Goal: Task Accomplishment & Management: Use online tool/utility

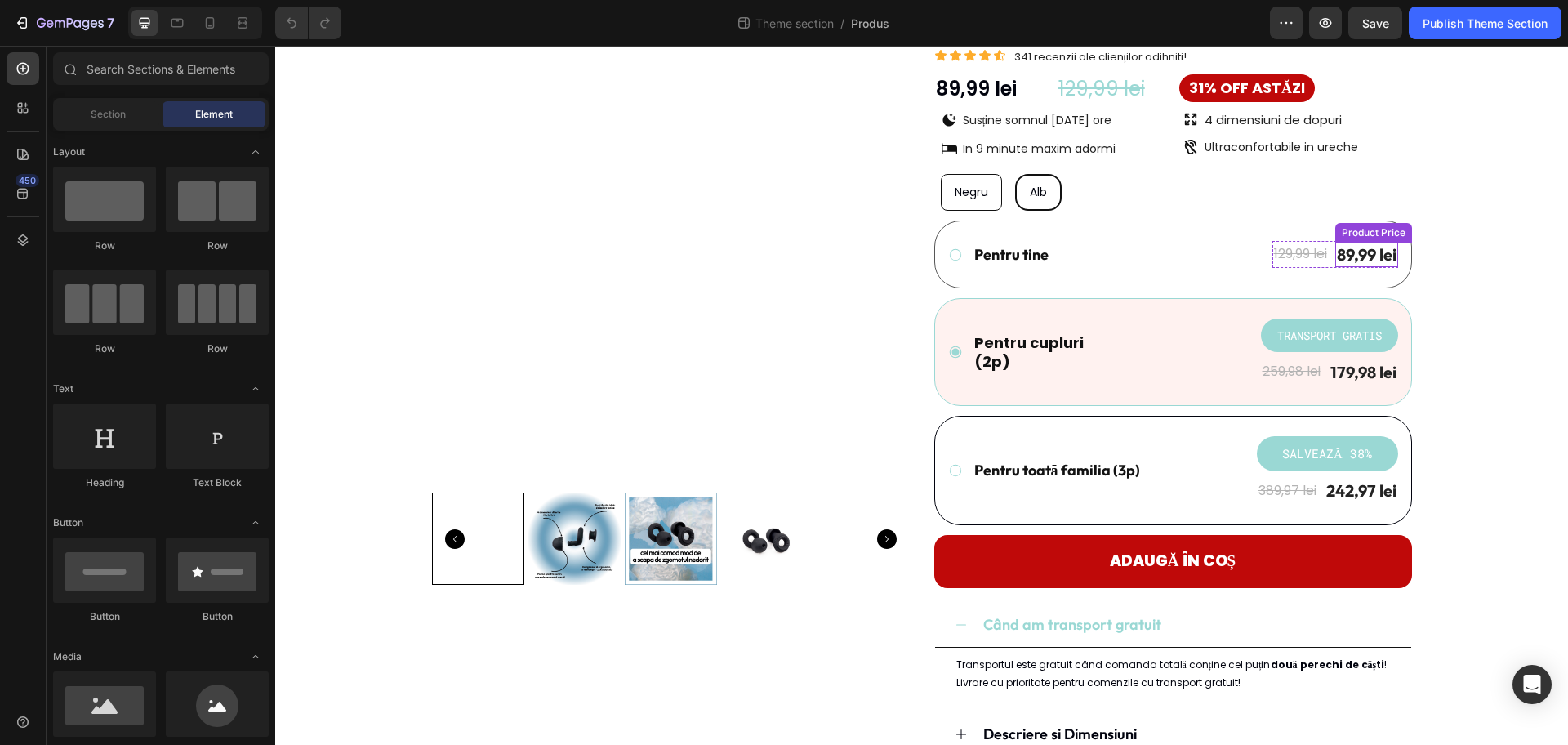
scroll to position [102, 0]
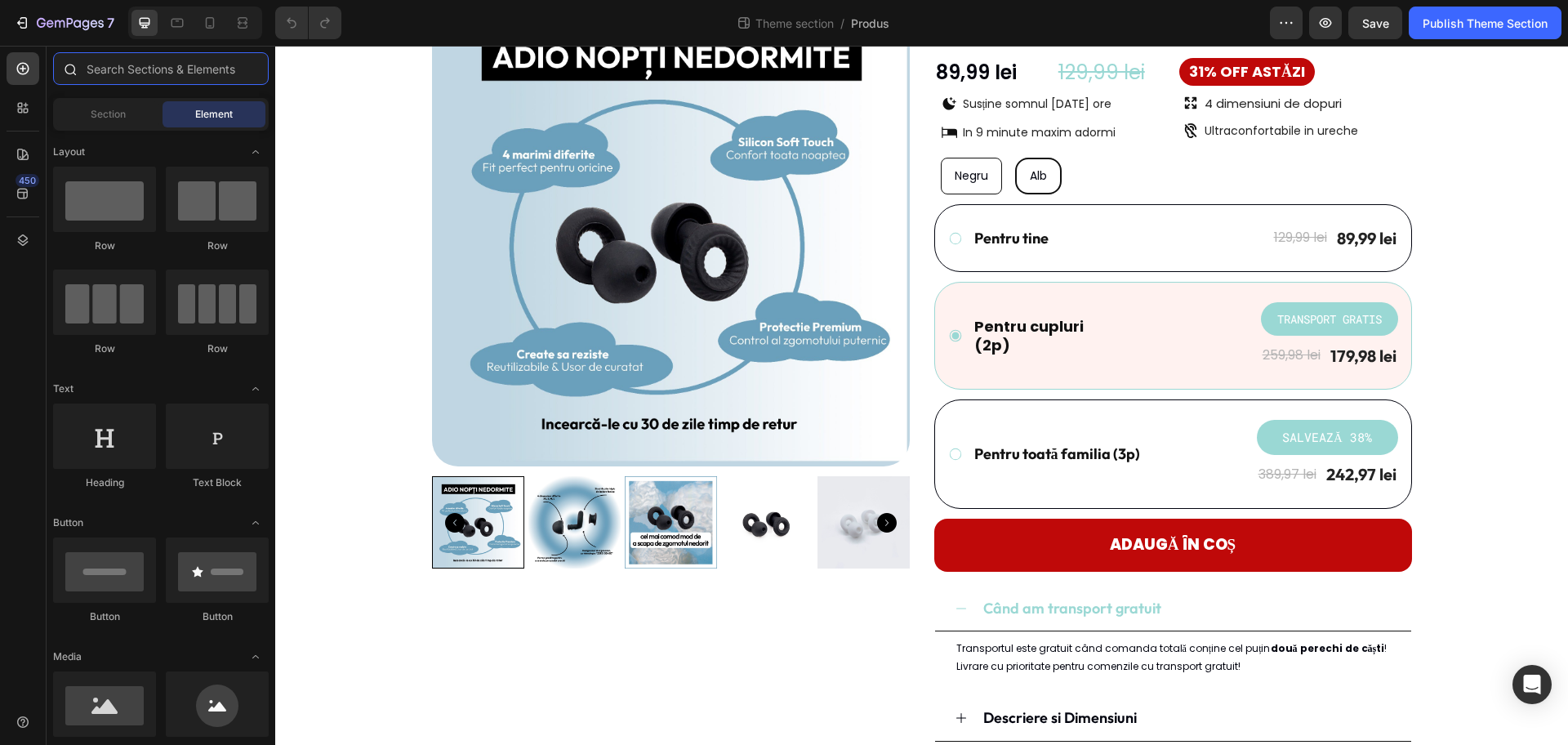
click at [185, 77] on input "text" at bounding box center [160, 68] width 215 height 33
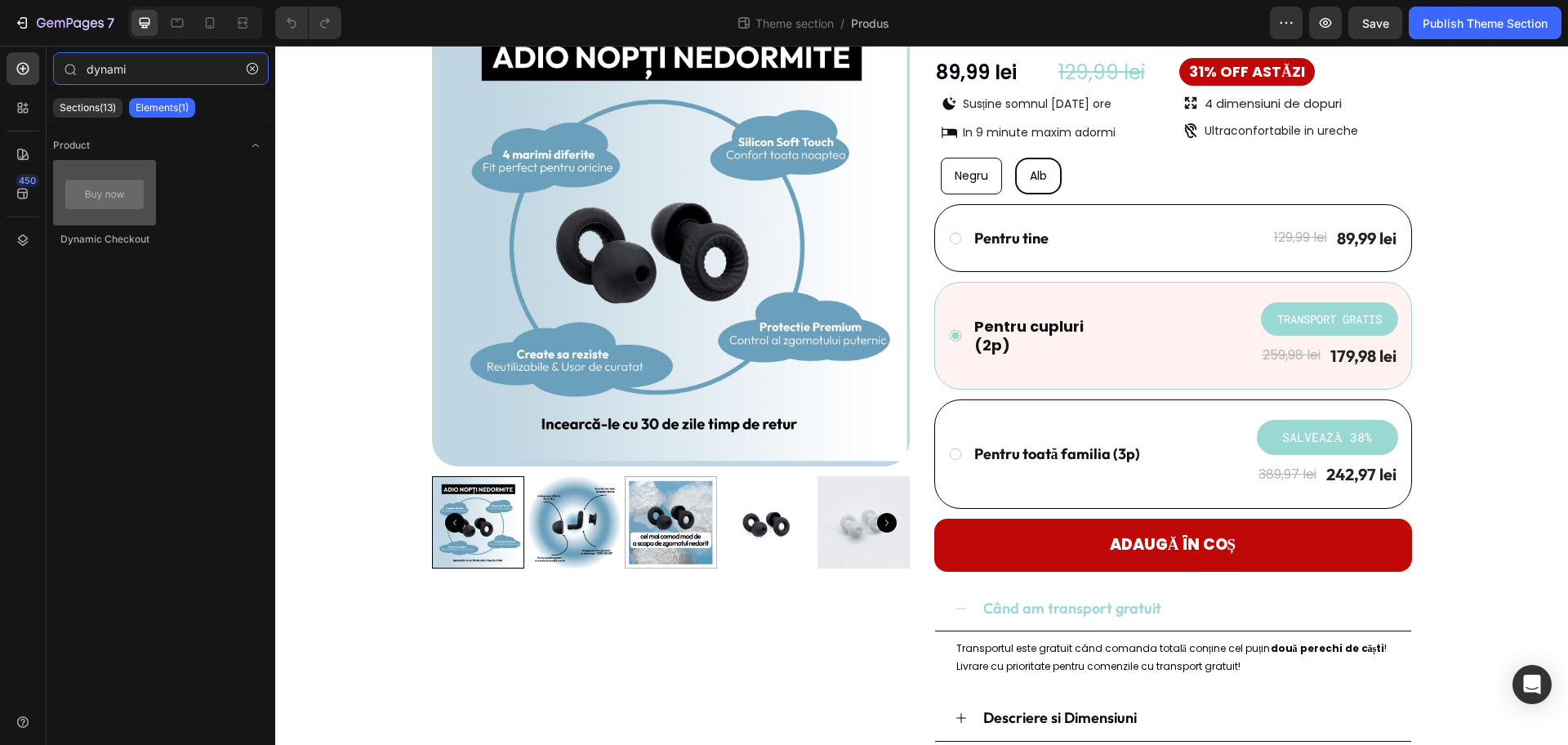
type input "dynami"
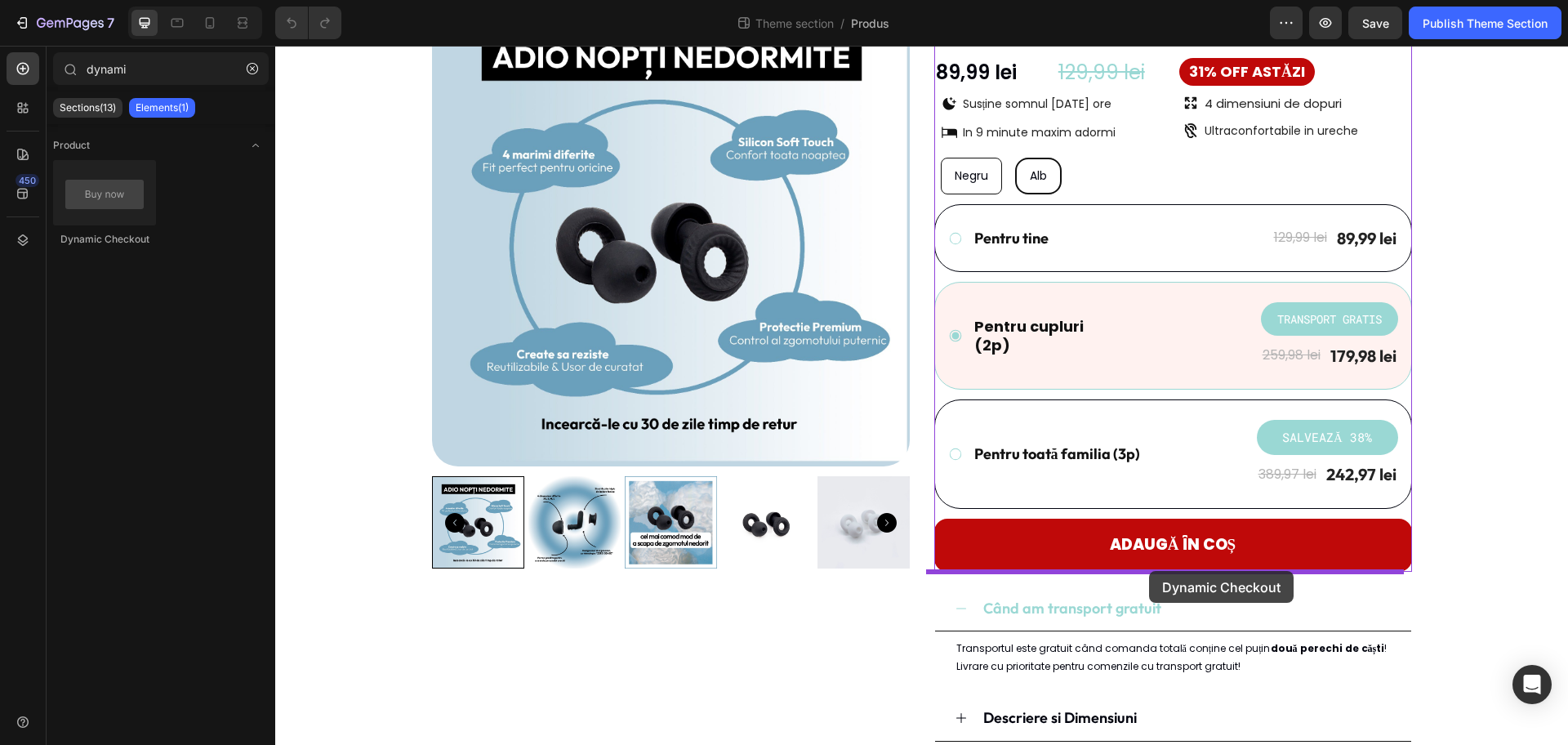
drag, startPoint x: 397, startPoint y: 229, endPoint x: 1149, endPoint y: 570, distance: 825.7
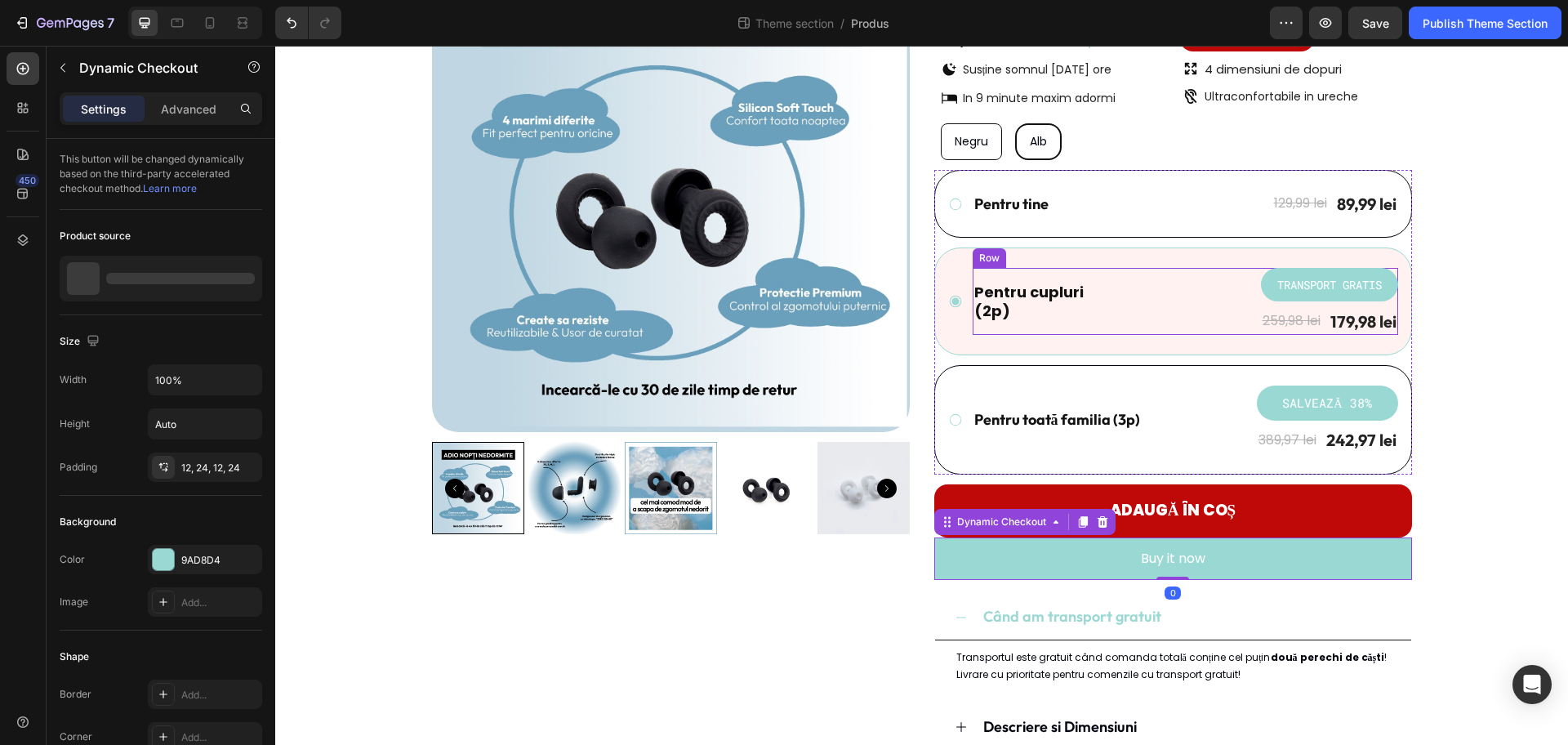
scroll to position [298, 0]
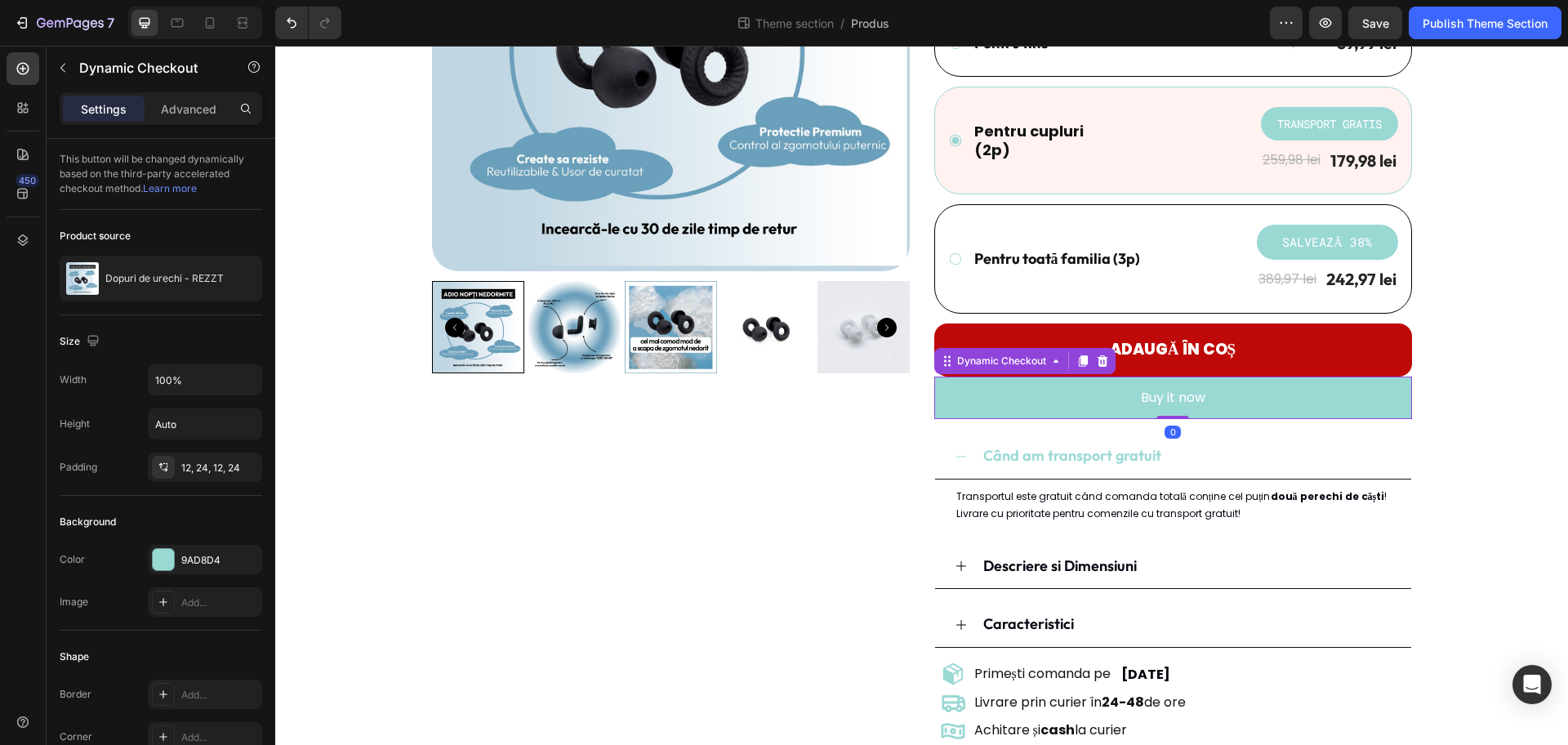
click at [183, 94] on div "Settings Advanced" at bounding box center [160, 108] width 203 height 33
click at [183, 100] on p "Advanced" at bounding box center [189, 108] width 56 height 17
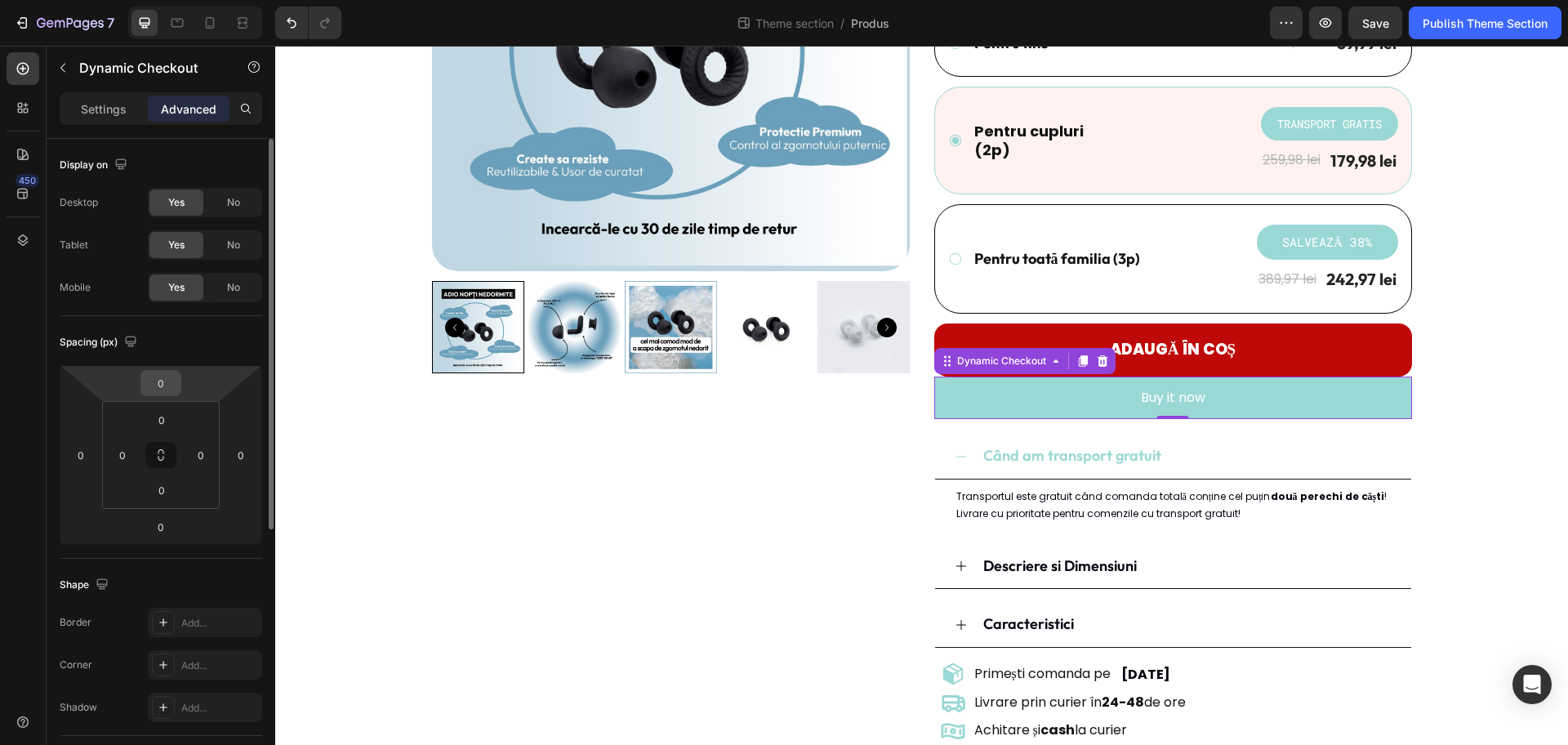
click at [161, 387] on input "0" at bounding box center [160, 384] width 33 height 25
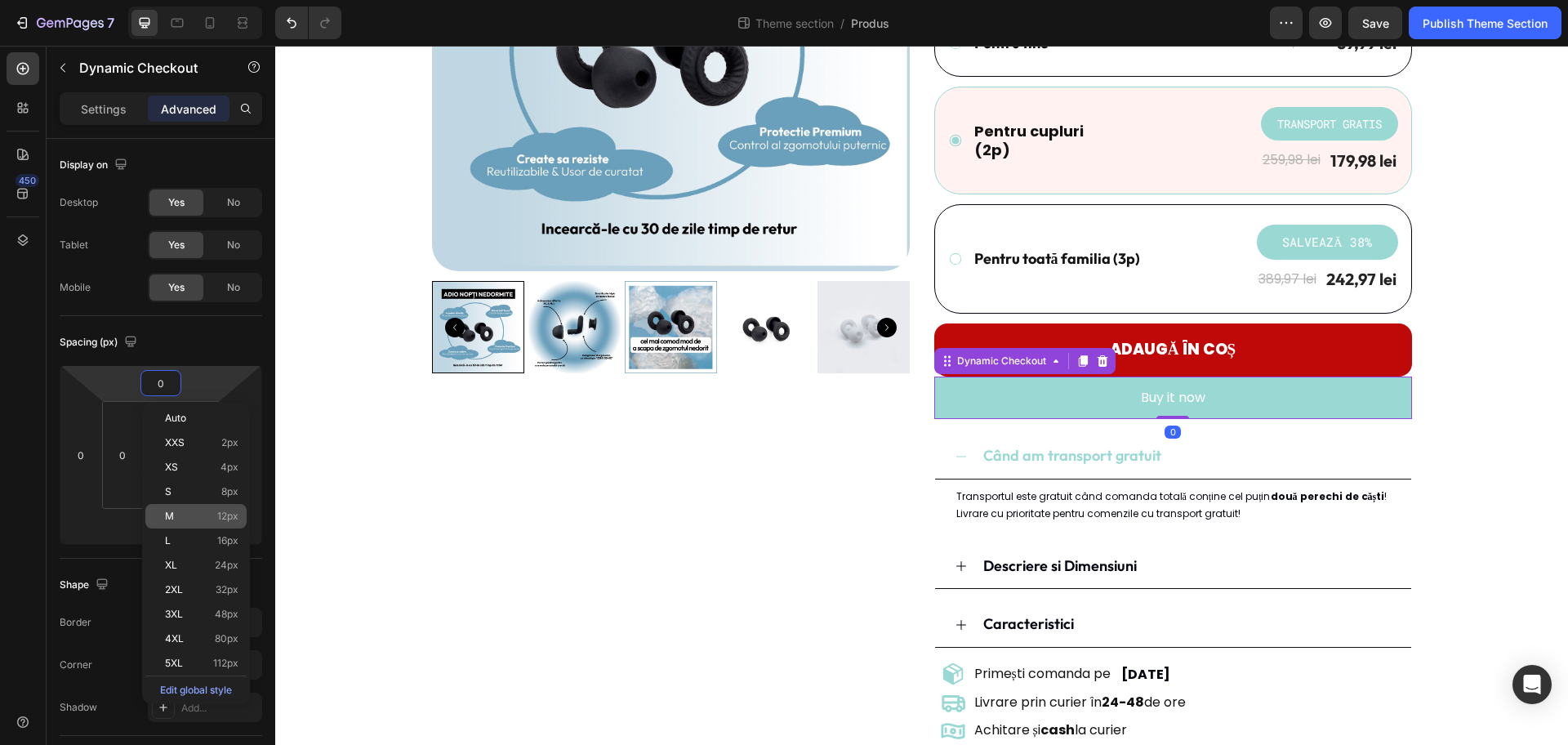
click at [219, 513] on span "12px" at bounding box center [228, 516] width 21 height 12
type input "12"
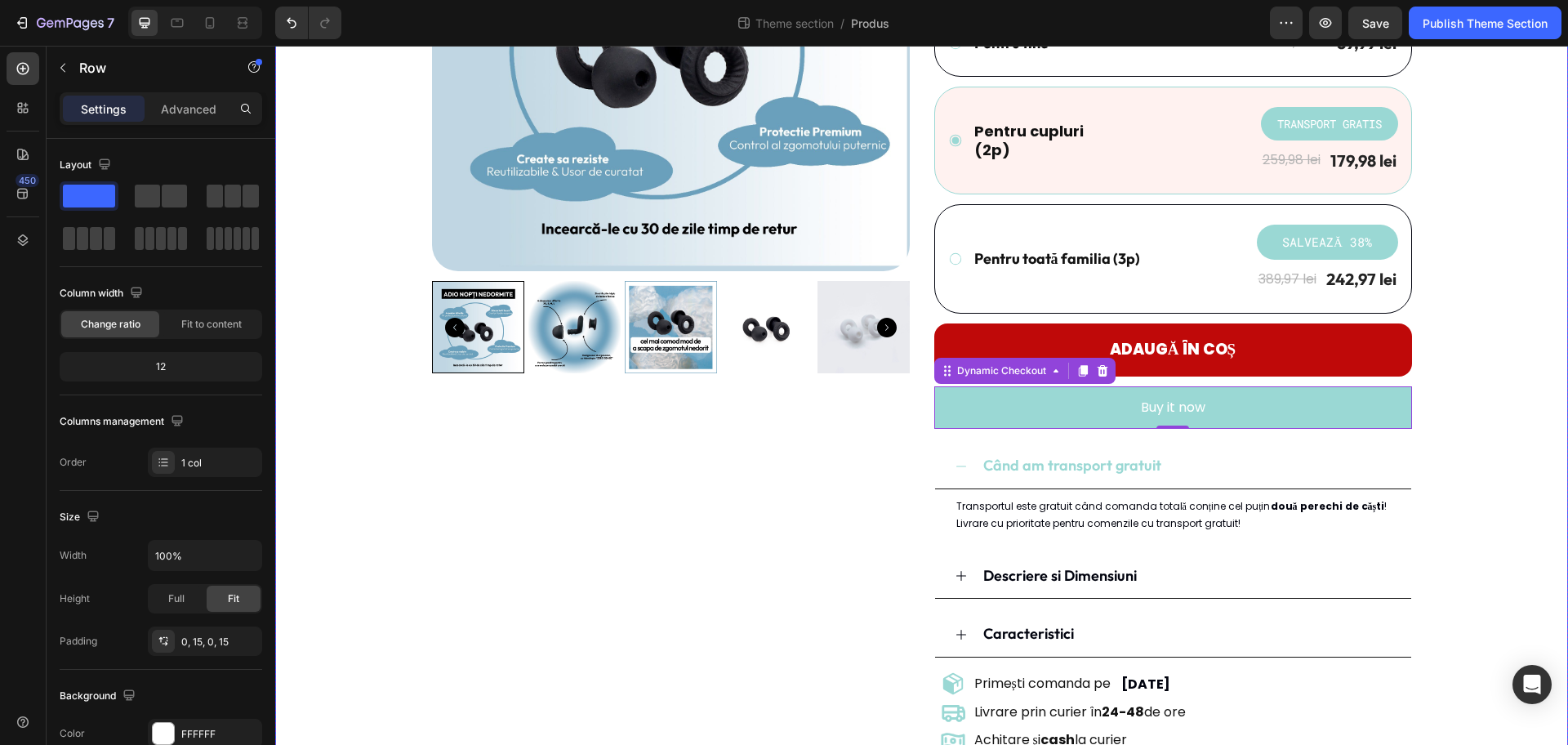
click at [1254, 388] on div "Product Images Dopuri de urechi - REZZT Product Title Icon Icon Icon Icon Icon …" at bounding box center [922, 274] width 1269 height 961
click at [1254, 408] on button "Buy it now" at bounding box center [1173, 407] width 477 height 43
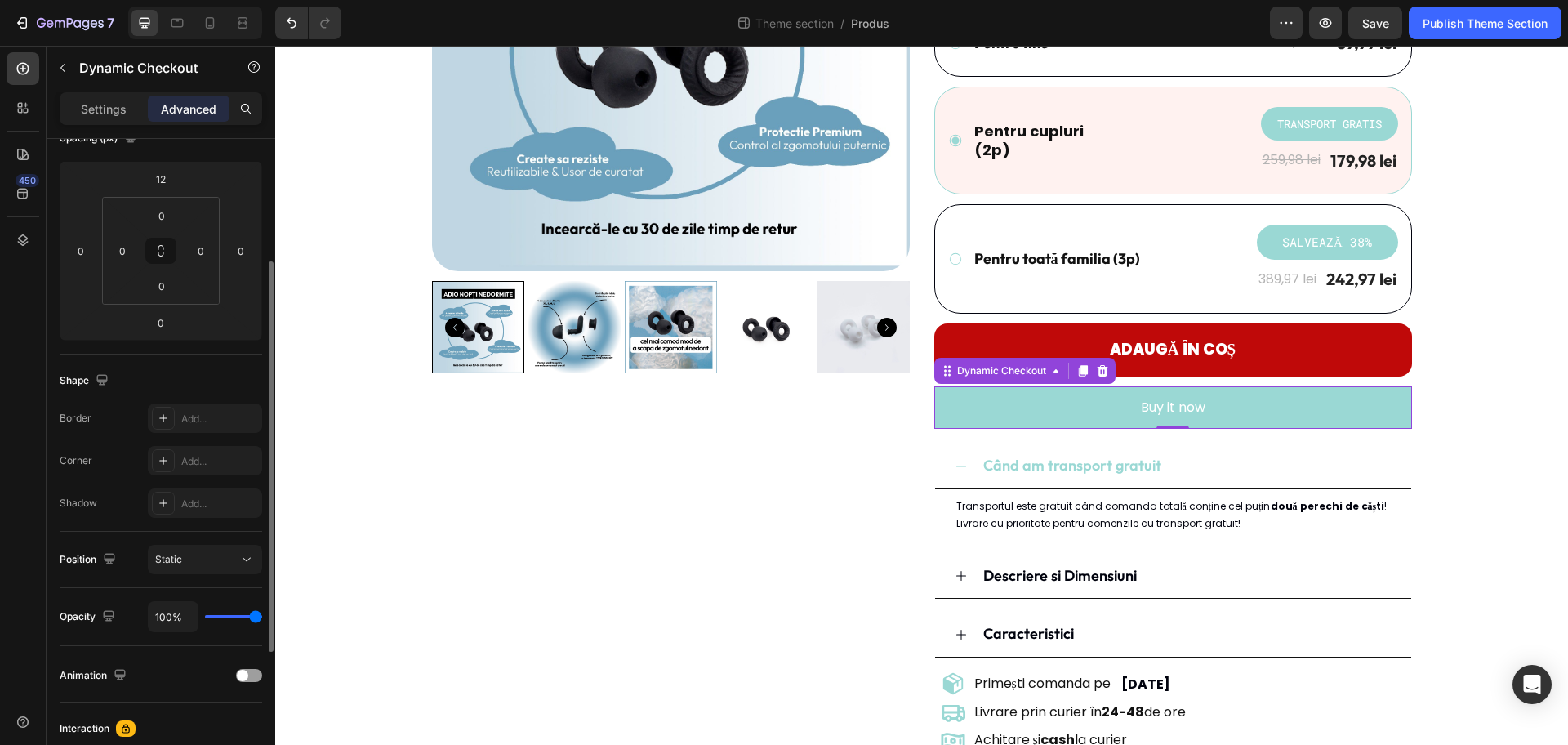
scroll to position [307, 0]
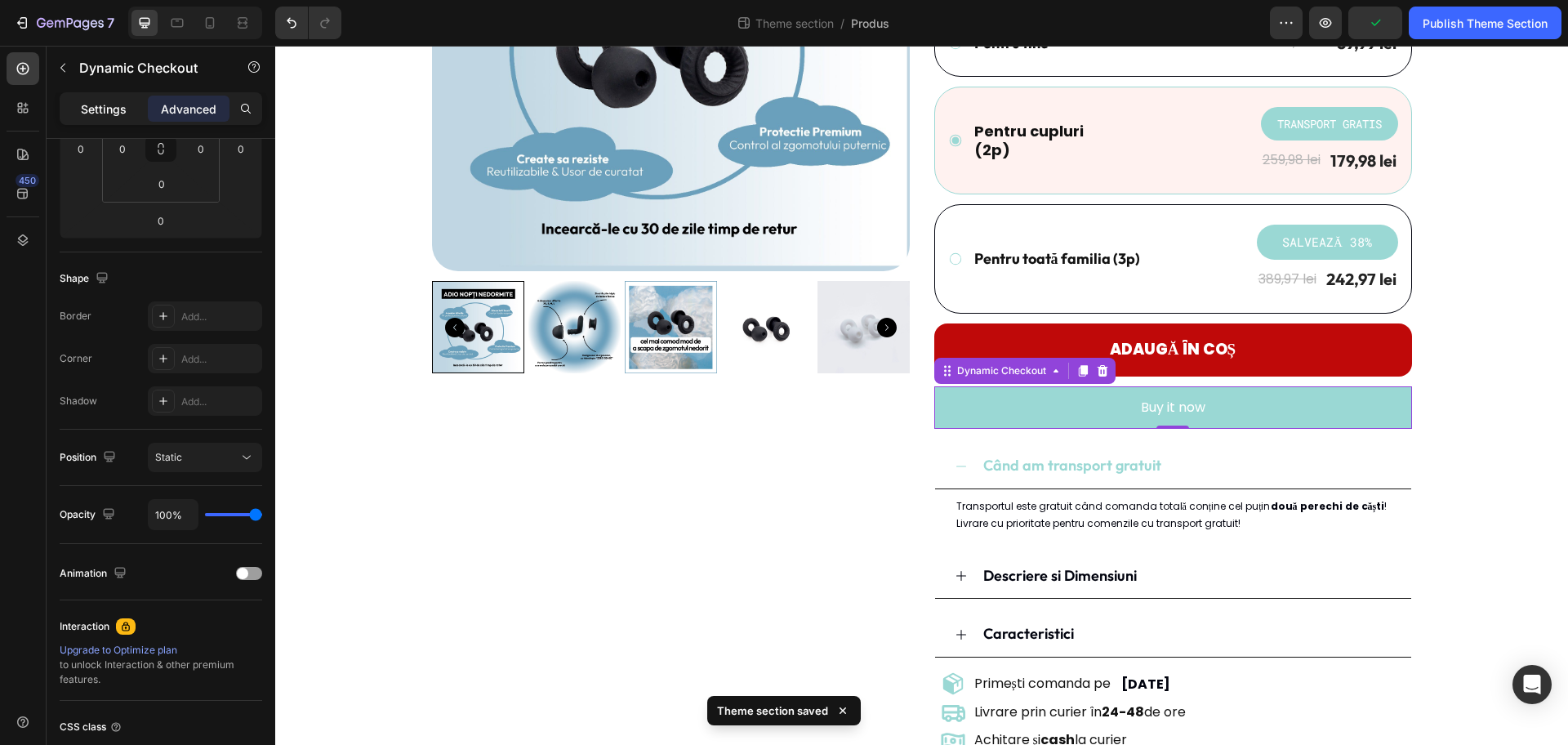
click at [118, 105] on p "Settings" at bounding box center [104, 108] width 46 height 17
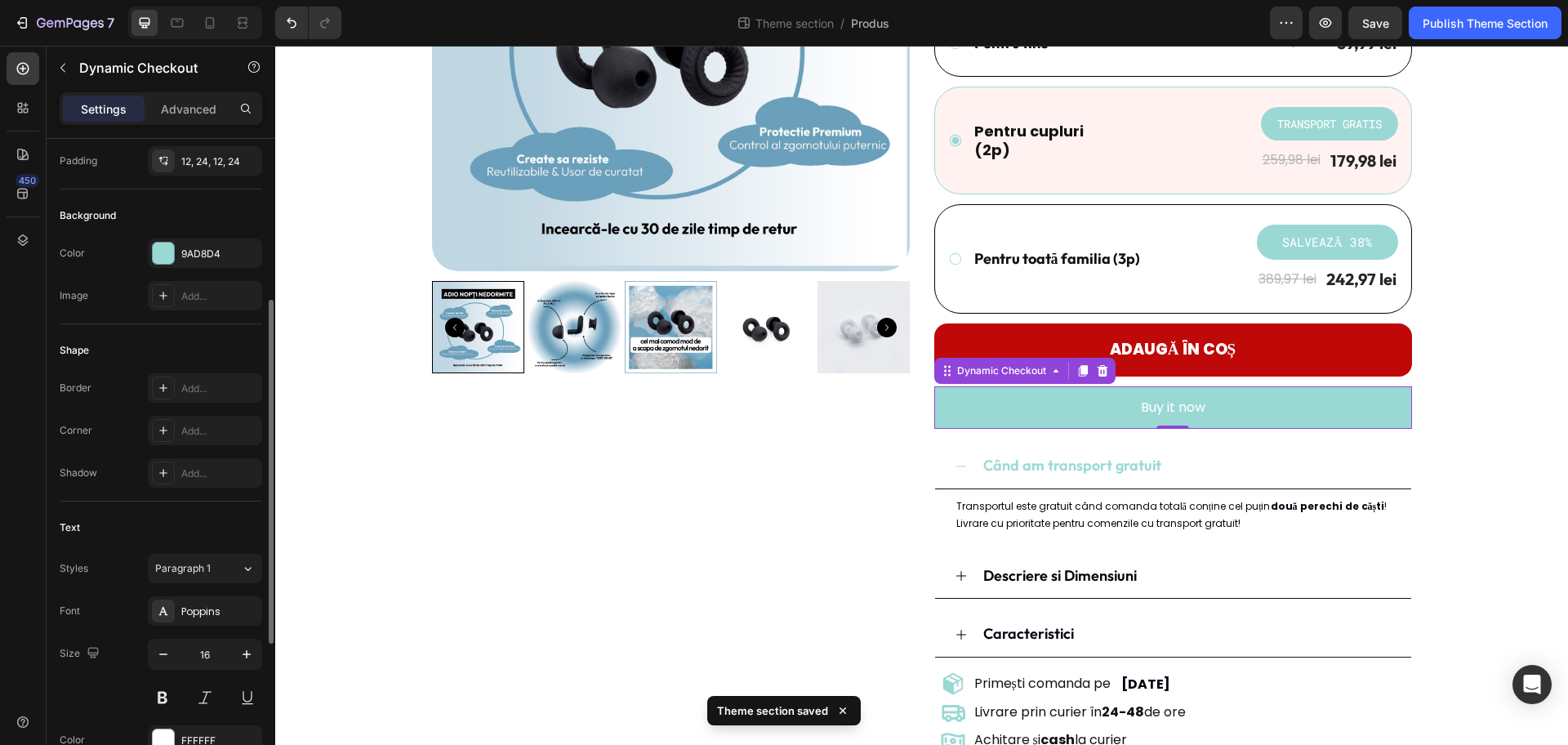
scroll to position [408, 0]
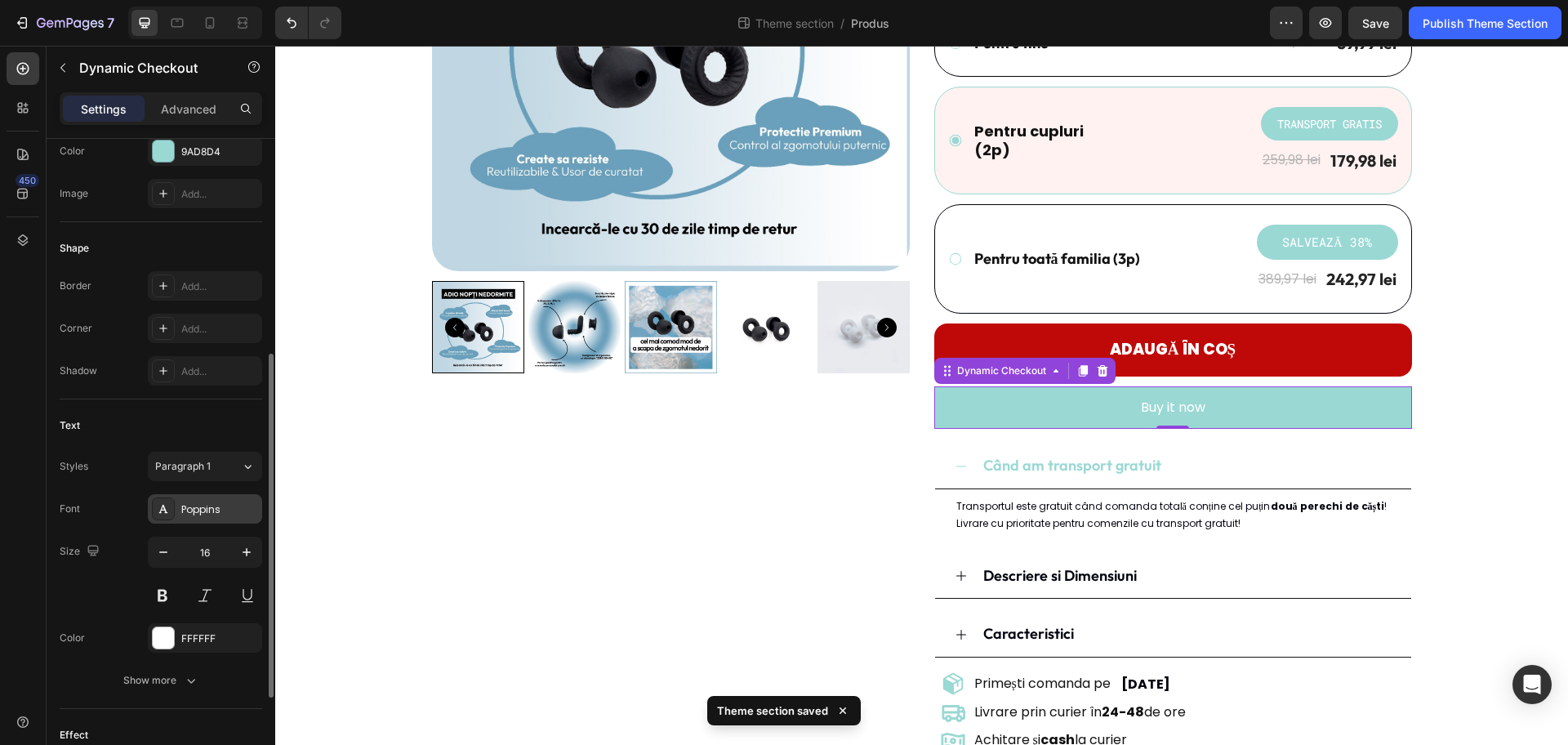
click at [205, 508] on div "Poppins" at bounding box center [220, 509] width 77 height 15
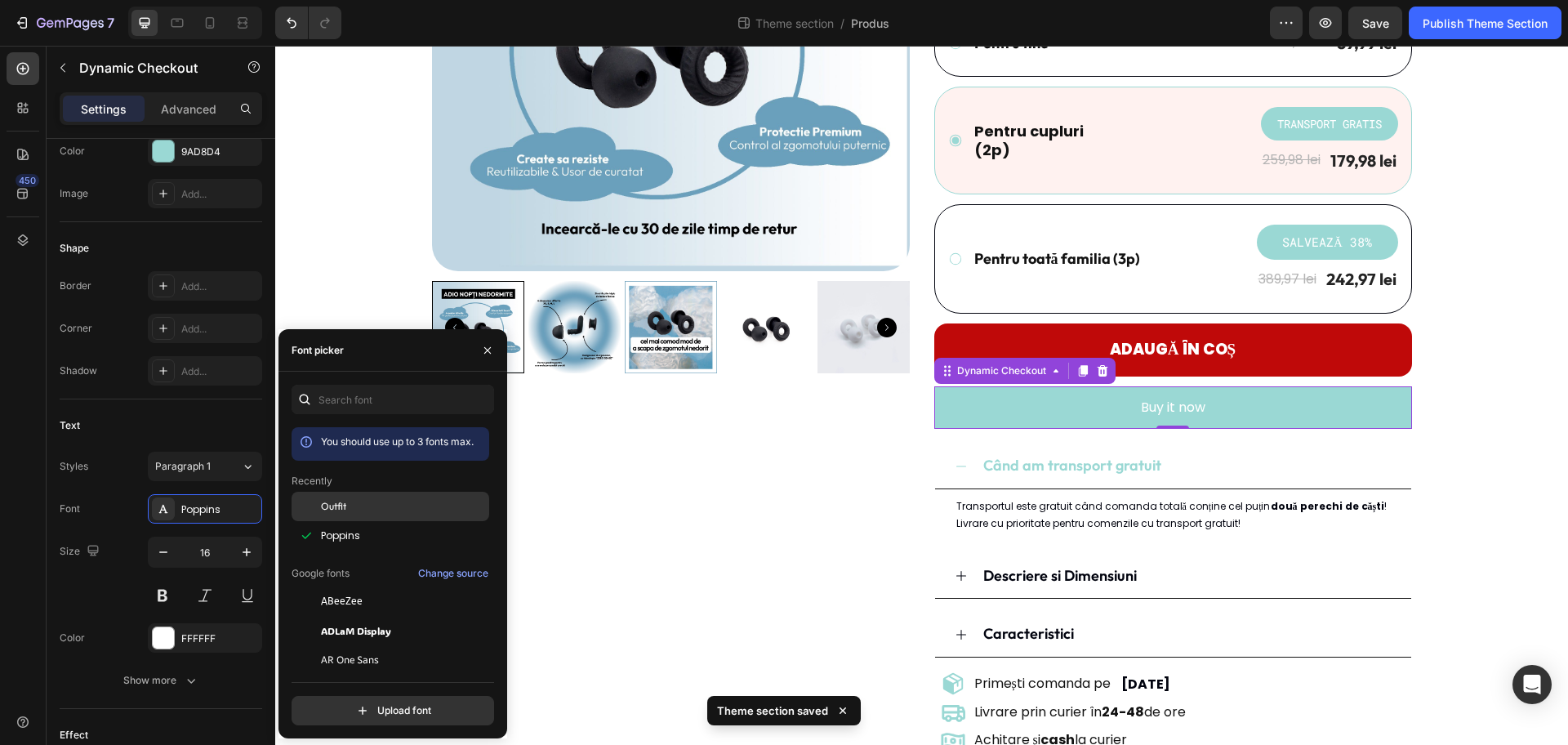
click at [400, 509] on div "Outfit" at bounding box center [403, 506] width 165 height 15
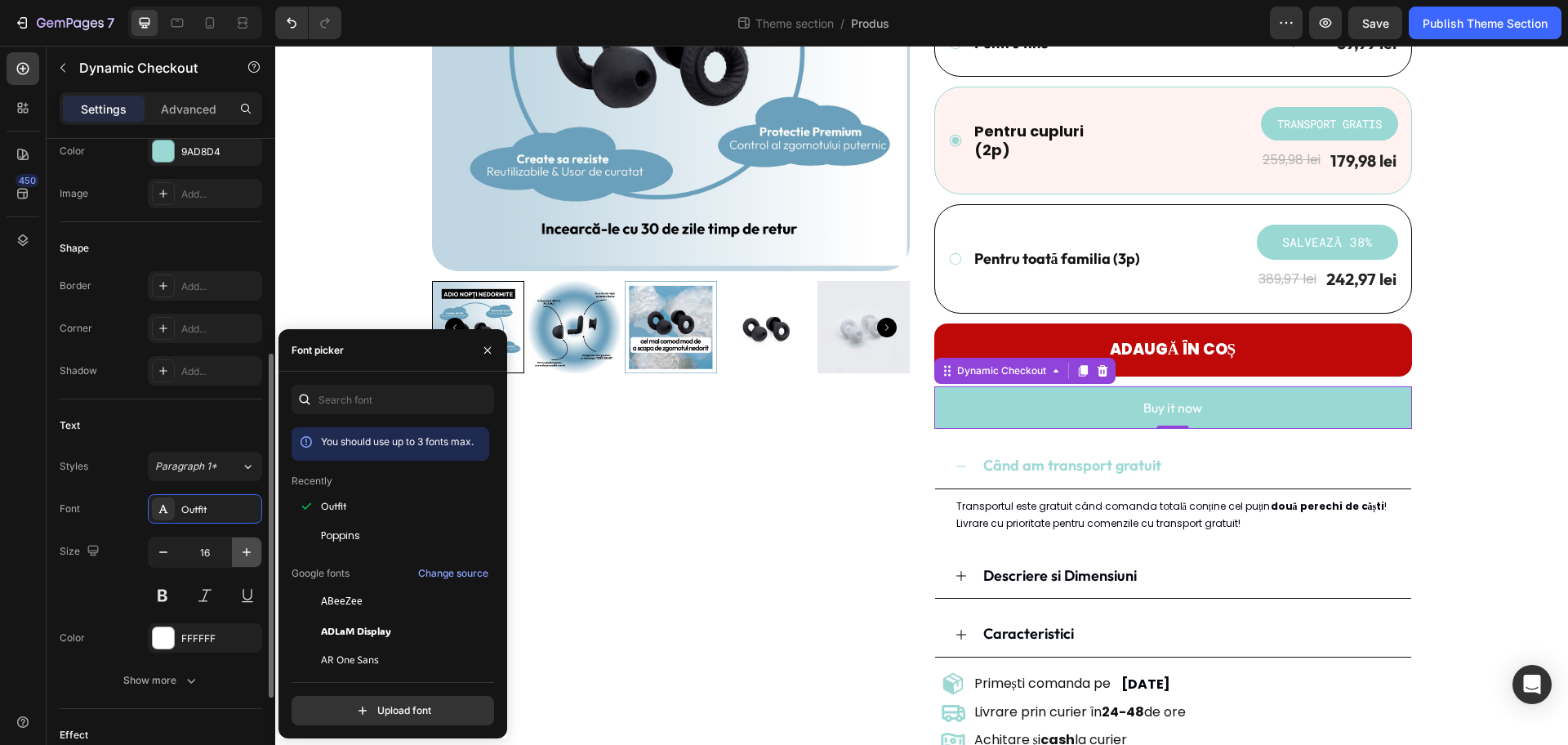
click at [245, 563] on button "button" at bounding box center [246, 552] width 29 height 29
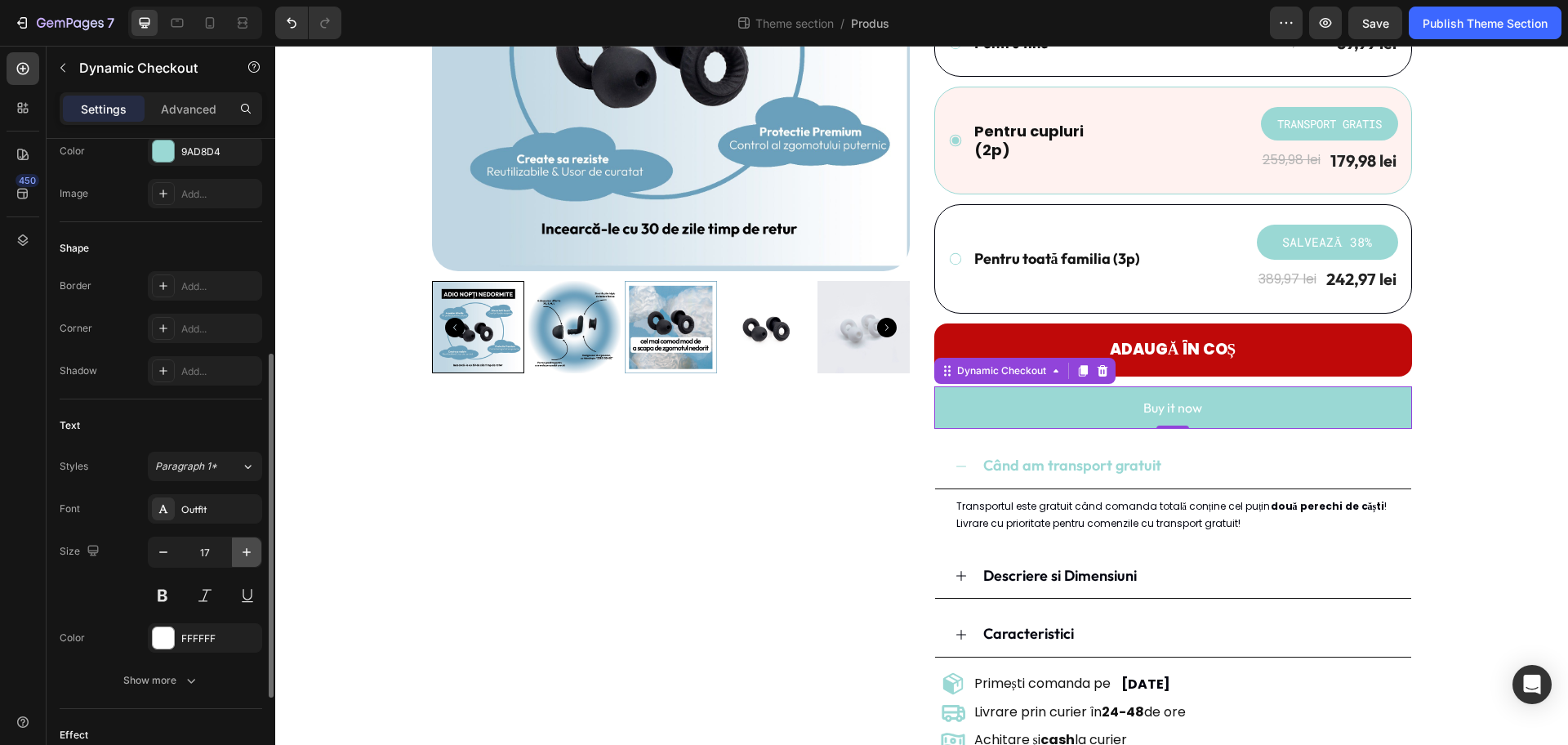
click at [245, 563] on button "button" at bounding box center [246, 552] width 29 height 29
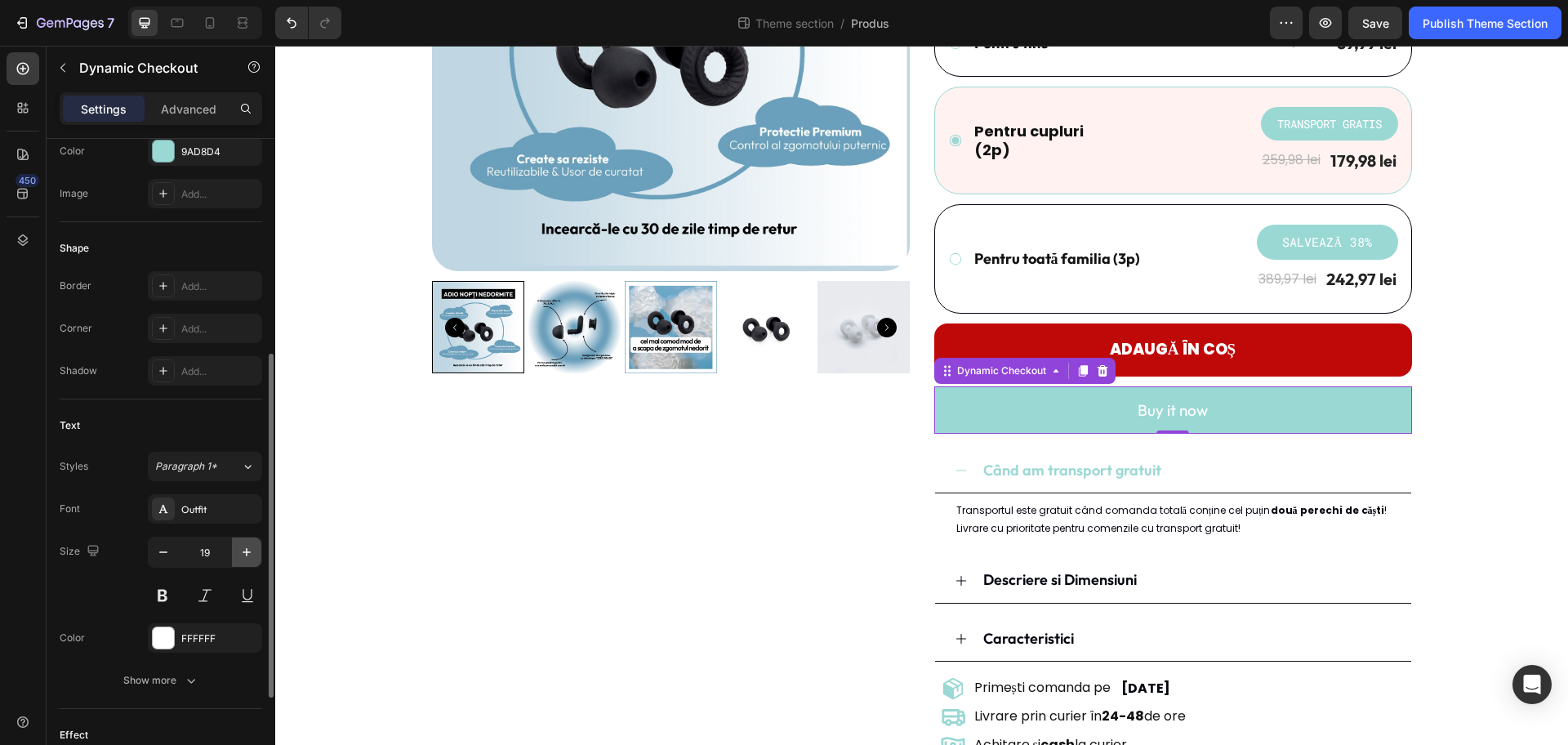
click at [245, 563] on button "button" at bounding box center [246, 552] width 29 height 29
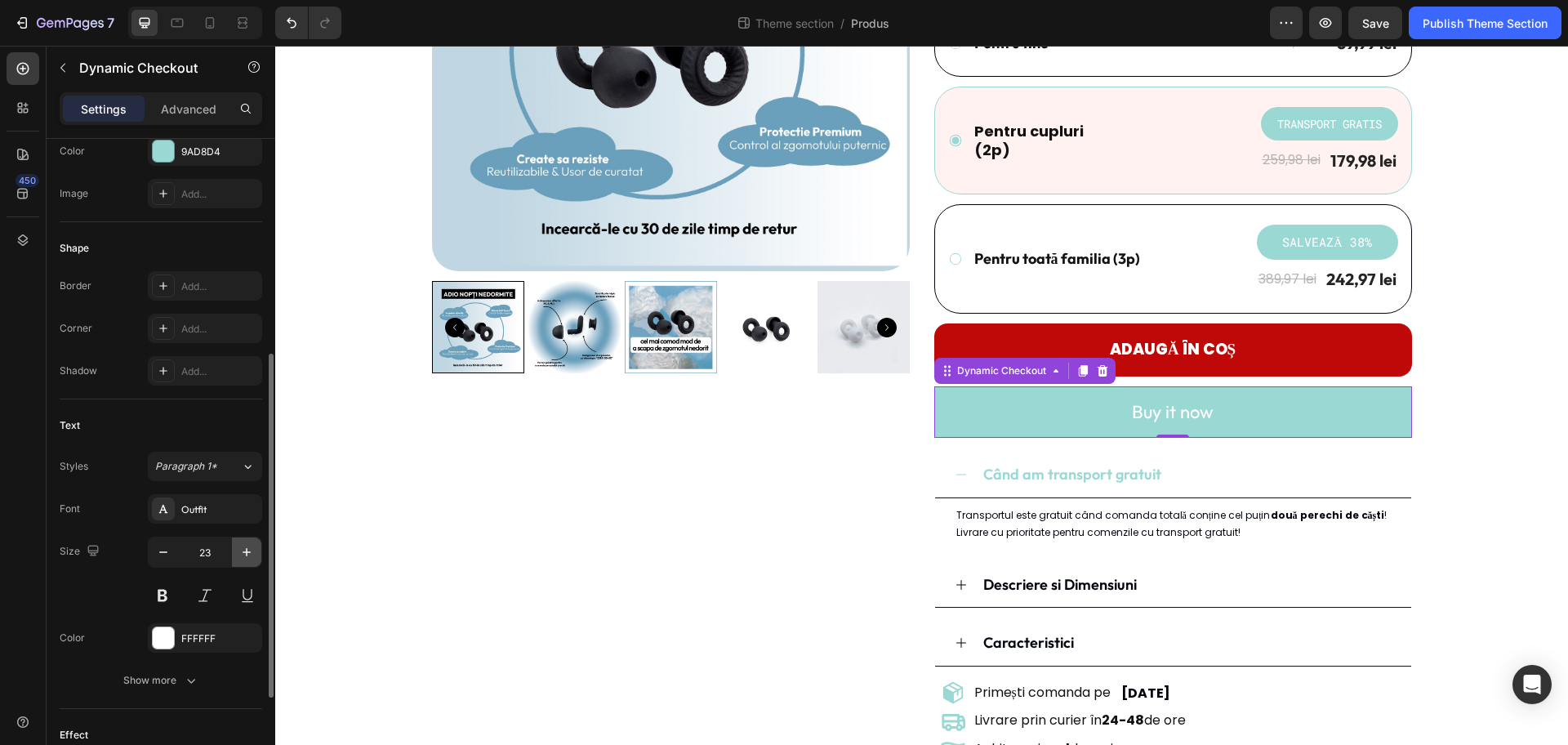
click at [245, 563] on button "button" at bounding box center [246, 552] width 29 height 29
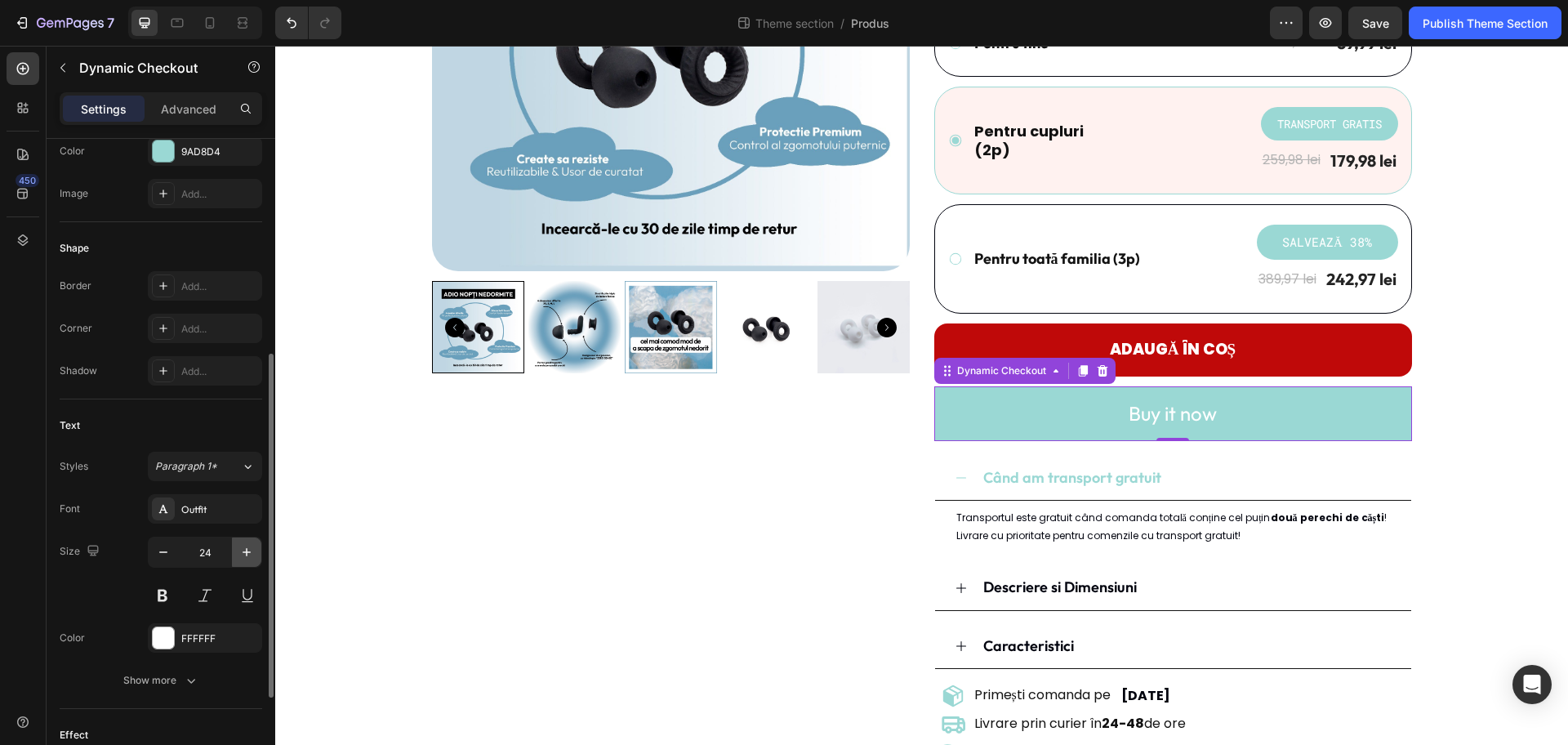
type input "25"
click at [169, 114] on p "Advanced" at bounding box center [189, 108] width 56 height 17
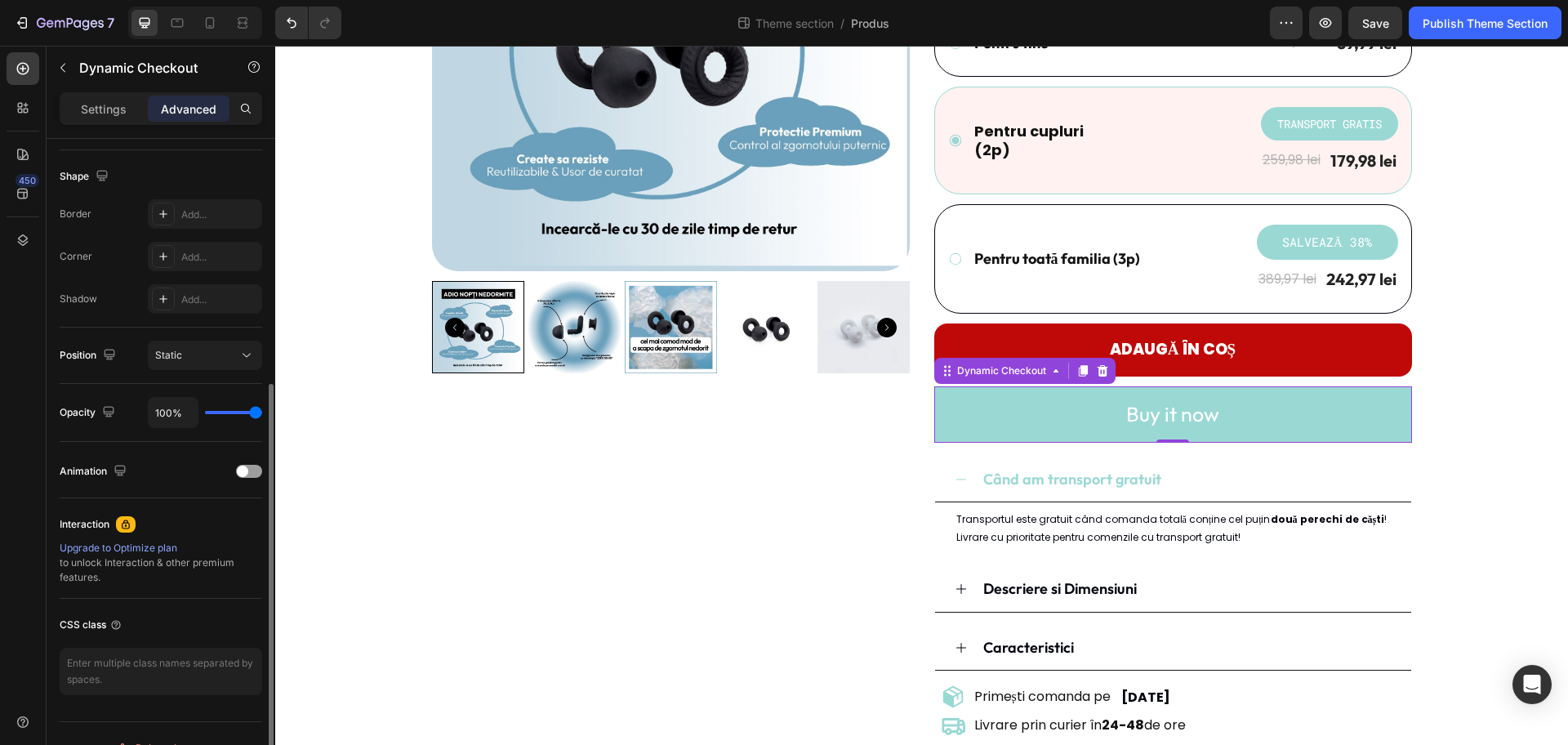
scroll to position [0, 0]
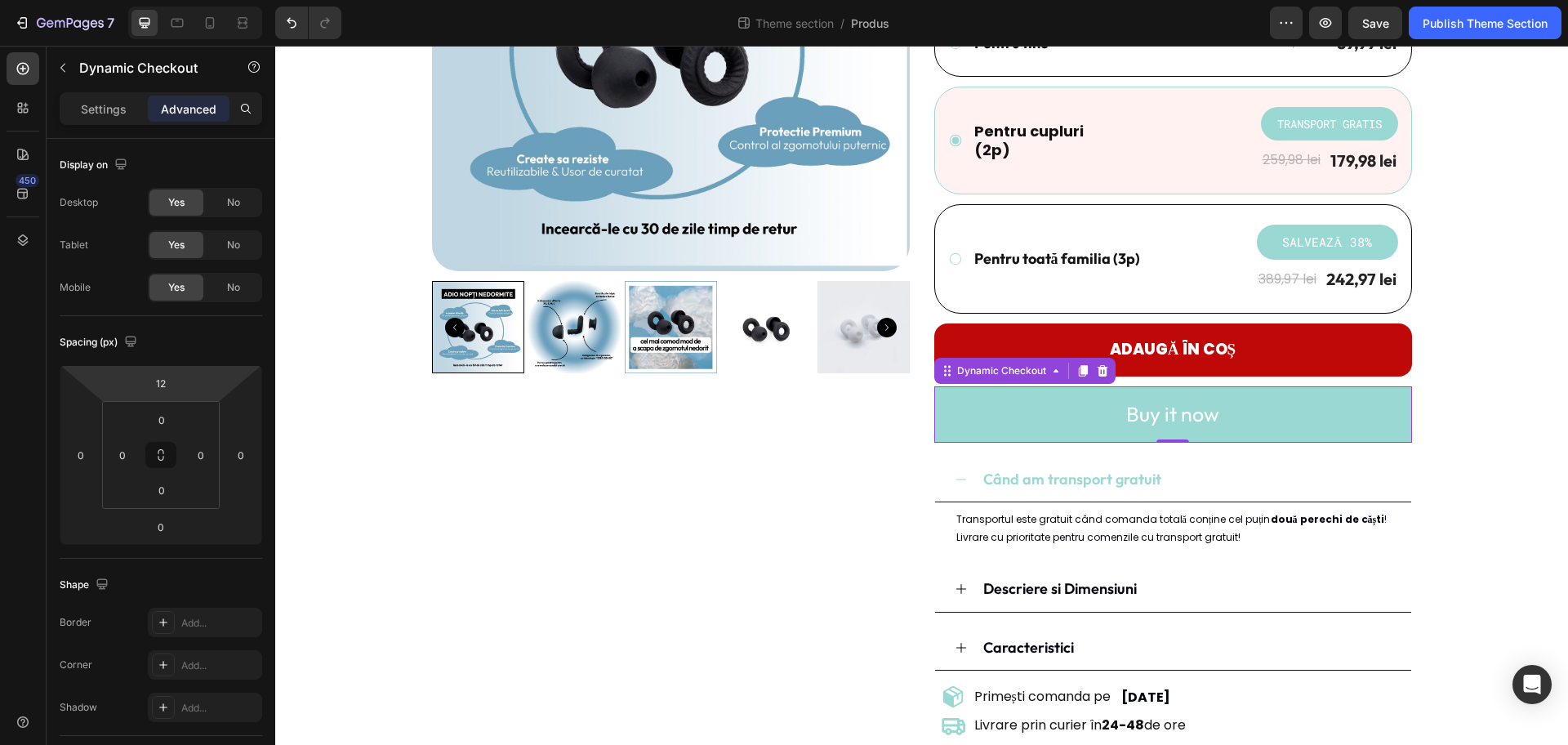
drag, startPoint x: 118, startPoint y: 114, endPoint x: 119, endPoint y: 135, distance: 21.0
click at [118, 113] on p "Settings" at bounding box center [104, 108] width 46 height 17
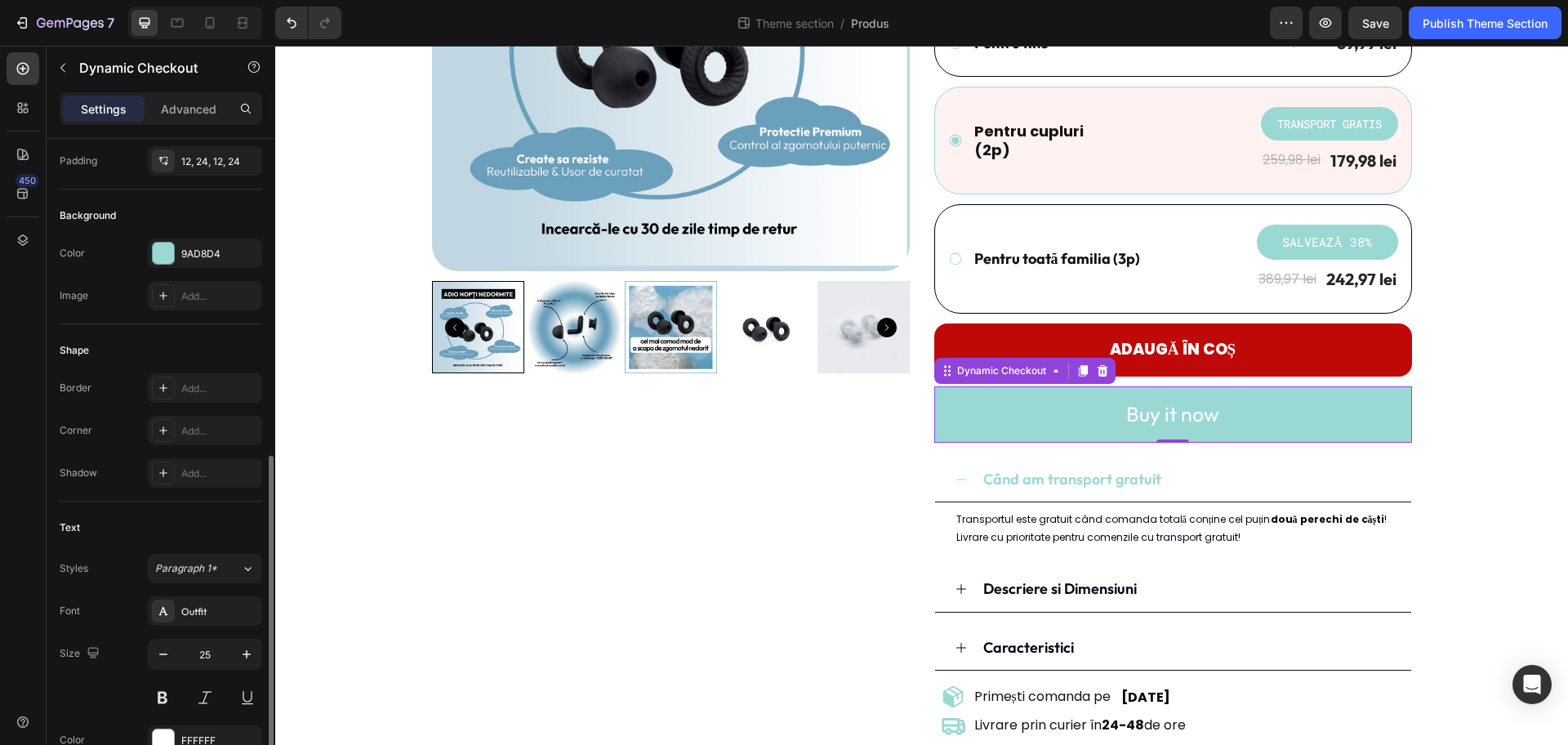
scroll to position [408, 0]
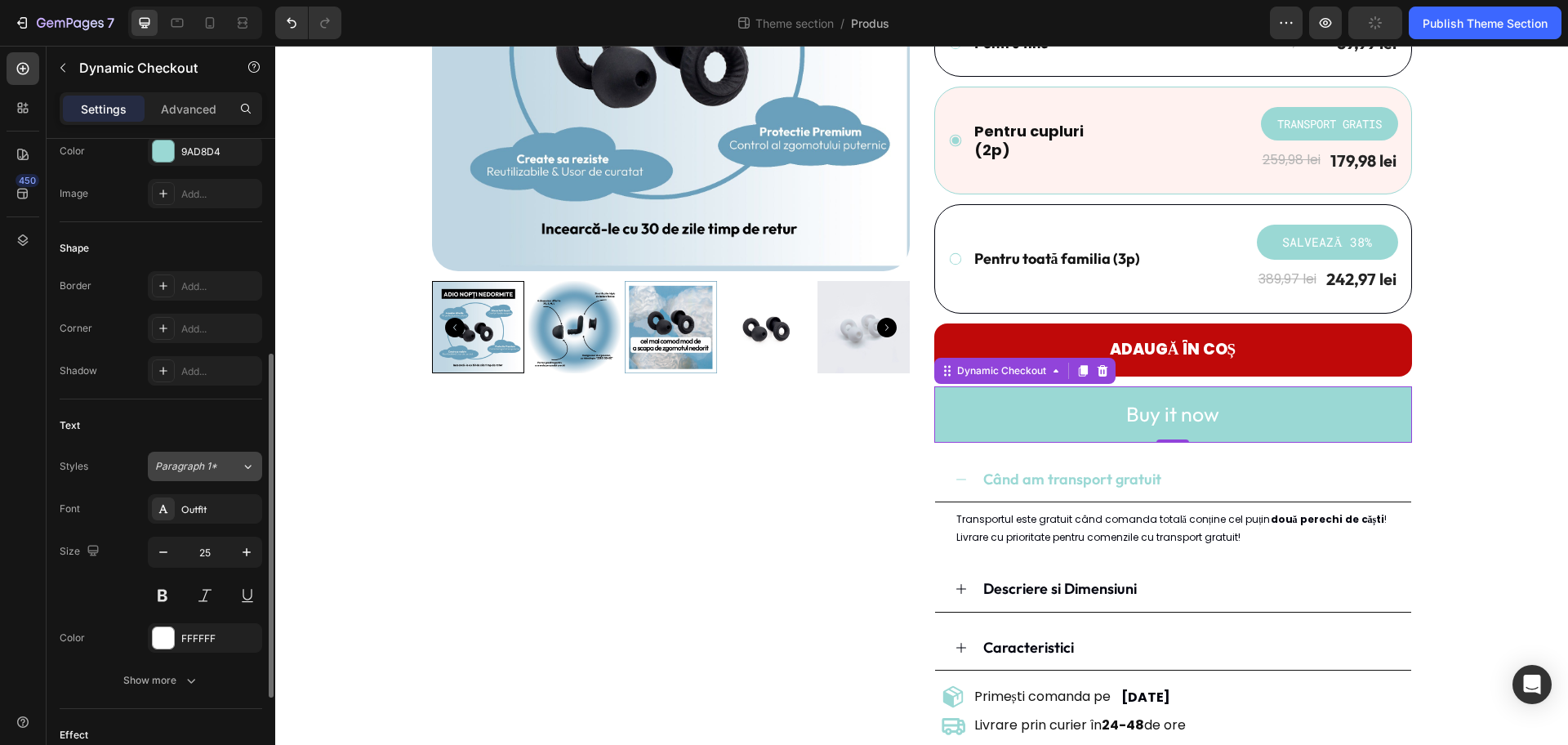
click at [192, 455] on button "Paragraph 1*" at bounding box center [205, 466] width 114 height 29
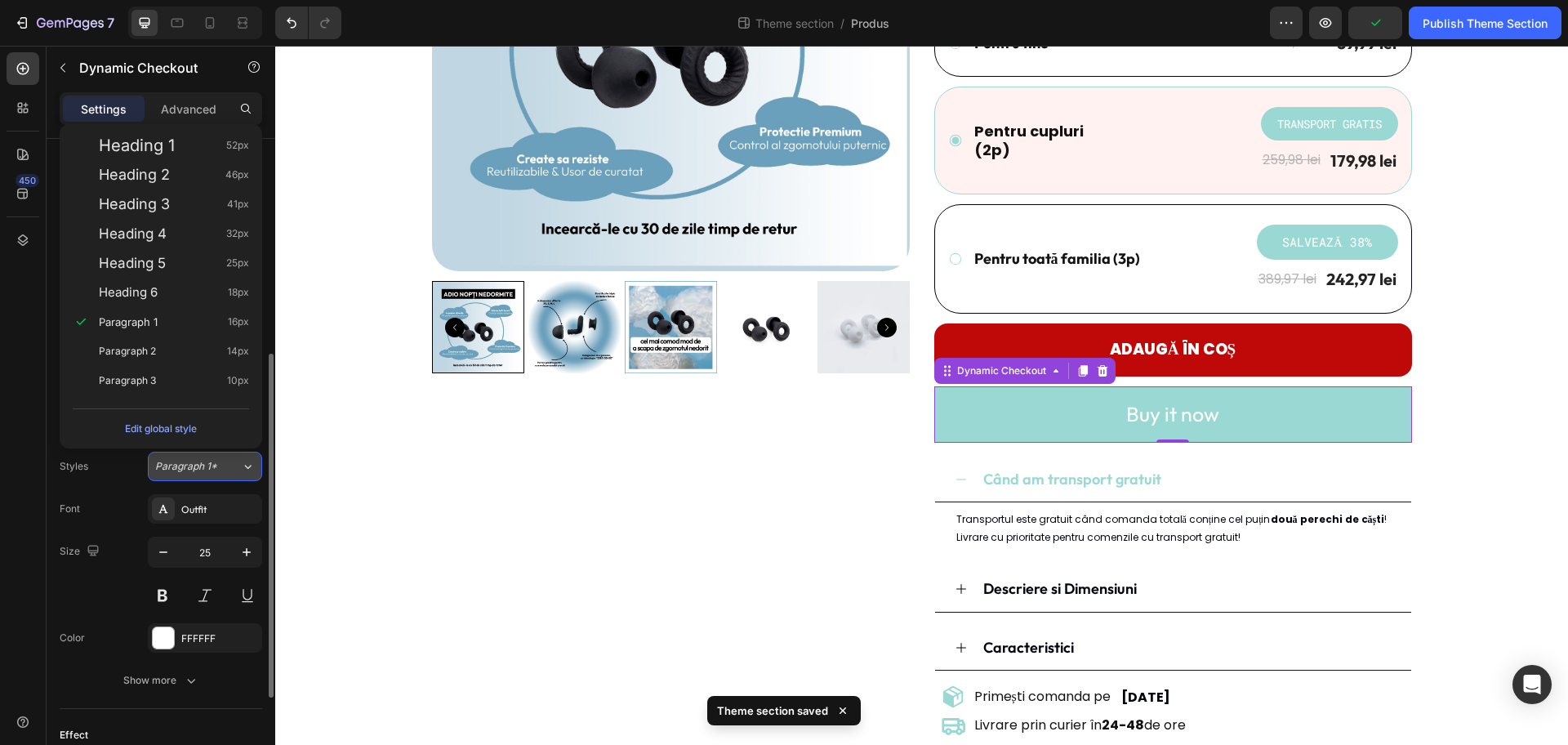
click at [192, 456] on button "Paragraph 1*" at bounding box center [205, 466] width 114 height 29
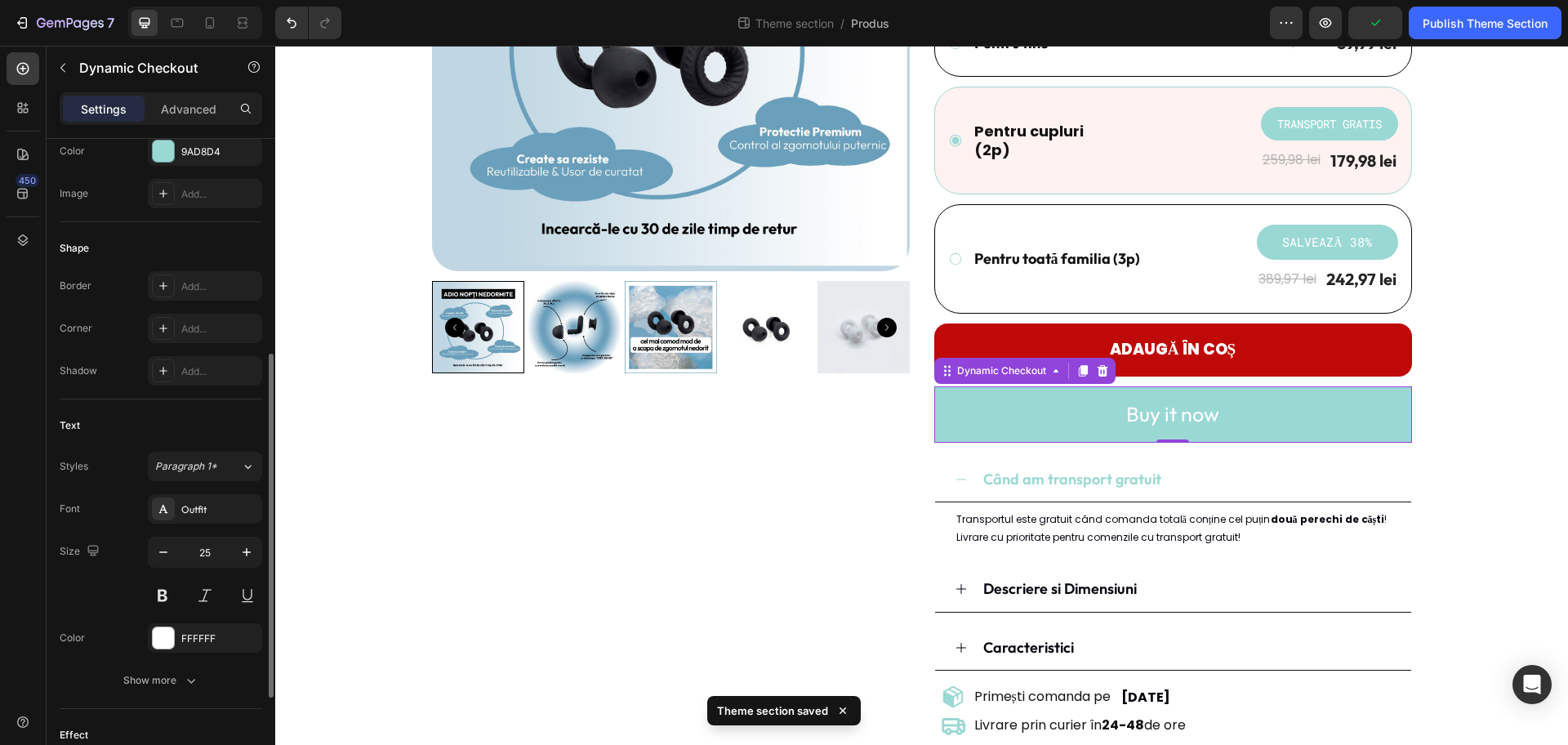
scroll to position [510, 0]
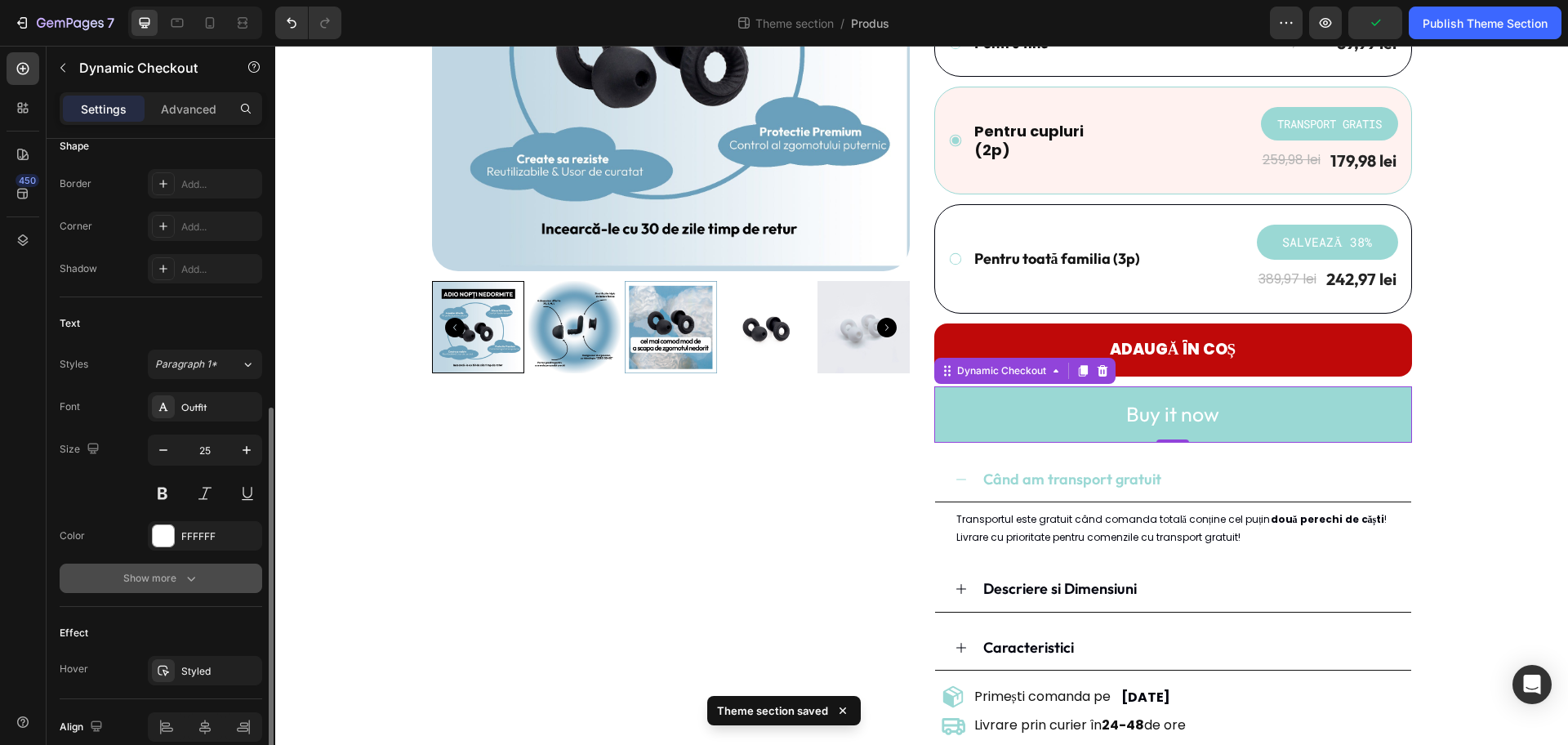
click at [190, 586] on button "Show more" at bounding box center [160, 578] width 203 height 29
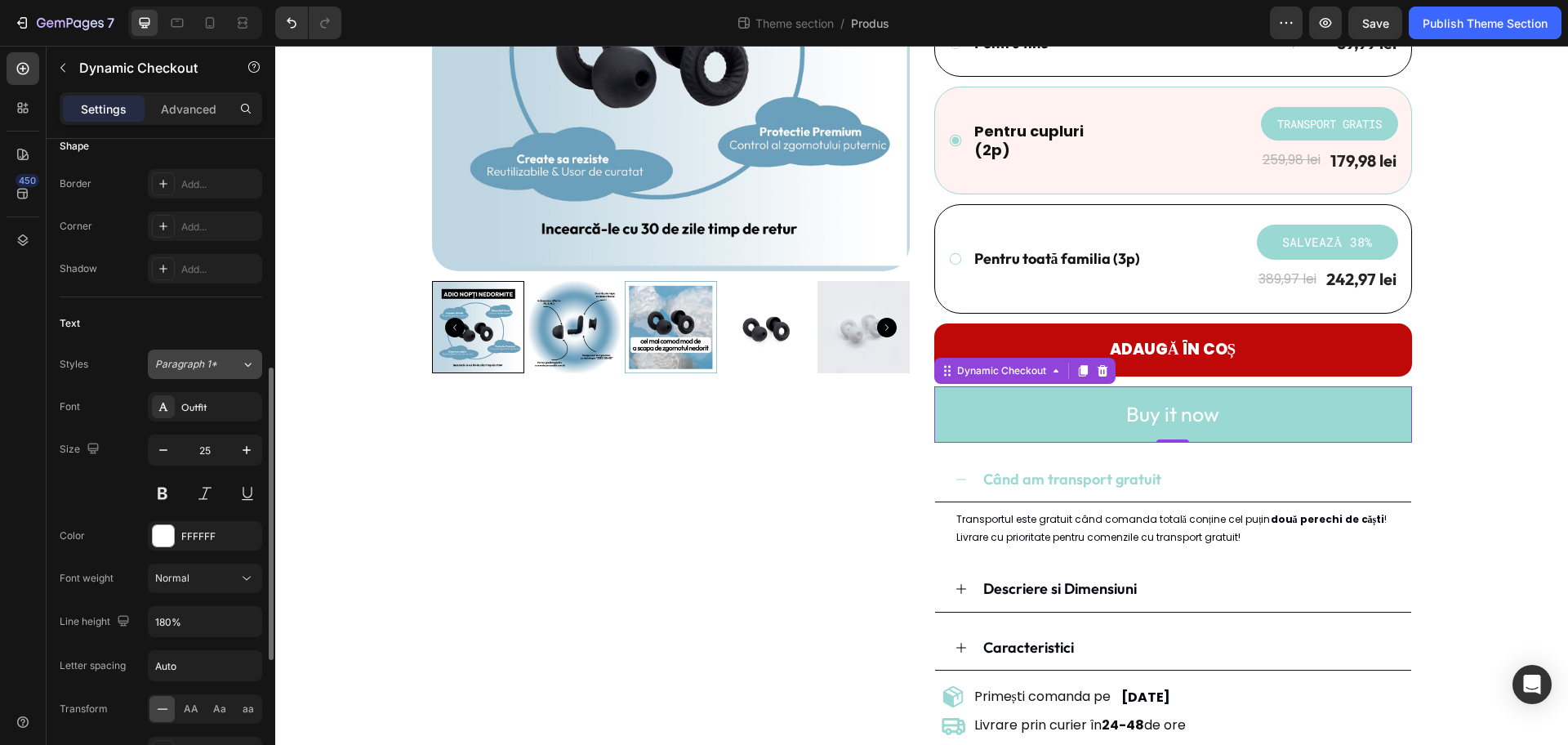
click at [189, 364] on span "Paragraph 1*" at bounding box center [186, 364] width 62 height 15
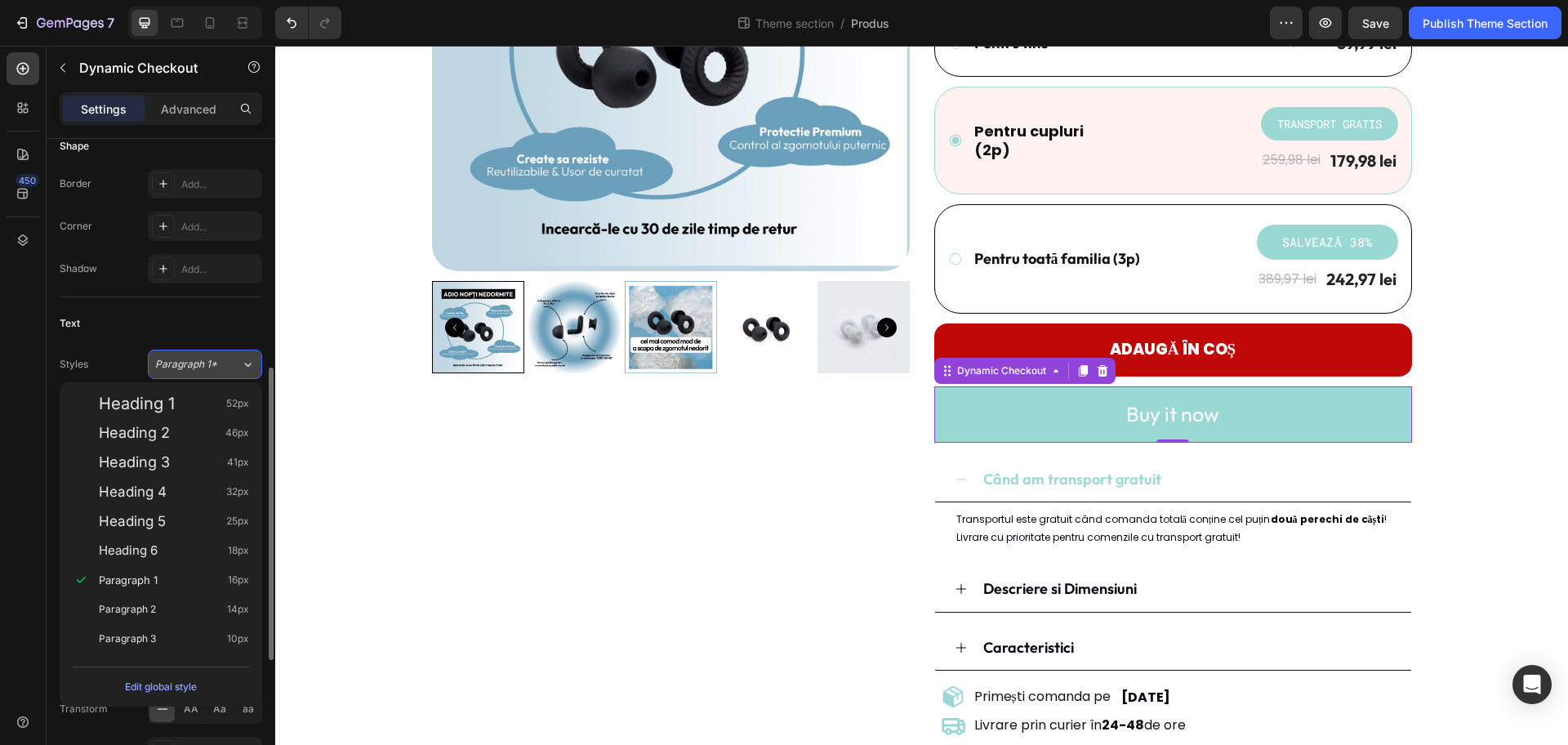
click at [189, 364] on span "Paragraph 1*" at bounding box center [186, 364] width 62 height 15
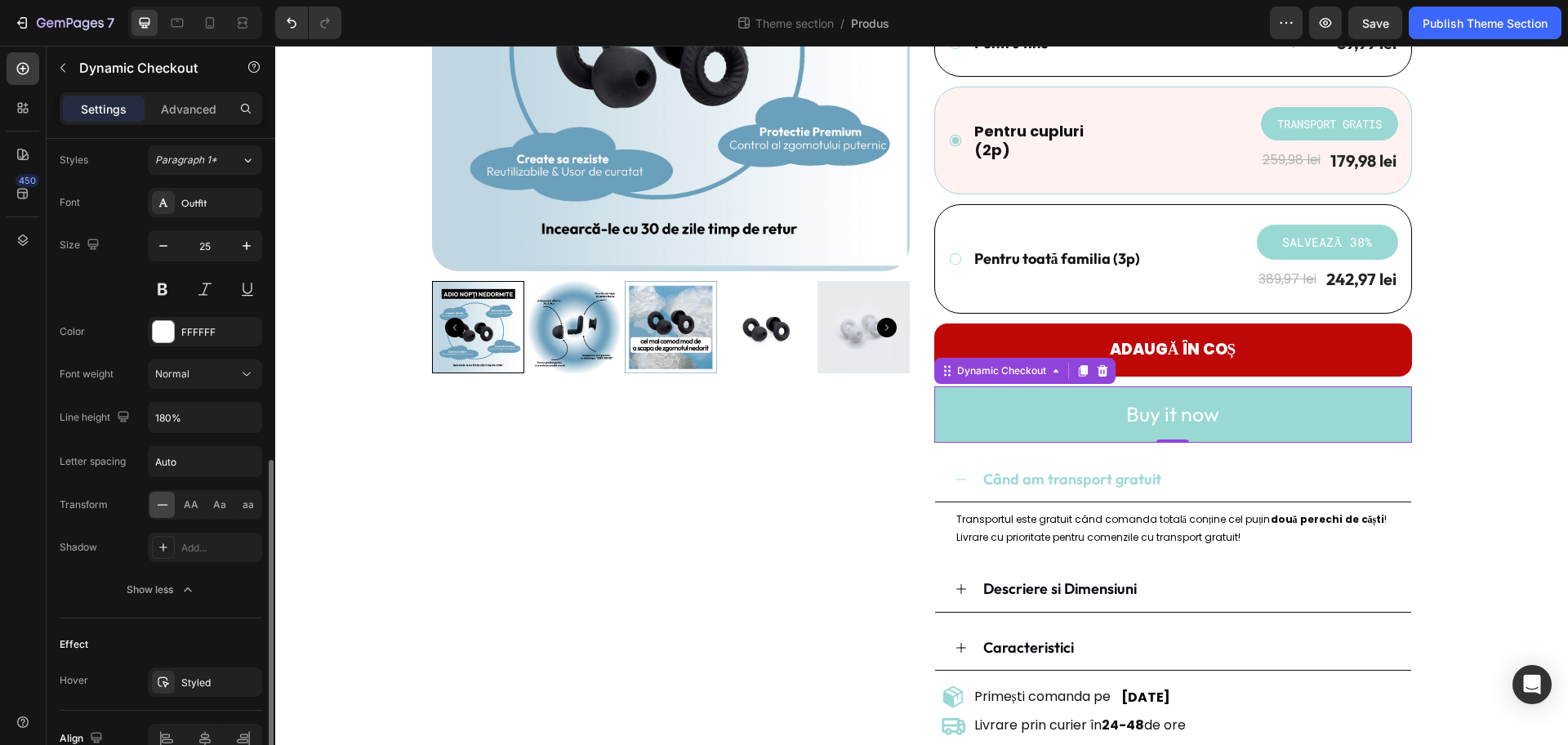
scroll to position [802, 0]
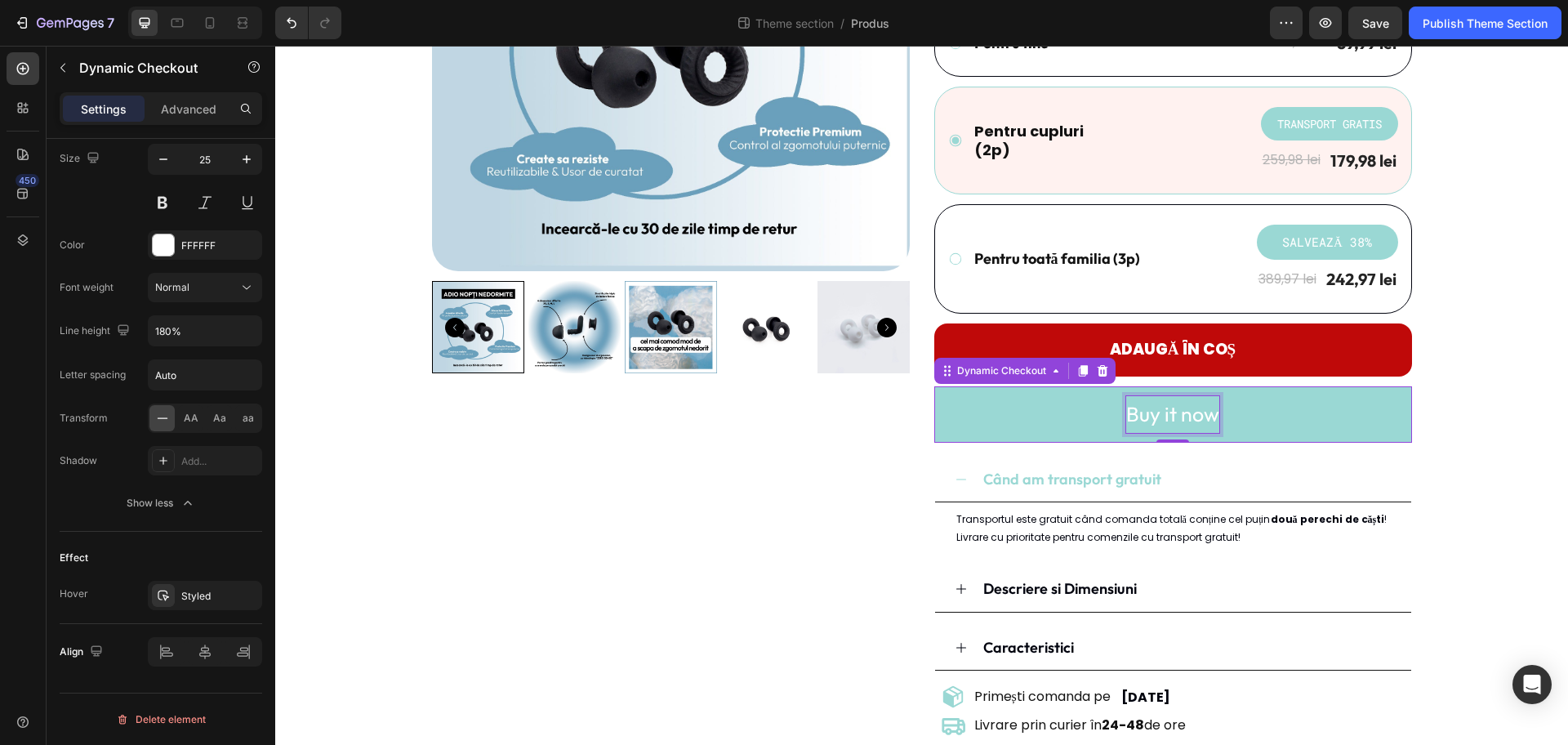
click at [1153, 416] on div "Buy it now" at bounding box center [1172, 414] width 93 height 36
click at [1153, 416] on p "Buy it now" at bounding box center [1172, 414] width 93 height 36
click at [935, 386] on button "Cump" at bounding box center [1173, 415] width 477 height 57
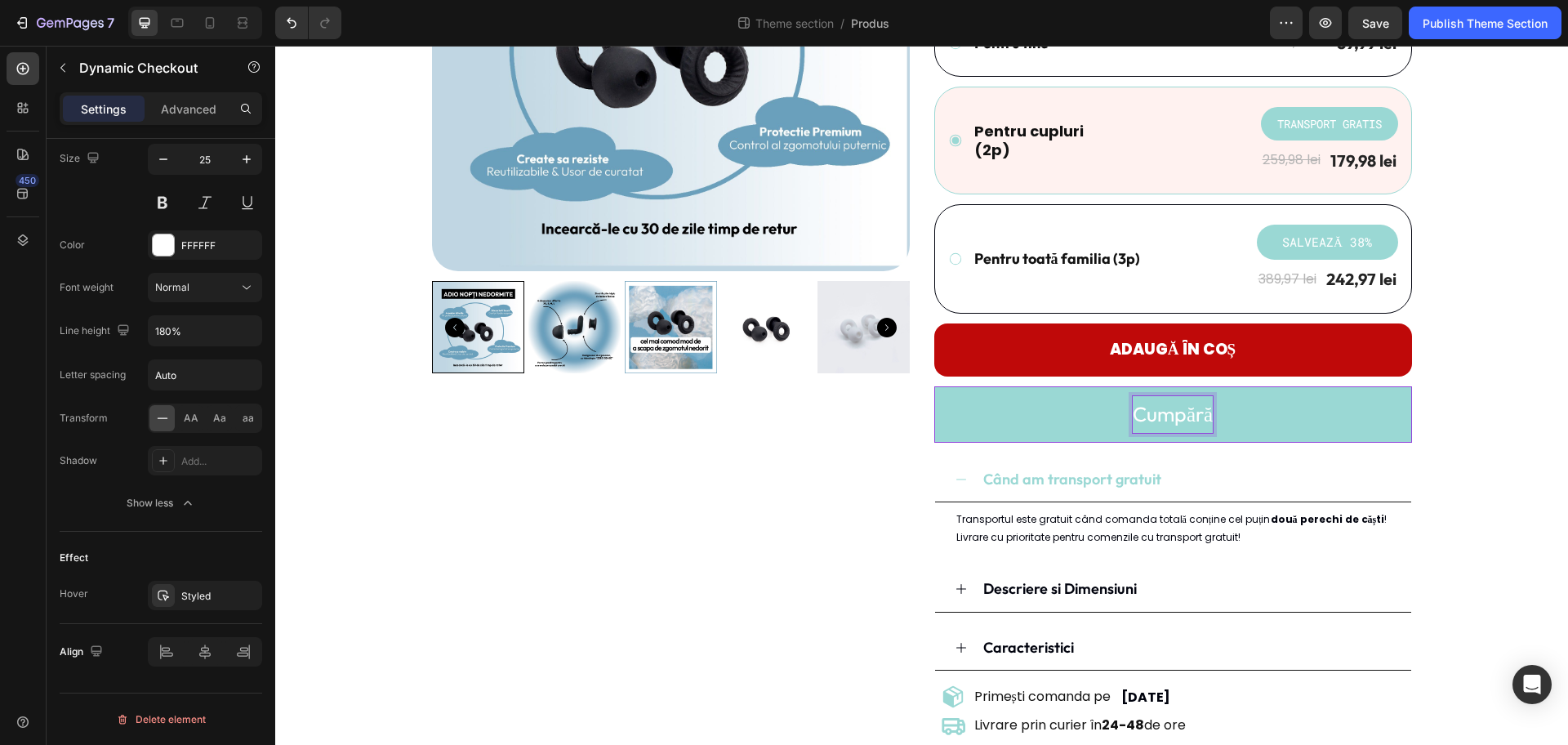
click at [935, 386] on button "Cumpără" at bounding box center [1173, 415] width 477 height 57
click at [1254, 406] on div "Product Images Dopuri de urechi - REZZT Product Title Icon Icon Icon Icon Icon …" at bounding box center [922, 281] width 1269 height 974
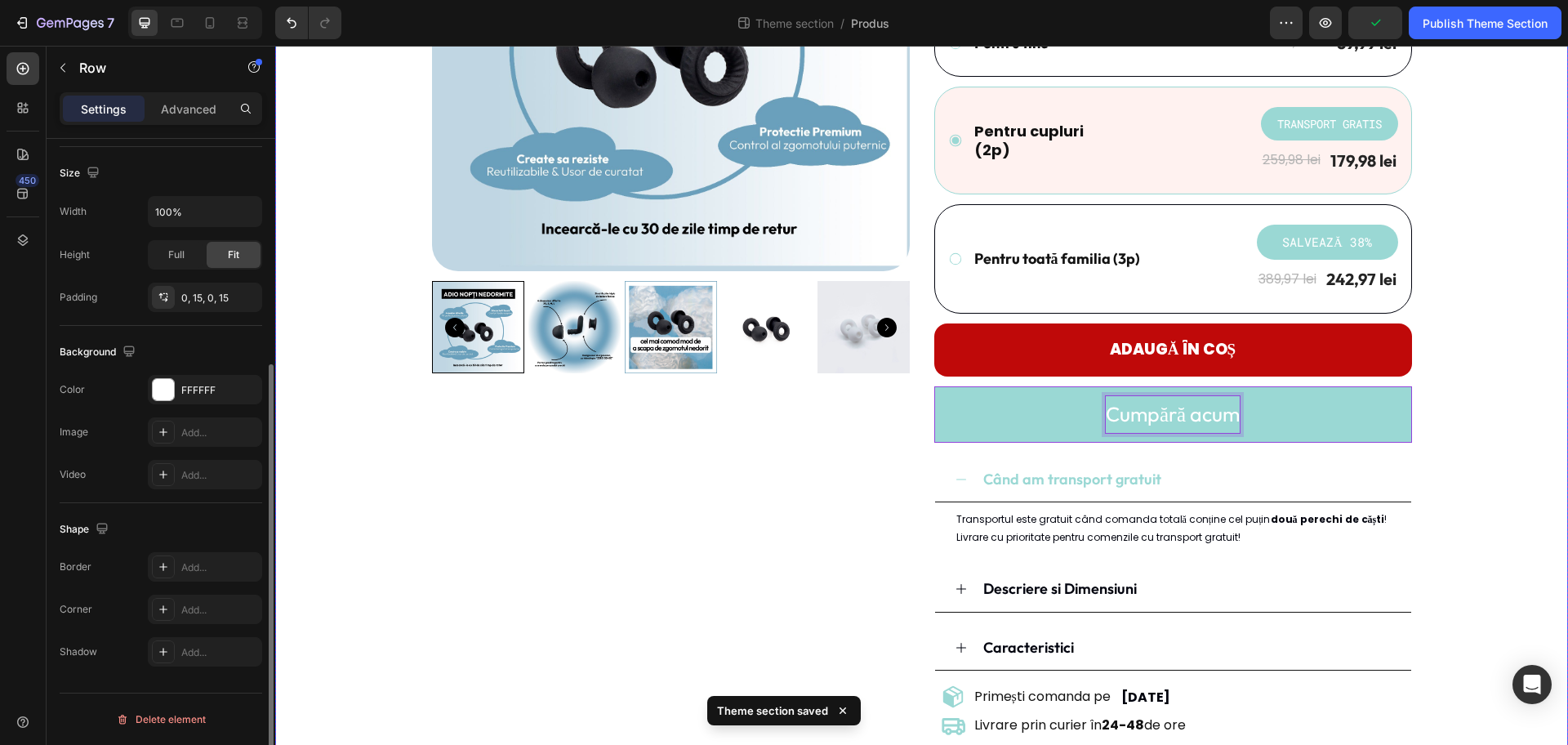
scroll to position [0, 0]
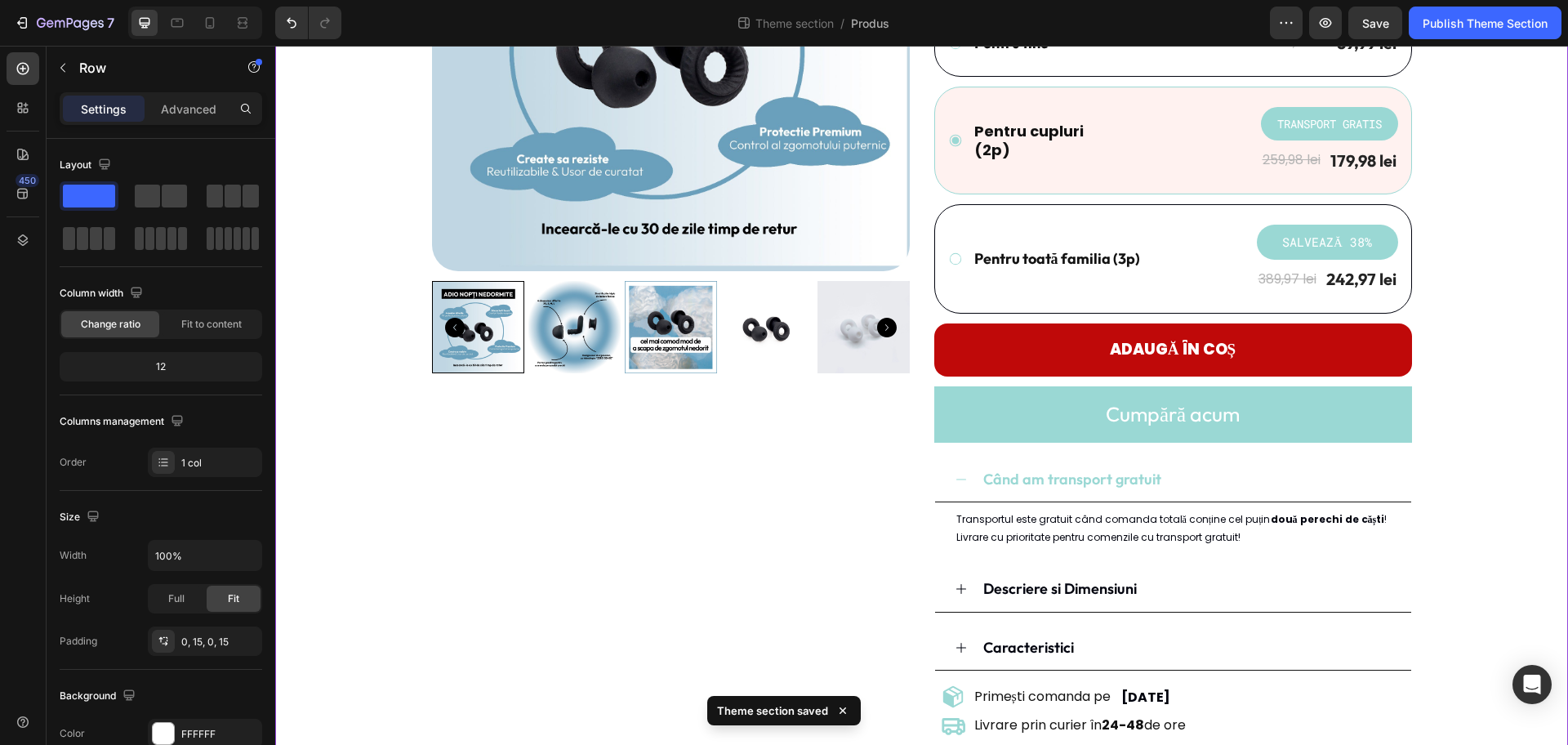
click at [1254, 413] on div "Product Images Dopuri de urechi - REZZT Product Title Icon Icon Icon Icon Icon …" at bounding box center [922, 281] width 1269 height 974
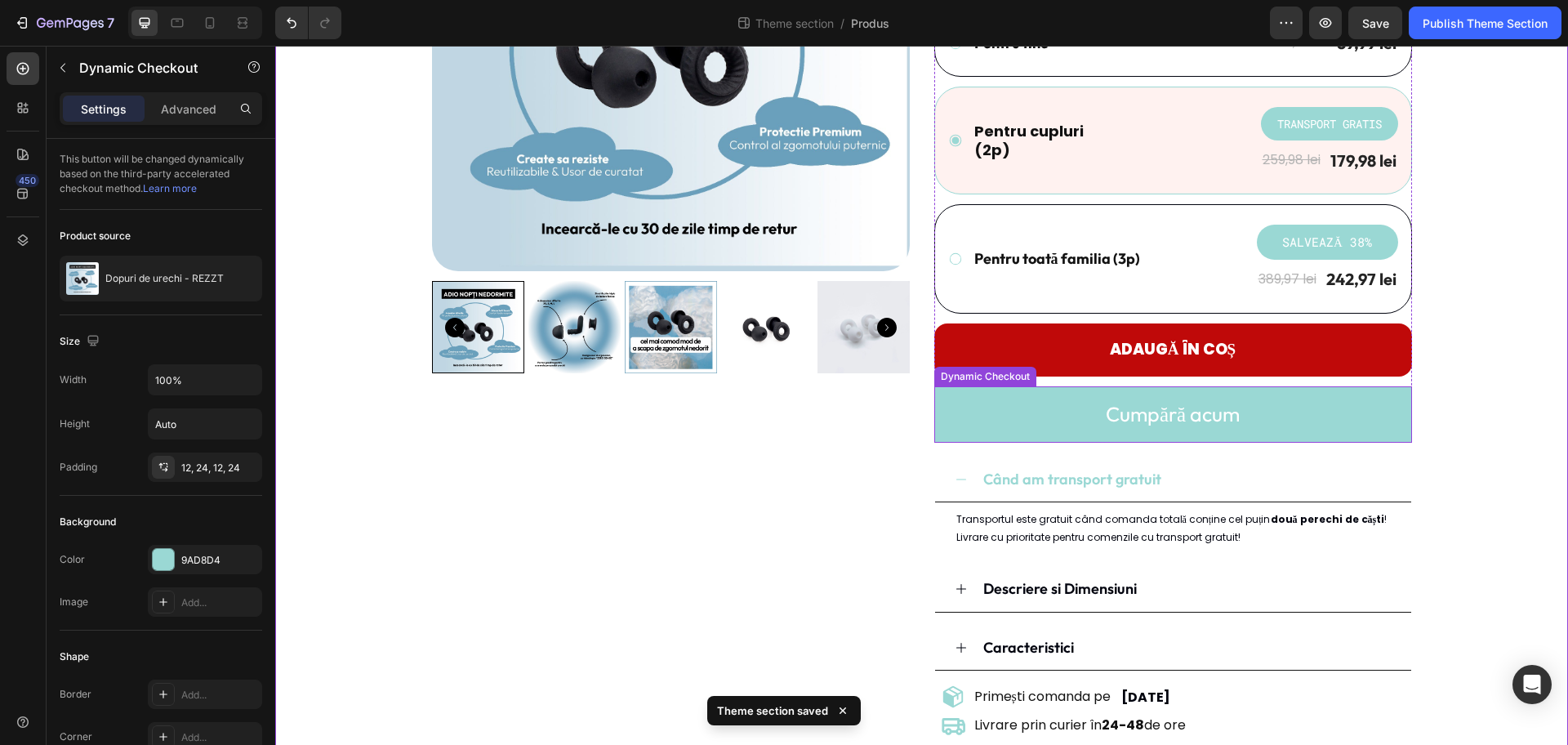
click at [1254, 424] on button "Cumpără acum" at bounding box center [1173, 415] width 477 height 57
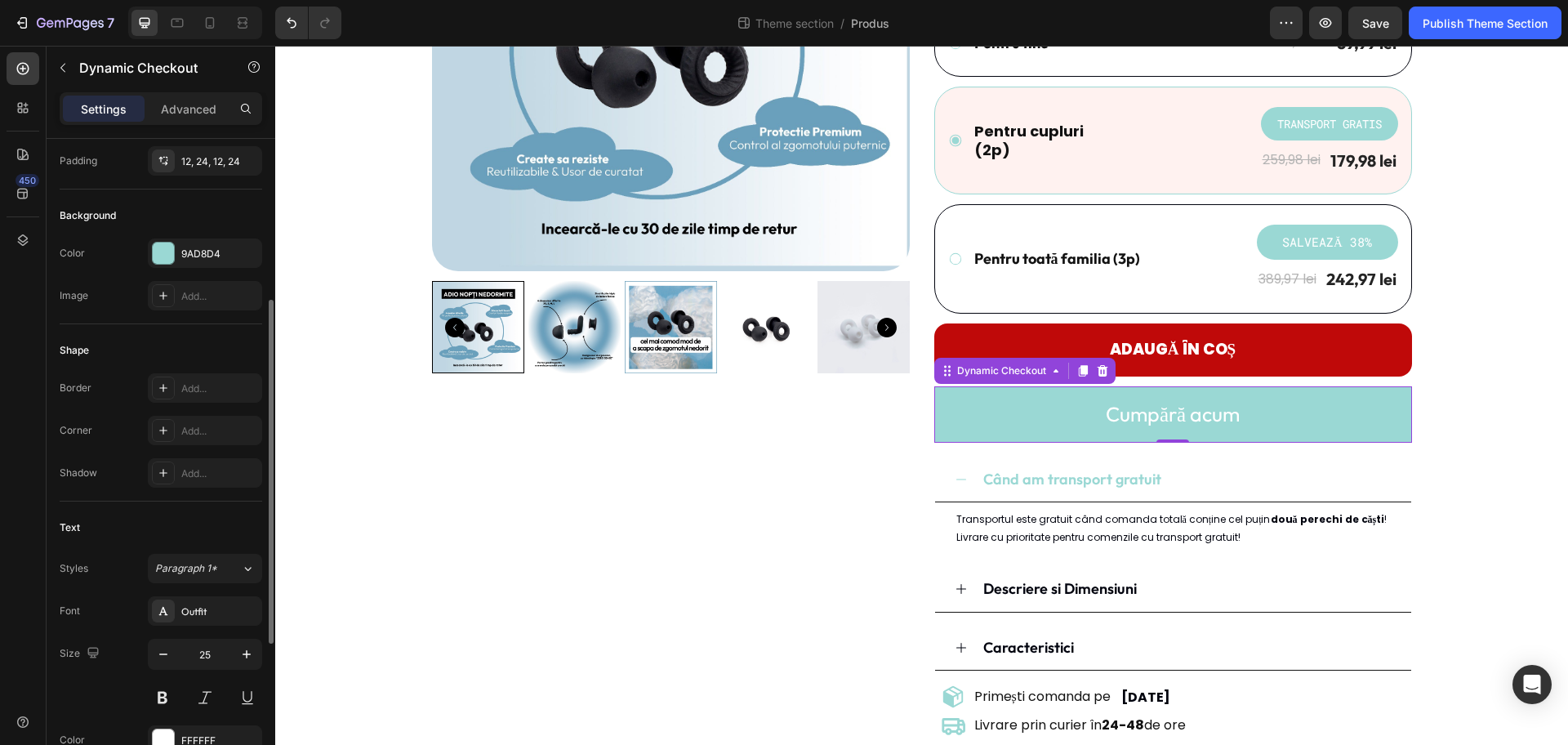
scroll to position [408, 0]
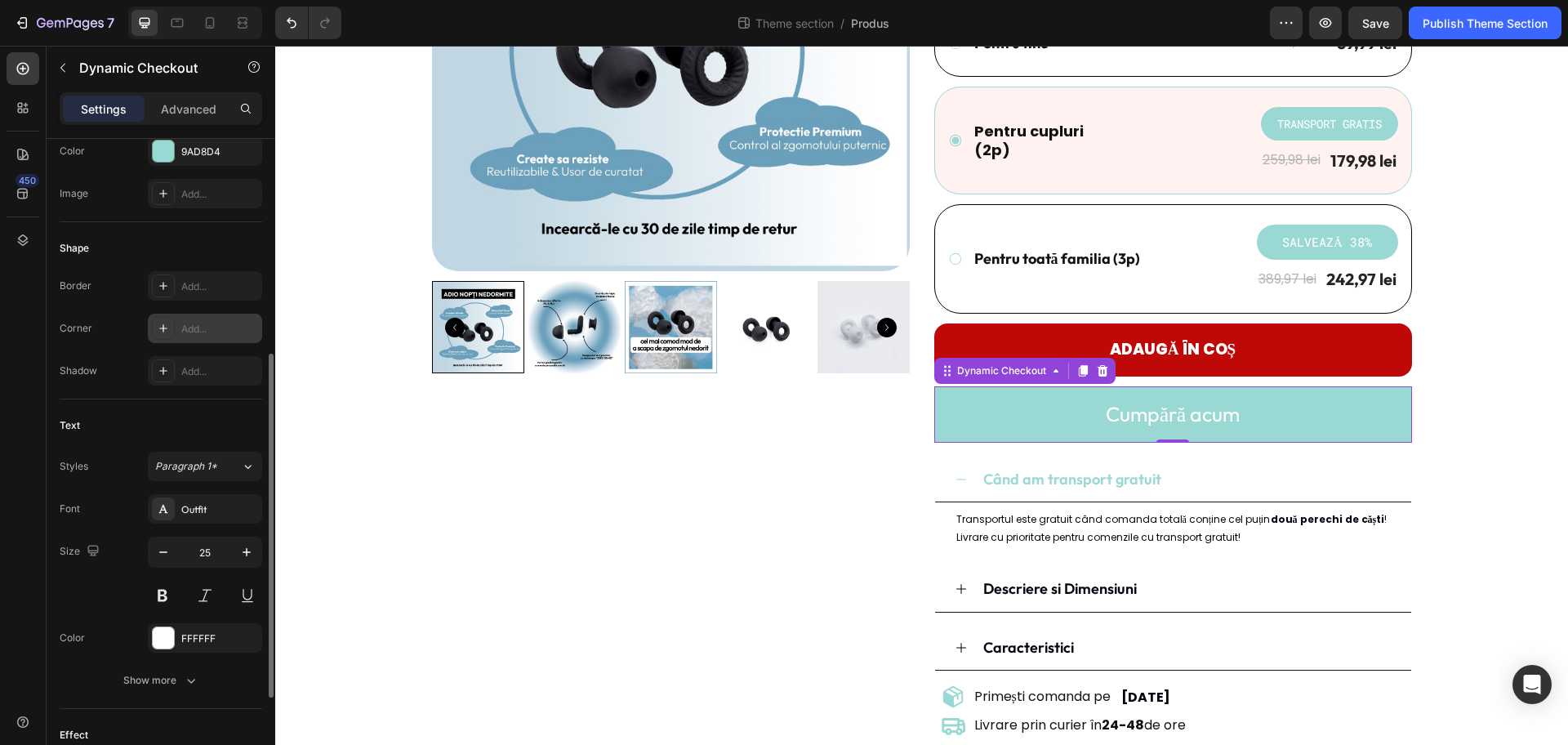
click at [217, 320] on div "Add..." at bounding box center [205, 328] width 114 height 29
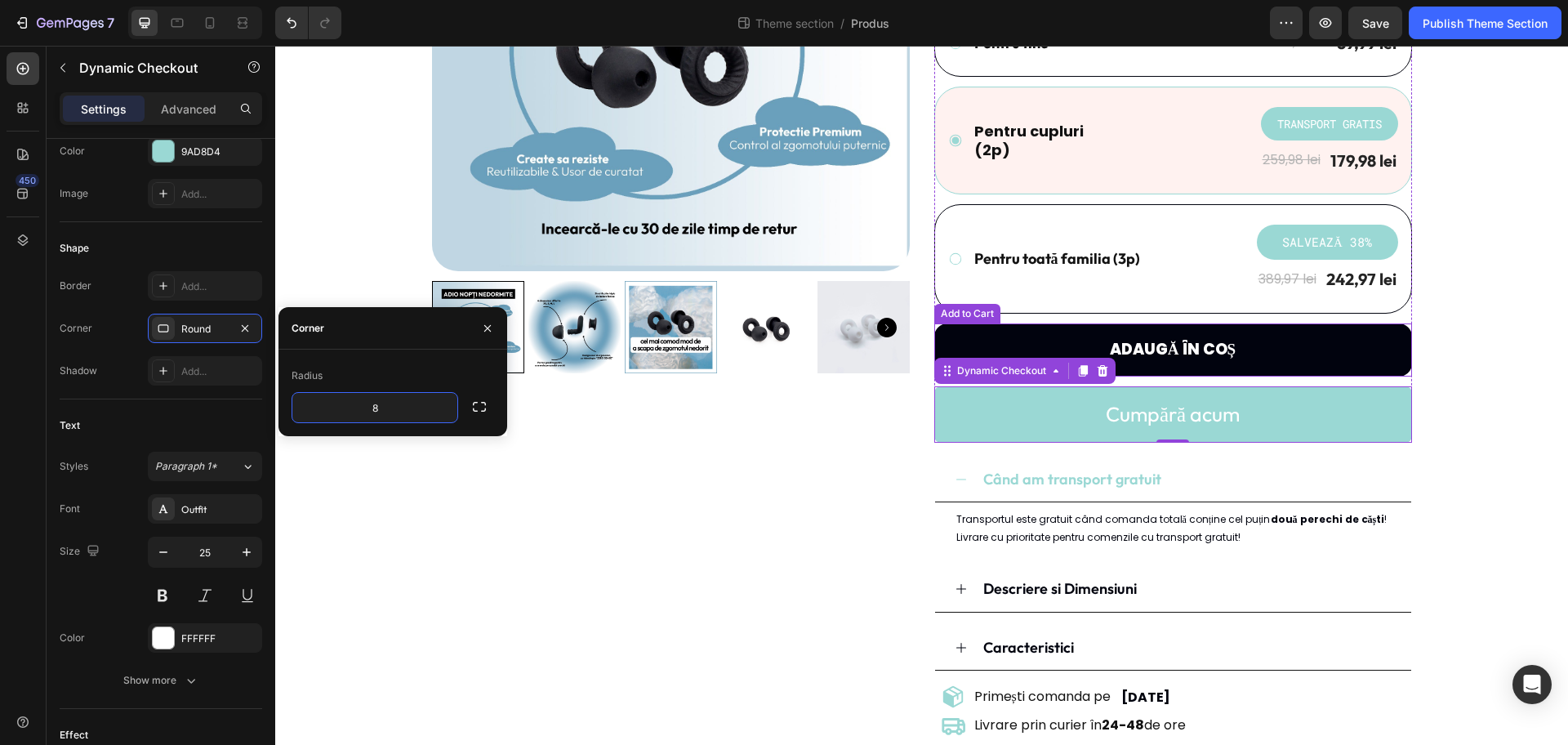
click at [943, 332] on button "Adaugă în coș" at bounding box center [1173, 350] width 477 height 53
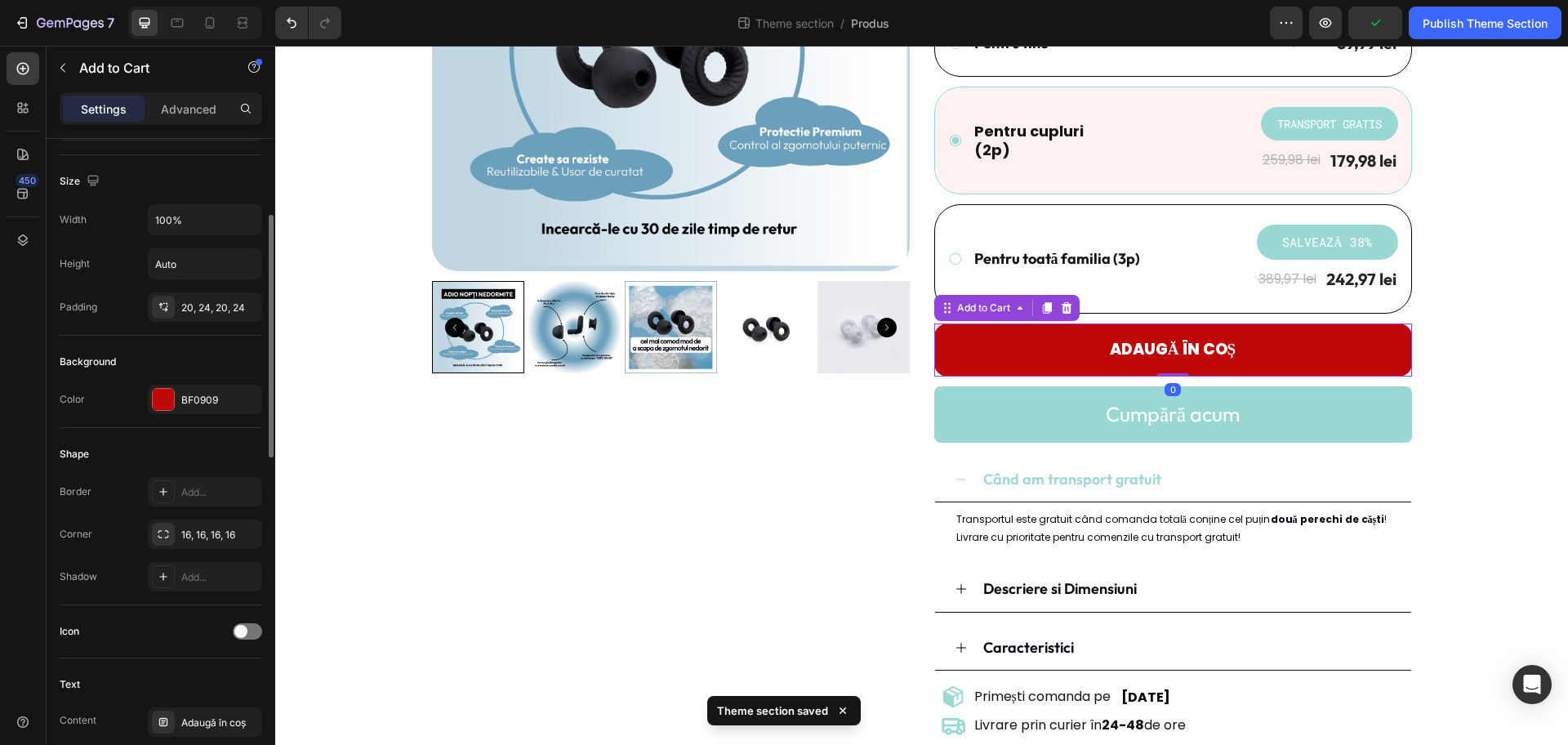
scroll to position [307, 0]
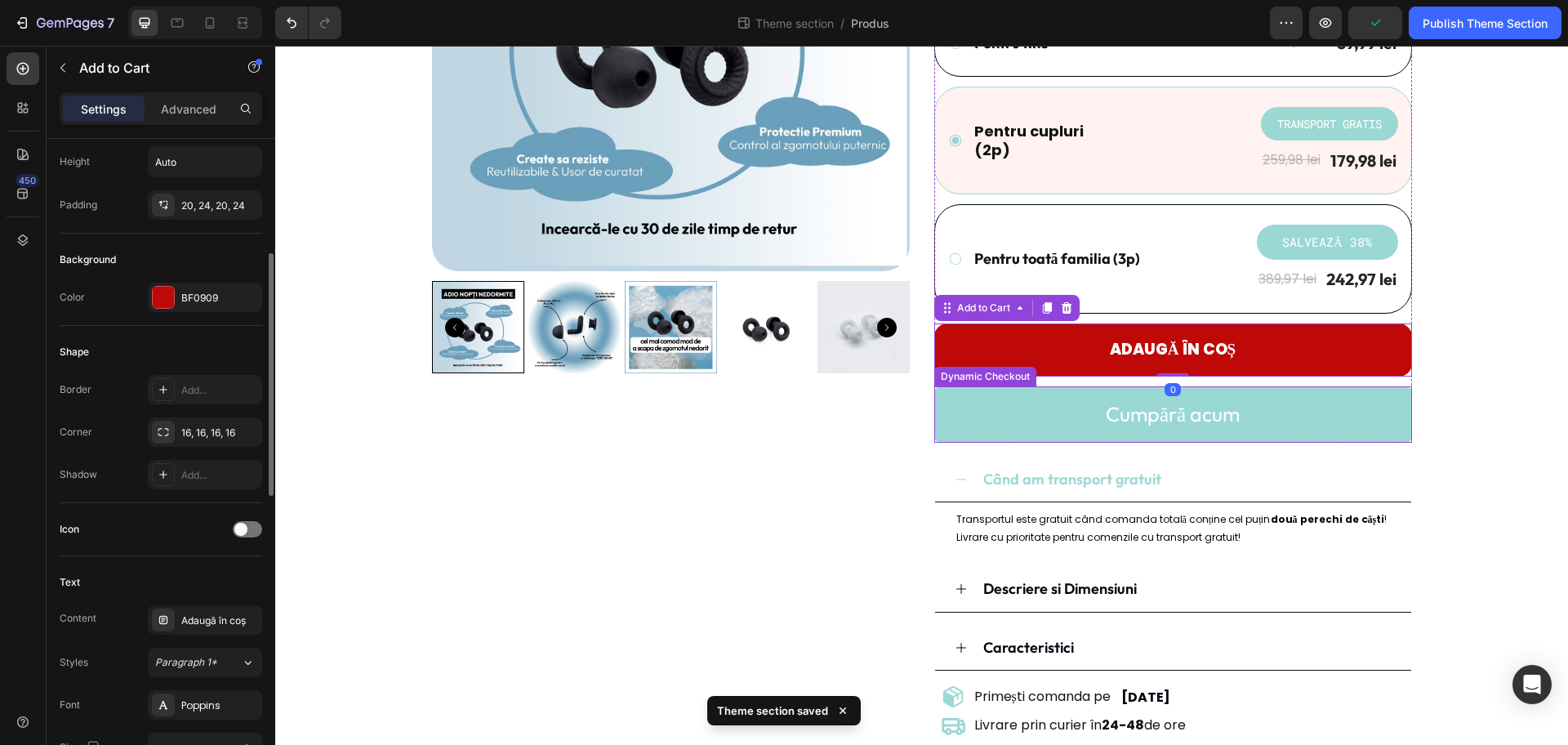
click at [962, 407] on button "Cumpără acum" at bounding box center [1173, 415] width 477 height 57
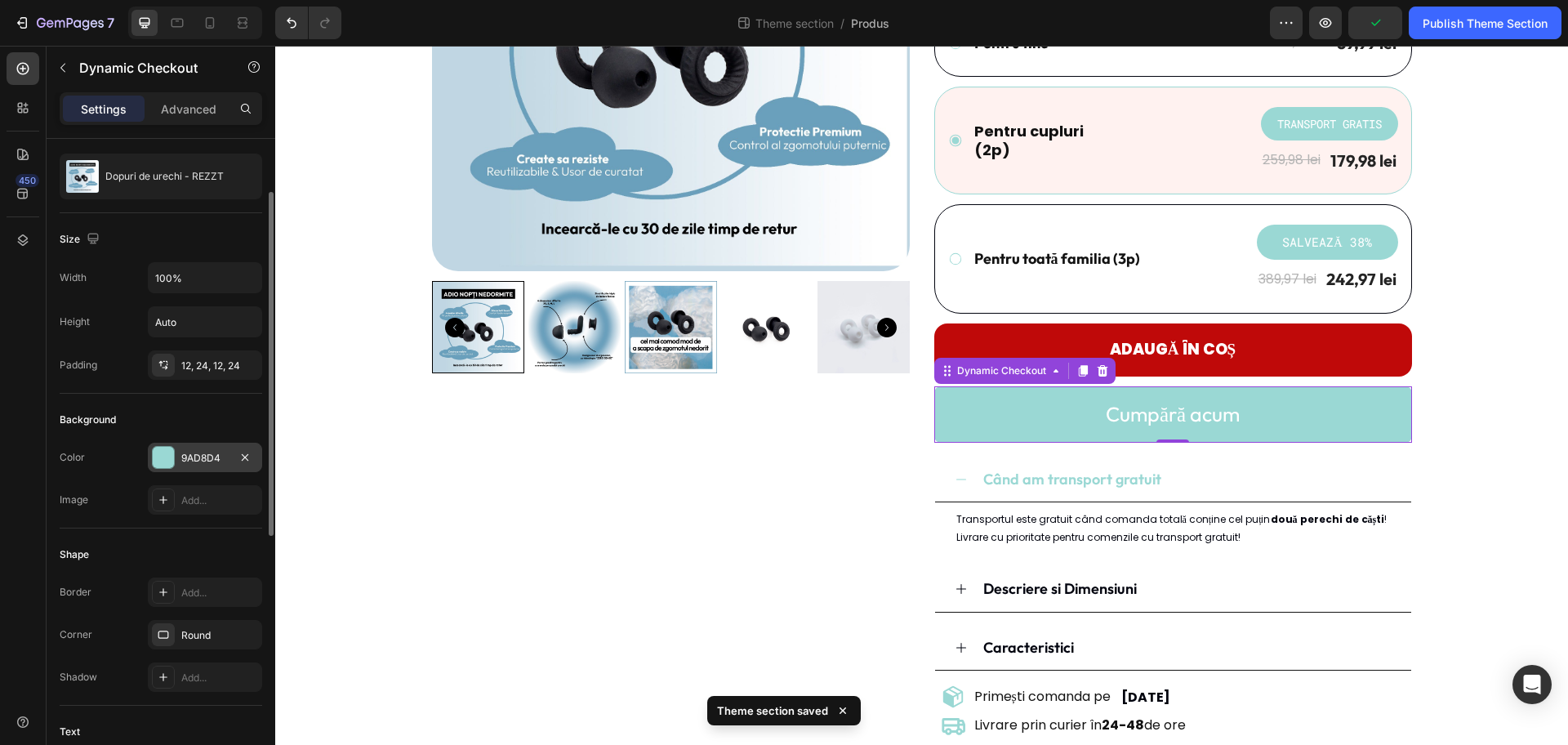
scroll to position [205, 0]
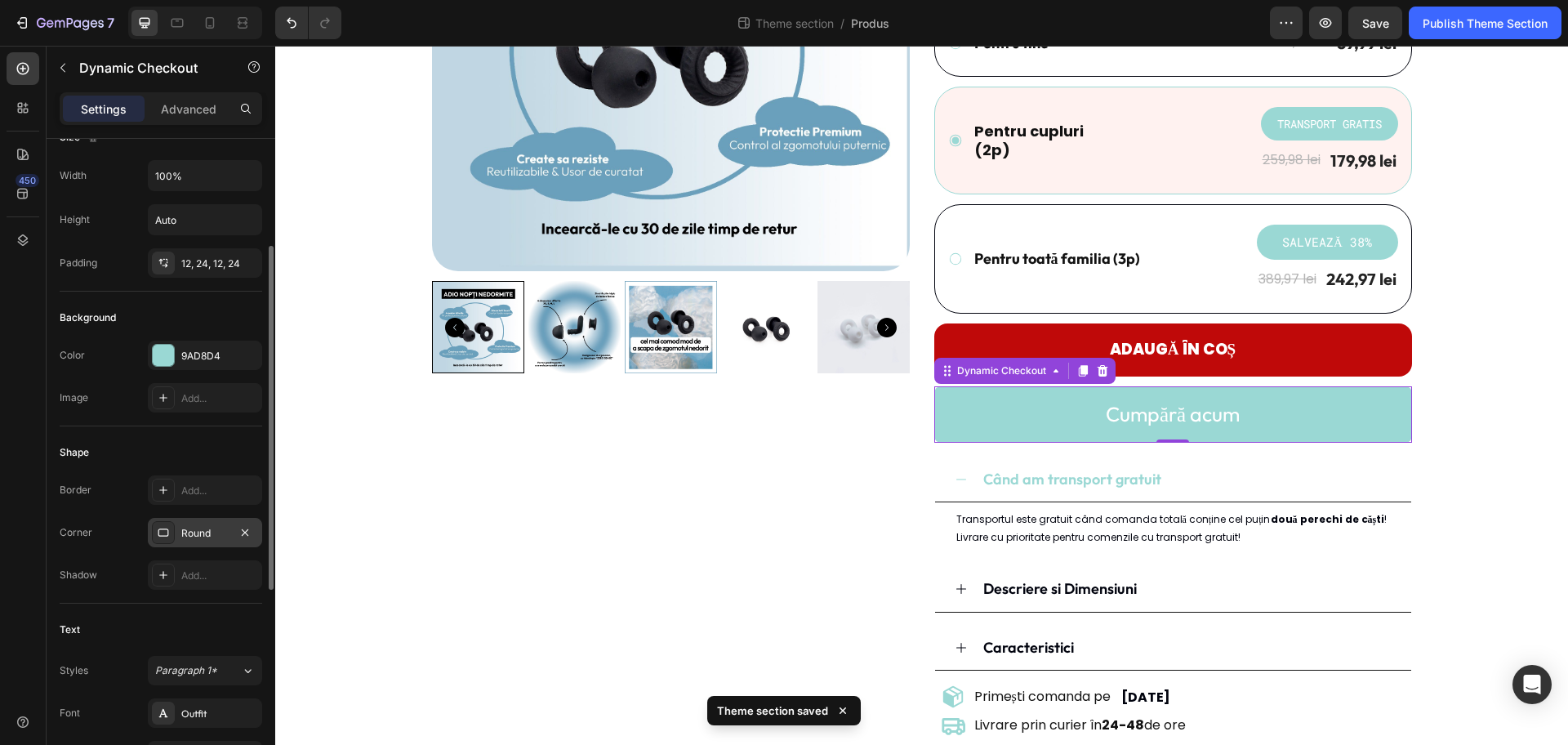
click at [225, 534] on div "Round" at bounding box center [205, 533] width 47 height 15
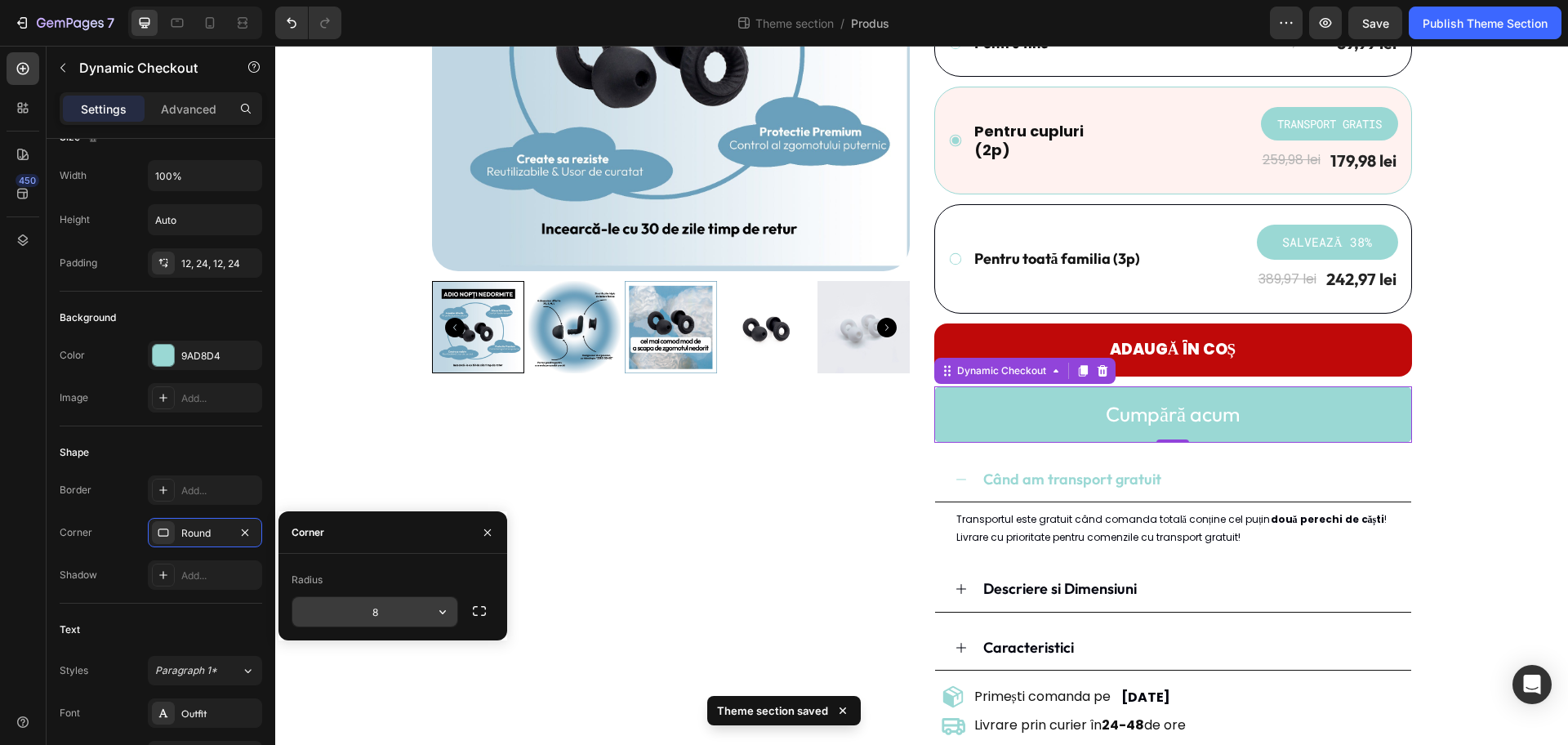
click at [383, 595] on input "8" at bounding box center [375, 611] width 165 height 29
type input "16"
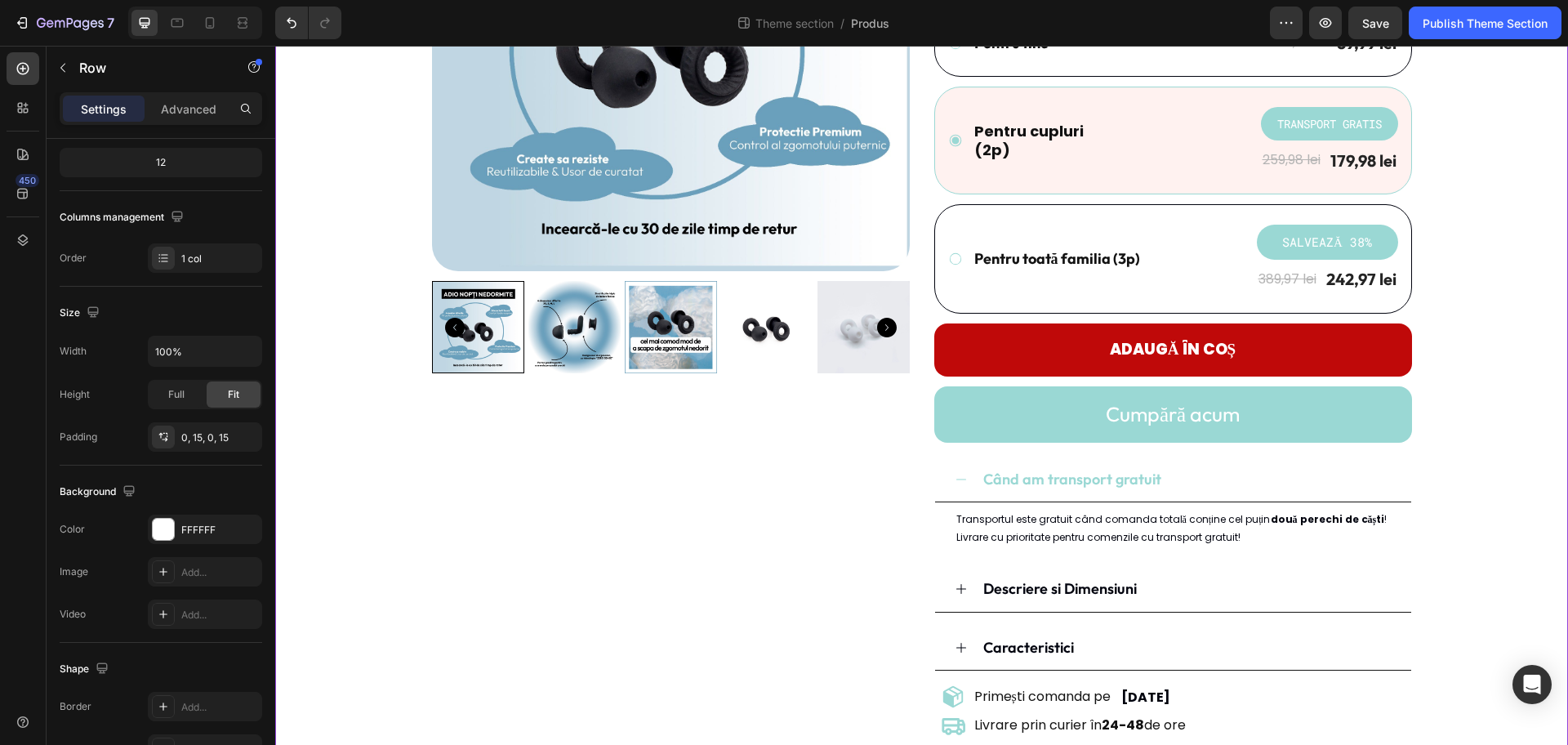
click at [1254, 438] on div "Product Images Dopuri de urechi - REZZT Product Title Icon Icon Icon Icon Icon …" at bounding box center [922, 281] width 1269 height 974
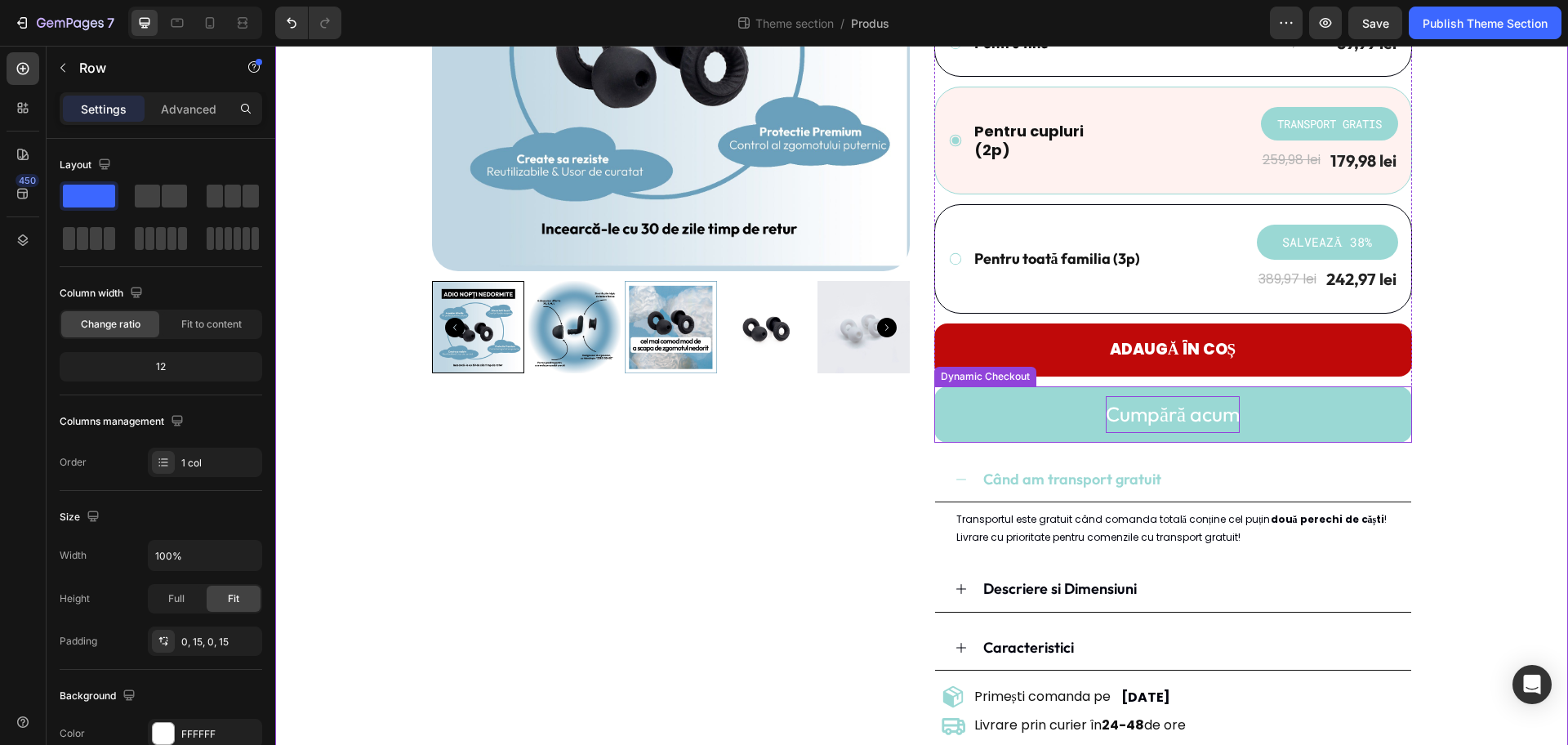
click at [1174, 423] on p "Cumpără acum" at bounding box center [1172, 414] width 134 height 36
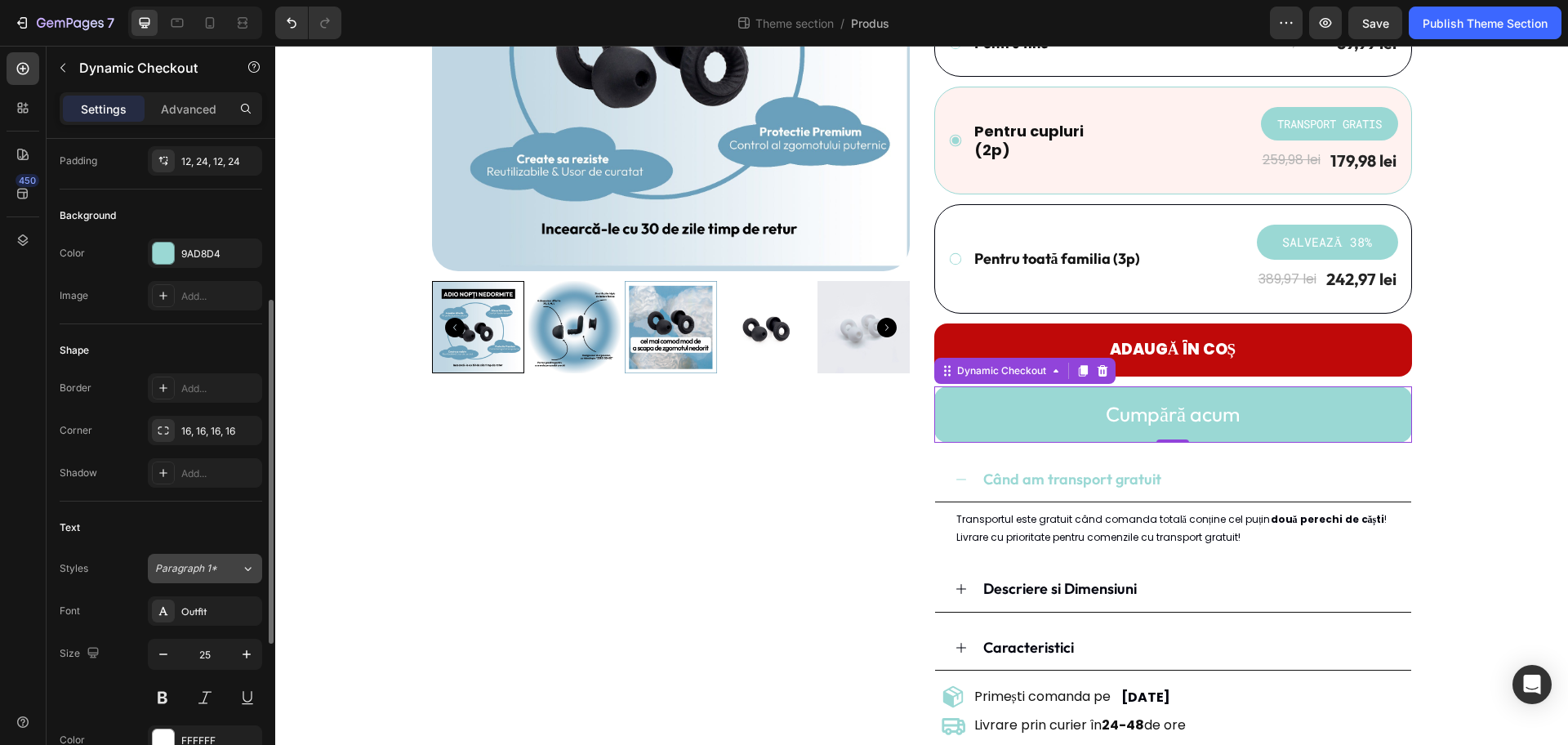
scroll to position [408, 0]
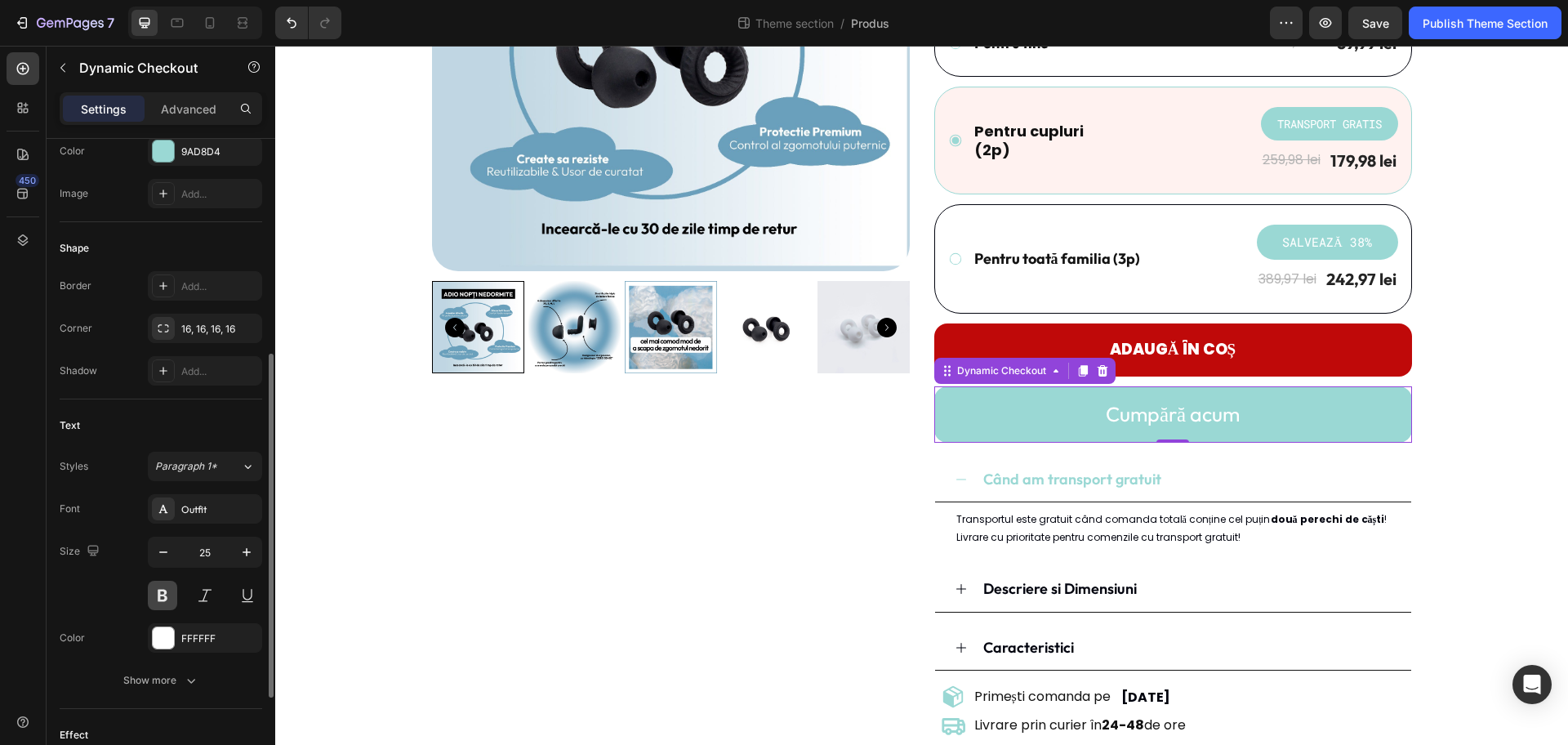
click at [175, 595] on button at bounding box center [162, 595] width 29 height 29
click at [1254, 413] on div "Product Images Dopuri de urechi - REZZT Product Title Icon Icon Icon Icon Icon …" at bounding box center [922, 281] width 1269 height 974
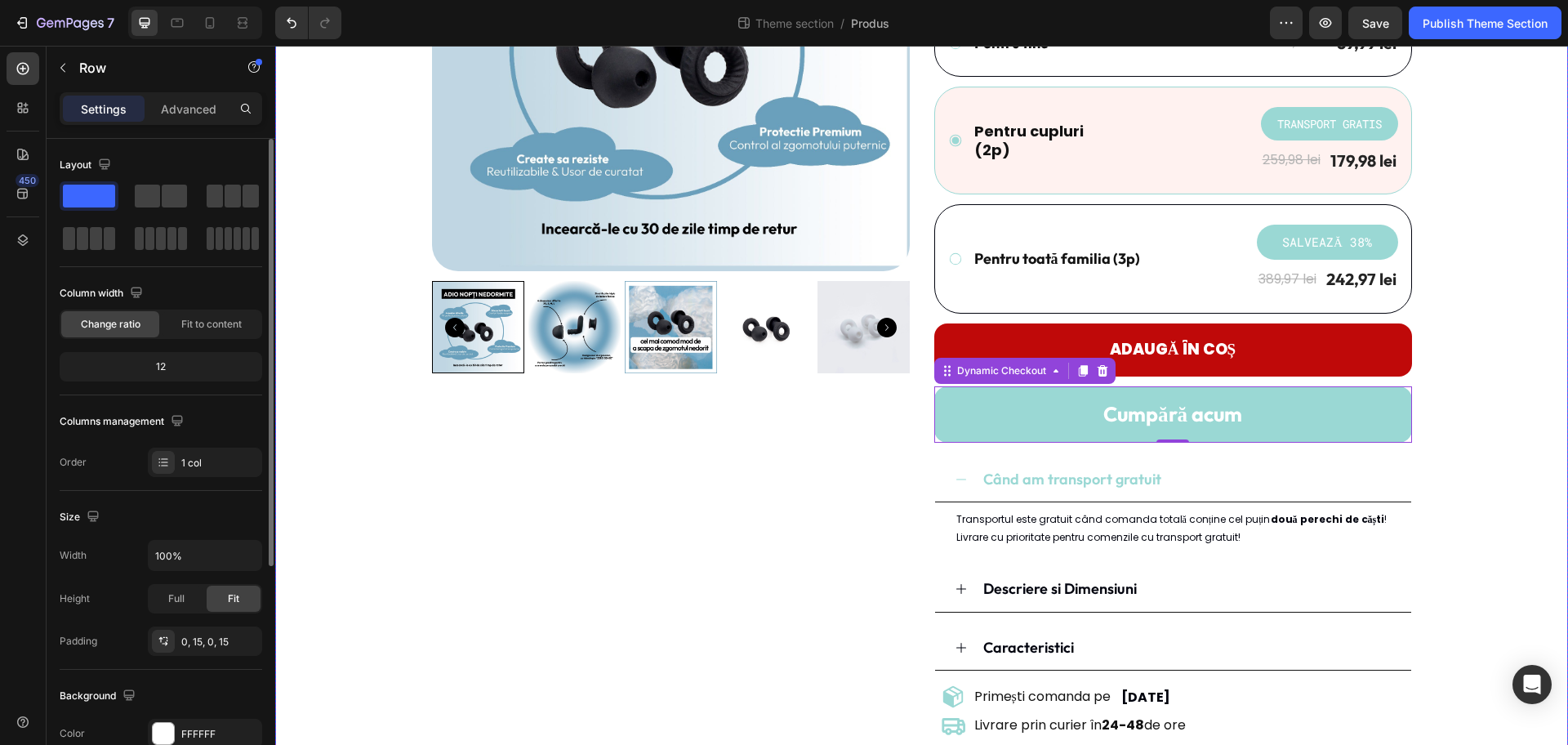
scroll to position [0, 0]
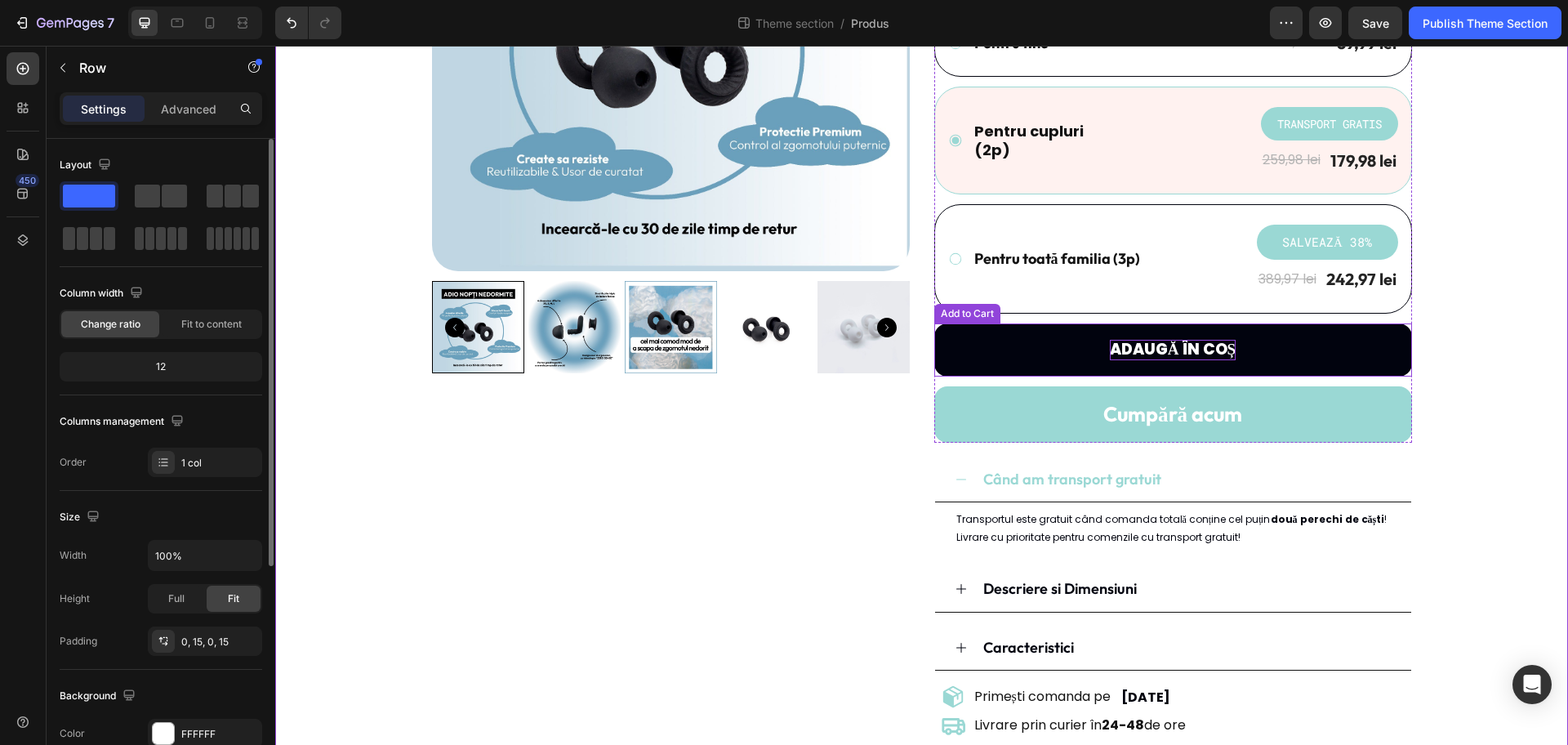
click at [1198, 348] on div "Adaugă în coș" at bounding box center [1173, 350] width 126 height 20
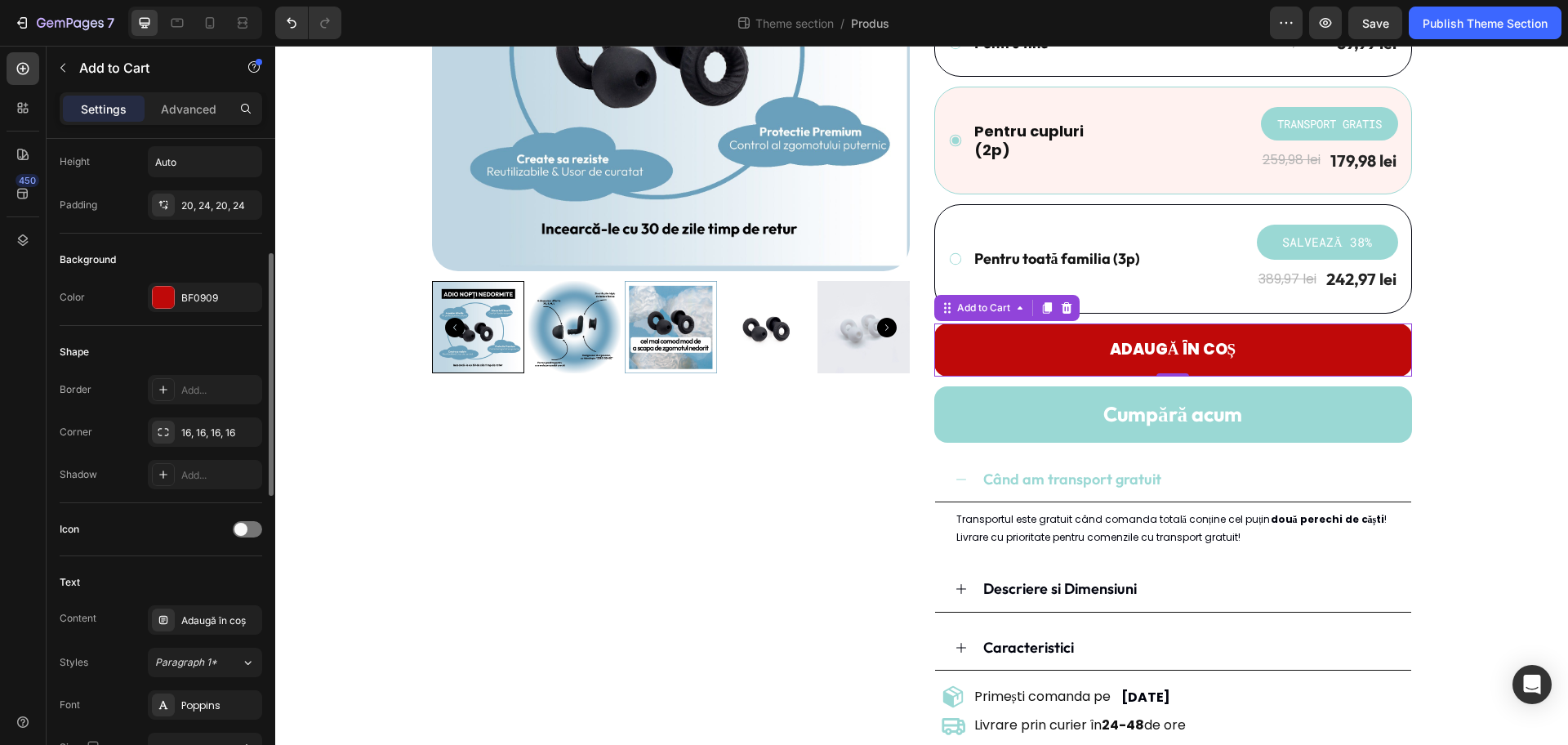
scroll to position [408, 0]
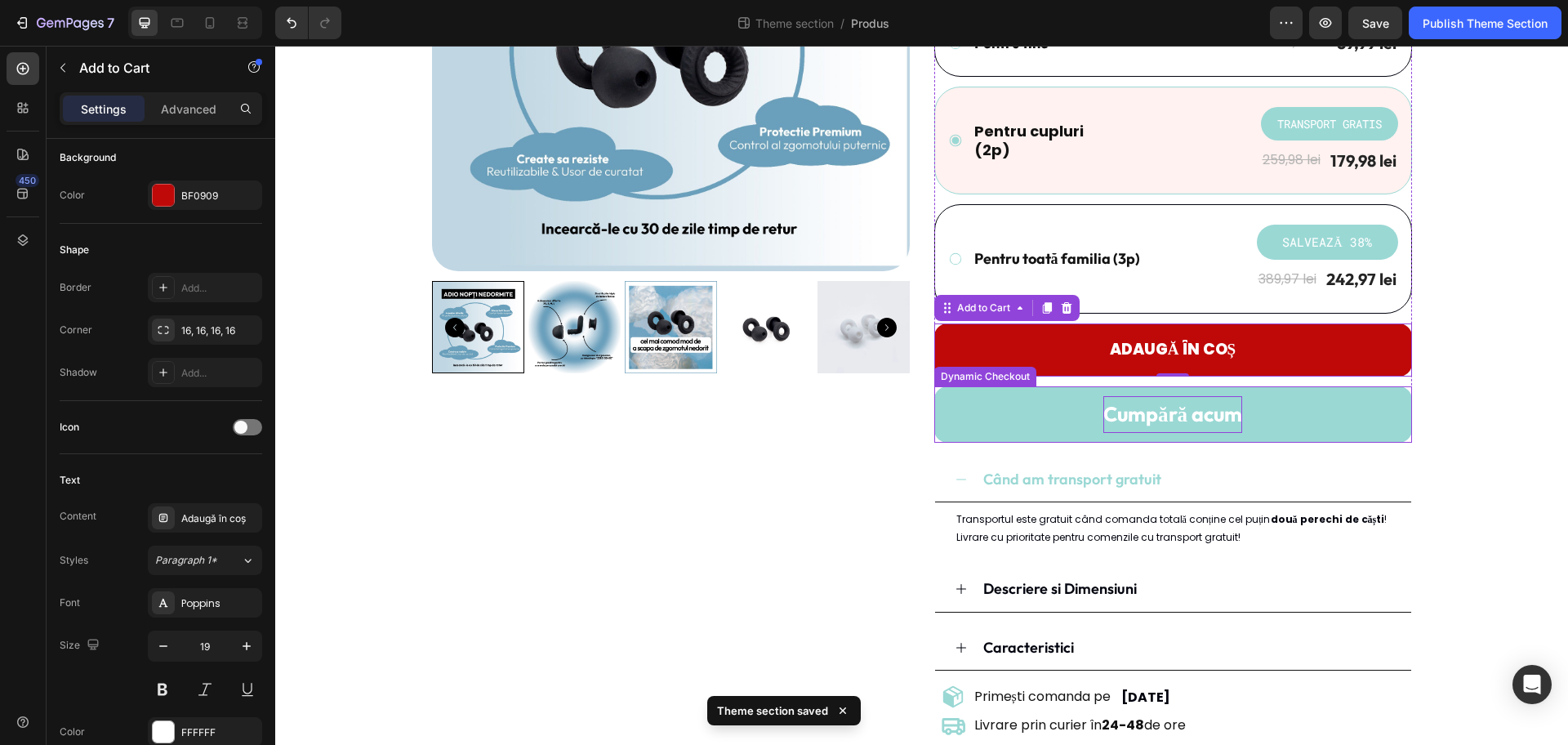
click at [1133, 406] on p "Cumpără acum" at bounding box center [1173, 414] width 139 height 36
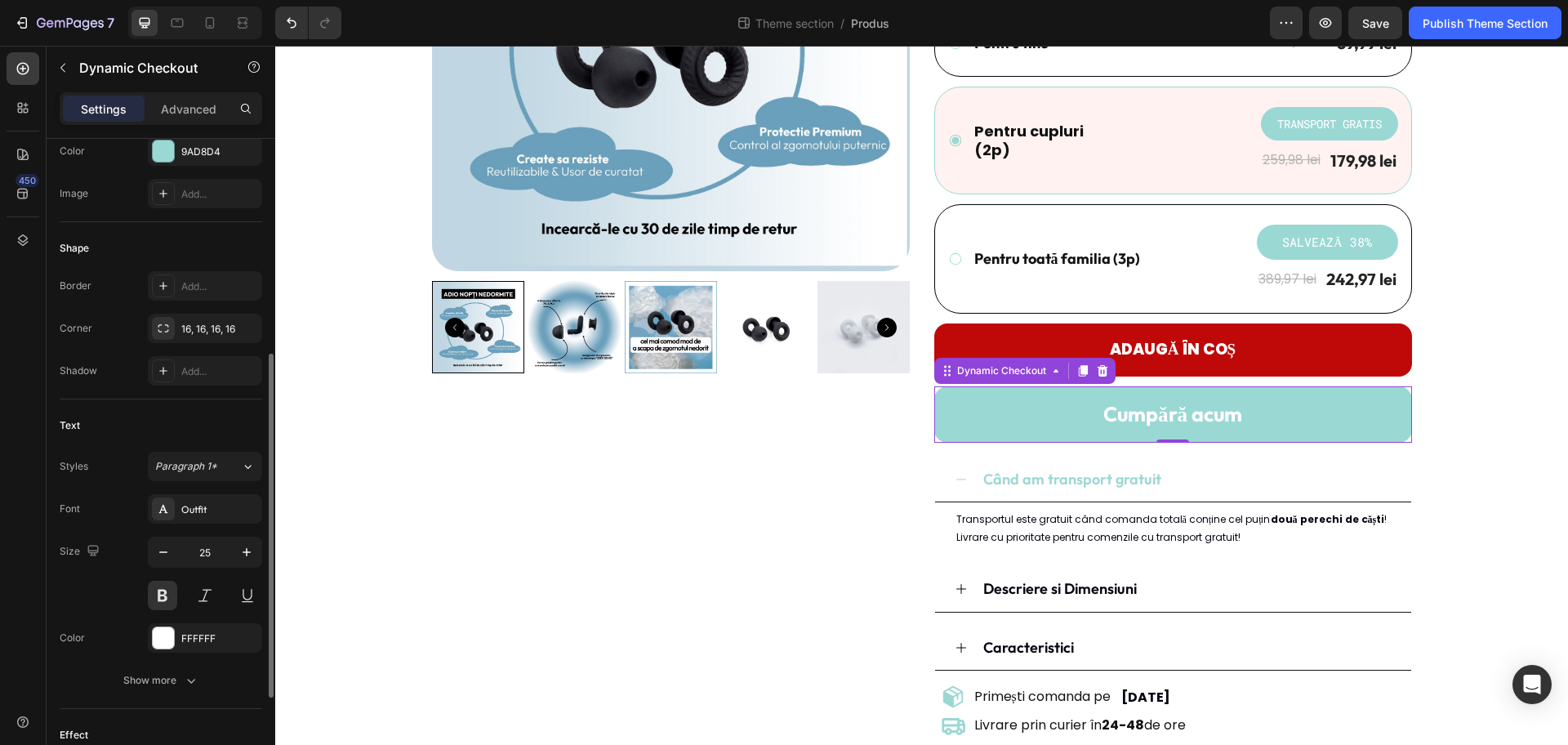
scroll to position [510, 0]
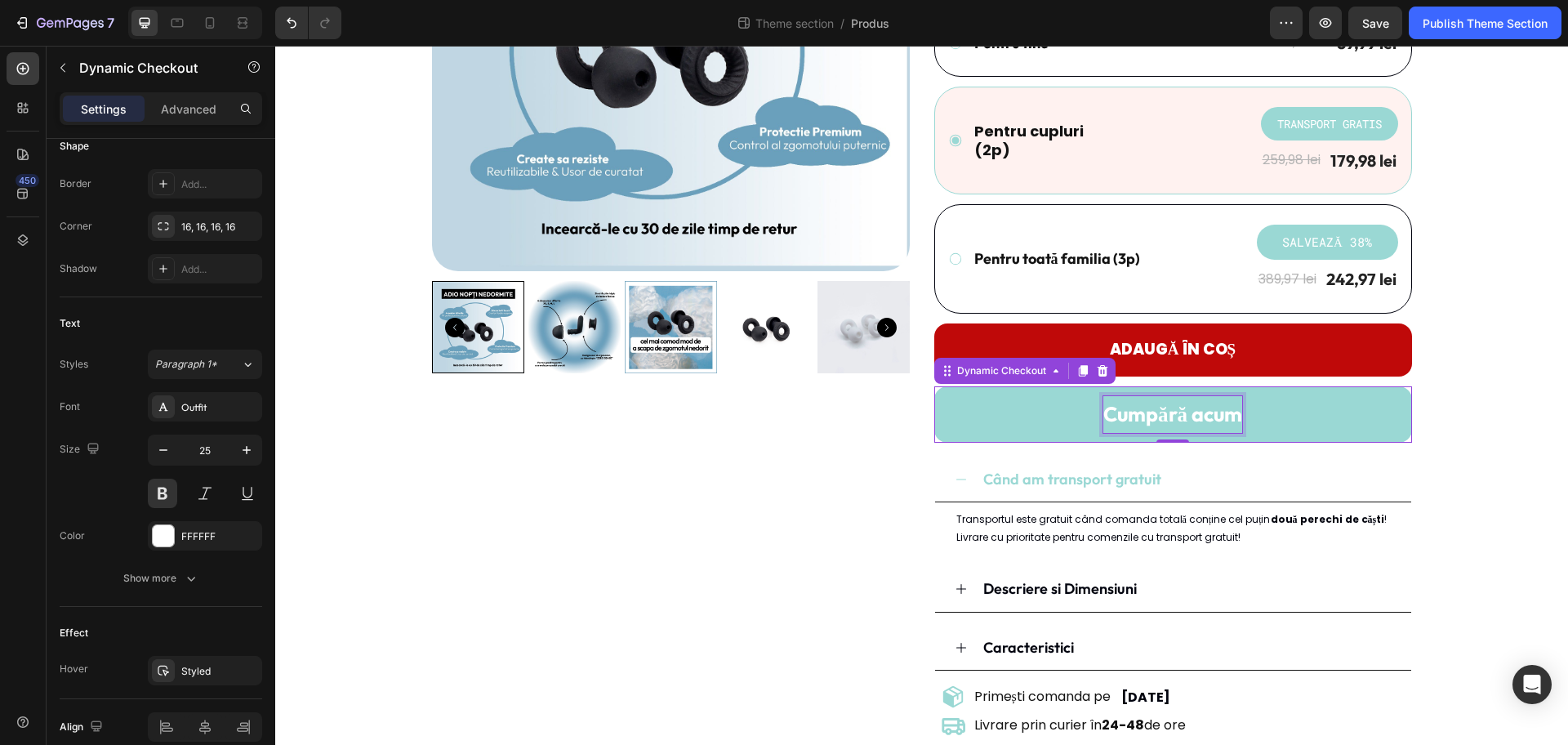
click at [1144, 414] on p "Cumpără acum" at bounding box center [1173, 414] width 139 height 36
click at [935, 386] on button "CUMPĂRĂ" at bounding box center [1173, 415] width 477 height 57
click at [1254, 422] on div "Product Images Dopuri de urechi - REZZT Product Title Icon Icon Icon Icon Icon …" at bounding box center [922, 281] width 1269 height 974
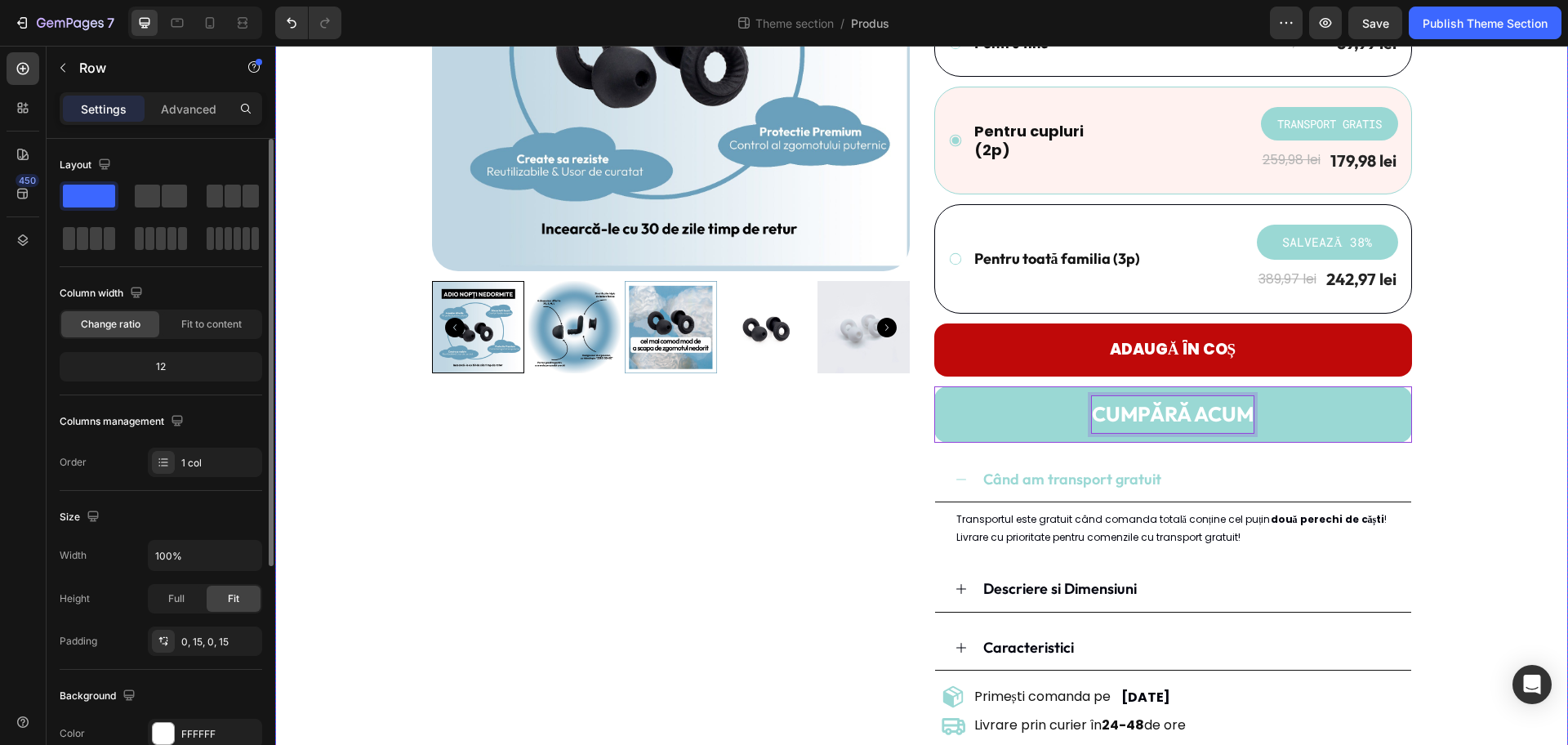
scroll to position [0, 0]
click at [1210, 412] on p "CUMPĂRĂ ACUM" at bounding box center [1173, 414] width 162 height 36
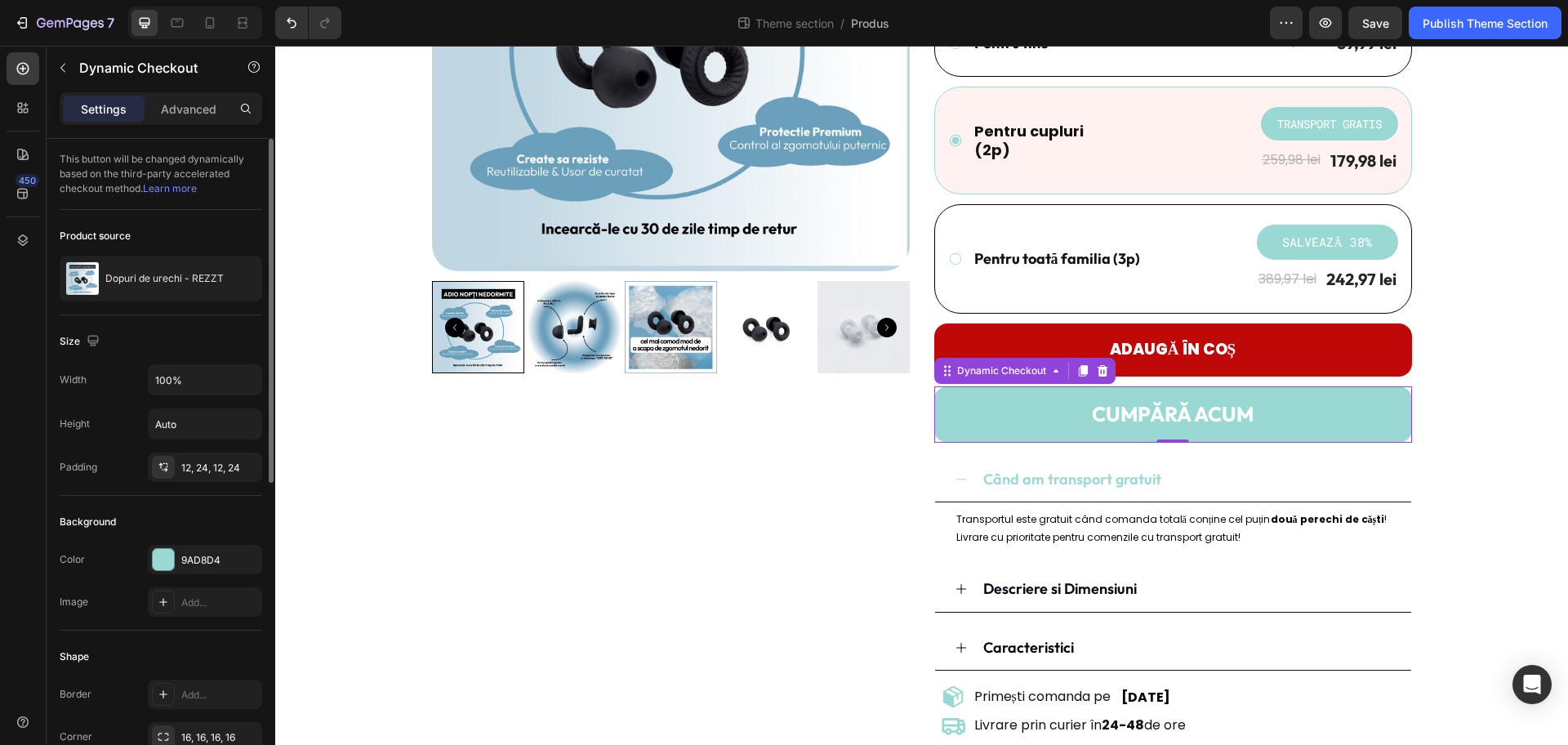
scroll to position [510, 0]
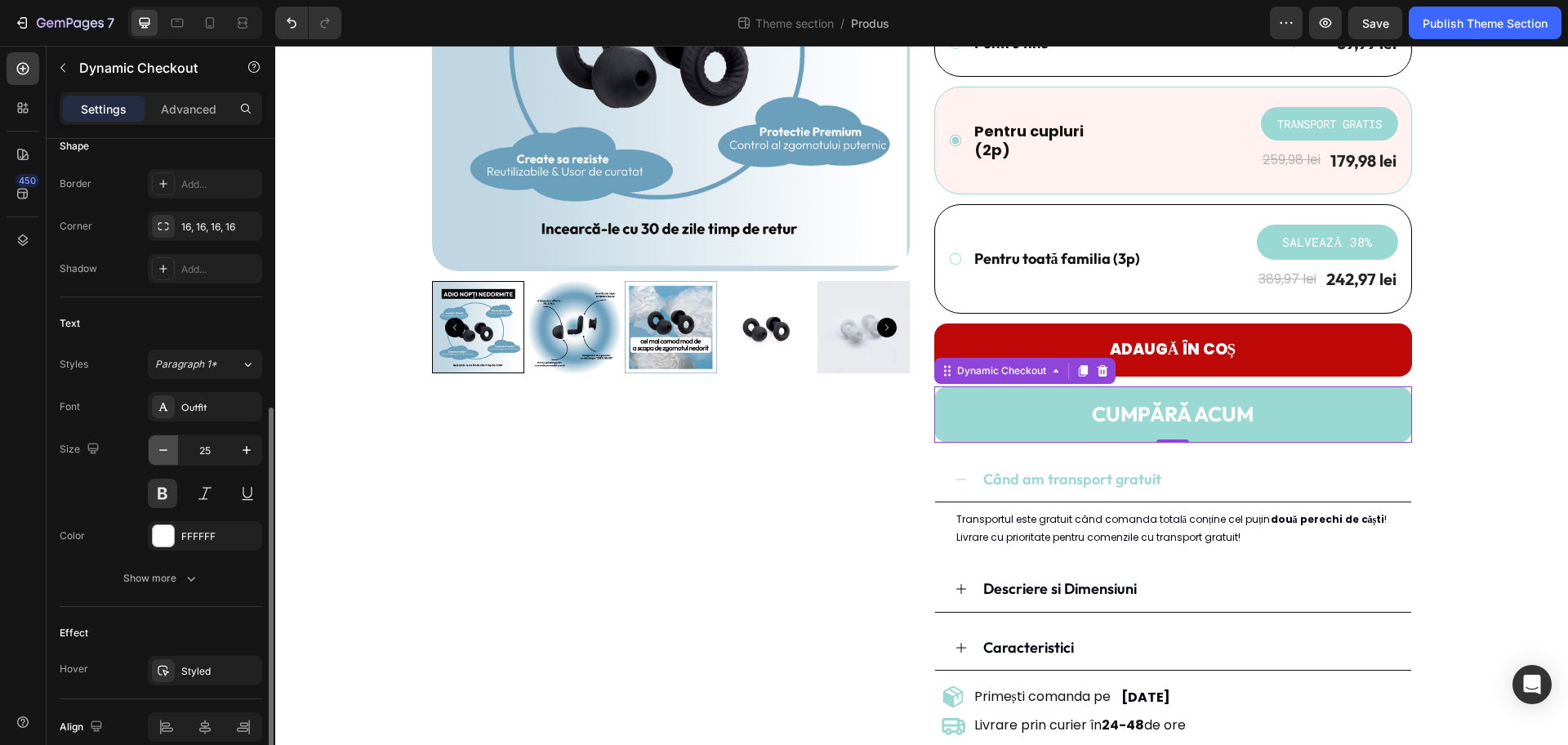
click at [166, 444] on icon "button" at bounding box center [163, 450] width 16 height 16
click at [163, 449] on icon "button" at bounding box center [163, 450] width 8 height 2
type input "22"
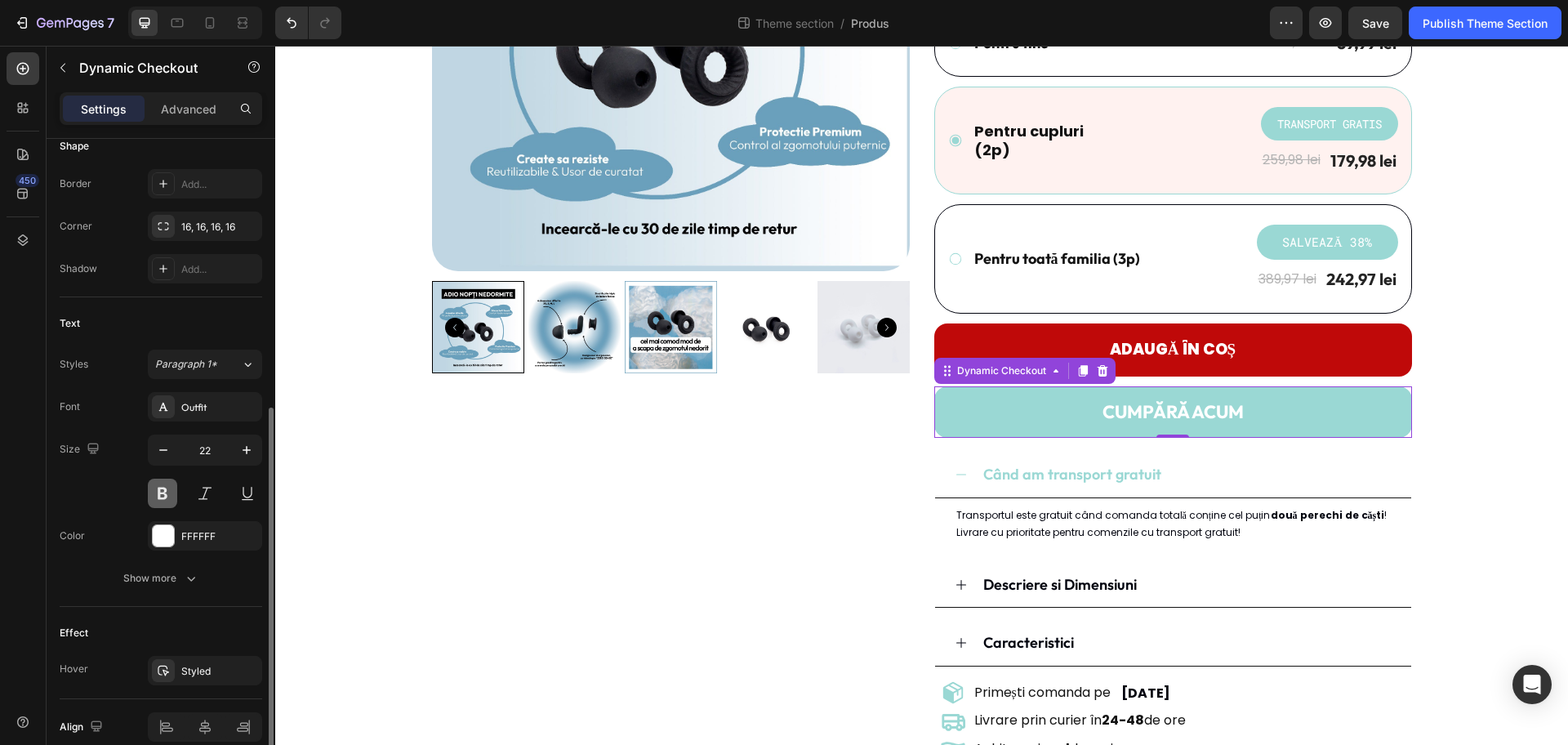
click at [166, 491] on button at bounding box center [162, 493] width 29 height 29
click at [164, 491] on button at bounding box center [162, 493] width 29 height 29
click at [242, 404] on div "Outfit" at bounding box center [220, 407] width 77 height 15
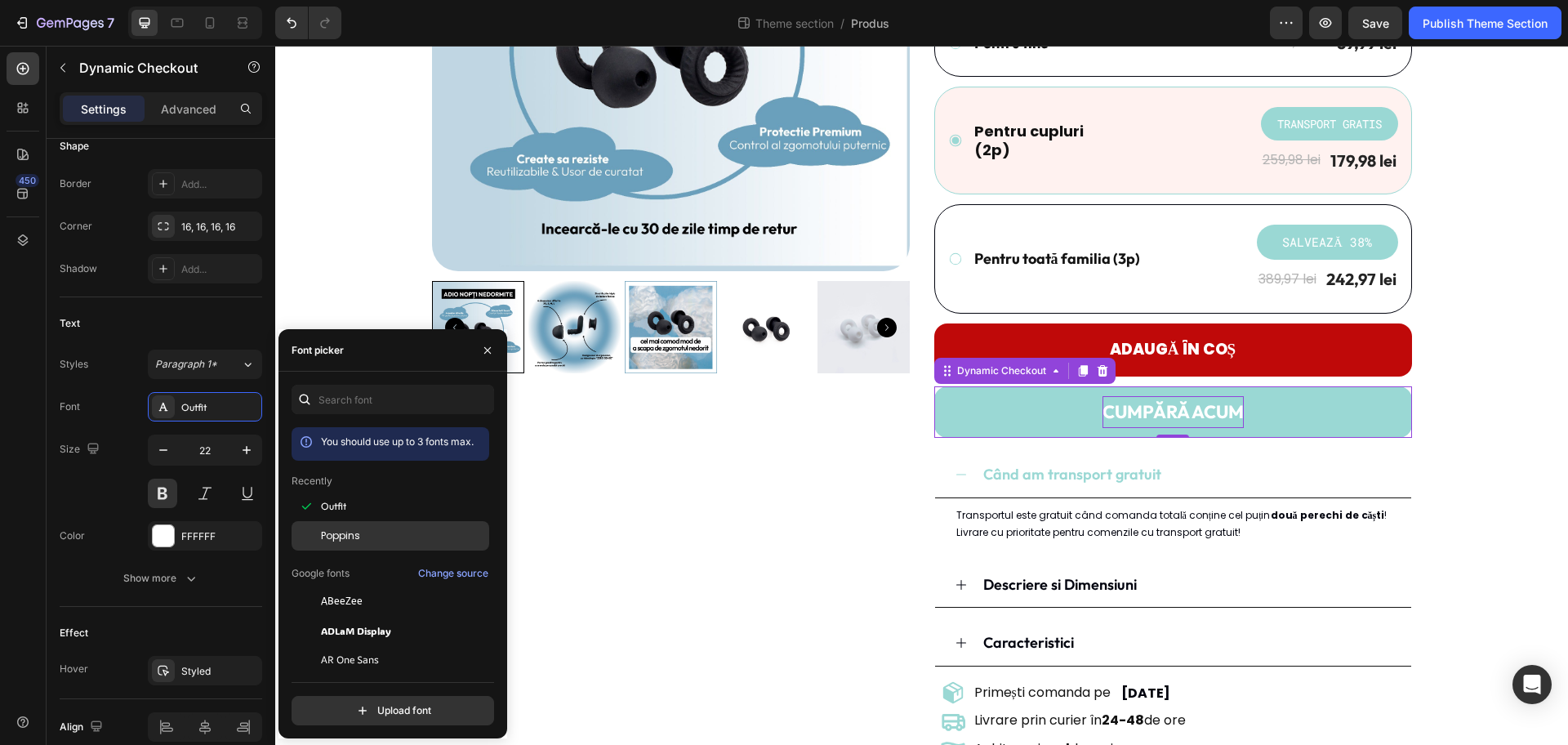
click at [404, 534] on div "Poppins" at bounding box center [403, 536] width 165 height 15
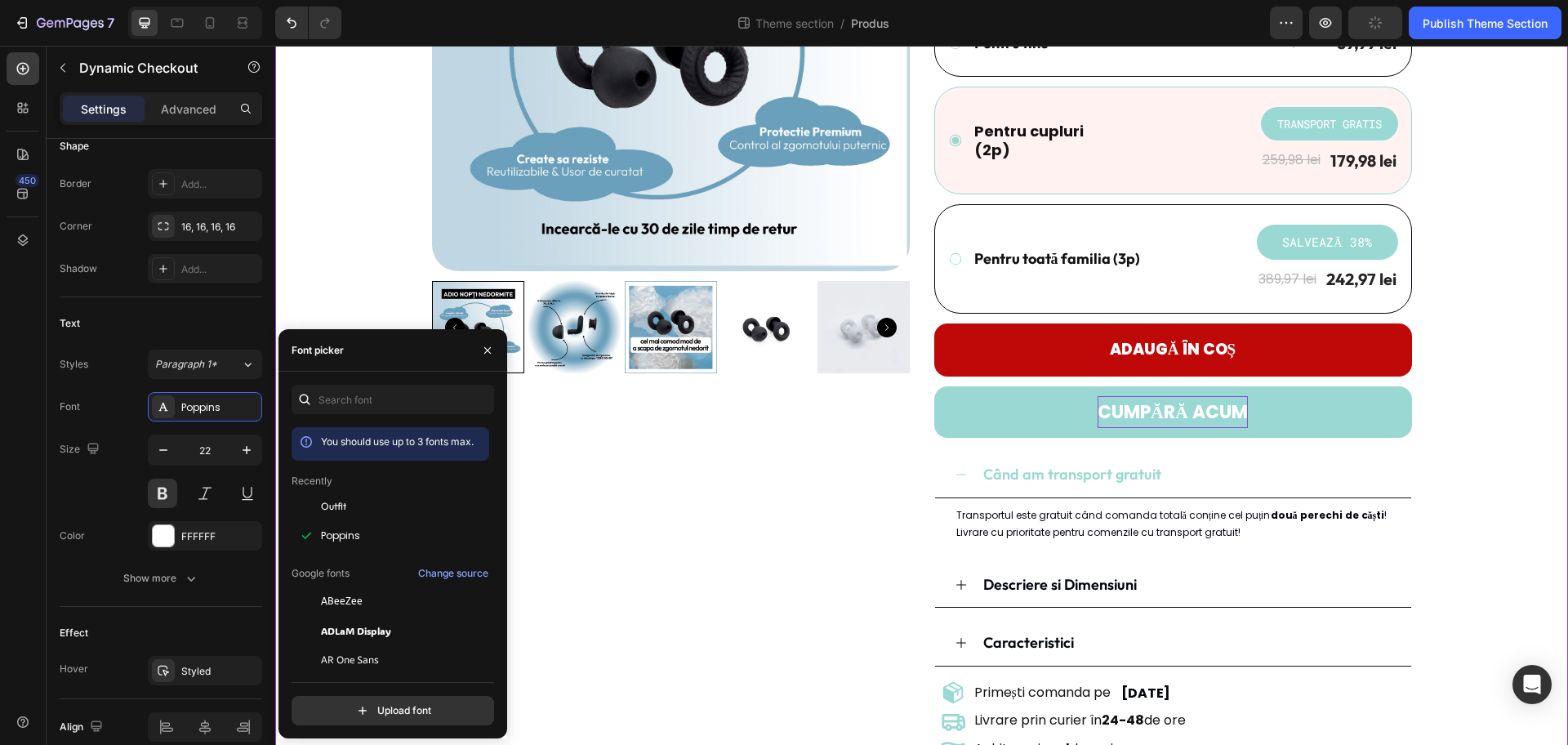
click at [1254, 400] on div "Product Images Dopuri de urechi - REZZT Product Title Icon Icon Icon Icon Icon …" at bounding box center [922, 278] width 1269 height 970
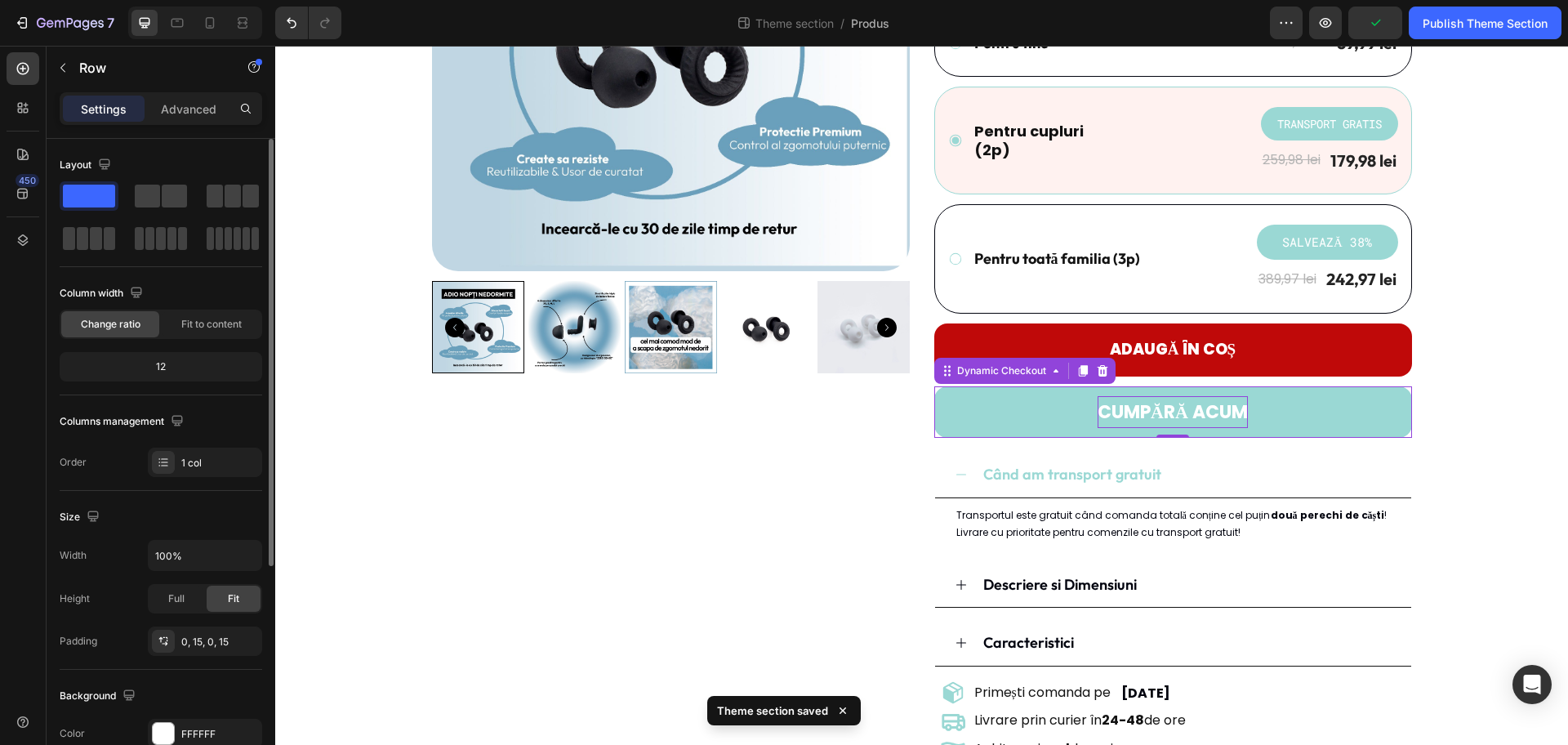
click at [1227, 407] on p "CUMPĂRĂ ACUM" at bounding box center [1173, 412] width 151 height 33
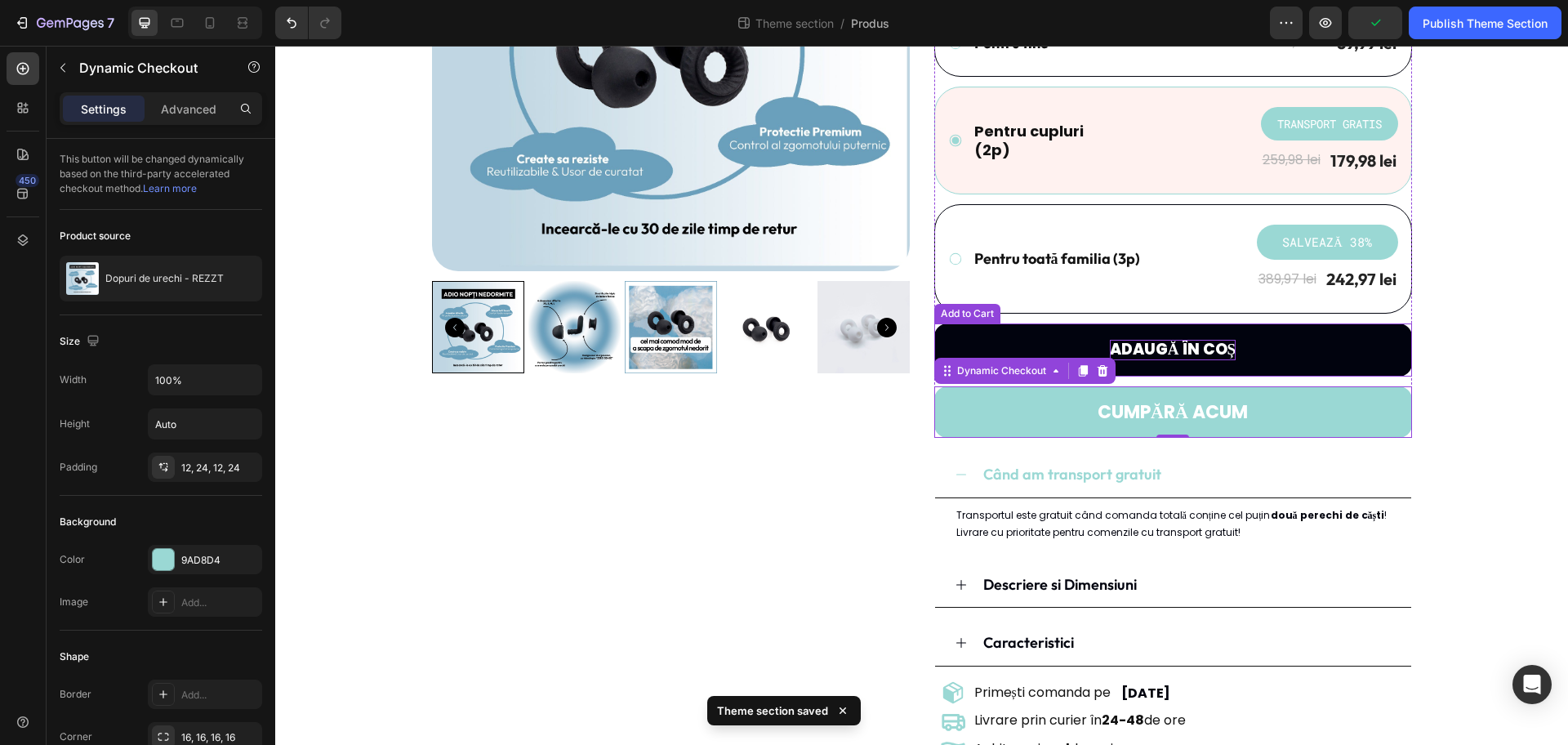
click at [1209, 351] on div "Adaugă în coș" at bounding box center [1173, 350] width 126 height 20
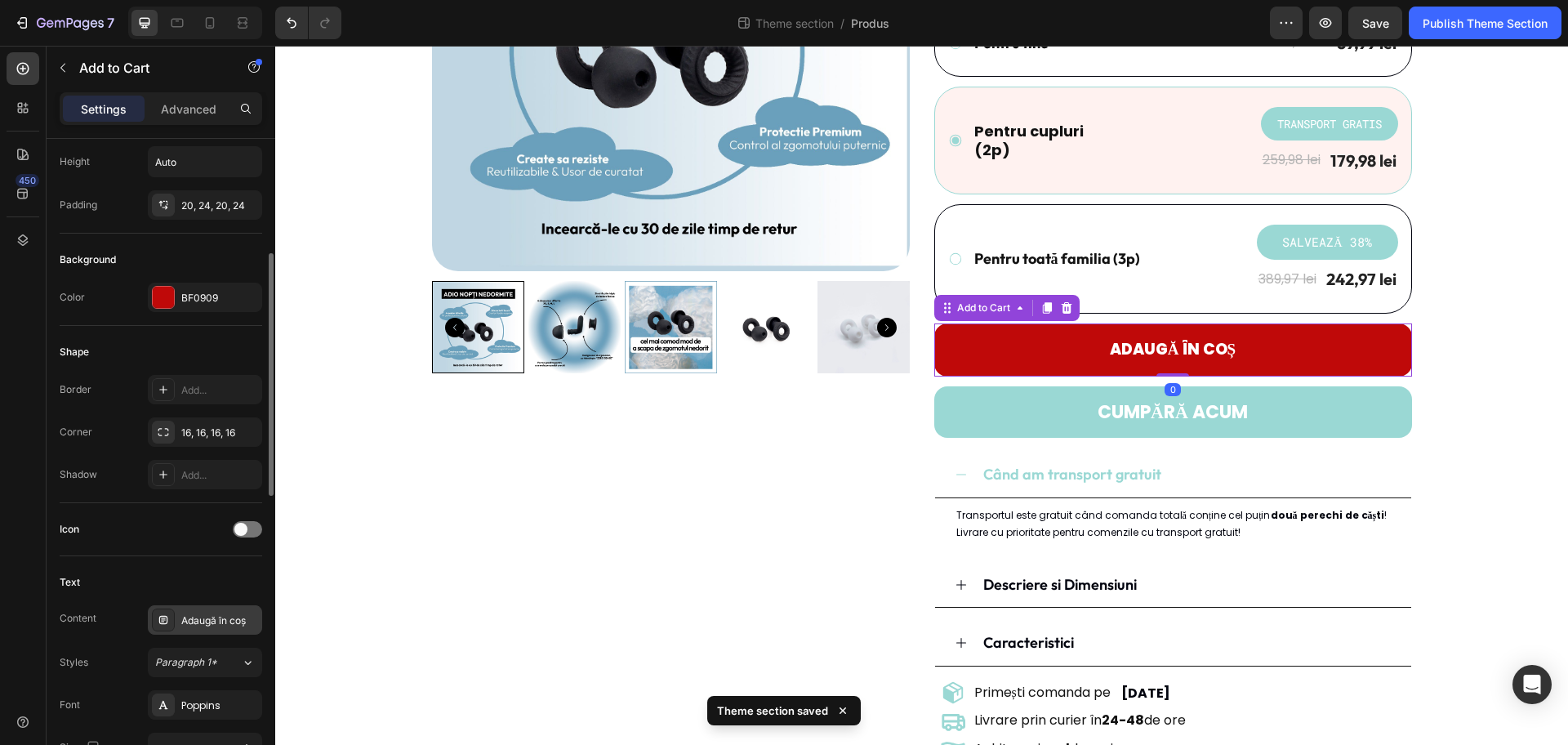
scroll to position [408, 0]
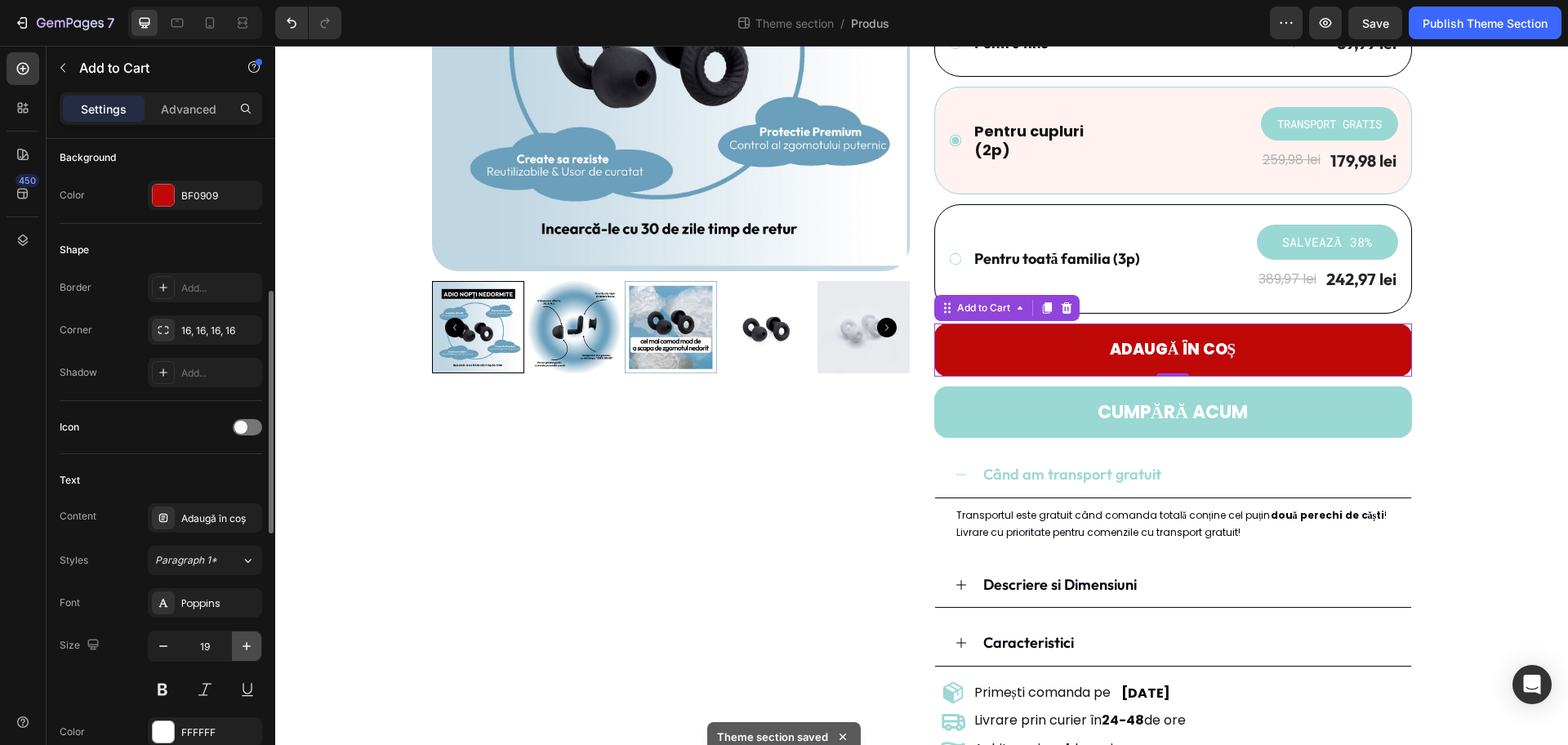
click at [252, 595] on icon "button" at bounding box center [246, 646] width 16 height 16
type input "20"
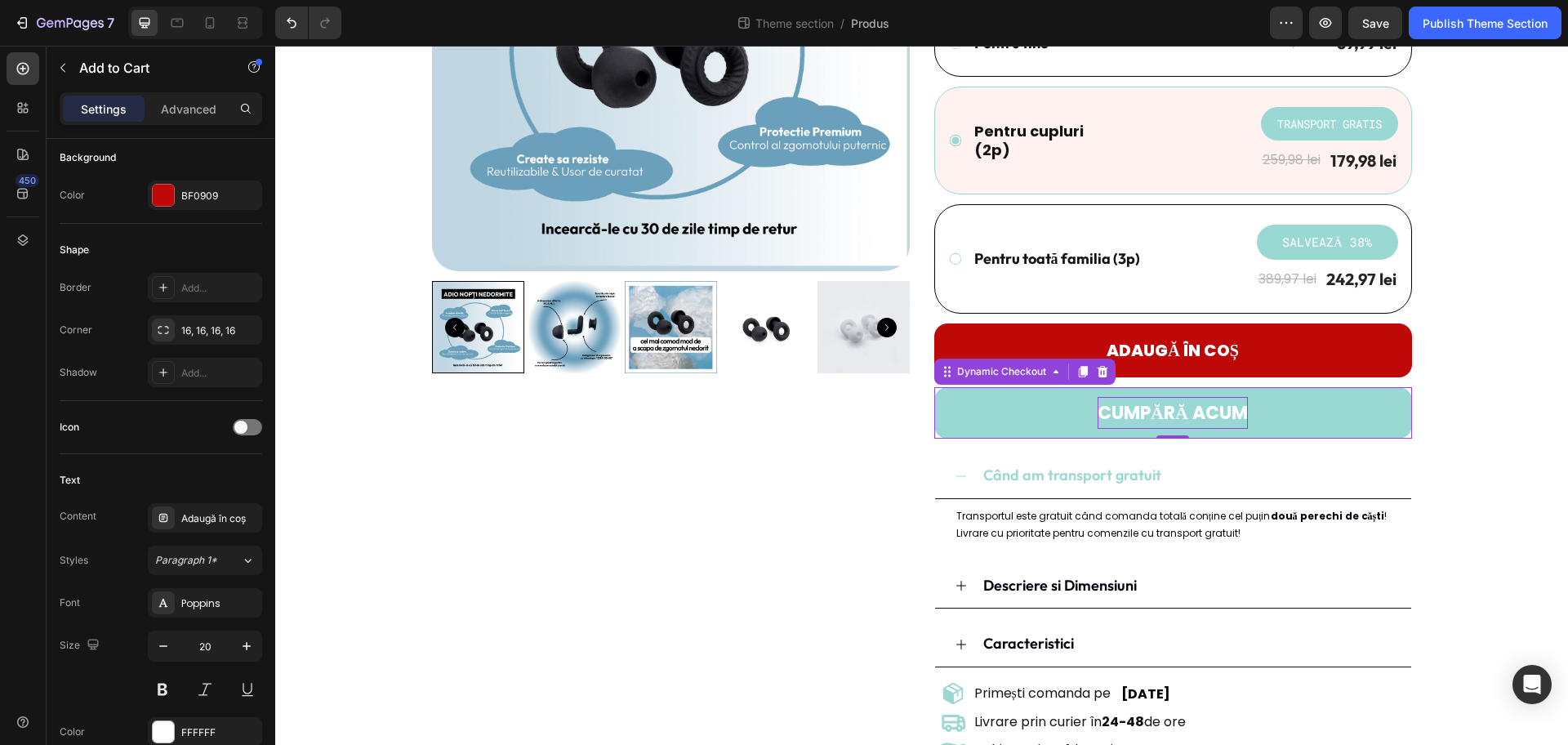
click at [1160, 406] on p "CUMPĂRĂ ACUM" at bounding box center [1173, 413] width 151 height 33
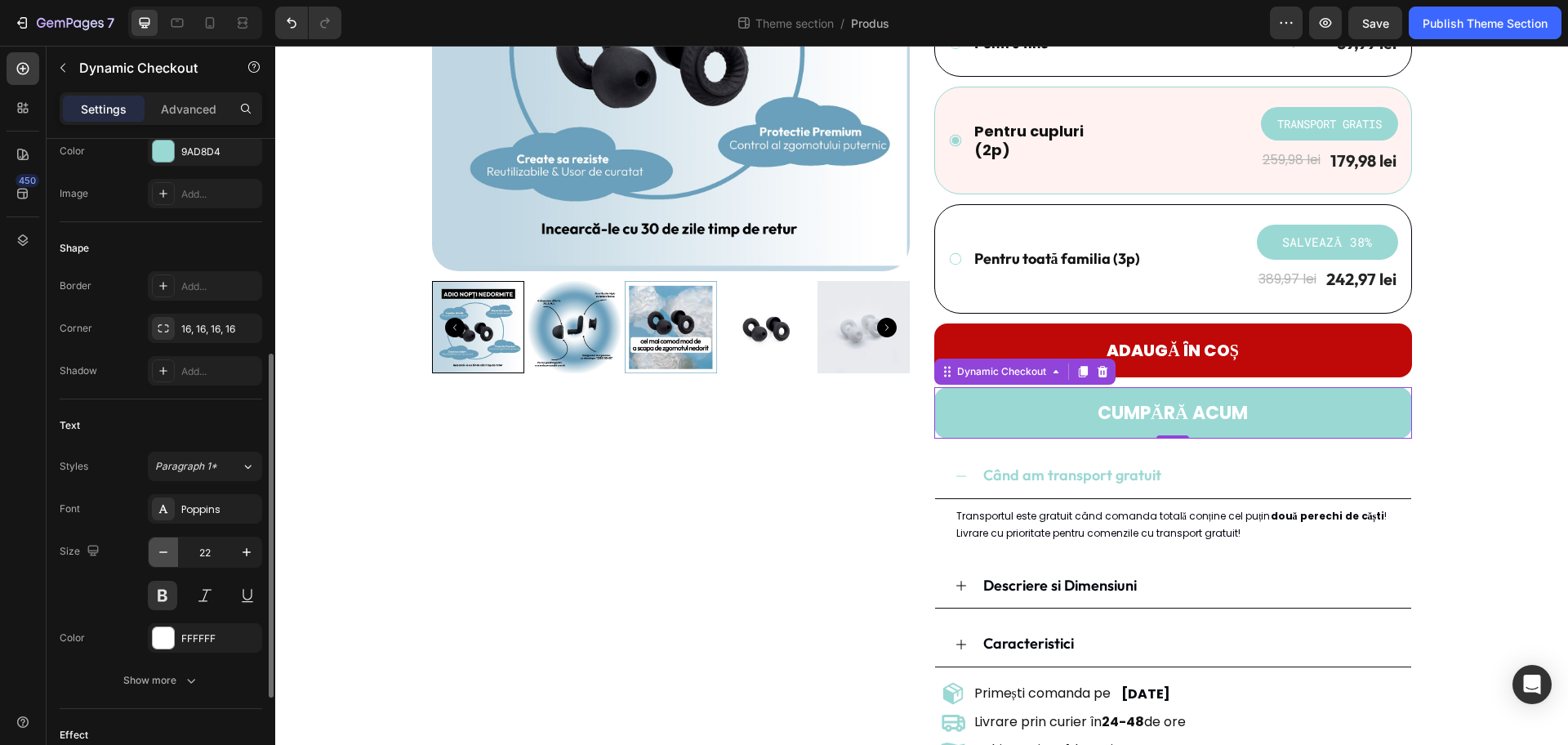
click at [158, 555] on icon "button" at bounding box center [163, 552] width 16 height 16
type input "20"
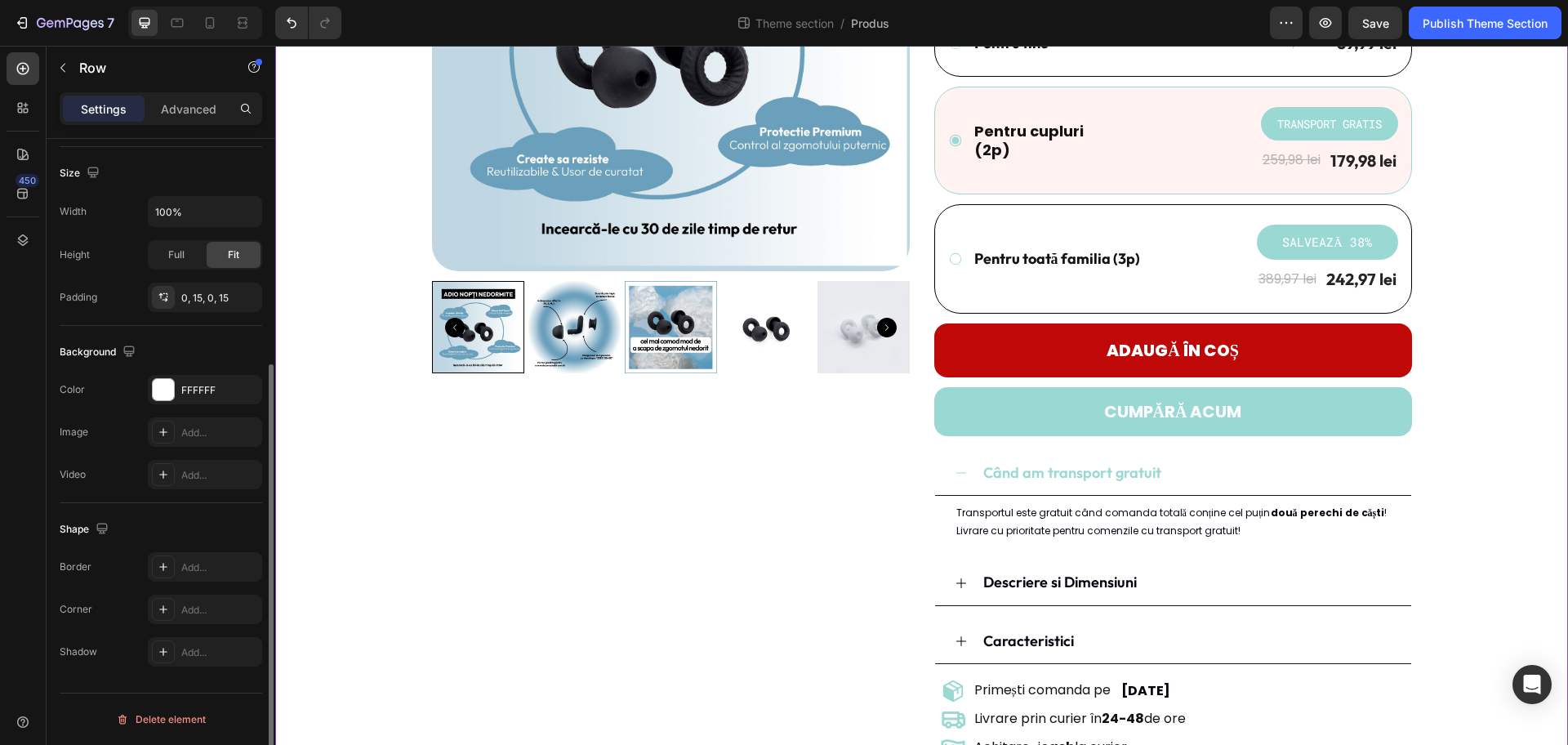
click at [1254, 412] on div "Product Images Dopuri de urechi - REZZT Product Title Icon Icon Icon Icon Icon …" at bounding box center [922, 278] width 1269 height 969
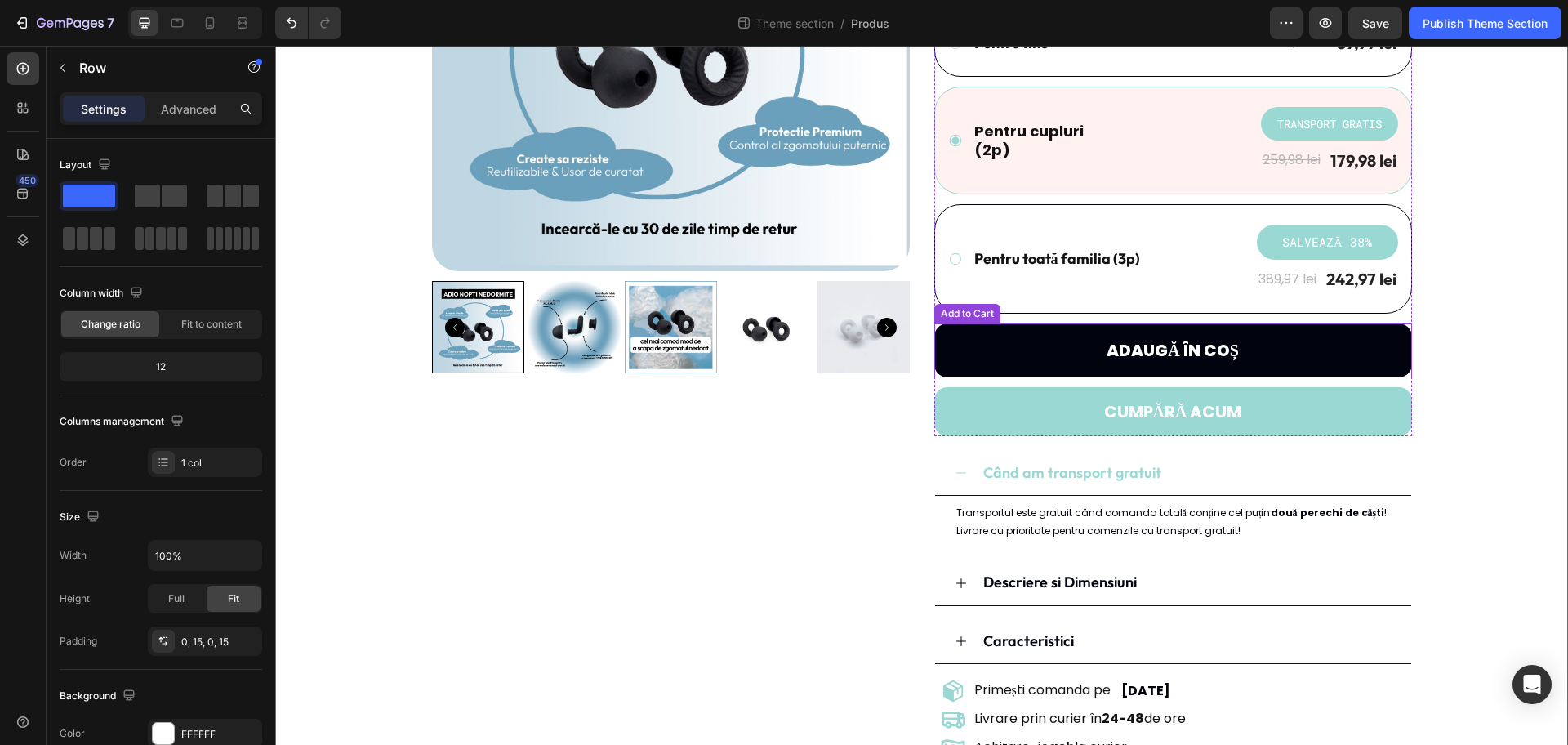
click at [1254, 362] on button "Adaugă în coș" at bounding box center [1173, 350] width 477 height 54
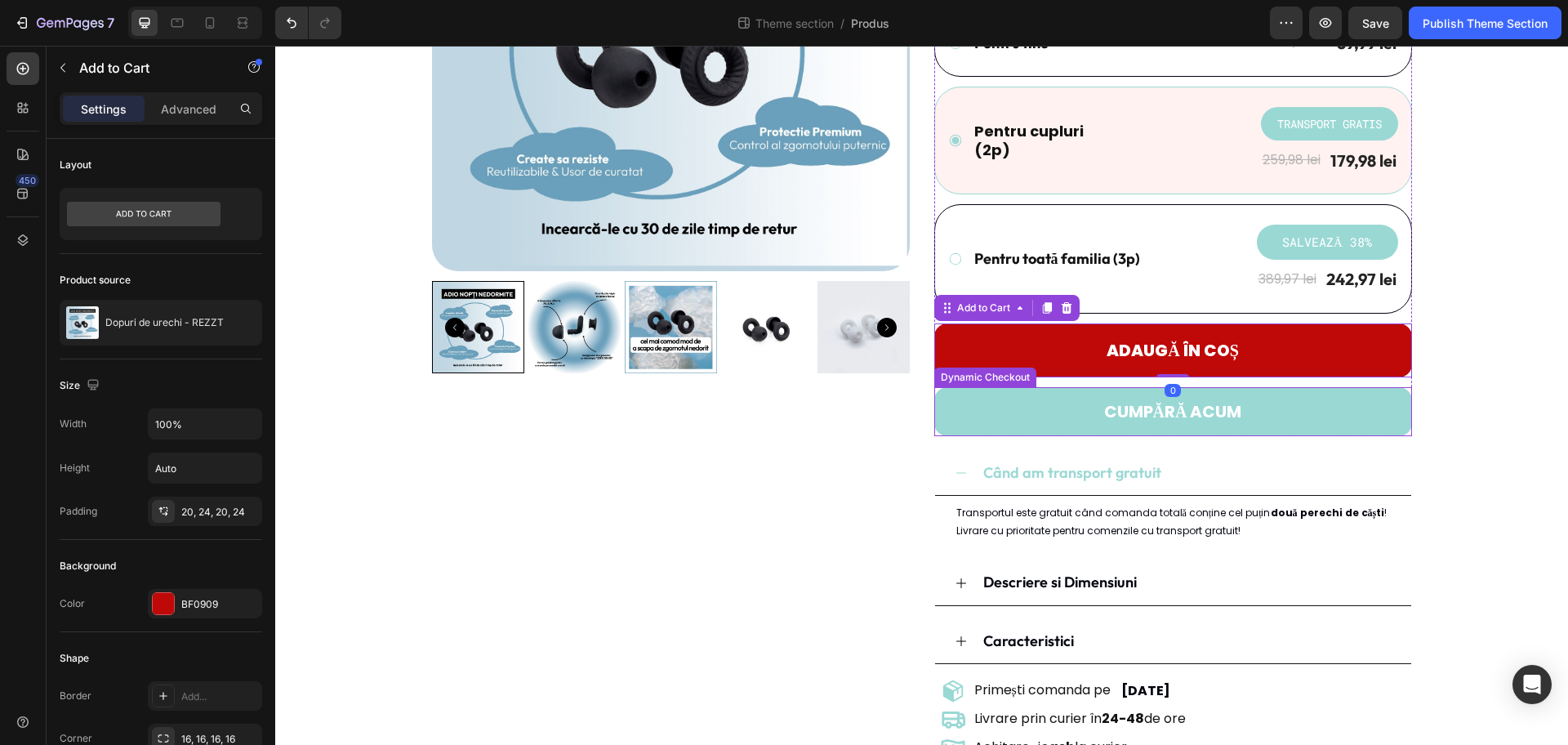
click at [1254, 414] on button "CUMPĂRĂ ACUM" at bounding box center [1173, 411] width 477 height 49
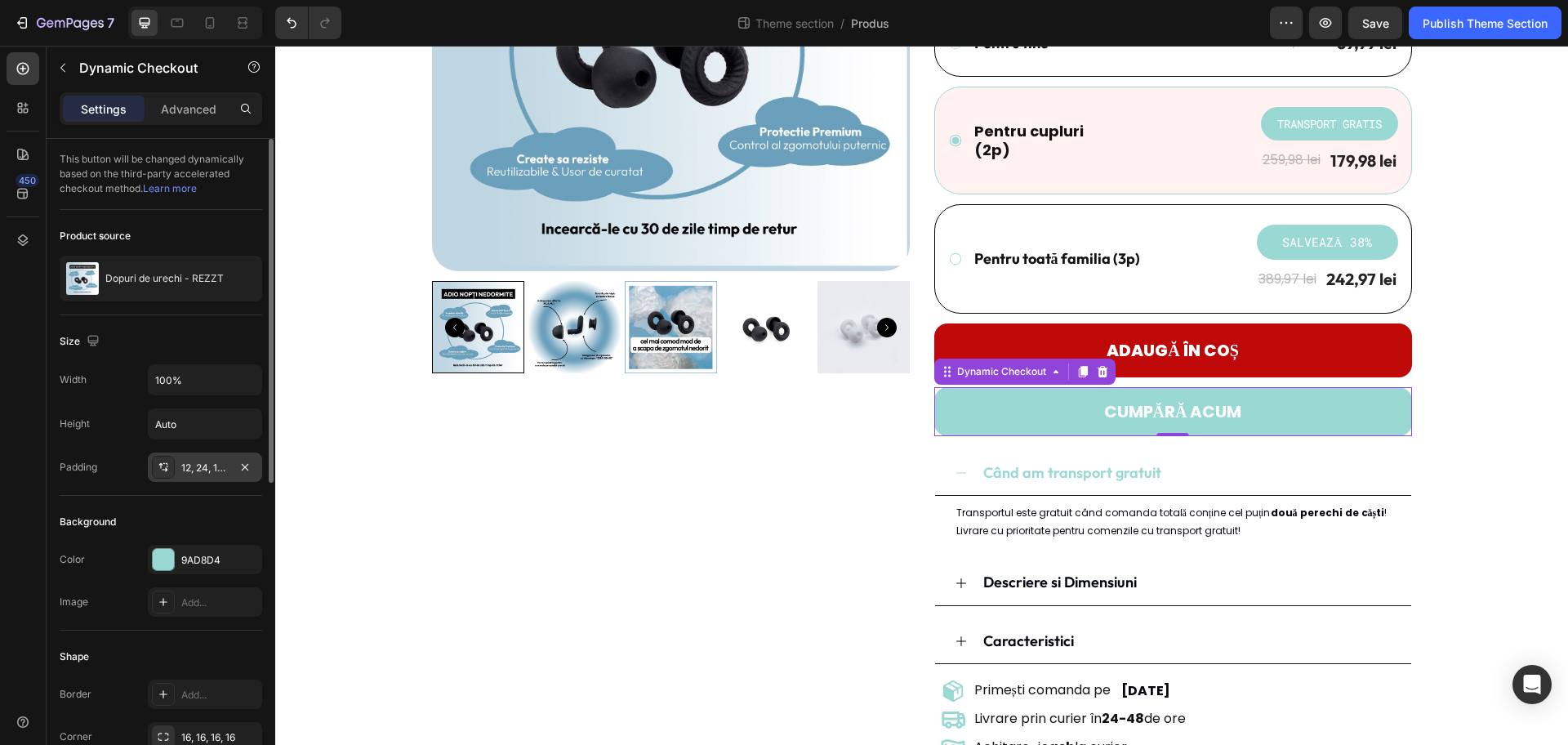
click at [203, 473] on div "12, 24, 12, 24" at bounding box center [205, 468] width 47 height 15
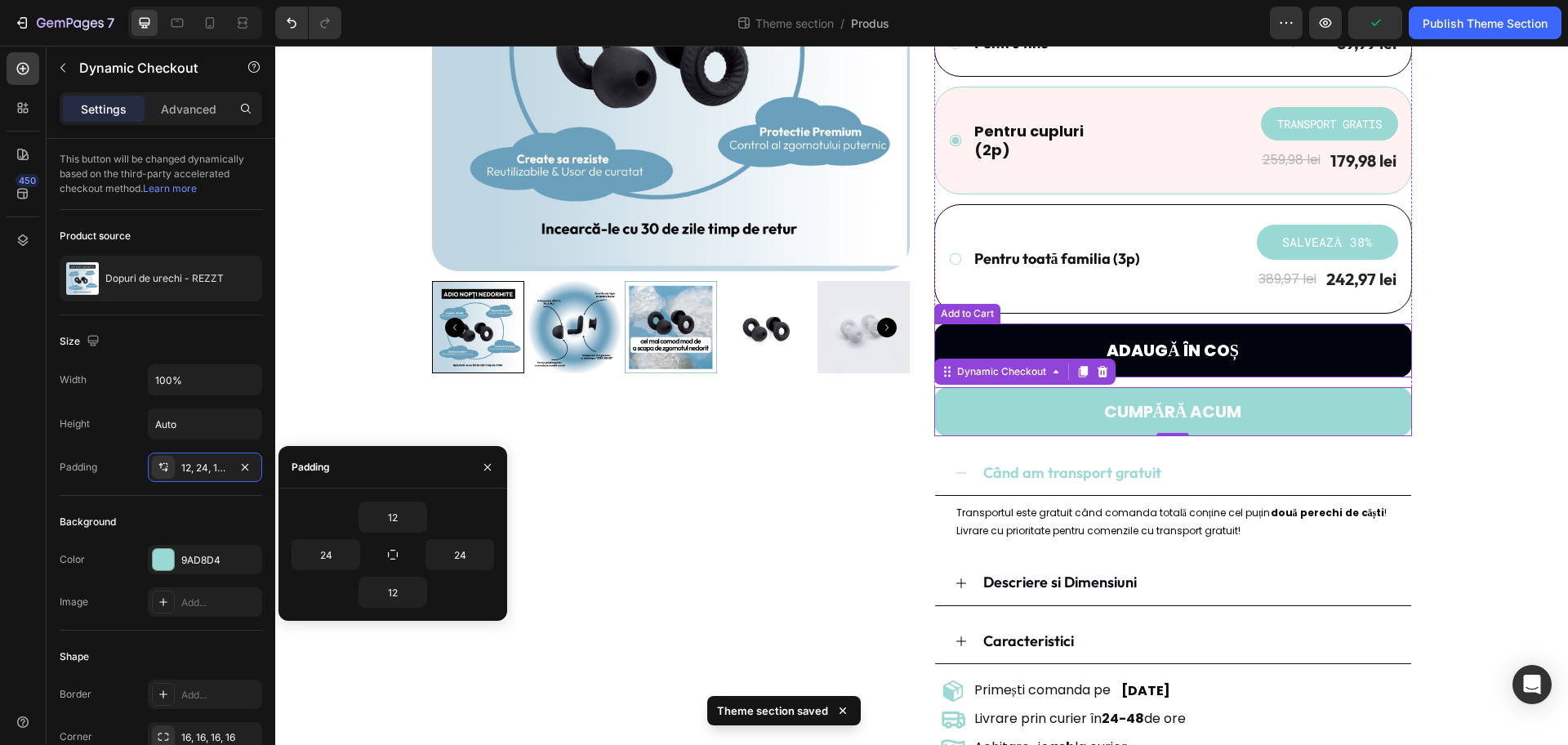
click at [948, 348] on button "Adaugă în coș" at bounding box center [1173, 350] width 477 height 54
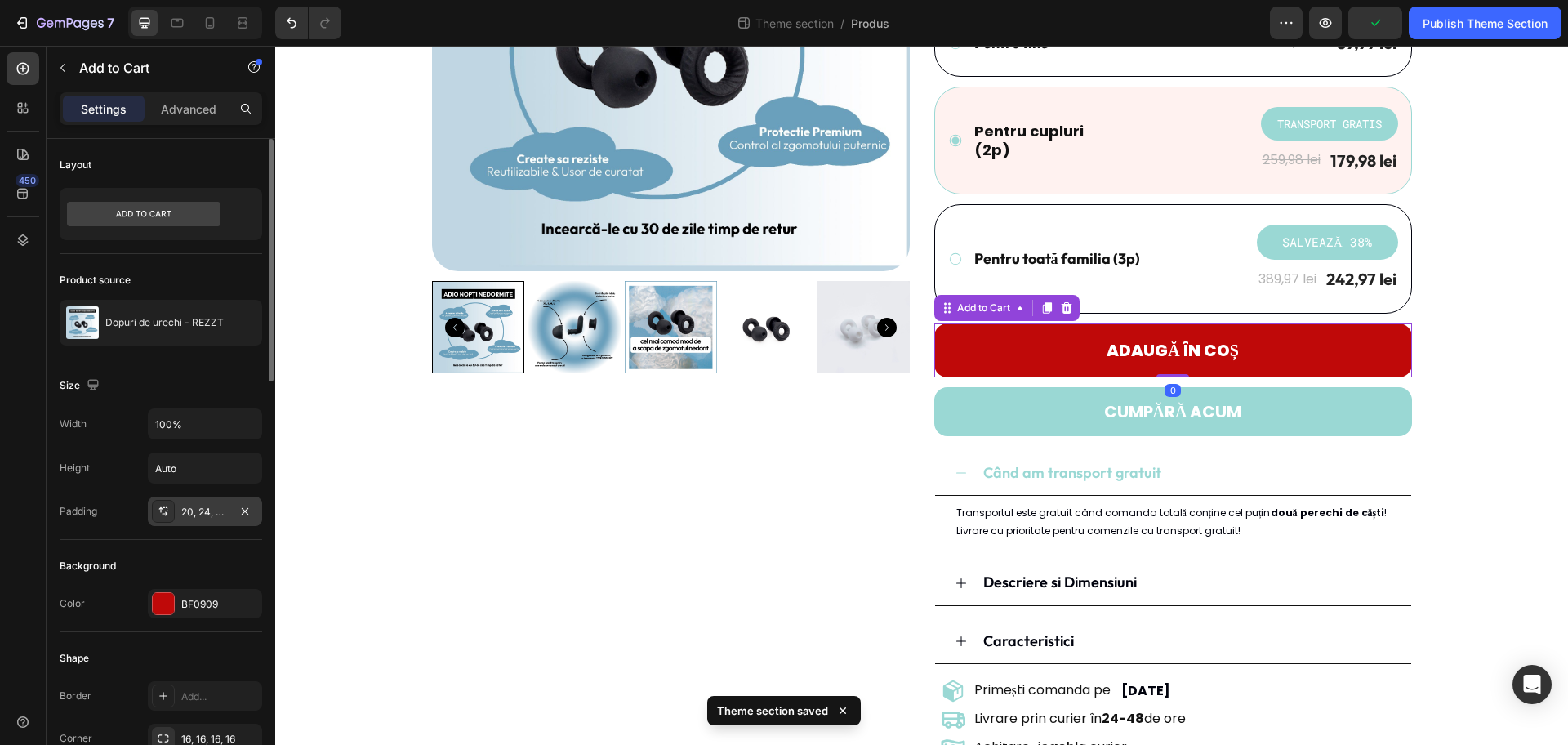
click at [198, 521] on div "20, 24, 20, 24" at bounding box center [205, 511] width 114 height 29
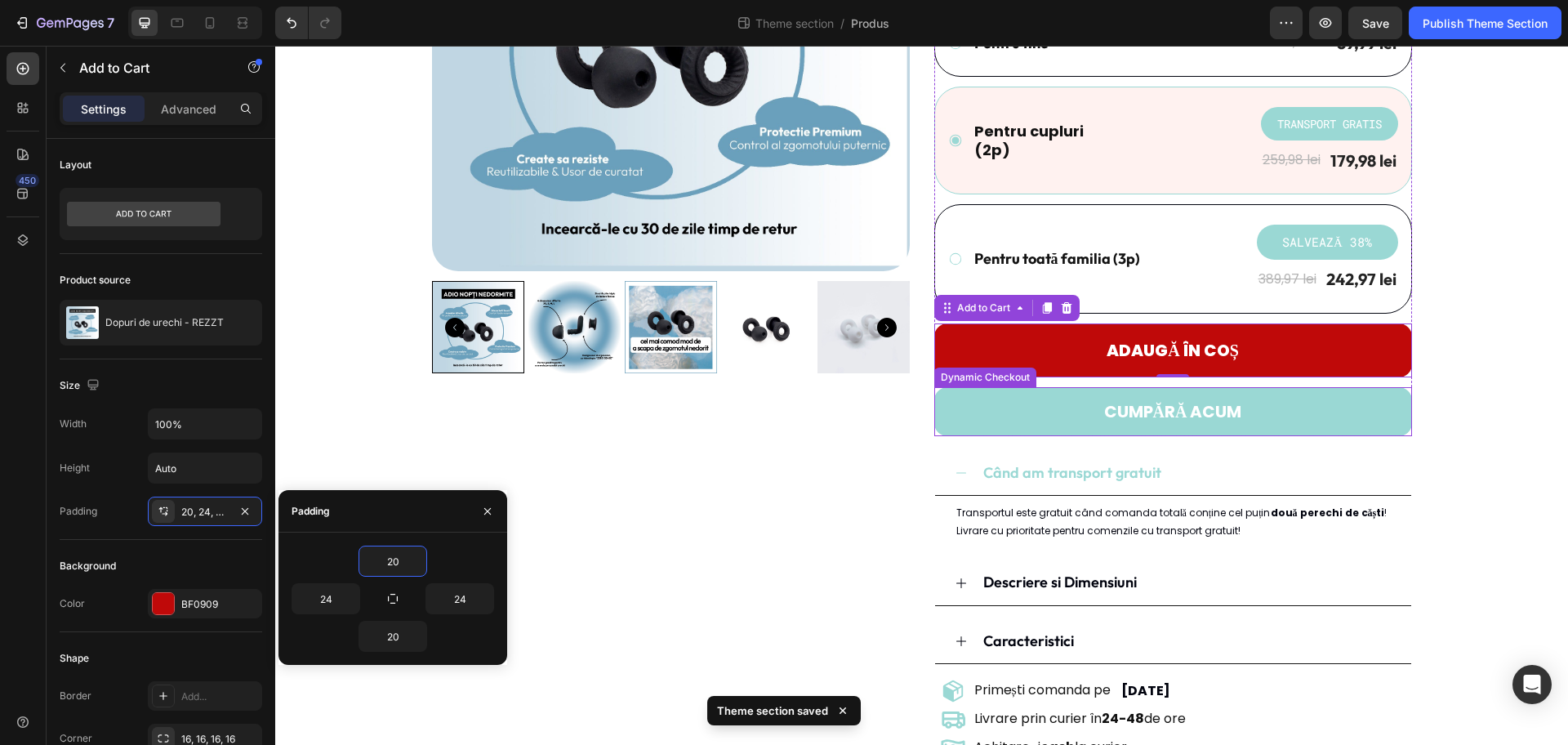
click at [995, 424] on button "CUMPĂRĂ ACUM" at bounding box center [1173, 411] width 477 height 49
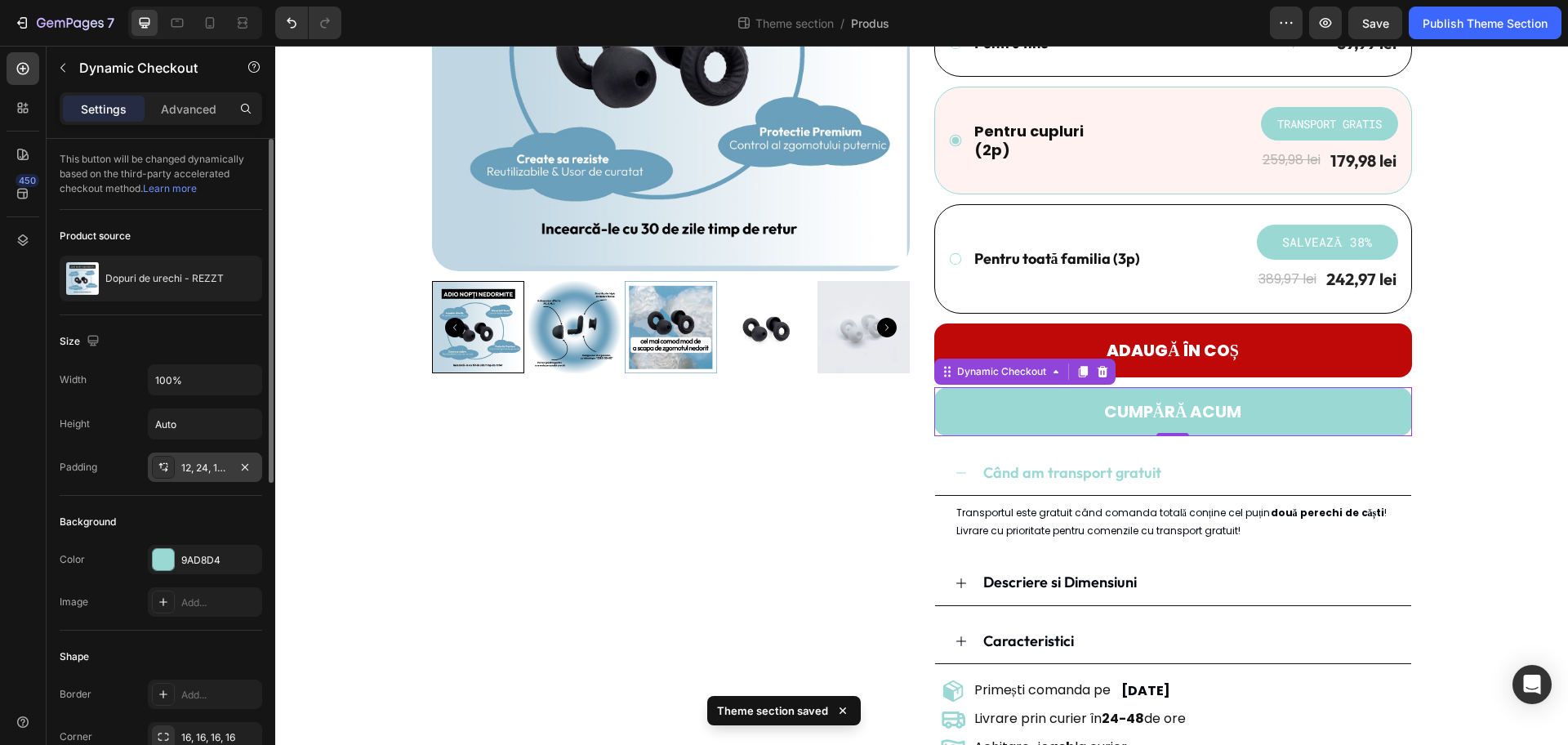
click at [210, 469] on div "12, 24, 12, 24" at bounding box center [205, 468] width 47 height 15
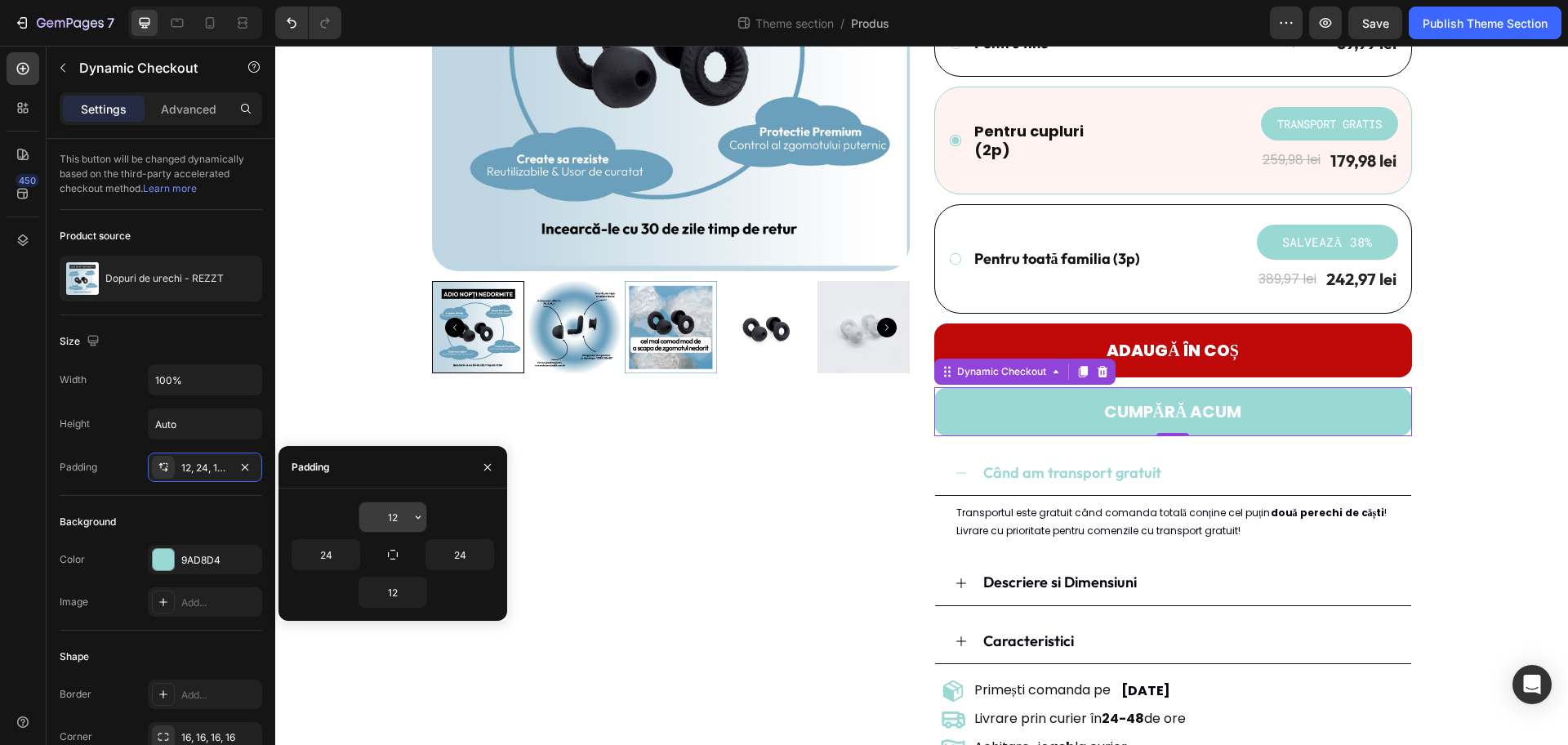
click at [394, 513] on input "12" at bounding box center [393, 516] width 67 height 29
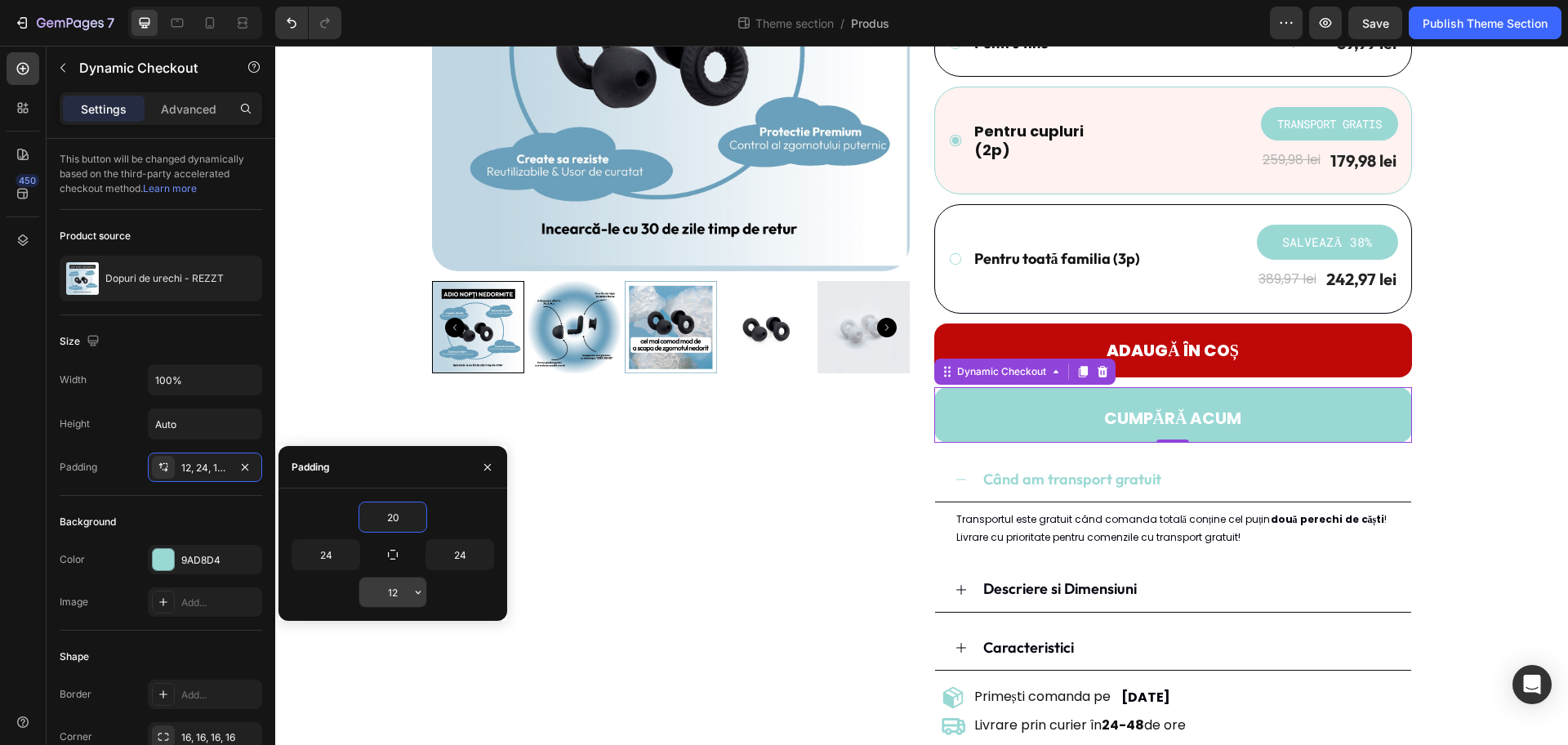
type input "20"
click at [394, 594] on input "12" at bounding box center [393, 592] width 67 height 29
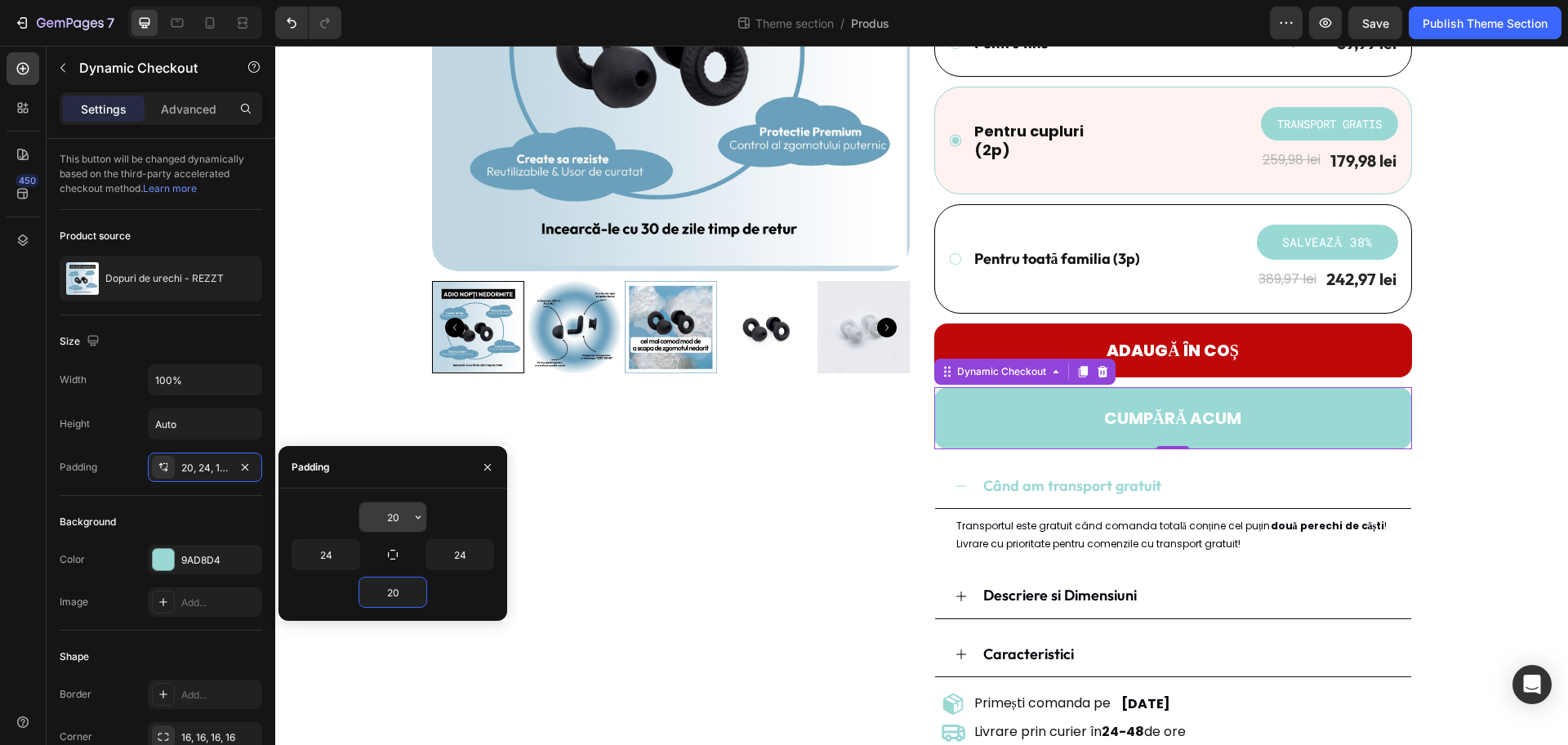
type input "20"
click at [395, 518] on input "20" at bounding box center [393, 516] width 67 height 29
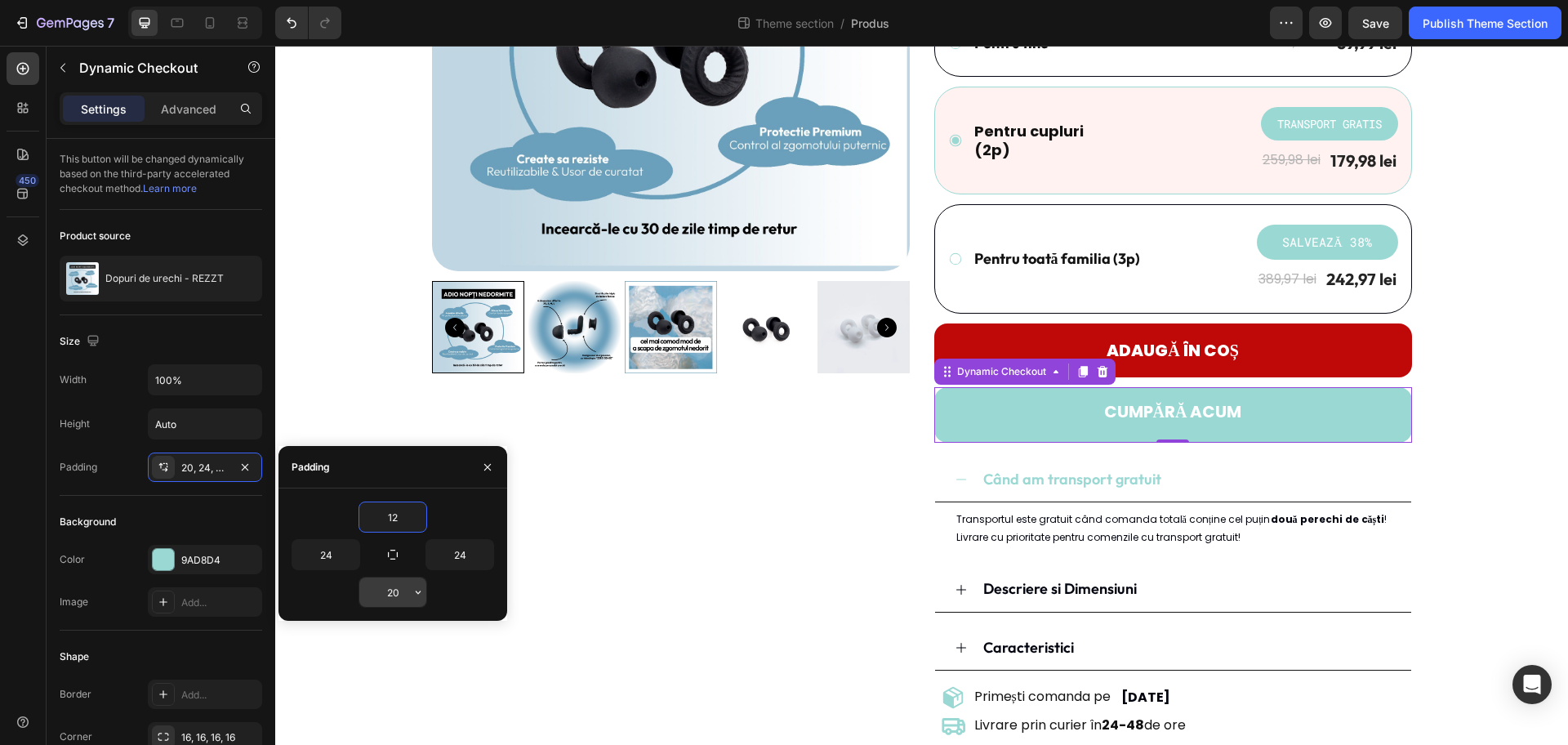
type input "12"
click at [400, 588] on input "20" at bounding box center [393, 592] width 67 height 29
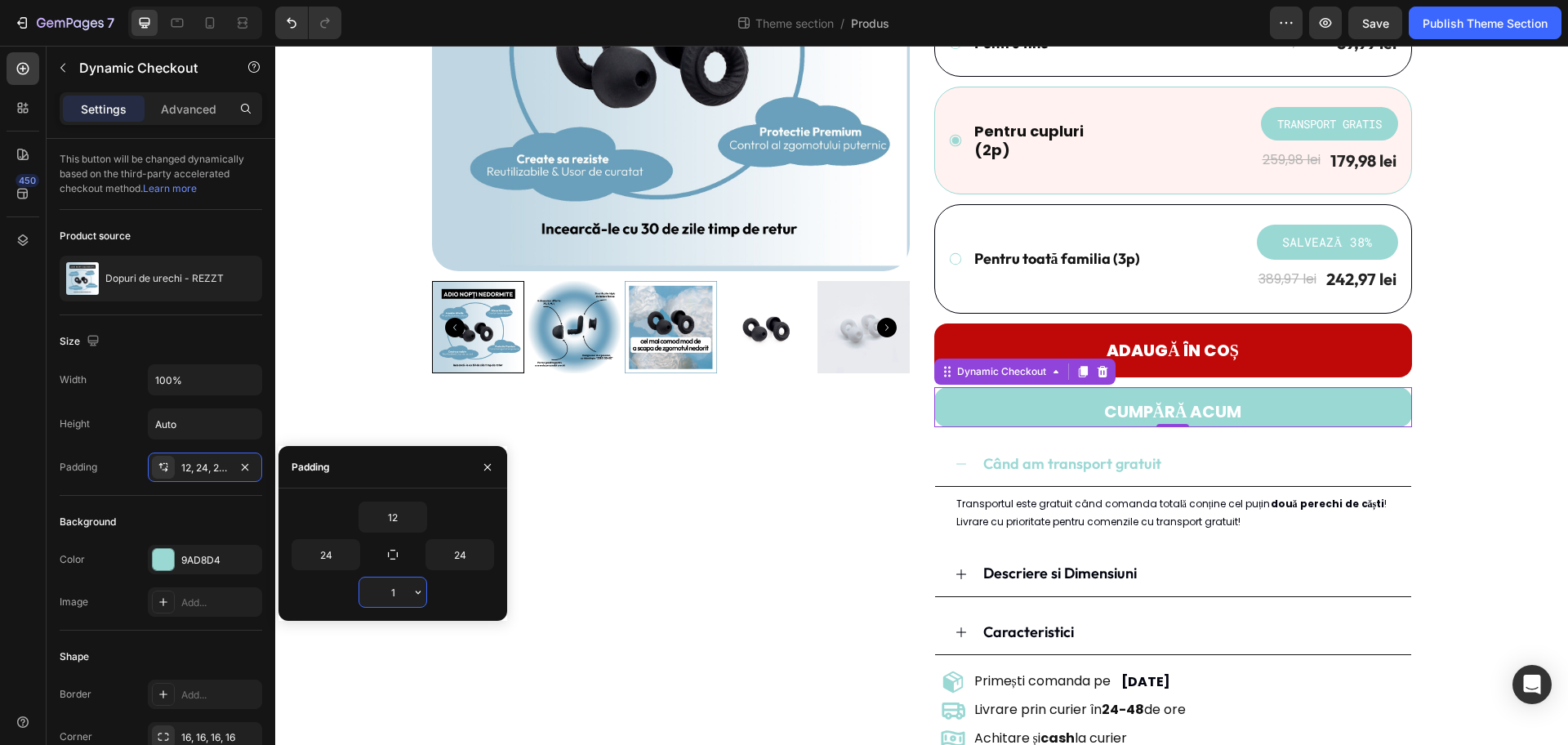
type input "12"
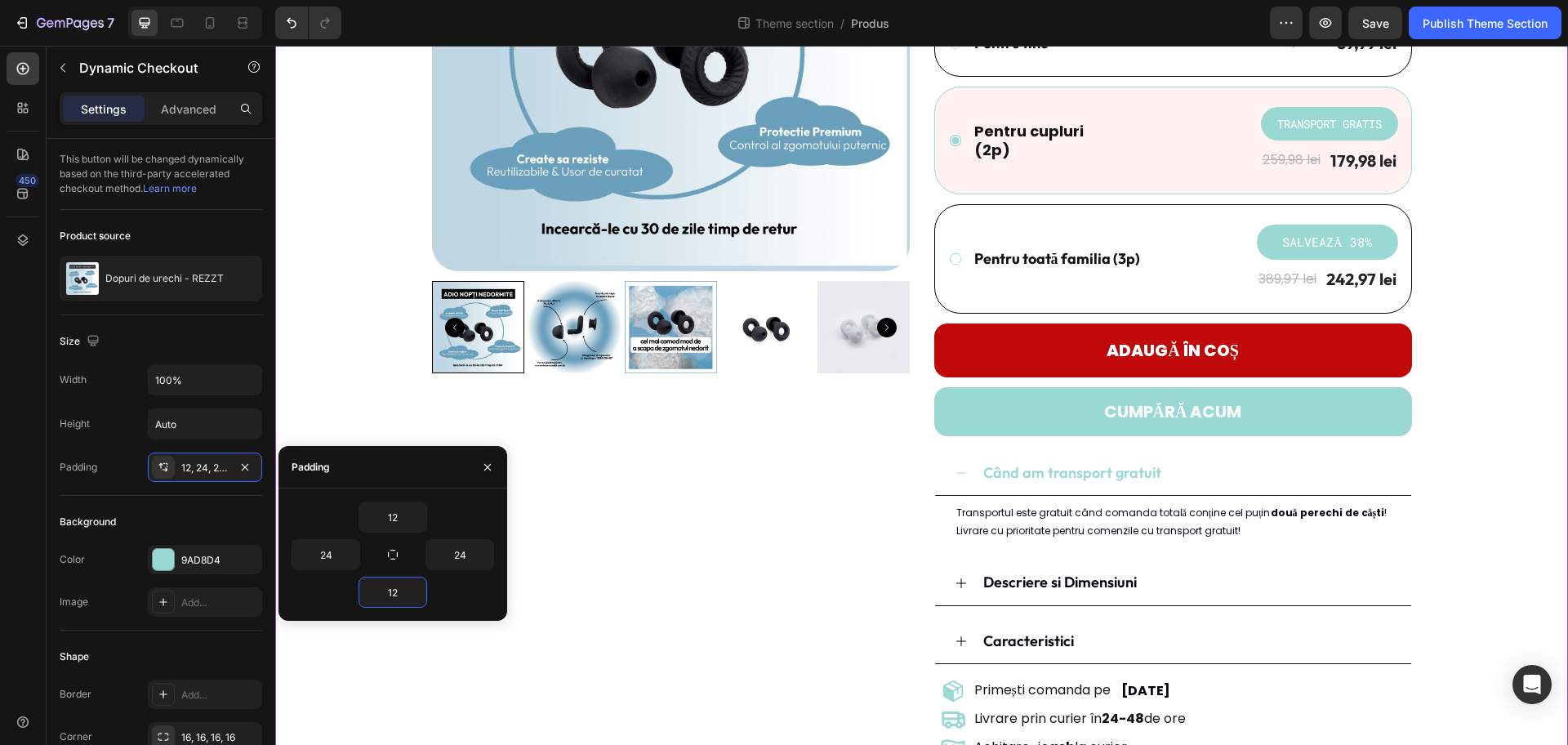
click at [1254, 382] on div "Product Images Dopuri de urechi - REZZT Product Title Icon Icon Icon Icon Icon …" at bounding box center [922, 278] width 1269 height 969
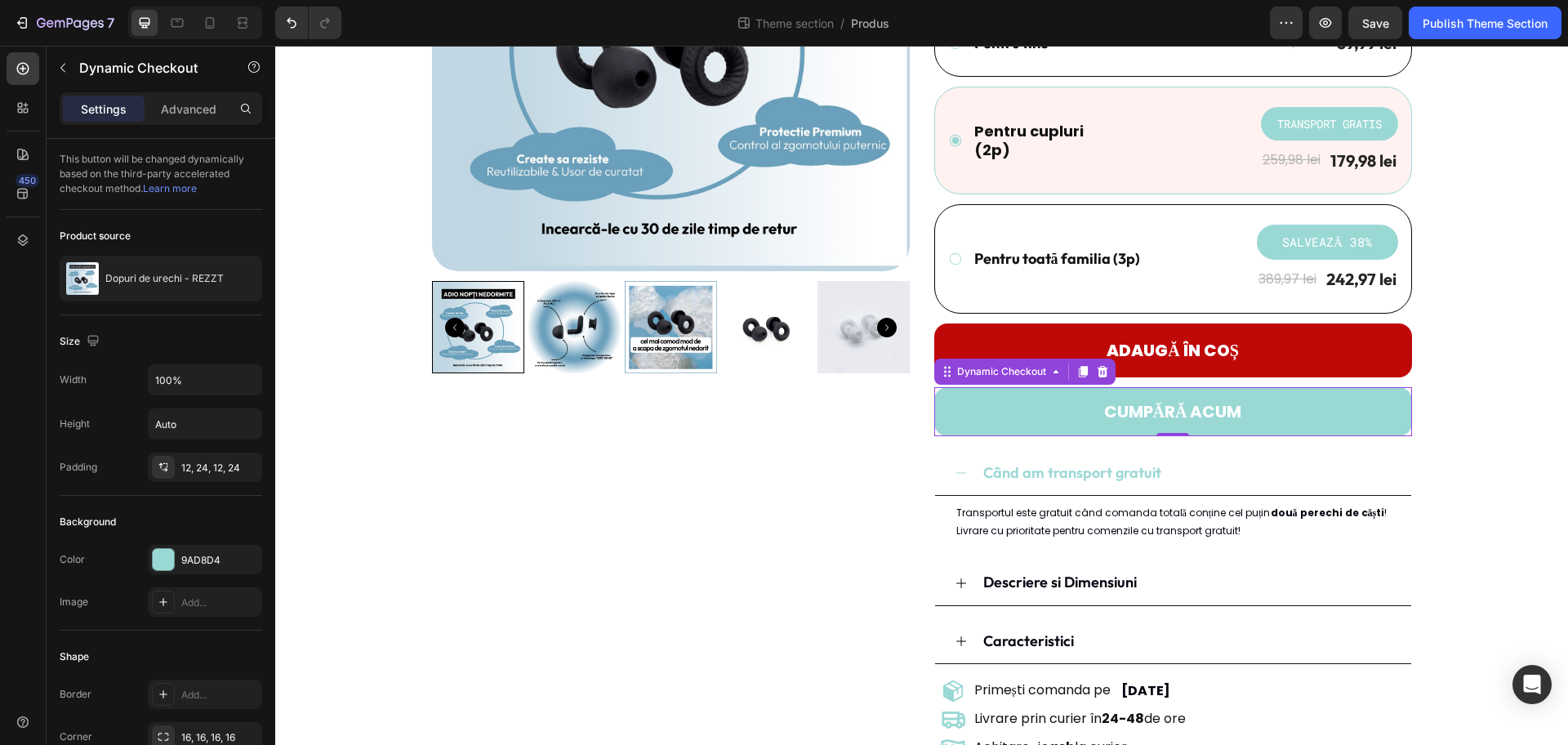
click at [1254, 419] on button "CUMPĂRĂ ACUM" at bounding box center [1173, 411] width 477 height 49
click at [198, 479] on div "12, 24, 12, 24" at bounding box center [205, 467] width 114 height 29
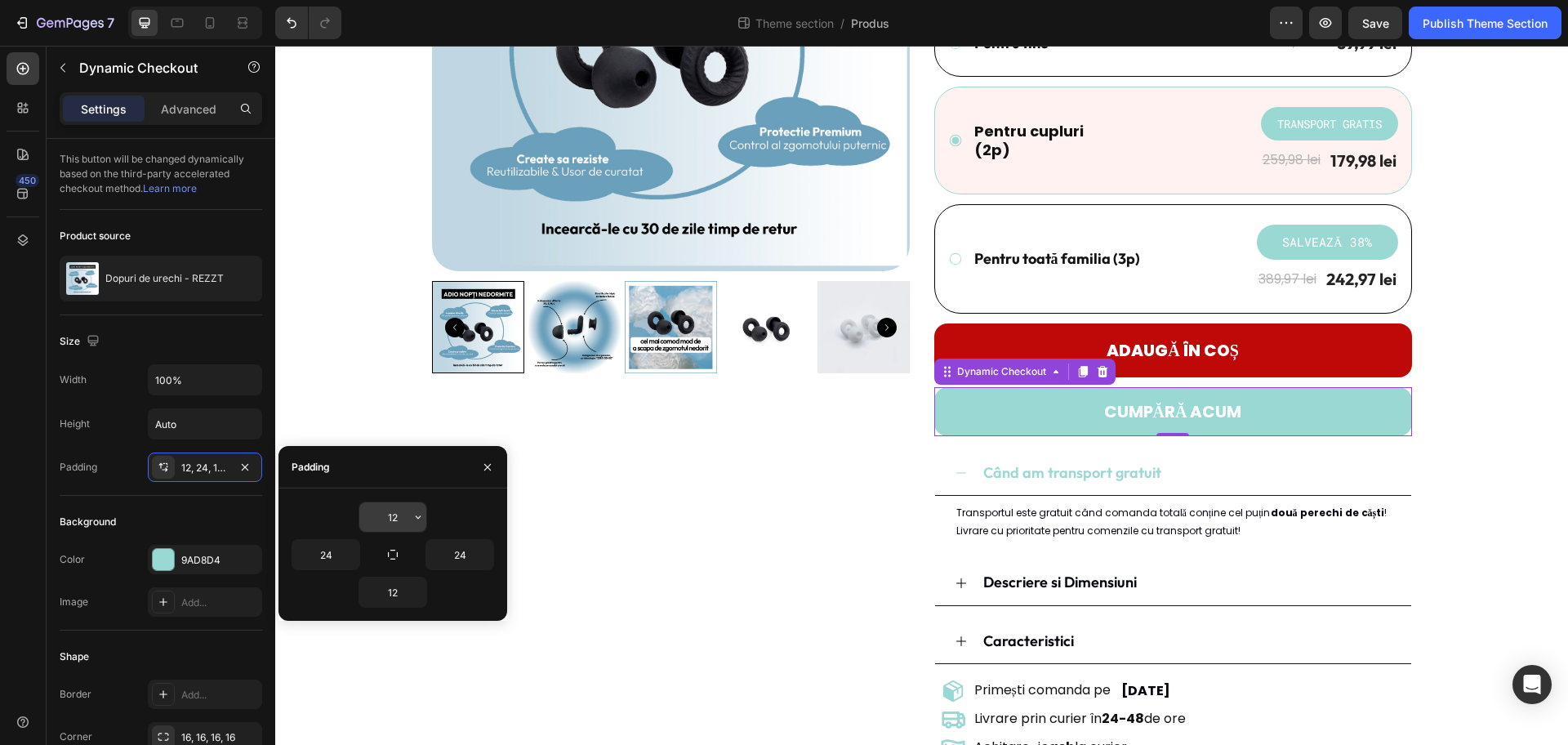
click at [392, 515] on input "12" at bounding box center [393, 516] width 67 height 29
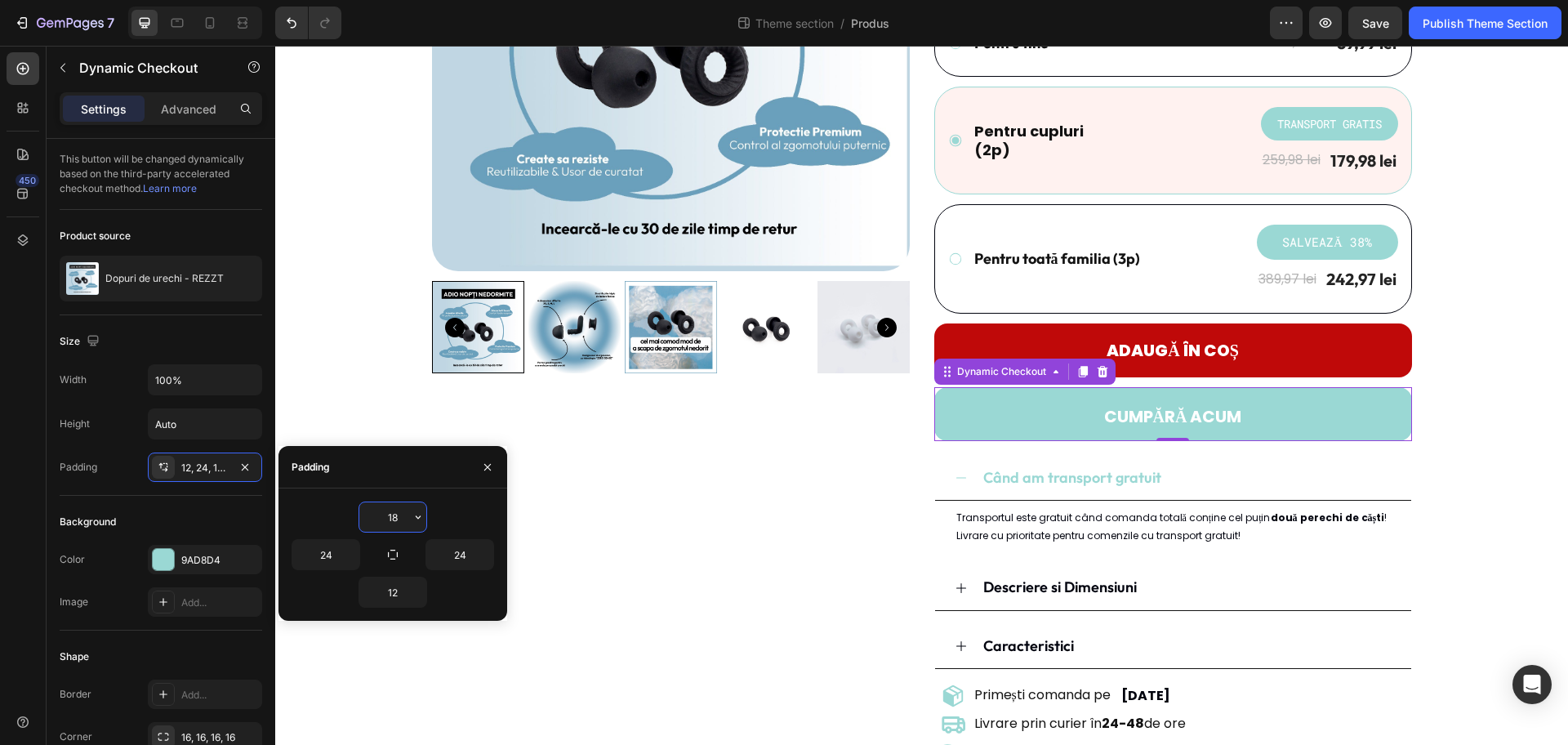
click at [397, 510] on input "18" at bounding box center [393, 516] width 67 height 29
drag, startPoint x: 396, startPoint y: 510, endPoint x: 383, endPoint y: 513, distance: 13.3
click at [383, 513] on input "18" at bounding box center [393, 516] width 67 height 29
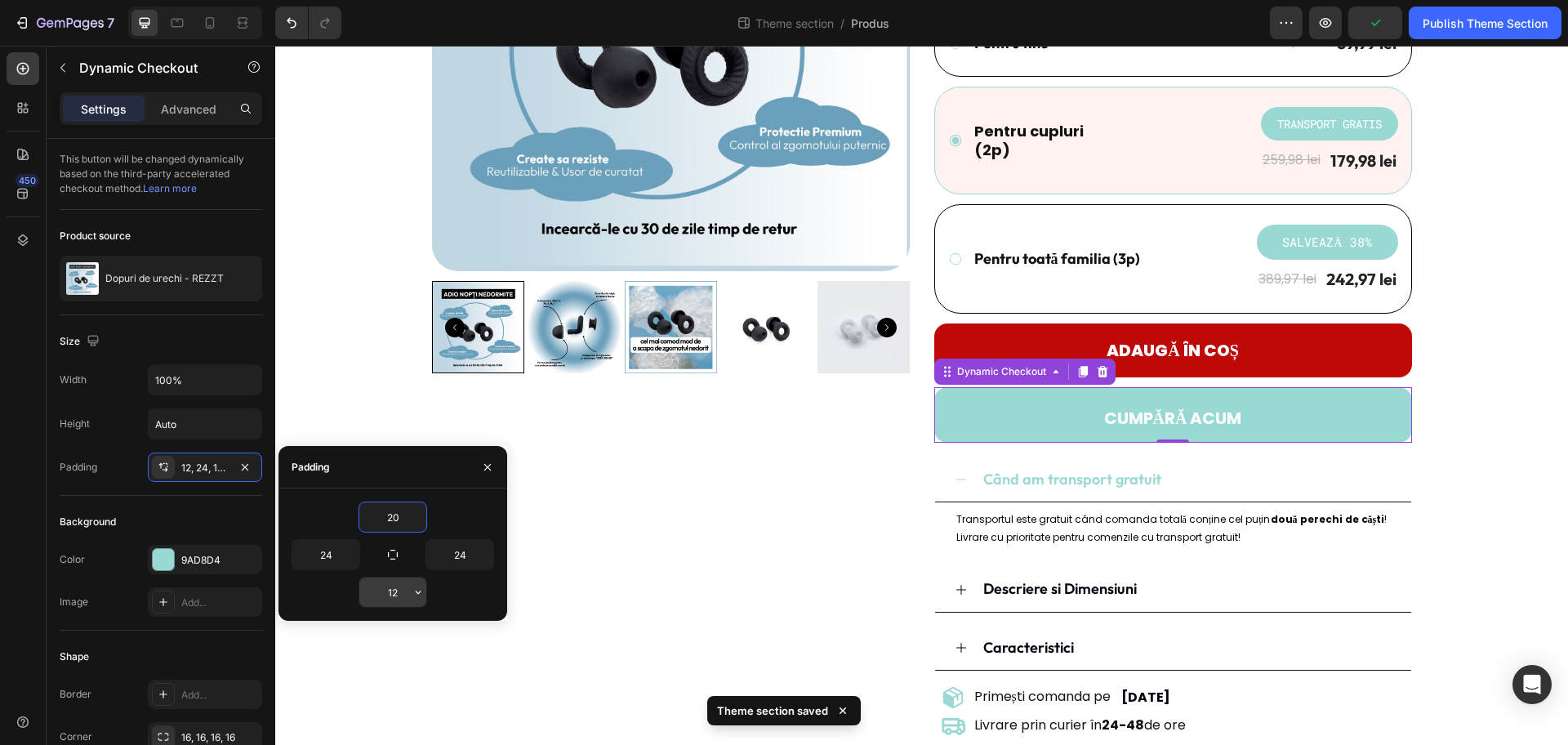
type input "20"
click at [392, 594] on input "12" at bounding box center [393, 592] width 67 height 29
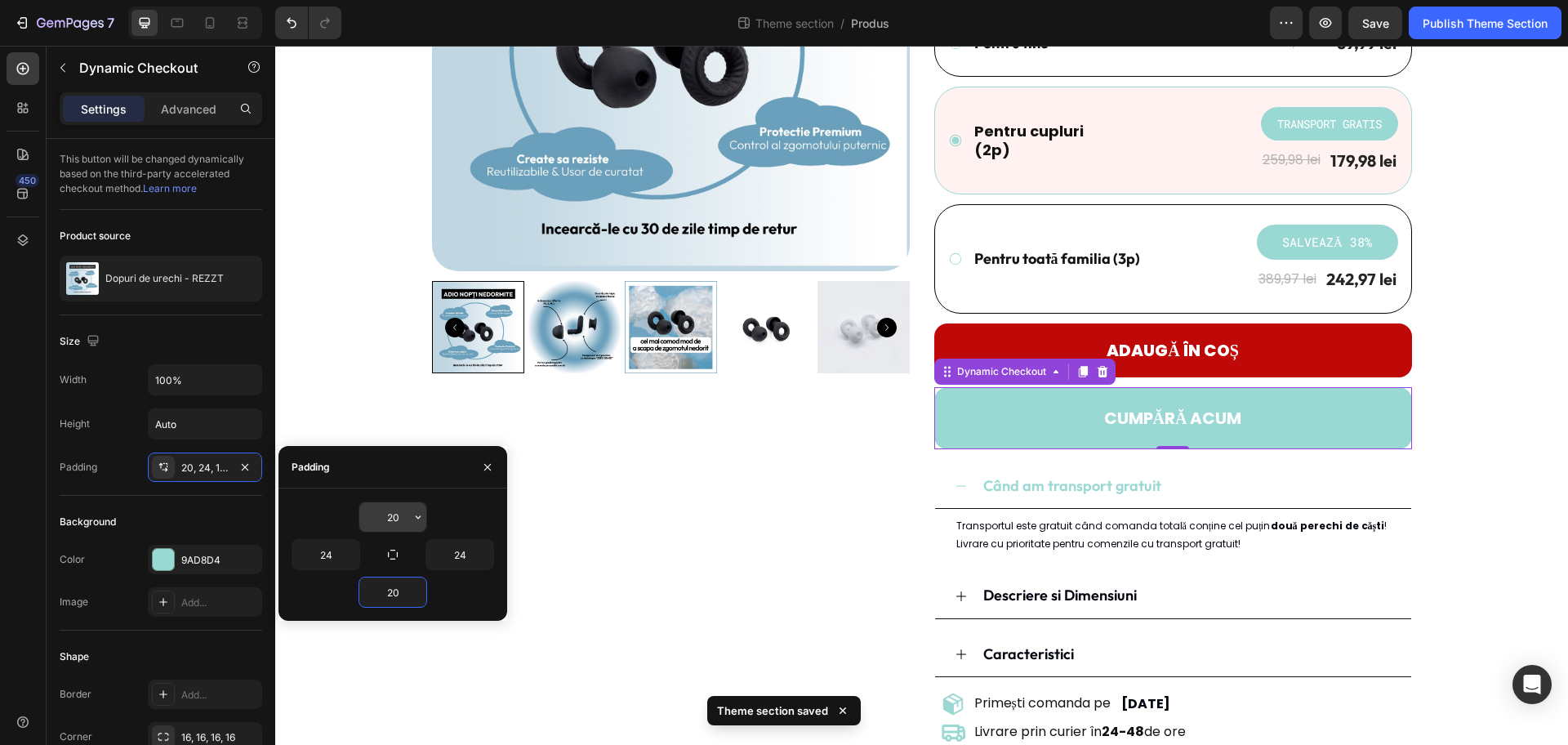
type input "20"
click at [393, 516] on input "20" at bounding box center [393, 516] width 67 height 29
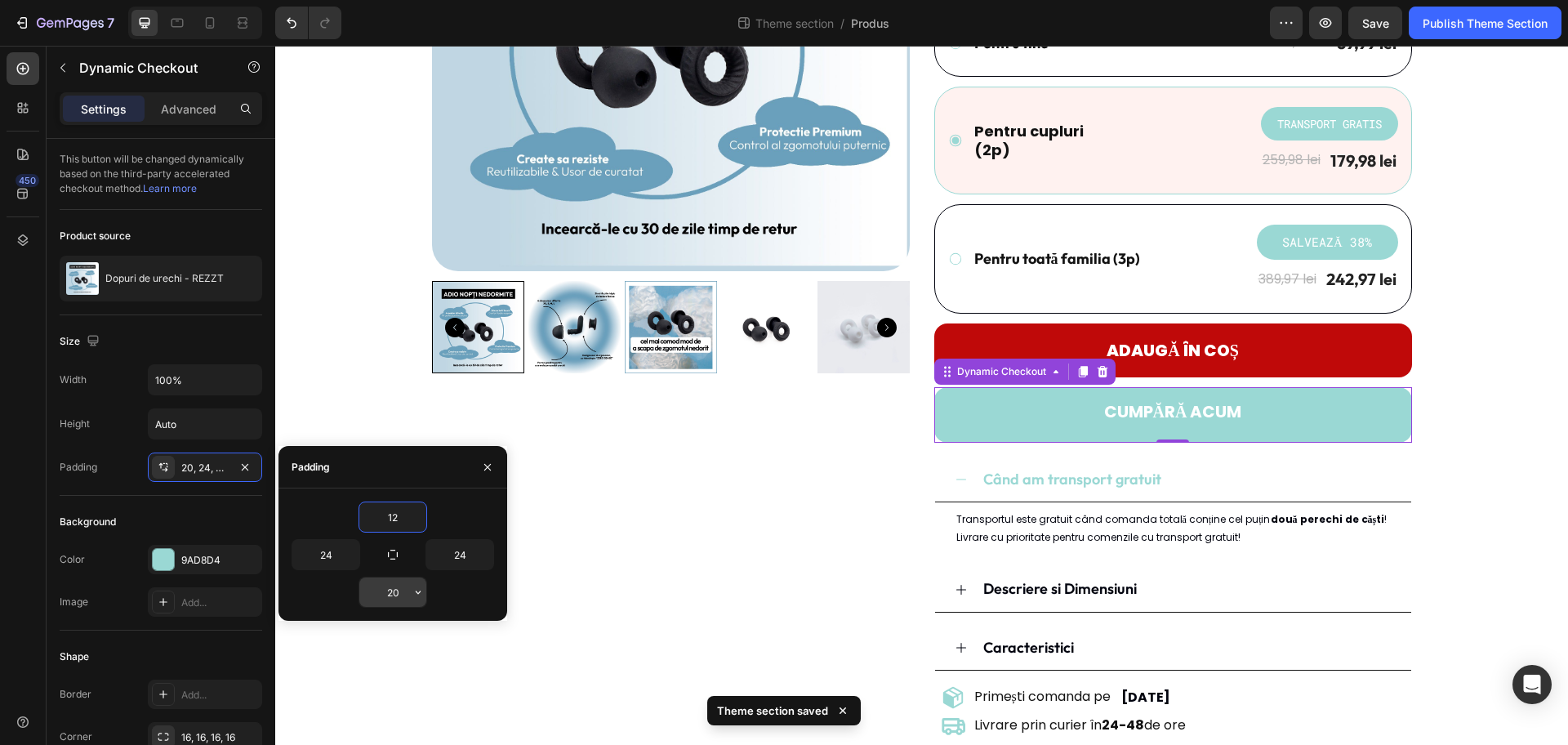
type input "12"
click at [401, 590] on input "20" at bounding box center [393, 592] width 67 height 29
type input "12"
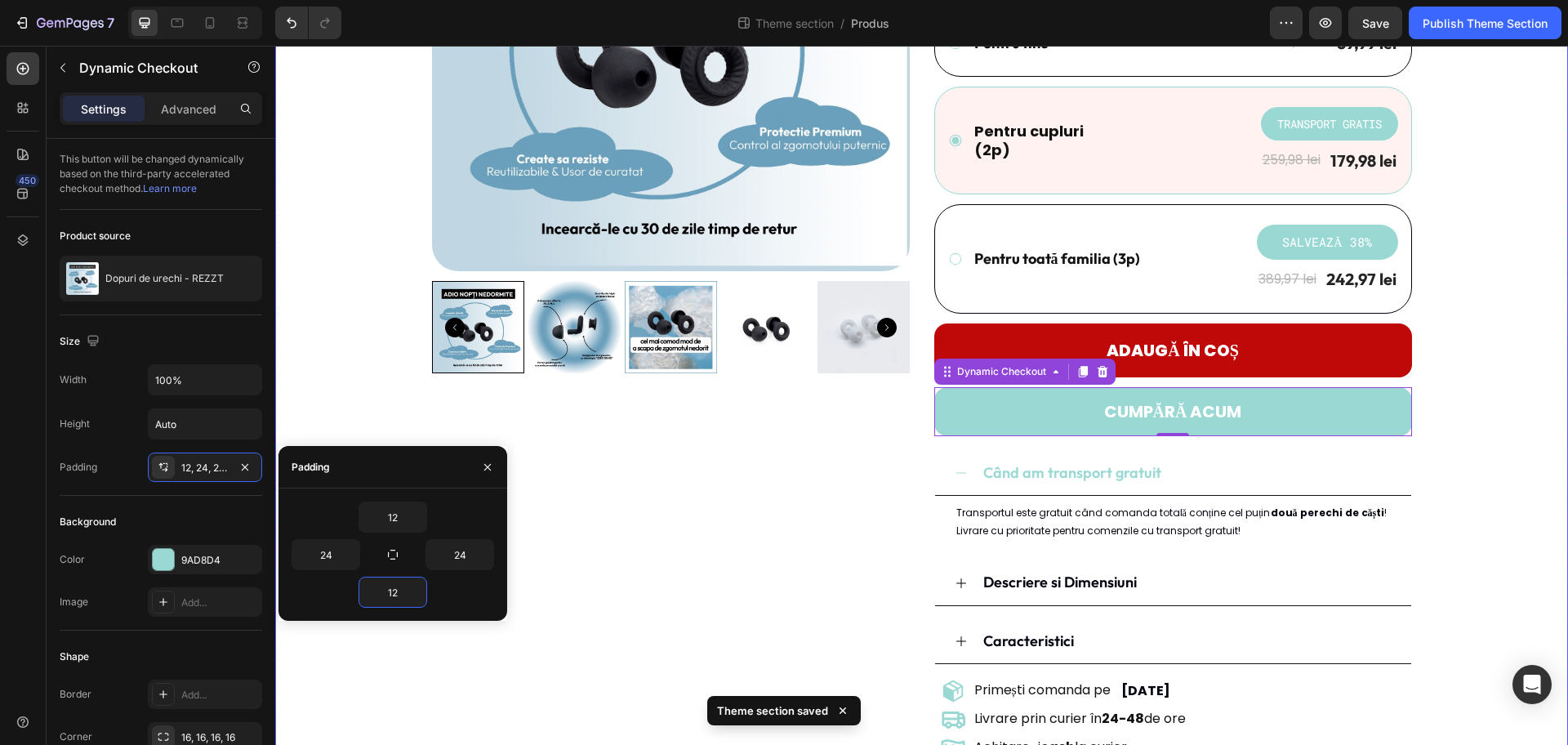
click at [1254, 438] on div "Product Images Dopuri de urechi - REZZT Product Title Icon Icon Icon Icon Icon …" at bounding box center [922, 278] width 1269 height 969
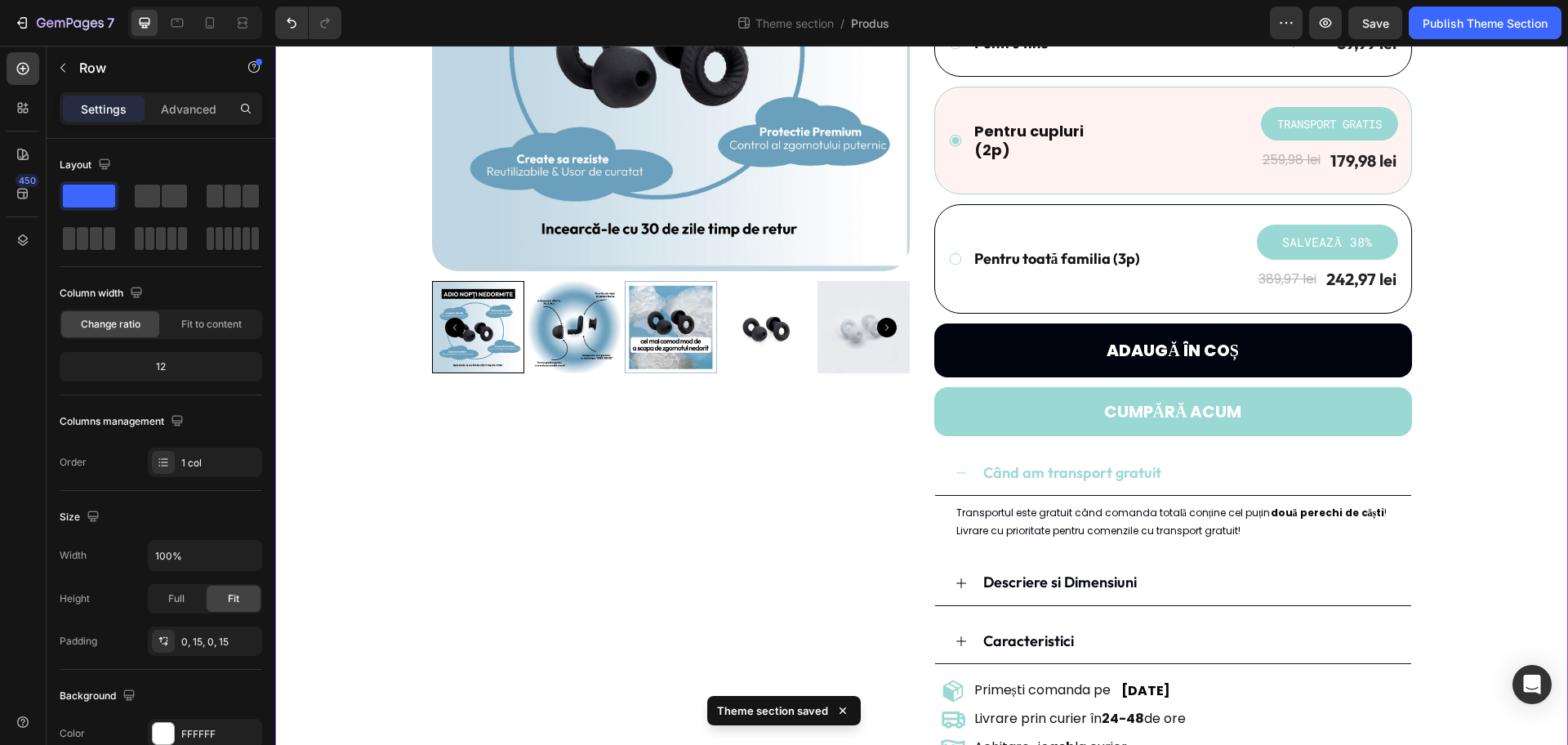
click at [1254, 366] on button "Adaugă în coș" at bounding box center [1173, 350] width 477 height 54
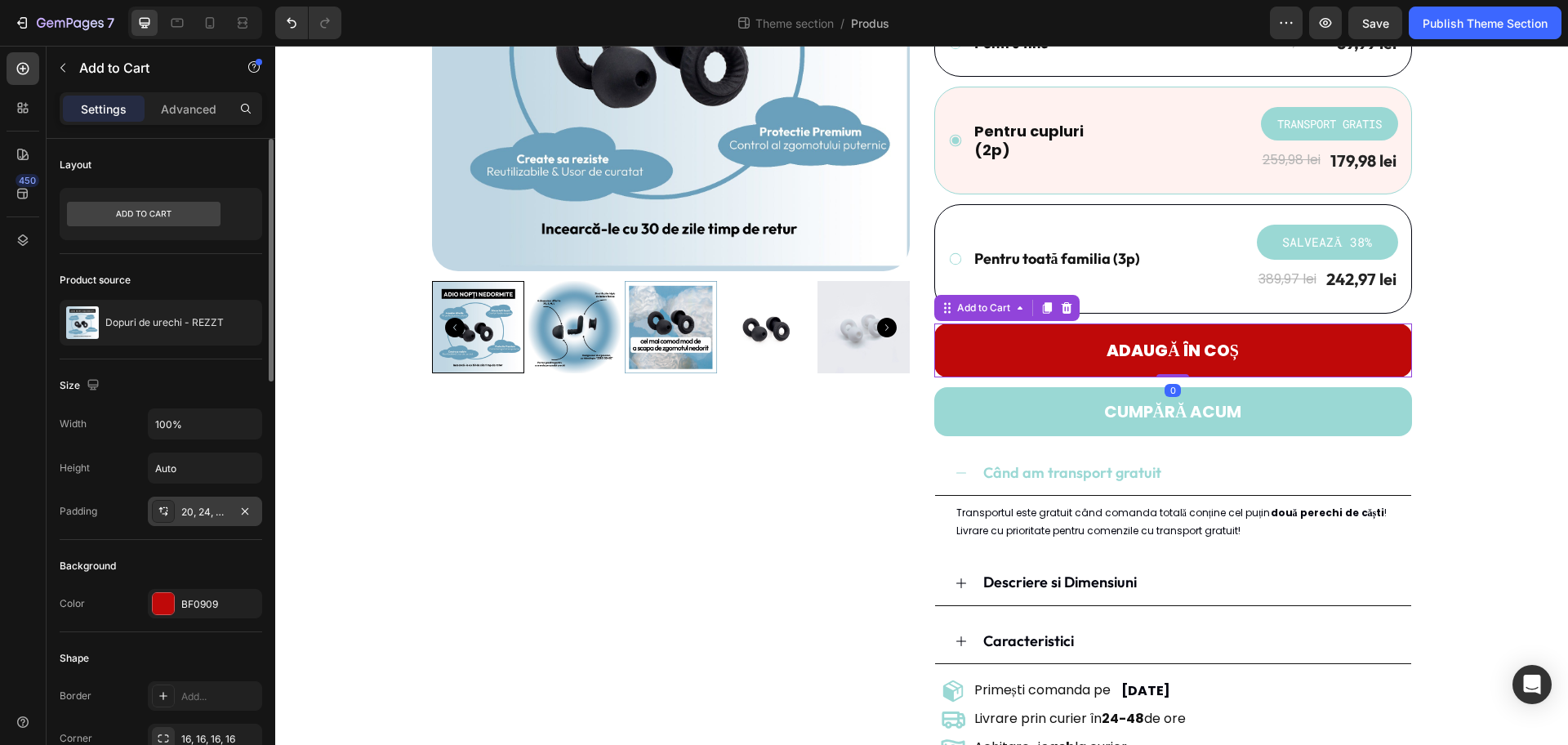
click at [194, 517] on div "20, 24, 20, 24" at bounding box center [205, 512] width 47 height 15
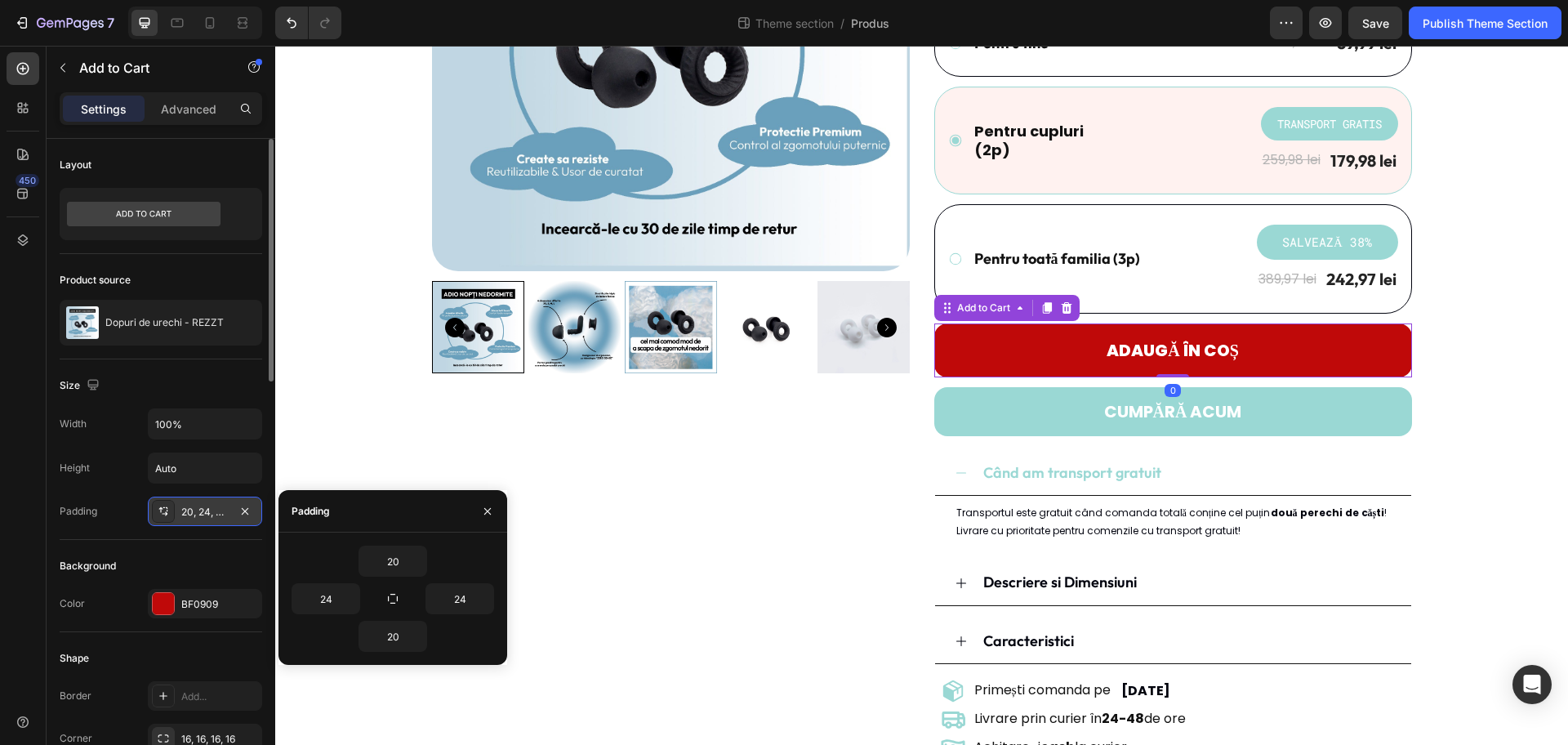
click at [194, 517] on div "20, 24, 20, 24" at bounding box center [205, 512] width 47 height 15
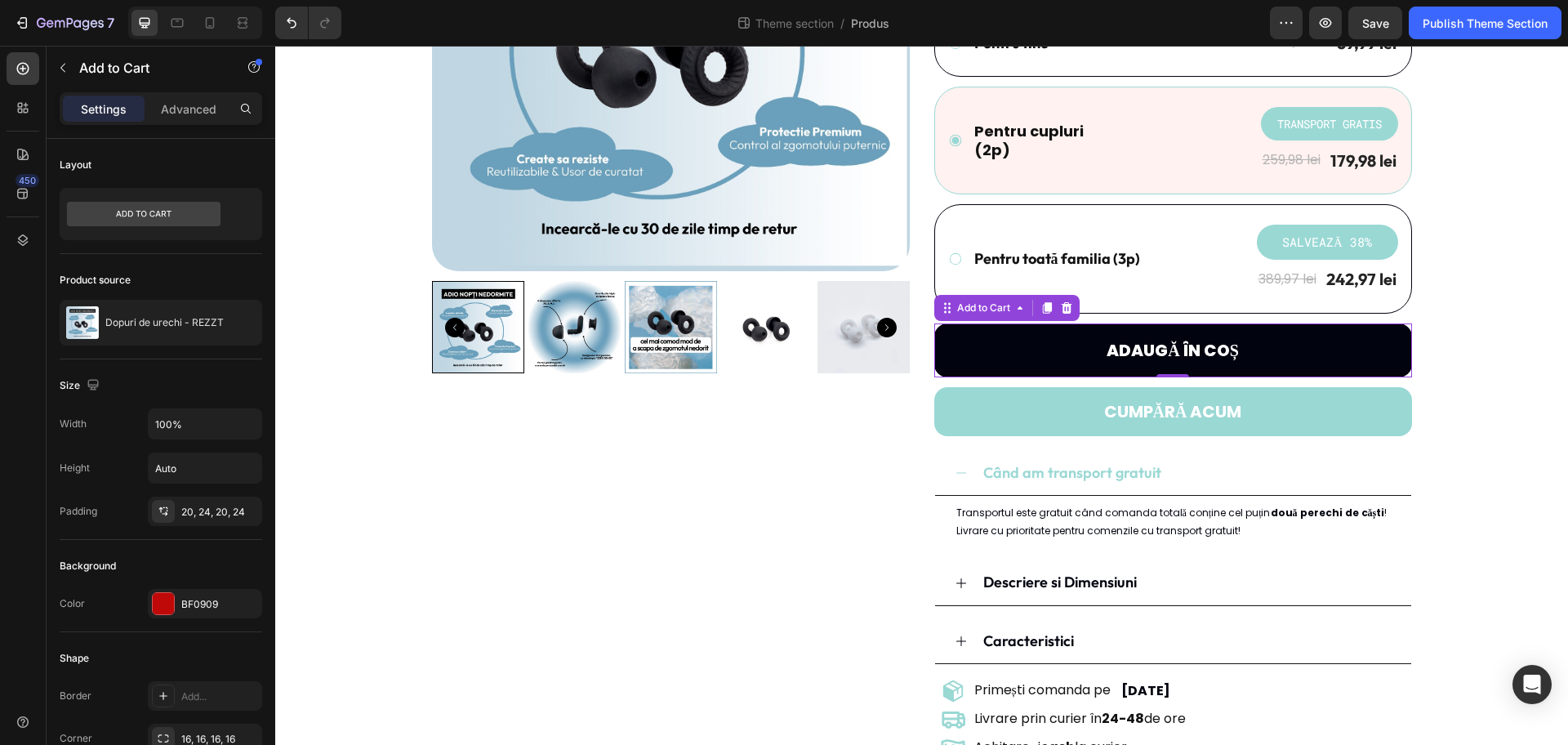
click at [1029, 353] on button "Adaugă în coș" at bounding box center [1173, 350] width 477 height 54
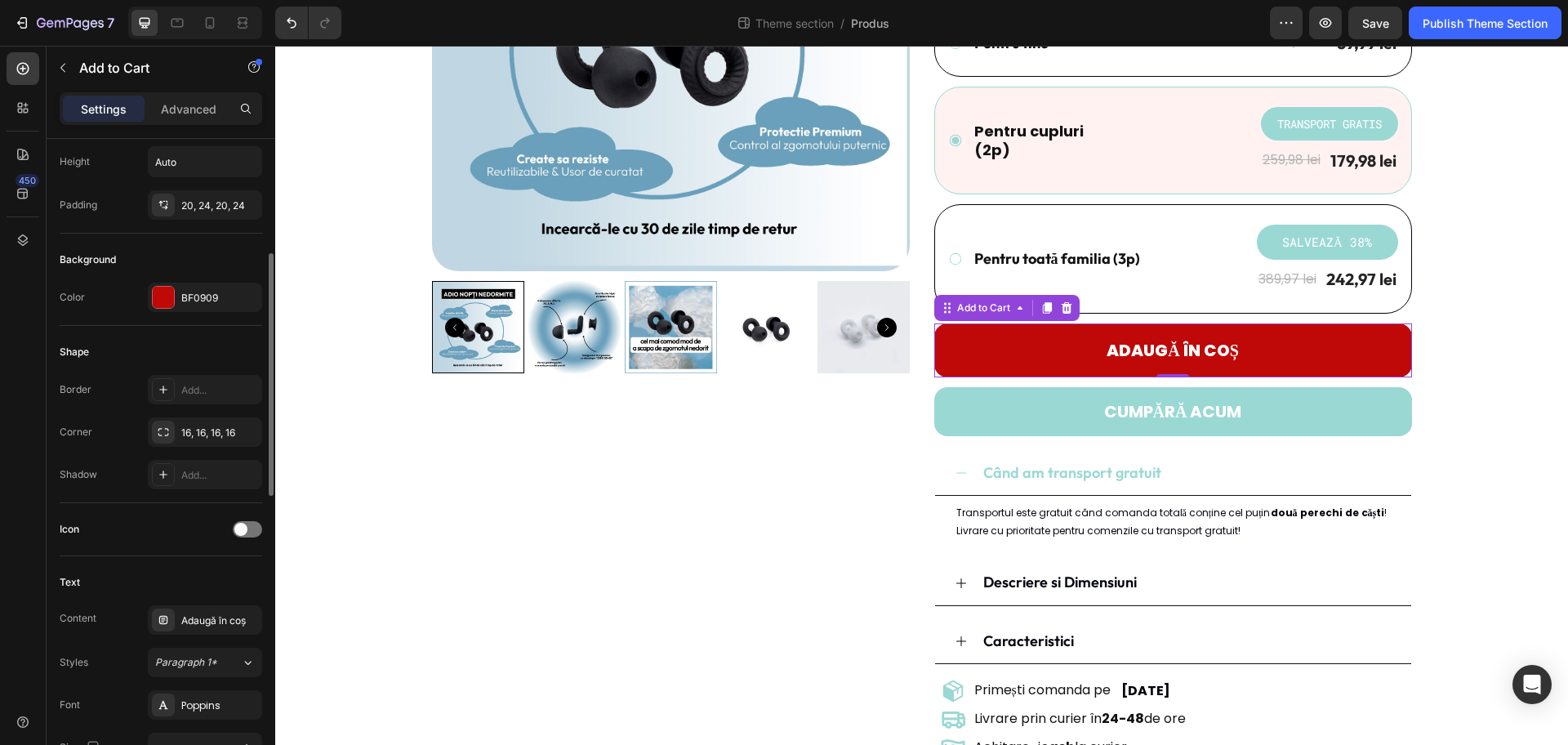
scroll to position [408, 0]
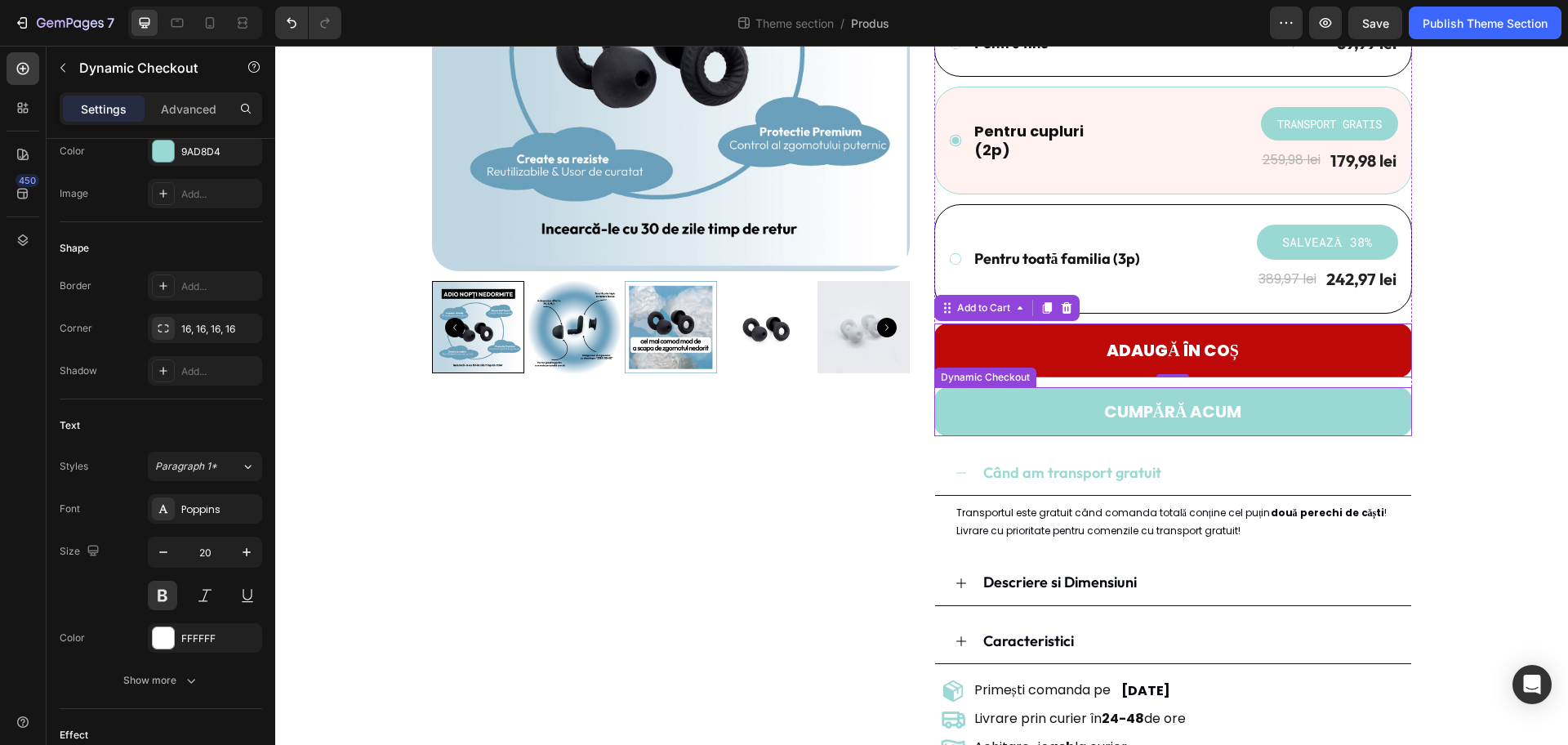
click at [1005, 417] on button "CUMPĂRĂ ACUM" at bounding box center [1173, 411] width 477 height 49
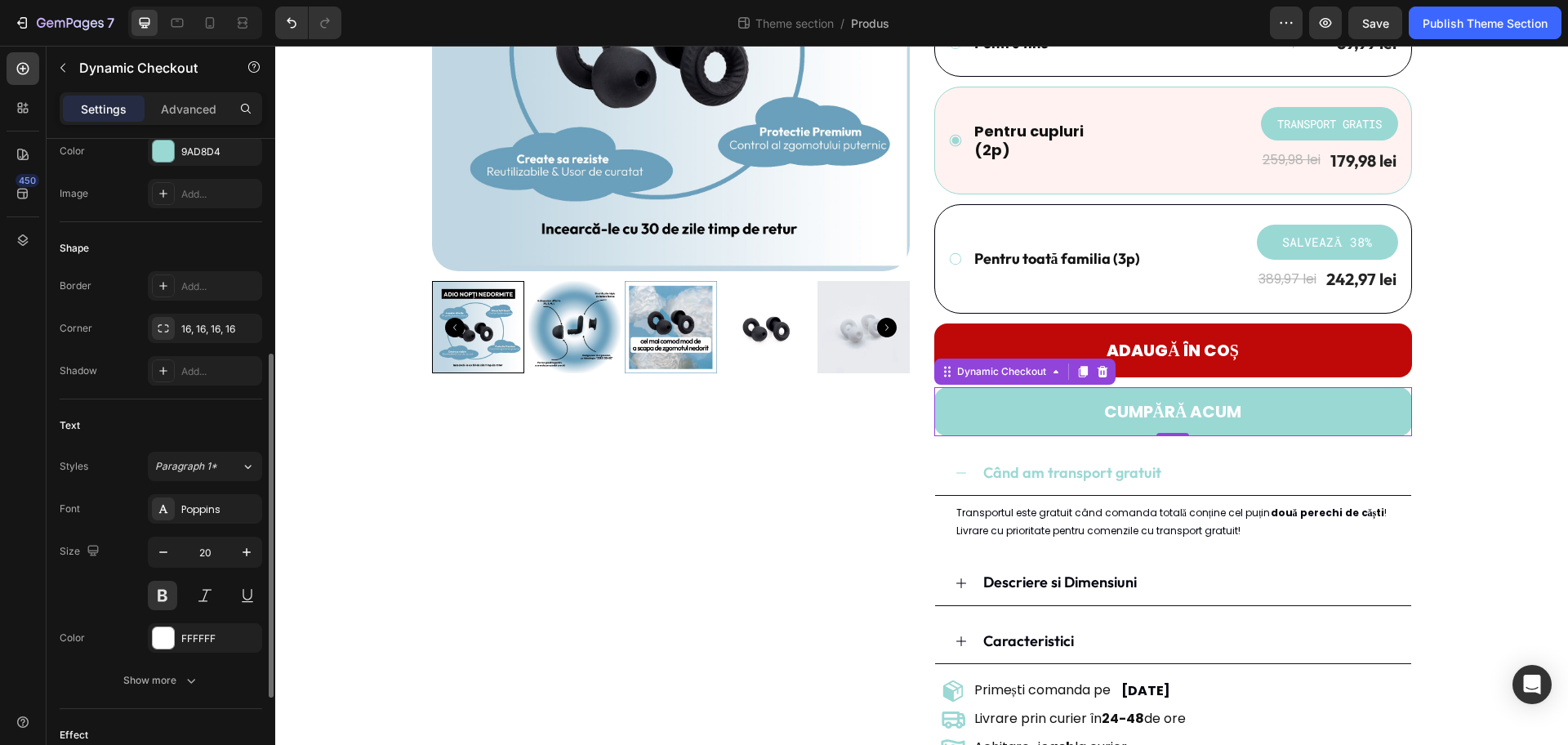
scroll to position [586, 0]
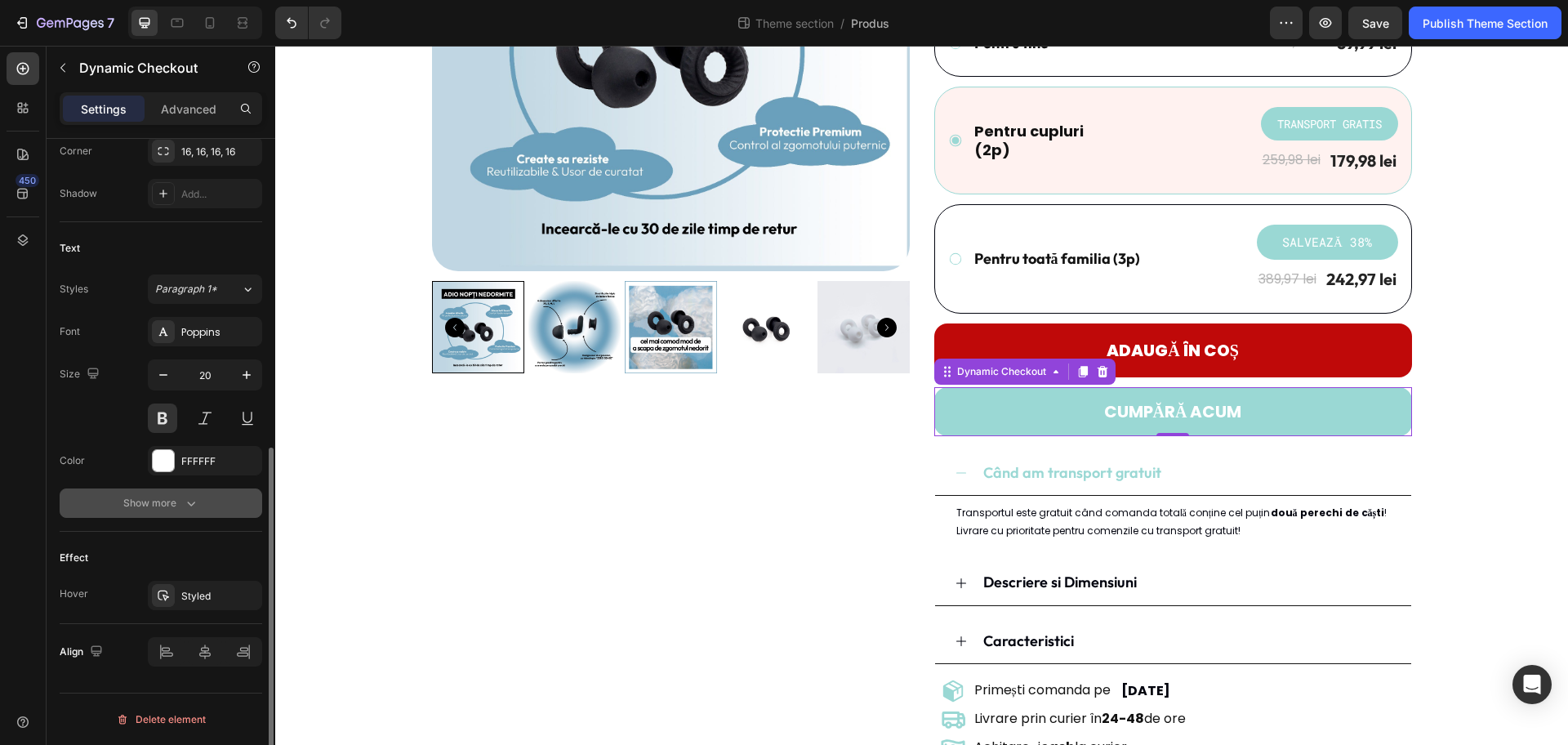
click at [136, 499] on div "Show more" at bounding box center [161, 503] width 76 height 16
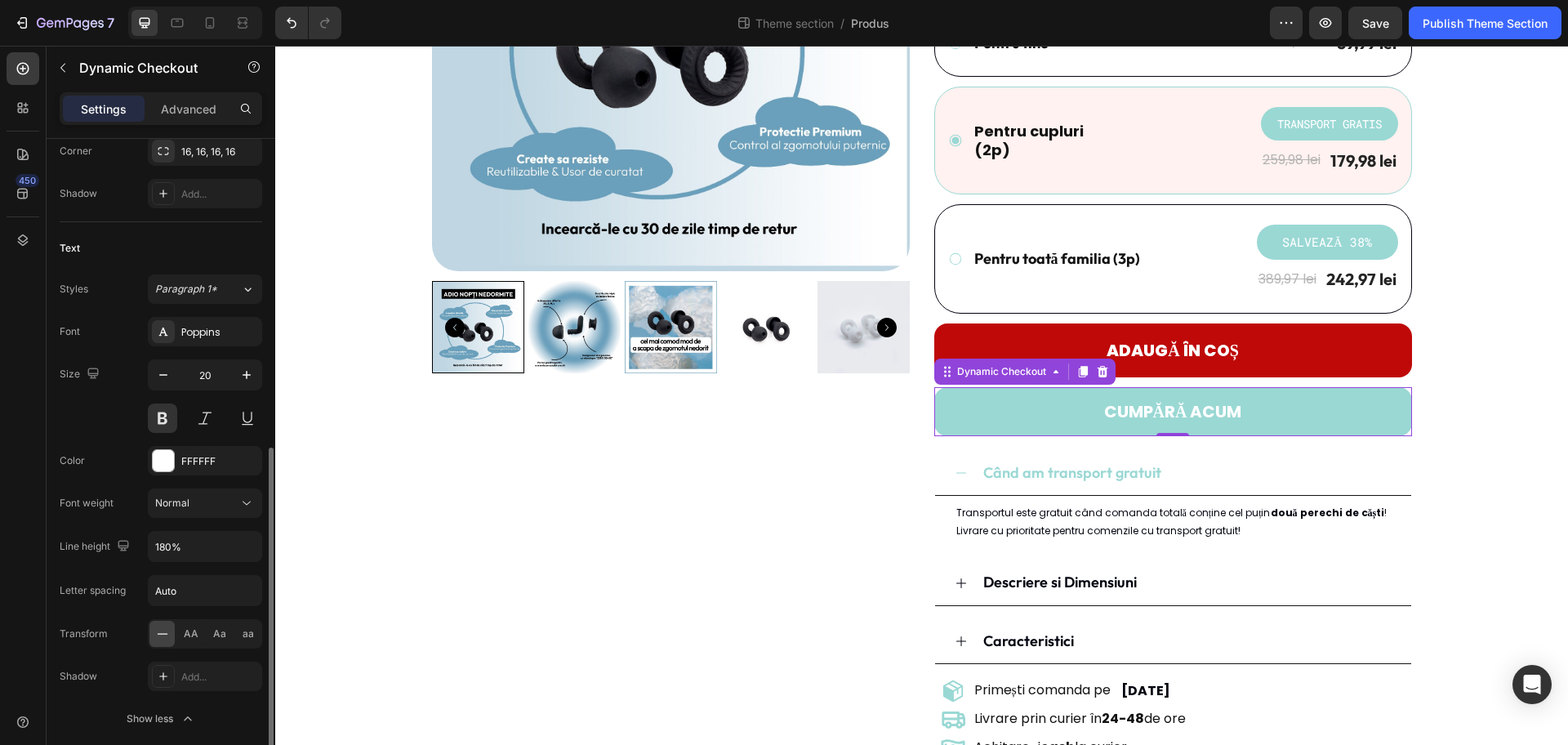
scroll to position [802, 0]
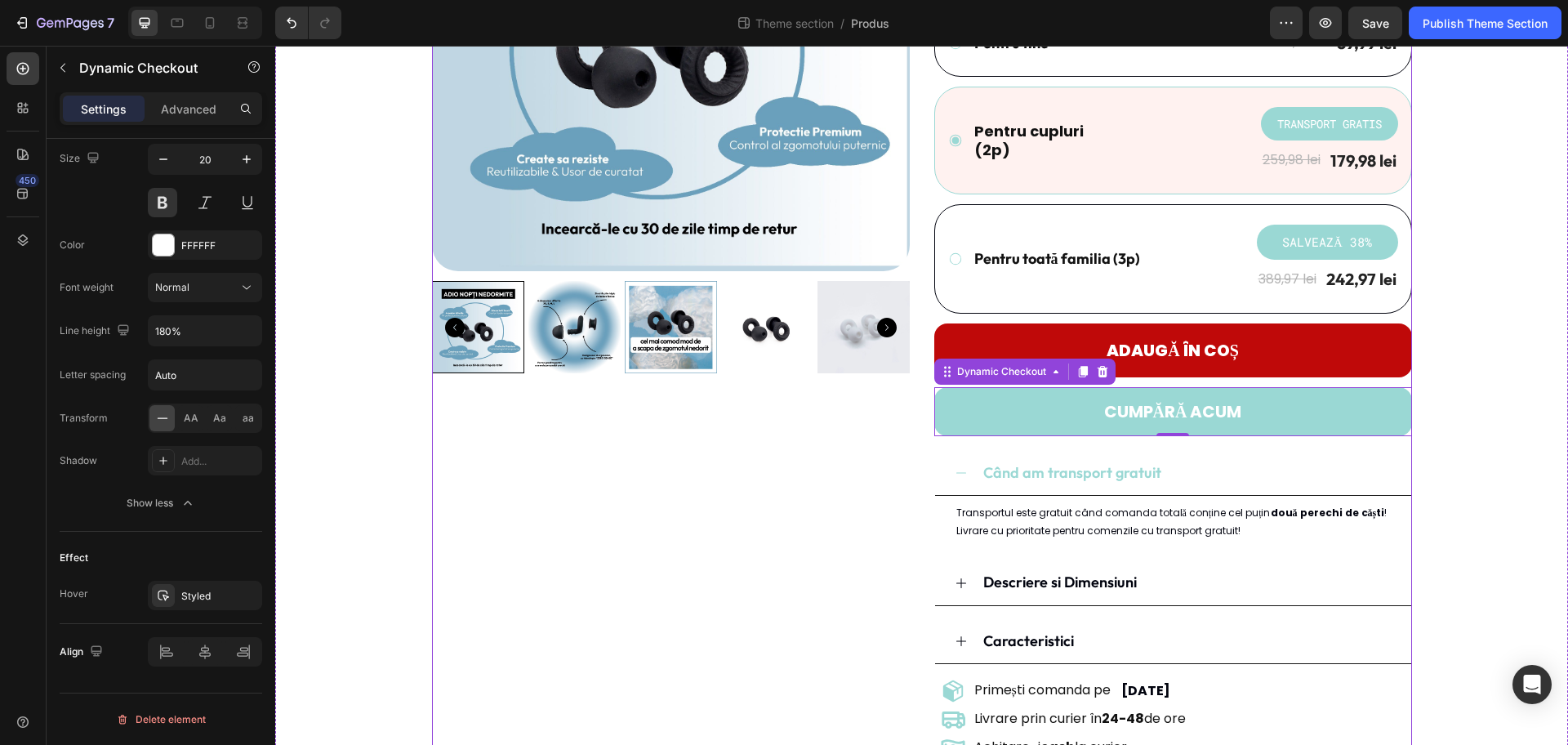
click at [823, 446] on div "Product Images" at bounding box center [671, 278] width 477 height 969
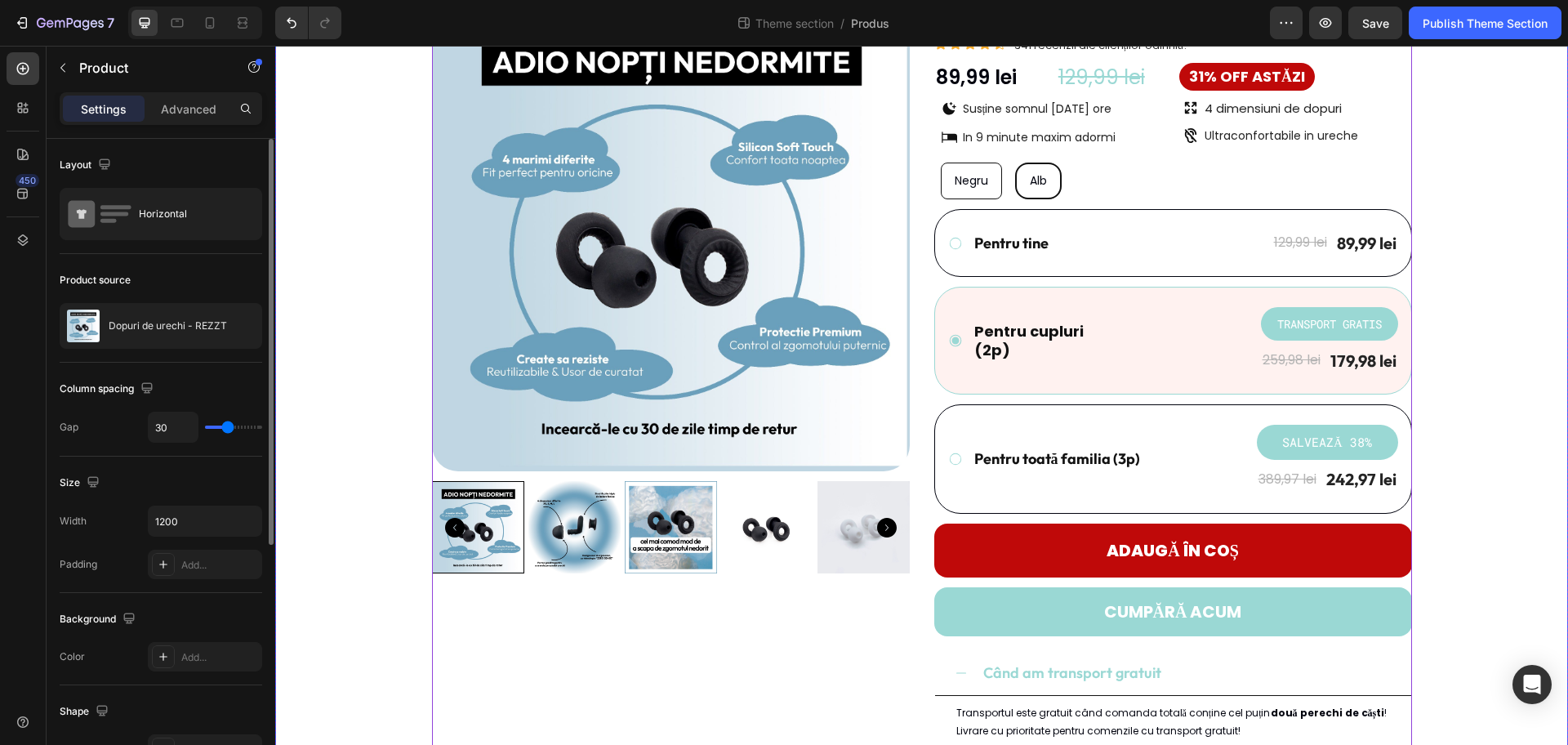
scroll to position [93, 0]
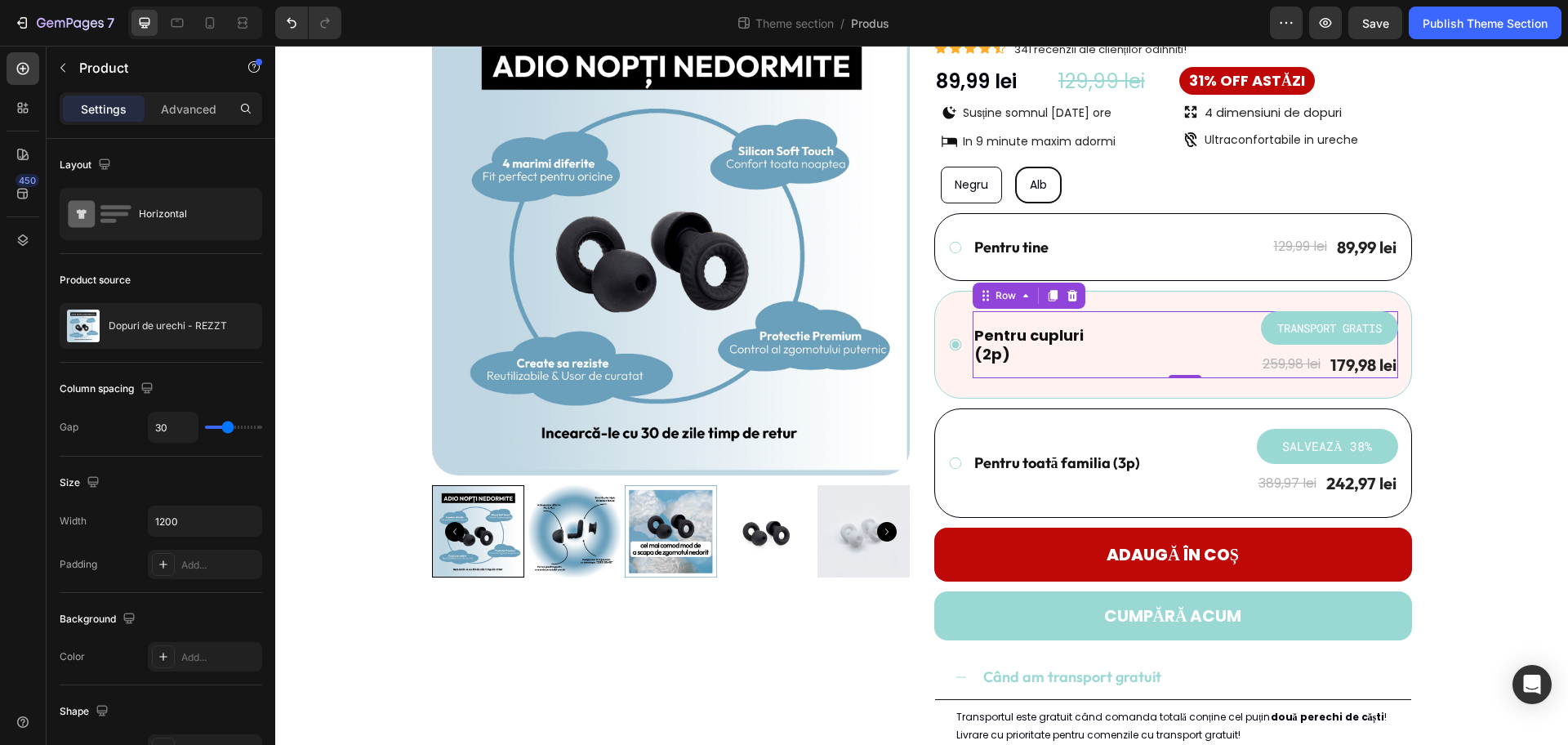
click at [1243, 346] on div "Pentru cupluri (2p) Text Block TRANSPORT GRATIS Product Badge 259,98 lei Produc…" at bounding box center [1185, 345] width 425 height 67
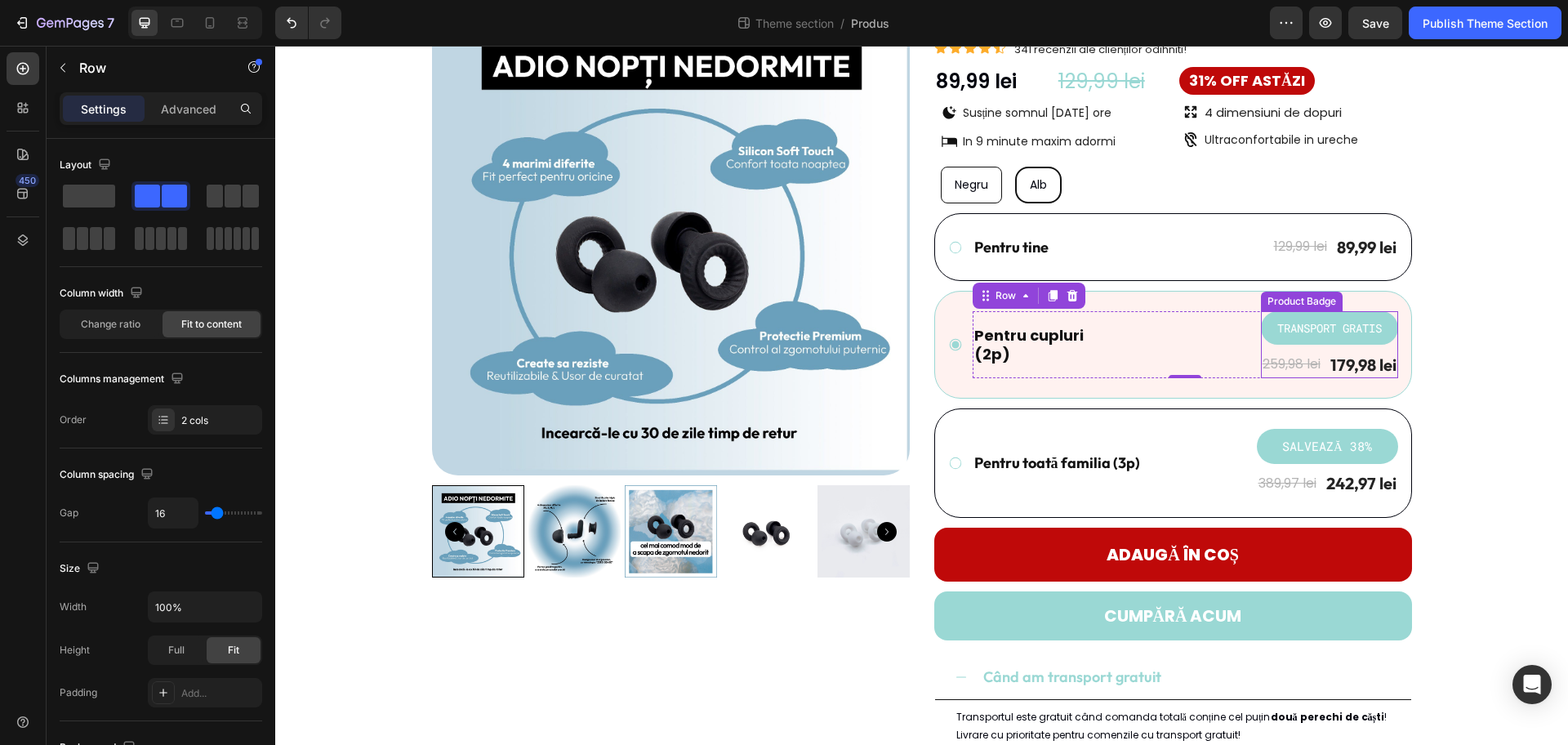
click at [1254, 340] on pre "TRANSPORT GRATIS" at bounding box center [1330, 328] width 124 height 34
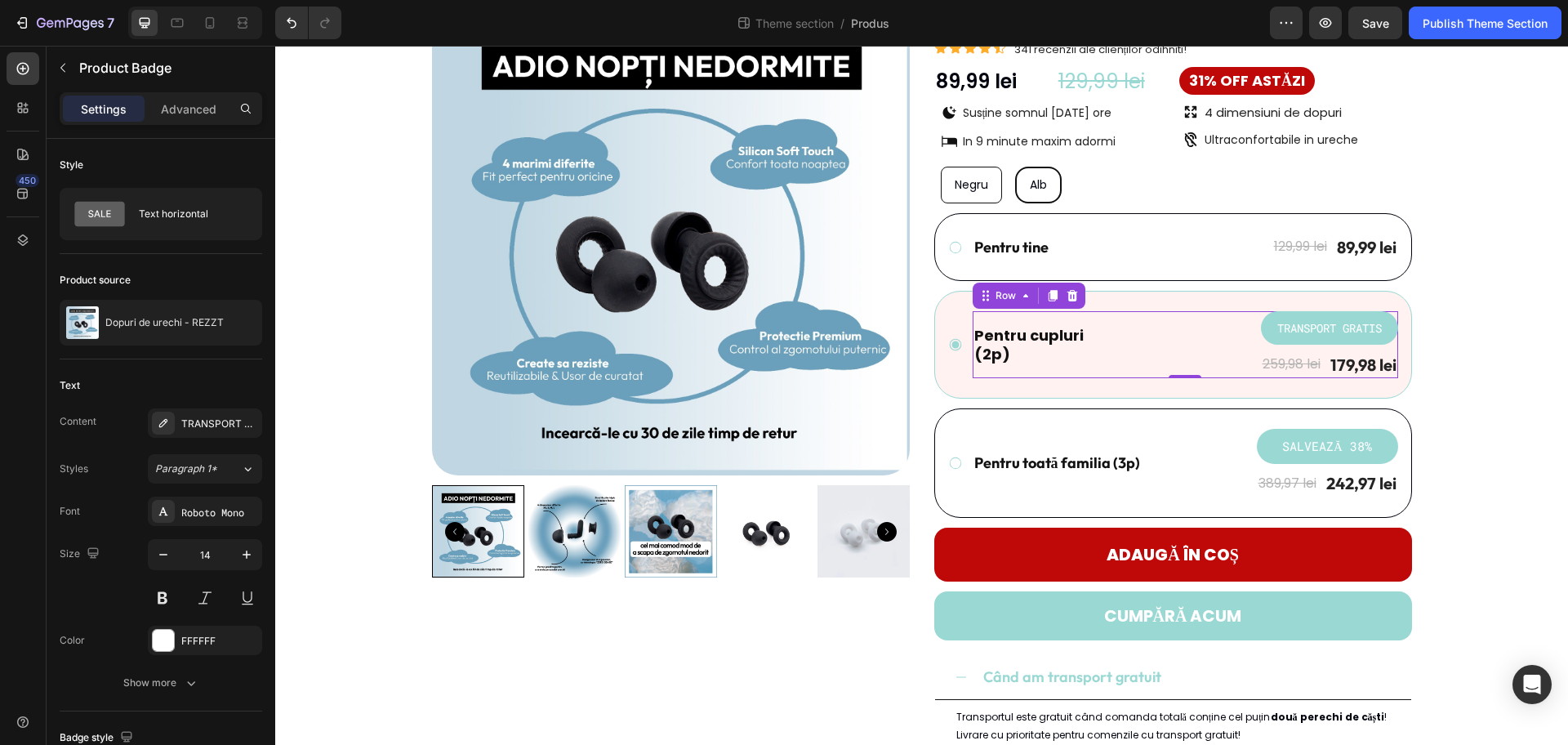
click at [1202, 369] on div "Pentru cupluri (2p) Text Block TRANSPORT GRATIS Product Badge 259,98 lei Produc…" at bounding box center [1185, 345] width 425 height 67
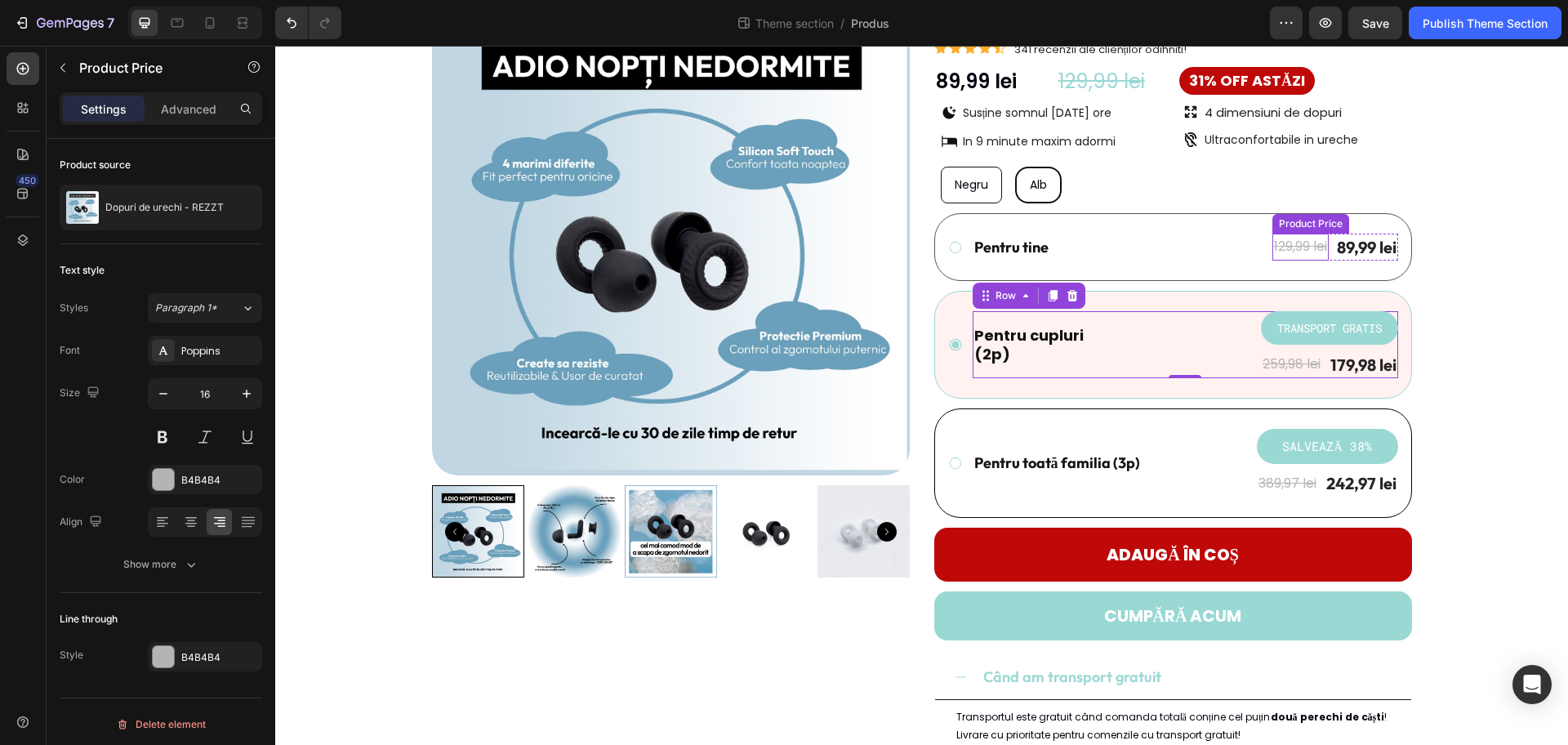
click at [1254, 244] on div "129,99 lei" at bounding box center [1301, 247] width 57 height 27
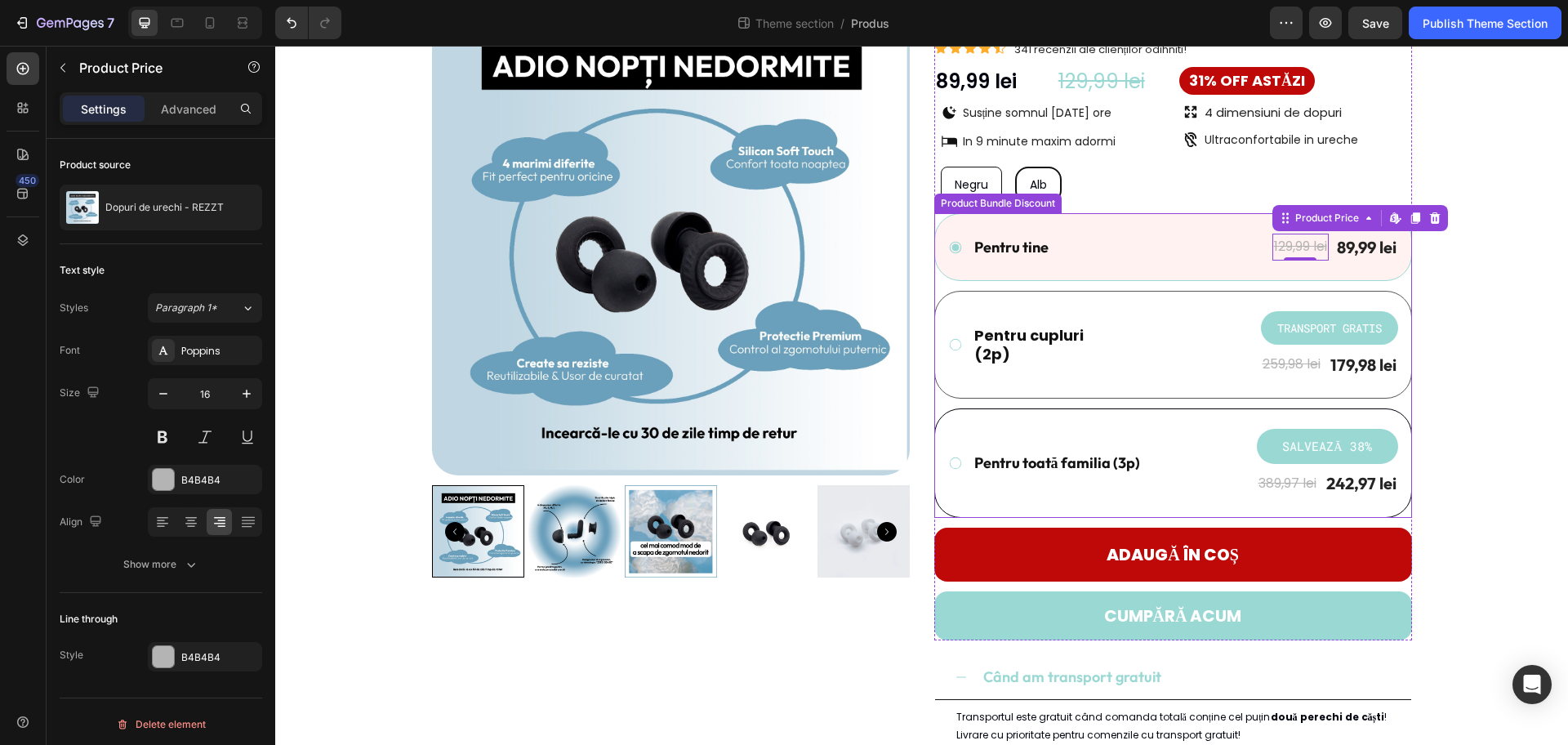
click at [1254, 322] on pre "TRANSPORT GRATIS" at bounding box center [1330, 328] width 124 height 34
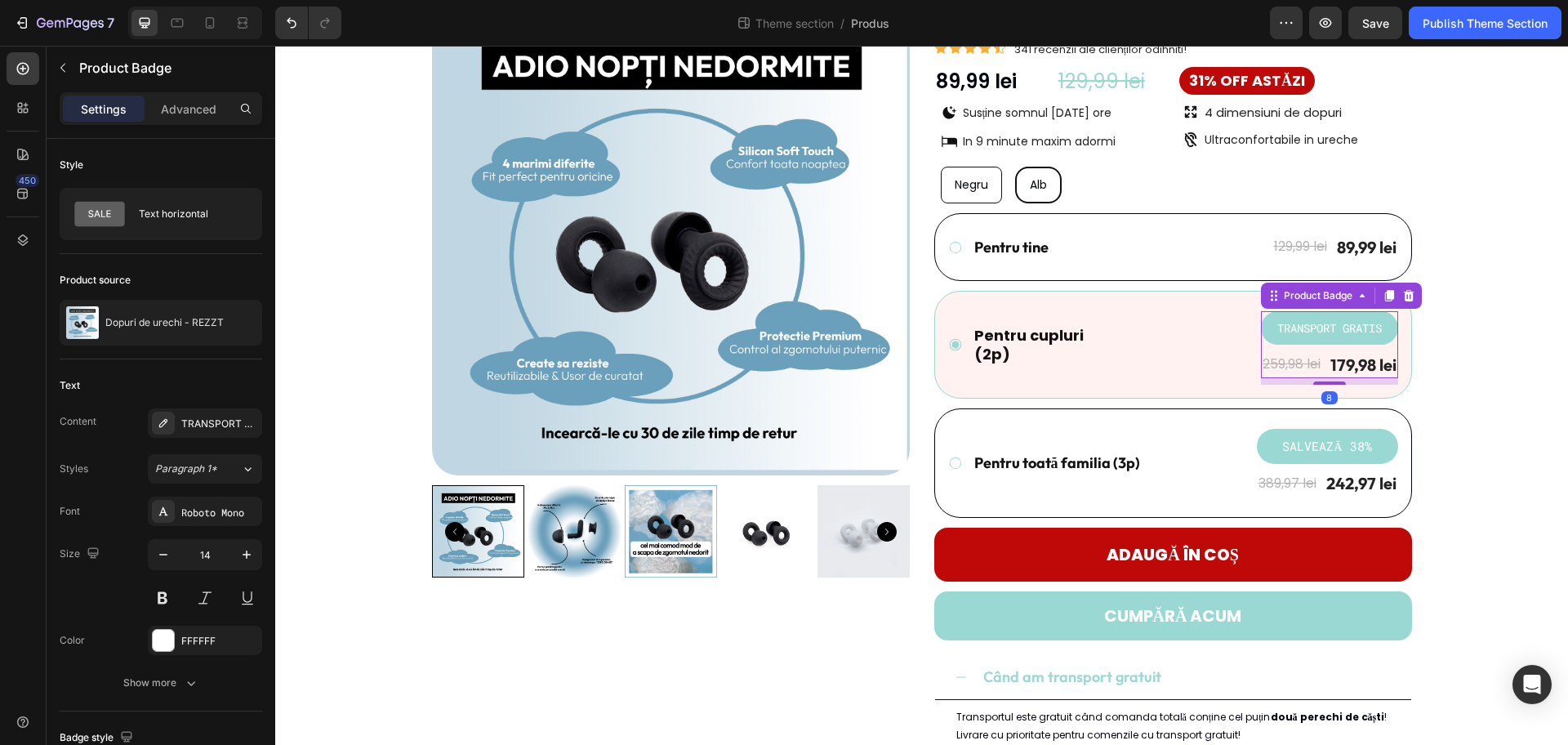
click at [1254, 326] on pre "TRANSPORT GRATIS" at bounding box center [1330, 328] width 124 height 34
click at [1254, 363] on div "179,98 lei" at bounding box center [1363, 365] width 69 height 25
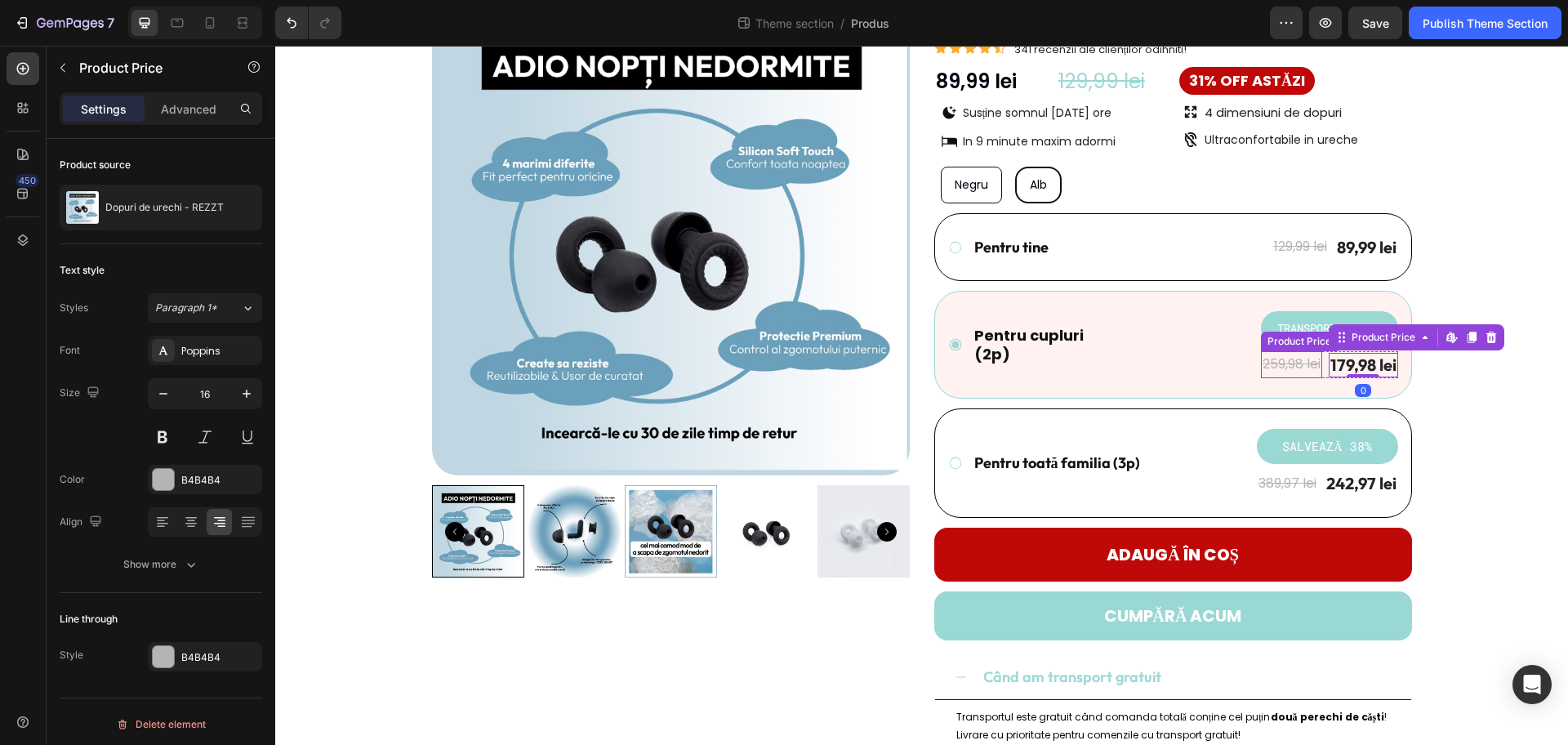
click at [1254, 361] on div "259,98 lei" at bounding box center [1292, 364] width 61 height 27
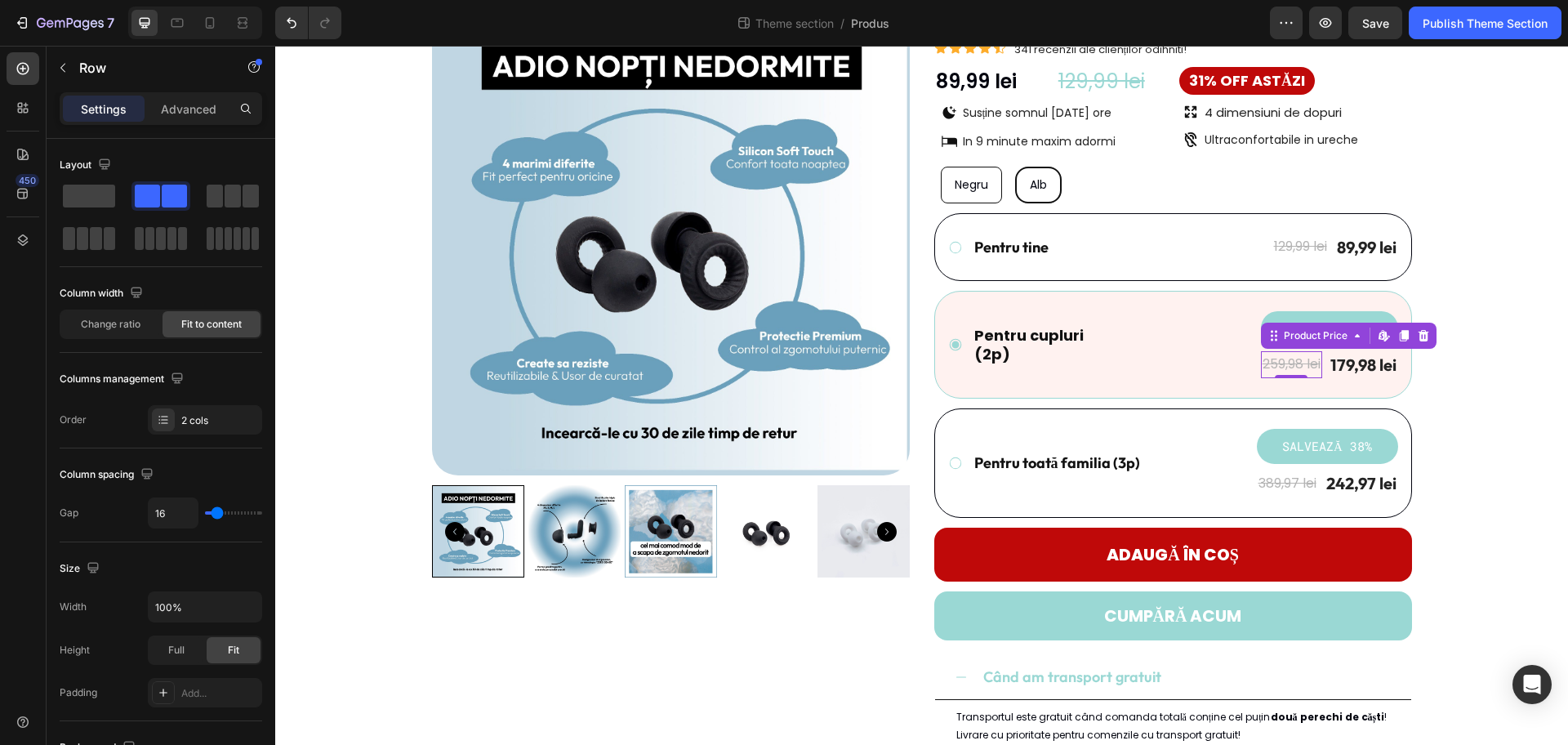
click at [1211, 345] on div "Pentru cupluri (2p) Text Block TRANSPORT GRATIS Product Badge 259,98 lei Produc…" at bounding box center [1185, 345] width 425 height 67
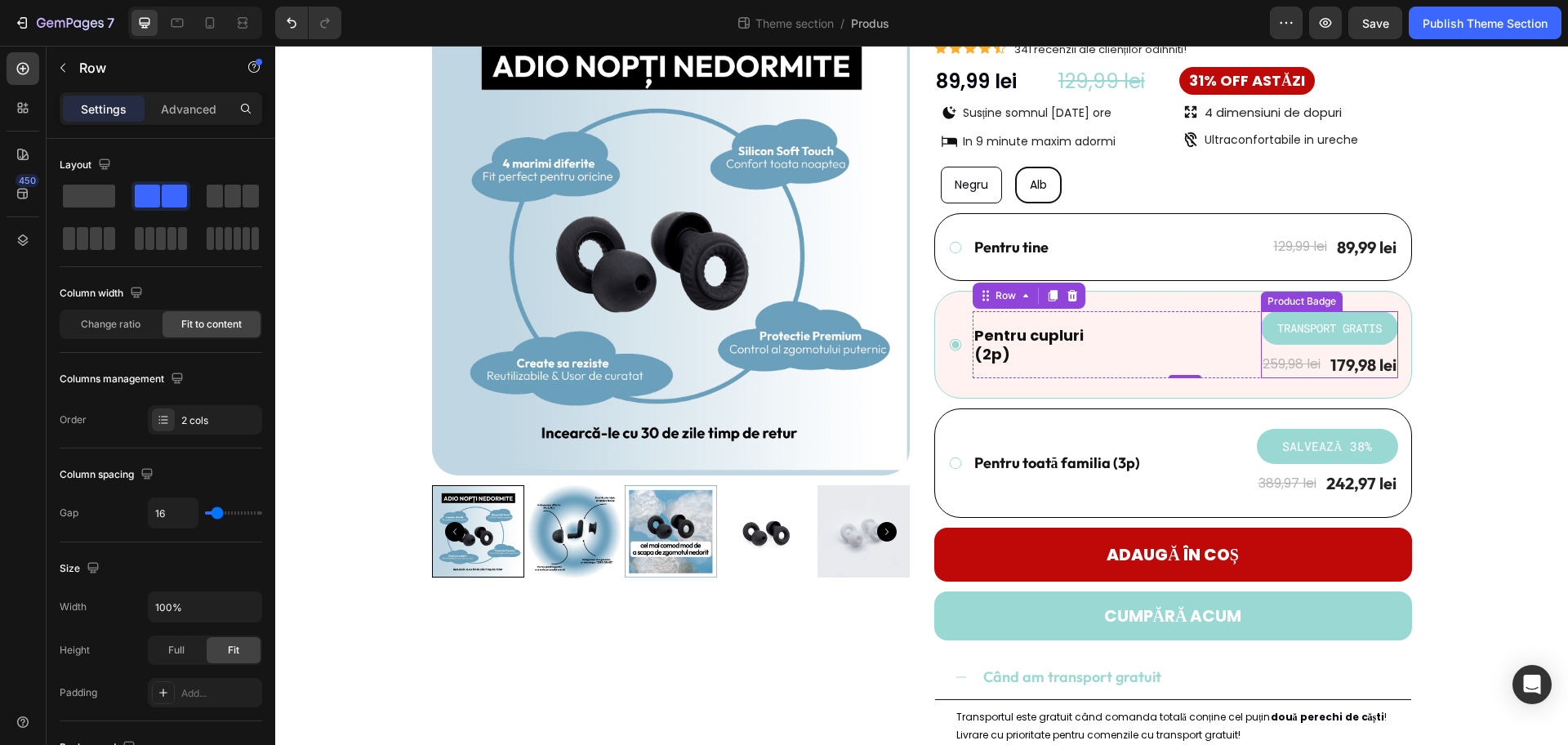
click at [1254, 329] on pre "TRANSPORT GRATIS" at bounding box center [1330, 328] width 124 height 34
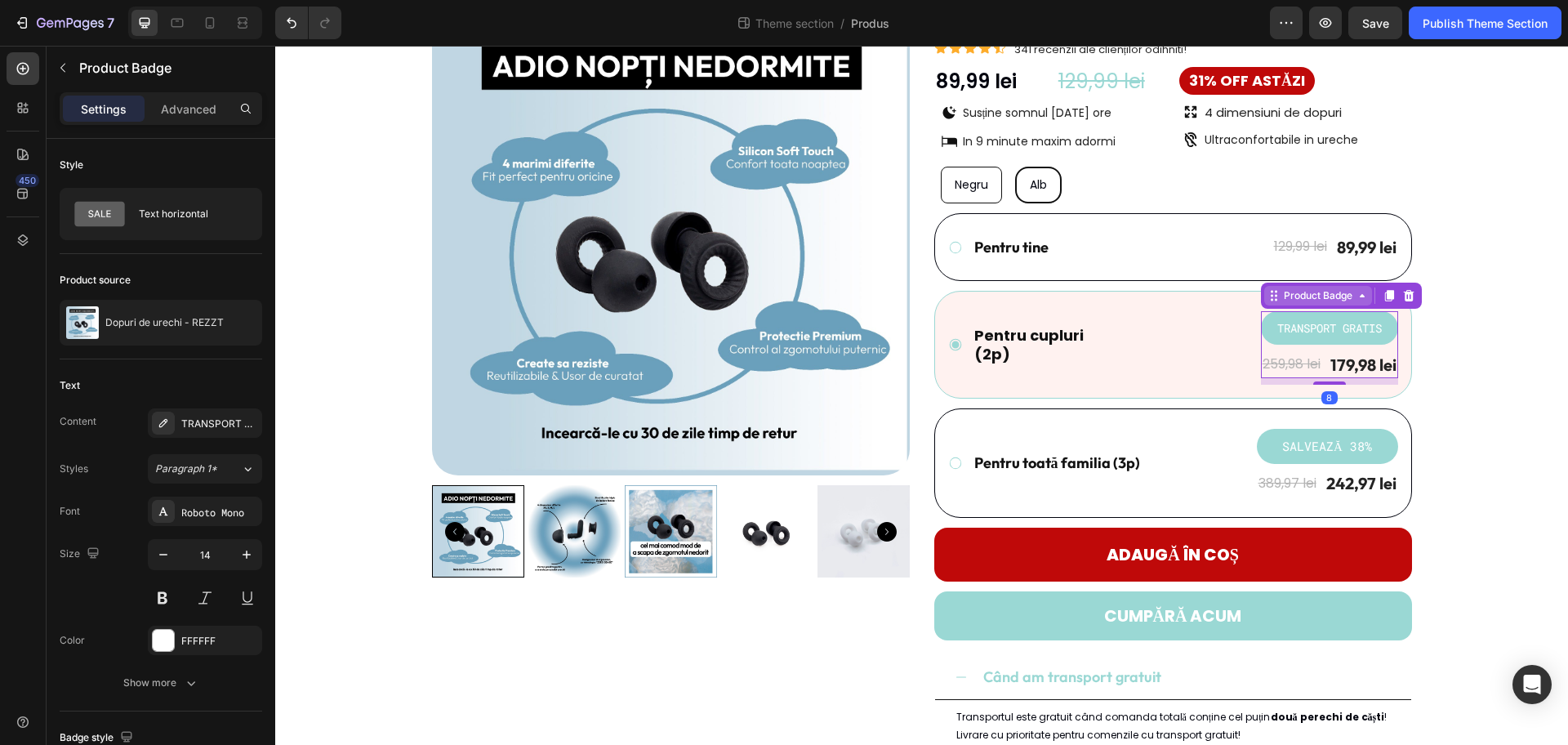
click at [1254, 297] on div "Product Badge" at bounding box center [1318, 295] width 75 height 15
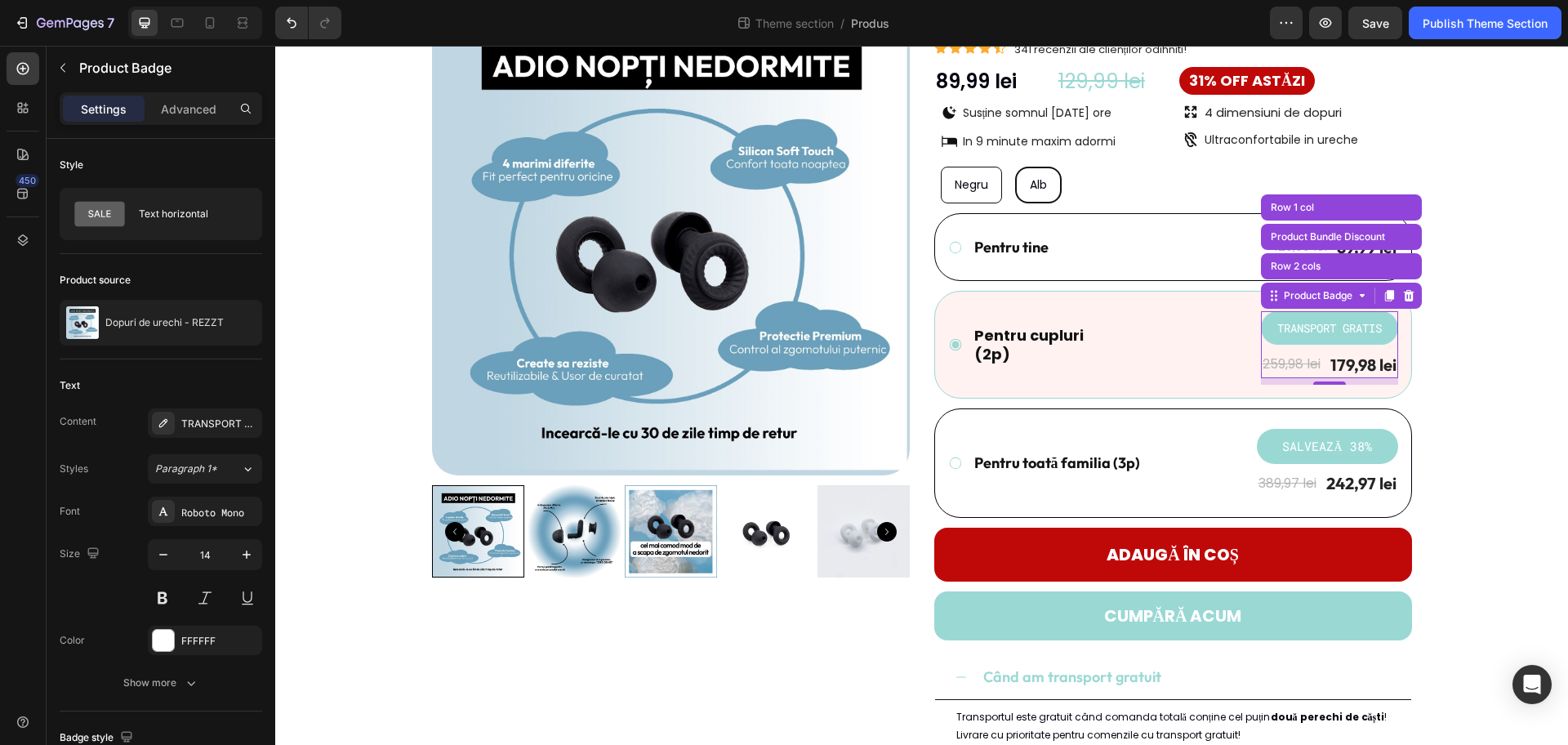
click at [1254, 328] on pre "TRANSPORT GRATIS" at bounding box center [1330, 328] width 124 height 34
click at [1254, 446] on pre "SALVEAZĂ 38%" at bounding box center [1328, 446] width 110 height 35
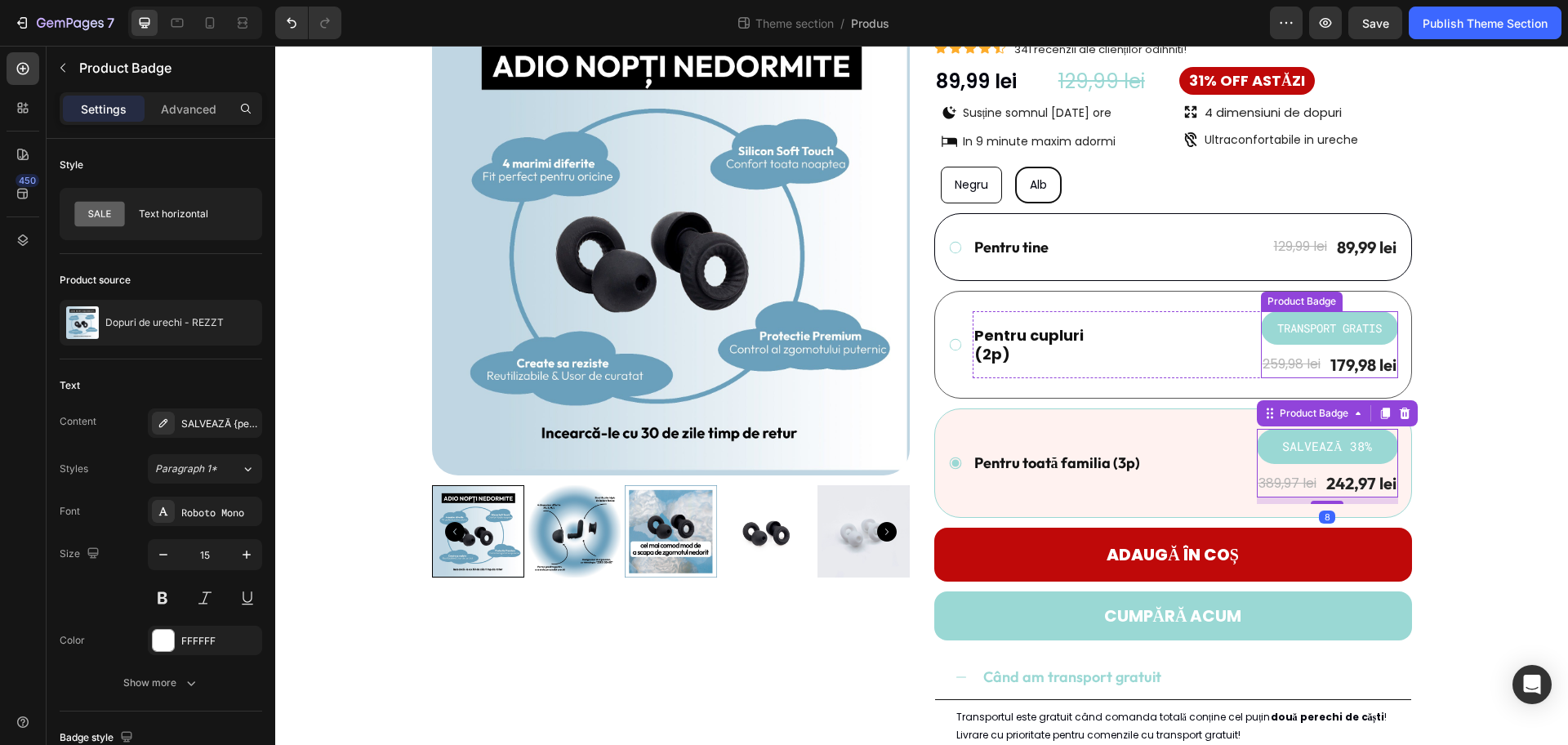
click at [1254, 322] on pre "TRANSPORT GRATIS" at bounding box center [1330, 328] width 124 height 34
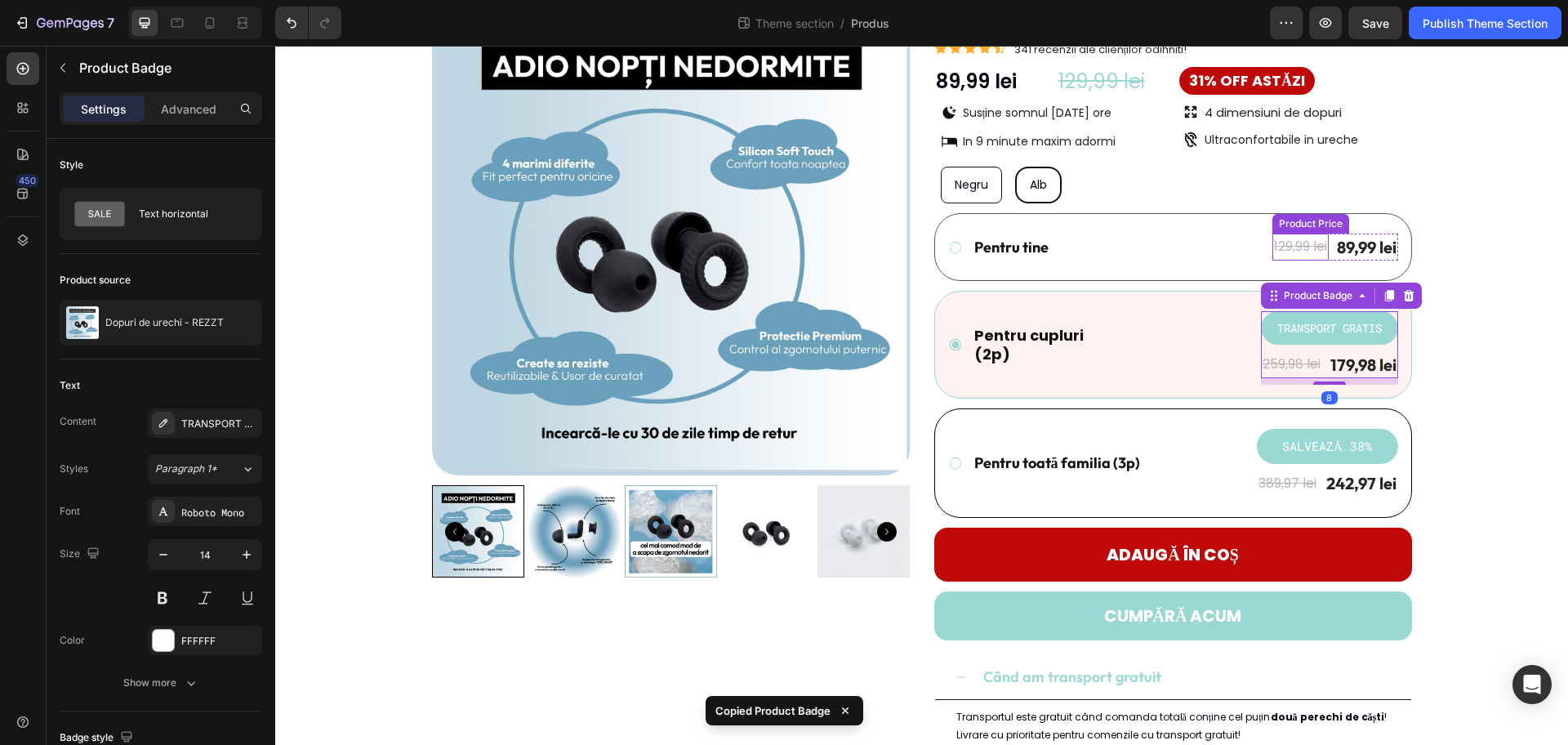
click at [1254, 243] on div "129,99 lei" at bounding box center [1301, 247] width 57 height 27
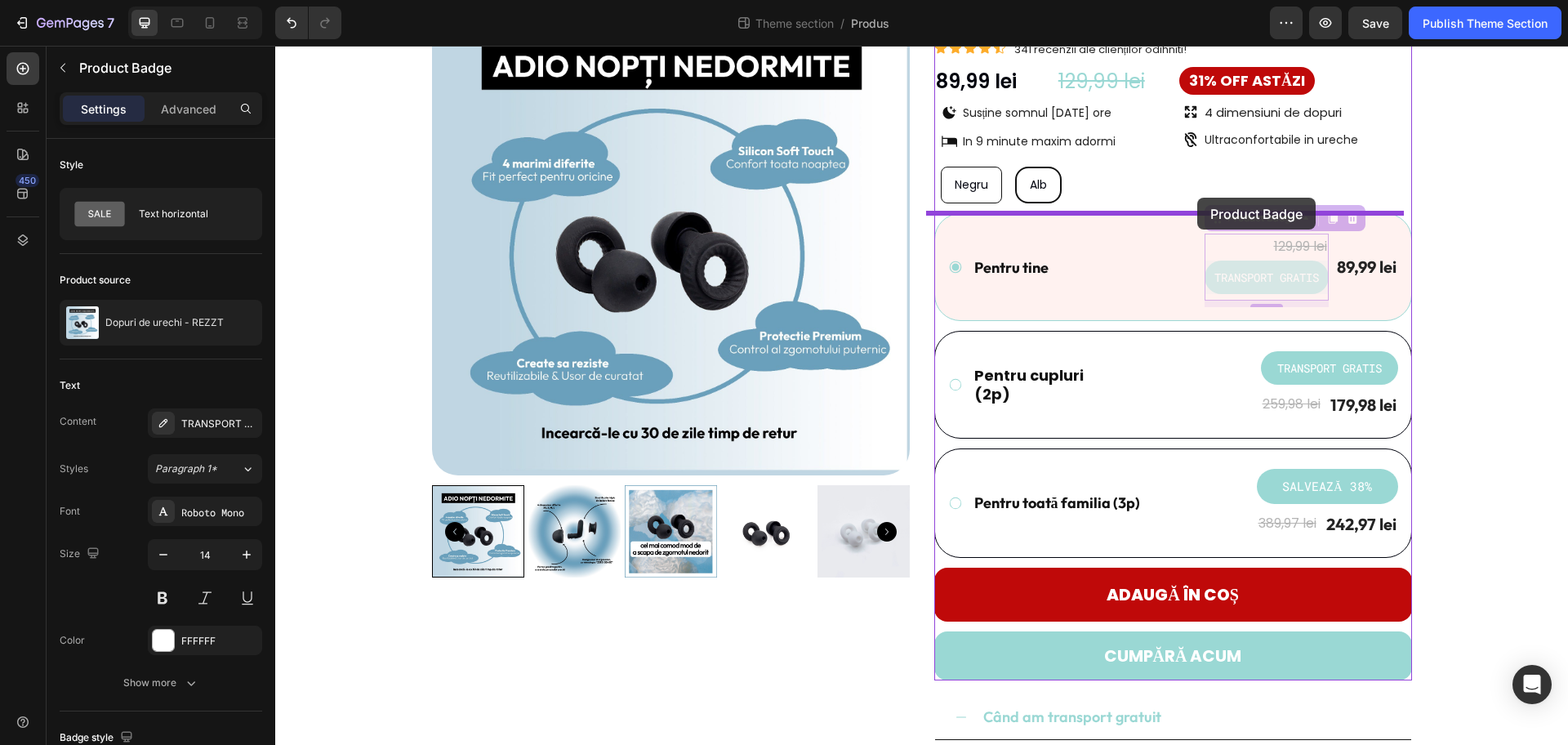
drag, startPoint x: 1215, startPoint y: 274, endPoint x: 1198, endPoint y: 198, distance: 77.9
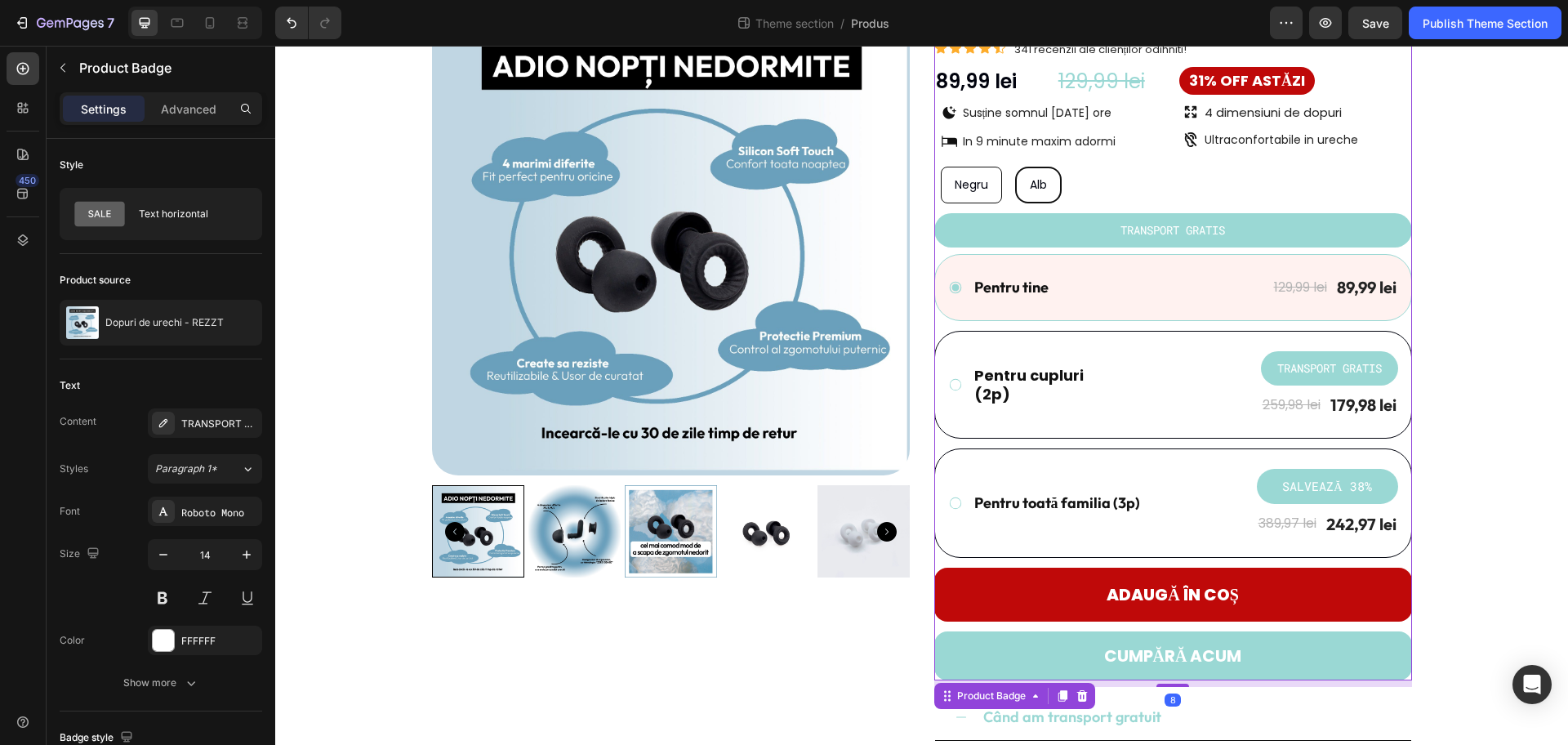
click at [1254, 225] on div "TRANSPORT GRATIS" at bounding box center [1173, 230] width 477 height 34
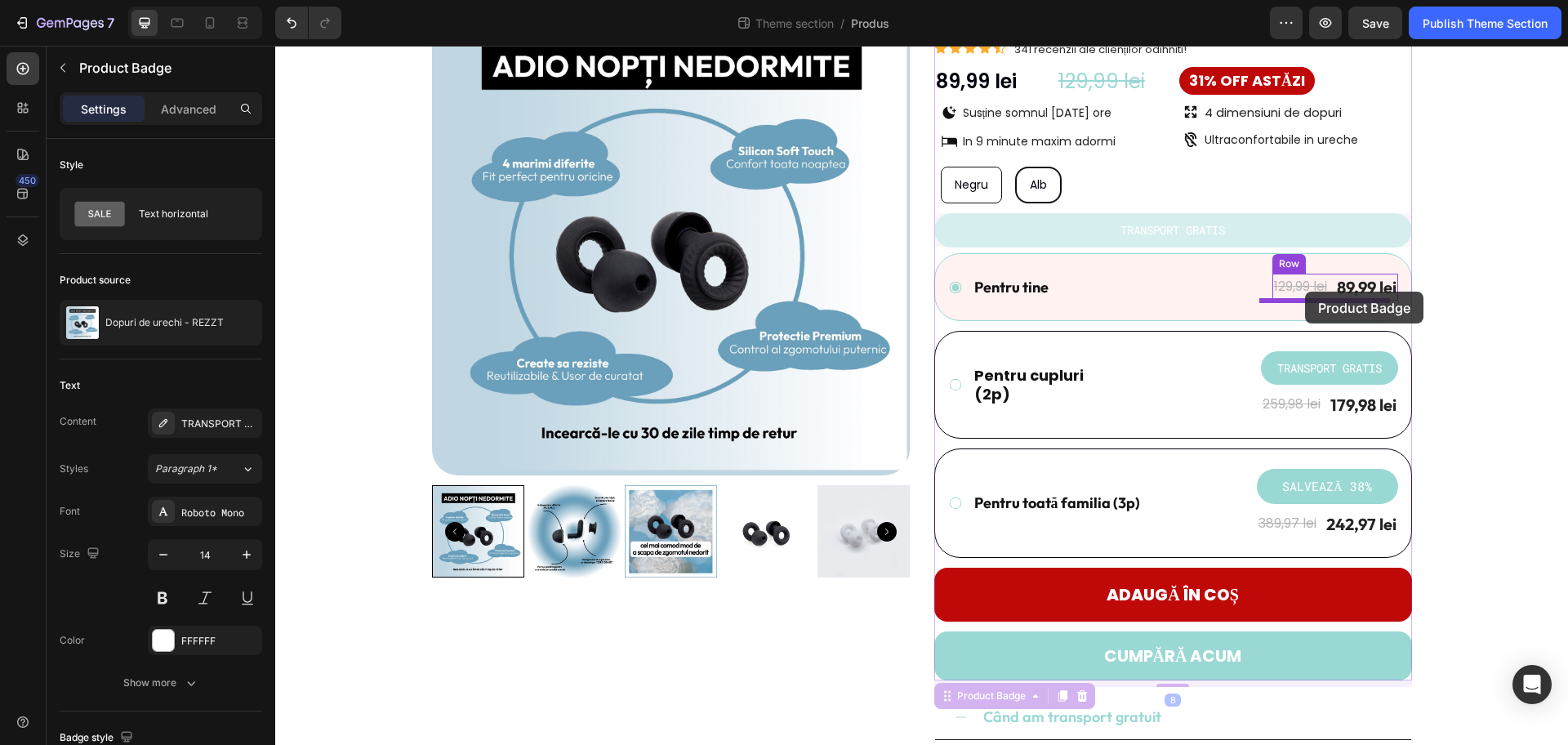
drag, startPoint x: 1087, startPoint y: 226, endPoint x: 1305, endPoint y: 291, distance: 227.5
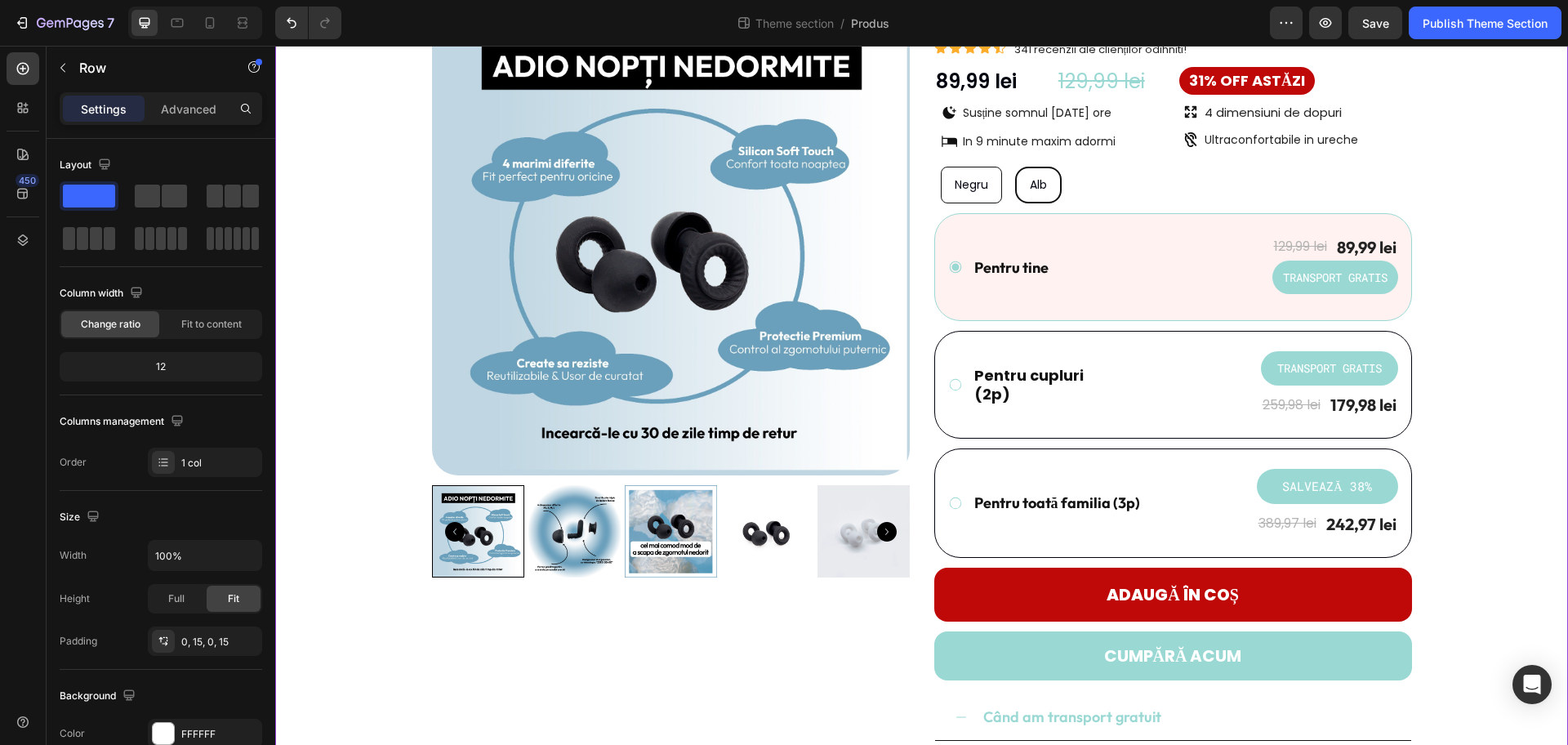
click at [1254, 282] on div "Product Images Dopuri de urechi - REZZT Product Title Icon Icon Icon Icon Icon …" at bounding box center [922, 501] width 1269 height 1009
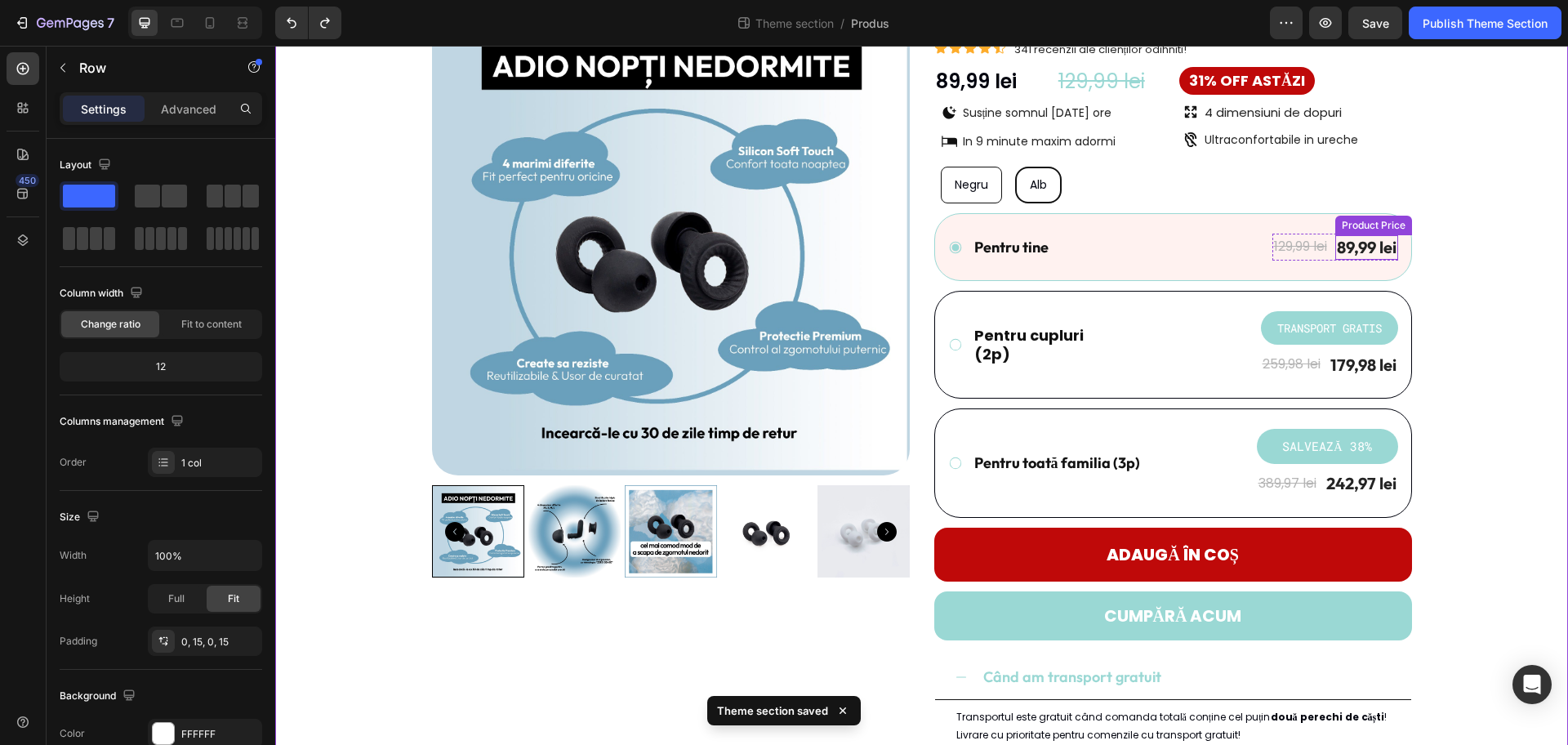
click at [1254, 257] on div "89,99 lei Product Price Product Price" at bounding box center [1367, 248] width 63 height 25
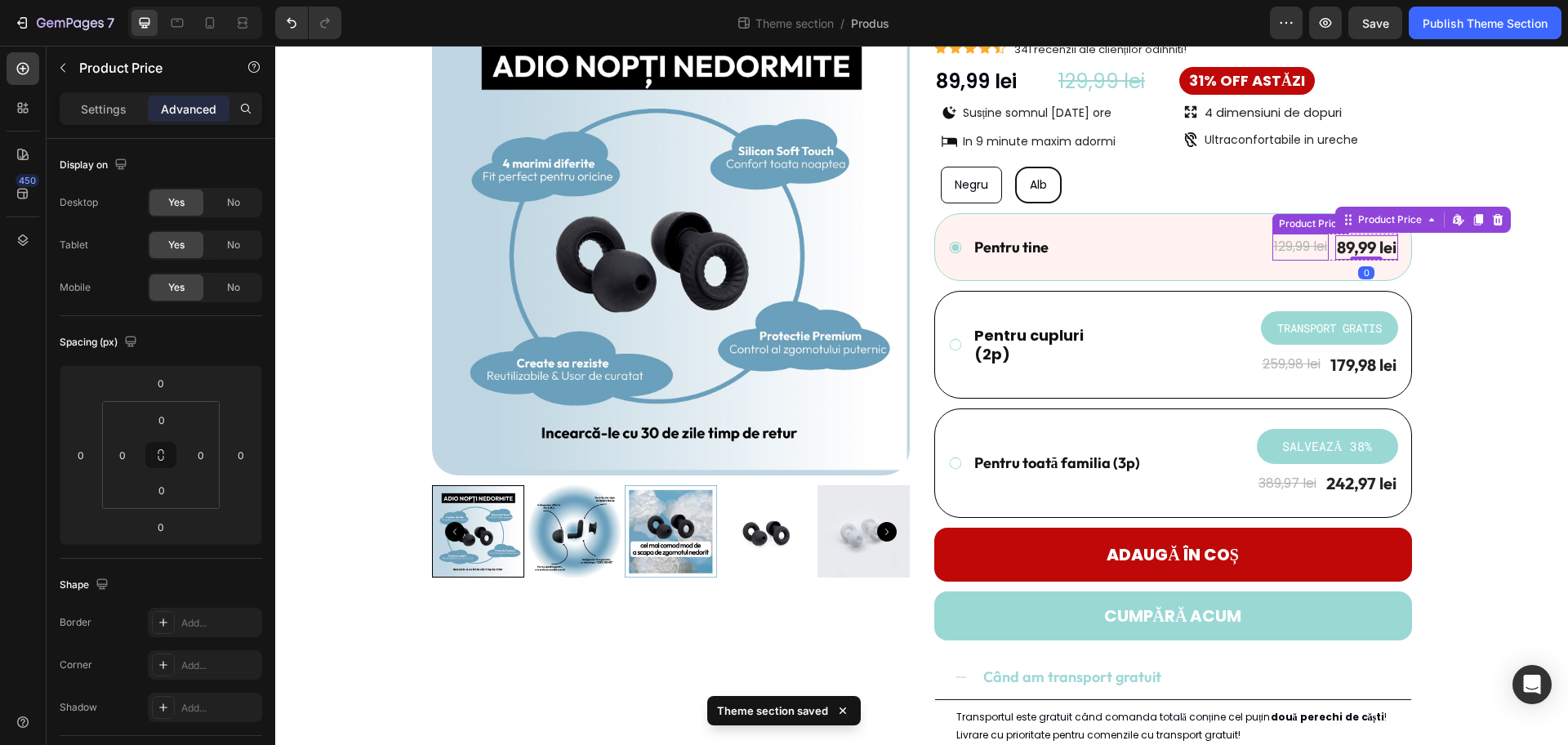
click at [1254, 243] on div "129,99 lei" at bounding box center [1301, 247] width 57 height 27
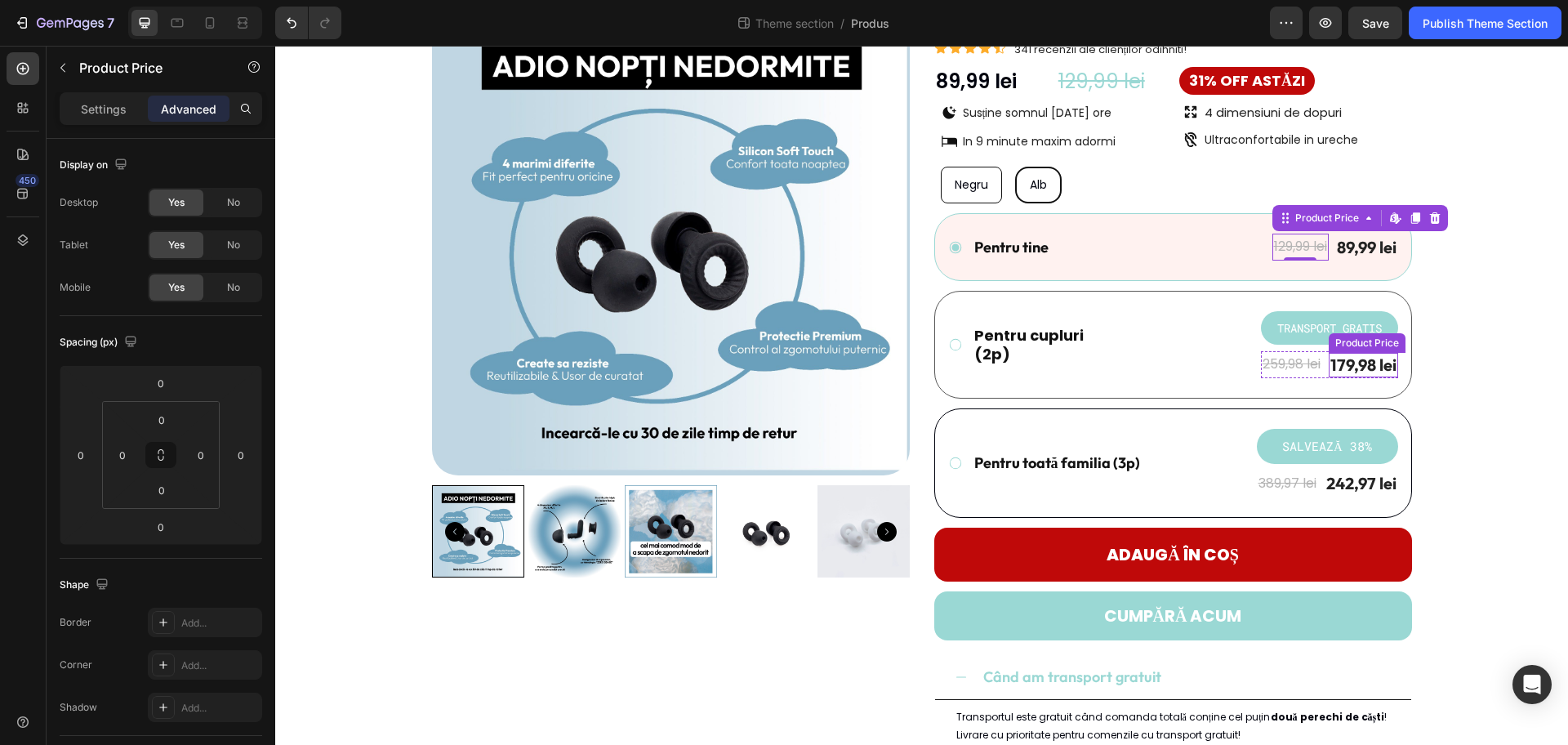
click at [1254, 362] on div "179,98 lei" at bounding box center [1363, 365] width 69 height 25
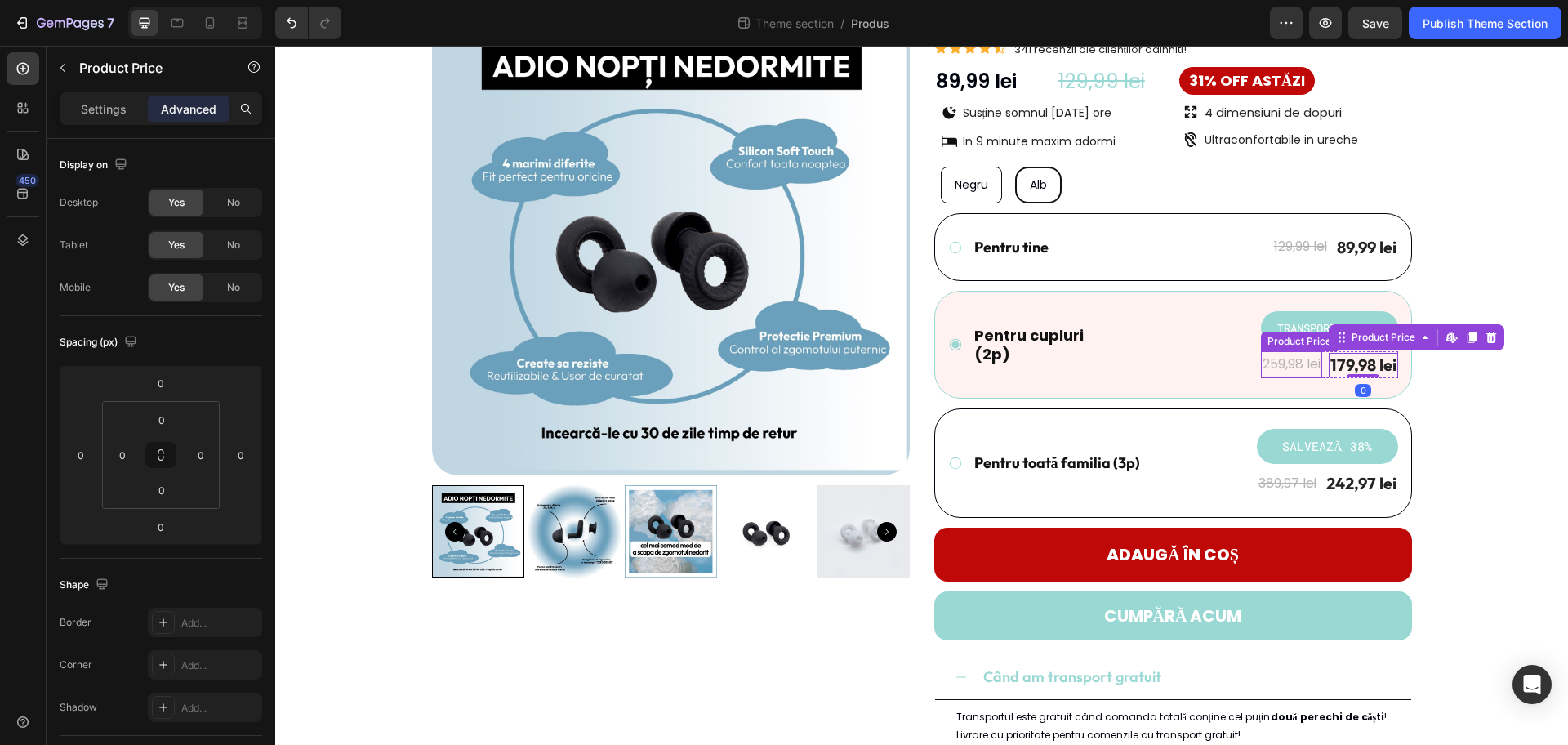
click at [1254, 361] on div "259,98 lei" at bounding box center [1292, 364] width 61 height 27
click at [1254, 341] on div "Product Price" at bounding box center [1316, 336] width 70 height 15
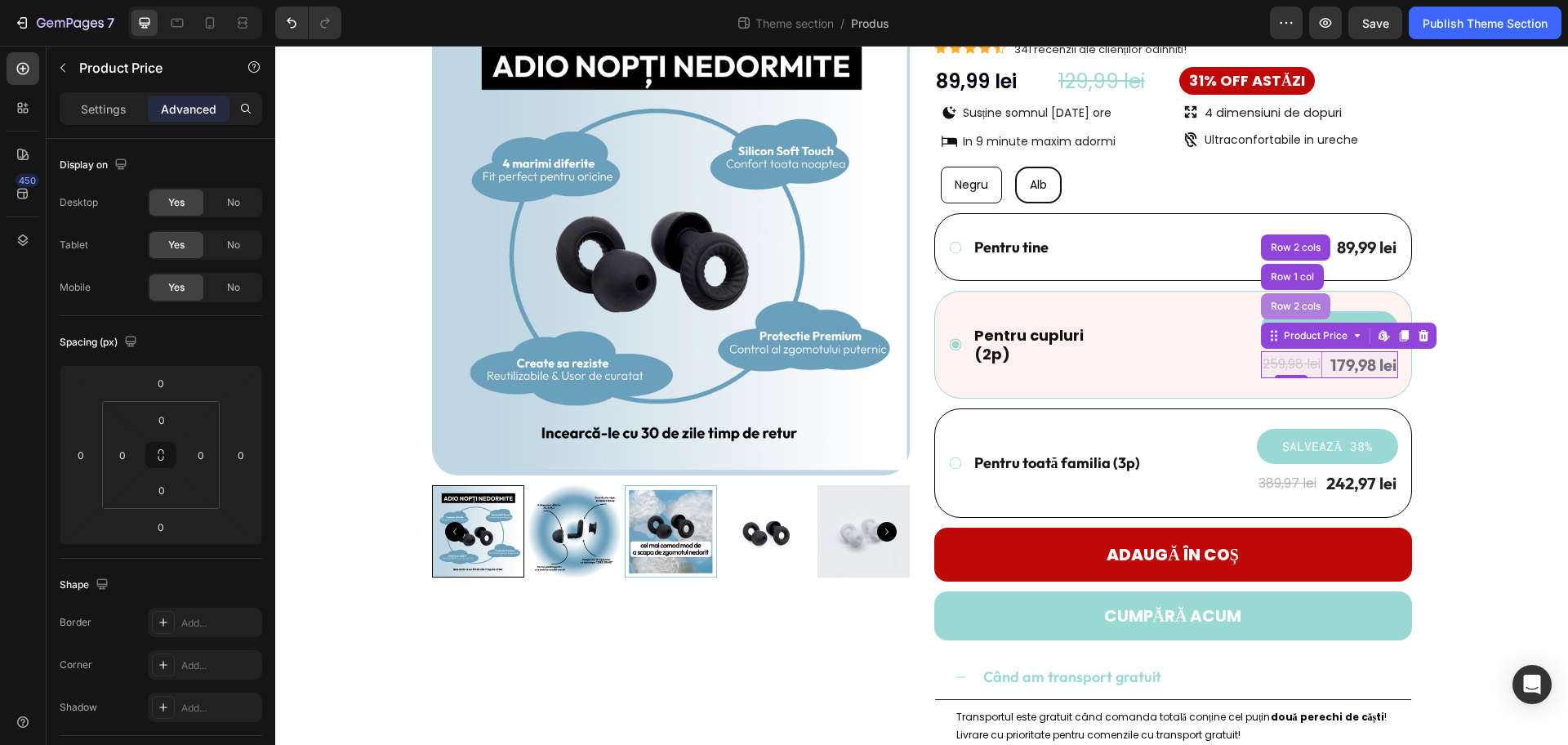
click at [1254, 311] on div "Row 2 cols" at bounding box center [1296, 306] width 57 height 10
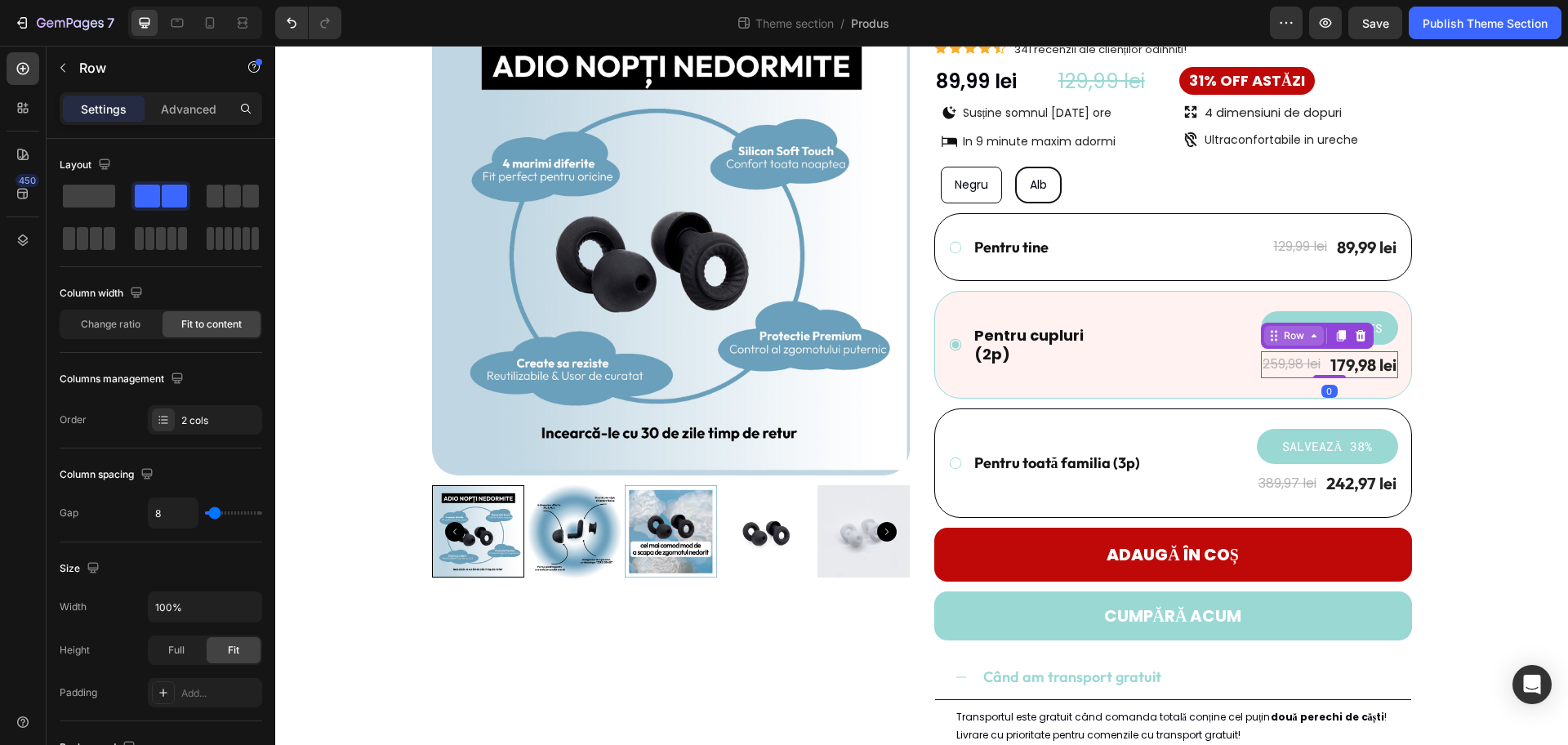
click at [1254, 339] on div "Row" at bounding box center [1294, 336] width 27 height 15
click at [1254, 312] on div "Row 1 col" at bounding box center [1292, 307] width 63 height 27
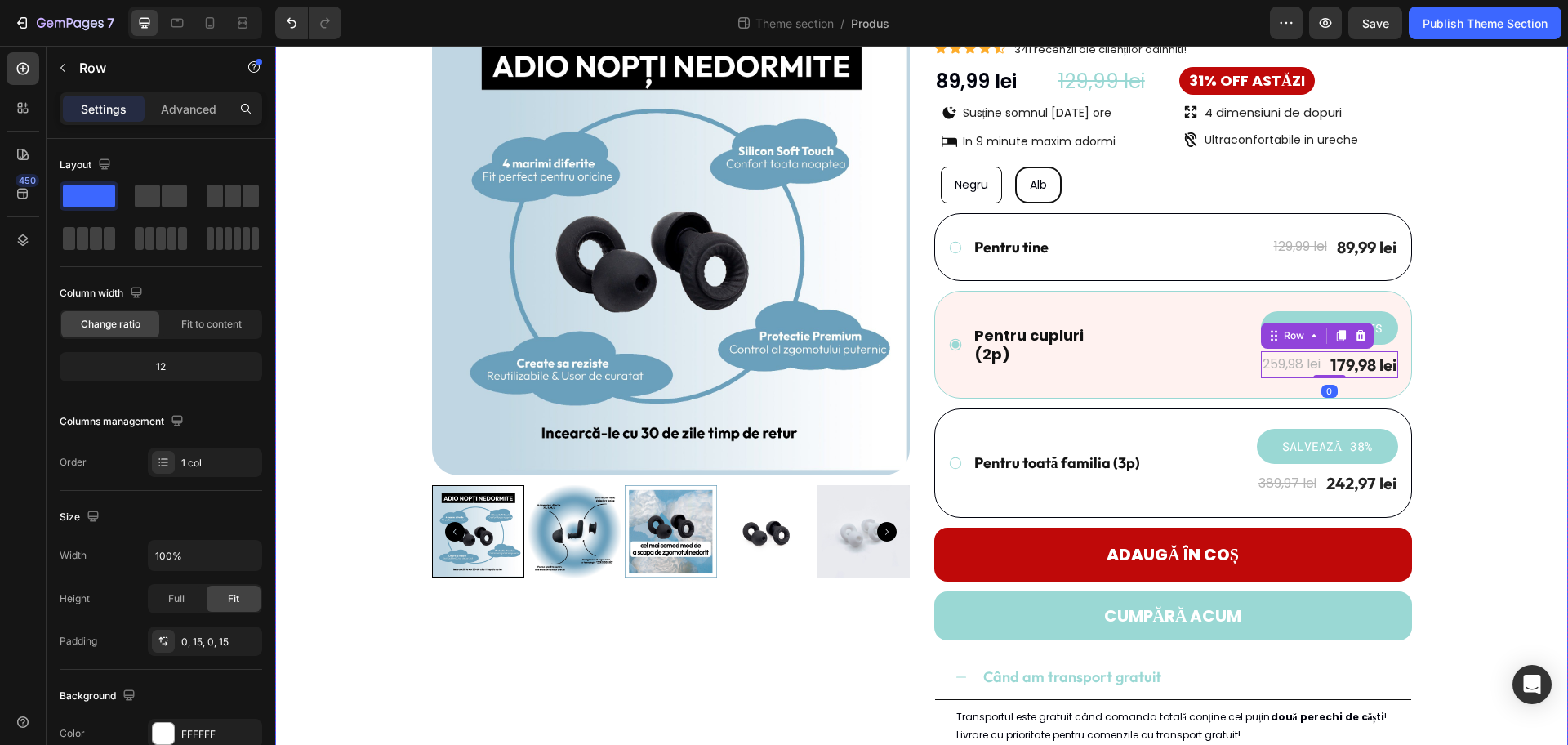
click at [1254, 369] on div "Product Images Dopuri de urechi - REZZT Product Title Icon Icon Icon Icon Icon …" at bounding box center [922, 482] width 1269 height 969
click at [1254, 361] on div "179,98 lei" at bounding box center [1363, 365] width 69 height 25
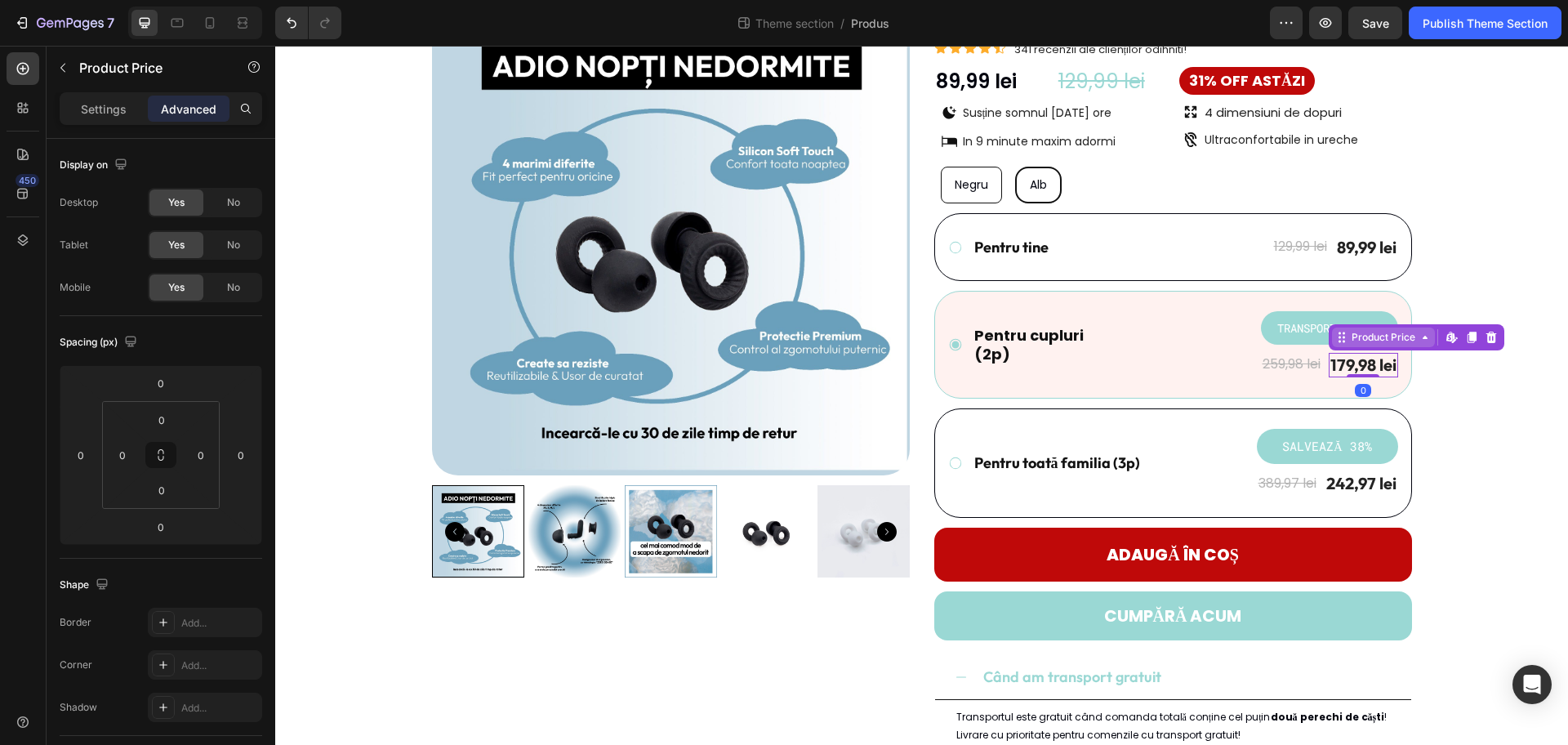
click at [1254, 340] on div "Product Price" at bounding box center [1383, 337] width 70 height 15
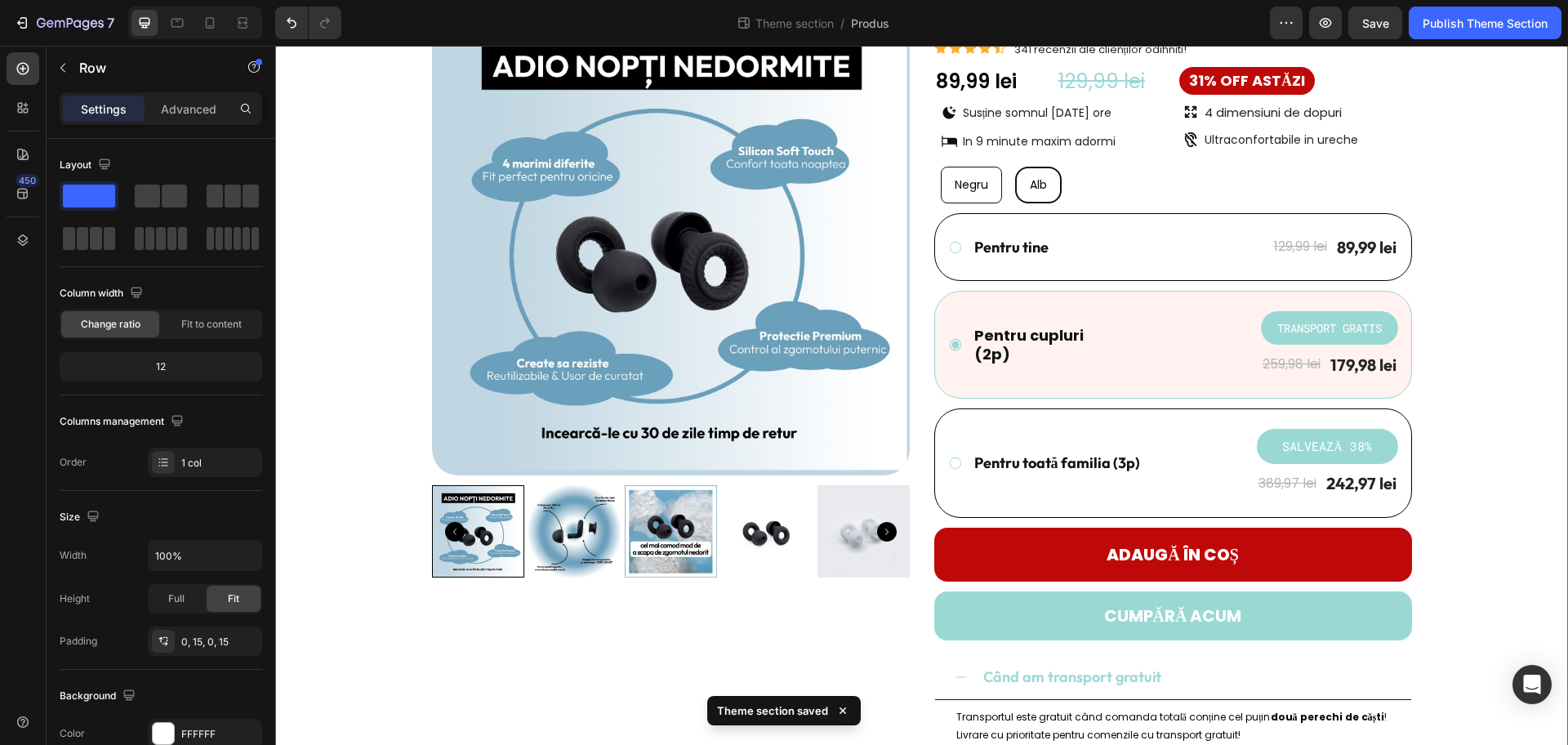
click at [1254, 268] on div "Product Images Dopuri de urechi - REZZT Product Title Icon Icon Icon Icon Icon …" at bounding box center [922, 482] width 1269 height 969
click at [1254, 249] on div "89,99 lei" at bounding box center [1367, 248] width 63 height 25
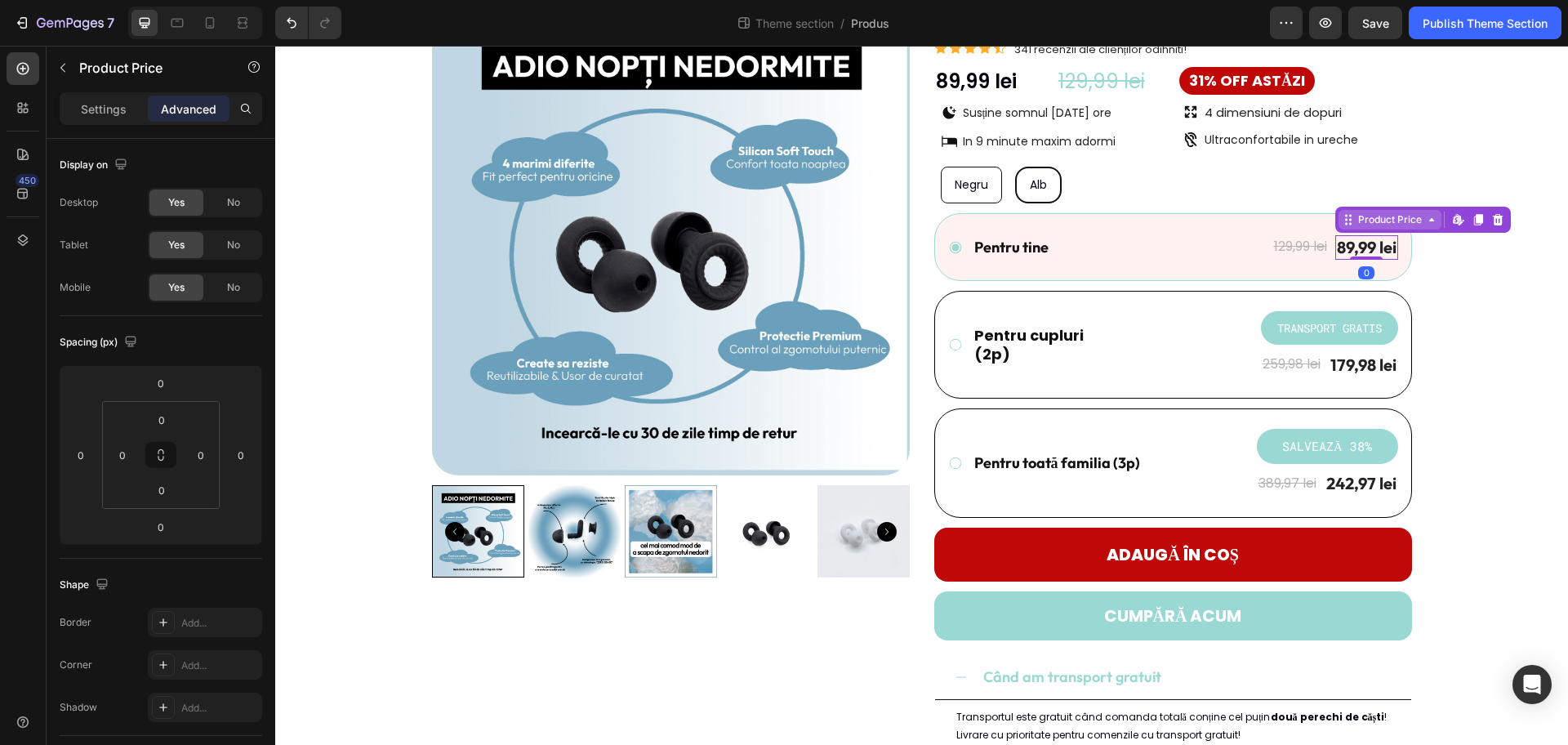
click at [1254, 222] on div "Product Price" at bounding box center [1390, 220] width 70 height 15
click at [1254, 166] on div "Row 1 col" at bounding box center [1367, 161] width 63 height 27
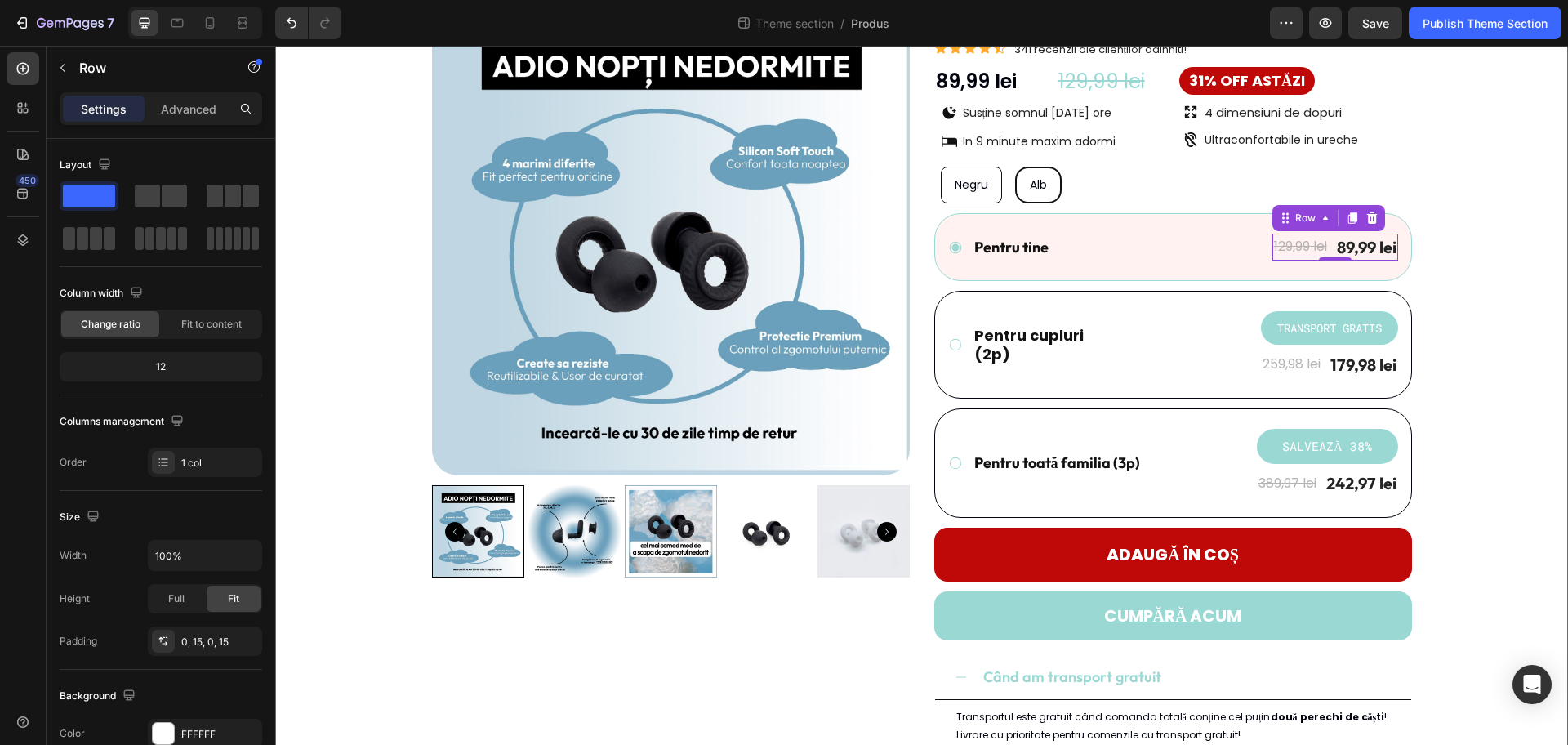
click at [1254, 312] on div "Product Images Dopuri de urechi - REZZT Product Title Icon Icon Icon Icon Icon …" at bounding box center [922, 482] width 1269 height 969
click at [1254, 330] on pre "TRANSPORT GRATIS" at bounding box center [1330, 328] width 124 height 34
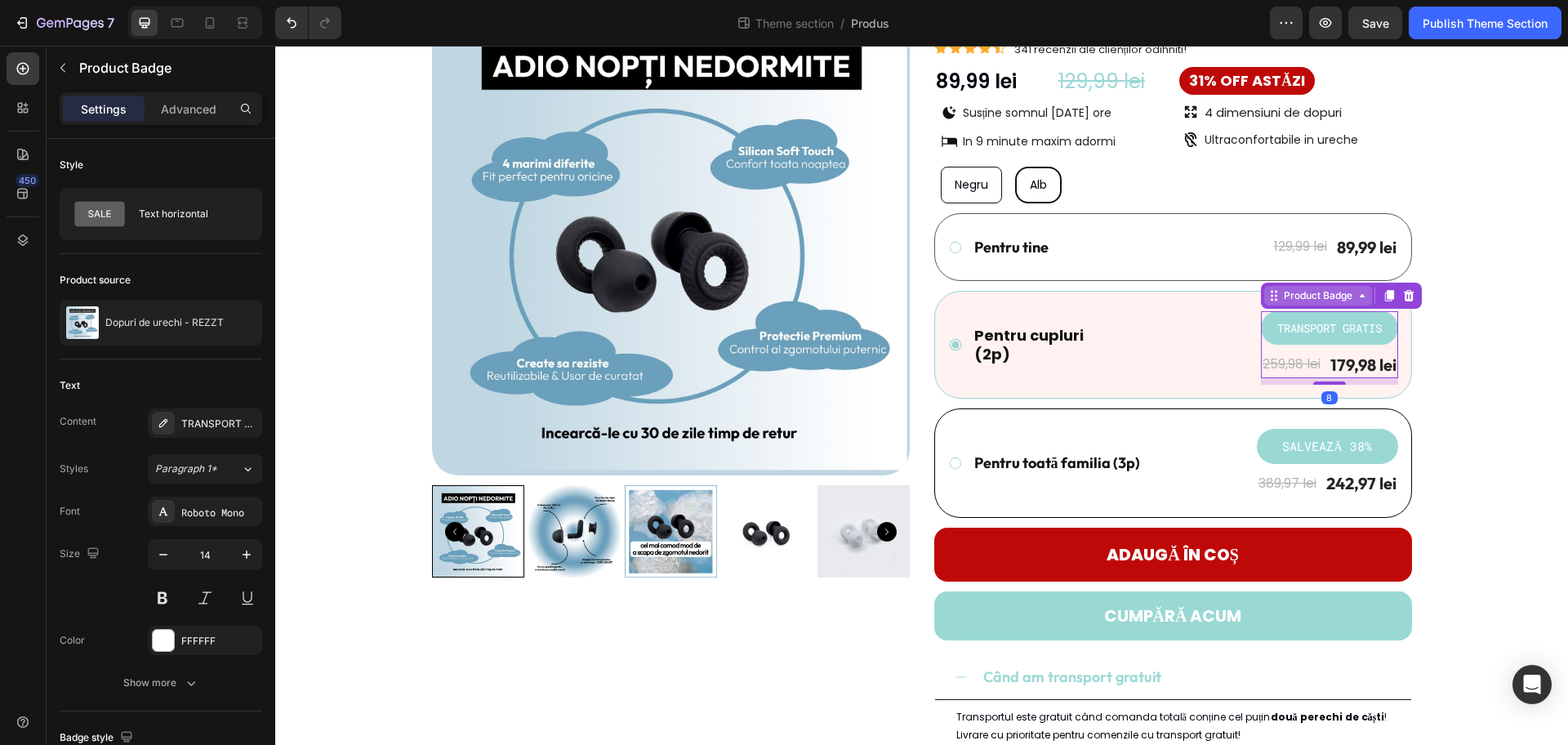
click at [1254, 300] on div "Product Badge" at bounding box center [1318, 295] width 75 height 15
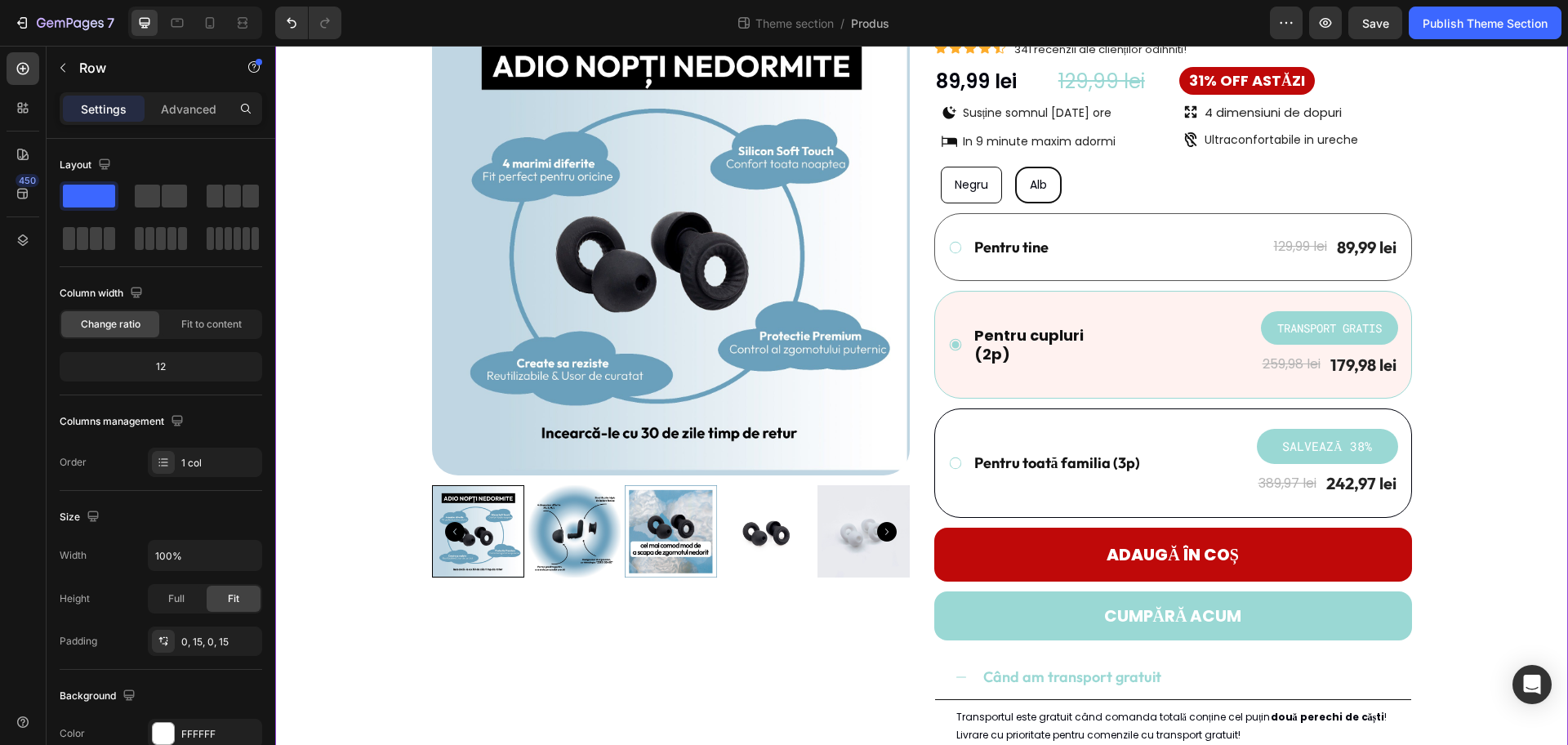
click at [1254, 322] on div "Product Images Dopuri de urechi - REZZT Product Title Icon Icon Icon Icon Icon …" at bounding box center [922, 482] width 1269 height 969
click at [1254, 338] on pre "TRANSPORT GRATIS" at bounding box center [1330, 328] width 124 height 34
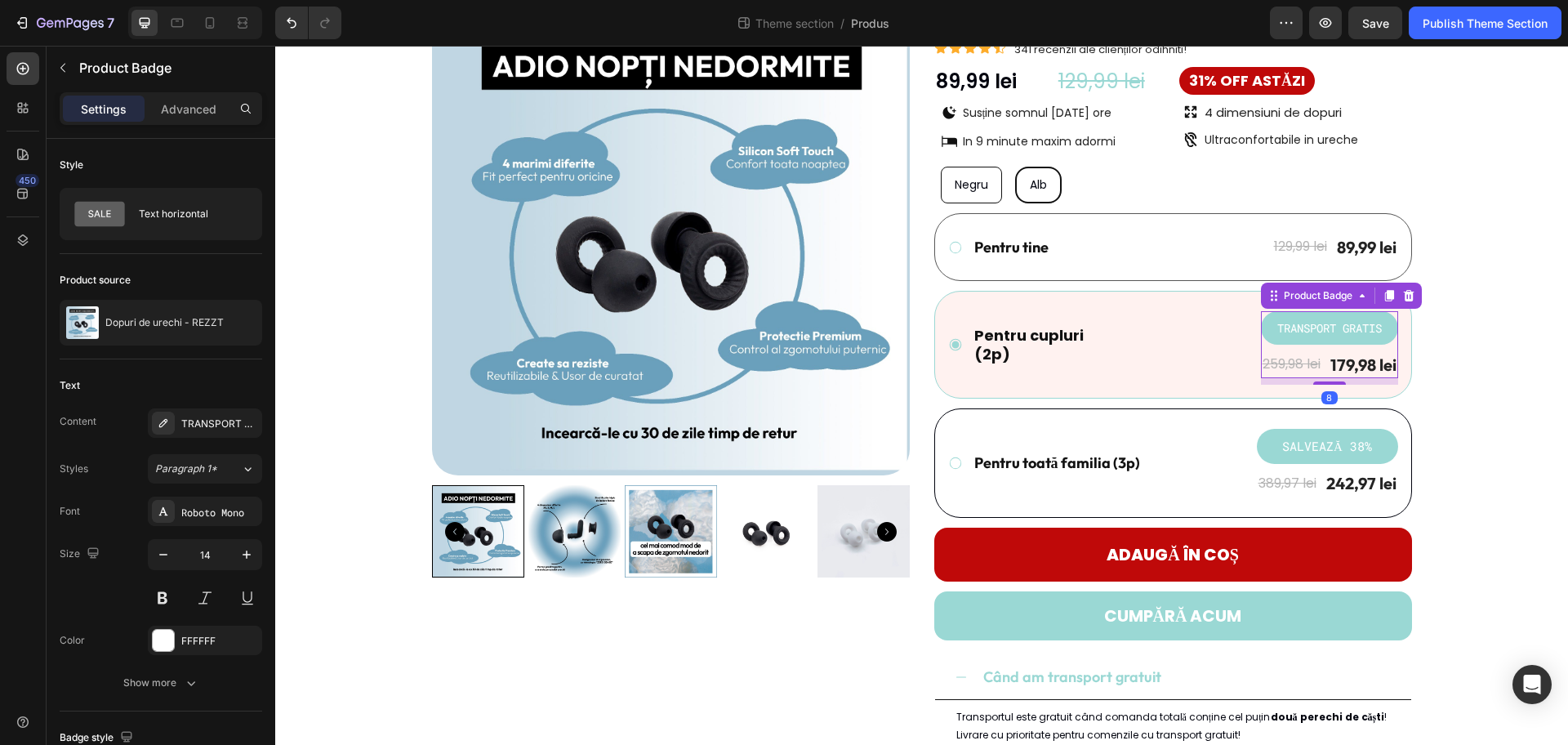
click at [1254, 327] on pre "TRANSPORT GRATIS" at bounding box center [1330, 328] width 124 height 34
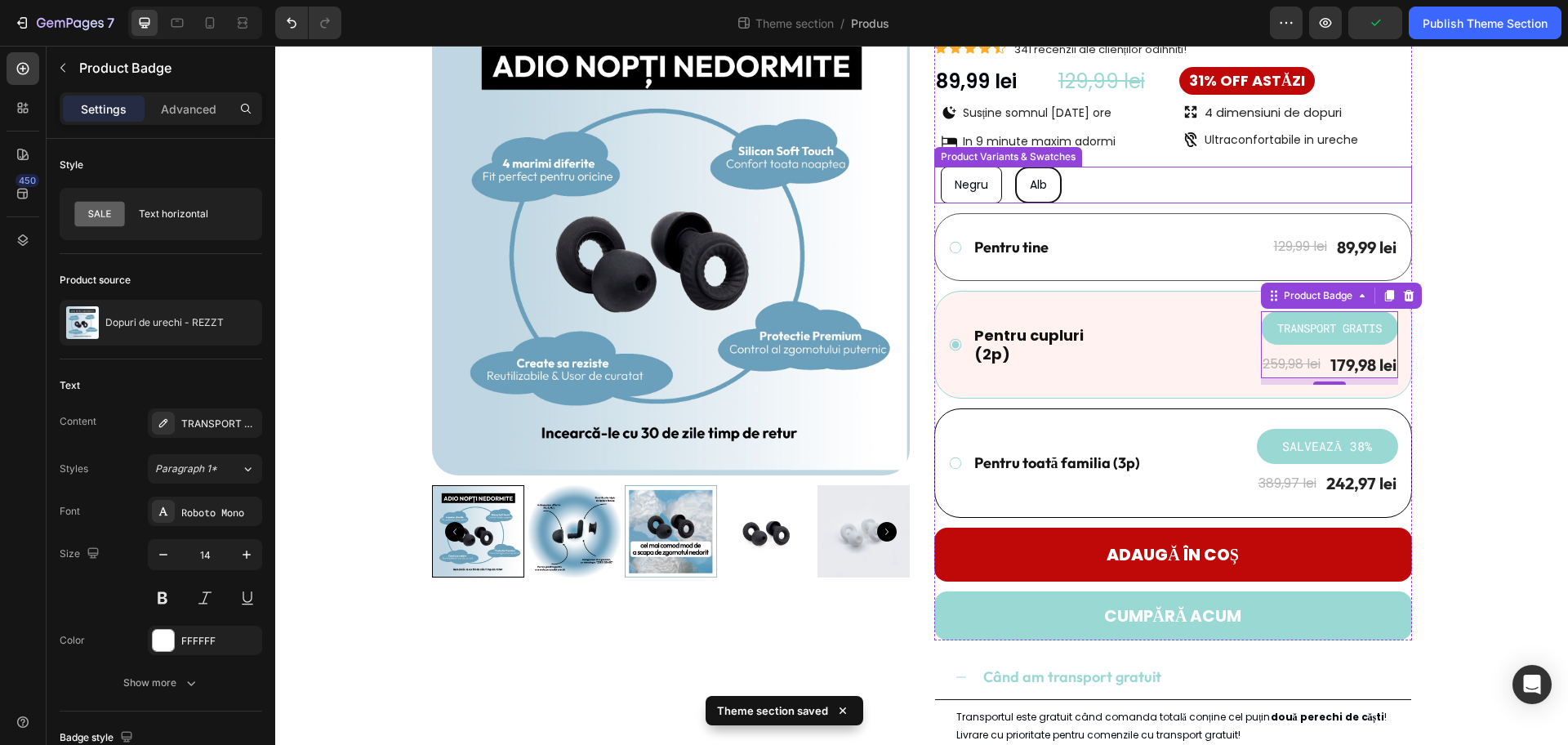
click at [1057, 201] on div "Negru Negru Negru Alb Alb Alb" at bounding box center [1176, 184] width 471 height 36
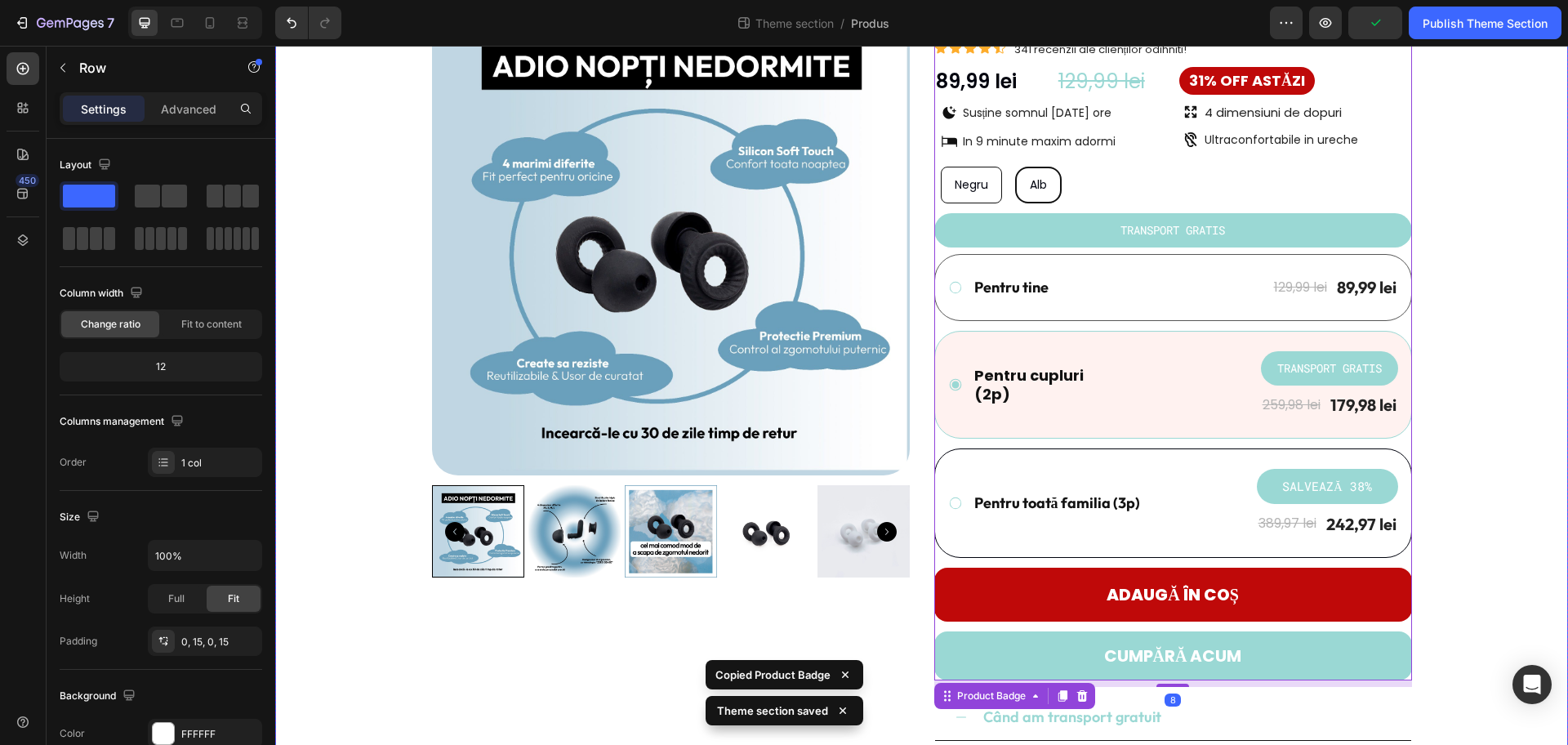
click at [1254, 236] on div "Product Images Dopuri de urechi - REZZT Product Title Icon Icon Icon Icon Icon …" at bounding box center [922, 501] width 1269 height 1009
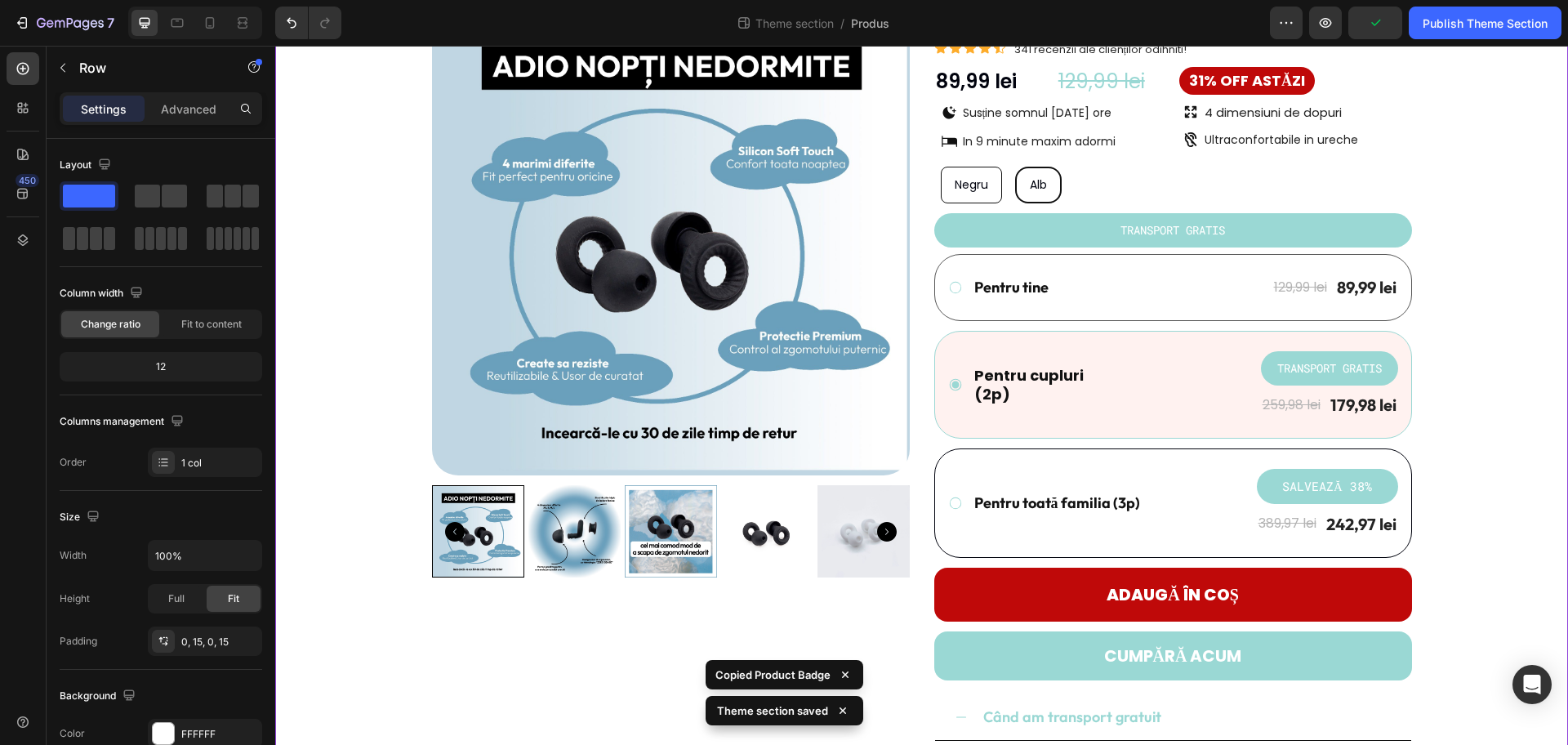
click at [1254, 227] on div "TRANSPORT GRATIS" at bounding box center [1173, 230] width 477 height 34
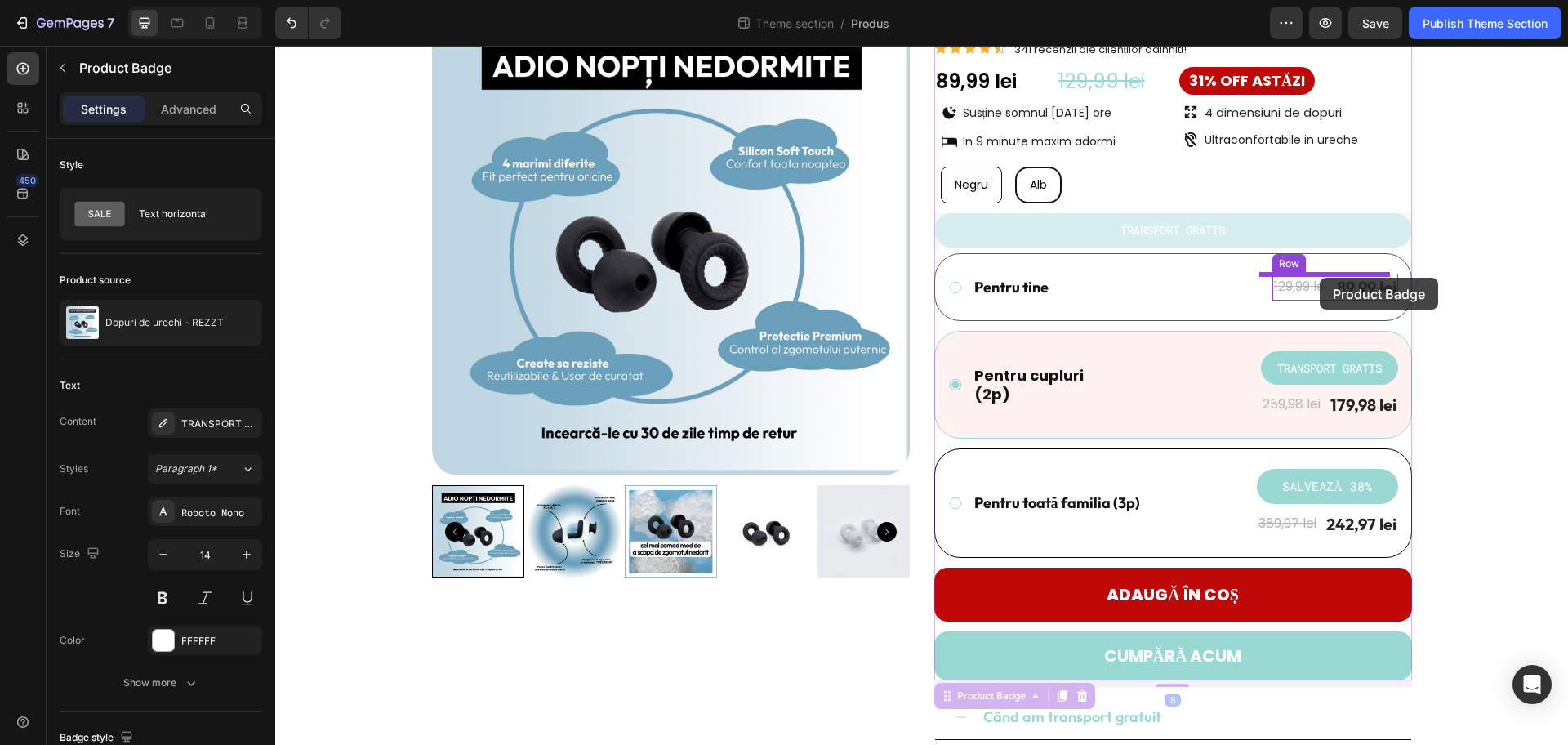
drag, startPoint x: 1169, startPoint y: 225, endPoint x: 1320, endPoint y: 277, distance: 159.7
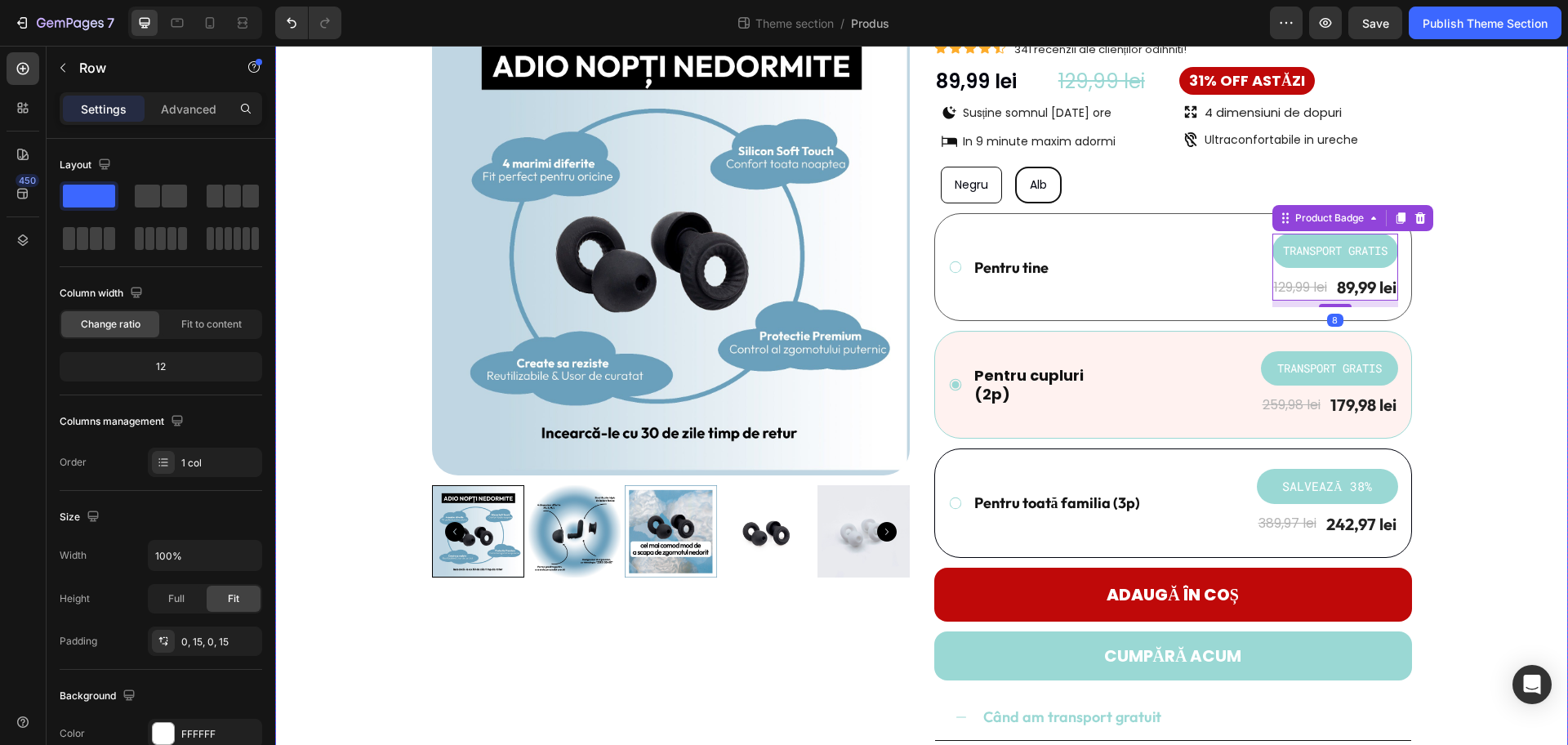
click at [1254, 291] on div "Product Images Dopuri de urechi - REZZT Product Title Icon Icon Icon Icon Icon …" at bounding box center [922, 501] width 1269 height 1009
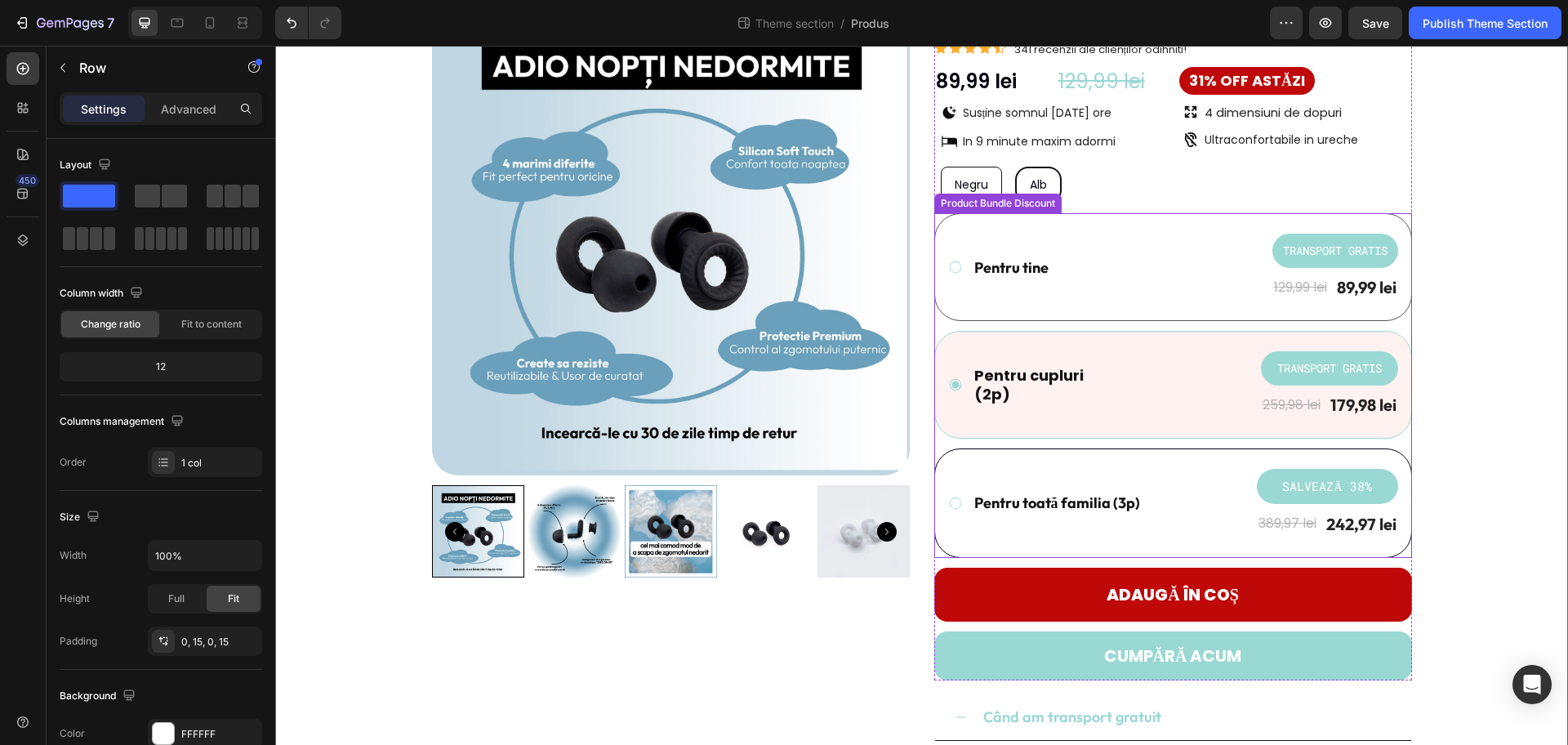
click at [1254, 261] on div "Product Images Dopuri de urechi - REZZT Product Title Icon Icon Icon Icon Icon …" at bounding box center [922, 501] width 1269 height 1009
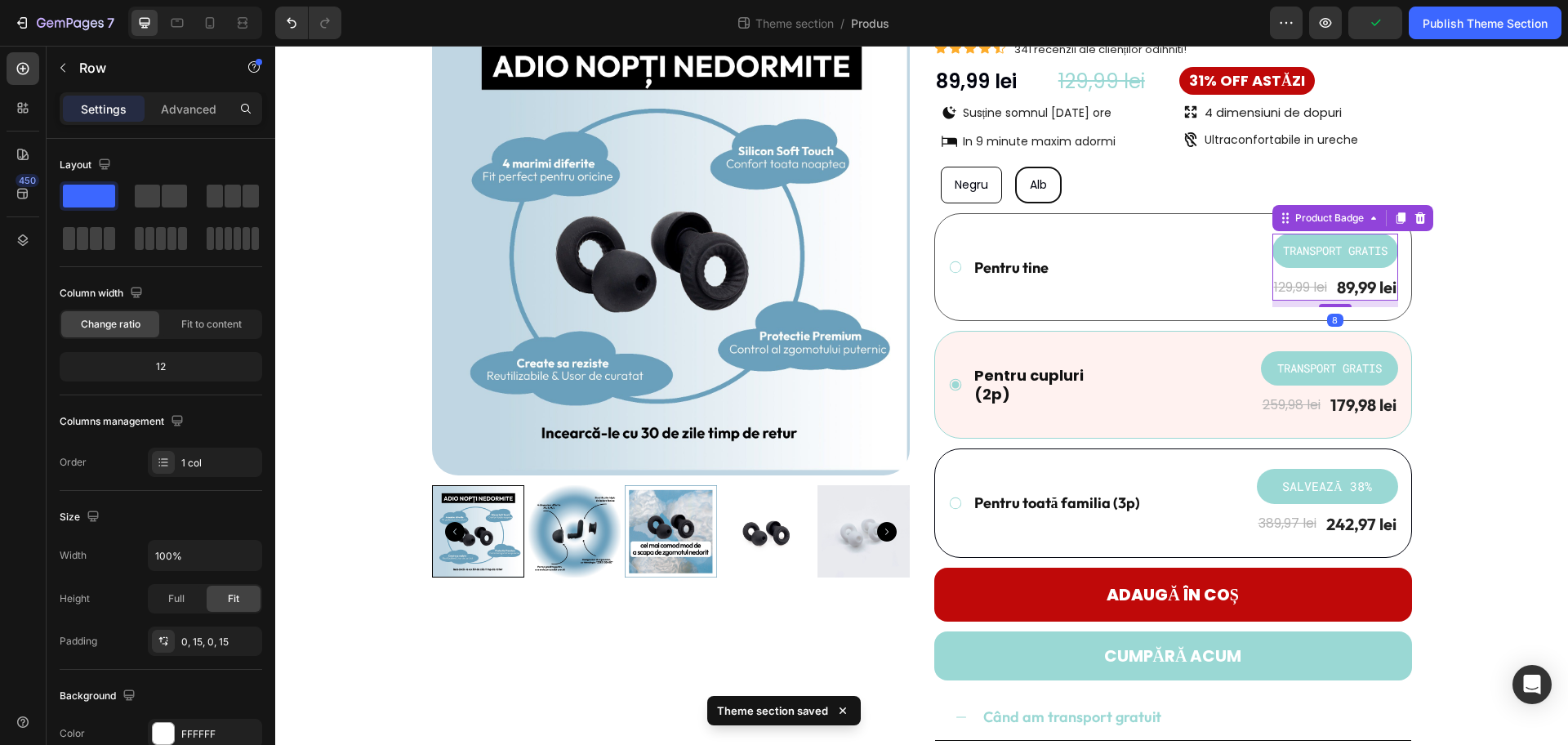
click at [1254, 254] on pre "TRANSPORT GRATIS" at bounding box center [1335, 251] width 124 height 34
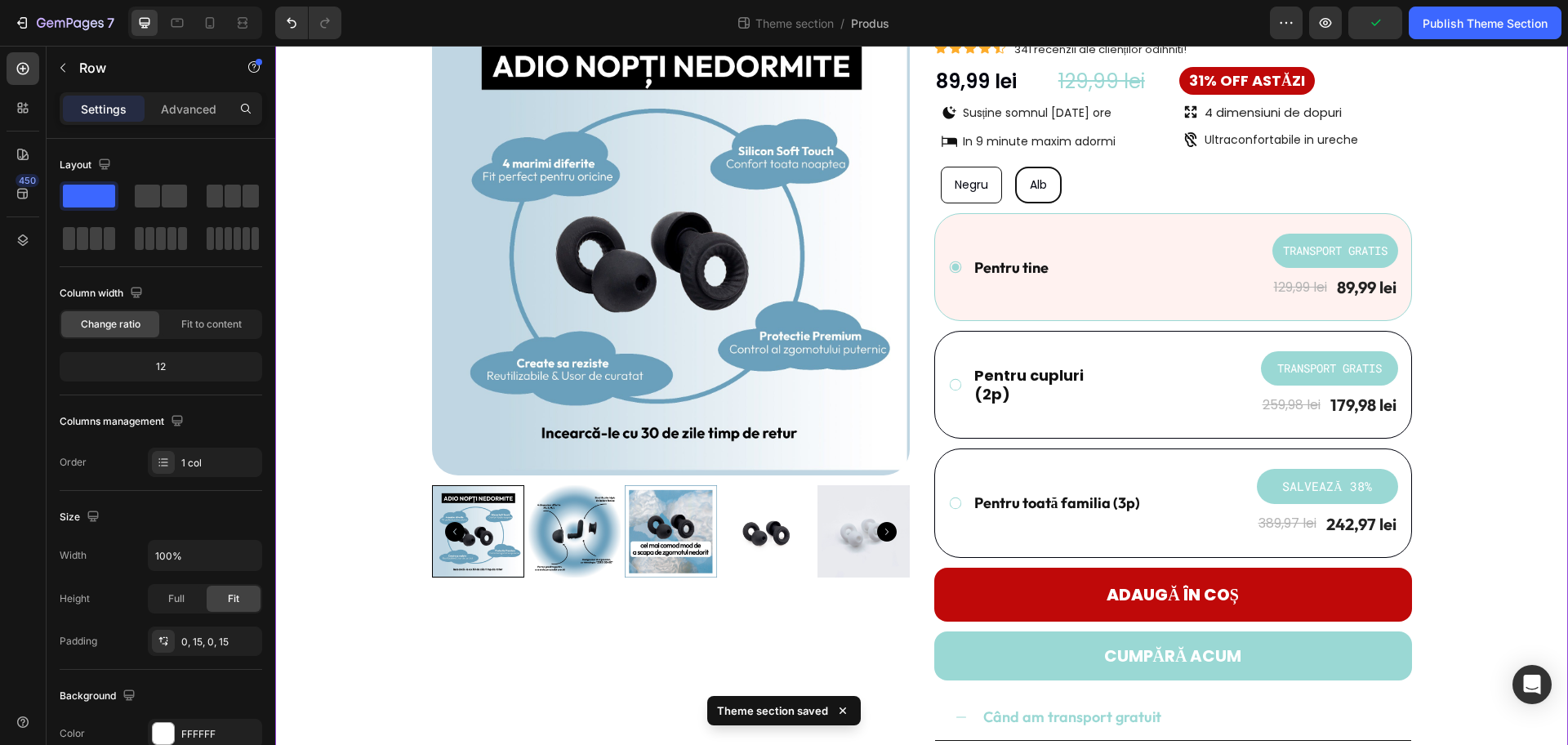
click at [1254, 342] on div "Product Images Dopuri de urechi - REZZT Product Title Icon Icon Icon Icon Icon …" at bounding box center [922, 501] width 1269 height 1009
click at [1254, 260] on div "Product Price" at bounding box center [1373, 265] width 70 height 15
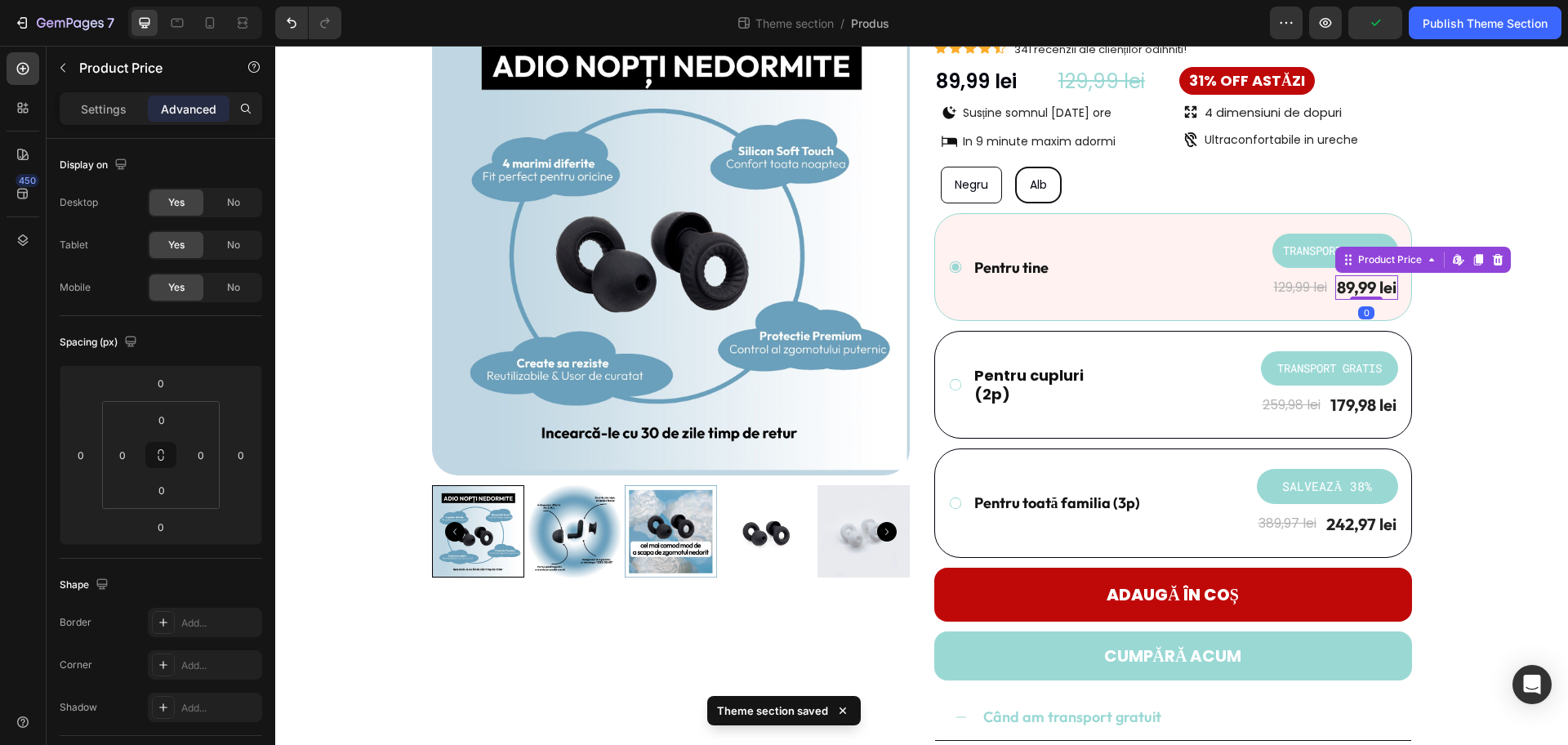
click at [1254, 248] on div "Product Price Edit content in Shopify" at bounding box center [1424, 260] width 175 height 27
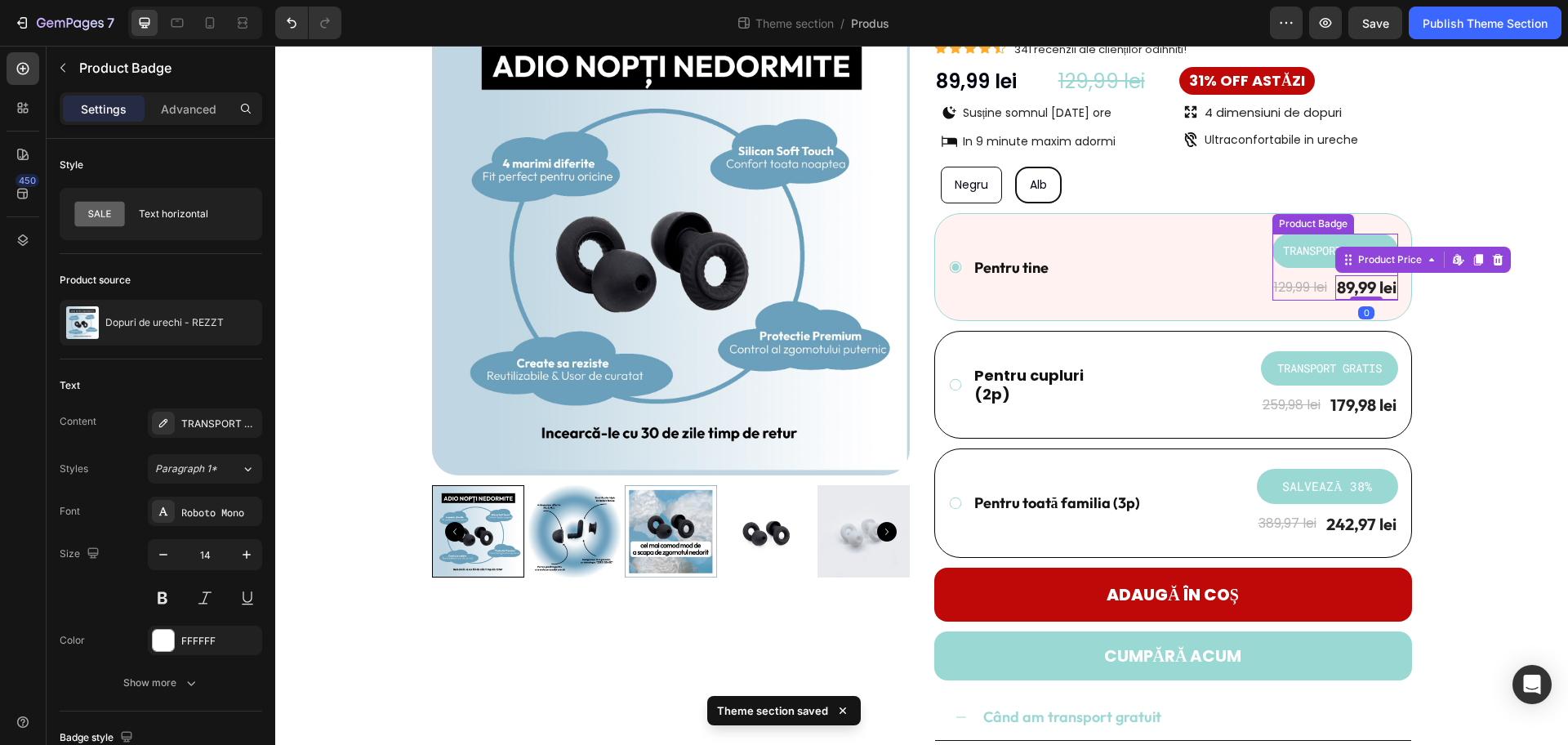
click at [1254, 245] on pre "TRANSPORT GRATIS" at bounding box center [1335, 251] width 124 height 34
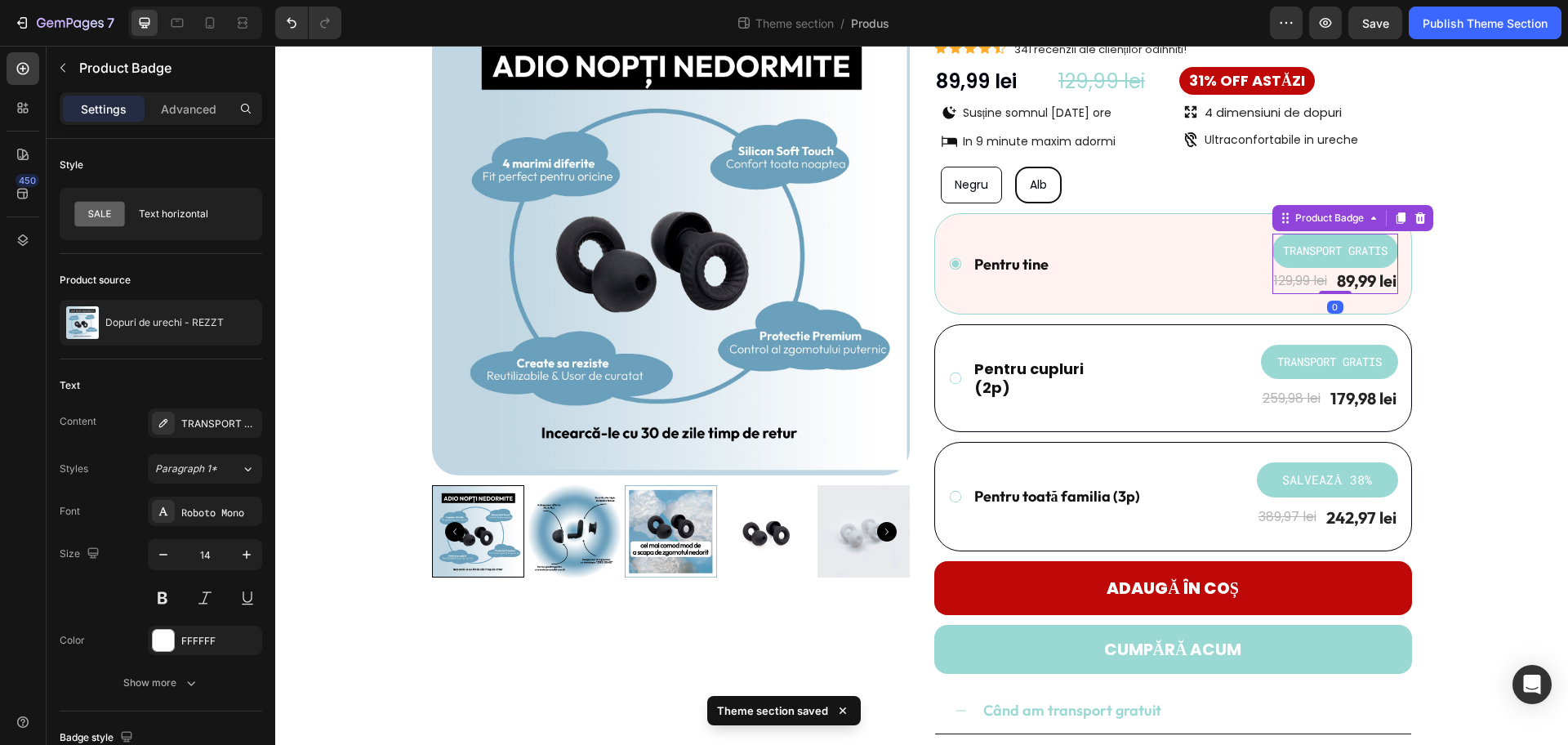
drag, startPoint x: 1332, startPoint y: 307, endPoint x: 1332, endPoint y: 289, distance: 18.0
click at [1254, 289] on div "TRANSPORT GRATIS Product Badge 0 129,99 lei Product Price Product Price 89,99 l…" at bounding box center [1336, 264] width 126 height 60
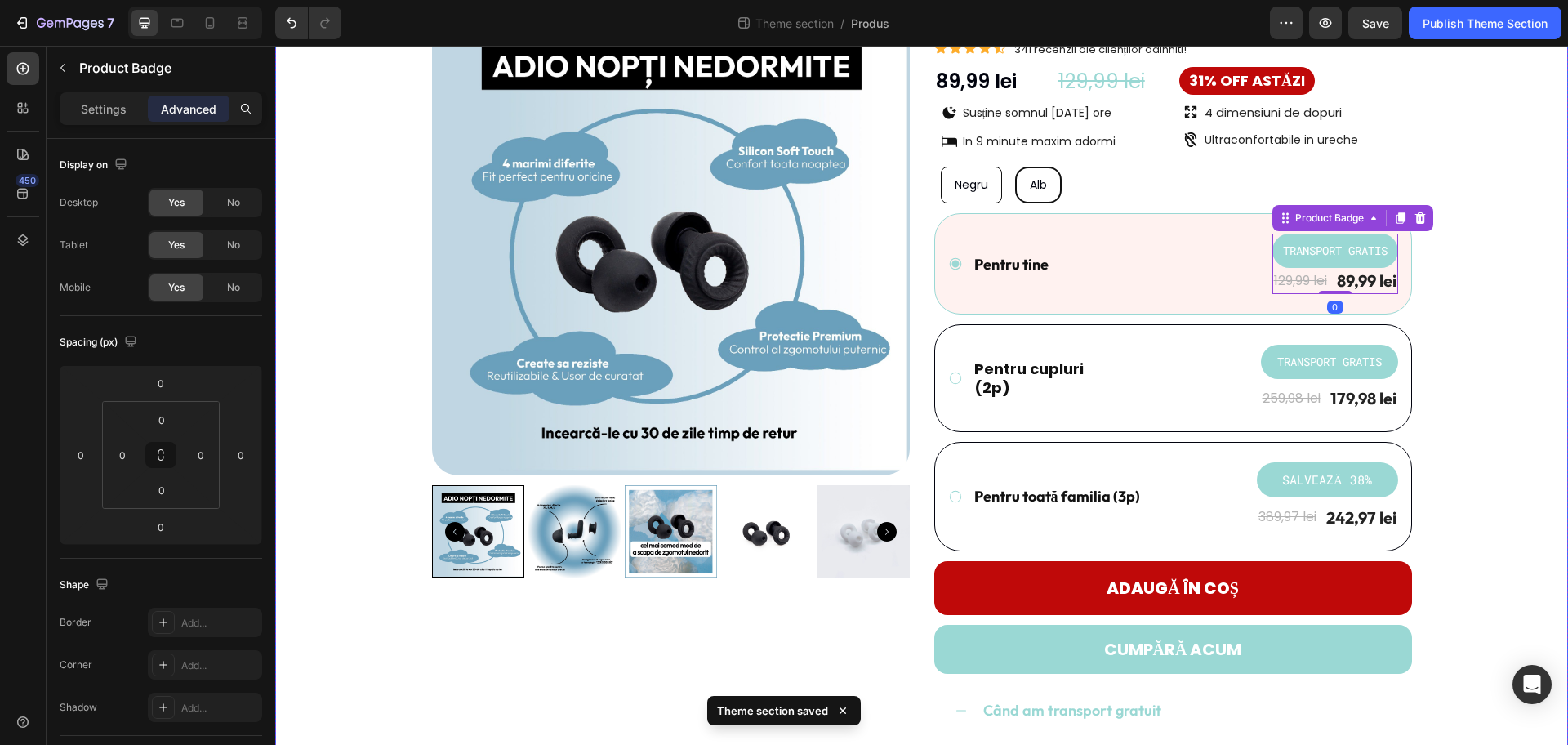
click at [1254, 283] on div "Product Images Dopuri de urechi - REZZT Product Title Icon Icon Icon Icon Icon …" at bounding box center [922, 498] width 1269 height 1002
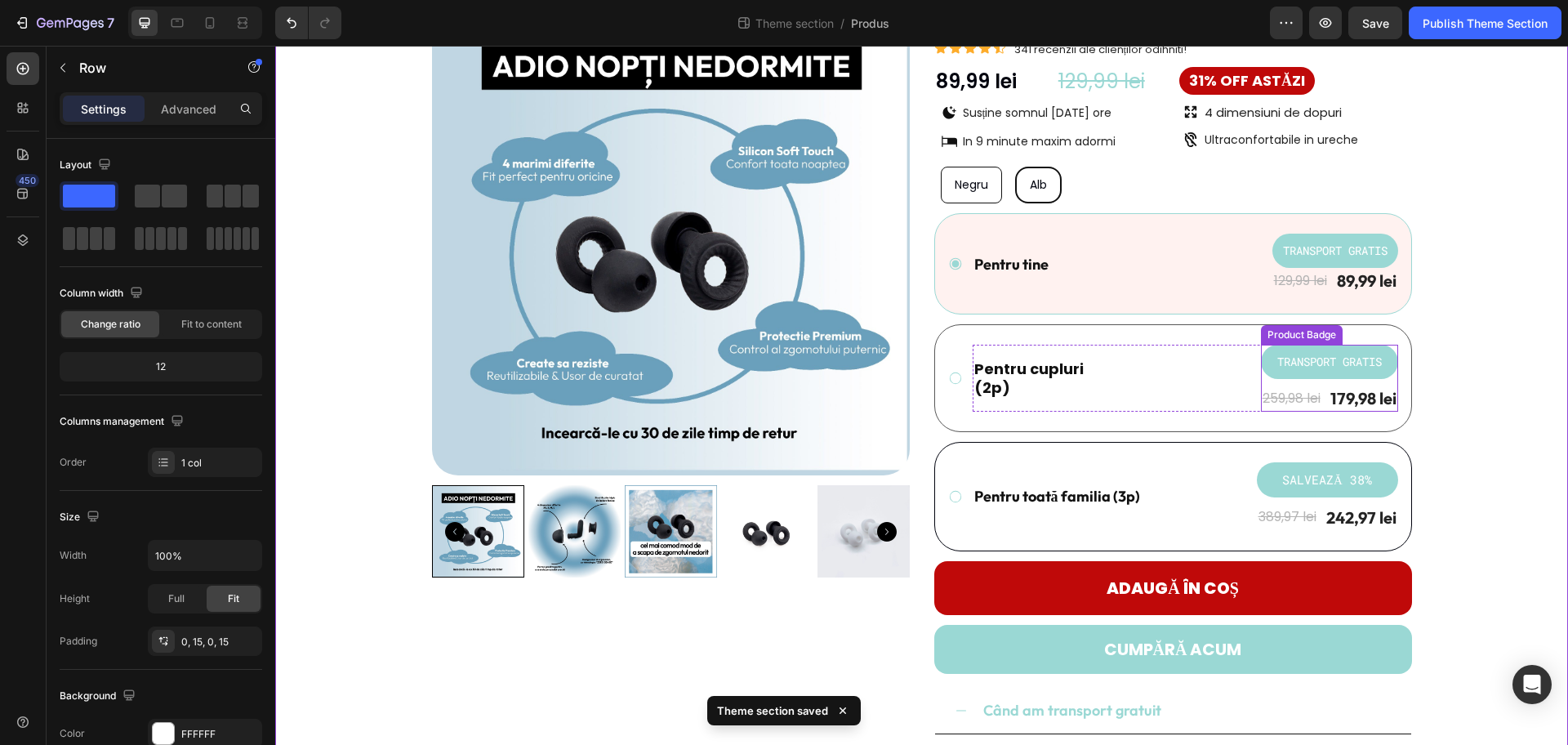
click at [1254, 355] on pre "TRANSPORT GRATIS" at bounding box center [1330, 361] width 124 height 34
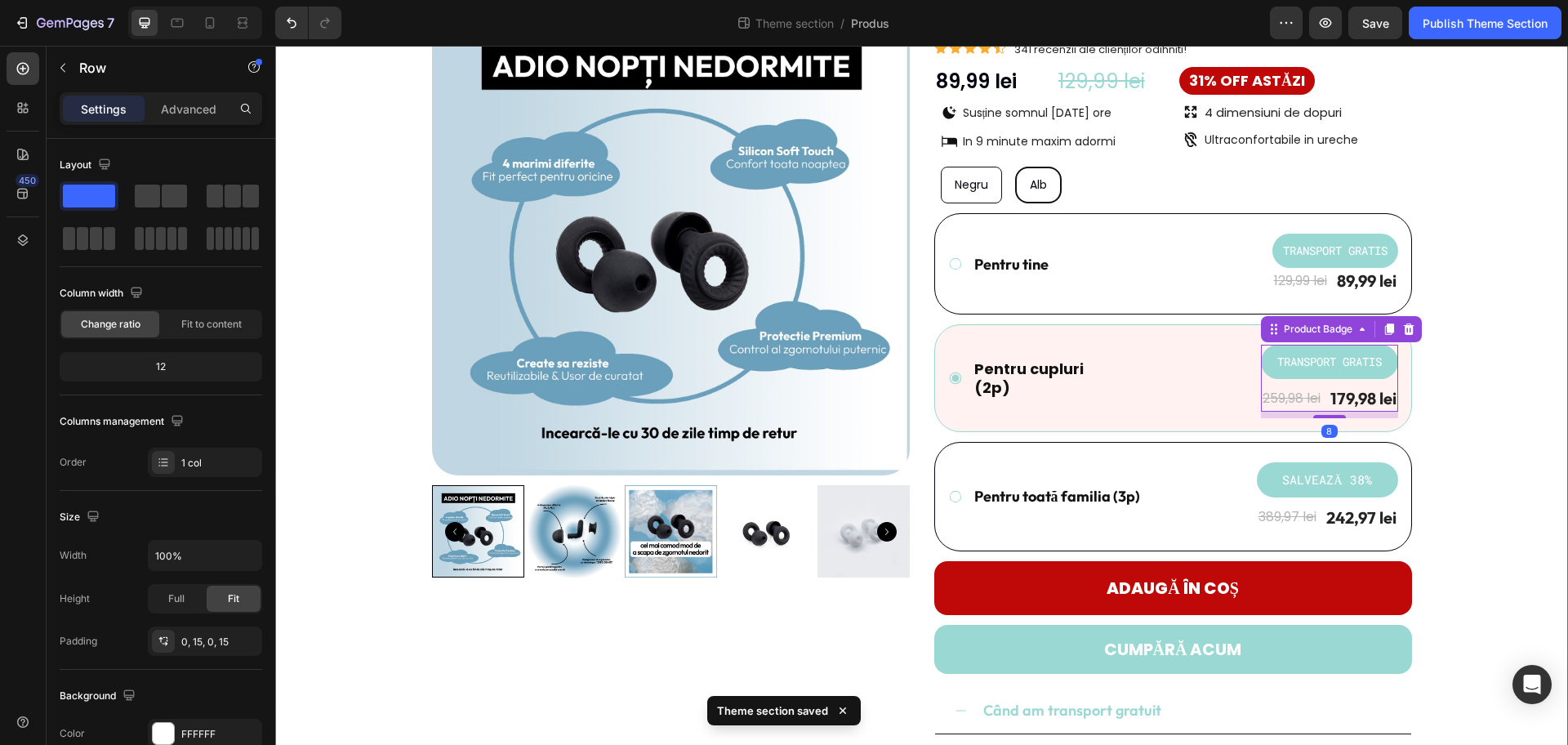
click at [1254, 378] on div "Product Images Dopuri de urechi - REZZT Product Title Icon Icon Icon Icon Icon …" at bounding box center [922, 498] width 1269 height 1002
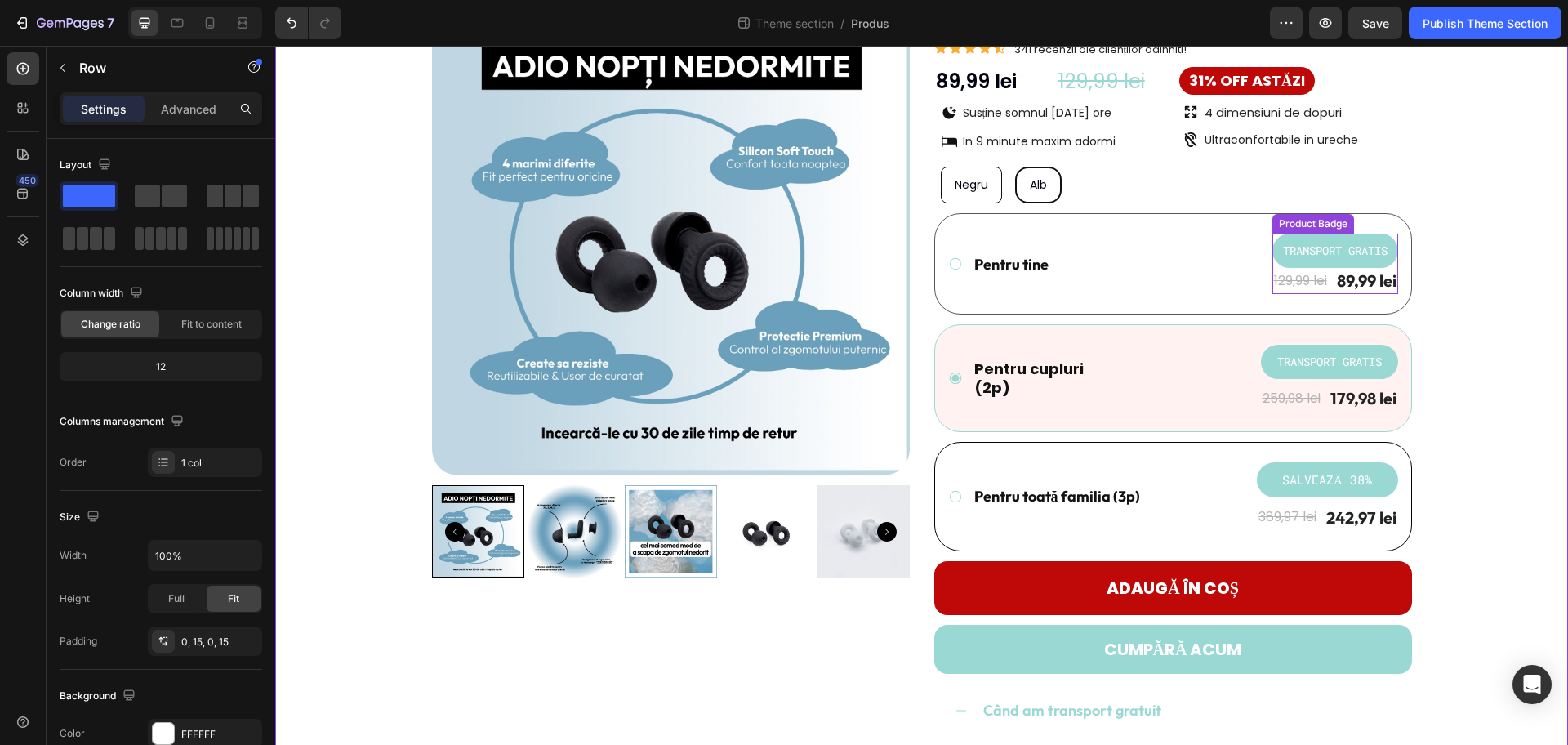
click at [1254, 247] on pre "TRANSPORT GRATIS" at bounding box center [1335, 251] width 124 height 34
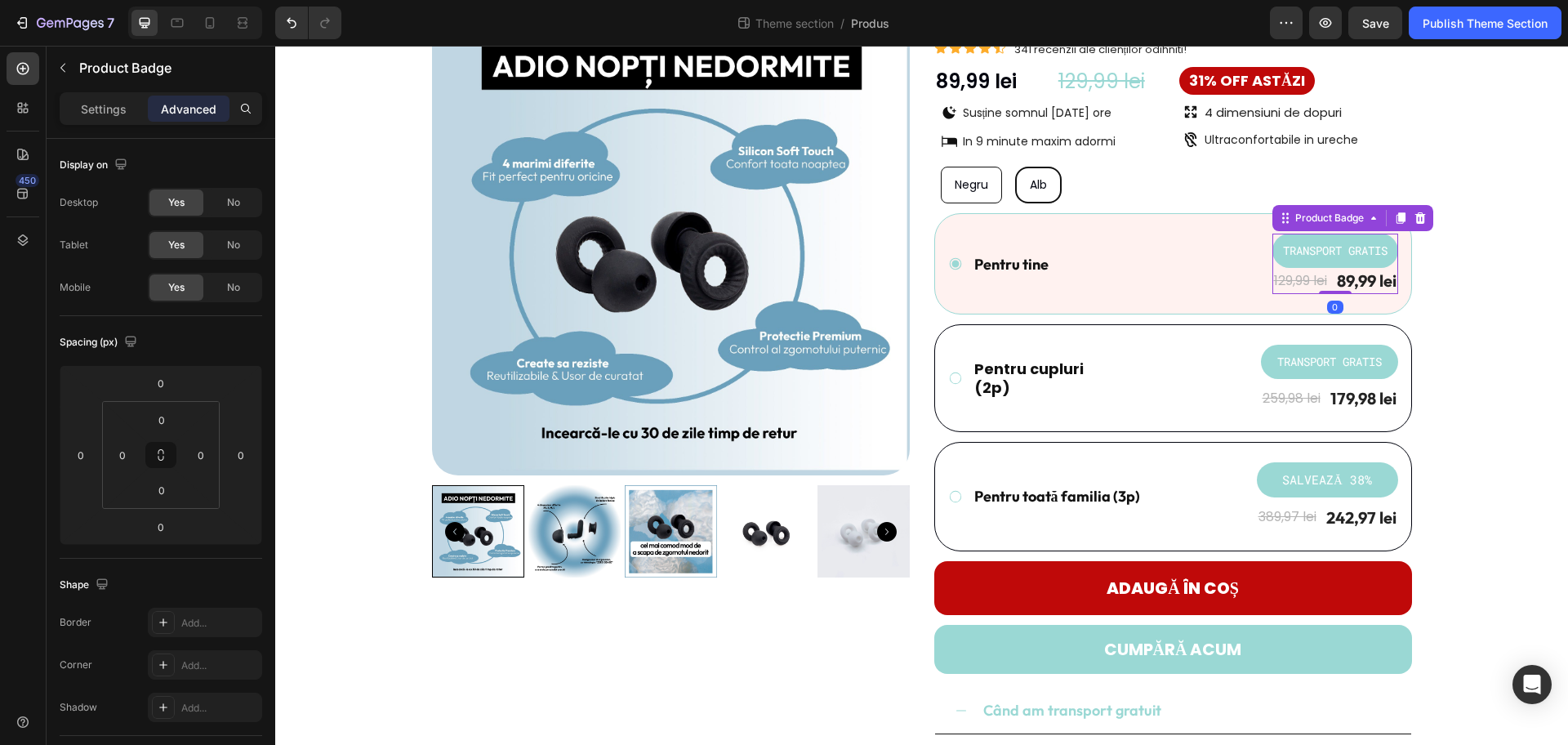
click at [1254, 247] on pre "TRANSPORT GRATIS" at bounding box center [1335, 251] width 124 height 34
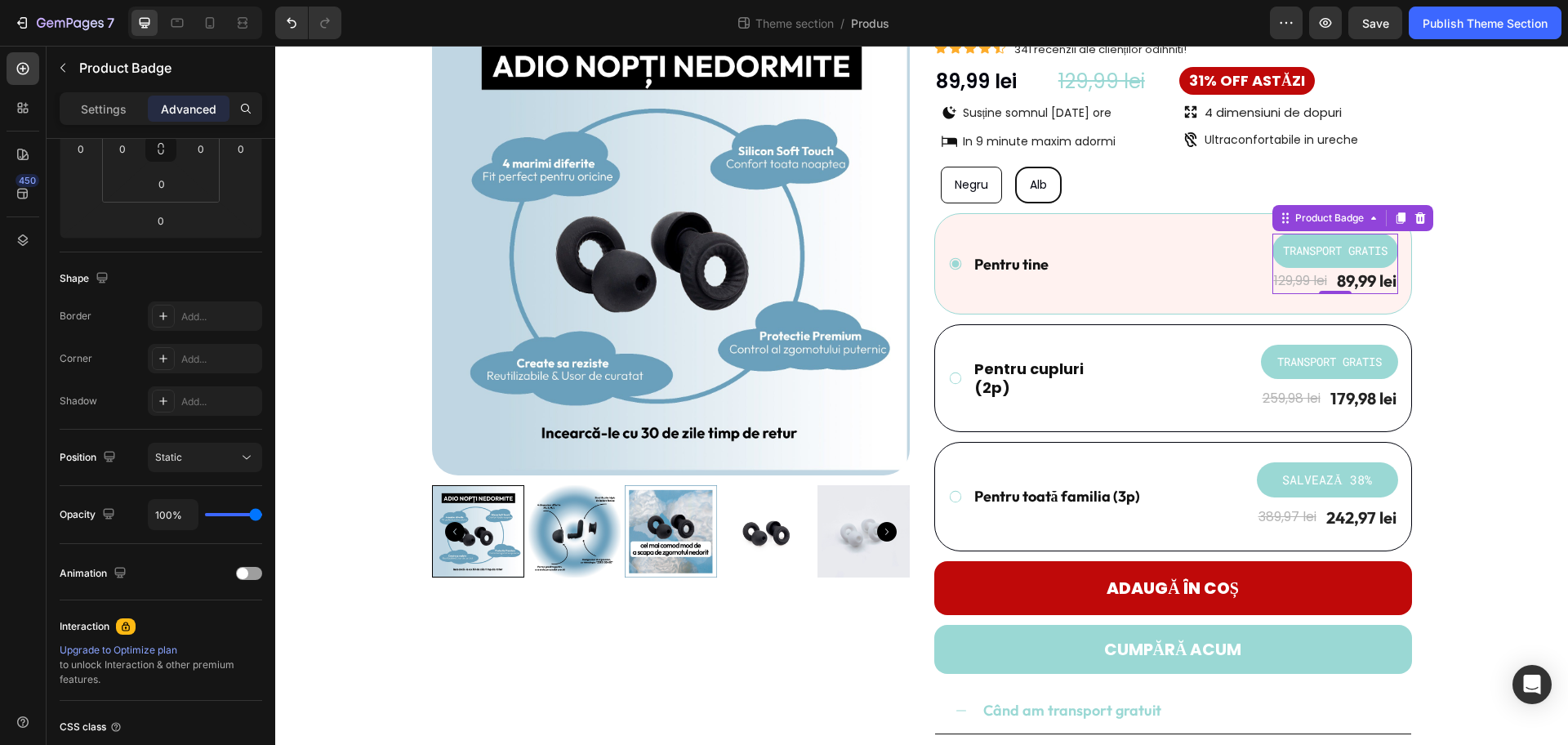
scroll to position [0, 0]
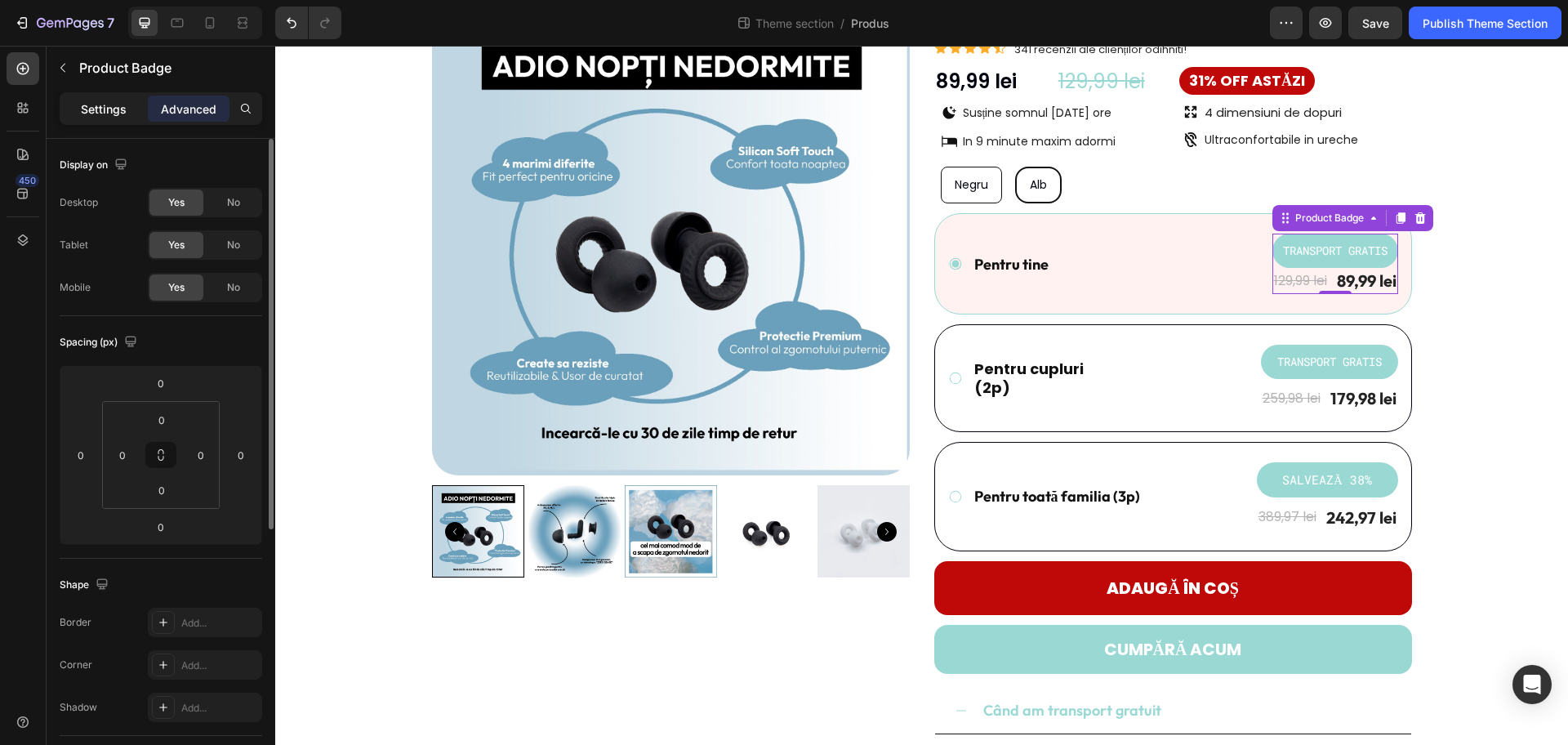
click at [111, 103] on p "Settings" at bounding box center [104, 108] width 46 height 17
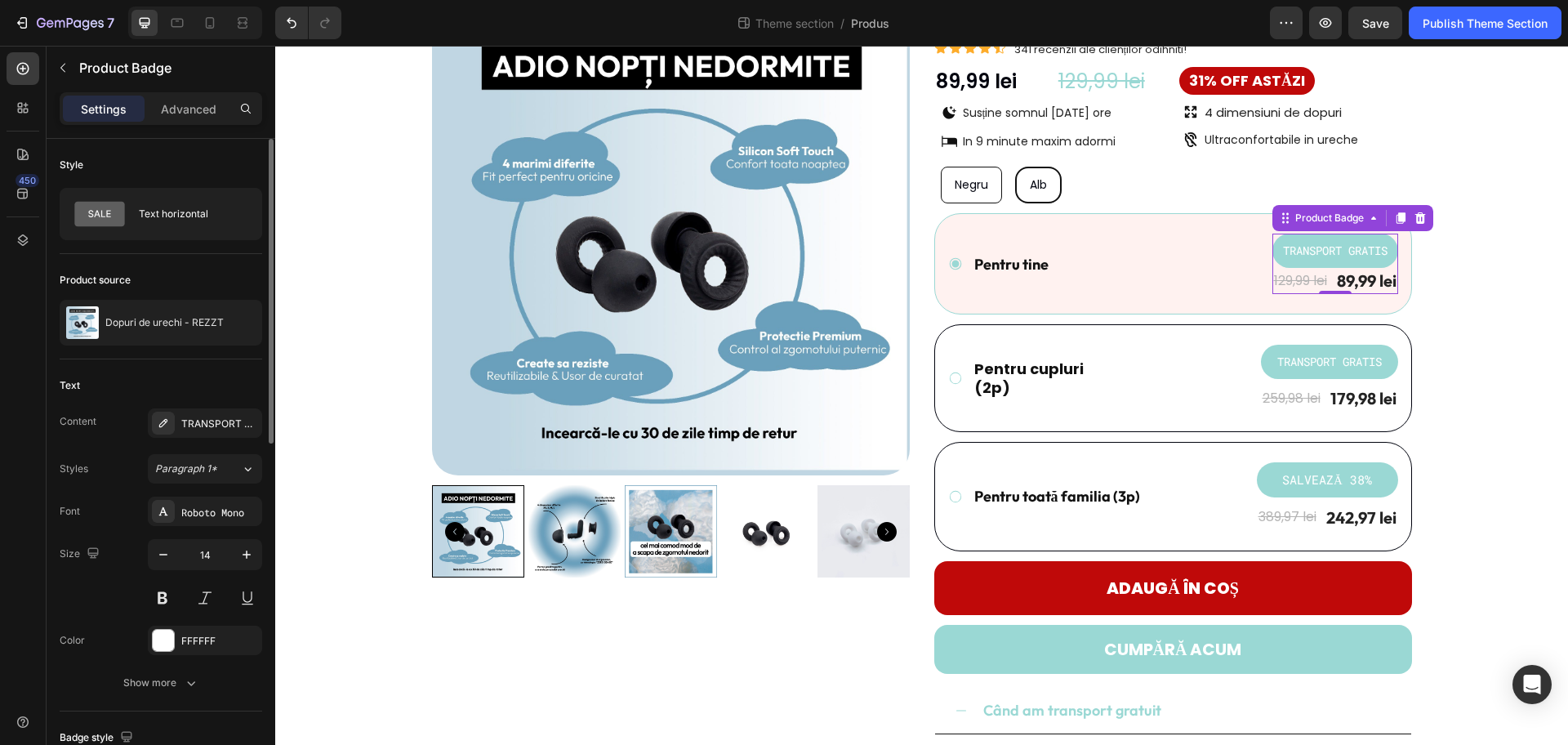
scroll to position [102, 0]
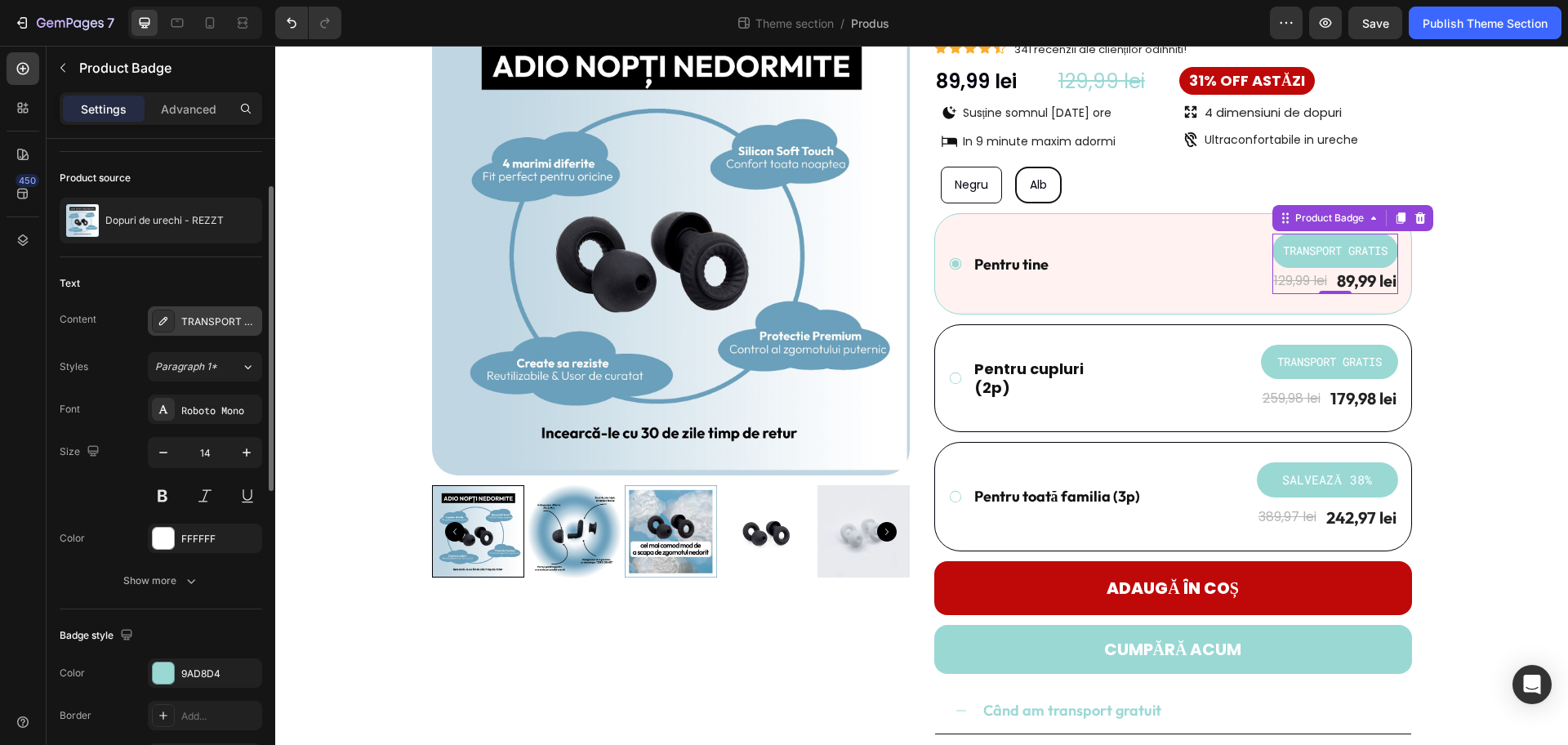
click at [215, 325] on div "TRANSPORT GRATIS" at bounding box center [220, 322] width 77 height 15
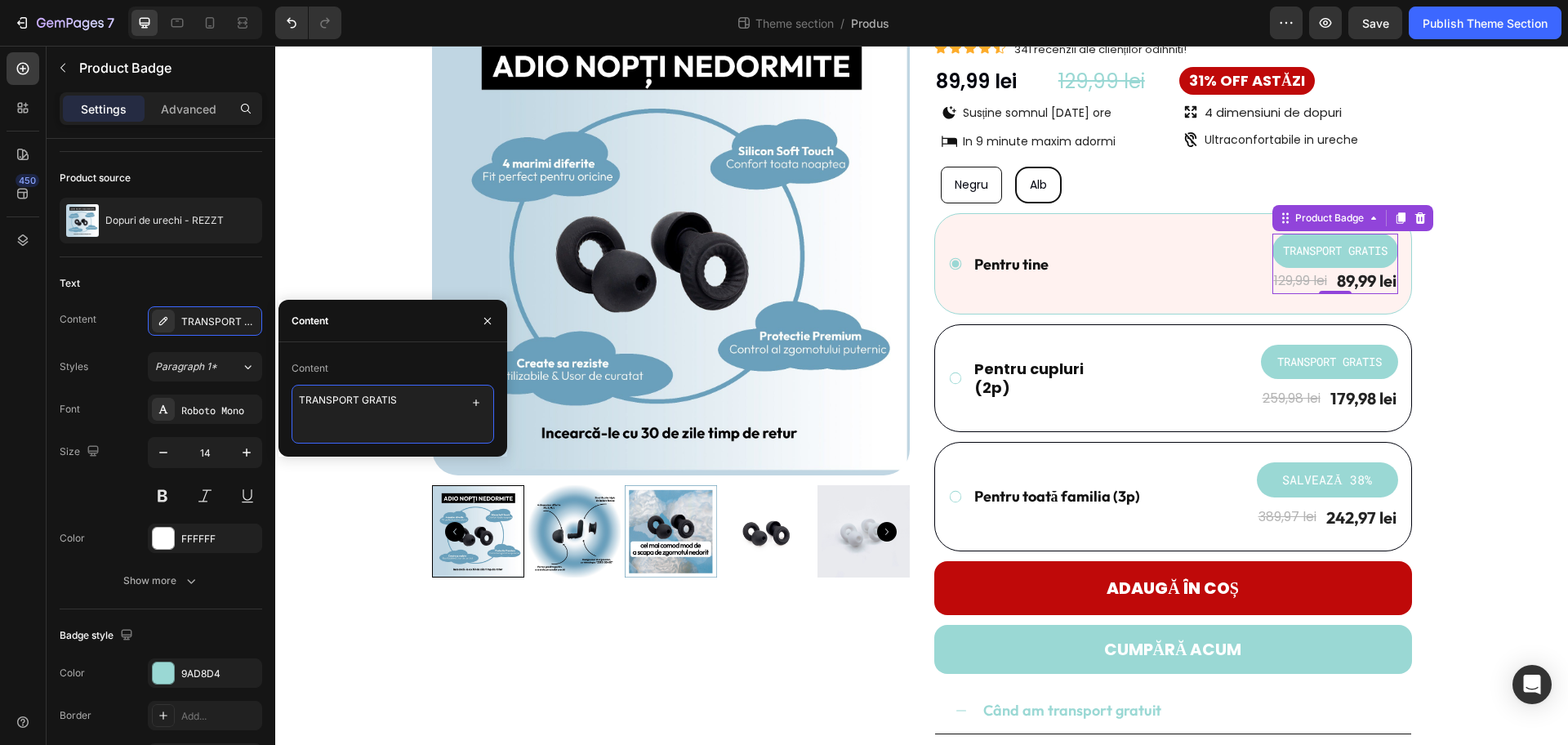
click at [454, 415] on textarea "TRANSPORT GRATIS" at bounding box center [392, 414] width 203 height 58
drag, startPoint x: 438, startPoint y: 408, endPoint x: 361, endPoint y: 404, distance: 77.1
click at [361, 404] on textarea "TRANSPORT GRATIS" at bounding box center [392, 414] width 203 height 58
type textarea "TRANSPORT 20 LEI"
click at [1254, 285] on div "Product Images Dopuri de urechi - REZZT Product Title Icon Icon Icon Icon Icon …" at bounding box center [922, 498] width 1269 height 1002
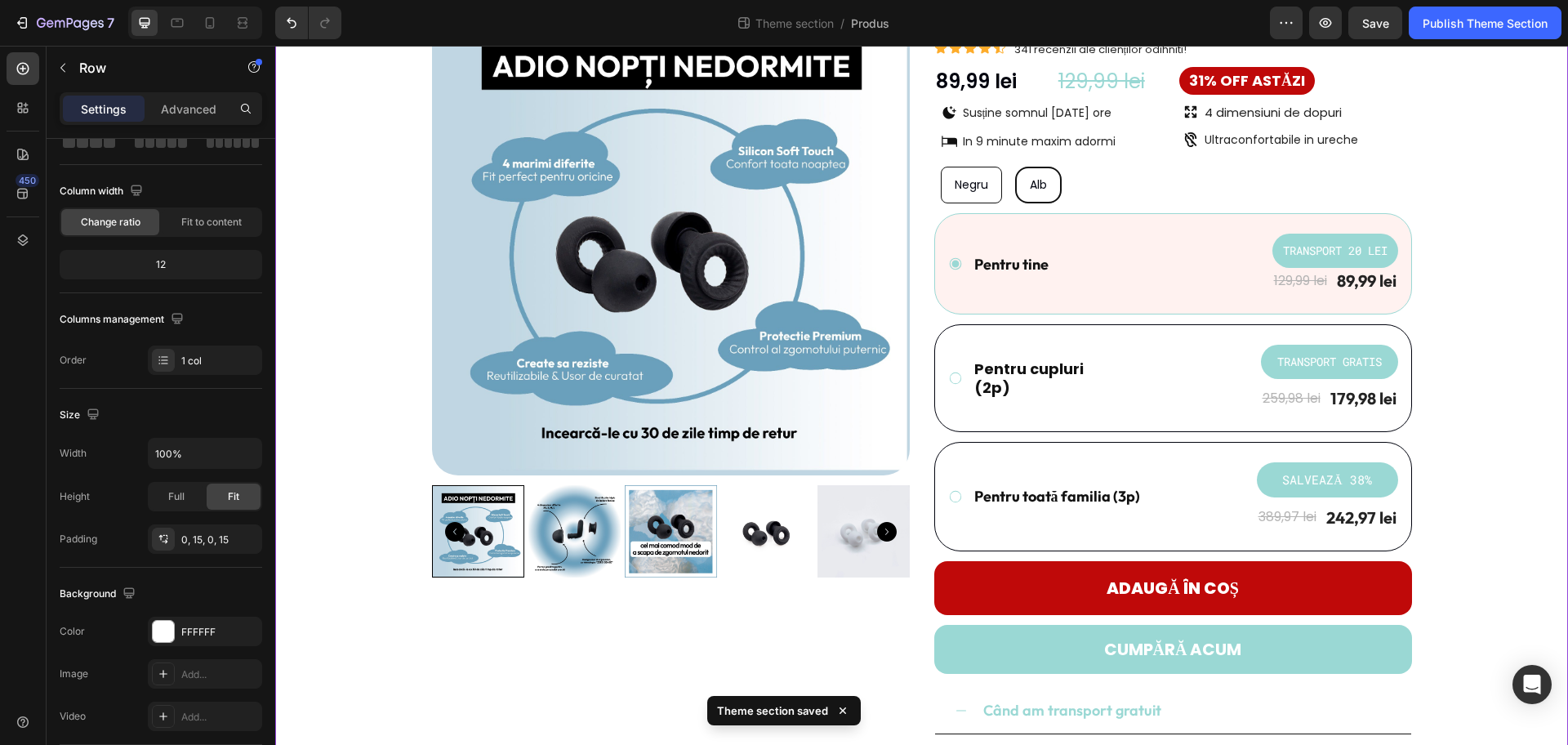
scroll to position [0, 0]
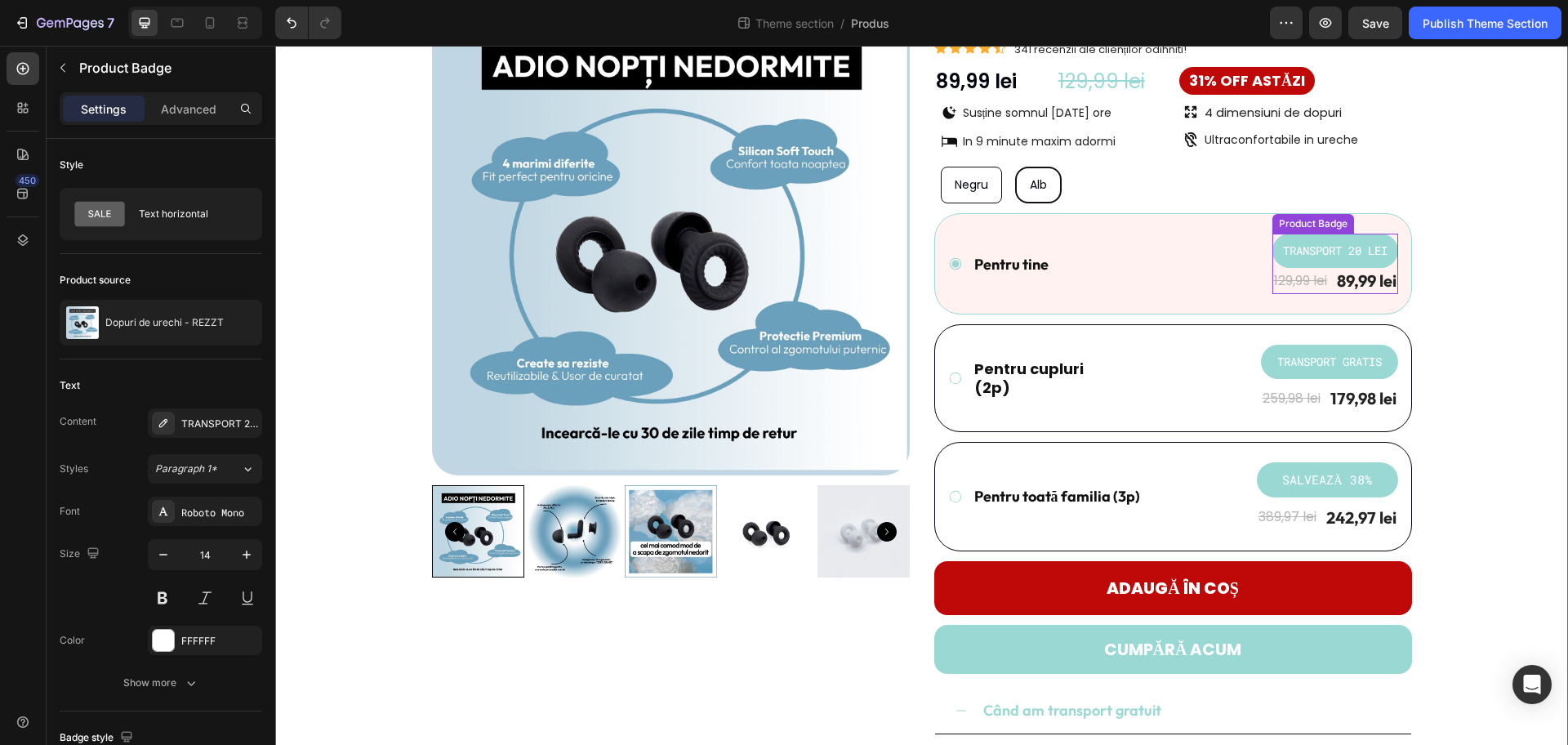
click at [1254, 248] on pre "TRANSPORT 20 LEI" at bounding box center [1335, 251] width 124 height 34
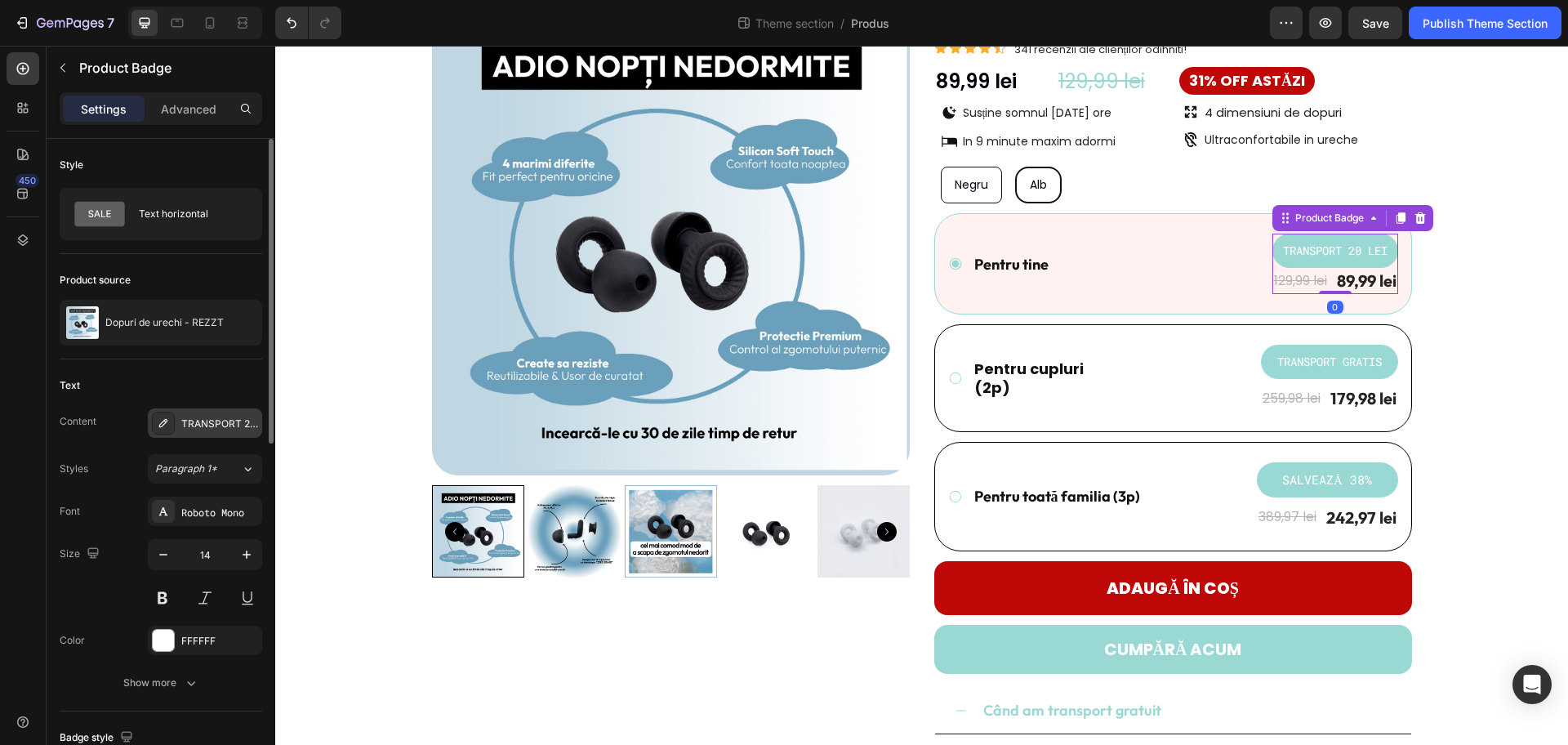
click at [195, 427] on div "TRANSPORT 20 LEI" at bounding box center [220, 423] width 77 height 15
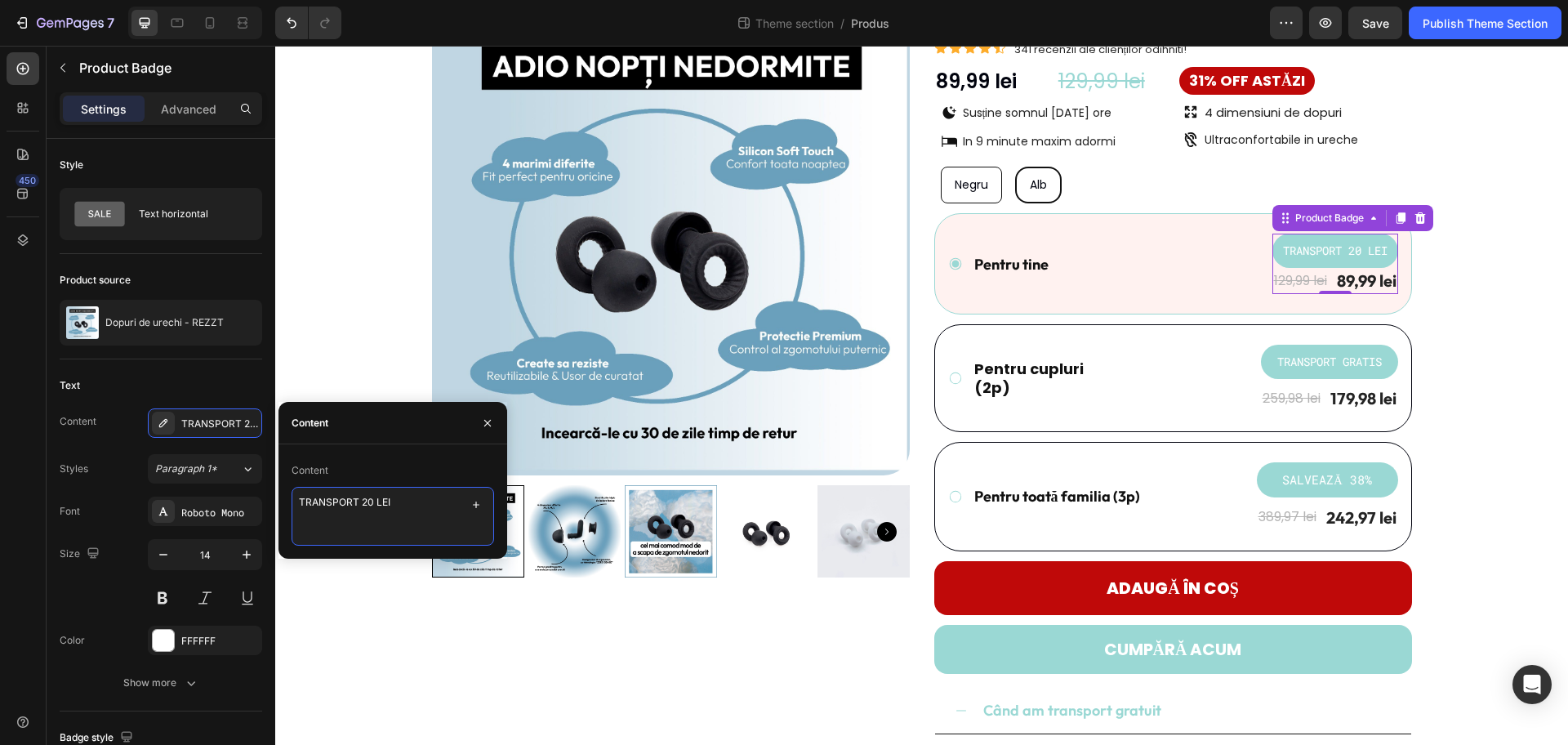
click at [363, 501] on textarea "TRANSPORT 20 LEI" at bounding box center [392, 516] width 203 height 58
type textarea "TRANSPORT +20 LEI"
click at [1254, 282] on div "Product Images Dopuri de urechi - REZZT Product Title Icon Icon Icon Icon Icon …" at bounding box center [922, 498] width 1269 height 1002
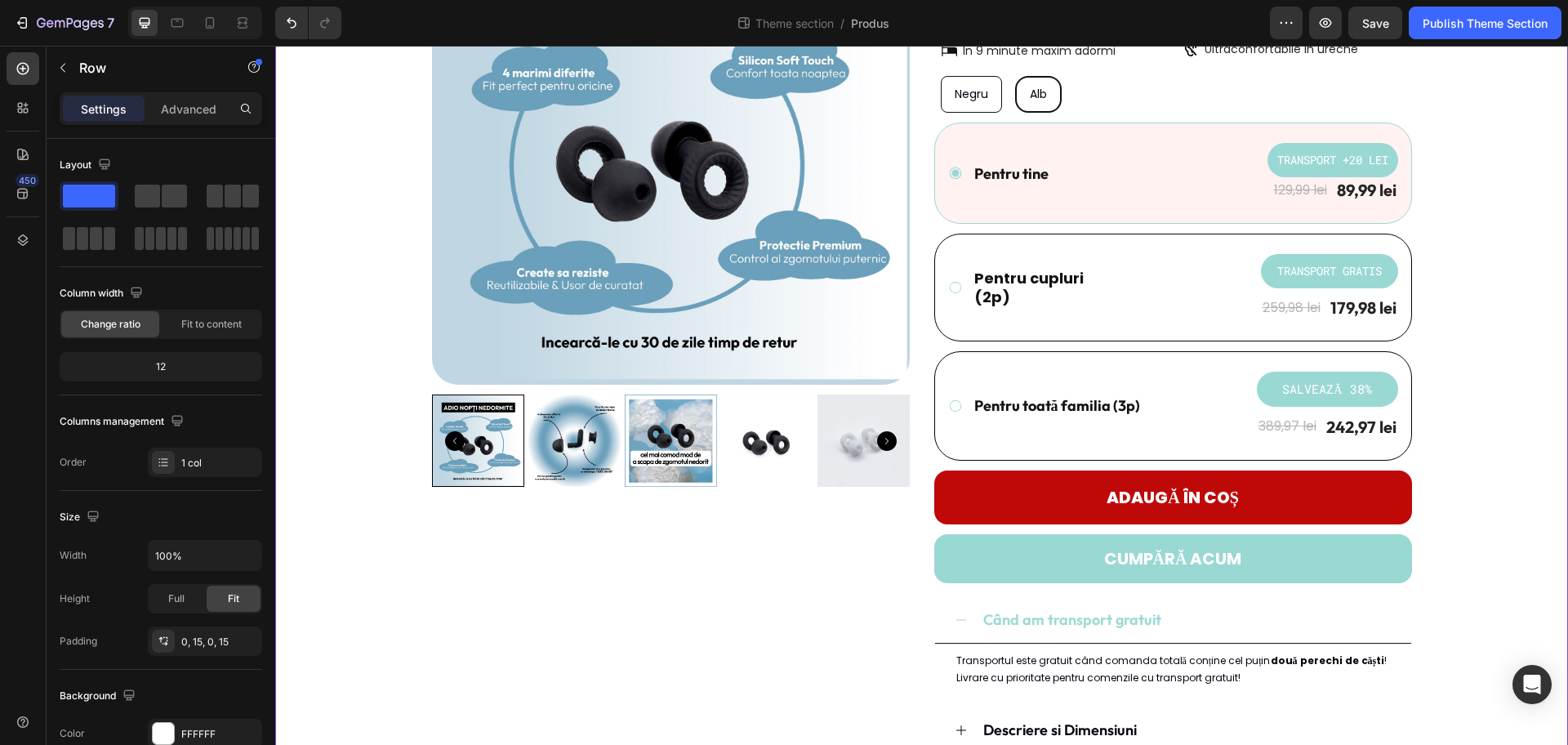
scroll to position [205, 0]
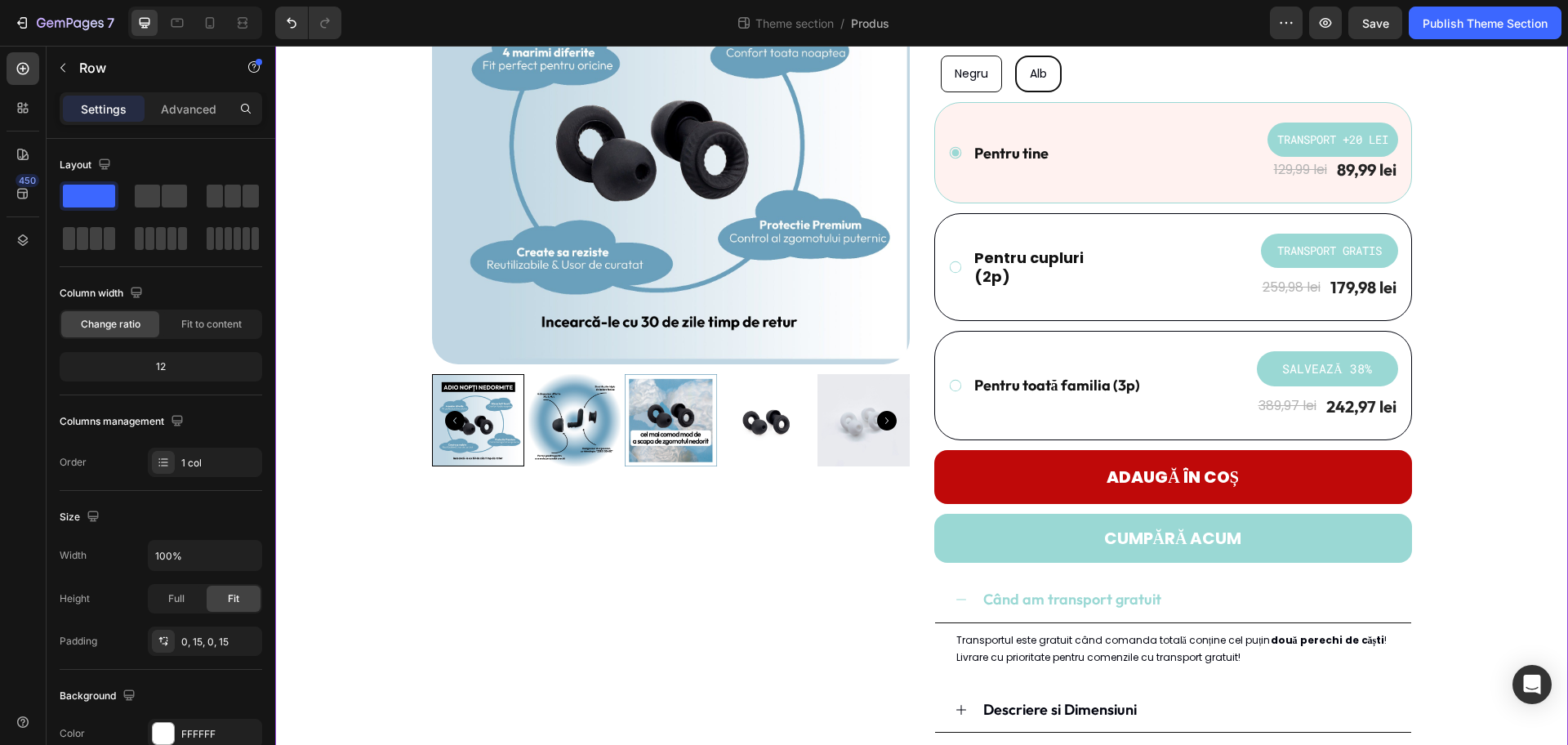
click at [1254, 531] on button "CUMPĂRĂ ACUM" at bounding box center [1173, 538] width 477 height 49
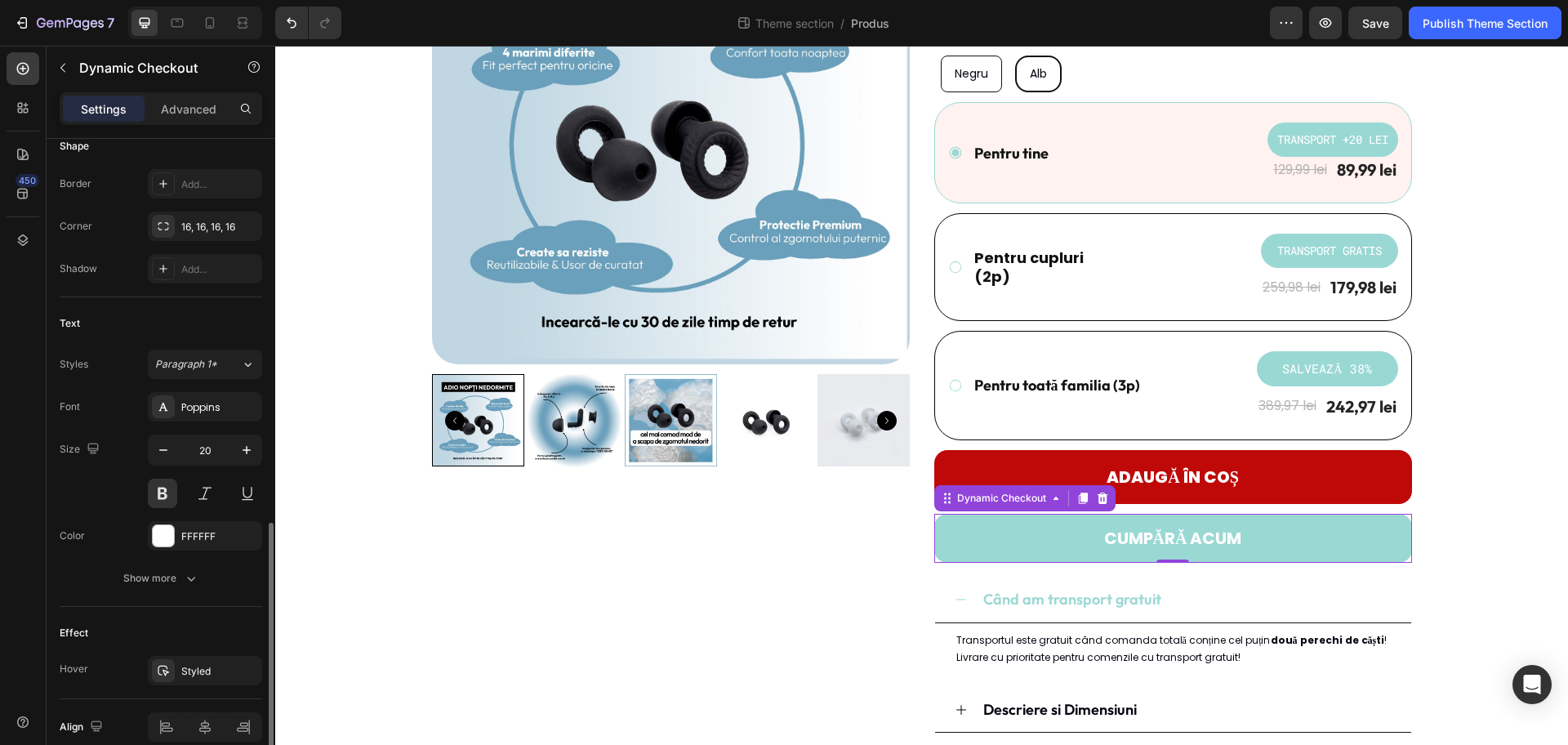
scroll to position [586, 0]
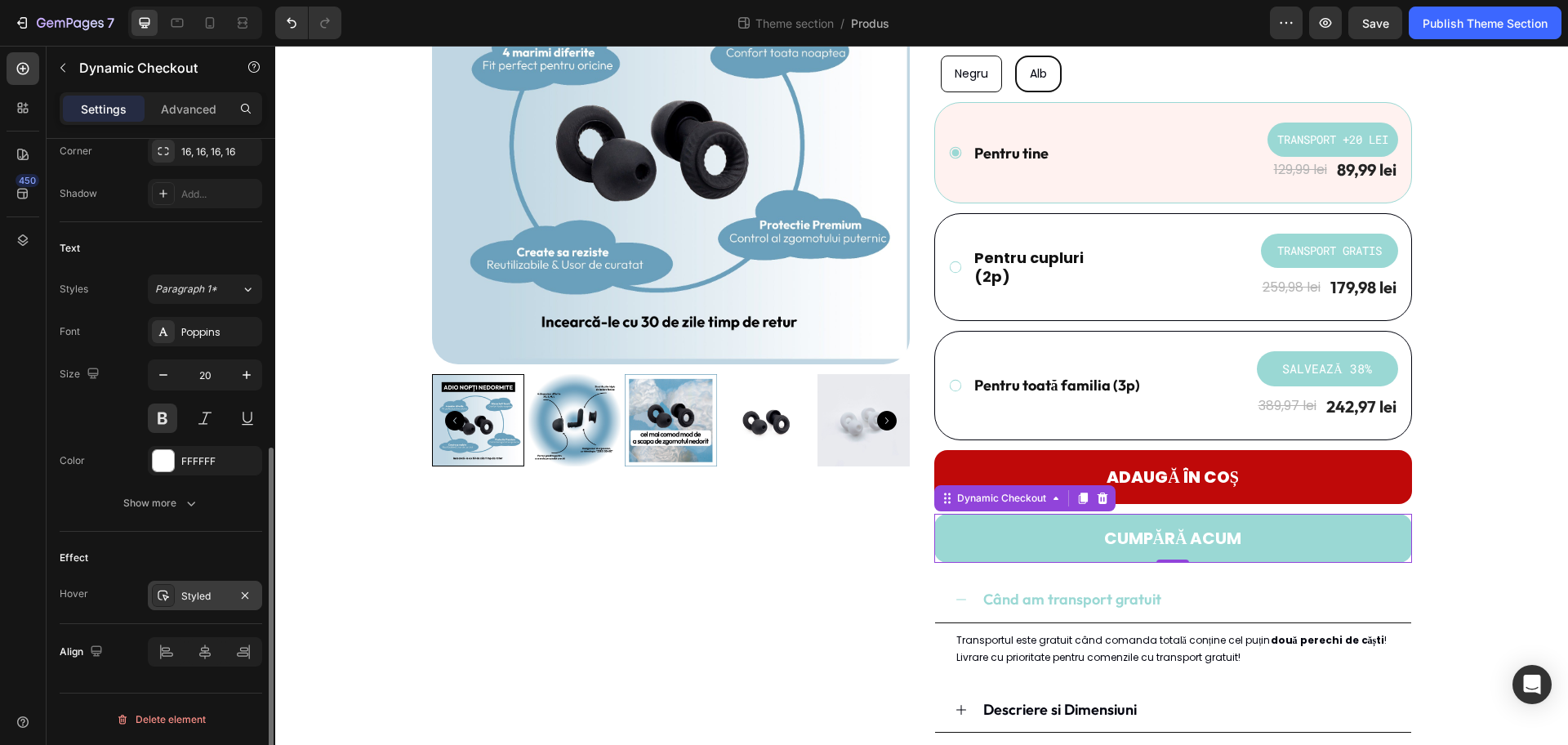
click at [183, 595] on div "Styled" at bounding box center [205, 595] width 114 height 29
click at [151, 532] on div "Effect Hover Styled" at bounding box center [160, 578] width 203 height 92
click at [175, 509] on div "Show more" at bounding box center [161, 503] width 76 height 16
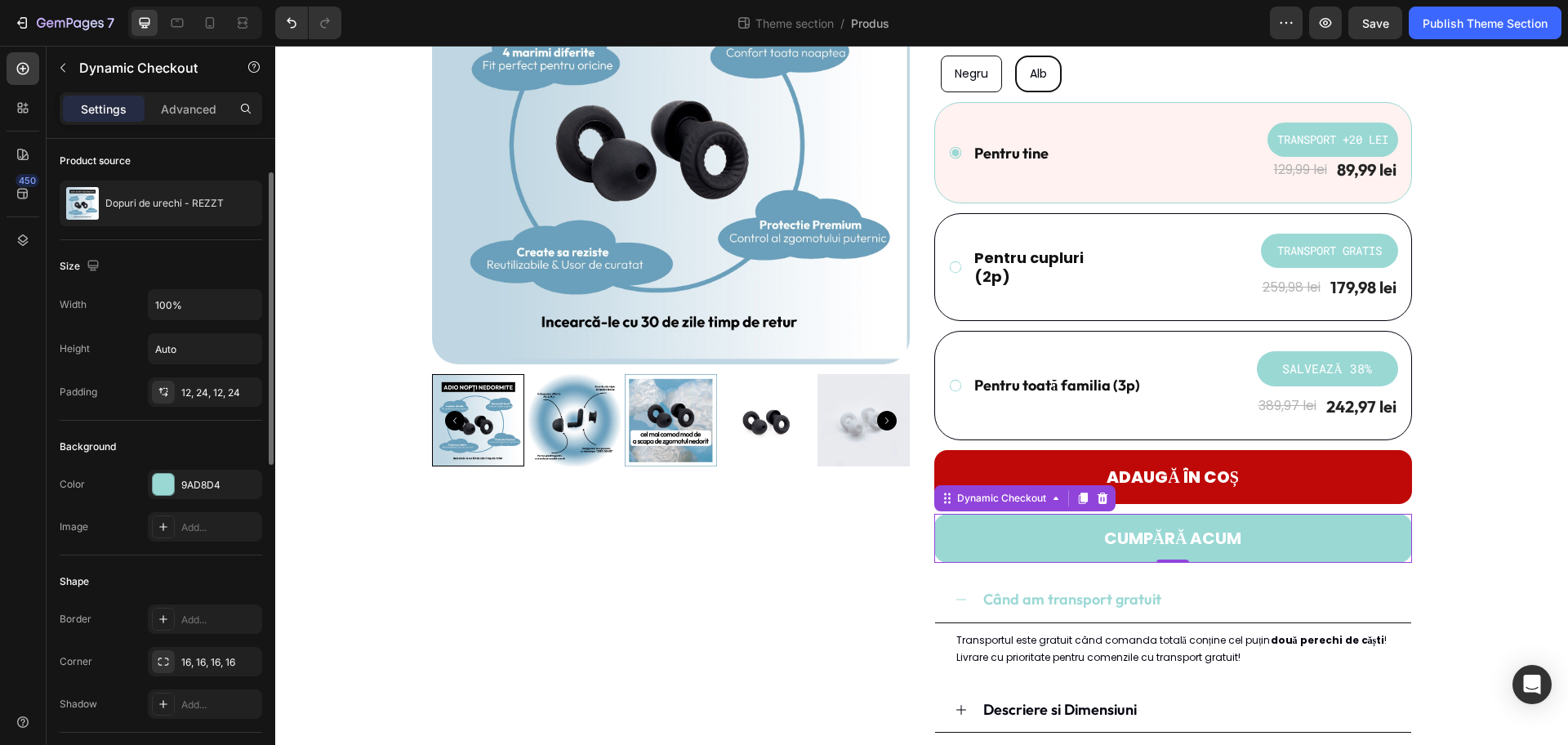
scroll to position [0, 0]
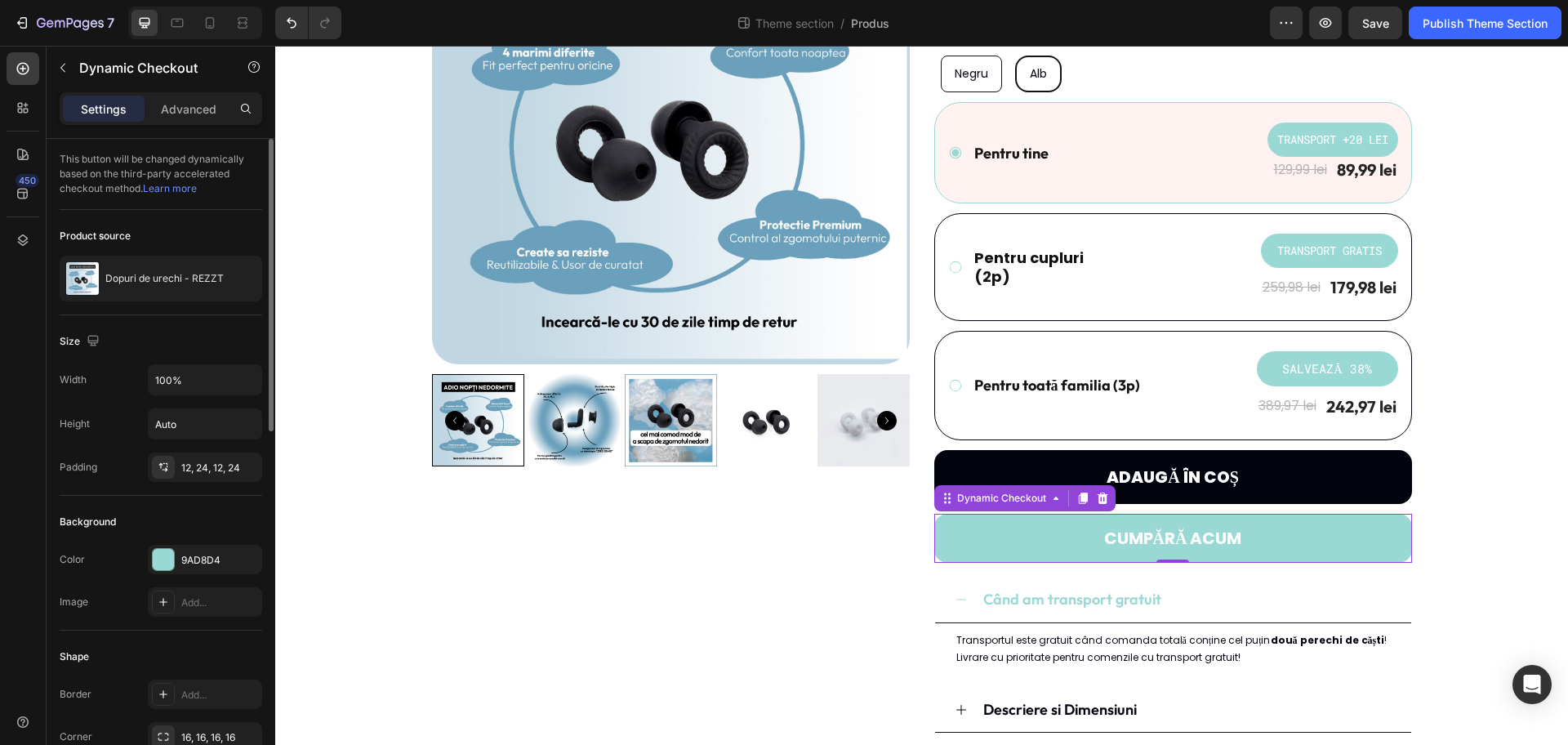
click at [982, 472] on button "Adaugă în coș" at bounding box center [1173, 477] width 477 height 54
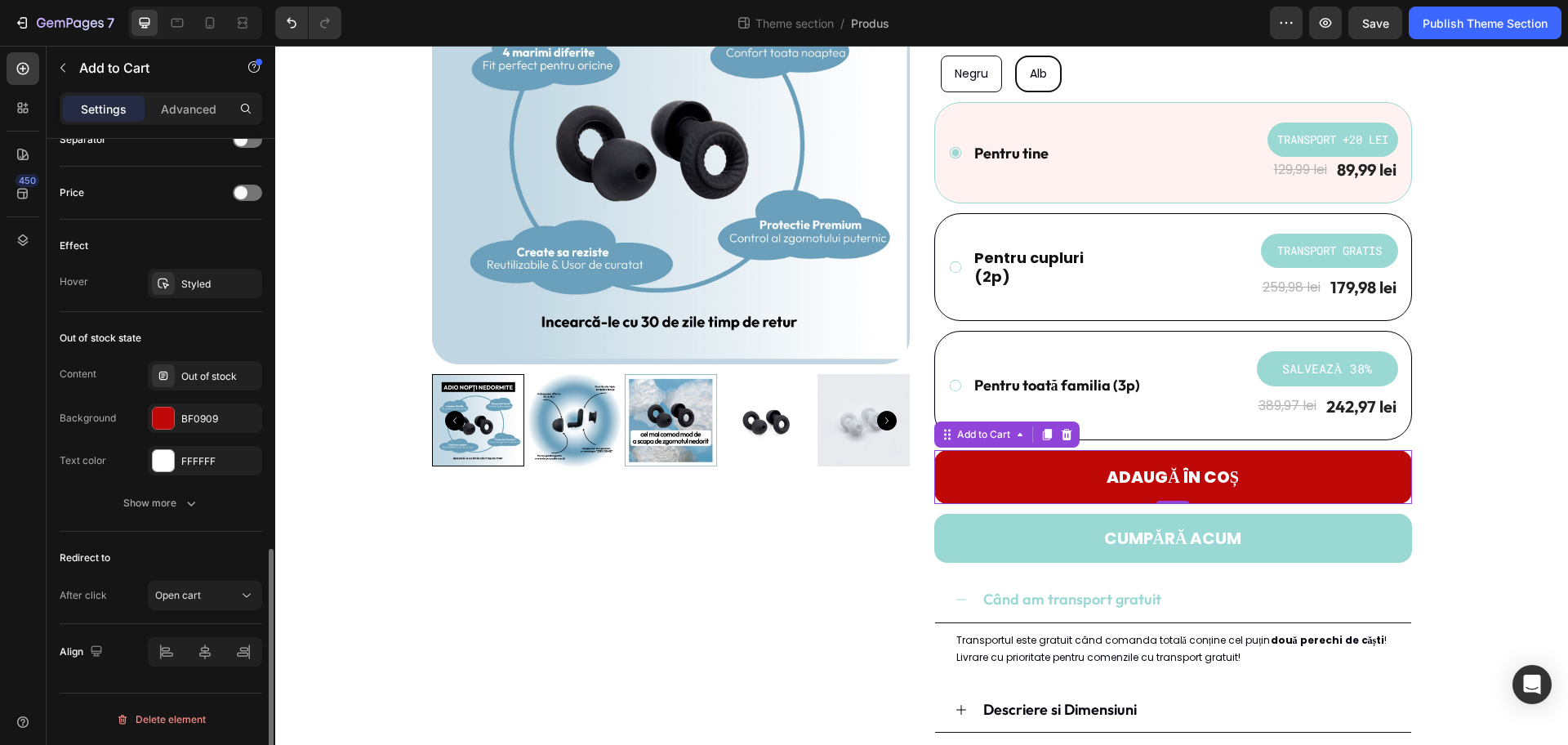
scroll to position [996, 0]
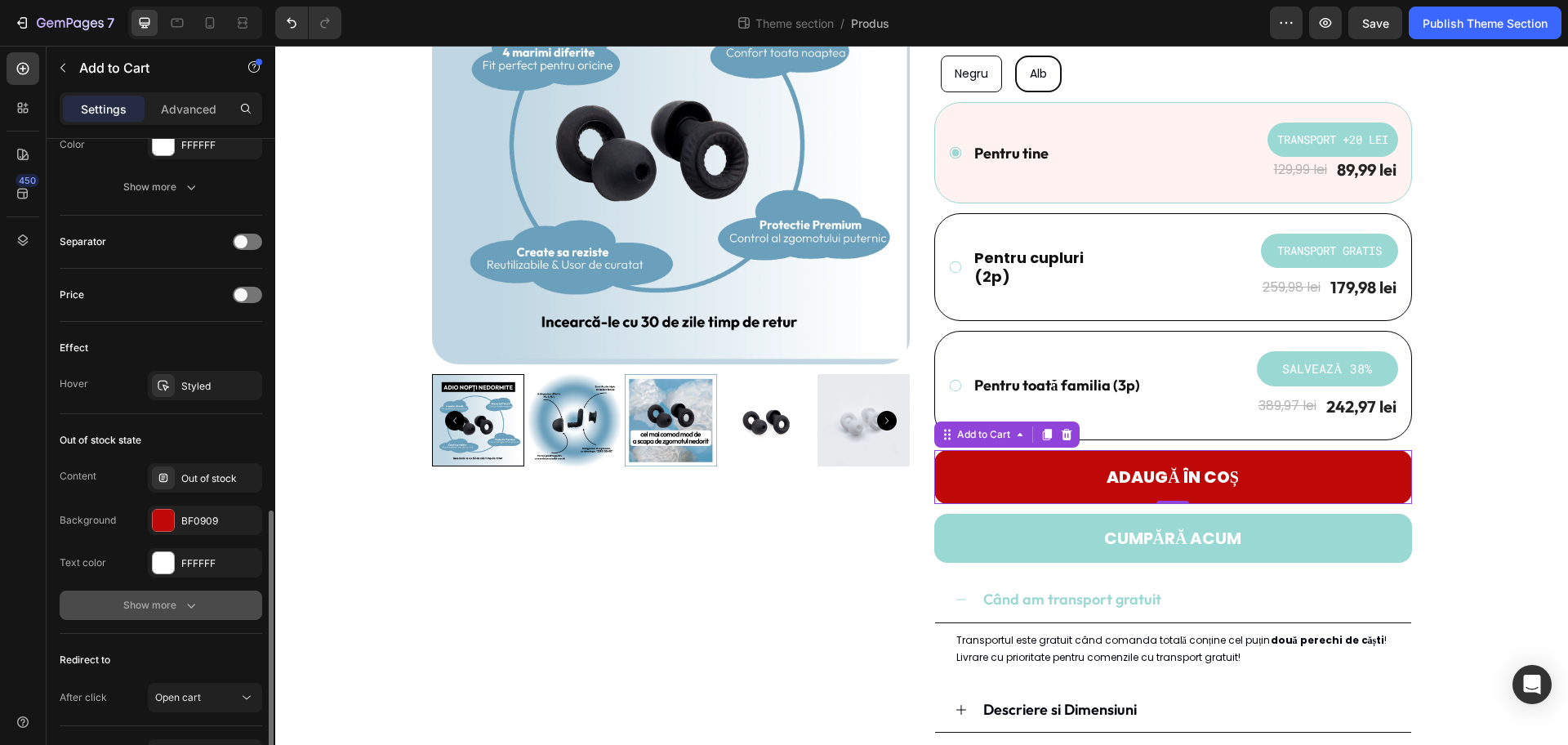
click at [151, 595] on button "Show more" at bounding box center [160, 605] width 203 height 29
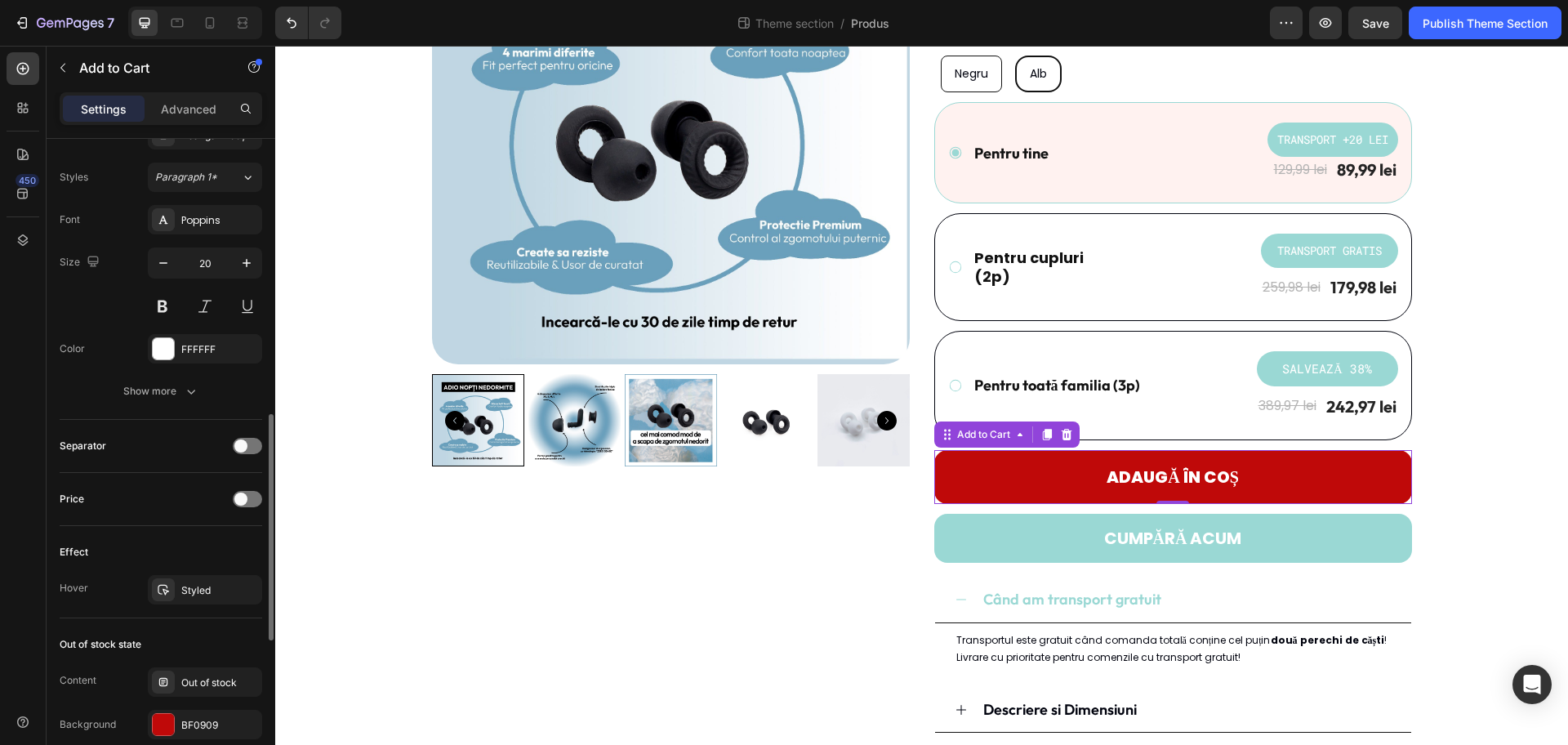
scroll to position [894, 0]
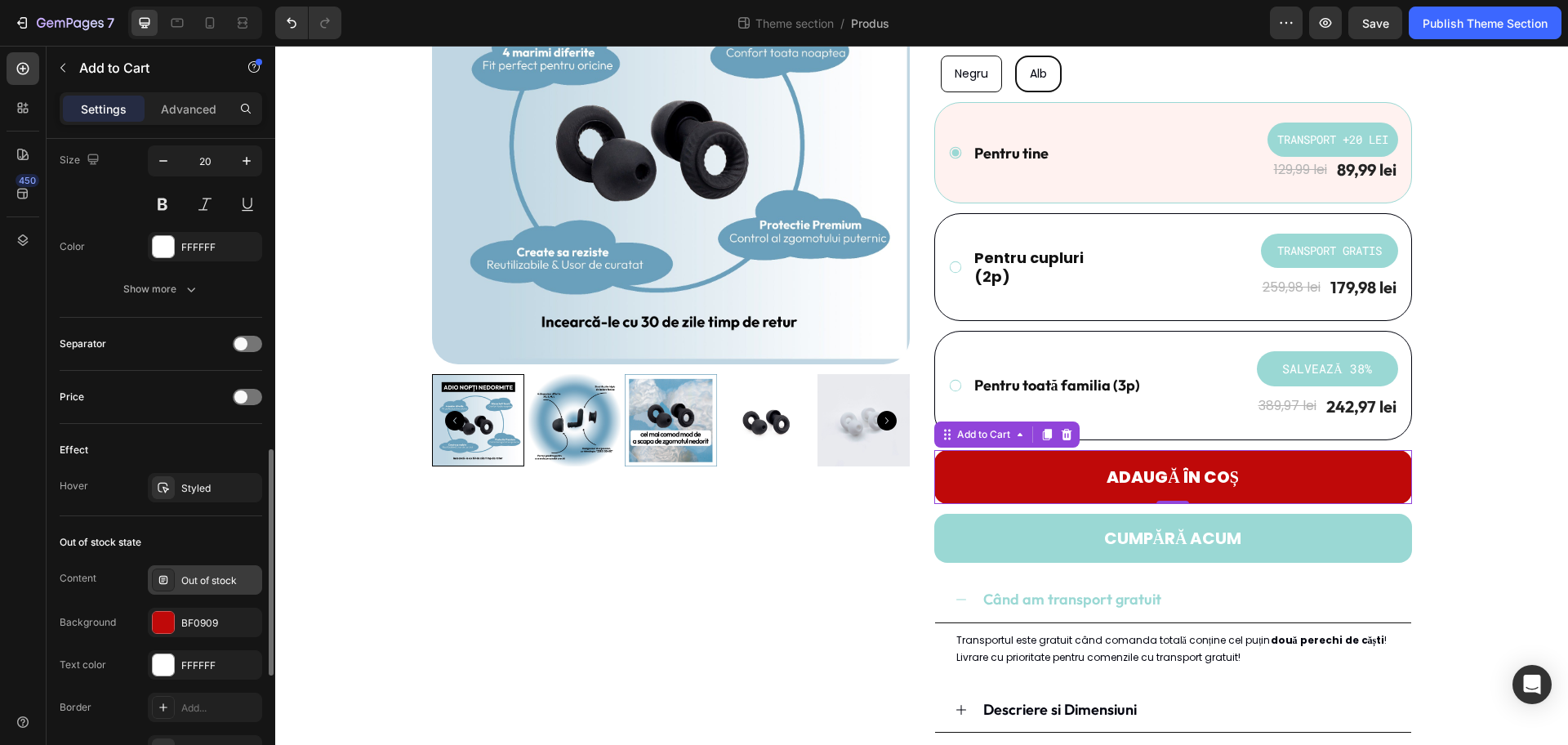
click at [170, 580] on div at bounding box center [163, 580] width 23 height 23
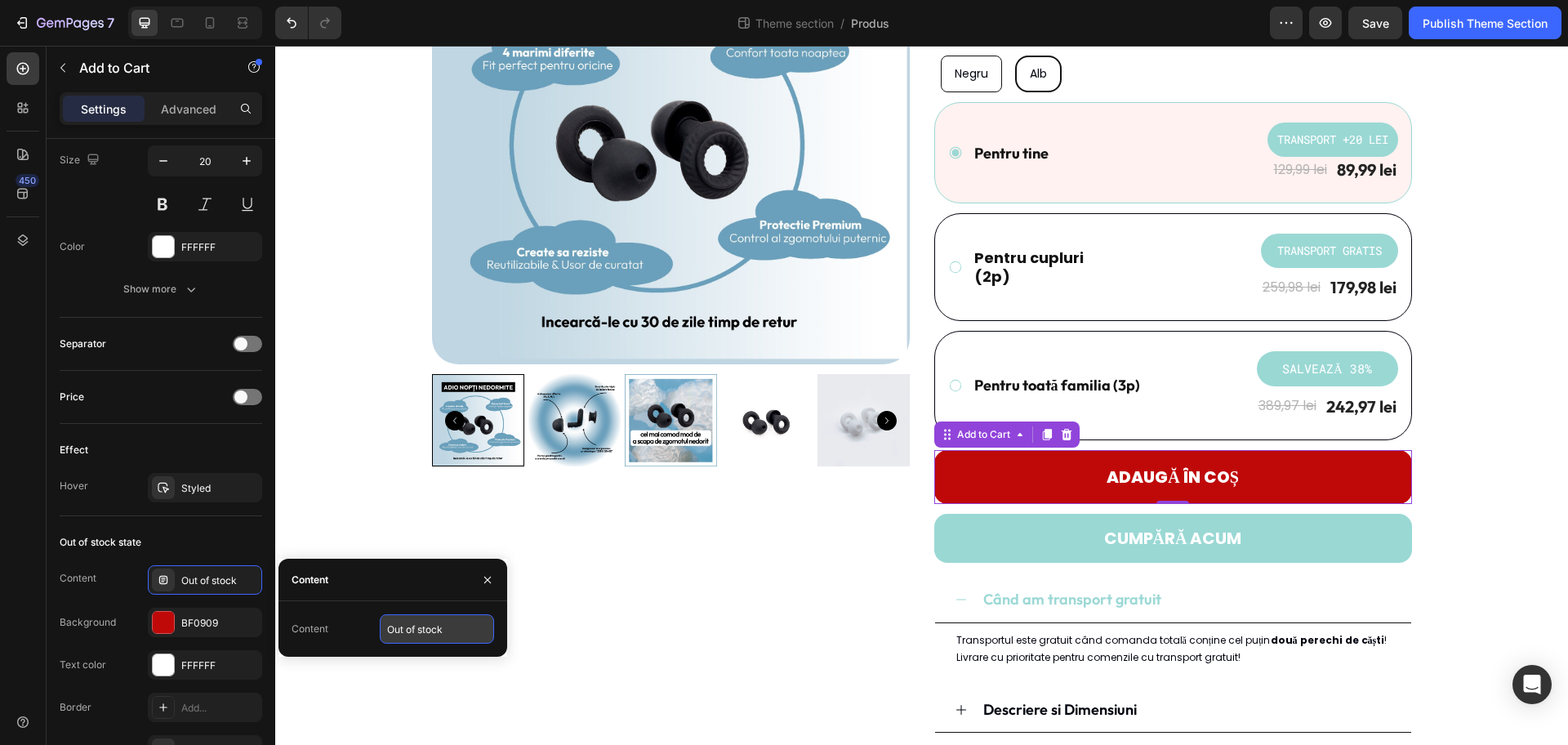
click at [450, 595] on input "Out of stock" at bounding box center [437, 628] width 114 height 29
click at [452, 595] on input "Out of stock" at bounding box center [437, 628] width 114 height 29
type input "n"
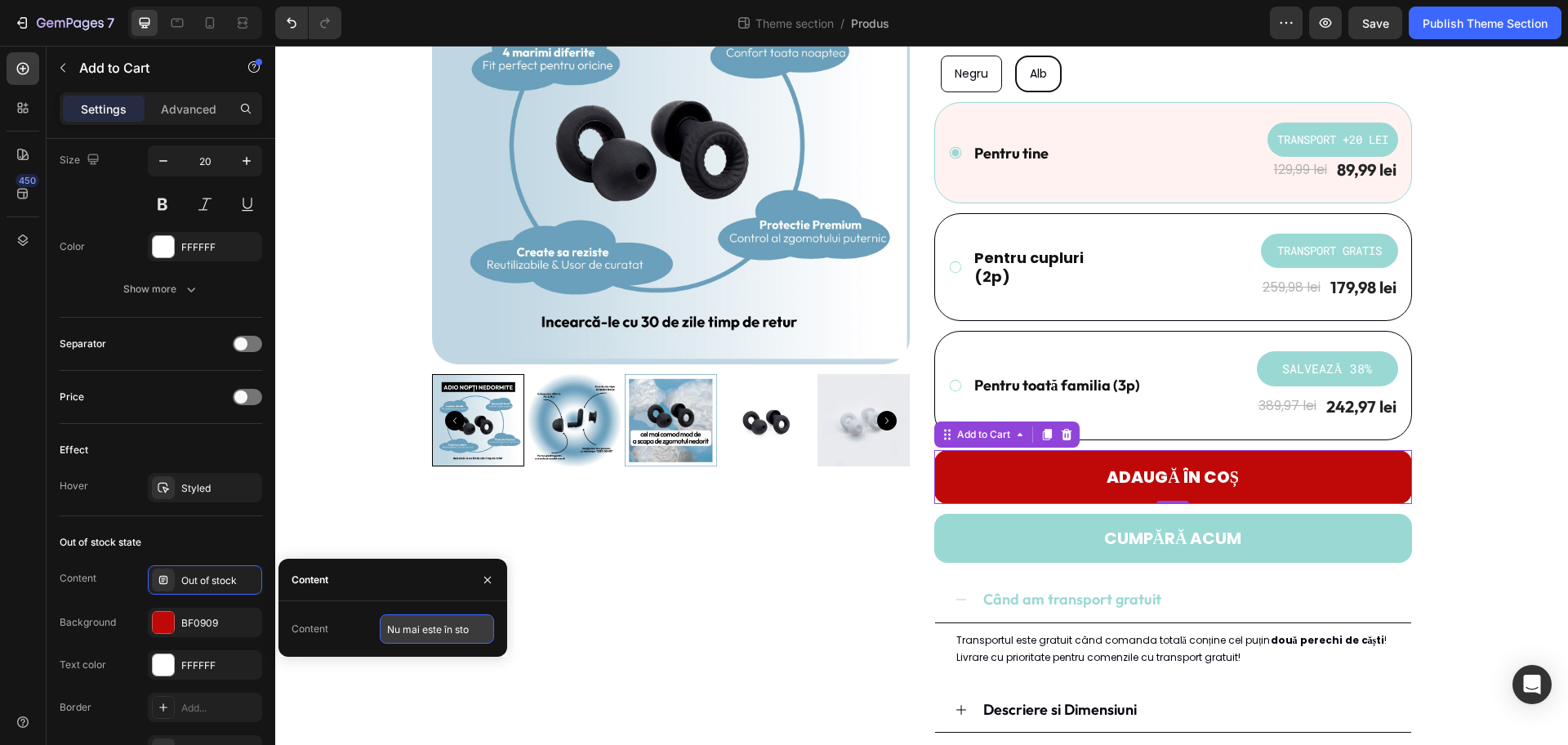
type input "Nu mai este în stoc"
click at [208, 546] on div "Out of stock state" at bounding box center [160, 542] width 203 height 27
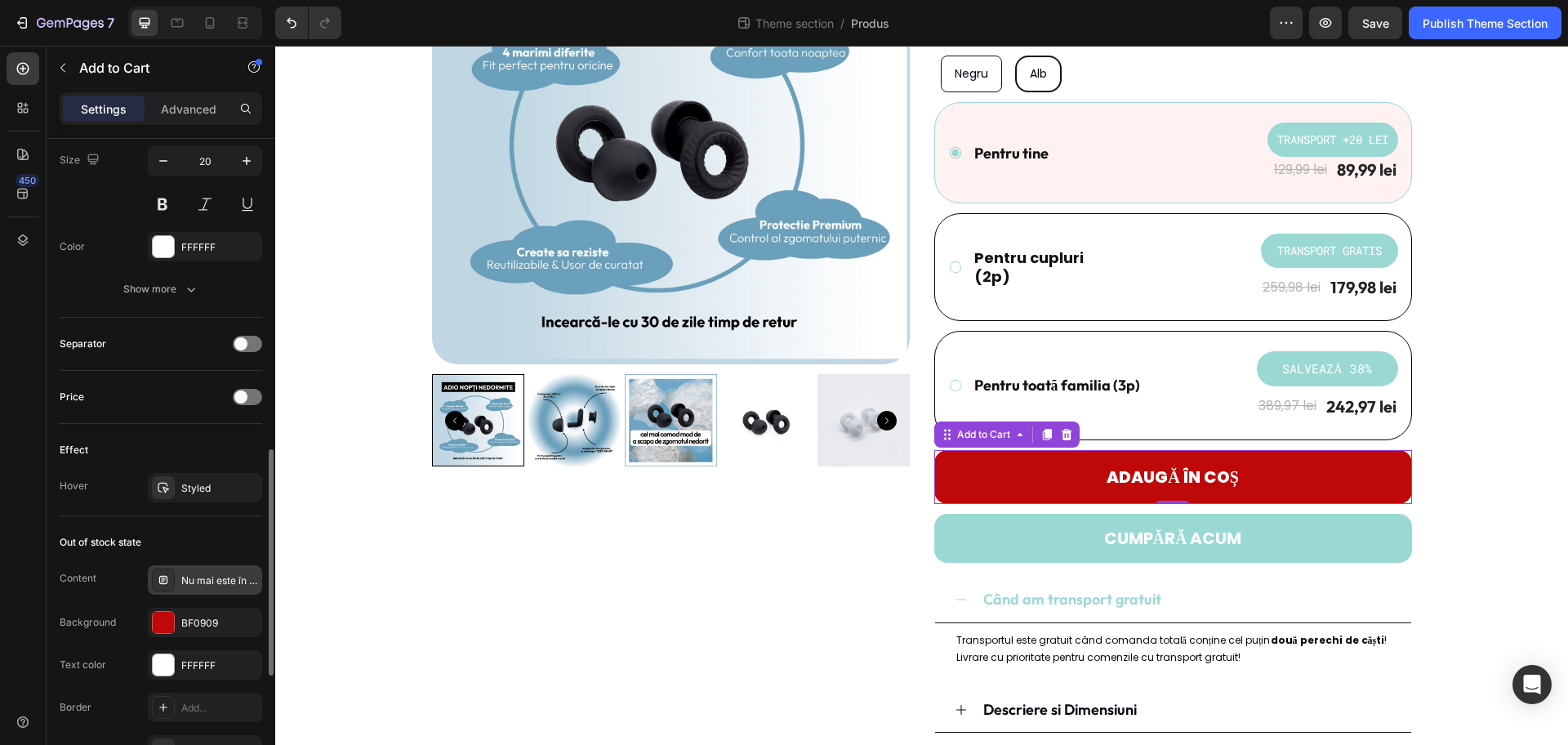
click at [212, 571] on div "Nu mai este în stoc" at bounding box center [205, 579] width 114 height 29
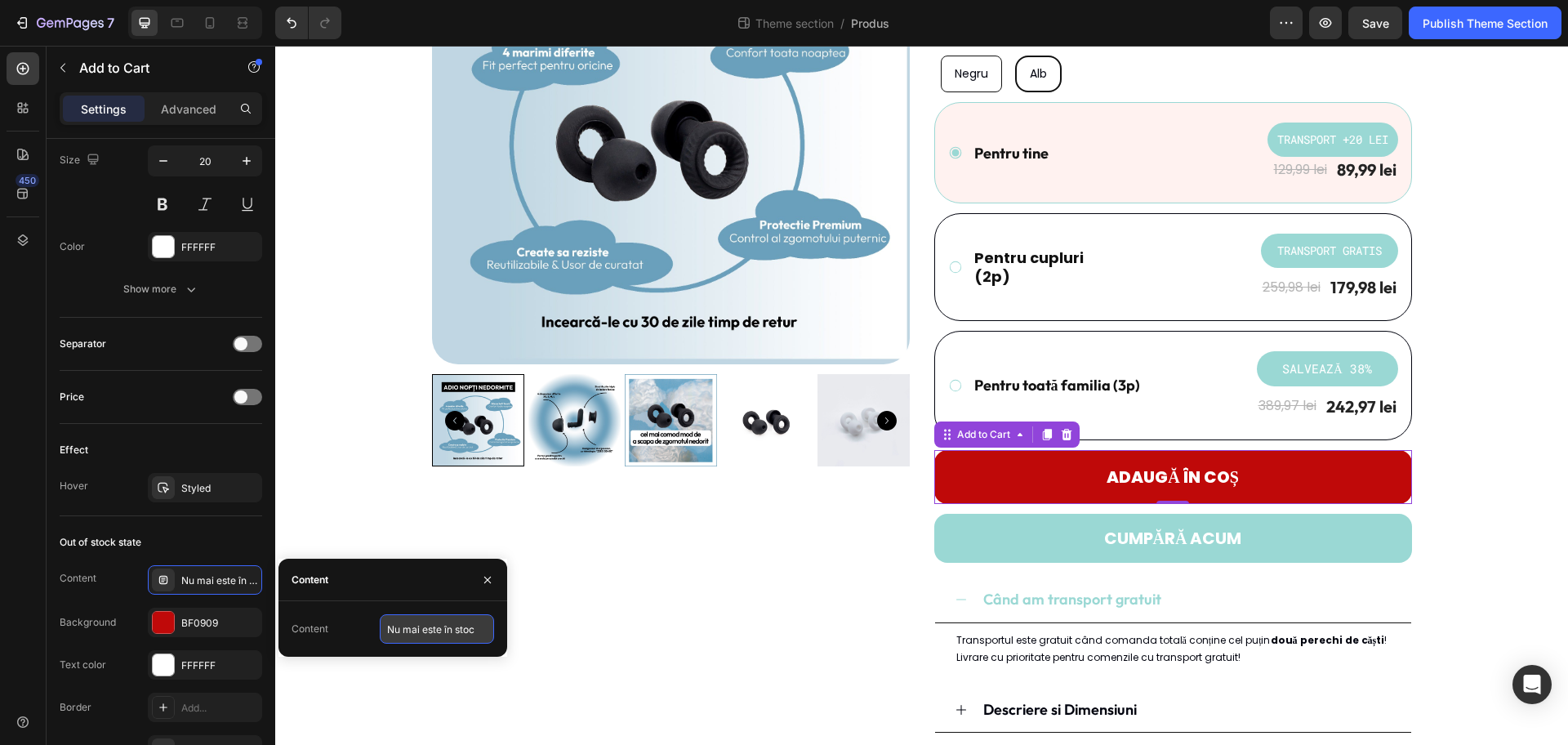
click at [446, 595] on input "Nu mai este în stoc" at bounding box center [437, 628] width 114 height 29
click at [202, 547] on div "Out of stock state" at bounding box center [160, 542] width 203 height 27
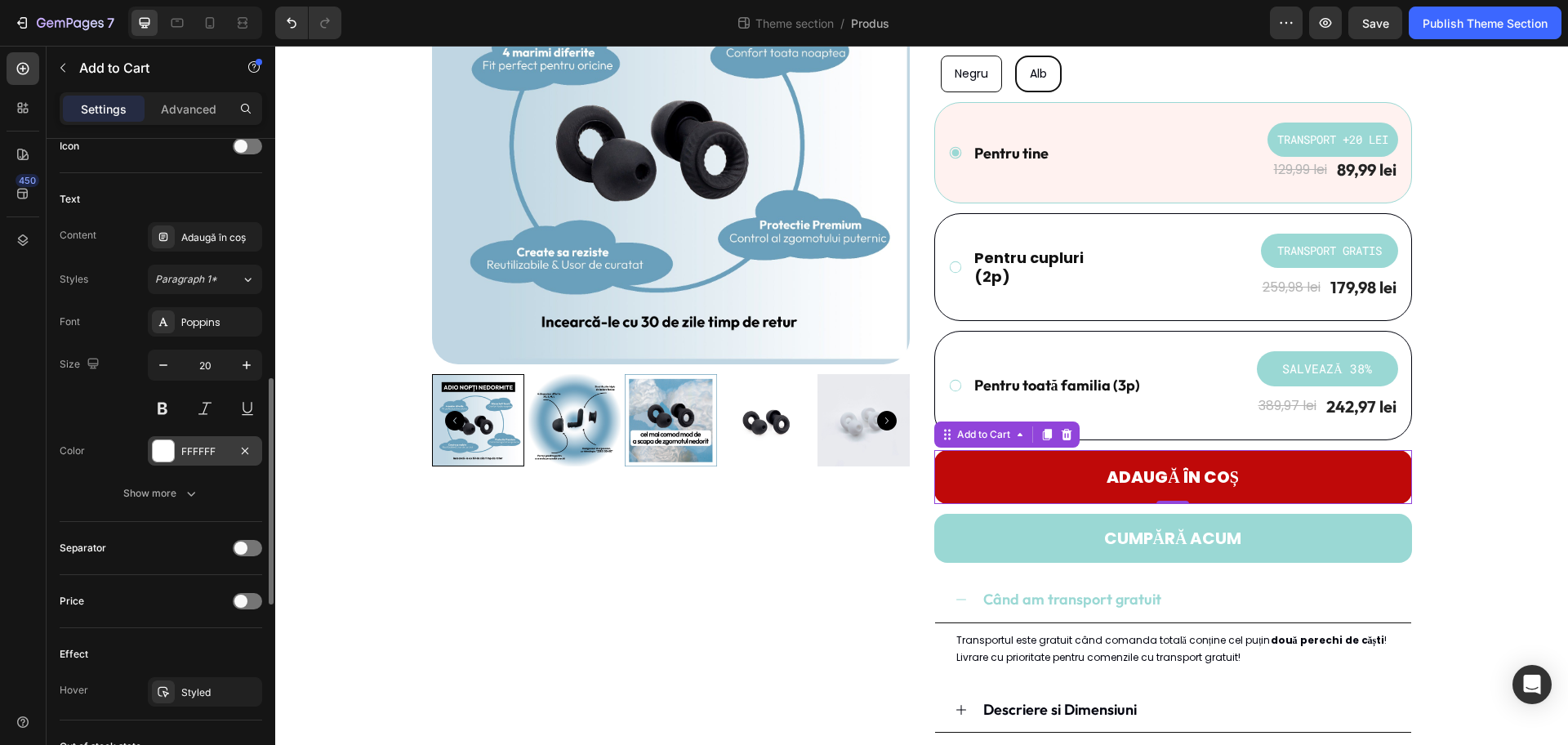
scroll to position [587, 0]
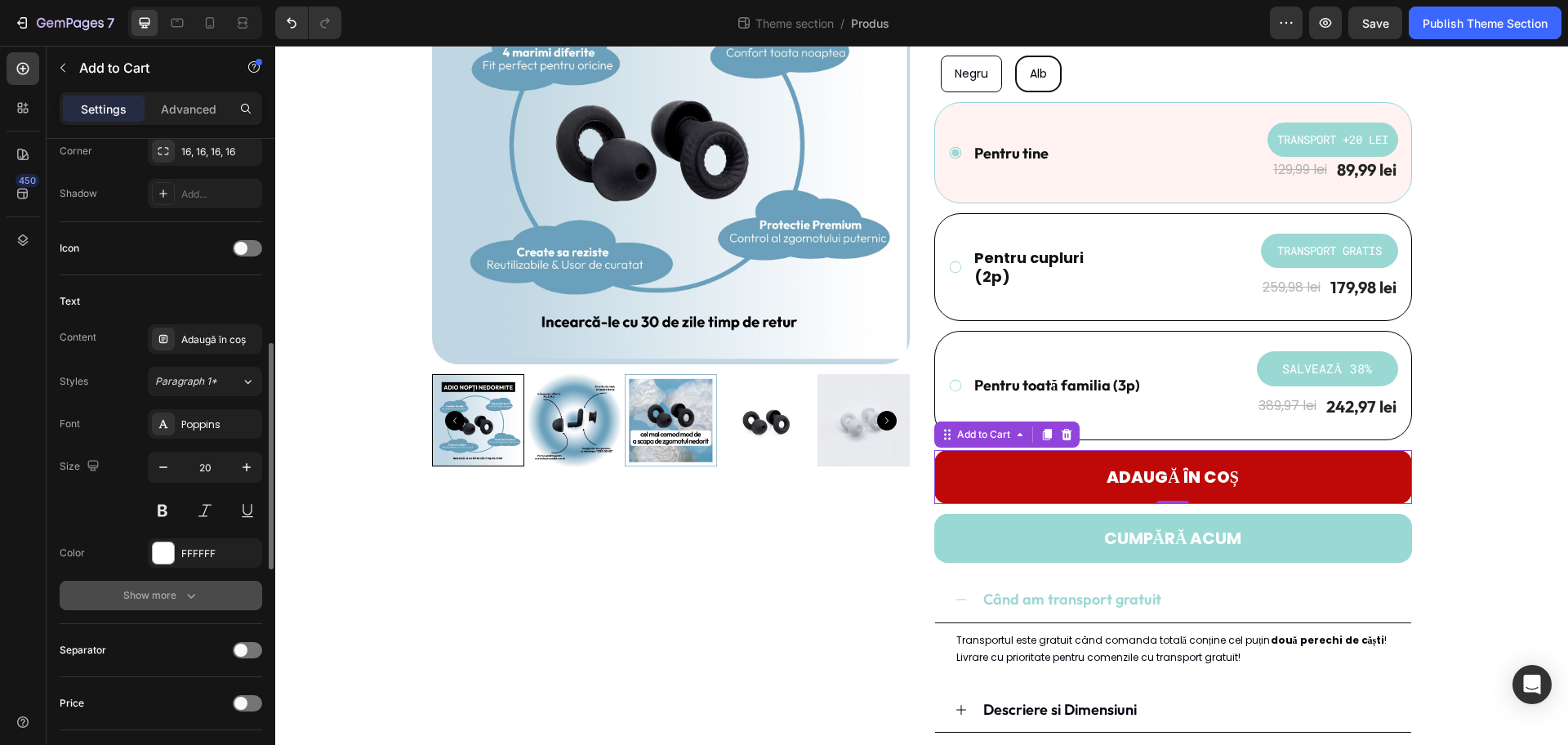
click at [172, 588] on div "Show more" at bounding box center [161, 595] width 76 height 16
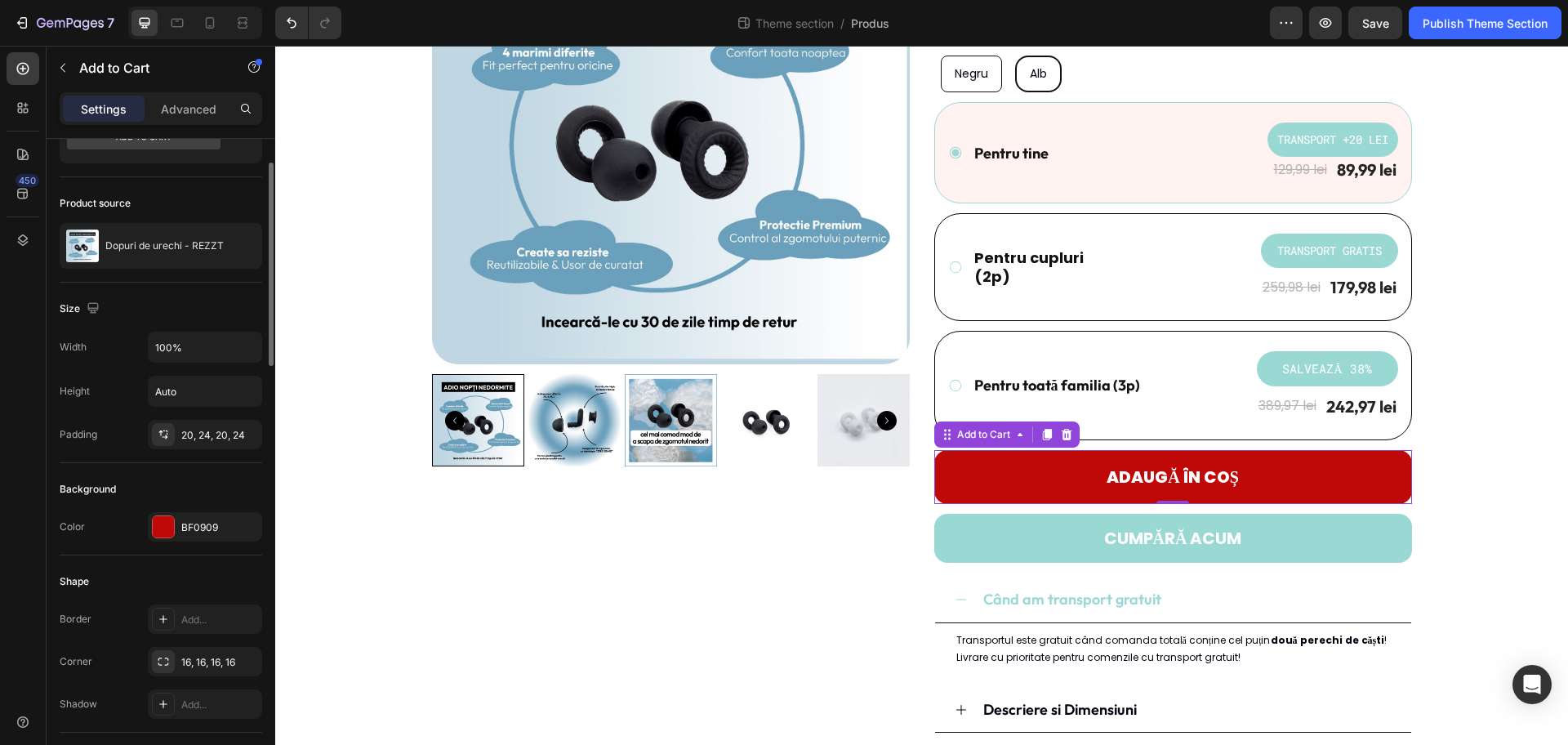
scroll to position [0, 0]
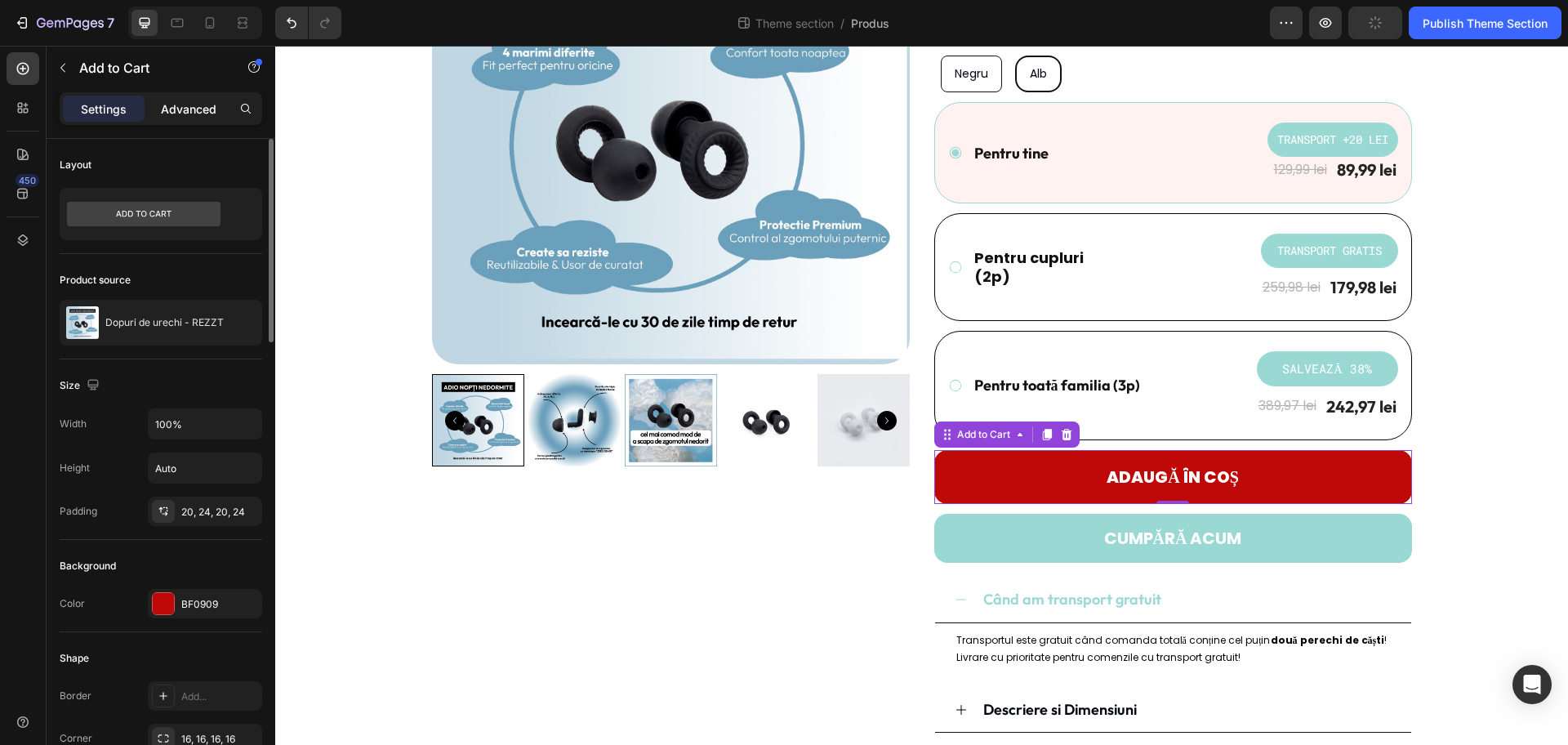
click at [174, 107] on p "Advanced" at bounding box center [189, 108] width 56 height 17
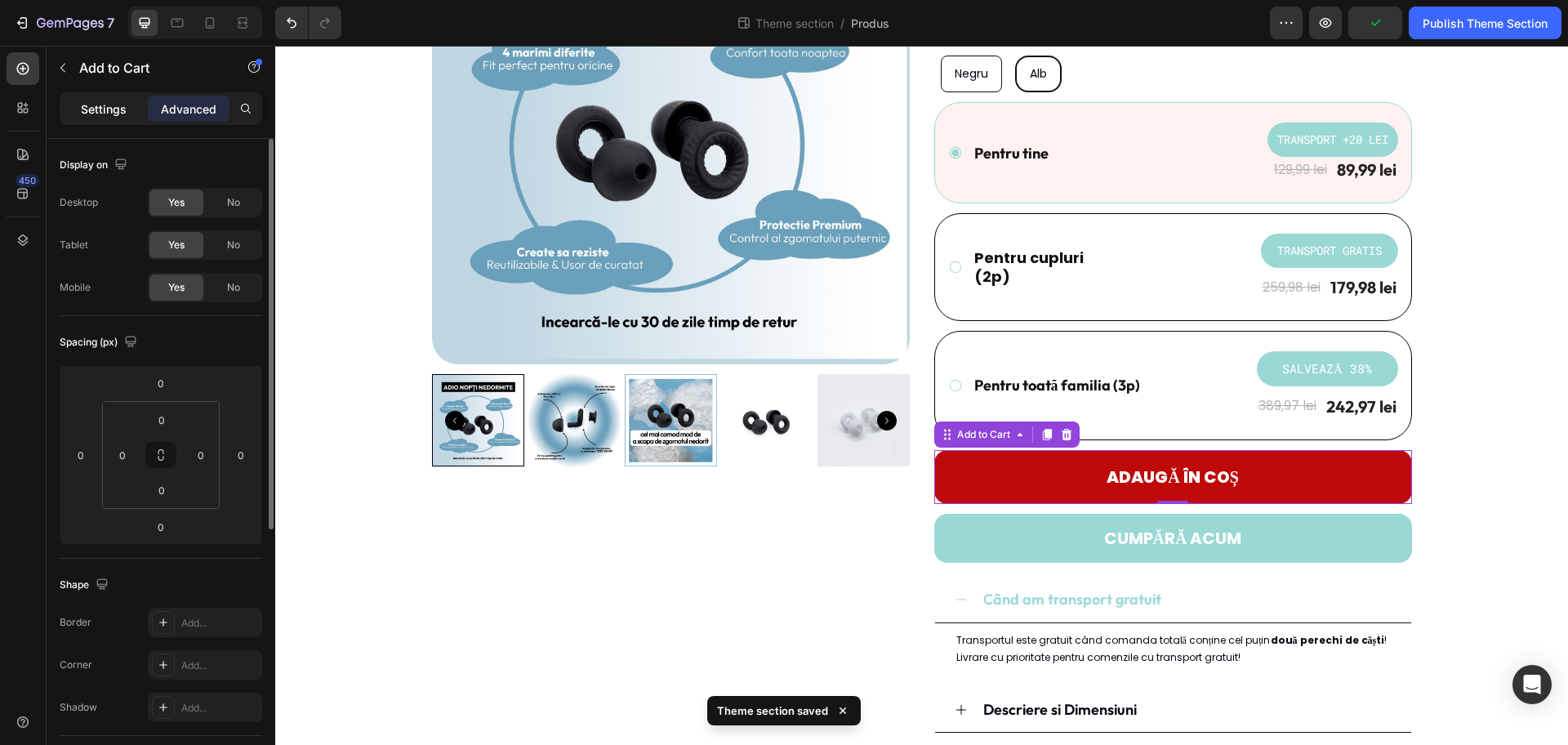
click at [91, 106] on p "Settings" at bounding box center [104, 108] width 46 height 17
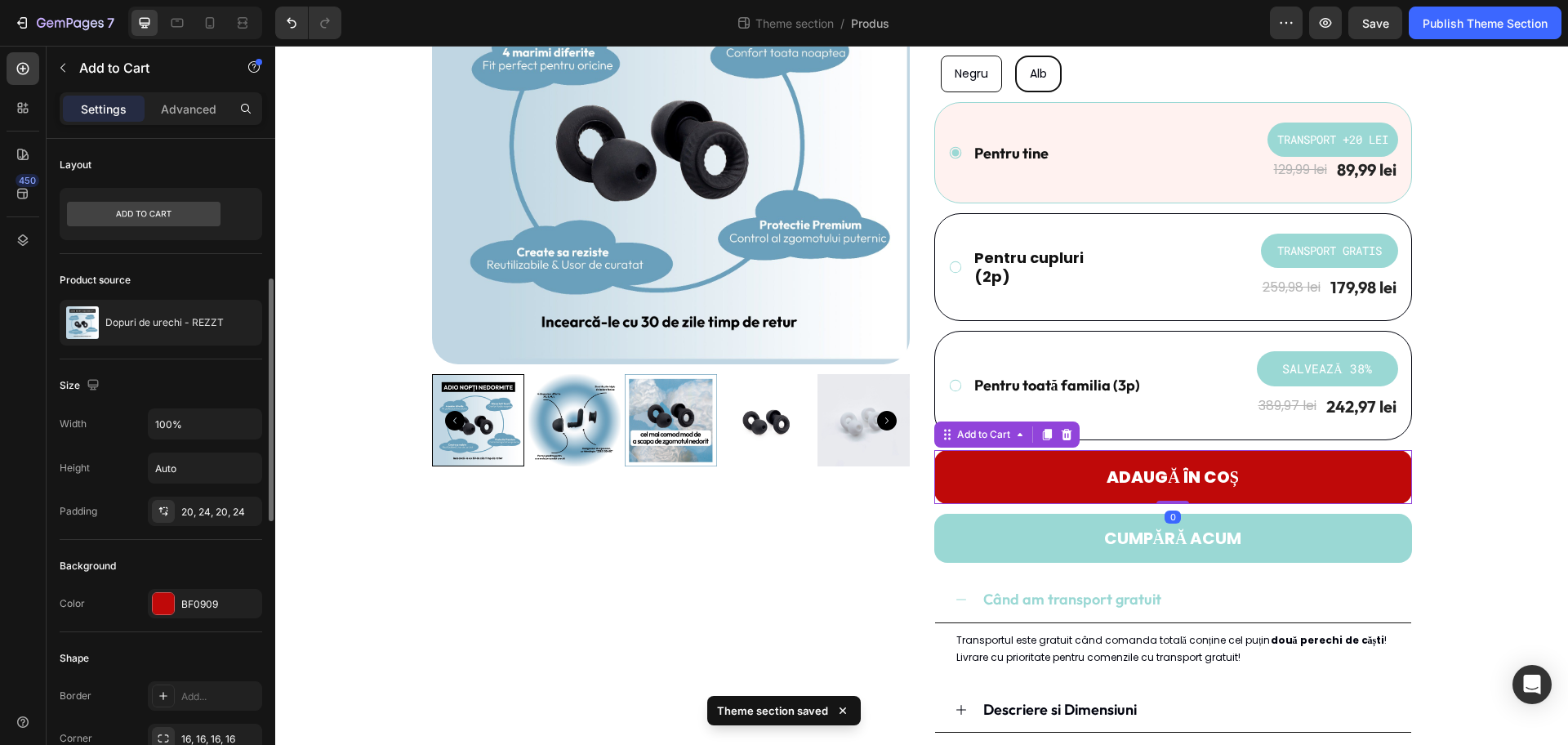
scroll to position [102, 0]
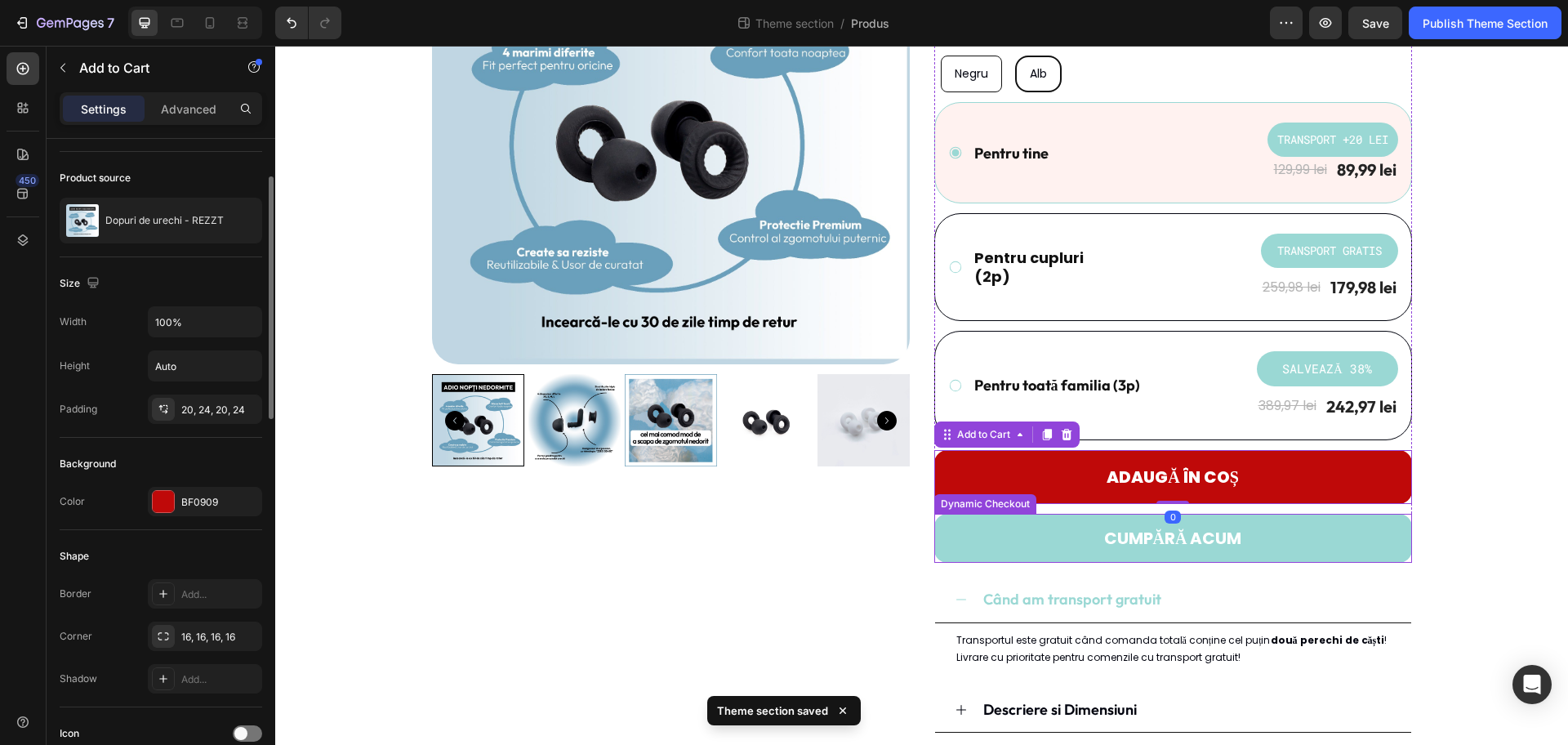
click at [1241, 541] on button "CUMPĂRĂ ACUM" at bounding box center [1173, 538] width 477 height 49
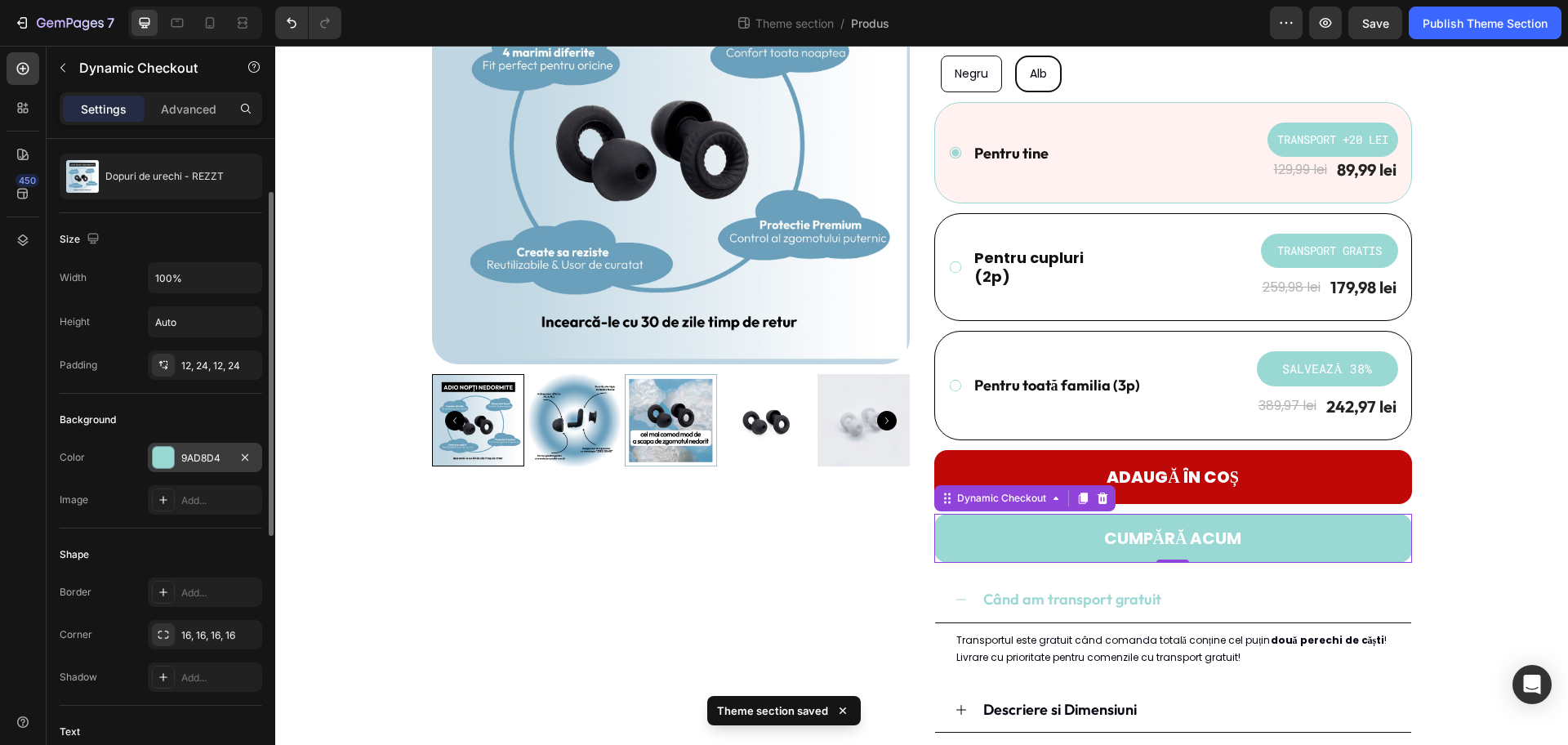
click at [215, 462] on div "9AD8D4" at bounding box center [205, 458] width 47 height 15
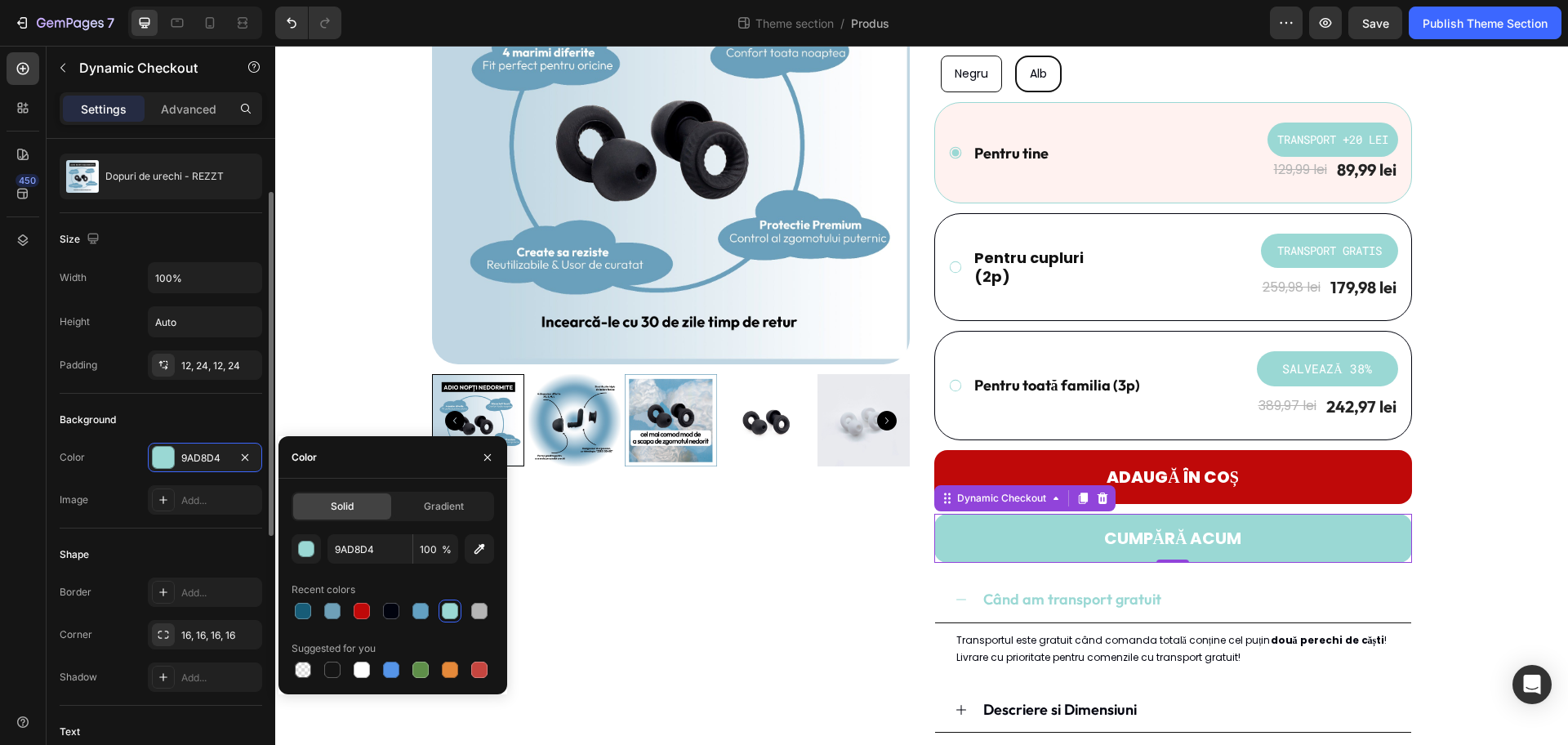
click at [93, 469] on div "Color 9AD8D4" at bounding box center [160, 457] width 203 height 29
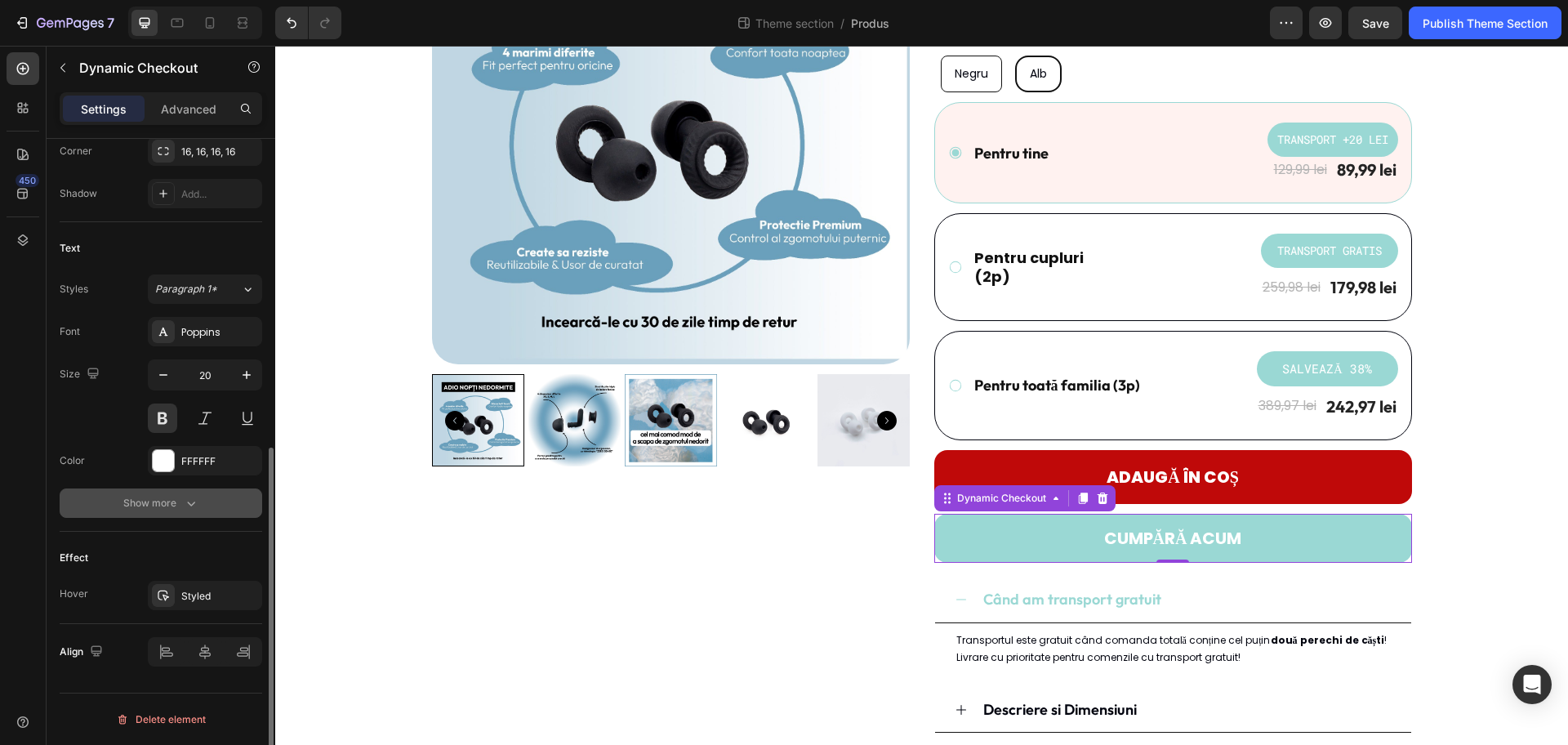
click at [126, 498] on div "Show more" at bounding box center [161, 503] width 76 height 16
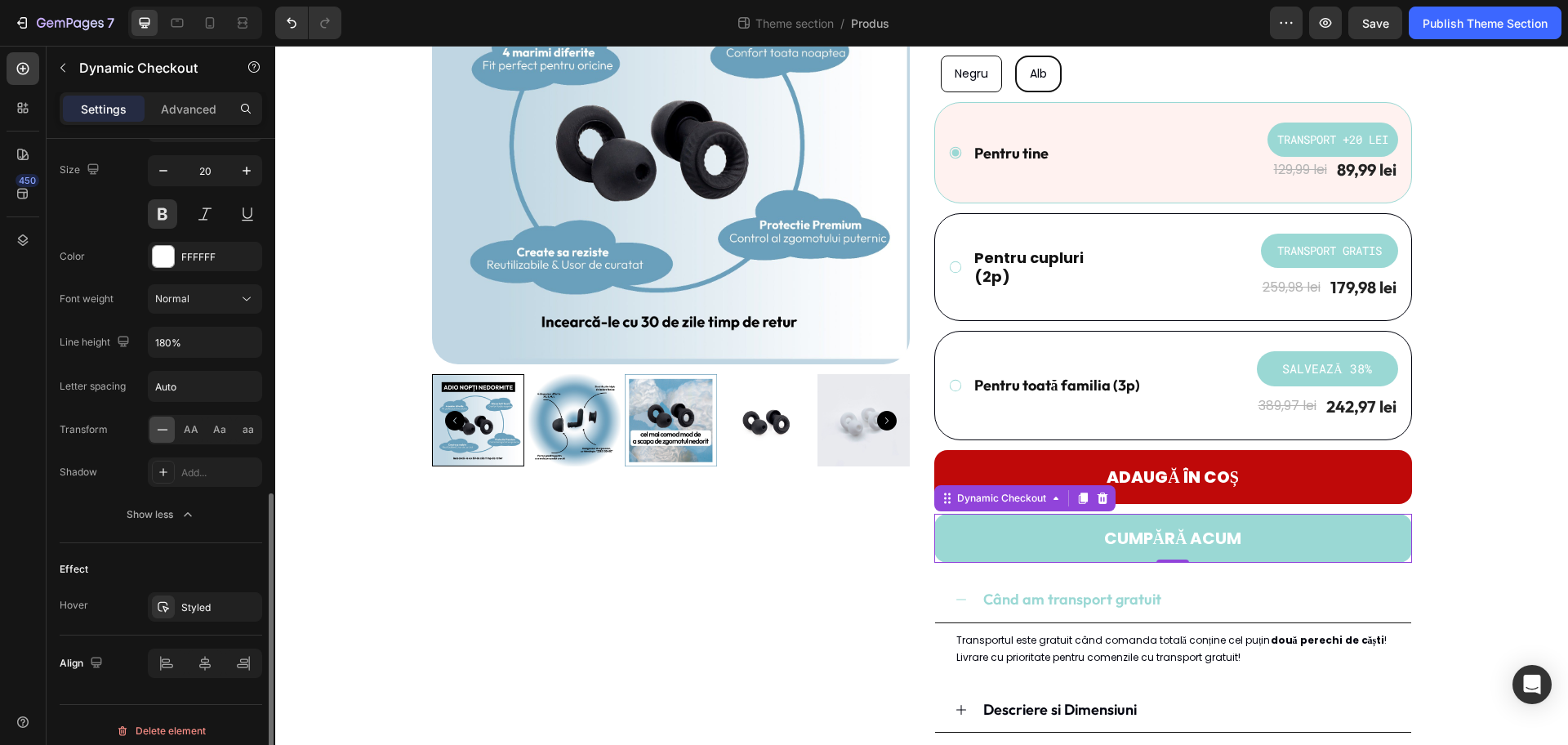
scroll to position [802, 0]
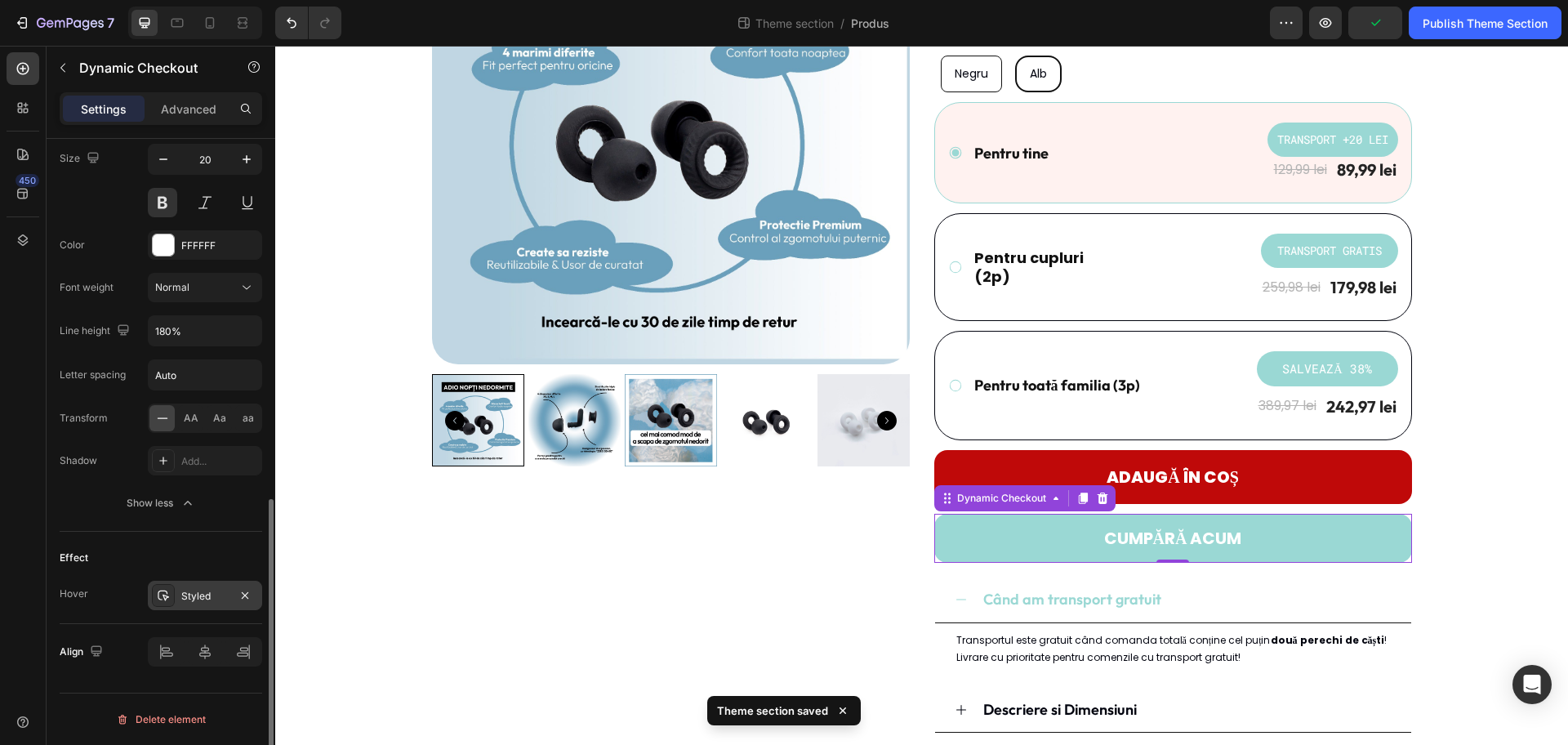
click at [200, 595] on div "Styled" at bounding box center [205, 596] width 47 height 15
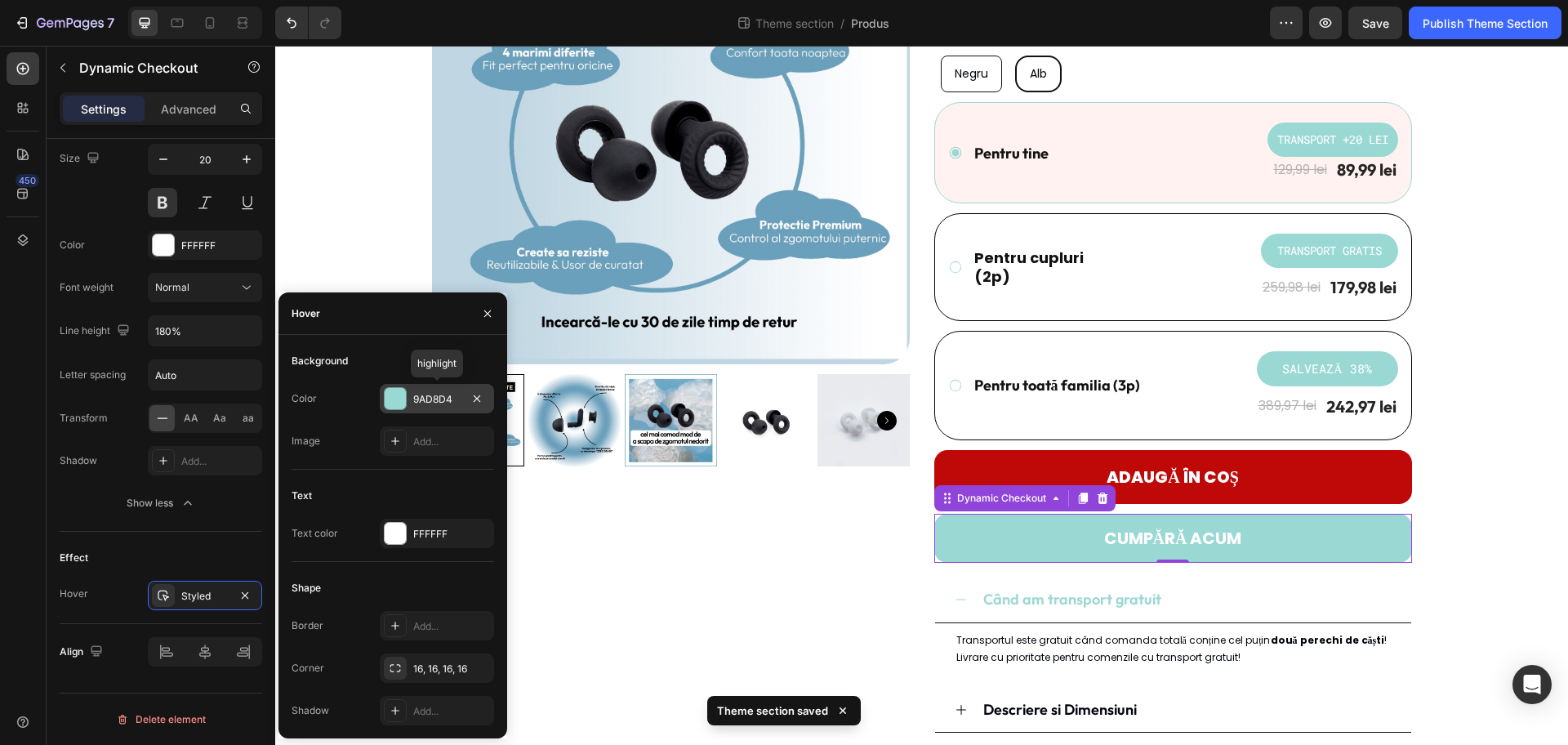
click at [434, 398] on div "9AD8D4" at bounding box center [437, 400] width 47 height 15
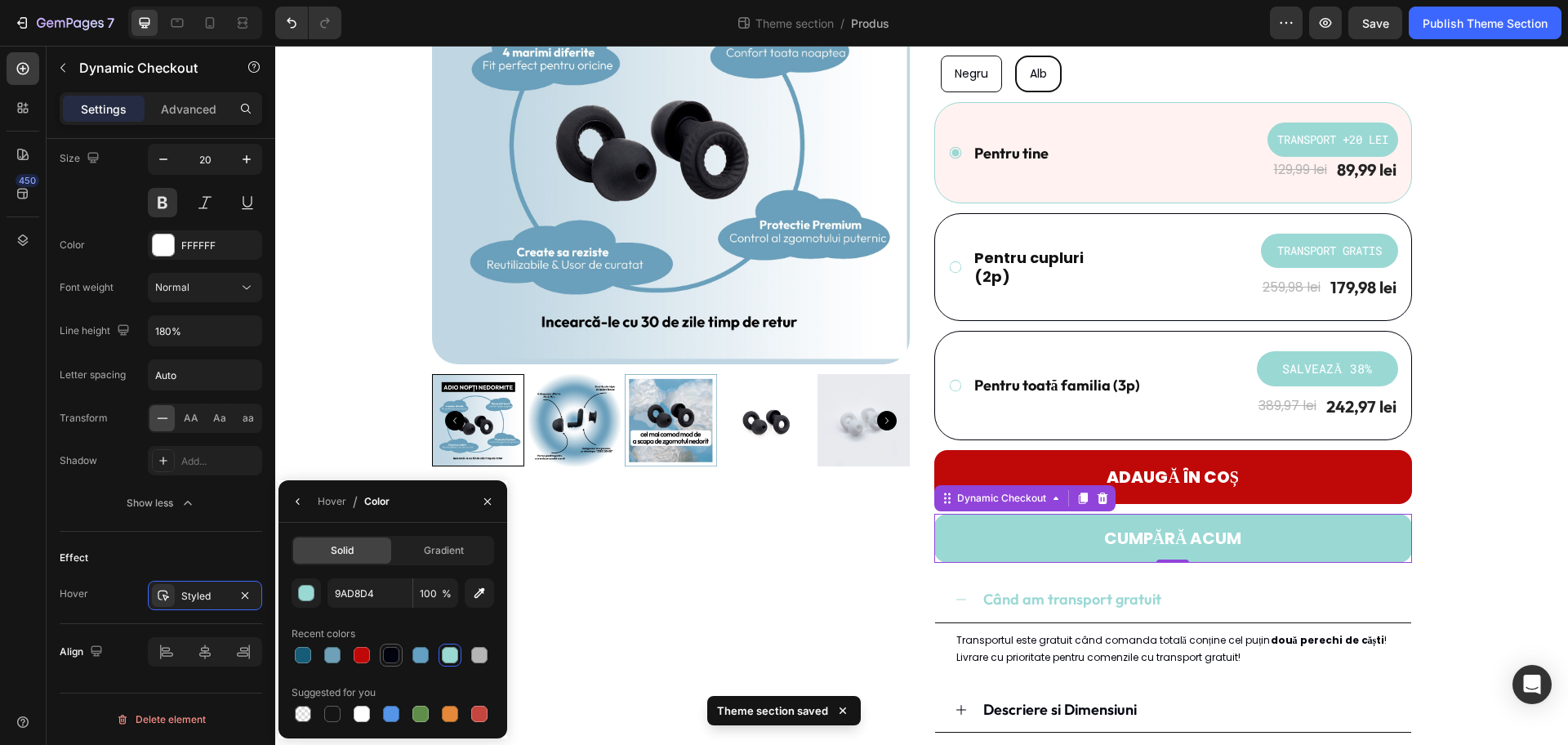
click at [391, 595] on div at bounding box center [391, 655] width 16 height 16
type input "01030E"
click at [1254, 469] on div "Product Images Dopuri de urechi - REZZT Product Title Icon Icon Icon Icon Icon …" at bounding box center [922, 387] width 1269 height 1002
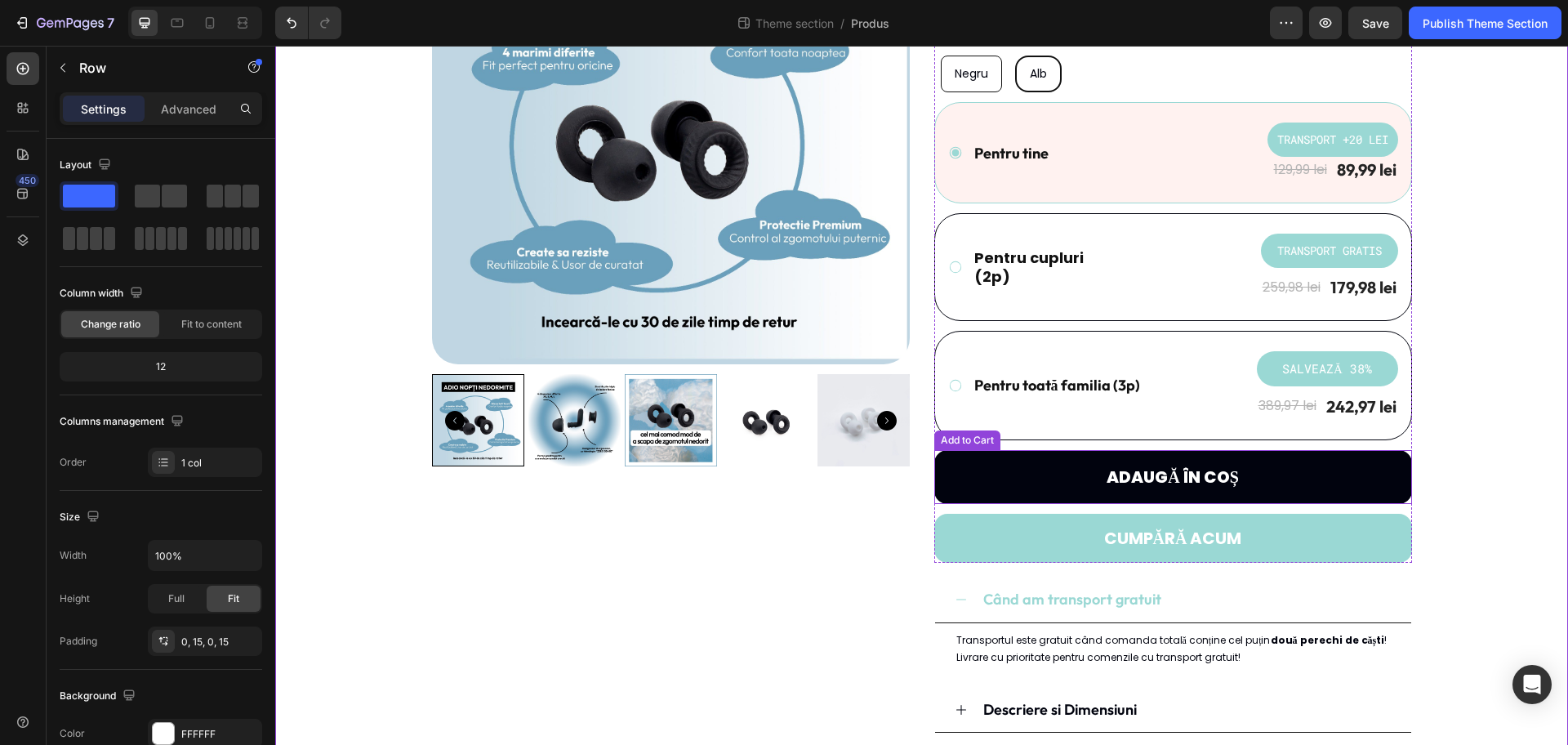
click at [1254, 491] on button "Adaugă în coș" at bounding box center [1173, 477] width 477 height 54
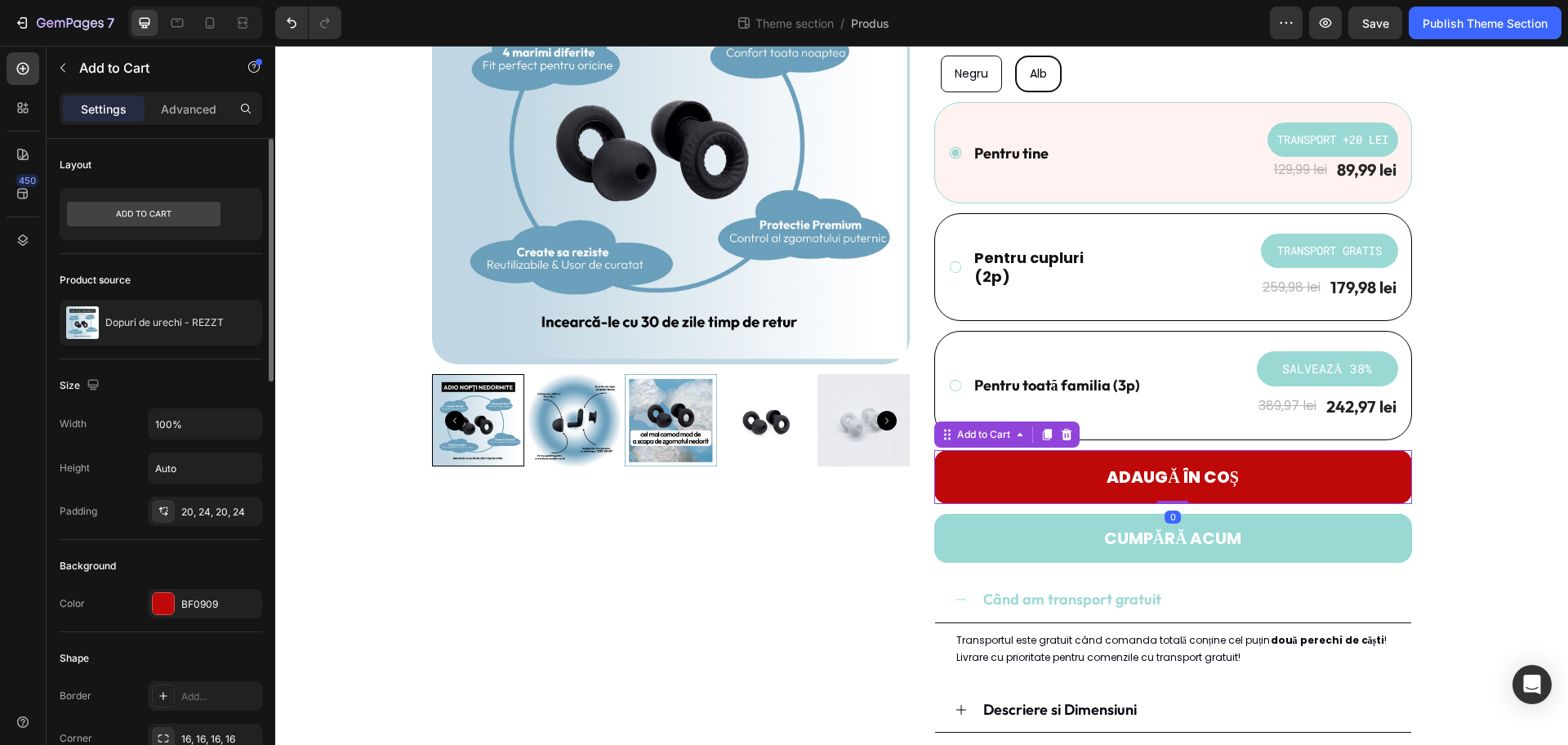
scroll to position [102, 0]
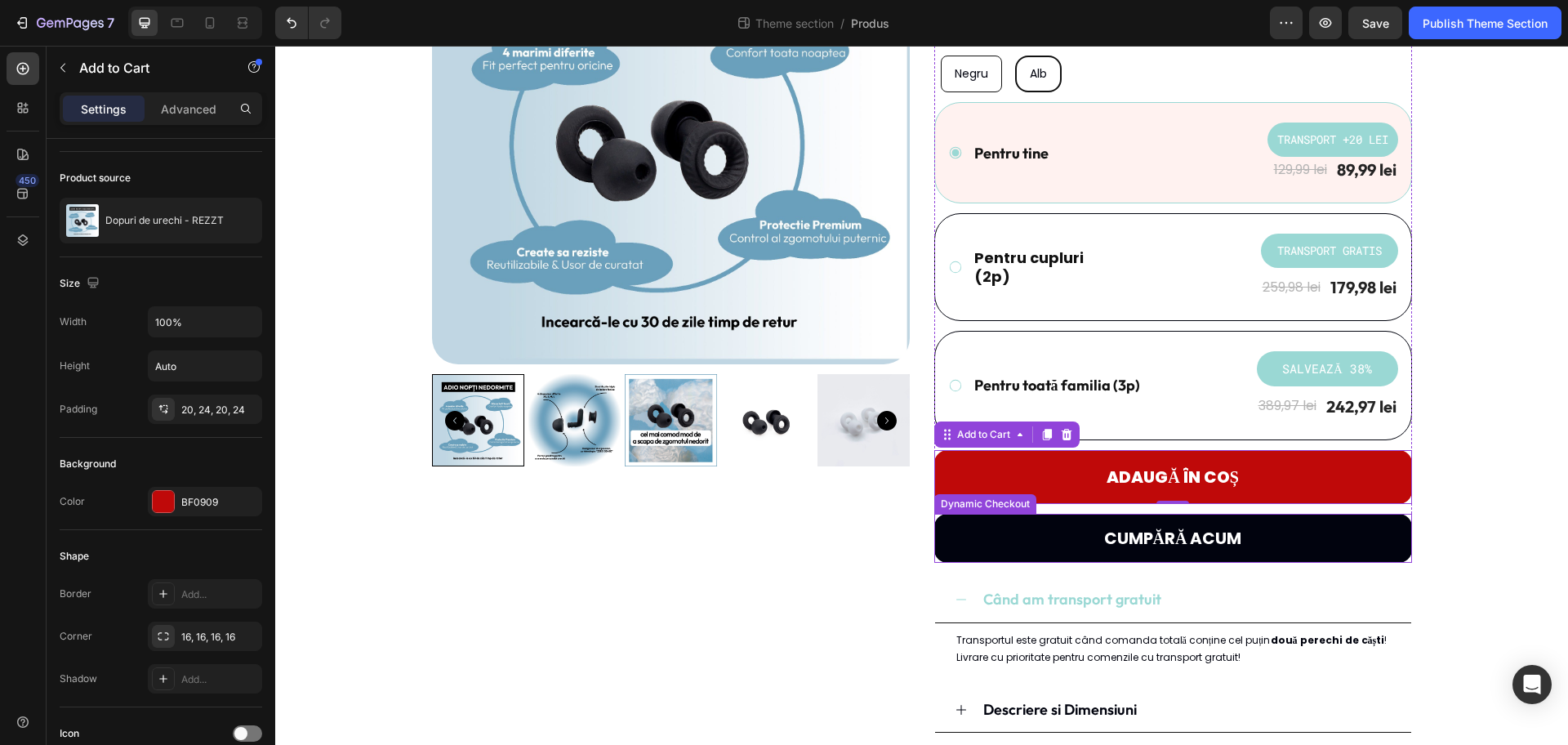
click at [972, 533] on button "CUMPĂRĂ ACUM" at bounding box center [1173, 538] width 477 height 49
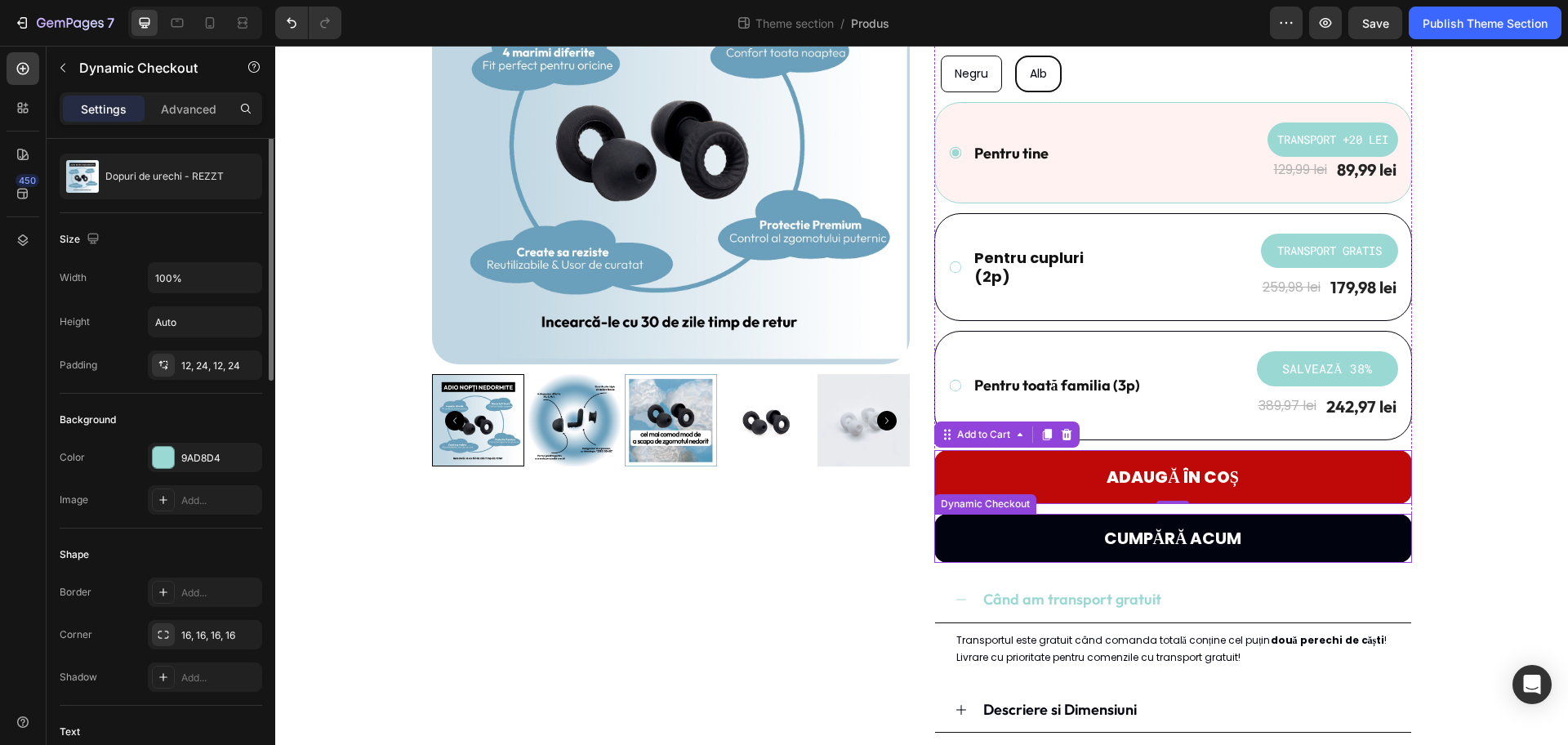
scroll to position [0, 0]
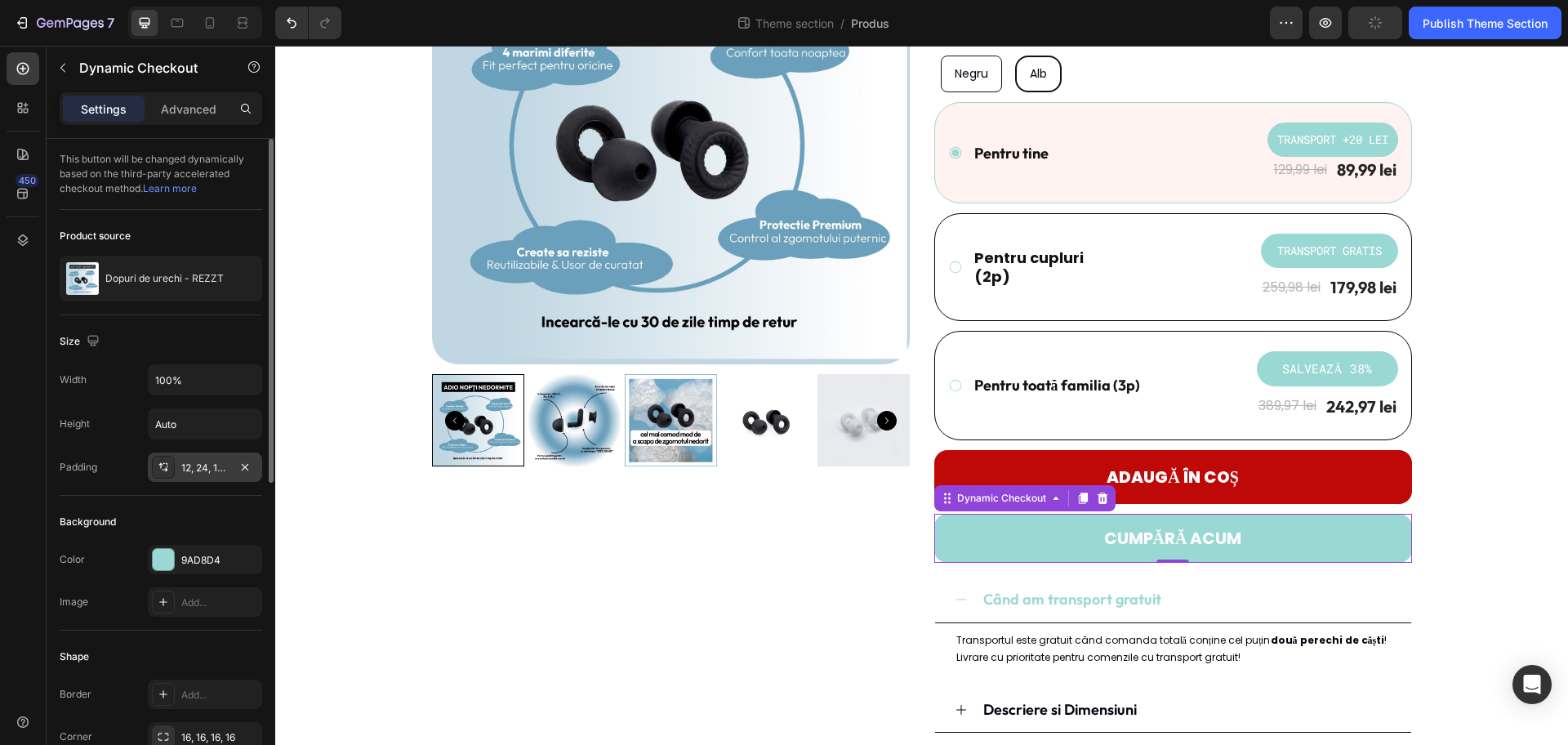
click at [192, 473] on div "12, 24, 12, 24" at bounding box center [205, 468] width 47 height 15
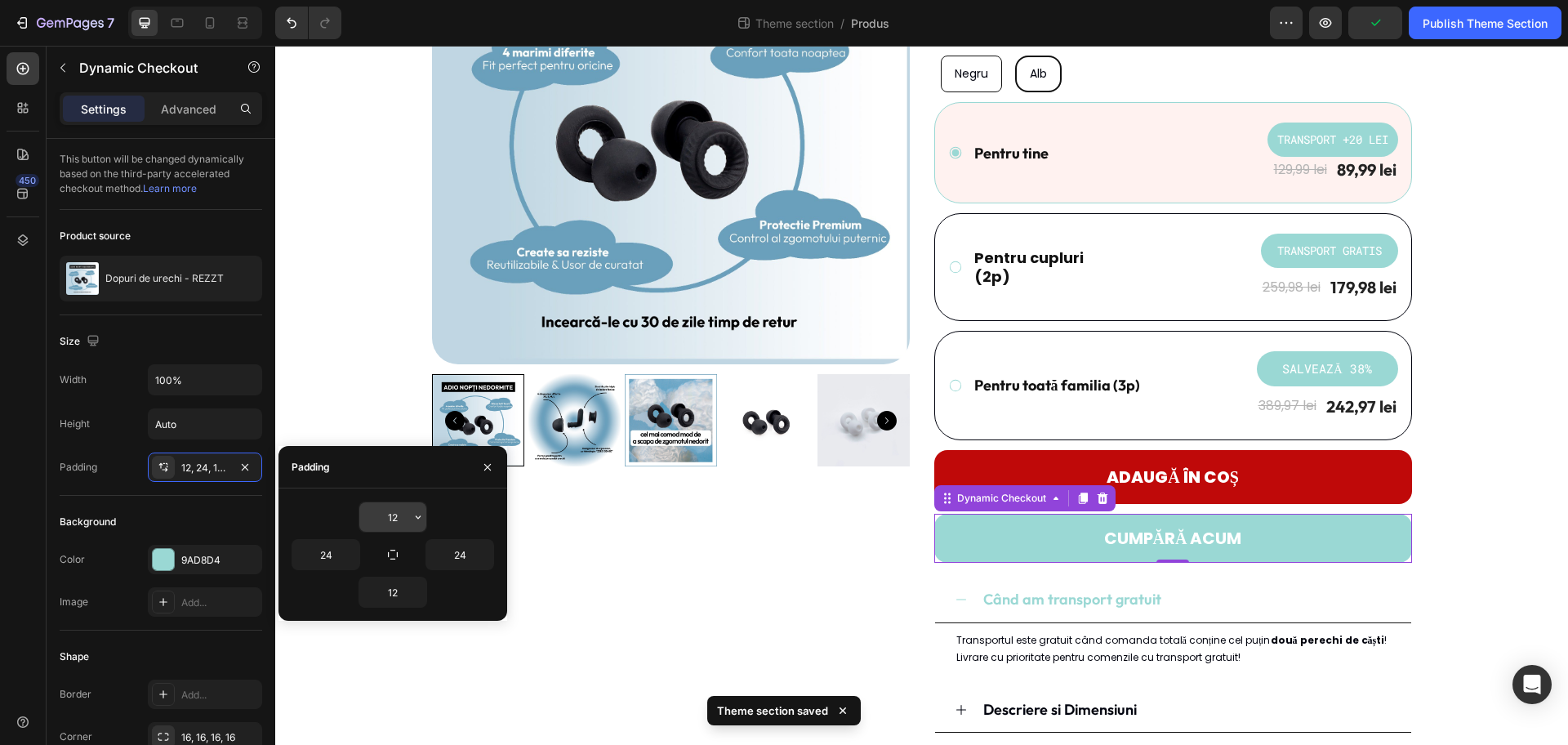
click at [398, 515] on input "12" at bounding box center [393, 516] width 67 height 29
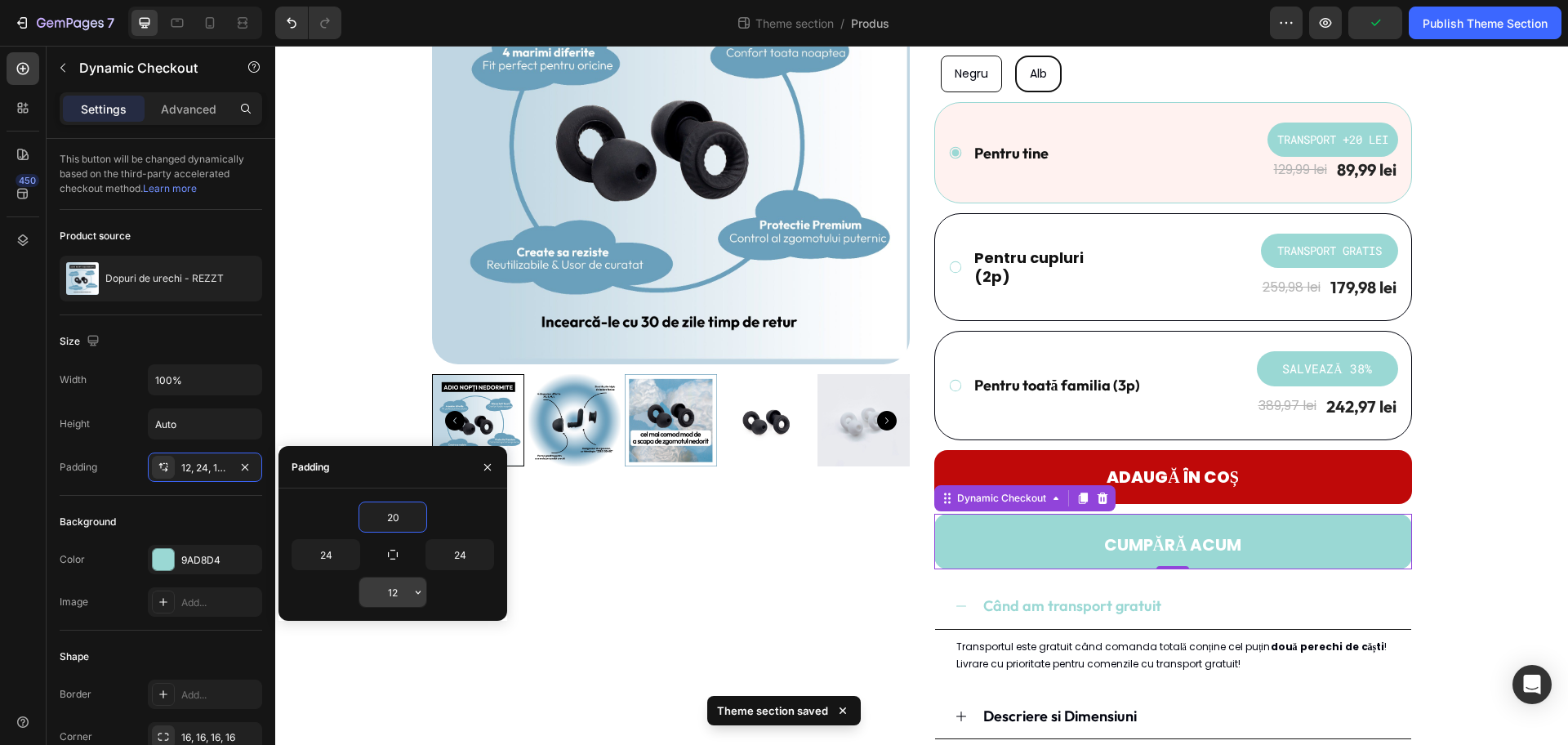
type input "20"
click at [396, 591] on input "12" at bounding box center [393, 592] width 67 height 29
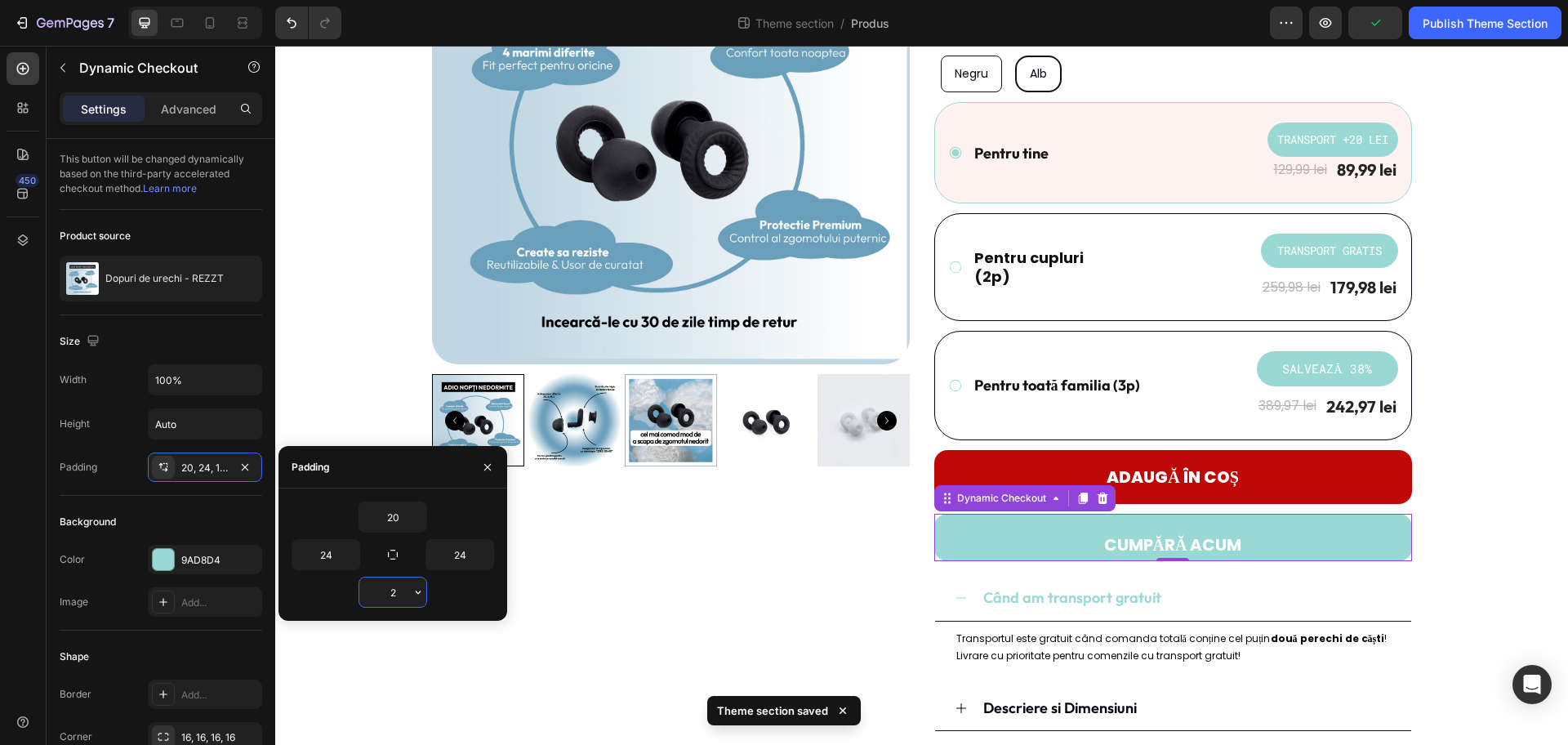
type input "20"
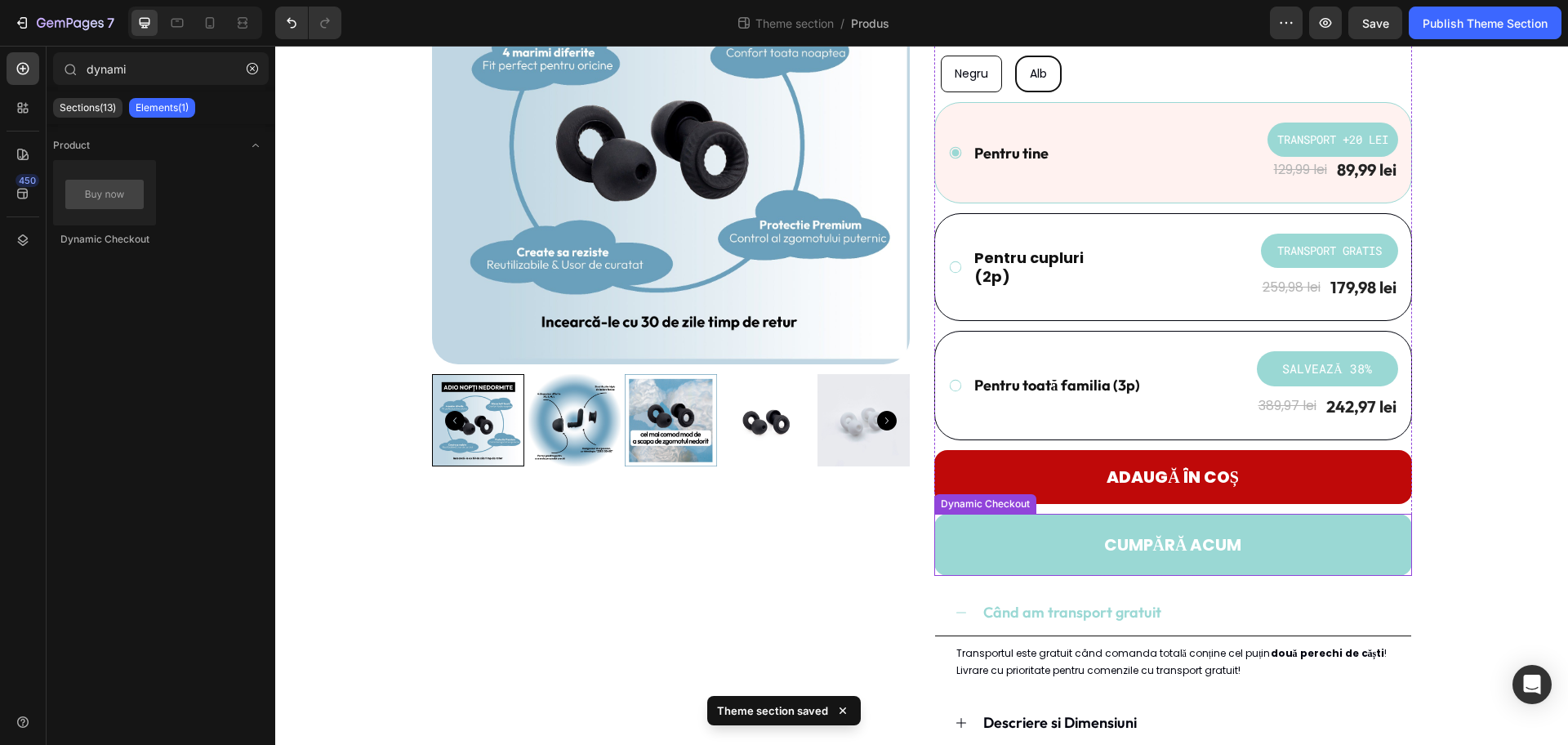
click at [1254, 505] on div "Product Images Dopuri de urechi - REZZT Product Title Icon Icon Icon Icon Icon …" at bounding box center [922, 394] width 1269 height 1015
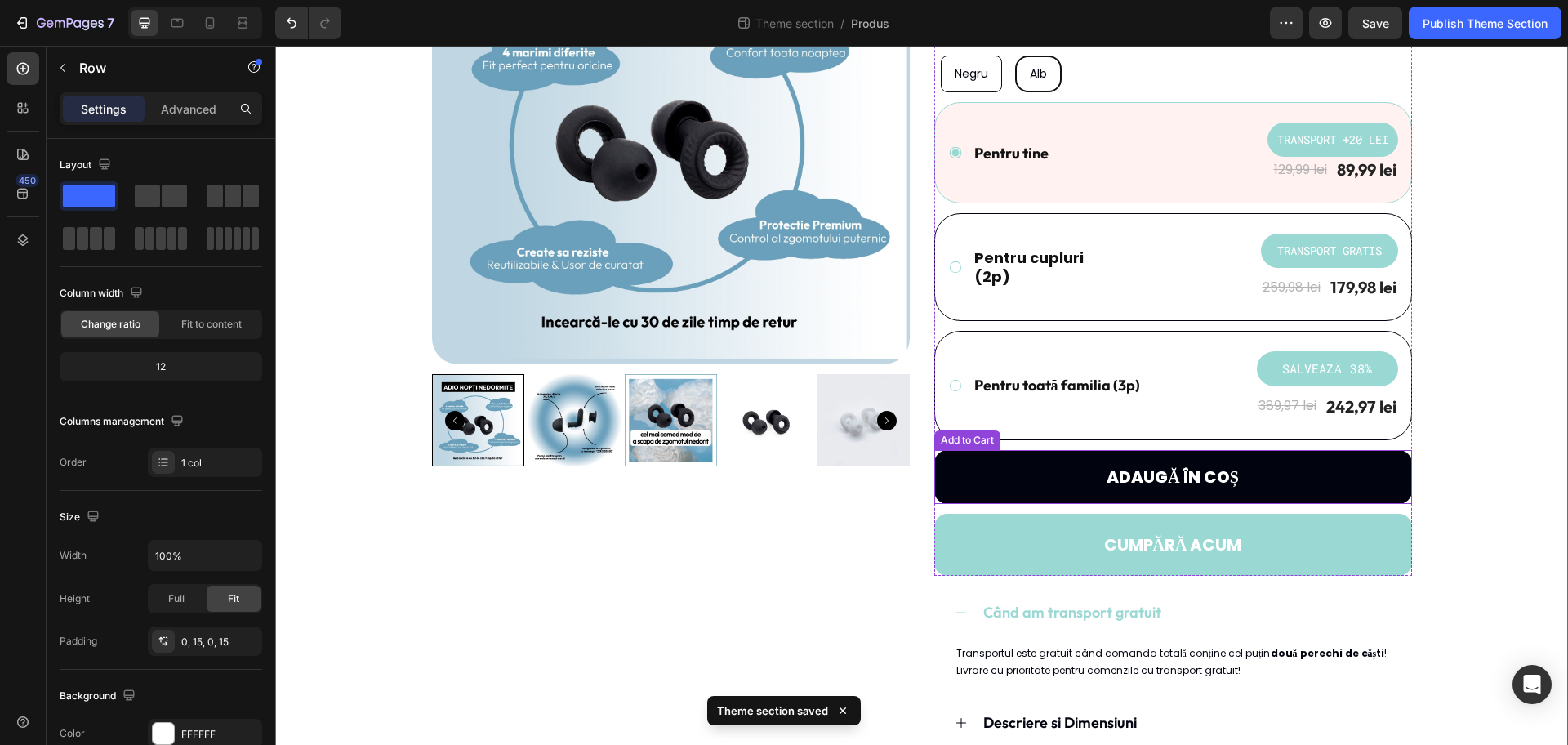
click at [1254, 479] on button "Adaugă în coș" at bounding box center [1173, 477] width 477 height 54
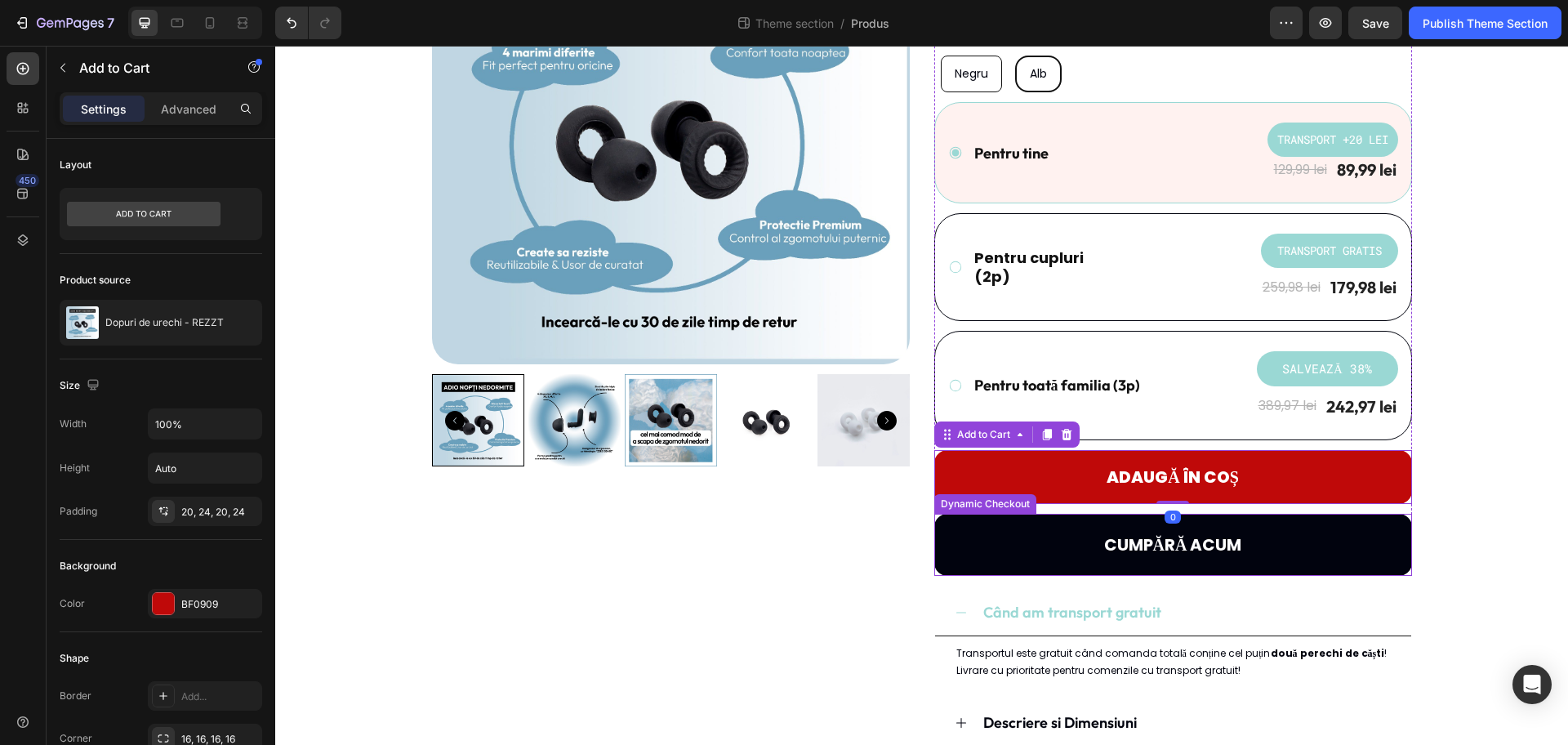
click at [1254, 537] on button "CUMPĂRĂ ACUM" at bounding box center [1173, 545] width 477 height 62
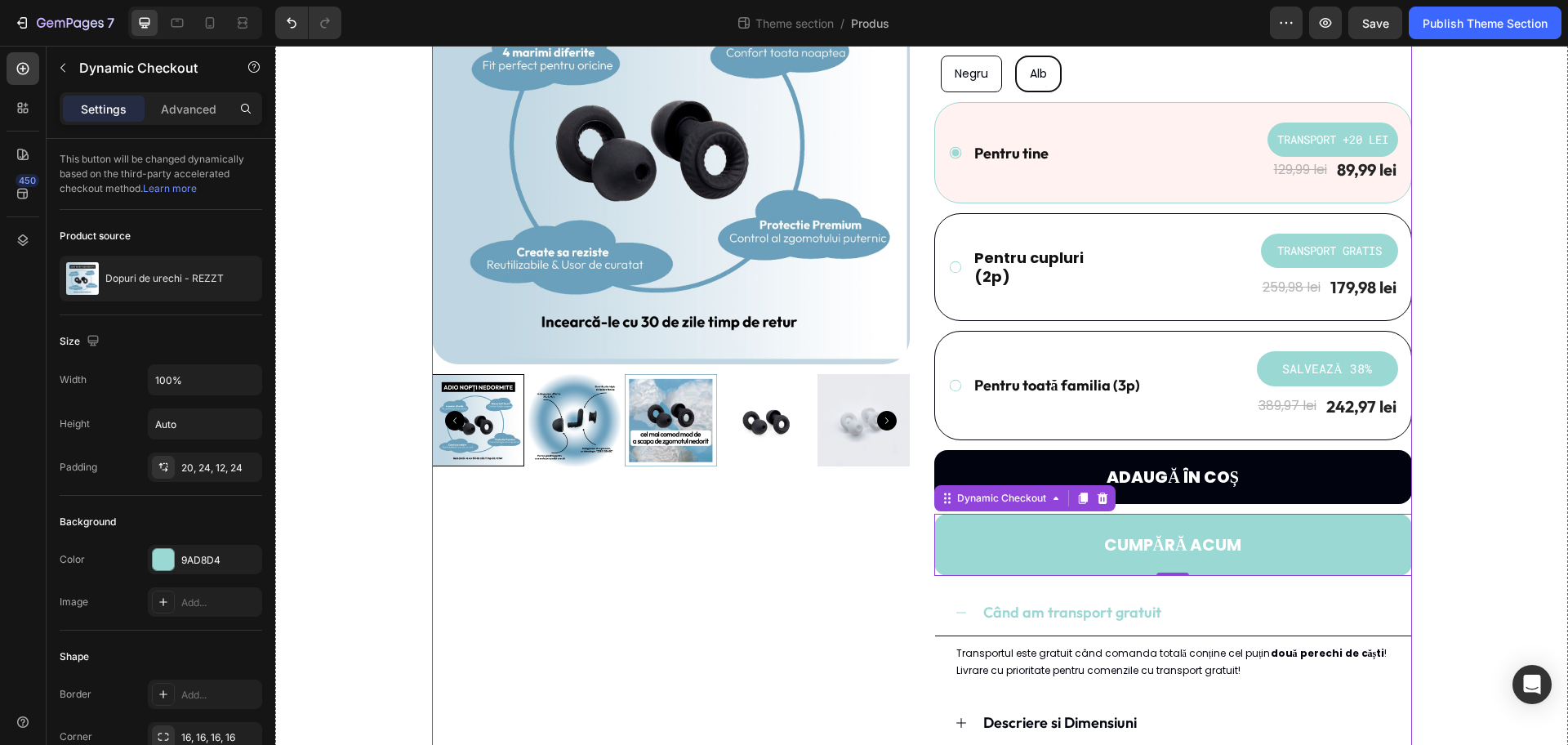
click at [935, 458] on button "Adaugă în coș" at bounding box center [1173, 477] width 477 height 54
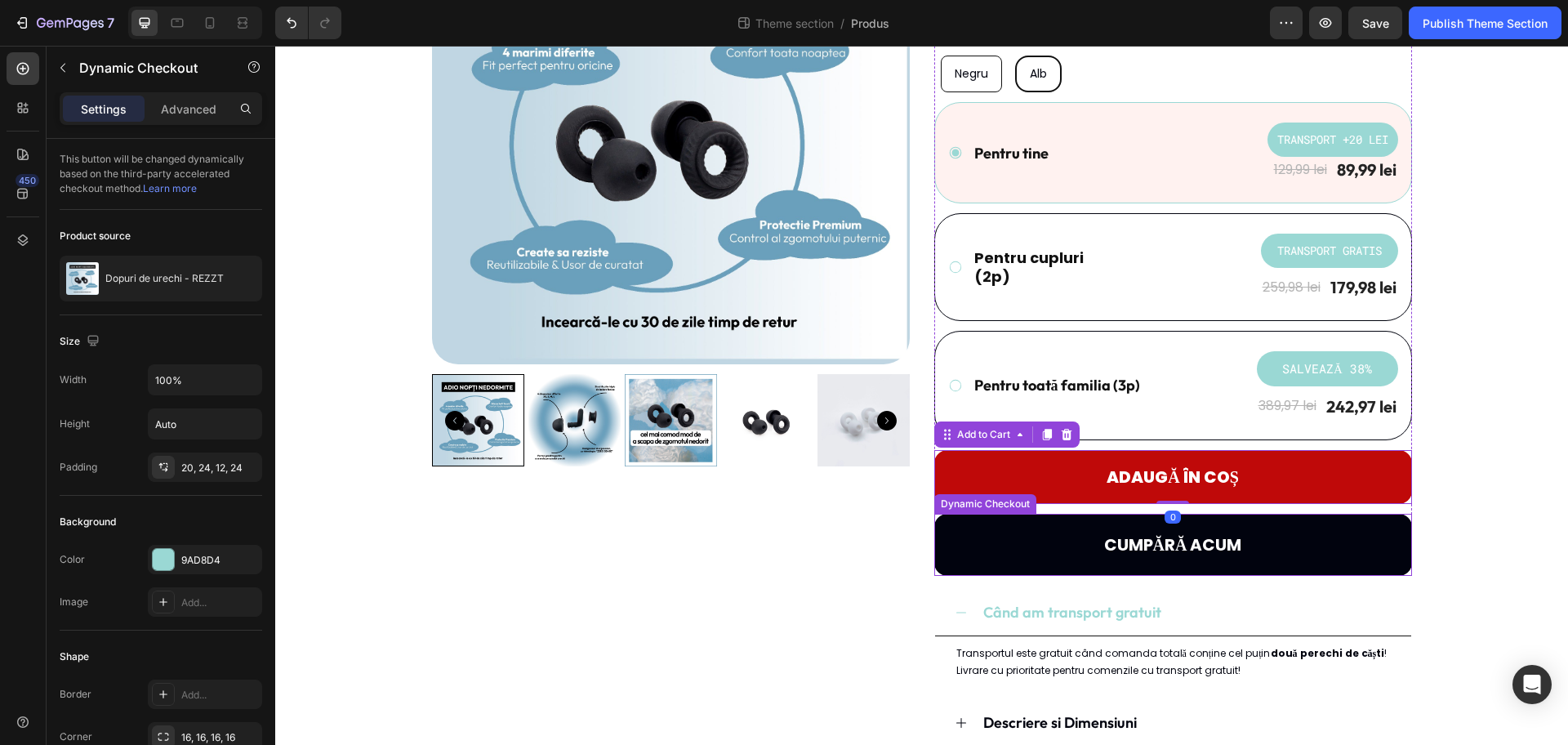
click at [987, 532] on button "CUMPĂRĂ ACUM" at bounding box center [1173, 545] width 477 height 62
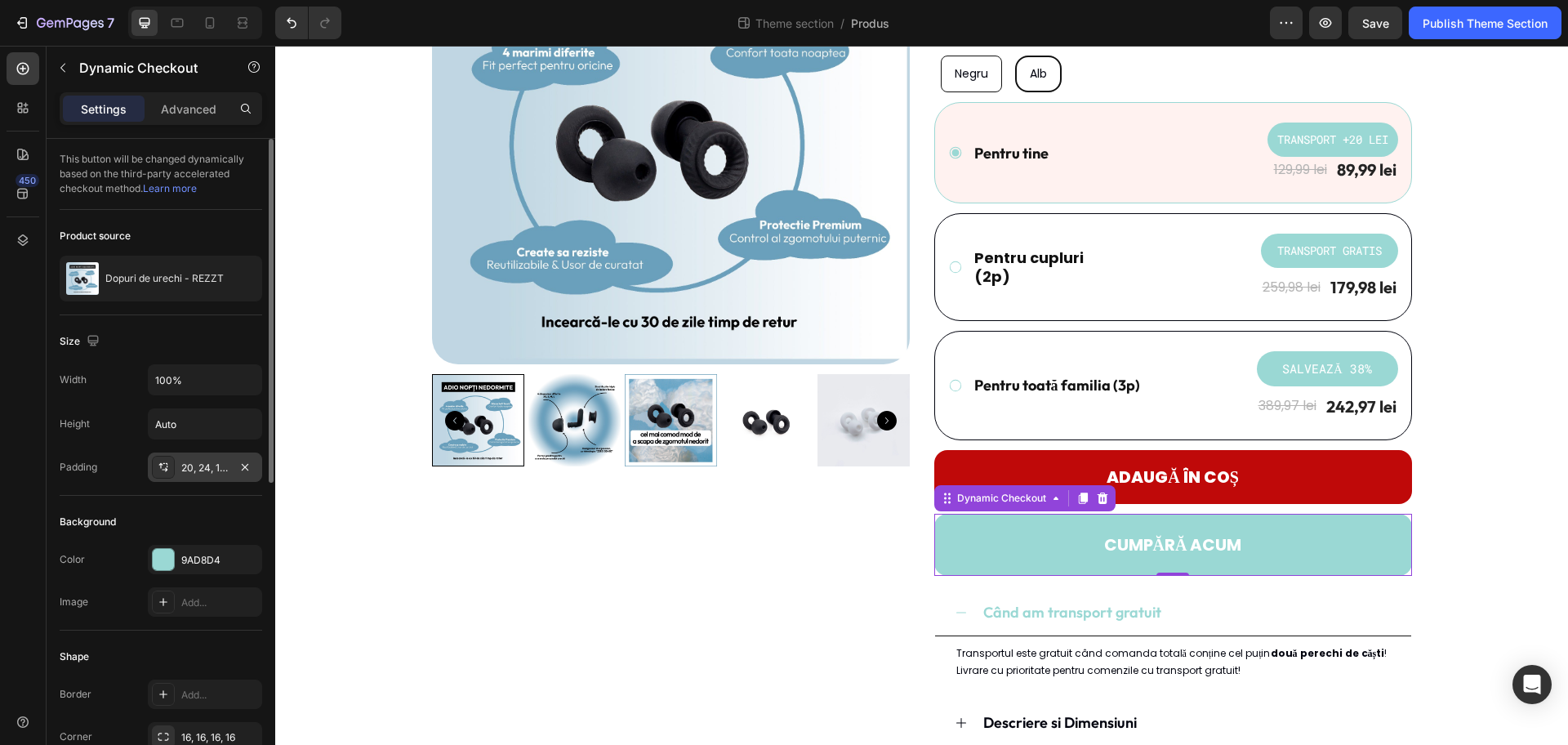
click at [206, 464] on div "20, 24, 12, 24" at bounding box center [205, 468] width 47 height 15
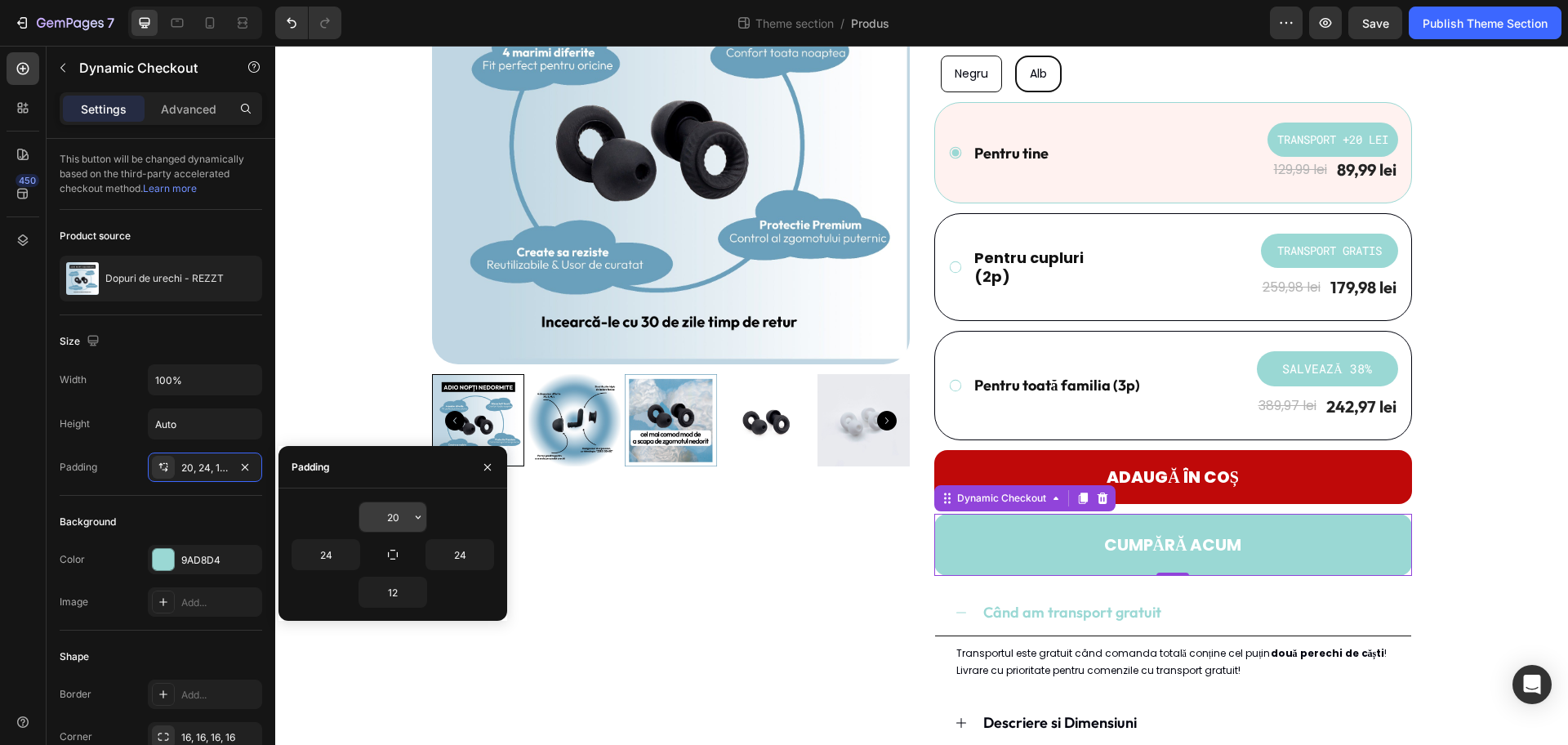
click at [392, 516] on input "20" at bounding box center [393, 516] width 67 height 29
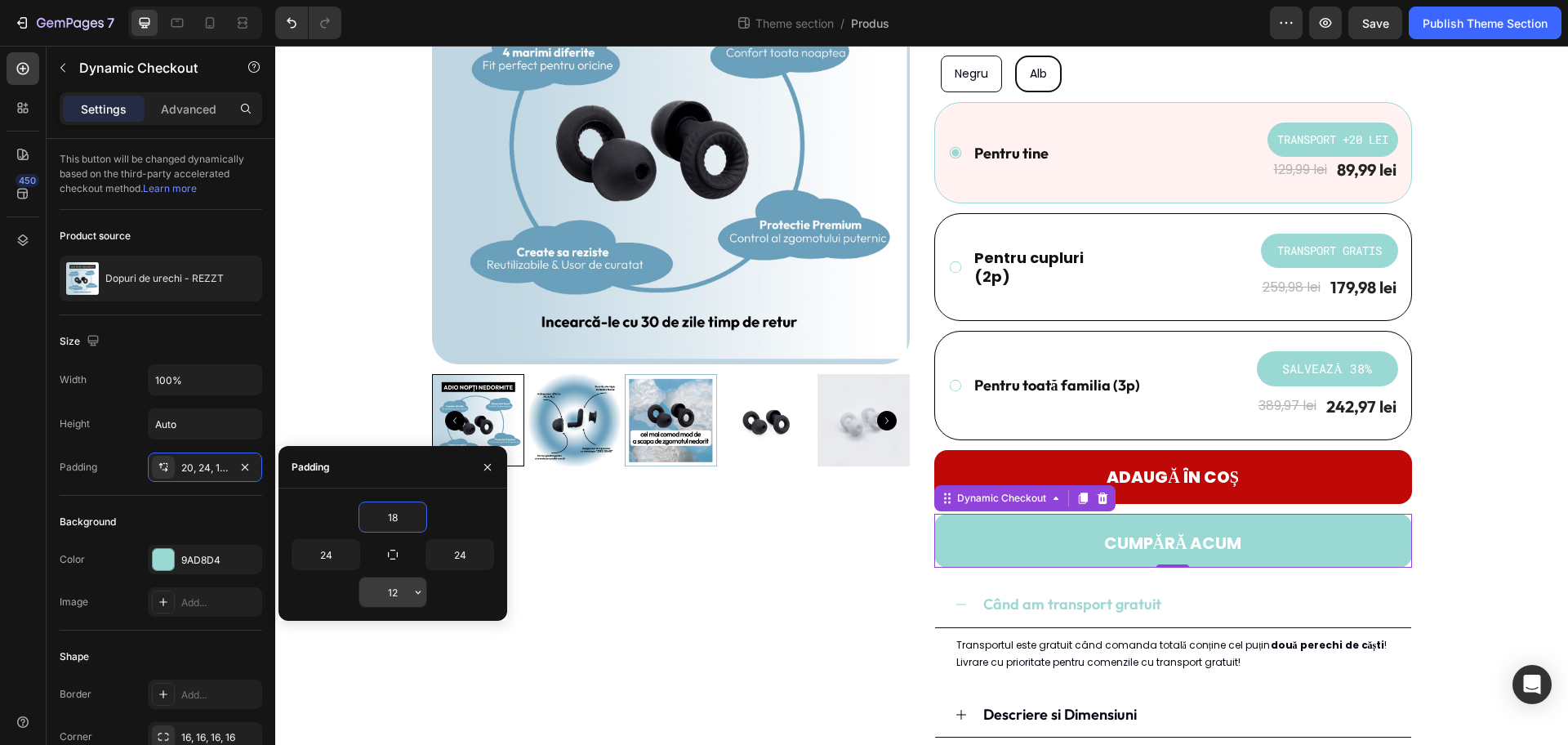
type input "18"
click at [394, 591] on input "12" at bounding box center [393, 592] width 67 height 29
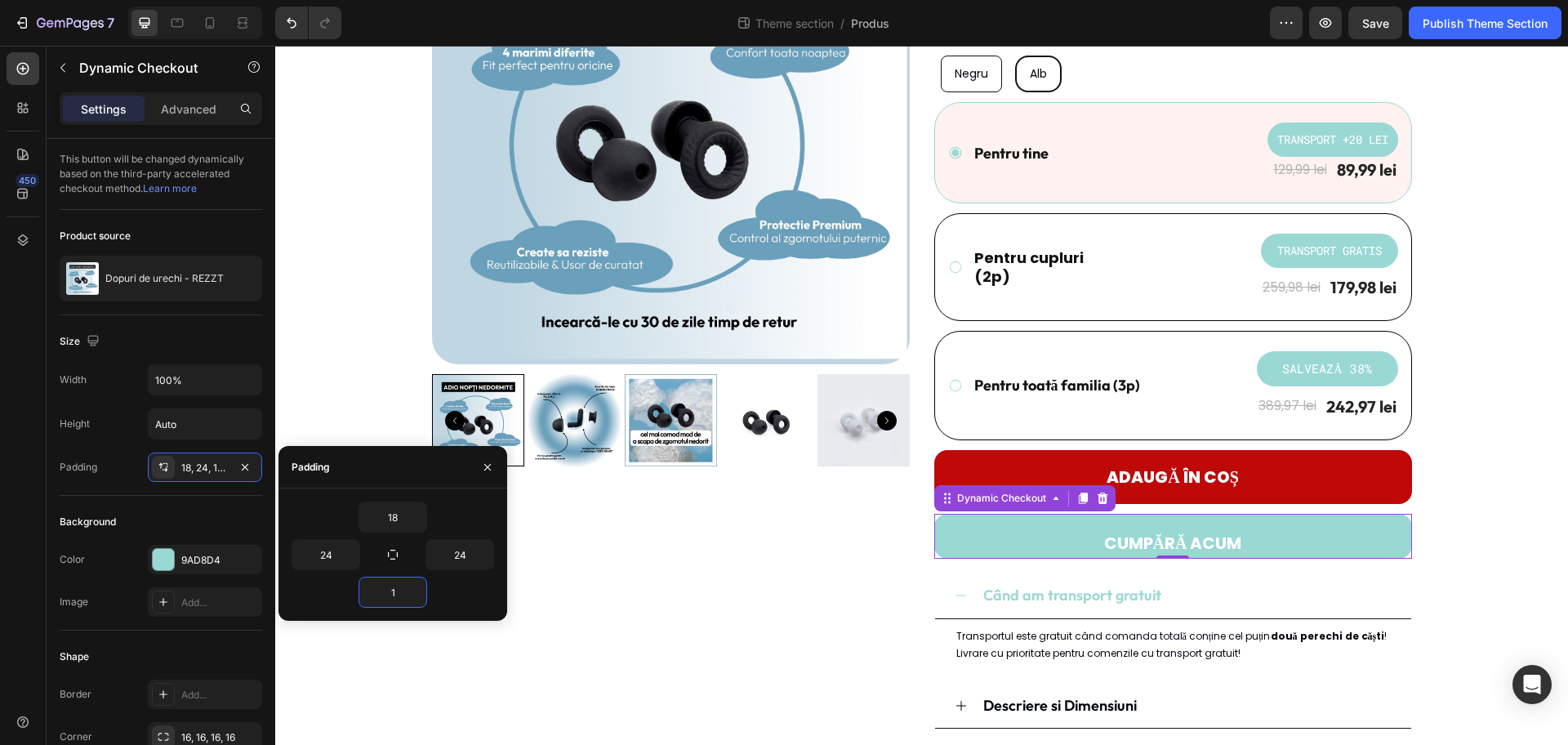
type input "18"
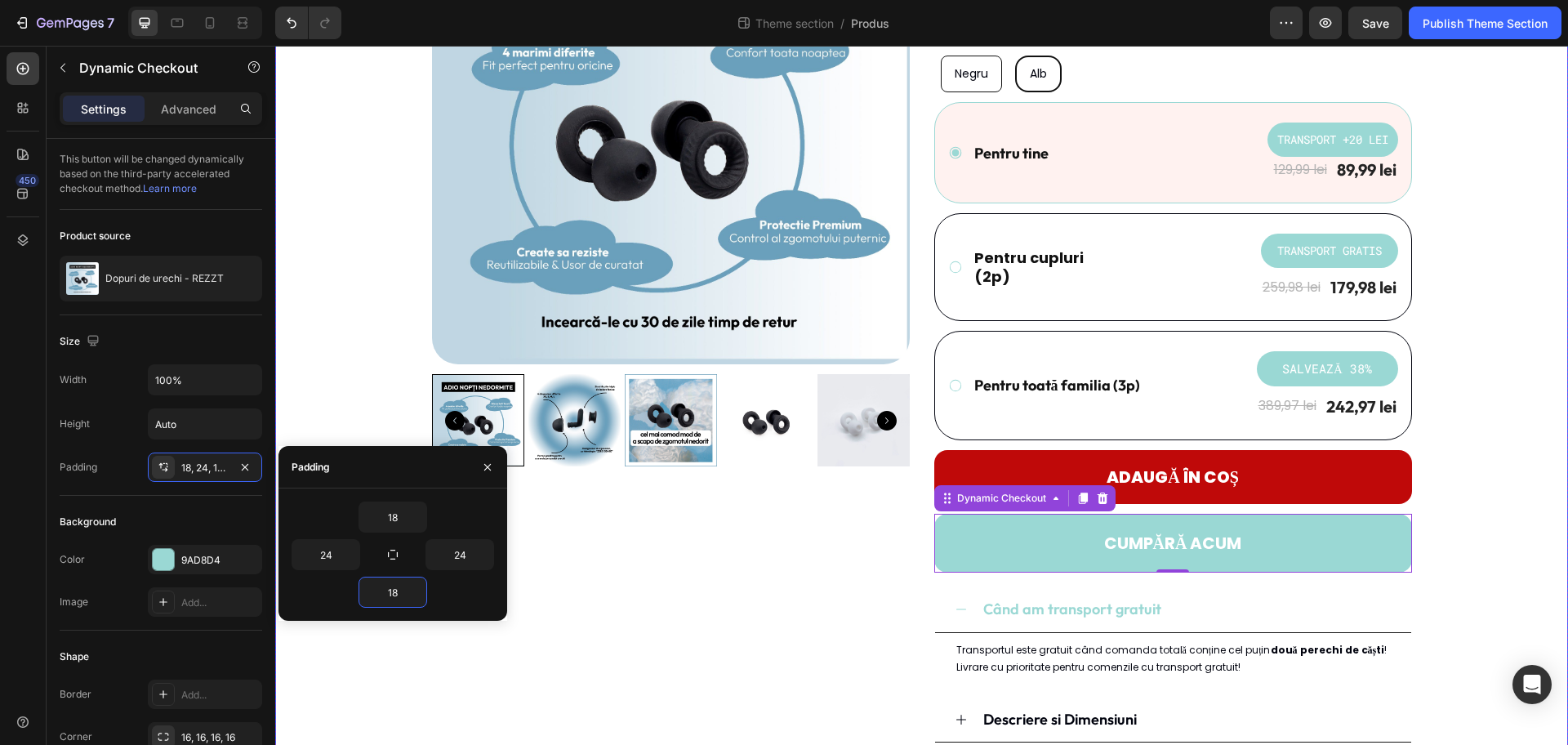
click at [1254, 488] on div "Product Images Dopuri de urechi - REZZT Product Title Icon Icon Icon Icon Icon …" at bounding box center [922, 392] width 1269 height 1012
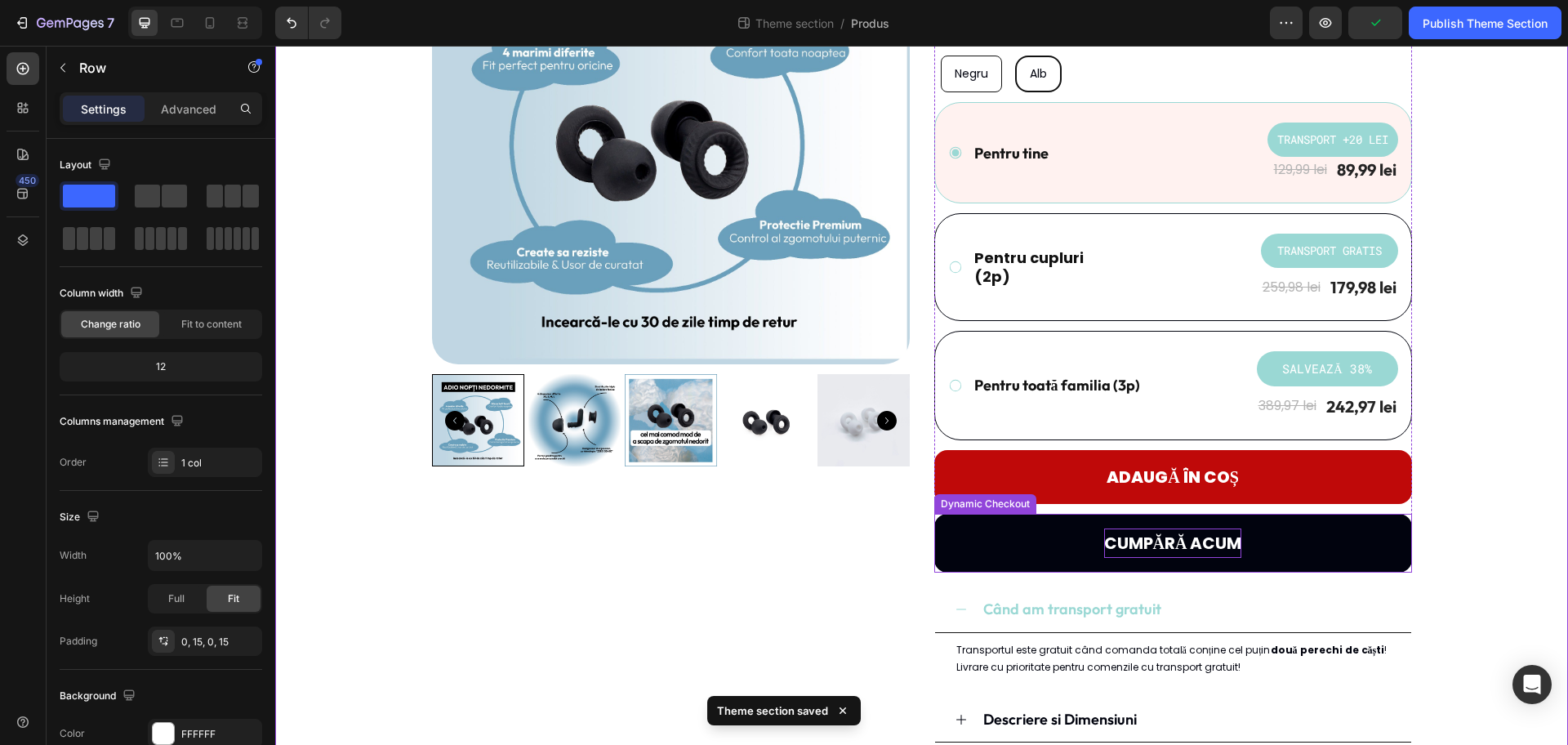
click at [1186, 539] on p "CUMPĂRĂ ACUM" at bounding box center [1174, 543] width 138 height 29
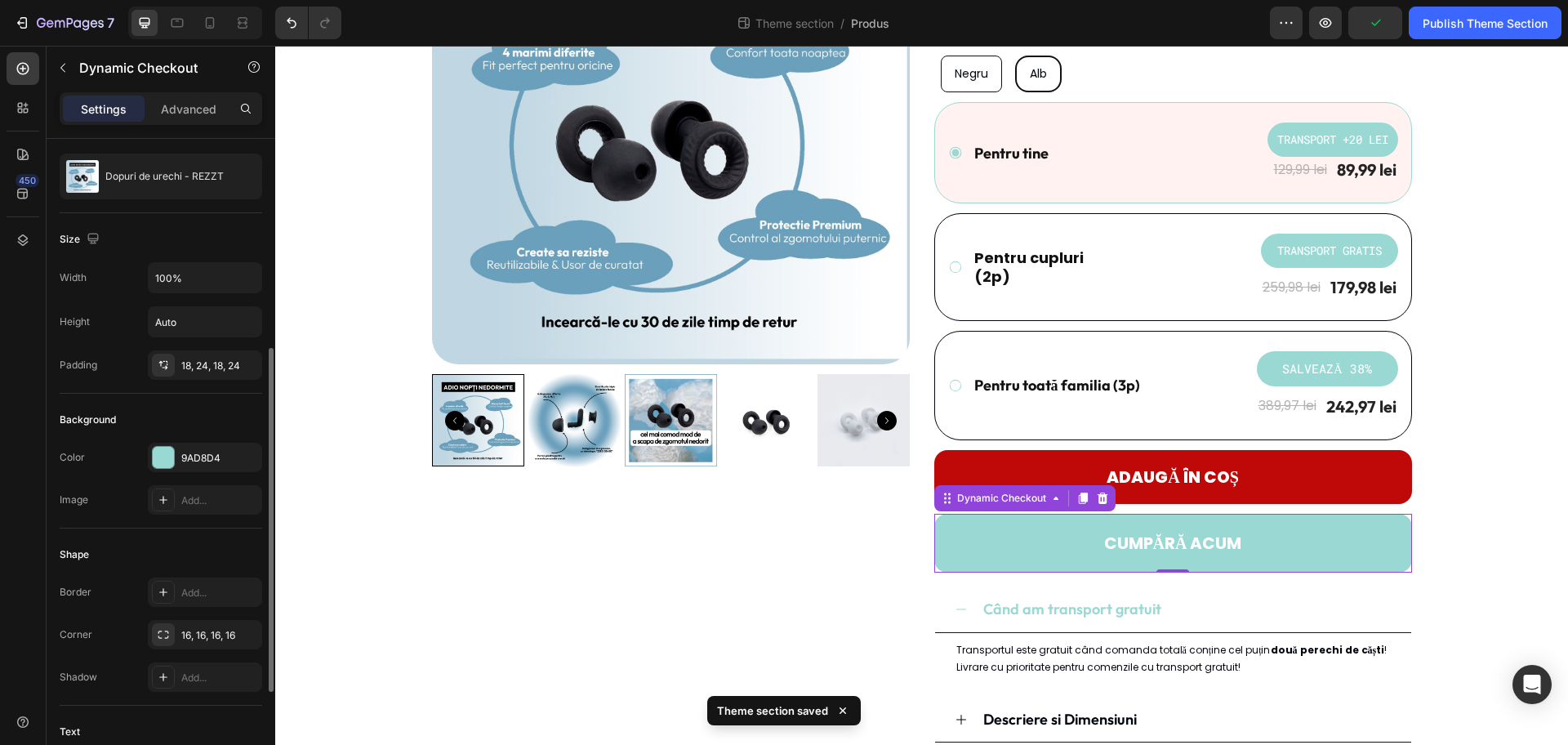
scroll to position [205, 0]
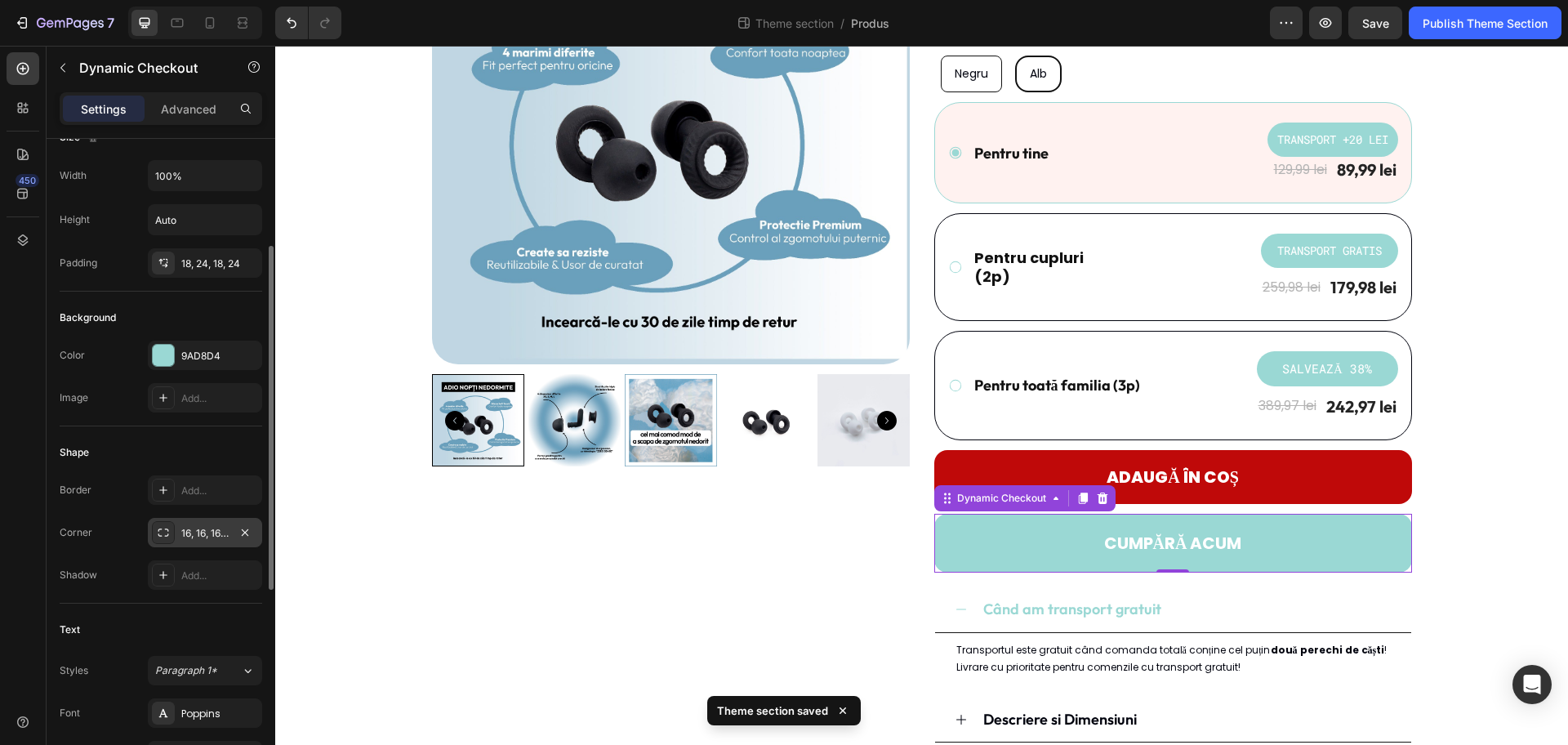
click at [188, 534] on div "16, 16, 16, 16" at bounding box center [205, 533] width 47 height 15
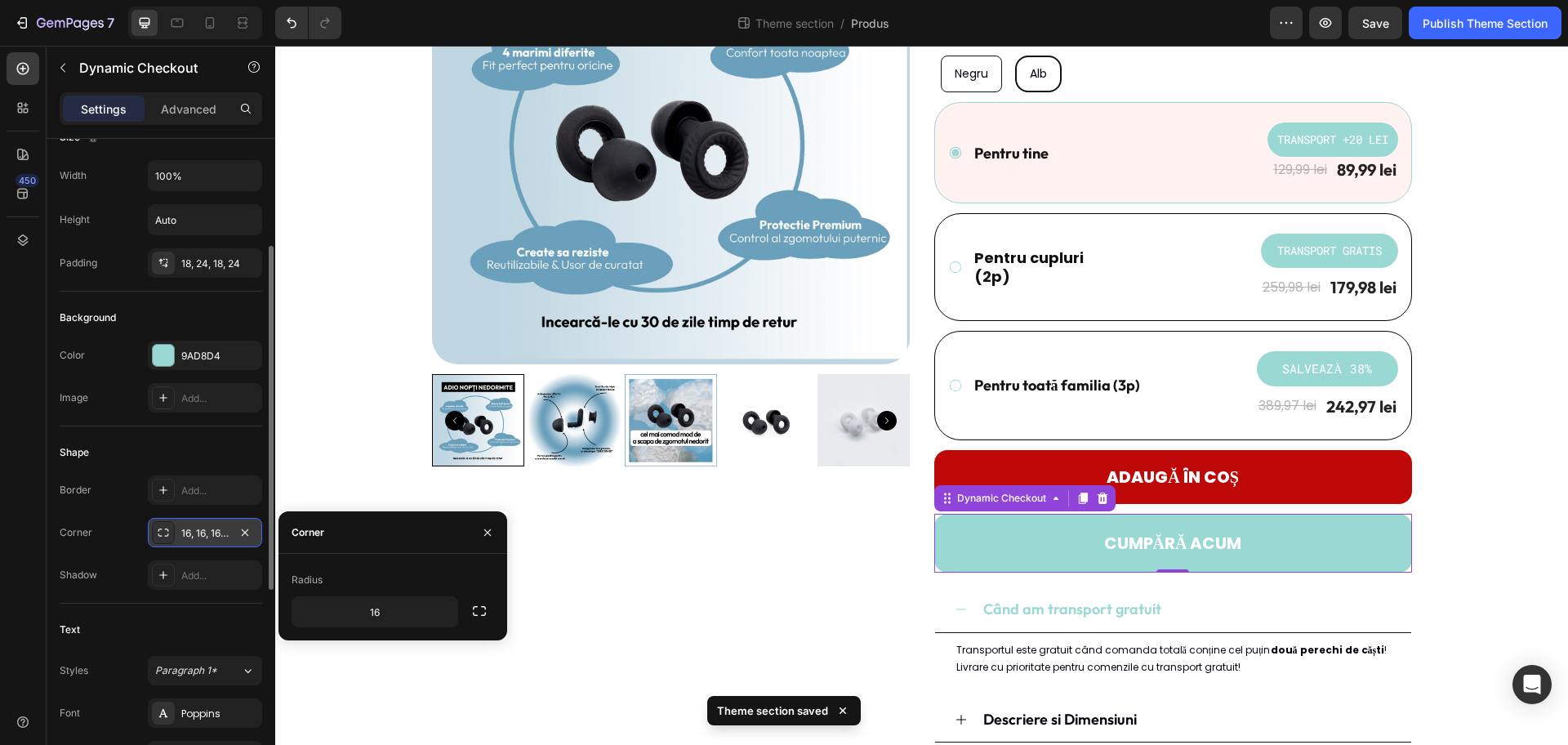
click at [188, 534] on div "16, 16, 16, 16" at bounding box center [205, 533] width 47 height 15
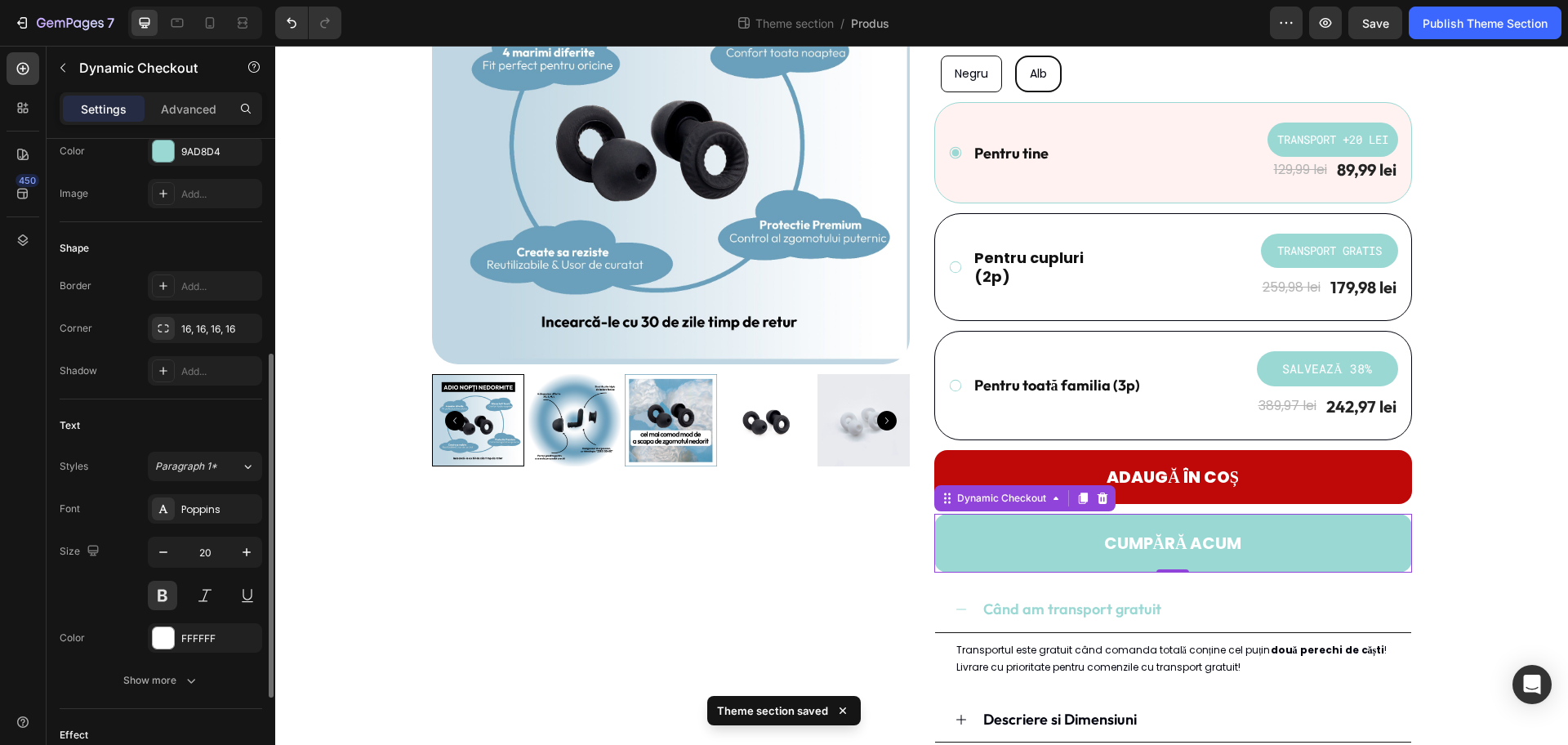
scroll to position [307, 0]
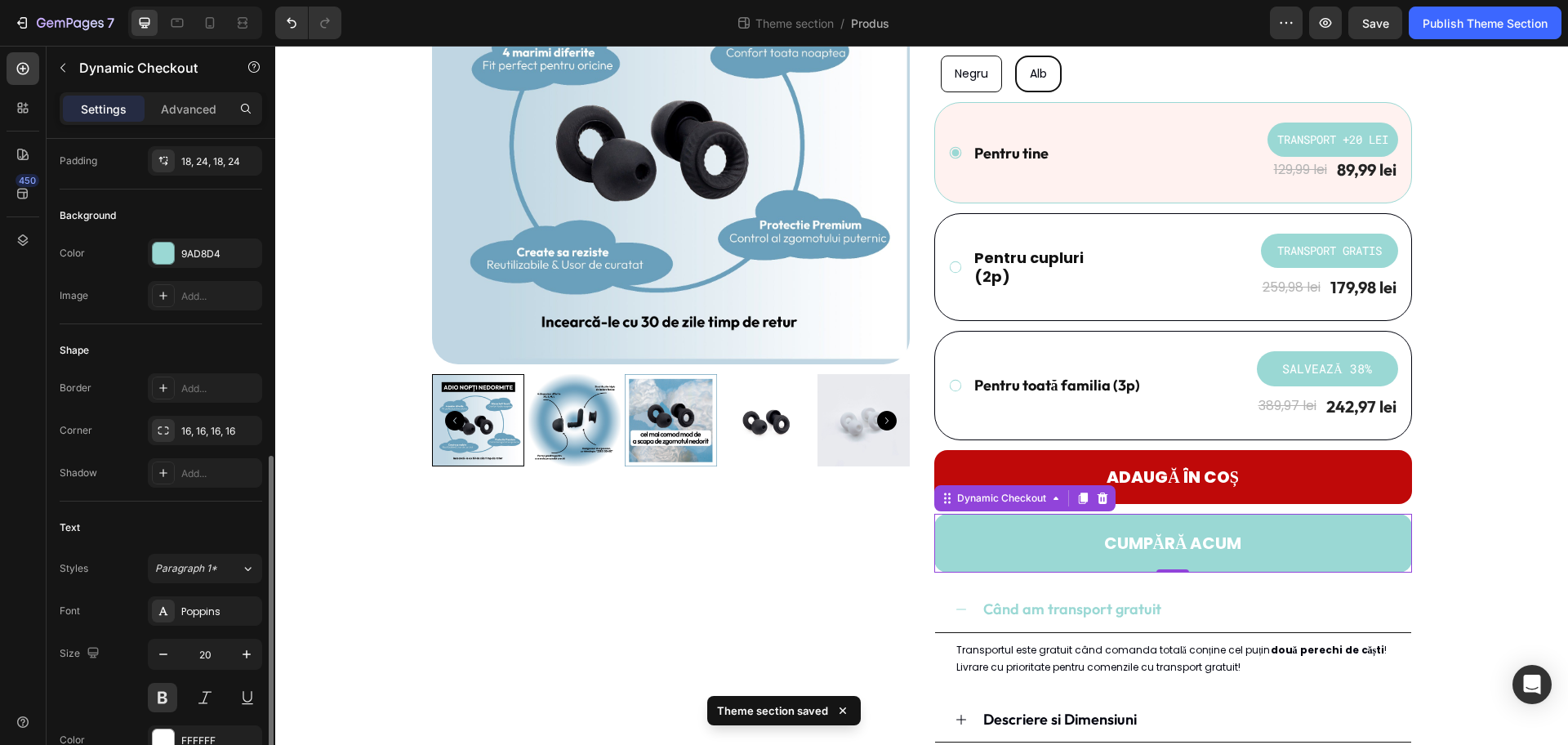
click at [189, 517] on div "Text" at bounding box center [160, 528] width 203 height 27
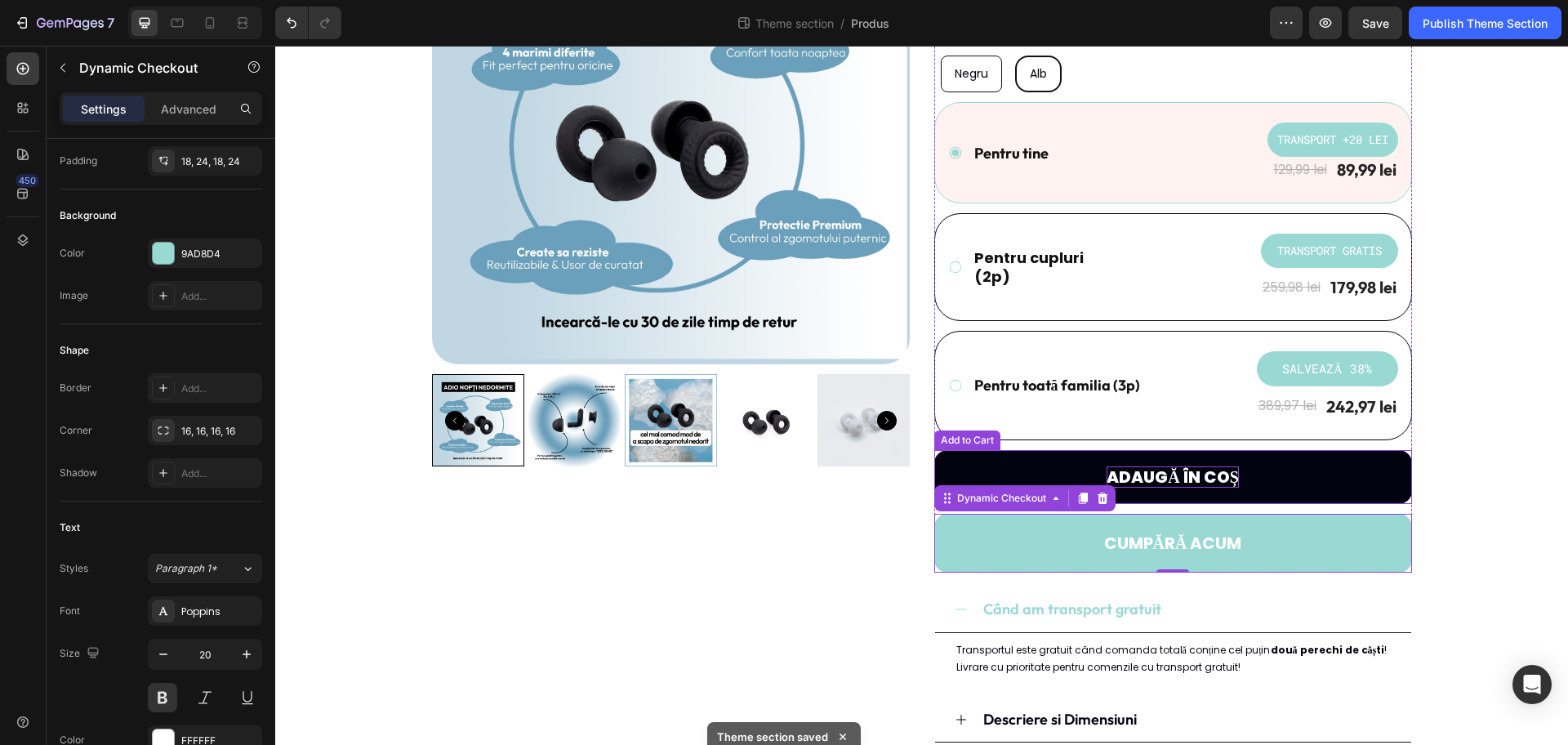
click at [1184, 470] on div "Adaugă în coș" at bounding box center [1172, 477] width 132 height 21
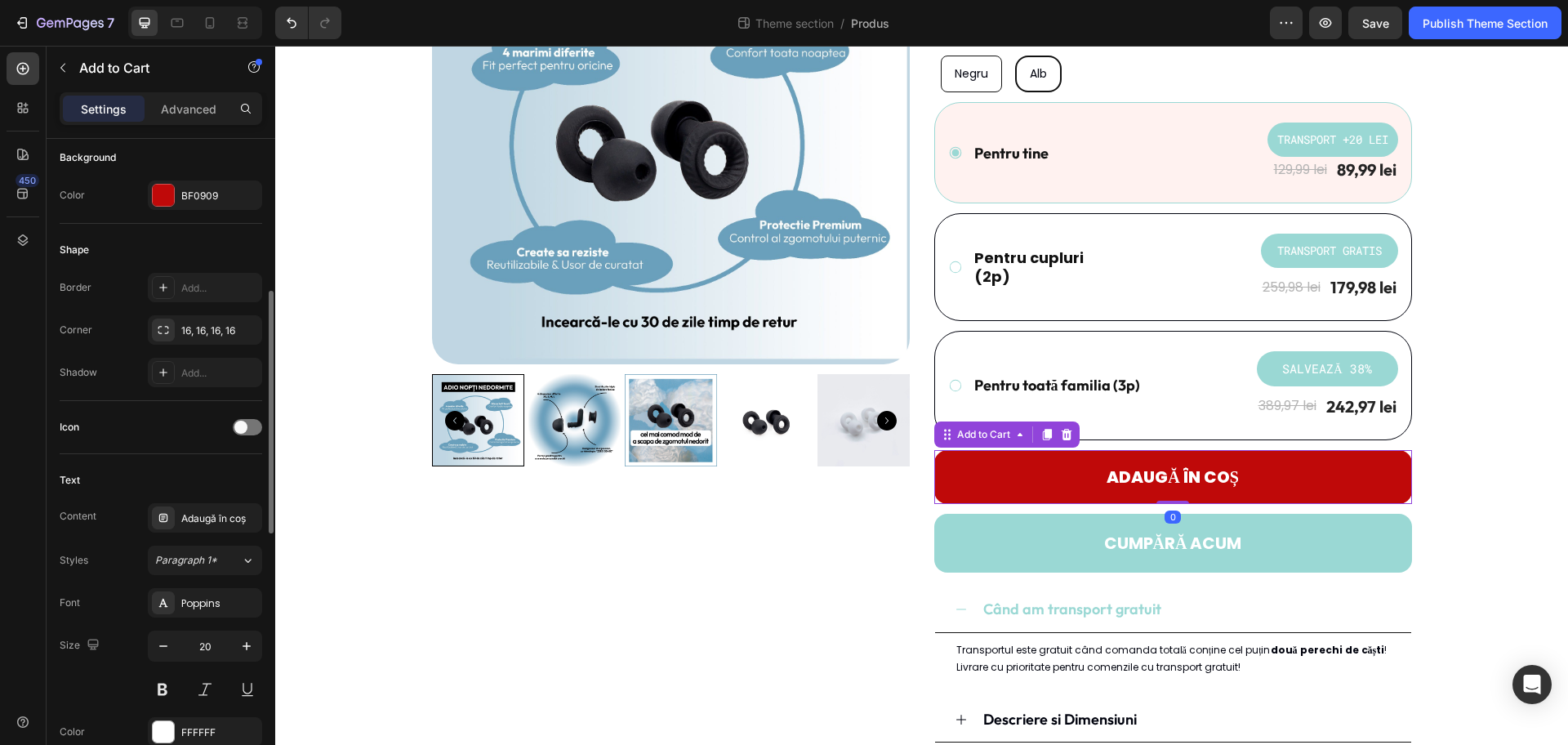
scroll to position [510, 0]
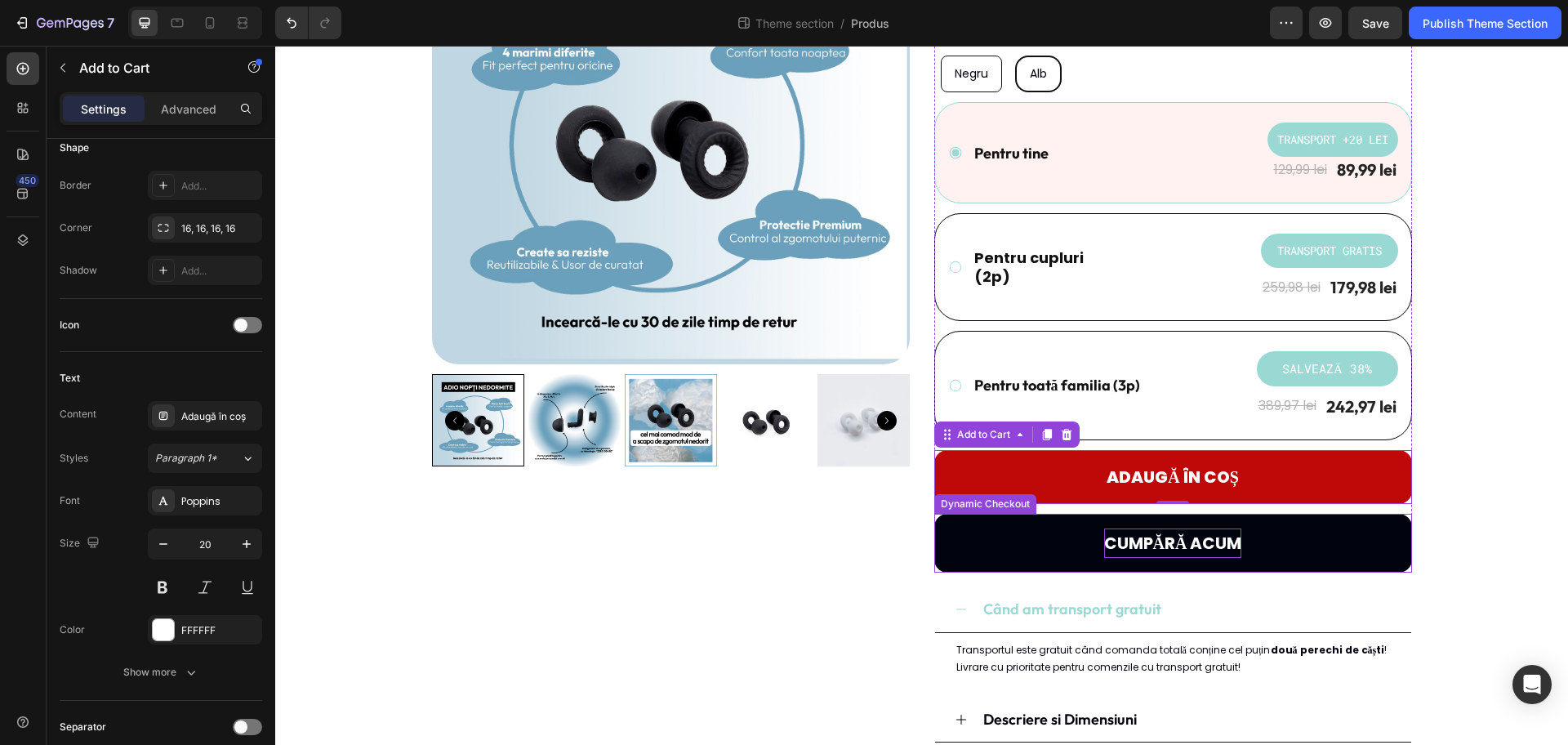
click at [1171, 539] on p "CUMPĂRĂ ACUM" at bounding box center [1174, 543] width 138 height 29
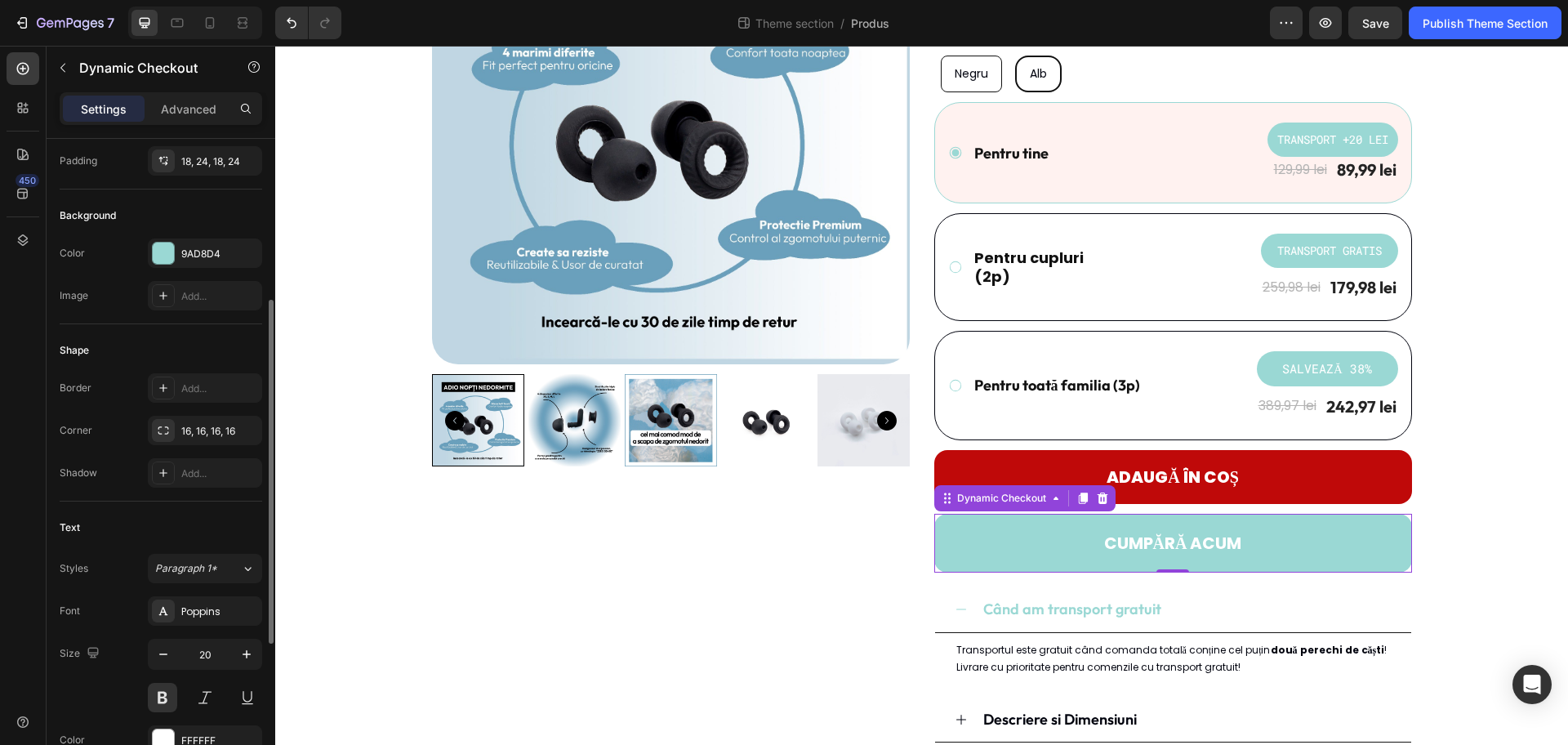
scroll to position [408, 0]
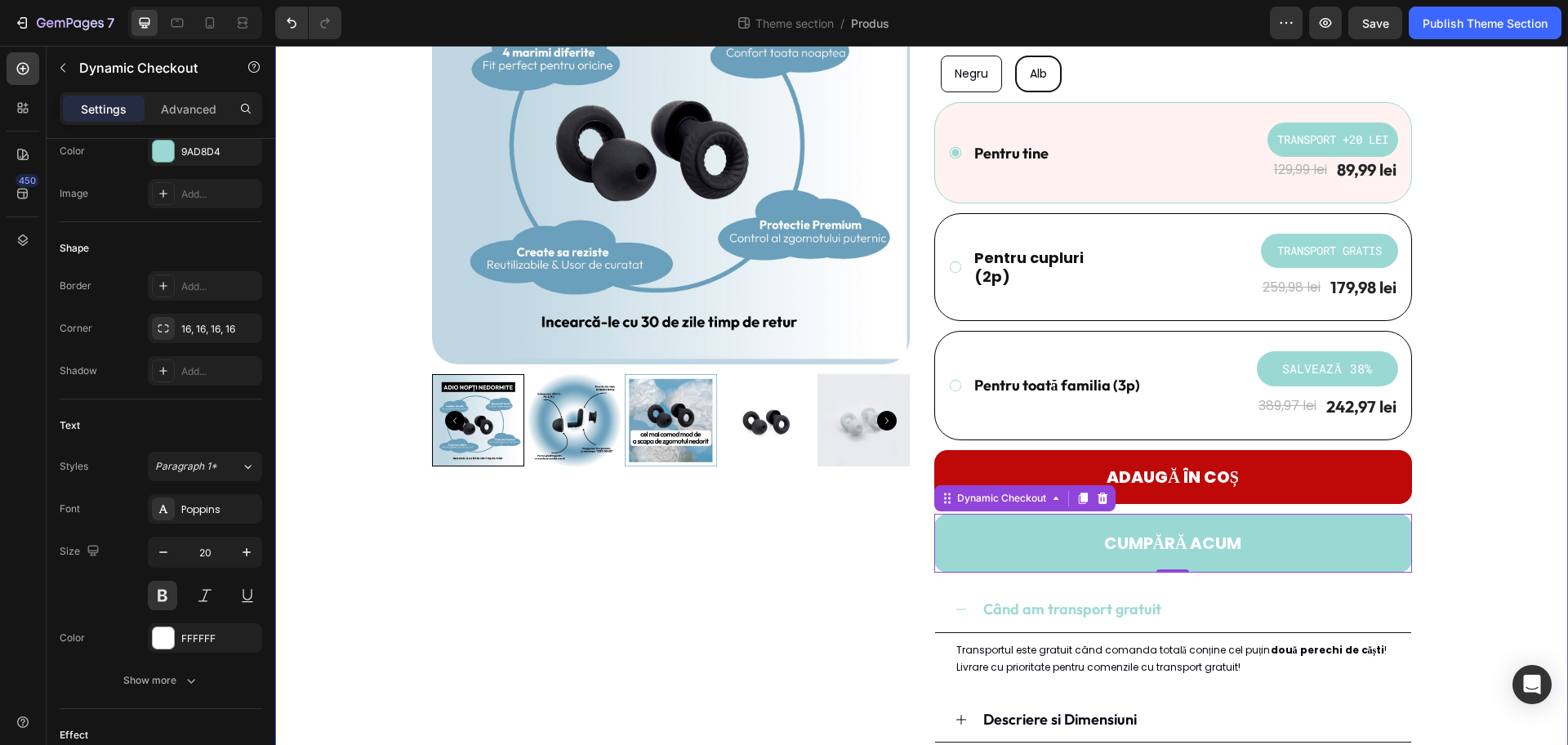
click at [1254, 495] on div "Product Images Dopuri de urechi - REZZT Product Title Icon Icon Icon Icon Icon …" at bounding box center [922, 392] width 1269 height 1012
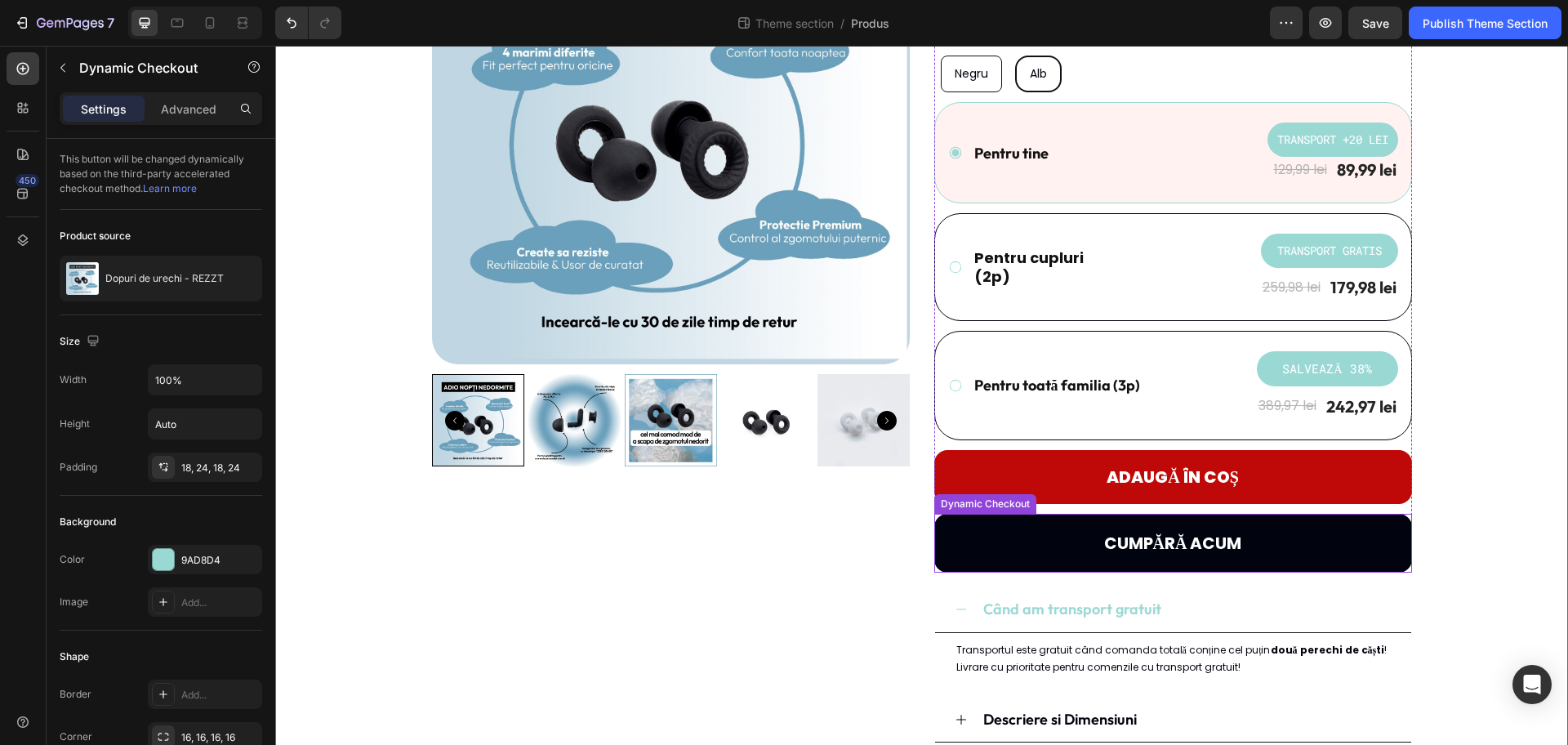
click at [1254, 540] on button "CUMPĂRĂ ACUM" at bounding box center [1173, 543] width 477 height 58
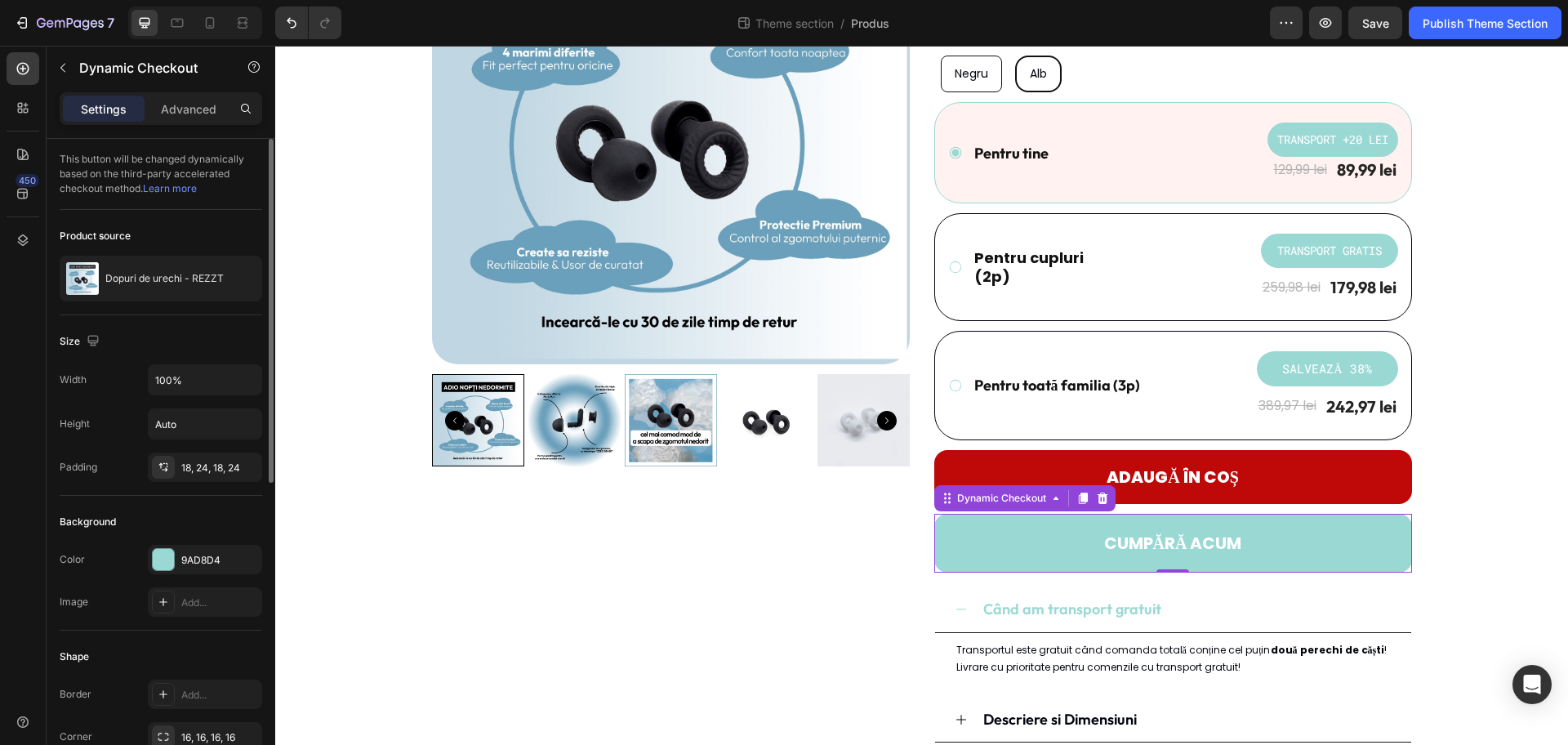
scroll to position [205, 0]
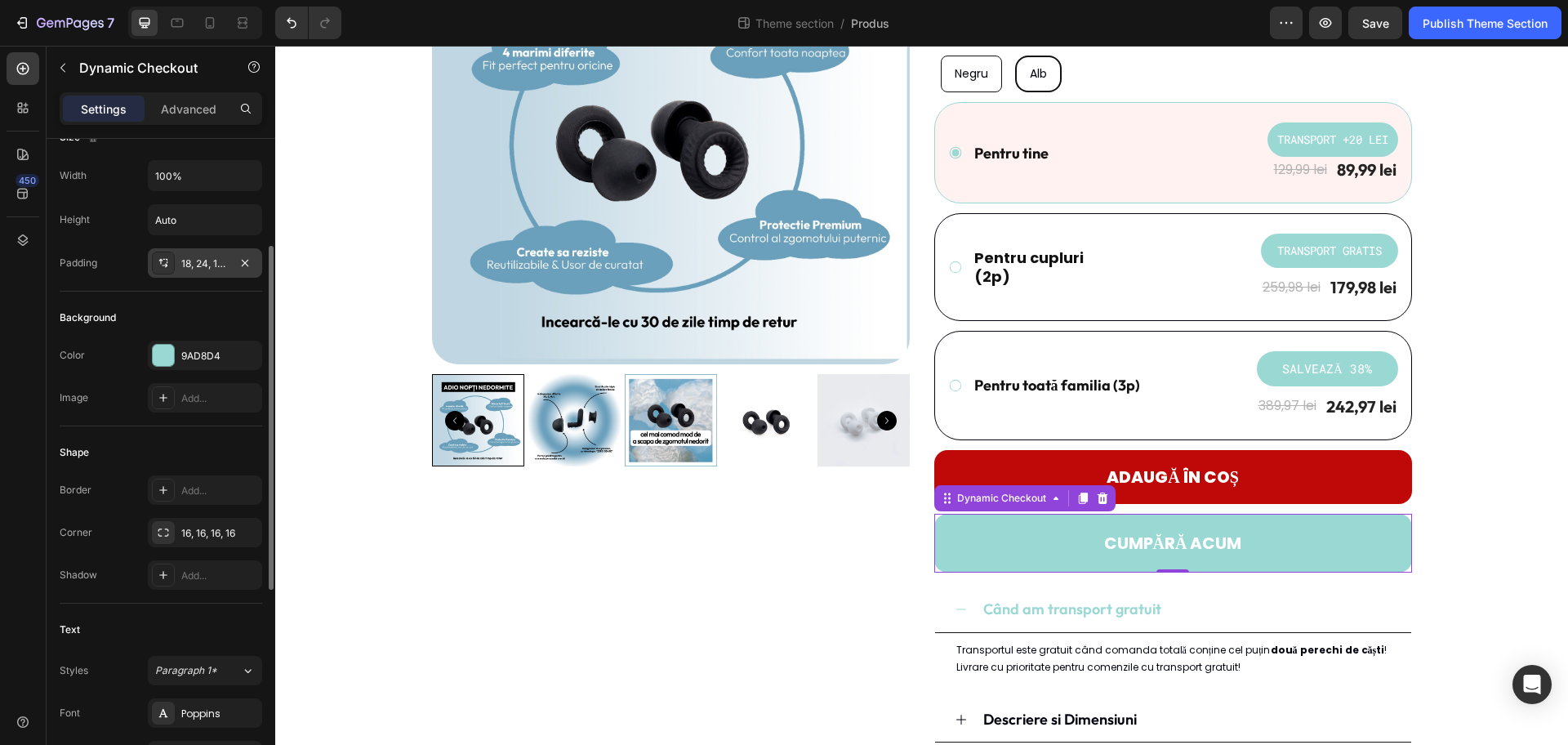
click at [214, 267] on div "18, 24, 18, 24" at bounding box center [205, 264] width 47 height 15
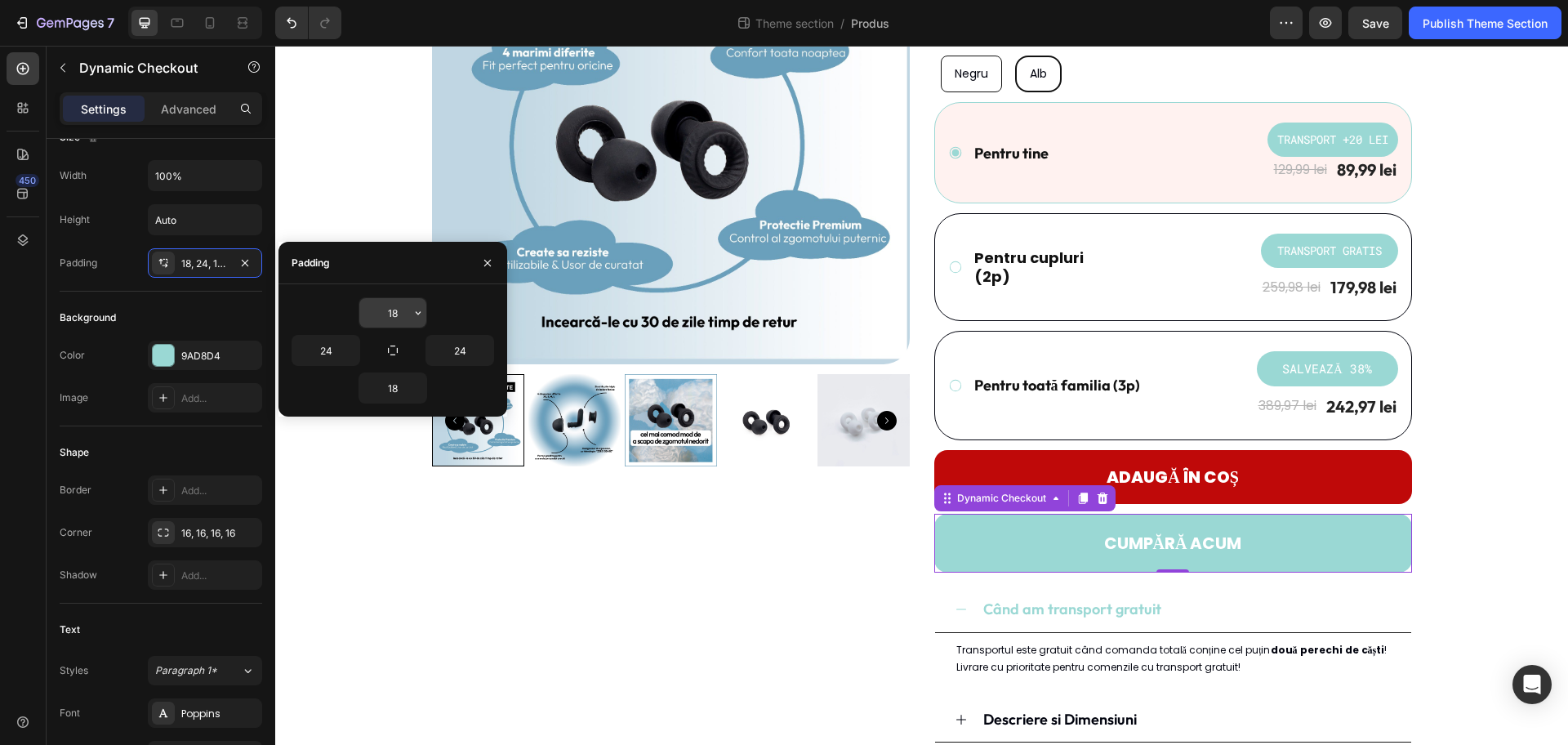
click at [391, 311] on input "18" at bounding box center [393, 313] width 67 height 29
type input "16"
click at [389, 392] on input "18" at bounding box center [393, 387] width 67 height 29
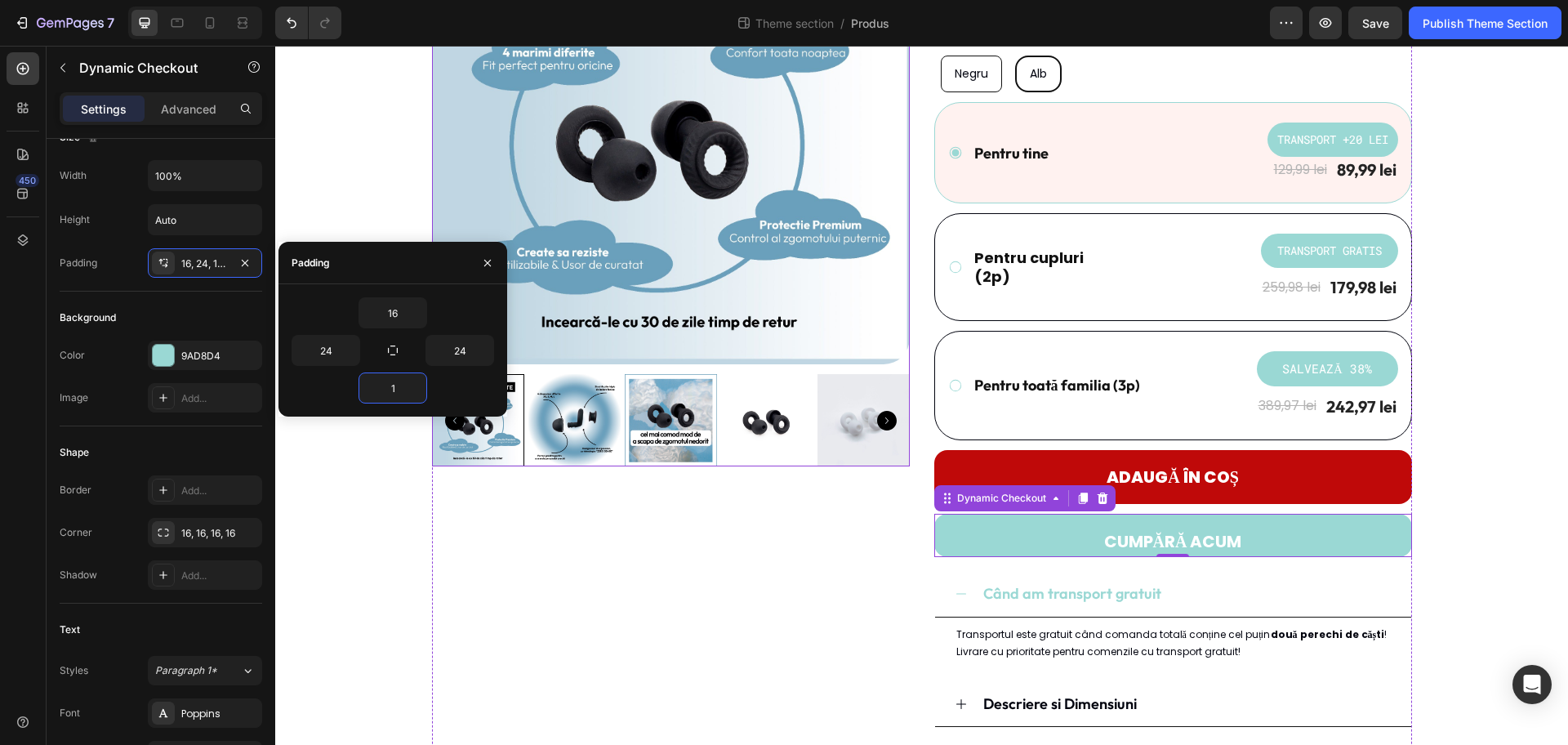
type input "16"
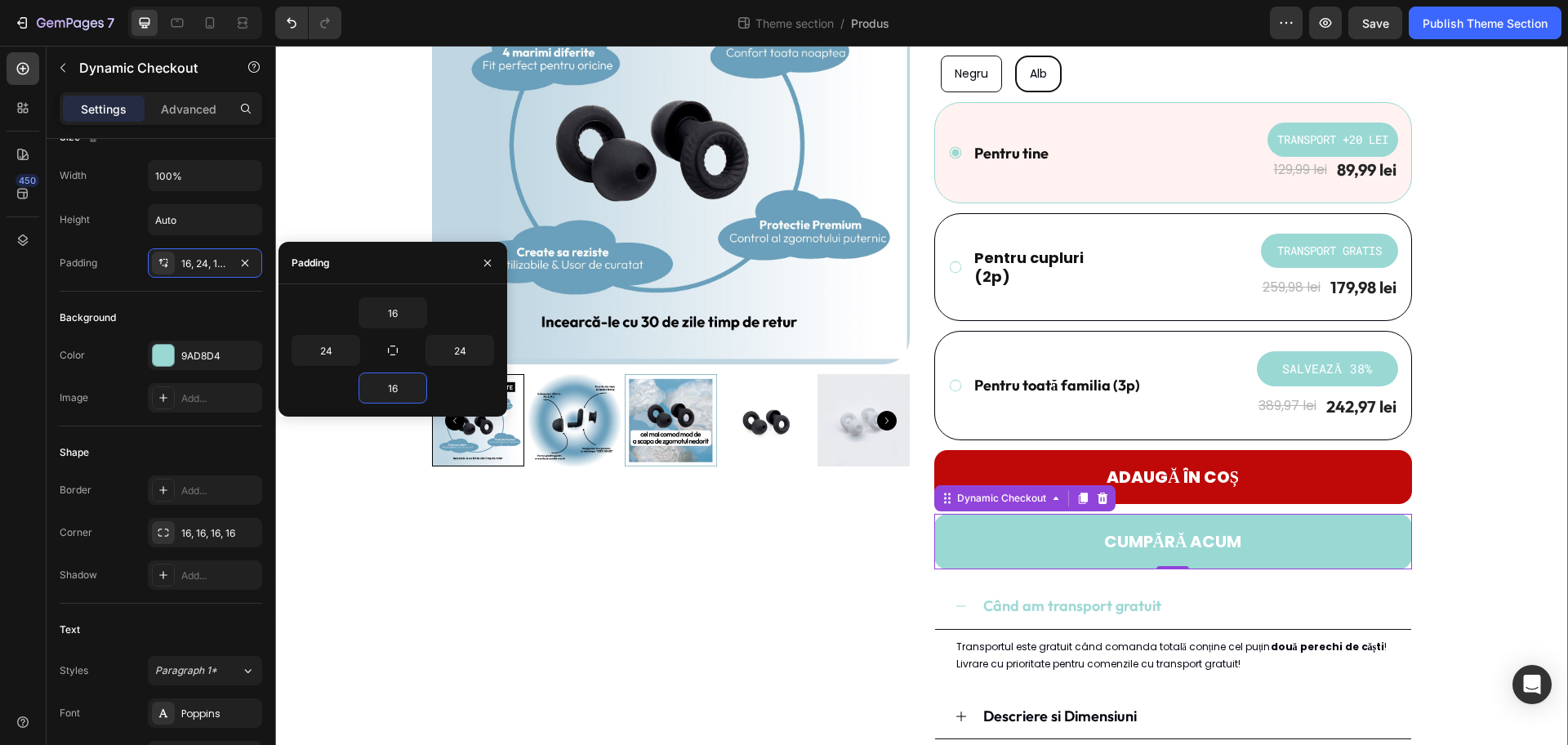
click at [1254, 420] on div "Product Images Dopuri de urechi - REZZT Product Title Icon Icon Icon Icon Icon …" at bounding box center [922, 391] width 1269 height 1009
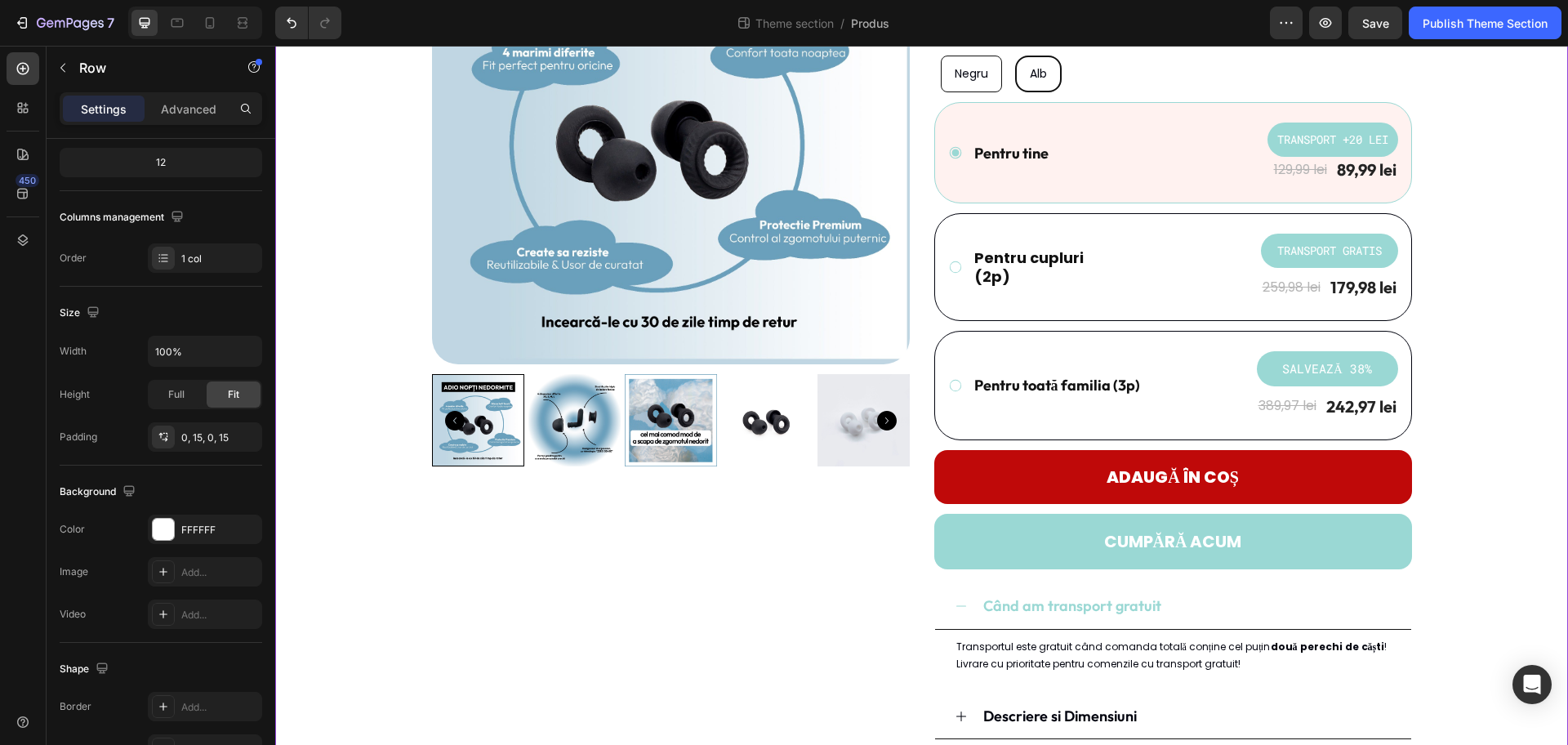
scroll to position [0, 0]
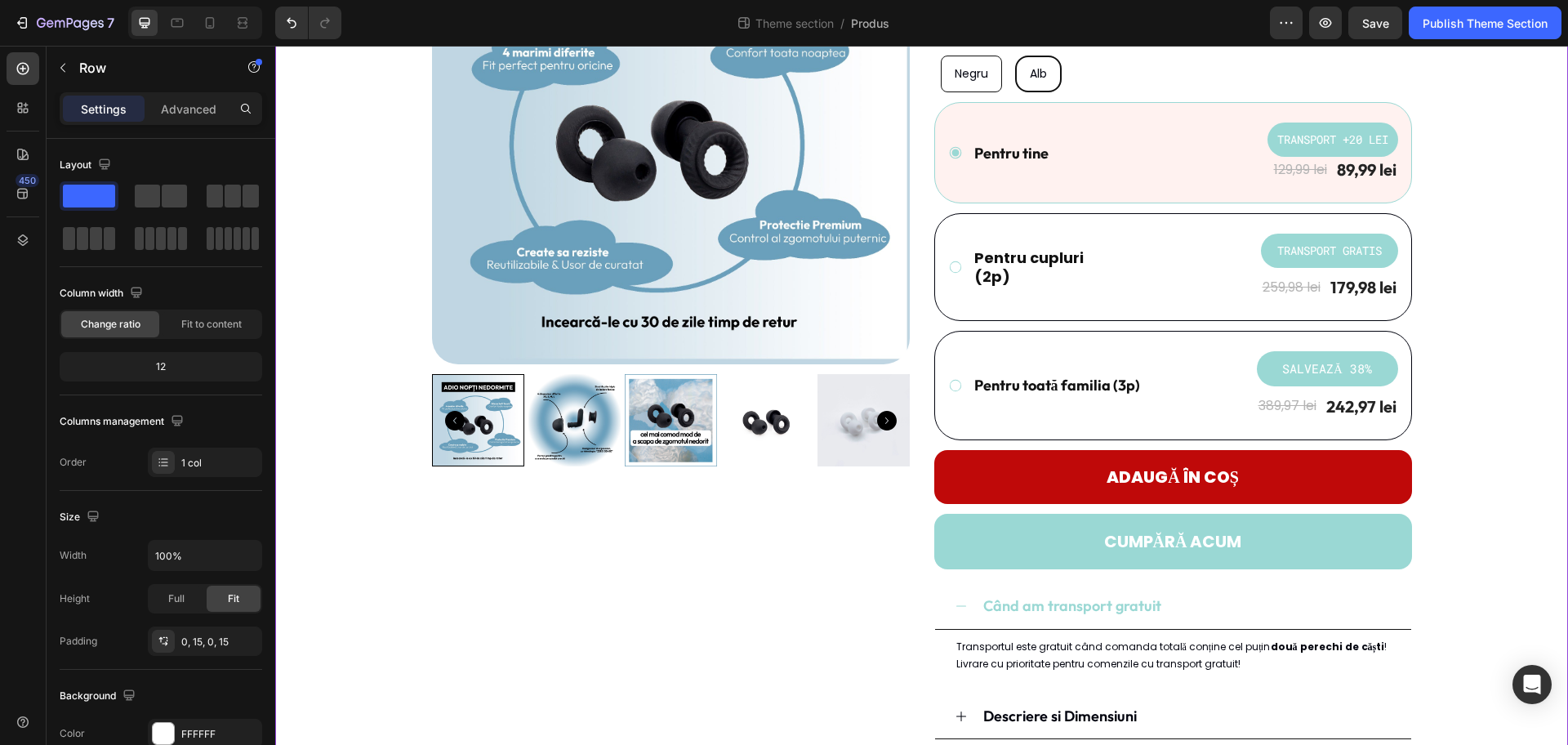
click at [1254, 486] on div "Product Images Dopuri de urechi - REZZT Product Title Icon Icon Icon Icon Icon …" at bounding box center [922, 391] width 1293 height 1009
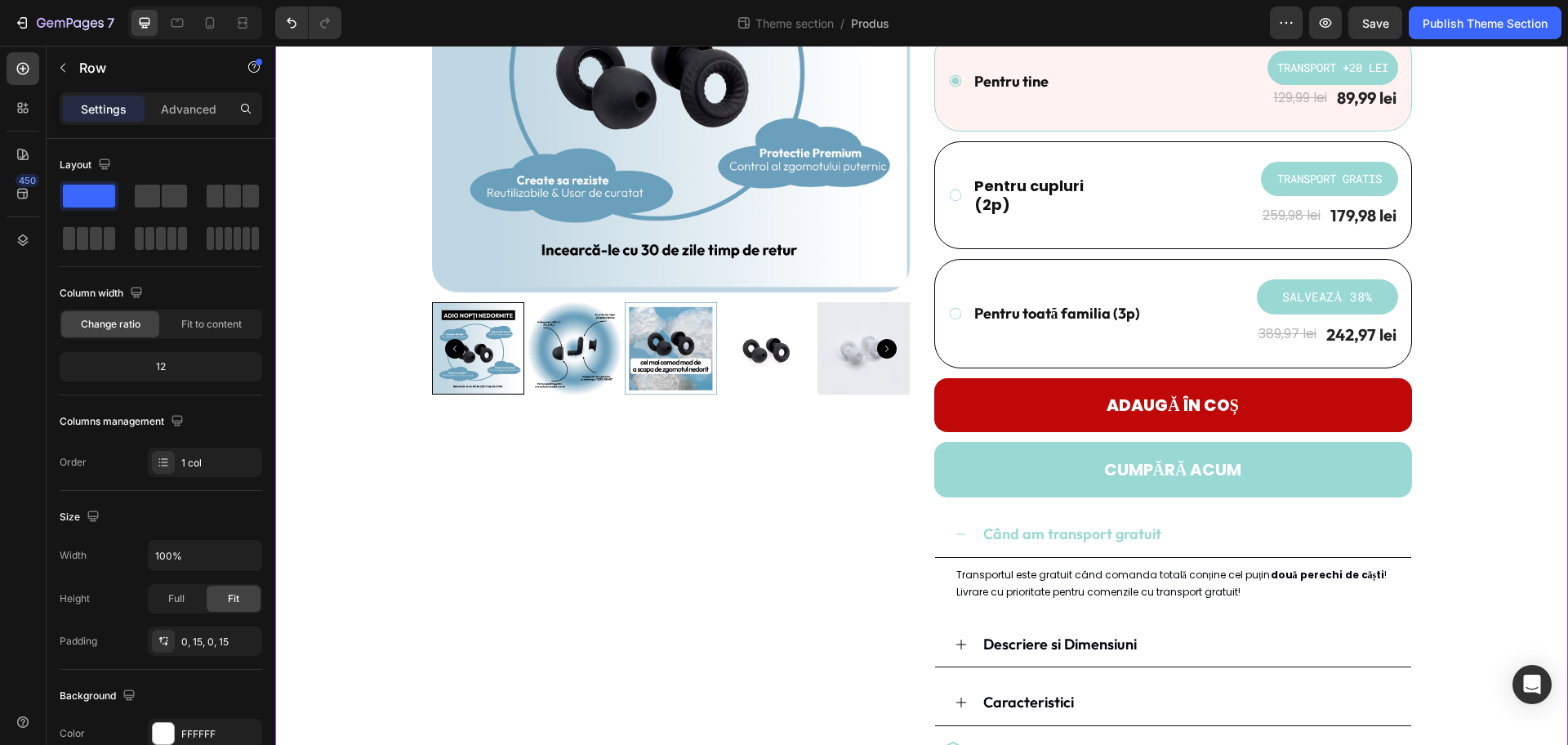
scroll to position [307, 0]
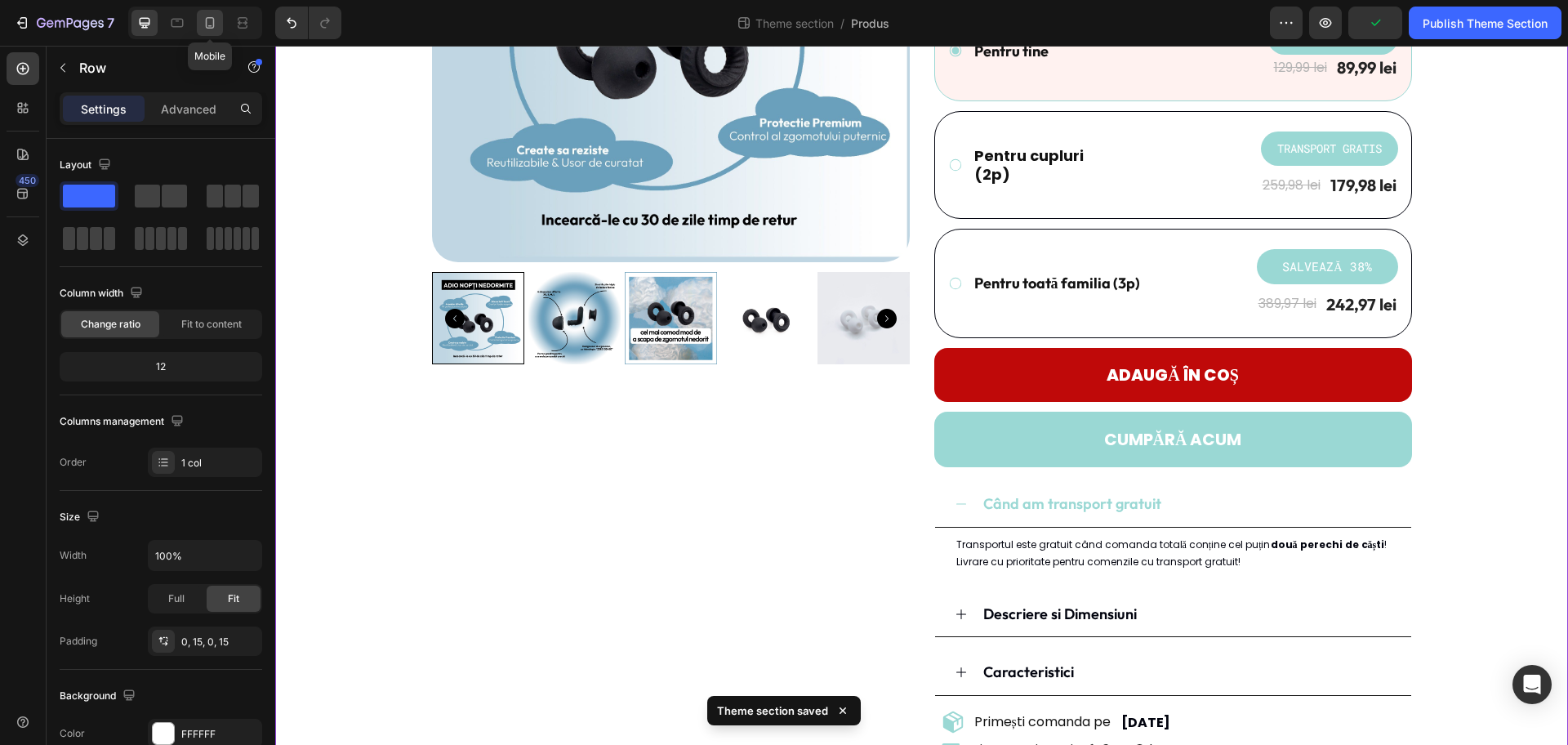
click at [210, 23] on icon at bounding box center [210, 23] width 16 height 16
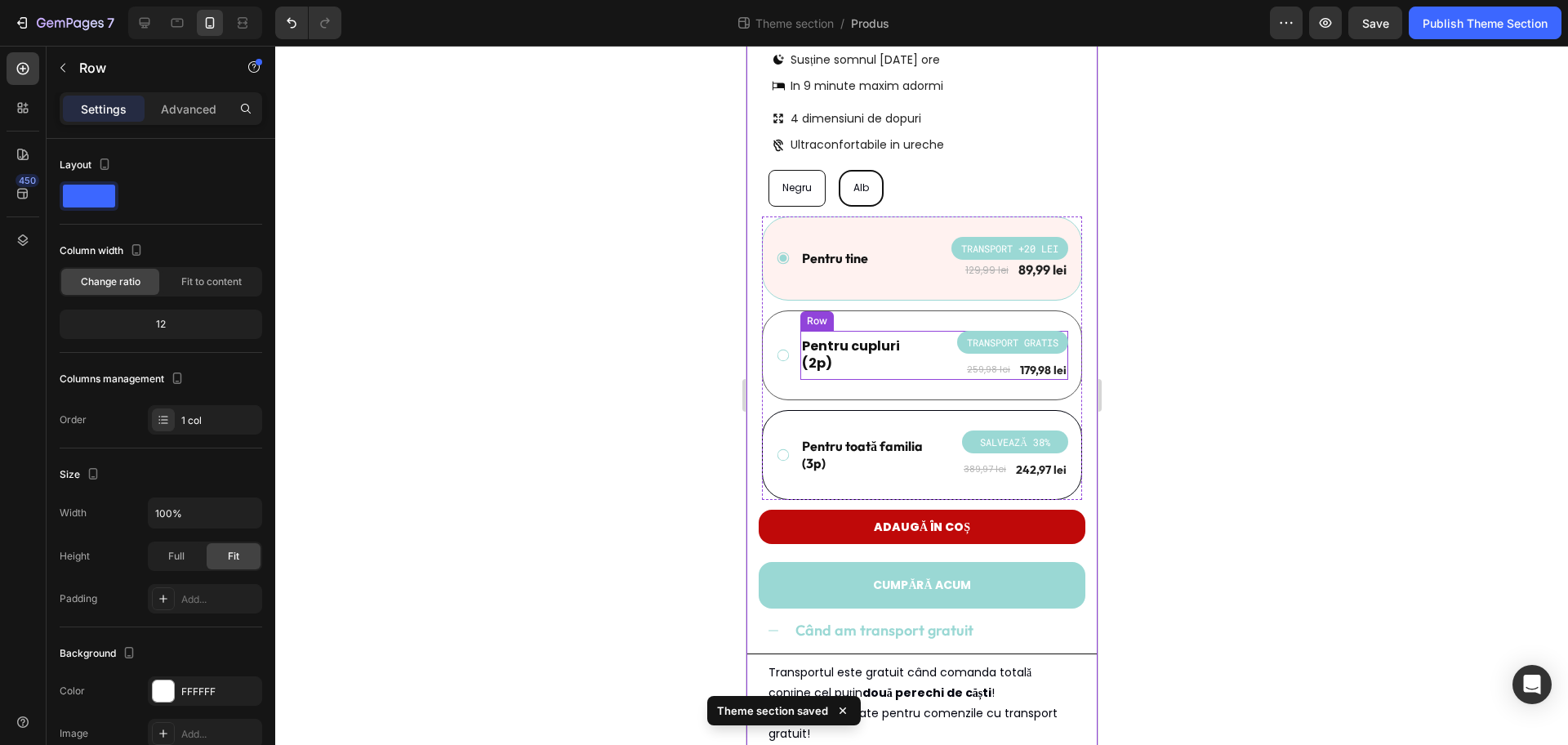
scroll to position [510, 0]
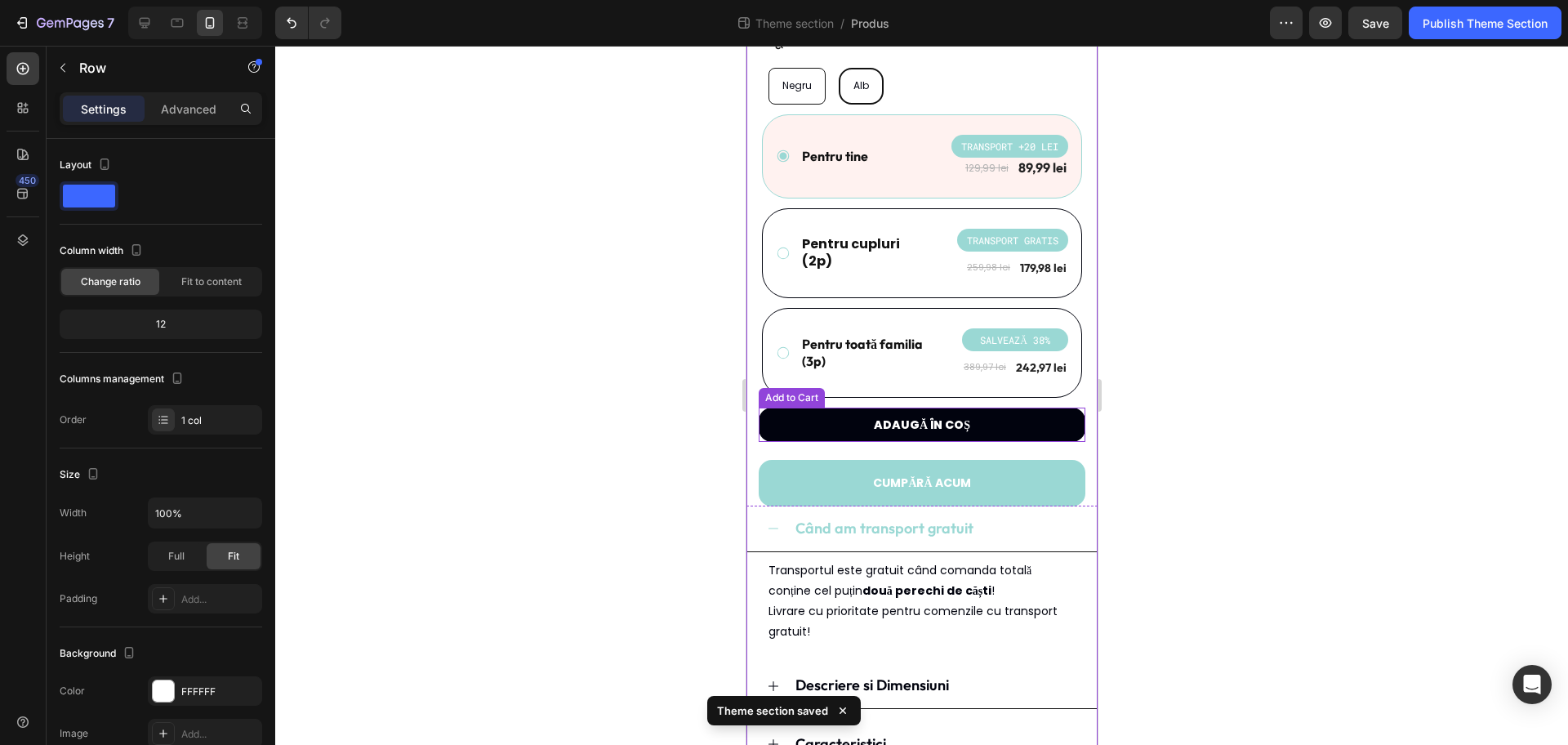
click at [1000, 433] on button "Adaugă în coș" at bounding box center [921, 424] width 327 height 35
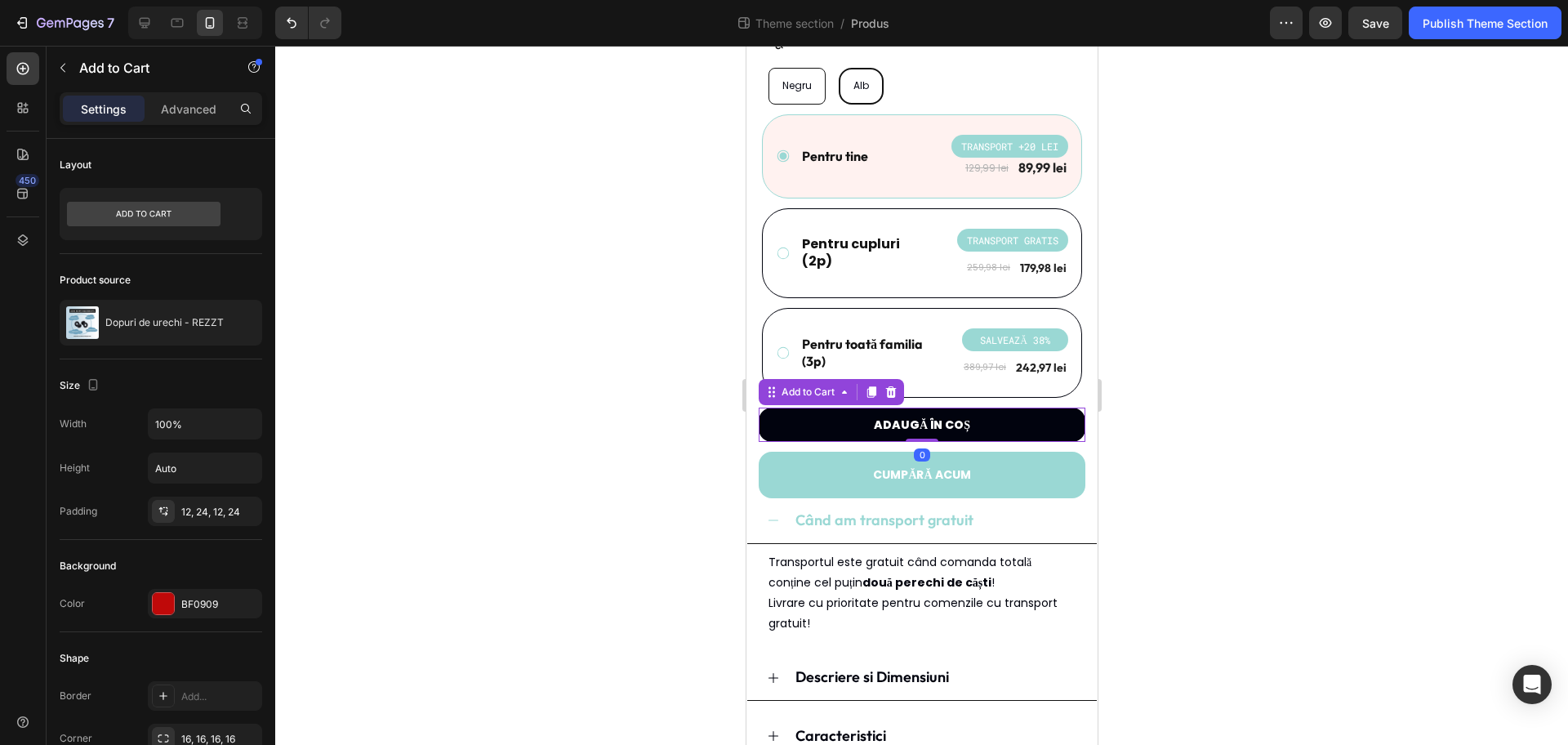
drag, startPoint x: 917, startPoint y: 448, endPoint x: 918, endPoint y: 434, distance: 14.0
click at [918, 434] on div "Adaugă în coș Add to Cart 0" at bounding box center [921, 424] width 327 height 35
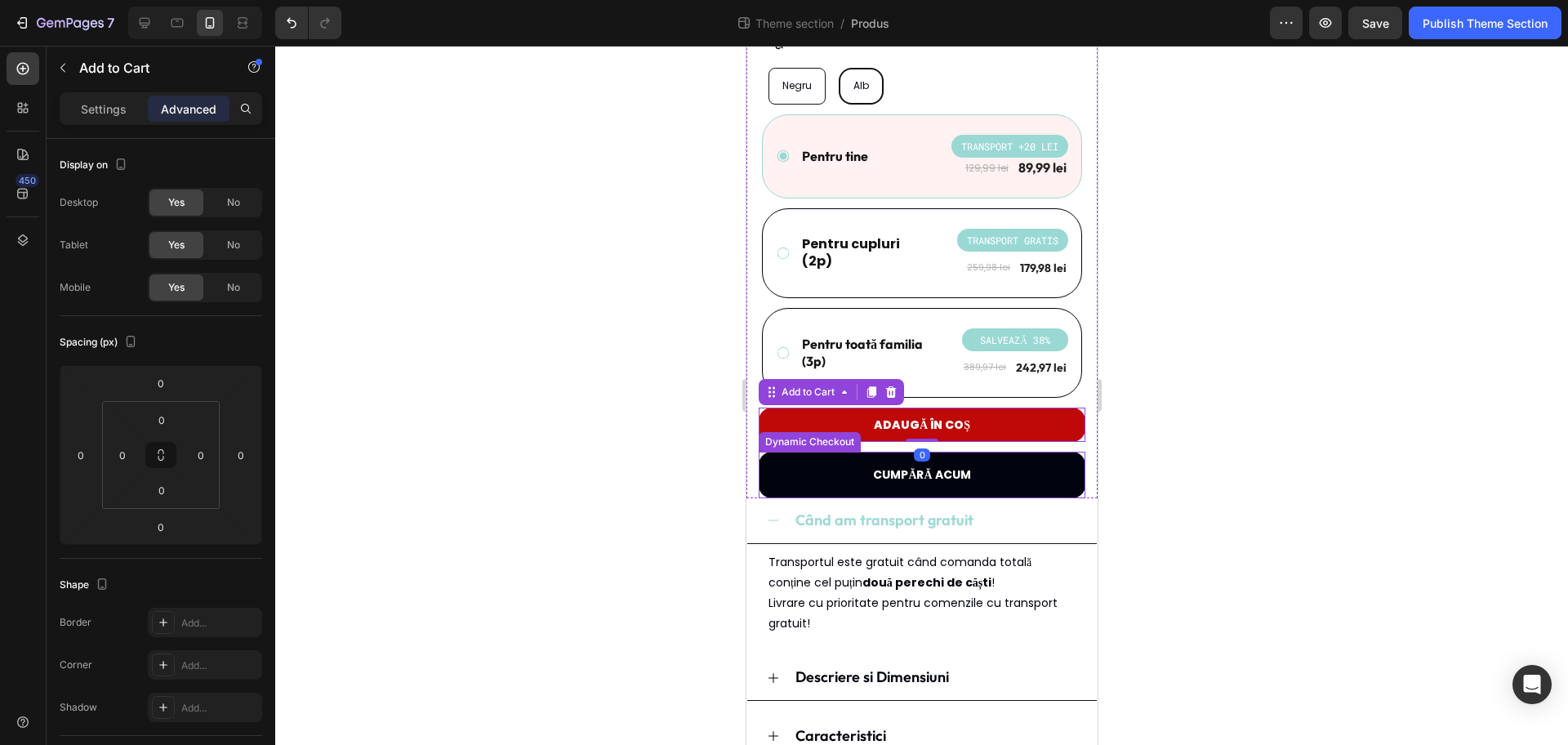
click at [998, 460] on button "CUMPĂRĂ ACUM" at bounding box center [921, 475] width 327 height 47
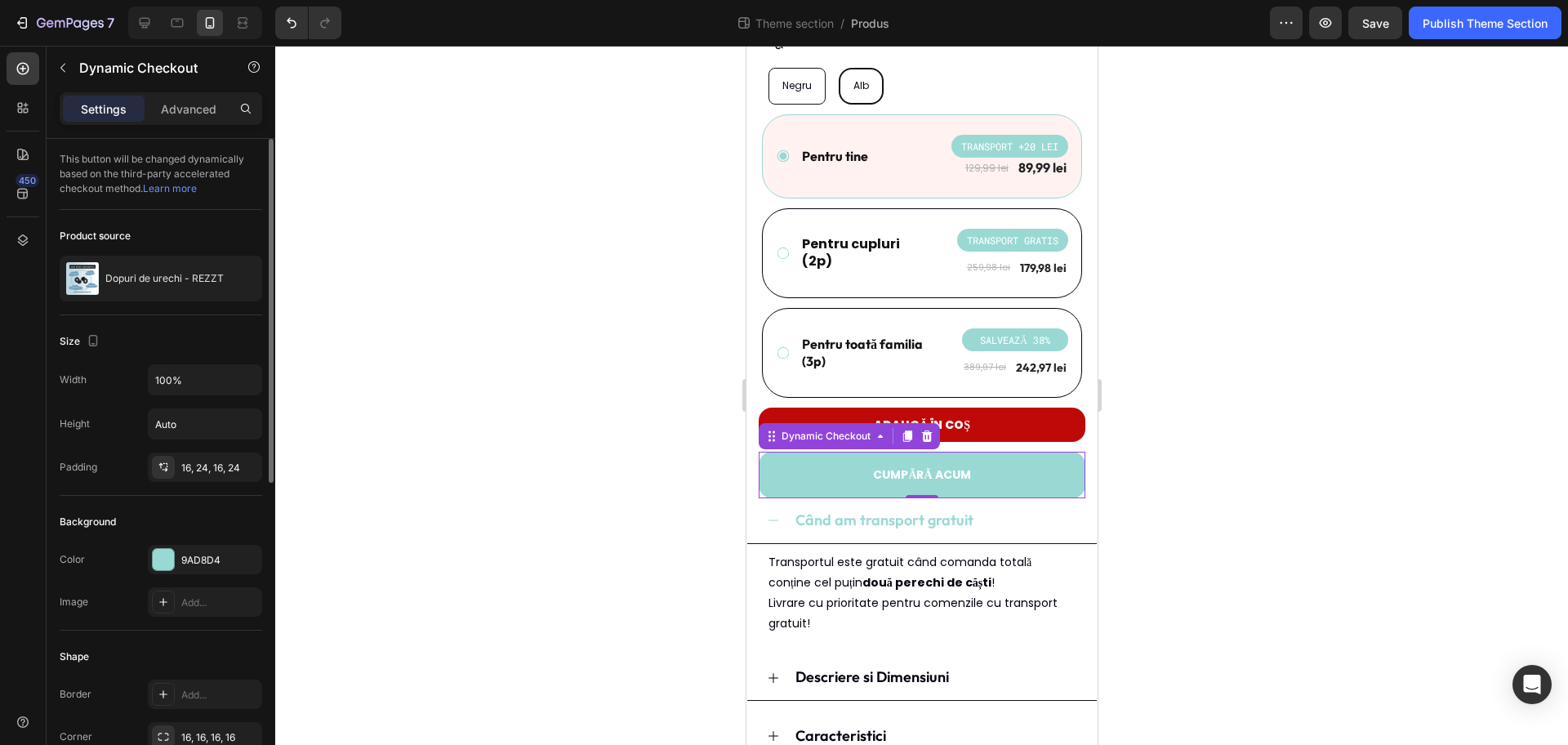
scroll to position [102, 0]
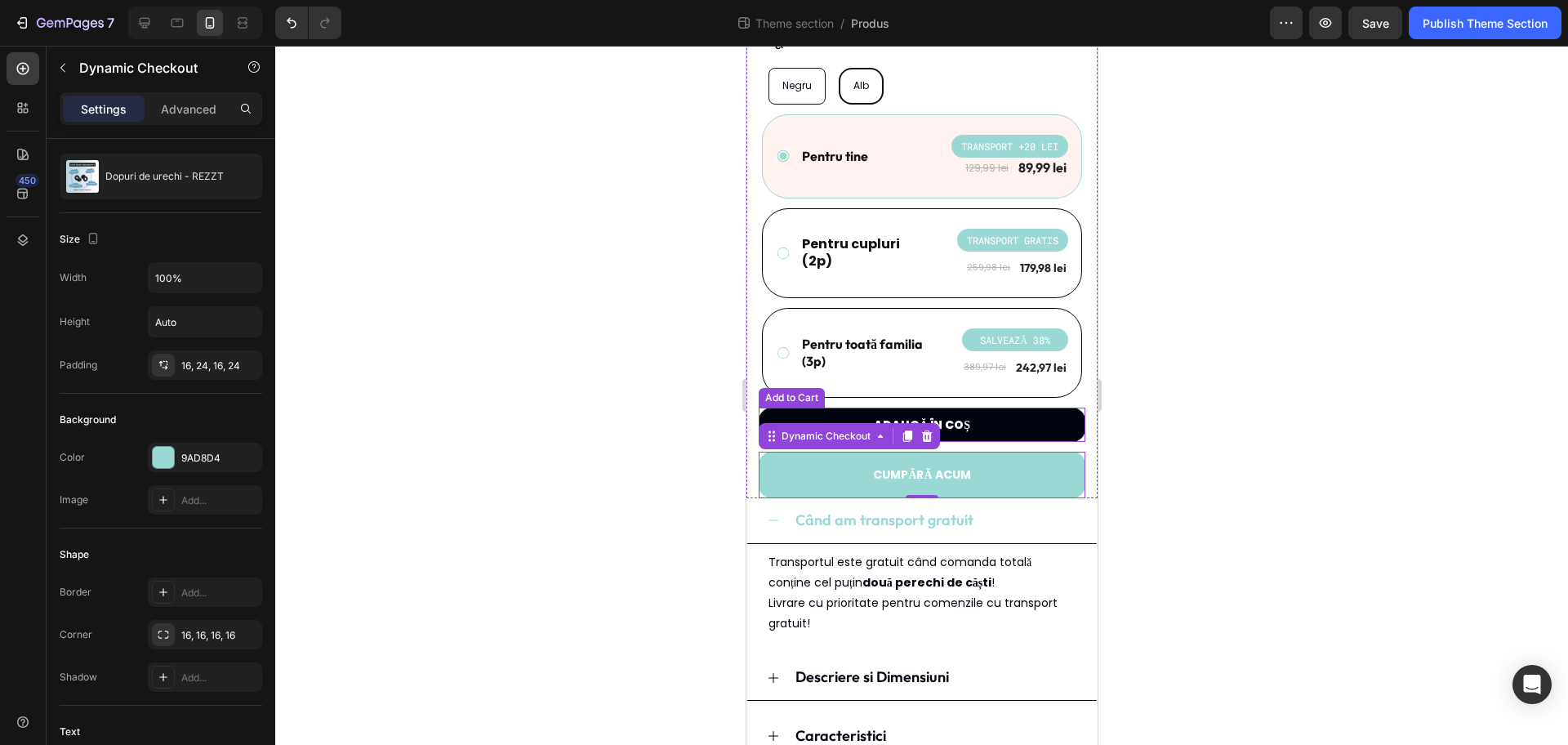
click at [990, 430] on button "Adaugă în coș" at bounding box center [921, 424] width 327 height 35
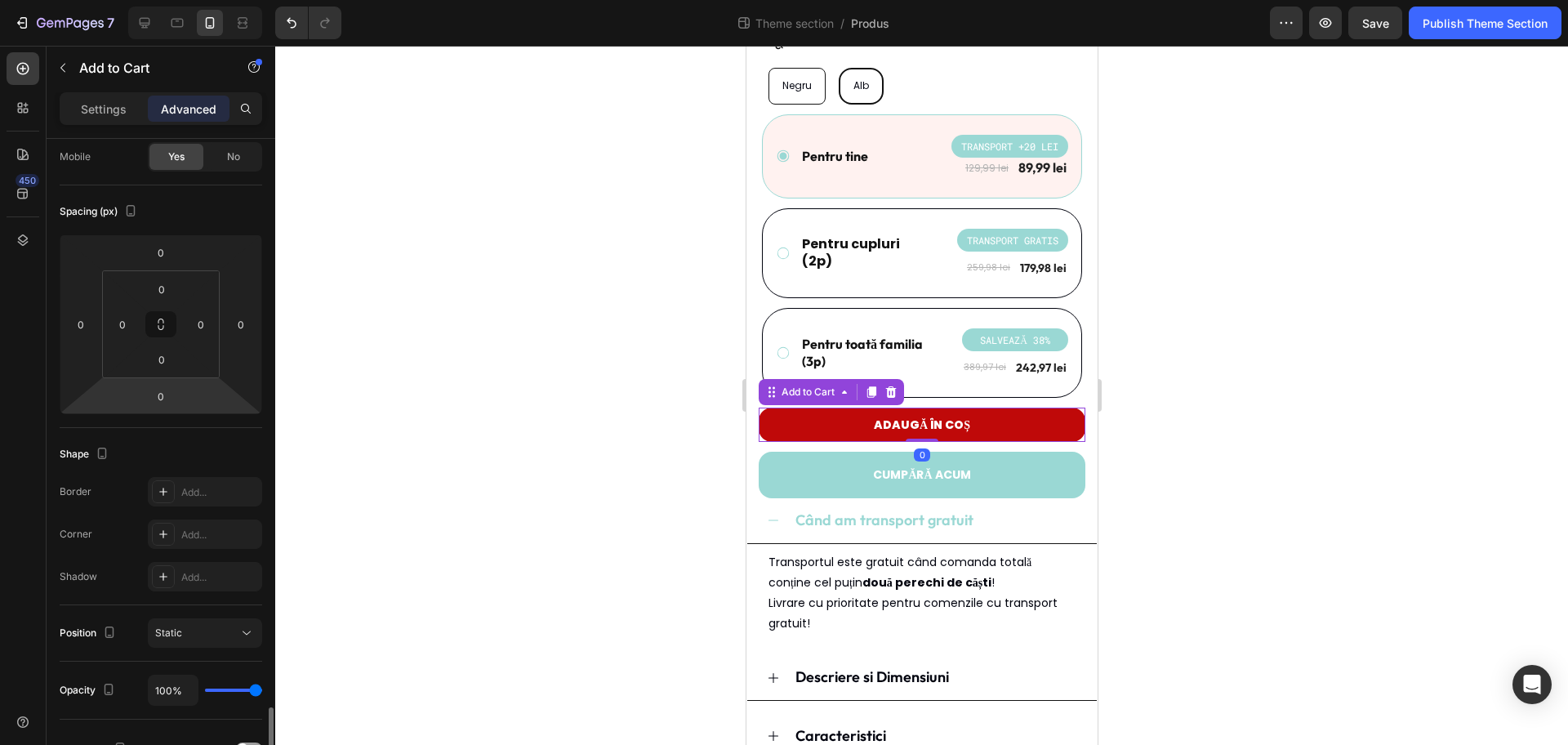
scroll to position [0, 0]
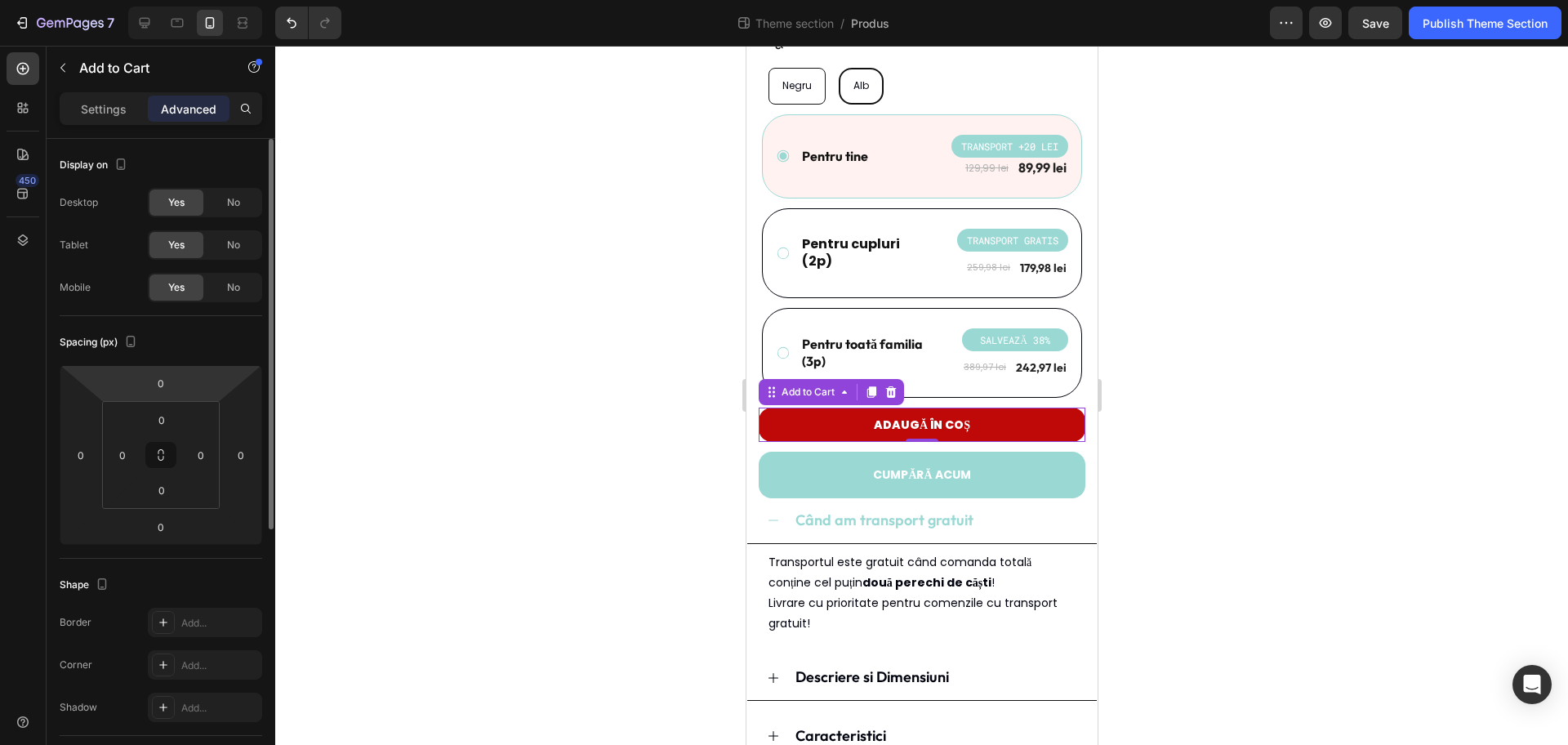
click at [99, 120] on div "Settings" at bounding box center [104, 109] width 82 height 27
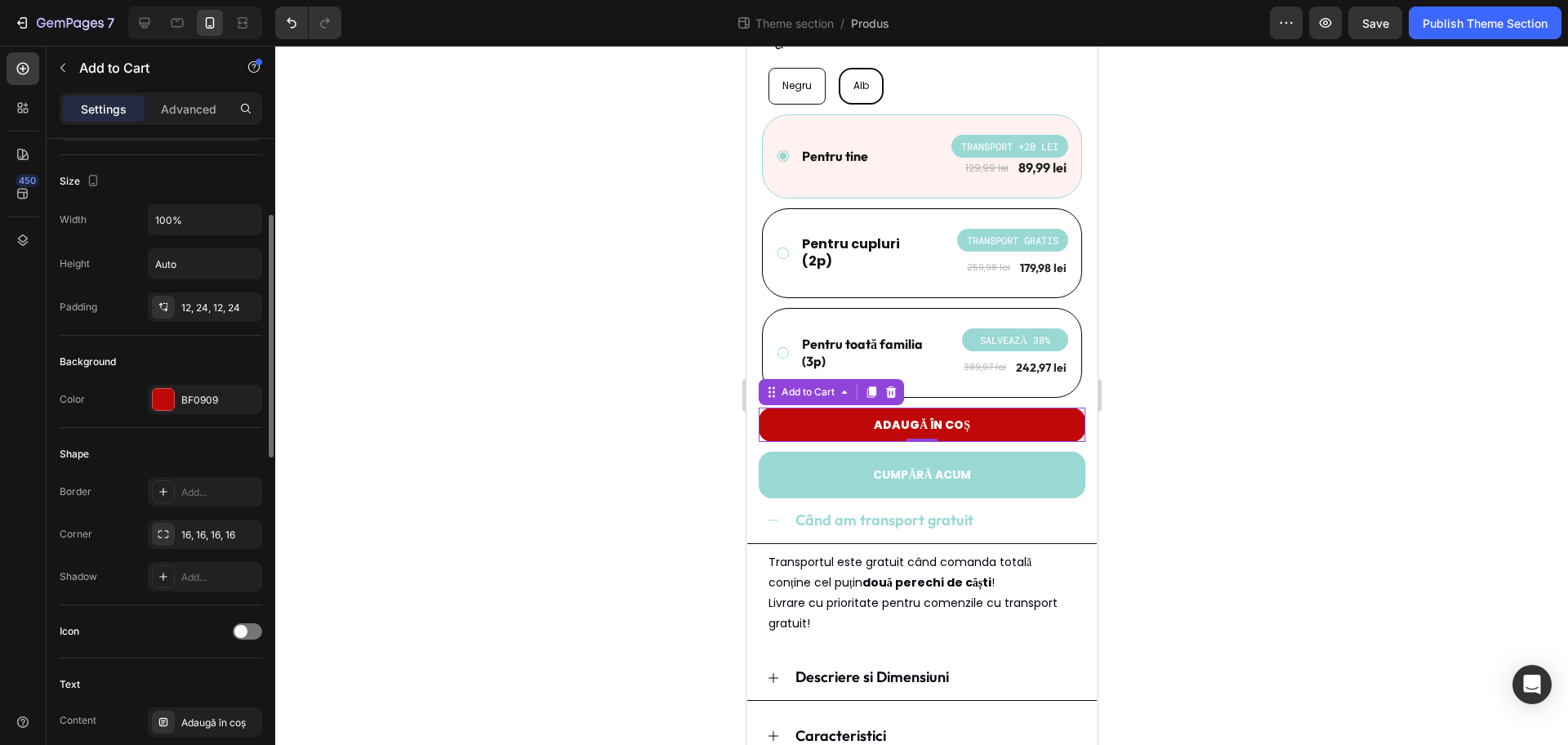
scroll to position [408, 0]
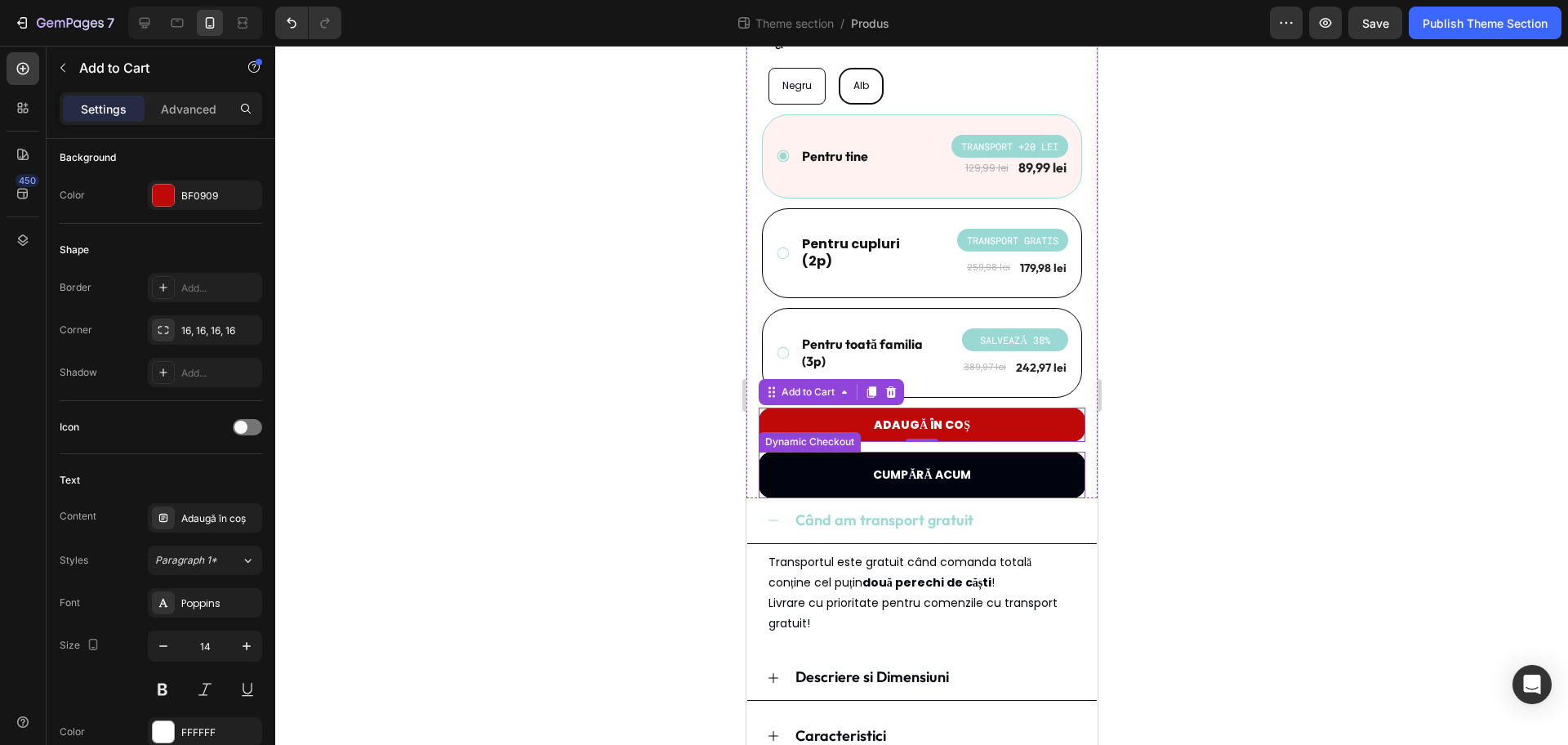
click at [1007, 476] on button "CUMPĂRĂ ACUM" at bounding box center [921, 475] width 327 height 47
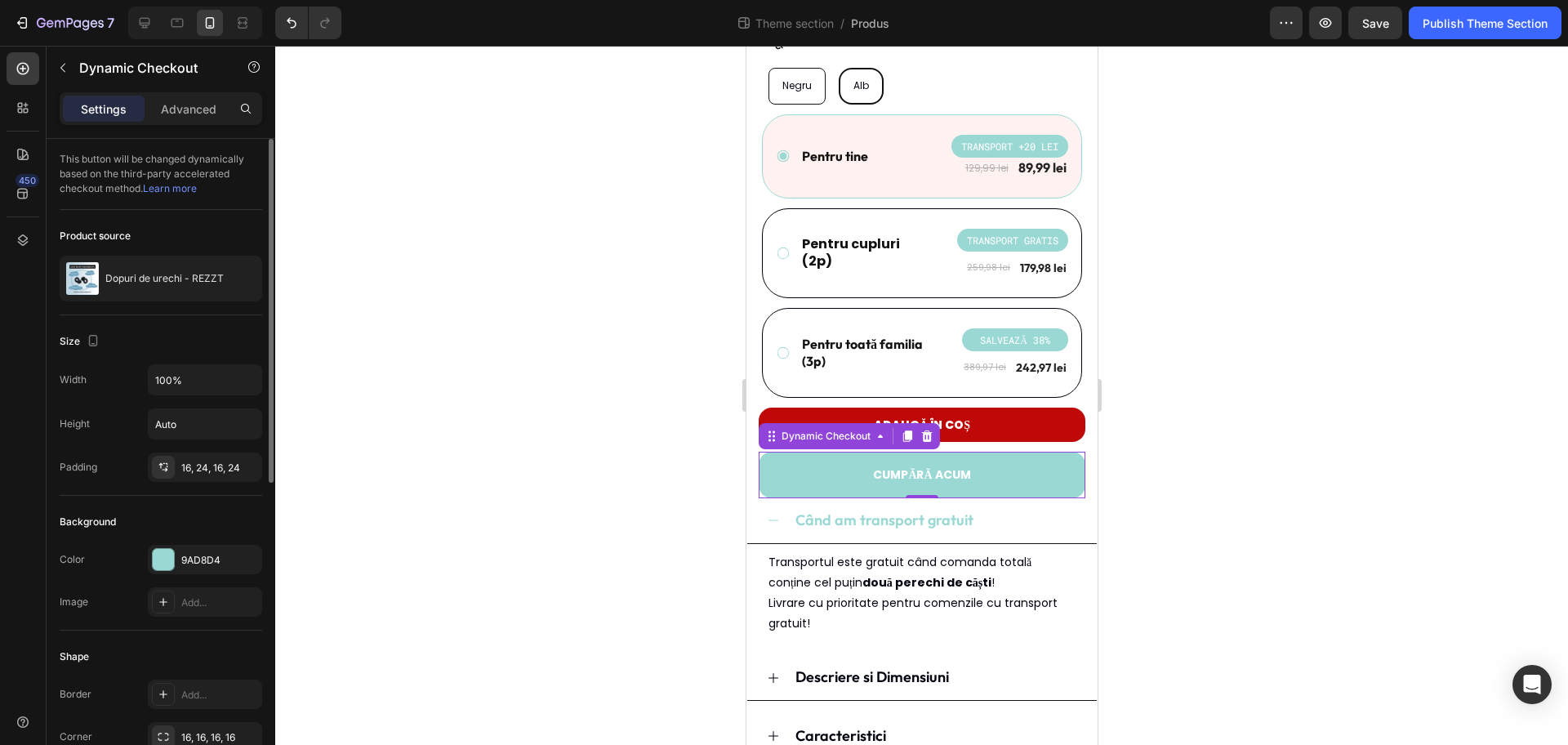
scroll to position [102, 0]
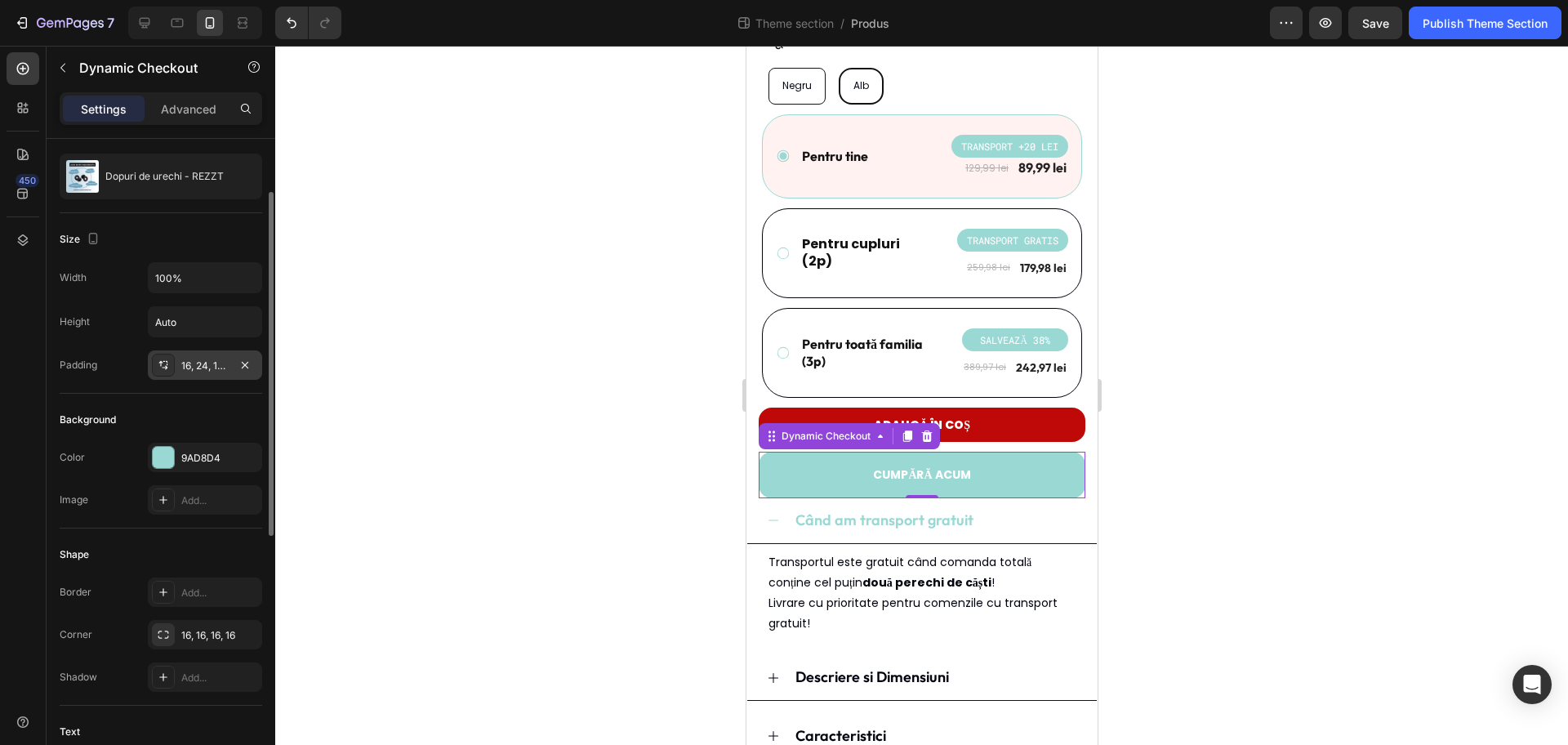
click at [203, 366] on div "16, 24, 16, 24" at bounding box center [205, 366] width 47 height 15
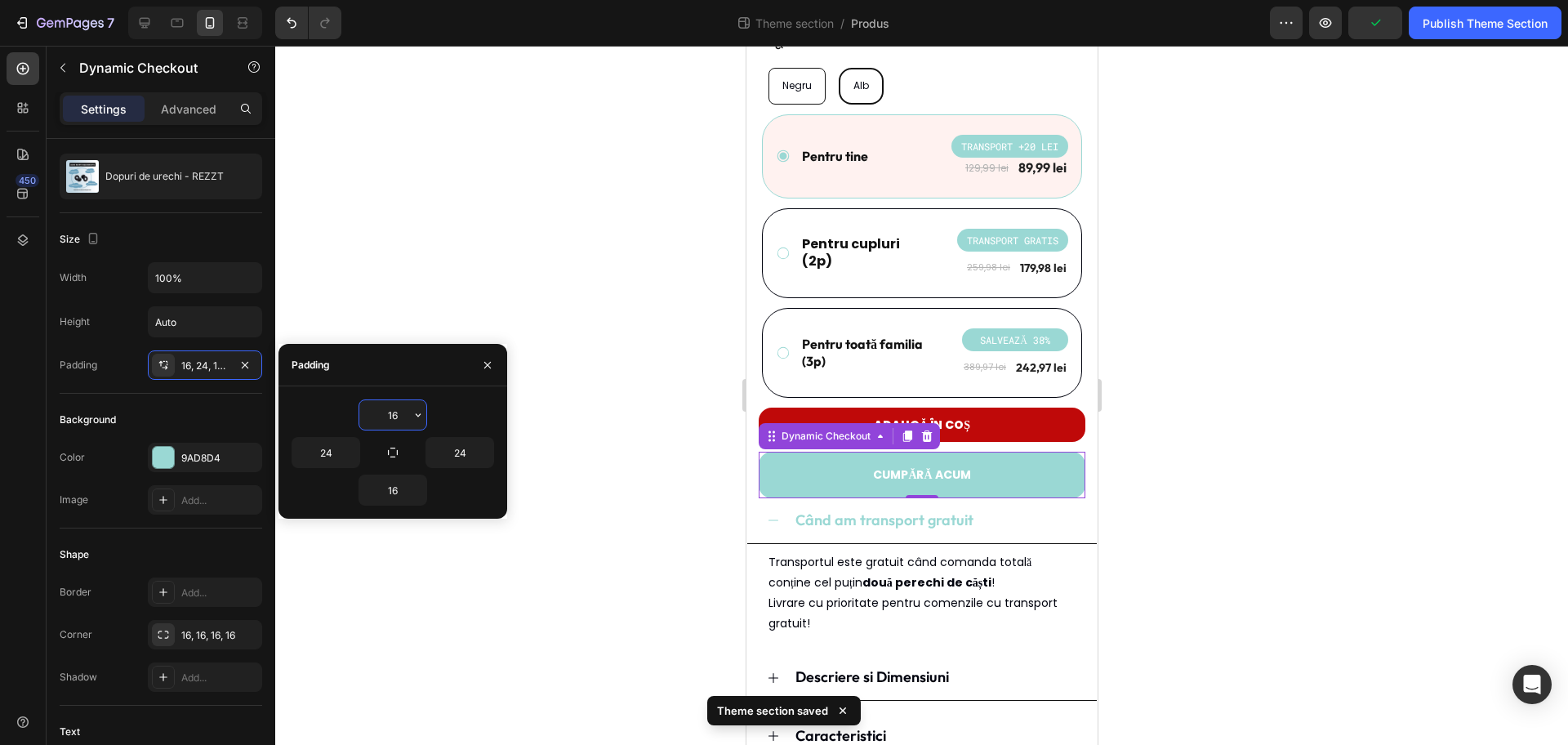
click at [401, 414] on input "16" at bounding box center [393, 415] width 67 height 29
type input "12"
click at [392, 492] on input "16" at bounding box center [393, 490] width 67 height 29
type input "12"
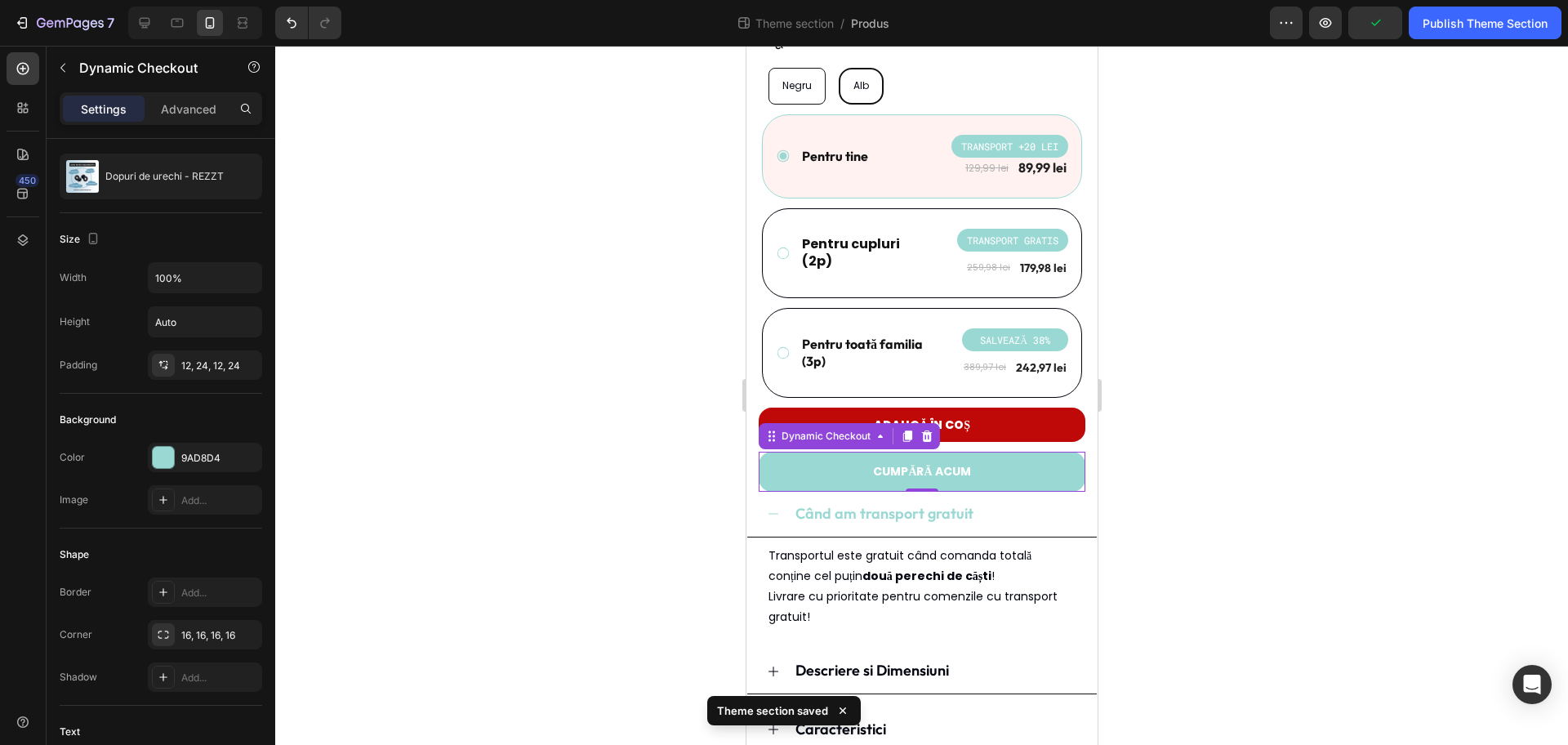
click at [1215, 456] on div at bounding box center [922, 395] width 1293 height 699
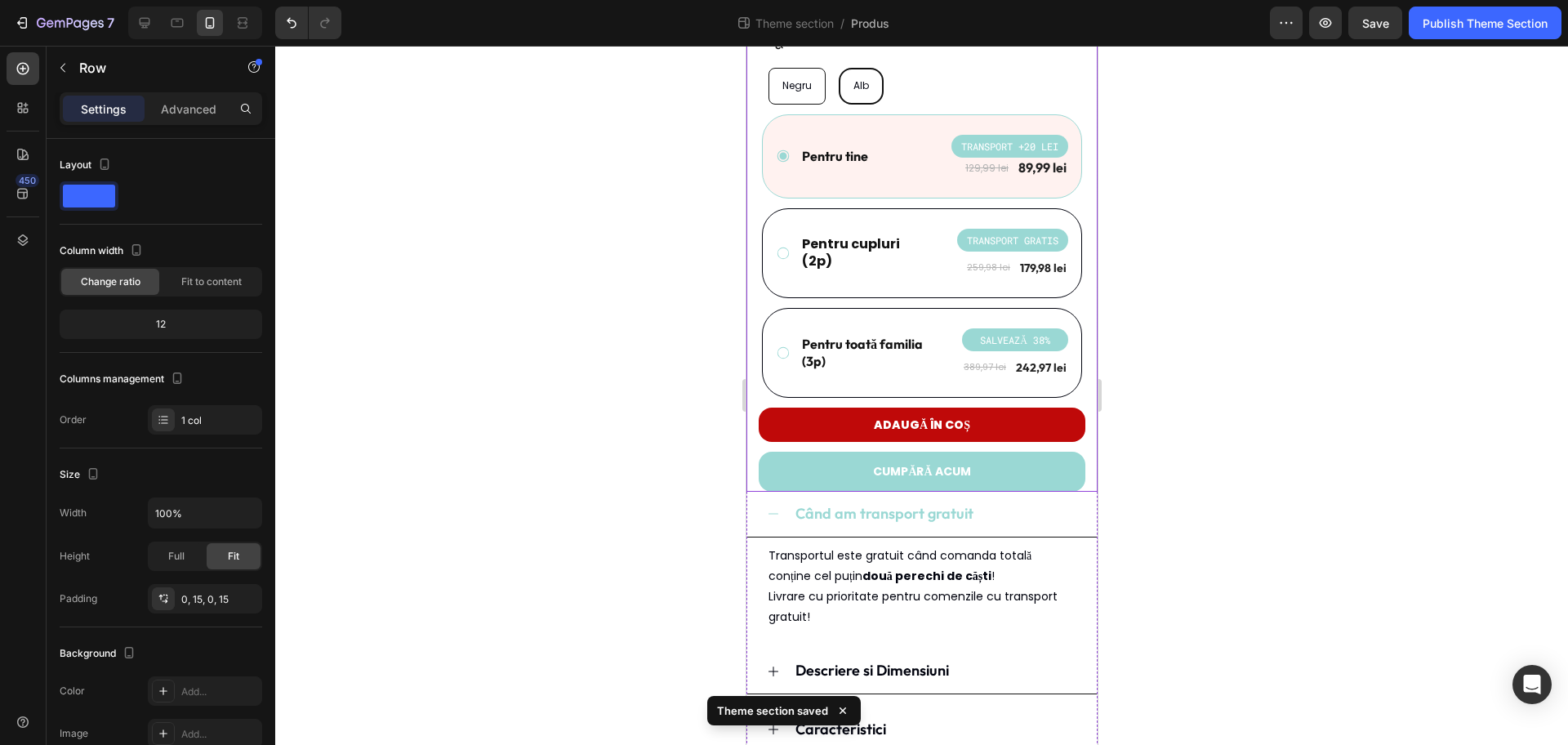
click at [1029, 442] on div "Dopuri de urechi - REZZT Product Title Icon Icon Icon Icon Icon Icon List 341 r…" at bounding box center [921, 175] width 327 height 632
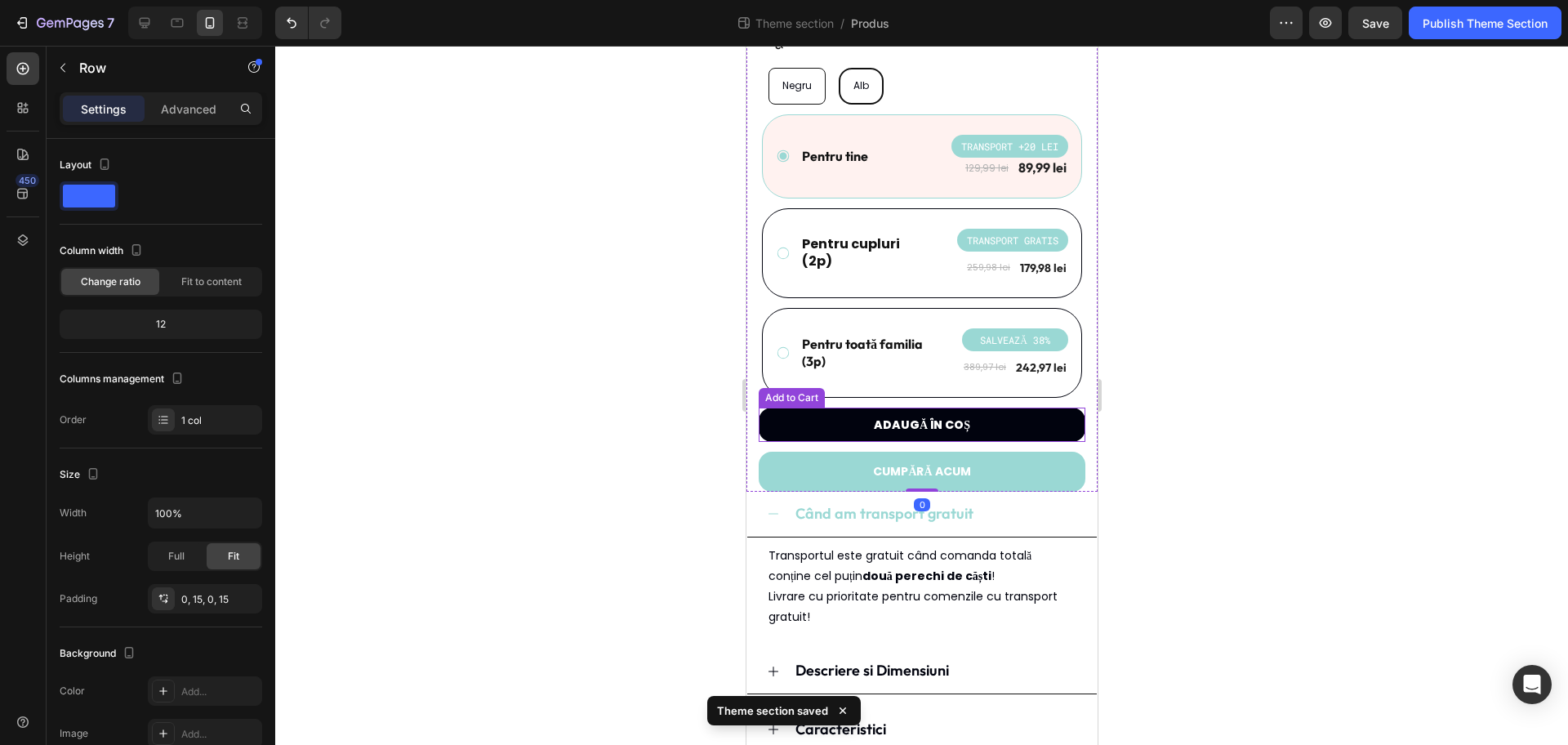
click at [1021, 438] on button "Adaugă în coș" at bounding box center [921, 424] width 327 height 35
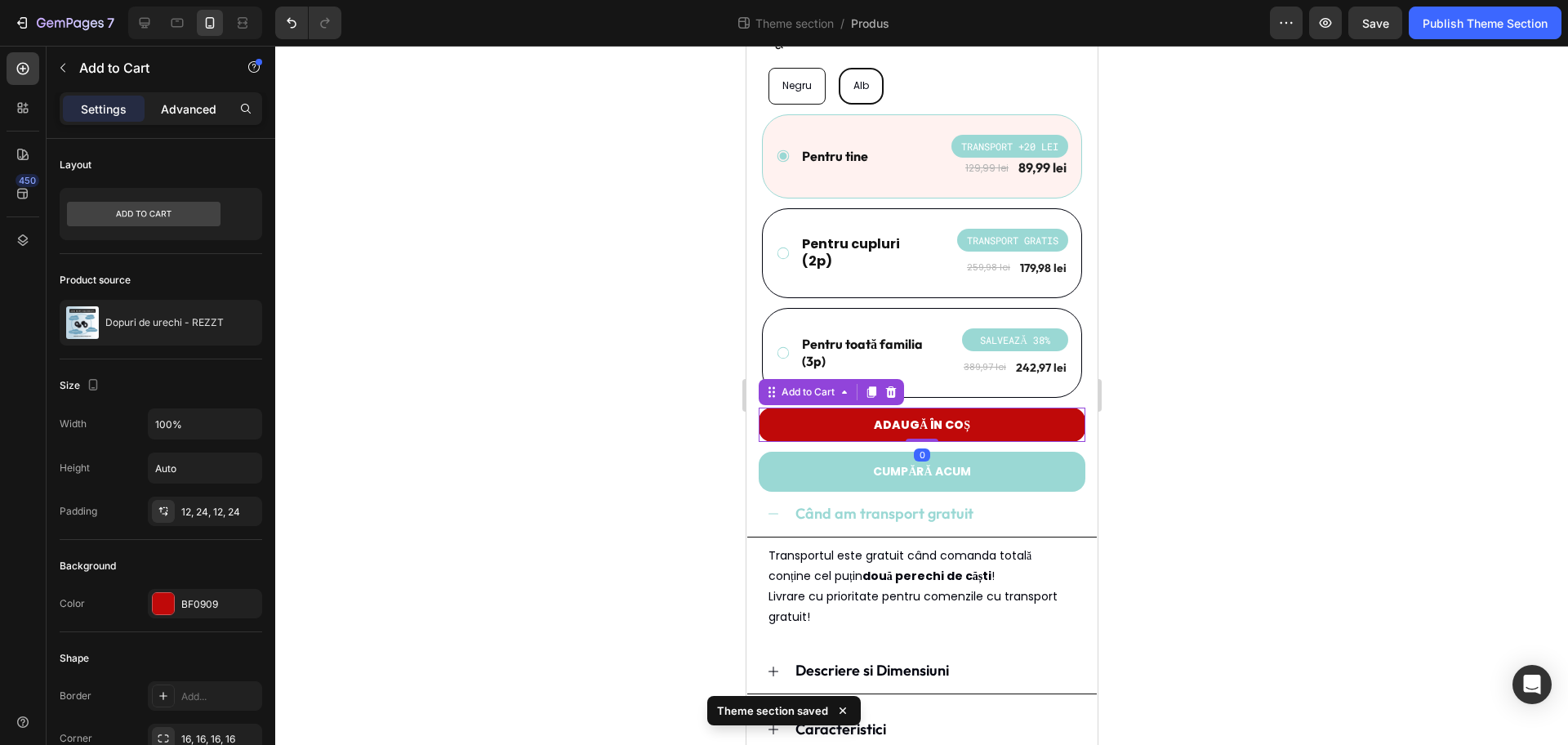
click at [165, 114] on p "Advanced" at bounding box center [189, 108] width 56 height 17
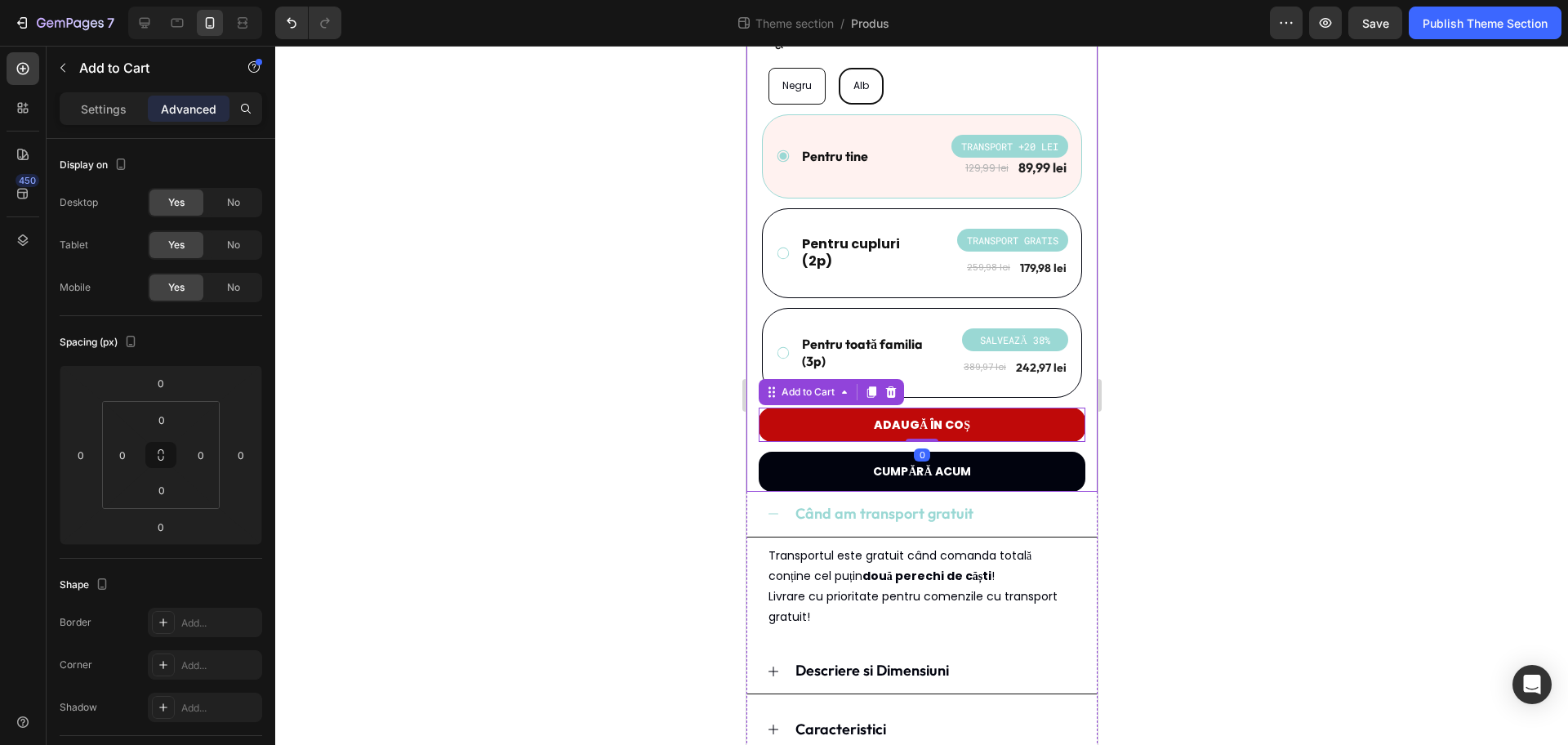
click at [1051, 458] on button "CUMPĂRĂ ACUM" at bounding box center [921, 471] width 327 height 40
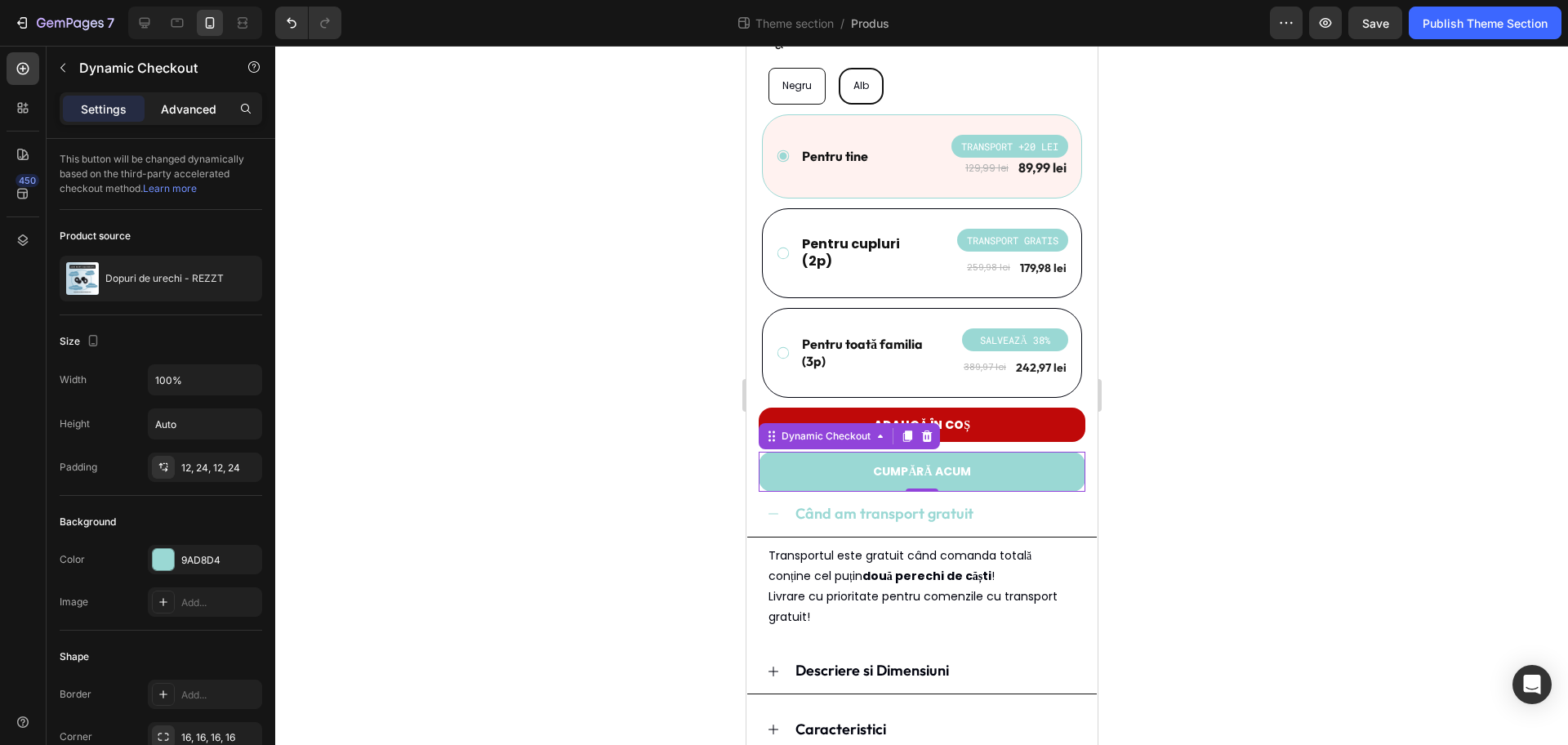
click at [175, 112] on p "Advanced" at bounding box center [189, 108] width 56 height 17
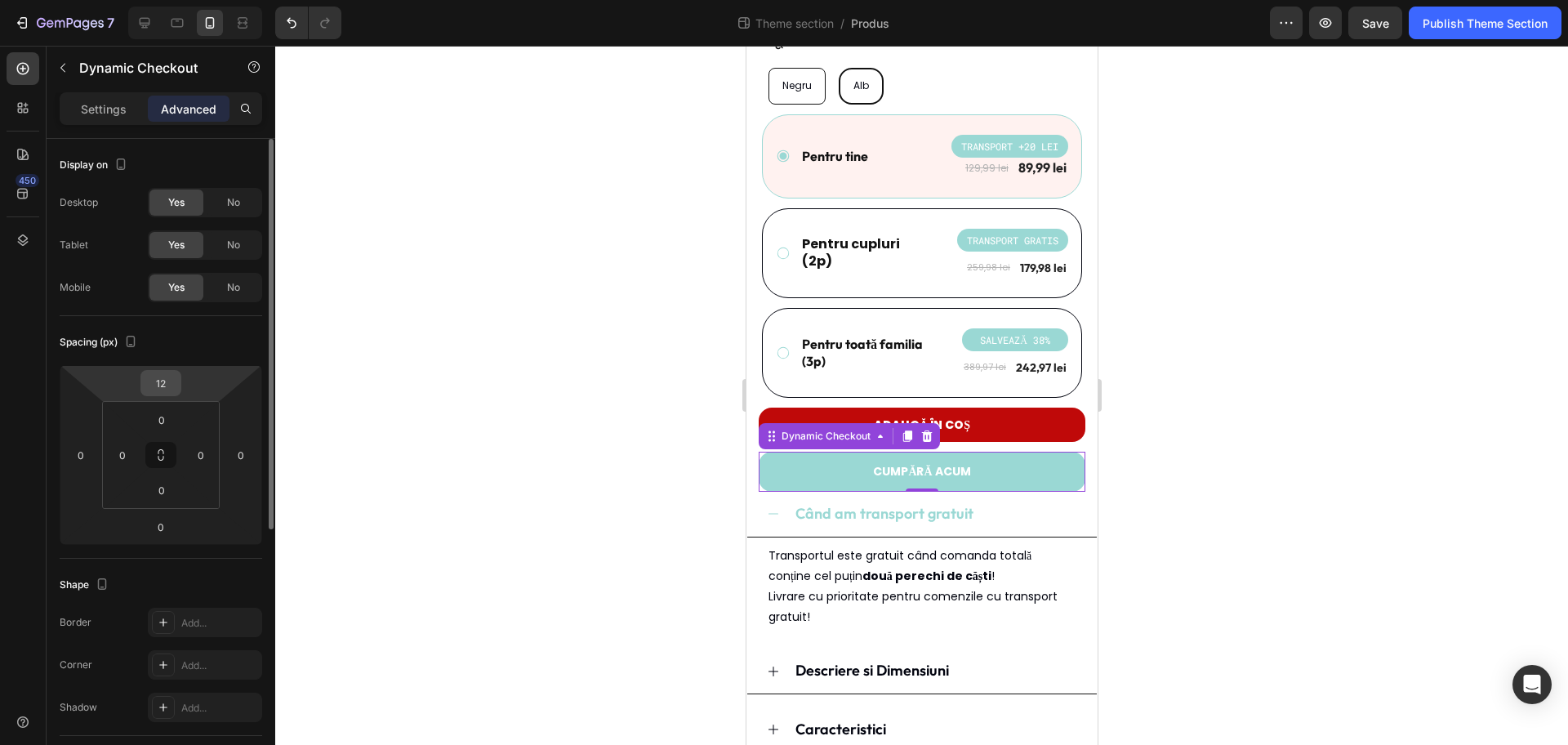
click at [159, 383] on input "12" at bounding box center [160, 384] width 33 height 25
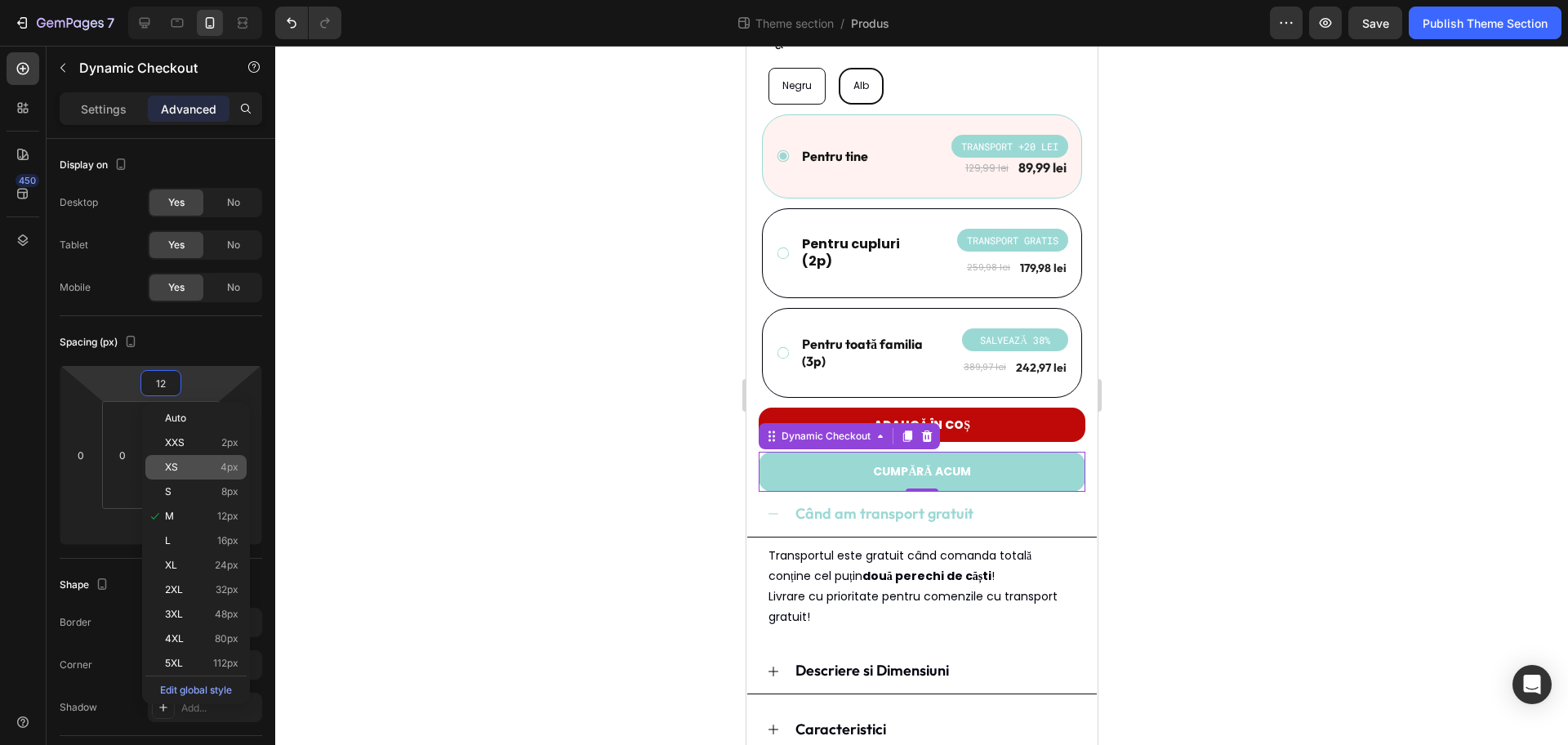
click at [225, 470] on span "4px" at bounding box center [229, 467] width 18 height 12
type input "4"
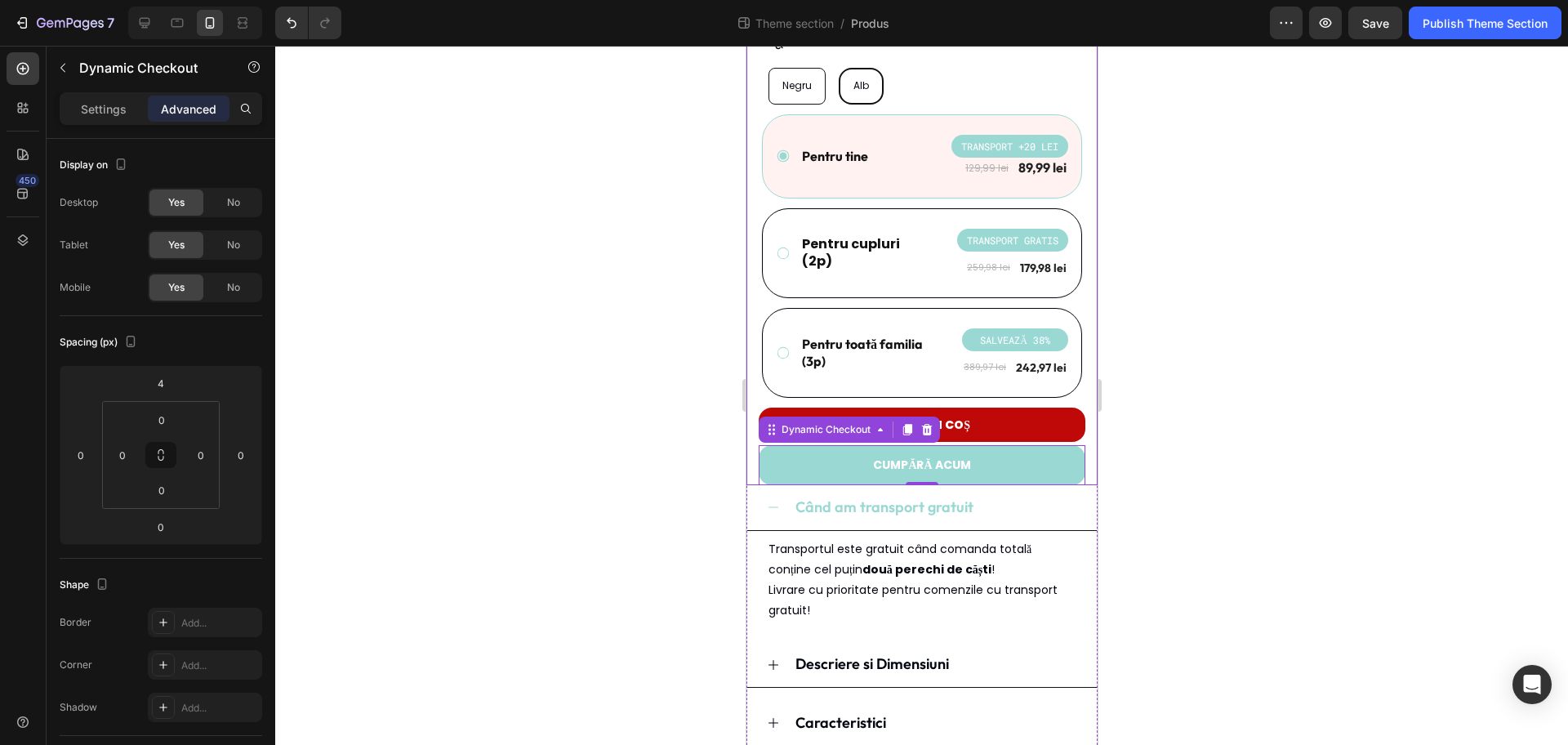
click at [1254, 450] on div at bounding box center [922, 395] width 1293 height 699
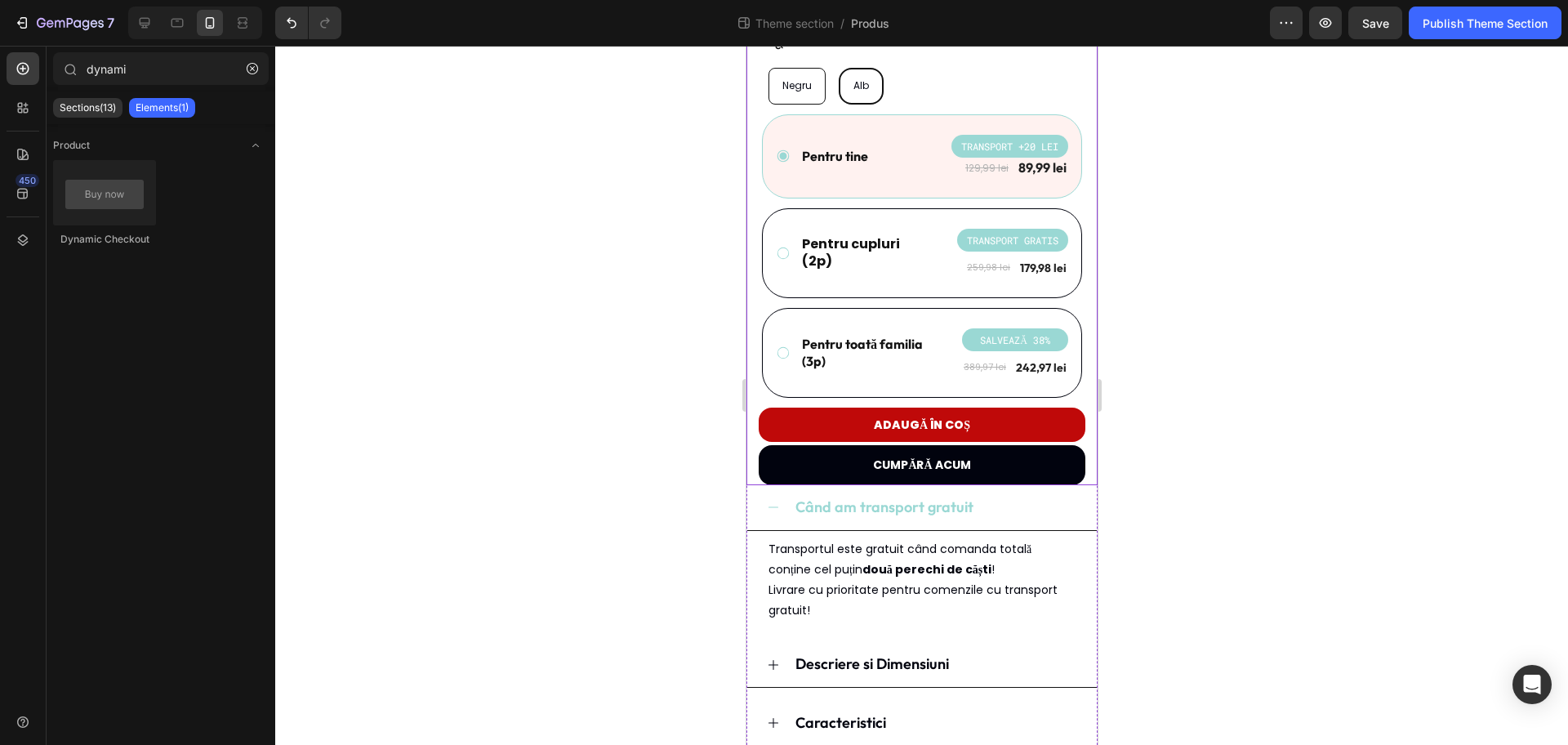
click at [990, 464] on button "CUMPĂRĂ ACUM" at bounding box center [921, 465] width 327 height 40
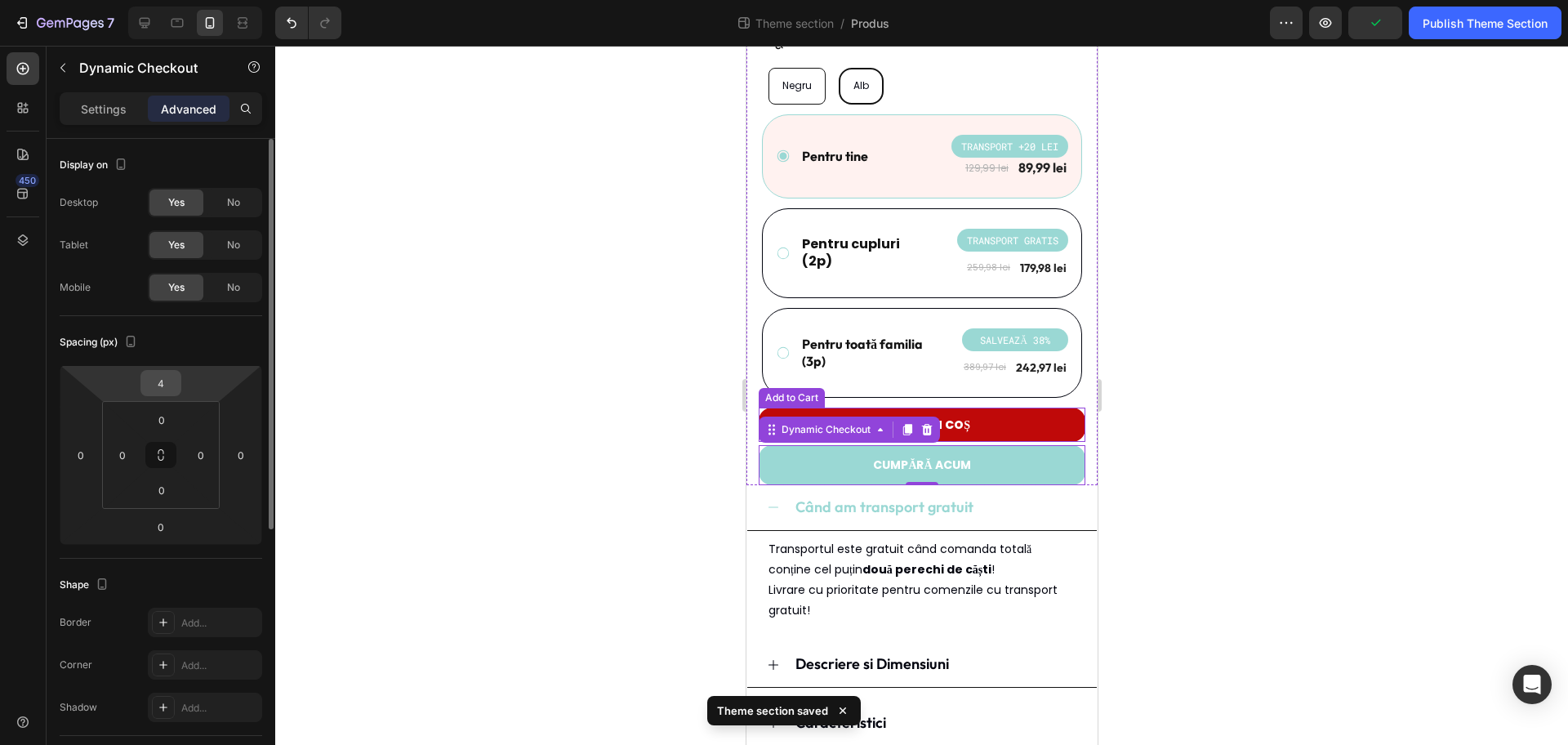
click at [157, 392] on input "4" at bounding box center [160, 384] width 33 height 25
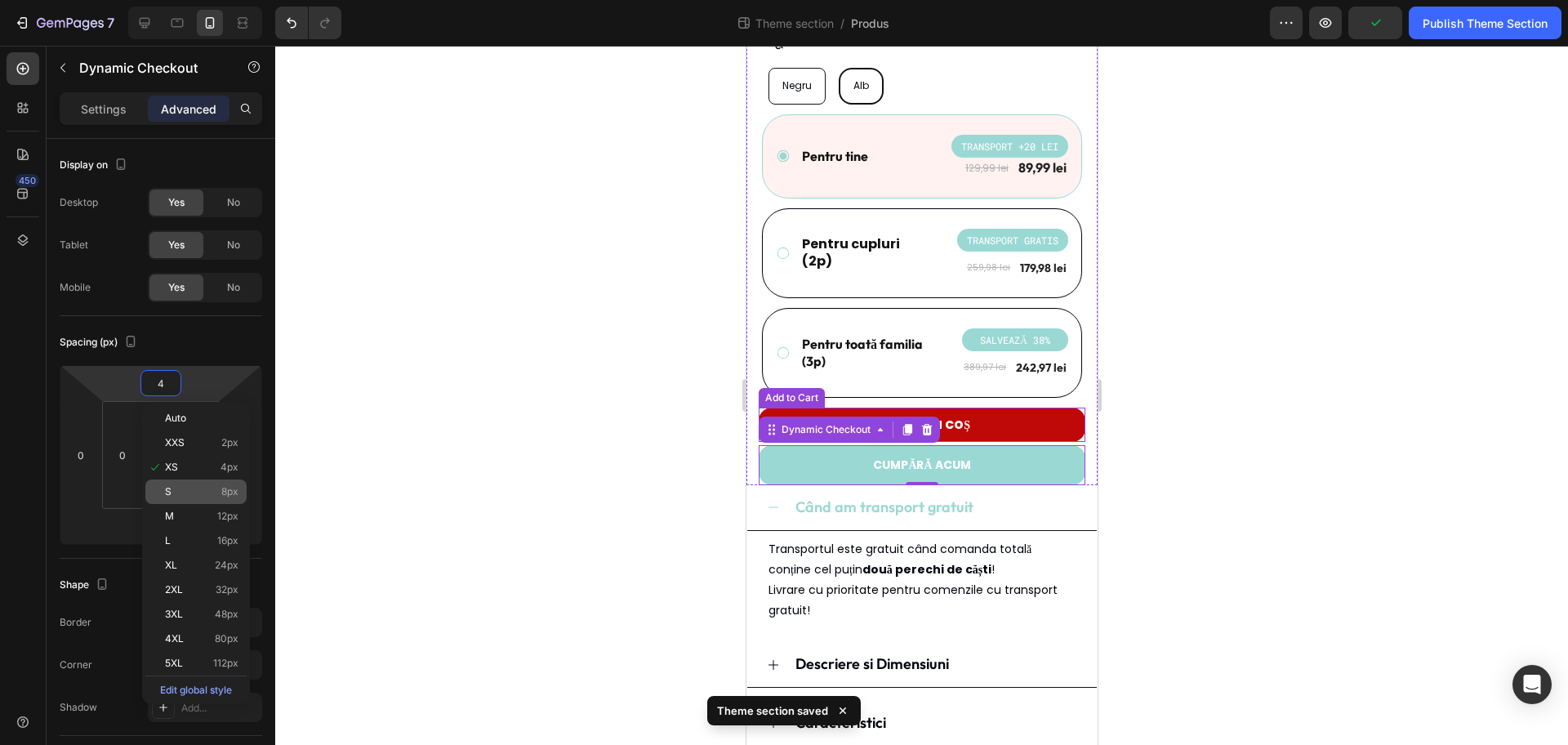
click at [226, 487] on span "8px" at bounding box center [229, 492] width 17 height 12
type input "8"
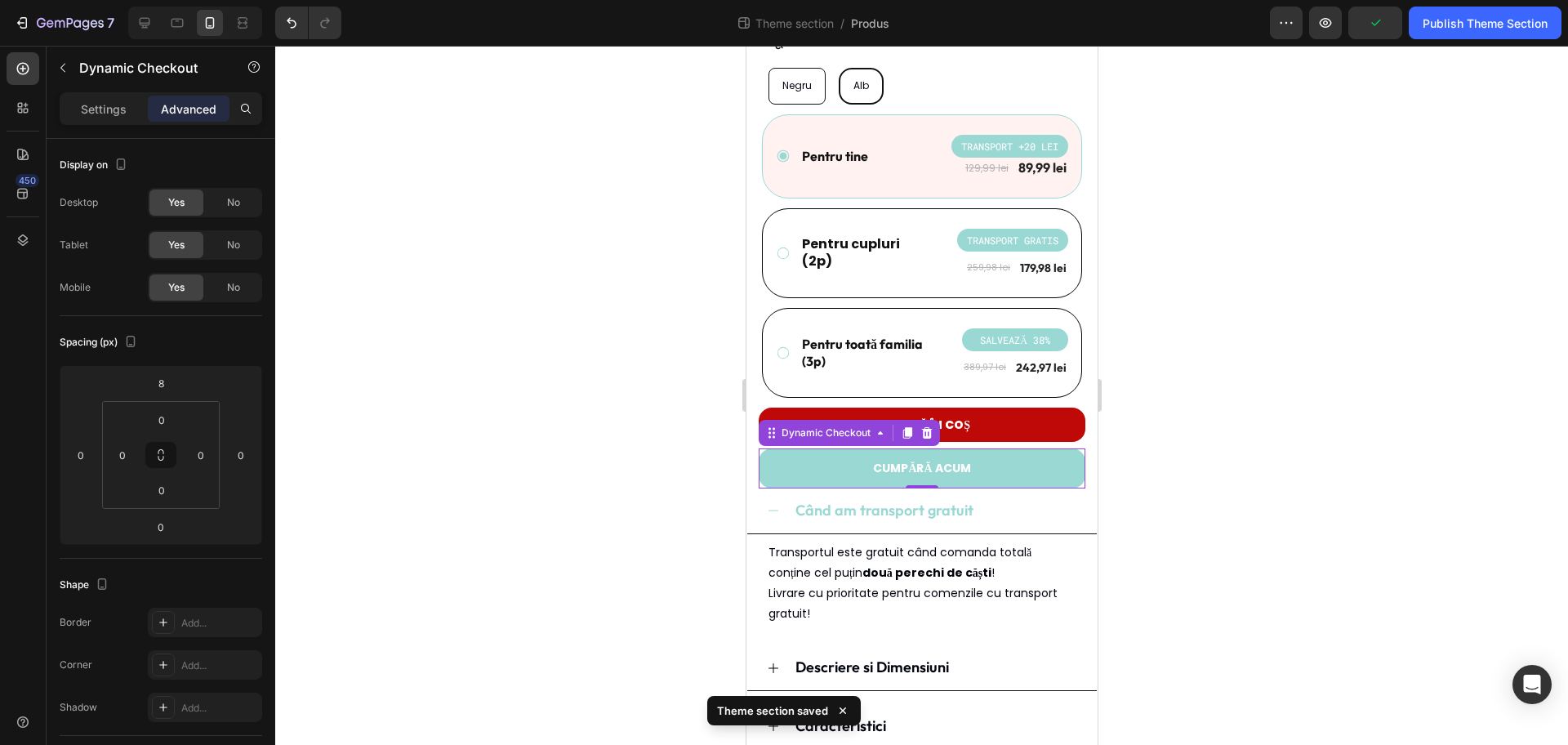
click at [1180, 425] on div at bounding box center [922, 395] width 1293 height 699
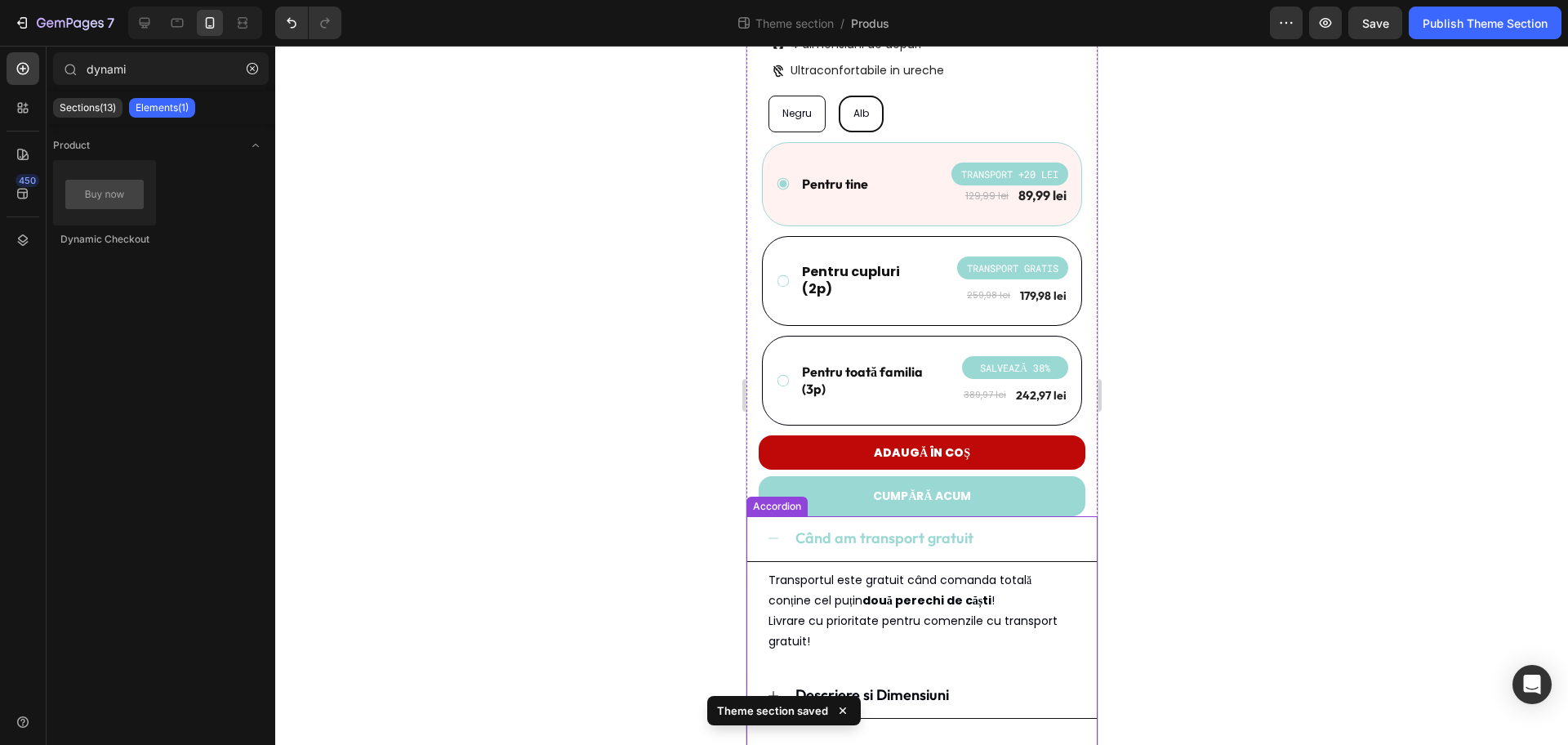
scroll to position [408, 0]
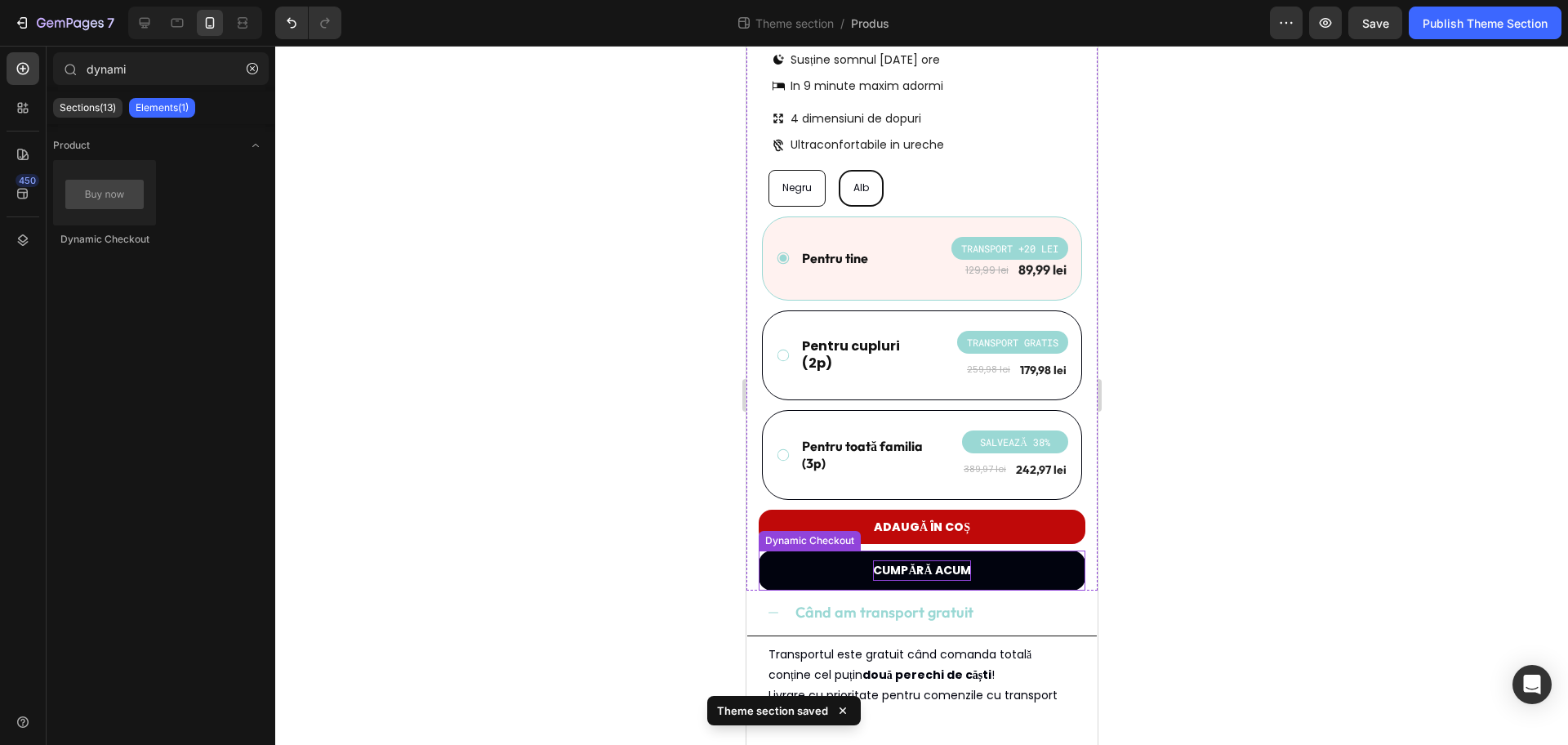
click at [927, 568] on p "CUMPĂRĂ ACUM" at bounding box center [921, 570] width 97 height 20
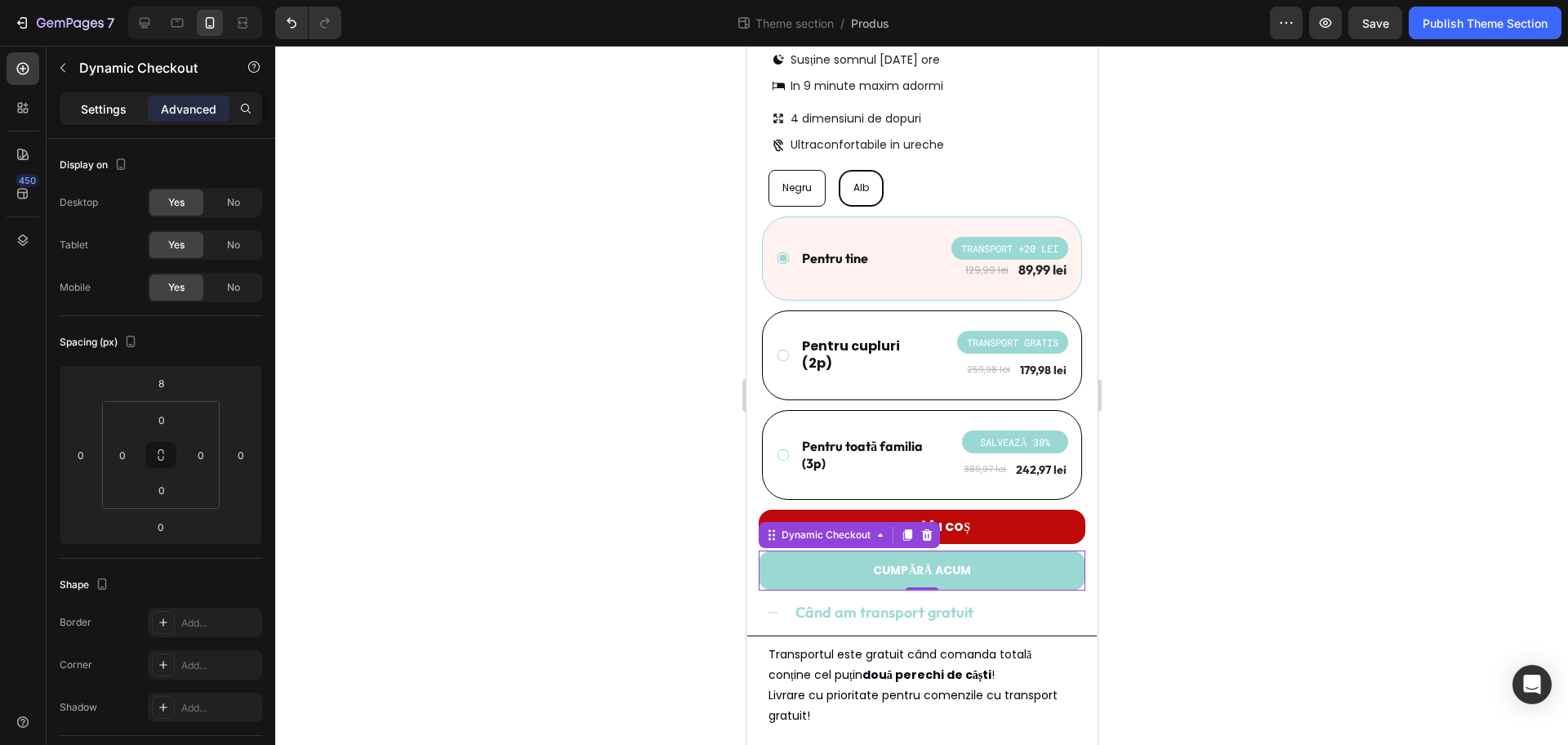
click at [136, 99] on div "Settings" at bounding box center [104, 109] width 82 height 27
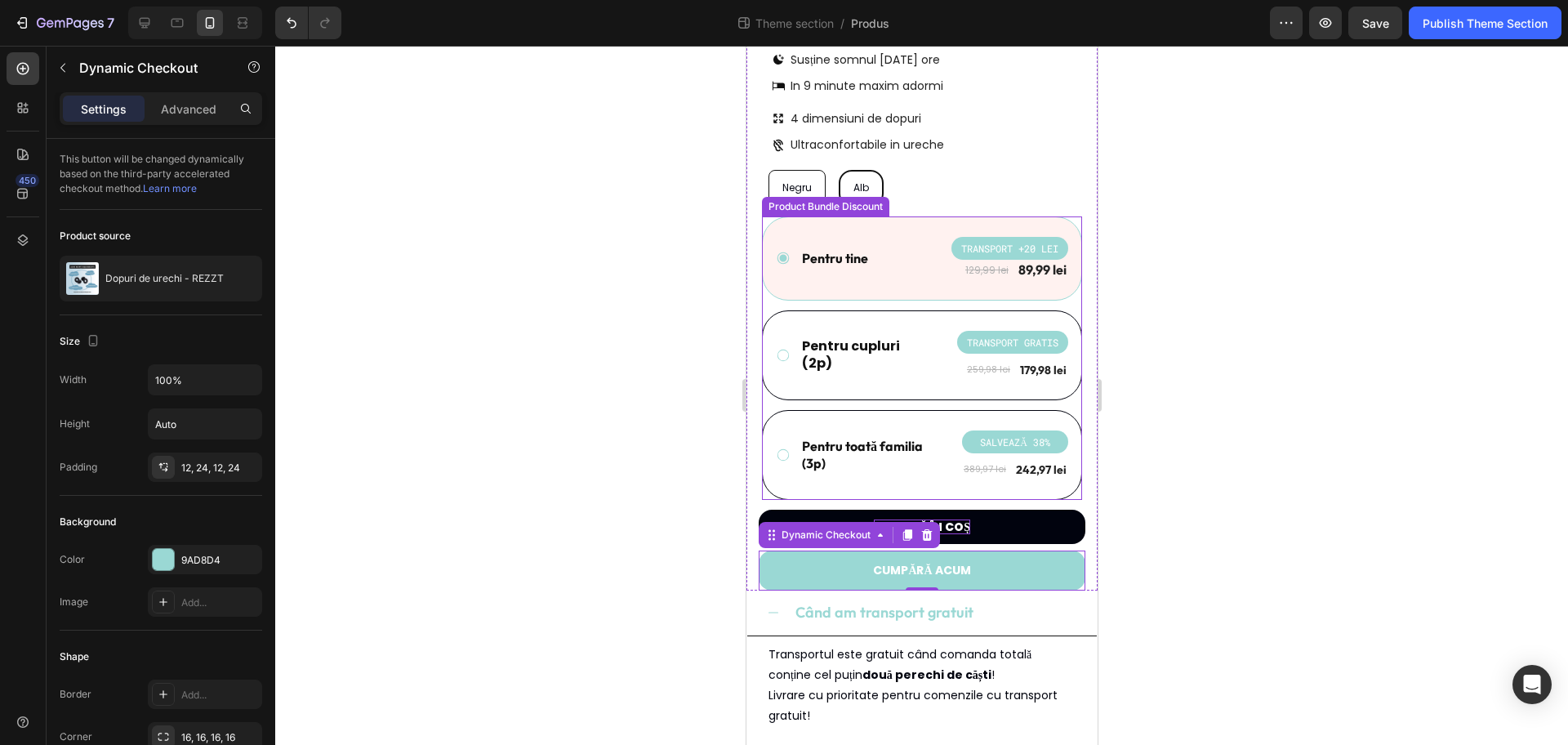
scroll to position [408, 0]
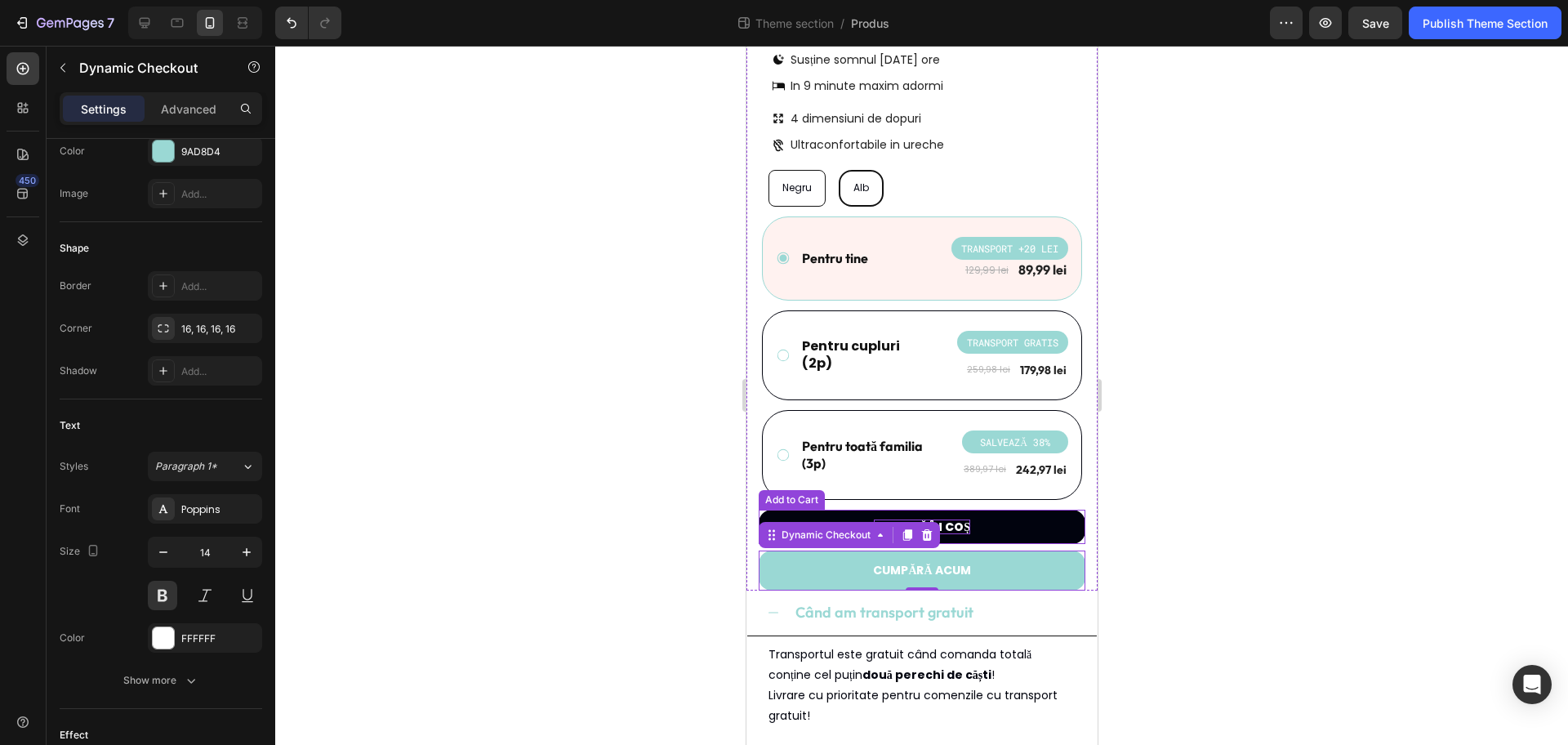
click at [957, 524] on div "Adaugă în coș" at bounding box center [921, 526] width 97 height 15
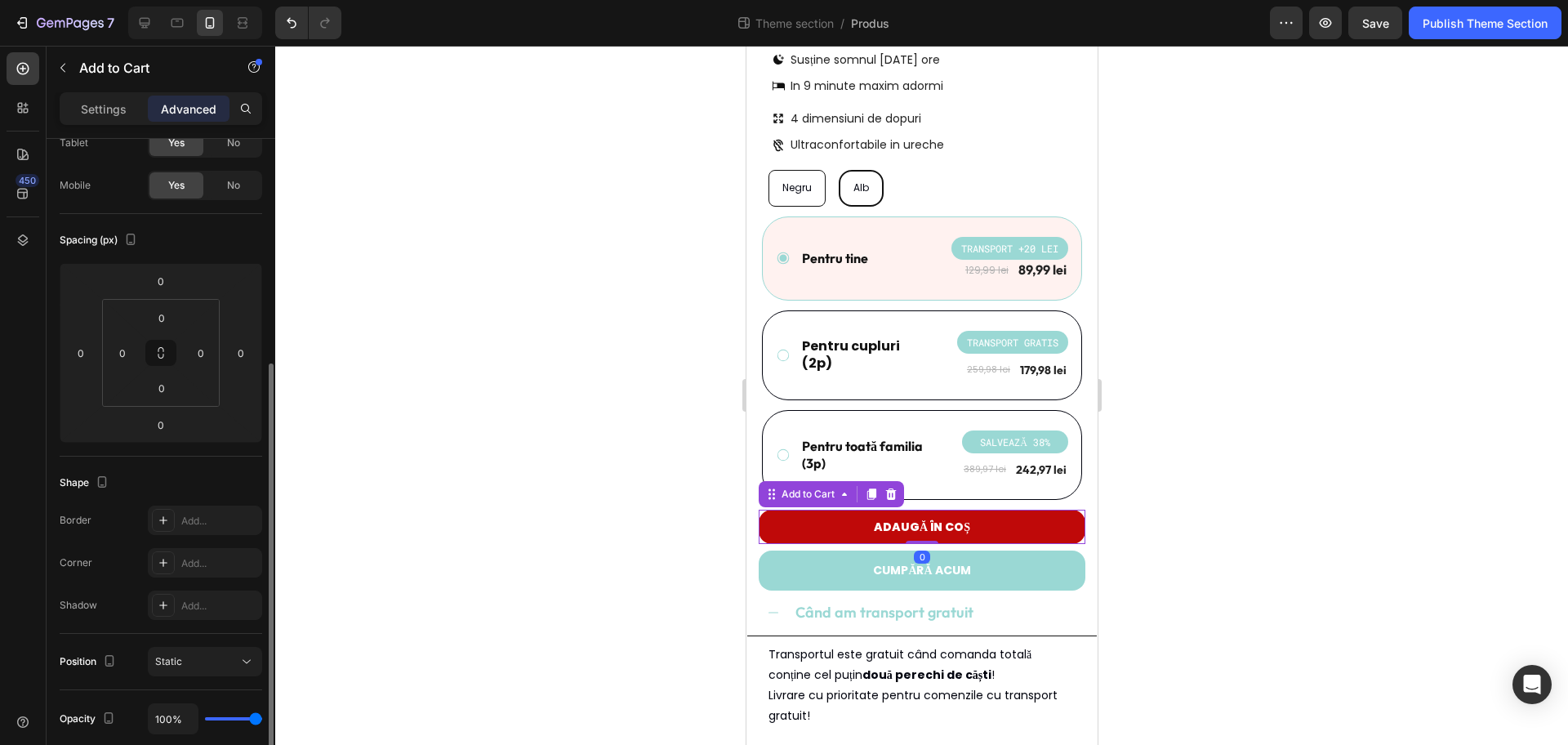
scroll to position [307, 0]
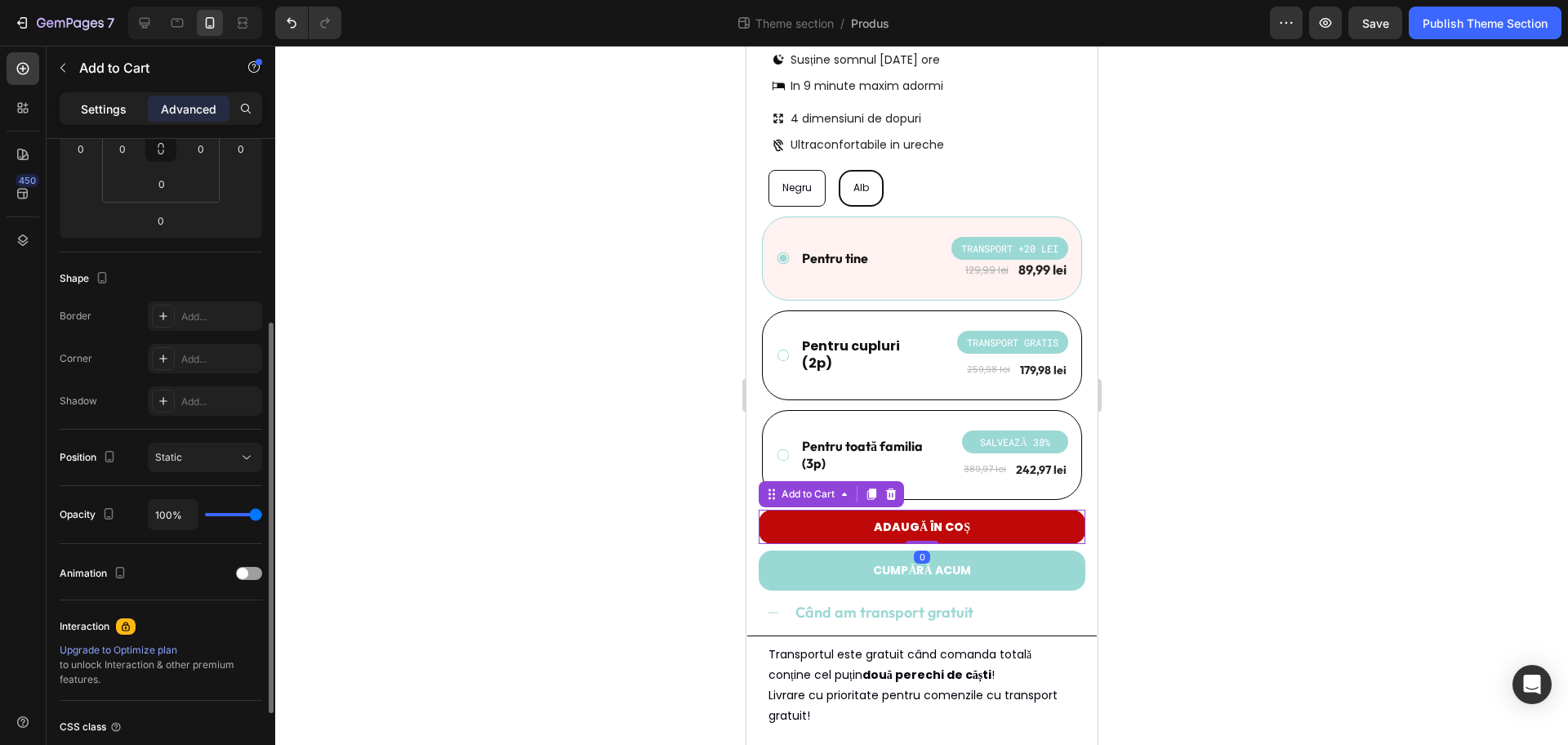
click at [132, 110] on div "Settings" at bounding box center [104, 109] width 82 height 27
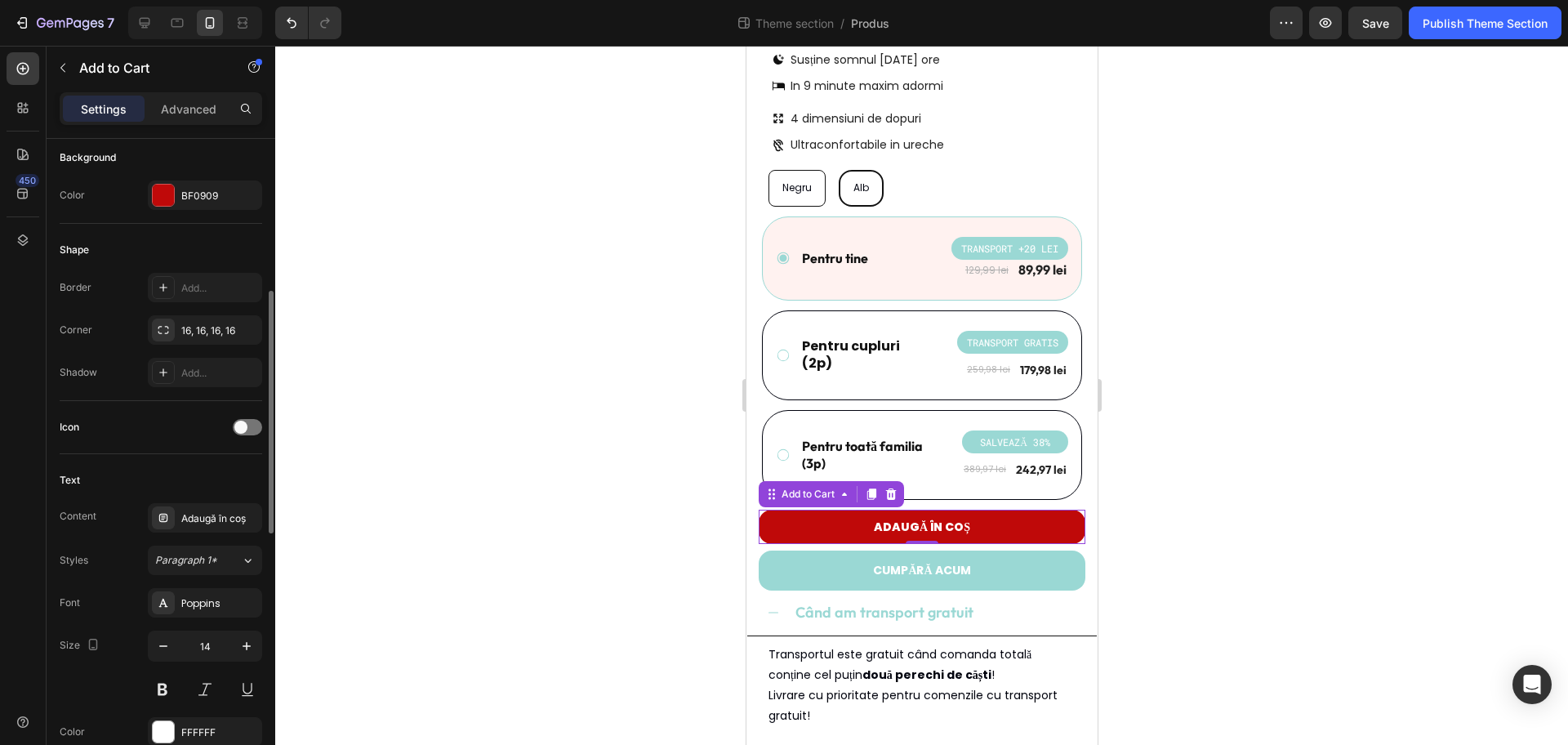
scroll to position [510, 0]
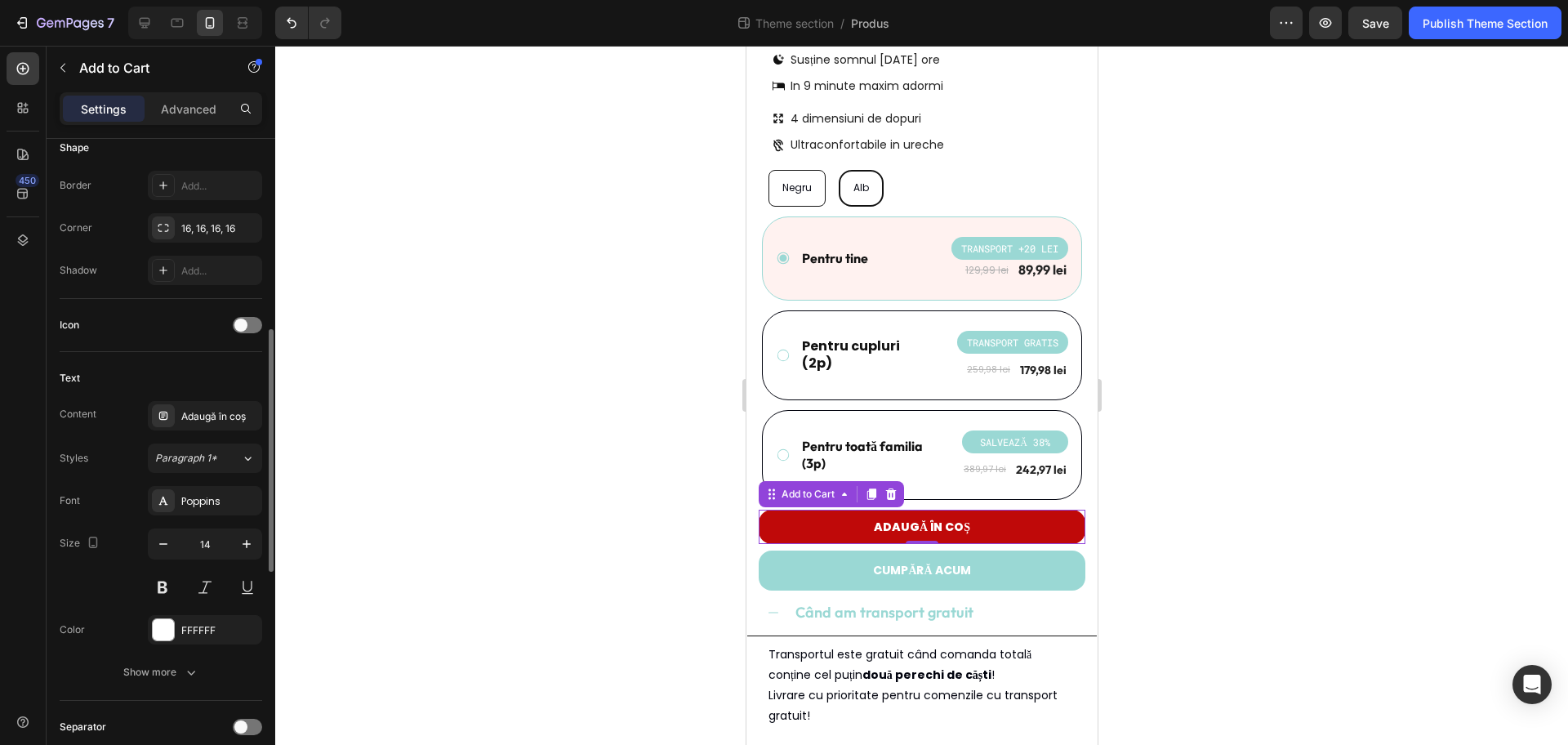
click at [1378, 447] on div at bounding box center [922, 395] width 1293 height 699
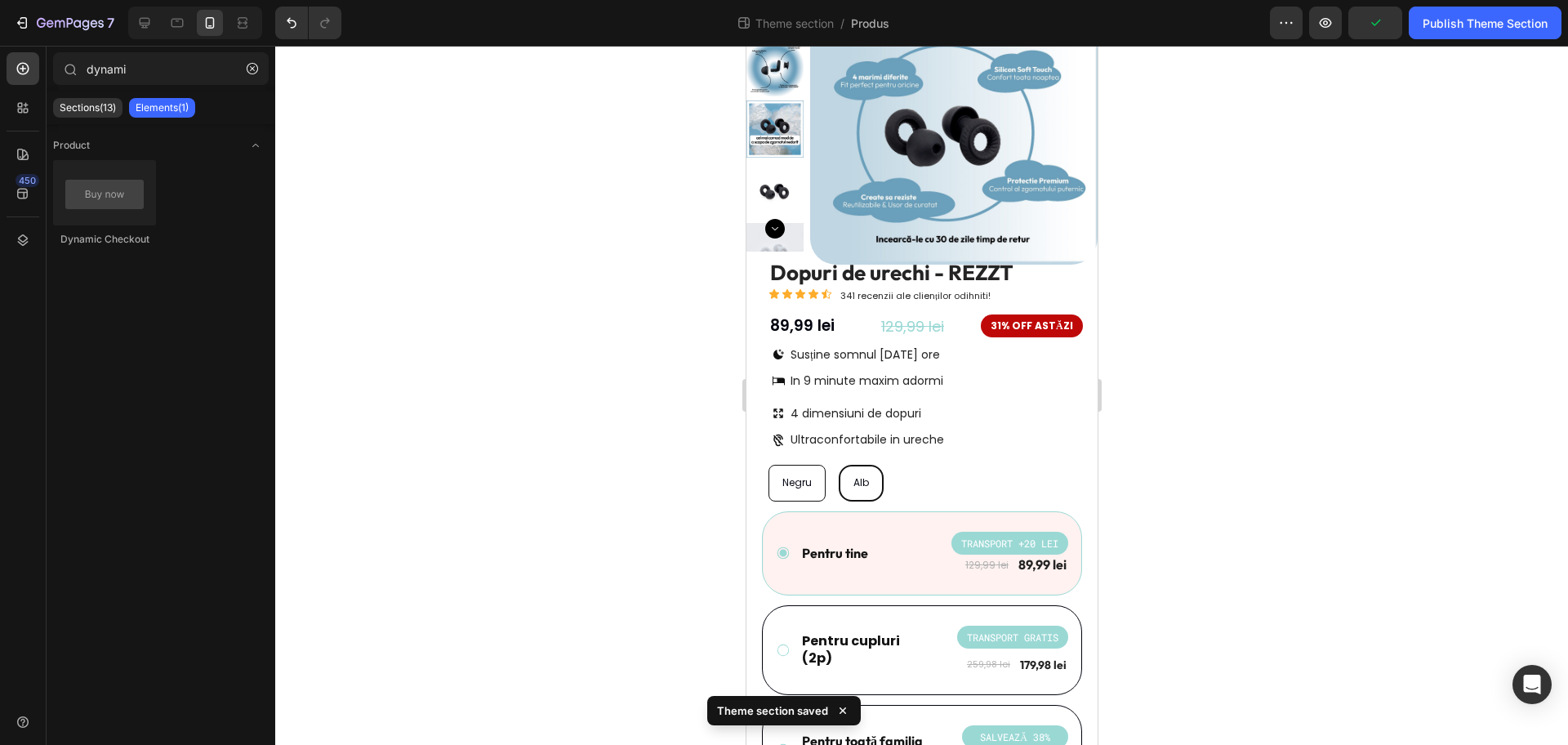
scroll to position [93, 0]
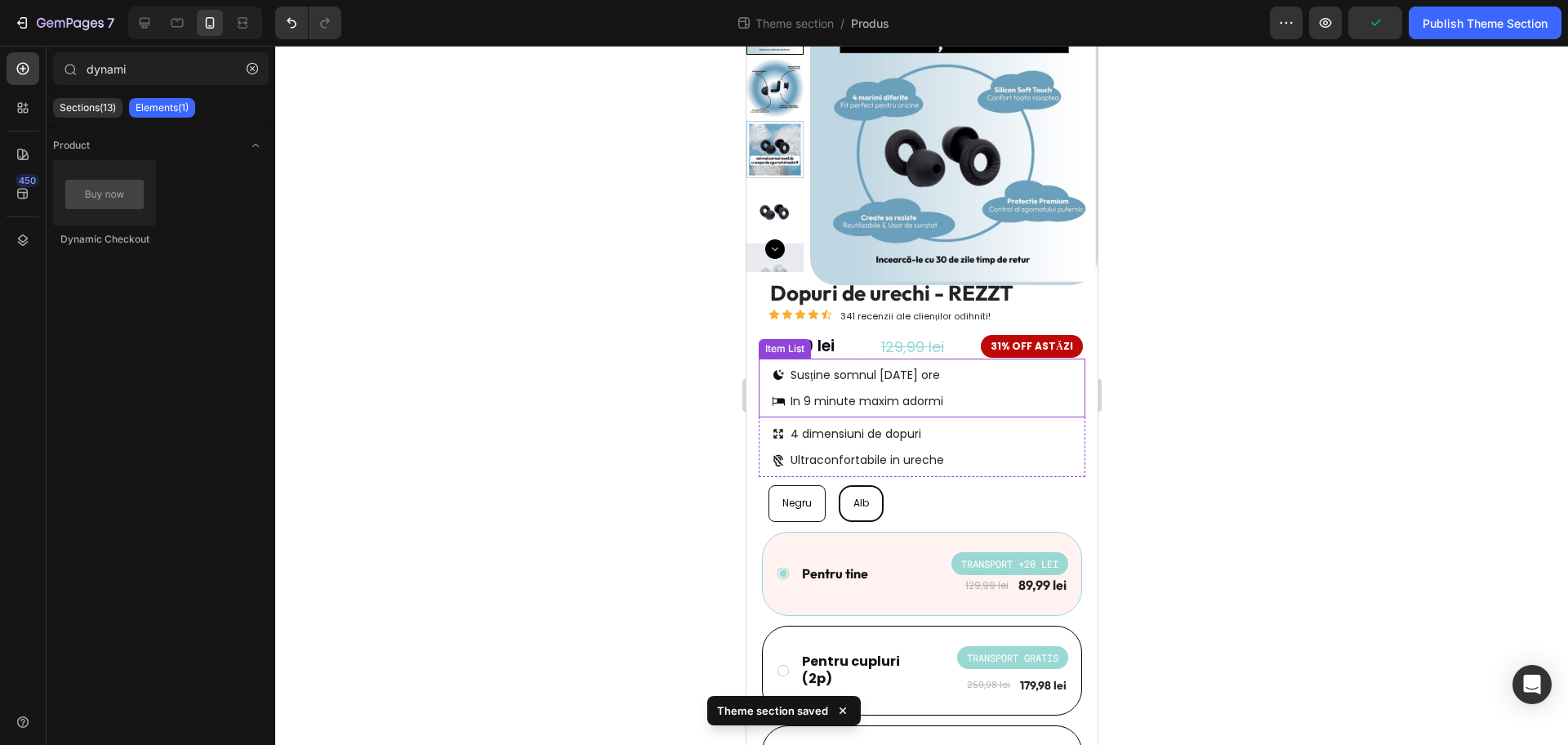
click at [998, 393] on div "Susține somnul de 8 ore In 9 minute maxim adormi" at bounding box center [921, 388] width 327 height 58
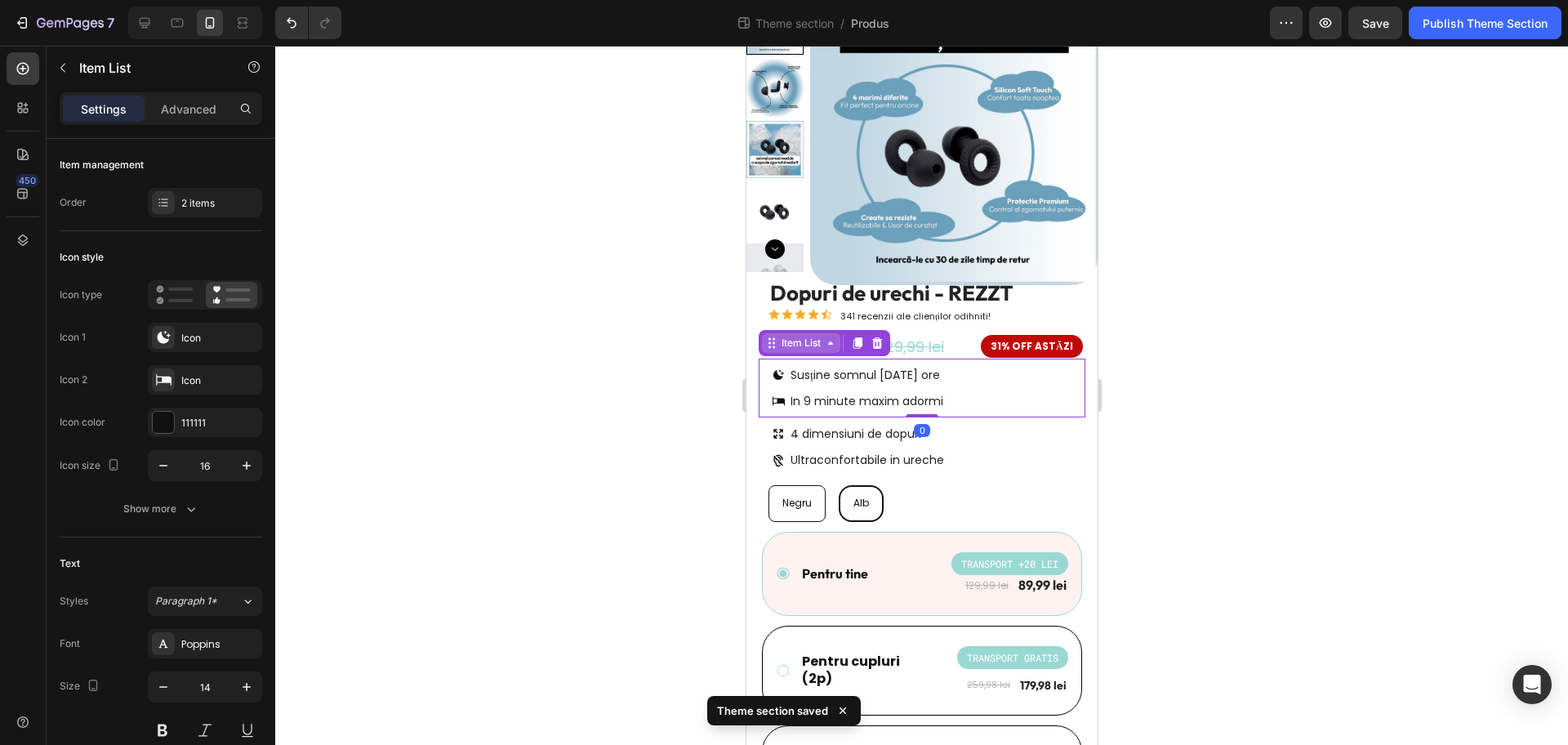
click at [791, 339] on div "Item List" at bounding box center [801, 343] width 46 height 15
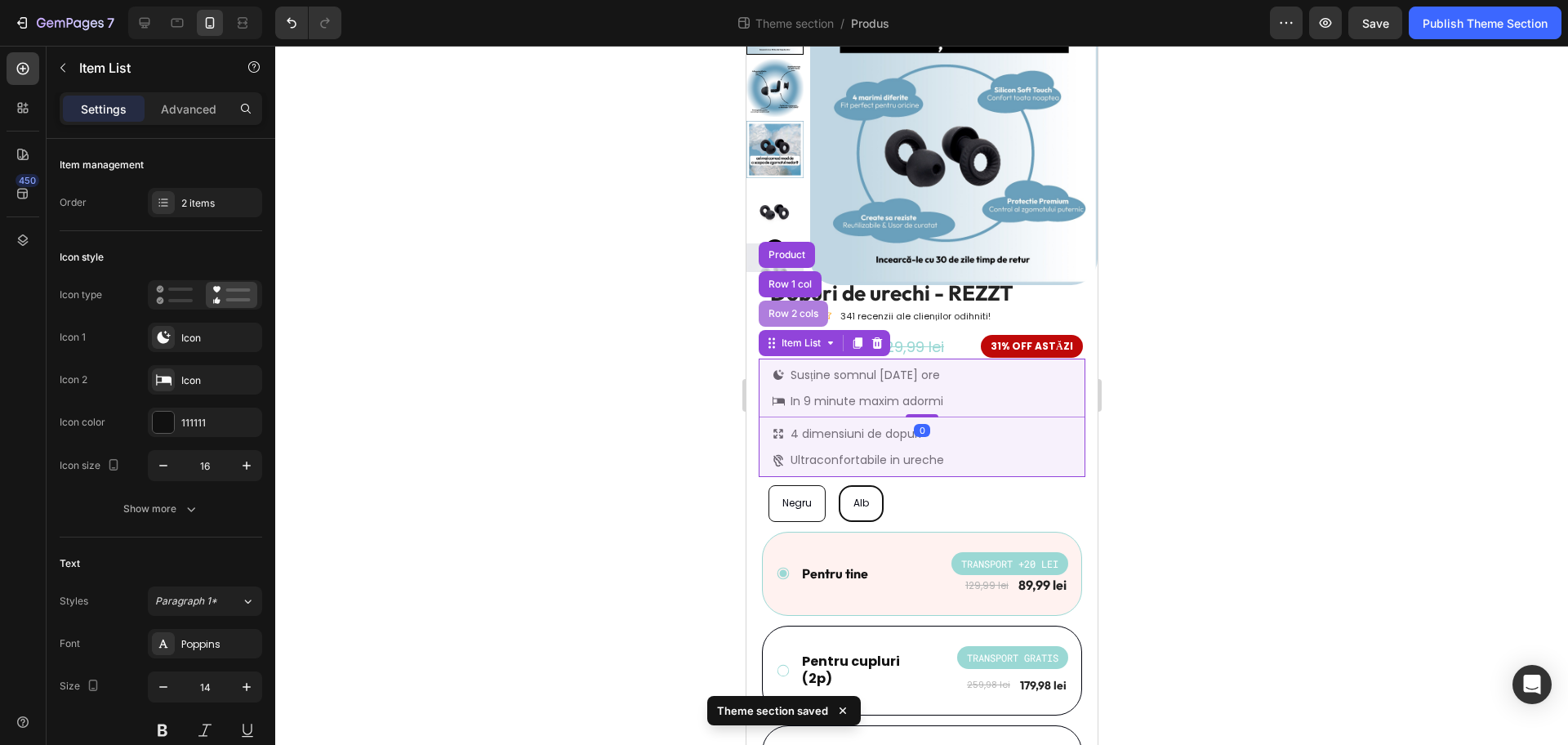
click at [794, 313] on div "Row 2 cols" at bounding box center [793, 314] width 57 height 10
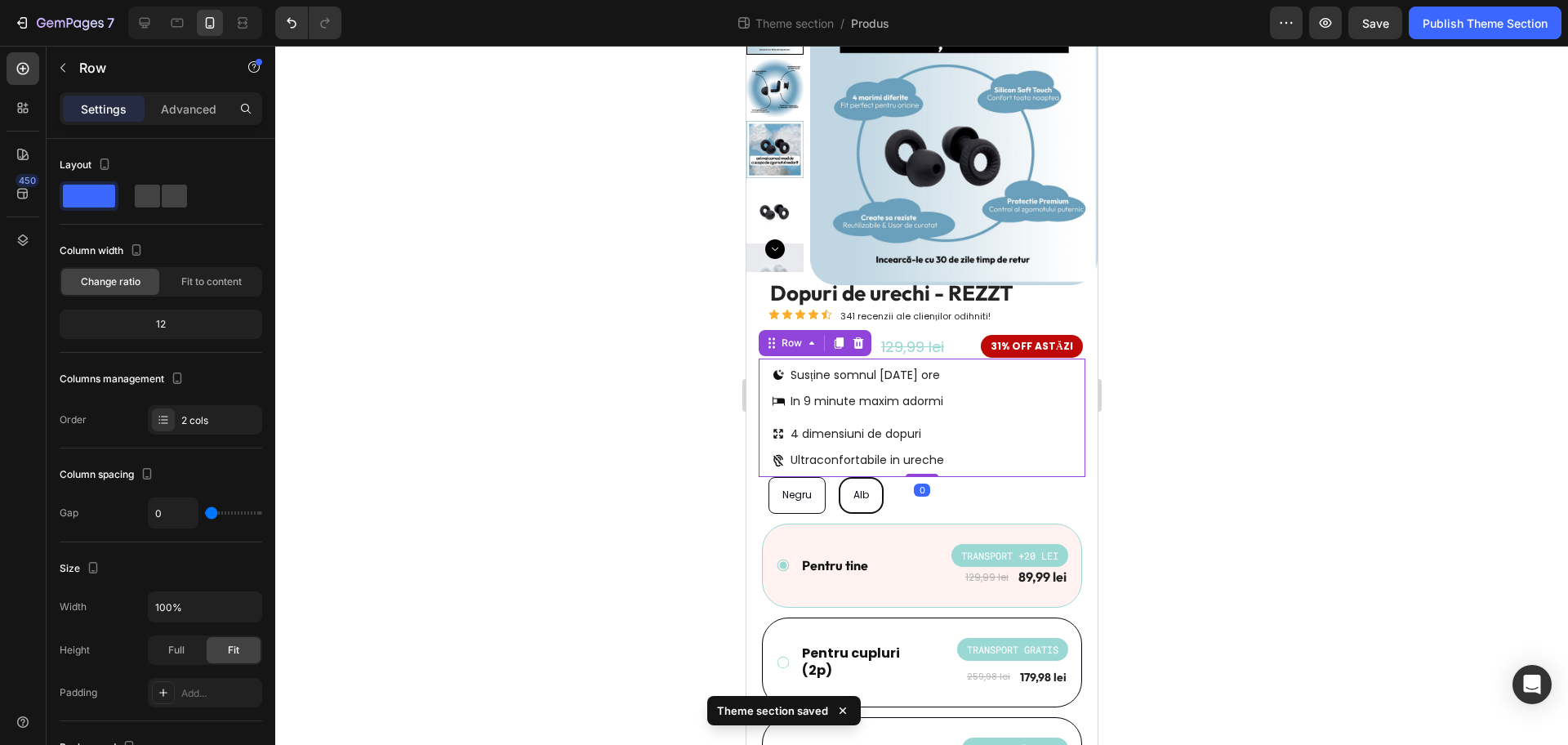
drag, startPoint x: 917, startPoint y: 480, endPoint x: 917, endPoint y: 470, distance: 10.0
click at [917, 470] on div "Susține somnul de 8 ore In 9 minute maxim adormi Item List 4 dimensiuni de dopu…" at bounding box center [921, 418] width 327 height 119
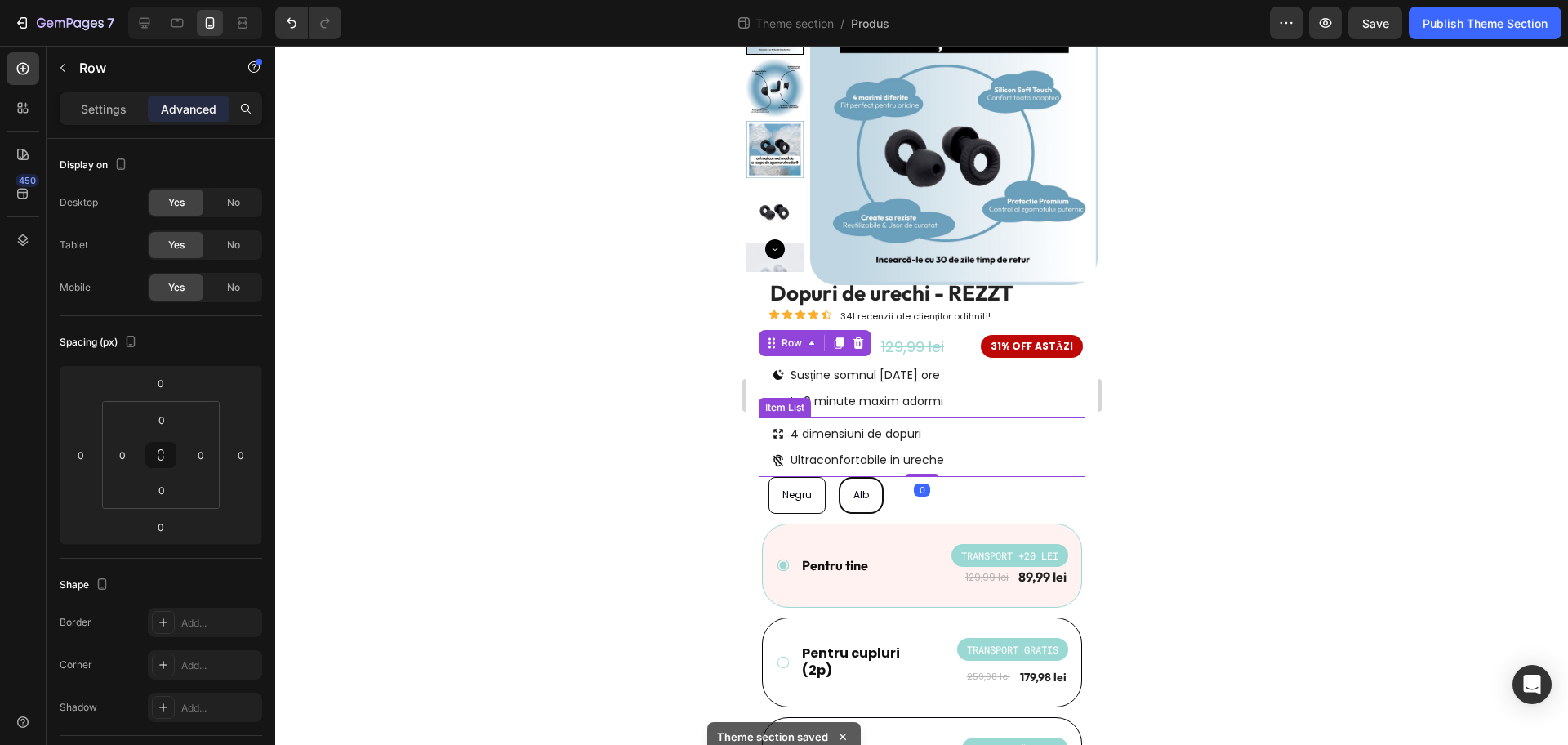
click at [1272, 386] on div at bounding box center [922, 395] width 1293 height 699
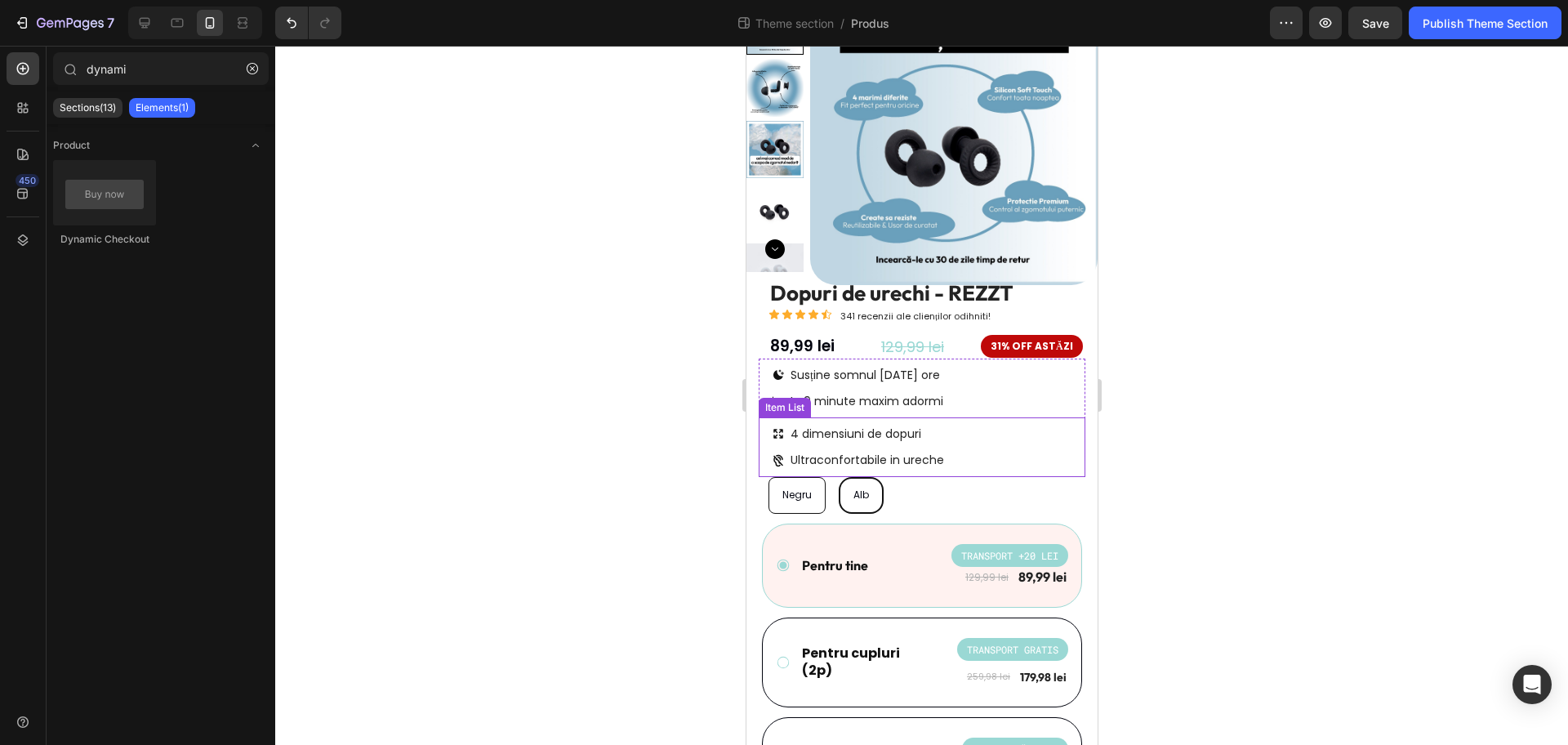
click at [991, 424] on div "4 dimensiuni de dopuri Ultraconfortabile in ureche" at bounding box center [921, 446] width 327 height 58
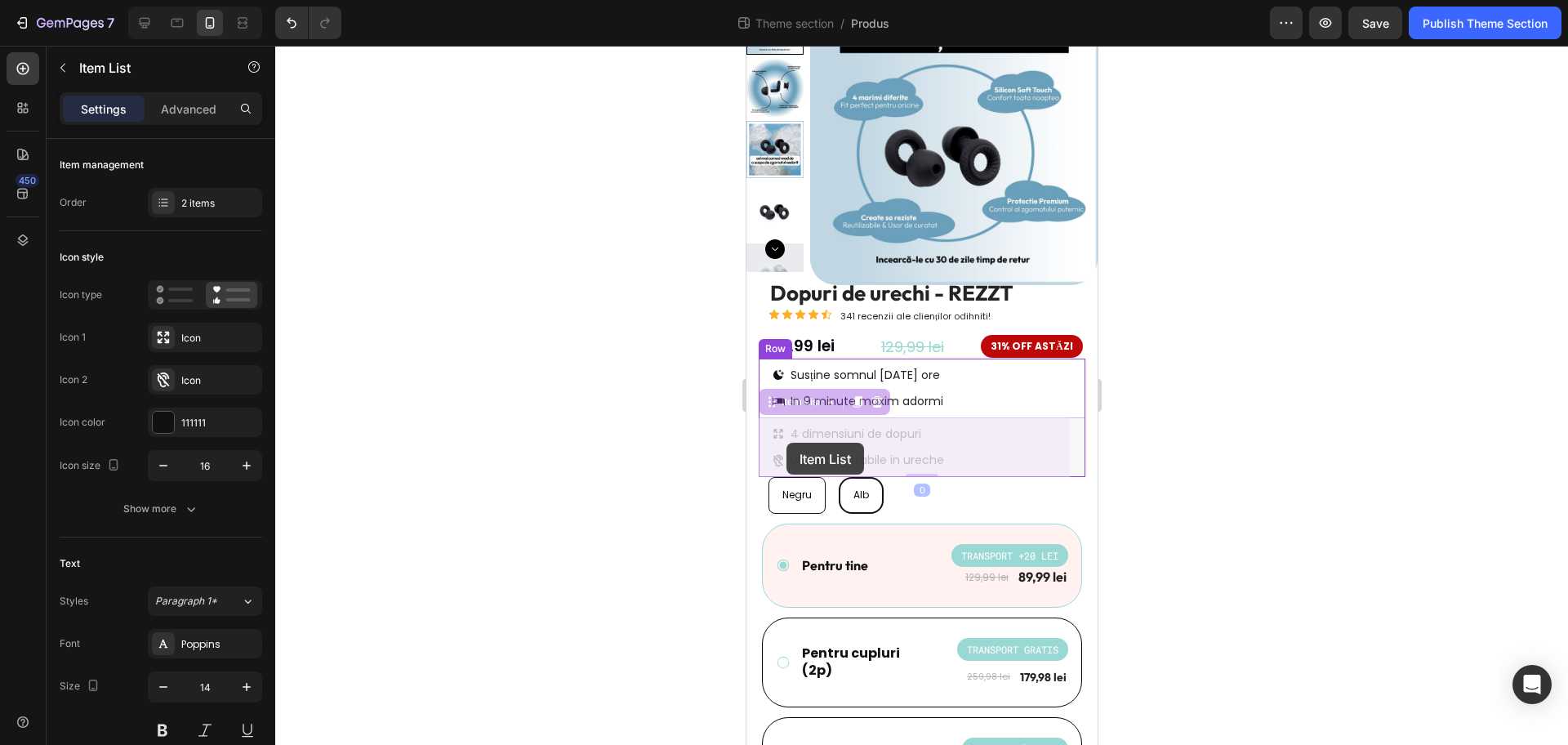
drag, startPoint x: 768, startPoint y: 400, endPoint x: 784, endPoint y: 441, distance: 44.0
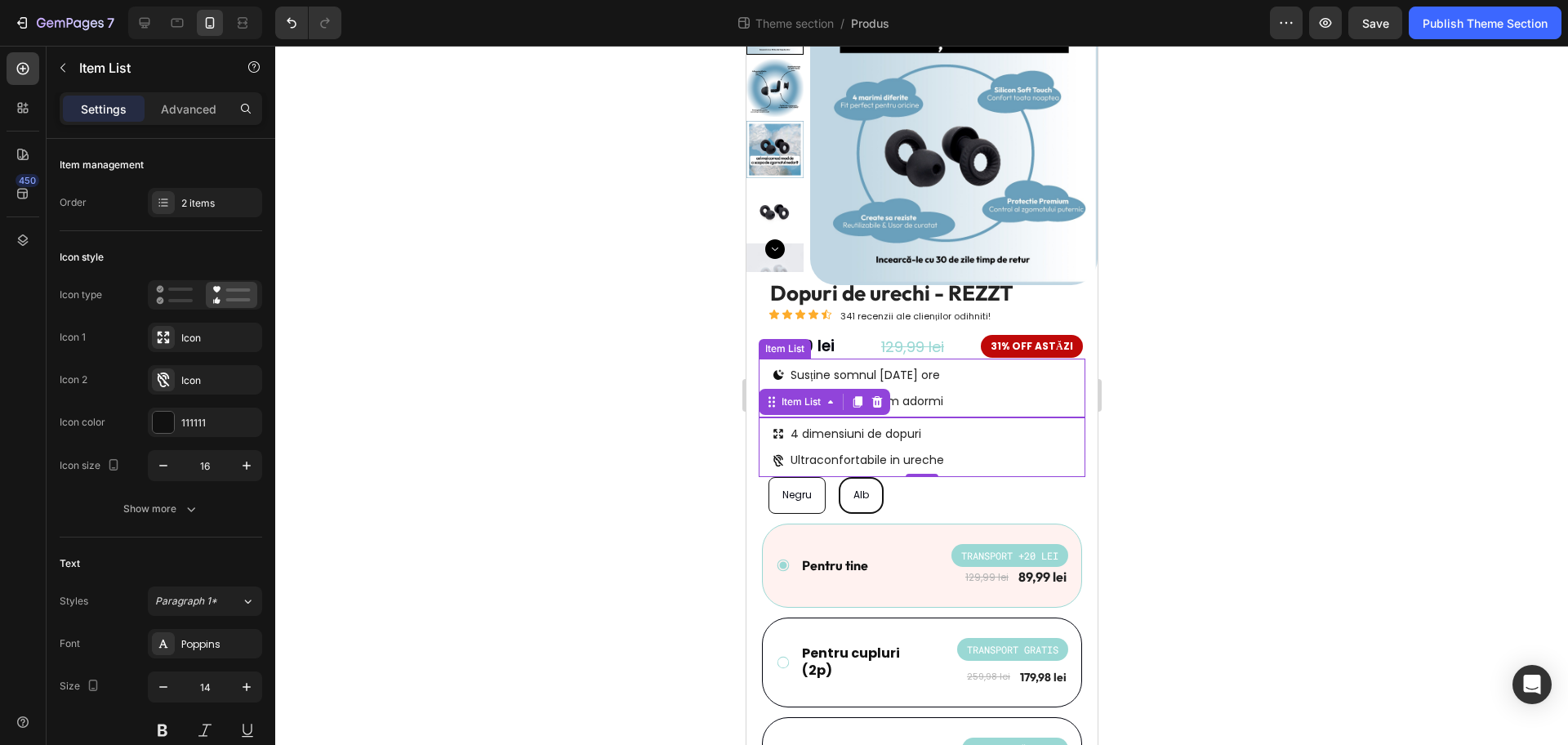
drag, startPoint x: 982, startPoint y: 384, endPoint x: 832, endPoint y: 360, distance: 151.9
click at [982, 383] on div "Susține somnul de 8 ore In 9 minute maxim adormi" at bounding box center [921, 388] width 327 height 58
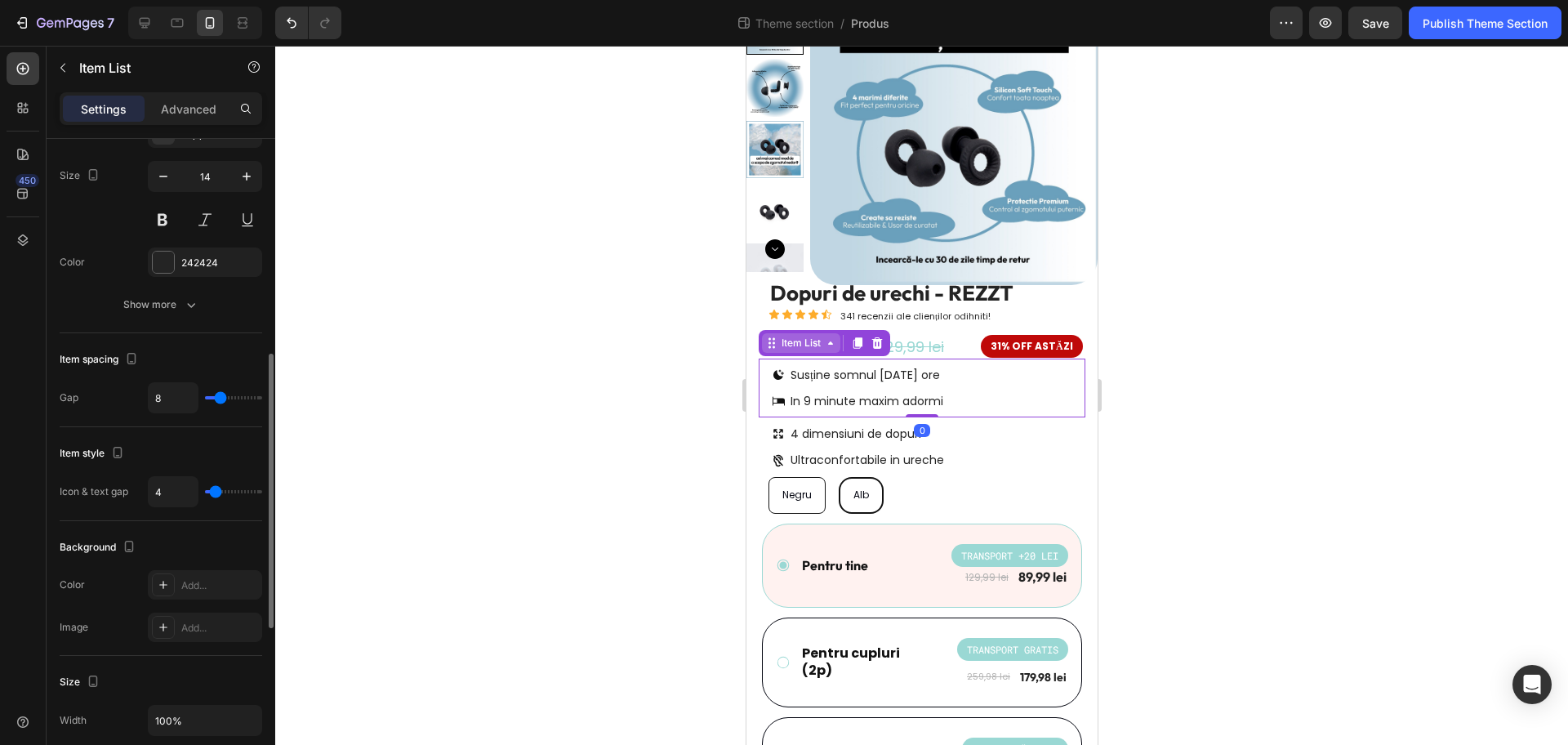
click at [799, 340] on div "Item List" at bounding box center [801, 343] width 46 height 15
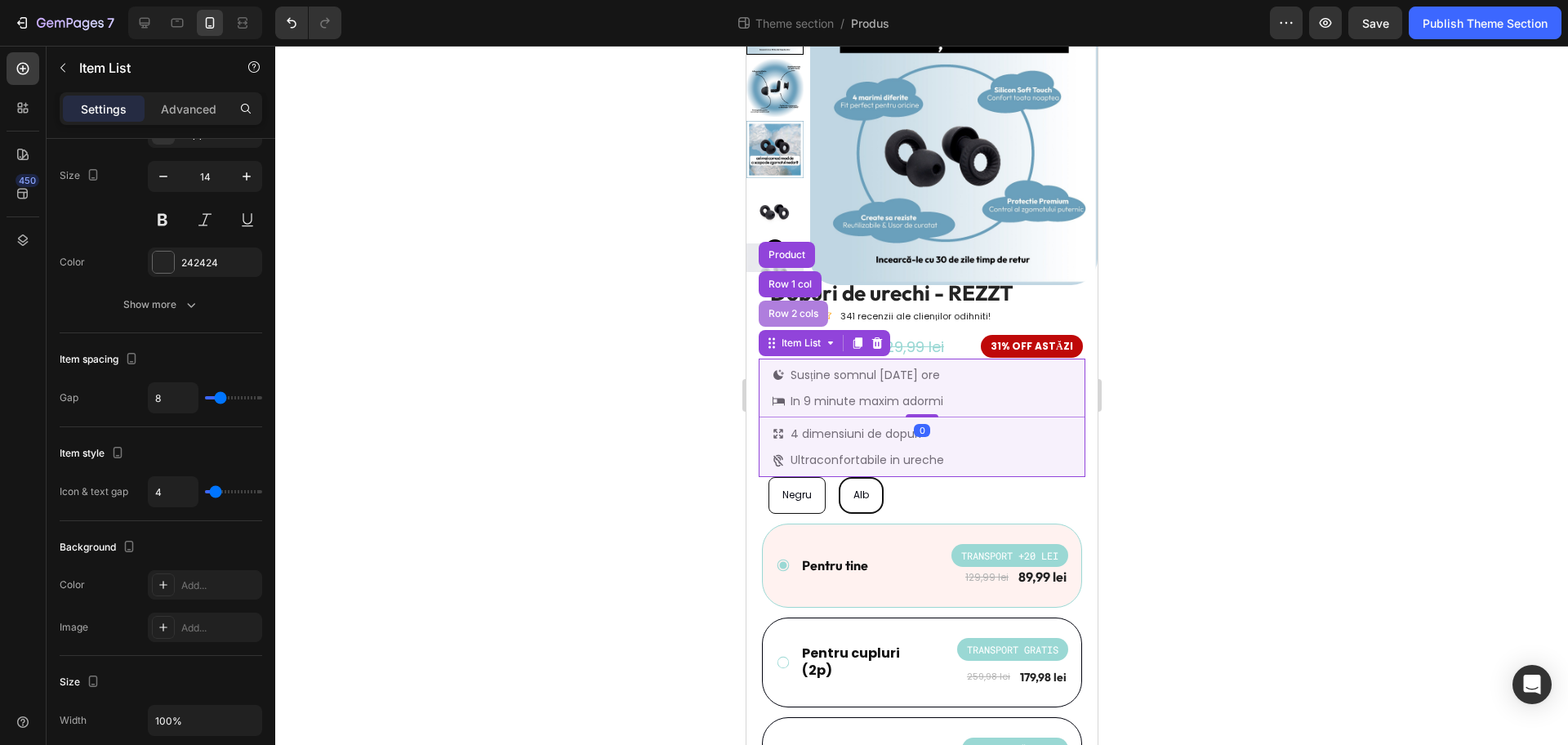
click at [797, 307] on div "Row 2 cols" at bounding box center [793, 314] width 69 height 27
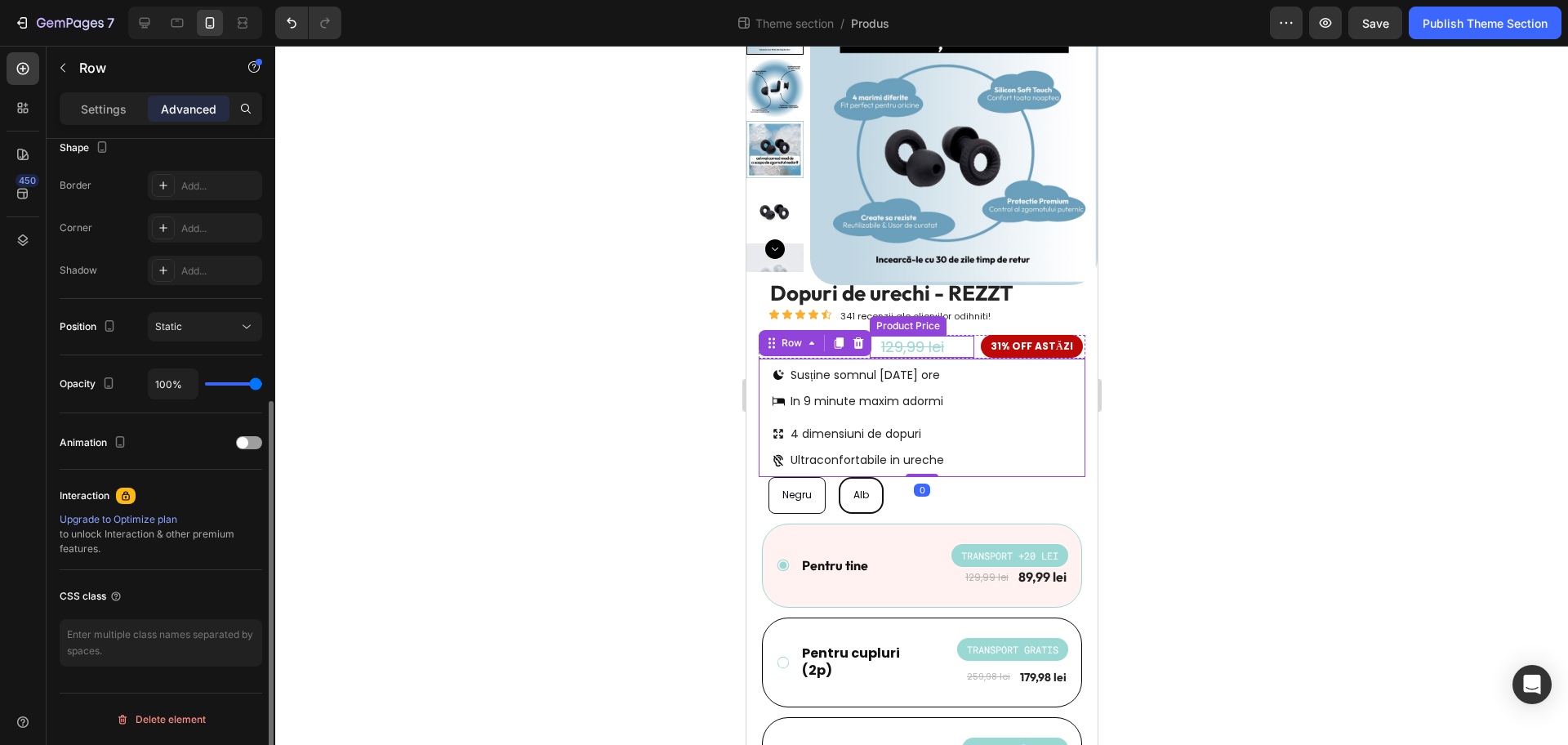
scroll to position [0, 0]
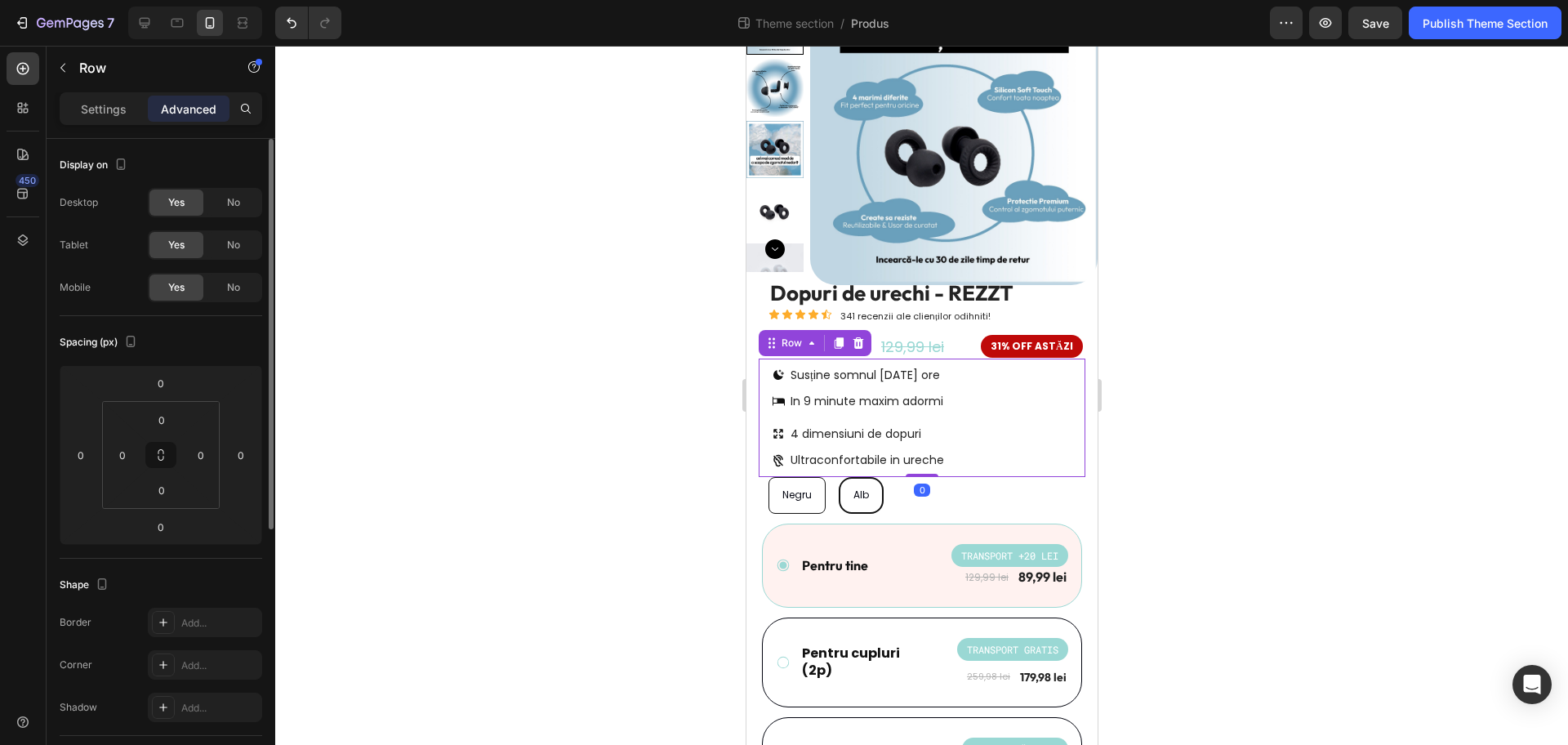
click at [1231, 394] on div at bounding box center [922, 395] width 1293 height 699
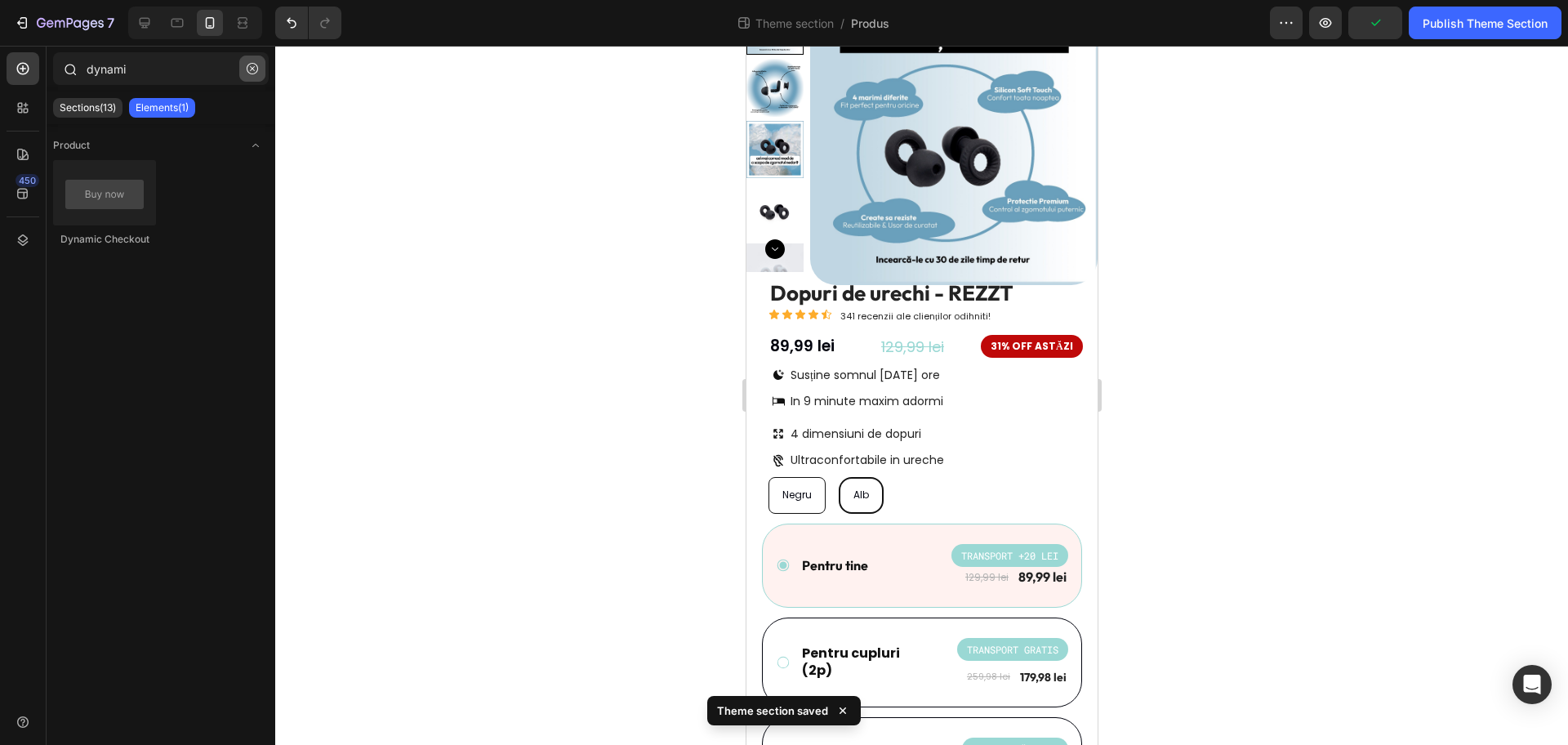
click at [249, 65] on icon "button" at bounding box center [252, 68] width 12 height 12
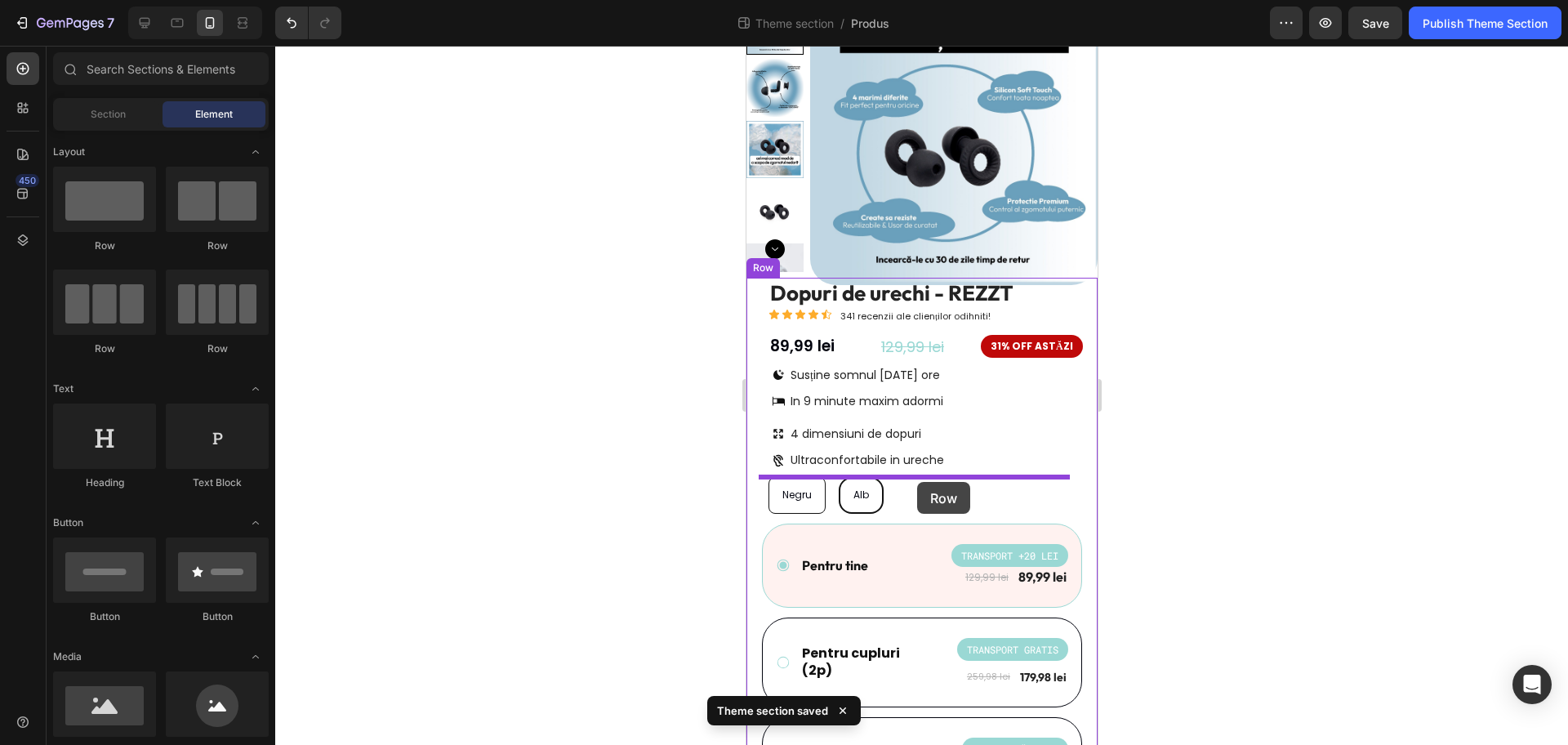
drag, startPoint x: 835, startPoint y: 259, endPoint x: 917, endPoint y: 482, distance: 237.6
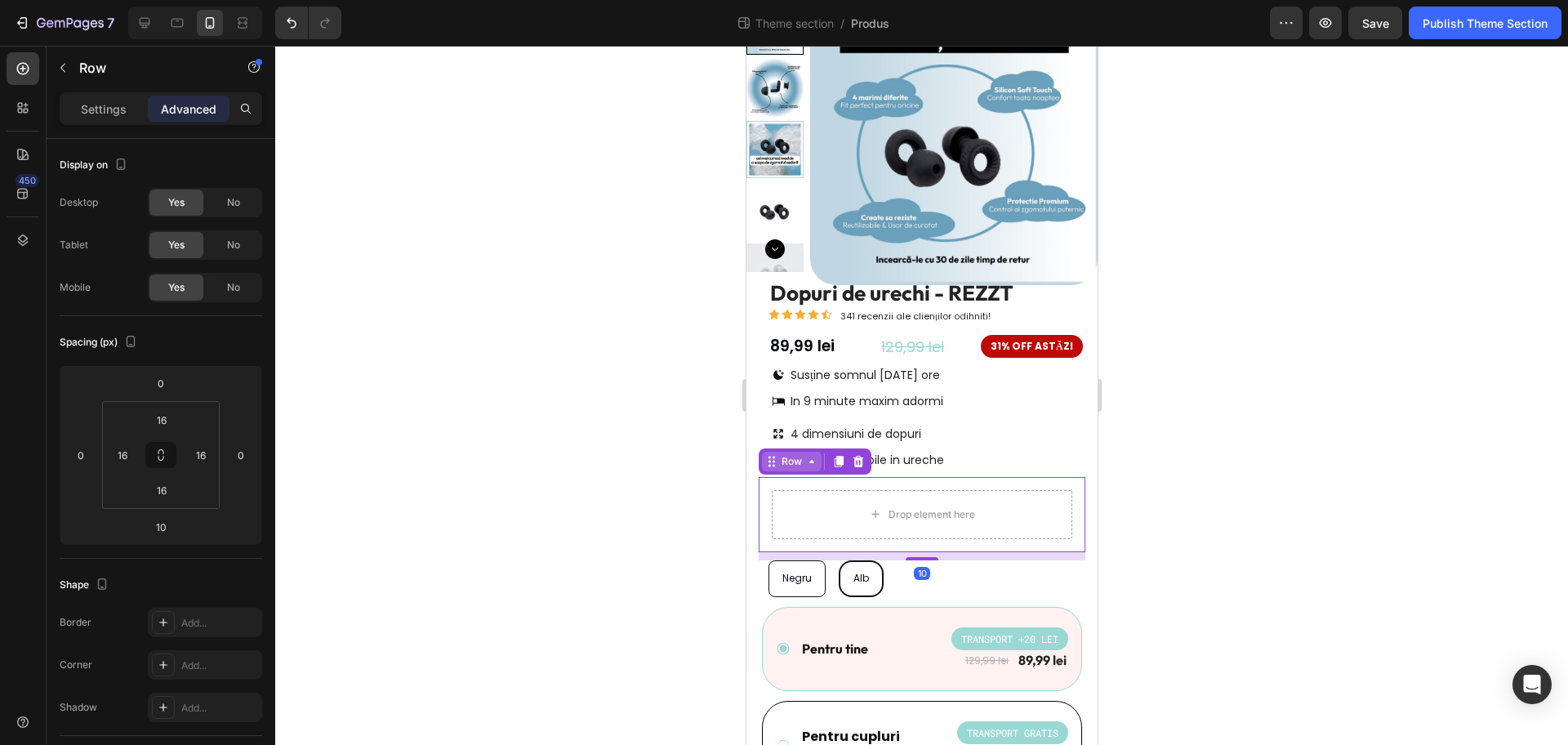
click at [785, 465] on div "Row" at bounding box center [791, 462] width 27 height 15
click at [1218, 465] on div at bounding box center [922, 395] width 1293 height 699
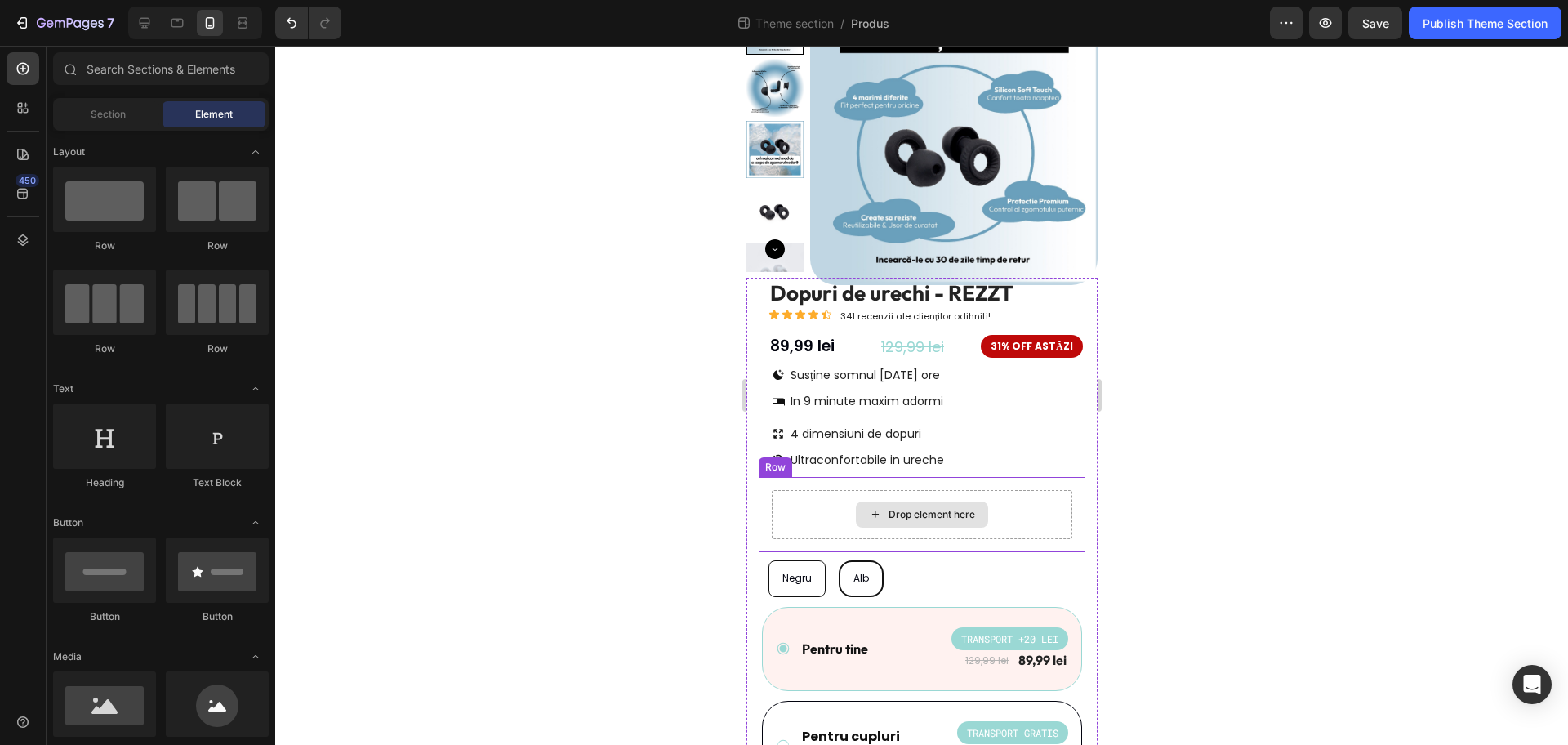
click at [776, 505] on div "Drop element here" at bounding box center [920, 514] width 300 height 49
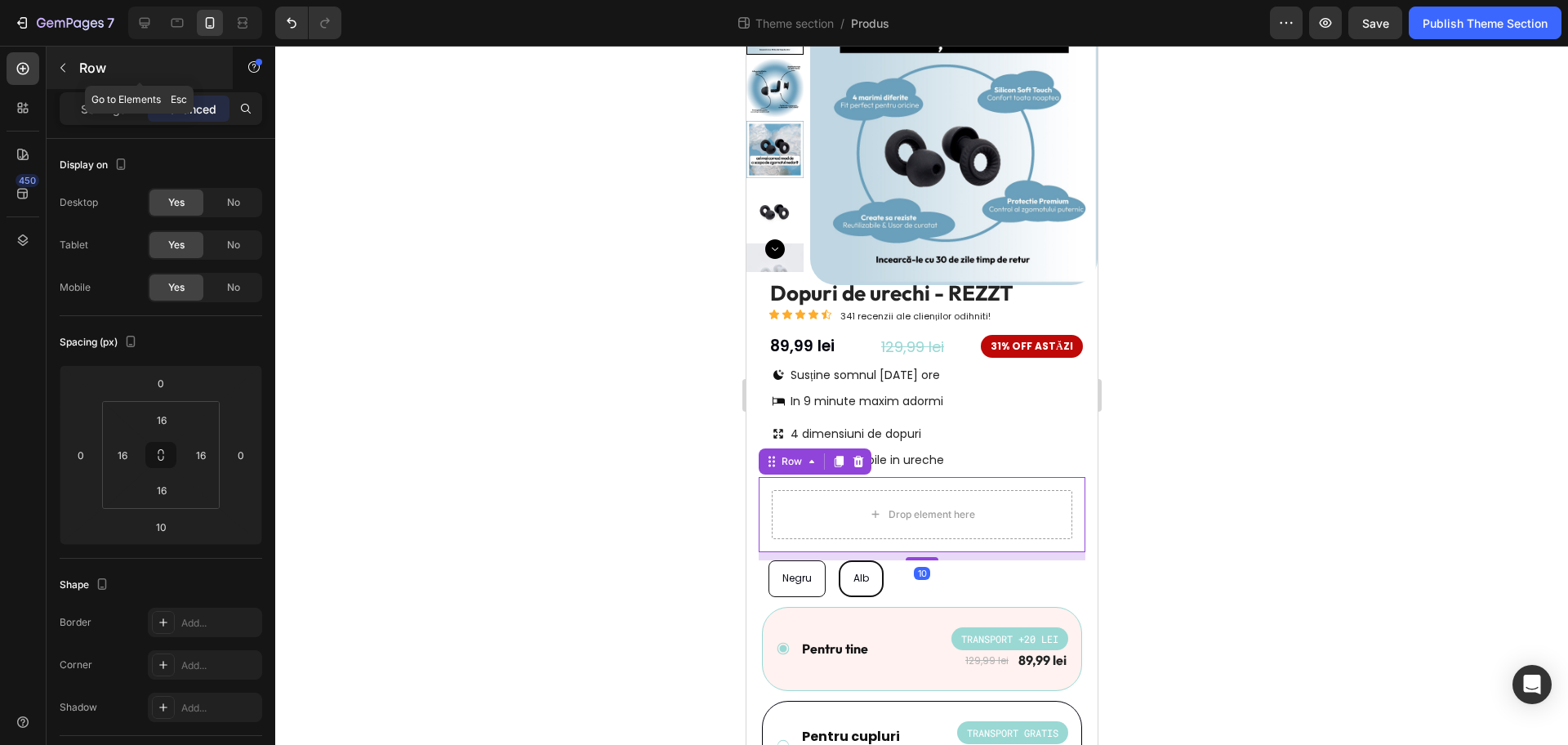
click at [65, 66] on icon "button" at bounding box center [63, 67] width 13 height 13
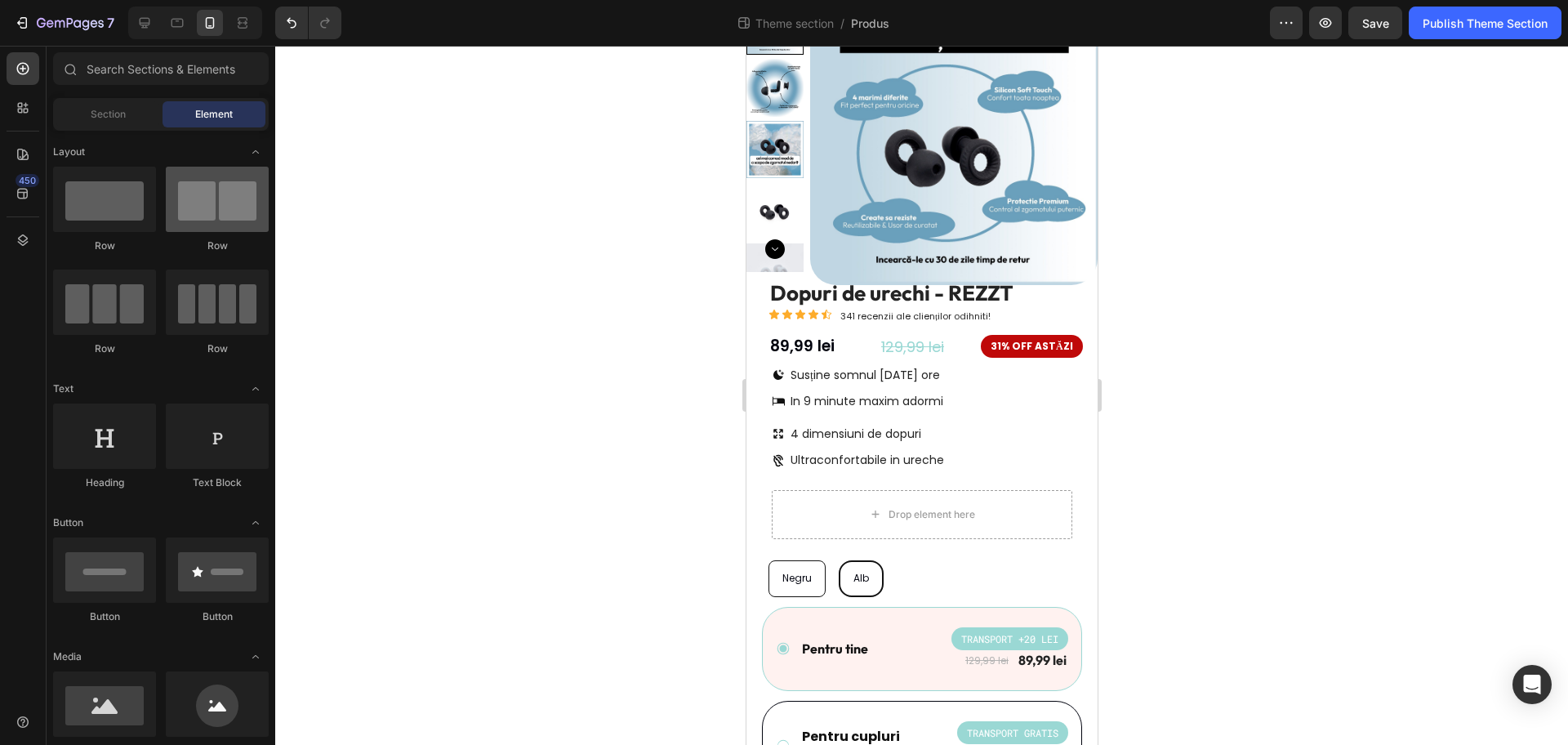
click at [218, 195] on div at bounding box center [217, 199] width 103 height 66
click at [971, 507] on div "Drop element here" at bounding box center [920, 515] width 132 height 27
click at [216, 192] on div at bounding box center [217, 199] width 103 height 66
click at [1018, 507] on div "Drop element here" at bounding box center [920, 514] width 300 height 49
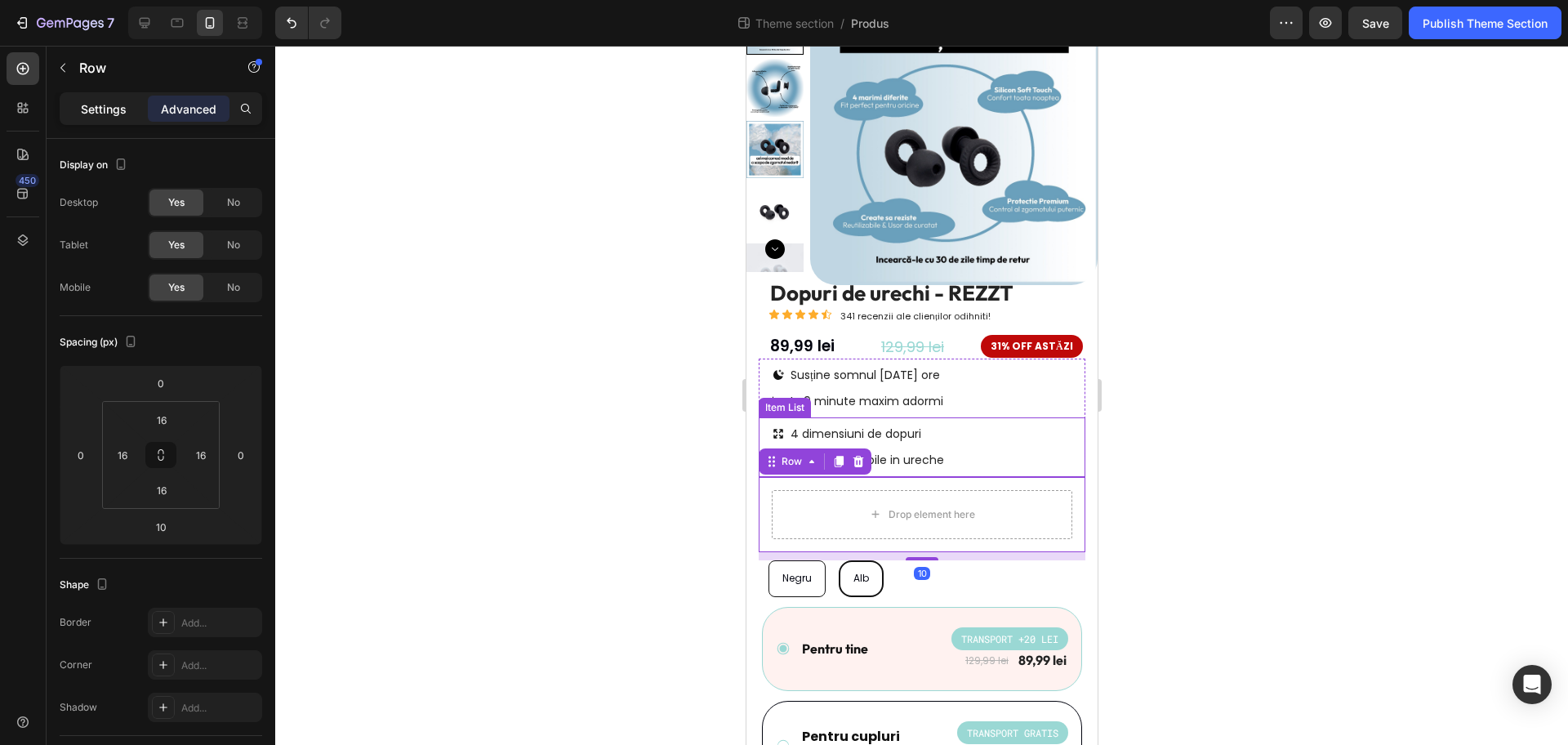
click at [94, 110] on p "Settings" at bounding box center [104, 108] width 46 height 17
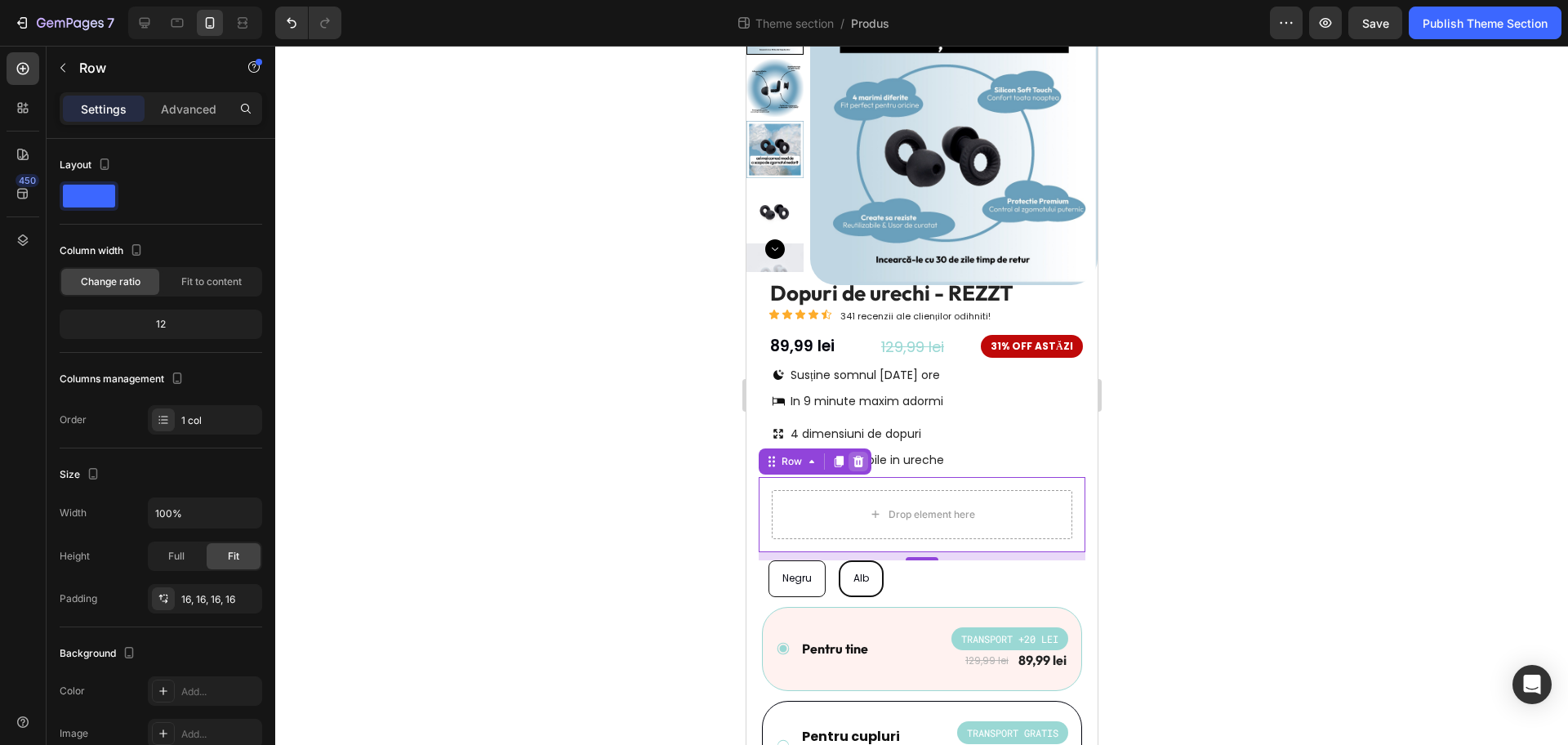
click at [851, 463] on icon at bounding box center [858, 462] width 13 height 13
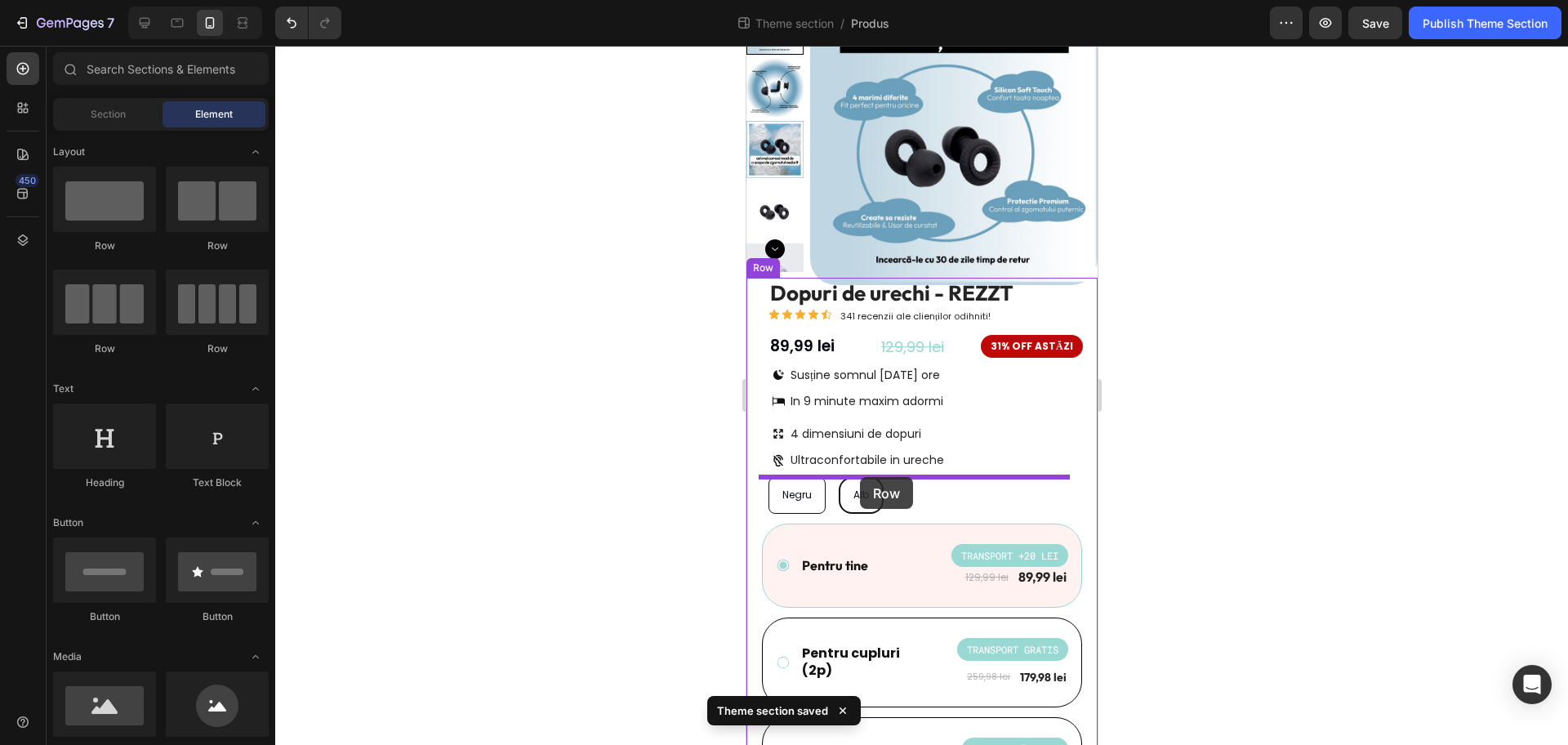
drag, startPoint x: 954, startPoint y: 263, endPoint x: 859, endPoint y: 477, distance: 234.1
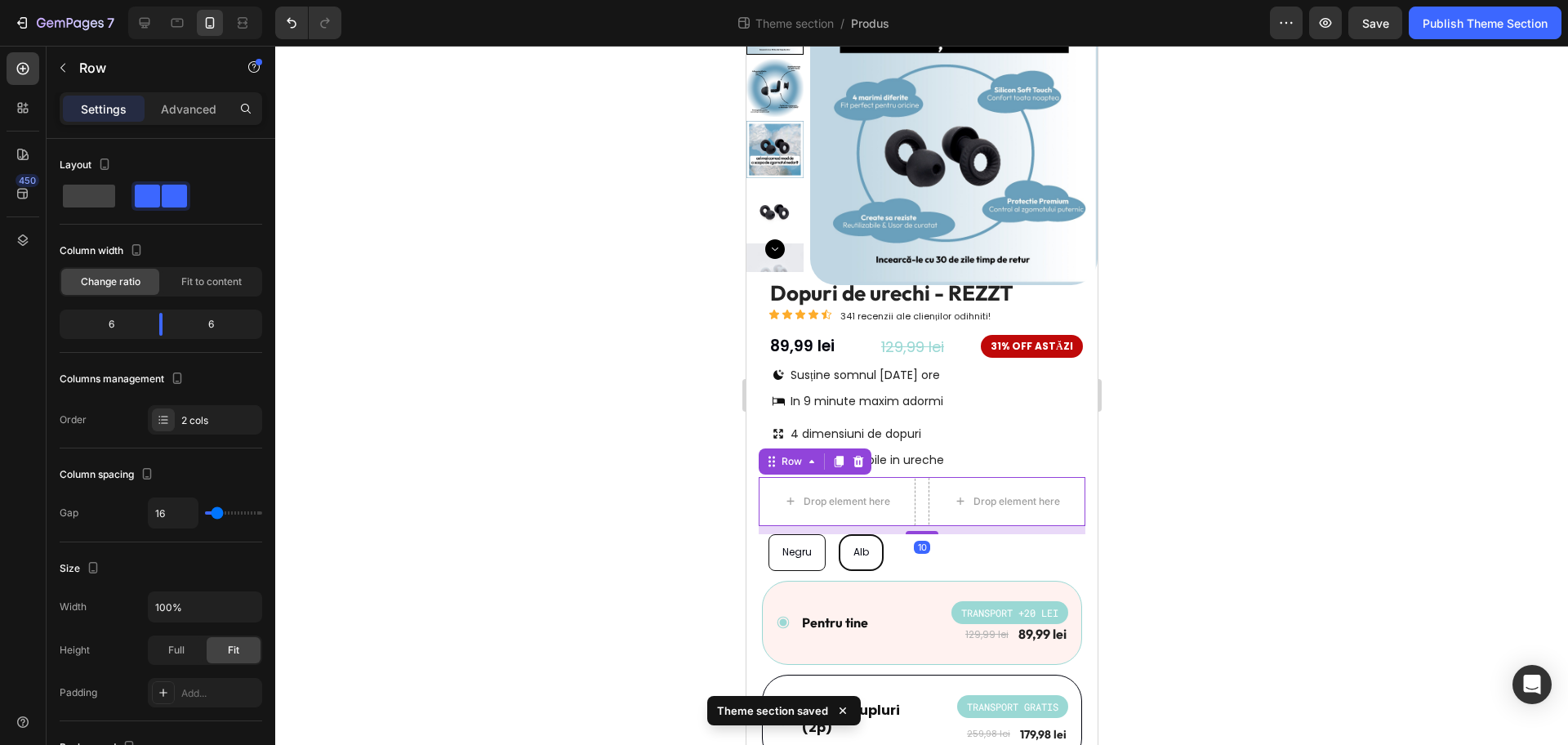
click at [1210, 475] on div at bounding box center [922, 395] width 1293 height 699
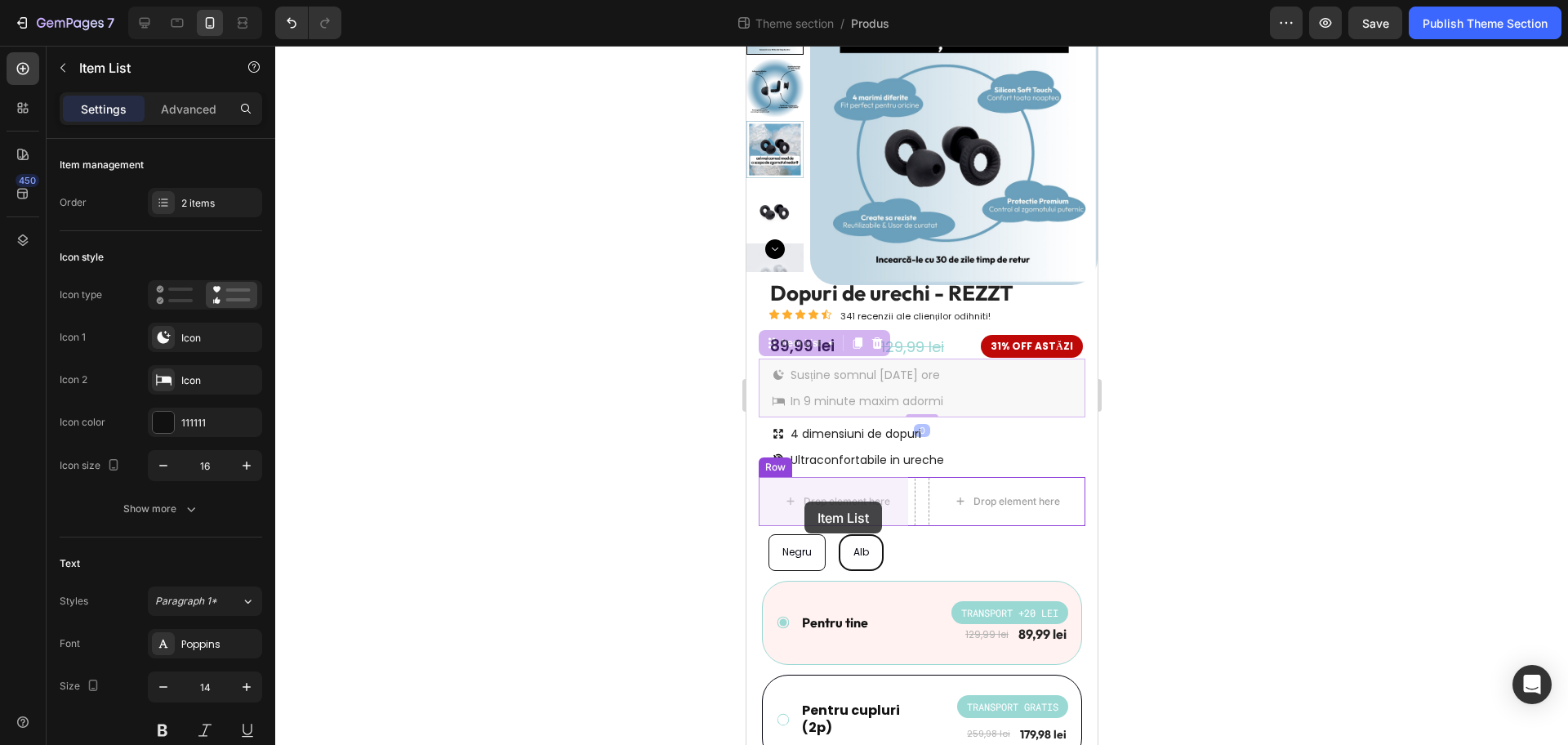
drag, startPoint x: 770, startPoint y: 355, endPoint x: 806, endPoint y: 490, distance: 139.7
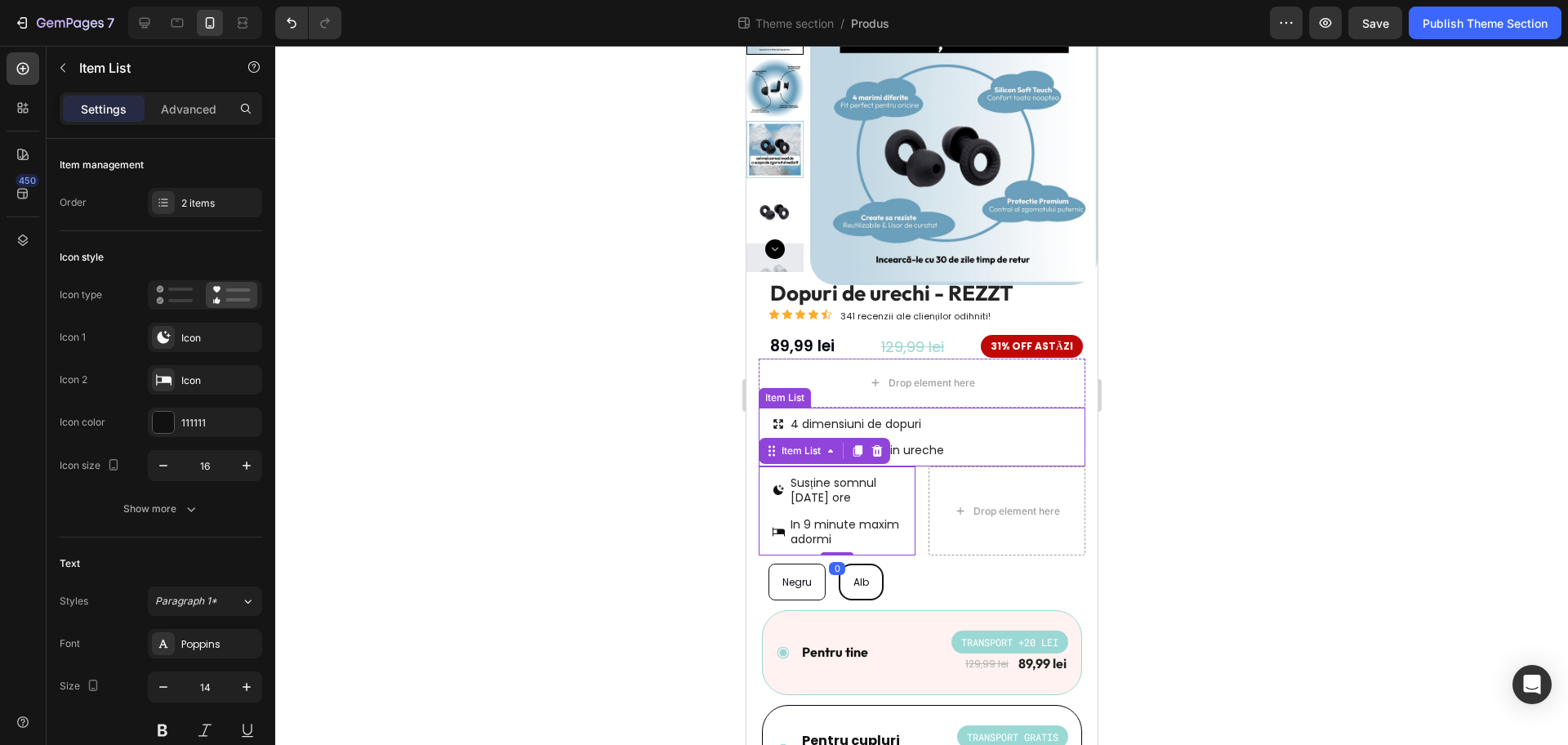
click at [777, 420] on icon at bounding box center [777, 423] width 13 height 13
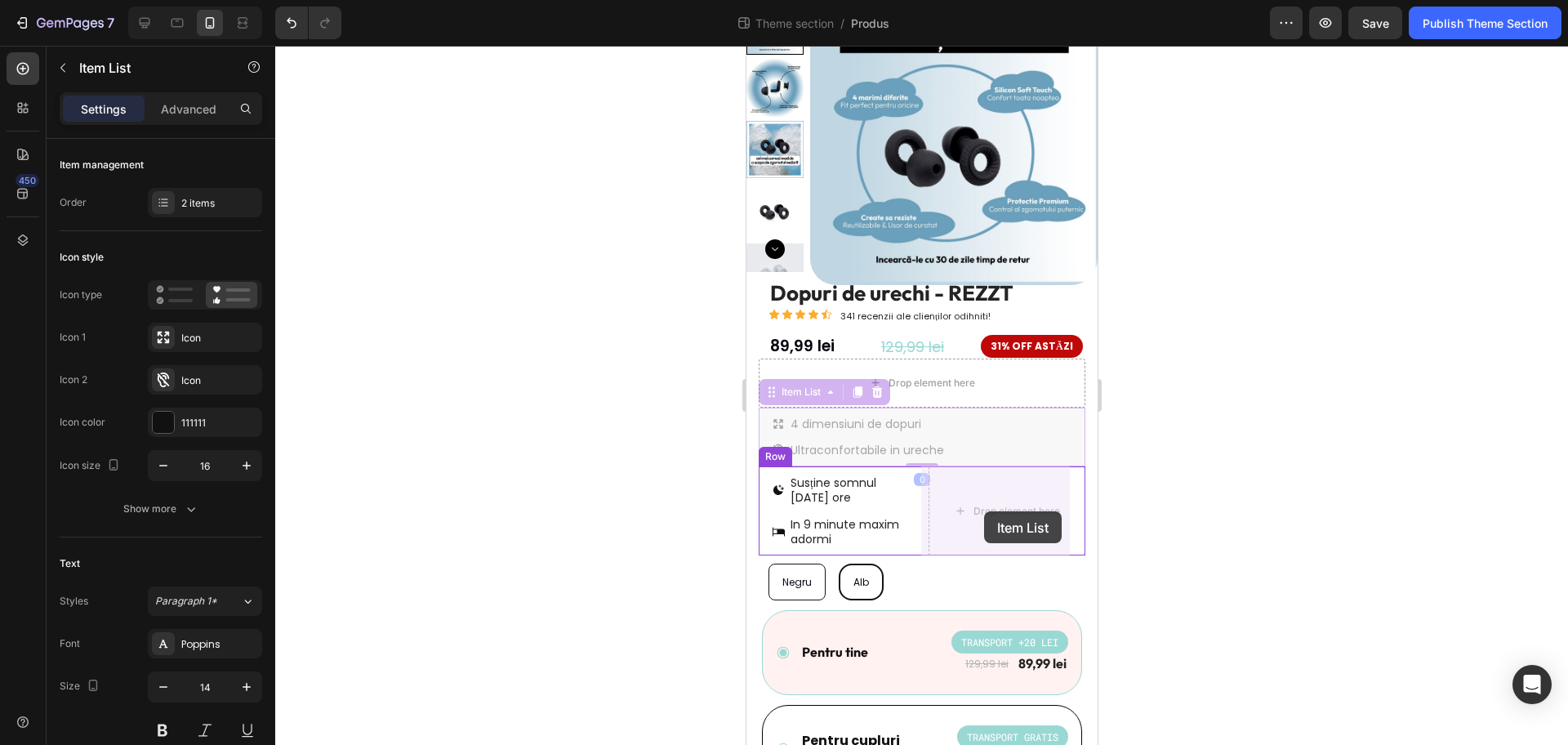
drag, startPoint x: 842, startPoint y: 436, endPoint x: 983, endPoint y: 511, distance: 159.7
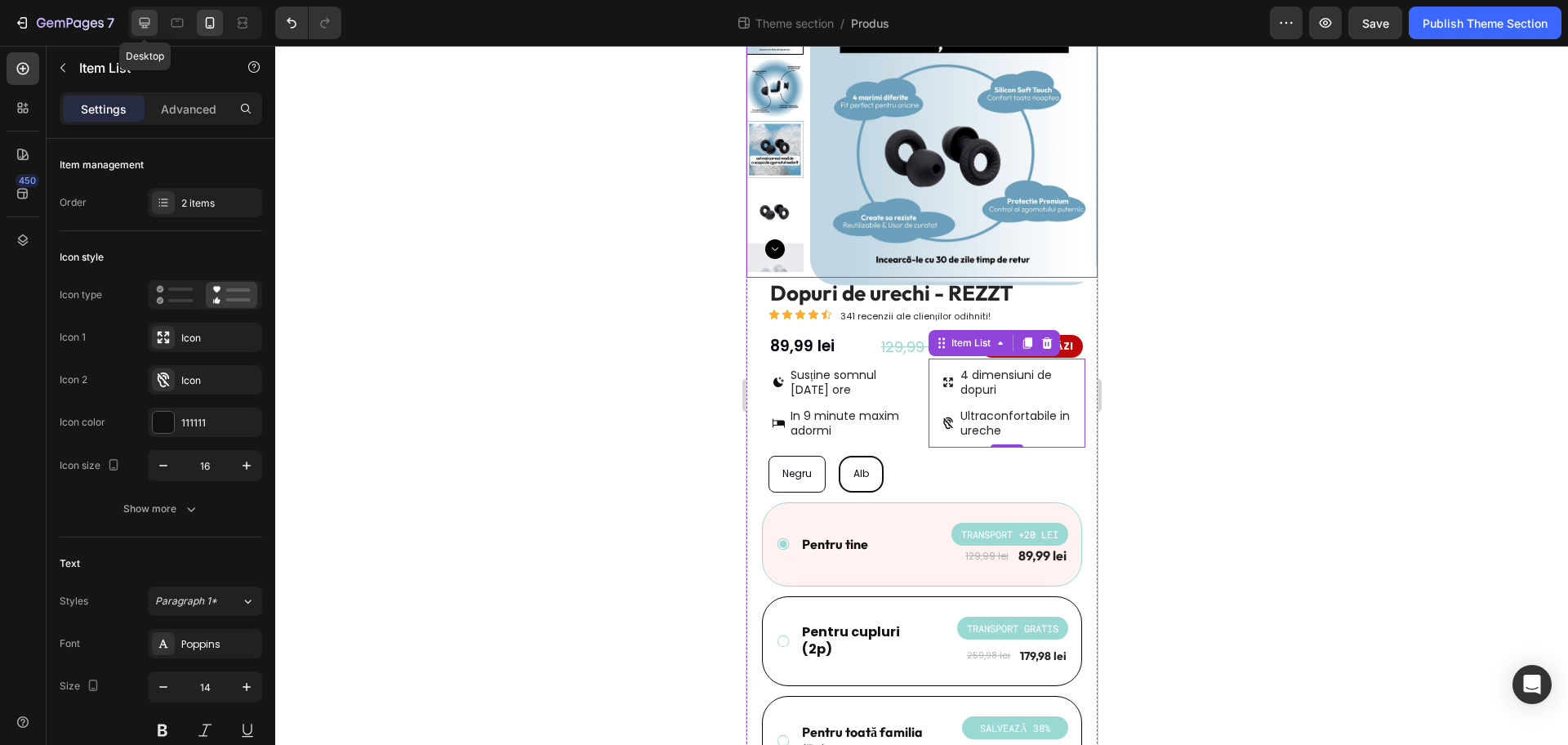
click at [150, 19] on icon at bounding box center [145, 23] width 11 height 11
type input "20"
type input "15"
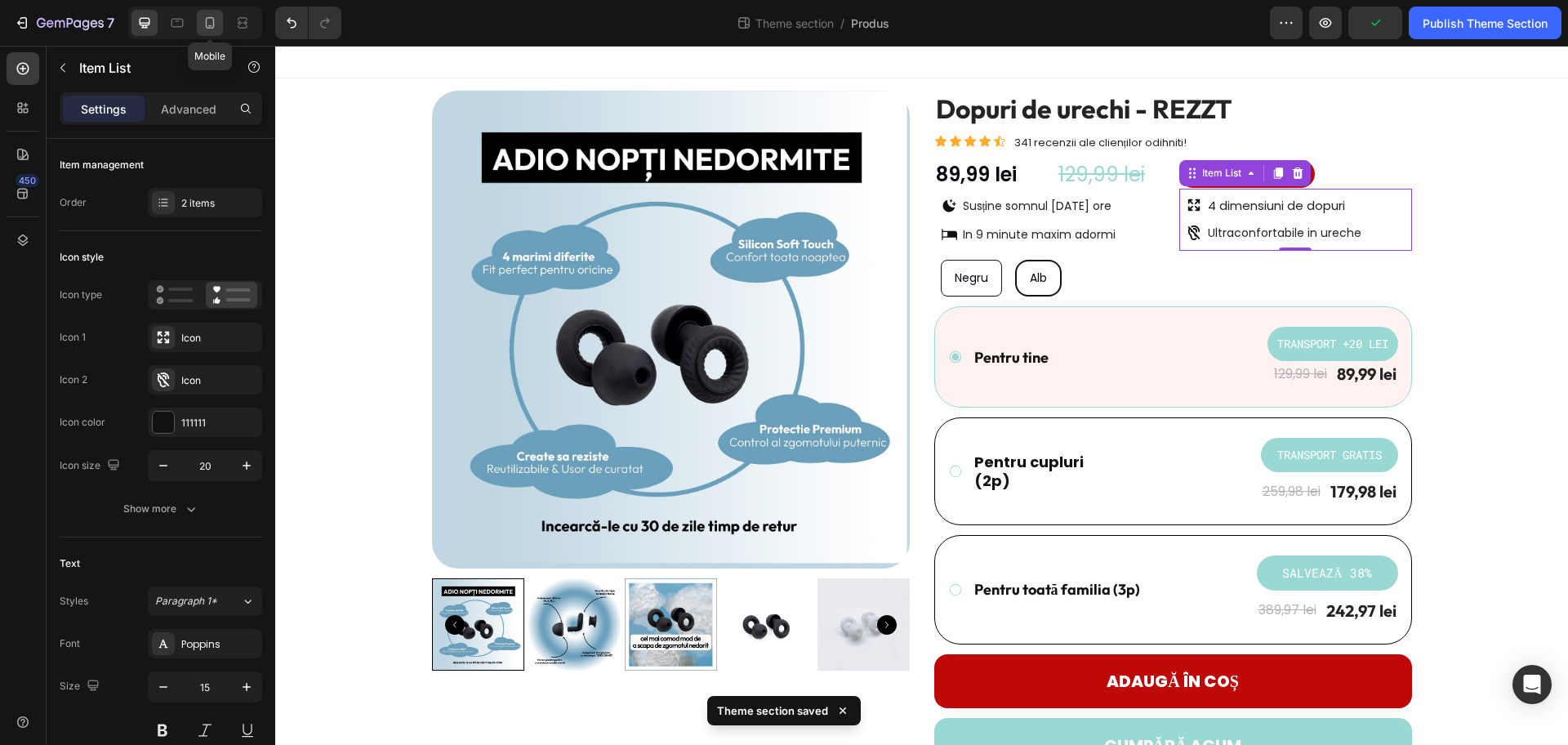
click at [209, 20] on icon at bounding box center [210, 23] width 16 height 16
type input "16"
type input "14"
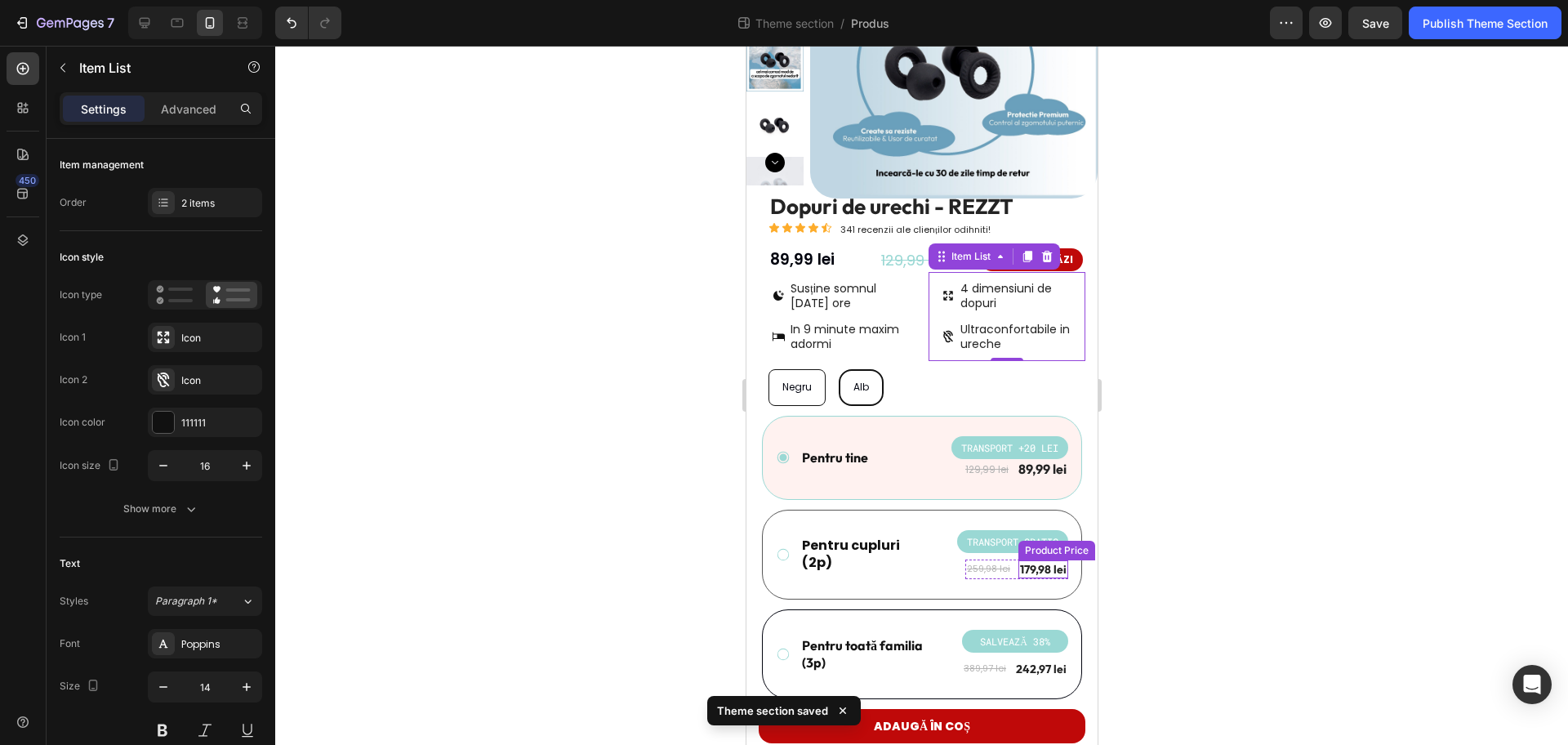
scroll to position [144, 0]
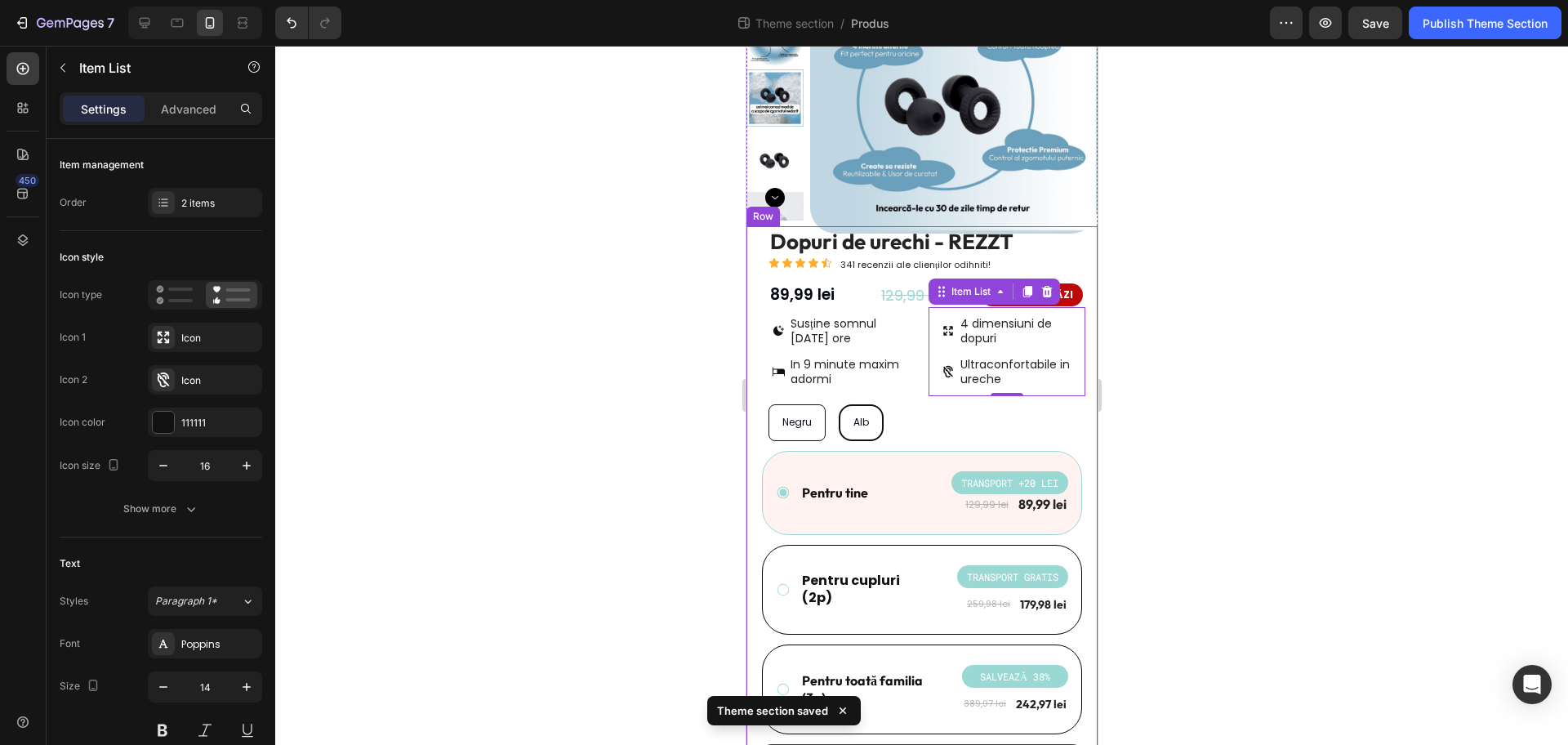
click at [1181, 371] on div at bounding box center [922, 395] width 1293 height 699
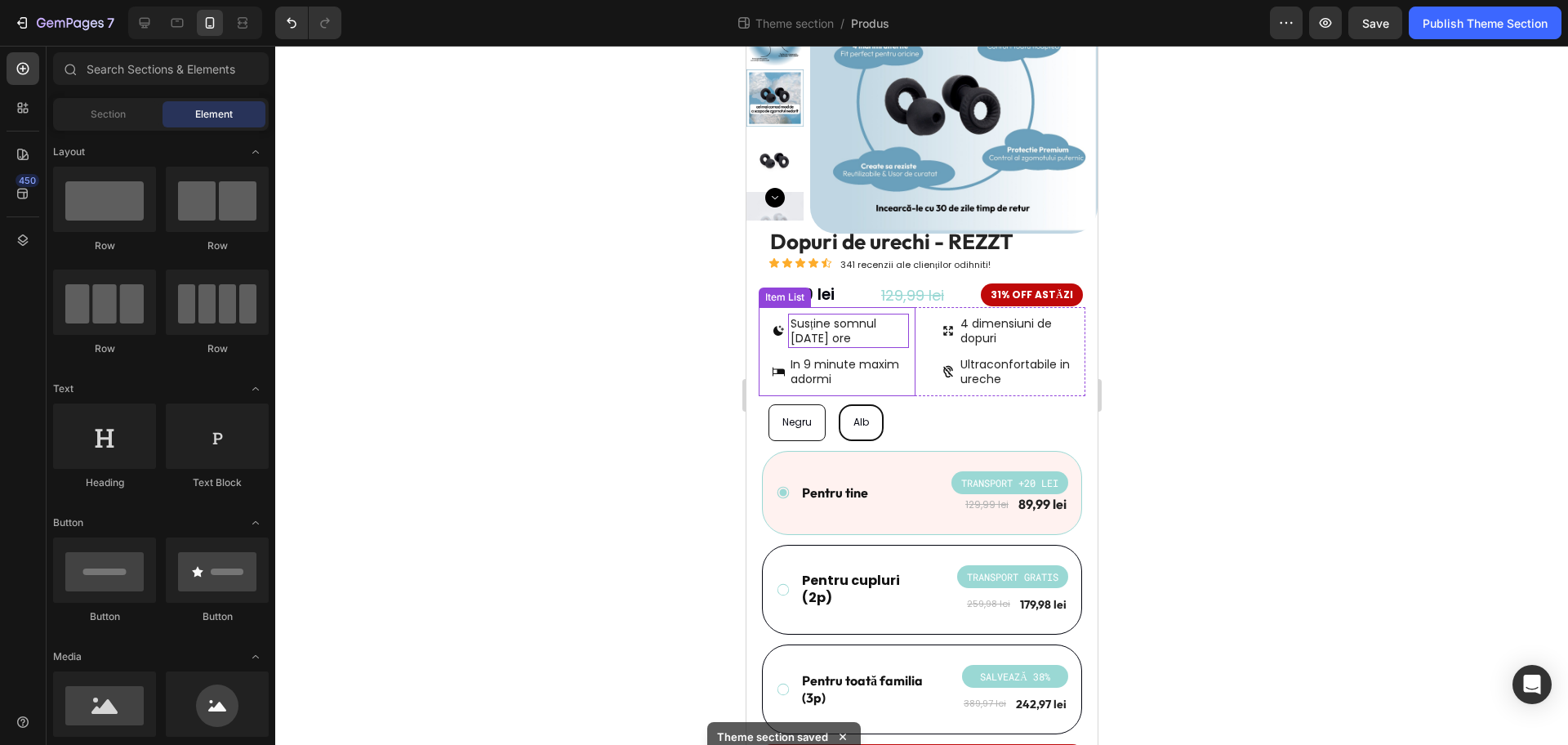
click at [831, 332] on p "Susține somnul [DATE] ore" at bounding box center [848, 330] width 116 height 29
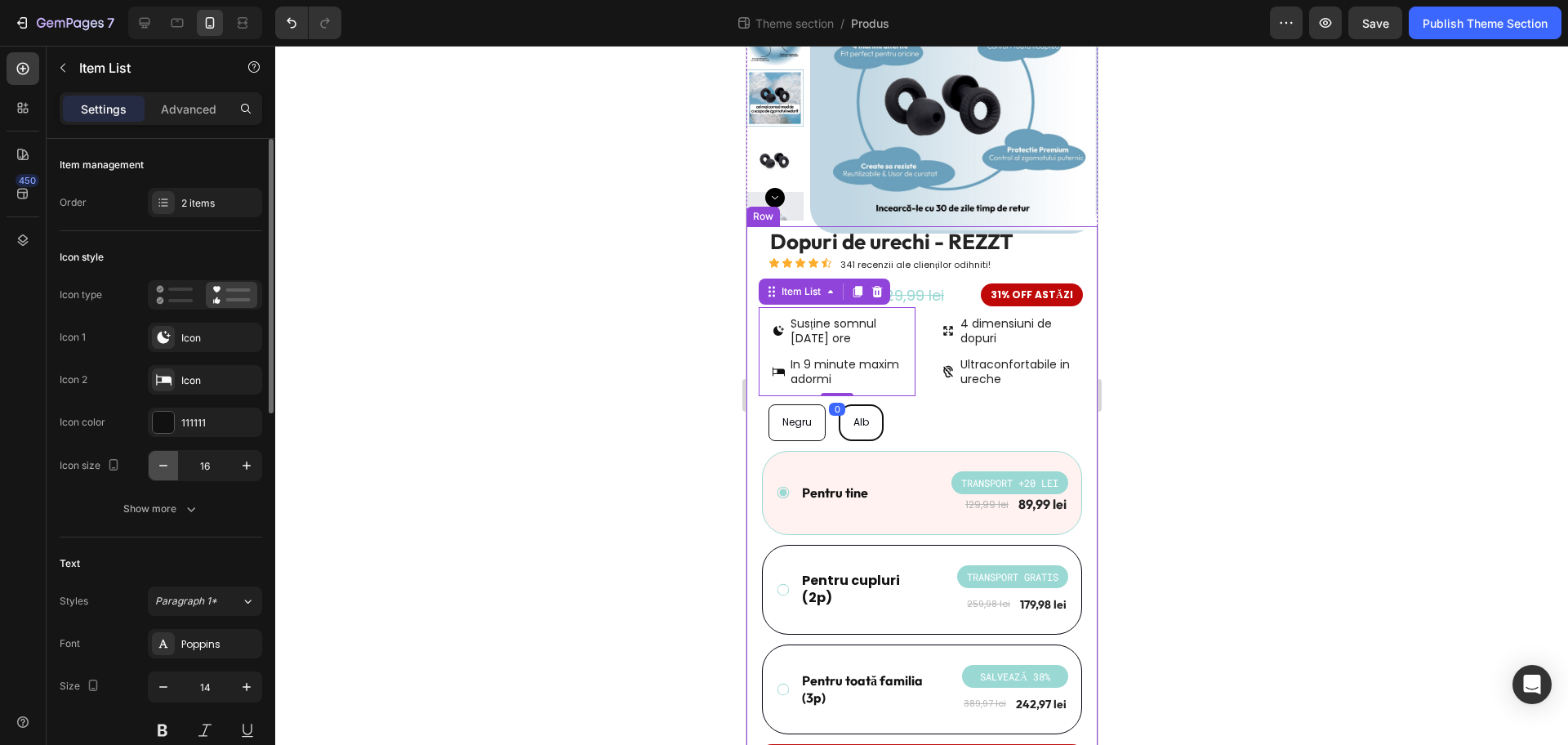
scroll to position [102, 0]
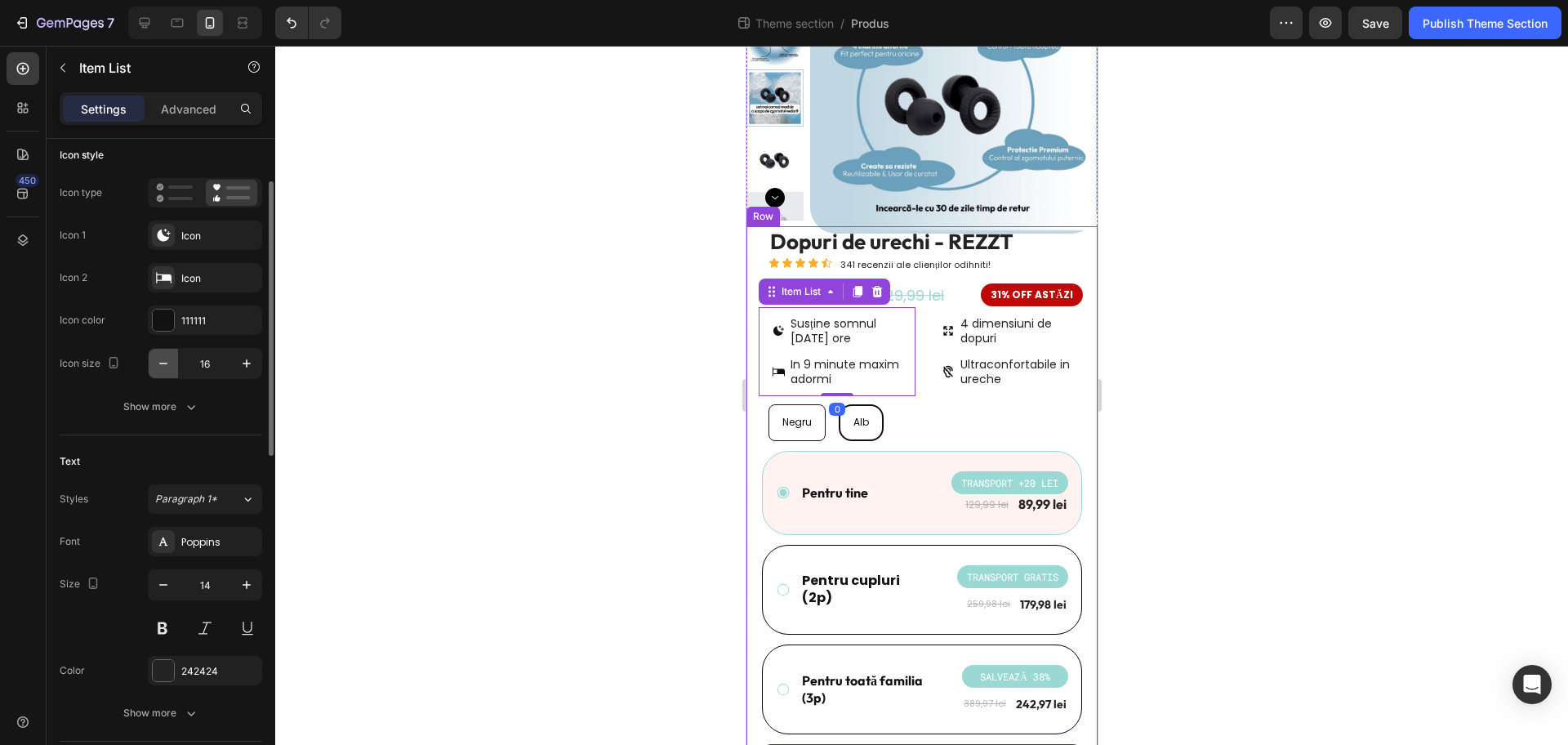
click at [170, 363] on icon "button" at bounding box center [163, 363] width 16 height 16
click at [247, 365] on icon "button" at bounding box center [246, 363] width 16 height 16
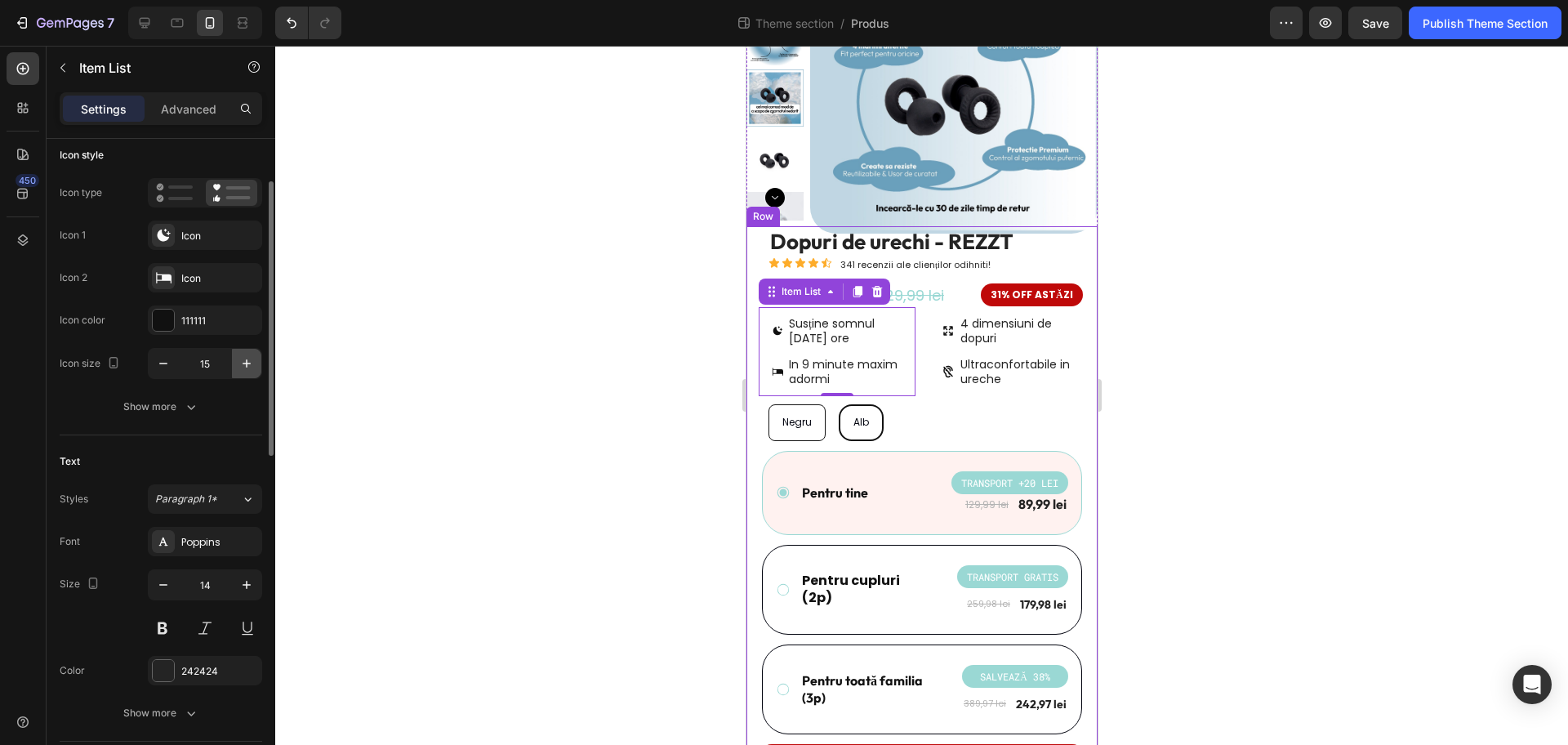
click at [247, 365] on icon "button" at bounding box center [246, 363] width 16 height 16
type input "16"
click at [981, 338] on p "4 dimensiuni de dopuri" at bounding box center [1017, 330] width 116 height 29
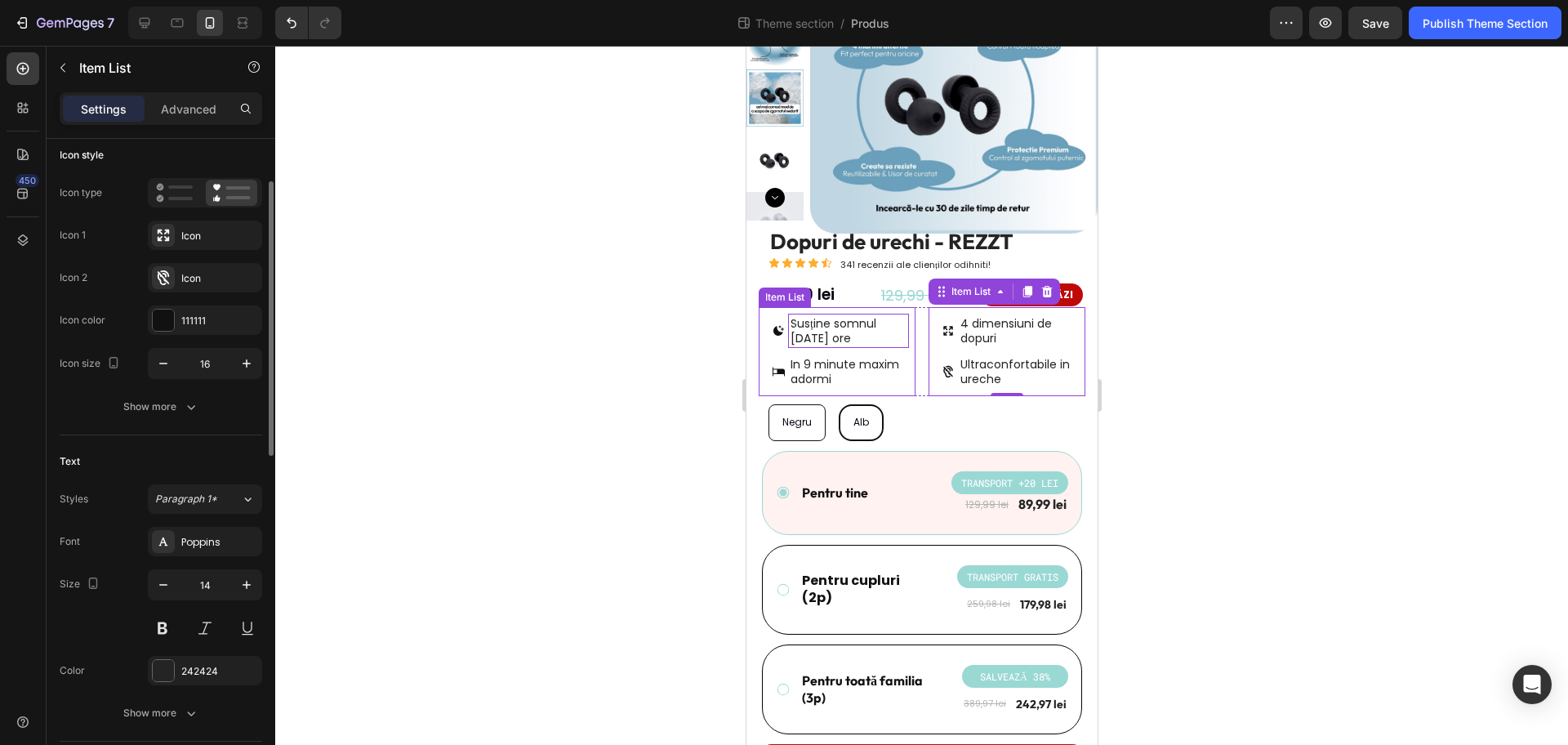
click at [899, 343] on div "Susține somnul [DATE] ore" at bounding box center [848, 330] width 120 height 35
click at [928, 353] on div "4 dimensiuni de dopuri Ultraconfortabile in ureche" at bounding box center [1005, 352] width 157 height 89
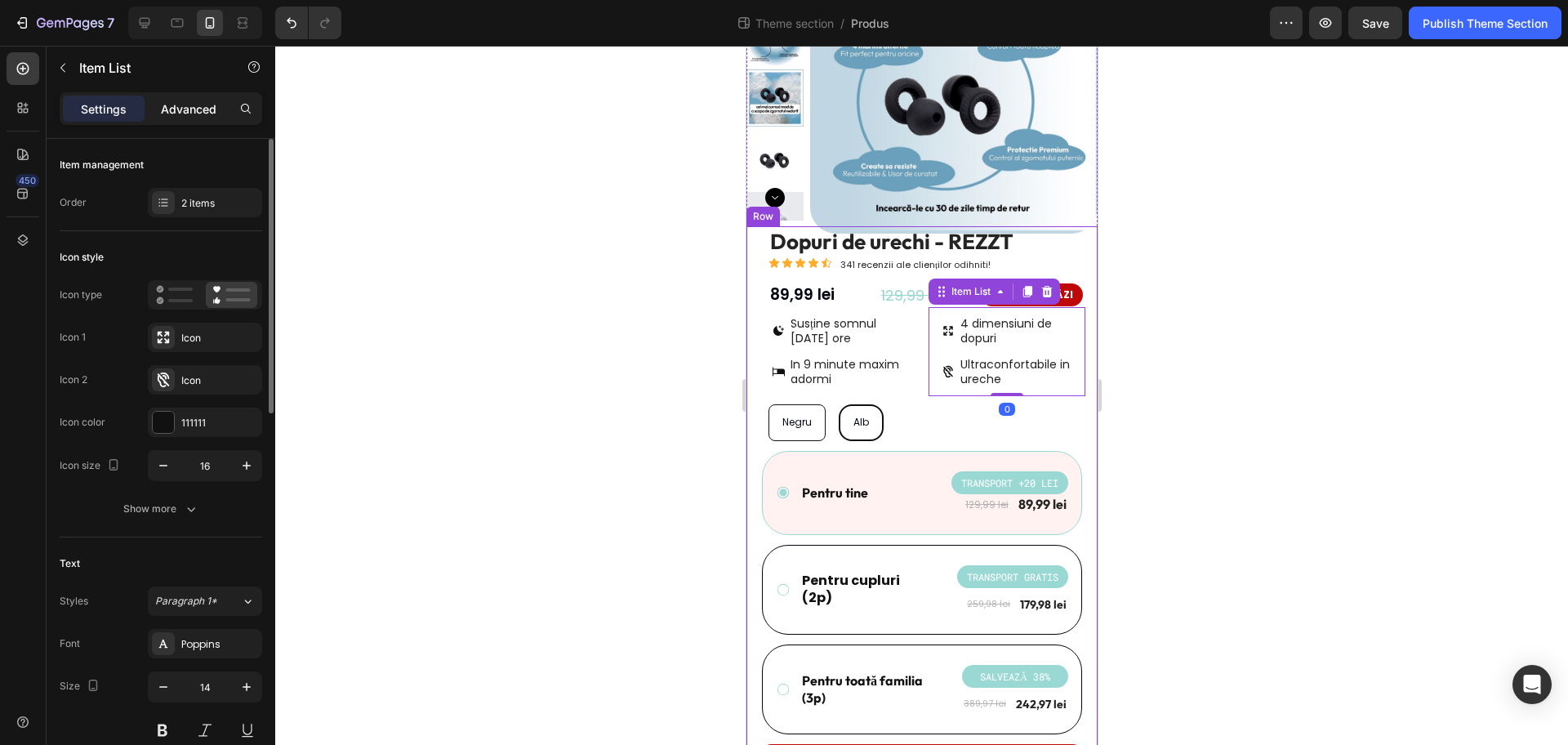
click at [171, 110] on p "Advanced" at bounding box center [189, 108] width 56 height 17
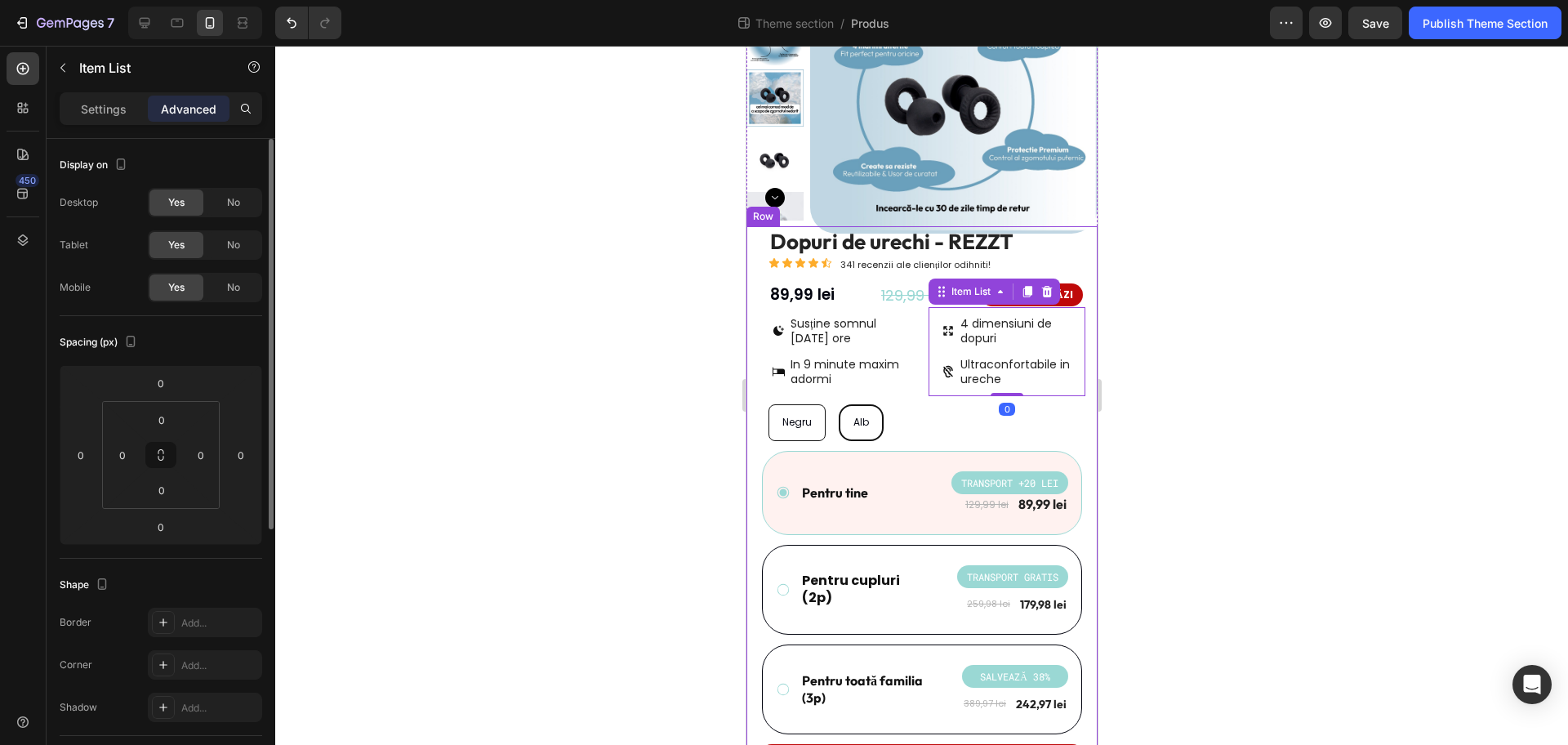
click at [116, 113] on p "Settings" at bounding box center [104, 108] width 46 height 17
type input "4"
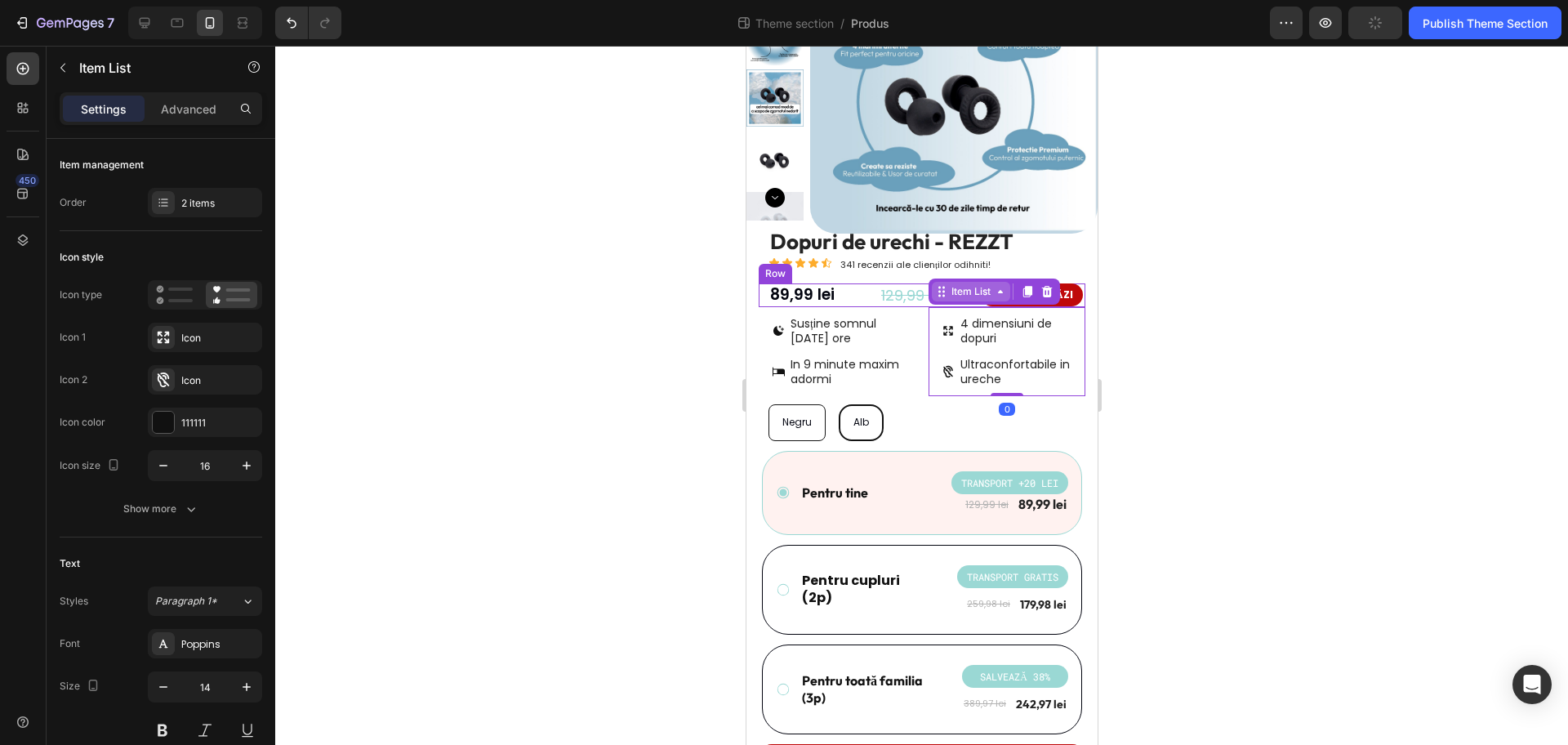
click at [960, 292] on div "Item List" at bounding box center [971, 291] width 46 height 15
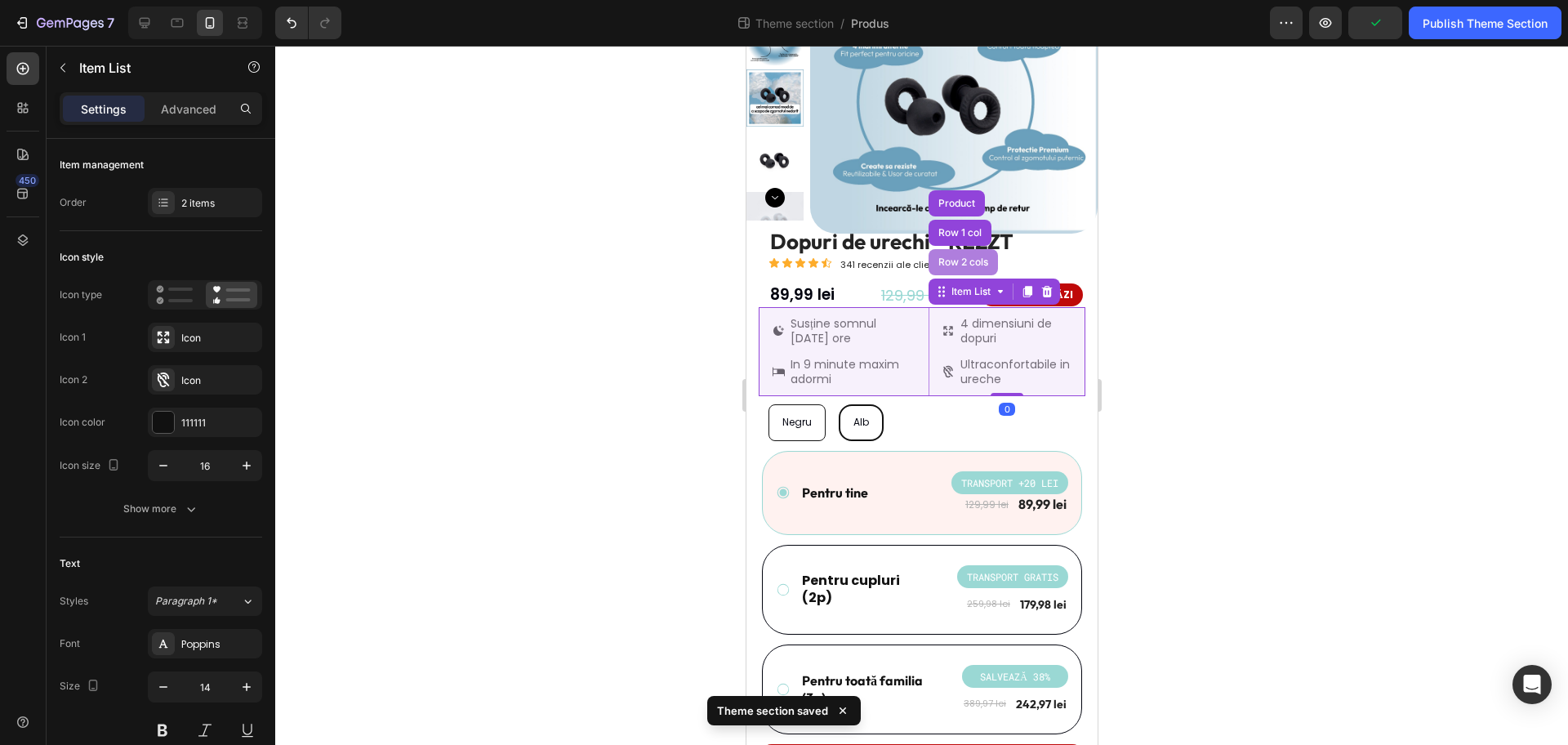
drag, startPoint x: 960, startPoint y: 260, endPoint x: 1272, endPoint y: 342, distance: 322.6
click at [960, 260] on div "Row 2 cols" at bounding box center [963, 261] width 57 height 10
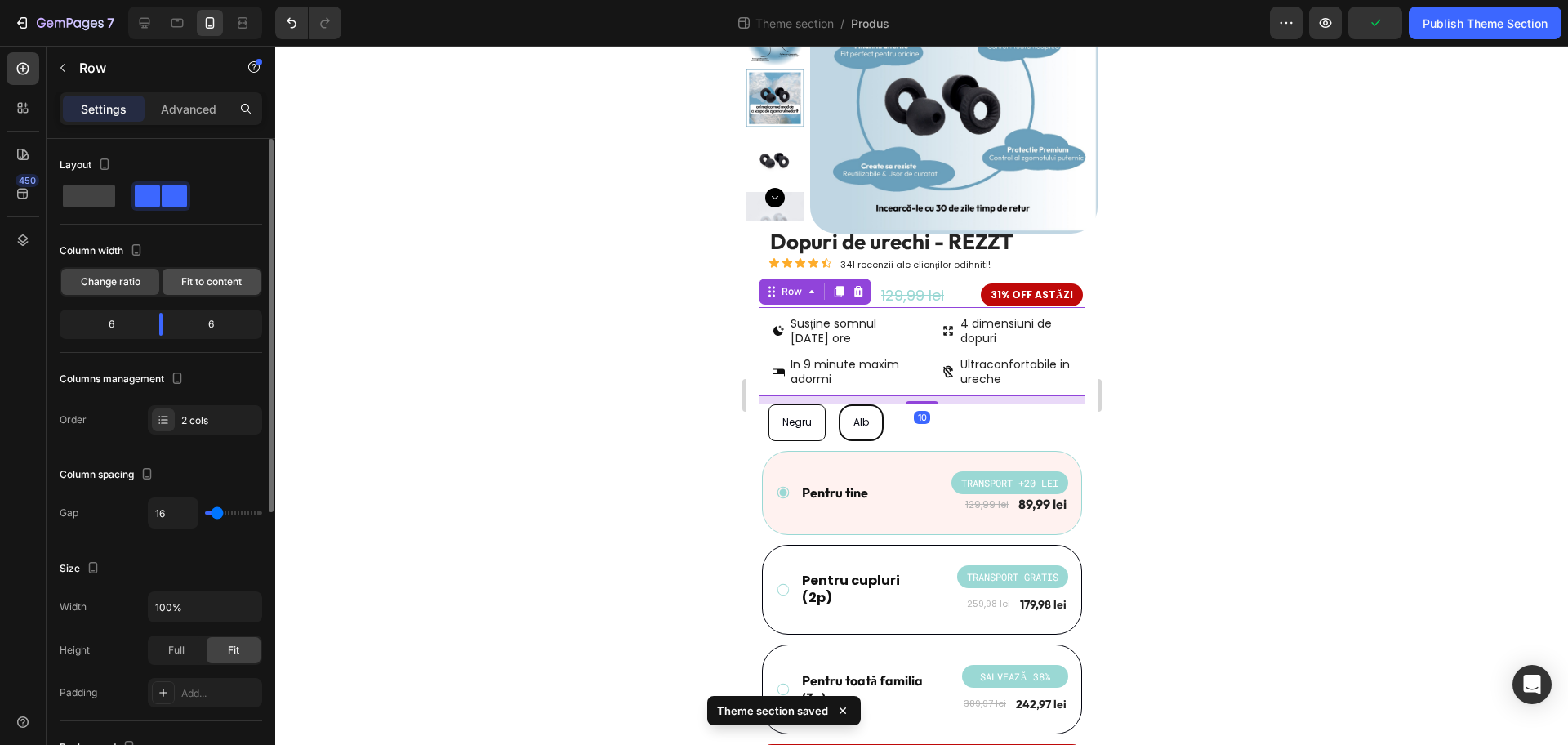
click at [204, 291] on div "Fit to content" at bounding box center [211, 282] width 98 height 27
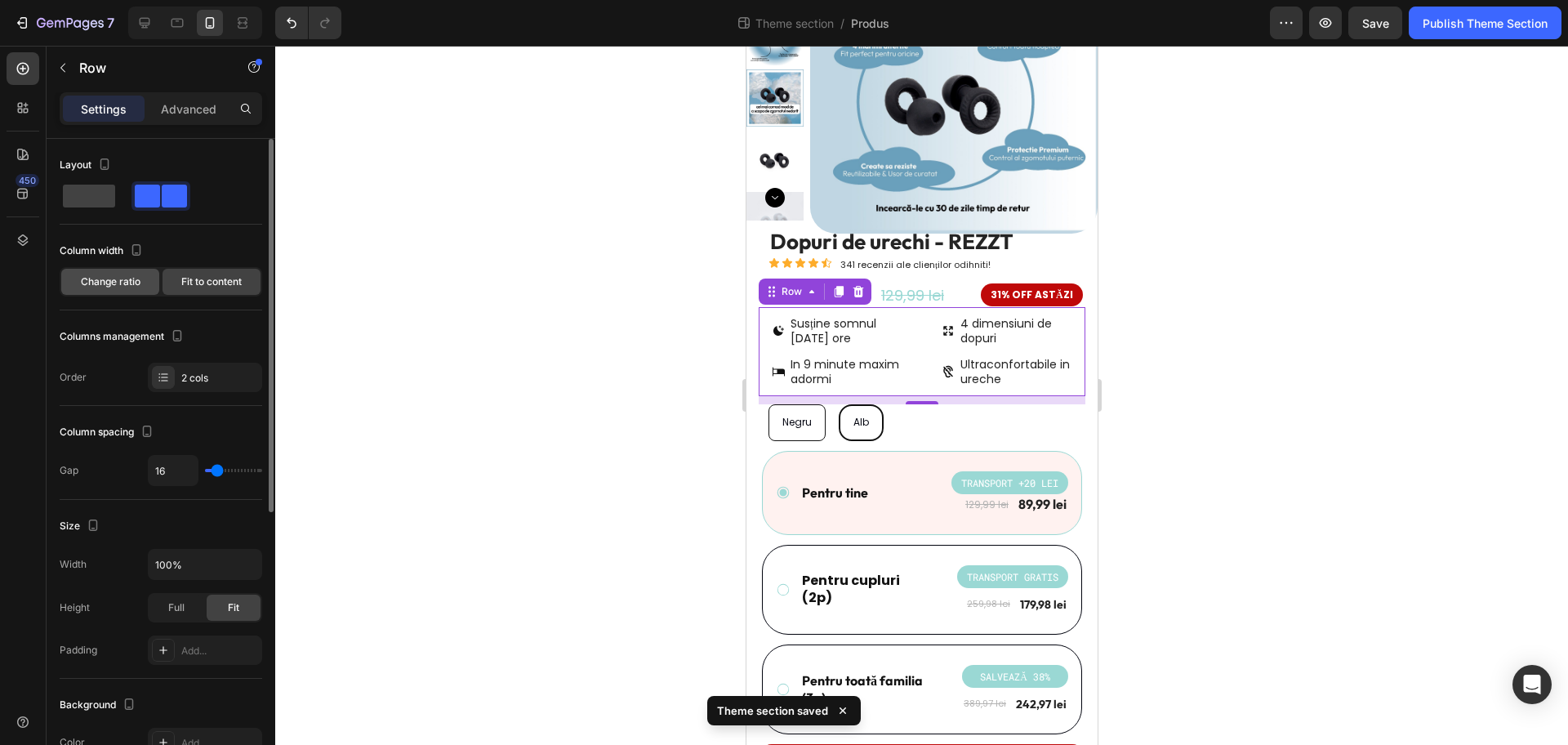
click at [128, 288] on span "Change ratio" at bounding box center [110, 282] width 59 height 15
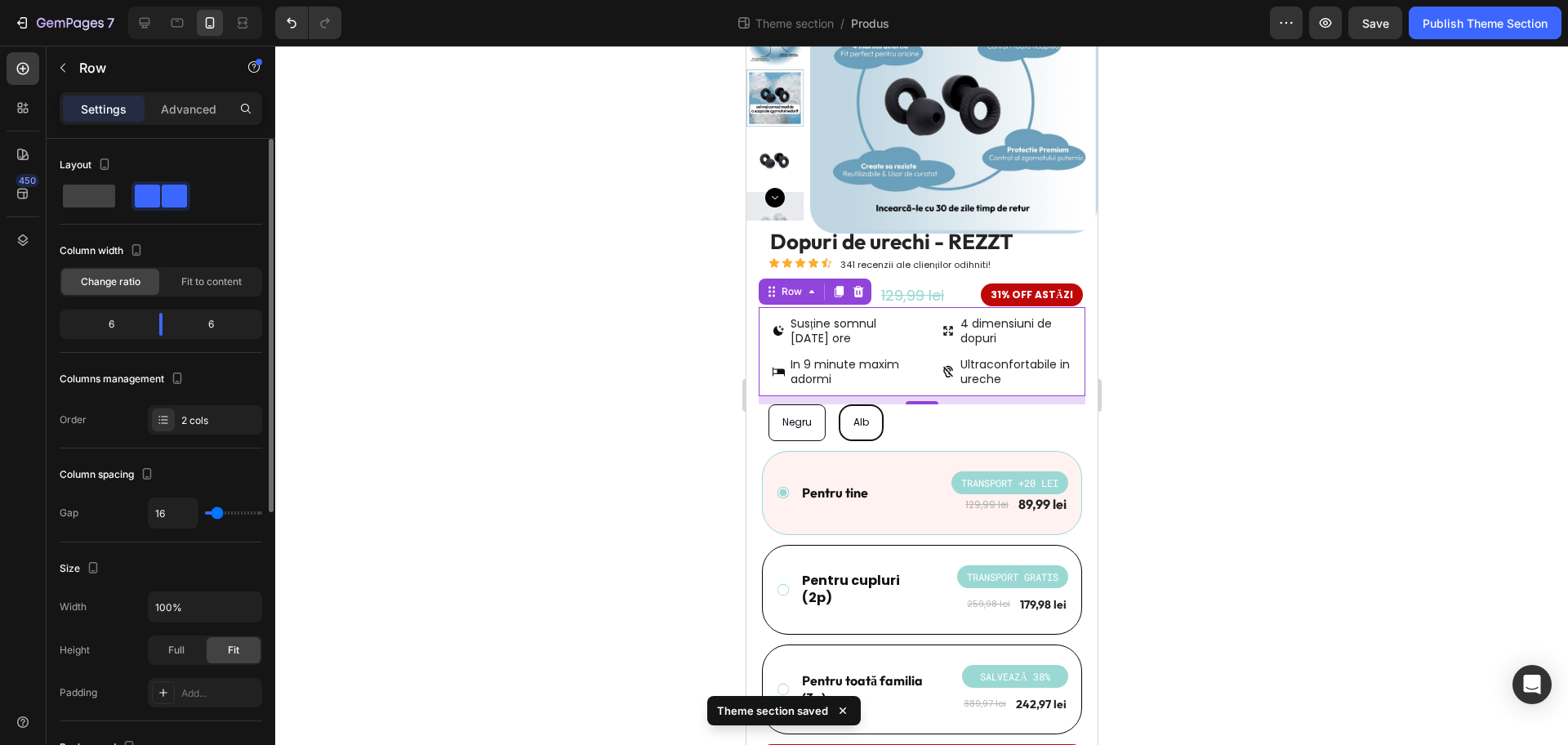
scroll to position [102, 0]
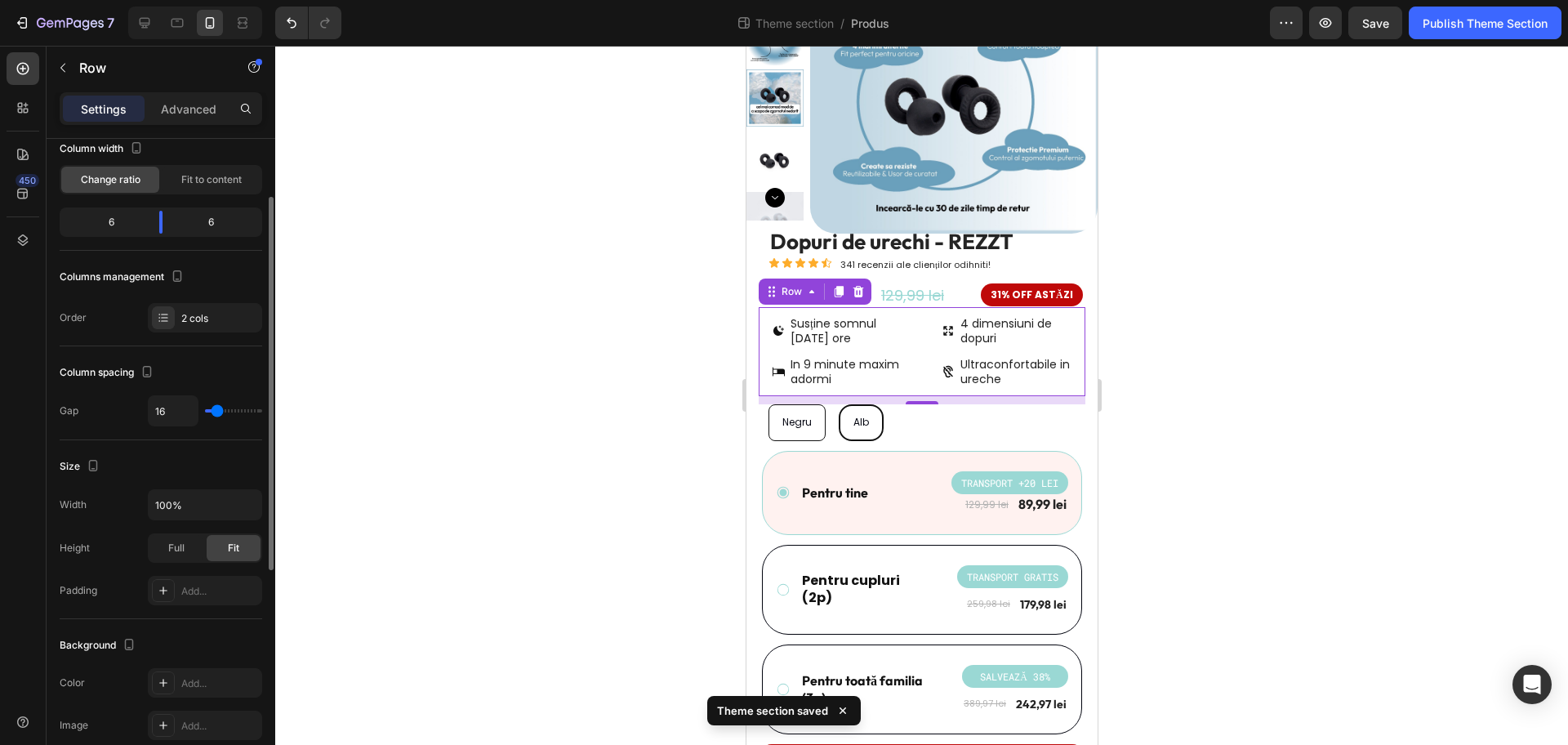
type input "18"
type input "16"
type input "13"
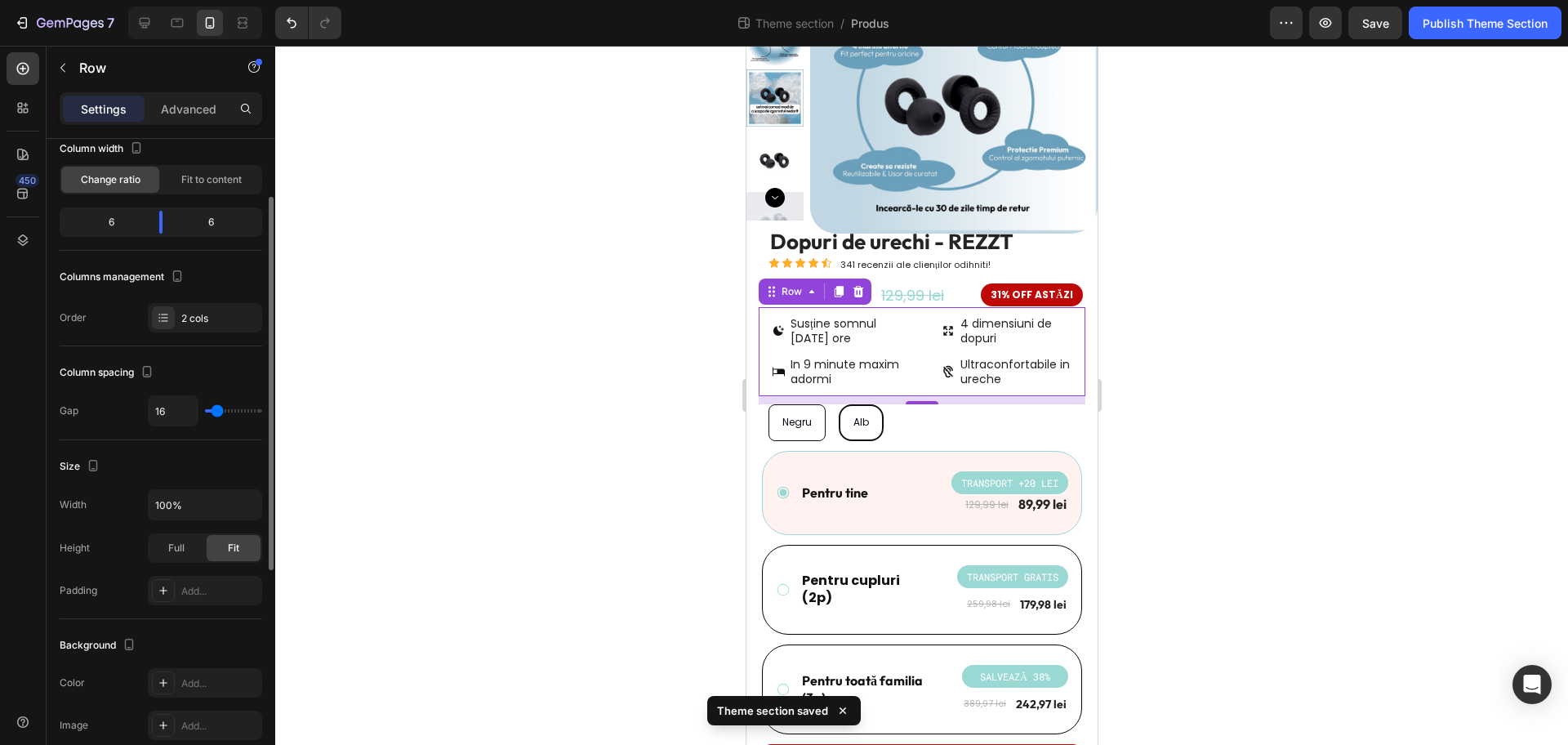
type input "13"
type input "11"
type input "9"
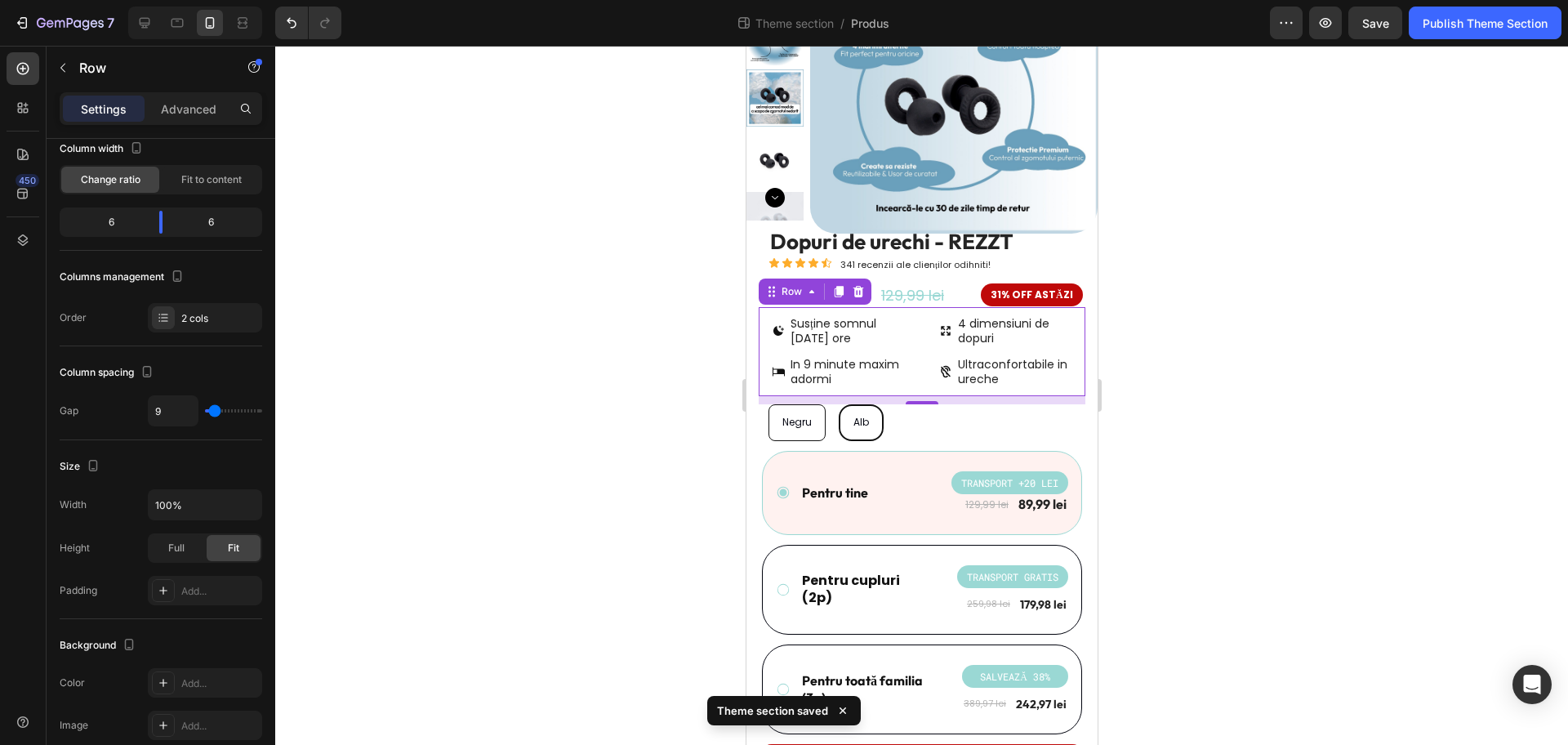
type input "7"
type input "4"
type input "2"
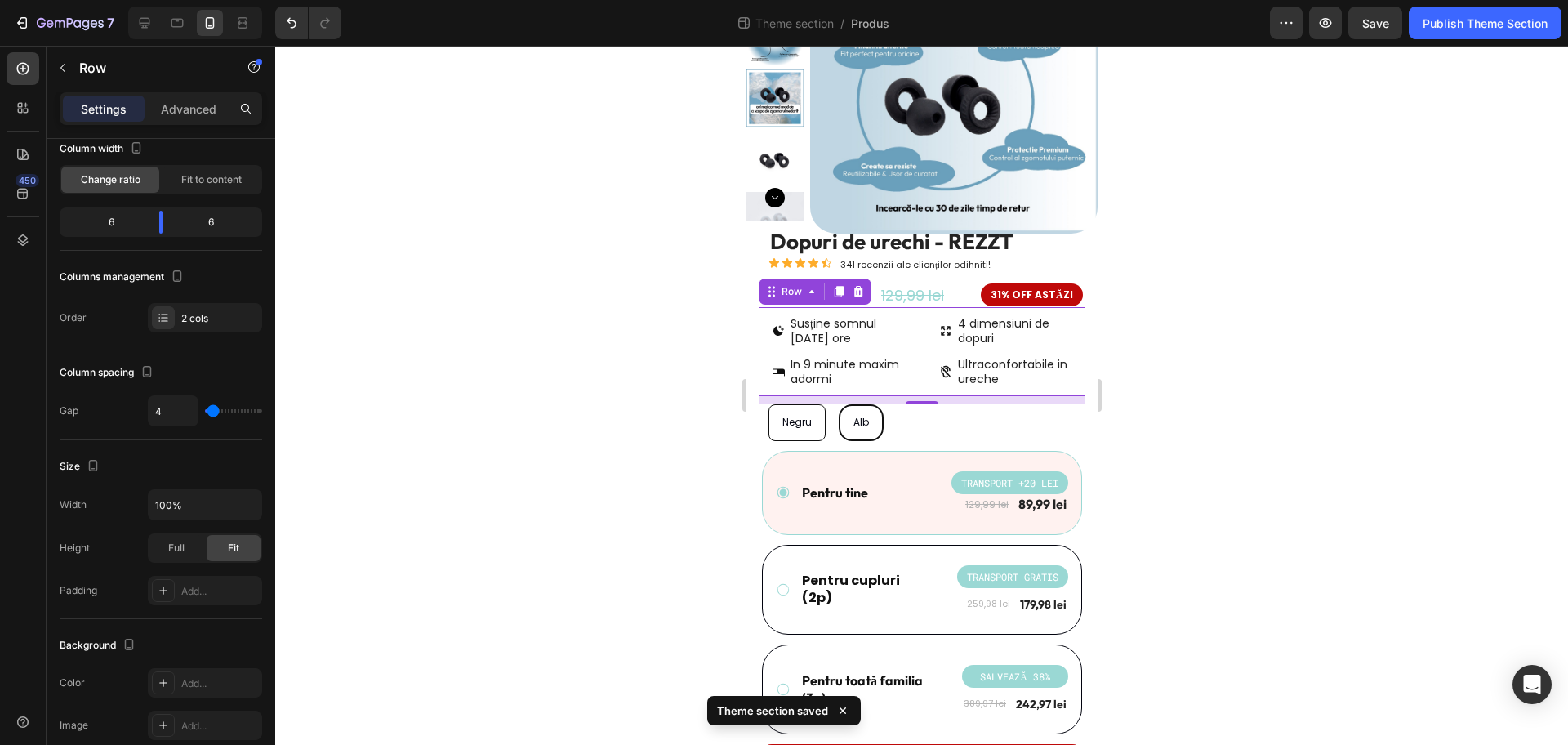
type input "2"
type input "0"
drag, startPoint x: 219, startPoint y: 412, endPoint x: 202, endPoint y: 412, distance: 17.0
type input "0"
click at [205, 412] on input "range" at bounding box center [233, 411] width 58 height 4
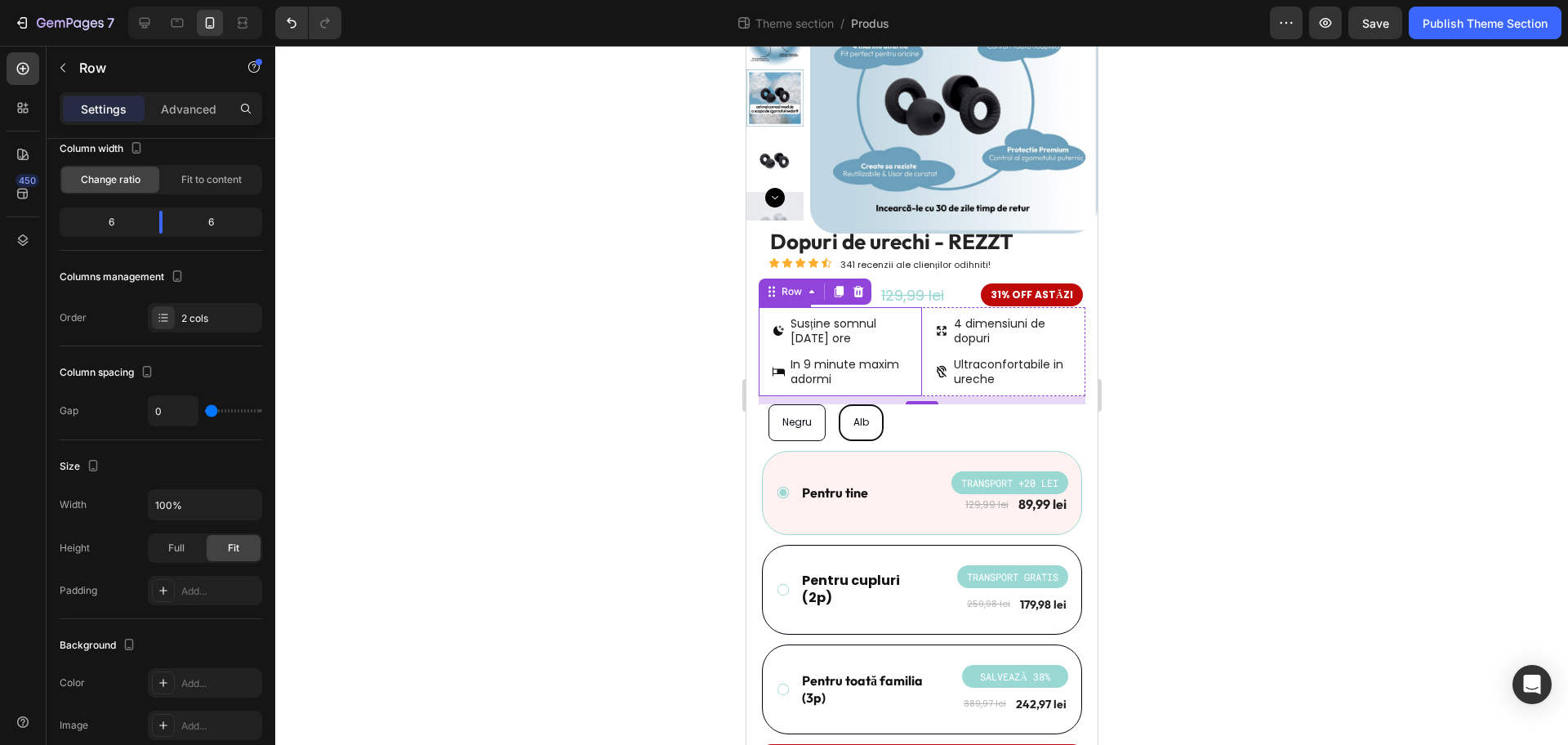
click at [908, 356] on div "Susține somnul de 8 ore In 9 minute maxim adormi" at bounding box center [840, 352] width 163 height 89
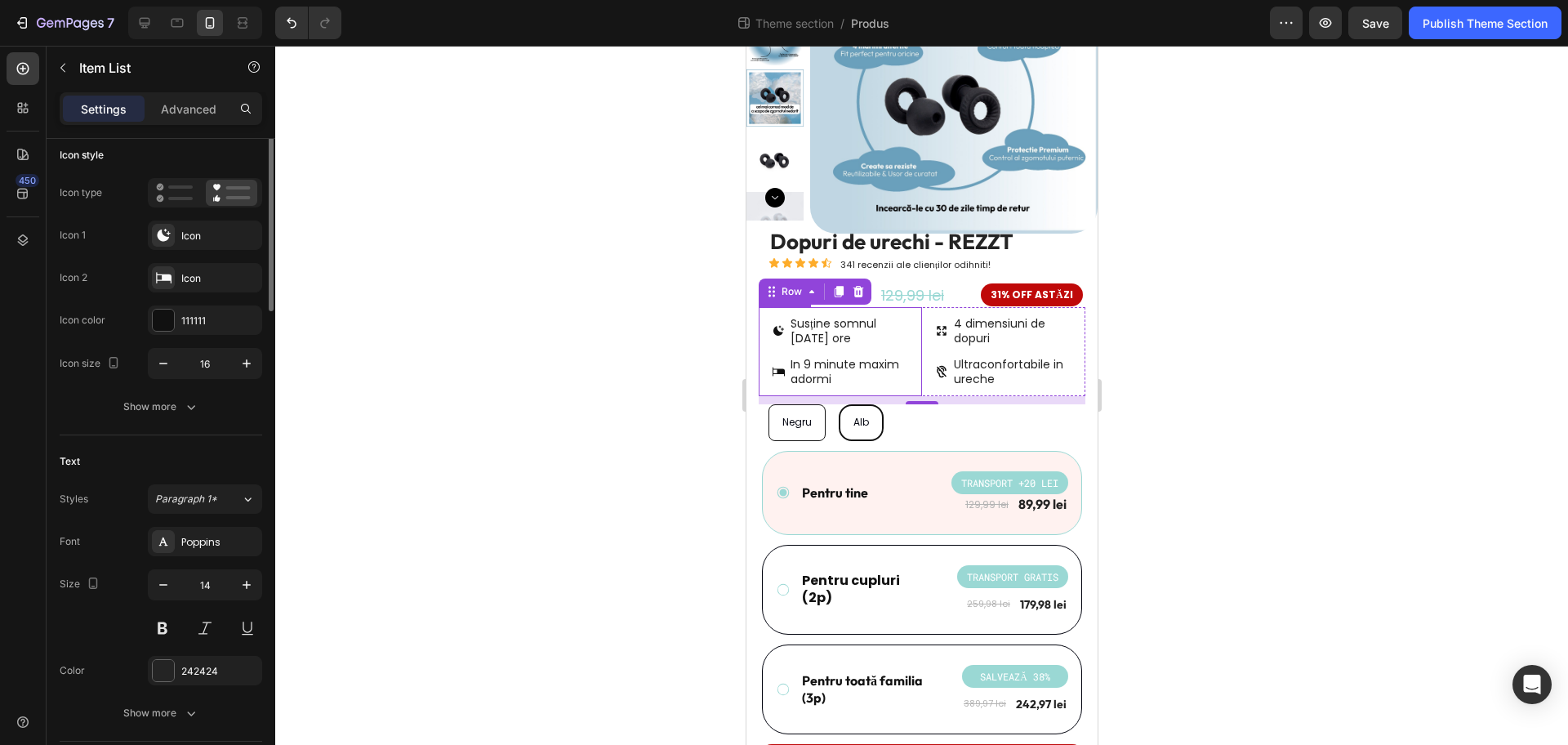
scroll to position [0, 0]
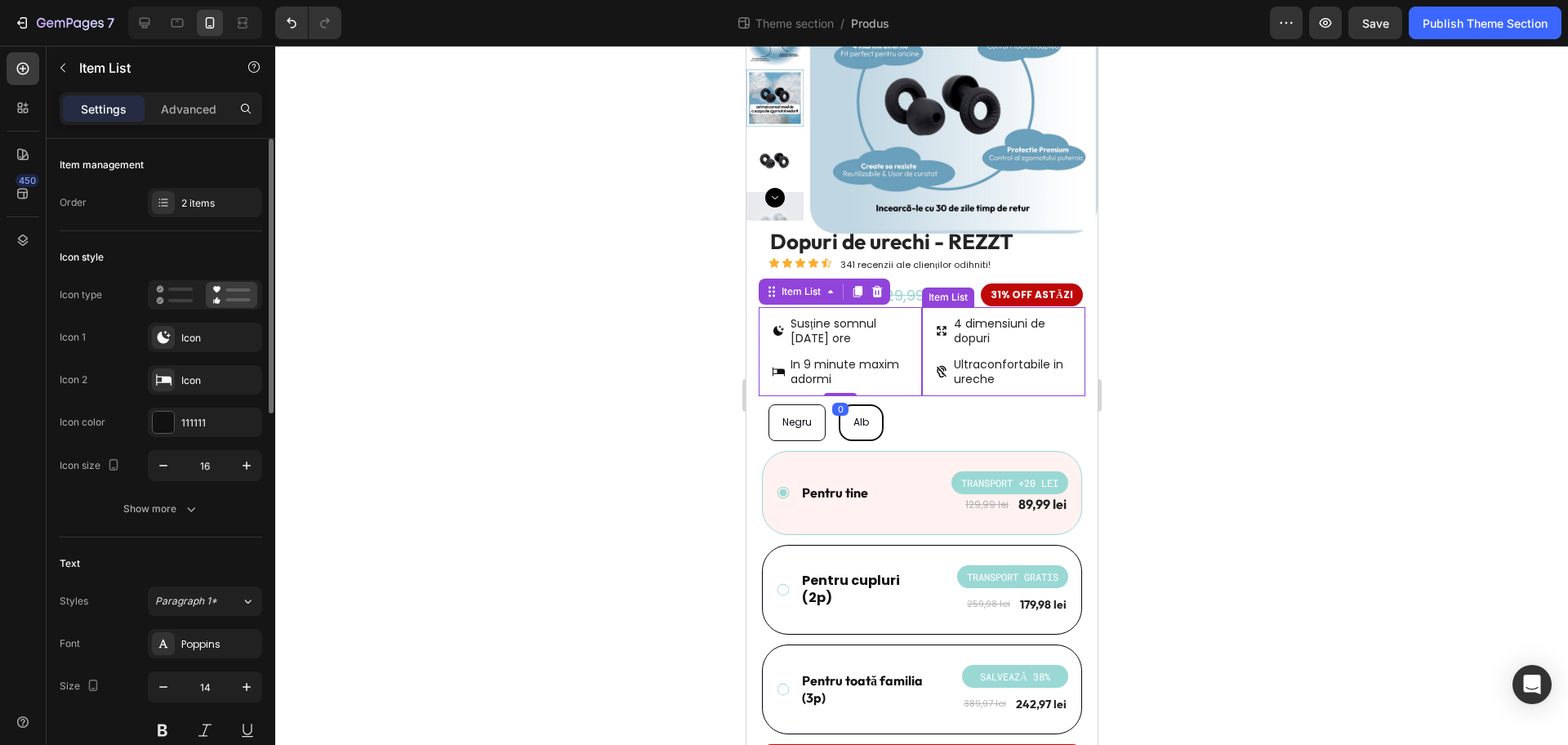
click at [935, 361] on div "Ultraconfortabile in ureche" at bounding box center [1006, 371] width 144 height 35
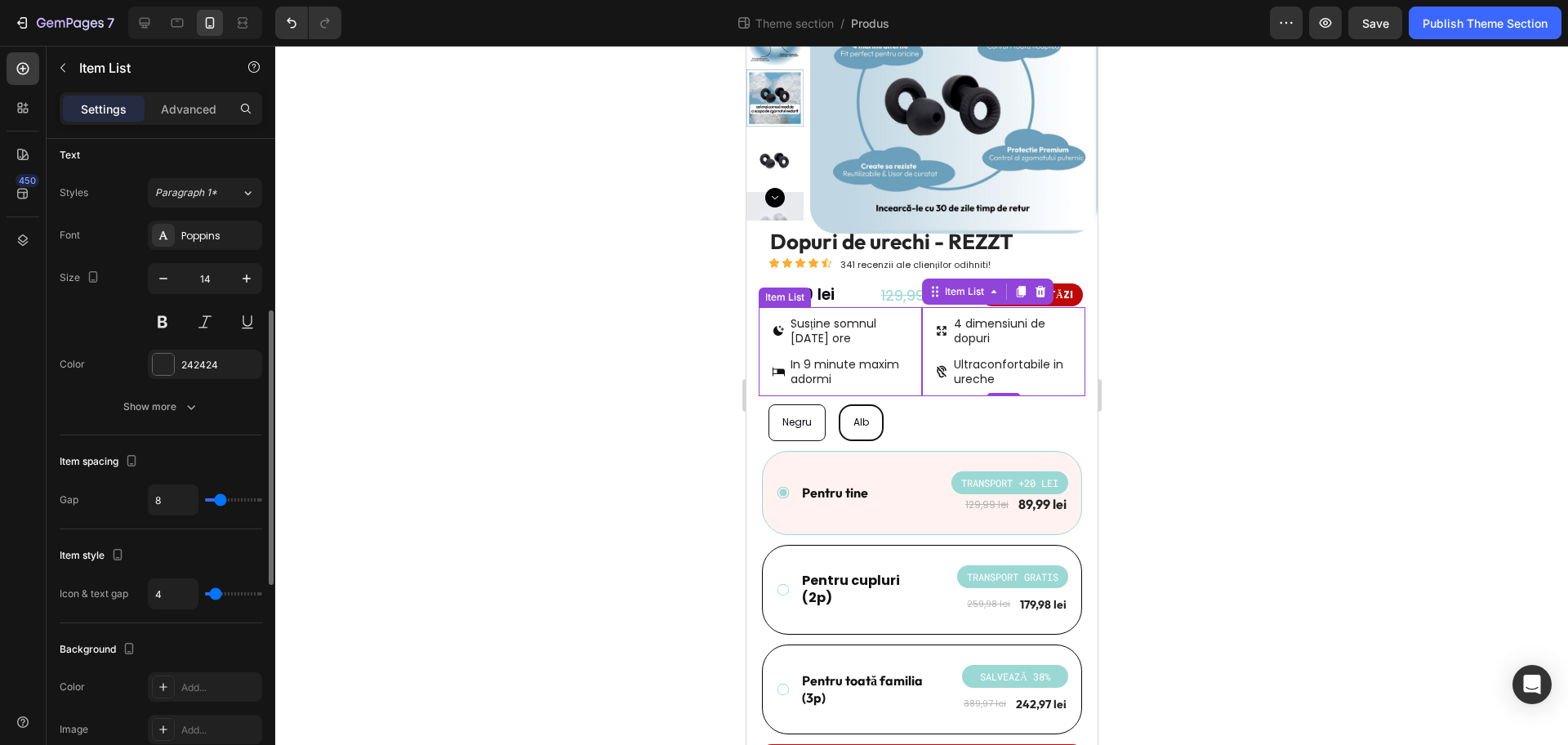
scroll to position [510, 0]
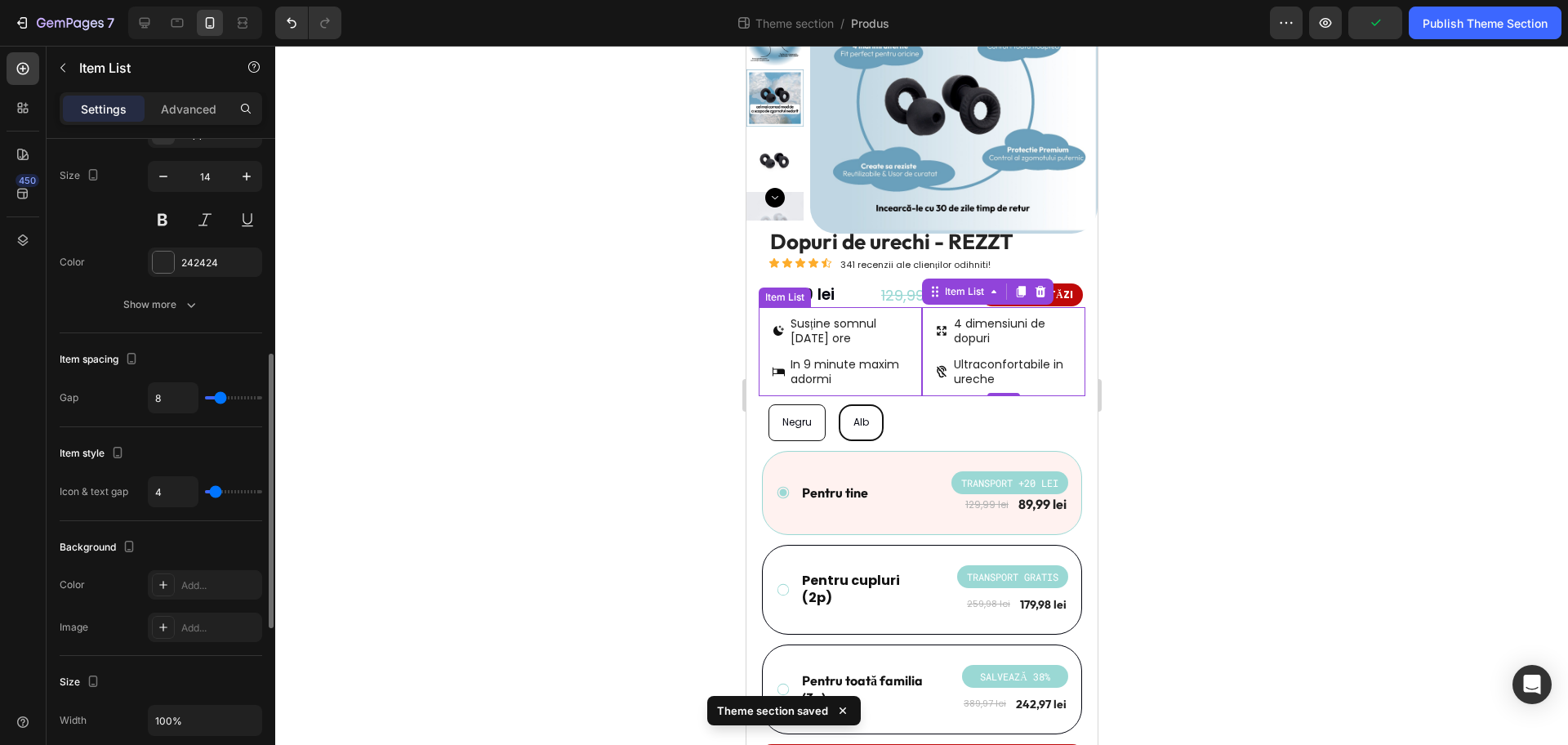
type input "6"
type input "4"
type input "3"
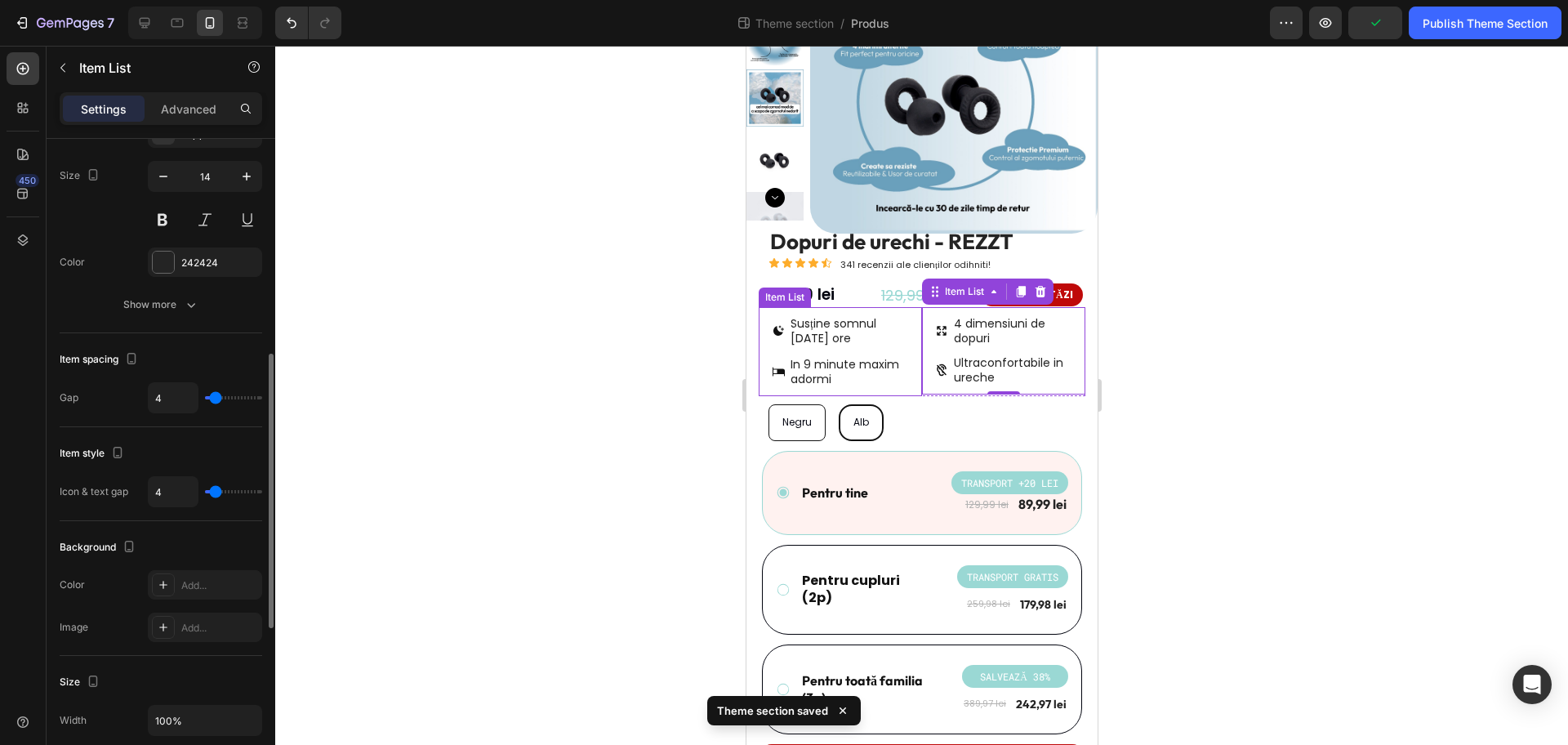
type input "3"
type input "1"
type input "0"
drag, startPoint x: 220, startPoint y: 398, endPoint x: 209, endPoint y: 397, distance: 11.0
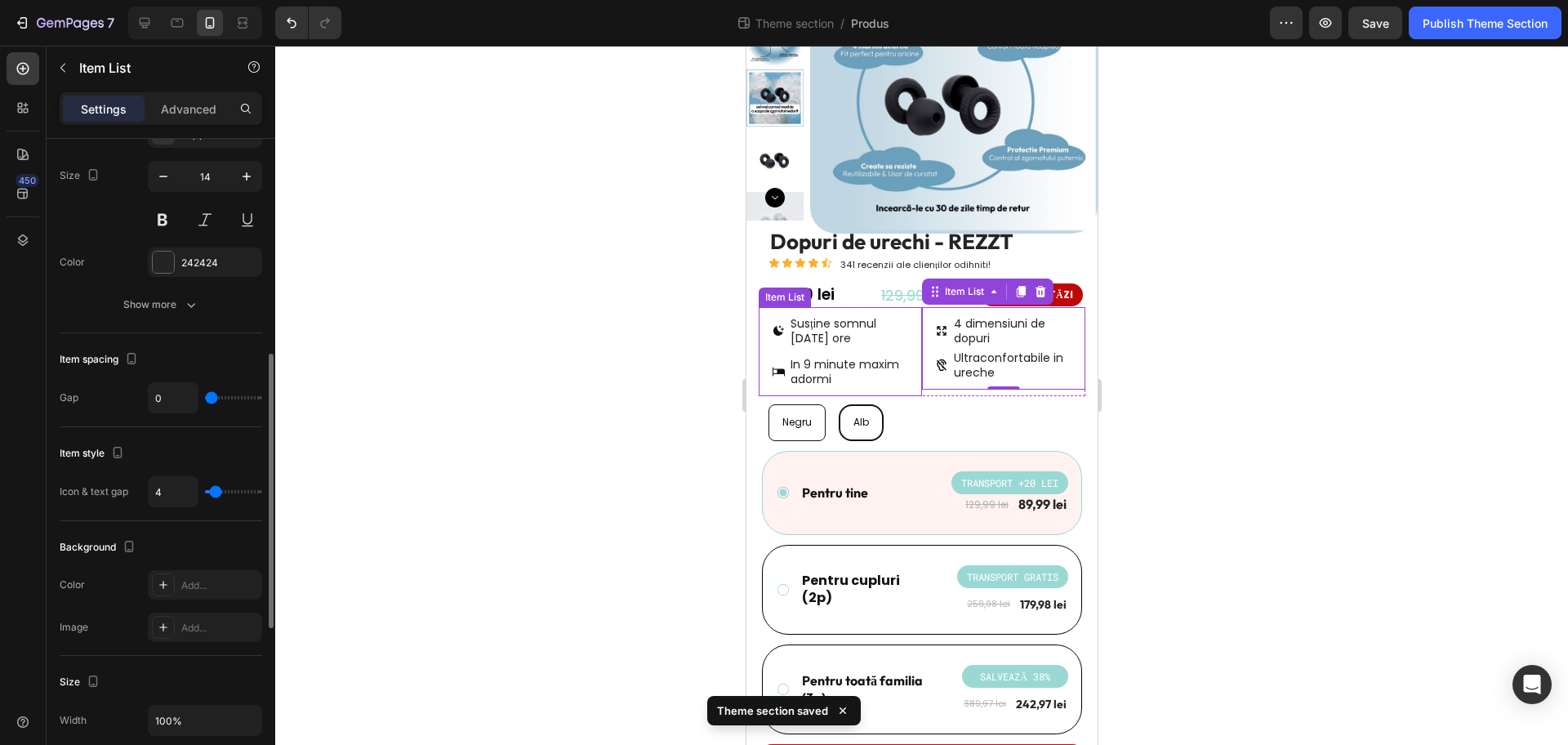
type input "0"
click at [209, 397] on input "range" at bounding box center [233, 398] width 58 height 4
click at [181, 398] on input "0" at bounding box center [173, 397] width 49 height 29
type input "4"
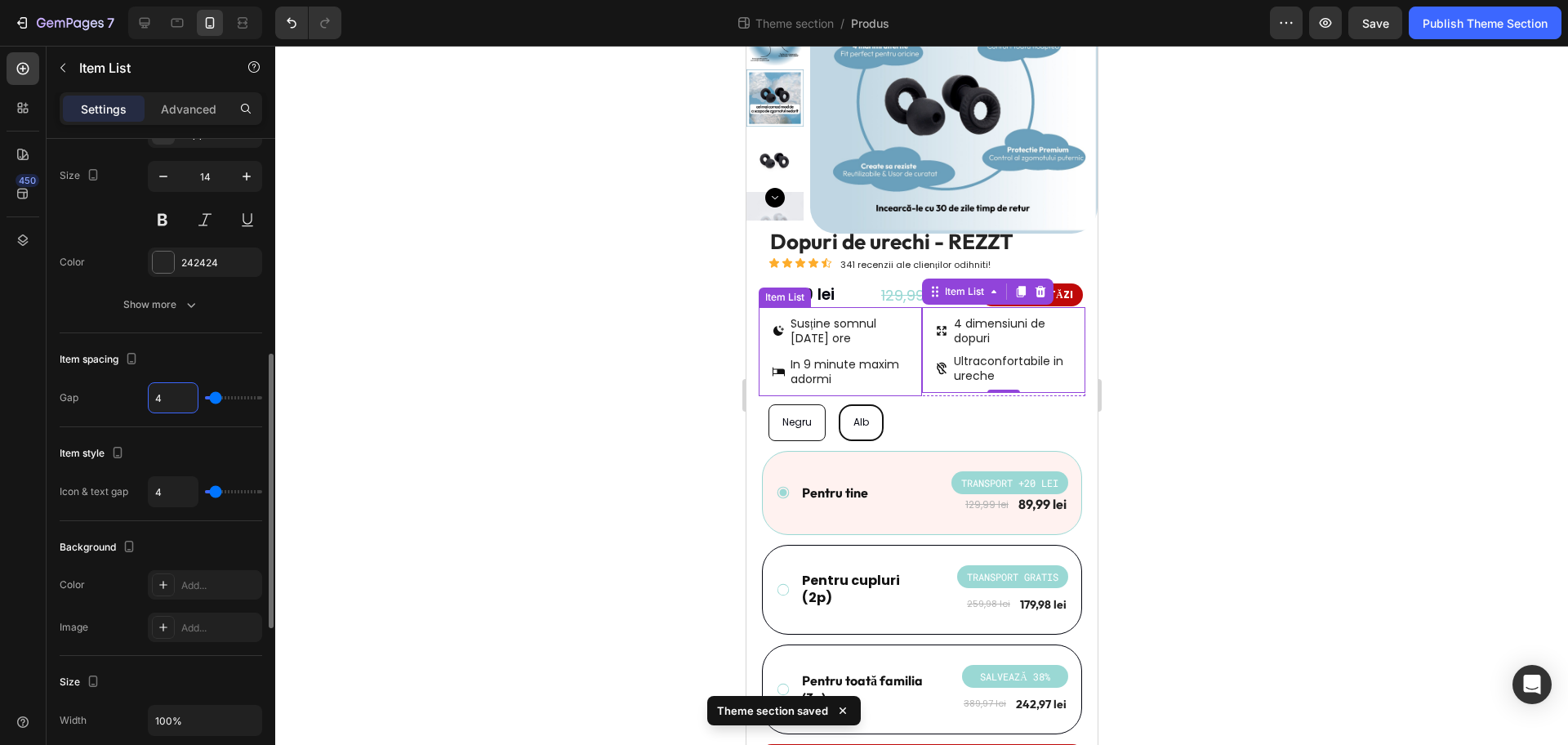
type input "4"
click at [214, 361] on div "Item spacing" at bounding box center [160, 360] width 203 height 27
click at [882, 353] on div "Susține somnul de 8 ore In 9 minute maxim adormi" at bounding box center [842, 352] width 144 height 76
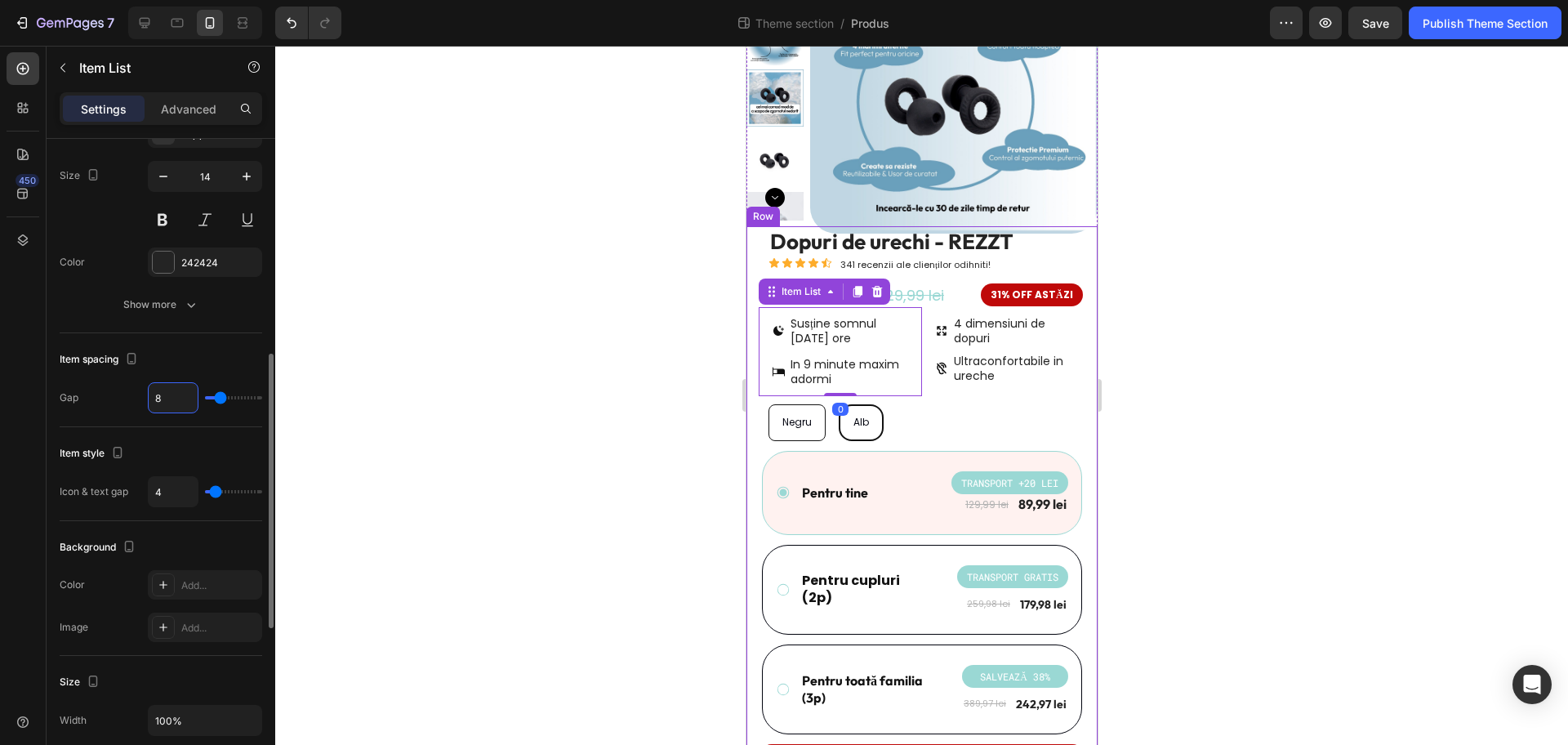
type input "4"
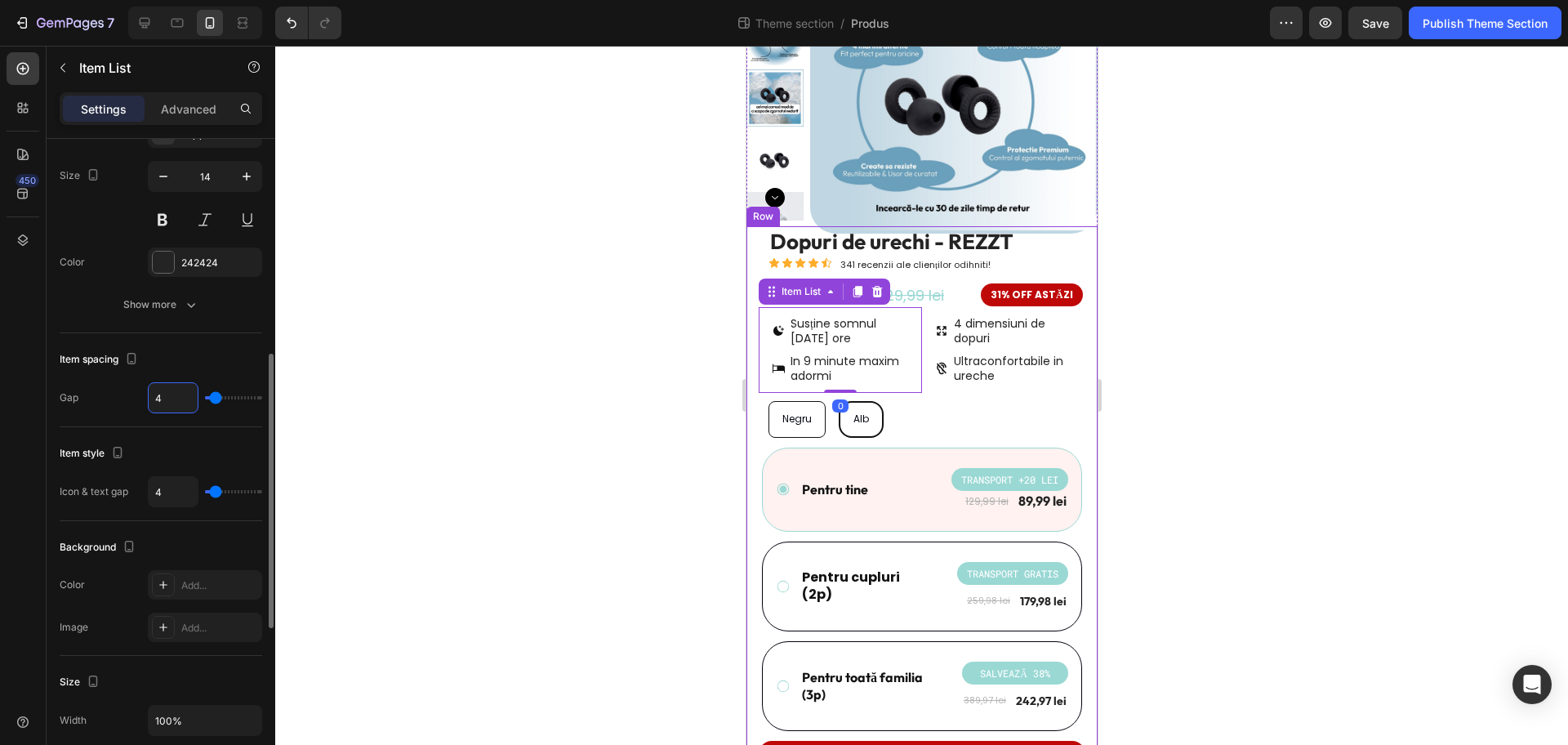
type input "4"
click at [237, 355] on div "Item spacing" at bounding box center [160, 360] width 203 height 27
click at [173, 495] on input "4" at bounding box center [173, 491] width 49 height 29
type input "2"
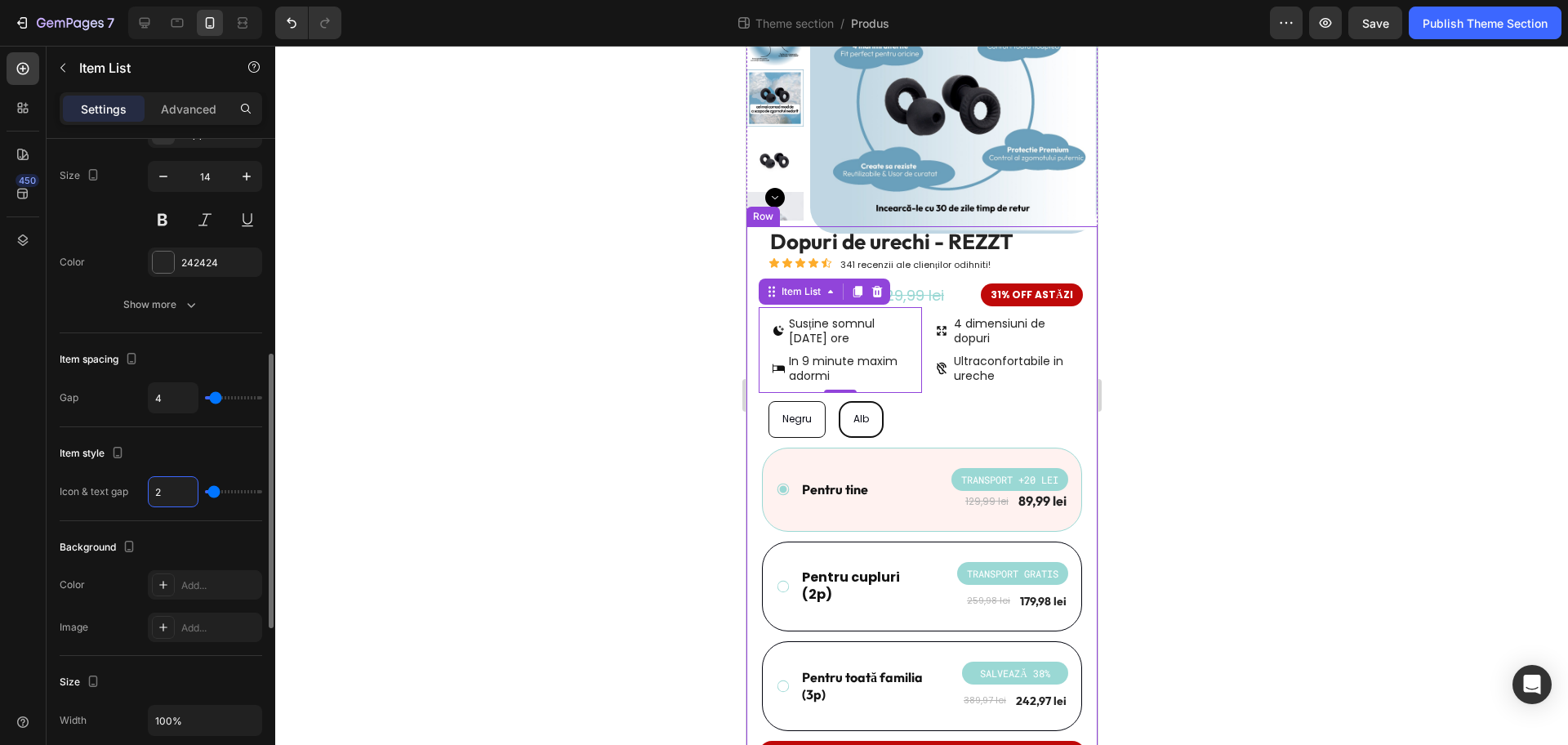
drag, startPoint x: 173, startPoint y: 495, endPoint x: 136, endPoint y: 497, distance: 37.1
click at [136, 497] on div "Icon & text gap 2" at bounding box center [160, 492] width 203 height 31
type input "4"
click at [183, 454] on div "Item style" at bounding box center [160, 454] width 203 height 27
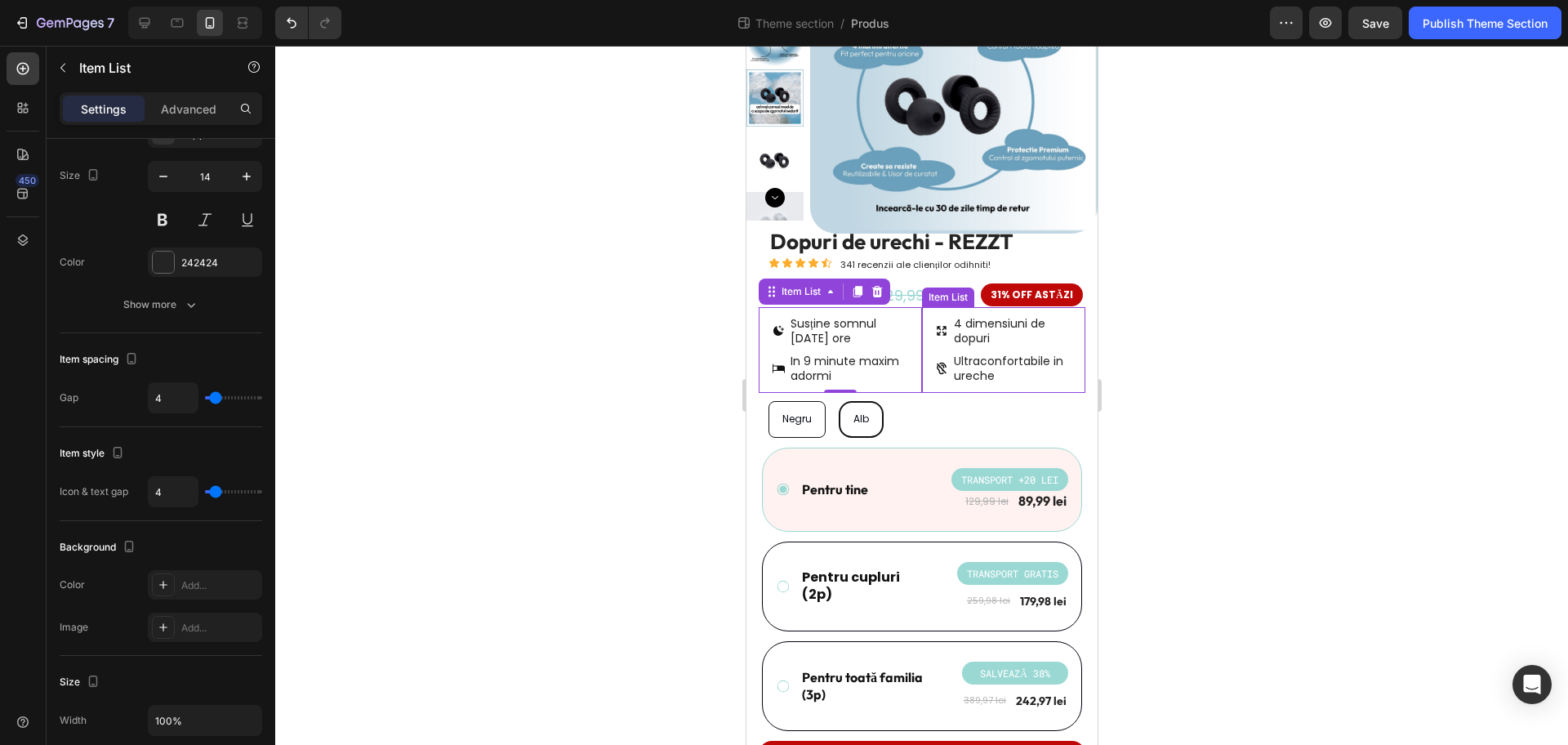
click at [935, 366] on icon at bounding box center [941, 368] width 13 height 13
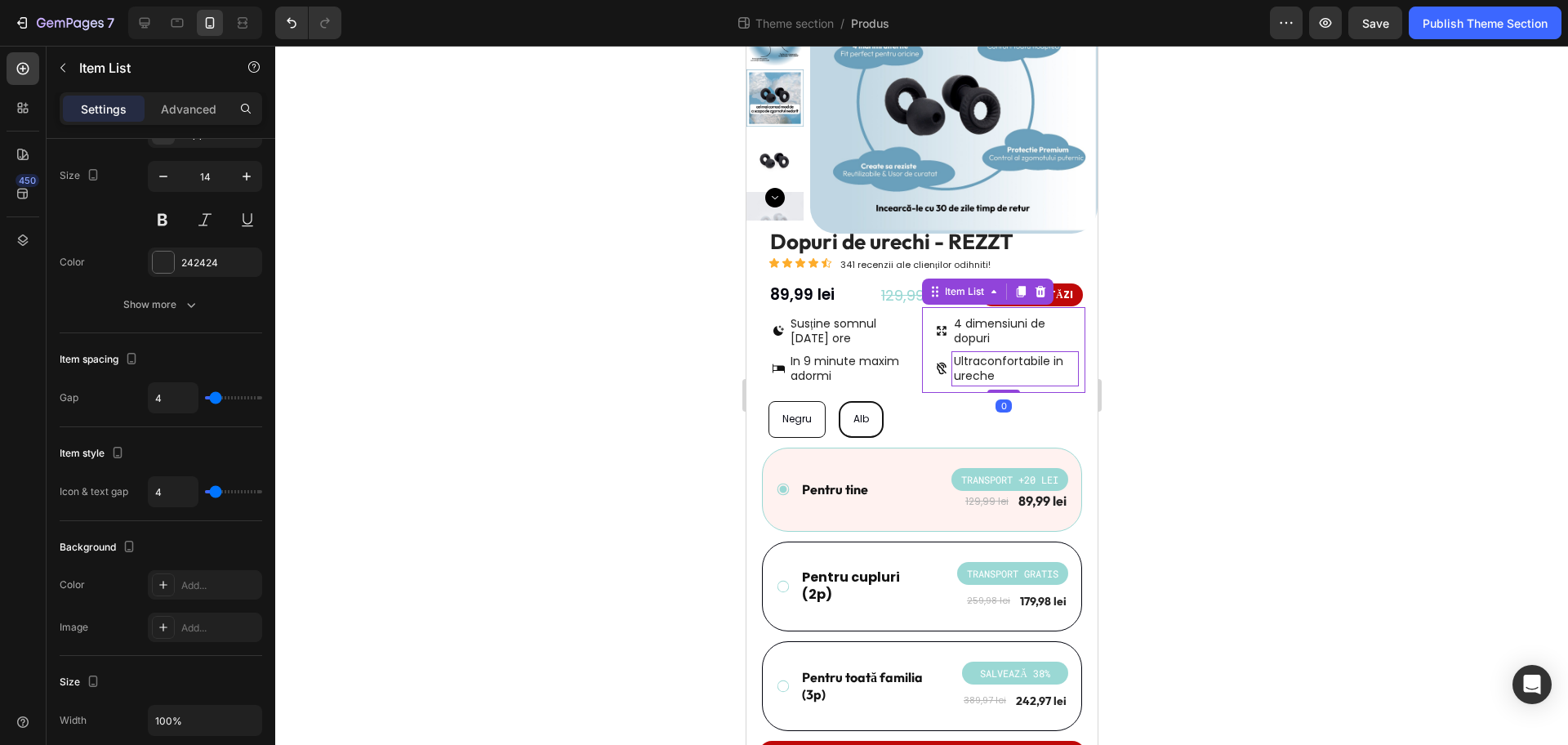
click at [961, 362] on span "Ultraconfortabile in ureche" at bounding box center [1008, 368] width 110 height 31
click at [936, 364] on icon at bounding box center [941, 369] width 10 height 12
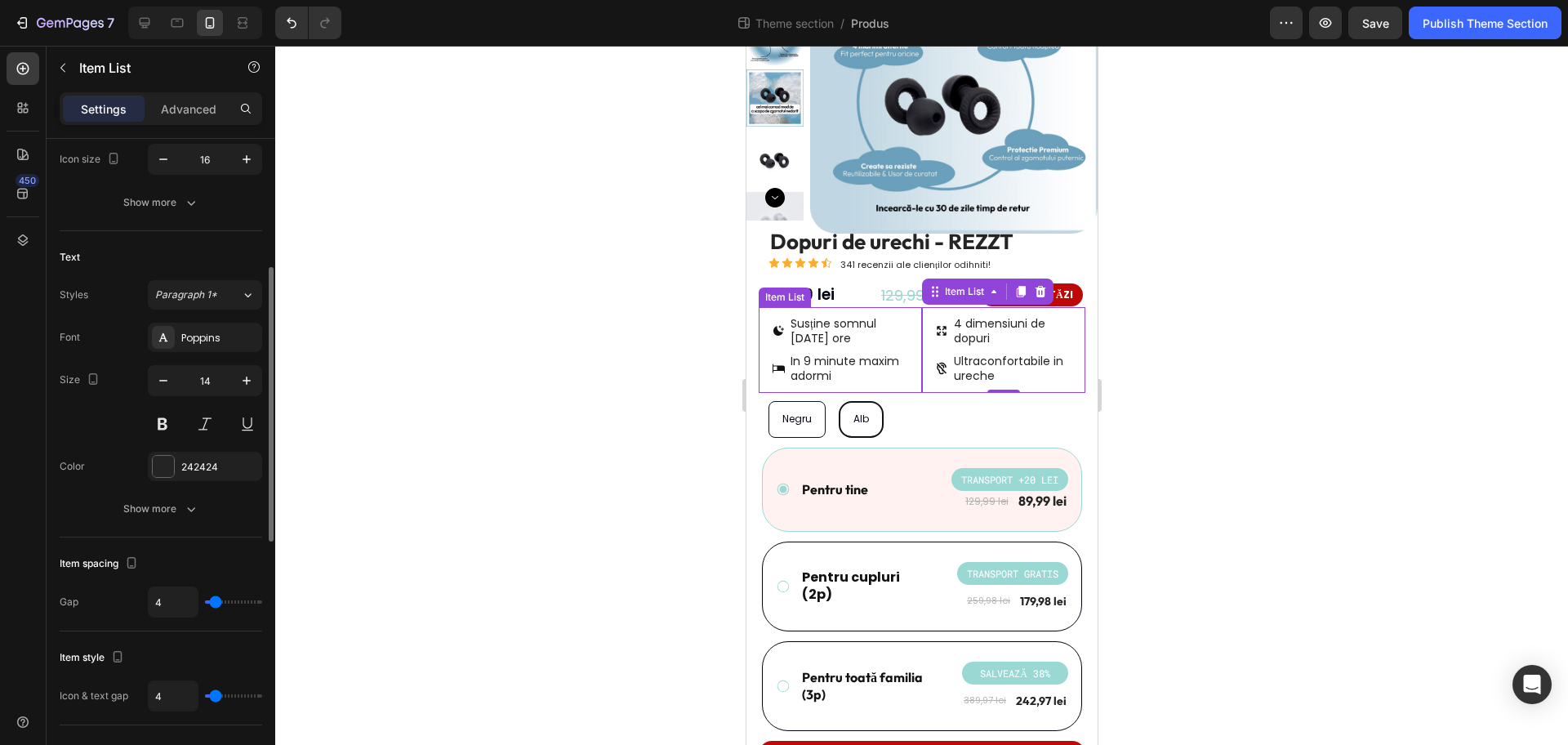
scroll to position [0, 0]
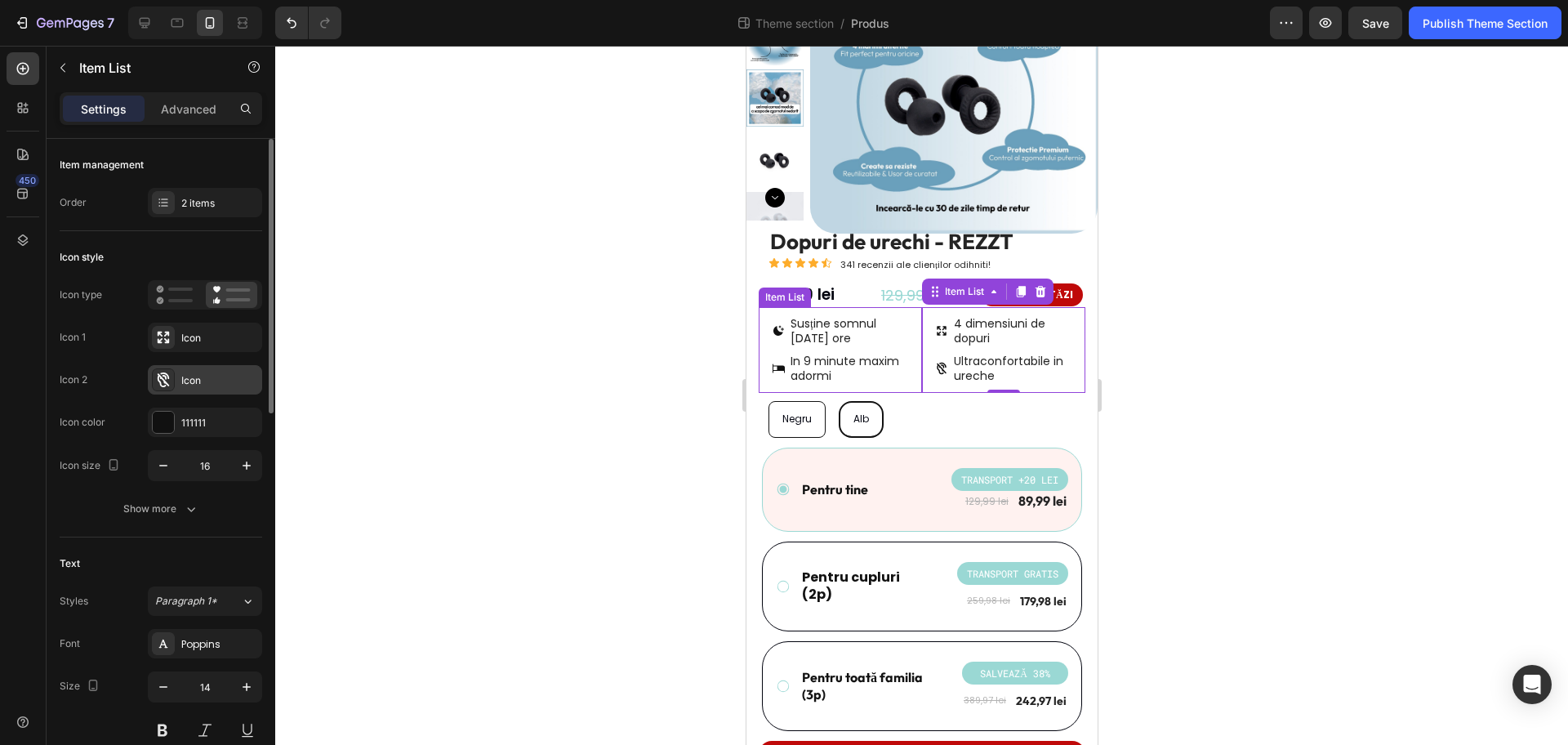
click at [209, 391] on div "Icon" at bounding box center [205, 379] width 114 height 29
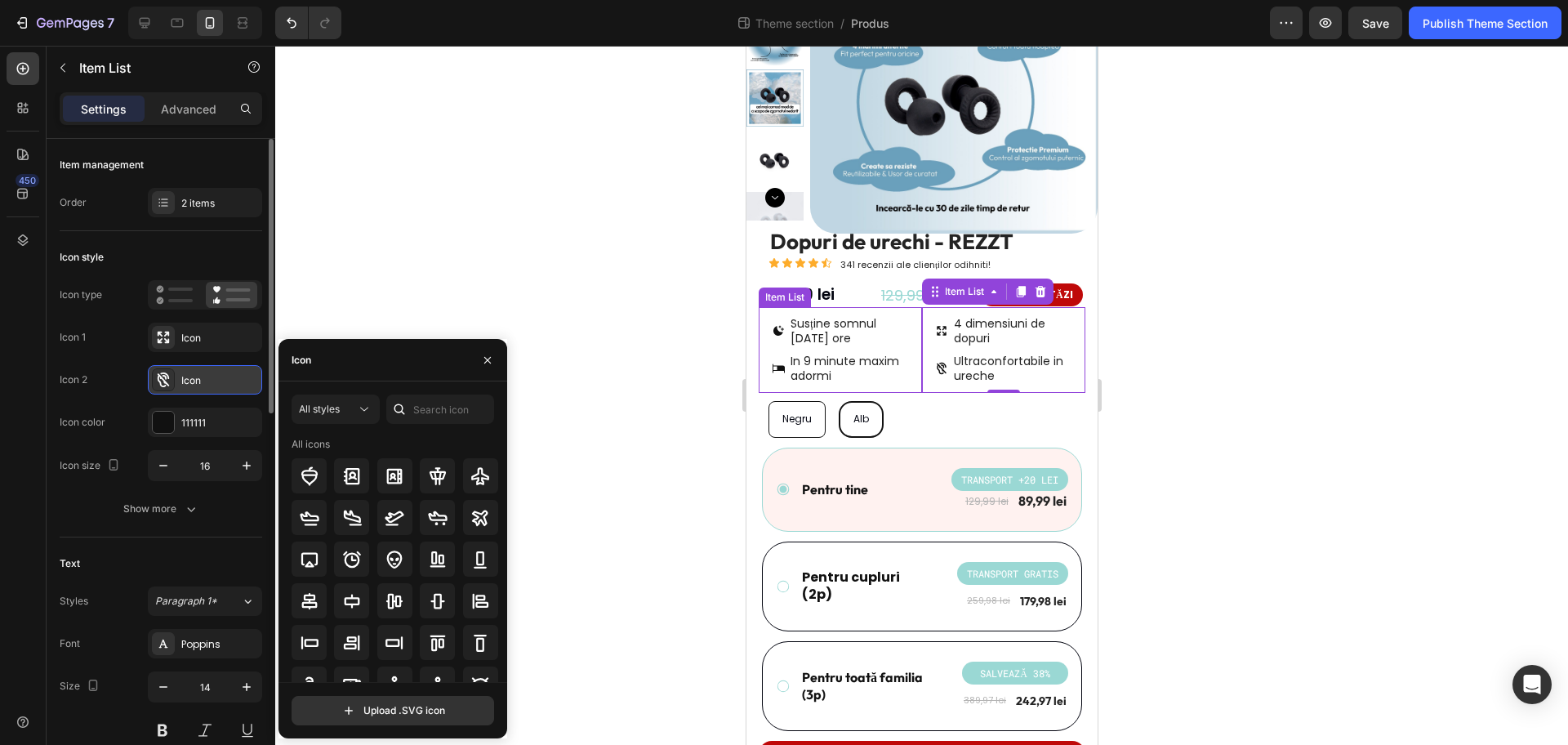
click at [209, 386] on div "Icon" at bounding box center [220, 380] width 77 height 15
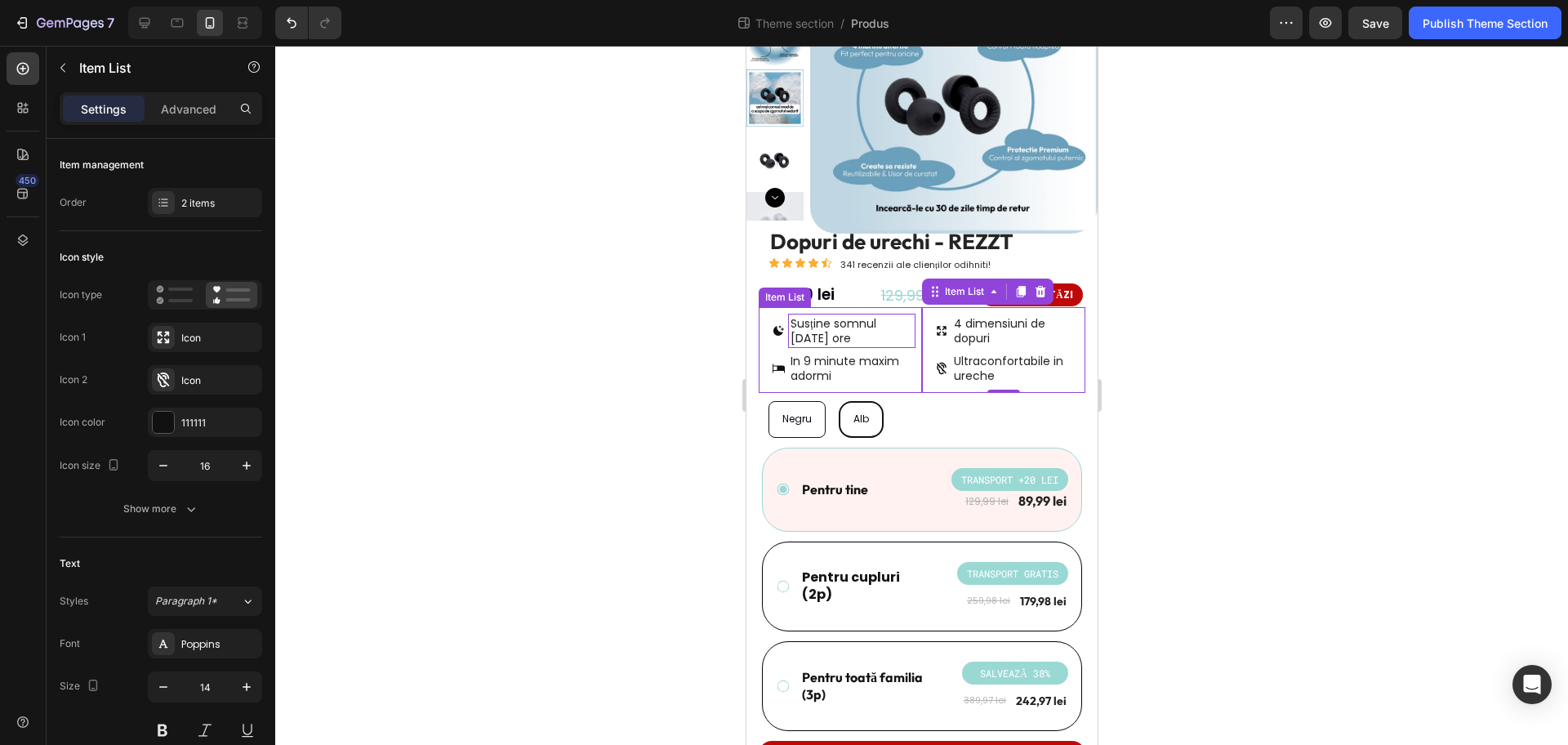
click at [822, 338] on p "Susține somnul [DATE] ore" at bounding box center [851, 330] width 122 height 29
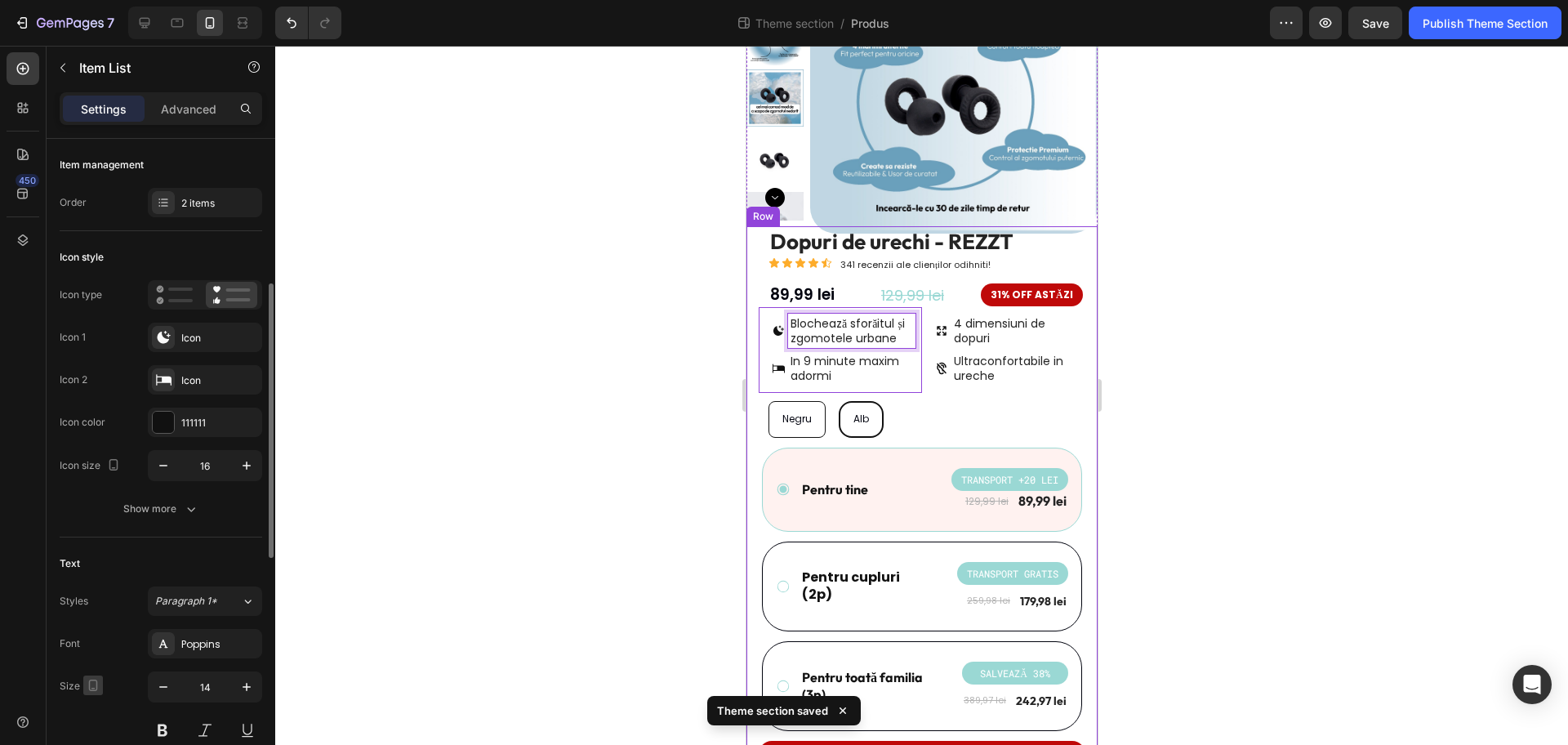
scroll to position [205, 0]
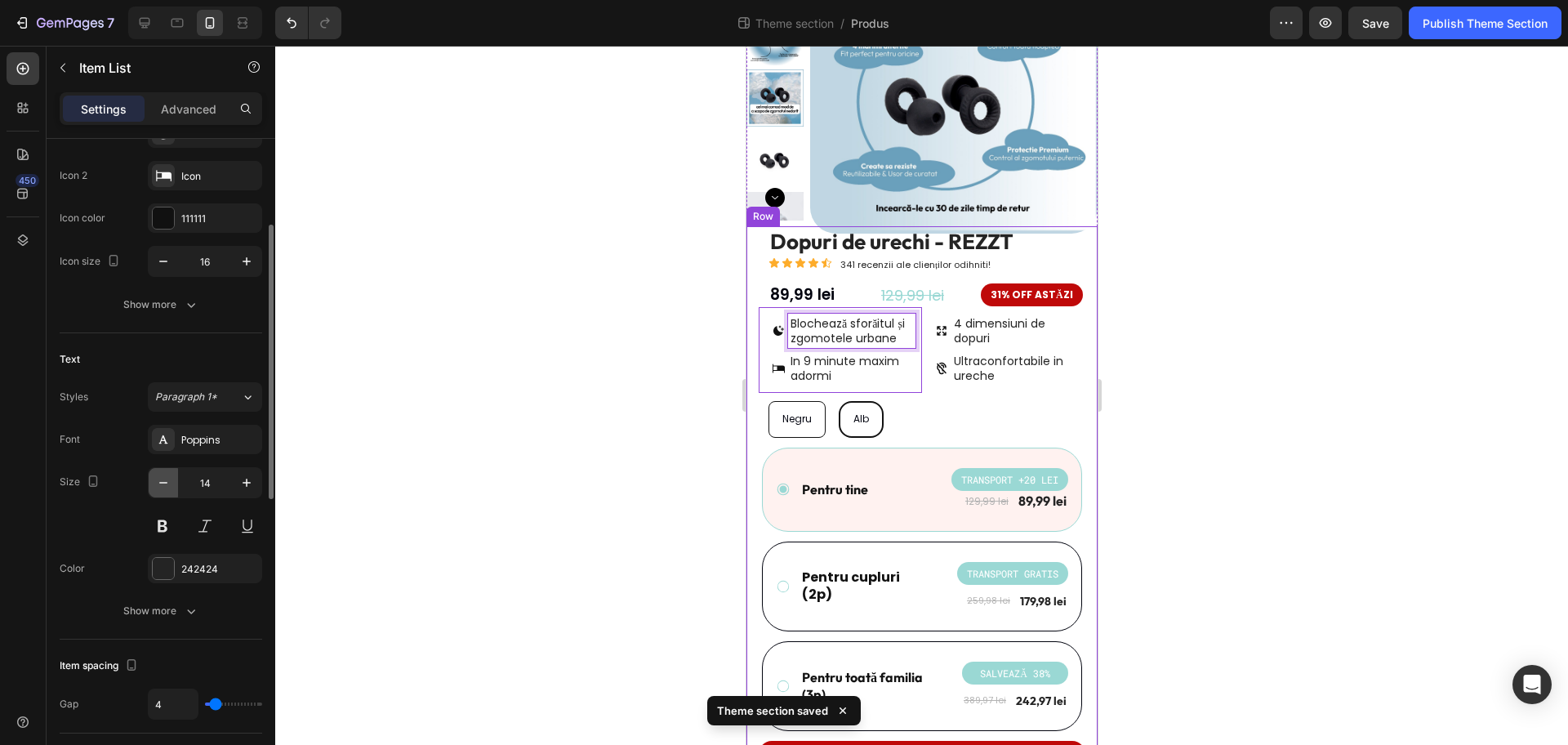
click at [165, 480] on icon "button" at bounding box center [163, 483] width 16 height 16
type input "12"
click at [646, 407] on div at bounding box center [922, 395] width 1293 height 699
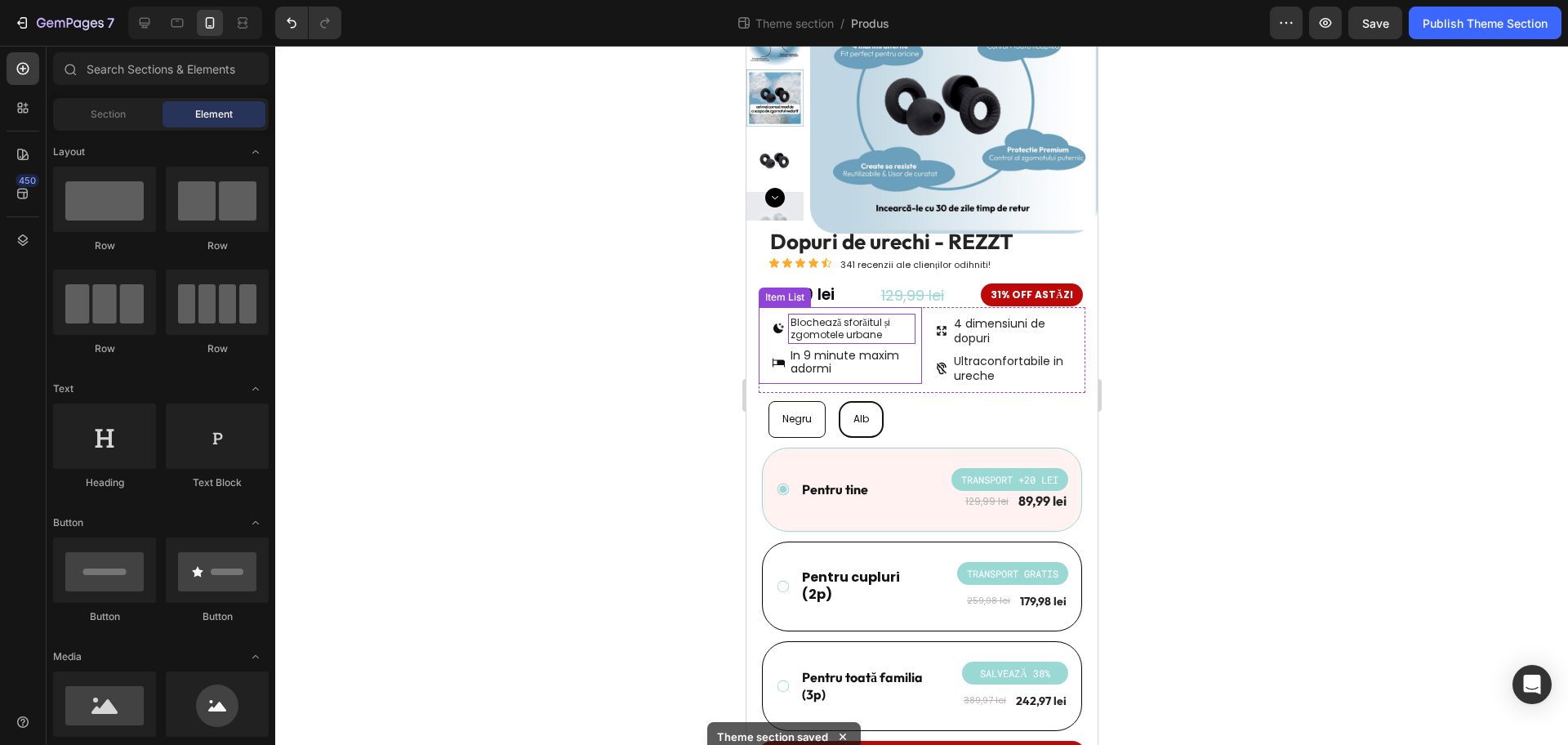
click at [881, 330] on p "Blochează sforăitul și zgomotele urbane" at bounding box center [851, 329] width 122 height 26
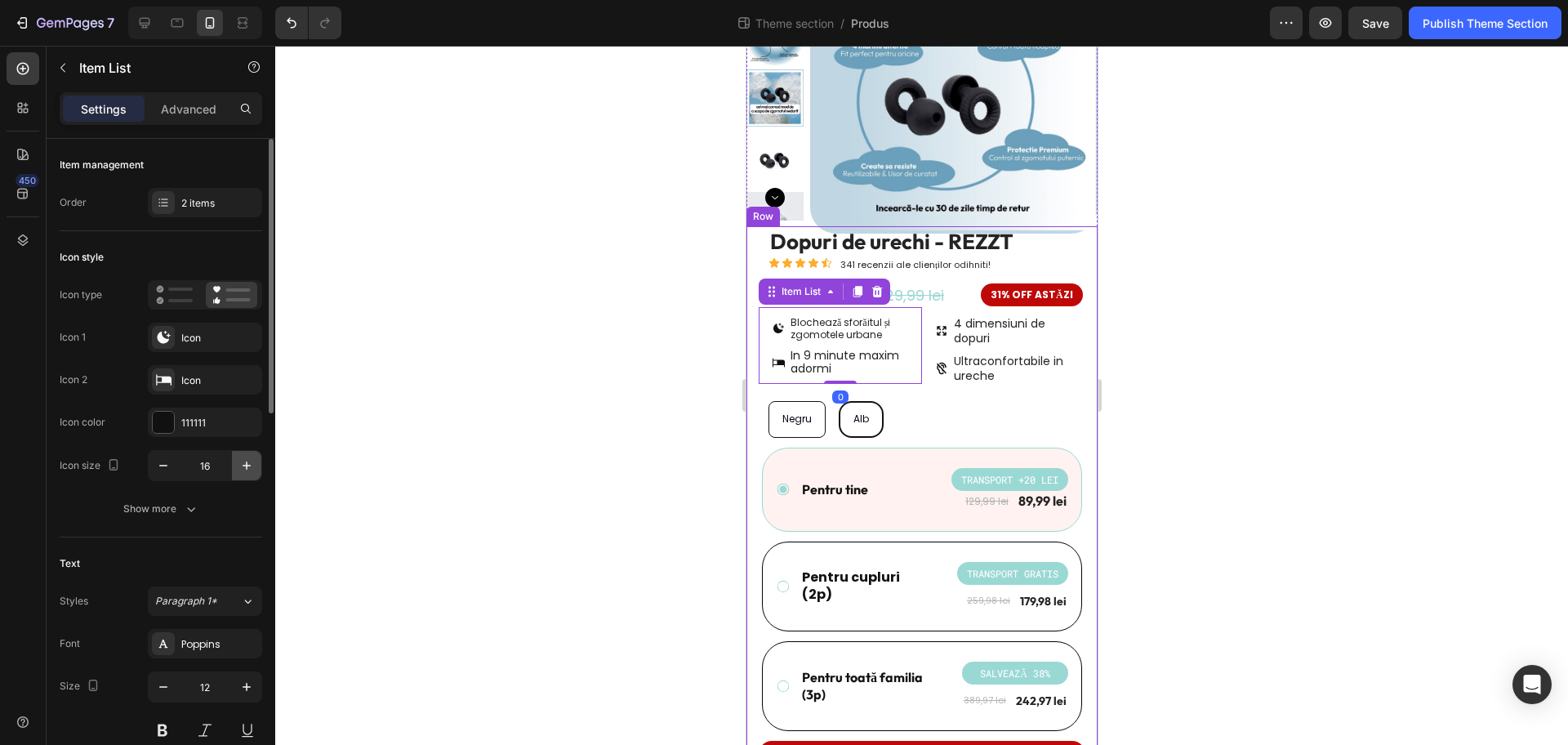
click at [245, 466] on icon "button" at bounding box center [246, 465] width 16 height 16
click at [173, 466] on button "button" at bounding box center [163, 465] width 29 height 29
type input "16"
click at [772, 345] on div "Blochează sforăitul și zgomotele urbane In 9 minute maxim adormi" at bounding box center [842, 345] width 144 height 64
click at [192, 105] on p "Advanced" at bounding box center [189, 108] width 56 height 17
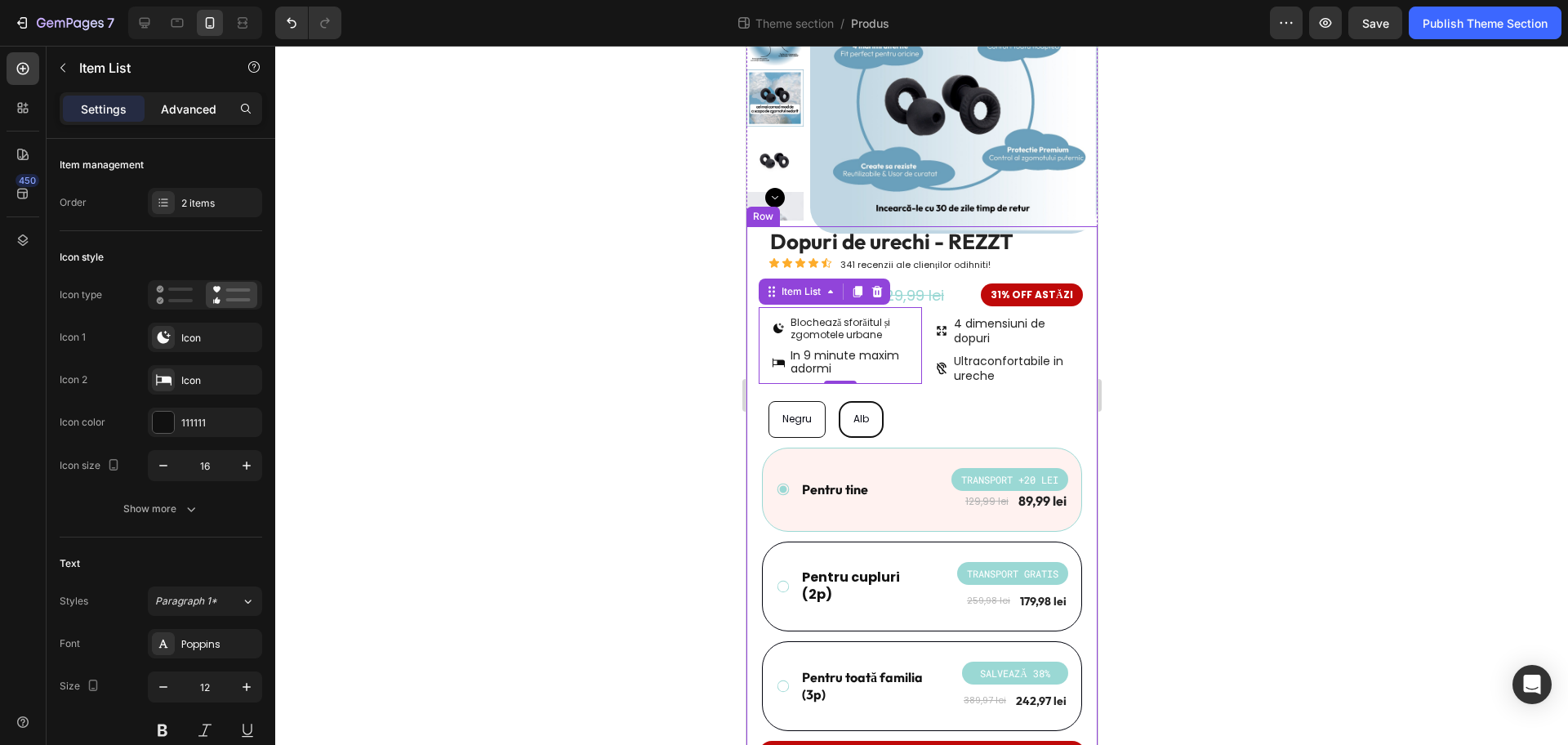
type input "100%"
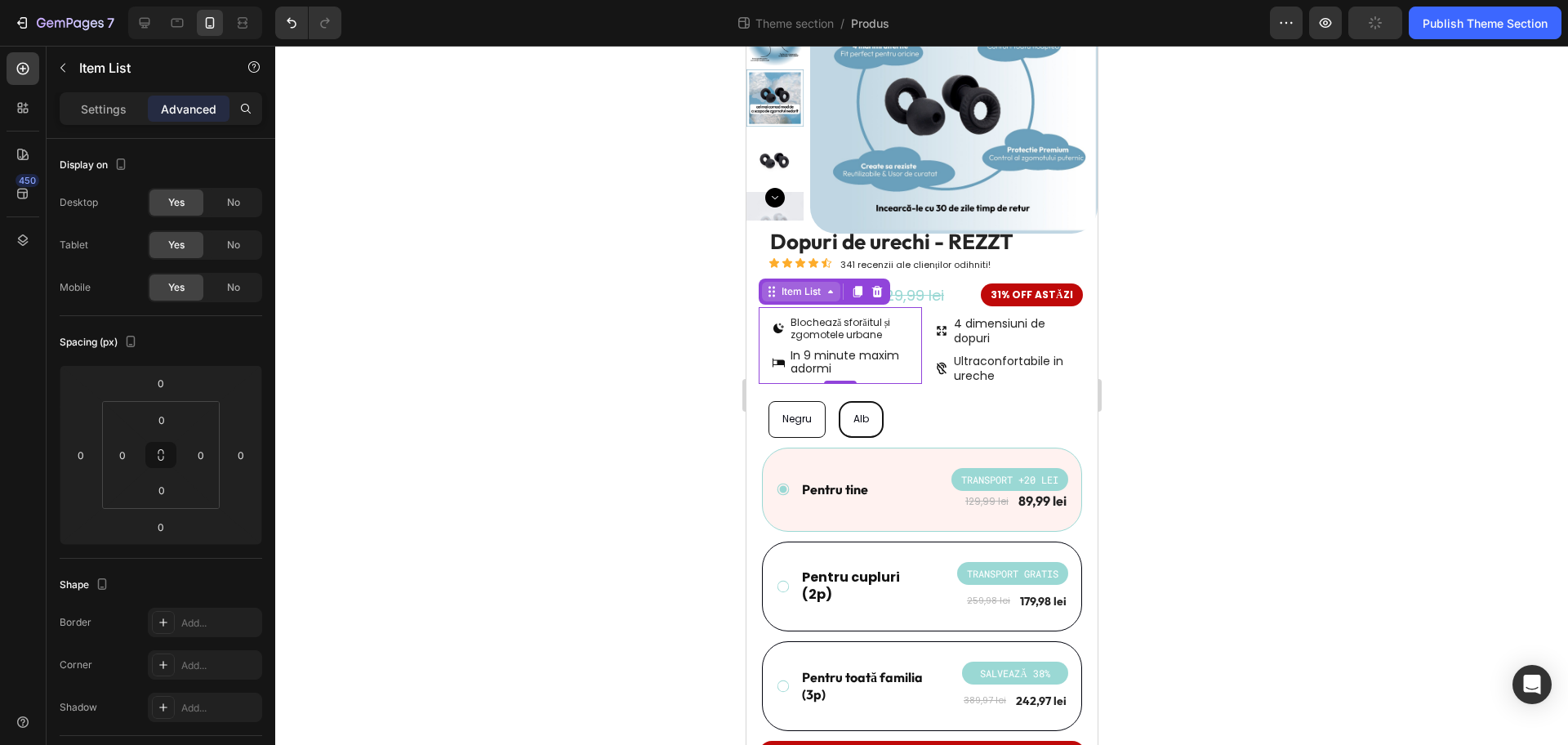
click at [795, 291] on div "Item List" at bounding box center [801, 291] width 46 height 15
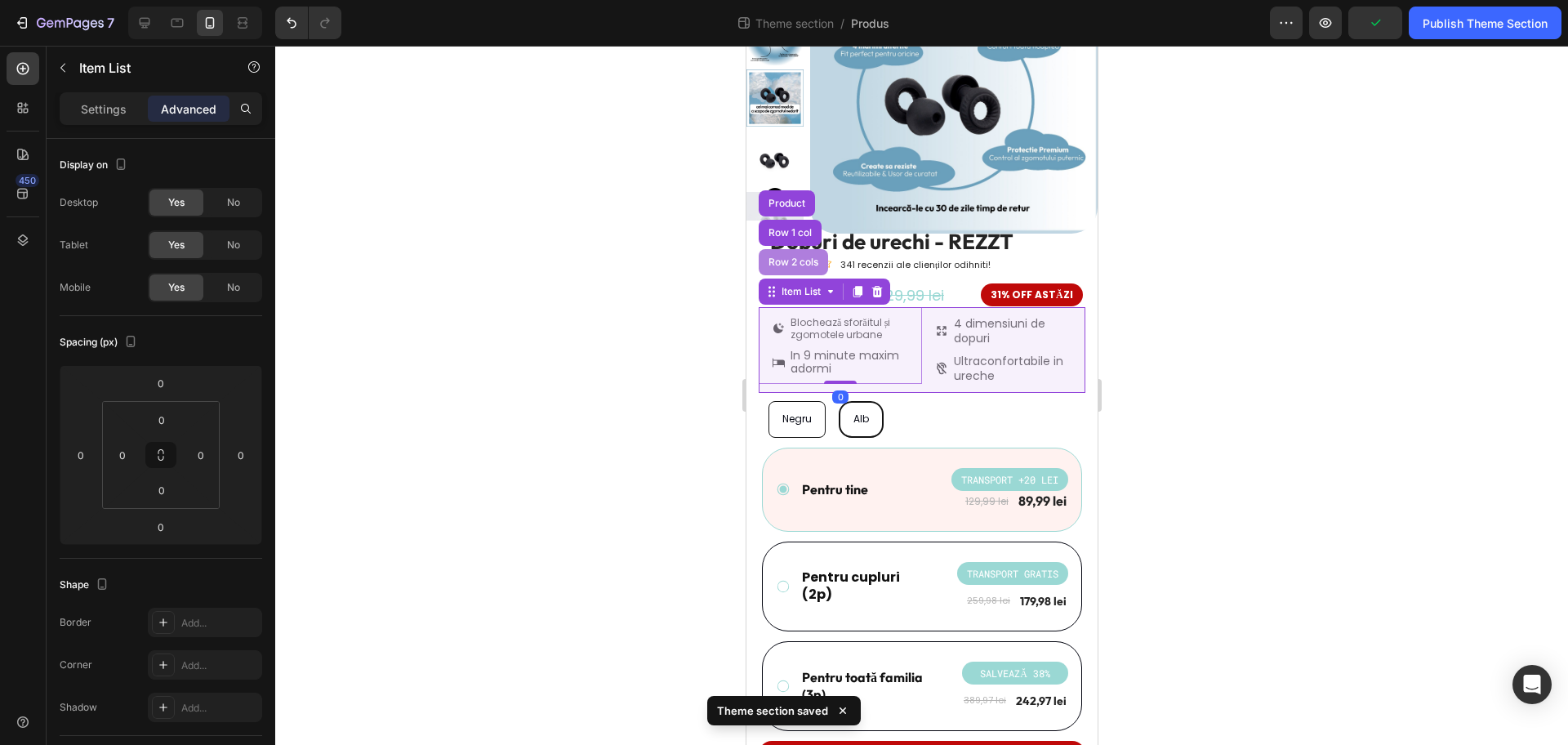
click at [794, 257] on div "Row 2 cols" at bounding box center [793, 261] width 57 height 10
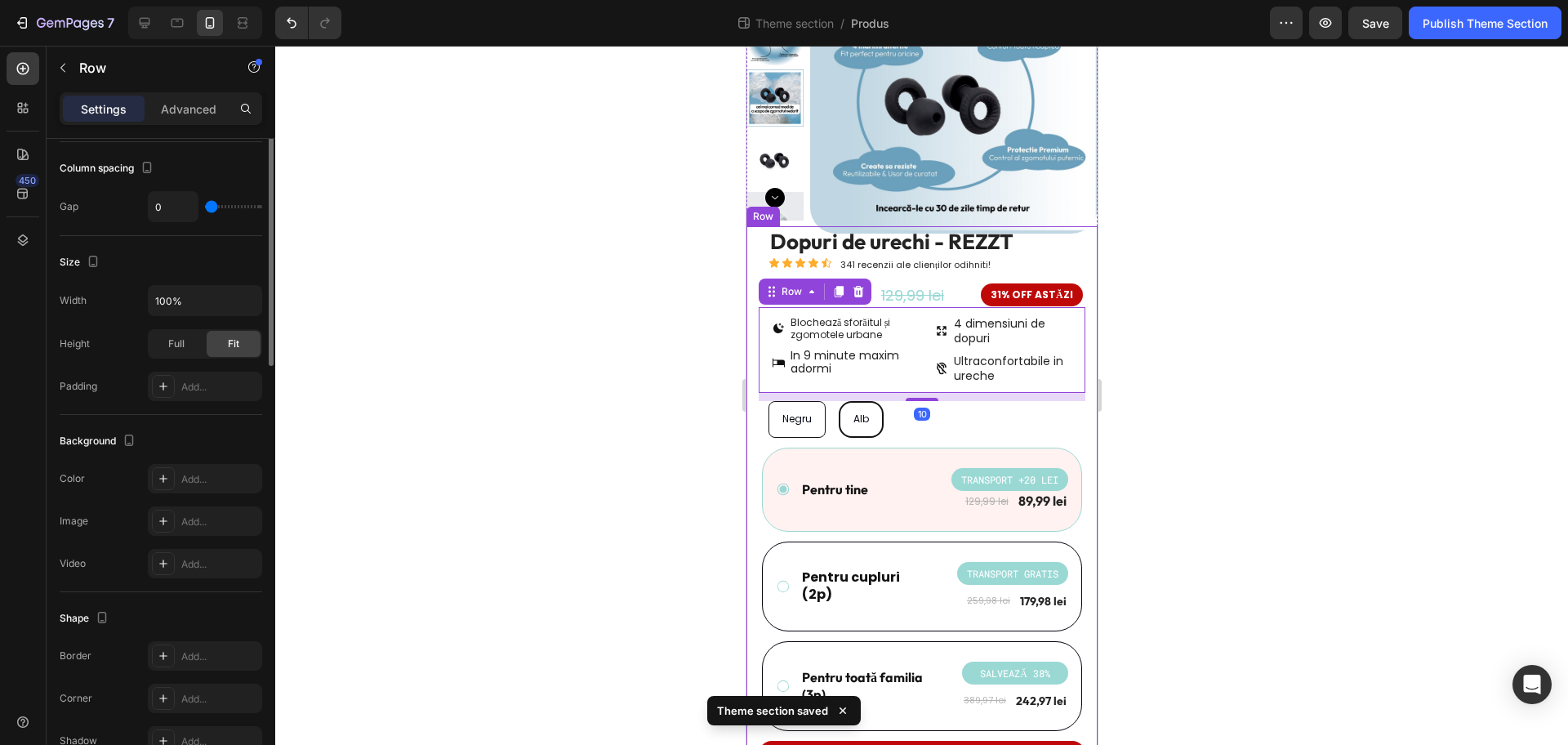
scroll to position [102, 0]
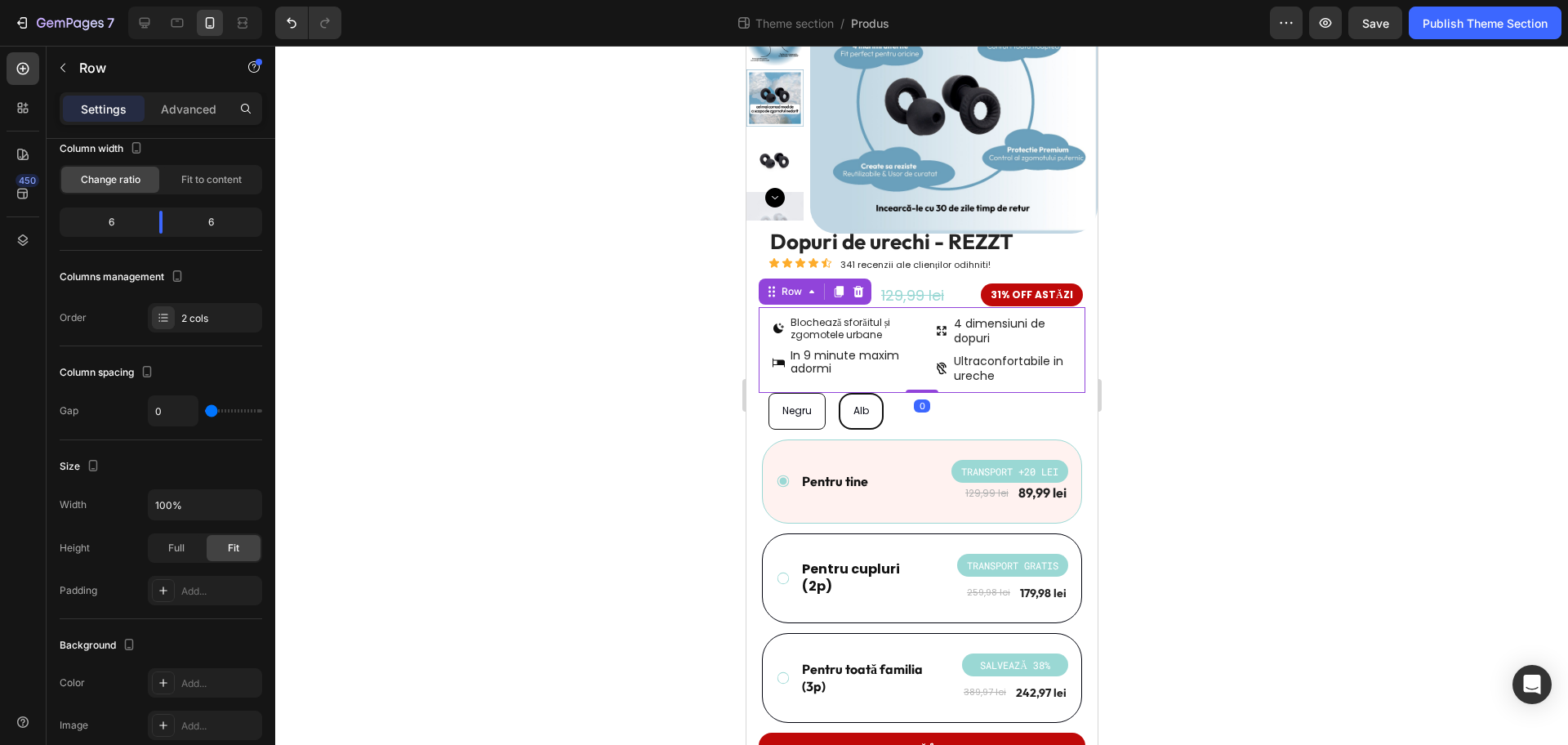
drag, startPoint x: 923, startPoint y: 400, endPoint x: 925, endPoint y: 384, distance: 16.1
click at [925, 384] on div "Blochează sforăitul și zgomotele urbane In 9 minute maxim adormi Item List 4 di…" at bounding box center [921, 350] width 327 height 86
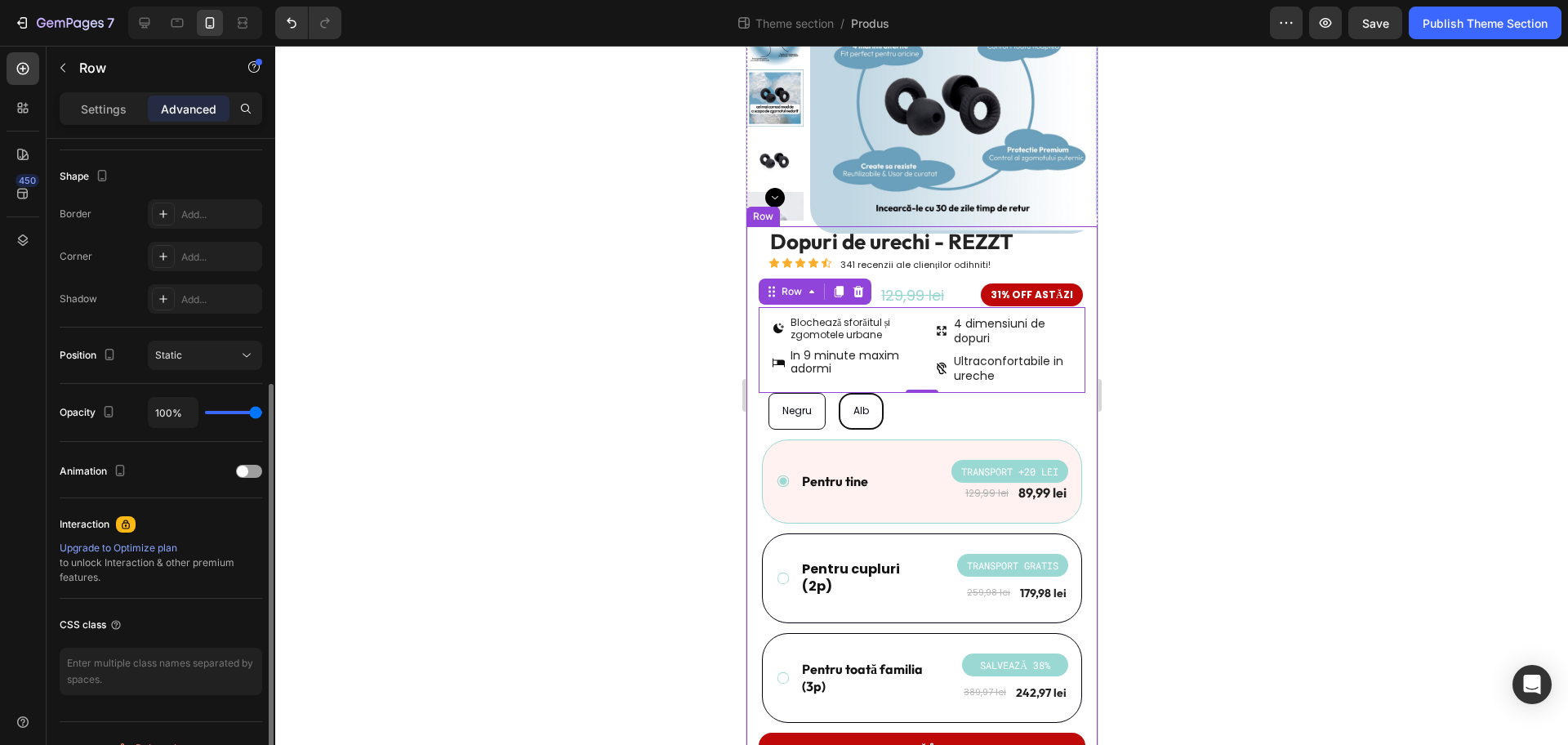
scroll to position [0, 0]
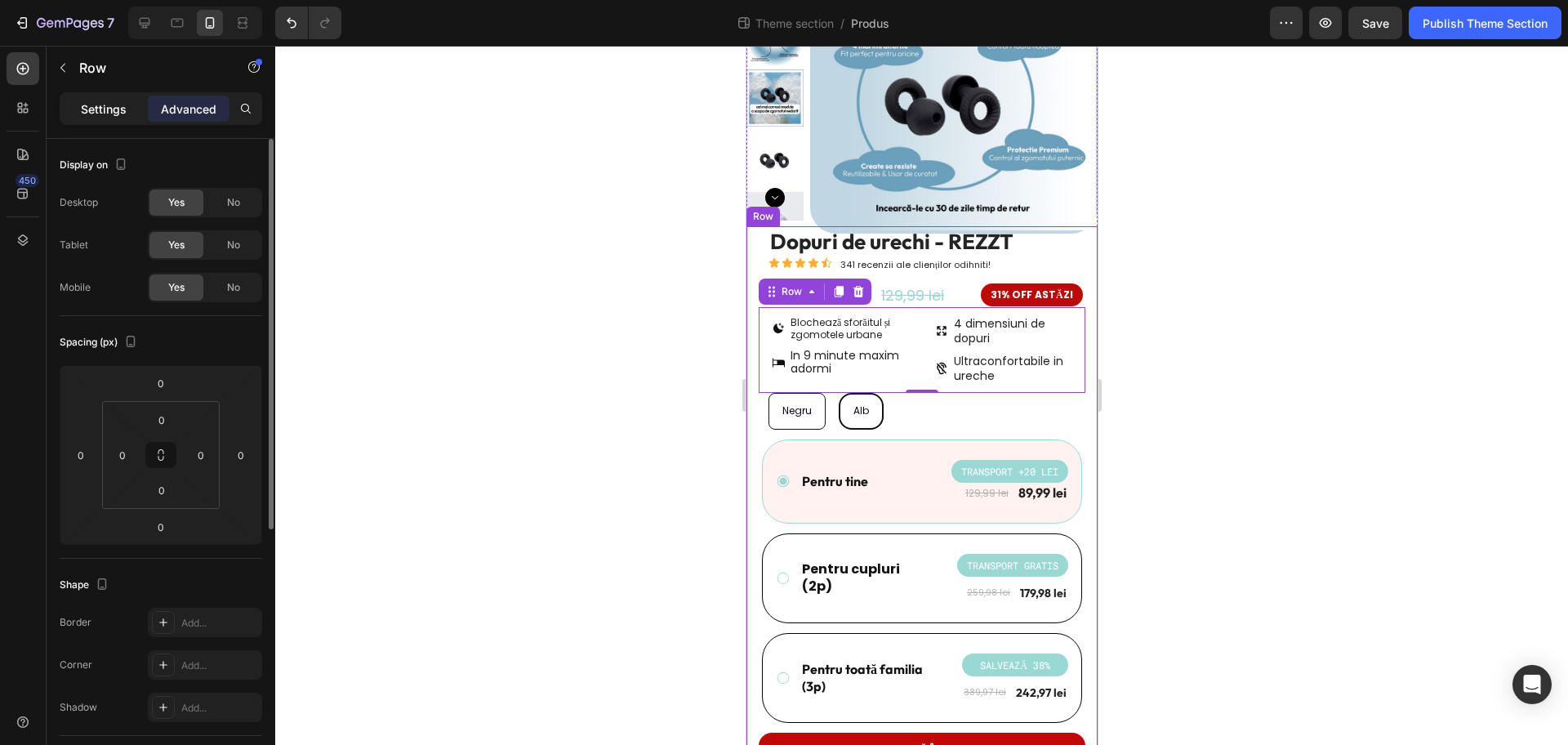
click at [87, 96] on div "Settings" at bounding box center [104, 109] width 82 height 27
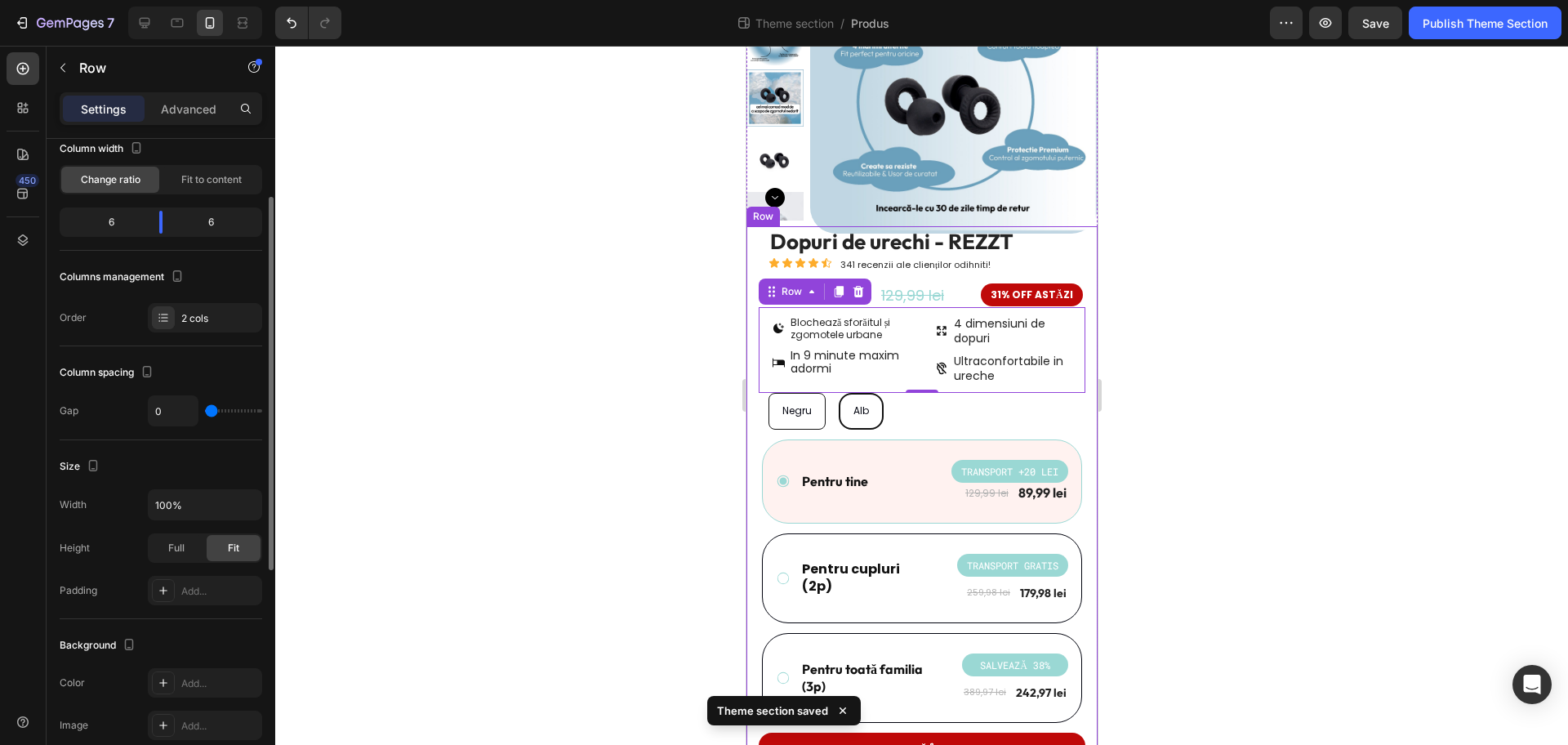
scroll to position [205, 0]
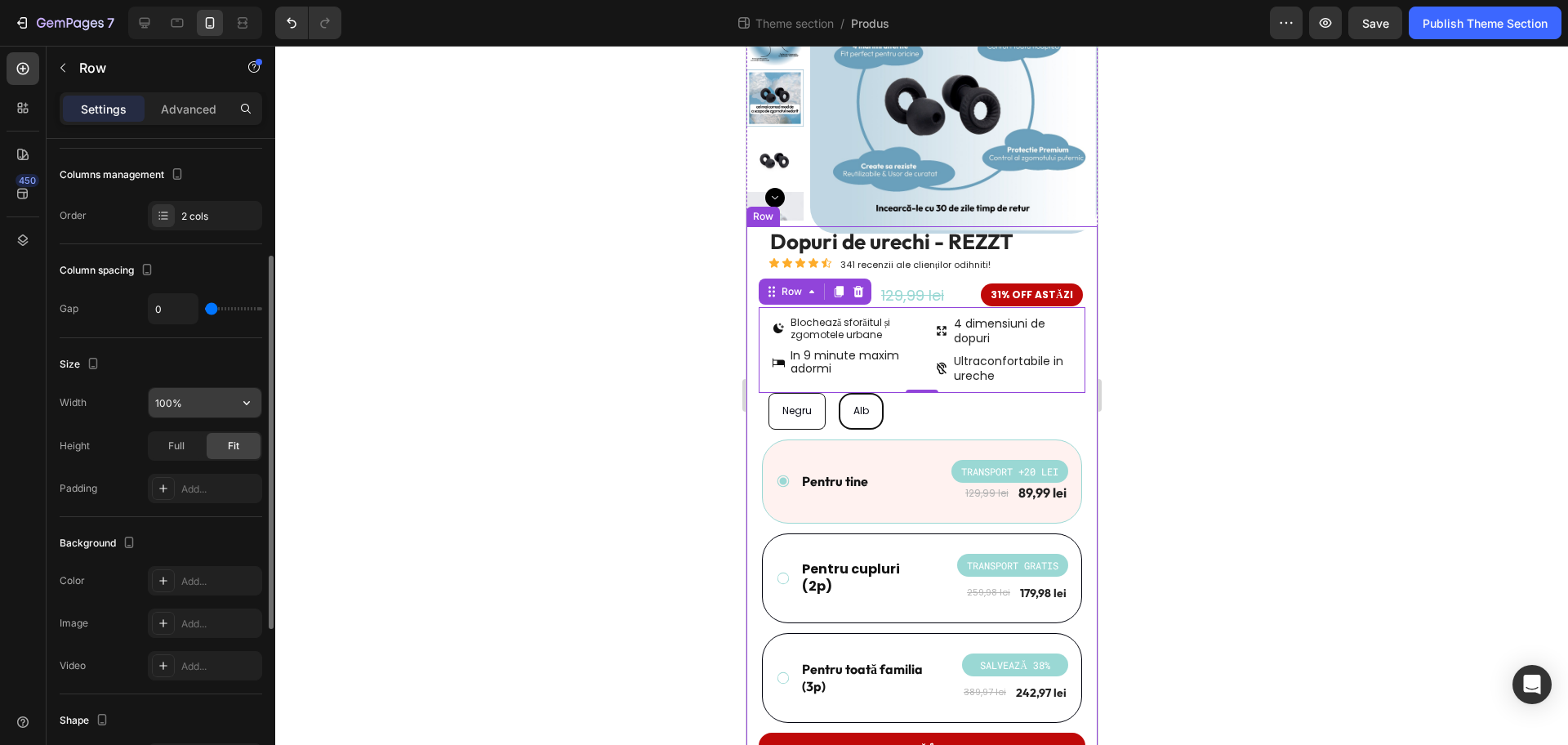
click at [223, 403] on input "100%" at bounding box center [205, 402] width 113 height 29
click at [259, 404] on button "button" at bounding box center [246, 402] width 29 height 29
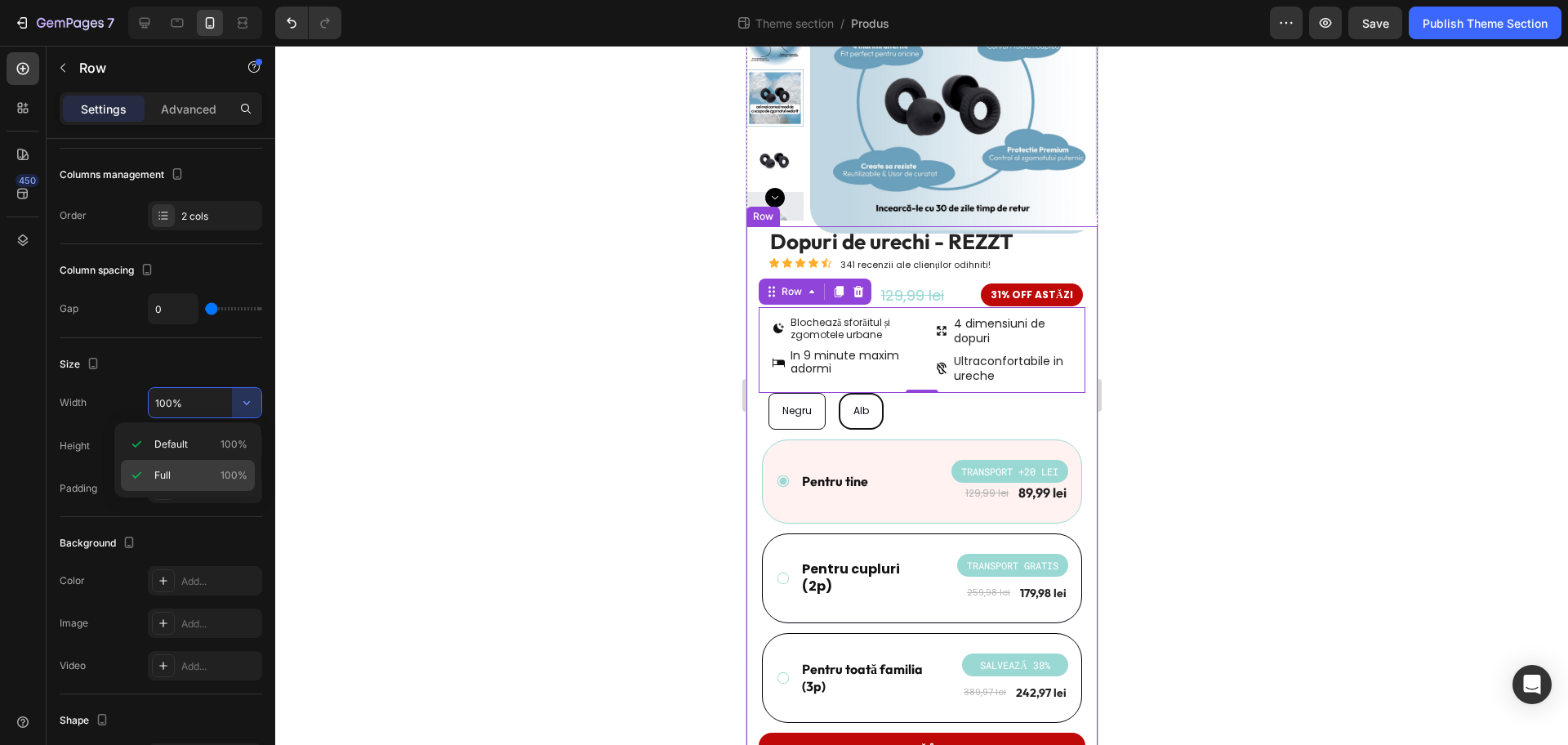
click at [214, 470] on p "Full 100%" at bounding box center [200, 475] width 93 height 15
click at [753, 301] on div "Dopuri de urechi - REZZT Product Title Icon Icon Icon Icon Icon Icon List 341 r…" at bounding box center [921, 519] width 351 height 587
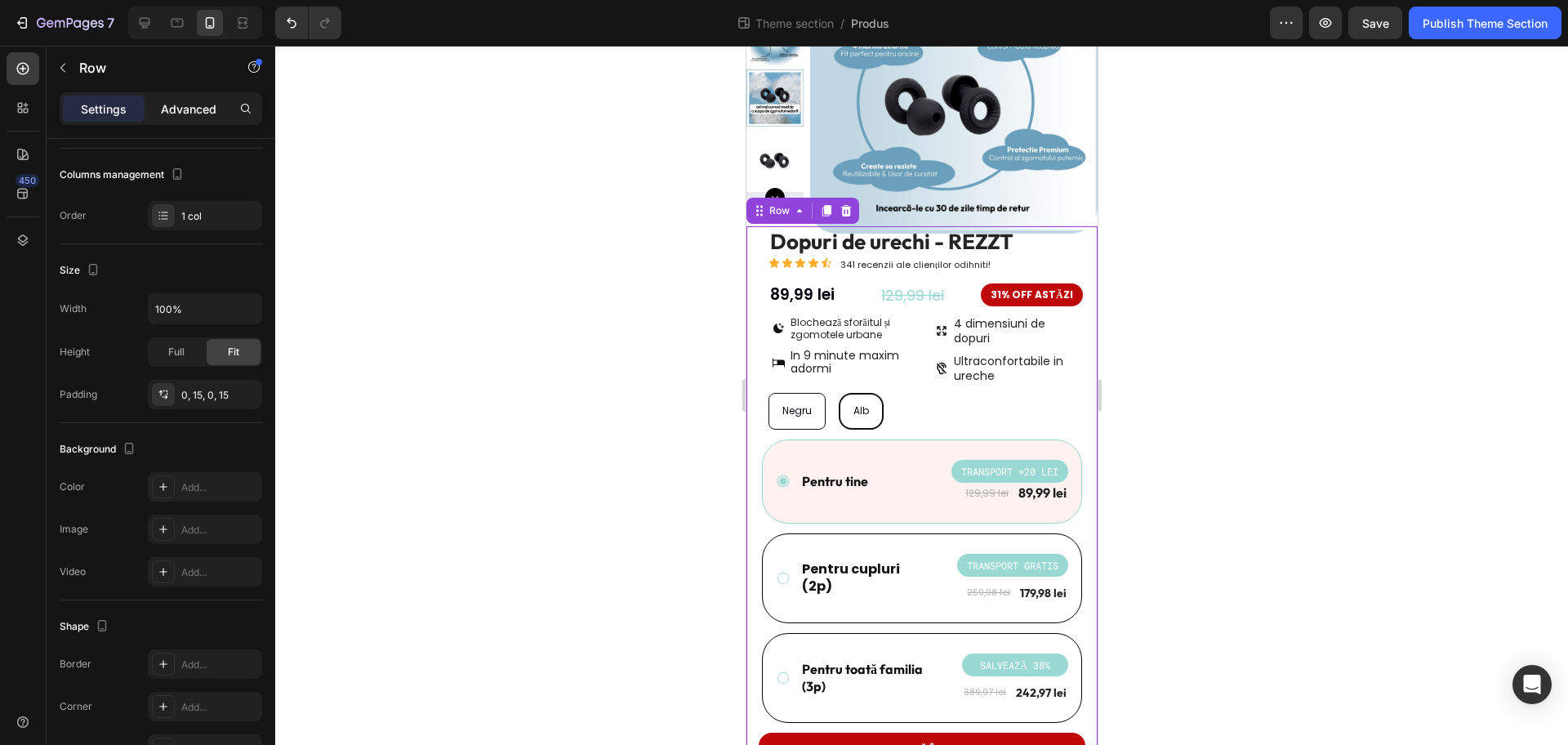
click at [186, 106] on p "Advanced" at bounding box center [189, 108] width 56 height 17
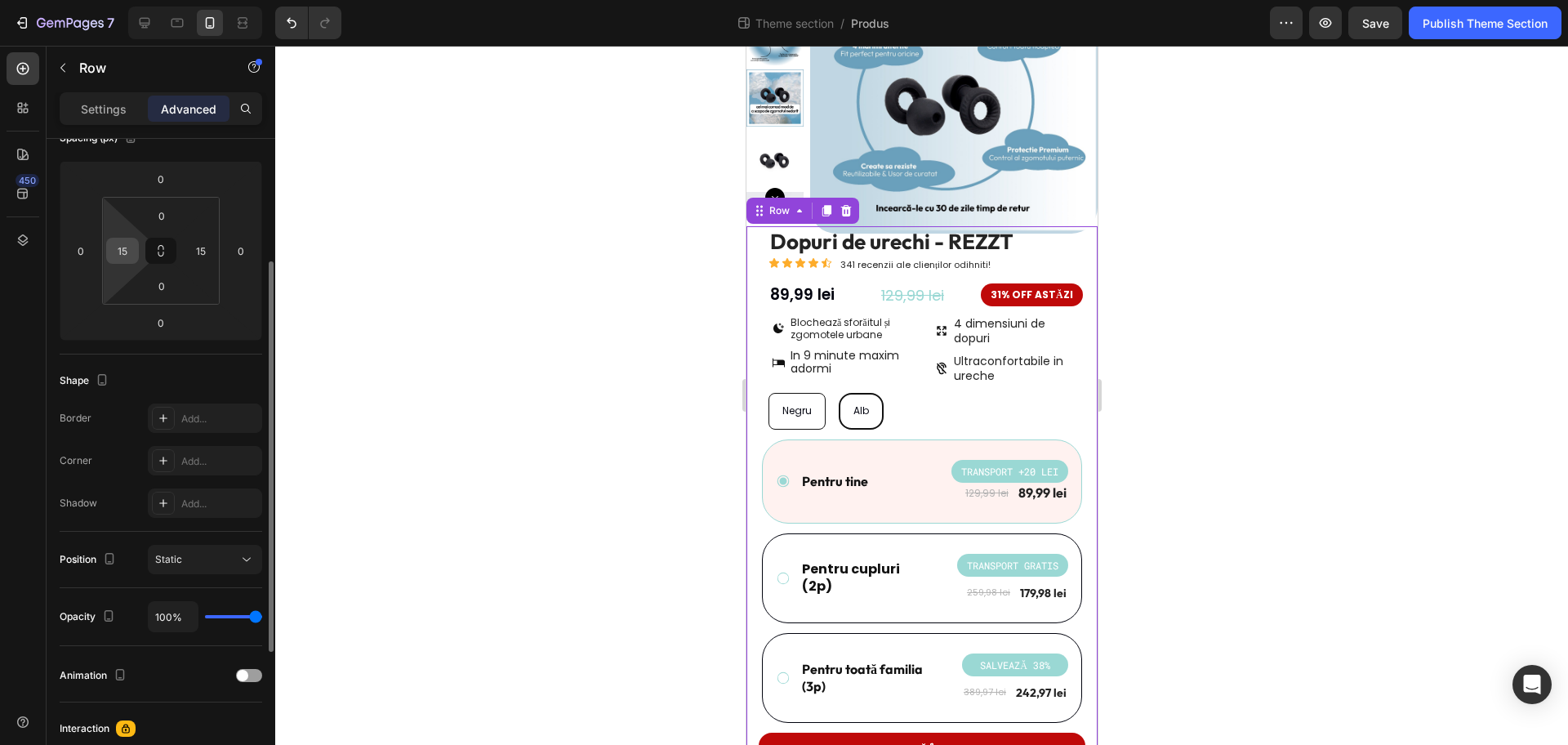
click at [123, 257] on input "15" at bounding box center [122, 251] width 25 height 25
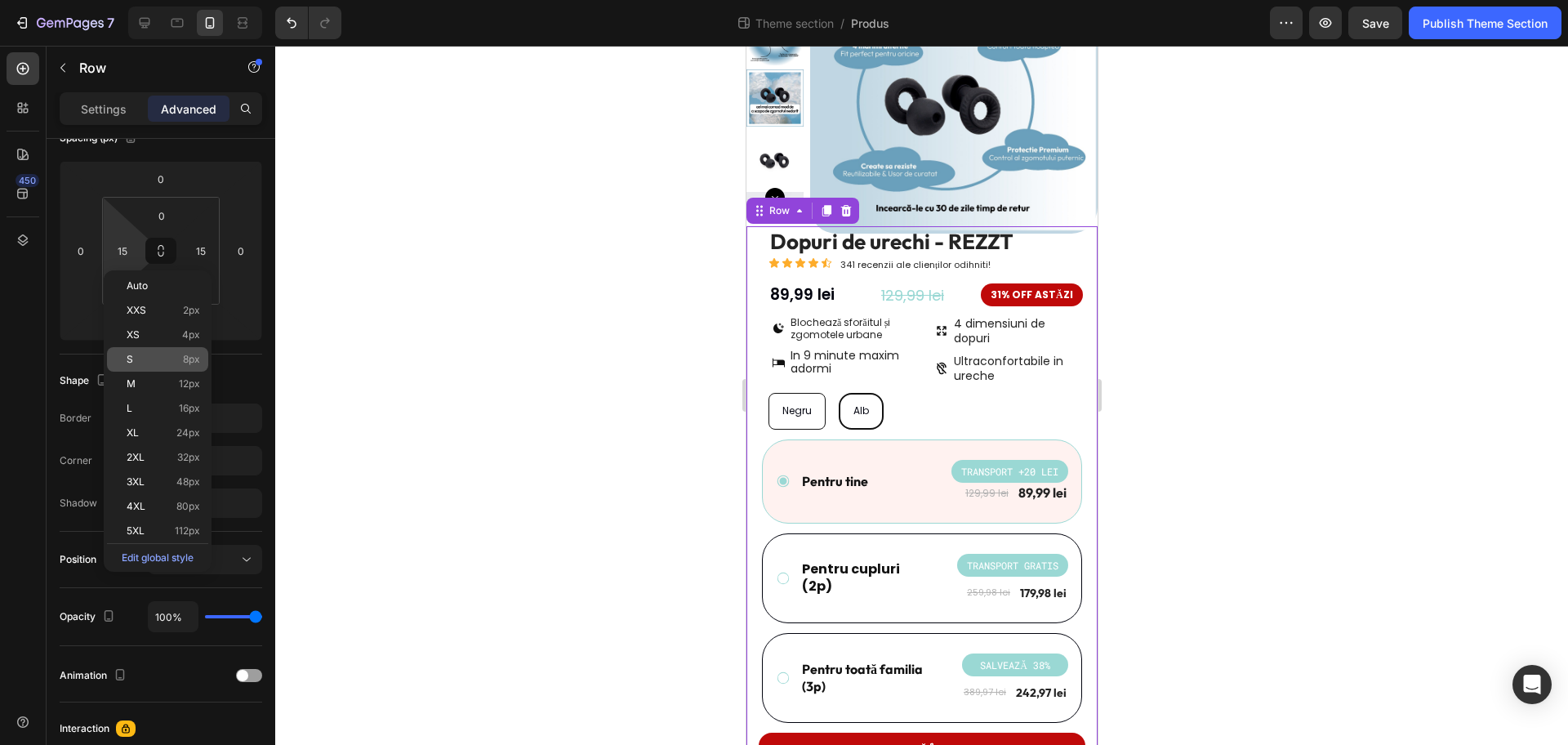
click at [183, 364] on span "8px" at bounding box center [191, 359] width 17 height 12
type input "8"
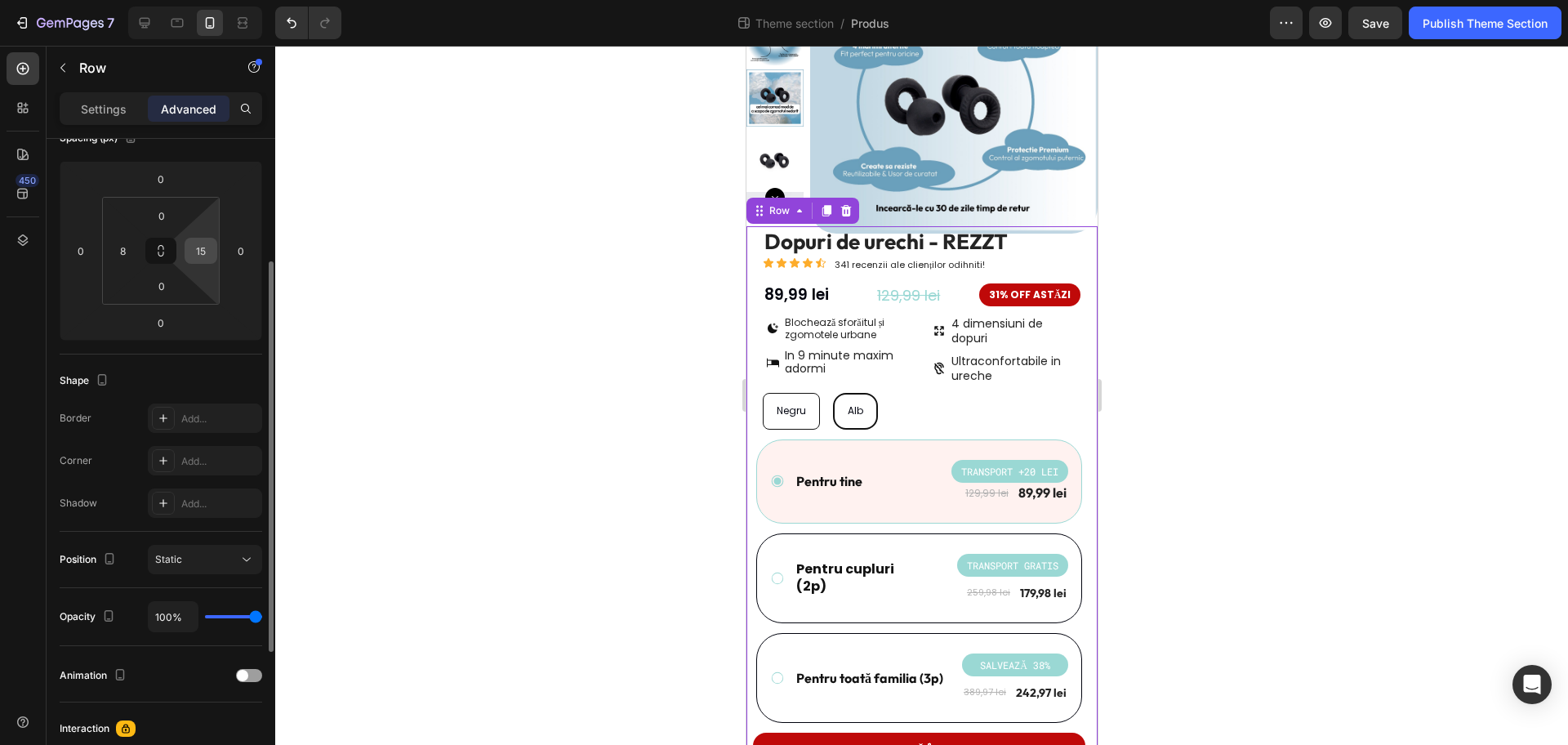
click at [207, 249] on input "15" at bounding box center [201, 251] width 25 height 25
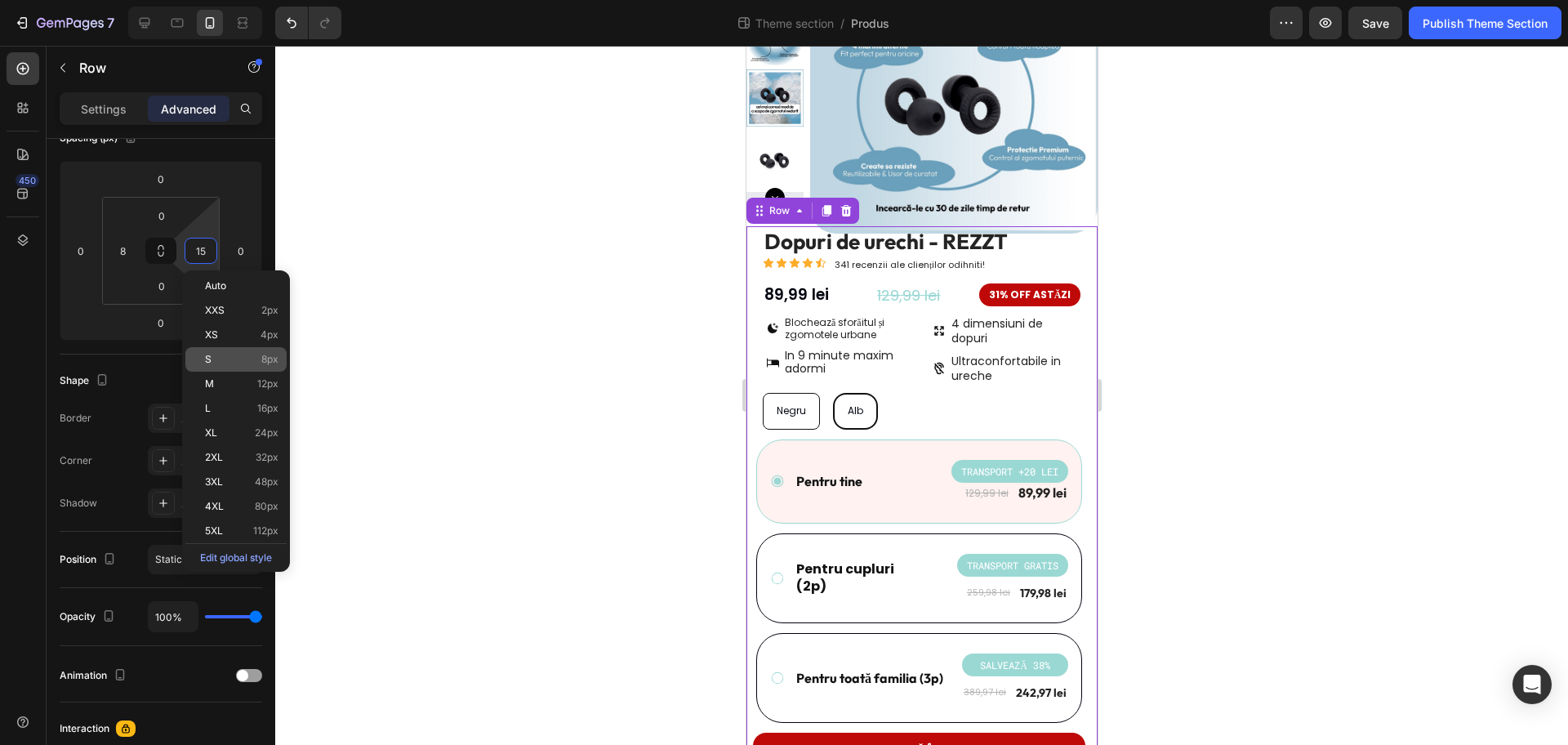
click at [257, 355] on p "S 8px" at bounding box center [241, 359] width 74 height 12
type input "8"
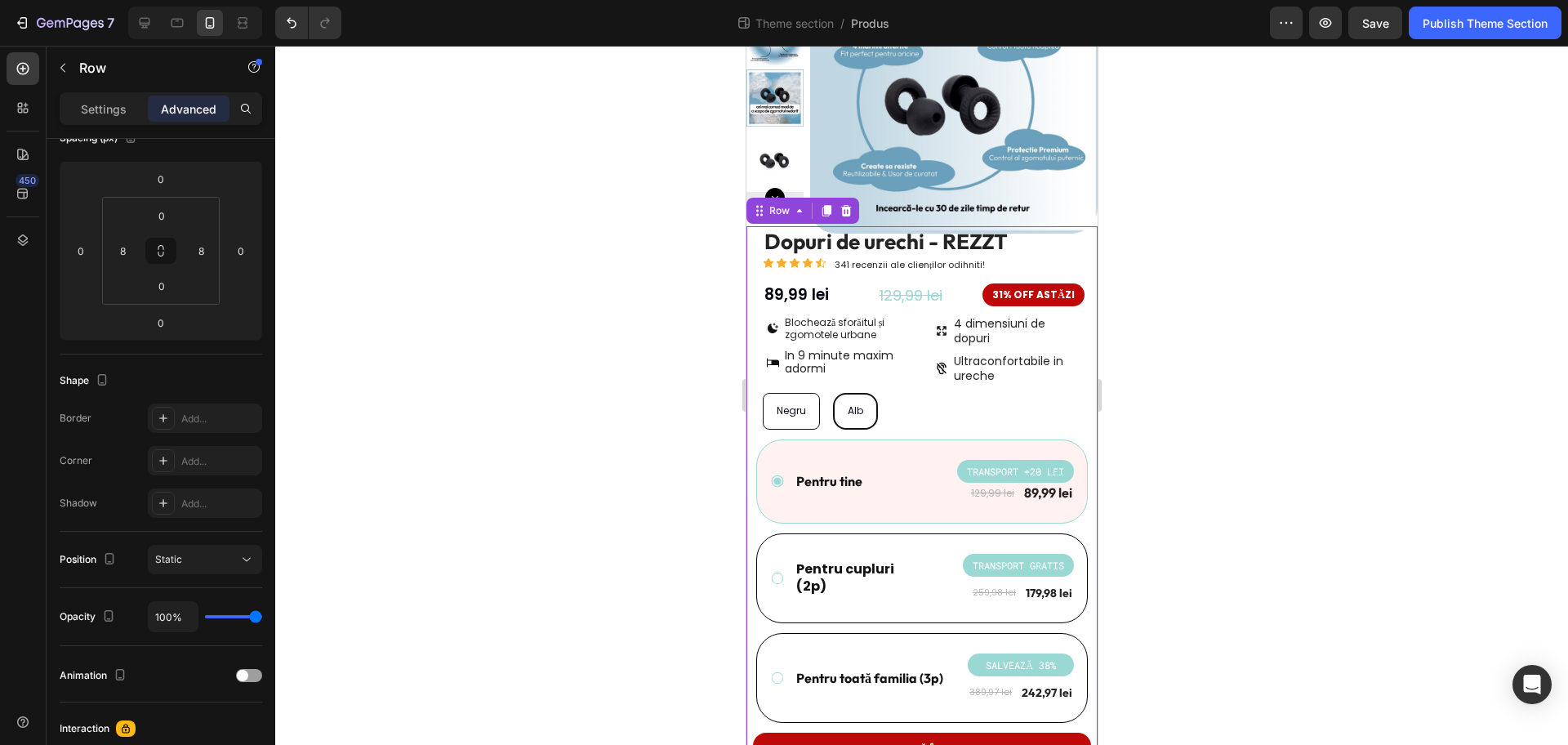
click at [535, 377] on div at bounding box center [922, 395] width 1293 height 699
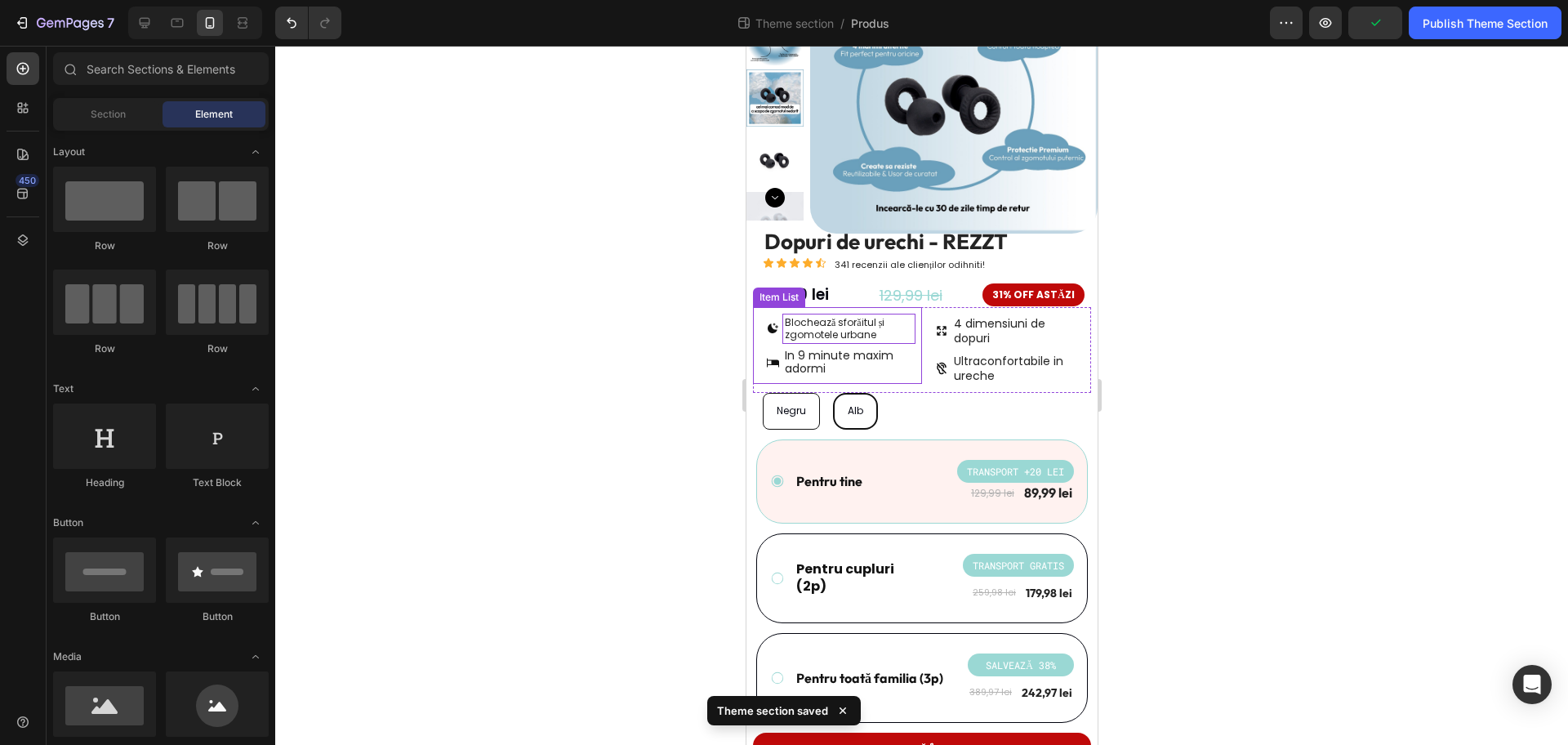
click at [866, 323] on p "Blochează sforăitul și zgomotele urbane" at bounding box center [848, 329] width 128 height 26
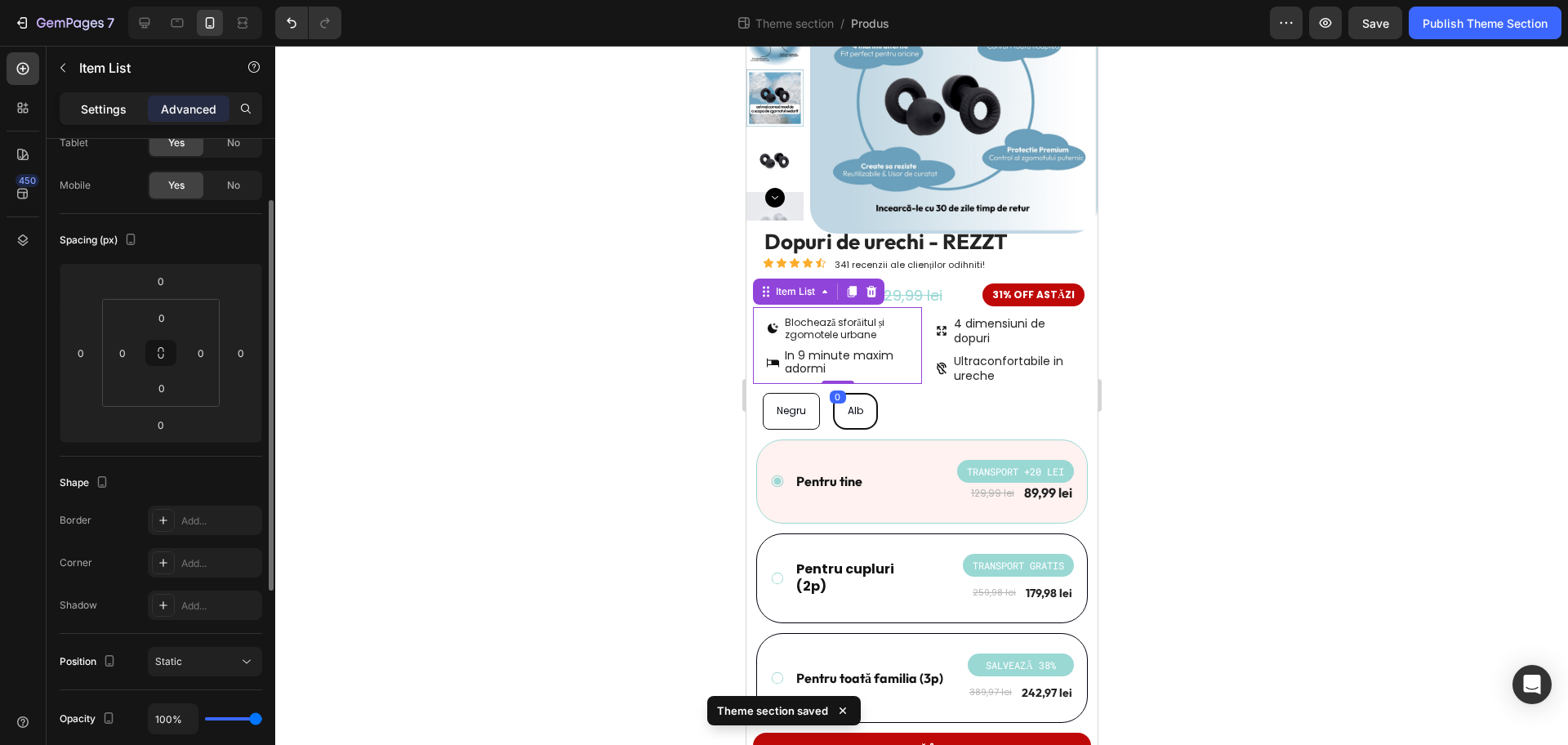
click at [101, 113] on p "Settings" at bounding box center [104, 108] width 46 height 17
type input "4"
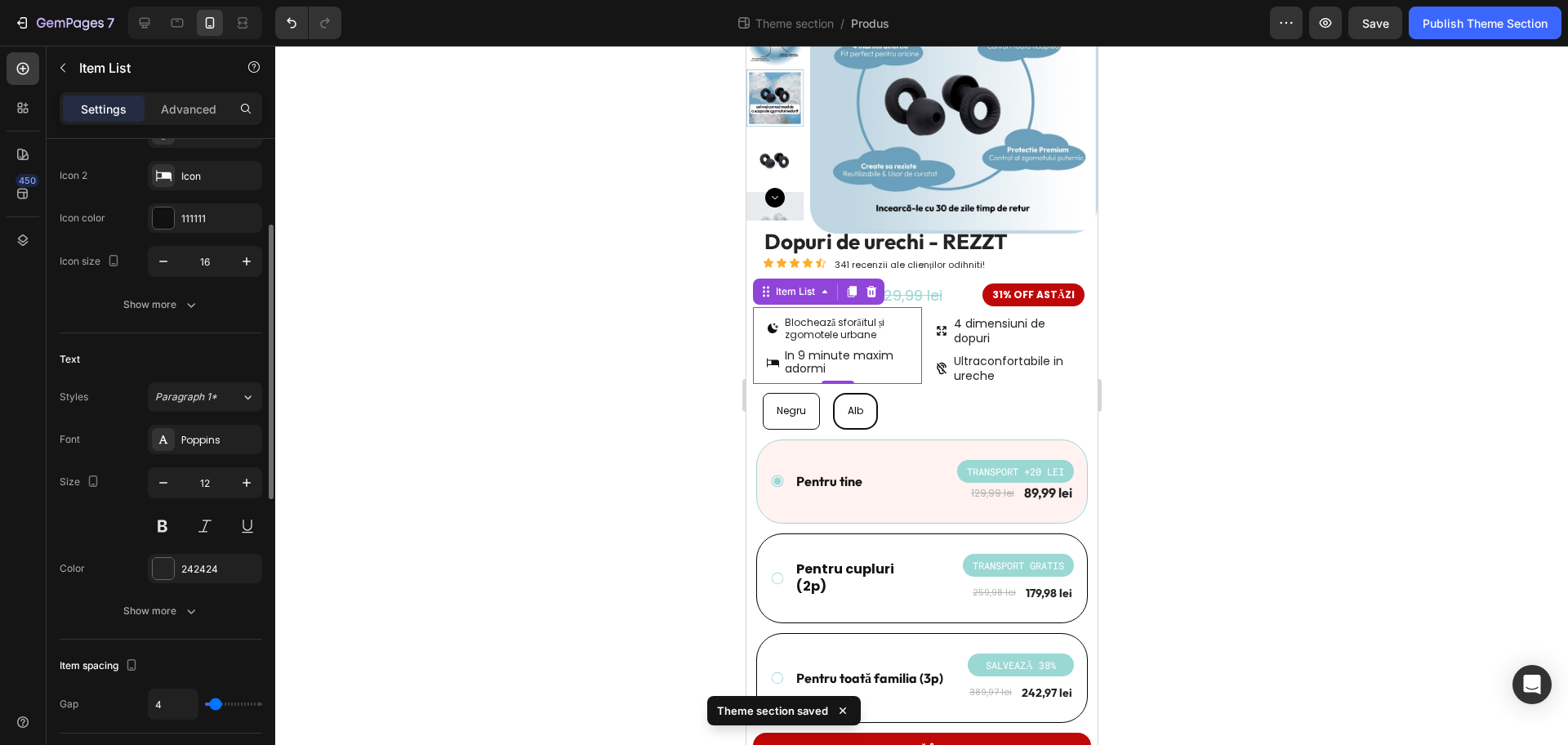
scroll to position [307, 0]
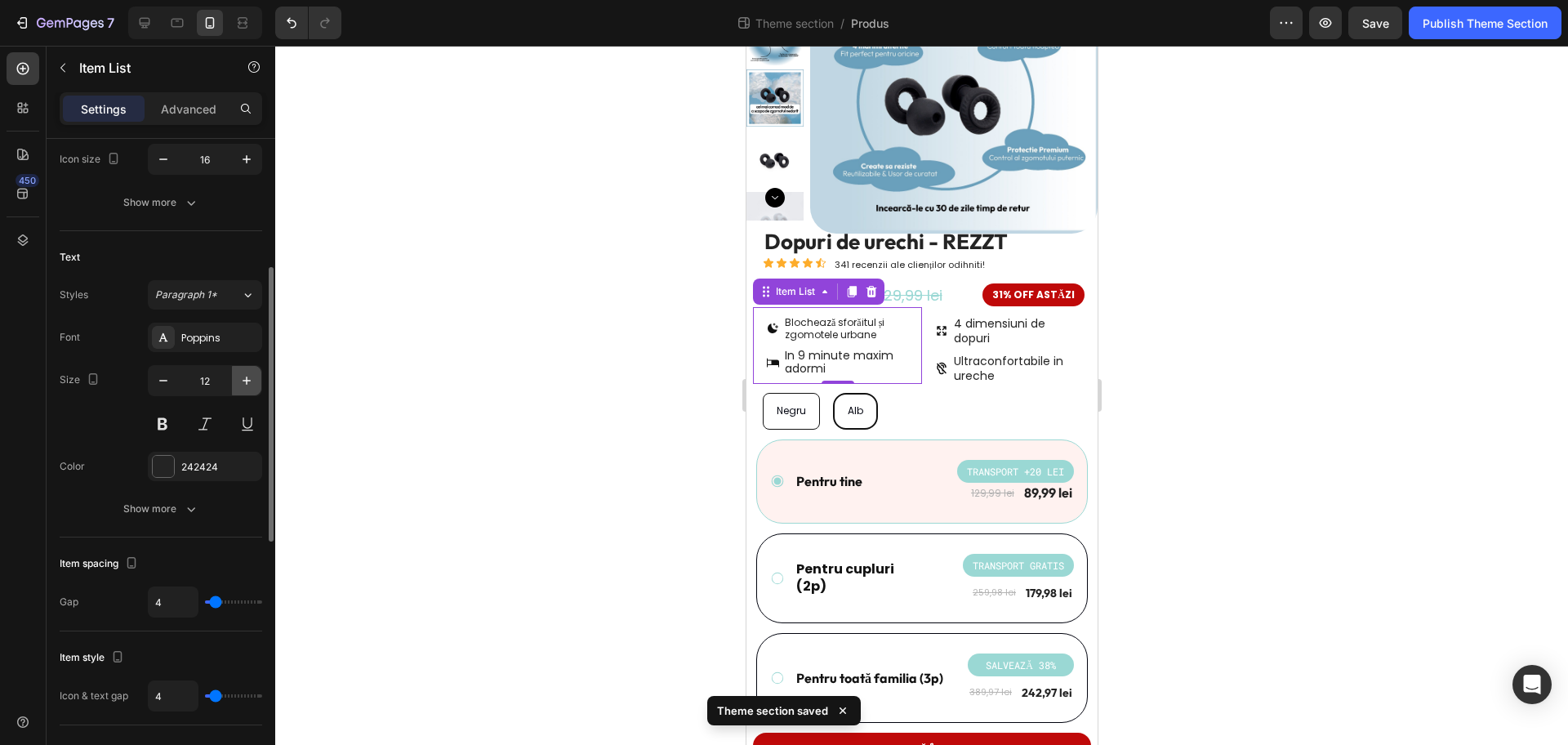
click at [246, 385] on icon "button" at bounding box center [246, 380] width 16 height 16
type input "14"
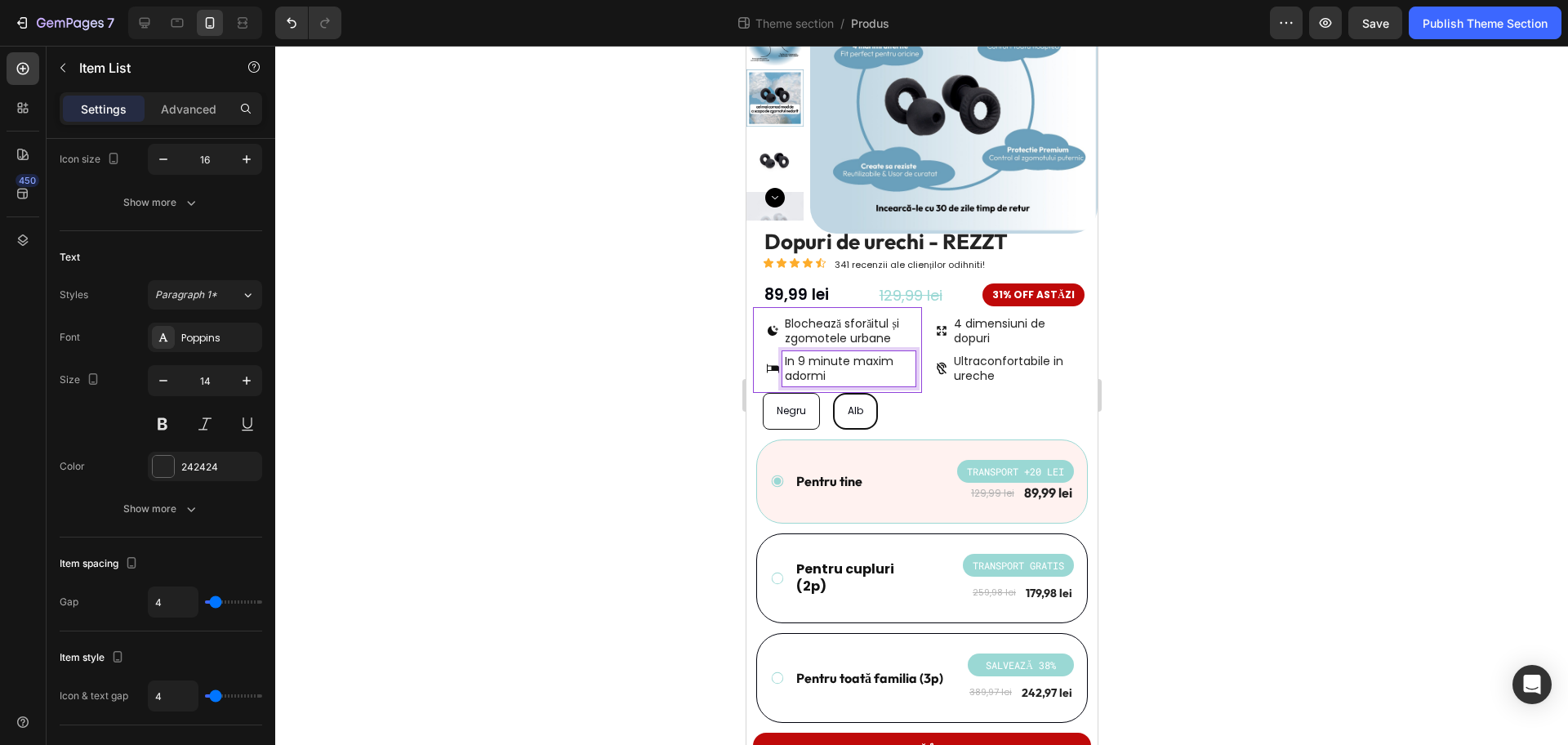
click at [1222, 323] on div at bounding box center [922, 395] width 1293 height 699
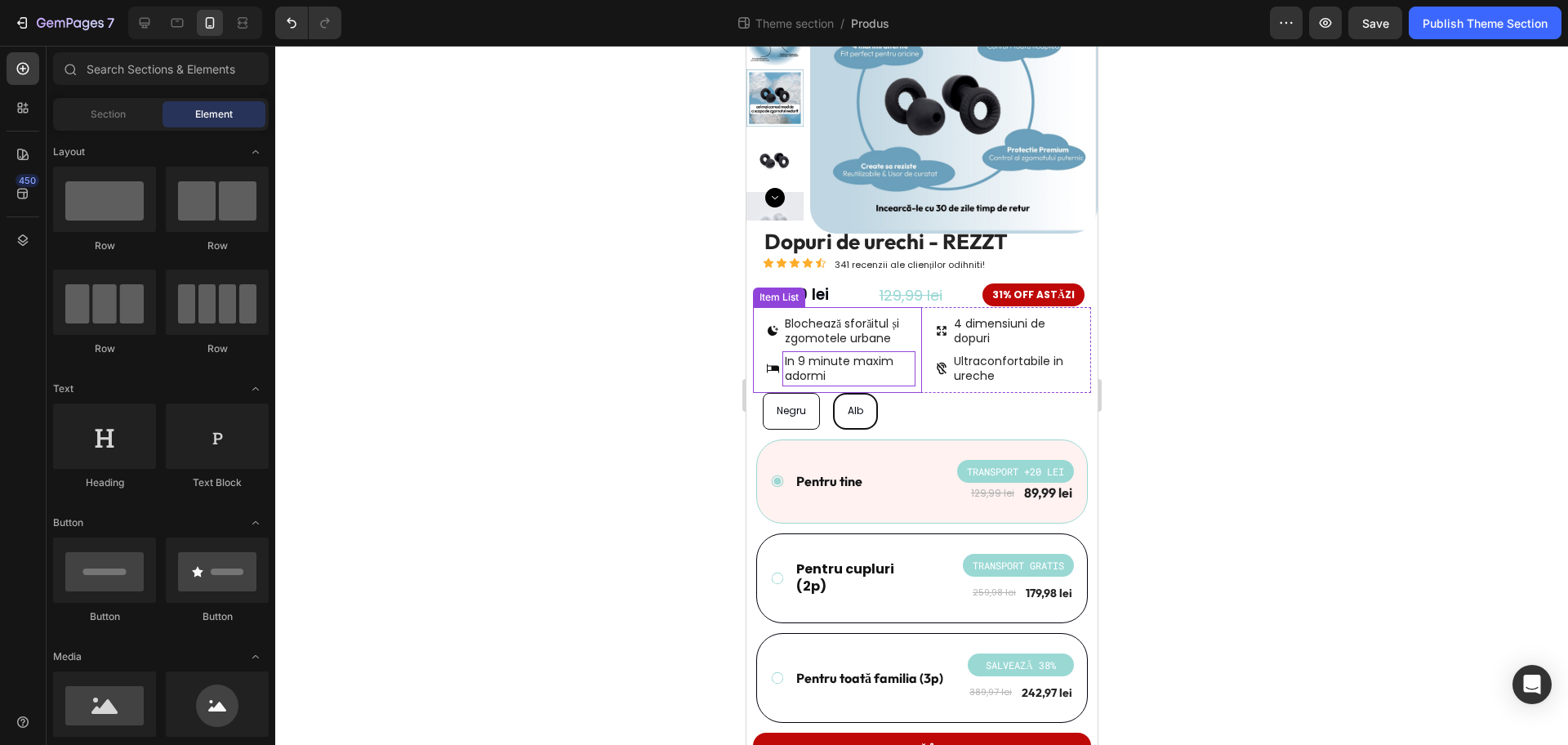
click at [770, 325] on icon at bounding box center [772, 330] width 13 height 13
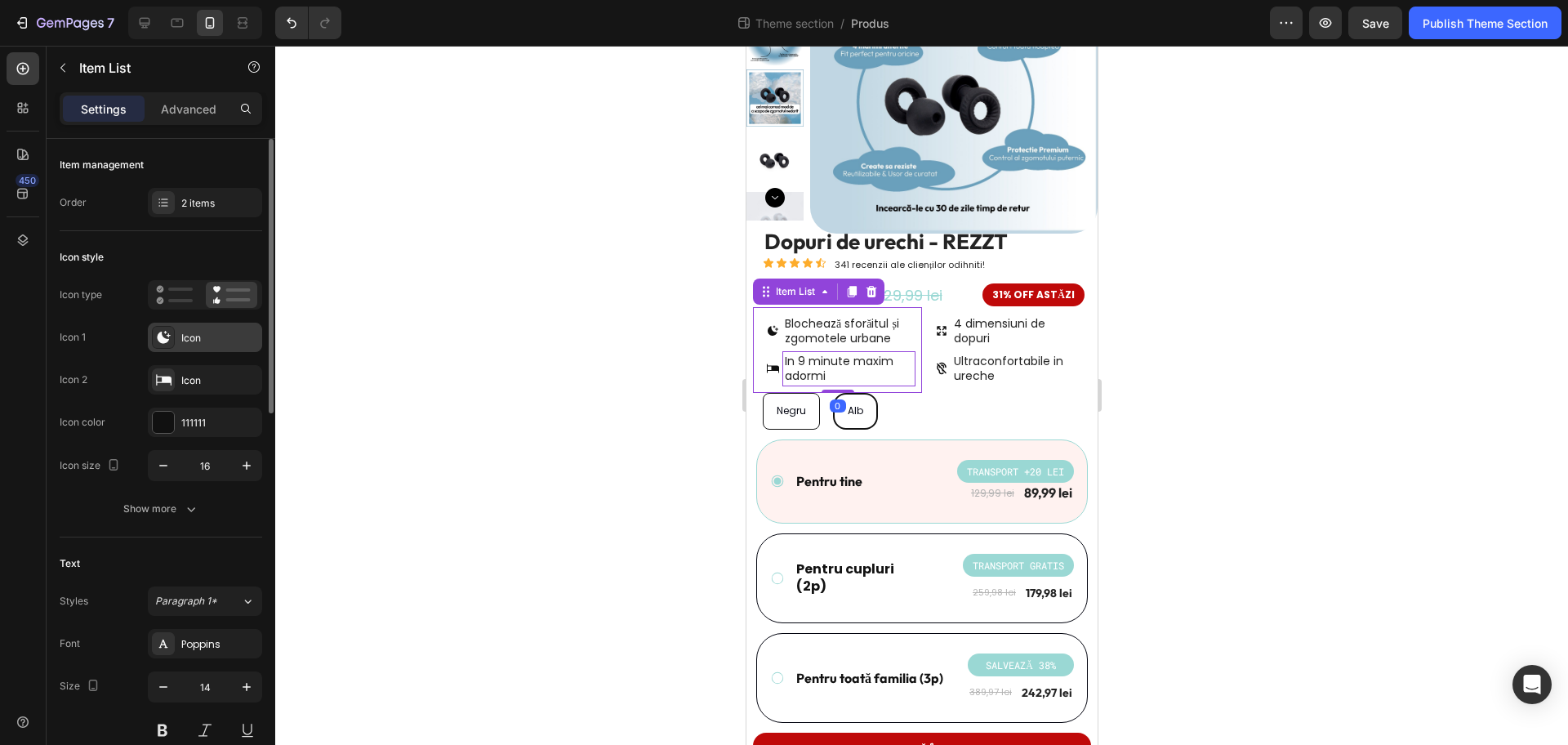
click at [211, 345] on div "Icon" at bounding box center [205, 337] width 114 height 29
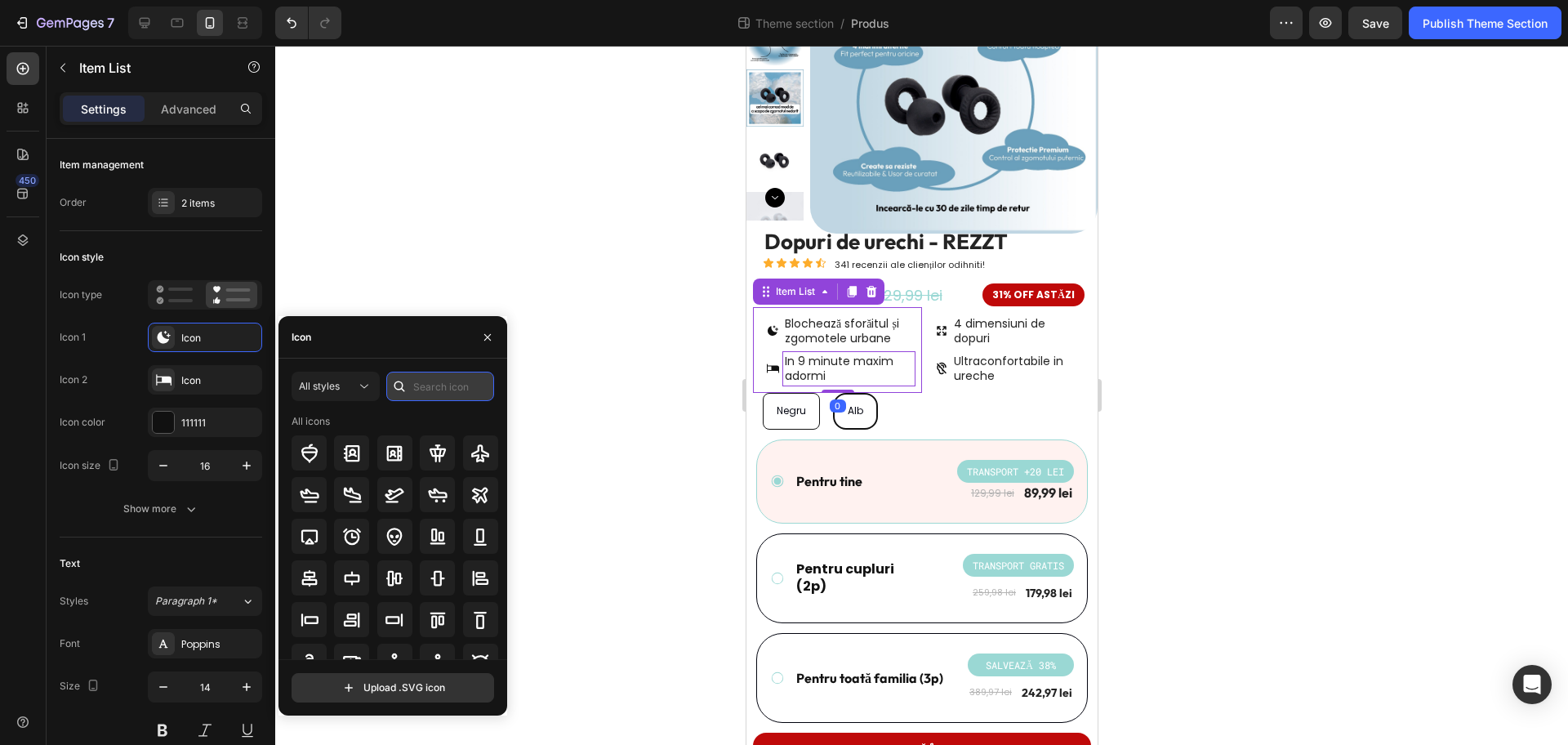
click at [423, 380] on input "text" at bounding box center [440, 386] width 108 height 29
click at [465, 390] on input "ear" at bounding box center [440, 386] width 108 height 29
type input "ear"
click at [448, 386] on input "ear" at bounding box center [440, 386] width 108 height 29
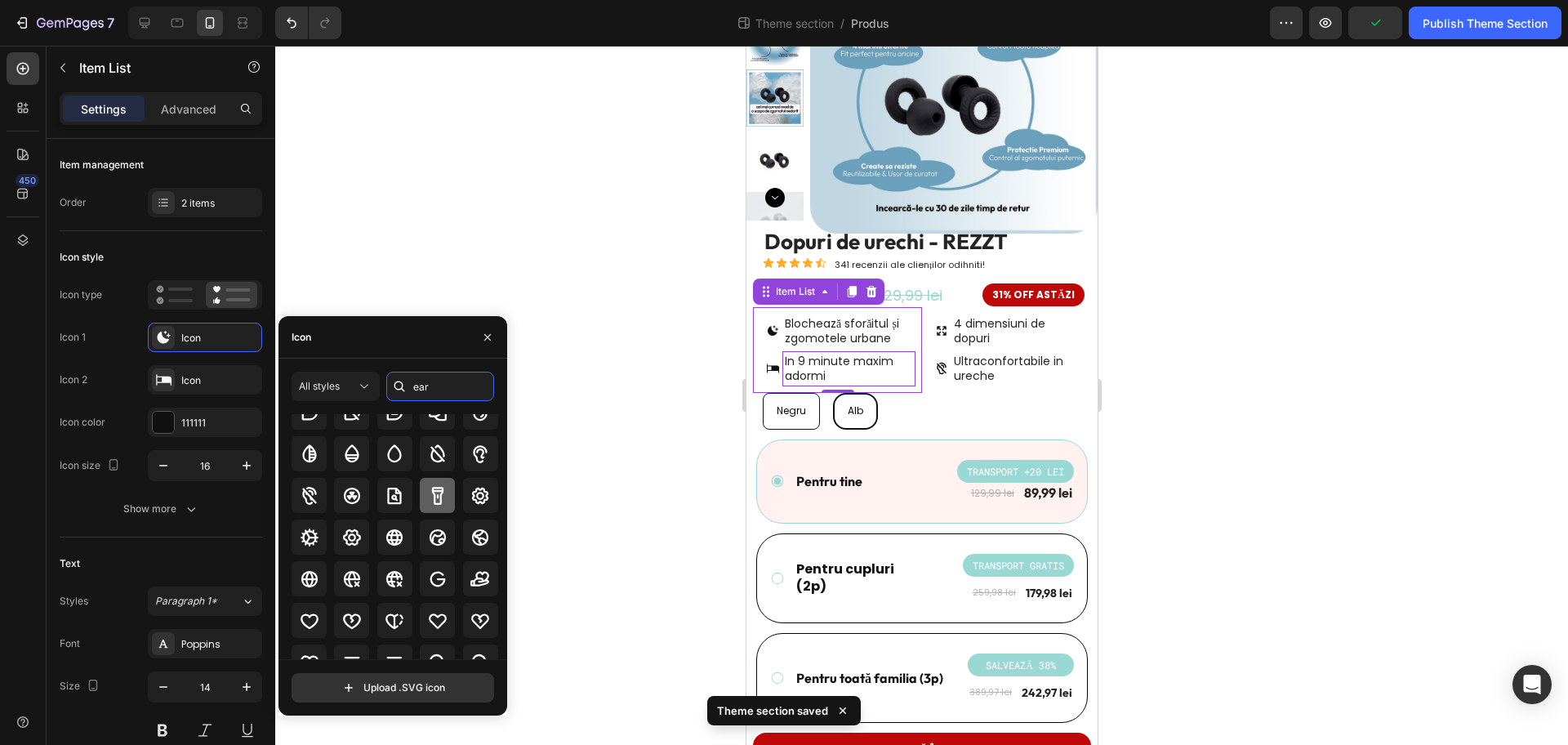
scroll to position [102, 0]
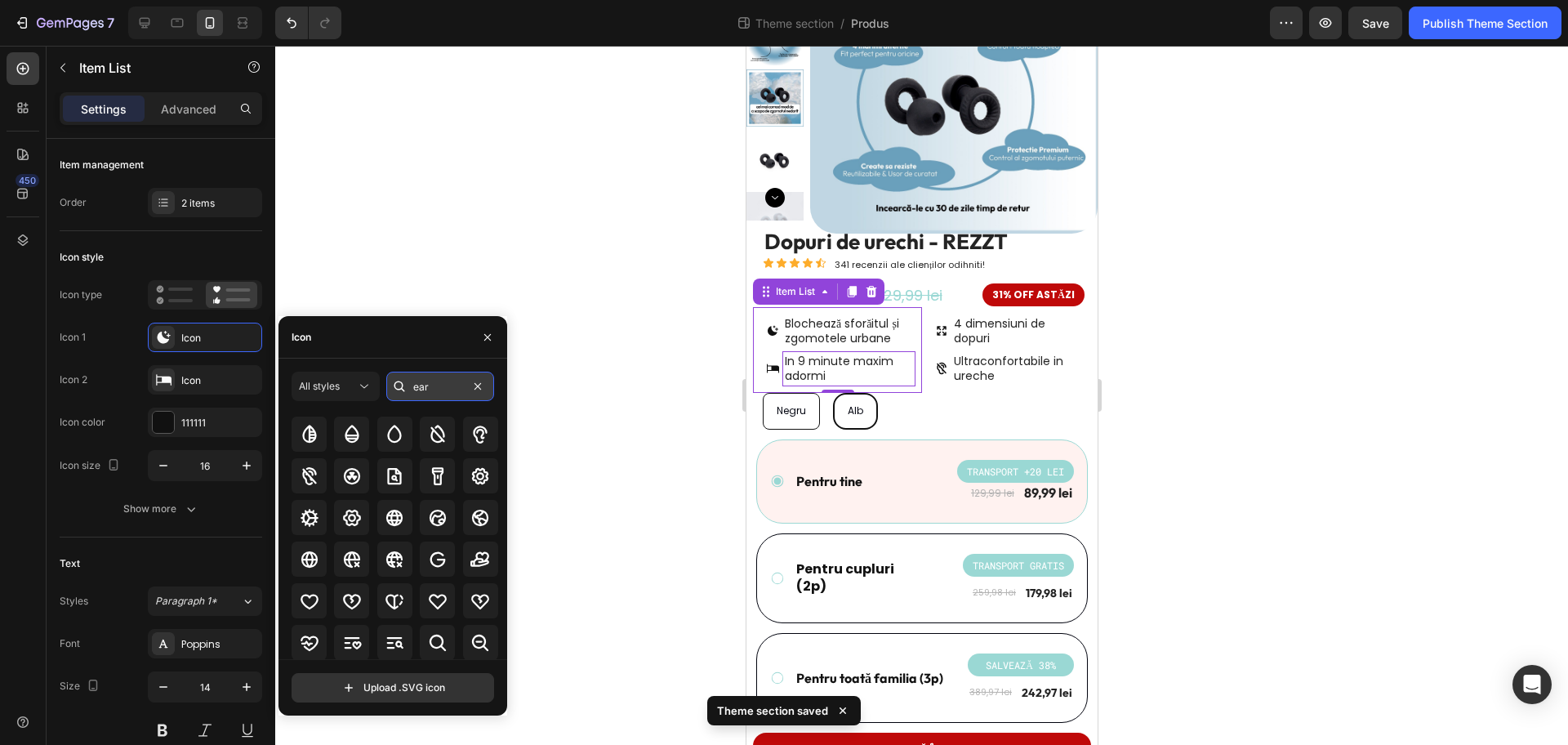
click at [453, 390] on input "ear" at bounding box center [440, 386] width 108 height 29
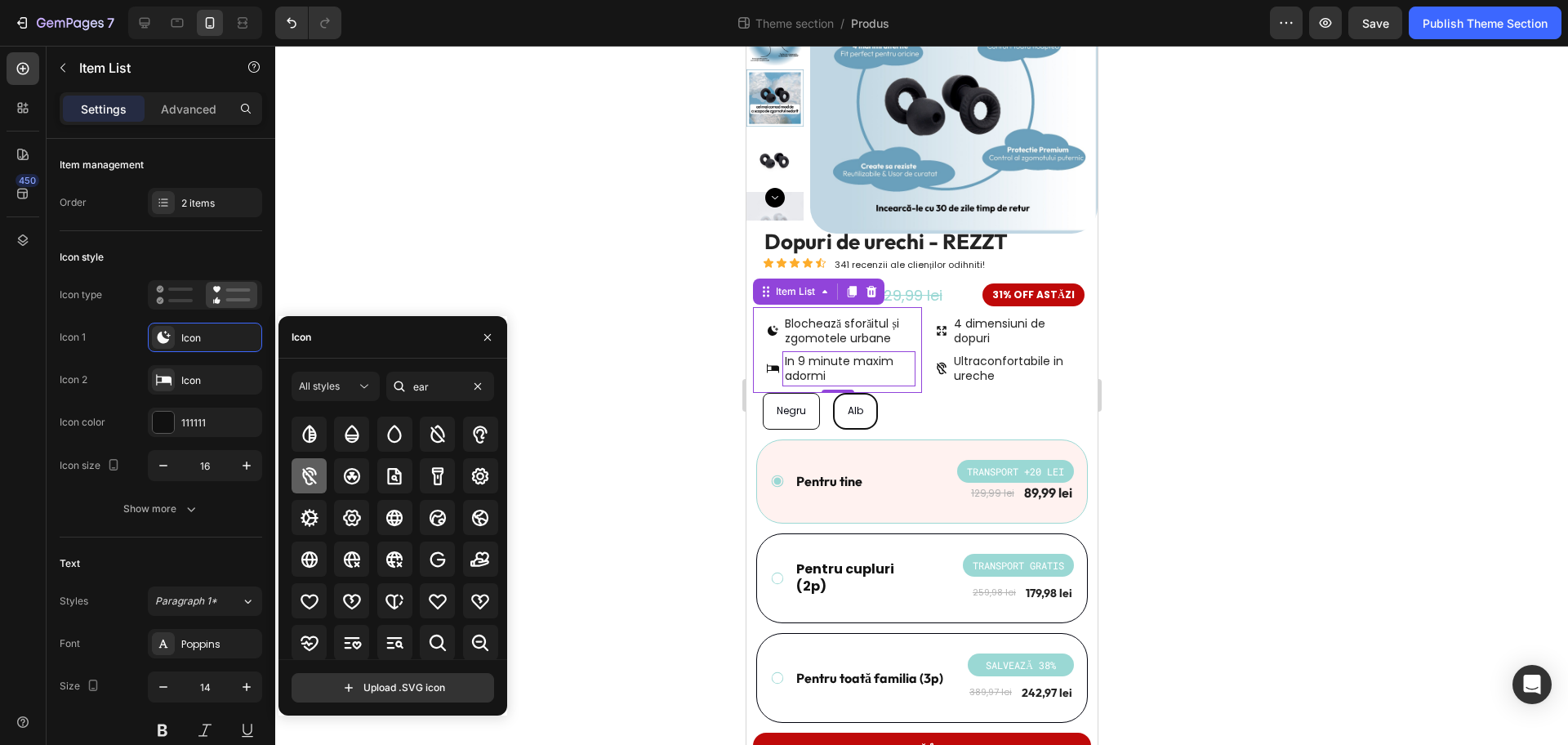
click at [307, 482] on icon at bounding box center [309, 476] width 14 height 18
click at [983, 366] on span "Ultraconfortabile in ureche" at bounding box center [1008, 368] width 110 height 31
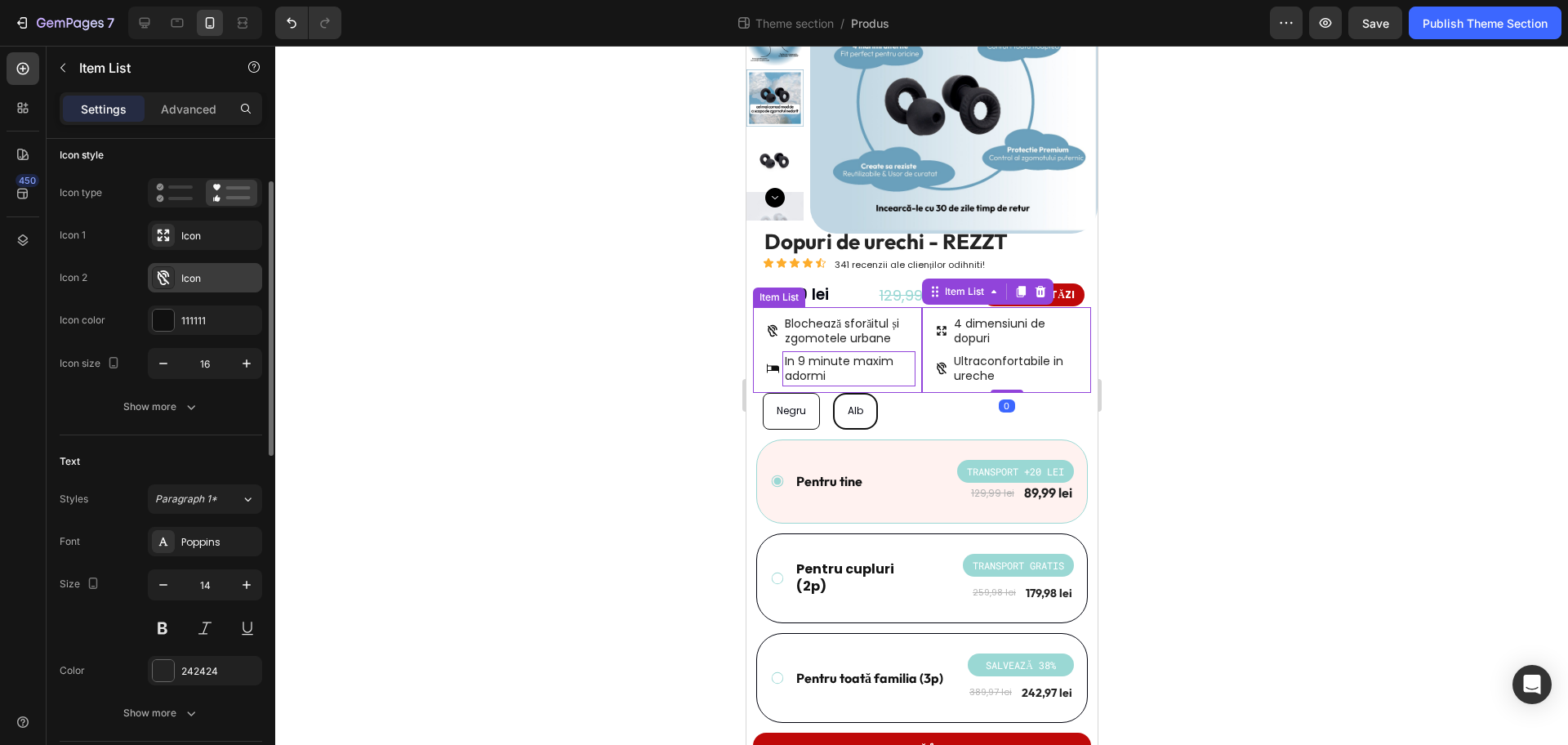
click at [204, 288] on div "Icon" at bounding box center [205, 277] width 114 height 29
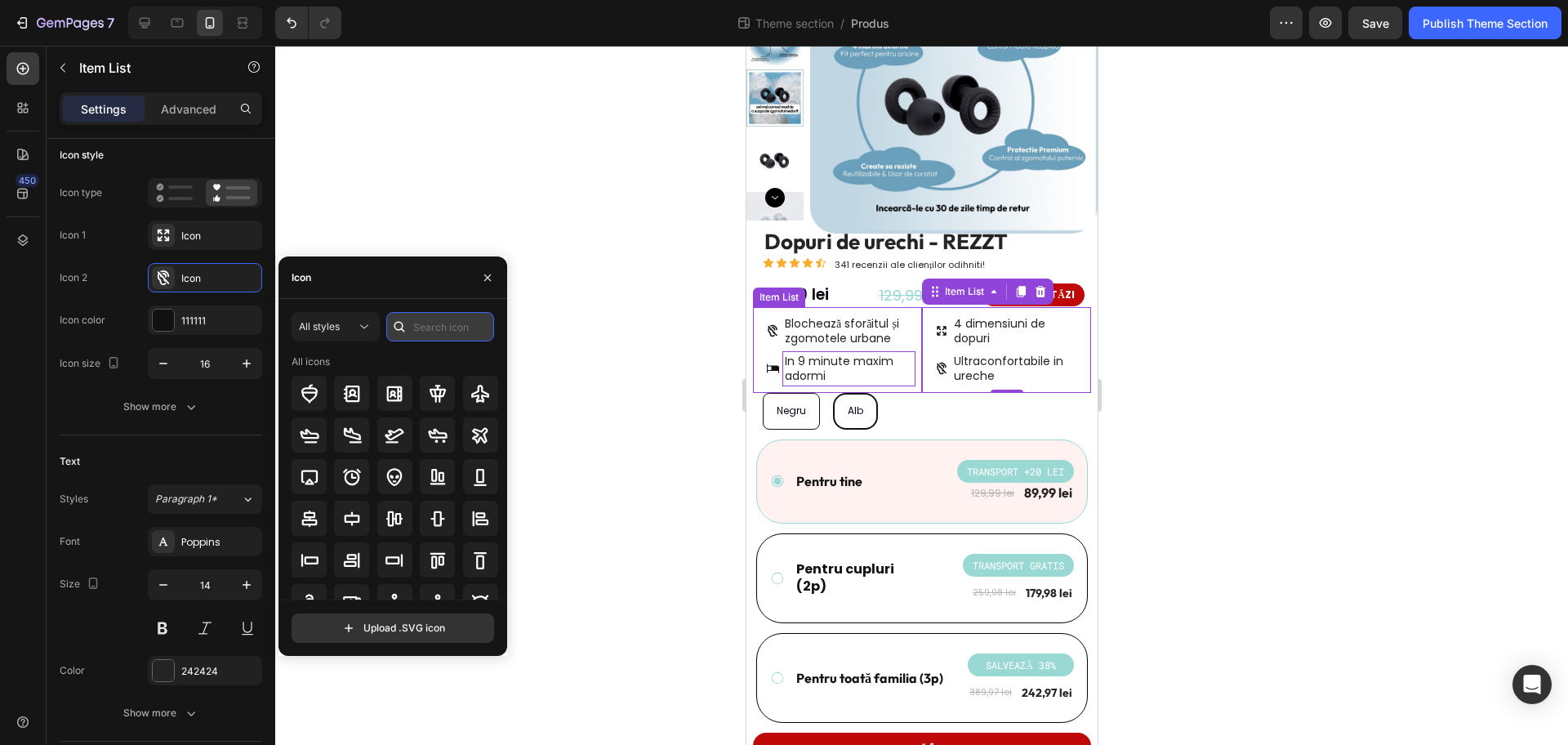
click at [423, 322] on input "text" at bounding box center [440, 326] width 108 height 29
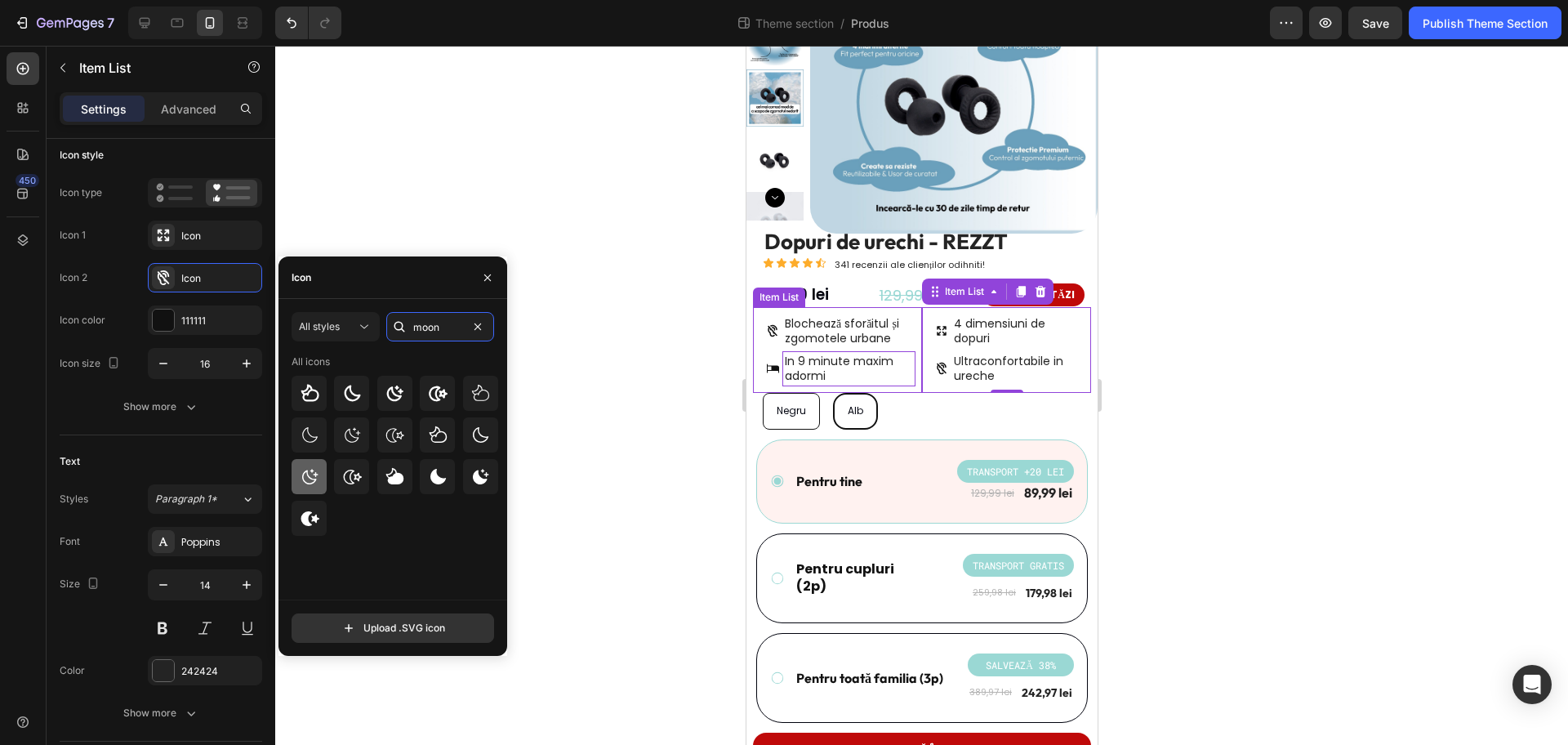
type input "moon"
click at [314, 468] on icon at bounding box center [309, 477] width 19 height 19
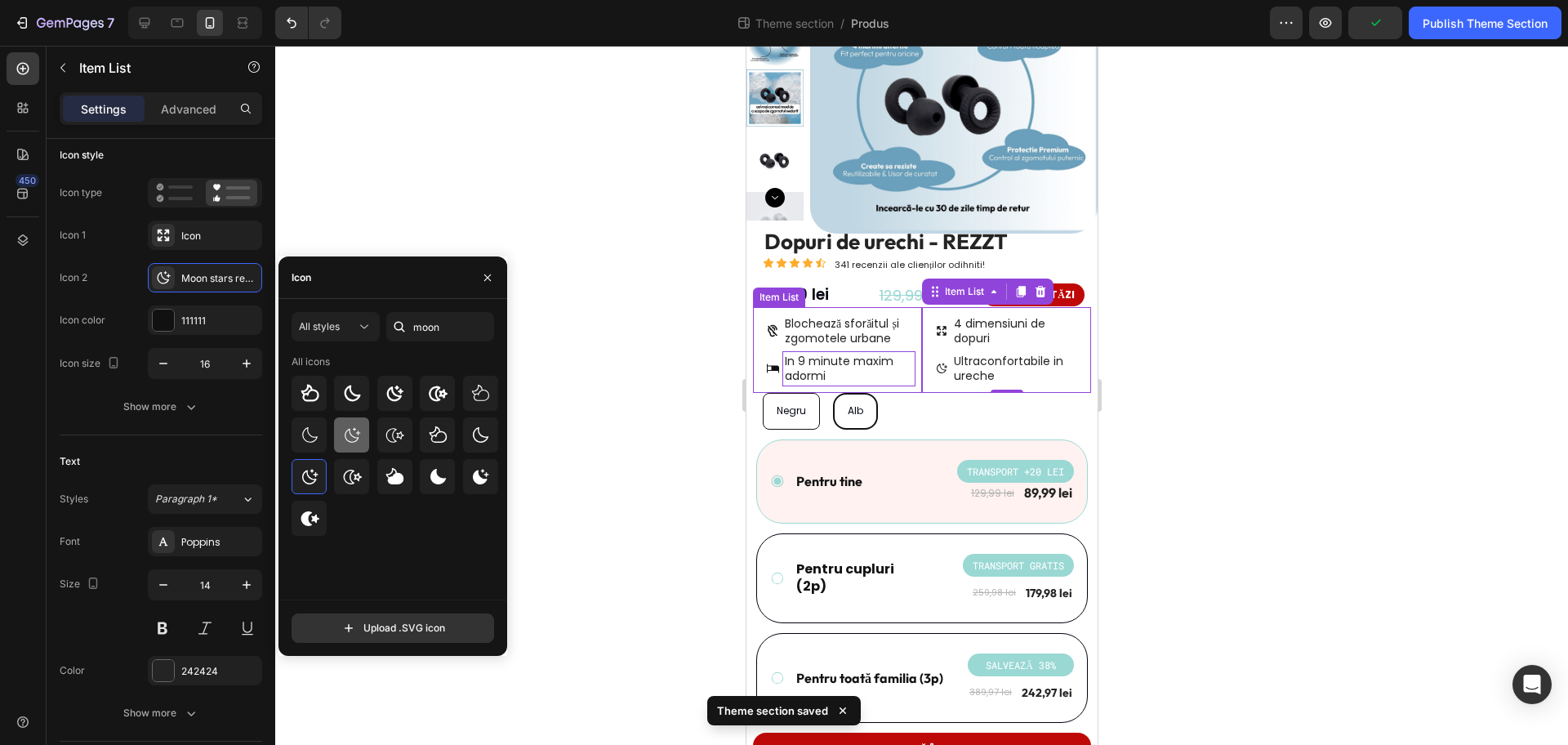
click at [359, 434] on icon at bounding box center [352, 435] width 19 height 19
click at [391, 393] on icon at bounding box center [394, 393] width 19 height 19
click at [581, 399] on div at bounding box center [922, 395] width 1293 height 699
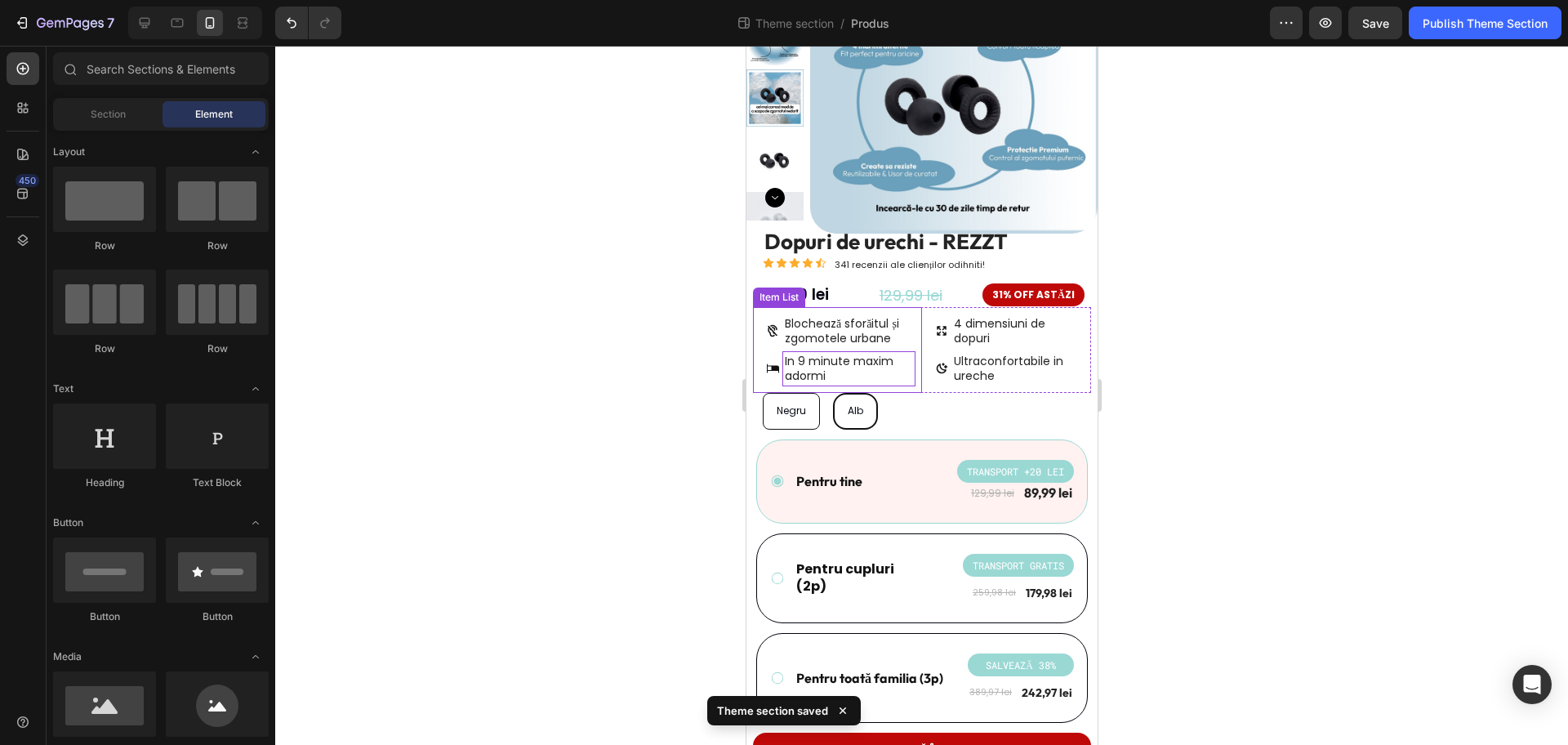
click at [767, 324] on icon at bounding box center [772, 330] width 13 height 13
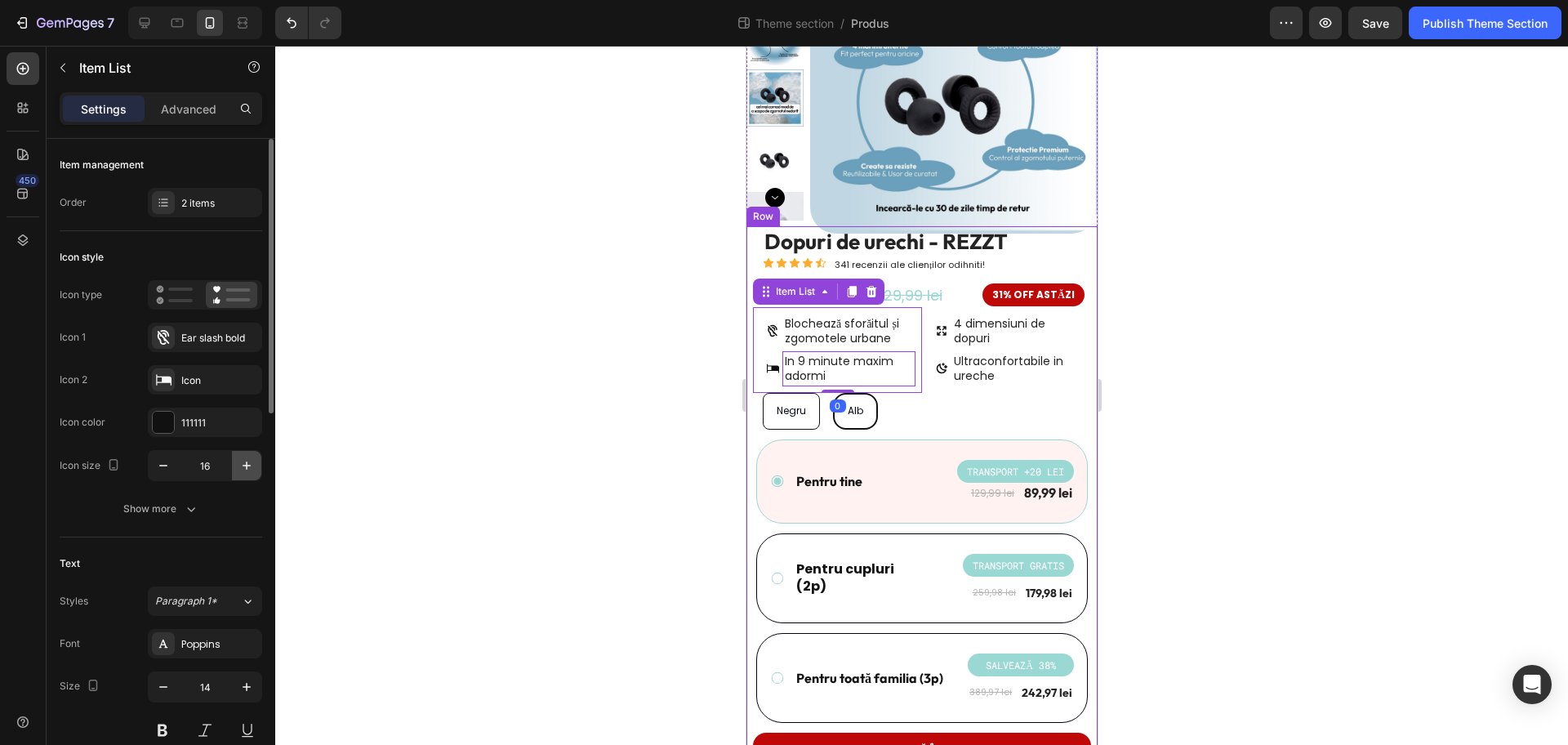
click at [250, 466] on icon "button" at bounding box center [246, 465] width 8 height 8
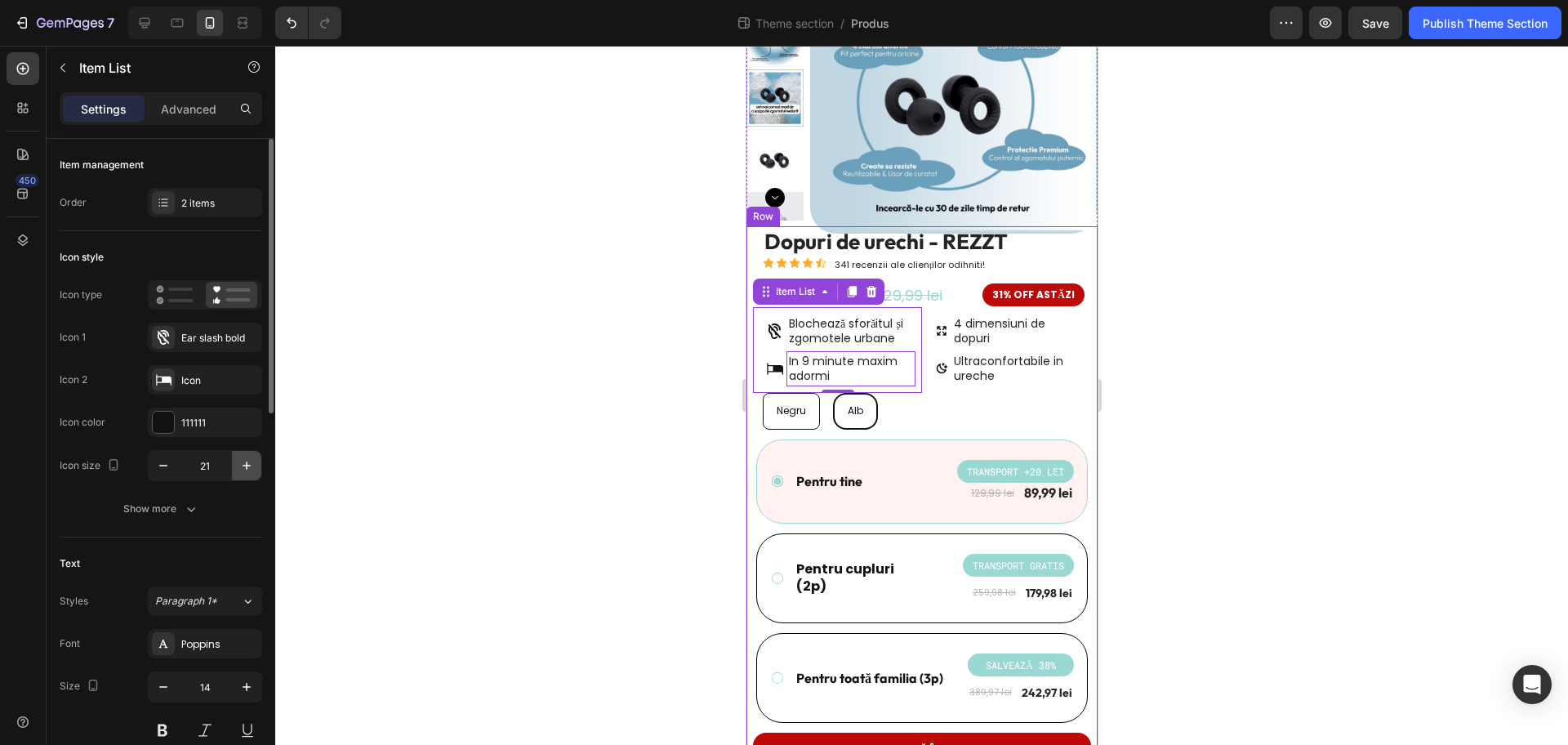
click at [250, 466] on icon "button" at bounding box center [246, 465] width 8 height 8
click at [163, 472] on icon "button" at bounding box center [163, 465] width 16 height 16
click at [163, 471] on icon "button" at bounding box center [163, 465] width 16 height 16
type input "20"
click at [168, 111] on p "Advanced" at bounding box center [189, 108] width 56 height 17
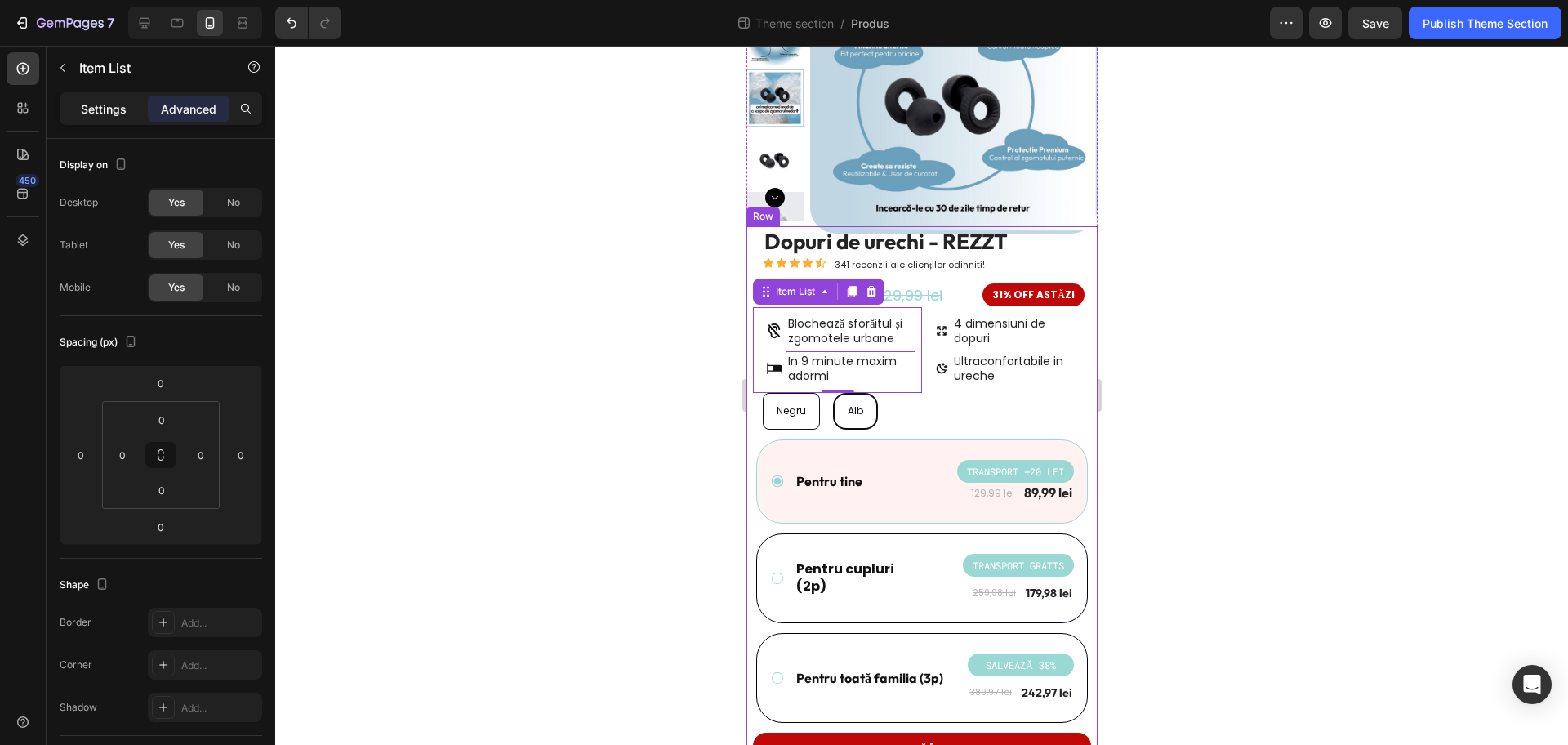
click at [96, 113] on p "Settings" at bounding box center [104, 108] width 46 height 17
type input "4"
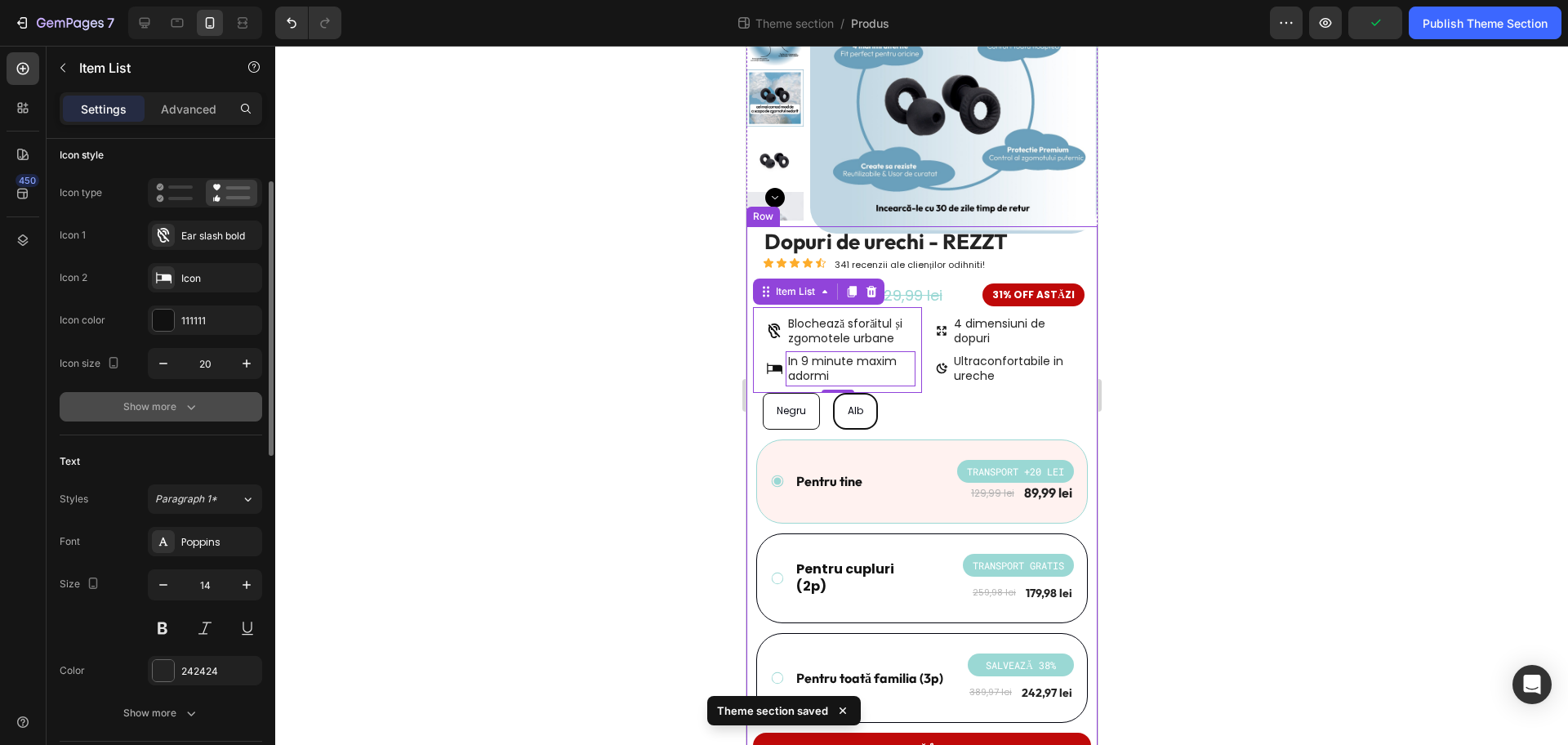
click at [134, 400] on div "Show more" at bounding box center [161, 407] width 76 height 16
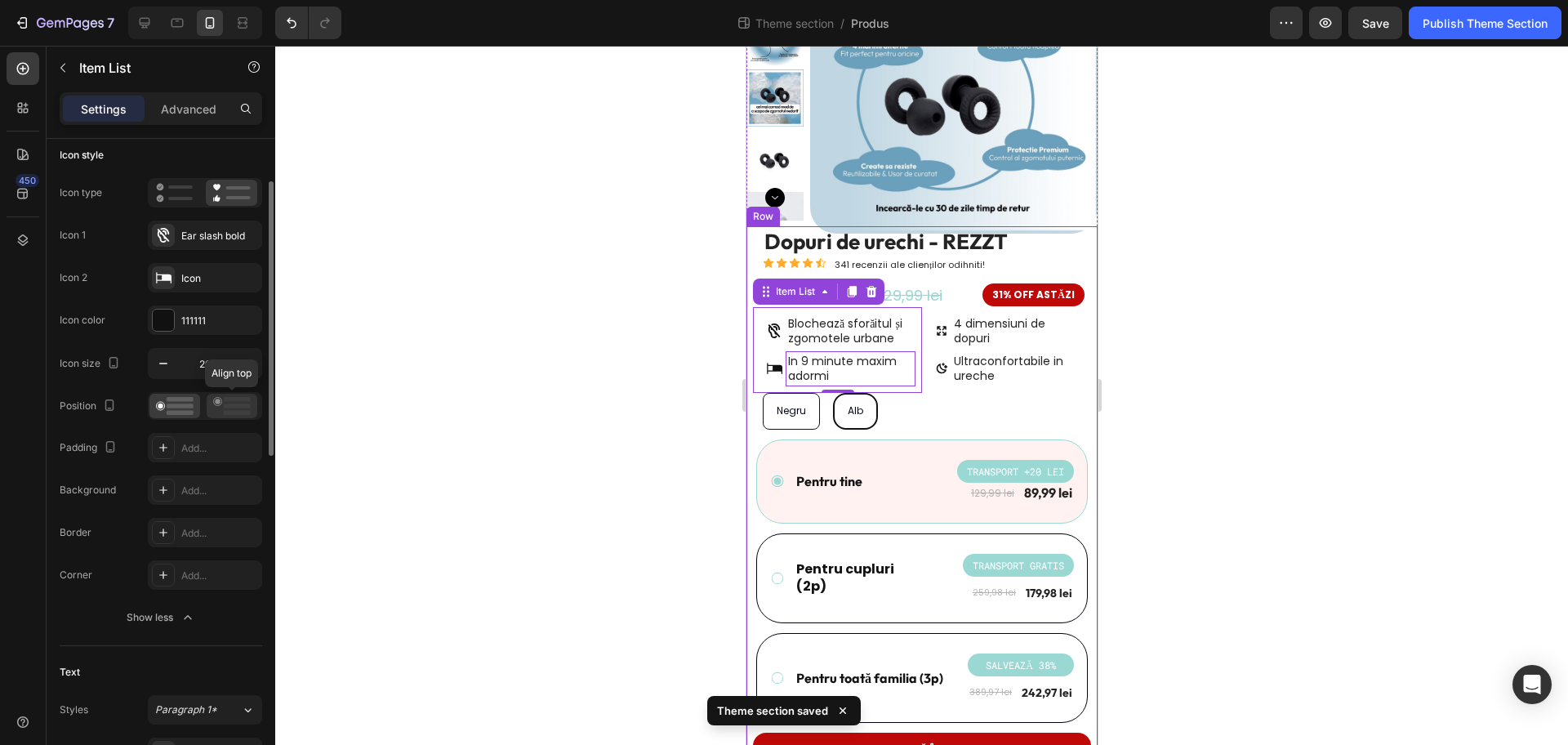
click at [218, 414] on icon at bounding box center [232, 406] width 37 height 18
click at [159, 406] on circle at bounding box center [160, 406] width 5 height 5
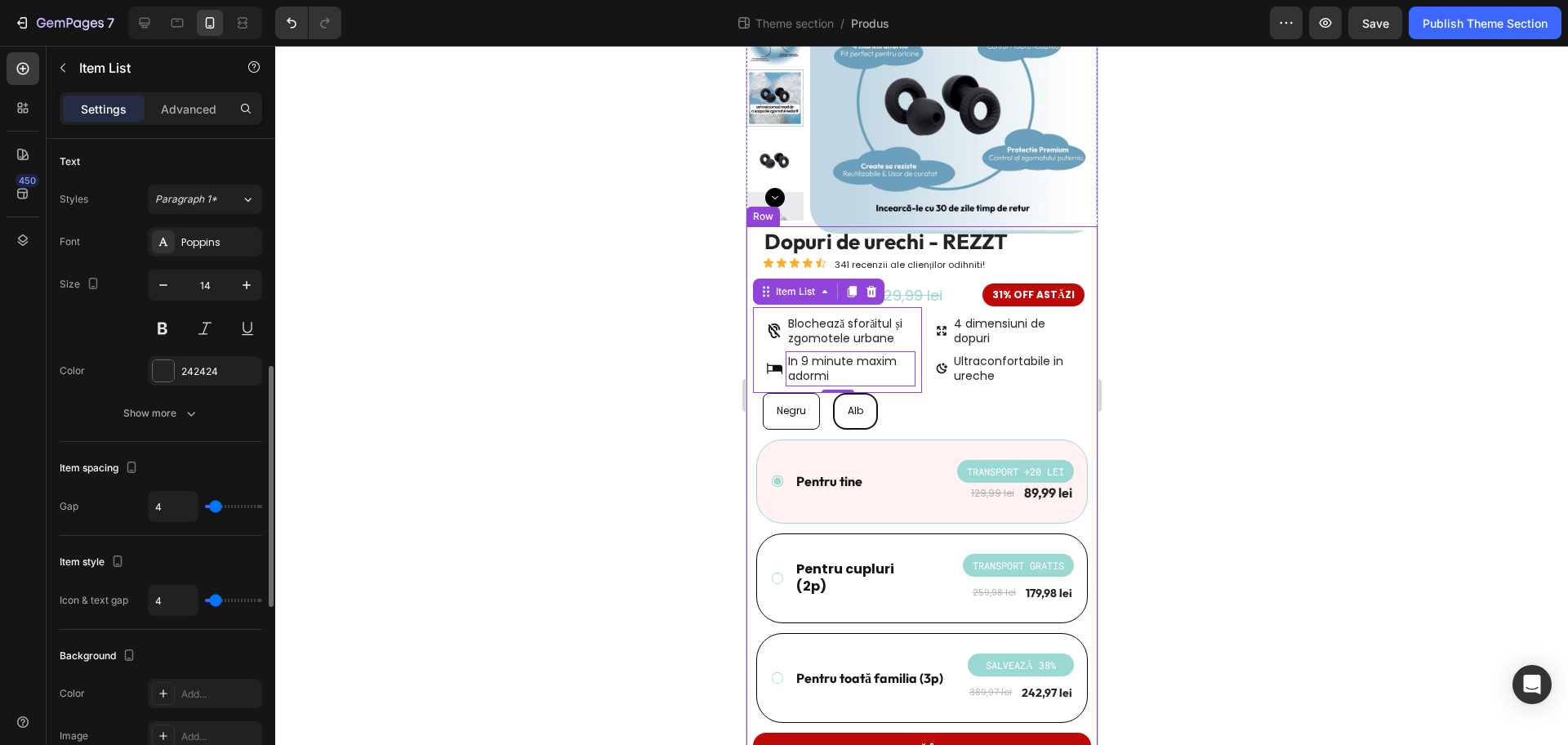
scroll to position [715, 0]
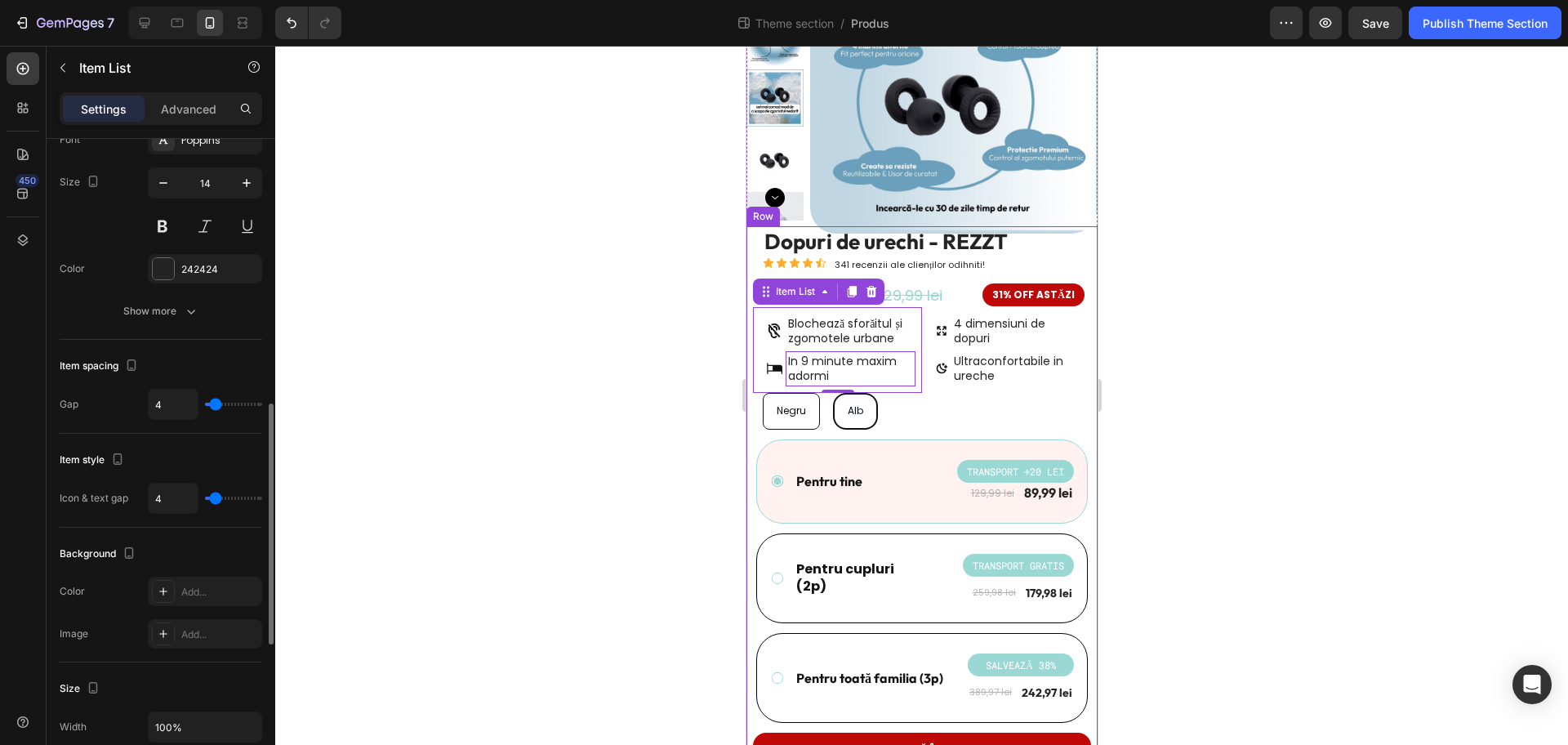
type input "0"
type input "1"
type input "2"
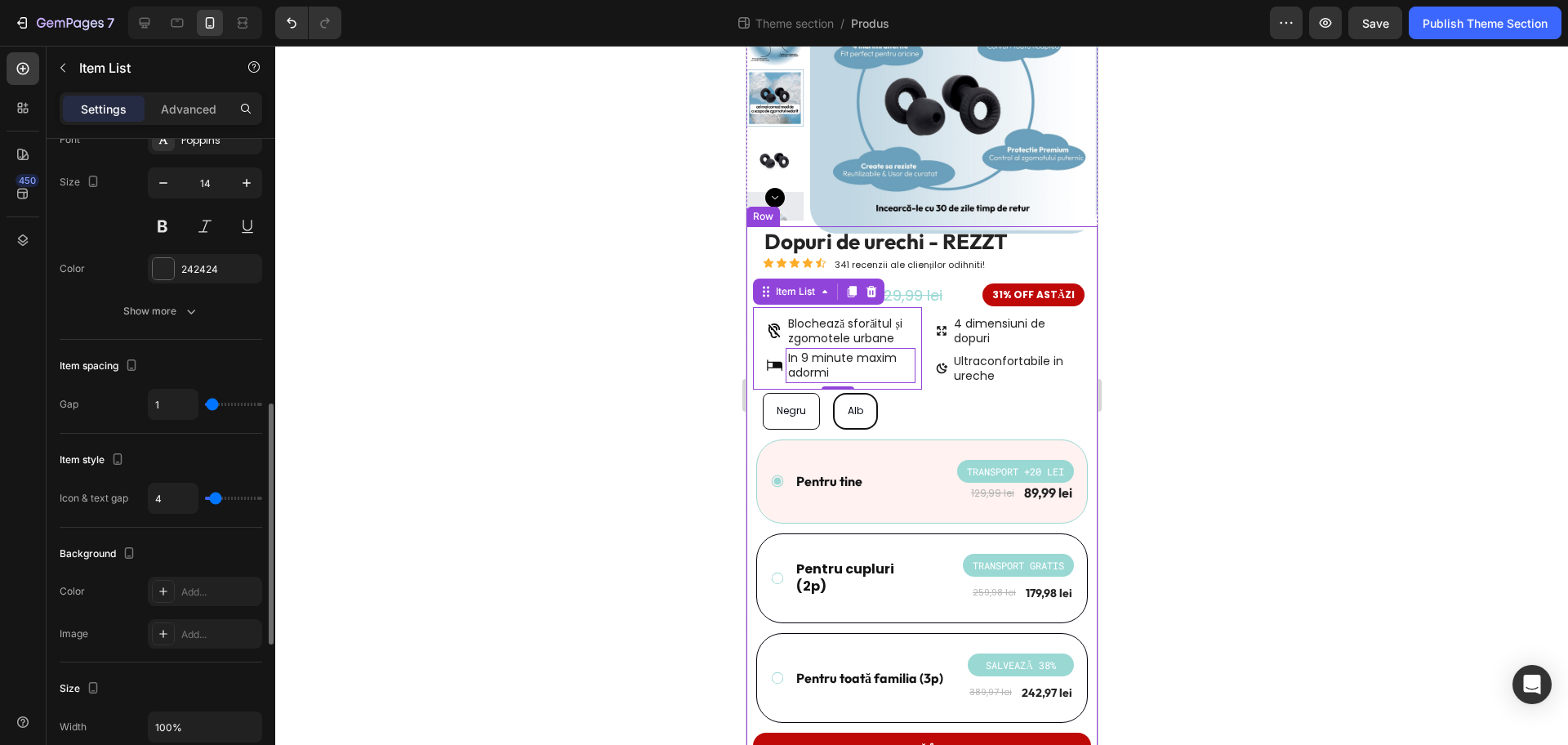
type input "2"
type input "3"
type input "4"
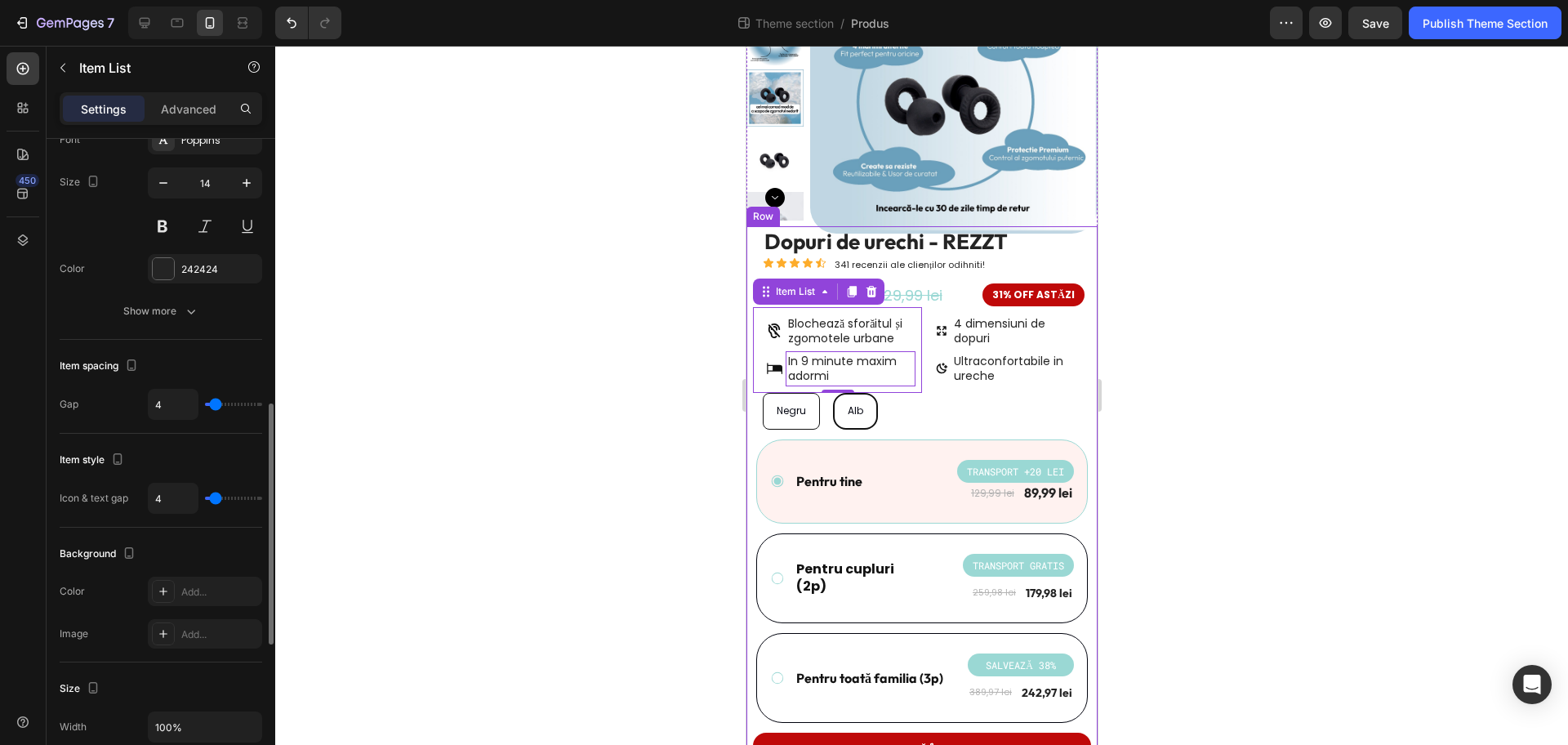
click at [215, 404] on input "range" at bounding box center [233, 405] width 58 height 4
click at [182, 407] on input "4" at bounding box center [173, 404] width 49 height 29
click at [192, 372] on div "Item spacing" at bounding box center [160, 366] width 203 height 27
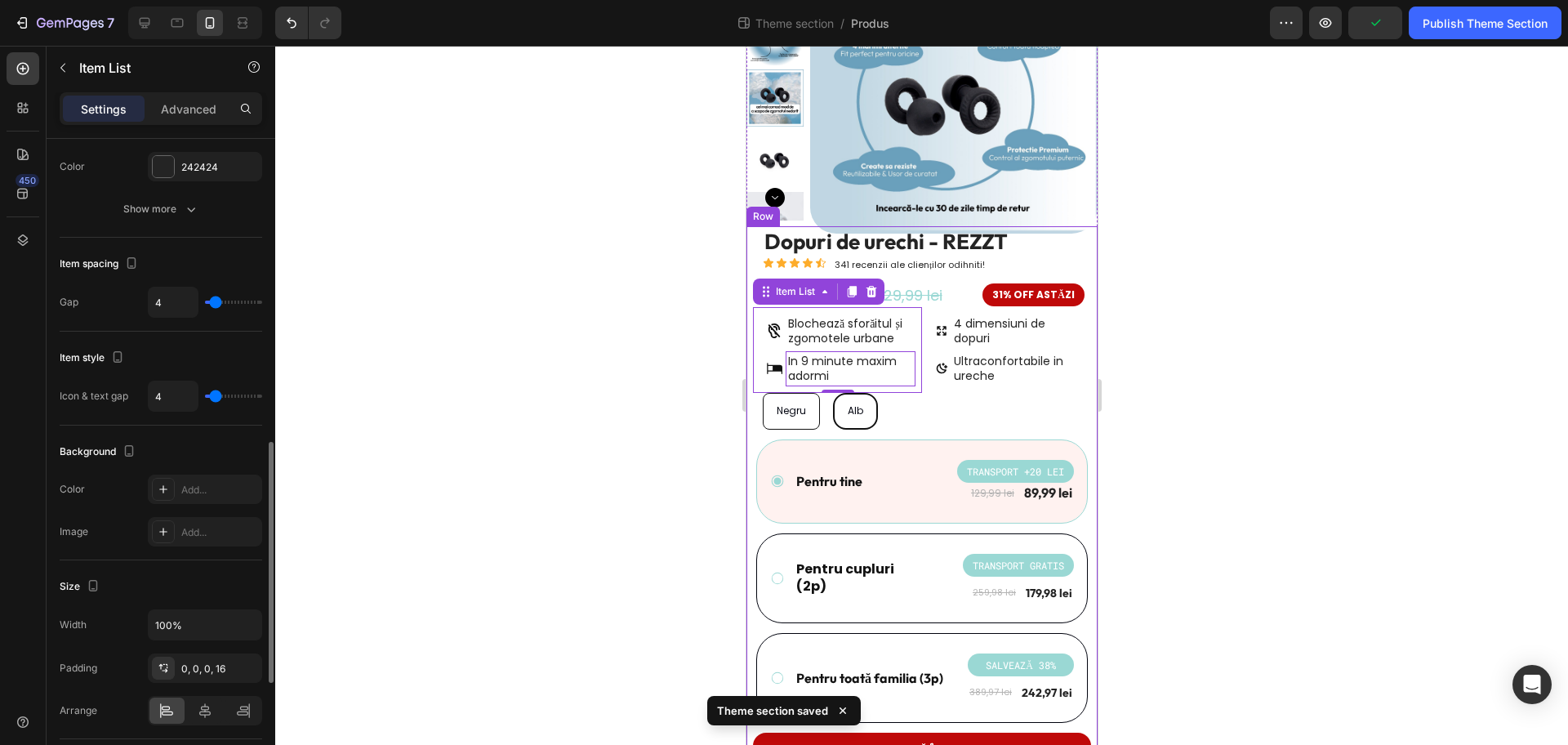
scroll to position [919, 0]
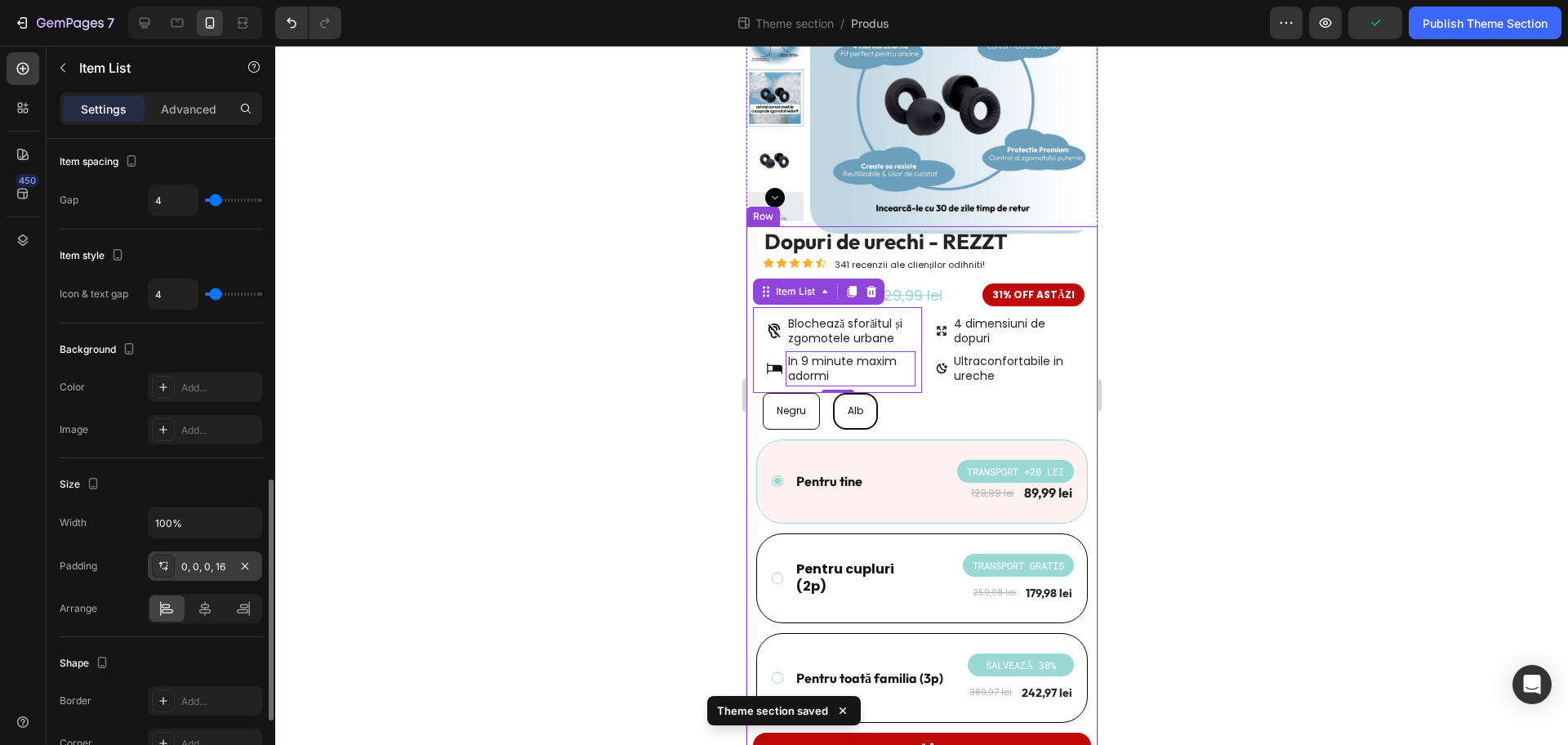
click at [226, 564] on div "0, 0, 0, 16" at bounding box center [205, 567] width 47 height 15
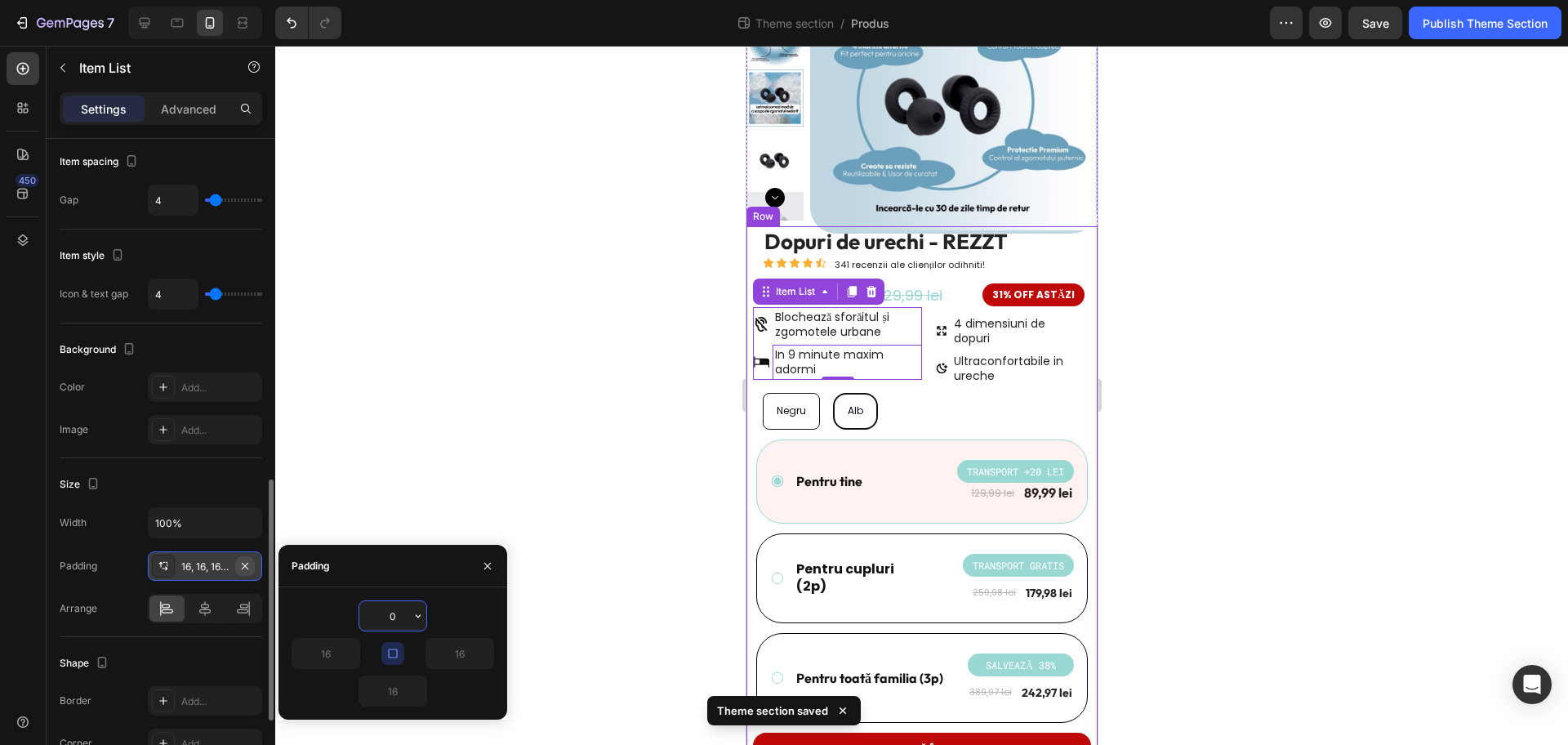
type input "0"
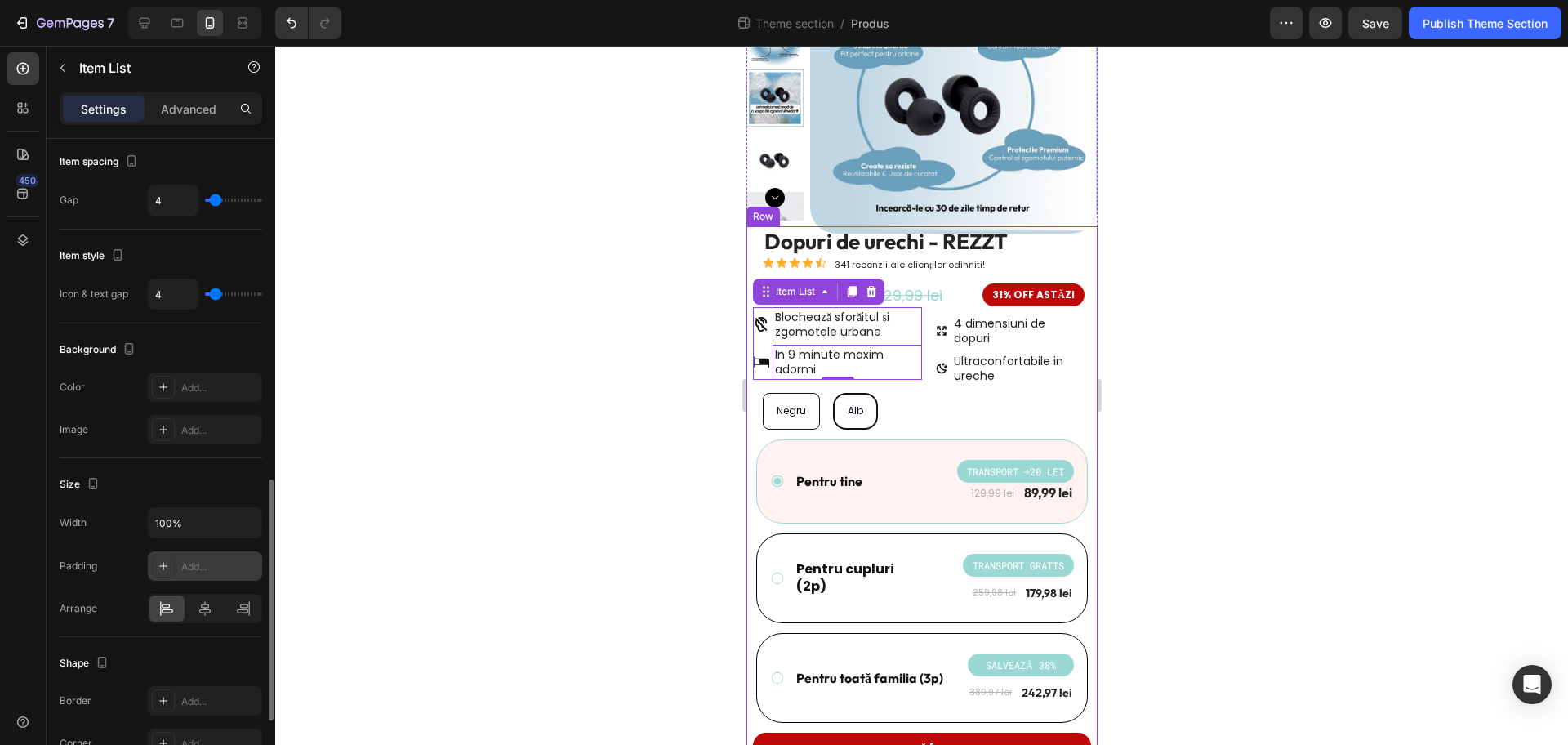
click at [188, 466] on div "Size Width 100% Padding Add... Arrange" at bounding box center [160, 547] width 203 height 179
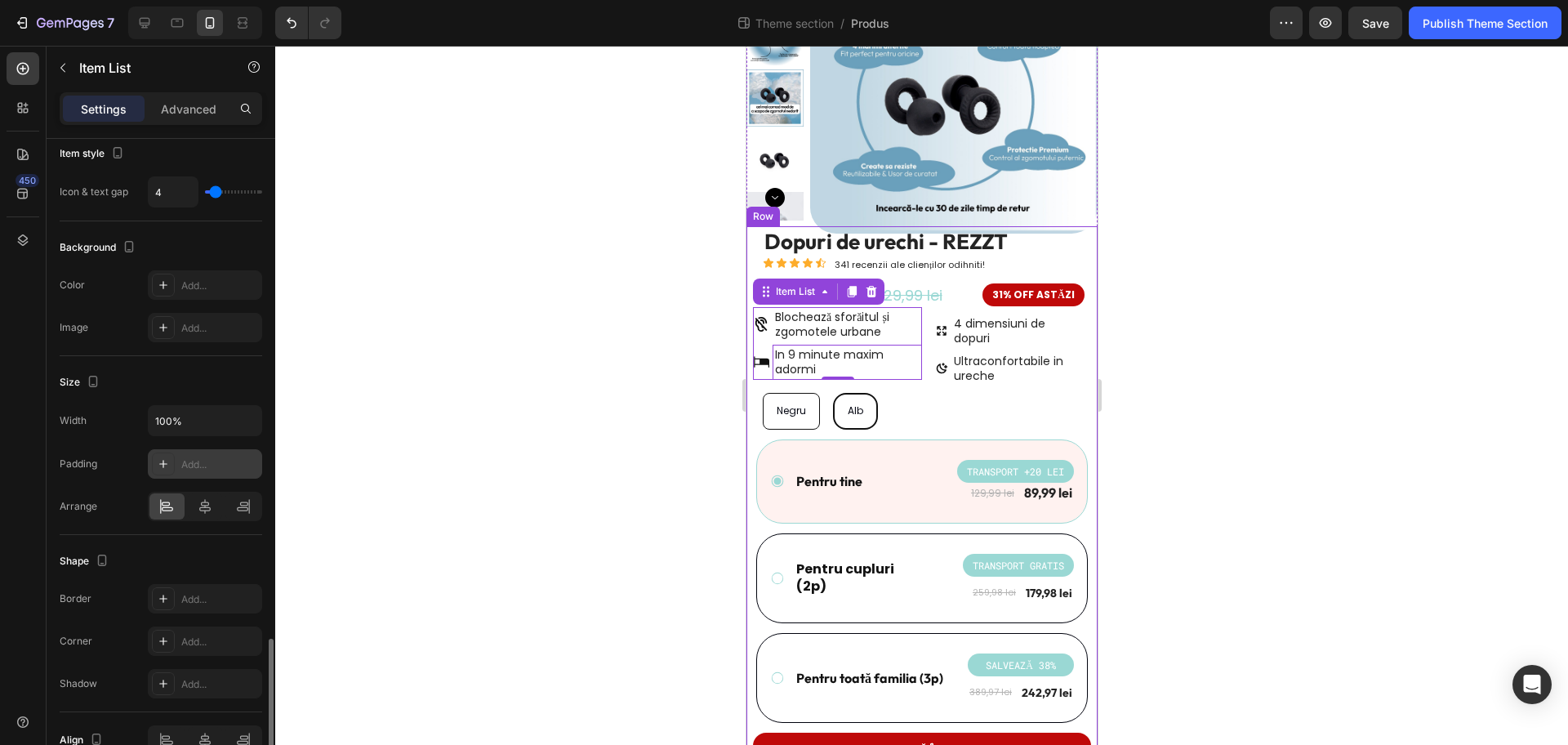
scroll to position [1109, 0]
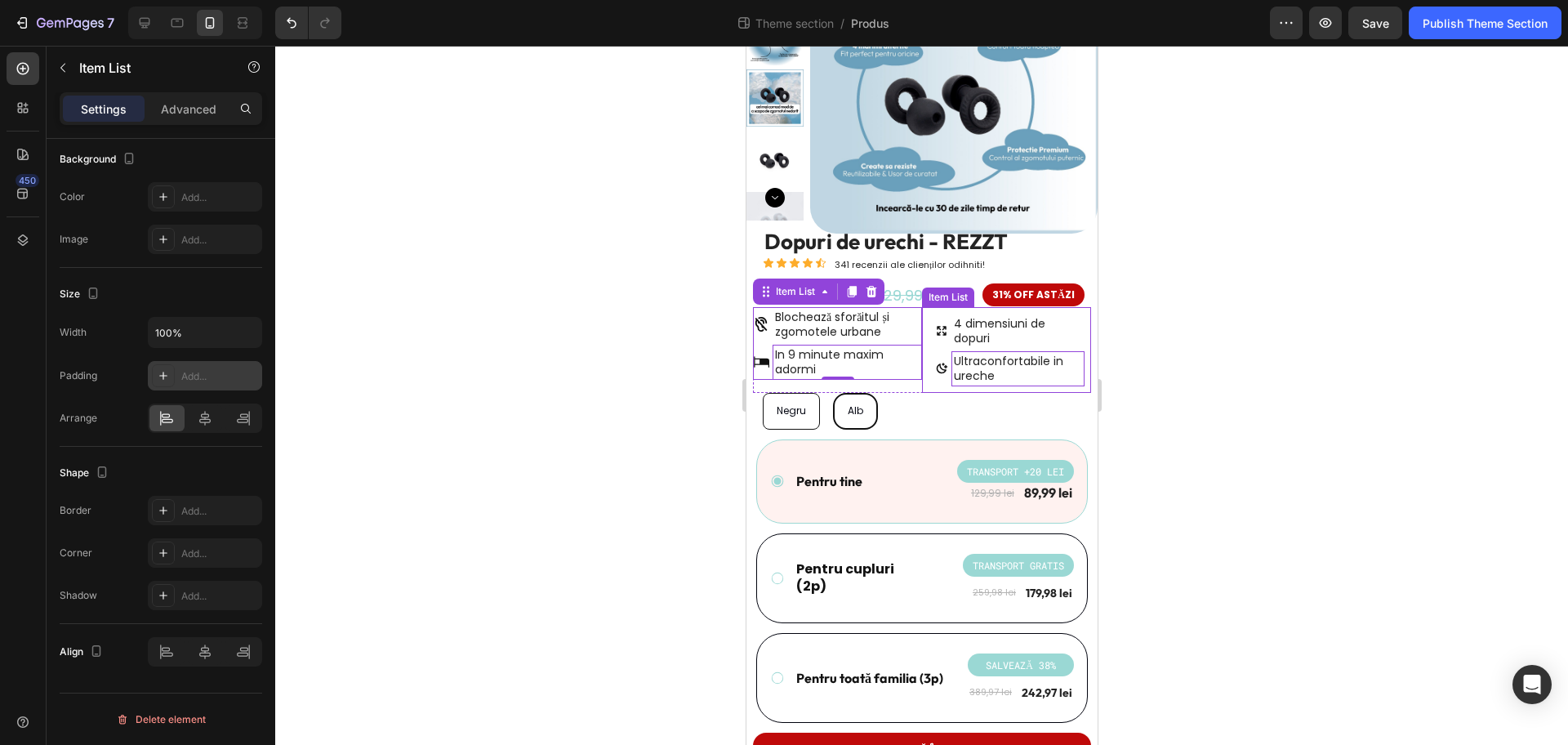
click at [1008, 353] on span "Ultraconfortabile in ureche" at bounding box center [1008, 368] width 110 height 31
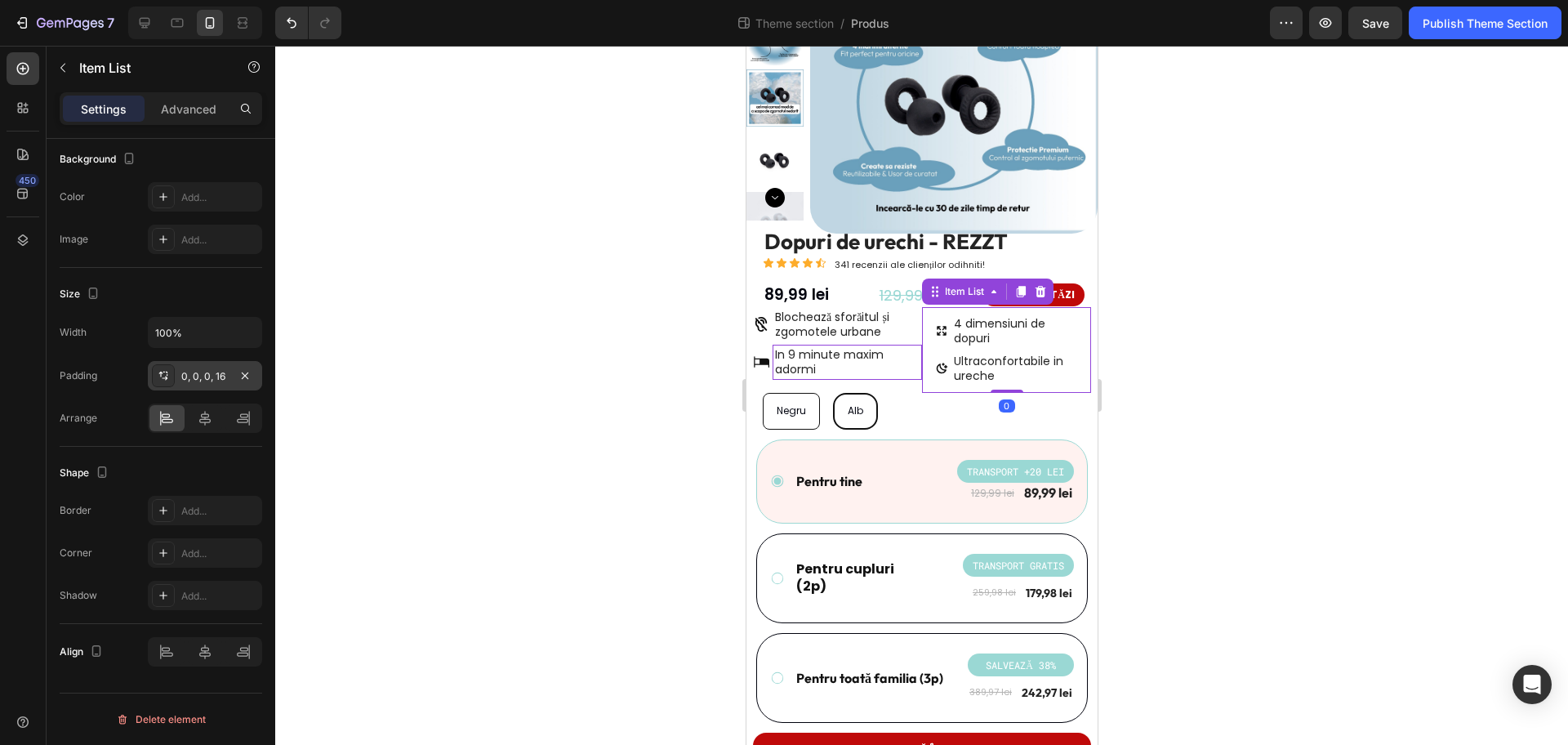
click at [206, 379] on div "0, 0, 0, 16" at bounding box center [205, 376] width 47 height 15
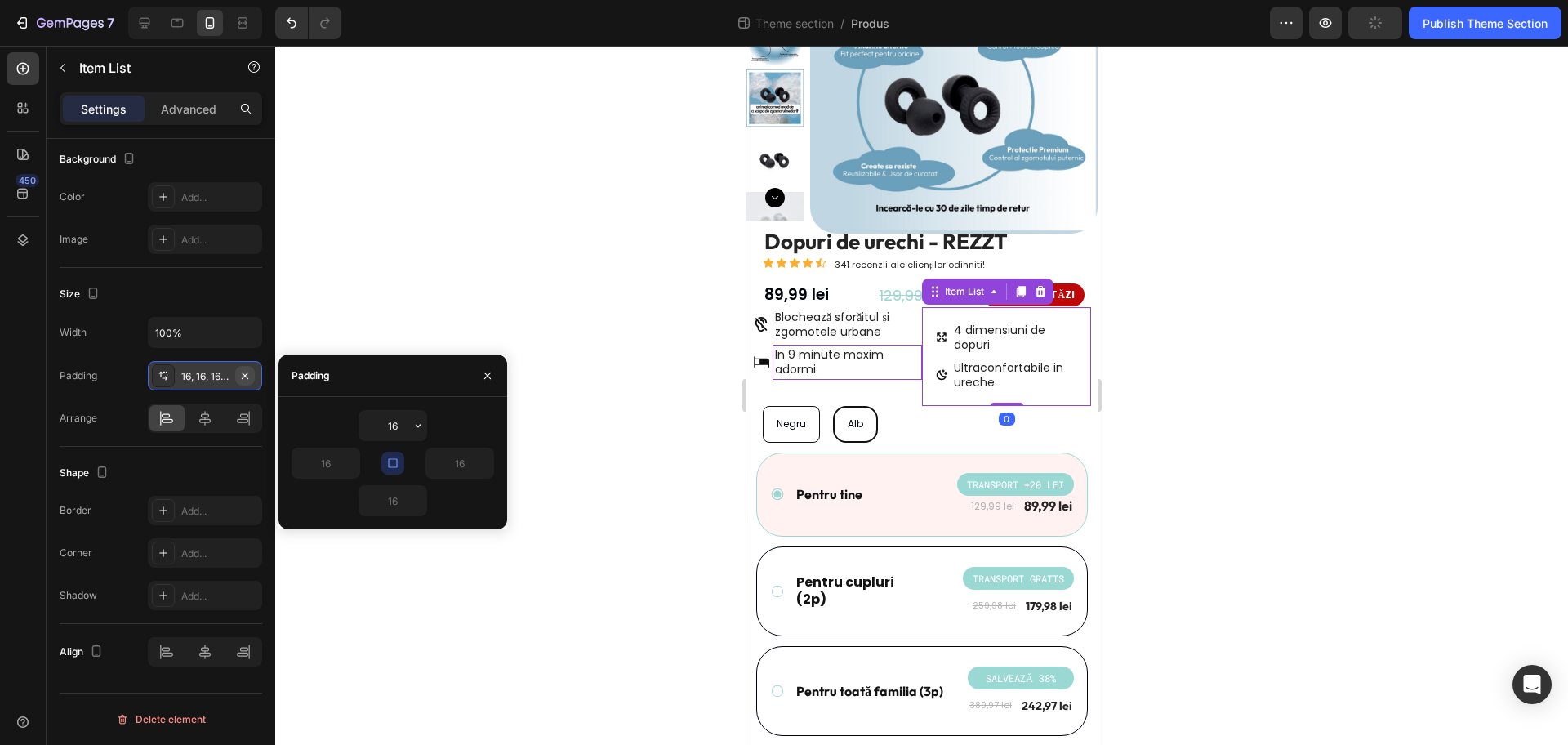
click at [246, 372] on icon "button" at bounding box center [245, 376] width 13 height 13
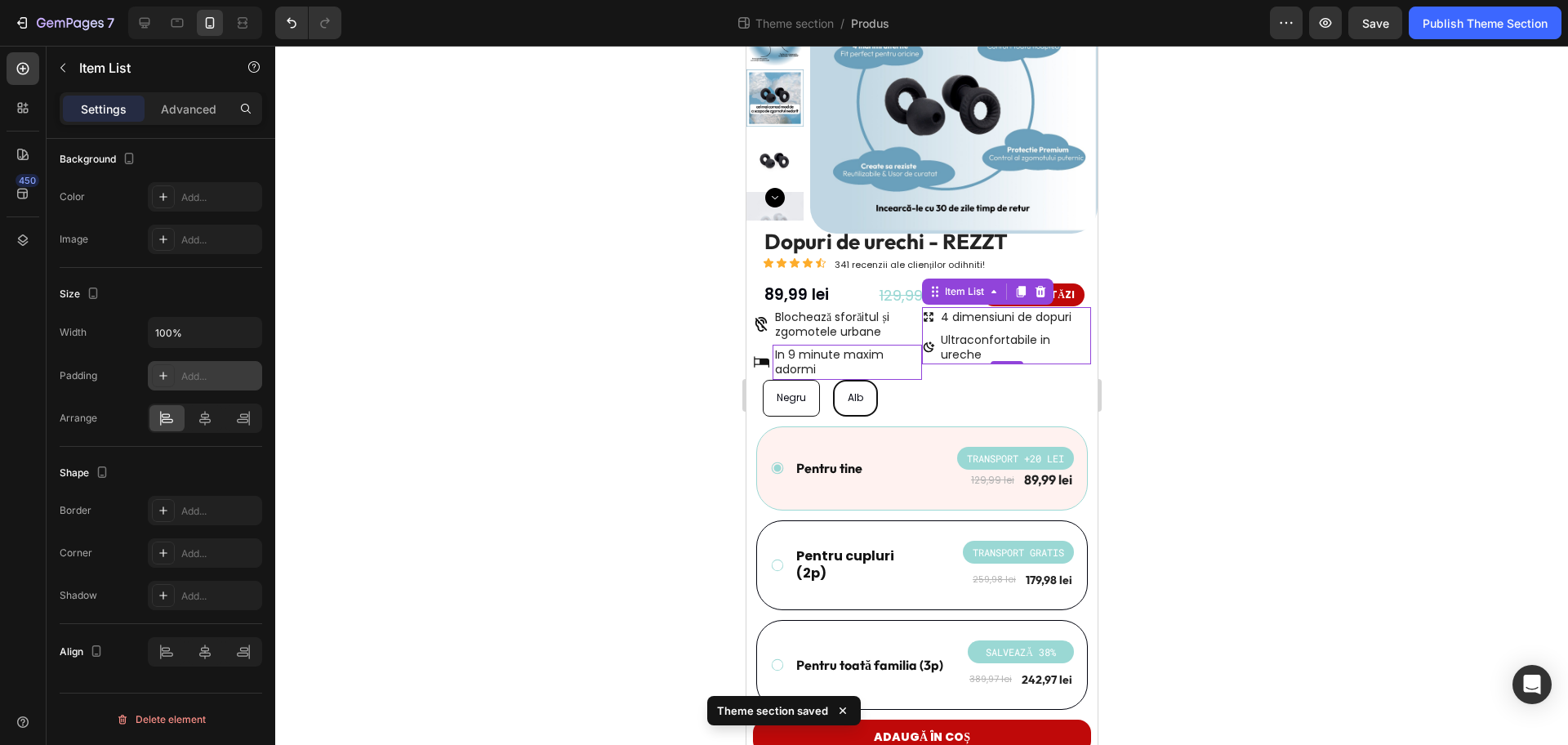
click at [1200, 392] on div at bounding box center [922, 395] width 1293 height 699
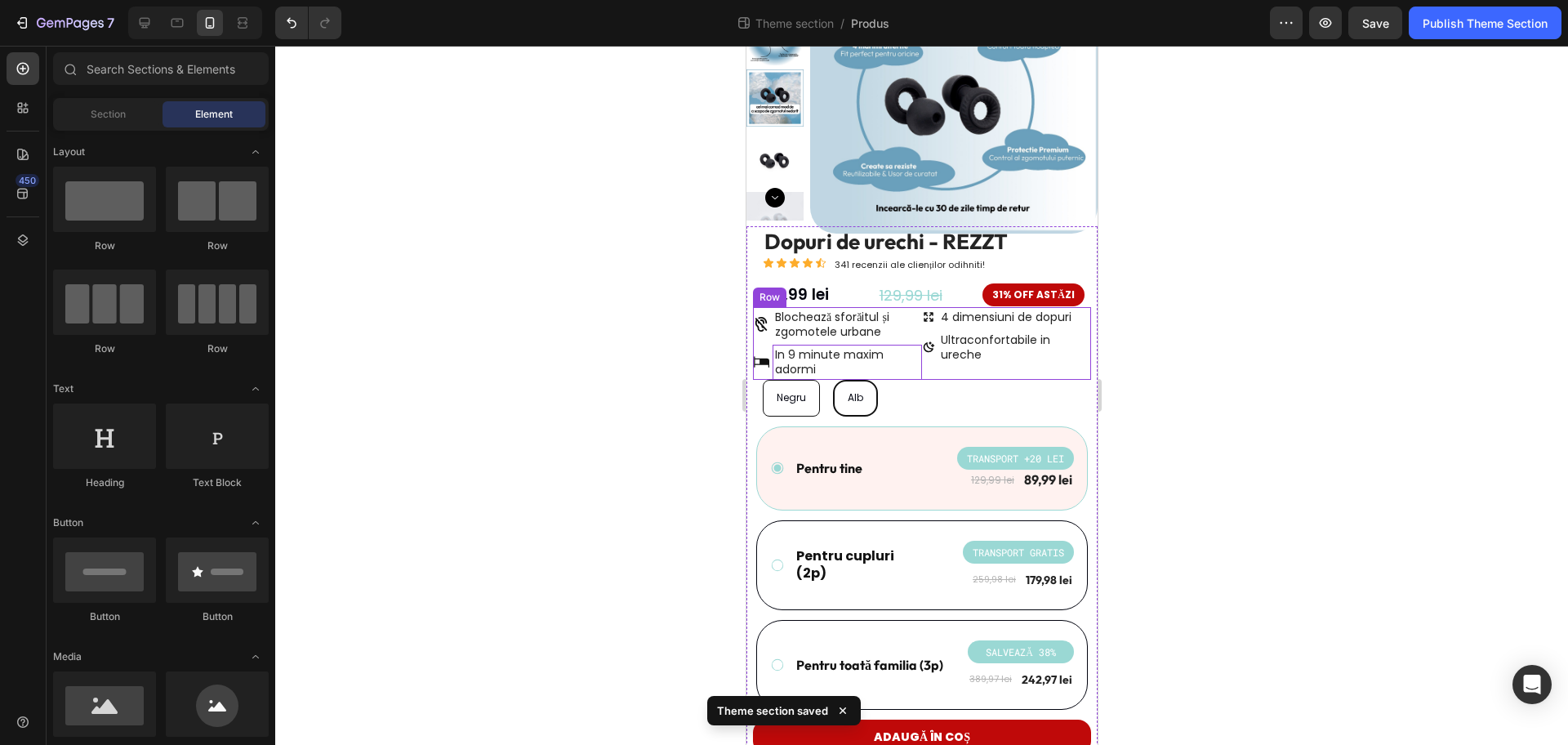
click at [943, 371] on div "4 dimensiuni de dopuri Ultraconfortabile in ureche Item List" at bounding box center [1005, 344] width 169 height 73
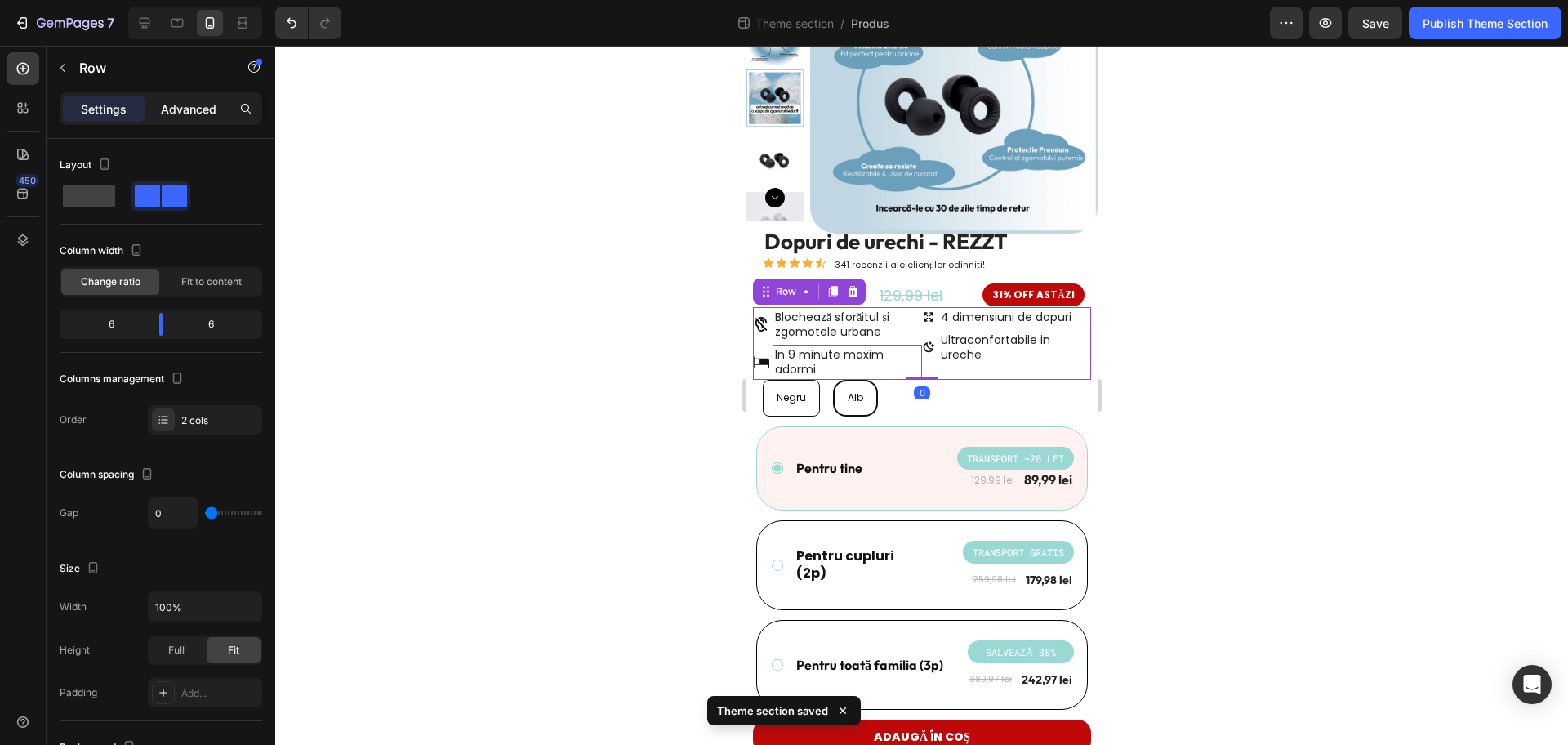
click at [207, 110] on p "Advanced" at bounding box center [189, 108] width 56 height 17
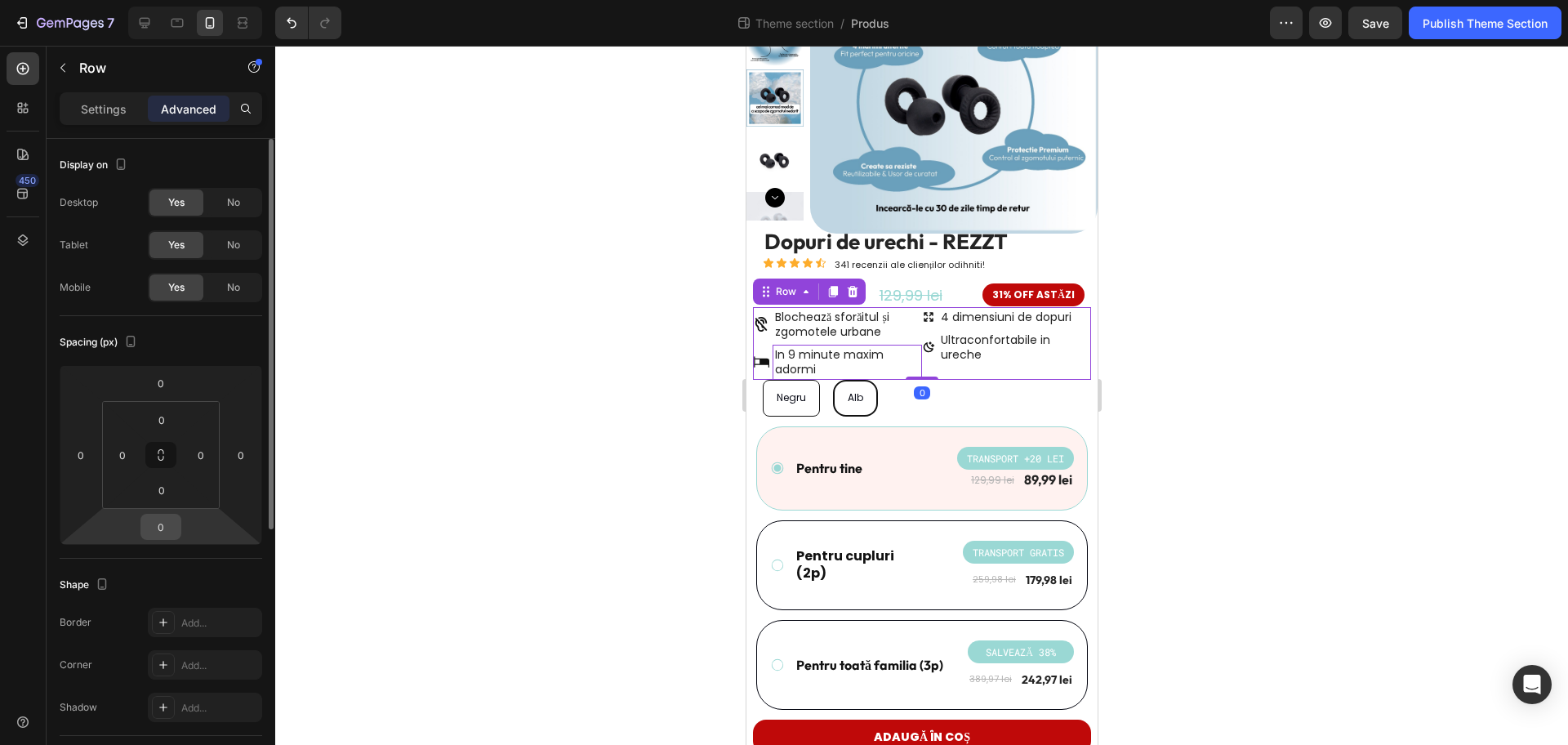
click at [166, 518] on input "0" at bounding box center [160, 527] width 33 height 25
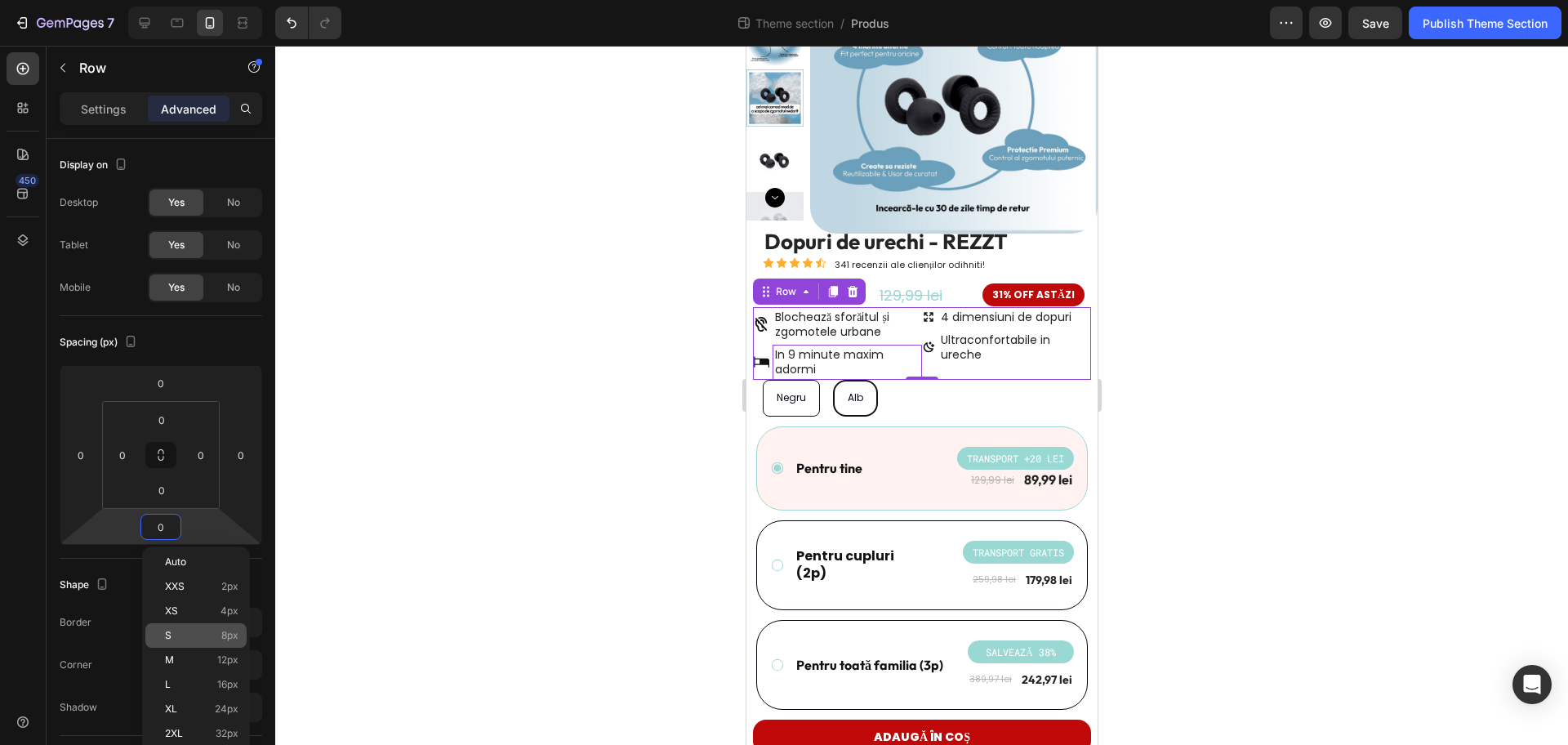
click at [229, 639] on span "8px" at bounding box center [229, 635] width 17 height 12
type input "8"
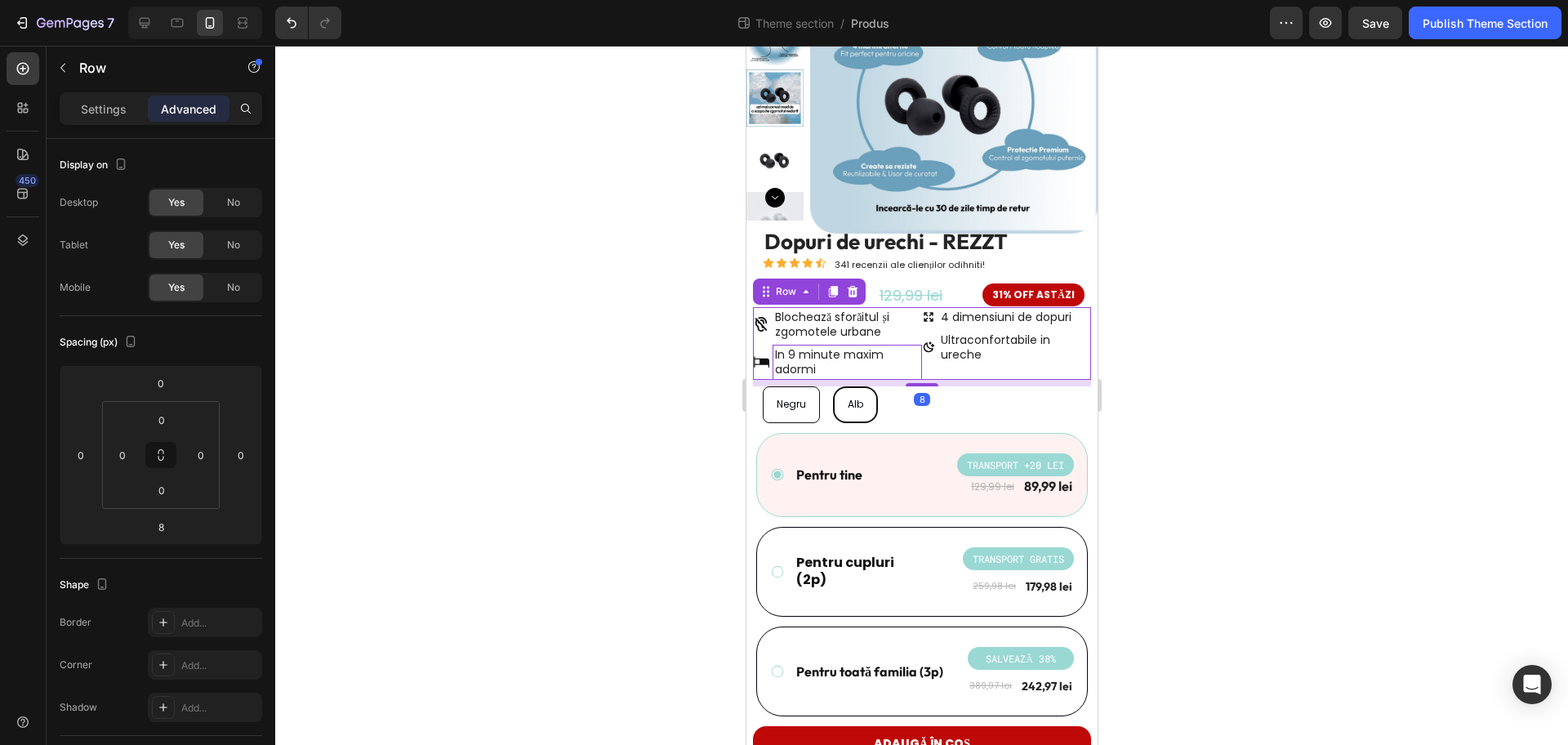
click at [683, 514] on div at bounding box center [922, 395] width 1293 height 699
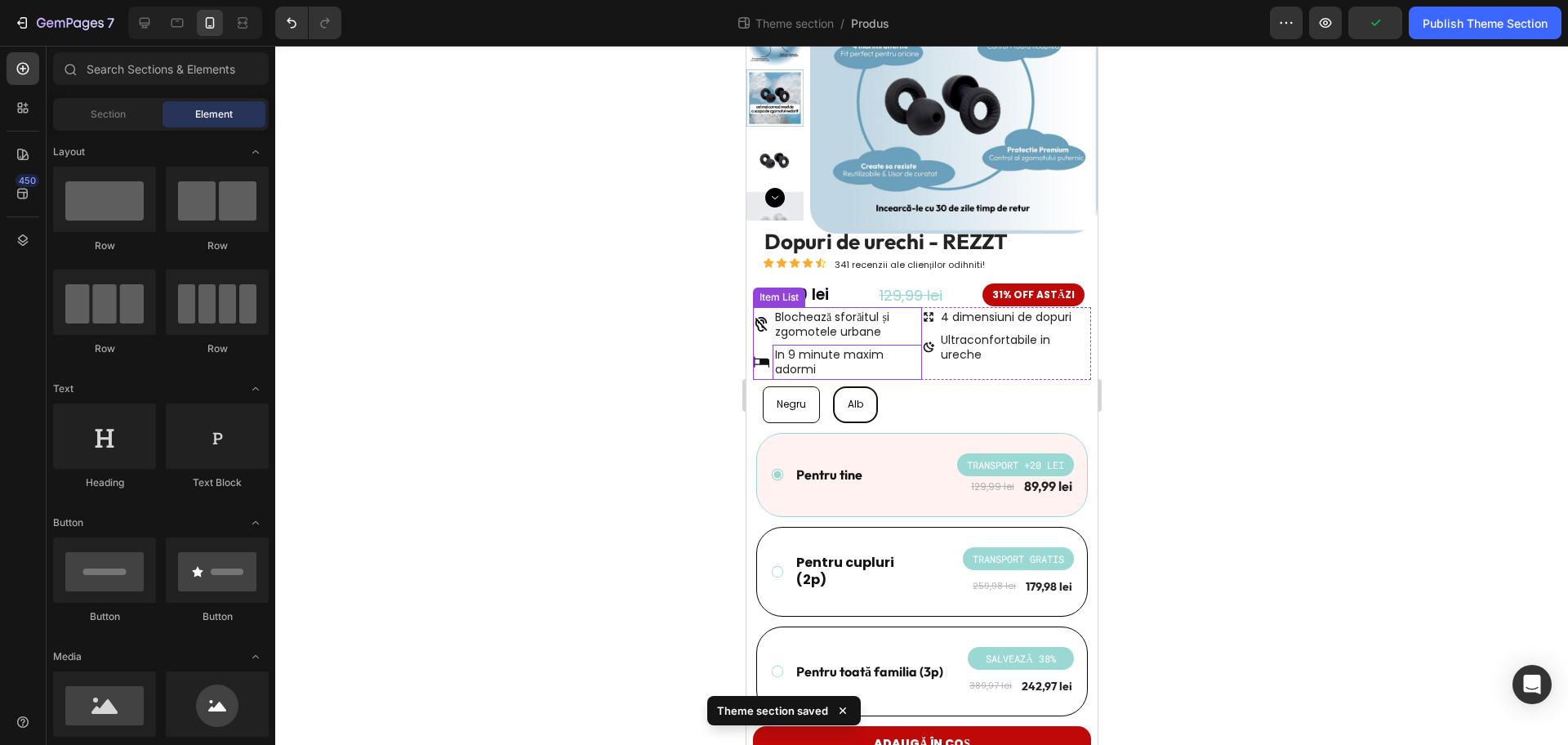
click at [762, 324] on icon at bounding box center [760, 324] width 16 height 16
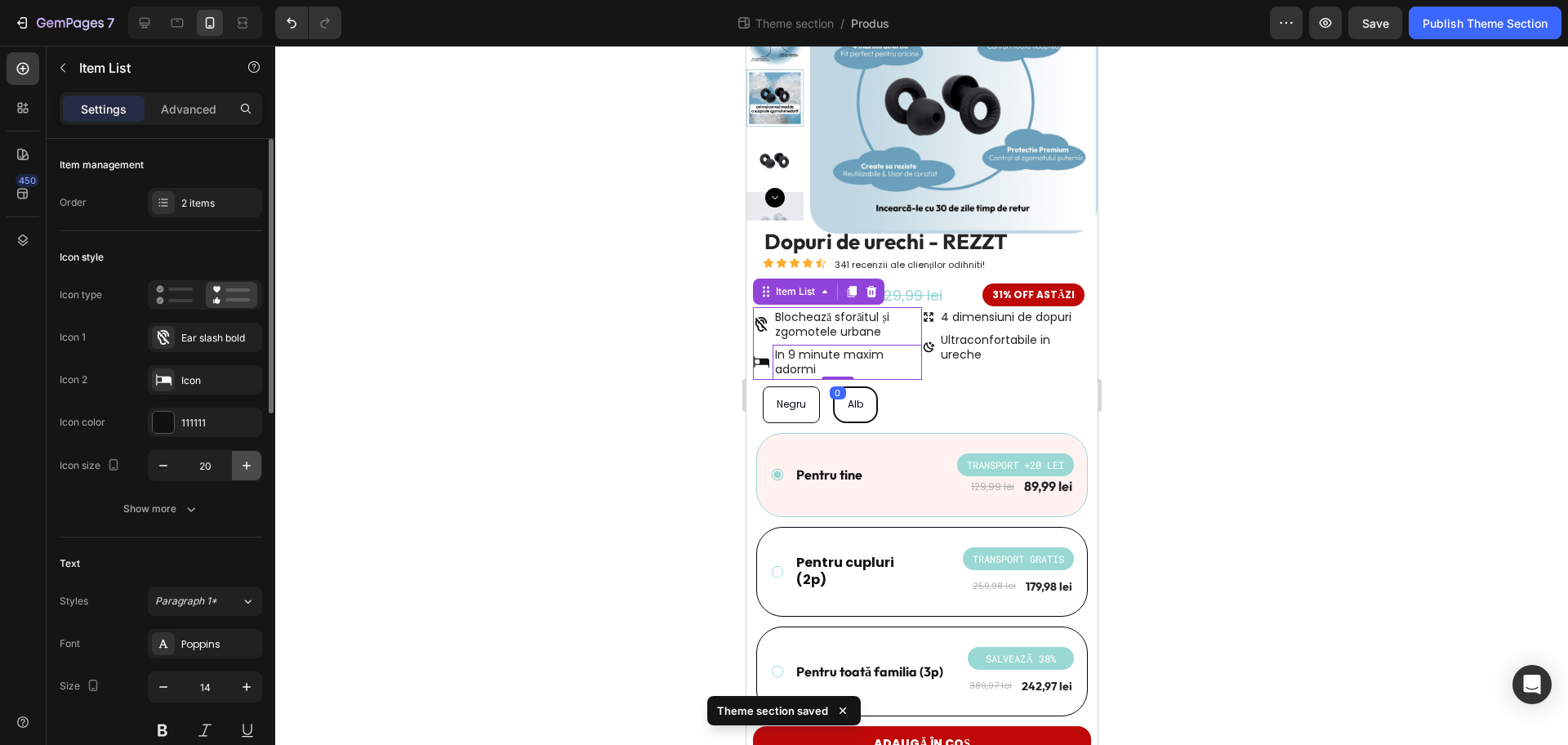
click at [242, 470] on icon "button" at bounding box center [246, 465] width 16 height 16
click at [243, 470] on icon "button" at bounding box center [246, 465] width 16 height 16
type input "24"
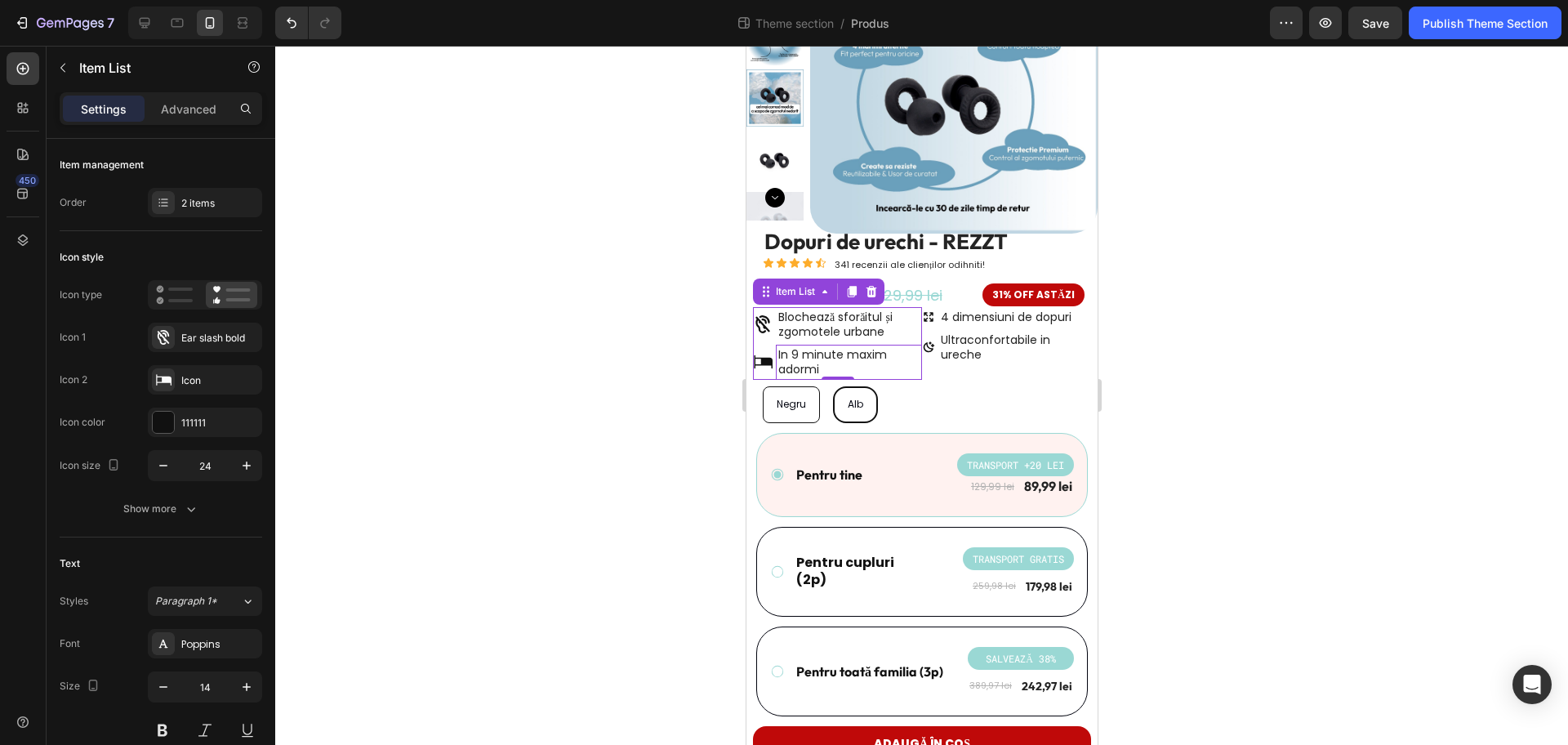
click at [490, 415] on div at bounding box center [922, 395] width 1293 height 699
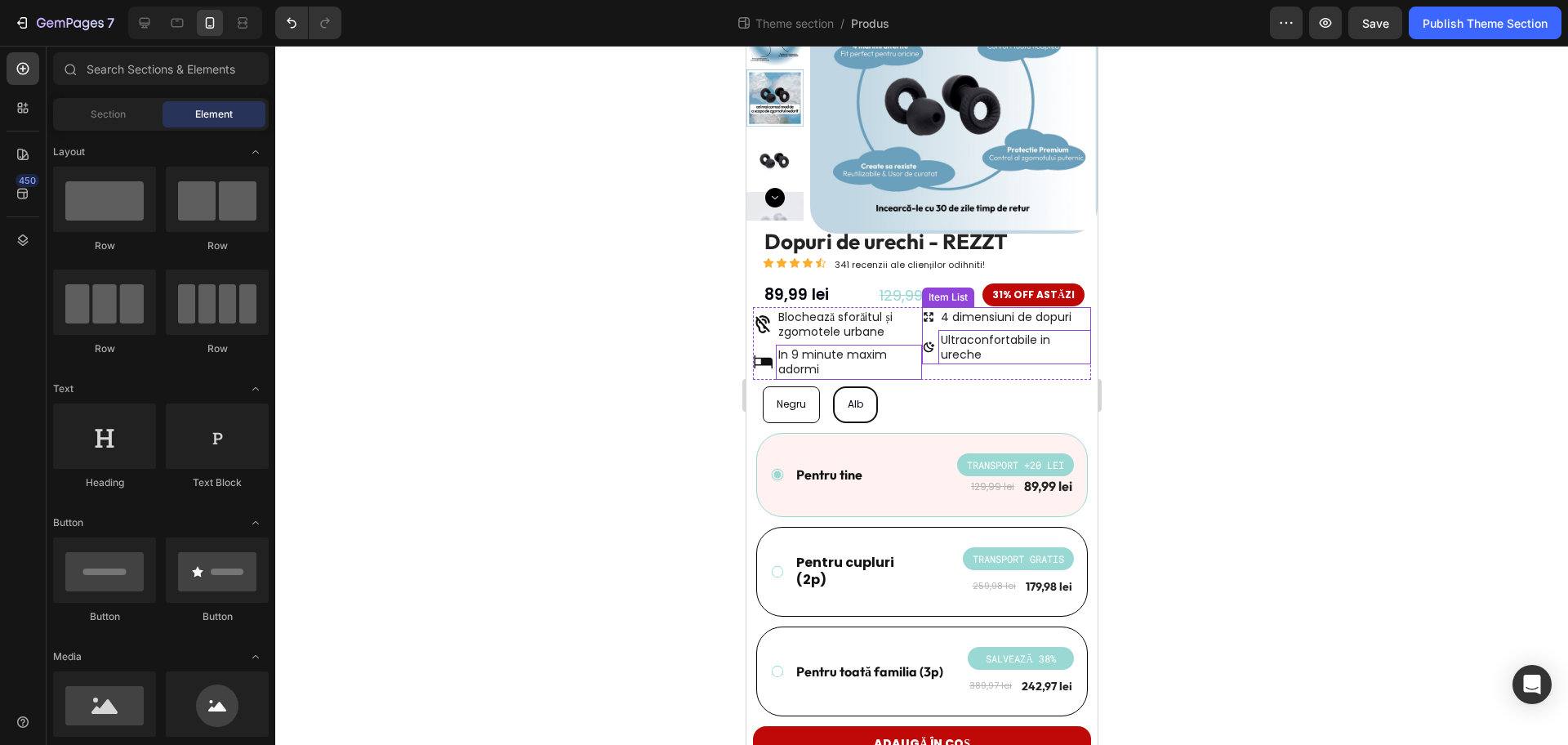
click at [1000, 345] on span "Ultraconfortabile in ureche" at bounding box center [995, 346] width 110 height 31
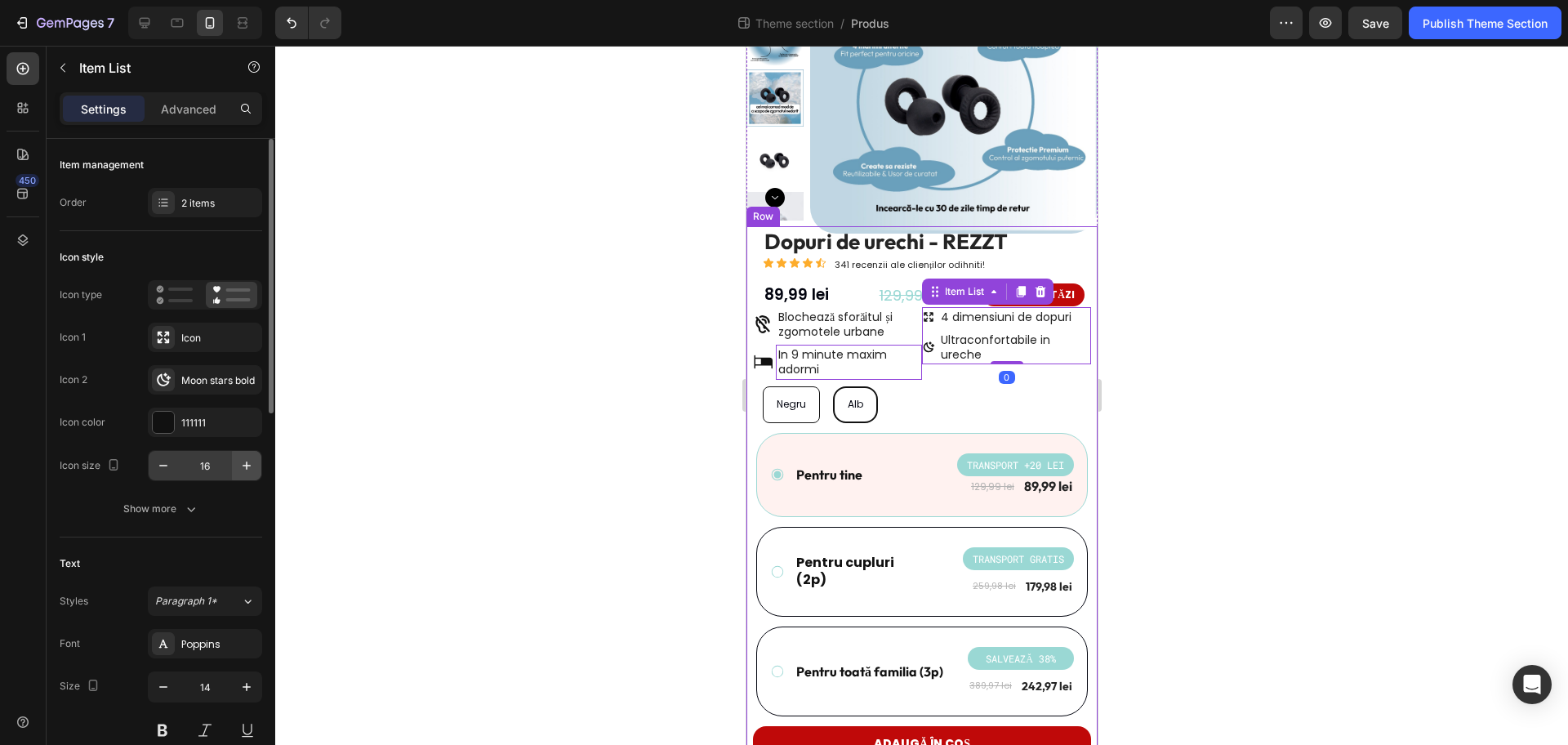
click at [251, 459] on icon "button" at bounding box center [246, 465] width 16 height 16
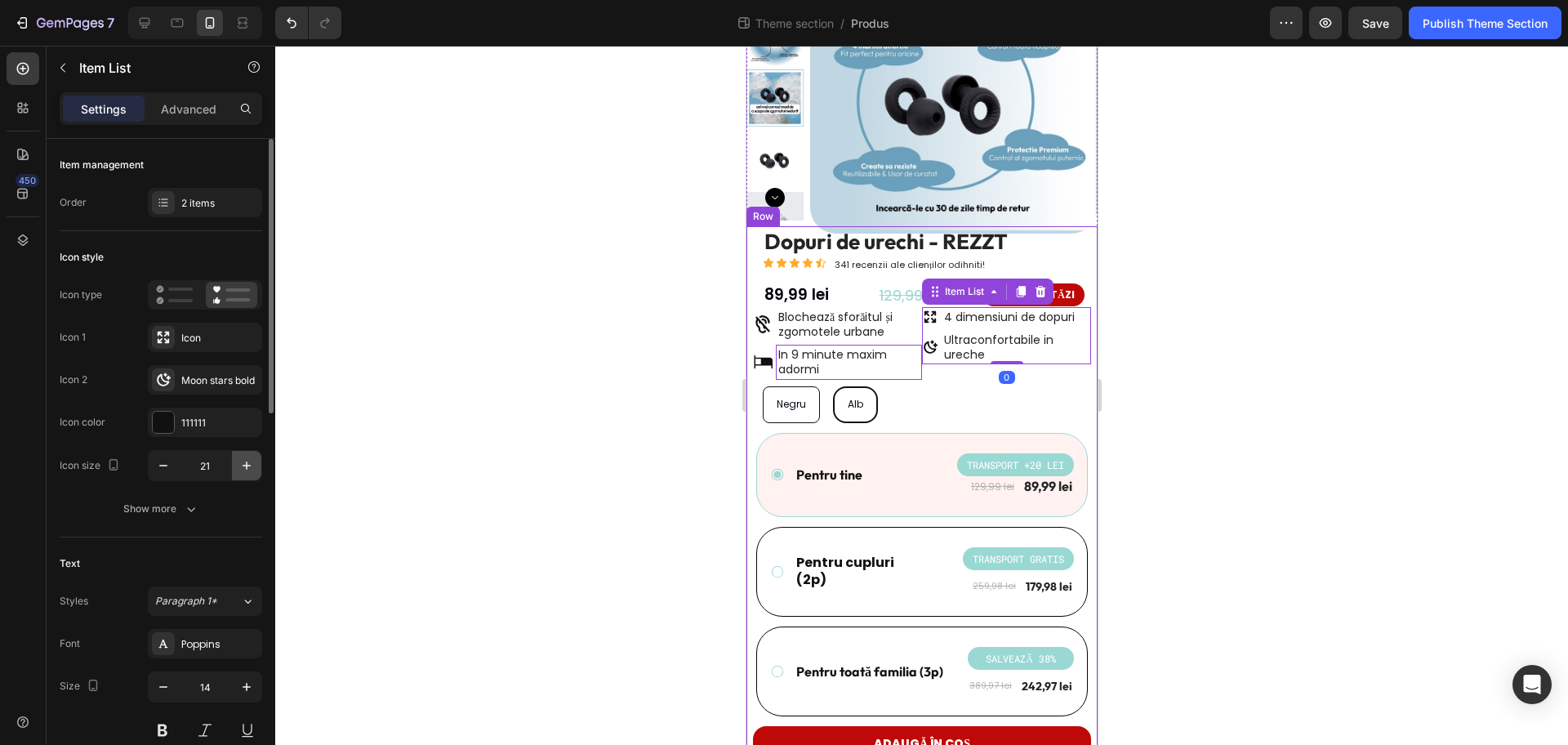
click at [251, 459] on icon "button" at bounding box center [246, 465] width 16 height 16
type input "24"
click at [1292, 392] on div at bounding box center [922, 395] width 1293 height 699
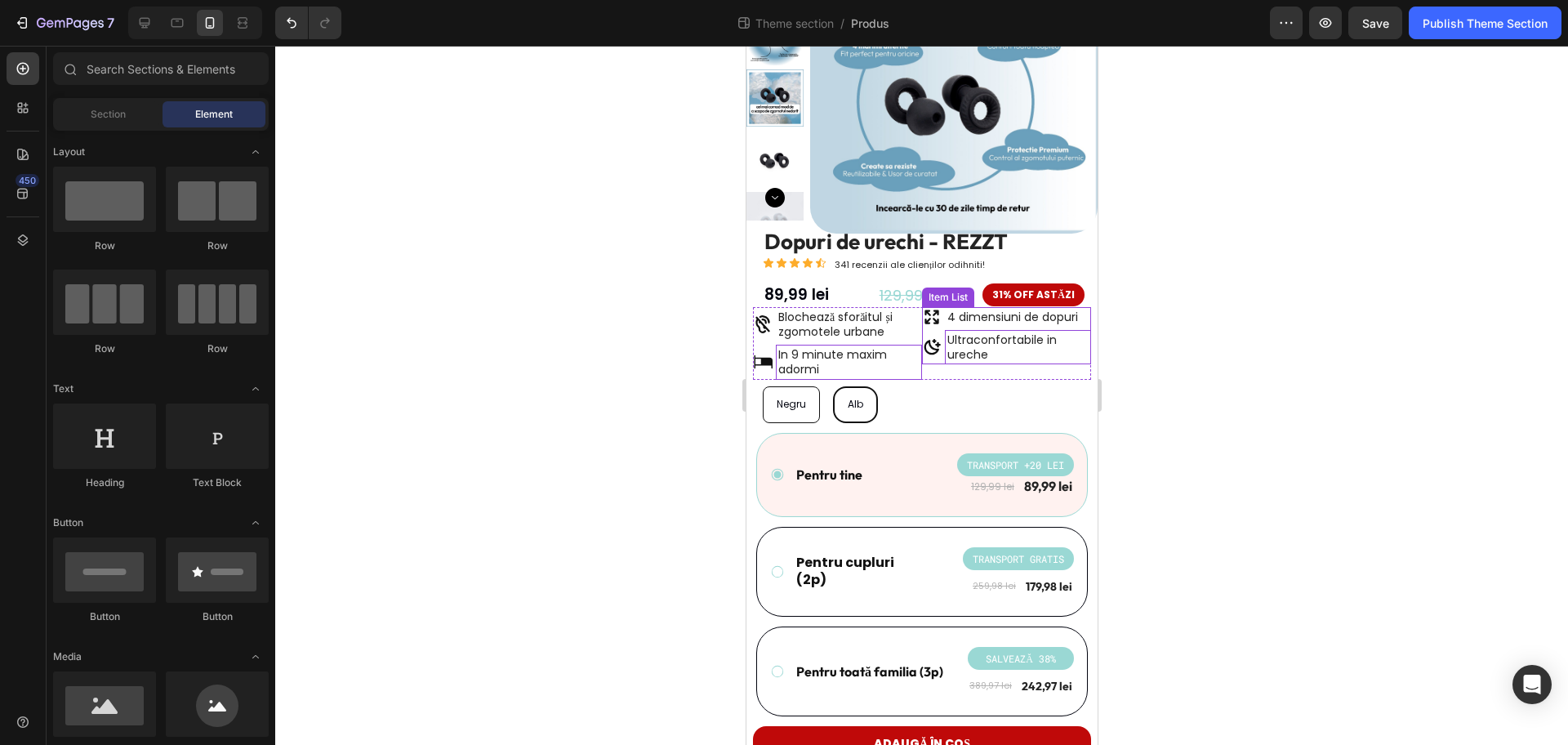
click at [1021, 348] on p "Ultraconfortabile in ureche" at bounding box center [1018, 346] width 142 height 29
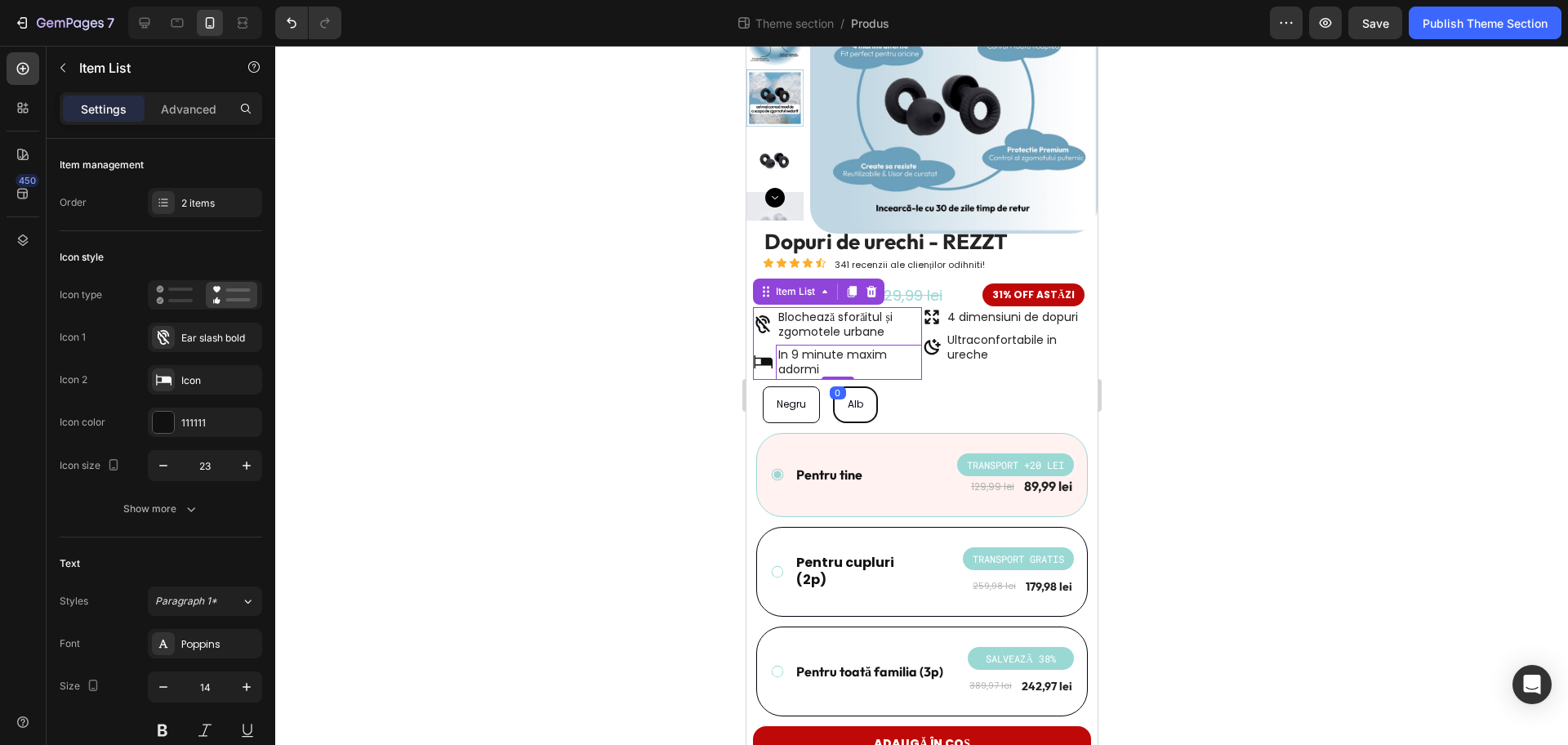
click at [833, 359] on span "In 9 minute maxim adormi" at bounding box center [832, 361] width 109 height 31
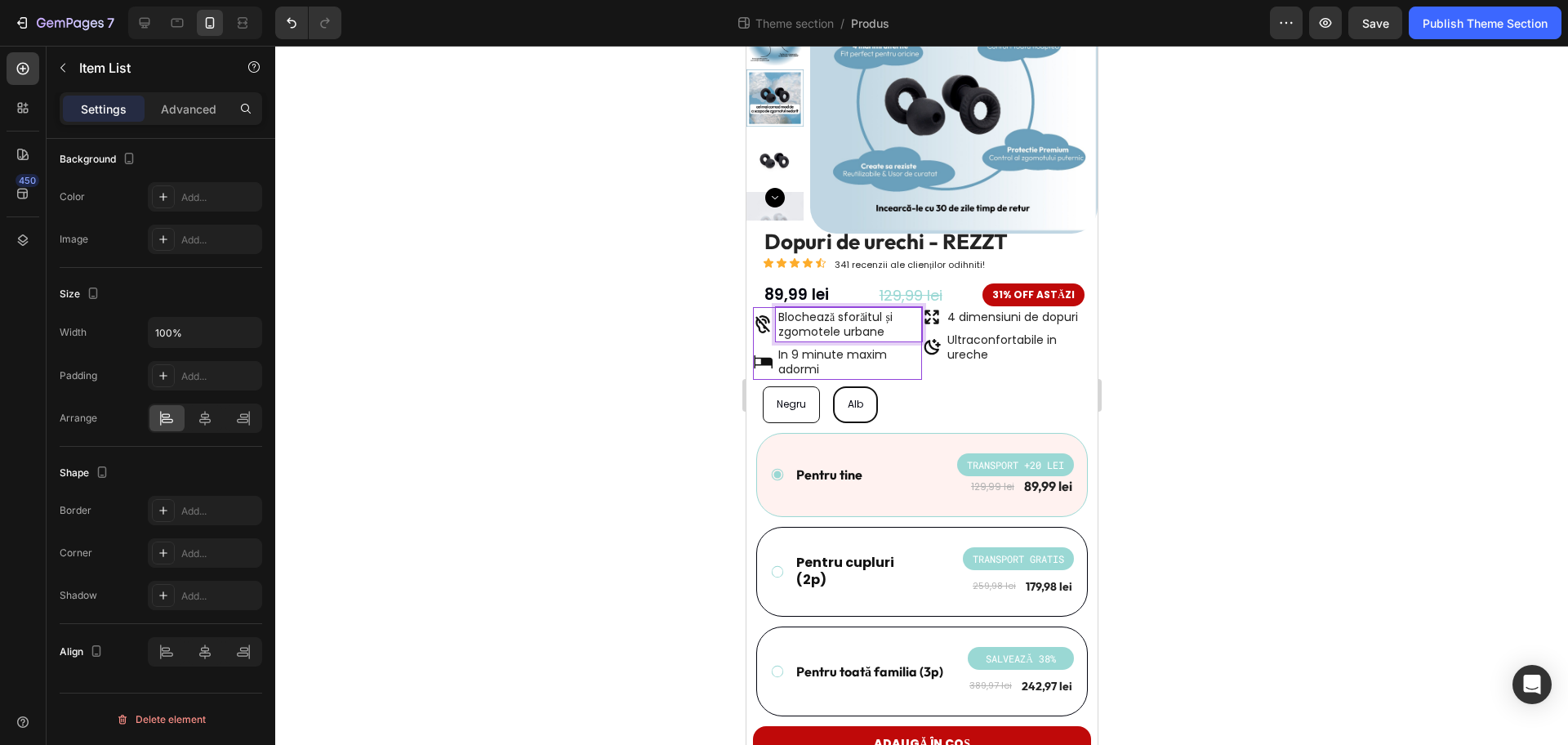
click at [842, 335] on p "Blochează sforăitul și zgomotele urbane" at bounding box center [849, 323] width 142 height 29
click at [842, 360] on span "In 9 minute maxim adormi" at bounding box center [832, 361] width 109 height 31
click at [1059, 359] on p "Ultraconfortabile in ureche" at bounding box center [1018, 346] width 142 height 29
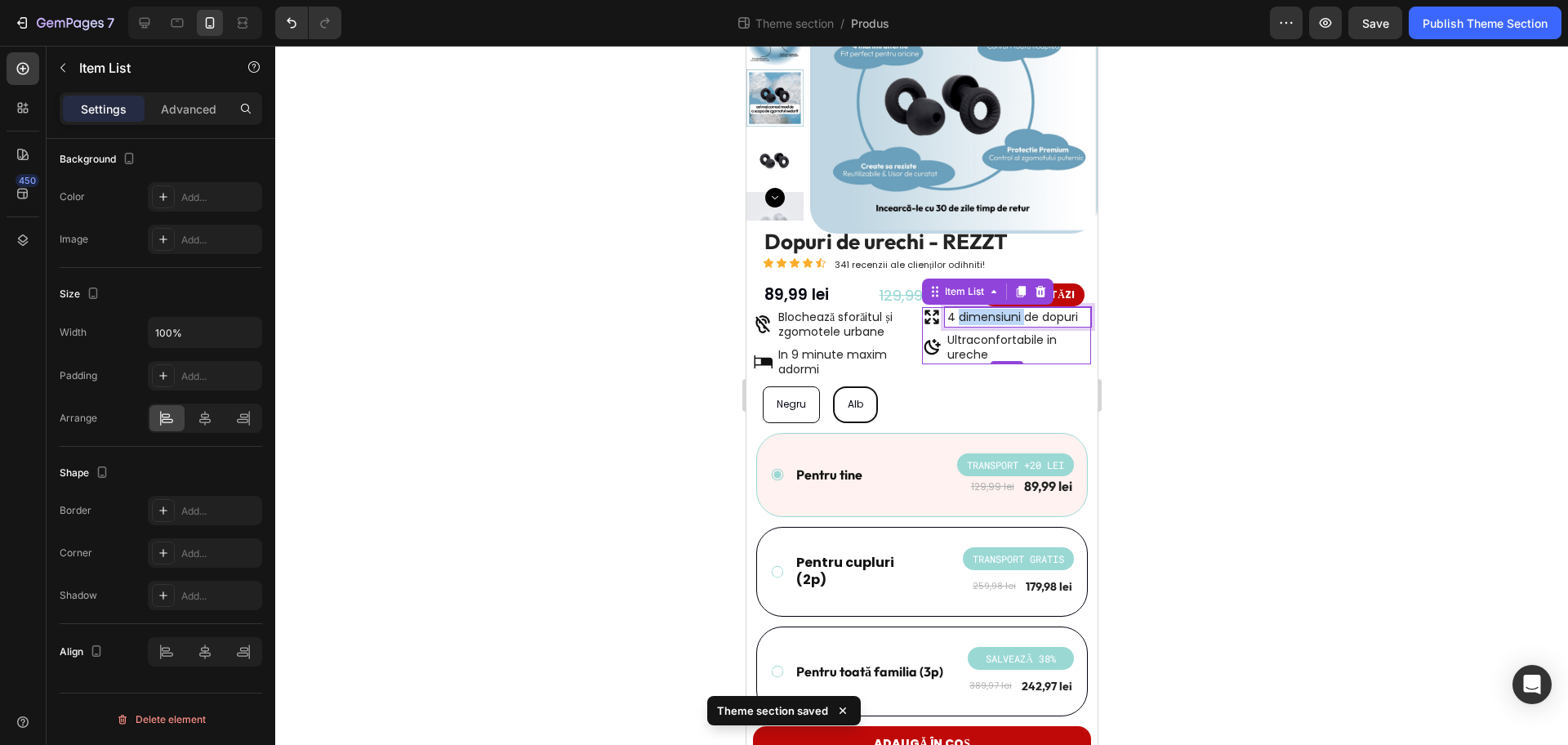
click at [1008, 320] on p "4 dimensiuni de dopuri" at bounding box center [1018, 316] width 142 height 15
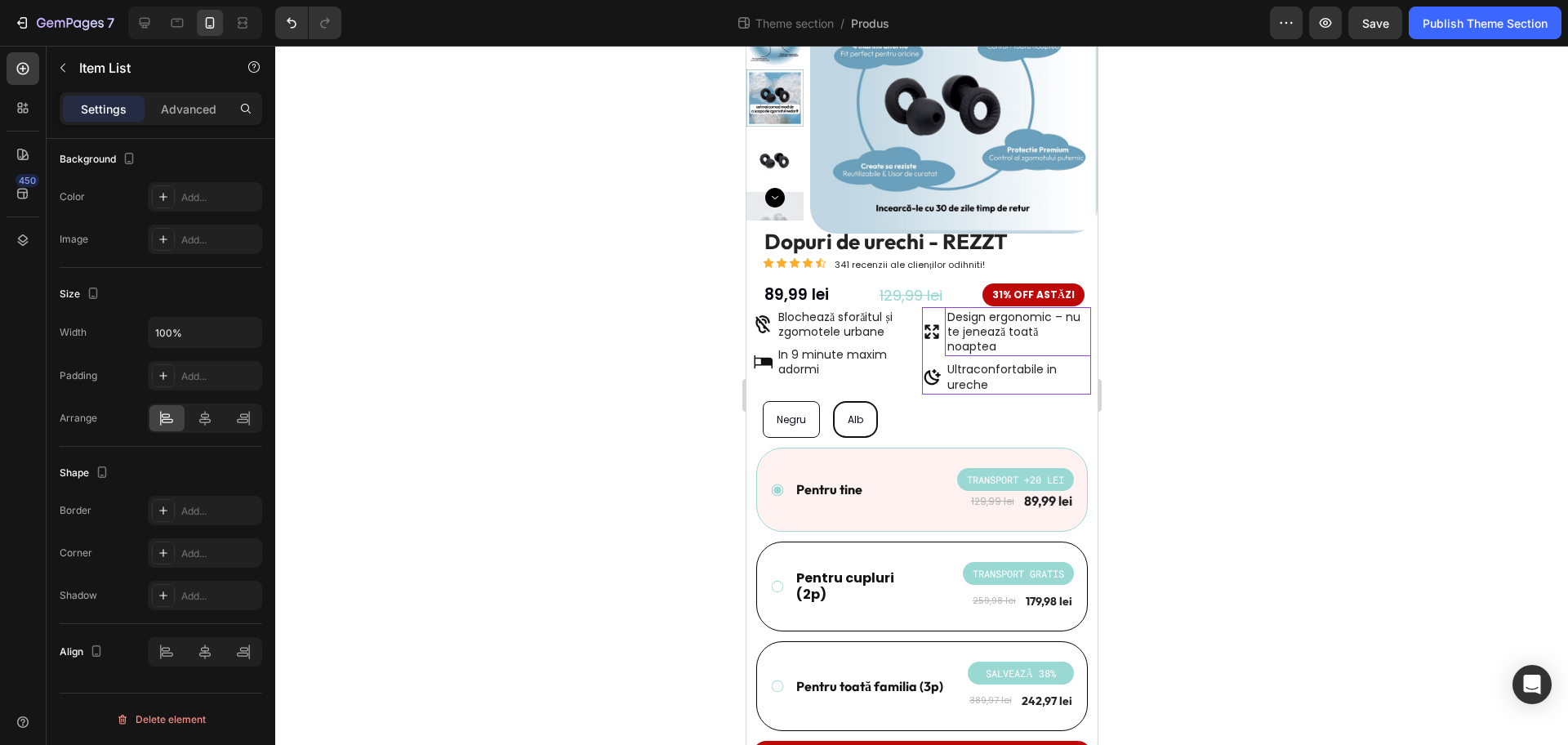
click at [1144, 346] on div at bounding box center [922, 395] width 1293 height 699
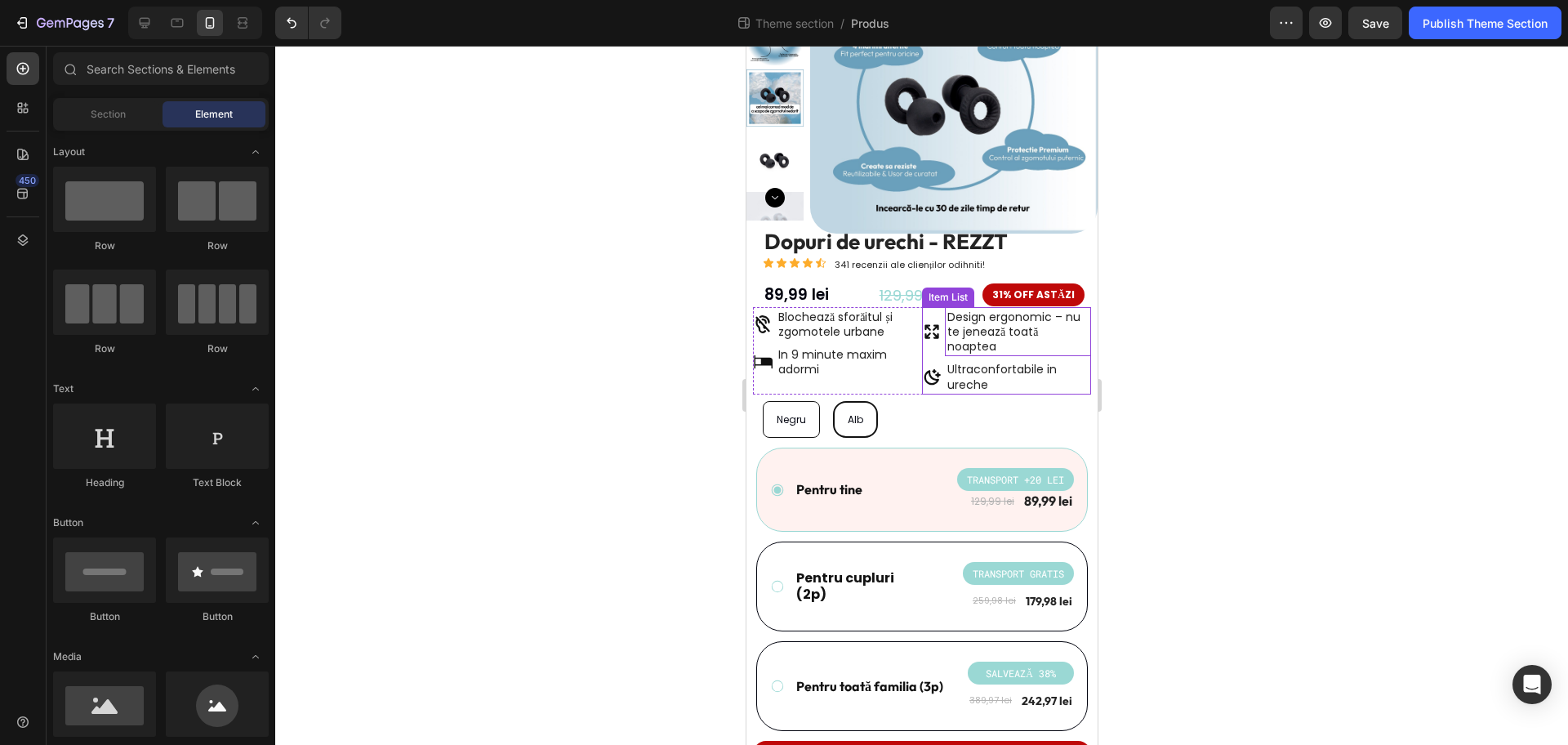
click at [1014, 338] on p "Design ergonomic – nu te jenează toată noaptea" at bounding box center [1018, 331] width 142 height 45
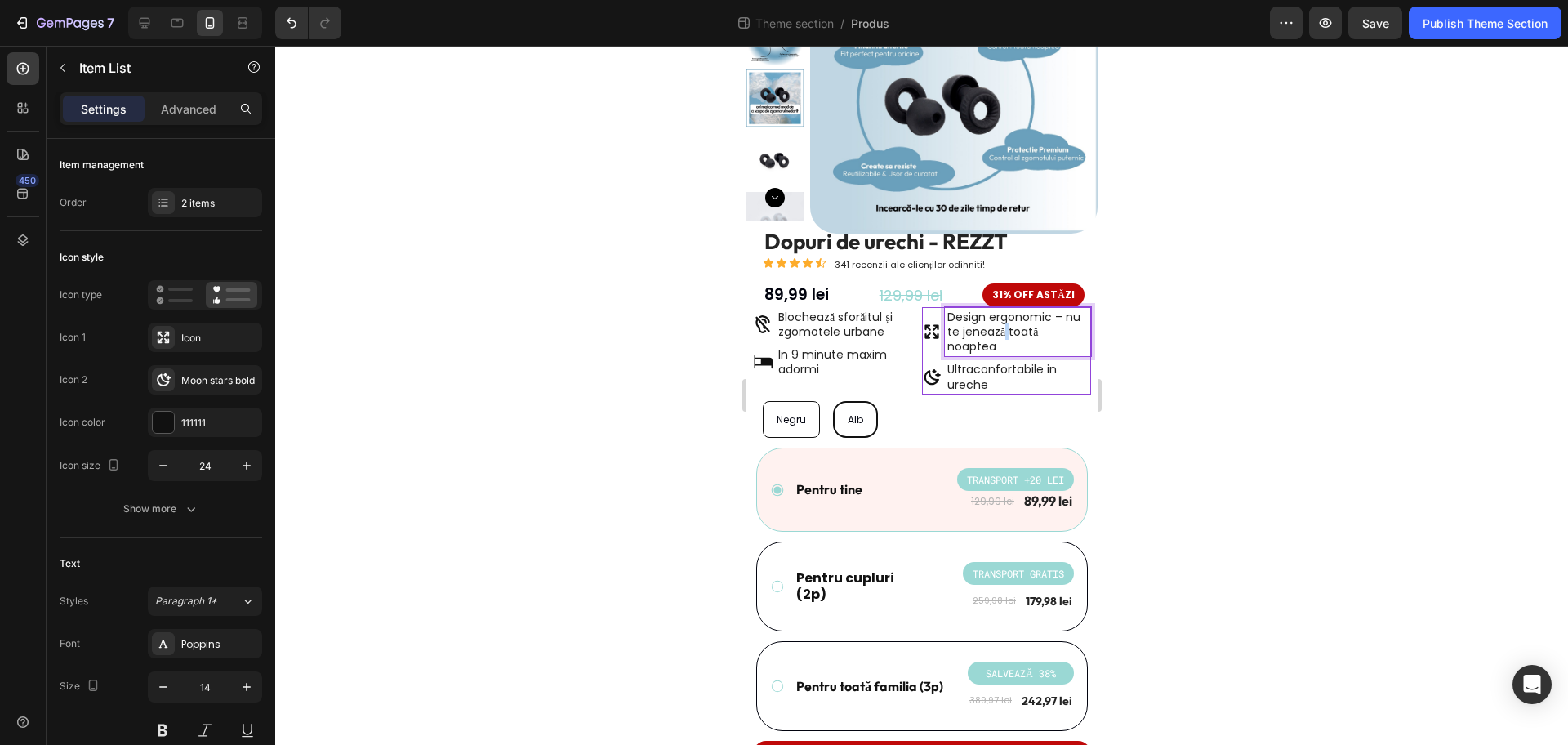
click at [999, 333] on p "Design ergonomic – nu te jenează toată noaptea" at bounding box center [1018, 331] width 142 height 45
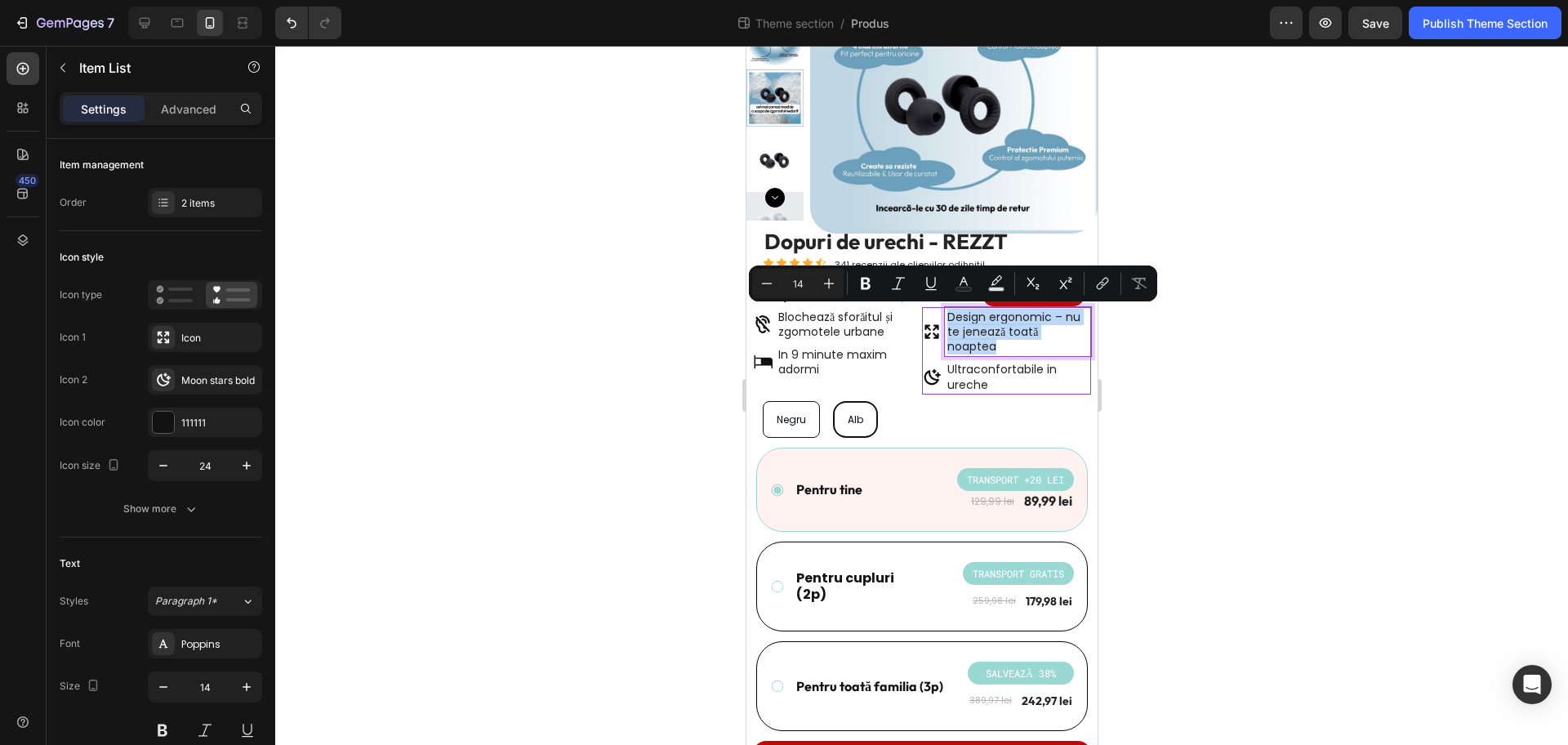
click at [998, 334] on p "Design ergonomic – nu te jenează toată noaptea" at bounding box center [1018, 331] width 142 height 45
click at [999, 335] on p "Design ergonomic – nu te jenează toată noaptea" at bounding box center [1018, 331] width 142 height 45
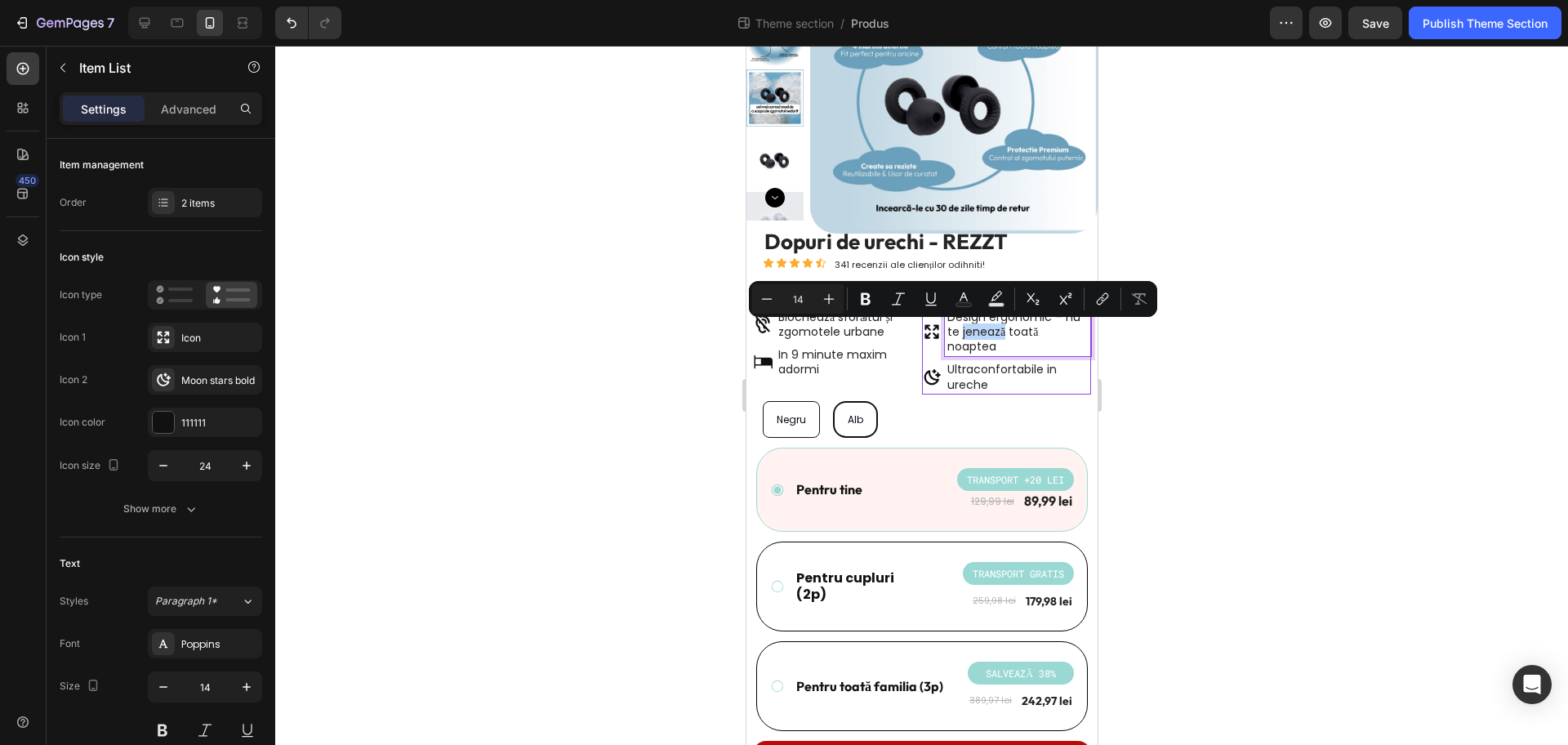
drag, startPoint x: 996, startPoint y: 335, endPoint x: 953, endPoint y: 335, distance: 43.0
click at [953, 335] on p "Design ergonomic – nu te jenează toată noaptea" at bounding box center [1018, 331] width 142 height 45
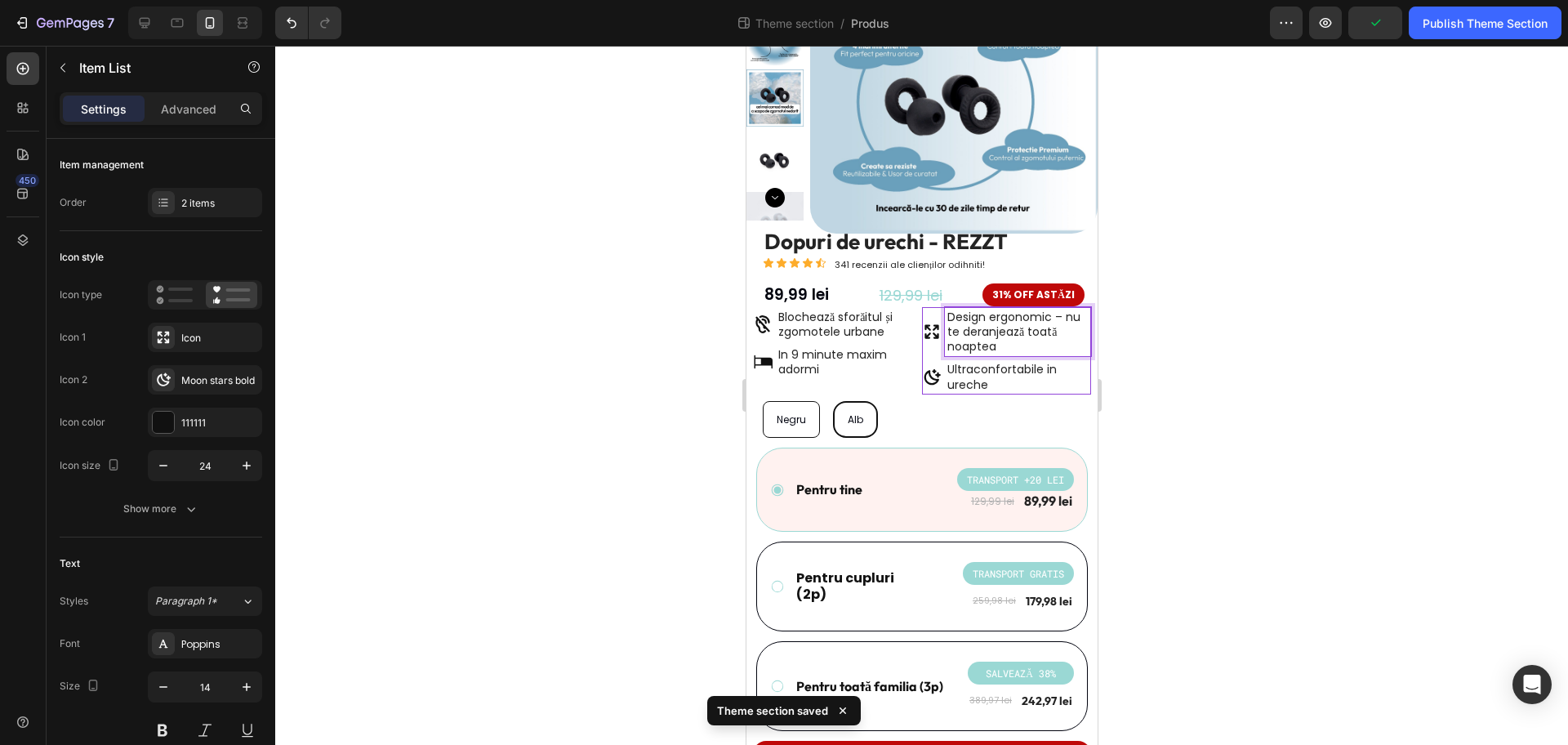
click at [1053, 318] on p "Design ergonomic – nu te deranjează toată noaptea" at bounding box center [1018, 331] width 142 height 45
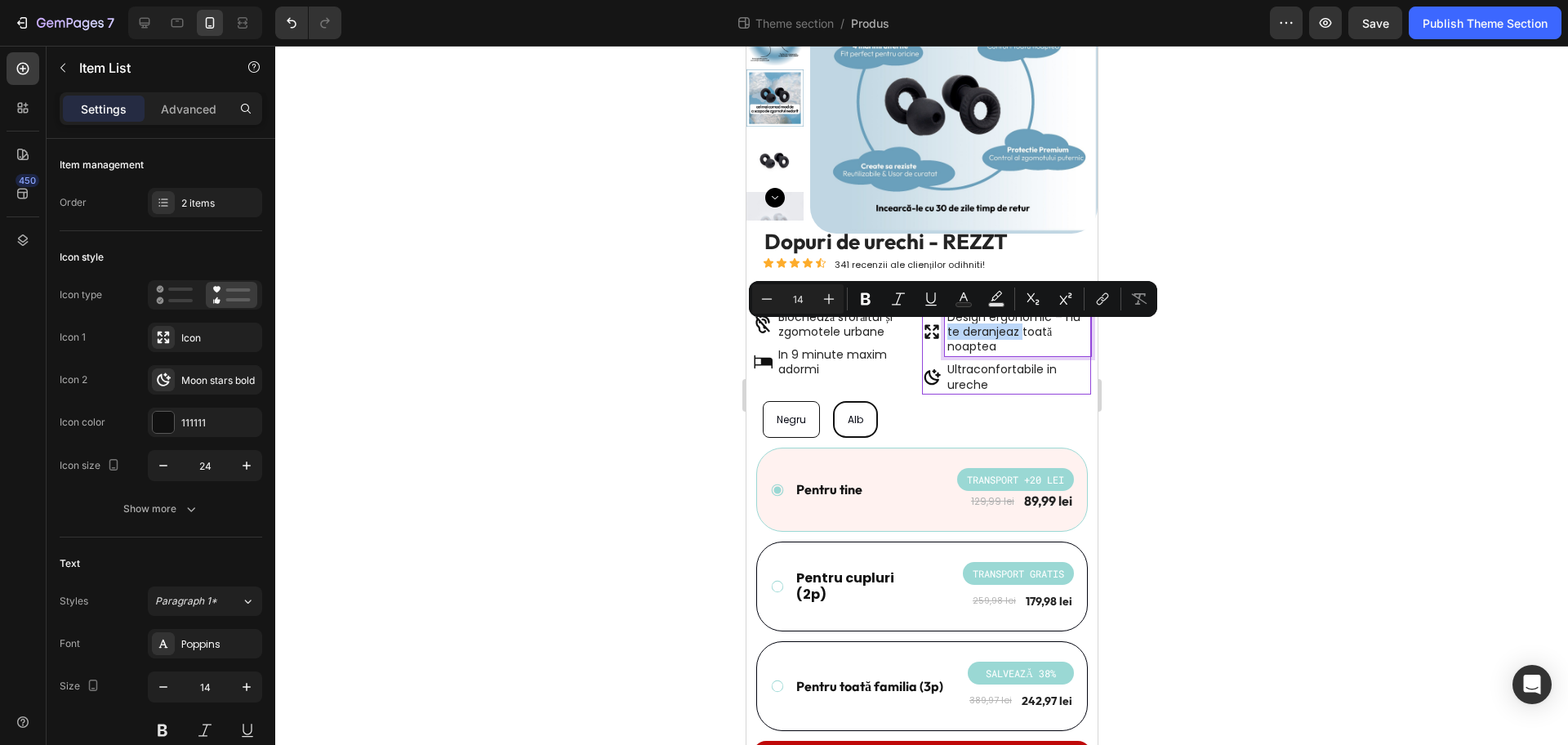
drag, startPoint x: 1013, startPoint y: 334, endPoint x: 938, endPoint y: 330, distance: 75.1
click at [947, 330] on p "Design ergonomic – nu te deranjeaz toată noaptea" at bounding box center [1018, 331] width 142 height 45
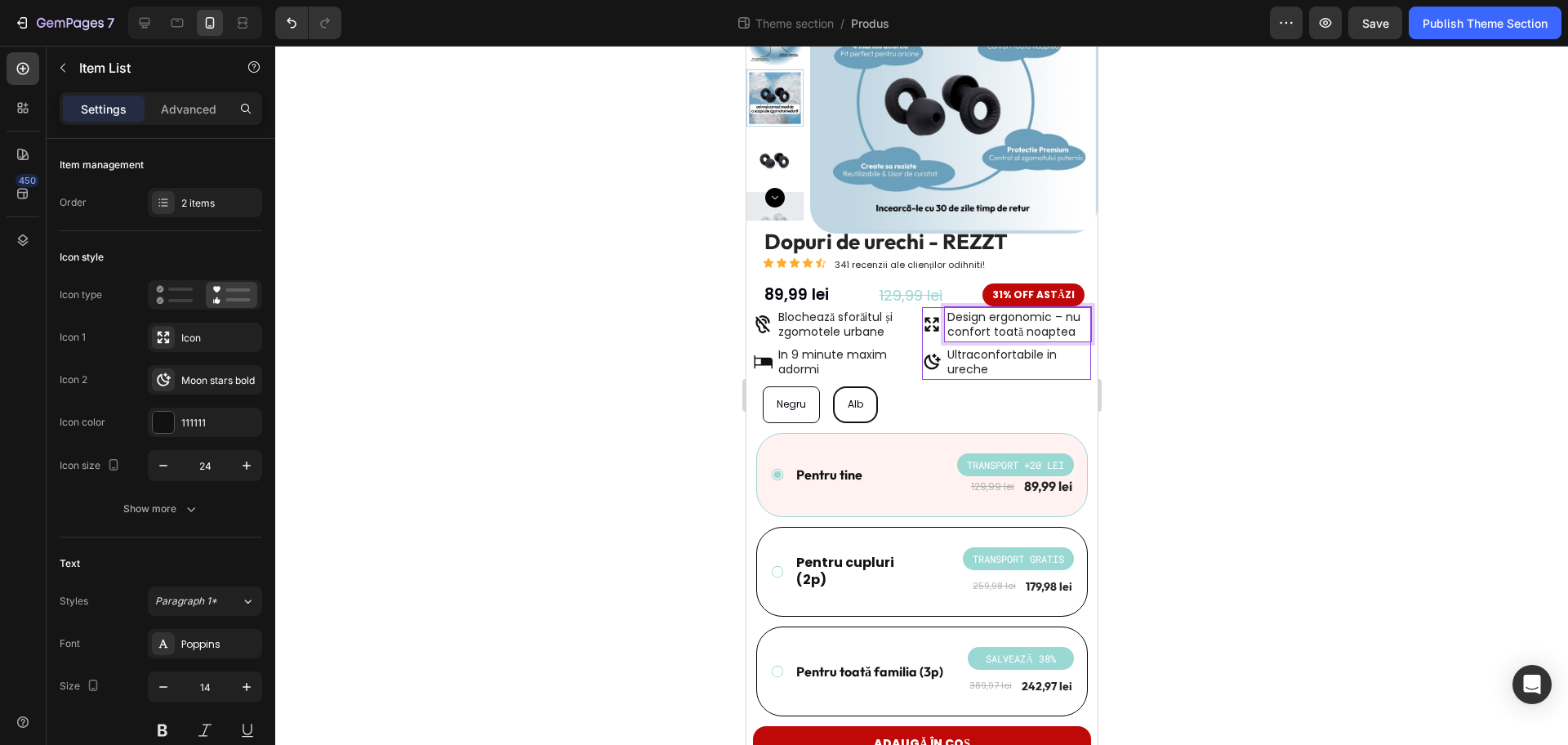
click at [1067, 319] on p "Design ergonomic – nu confort toată noaptea" at bounding box center [1018, 323] width 142 height 29
click at [1074, 320] on div "Design ergonomic – nu confort toată noaptea" at bounding box center [1017, 324] width 146 height 35
click at [1235, 331] on div at bounding box center [922, 395] width 1293 height 699
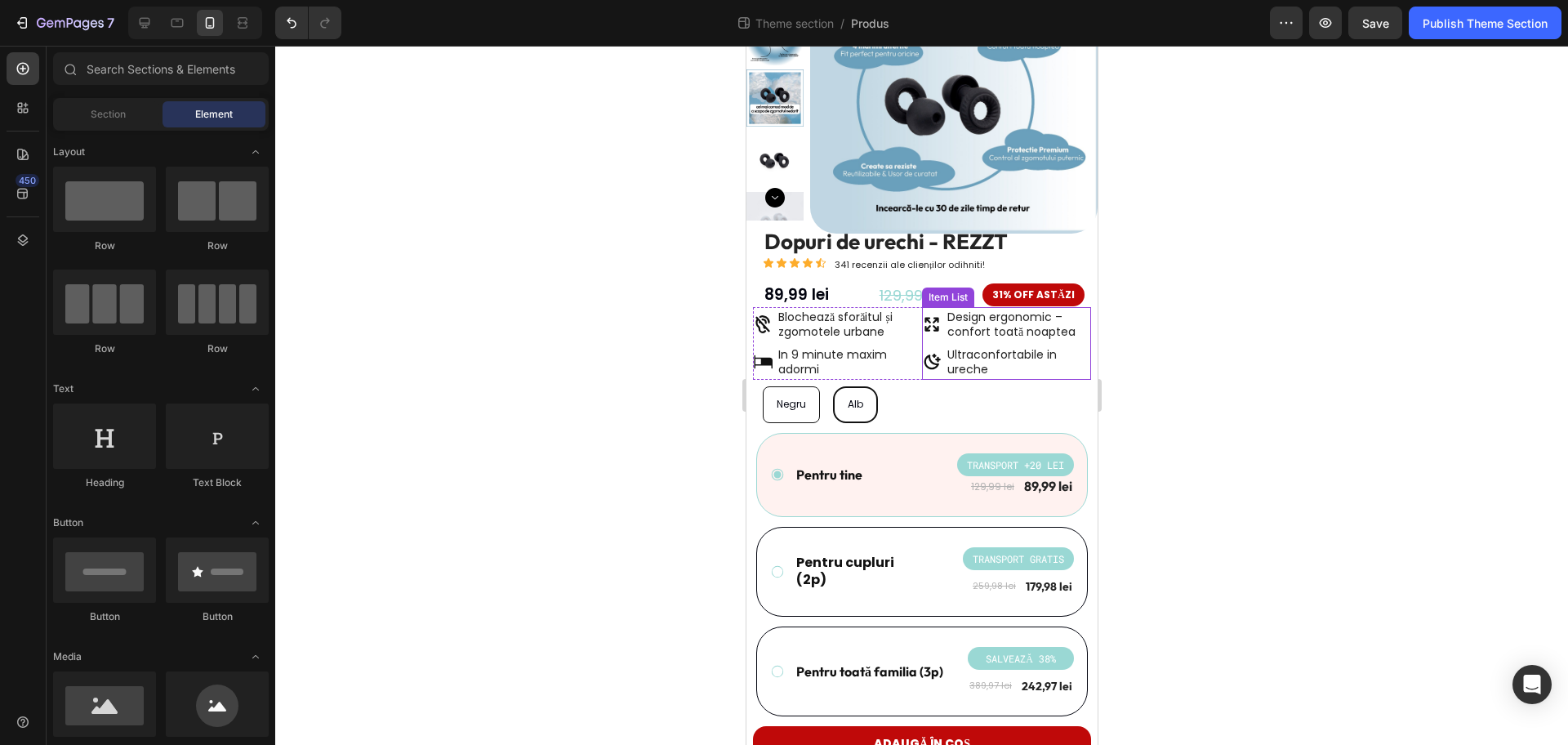
click at [928, 325] on icon at bounding box center [931, 324] width 19 height 19
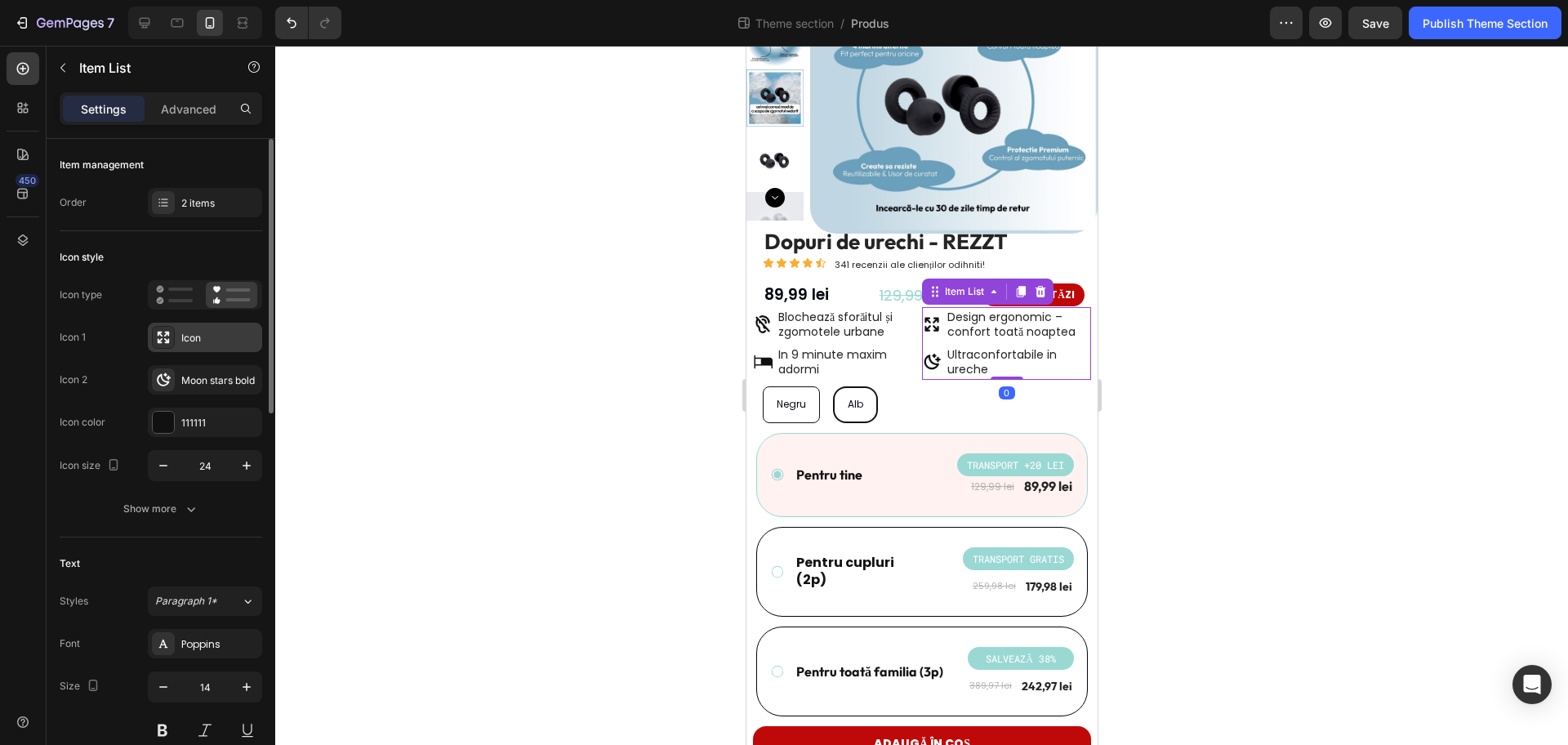
click at [210, 343] on div "Icon" at bounding box center [220, 338] width 77 height 15
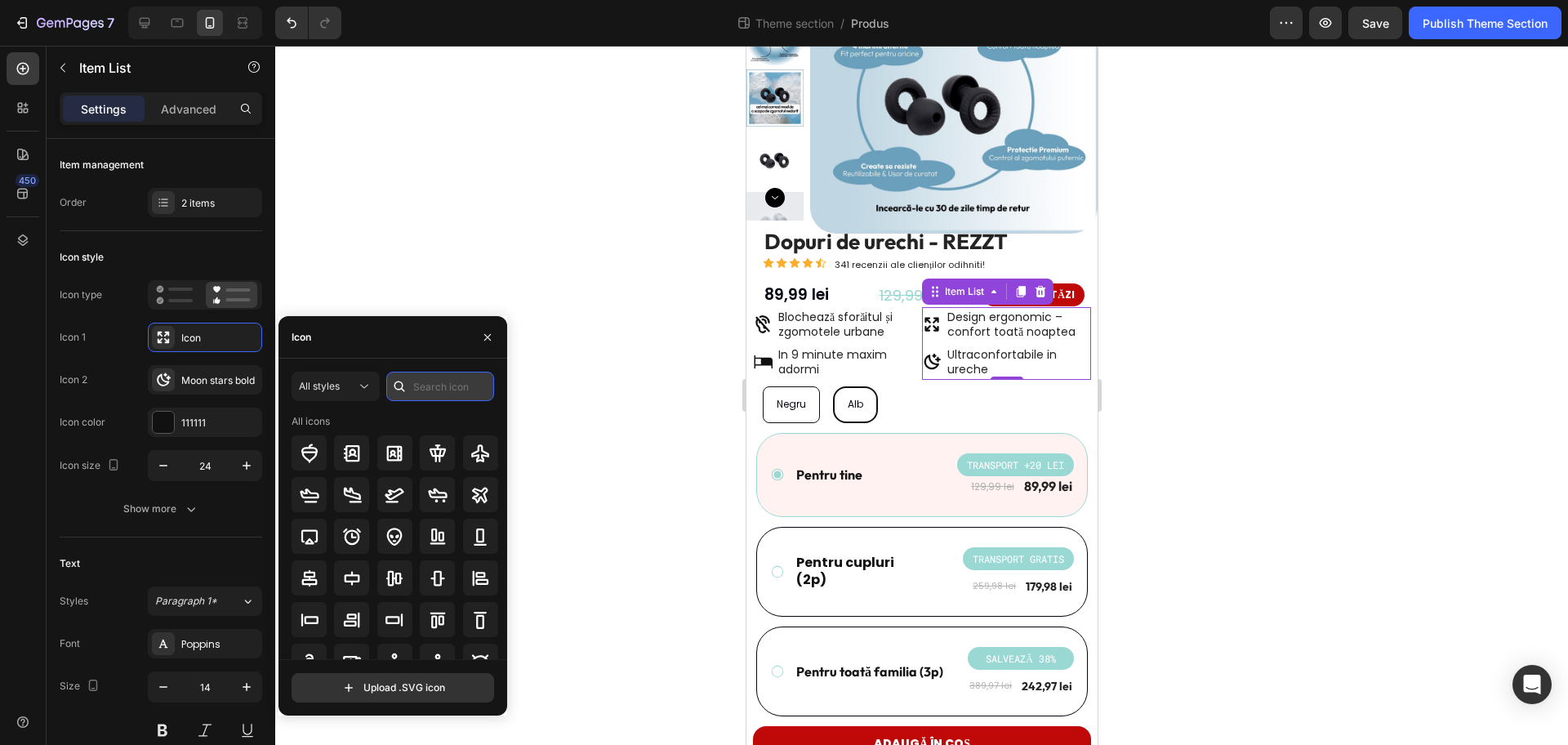
click at [434, 391] on input "text" at bounding box center [440, 386] width 108 height 29
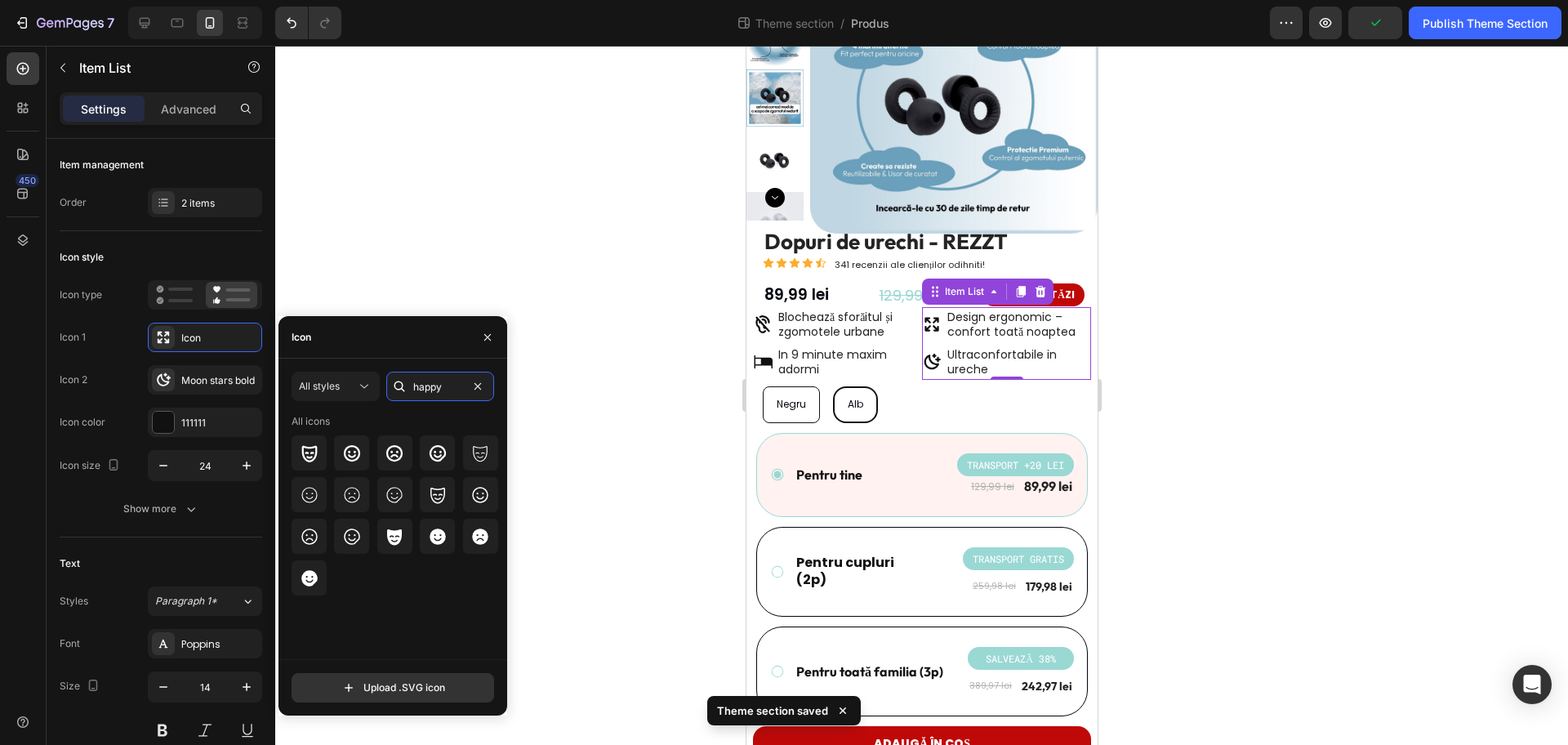
drag, startPoint x: 453, startPoint y: 388, endPoint x: 383, endPoint y: 384, distance: 70.1
click at [383, 384] on div "All styles happy" at bounding box center [392, 386] width 203 height 29
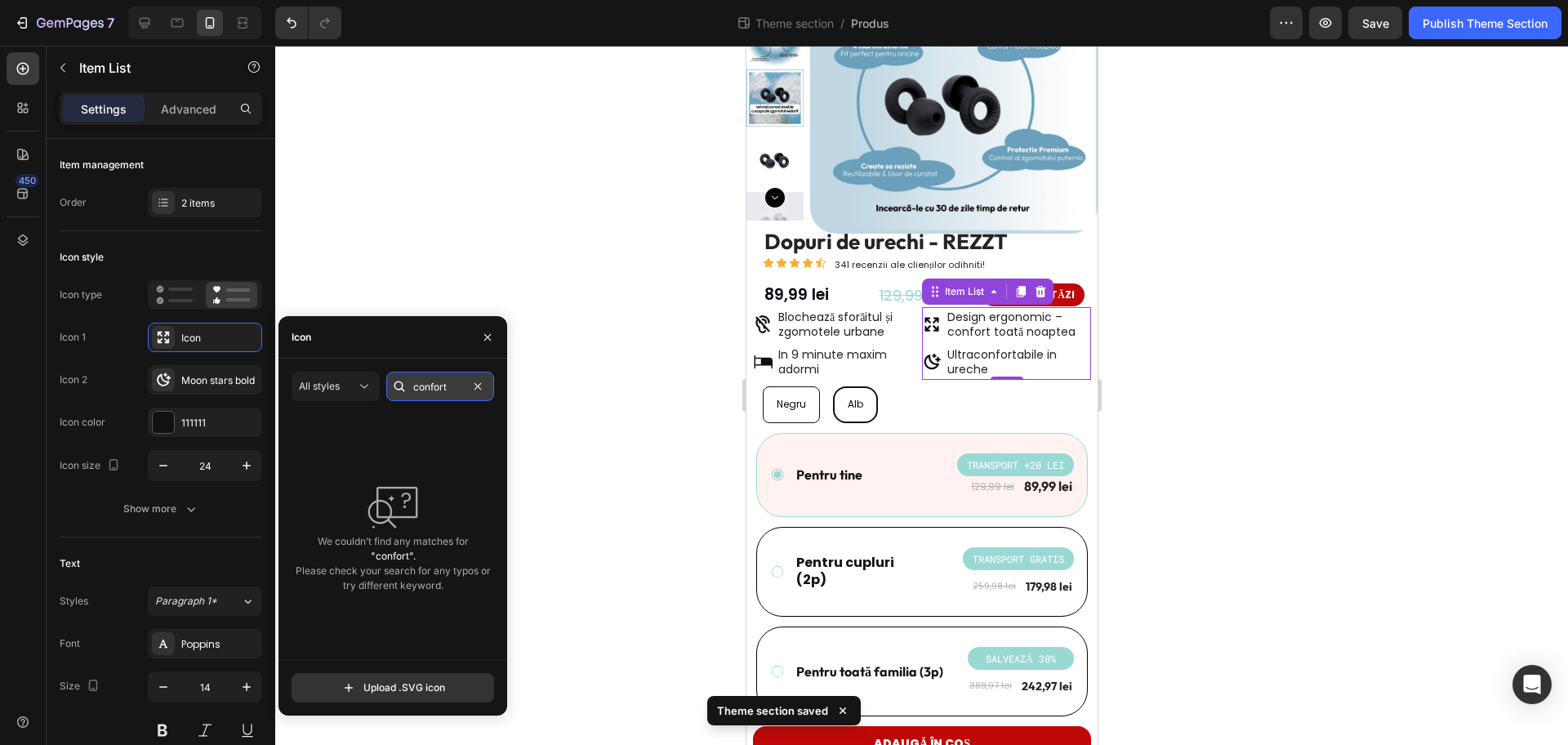
click at [451, 386] on input "confort" at bounding box center [440, 386] width 108 height 29
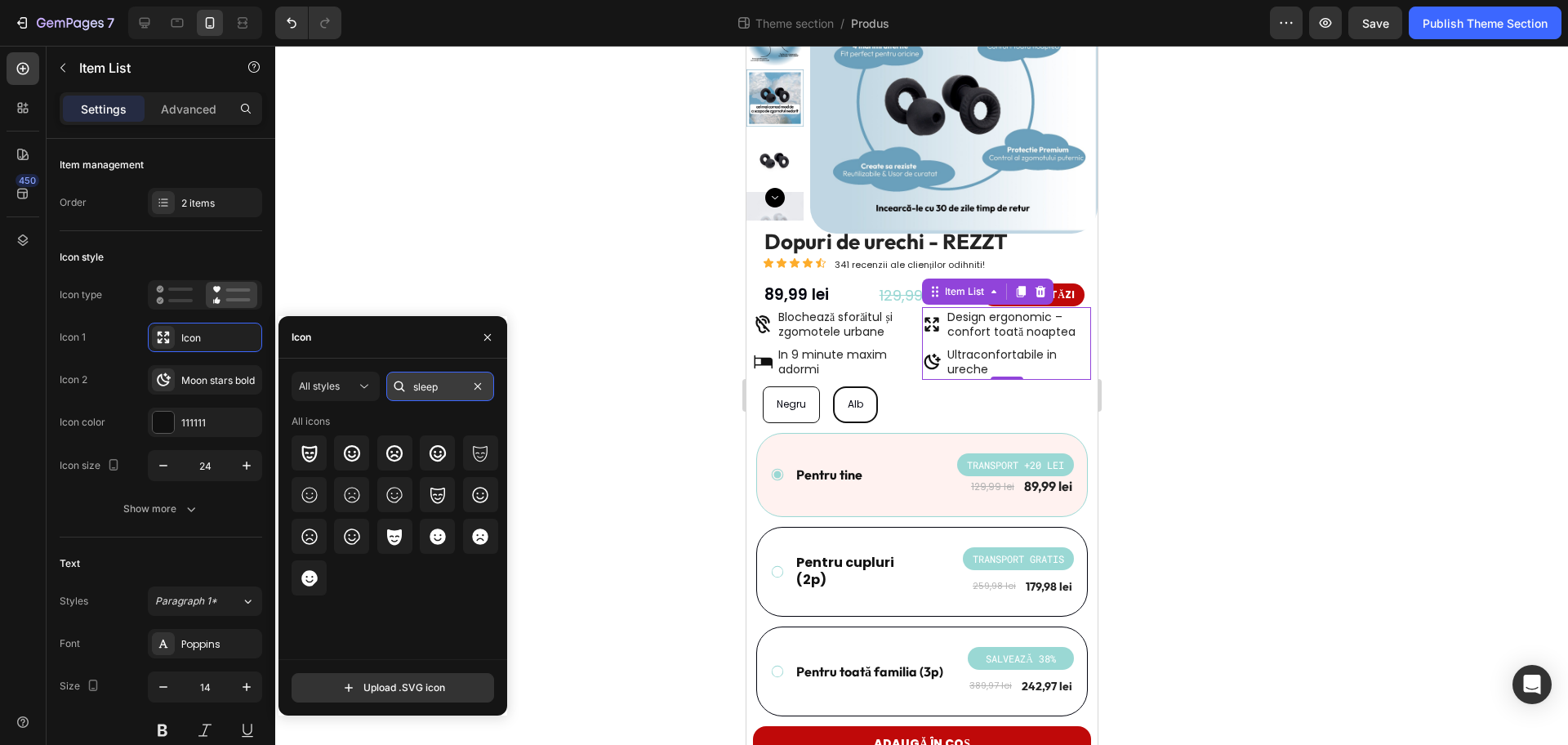
type input "sleepy"
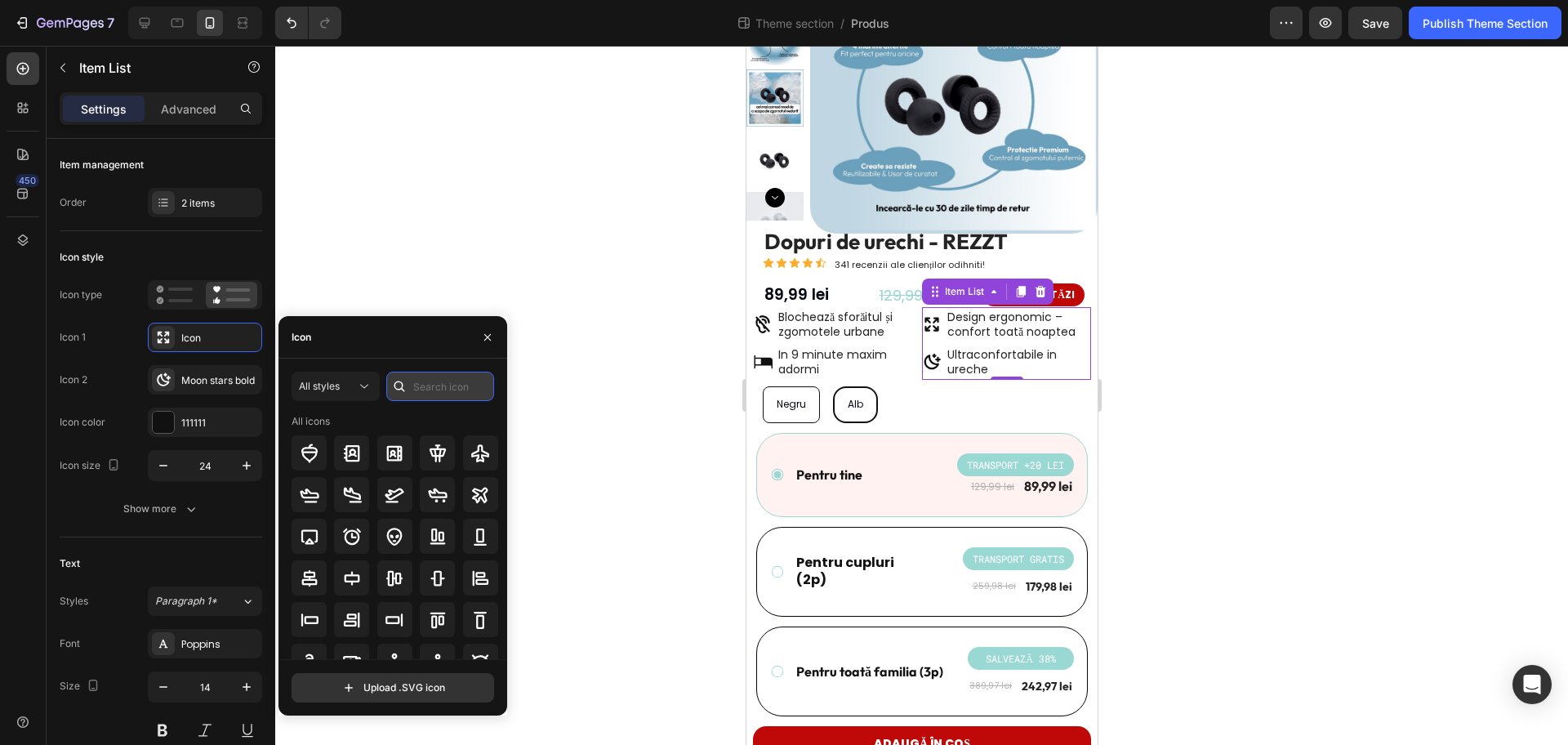
click at [454, 388] on input "text" at bounding box center [440, 386] width 108 height 29
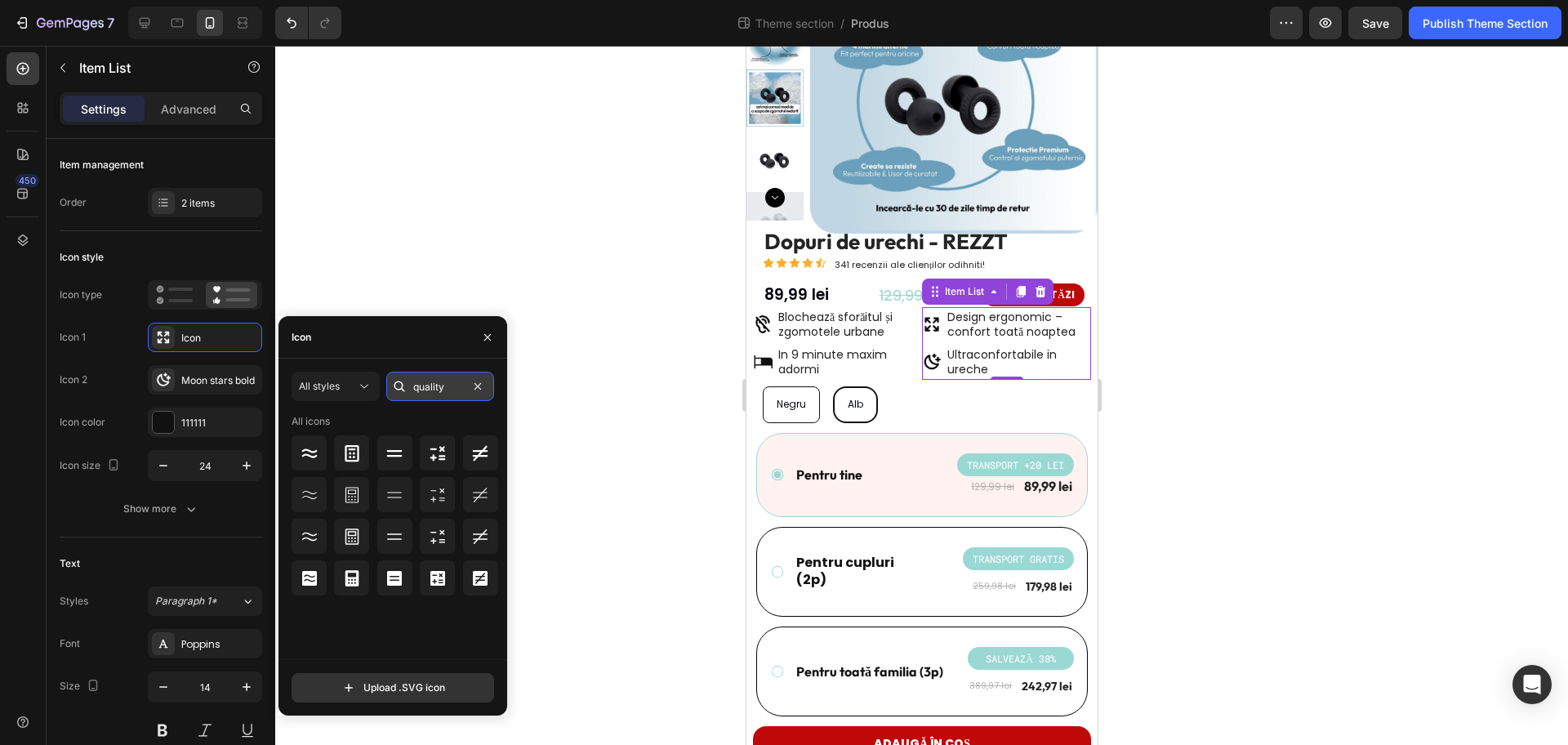
click at [444, 389] on input "quality" at bounding box center [440, 386] width 108 height 29
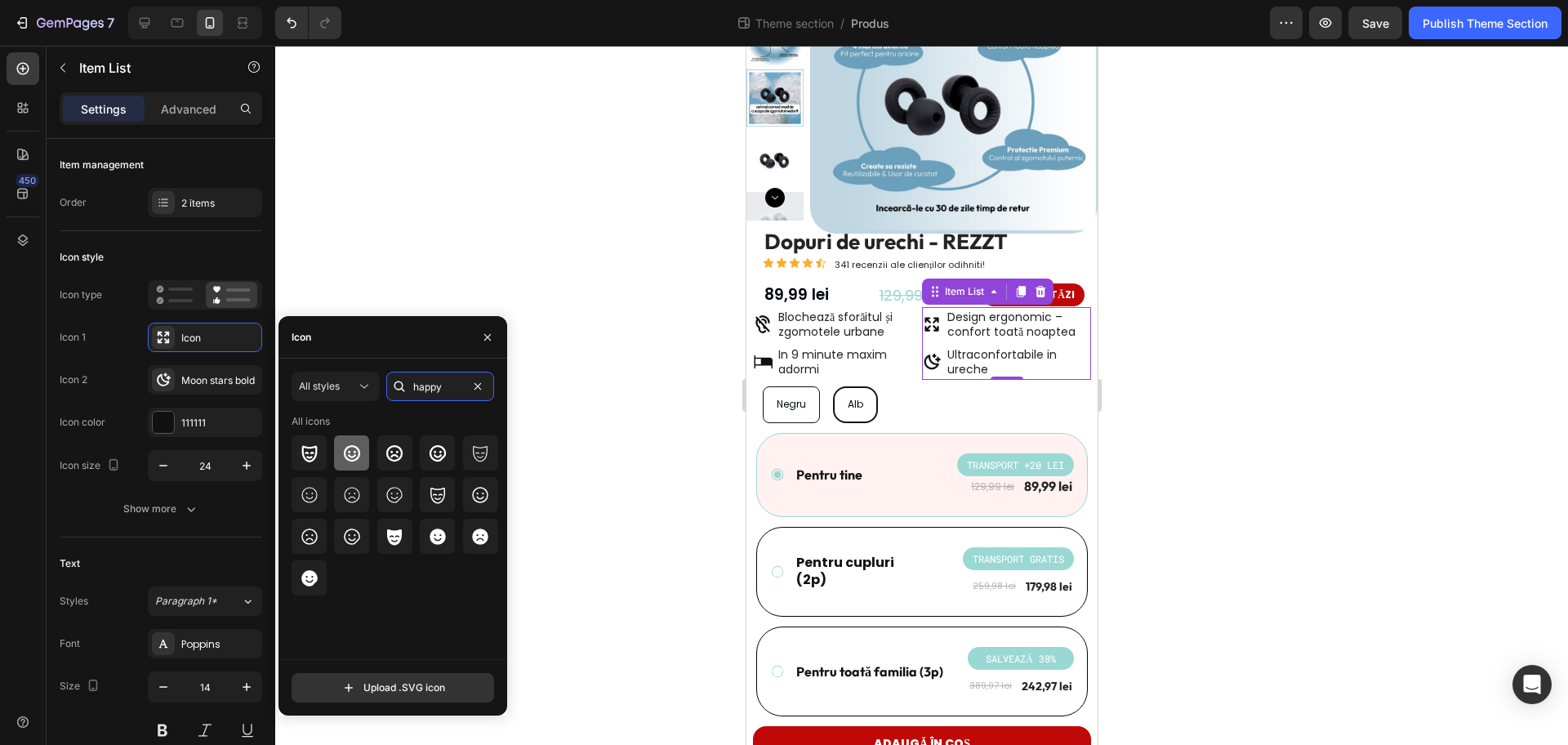
type input "happy"
click at [361, 455] on icon at bounding box center [352, 454] width 19 height 19
click at [1211, 397] on div at bounding box center [922, 395] width 1293 height 699
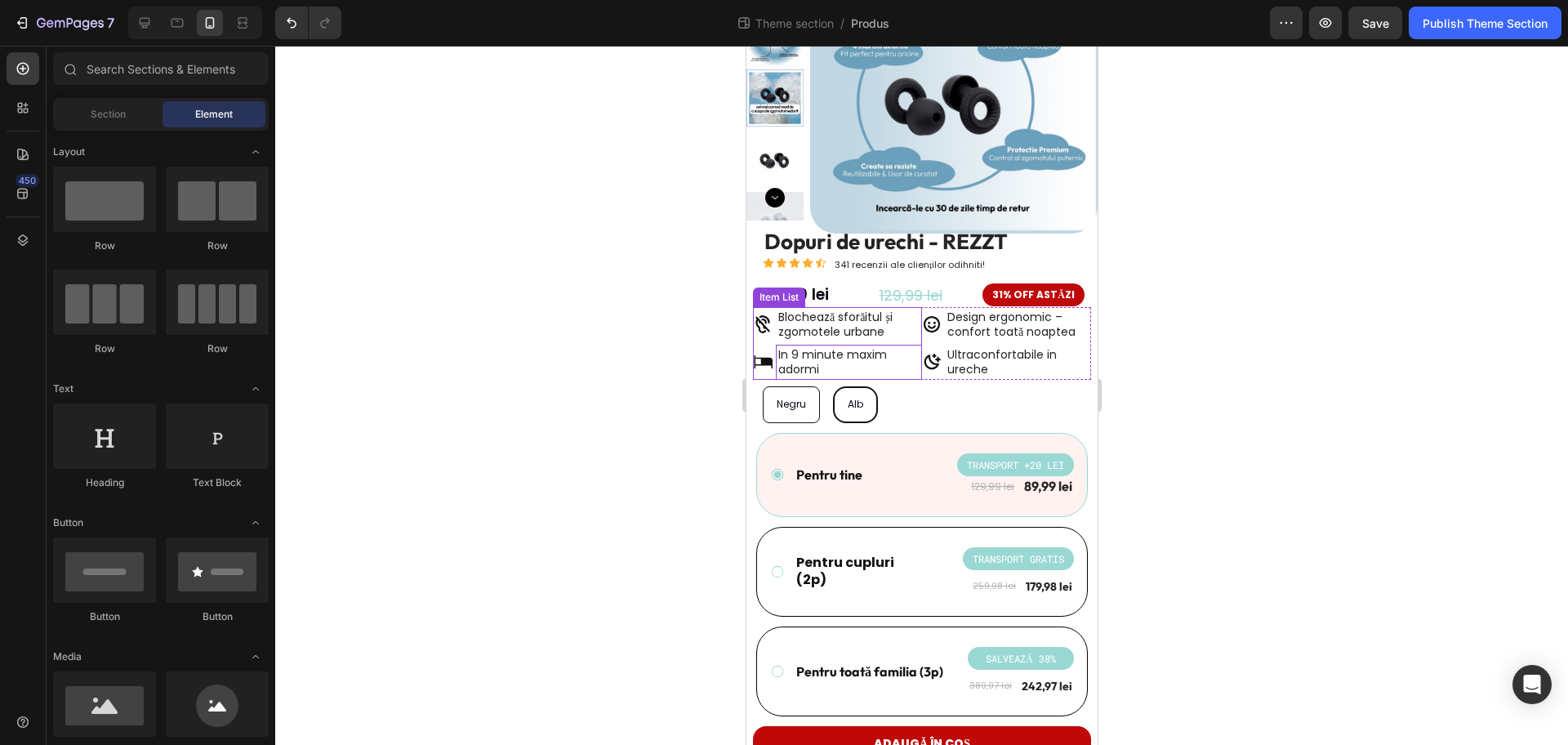
click at [810, 361] on span "In 9 minute maxim adormi" at bounding box center [832, 361] width 109 height 31
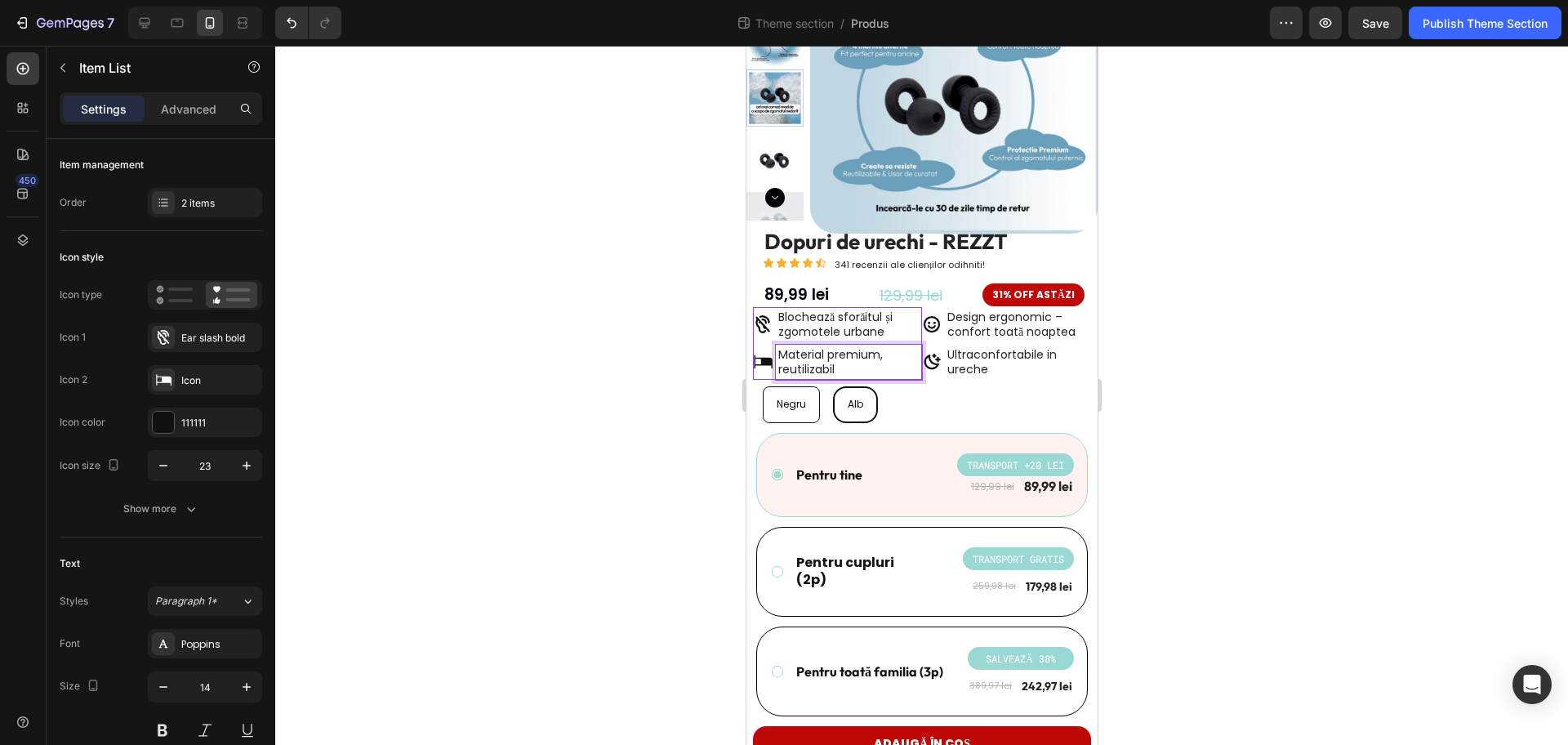
click at [1158, 371] on div at bounding box center [922, 395] width 1293 height 699
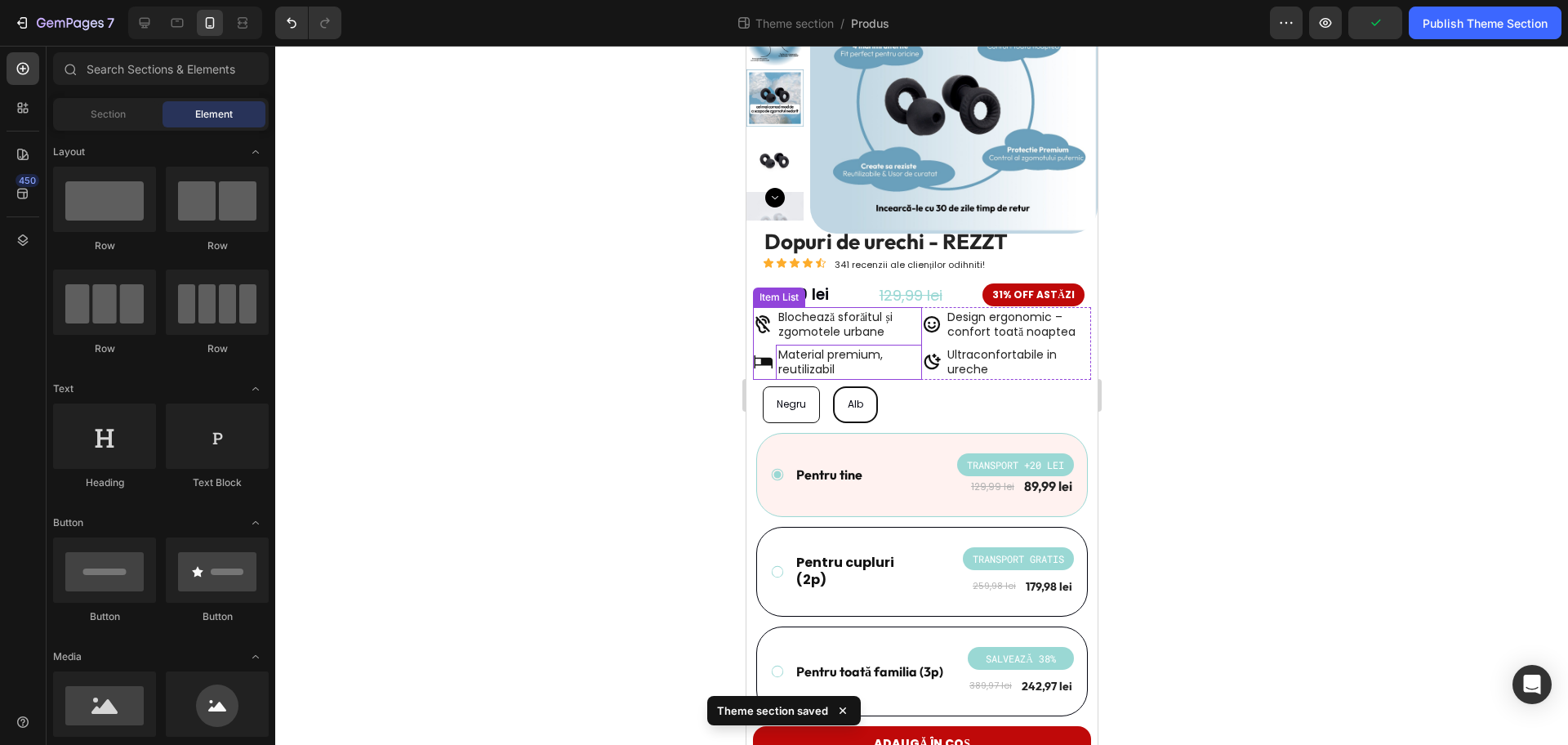
click at [843, 357] on p "Material premium, reutilizabil" at bounding box center [849, 361] width 142 height 29
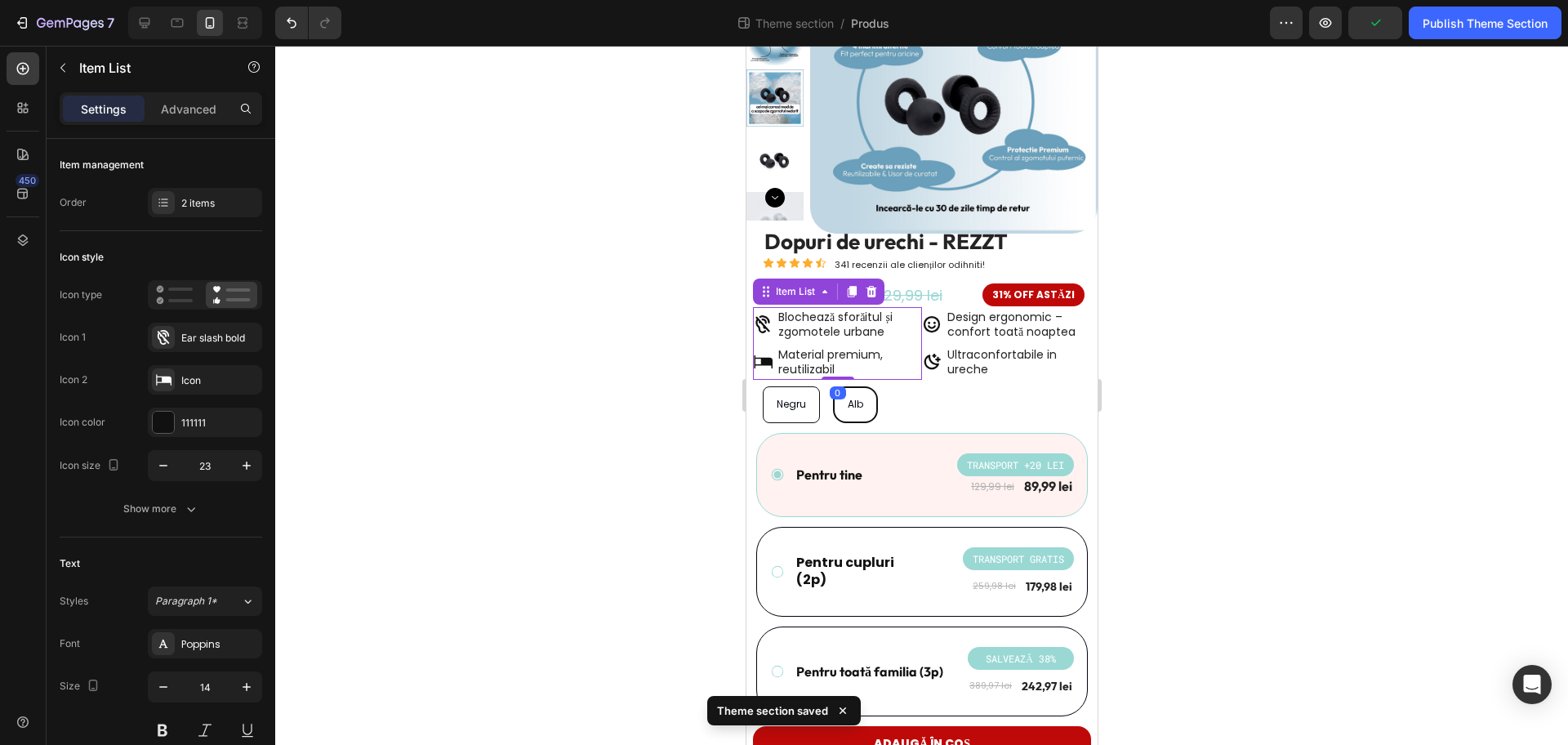
click at [768, 359] on icon at bounding box center [763, 362] width 19 height 14
click at [195, 383] on div "Icon" at bounding box center [220, 380] width 77 height 15
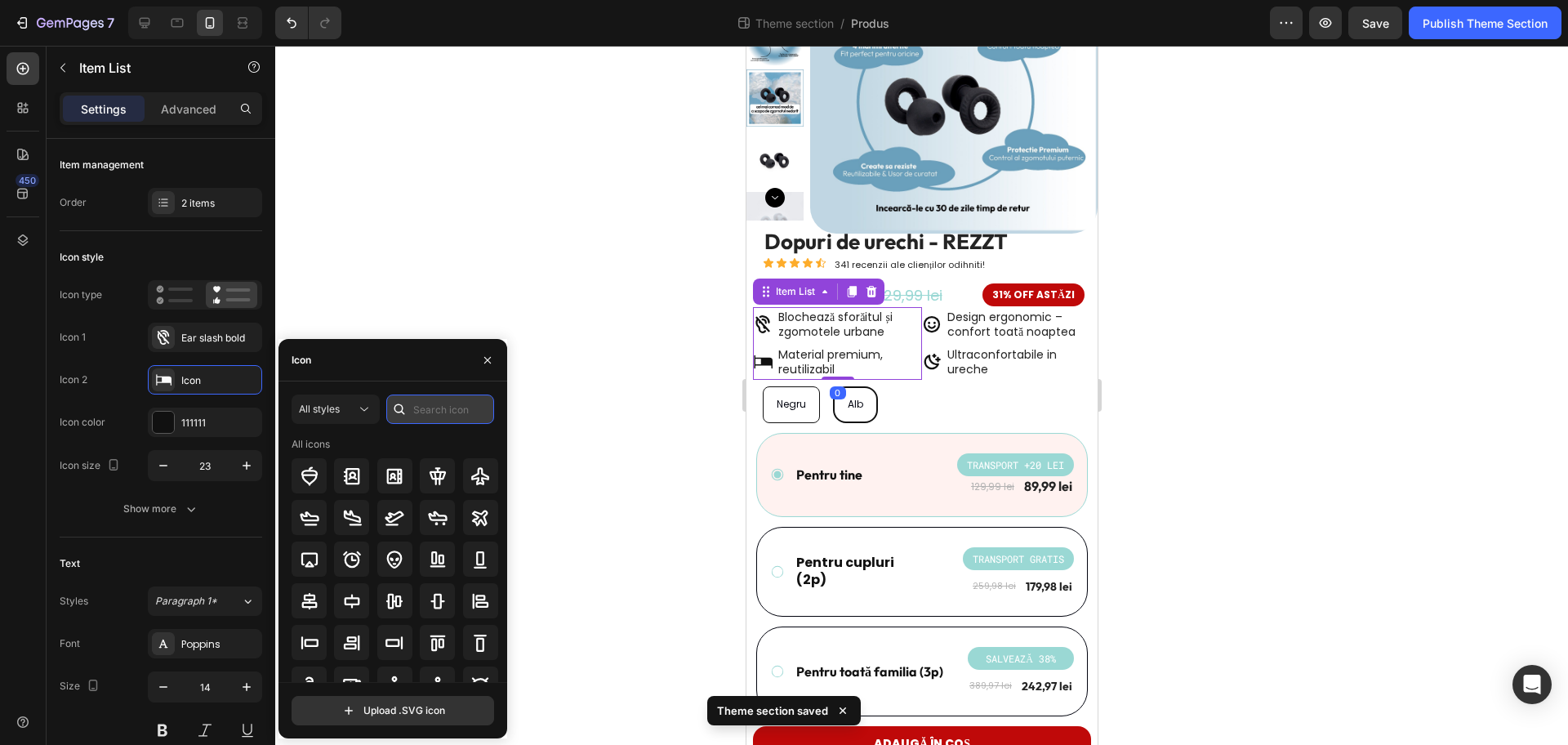
click at [414, 403] on input "text" at bounding box center [440, 408] width 108 height 29
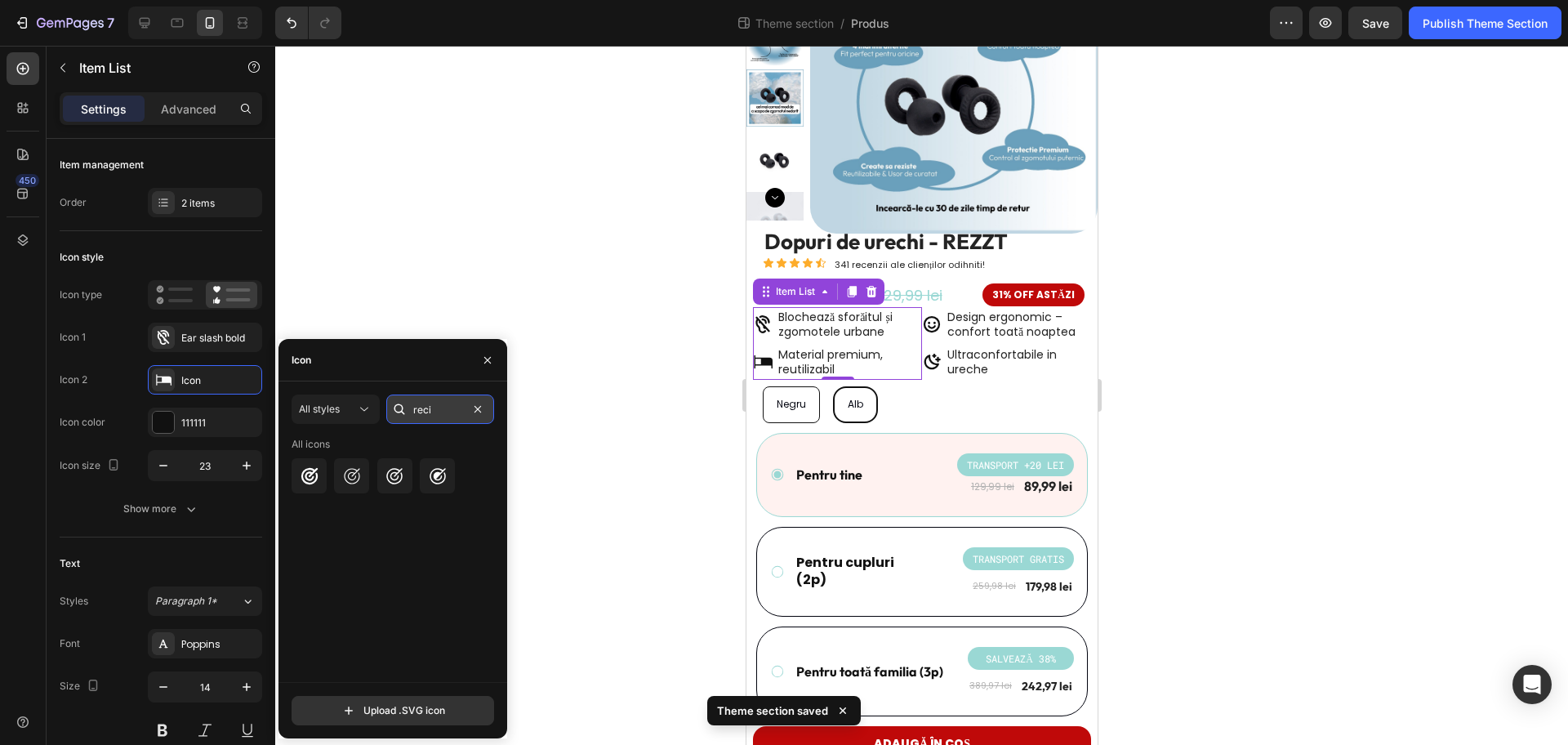
click at [446, 412] on input "reci" at bounding box center [440, 408] width 108 height 29
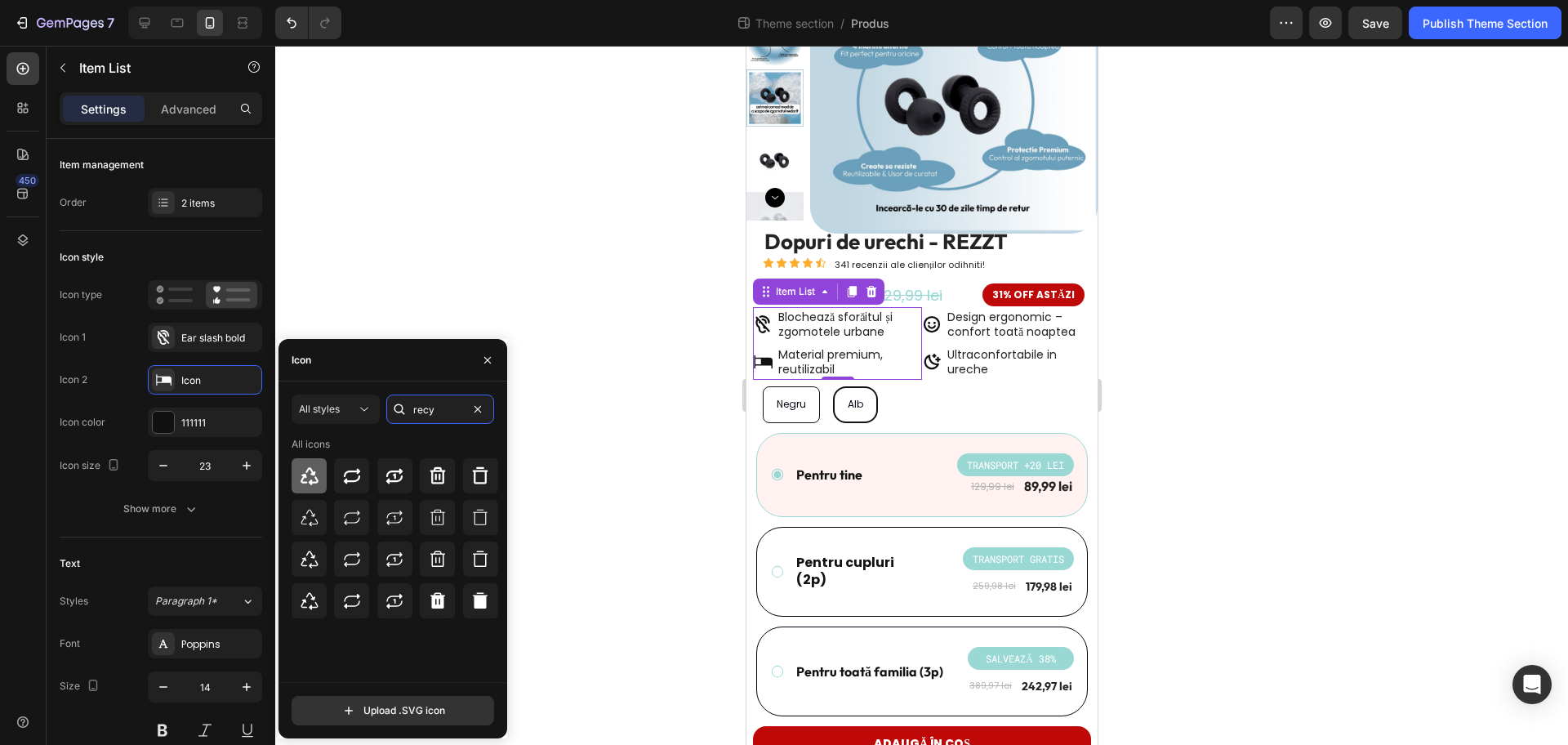
type input "recy"
click at [314, 480] on icon at bounding box center [309, 476] width 19 height 19
click at [361, 477] on icon at bounding box center [352, 476] width 19 height 19
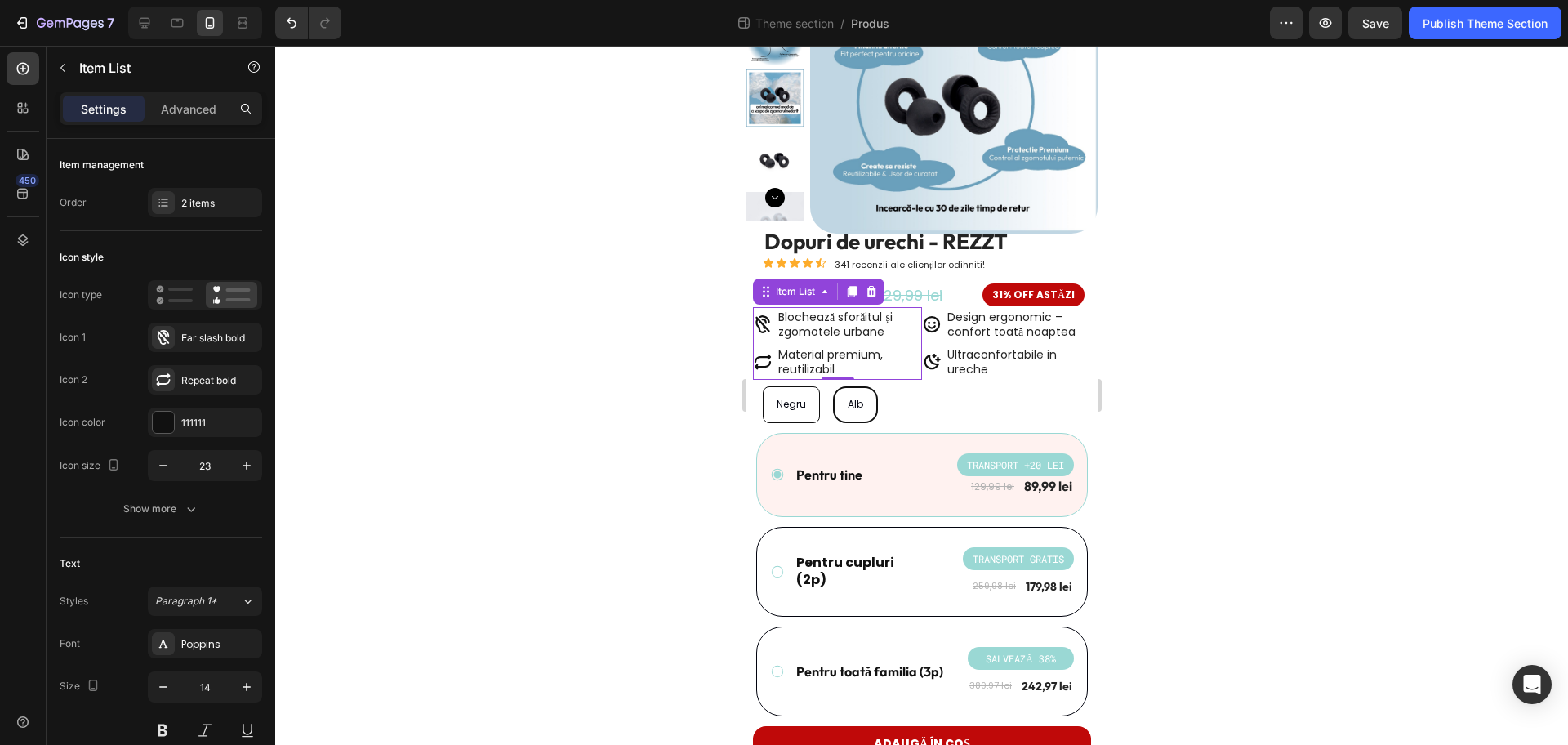
click at [628, 454] on div at bounding box center [922, 395] width 1293 height 699
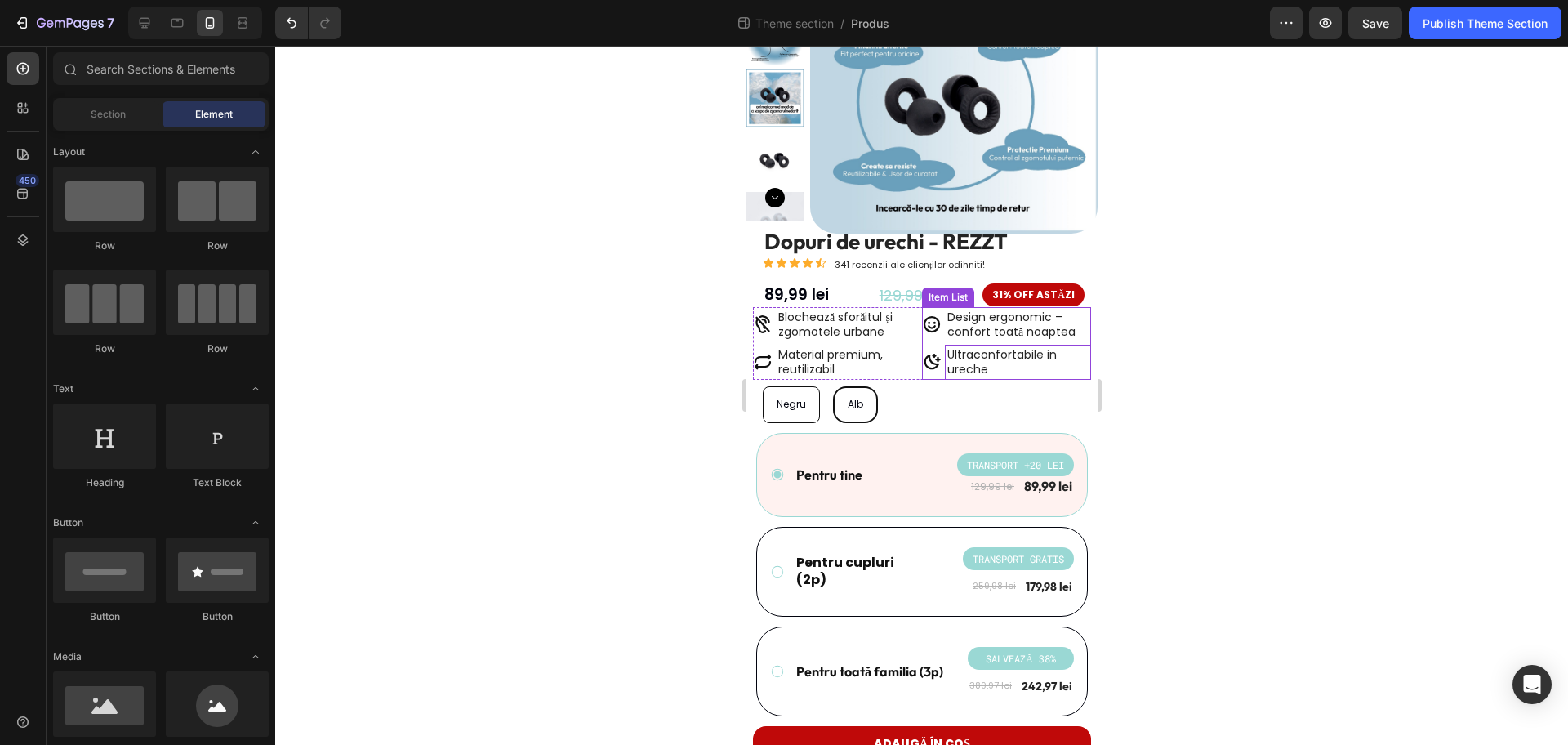
click at [1012, 353] on span "Ultraconfortabile in ureche" at bounding box center [1002, 361] width 110 height 31
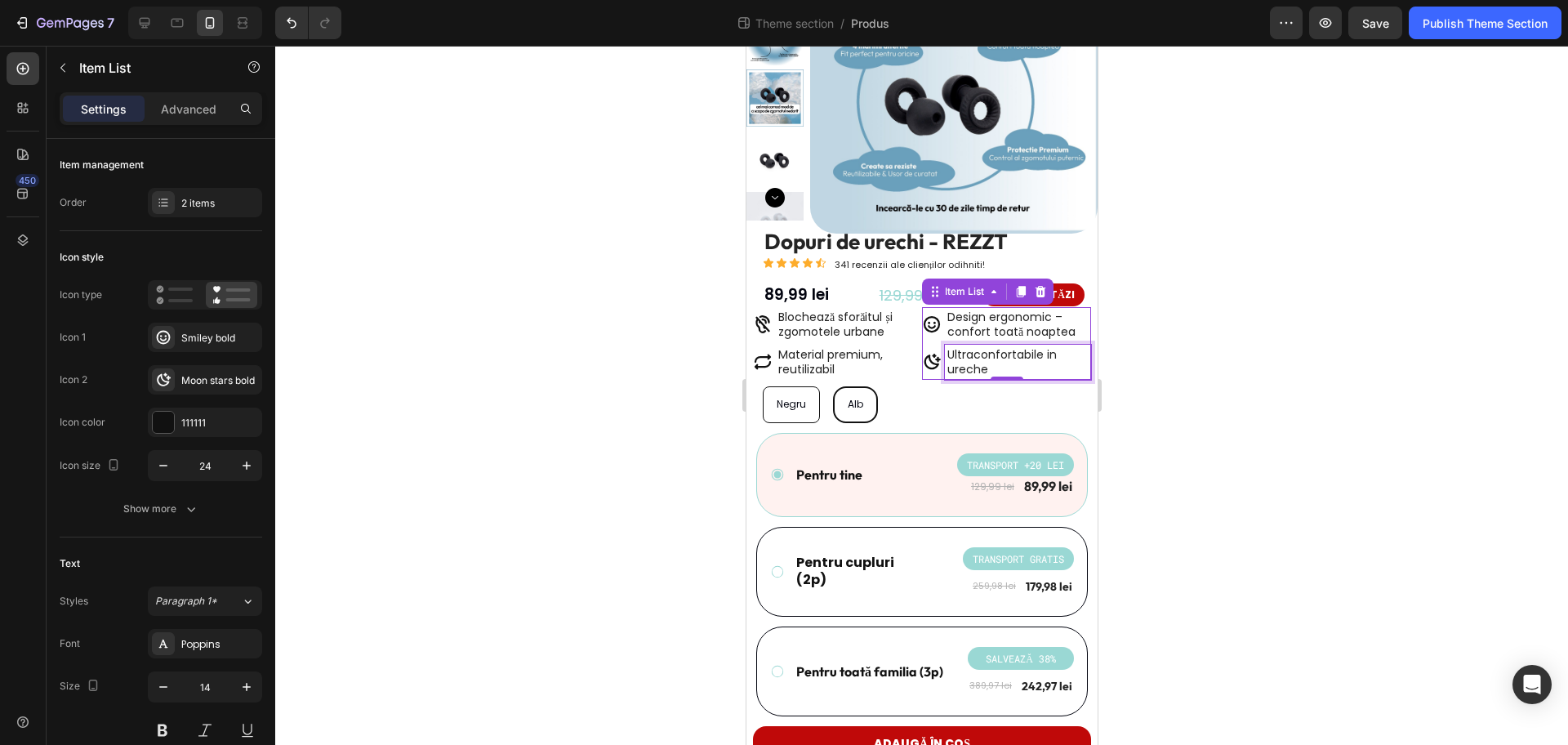
click at [982, 361] on span "Ultraconfortabile in ureche" at bounding box center [1002, 361] width 110 height 31
click at [1208, 376] on div at bounding box center [922, 395] width 1293 height 699
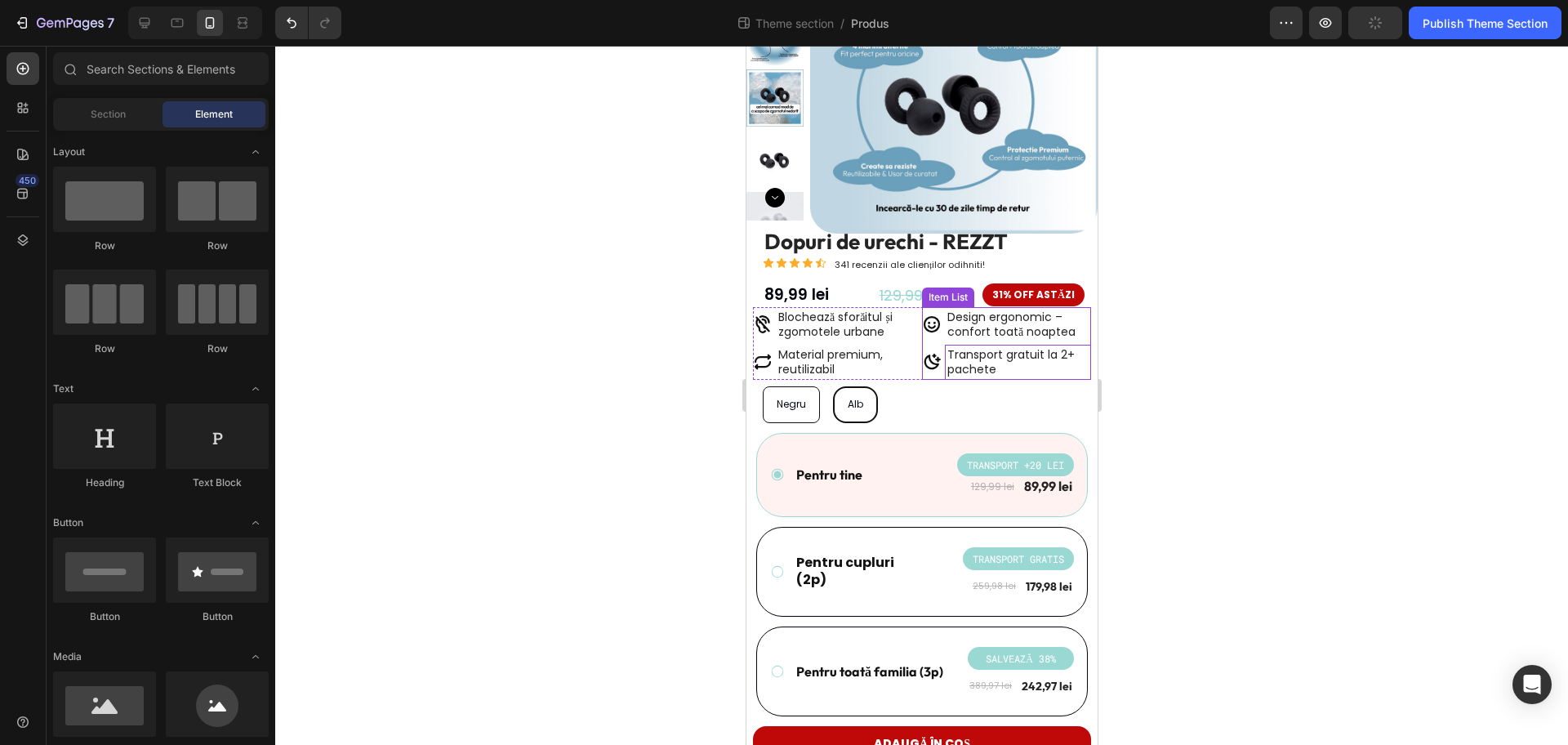
click at [947, 359] on span "Transport gratuit la 2+ pachete" at bounding box center [1011, 361] width 128 height 31
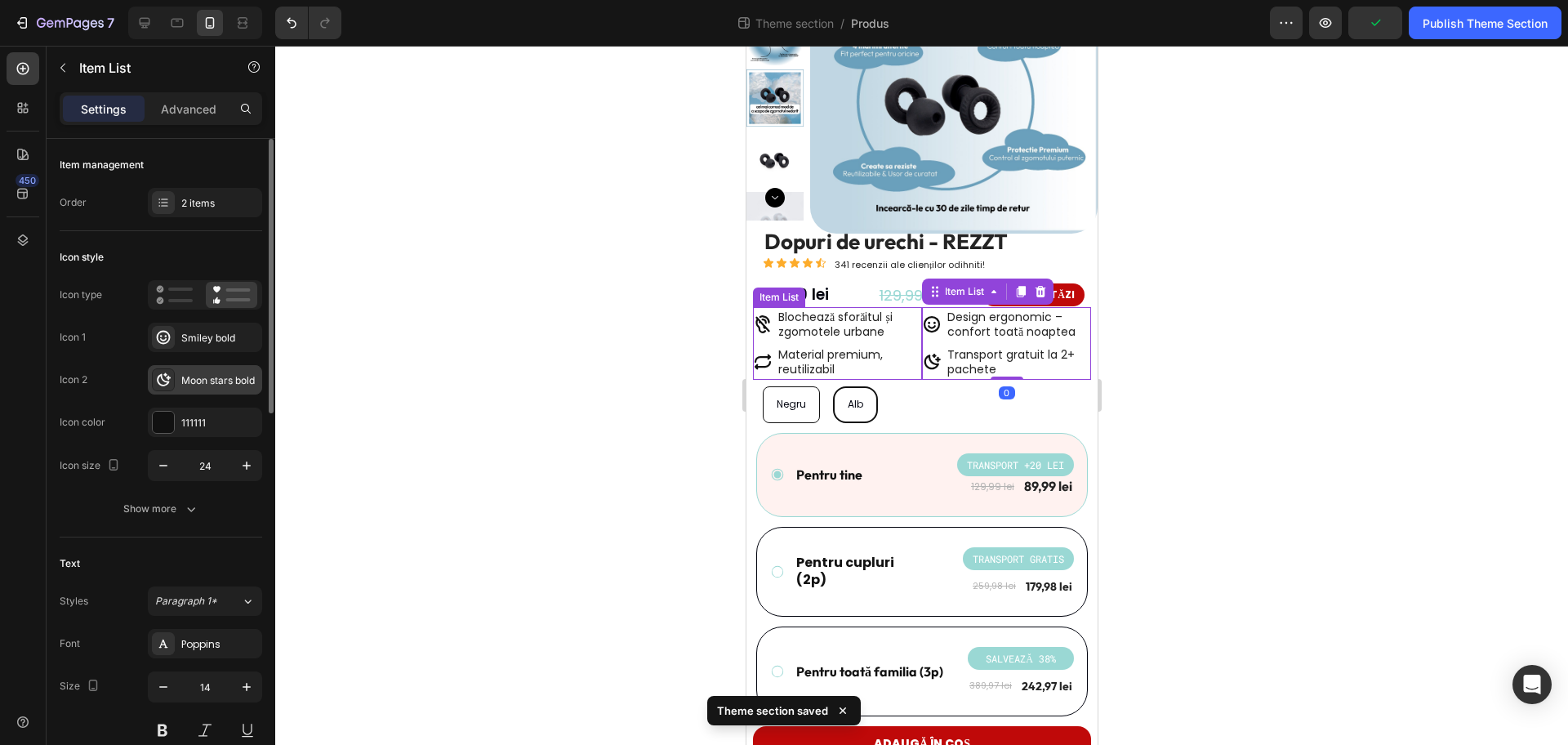
click at [204, 392] on div "Moon stars bold" at bounding box center [205, 379] width 114 height 29
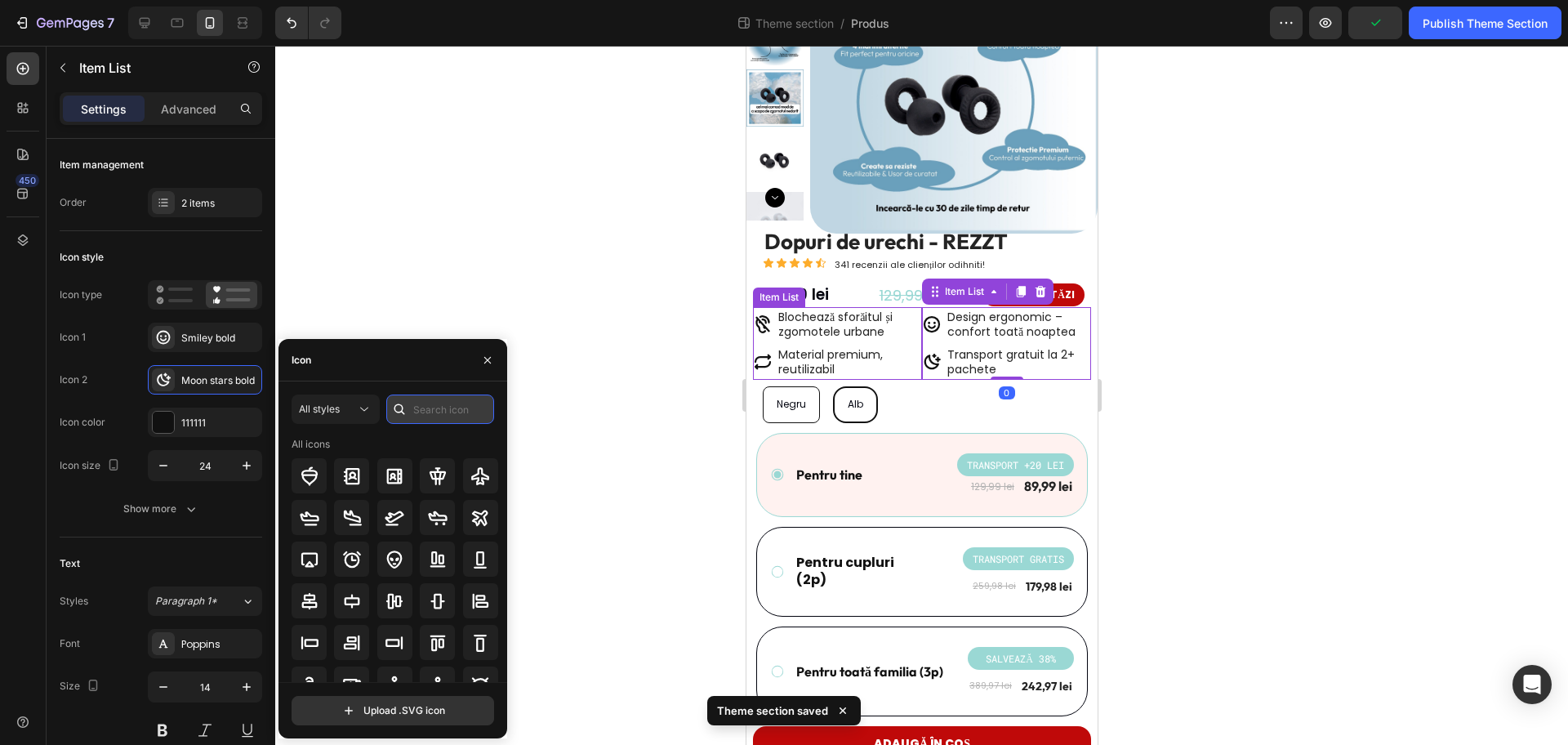
click at [451, 402] on input "text" at bounding box center [440, 408] width 108 height 29
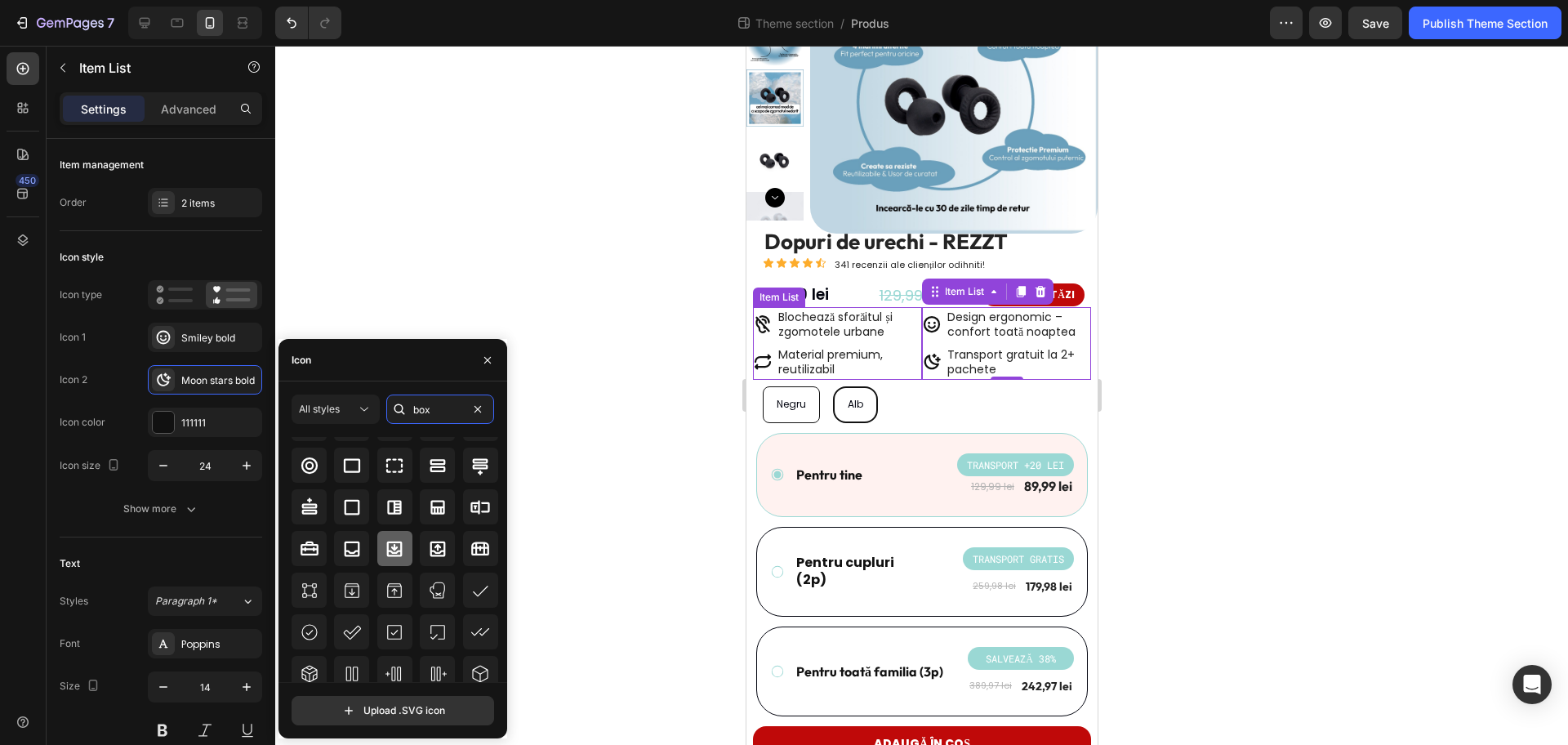
scroll to position [180, 0]
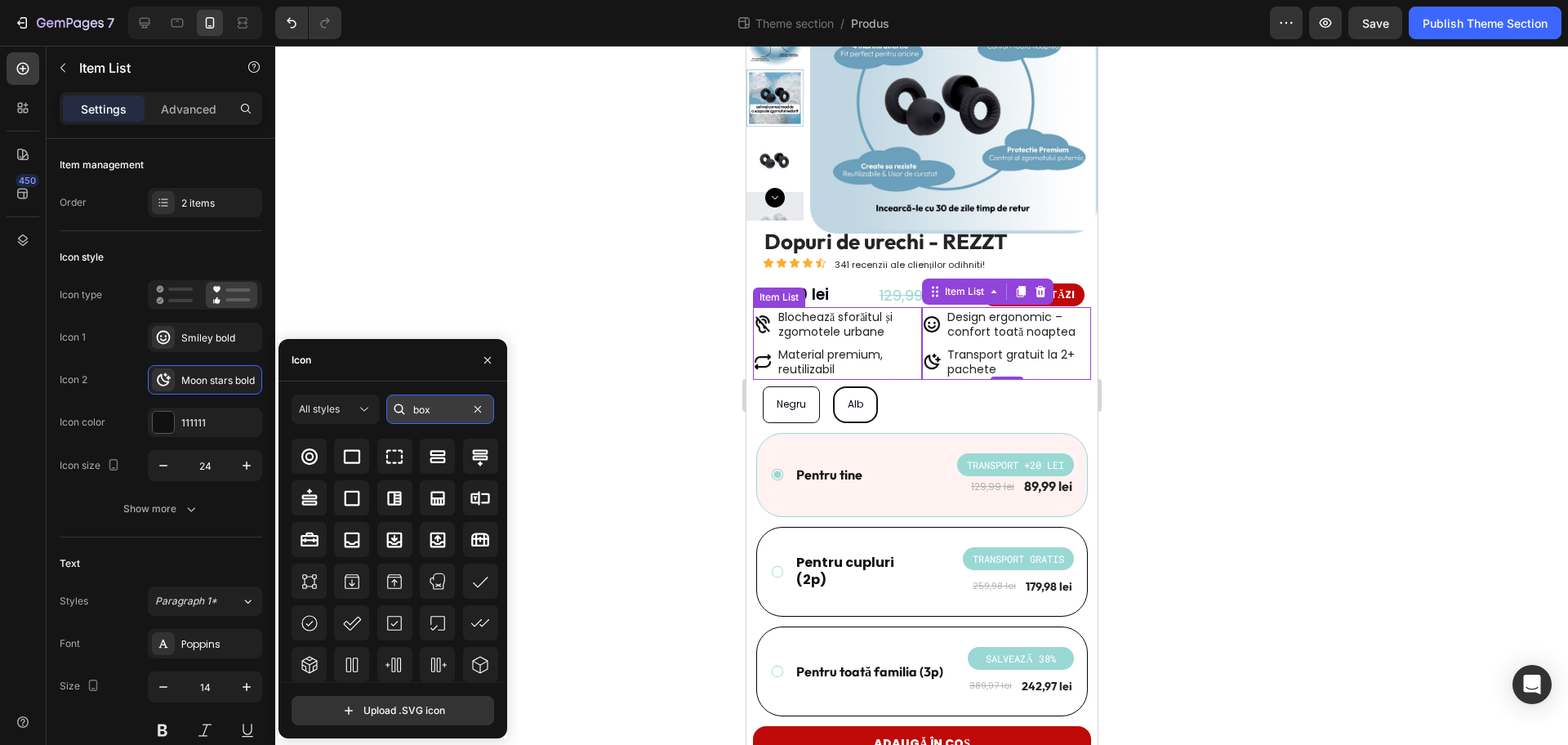
click at [448, 412] on input "box" at bounding box center [440, 408] width 108 height 29
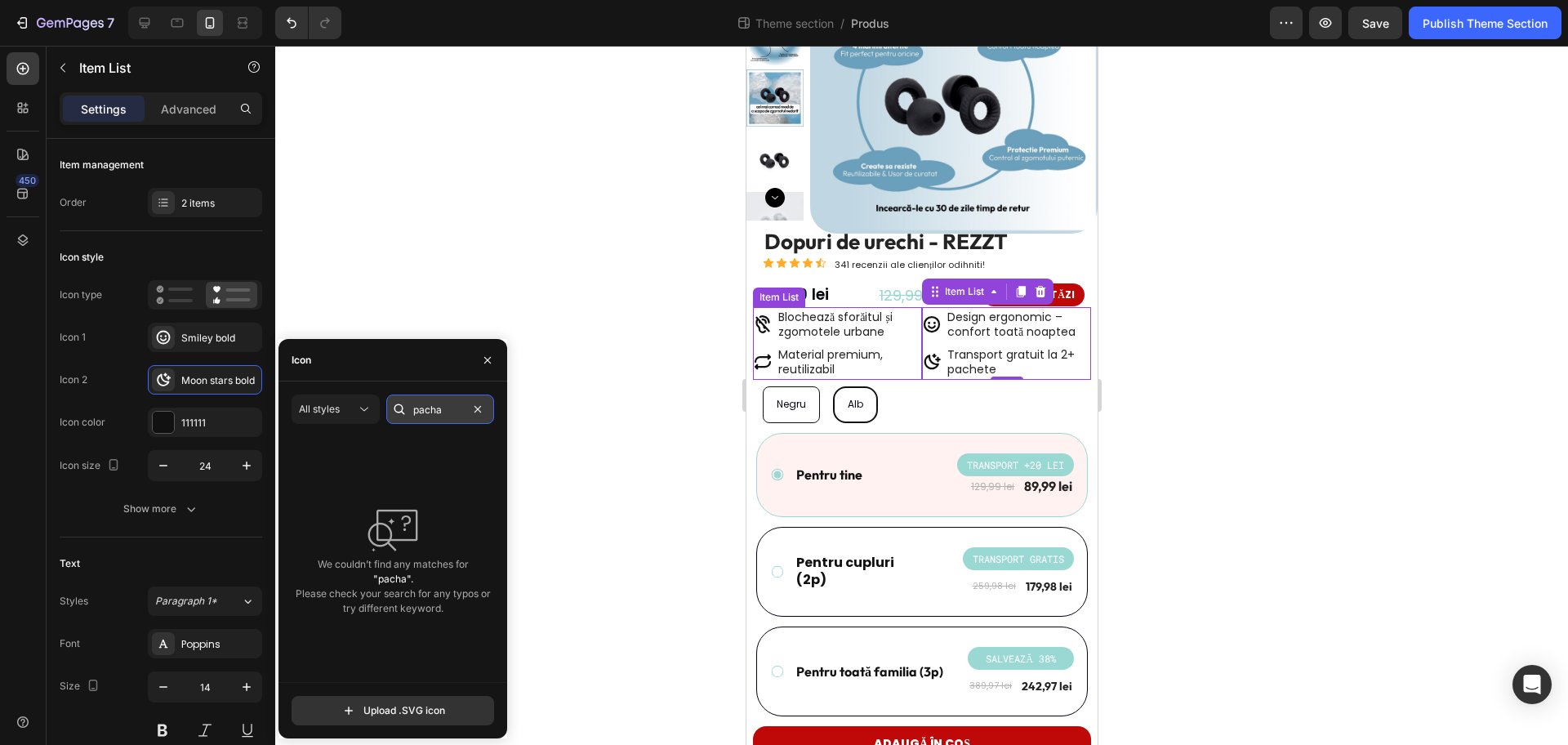
click at [446, 406] on input "pacha" at bounding box center [440, 408] width 108 height 29
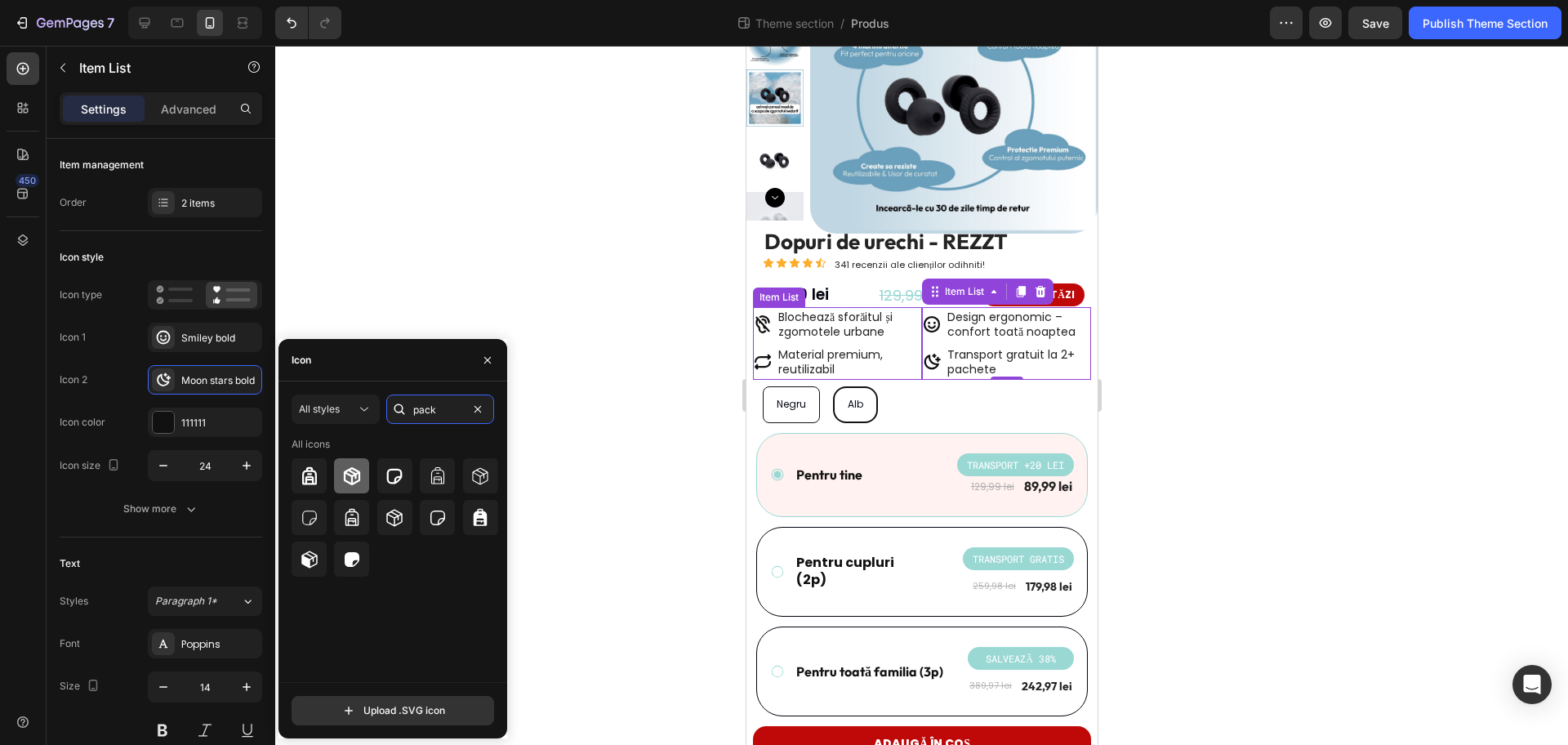
type input "pack"
click at [356, 467] on icon at bounding box center [352, 476] width 19 height 19
click at [603, 445] on div at bounding box center [922, 395] width 1293 height 699
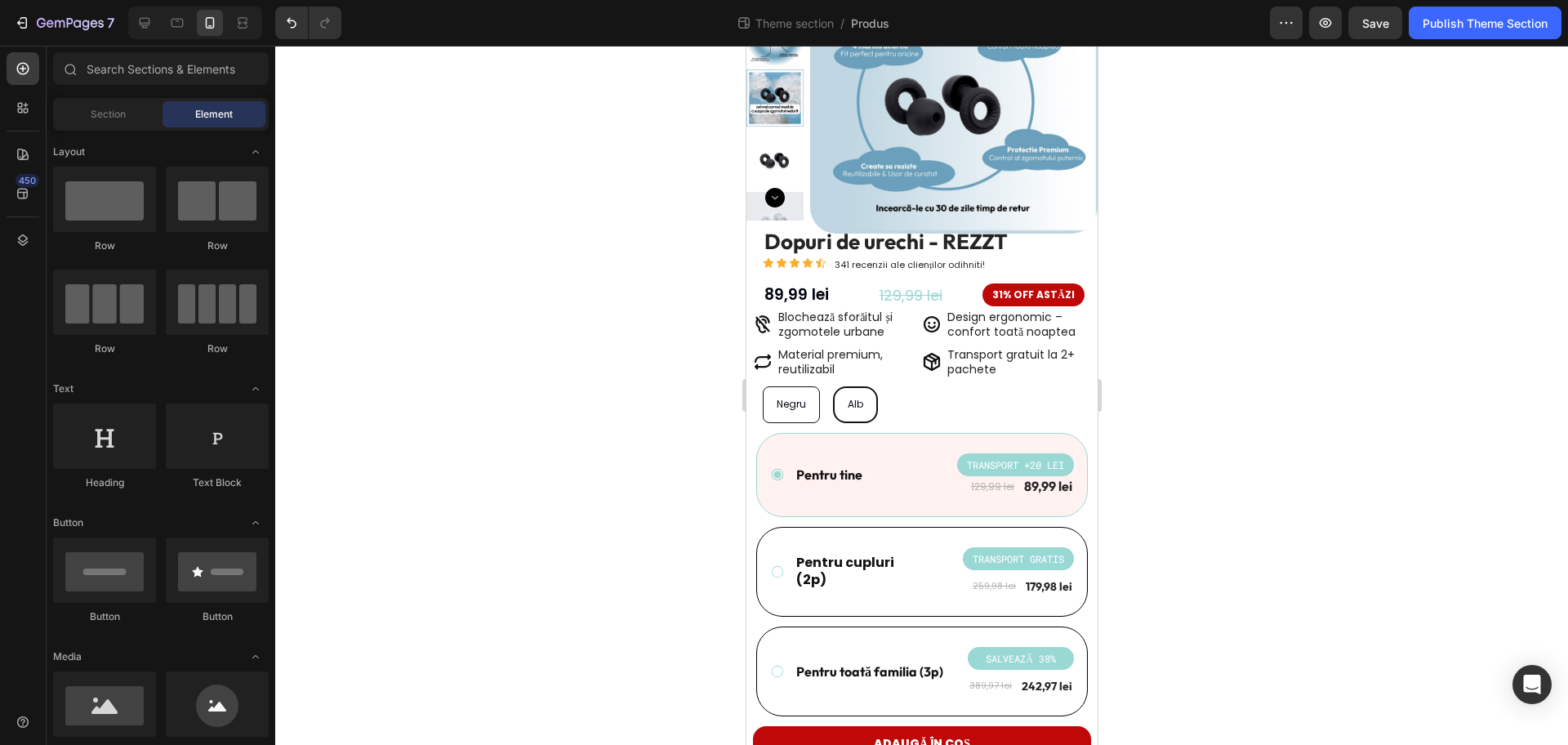
click at [1229, 433] on div at bounding box center [922, 395] width 1293 height 699
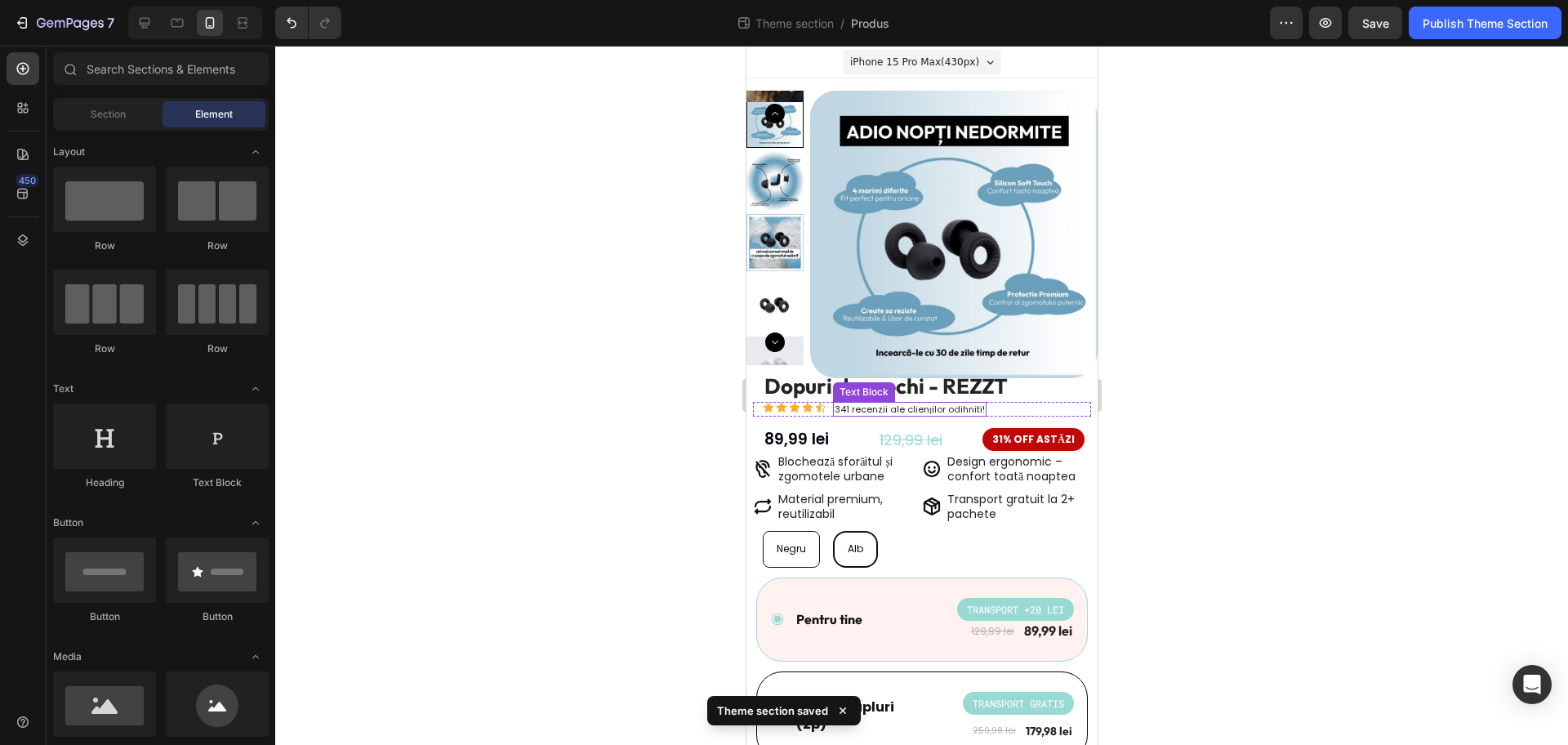
click at [842, 410] on p "341 recenzii ale clienților odihniti!" at bounding box center [909, 408] width 151 height 12
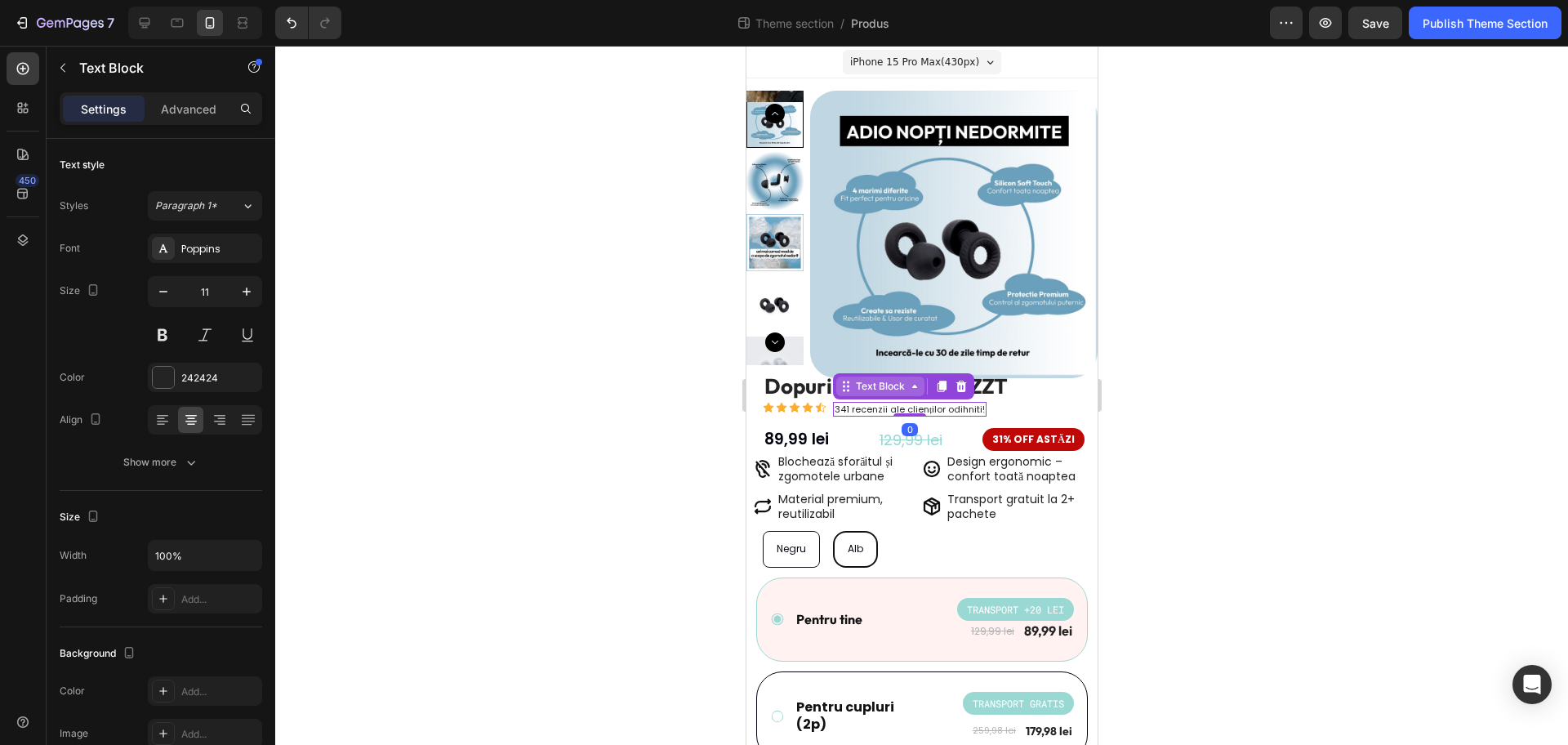
click at [898, 388] on div "Text Block" at bounding box center [880, 386] width 56 height 15
click at [881, 360] on div "Row 2 cols" at bounding box center [867, 356] width 57 height 10
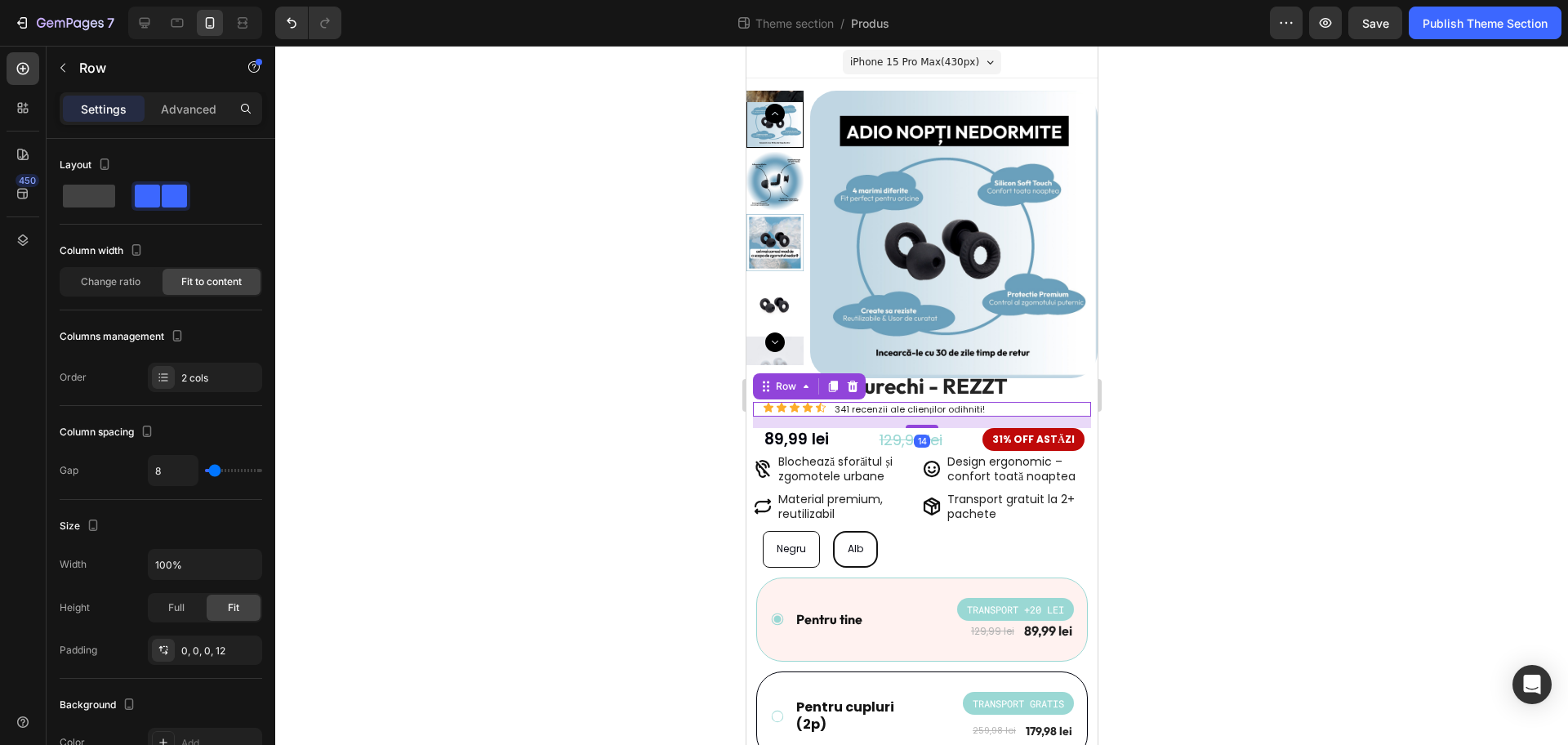
click at [205, 104] on p "Advanced" at bounding box center [189, 108] width 56 height 17
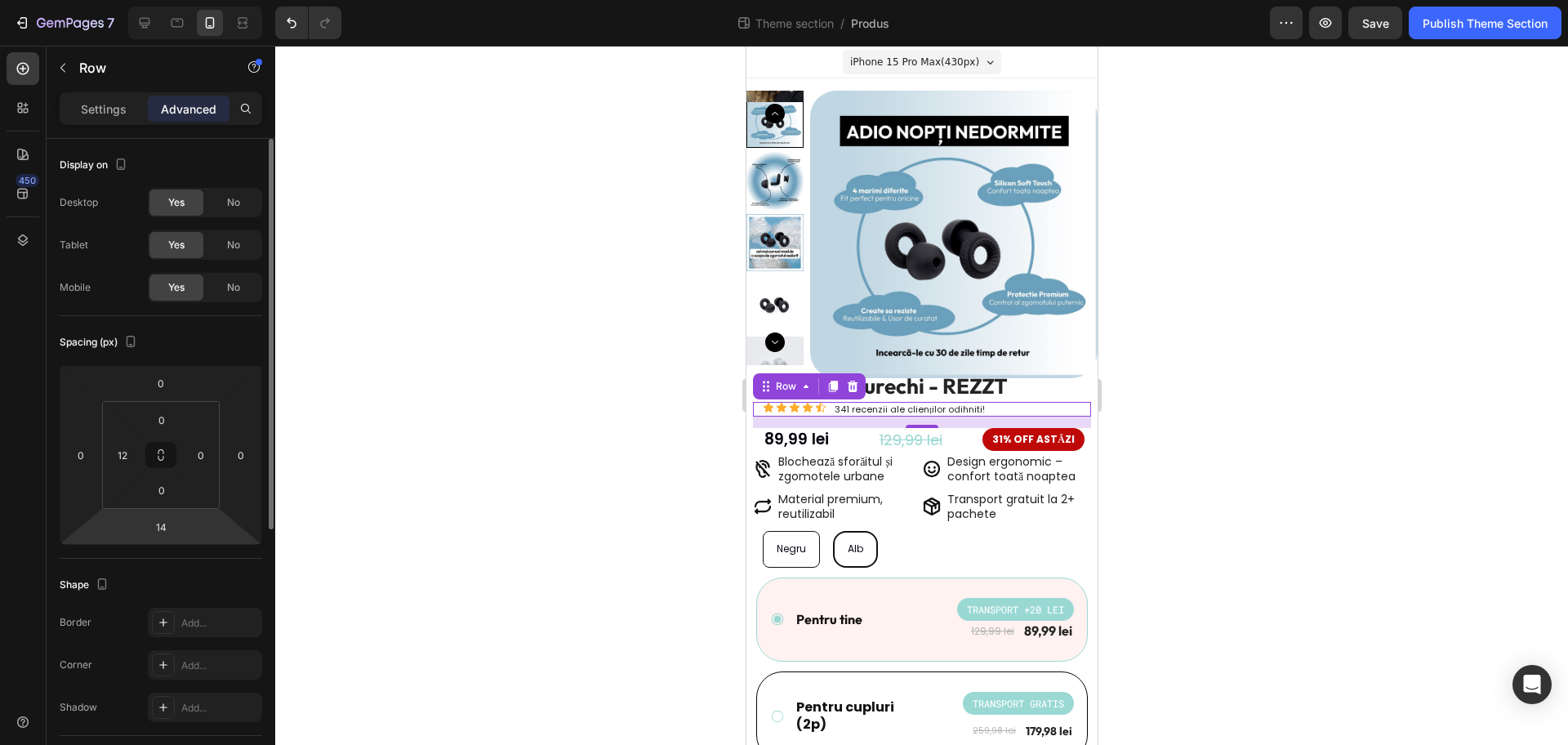
click at [0, 0] on div "Spacing (px) 0 0 14 0 0 12 0 0" at bounding box center [0, 0] width 0 height 0
click at [163, 532] on input "14" at bounding box center [160, 527] width 33 height 25
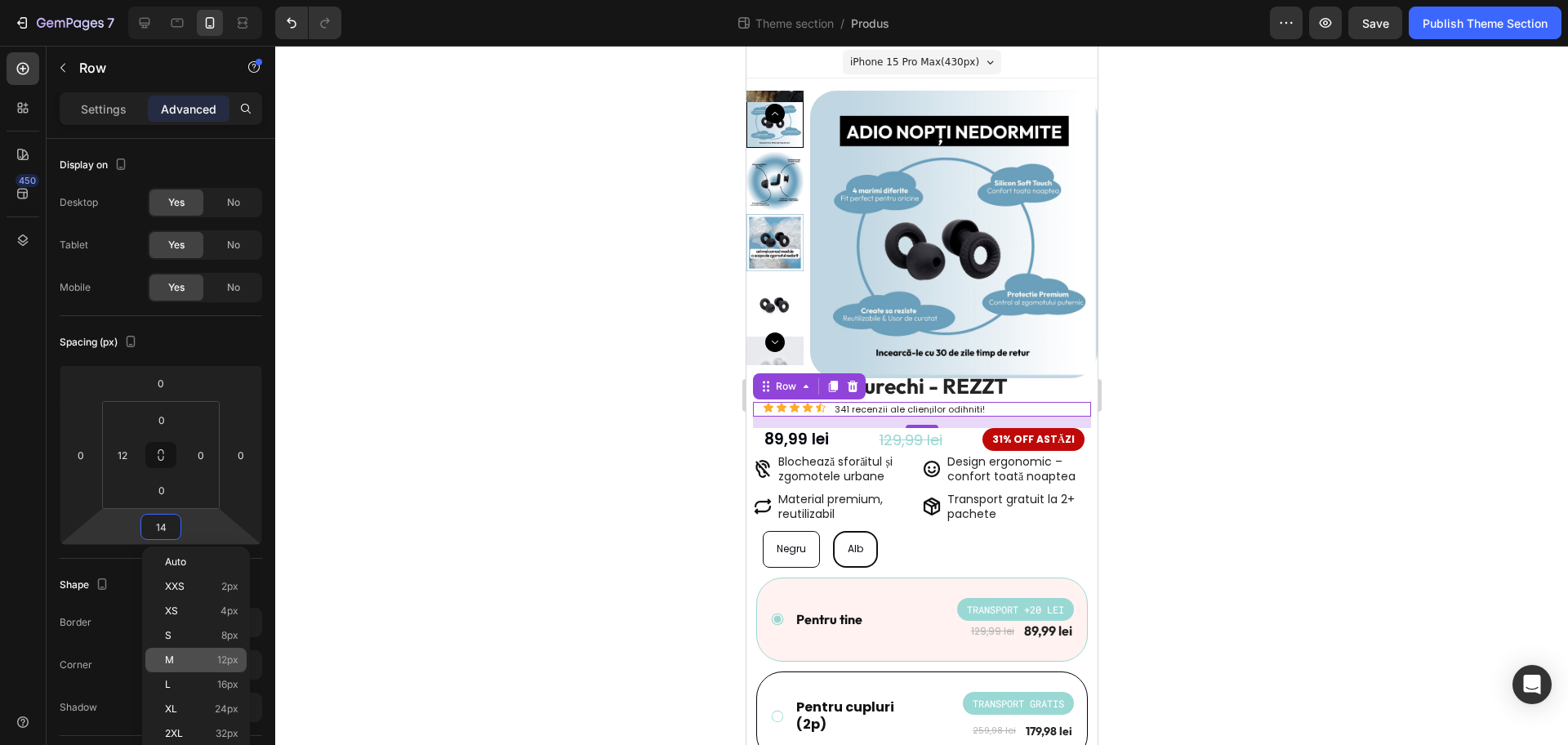
click at [233, 663] on span "12px" at bounding box center [228, 660] width 21 height 12
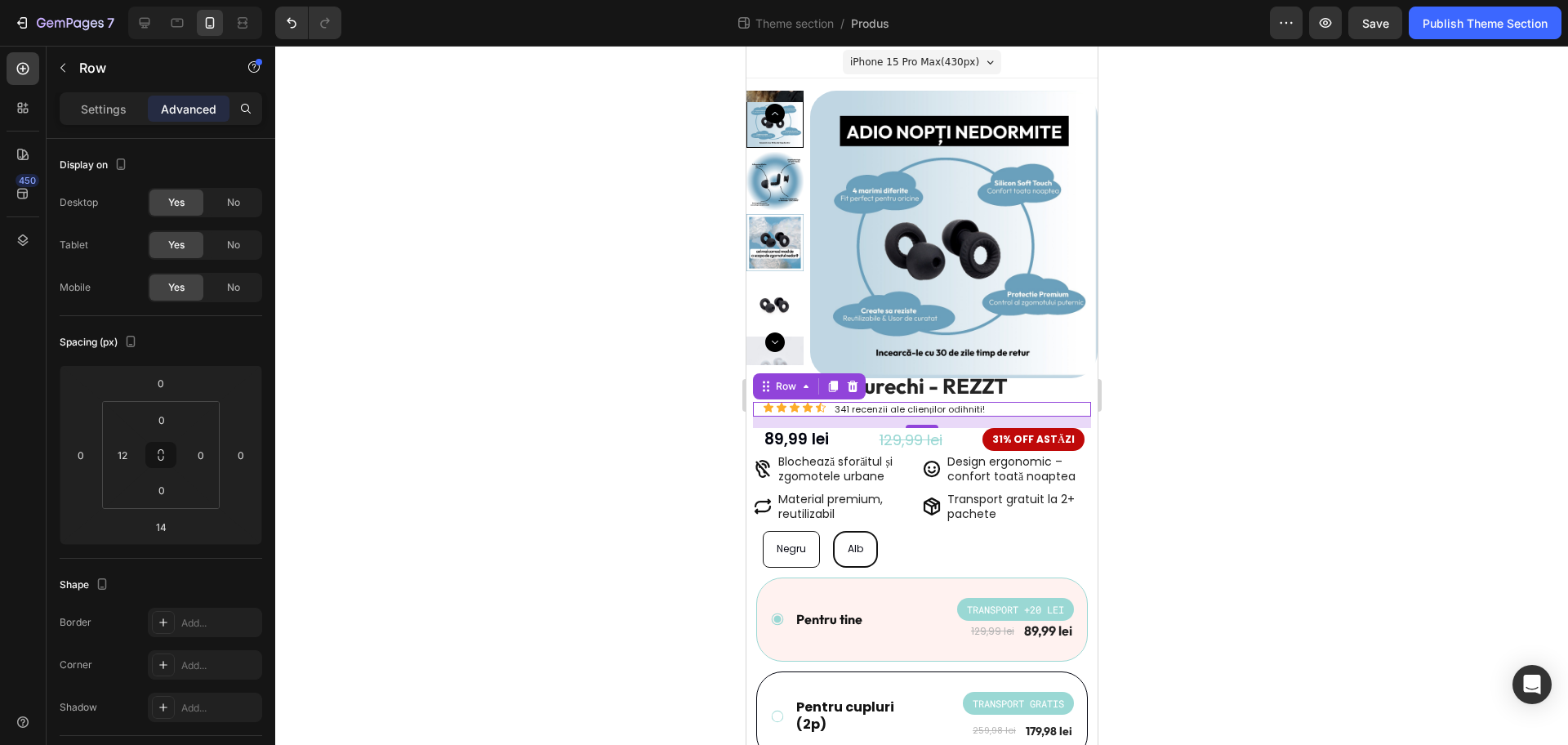
type input "12"
click at [1273, 462] on div at bounding box center [922, 395] width 1293 height 699
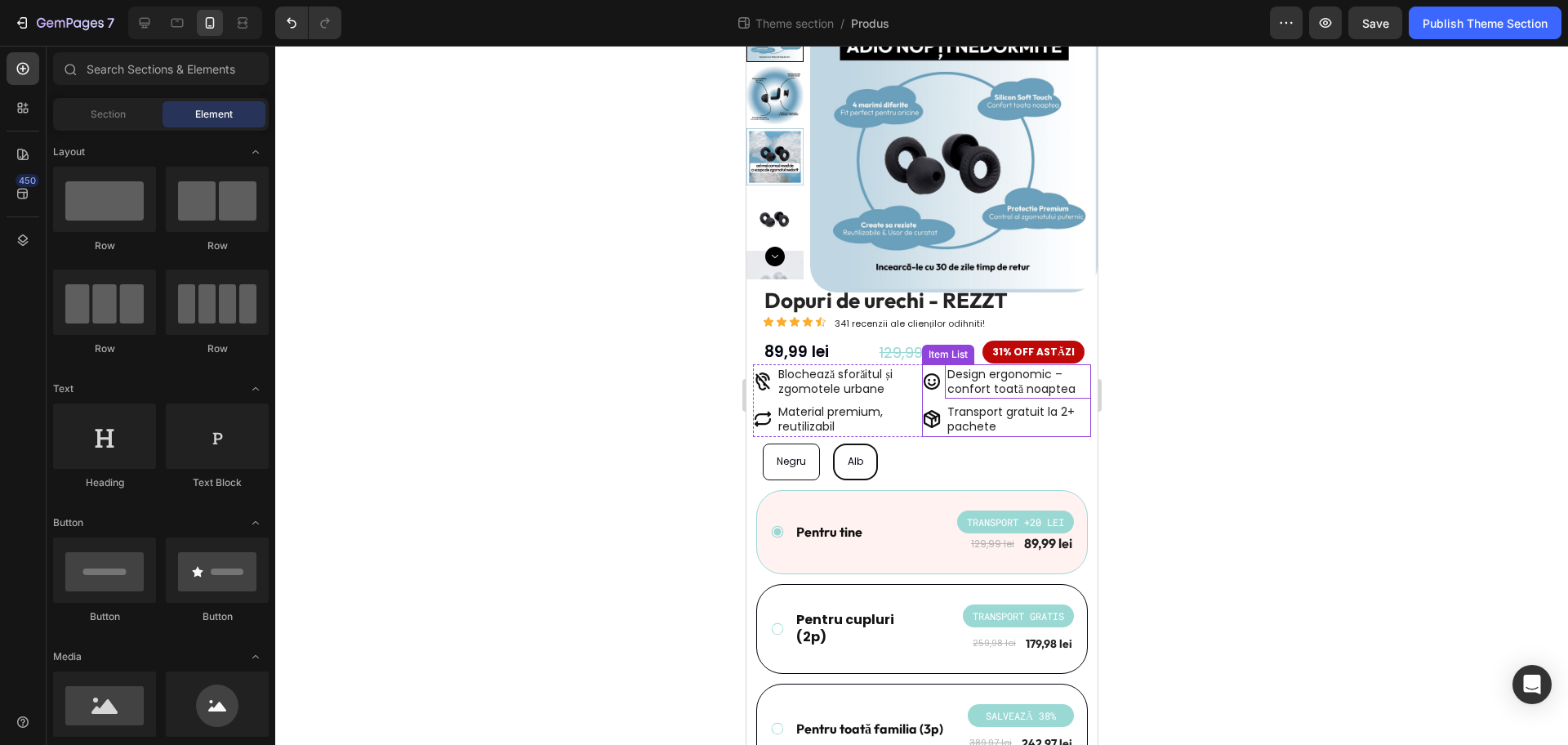
scroll to position [102, 0]
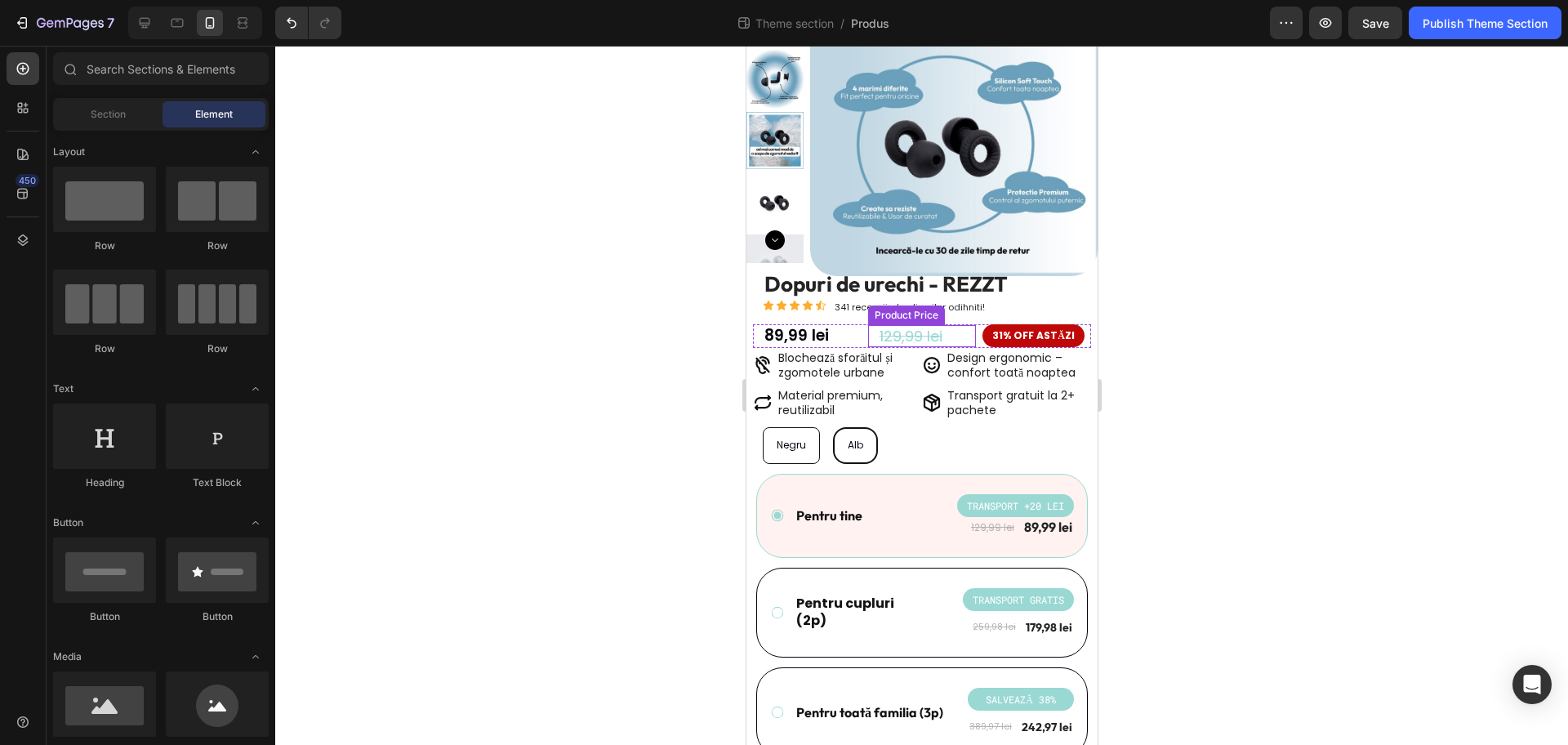
click at [957, 337] on div "129,99 lei" at bounding box center [927, 336] width 99 height 22
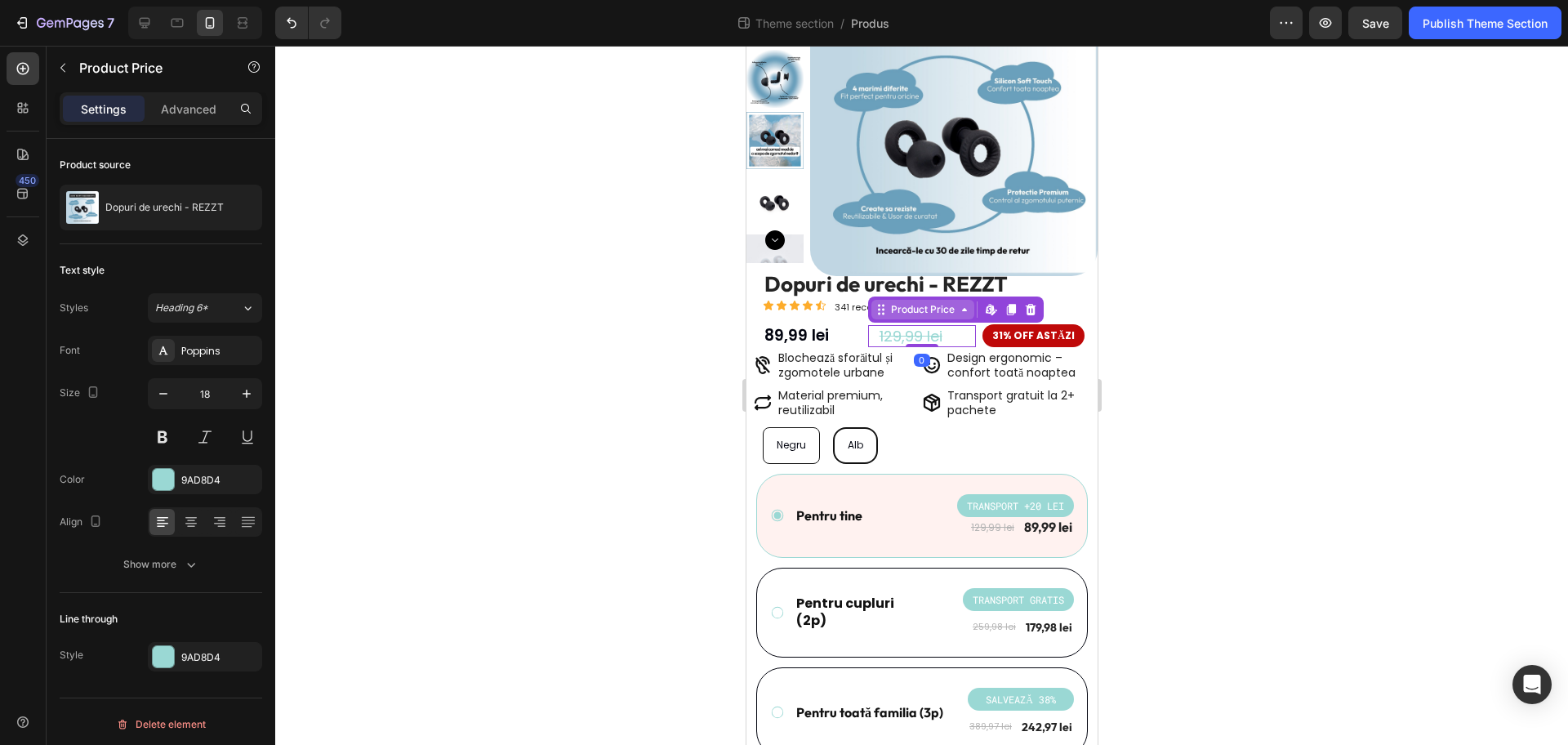
click at [926, 315] on div "Product Price" at bounding box center [921, 309] width 70 height 15
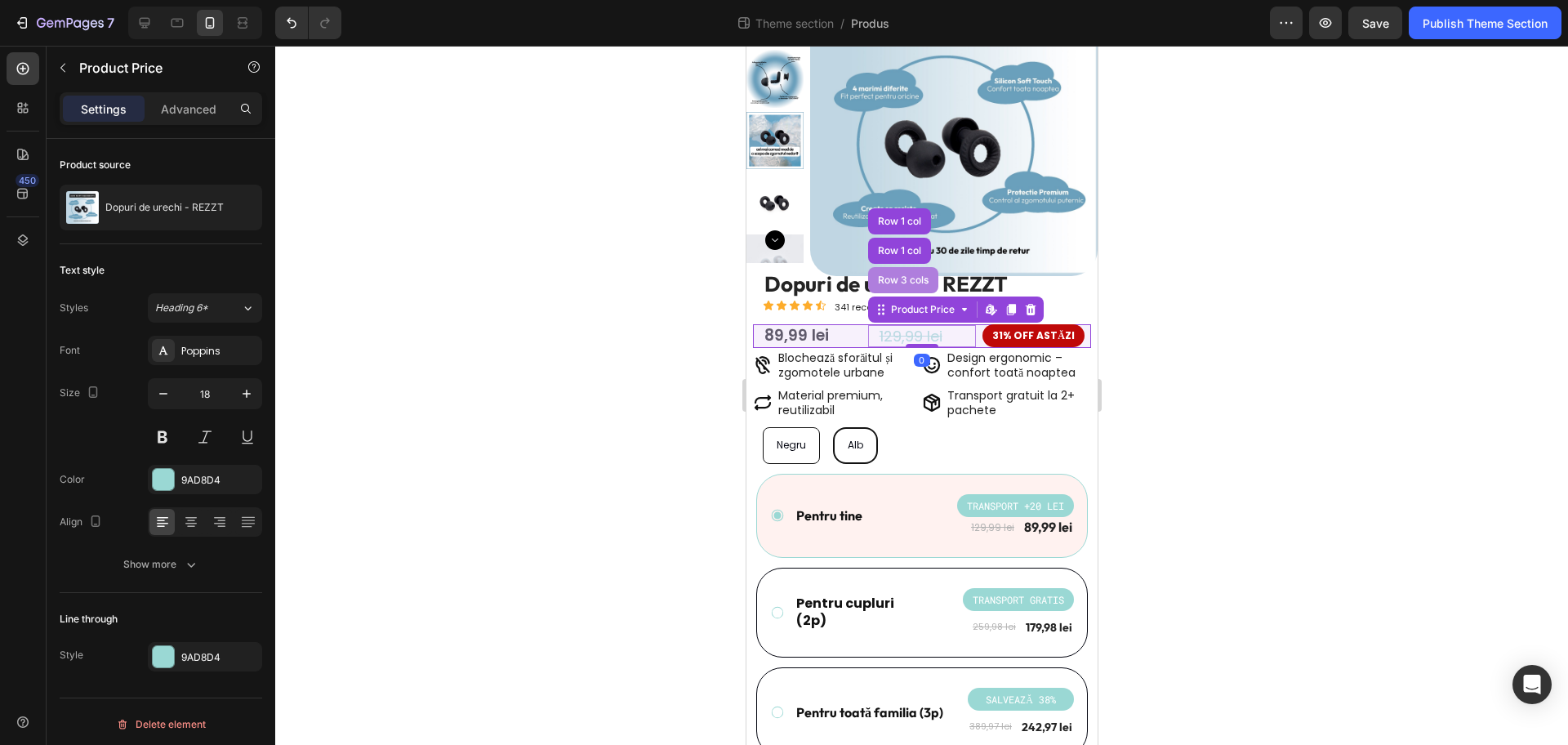
click at [906, 285] on div "Row 3 cols" at bounding box center [902, 281] width 70 height 27
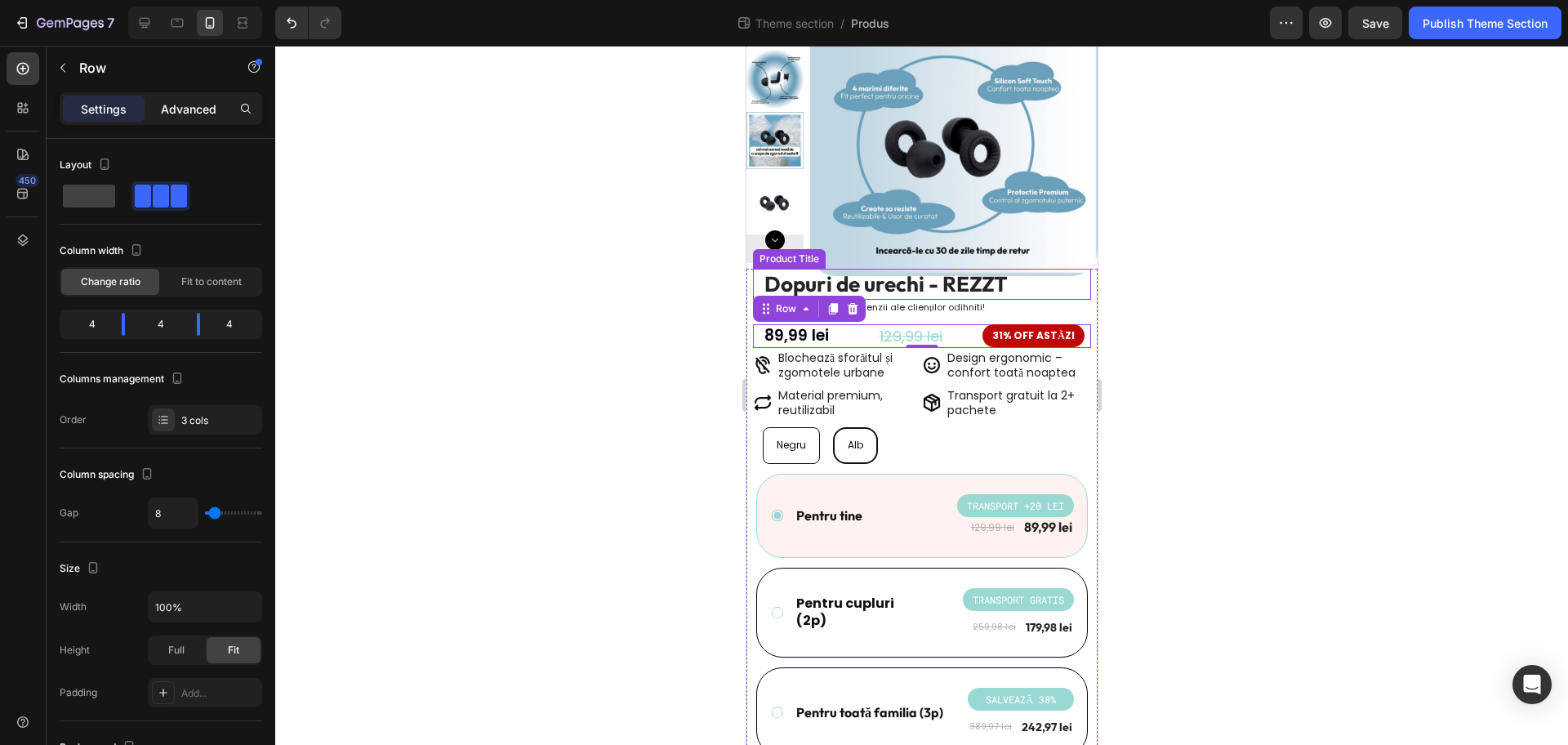
click at [183, 103] on p "Advanced" at bounding box center [189, 108] width 56 height 17
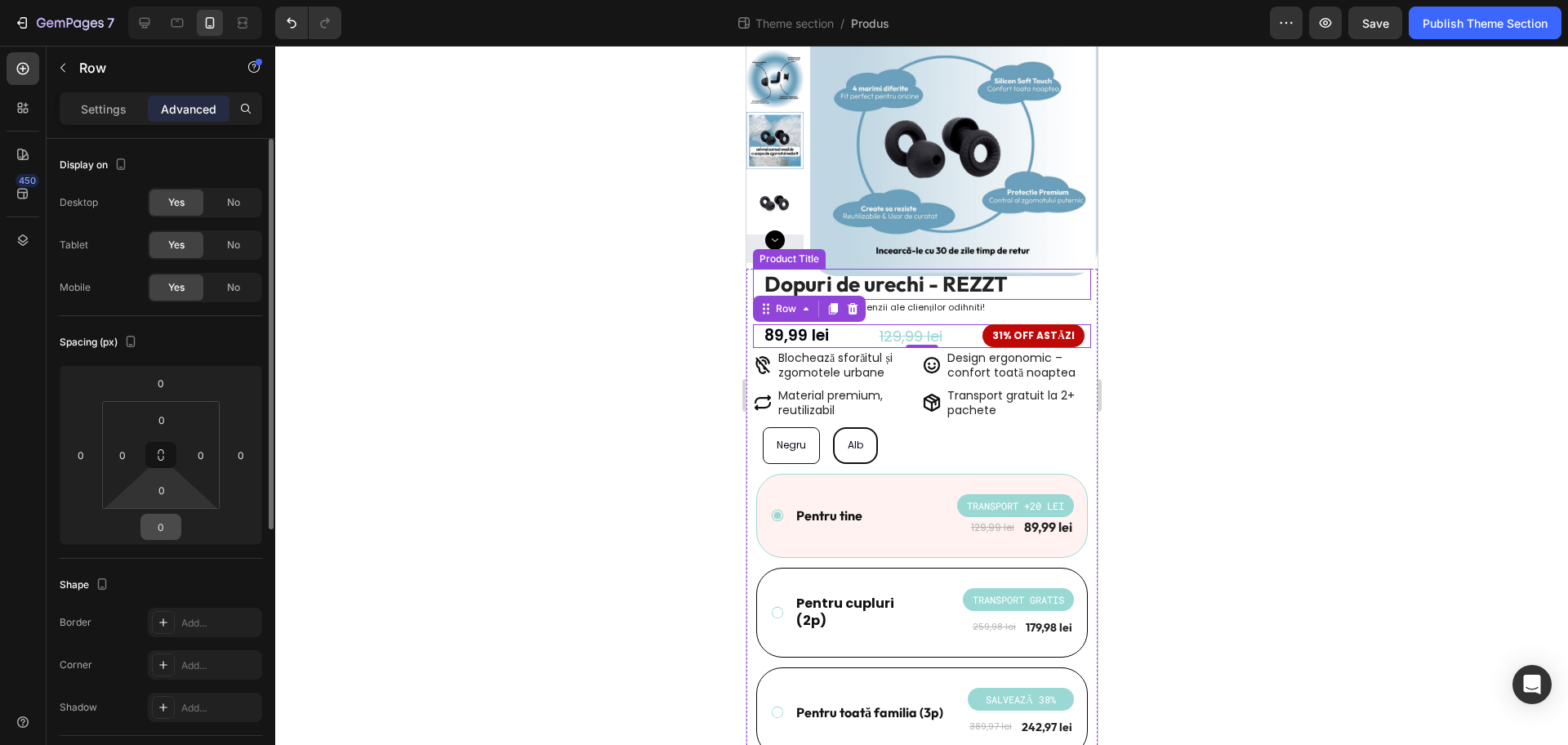
click at [162, 525] on input "0" at bounding box center [160, 527] width 33 height 25
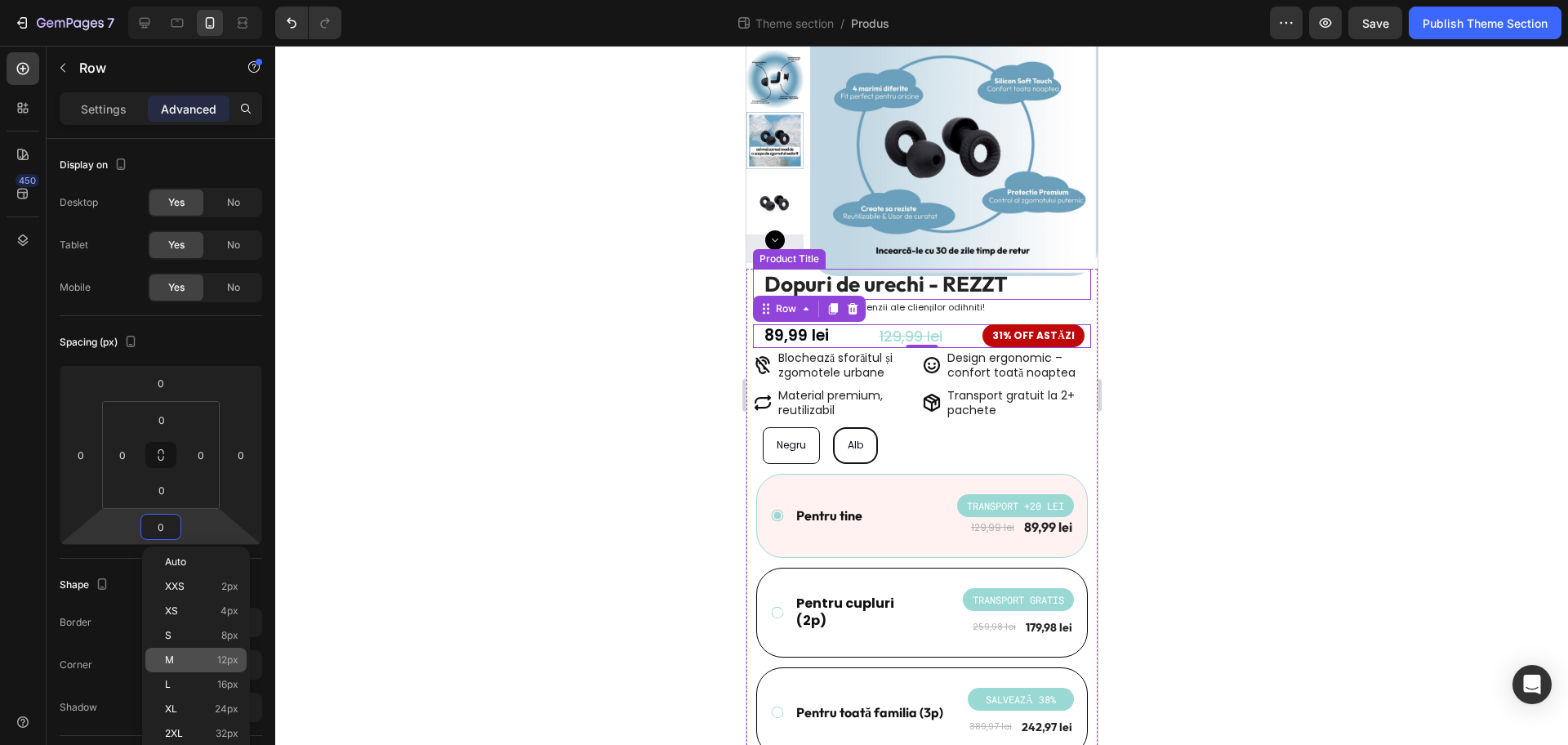
click at [210, 662] on p "M 12px" at bounding box center [201, 660] width 74 height 12
type input "12"
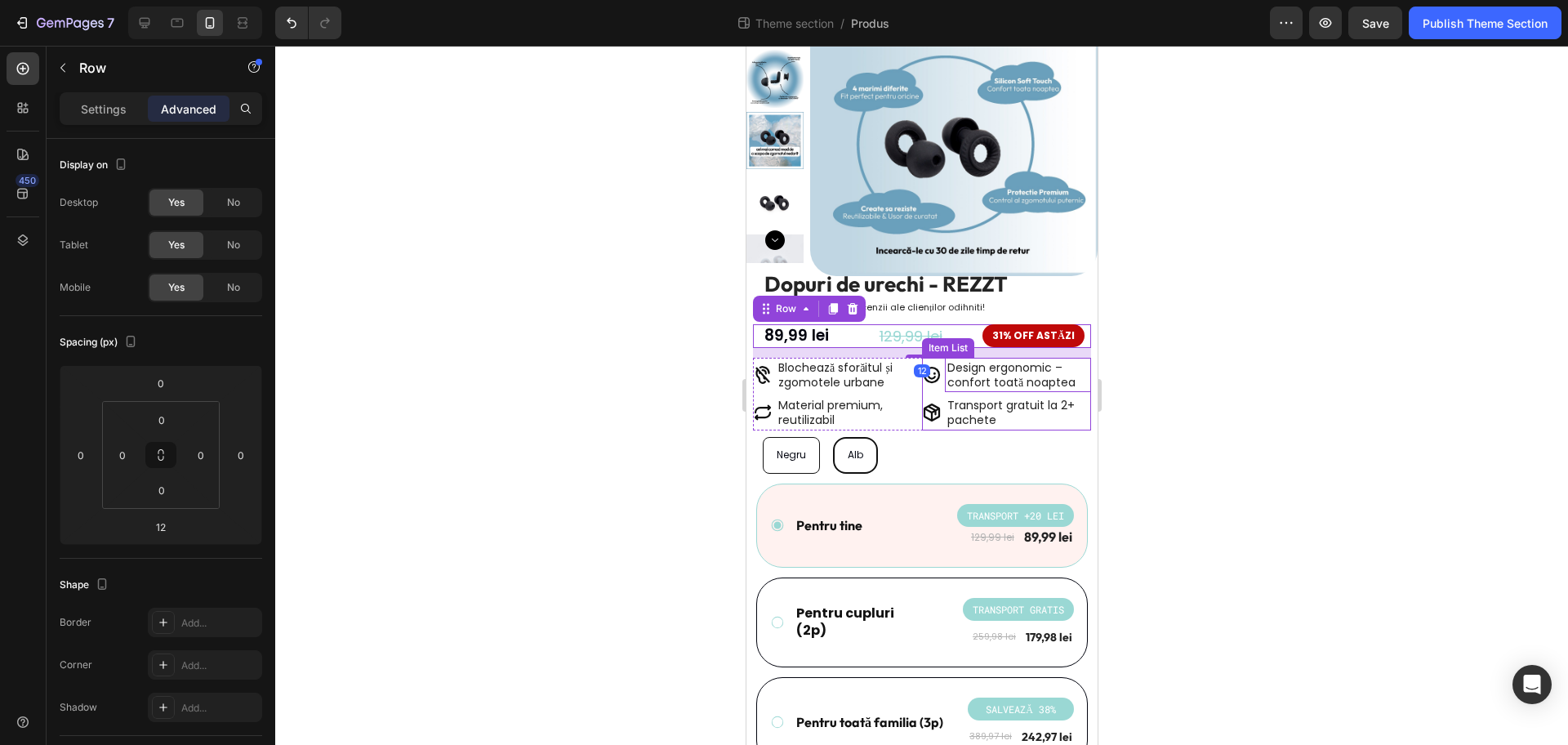
click at [1004, 384] on p "Design ergonomic – confort toată noaptea" at bounding box center [1018, 375] width 142 height 29
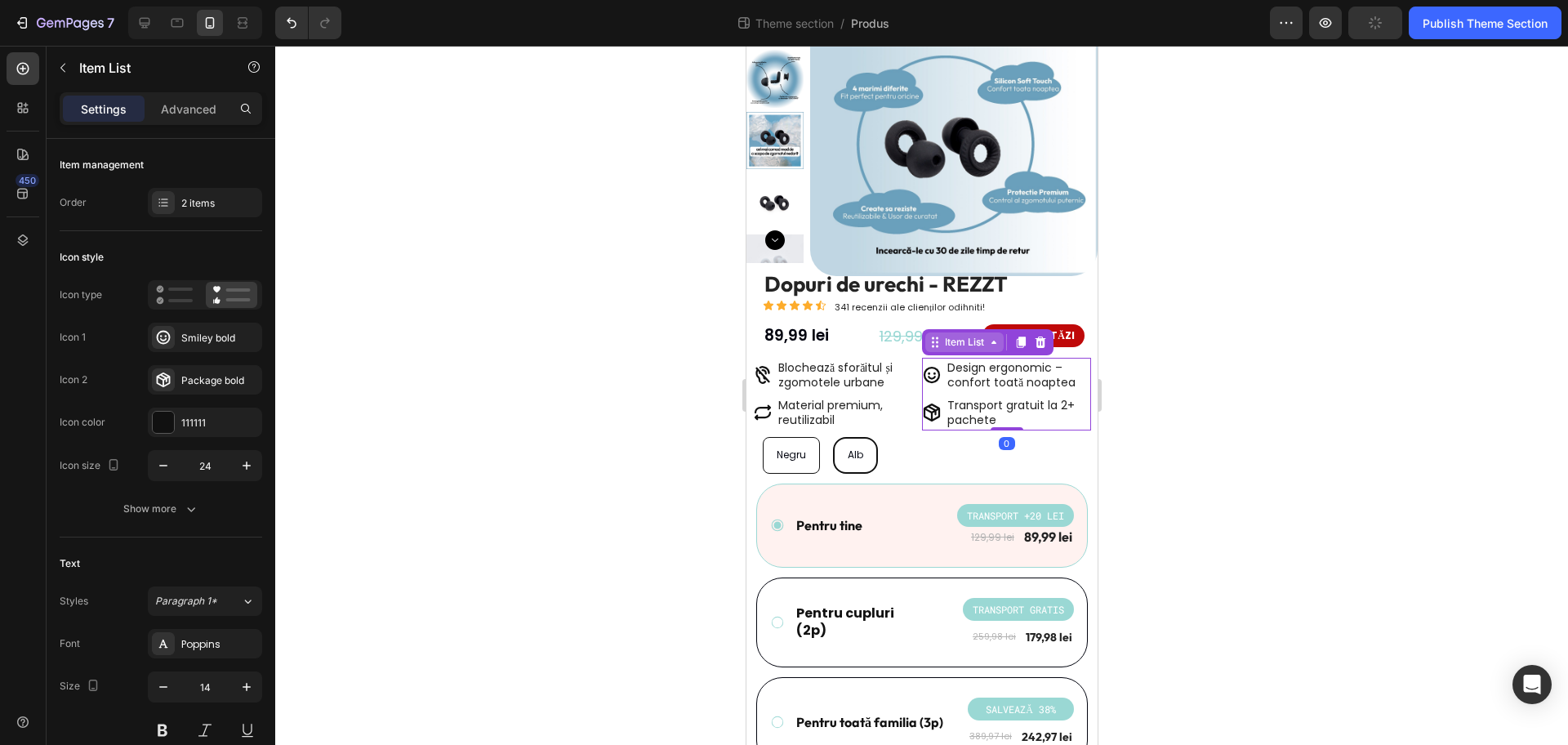
click at [942, 347] on div "Item List" at bounding box center [964, 342] width 46 height 15
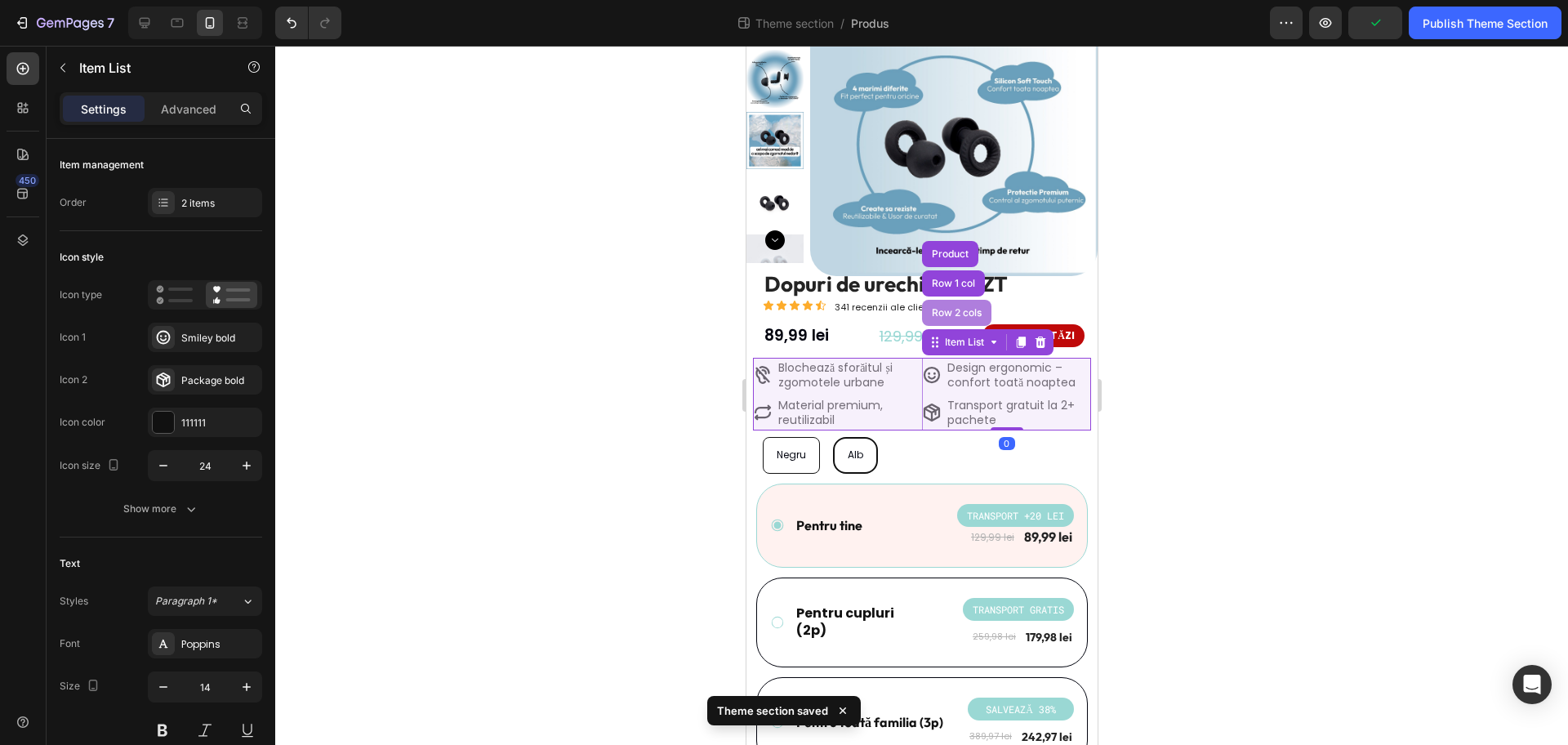
drag, startPoint x: 941, startPoint y: 316, endPoint x: 1401, endPoint y: 300, distance: 460.3
click at [941, 316] on div "Row 2 cols" at bounding box center [956, 313] width 57 height 10
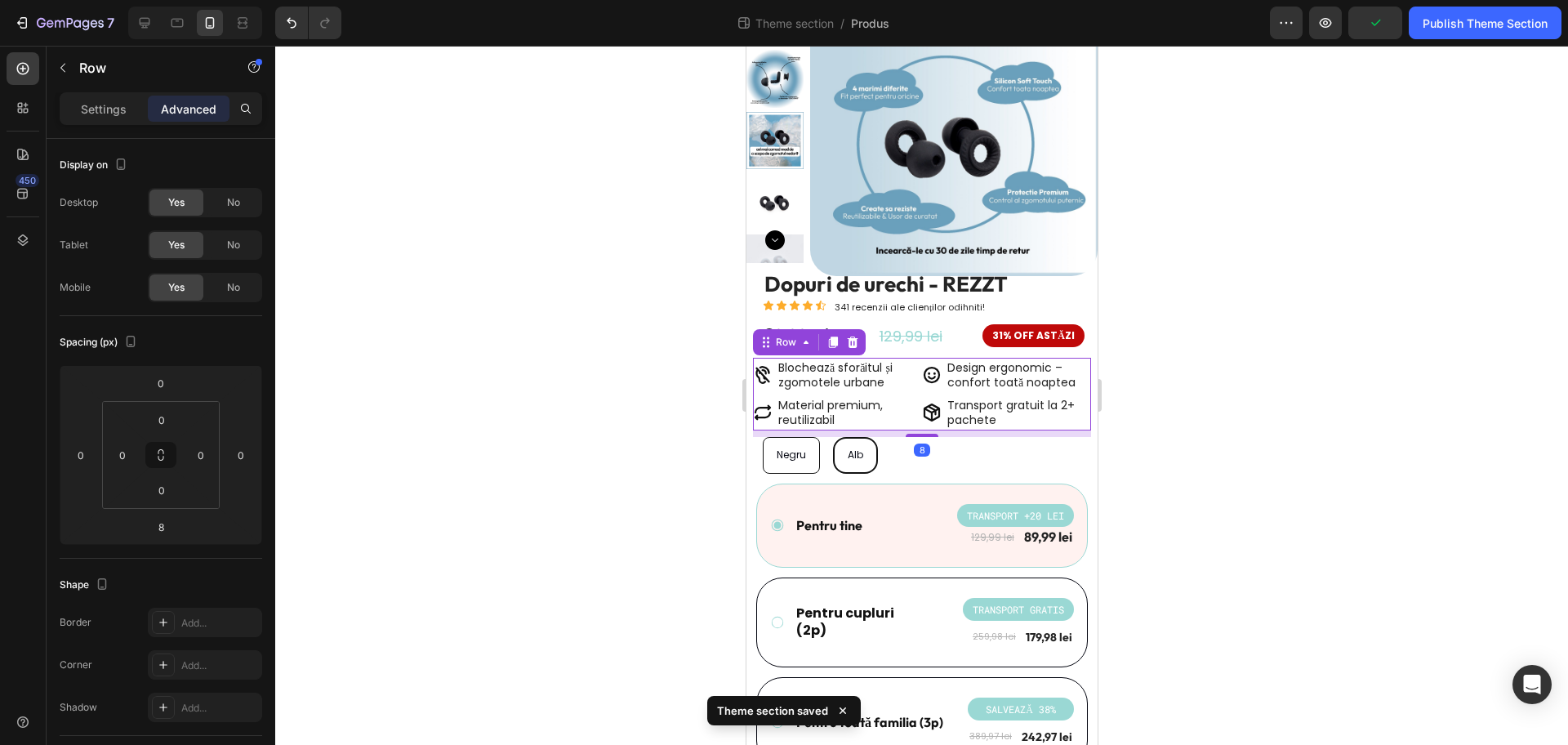
click at [183, 109] on p "Advanced" at bounding box center [189, 108] width 56 height 17
click at [1254, 404] on div at bounding box center [922, 395] width 1293 height 699
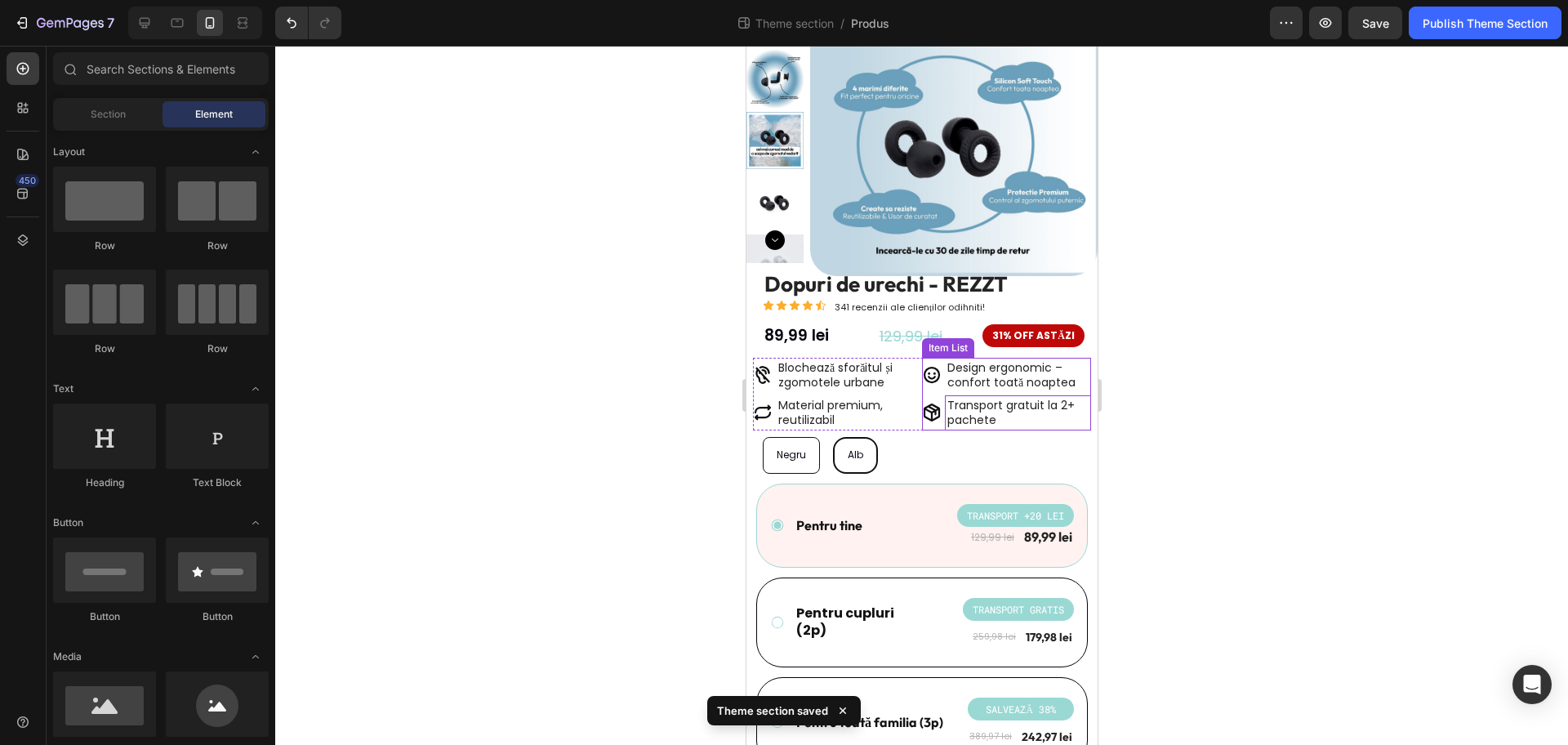
click at [978, 415] on span "Transport gratuit la 2+ pachete" at bounding box center [1011, 412] width 128 height 31
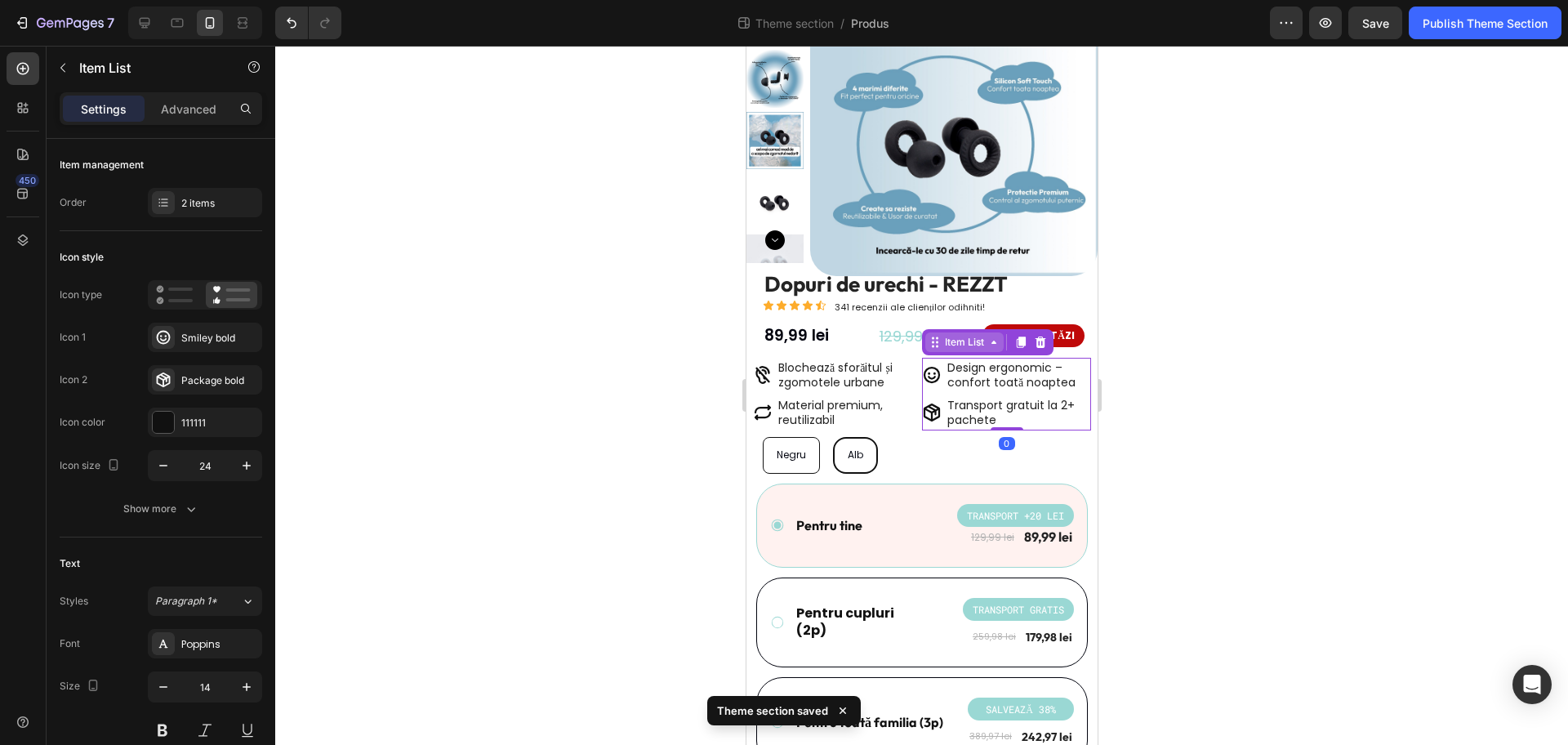
click at [951, 345] on div "Item List" at bounding box center [964, 342] width 46 height 15
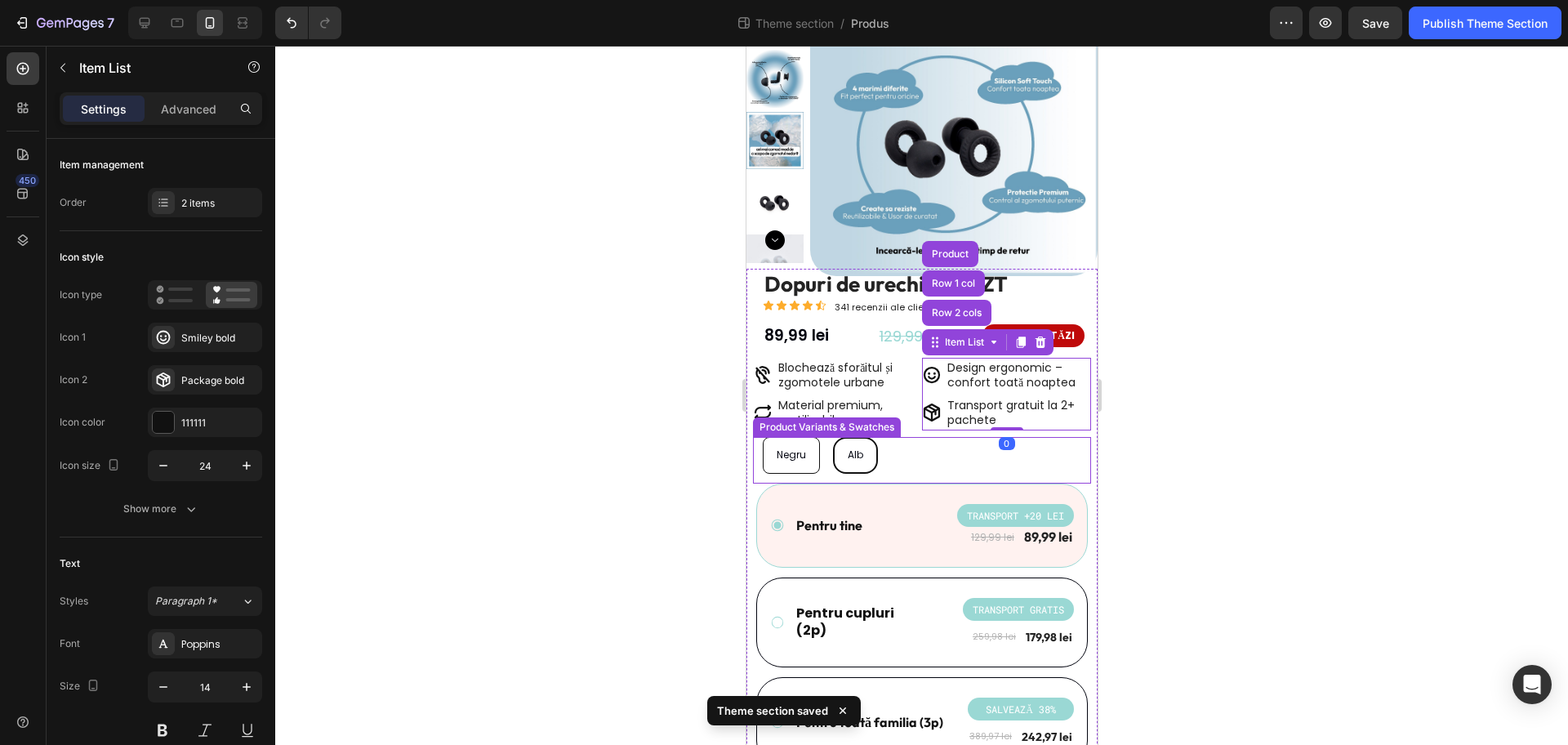
click at [921, 449] on div "Negru Negru Negru Alb Alb Alb" at bounding box center [926, 454] width 329 height 36
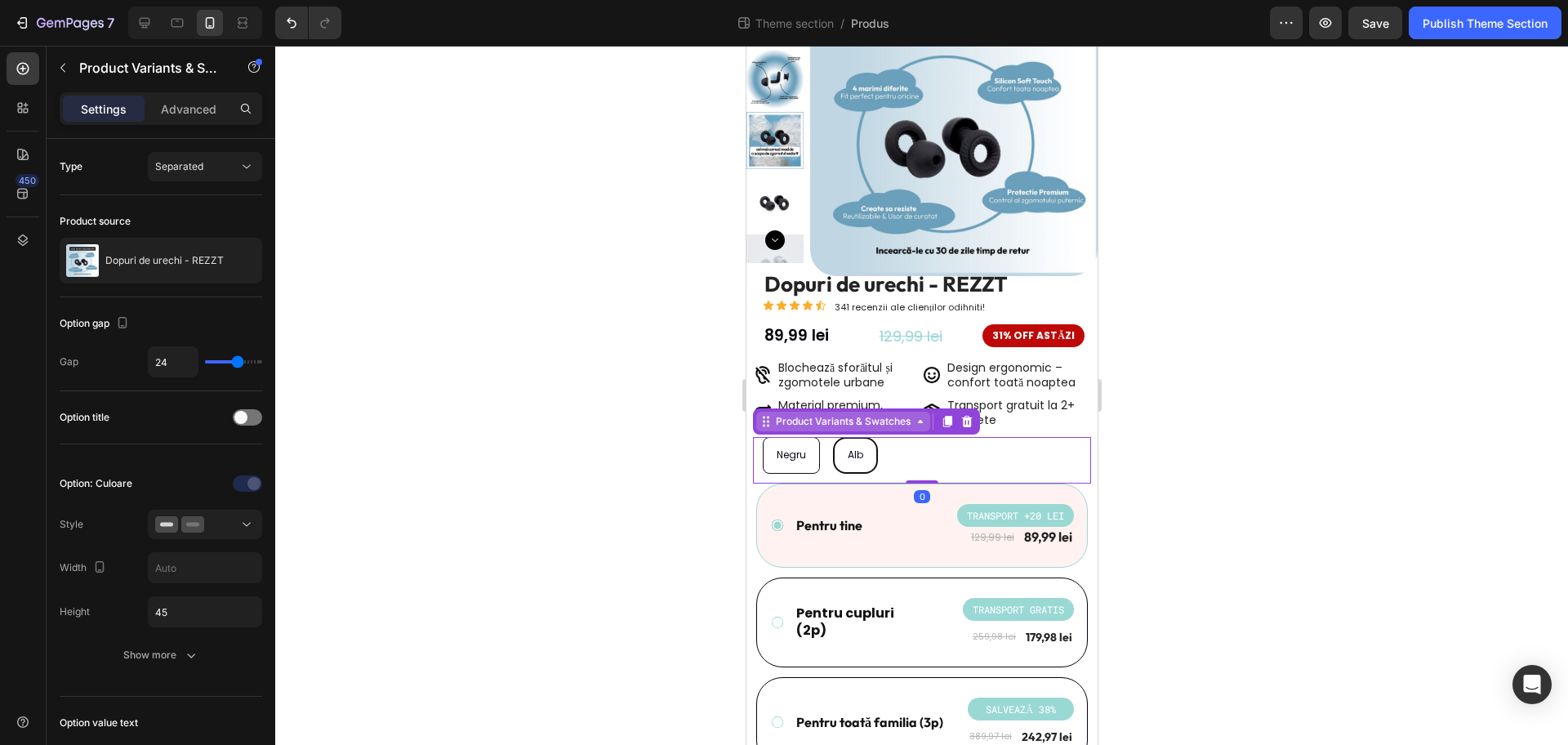
click at [896, 426] on div "Product Variants & Swatches" at bounding box center [842, 421] width 142 height 15
click at [171, 113] on p "Advanced" at bounding box center [189, 108] width 56 height 17
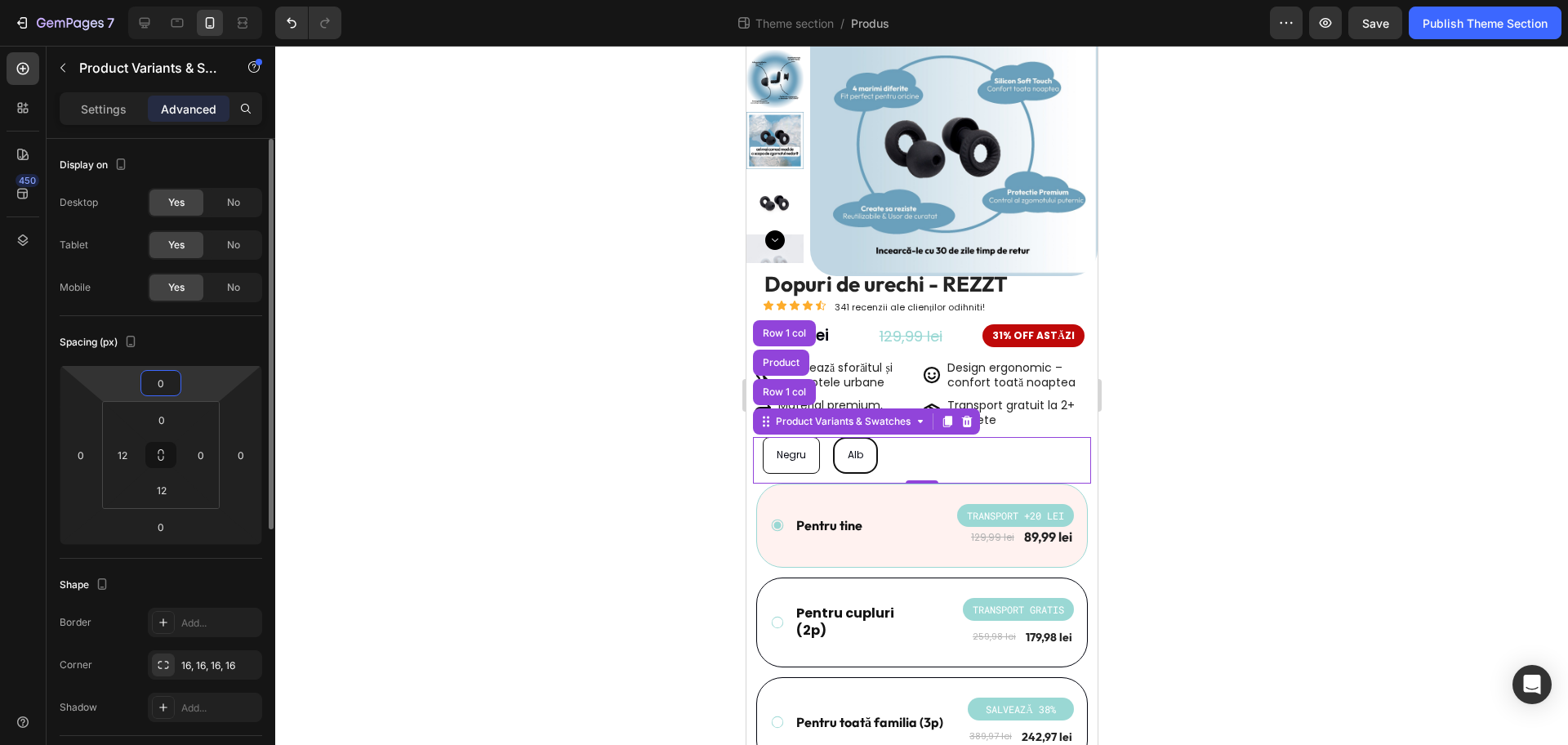
click at [171, 384] on input "0" at bounding box center [160, 384] width 33 height 25
click at [166, 379] on input "0" at bounding box center [160, 384] width 33 height 25
click at [139, 0] on html "7 Theme section / Produs Preview Save Publish Theme Section 450 Sections(30) El…" at bounding box center [784, 0] width 1568 height 0
click at [159, 524] on input "0" at bounding box center [160, 527] width 33 height 25
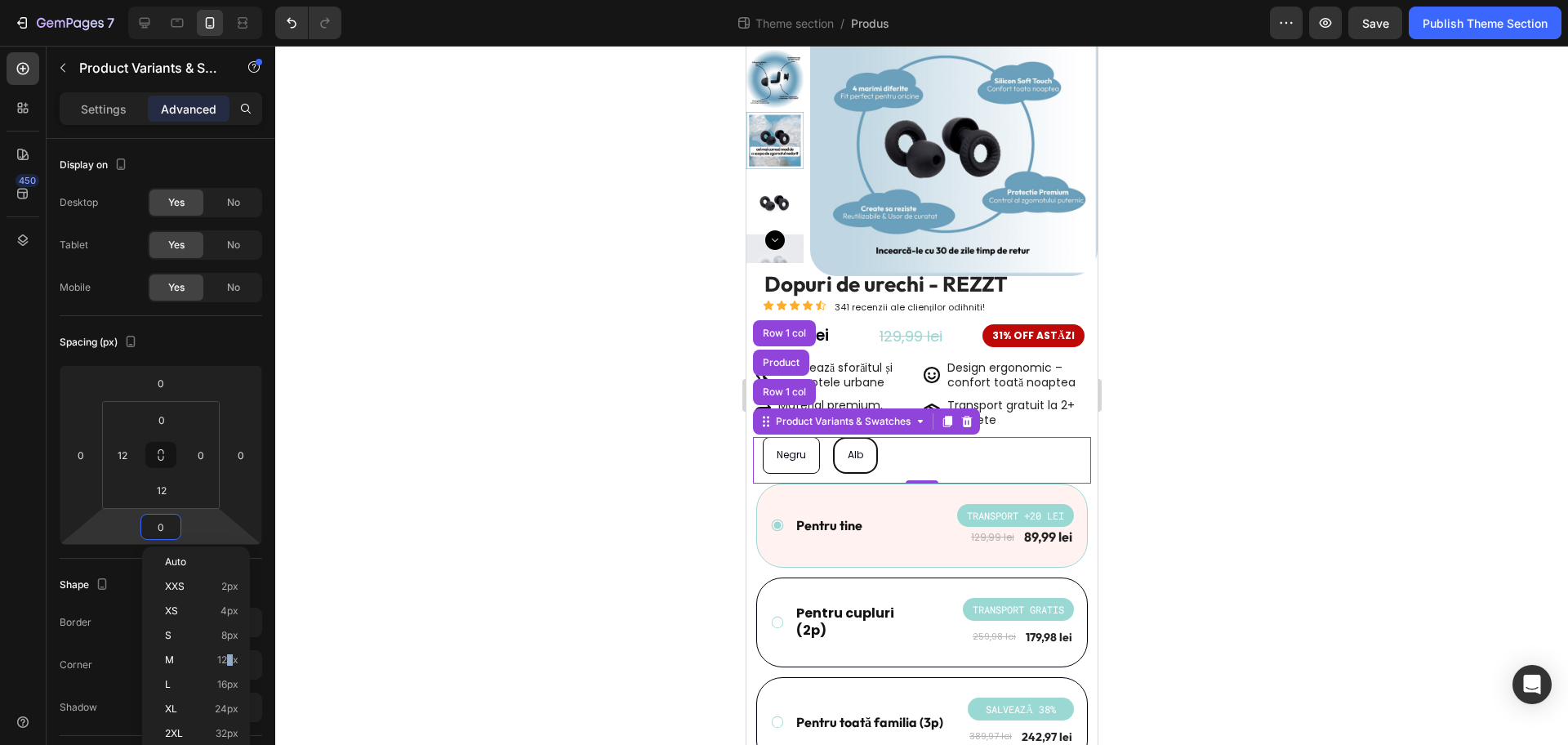
drag, startPoint x: 229, startPoint y: 653, endPoint x: 516, endPoint y: 555, distance: 303.3
click at [230, 653] on div "M 12px" at bounding box center [196, 660] width 101 height 25
type input "12"
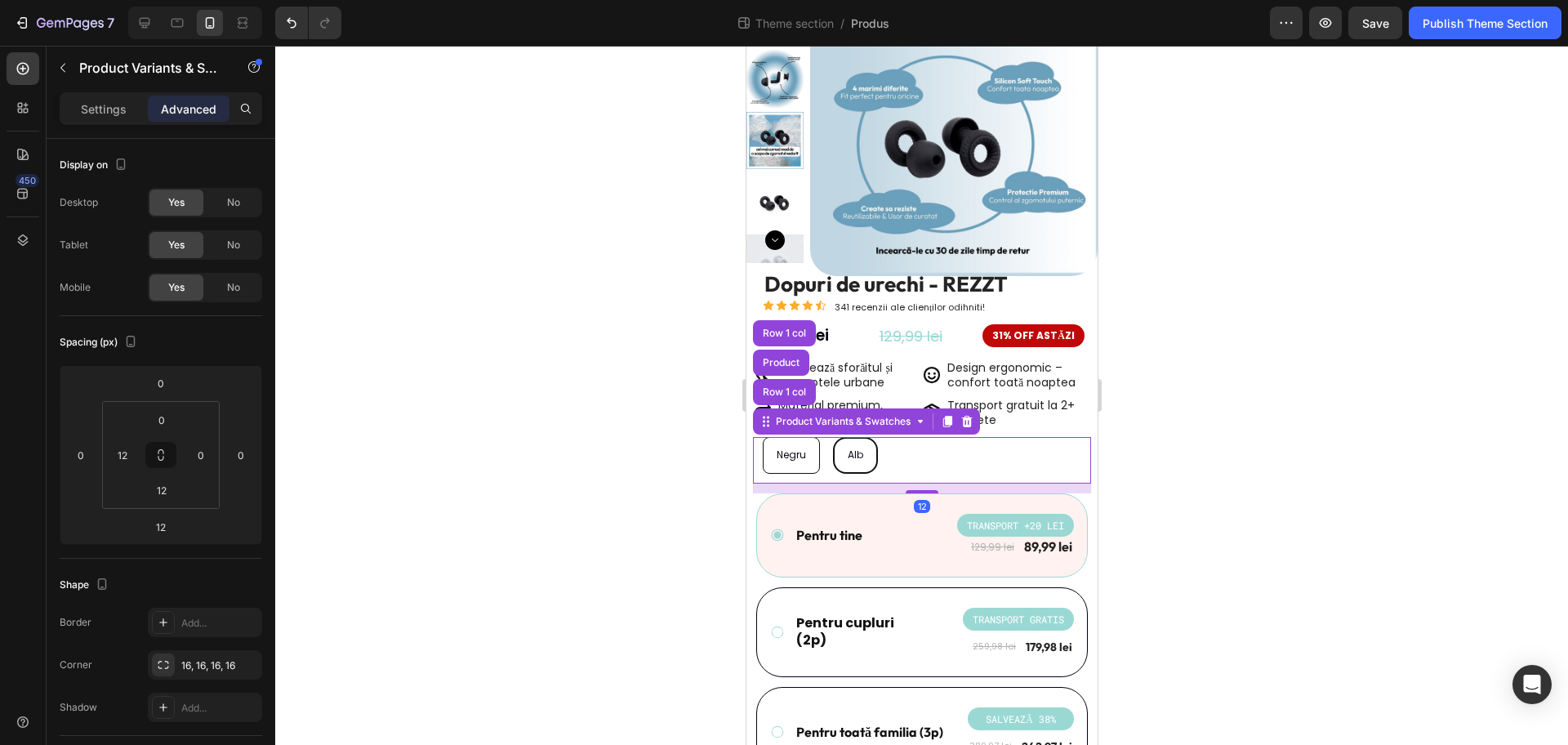
click at [1246, 415] on div at bounding box center [922, 395] width 1293 height 699
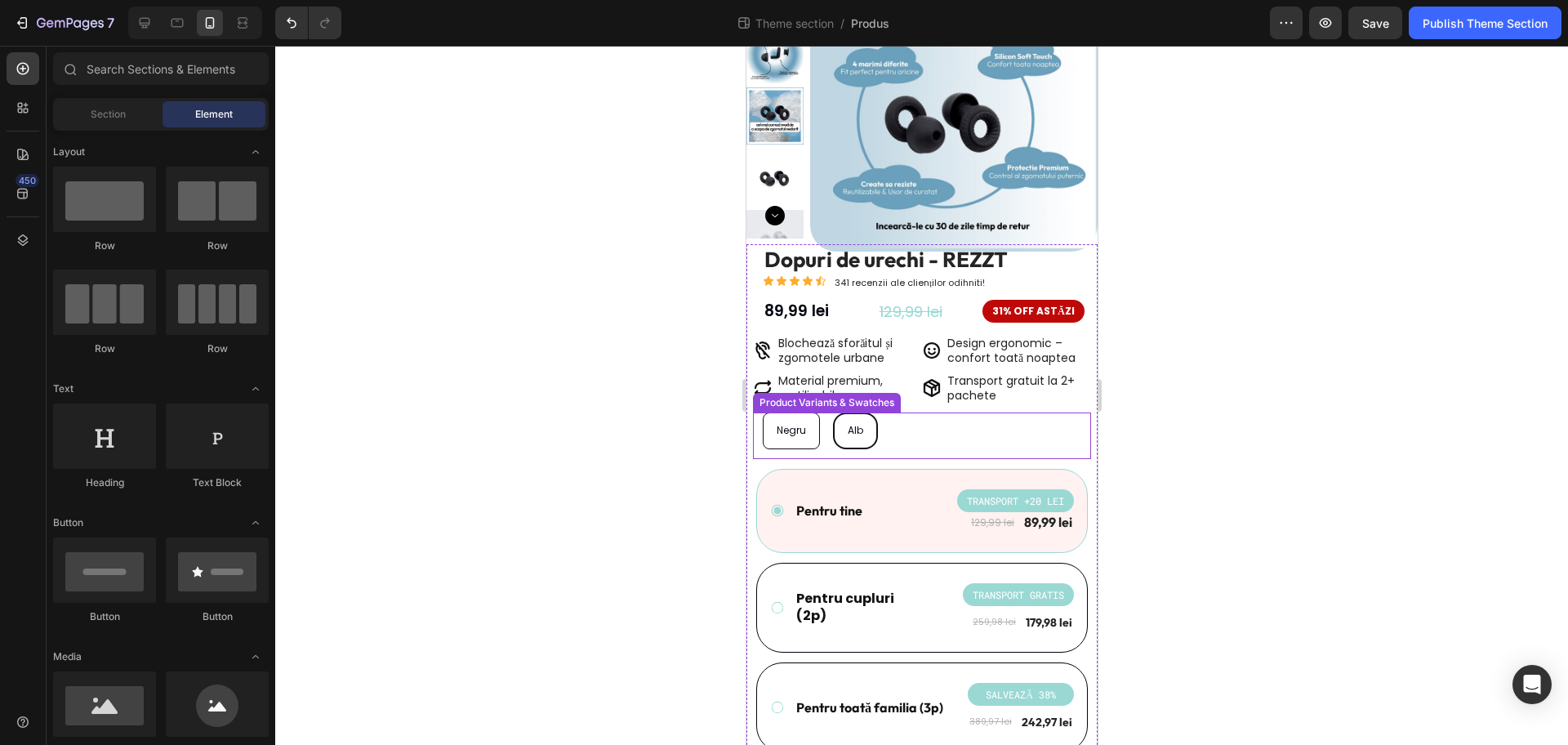
scroll to position [205, 0]
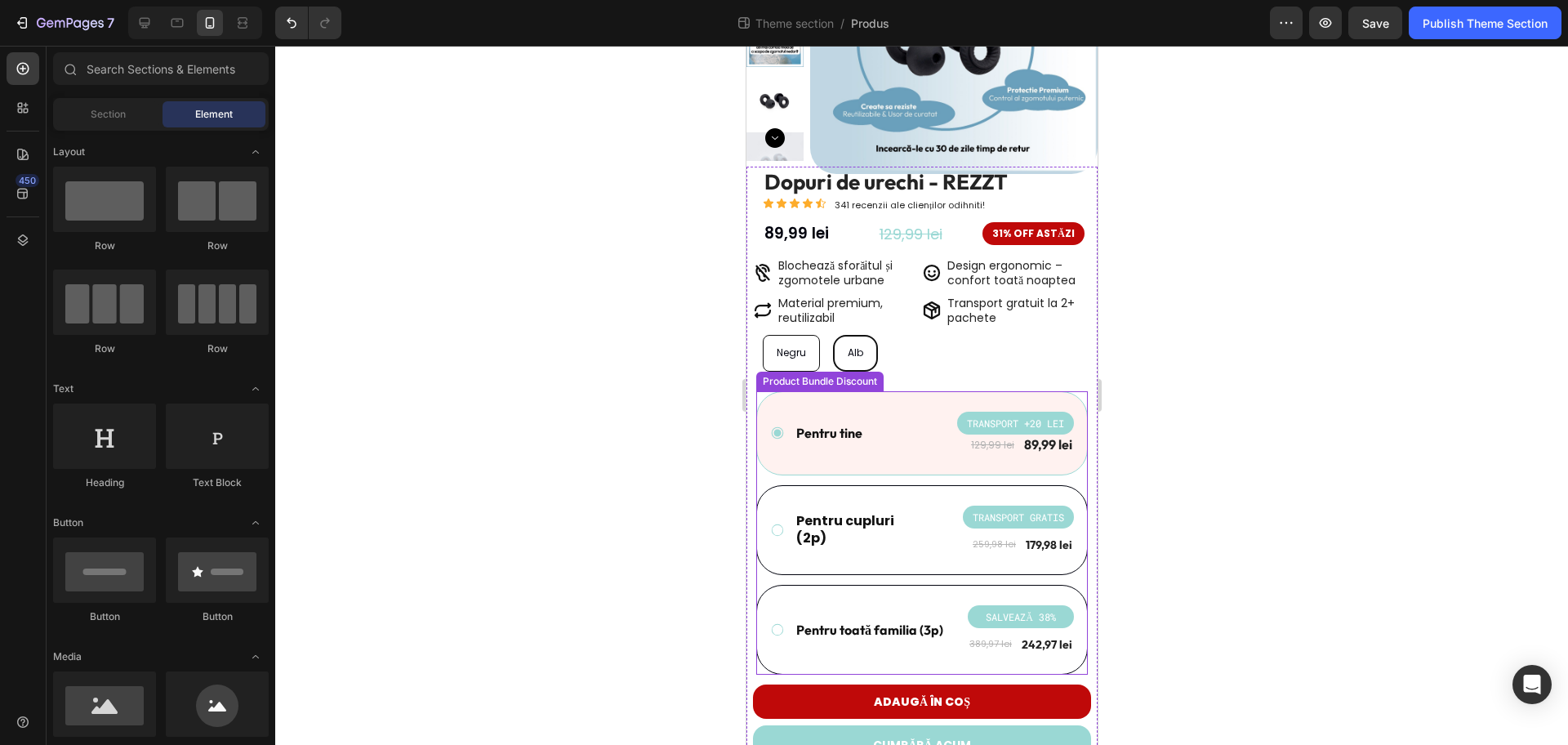
click at [905, 403] on div "Pentru tine Text Block TRANSPORT +20 LEI Product Badge 129,99 lei Product Price…" at bounding box center [921, 434] width 331 height 85
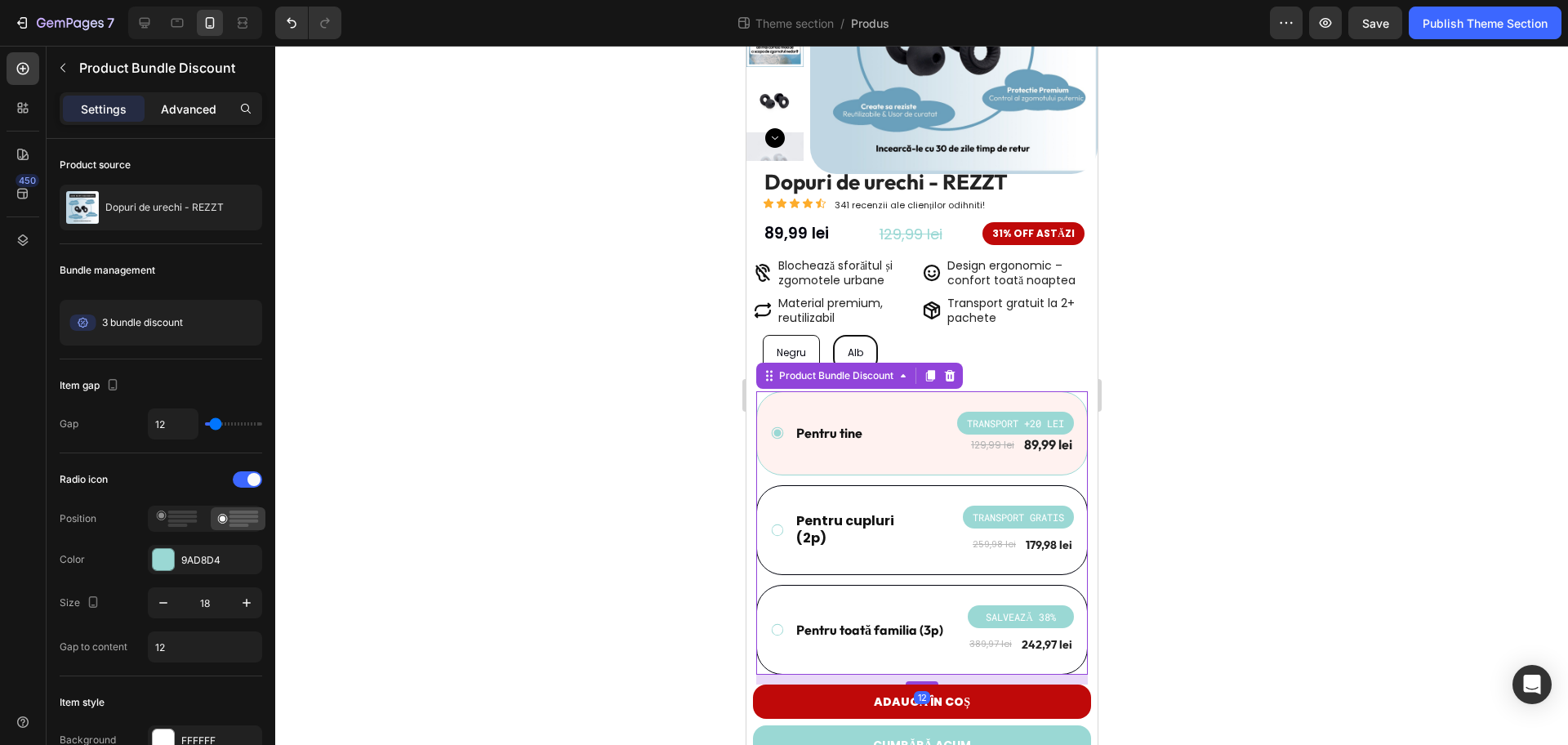
click at [184, 112] on p "Advanced" at bounding box center [189, 108] width 56 height 17
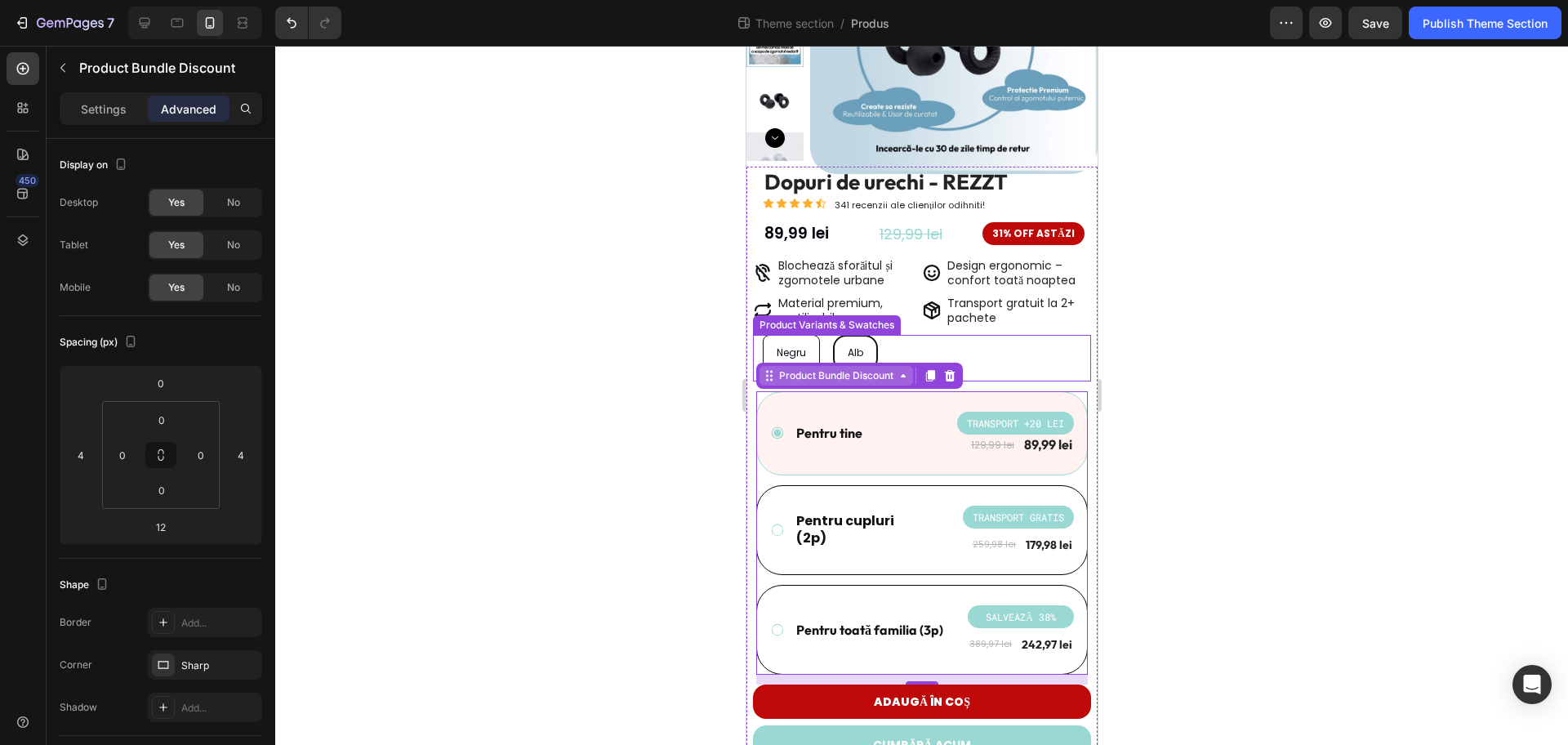
click at [839, 370] on div "Product Bundle Discount" at bounding box center [835, 376] width 120 height 15
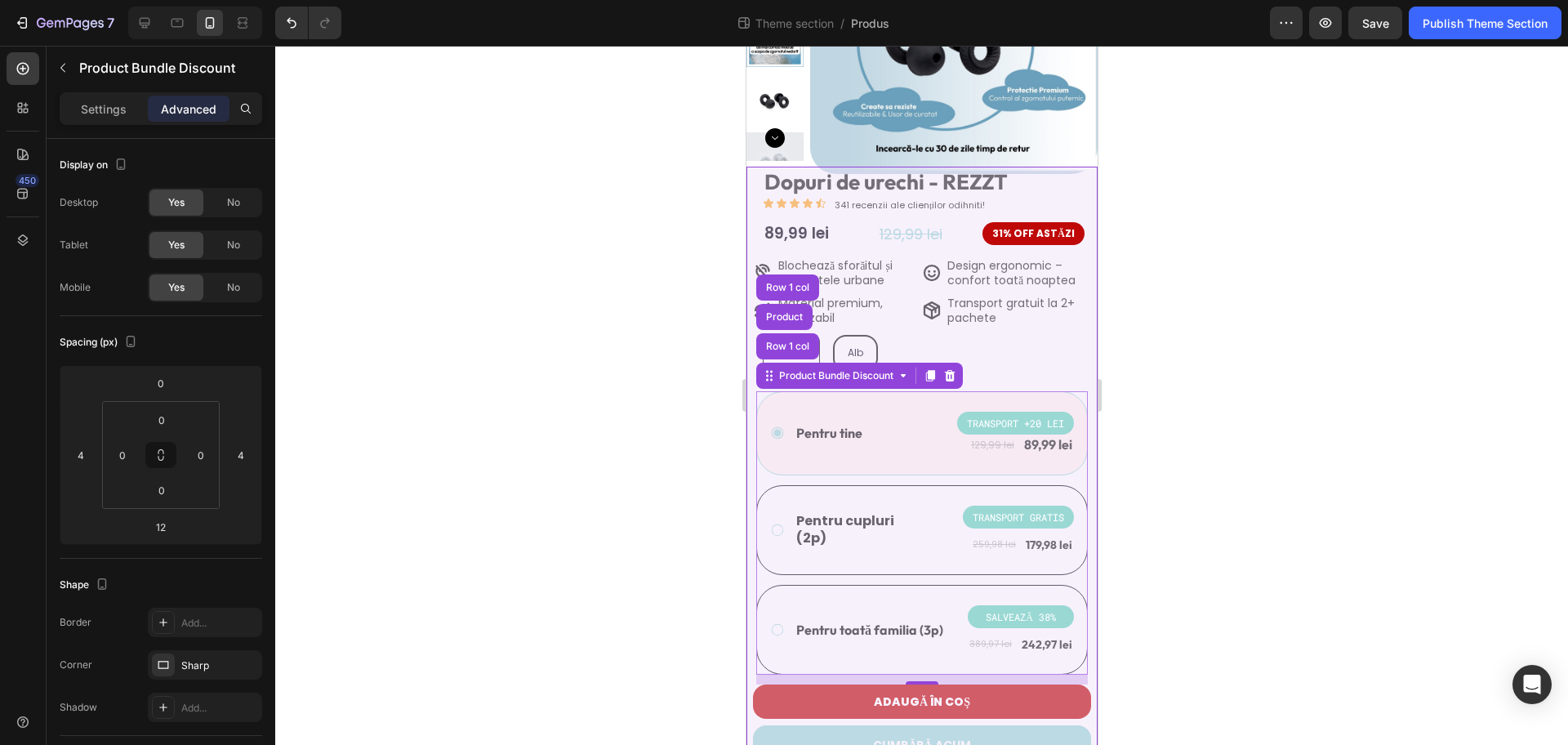
click at [1254, 350] on div at bounding box center [922, 395] width 1293 height 699
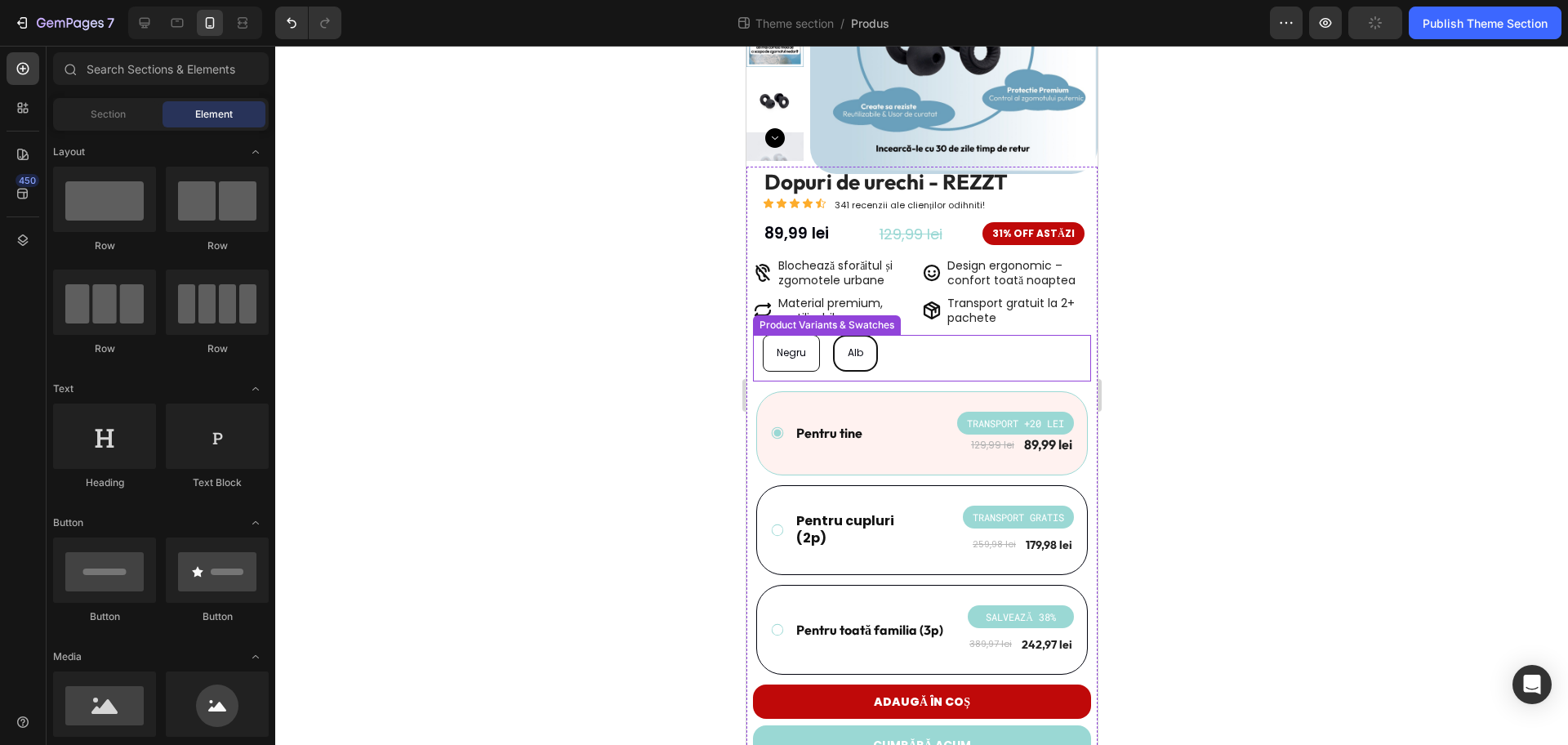
click at [964, 349] on div "Negru Negru Negru Alb Alb Alb" at bounding box center [926, 353] width 329 height 36
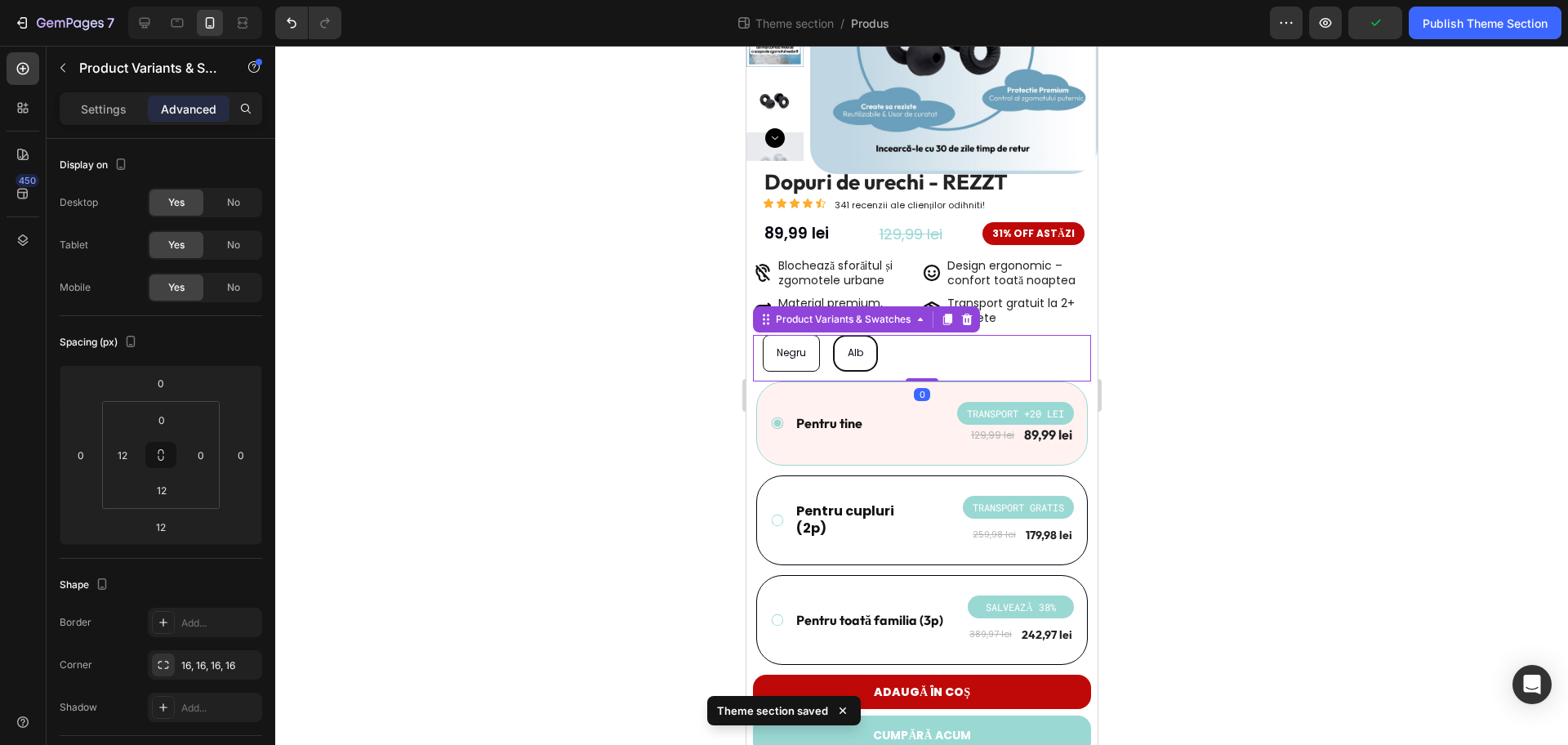
drag, startPoint x: 912, startPoint y: 388, endPoint x: 1128, endPoint y: 295, distance: 235.2
click at [912, 371] on div "Negru Negru Negru Alb Alb Alb Product Variants & Swatches 0" at bounding box center [921, 358] width 338 height 47
type input "0"
click at [161, 486] on input "12" at bounding box center [161, 490] width 33 height 25
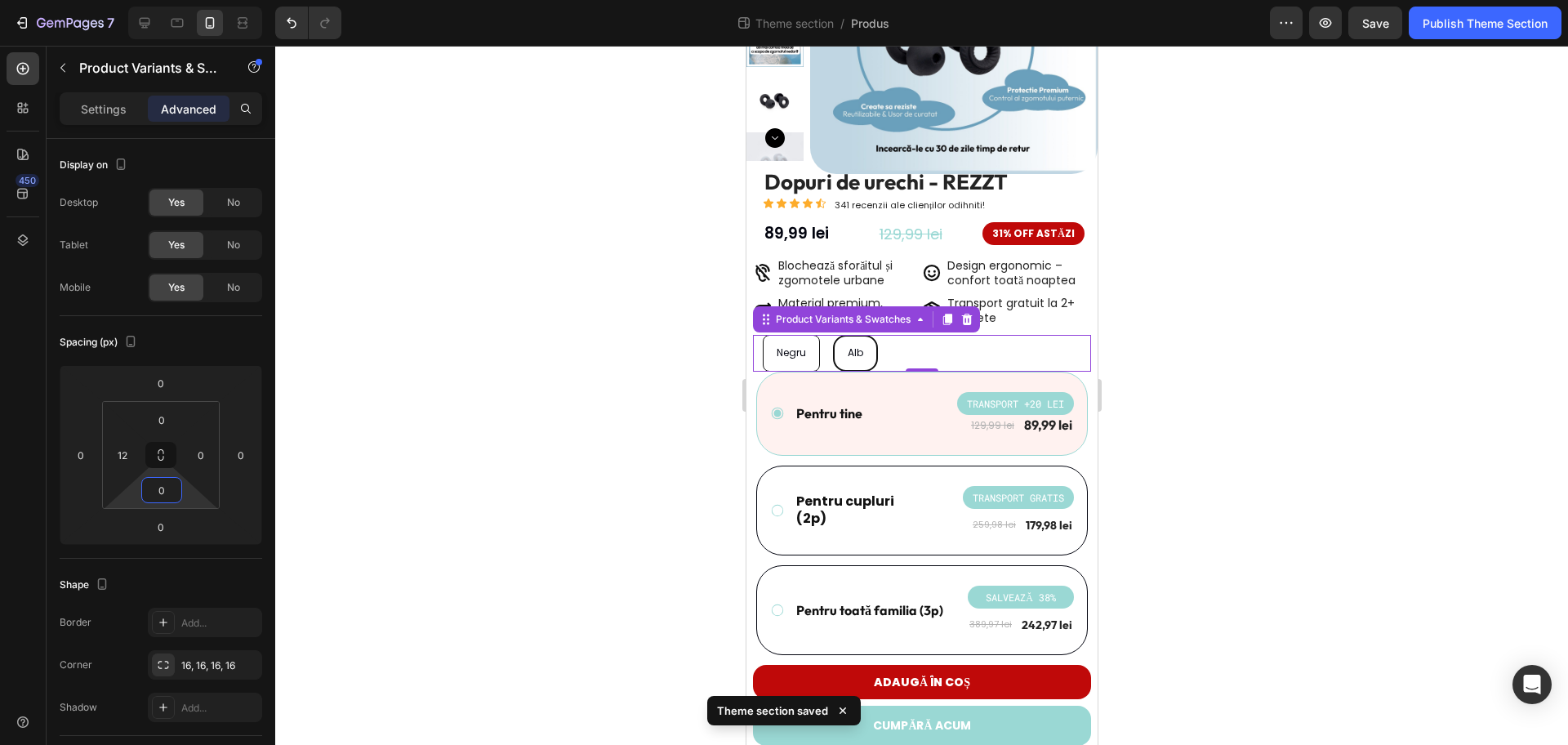
type input "0"
click at [355, 439] on div at bounding box center [922, 395] width 1293 height 699
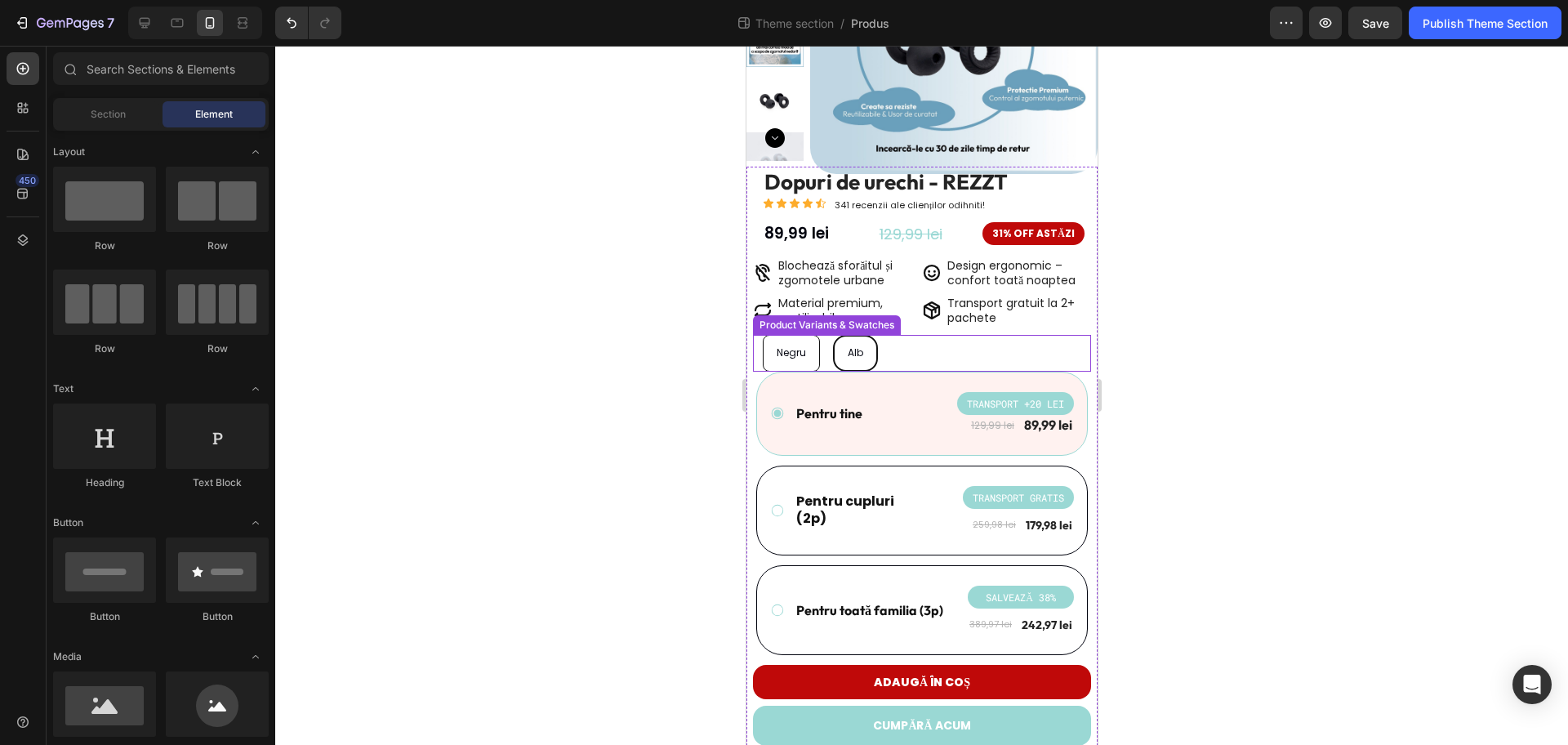
click at [923, 357] on div "Negru Negru Negru Alb Alb Alb" at bounding box center [926, 353] width 329 height 36
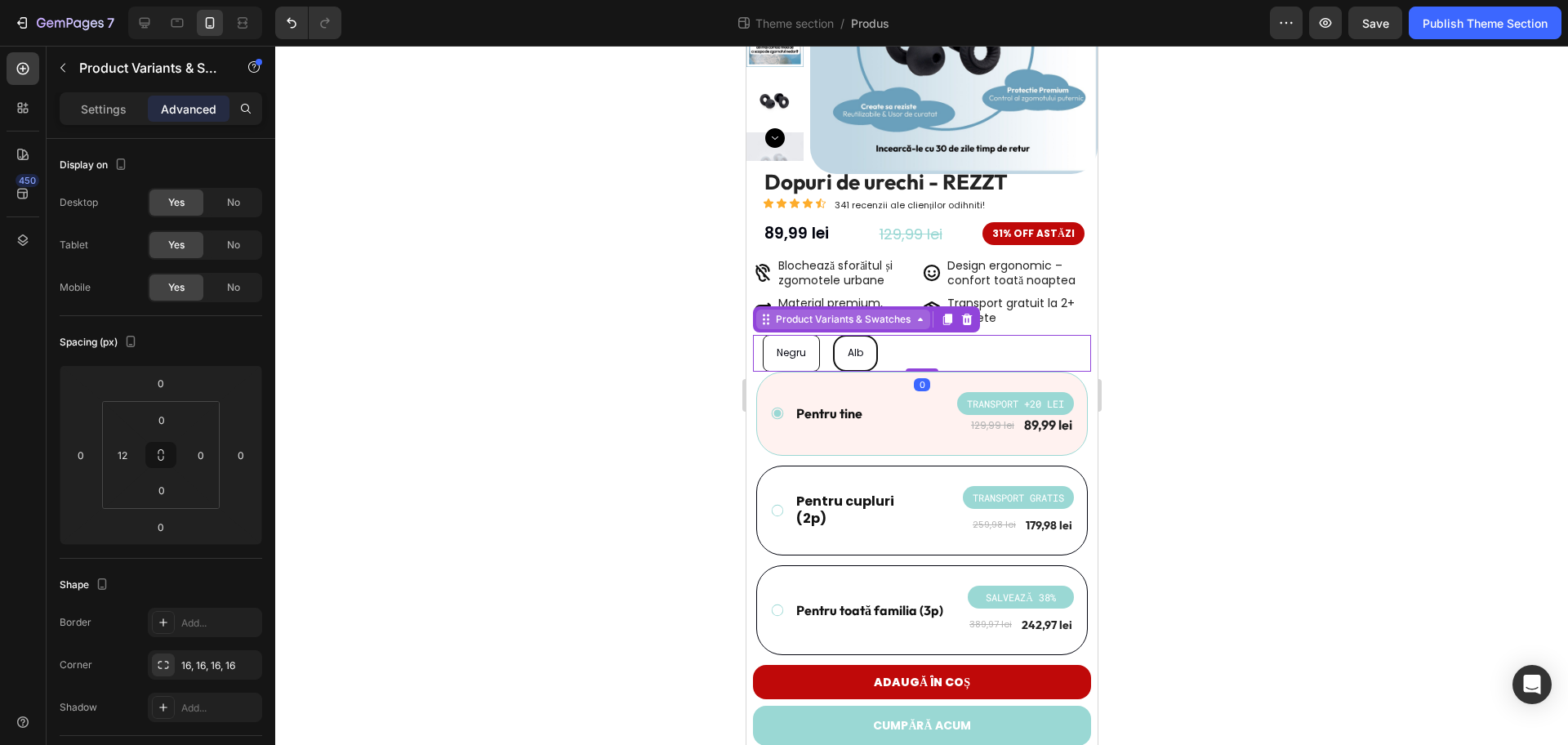
click at [861, 326] on div "Product Variants & Swatches" at bounding box center [842, 319] width 142 height 15
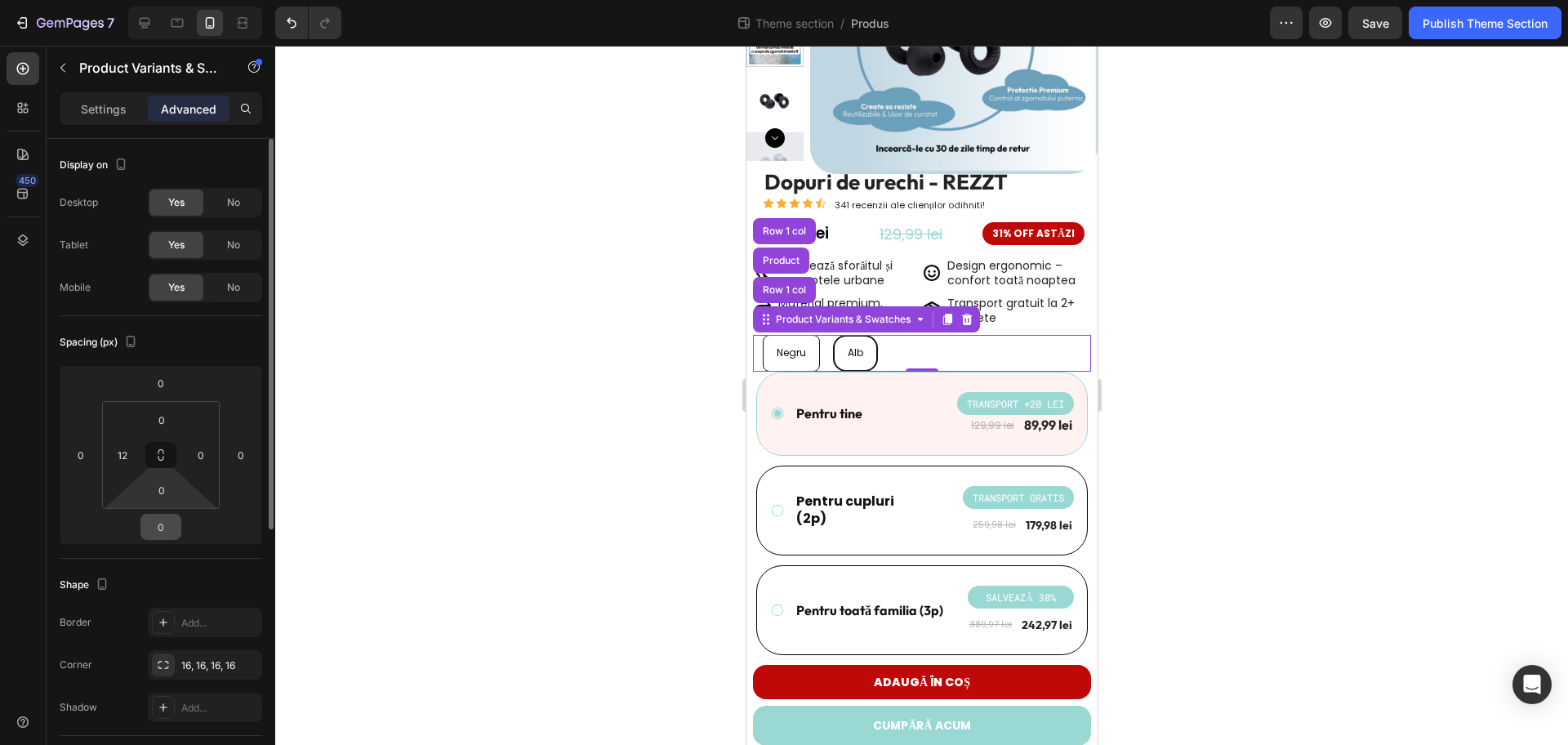
click at [154, 531] on input "0" at bounding box center [160, 527] width 33 height 25
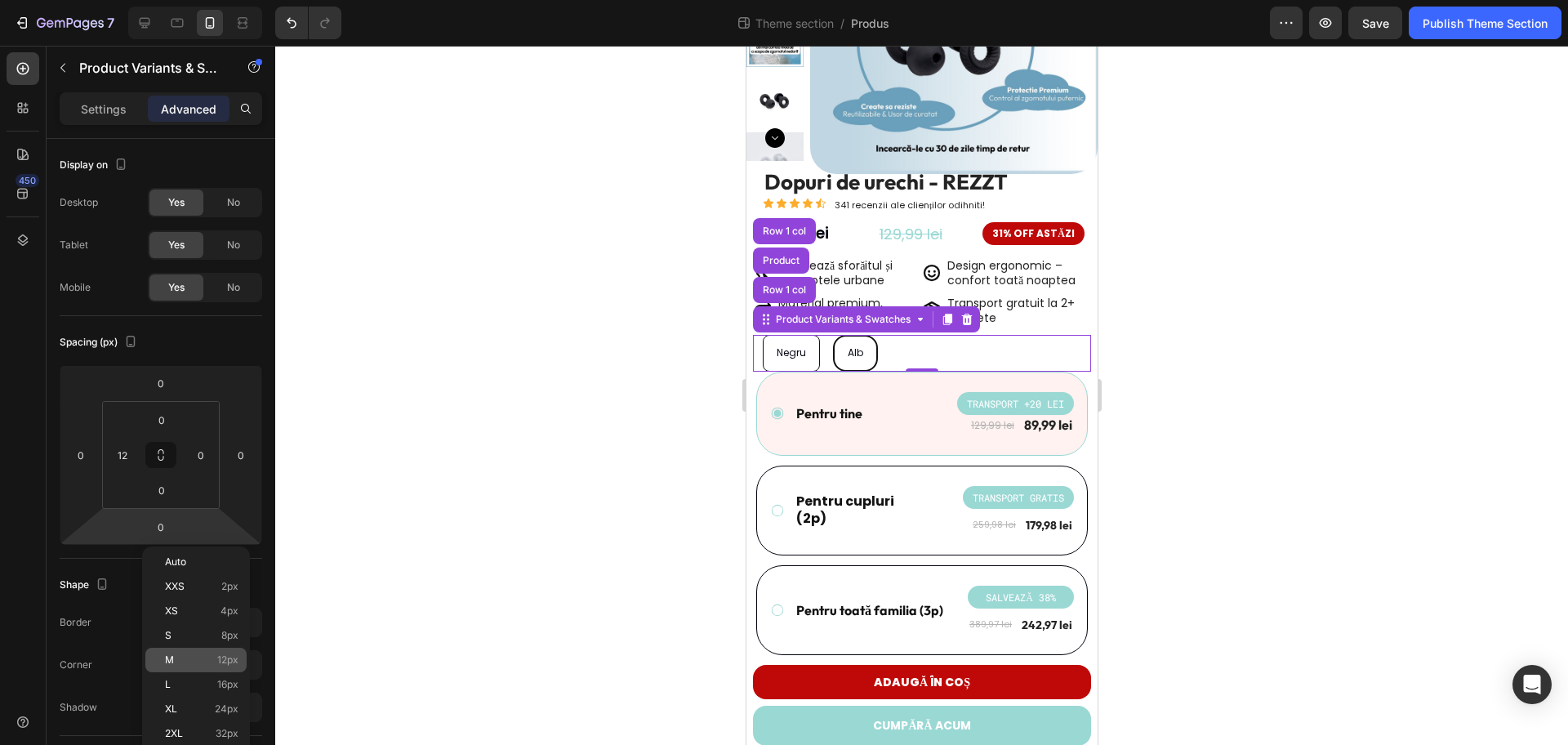
click at [227, 656] on span "12px" at bounding box center [228, 660] width 21 height 12
type input "12"
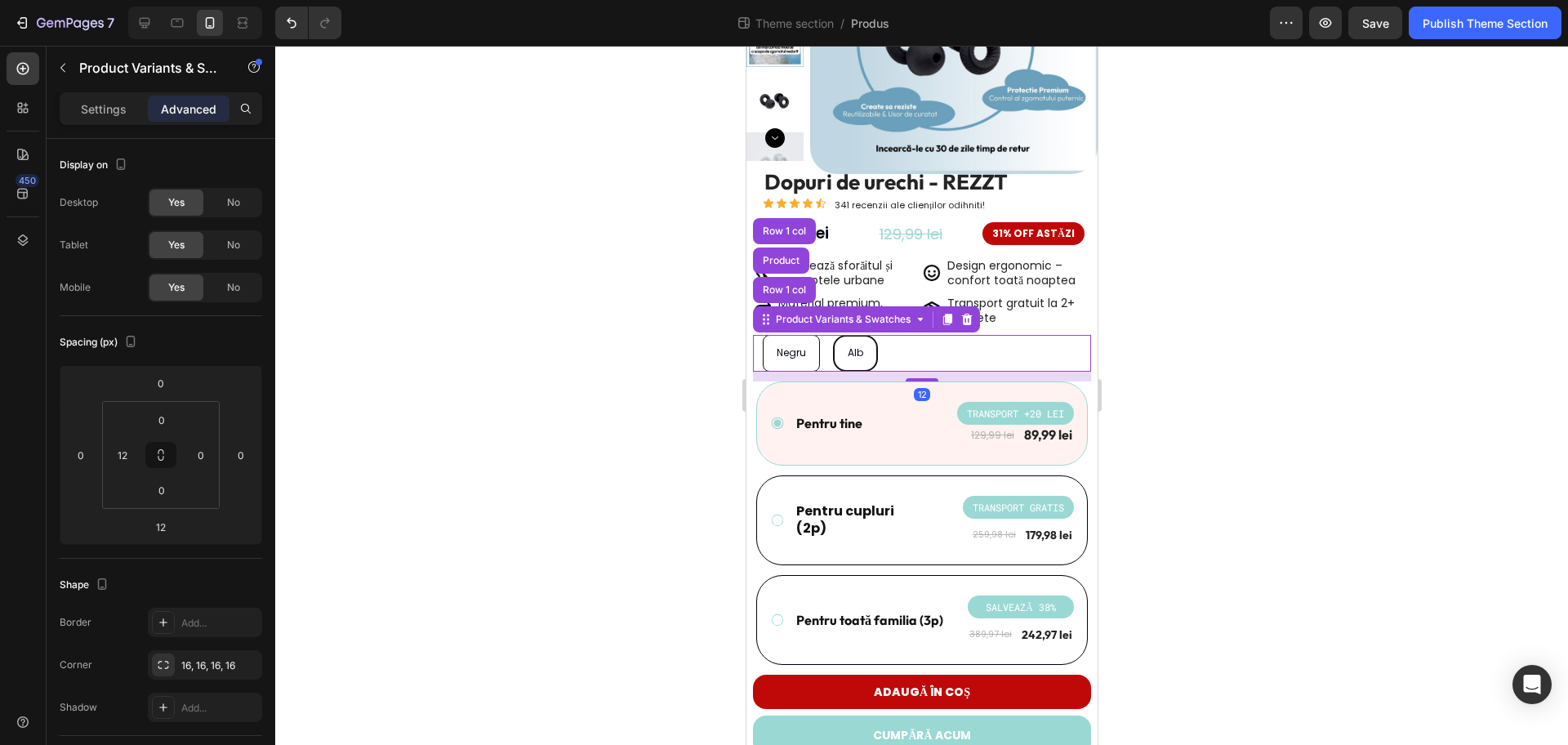
click at [525, 477] on div at bounding box center [922, 395] width 1293 height 699
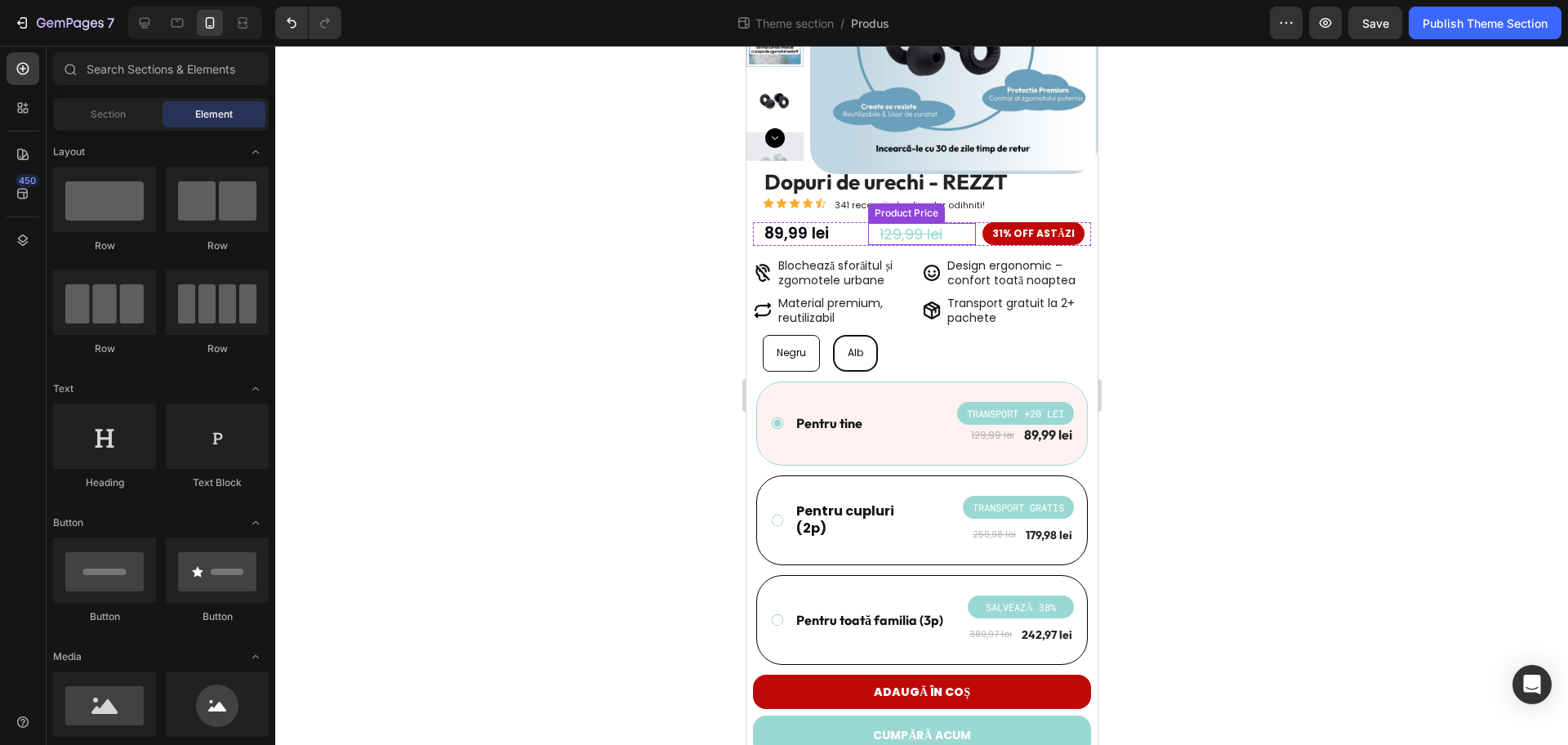
click at [951, 230] on div "129,99 lei" at bounding box center [927, 234] width 99 height 22
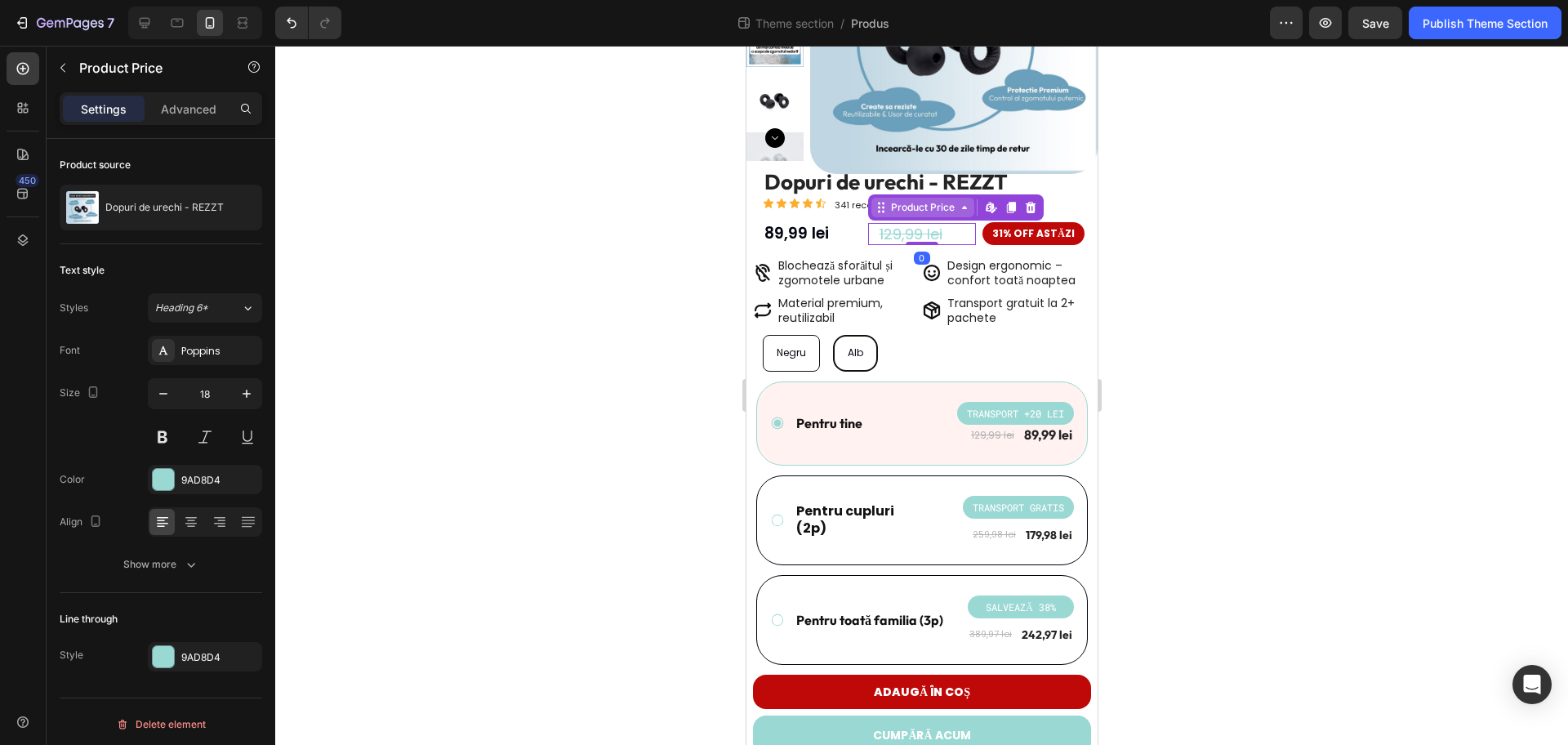
click at [935, 206] on div "Product Price" at bounding box center [921, 207] width 70 height 15
click at [909, 180] on div "Row 3 cols" at bounding box center [903, 177] width 58 height 10
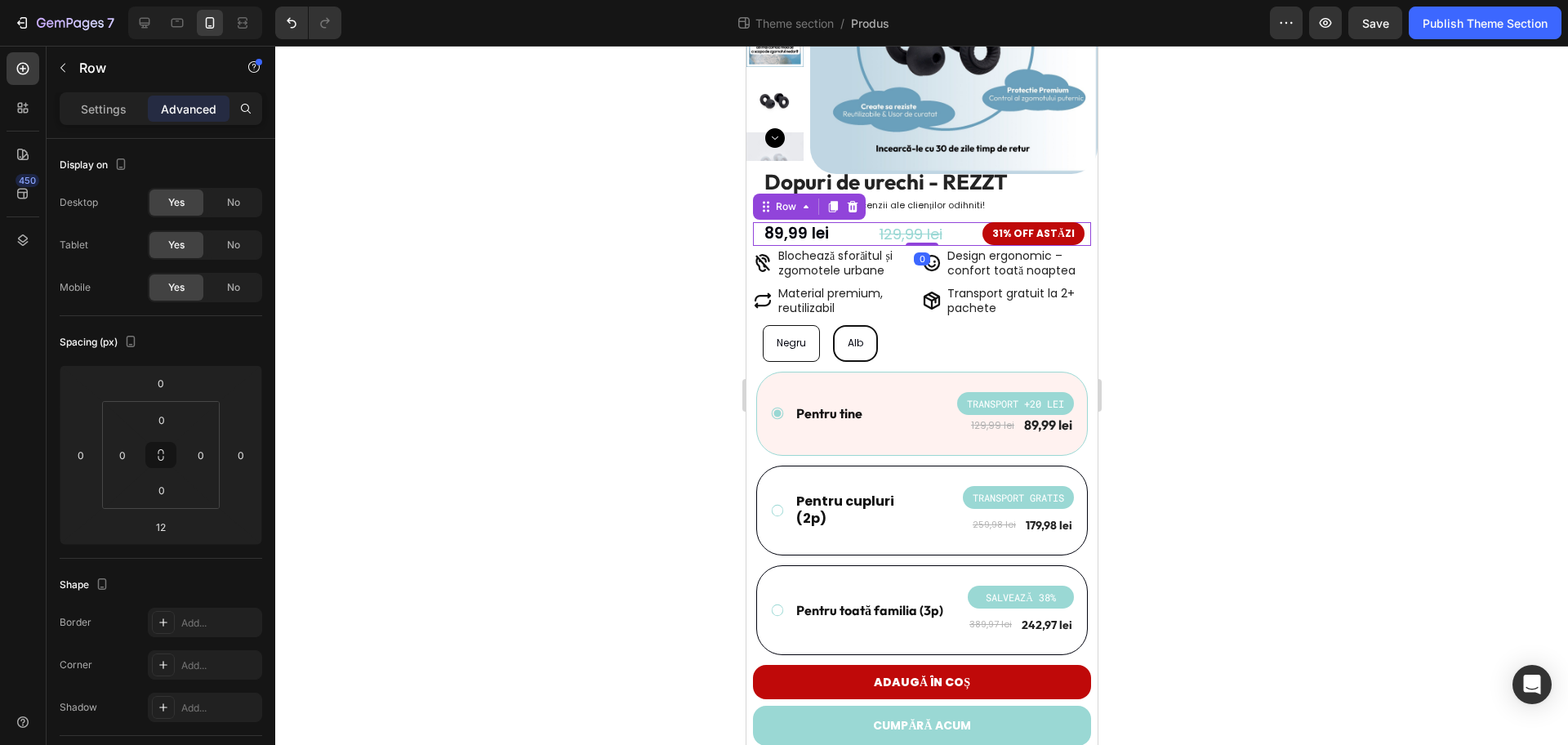
drag, startPoint x: 912, startPoint y: 252, endPoint x: 912, endPoint y: 237, distance: 15.0
click at [912, 237] on div "89,99 lei Product Price Product Price Row 129,99 lei Product Price Product Pric…" at bounding box center [921, 234] width 338 height 24
type input "0"
click at [1193, 244] on div at bounding box center [922, 395] width 1293 height 699
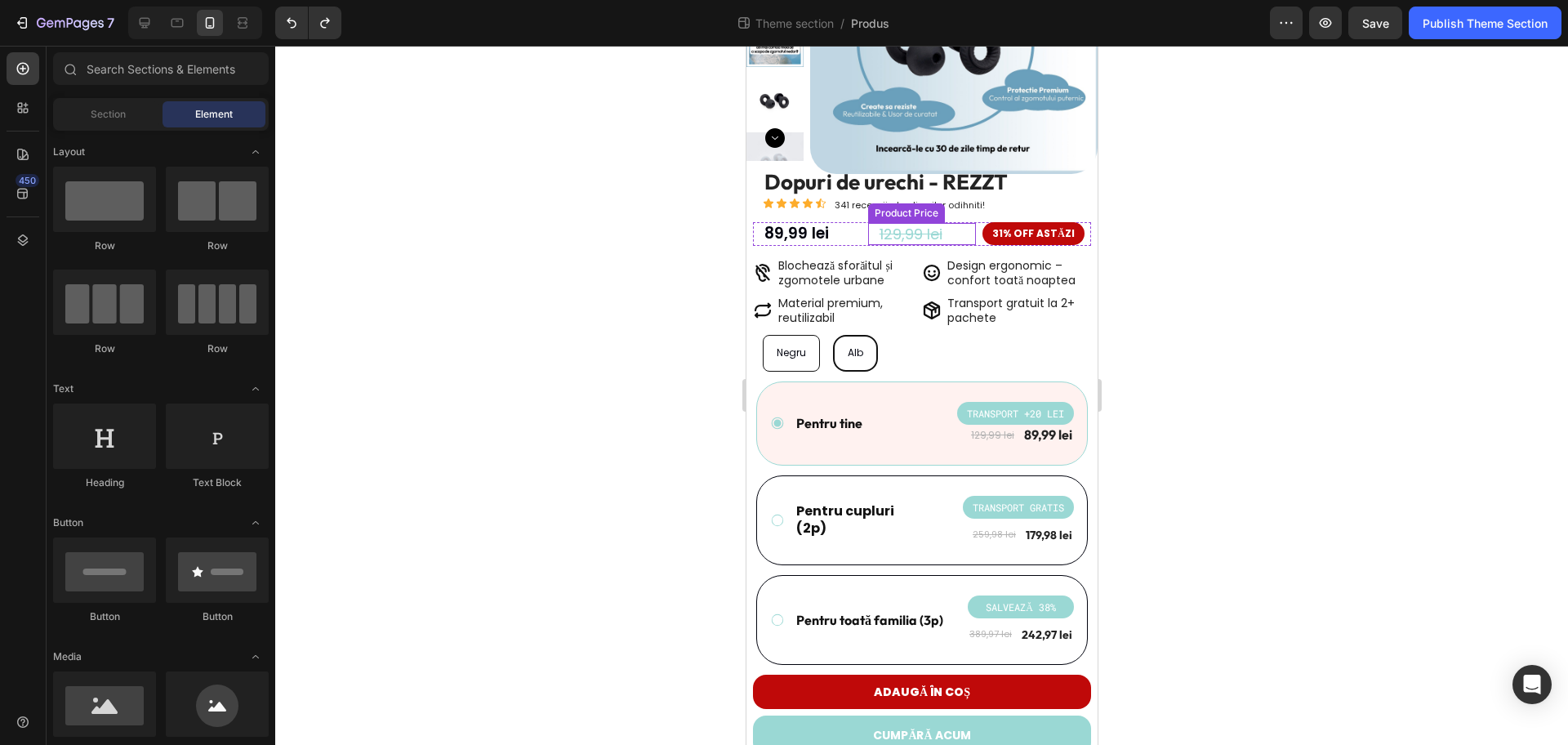
click at [927, 242] on div "129,99 lei Product Price Product Price" at bounding box center [921, 234] width 109 height 22
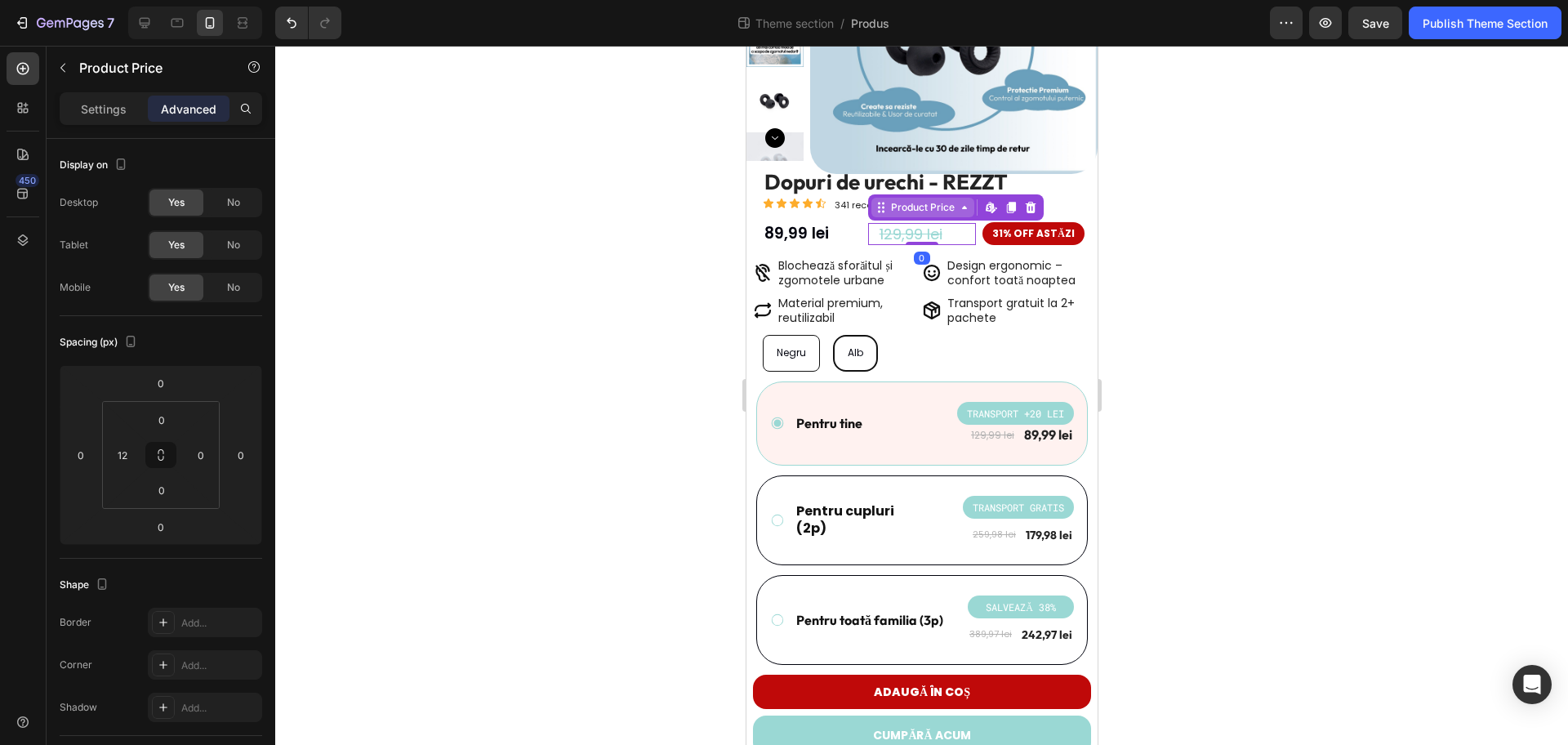
click at [947, 207] on div "Product Price" at bounding box center [921, 207] width 70 height 15
click at [900, 183] on div "Row 3 cols" at bounding box center [902, 178] width 70 height 27
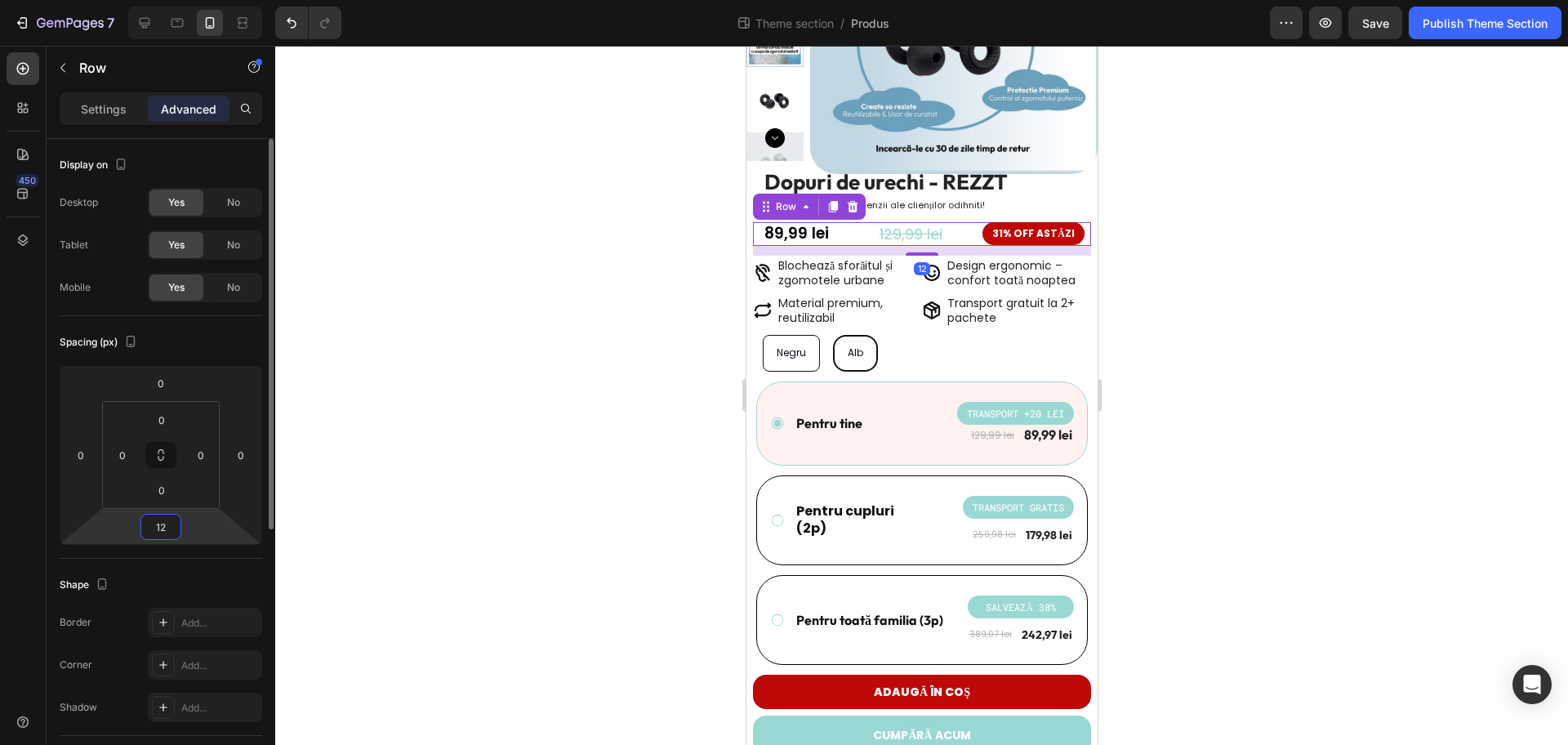
click at [161, 523] on input "12" at bounding box center [160, 527] width 33 height 25
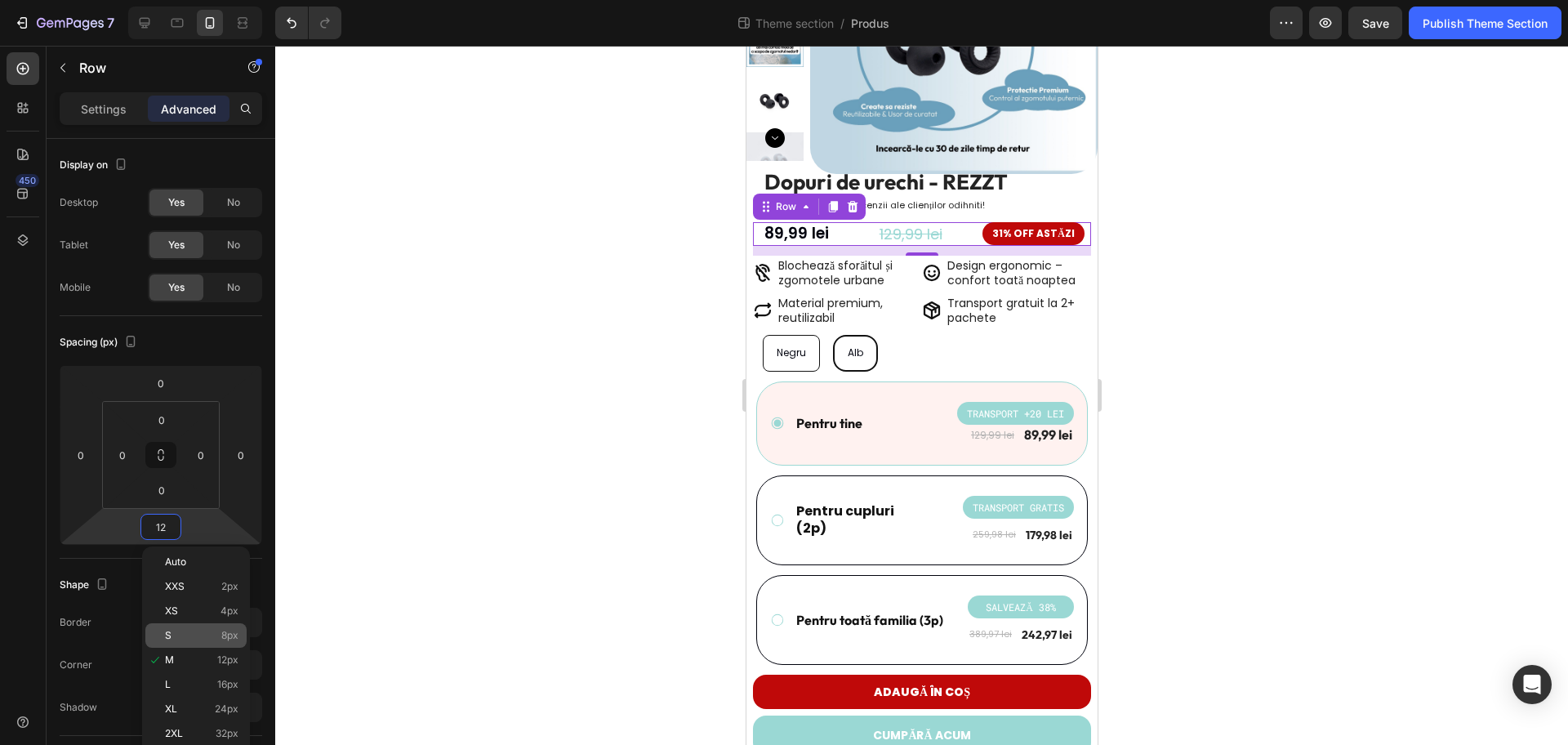
click at [207, 632] on p "S 8px" at bounding box center [201, 635] width 74 height 12
type input "8"
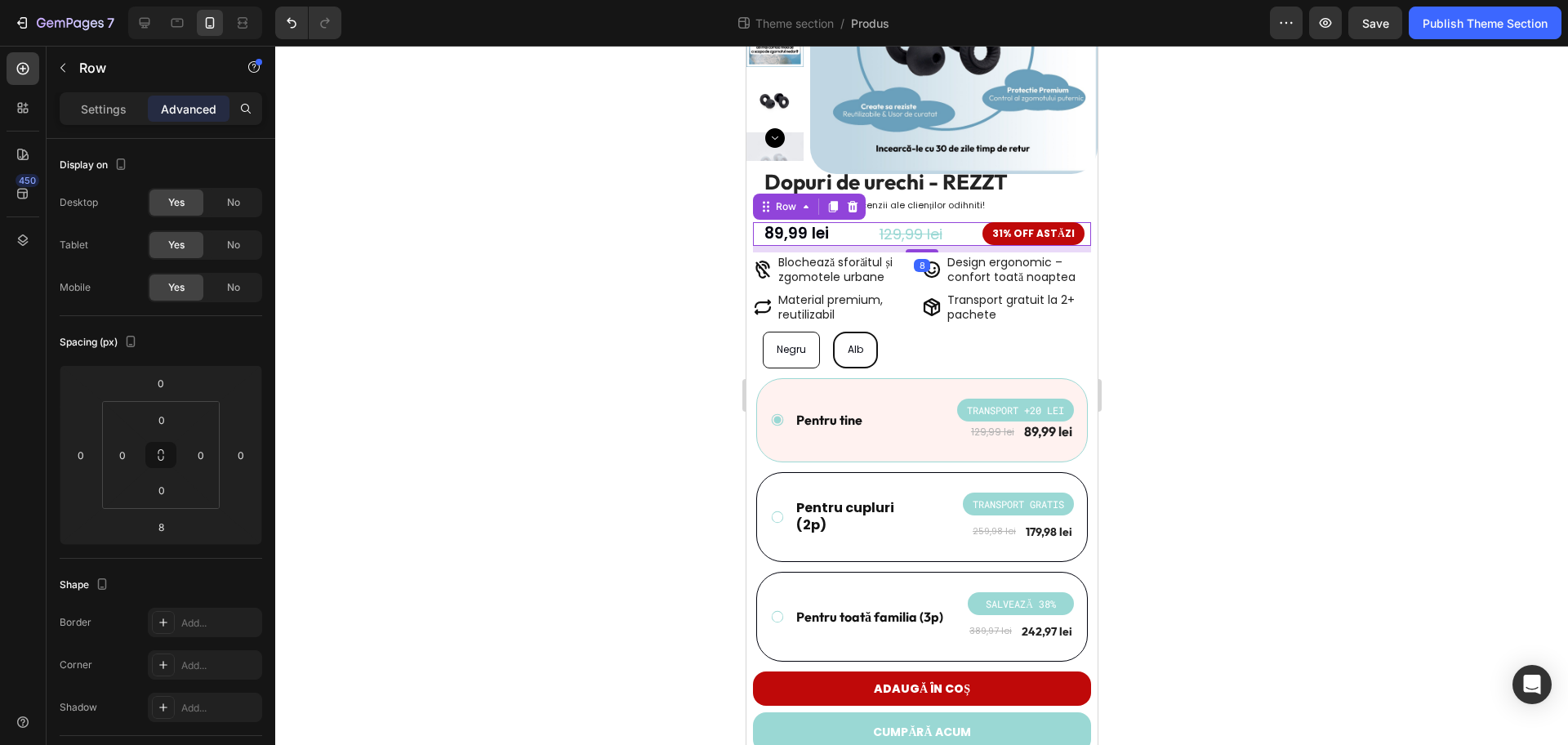
click at [552, 423] on div at bounding box center [922, 395] width 1293 height 699
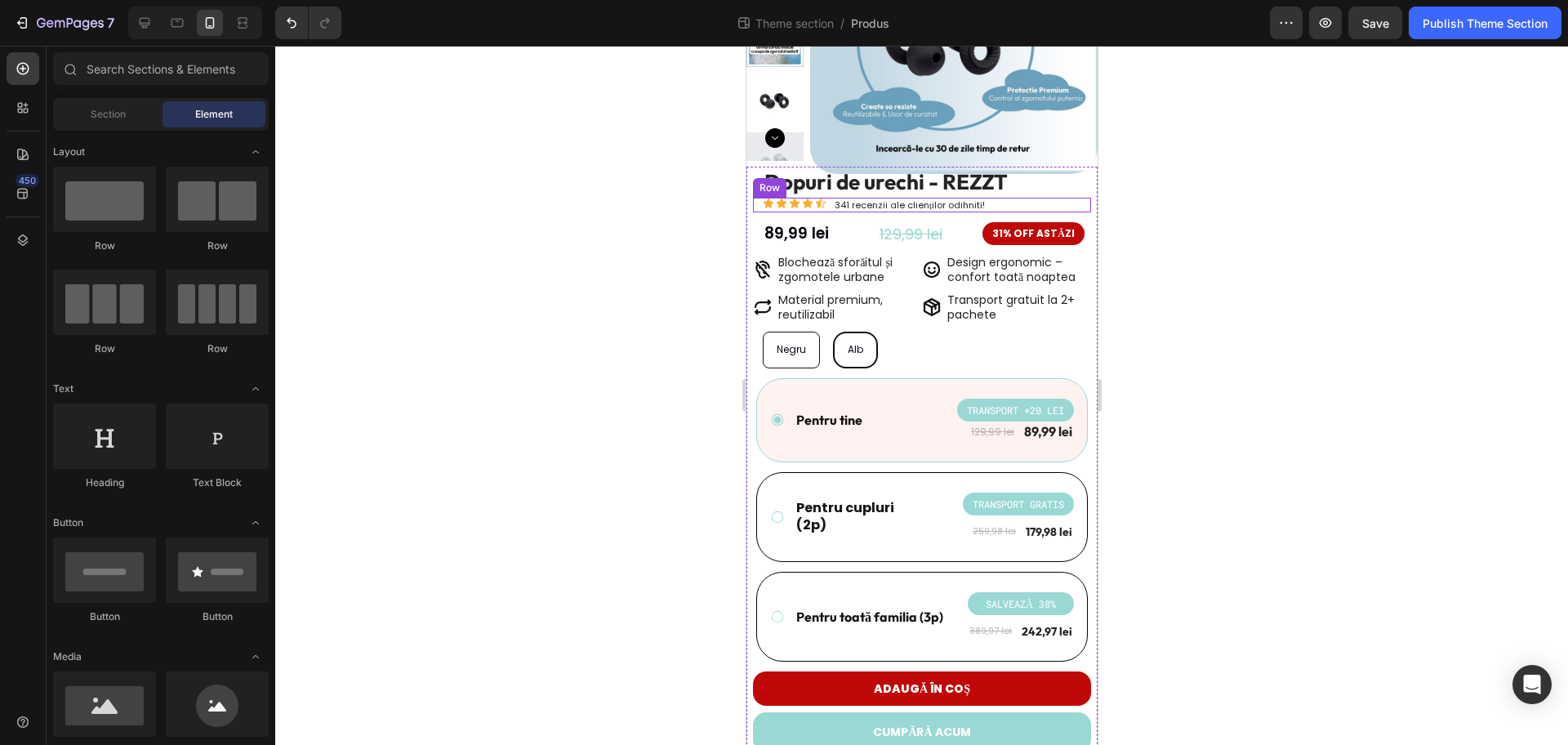
click at [1022, 198] on div "Icon Icon Icon Icon Icon Icon List 341 recenzii ale clienților odihniti! Text B…" at bounding box center [921, 205] width 338 height 15
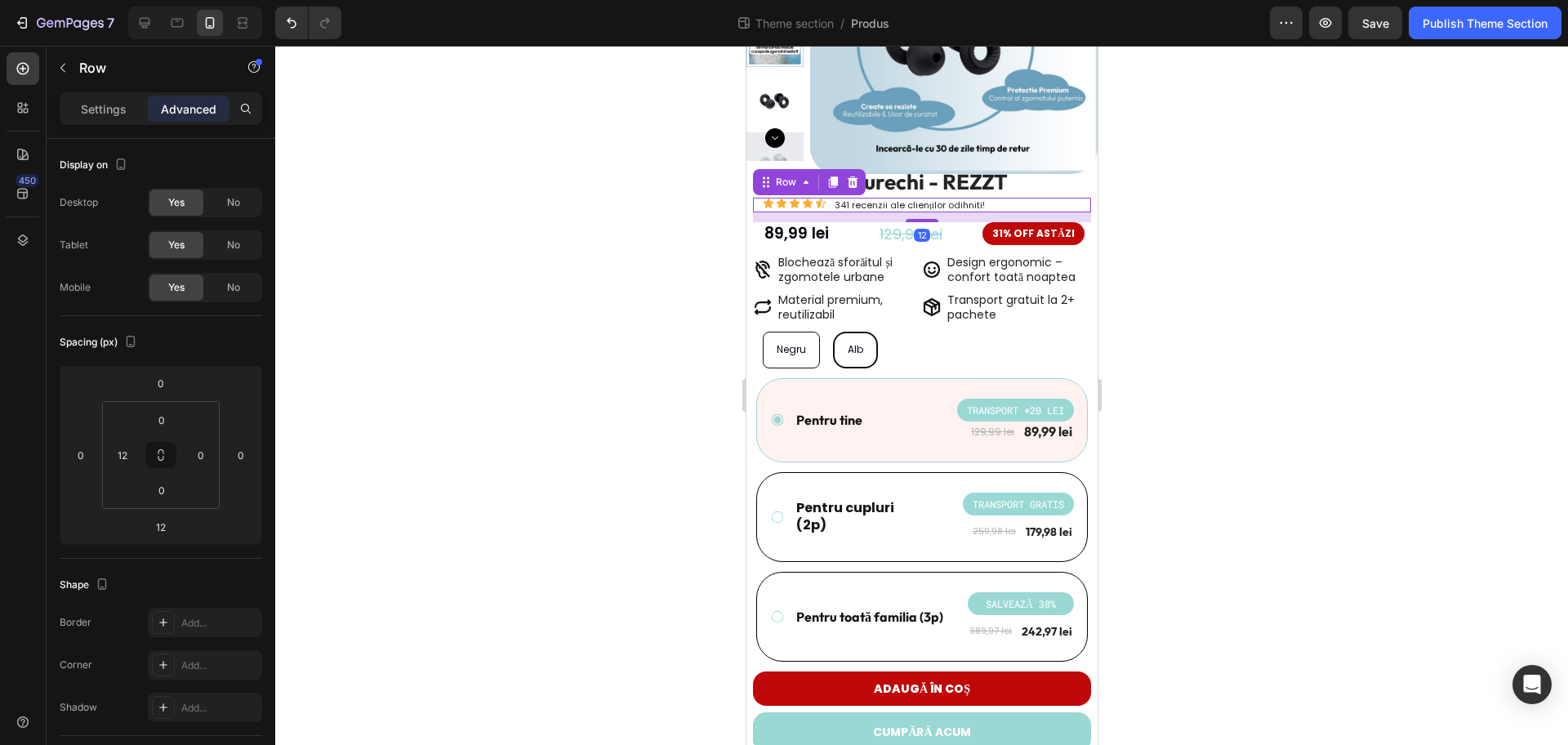
click at [1230, 339] on div at bounding box center [922, 395] width 1293 height 699
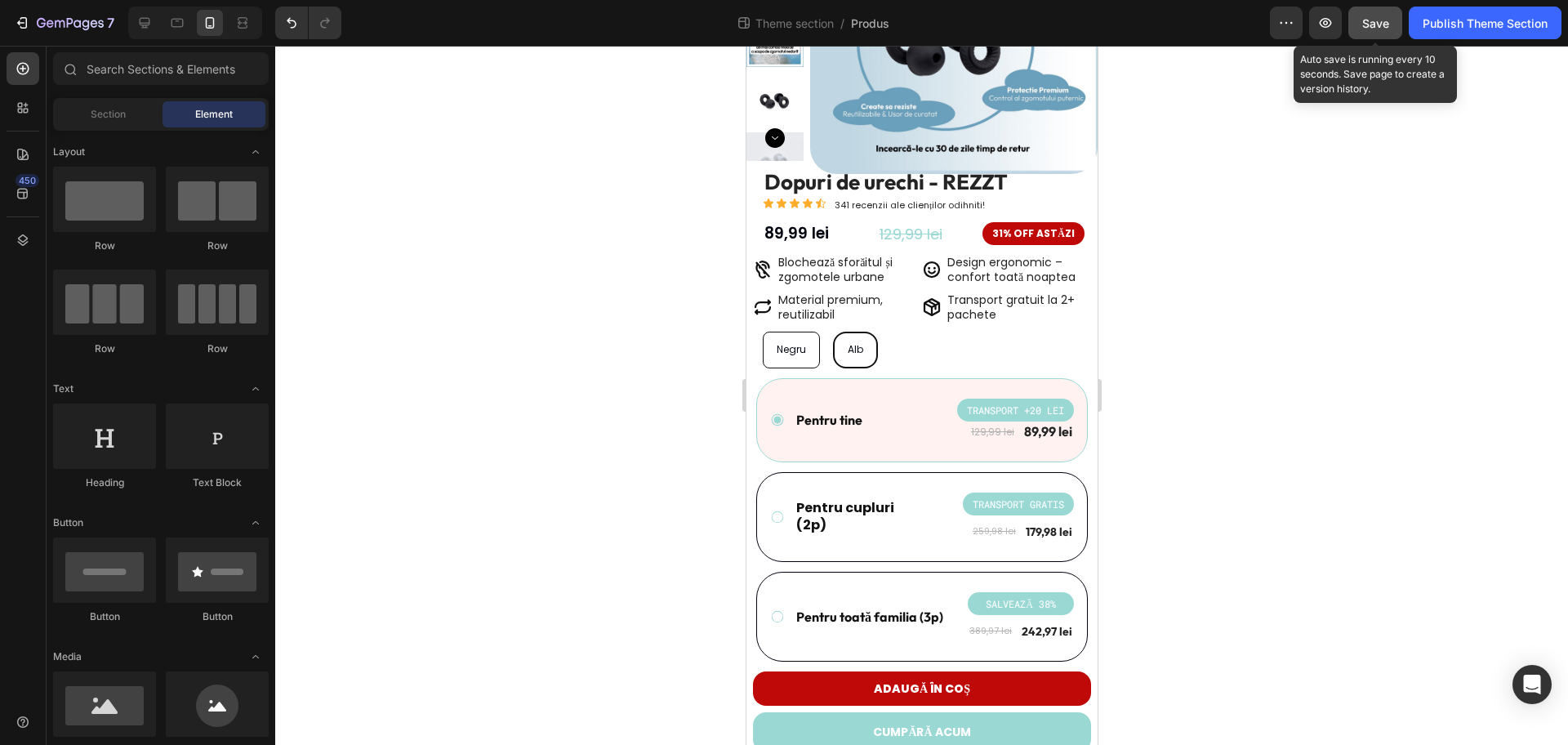
click at [1398, 22] on button "Save" at bounding box center [1375, 22] width 54 height 33
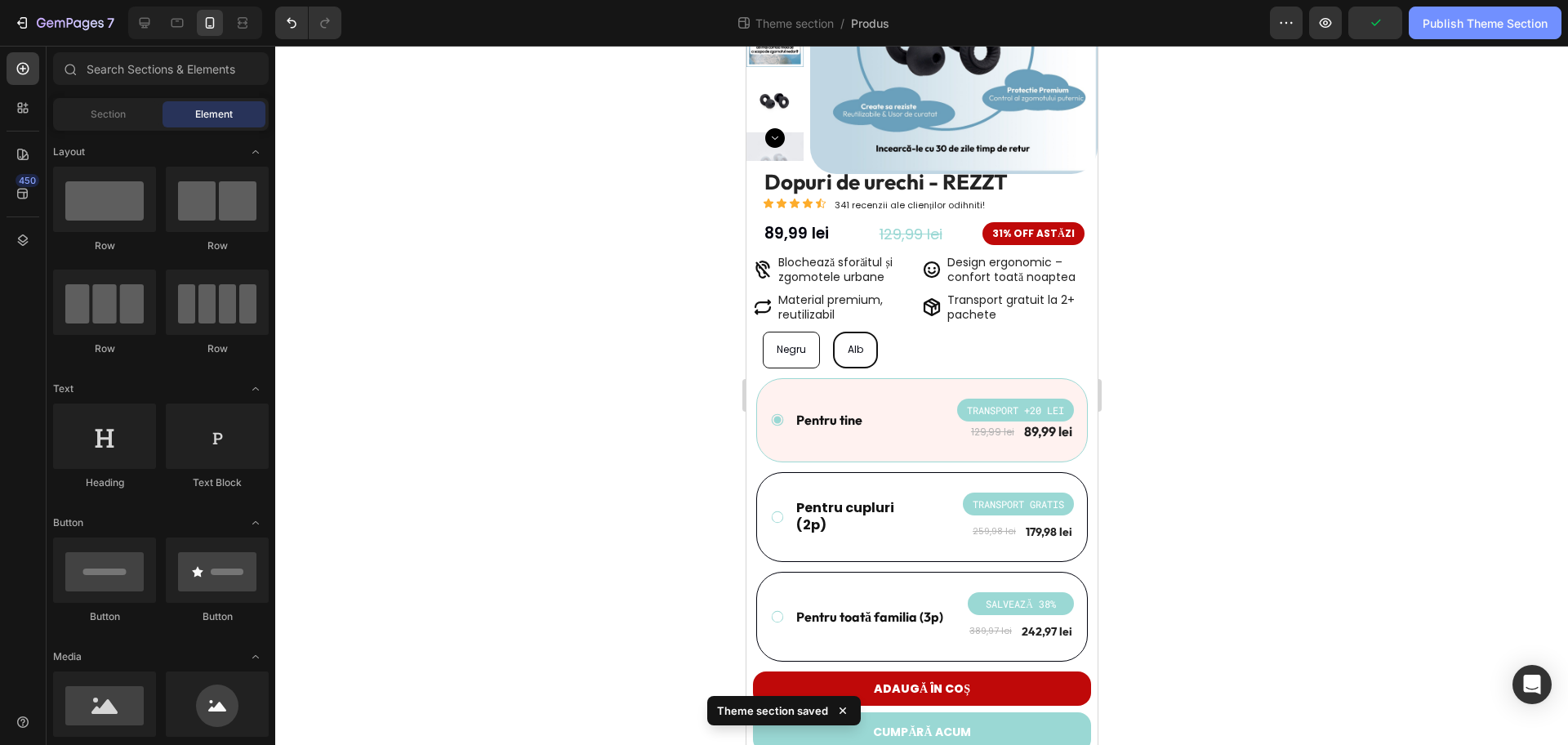
click at [1472, 29] on div "Publish Theme Section" at bounding box center [1485, 23] width 125 height 17
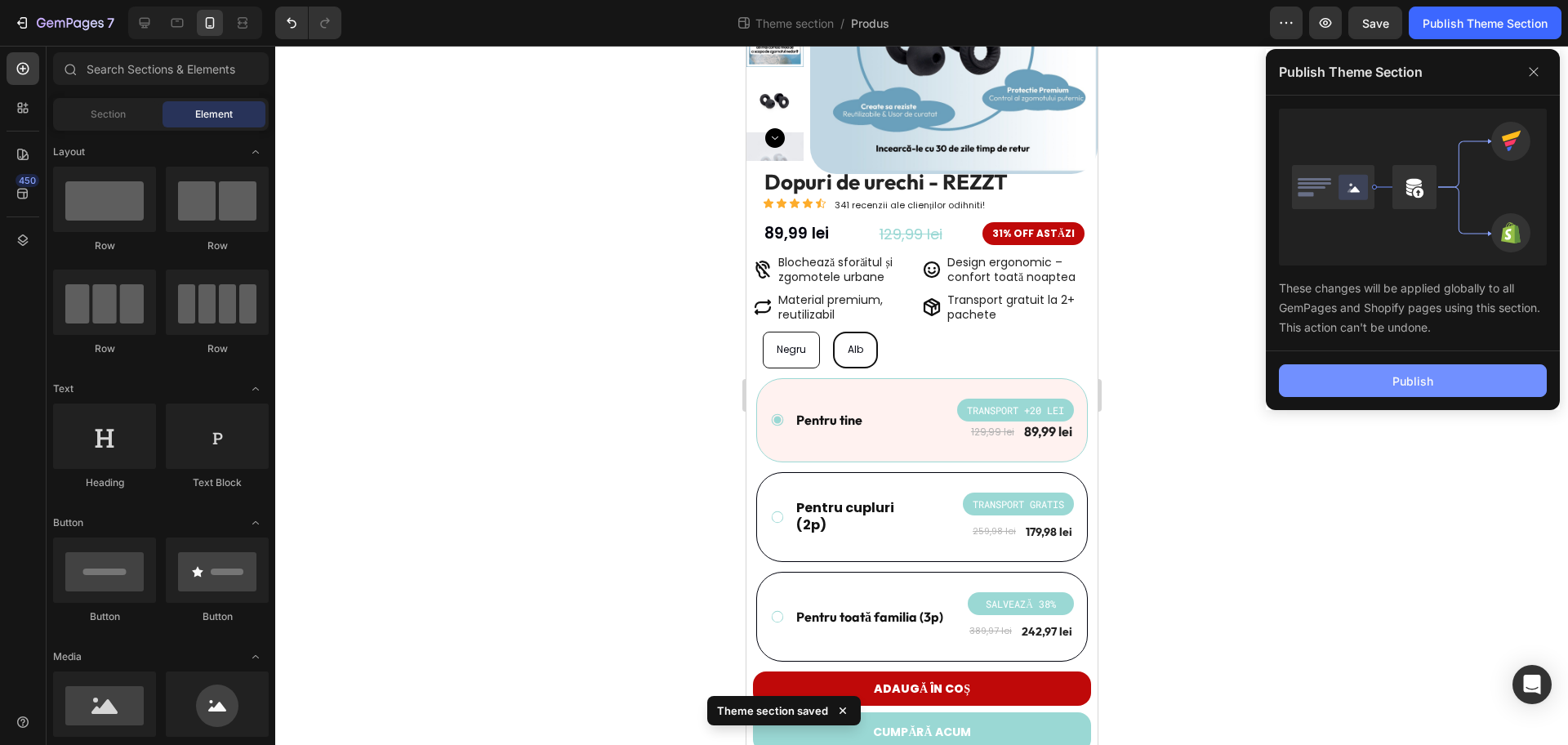
click at [1428, 377] on div "Publish" at bounding box center [1413, 380] width 41 height 17
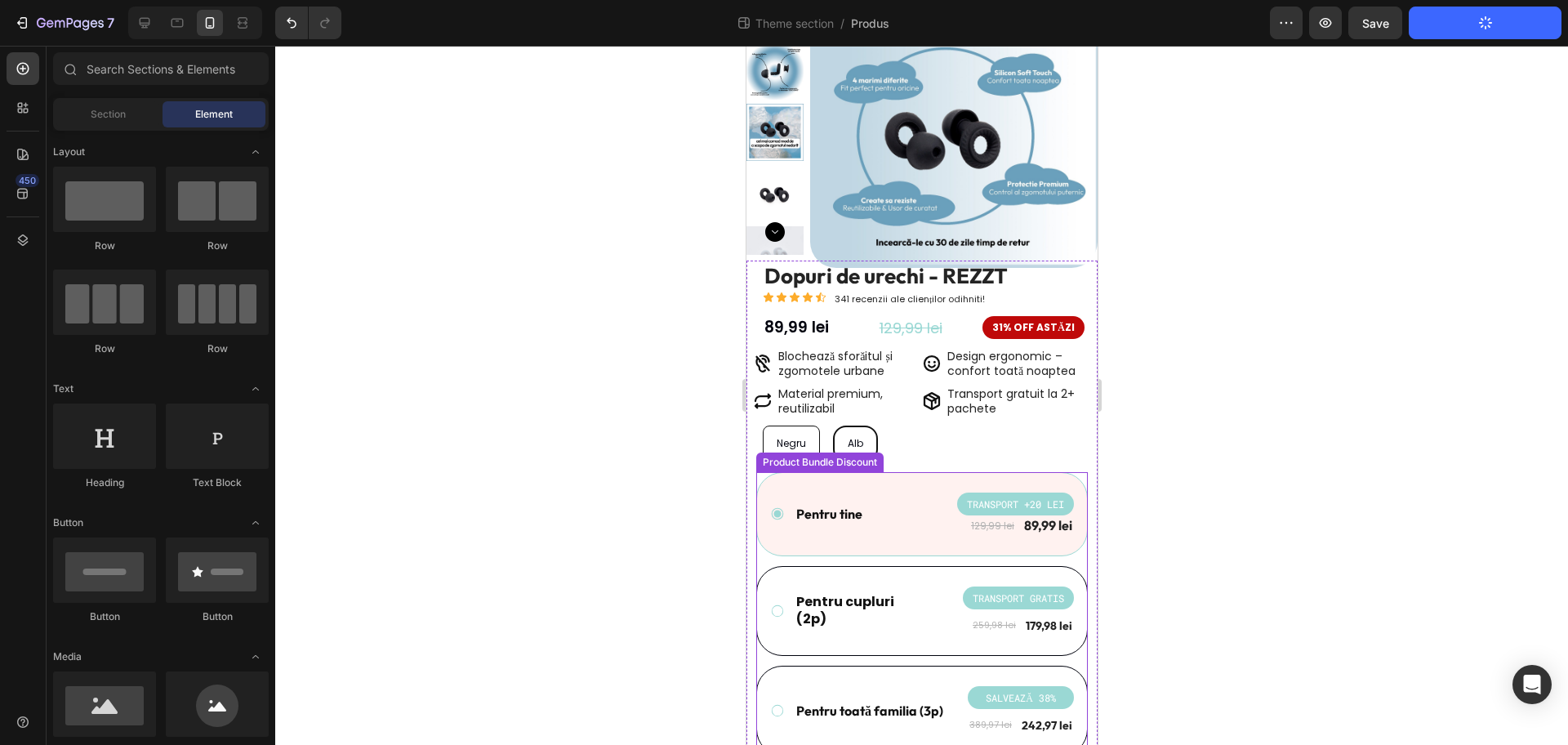
scroll to position [0, 0]
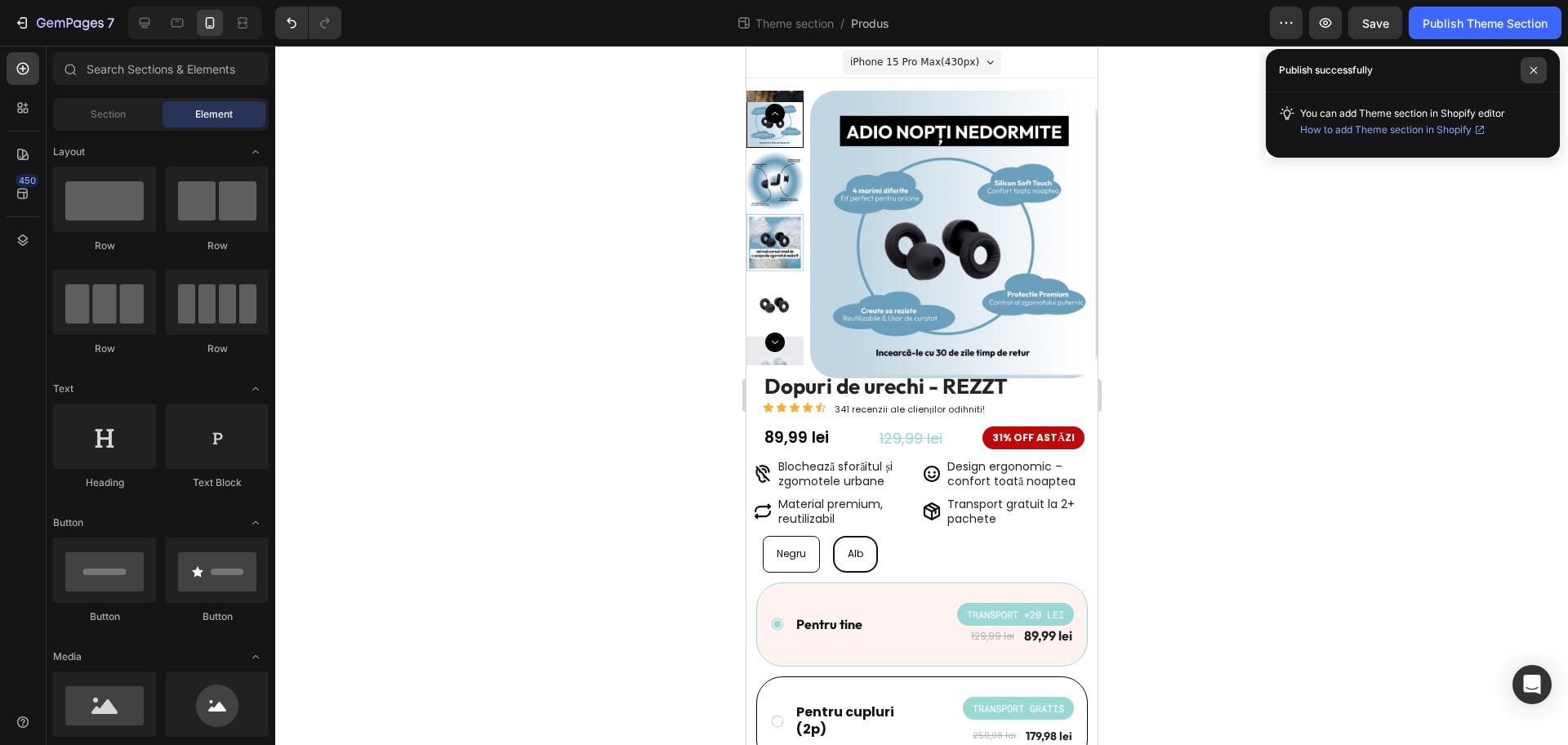
click at [1538, 69] on span at bounding box center [1534, 71] width 27 height 27
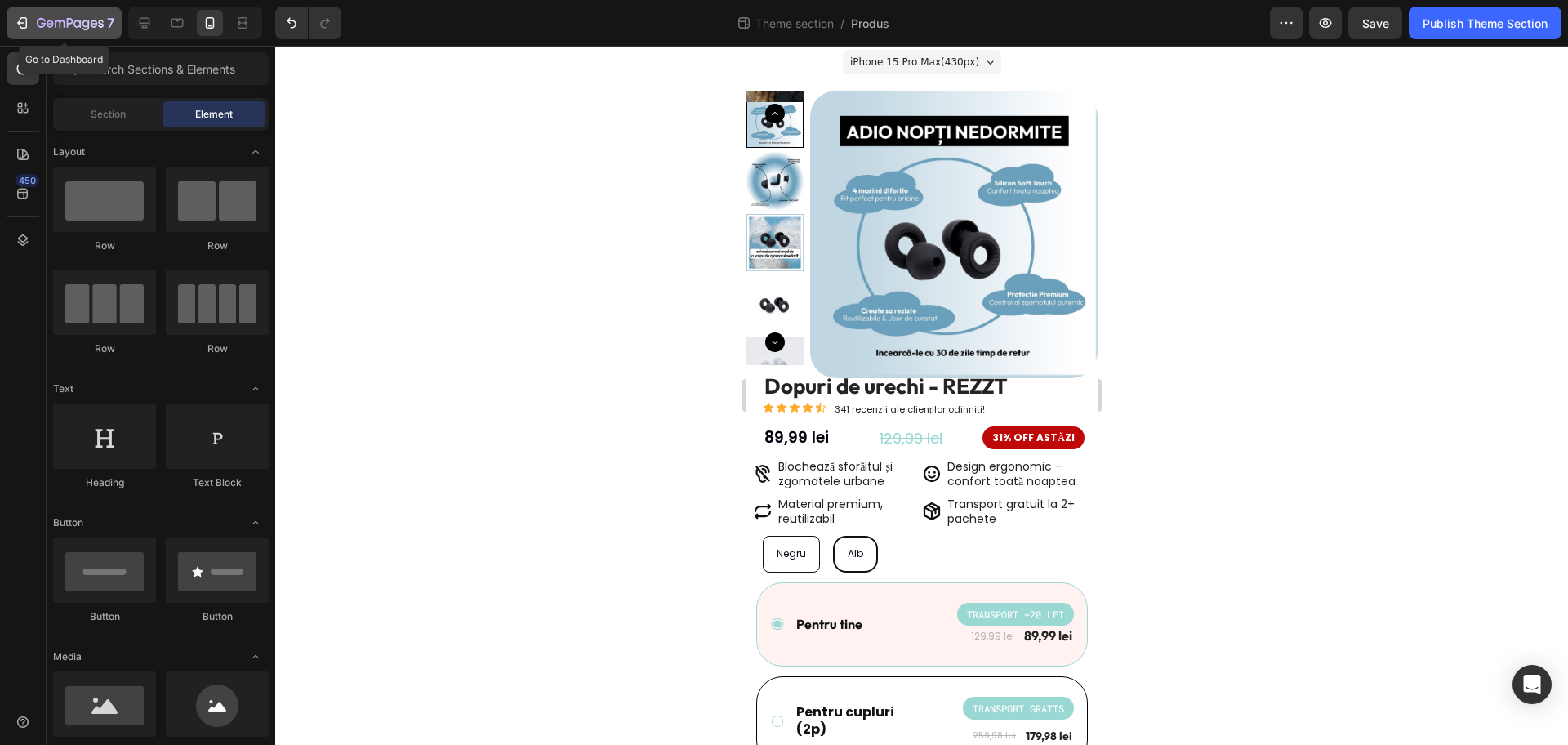
click at [84, 13] on div "7" at bounding box center [75, 23] width 78 height 19
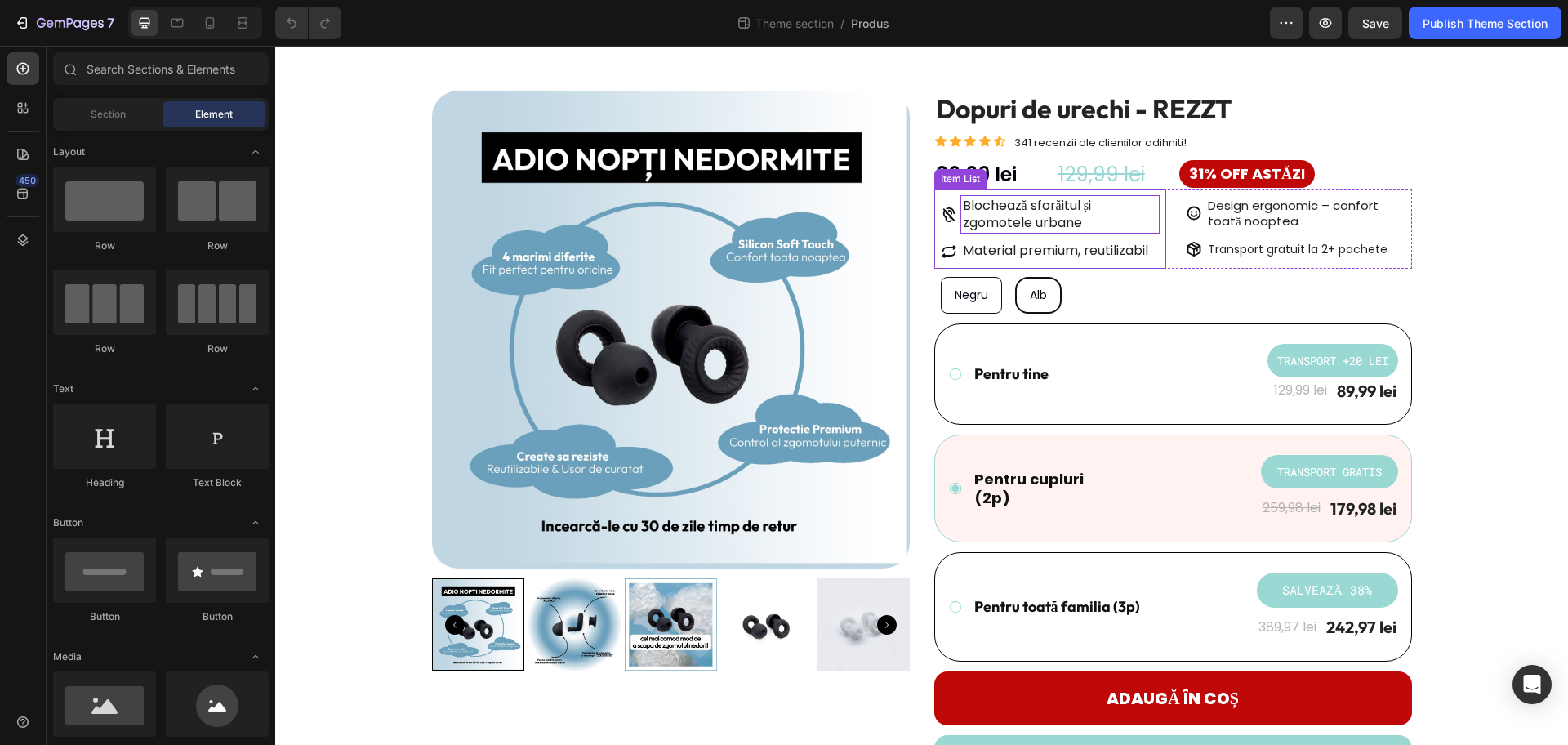
click at [1046, 218] on p "Blochează sforăitul și zgomotele urbane" at bounding box center [1060, 214] width 195 height 35
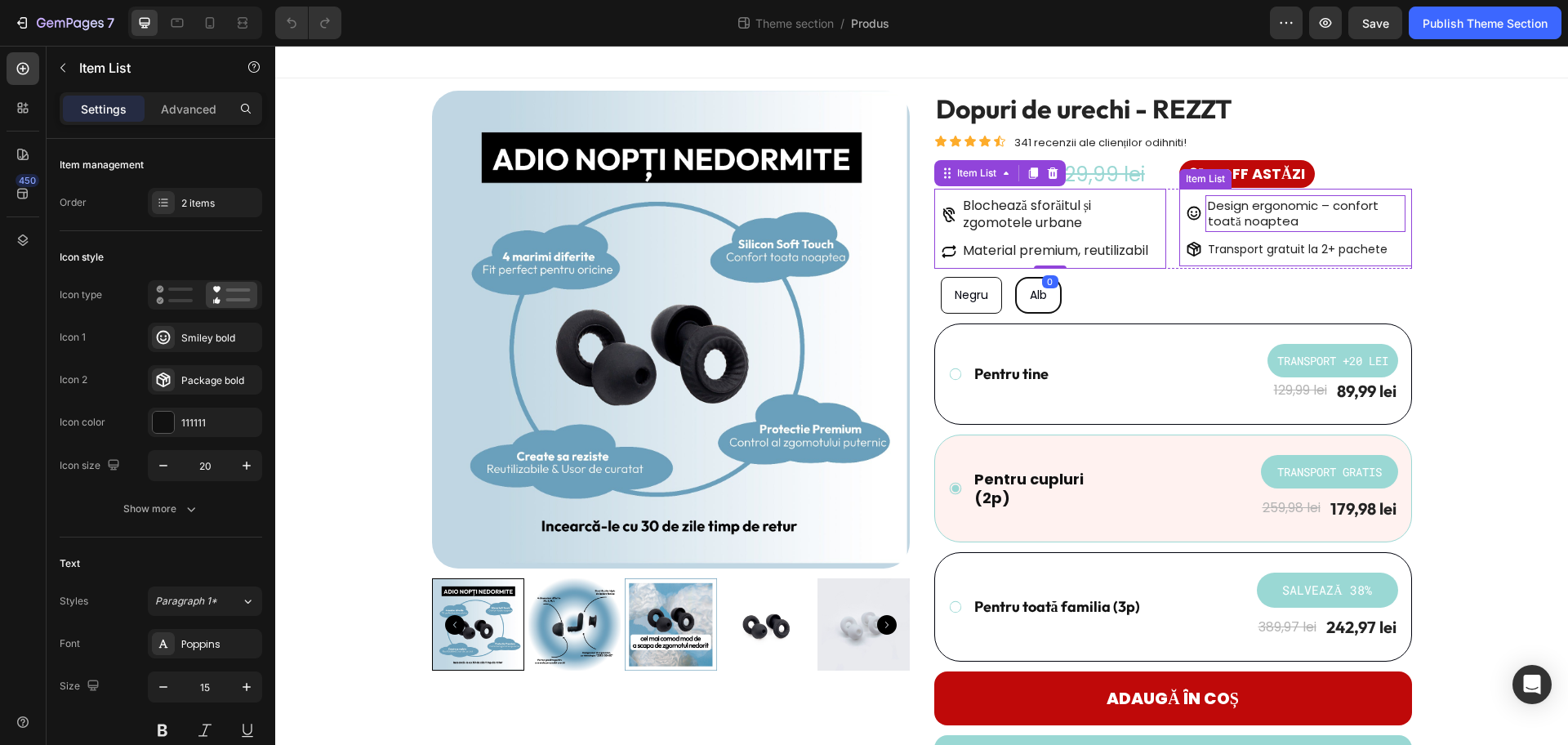
click at [1281, 214] on p "Design ergonomic – confort toată noaptea" at bounding box center [1306, 213] width 195 height 32
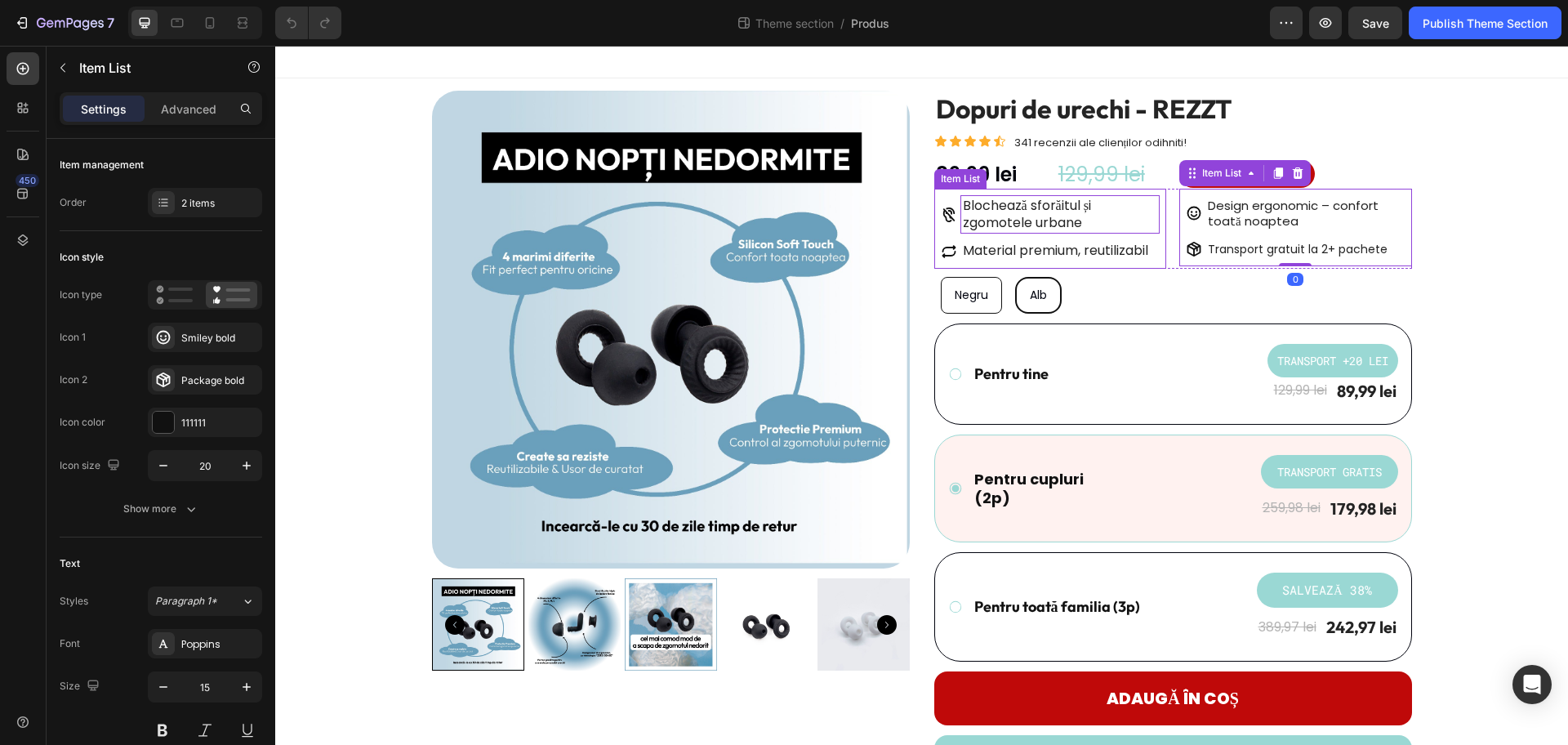
click at [1113, 217] on p "Blochează sforăitul și zgomotele urbane" at bounding box center [1060, 214] width 195 height 35
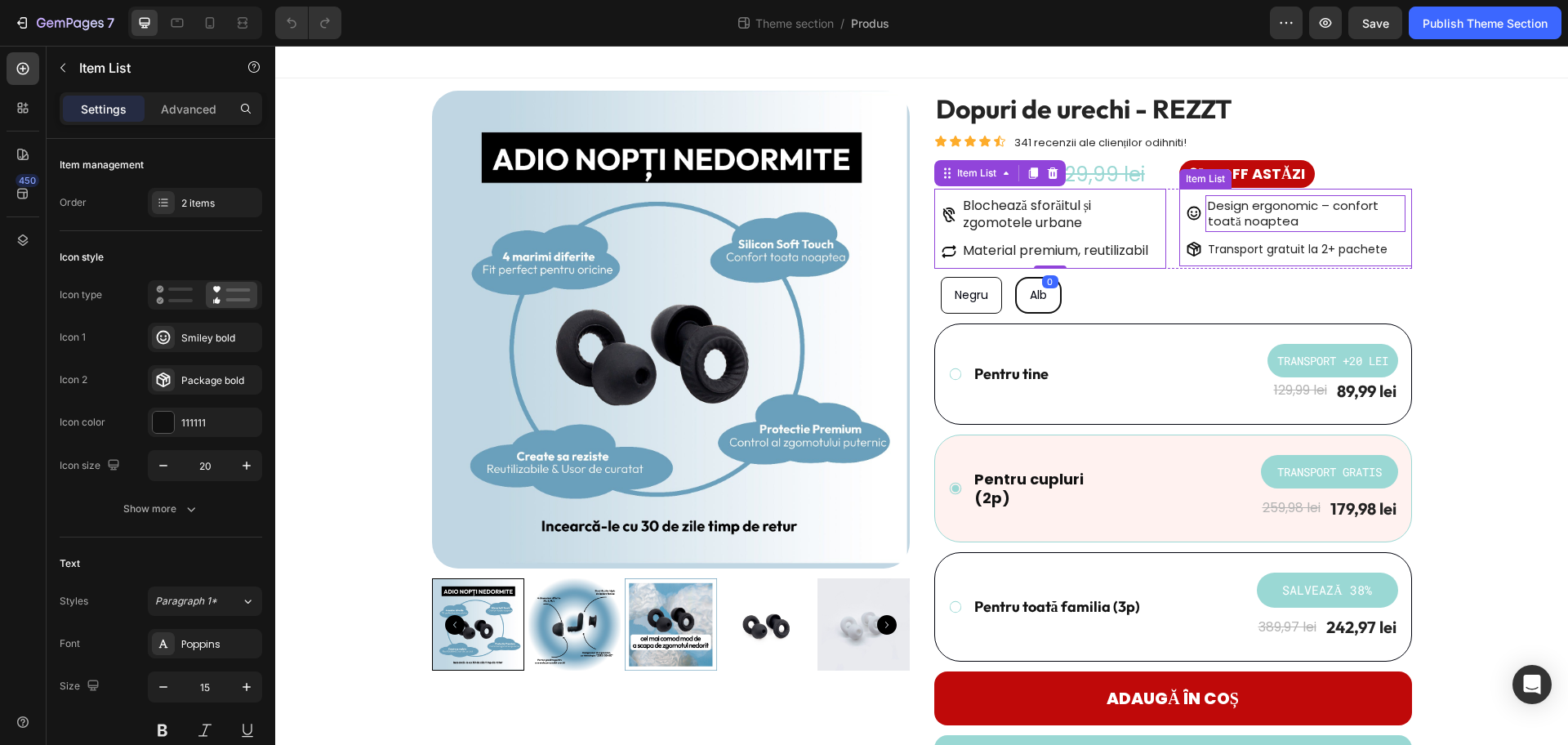
click at [1276, 213] on p "Design ergonomic – confort toată noaptea" at bounding box center [1306, 213] width 195 height 32
click at [1031, 215] on p "Blochează sforăitul și zgomotele urbane" at bounding box center [1060, 214] width 195 height 35
click at [1278, 213] on p "Design ergonomic – confort toată noaptea" at bounding box center [1306, 213] width 195 height 32
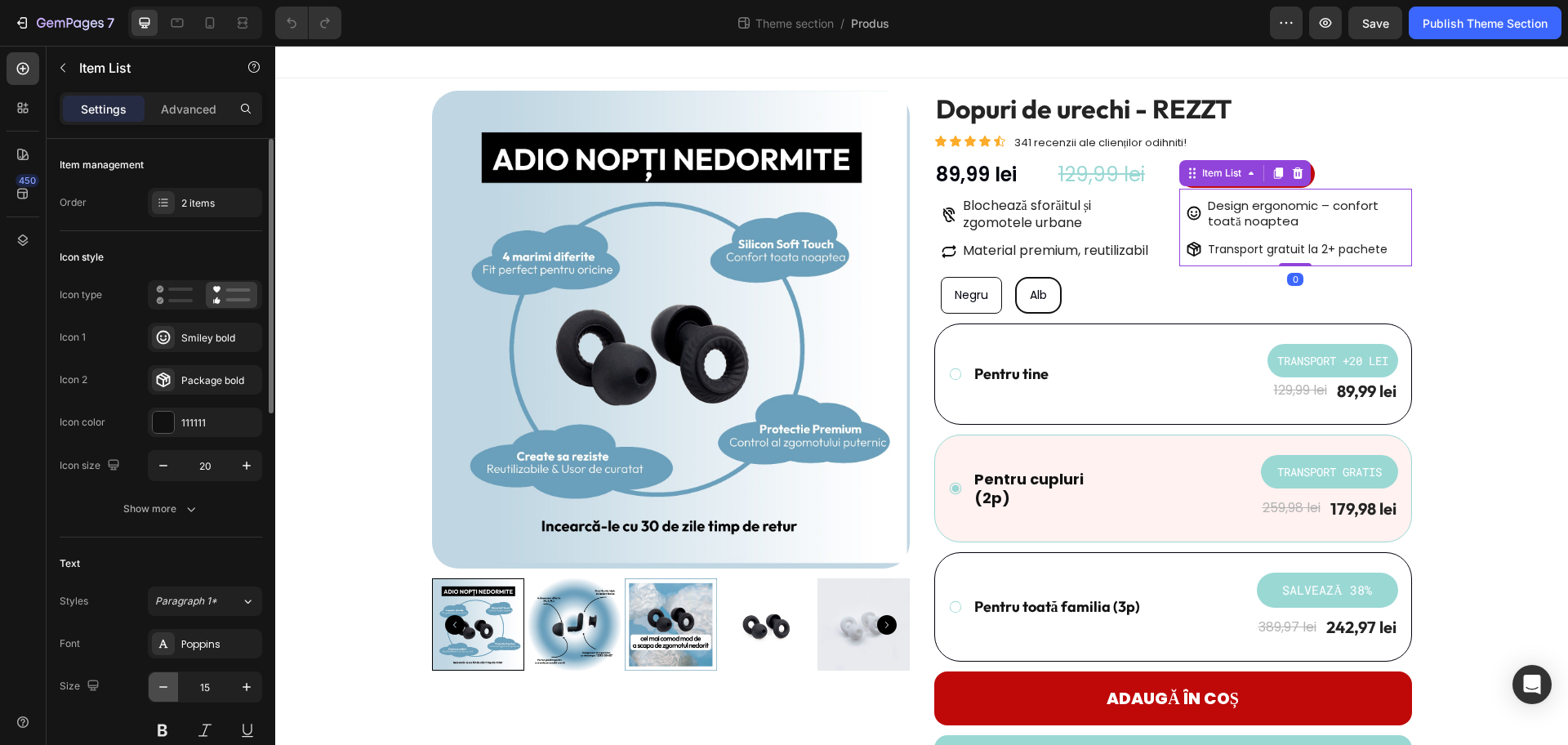
click at [172, 684] on button "button" at bounding box center [163, 687] width 29 height 29
type input "14"
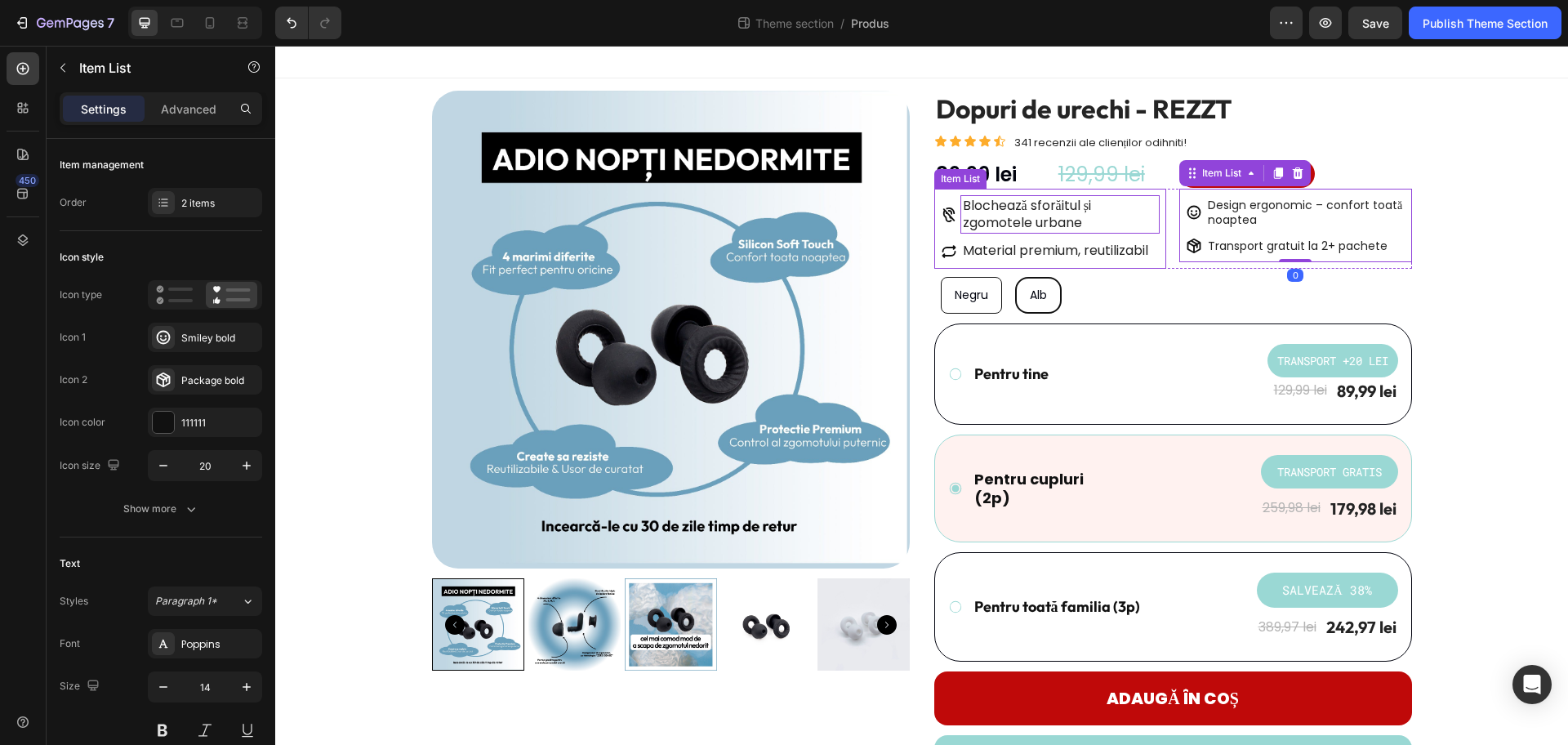
click at [1091, 211] on p "Blochează sforăitul și zgomotele urbane" at bounding box center [1060, 214] width 195 height 35
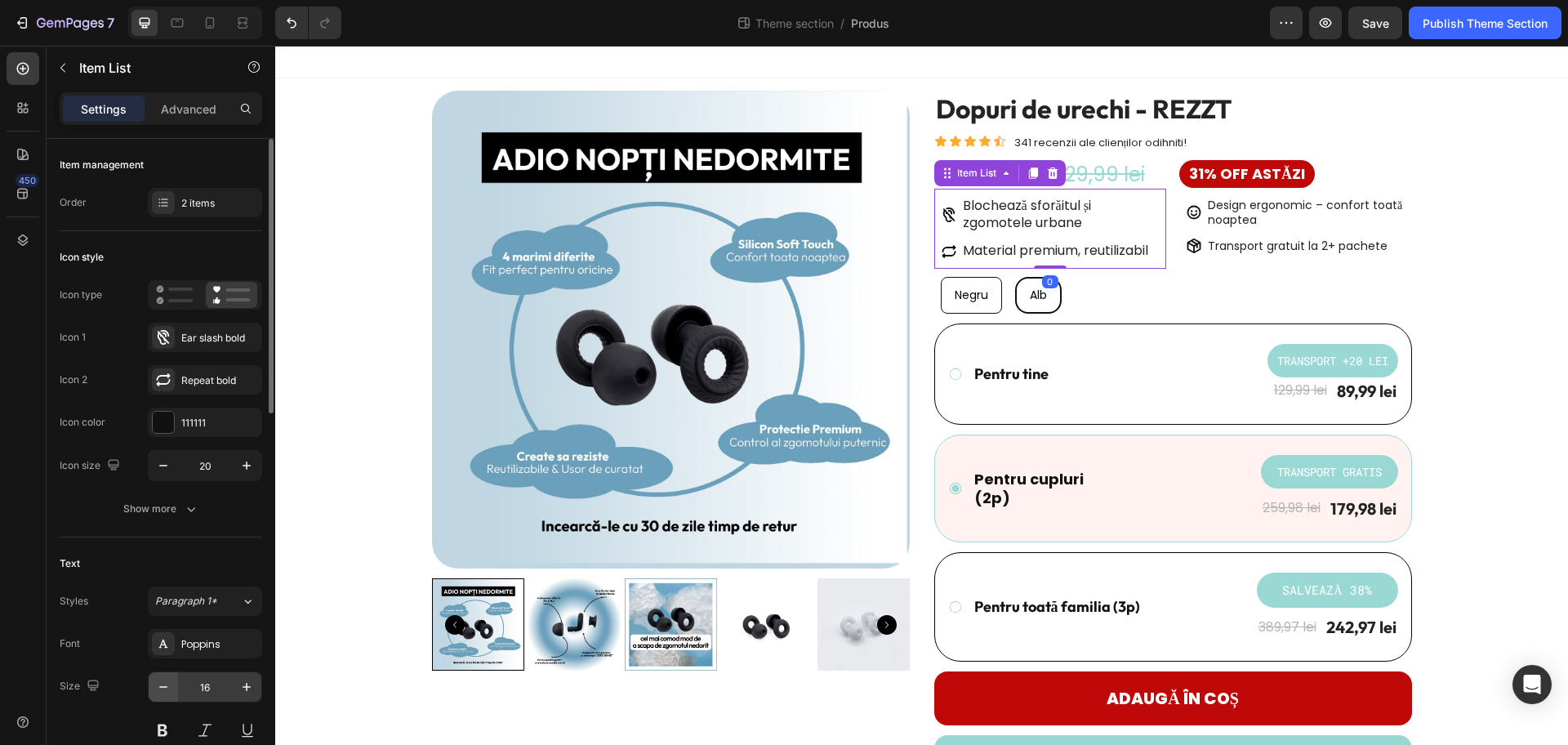
click at [172, 694] on button "button" at bounding box center [163, 687] width 29 height 29
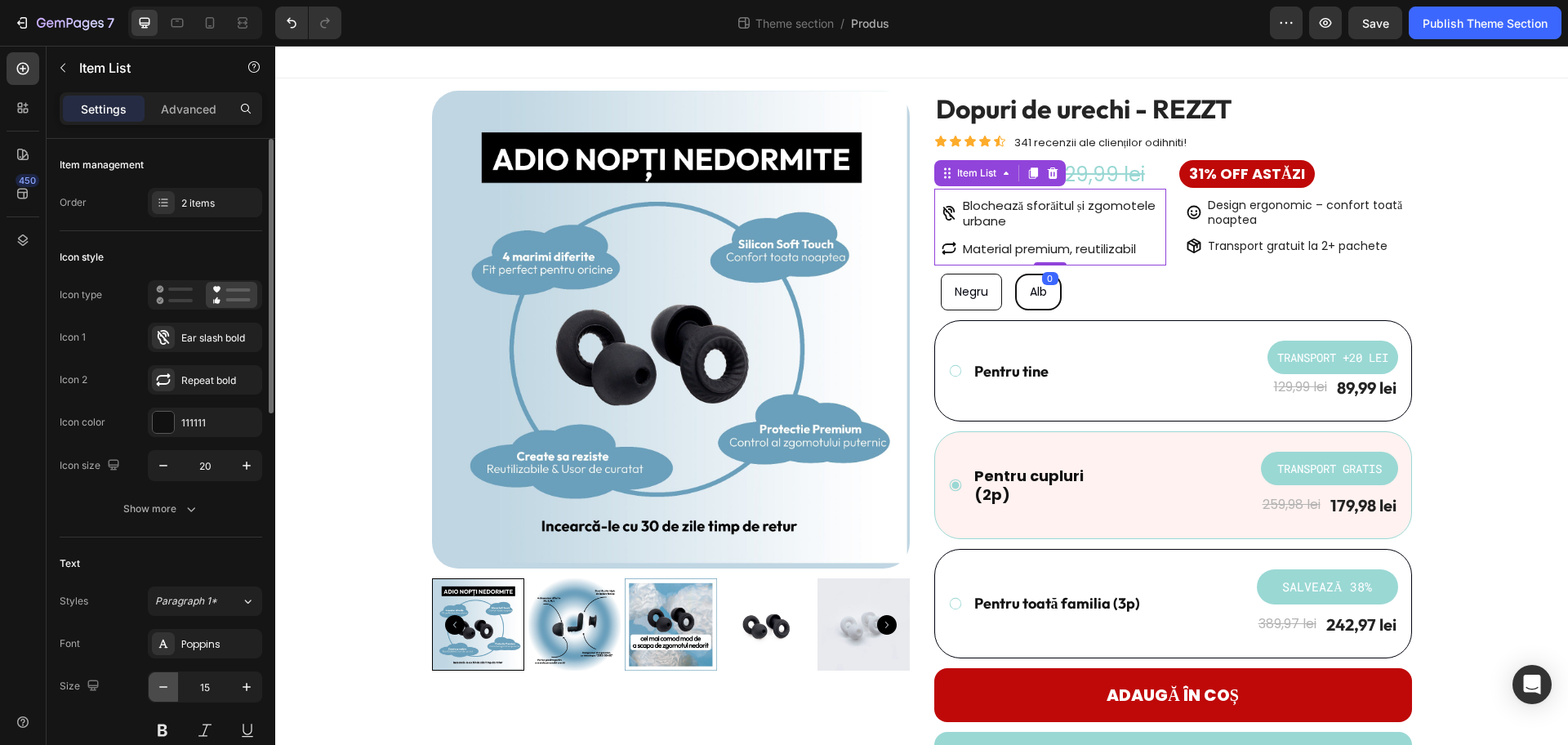
click at [172, 694] on button "button" at bounding box center [163, 687] width 29 height 29
type input "14"
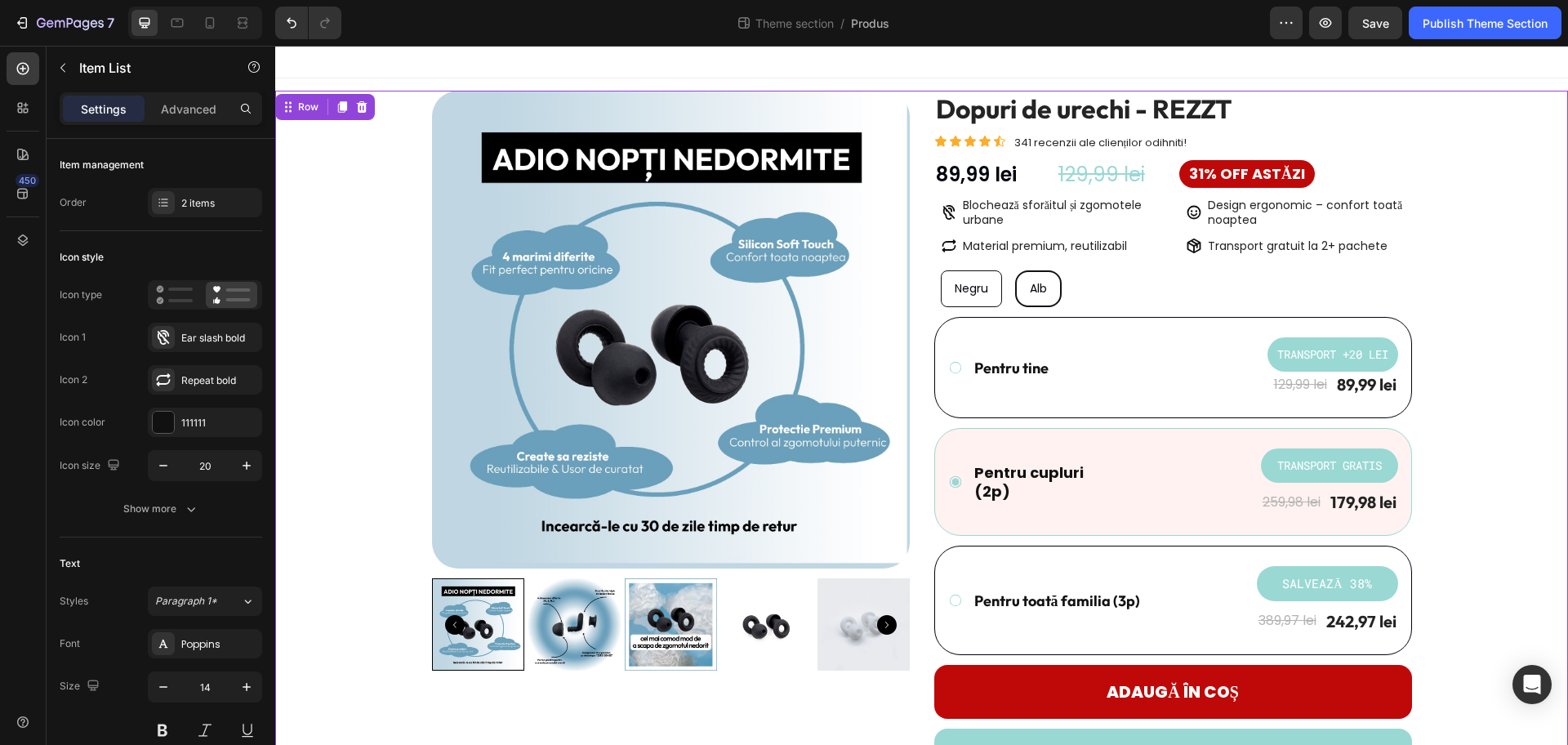
click at [1509, 198] on div "Product Images Dopuri de urechi - REZZT Product Title Icon Icon Icon Icon Icon …" at bounding box center [922, 600] width 1269 height 1020
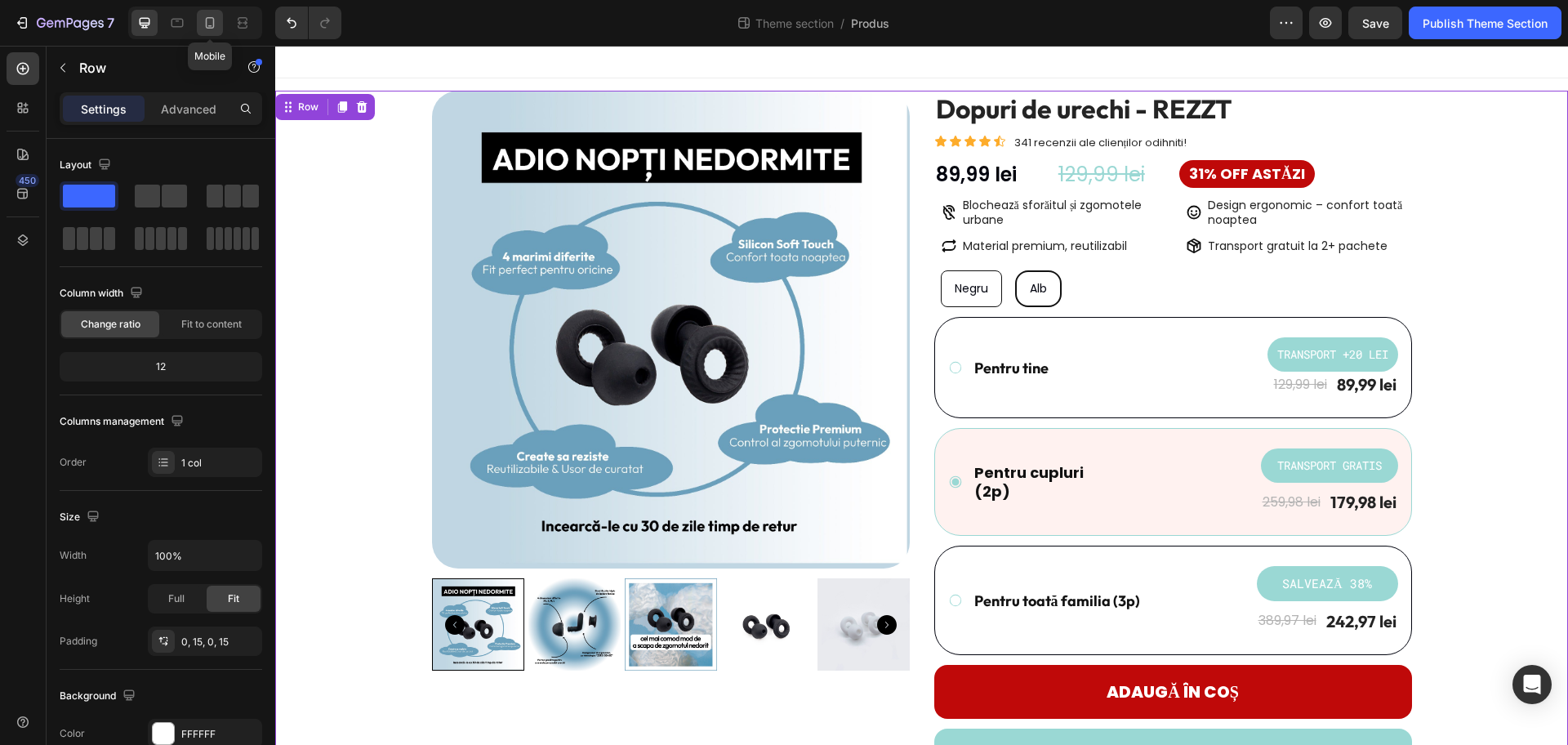
click at [210, 19] on icon at bounding box center [210, 23] width 16 height 16
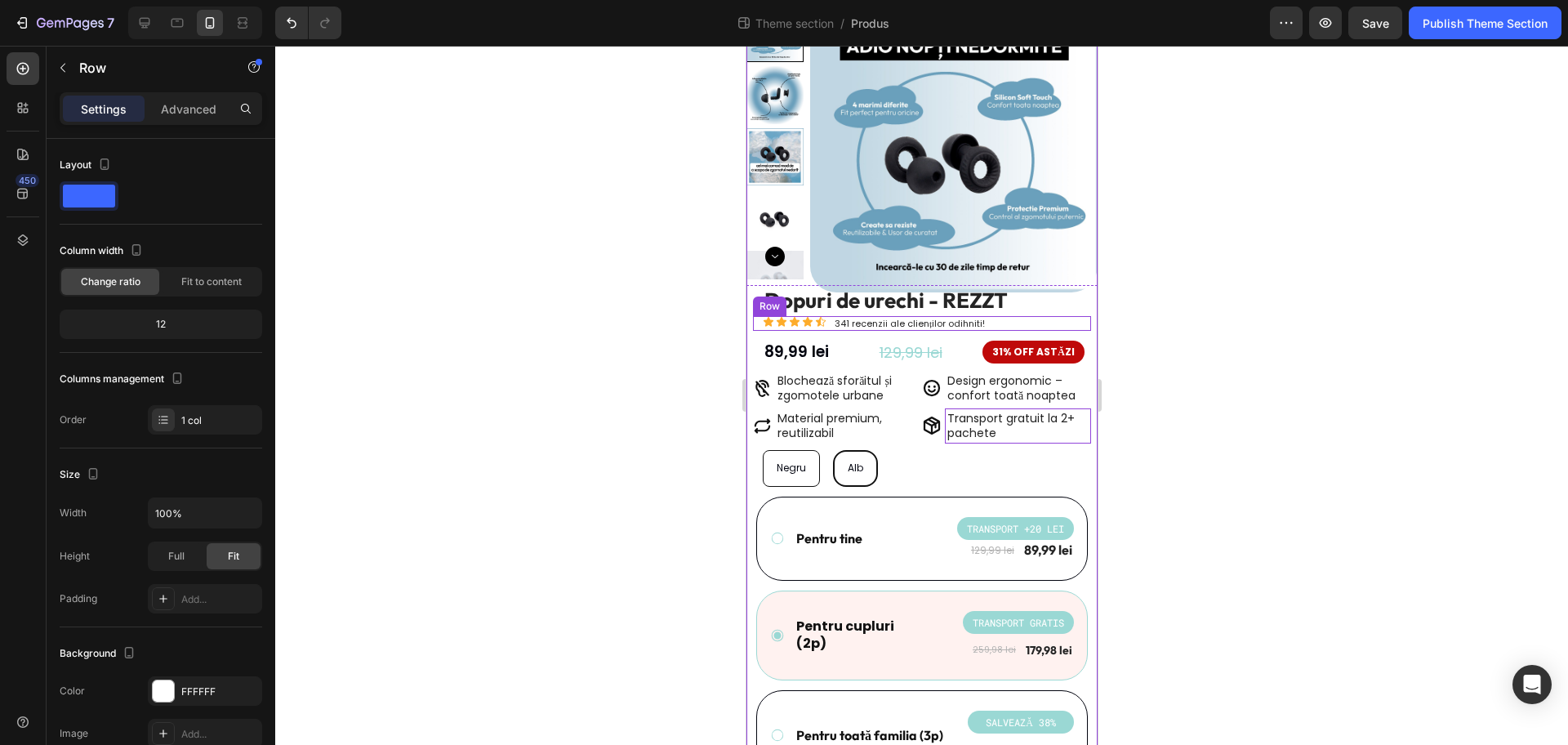
scroll to position [102, 0]
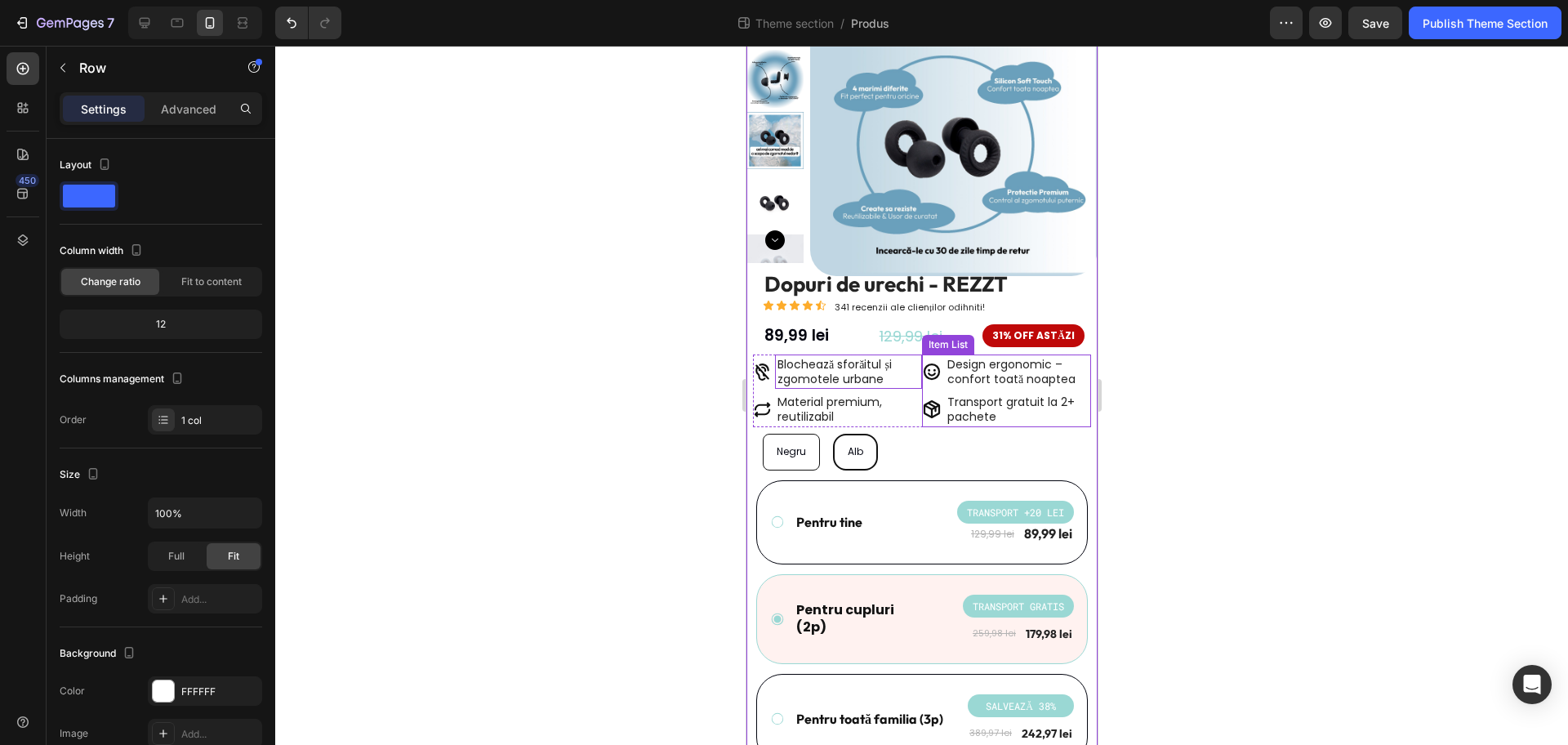
click at [869, 382] on p "Blochează sforăitul și zgomotele urbane" at bounding box center [848, 371] width 142 height 29
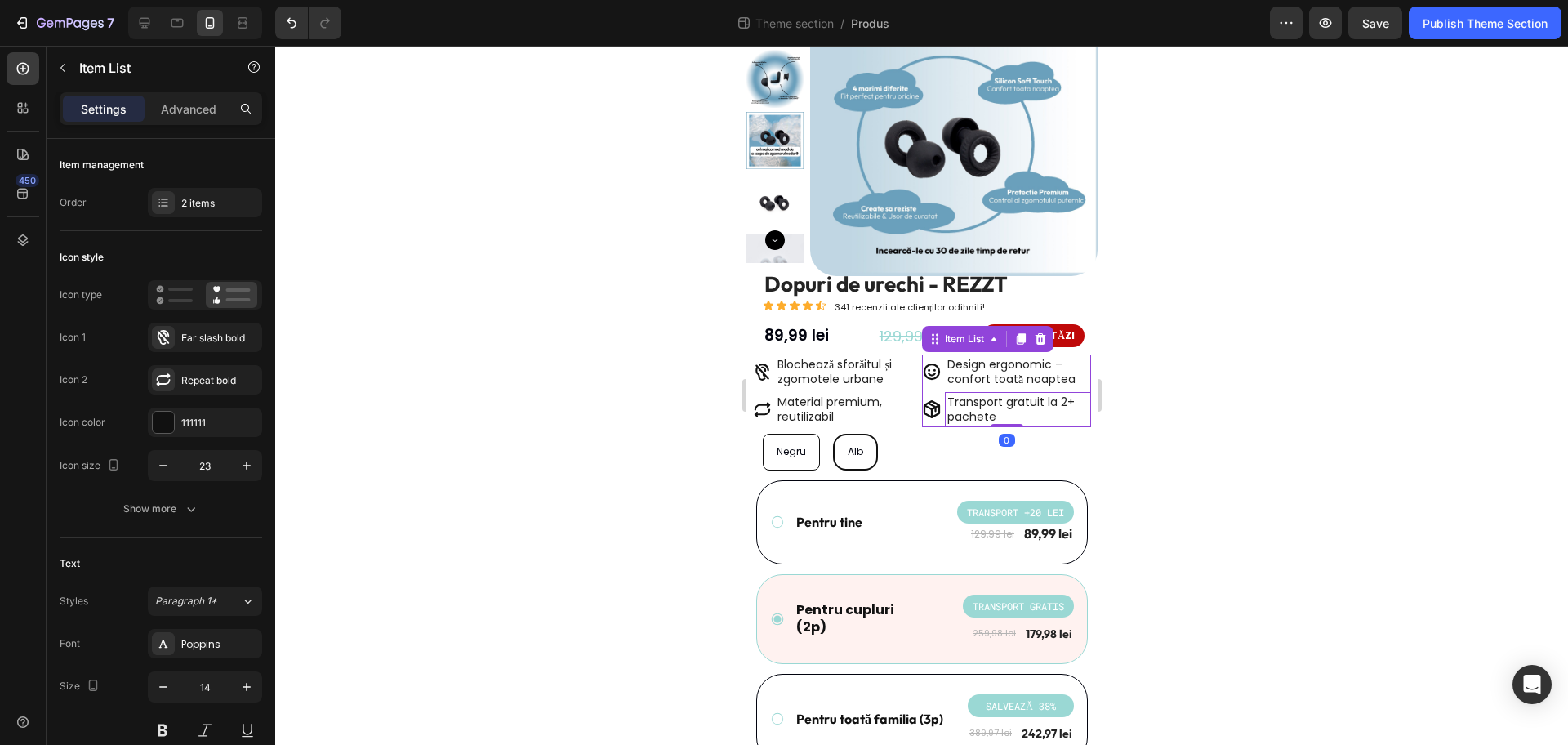
click at [1002, 398] on span "Transport gratuit la 2+ pachete" at bounding box center [1011, 408] width 128 height 31
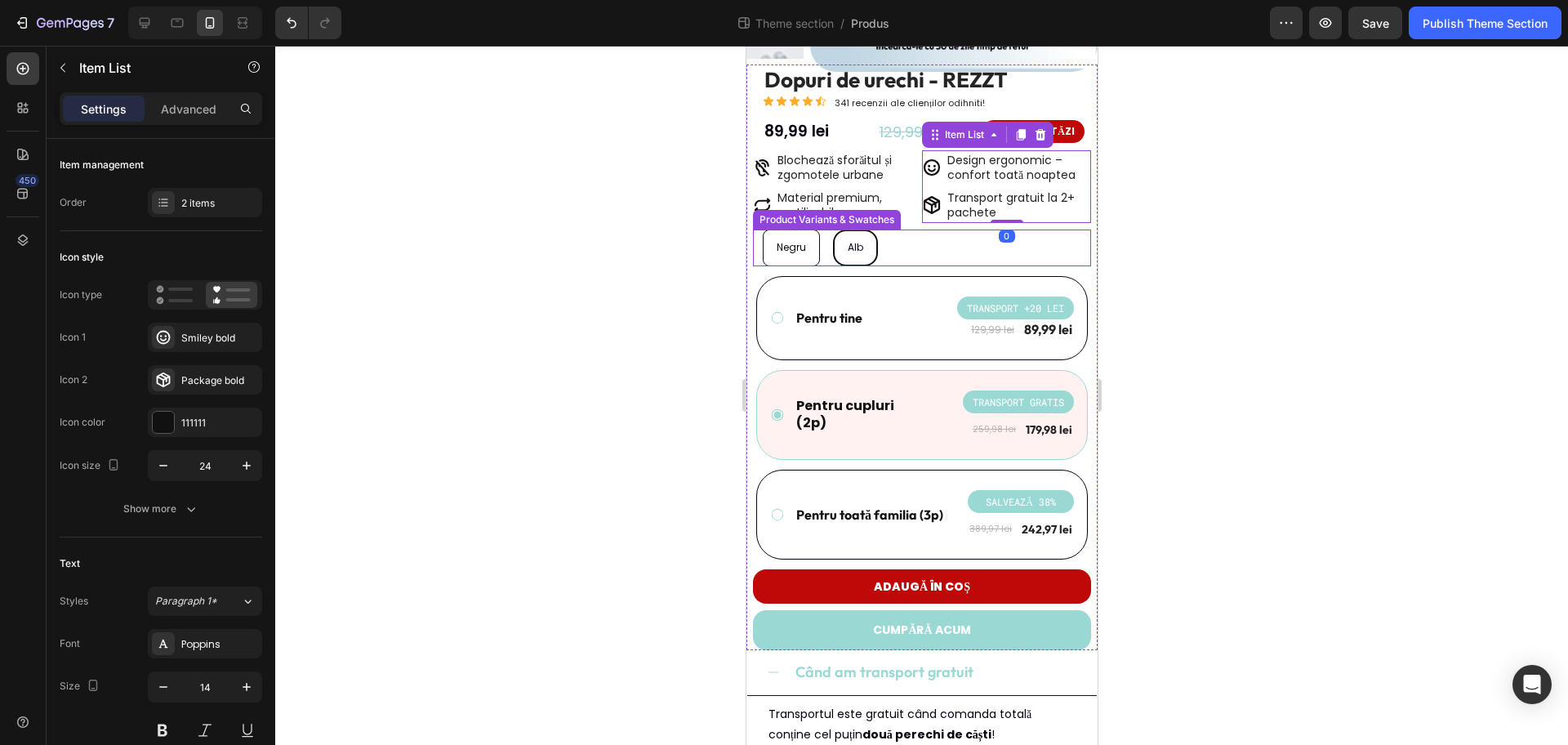
click at [1057, 253] on div "Negru Negru Negru Alb Alb Alb" at bounding box center [926, 247] width 329 height 36
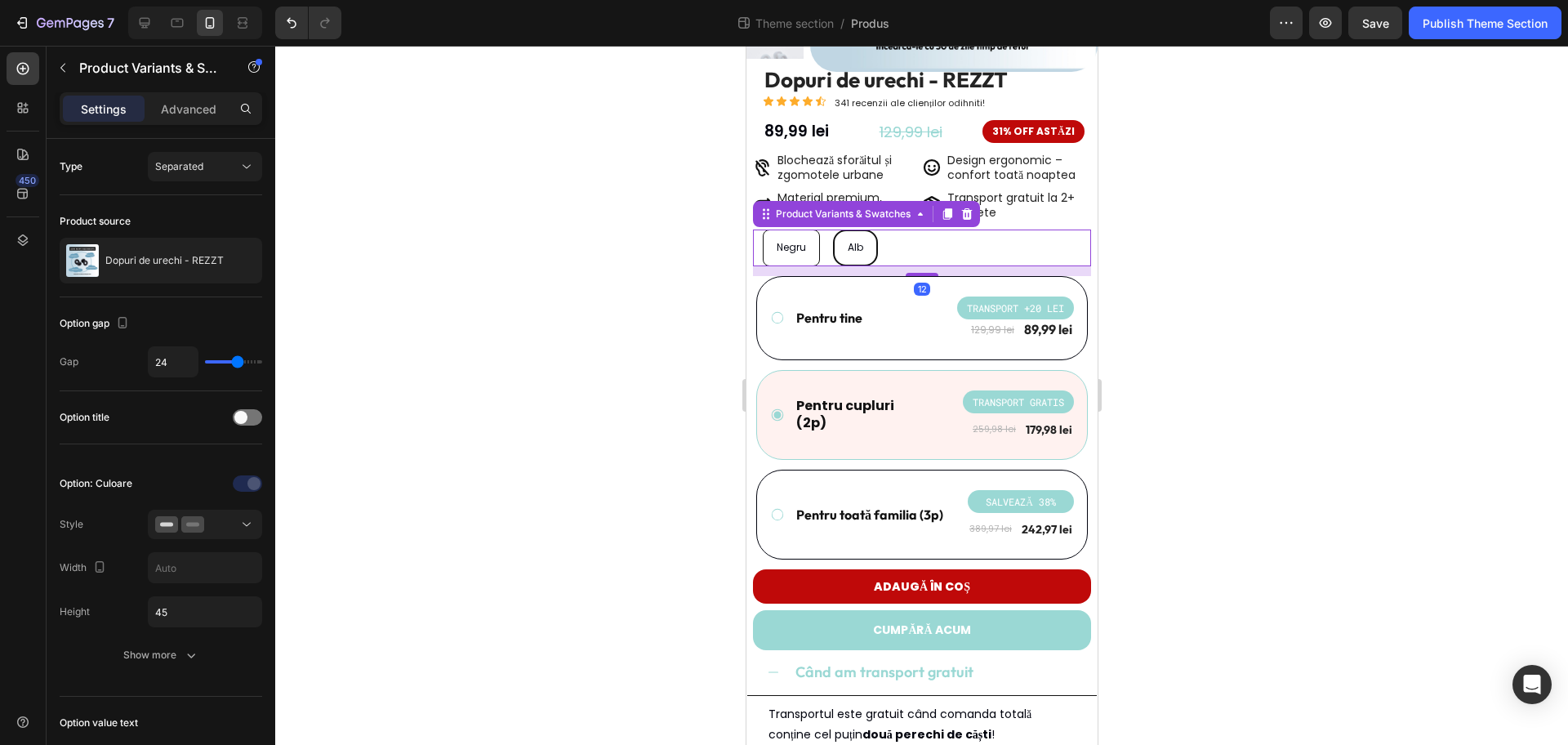
click at [1252, 233] on div at bounding box center [922, 395] width 1293 height 699
click at [1031, 251] on div "Negru Negru Negru Alb Alb Alb" at bounding box center [926, 247] width 329 height 36
type input "23"
type input "24"
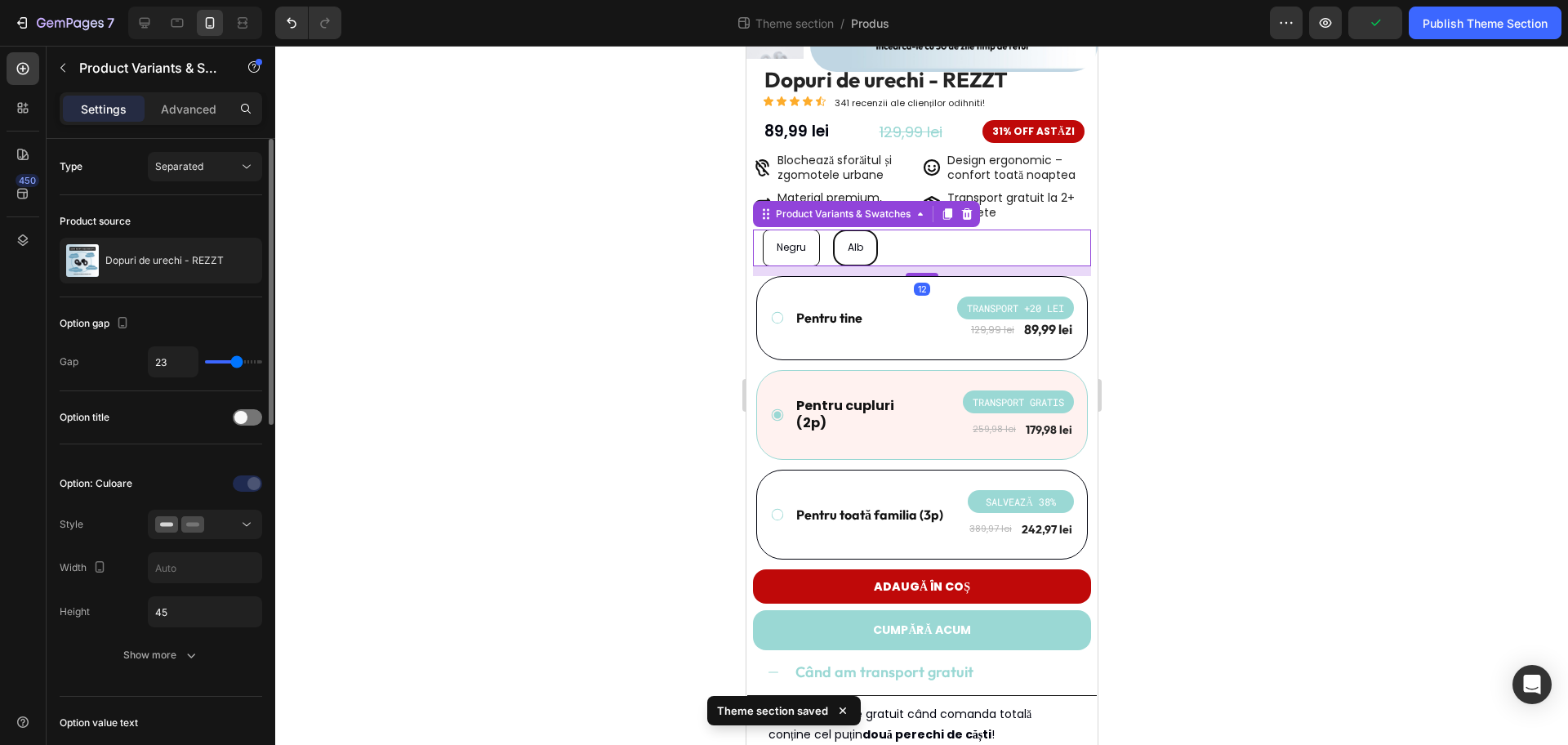
type input "24"
type input "26"
type input "27"
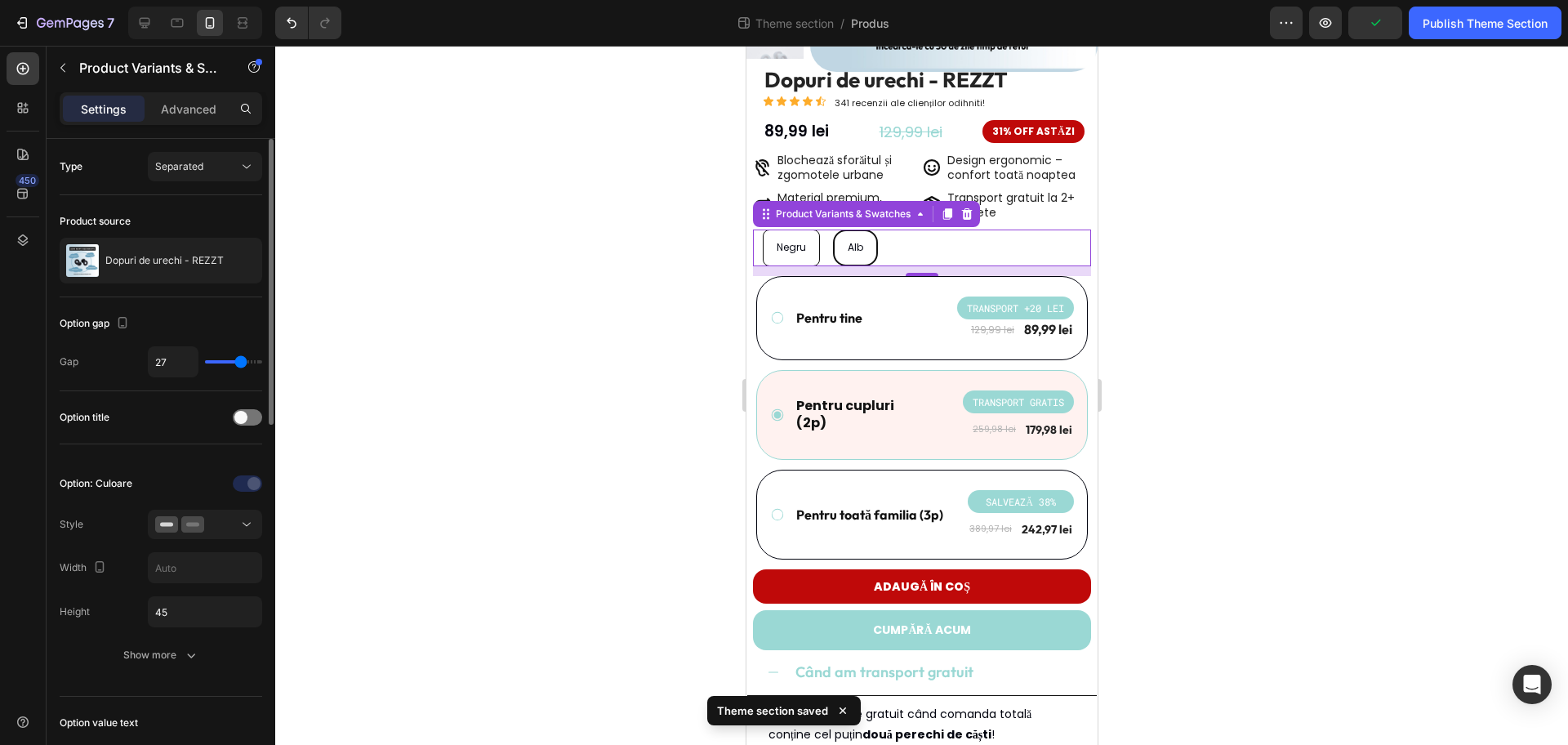
type input "28"
type input "29"
type input "30"
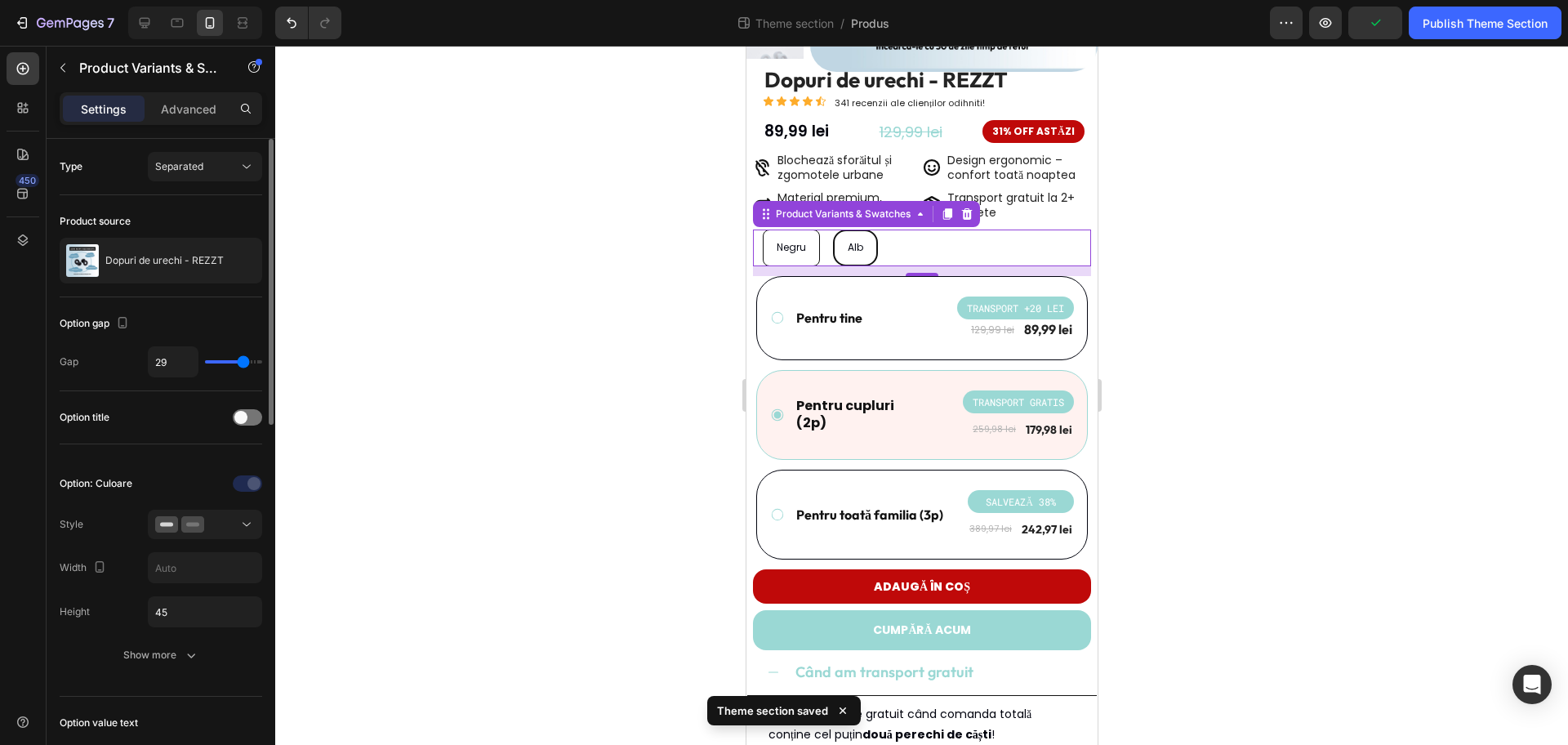
type input "30"
type input "31"
type input "33"
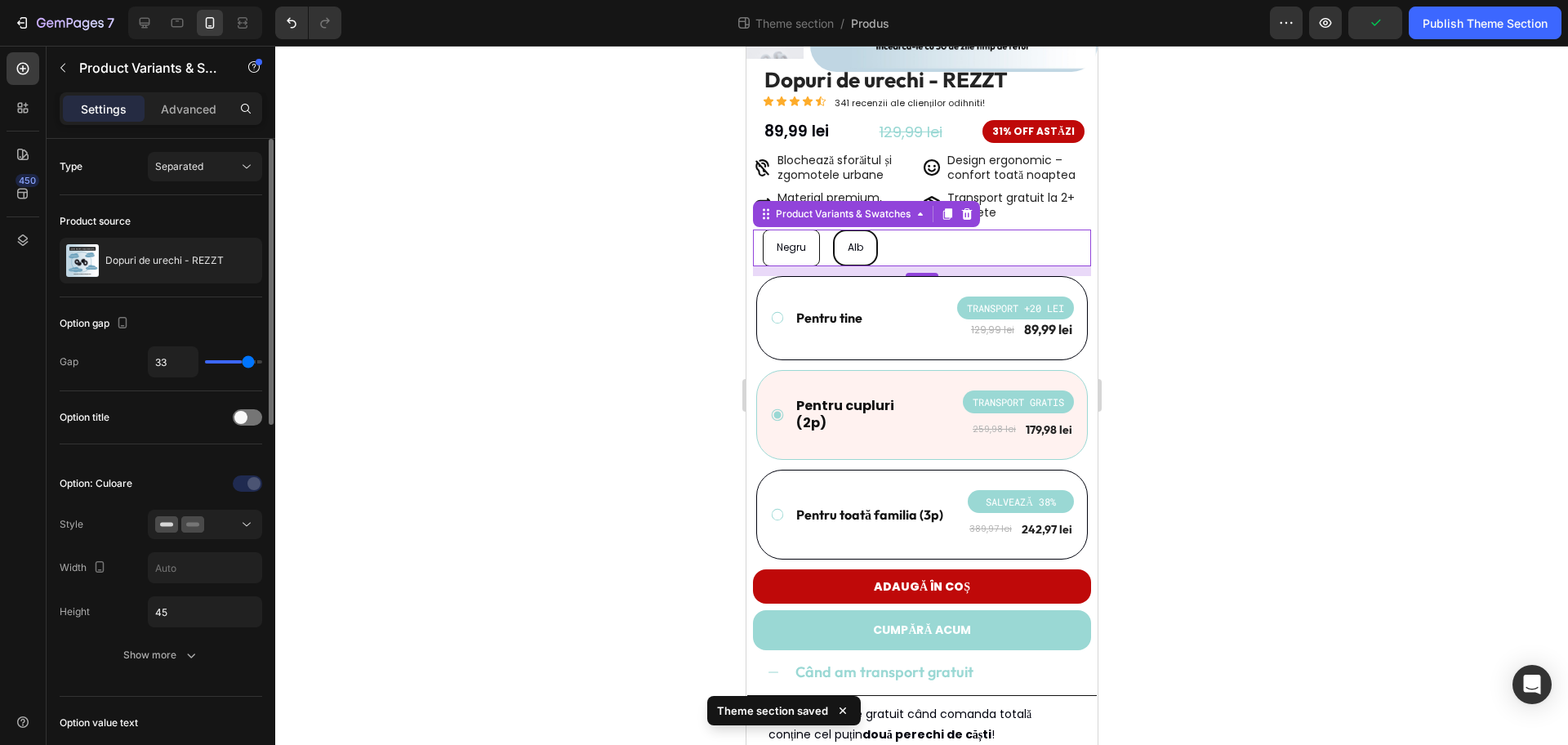
type input "34"
type input "36"
type input "37"
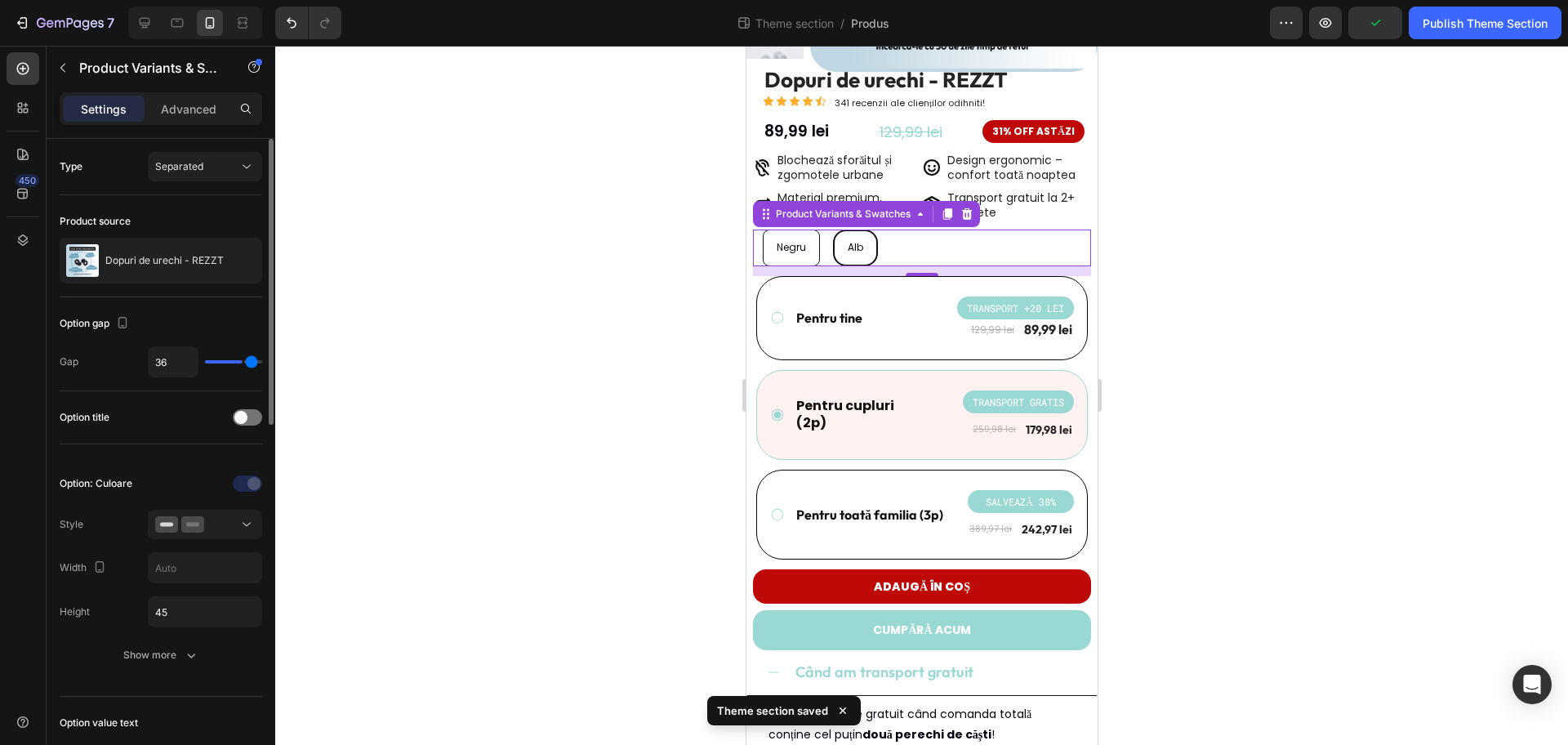
type input "37"
type input "38"
type input "39"
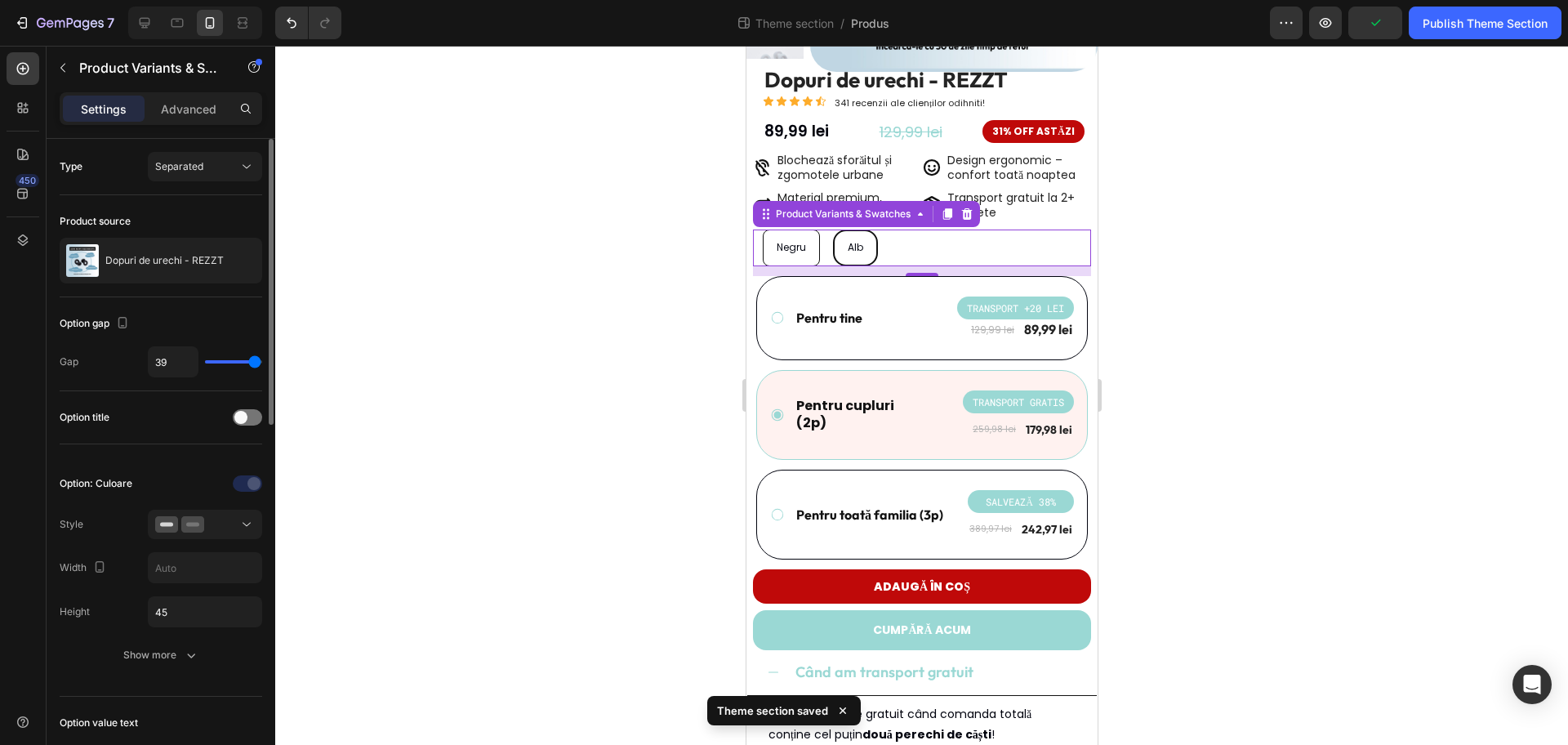
type input "40"
drag, startPoint x: 236, startPoint y: 367, endPoint x: 263, endPoint y: 362, distance: 27.5
type input "40"
click at [262, 362] on input "range" at bounding box center [233, 362] width 58 height 4
type input "36"
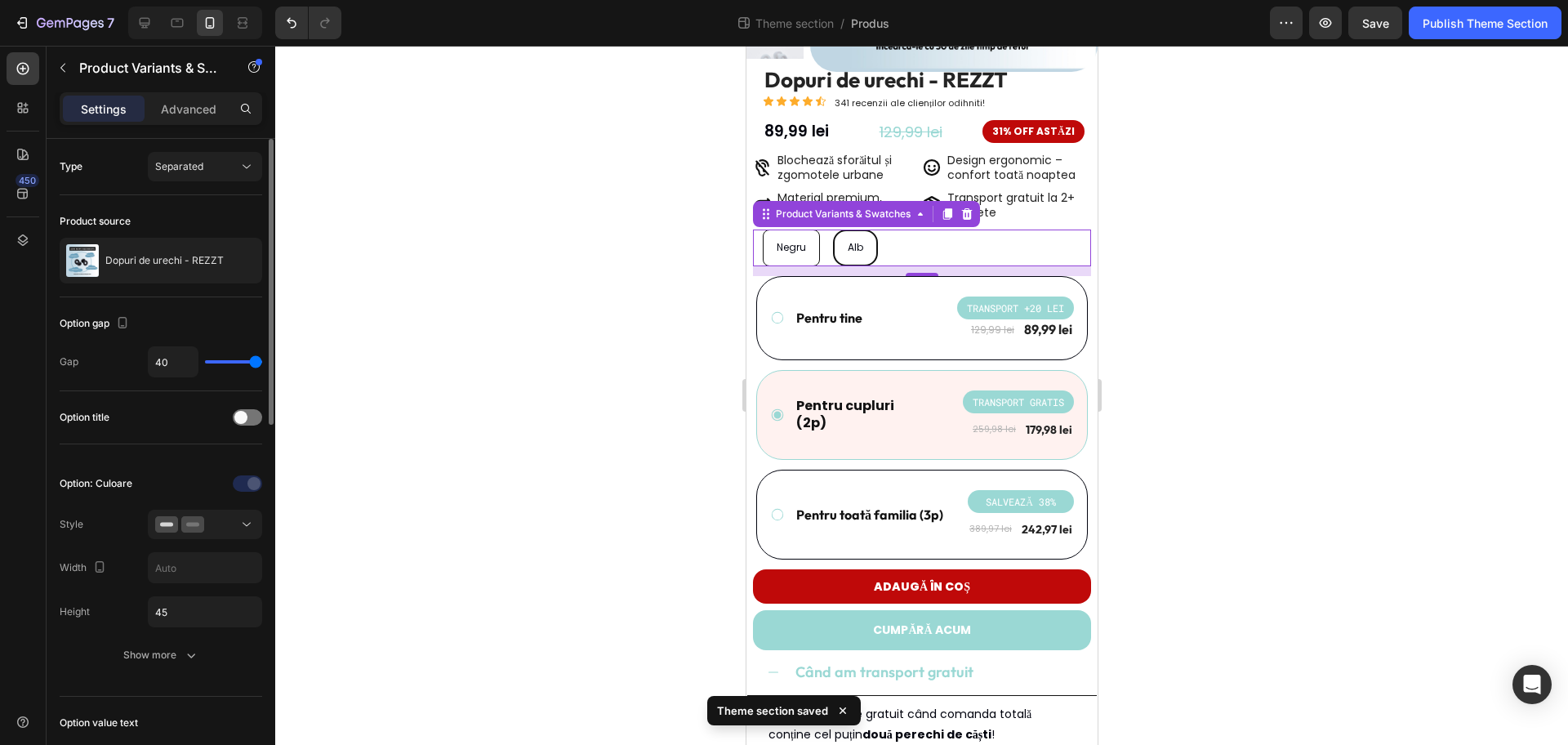
type input "36"
type input "35"
type input "33"
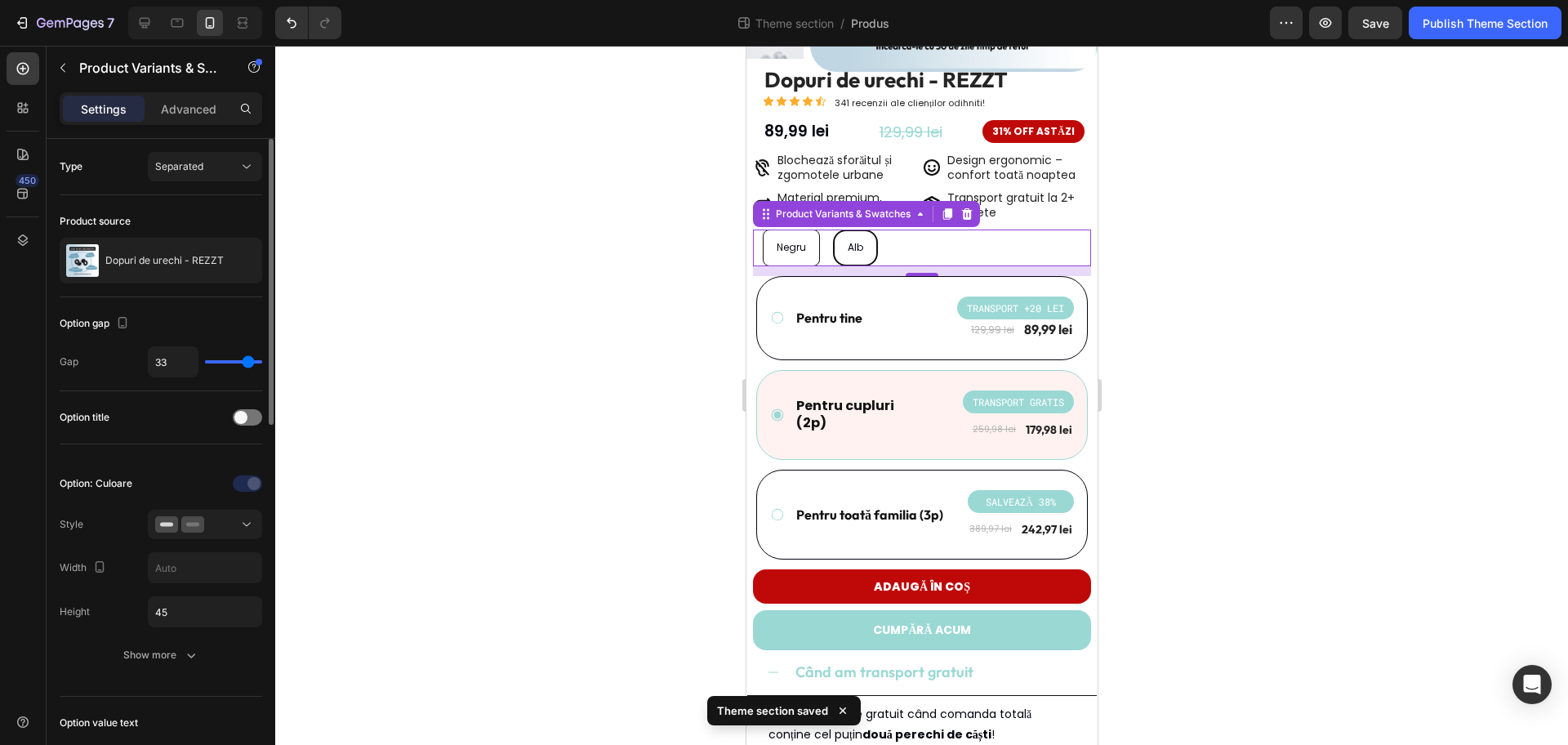
type input "30"
type input "29"
type input "27"
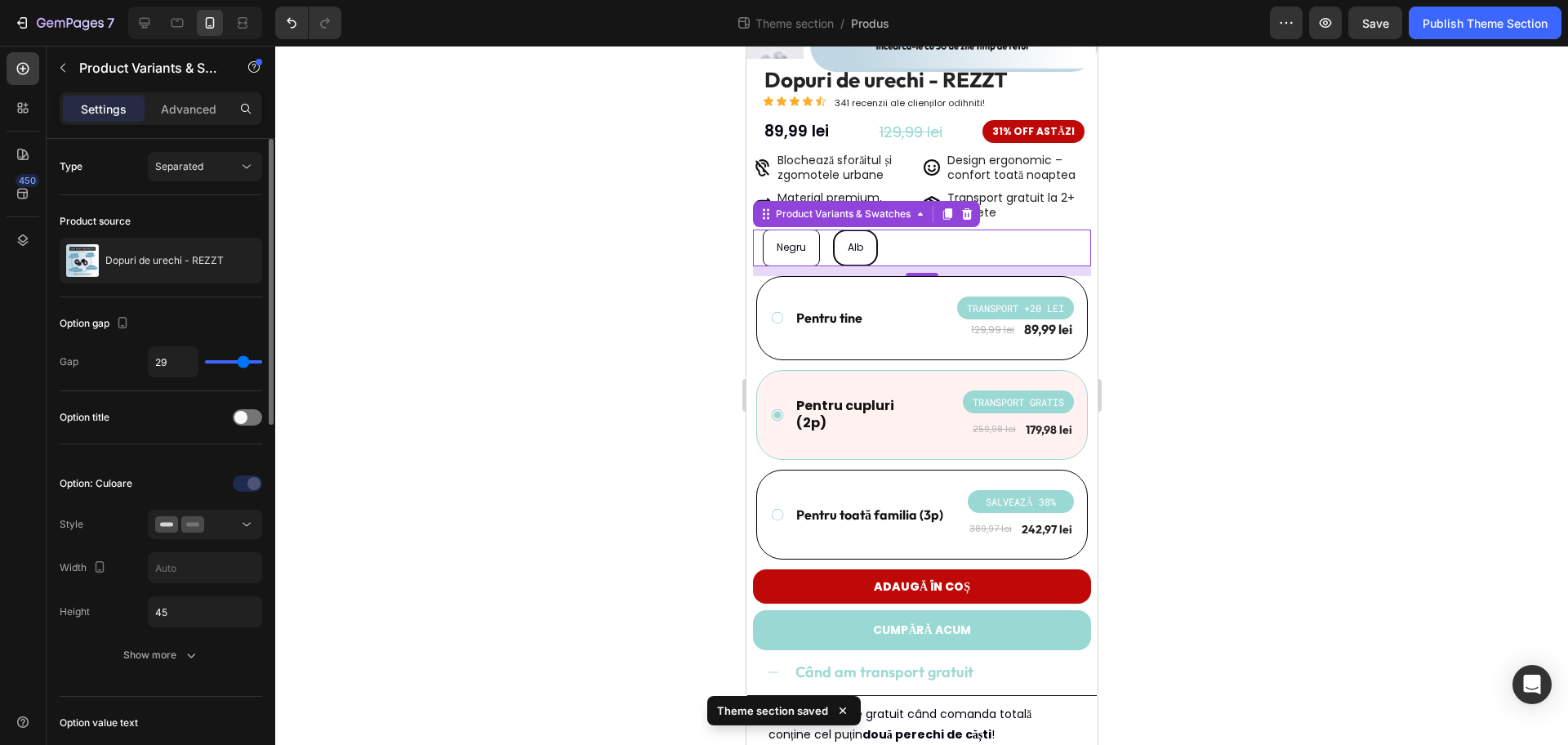
type input "27"
type input "26"
type input "25"
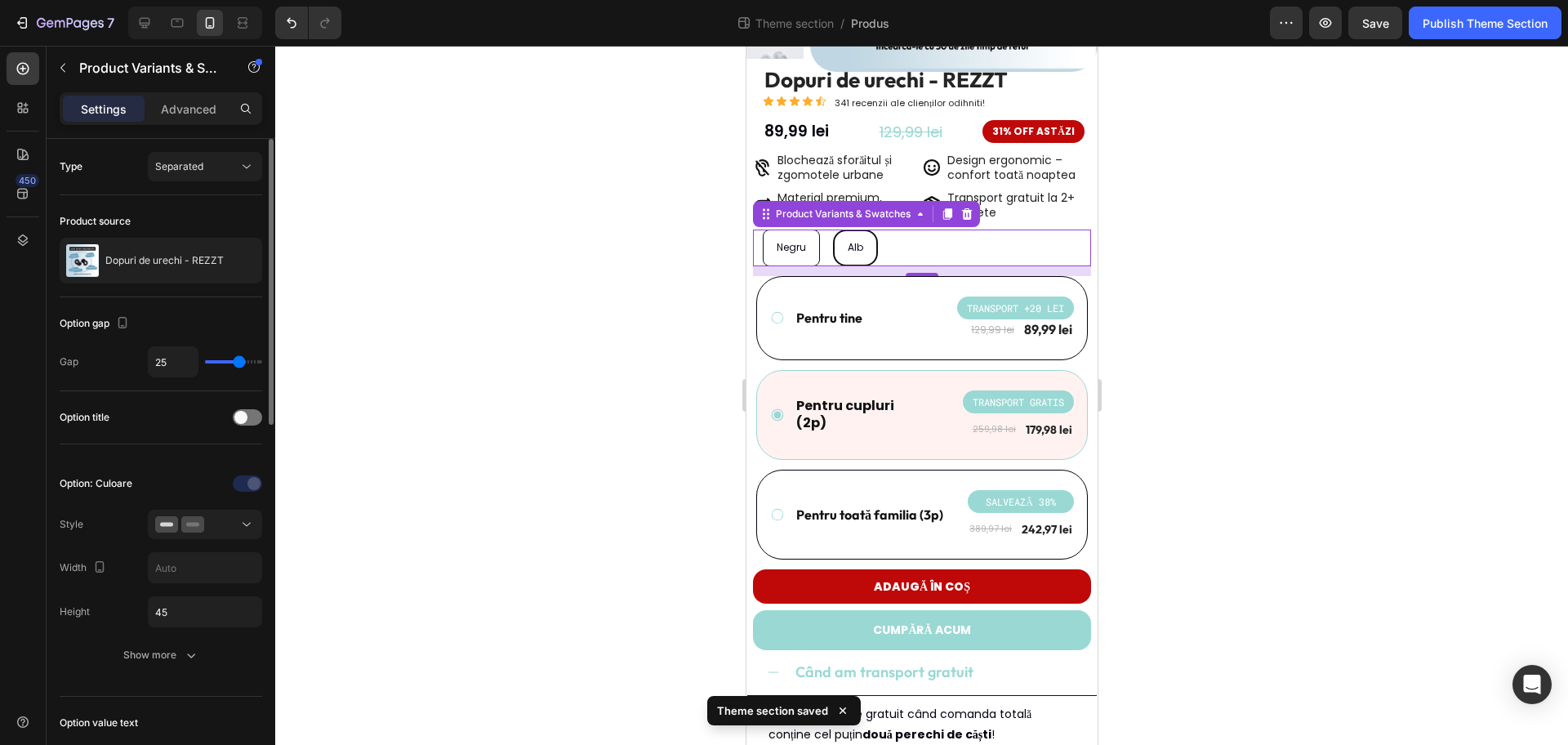
type input "24"
type input "23"
type input "22"
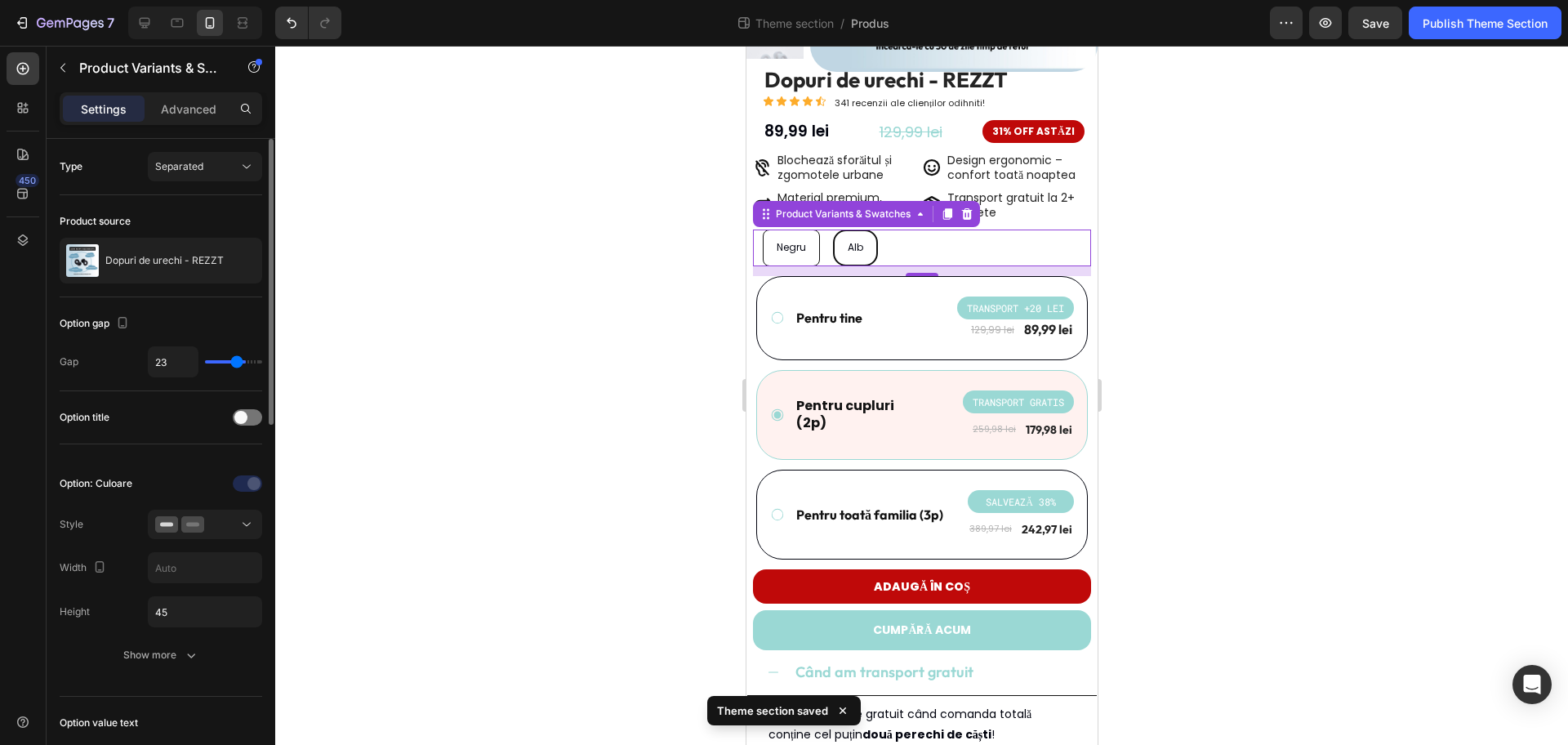
type input "22"
type input "21"
type input "20"
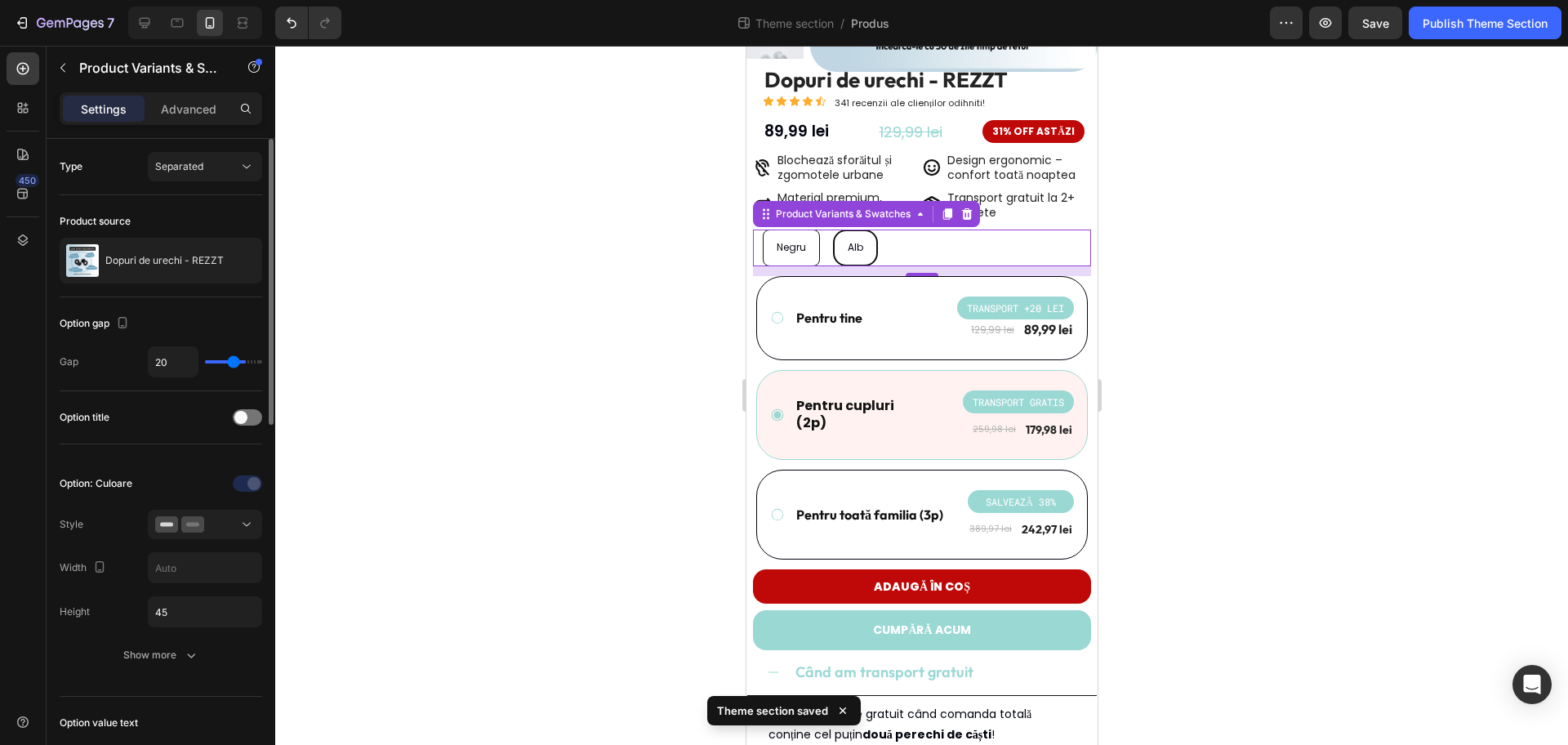
type input "19"
type input "18"
type input "17"
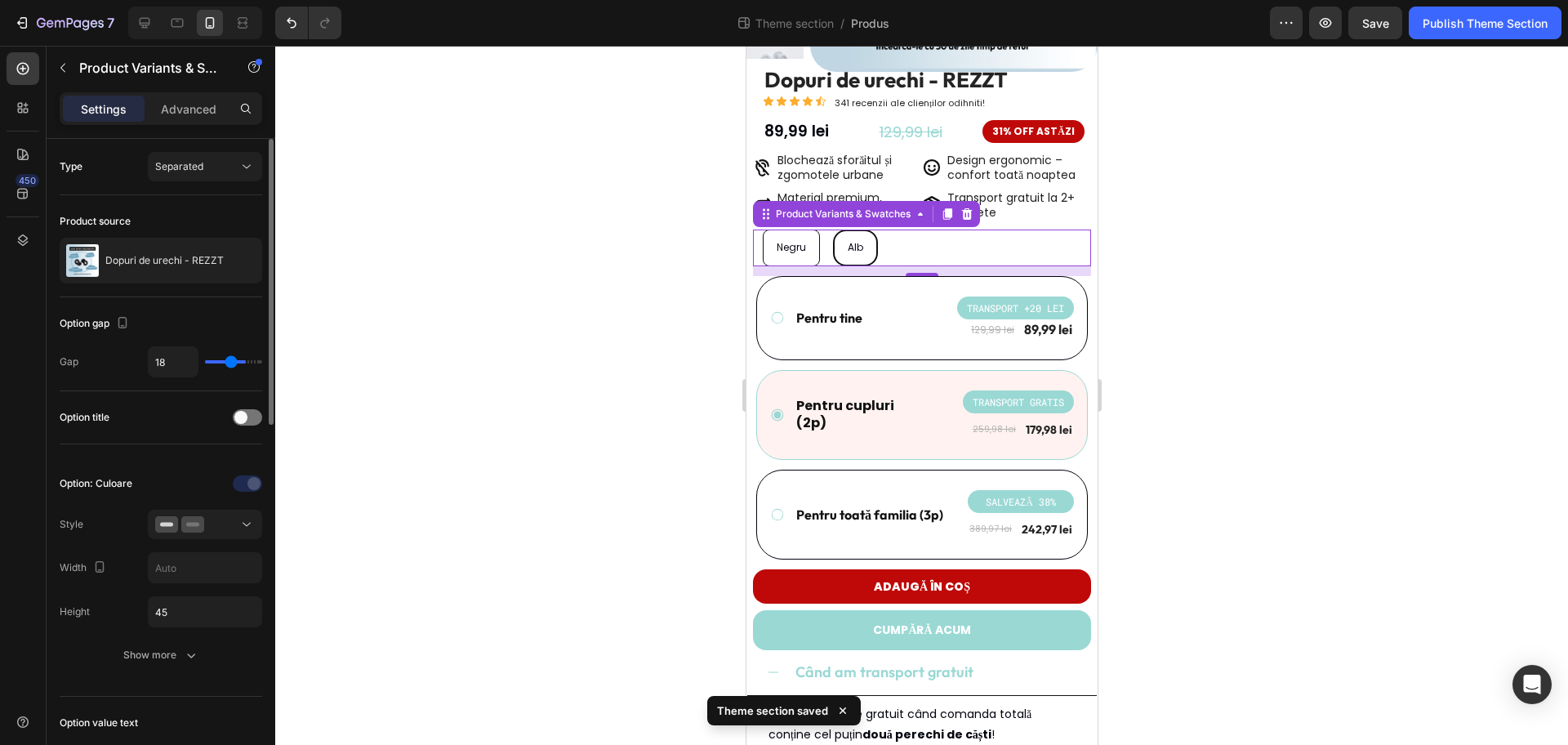
type input "17"
type input "16"
type input "15"
drag, startPoint x: 252, startPoint y: 361, endPoint x: 227, endPoint y: 361, distance: 25.0
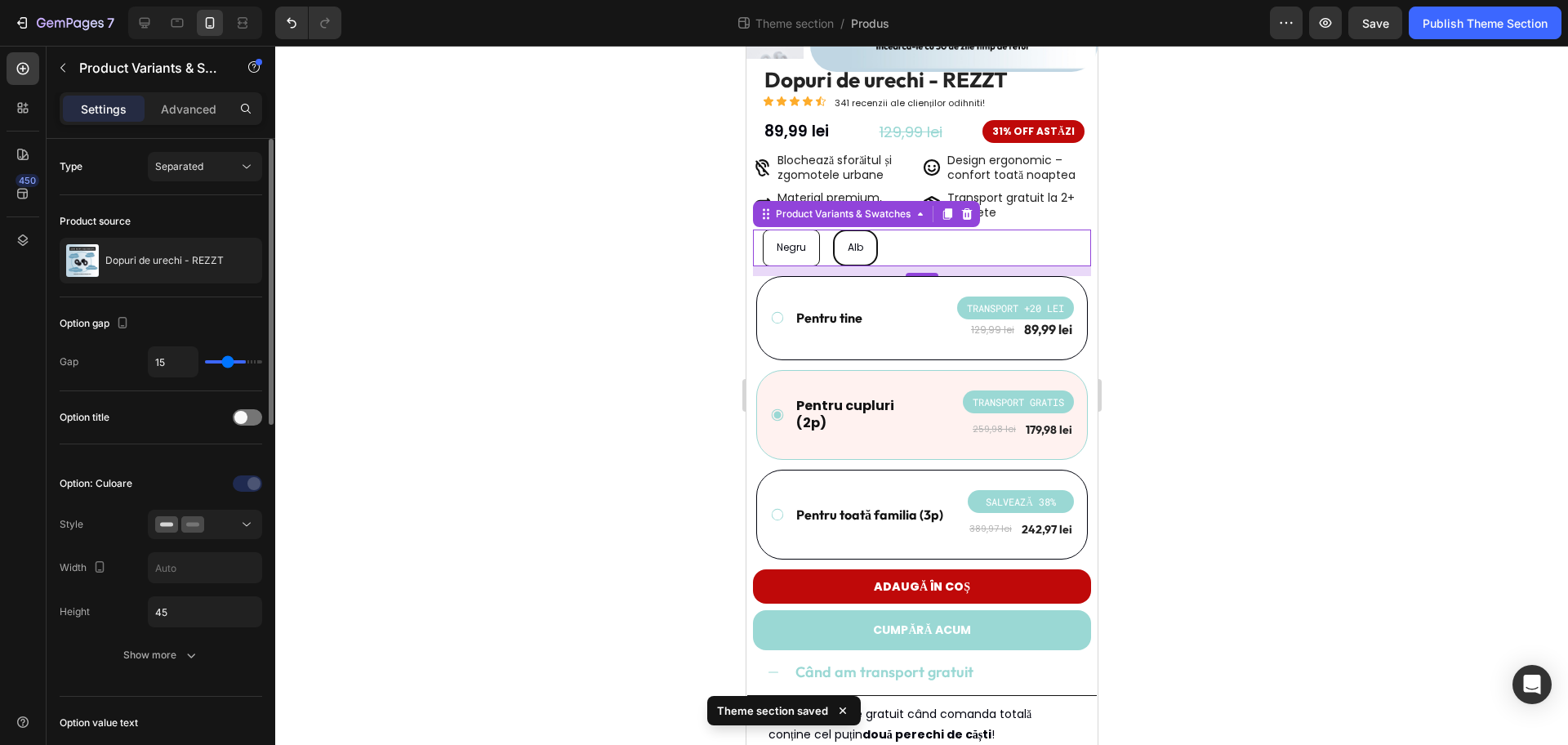
type input "14"
click at [227, 361] on input "range" at bounding box center [233, 362] width 58 height 4
click at [167, 358] on input "14" at bounding box center [173, 361] width 49 height 29
type input "2"
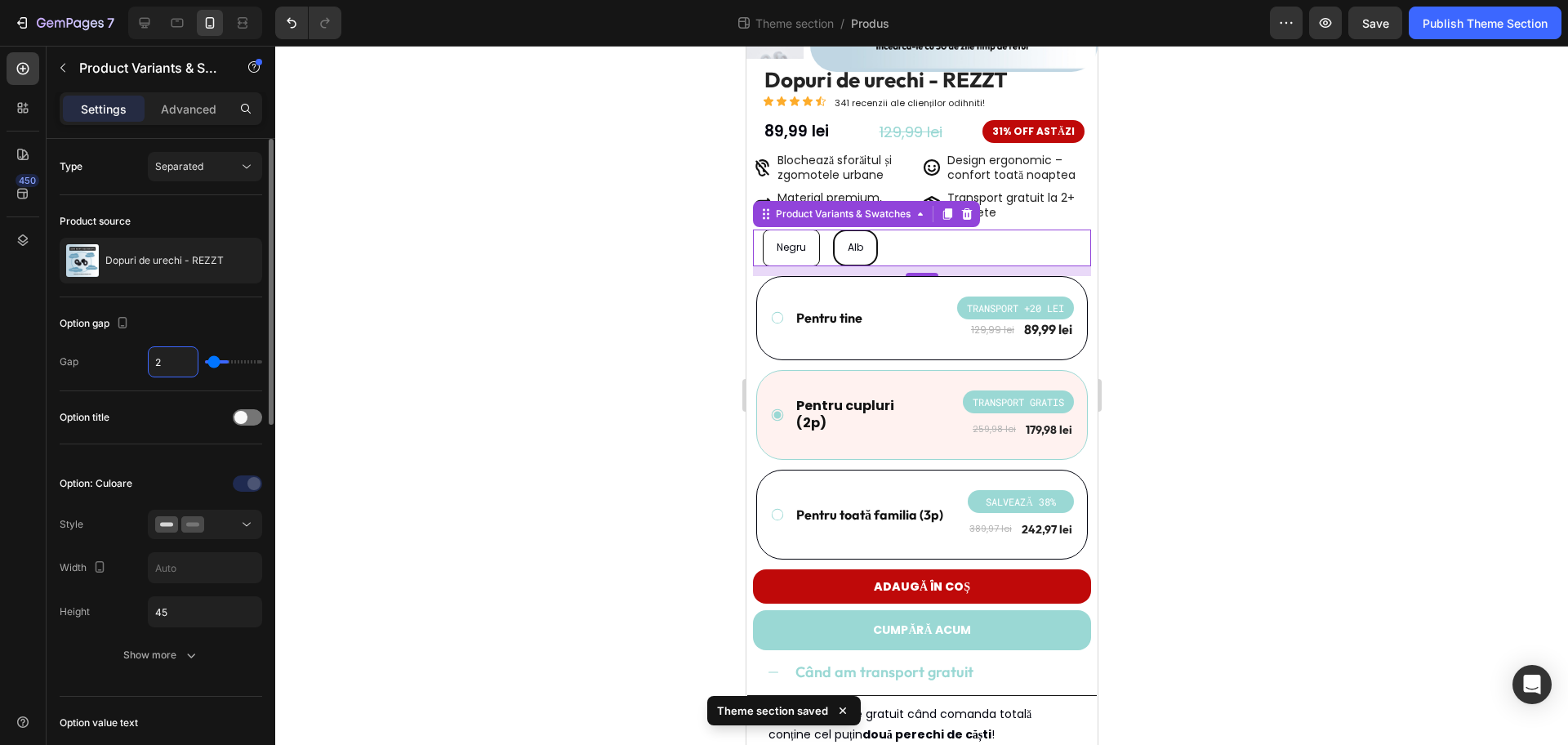
type input "24"
click at [206, 323] on div "Option gap" at bounding box center [160, 323] width 203 height 27
click at [246, 420] on span at bounding box center [241, 417] width 13 height 13
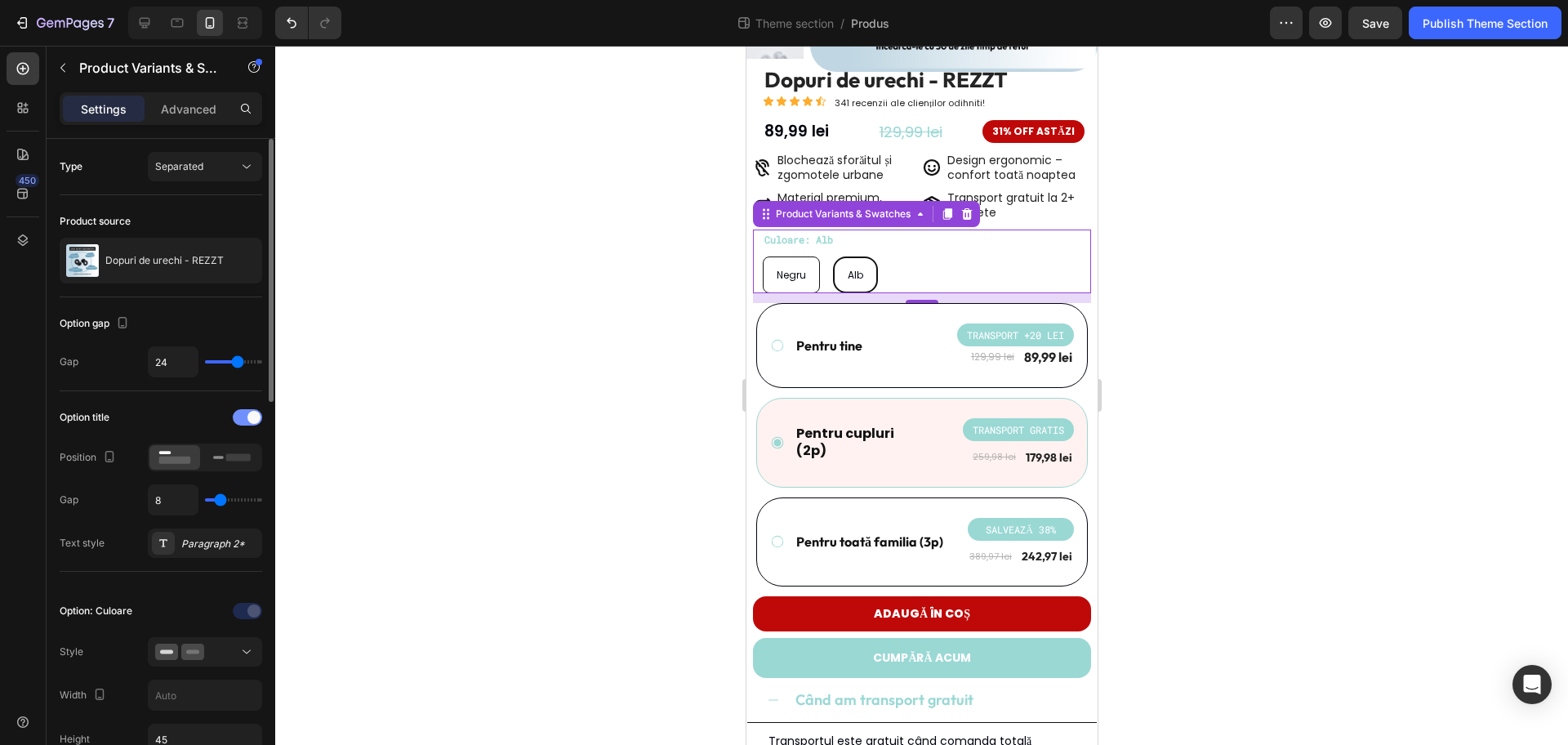
click at [245, 420] on div at bounding box center [247, 417] width 29 height 16
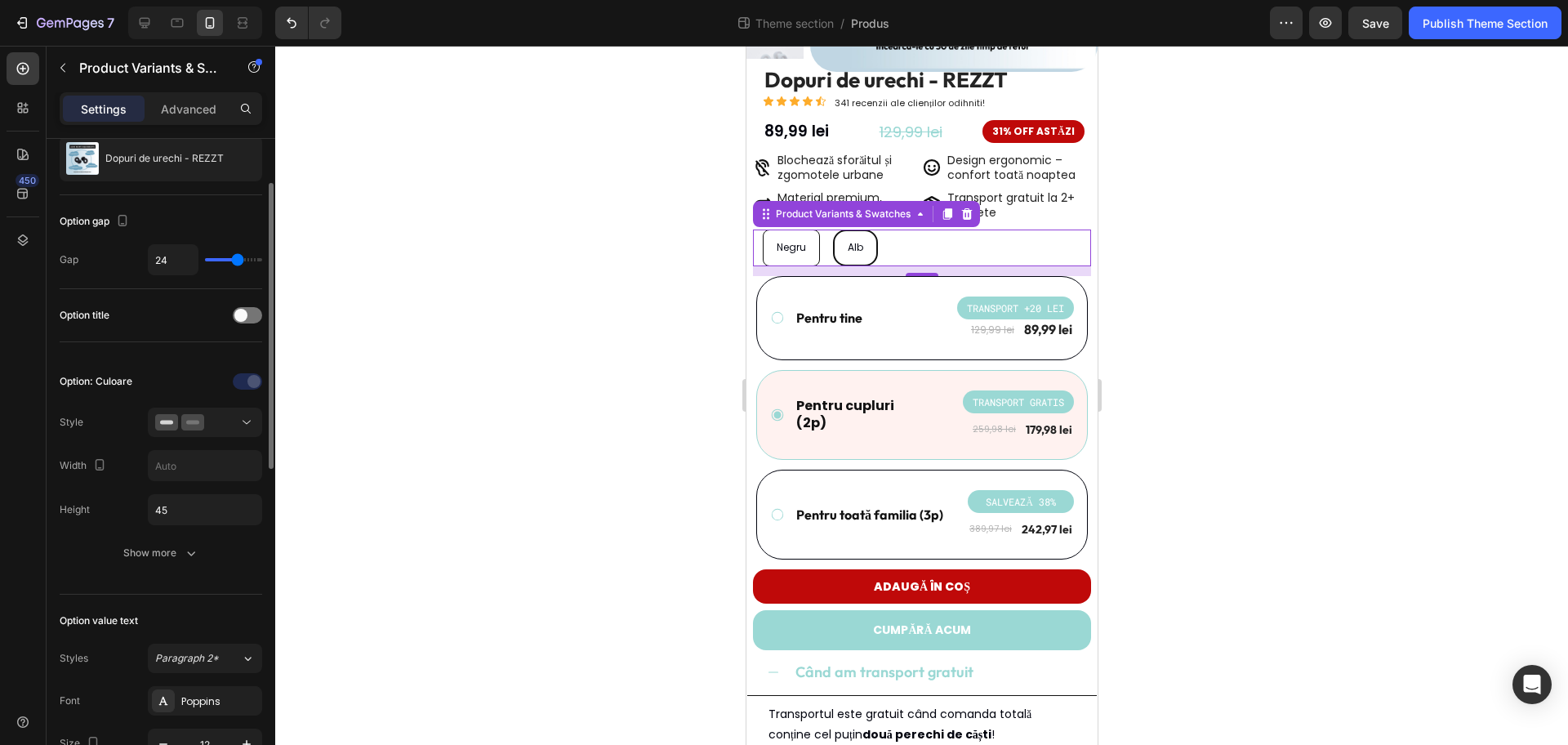
scroll to position [205, 0]
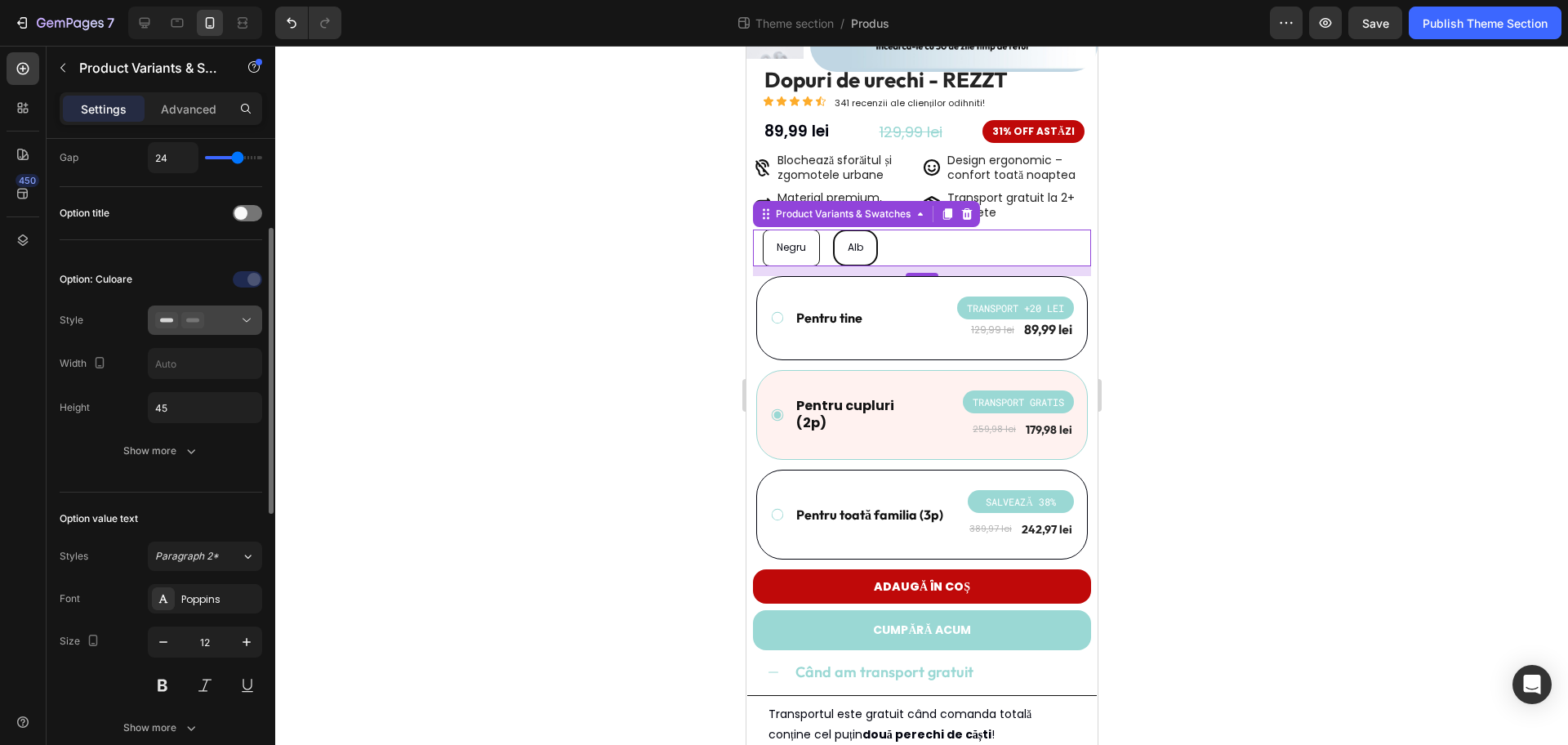
click at [219, 330] on button at bounding box center [205, 320] width 114 height 29
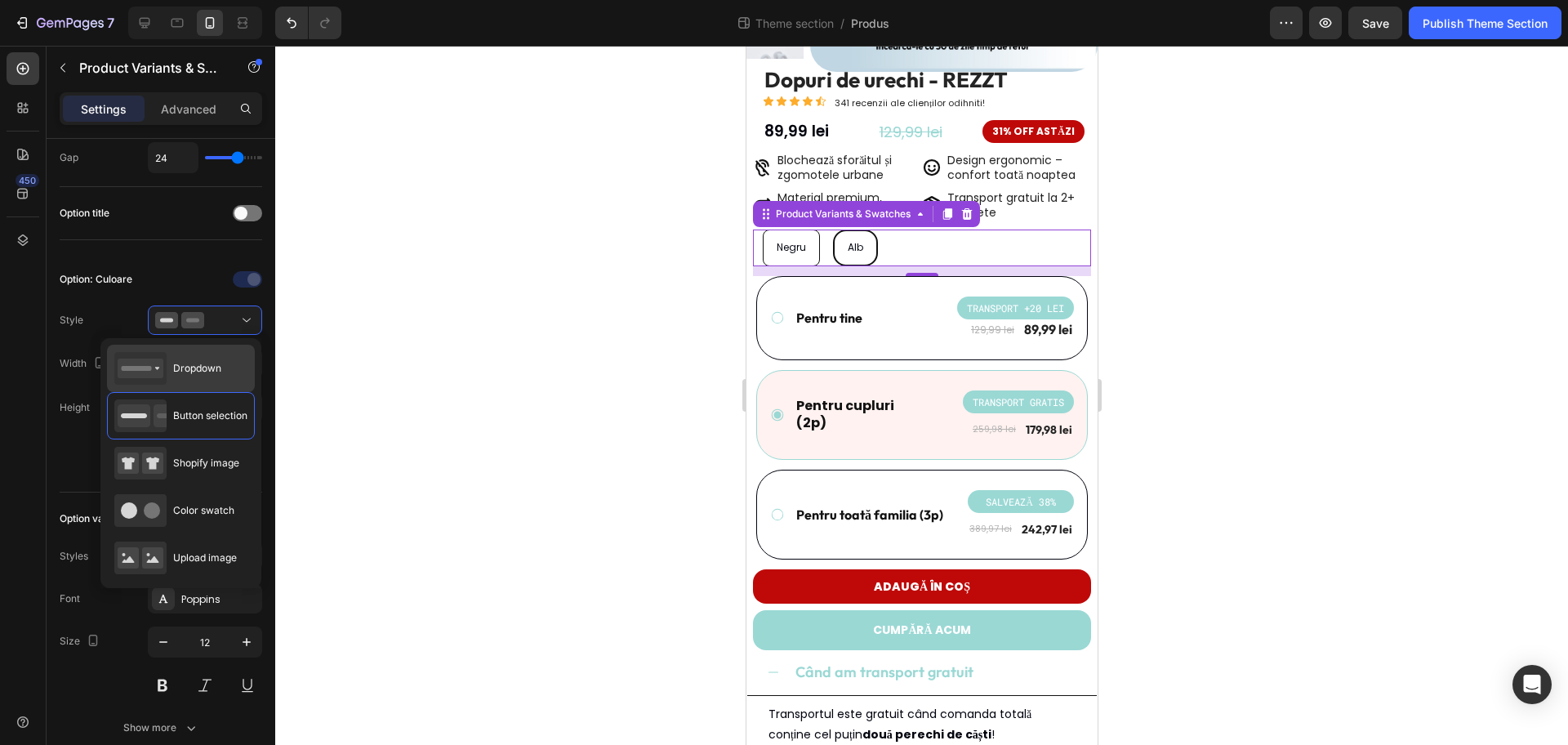
click at [232, 361] on div "Dropdown" at bounding box center [181, 368] width 148 height 47
type input "100%"
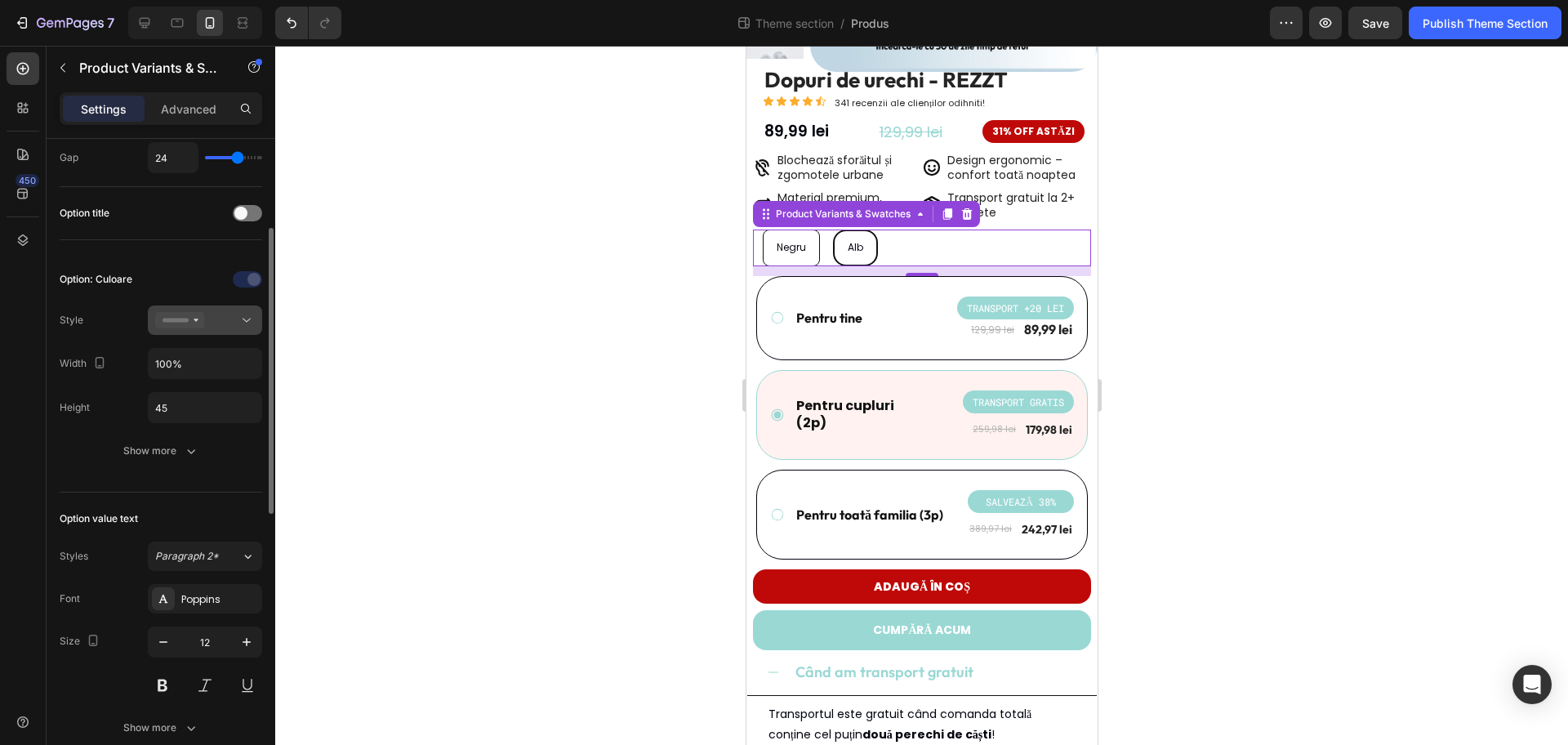
select select "Alb"
click at [241, 320] on icon at bounding box center [246, 320] width 16 height 16
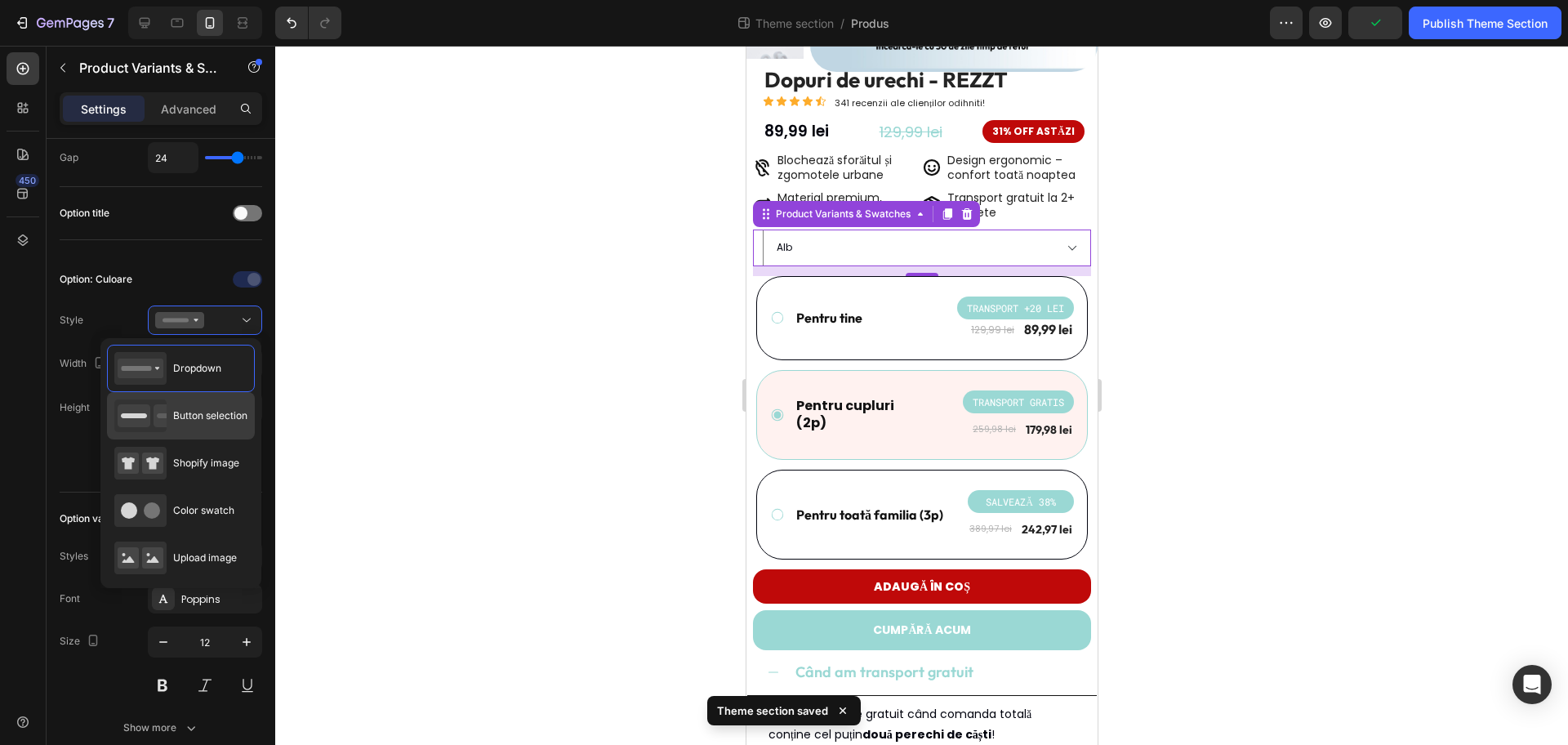
click at [214, 408] on span "Button selection" at bounding box center [210, 415] width 74 height 15
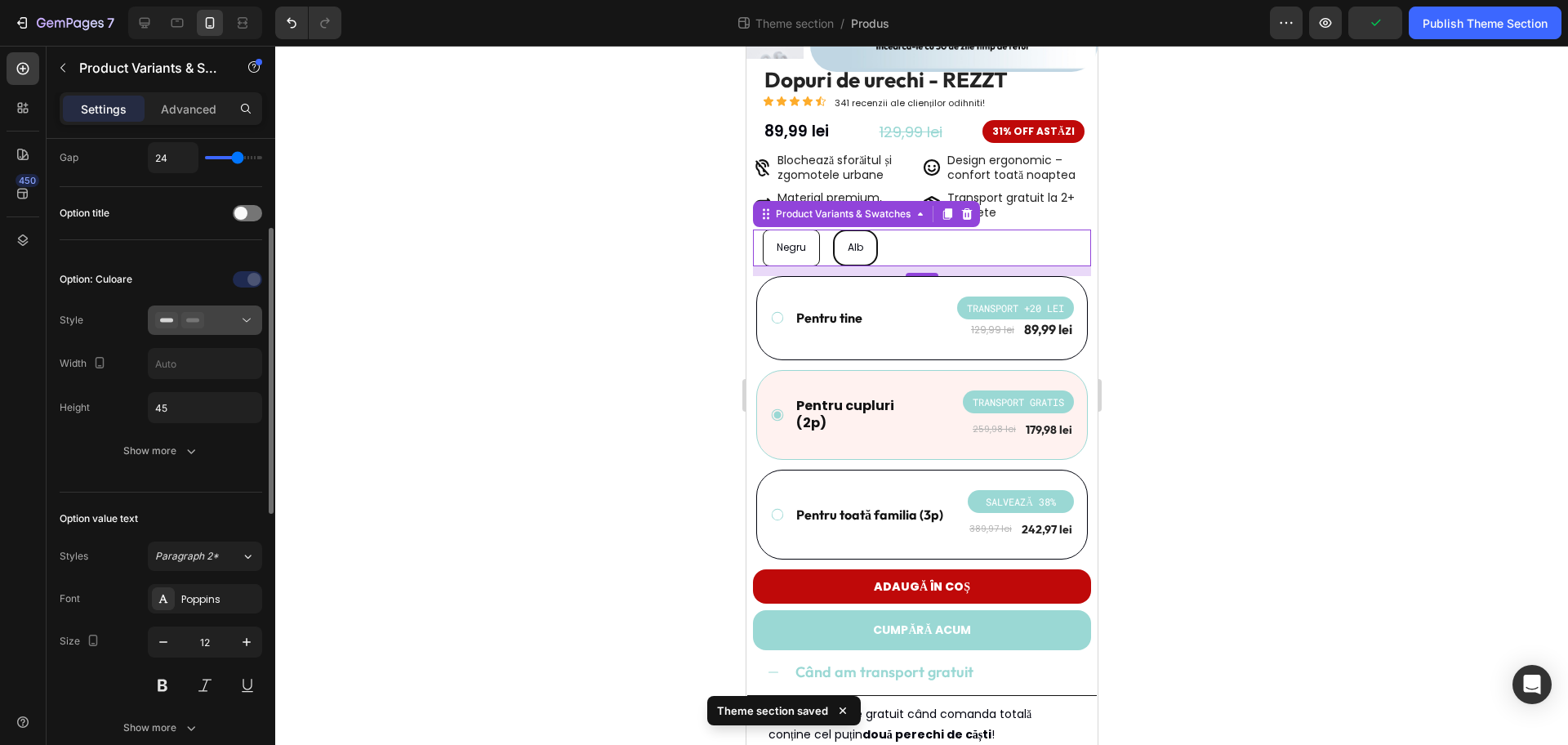
click at [236, 317] on div at bounding box center [205, 320] width 99 height 16
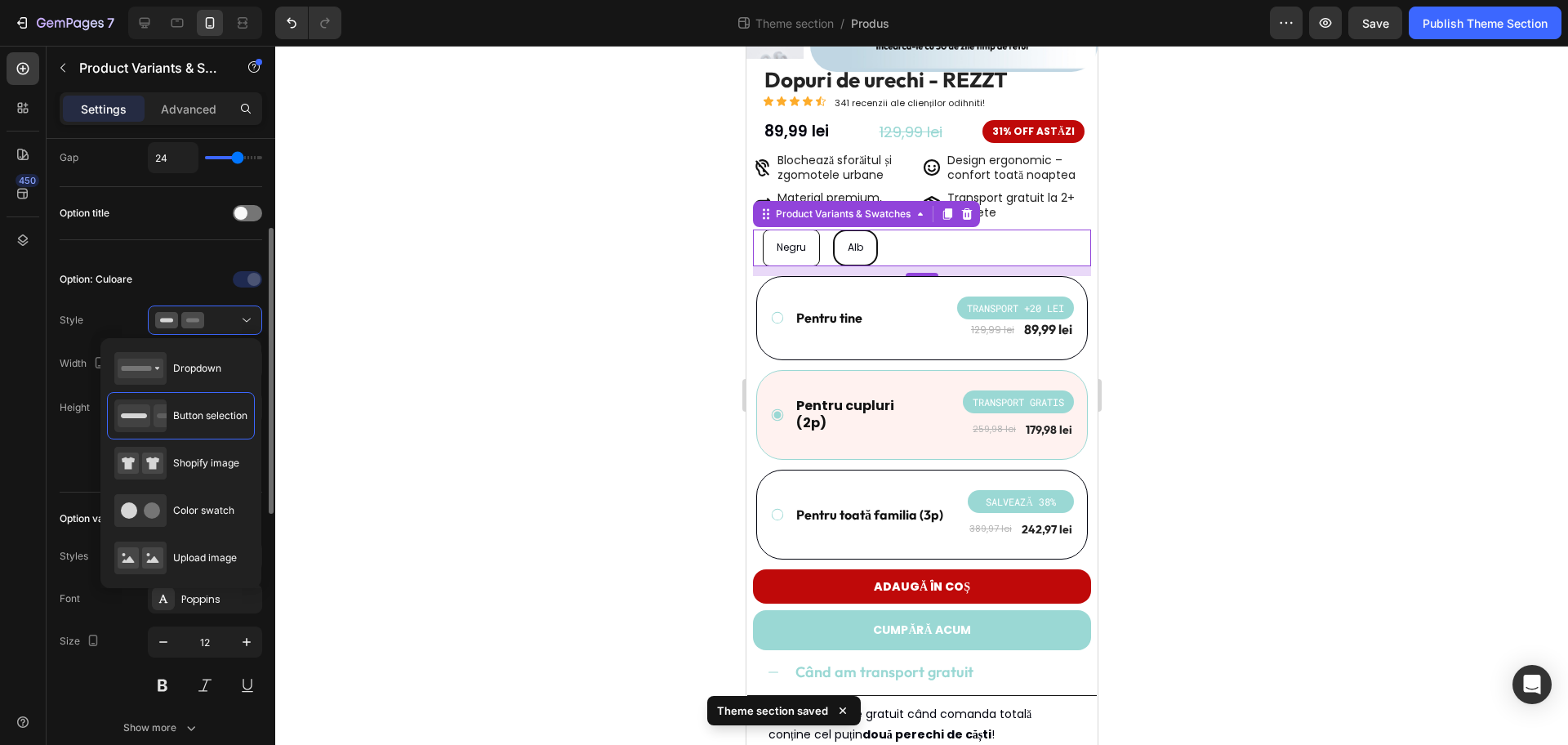
click at [183, 277] on div at bounding box center [205, 280] width 114 height 27
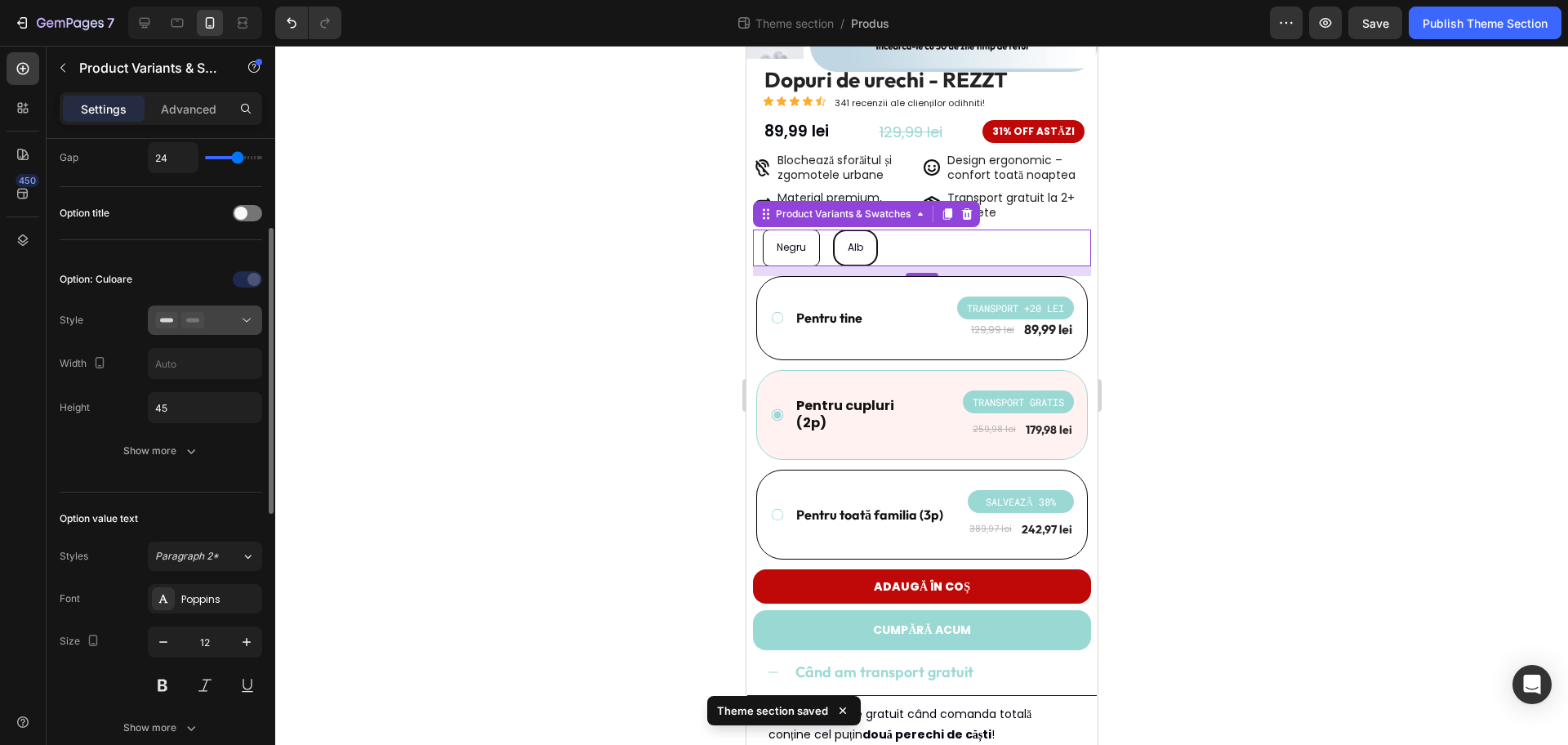
click at [216, 318] on div at bounding box center [205, 320] width 99 height 16
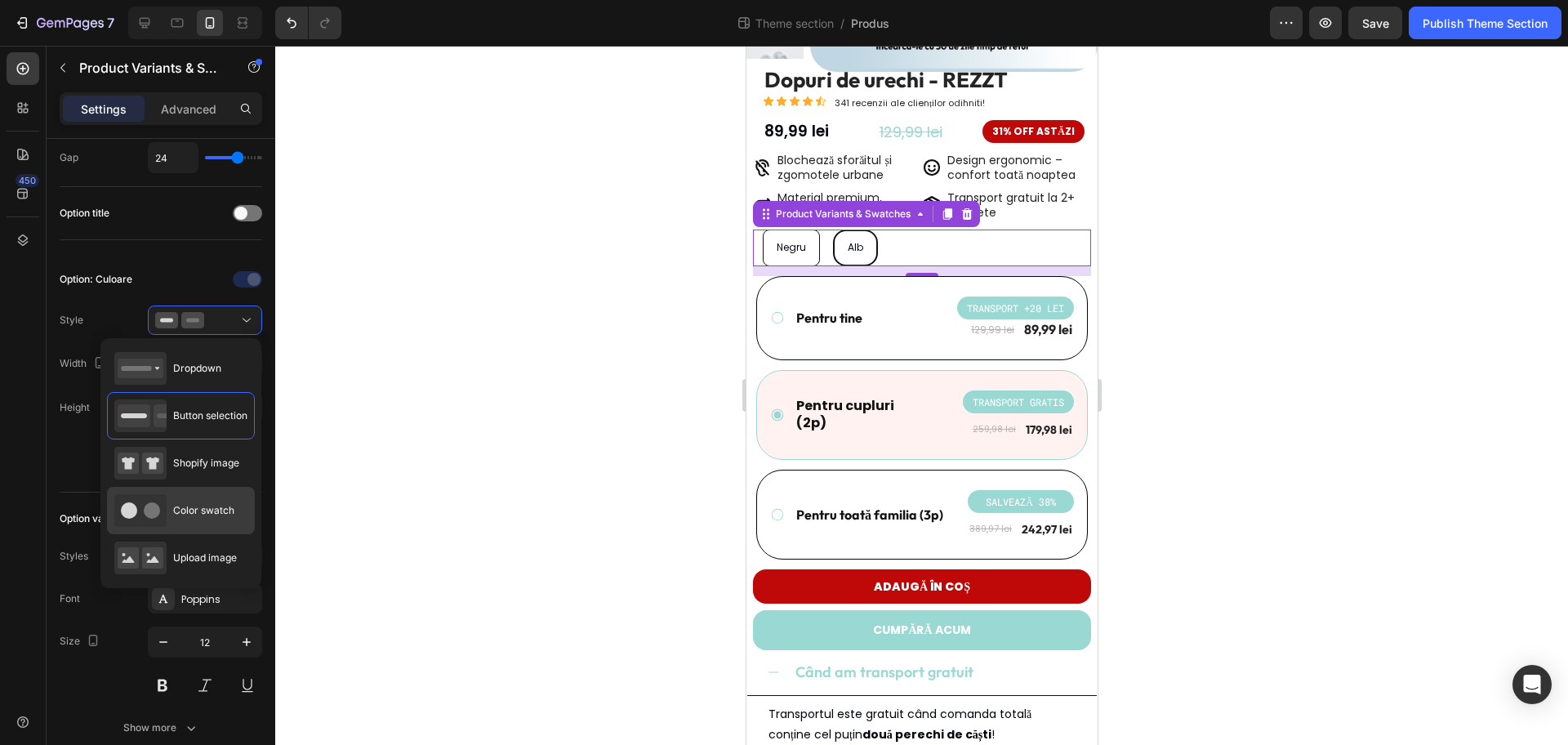
click at [212, 498] on div "Color swatch" at bounding box center [175, 510] width 120 height 33
type input "45"
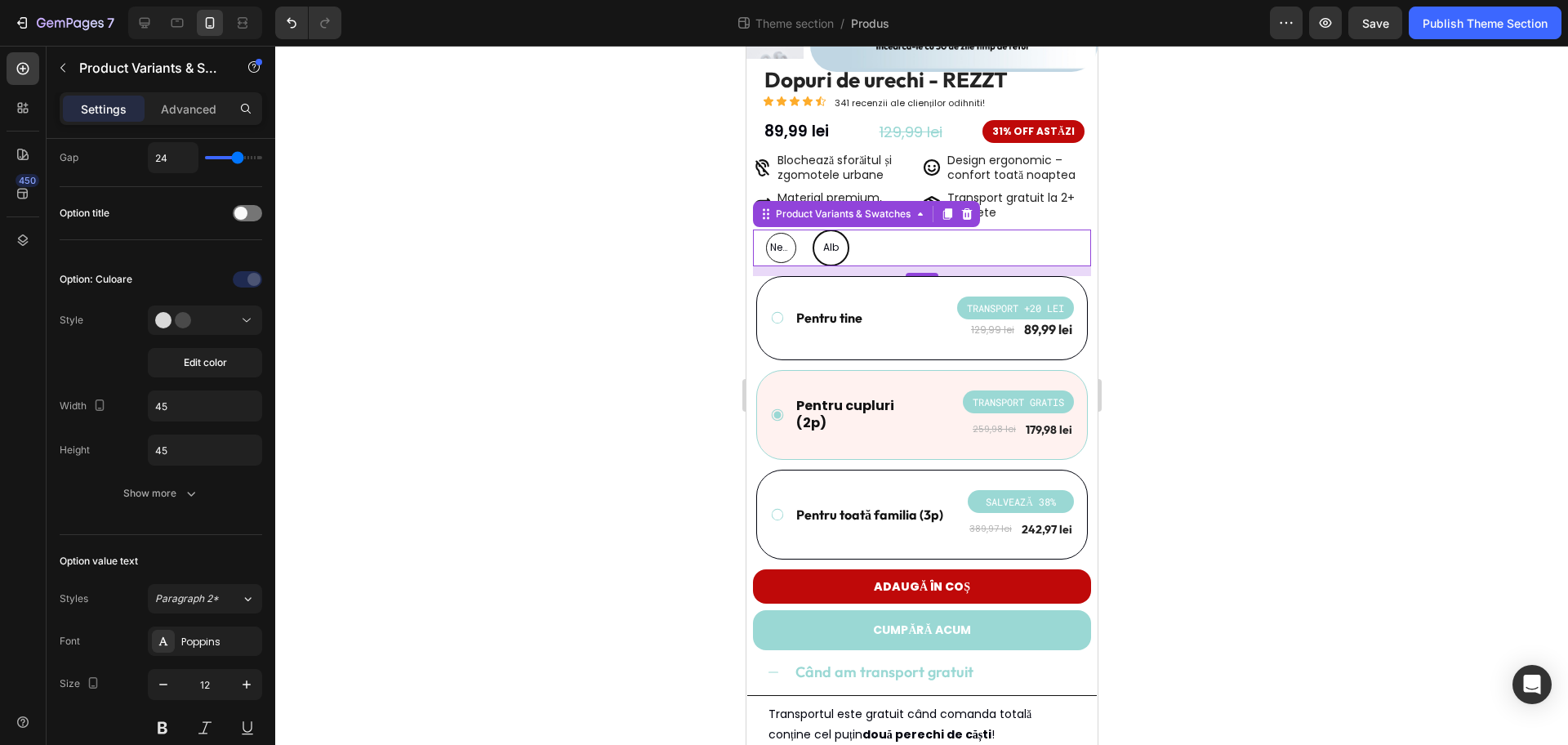
click at [788, 247] on span "Negru" at bounding box center [780, 247] width 28 height 18
click at [762, 229] on input "Negru Negru Negru" at bounding box center [761, 229] width 1 height 1
radio input "true"
click at [842, 251] on div "Alb" at bounding box center [830, 248] width 30 height 30
click at [811, 229] on input "Alb Alb Alb" at bounding box center [811, 229] width 1 height 1
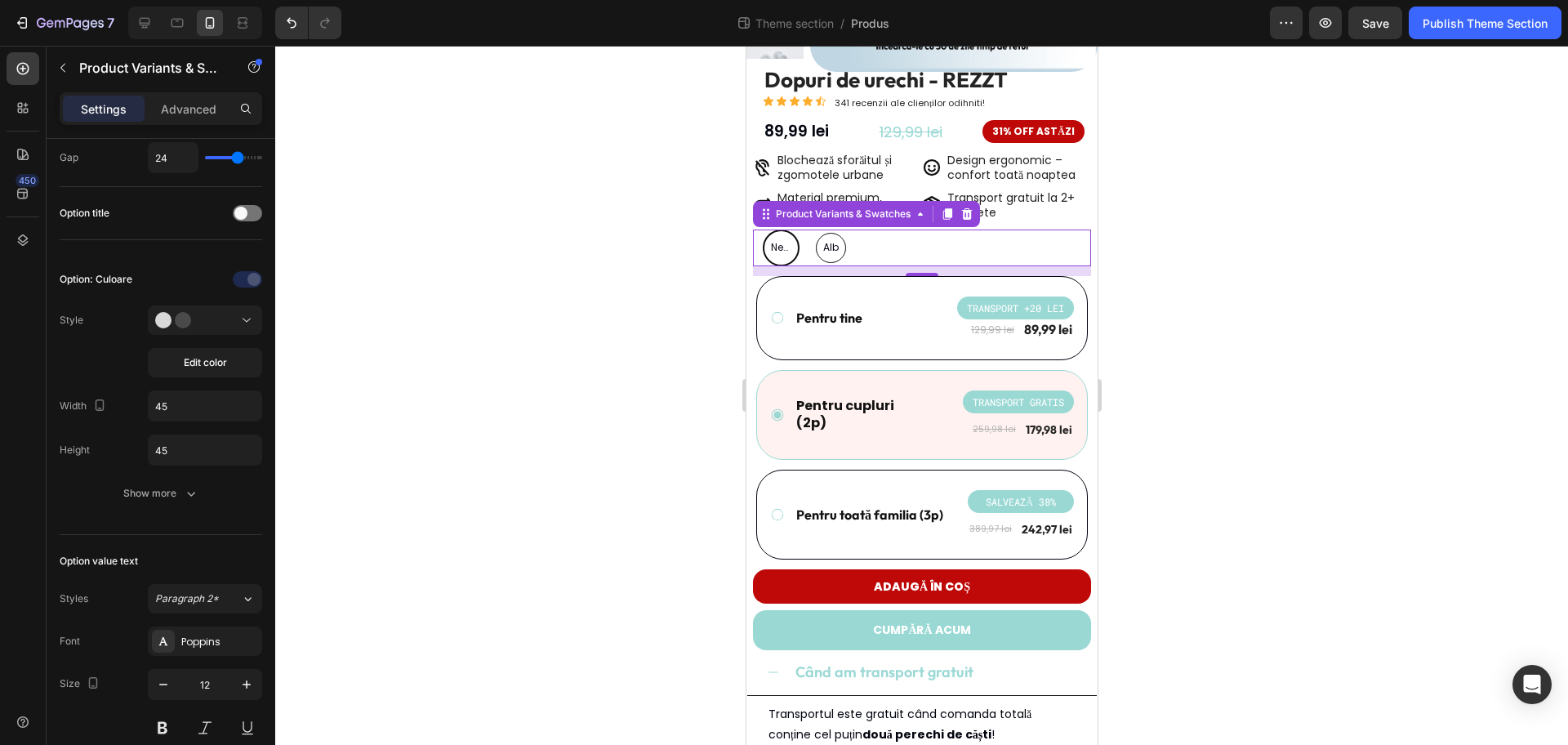
radio input "true"
click at [780, 249] on span "Negru" at bounding box center [780, 247] width 28 height 18
click at [762, 229] on input "Negru Negru Negru" at bounding box center [761, 229] width 1 height 1
radio input "true"
click at [843, 244] on div "Alb" at bounding box center [830, 248] width 30 height 30
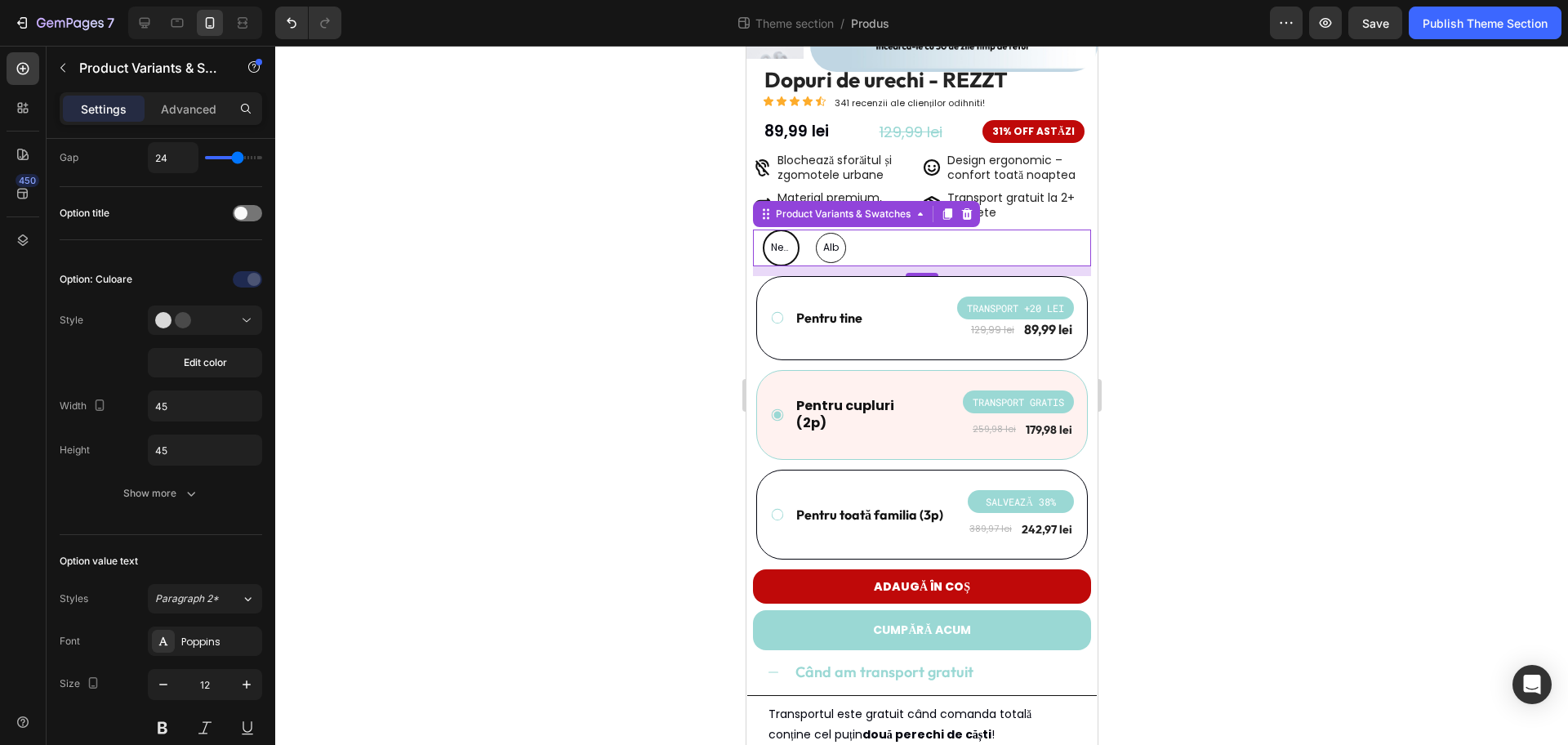
click at [811, 229] on input "Alb Alb Alb" at bounding box center [811, 229] width 1 height 1
radio input "true"
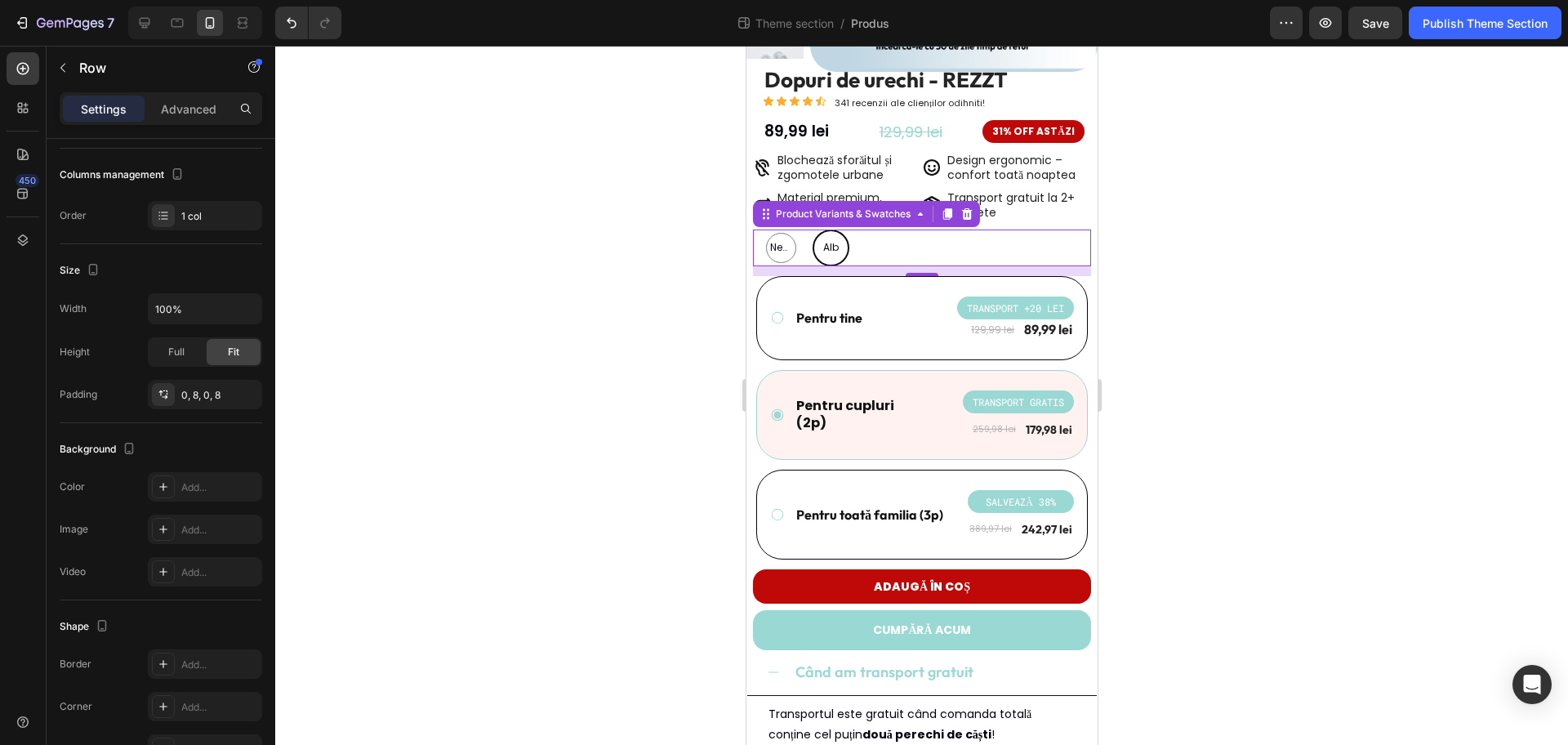
click at [750, 247] on div "Dopuri de urechi - REZZT Product Title Icon Icon Icon Icon Icon Icon List 341 r…" at bounding box center [921, 357] width 351 height 586
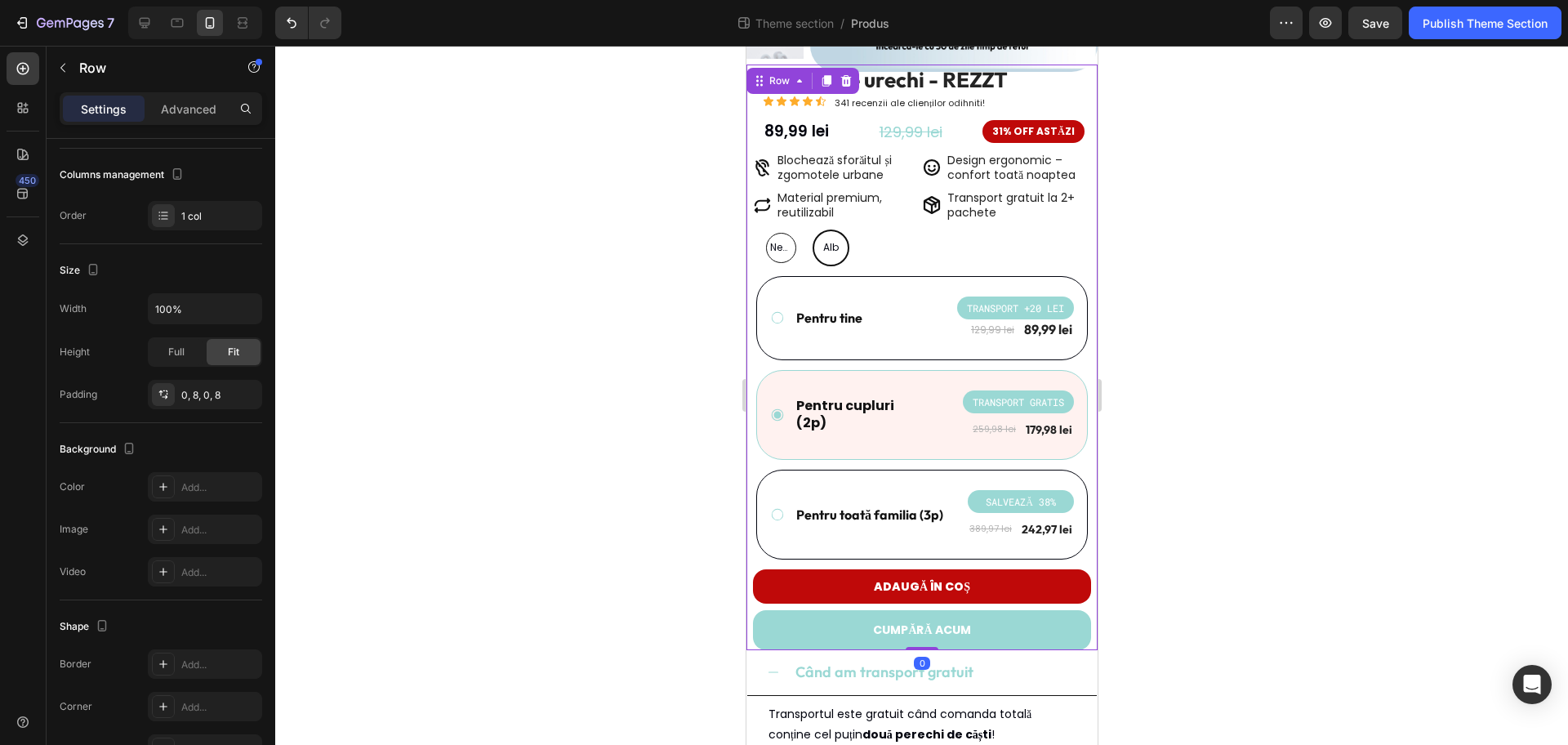
scroll to position [0, 0]
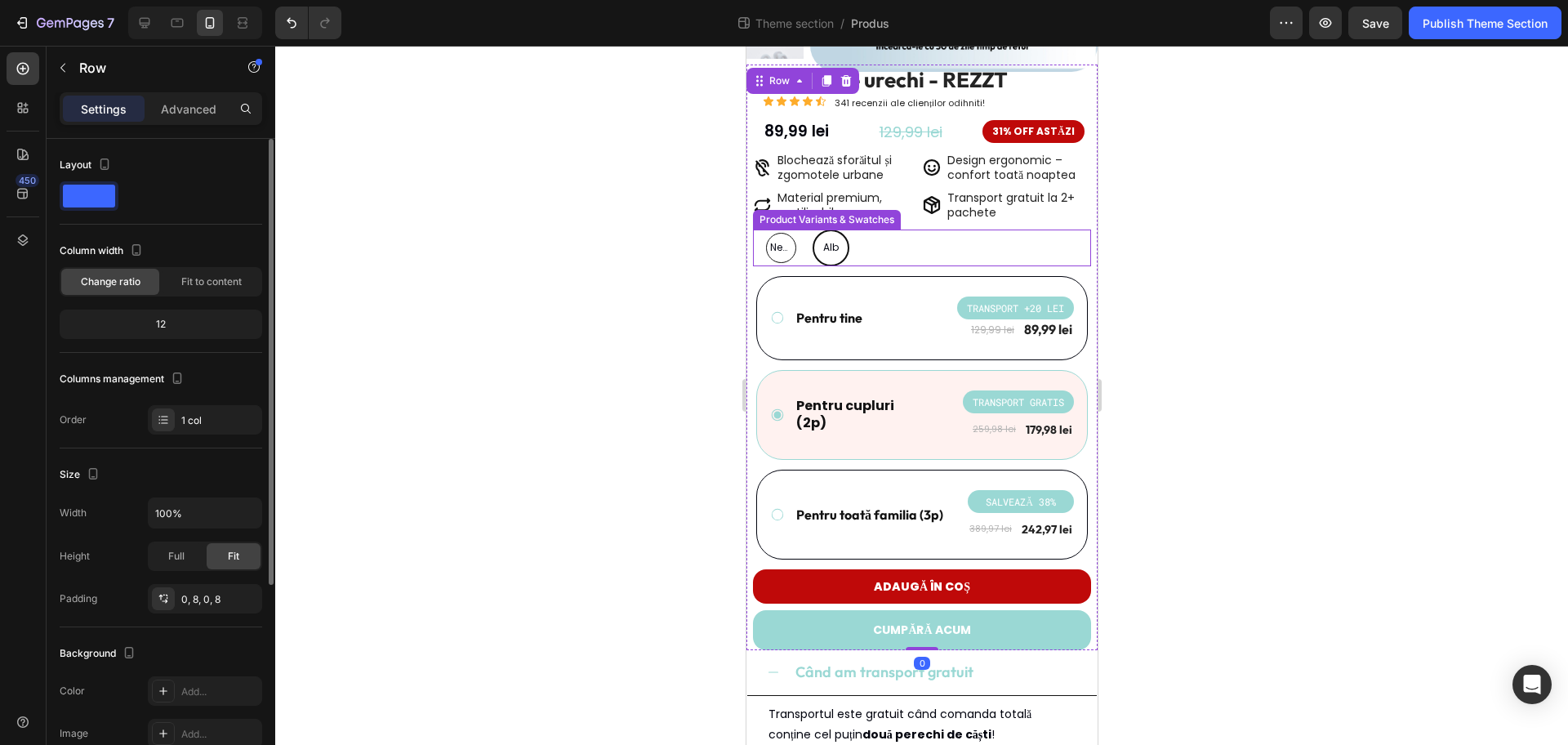
click at [779, 246] on span "Negru" at bounding box center [780, 247] width 28 height 18
click at [762, 229] on input "Negru Negru Negru" at bounding box center [761, 229] width 1 height 1
radio input "true"
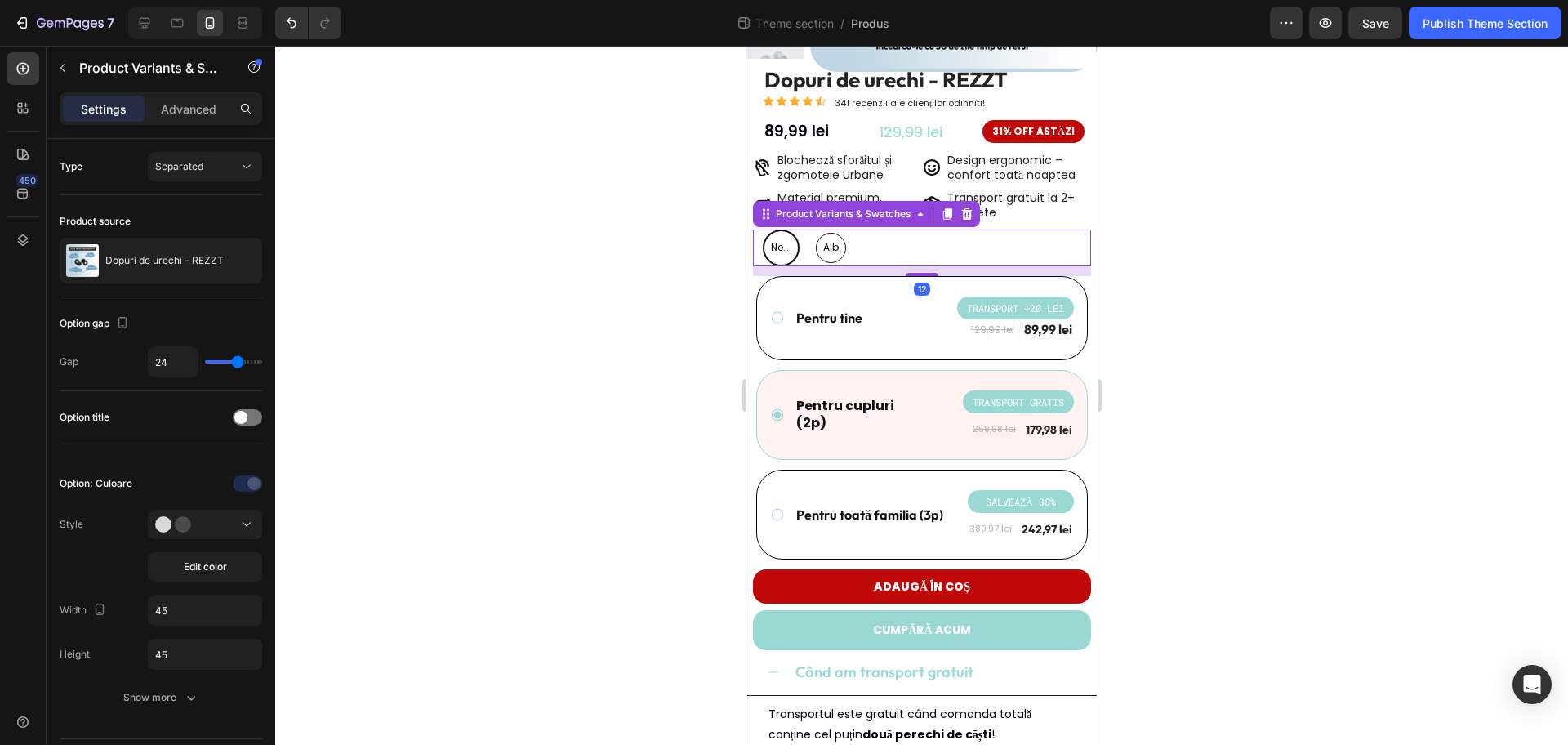
click at [823, 246] on span "Alb" at bounding box center [830, 247] width 22 height 18
click at [811, 229] on input "Alb Alb Alb" at bounding box center [811, 229] width 1 height 1
radio input "true"
click at [794, 247] on span "Negru" at bounding box center [780, 247] width 28 height 18
click at [762, 229] on input "Negru Negru Negru" at bounding box center [761, 229] width 1 height 1
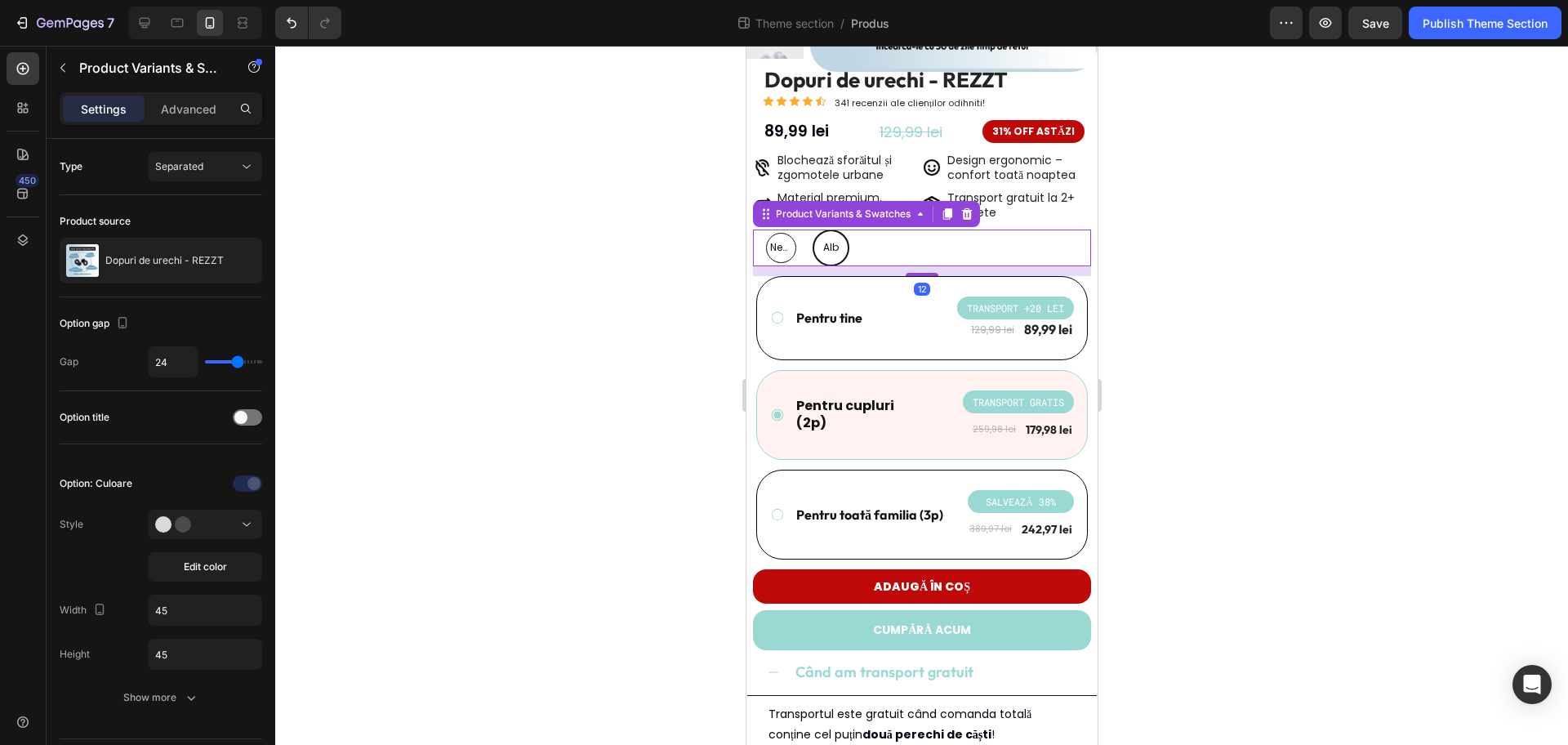
radio input "true"
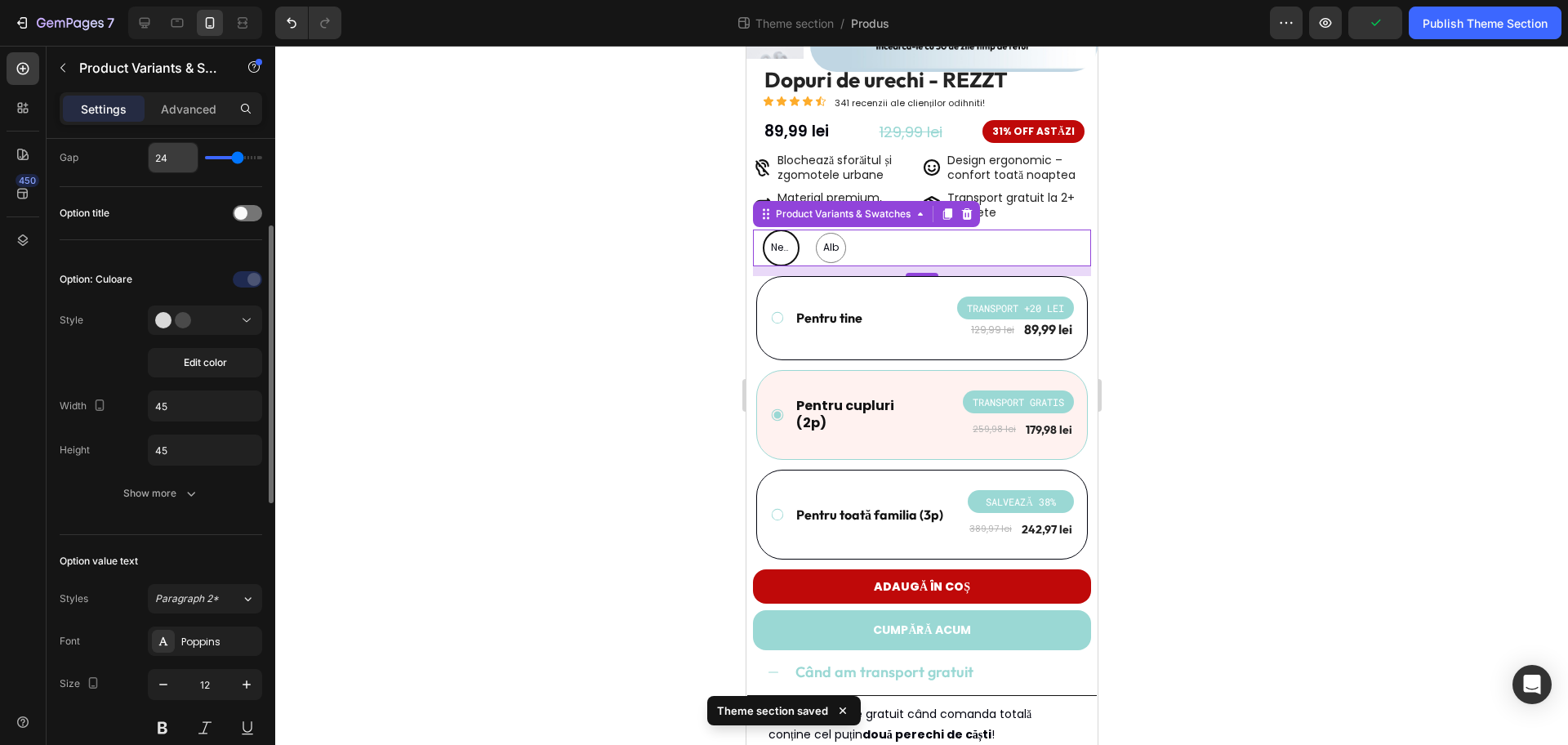
scroll to position [102, 0]
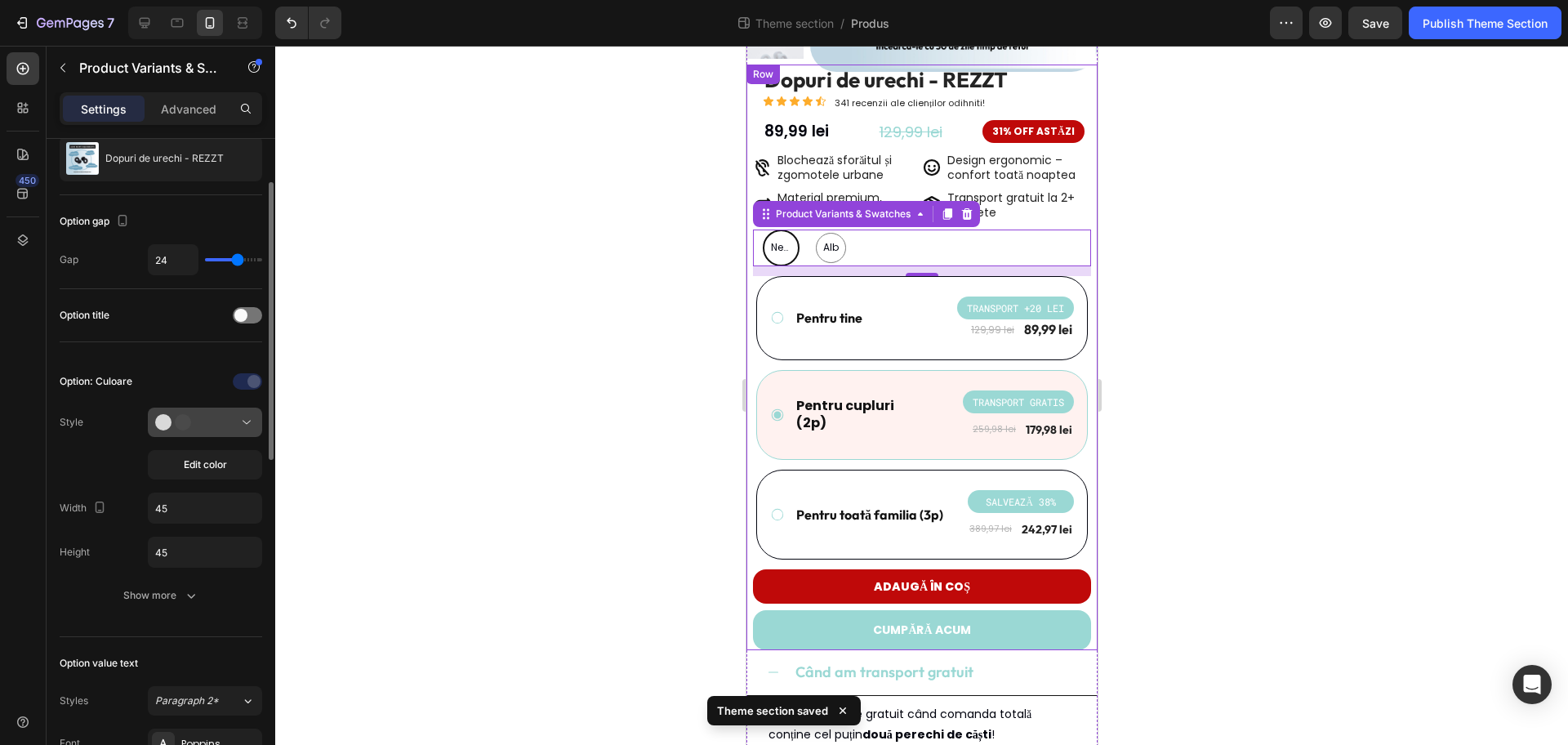
click at [240, 423] on icon at bounding box center [246, 422] width 16 height 16
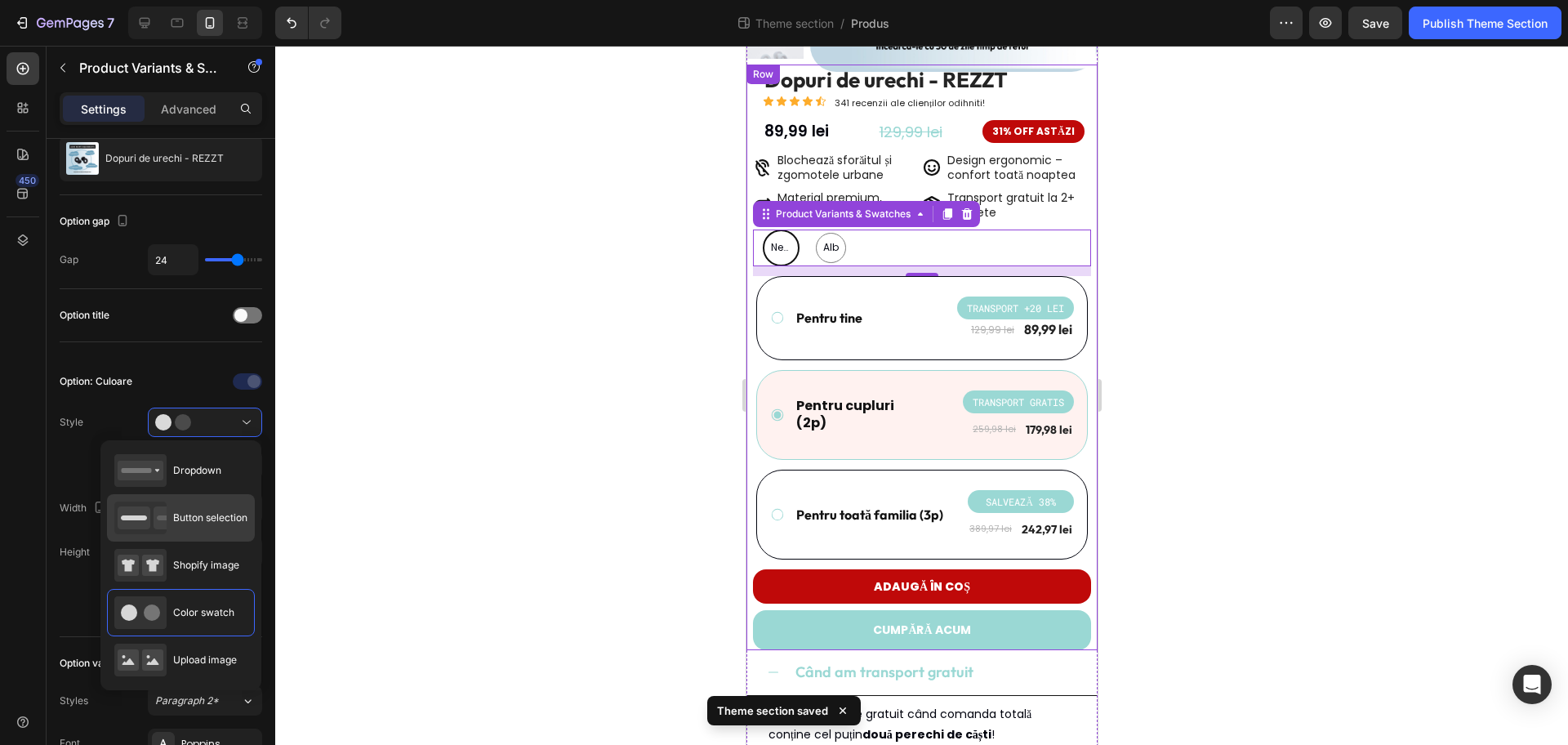
click at [223, 510] on span "Button selection" at bounding box center [210, 517] width 74 height 15
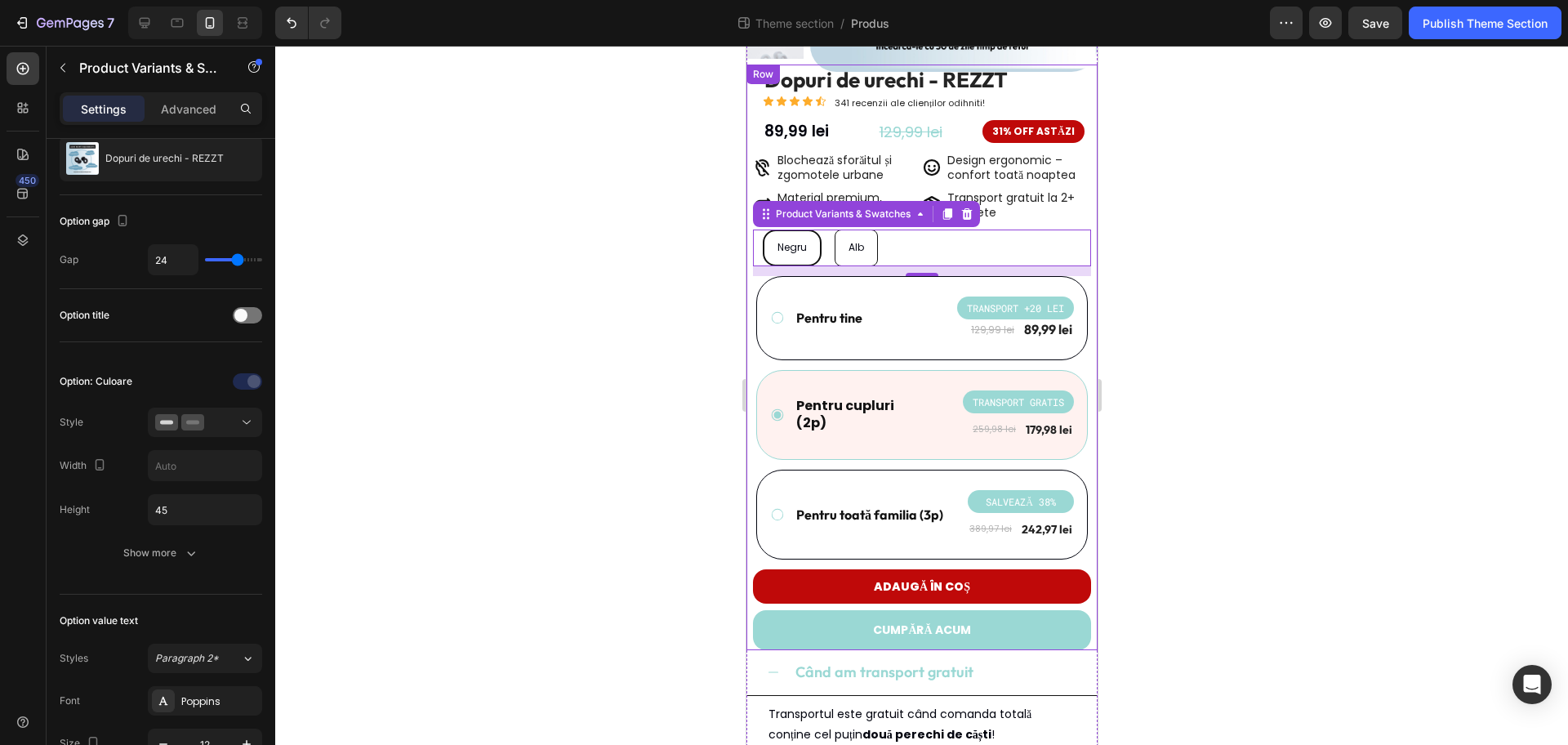
click at [686, 314] on div at bounding box center [922, 395] width 1293 height 699
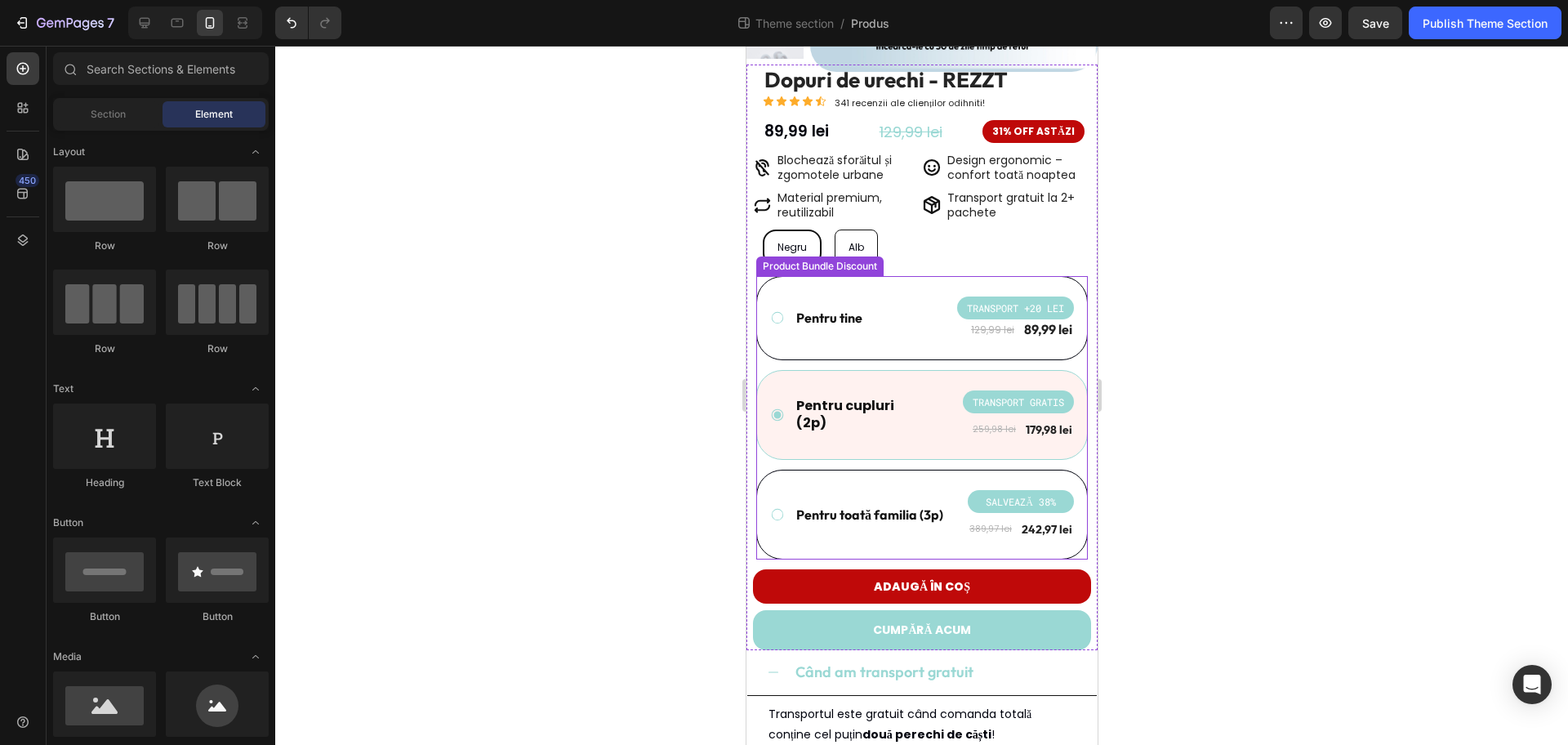
click at [854, 257] on div "Product Bundle Discount" at bounding box center [819, 267] width 128 height 19
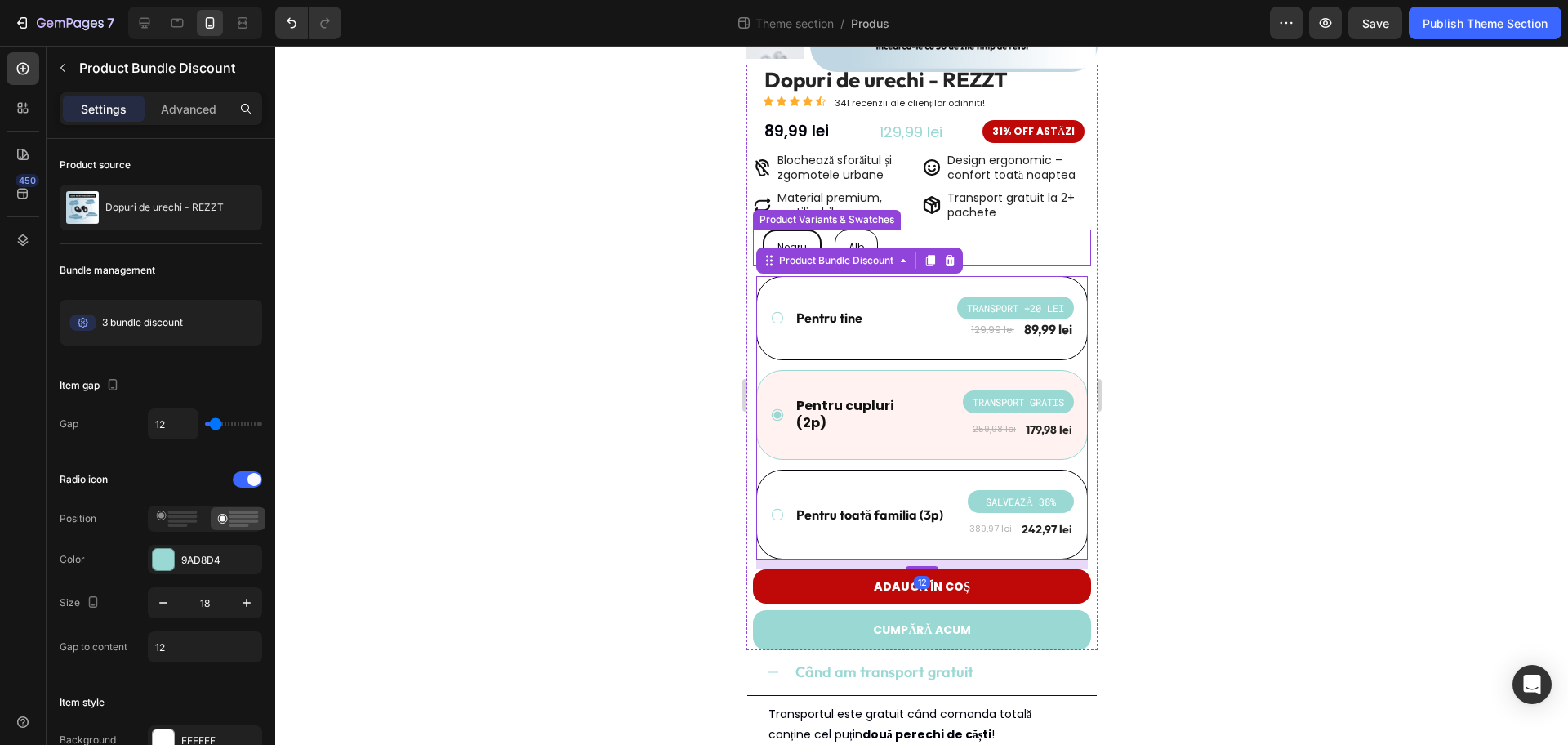
click at [851, 237] on div "Alb" at bounding box center [855, 247] width 42 height 31
click at [834, 229] on input "Alb Alb Alb" at bounding box center [833, 229] width 1 height 1
radio input "true"
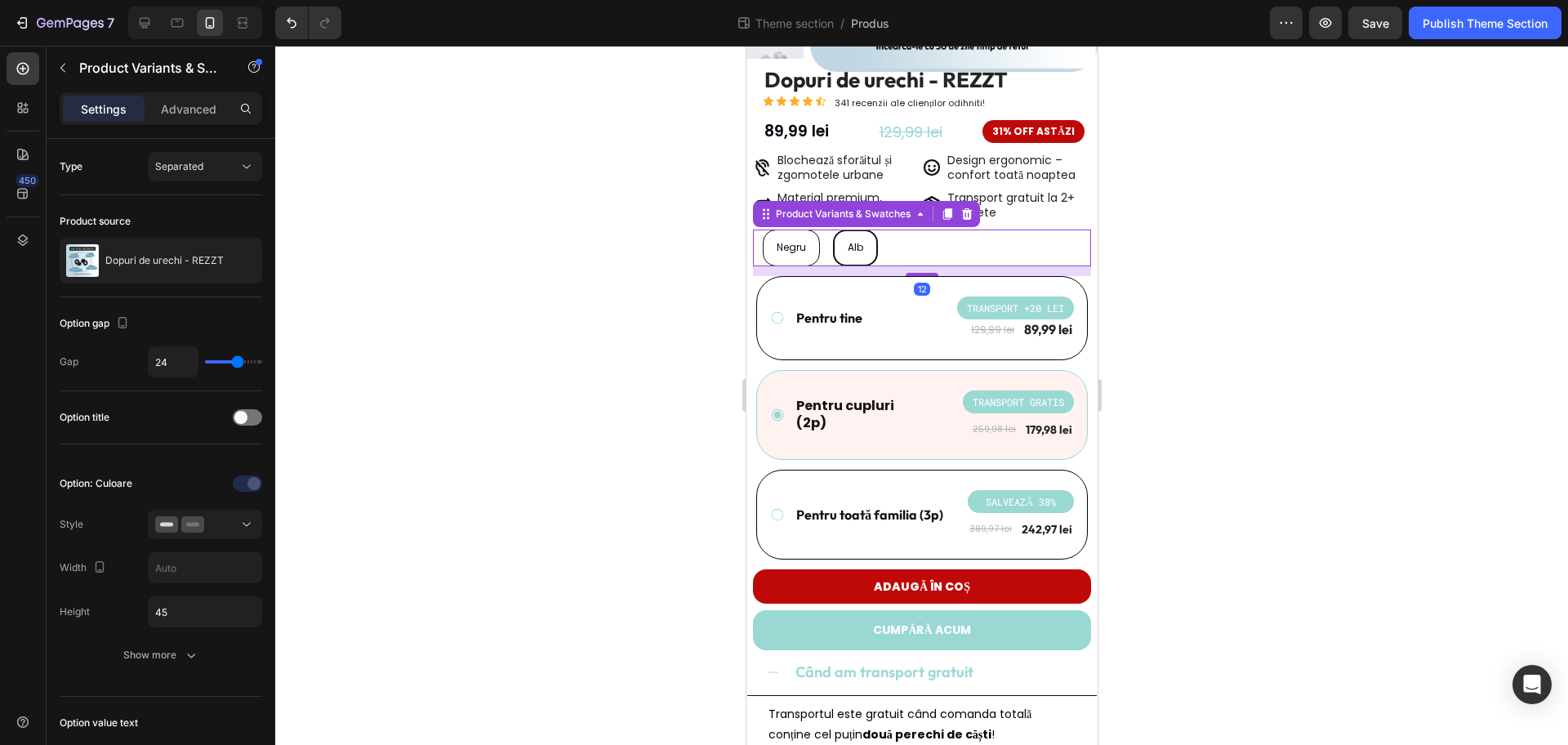
click at [793, 237] on div "Negru" at bounding box center [790, 247] width 56 height 31
click at [762, 229] on input "Negru Negru Negru" at bounding box center [761, 229] width 1 height 1
radio input "true"
click at [1198, 253] on div at bounding box center [922, 395] width 1293 height 699
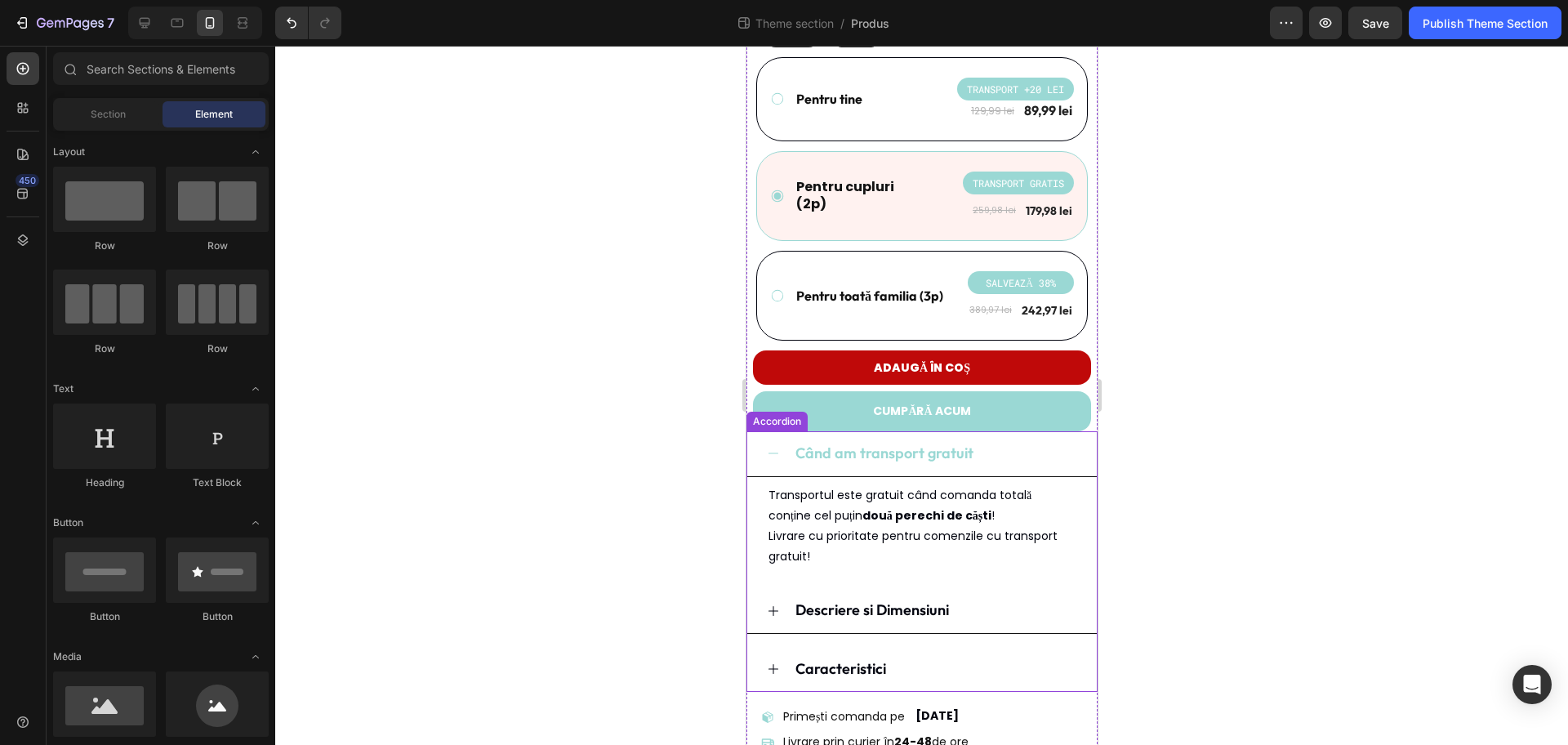
scroll to position [561, 0]
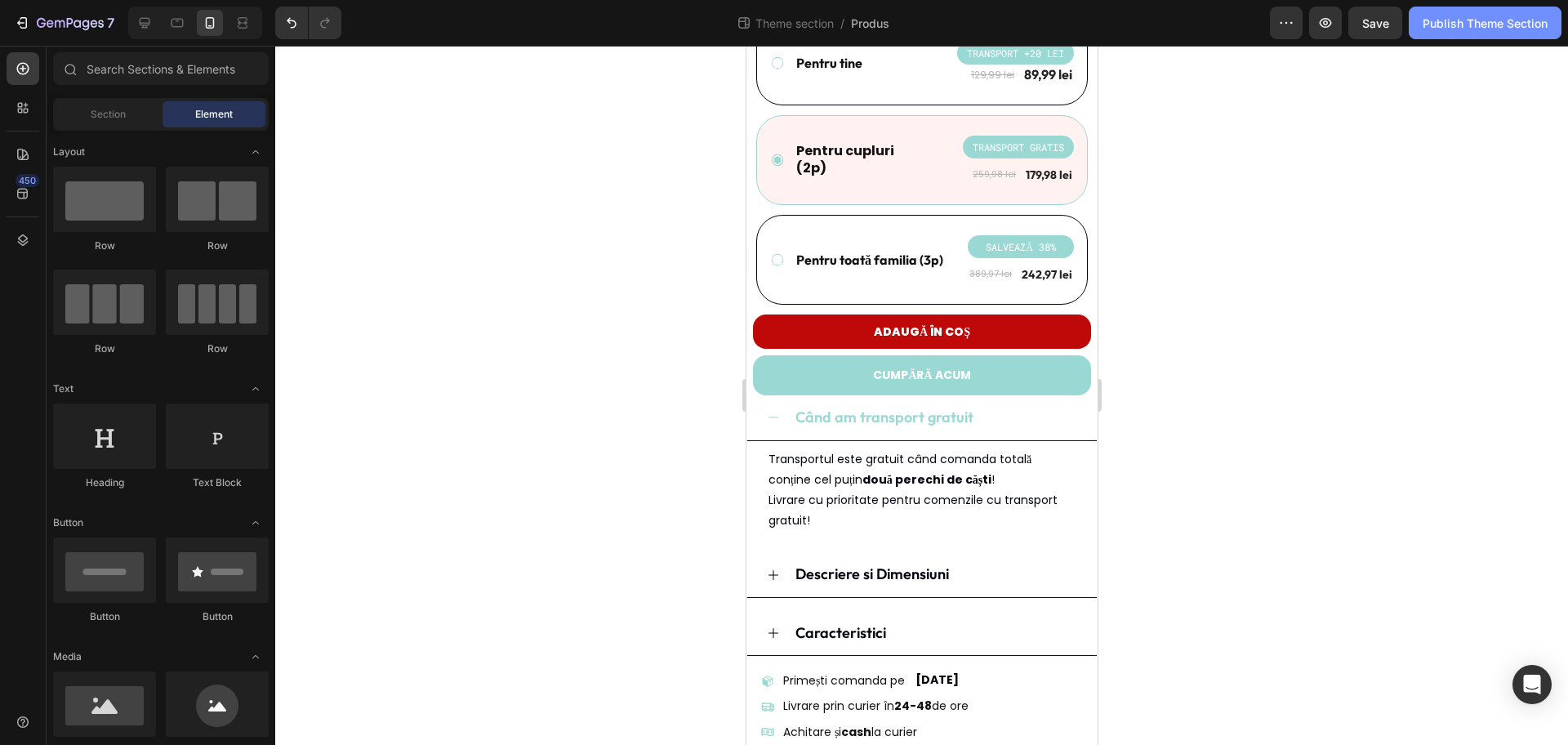
click at [1533, 21] on div "Publish Theme Section" at bounding box center [1485, 23] width 125 height 17
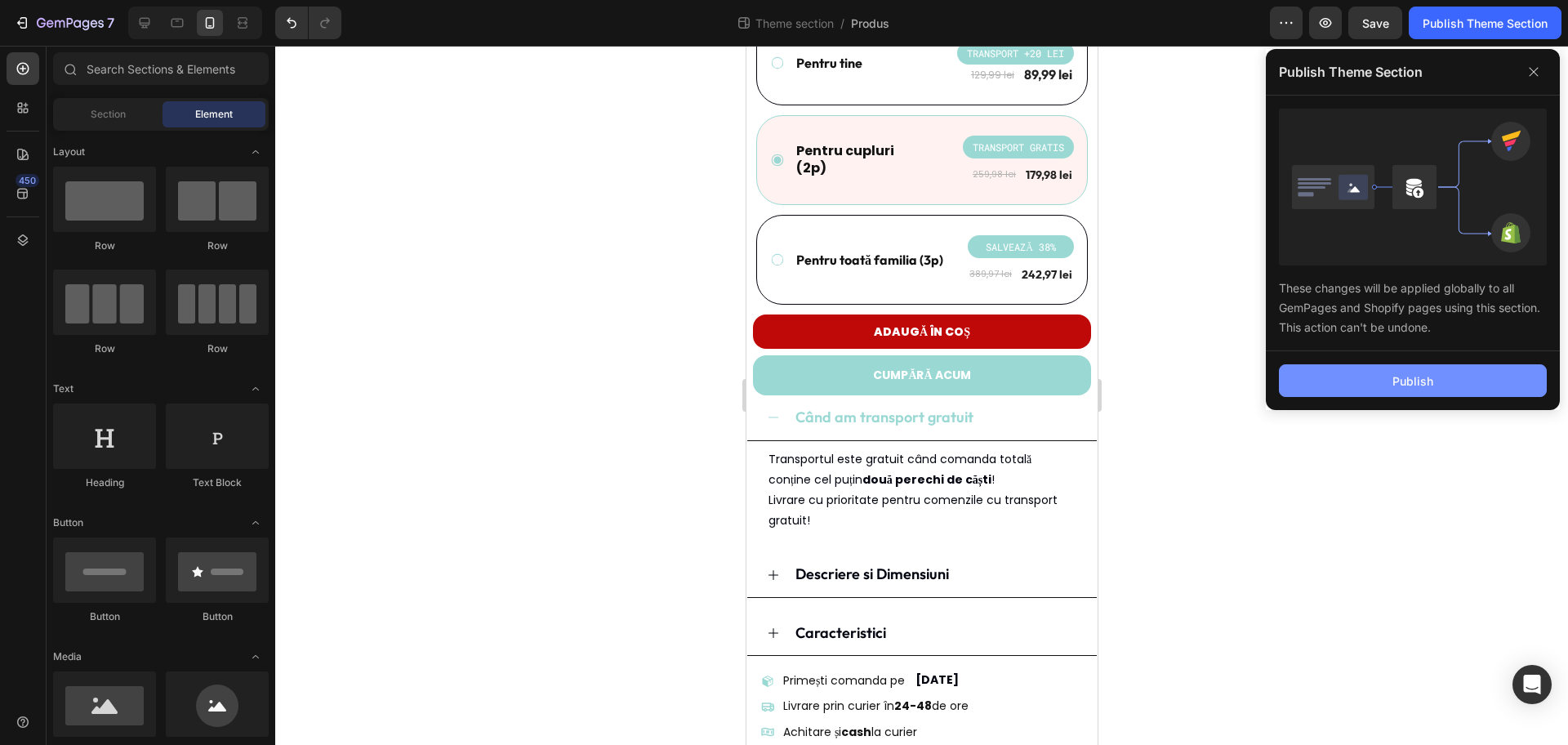
click at [1386, 364] on button "Publish" at bounding box center [1413, 380] width 268 height 33
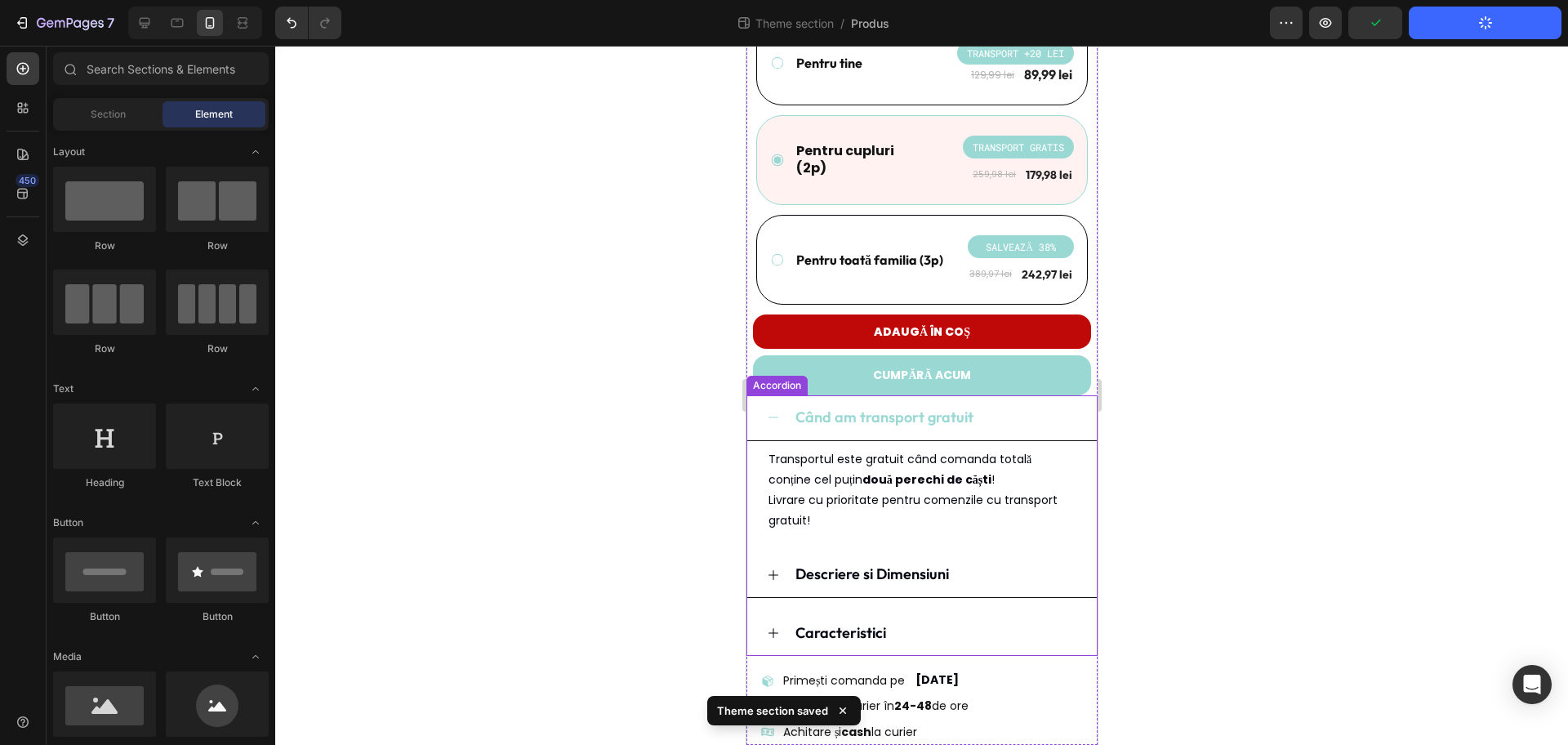
click at [772, 421] on icon at bounding box center [772, 417] width 13 height 13
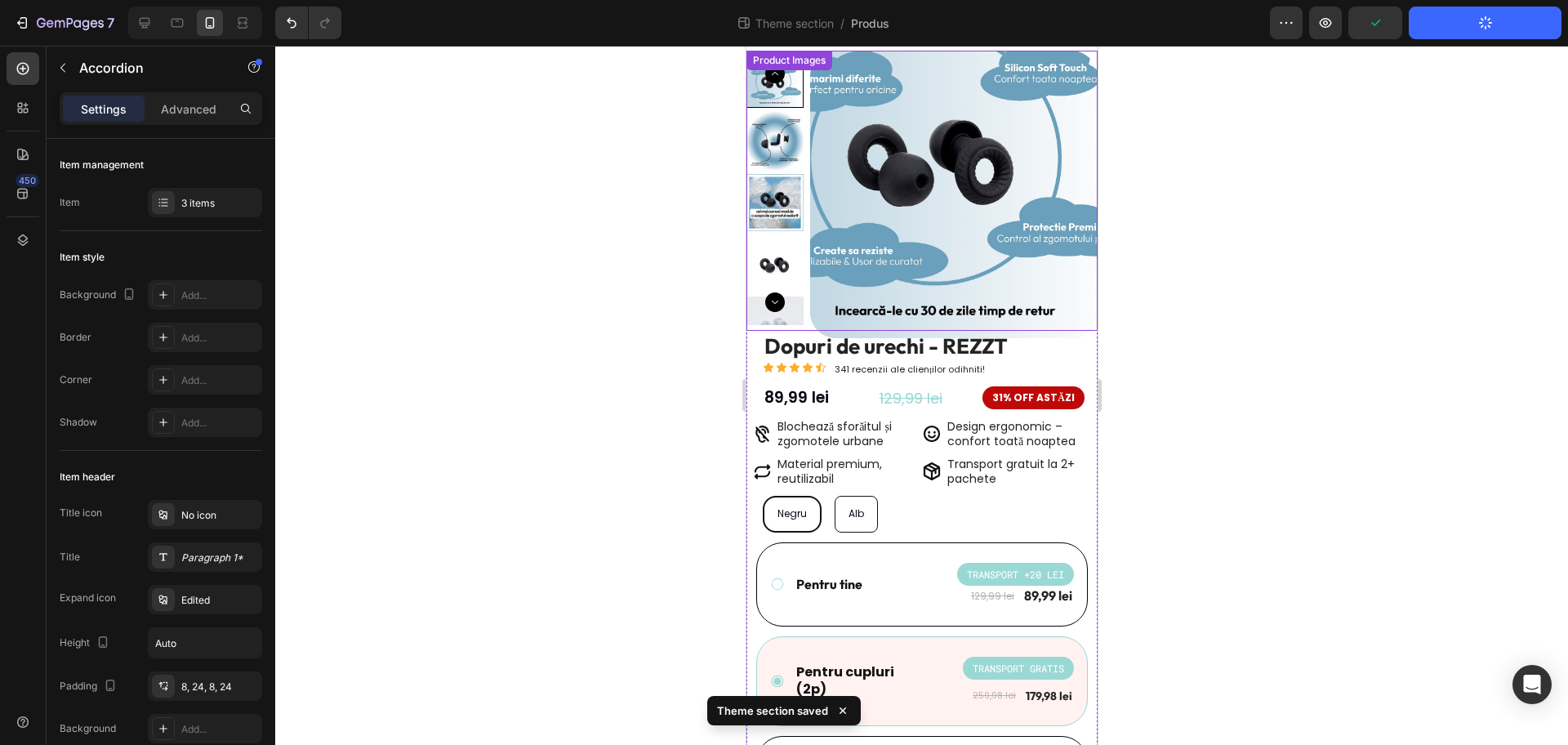
scroll to position [0, 0]
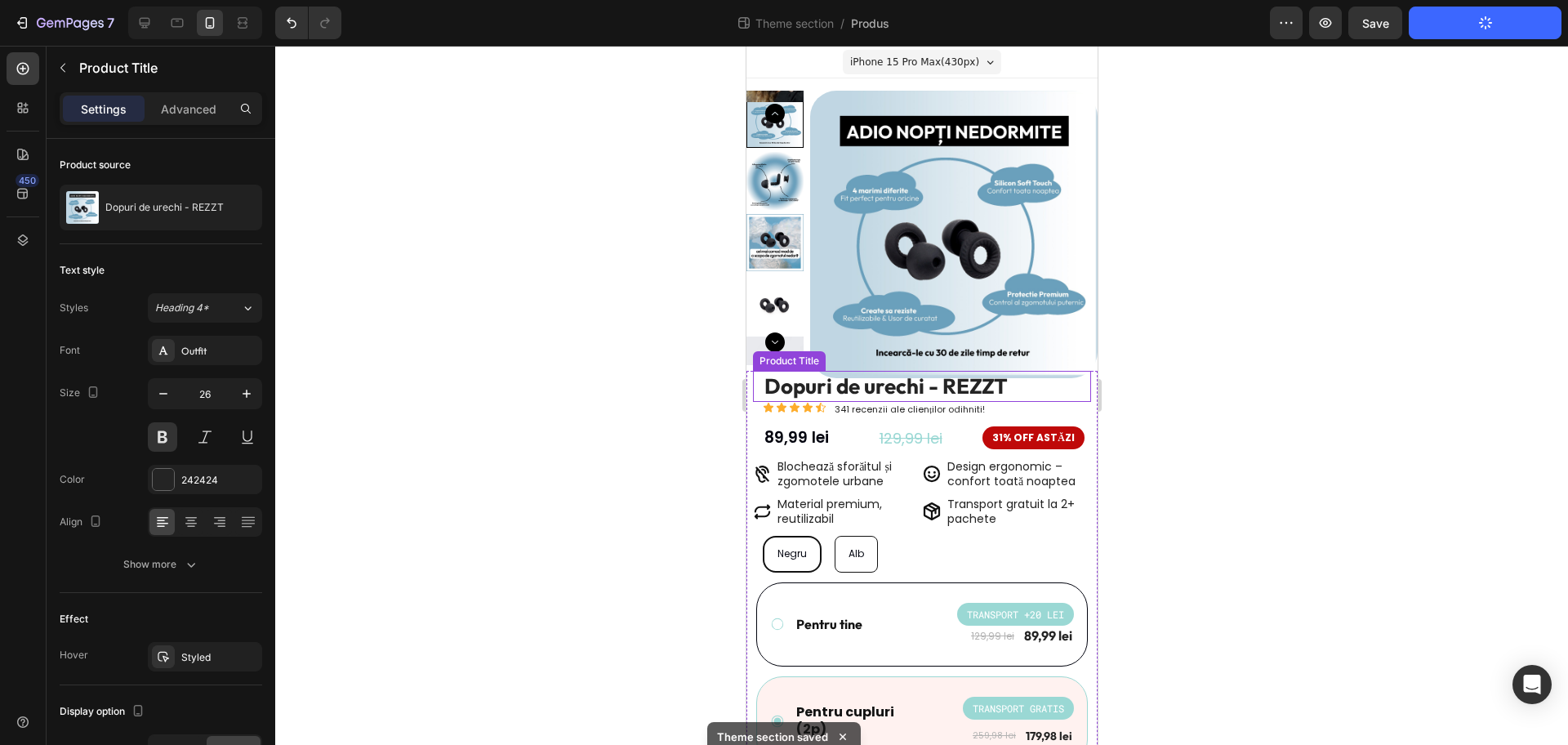
click at [965, 380] on h1 "Dopuri de urechi - REZZT" at bounding box center [926, 386] width 329 height 31
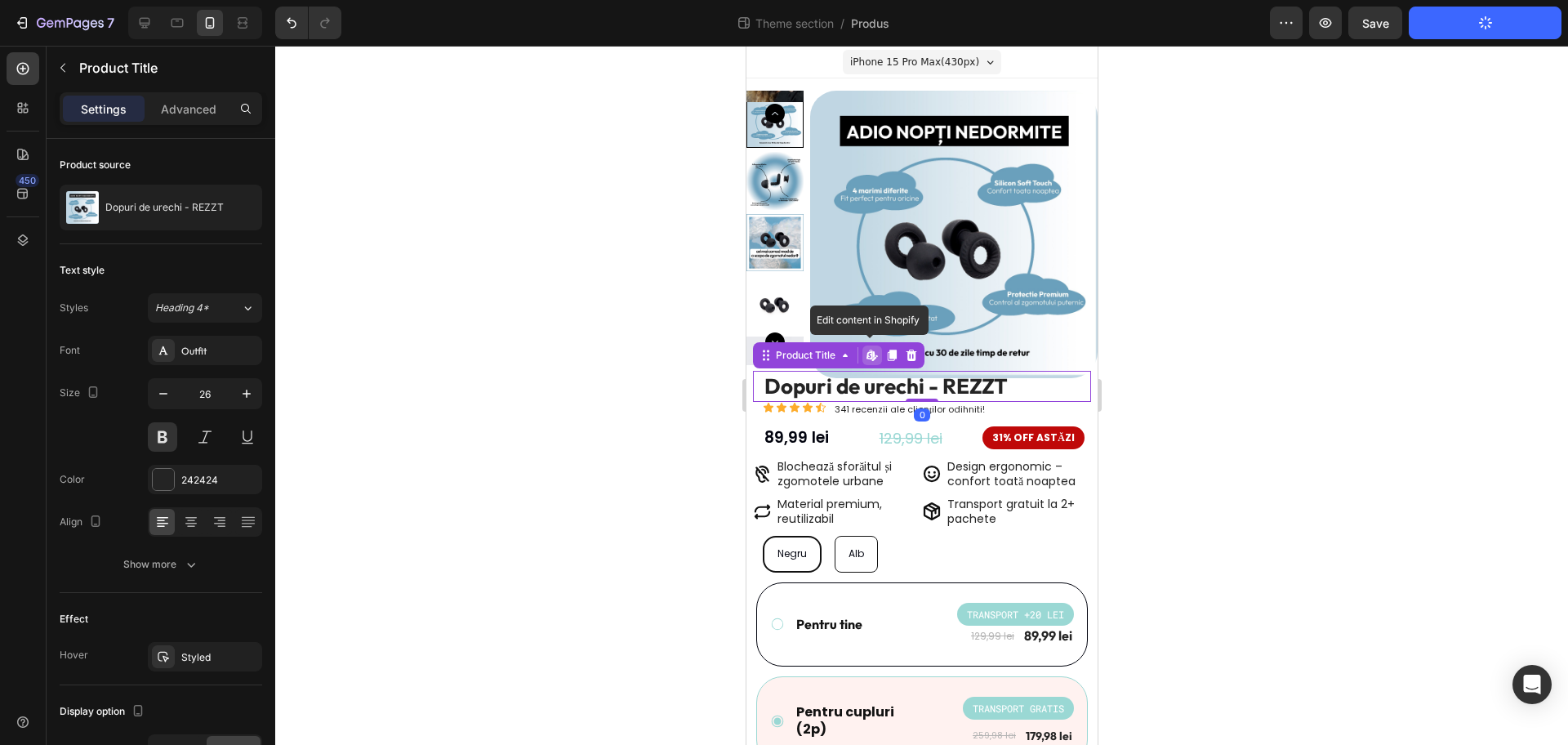
click at [972, 389] on h1 "Dopuri de urechi - REZZT" at bounding box center [926, 386] width 329 height 31
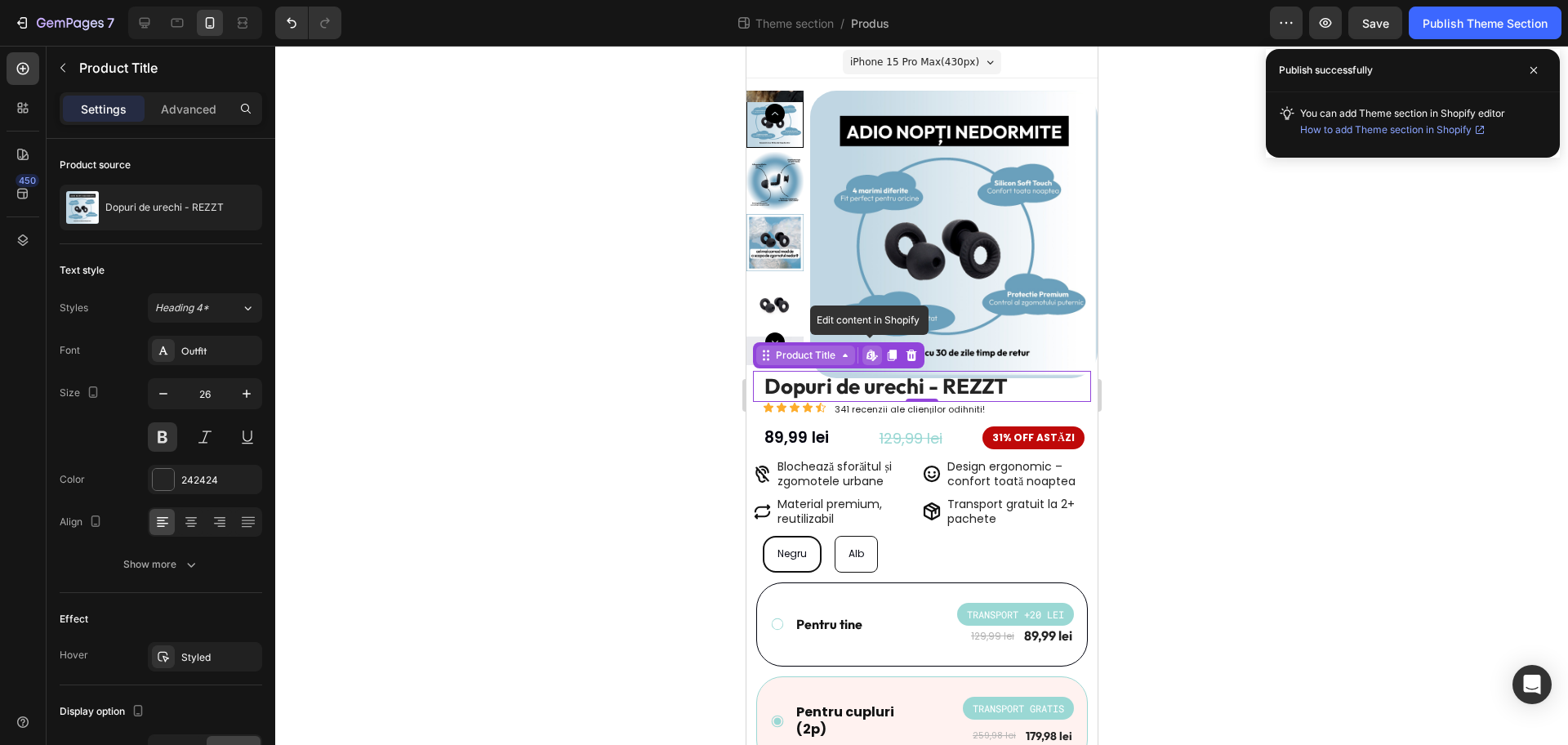
click at [845, 360] on icon at bounding box center [844, 355] width 13 height 13
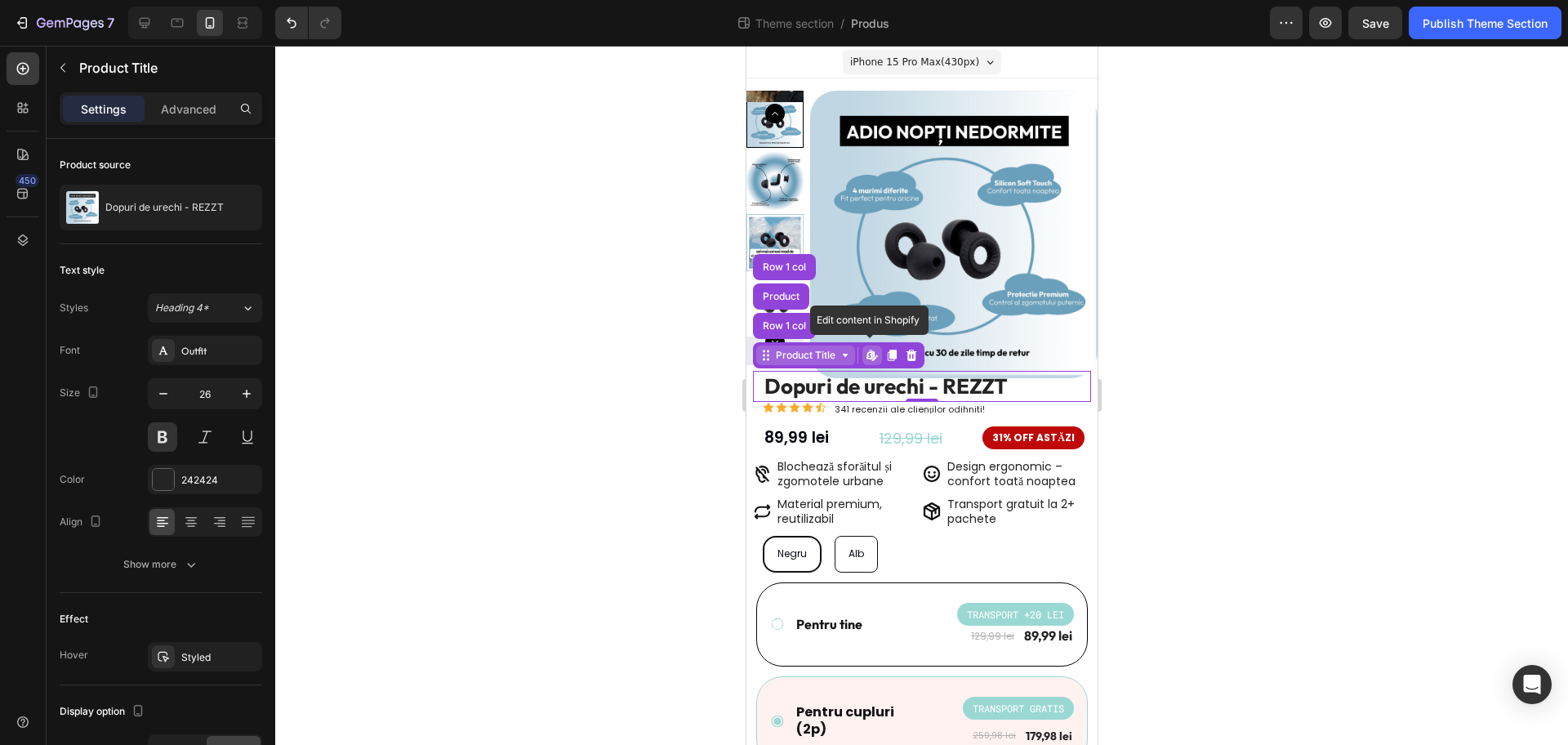
click at [839, 361] on icon at bounding box center [844, 355] width 13 height 13
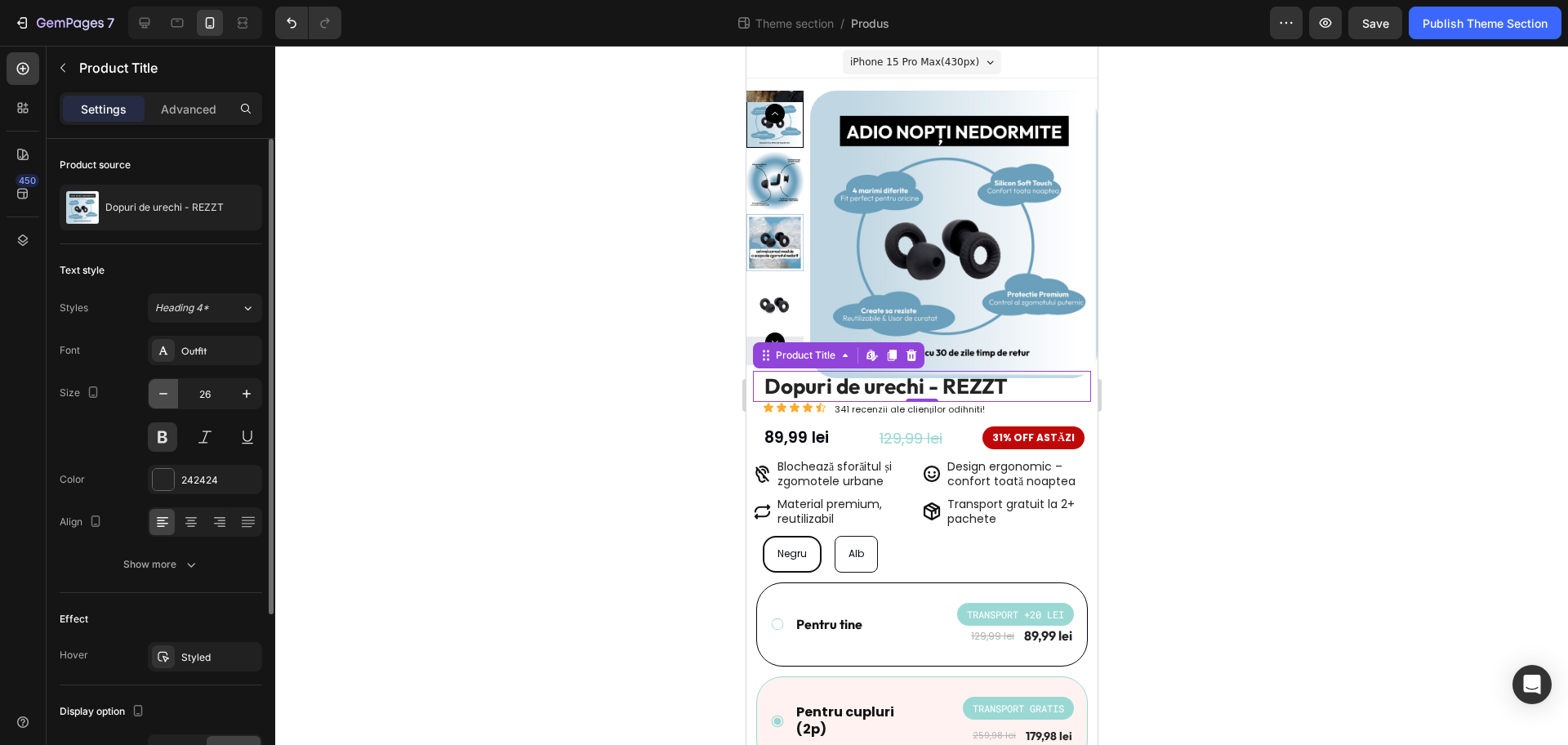
click at [162, 401] on icon "button" at bounding box center [163, 393] width 16 height 16
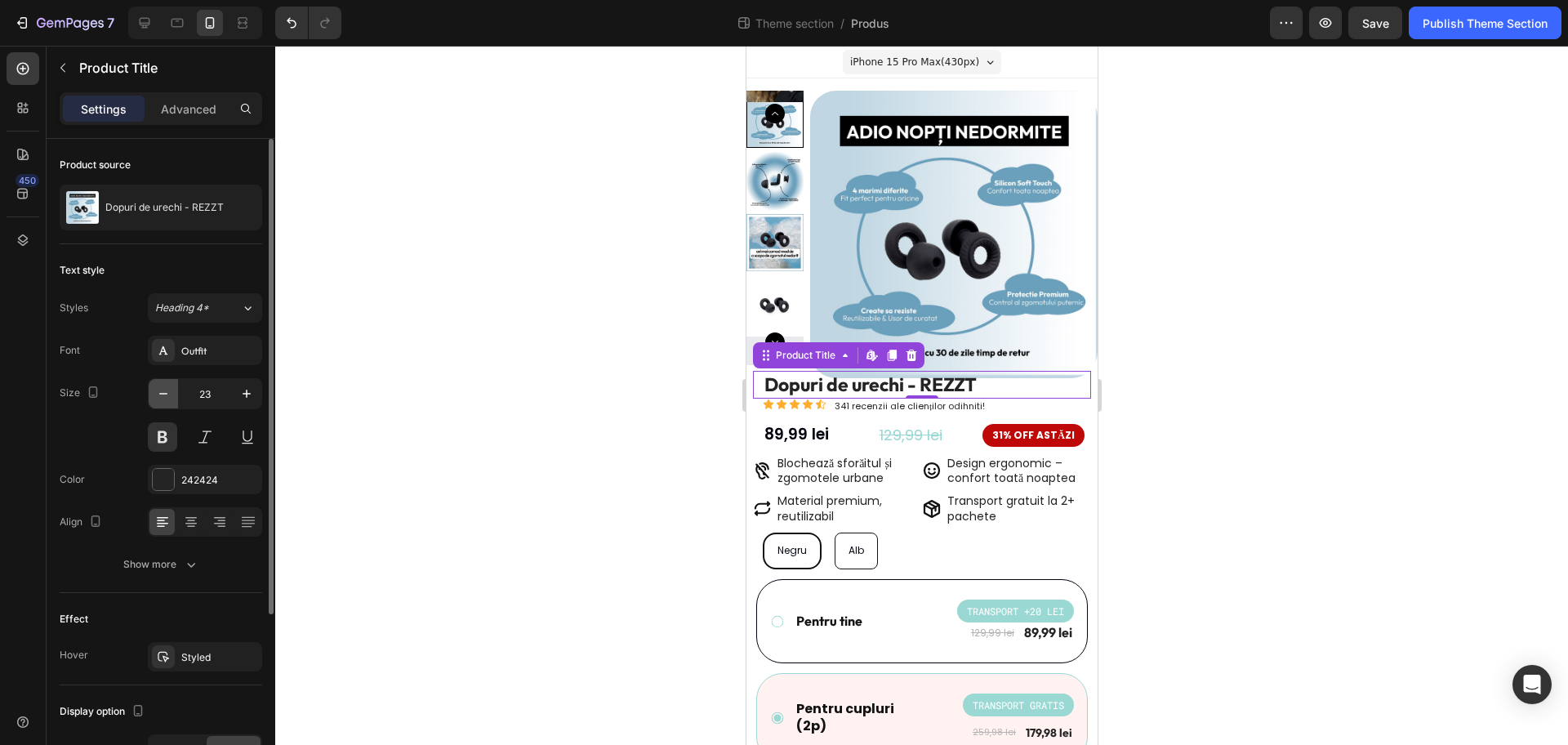
click at [162, 401] on icon "button" at bounding box center [163, 393] width 16 height 16
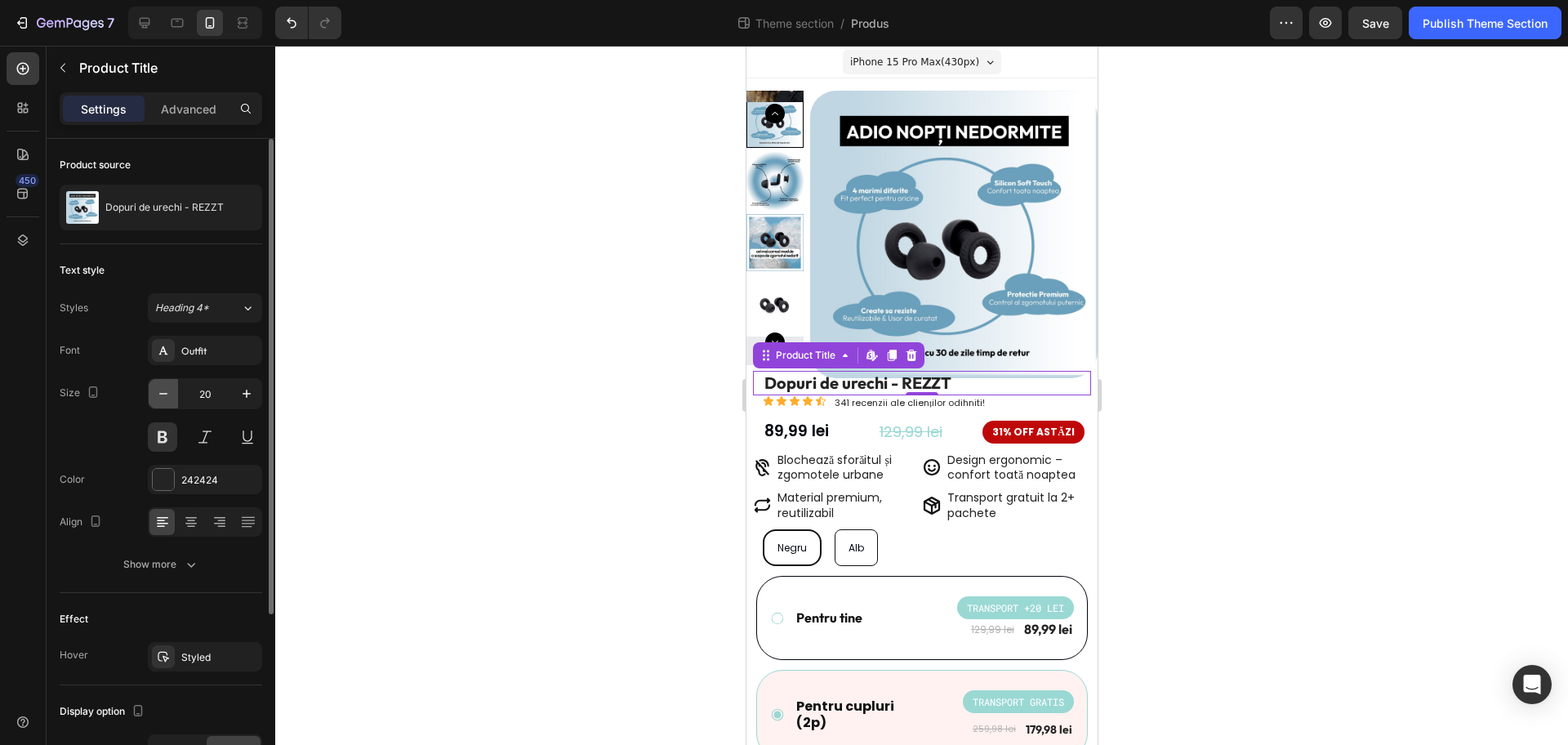
click at [162, 401] on icon "button" at bounding box center [163, 393] width 16 height 16
type input "19"
click at [920, 383] on h1 "Dopuri de urechi - REZZT" at bounding box center [926, 383] width 329 height 24
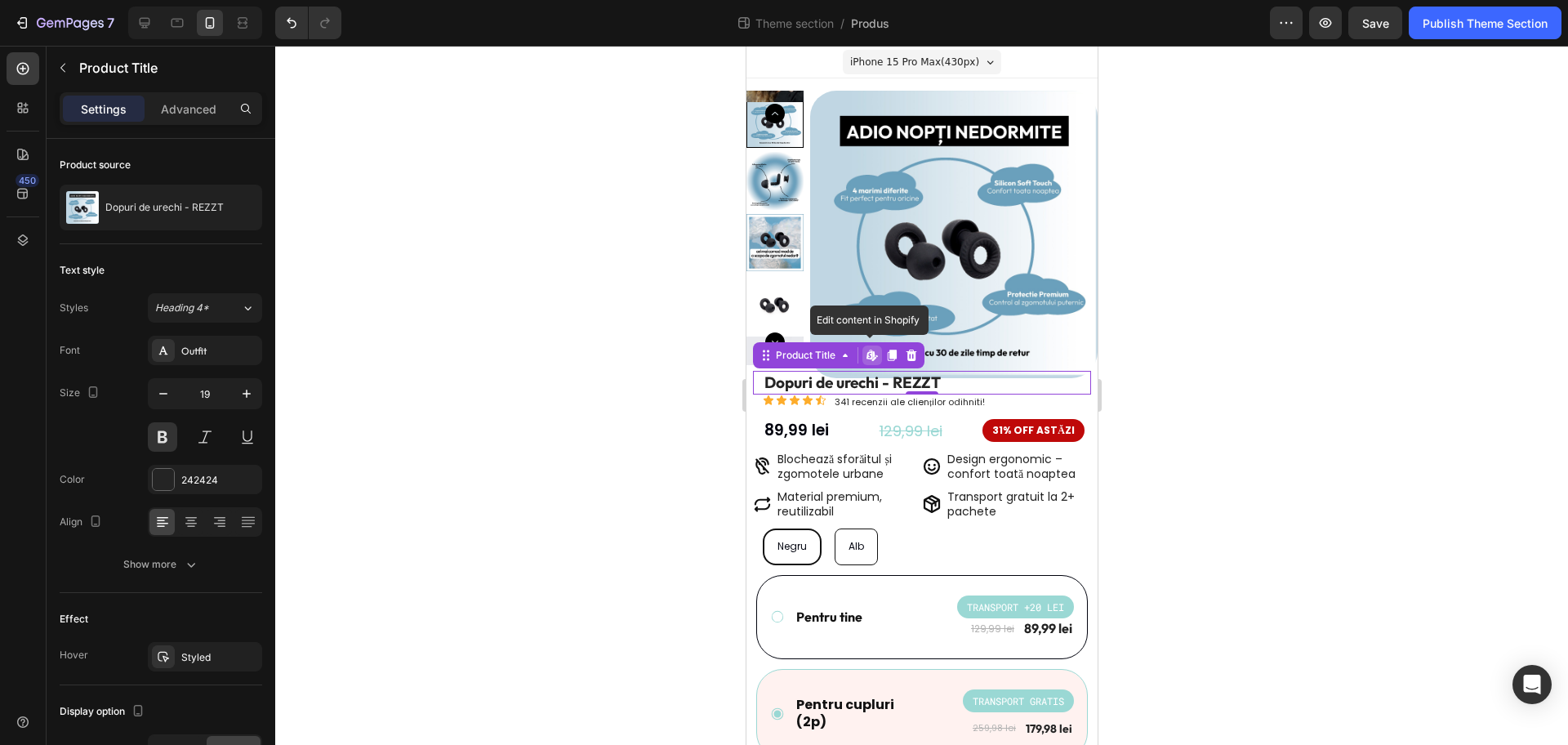
click at [964, 380] on h1 "Dopuri de urechi - REZZT" at bounding box center [926, 383] width 329 height 24
click at [906, 358] on icon at bounding box center [912, 355] width 11 height 12
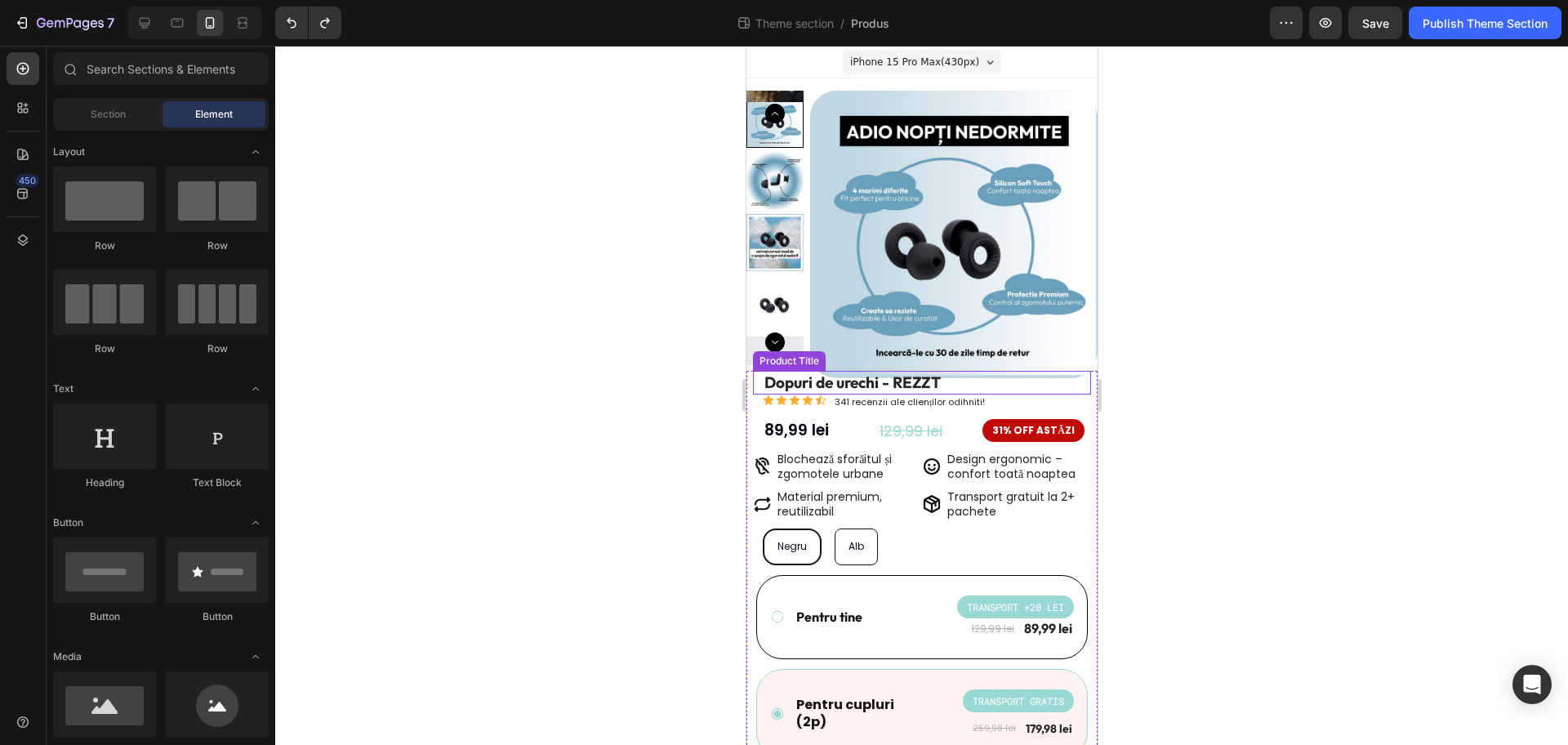
click at [864, 377] on h1 "Dopuri de urechi - REZZT" at bounding box center [926, 383] width 329 height 24
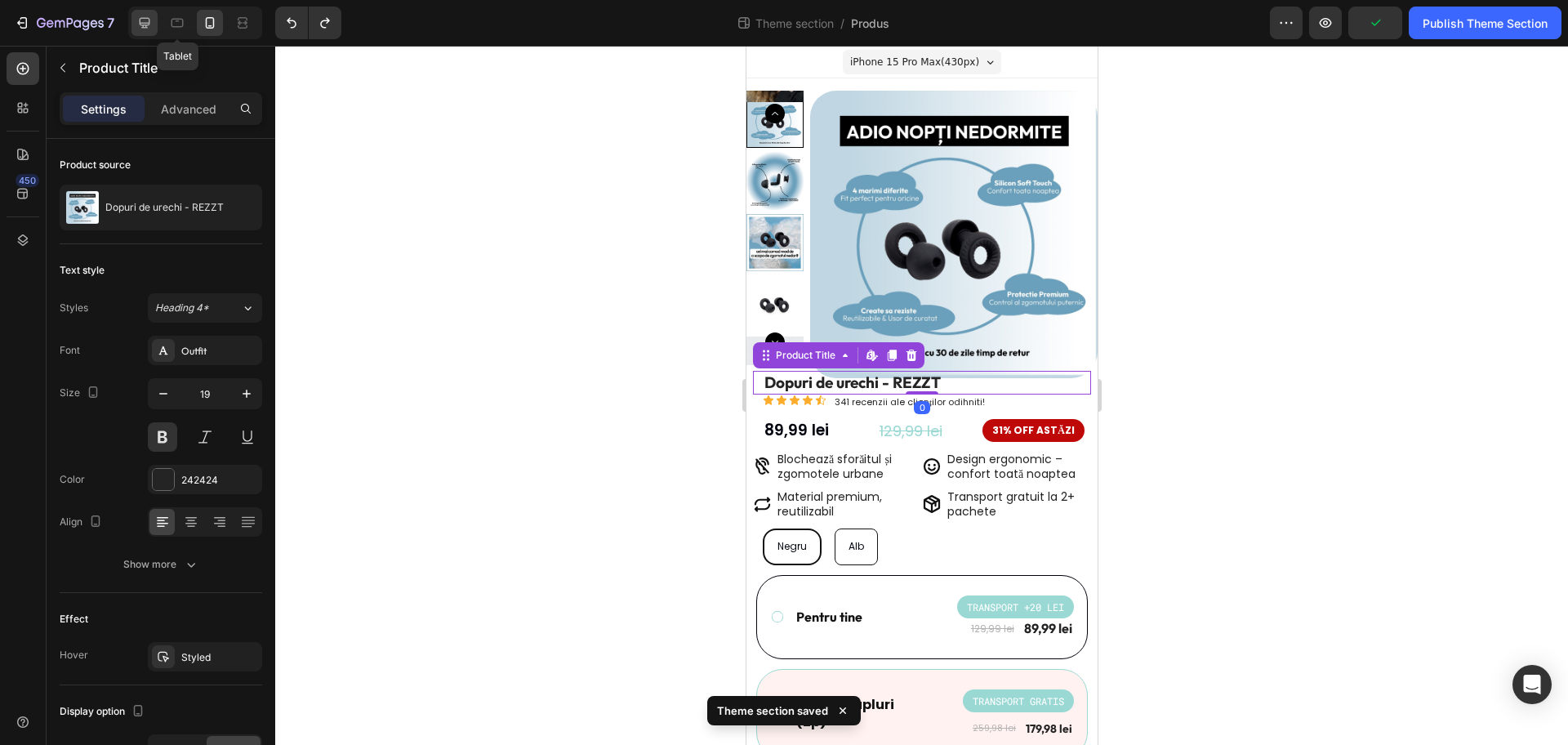
click at [148, 22] on icon at bounding box center [144, 23] width 16 height 16
type input "32"
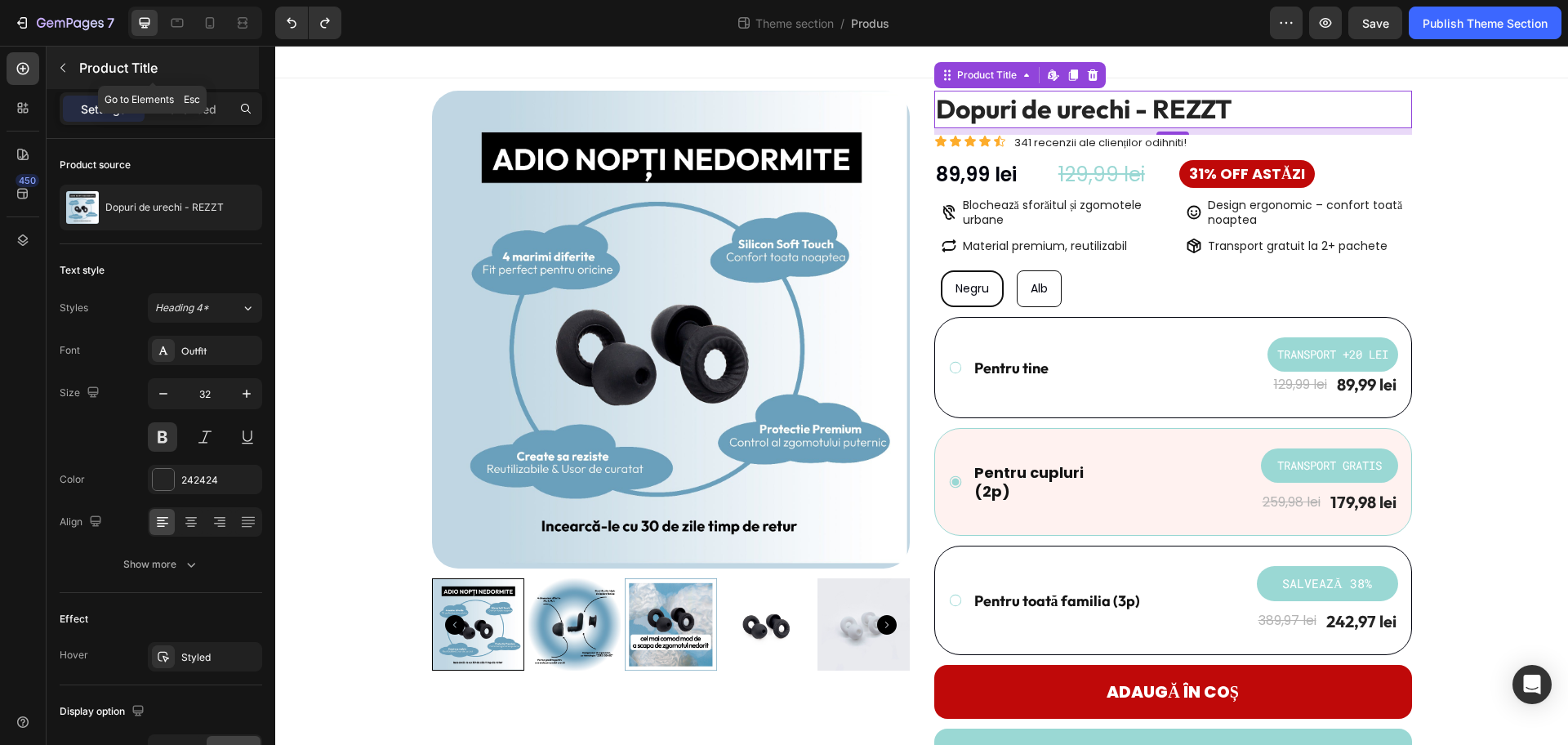
click at [68, 67] on icon "button" at bounding box center [63, 67] width 13 height 13
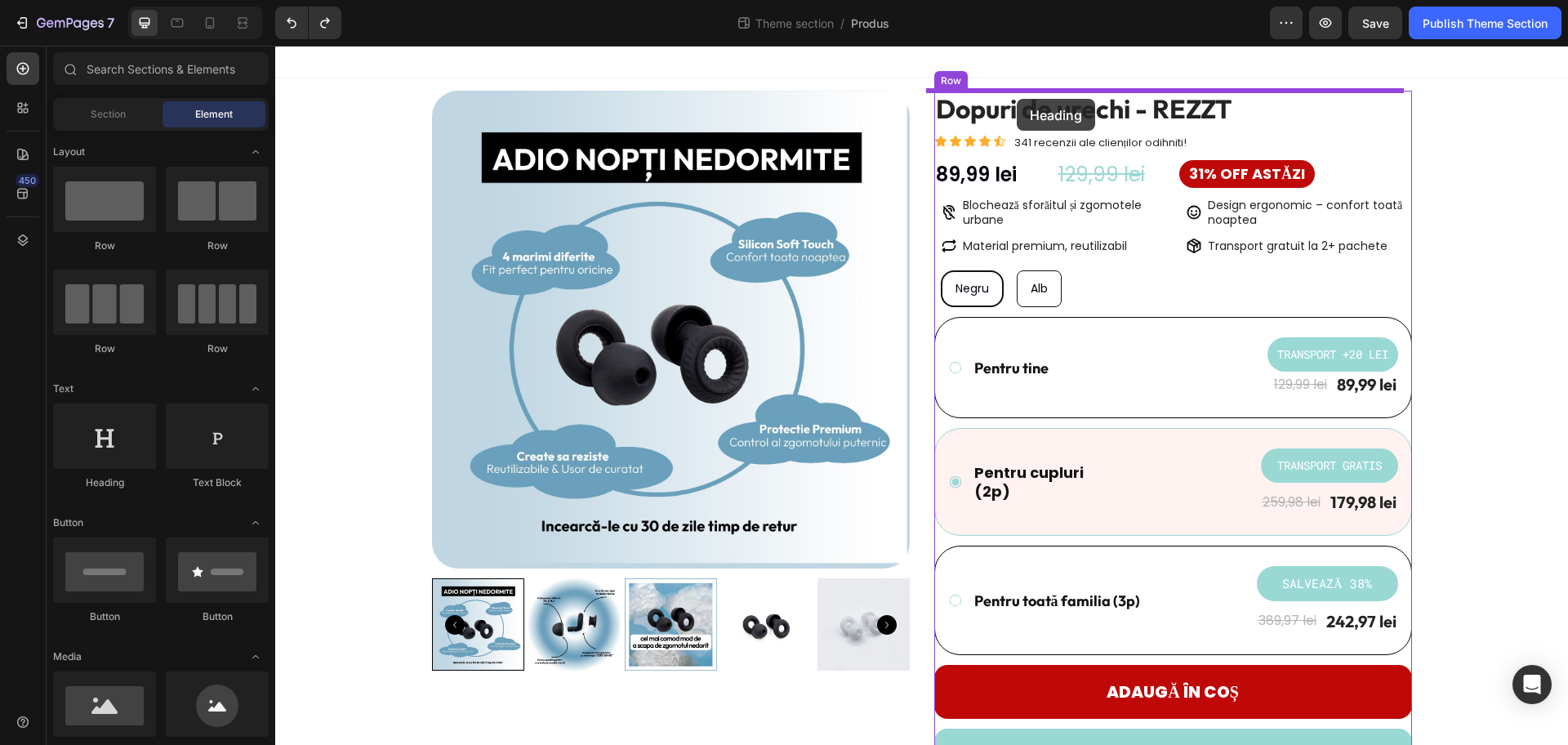
drag, startPoint x: 431, startPoint y: 471, endPoint x: 1017, endPoint y: 99, distance: 694.1
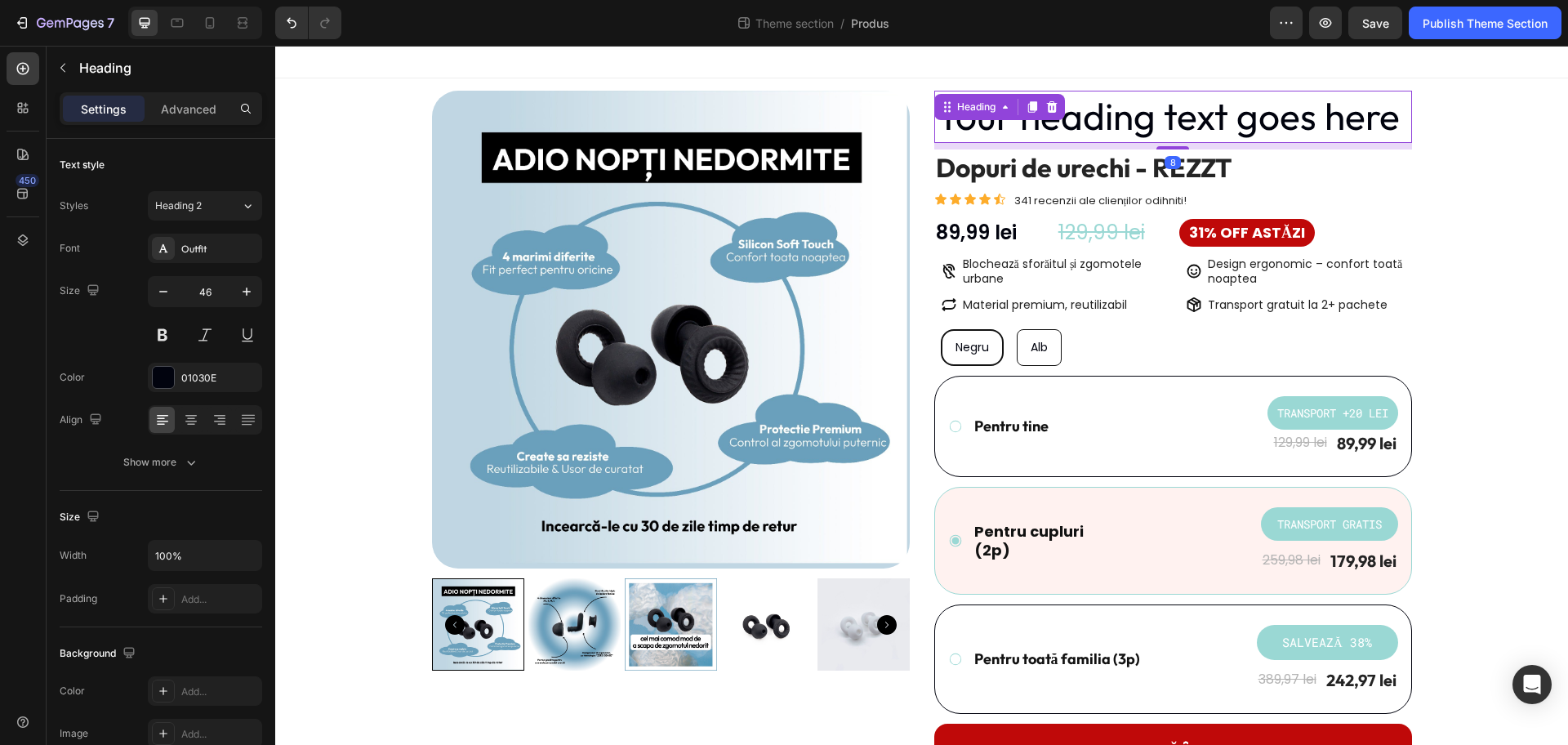
click at [1135, 116] on h2 "Your heading text goes here" at bounding box center [1173, 116] width 477 height 52
click at [1135, 116] on p "Your heading text goes here" at bounding box center [1174, 116] width 475 height 49
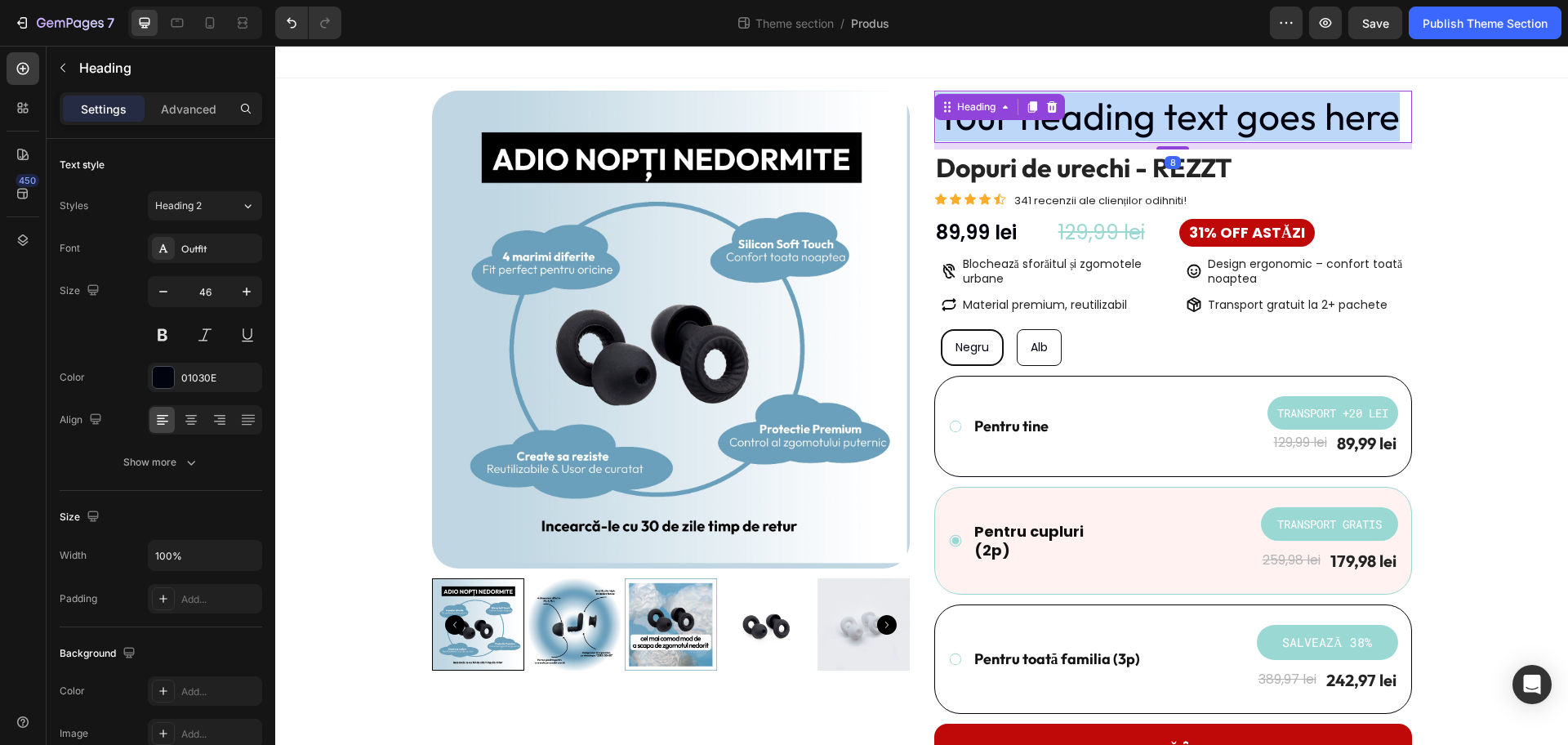
click at [1135, 116] on p "Your heading text goes here" at bounding box center [1174, 116] width 475 height 49
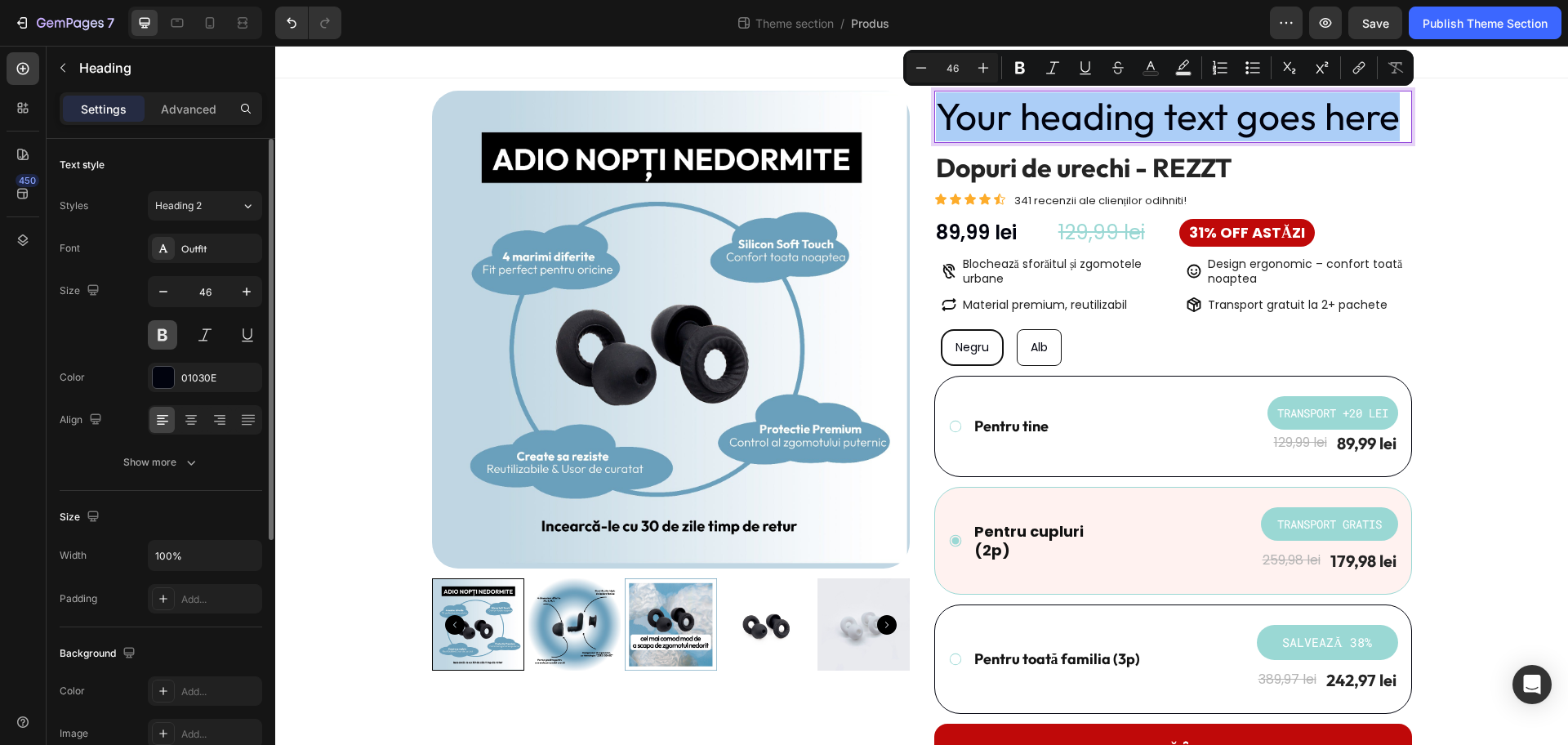
click at [173, 336] on button at bounding box center [162, 334] width 29 height 29
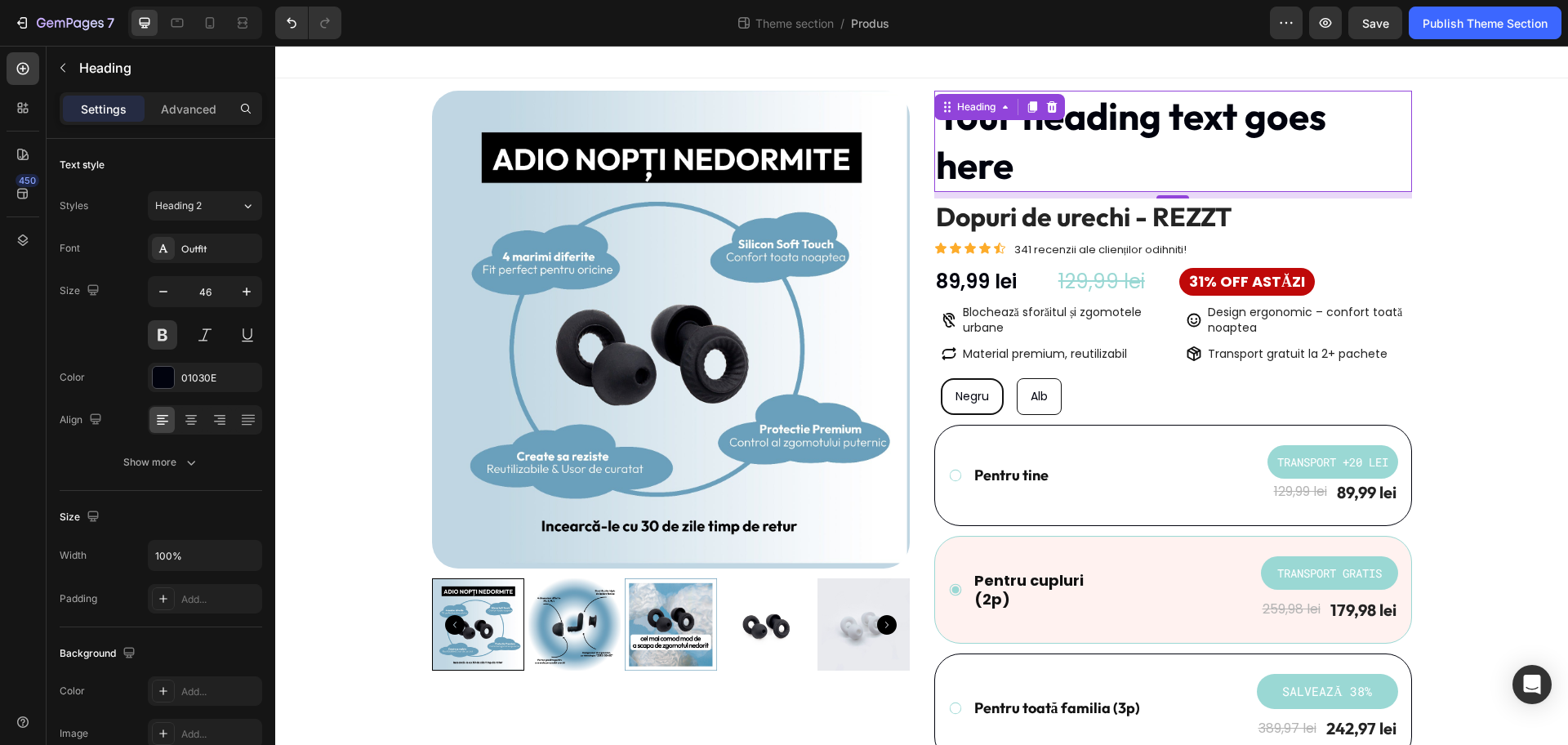
click at [1084, 163] on p "Your heading text goes here" at bounding box center [1174, 141] width 475 height 98
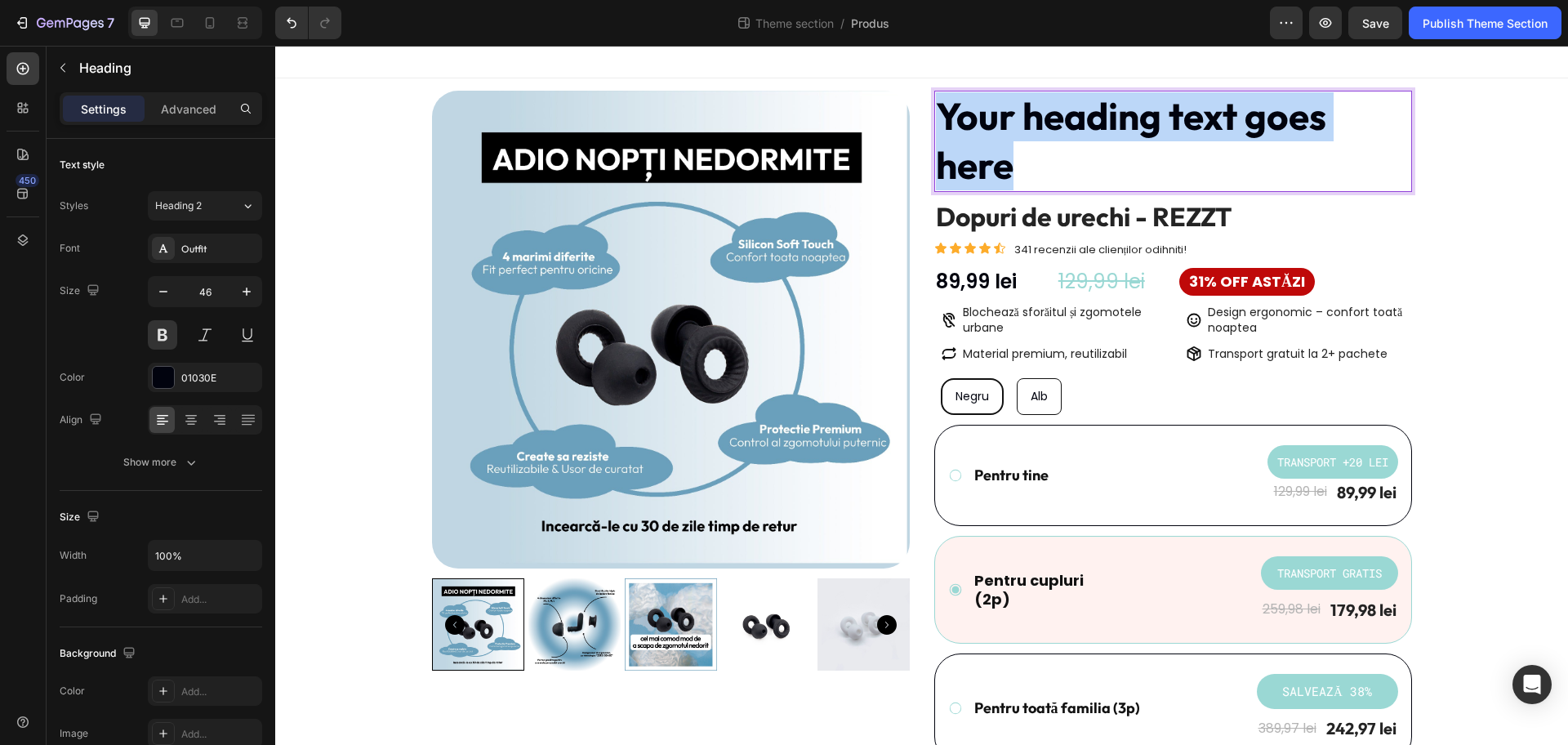
click at [1084, 163] on p "Your heading text goes here" at bounding box center [1174, 141] width 475 height 98
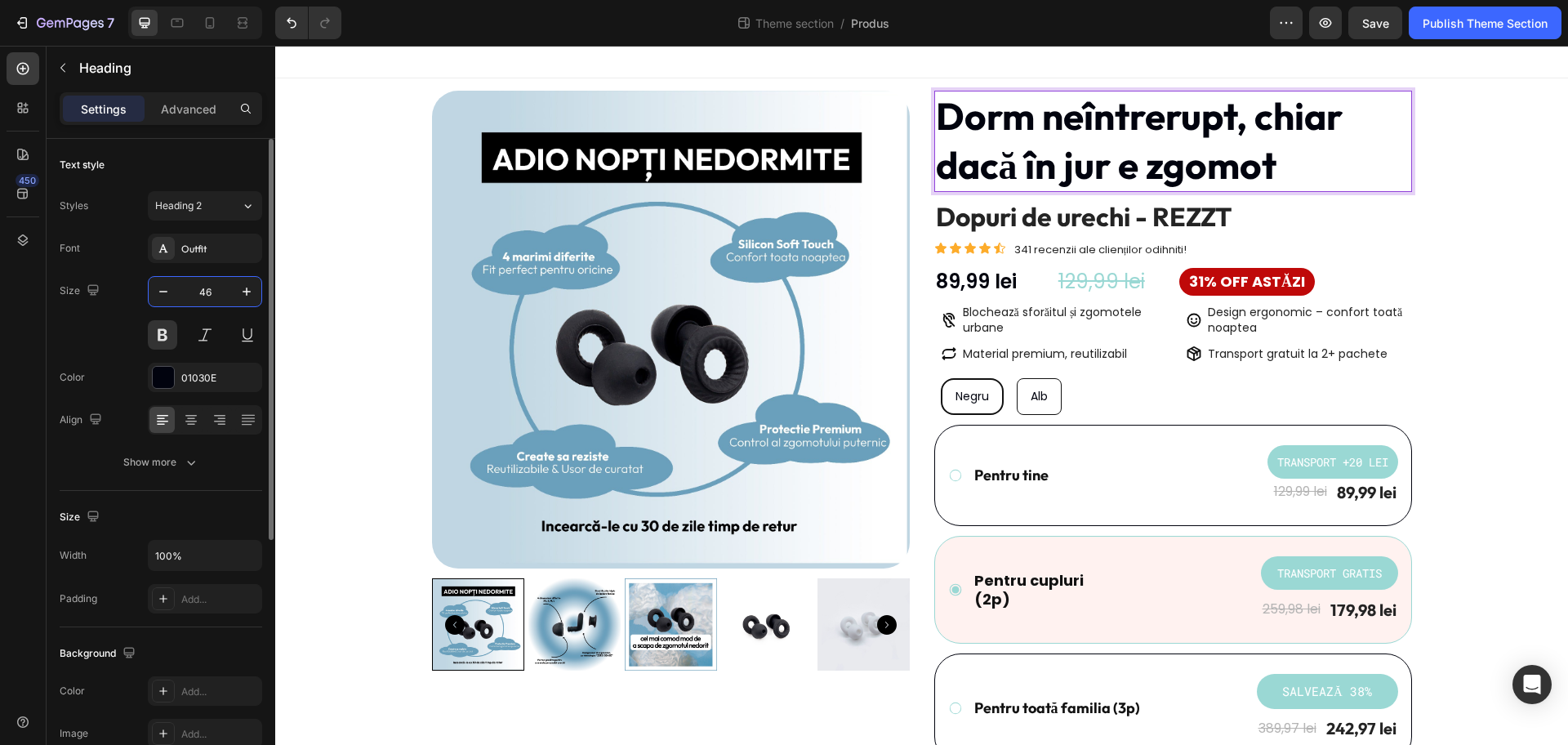
click at [218, 298] on input "46" at bounding box center [205, 291] width 54 height 29
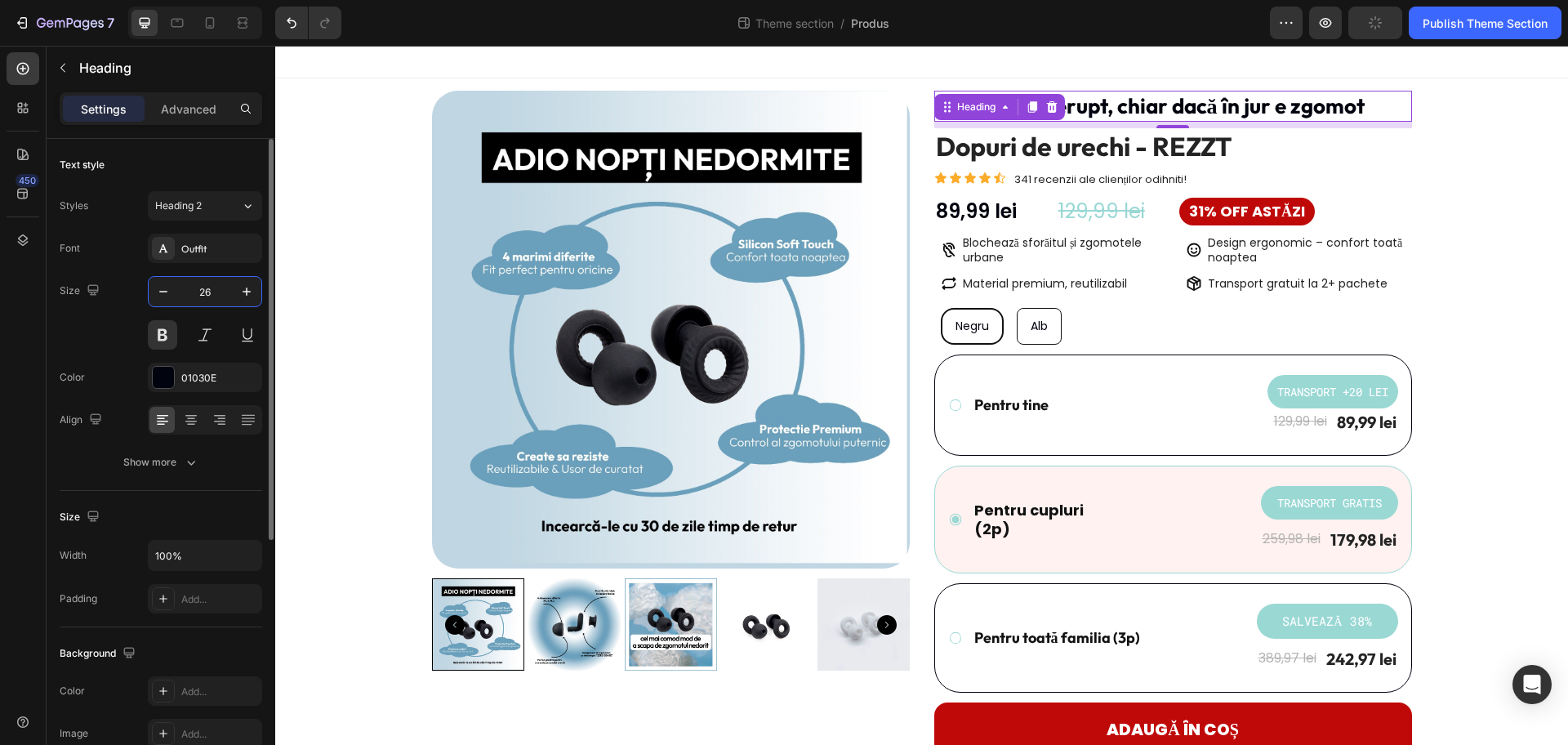
type input "2"
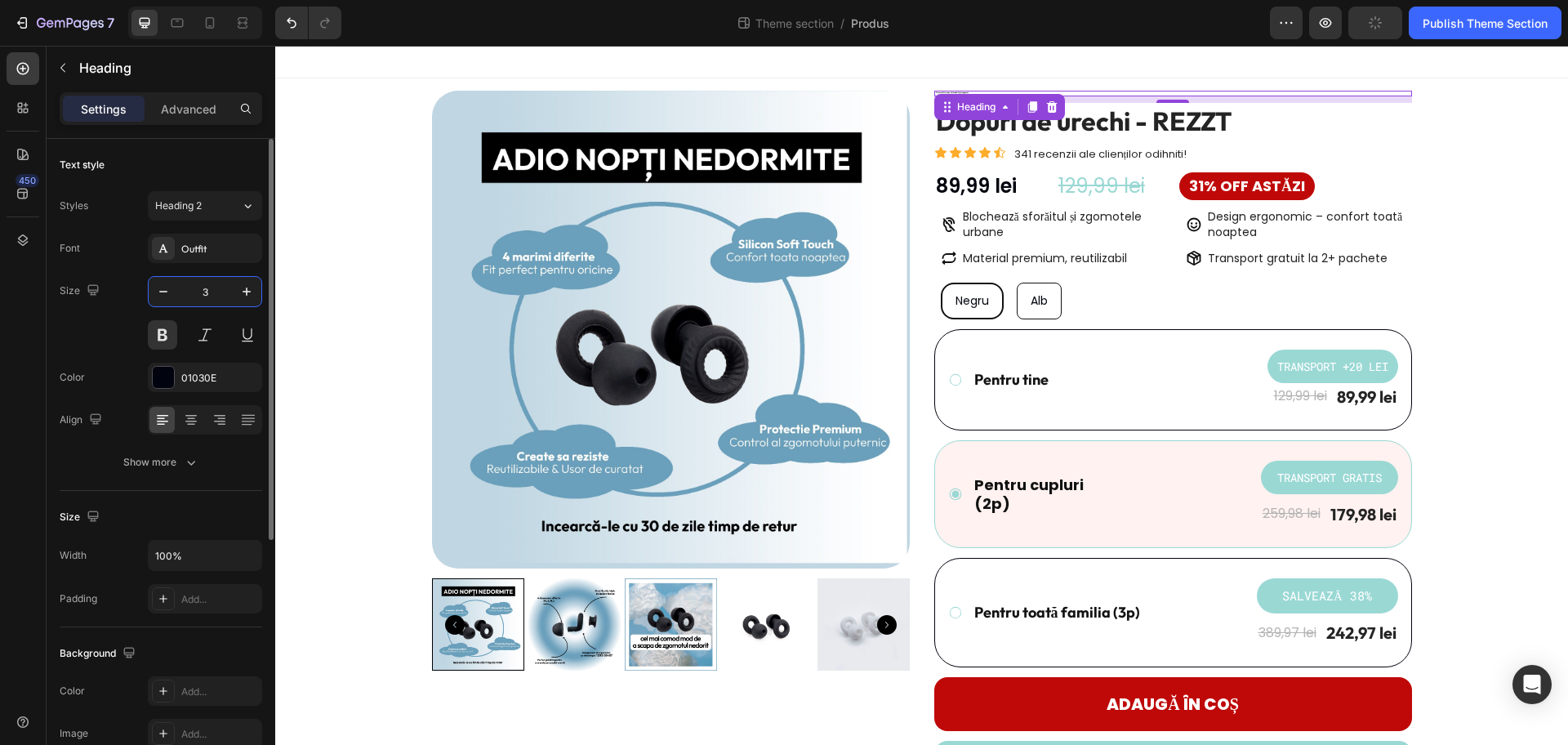
type input "30"
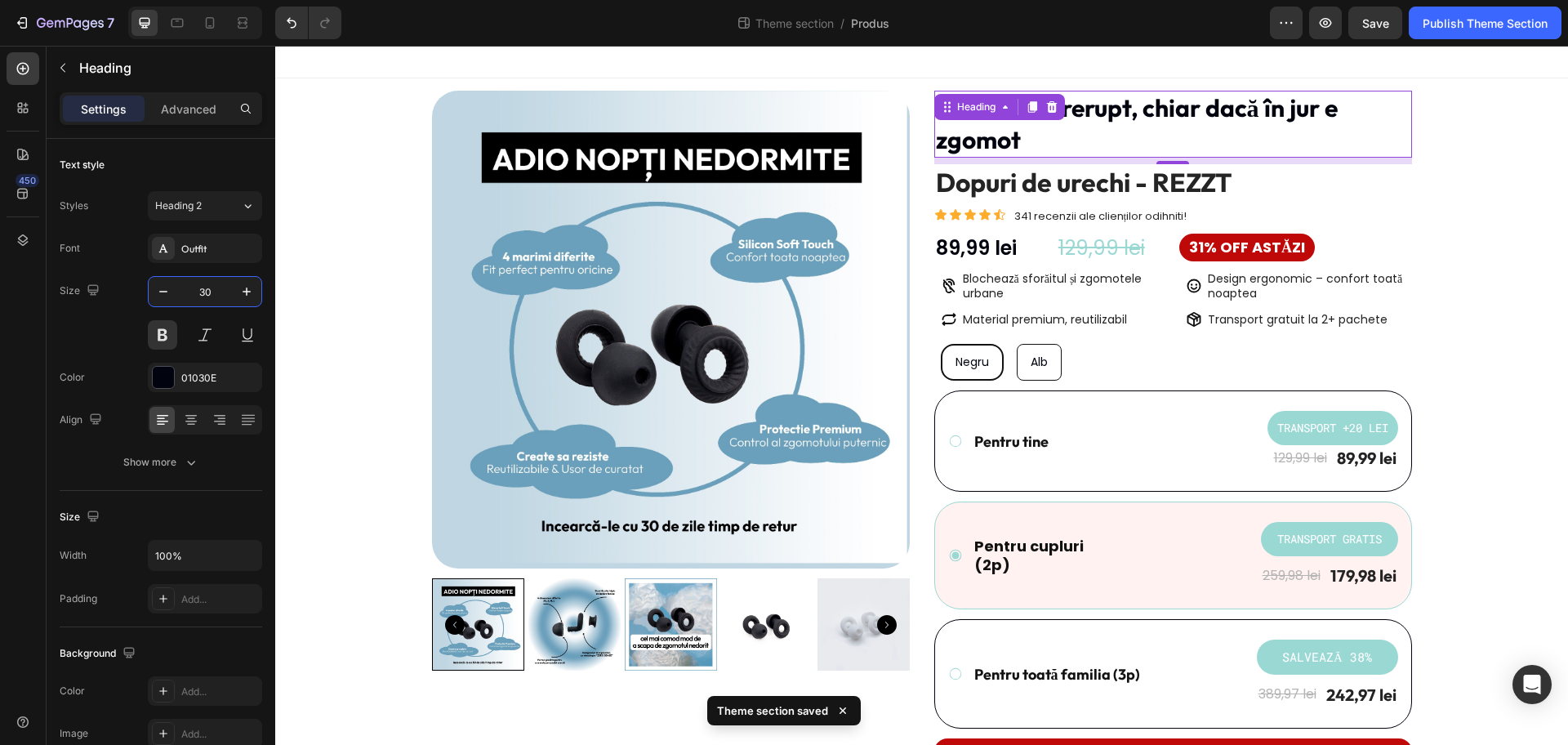
click at [1465, 128] on div "Product Images Dorm neîntrerupt, chiar dacă în jur e zgomot Heading 8 Dopuri de…" at bounding box center [922, 611] width 1269 height 1042
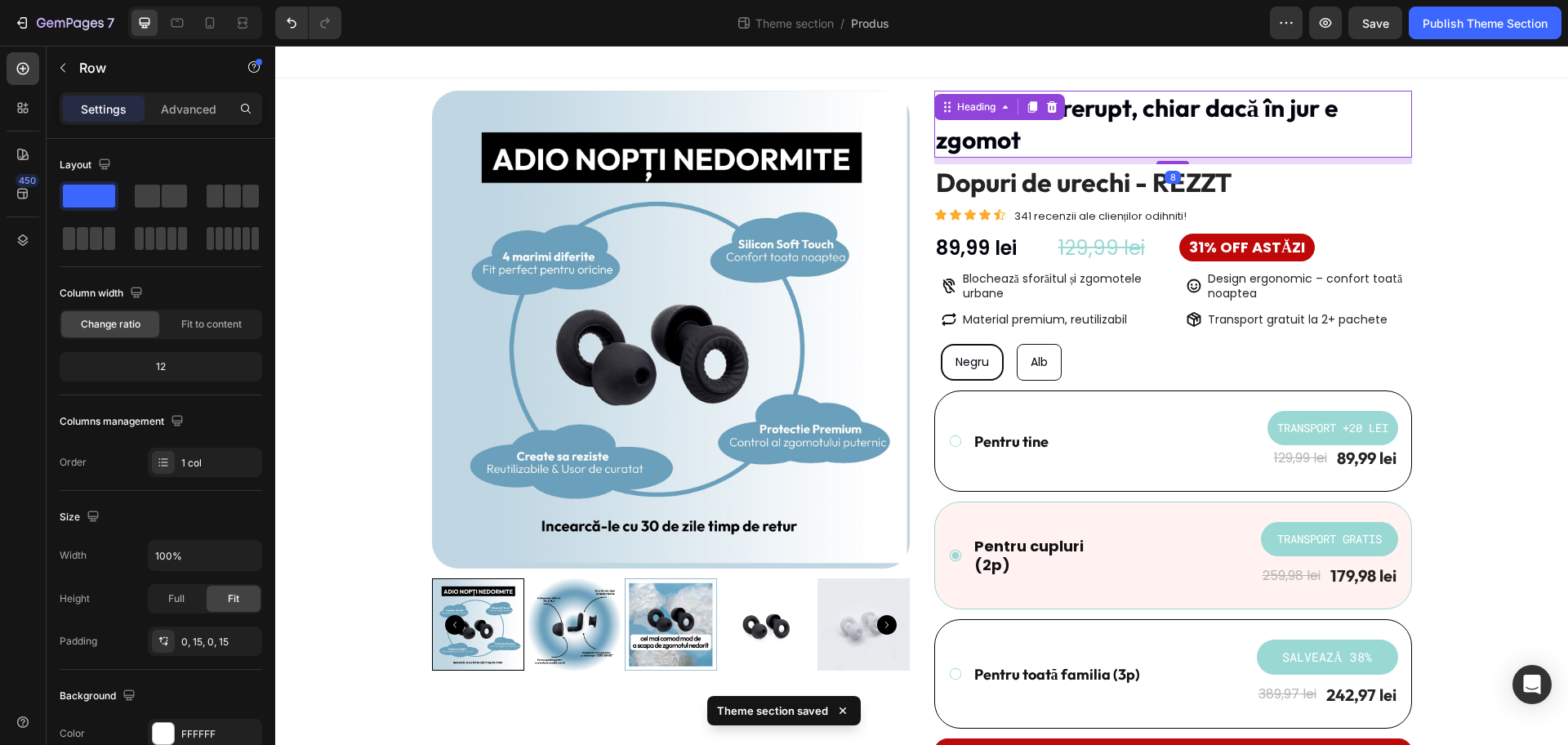
click at [1206, 121] on p "Dorm neîntrerupt, chiar dacă în jur e zgomot" at bounding box center [1174, 124] width 475 height 64
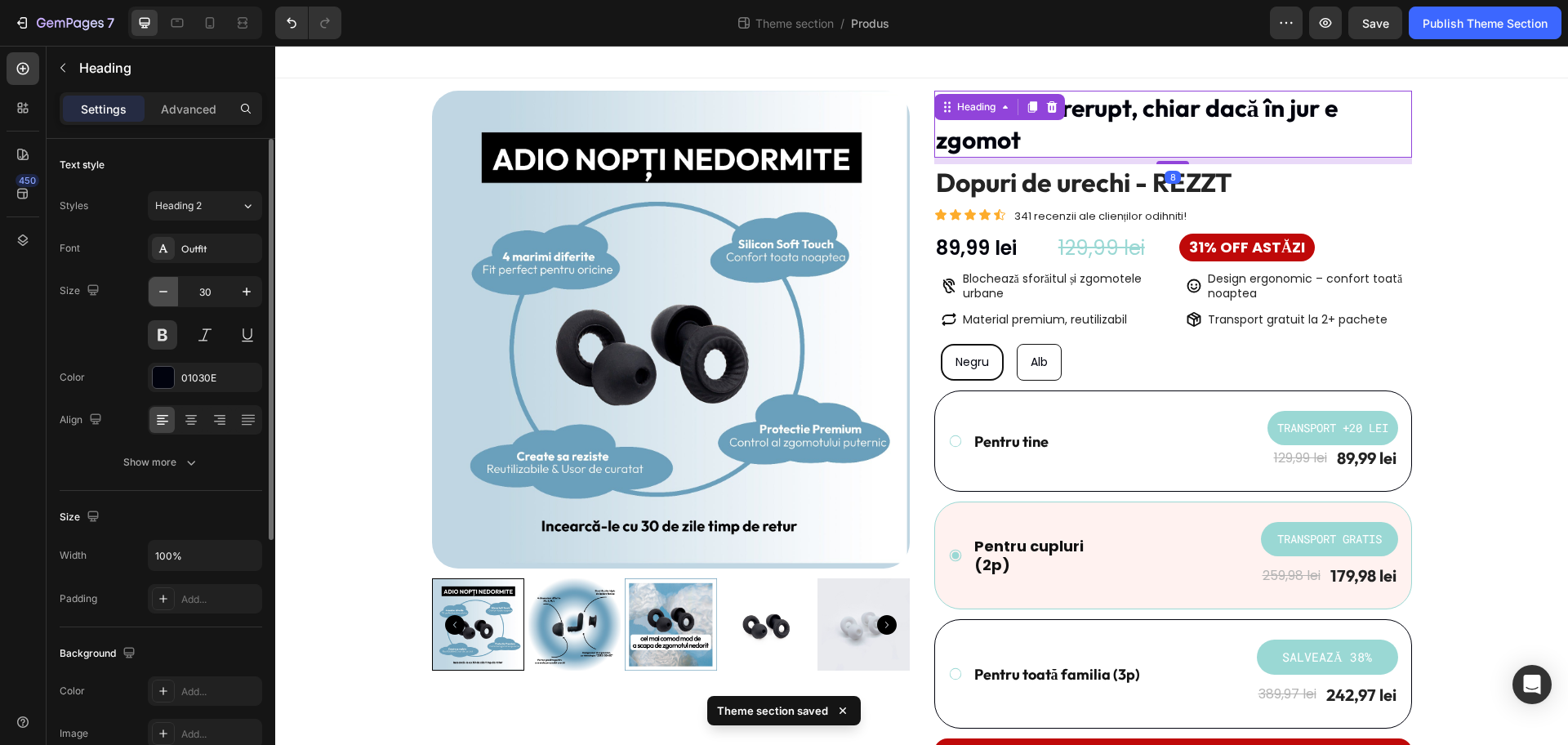
click at [169, 295] on icon "button" at bounding box center [163, 291] width 16 height 16
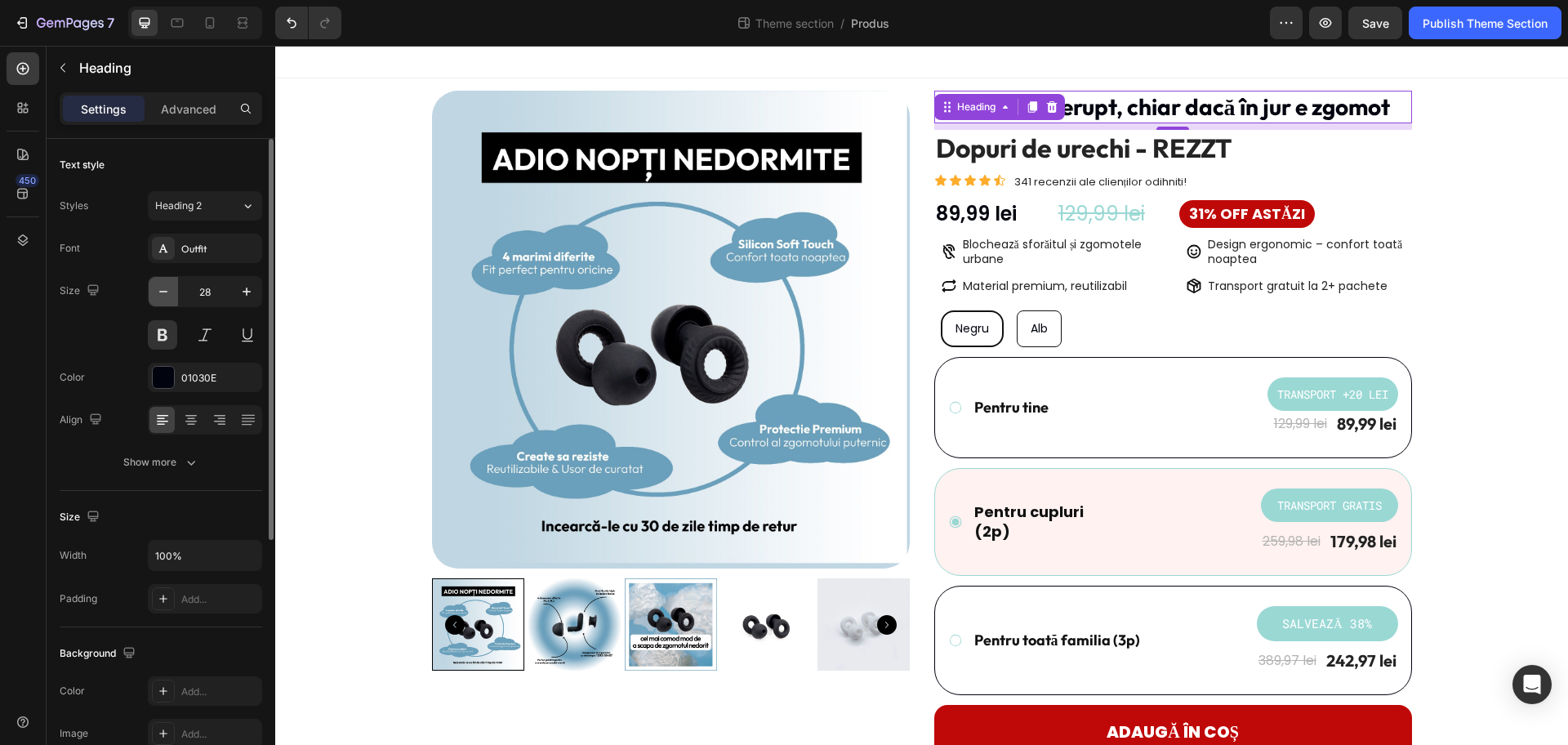
click at [156, 289] on icon "button" at bounding box center [163, 291] width 16 height 16
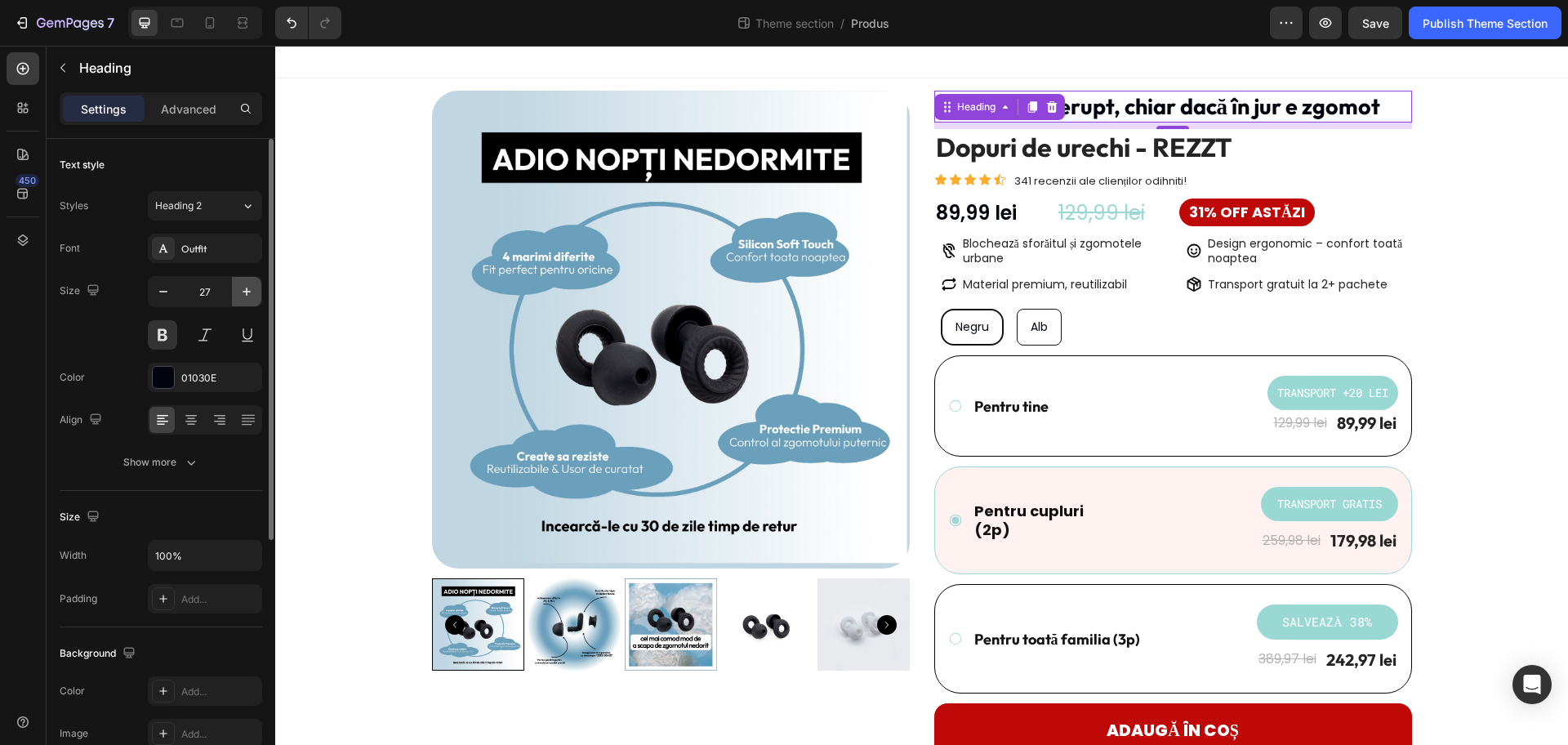
click at [247, 289] on icon "button" at bounding box center [246, 291] width 16 height 16
type input "28"
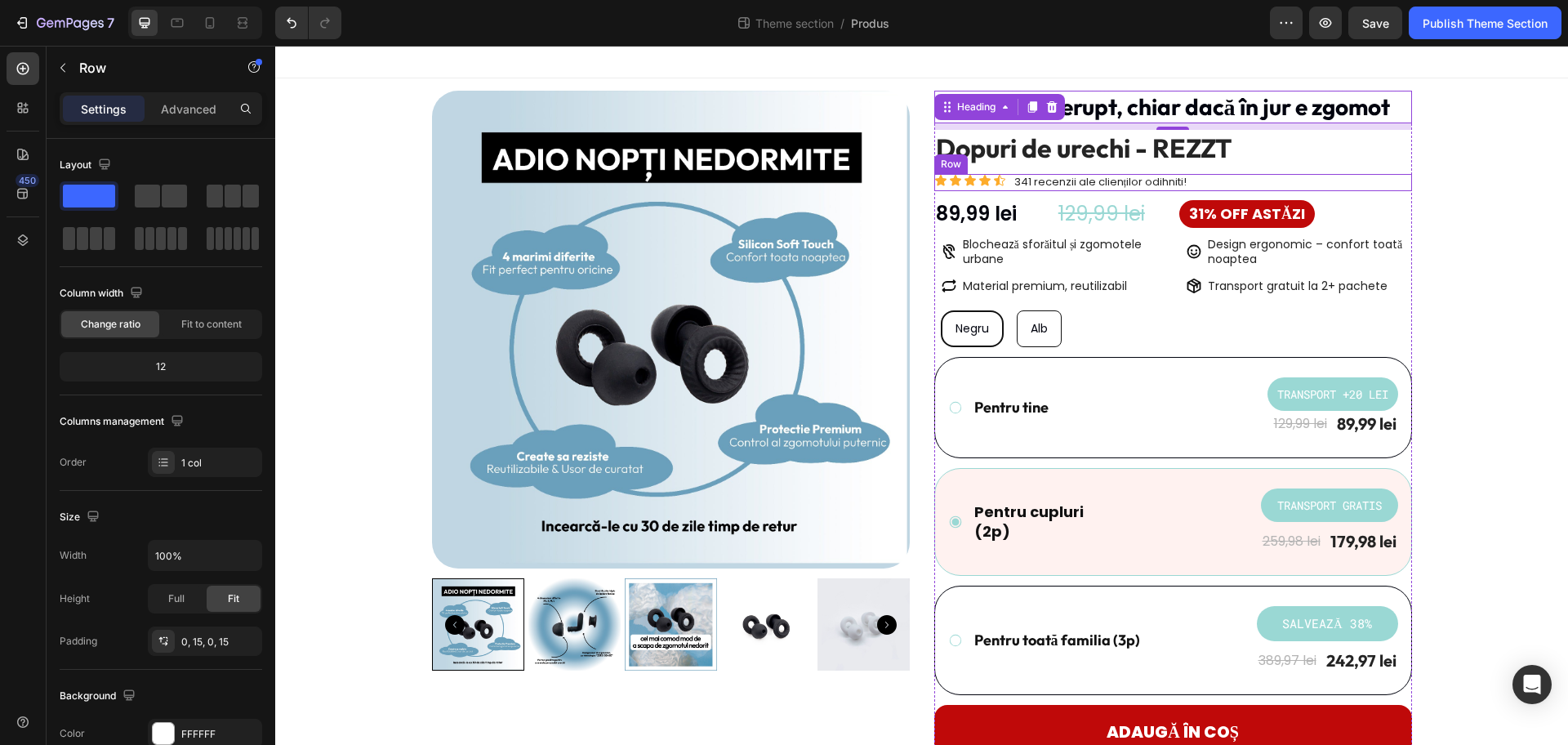
click at [1417, 179] on div "Product Images Dorm neîntrerupt, chiar dacă în jur e zgomot Heading 8 Dopuri de…" at bounding box center [922, 594] width 1269 height 1007
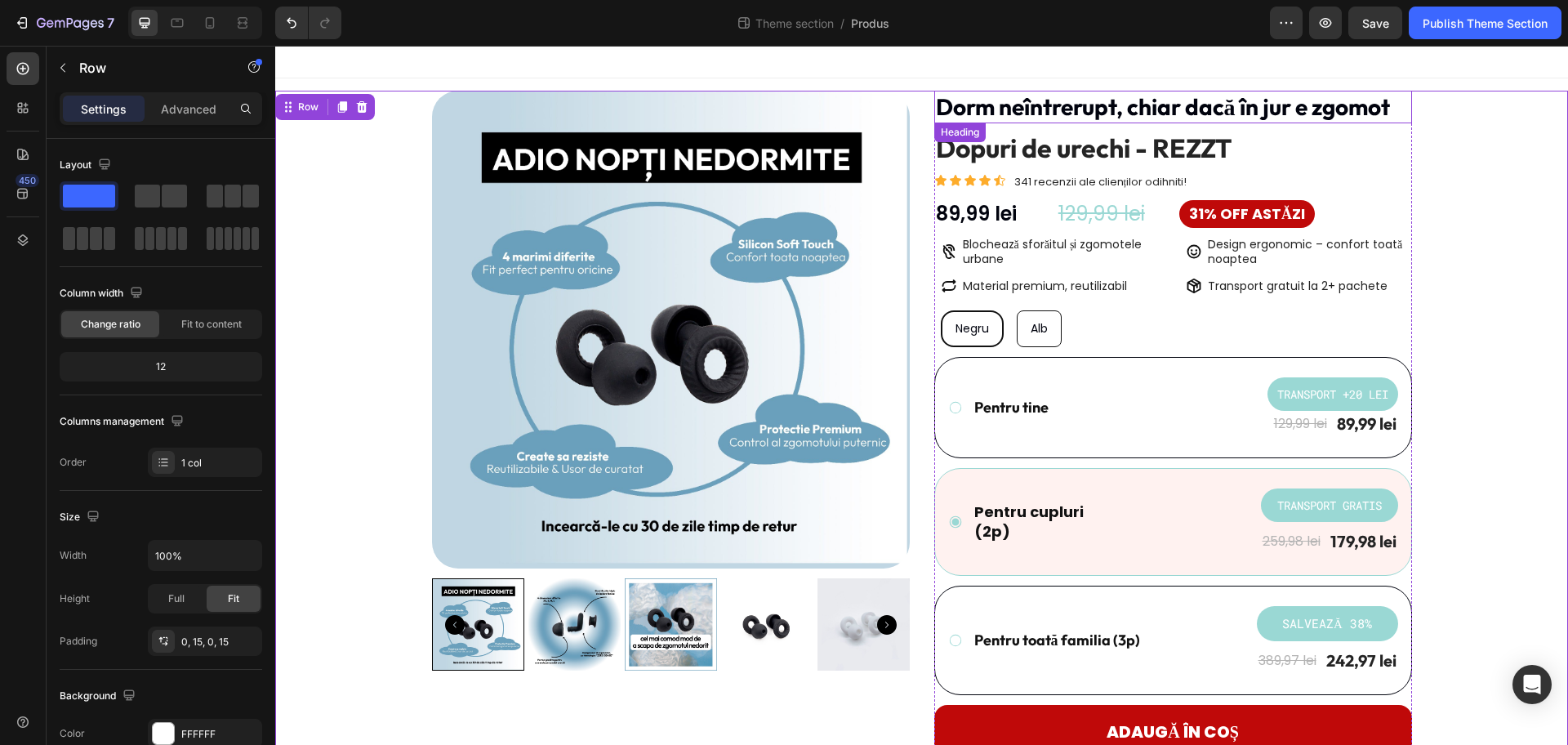
click at [1210, 112] on p "Dorm neîntrerupt, chiar dacă în jur e zgomot" at bounding box center [1174, 106] width 475 height 29
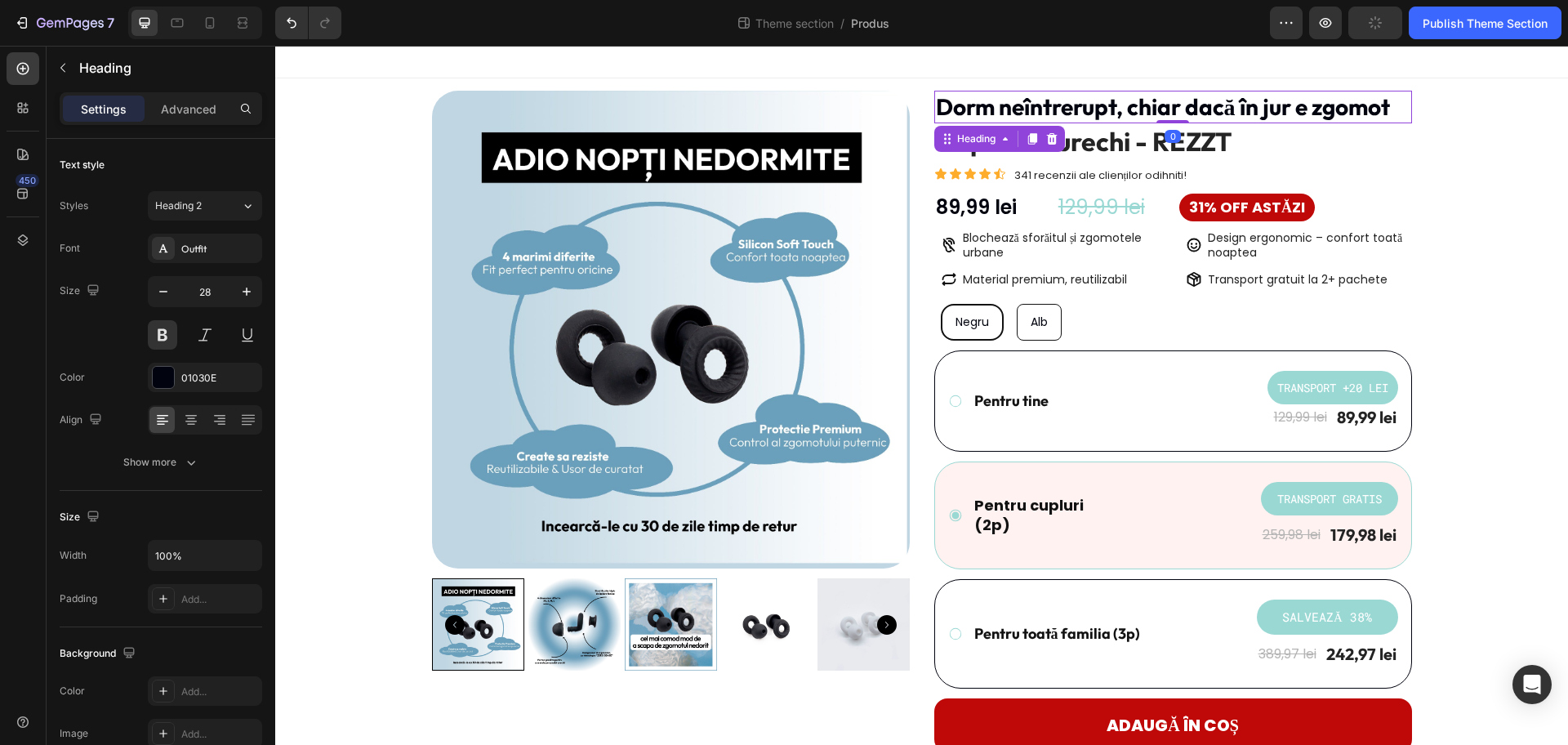
drag, startPoint x: 1162, startPoint y: 128, endPoint x: 1165, endPoint y: 113, distance: 15.3
click at [1165, 113] on div "Dorm neîntrerupt, chiar dacă în jur e zgomot Heading 0" at bounding box center [1173, 106] width 477 height 33
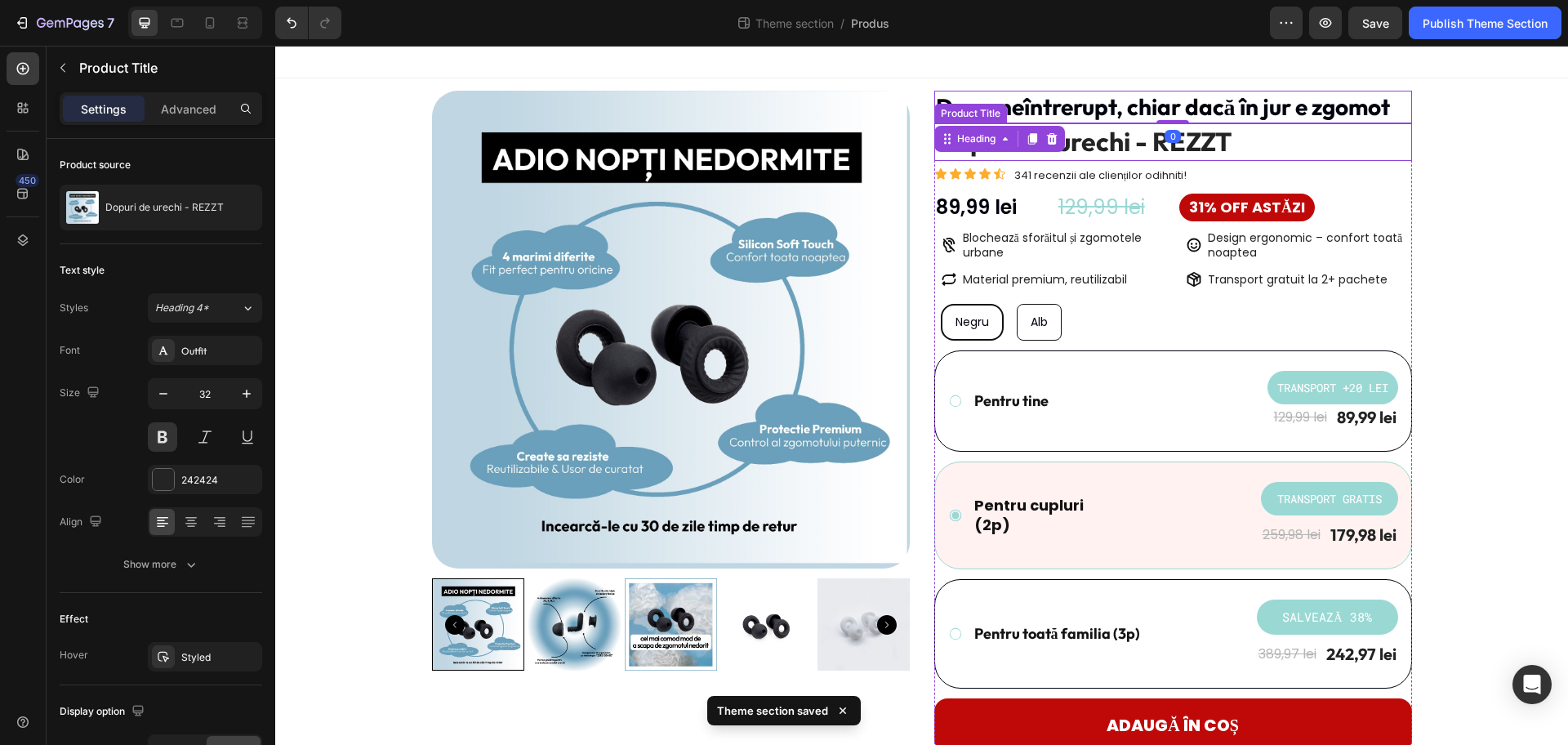
click at [1197, 137] on h1 "Dopuri de urechi - REZZT" at bounding box center [1173, 142] width 477 height 37
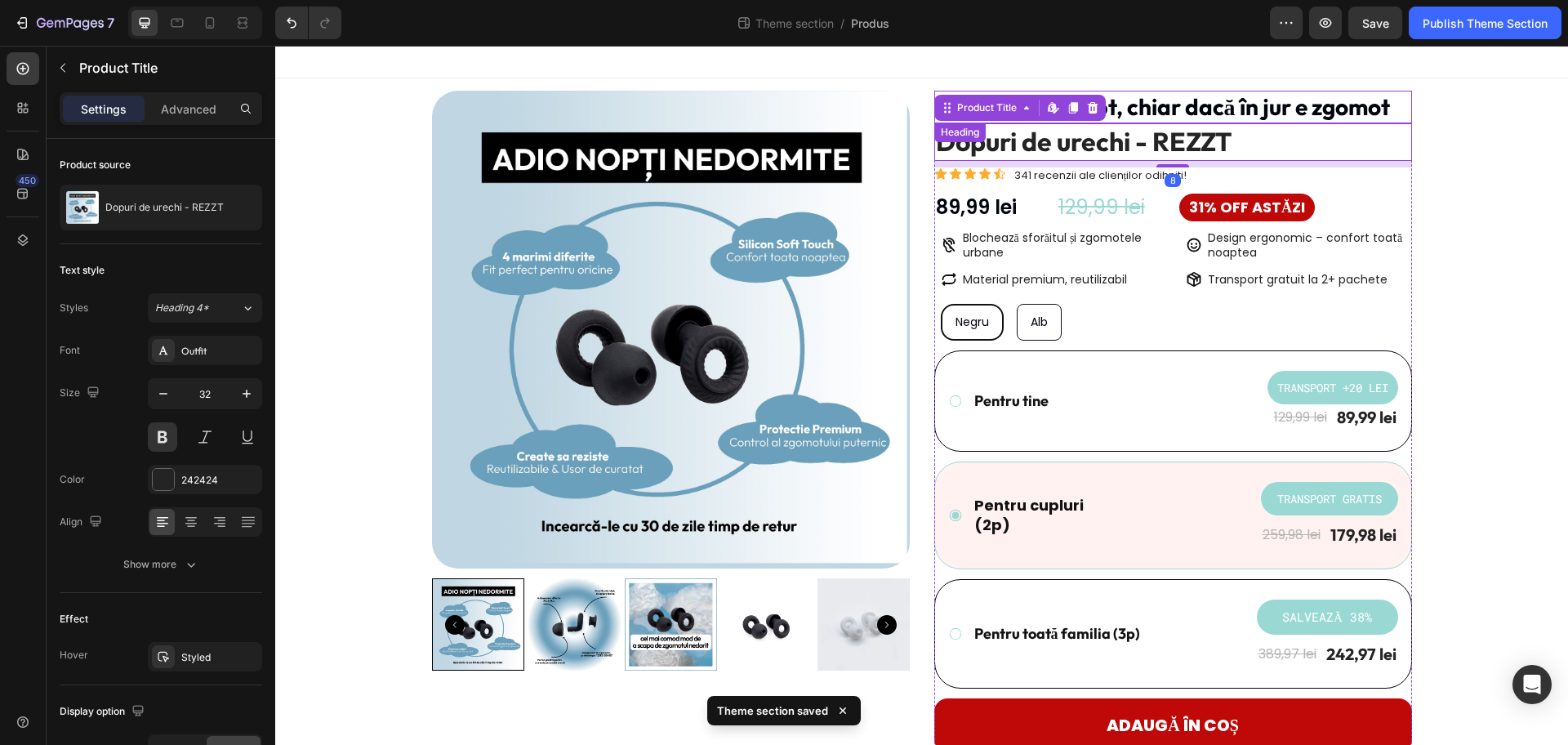
click at [1248, 99] on p "Dorm neîntrerupt, chiar dacă în jur e zgomot" at bounding box center [1174, 106] width 475 height 29
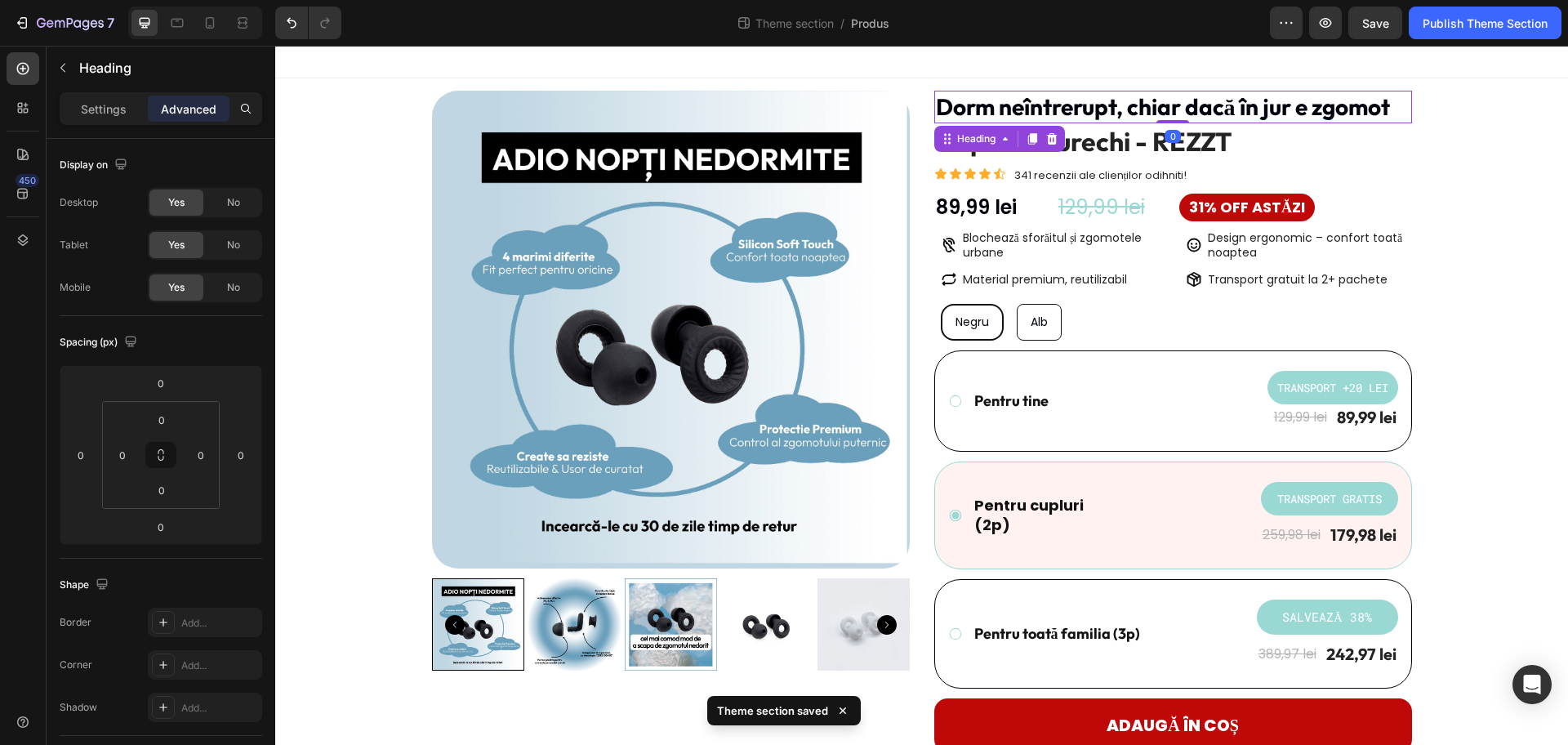
click at [94, 111] on p "Settings" at bounding box center [104, 108] width 46 height 17
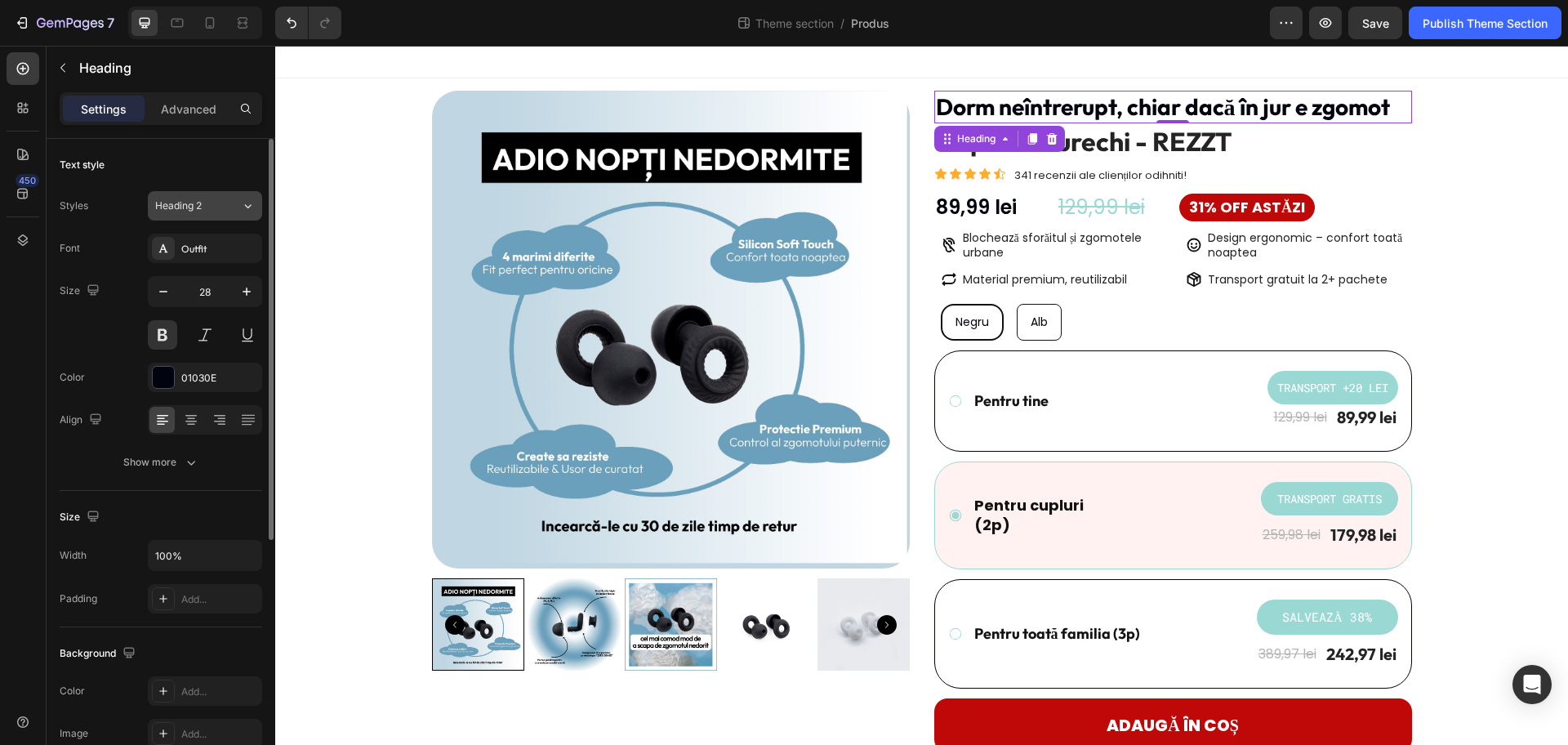
click at [219, 215] on button "Heading 2" at bounding box center [205, 206] width 114 height 29
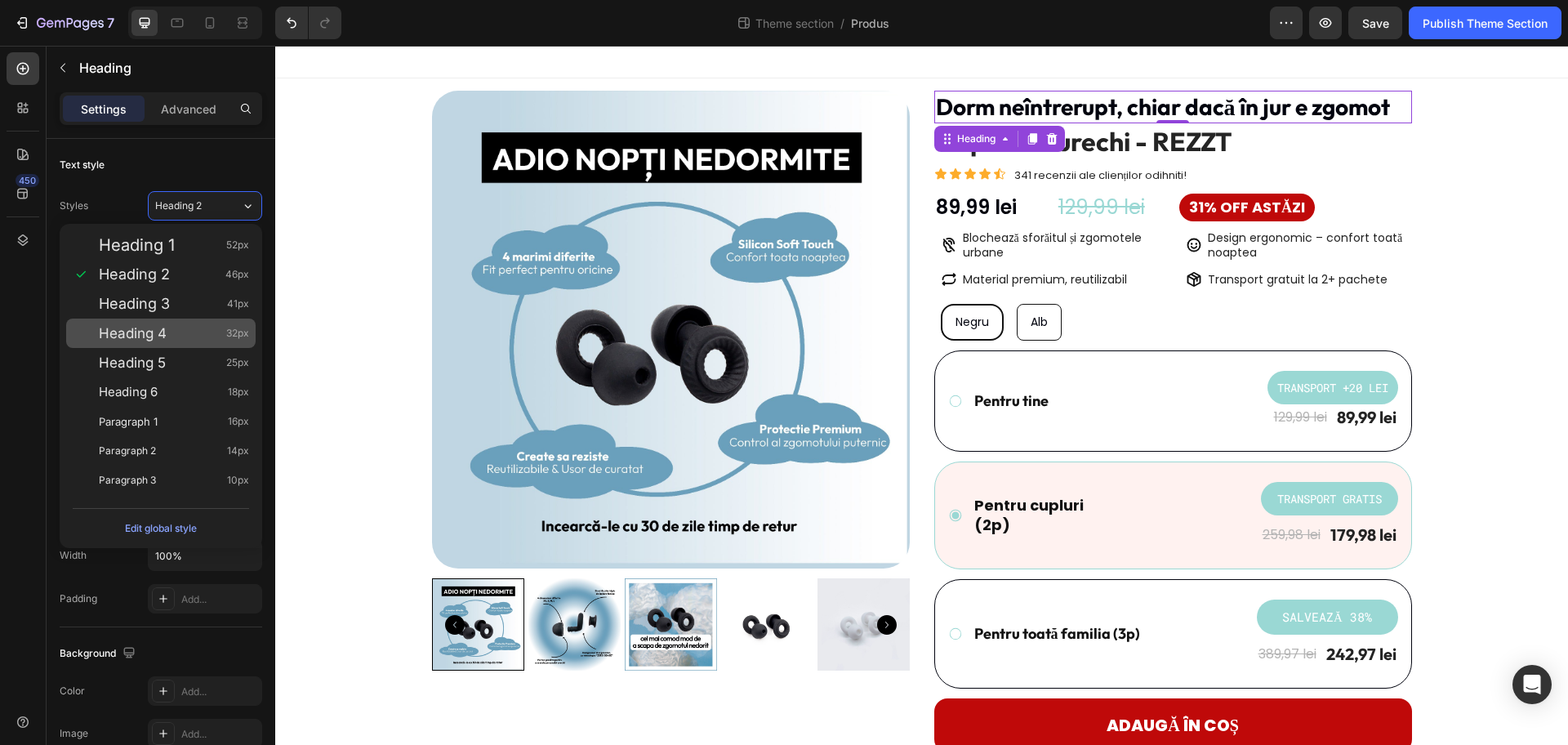
click at [239, 340] on span "32px" at bounding box center [237, 333] width 23 height 16
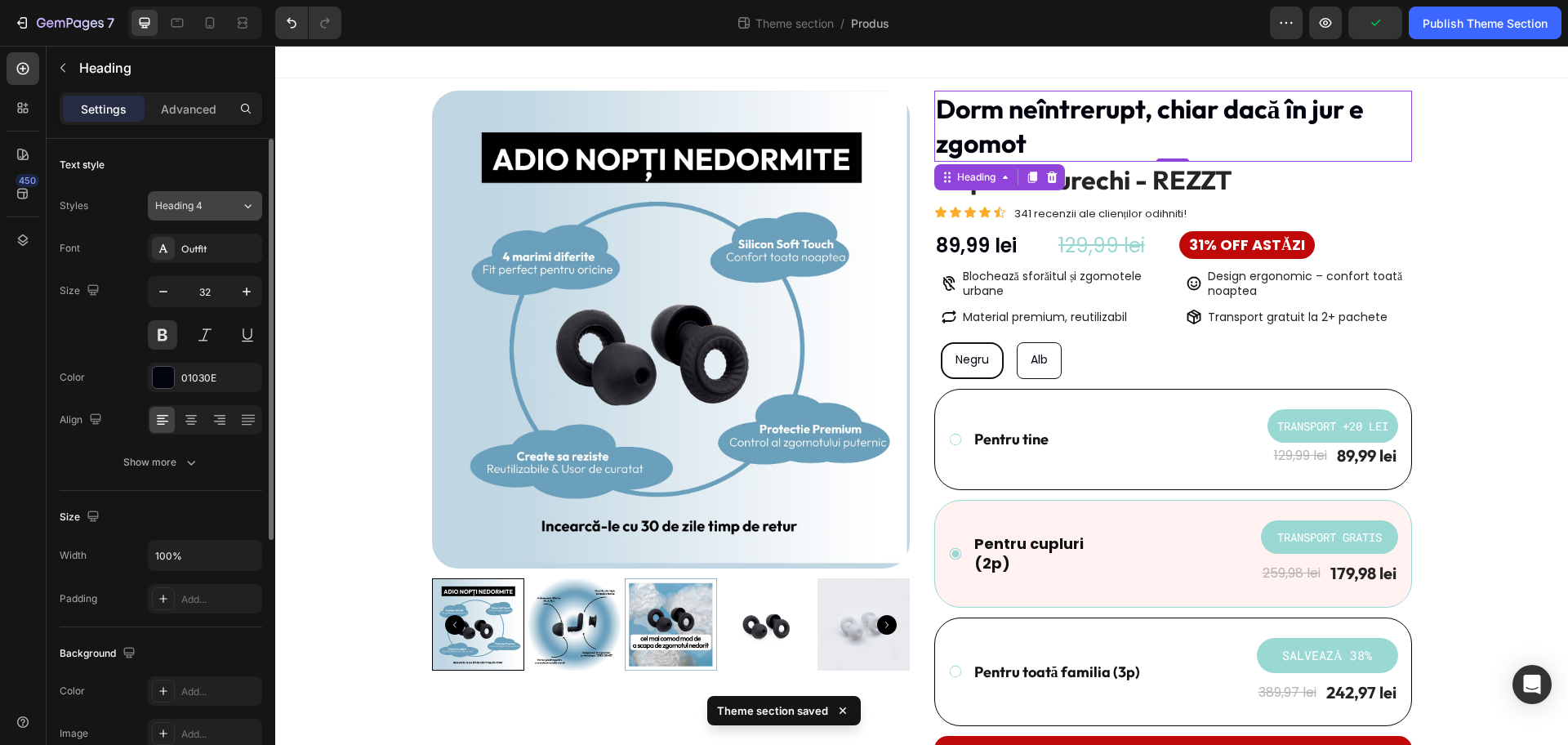
click at [216, 214] on button "Heading 4" at bounding box center [205, 206] width 114 height 29
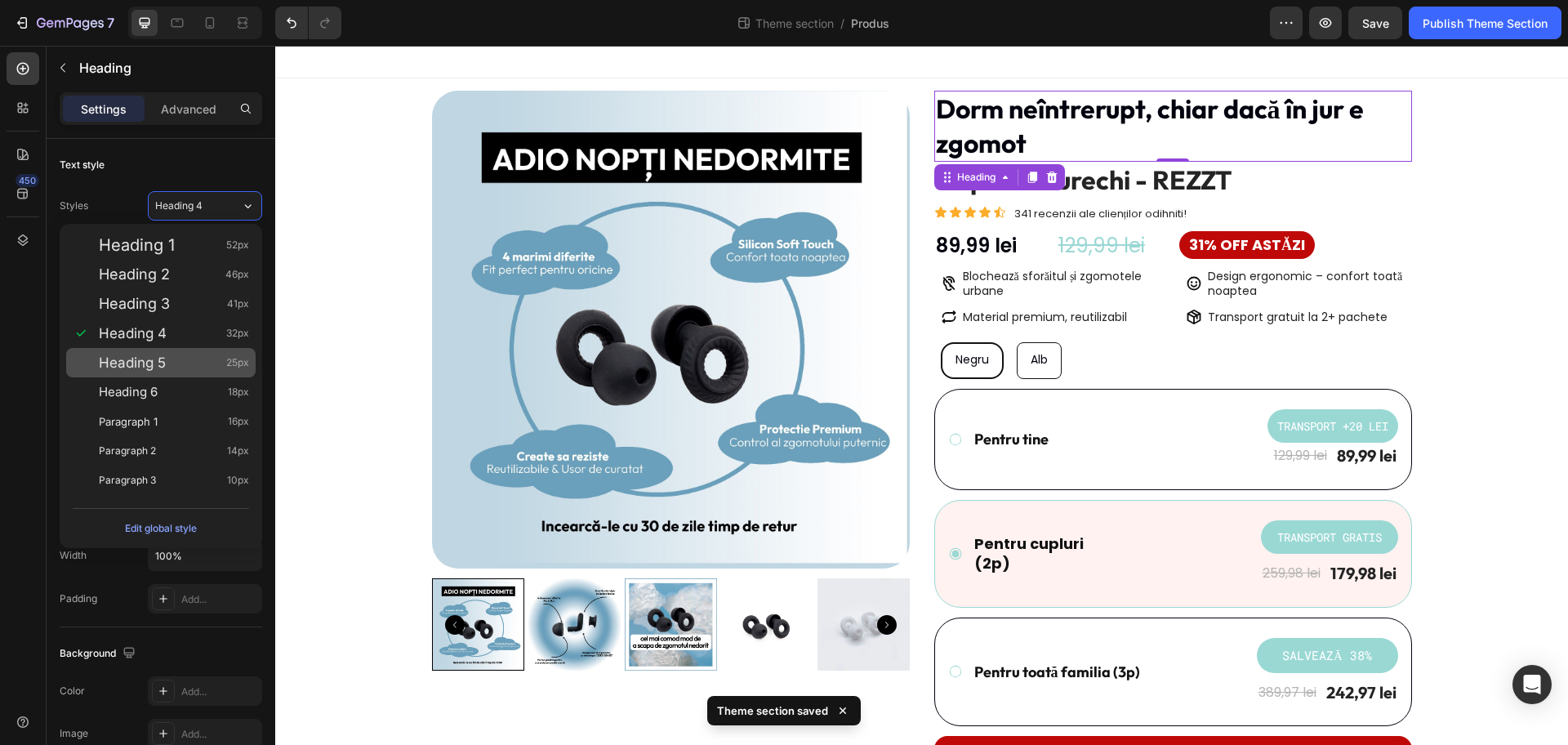
click at [239, 369] on span "25px" at bounding box center [237, 362] width 23 height 16
type input "25"
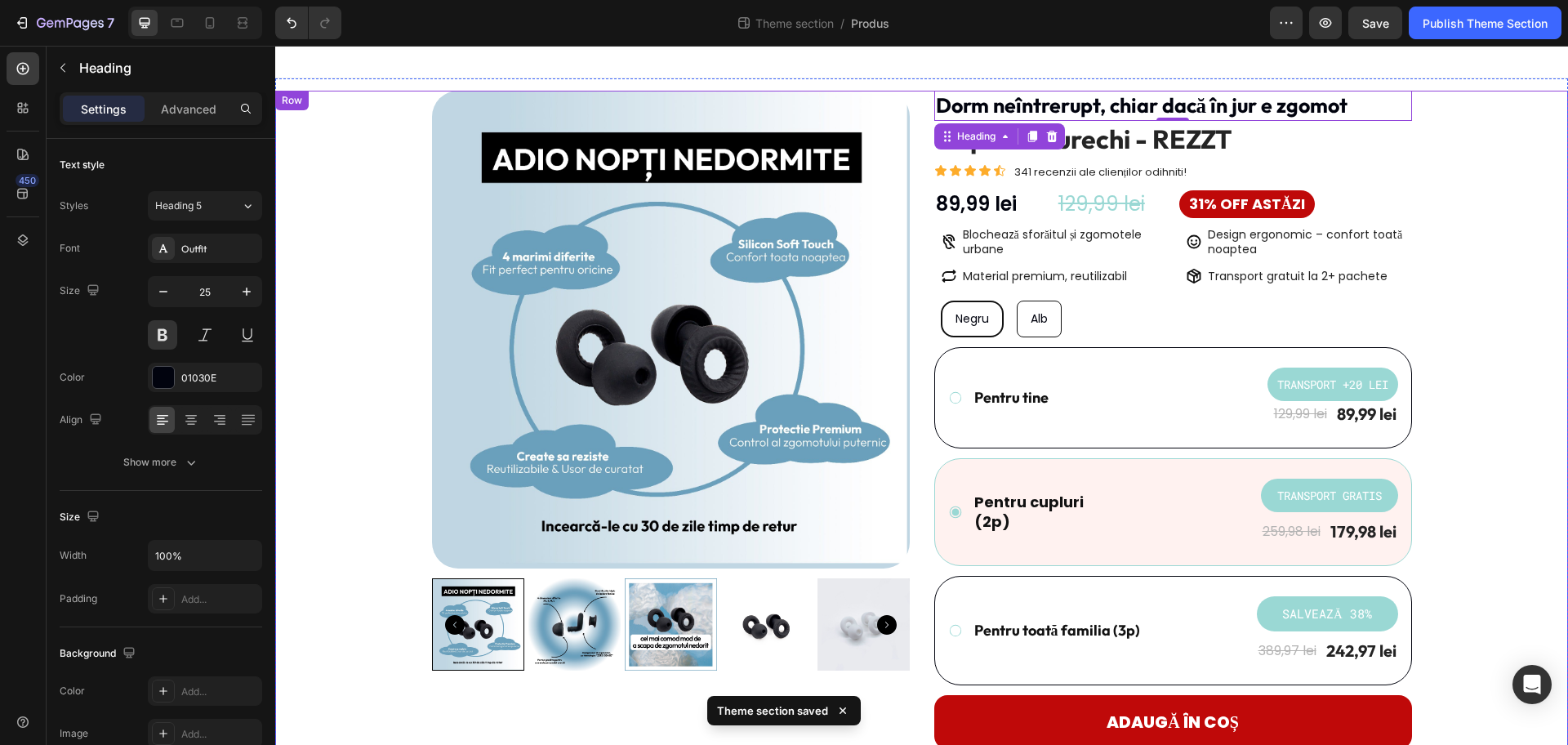
click at [1477, 110] on div "Product Images Dorm neîntrerupt, chiar dacă în jur e zgomot Heading 0 Dopuri de…" at bounding box center [922, 589] width 1269 height 997
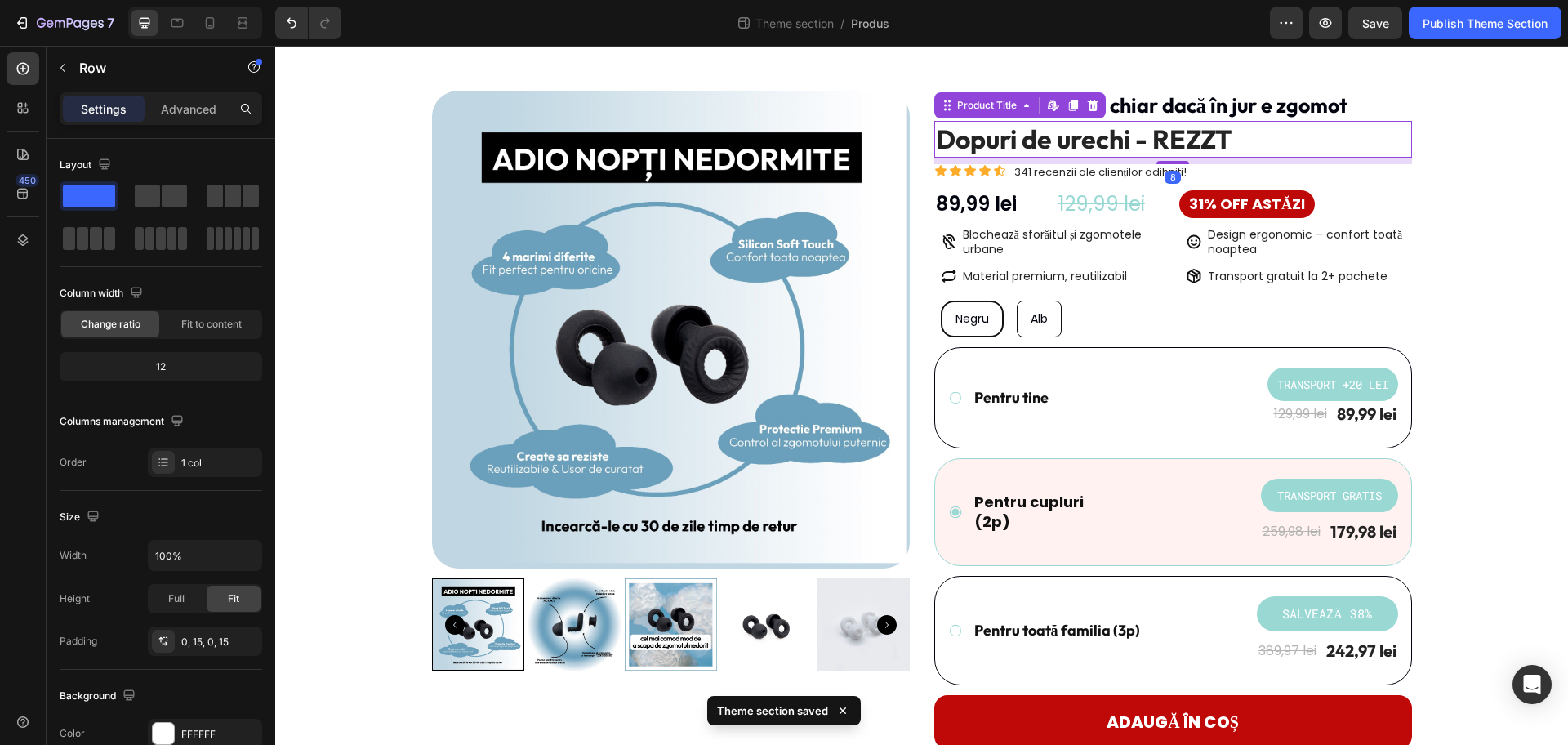
click at [1186, 154] on h1 "Dopuri de urechi - REZZT" at bounding box center [1173, 139] width 477 height 37
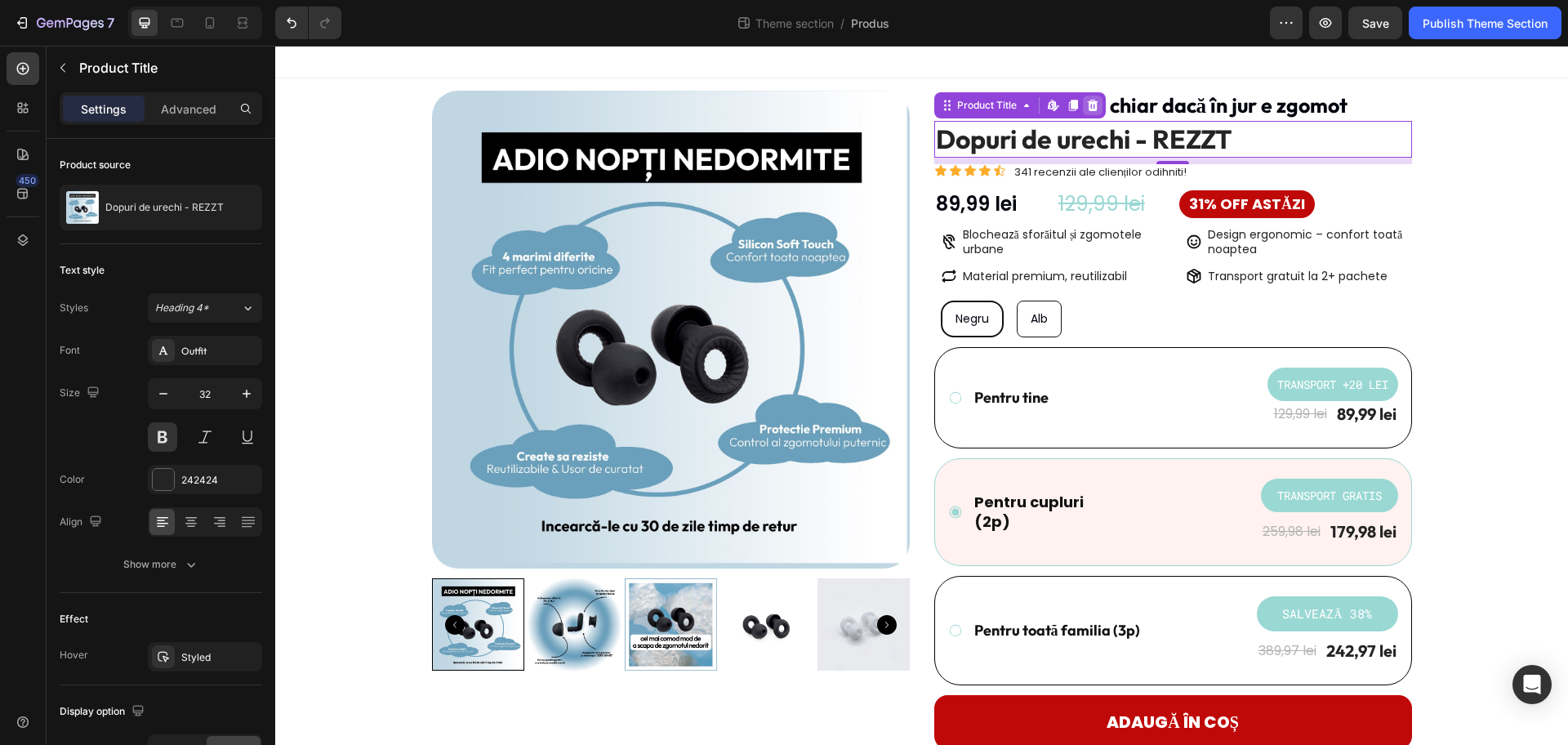
click at [1087, 105] on icon at bounding box center [1092, 105] width 11 height 12
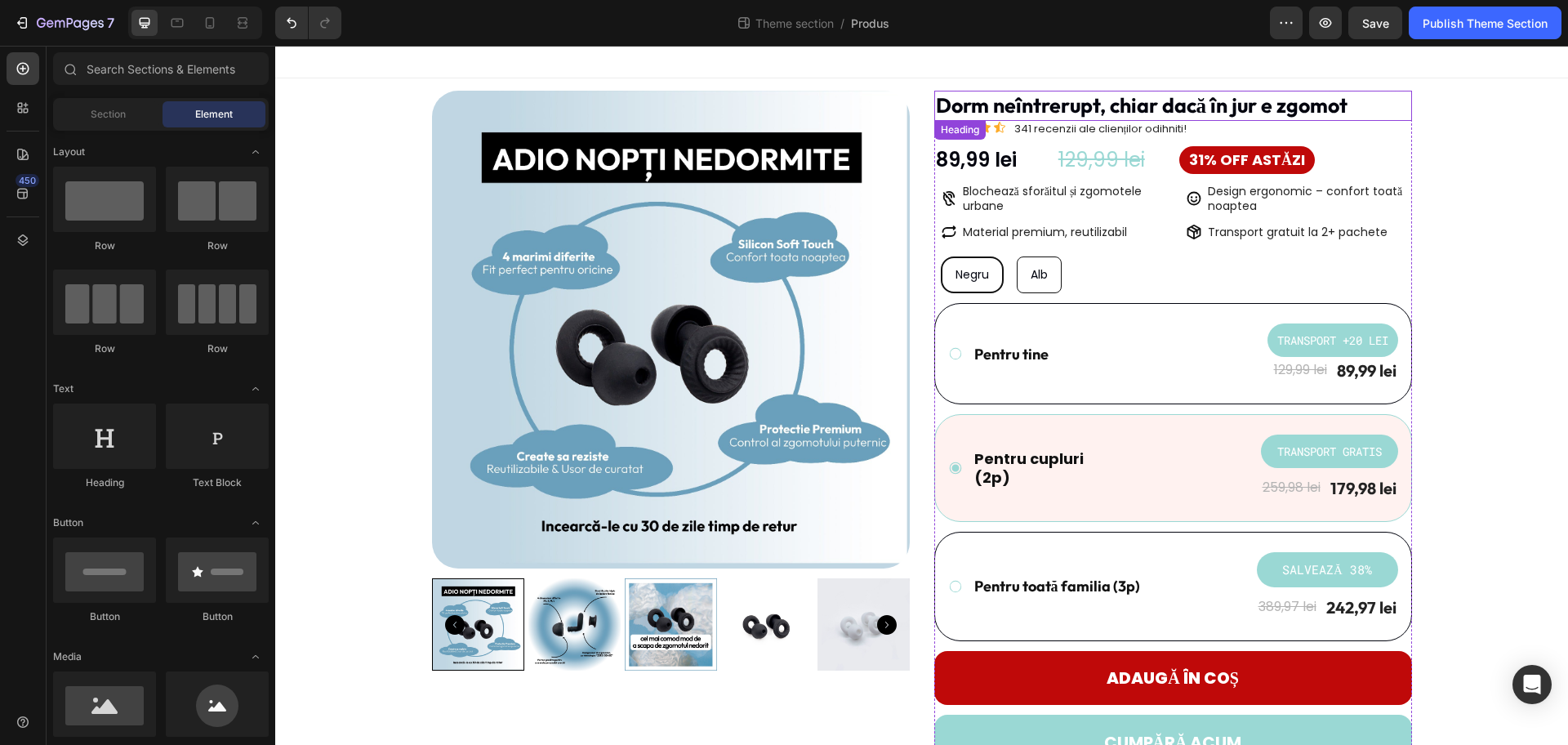
click at [1113, 110] on p "Dorm neîntrerupt, chiar dacă în jur e zgomot" at bounding box center [1174, 105] width 475 height 27
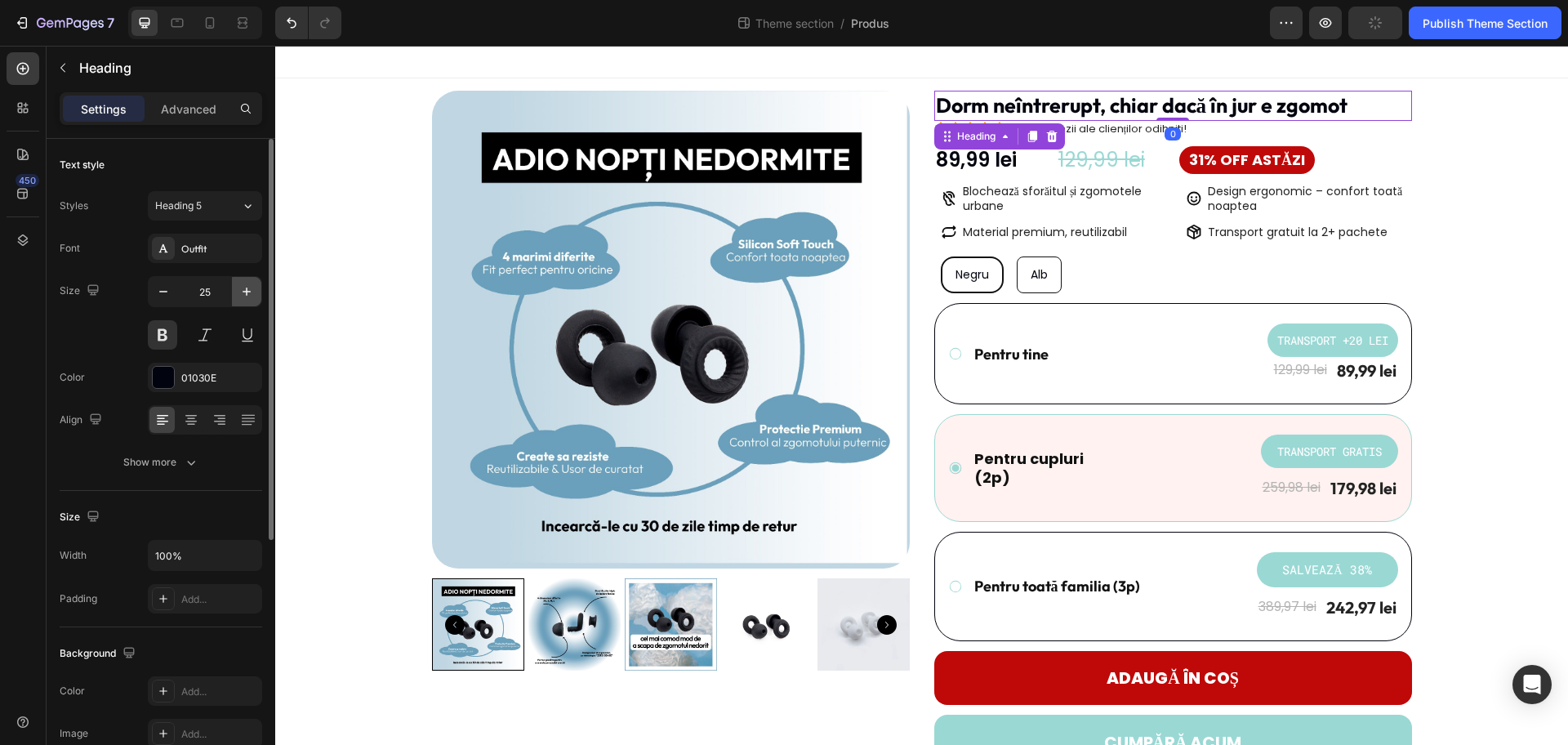
click at [252, 287] on icon "button" at bounding box center [246, 291] width 16 height 16
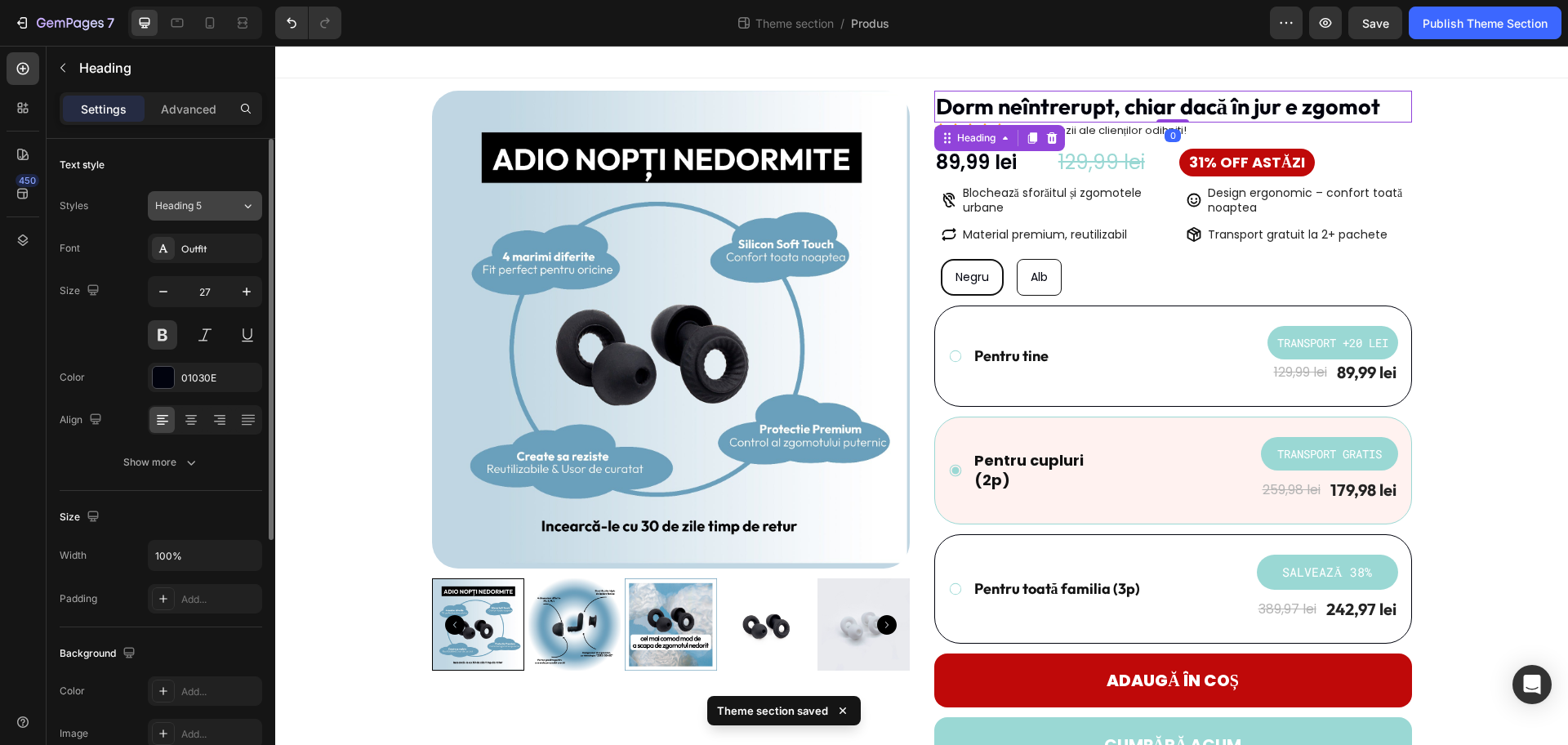
click at [235, 208] on div "Heading 5" at bounding box center [198, 206] width 86 height 15
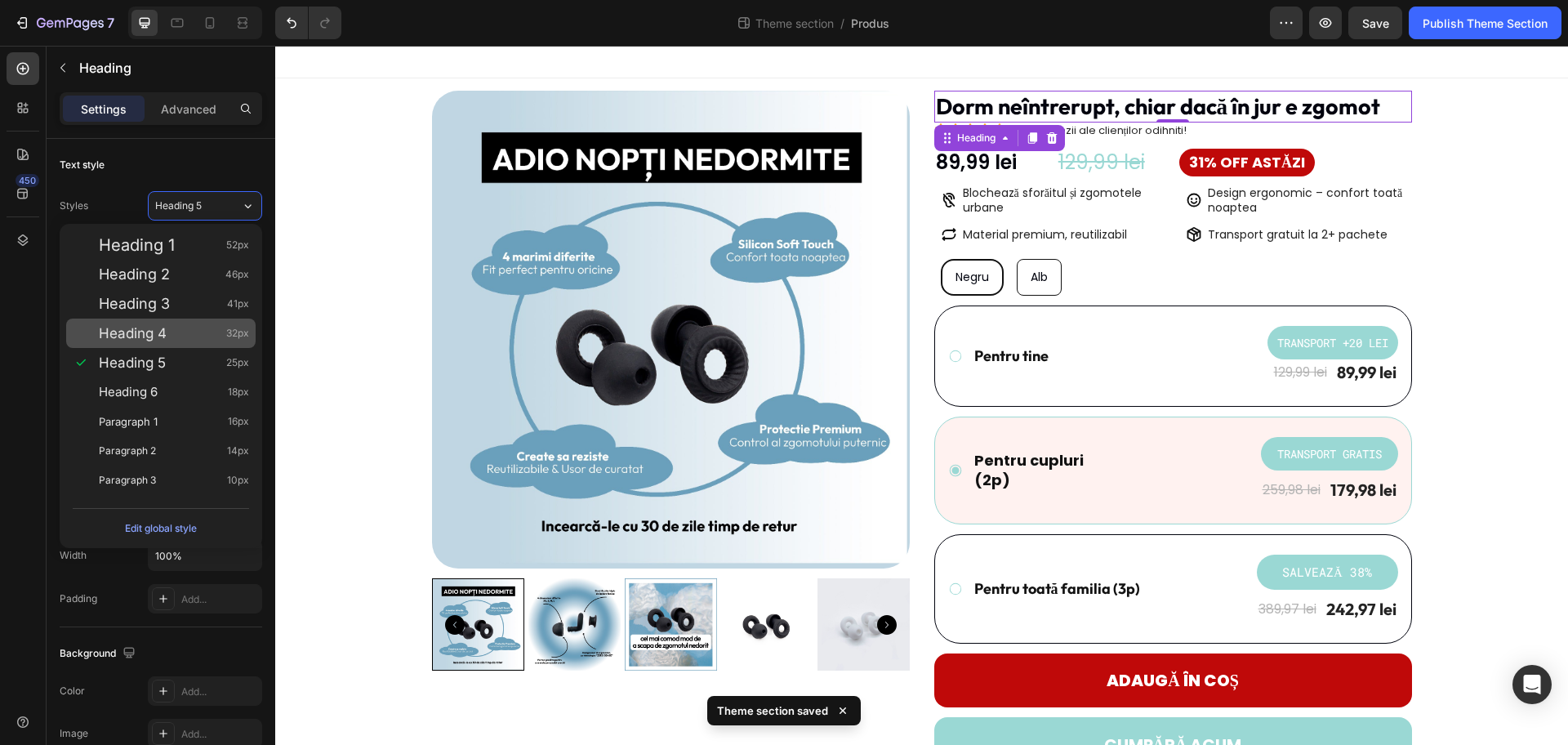
click at [229, 334] on span "32px" at bounding box center [237, 333] width 23 height 16
type input "32"
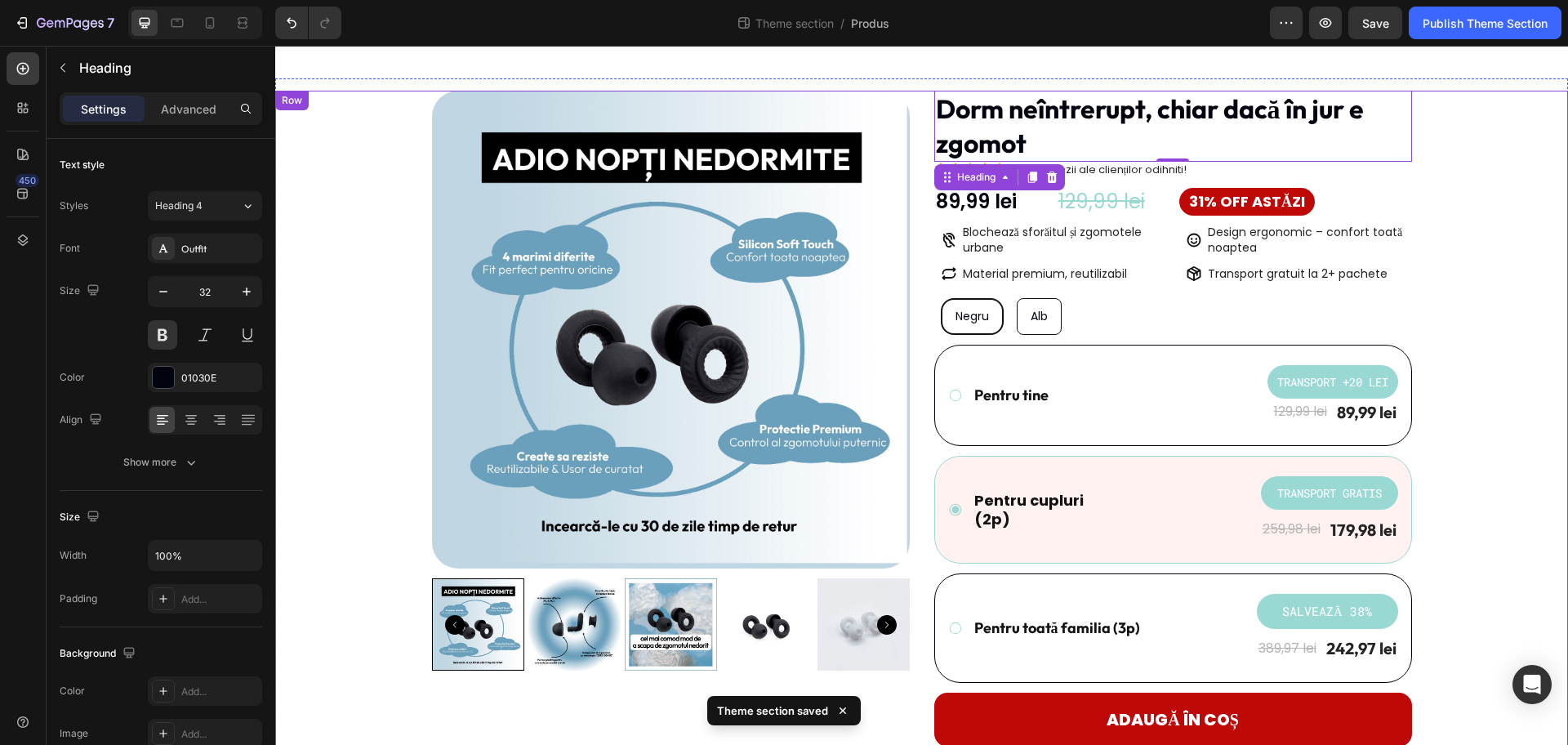
click at [1432, 146] on div "Product Images Dorm neîntrerupt, chiar dacă în jur e zgomot Heading 0 Icon Icon…" at bounding box center [922, 587] width 1269 height 995
click at [1096, 115] on p "Dorm neîntrerupt, chiar dacă în jur e zgomot" at bounding box center [1174, 126] width 475 height 68
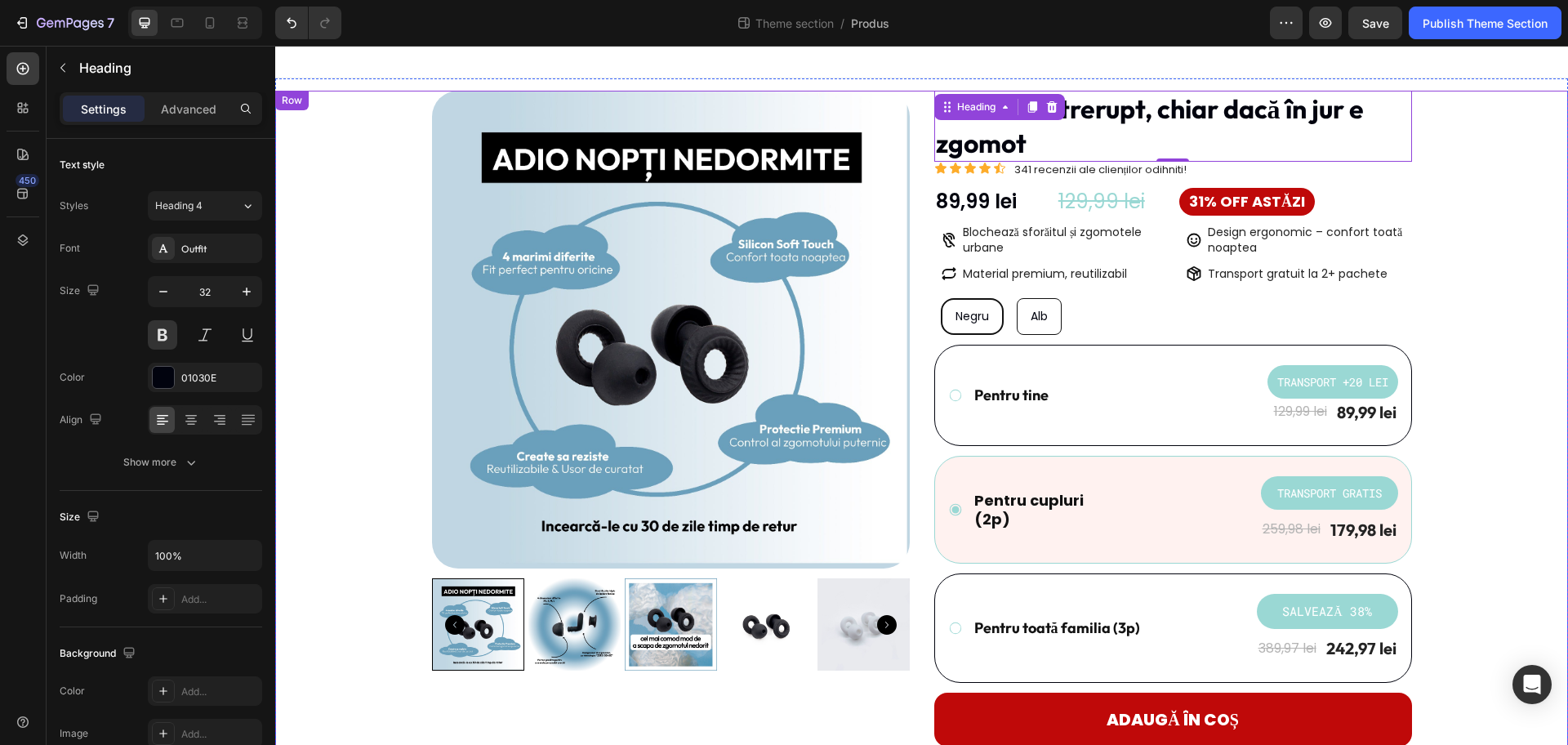
click at [1456, 125] on div "Product Images Dorm neîntrerupt, chiar dacă în jur e zgomot Heading 0 Icon Icon…" at bounding box center [922, 587] width 1269 height 995
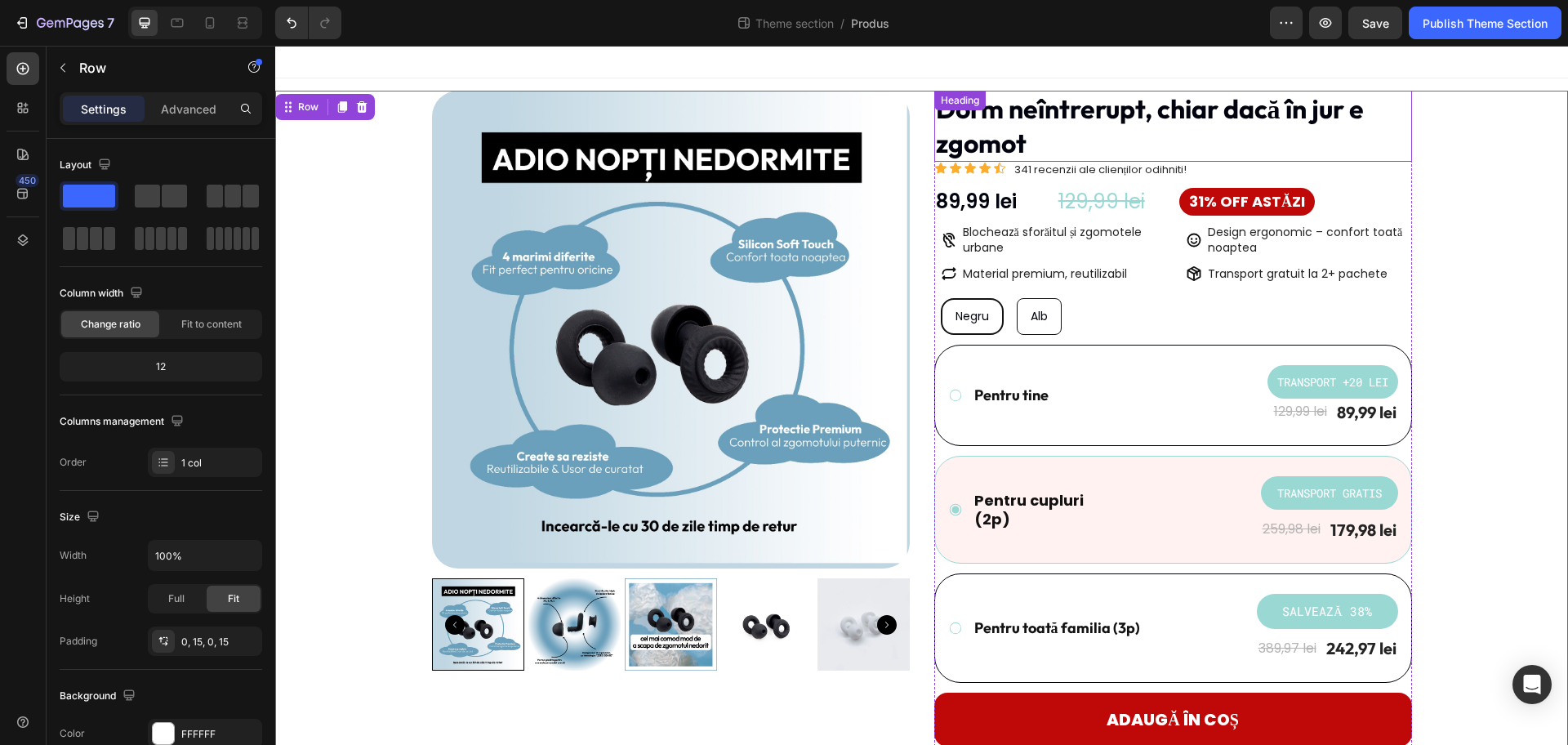
click at [1331, 123] on p "Dorm neîntrerupt, chiar dacă în jur e zgomot" at bounding box center [1174, 126] width 475 height 68
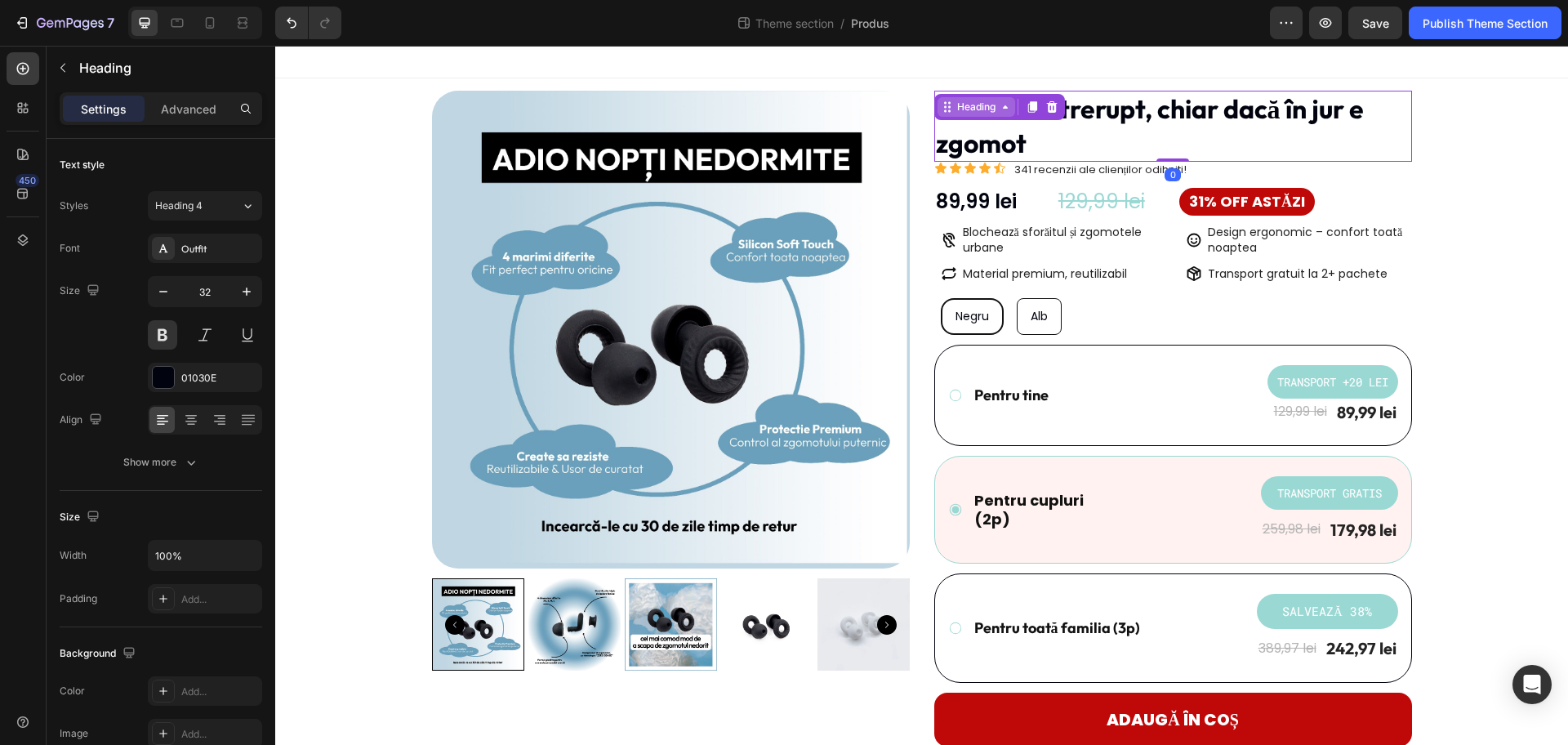
click at [990, 99] on div "Heading" at bounding box center [976, 106] width 45 height 15
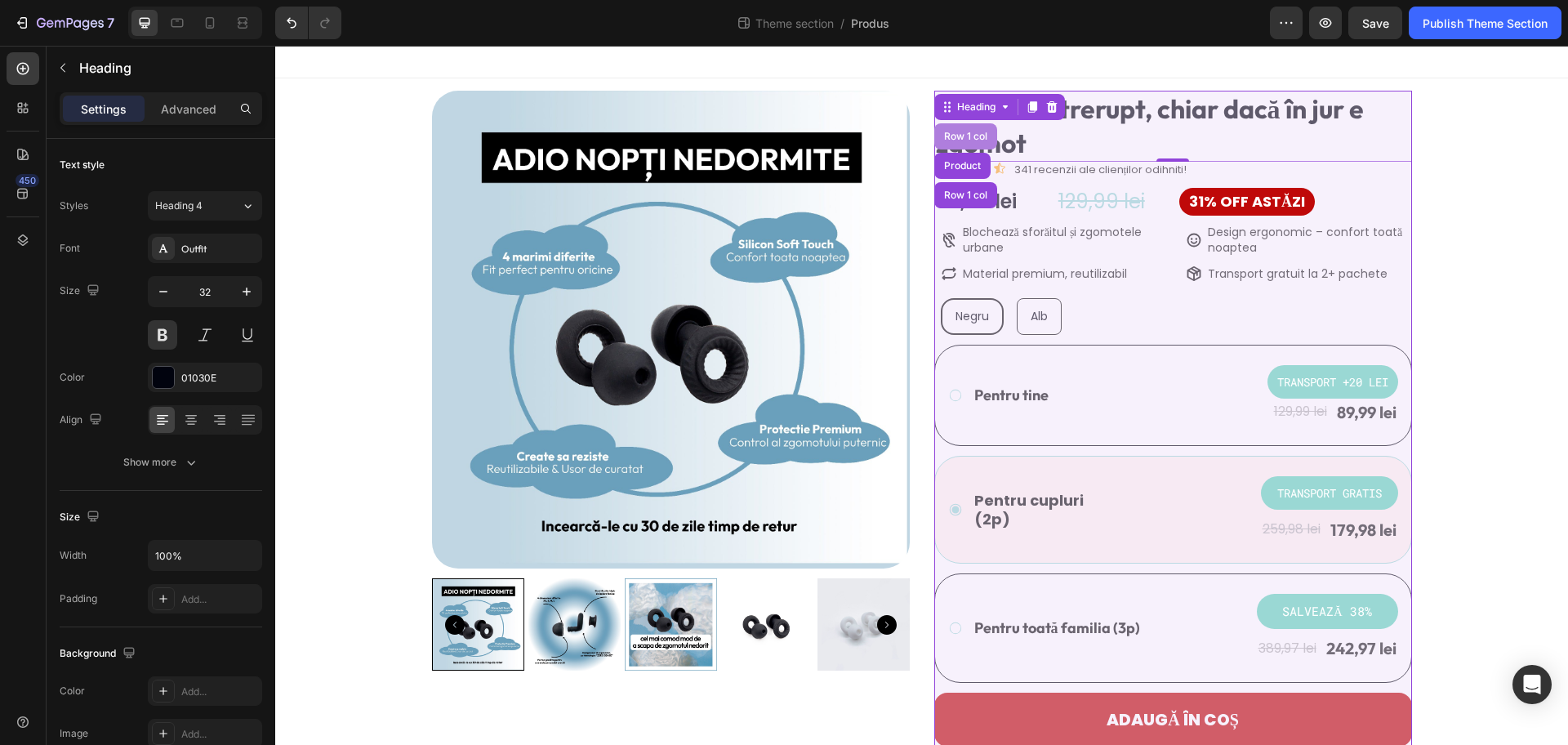
click at [958, 142] on div "Row 1 col" at bounding box center [966, 136] width 63 height 27
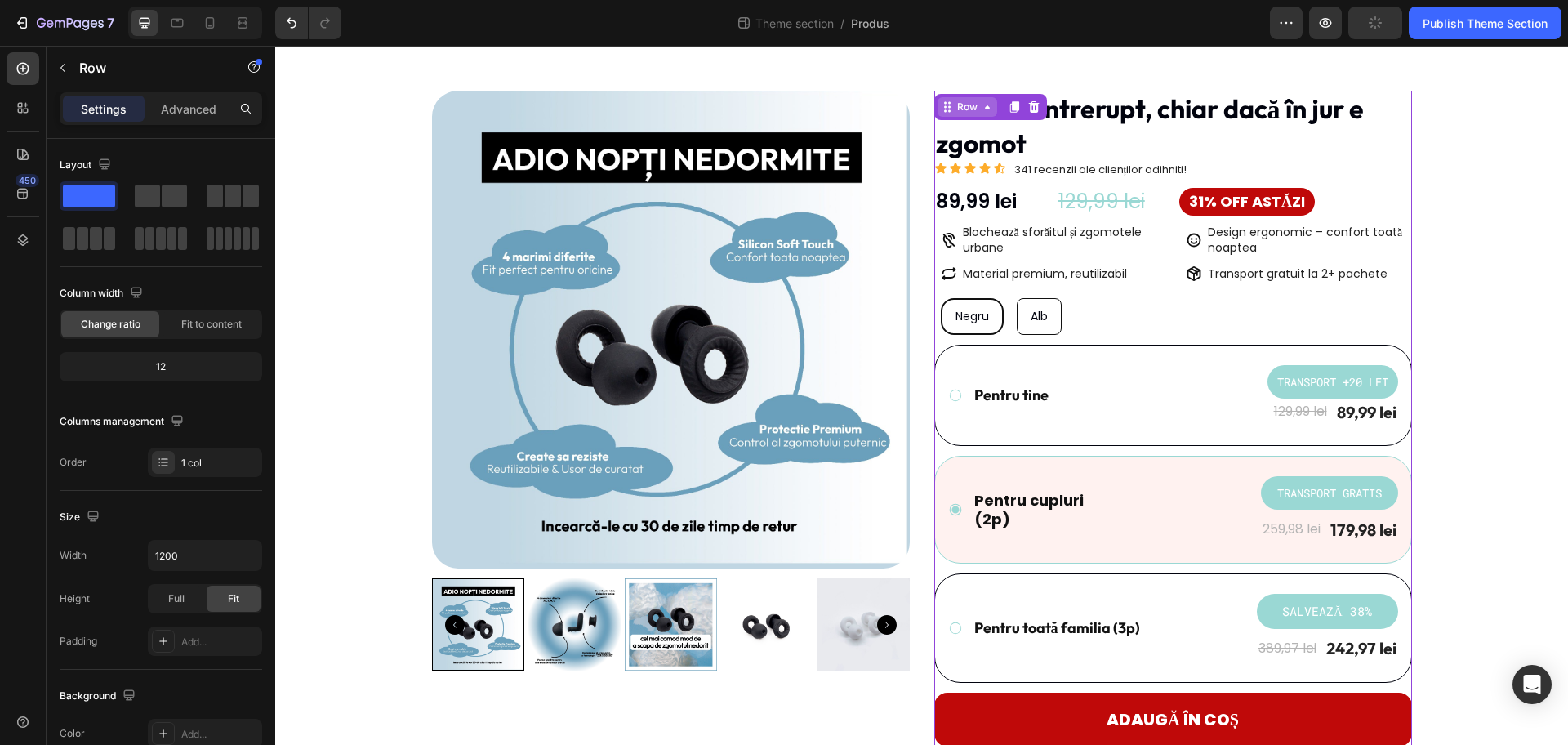
click at [960, 114] on div "Row" at bounding box center [966, 107] width 59 height 19
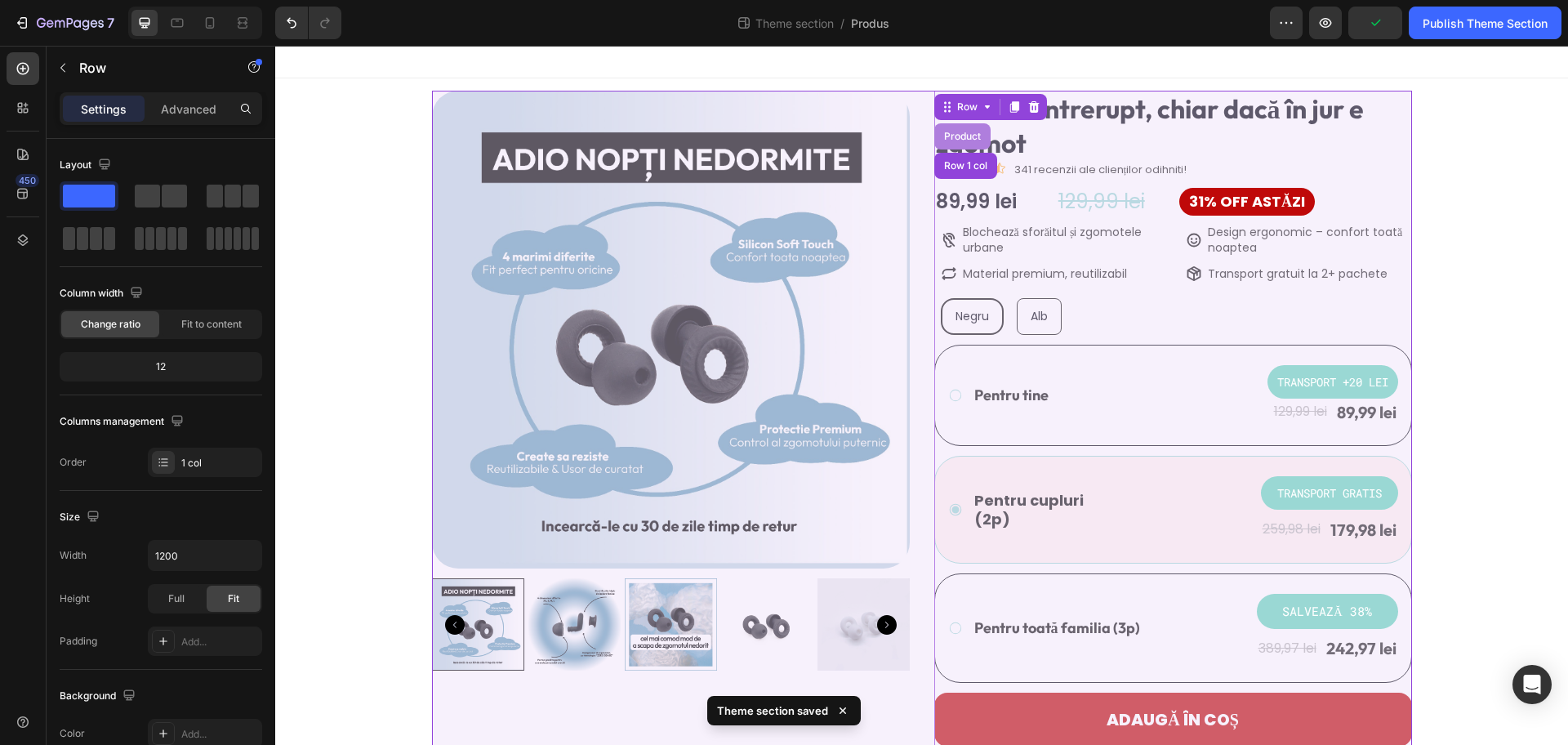
click at [952, 136] on div "Product" at bounding box center [962, 136] width 43 height 10
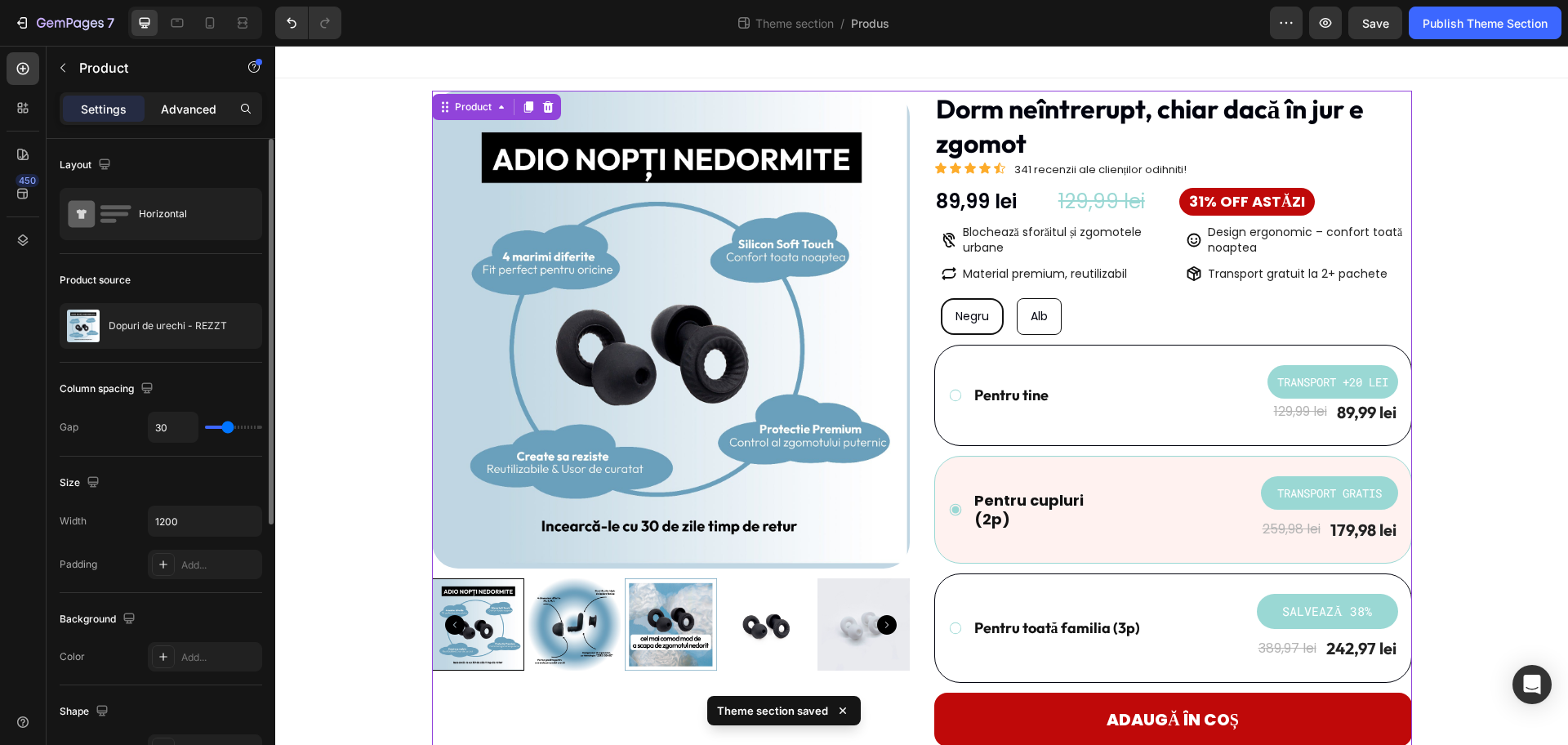
click at [195, 111] on p "Advanced" at bounding box center [189, 108] width 56 height 17
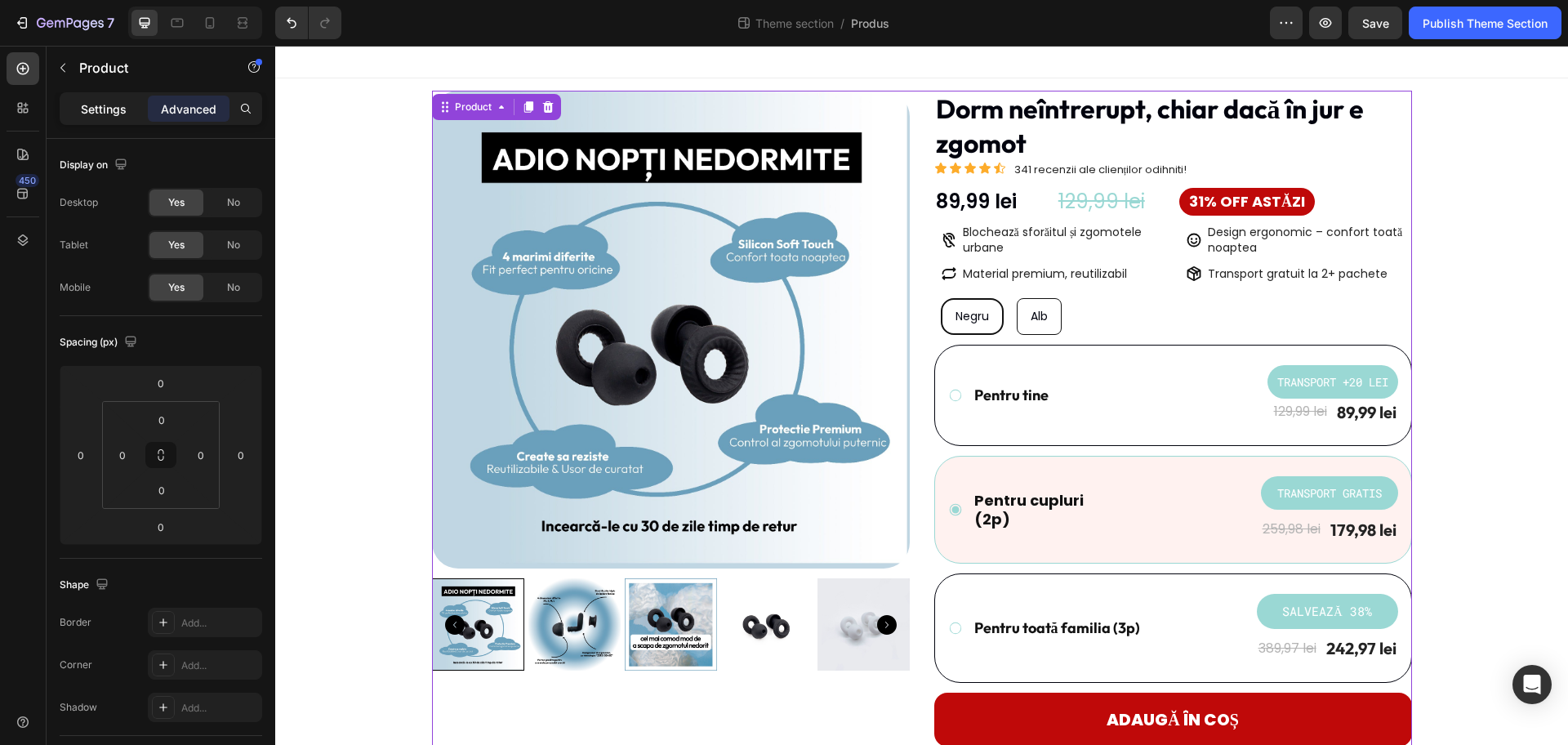
click at [91, 112] on p "Settings" at bounding box center [104, 108] width 46 height 17
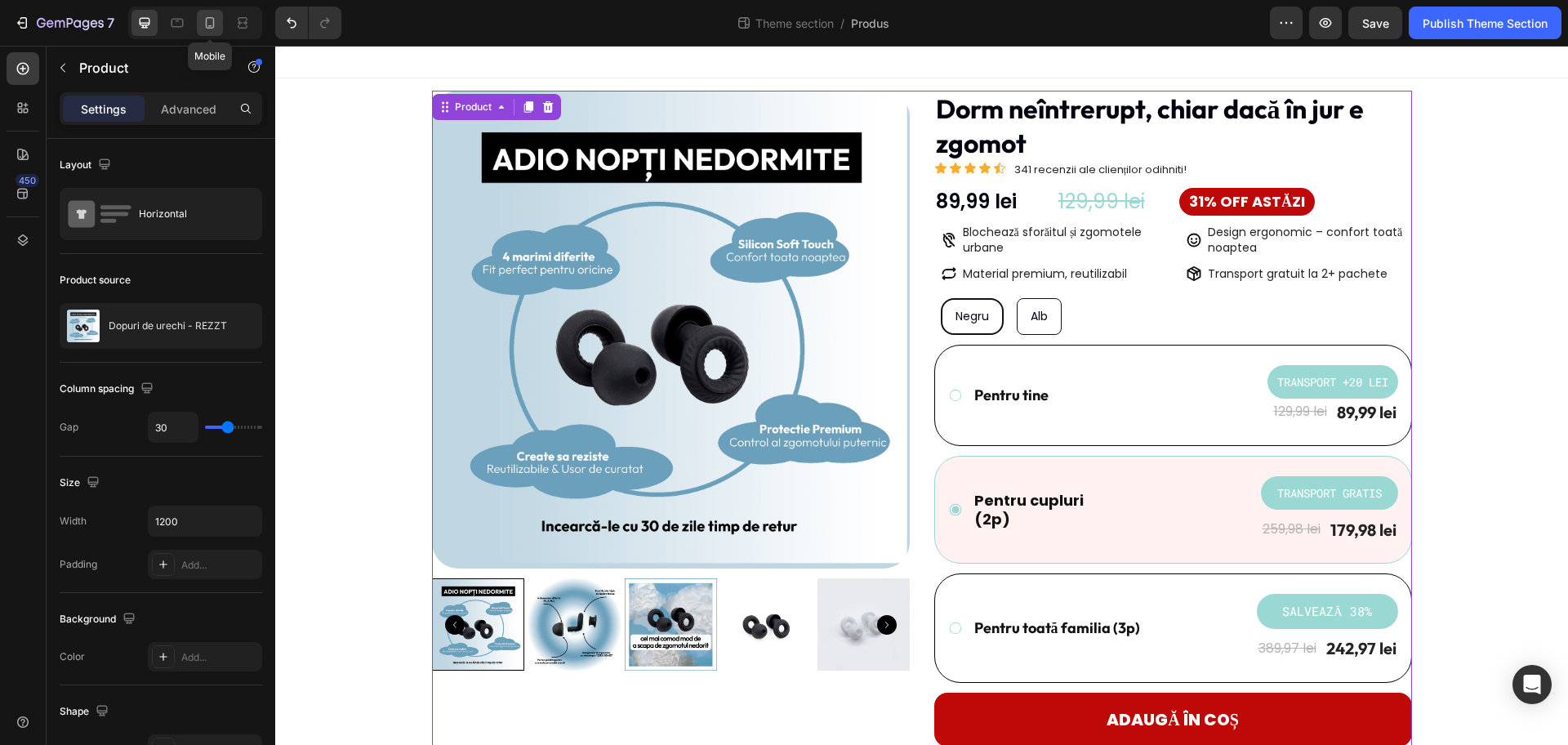
click at [202, 27] on icon at bounding box center [210, 23] width 16 height 16
type input "0"
type input "100%"
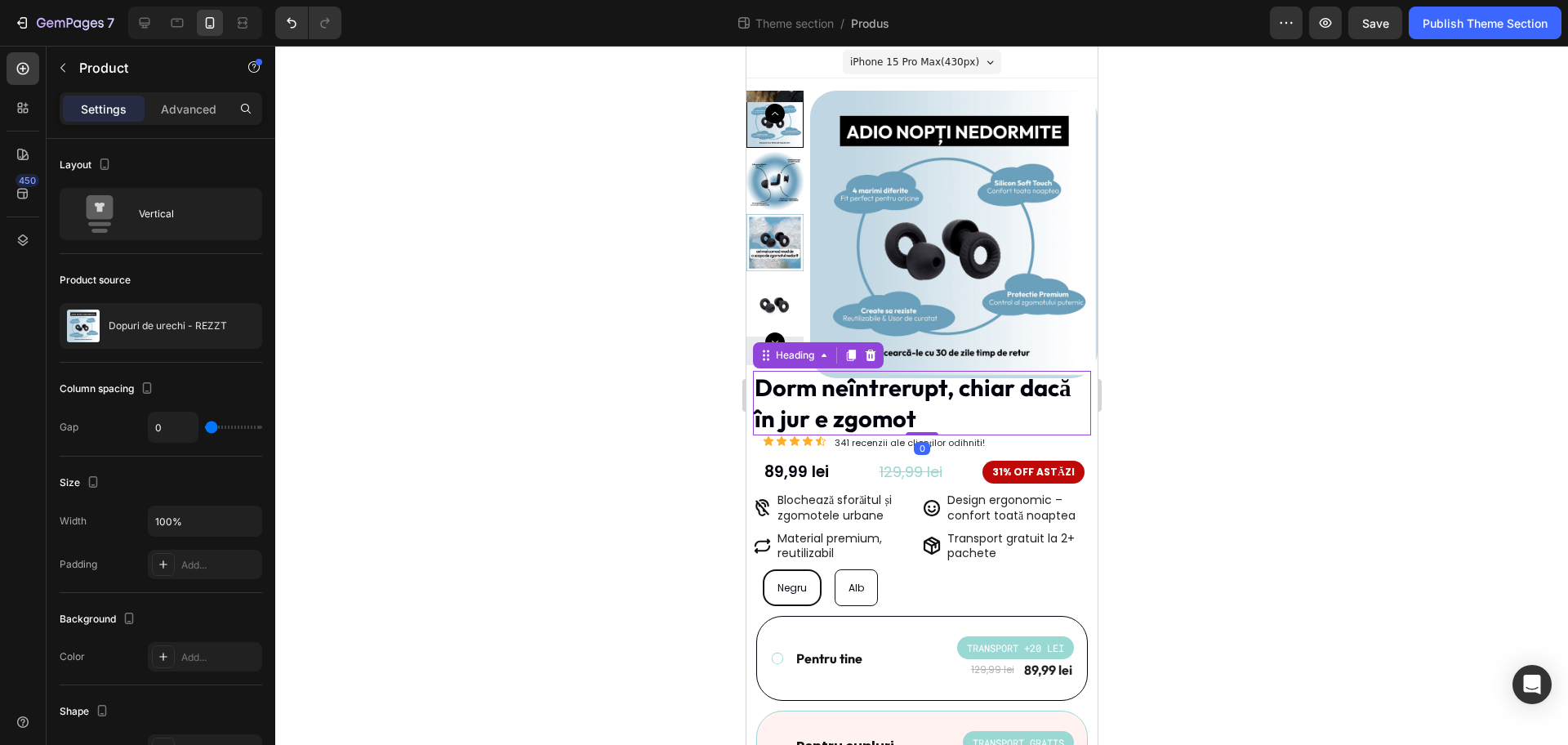
click at [914, 407] on p "Dorm neîntrerupt, chiar dacă în jur e zgomot" at bounding box center [921, 402] width 335 height 61
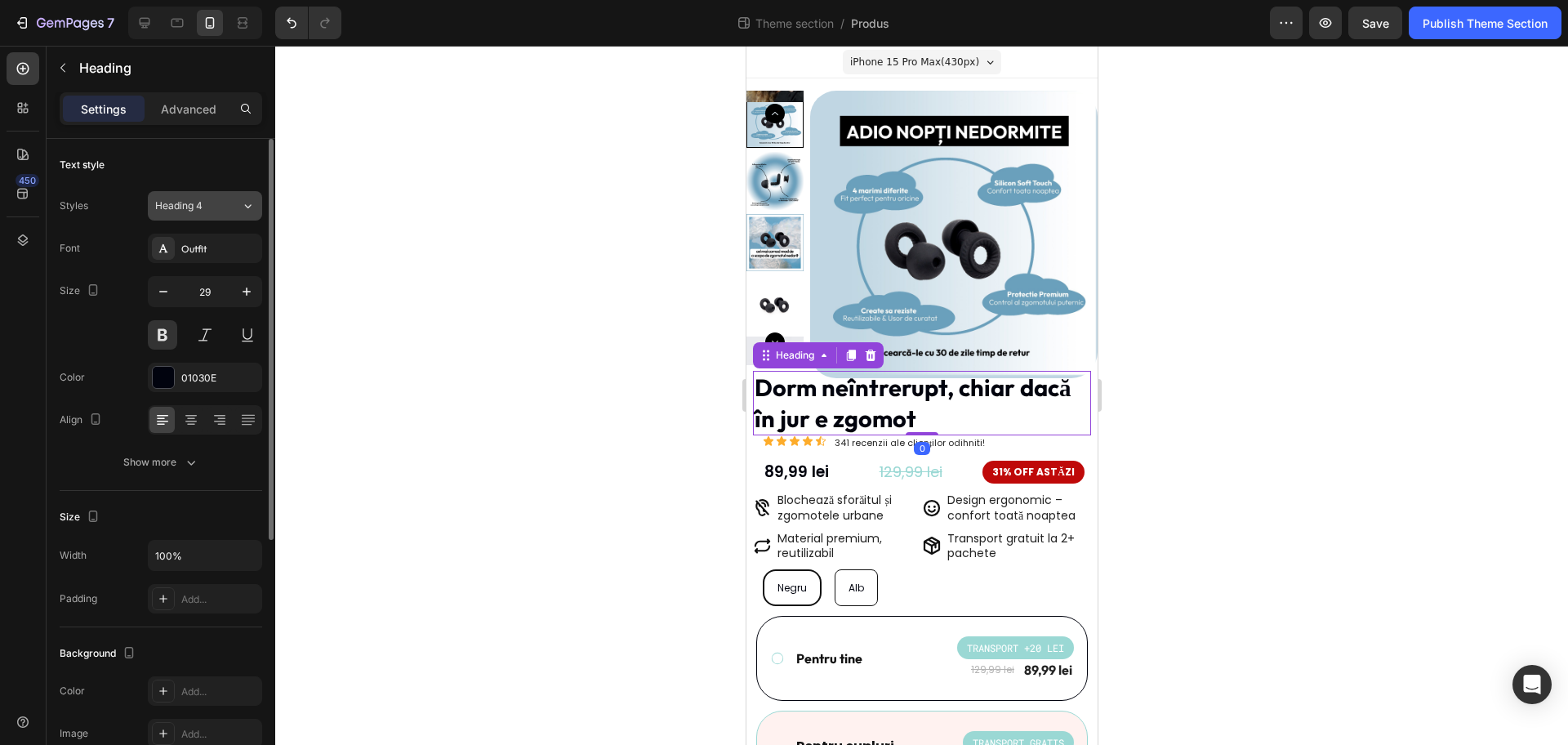
click at [233, 205] on div "Heading 4" at bounding box center [198, 206] width 86 height 15
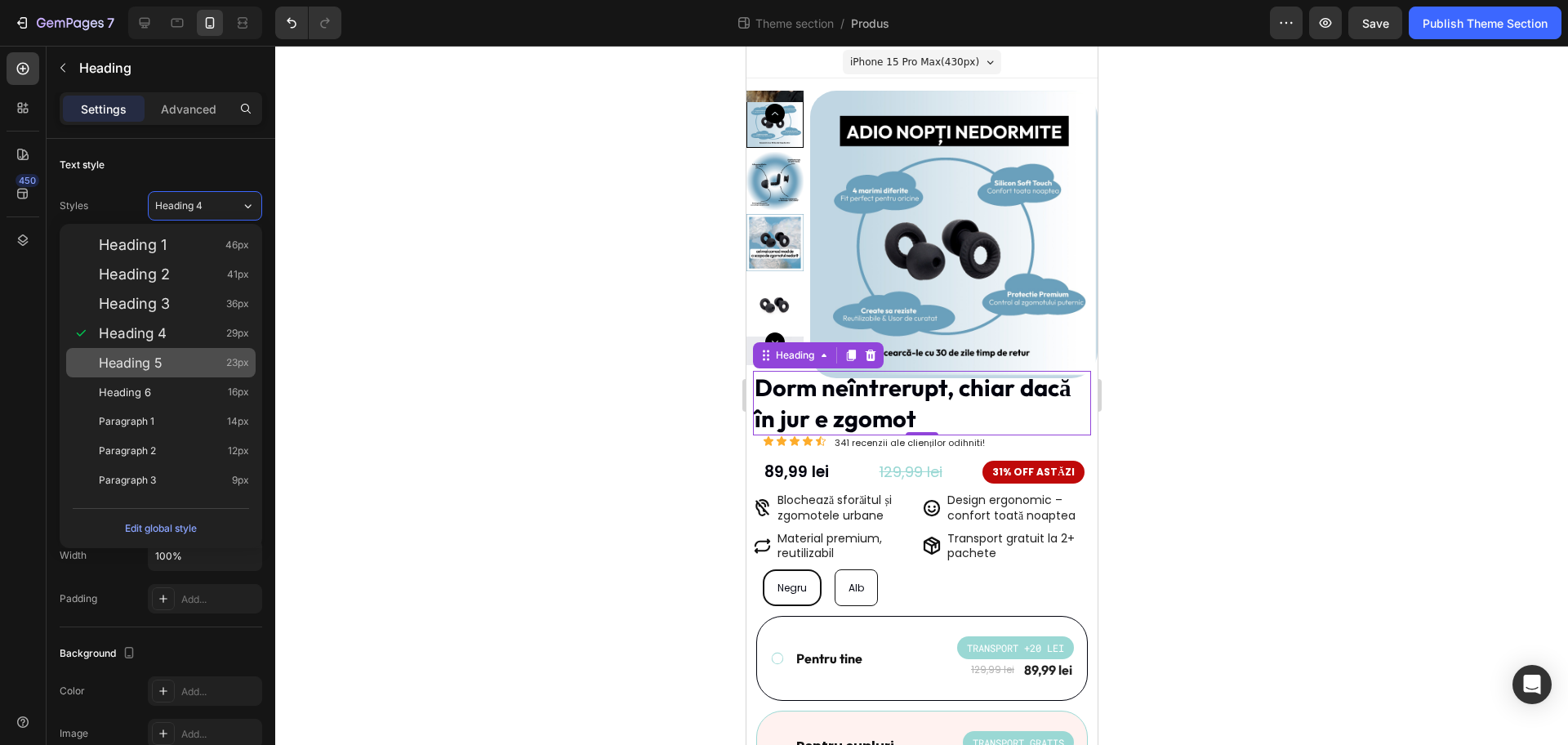
click at [229, 366] on span "23px" at bounding box center [237, 362] width 23 height 16
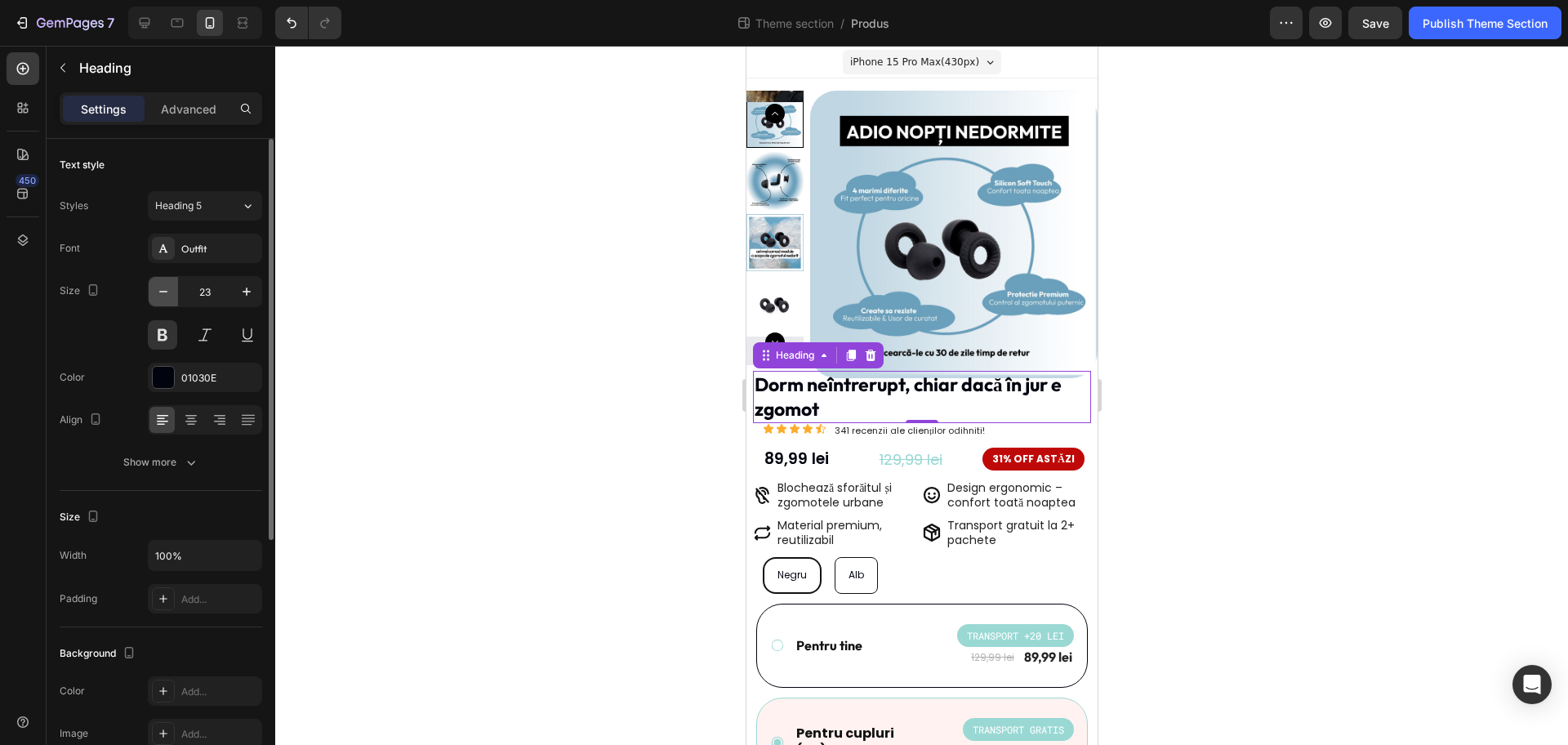
click at [167, 291] on icon "button" at bounding box center [163, 291] width 8 height 2
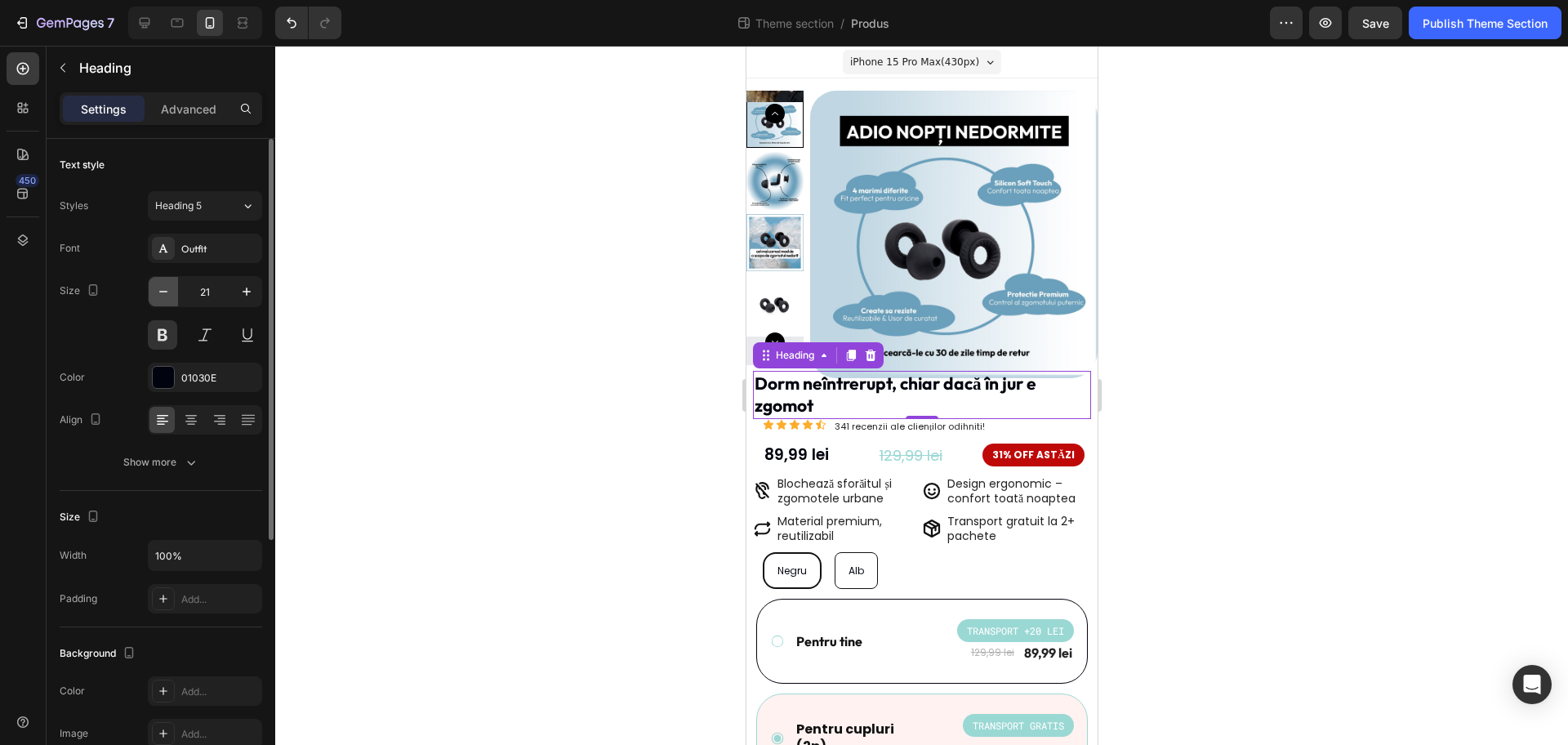
click at [167, 291] on icon "button" at bounding box center [163, 291] width 8 height 2
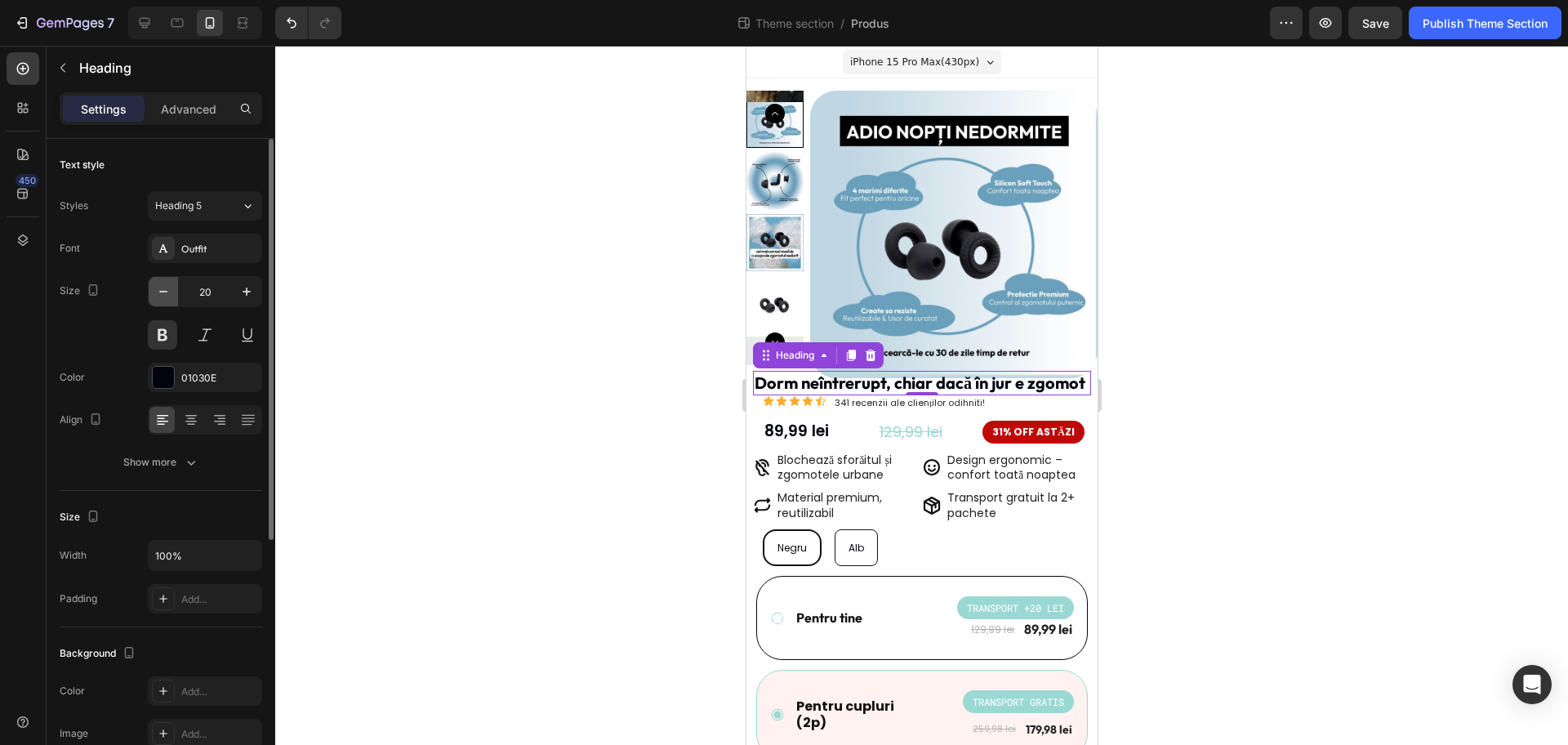
click at [167, 291] on icon "button" at bounding box center [163, 291] width 8 height 2
click at [239, 288] on icon "button" at bounding box center [246, 291] width 16 height 16
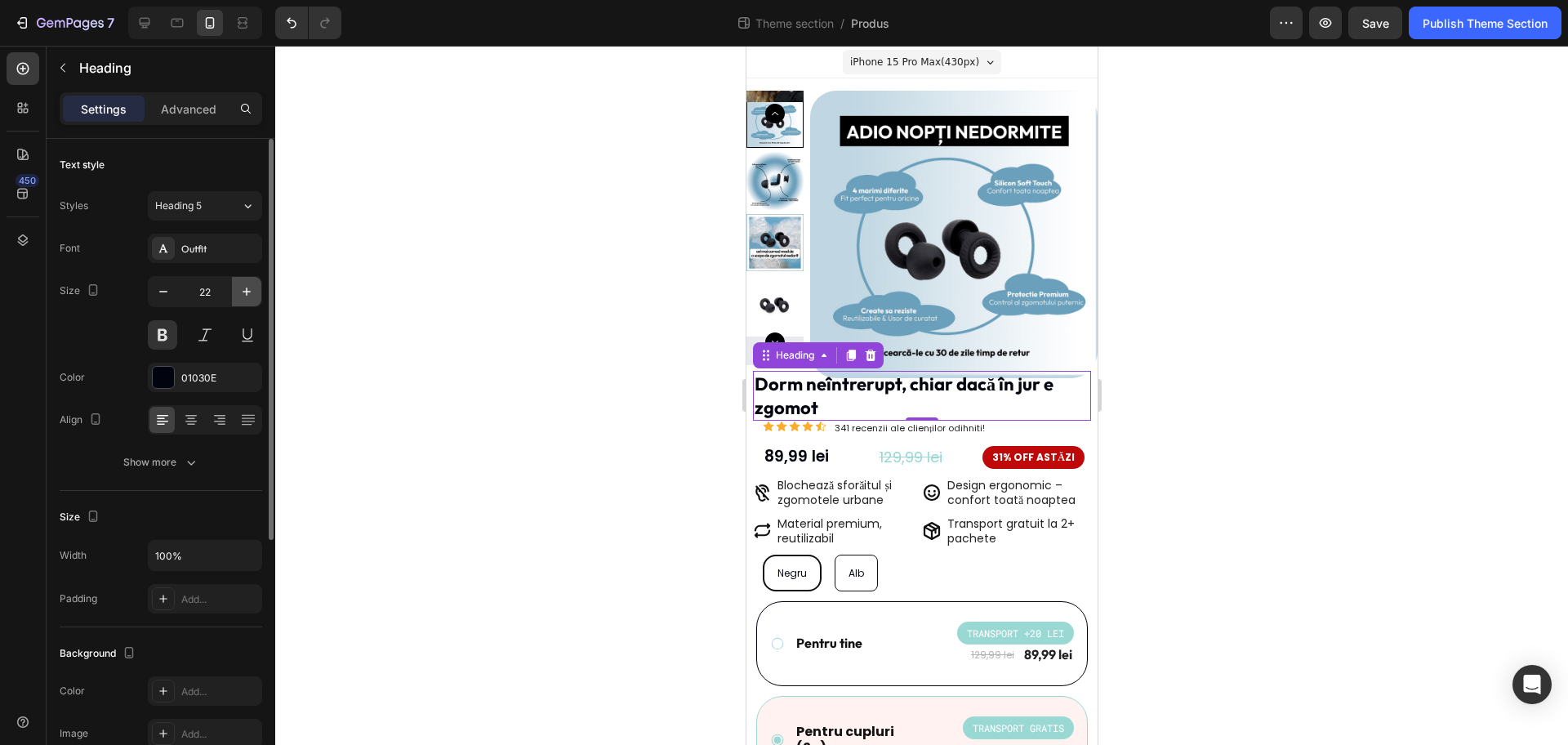
click at [239, 288] on icon "button" at bounding box center [246, 291] width 16 height 16
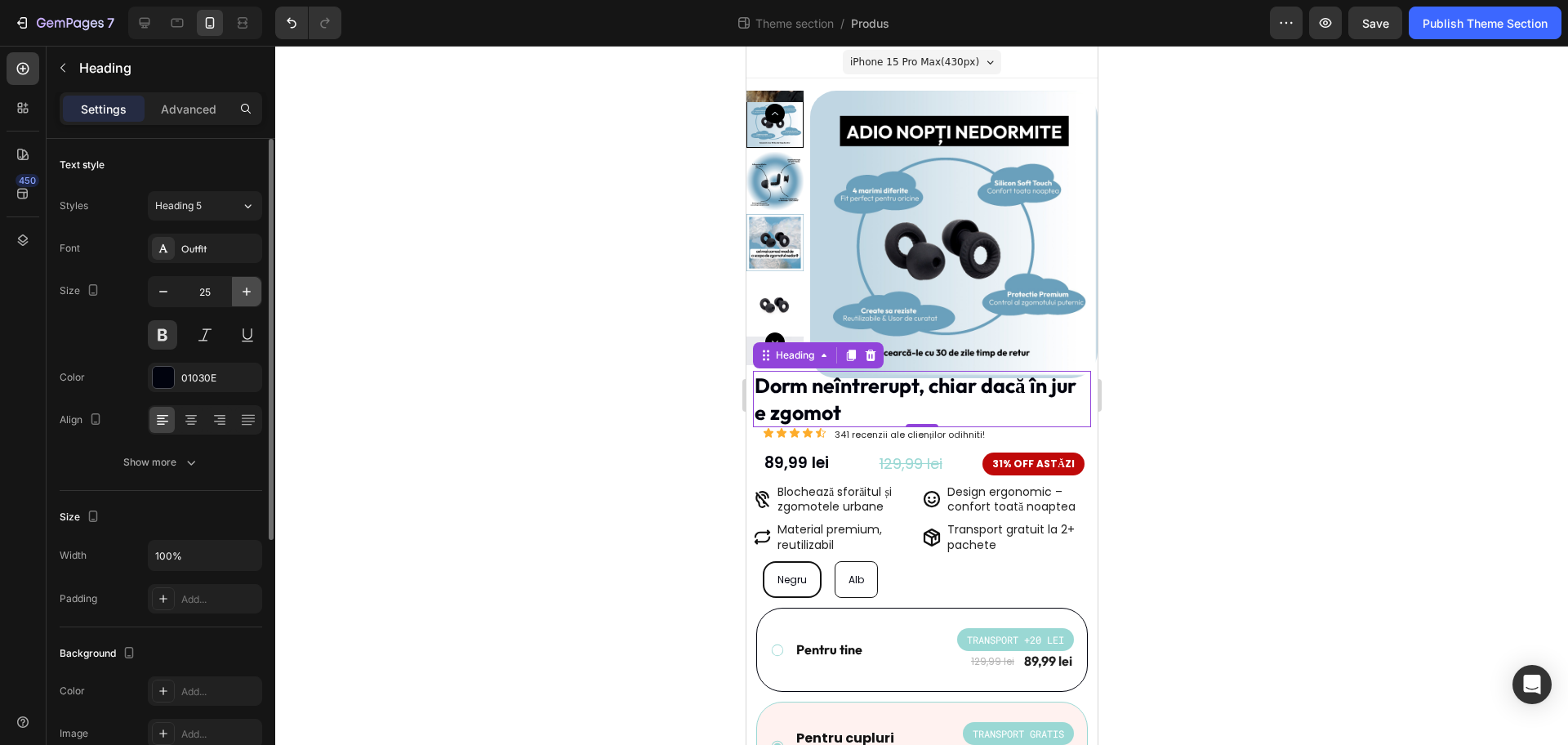
click at [239, 288] on icon "button" at bounding box center [246, 291] width 16 height 16
click at [236, 207] on div "Heading 5" at bounding box center [198, 206] width 86 height 15
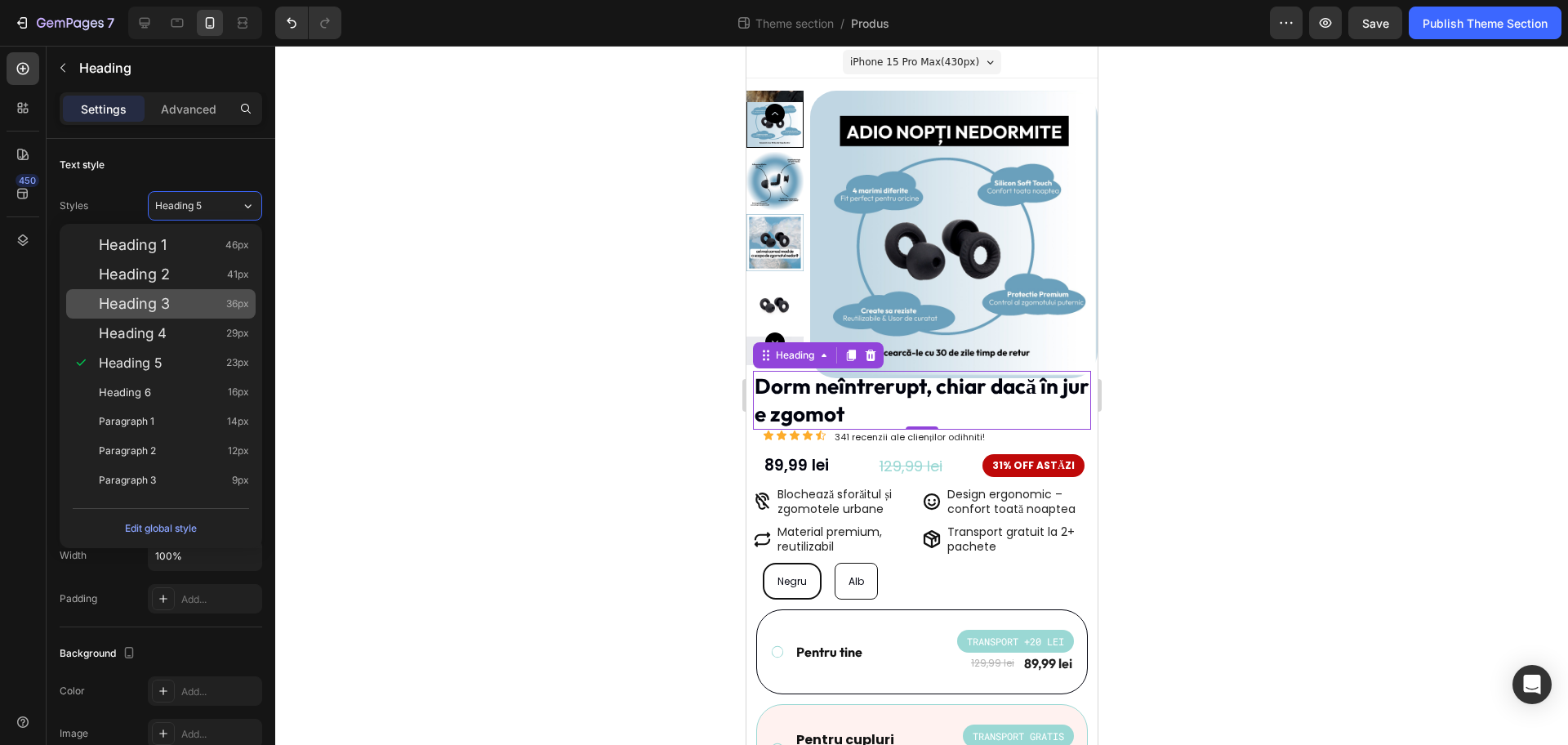
click at [238, 309] on span "36px" at bounding box center [237, 304] width 23 height 16
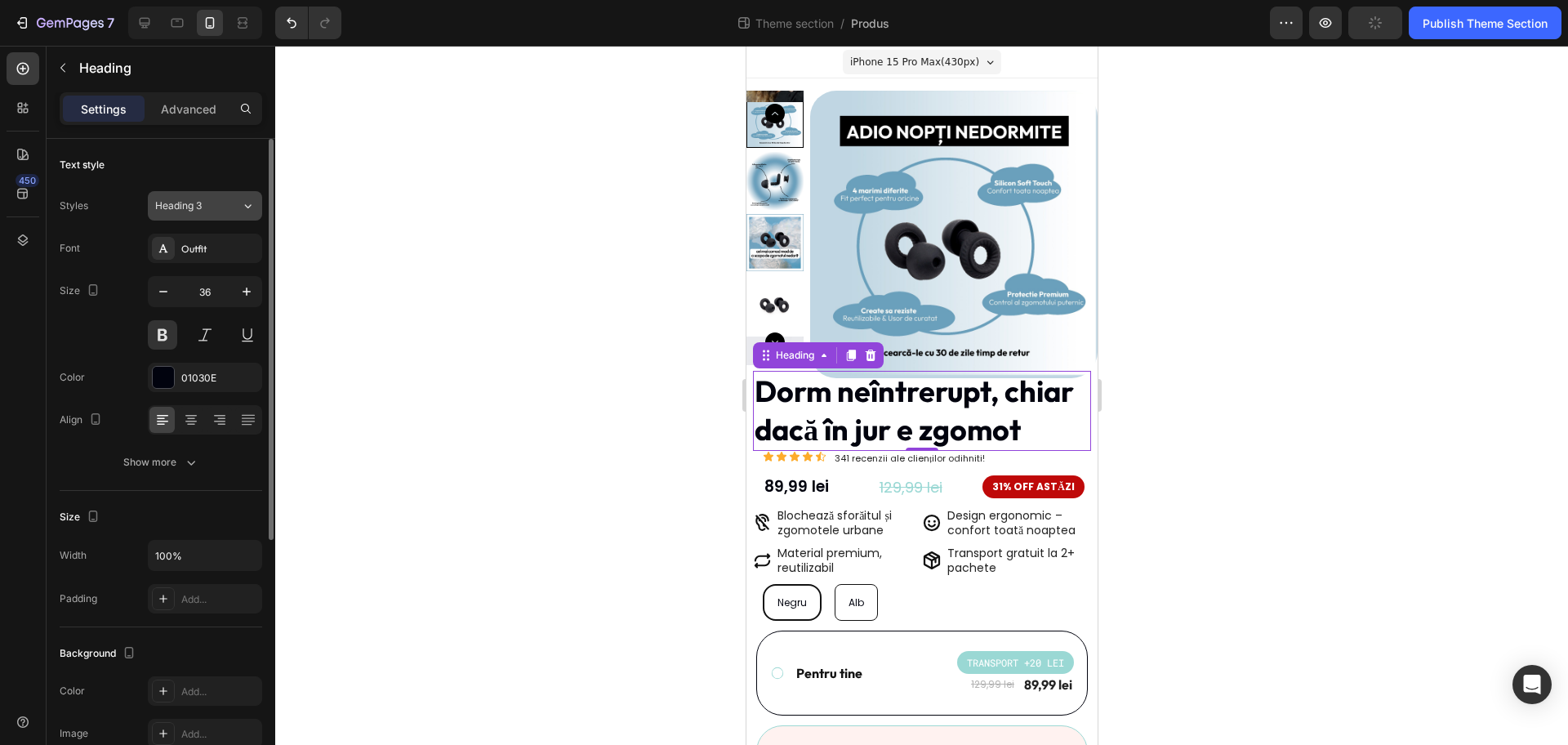
click at [244, 201] on icon at bounding box center [248, 206] width 14 height 16
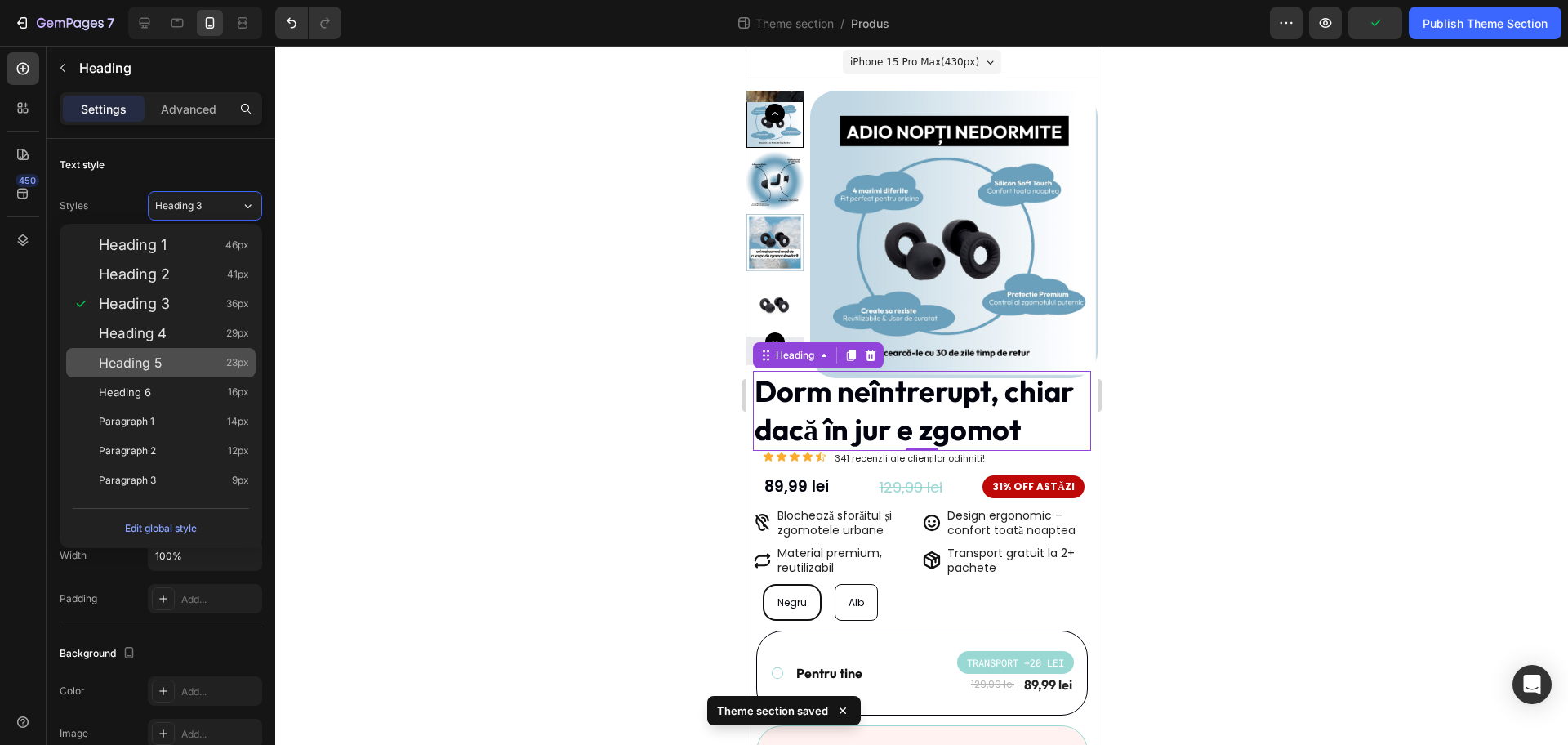
click at [227, 356] on span "23px" at bounding box center [237, 362] width 23 height 16
type input "23"
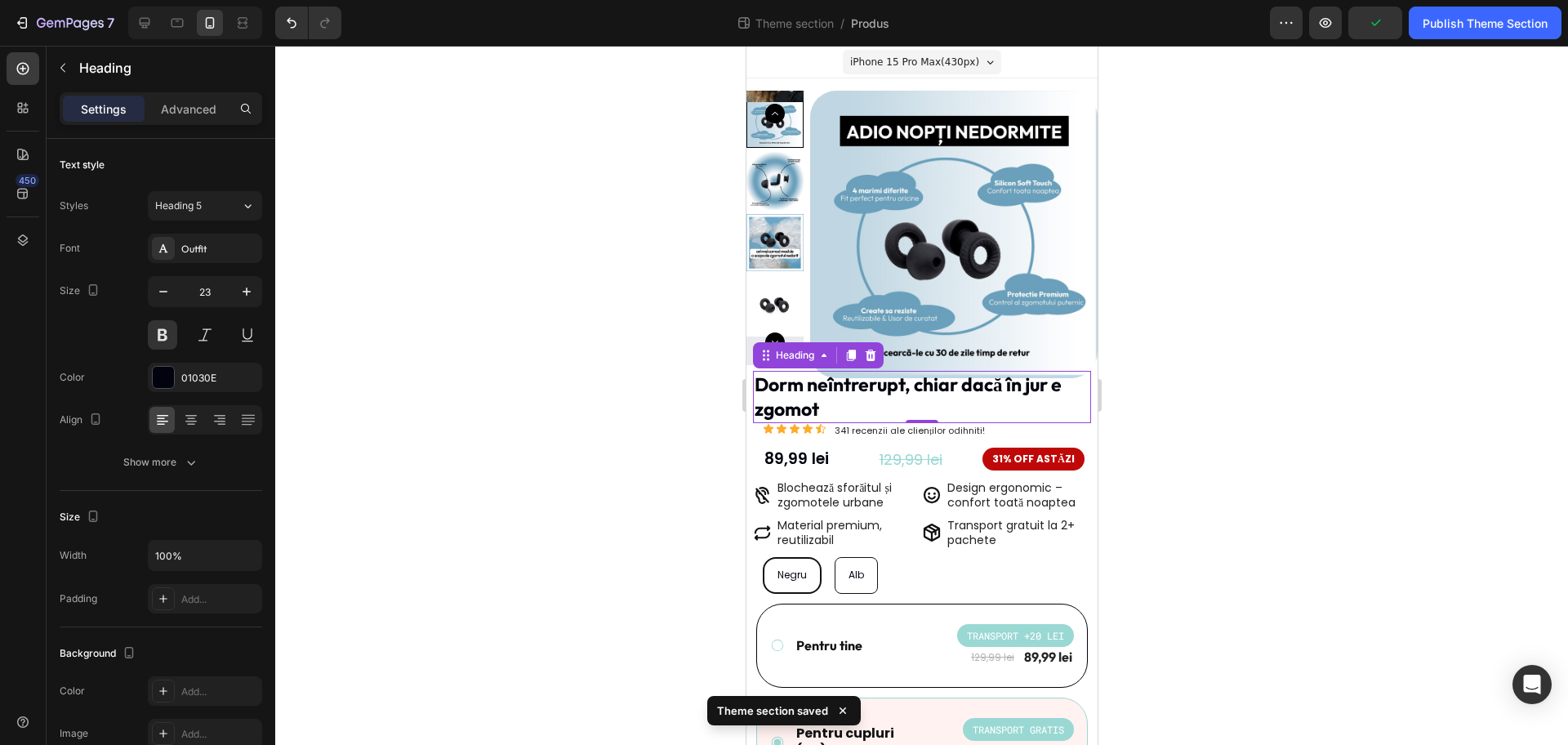
click at [1292, 385] on div at bounding box center [922, 395] width 1293 height 699
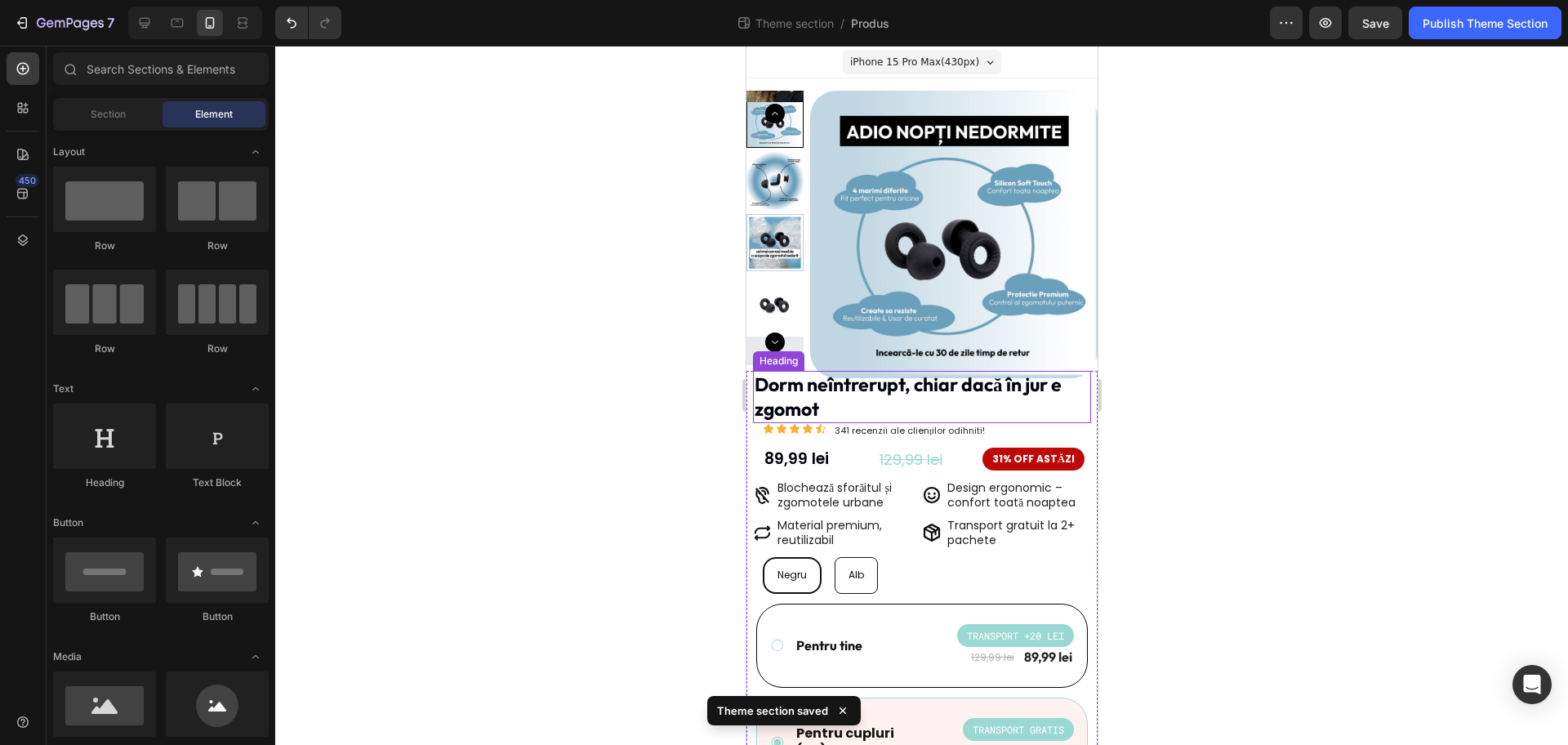
click at [857, 407] on p "Dorm neîntrerupt, chiar dacă în jur e zgomot" at bounding box center [921, 396] width 335 height 49
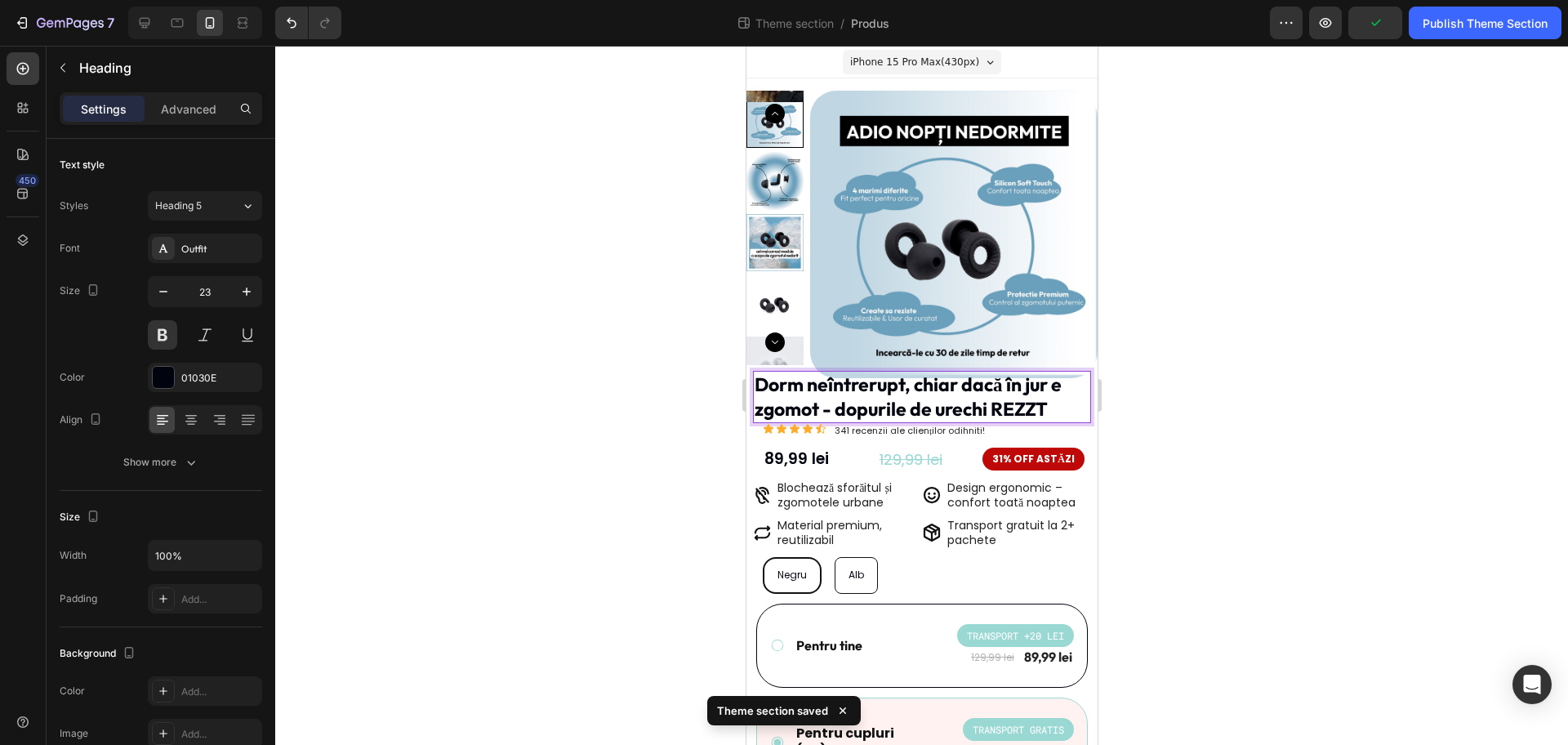
click at [1199, 379] on div at bounding box center [922, 395] width 1293 height 699
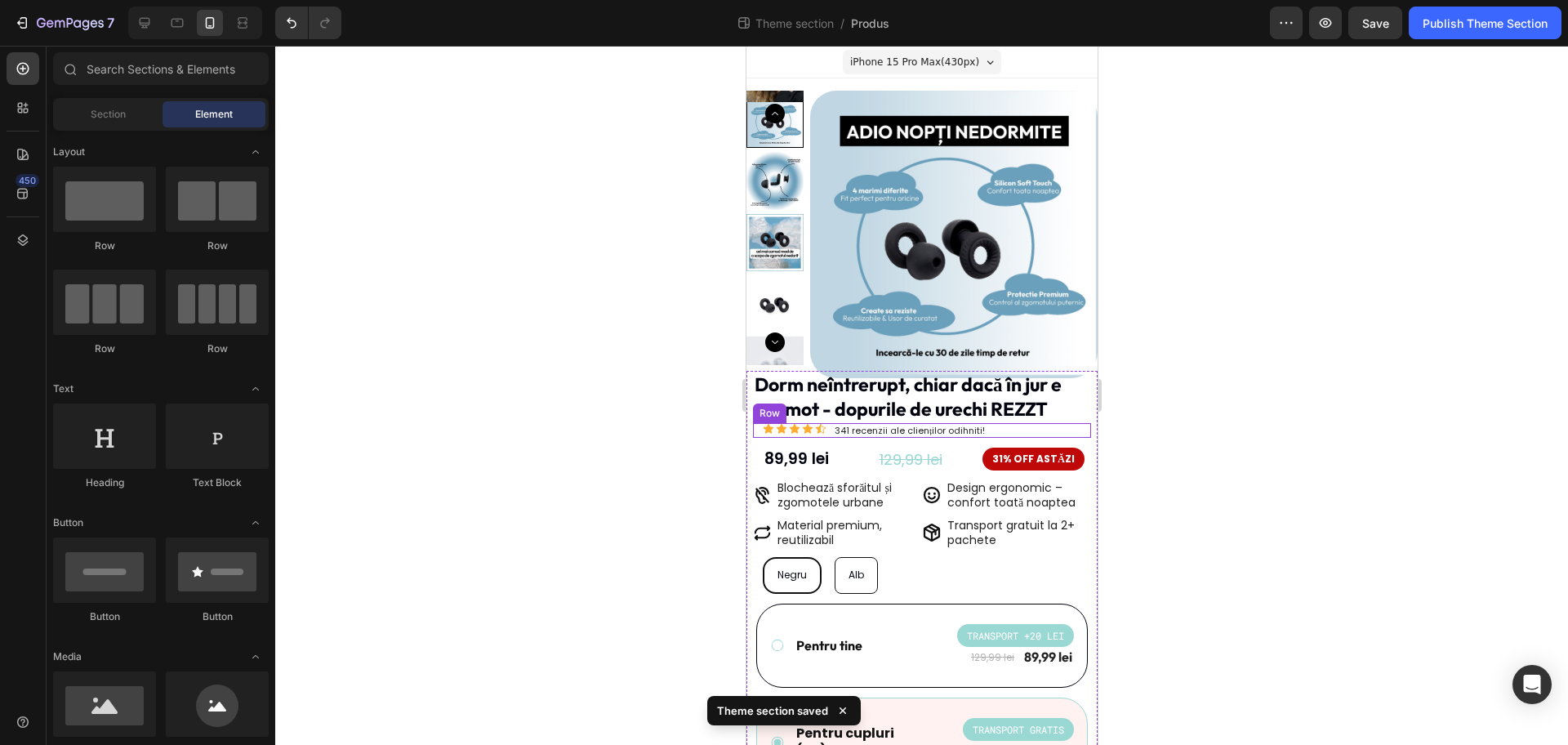
click at [1007, 426] on div "Icon Icon Icon Icon Icon Icon List 341 recenzii ale clienților odihniti! Text B…" at bounding box center [921, 431] width 338 height 15
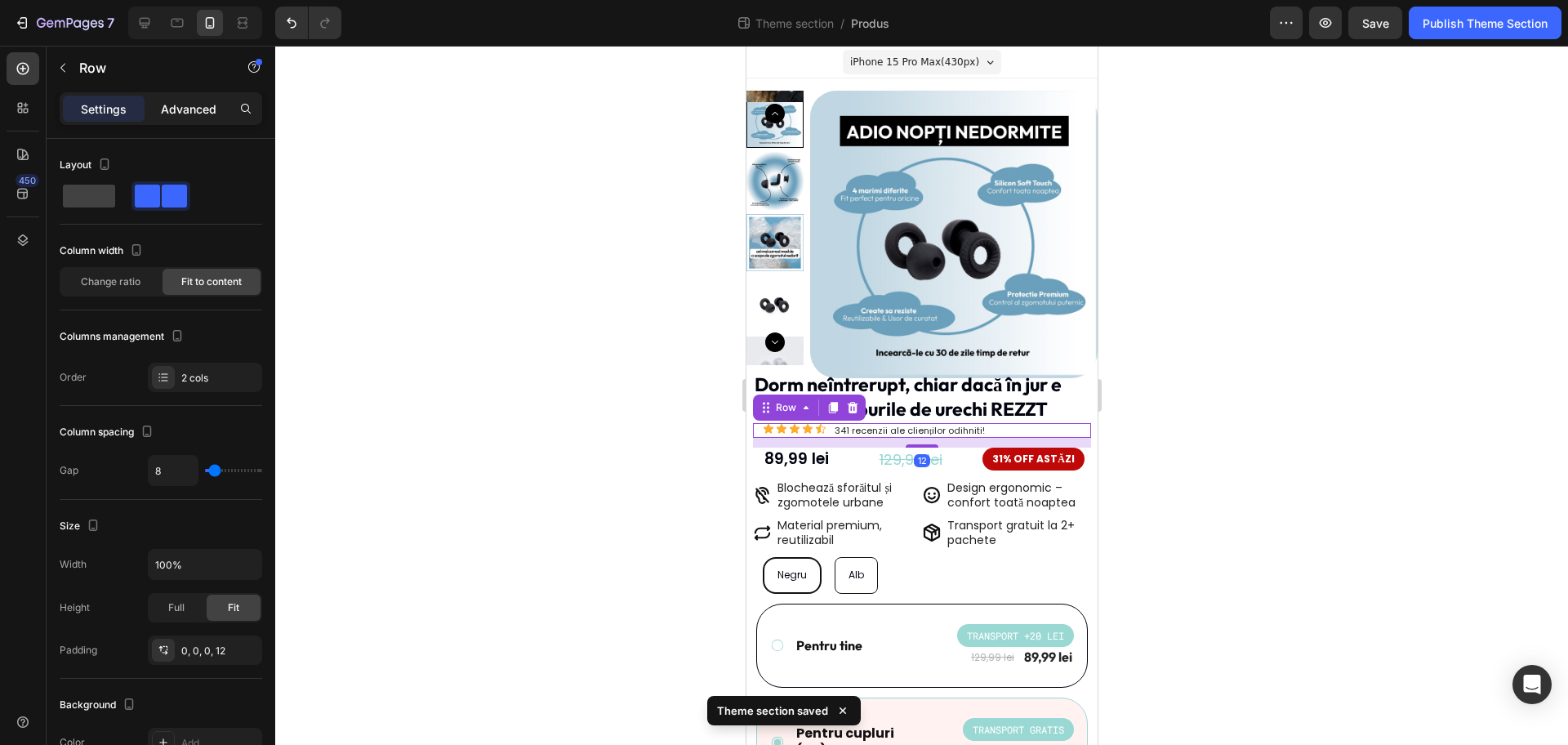
click at [177, 114] on p "Advanced" at bounding box center [189, 108] width 56 height 17
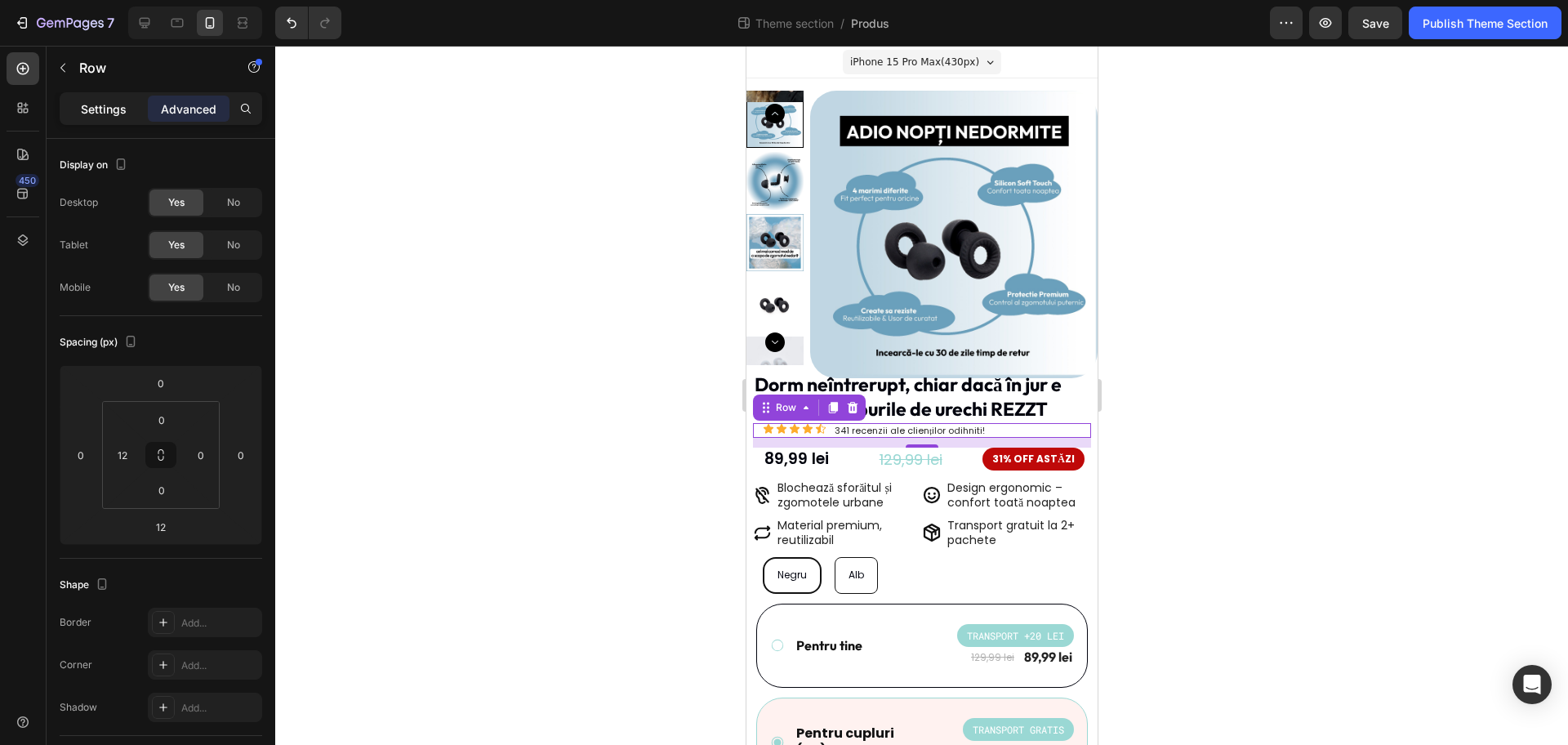
click at [113, 104] on p "Settings" at bounding box center [104, 108] width 46 height 17
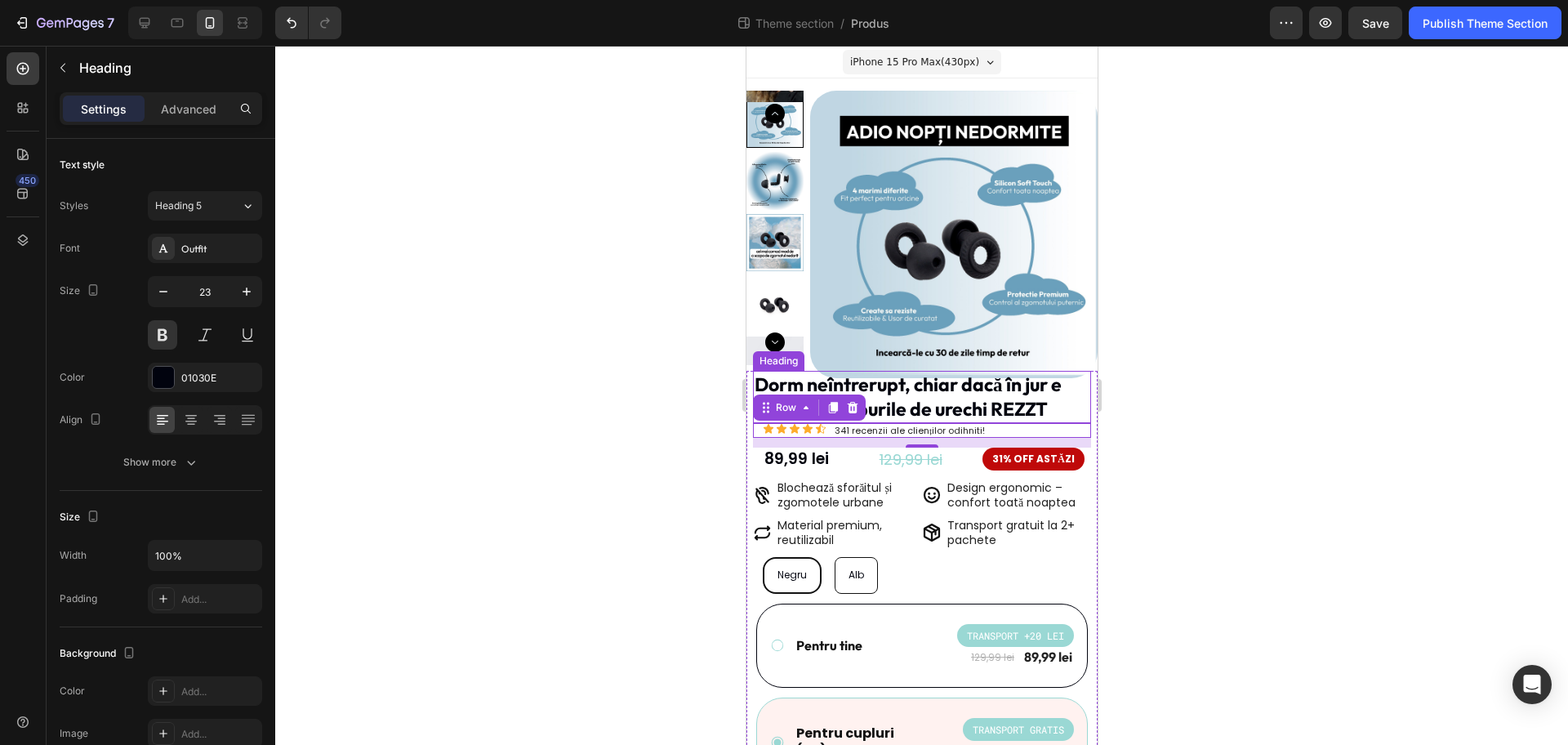
click at [1040, 395] on p "Dorm neîntrerupt, chiar dacă în jur e zgomot - dopurile de urechi REZZT" at bounding box center [921, 396] width 335 height 49
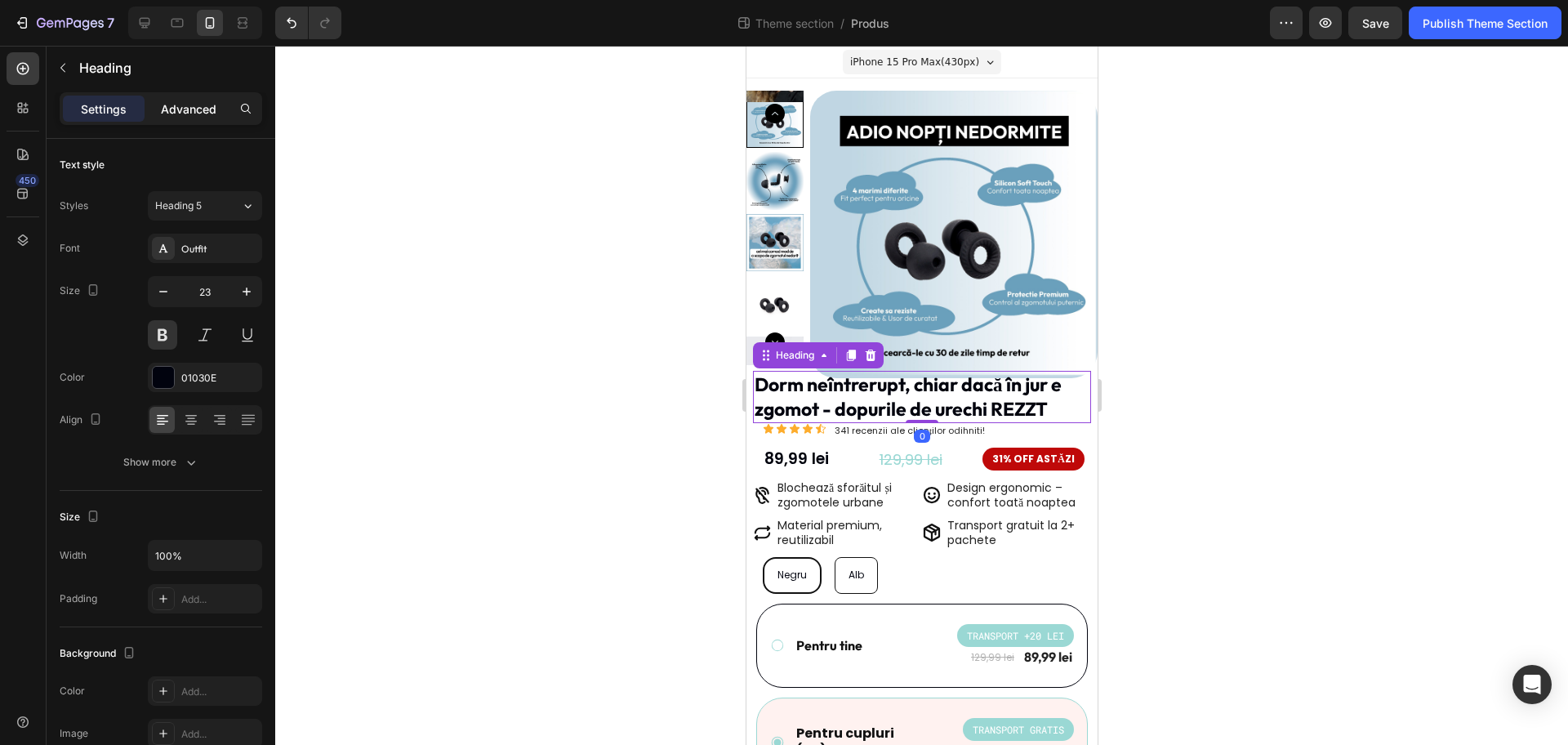
click at [173, 116] on p "Advanced" at bounding box center [189, 108] width 56 height 17
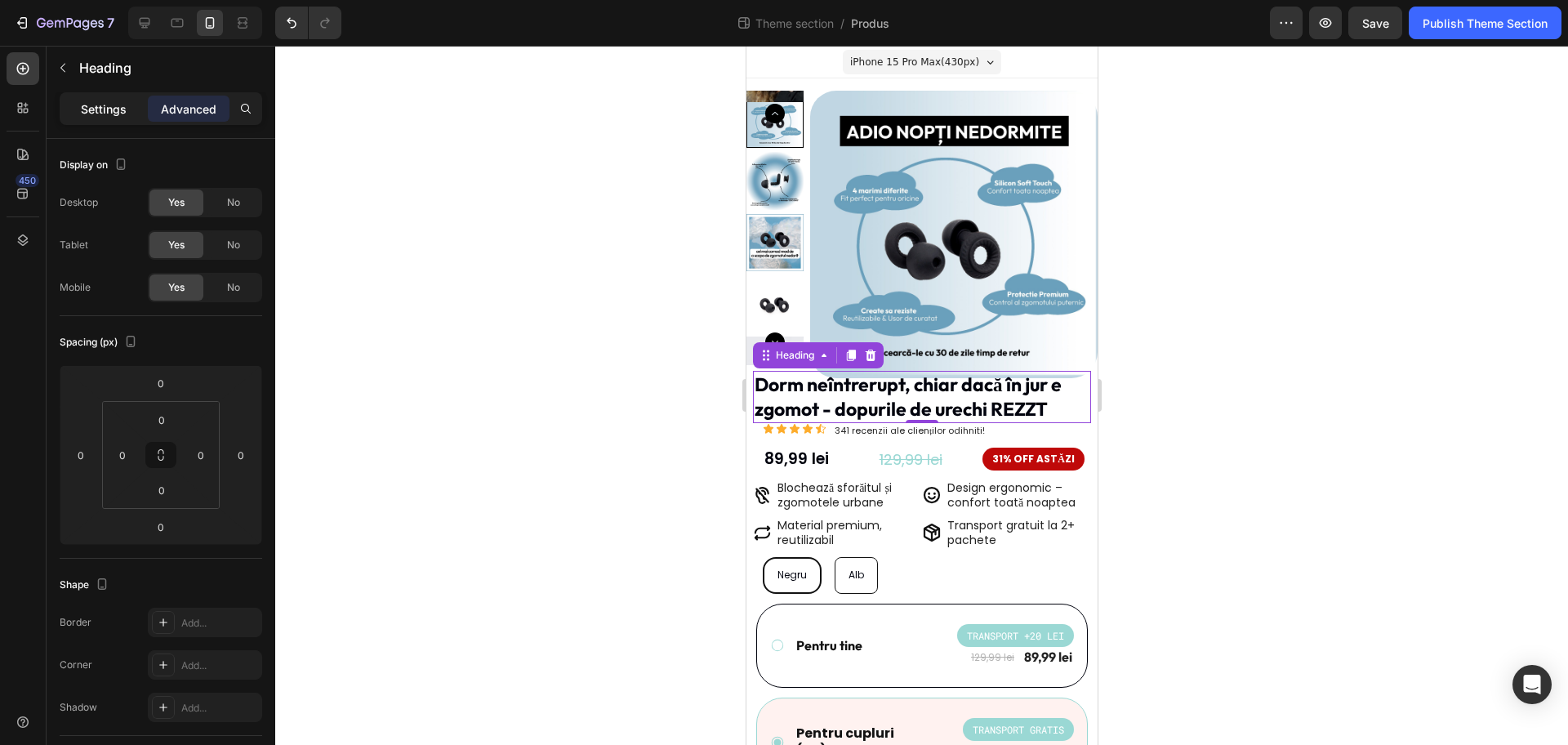
click at [104, 110] on p "Settings" at bounding box center [104, 108] width 46 height 17
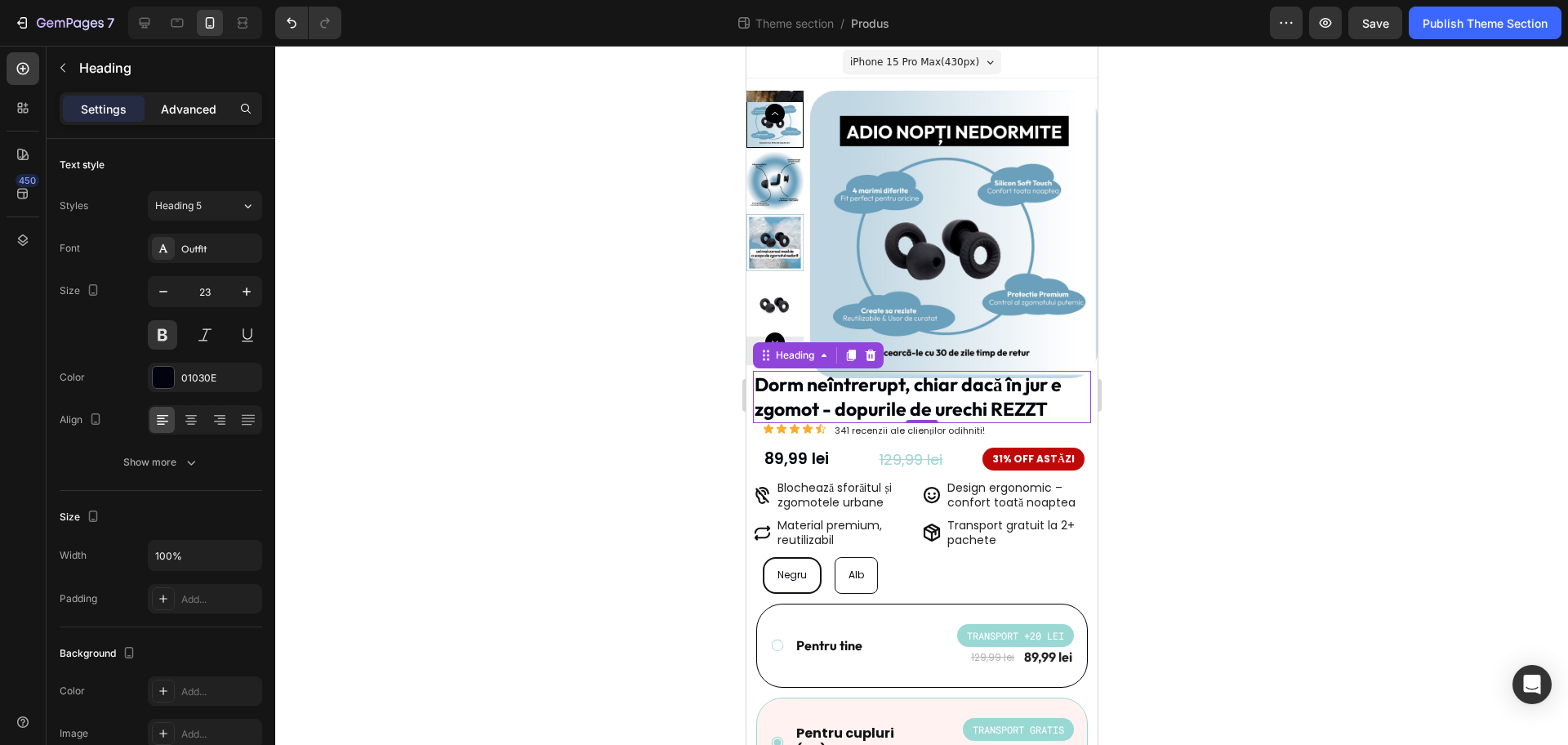
click at [170, 110] on p "Advanced" at bounding box center [189, 108] width 56 height 17
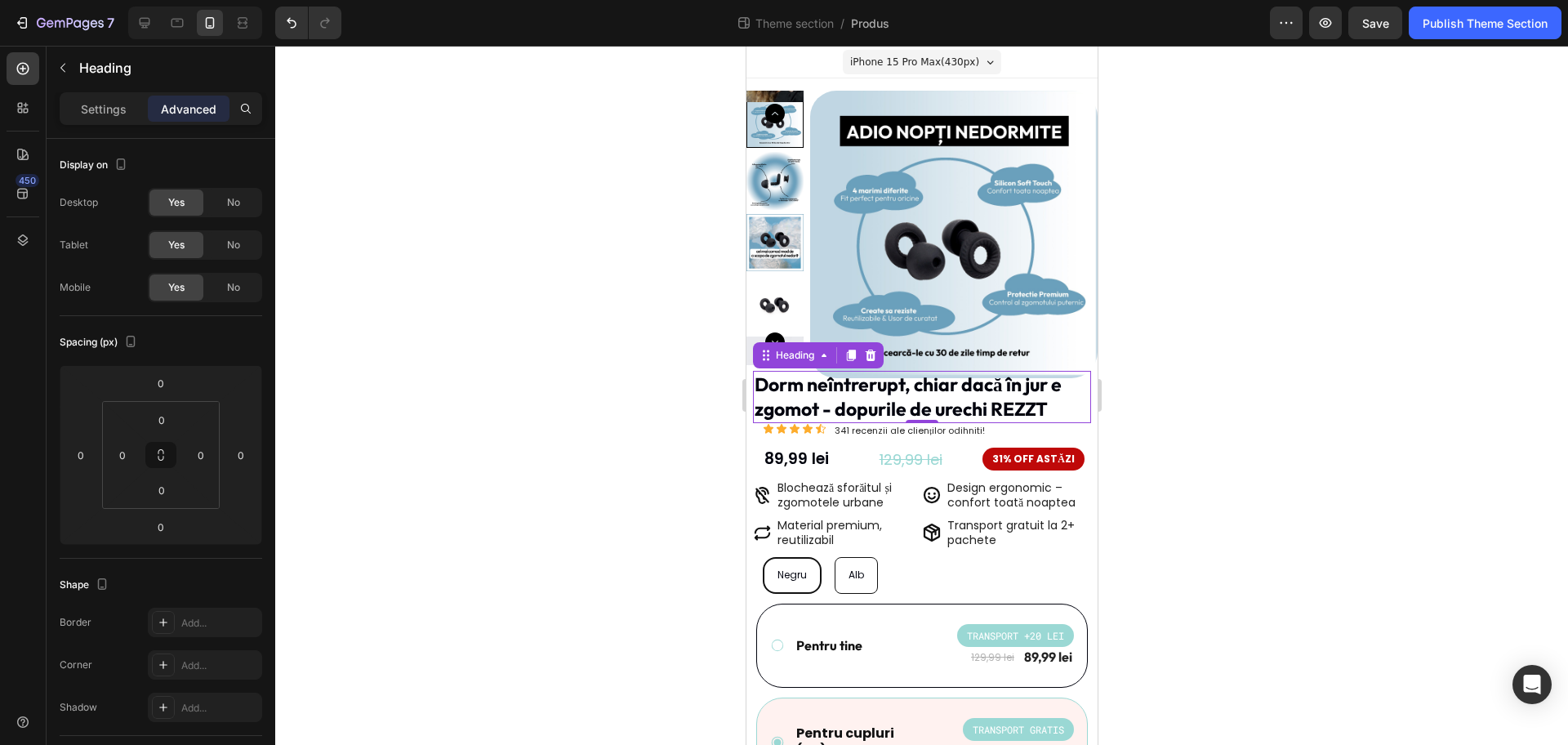
click at [1292, 477] on div at bounding box center [922, 395] width 1293 height 699
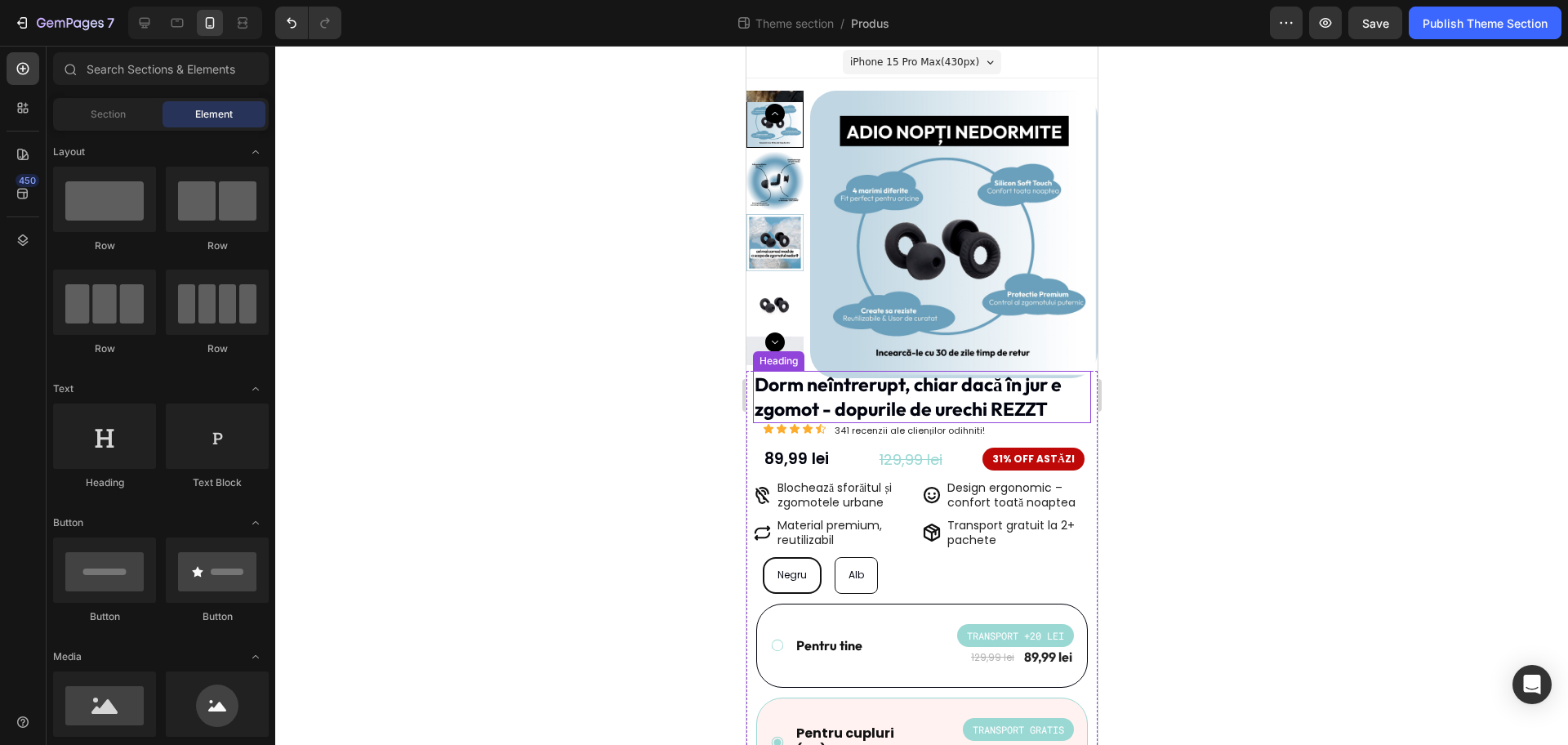
click at [948, 390] on p "Dorm neîntrerupt, chiar dacă în jur e zgomot - dopurile de urechi REZZT" at bounding box center [921, 396] width 335 height 49
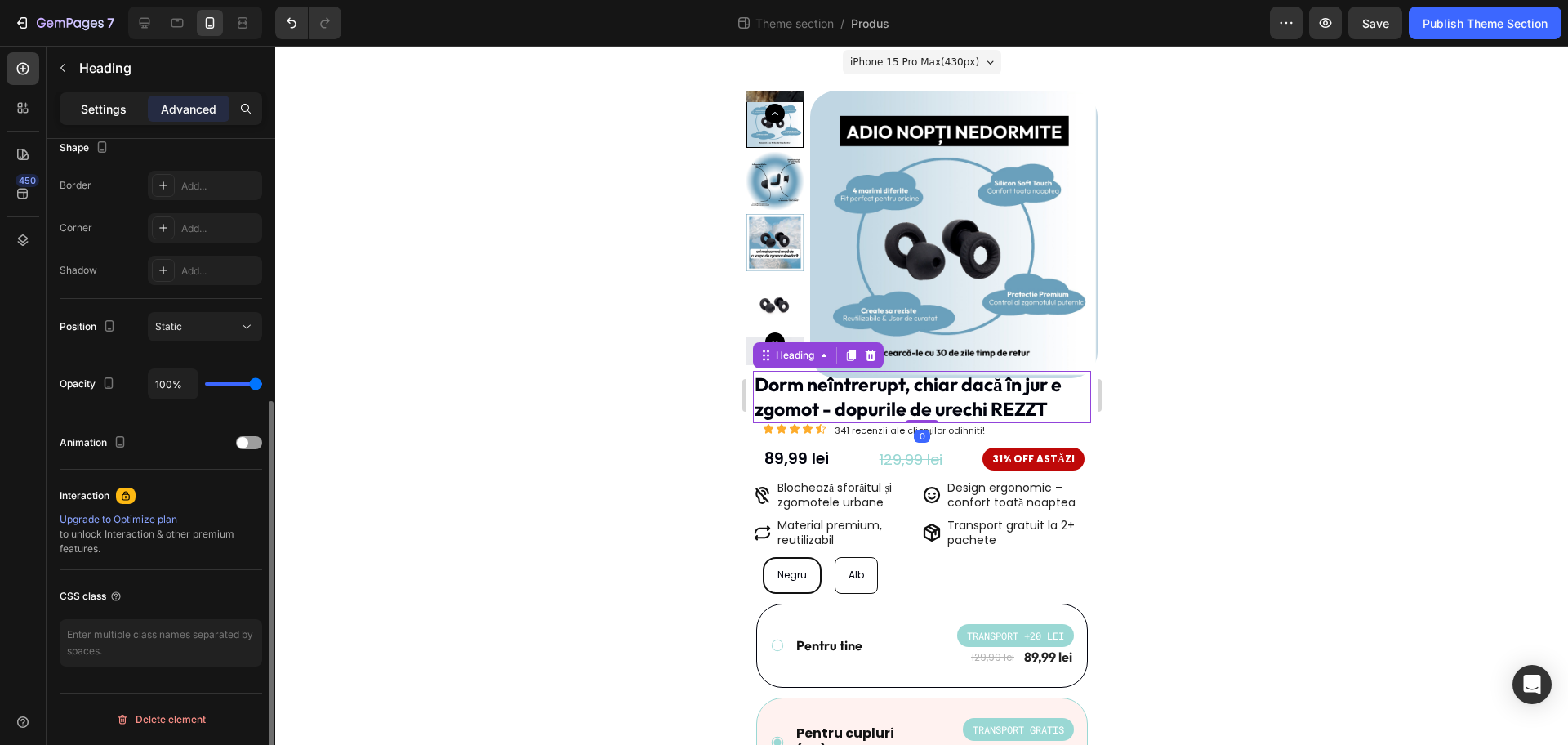
click at [119, 101] on p "Settings" at bounding box center [104, 108] width 46 height 17
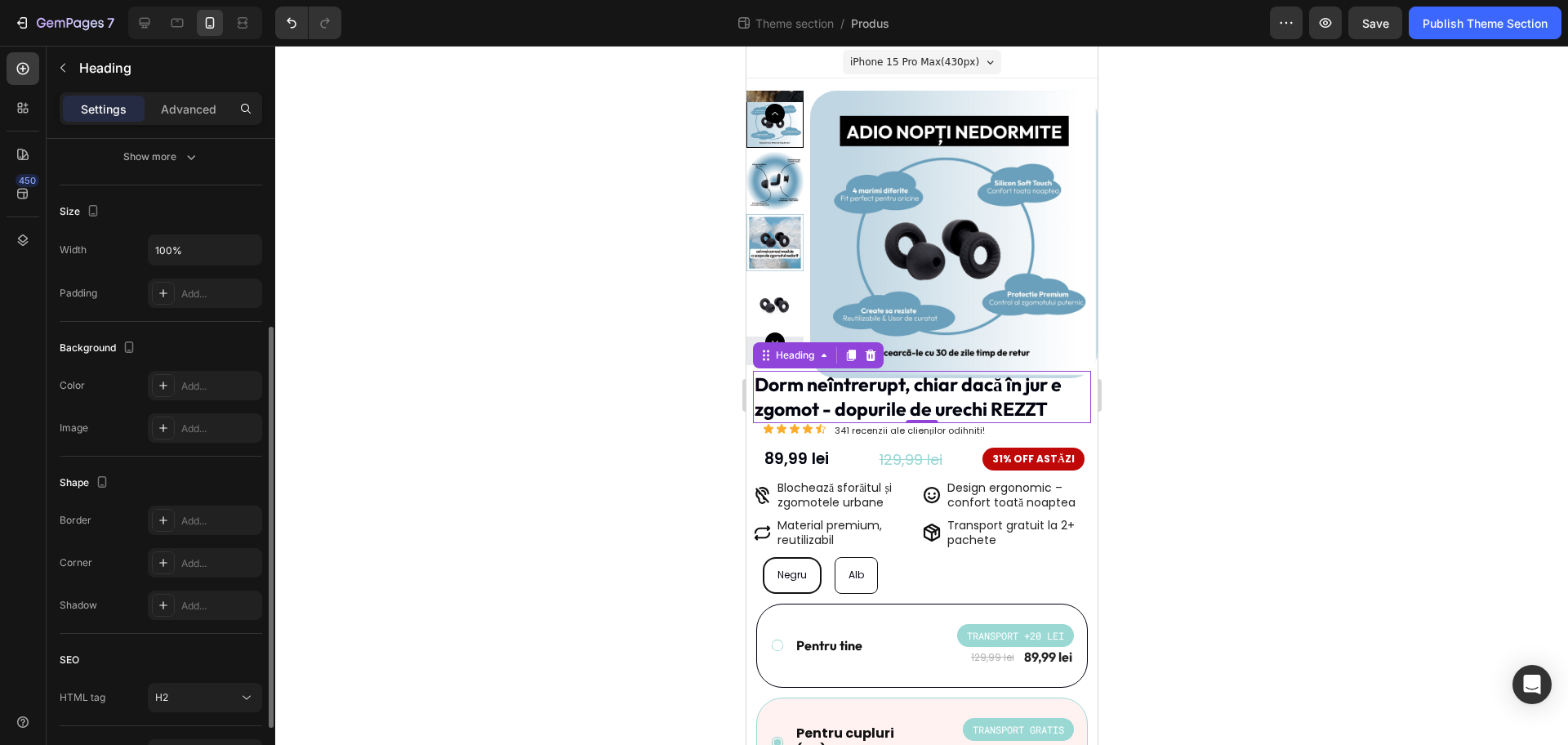
scroll to position [204, 0]
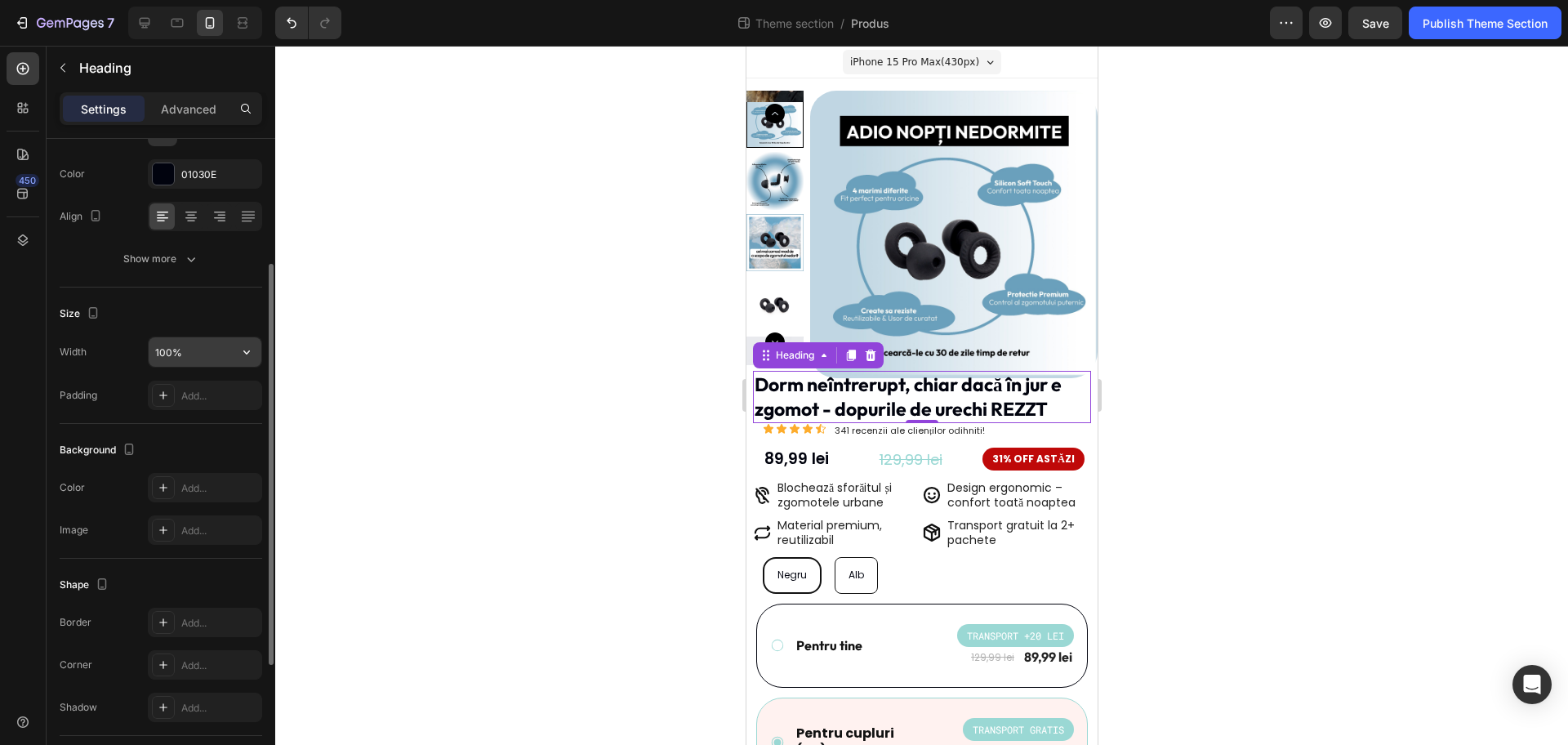
click at [250, 347] on icon "button" at bounding box center [246, 352] width 16 height 16
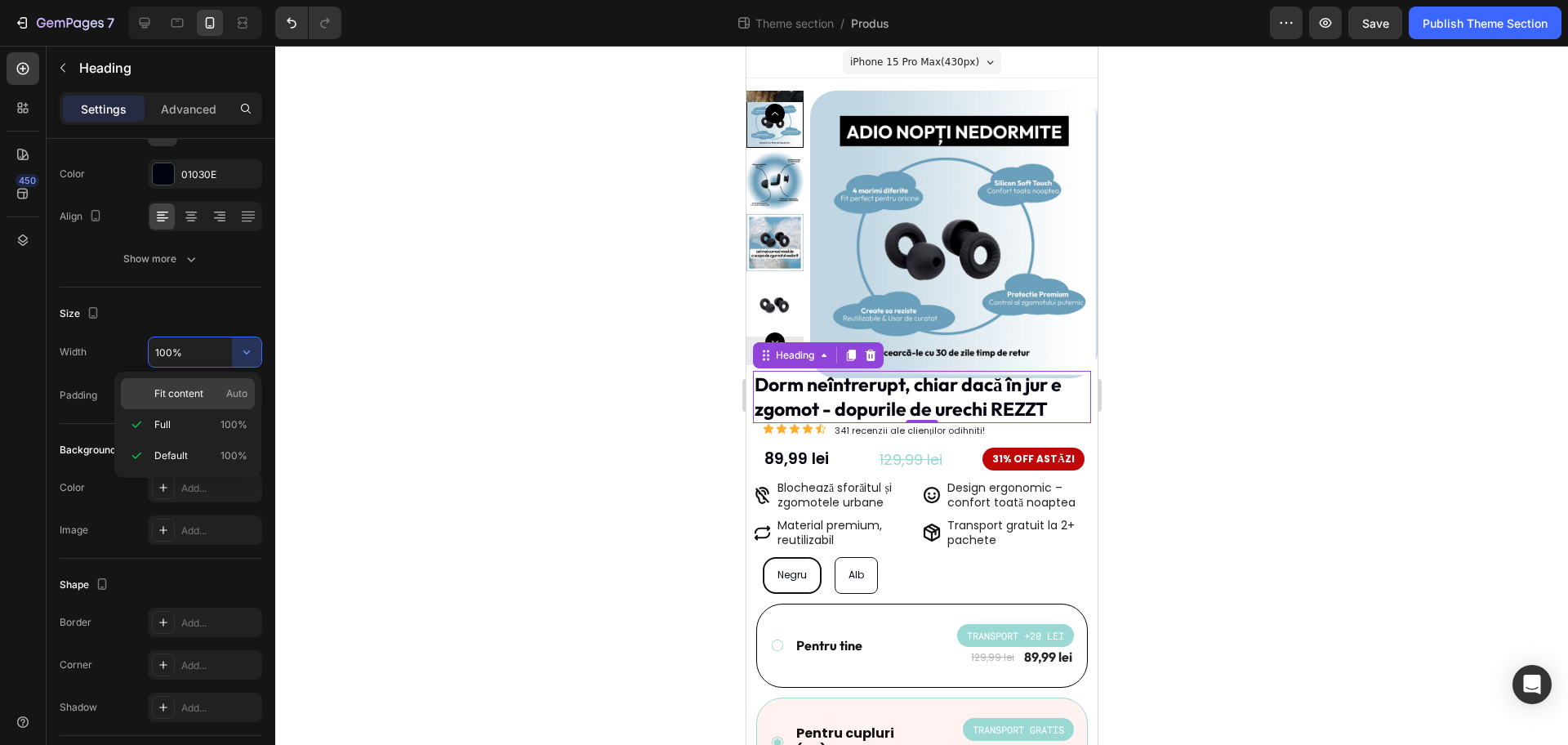
click at [243, 394] on span "Auto" at bounding box center [237, 393] width 21 height 15
type input "Auto"
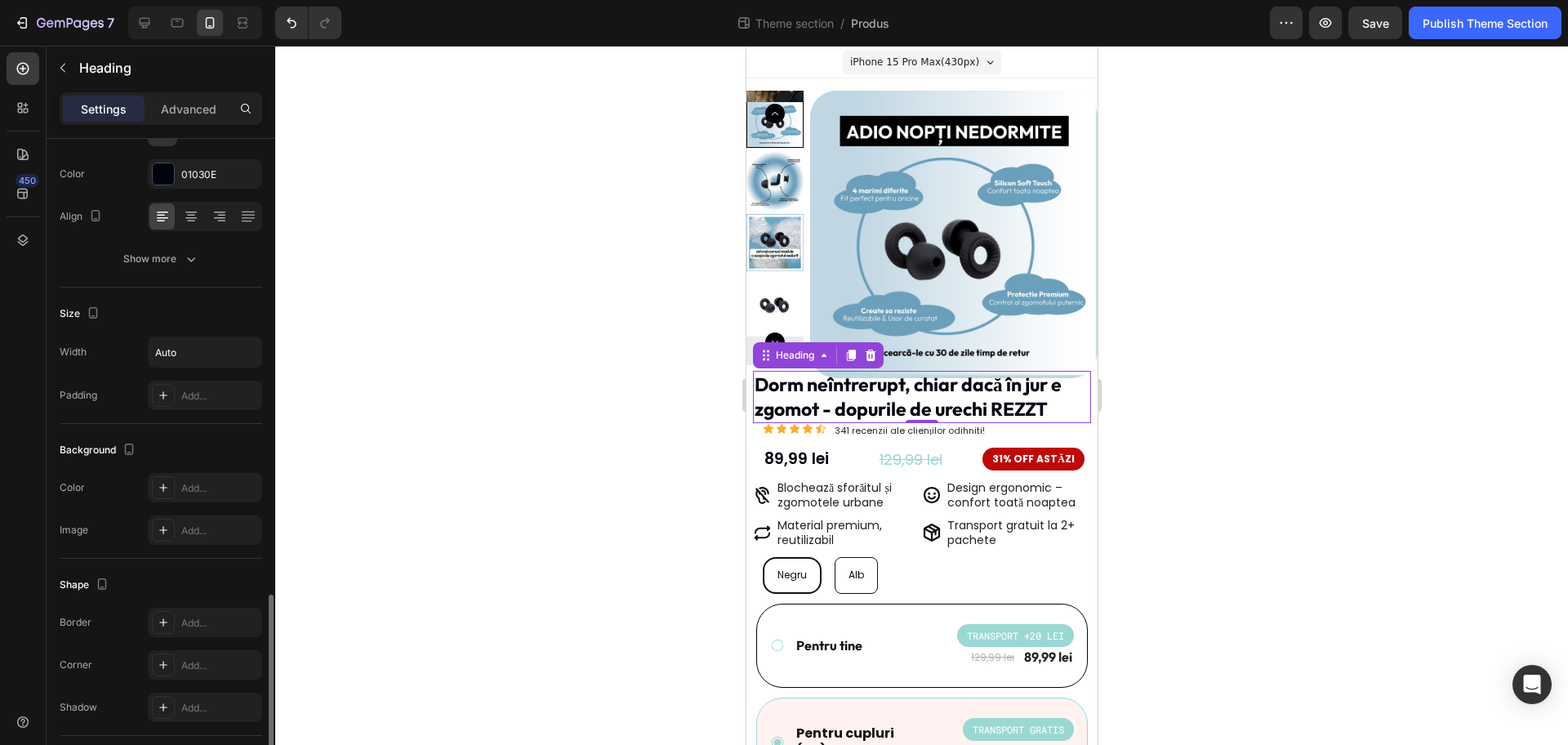
scroll to position [407, 0]
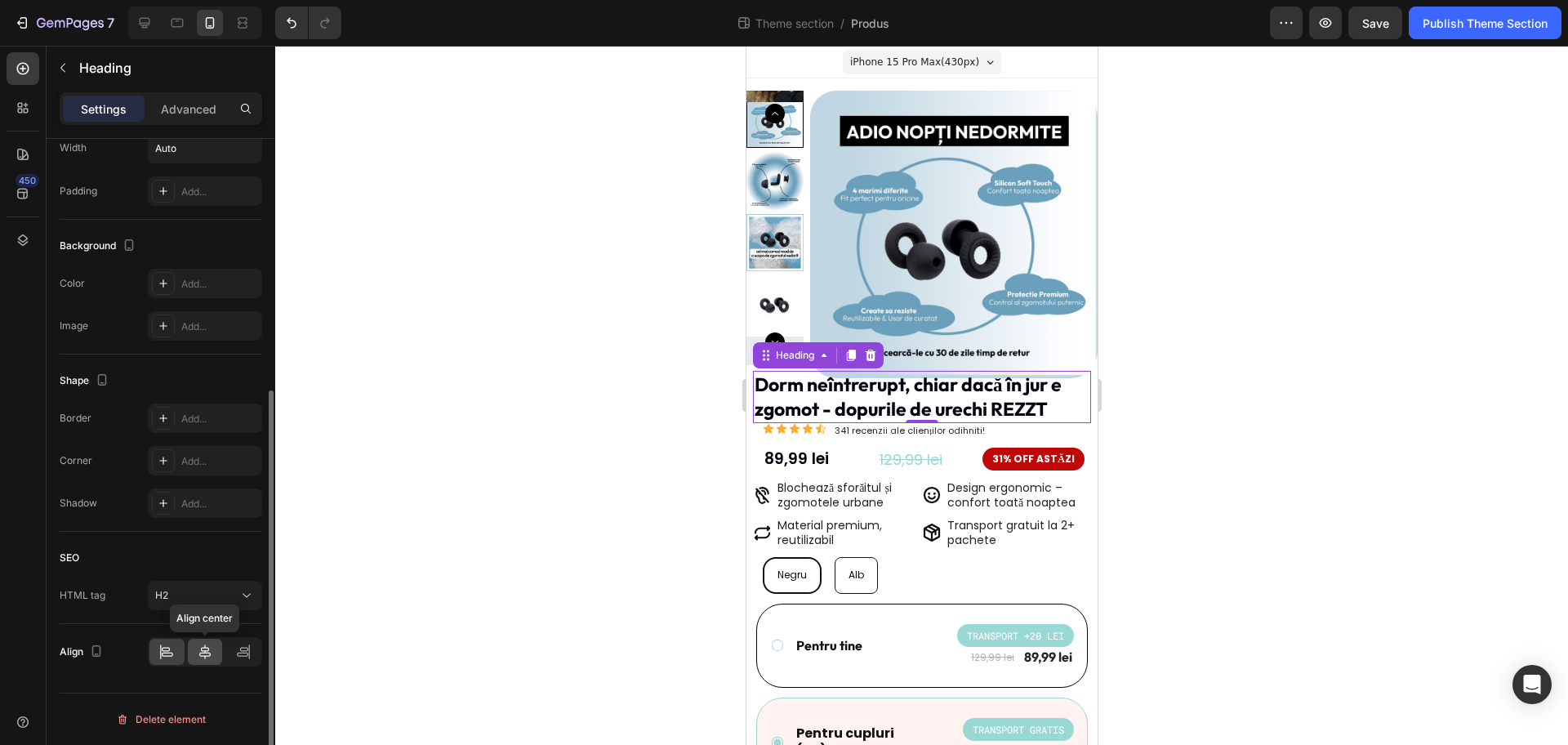
click at [213, 662] on div at bounding box center [206, 652] width 35 height 27
click at [1182, 399] on div at bounding box center [922, 395] width 1293 height 699
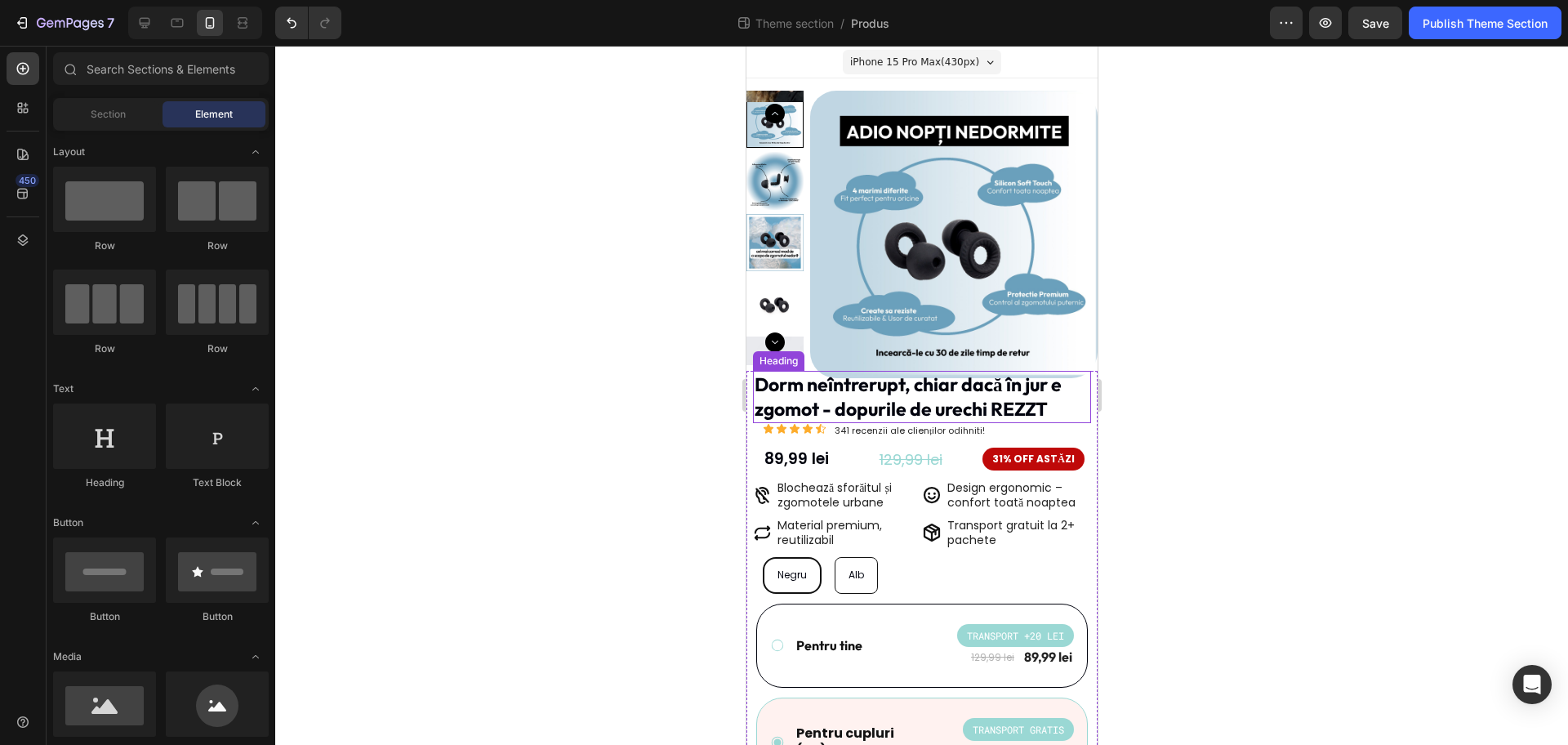
click at [1047, 400] on p "Dorm neîntrerupt, chiar dacă în jur e zgomot - dopurile de urechi REZZT" at bounding box center [921, 396] width 335 height 49
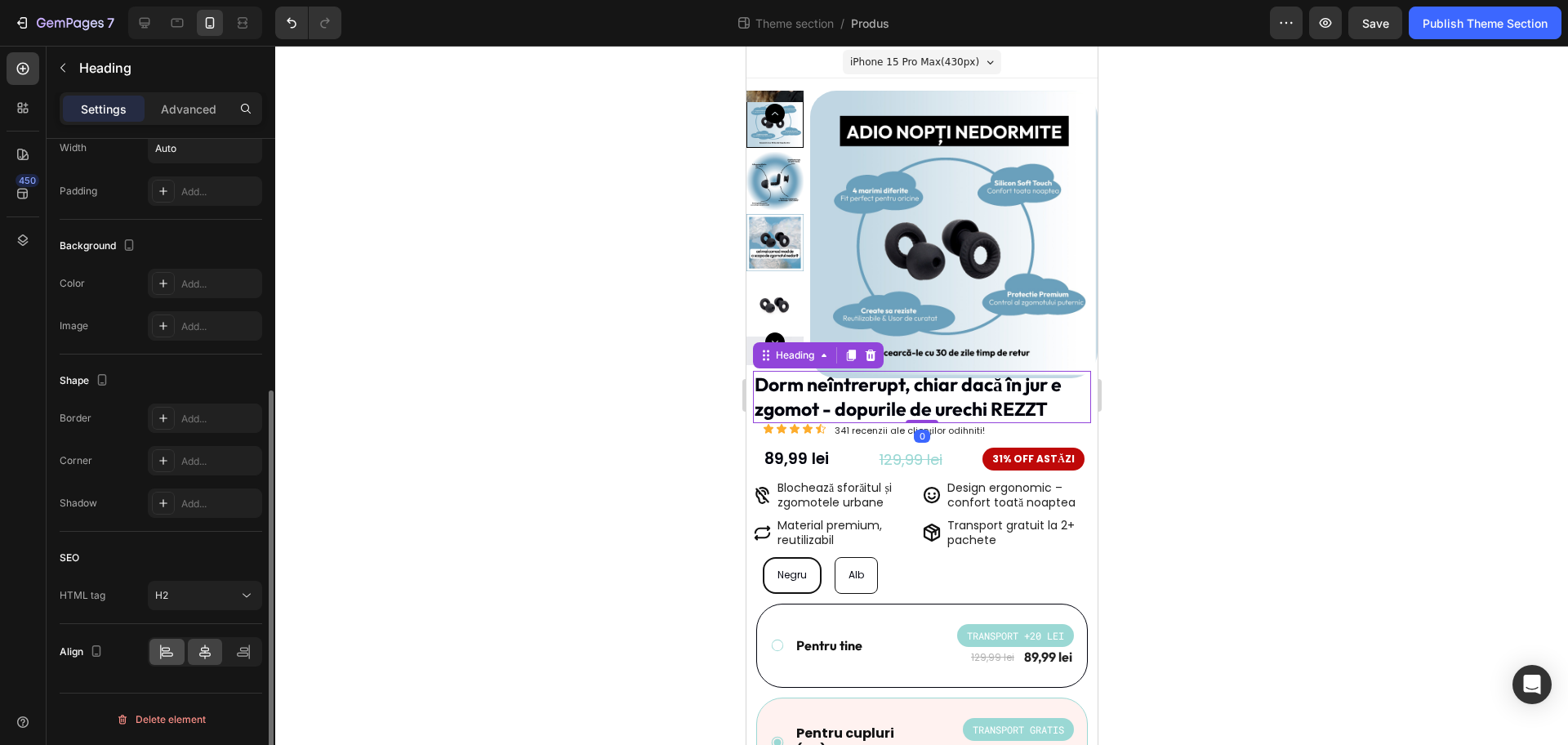
click at [166, 652] on icon at bounding box center [167, 652] width 16 height 16
click at [194, 603] on button "H2" at bounding box center [205, 595] width 114 height 29
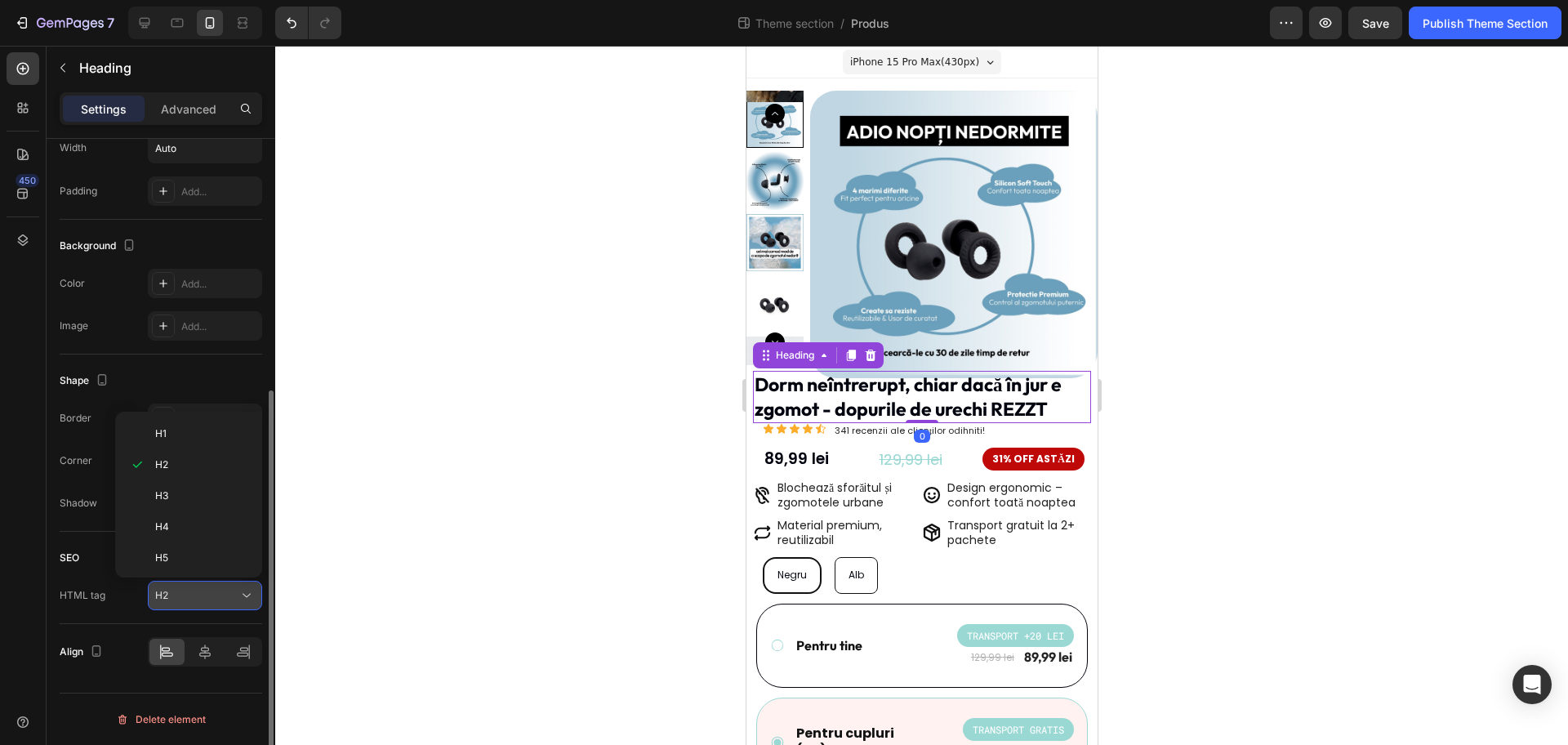
click at [199, 599] on div "H2" at bounding box center [197, 595] width 83 height 15
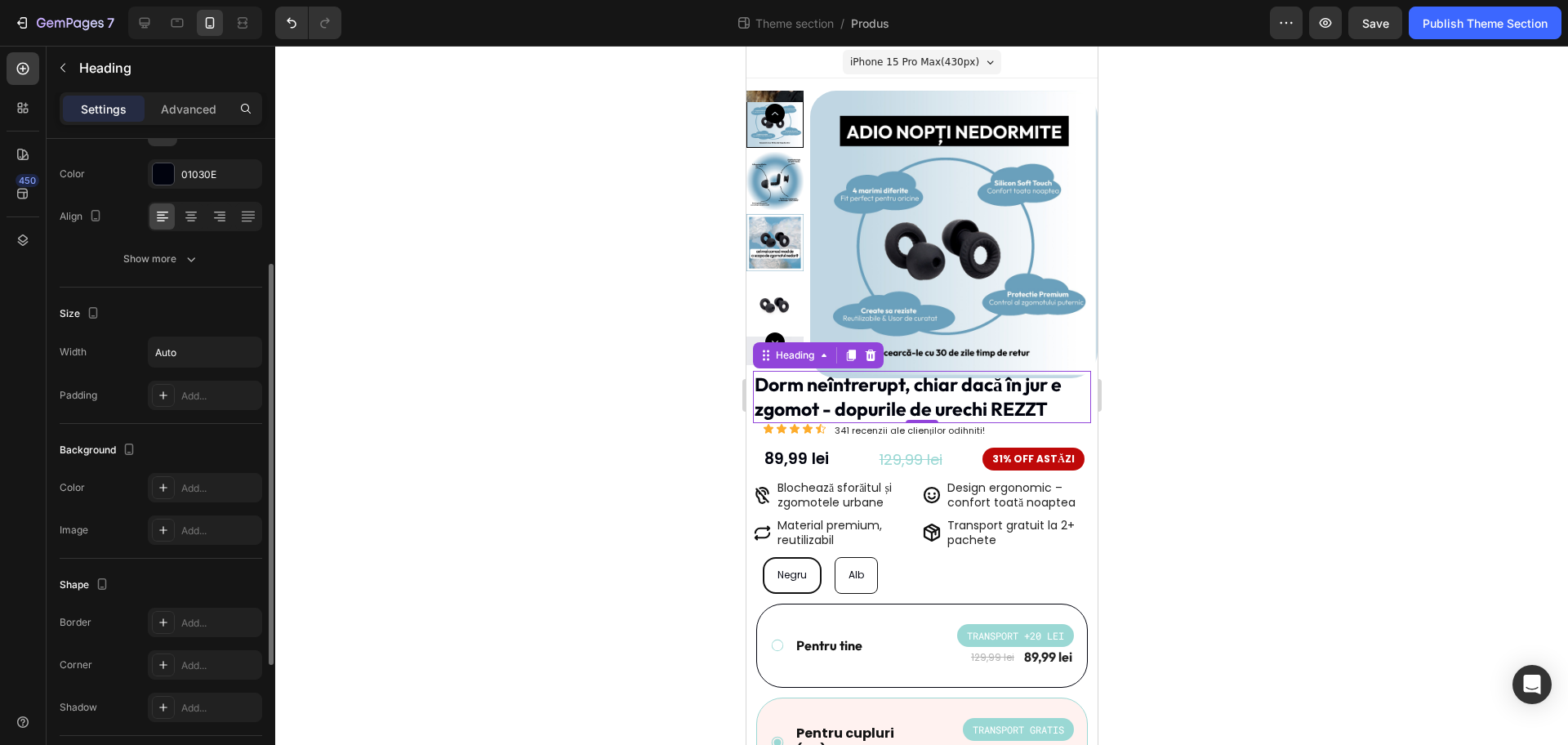
scroll to position [0, 0]
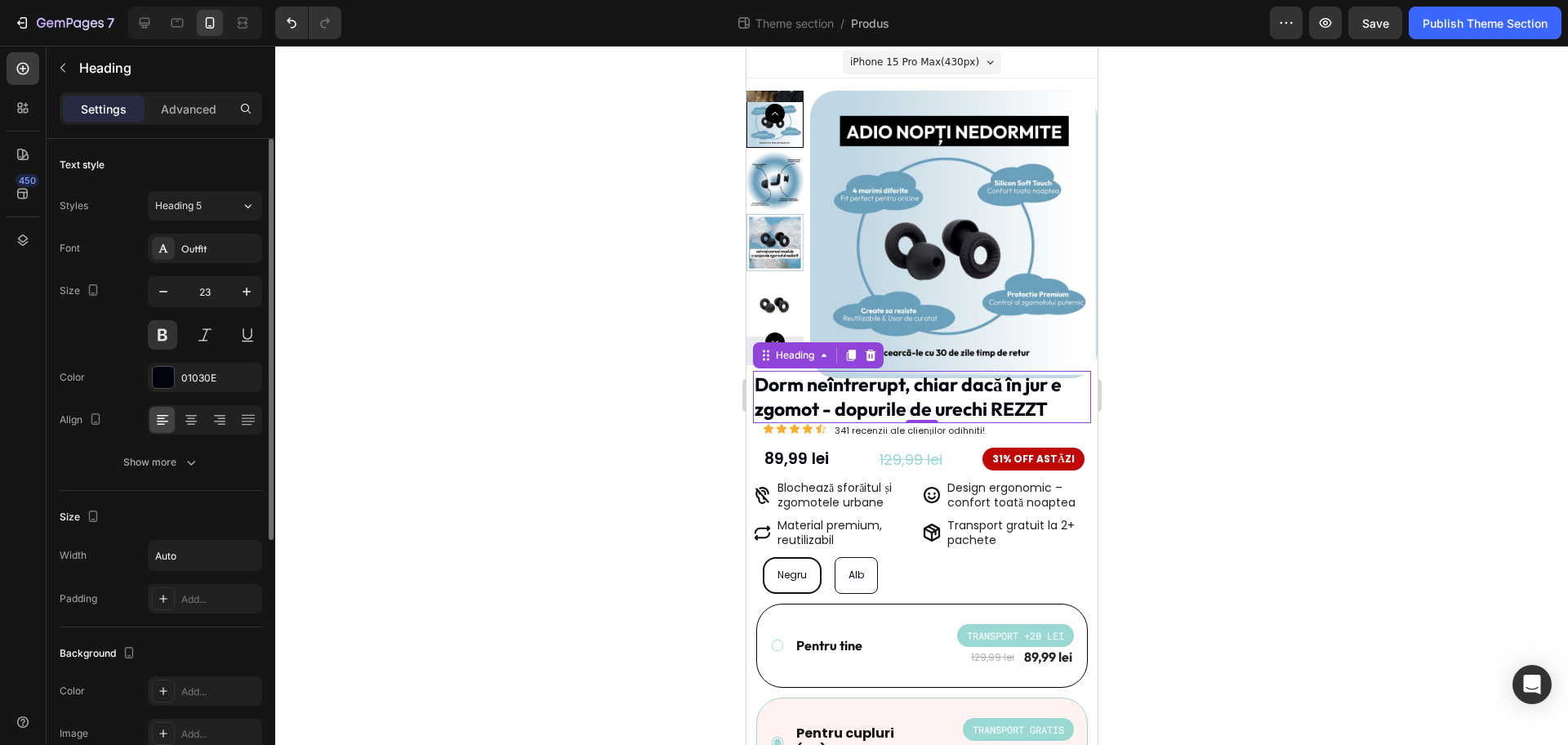
click at [1256, 384] on div at bounding box center [922, 395] width 1293 height 699
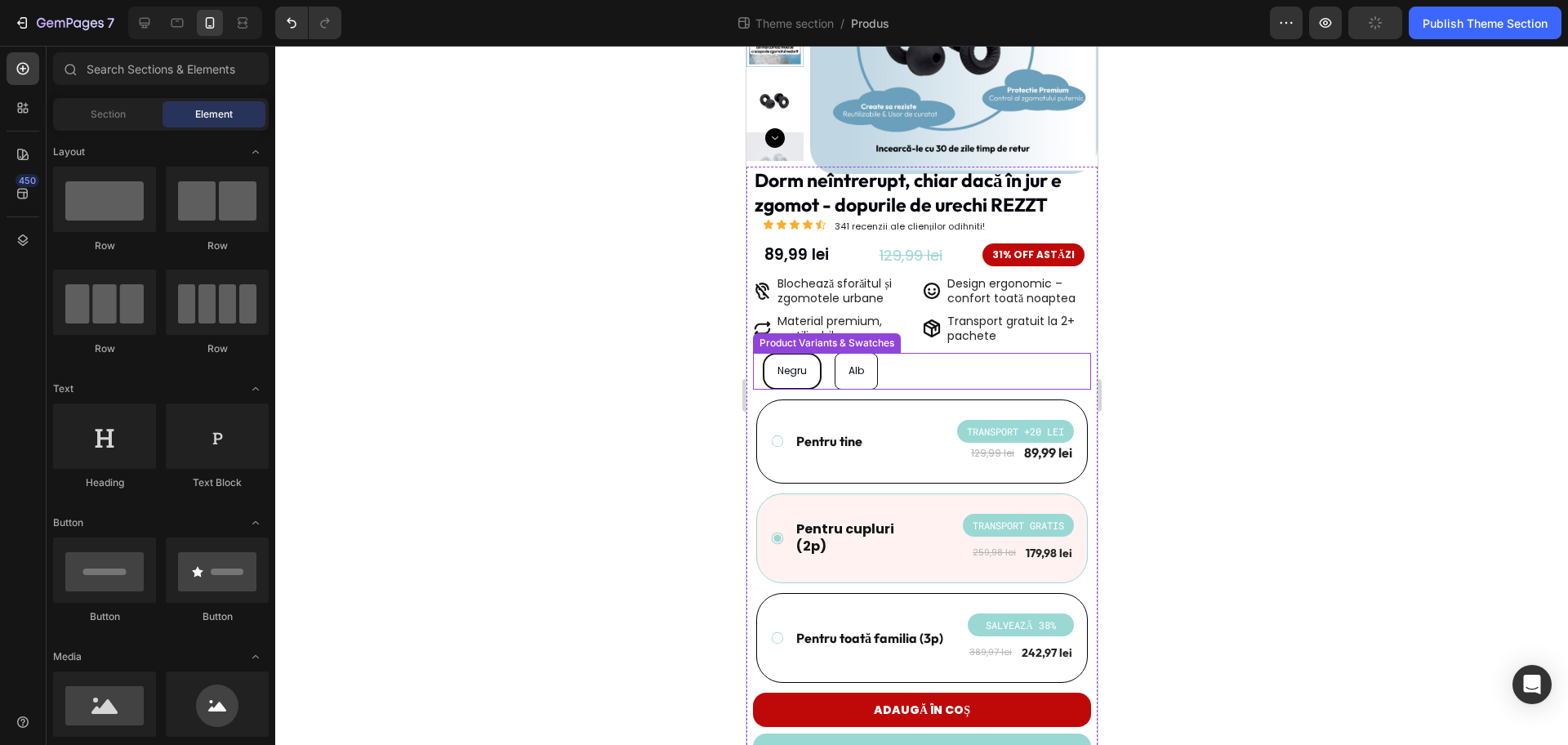
scroll to position [102, 0]
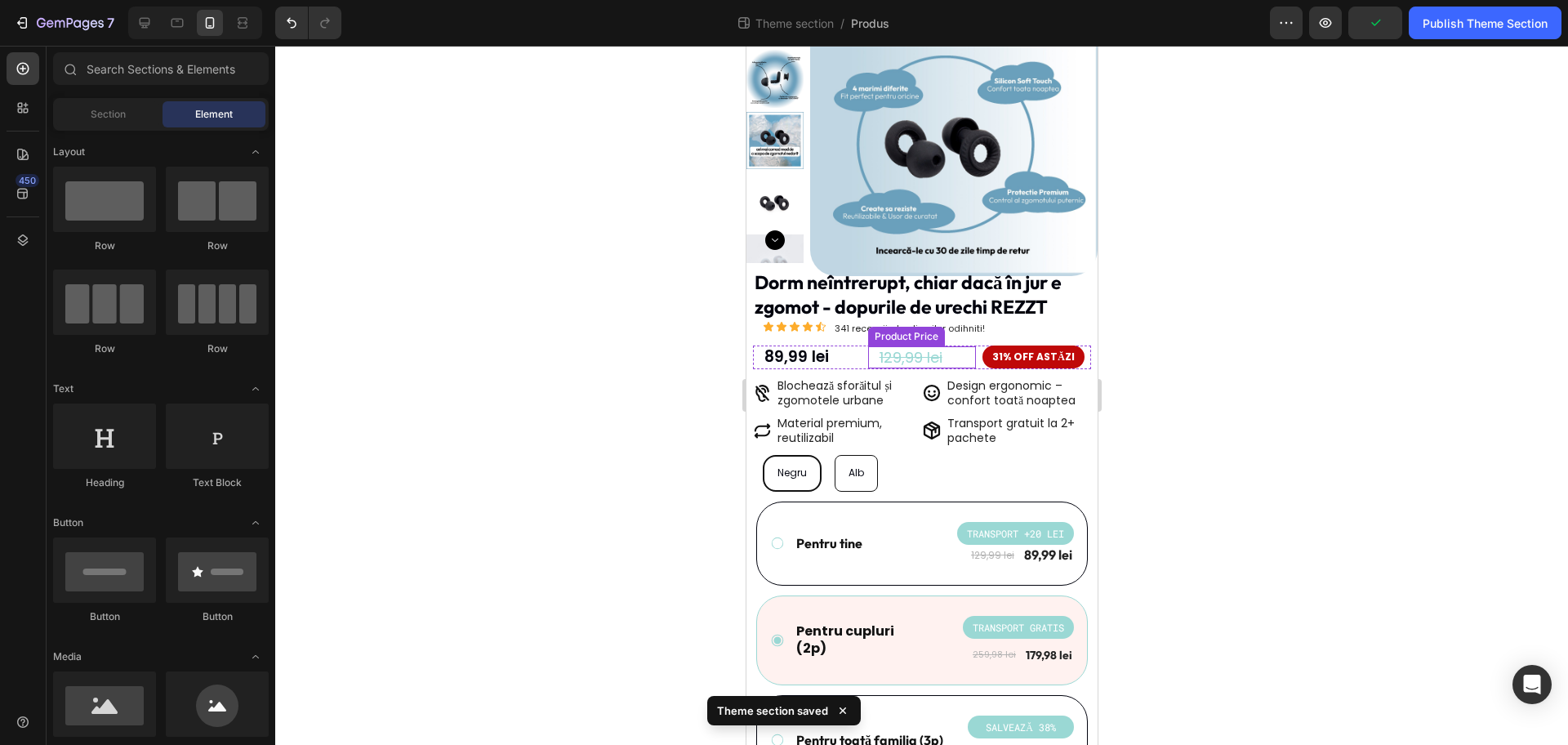
click at [925, 358] on div "129,99 lei" at bounding box center [927, 357] width 99 height 22
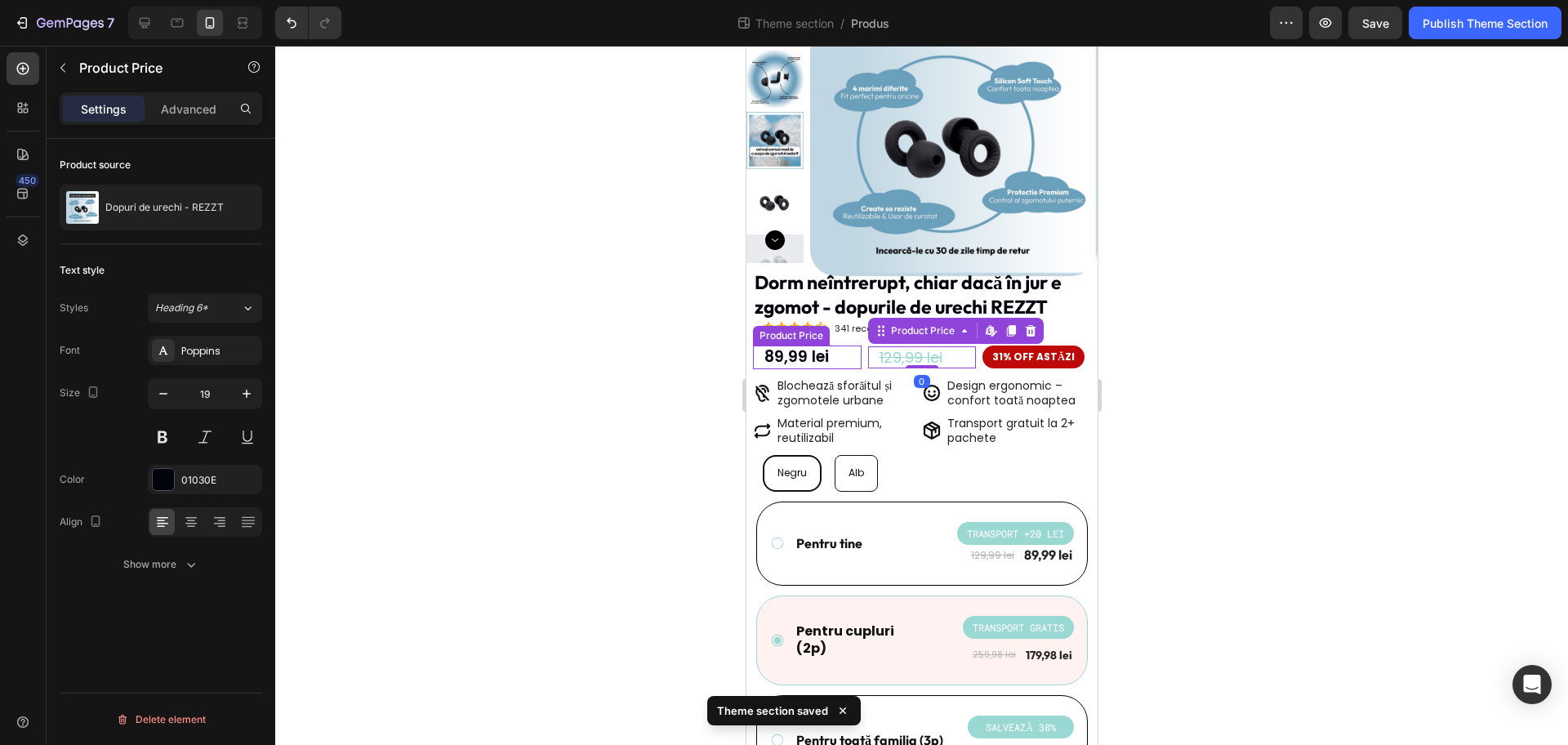
click at [819, 361] on div "89,99 lei" at bounding box center [811, 357] width 99 height 24
click at [912, 359] on div "129,99 lei" at bounding box center [927, 357] width 99 height 22
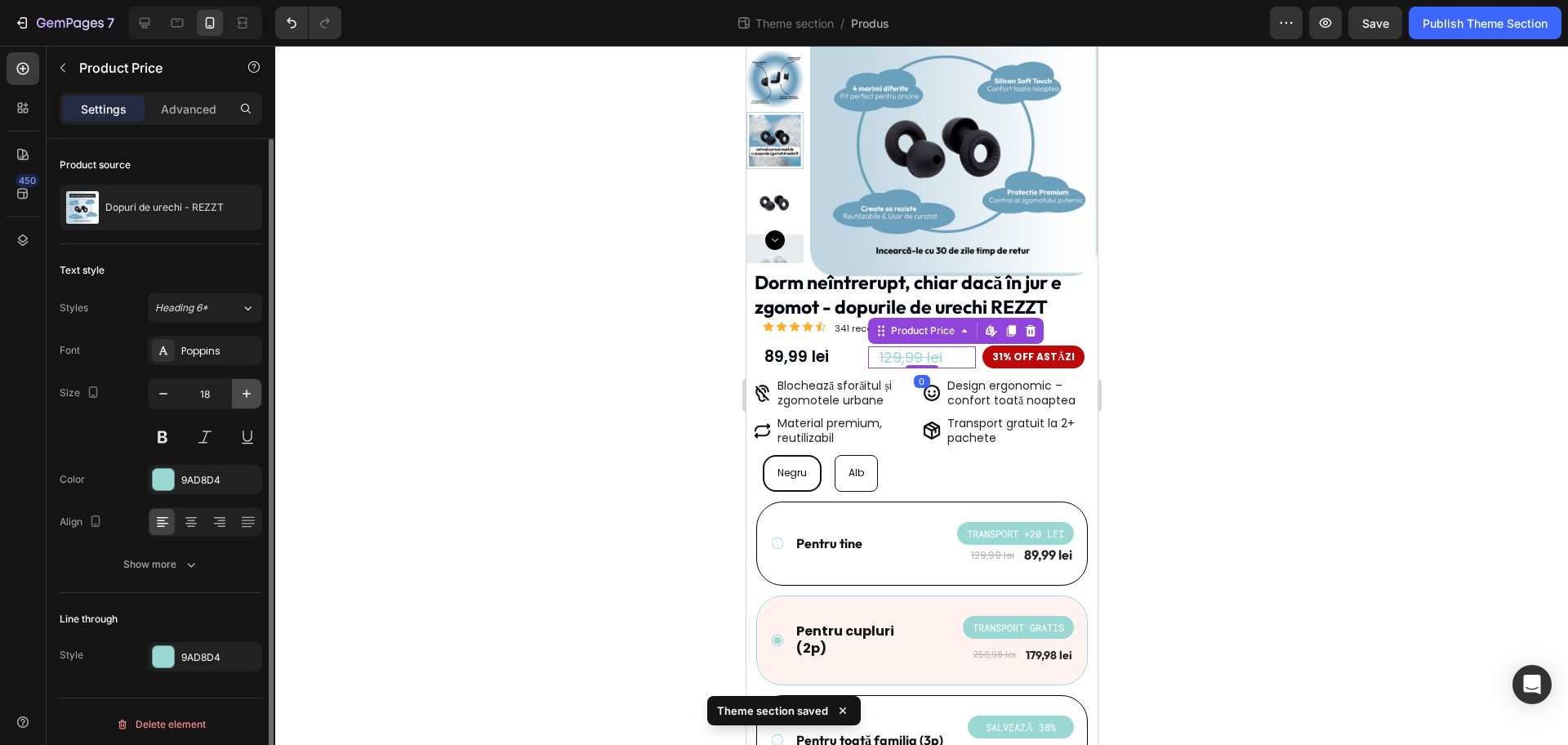
click at [246, 391] on icon "button" at bounding box center [246, 393] width 16 height 16
type input "19"
click at [819, 354] on div "89,99 lei" at bounding box center [811, 357] width 99 height 24
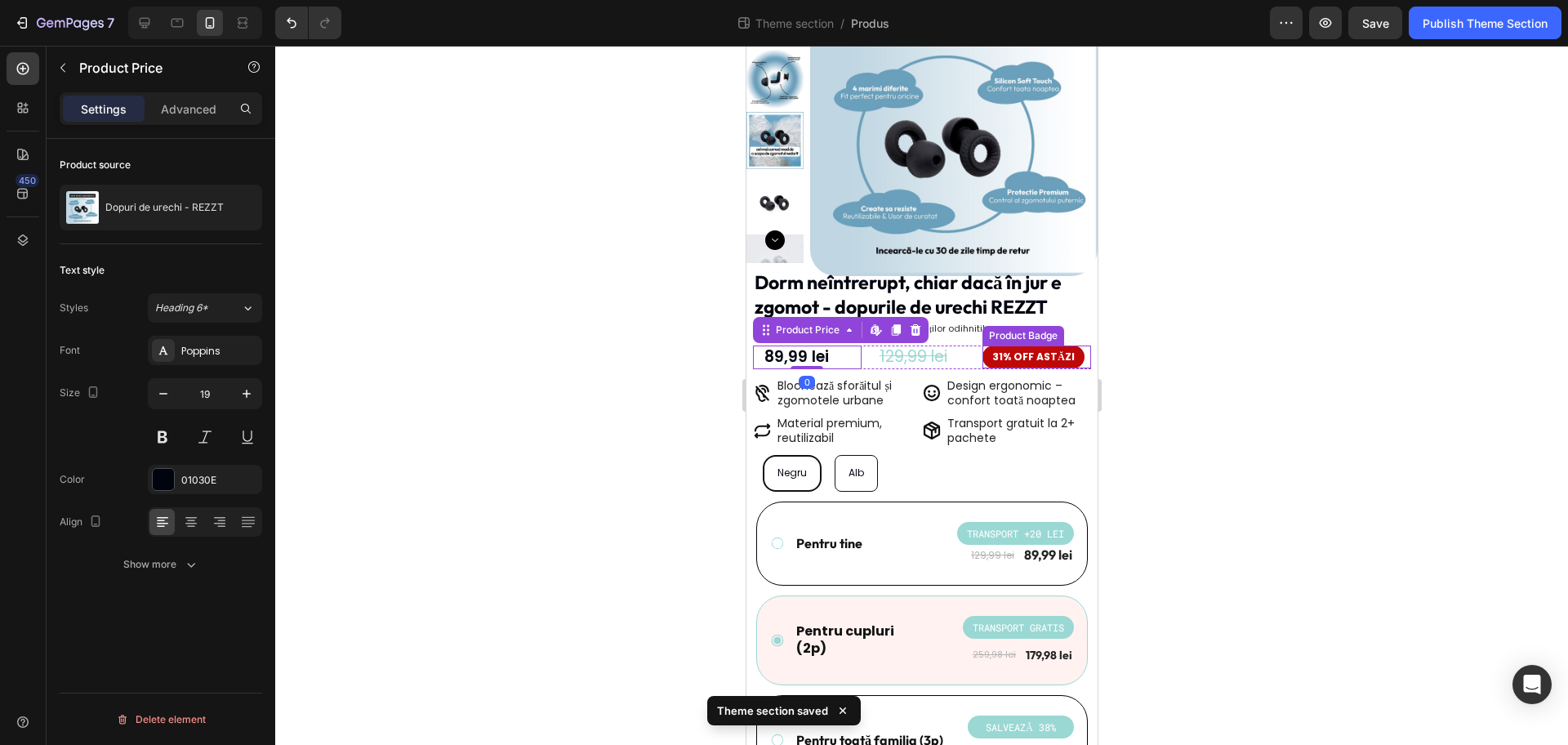
click at [1020, 358] on pre "31% OFF ASTĂZI" at bounding box center [1032, 357] width 102 height 23
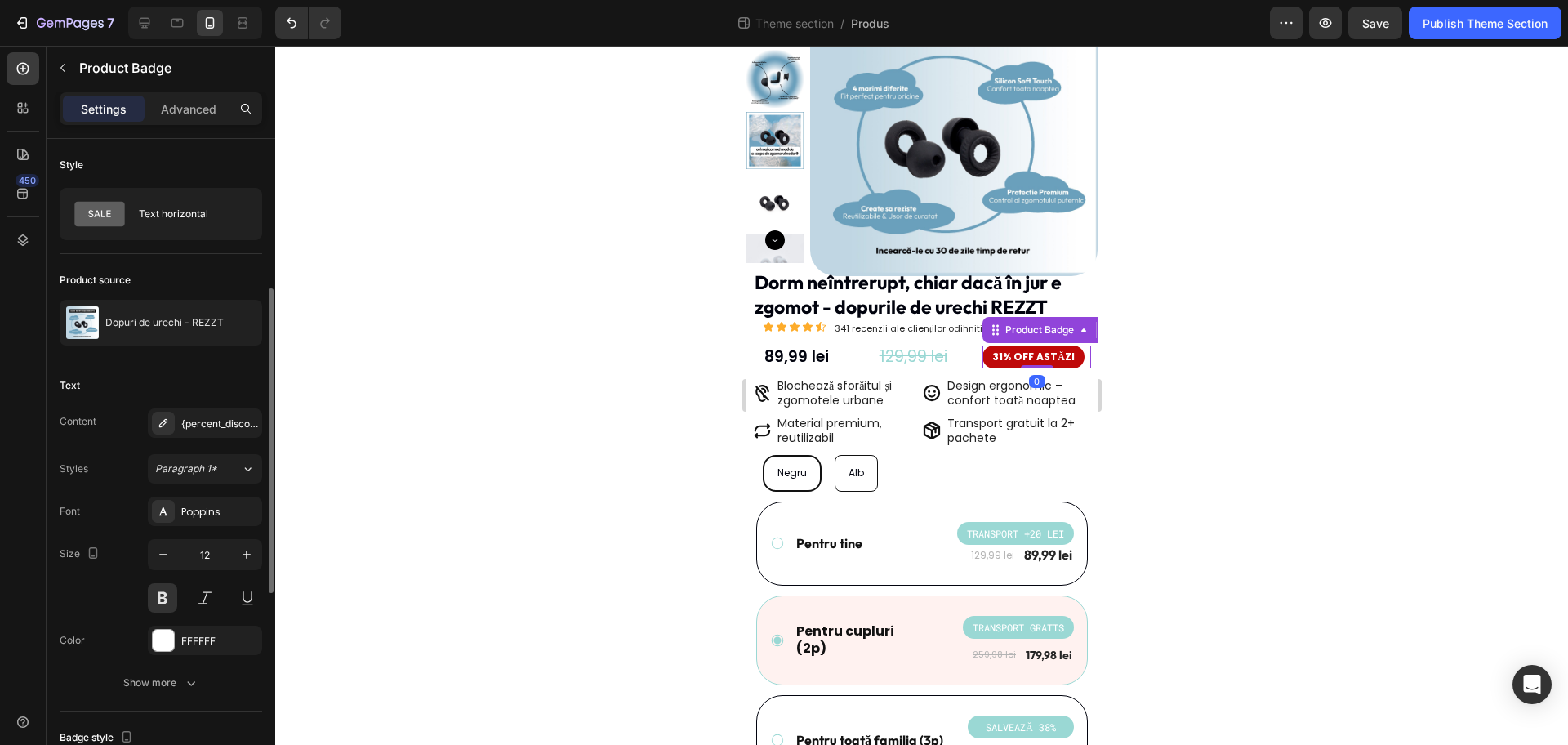
scroll to position [205, 0]
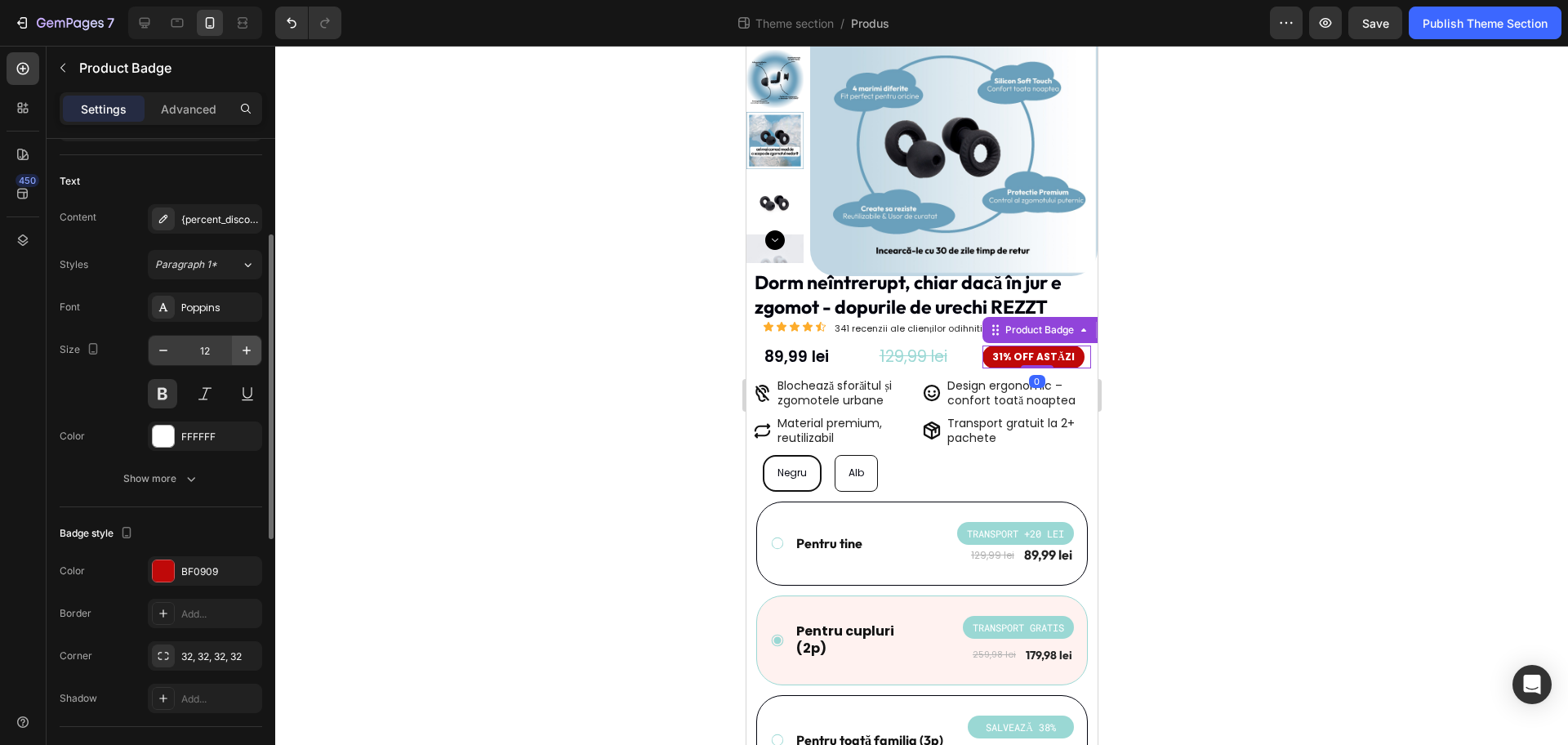
click at [257, 353] on button "button" at bounding box center [246, 350] width 29 height 29
type input "13"
click at [364, 414] on div at bounding box center [922, 395] width 1293 height 699
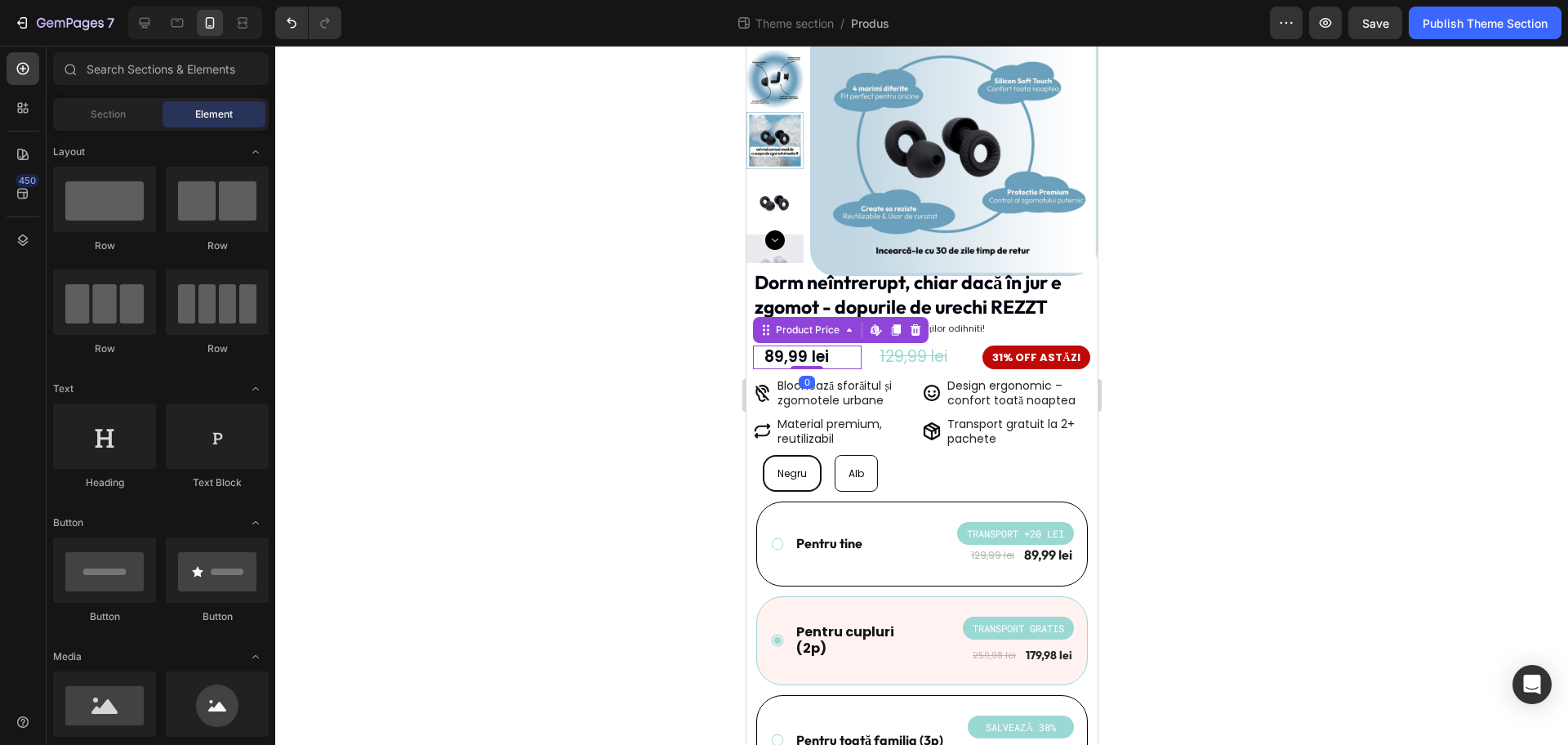
click at [827, 353] on div "89,99 lei" at bounding box center [811, 357] width 99 height 24
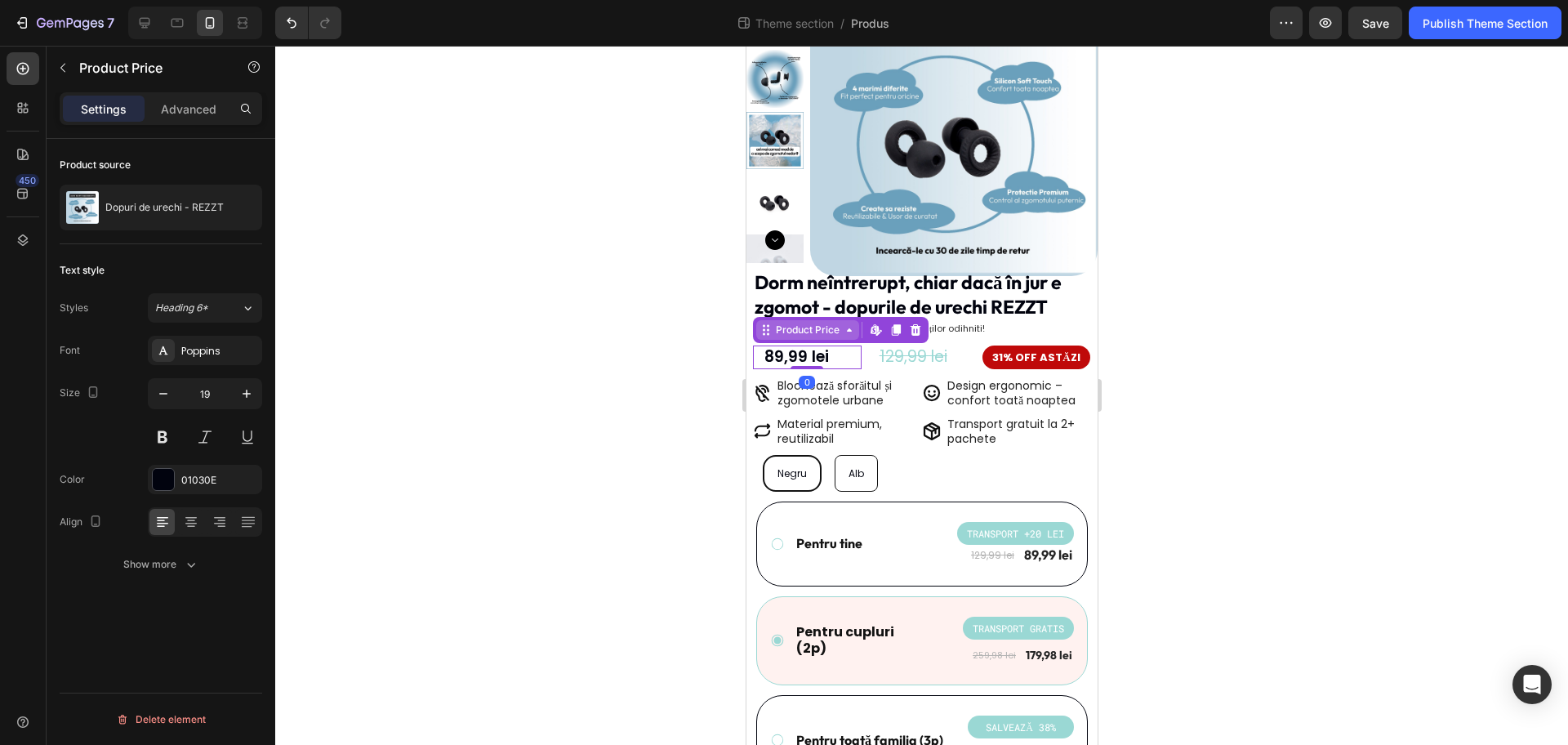
click at [788, 333] on div "Product Price" at bounding box center [806, 330] width 70 height 15
click at [790, 303] on div "Row 1 col" at bounding box center [784, 300] width 50 height 10
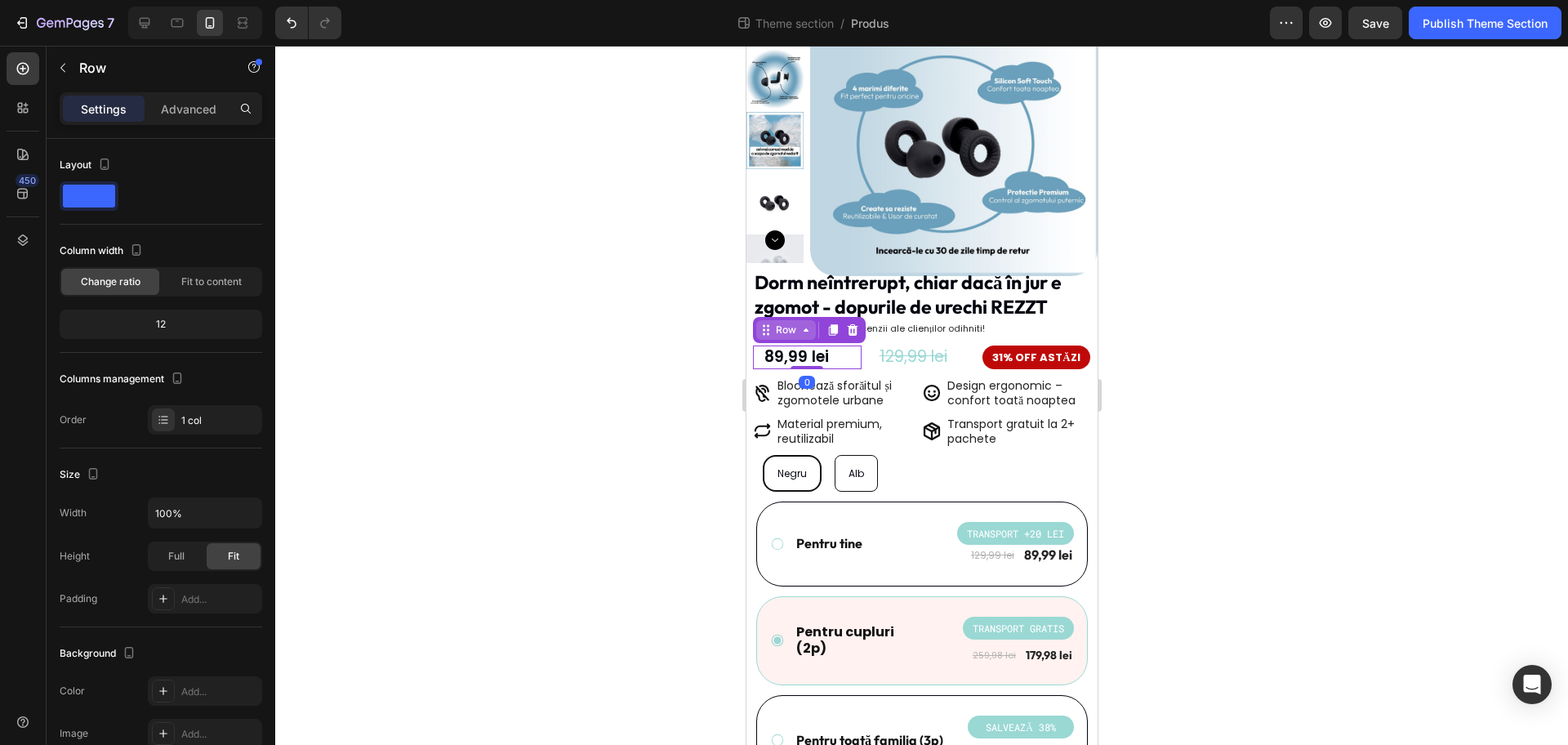
click at [802, 335] on icon at bounding box center [805, 330] width 13 height 13
click at [791, 300] on div "Row 3 cols" at bounding box center [788, 300] width 58 height 10
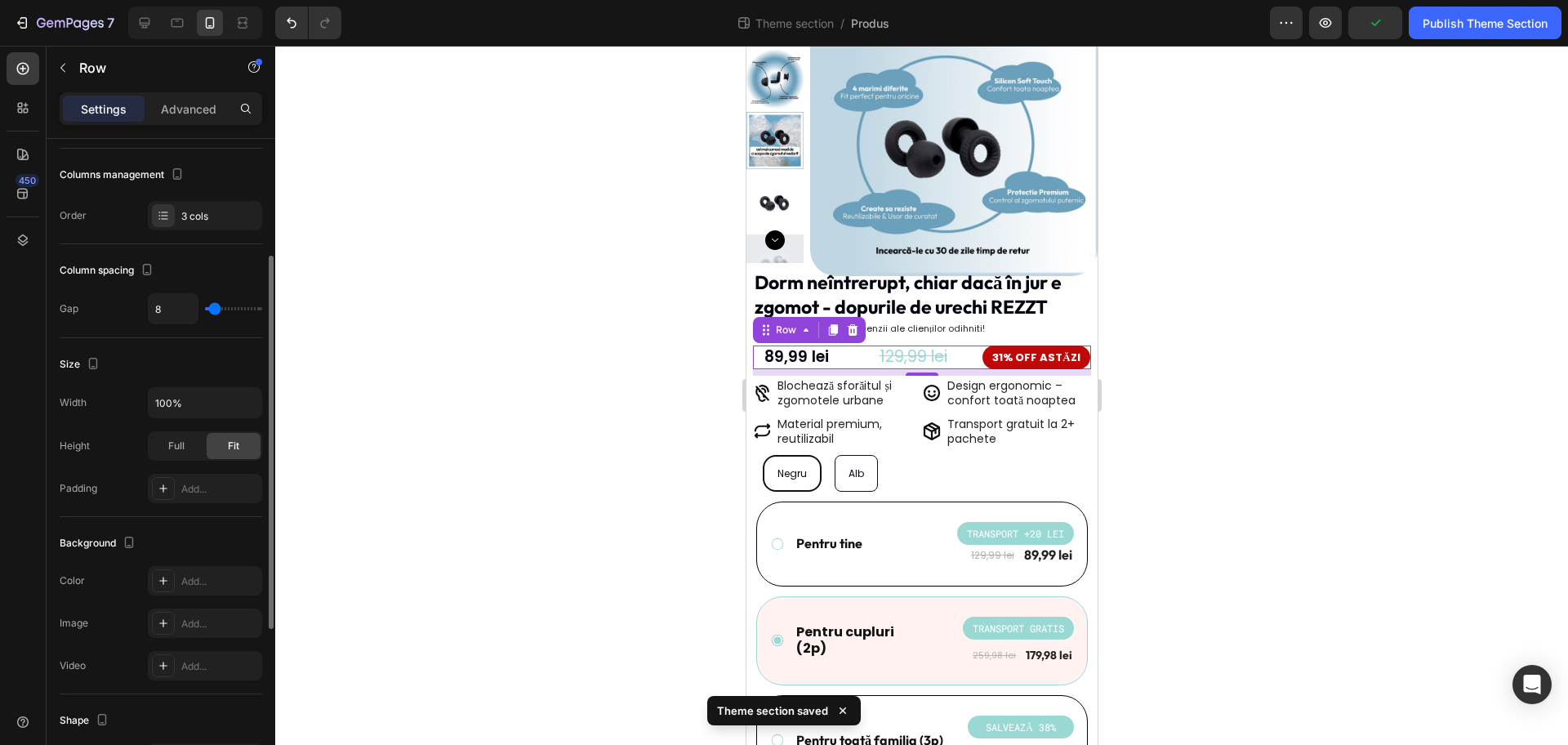
type input "11"
type input "9"
type input "7"
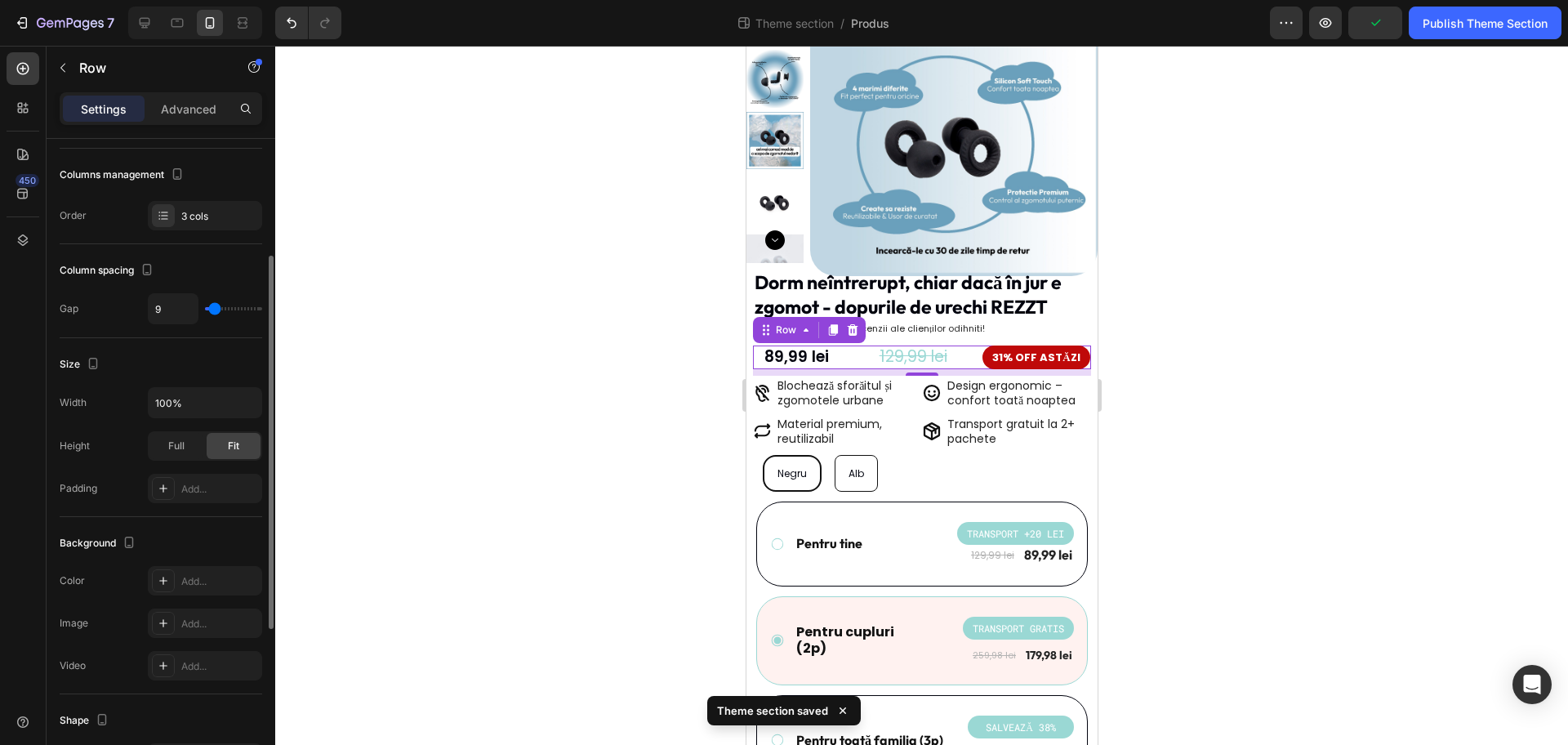
type input "7"
type input "4"
type input "2"
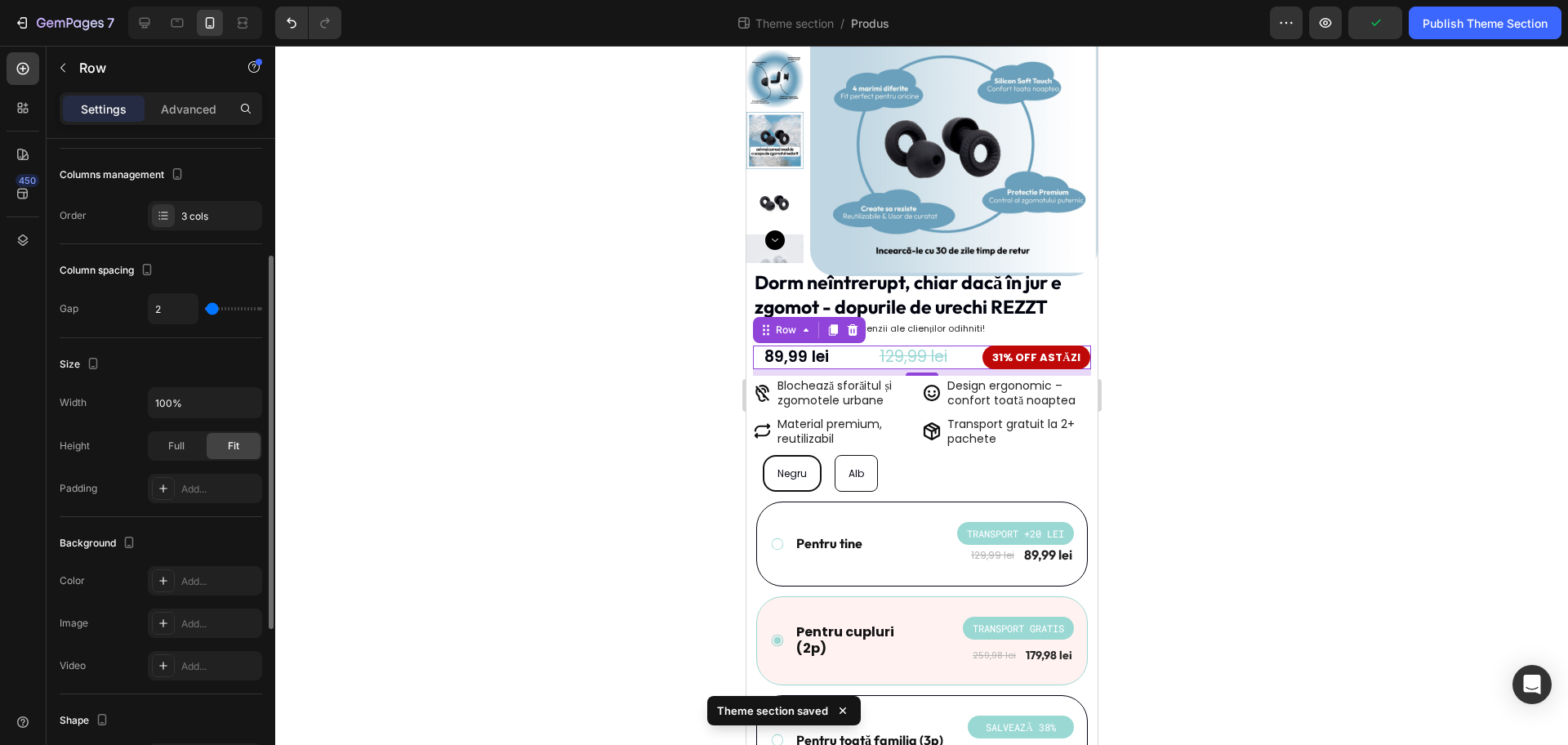
type input "0"
drag, startPoint x: 216, startPoint y: 311, endPoint x: 206, endPoint y: 310, distance: 10.0
type input "0"
click at [206, 310] on input "range" at bounding box center [233, 309] width 58 height 4
click at [229, 350] on div "Size Width 100% Height Full Fit Padding Add..." at bounding box center [160, 428] width 203 height 179
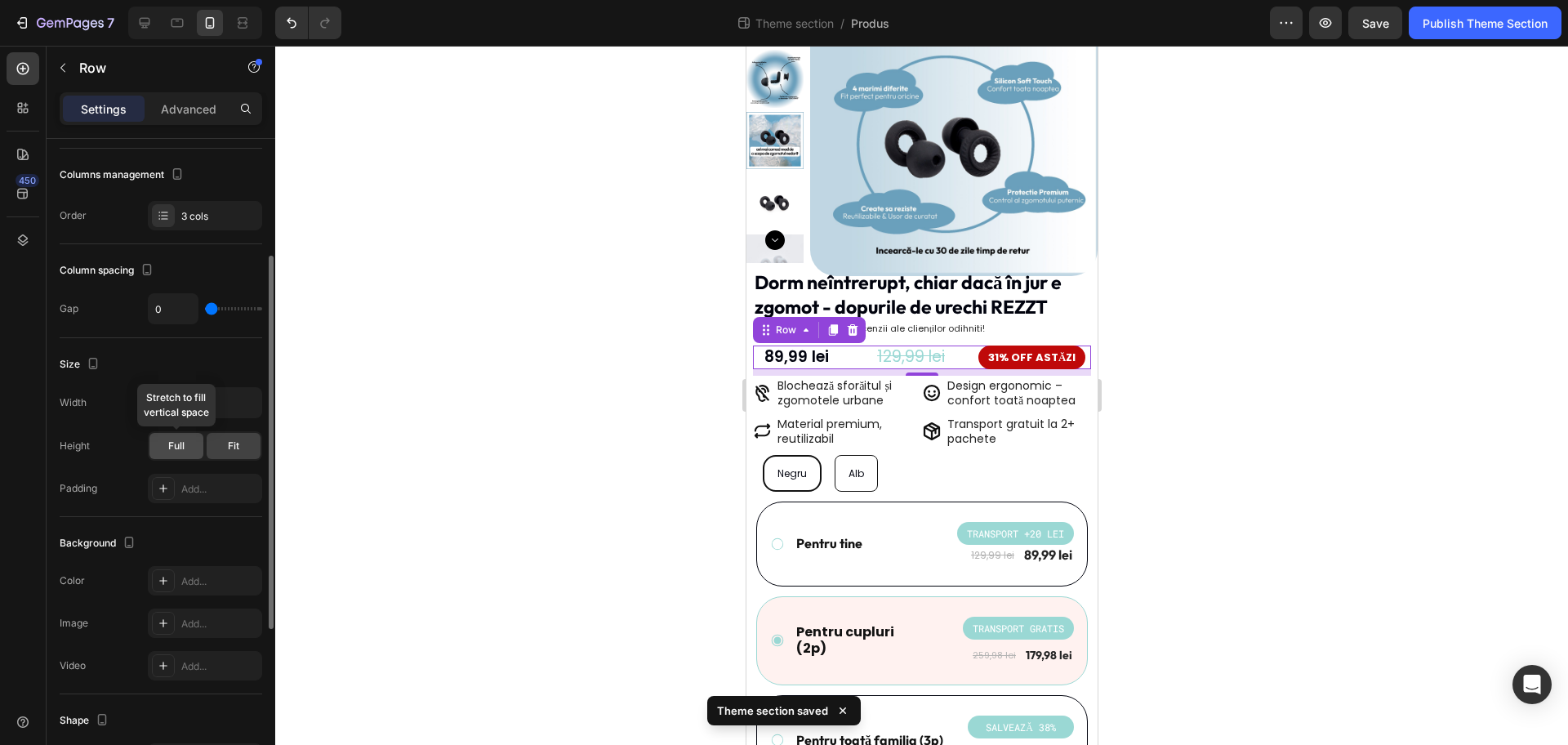
click at [164, 446] on div "Full" at bounding box center [176, 446] width 54 height 27
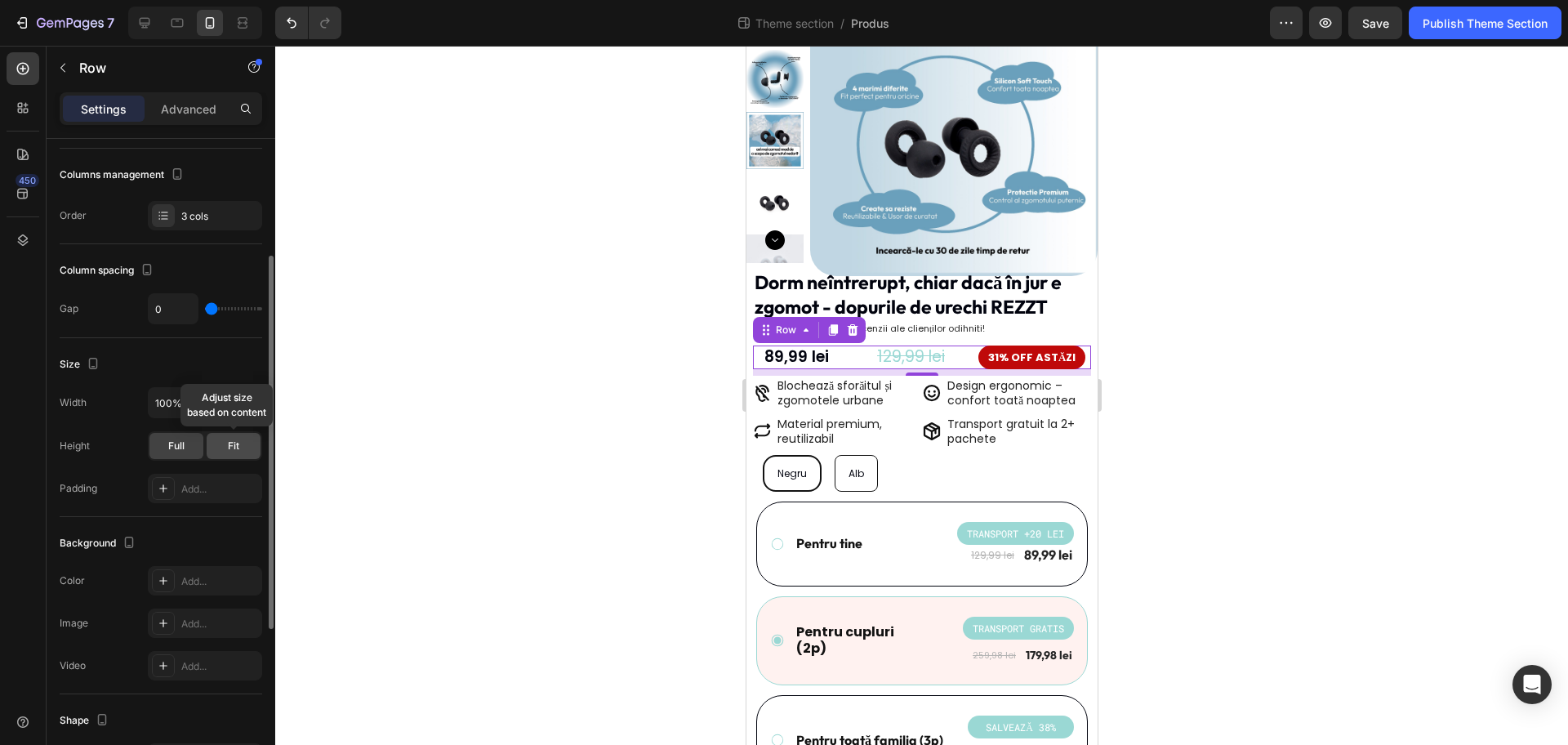
click at [213, 448] on div "Fit" at bounding box center [233, 446] width 54 height 27
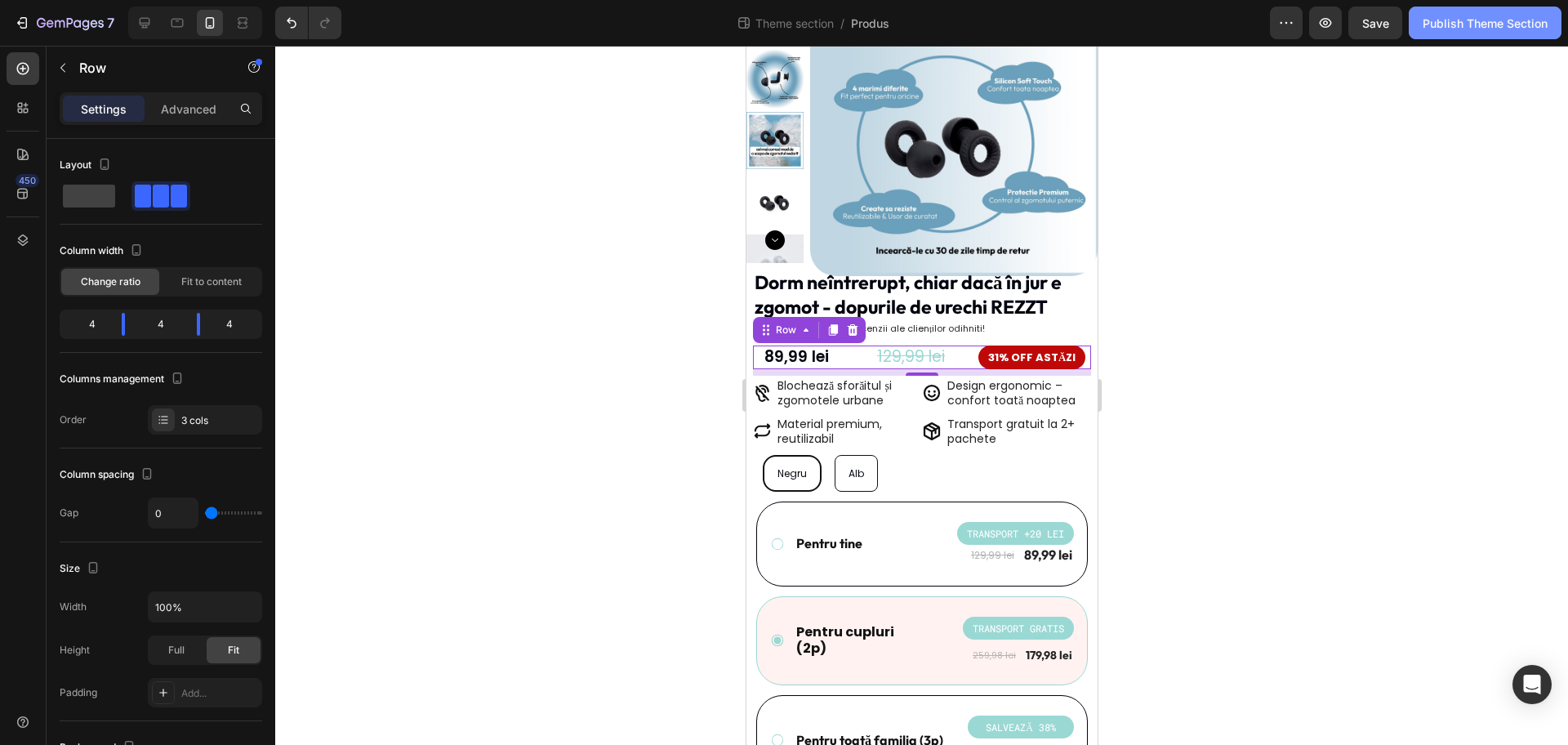
click at [1442, 23] on div "Publish Theme Section" at bounding box center [1485, 23] width 125 height 17
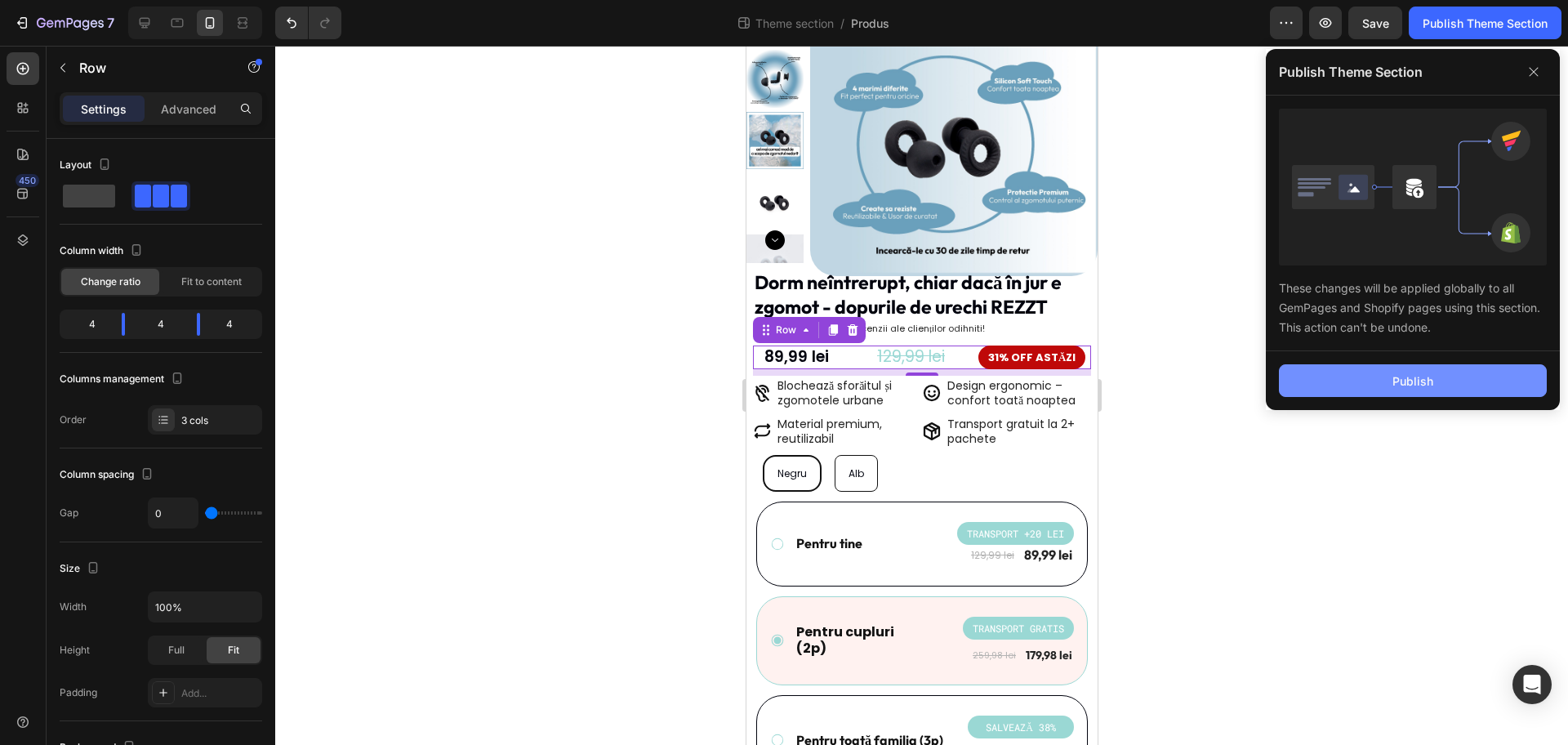
click at [1439, 384] on button "Publish" at bounding box center [1413, 380] width 268 height 33
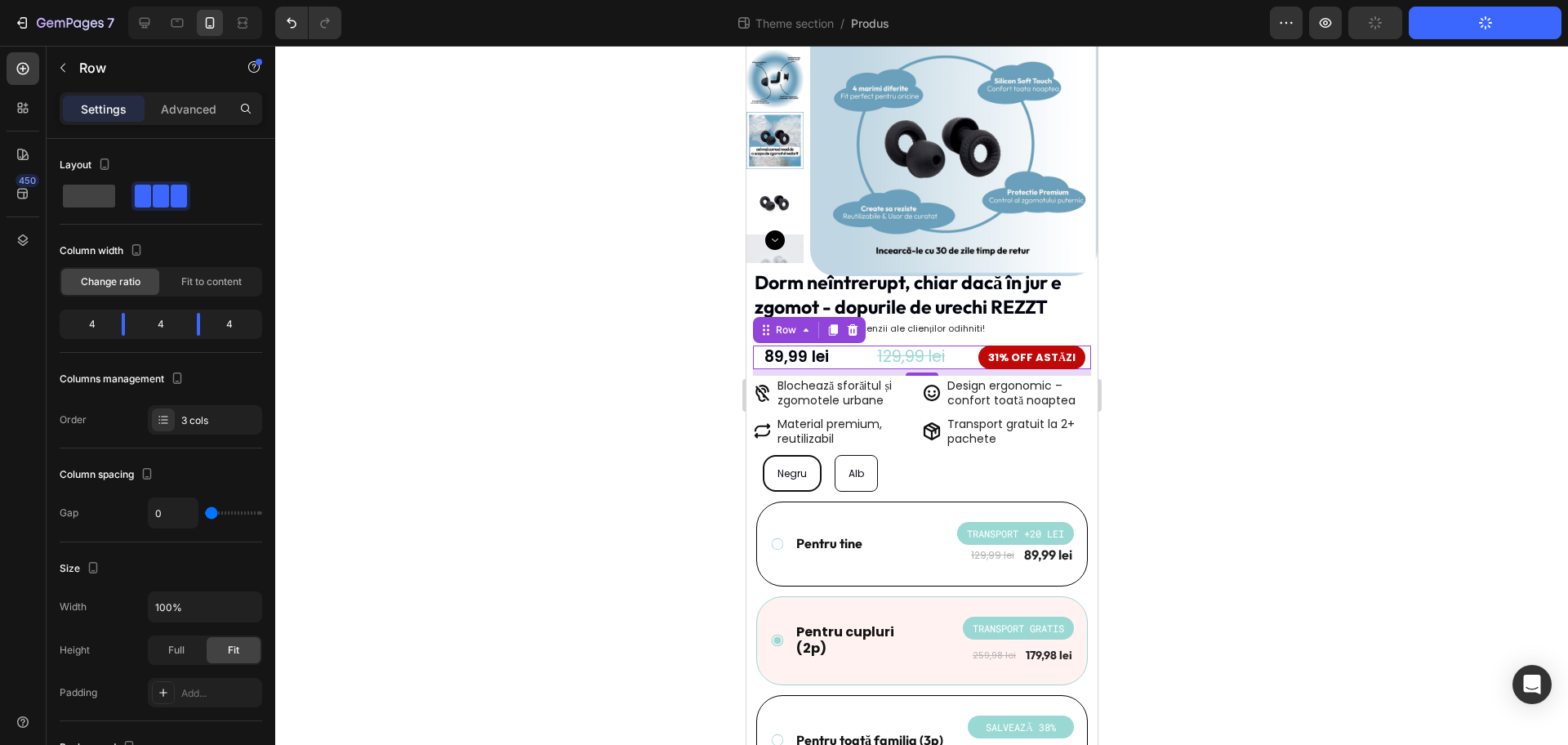
click at [1199, 352] on div at bounding box center [922, 395] width 1293 height 699
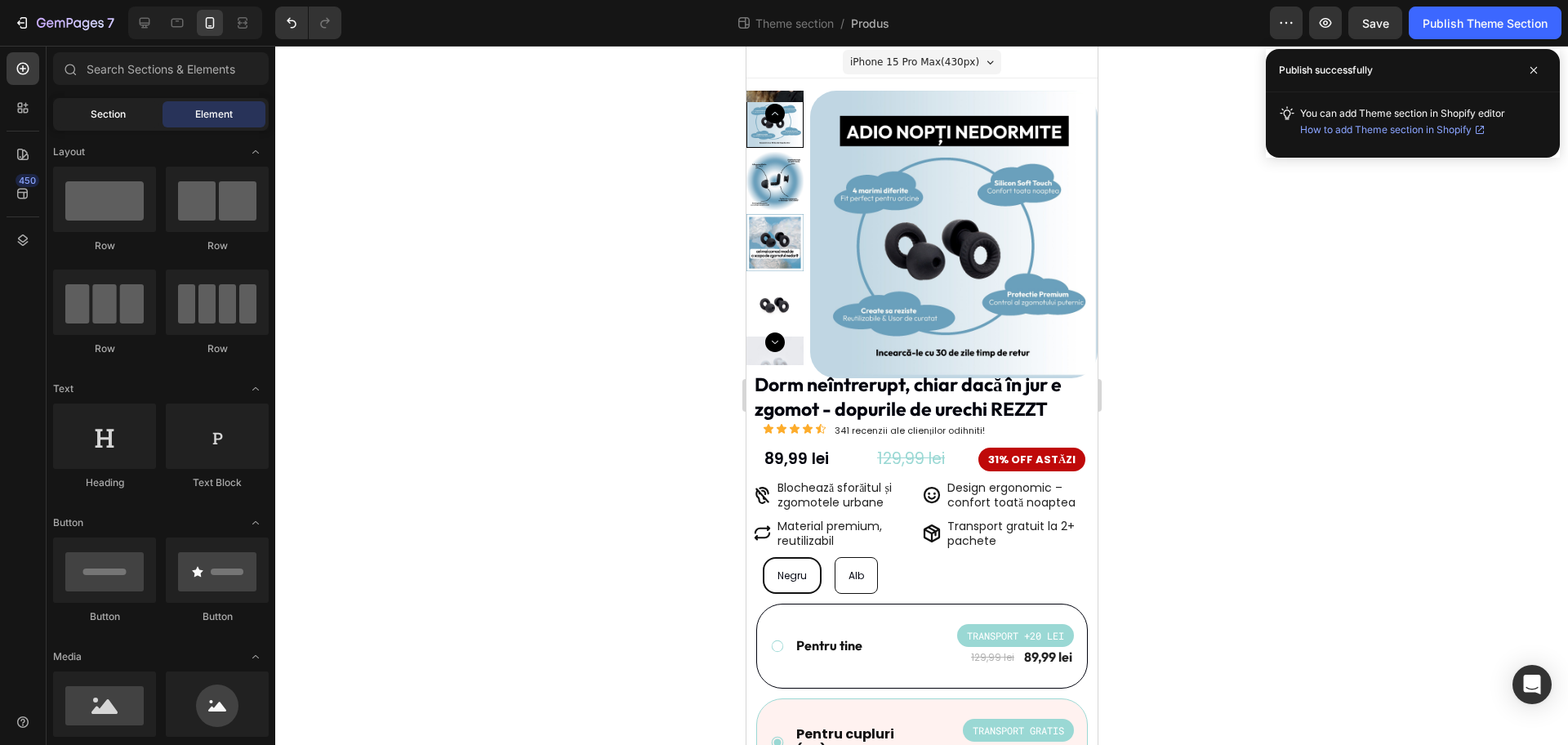
click at [82, 109] on div "Section" at bounding box center [108, 114] width 103 height 27
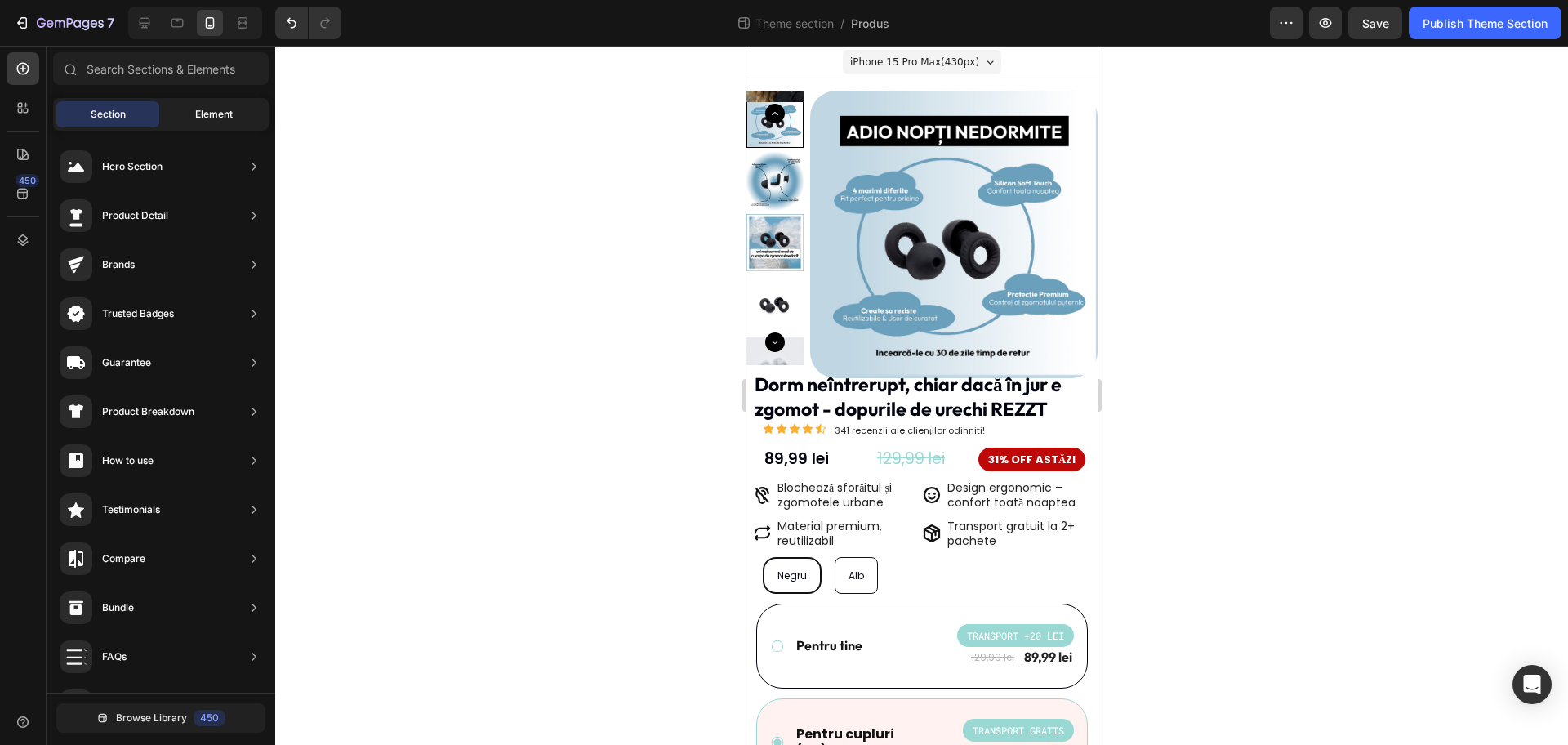
click at [236, 120] on div "Element" at bounding box center [213, 114] width 103 height 27
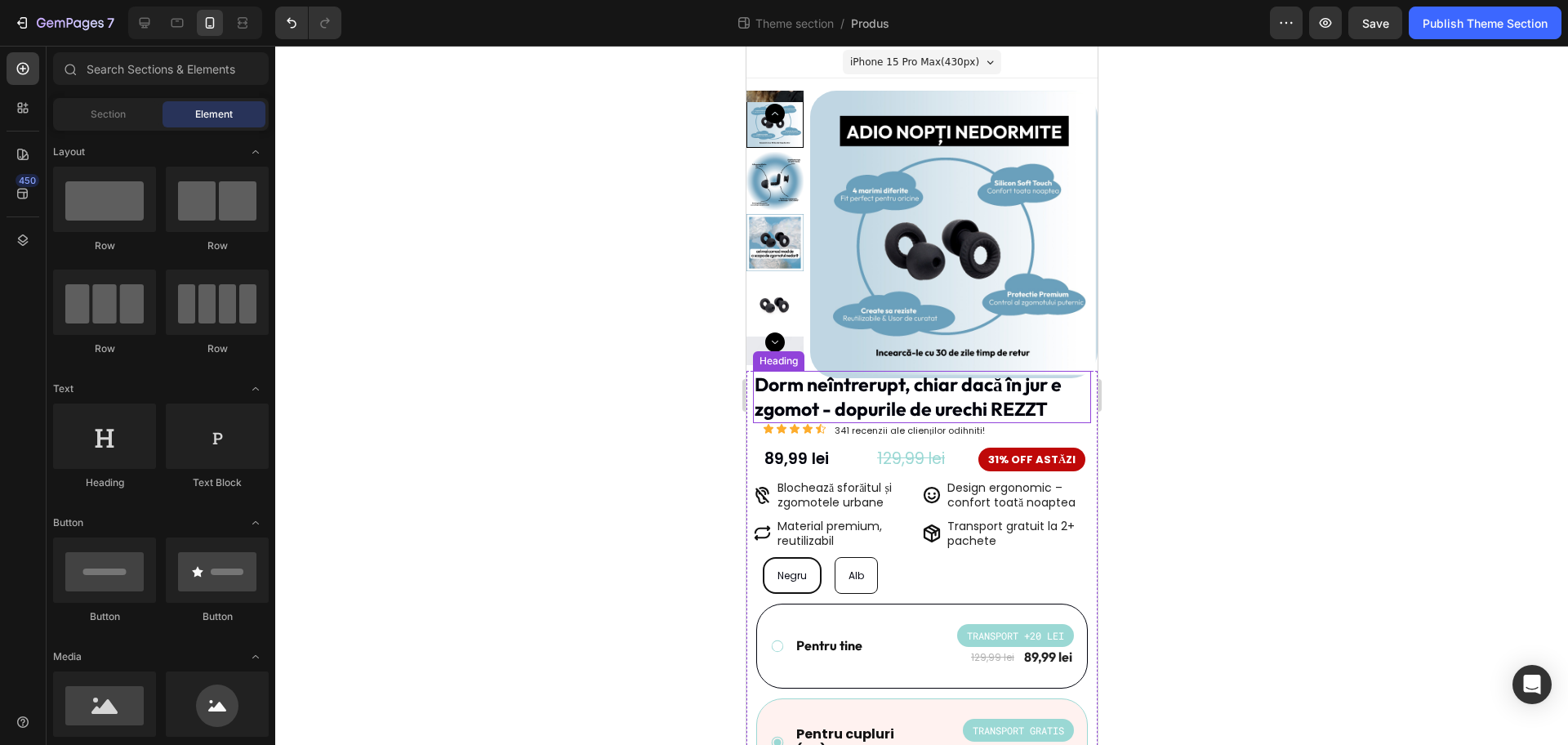
click at [910, 407] on p "Dorm neîntrerupt, chiar dacă în jur e zgomot - dopurile de urechi REZZT" at bounding box center [921, 396] width 335 height 49
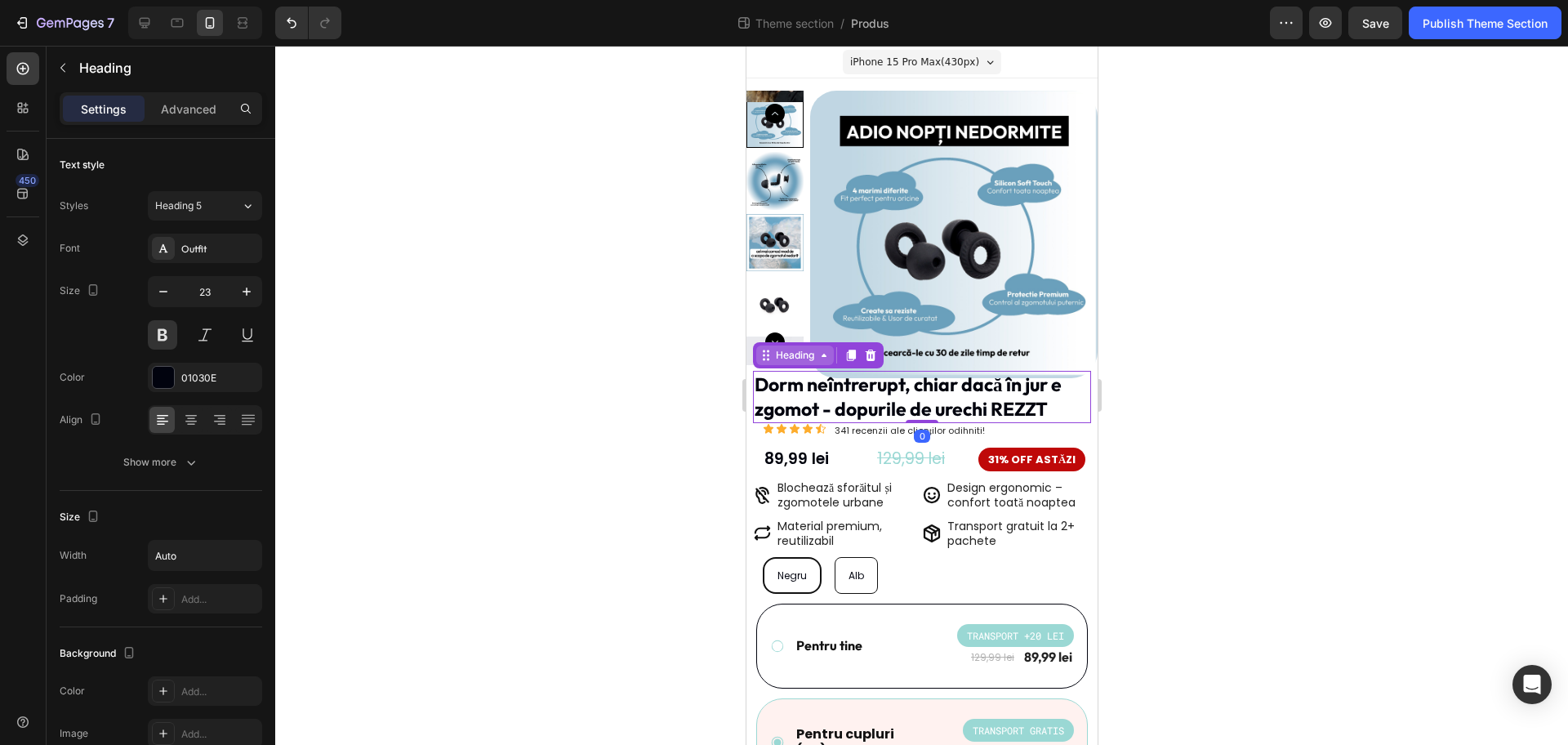
click at [801, 361] on div "Heading" at bounding box center [794, 355] width 45 height 15
click at [446, 380] on div at bounding box center [922, 395] width 1293 height 699
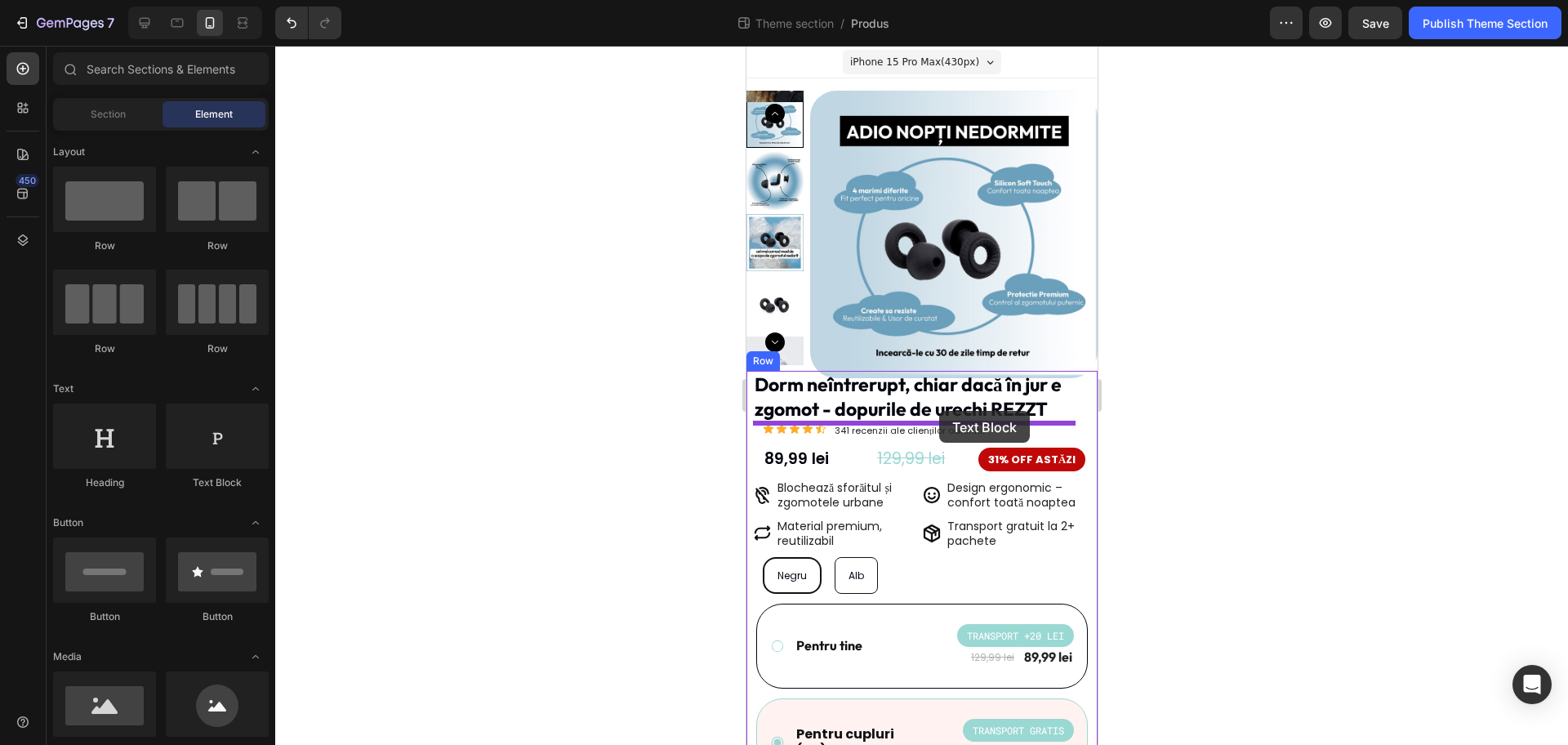
drag, startPoint x: 954, startPoint y: 487, endPoint x: 938, endPoint y: 411, distance: 77.7
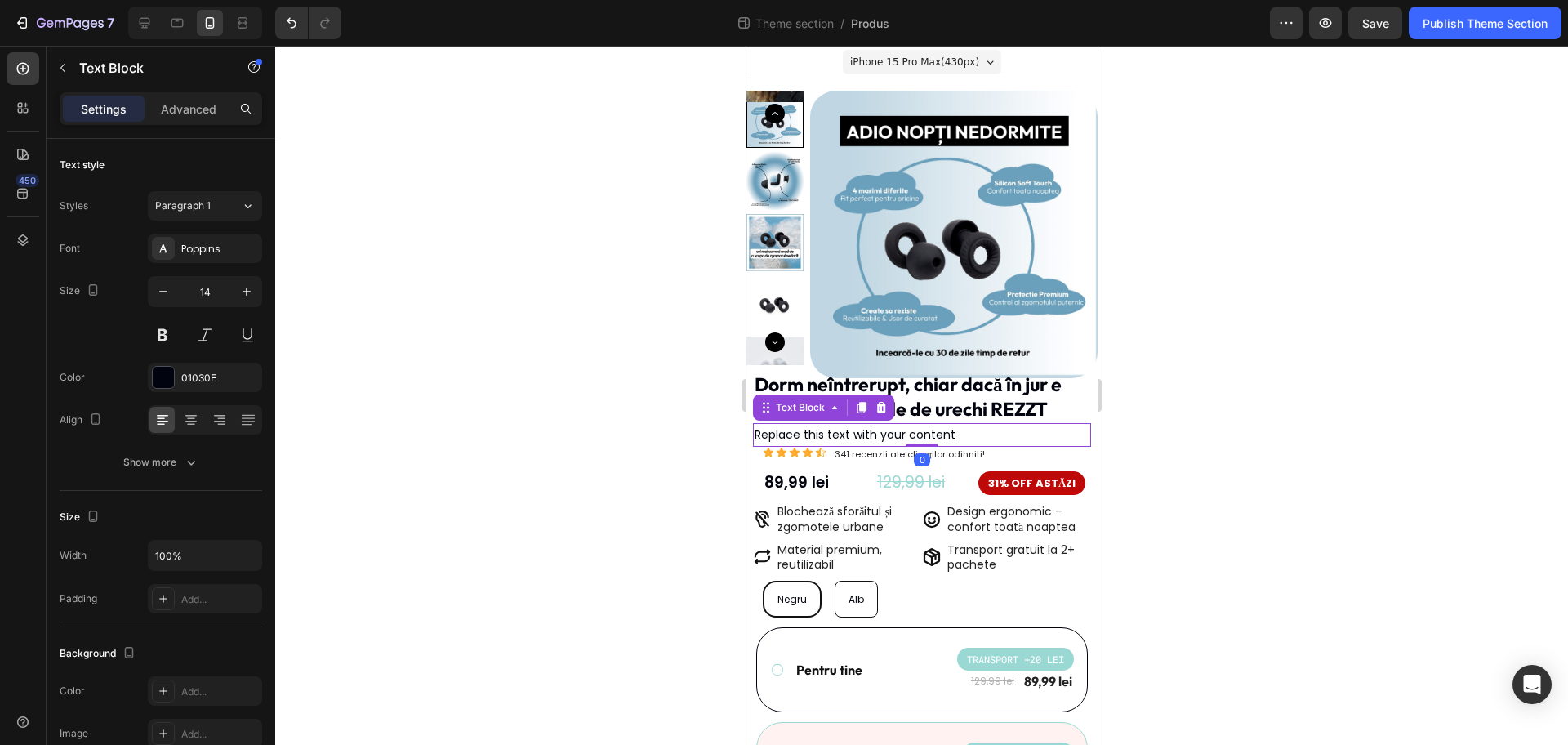
click at [1000, 437] on div "Replace this text with your content" at bounding box center [921, 435] width 338 height 24
click at [1000, 437] on p "Replace this text with your content" at bounding box center [921, 434] width 335 height 20
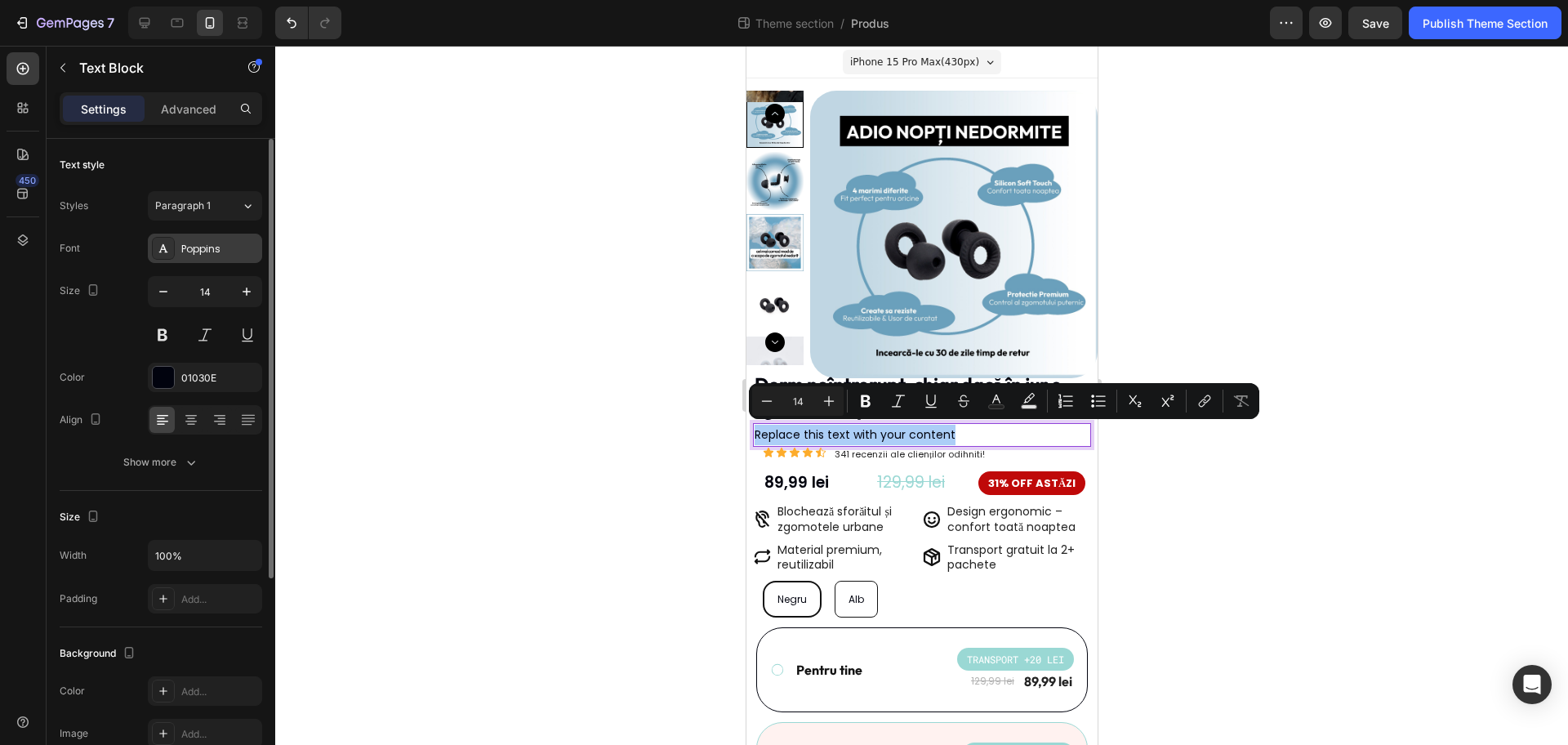
click at [235, 249] on div "Poppins" at bounding box center [220, 249] width 77 height 15
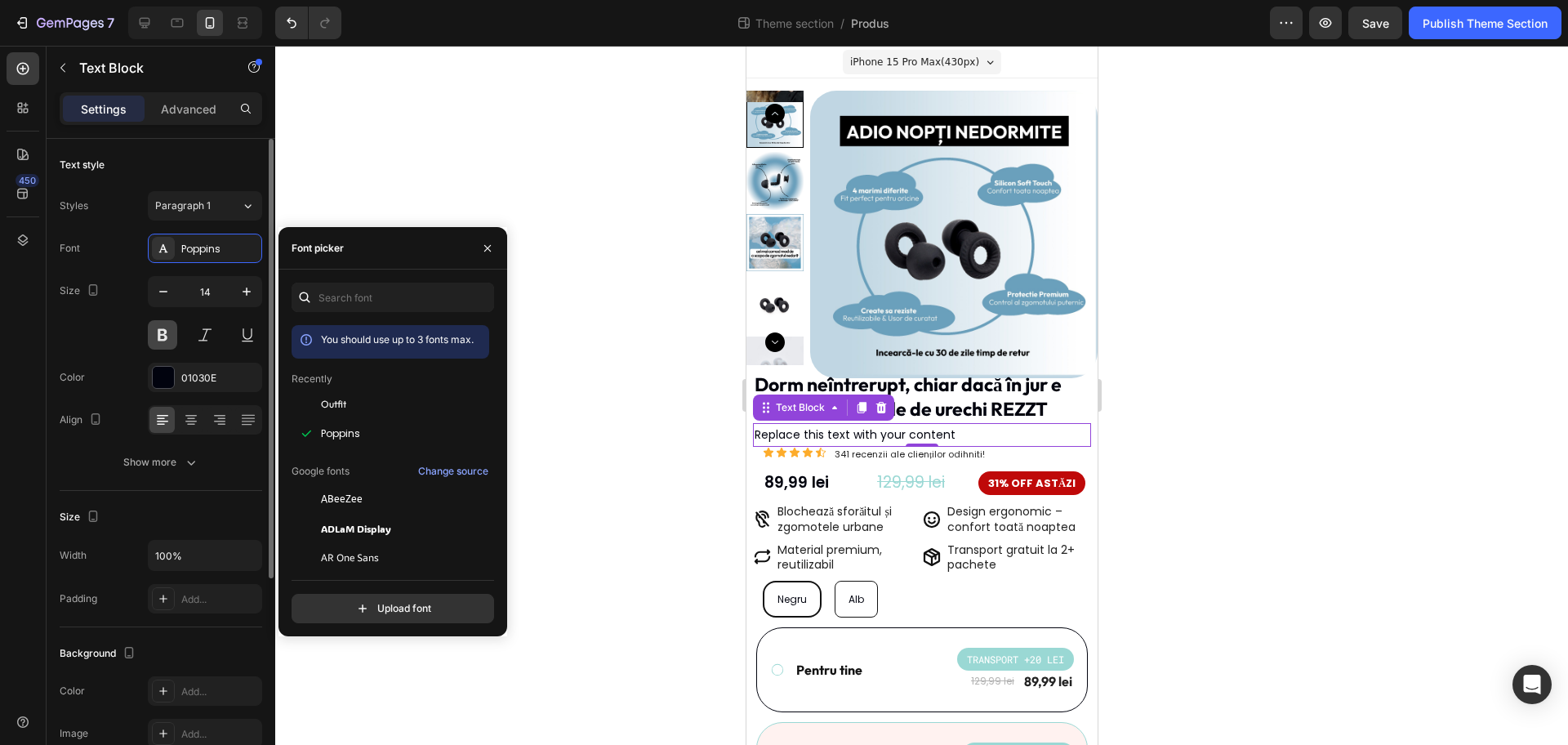
click at [170, 337] on button at bounding box center [162, 334] width 29 height 29
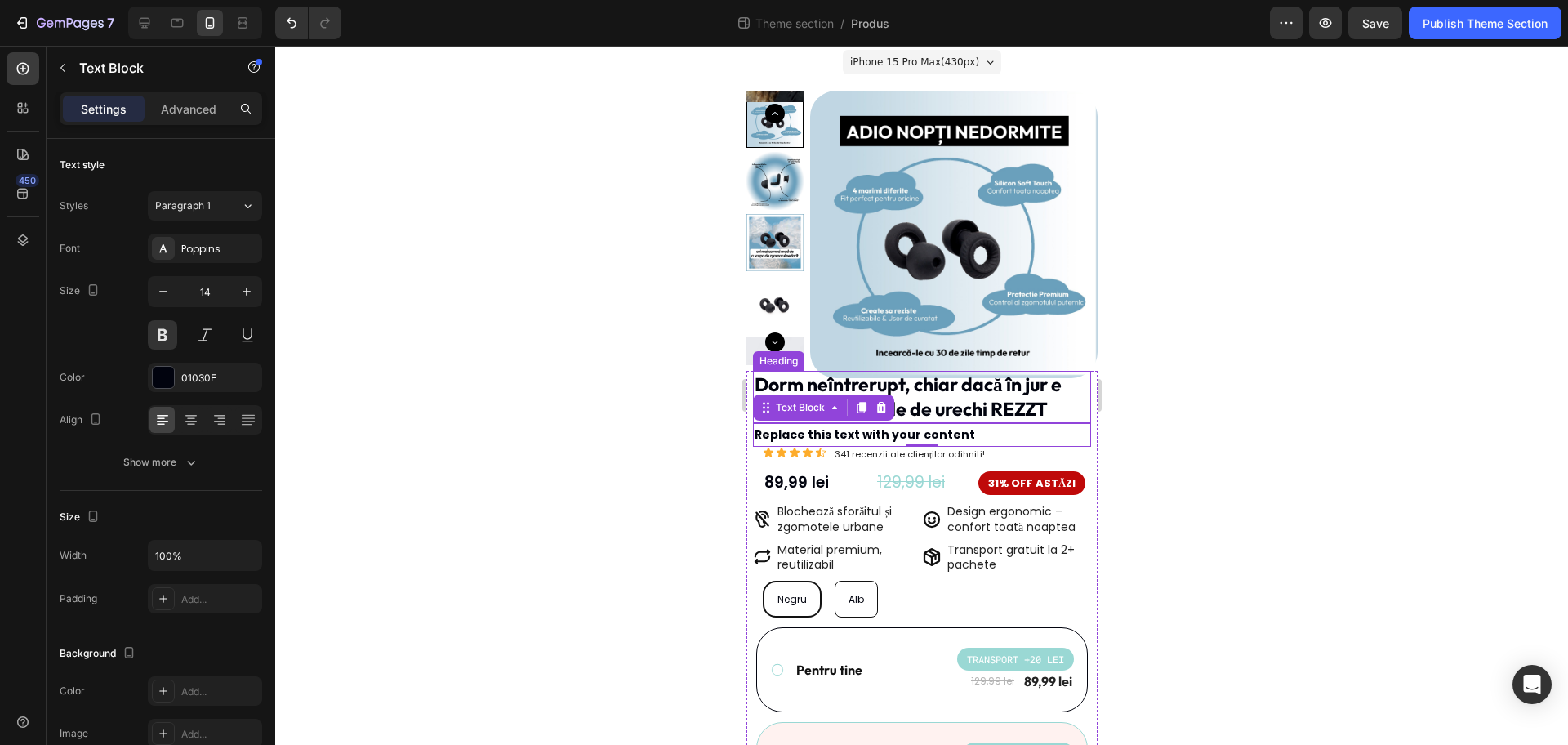
click at [1017, 392] on p "Dorm neîntrerupt, chiar dacă în jur e zgomot - dopurile de urechi REZZT" at bounding box center [921, 396] width 335 height 49
click at [981, 427] on p "Replace this text with your content" at bounding box center [921, 434] width 335 height 20
click at [165, 290] on icon "button" at bounding box center [163, 291] width 16 height 16
type input "12"
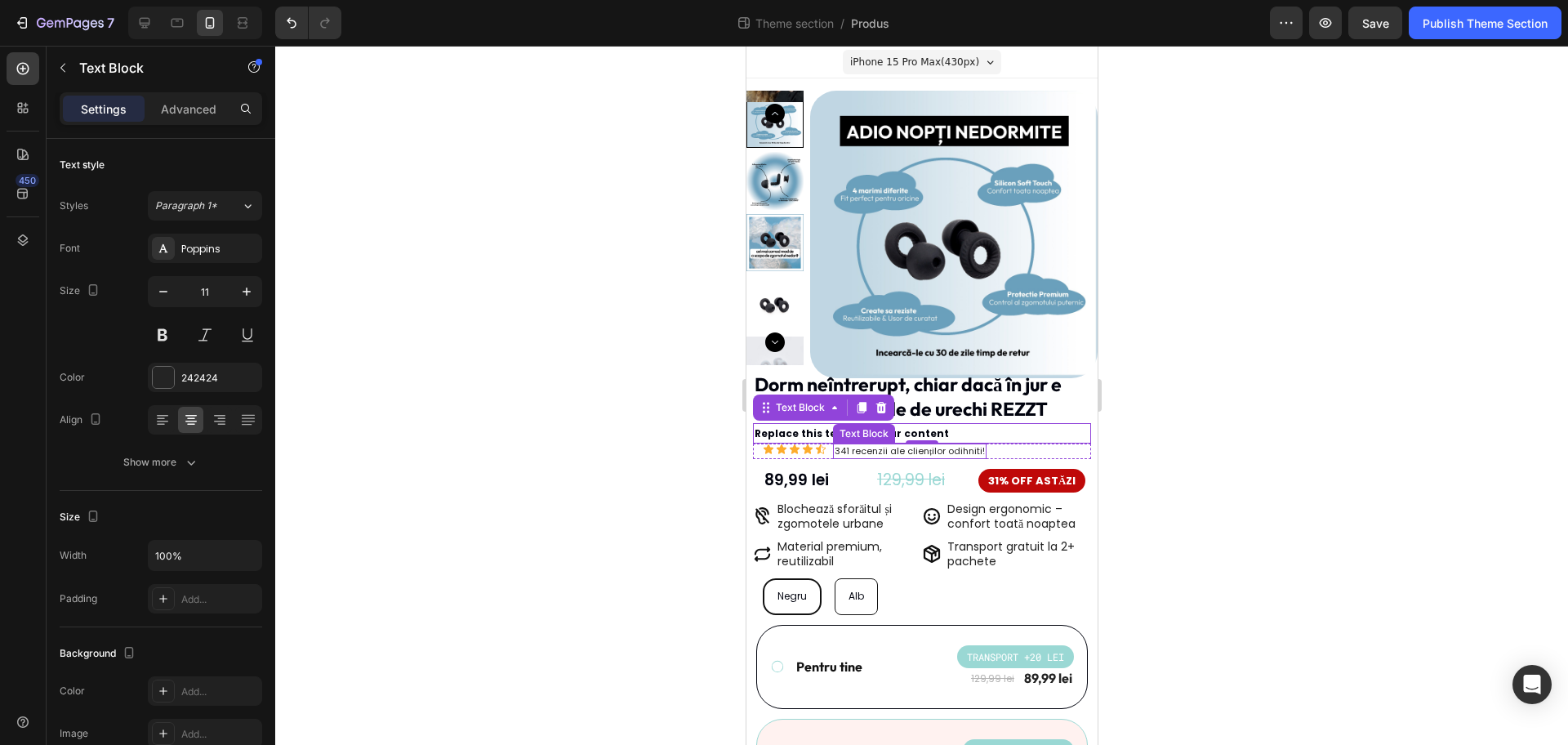
click at [957, 446] on p "341 recenzii ale clienților odihniti!" at bounding box center [909, 451] width 151 height 12
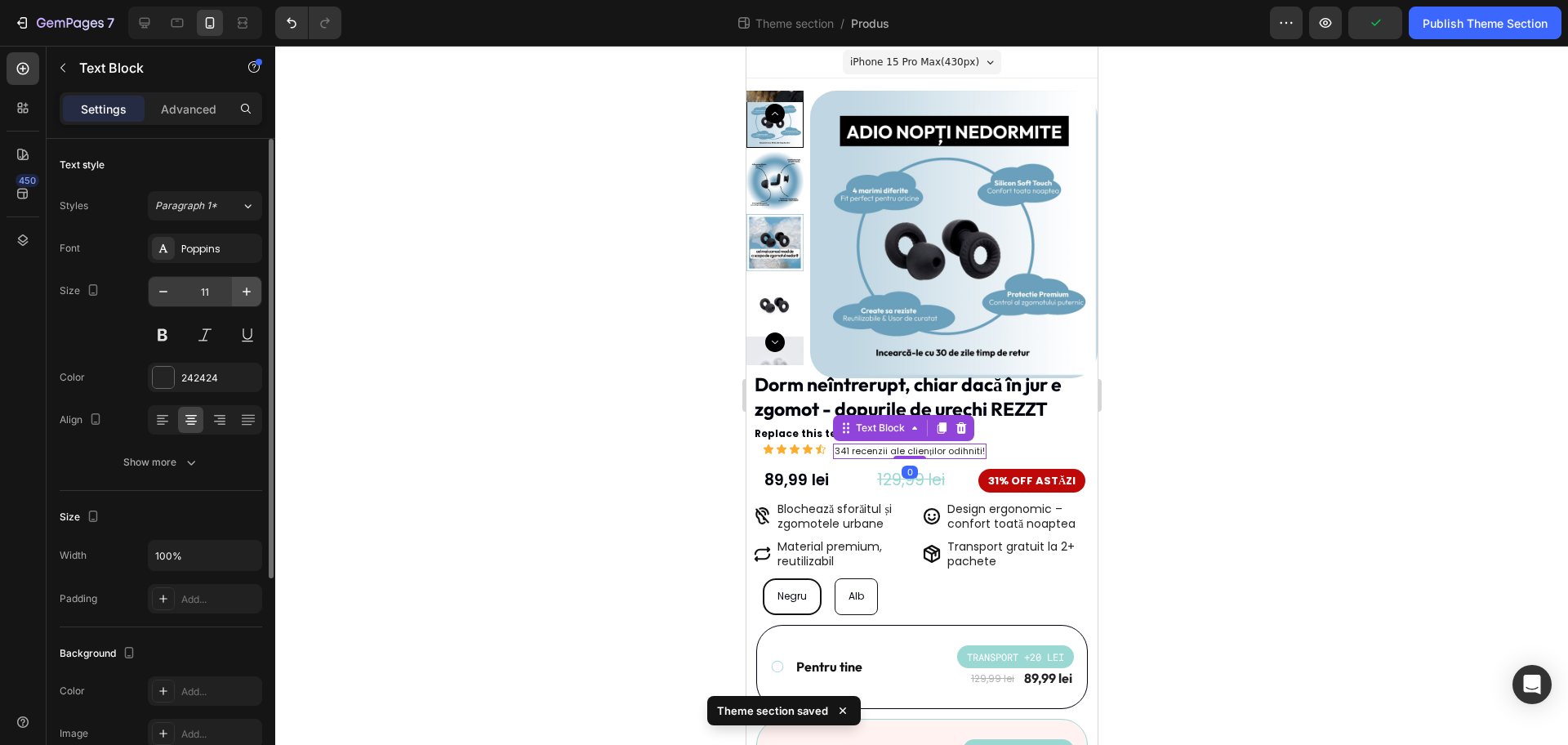
click at [245, 299] on icon "button" at bounding box center [246, 291] width 16 height 16
type input "12"
click at [583, 398] on div at bounding box center [922, 395] width 1293 height 699
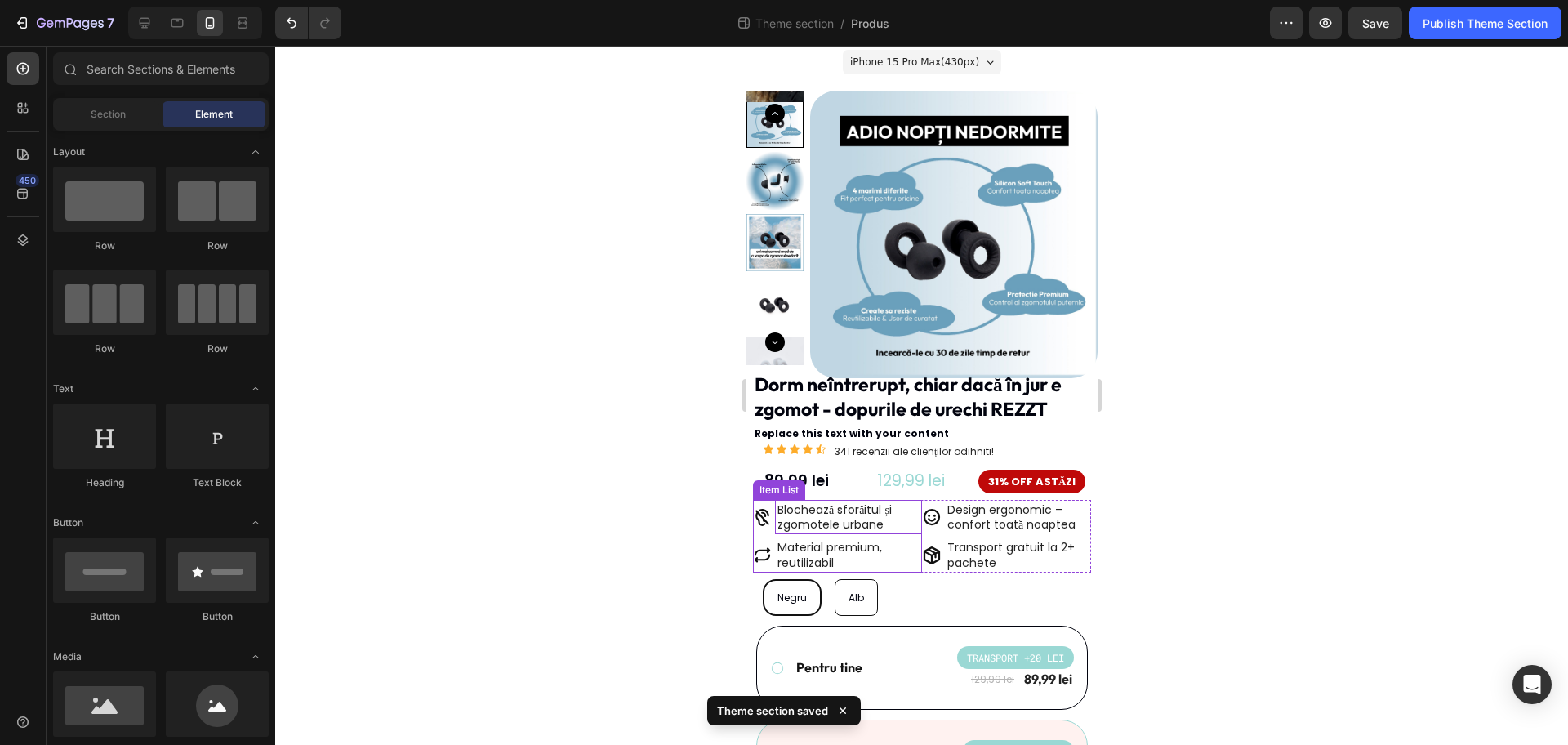
click at [864, 524] on p "Blochează sforăitul și zgomotele urbane" at bounding box center [848, 516] width 142 height 29
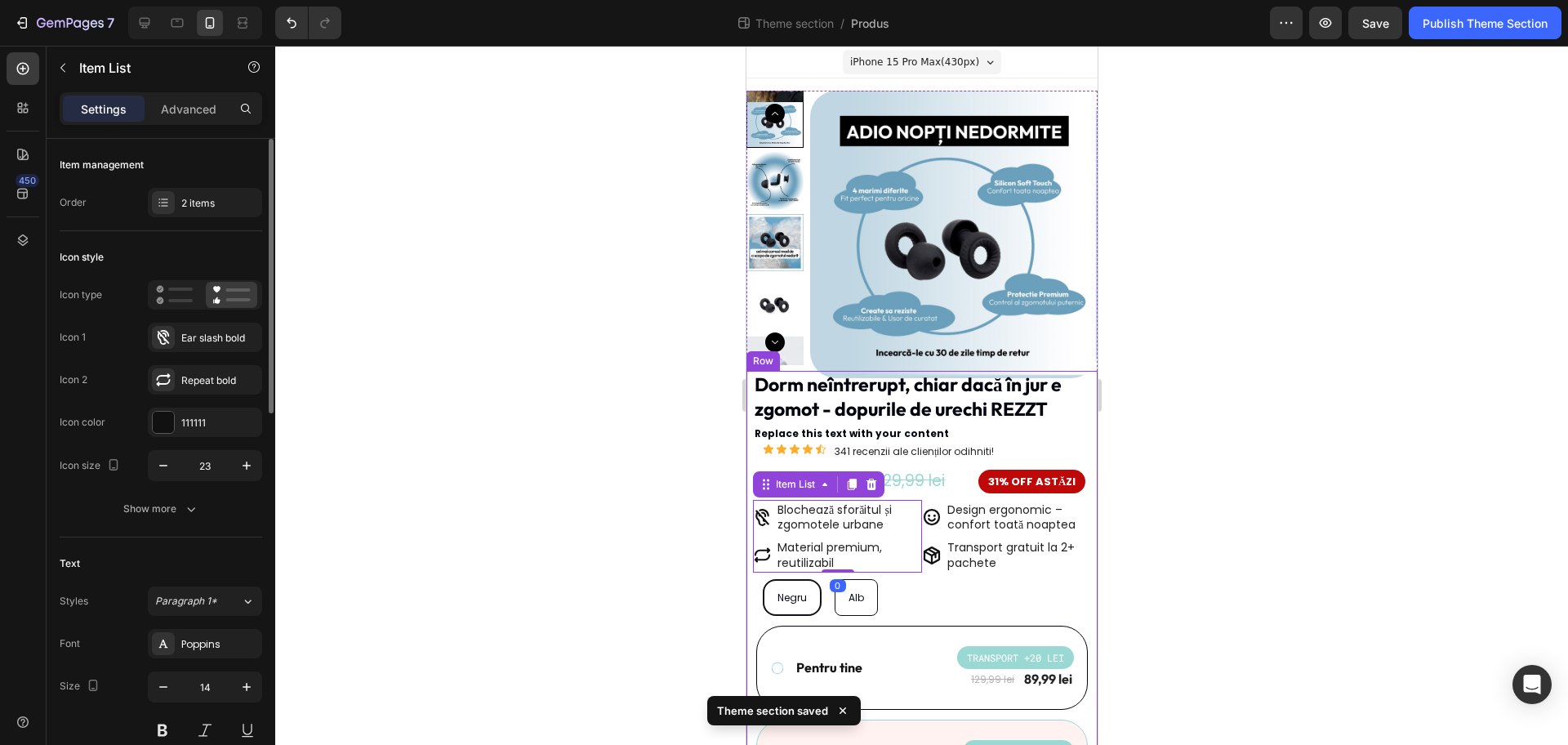
scroll to position [102, 0]
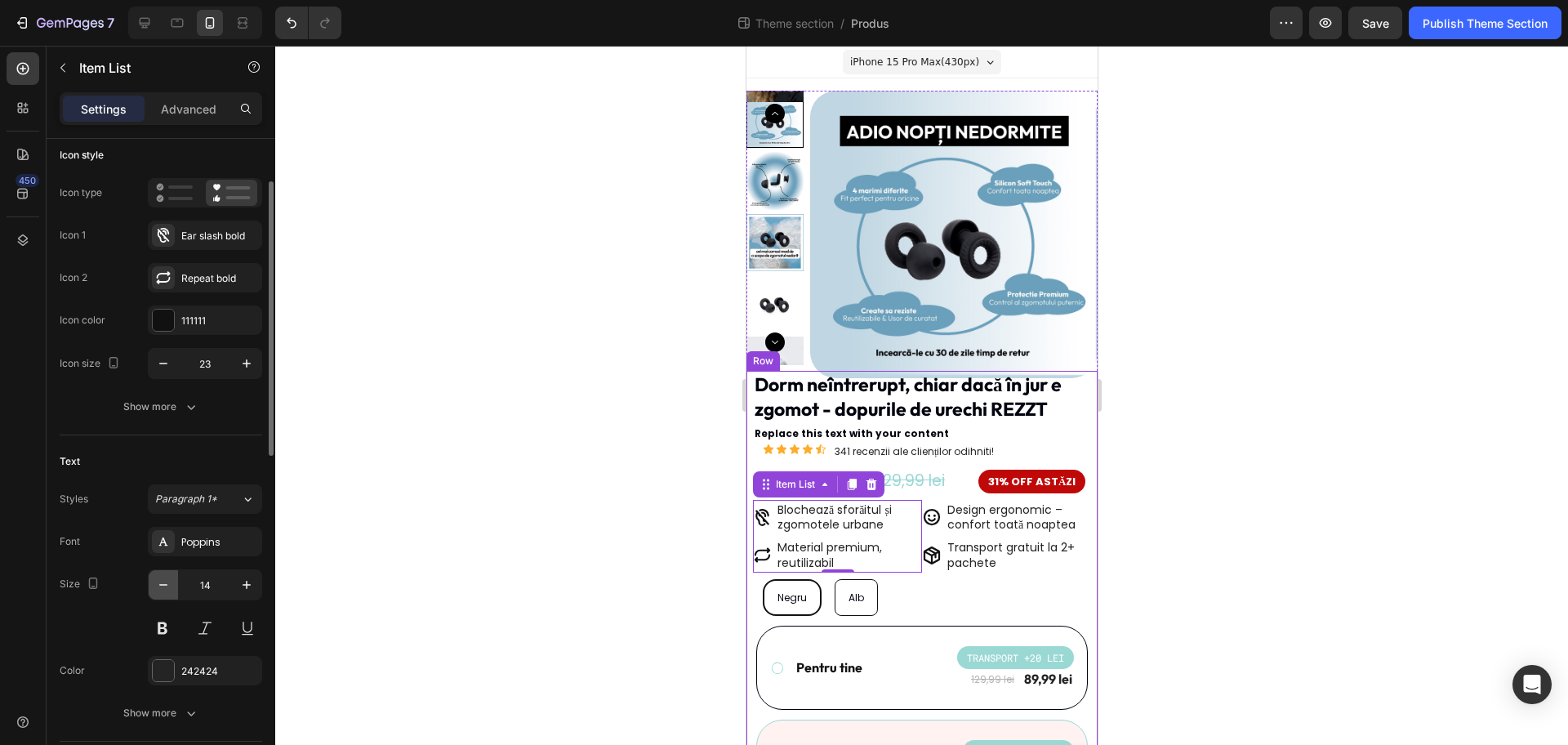
click at [158, 589] on icon "button" at bounding box center [163, 585] width 16 height 16
type input "12"
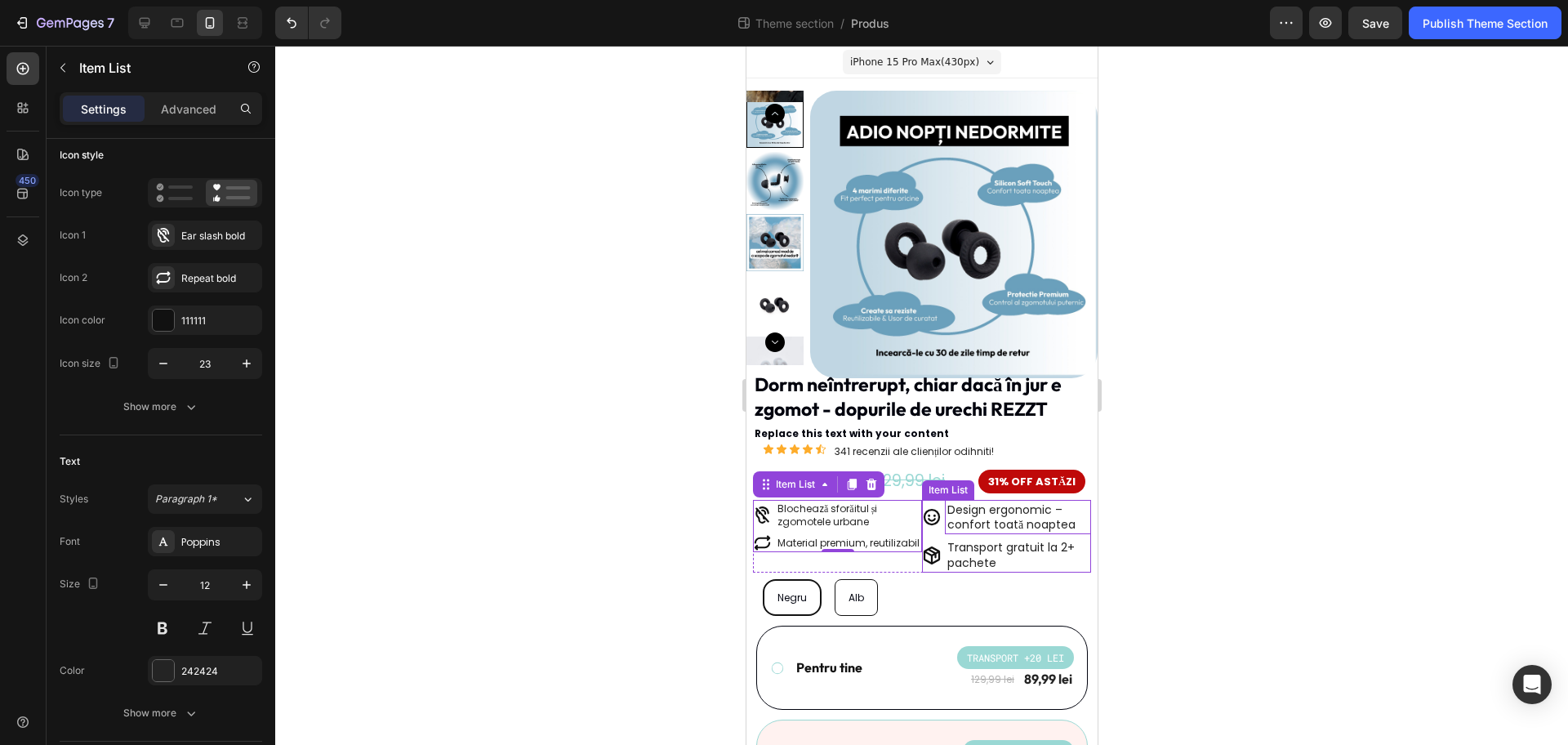
click at [1013, 529] on p "Design ergonomic – confort toată noaptea" at bounding box center [1018, 516] width 142 height 29
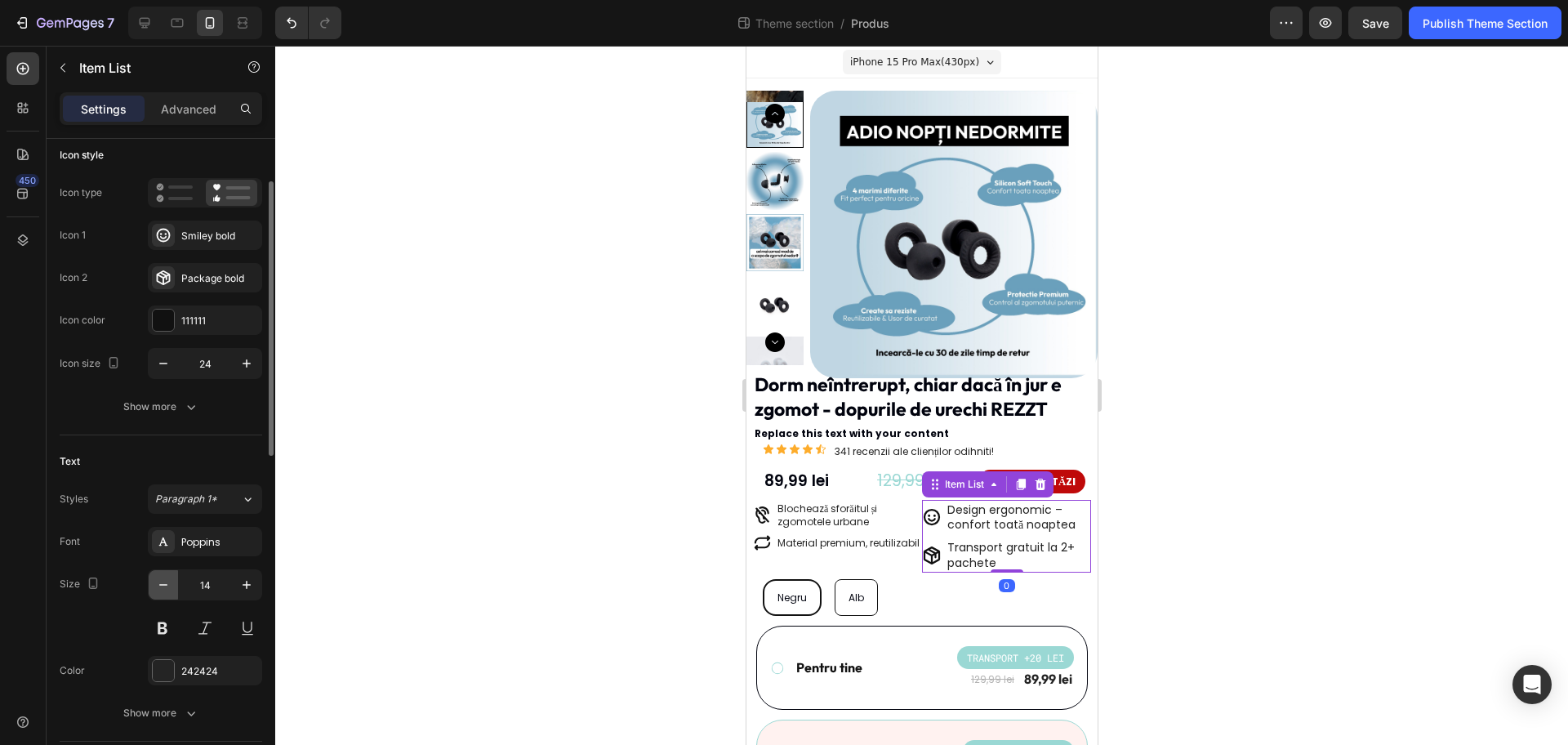
click at [160, 577] on icon "button" at bounding box center [163, 585] width 16 height 16
type input "12"
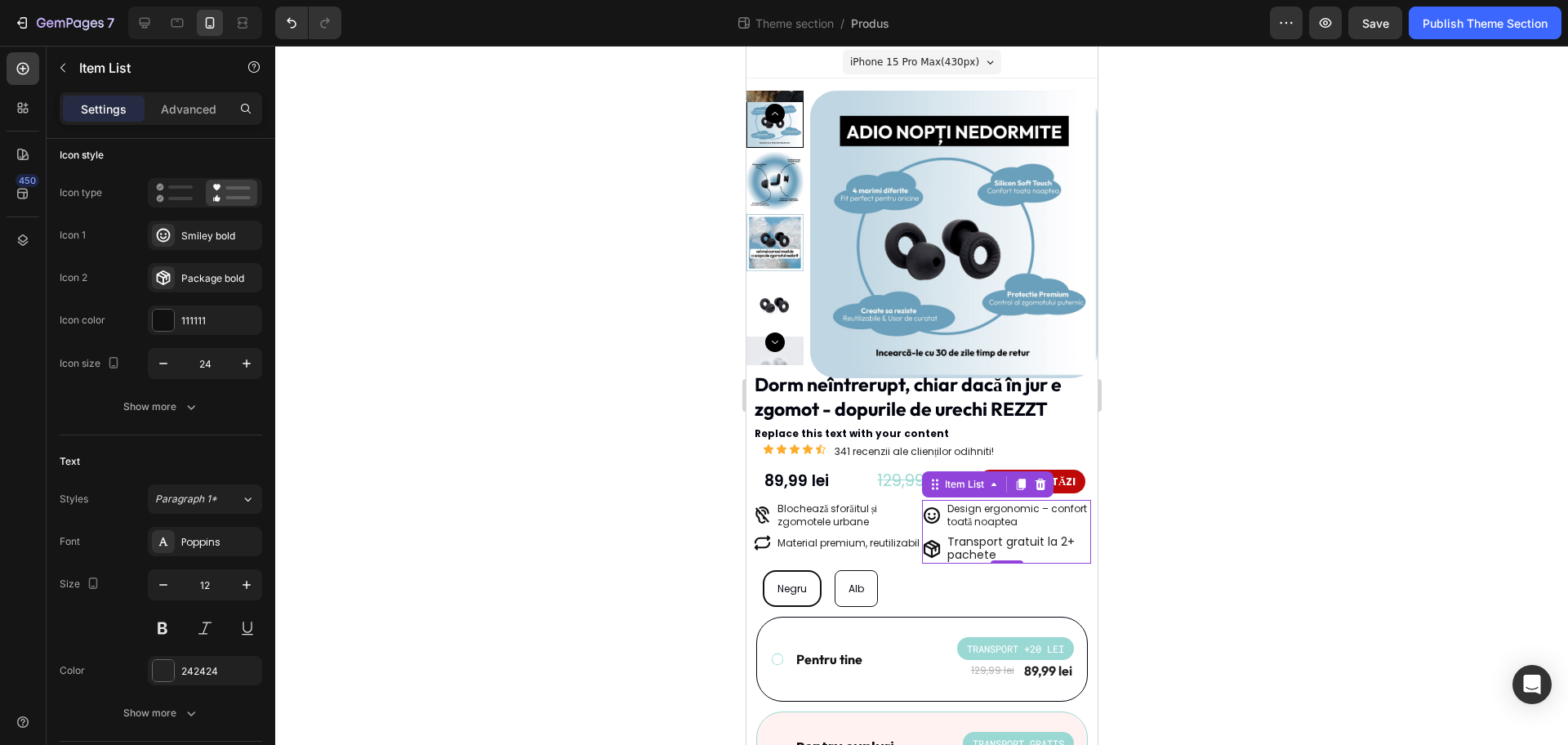
click at [691, 487] on div at bounding box center [922, 395] width 1293 height 699
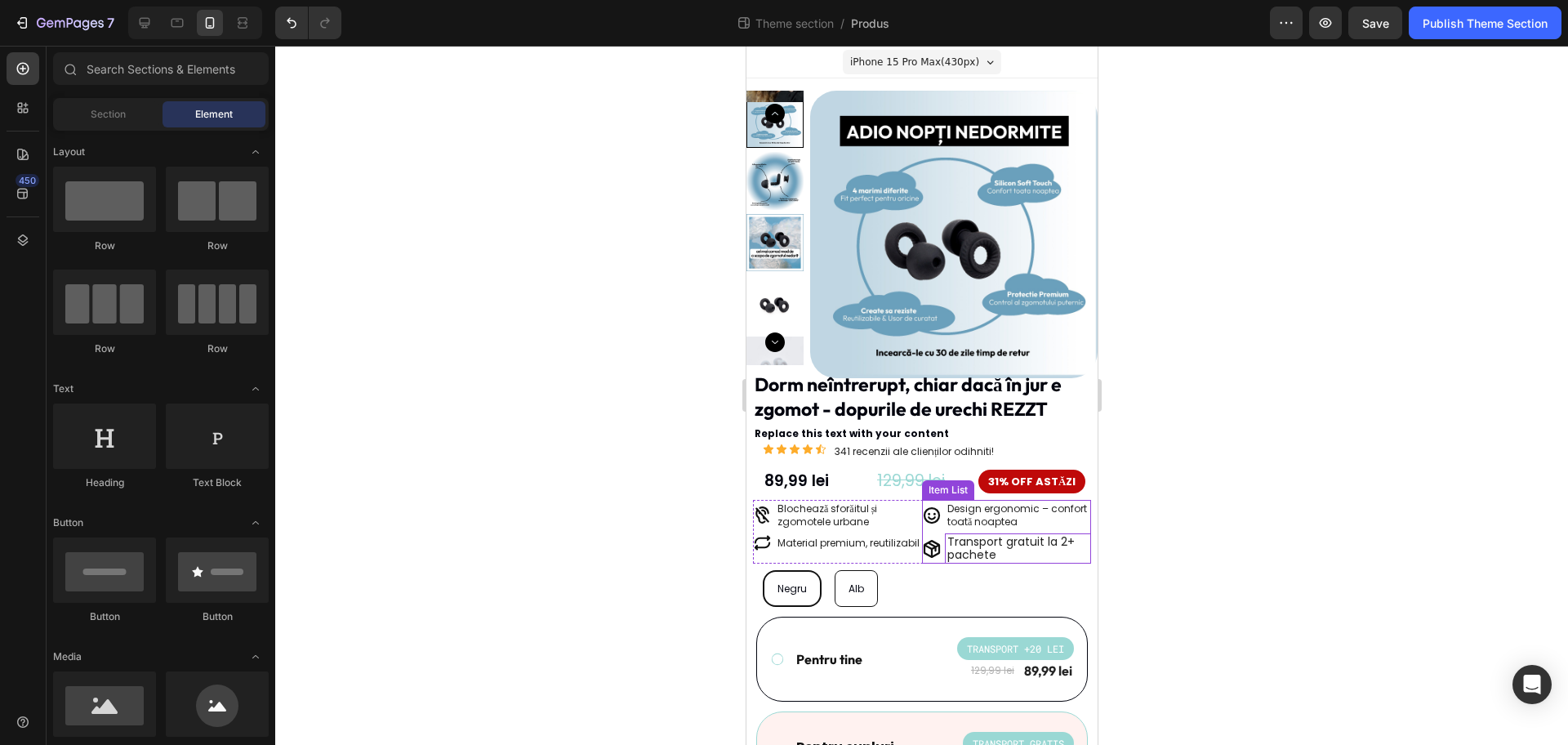
click at [1004, 551] on p "Transport gratuit la 2+ pachete" at bounding box center [1018, 548] width 142 height 26
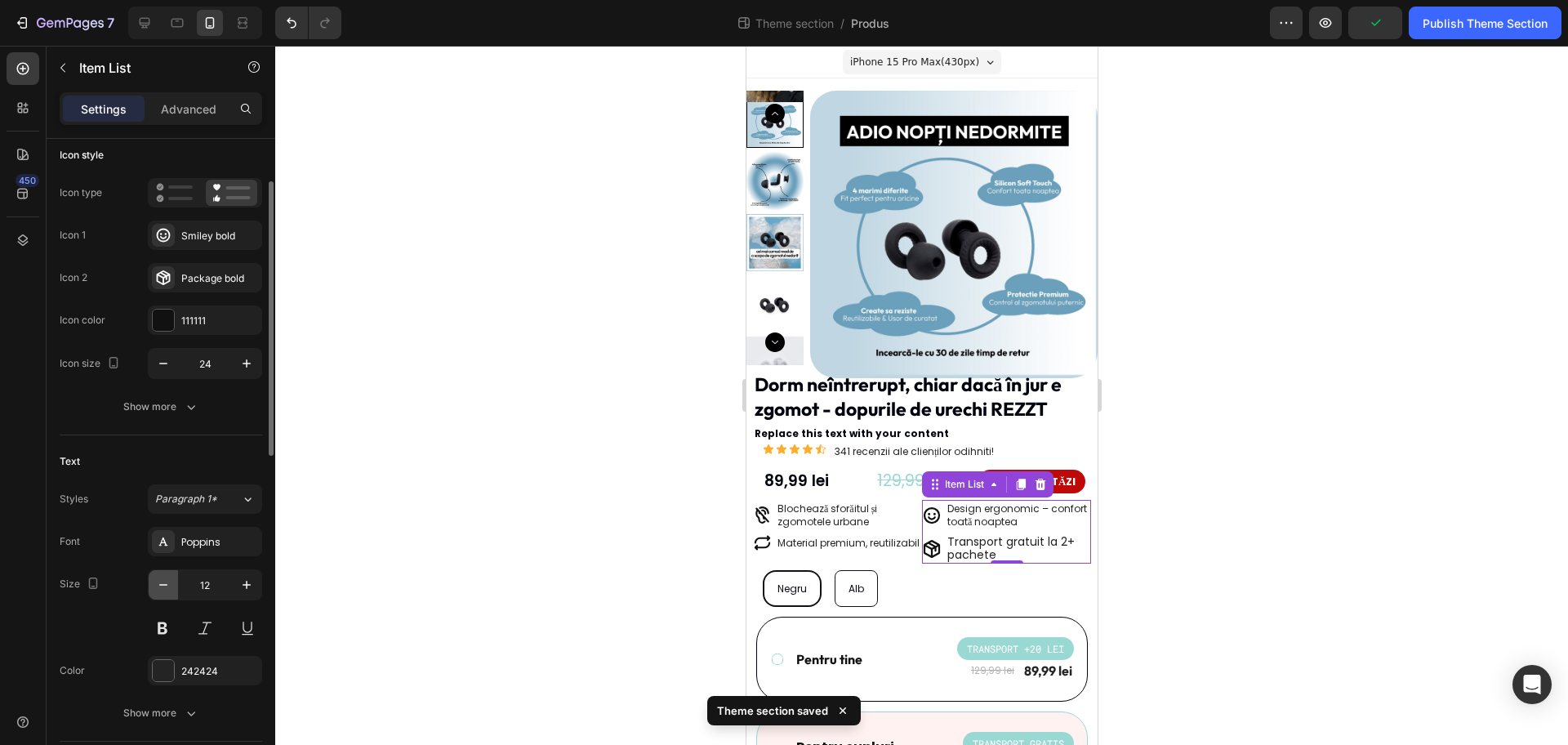
click at [163, 586] on icon "button" at bounding box center [163, 585] width 16 height 16
click at [239, 588] on icon "button" at bounding box center [246, 585] width 16 height 16
type input "12"
click at [987, 555] on p "Transport gratuit la 2+ pachete" at bounding box center [1018, 548] width 142 height 26
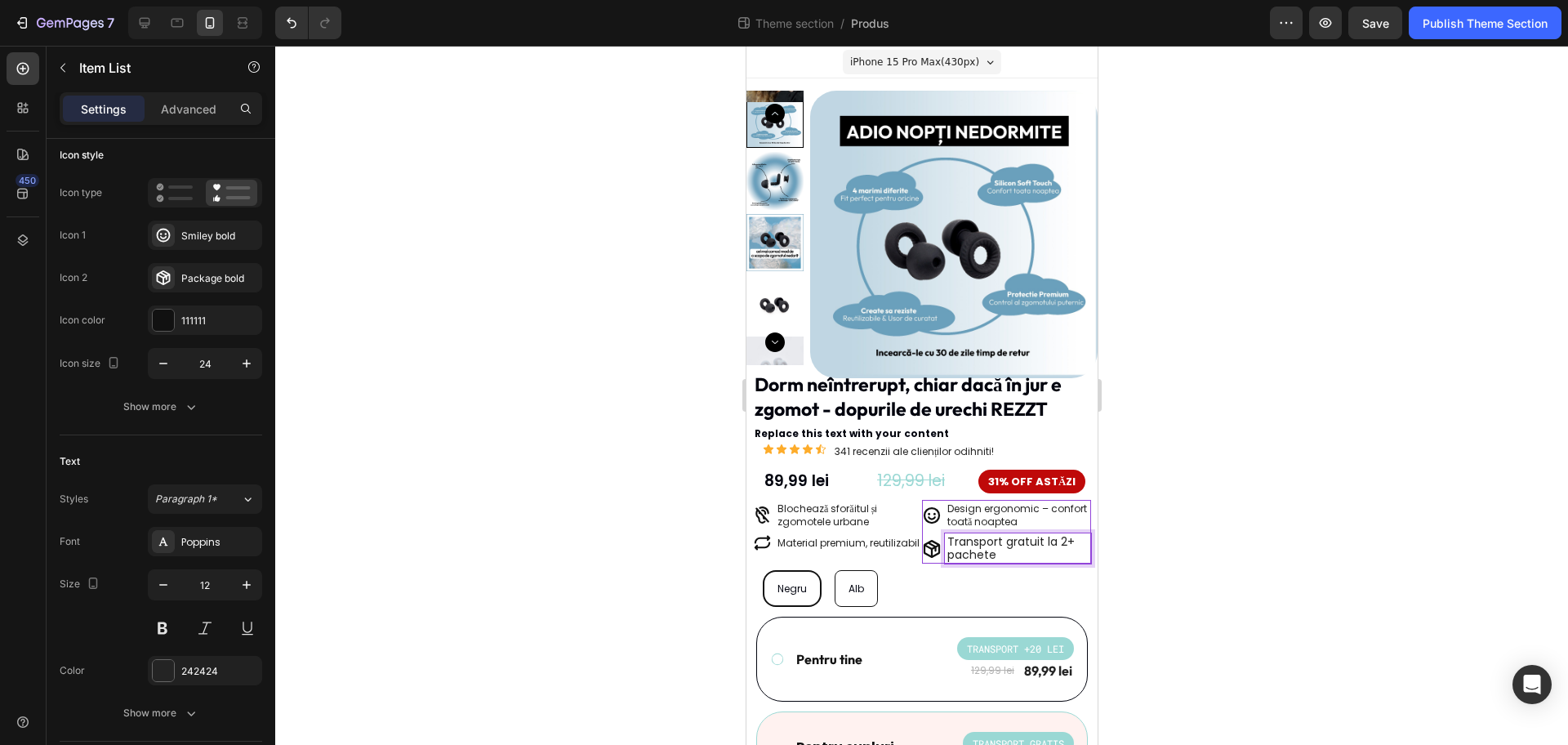
click at [1023, 548] on span "Transport gratuit la 2+ pachete" at bounding box center [1011, 547] width 128 height 29
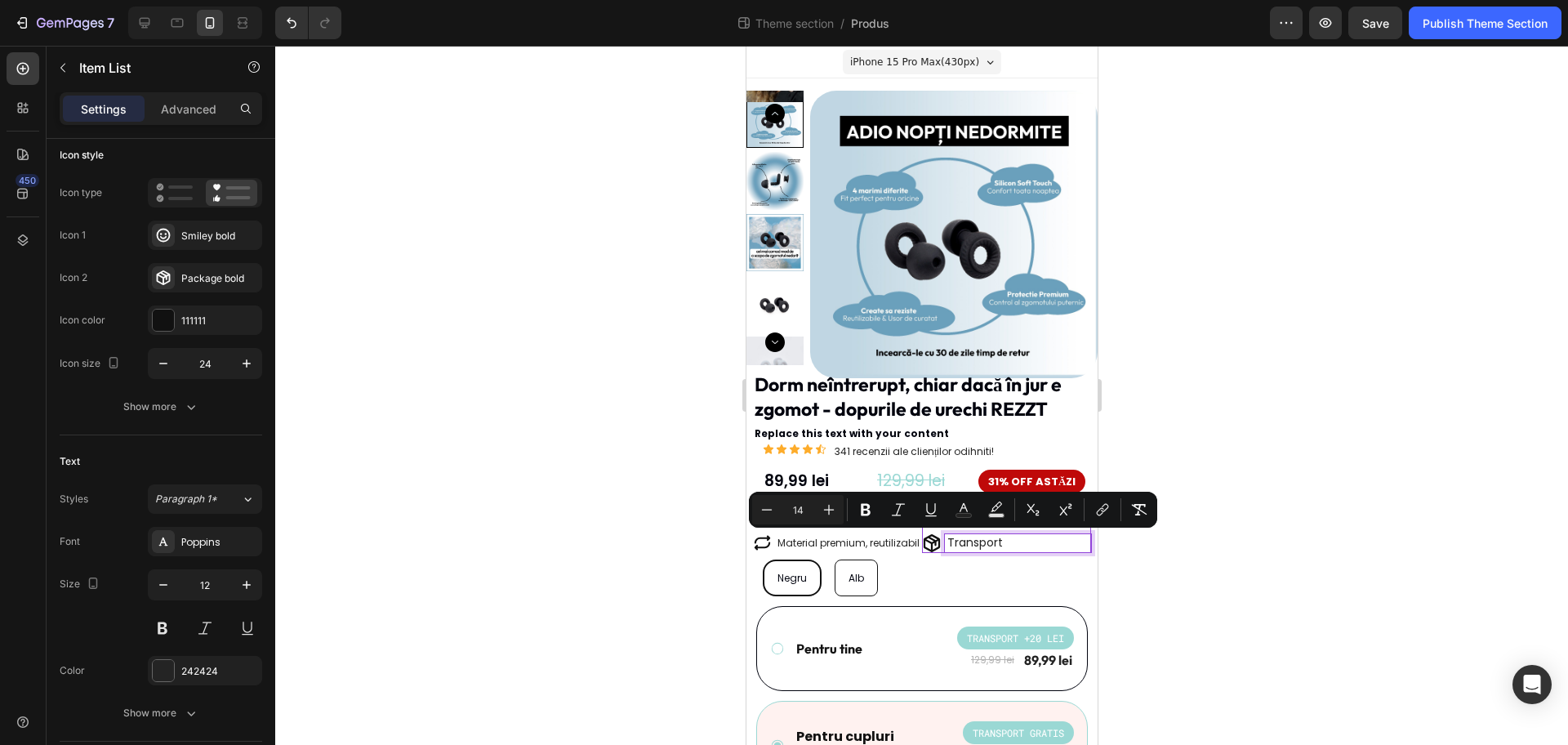
click at [1128, 548] on div at bounding box center [922, 395] width 1293 height 699
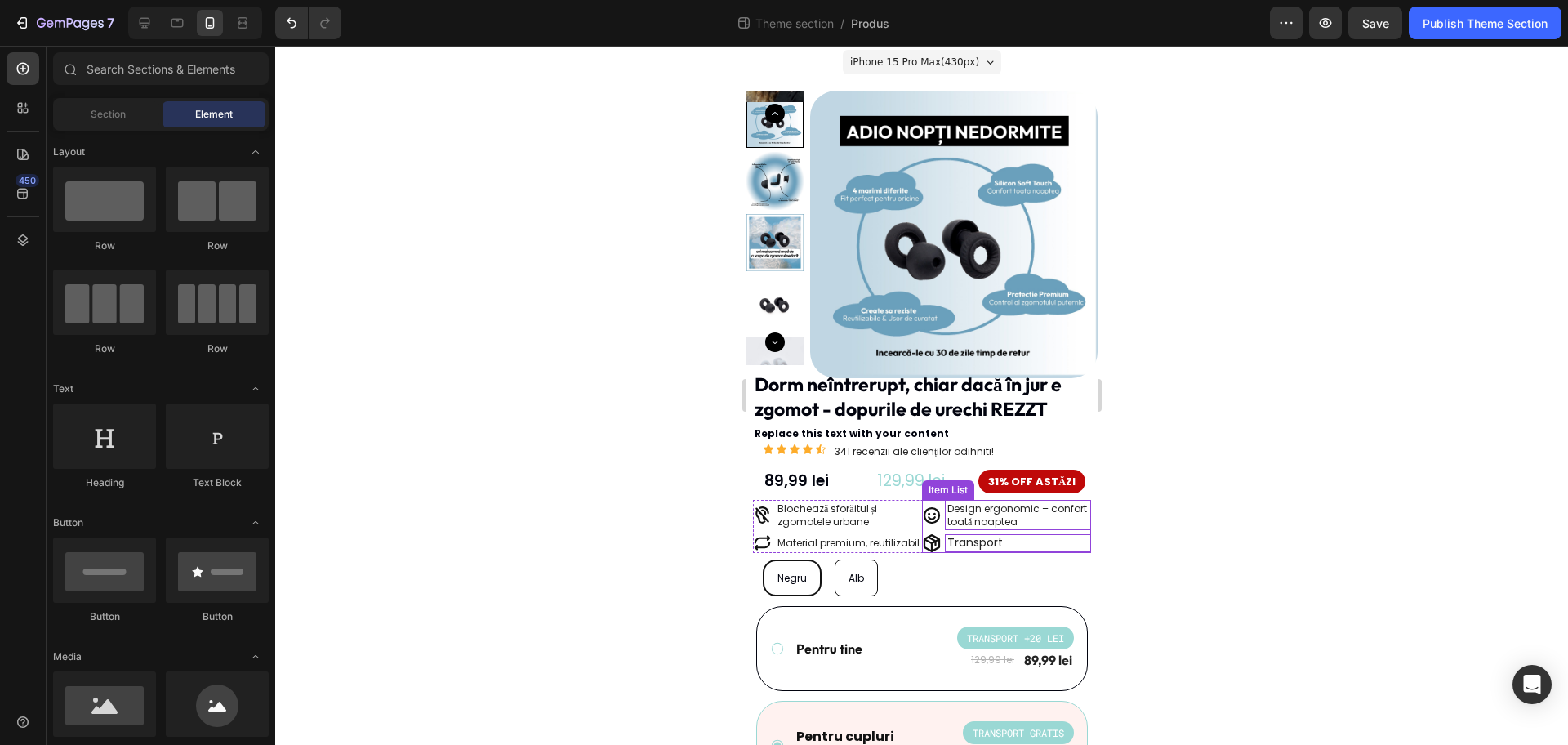
click at [999, 522] on p "Design ergonomic – confort toată noaptea" at bounding box center [1018, 515] width 142 height 26
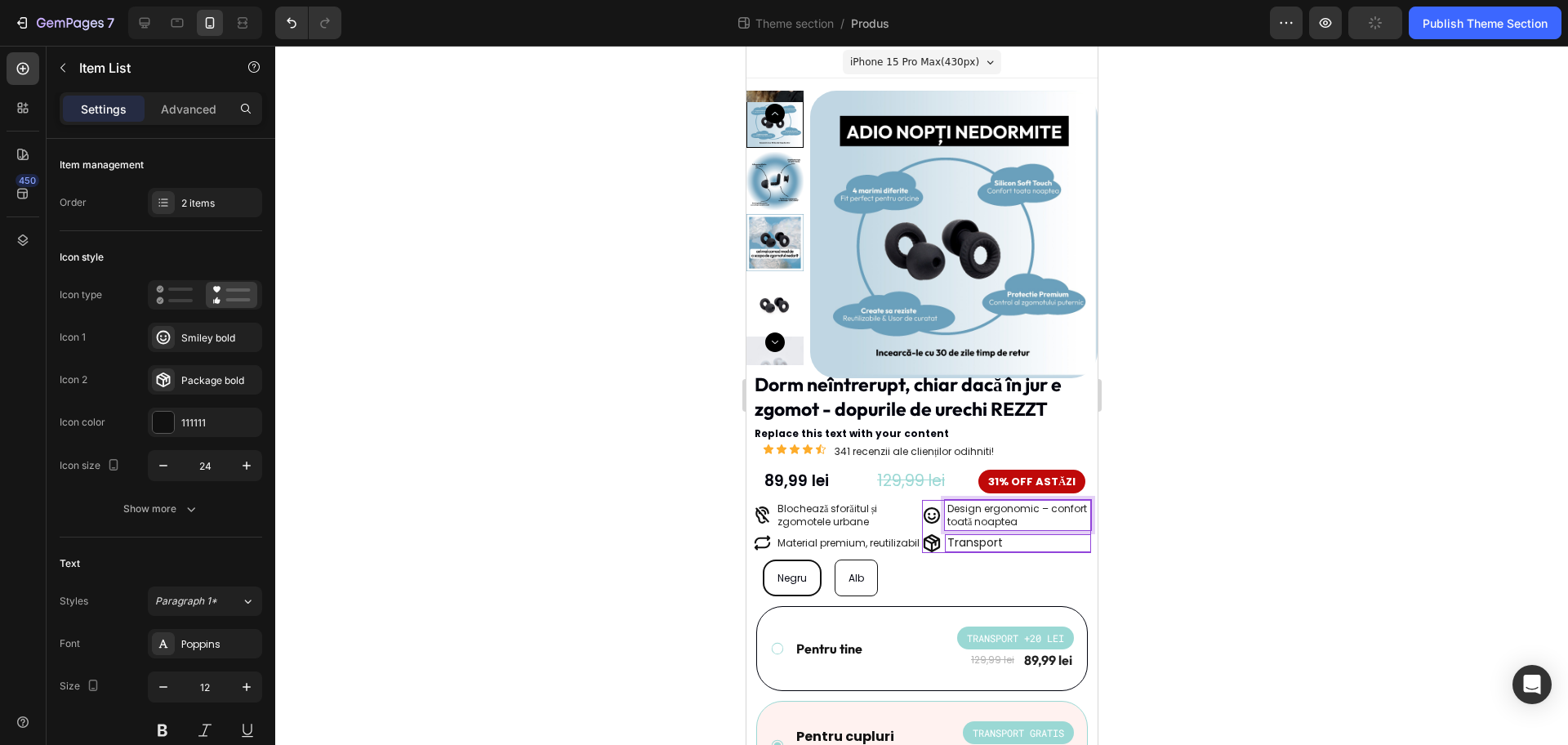
click at [1011, 545] on p "Transport" at bounding box center [1018, 543] width 142 height 13
click at [977, 542] on span "Transport" at bounding box center [974, 542] width 56 height 16
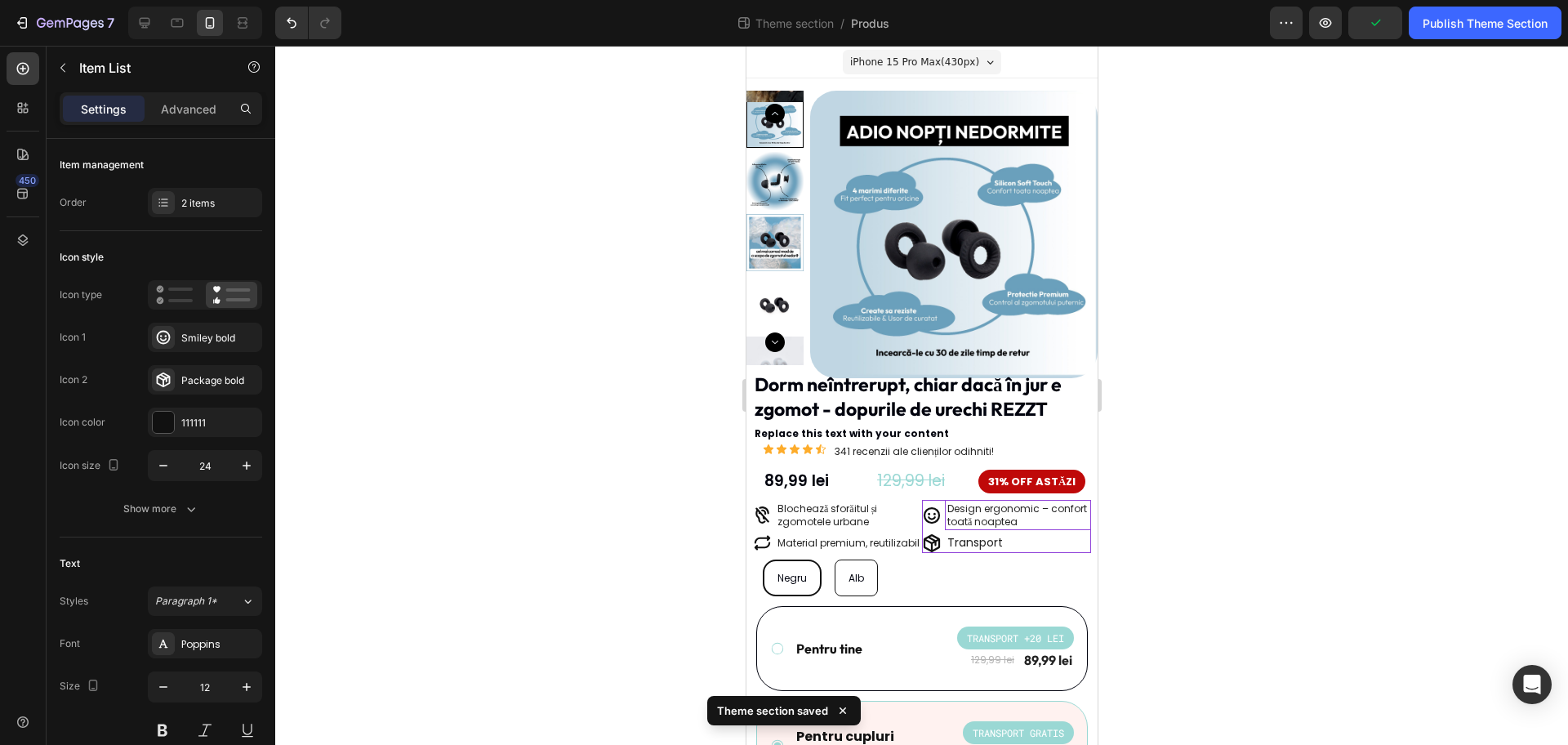
click at [1120, 554] on div at bounding box center [922, 395] width 1293 height 699
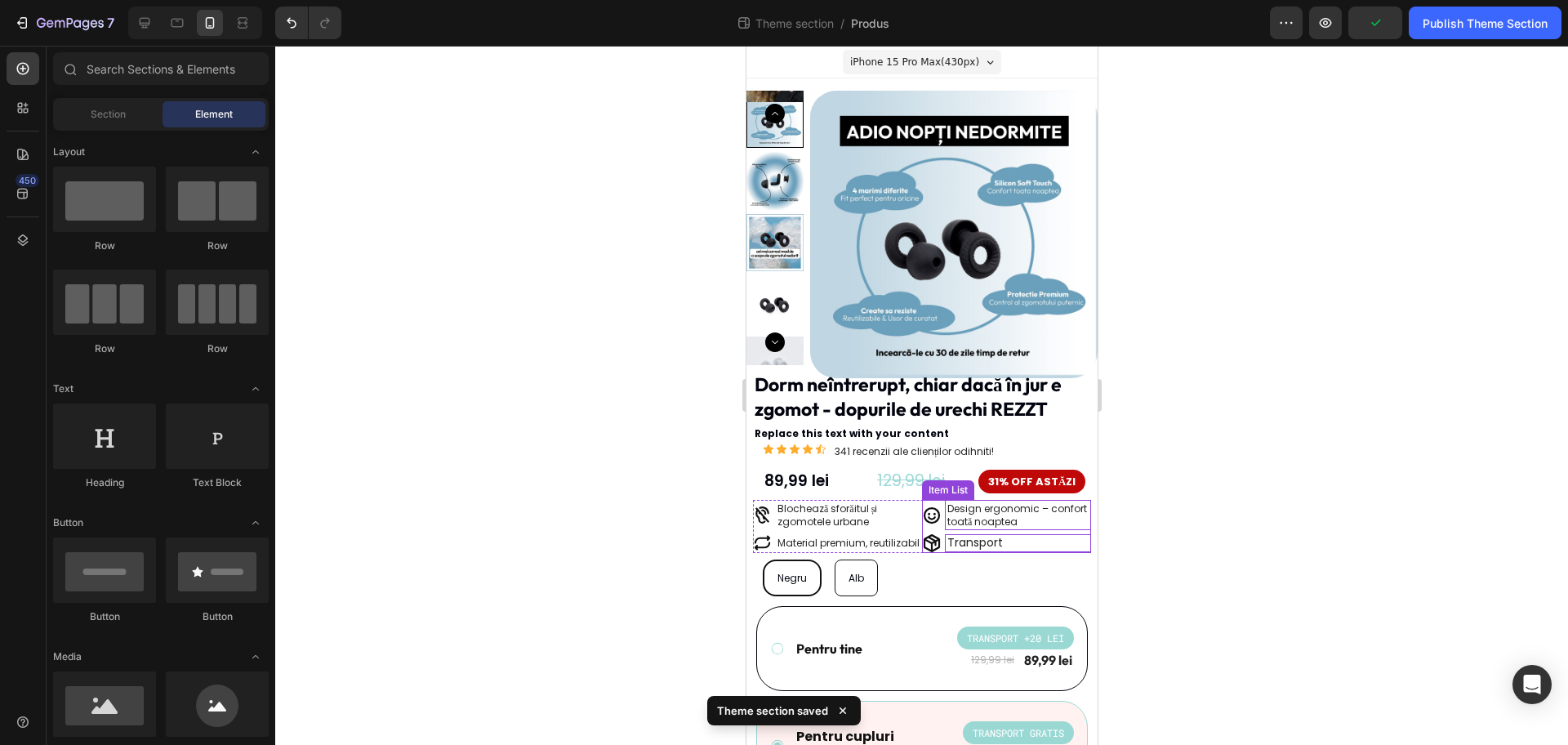
click at [991, 539] on span "Transport" at bounding box center [974, 542] width 56 height 16
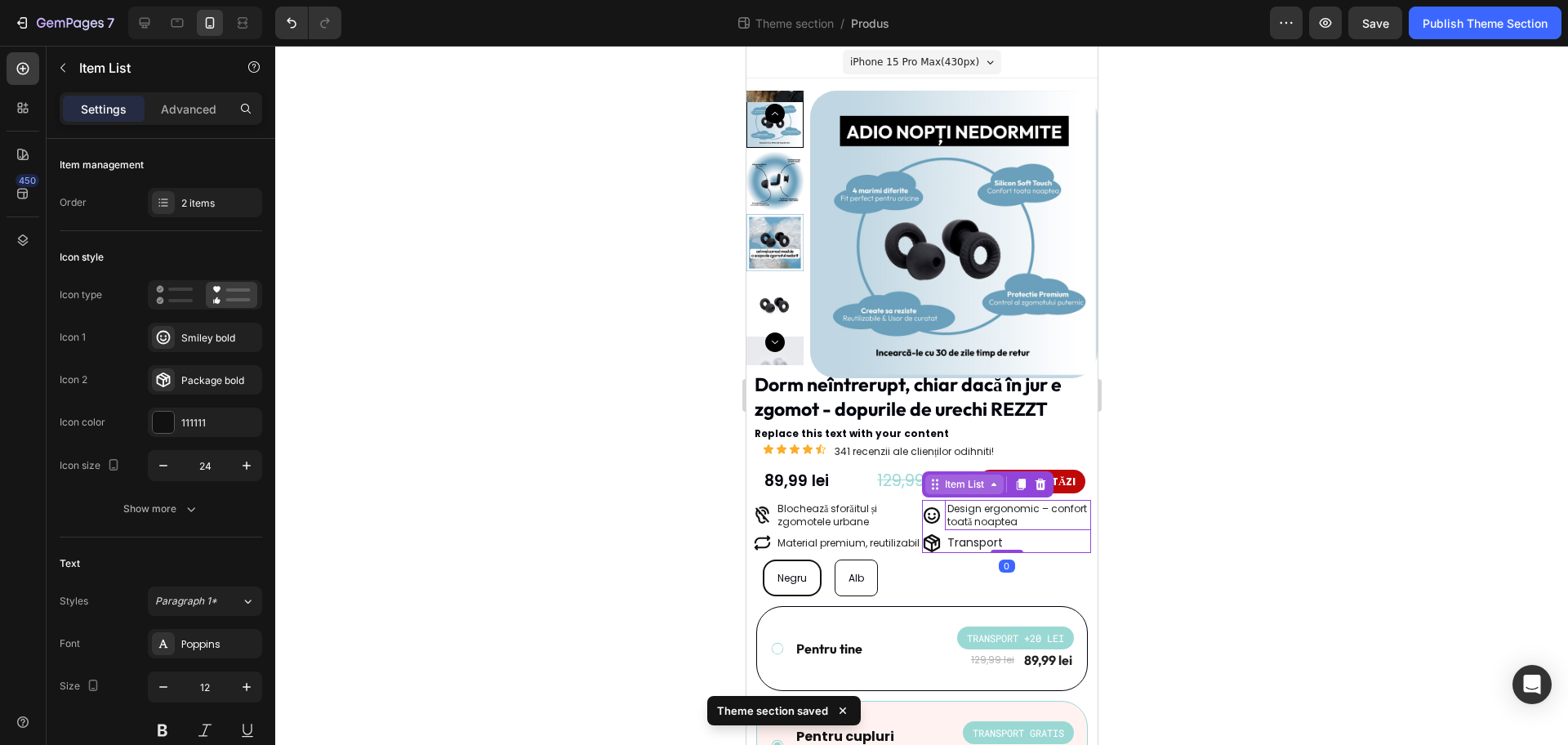
click at [971, 491] on div "Item List" at bounding box center [964, 484] width 46 height 15
click at [980, 529] on div "Design ergonomic – confort toată noaptea" at bounding box center [1017, 515] width 146 height 30
click at [1013, 547] on p "Transport" at bounding box center [1018, 543] width 142 height 13
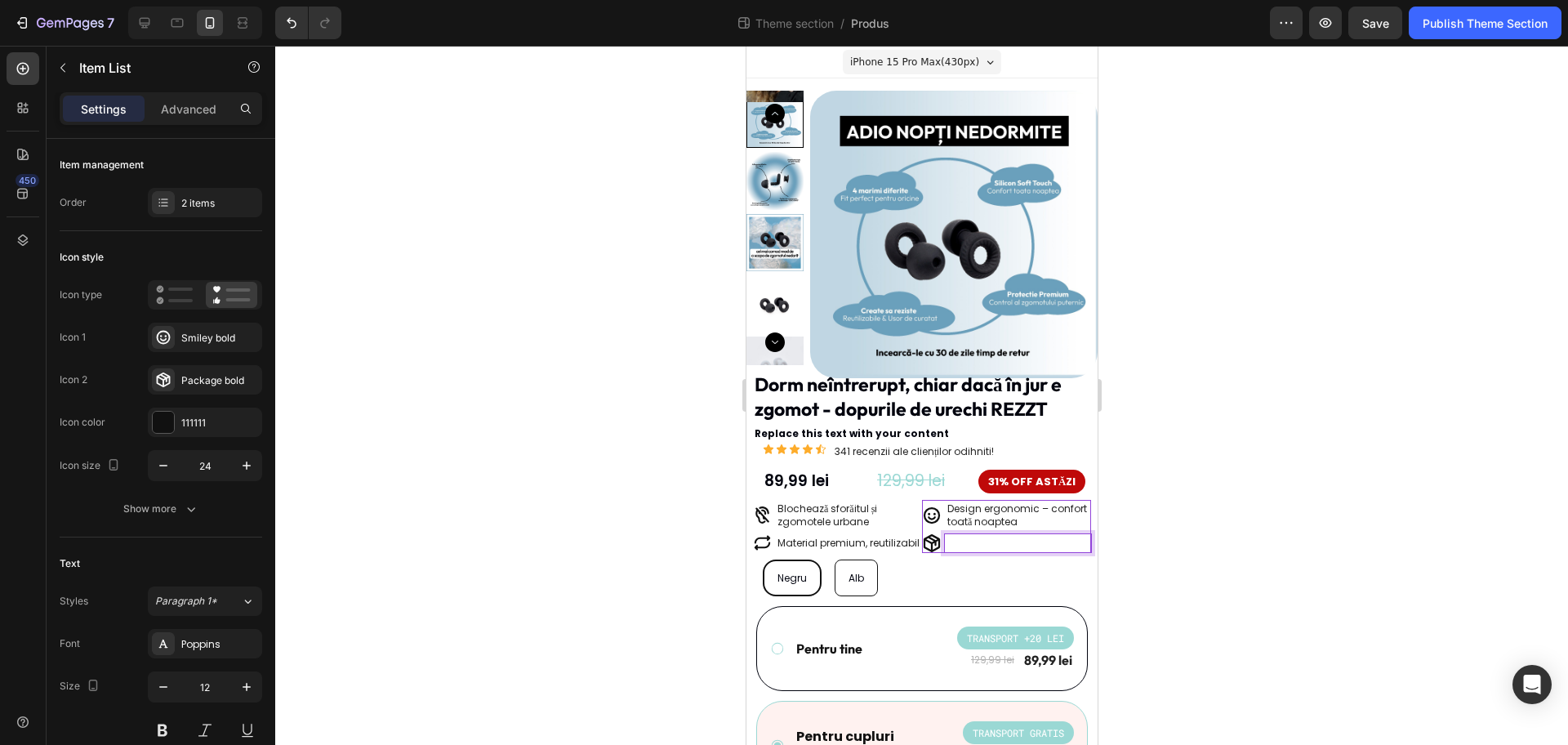
click at [1149, 543] on div at bounding box center [922, 395] width 1293 height 699
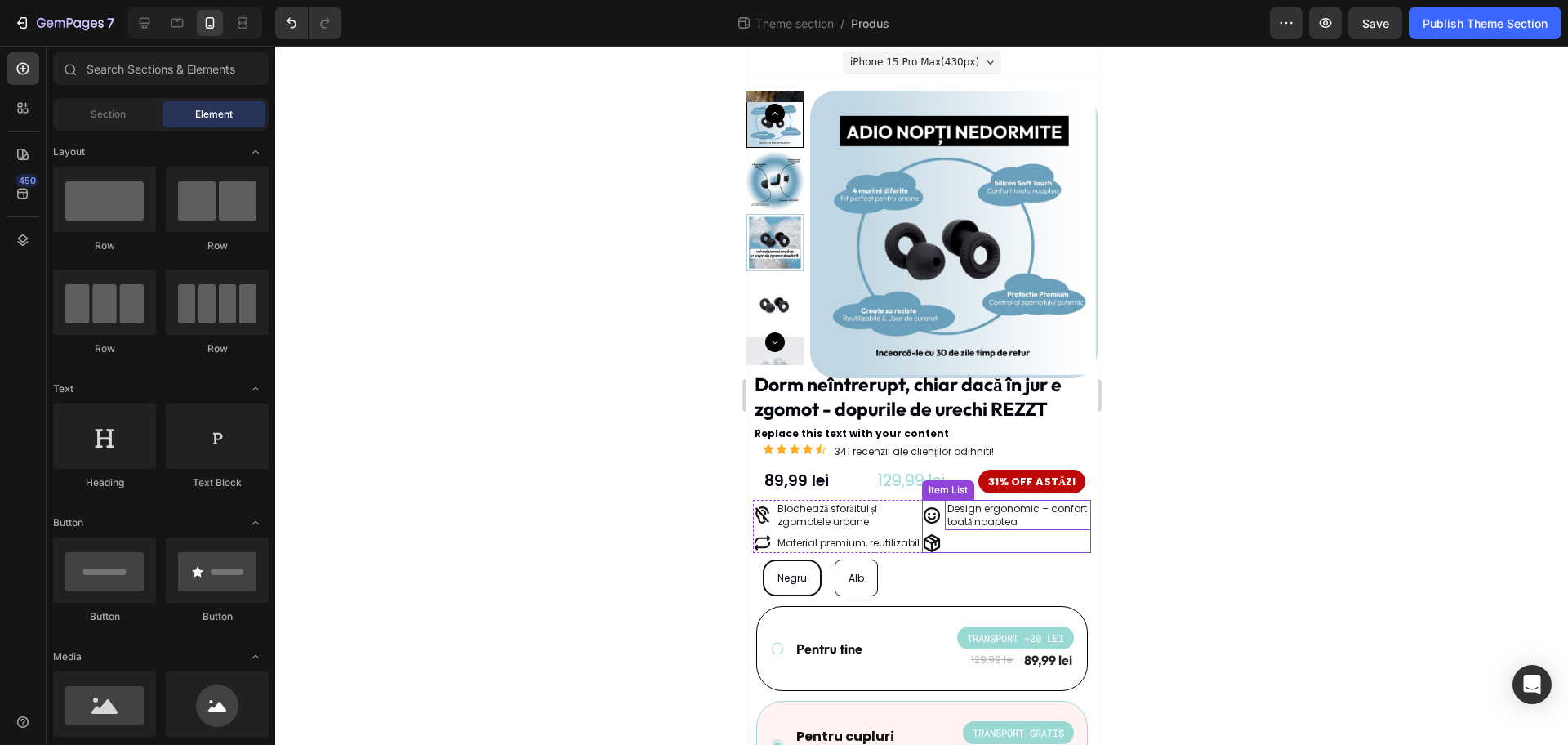
click at [1000, 512] on p "Design ergonomic – confort toată noaptea" at bounding box center [1018, 515] width 142 height 26
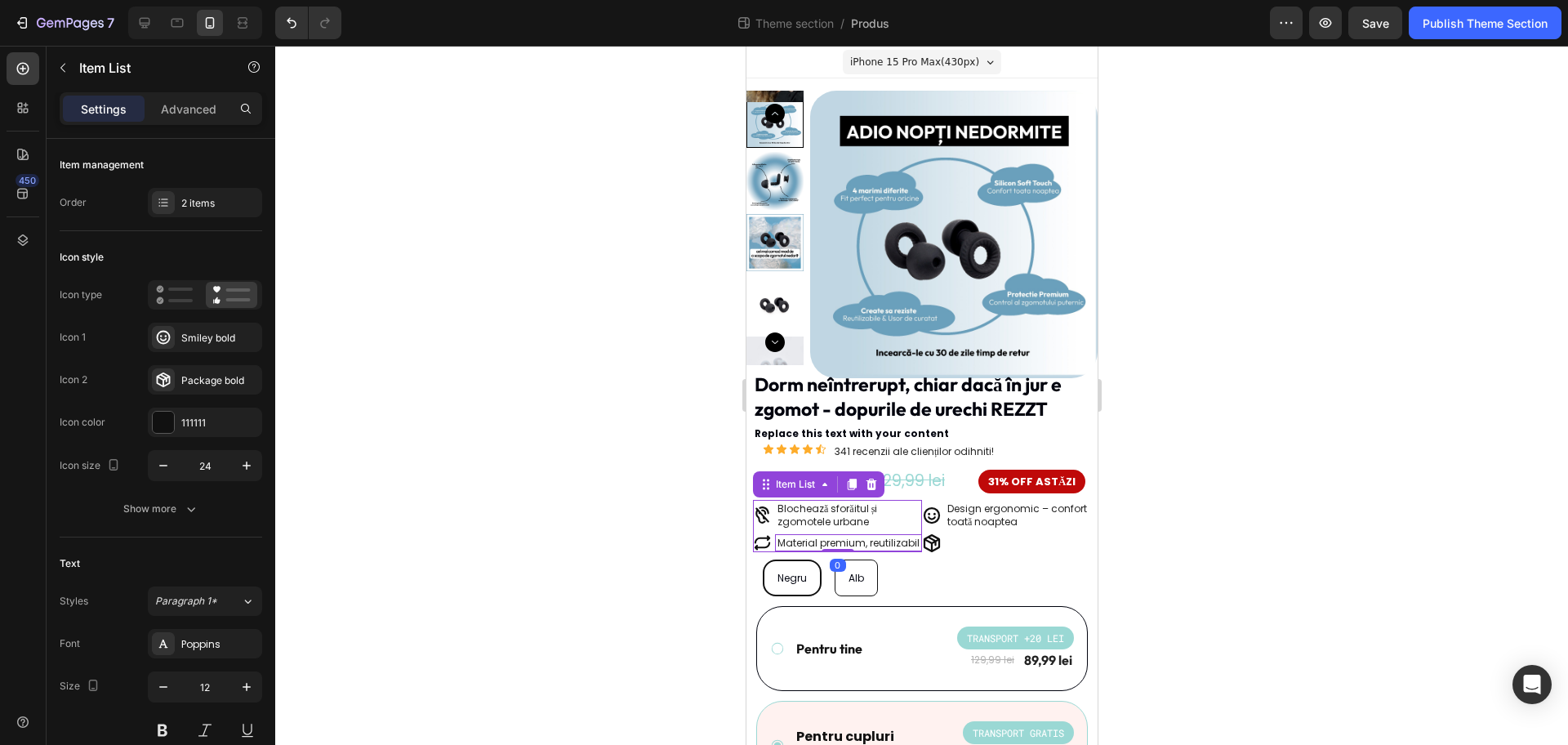
click at [871, 534] on div "Material premium, reutilizabil" at bounding box center [848, 543] width 147 height 18
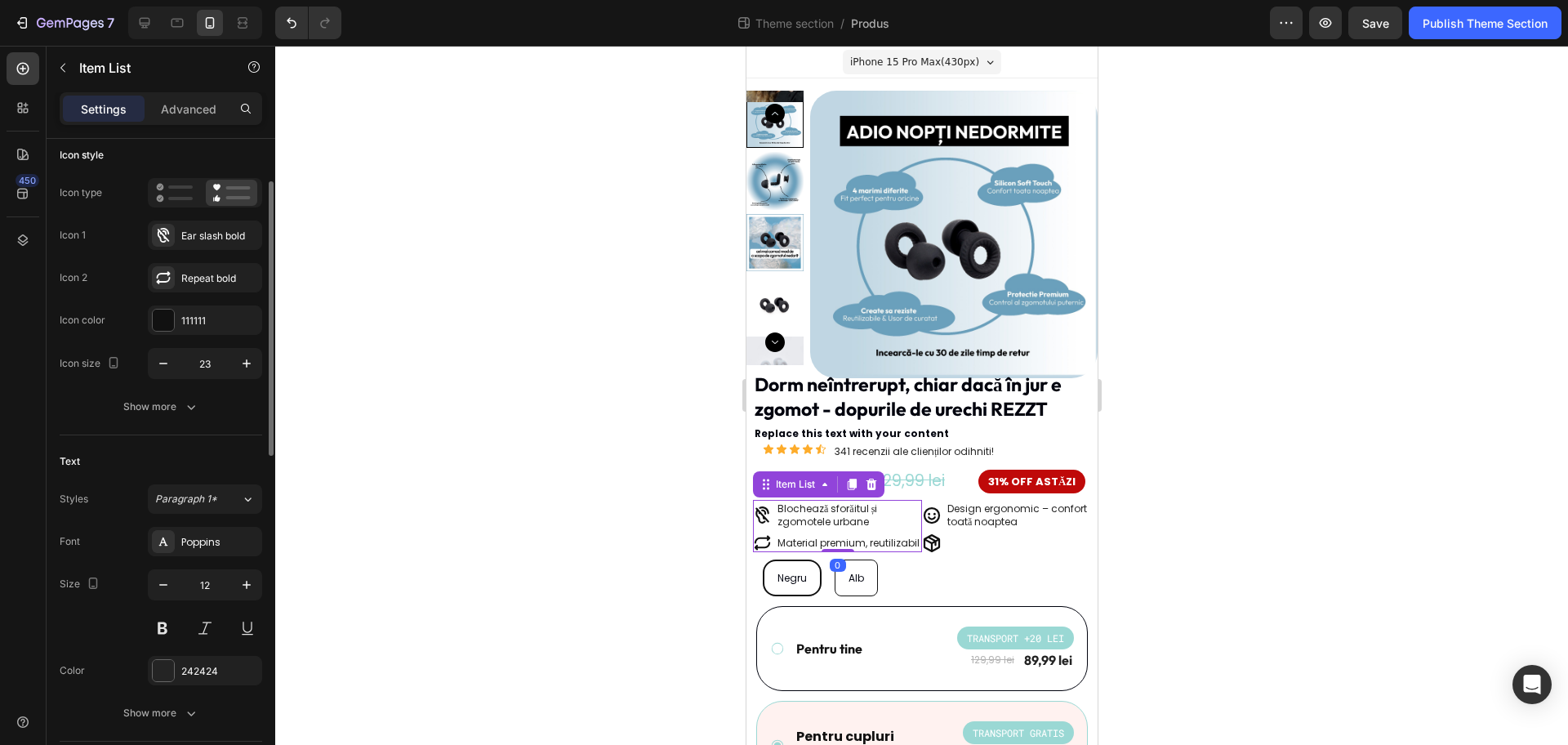
scroll to position [205, 0]
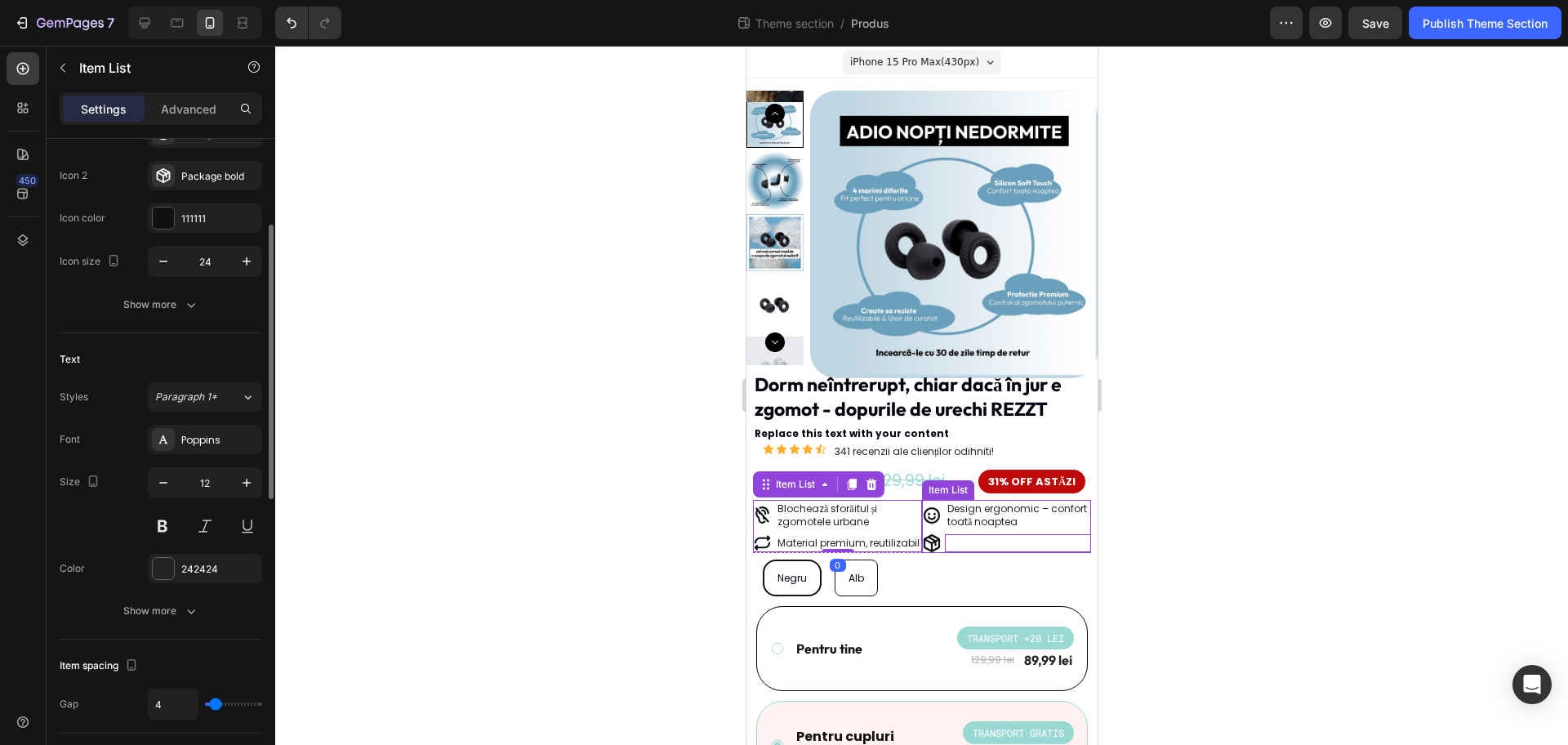
click at [993, 544] on p "Rich Text Editor. Editing area: main" at bounding box center [1018, 543] width 142 height 13
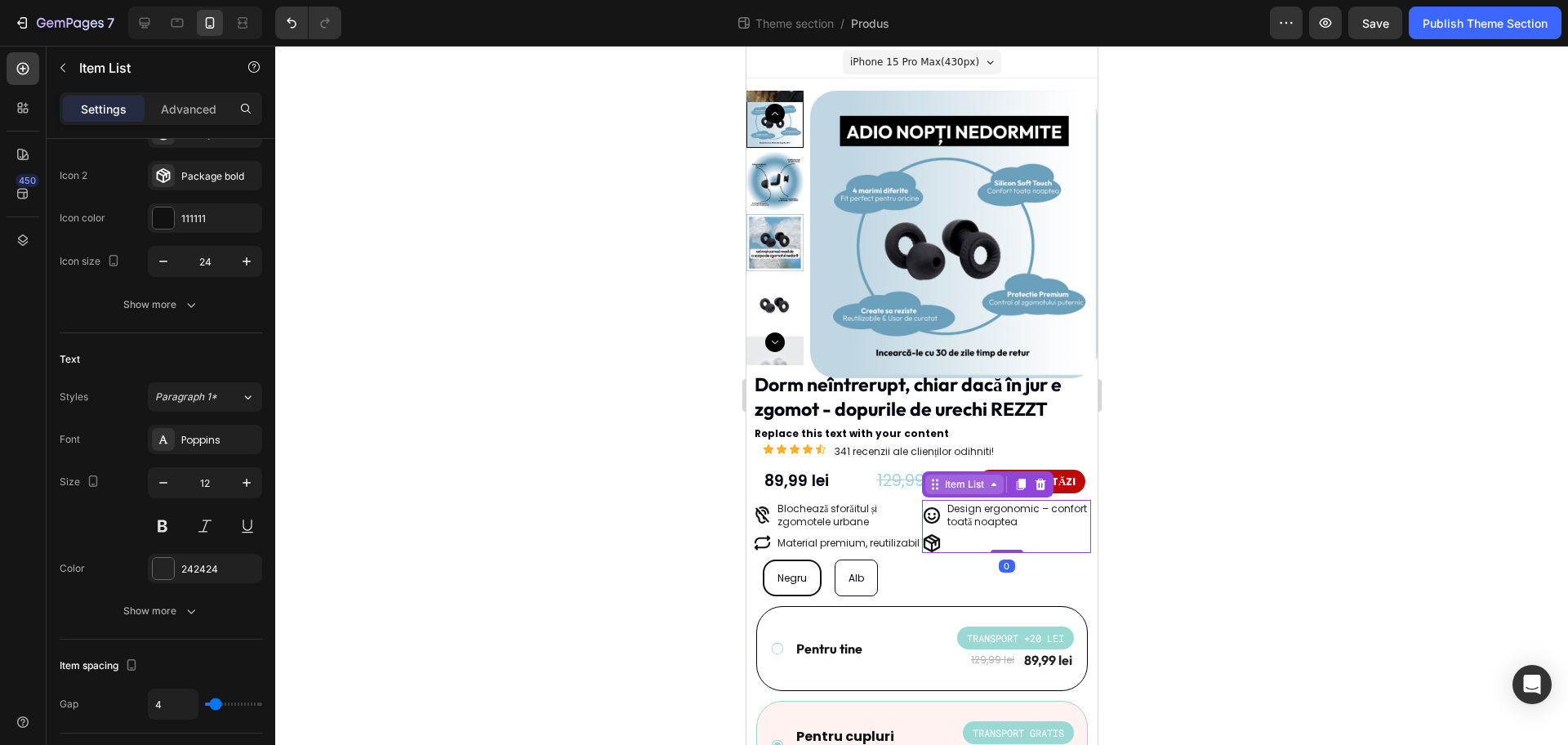
click at [960, 487] on div "Item List" at bounding box center [964, 484] width 46 height 15
click at [978, 539] on p "Rich Text Editor. Editing area: main" at bounding box center [1018, 543] width 142 height 13
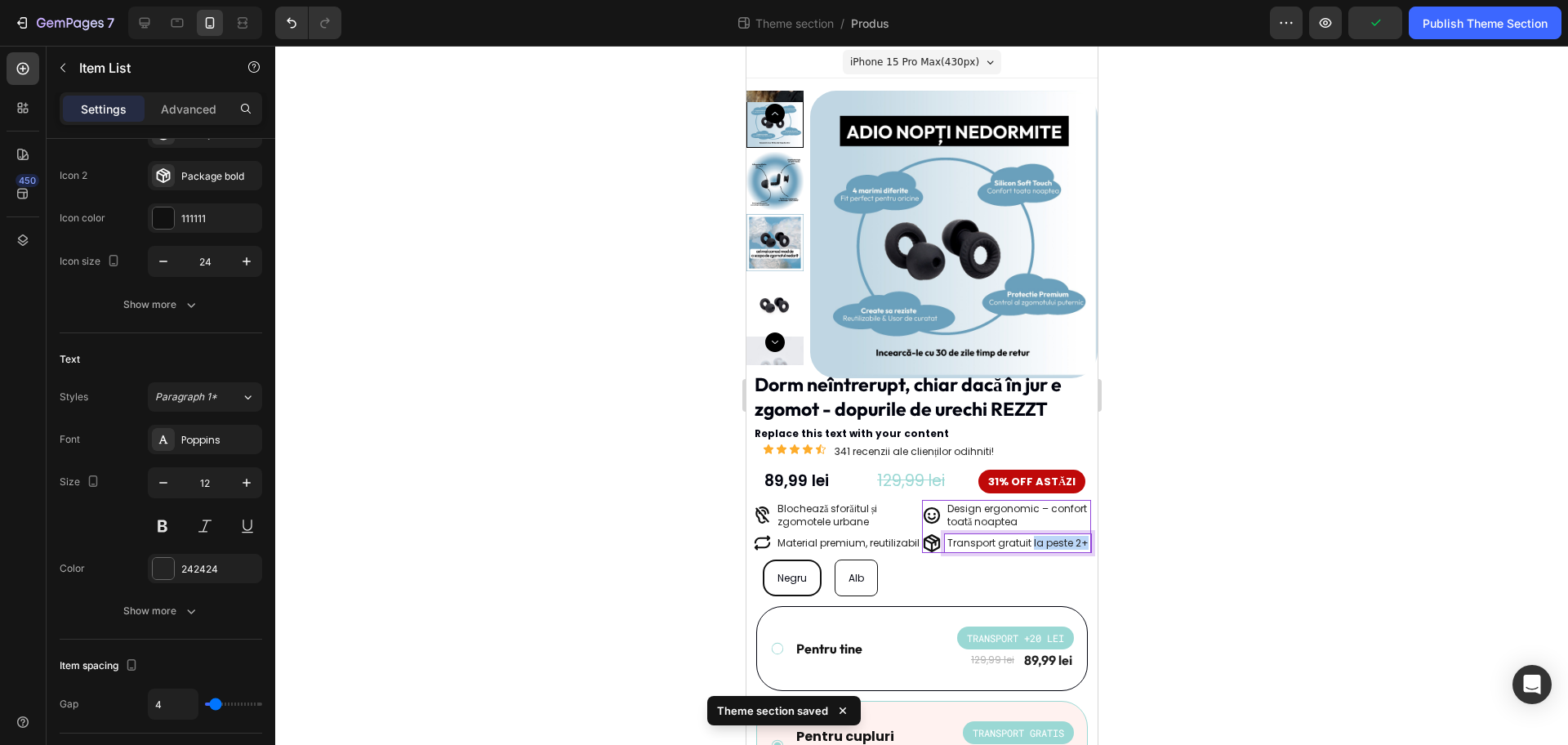
drag, startPoint x: 1030, startPoint y: 556, endPoint x: 1023, endPoint y: 540, distance: 17.5
click at [1023, 540] on p "Transport gratuit la peste 2+" at bounding box center [1018, 543] width 142 height 13
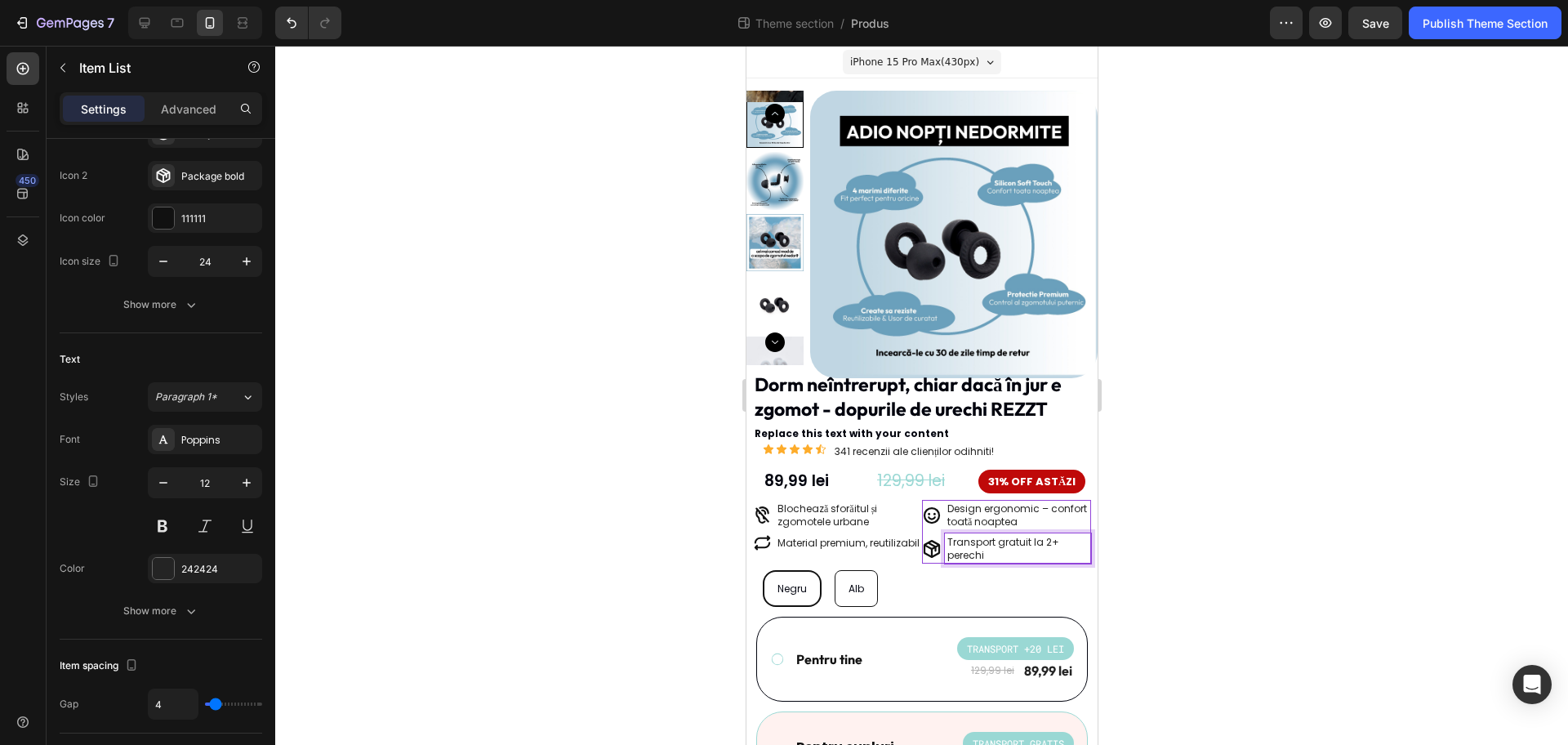
click at [1352, 547] on div at bounding box center [922, 395] width 1293 height 699
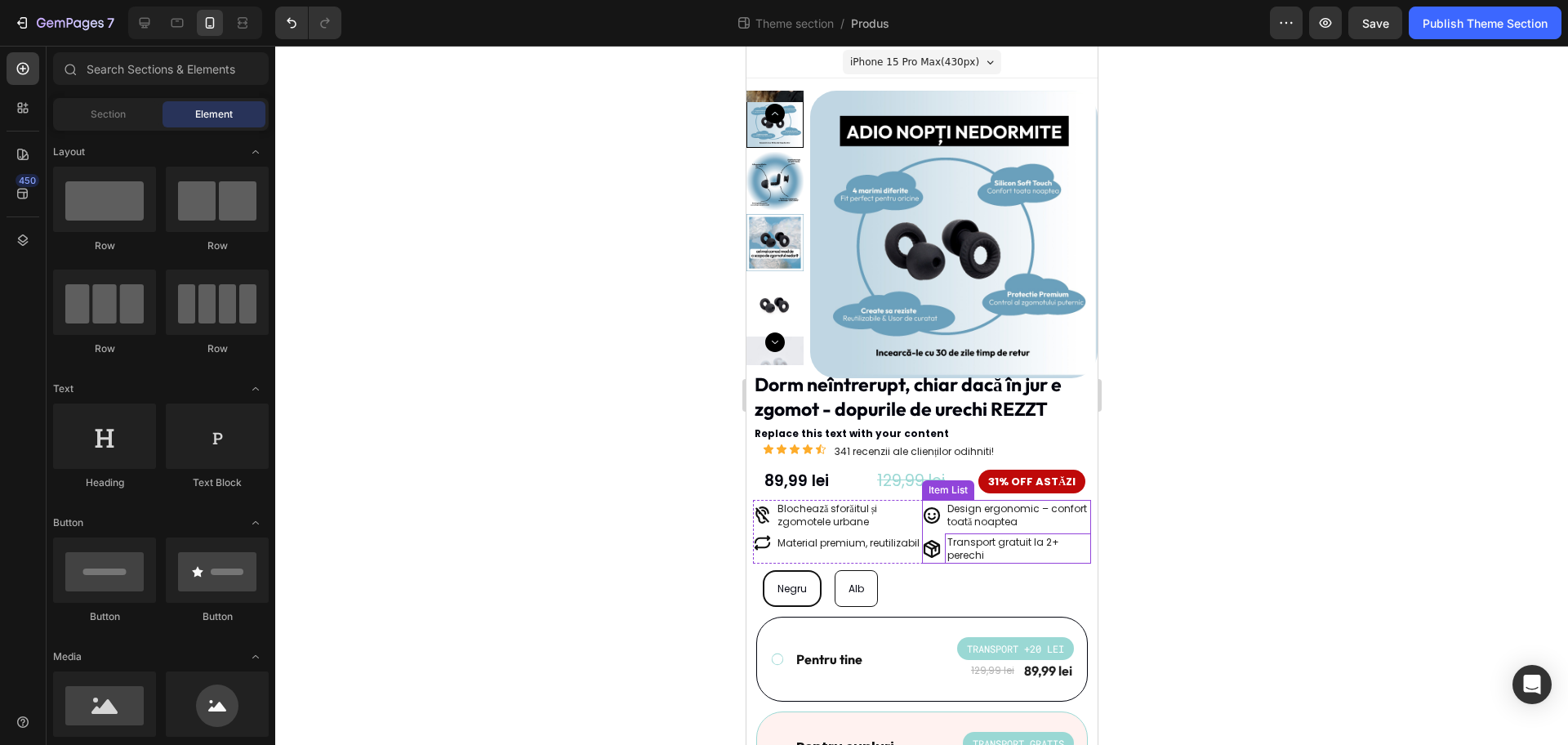
click at [1032, 541] on p "Transport gratuit la 2+ perechi" at bounding box center [1018, 548] width 142 height 26
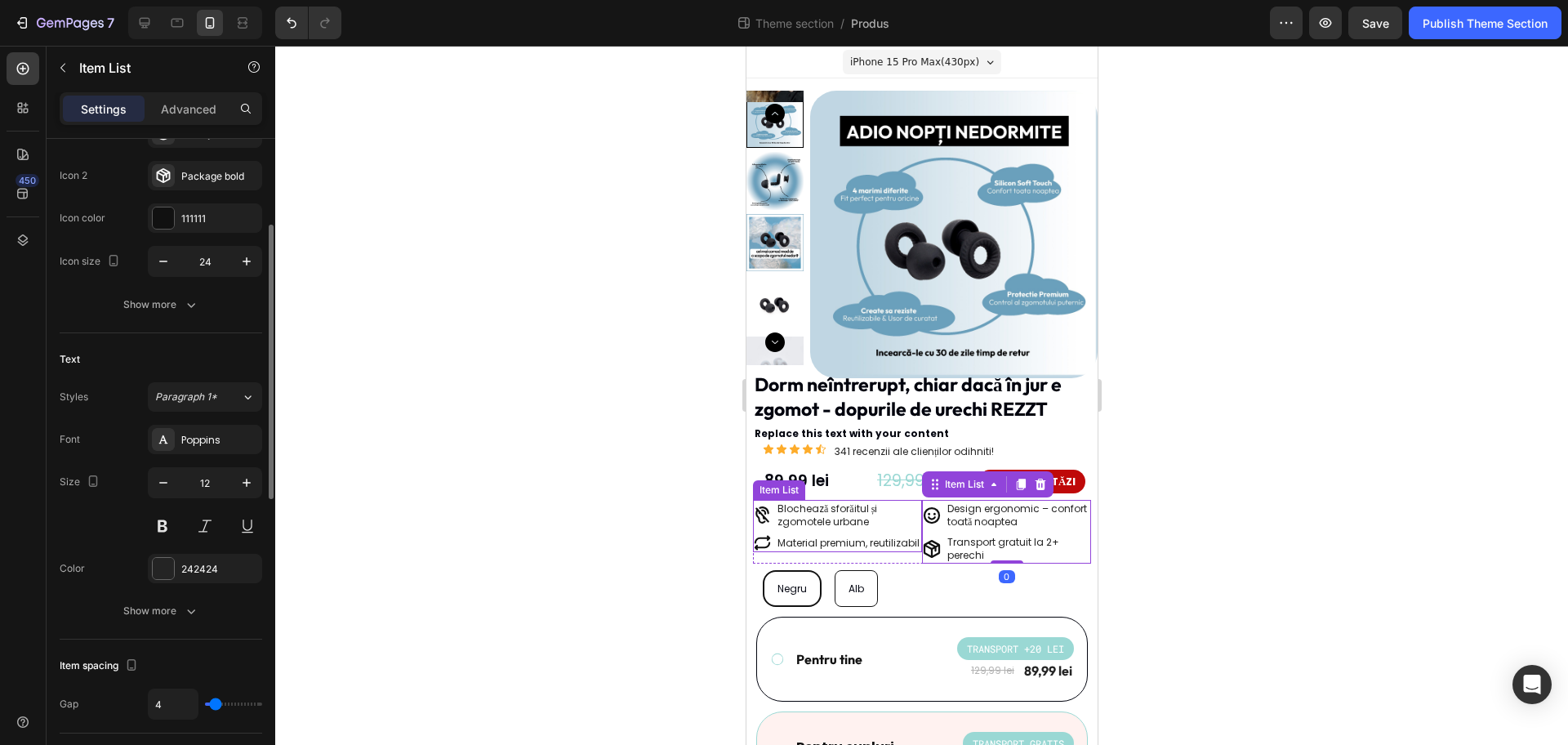
click at [492, 468] on div at bounding box center [922, 395] width 1293 height 699
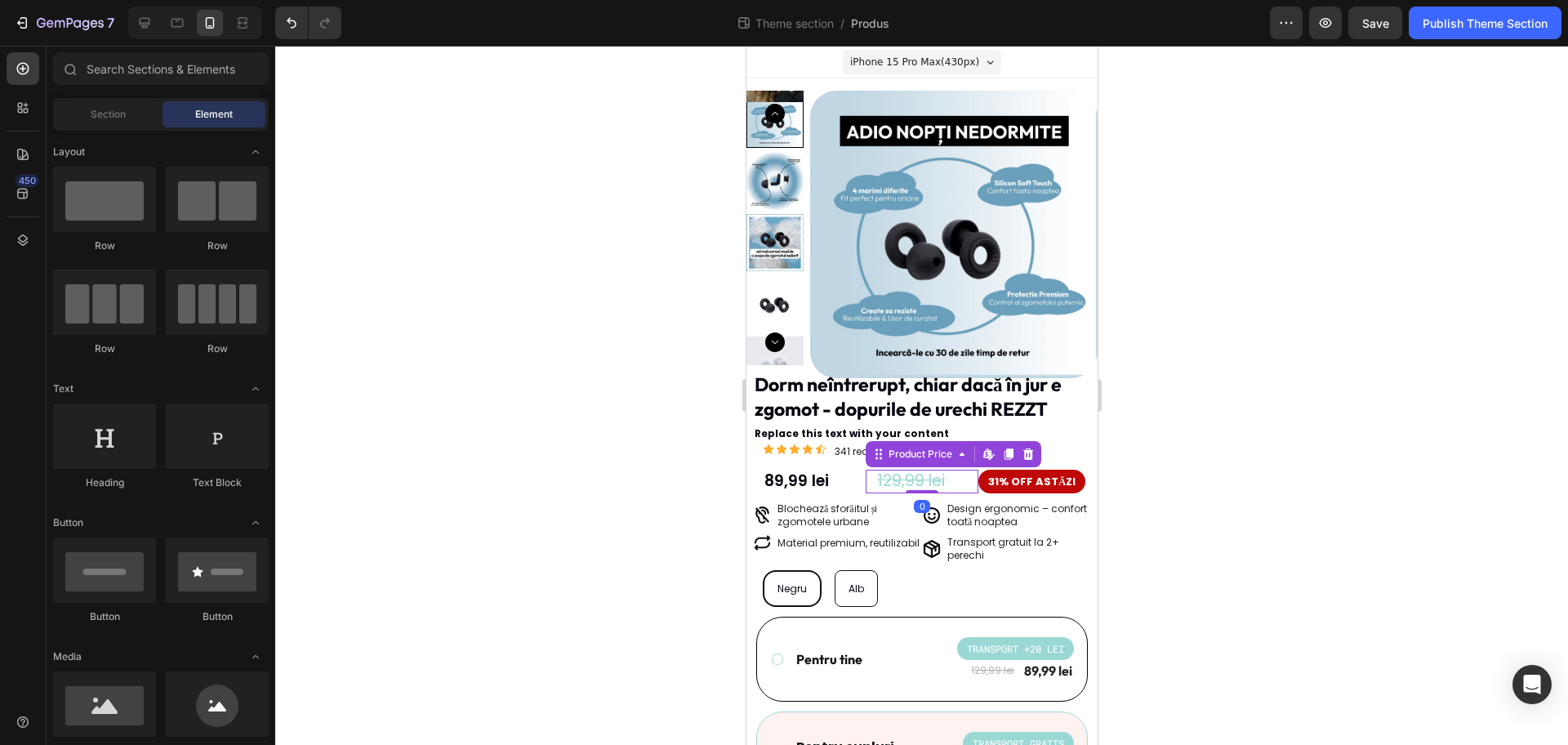
click at [910, 485] on div "129,99 lei" at bounding box center [926, 481] width 103 height 24
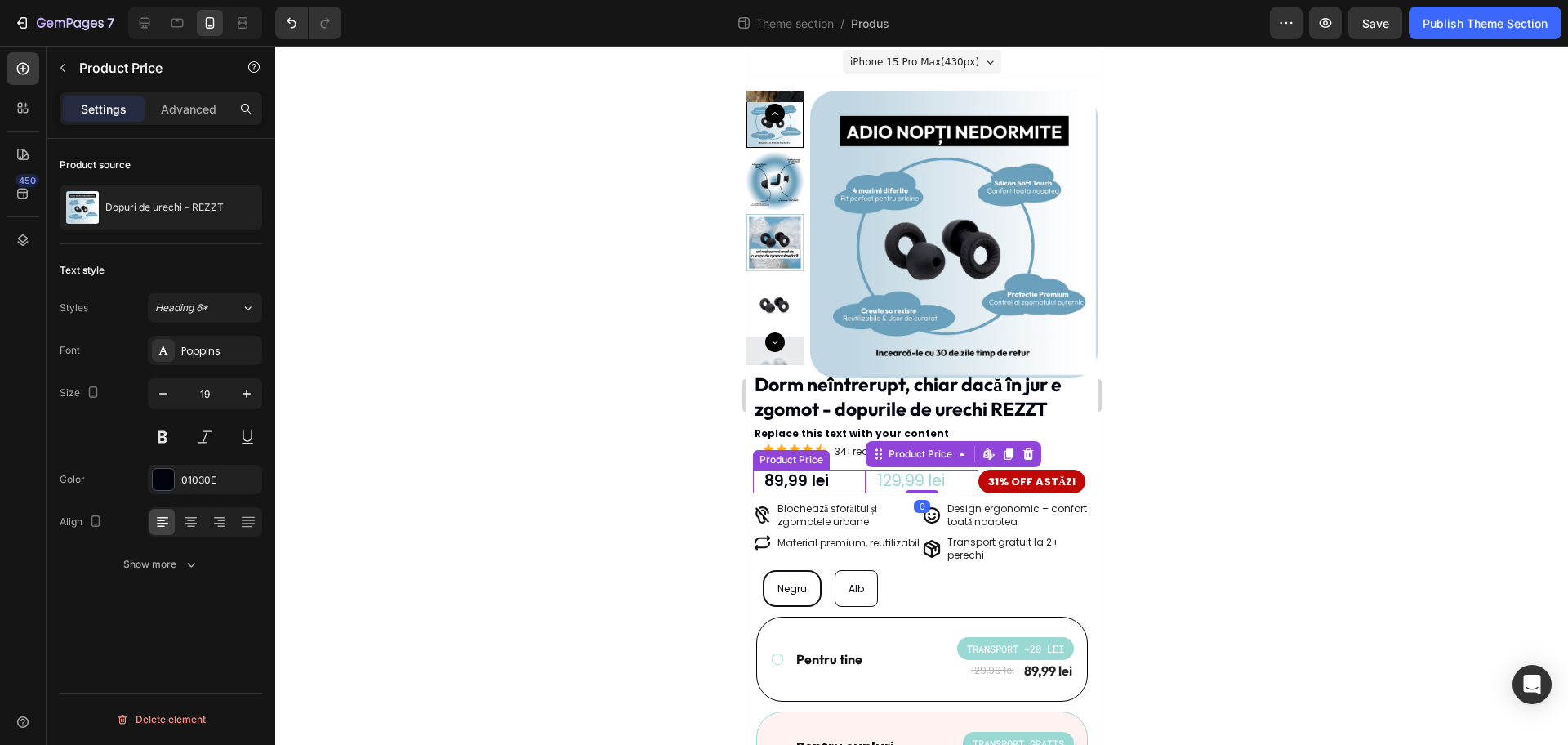
click at [795, 477] on div "89,99 lei" at bounding box center [813, 481] width 103 height 24
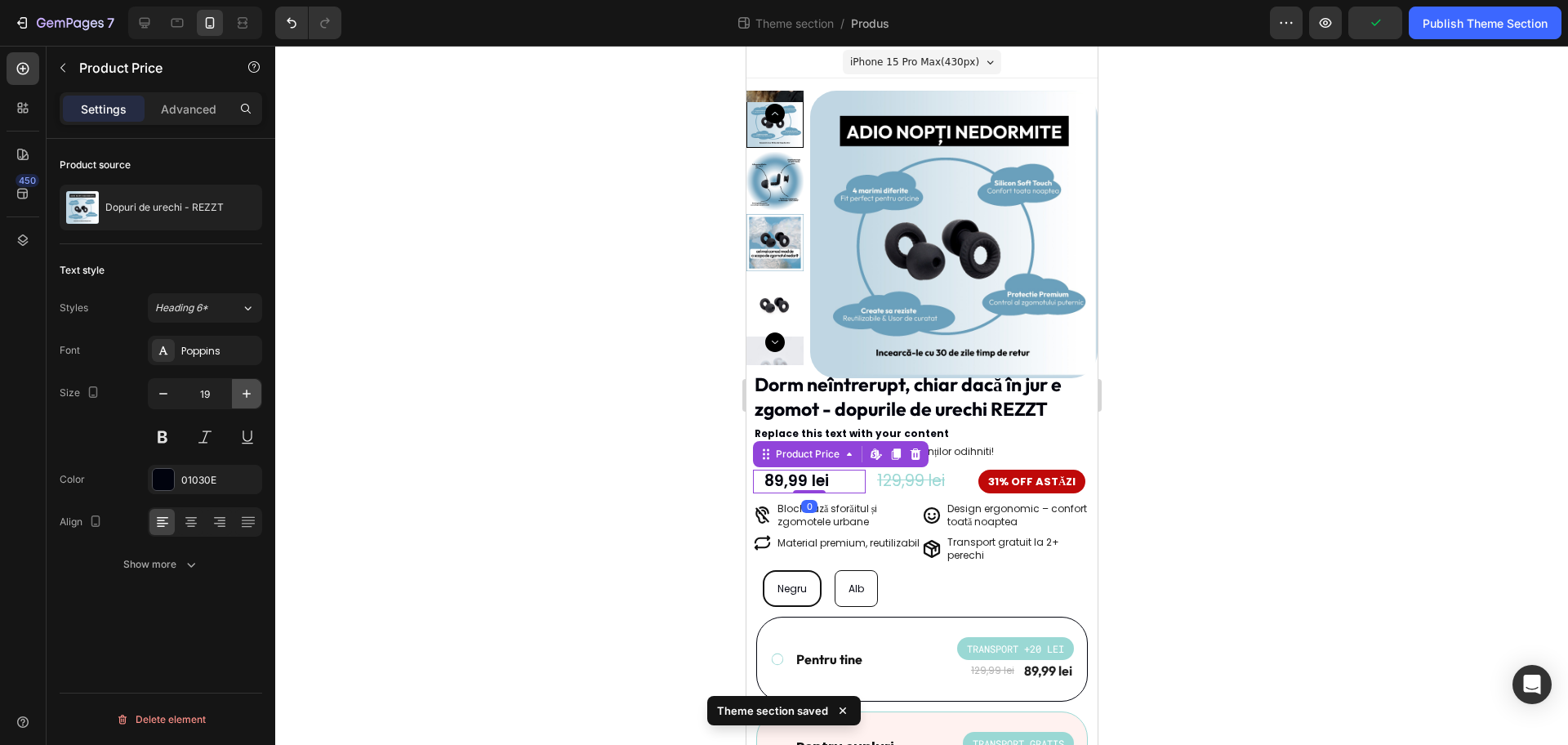
click at [252, 389] on icon "button" at bounding box center [246, 393] width 16 height 16
type input "20"
click at [896, 475] on div "129,99 lei" at bounding box center [926, 482] width 103 height 24
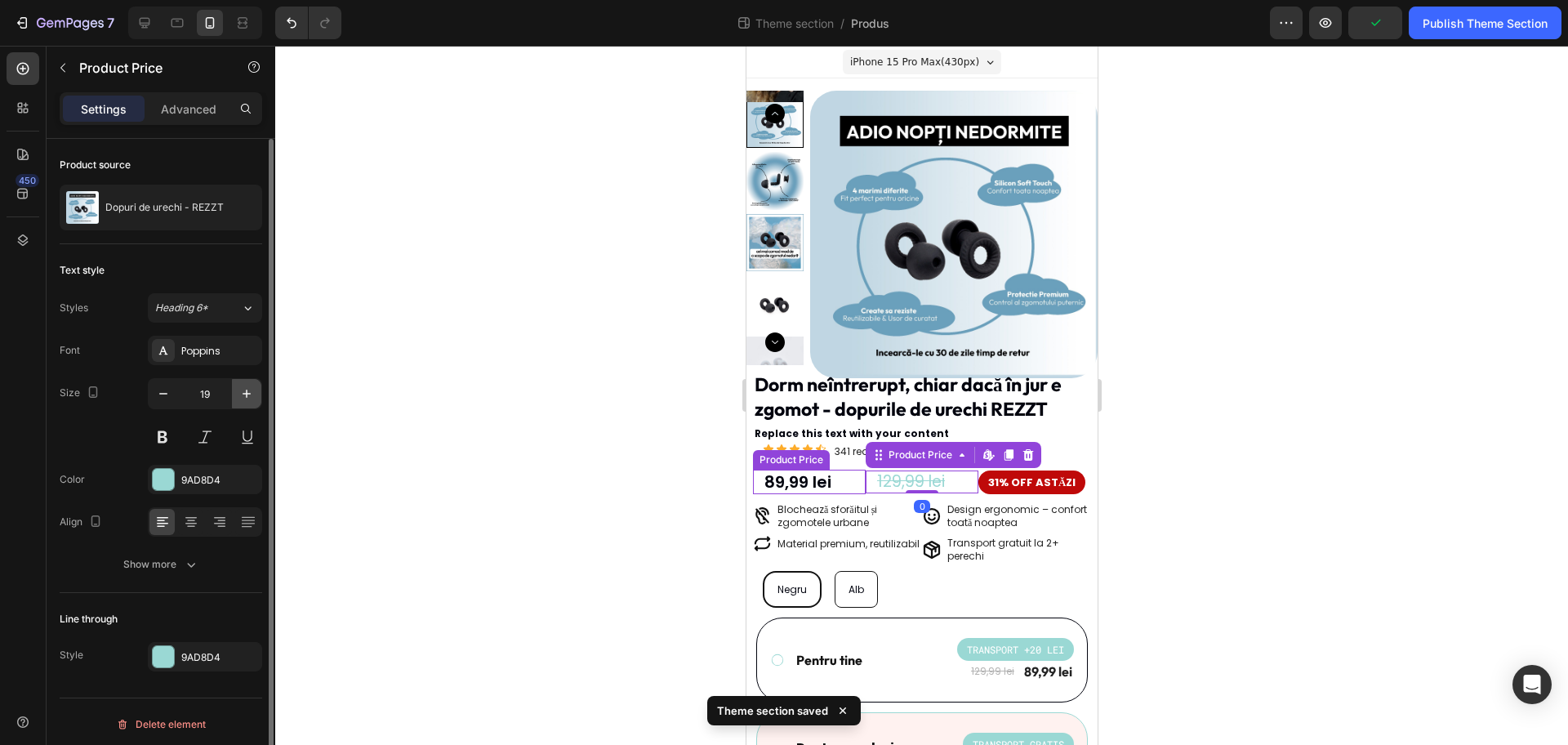
click at [242, 387] on icon "button" at bounding box center [246, 393] width 16 height 16
type input "20"
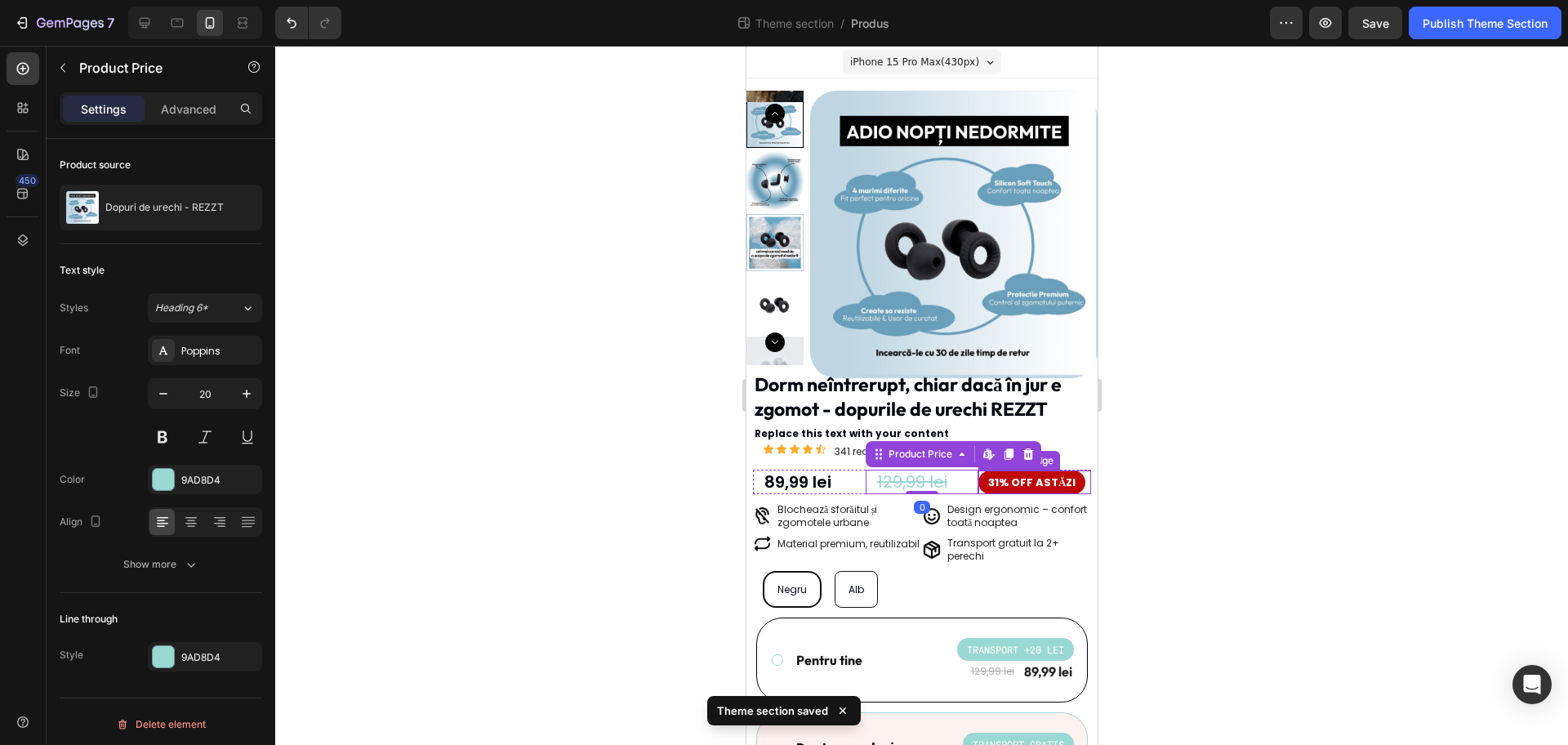
click at [1014, 475] on pre "31% OFF ASTĂZI" at bounding box center [1031, 482] width 107 height 24
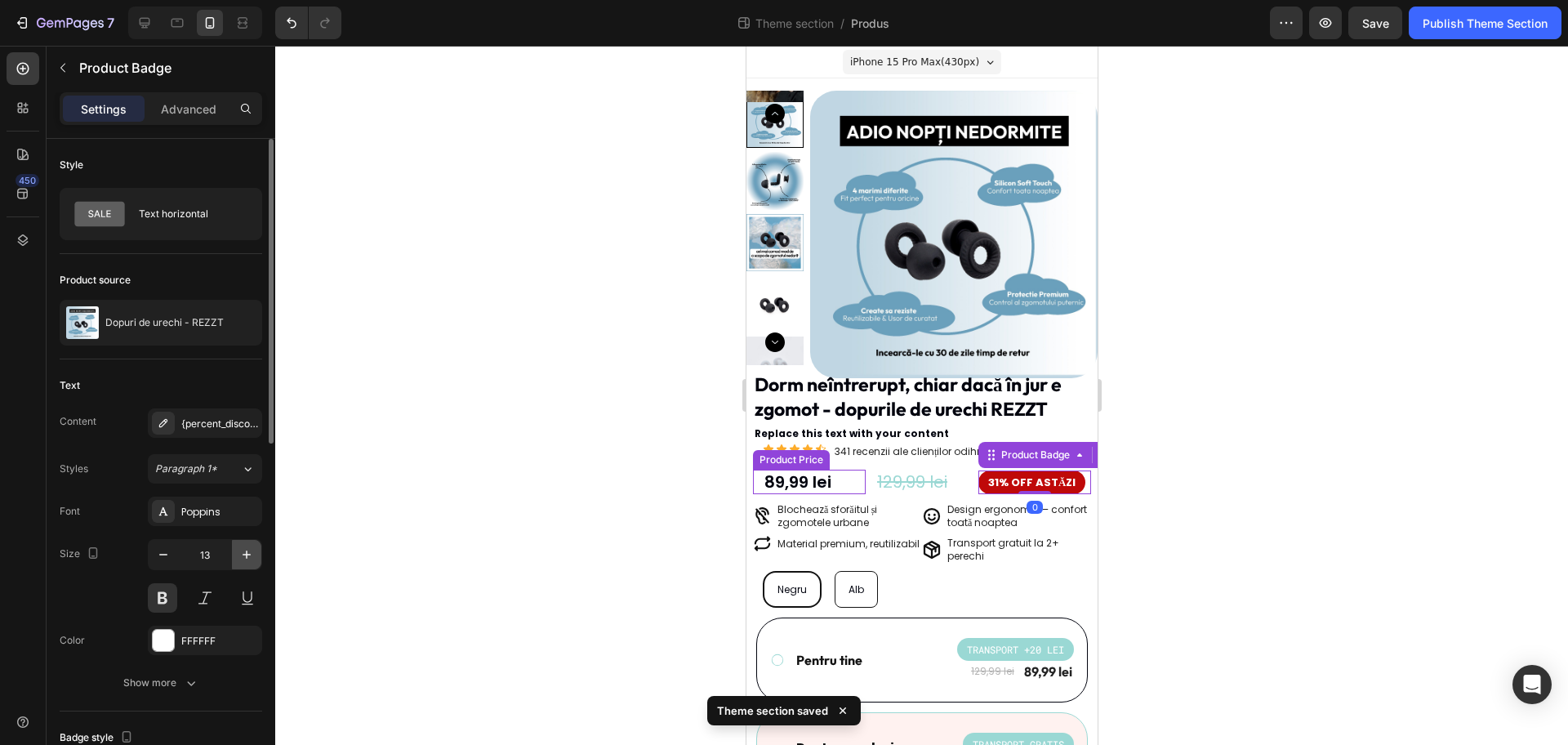
click at [246, 560] on icon "button" at bounding box center [246, 555] width 16 height 16
click at [156, 550] on icon "button" at bounding box center [163, 555] width 16 height 16
type input "13"
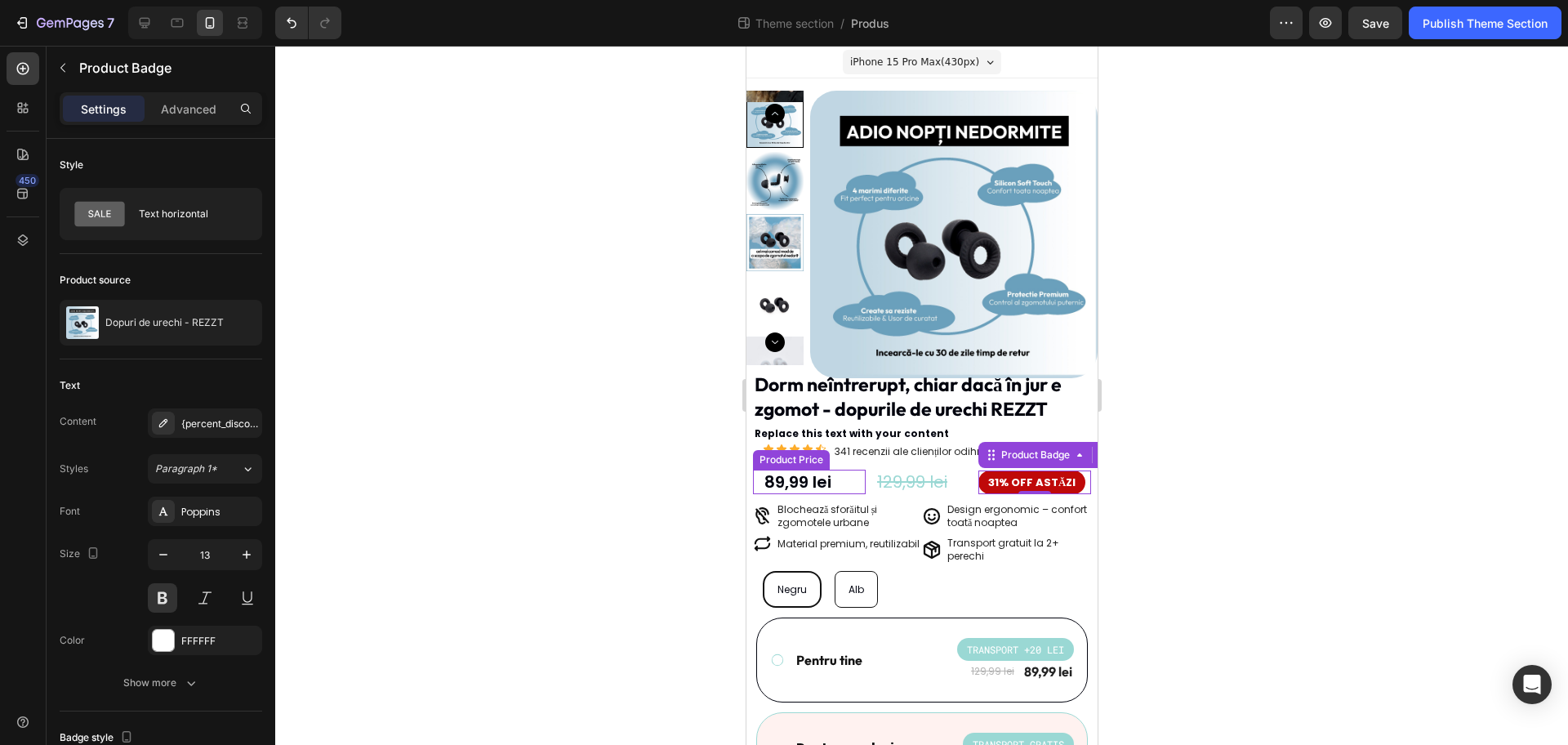
click at [426, 530] on div at bounding box center [922, 395] width 1293 height 699
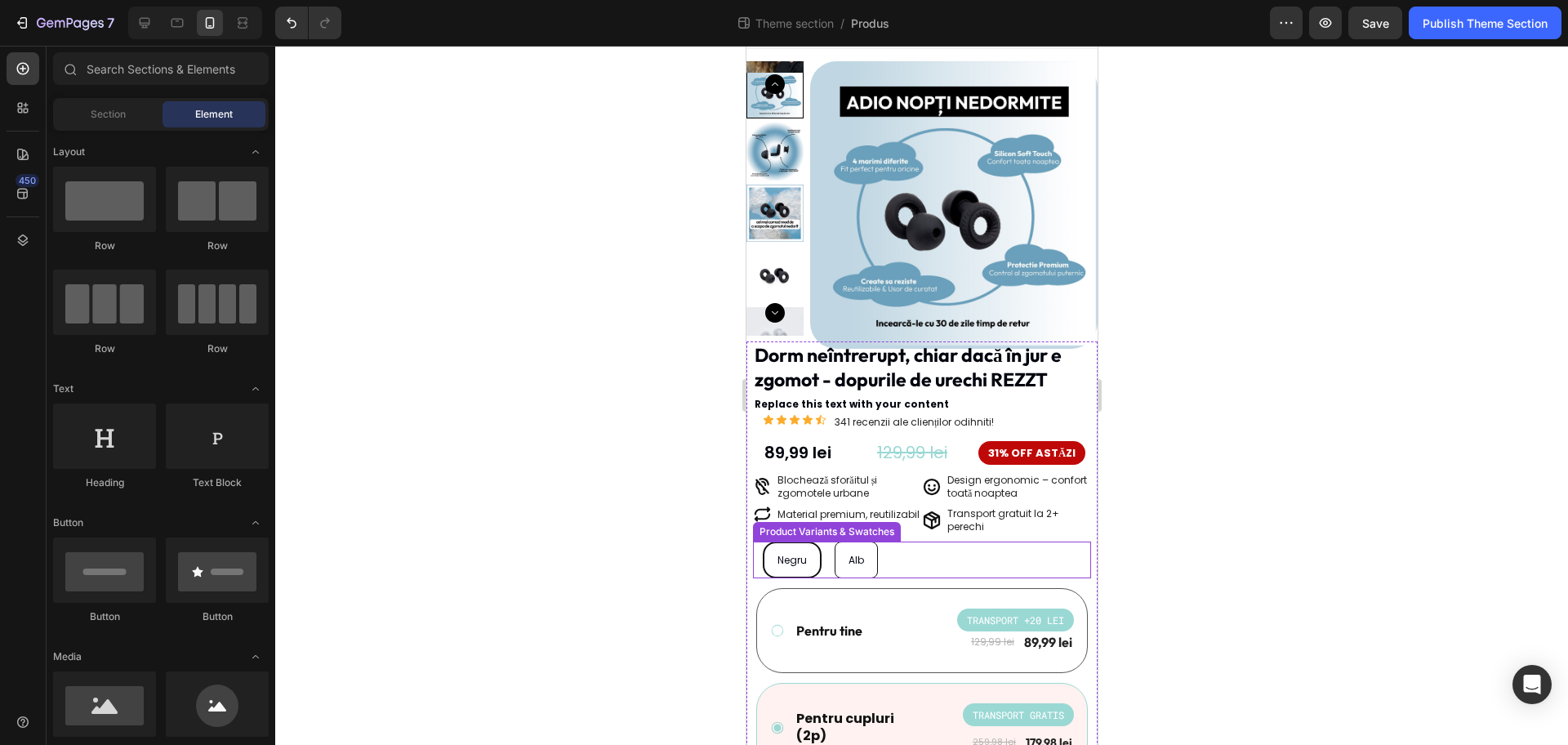
scroll to position [102, 0]
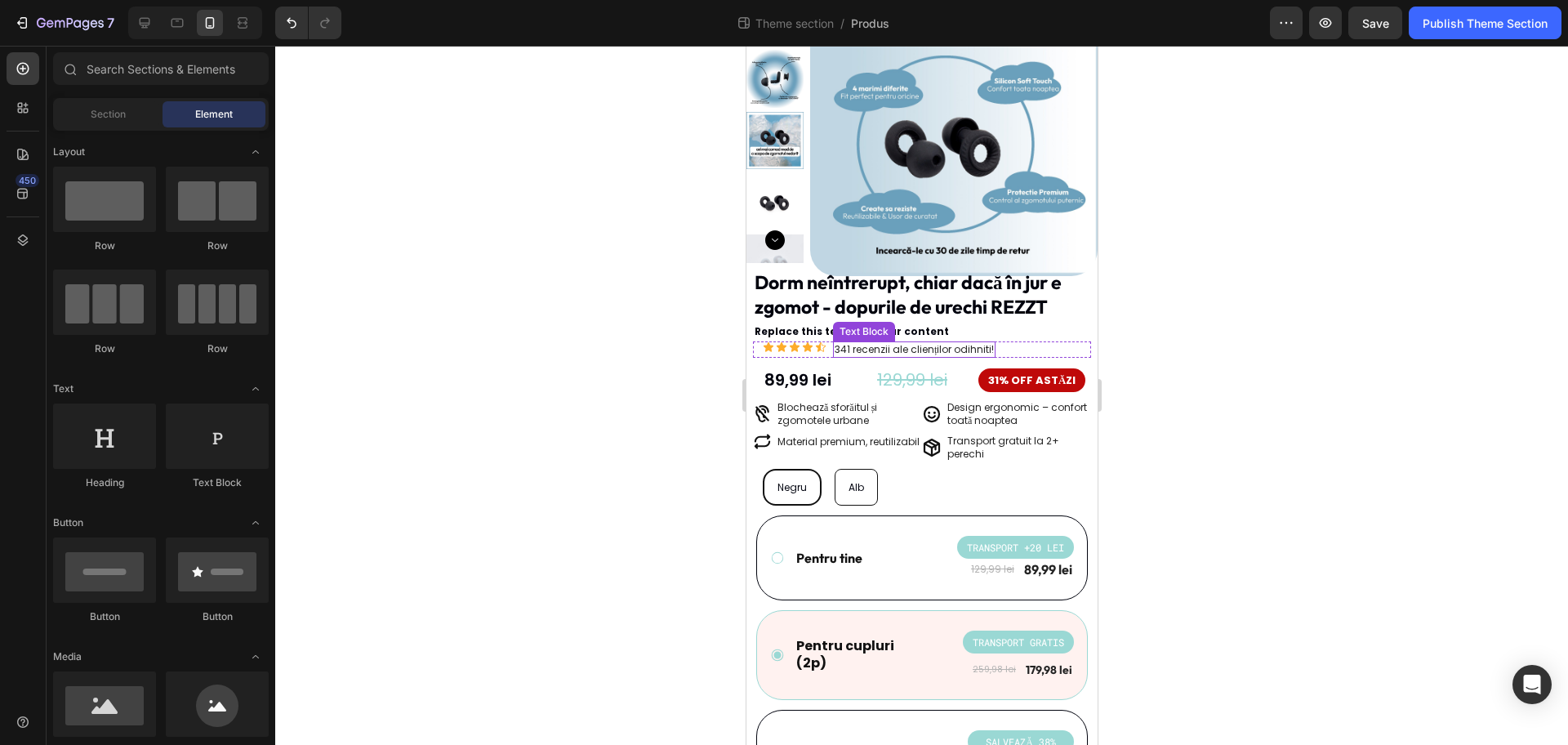
click at [991, 345] on p "341 recenzii ale clienților odihniti!" at bounding box center [913, 349] width 159 height 13
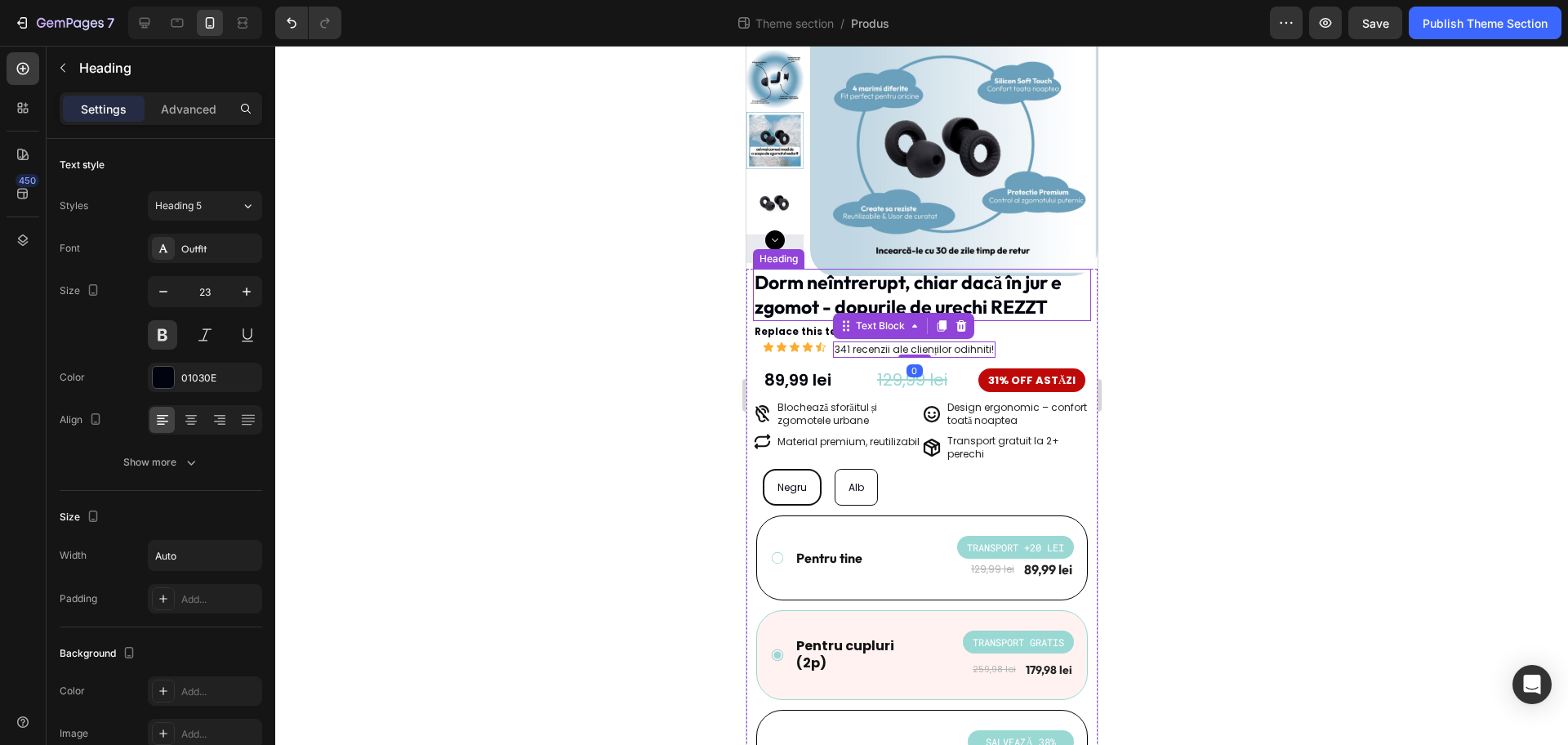
click at [829, 289] on p "Dorm neîntrerupt, chiar dacă în jur e zgomot - dopurile de urechi REZZT" at bounding box center [921, 294] width 335 height 49
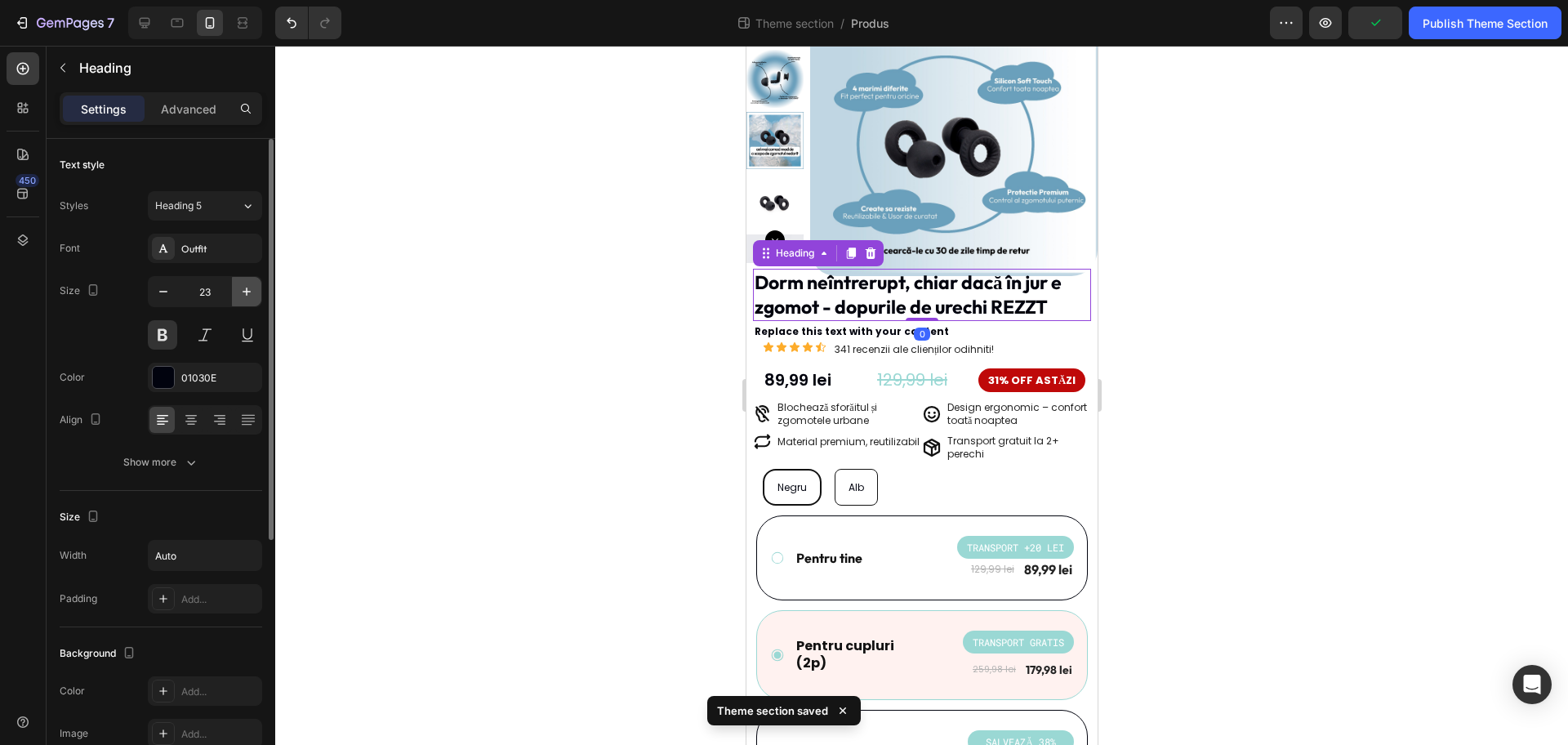
click at [246, 290] on icon "button" at bounding box center [246, 291] width 8 height 8
click at [167, 292] on icon "button" at bounding box center [163, 291] width 16 height 16
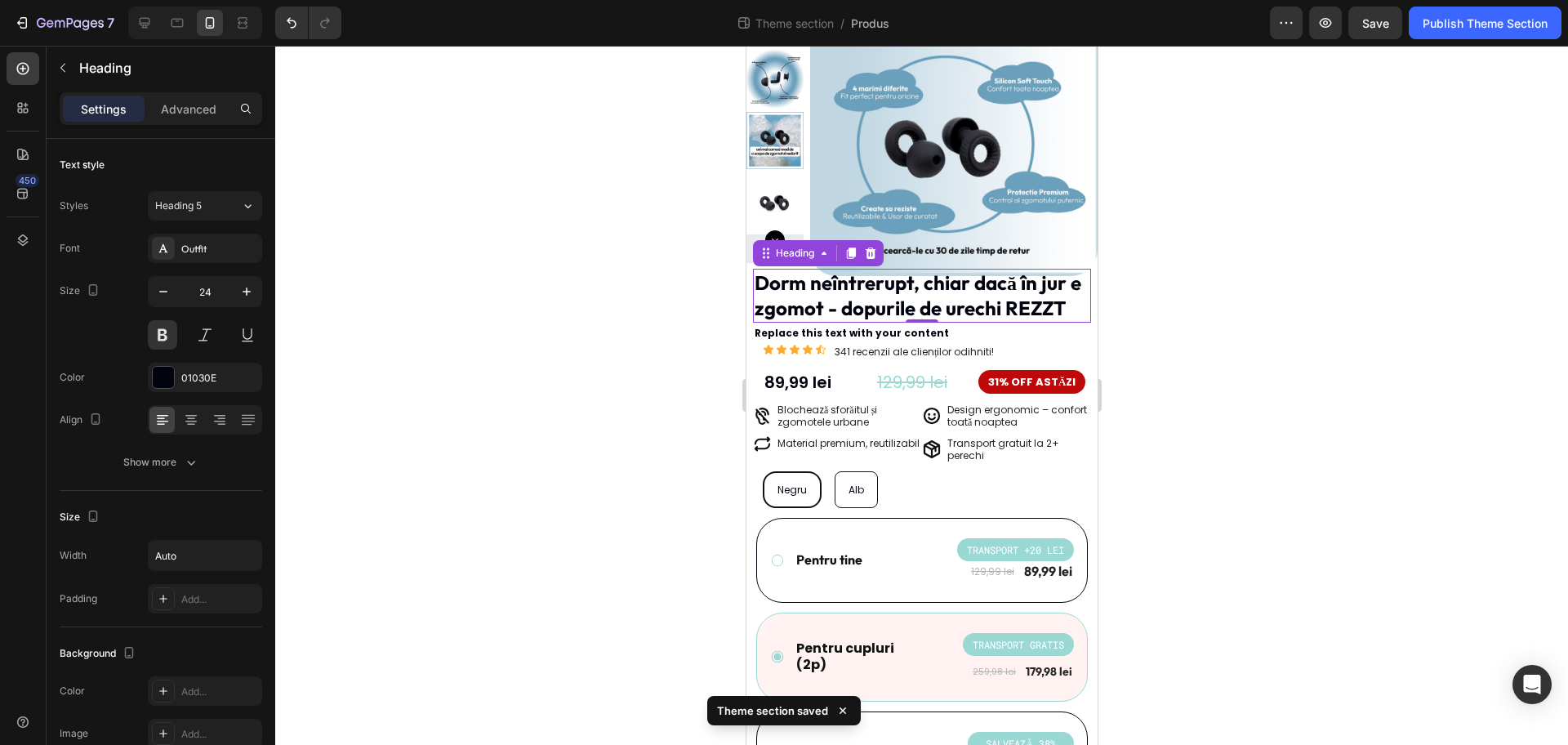
type input "23"
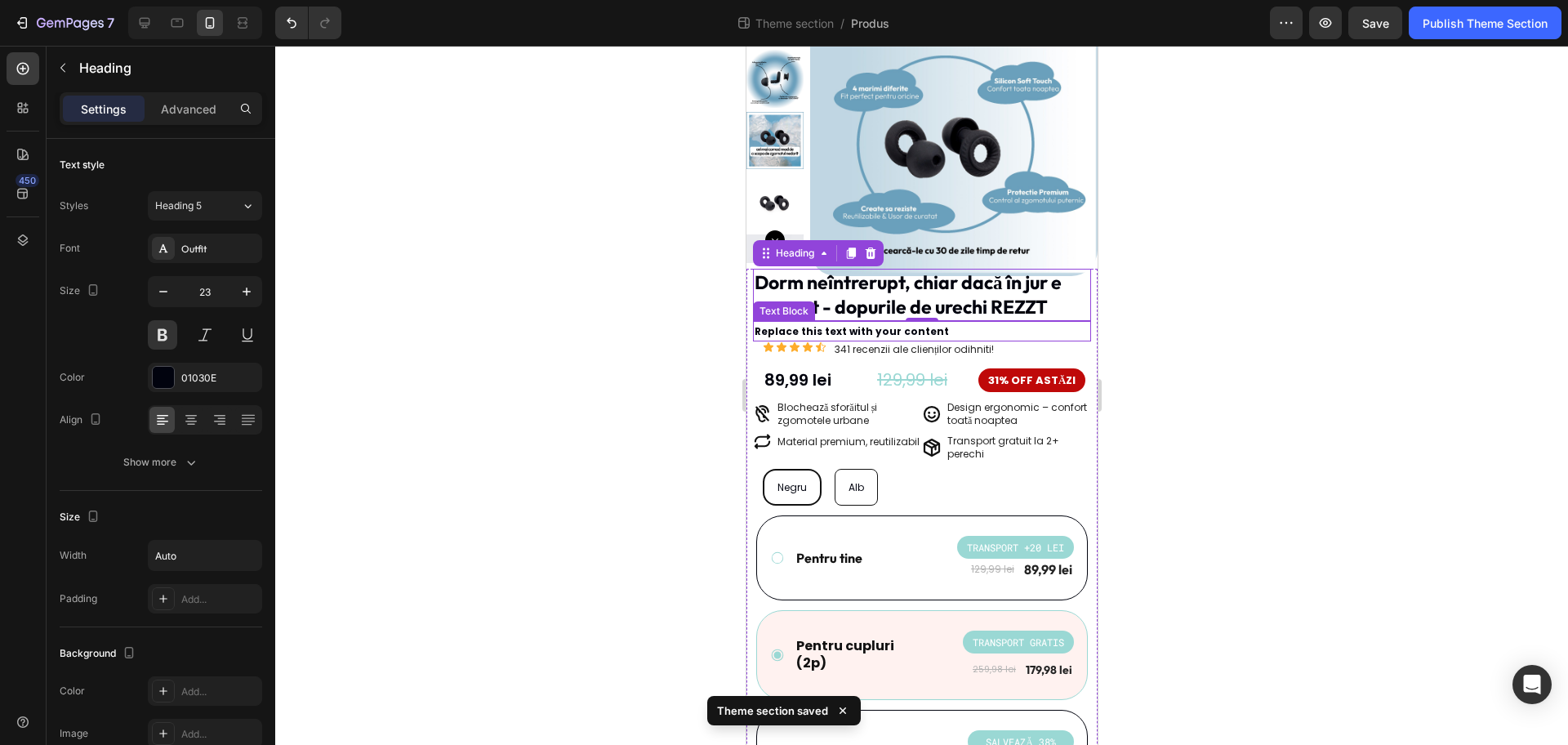
click at [894, 334] on p "Replace this text with your content" at bounding box center [921, 331] width 335 height 18
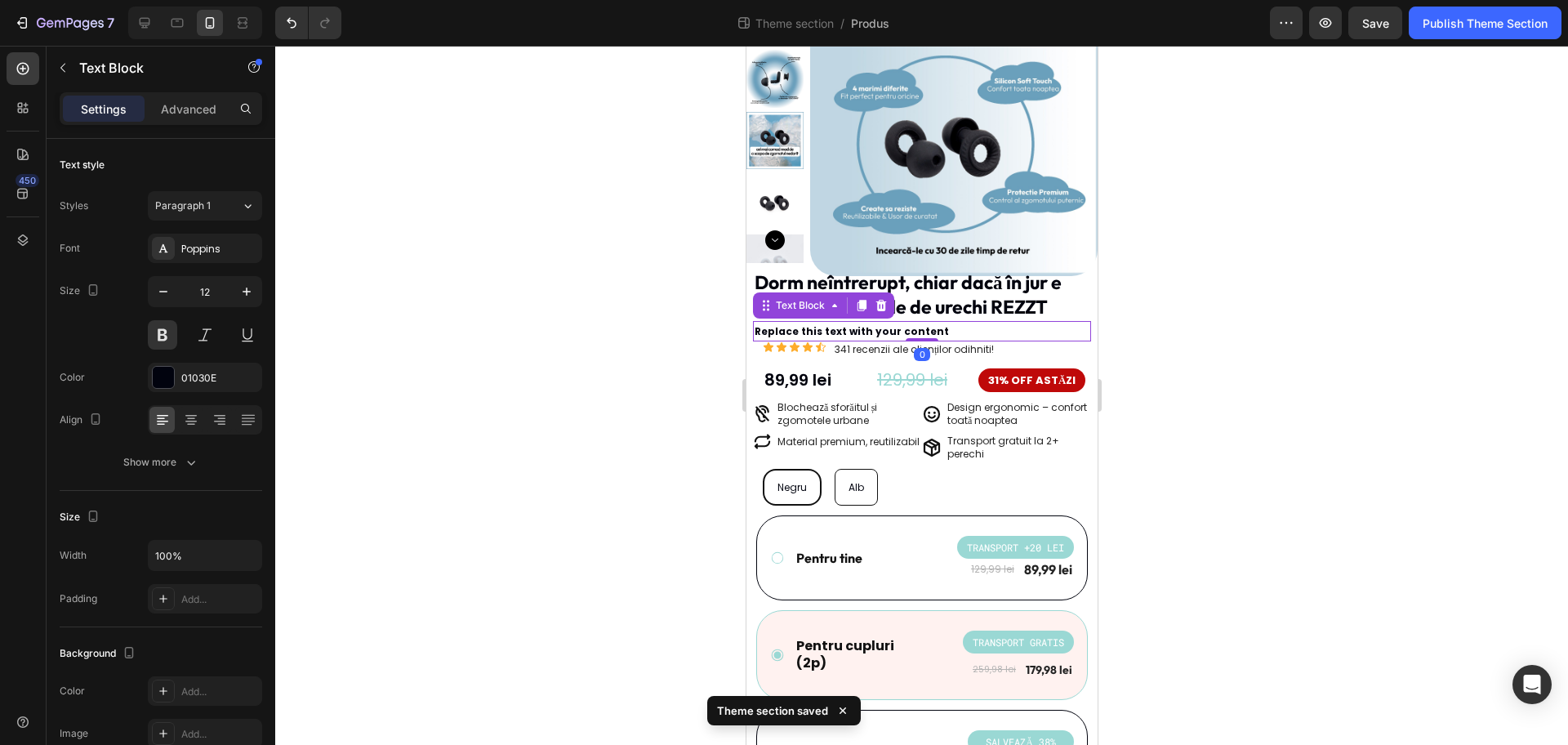
click at [894, 334] on p "Replace this text with your content" at bounding box center [921, 331] width 335 height 18
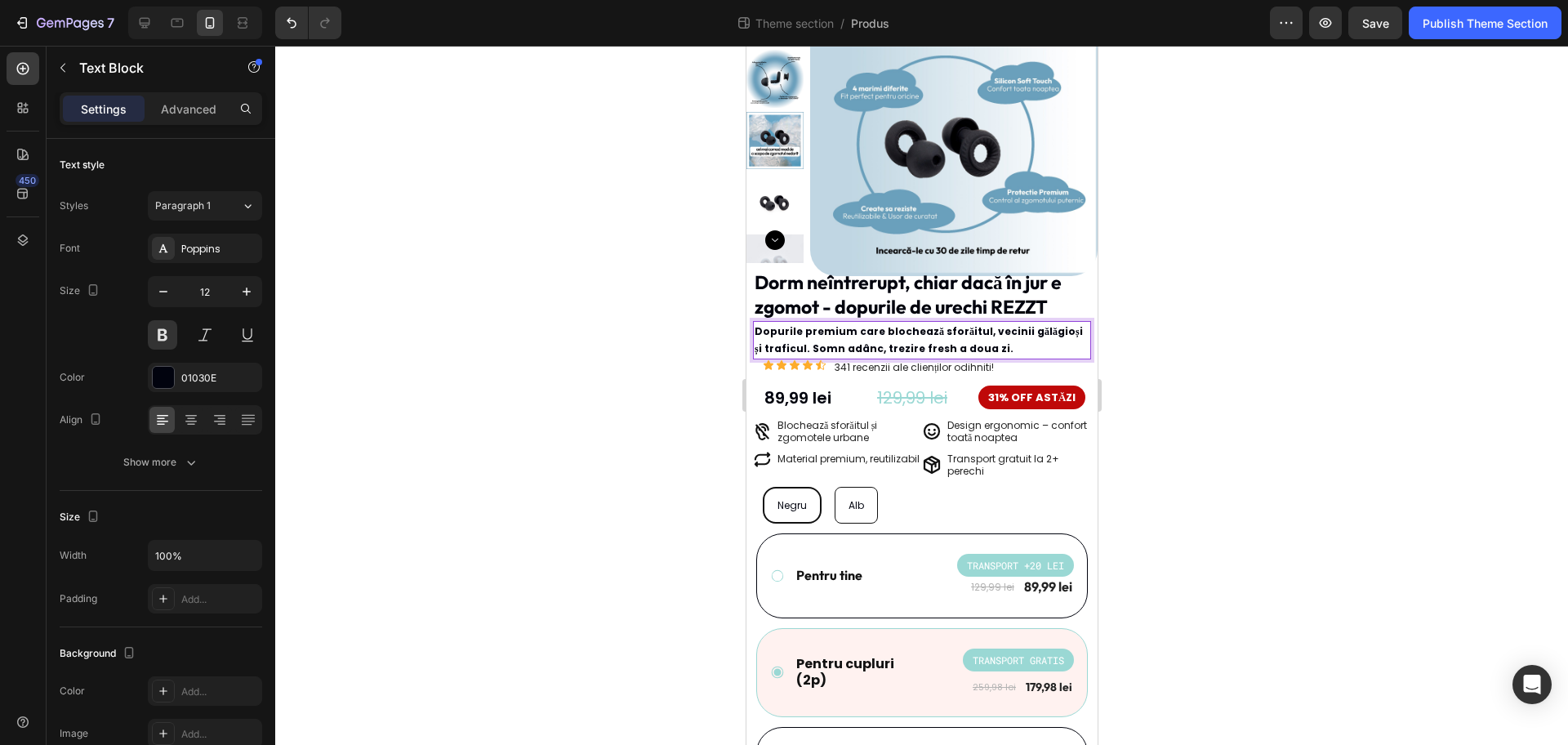
click at [1177, 362] on div at bounding box center [922, 395] width 1293 height 699
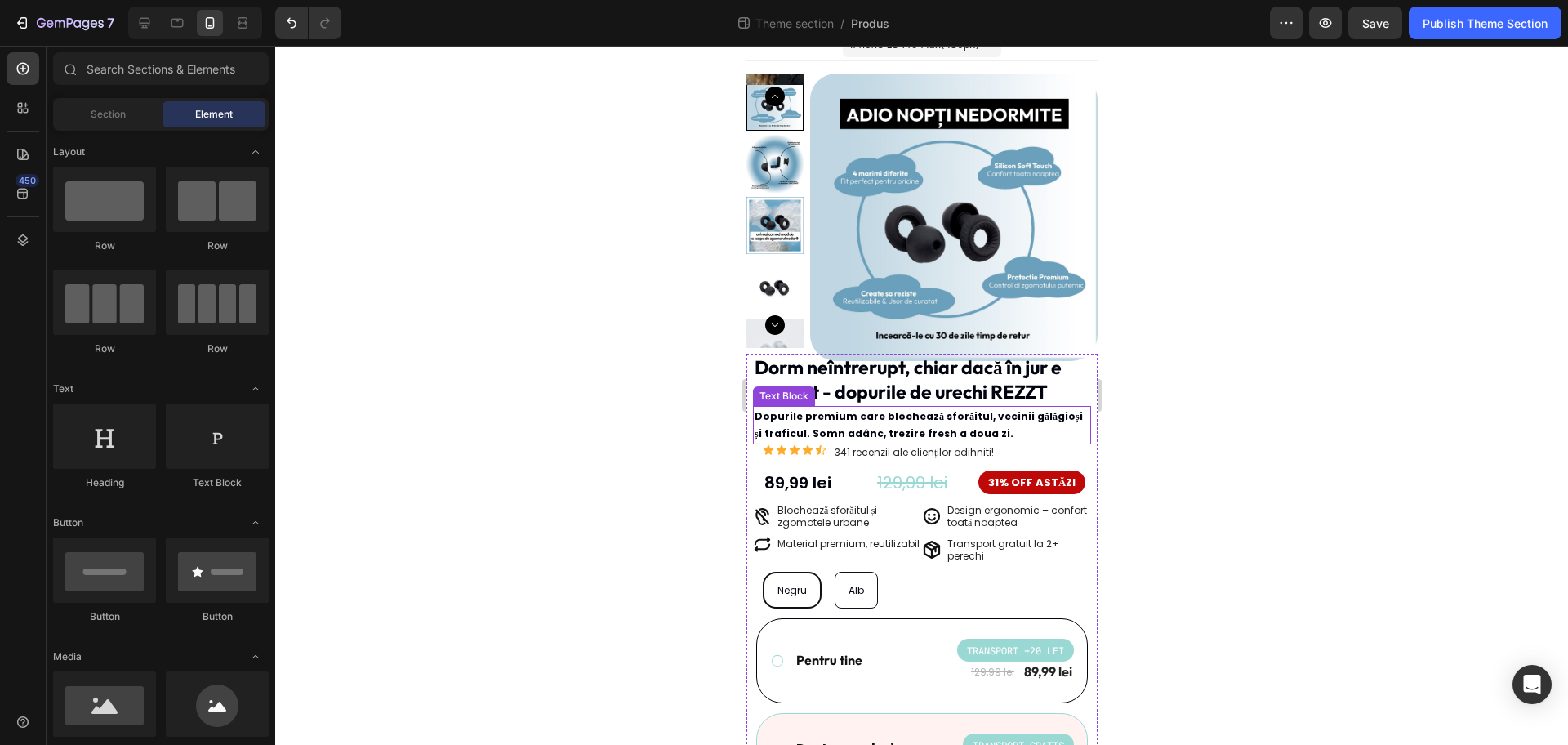
scroll to position [0, 0]
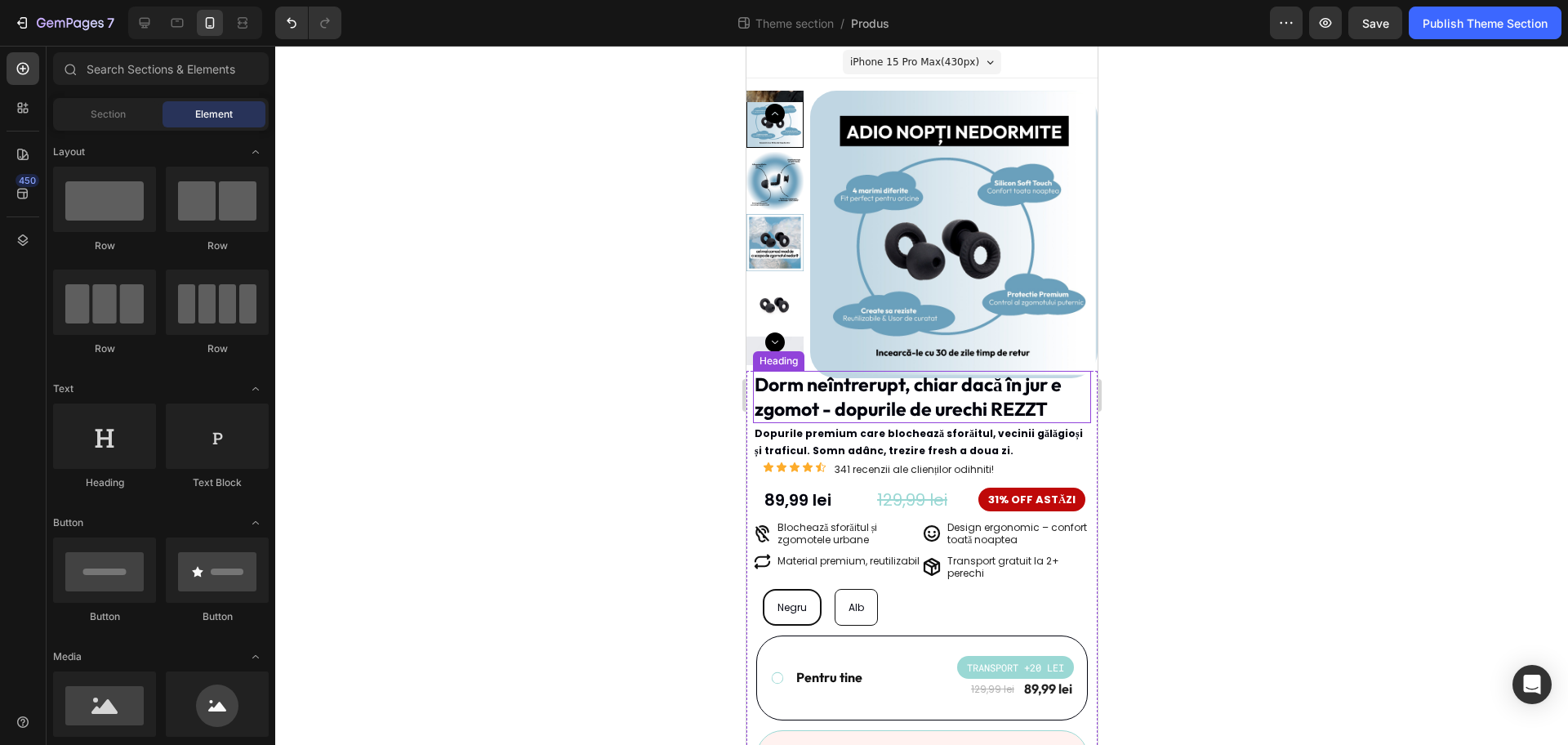
click at [990, 432] on p "Dopurile premium care blochează sforăitul, vecinii gălăgioși și traficul. Somn …" at bounding box center [921, 442] width 335 height 35
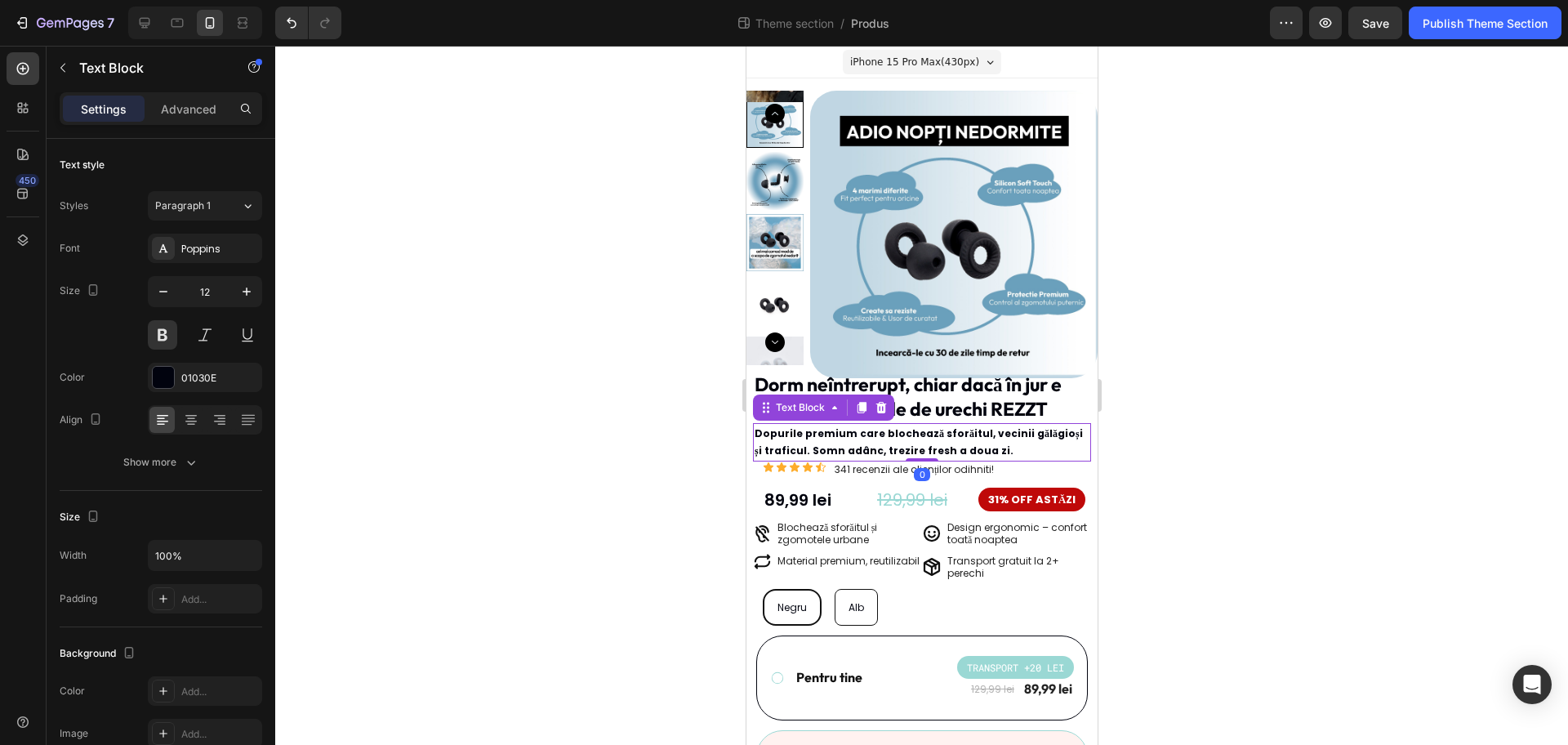
click at [570, 340] on div at bounding box center [922, 395] width 1293 height 699
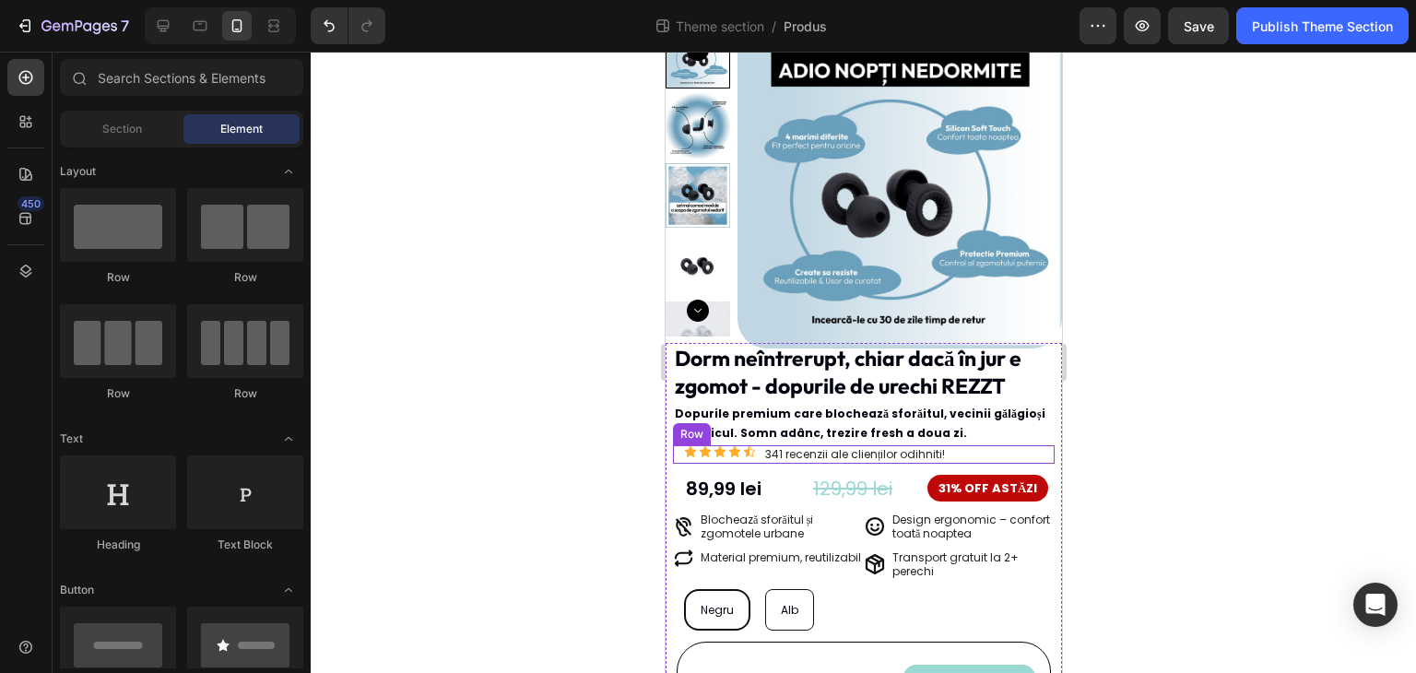
scroll to position [92, 0]
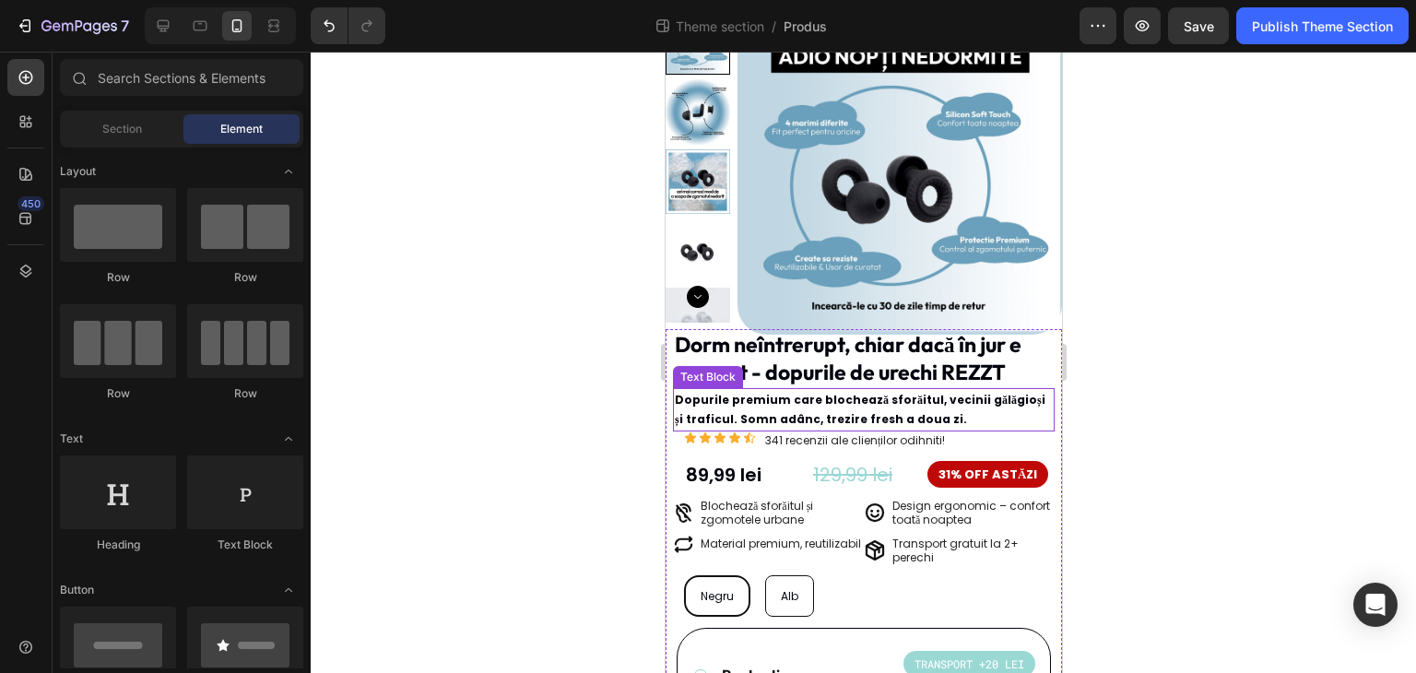
click at [991, 393] on p "Dopurile premium care blochează sforăitul, vecinii gălăgioși și traficul. Somn …" at bounding box center [863, 410] width 378 height 40
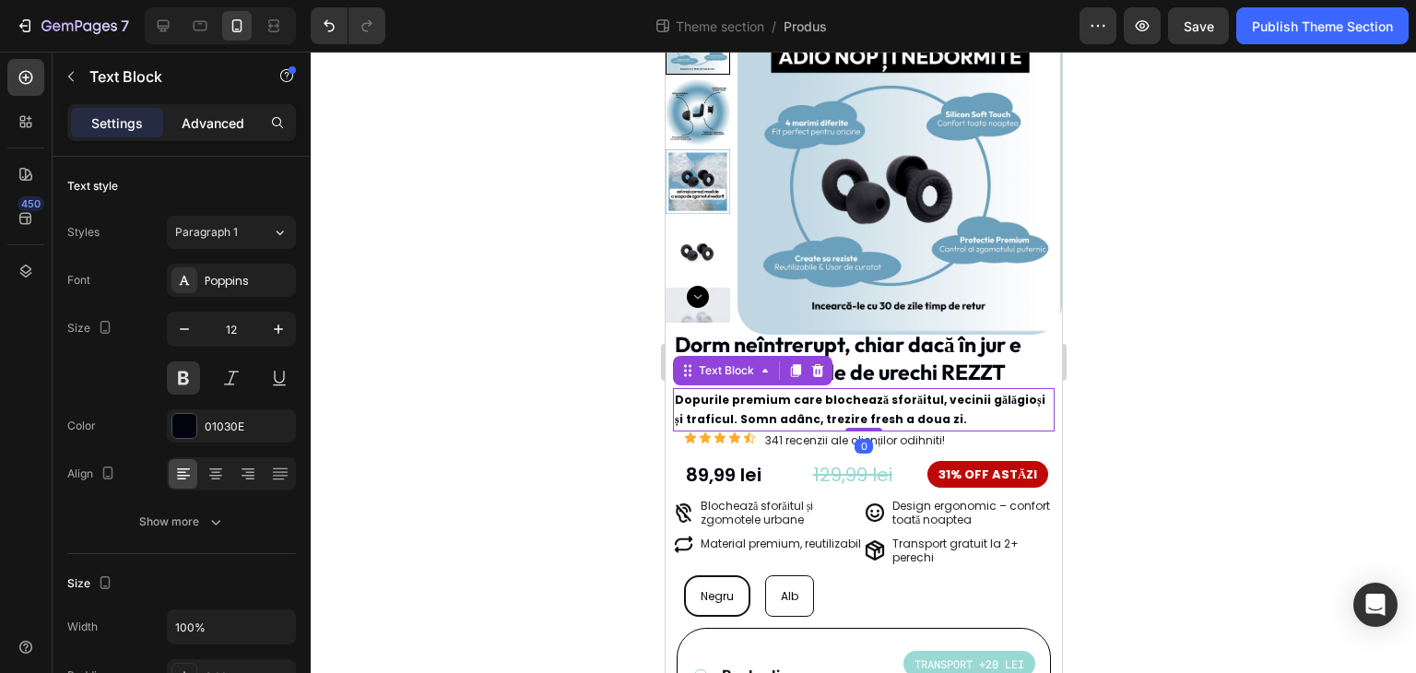
click at [217, 123] on p "Advanced" at bounding box center [213, 122] width 63 height 19
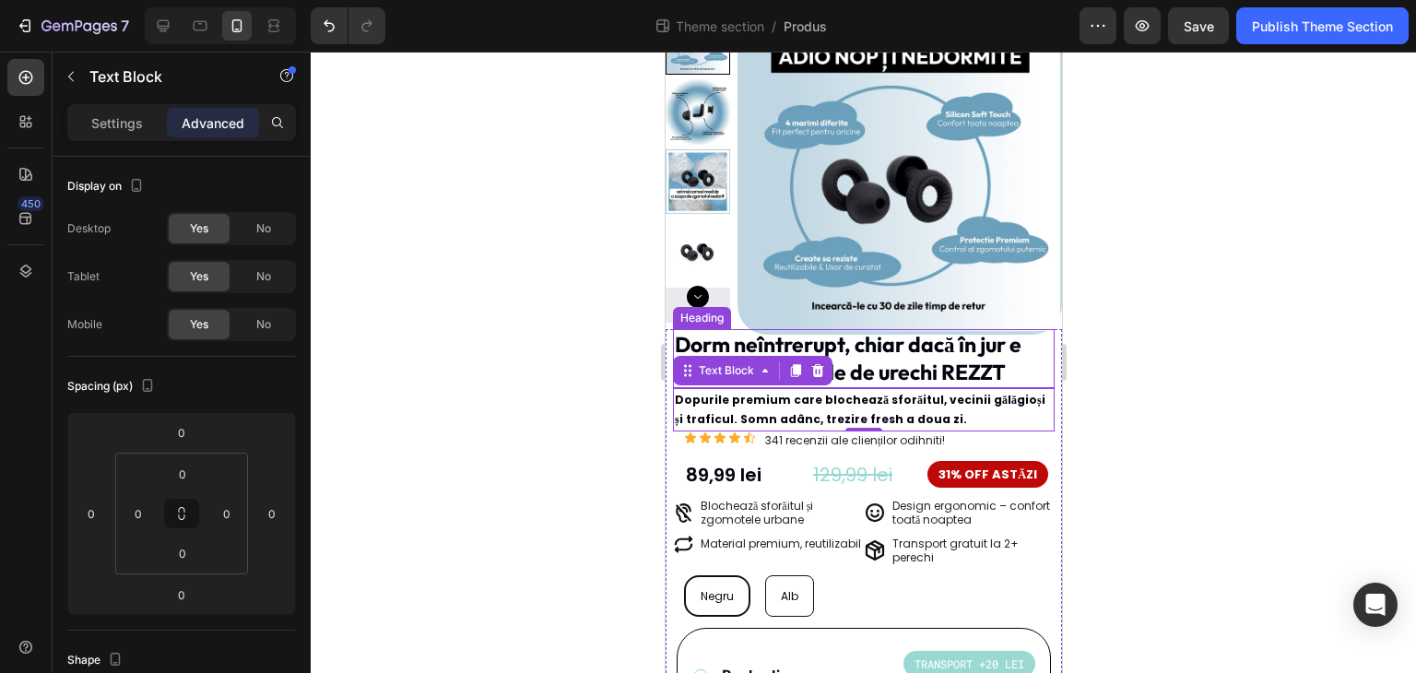
click at [943, 352] on p "Dorm neîntrerupt, chiar dacă în jur e zgomot - dopurile de urechi REZZT" at bounding box center [863, 358] width 378 height 55
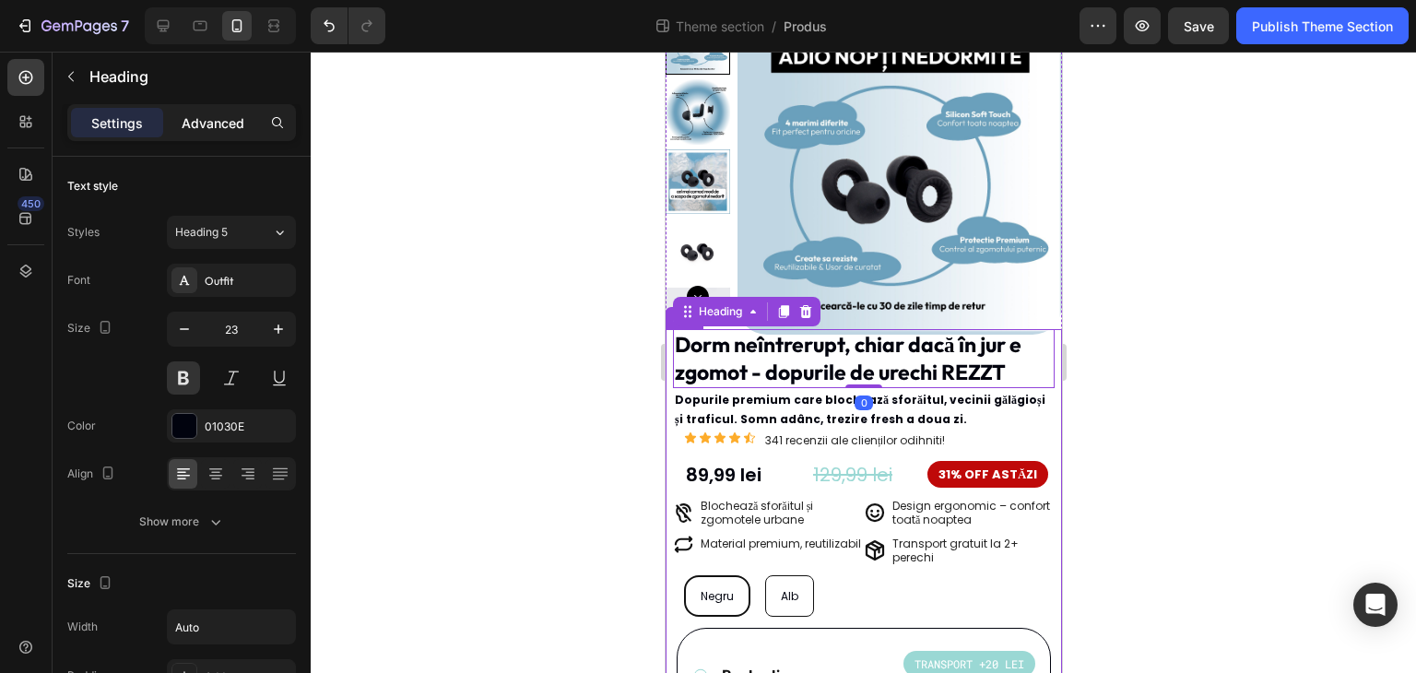
click at [213, 128] on p "Advanced" at bounding box center [213, 122] width 63 height 19
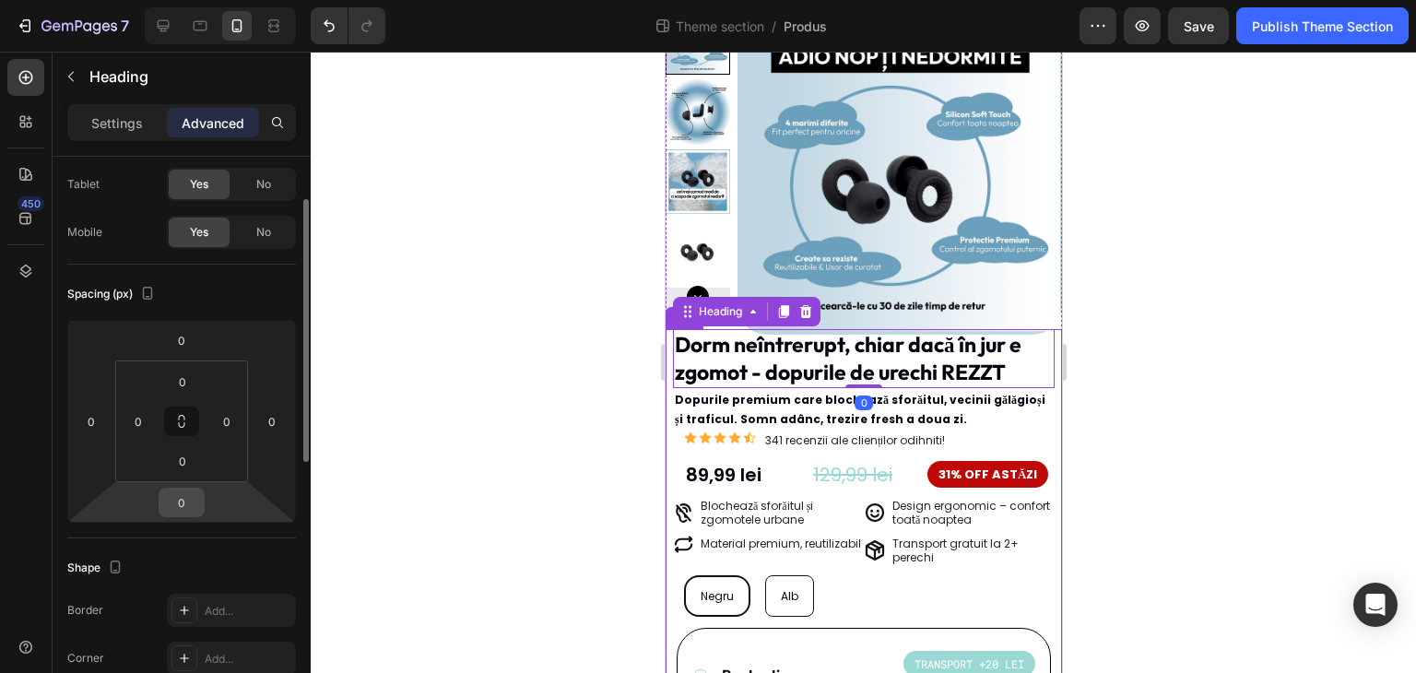
click at [181, 506] on input "0" at bounding box center [181, 503] width 37 height 28
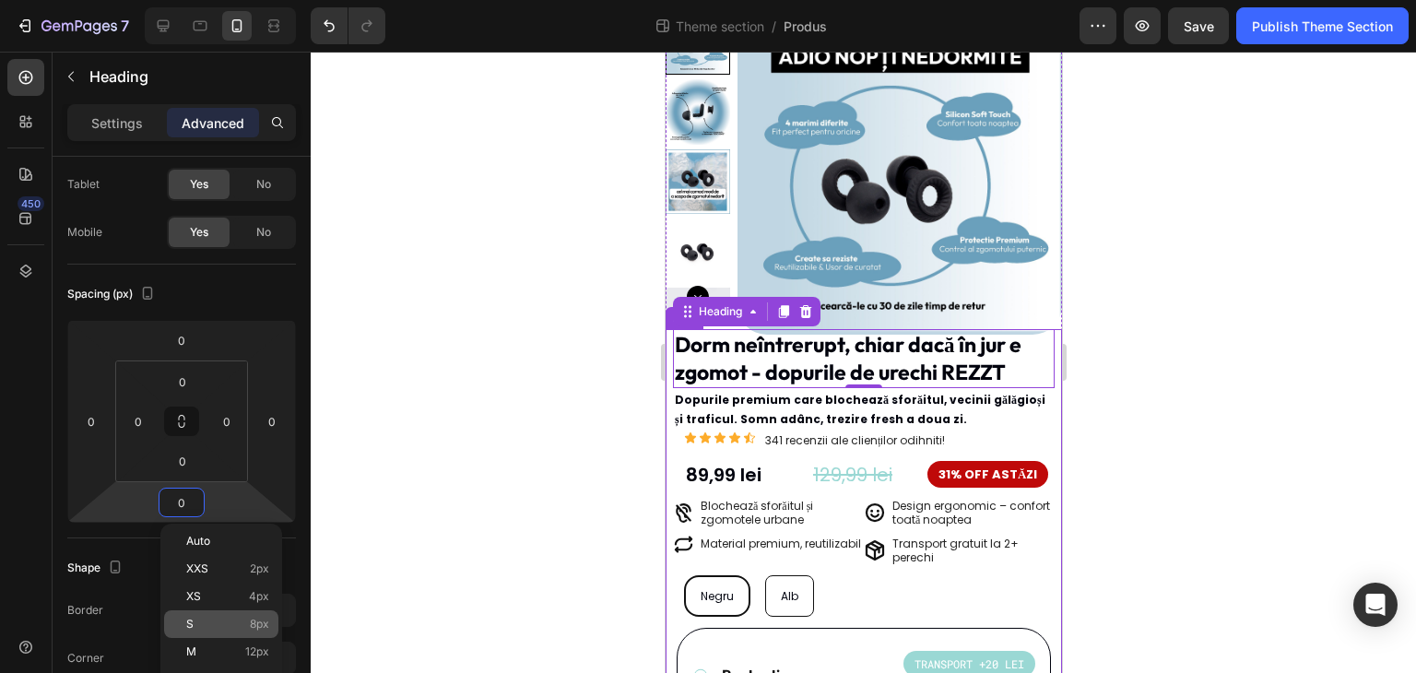
click at [258, 621] on span "8px" at bounding box center [259, 624] width 19 height 13
type input "8"
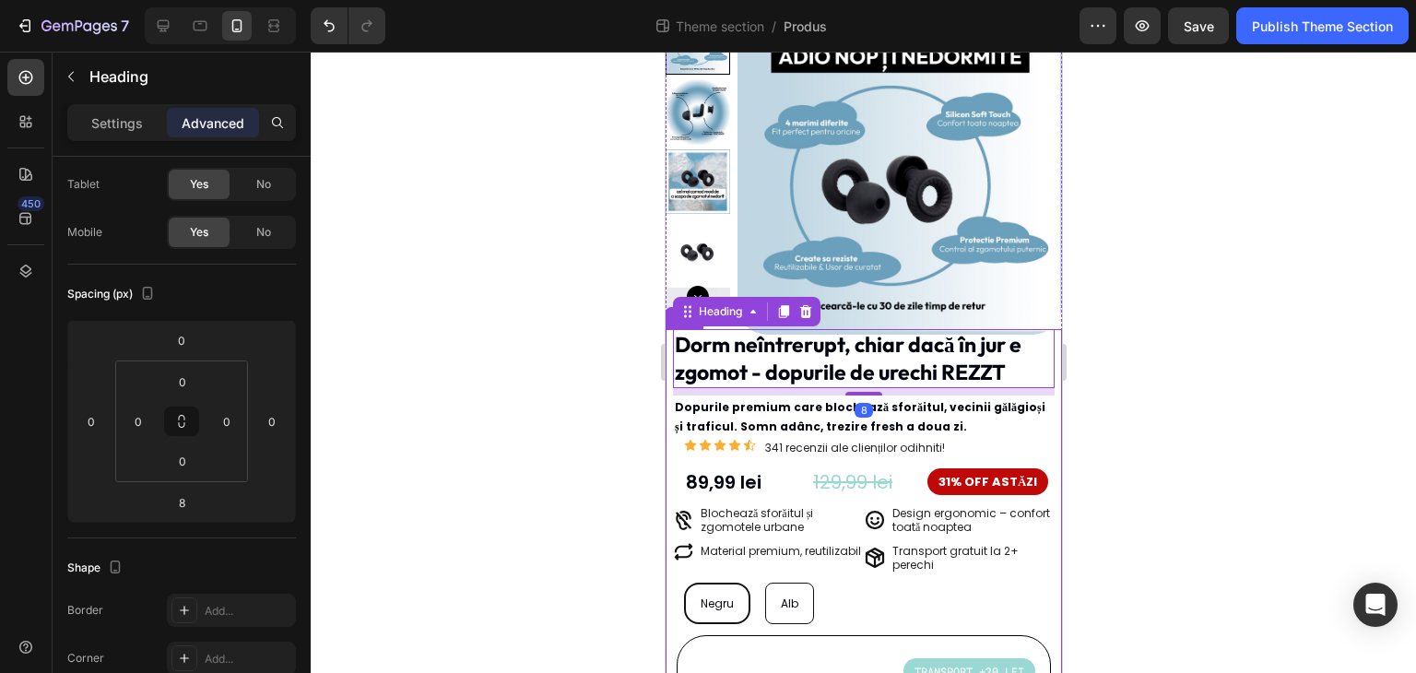
click at [562, 422] on div at bounding box center [864, 362] width 1106 height 621
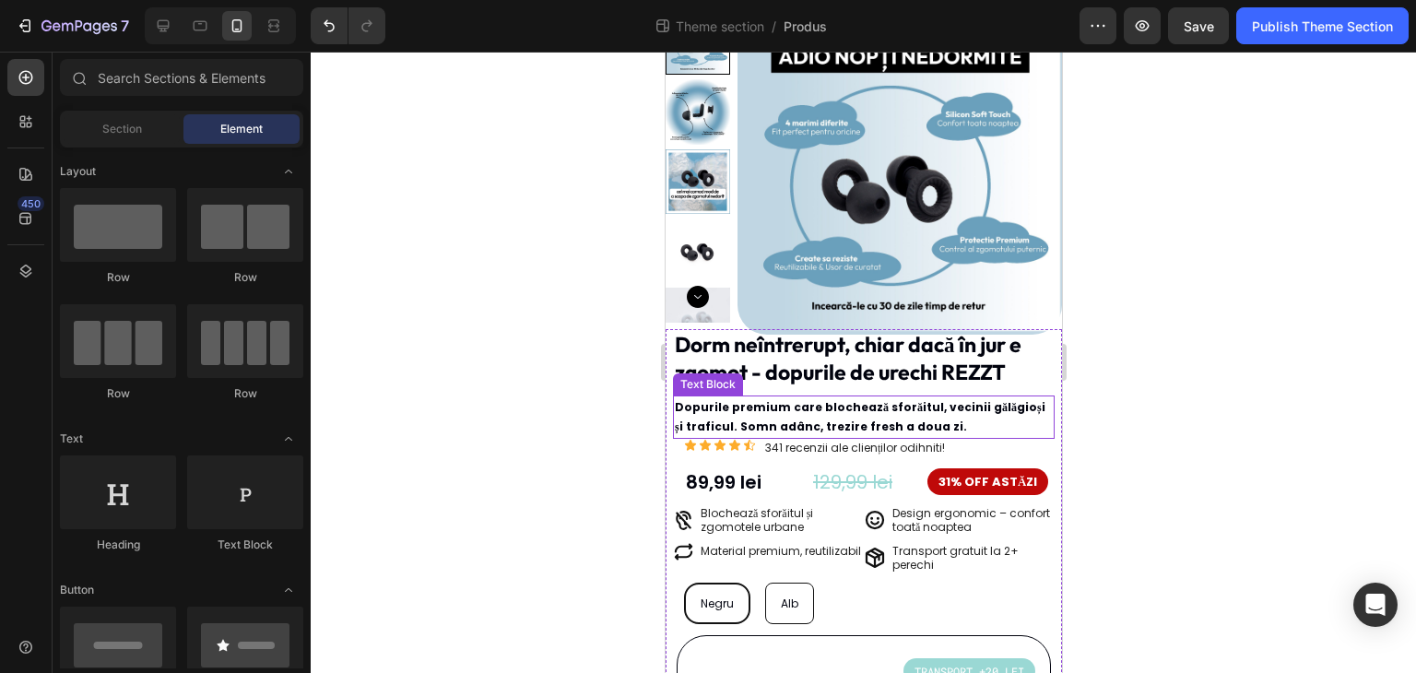
click at [916, 416] on p "Dopurile premium care blochează sforăitul, vecinii gălăgioși și traficul. Somn …" at bounding box center [863, 417] width 378 height 40
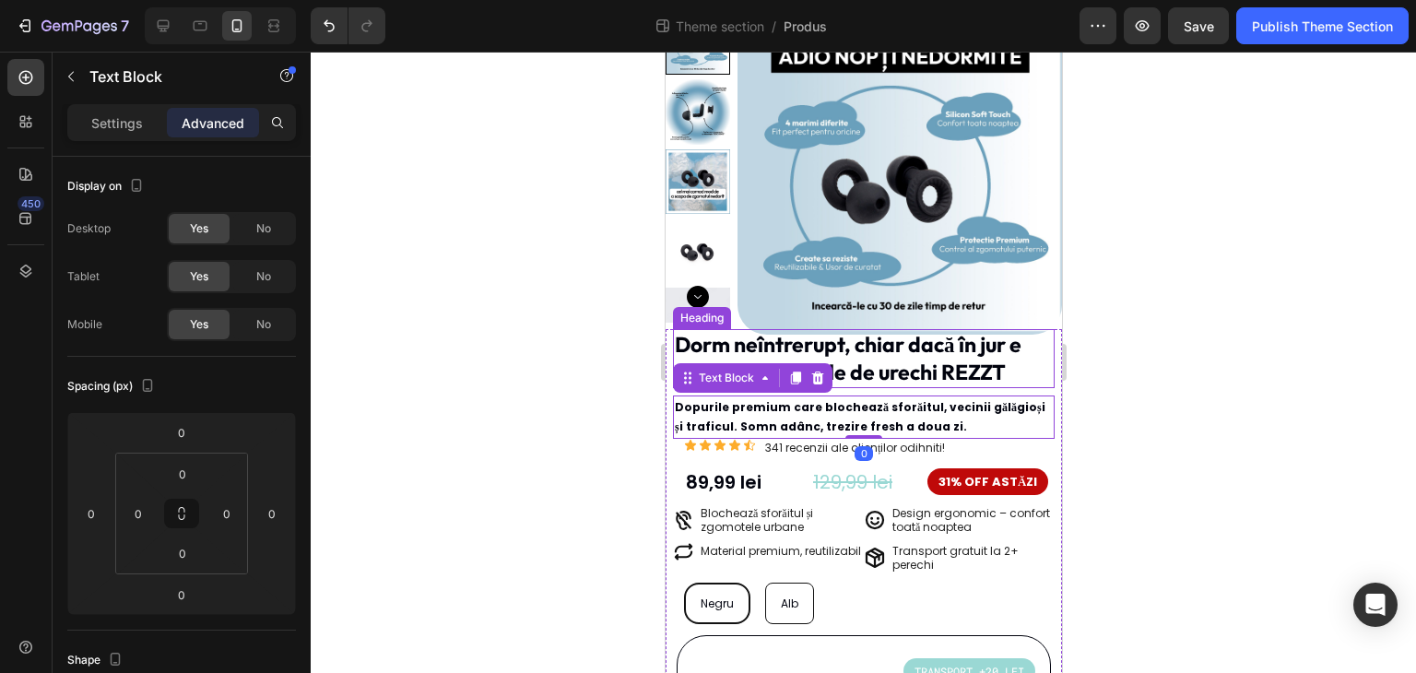
click at [916, 362] on p "Dorm neîntrerupt, chiar dacă în jur e zgomot - dopurile de urechi REZZT" at bounding box center [863, 358] width 378 height 55
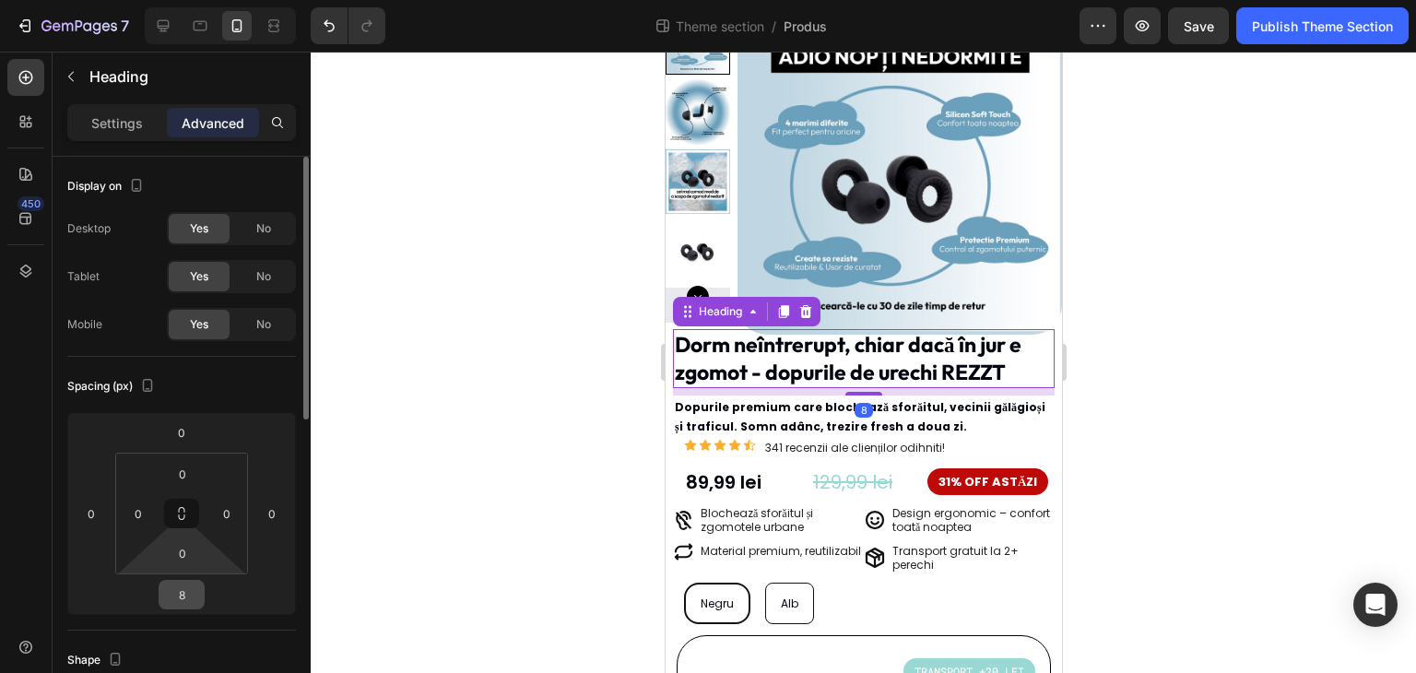
click at [184, 599] on input "8" at bounding box center [181, 595] width 37 height 28
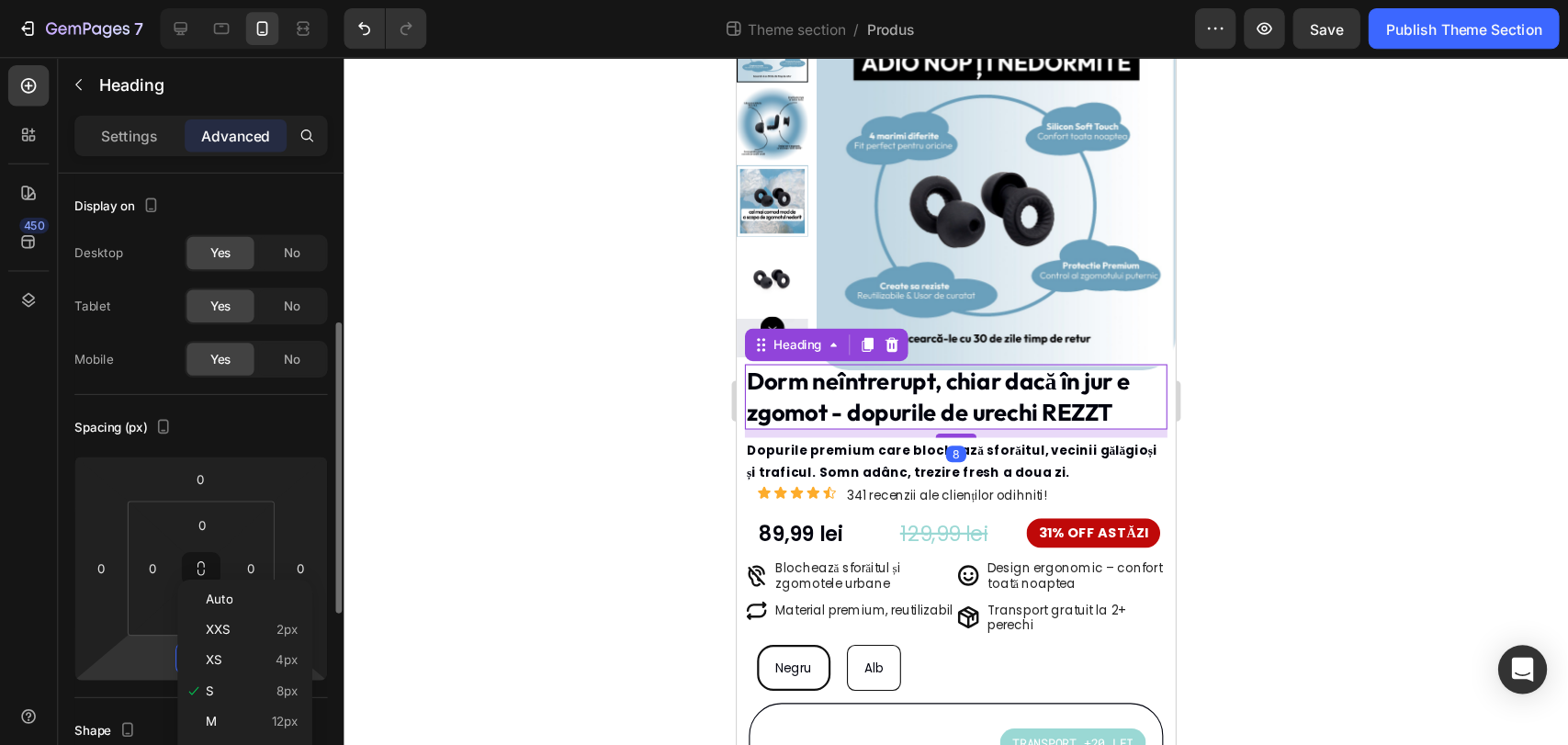
scroll to position [183, 0]
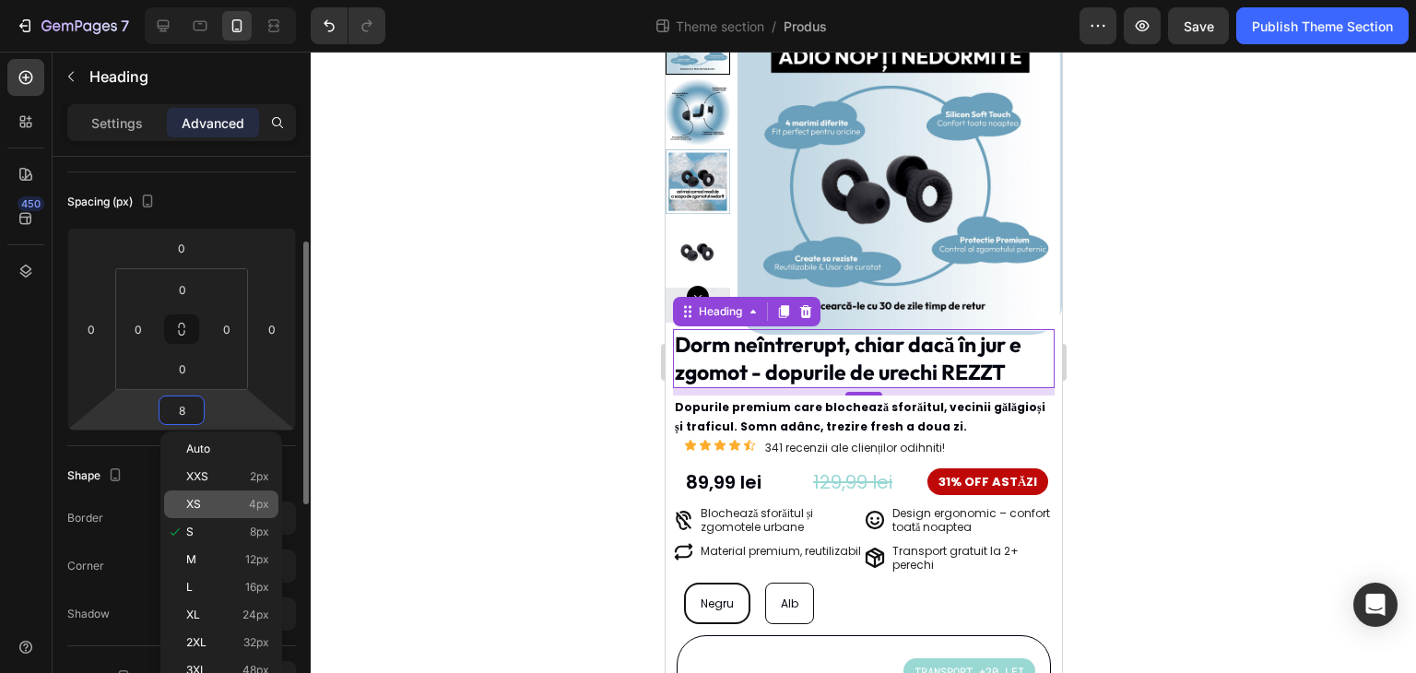
click at [257, 514] on div "XS 4px" at bounding box center [221, 505] width 114 height 28
type input "4"
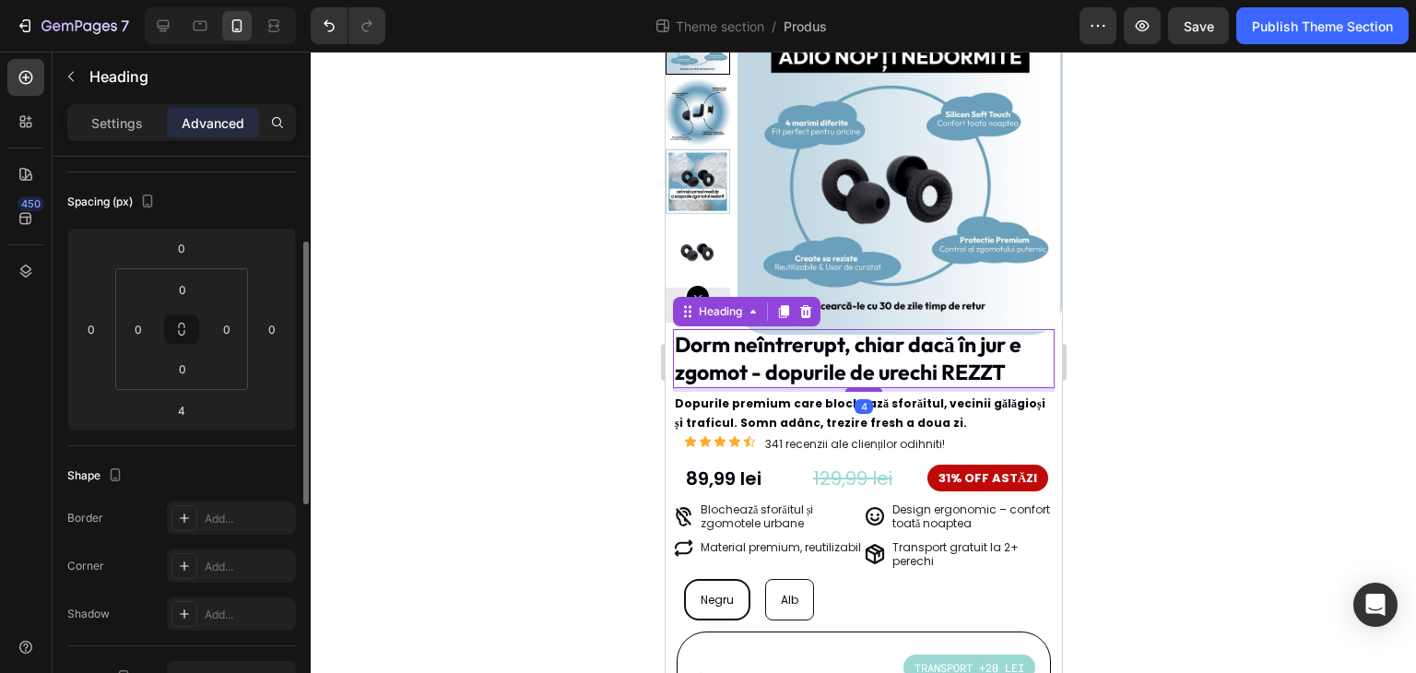
click at [496, 432] on div at bounding box center [864, 362] width 1106 height 621
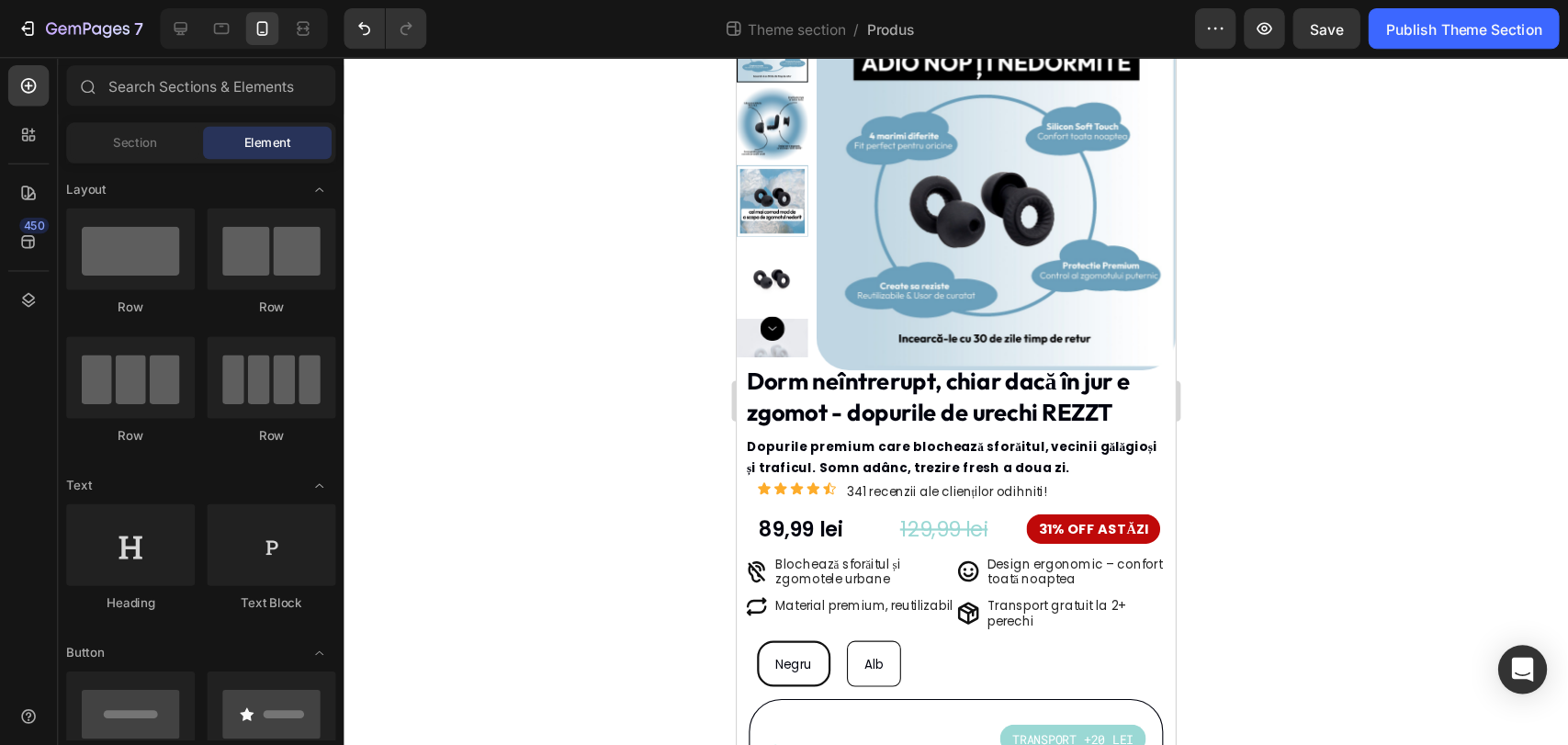
scroll to position [92, 0]
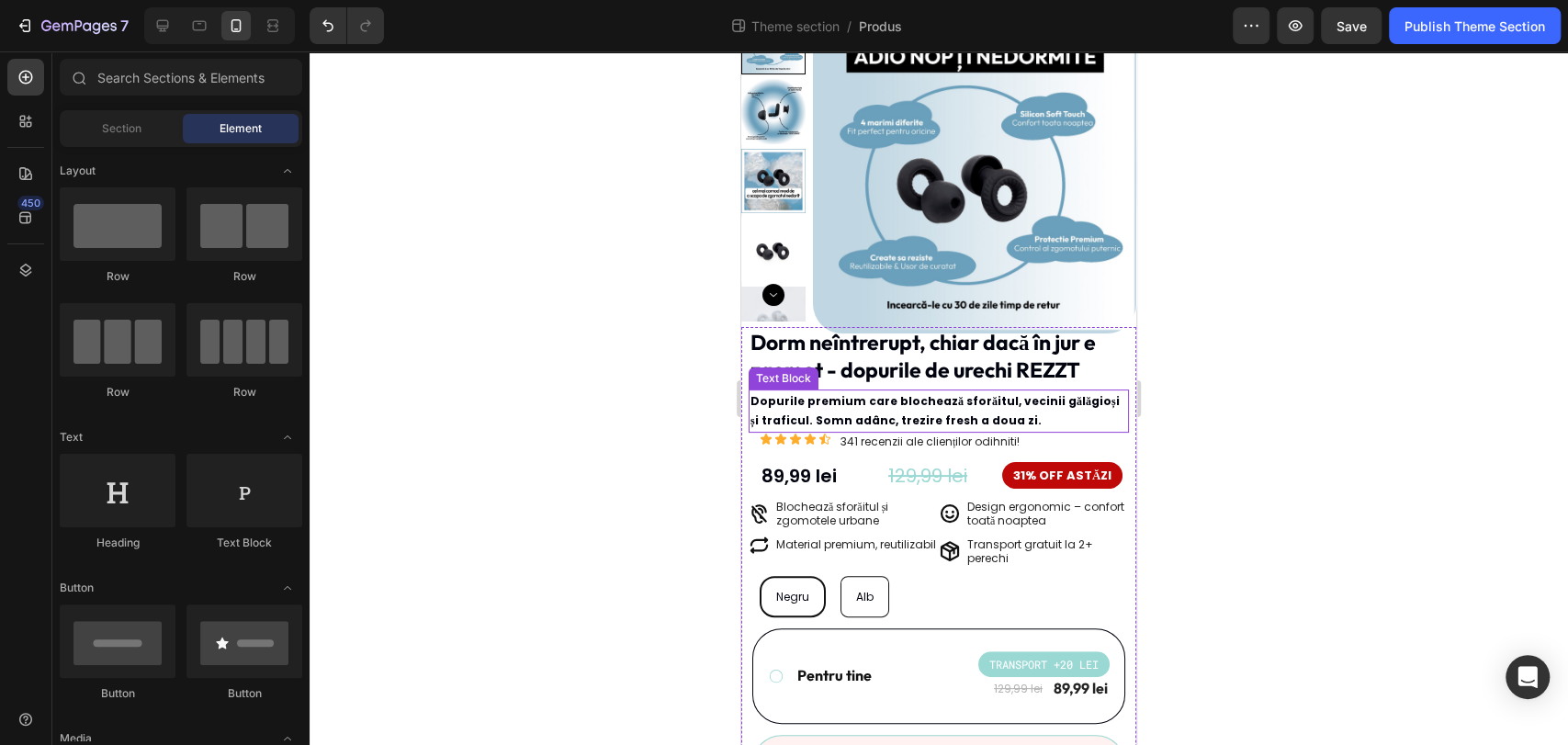
click at [1019, 406] on p "Dopurile premium care blochează sforăitul, vecinii gălăgioși și traficul. Somn …" at bounding box center [938, 411] width 377 height 40
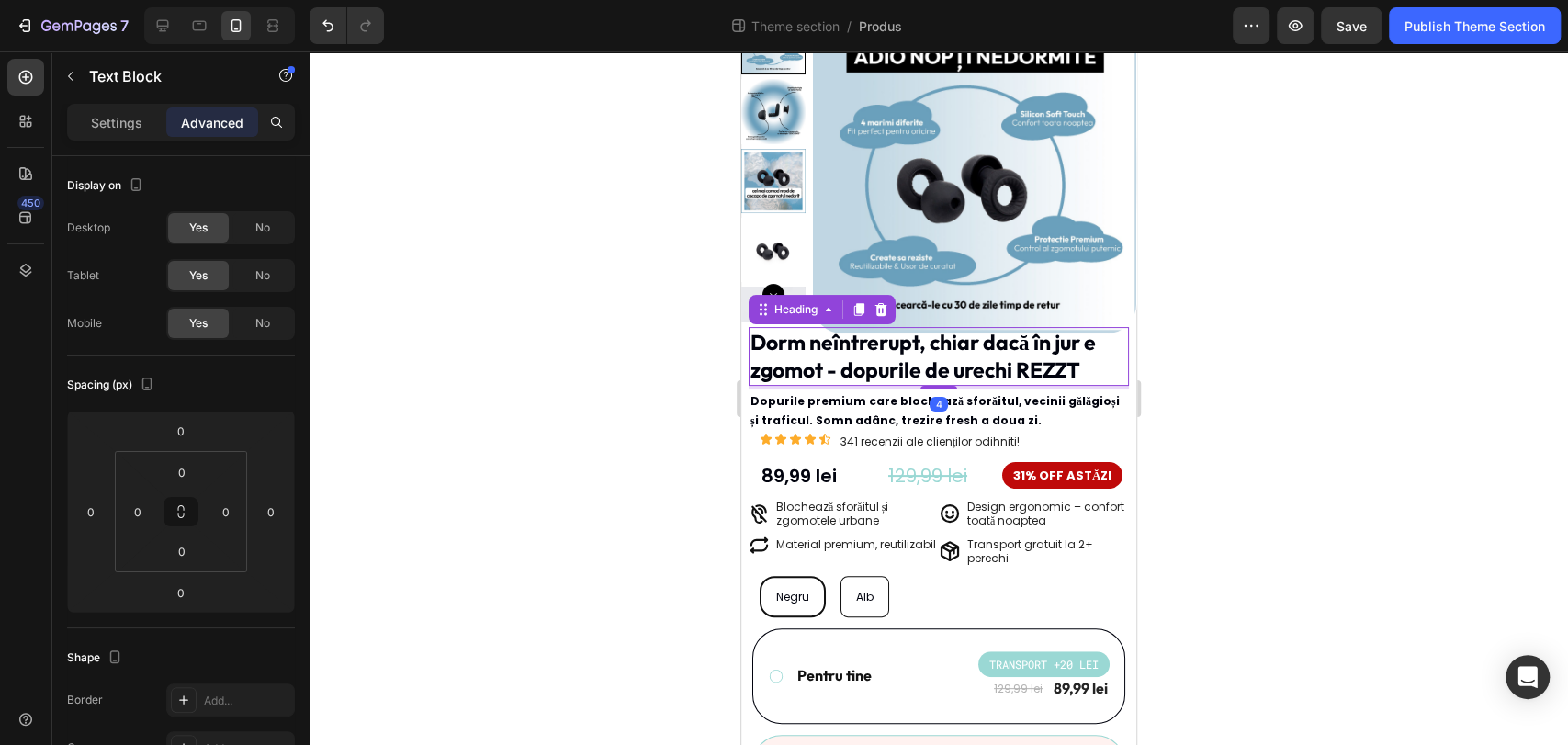
click at [996, 370] on p "Dorm neîntrerupt, chiar dacă în jur e zgomot - dopurile de urechi REZZT" at bounding box center [938, 356] width 377 height 55
click at [930, 383] on h2 "Dorm neîntrerupt, chiar dacă în jur e zgomot - dopurile de urechi REZZT" at bounding box center [938, 356] width 381 height 59
click at [1301, 380] on div at bounding box center [938, 398] width 1258 height 693
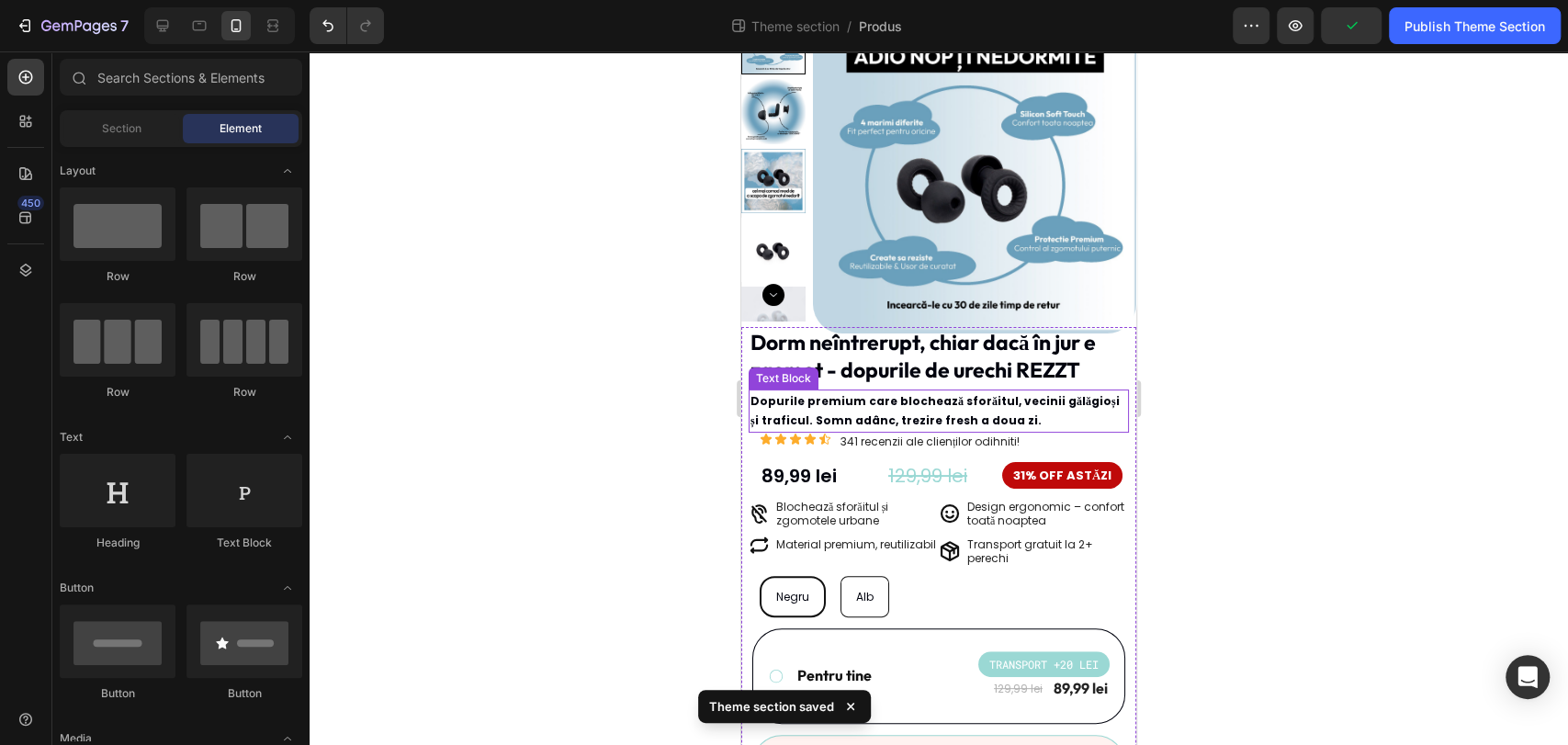
click at [1000, 406] on p "Dopurile premium care blochează sforăitul, vecinii gălăgioși și traficul. Somn …" at bounding box center [938, 411] width 377 height 40
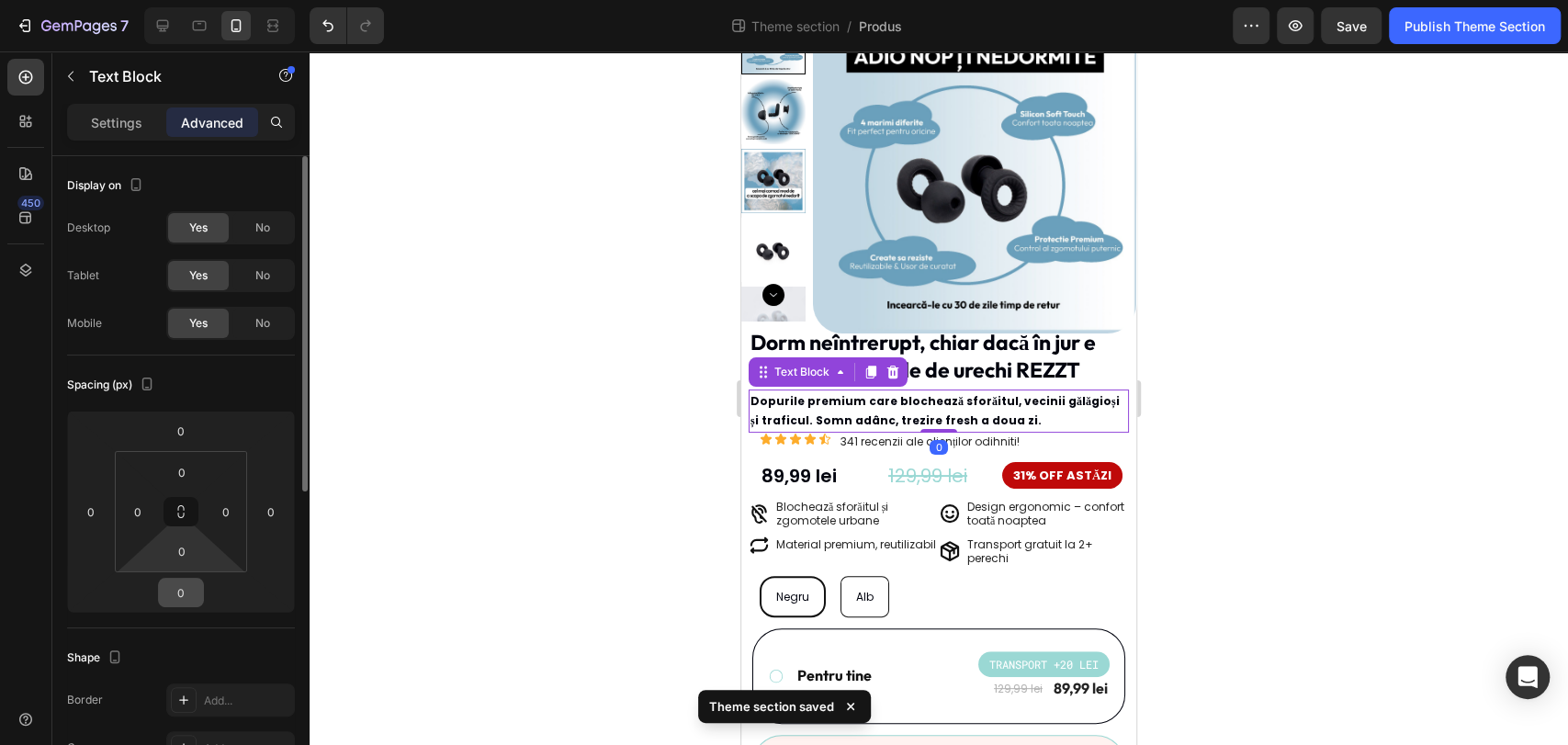
click at [180, 590] on input "0" at bounding box center [180, 593] width 37 height 28
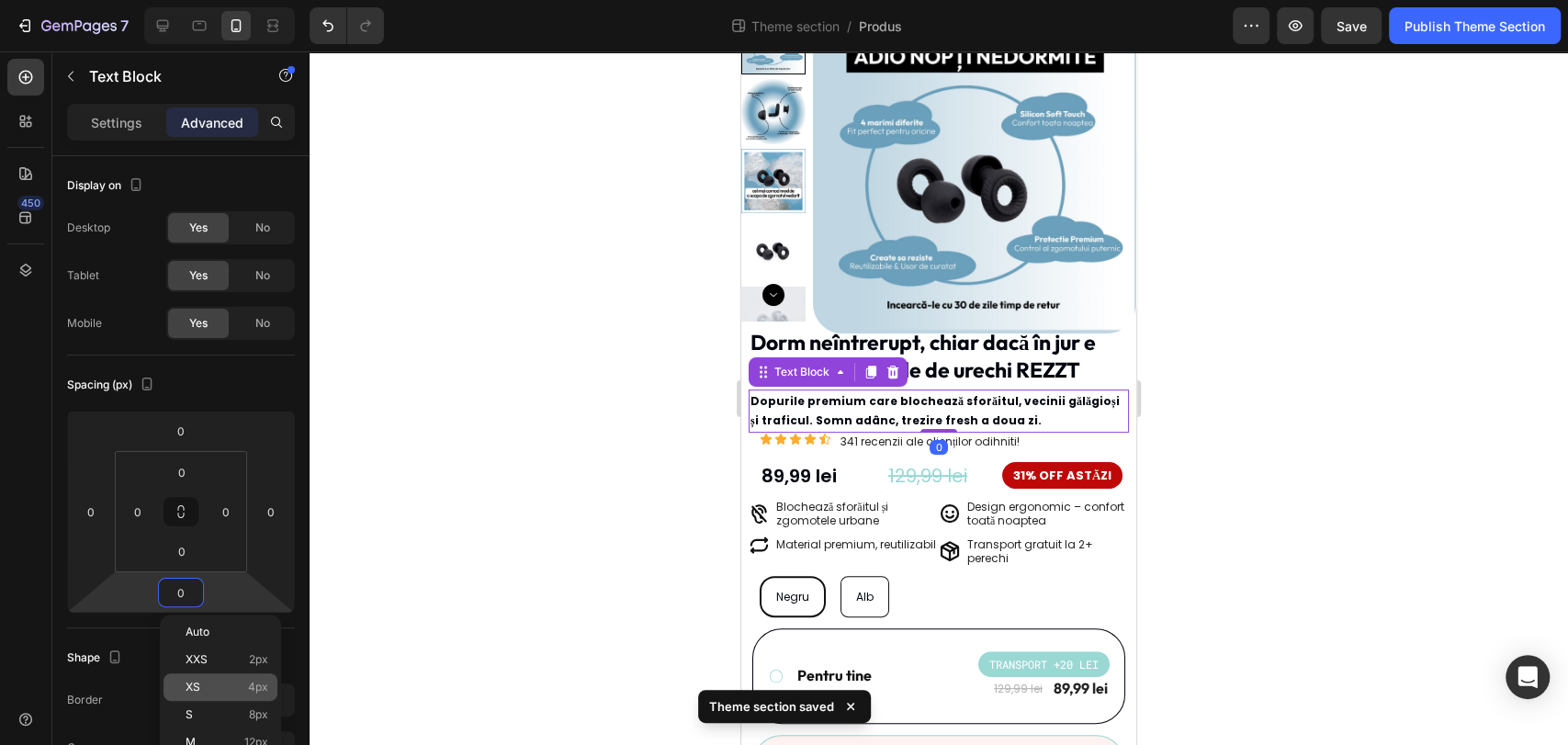
click at [260, 692] on div "XS 4px" at bounding box center [220, 687] width 114 height 28
type input "4"
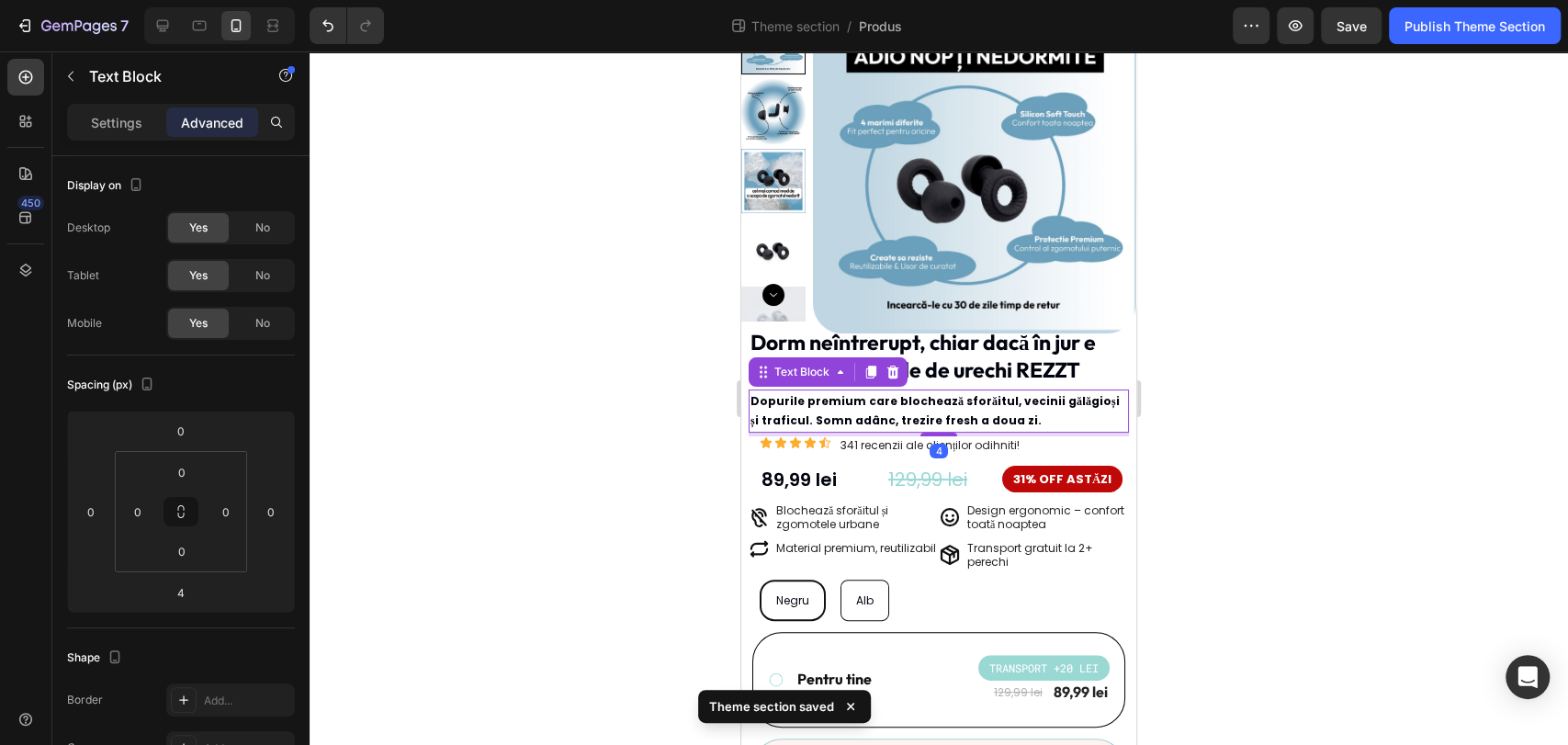
click at [534, 516] on div at bounding box center [938, 398] width 1258 height 693
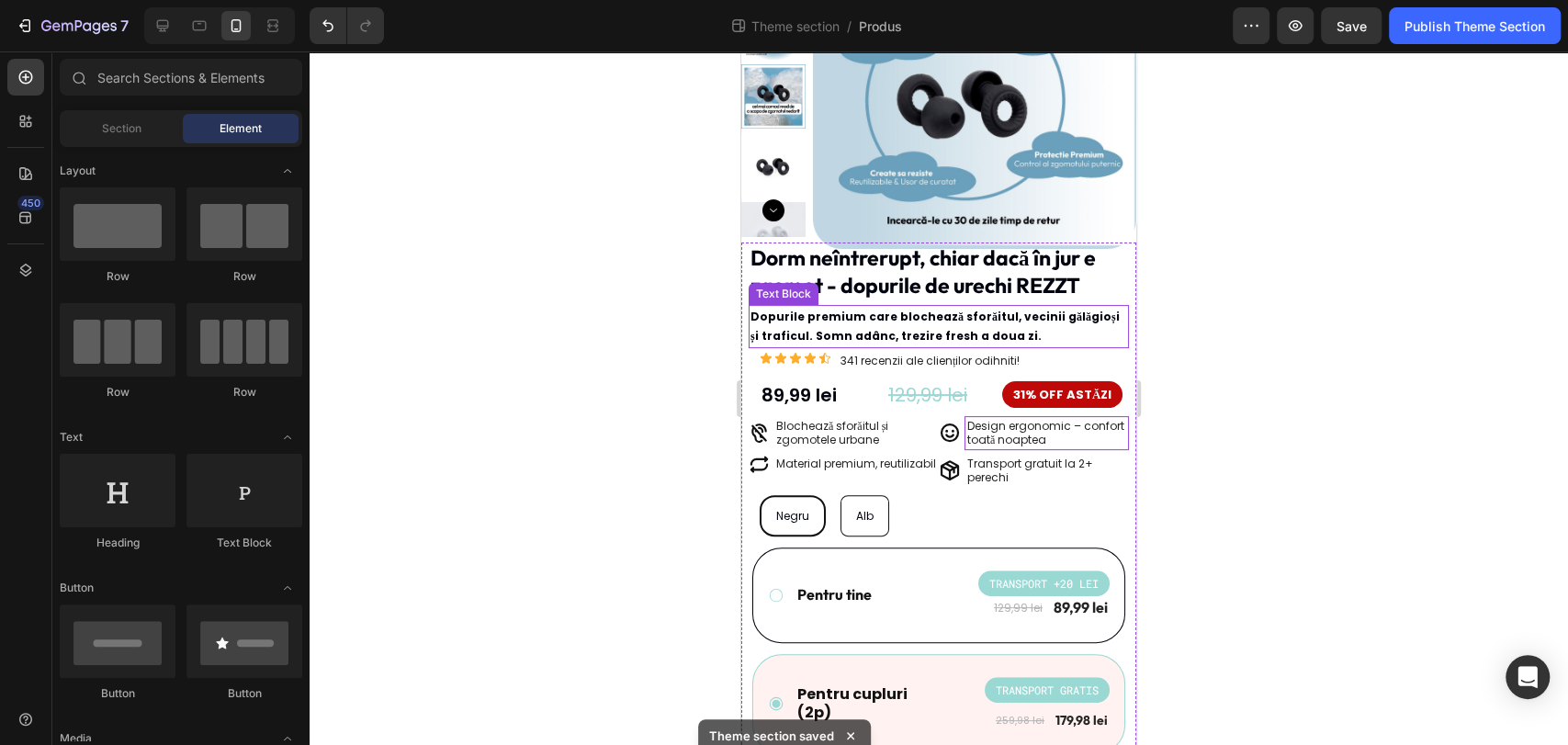
scroll to position [194, 0]
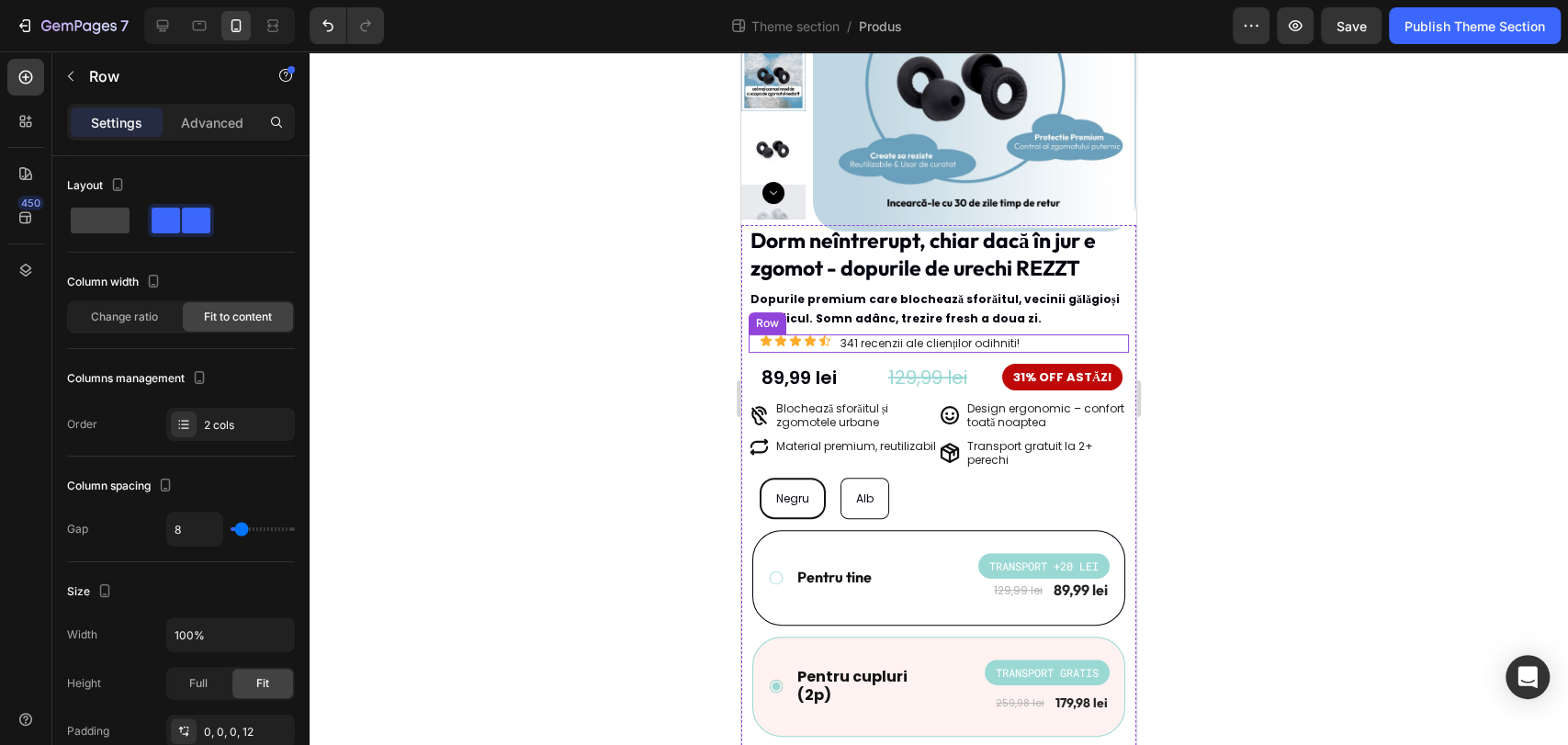
click at [1066, 335] on div "Icon Icon Icon Icon Icon Icon List 341 recenzii ale clienților odihniti! Text B…" at bounding box center [938, 344] width 381 height 18
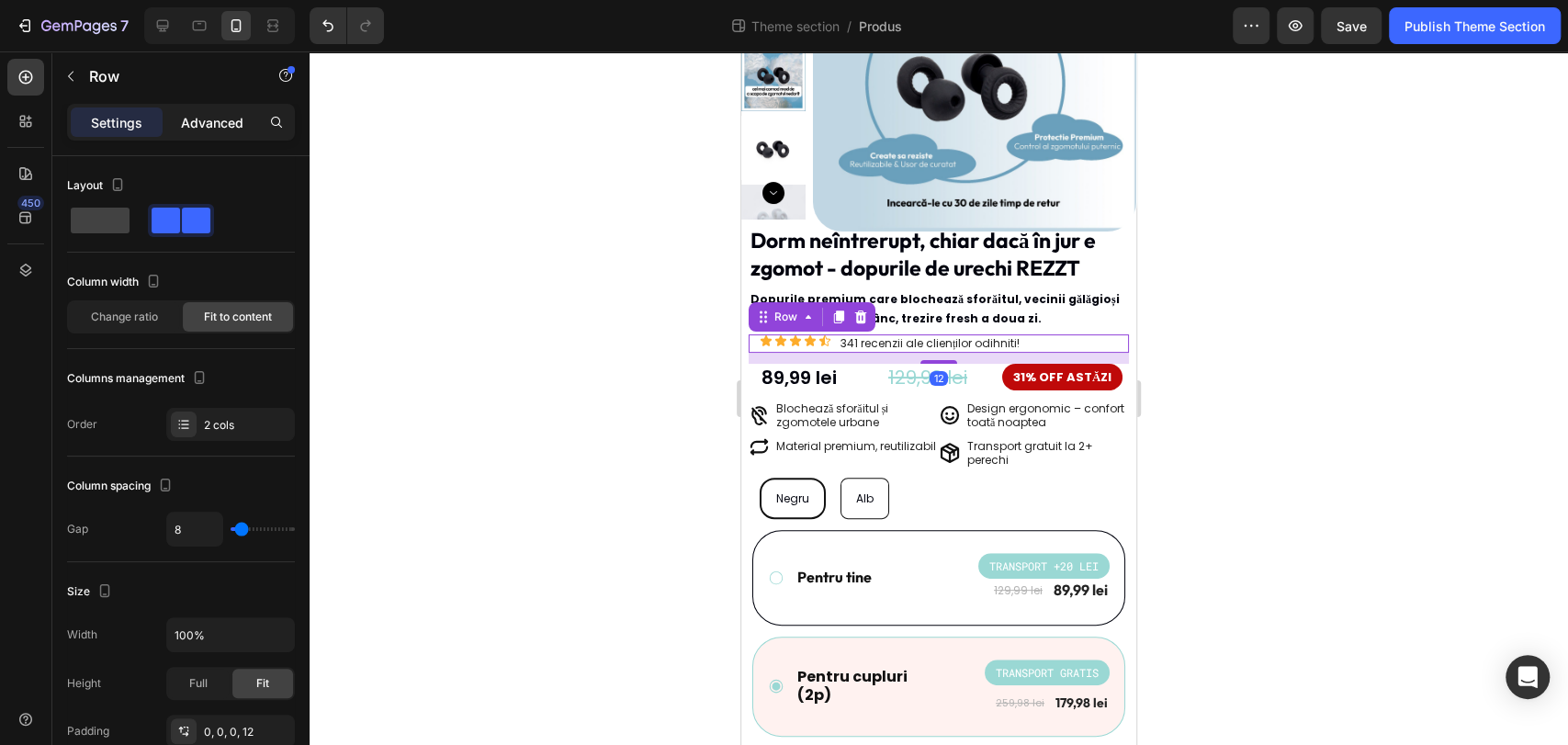
click at [191, 119] on p "Advanced" at bounding box center [212, 122] width 63 height 19
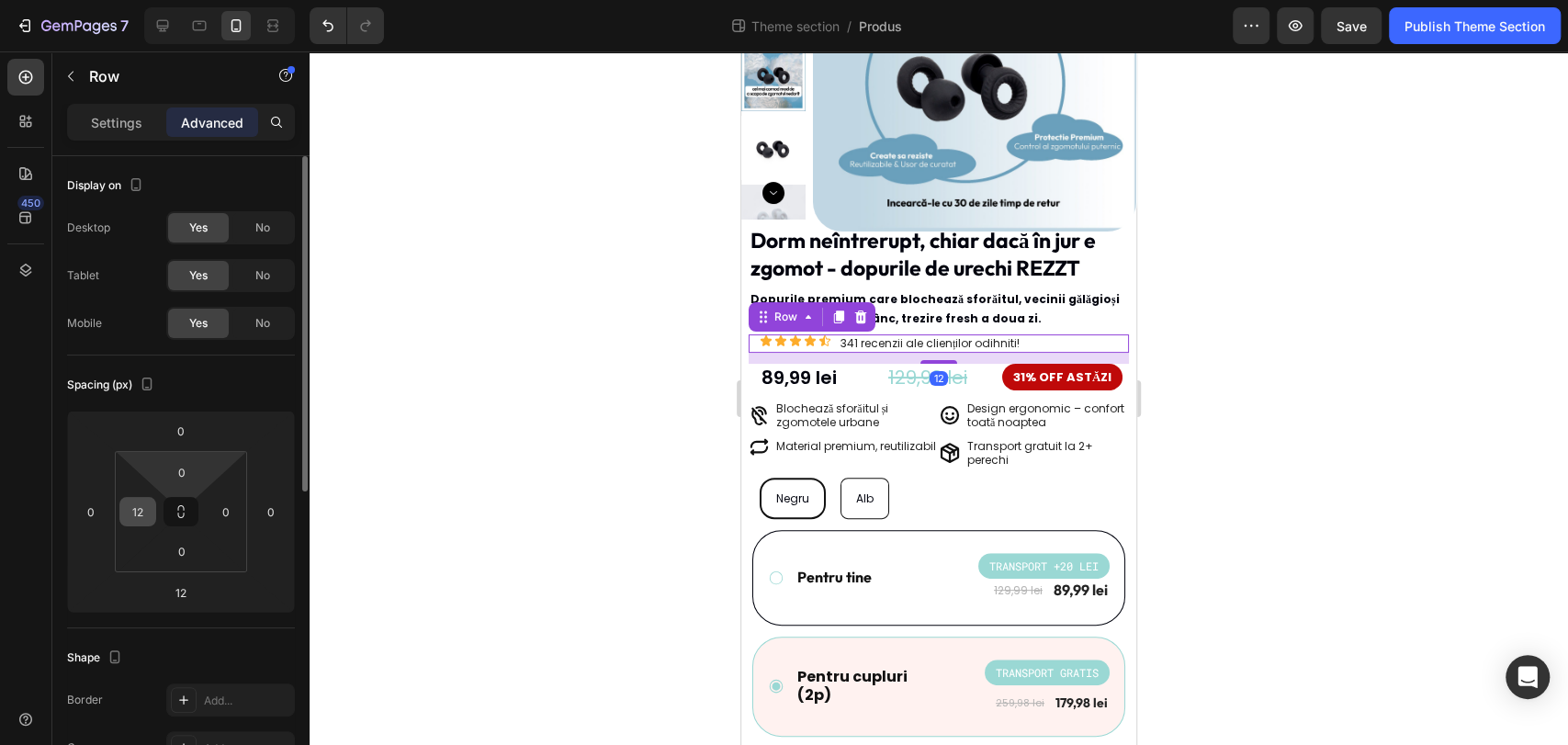
click at [139, 504] on input "12" at bounding box center [137, 512] width 28 height 28
type input "0"
click at [462, 435] on div at bounding box center [938, 398] width 1258 height 693
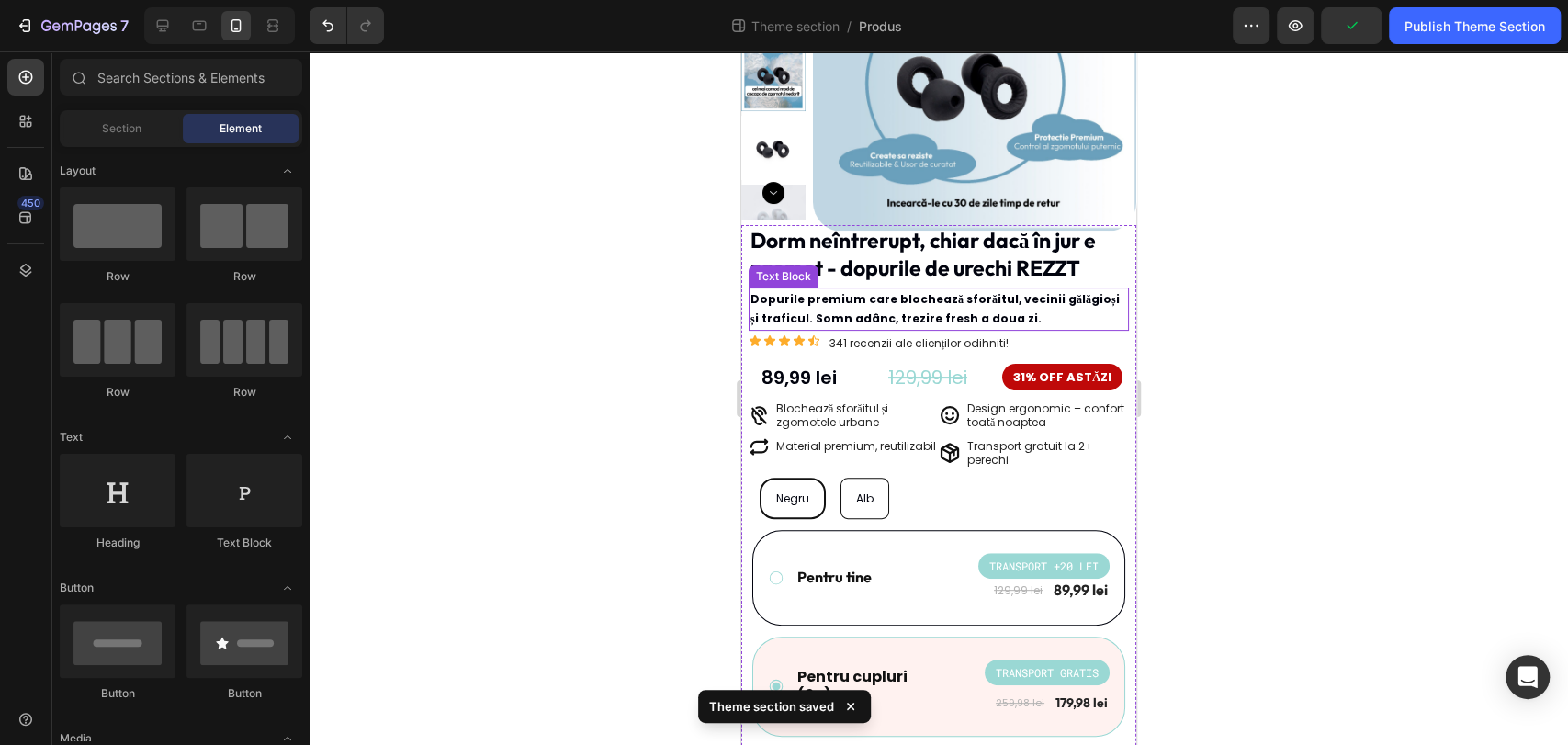
click at [1014, 308] on p "Dopurile premium care blochează sforăitul, vecinii gălăgioși și traficul. Somn …" at bounding box center [938, 309] width 377 height 40
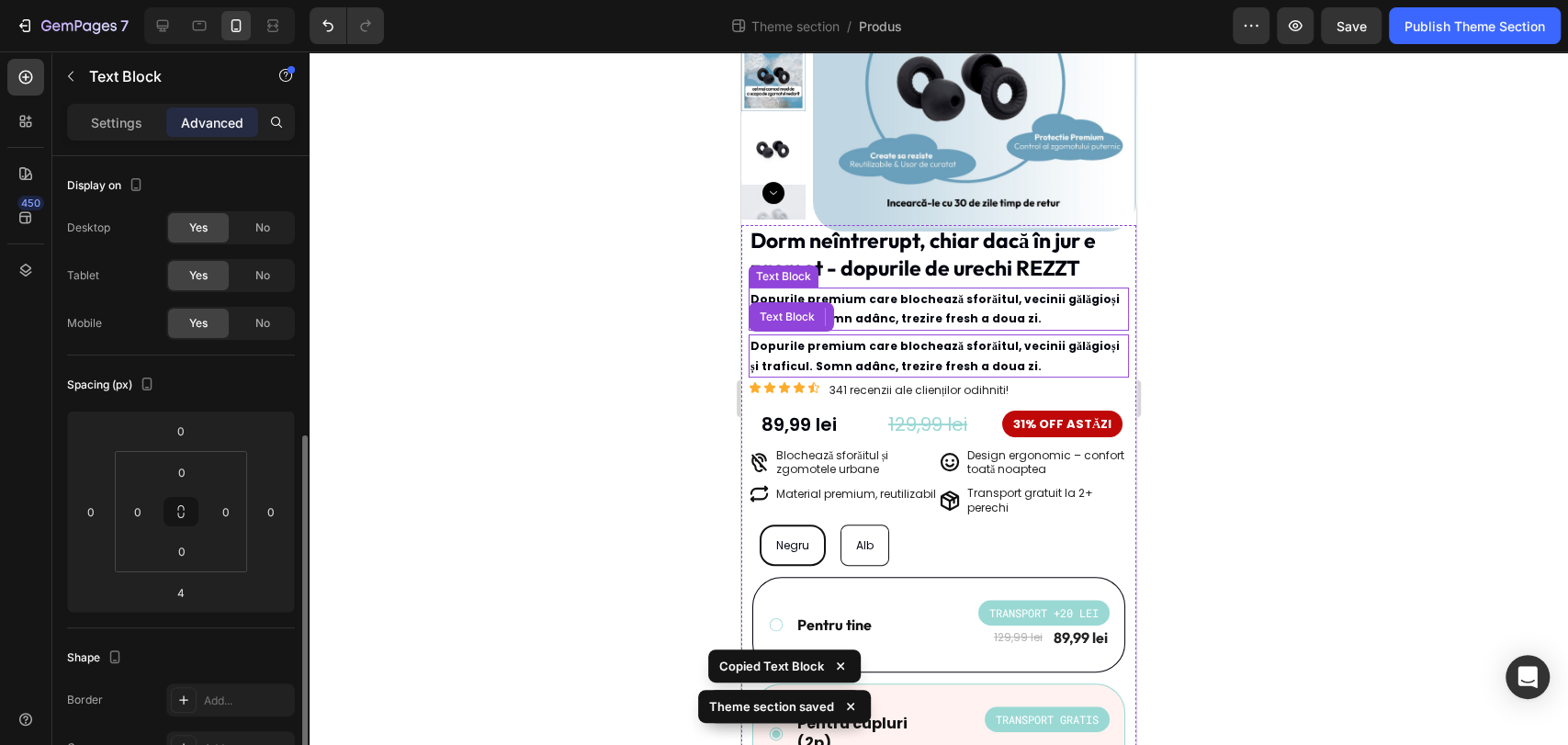
scroll to position [183, 0]
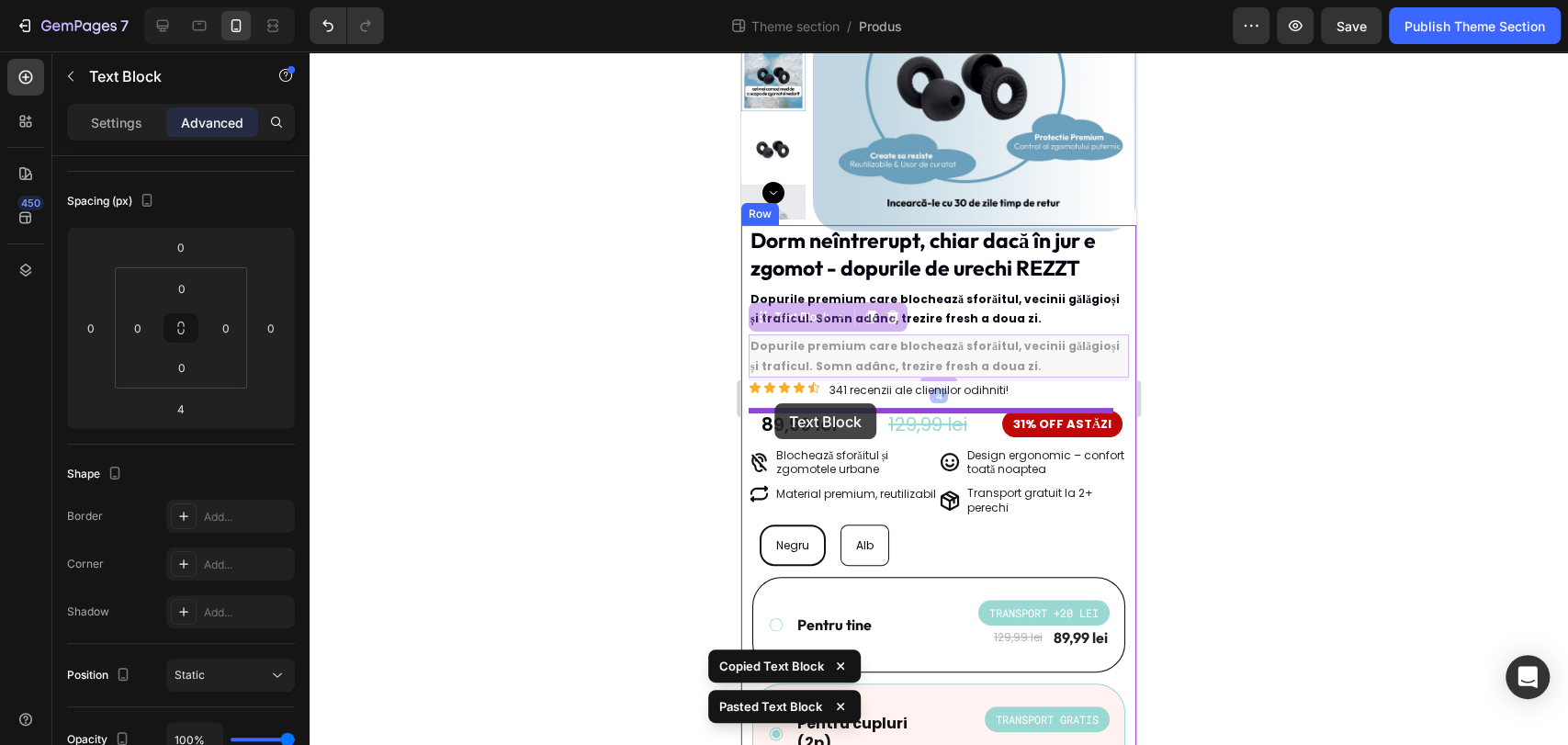
drag, startPoint x: 768, startPoint y: 317, endPoint x: 774, endPoint y: 403, distance: 86.2
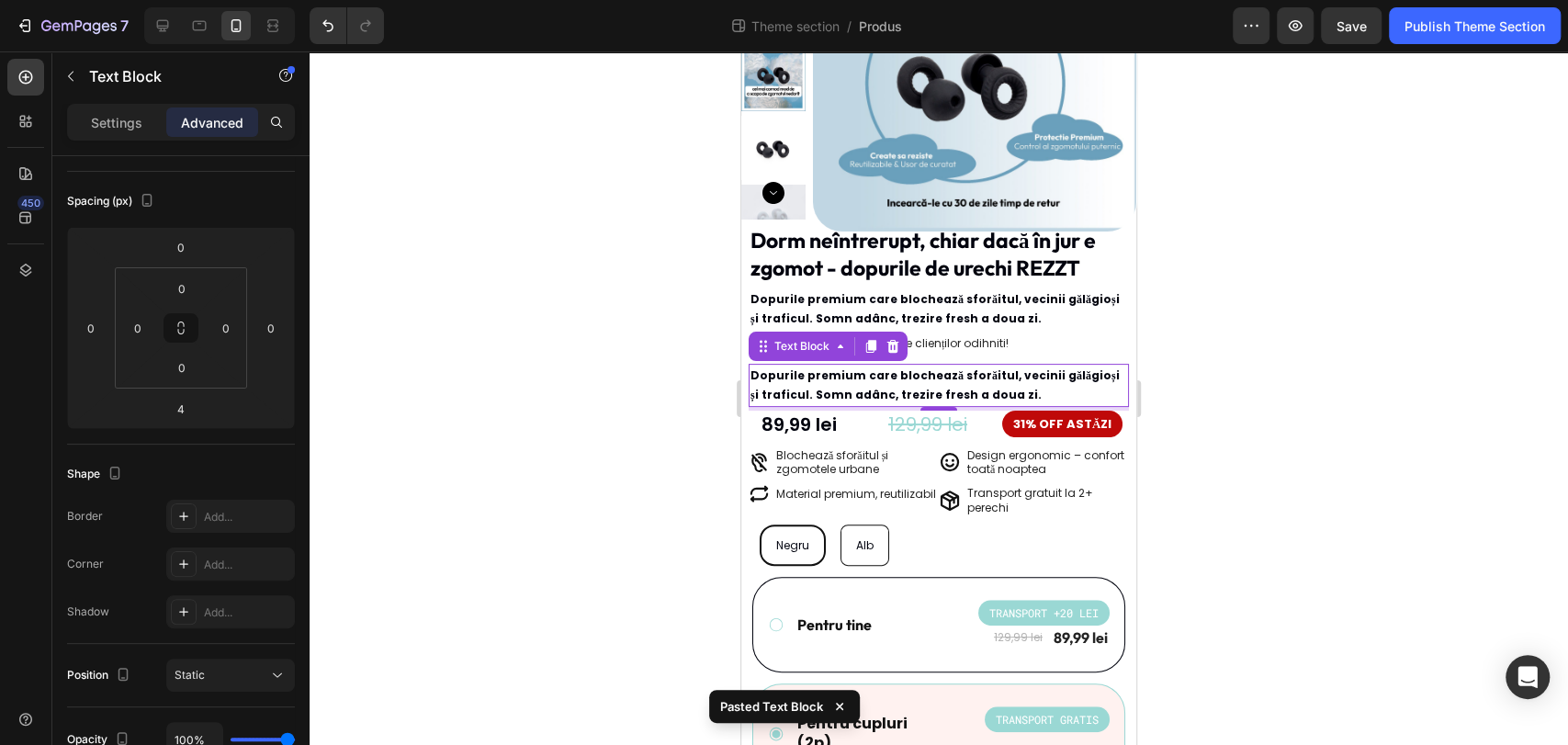
click at [992, 348] on p "341 recenzii ale clienților odihniti!" at bounding box center [919, 343] width 179 height 15
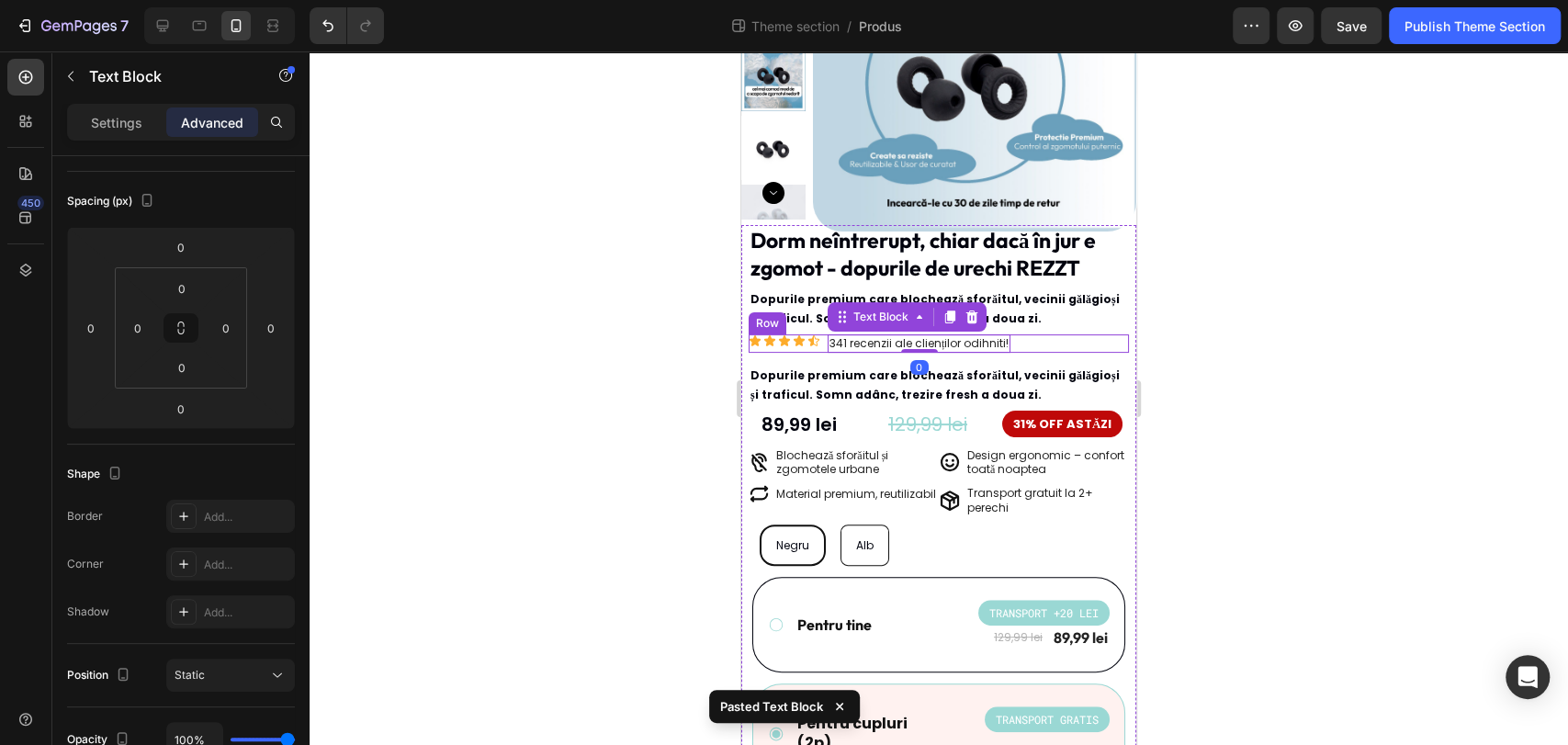
click at [1044, 343] on div "Icon Icon Icon Icon Icon Icon List 341 recenzii ale clienților odihniti! Text B…" at bounding box center [938, 344] width 381 height 18
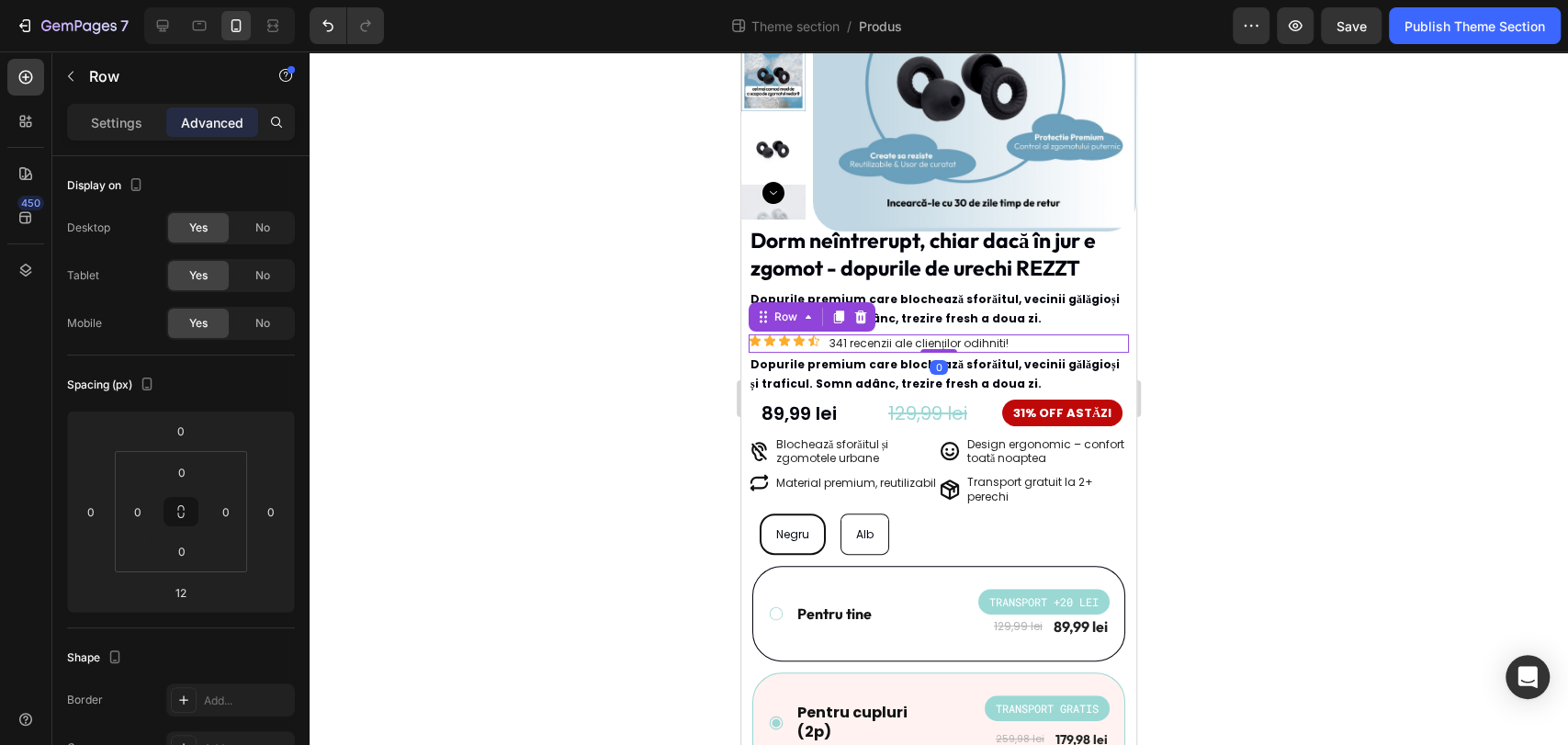
drag, startPoint x: 933, startPoint y: 361, endPoint x: 936, endPoint y: 345, distance: 16.3
click at [936, 345] on div "Icon Icon Icon Icon Icon Icon List 341 recenzii ale clienților odihniti! Text B…" at bounding box center [938, 344] width 381 height 18
type input "0"
click at [1002, 372] on p "Dopurile premium care blochează sforăitul, vecinii gălăgioși și traficul. Somn …" at bounding box center [938, 374] width 377 height 40
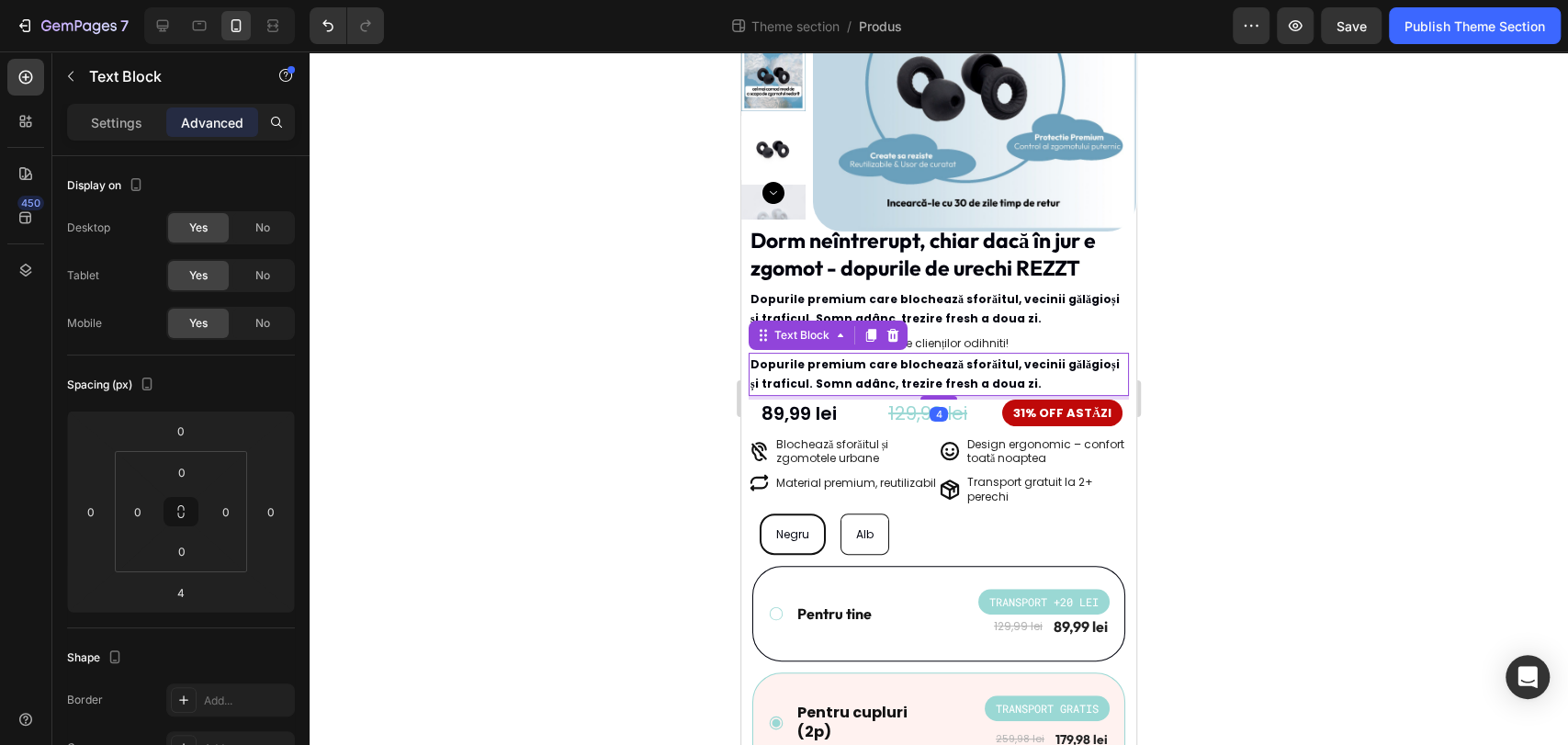
click at [1002, 372] on p "Dopurile premium care blochează sforăitul, vecinii gălăgioși și traficul. Somn …" at bounding box center [938, 374] width 377 height 40
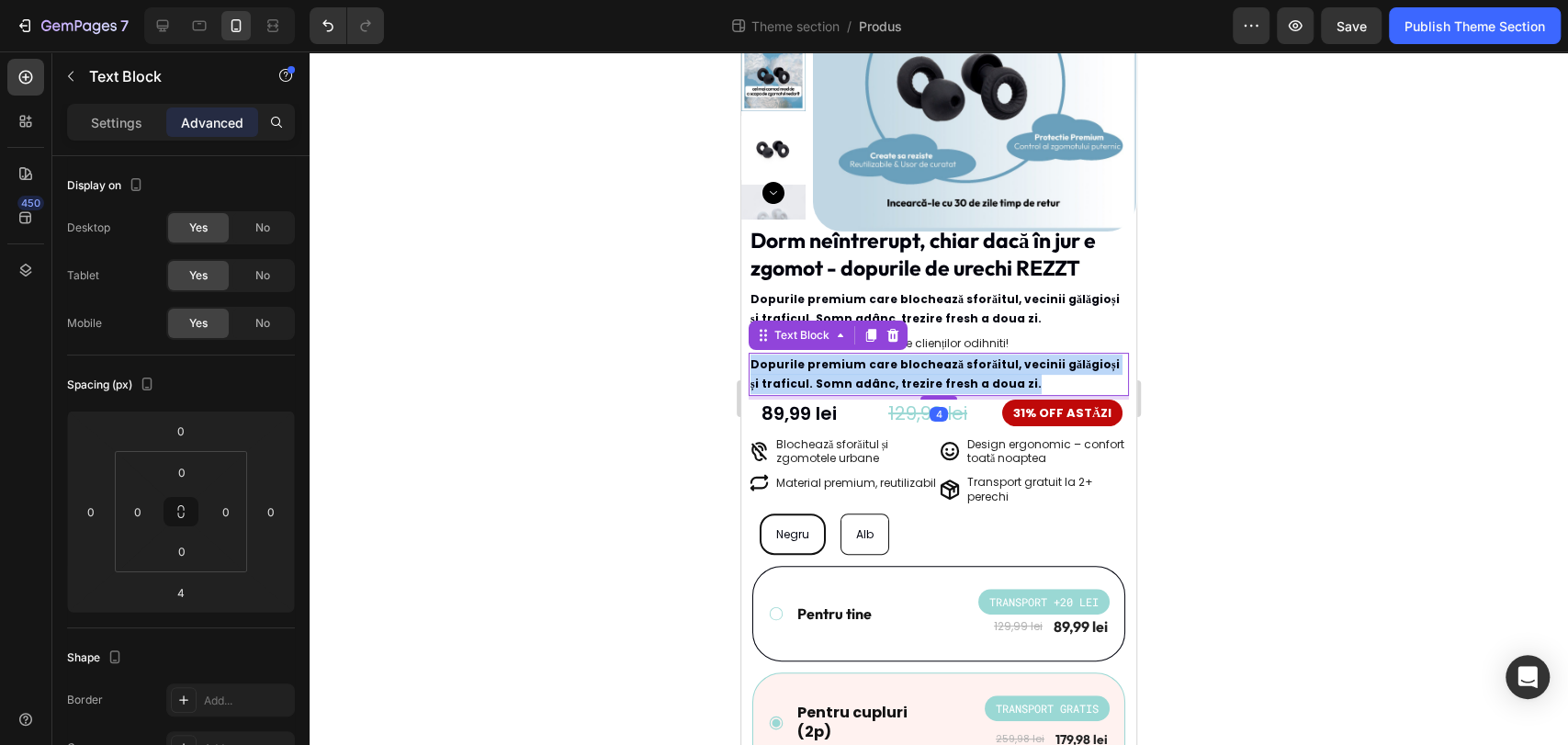
click at [1002, 372] on p "Dopurile premium care blochează sforăitul, vecinii gălăgioși și traficul. Somn …" at bounding box center [938, 374] width 377 height 40
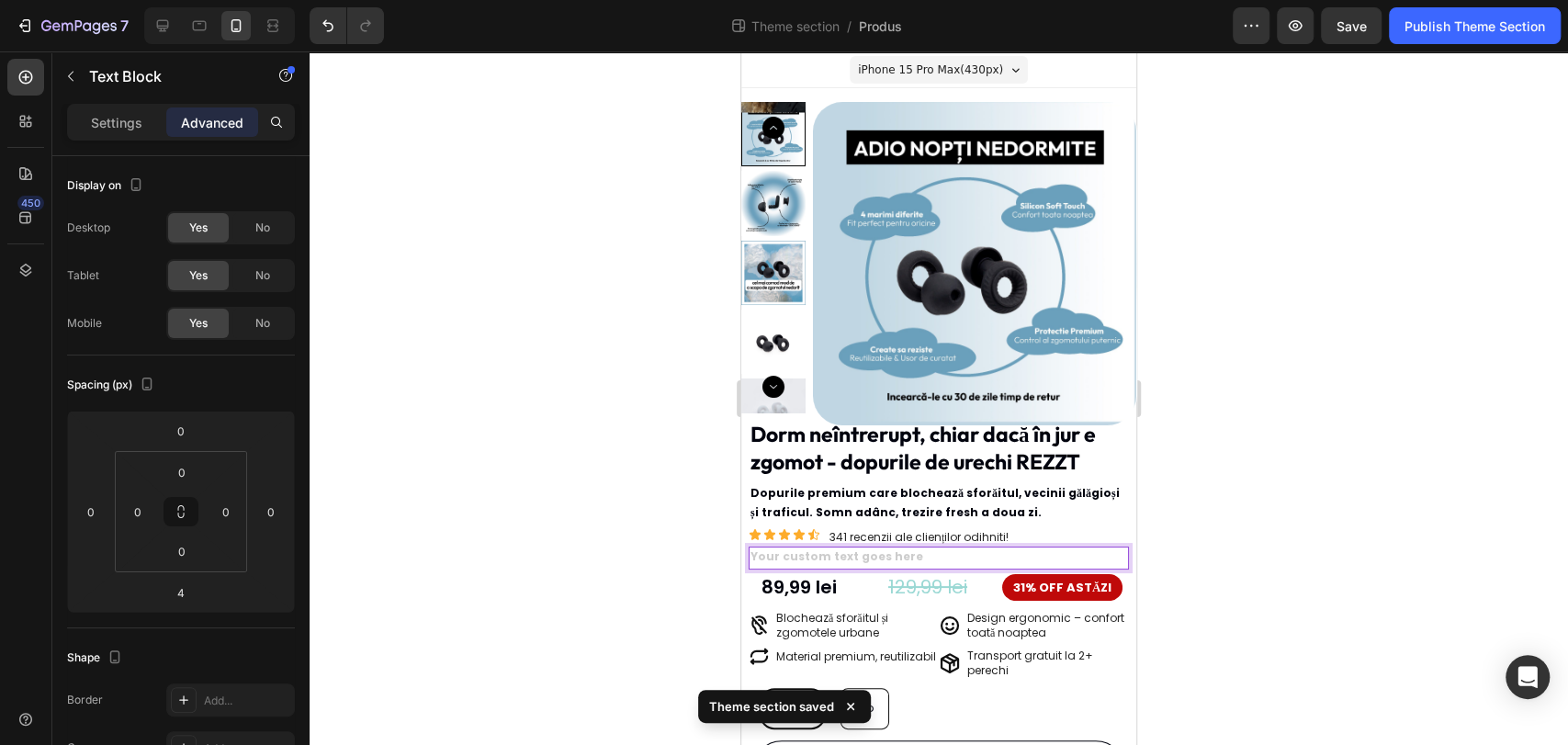
scroll to position [194, 0]
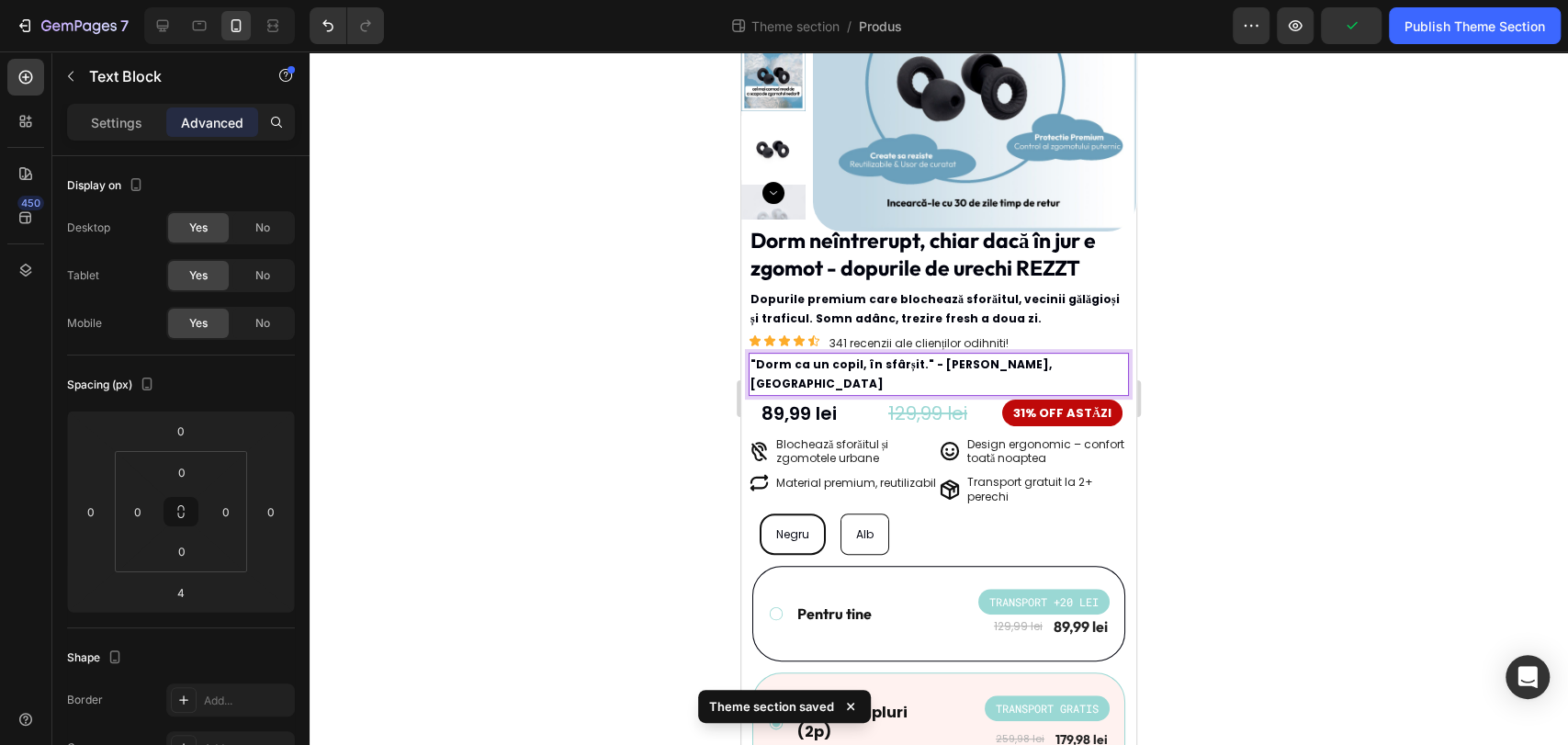
click at [1294, 361] on div at bounding box center [938, 398] width 1258 height 693
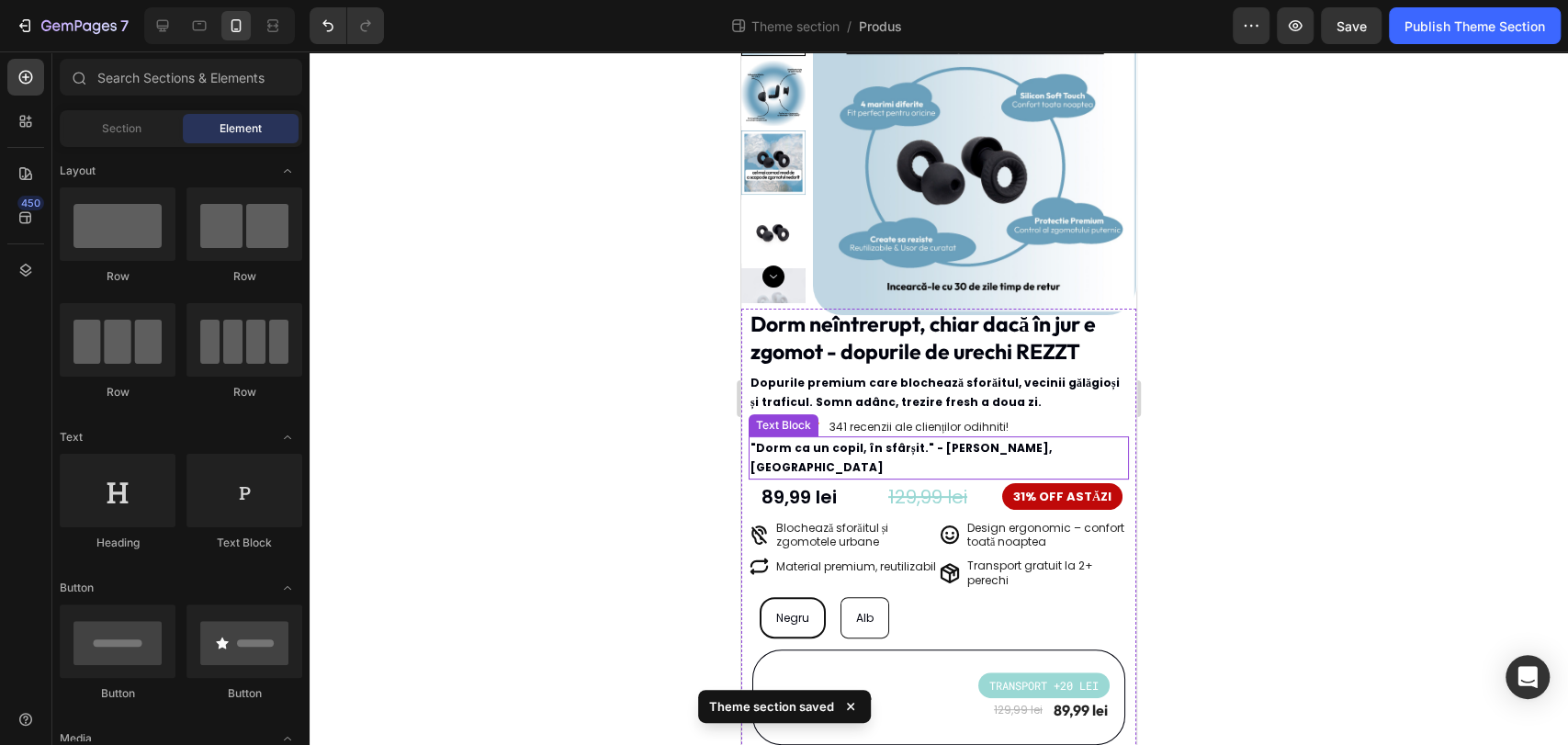
scroll to position [92, 0]
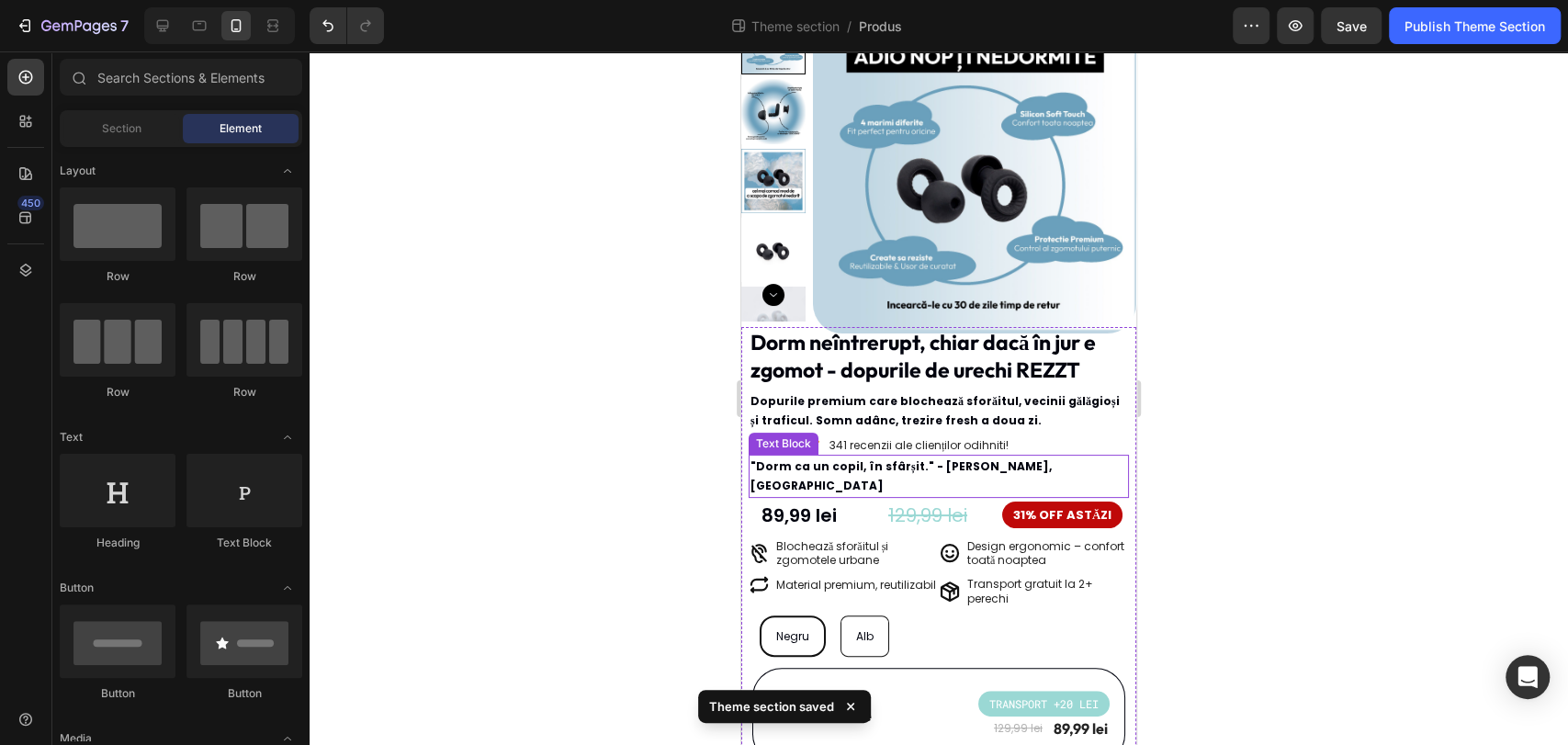
click at [1054, 469] on p ""Dorm ca un copil, în sfârșit." - Andrei, București" at bounding box center [938, 476] width 377 height 40
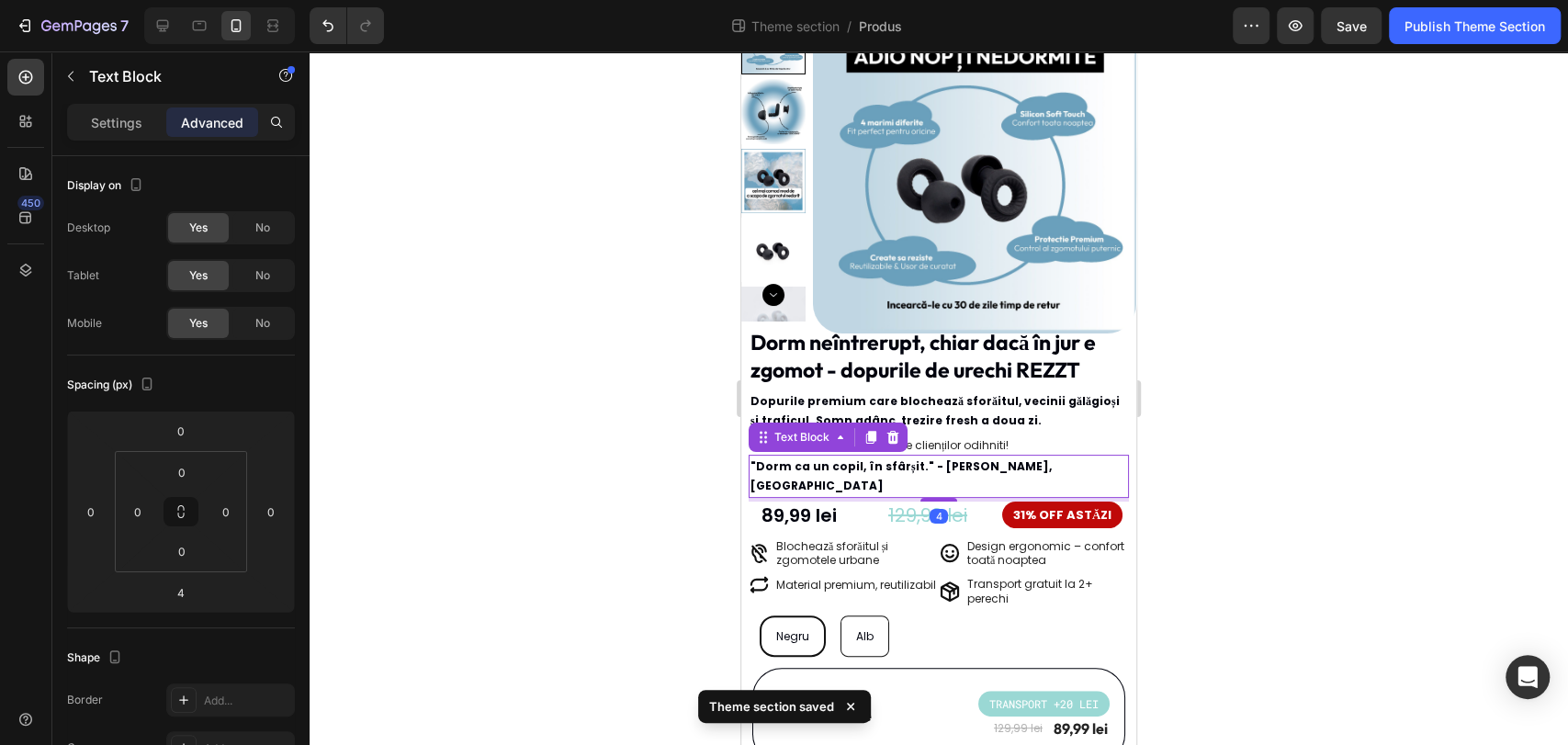
click at [1203, 438] on div at bounding box center [938, 398] width 1258 height 693
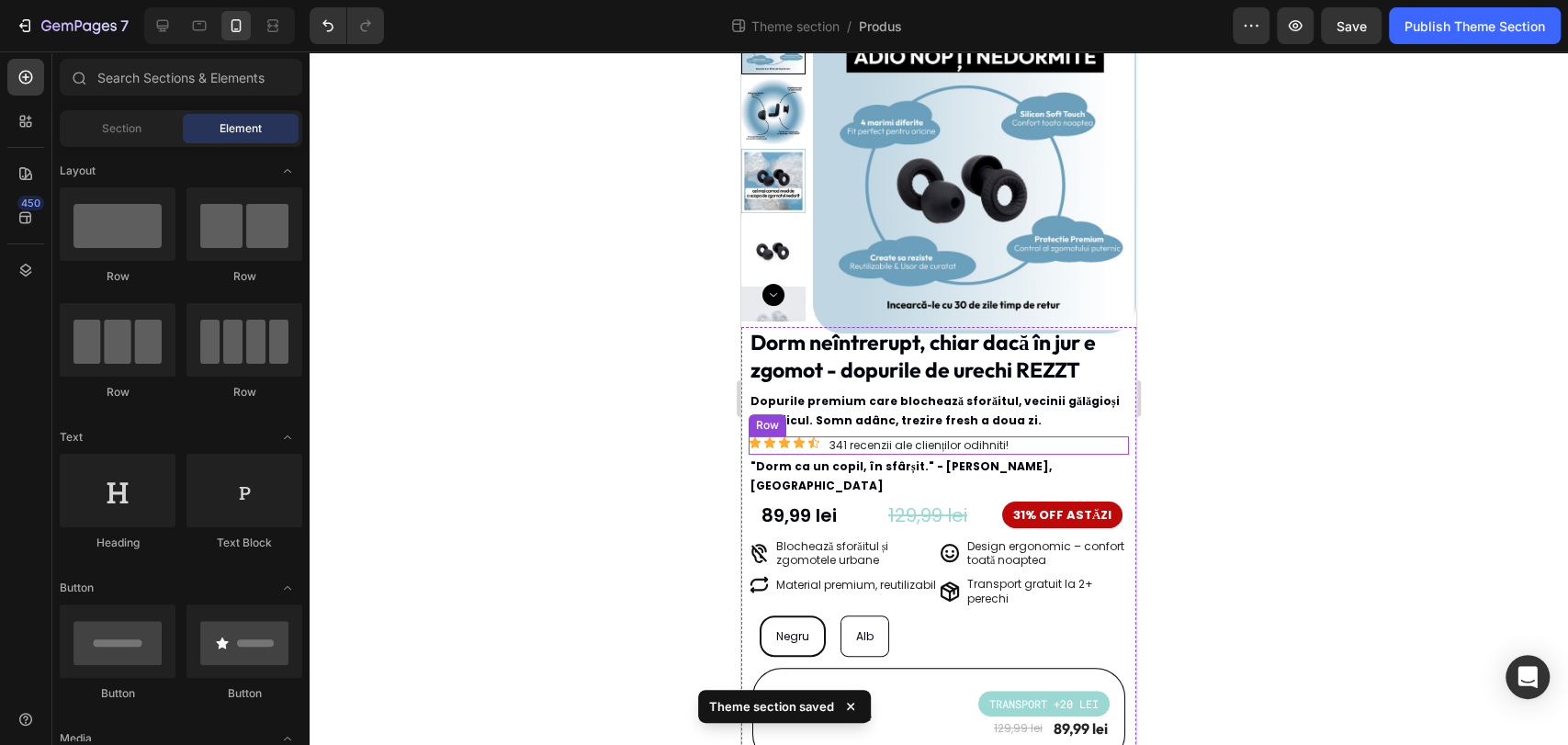
click at [1009, 444] on div "Icon Icon Icon Icon Icon Icon List 341 recenzii ale clienților odihniti! Text B…" at bounding box center [938, 445] width 381 height 18
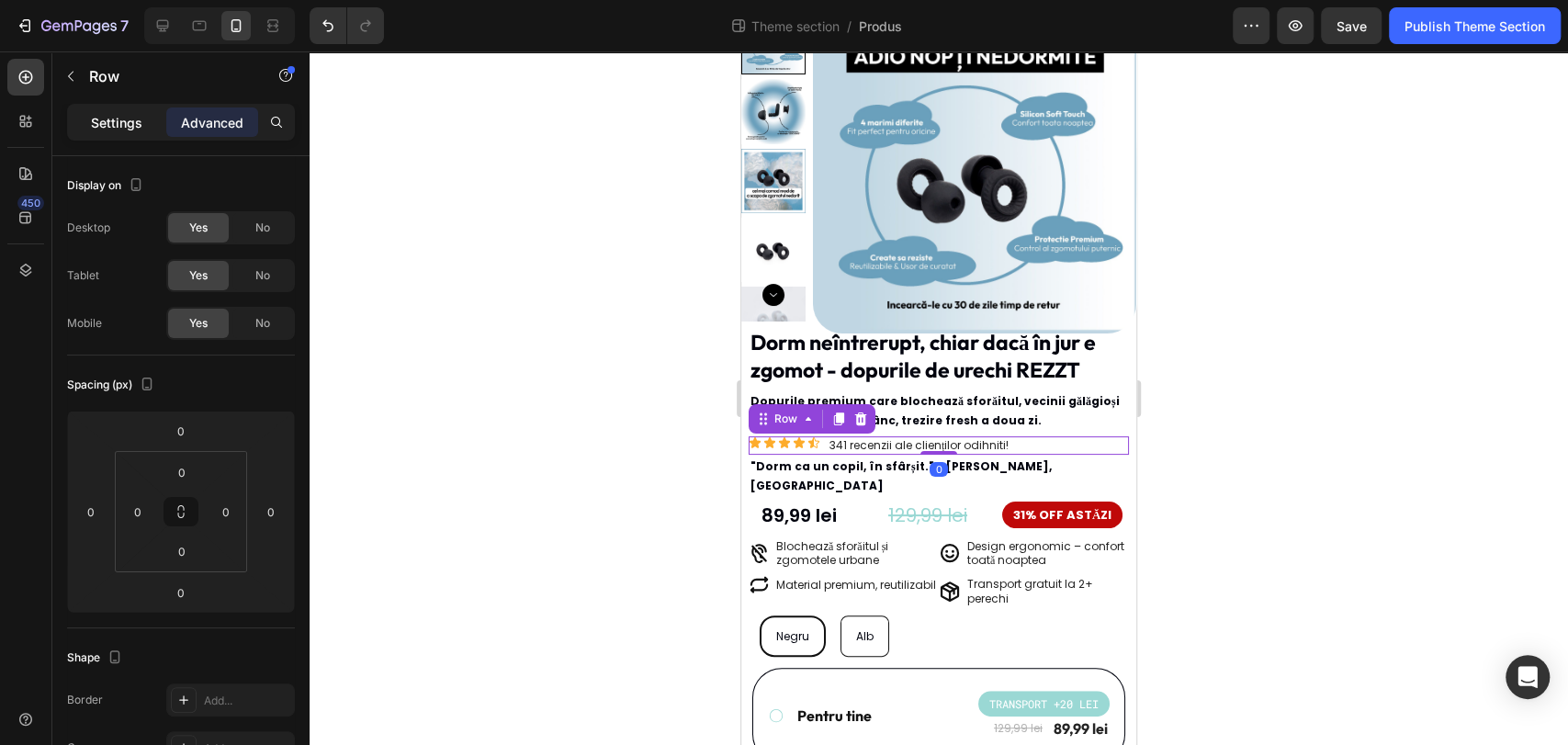
click at [99, 122] on p "Settings" at bounding box center [117, 122] width 52 height 19
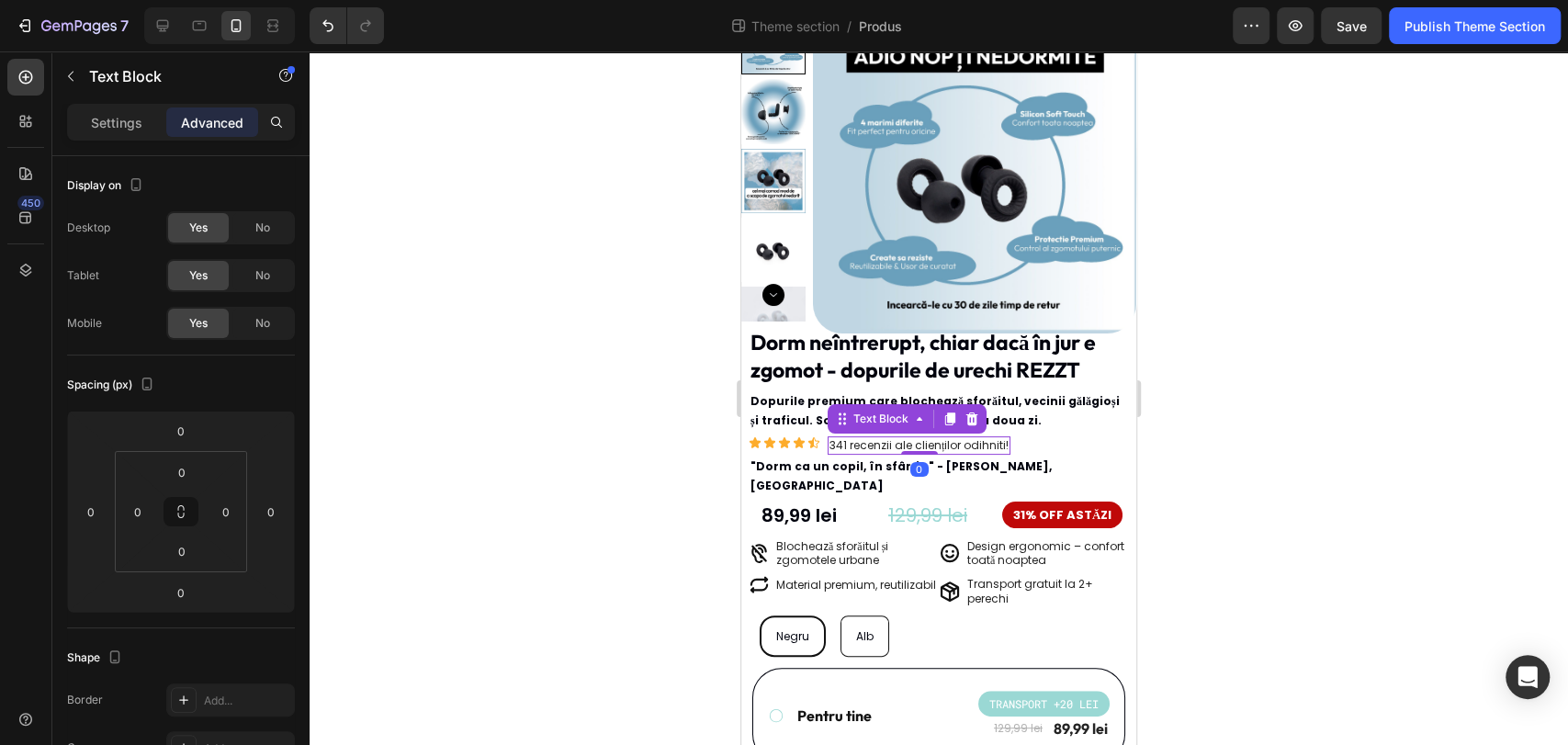
click at [978, 440] on p "341 recenzii ale clienților odihniti!" at bounding box center [919, 445] width 179 height 15
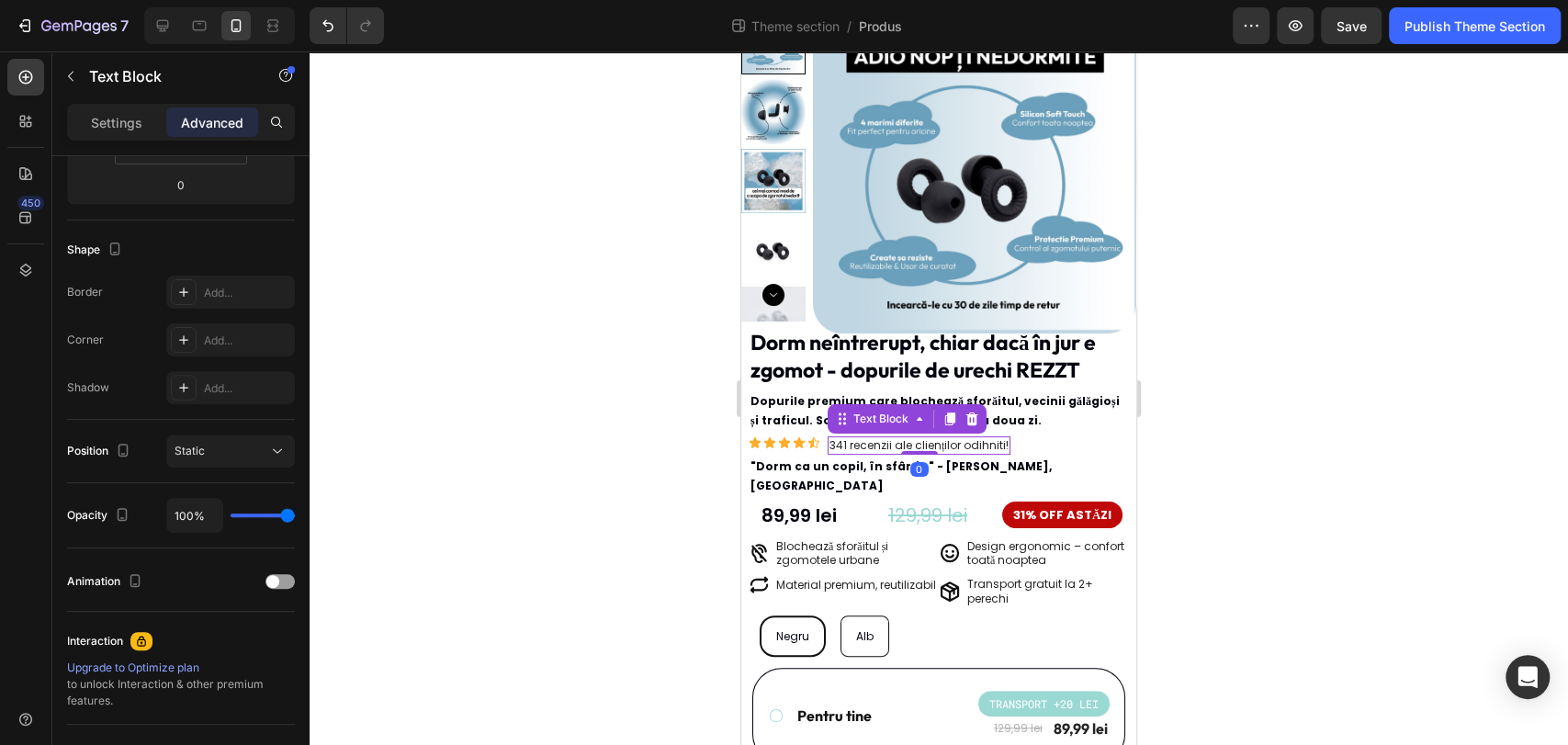
scroll to position [0, 0]
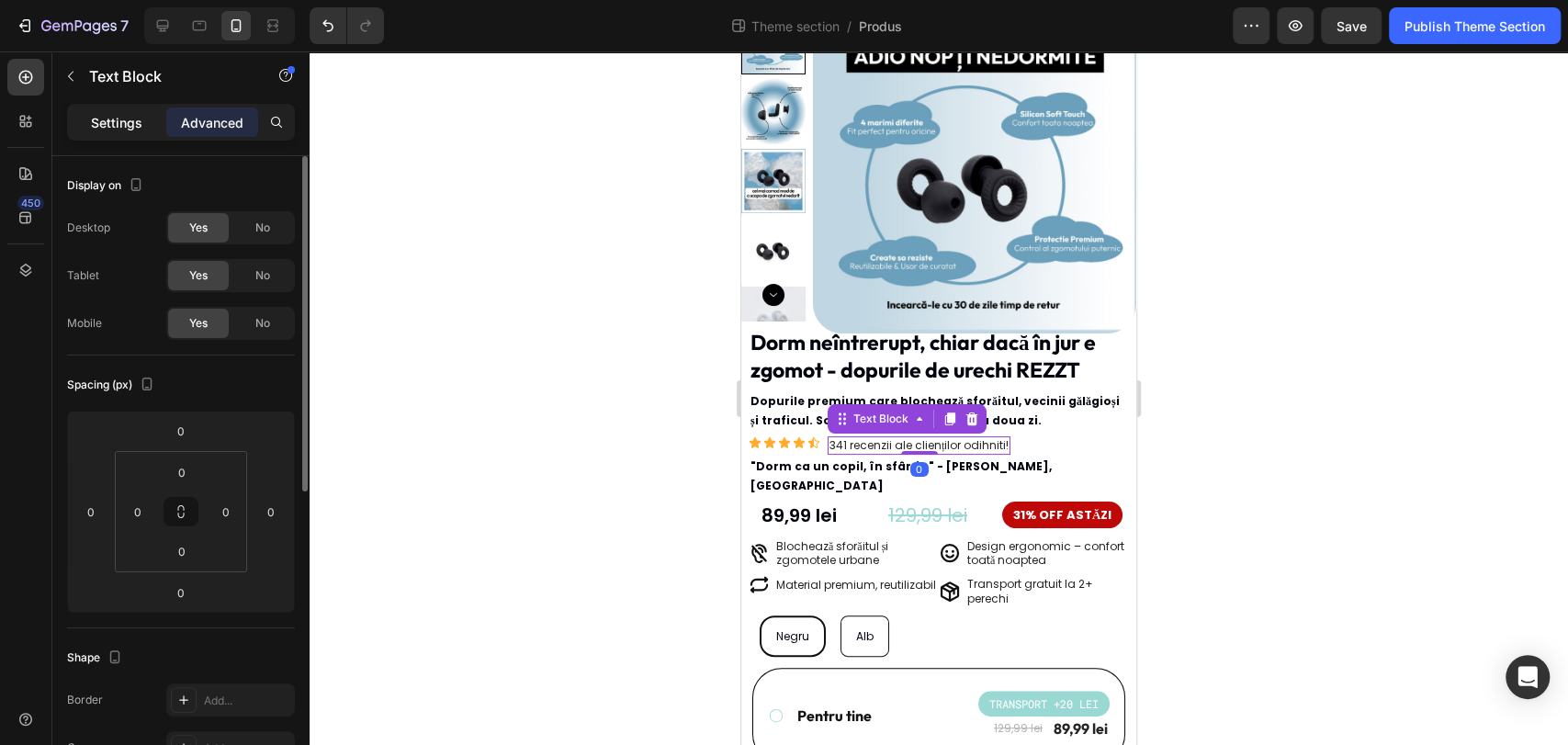
click at [102, 116] on p "Settings" at bounding box center [117, 122] width 52 height 19
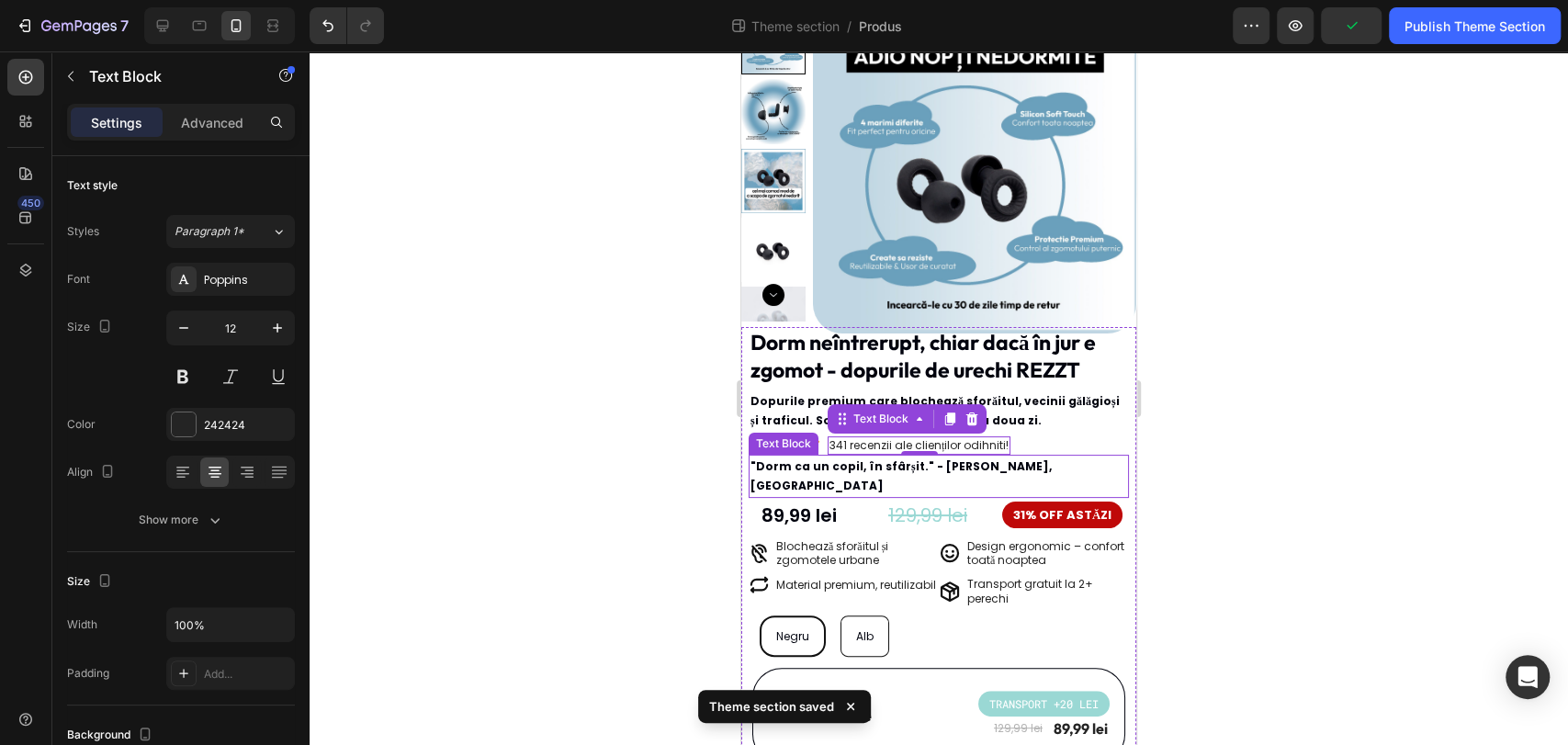
click at [1005, 463] on p ""Dorm ca un copil, în sfârșit." - Andrei, București" at bounding box center [938, 476] width 377 height 40
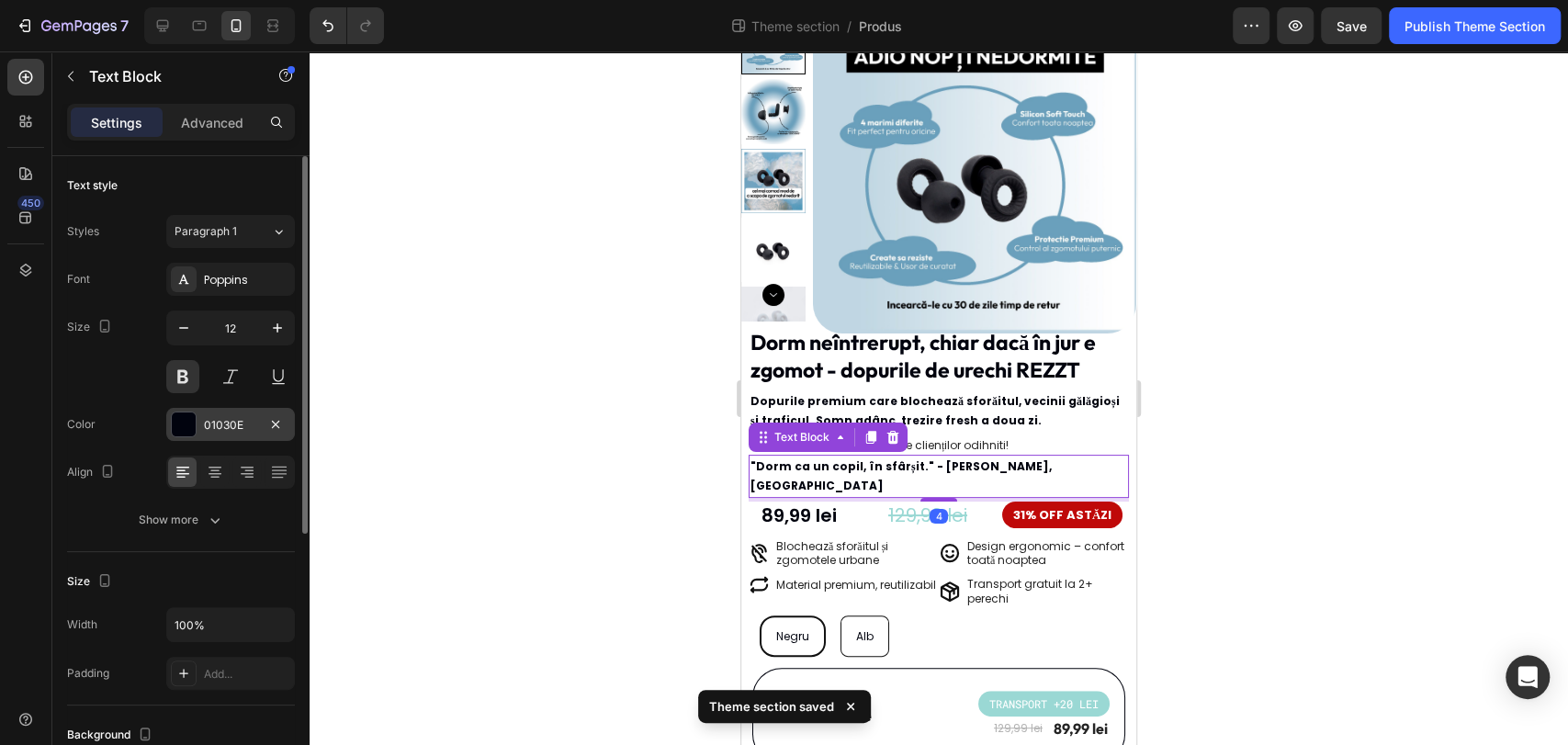
click at [202, 424] on div "01030E" at bounding box center [230, 423] width 129 height 33
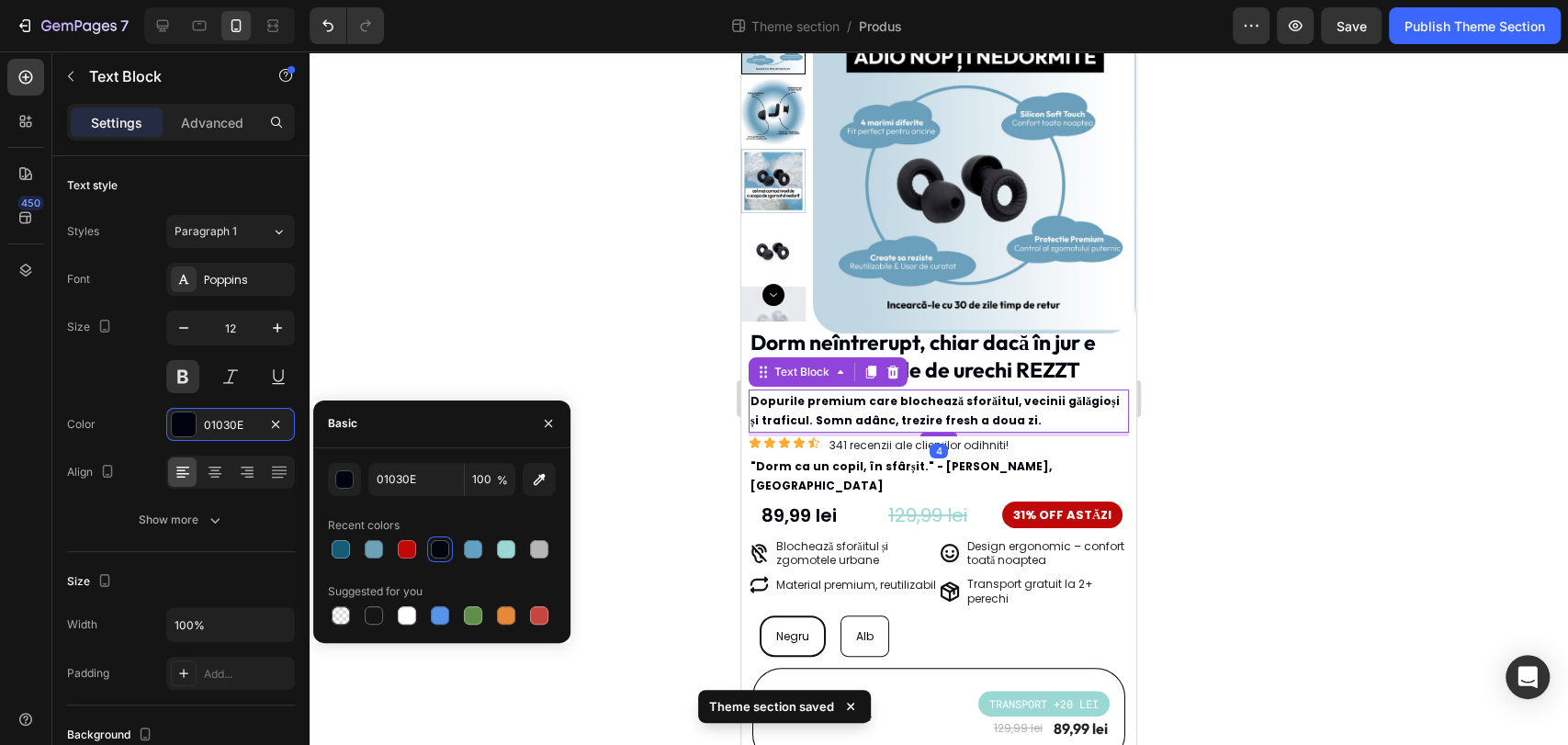
click at [1015, 430] on div "Dopurile premium care blochează sforăitul, vecinii gălăgioși și traficul. Somn …" at bounding box center [938, 410] width 381 height 43
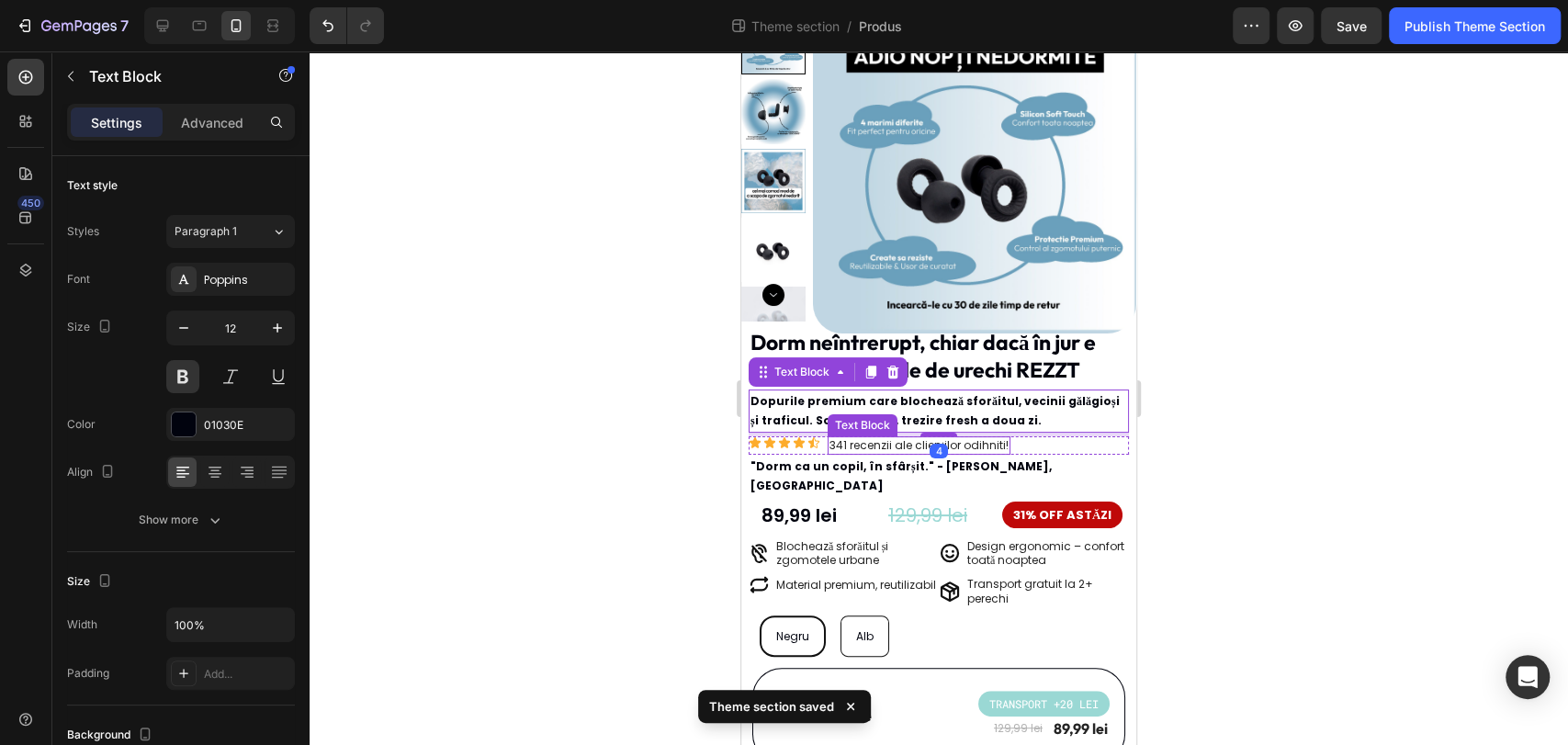
click at [982, 449] on p "341 recenzii ale clienților odihniti!" at bounding box center [919, 445] width 179 height 15
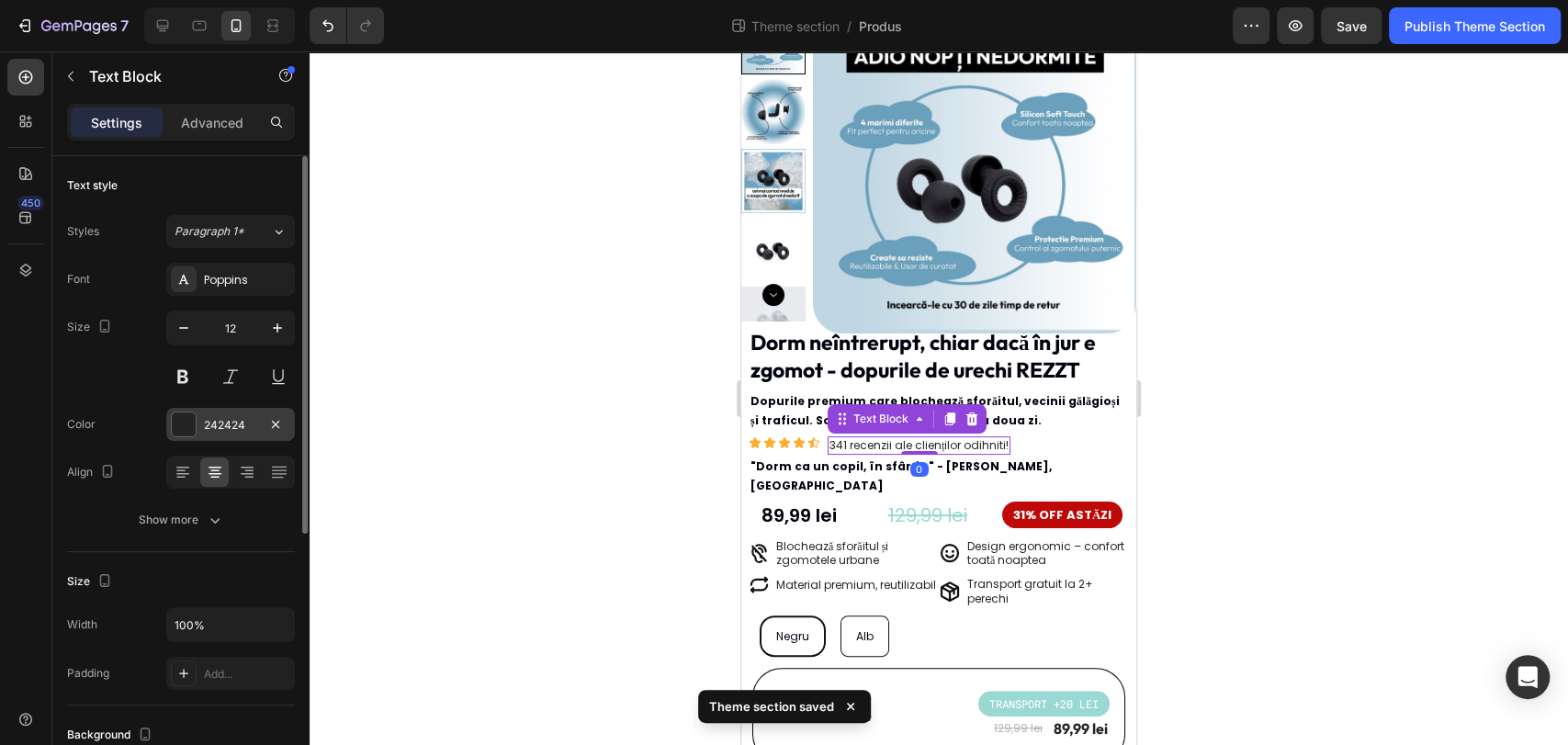
click at [228, 431] on div "242424" at bounding box center [230, 425] width 53 height 17
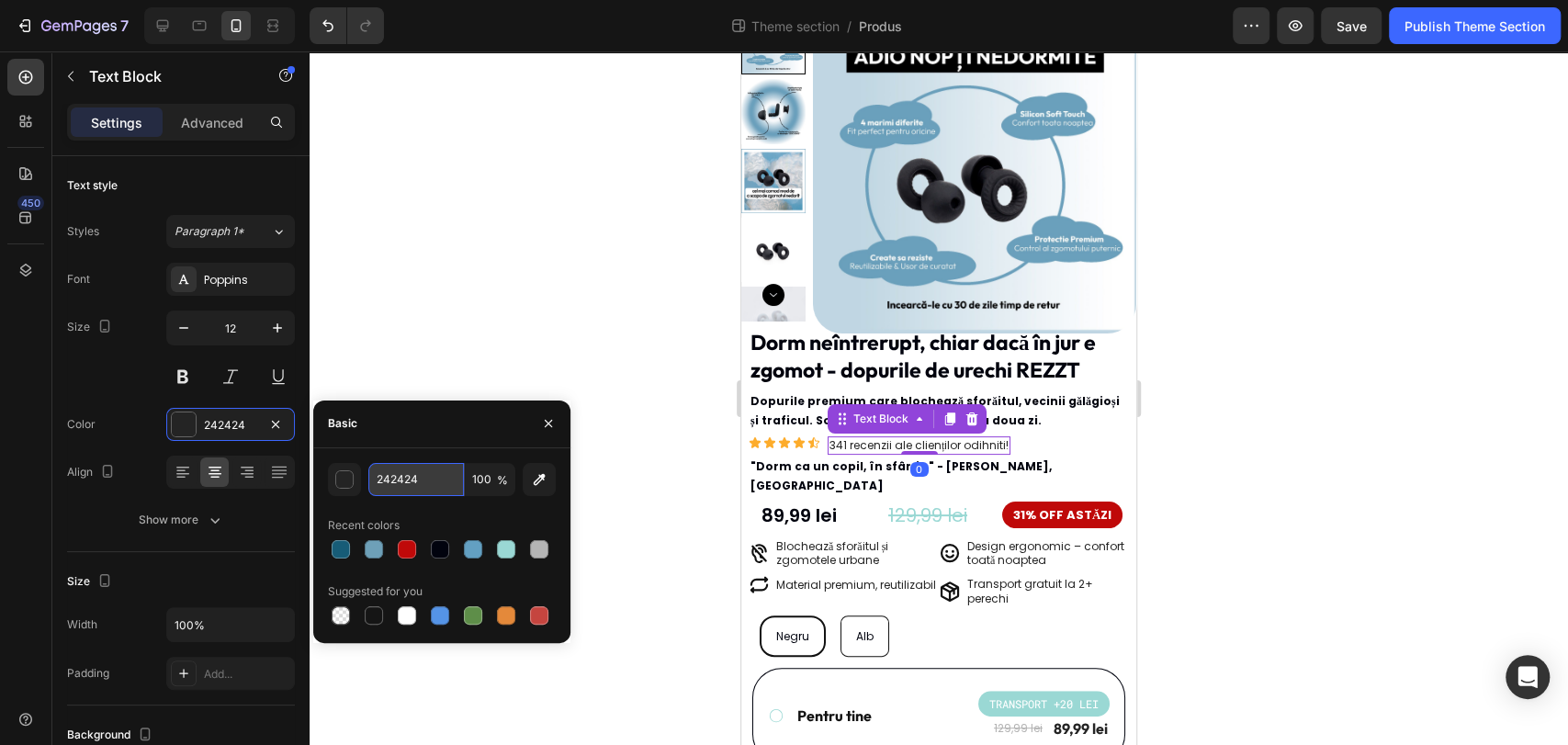
click at [414, 488] on input "242424" at bounding box center [416, 479] width 96 height 33
paste input "01030E"
type input "01030E"
click at [578, 348] on div at bounding box center [938, 398] width 1258 height 693
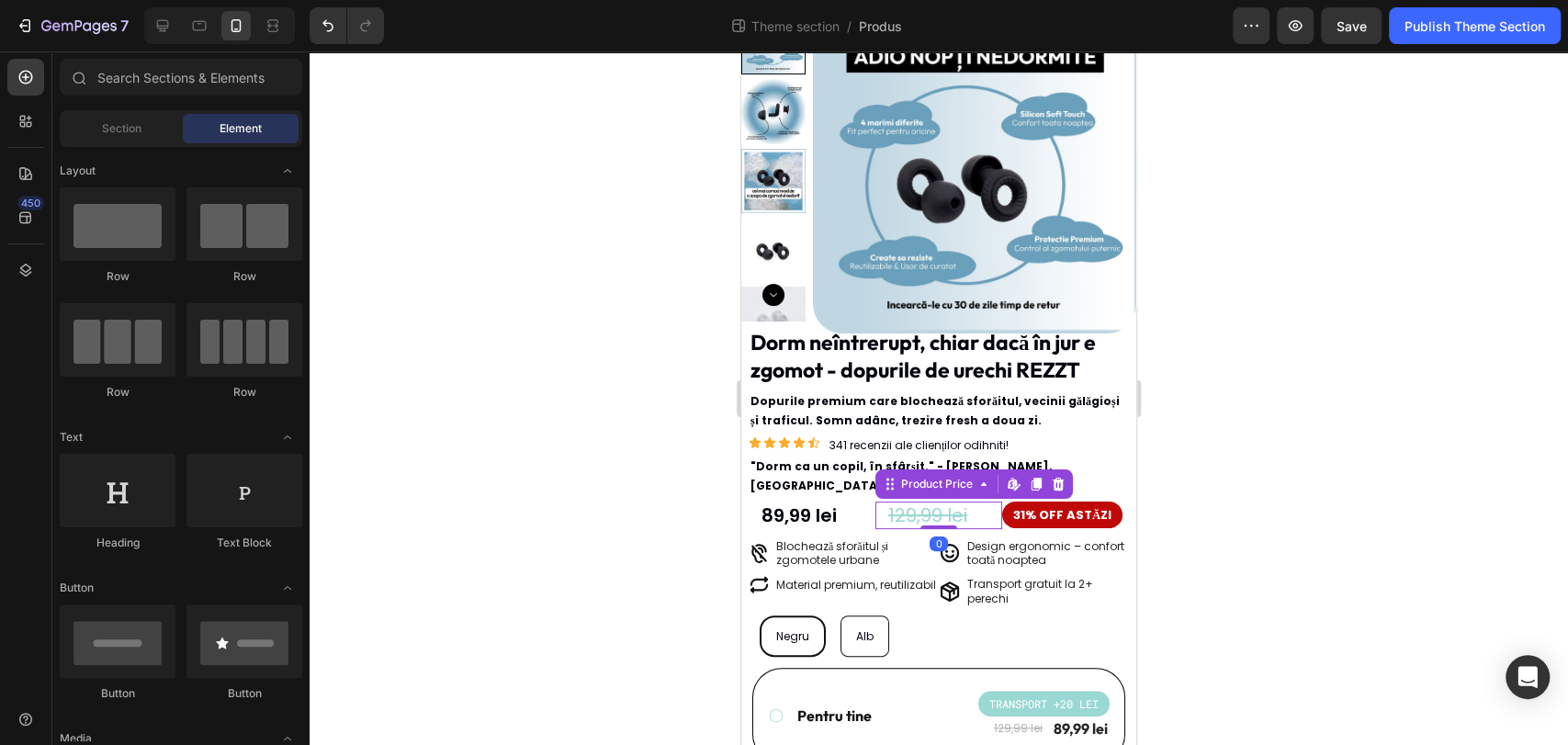
click at [927, 469] on div "Product Price Edit content in Shopify" at bounding box center [974, 484] width 197 height 30
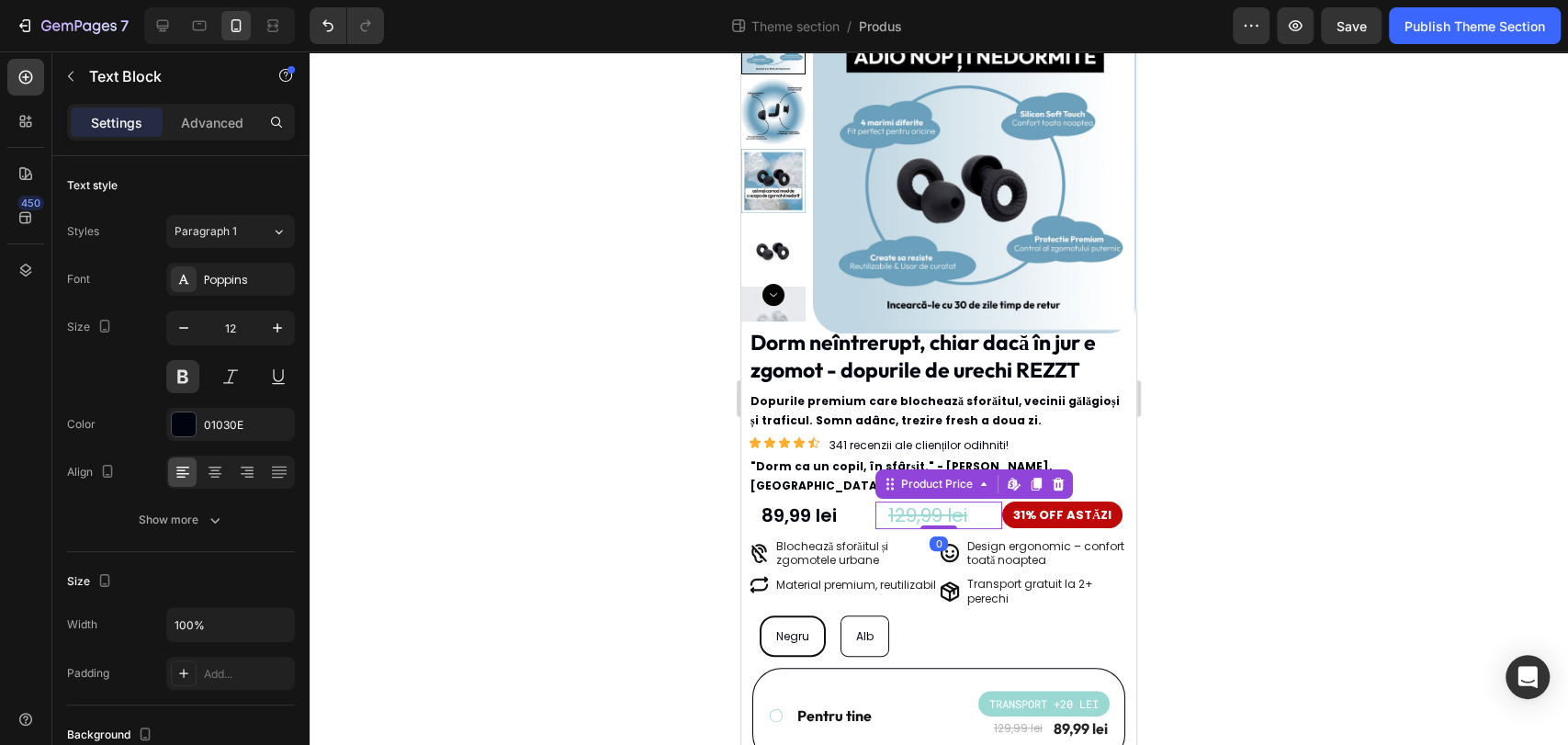
click at [791, 468] on p ""Dorm ca un copil, în sfârșit." - Andrei, București" at bounding box center [938, 476] width 377 height 40
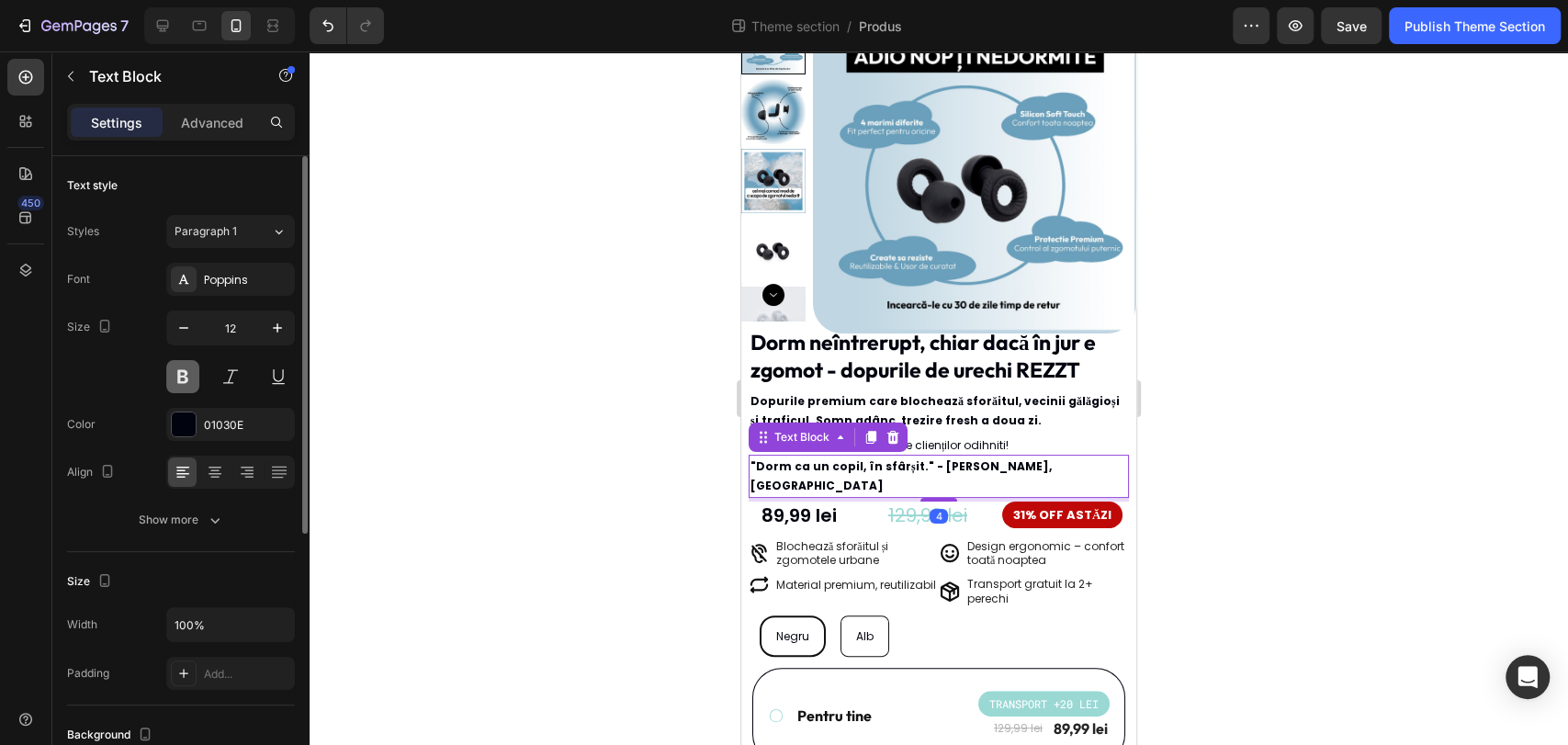
click at [175, 376] on button at bounding box center [182, 375] width 33 height 33
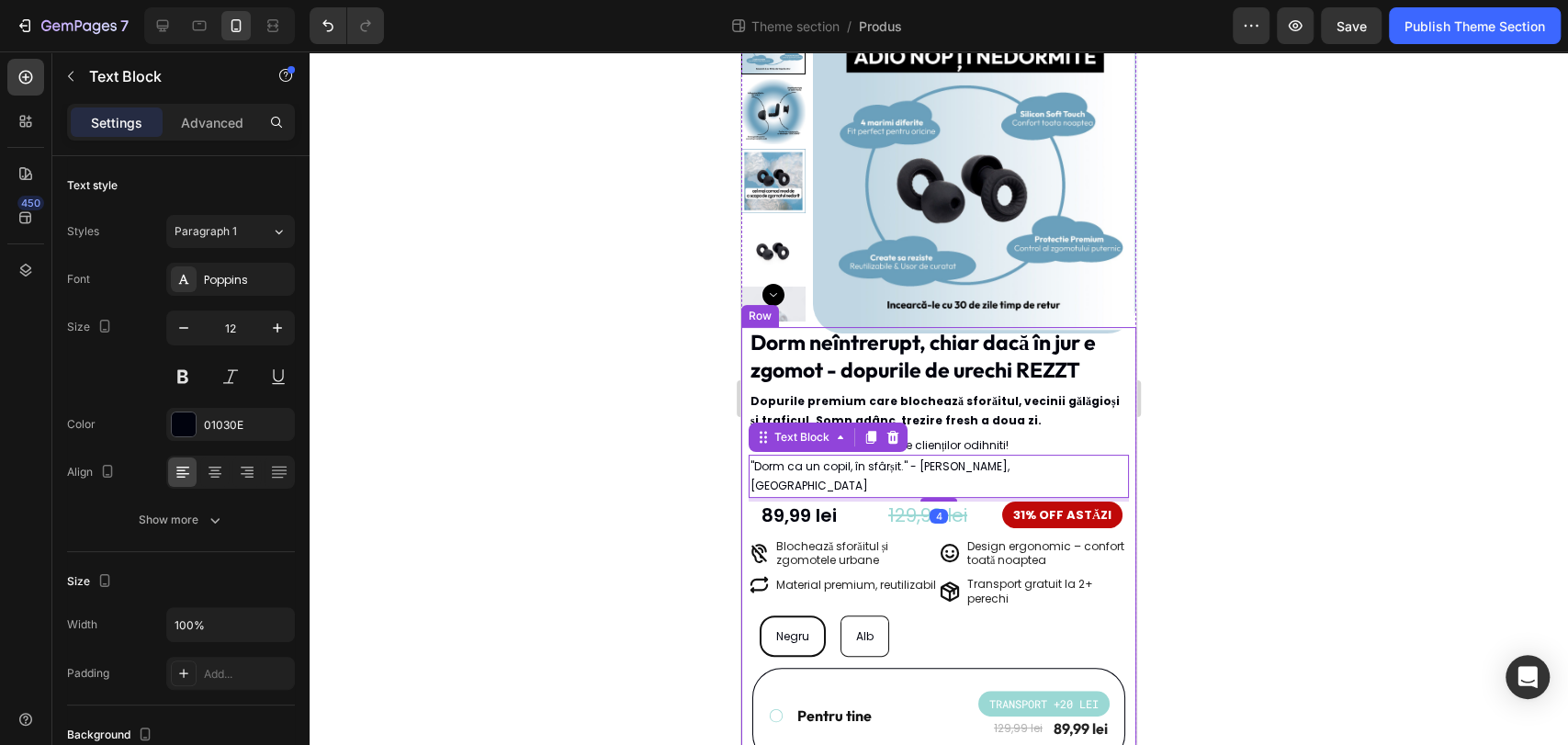
click at [1293, 394] on div at bounding box center [938, 398] width 1258 height 693
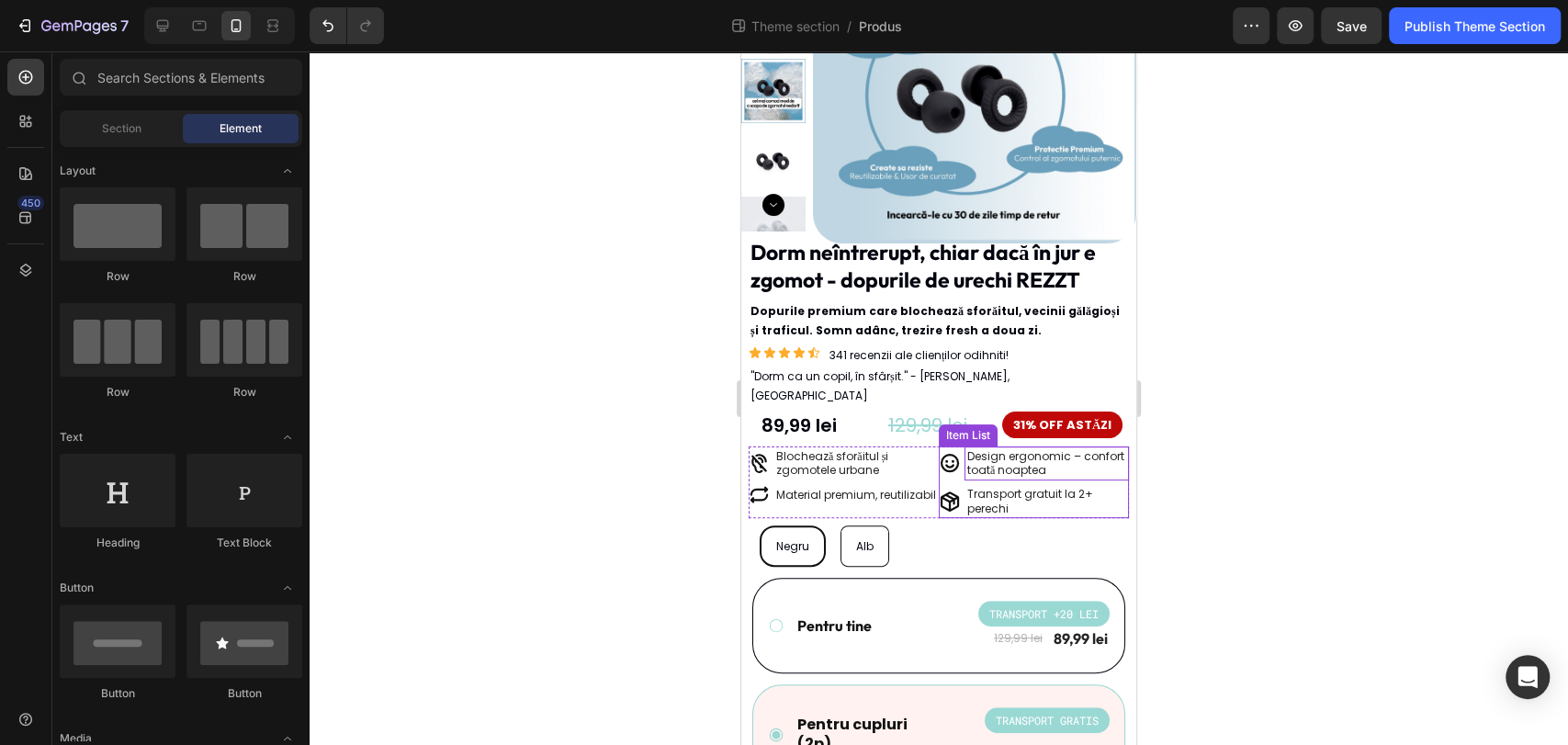
scroll to position [194, 0]
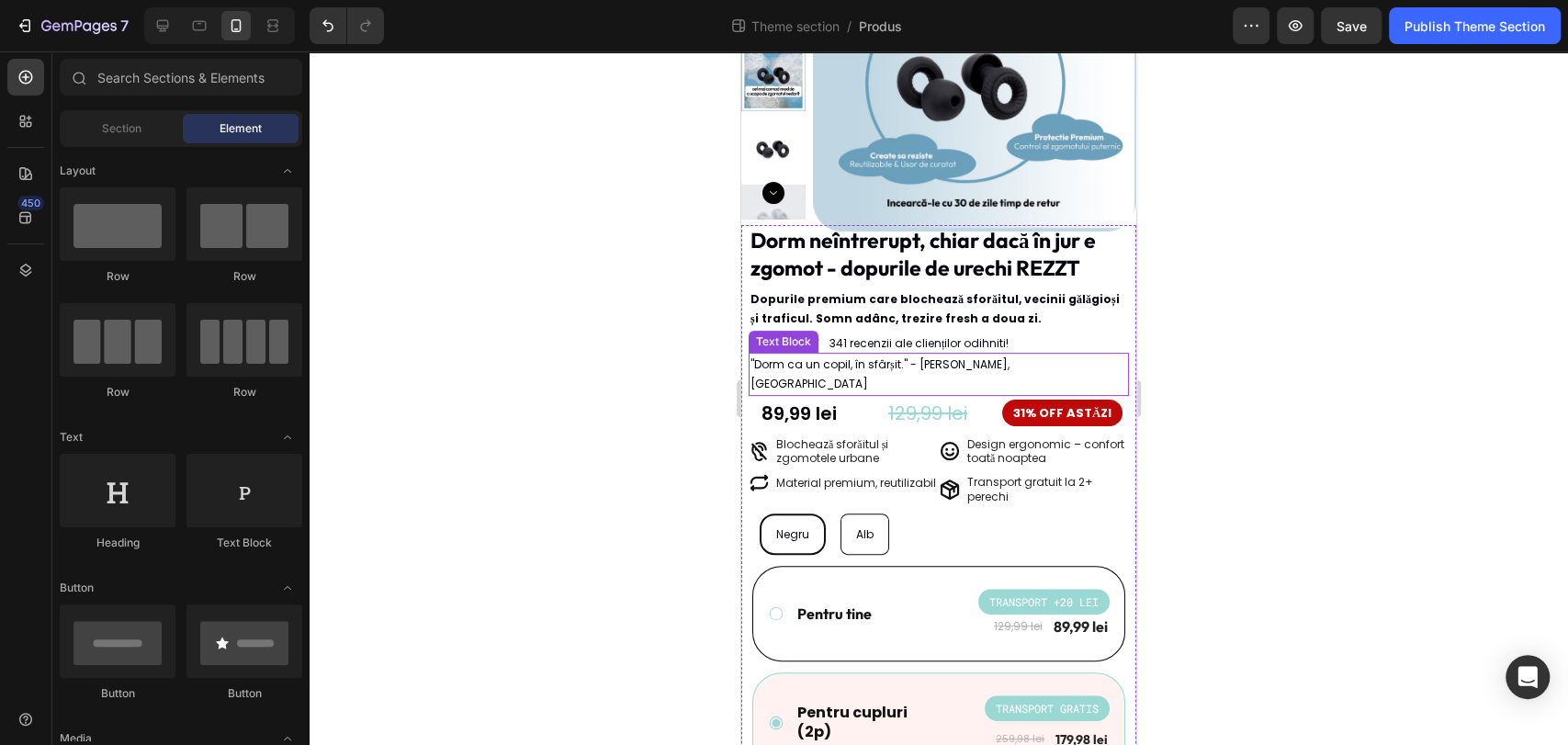
click at [1019, 356] on p ""Dorm ca un copil, în sfârșit." - Andrei, București" at bounding box center [938, 374] width 377 height 40
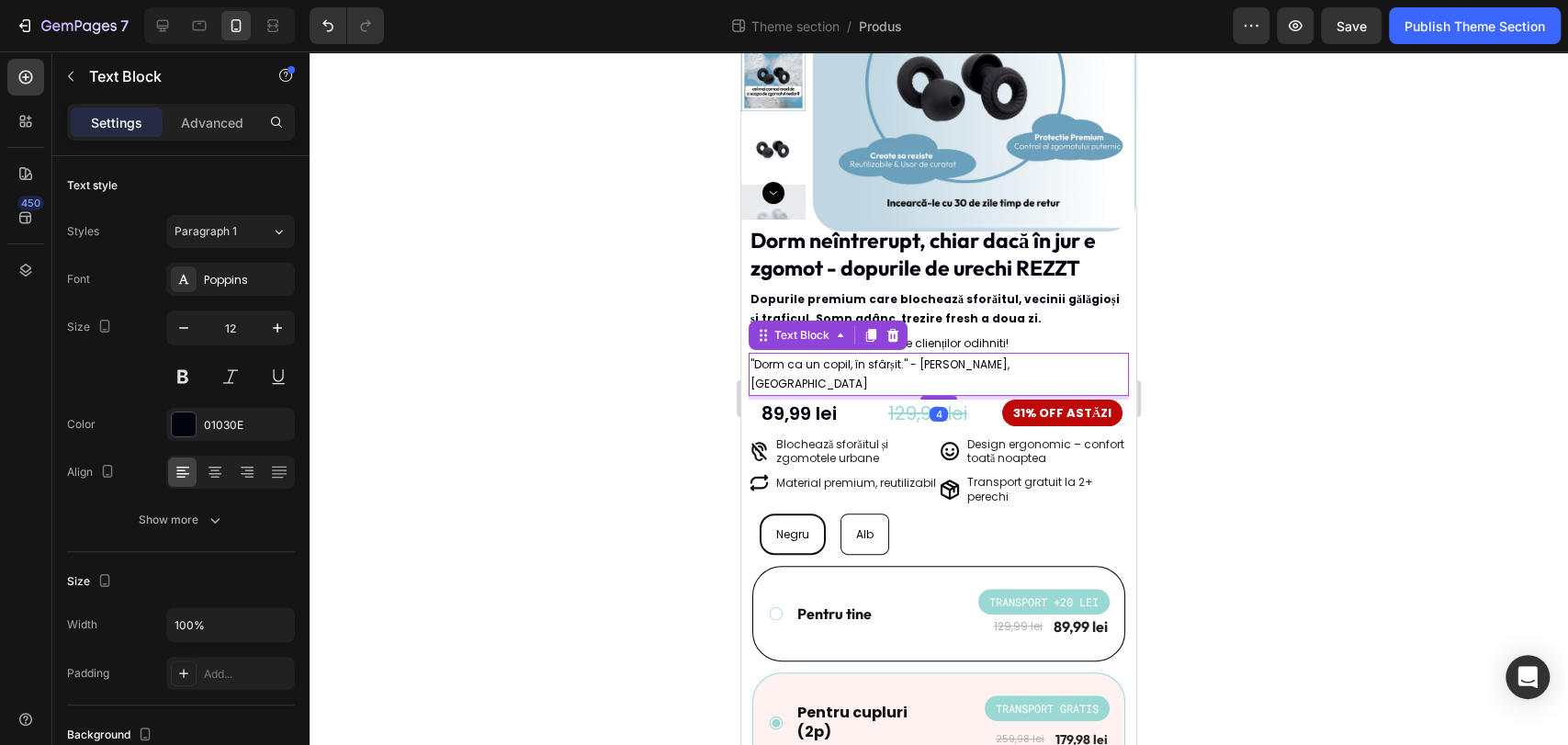
click at [1189, 324] on div at bounding box center [938, 398] width 1258 height 693
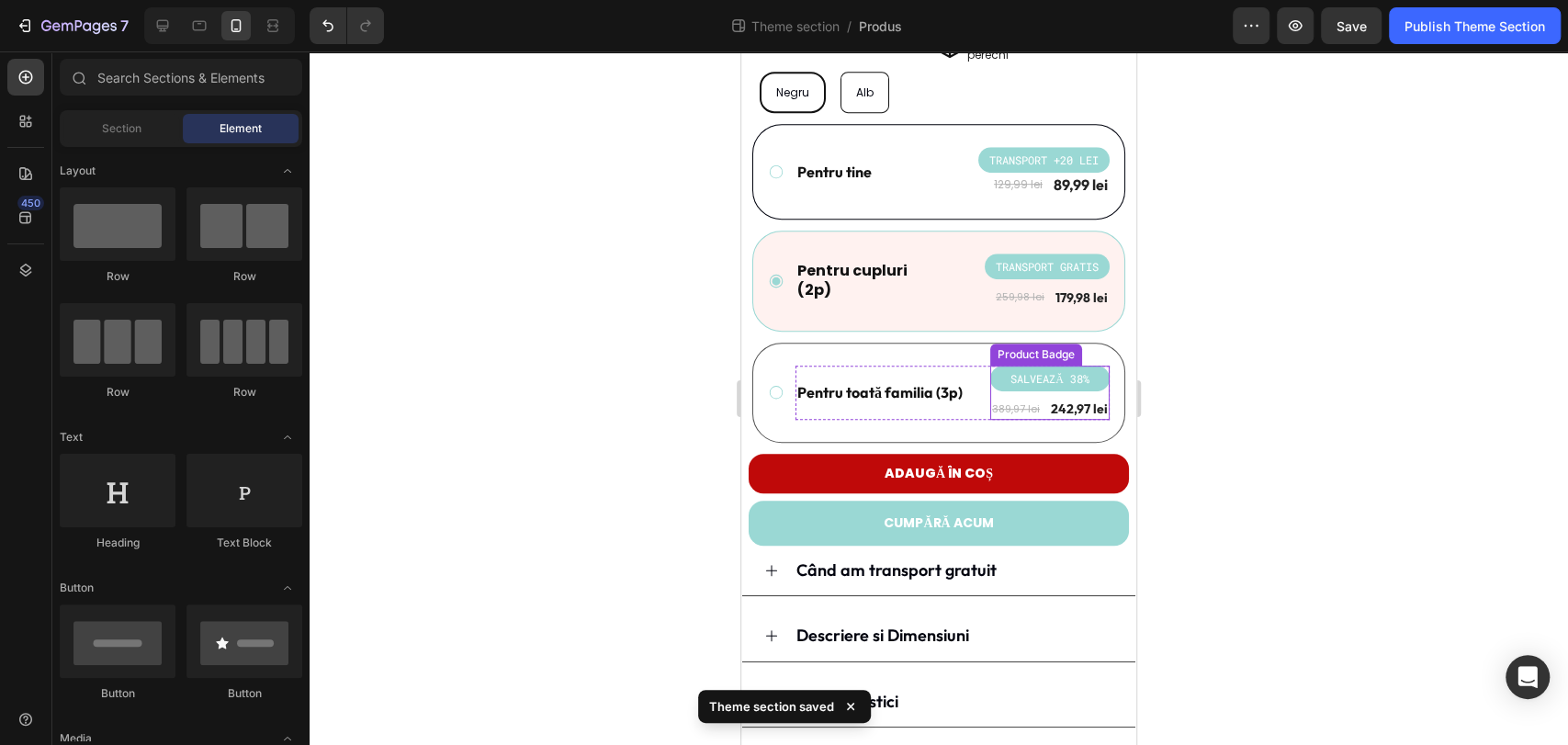
scroll to position [695, 0]
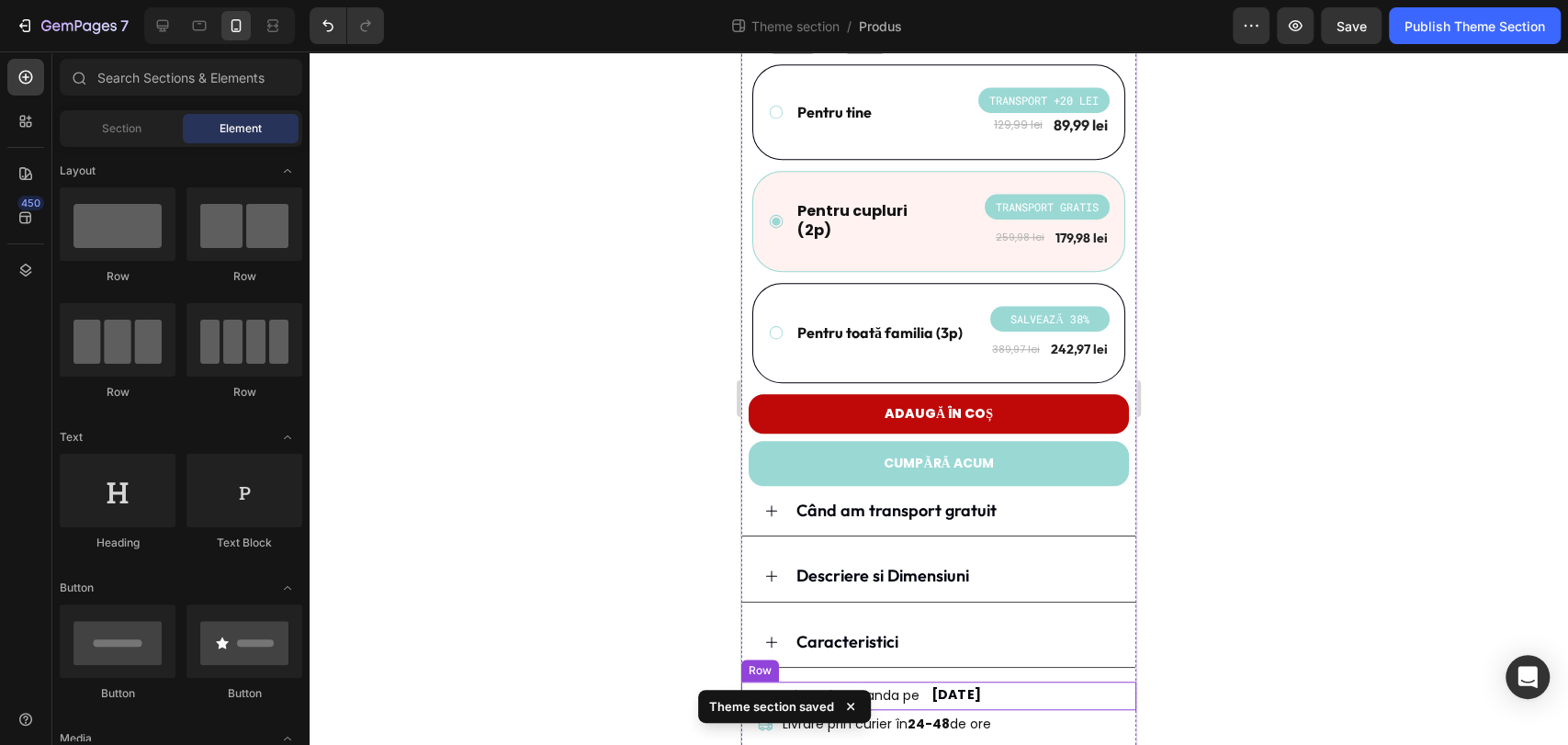
click at [1029, 681] on div "Primești comanda pe Item List 29/08/2025 Delivery Date Row" at bounding box center [938, 695] width 394 height 29
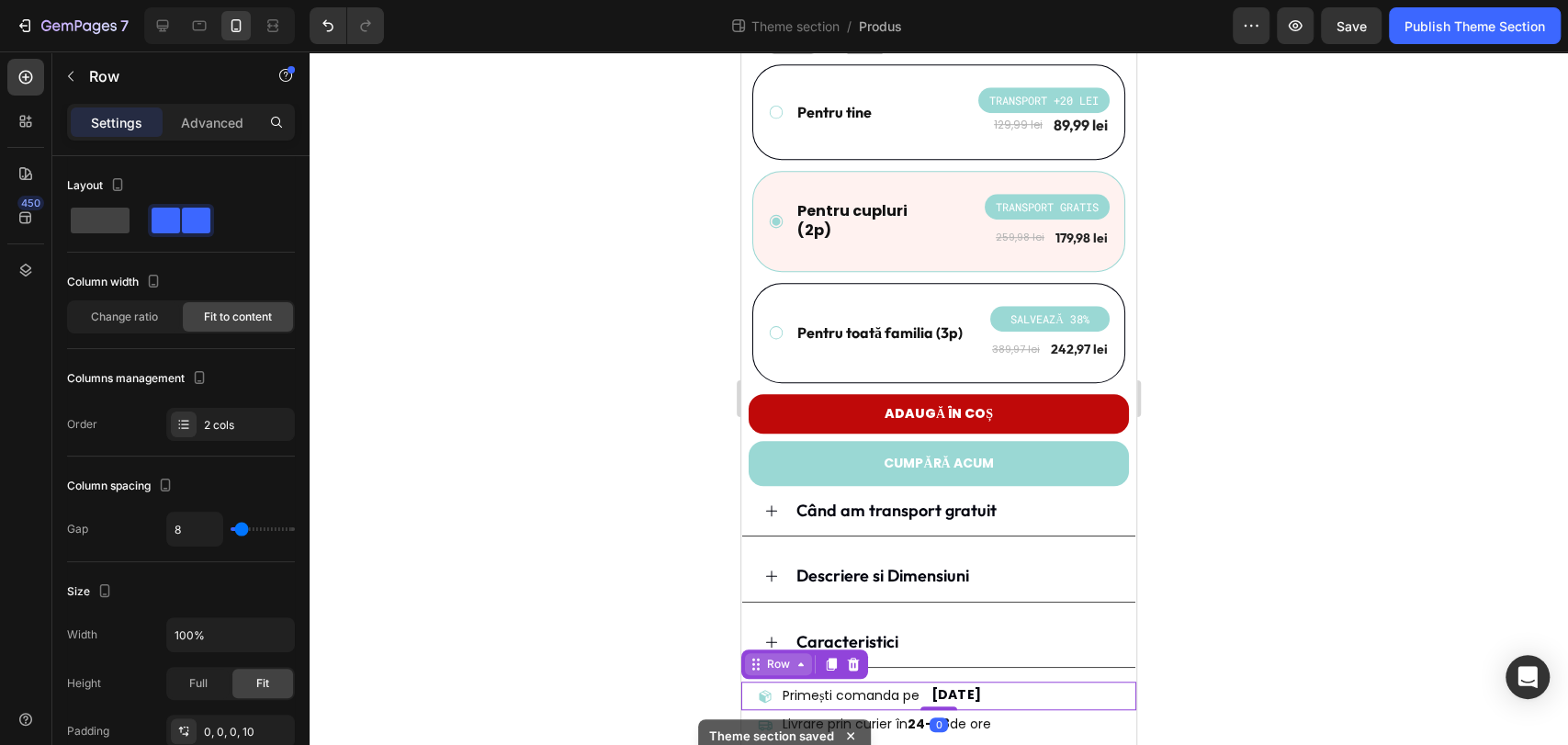
click at [779, 655] on div "Row" at bounding box center [778, 663] width 30 height 17
click at [779, 653] on div "Row" at bounding box center [778, 664] width 67 height 22
click at [829, 685] on p "Primești comanda pe" at bounding box center [851, 695] width 136 height 23
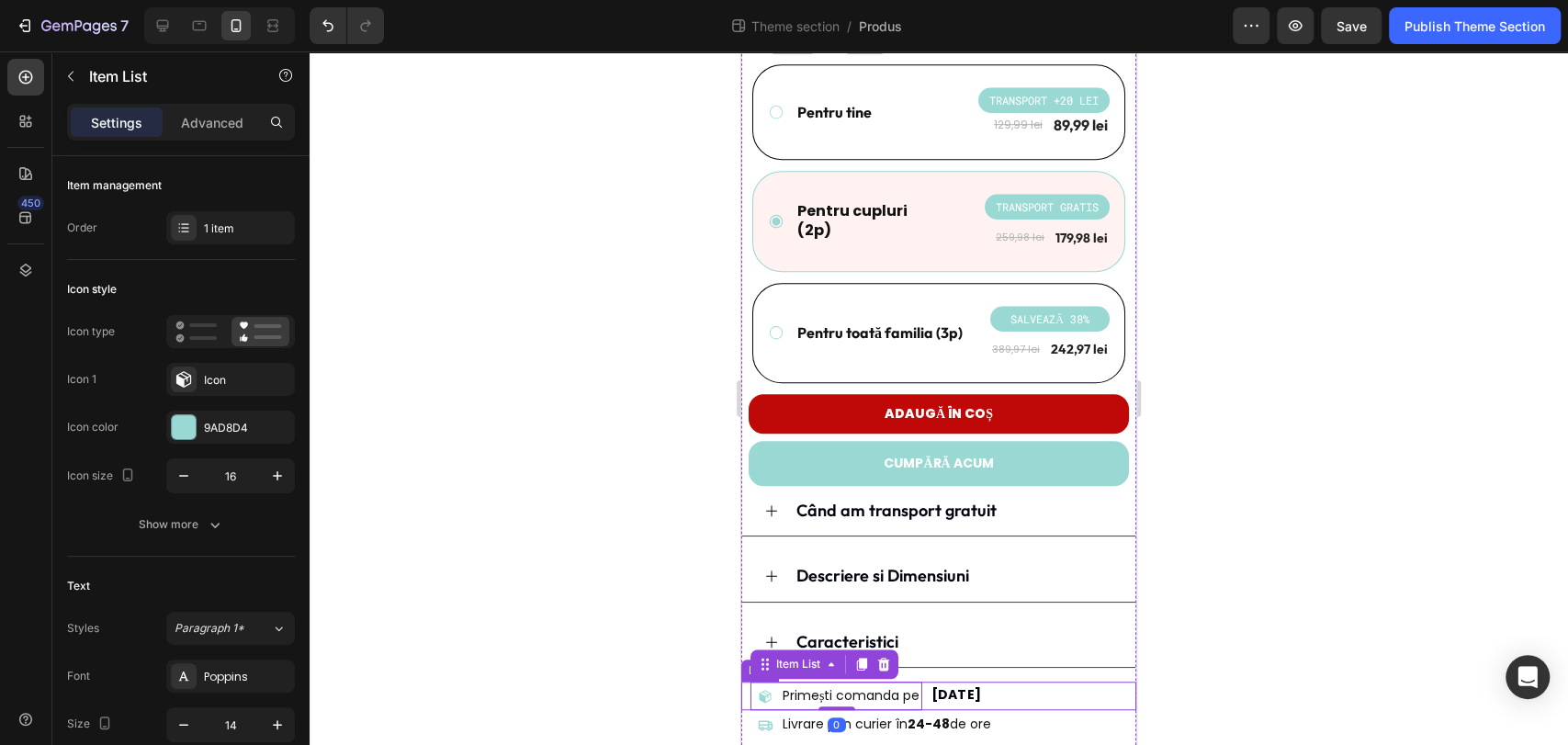
click at [746, 681] on div "Primești comanda pe Item List 0 29/08/2025 Delivery Date Row" at bounding box center [938, 695] width 394 height 29
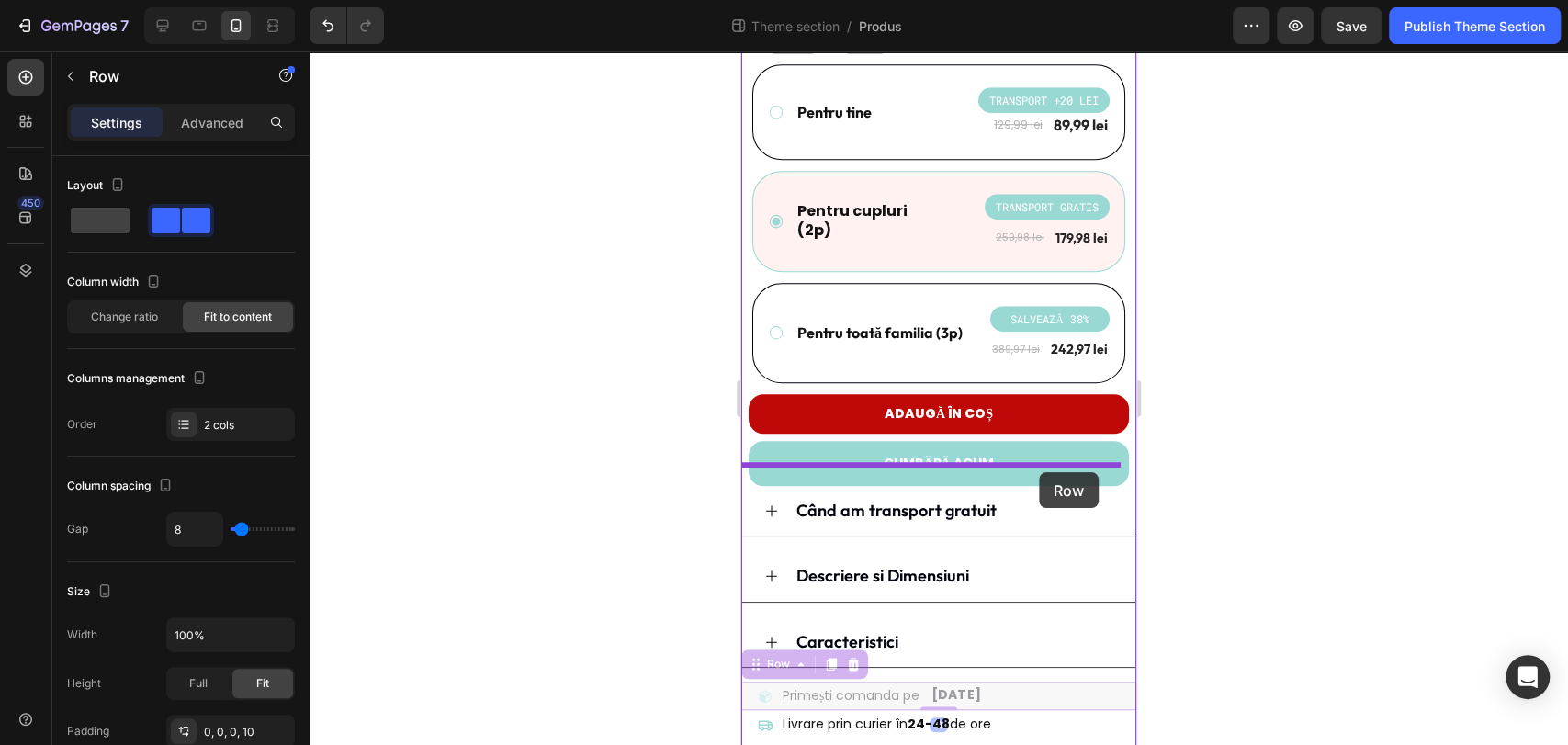
drag, startPoint x: 758, startPoint y: 629, endPoint x: 1039, endPoint y: 472, distance: 321.9
click at [1039, 472] on div "iPhone 15 Pro Max ( 430 px) iPhone 13 Mini iPhone 13 Pro iPhone 11 Pro Max iPho…" at bounding box center [938, 62] width 394 height 1410
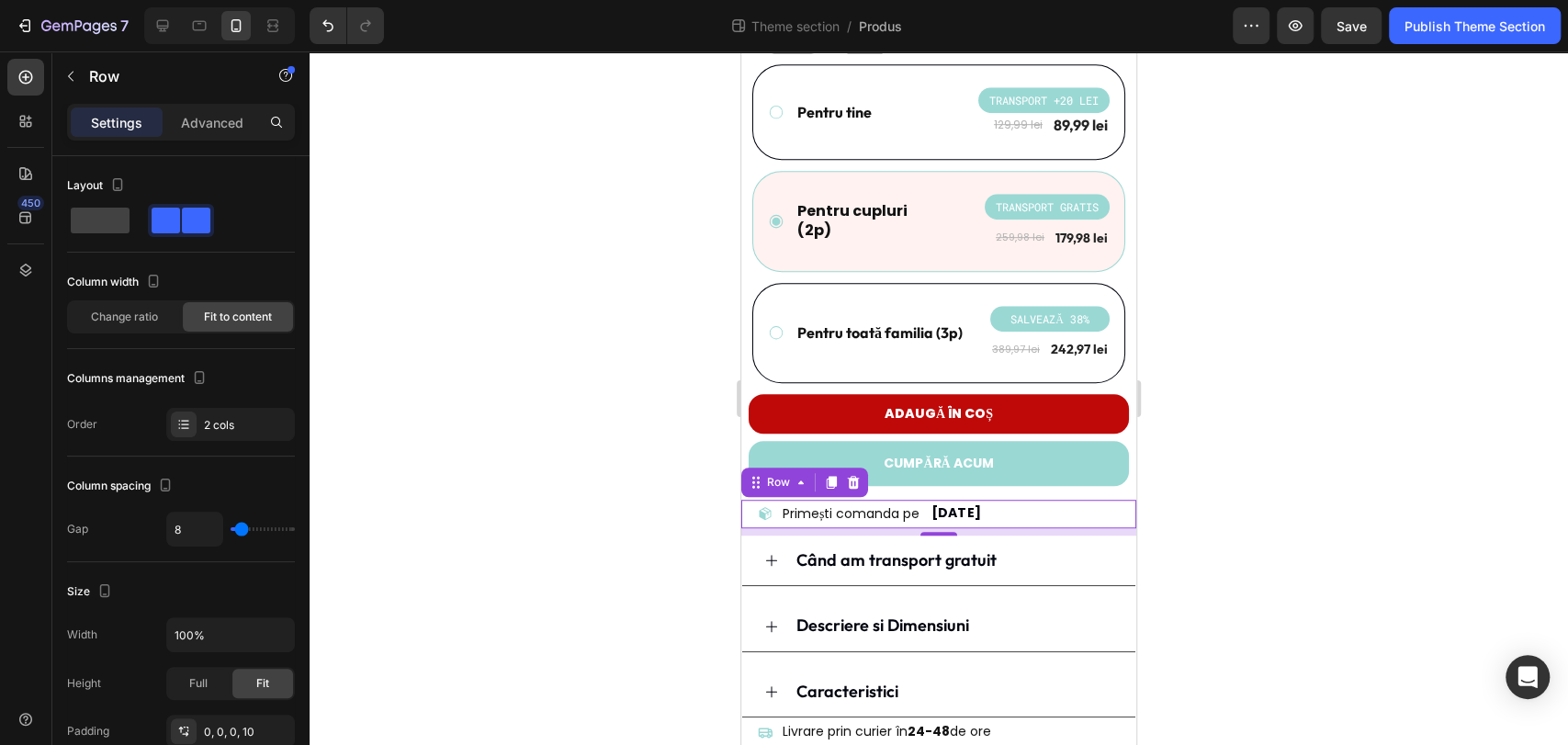
scroll to position [702, 0]
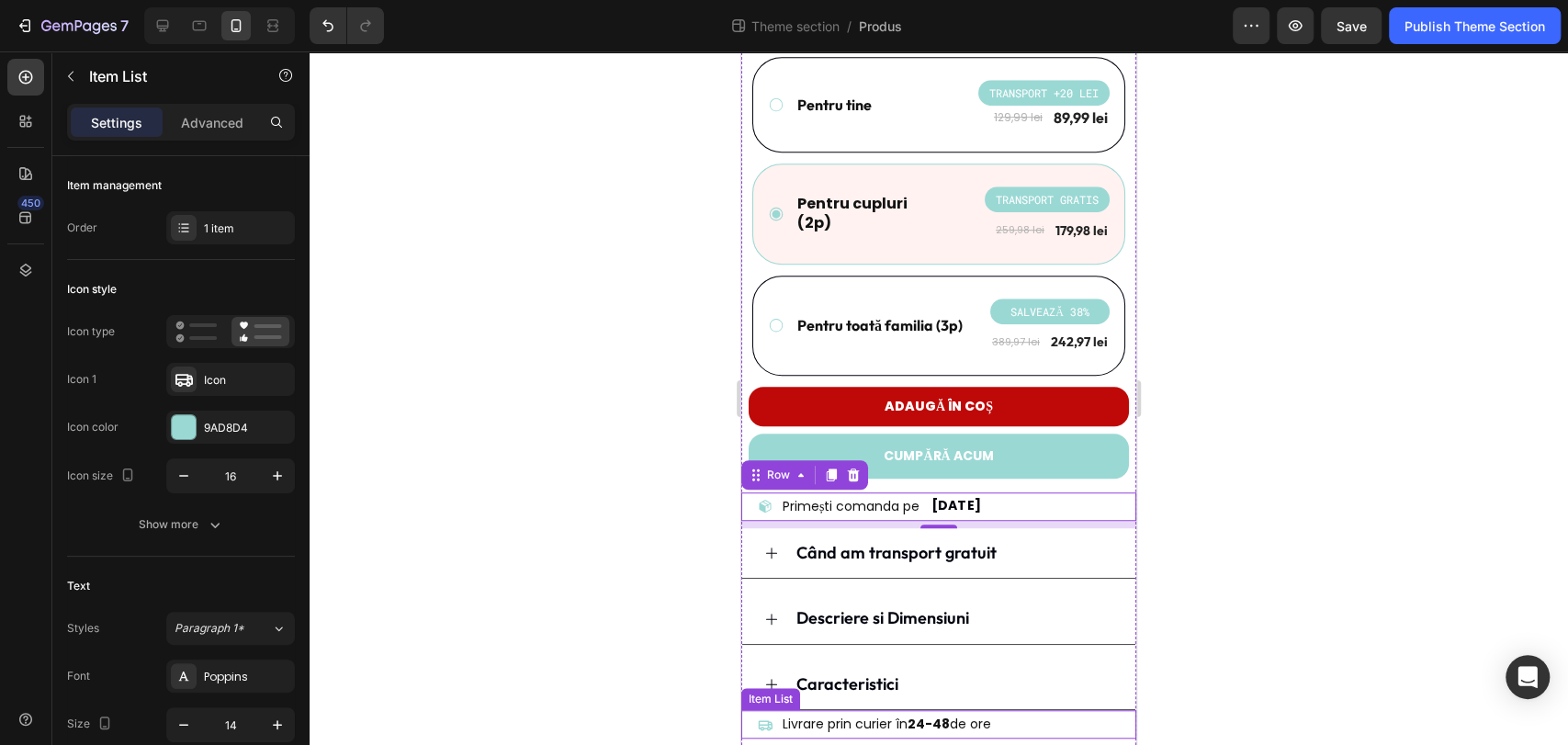
click at [1071, 710] on div "Livrare prin curier în 24-48 de ore" at bounding box center [942, 724] width 386 height 29
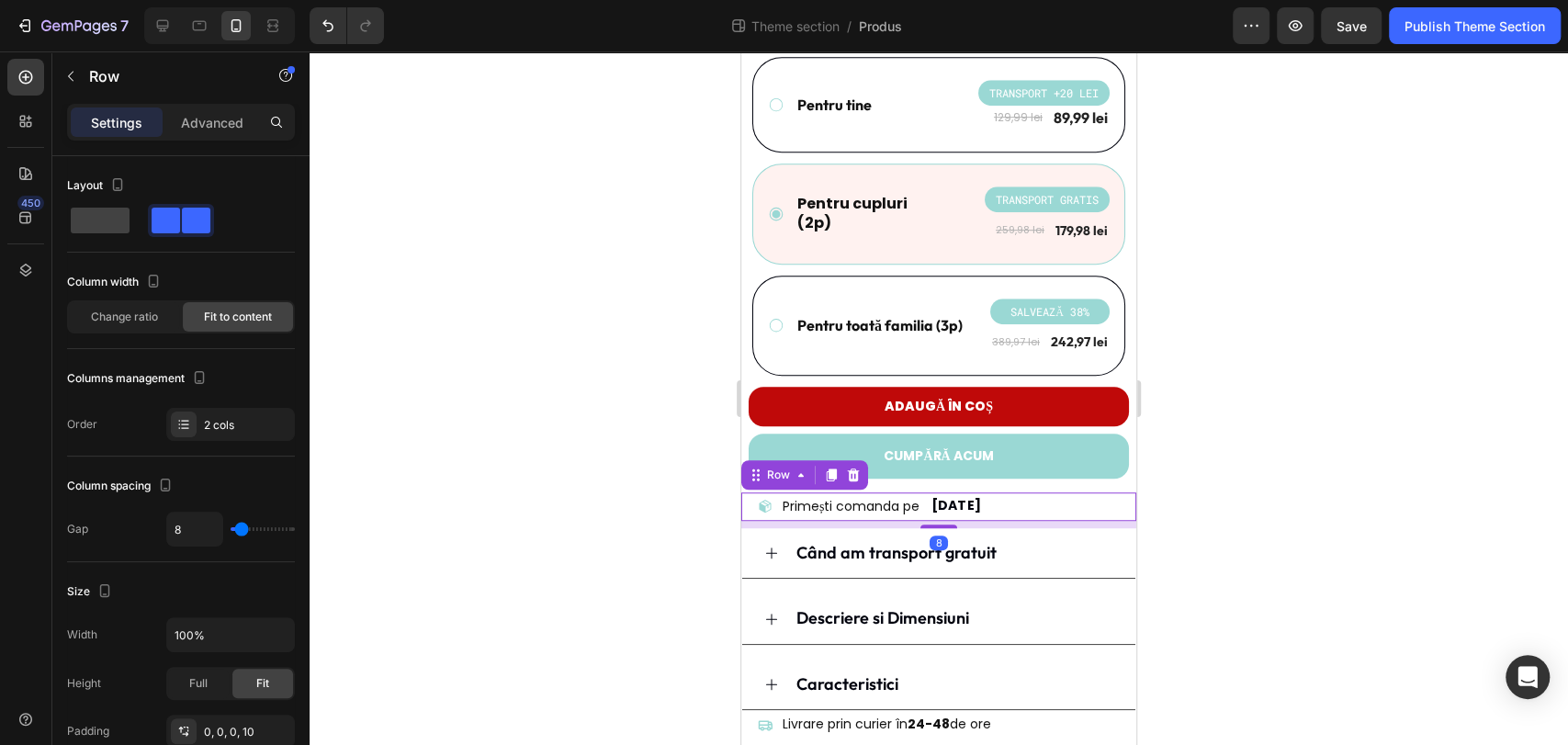
click at [1090, 492] on div "Primești comanda pe Item List 29/08/2025 Delivery Date Row 8" at bounding box center [938, 506] width 394 height 29
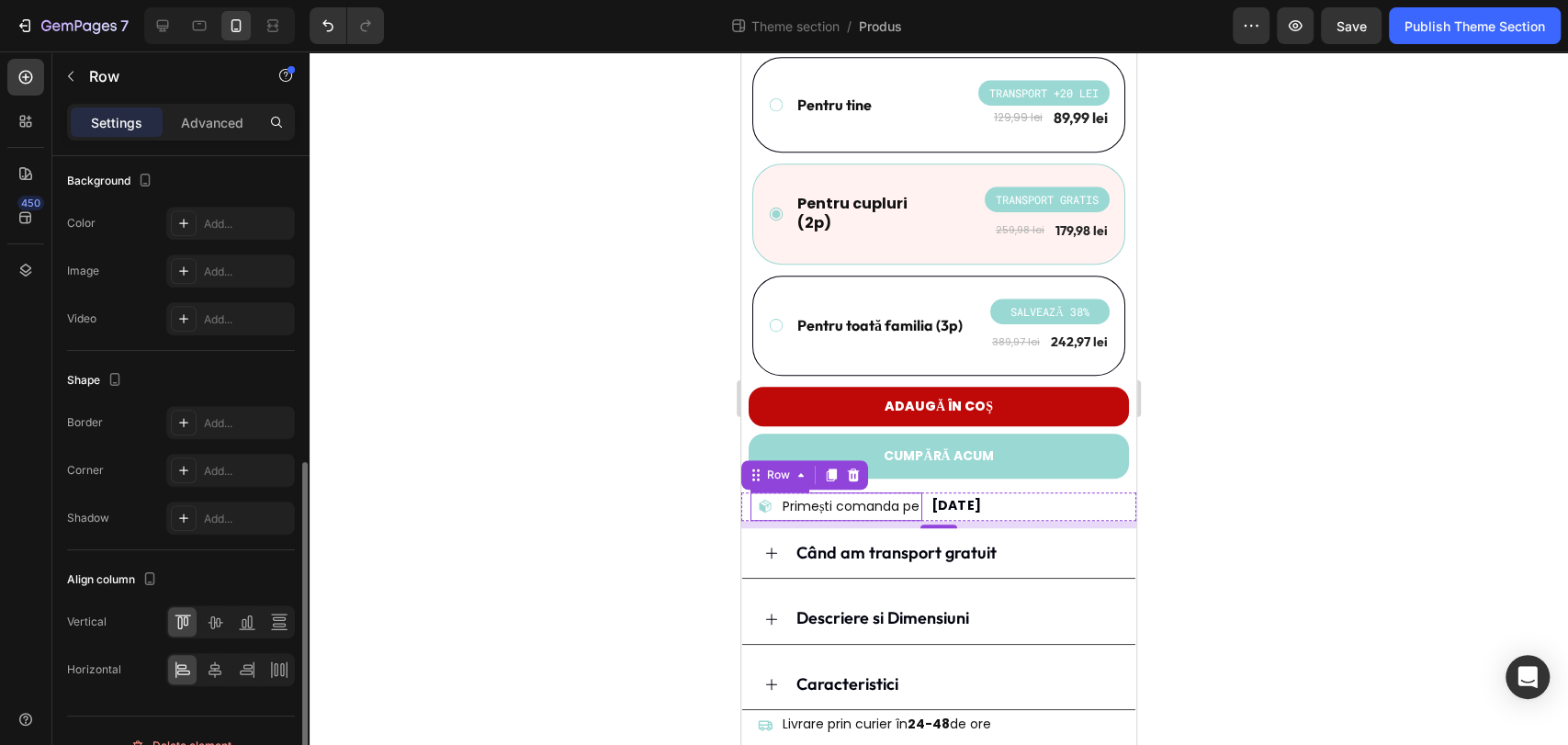
scroll to position [639, 0]
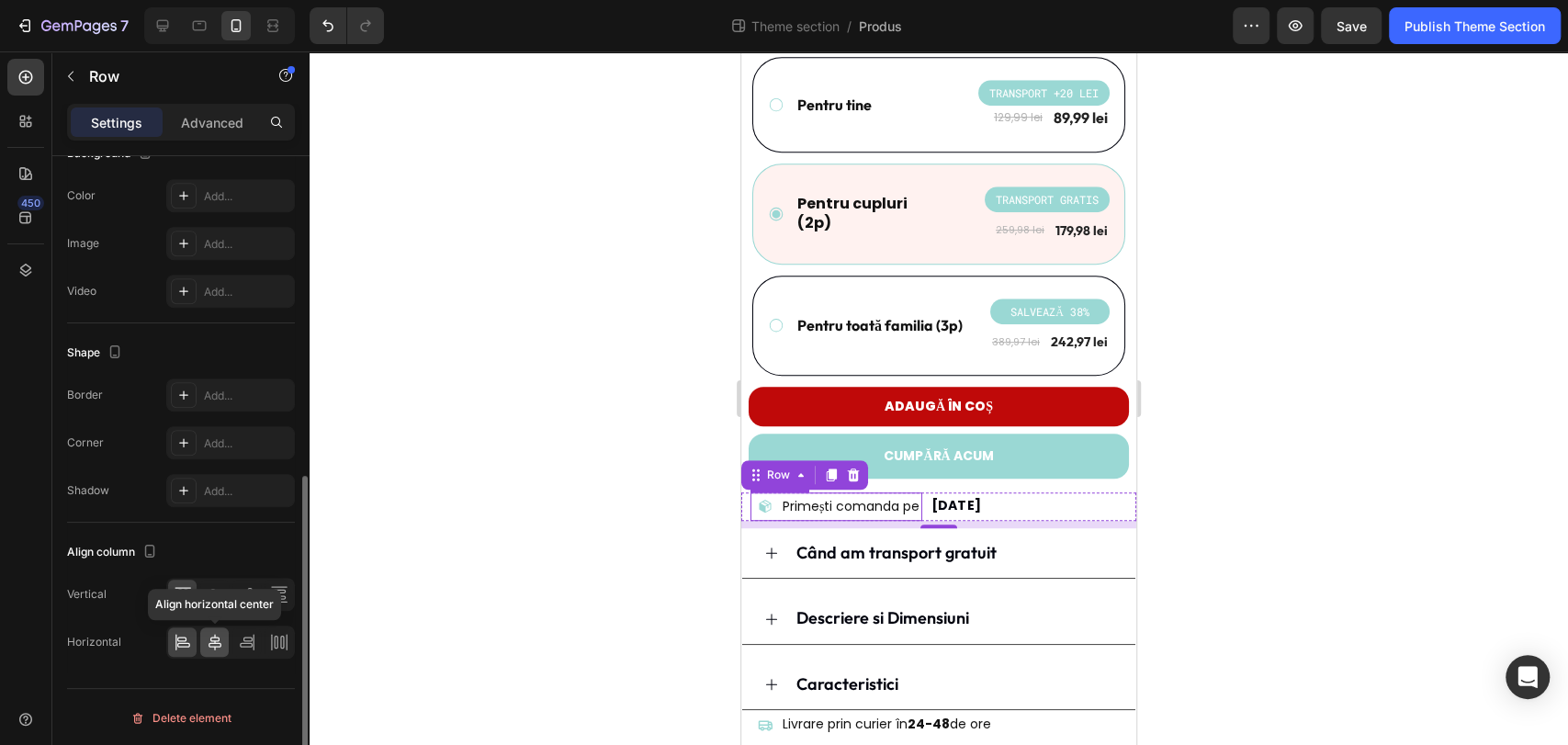
click at [217, 641] on icon at bounding box center [214, 641] width 13 height 17
click at [1266, 527] on div at bounding box center [938, 398] width 1258 height 693
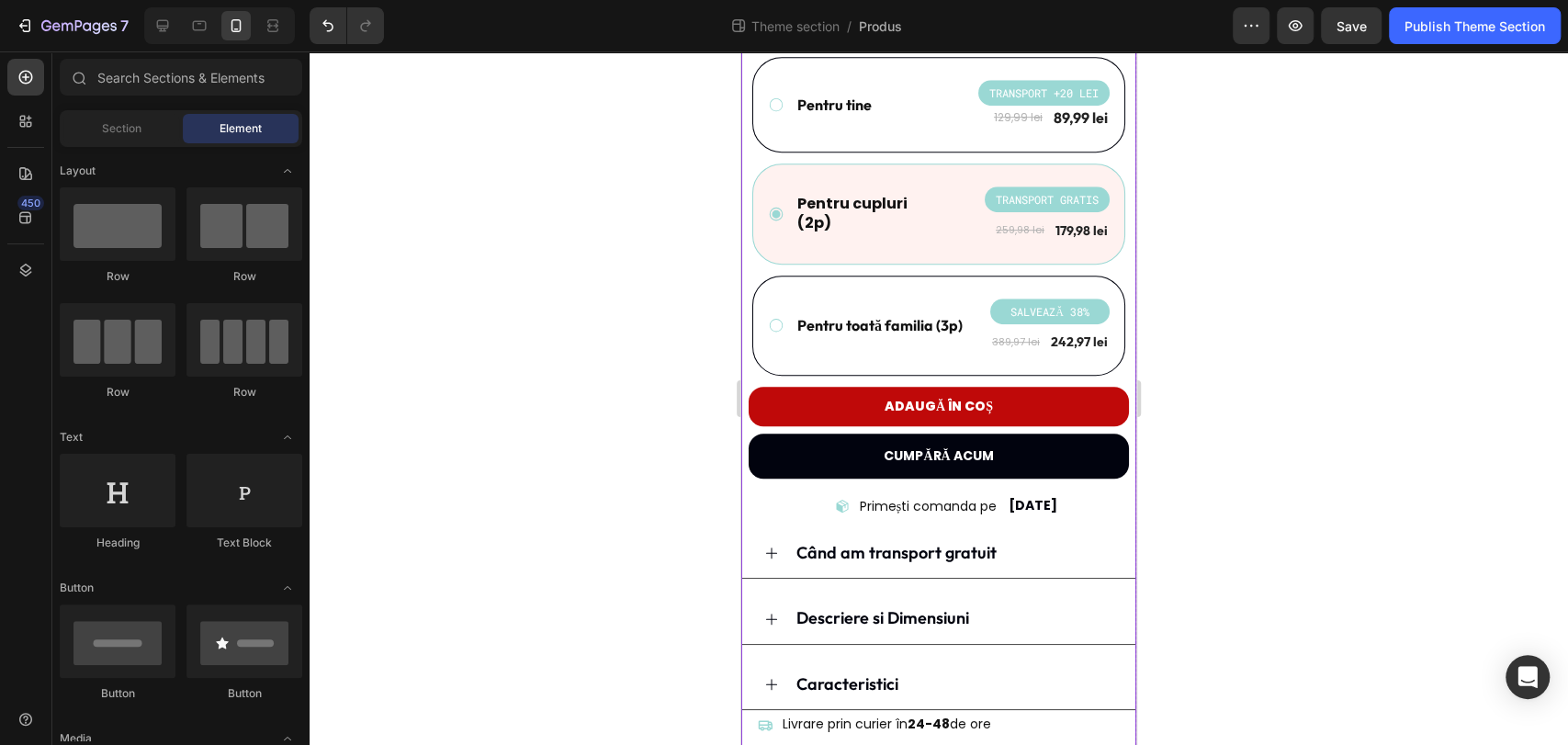
click at [960, 455] on button "CUMPĂRĂ ACUM" at bounding box center [938, 455] width 381 height 45
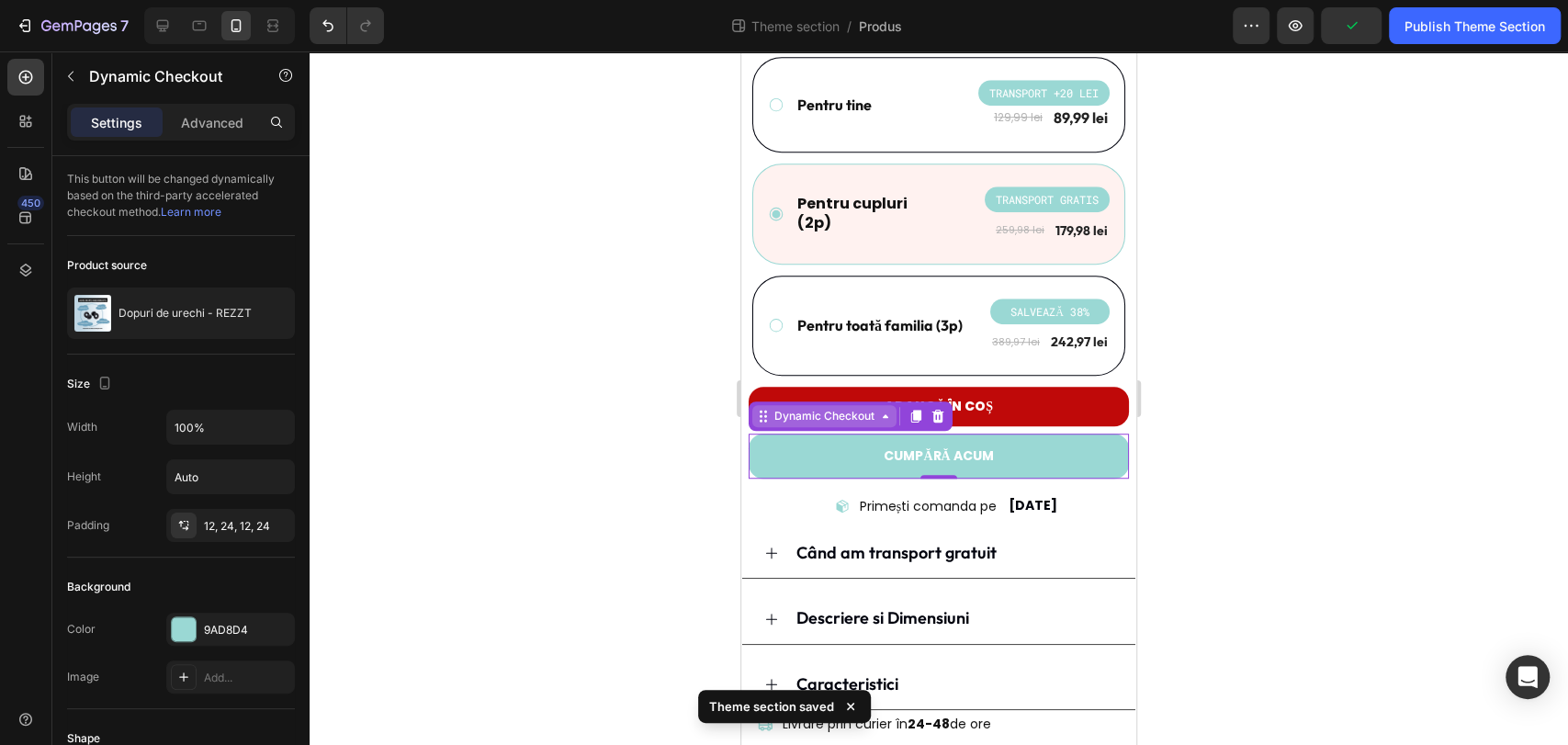
click at [843, 407] on div "Dynamic Checkout" at bounding box center [825, 415] width 108 height 17
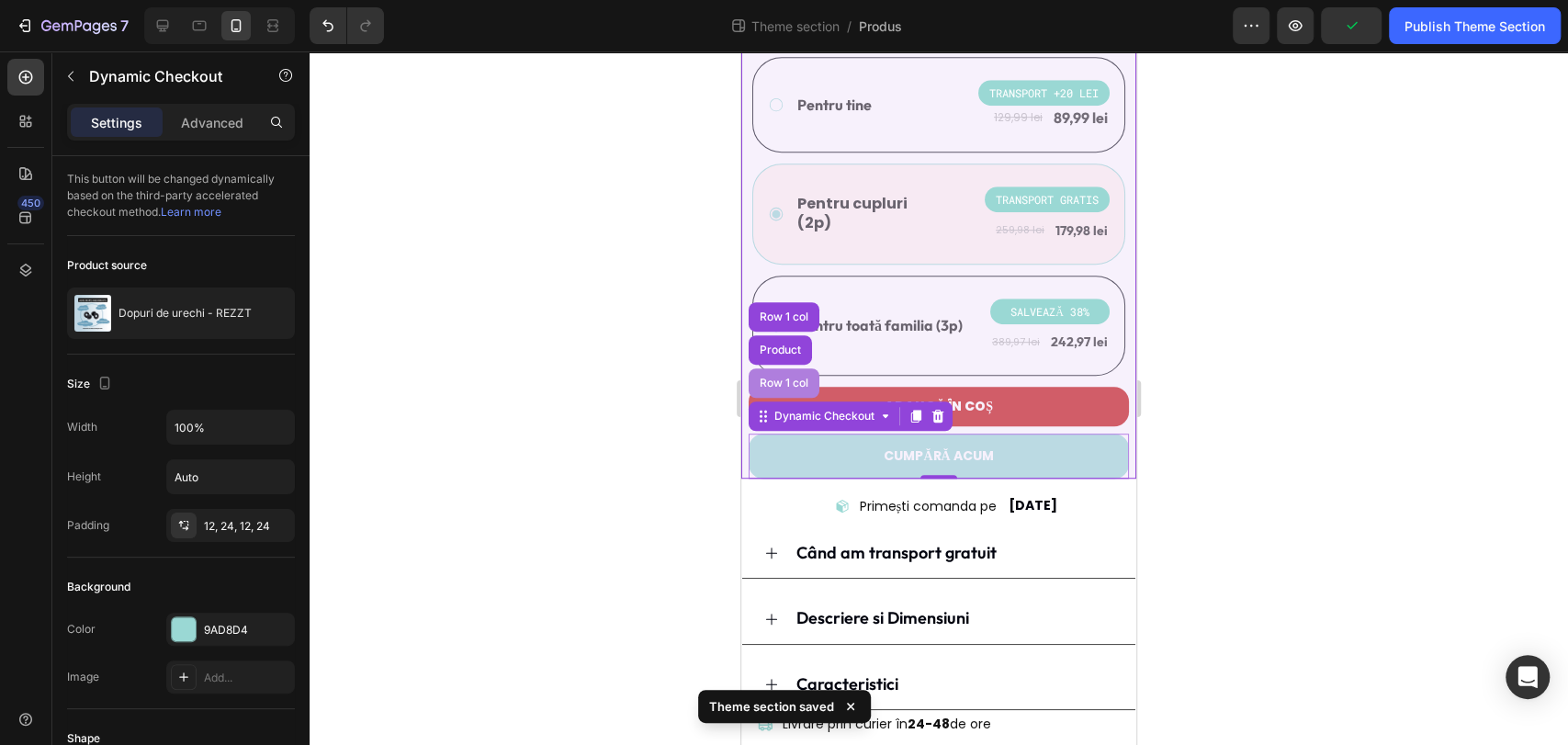
click at [797, 369] on div "Row 1 col" at bounding box center [783, 383] width 71 height 30
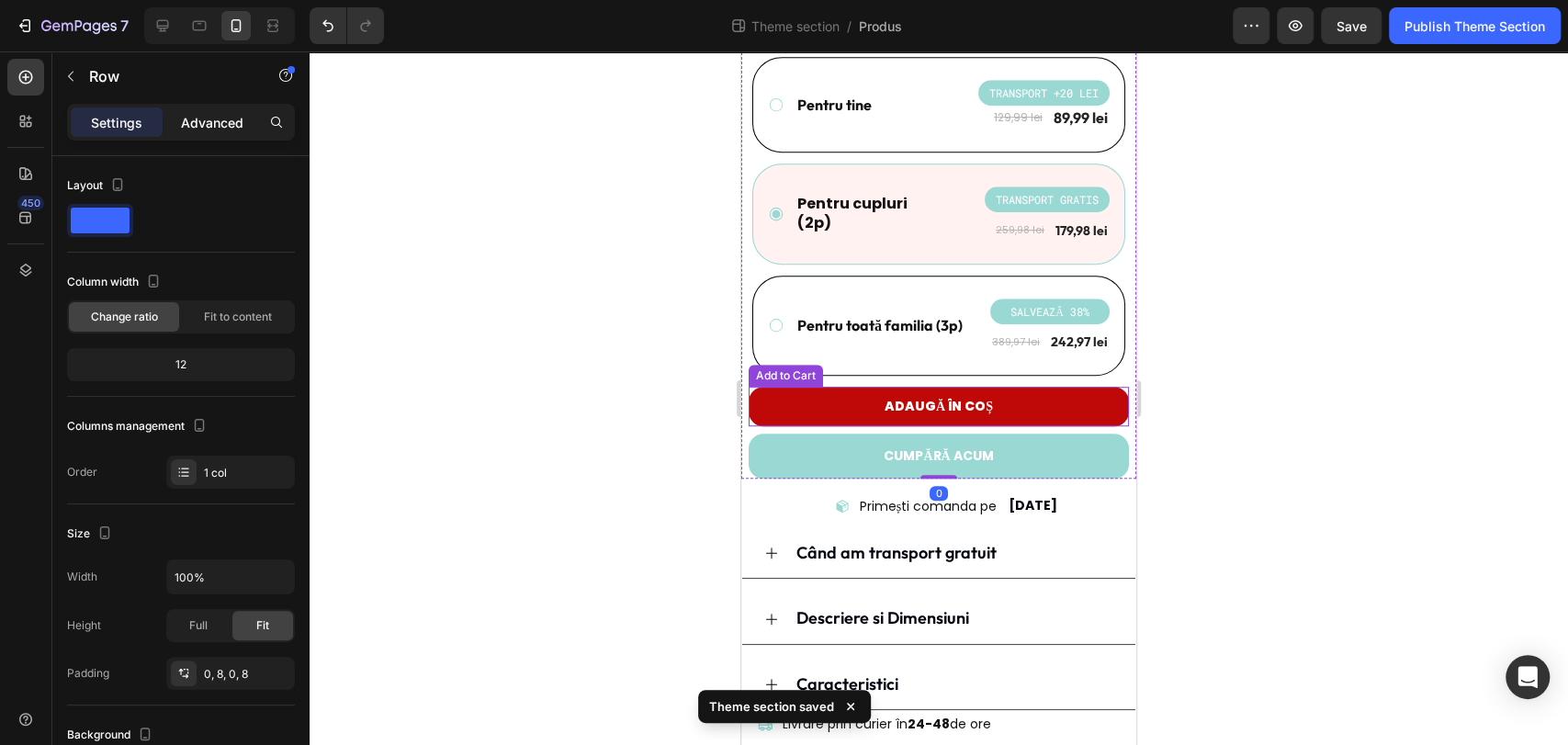
click at [218, 124] on p "Advanced" at bounding box center [212, 122] width 63 height 19
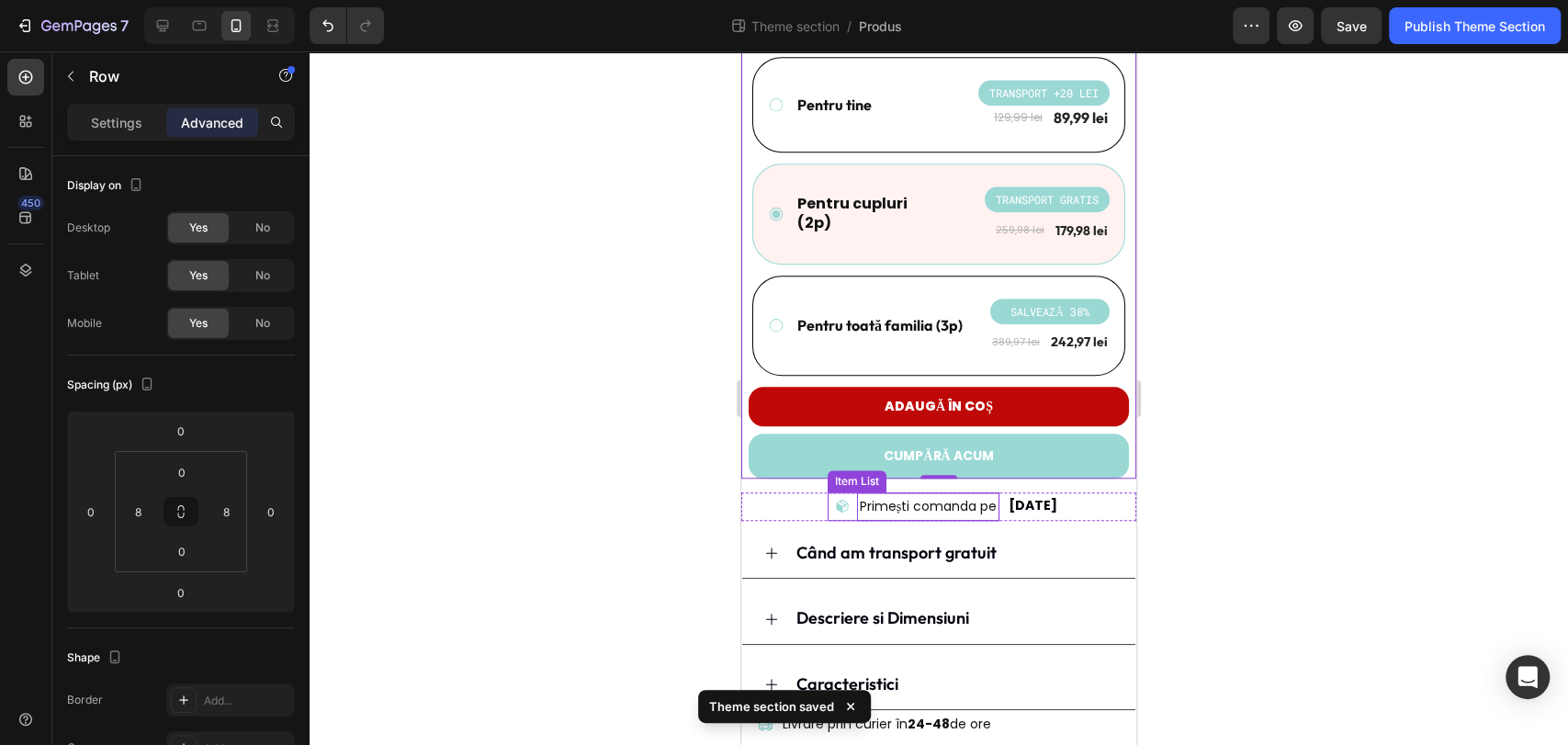
click at [951, 495] on p "Primești comanda pe" at bounding box center [927, 506] width 136 height 23
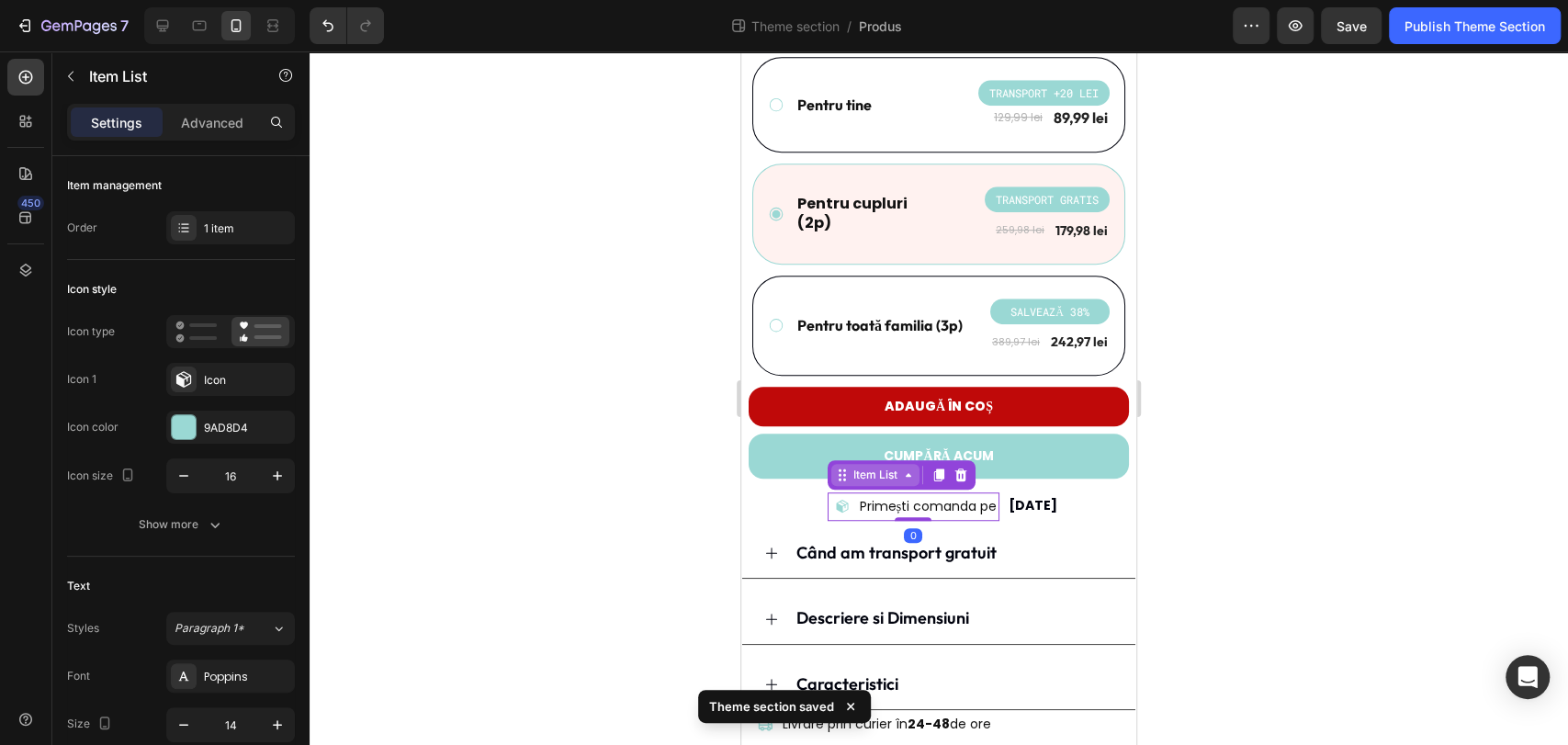
click at [871, 466] on div "Item List" at bounding box center [876, 474] width 52 height 17
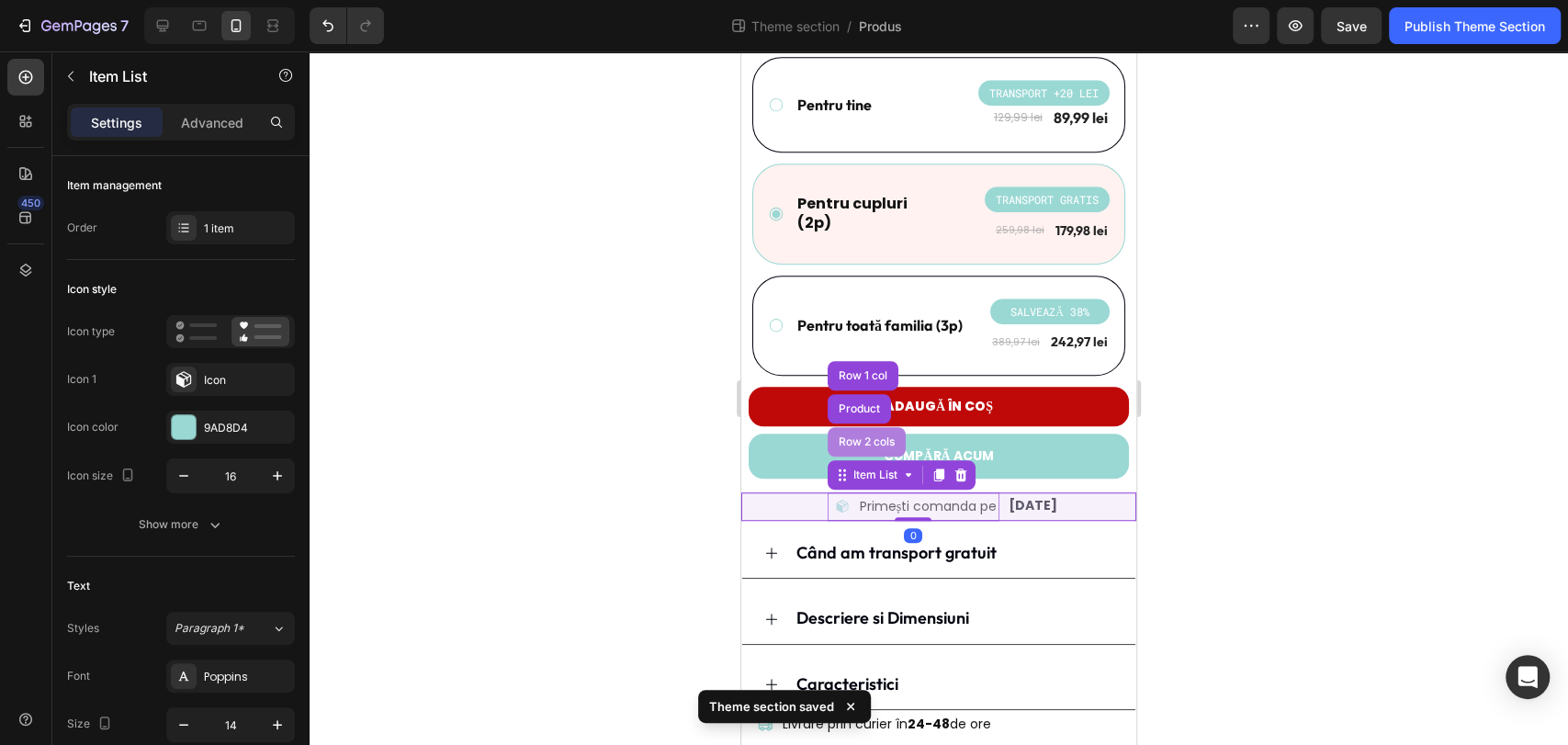
click at [854, 436] on div "Row 2 cols" at bounding box center [867, 441] width 64 height 11
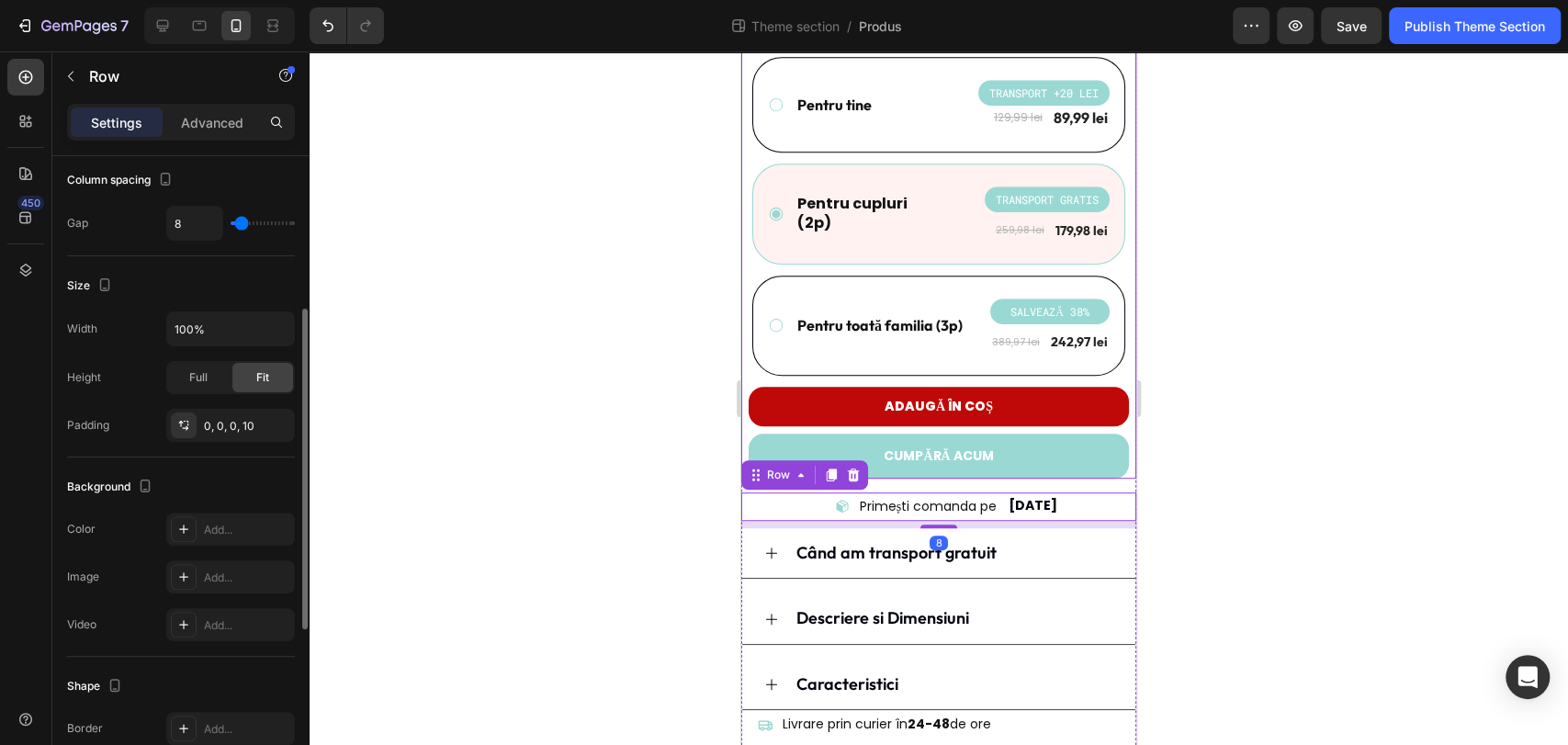
scroll to position [0, 0]
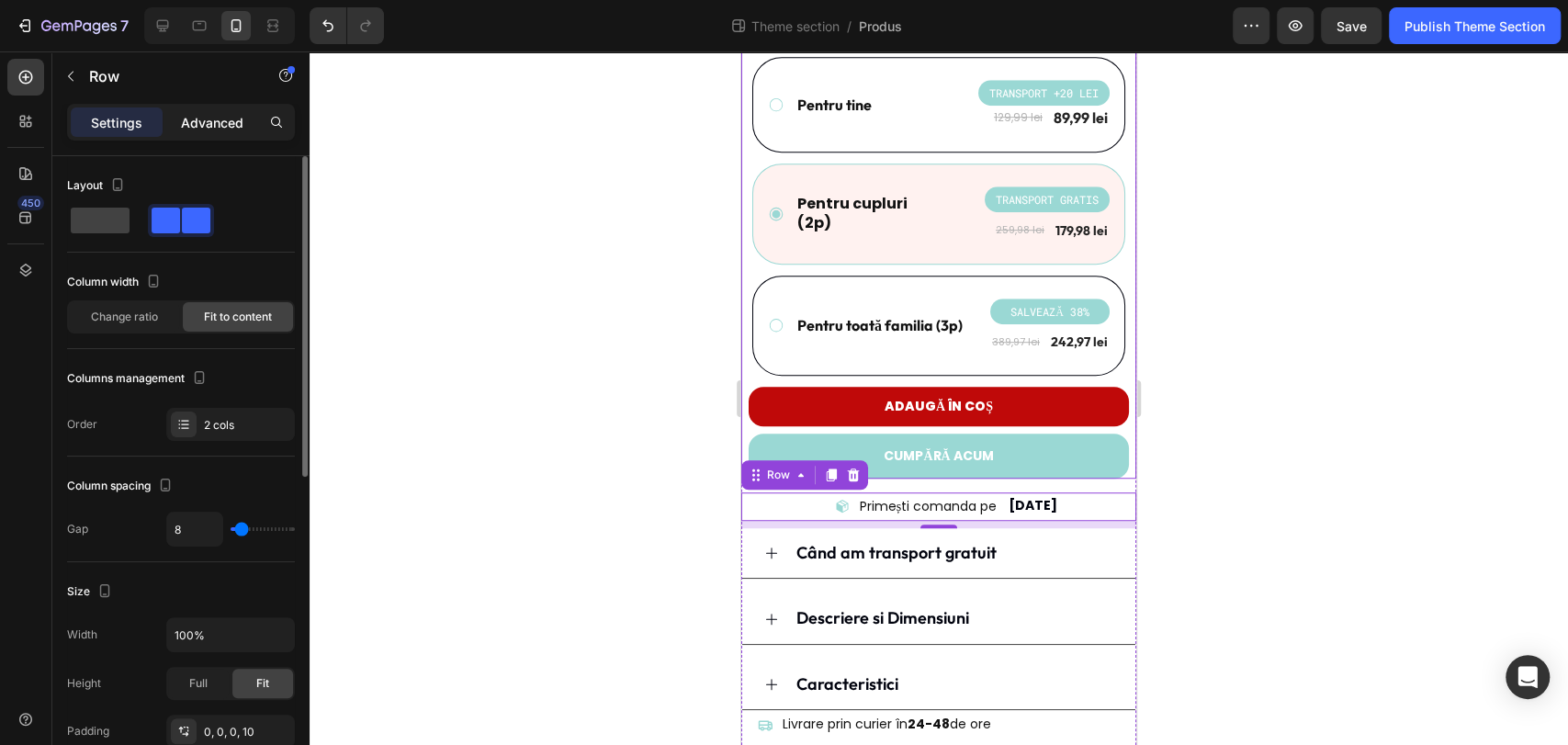
click at [206, 124] on p "Advanced" at bounding box center [212, 122] width 63 height 19
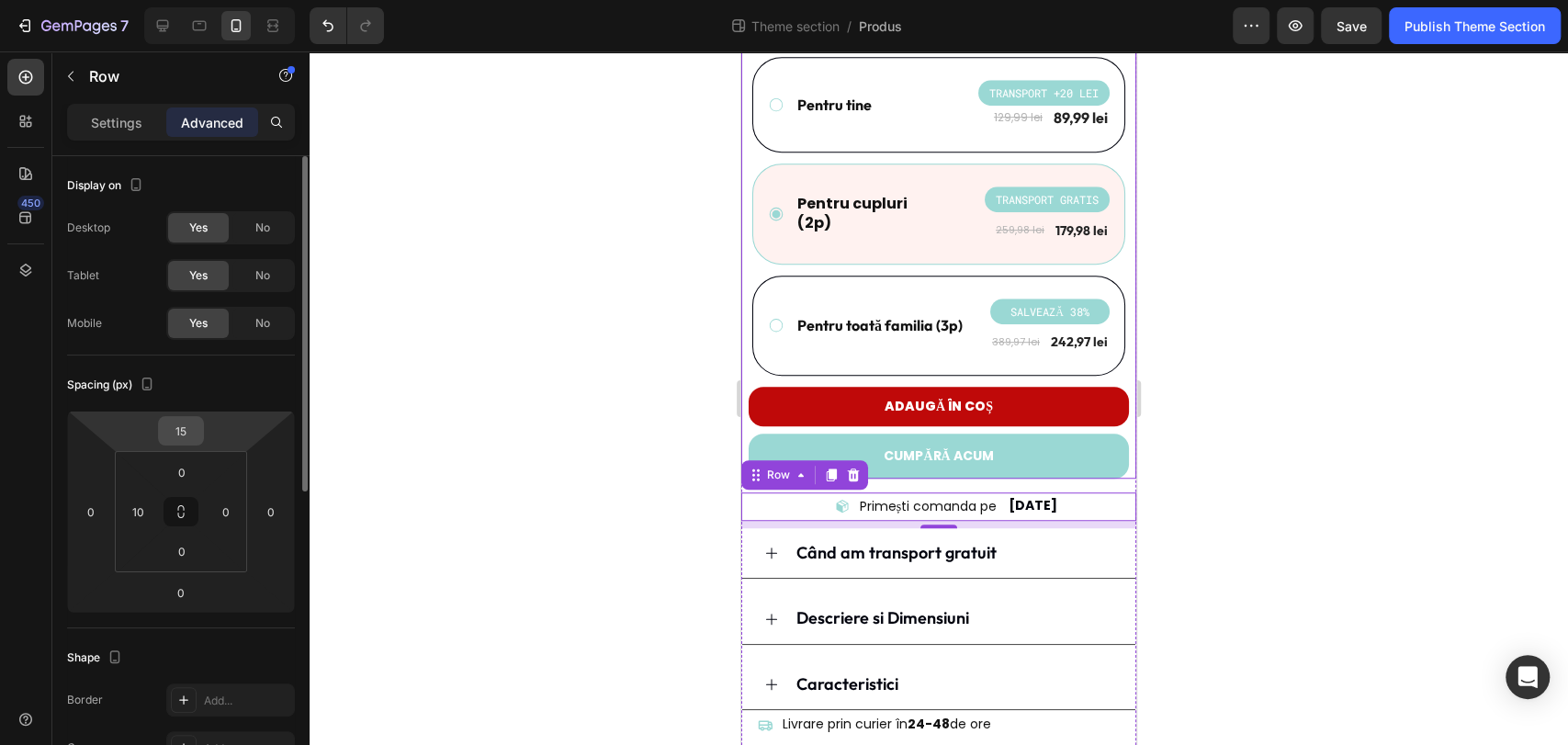
click at [183, 430] on input "15" at bounding box center [180, 431] width 37 height 28
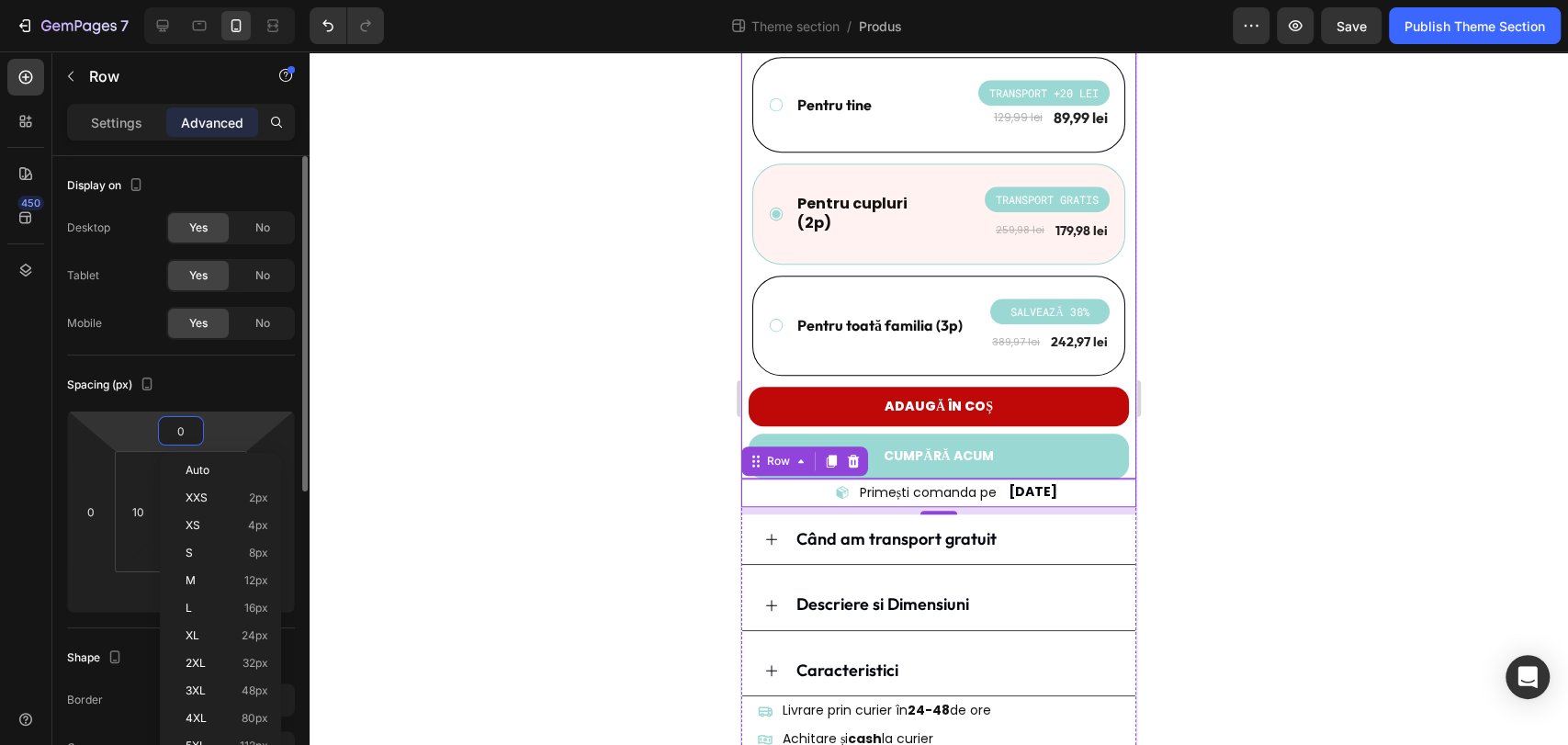
scroll to position [689, 0]
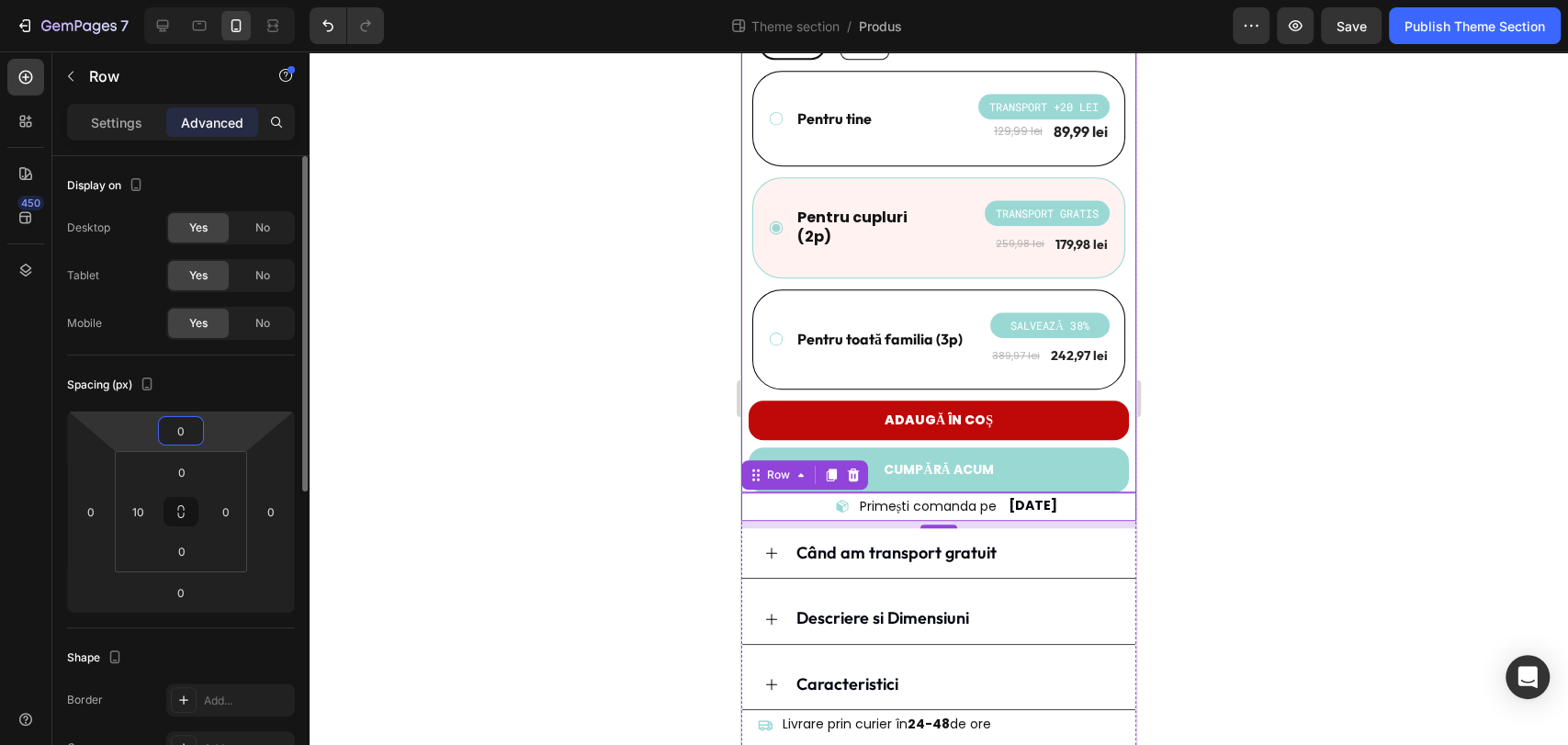
click at [185, 431] on input "0" at bounding box center [180, 431] width 37 height 28
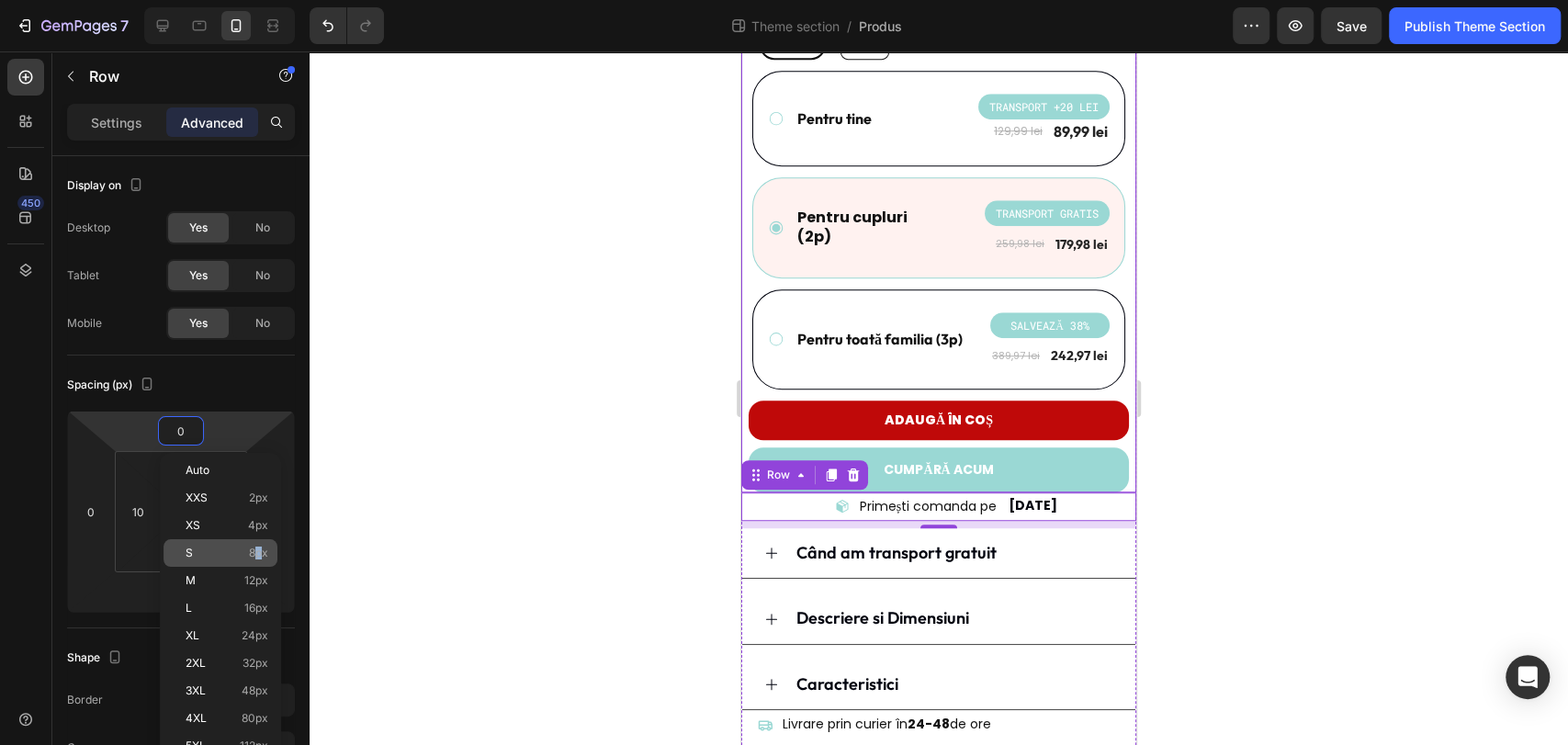
click at [259, 553] on span "8px" at bounding box center [258, 553] width 19 height 13
type input "8"
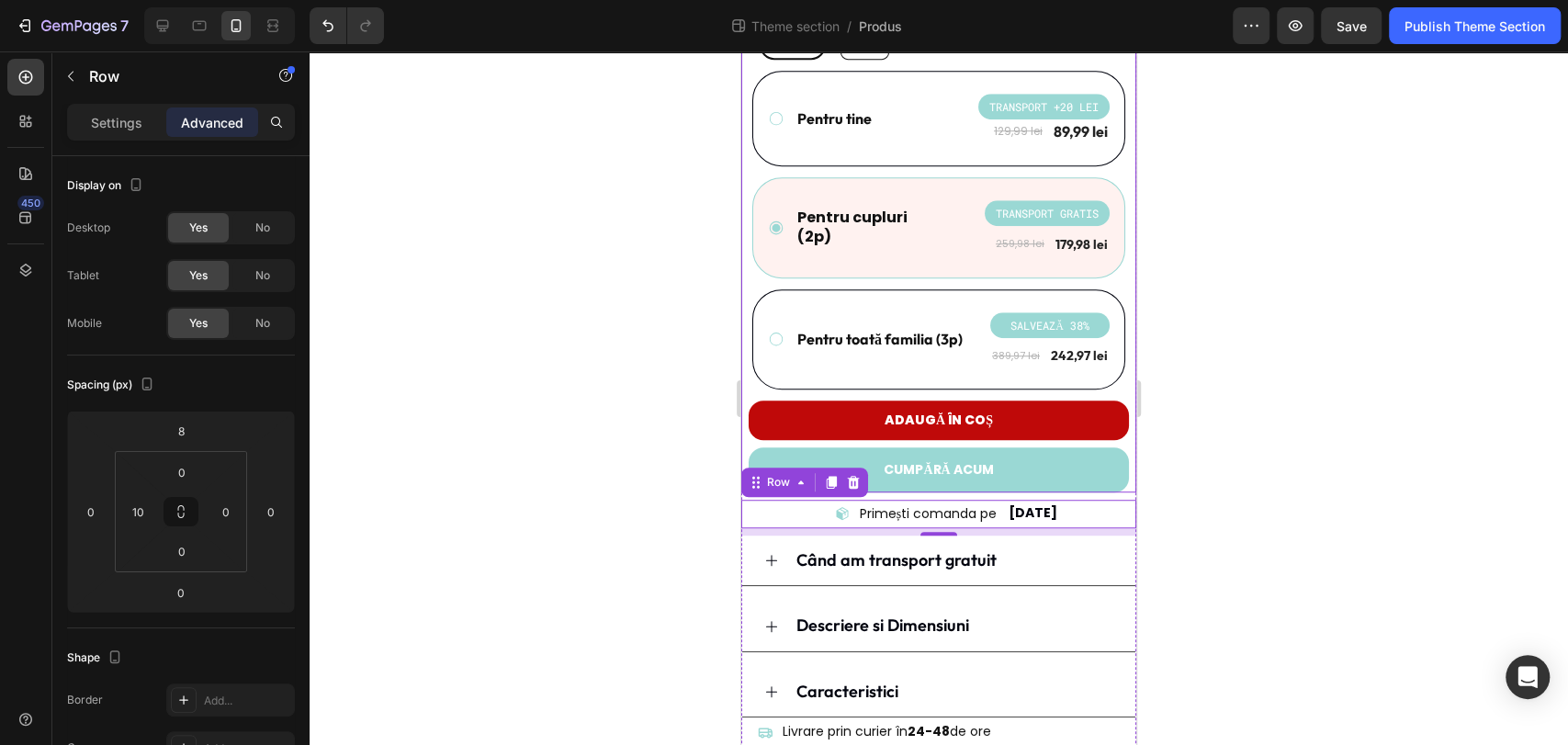
scroll to position [696, 0]
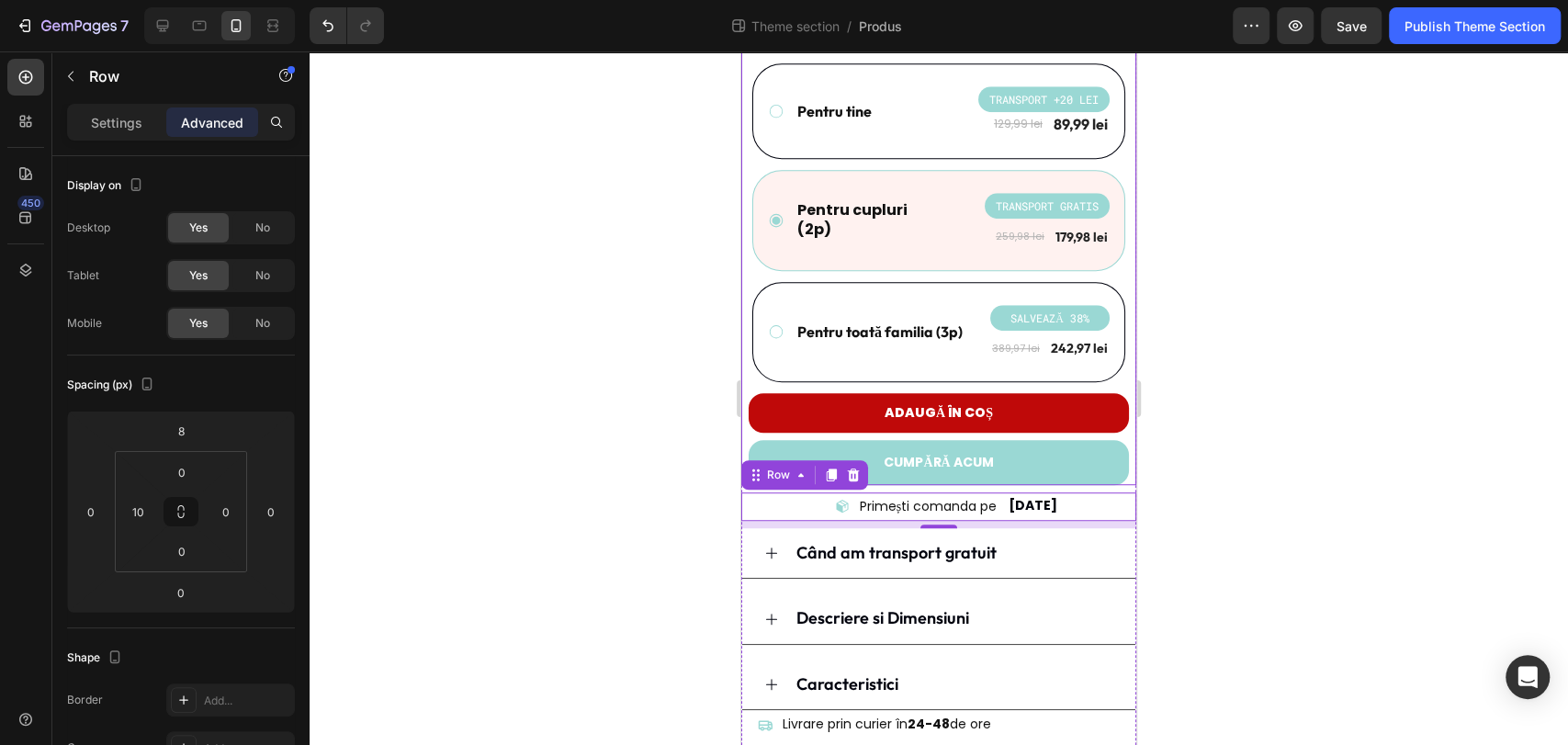
click at [514, 453] on div at bounding box center [938, 398] width 1258 height 693
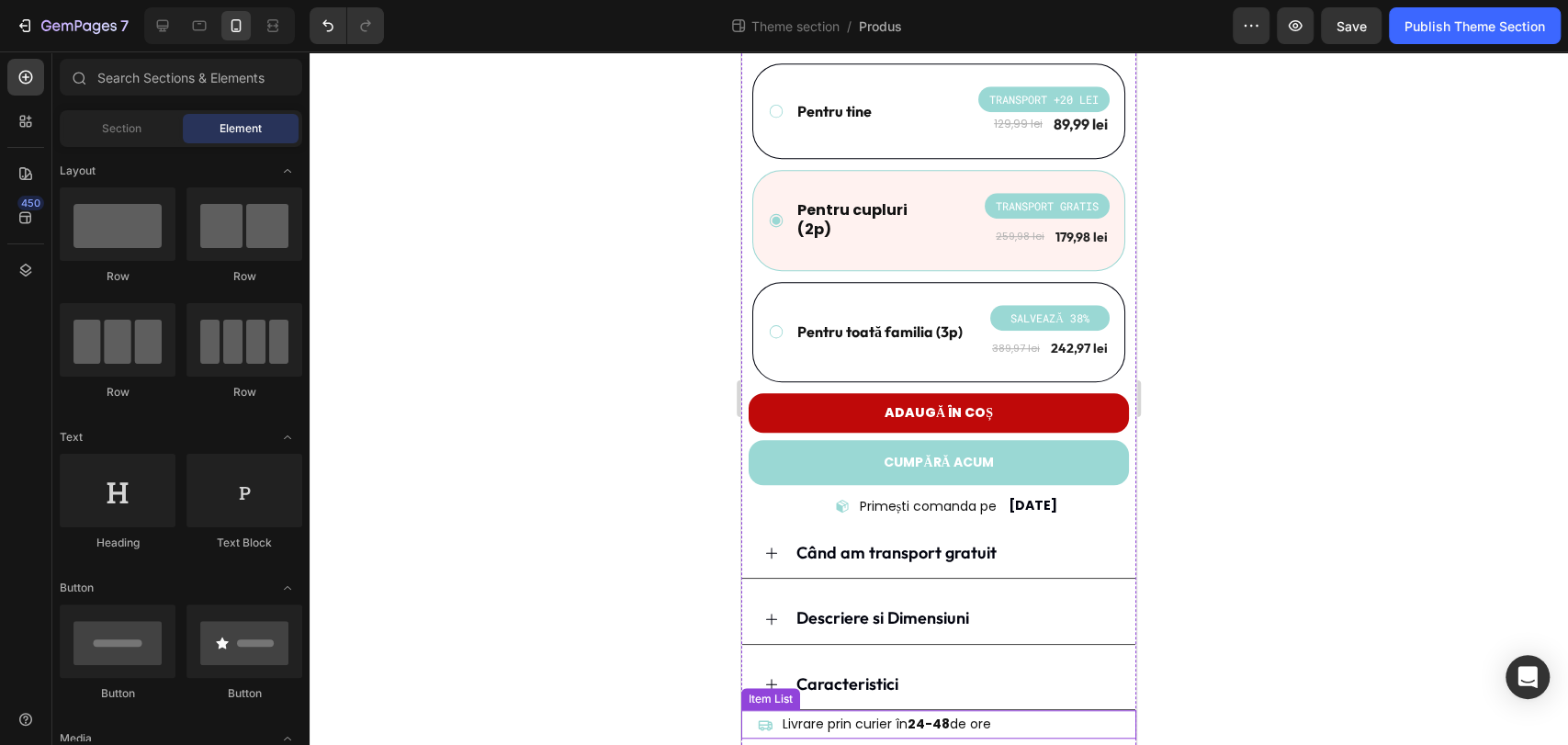
click at [1035, 712] on div "Livrare prin curier în 24-48 de ore" at bounding box center [942, 724] width 386 height 29
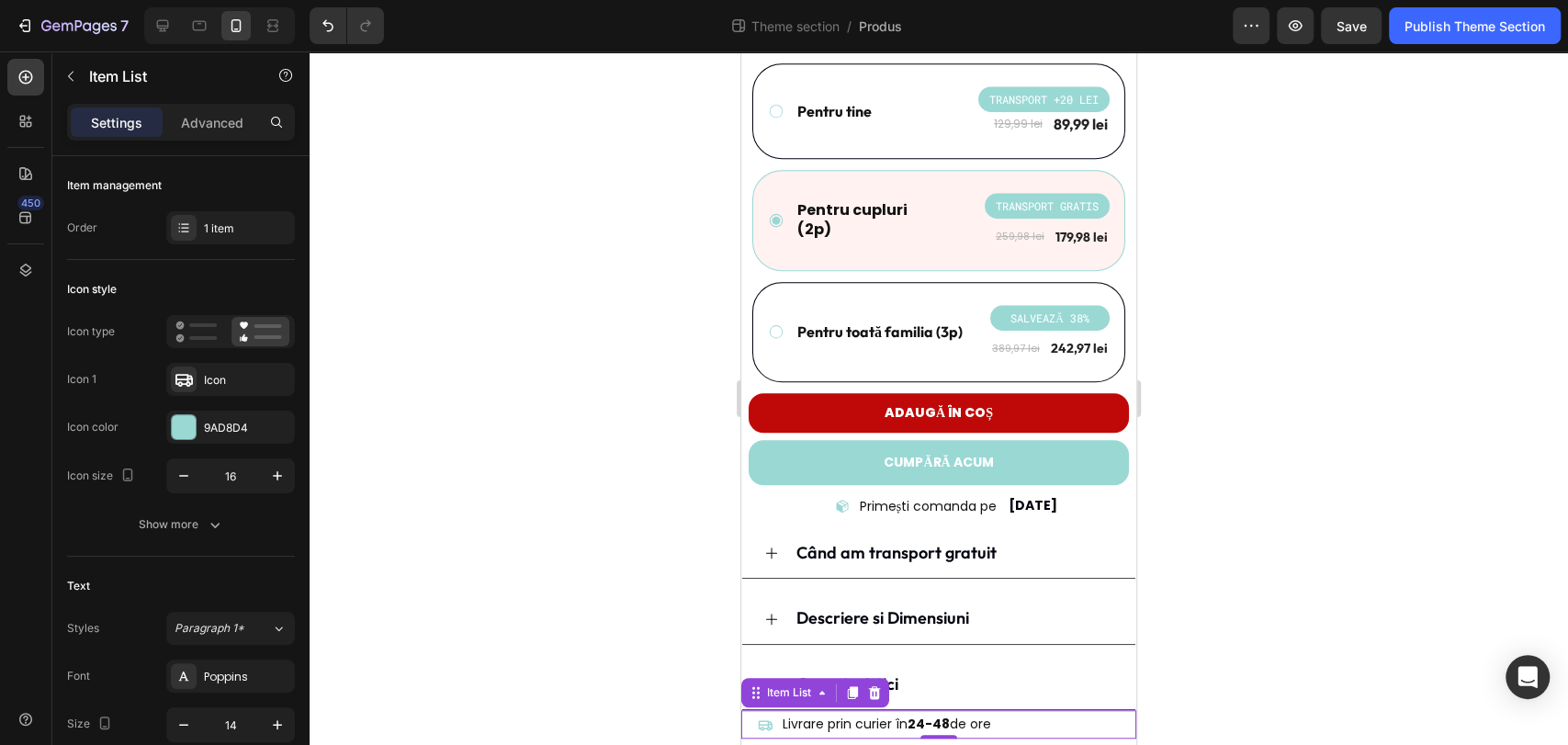
click at [1304, 531] on div at bounding box center [938, 398] width 1258 height 693
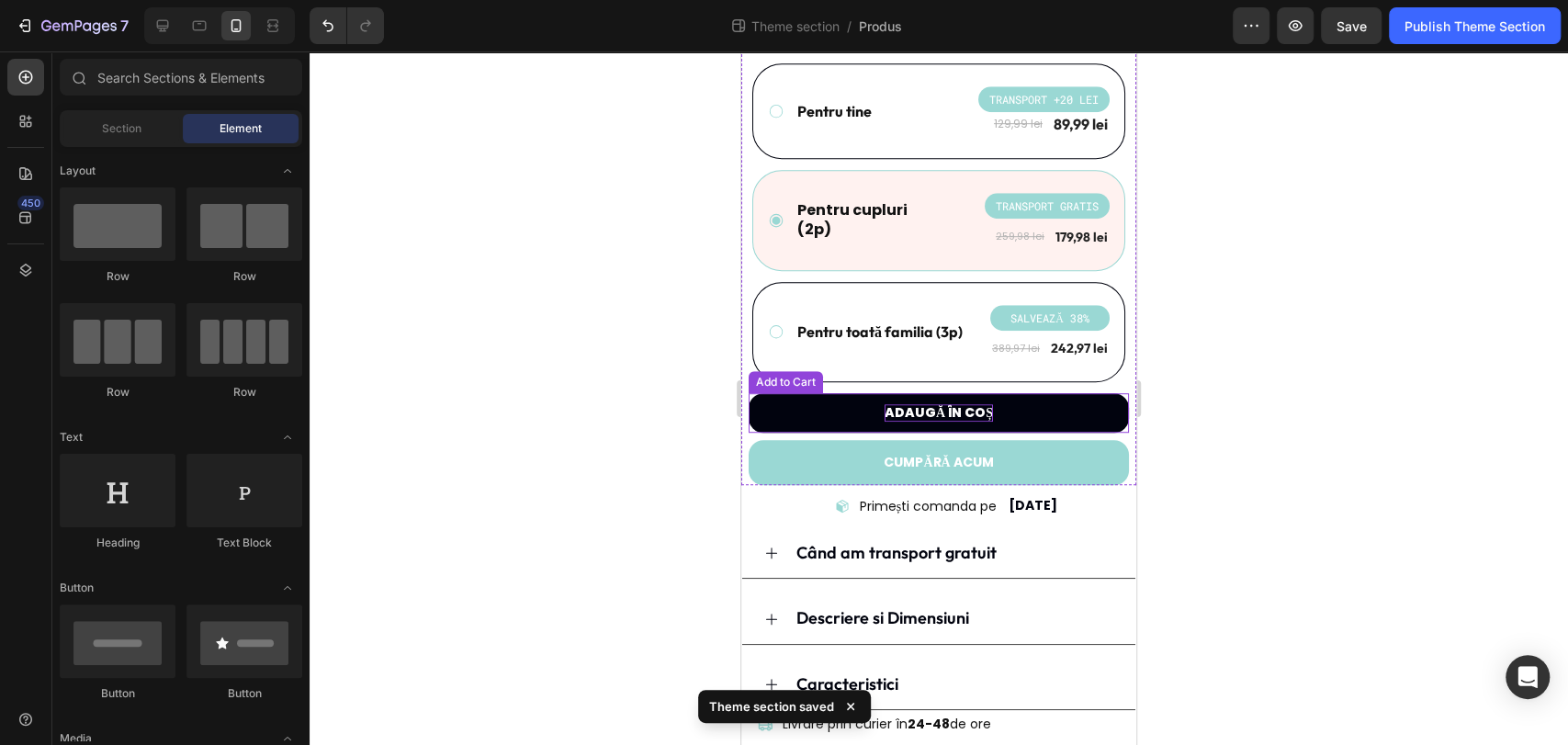
click at [960, 404] on div "Adaugă în coș" at bounding box center [938, 412] width 109 height 17
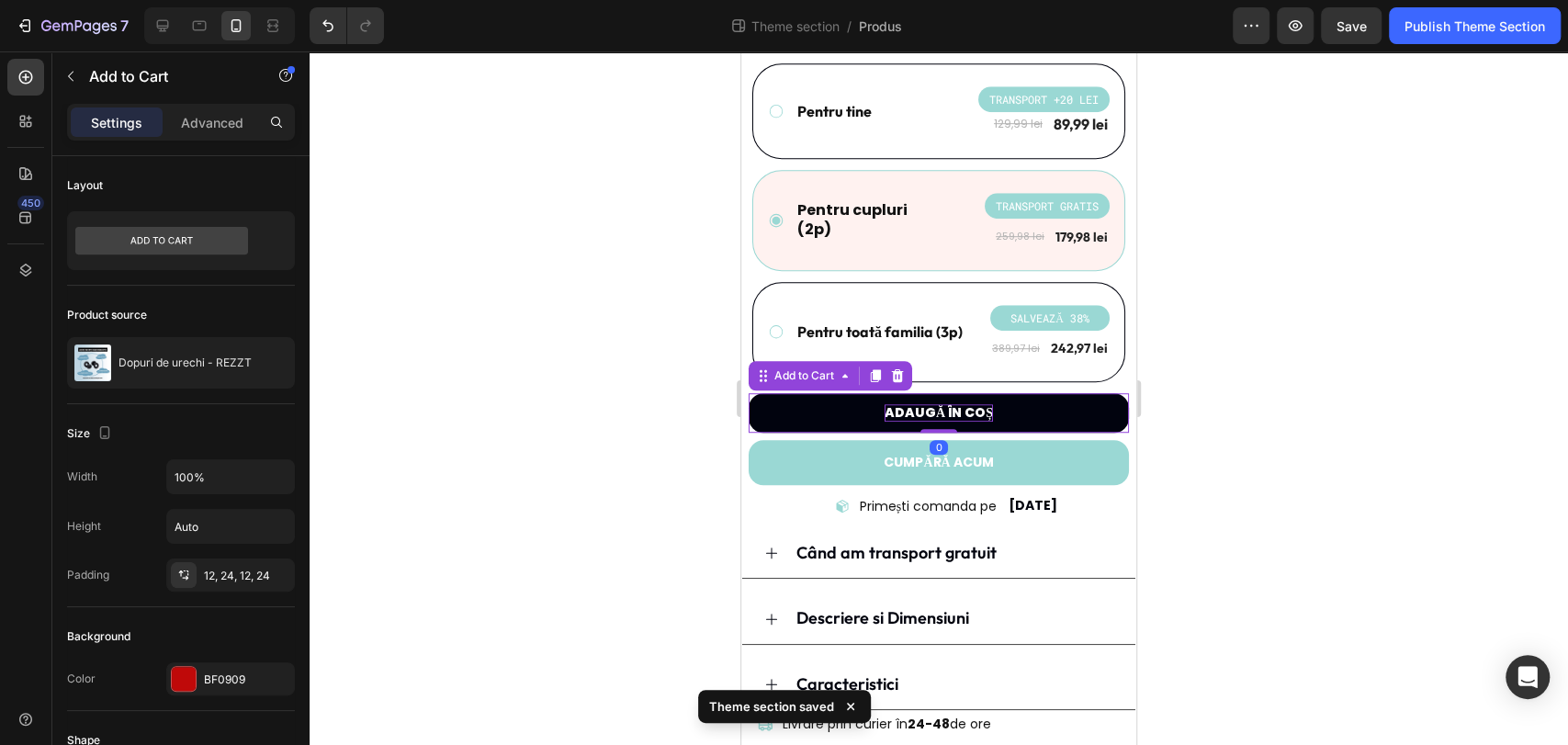
click at [960, 404] on div "Adaugă în coș" at bounding box center [938, 412] width 109 height 17
click at [960, 404] on p "Adaugă în coș" at bounding box center [938, 412] width 109 height 17
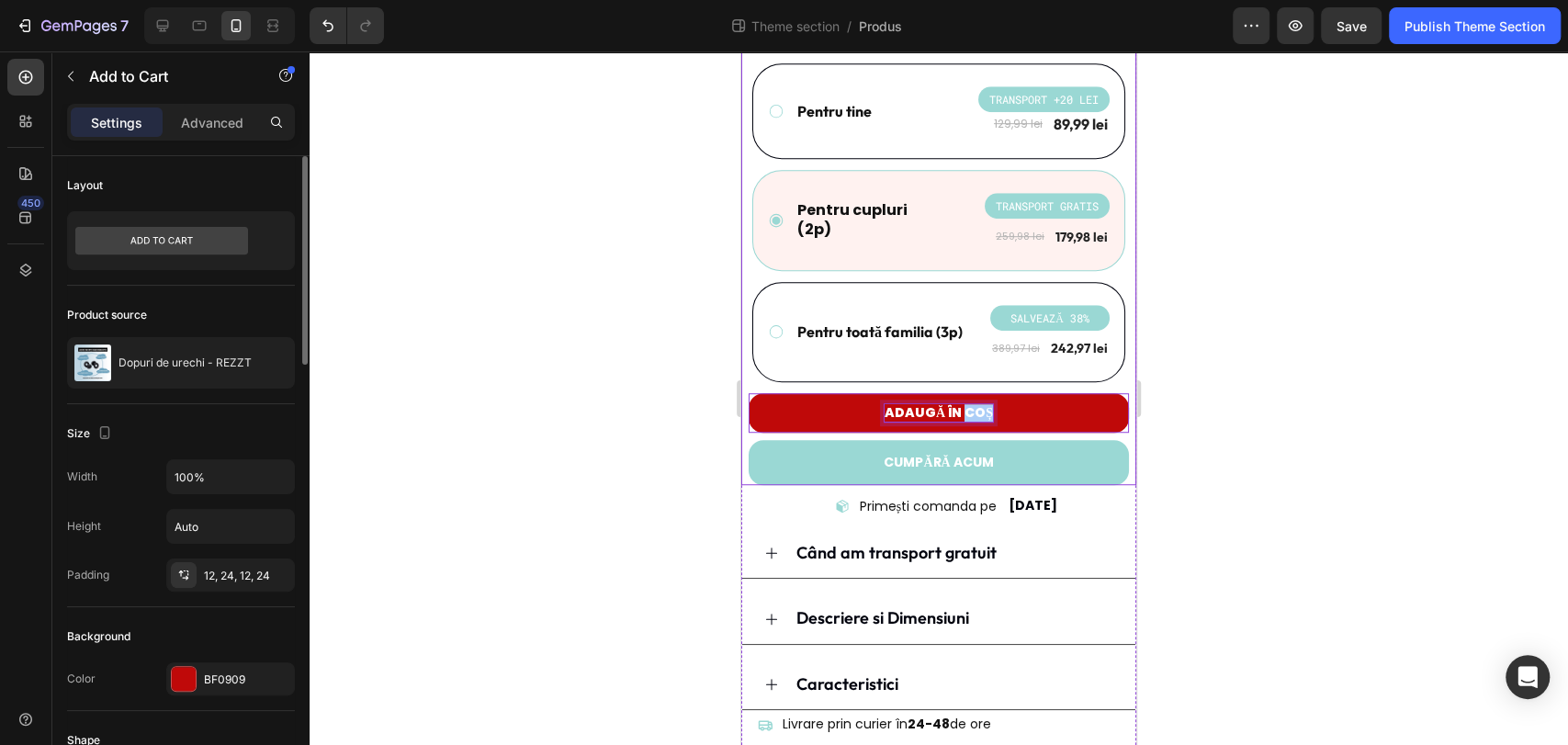
click at [228, 418] on div "Size" at bounding box center [180, 433] width 228 height 30
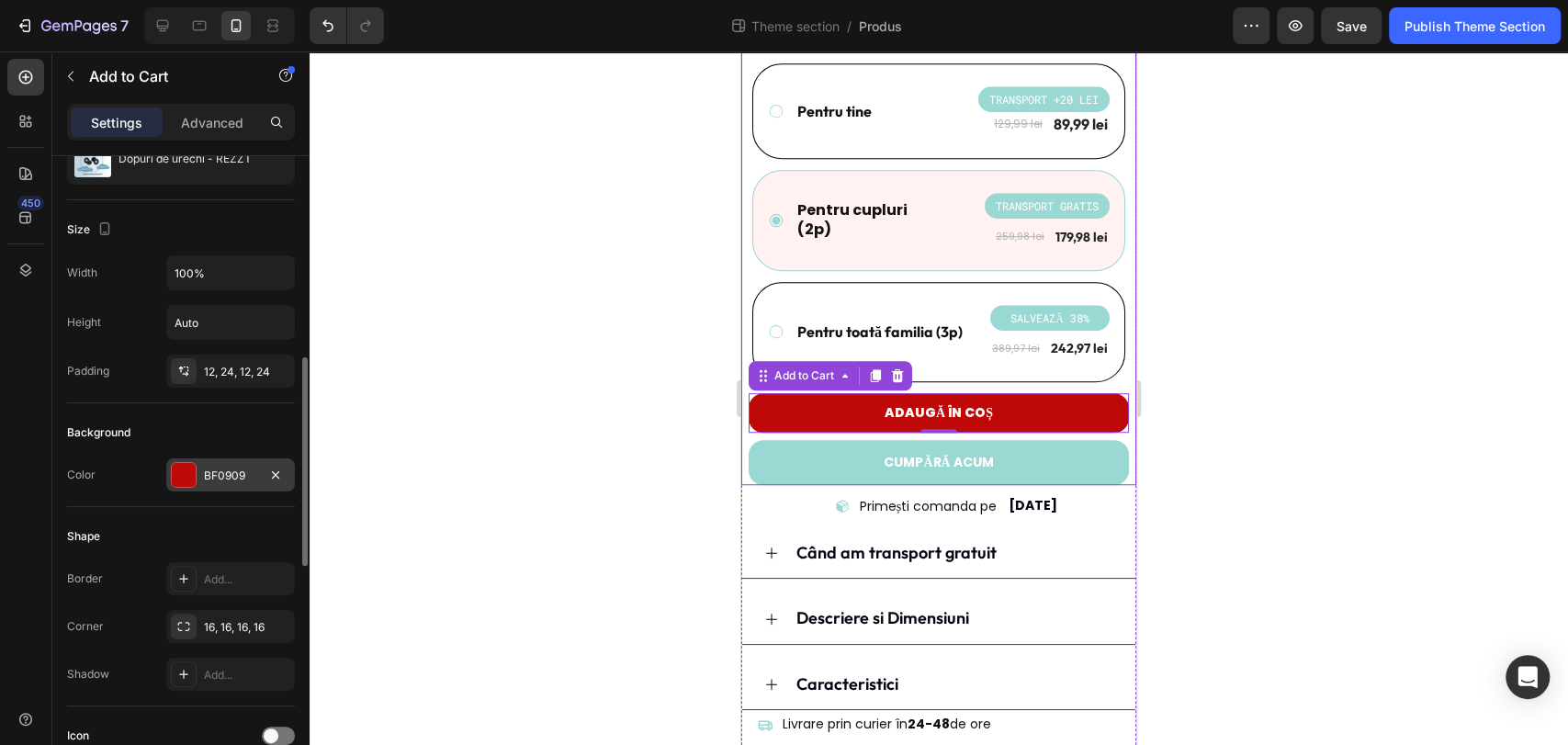
scroll to position [510, 0]
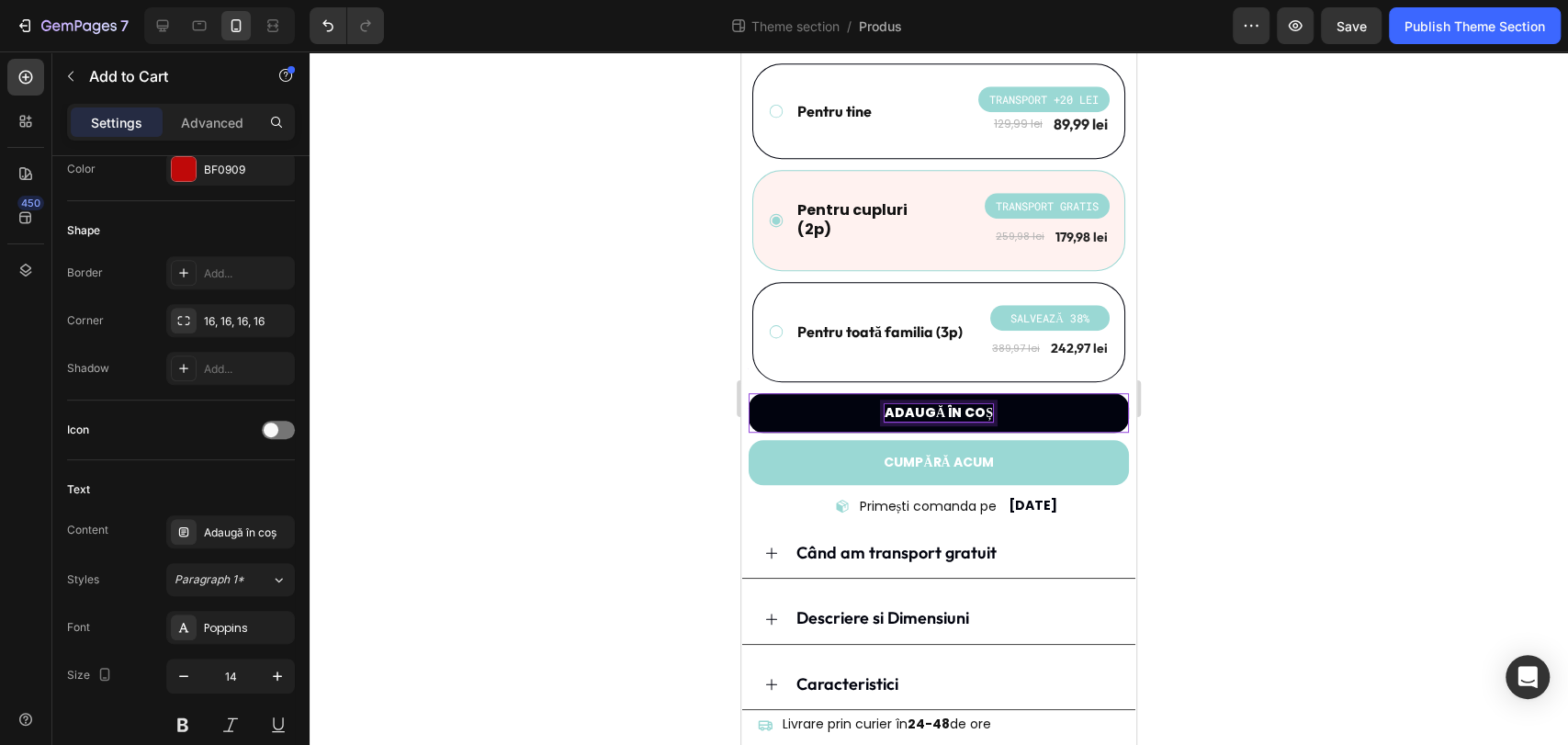
click at [974, 404] on p "Adaugă în coș" at bounding box center [938, 412] width 109 height 17
click at [748, 393] on button "Adaugă în coș" at bounding box center [938, 412] width 381 height 39
click at [748, 393] on button "Adaugă în coș -" at bounding box center [938, 412] width 381 height 39
click at [748, 393] on button "Adaugă în coș - livrare" at bounding box center [938, 412] width 381 height 39
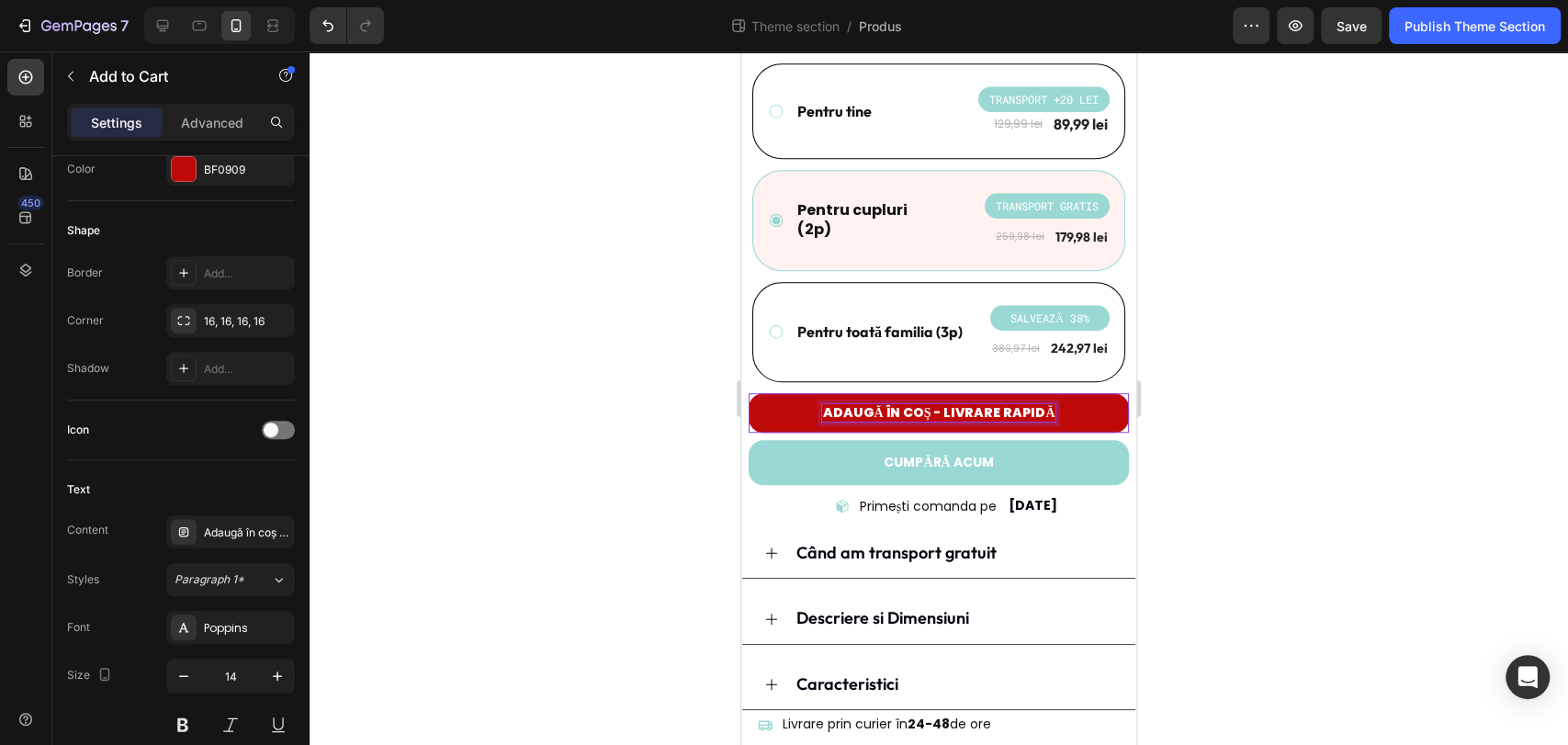
click at [1195, 398] on div at bounding box center [938, 398] width 1258 height 693
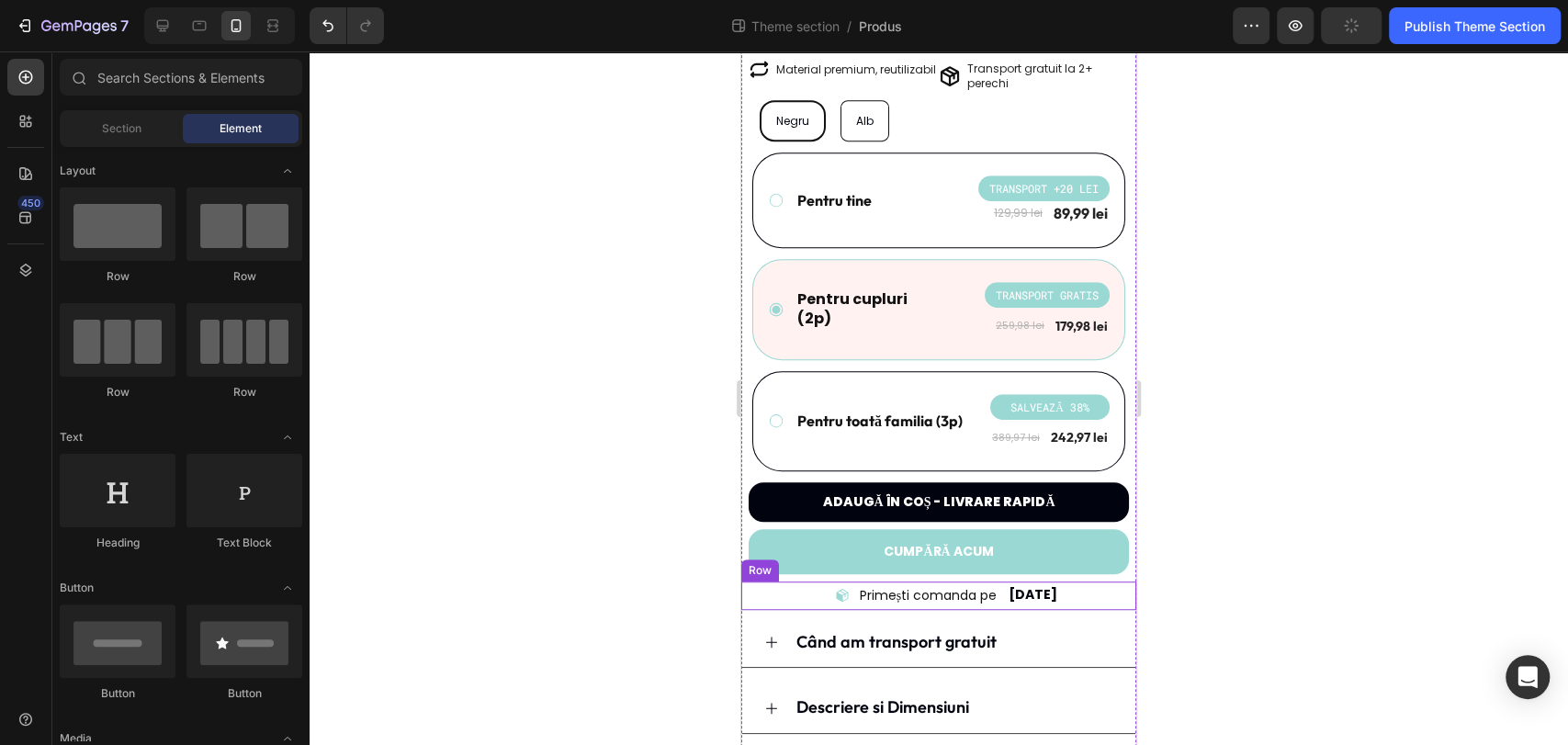
scroll to position [595, 0]
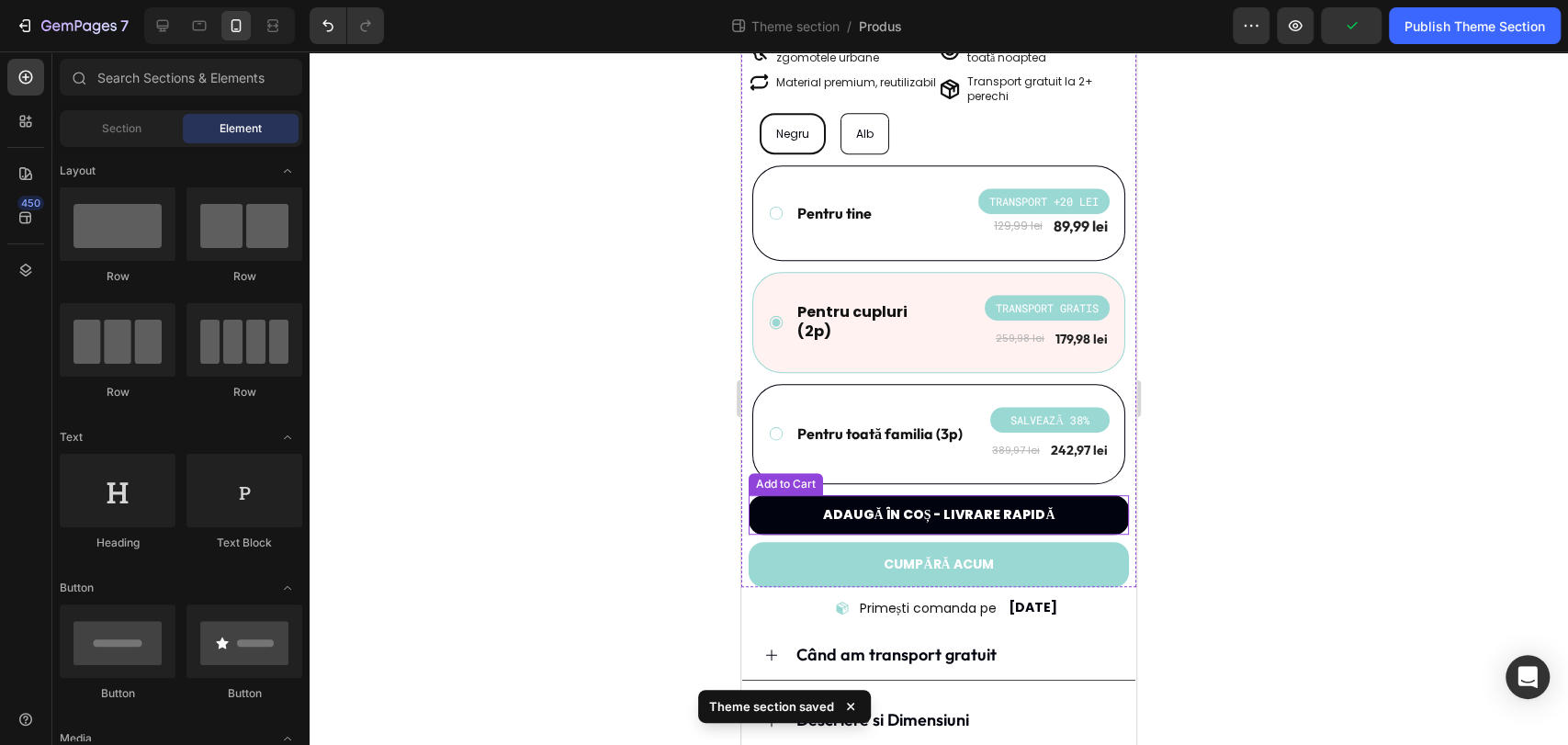
click at [1089, 506] on button "Adaugă în coș - livrare rapidă" at bounding box center [938, 514] width 381 height 39
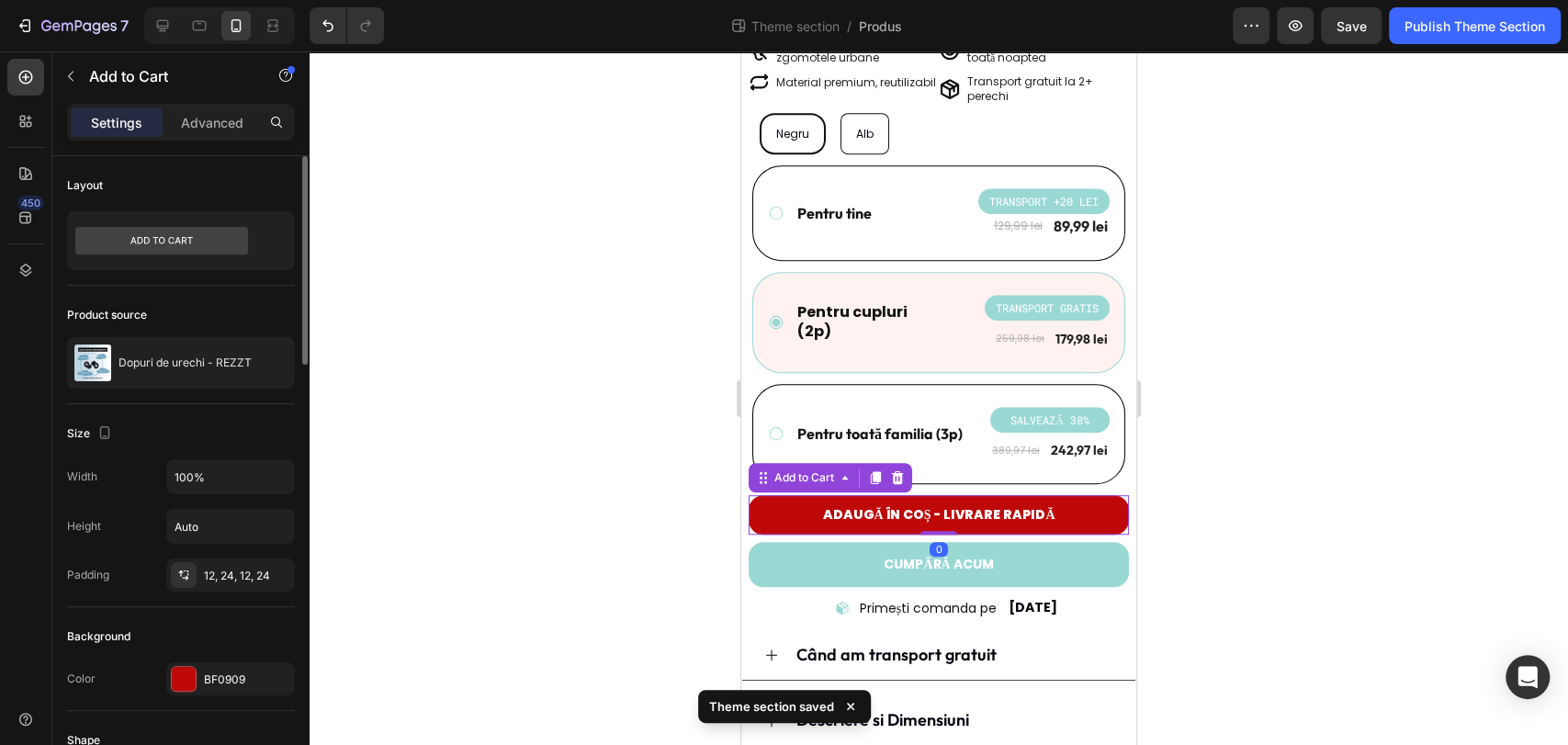
scroll to position [102, 0]
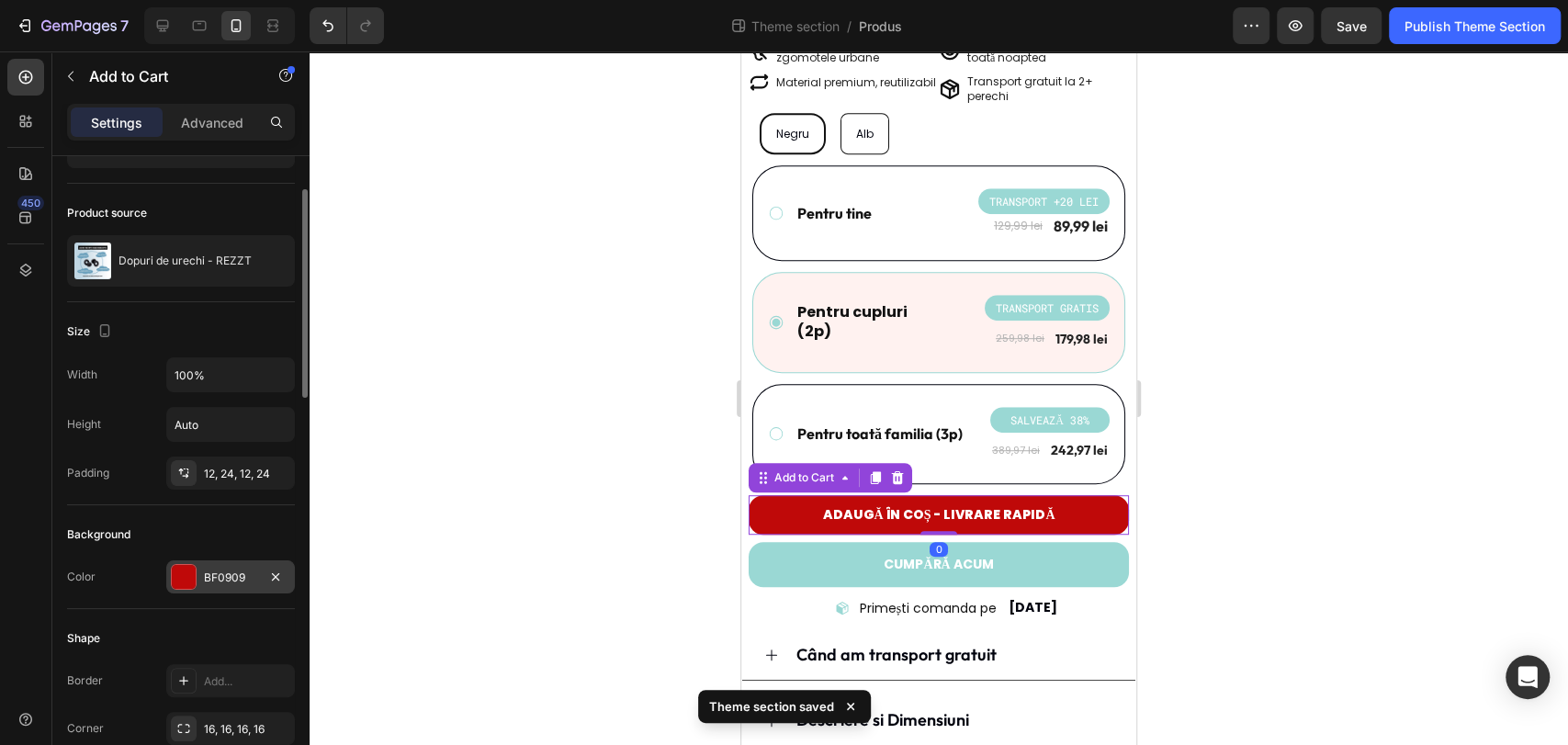
click at [229, 563] on div "BF0909" at bounding box center [230, 576] width 129 height 33
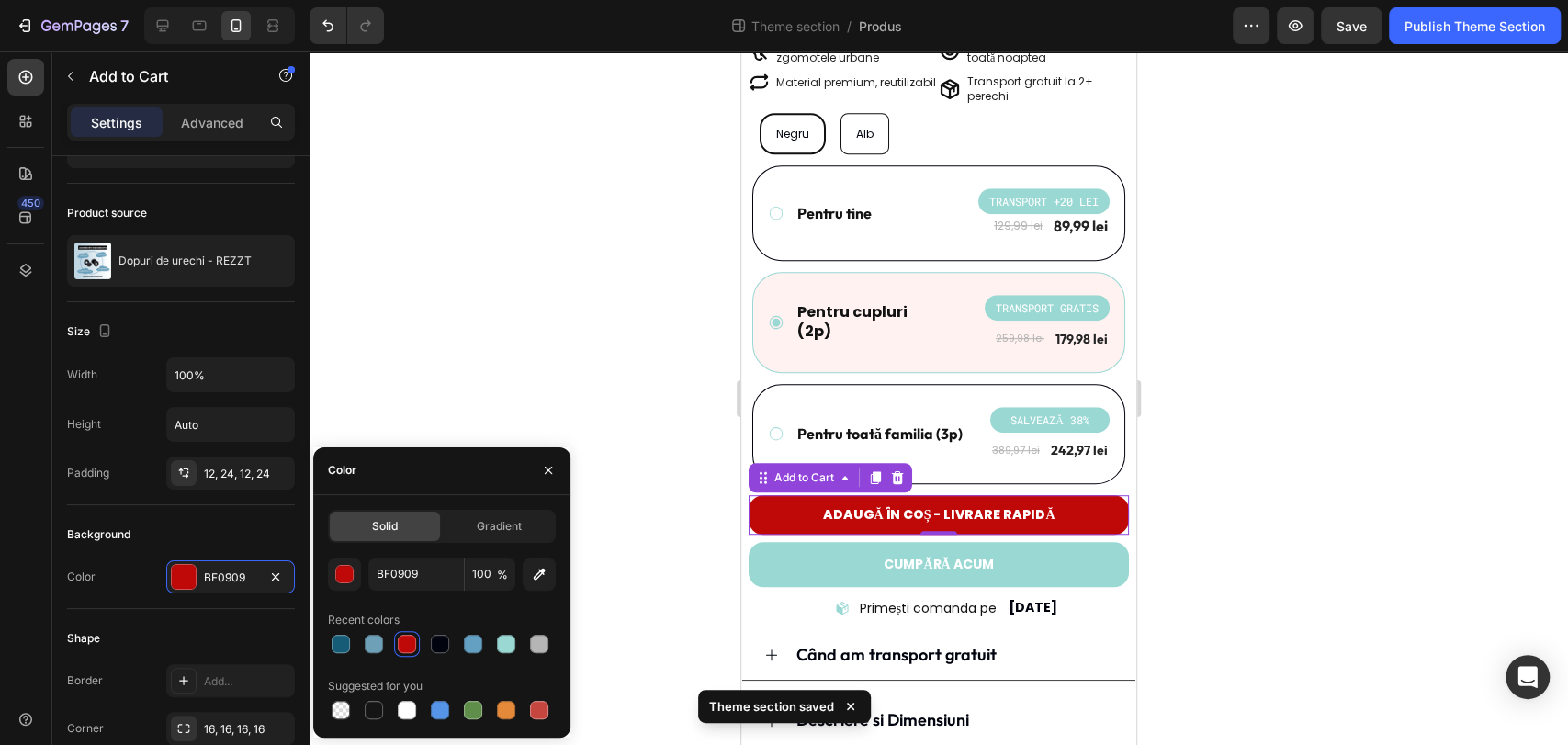
click at [521, 361] on div at bounding box center [938, 398] width 1258 height 693
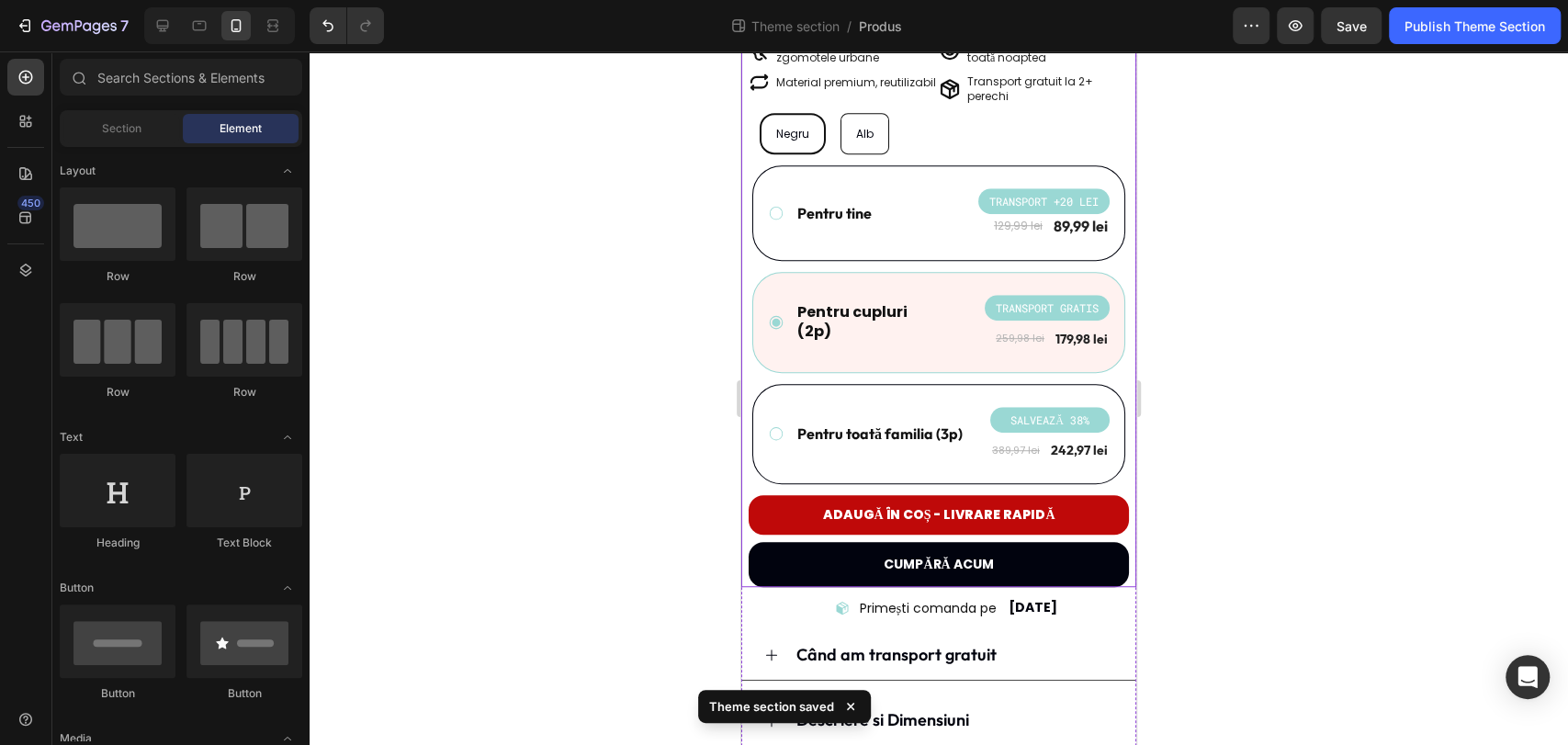
click at [820, 542] on button "CUMPĂRĂ ACUM" at bounding box center [938, 564] width 381 height 45
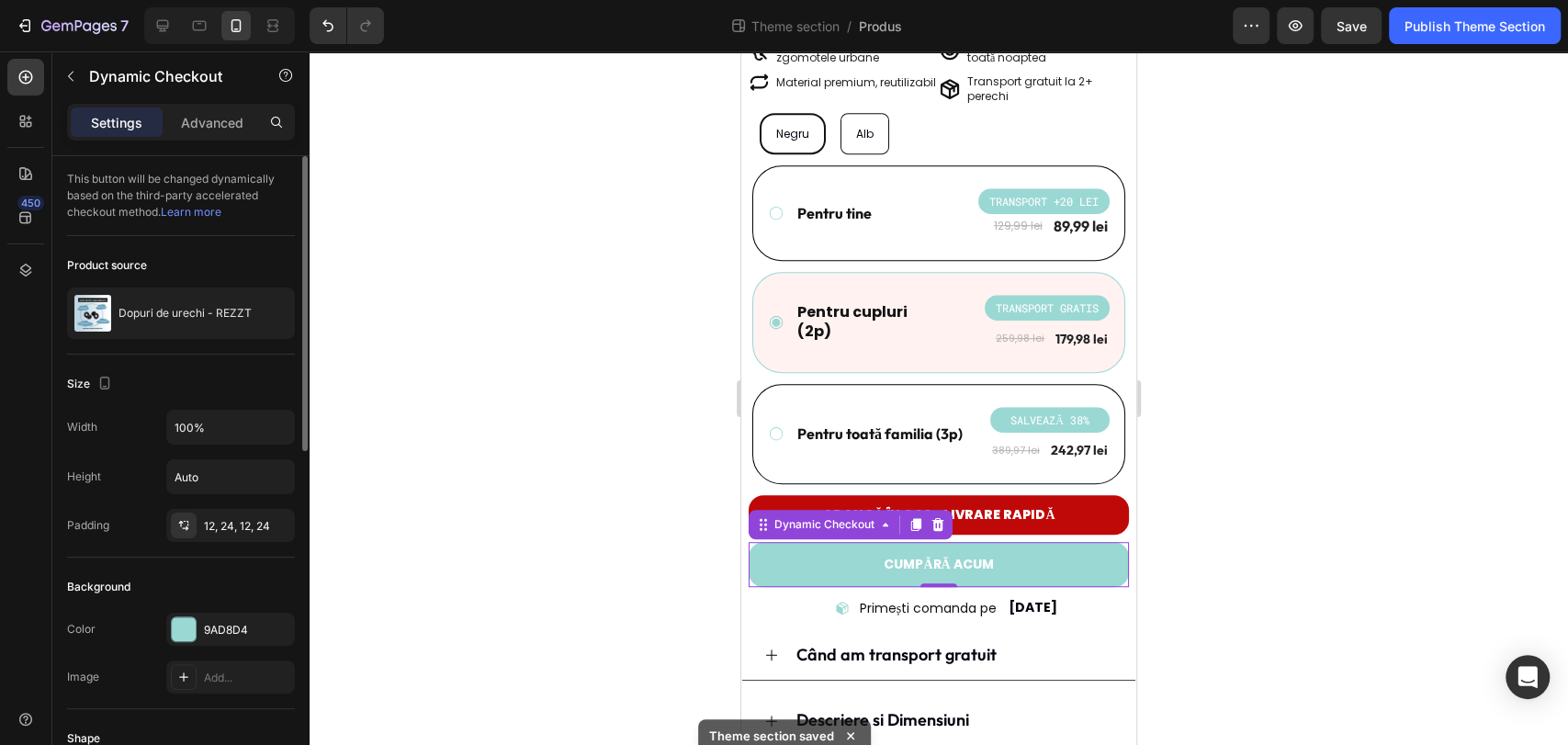
scroll to position [204, 0]
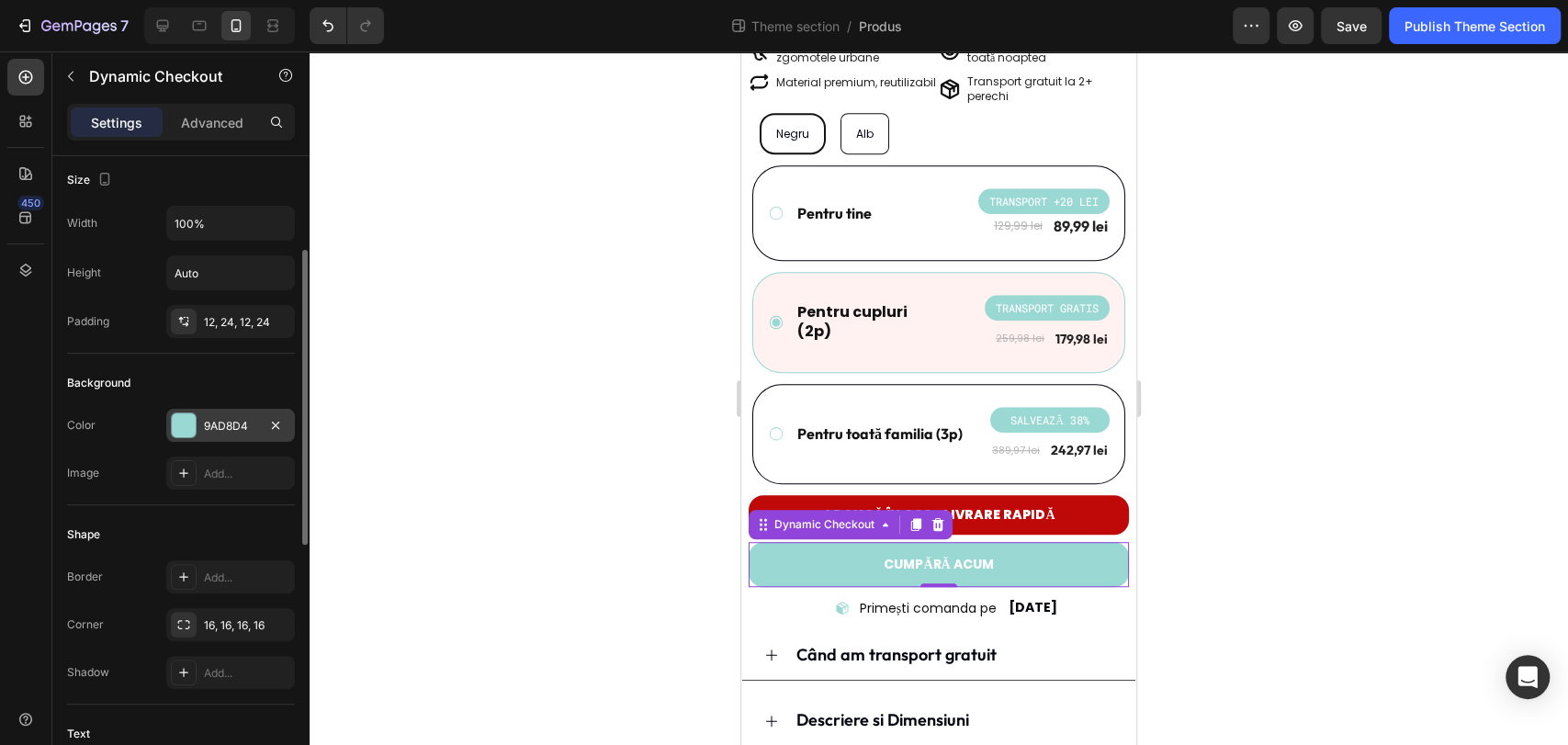
click at [237, 421] on div "9AD8D4" at bounding box center [230, 426] width 53 height 17
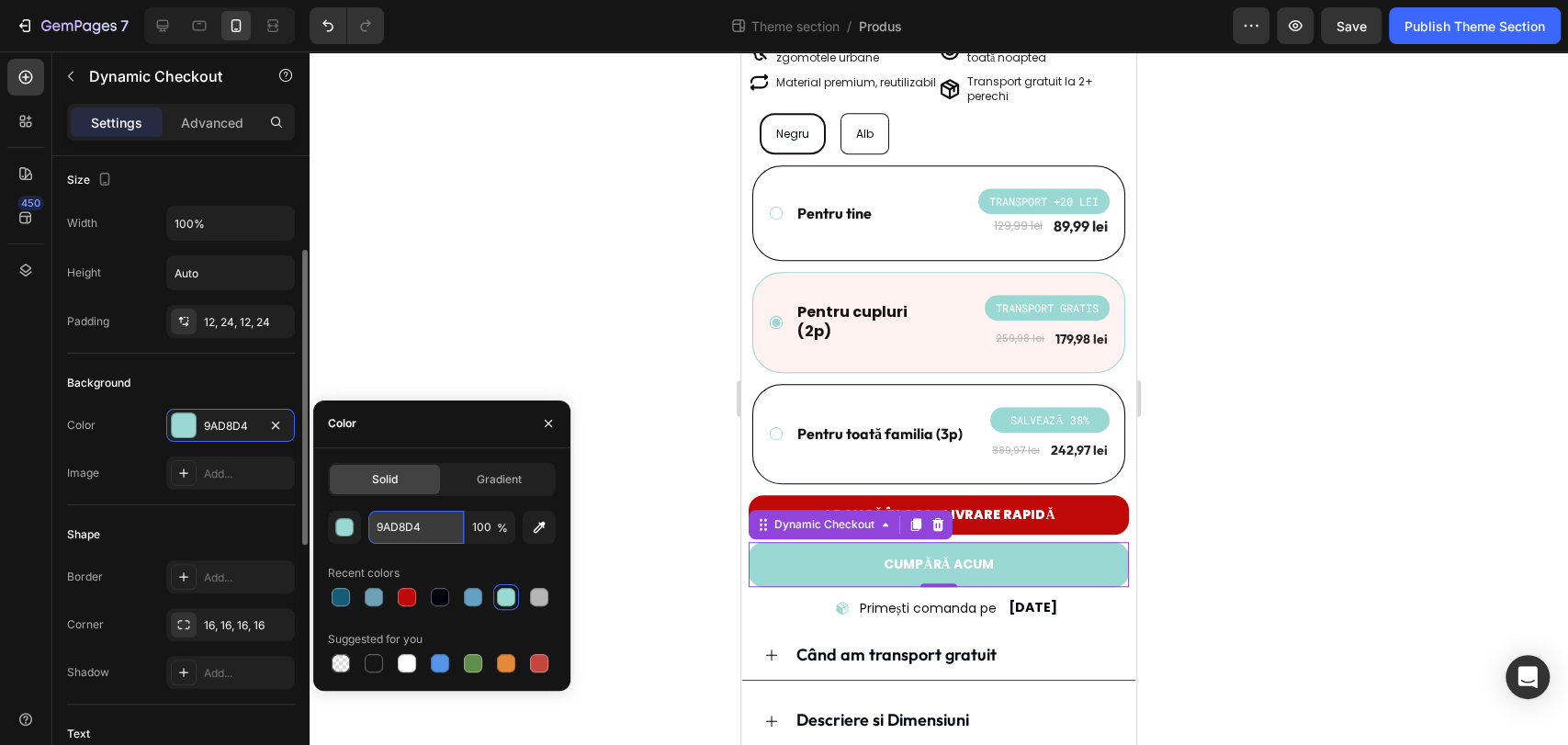
click at [420, 537] on input "9AD8D4" at bounding box center [416, 527] width 96 height 33
paste input "BF0909"
type input "BF0909"
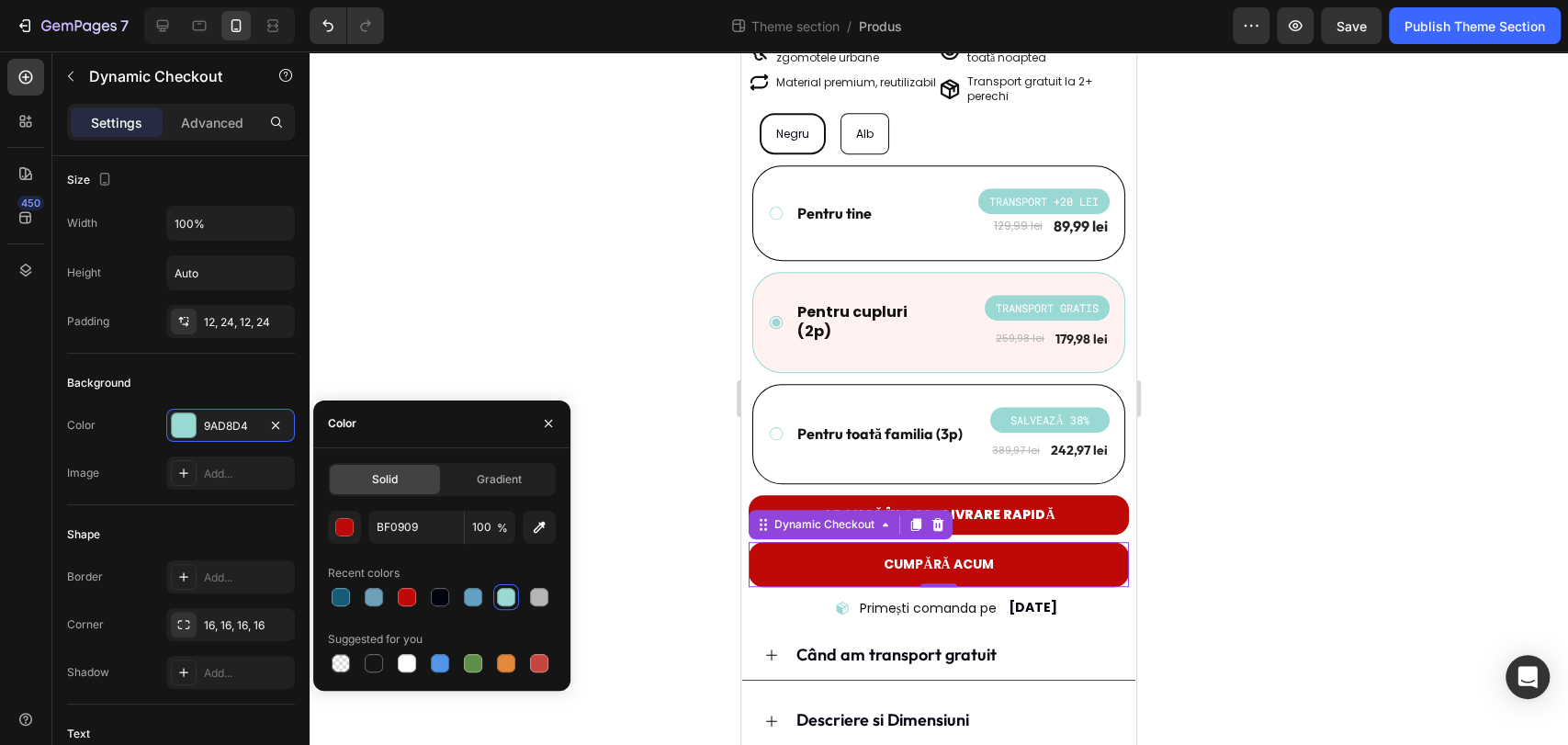
click at [511, 340] on div at bounding box center [938, 398] width 1258 height 693
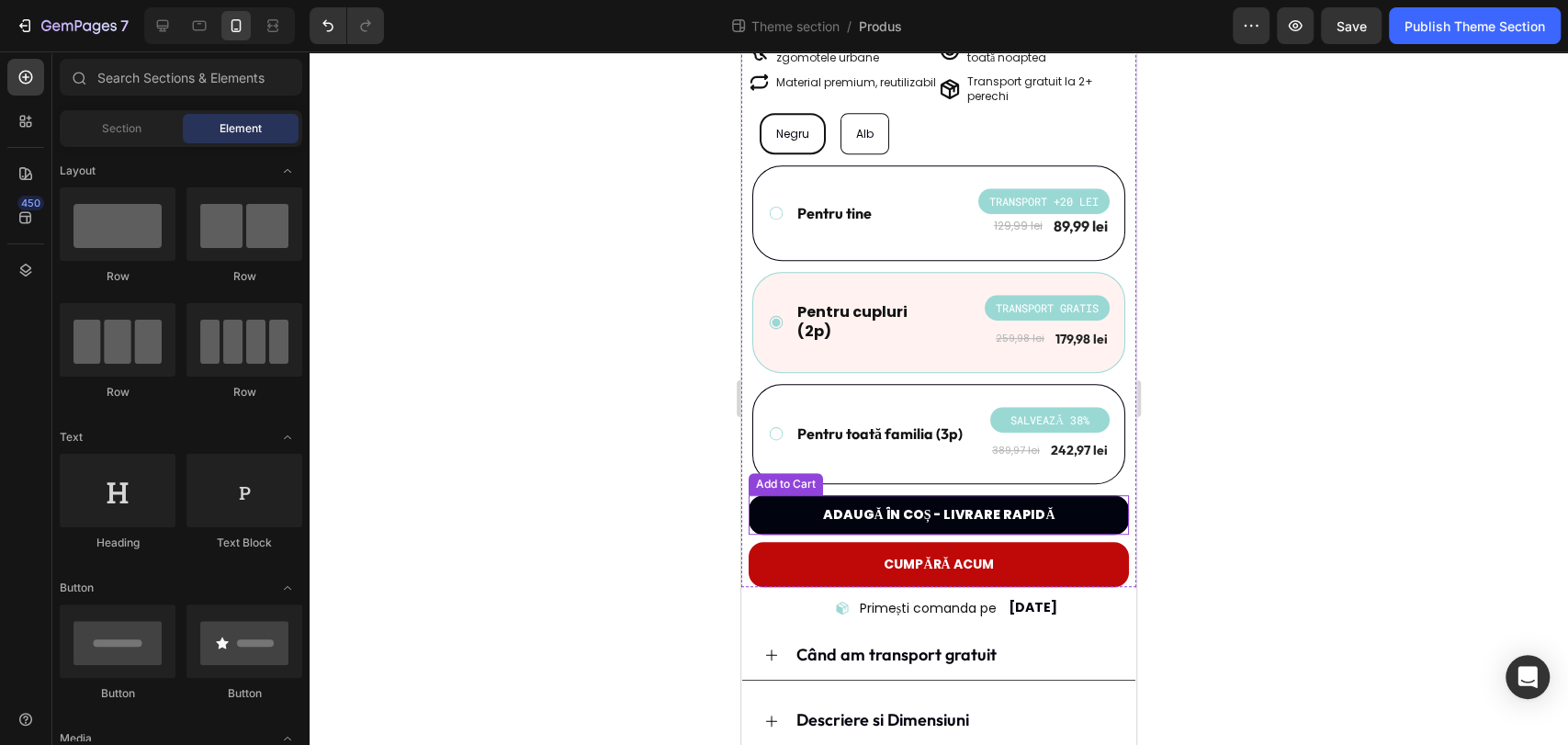
click at [1066, 501] on button "Adaugă în coș - livrare rapidă" at bounding box center [938, 514] width 381 height 39
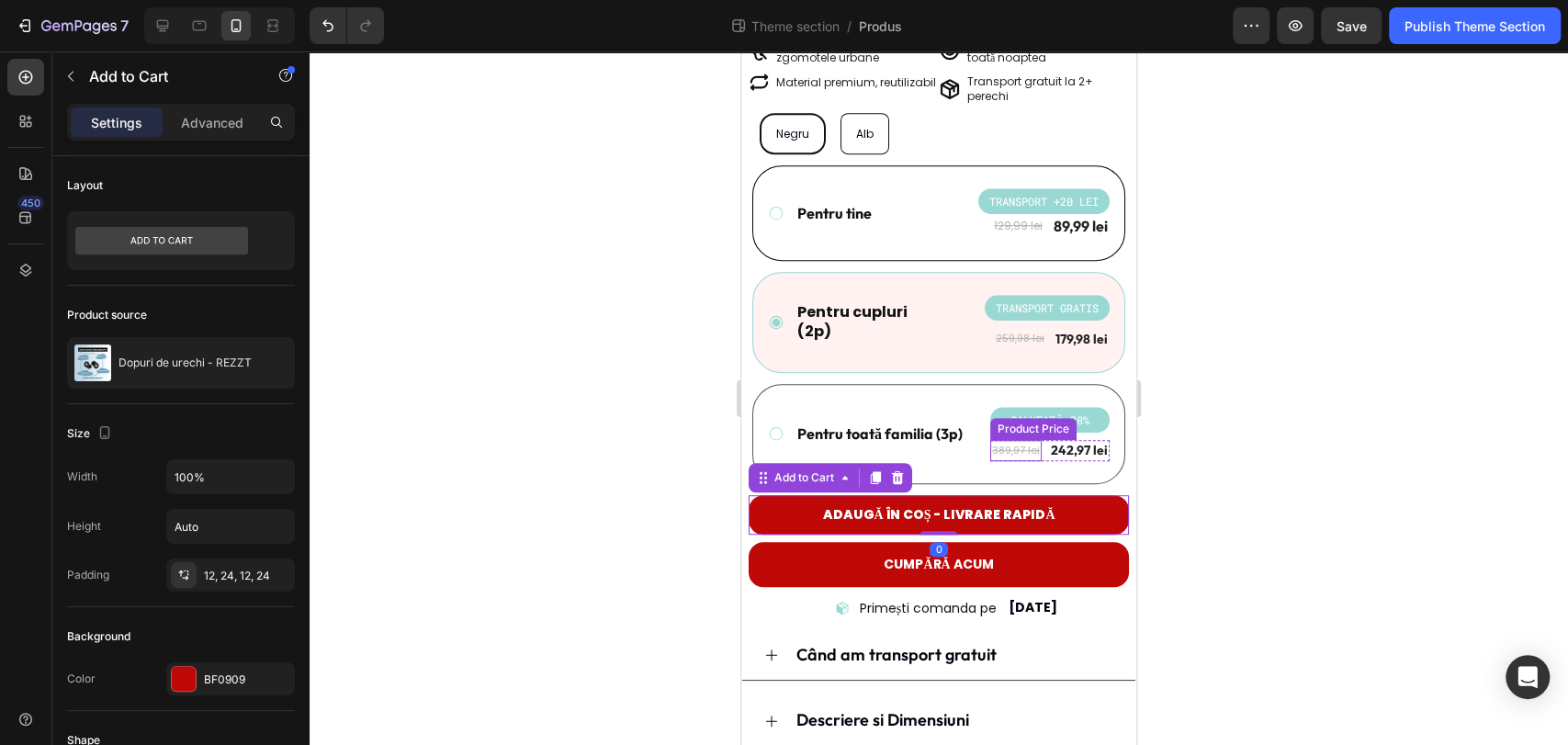
click at [1004, 420] on div "Product Price" at bounding box center [1033, 428] width 79 height 17
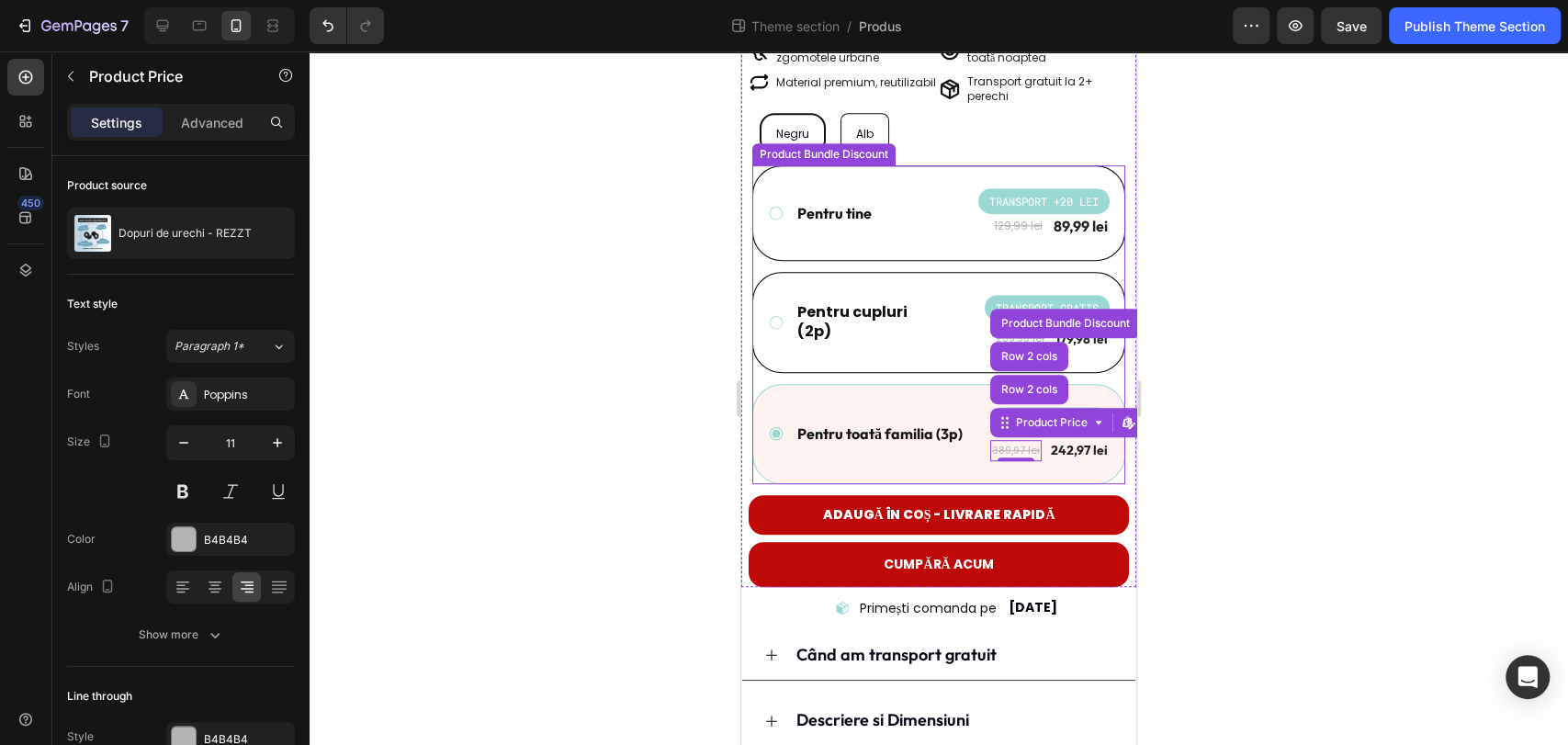
click at [915, 353] on div "Pentru tine Text Block TRANSPORT +20 LEI Product Badge 129,99 lei Product Price…" at bounding box center [938, 325] width 373 height 319
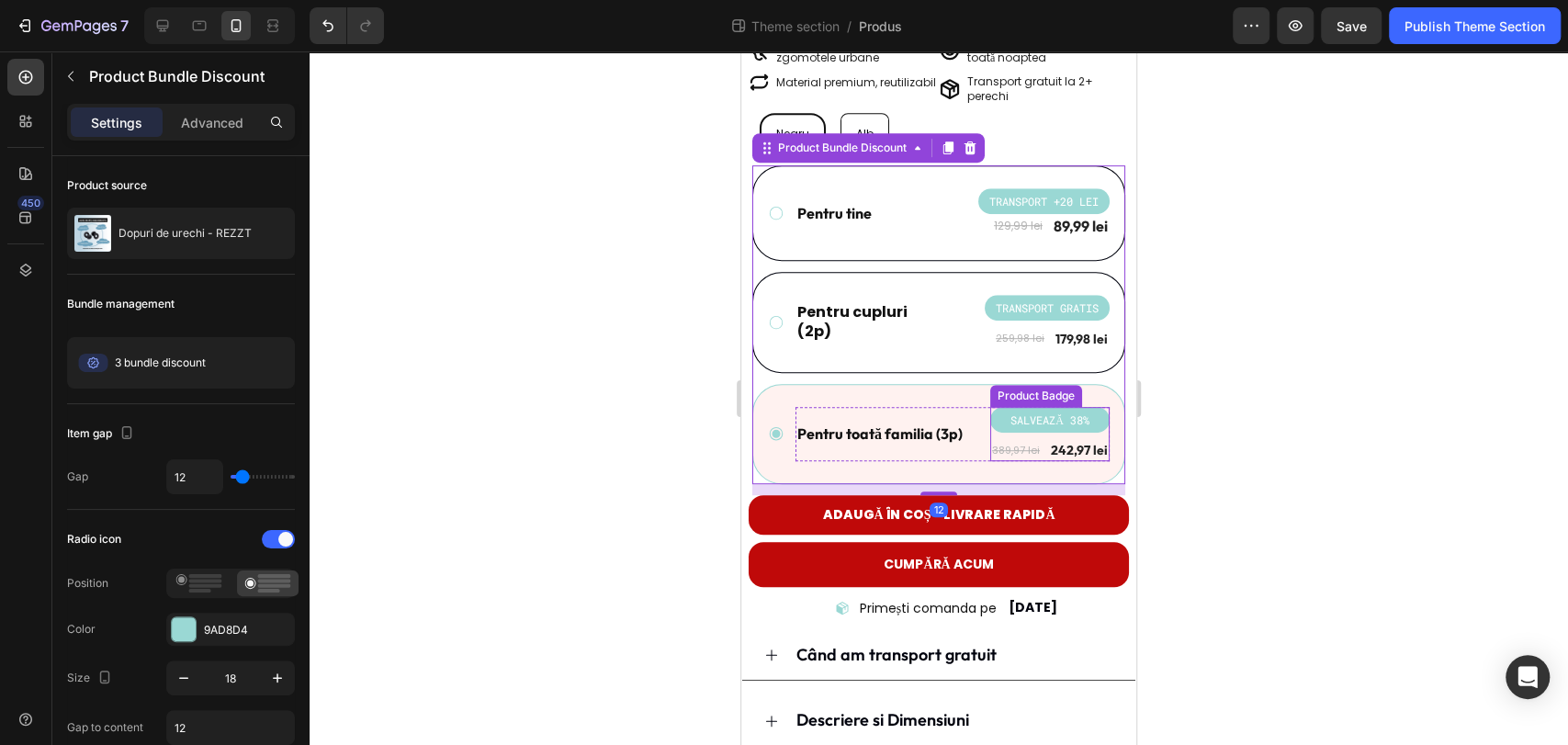
click at [999, 406] on pre "SALVEAZĂ 38%" at bounding box center [1049, 419] width 101 height 26
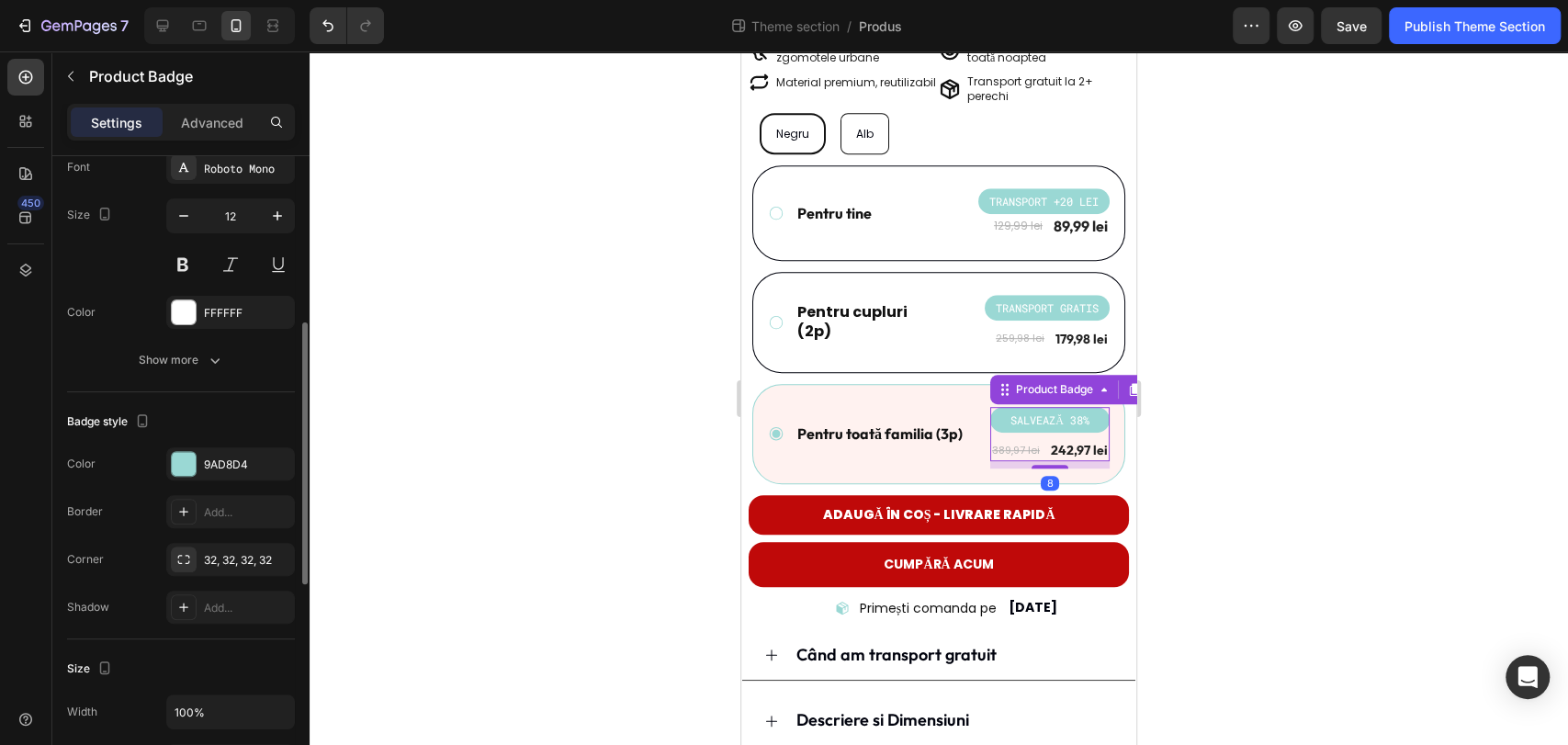
scroll to position [510, 0]
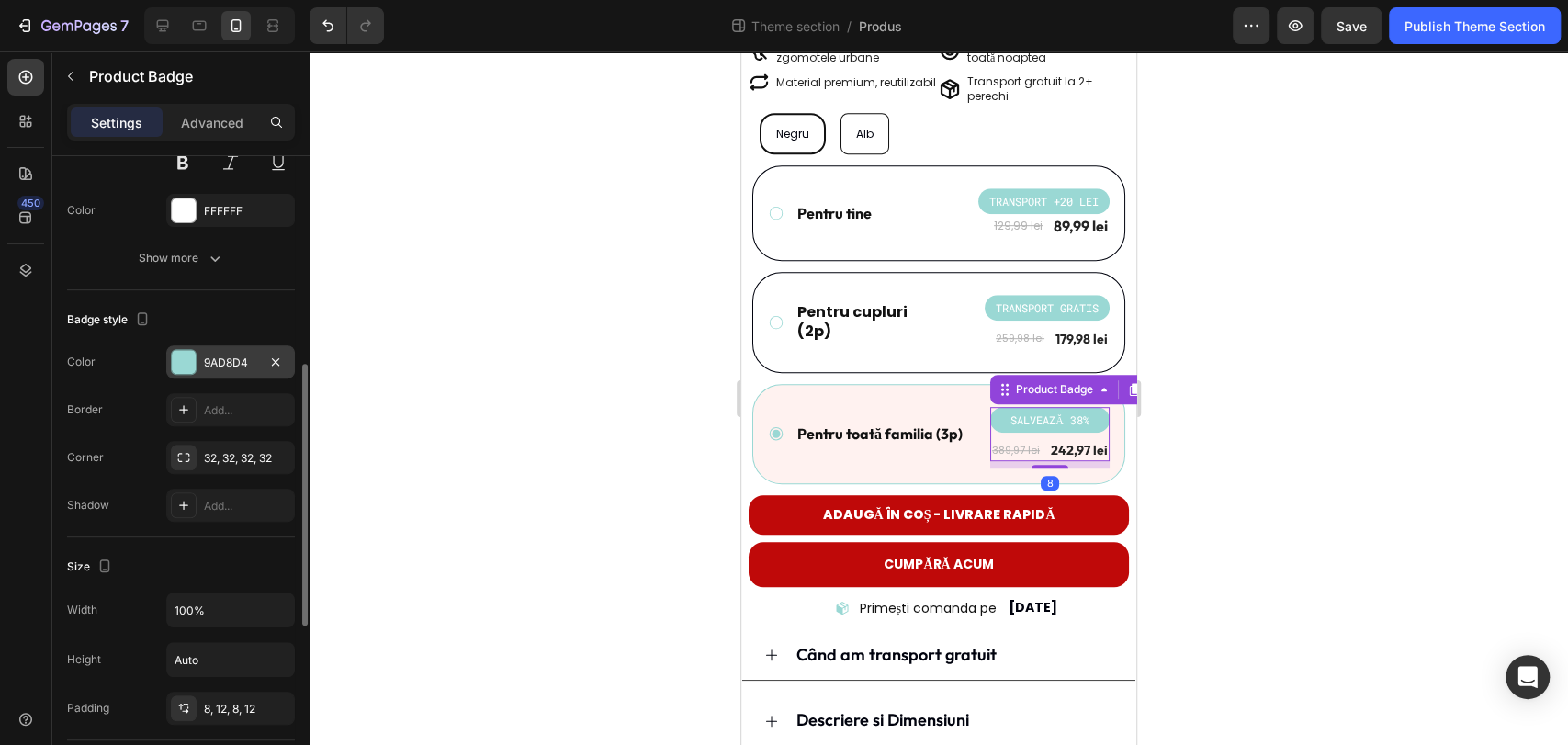
click at [228, 362] on div "9AD8D4" at bounding box center [230, 363] width 53 height 17
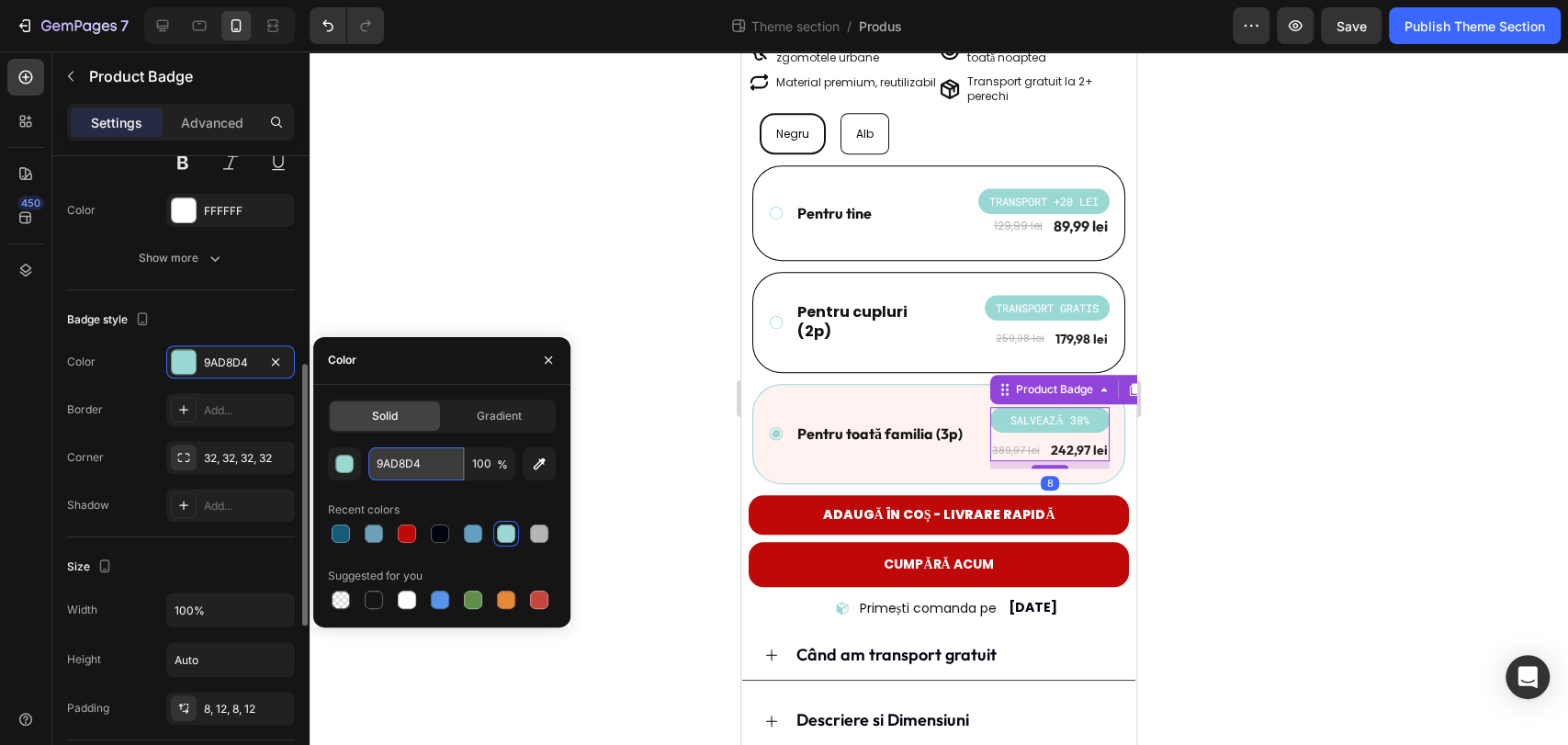
click at [426, 475] on input "9AD8D4" at bounding box center [416, 463] width 96 height 33
click at [556, 277] on div at bounding box center [938, 398] width 1258 height 693
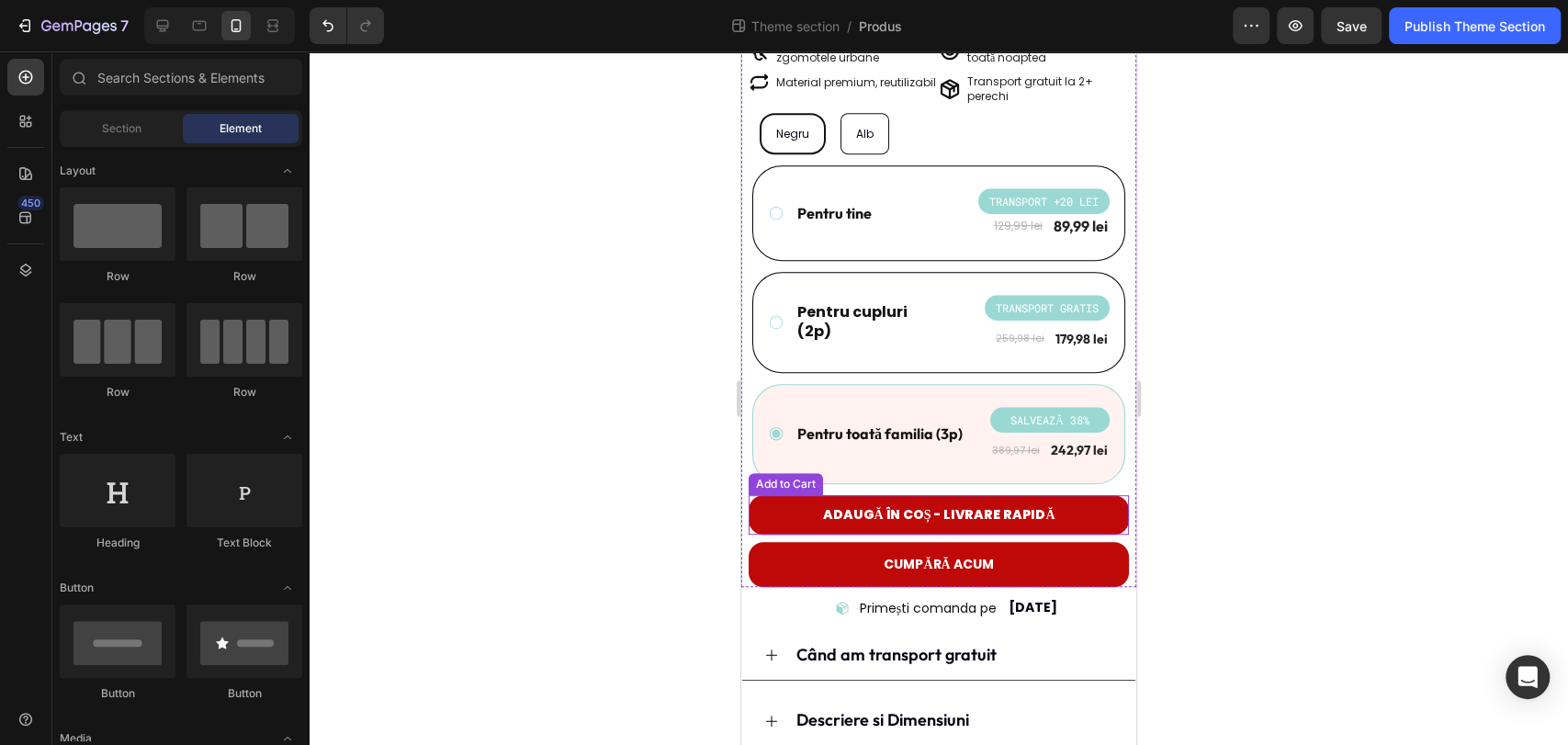
click at [754, 495] on button "Adaugă în coș - livrare rapidă" at bounding box center [938, 514] width 381 height 39
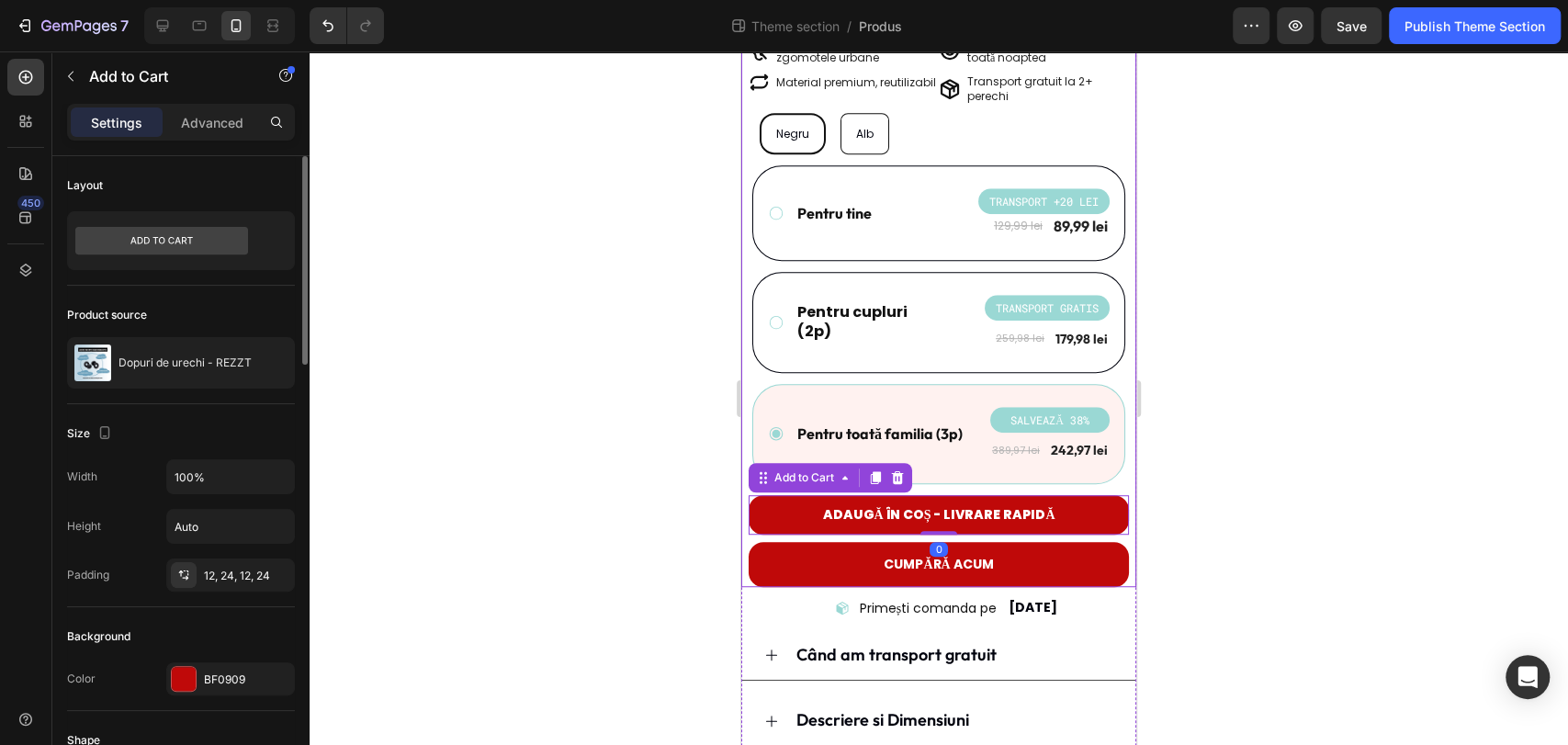
scroll to position [102, 0]
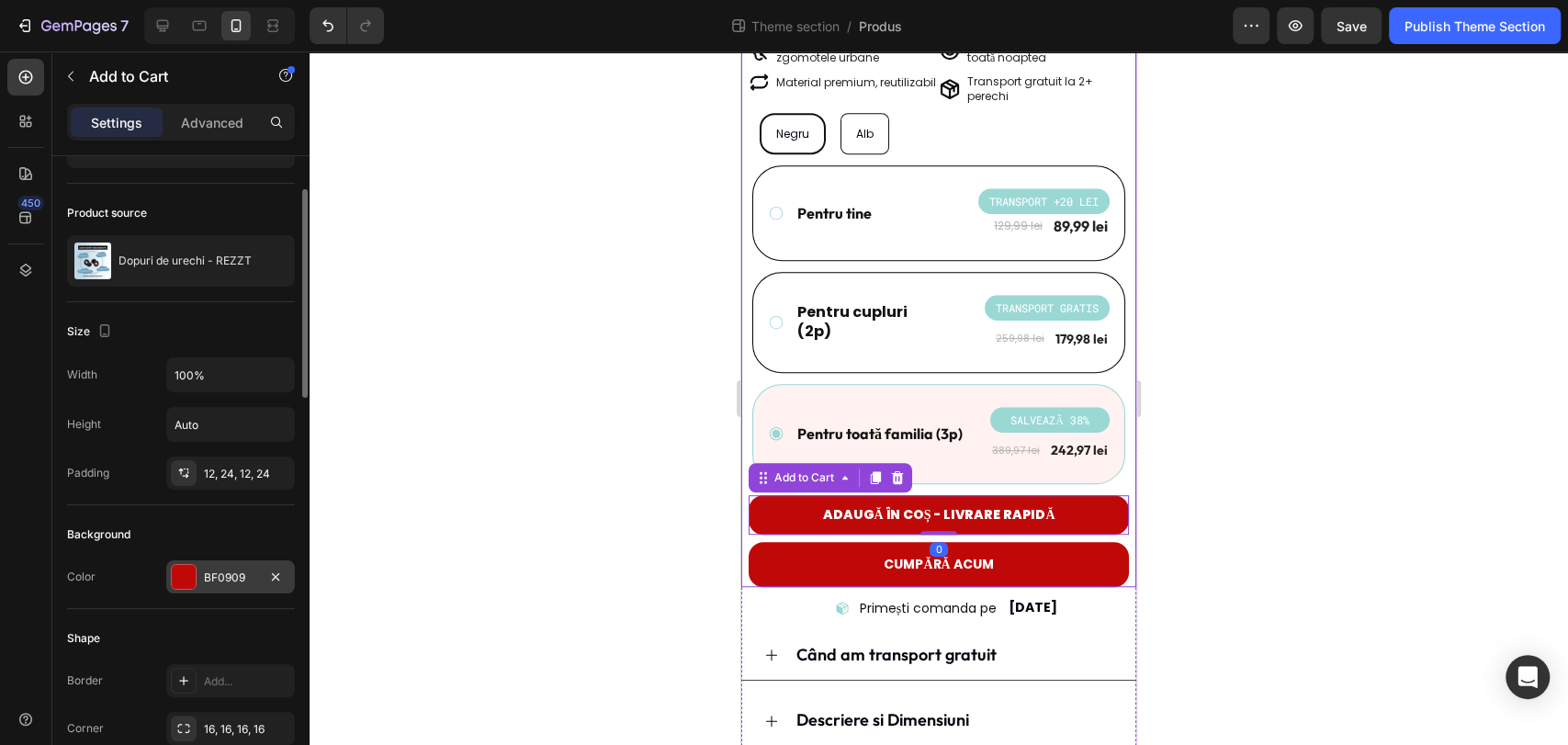
click at [241, 578] on div "BF0909" at bounding box center [230, 578] width 53 height 17
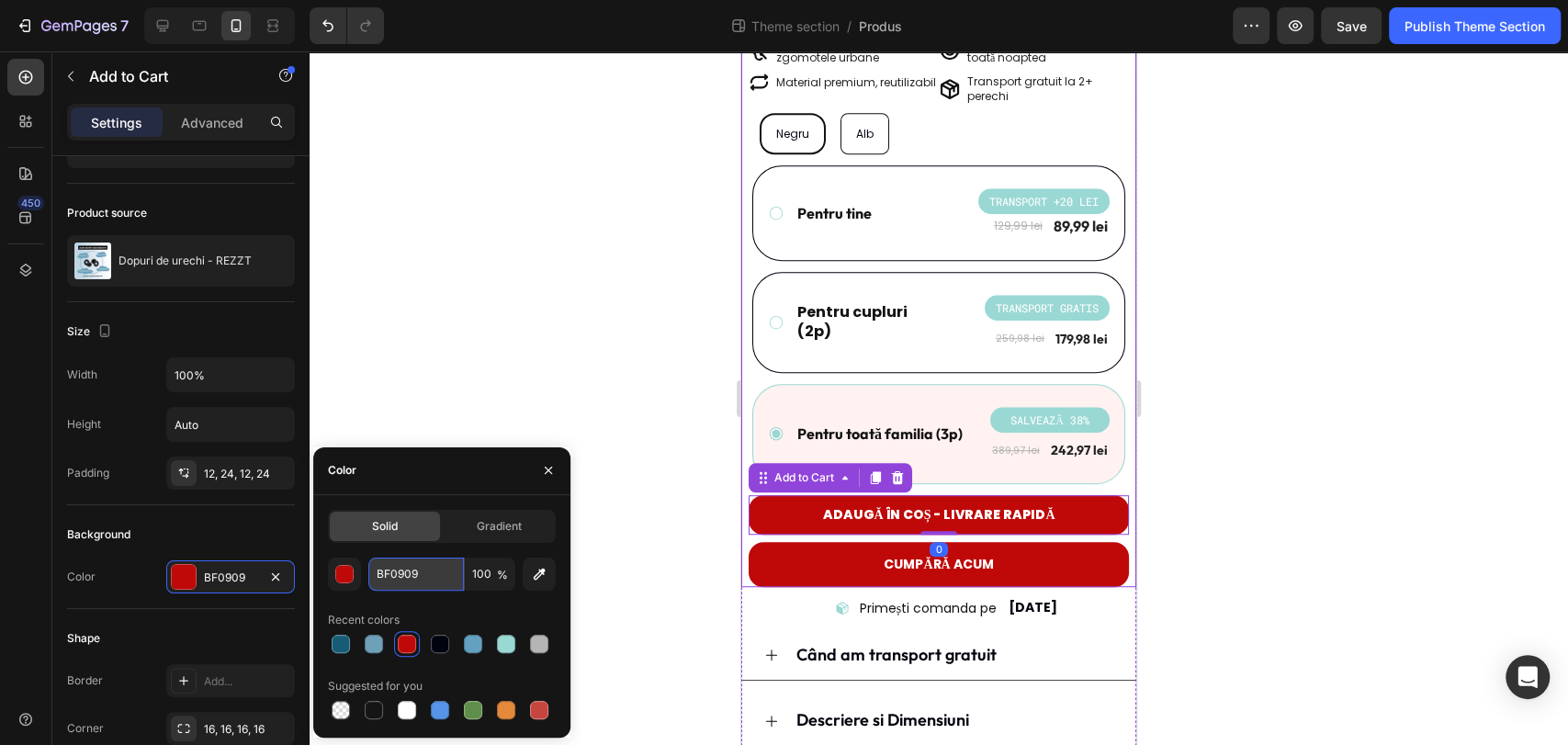
click at [420, 579] on input "BF0909" at bounding box center [416, 574] width 96 height 33
paste input "9AD8D4"
type input "9AD8D4"
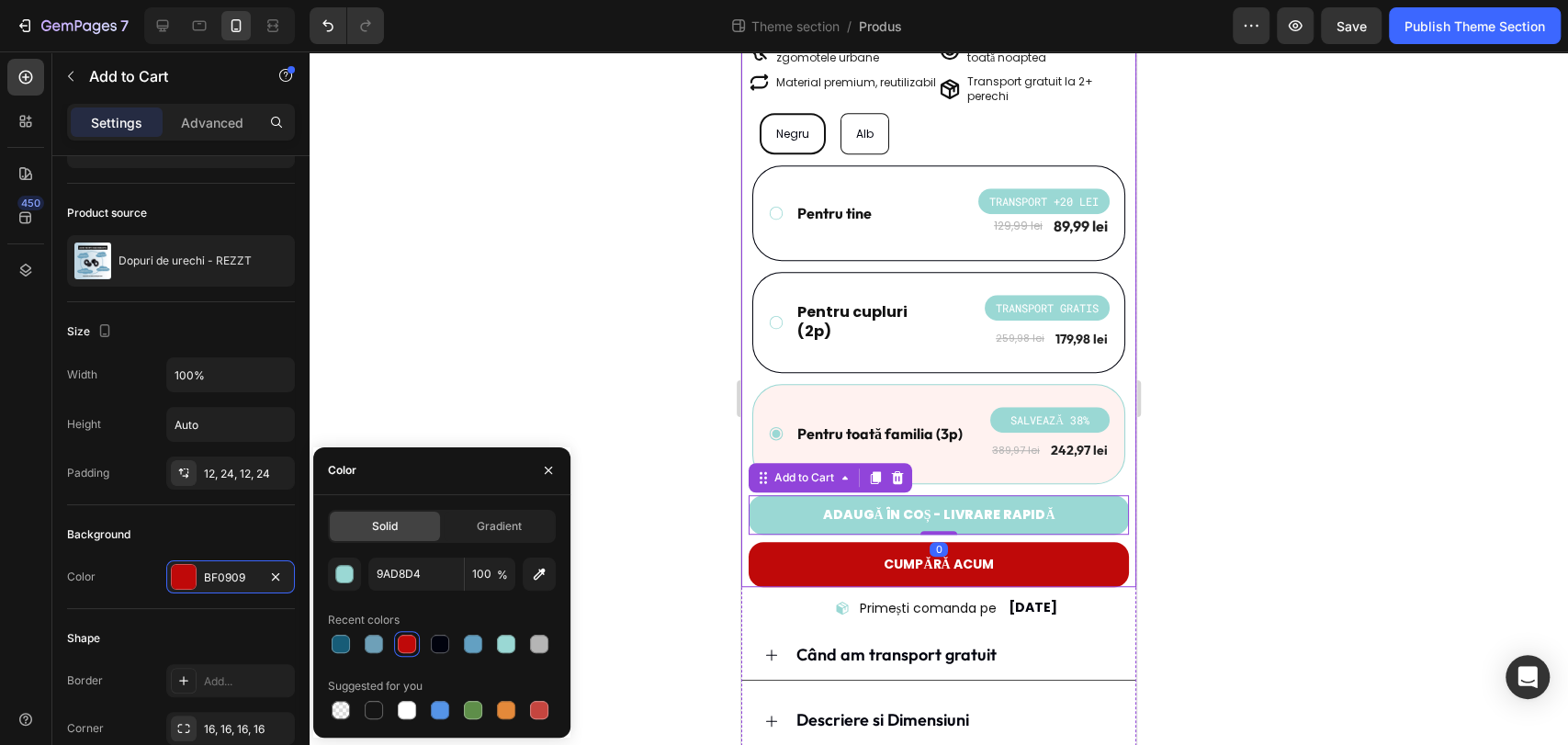
click at [432, 392] on div at bounding box center [938, 398] width 1258 height 693
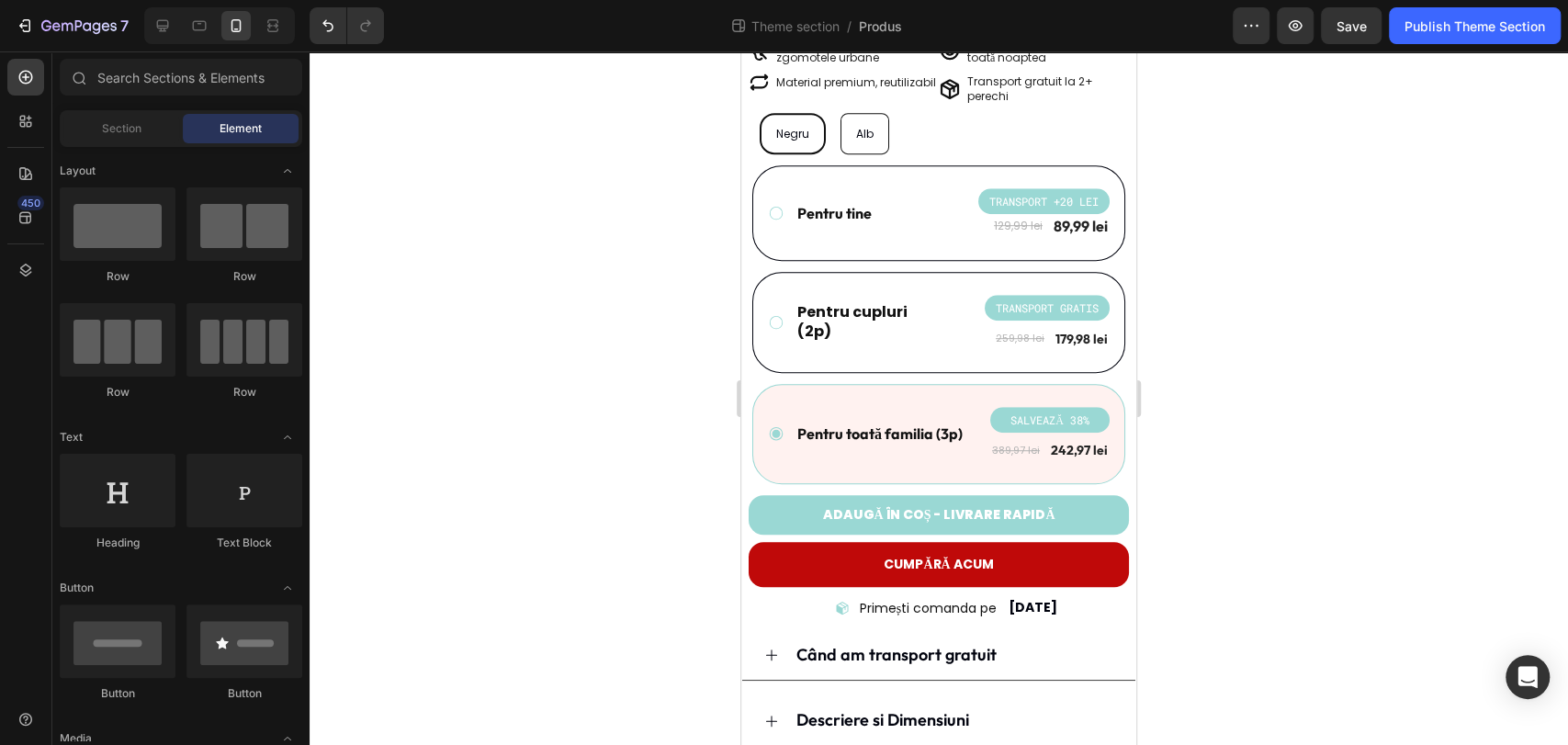
click at [1319, 487] on div at bounding box center [938, 398] width 1258 height 693
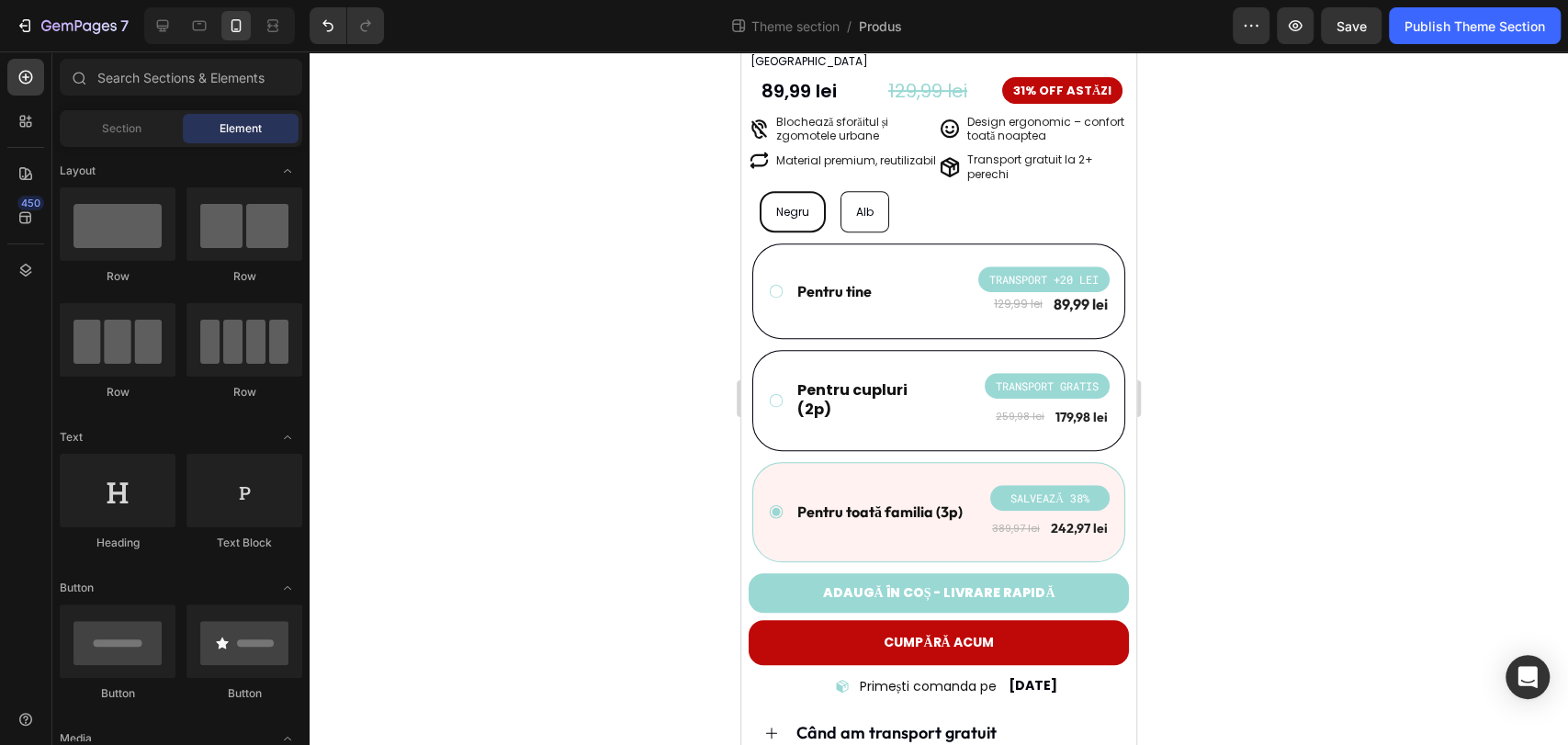
scroll to position [612, 0]
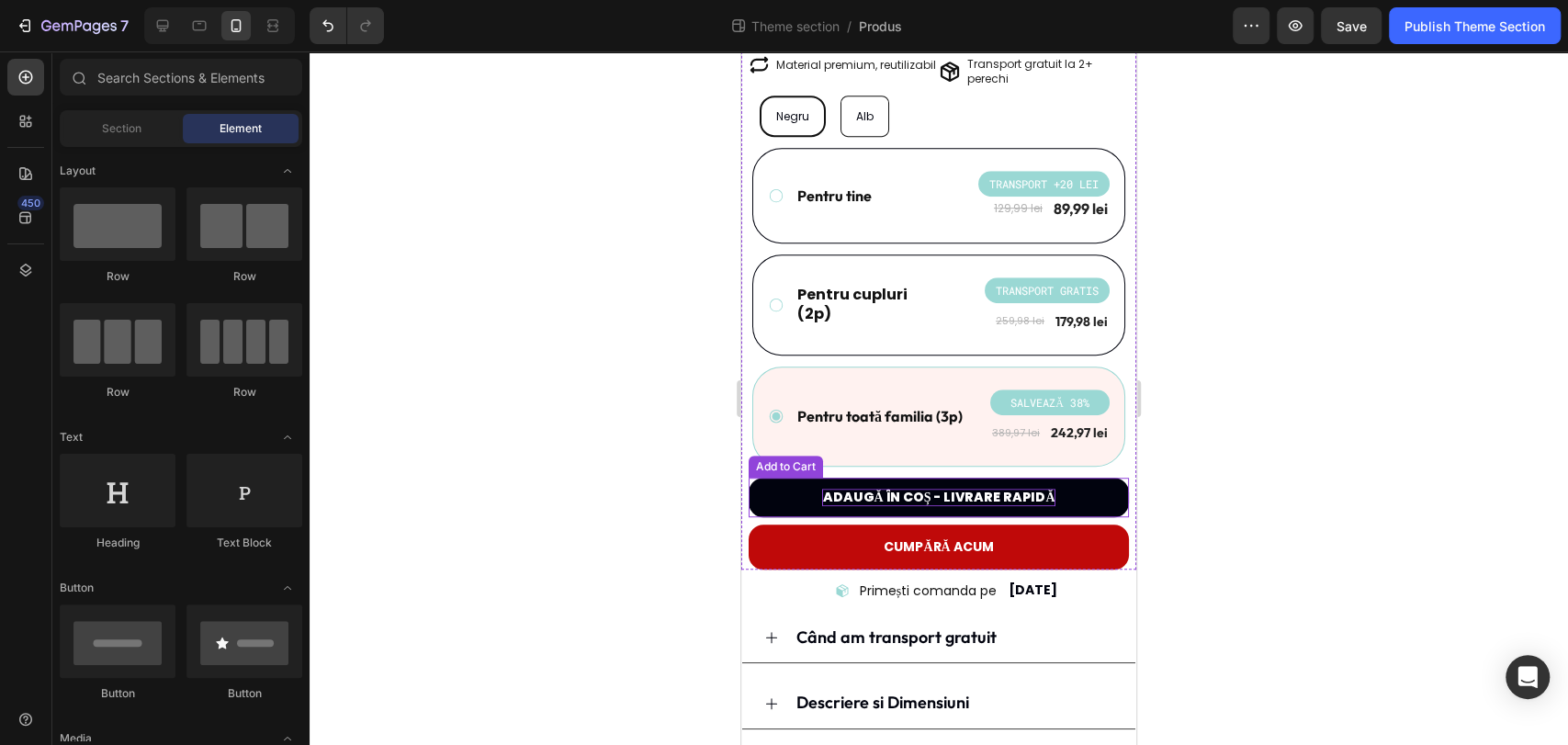
click at [1023, 489] on p "Adaugă în coș - livrare rapidă" at bounding box center [937, 497] width 232 height 17
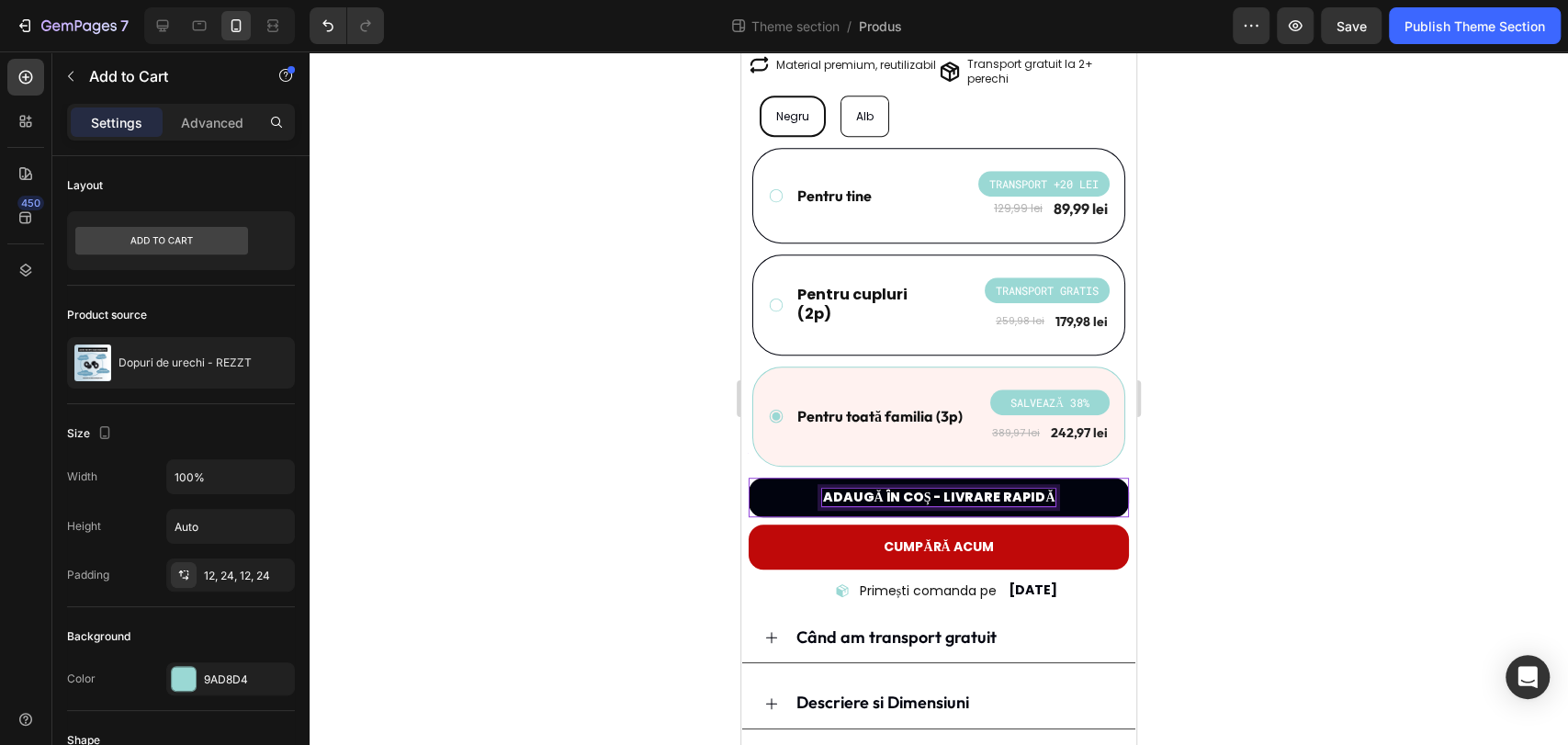
click at [1009, 489] on p "Adaugă în coș - livrare rapidă" at bounding box center [937, 497] width 232 height 17
drag, startPoint x: 993, startPoint y: 475, endPoint x: 1042, endPoint y: 476, distance: 49.0
click at [1042, 489] on p "Adaugă în coș - livrare rapidă" at bounding box center [937, 497] width 232 height 17
click at [748, 477] on button "Adaugă în coș - livrare" at bounding box center [938, 496] width 381 height 39
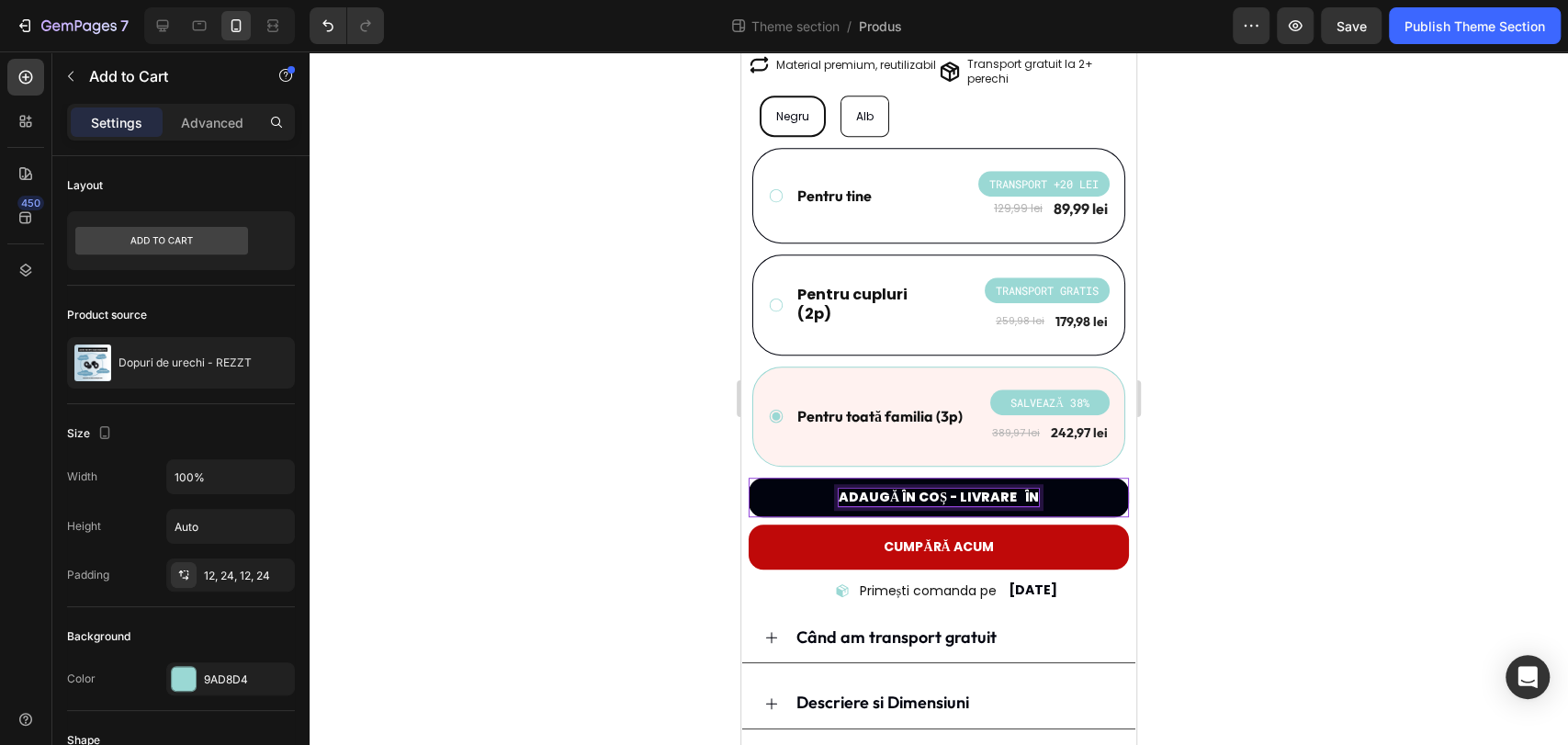
click at [748, 477] on button "Adaugă în coș - livrare în" at bounding box center [938, 496] width 381 height 39
click at [748, 477] on button "Adaugă în coș - livrare în 24-48" at bounding box center [938, 496] width 381 height 39
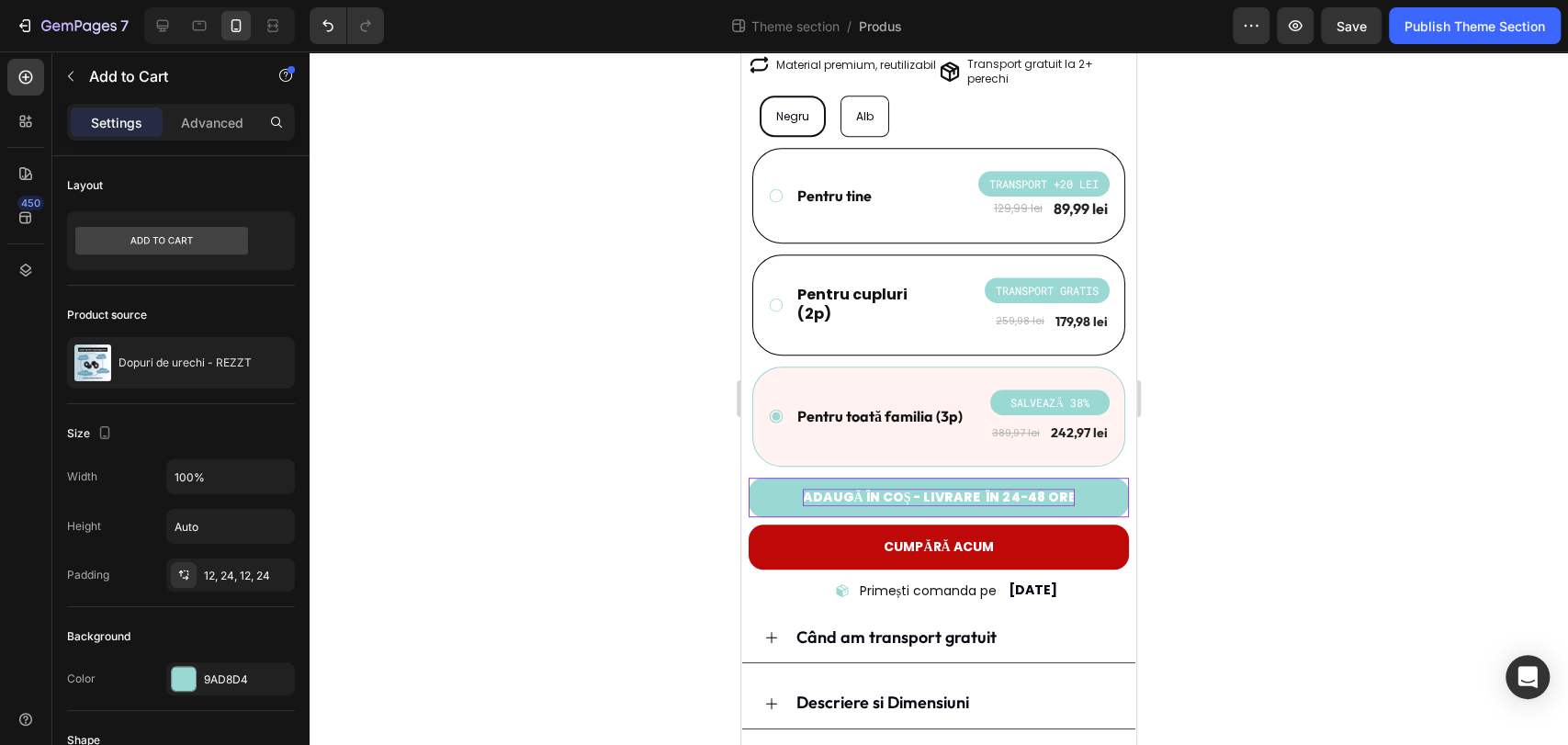
click at [1324, 450] on div at bounding box center [938, 398] width 1258 height 693
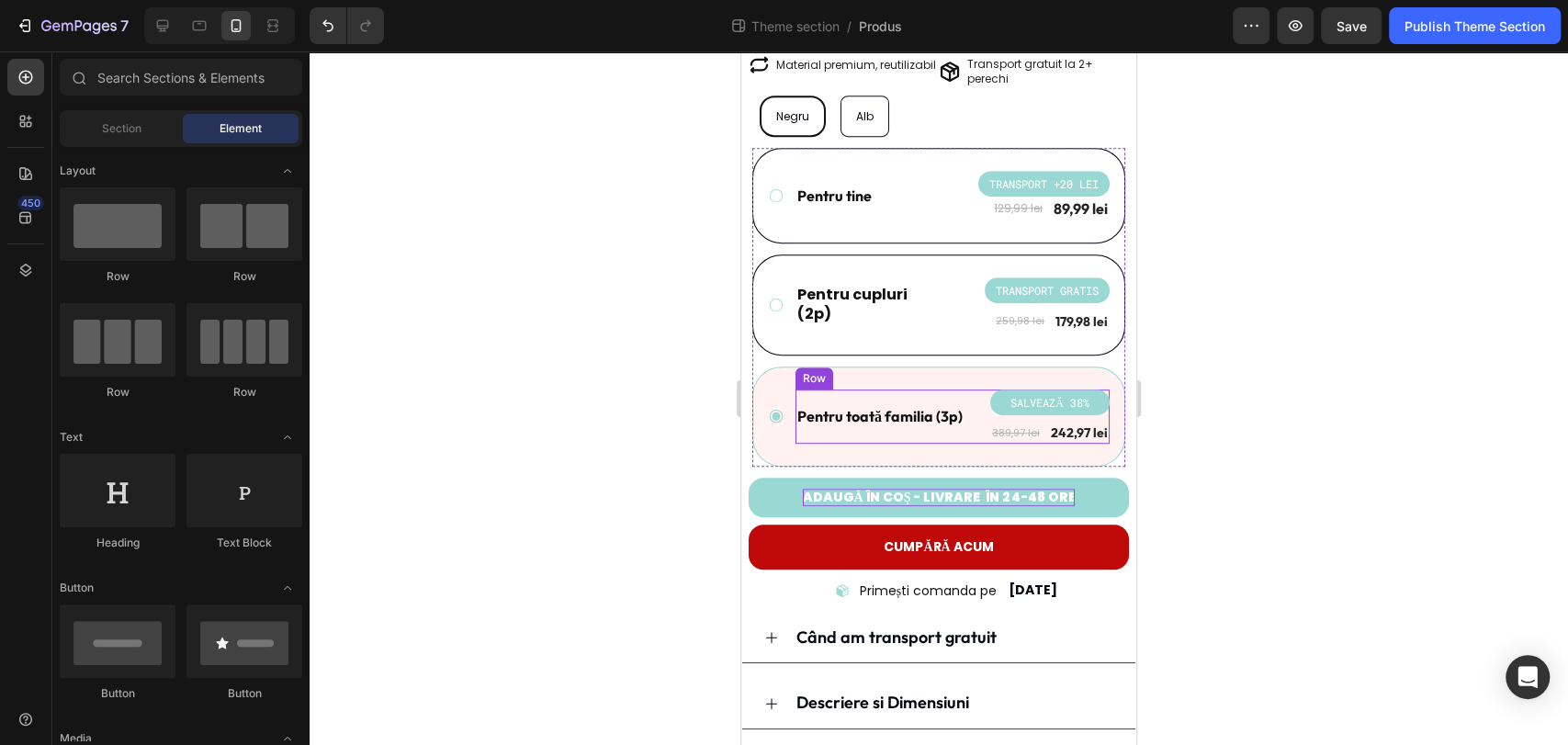
scroll to position [696, 0]
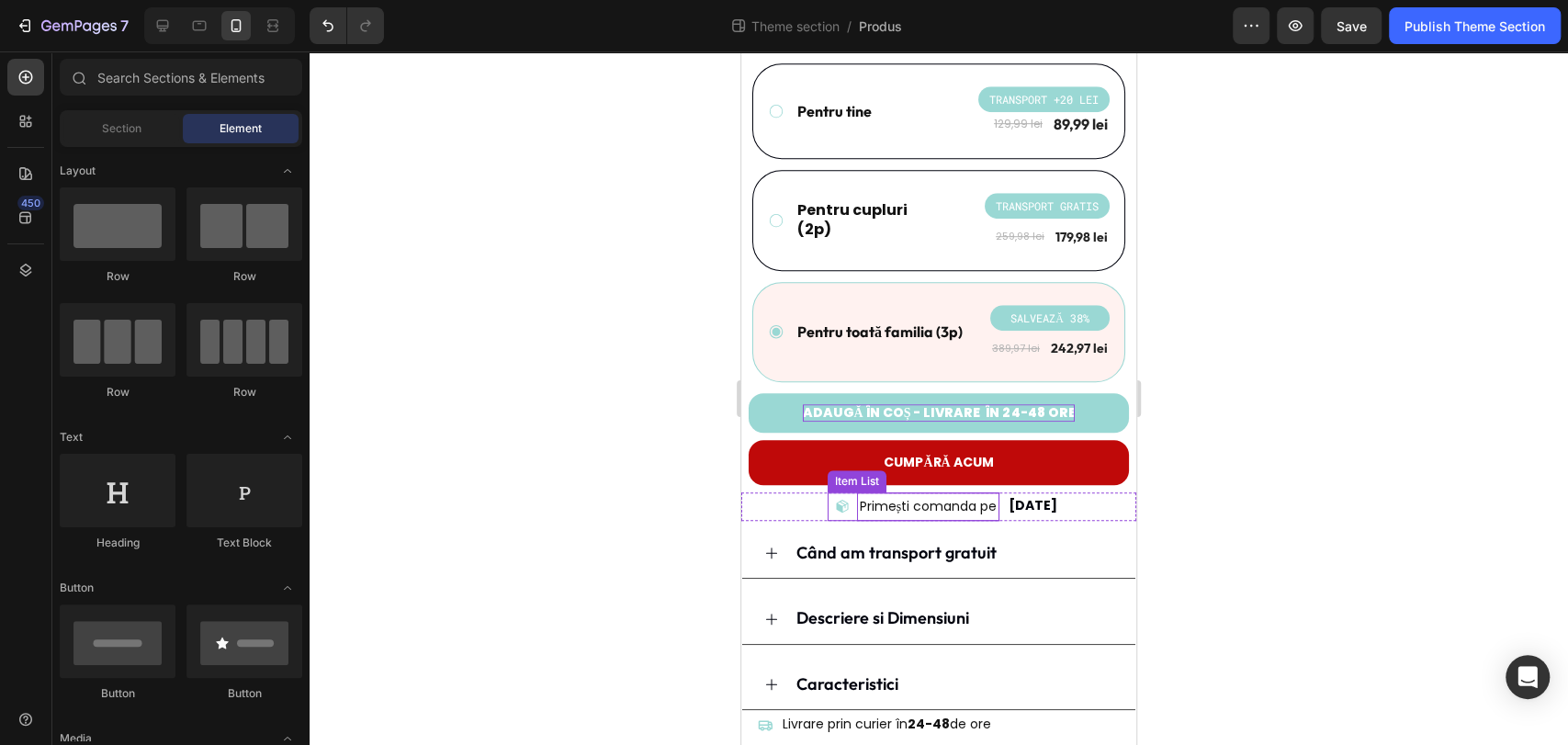
click at [938, 495] on p "Primești comanda pe" at bounding box center [927, 506] width 136 height 23
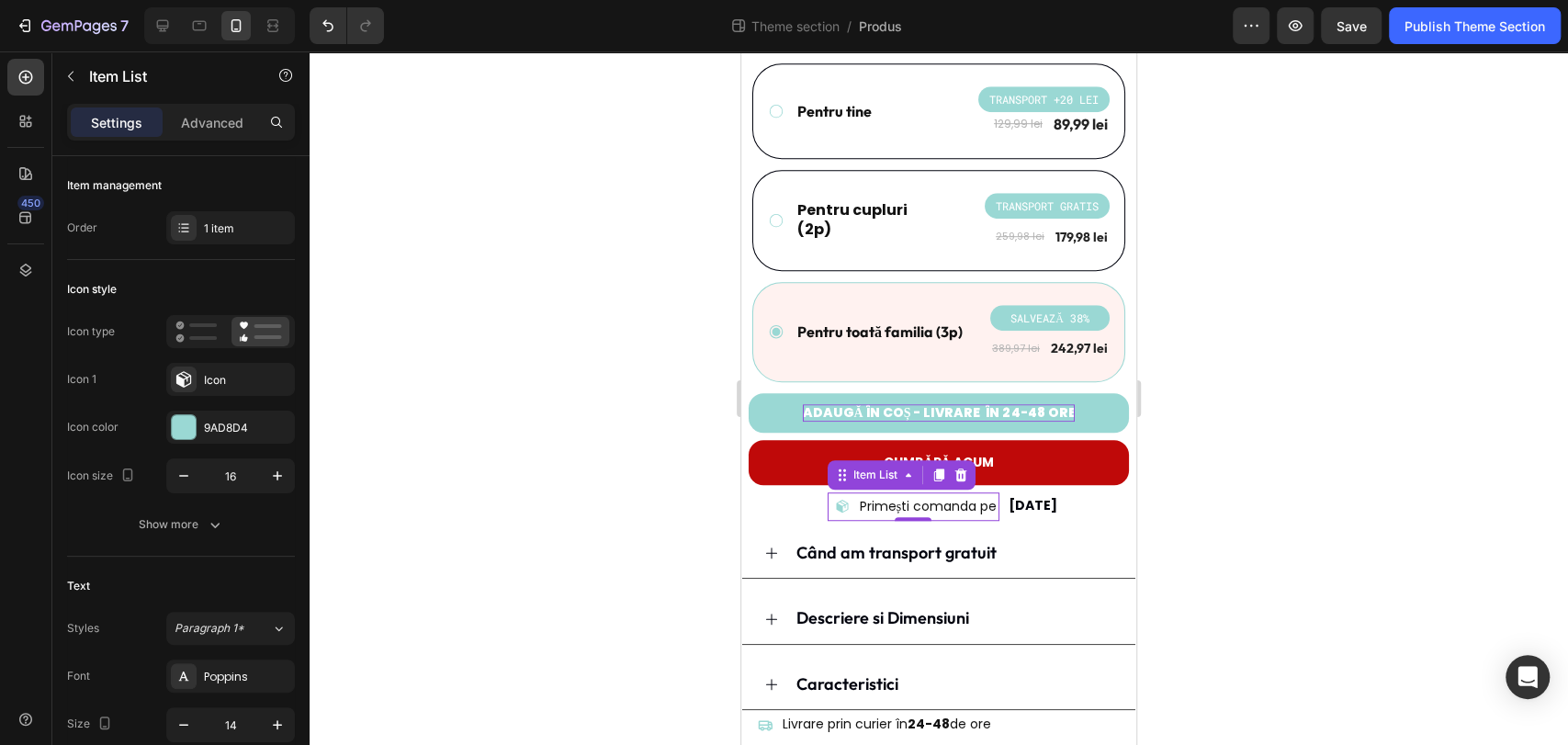
click at [1249, 434] on div at bounding box center [938, 398] width 1258 height 693
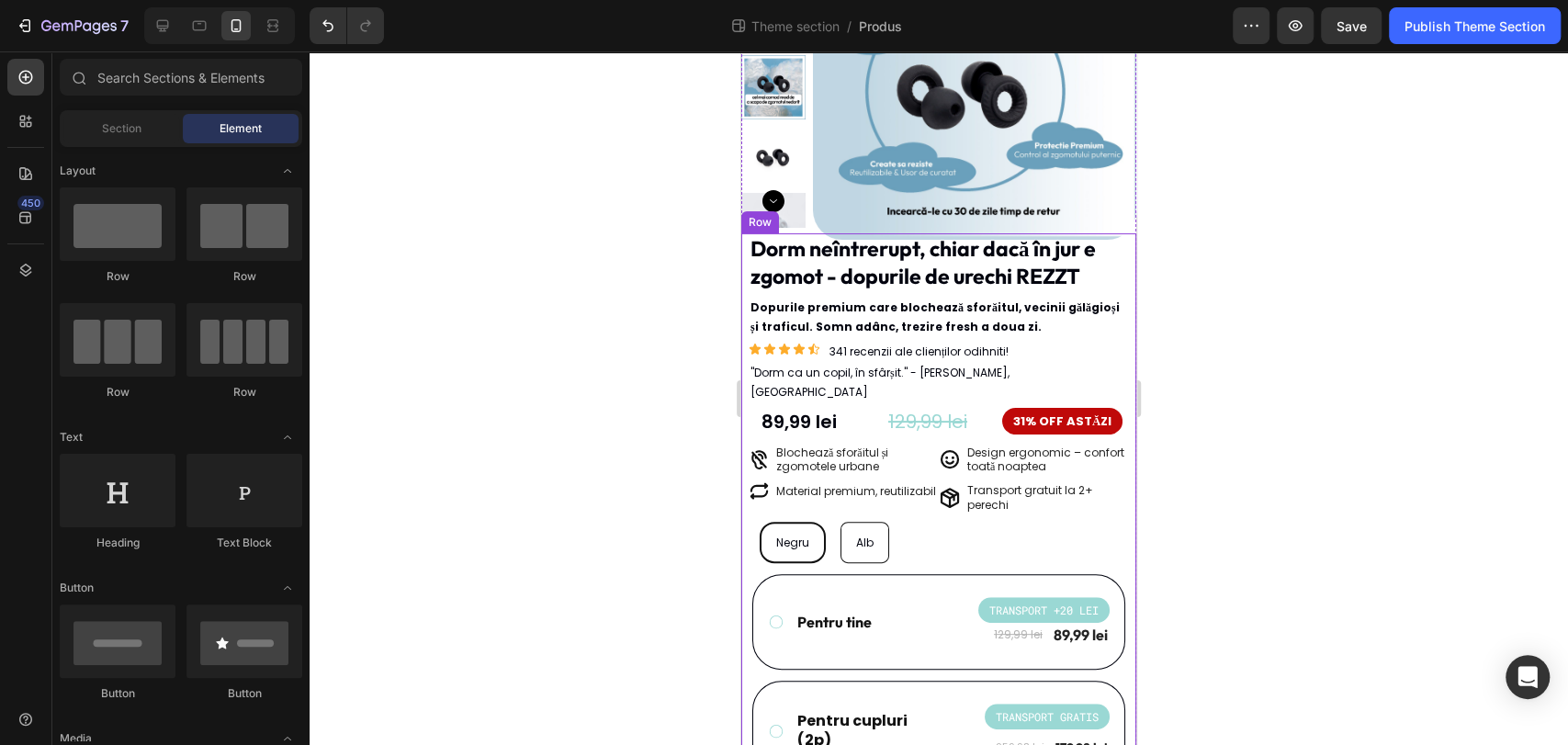
scroll to position [389, 0]
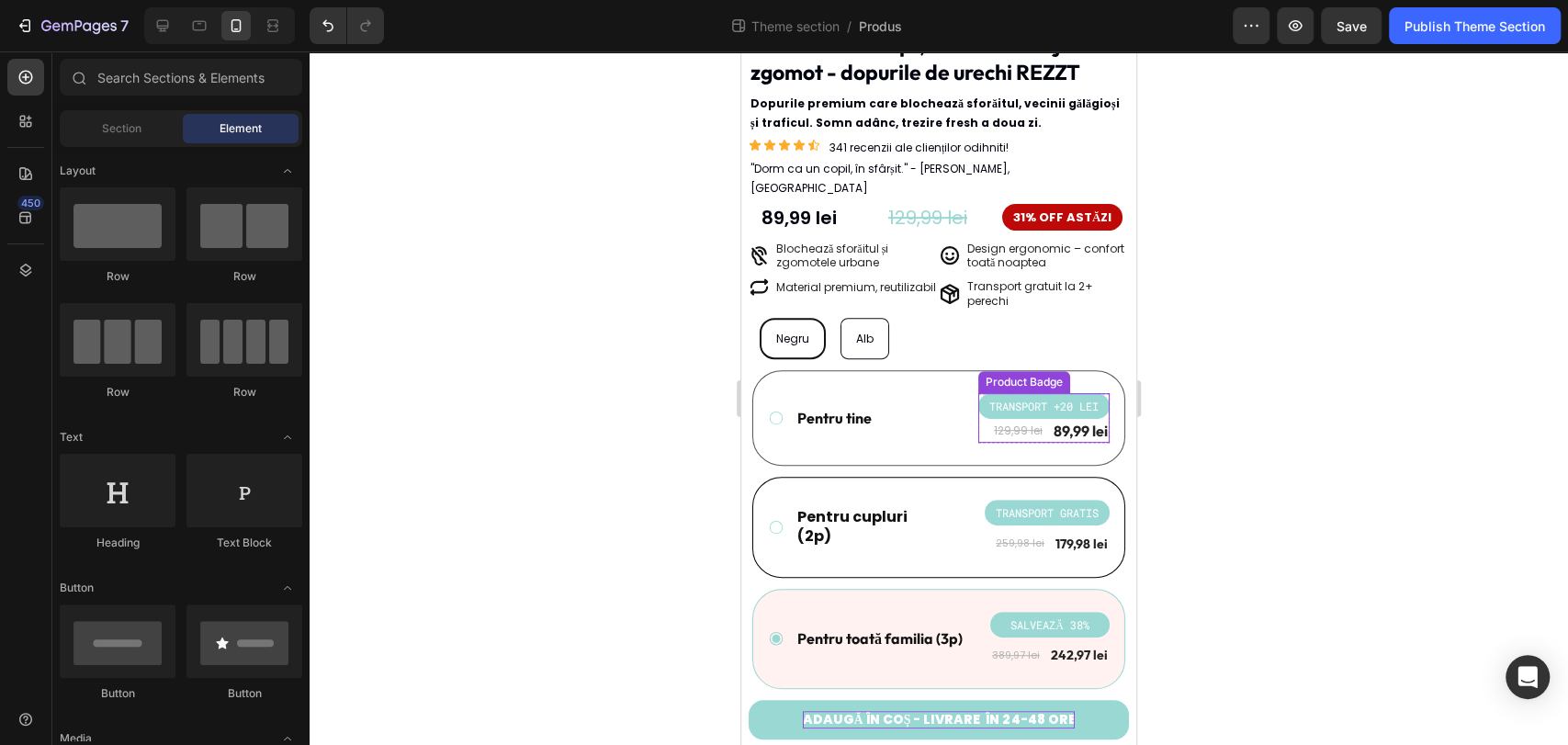
click at [999, 393] on pre "TRANSPORT +20 LEI" at bounding box center [1044, 406] width 131 height 26
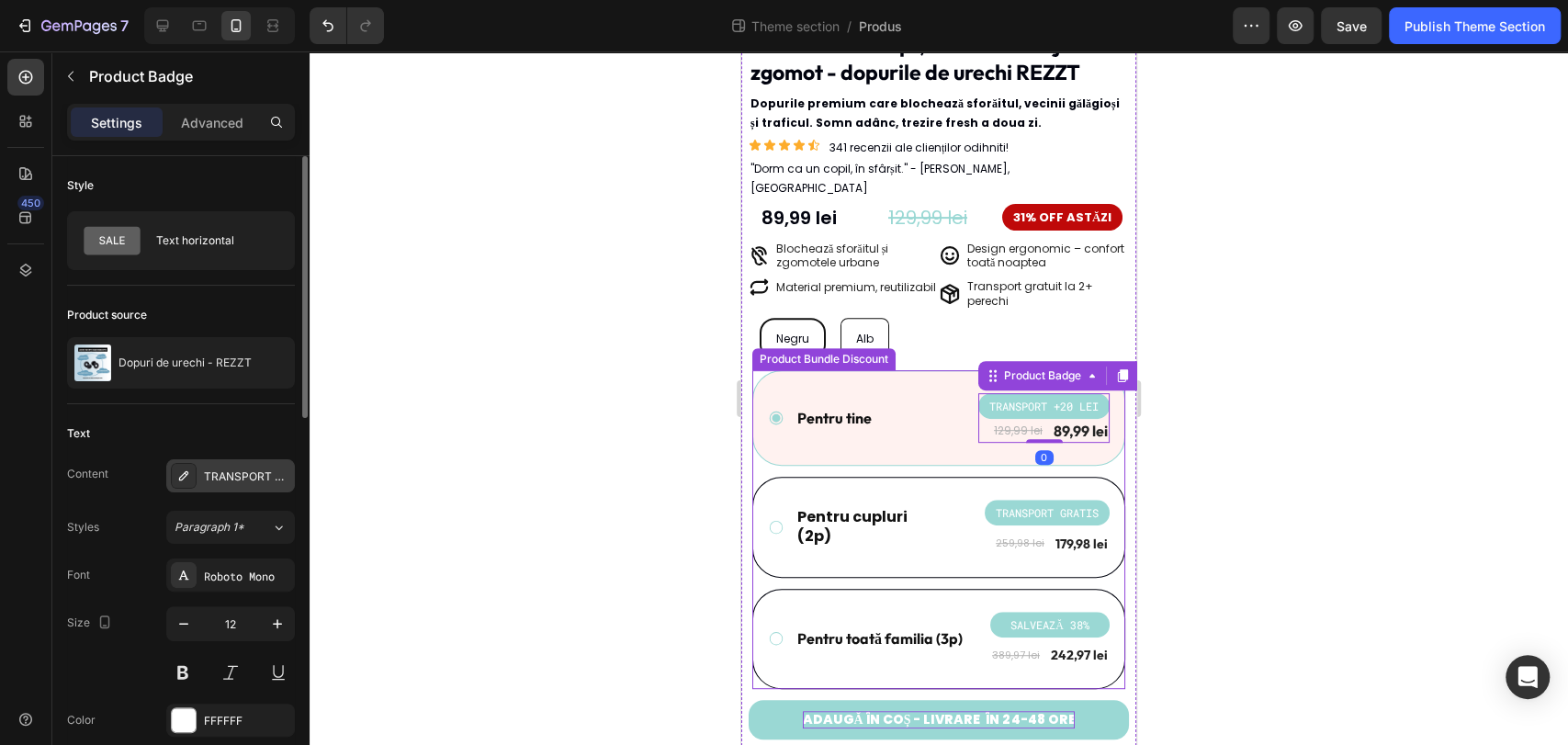
click at [234, 479] on div "TRANSPORT +20 LEI" at bounding box center [247, 476] width 87 height 17
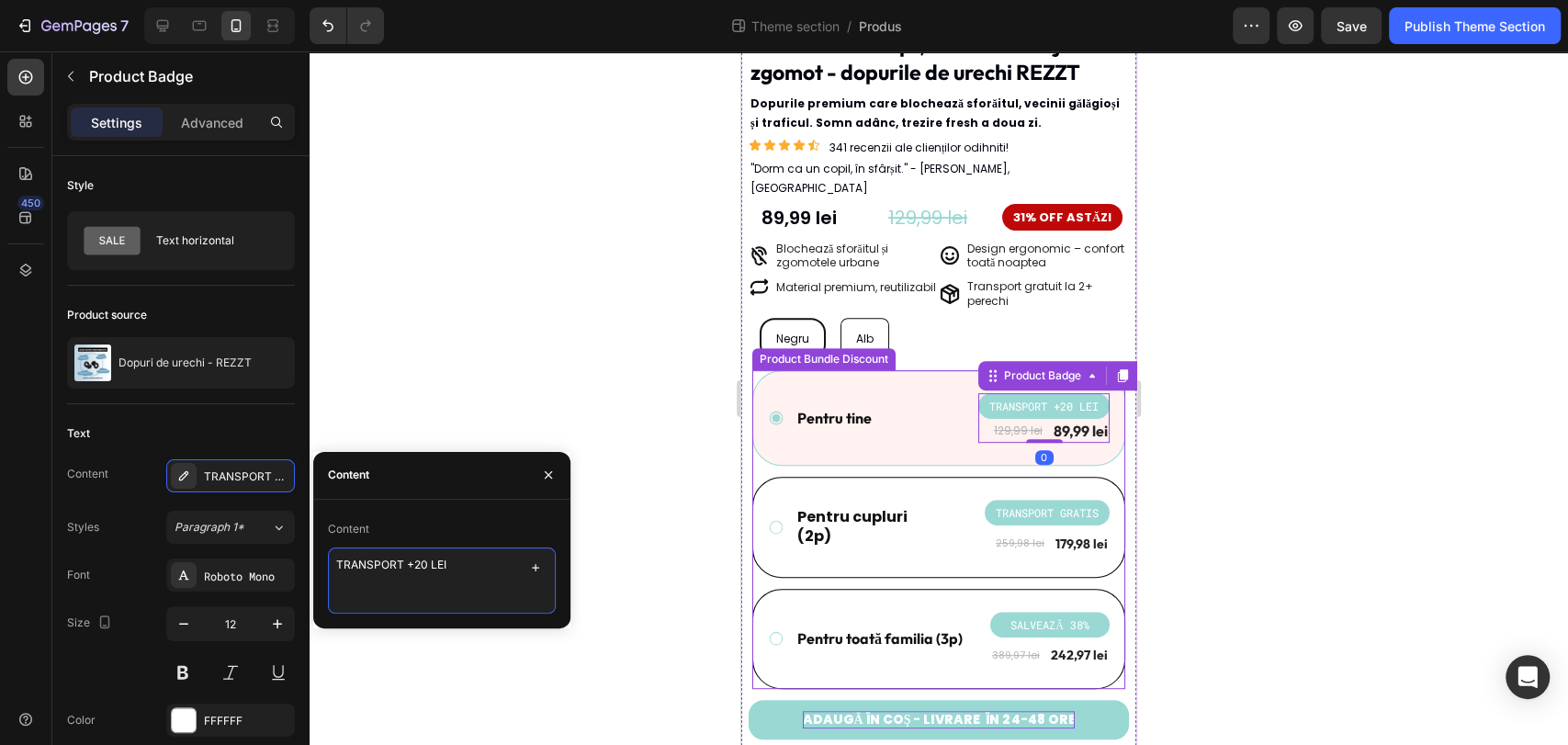
click at [338, 567] on textarea "TRANSPORT +20 LEI" at bounding box center [441, 581] width 228 height 66
type textarea "CU TRANSPORT +20 LEI"
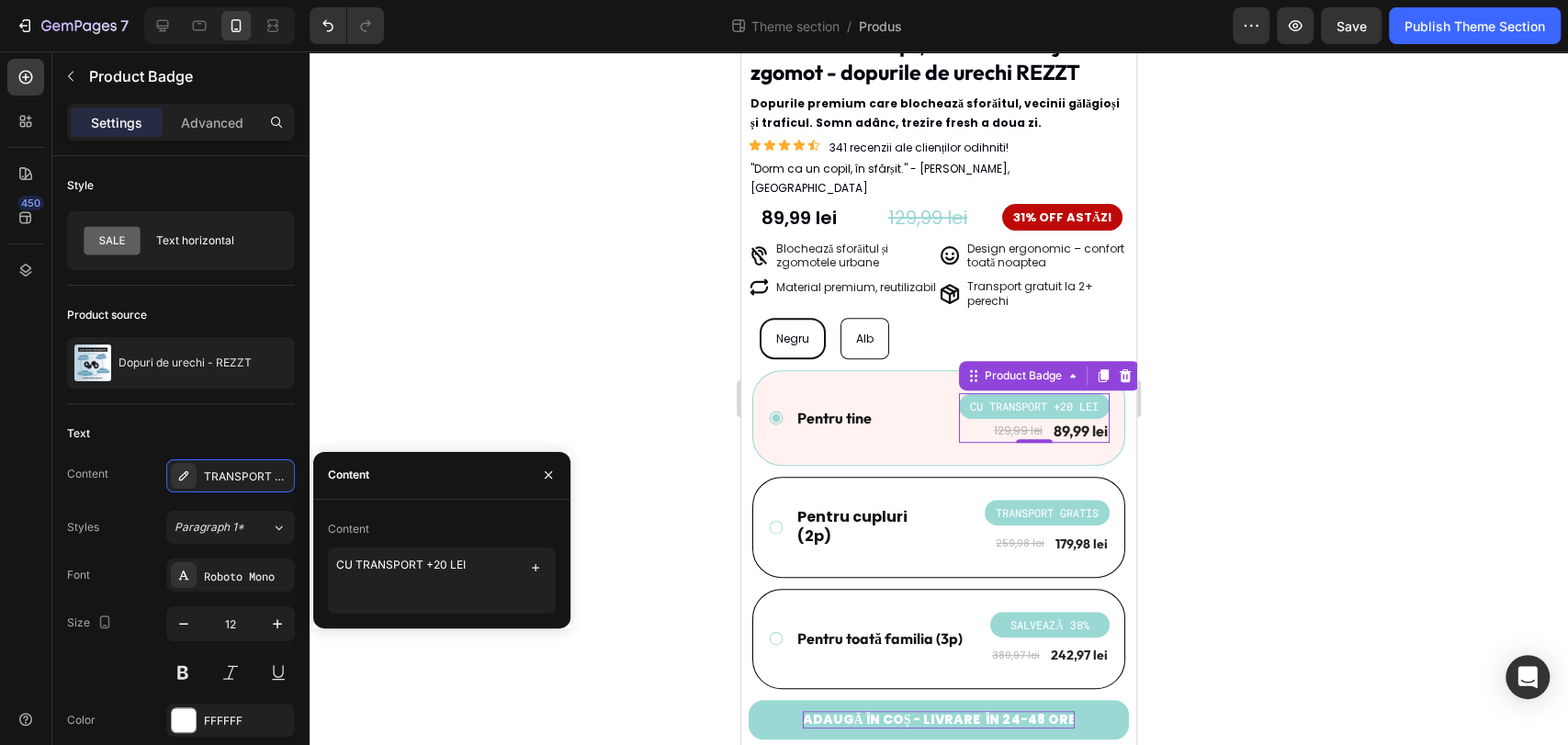
click at [1247, 376] on div at bounding box center [938, 398] width 1258 height 693
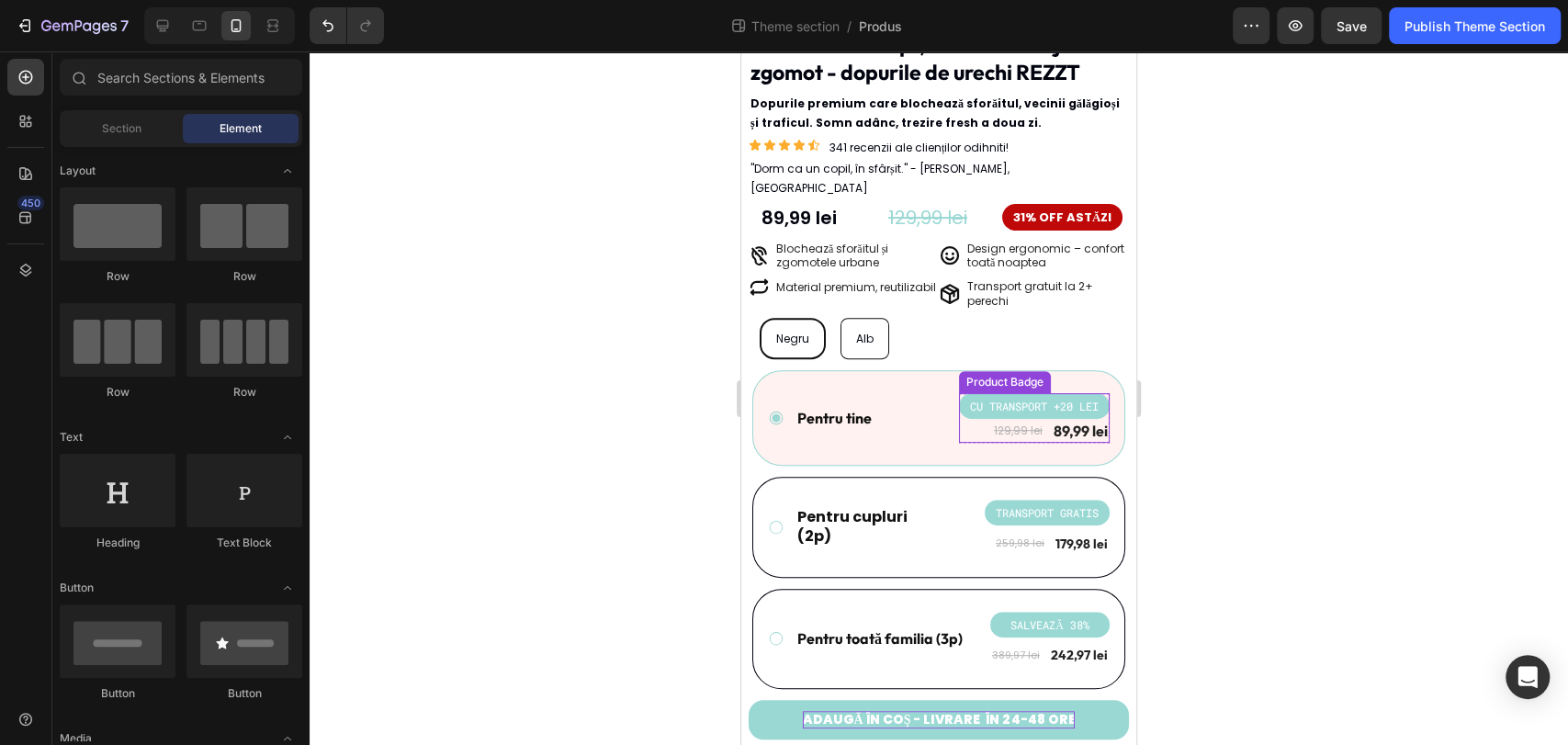
click at [1035, 393] on pre "CU TRANSPORT +20 LEI" at bounding box center [1034, 406] width 150 height 26
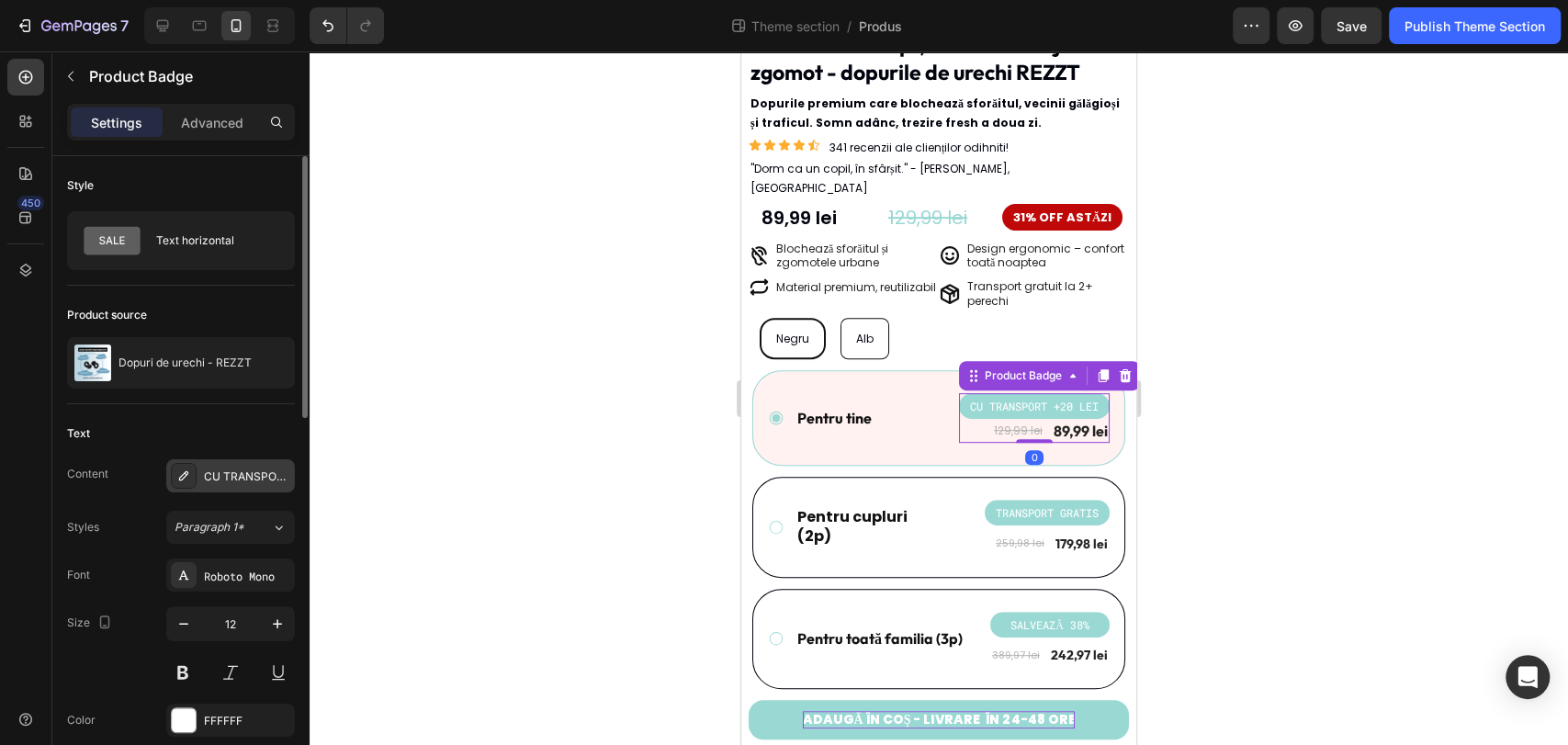
click at [231, 479] on div "CU TRANSPORT +20 LEI" at bounding box center [247, 476] width 87 height 17
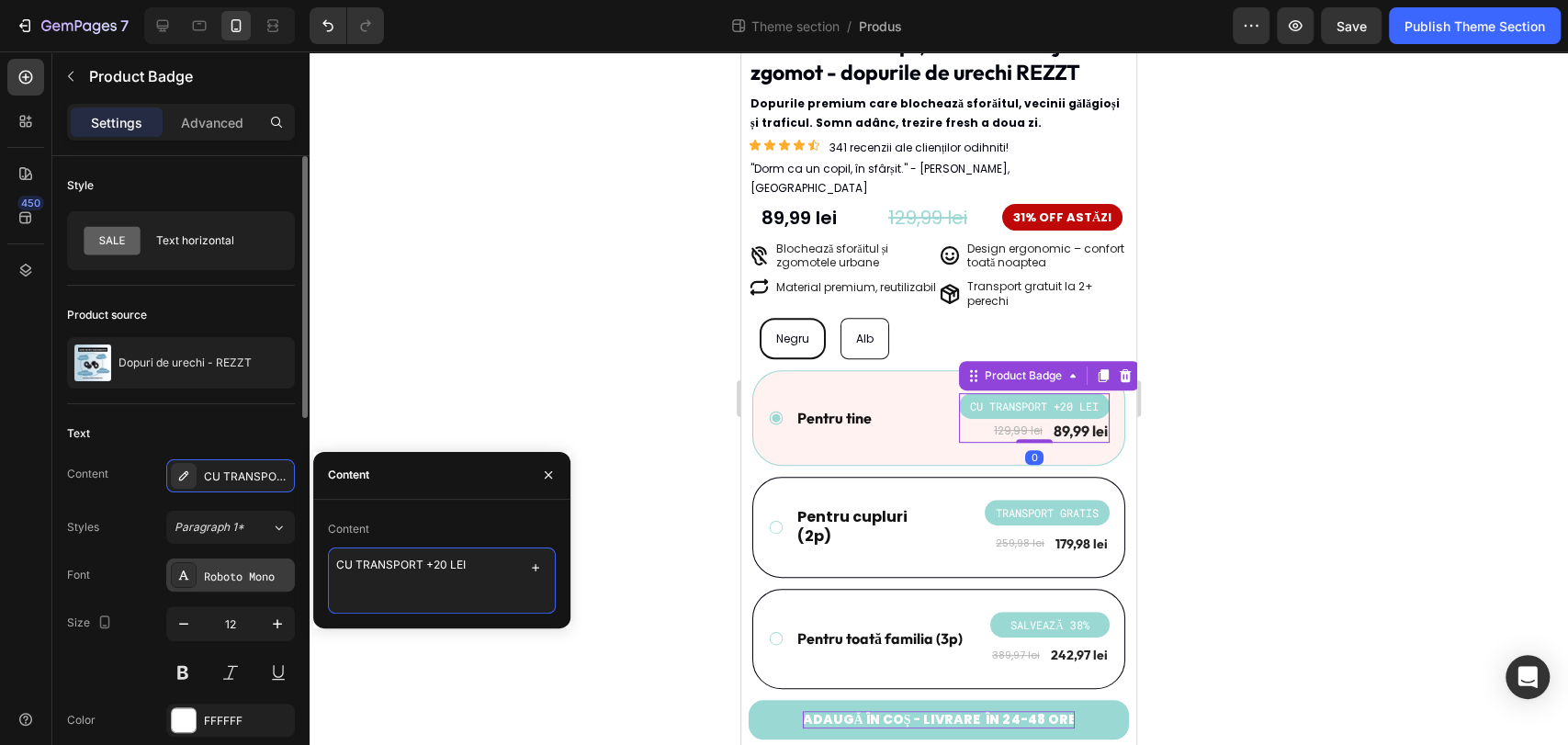
drag, startPoint x: 358, startPoint y: 562, endPoint x: 263, endPoint y: 561, distance: 95.0
click at [262, 562] on div "450 Sections(18) Elements(81) Section Element Hero Section Product Detail Brand…" at bounding box center [154, 398] width 310 height 693
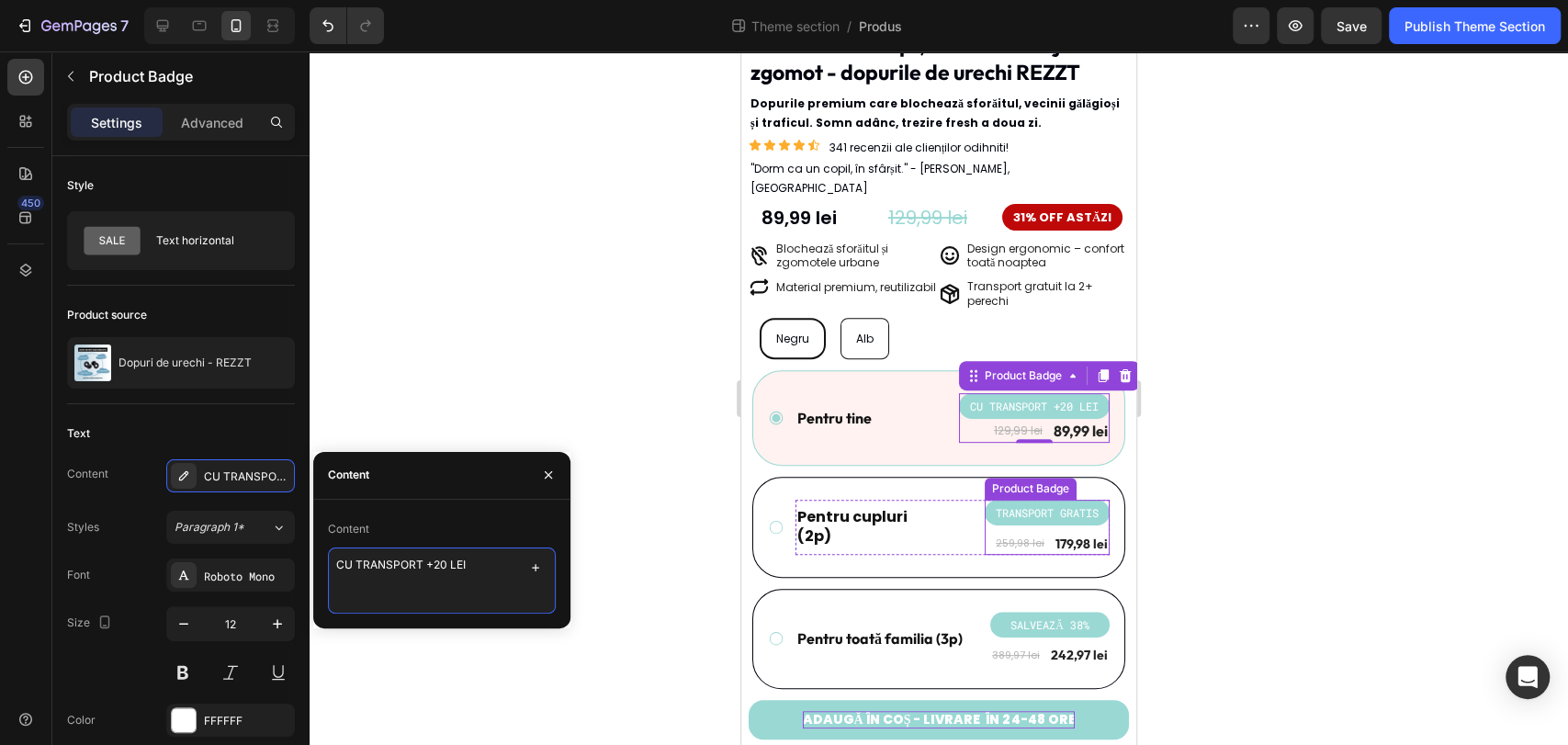
type textarea "TRANSPORT +20 LEI"
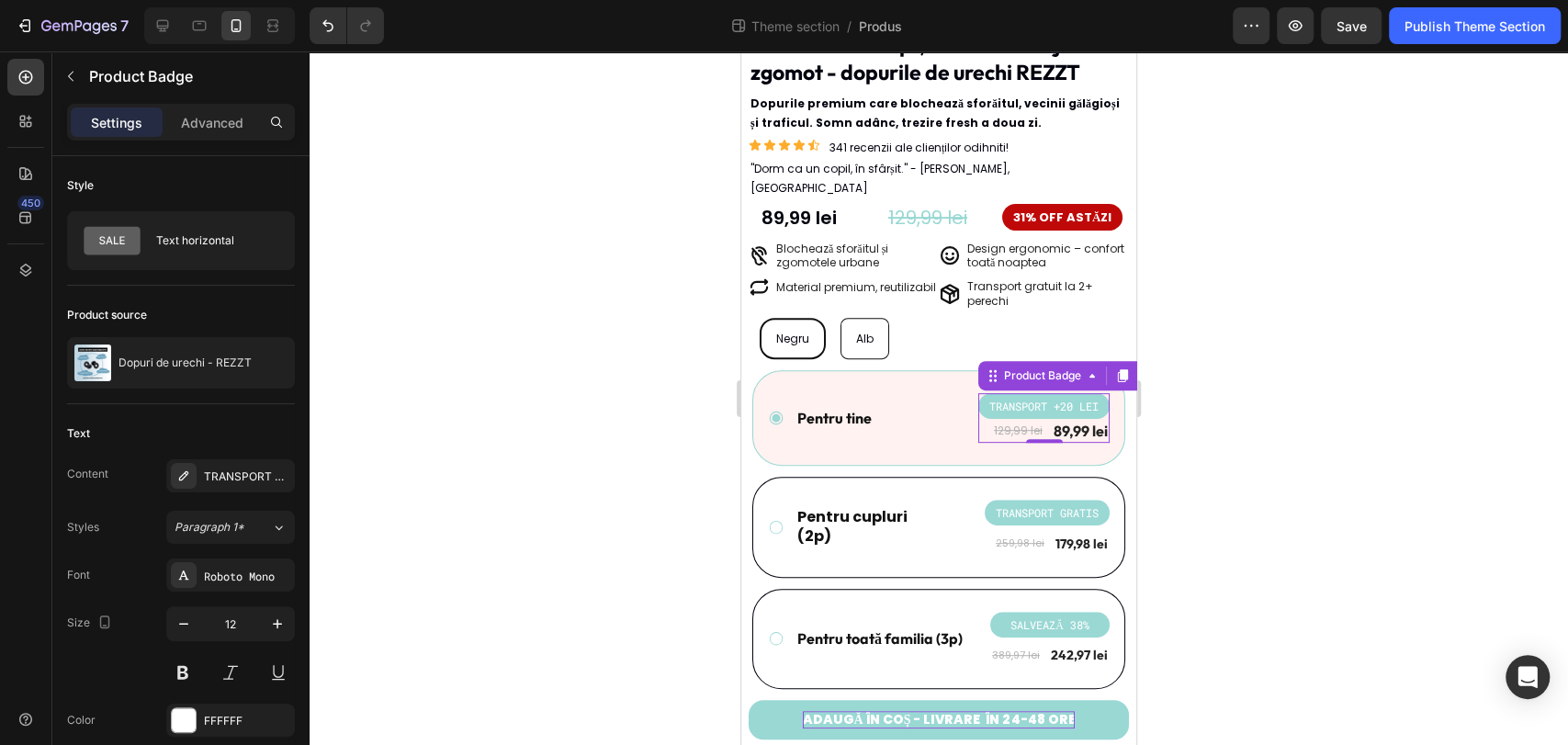
click at [1295, 397] on div at bounding box center [938, 398] width 1258 height 693
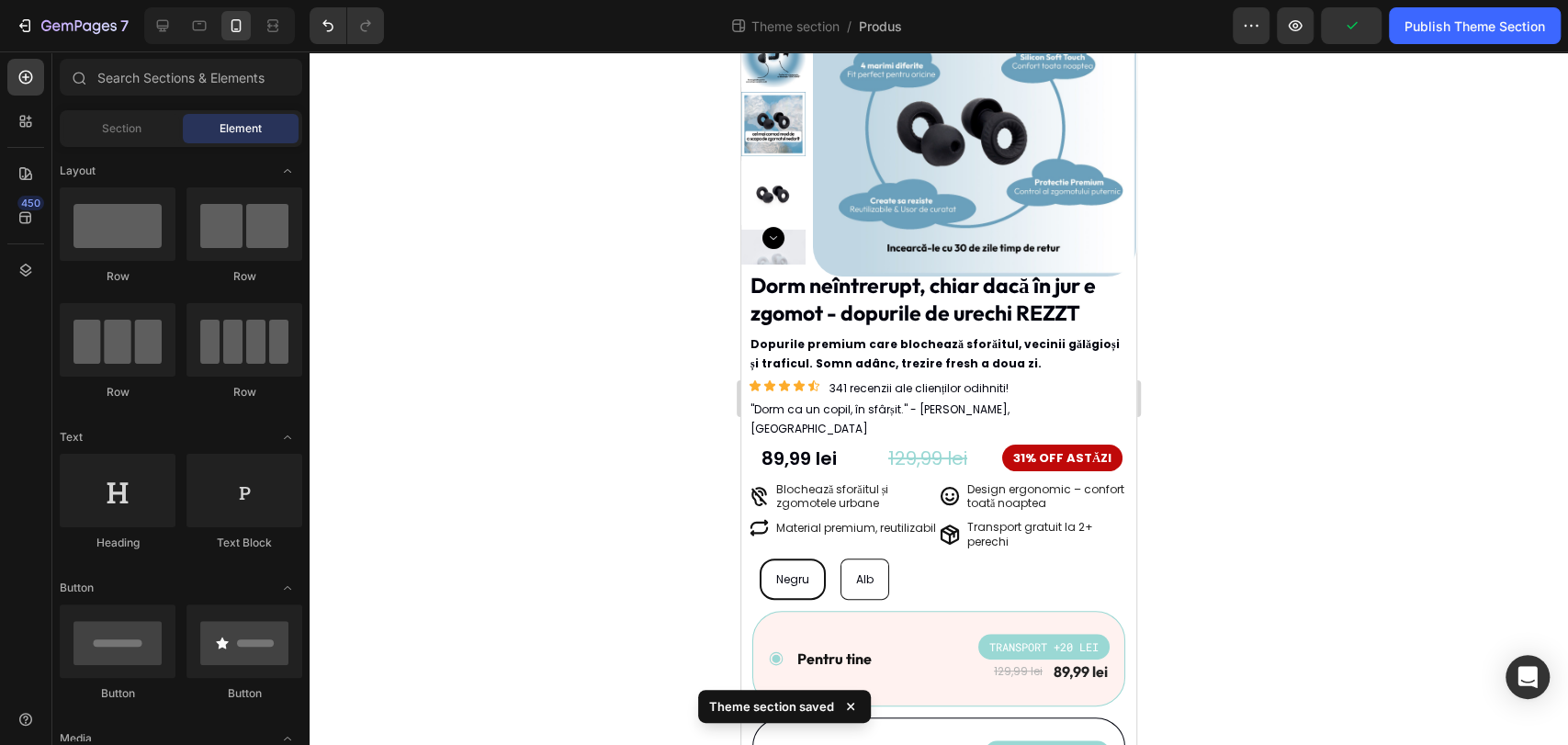
scroll to position [0, 0]
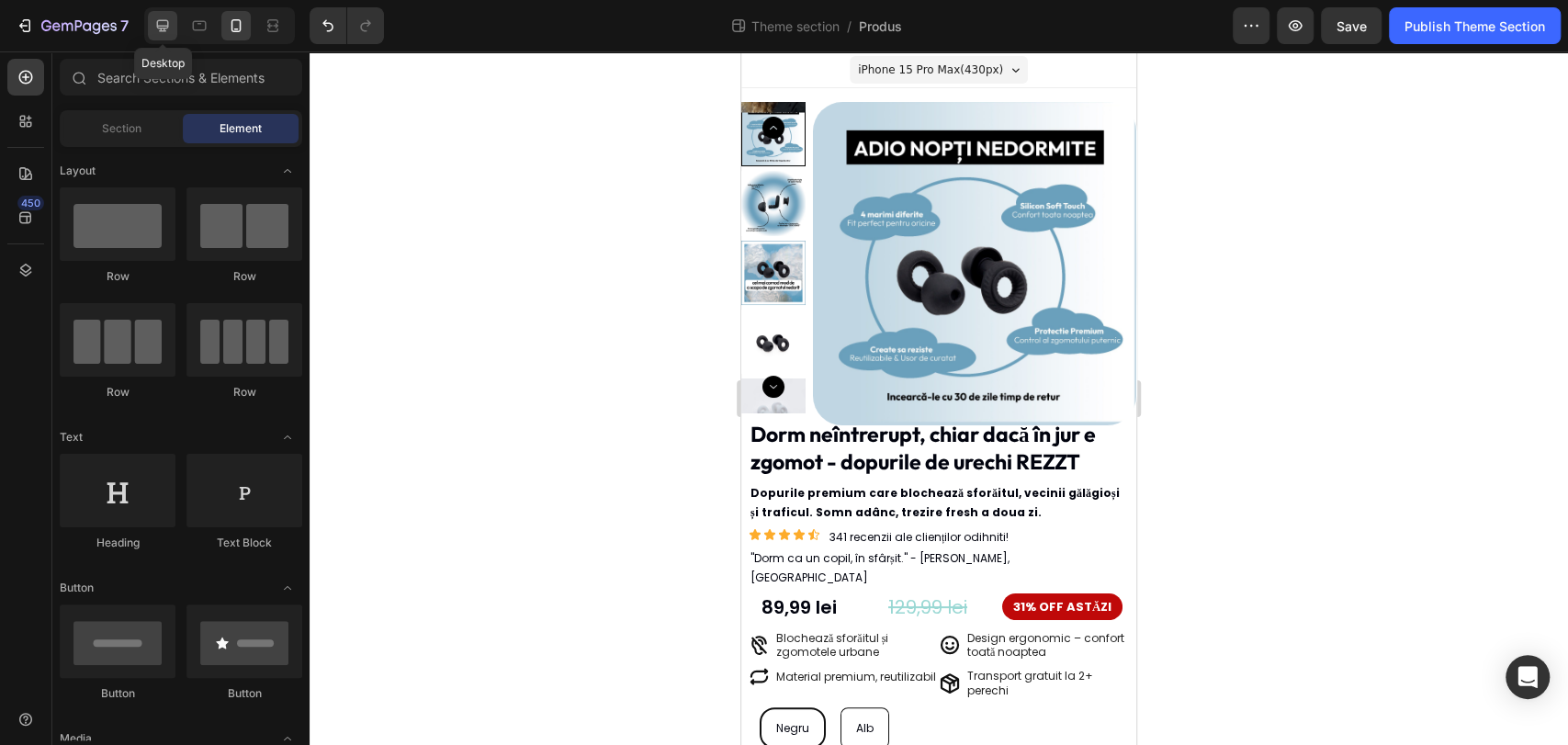
click at [169, 13] on div at bounding box center [162, 26] width 30 height 30
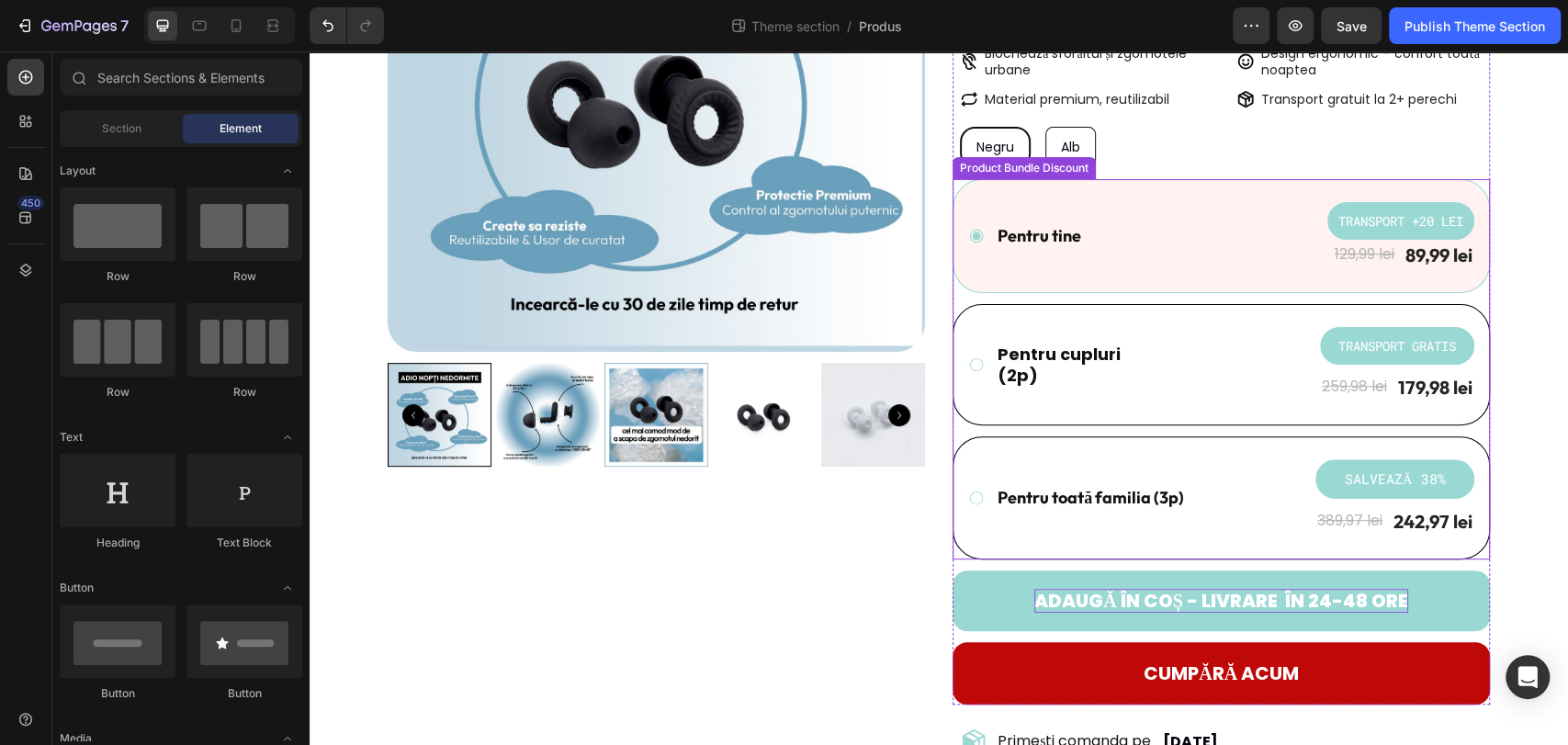
scroll to position [204, 0]
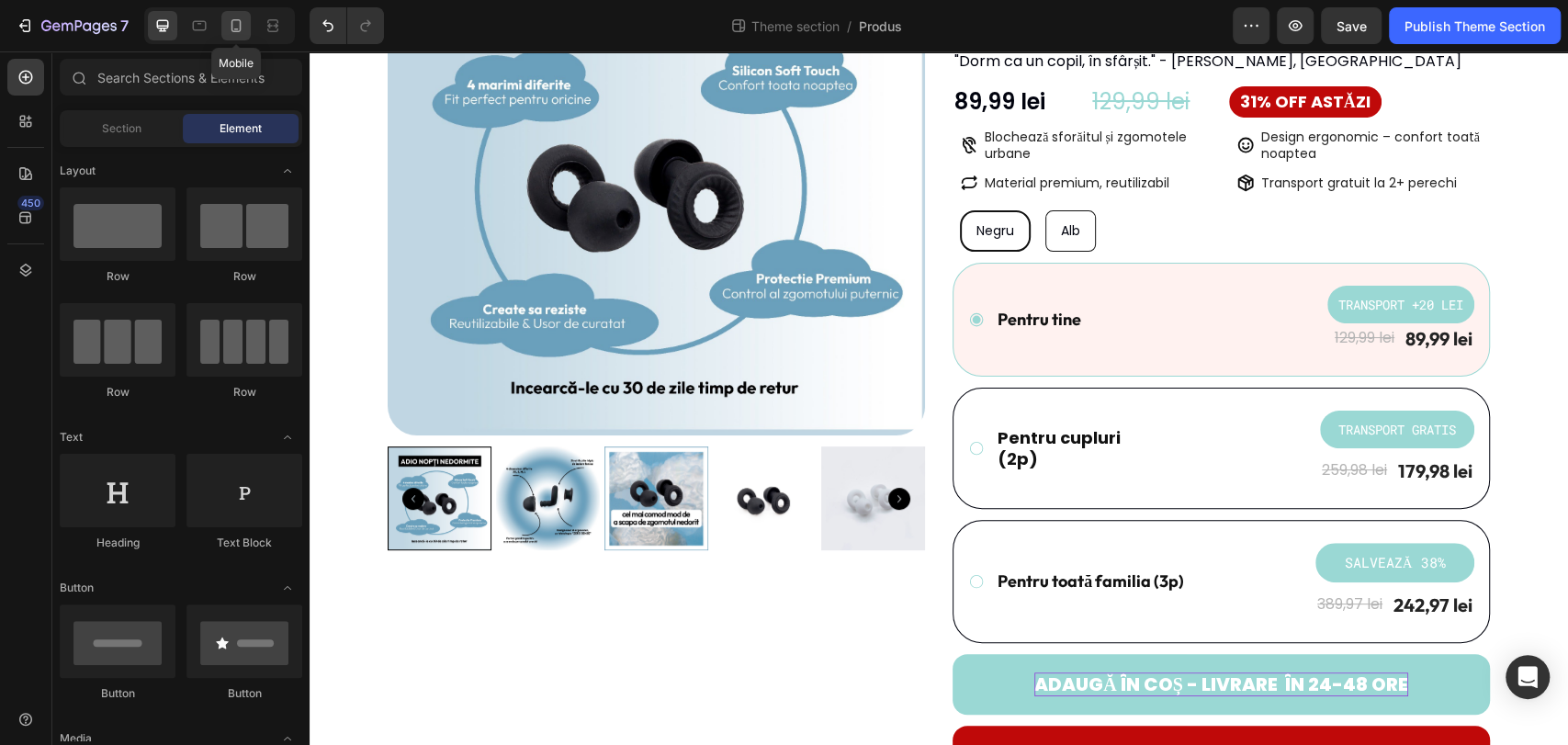
click at [235, 26] on icon at bounding box center [236, 26] width 18 height 18
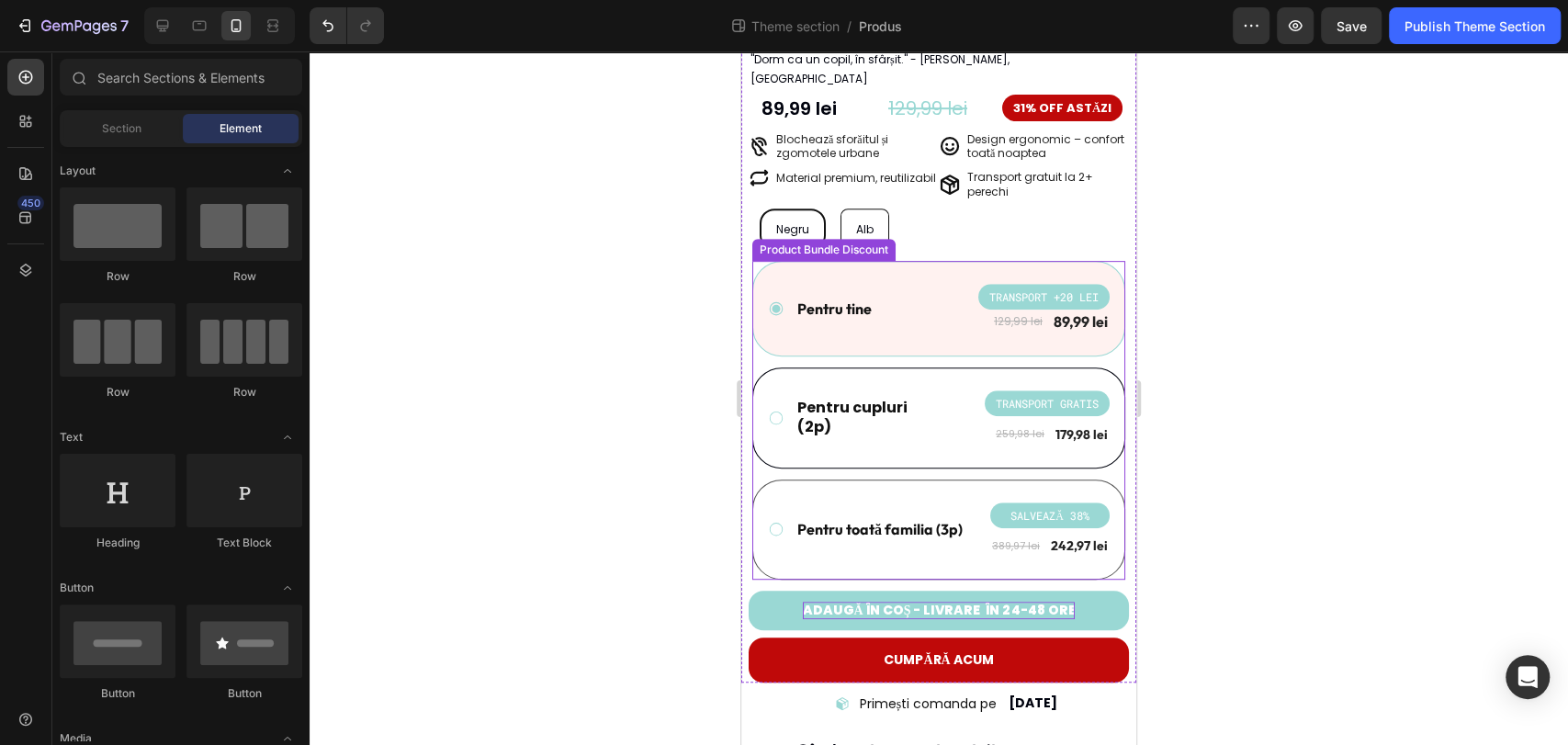
scroll to position [510, 0]
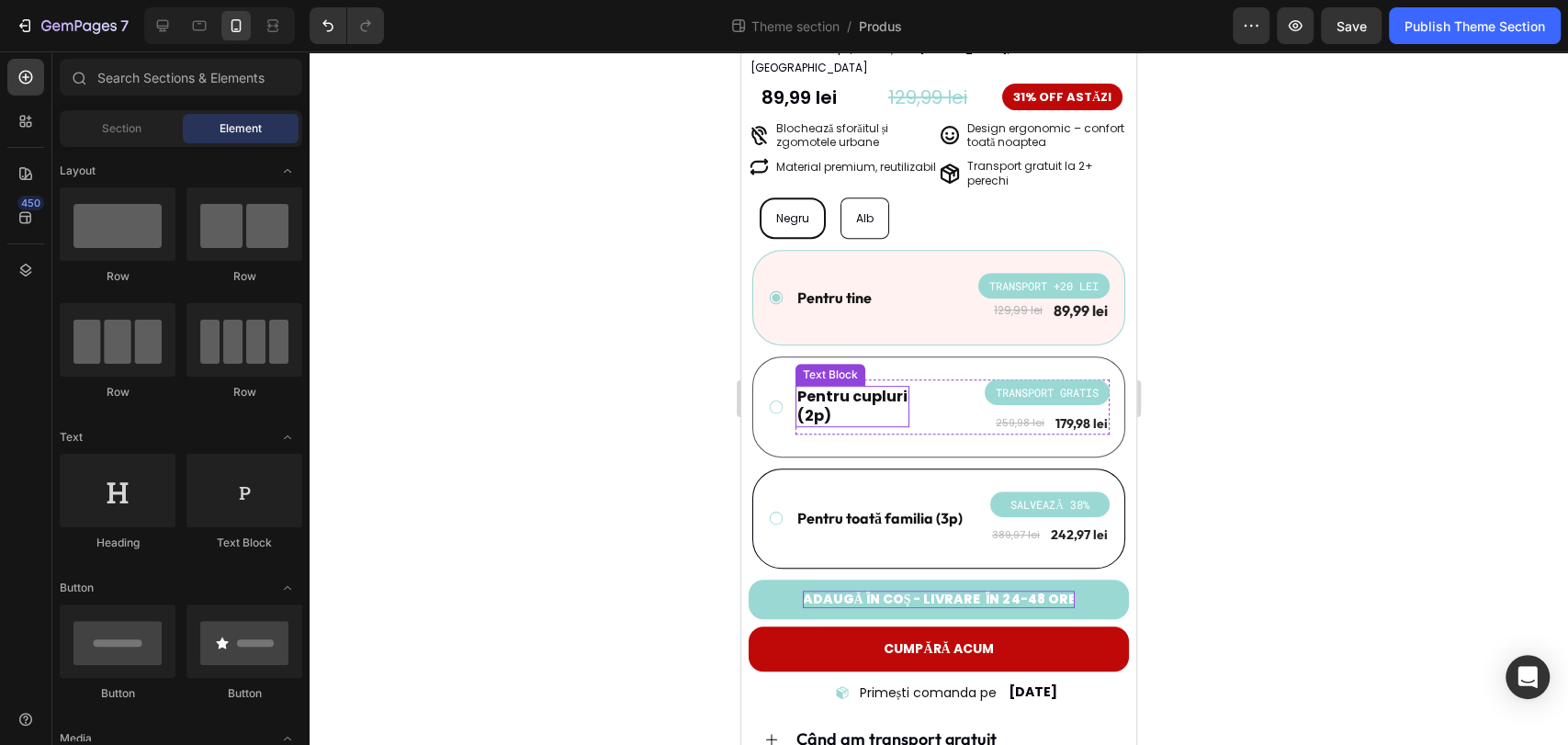
click at [836, 406] on p "(2p)" at bounding box center [852, 415] width 111 height 19
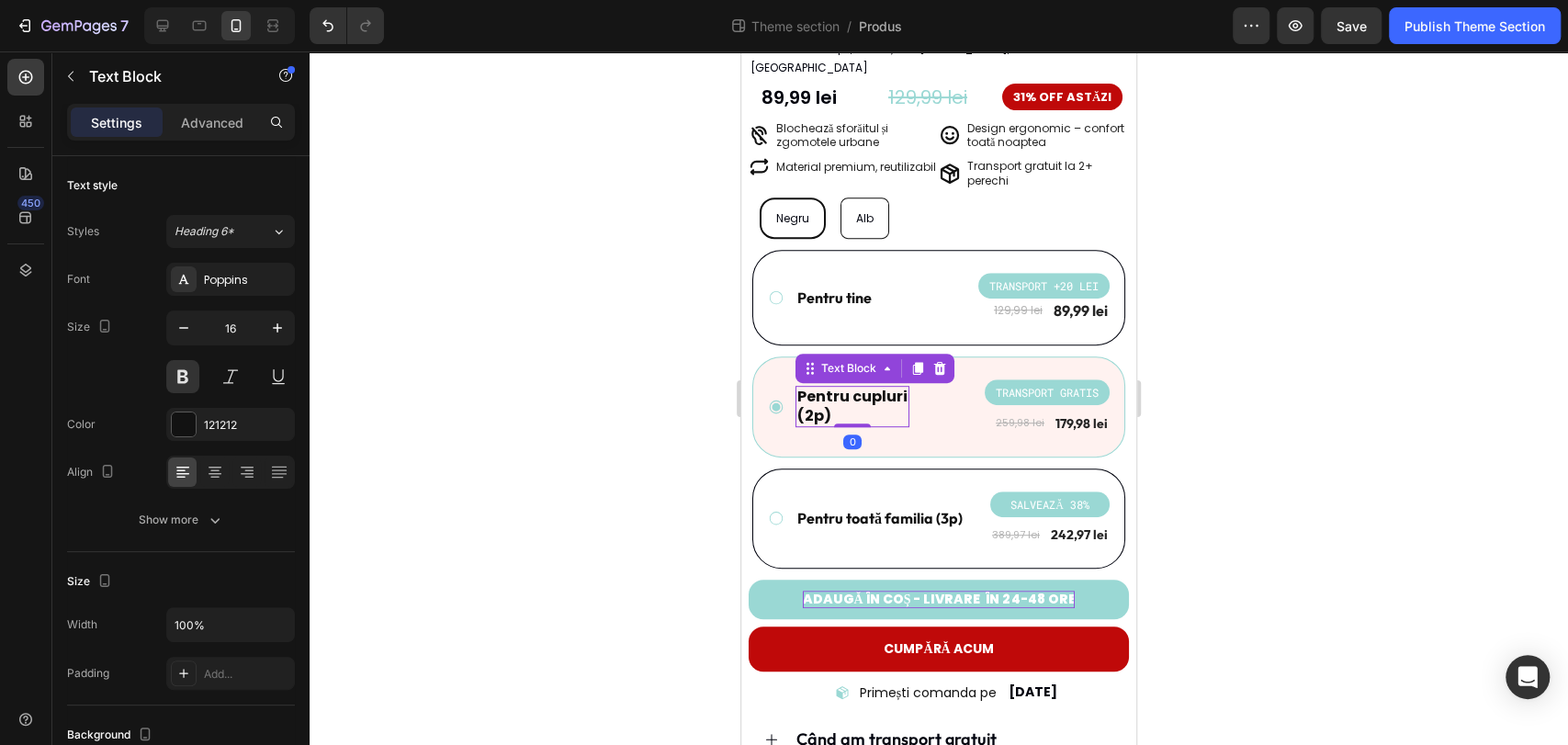
click at [838, 406] on p "(2p)" at bounding box center [852, 415] width 111 height 19
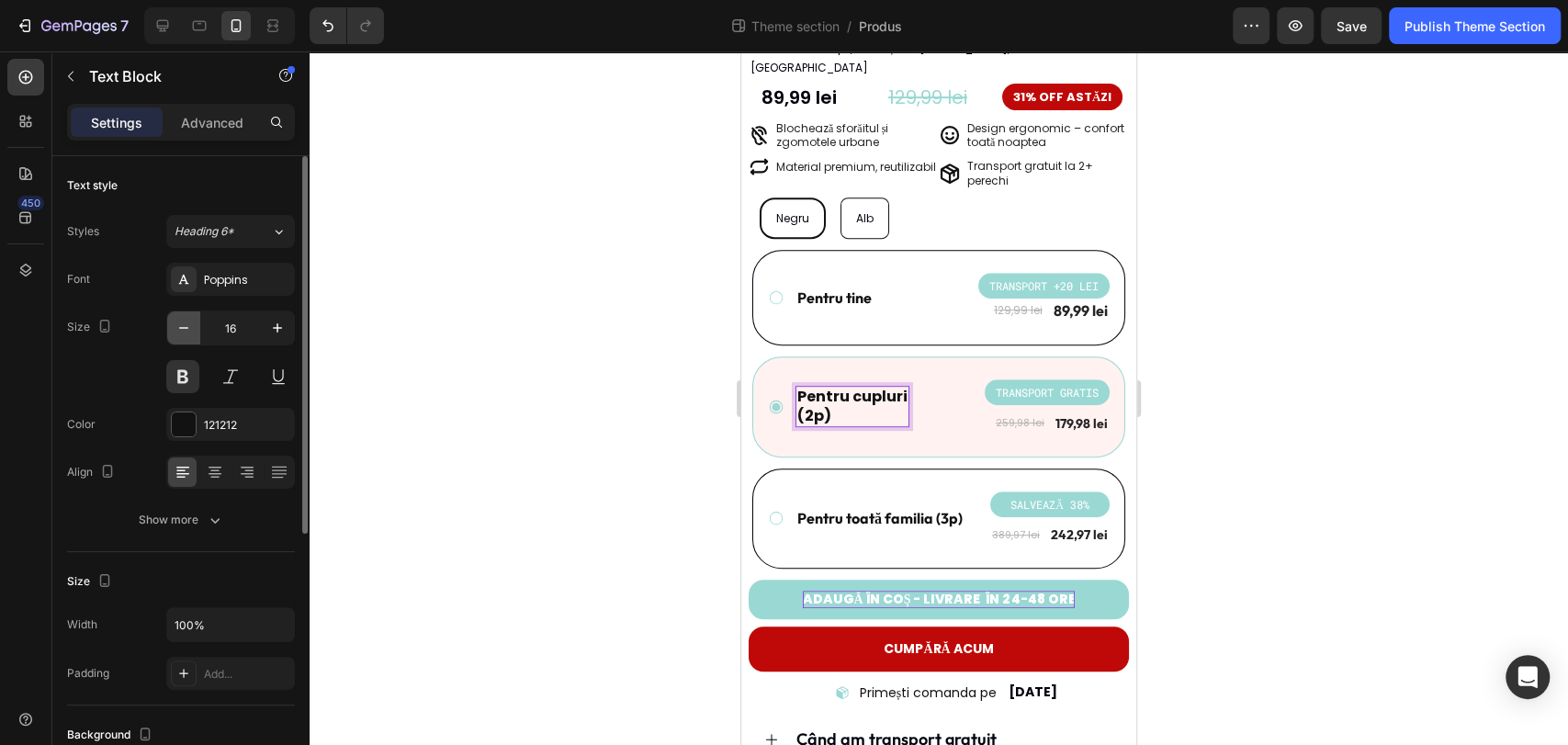
click at [182, 333] on icon "button" at bounding box center [183, 328] width 18 height 18
click at [183, 331] on icon "button" at bounding box center [183, 328] width 18 height 18
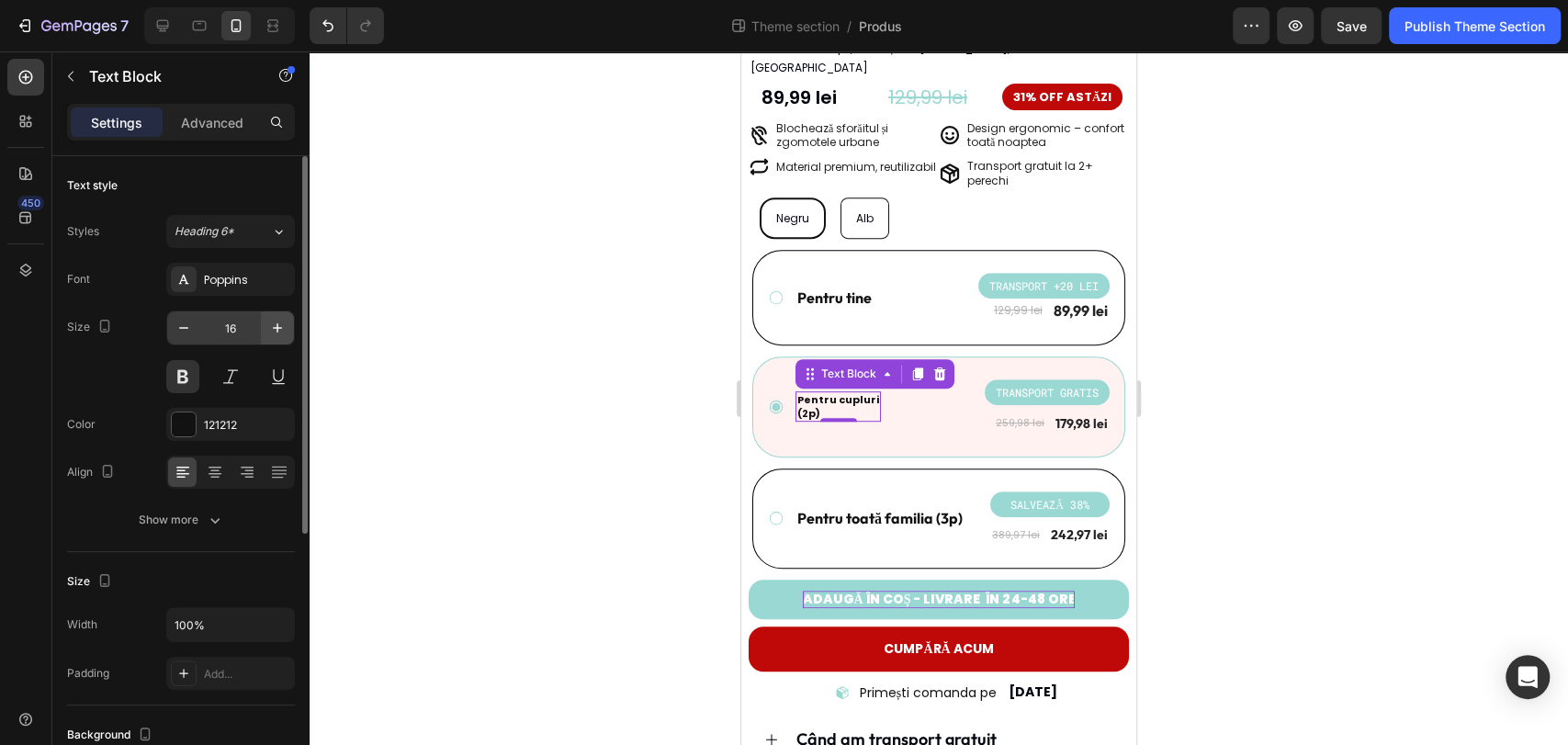
click at [284, 325] on icon "button" at bounding box center [277, 328] width 18 height 18
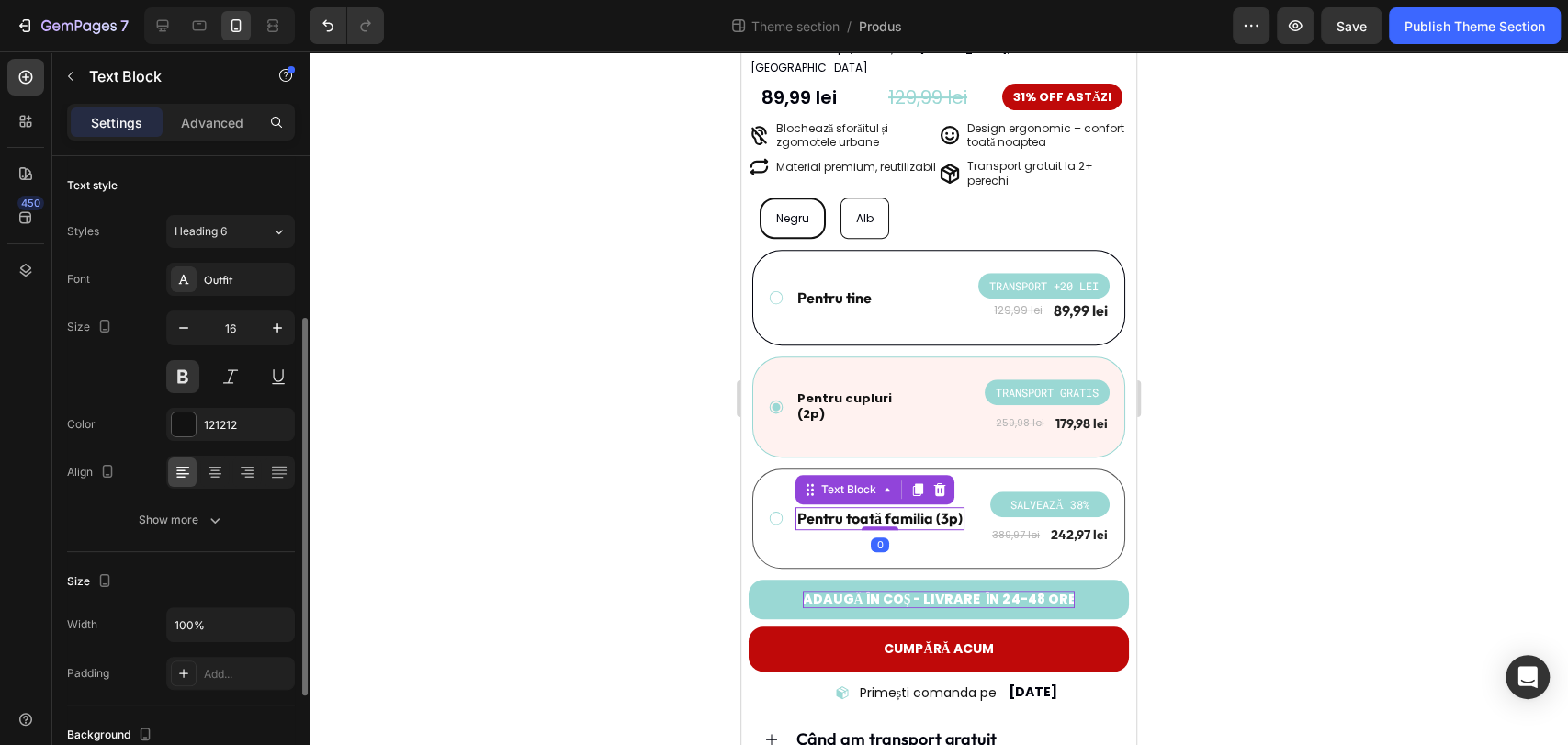
click at [889, 509] on p "Pentru toată familia (3p)" at bounding box center [880, 518] width 165 height 19
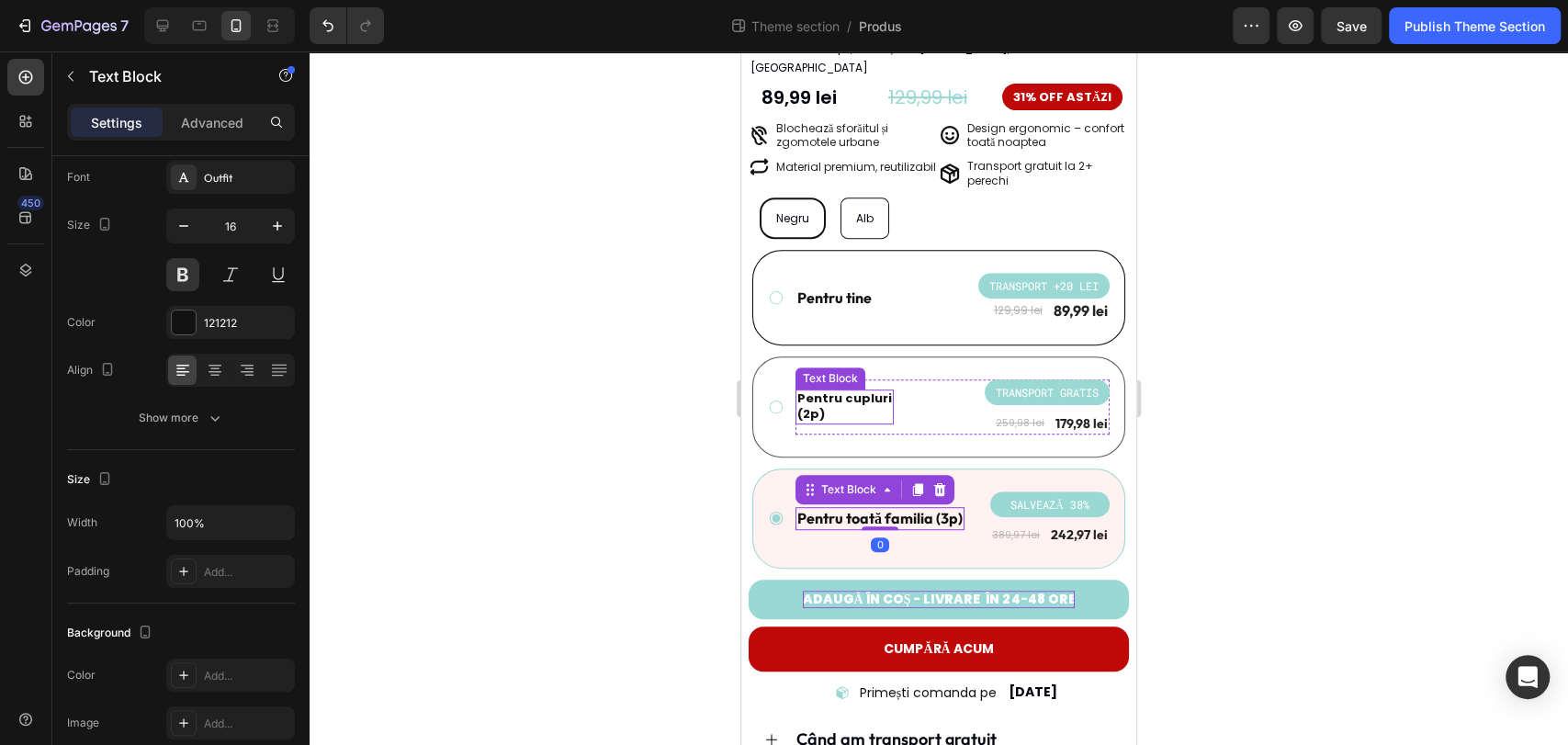
drag, startPoint x: 829, startPoint y: 384, endPoint x: 1377, endPoint y: 387, distance: 548.0
click at [830, 406] on p "(2p)" at bounding box center [844, 414] width 95 height 16
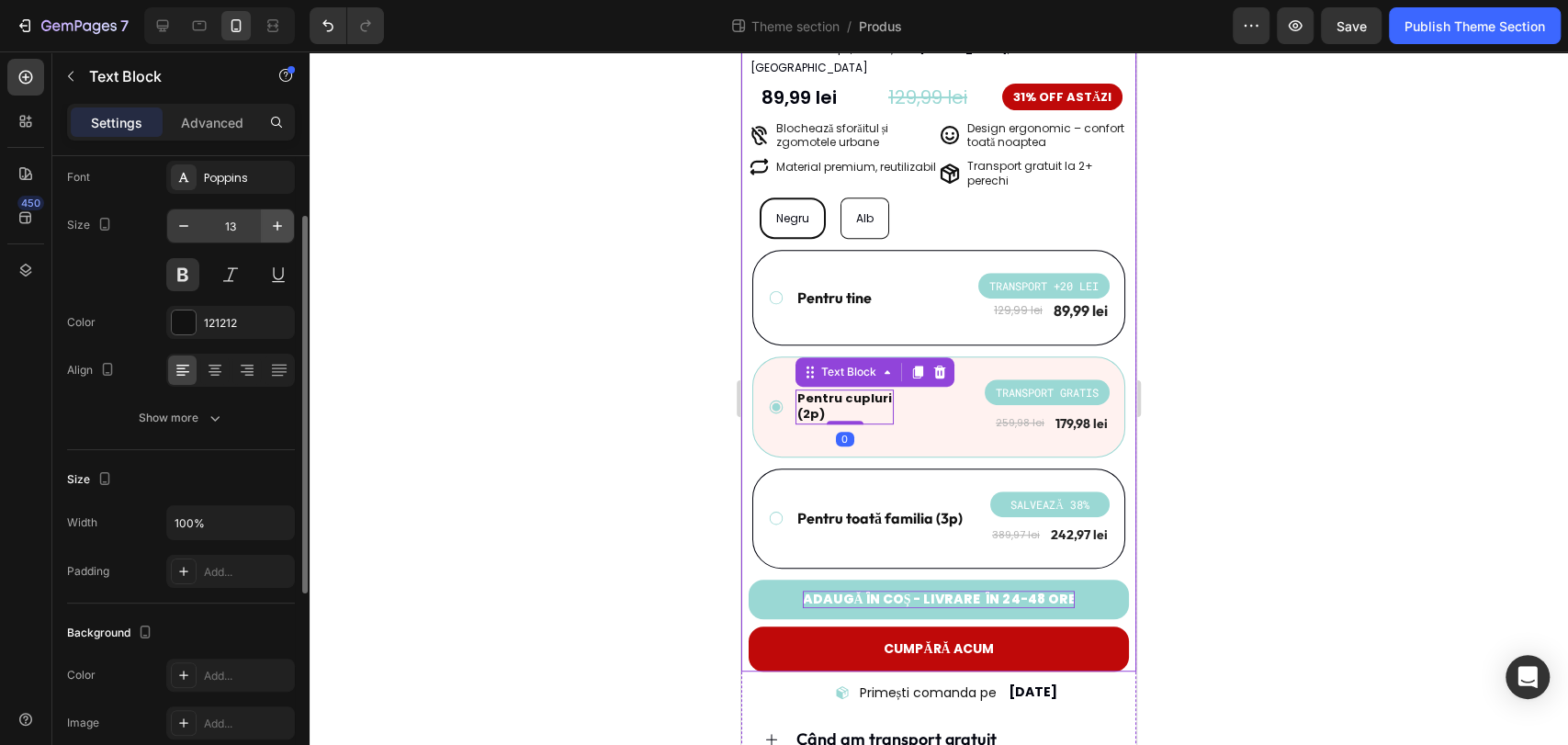
click at [278, 232] on icon "button" at bounding box center [277, 226] width 18 height 18
click at [284, 230] on icon "button" at bounding box center [277, 226] width 18 height 18
click at [190, 221] on icon "button" at bounding box center [183, 226] width 18 height 18
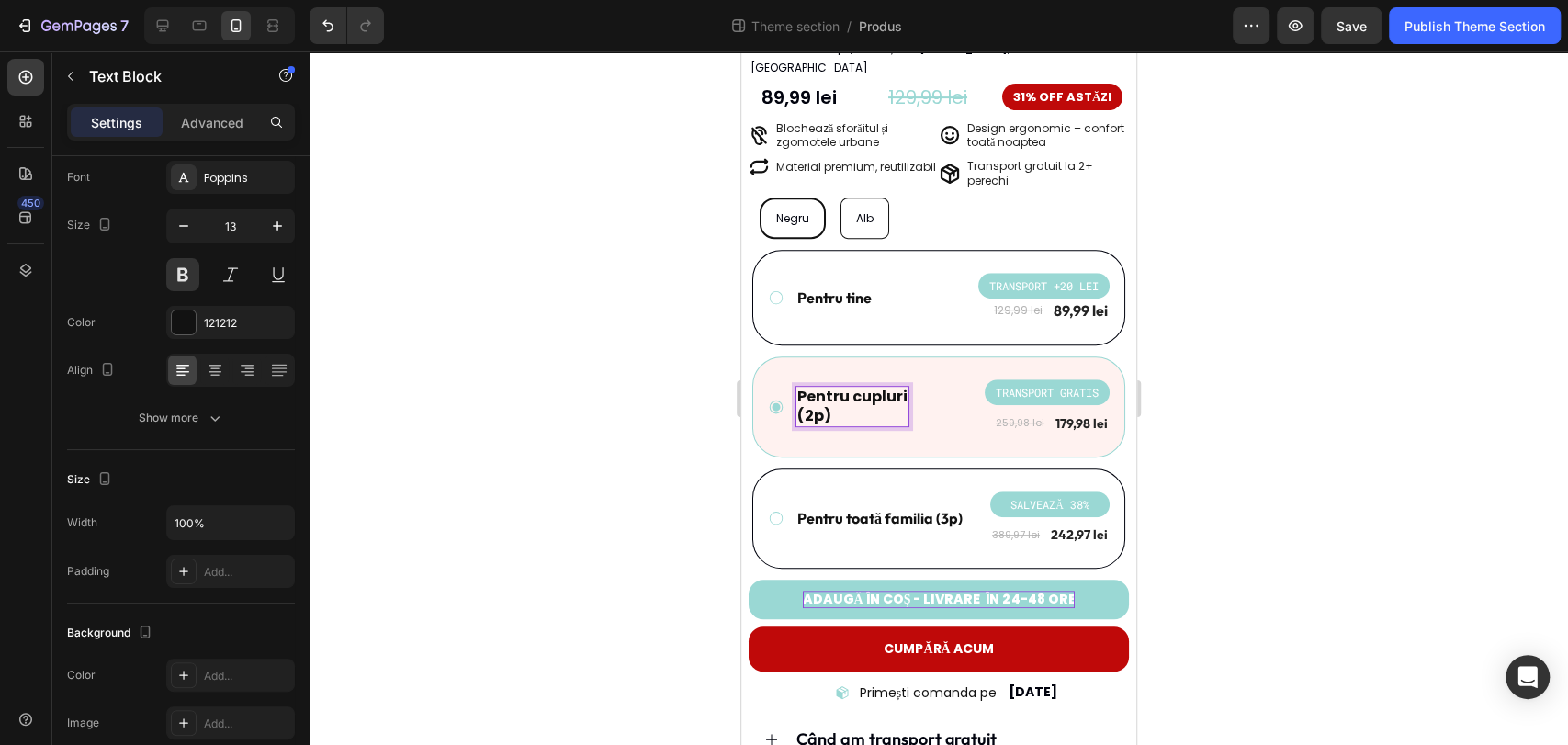
click at [800, 406] on p "(2p)" at bounding box center [852, 415] width 111 height 19
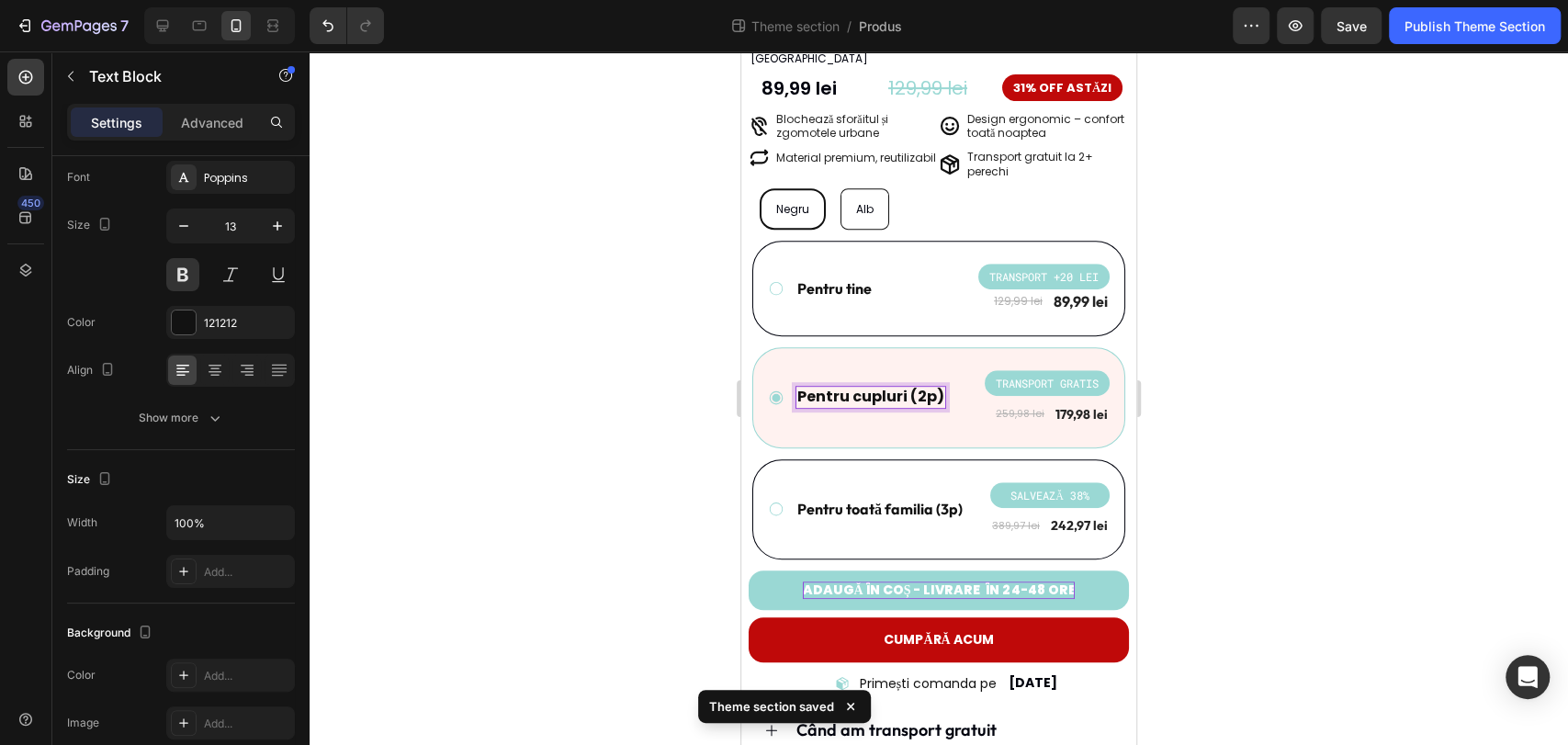
click at [939, 385] on div "Pentru cupluri (2p)" at bounding box center [870, 396] width 150 height 23
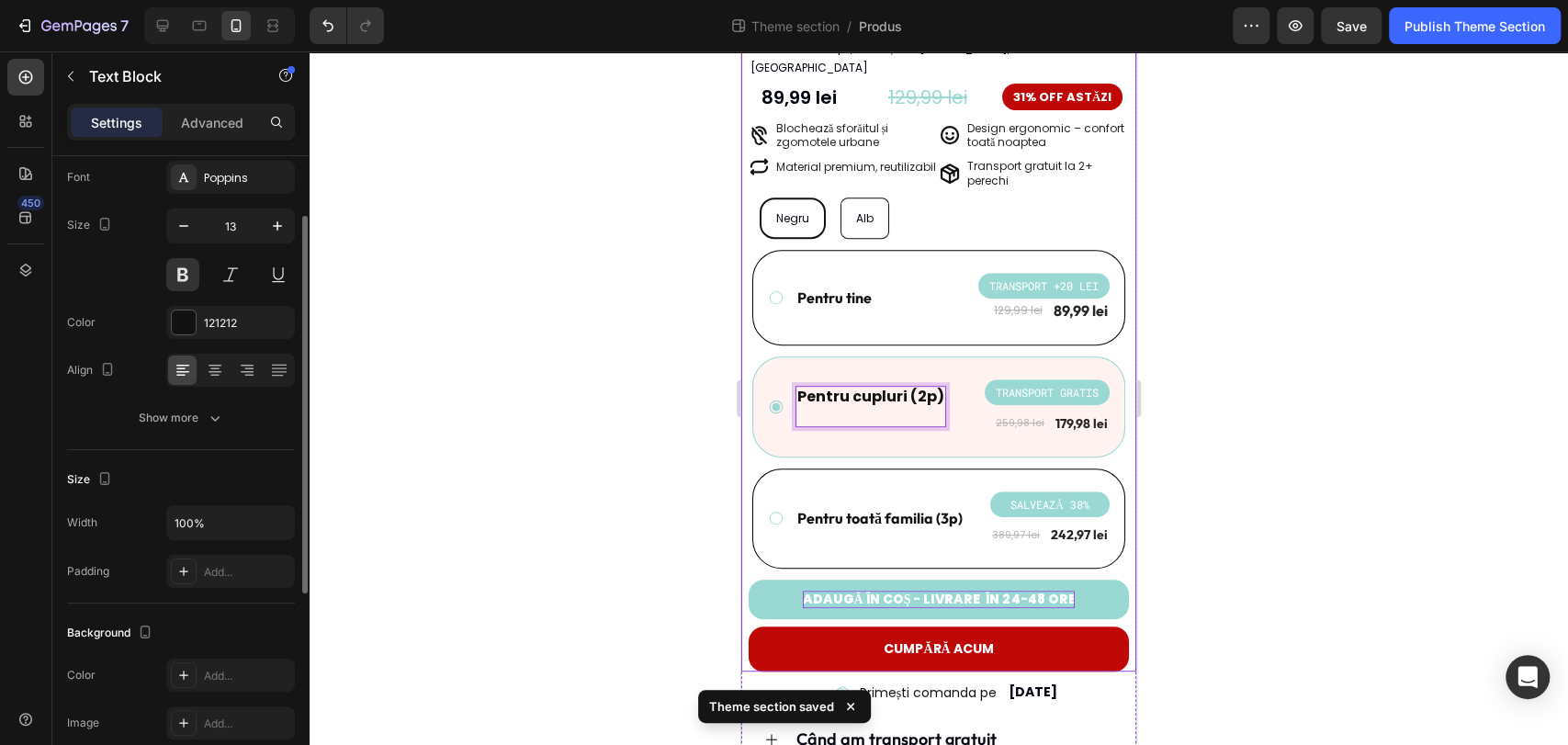
scroll to position [0, 0]
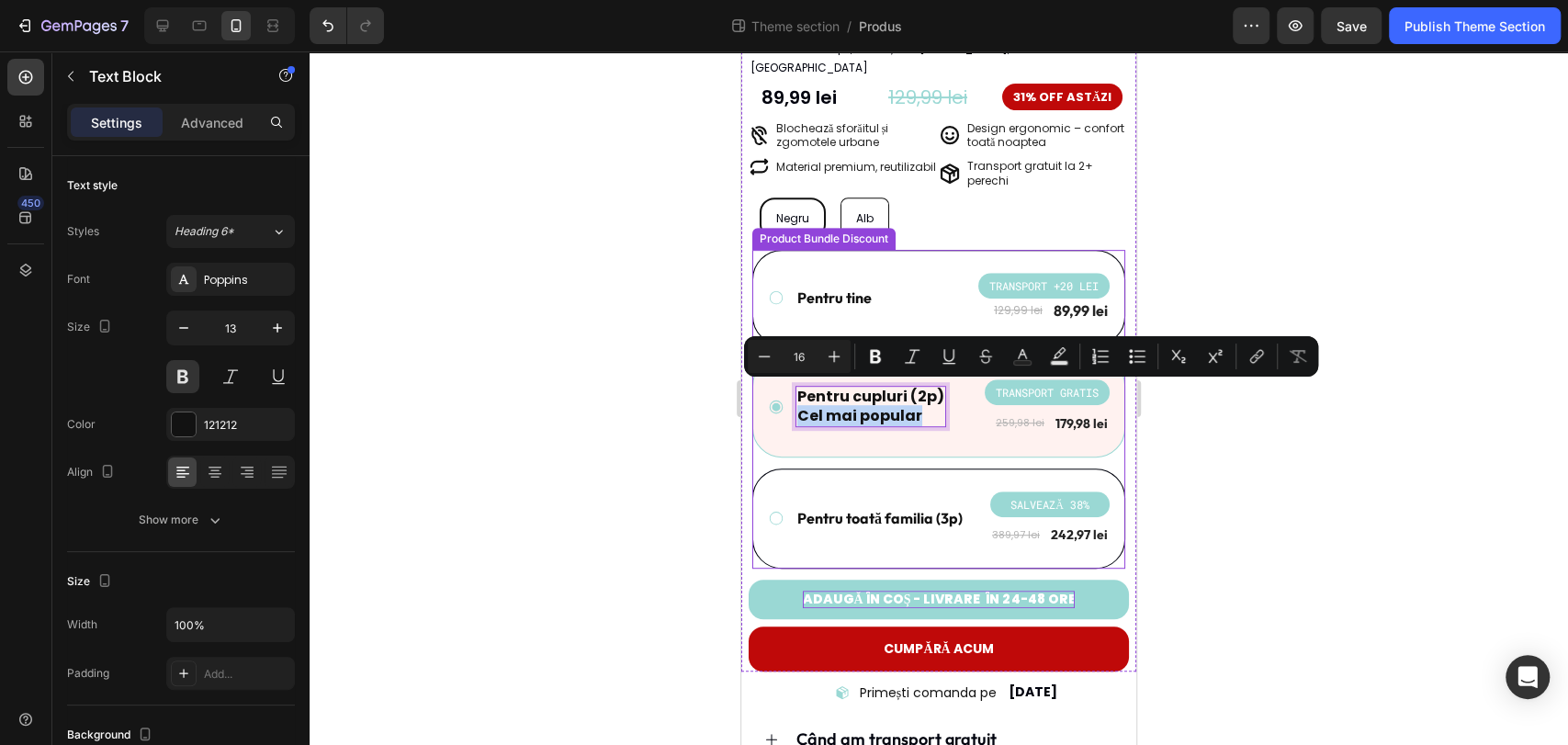
drag, startPoint x: 918, startPoint y: 394, endPoint x: 774, endPoint y: 400, distance: 144.1
click at [774, 400] on div "Pentru cupluri (2p) Cel mai popular Text Block 0 TRANSPORT GRATIS Product Badge…" at bounding box center [938, 406] width 342 height 55
click at [641, 384] on div at bounding box center [938, 398] width 1258 height 693
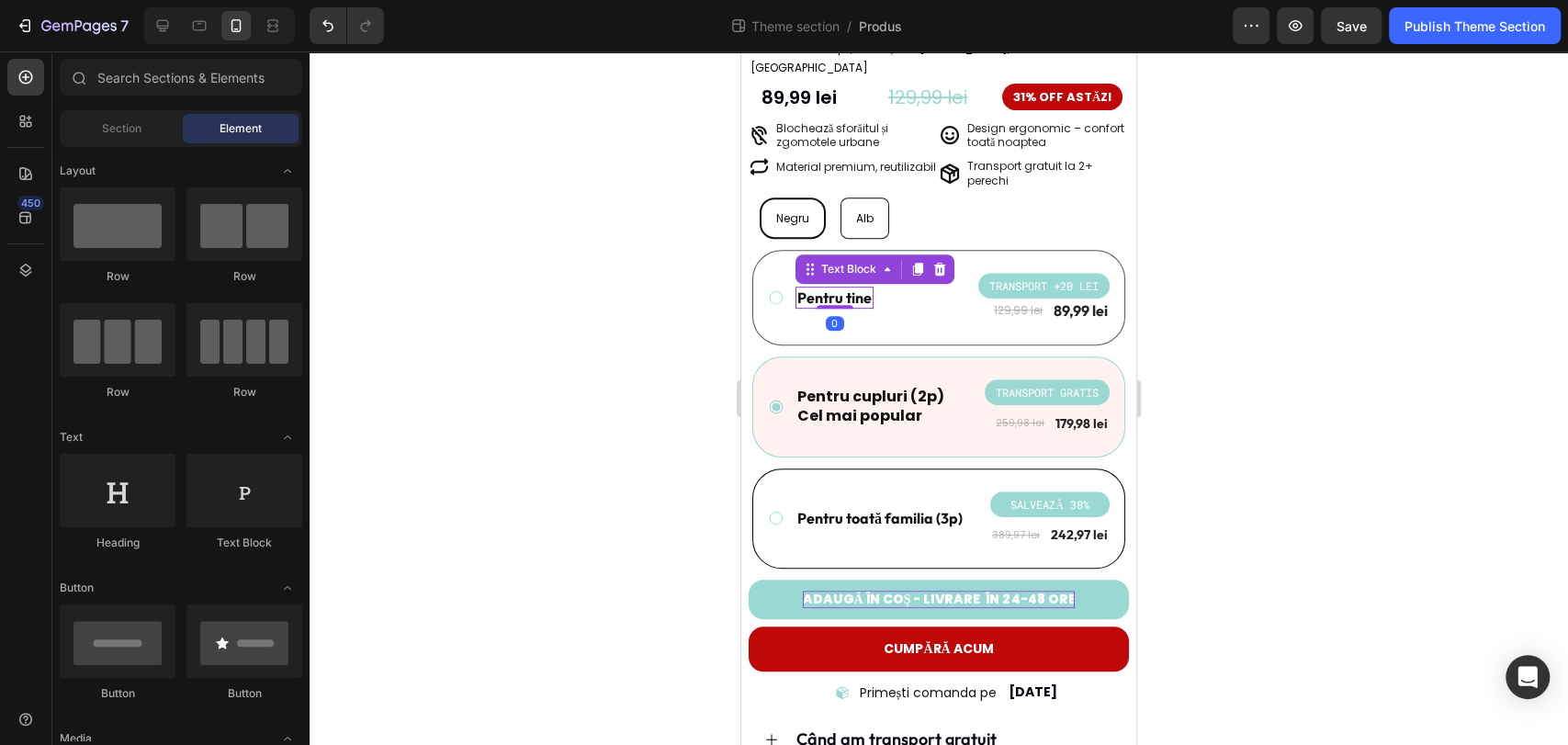
click at [857, 289] on p "Pentru tine" at bounding box center [834, 298] width 75 height 19
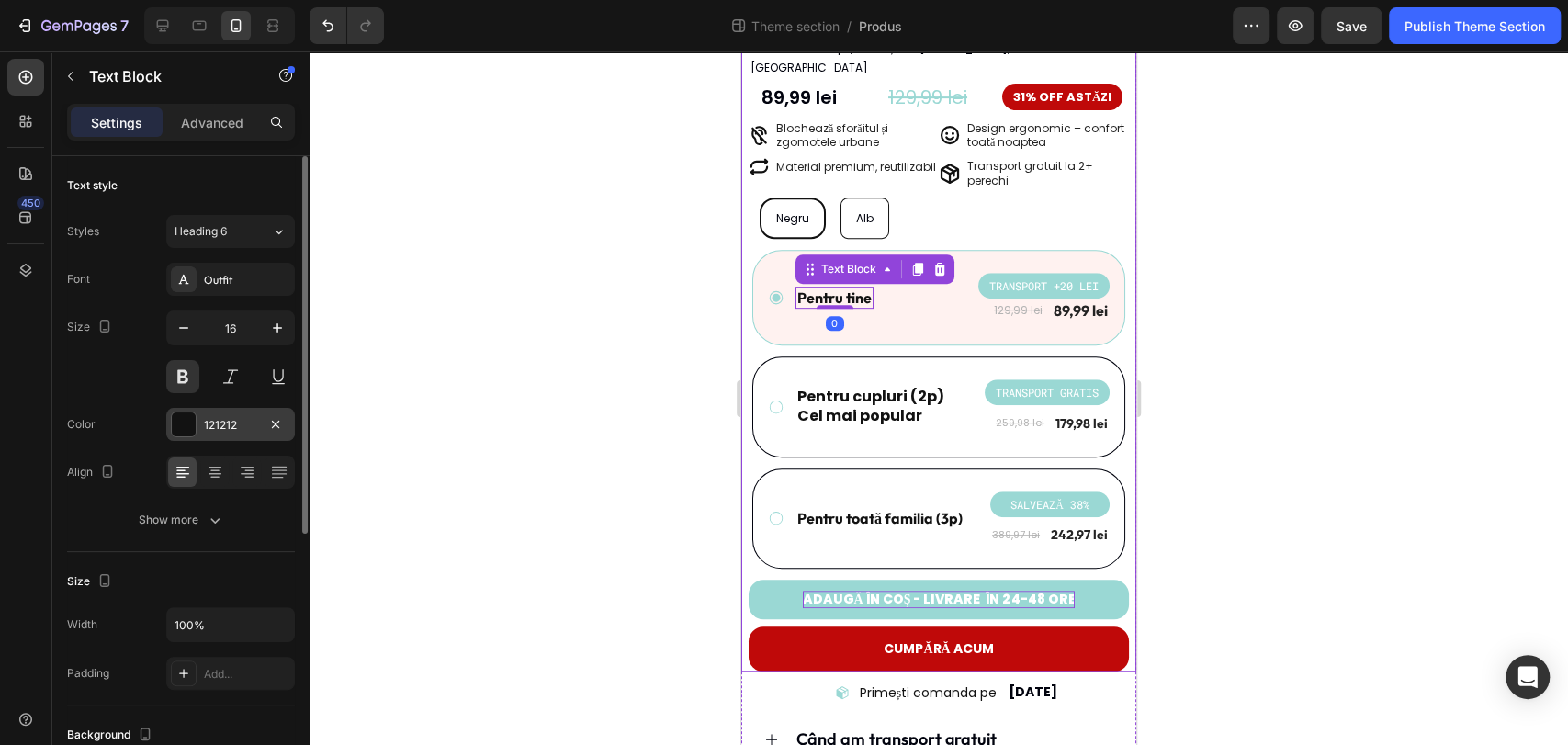
click at [248, 432] on div "121212" at bounding box center [230, 423] width 129 height 33
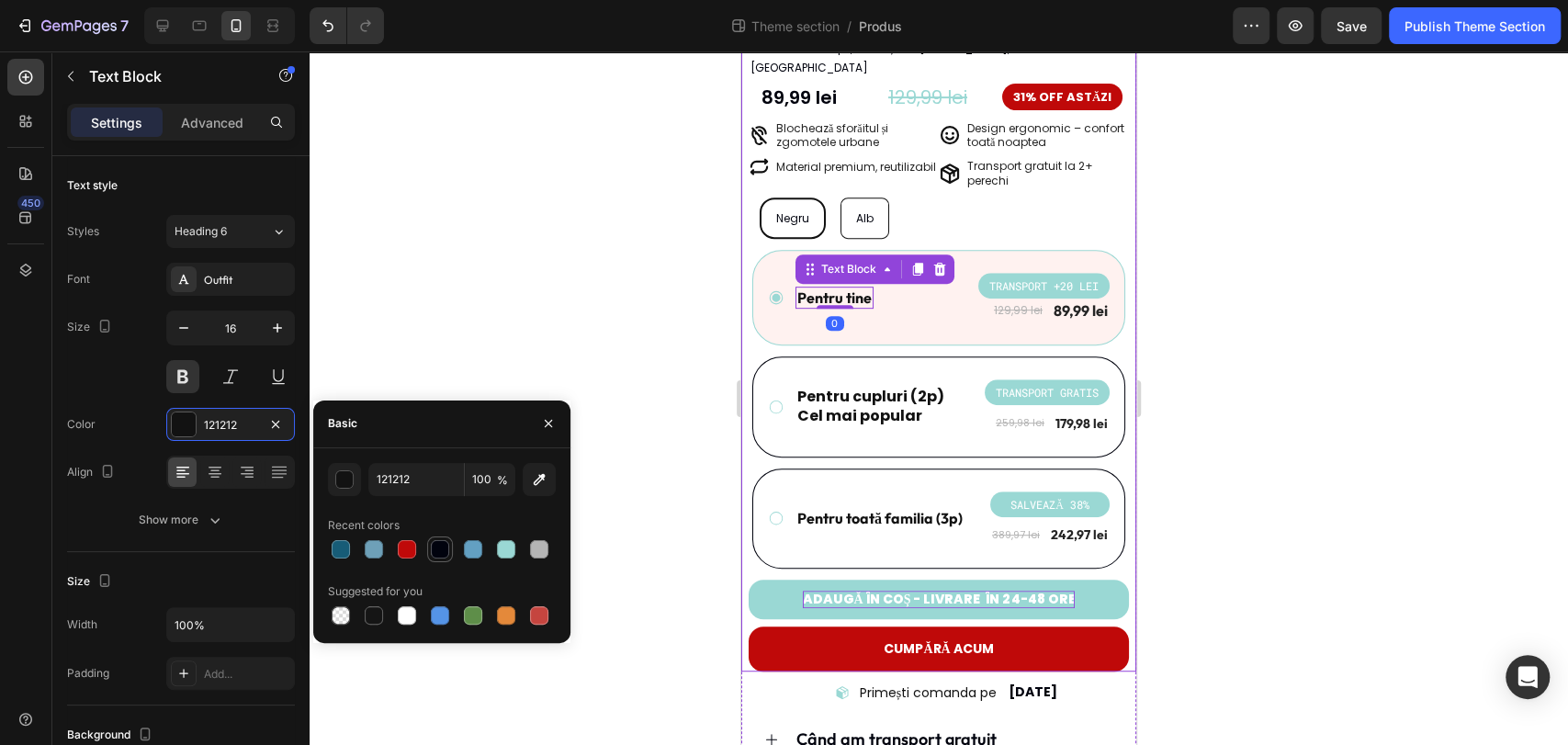
click at [434, 551] on div at bounding box center [439, 549] width 18 height 18
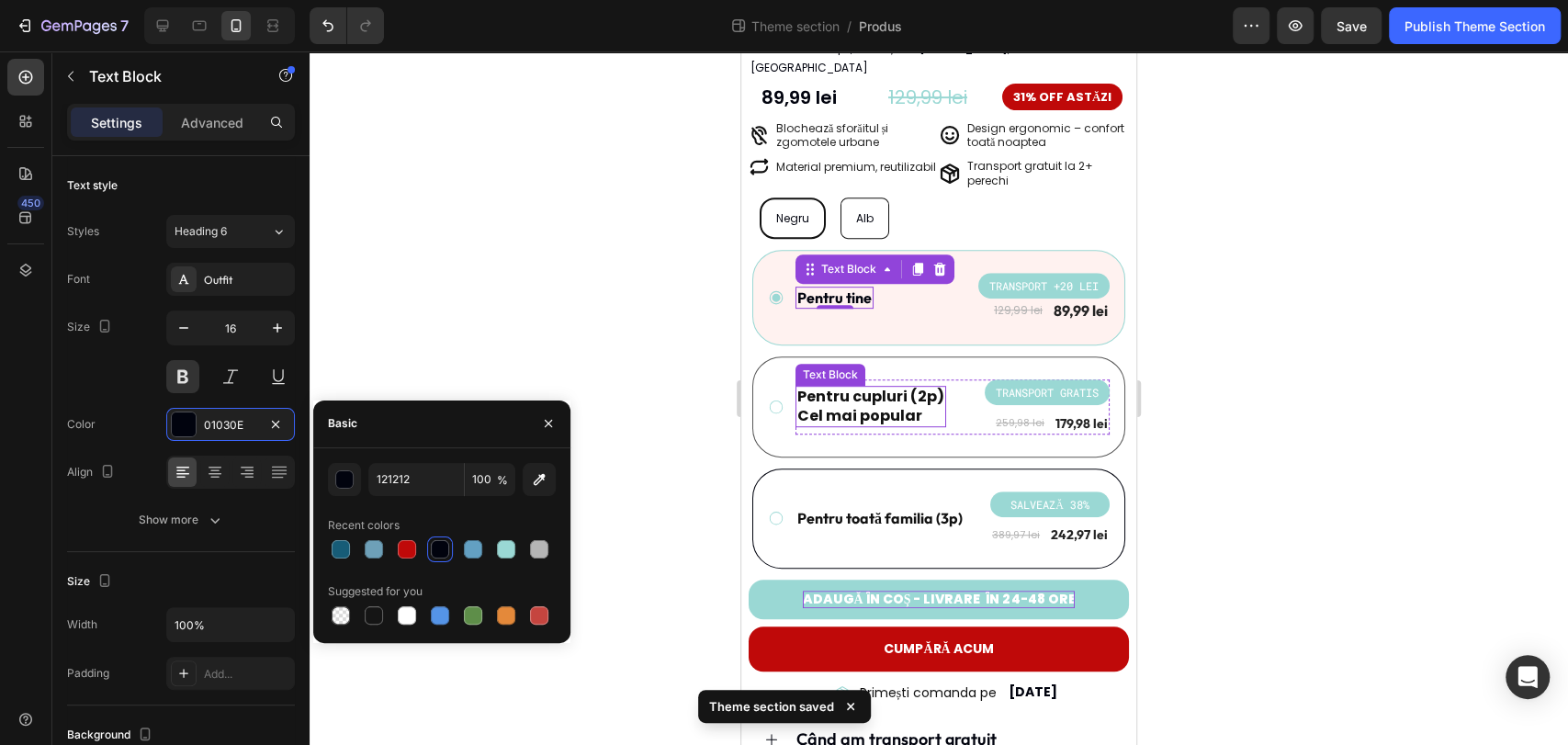
click at [850, 406] on p "Cel mai popular" at bounding box center [871, 415] width 147 height 19
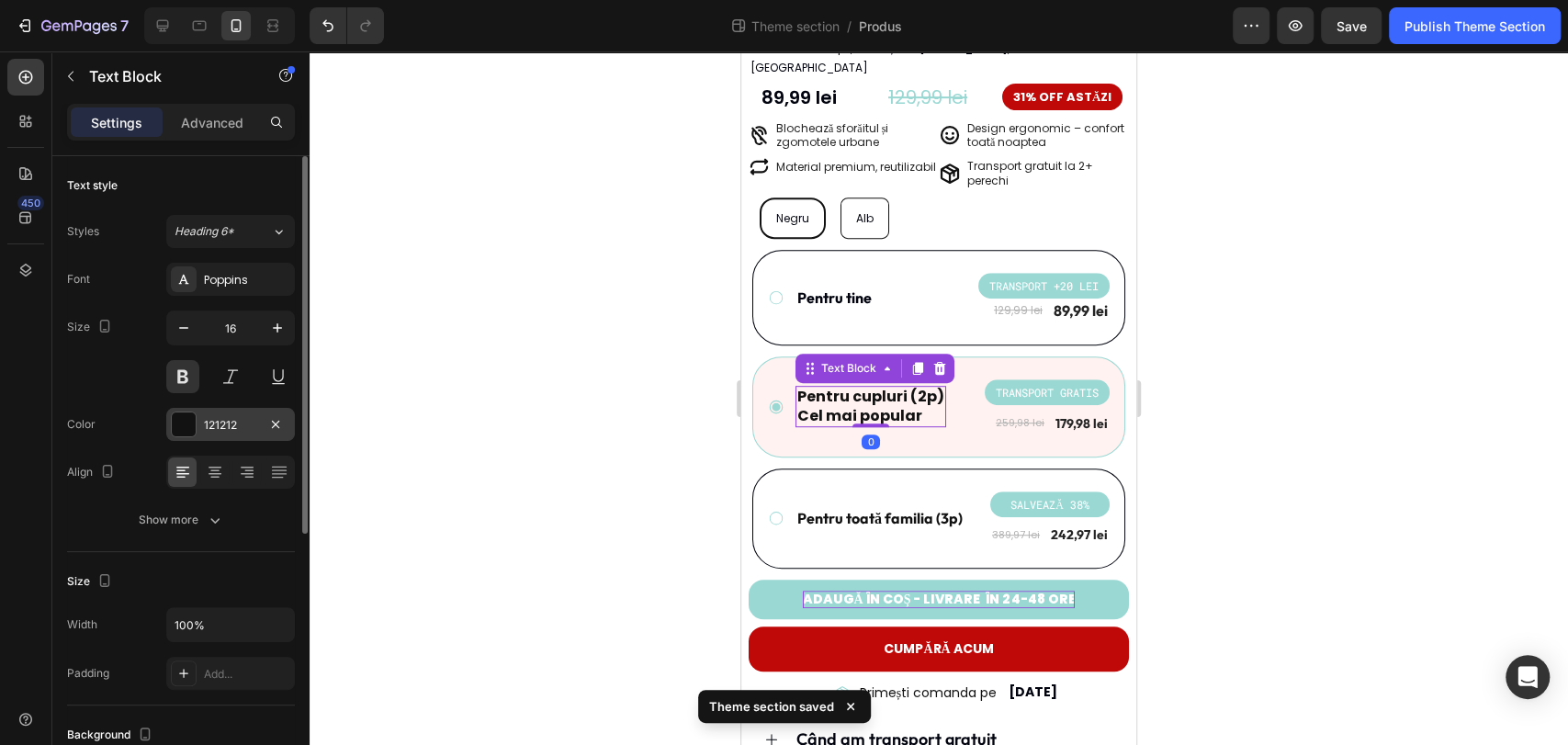
click at [224, 422] on div "121212" at bounding box center [230, 425] width 53 height 17
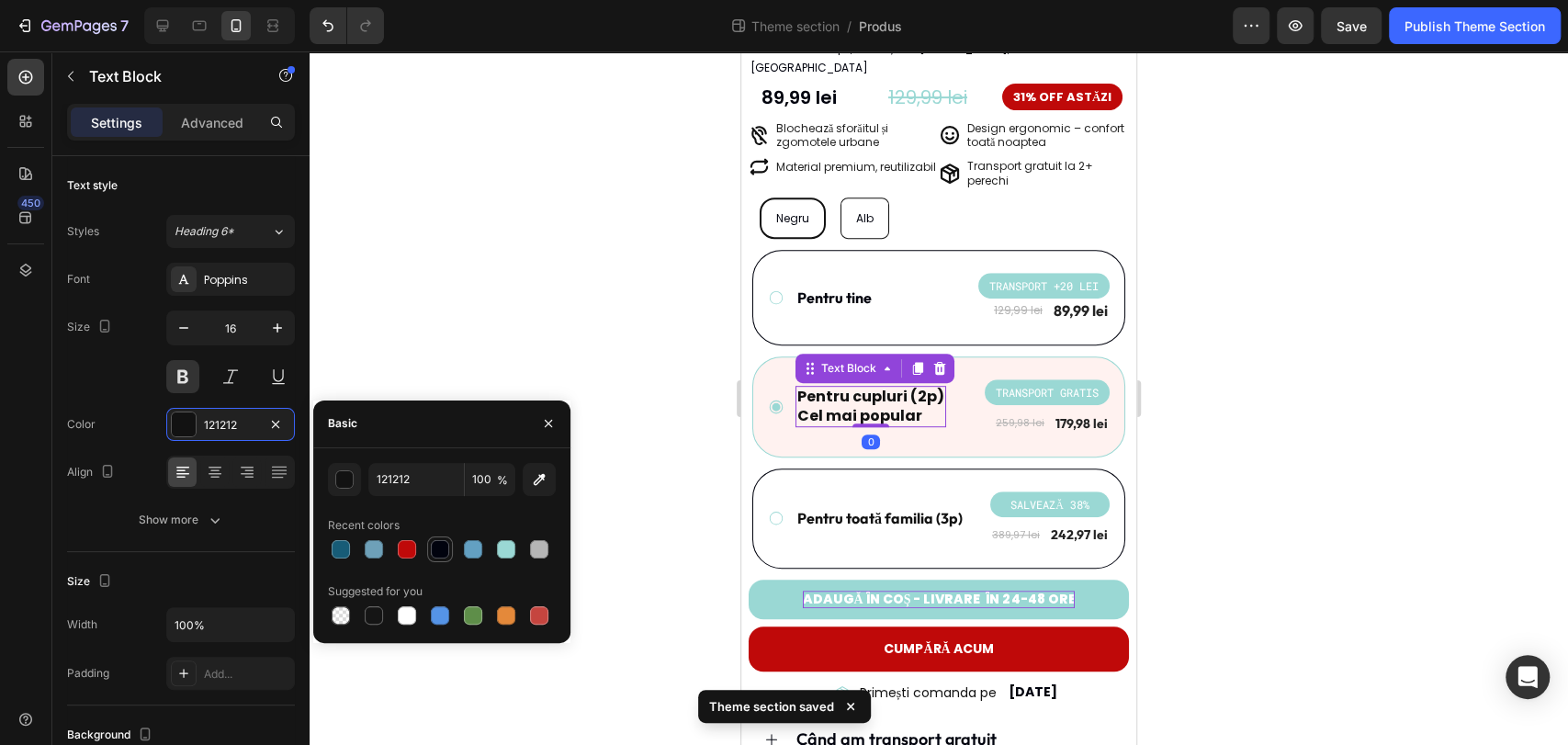
click at [438, 552] on div at bounding box center [439, 549] width 18 height 18
drag, startPoint x: 1469, startPoint y: 531, endPoint x: 744, endPoint y: 480, distance: 726.8
click at [844, 509] on p "Pentru toată familia (3p)" at bounding box center [880, 518] width 165 height 19
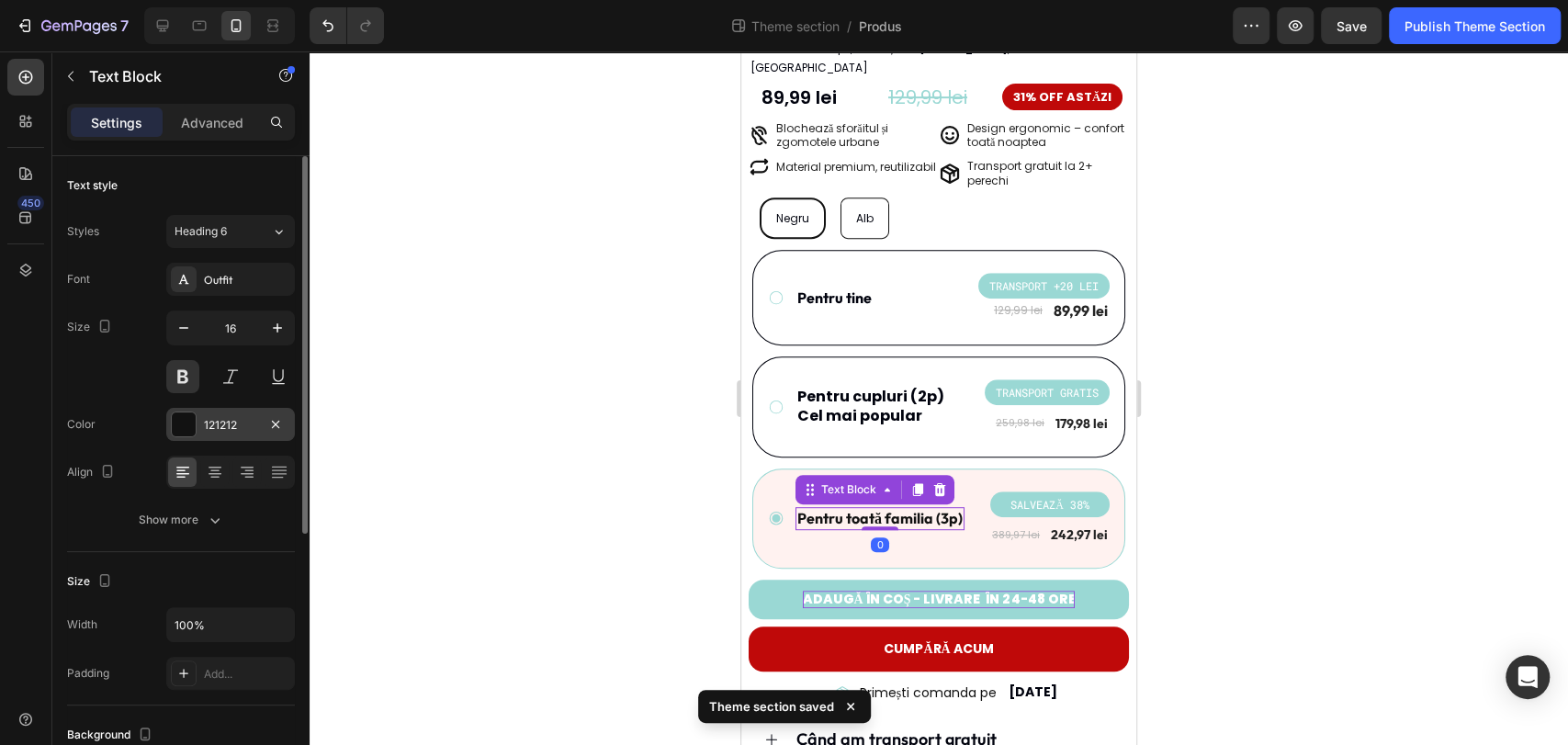
click at [218, 422] on div "121212" at bounding box center [230, 425] width 53 height 17
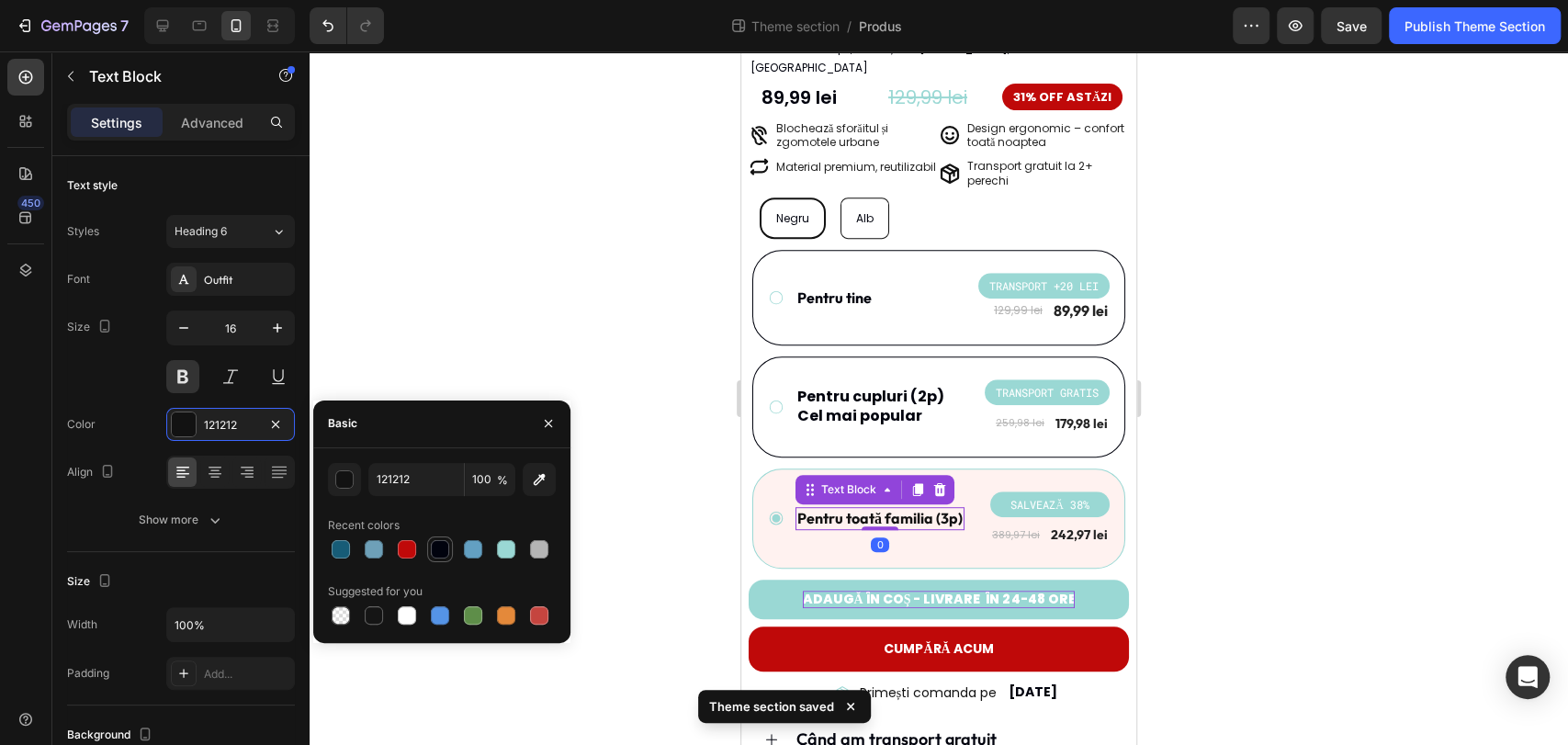
click at [447, 555] on div at bounding box center [439, 549] width 18 height 18
click at [570, 340] on div at bounding box center [938, 398] width 1258 height 693
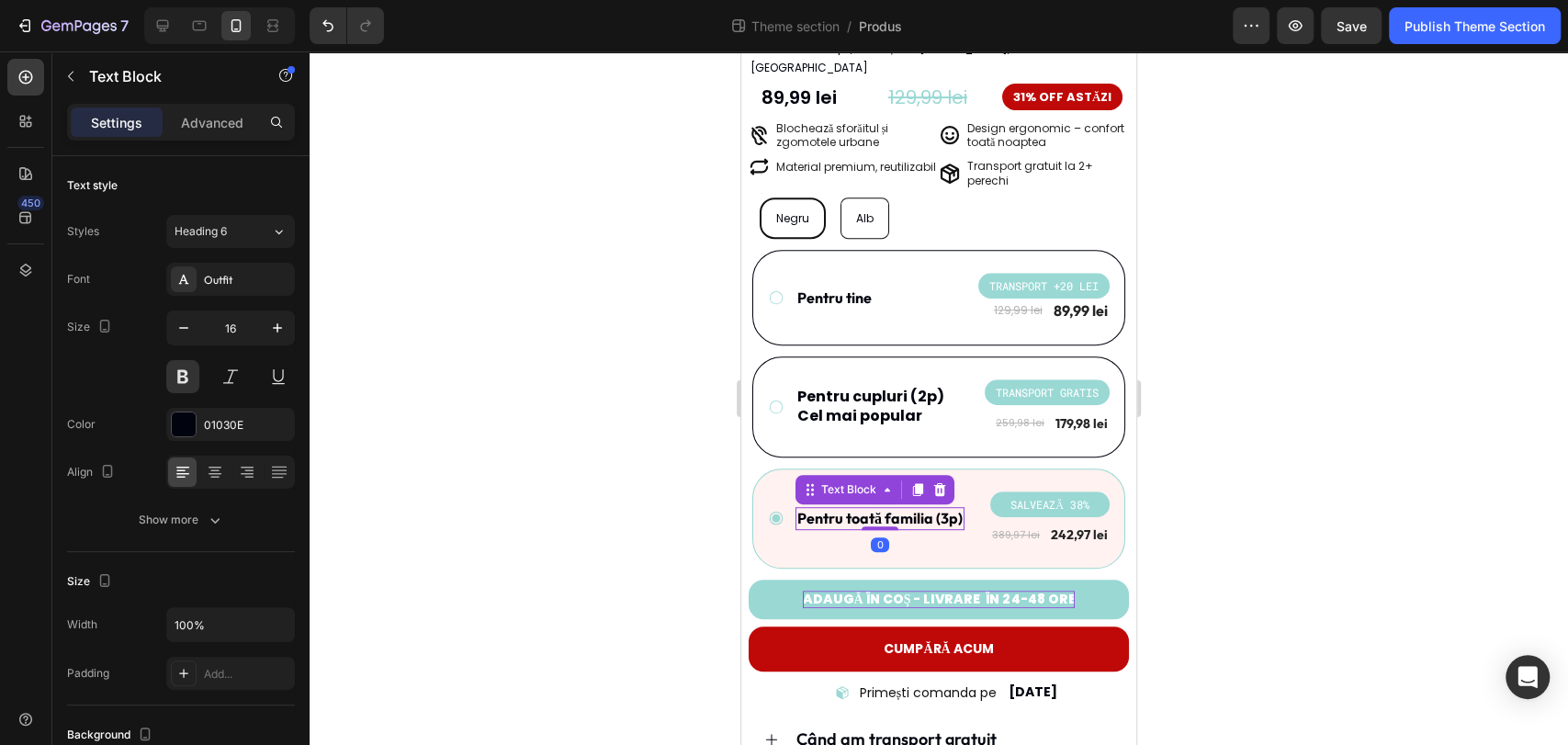
click at [802, 509] on p "Pentru toată familia (3p)" at bounding box center [880, 518] width 165 height 19
click at [798, 509] on p "Pentru toată familia (3p)" at bounding box center [880, 518] width 165 height 19
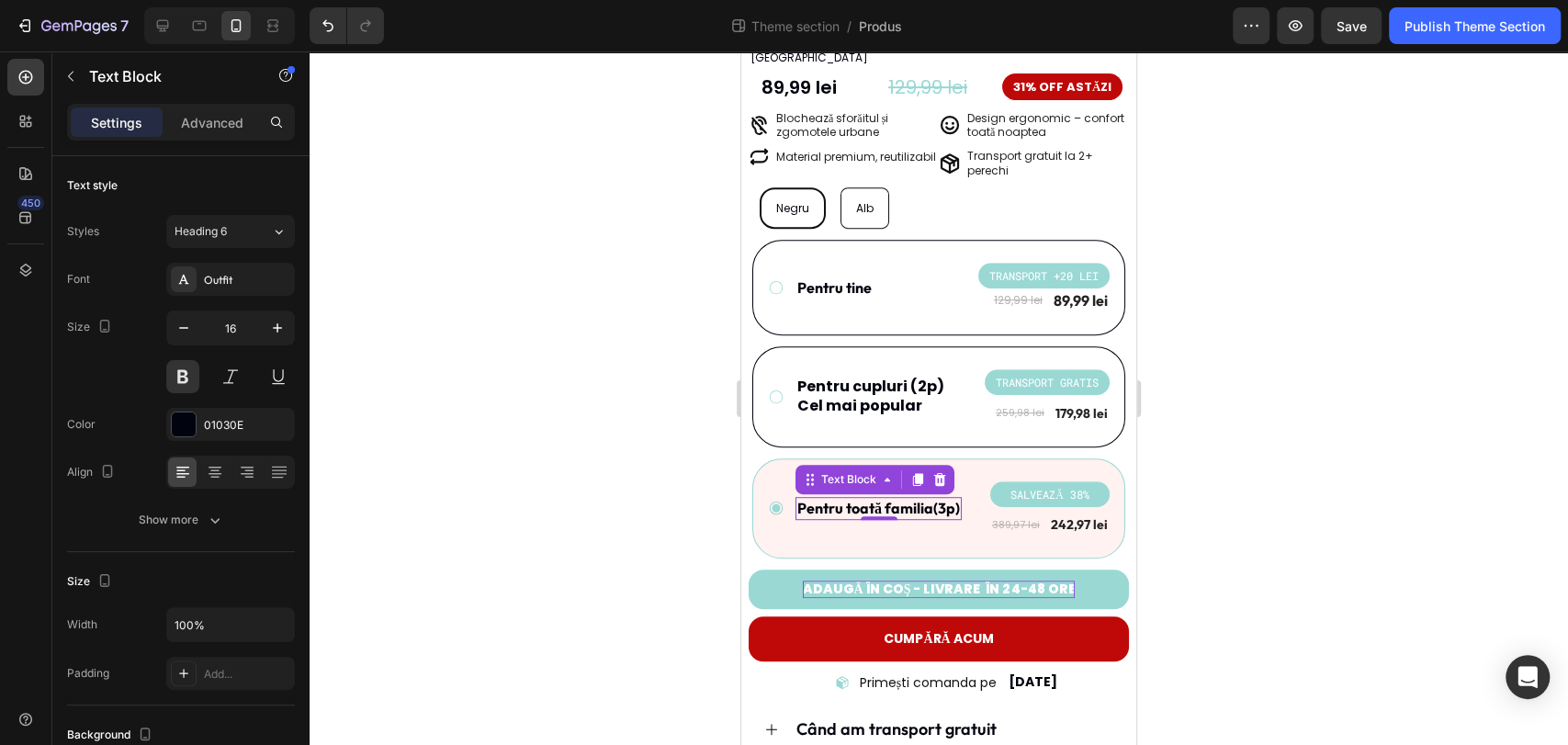
drag, startPoint x: 802, startPoint y: 495, endPoint x: 948, endPoint y: 485, distance: 146.3
click at [948, 499] on p "Pentru toată familia(3p)" at bounding box center [878, 508] width 162 height 19
click at [933, 499] on p "Pentru toată familia(3p)" at bounding box center [878, 508] width 162 height 19
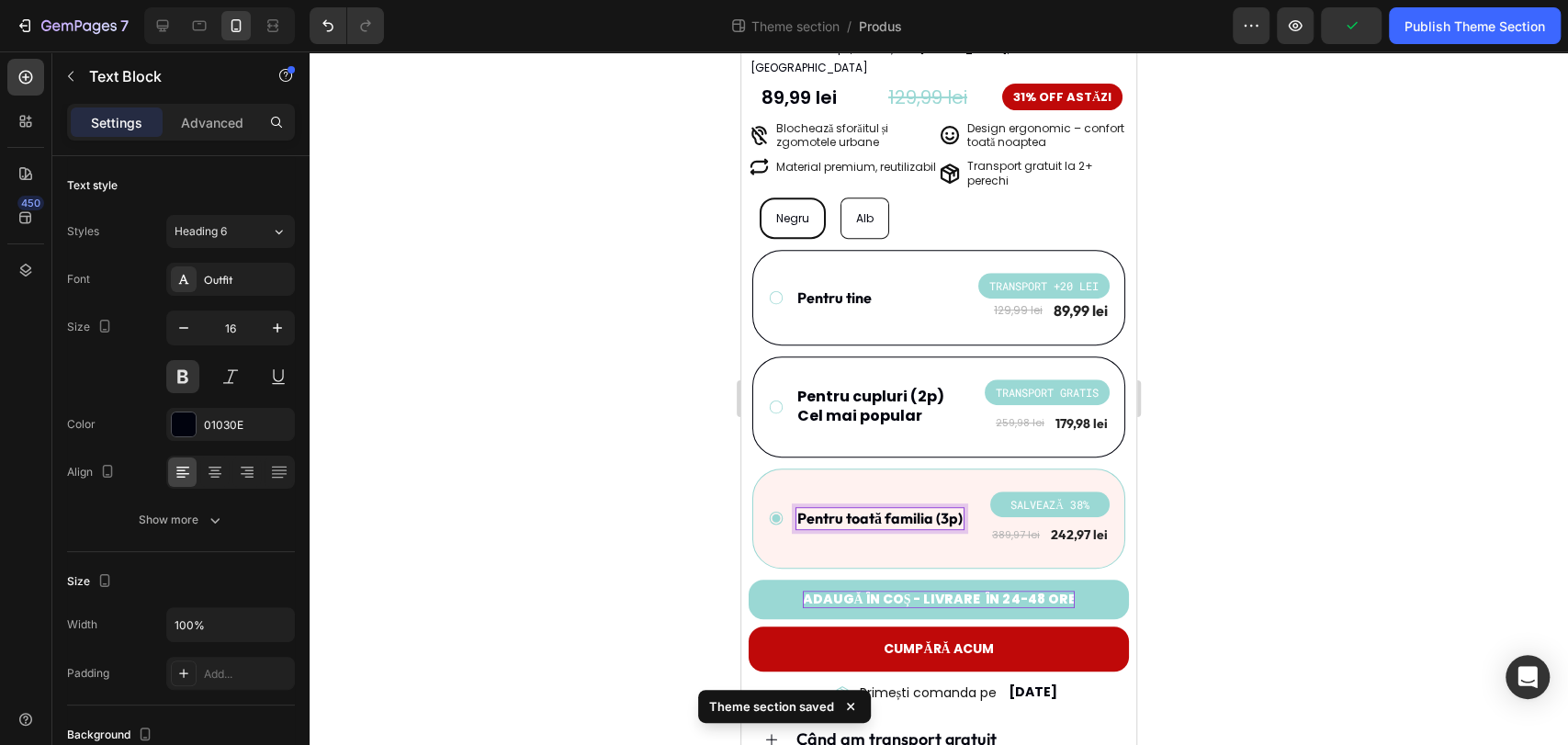
click at [1211, 469] on div at bounding box center [938, 398] width 1258 height 693
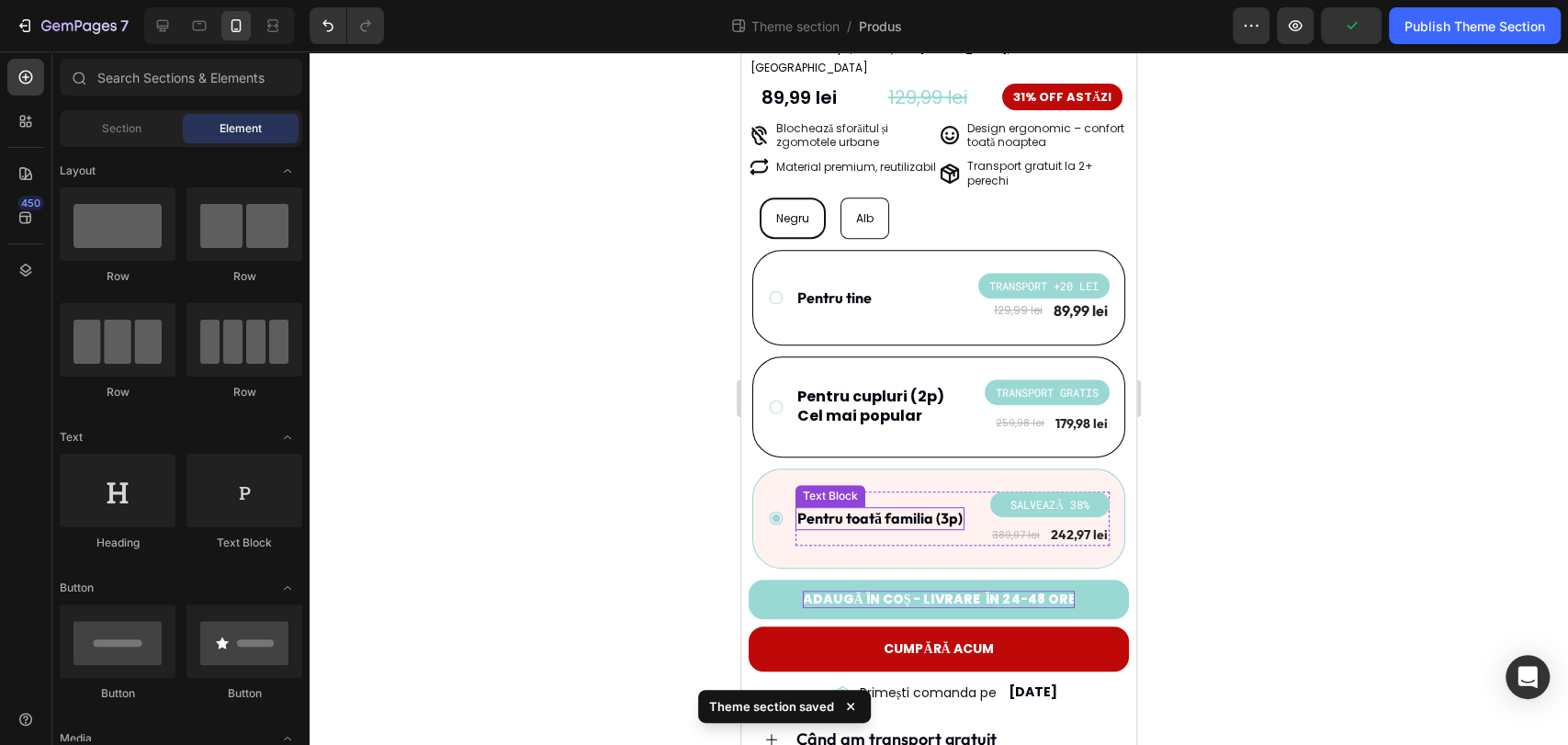
click at [894, 509] on p "Pentru toată familia (3p)" at bounding box center [880, 518] width 165 height 19
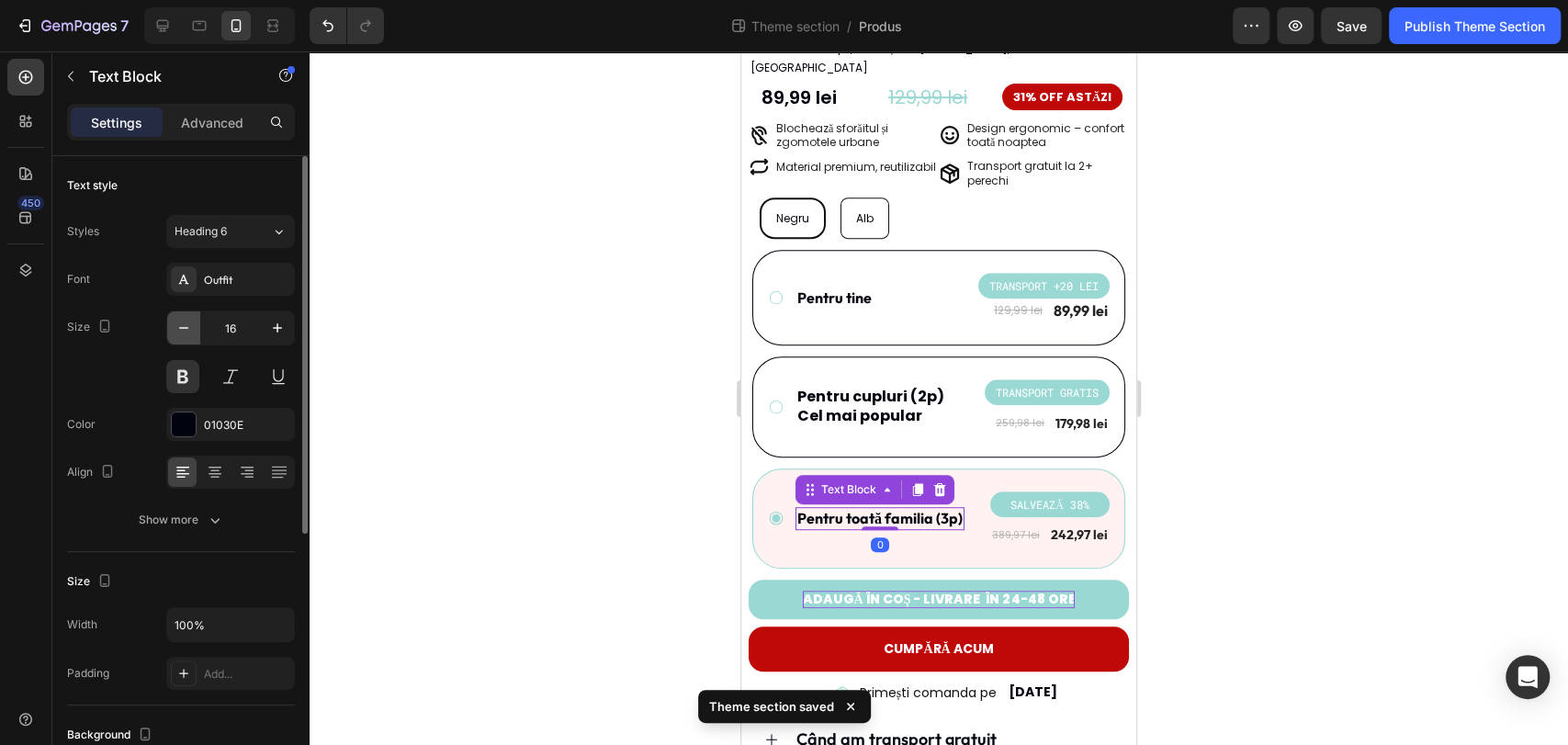
click at [186, 332] on icon "button" at bounding box center [183, 328] width 18 height 18
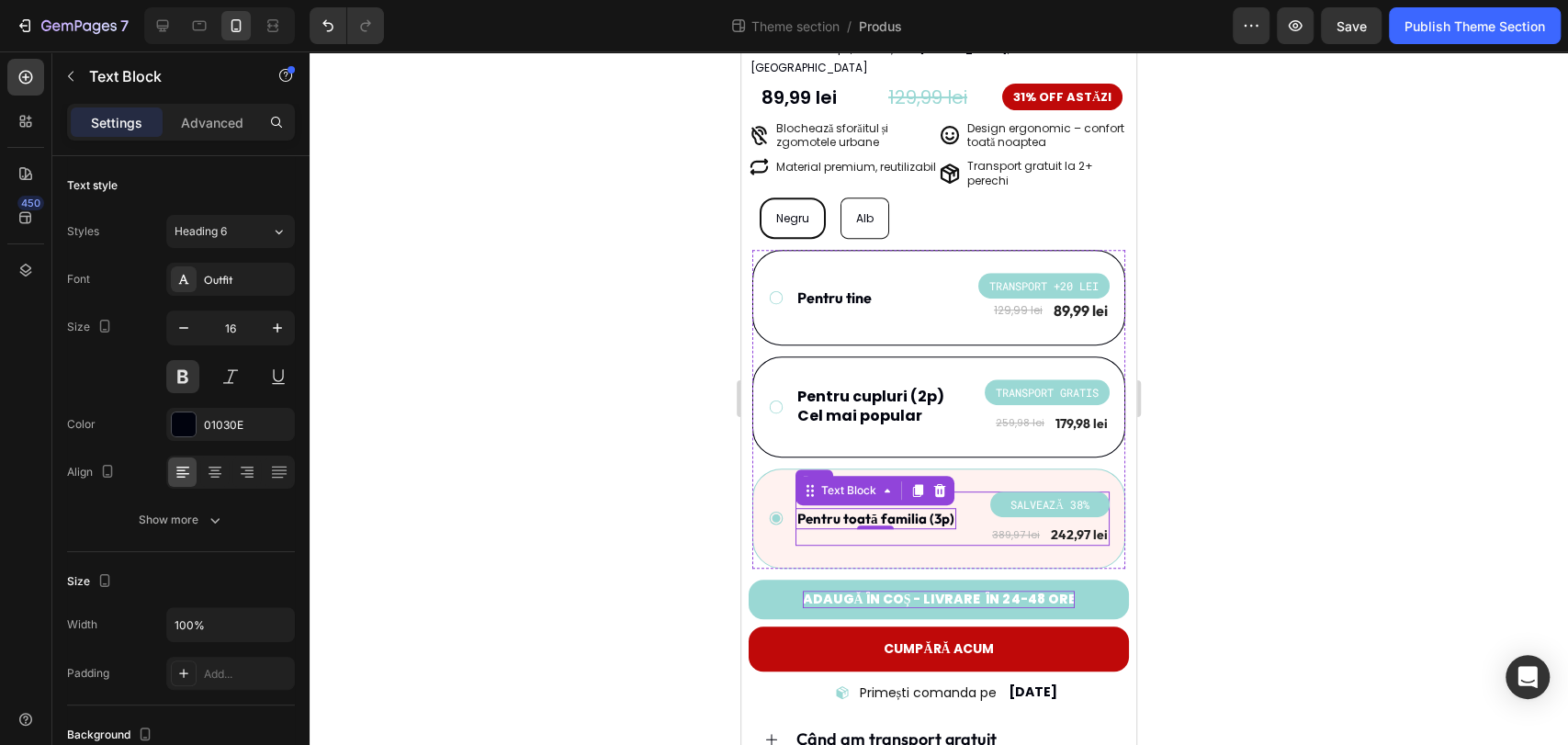
click at [972, 491] on div "Pentru toată familia (3p) Text Block 0 SALVEAZĂ 38% Product Badge 389,97 lei Pr…" at bounding box center [951, 518] width 314 height 55
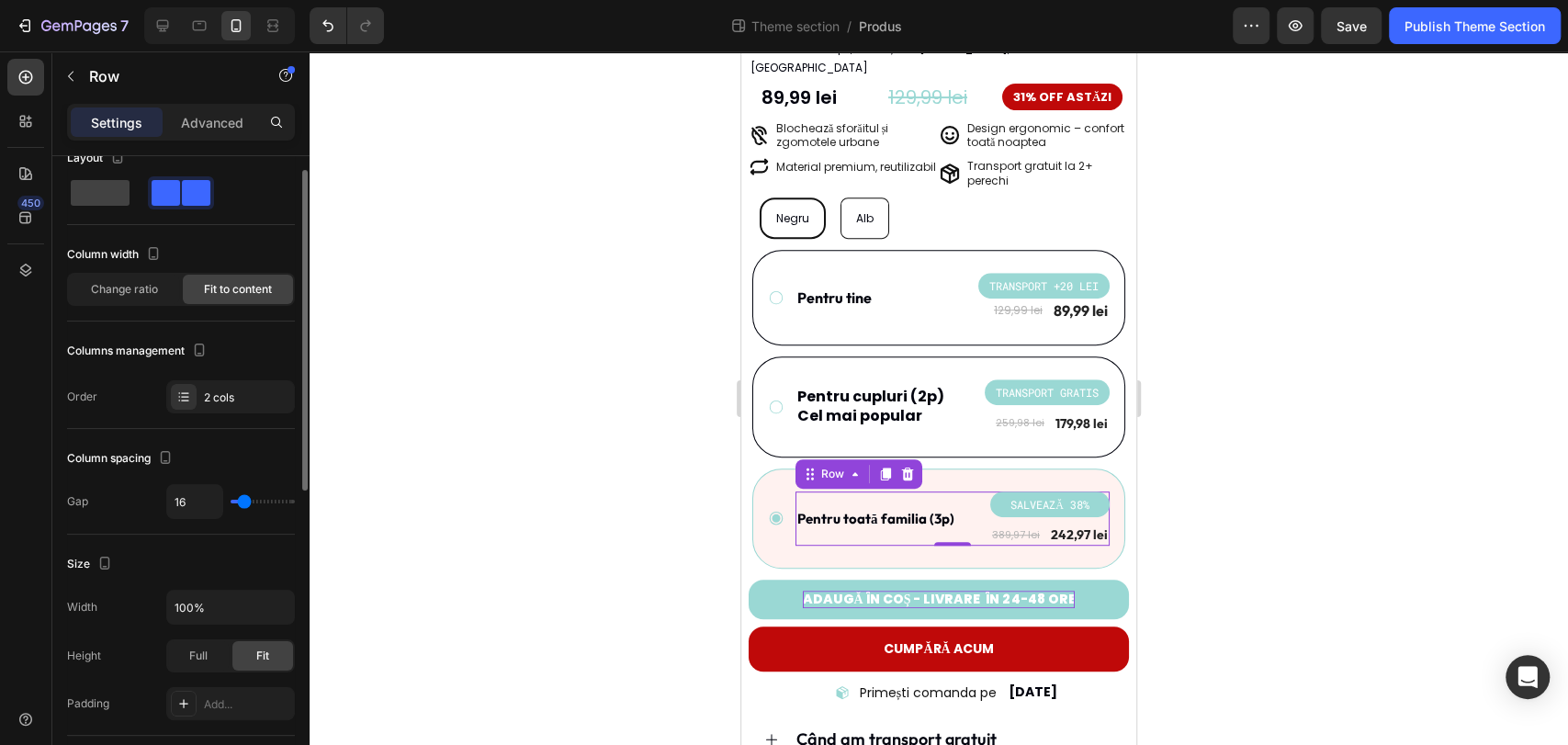
scroll to position [0, 0]
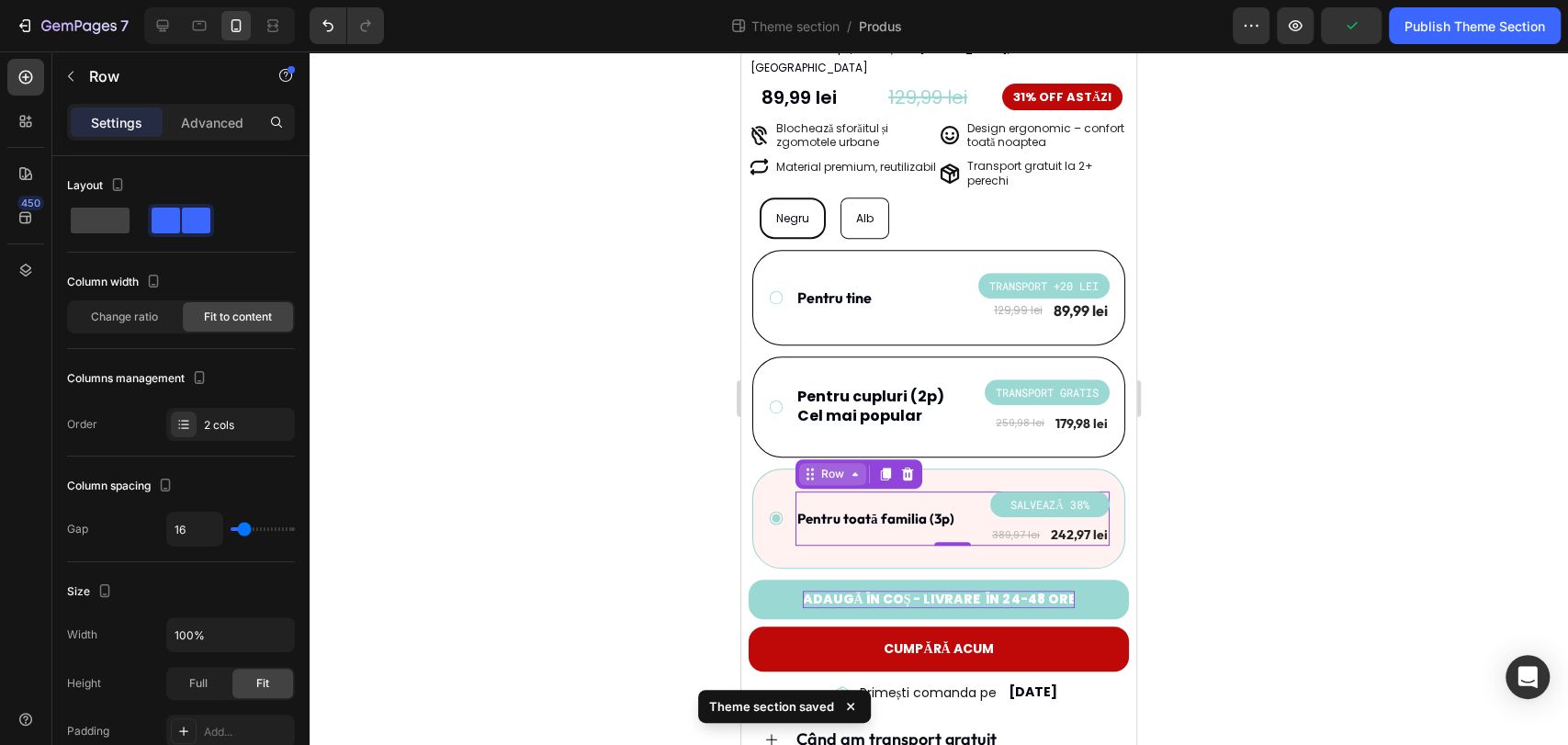
click at [826, 465] on div "Row" at bounding box center [833, 473] width 30 height 17
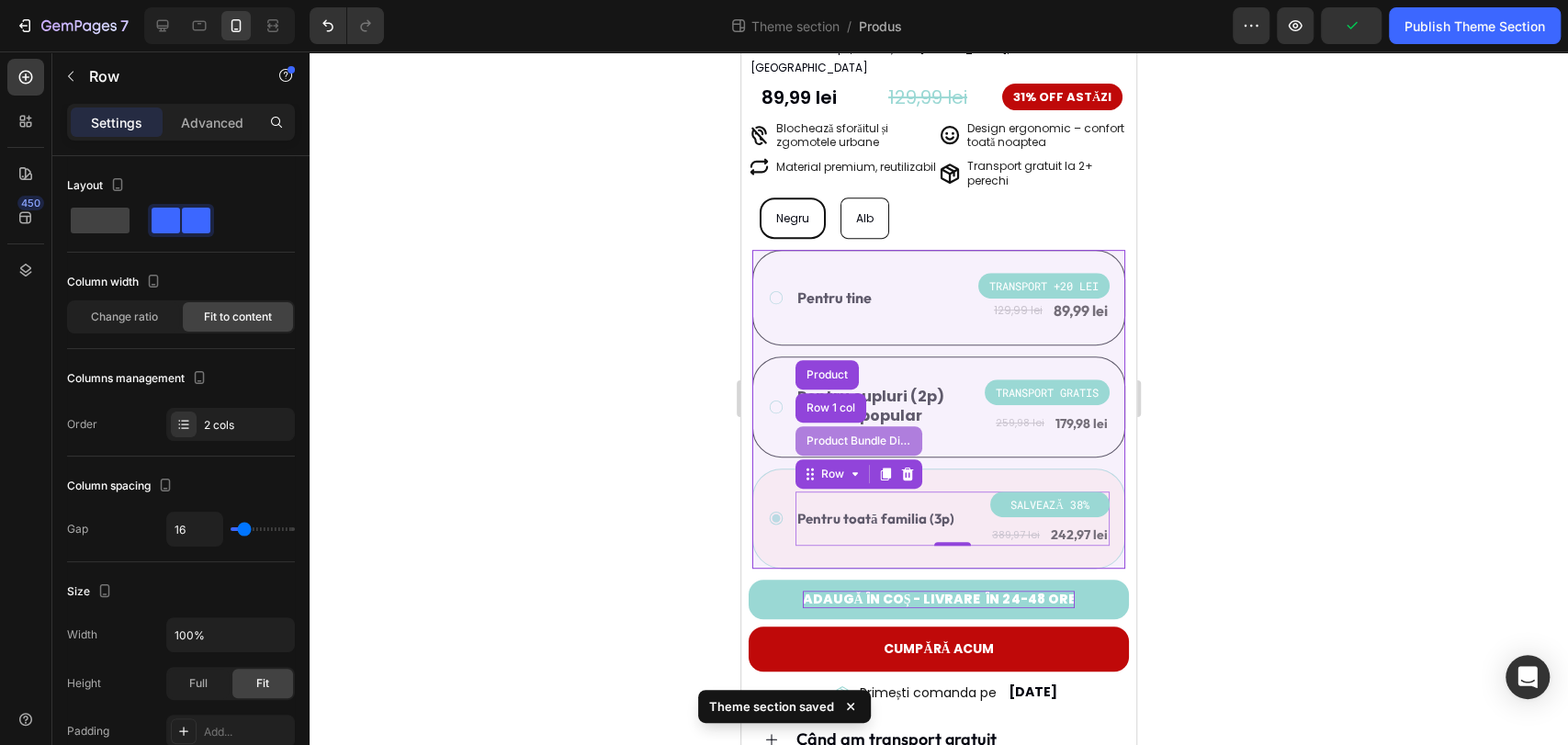
drag, startPoint x: 835, startPoint y: 427, endPoint x: 1283, endPoint y: 470, distance: 450.1
click at [835, 427] on div "Product Bundle Discount" at bounding box center [858, 441] width 127 height 30
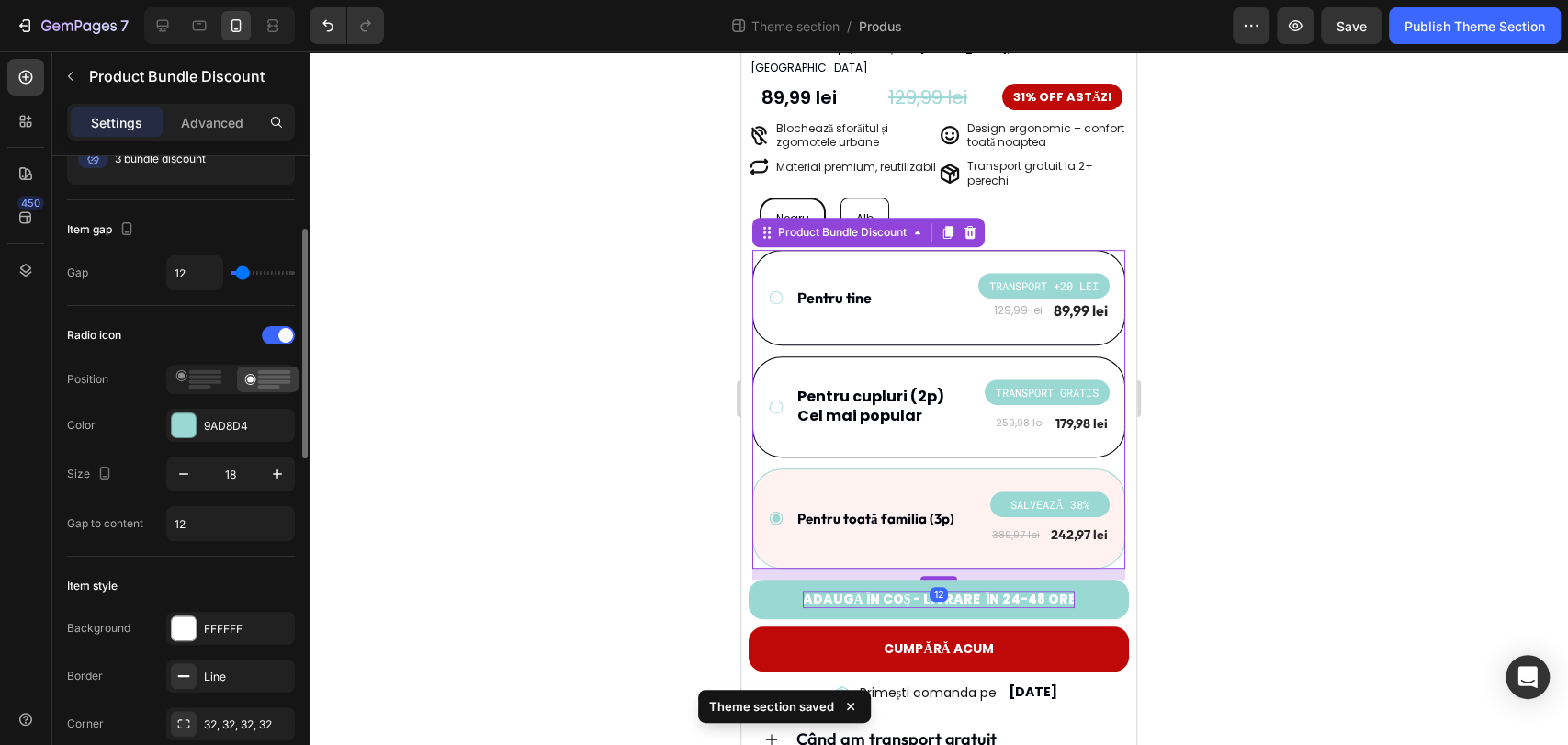
scroll to position [306, 0]
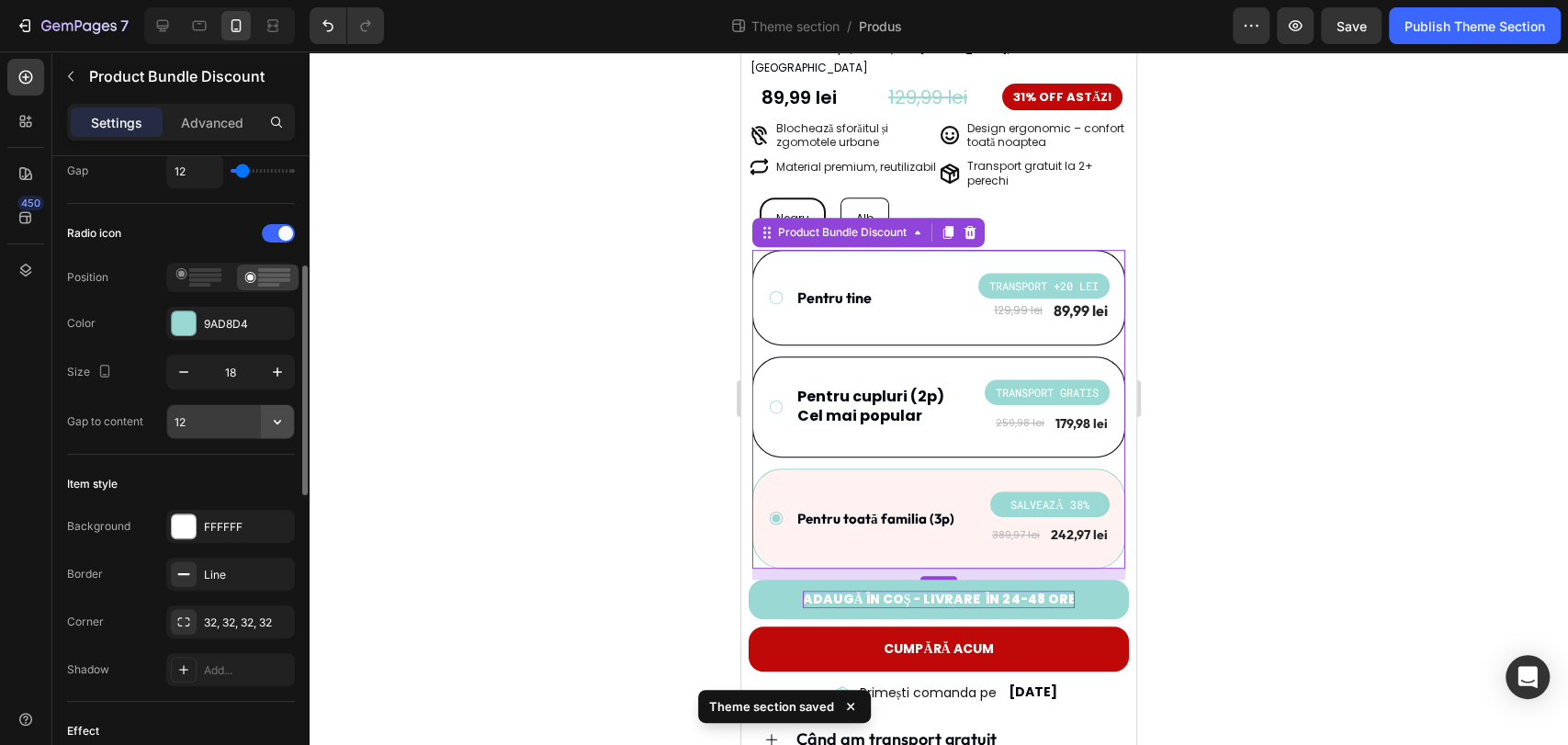
click at [279, 415] on icon "button" at bounding box center [277, 421] width 18 height 18
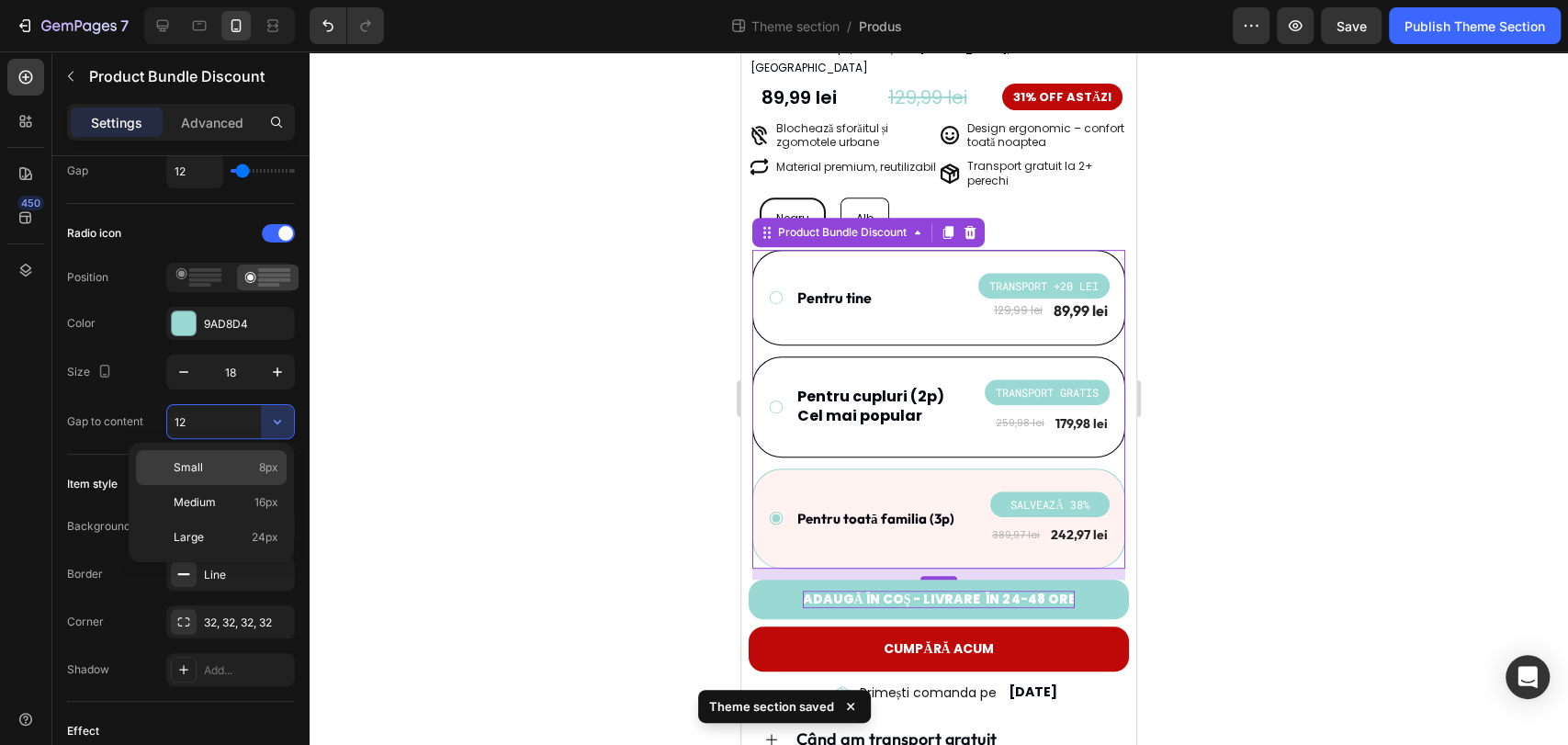
click at [264, 468] on span "8px" at bounding box center [268, 467] width 19 height 17
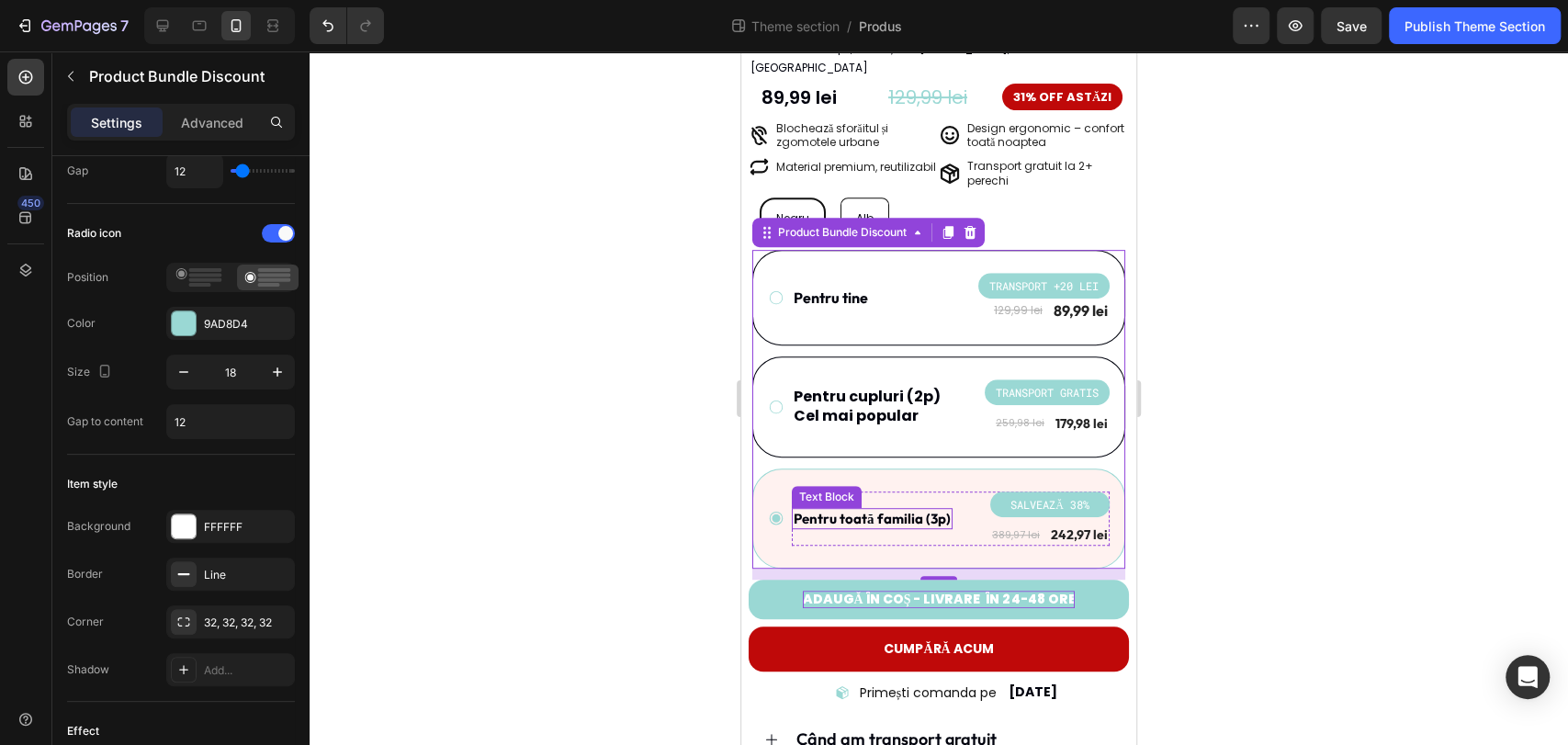
click at [842, 510] on p "Pentru toată familia (3p)" at bounding box center [873, 519] width 157 height 18
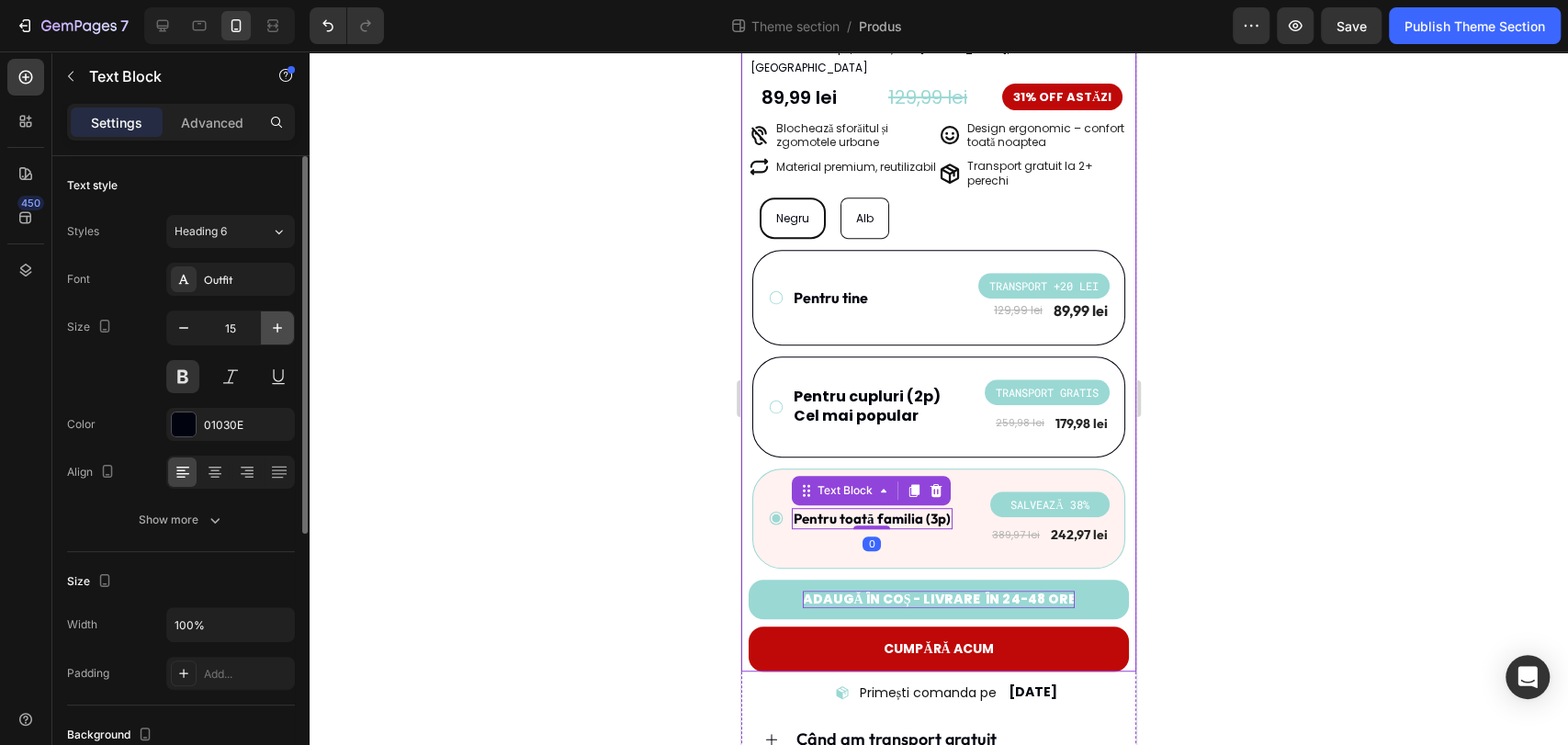
click at [286, 331] on icon "button" at bounding box center [277, 328] width 18 height 18
click at [435, 400] on div at bounding box center [938, 398] width 1258 height 693
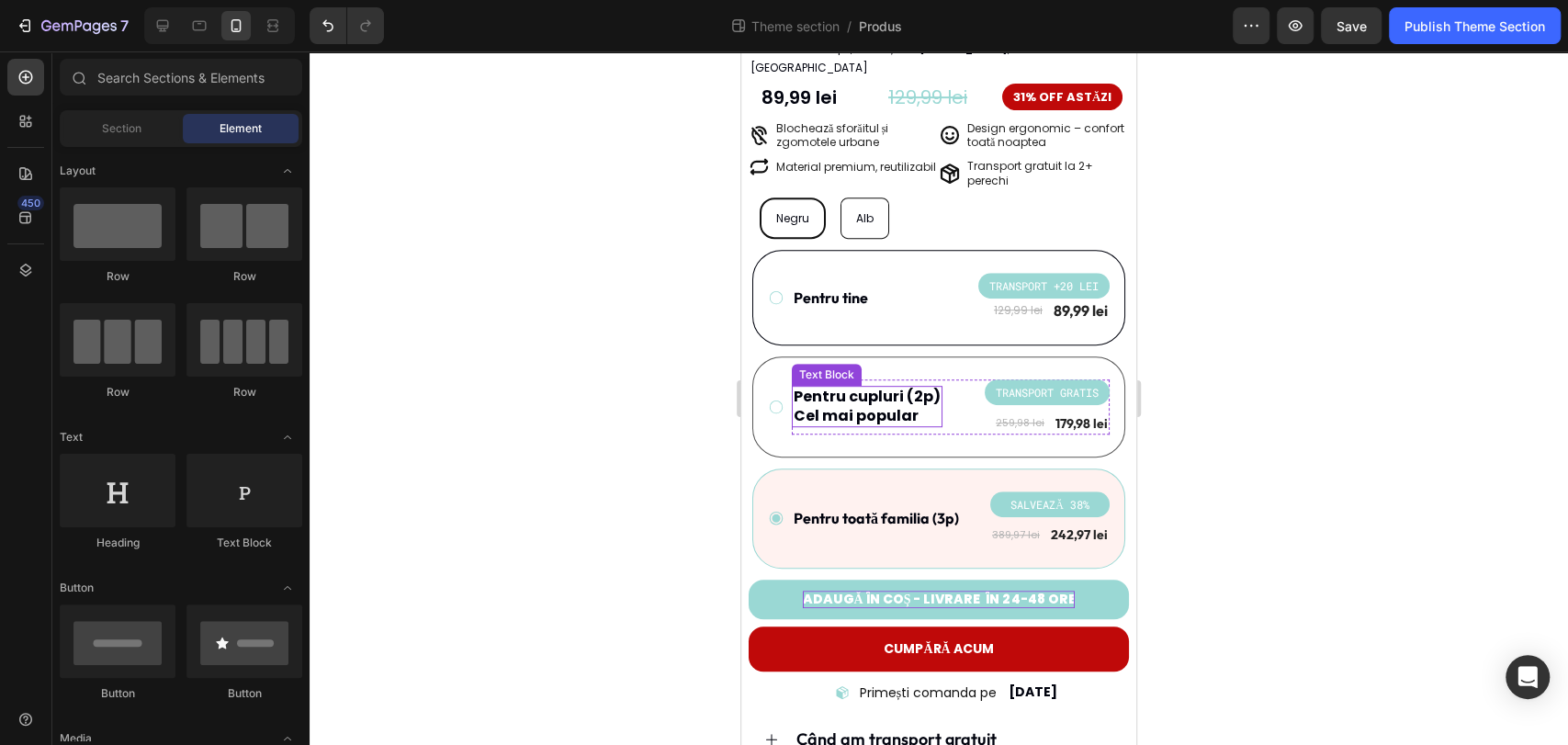
click at [872, 406] on p "Cel mai popular" at bounding box center [868, 415] width 147 height 19
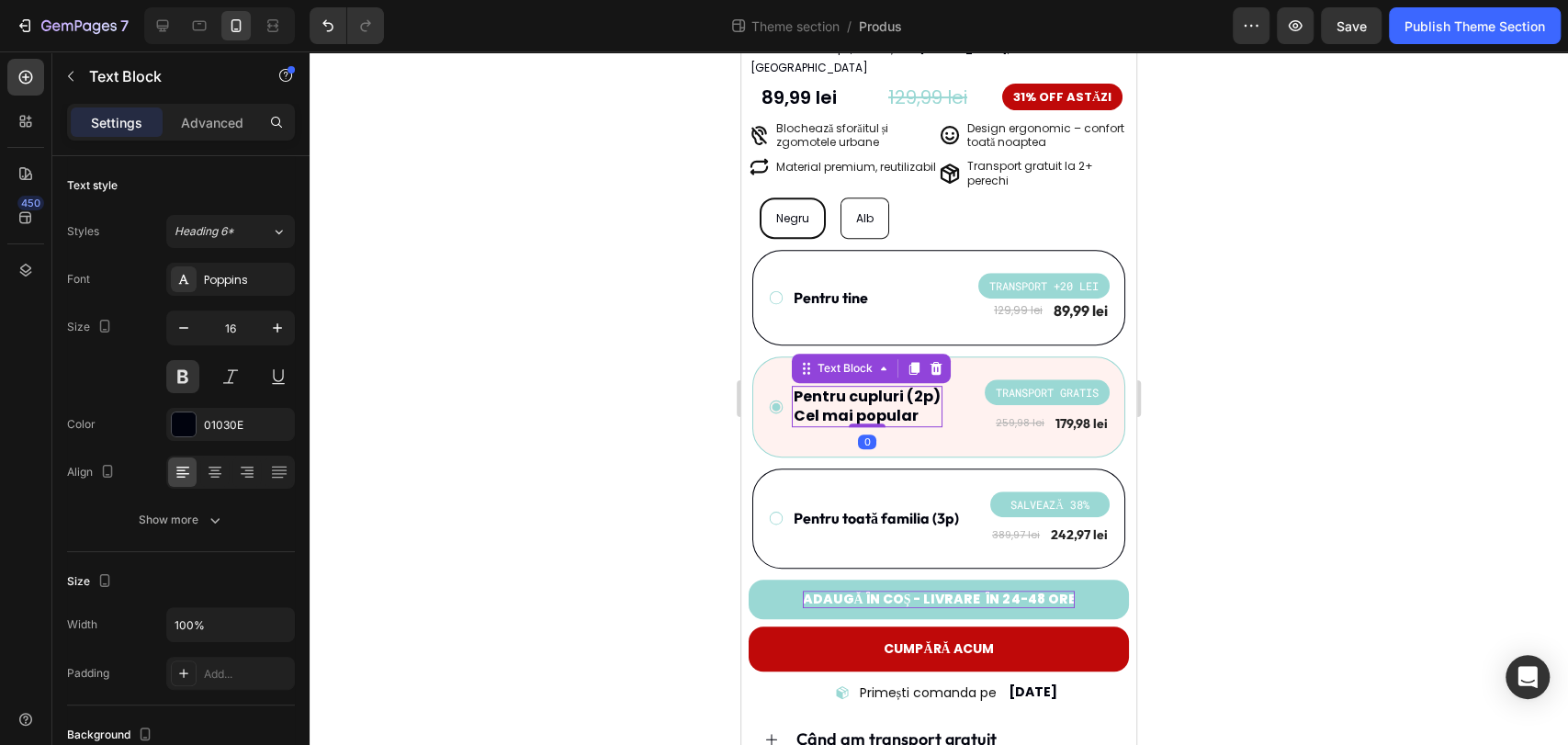
click at [900, 406] on p "Cel mai popular" at bounding box center [868, 415] width 147 height 19
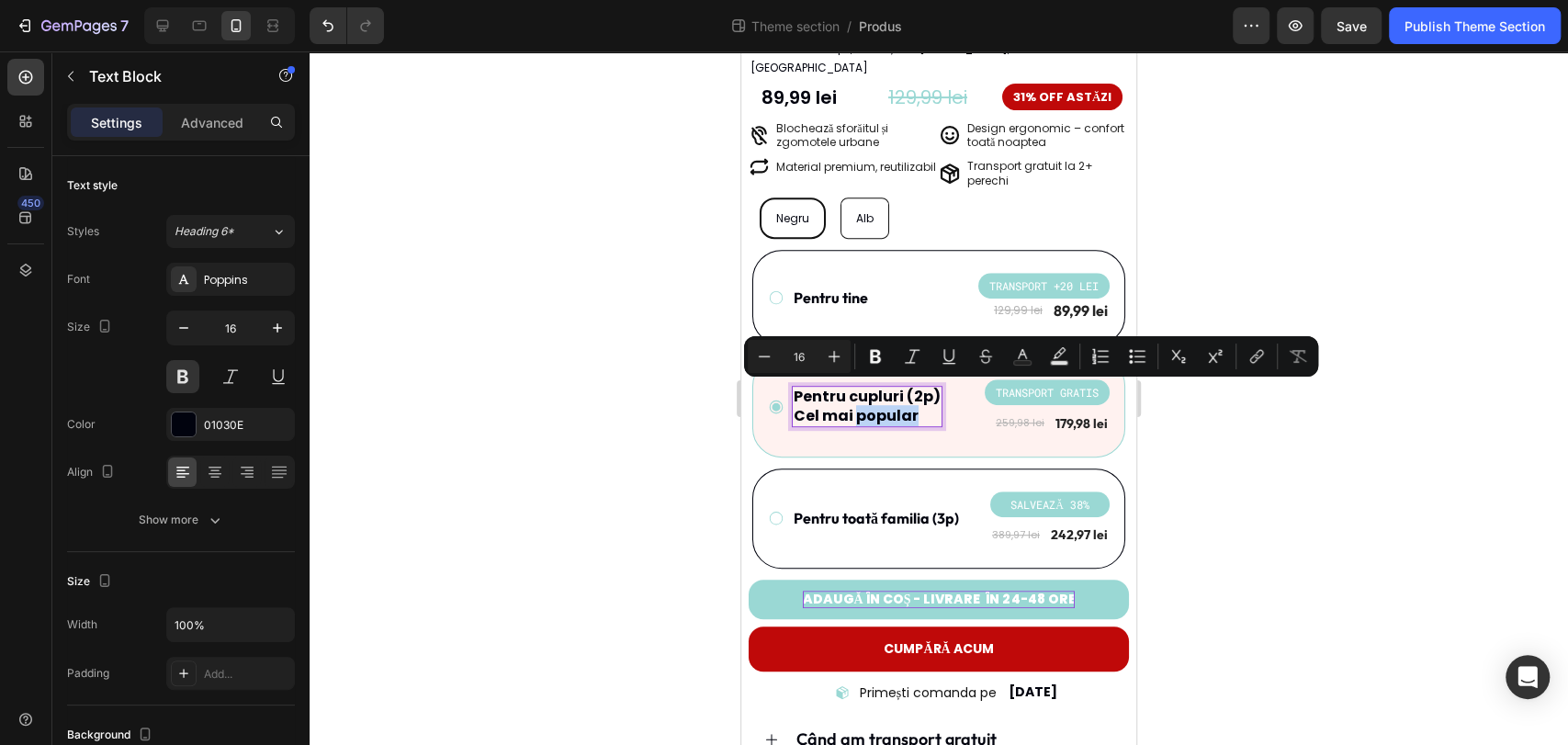
click at [906, 406] on p "Cel mai popular" at bounding box center [868, 415] width 147 height 19
drag, startPoint x: 913, startPoint y: 396, endPoint x: 788, endPoint y: 406, distance: 125.4
click at [788, 406] on div "Pentru cupluri (2p) Cel mai popular Text Block 0 TRANSPORT GRATIS Product Badge…" at bounding box center [938, 406] width 342 height 55
click at [232, 383] on button at bounding box center [230, 375] width 33 height 33
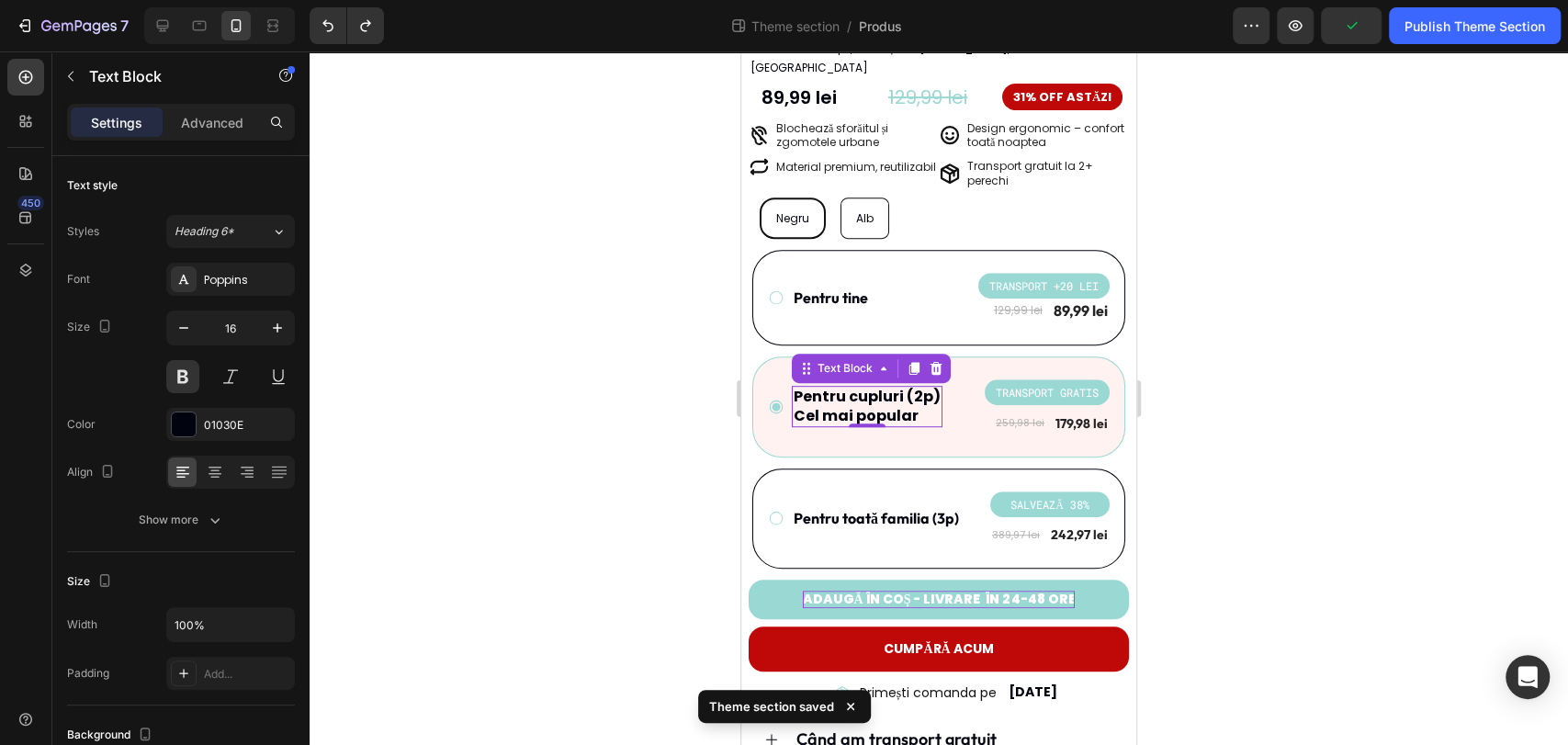
click at [923, 406] on p "Cel mai popular" at bounding box center [868, 415] width 147 height 19
drag, startPoint x: 918, startPoint y: 394, endPoint x: 793, endPoint y: 394, distance: 125.0
click at [794, 406] on p "Cel mai popular" at bounding box center [868, 415] width 147 height 19
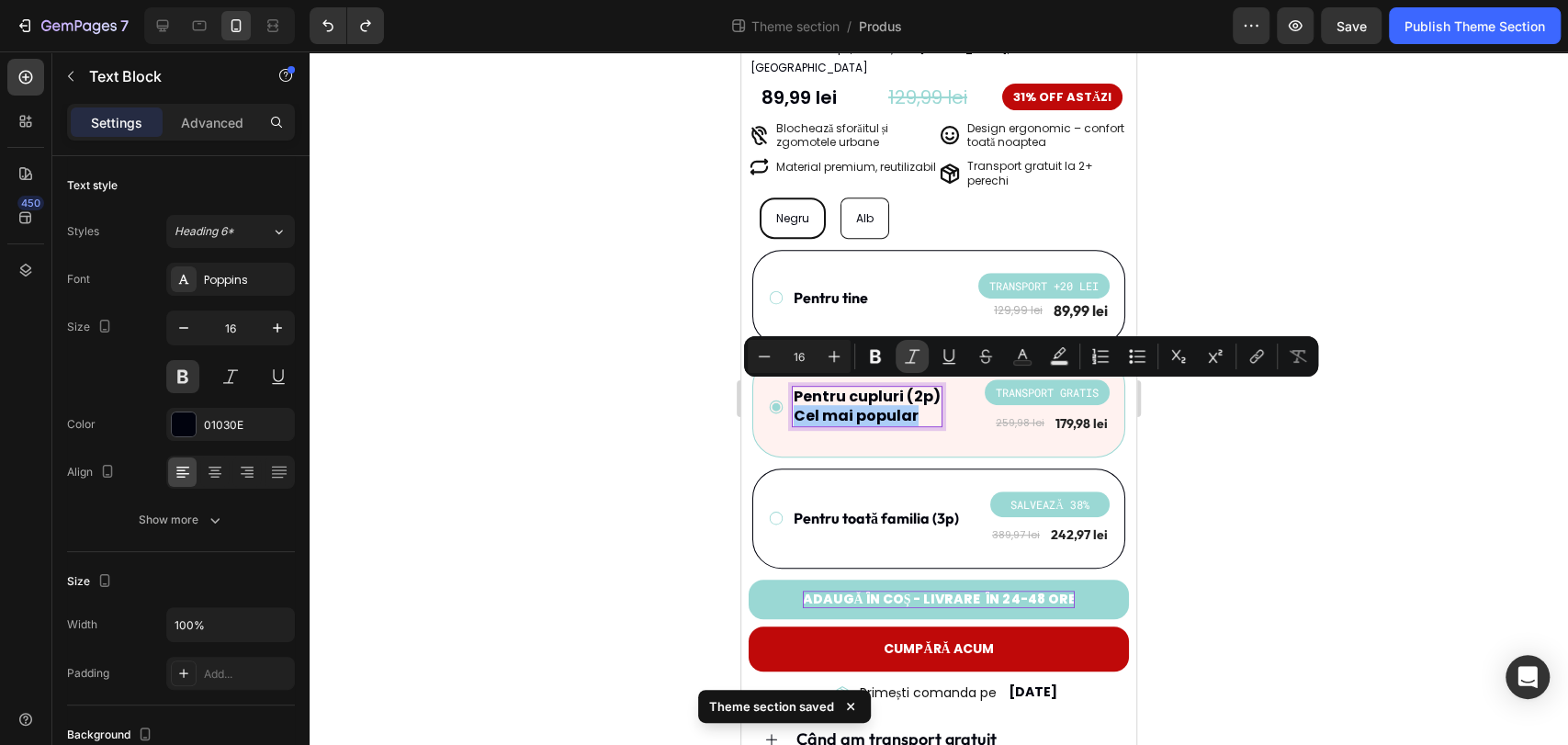
click at [911, 360] on icon "Editor contextual toolbar" at bounding box center [912, 357] width 18 height 18
click at [628, 401] on div at bounding box center [938, 398] width 1258 height 693
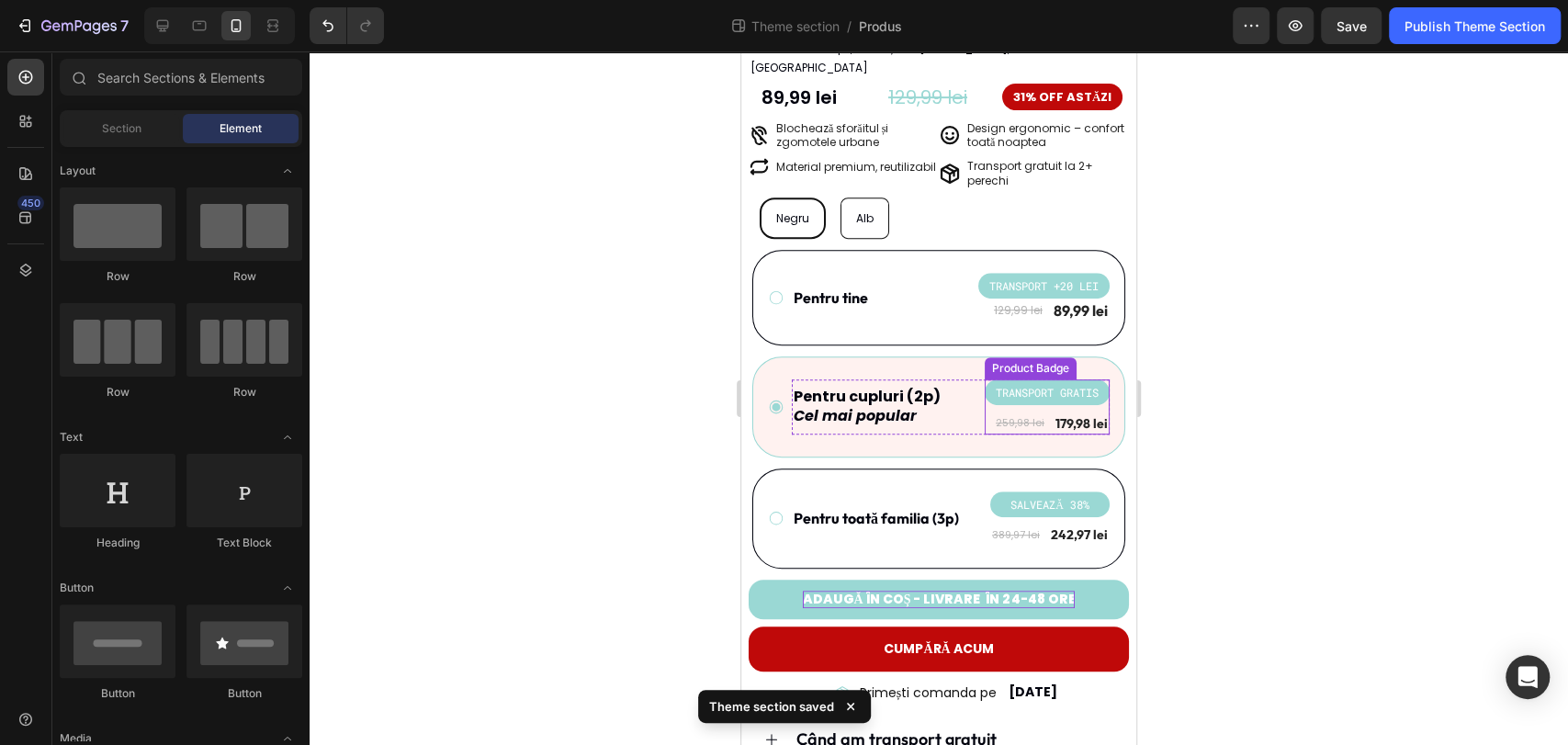
click at [1004, 379] on pre "TRANSPORT GRATIS" at bounding box center [1046, 392] width 125 height 26
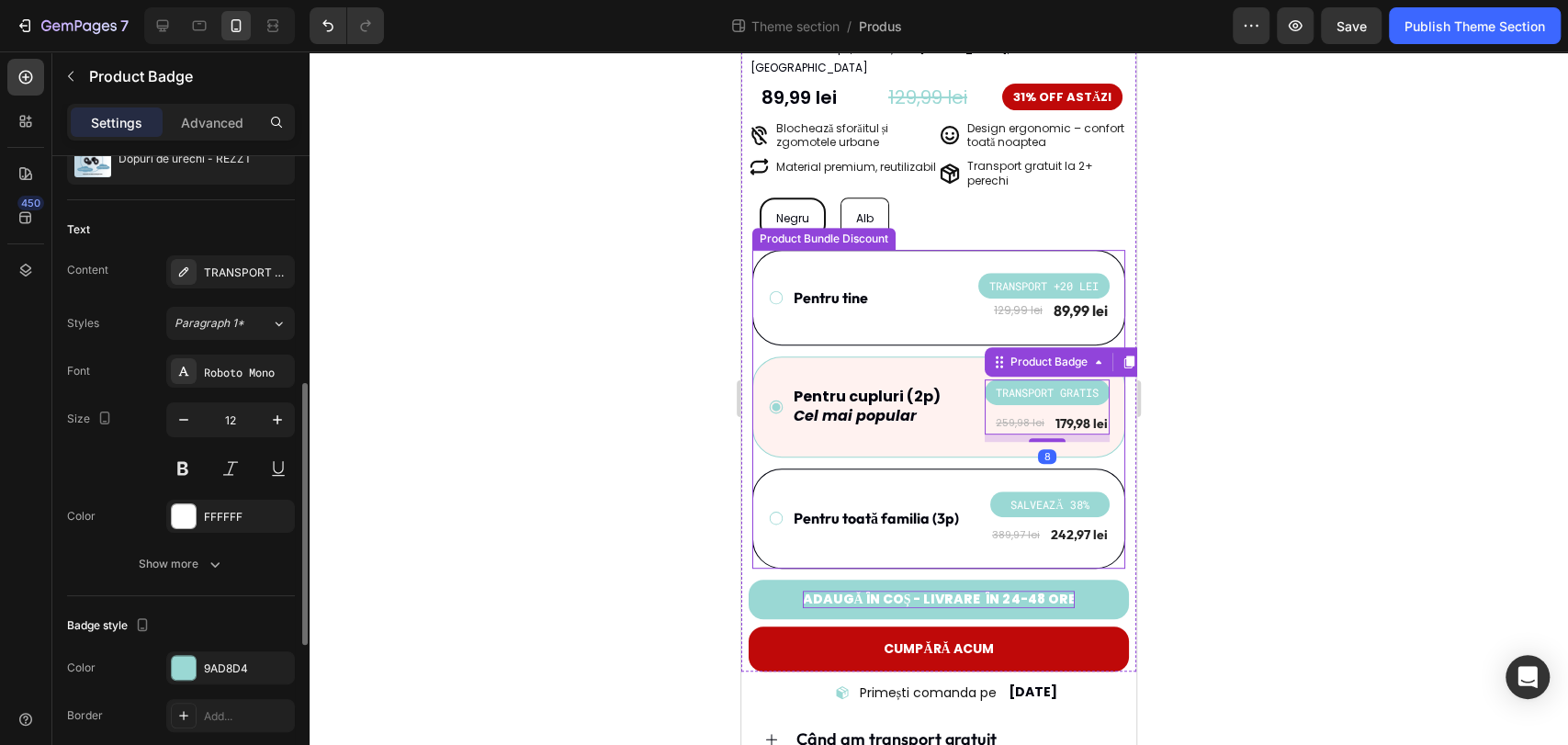
scroll to position [306, 0]
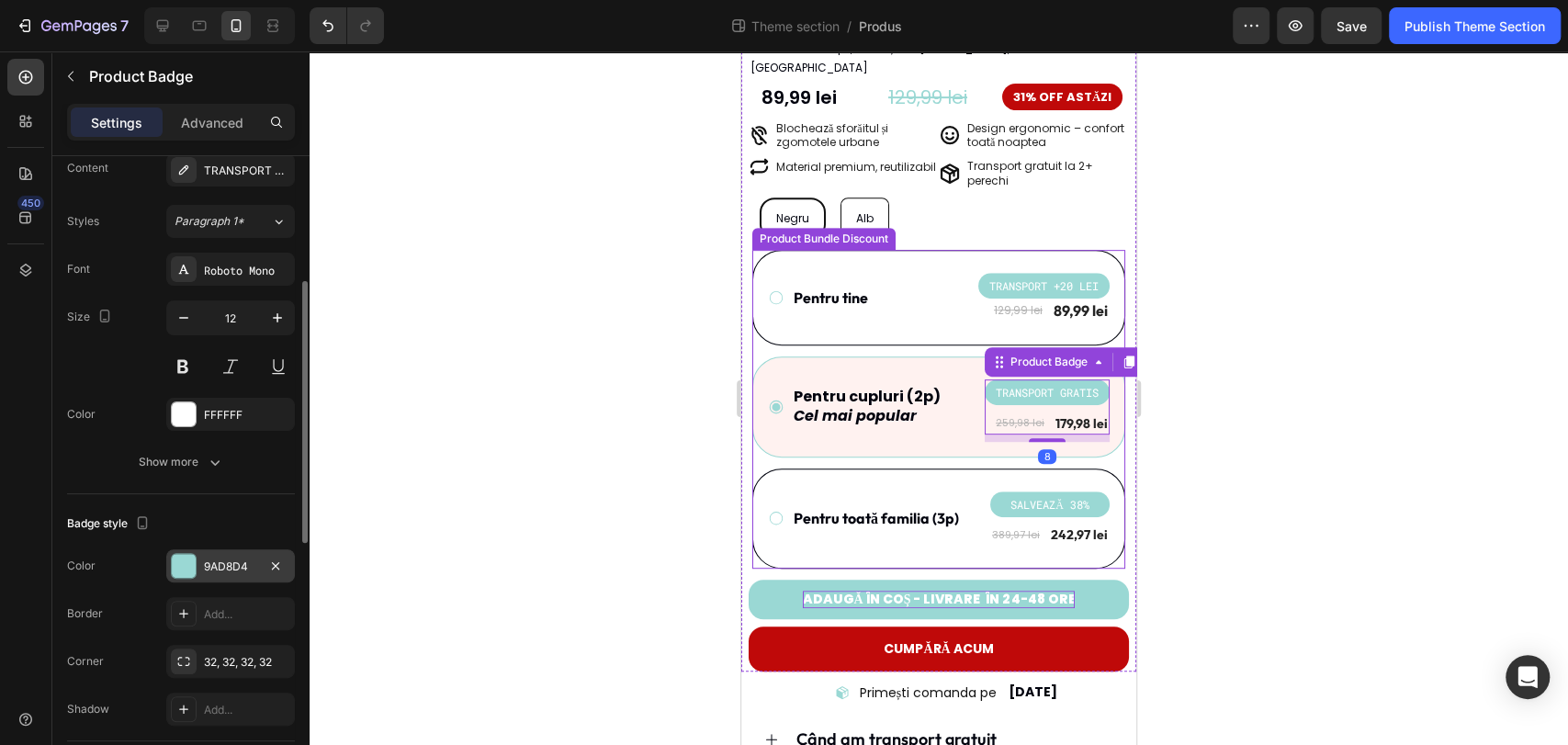
click at [199, 571] on div "9AD8D4" at bounding box center [230, 565] width 129 height 33
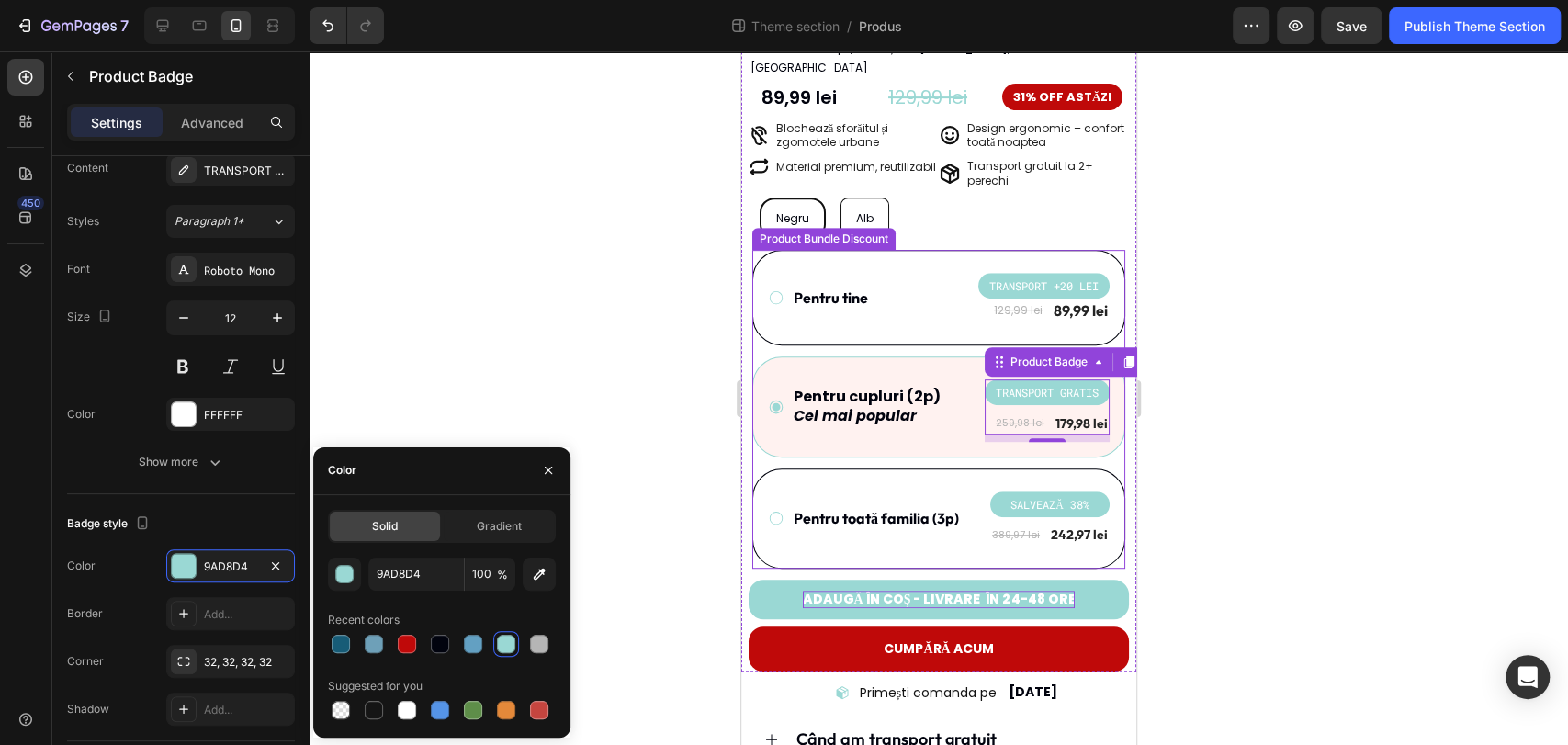
click at [450, 348] on div at bounding box center [938, 398] width 1258 height 693
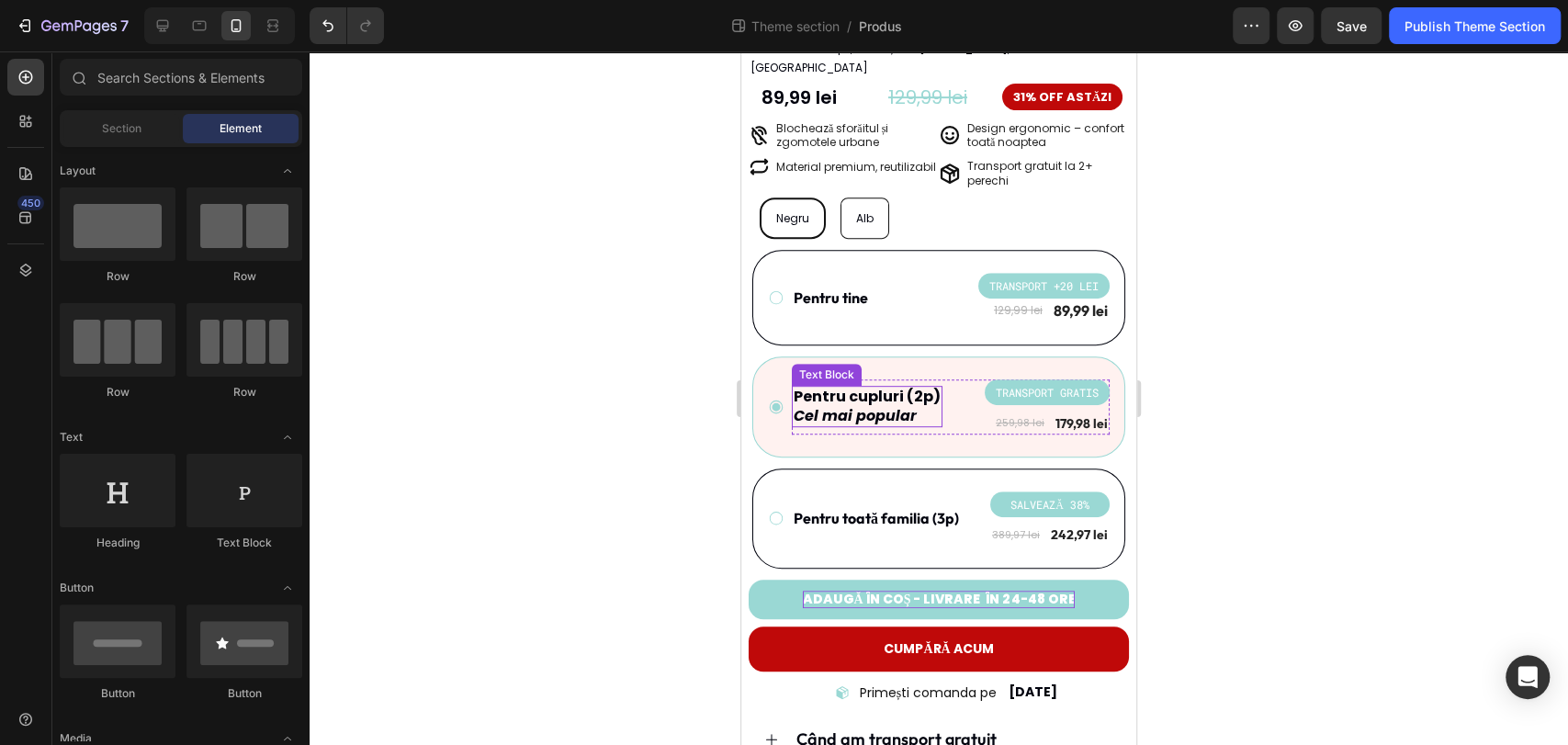
click at [886, 405] on icon "Cel mai popular" at bounding box center [856, 415] width 124 height 21
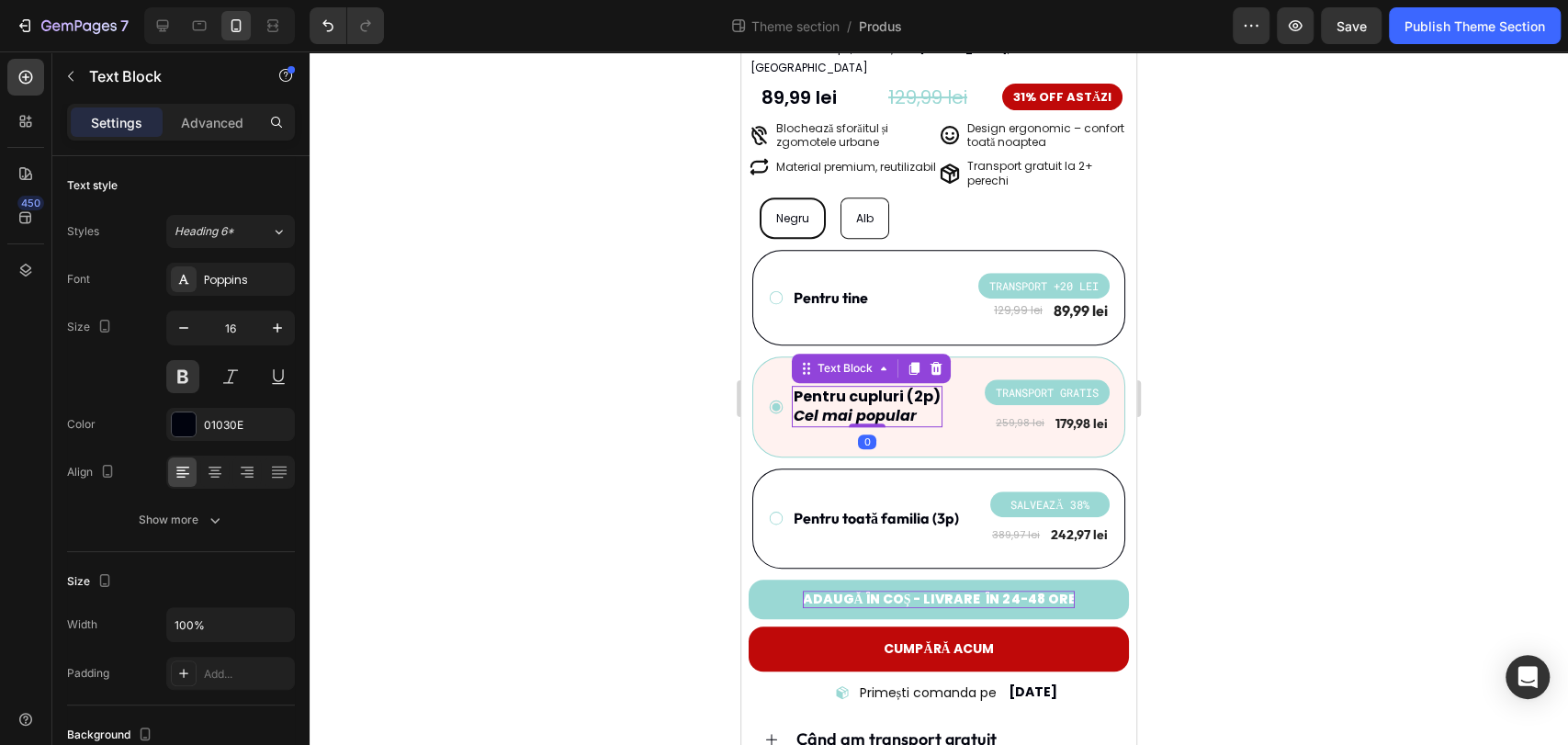
click at [912, 405] on icon "Cel mai popular" at bounding box center [856, 415] width 124 height 21
drag, startPoint x: 914, startPoint y: 397, endPoint x: 795, endPoint y: 394, distance: 119.0
click at [795, 406] on p "Cel mai popular" at bounding box center [868, 415] width 147 height 19
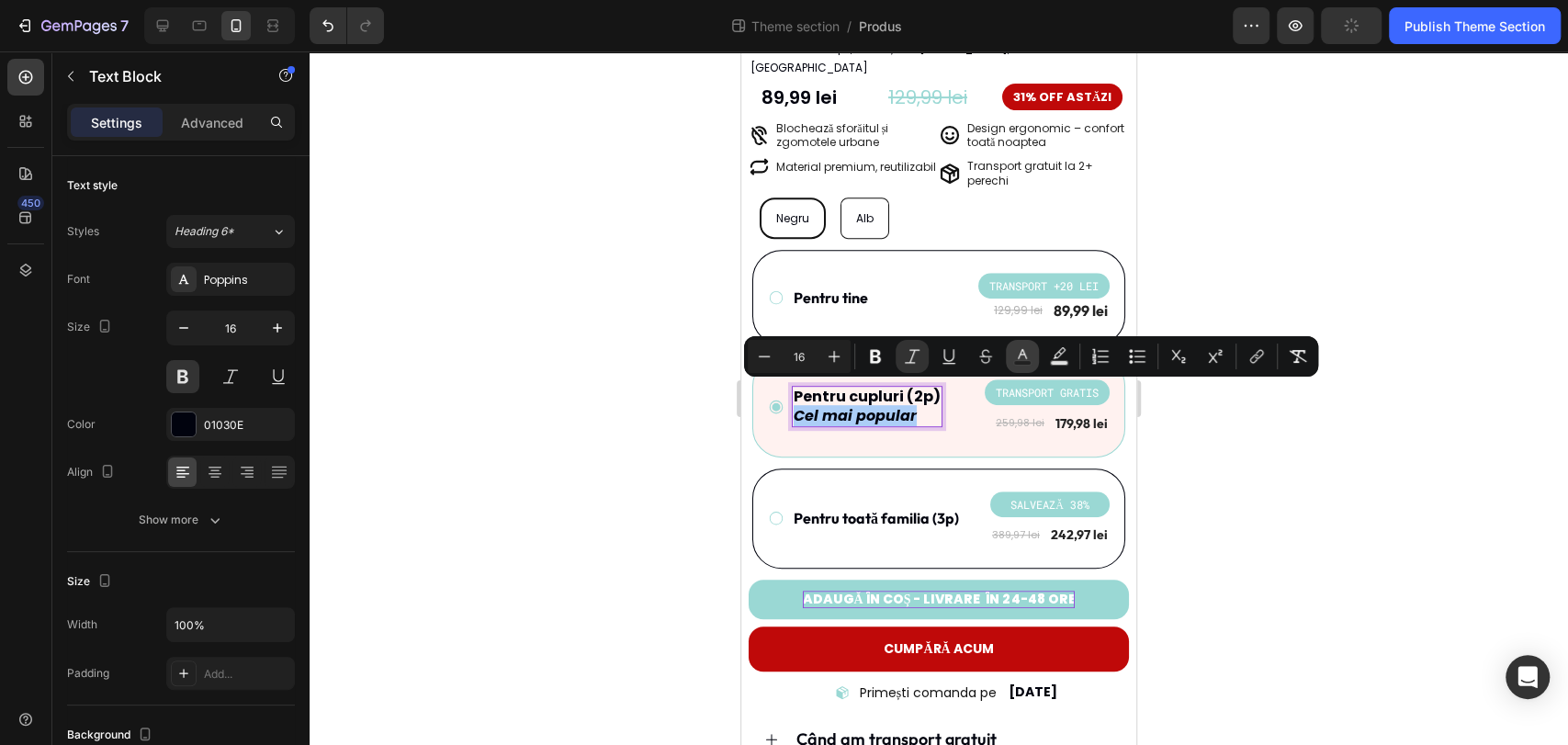
click at [1031, 358] on icon "Editor contextual toolbar" at bounding box center [1022, 357] width 18 height 18
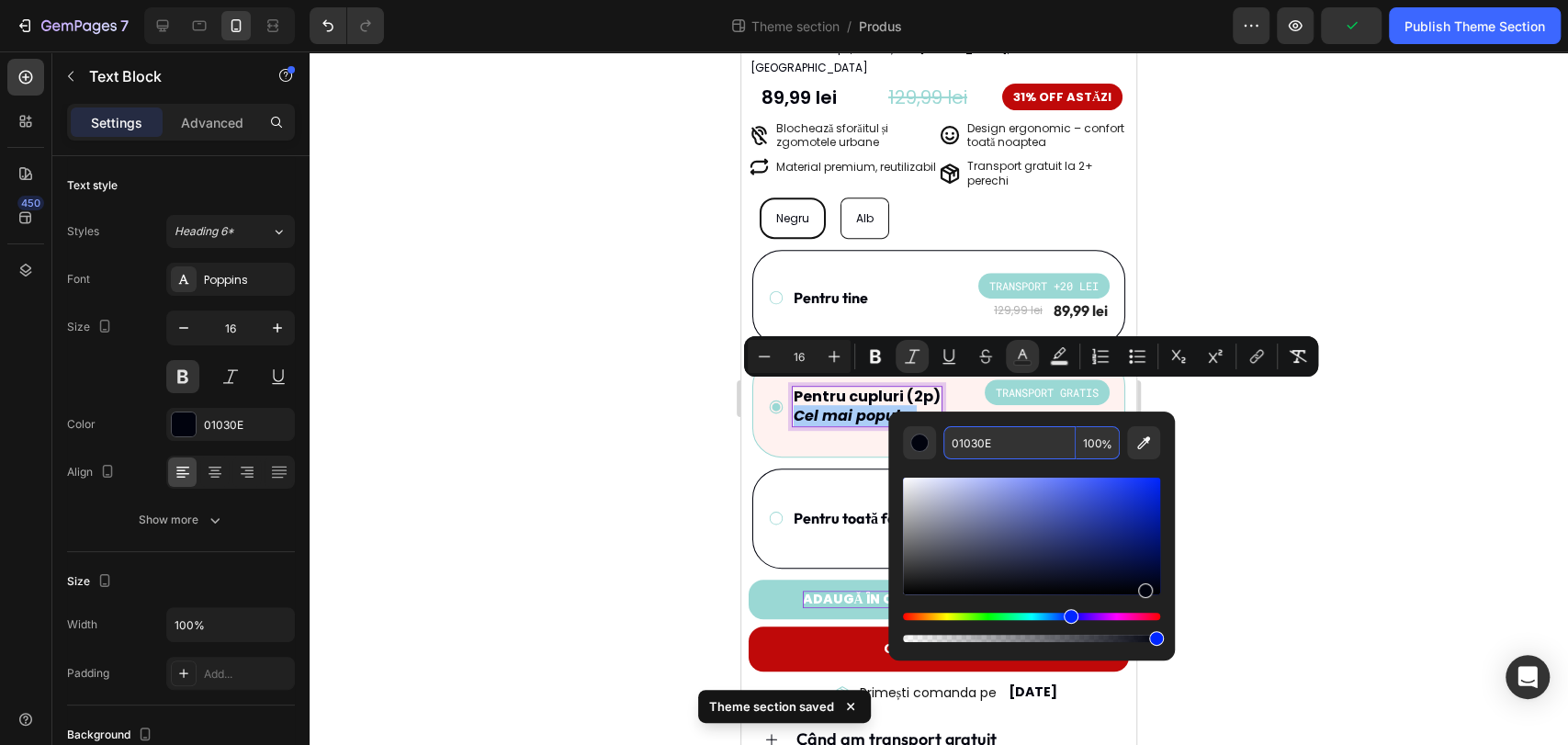
click at [991, 447] on input "01030E" at bounding box center [1009, 442] width 132 height 33
paste input "9AD8D4"
type input "9AD8D4"
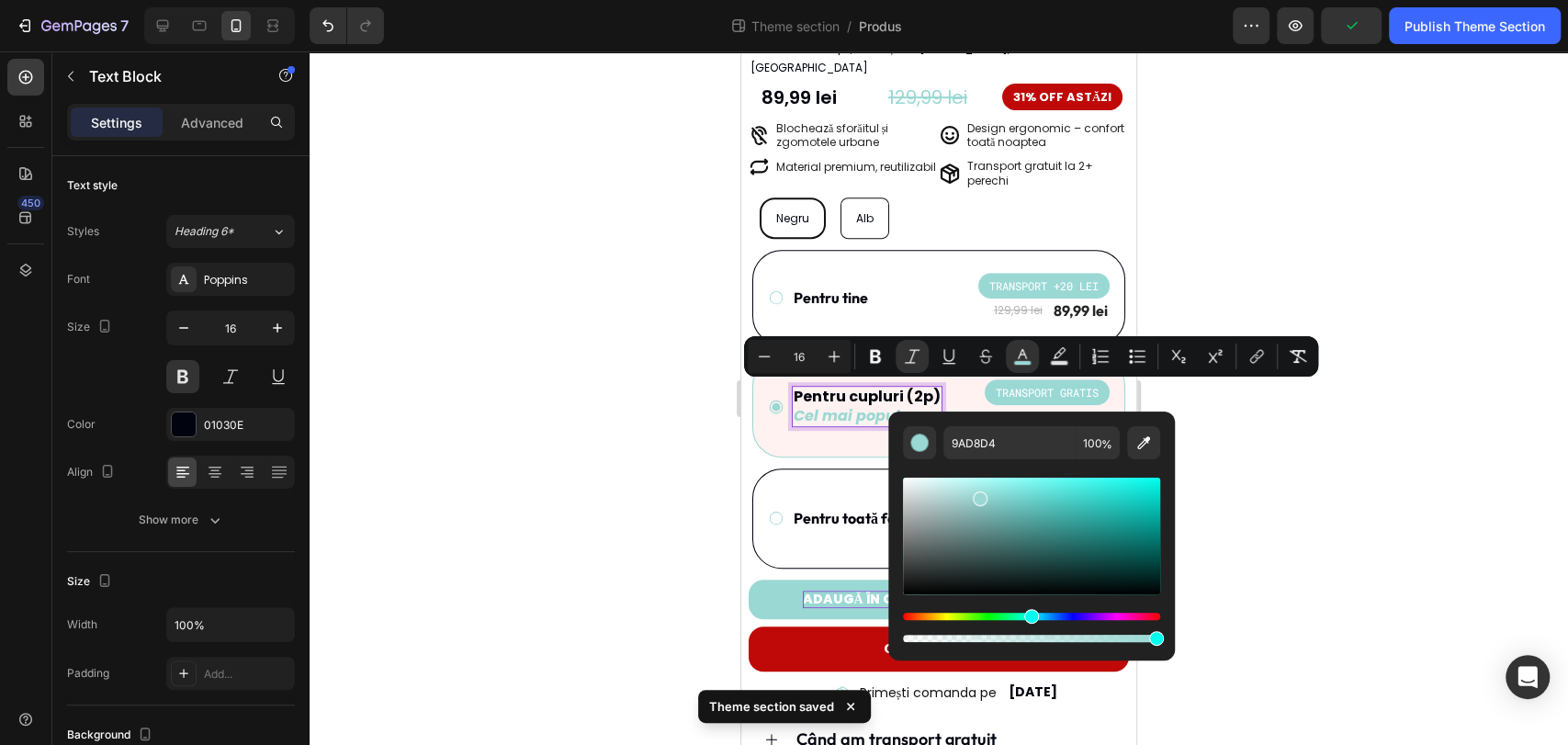
click at [1264, 433] on div at bounding box center [938, 398] width 1258 height 693
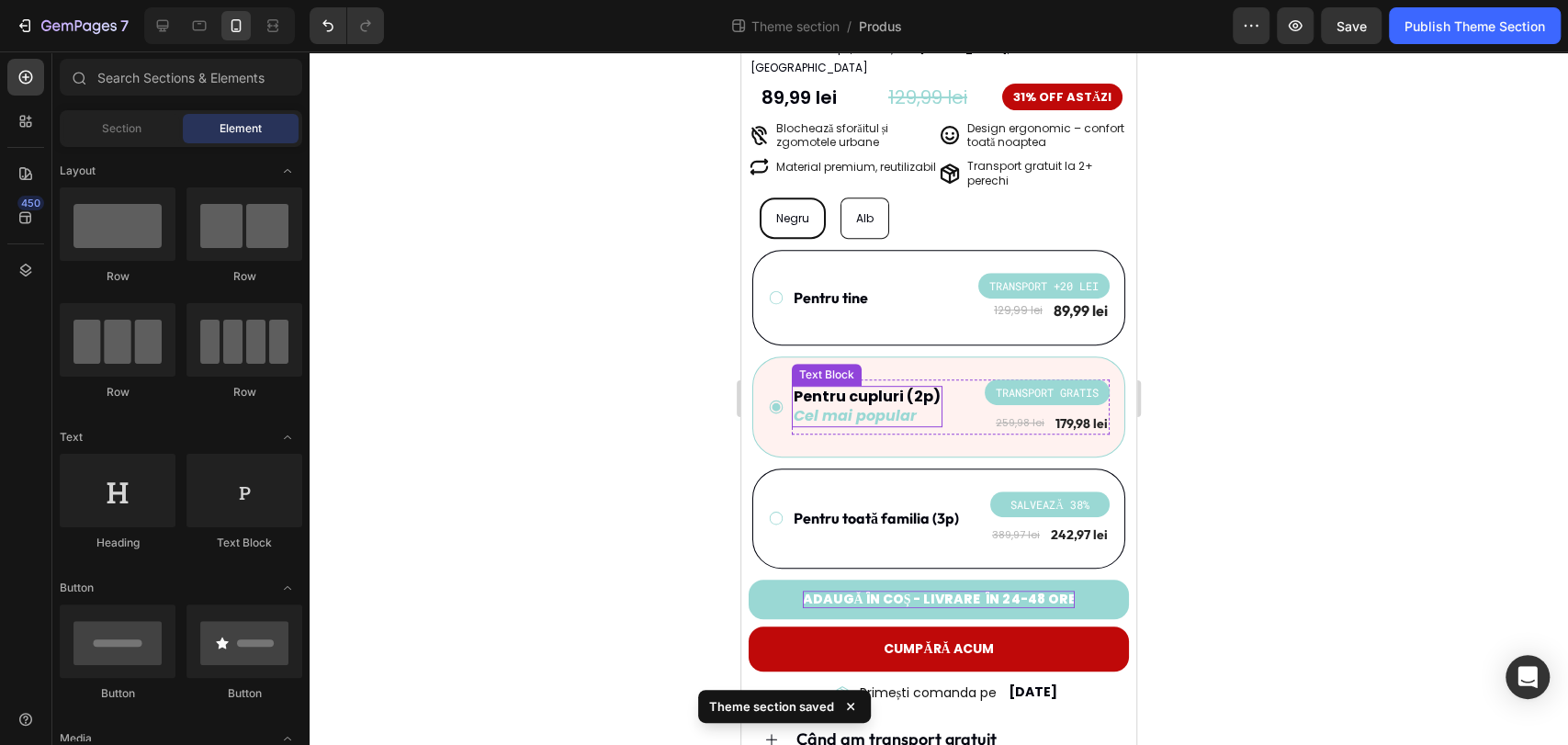
click at [861, 405] on icon "Cel mai popular" at bounding box center [856, 415] width 124 height 21
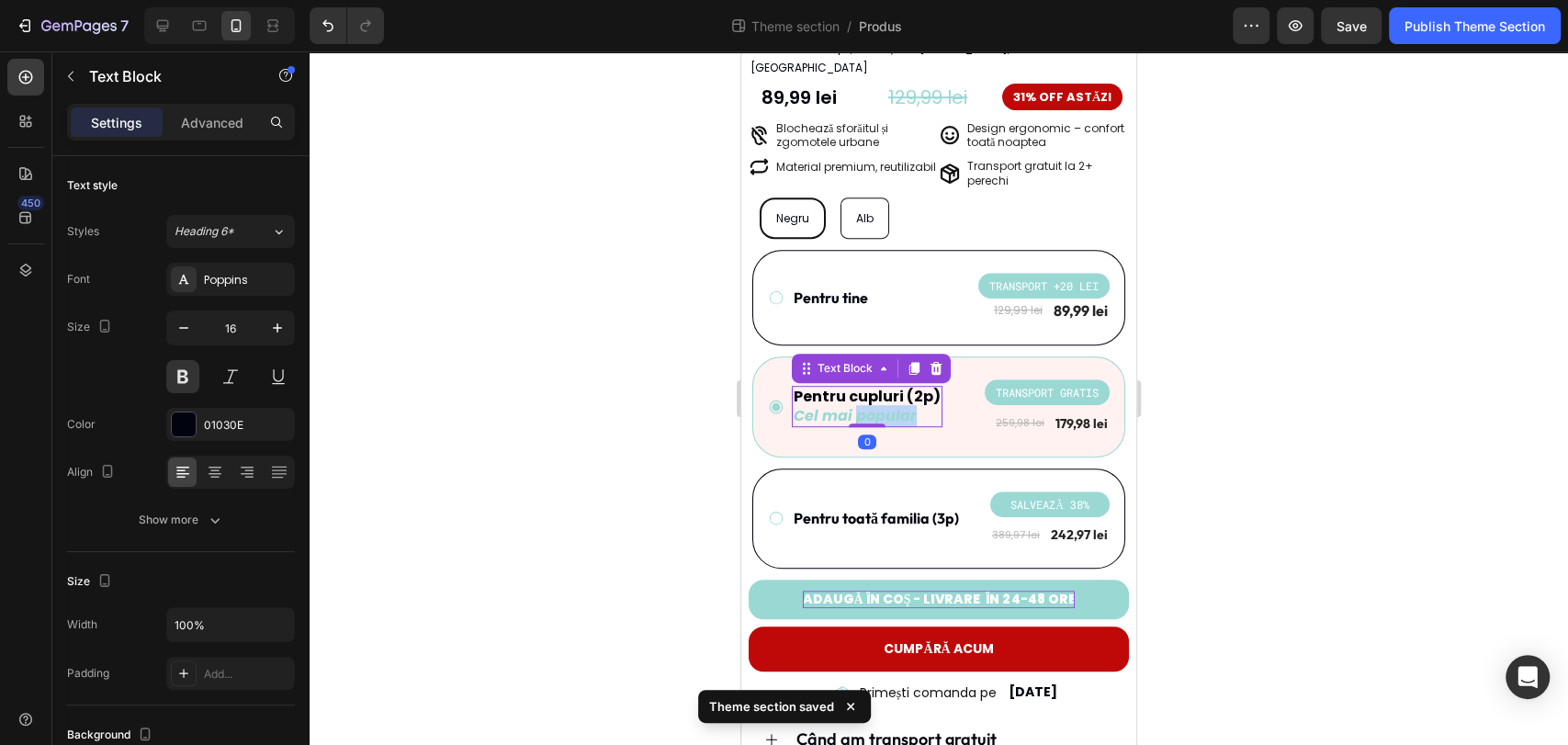
click at [901, 405] on icon "Cel mai popular" at bounding box center [856, 415] width 124 height 21
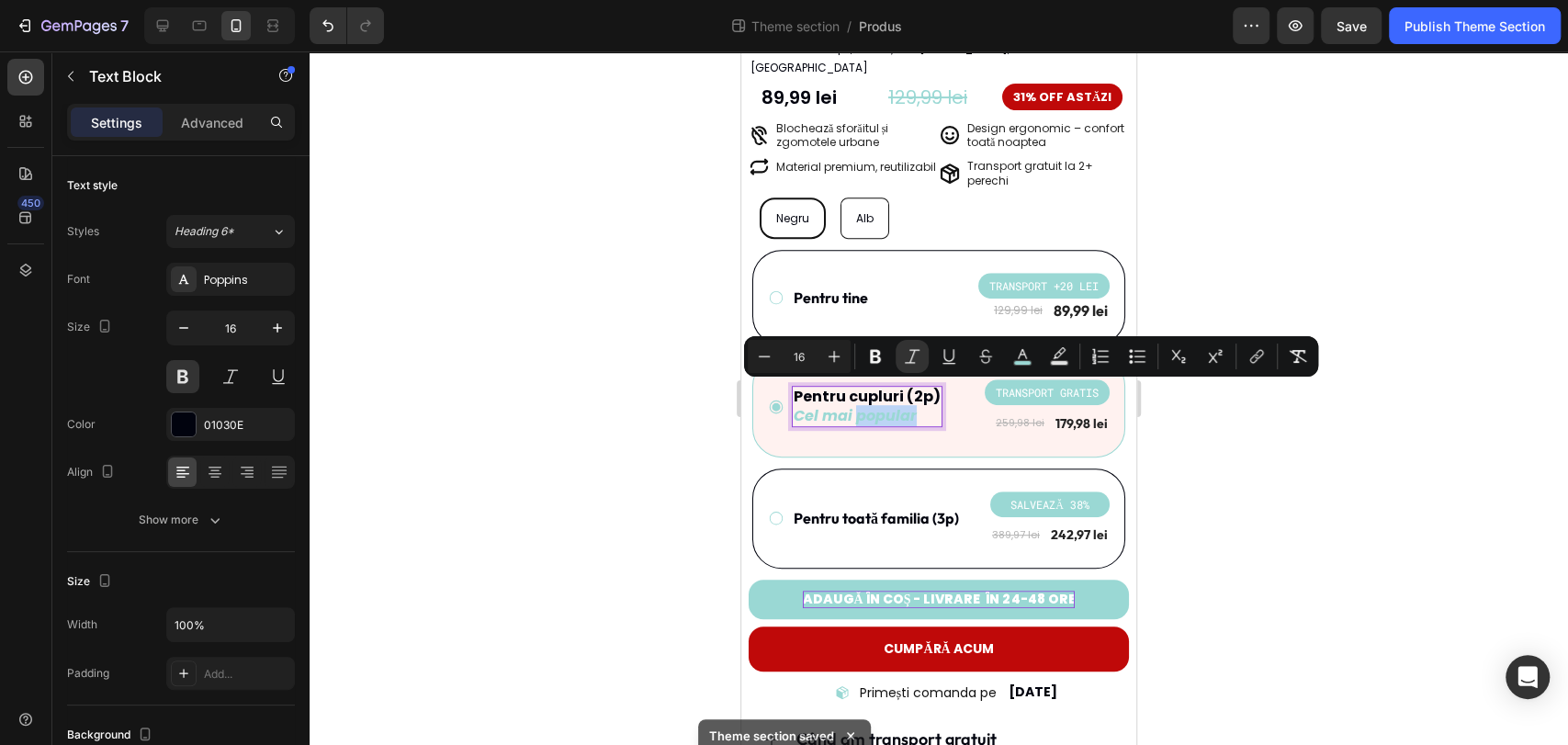
click at [913, 405] on icon "Cel mai popular" at bounding box center [856, 415] width 124 height 21
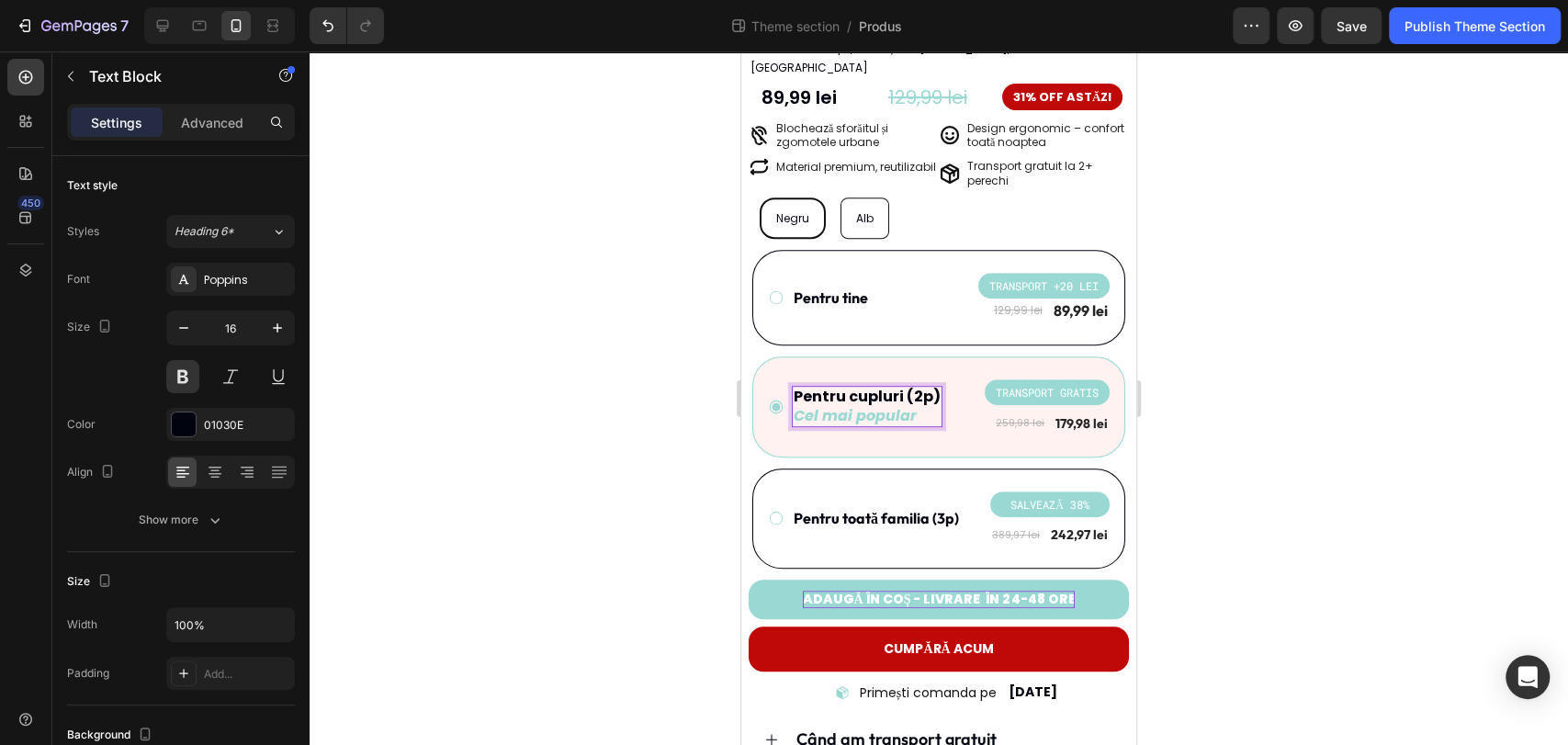
click at [923, 406] on p "Cel mai popular" at bounding box center [868, 415] width 147 height 19
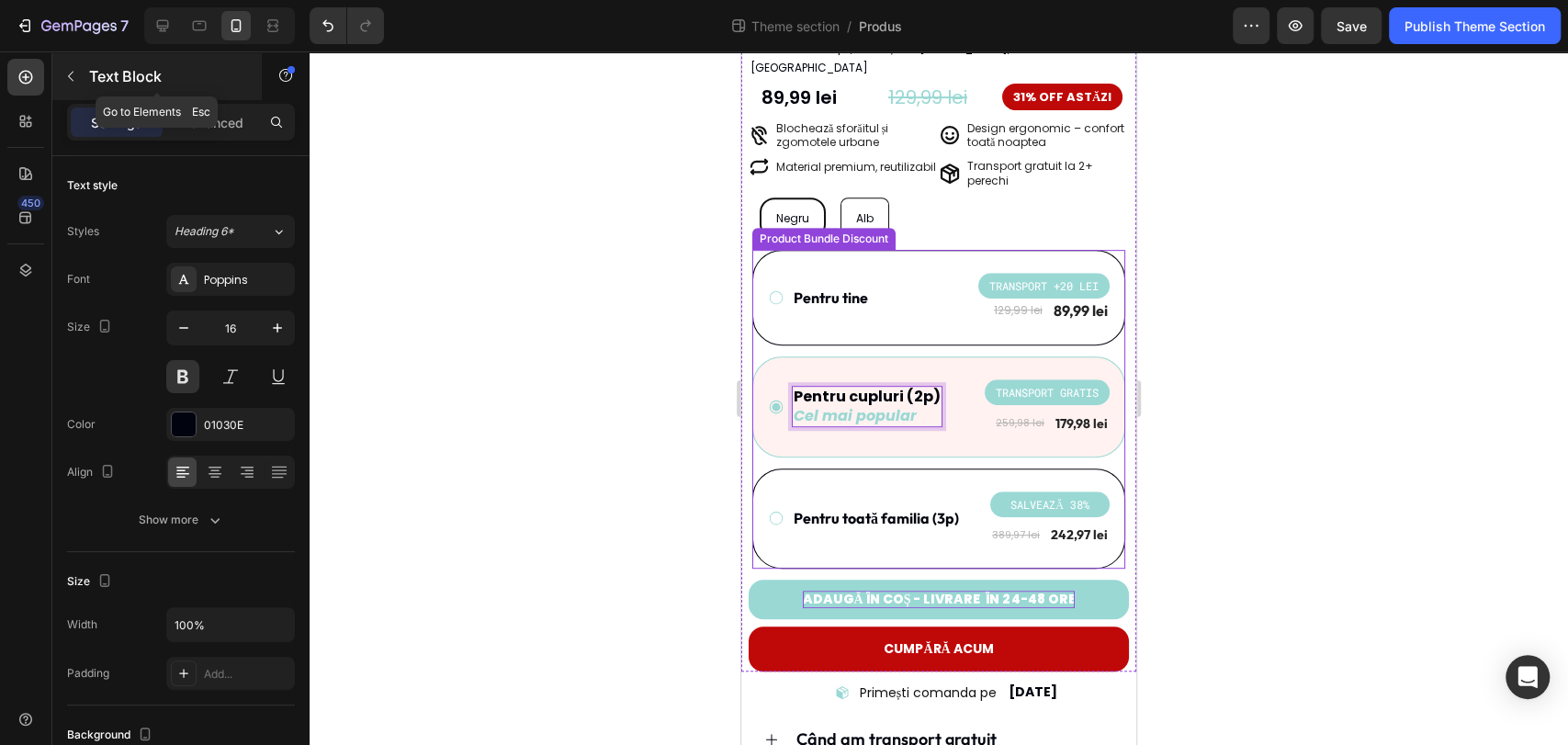
click at [91, 76] on p "Text Block" at bounding box center [166, 76] width 156 height 22
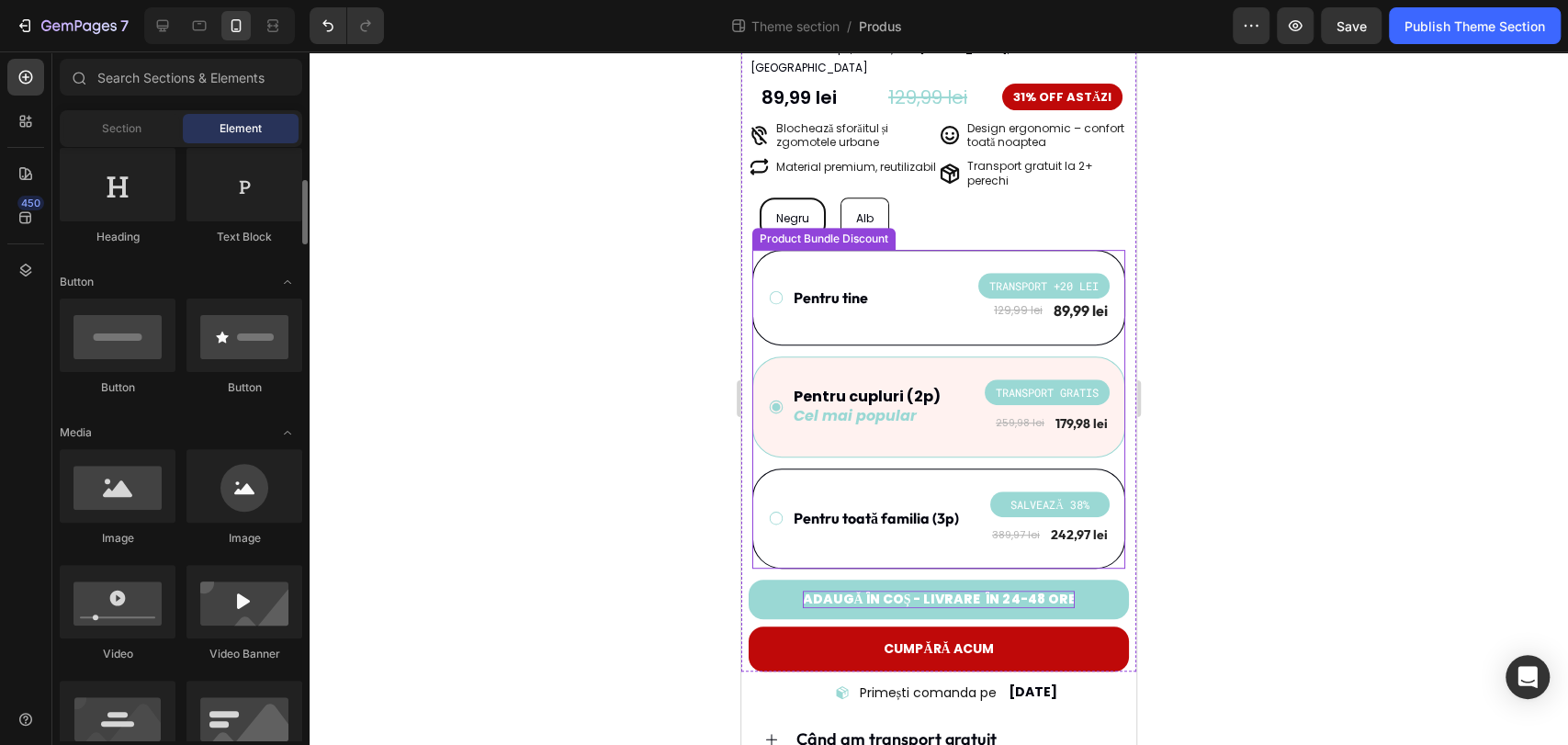
scroll to position [407, 0]
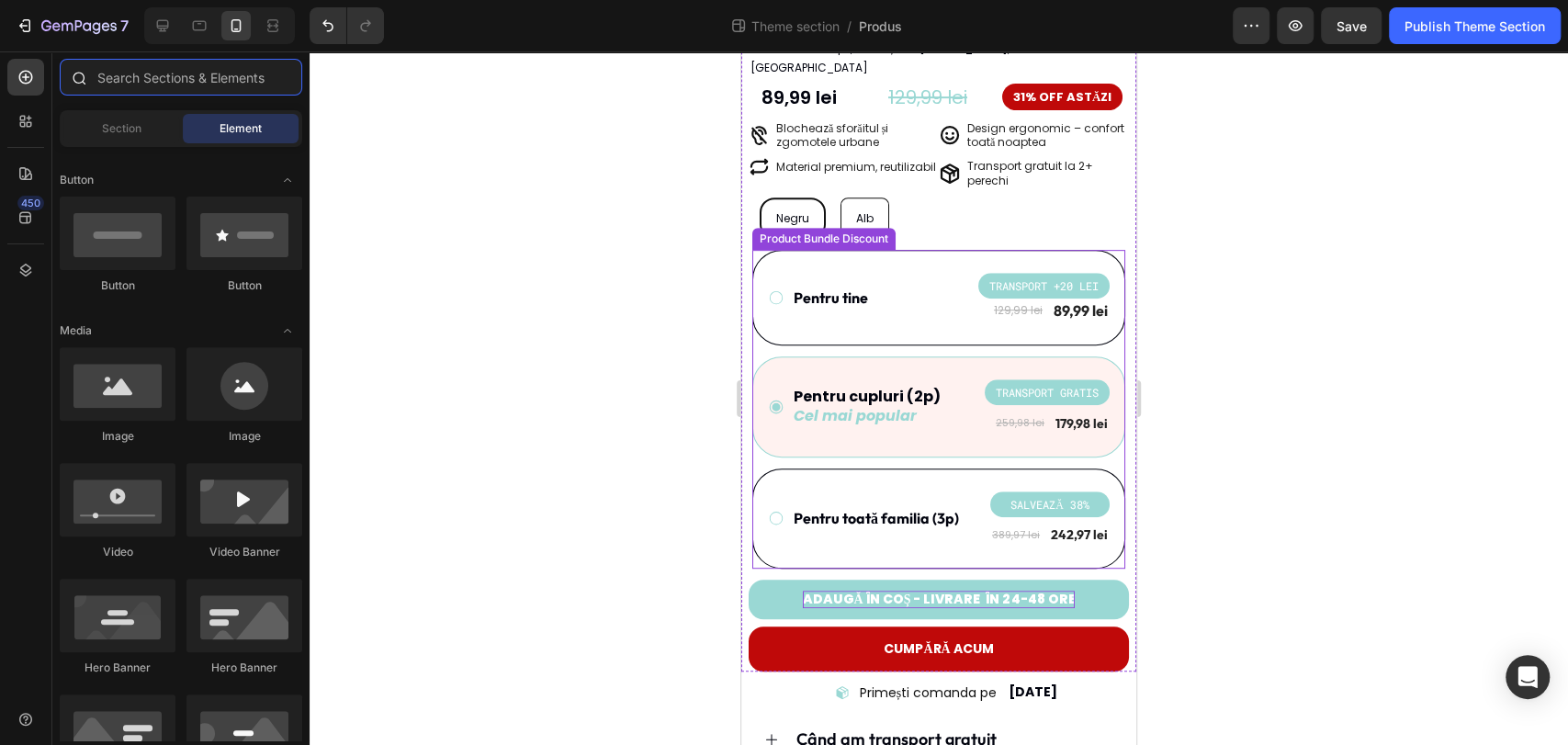
click at [191, 75] on input "text" at bounding box center [180, 77] width 242 height 37
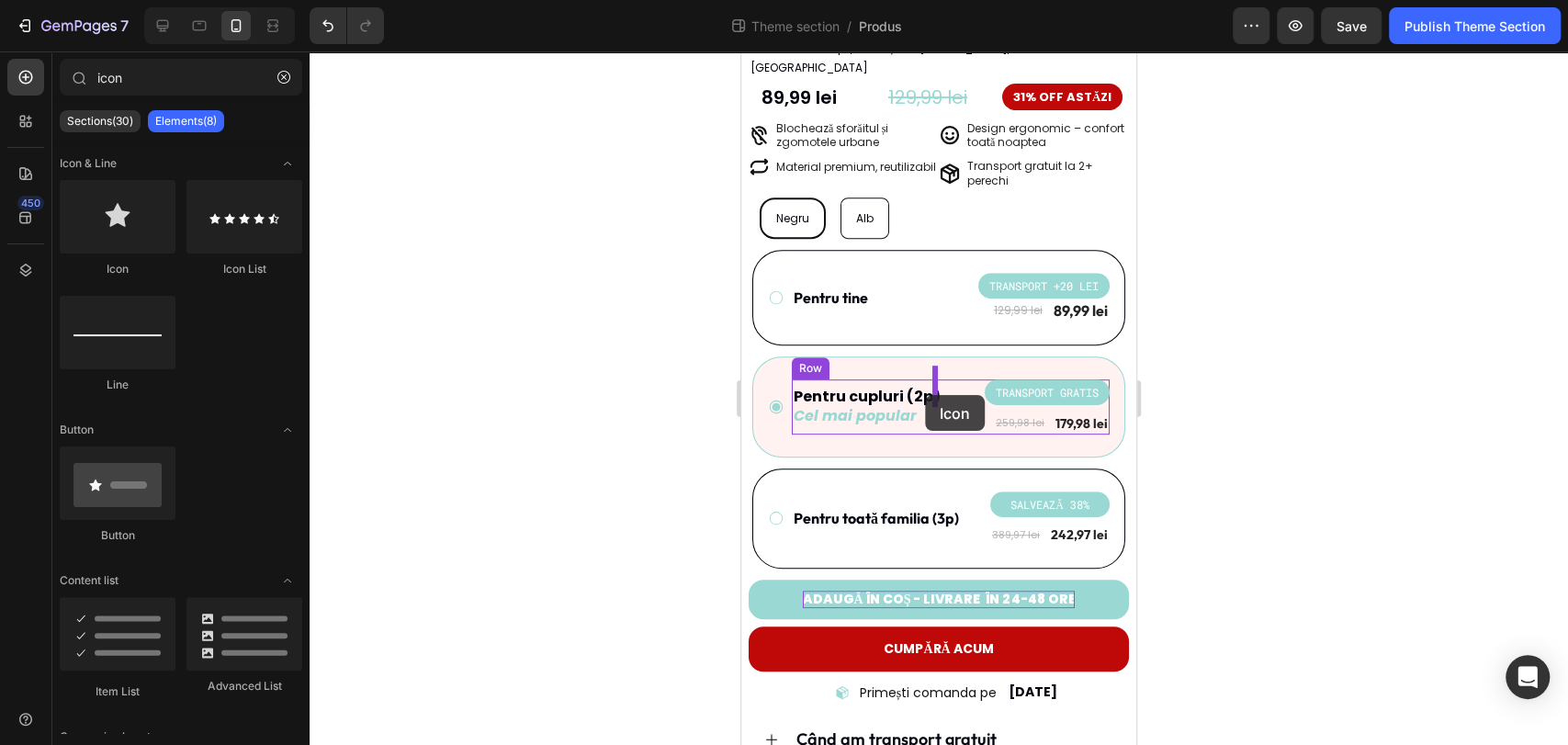
drag, startPoint x: 888, startPoint y: 279, endPoint x: 924, endPoint y: 394, distance: 120.5
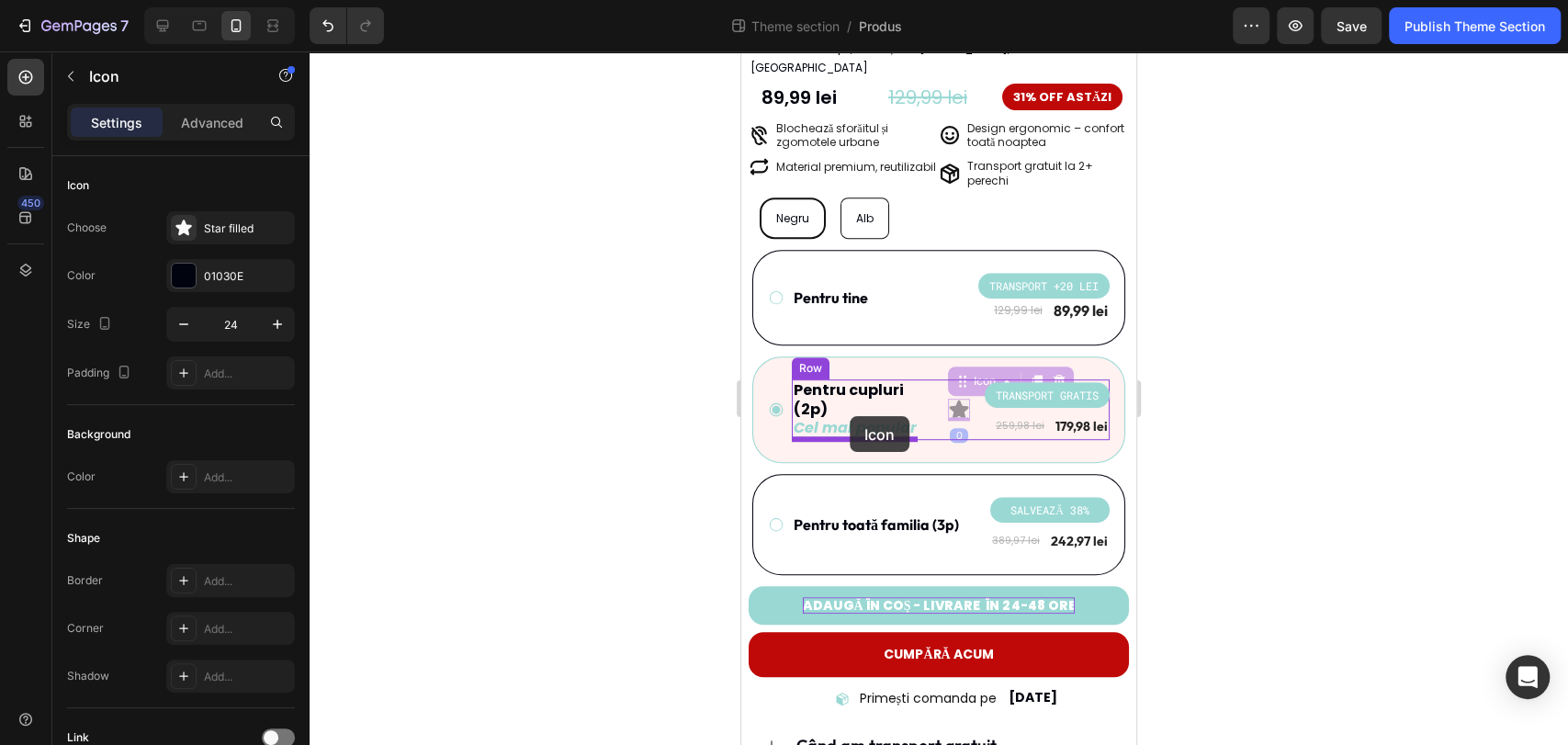
drag, startPoint x: 934, startPoint y: 396, endPoint x: 850, endPoint y: 416, distance: 86.3
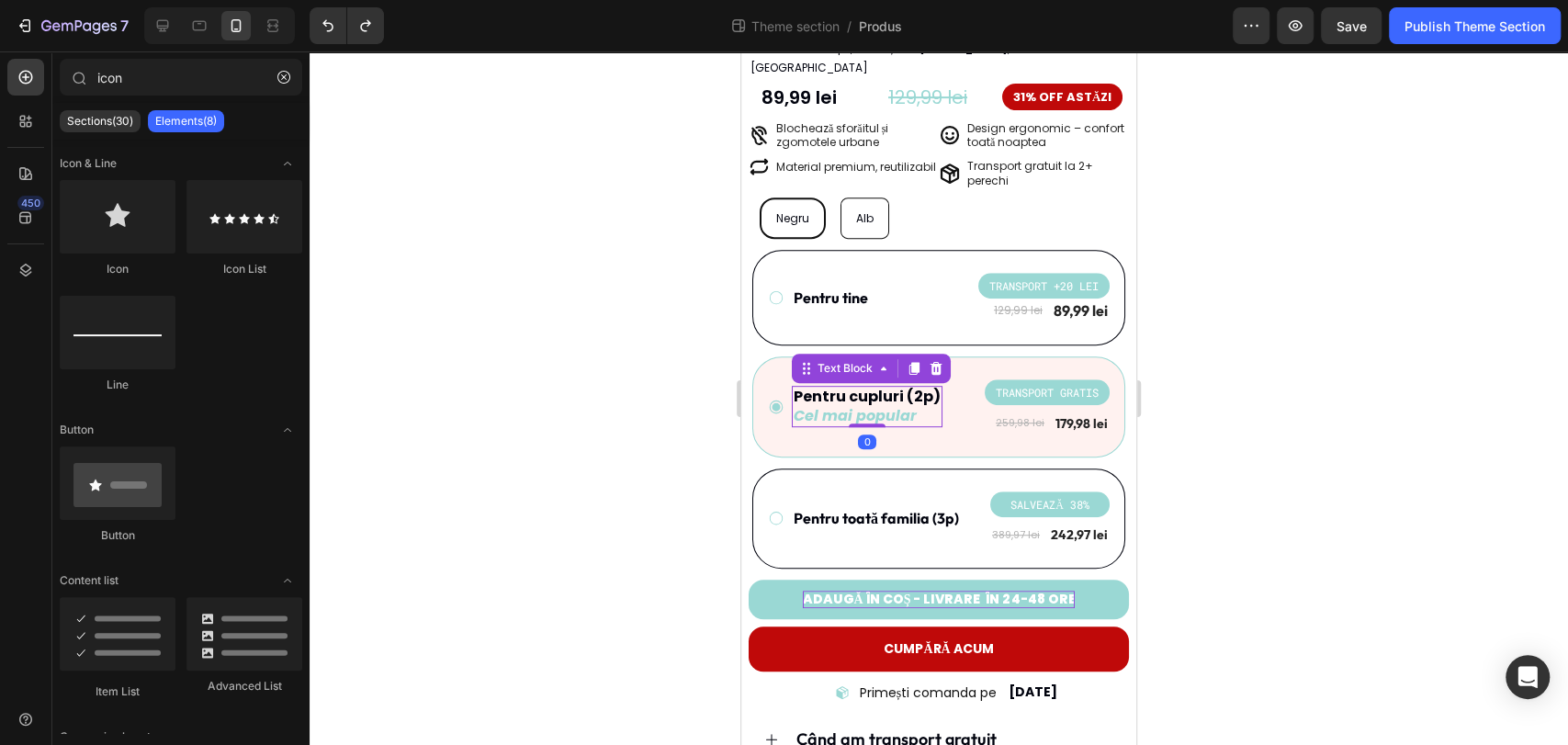
click at [913, 387] on p "Pentru cupluri (2p)" at bounding box center [868, 396] width 147 height 19
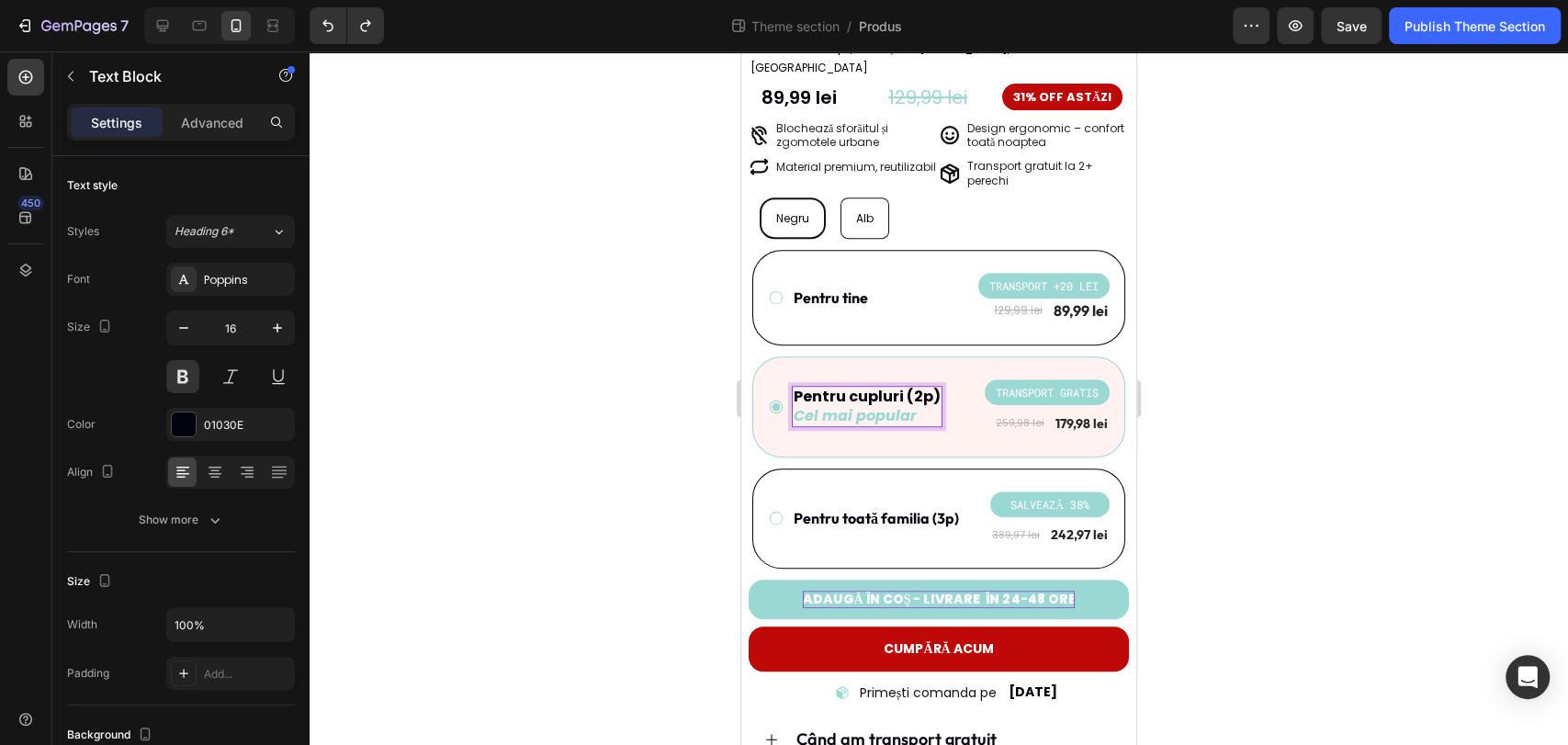
click at [1304, 401] on div at bounding box center [938, 398] width 1258 height 693
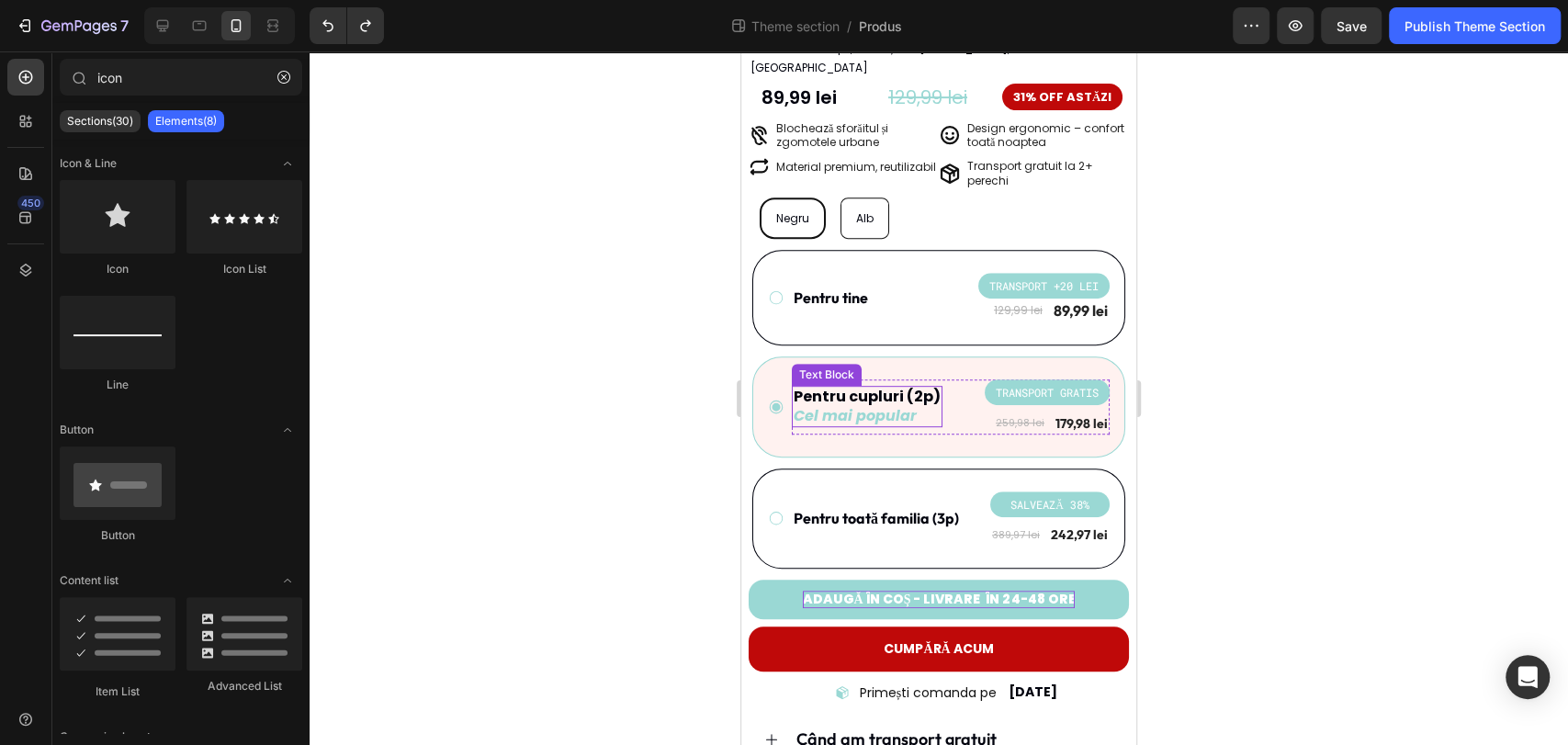
click at [901, 405] on icon "Cel mai popular" at bounding box center [856, 415] width 124 height 21
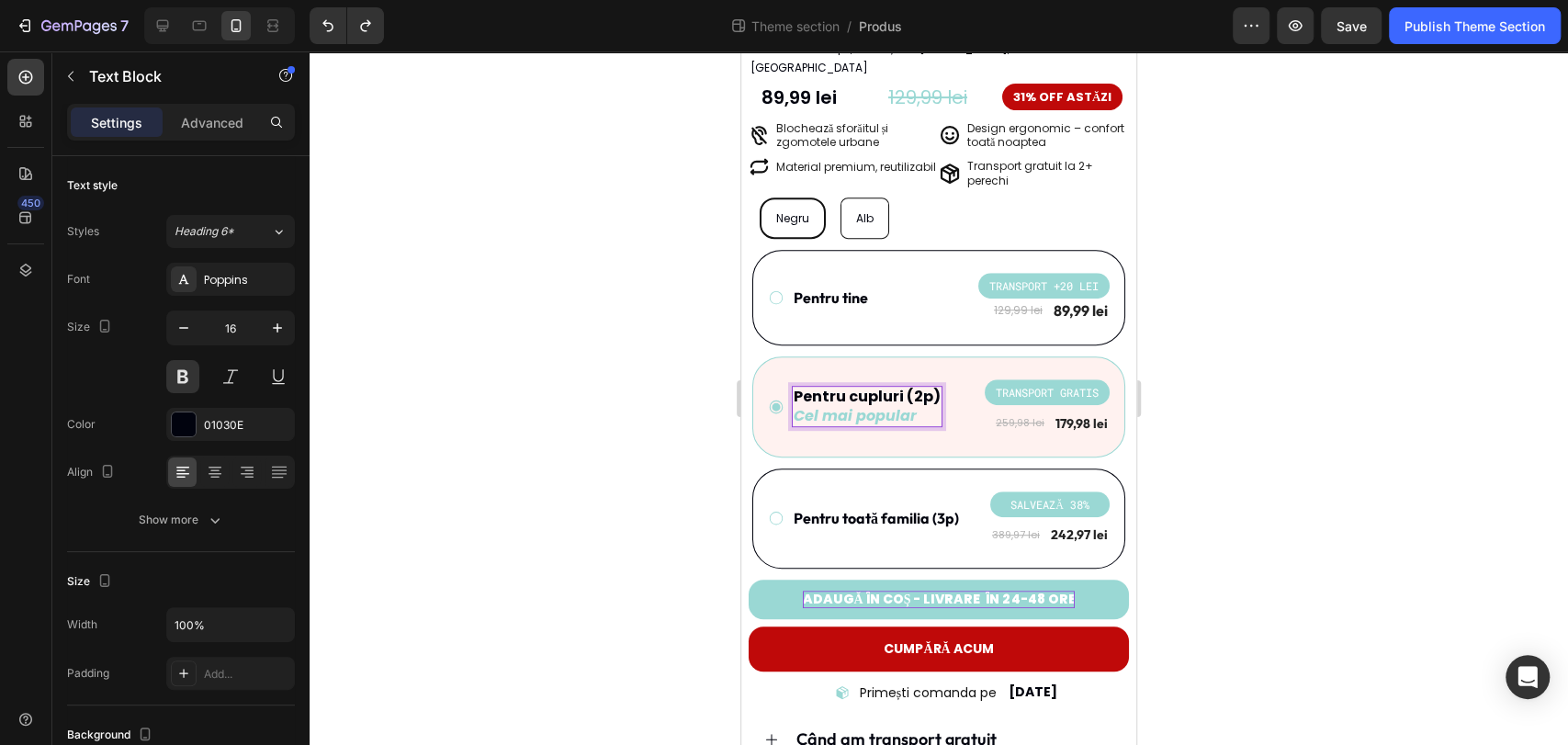
drag, startPoint x: 916, startPoint y: 394, endPoint x: 812, endPoint y: 394, distance: 104.0
click at [865, 387] on p "Pentru cupluri (2p)" at bounding box center [868, 396] width 147 height 19
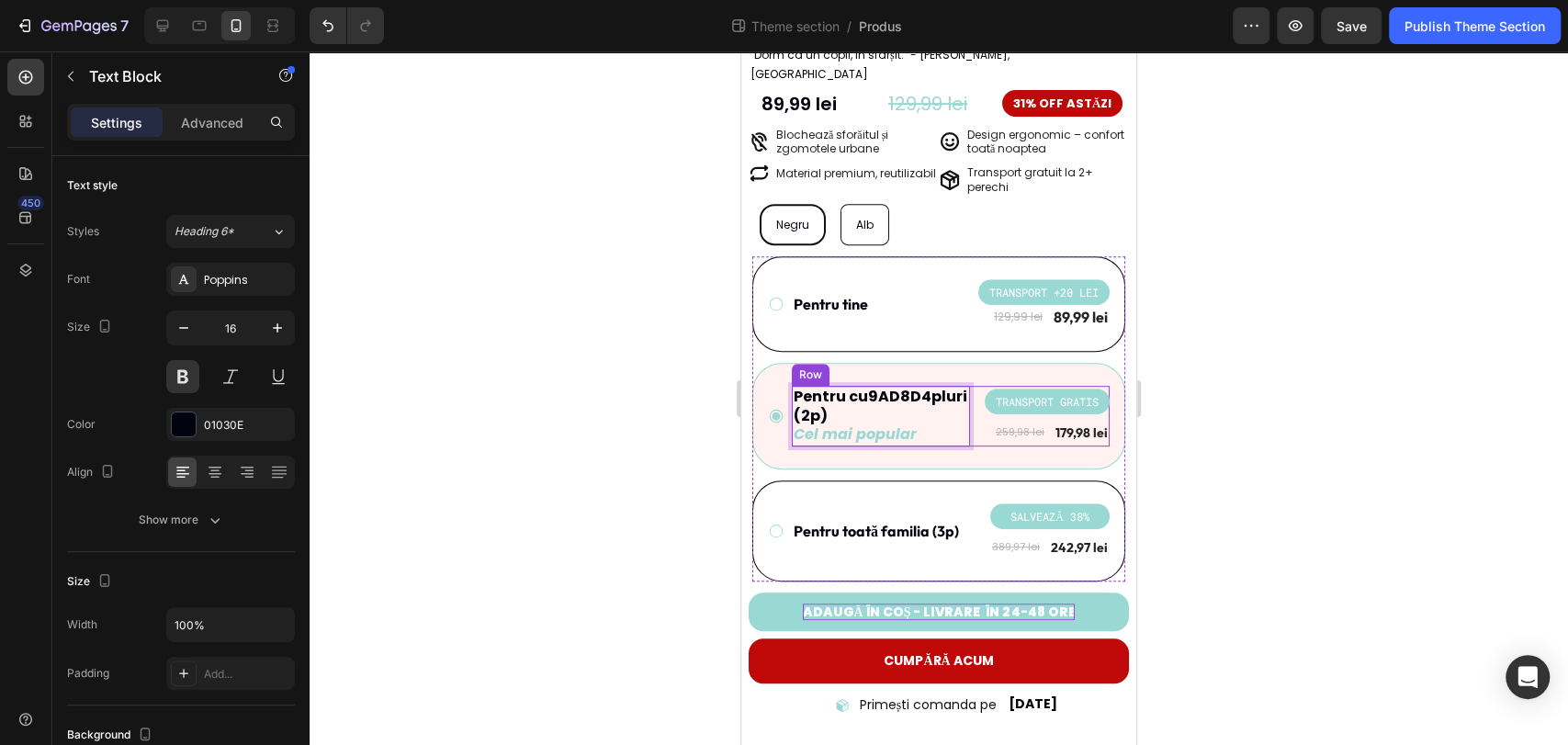
scroll to position [510, 0]
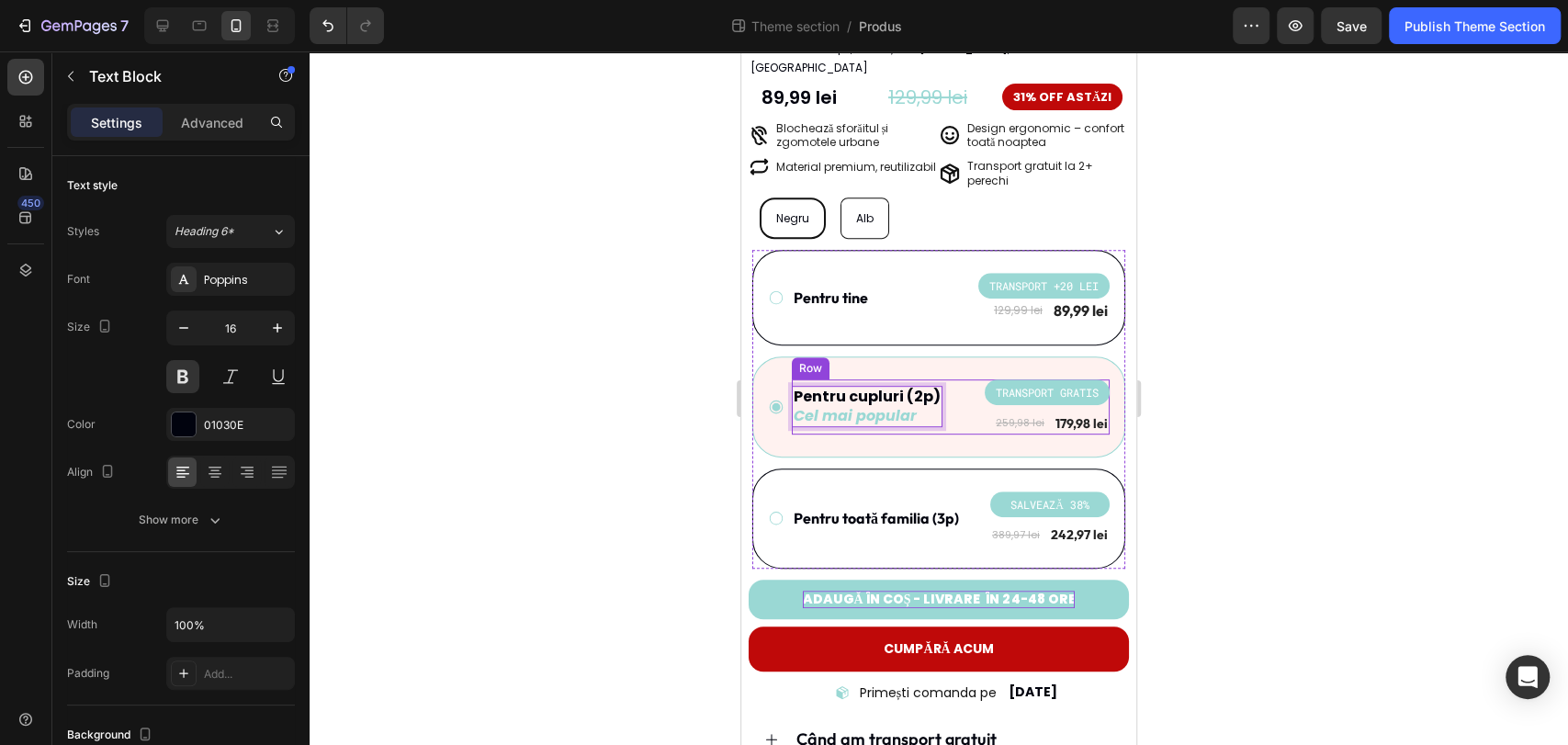
drag, startPoint x: 1226, startPoint y: 400, endPoint x: 1179, endPoint y: 396, distance: 47.2
click at [1223, 399] on div at bounding box center [938, 398] width 1258 height 693
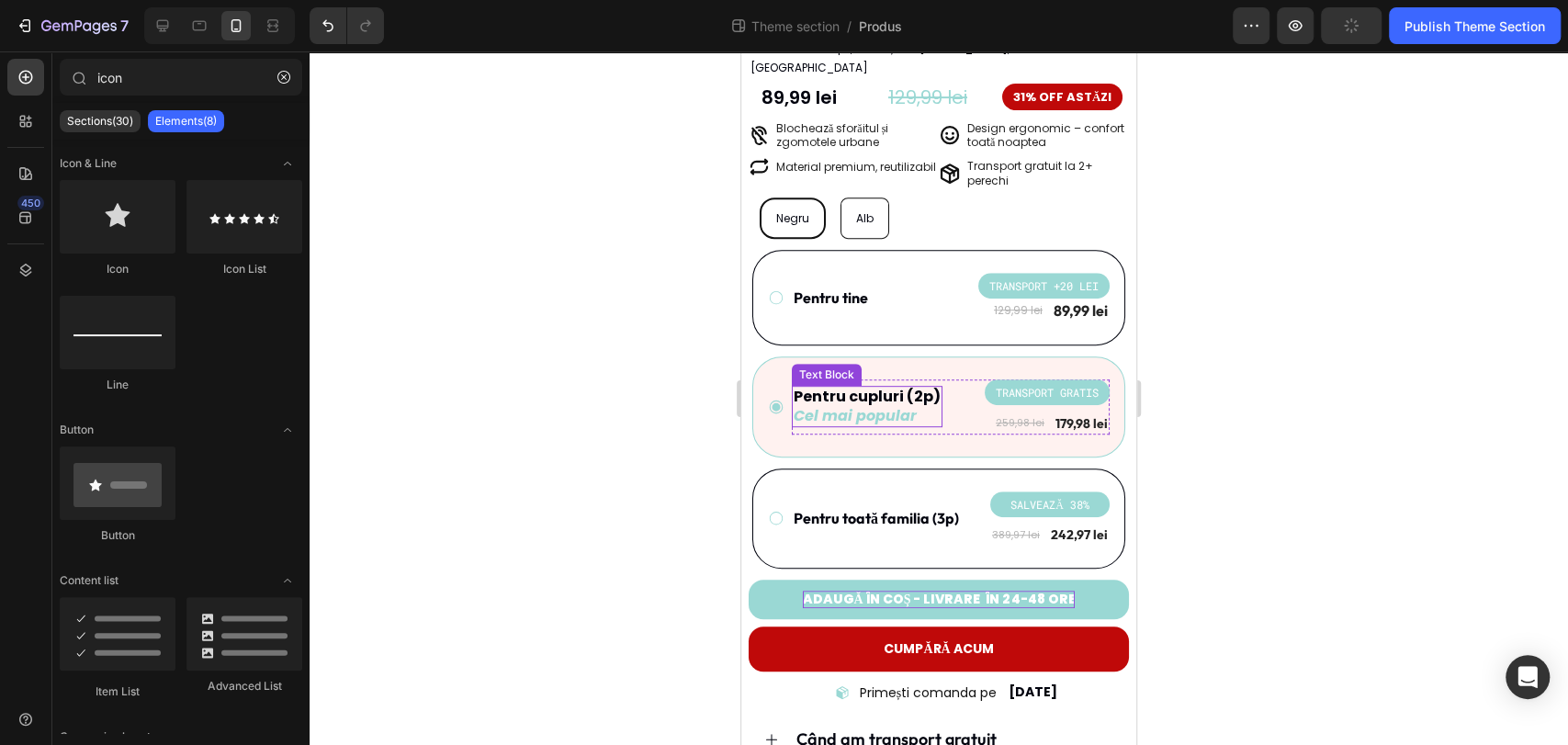
click at [922, 406] on p "Cel mai popular" at bounding box center [868, 415] width 147 height 19
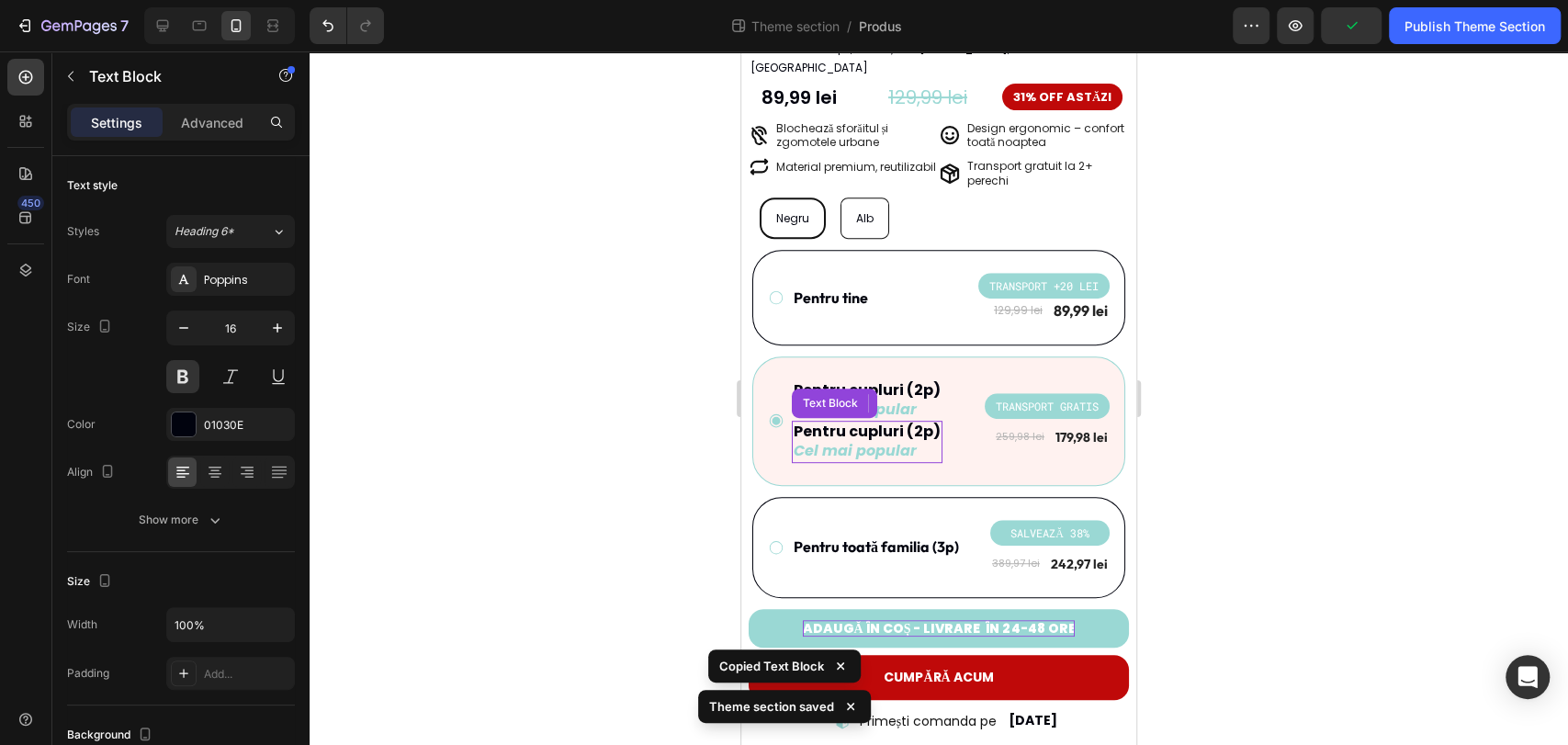
scroll to position [306, 0]
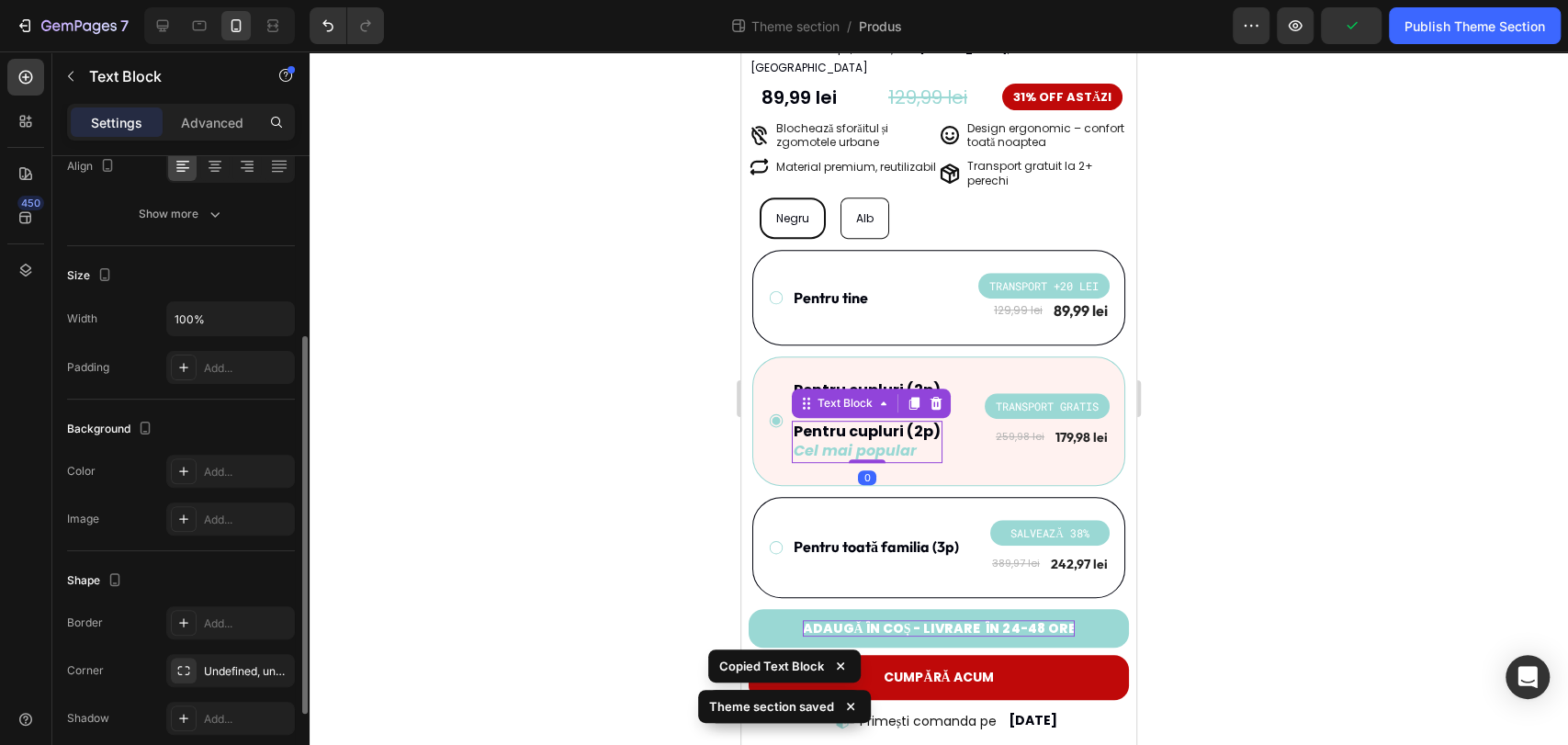
drag, startPoint x: 1195, startPoint y: 409, endPoint x: 1183, endPoint y: 407, distance: 12.2
click at [1194, 409] on div at bounding box center [938, 398] width 1258 height 693
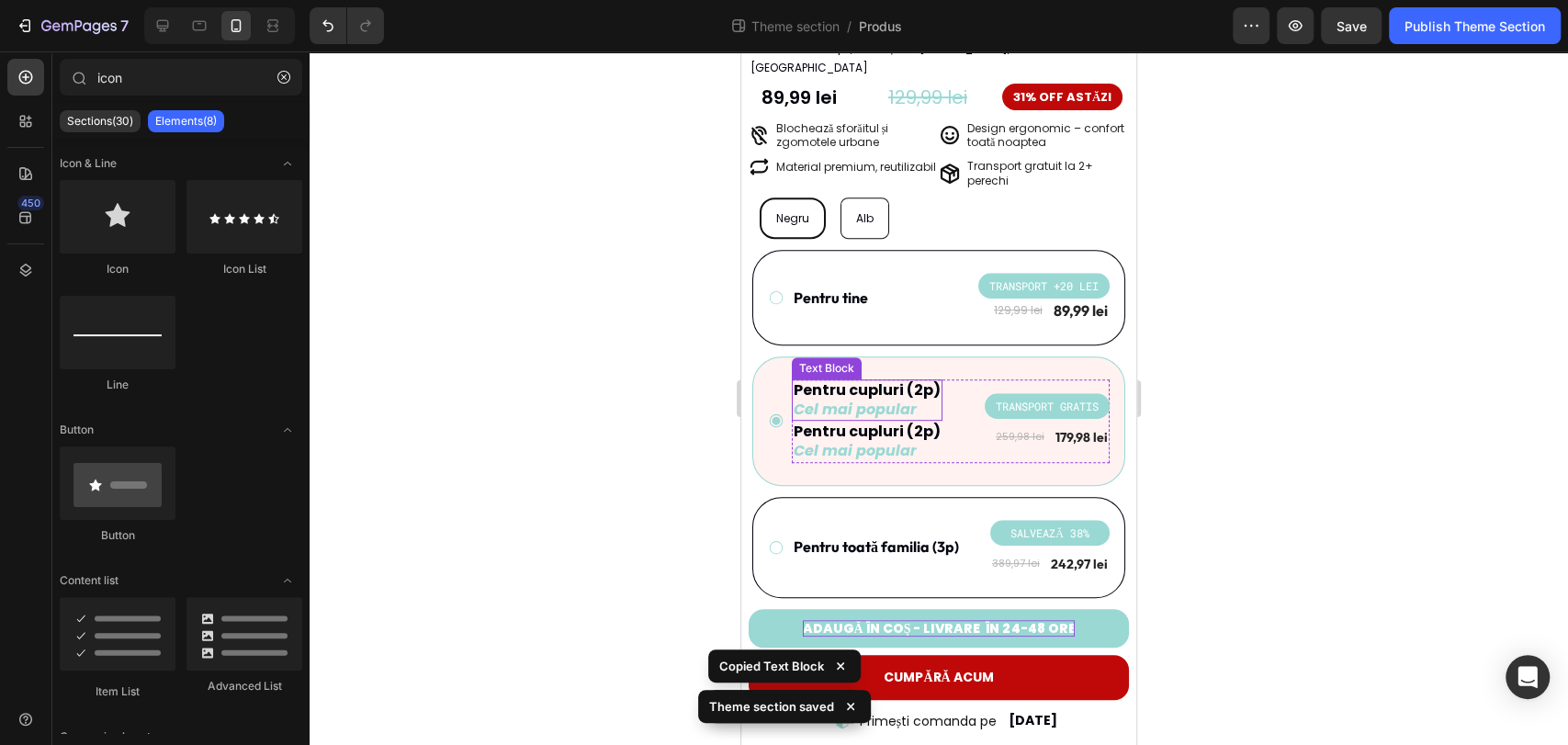
click at [910, 398] on icon "Cel mai popular" at bounding box center [856, 408] width 124 height 21
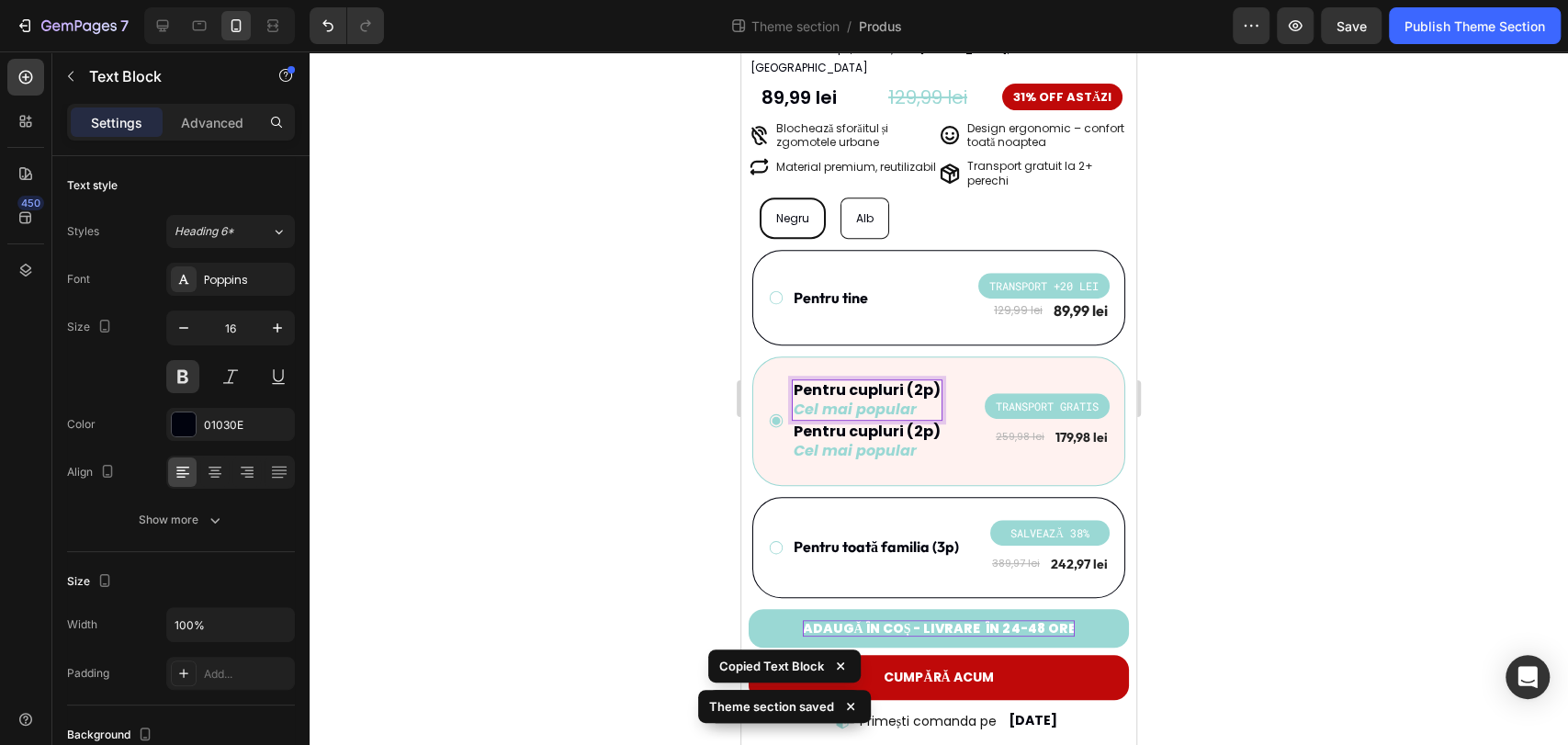
drag, startPoint x: 916, startPoint y: 390, endPoint x: 798, endPoint y: 385, distance: 118.1
click at [913, 398] on icon "Cel mai popular" at bounding box center [856, 408] width 124 height 21
drag, startPoint x: 921, startPoint y: 388, endPoint x: 781, endPoint y: 390, distance: 140.0
click at [781, 390] on div "Pentru cupluri (2p) Cel mai popular Text Block 0 Pentru cupluri (2p) Cel mai po…" at bounding box center [938, 421] width 342 height 84
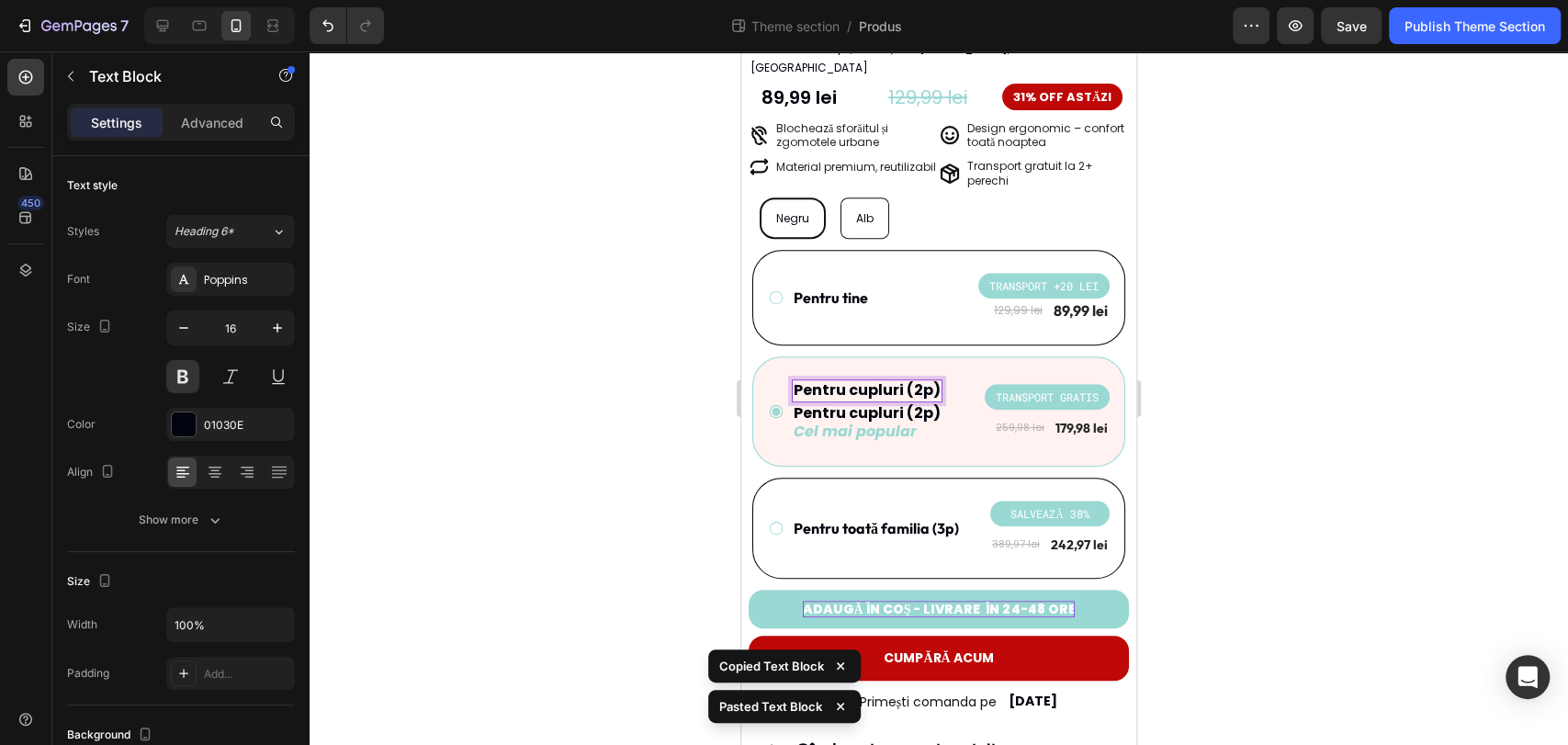
click at [1278, 416] on div at bounding box center [938, 398] width 1258 height 693
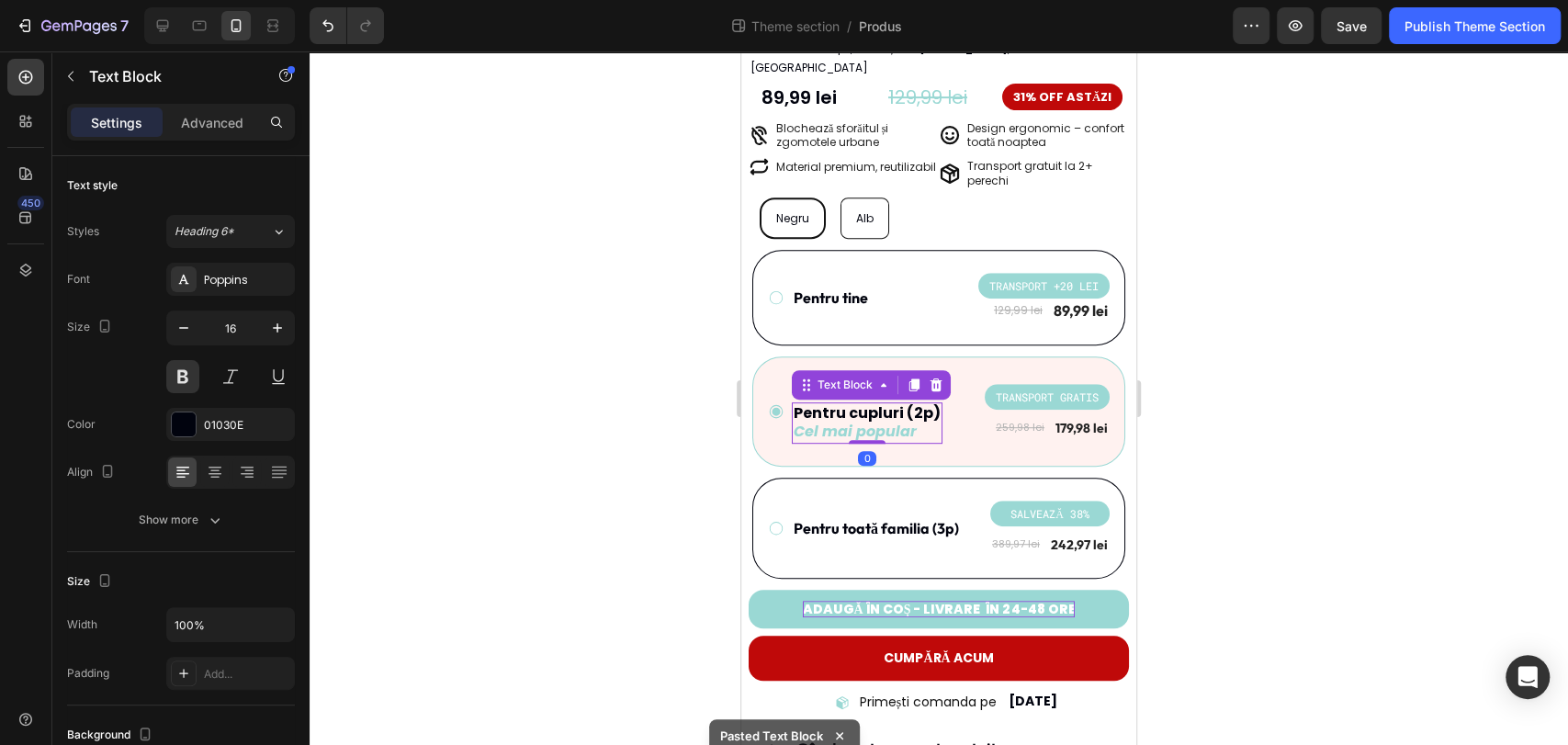
click at [852, 420] on icon "Cel mai popular" at bounding box center [856, 430] width 124 height 21
click at [809, 404] on p "Pentru cupluri (2p)" at bounding box center [868, 413] width 147 height 19
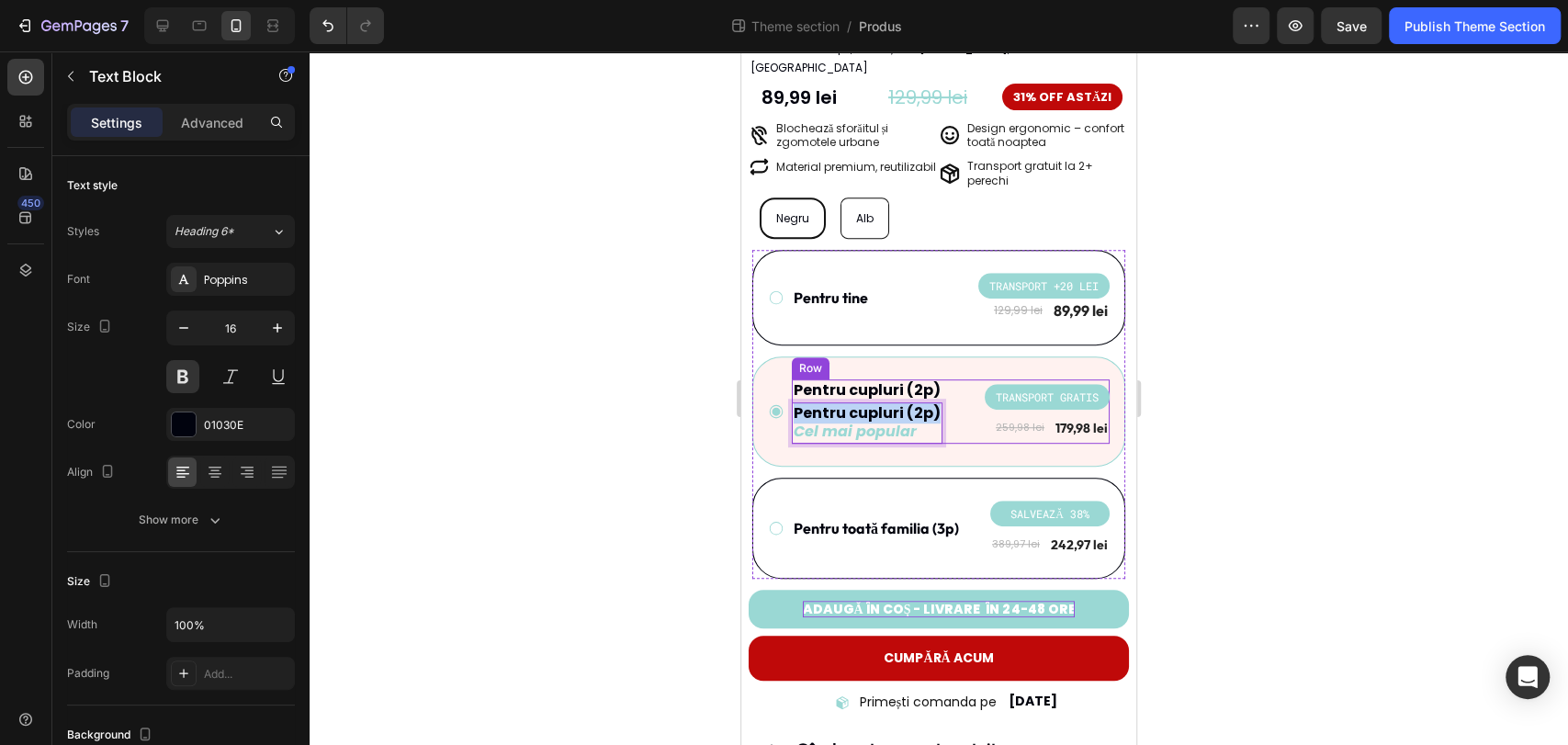
drag, startPoint x: 796, startPoint y: 391, endPoint x: 953, endPoint y: 397, distance: 157.1
click at [953, 397] on div "Pentru cupluri (2p) Text Block Pentru cupluri (2p) Cel mai popular Text Block 0…" at bounding box center [950, 411] width 318 height 65
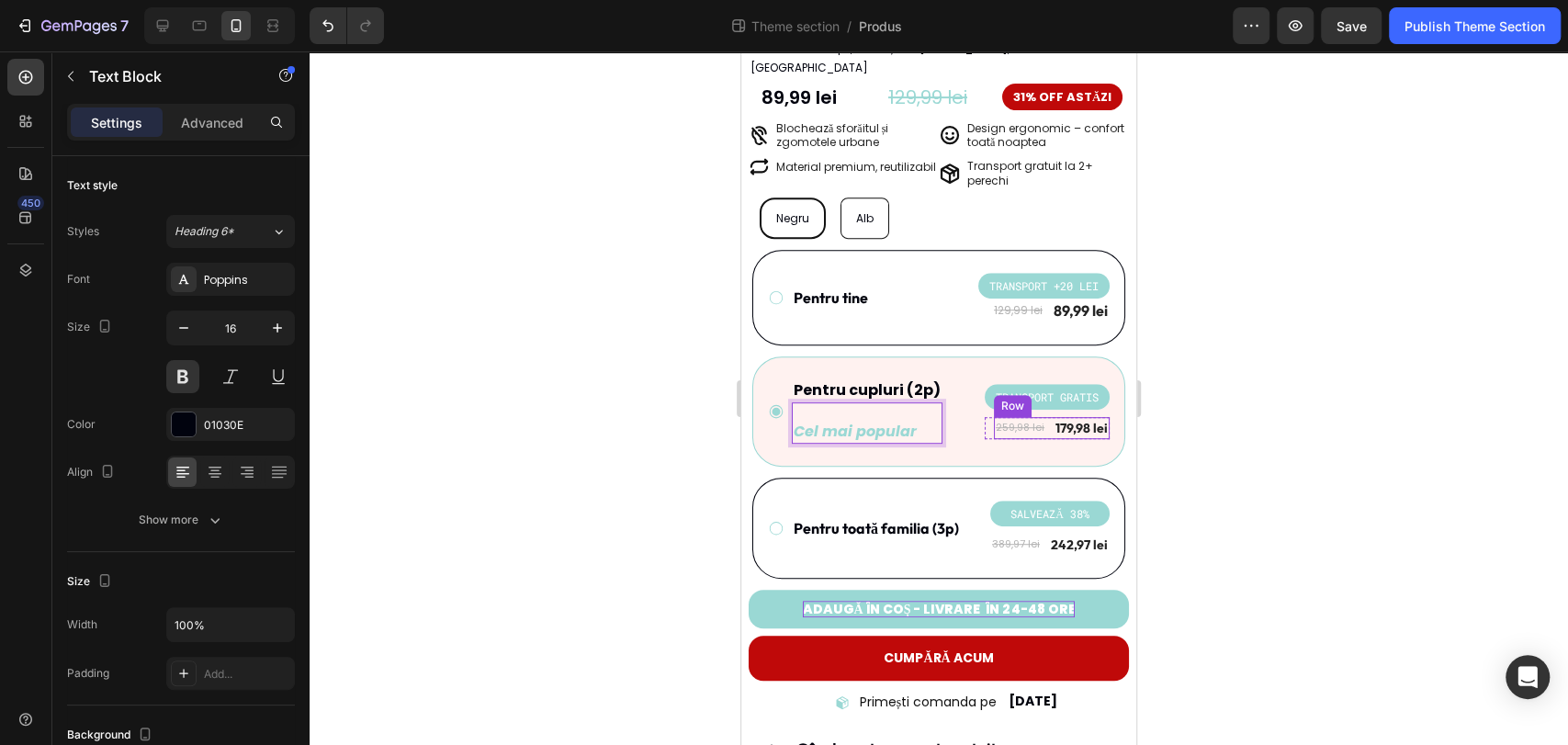
scroll to position [514, 0]
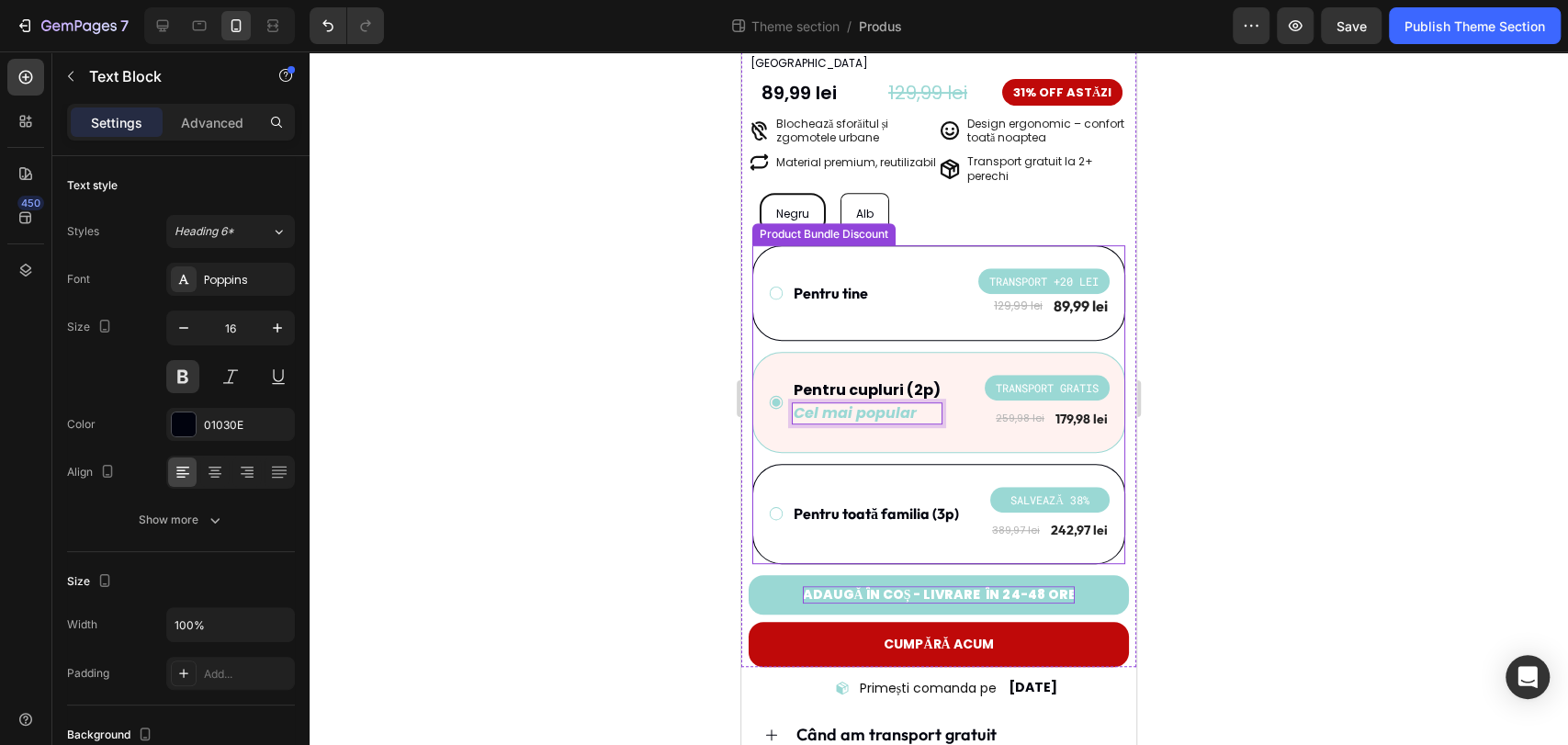
click at [1238, 408] on div at bounding box center [938, 398] width 1258 height 693
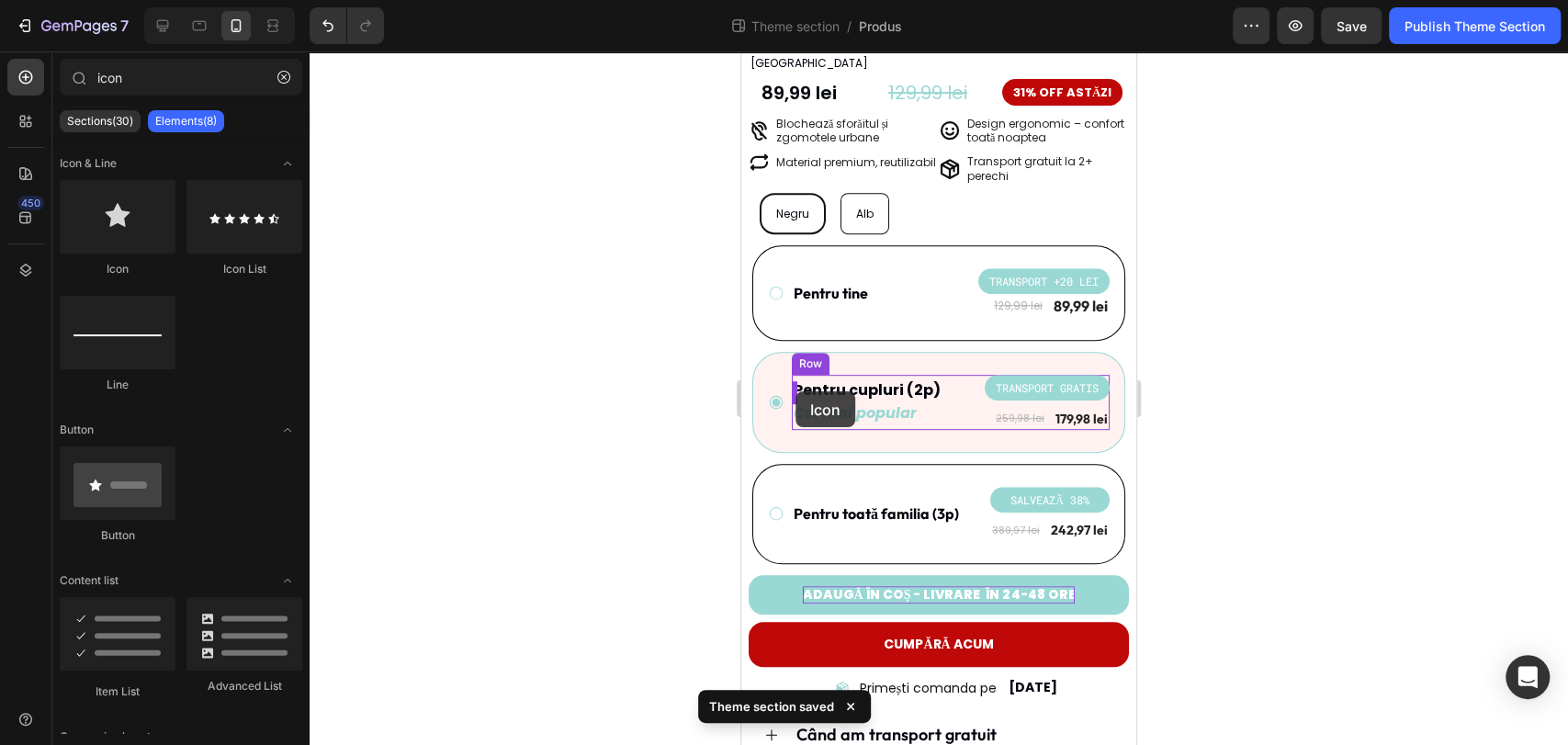
drag, startPoint x: 878, startPoint y: 278, endPoint x: 795, endPoint y: 391, distance: 140.2
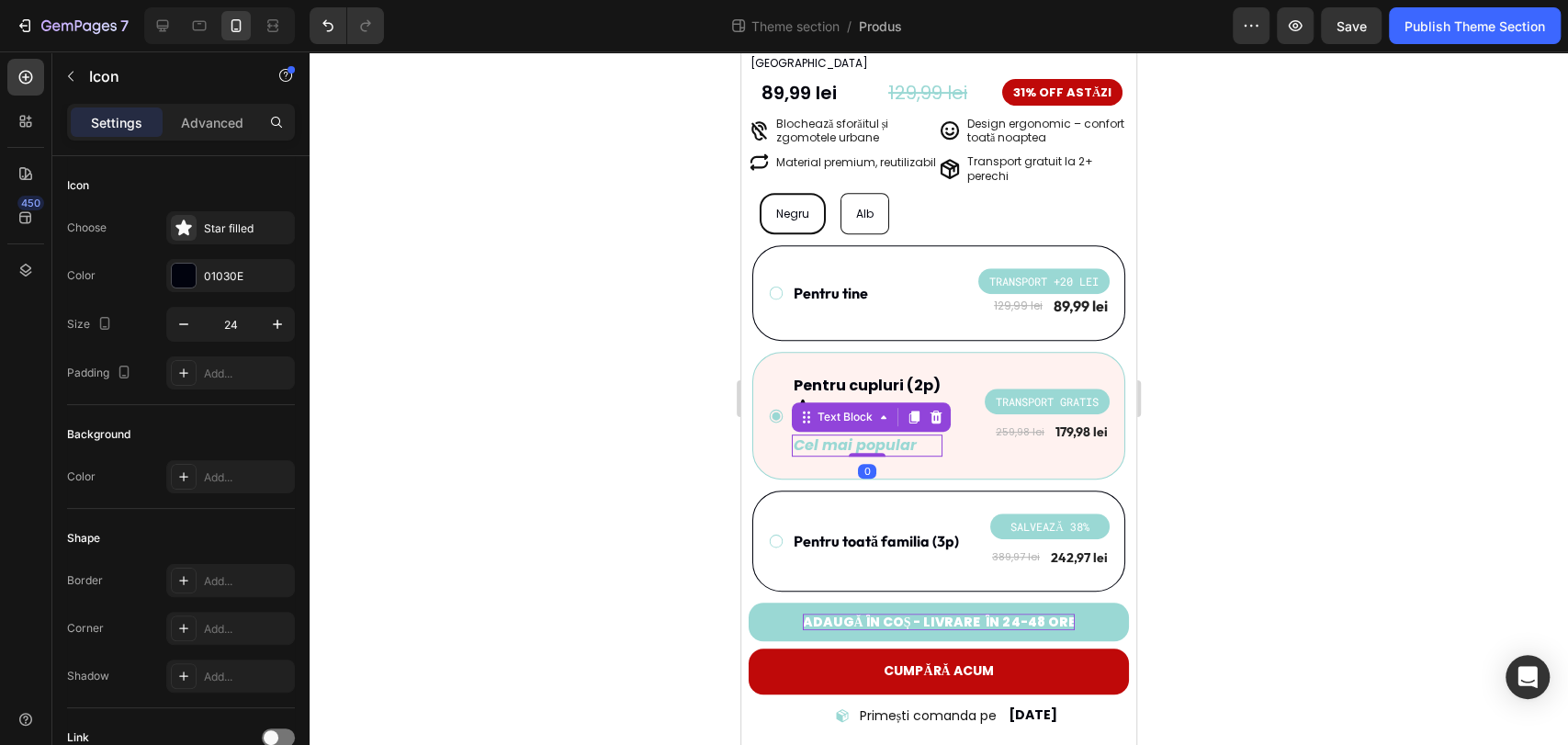
click at [812, 434] on icon "Cel mai popular" at bounding box center [856, 444] width 124 height 21
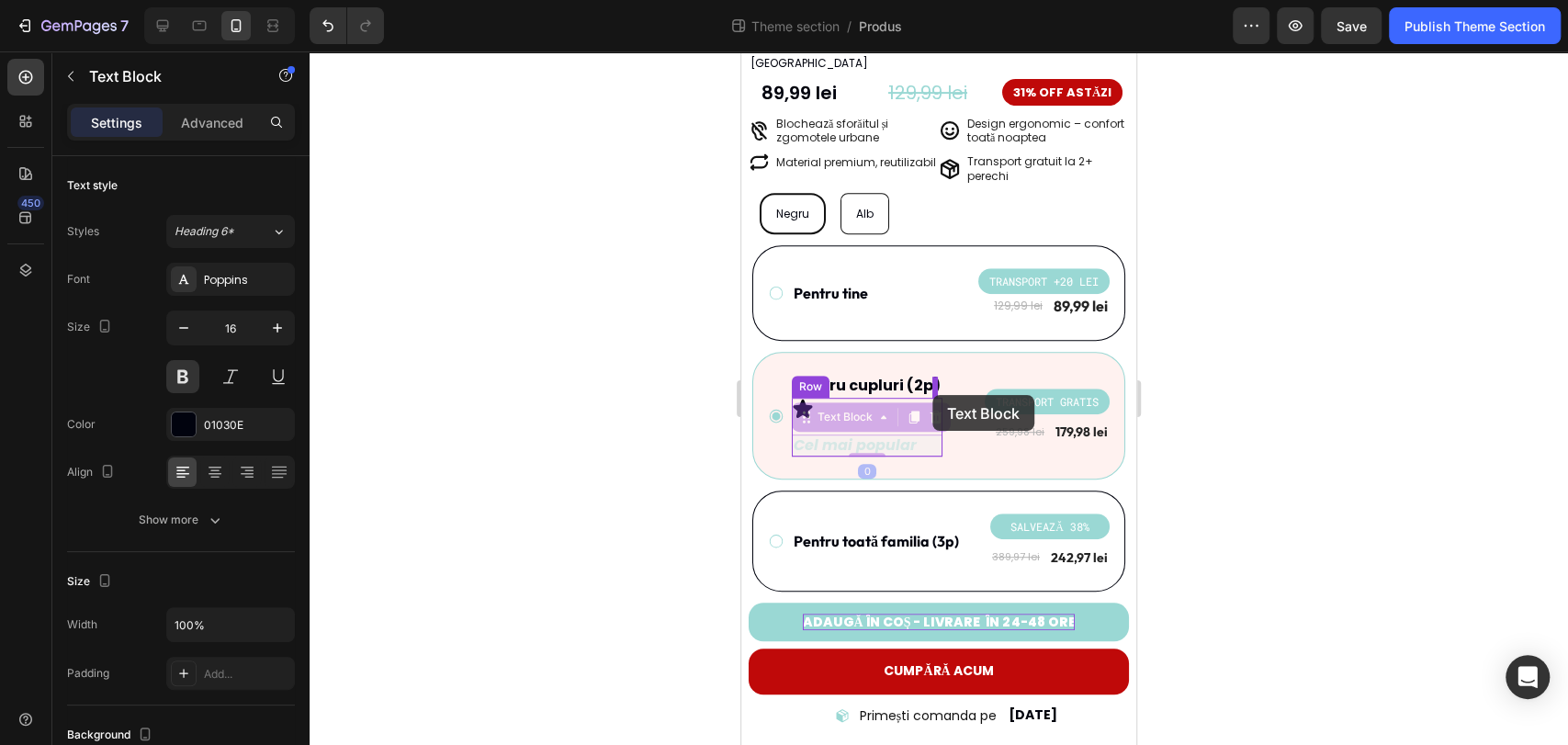
drag, startPoint x: 807, startPoint y: 394, endPoint x: 932, endPoint y: 394, distance: 125.0
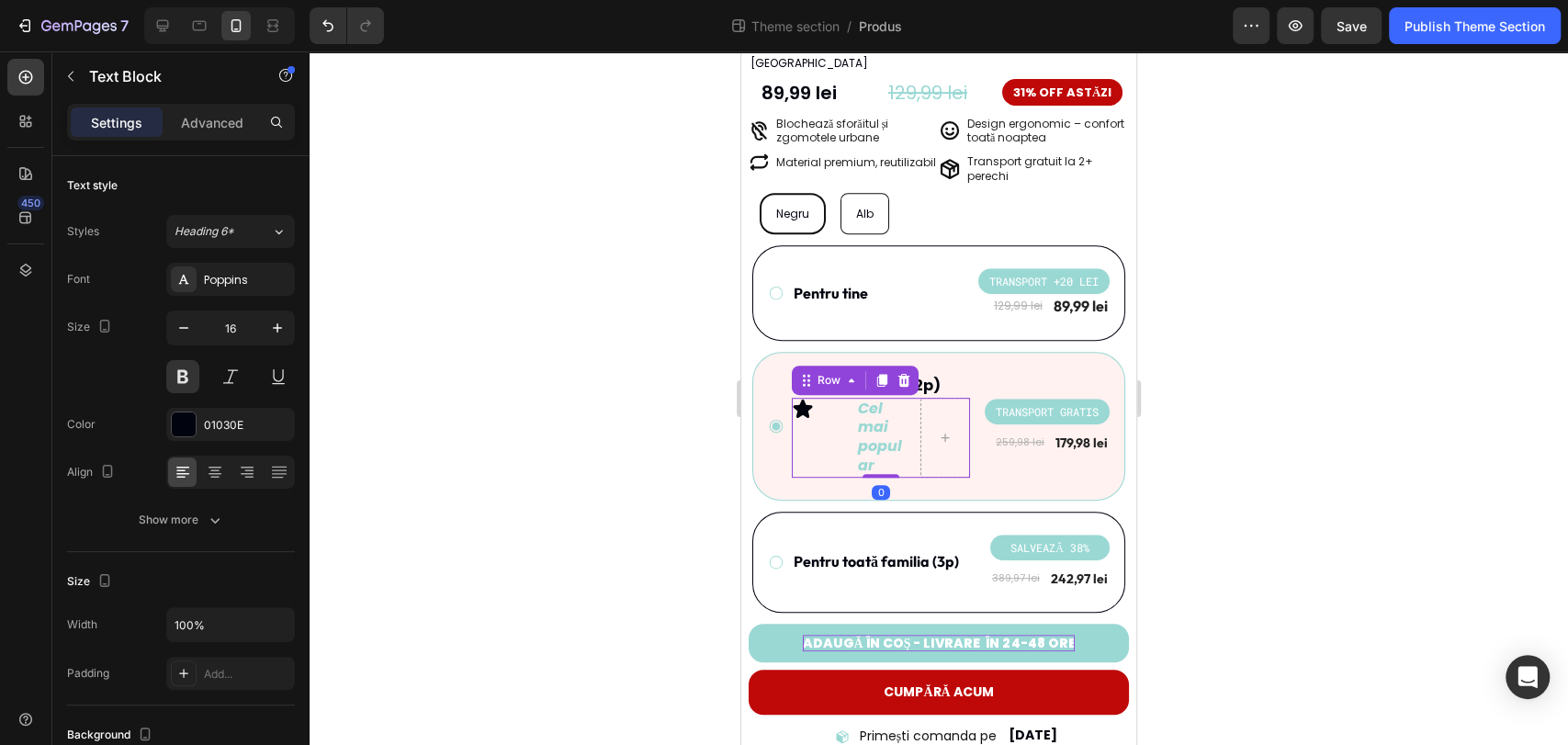
click at [826, 428] on div "Icon" at bounding box center [817, 437] width 50 height 80
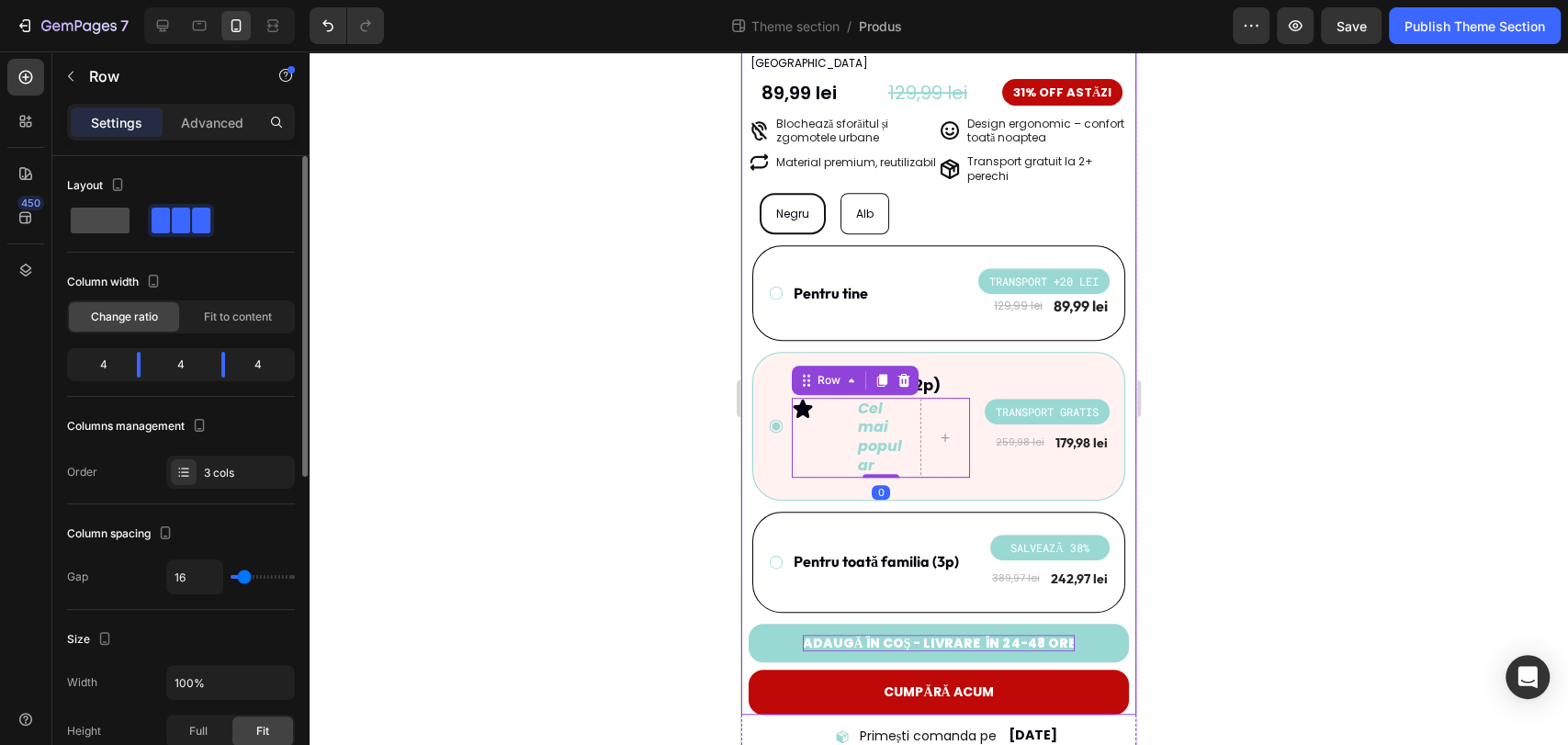
click at [93, 225] on span at bounding box center [100, 220] width 59 height 26
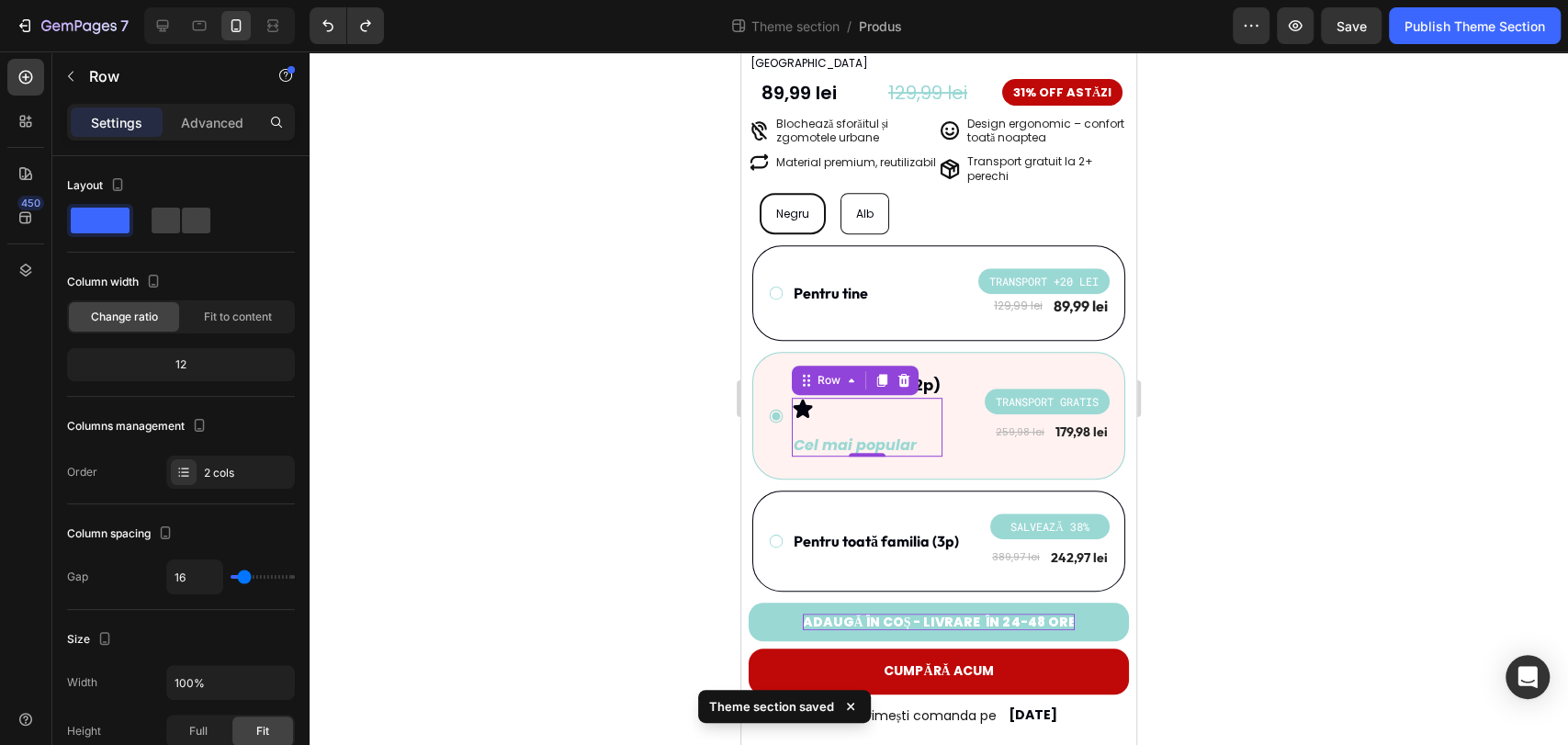
type input "ion"
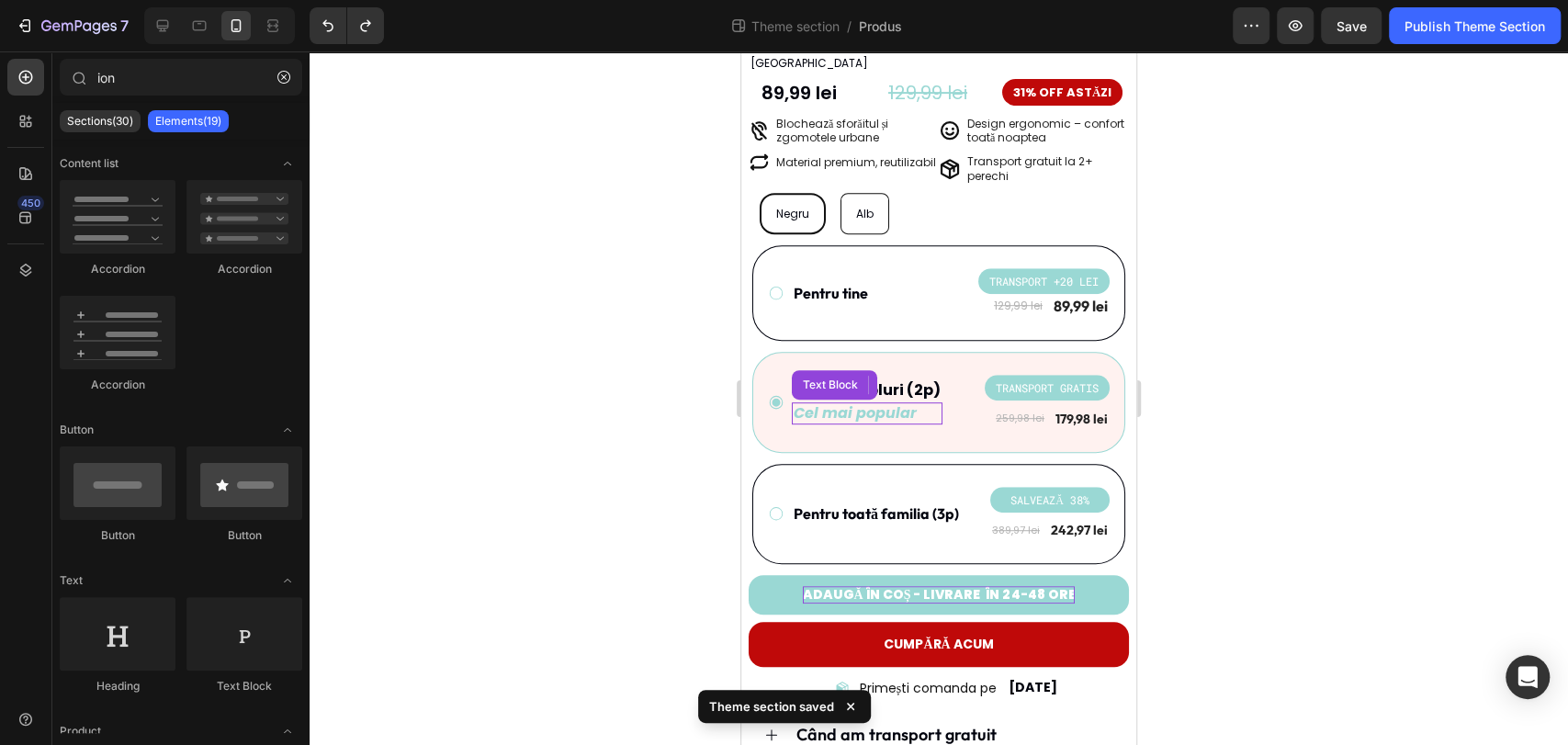
click at [871, 402] on div "Cel mai popular Text Block" at bounding box center [867, 413] width 150 height 23
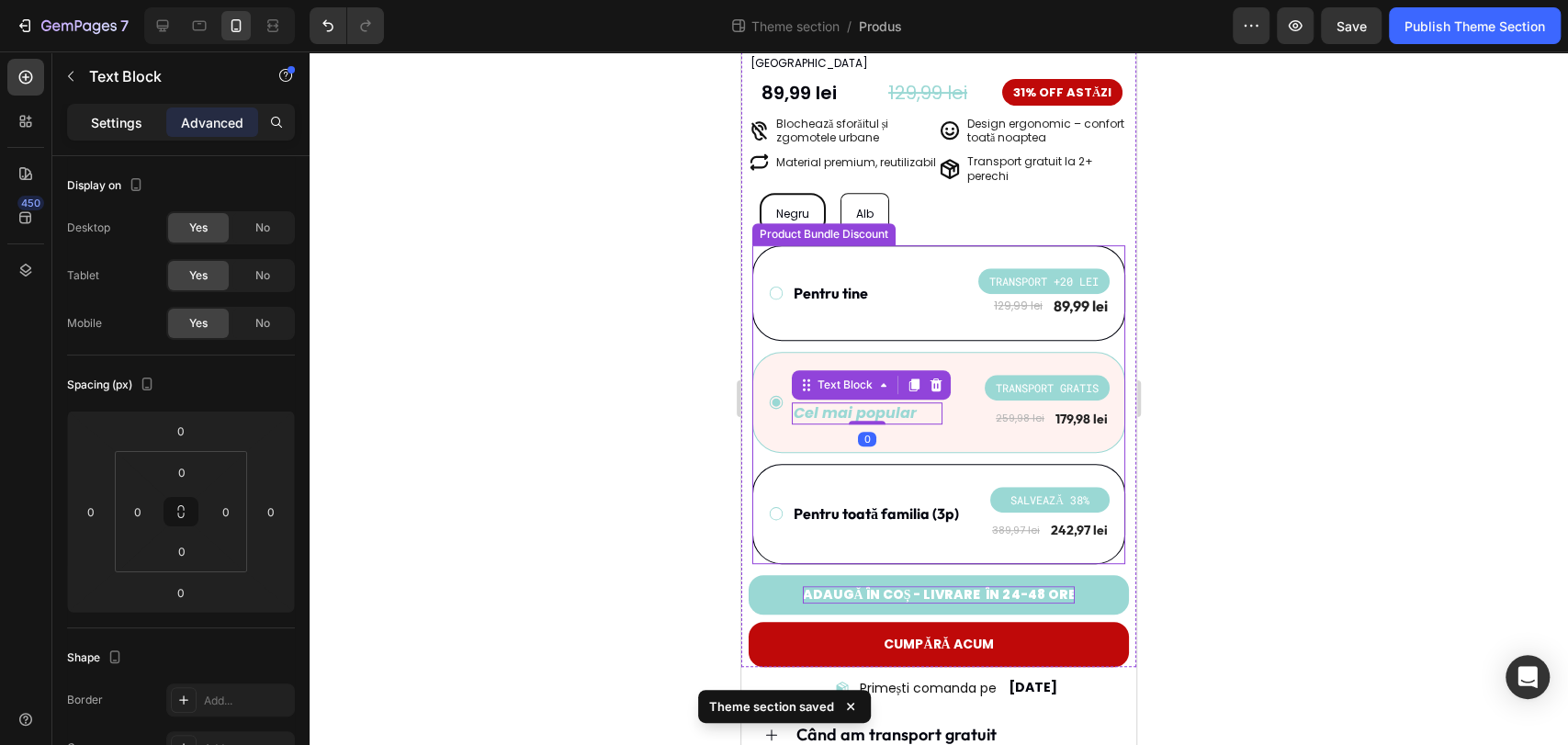
click at [96, 124] on p "Settings" at bounding box center [117, 122] width 52 height 19
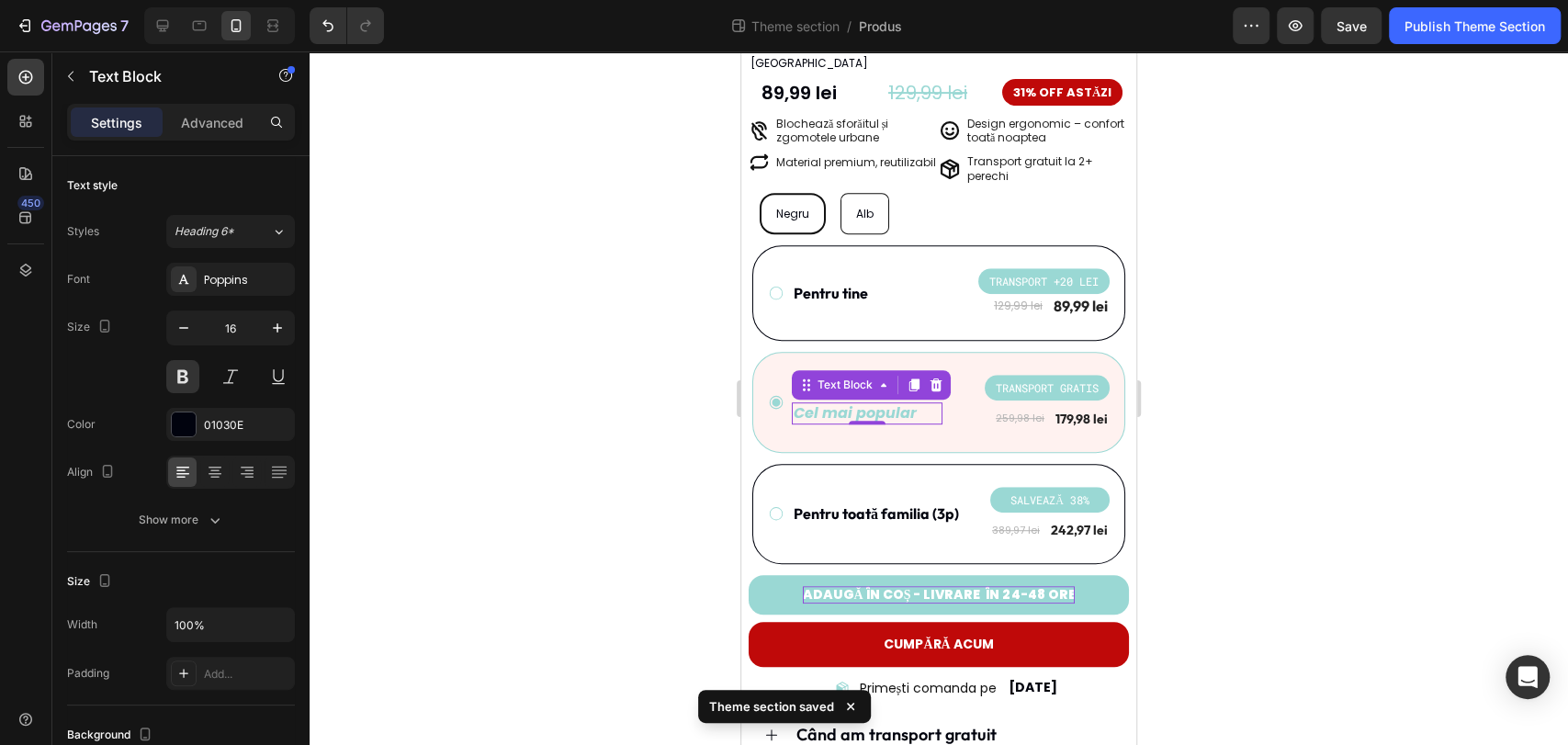
click at [798, 402] on icon "Cel mai popular" at bounding box center [856, 412] width 124 height 21
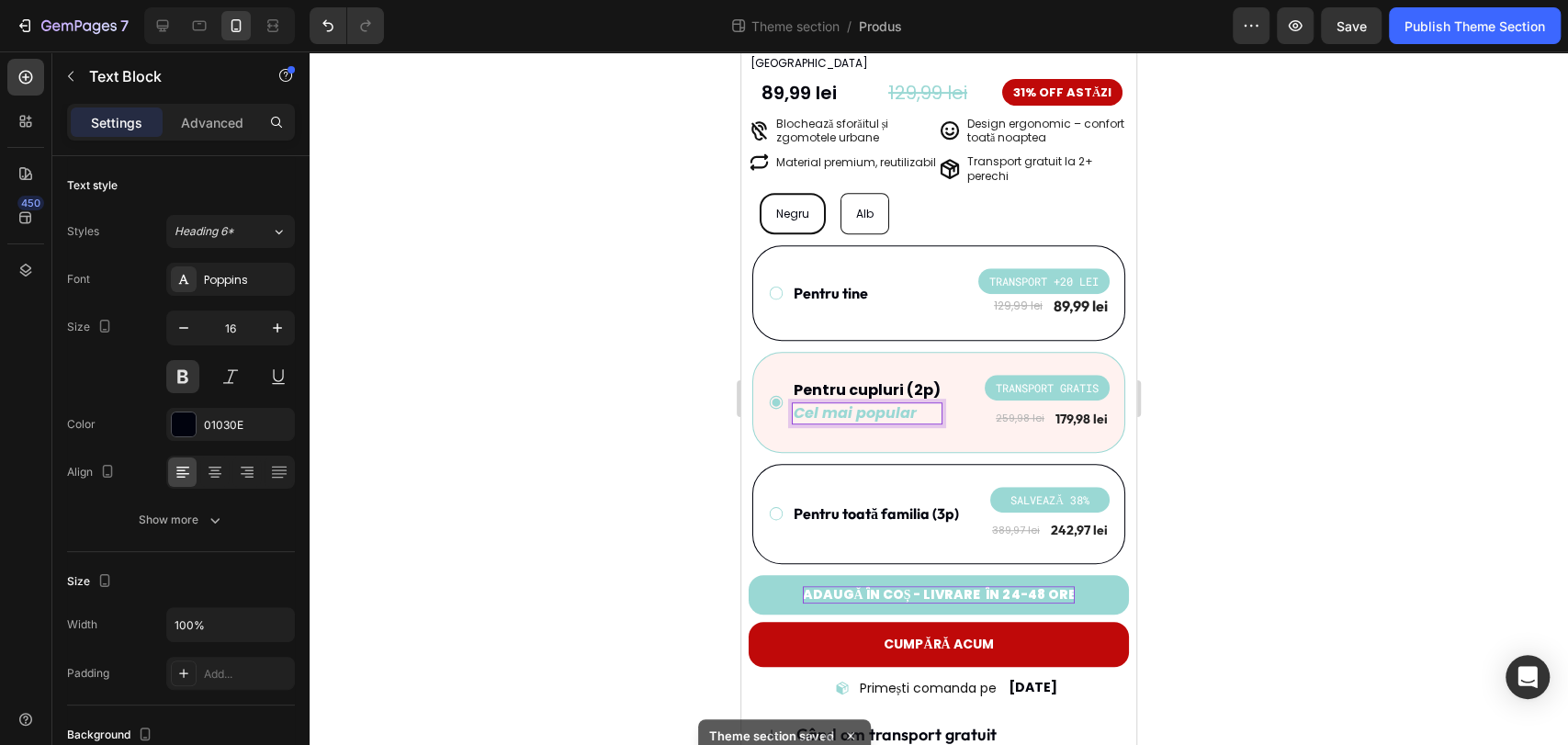
click at [923, 404] on p "Cel mai popular" at bounding box center [868, 413] width 147 height 19
click at [797, 402] on icon "Cel mai popular" at bounding box center [856, 412] width 124 height 21
click at [1274, 401] on div at bounding box center [938, 398] width 1258 height 693
click at [854, 402] on icon "Cel mai popular" at bounding box center [856, 412] width 124 height 21
click at [802, 402] on icon "Cel mai popular" at bounding box center [856, 412] width 124 height 21
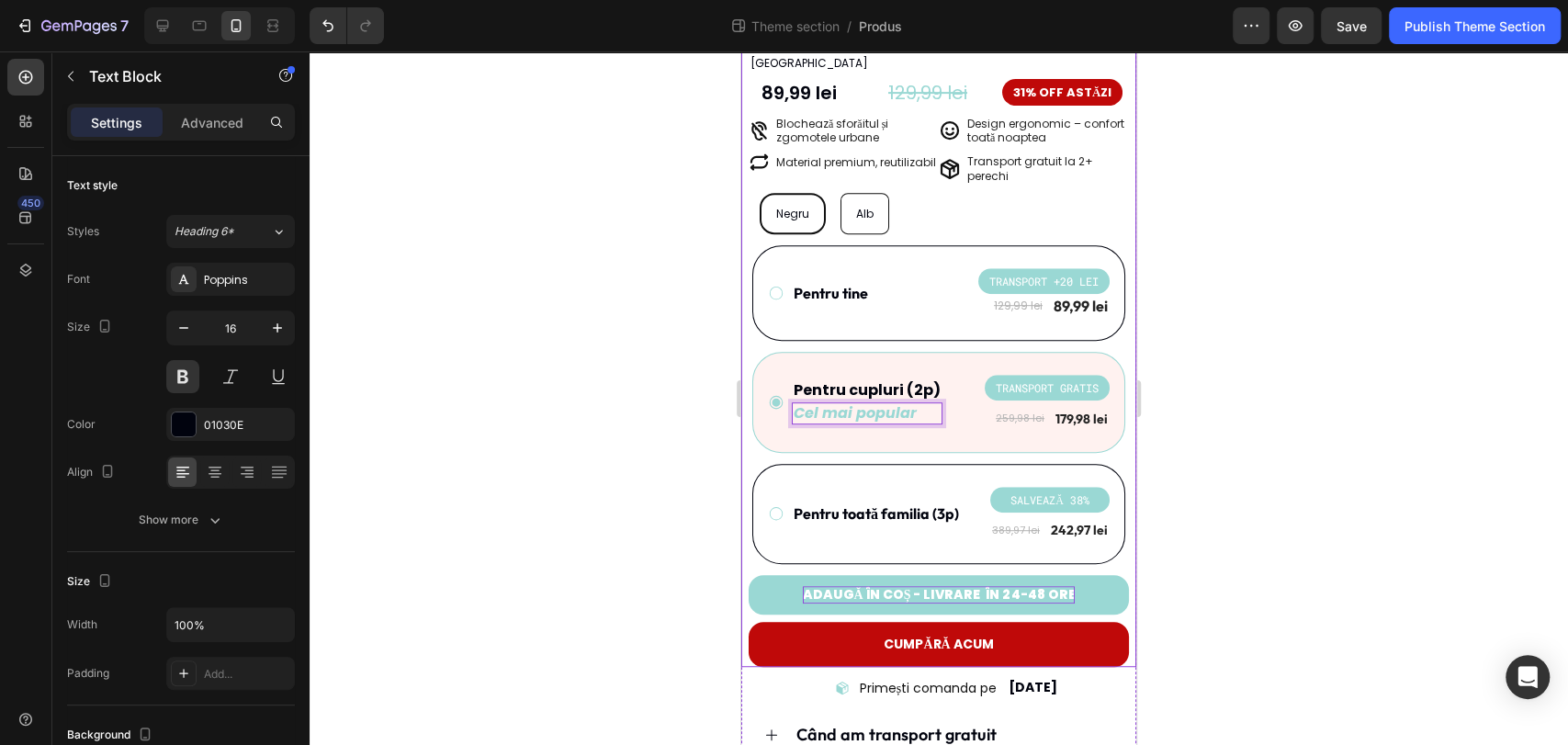
click at [1315, 398] on div at bounding box center [938, 398] width 1258 height 693
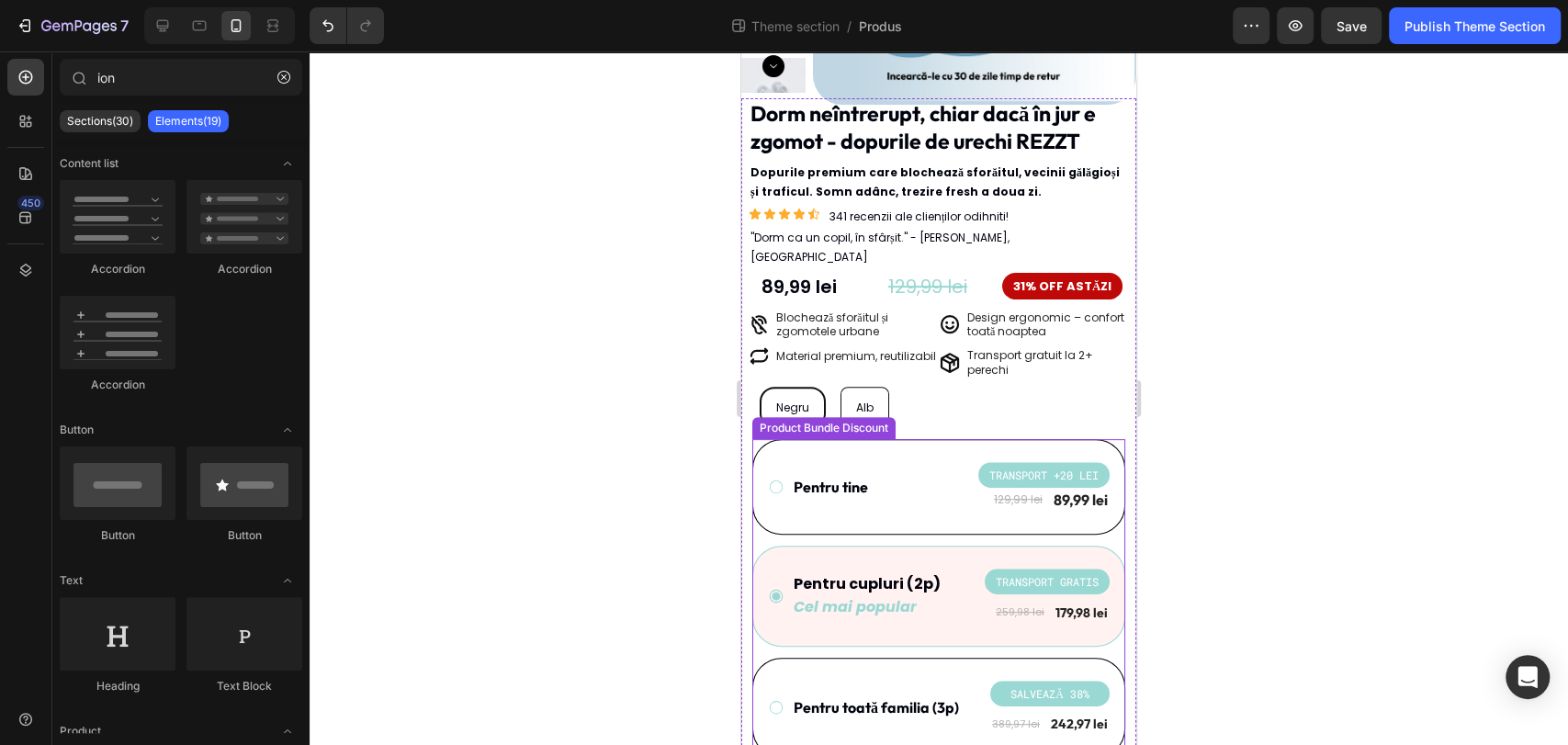
scroll to position [311, 0]
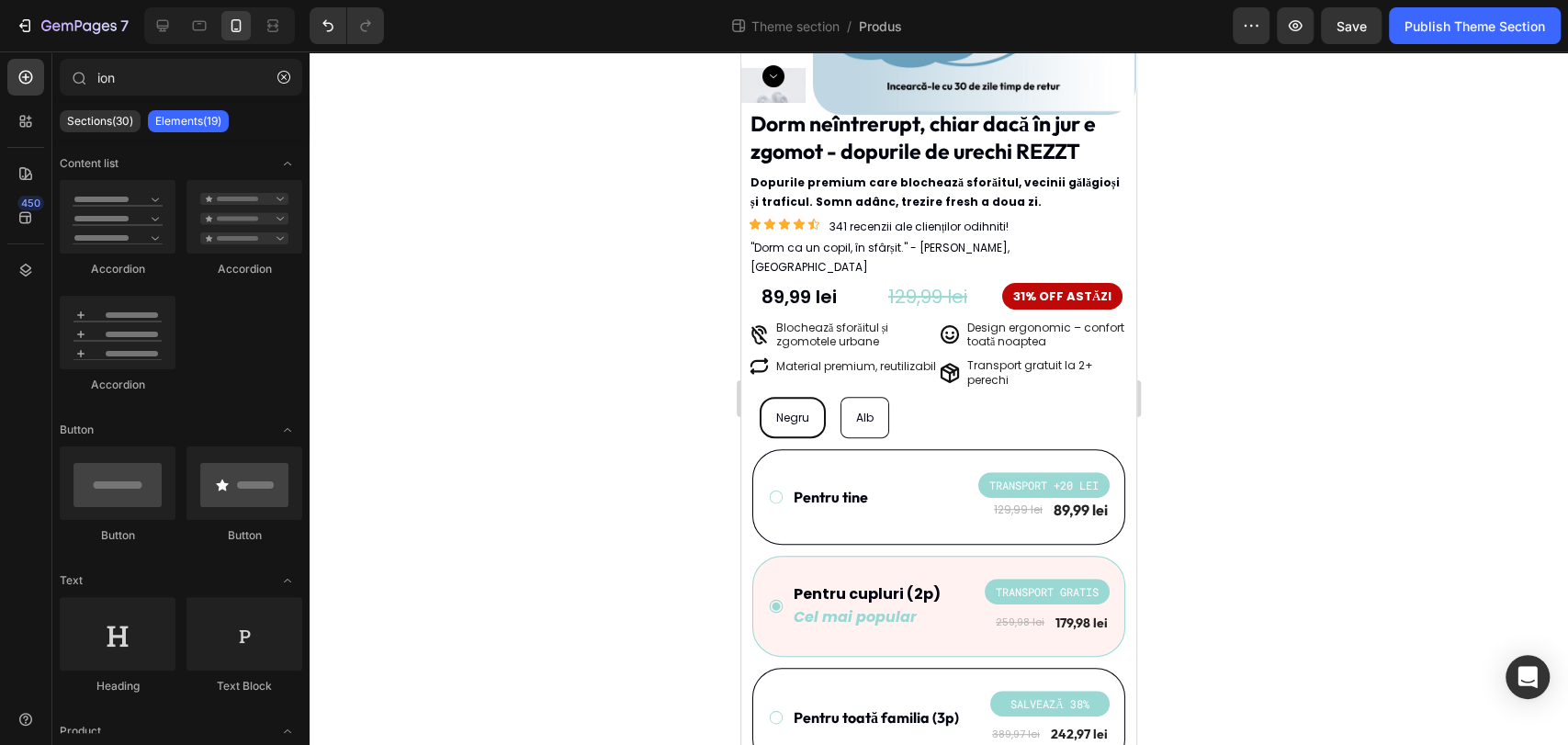
click at [1344, 423] on div at bounding box center [938, 398] width 1258 height 693
click at [875, 607] on icon "Cel mai popular" at bounding box center [856, 617] width 124 height 21
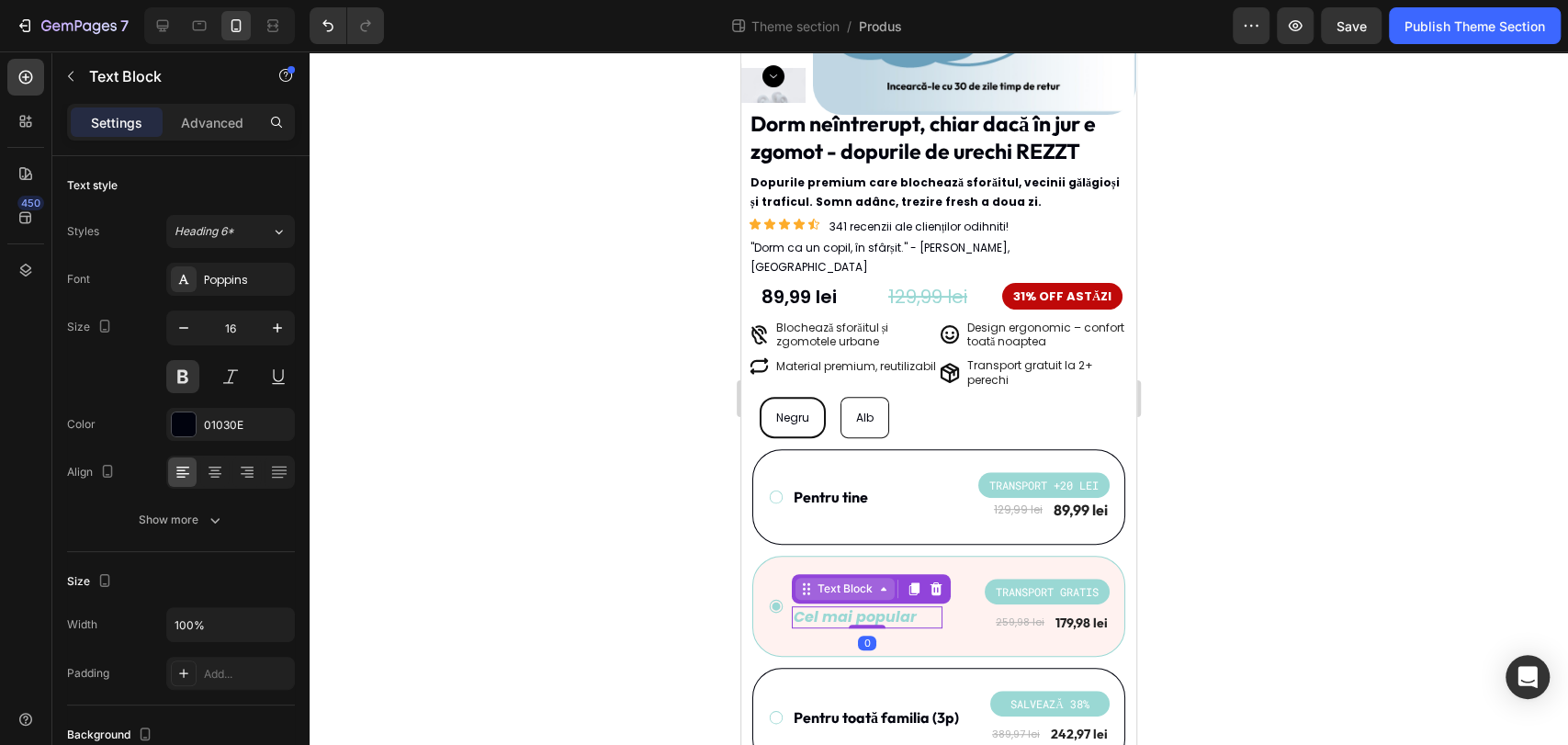
click at [877, 582] on icon at bounding box center [884, 589] width 15 height 15
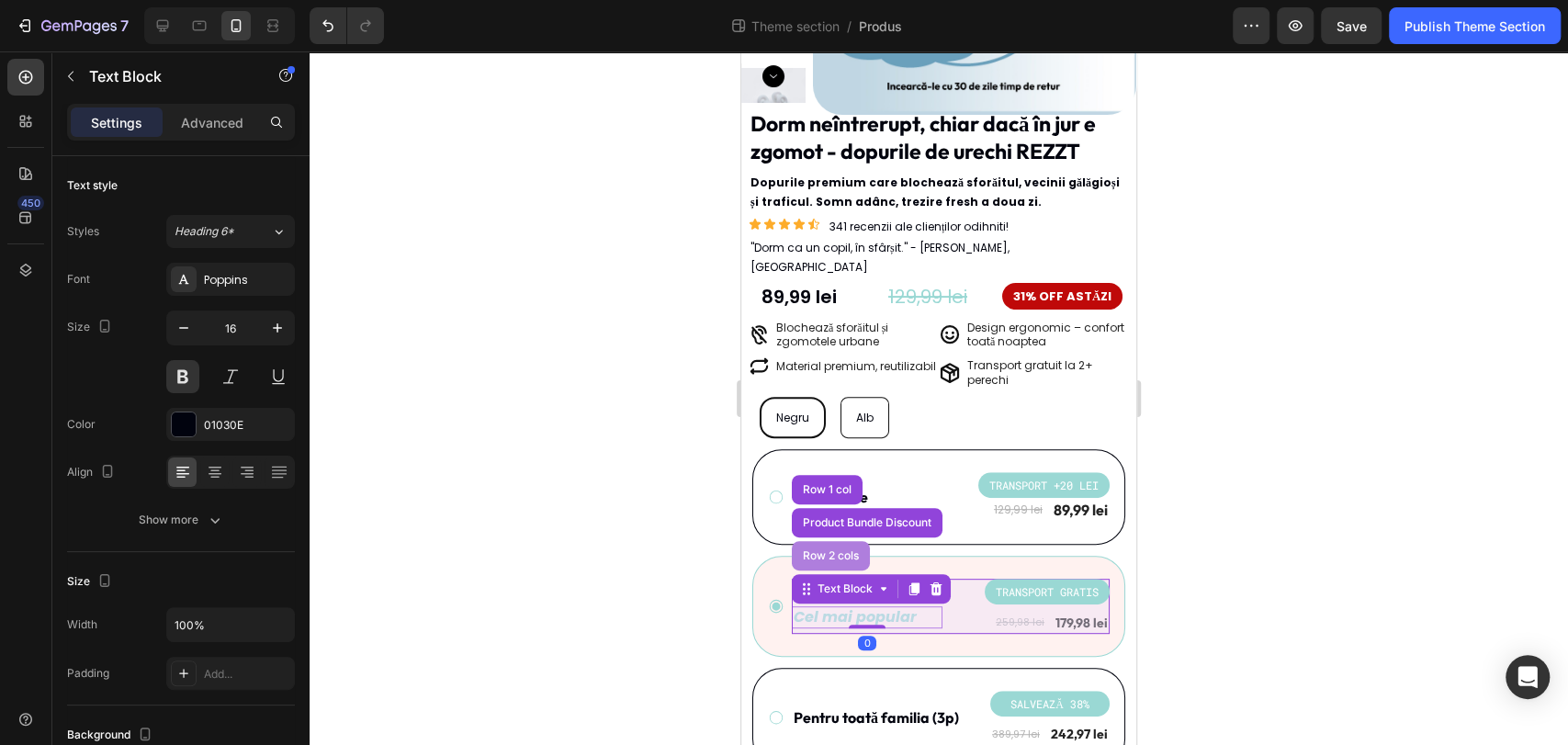
drag, startPoint x: 851, startPoint y: 536, endPoint x: 1952, endPoint y: 596, distance: 1102.6
click at [851, 550] on div "Row 2 cols" at bounding box center [831, 555] width 64 height 11
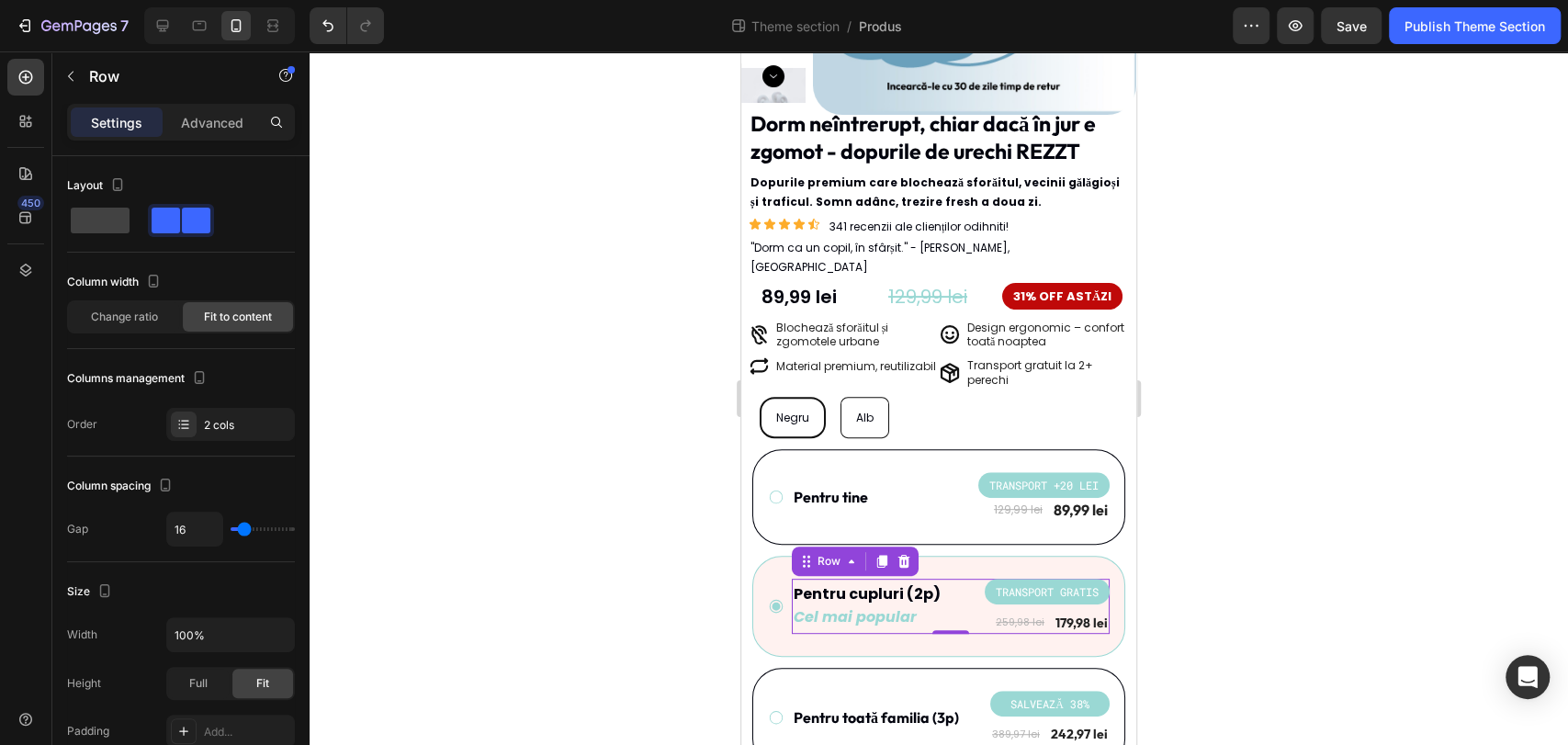
click at [1297, 543] on div at bounding box center [938, 398] width 1258 height 693
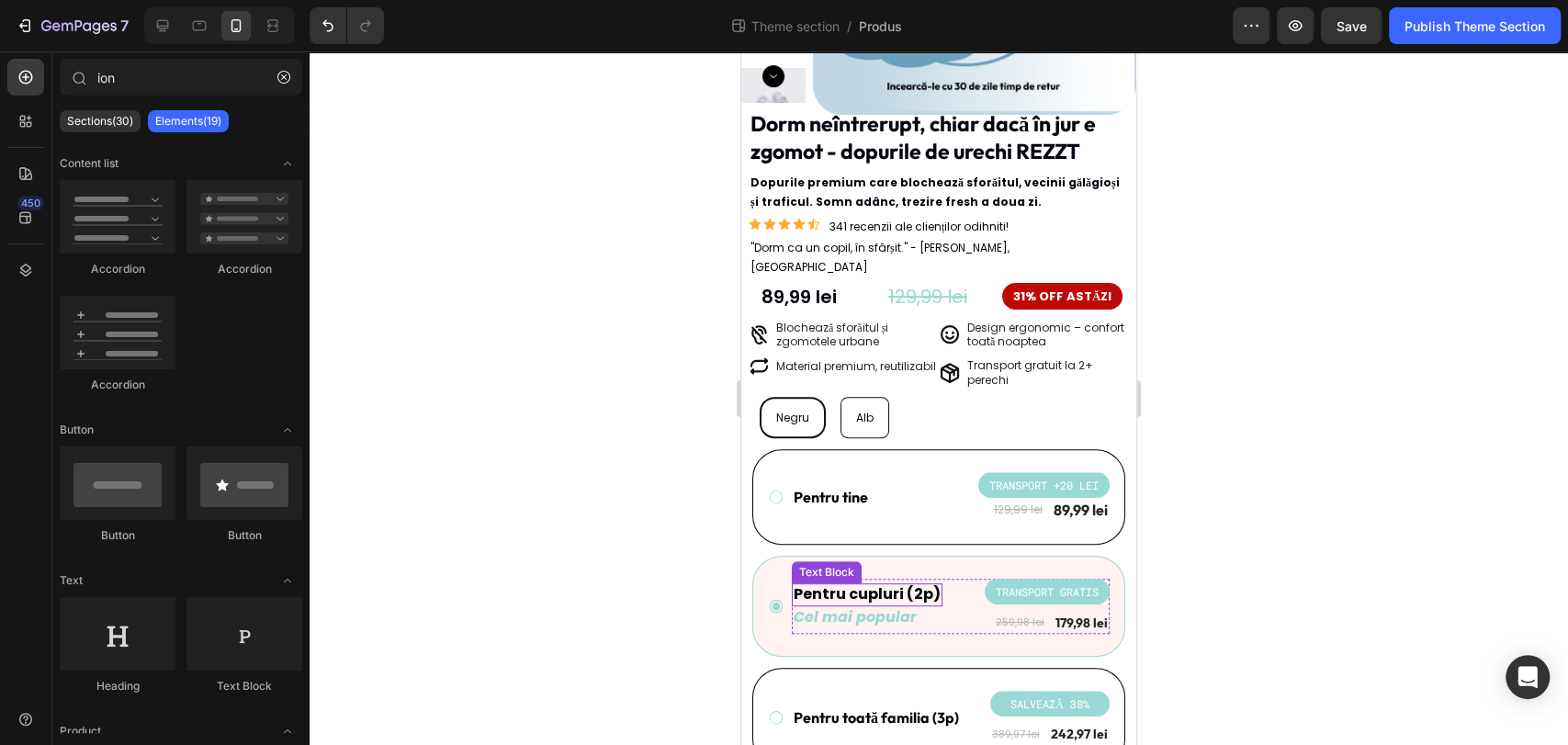
click at [890, 607] on icon "Cel mai popular" at bounding box center [856, 617] width 124 height 21
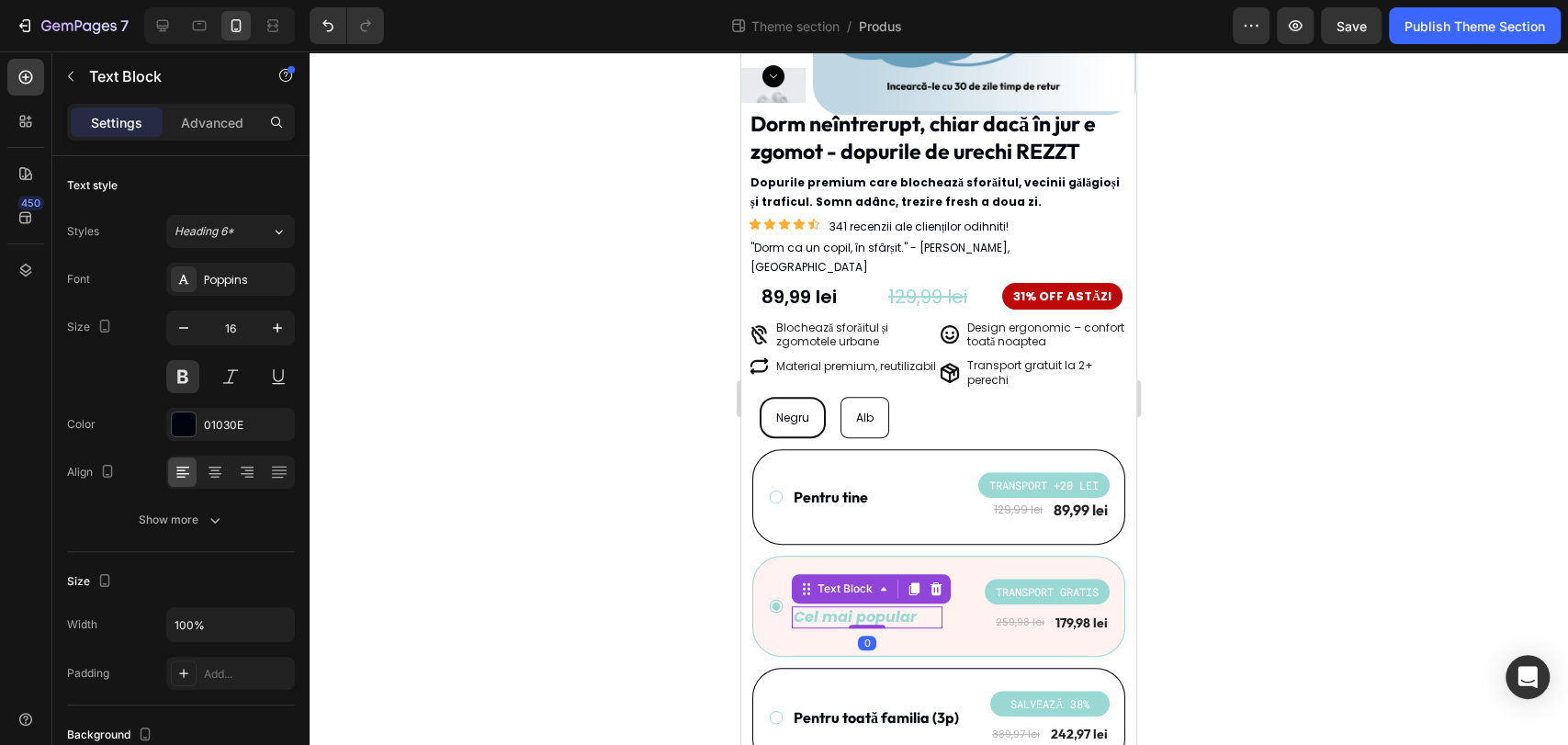
click at [1274, 560] on div at bounding box center [938, 398] width 1258 height 693
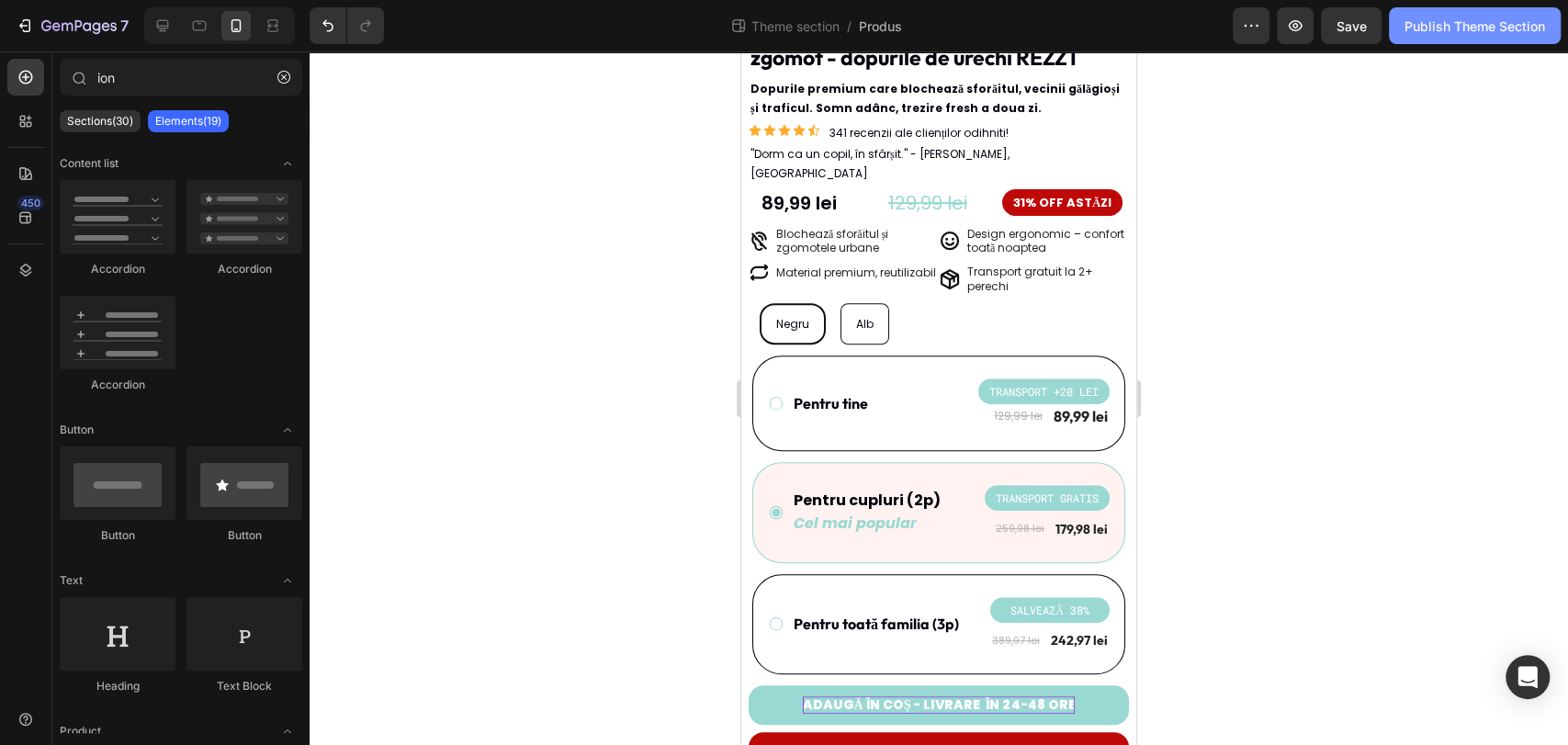
scroll to position [389, 0]
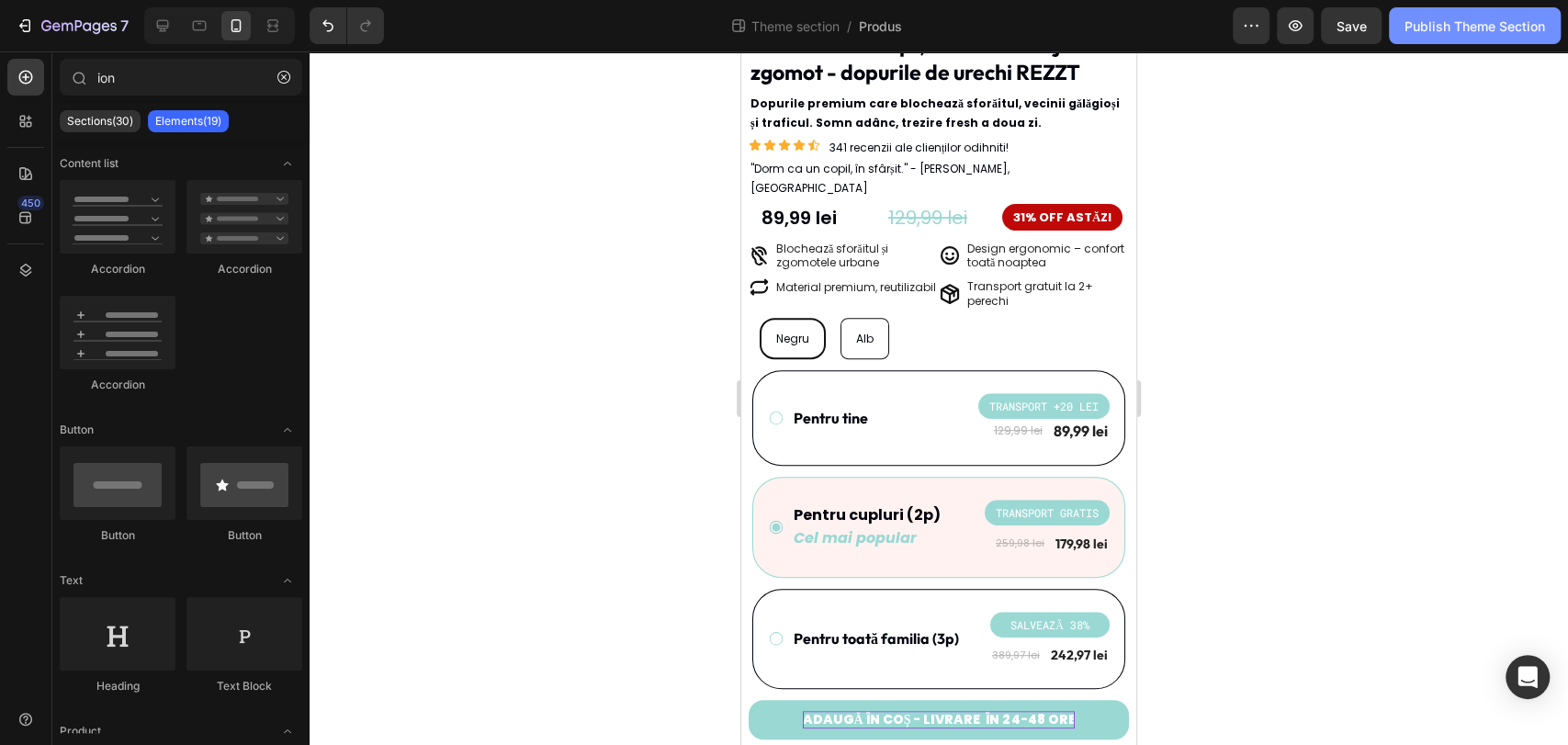
click at [1525, 29] on div "Publish Theme Section" at bounding box center [1474, 26] width 140 height 19
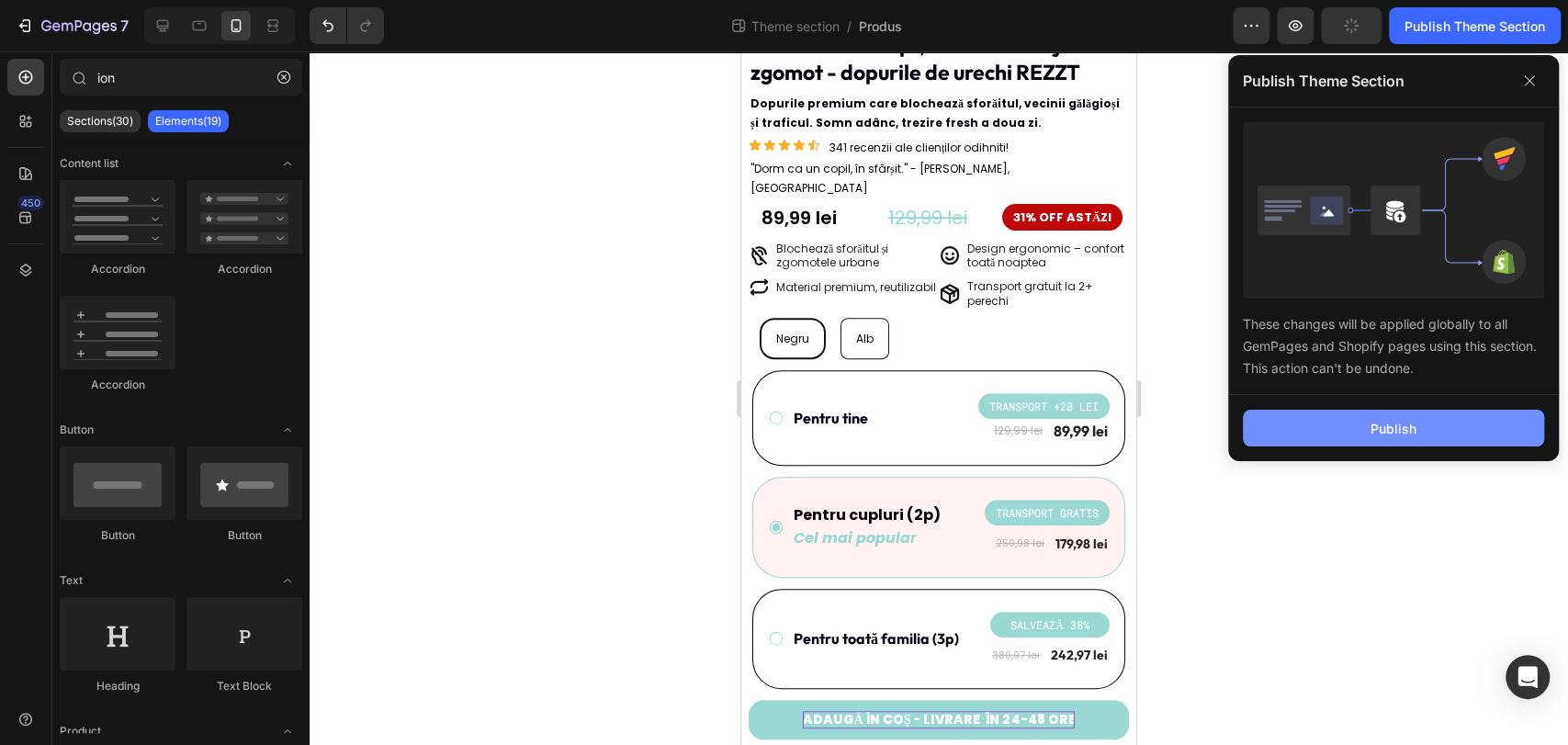
click at [1426, 432] on button "Publish" at bounding box center [1393, 427] width 301 height 37
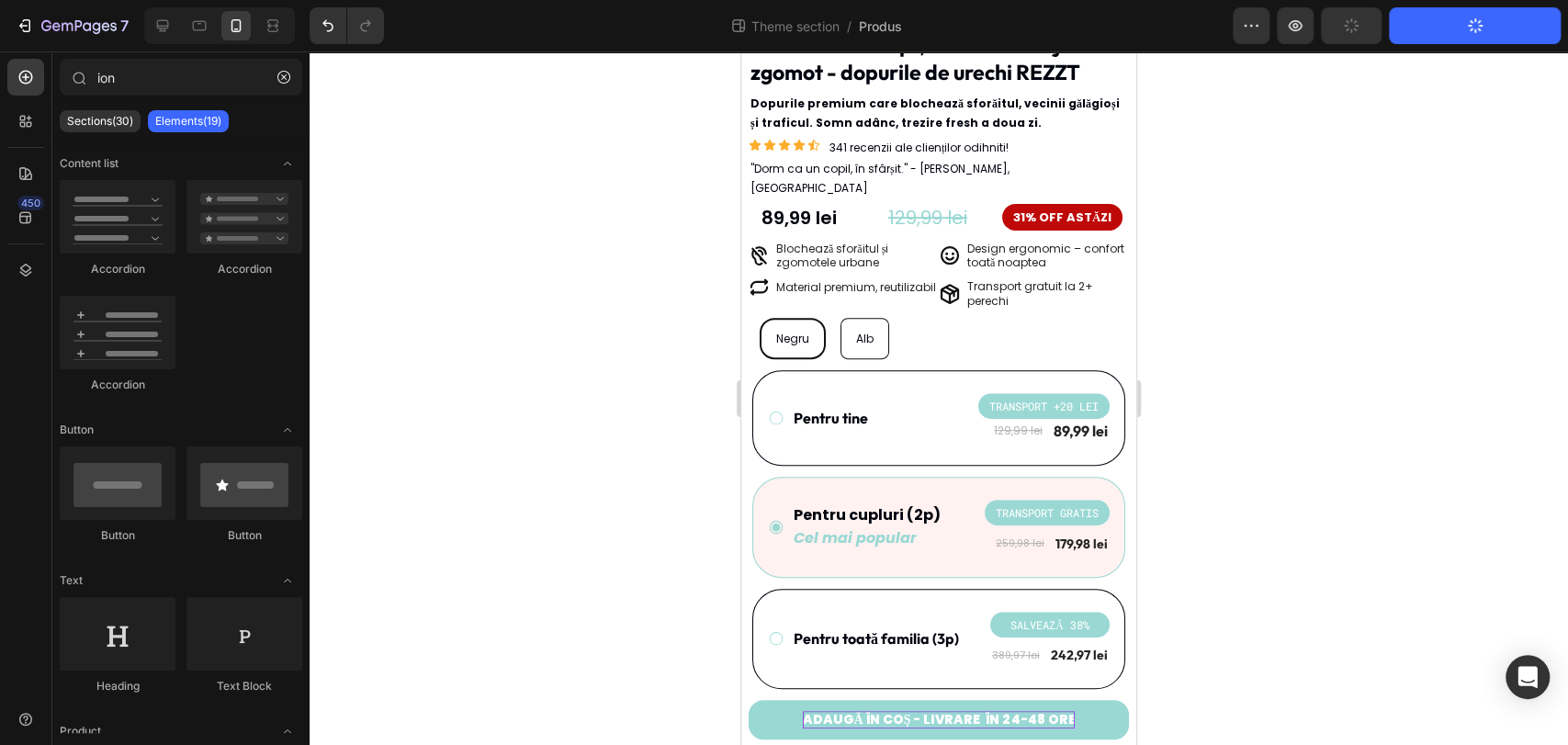
click at [1313, 404] on div at bounding box center [938, 398] width 1258 height 693
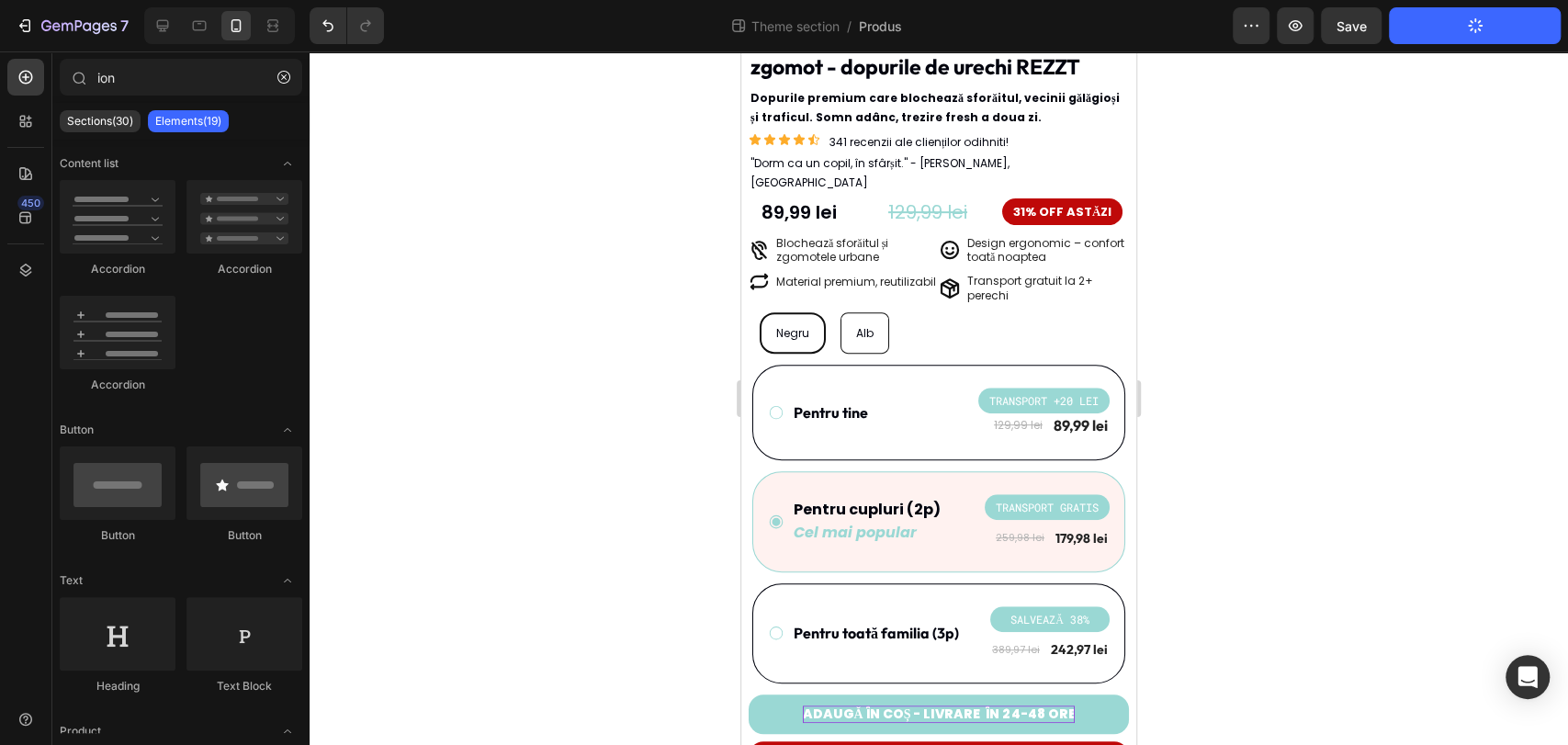
scroll to position [492, 0]
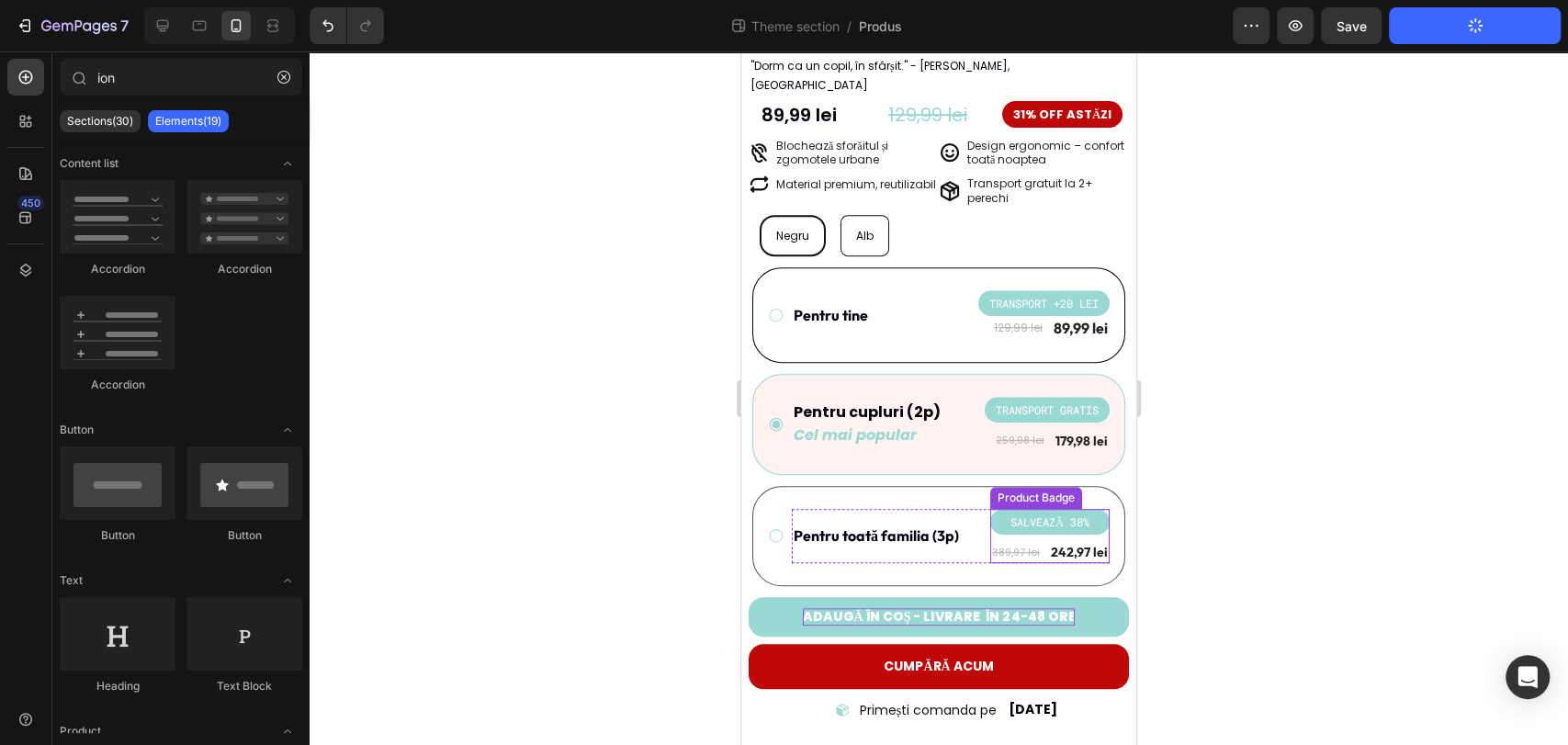
click at [1067, 509] on pre "SALVEAZĂ 38%" at bounding box center [1049, 522] width 101 height 26
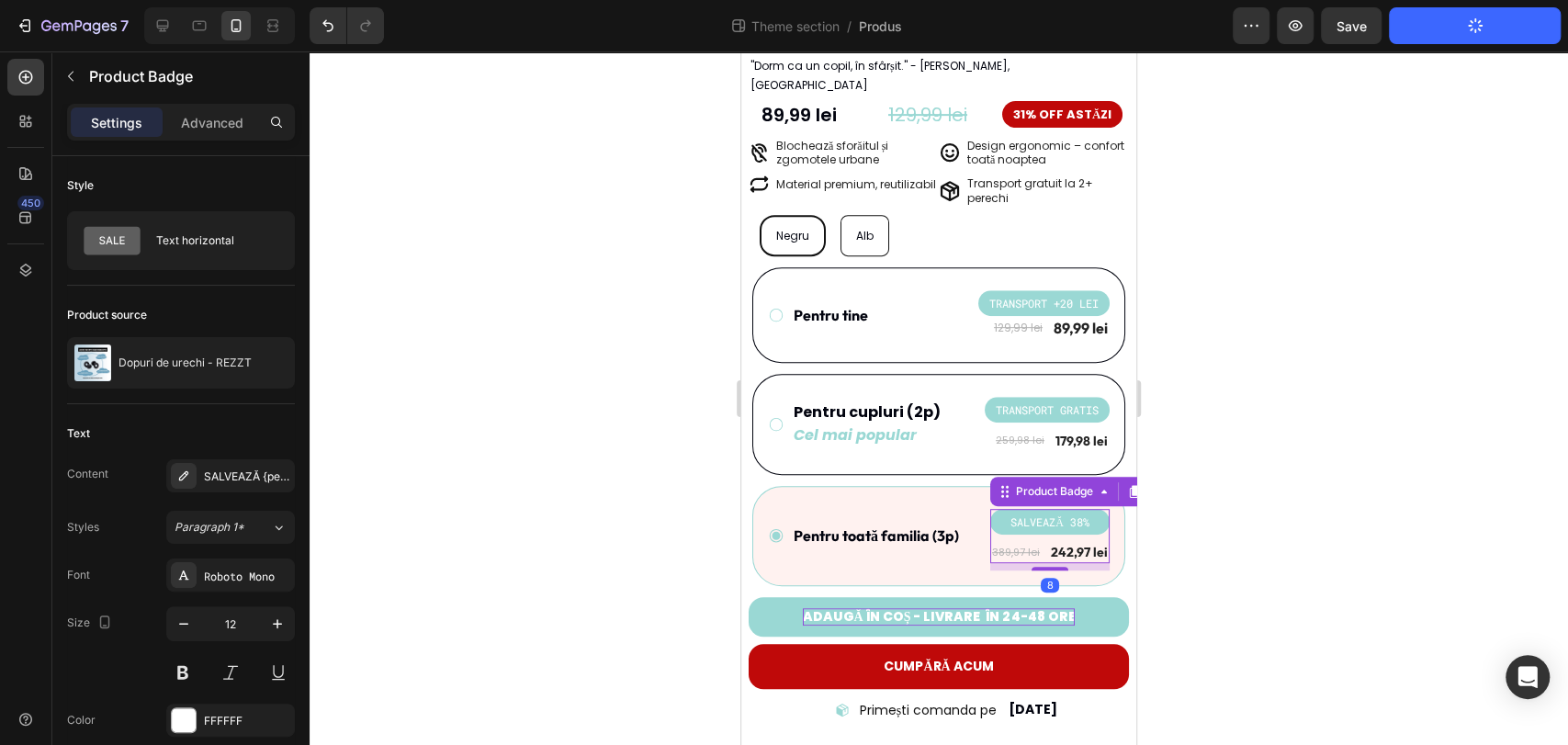
click at [1067, 509] on pre "SALVEAZĂ 38%" at bounding box center [1049, 522] width 101 height 26
click at [235, 468] on div "SALVEAZĂ {percent_discount}" at bounding box center [247, 476] width 87 height 17
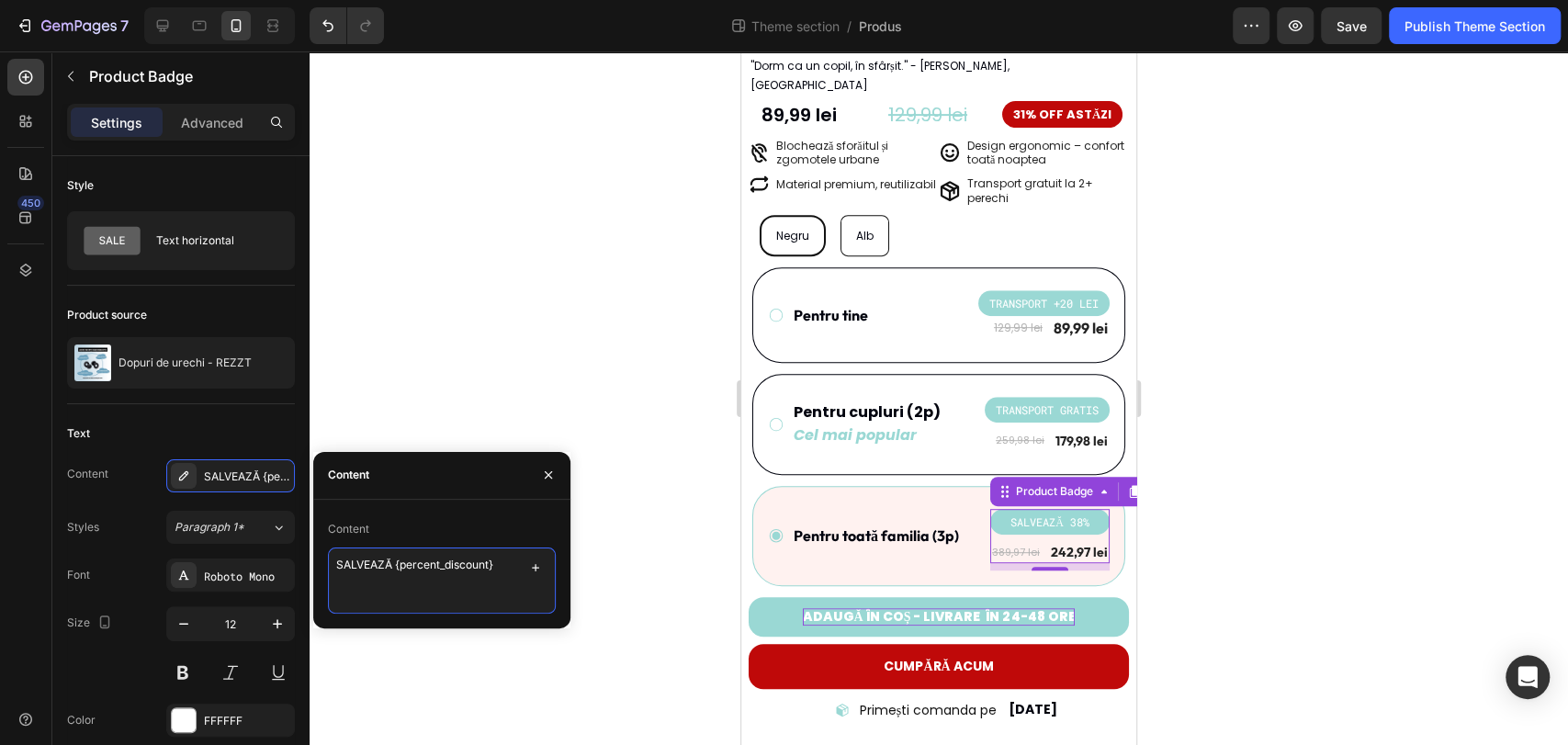
drag, startPoint x: 500, startPoint y: 565, endPoint x: 394, endPoint y: 557, distance: 106.3
click at [394, 557] on textarea "SALVEAZĂ {percent_discount}" at bounding box center [441, 581] width 228 height 66
drag, startPoint x: 429, startPoint y: 565, endPoint x: 413, endPoint y: 565, distance: 16.0
click at [413, 565] on textarea "SALVEAZĂ 87 DE LEI" at bounding box center [441, 581] width 228 height 66
drag, startPoint x: 448, startPoint y: 566, endPoint x: 411, endPoint y: 562, distance: 37.2
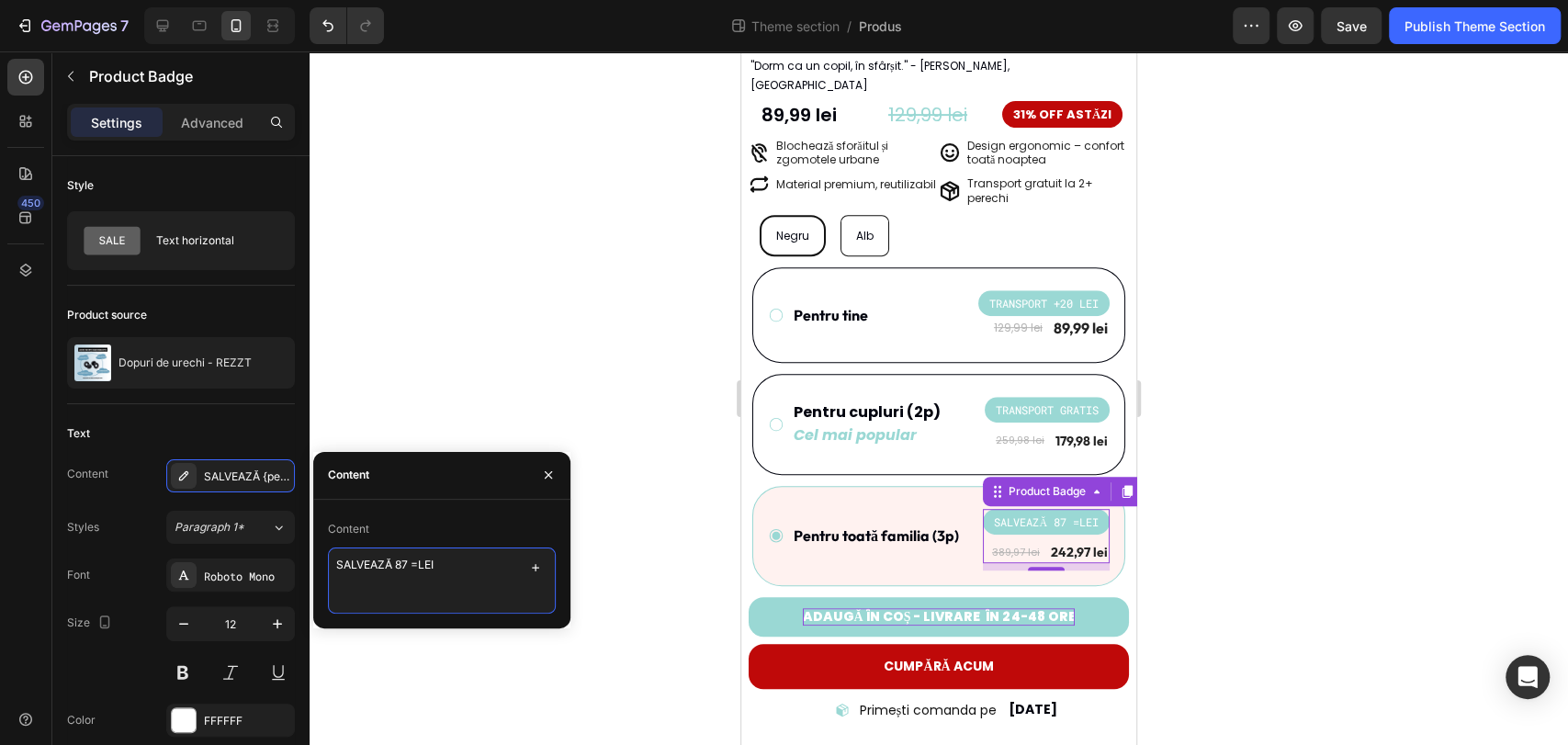
click at [411, 562] on textarea "SALVEAZĂ 87 =LEI" at bounding box center [441, 581] width 228 height 66
type textarea "SALVEAZĂ 87 LEI"
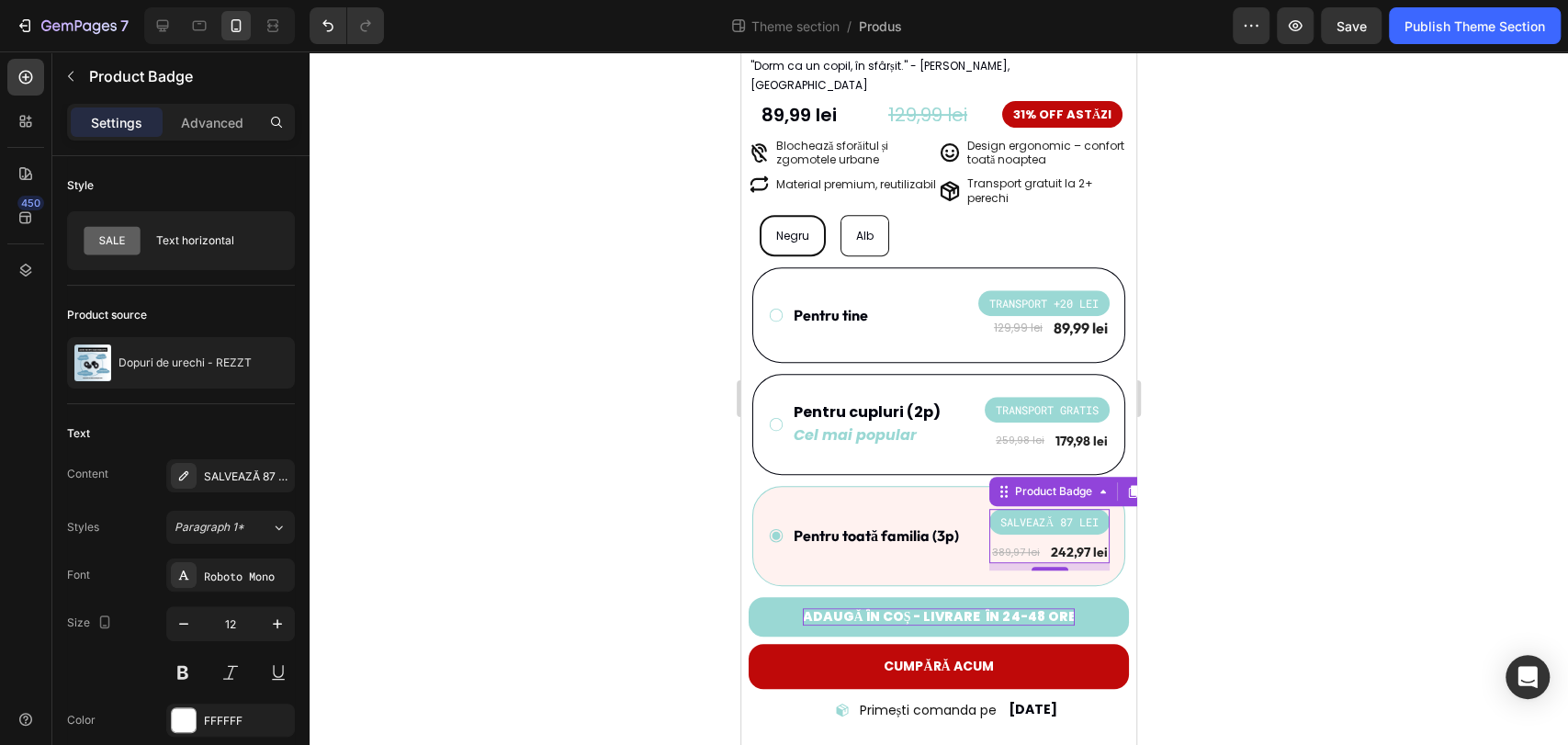
click at [1427, 418] on div at bounding box center [938, 398] width 1258 height 693
click at [989, 509] on pre "SALVEAZĂ 87 LEI" at bounding box center [1049, 522] width 121 height 26
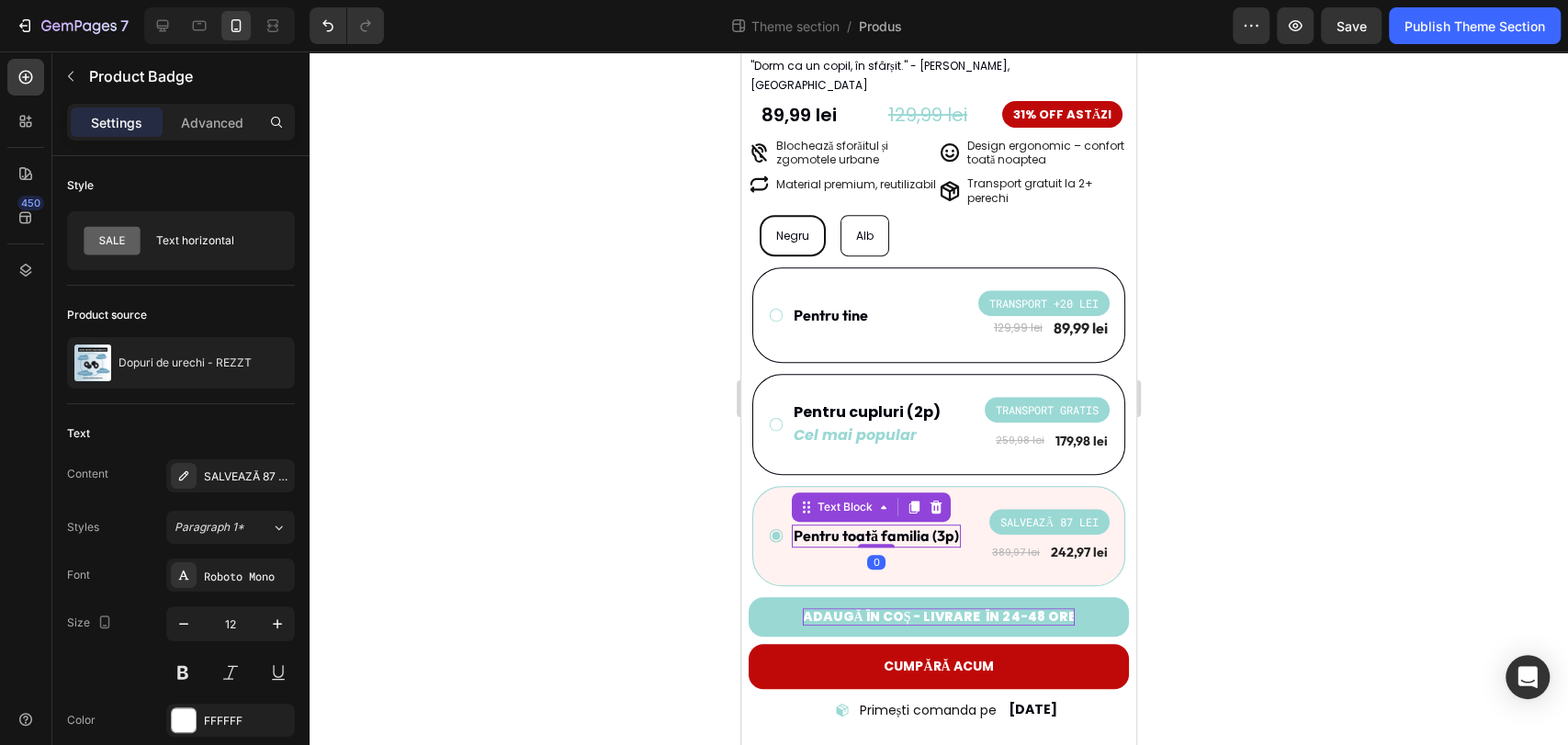
click at [932, 526] on p "Pentru toată familia (3p)" at bounding box center [877, 535] width 165 height 19
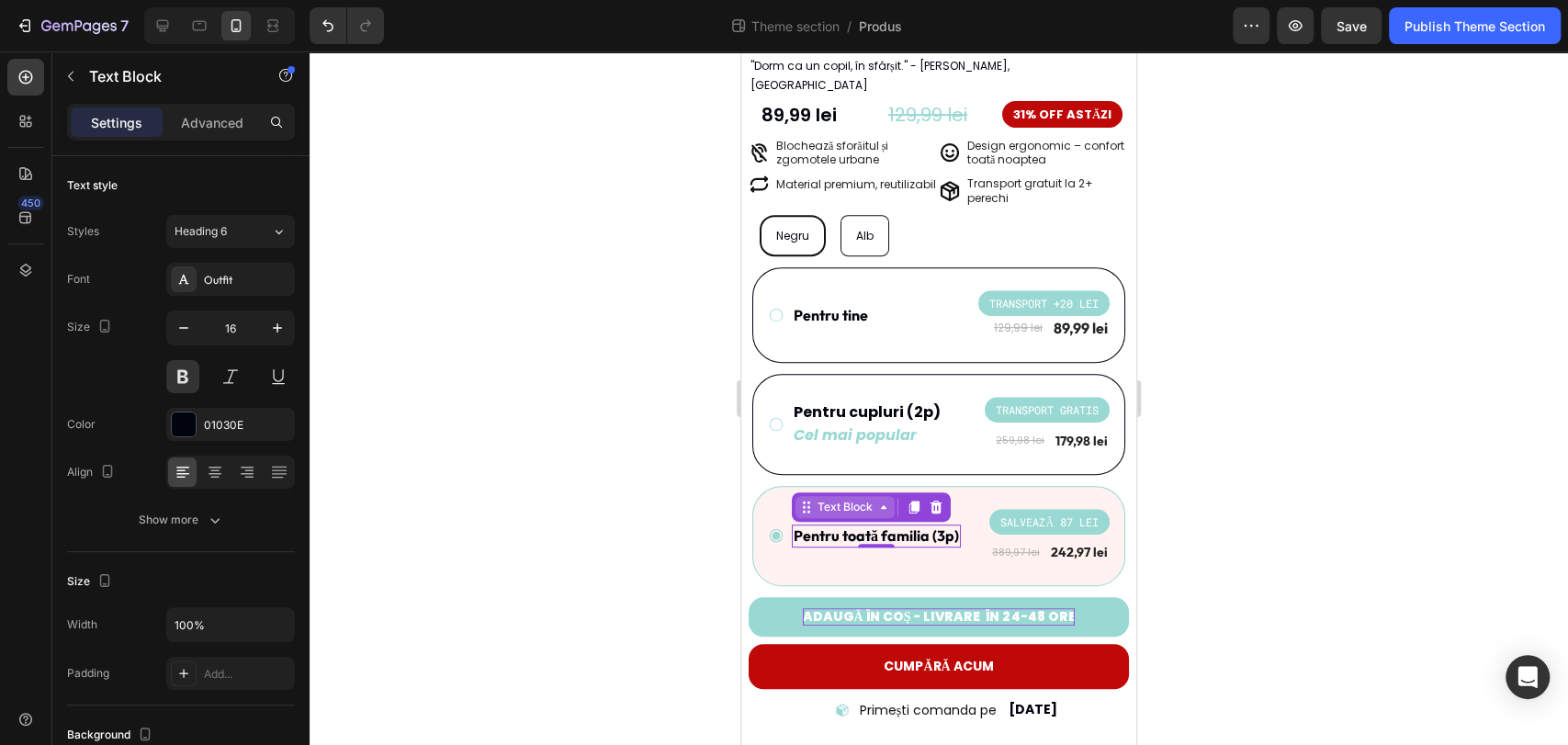
click at [847, 499] on div "Text Block" at bounding box center [845, 507] width 63 height 17
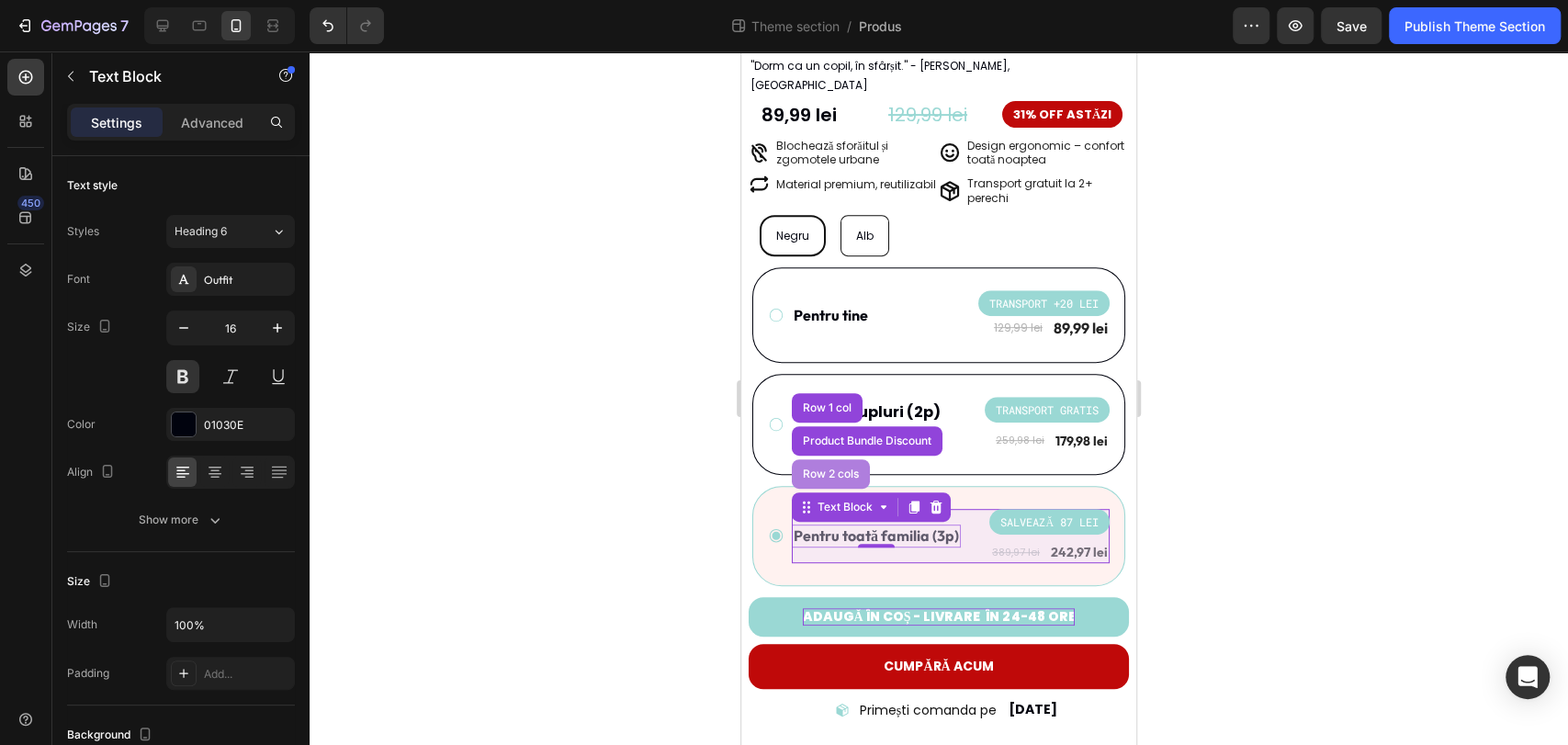
click at [839, 468] on div "Row 2 cols" at bounding box center [831, 473] width 64 height 11
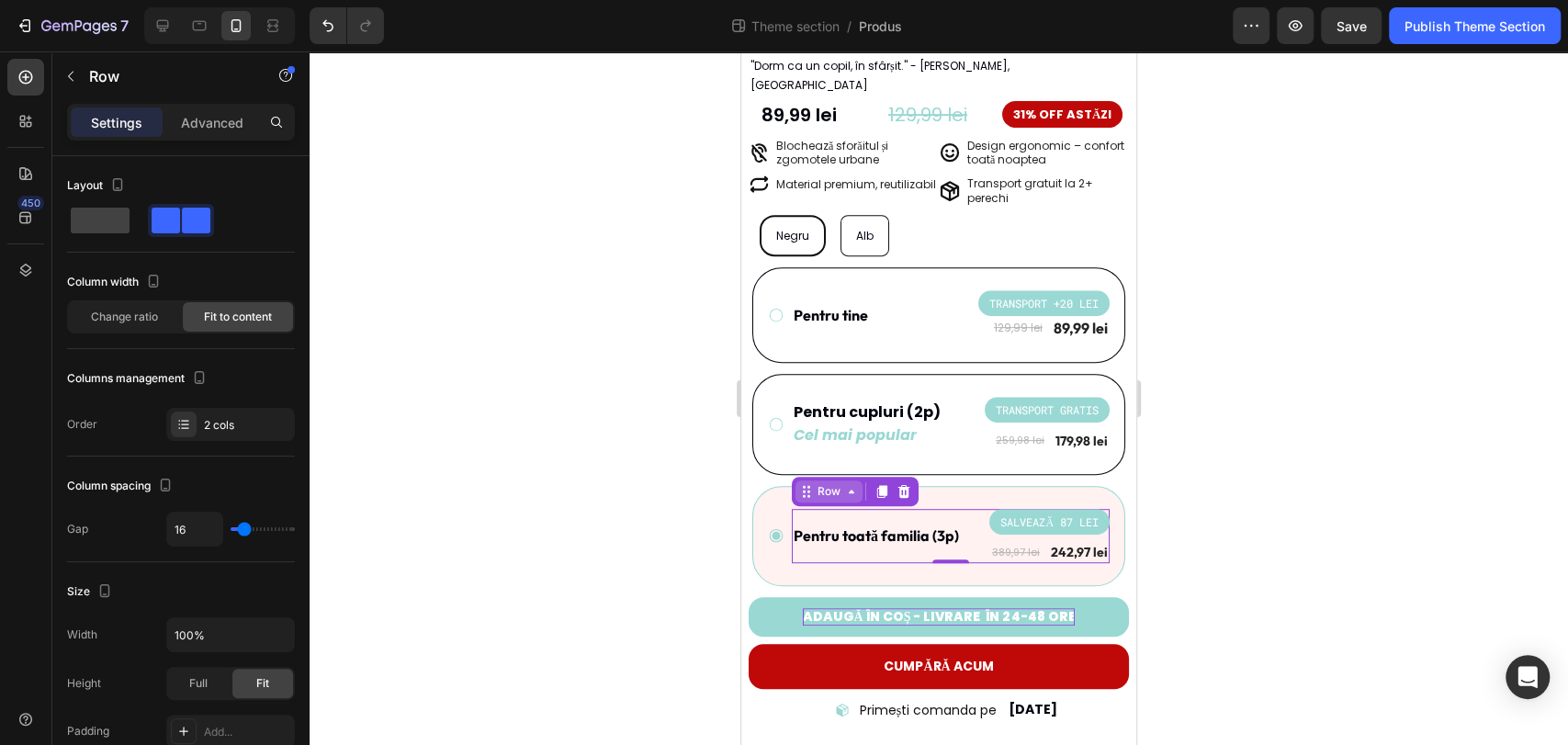
click at [831, 483] on div "Row" at bounding box center [829, 491] width 30 height 17
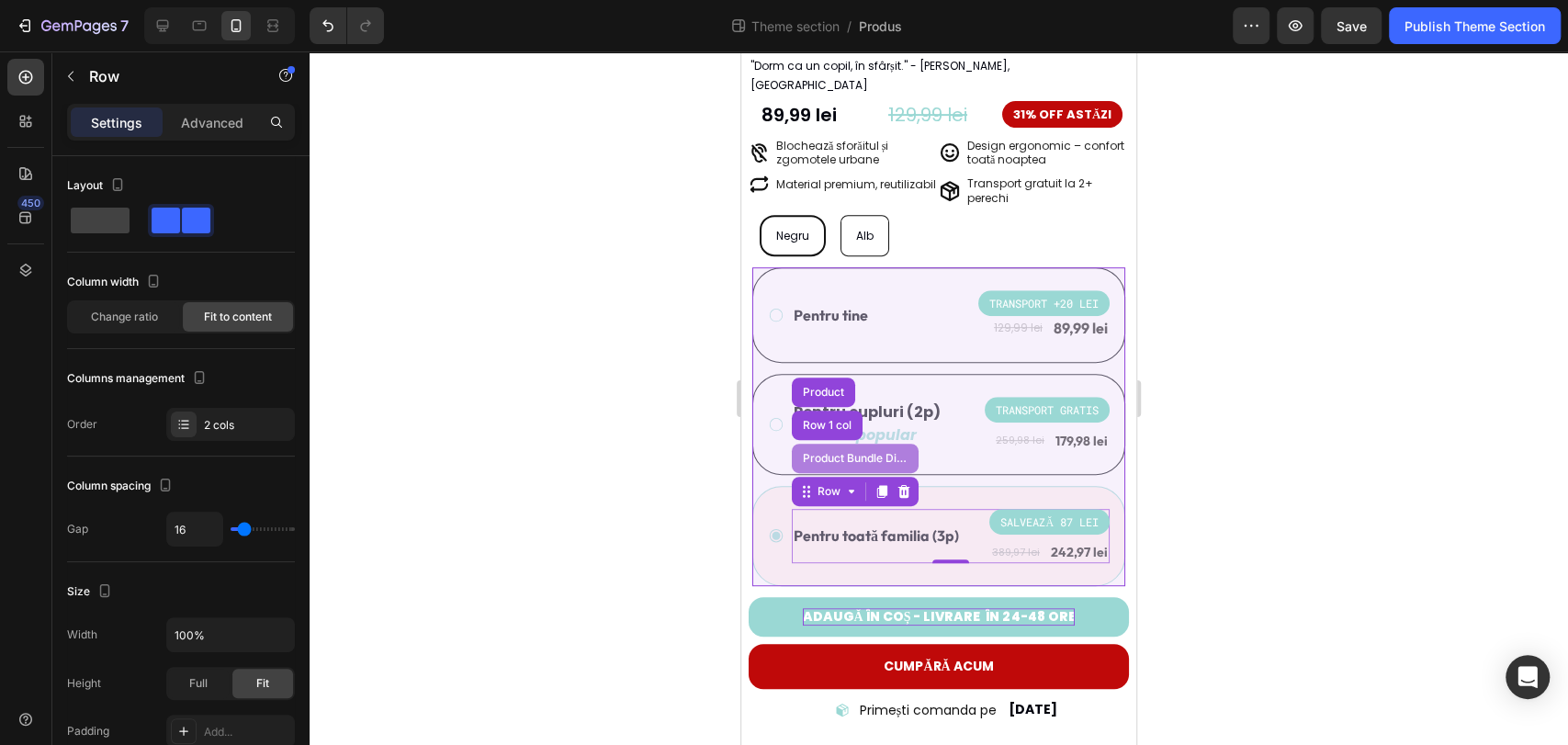
click at [831, 453] on div "Product Bundle Discount" at bounding box center [855, 458] width 112 height 11
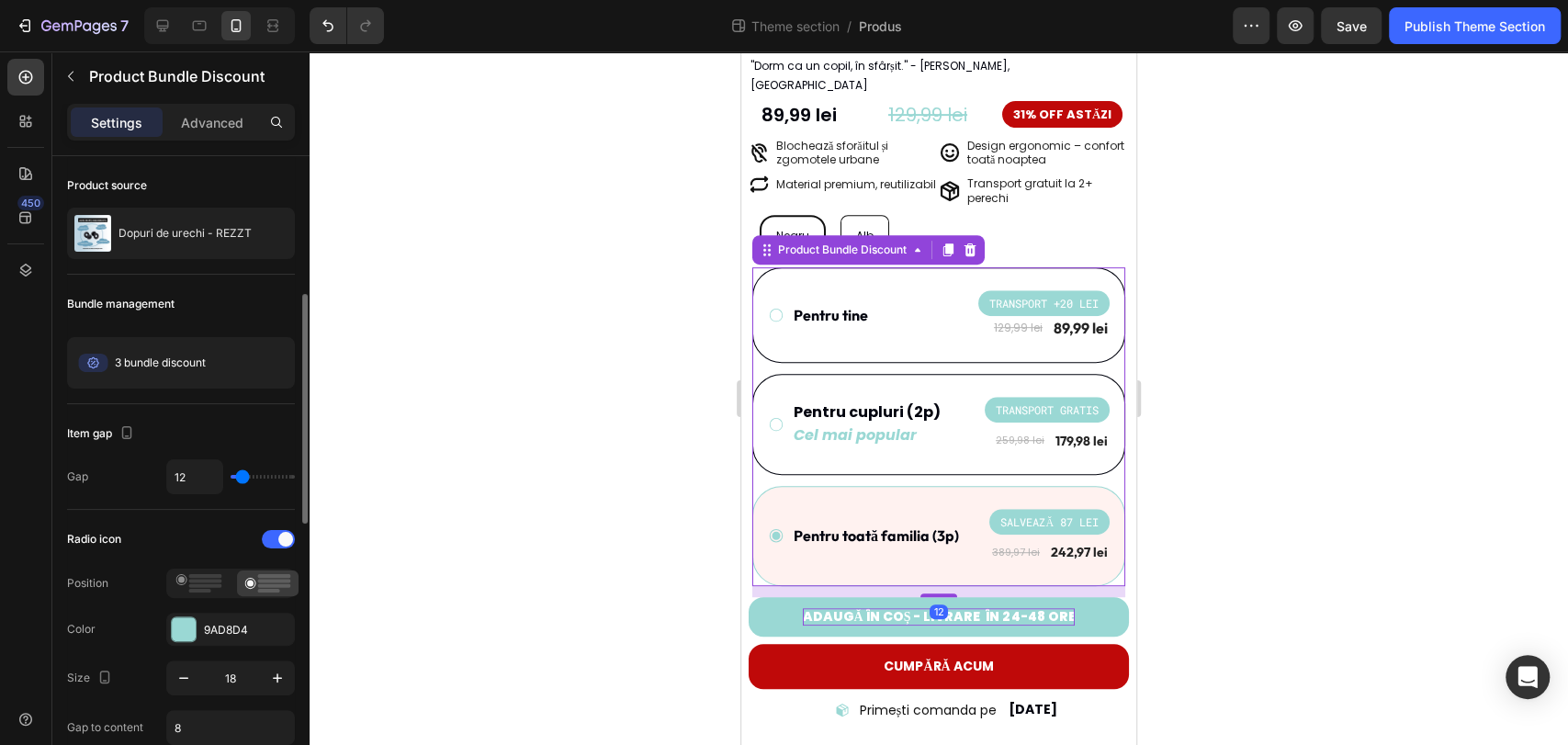
scroll to position [102, 0]
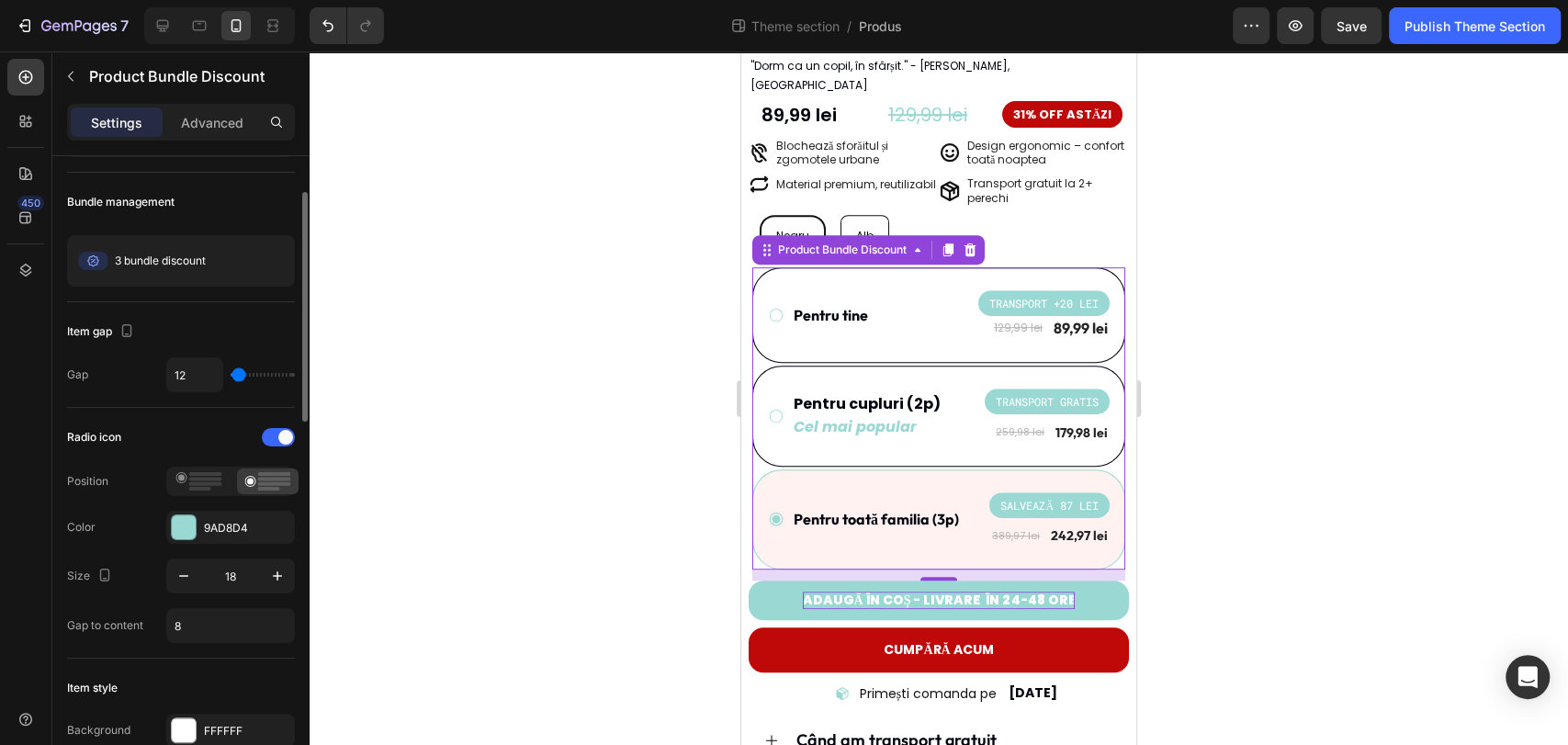
type input "3"
click at [239, 376] on input "range" at bounding box center [262, 374] width 65 height 4
click at [197, 375] on input "12" at bounding box center [194, 374] width 55 height 33
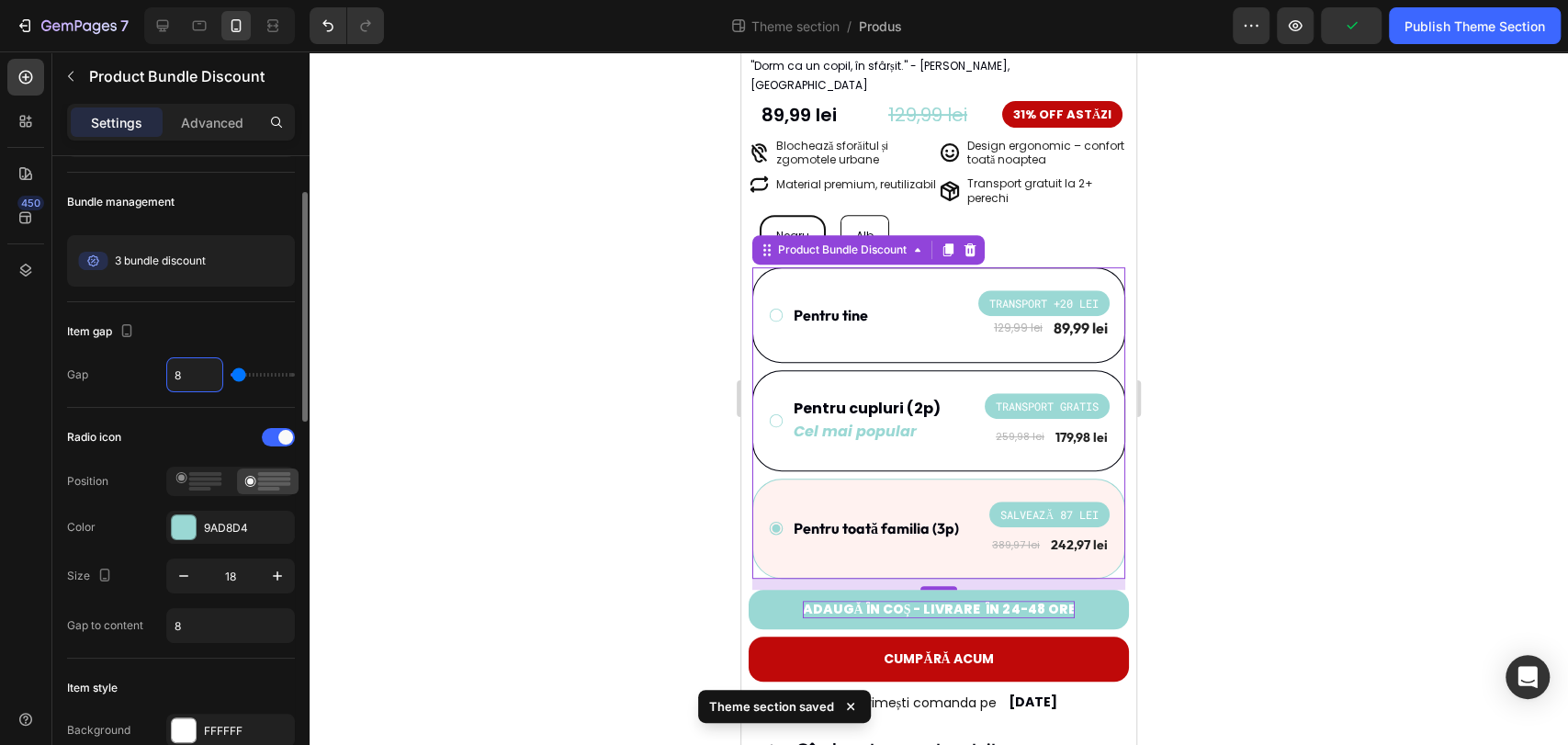
type input "8"
click at [229, 333] on div "Item gap" at bounding box center [180, 332] width 228 height 30
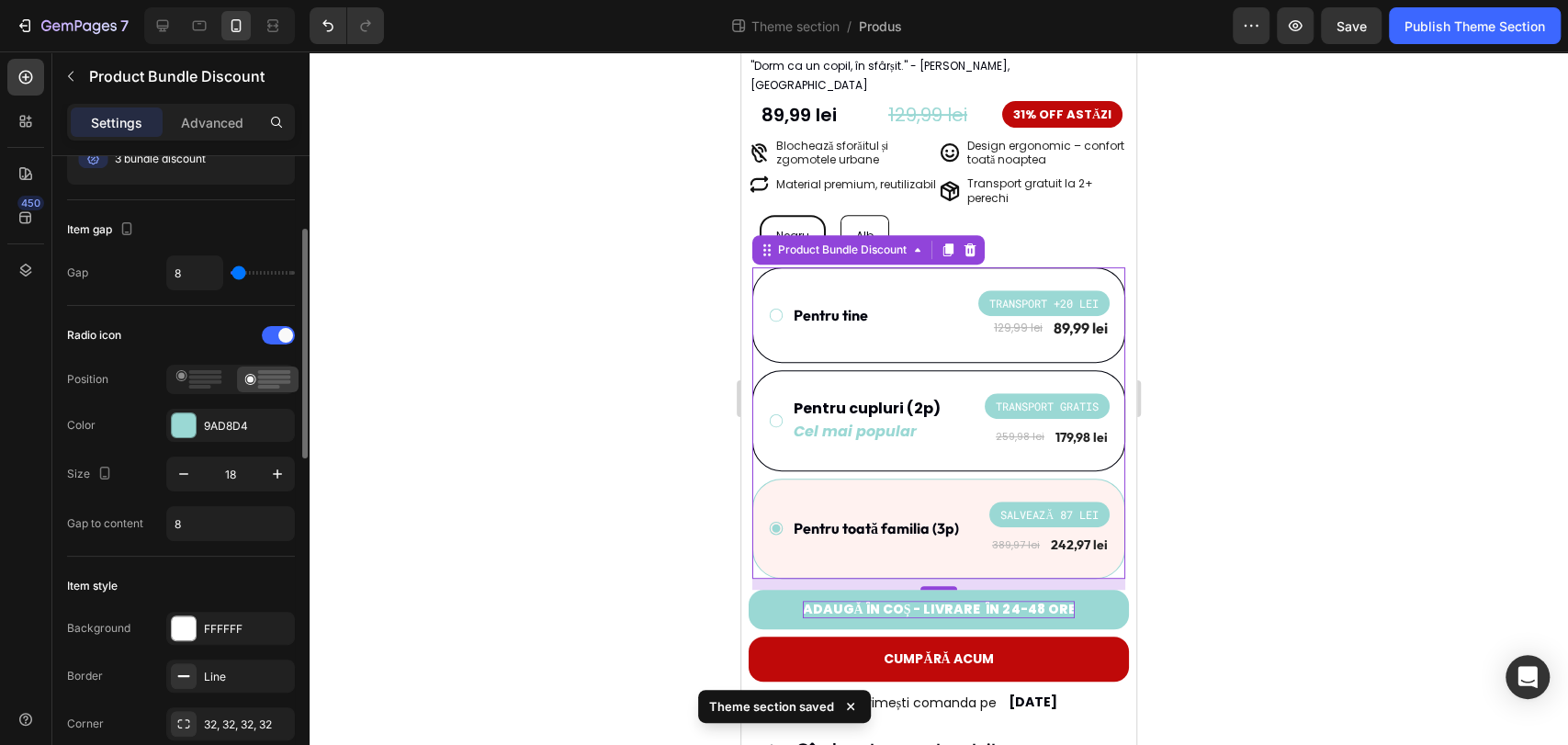
scroll to position [306, 0]
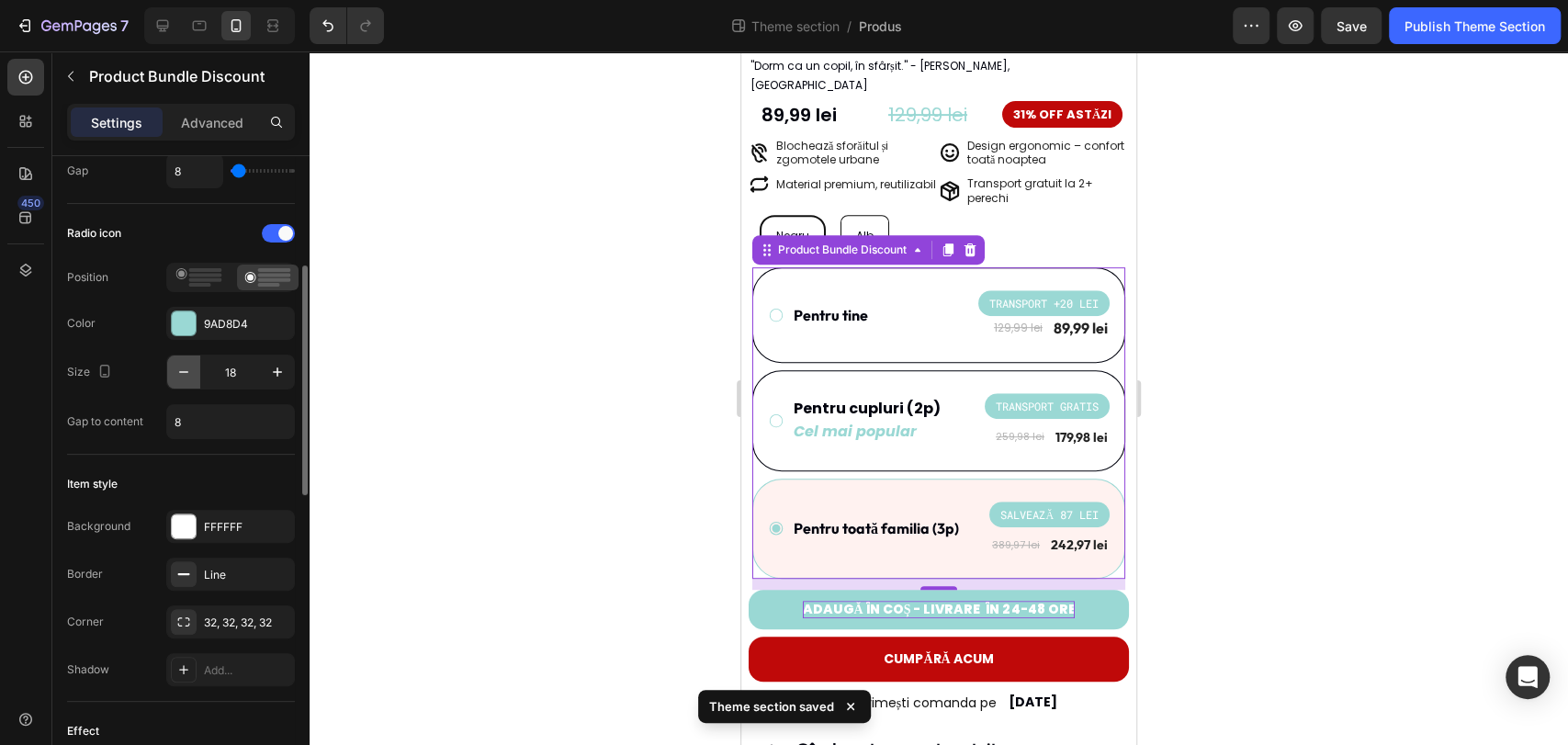
click at [183, 374] on icon "button" at bounding box center [183, 372] width 18 height 18
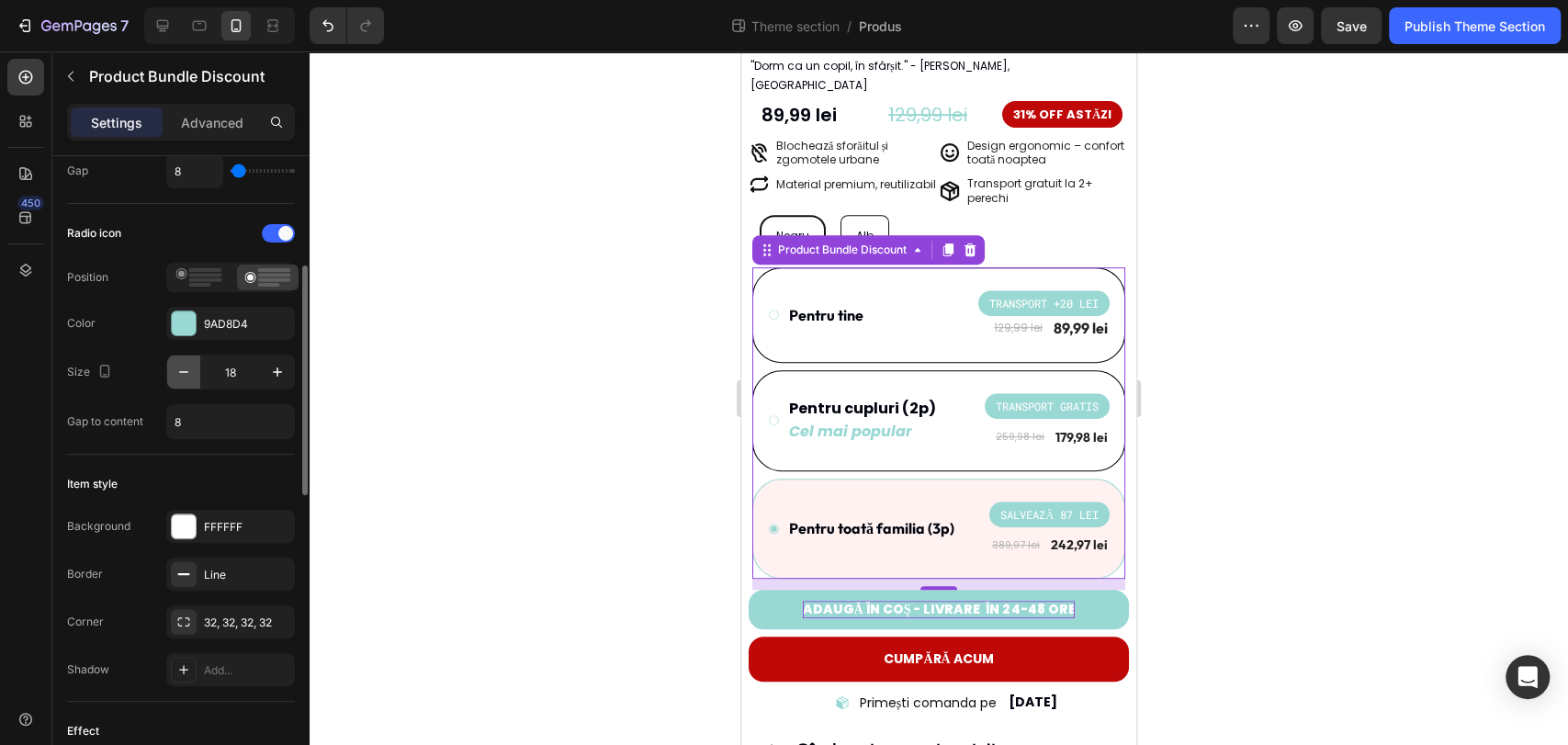
click at [183, 374] on icon "button" at bounding box center [183, 372] width 18 height 18
click at [517, 396] on div at bounding box center [938, 398] width 1258 height 693
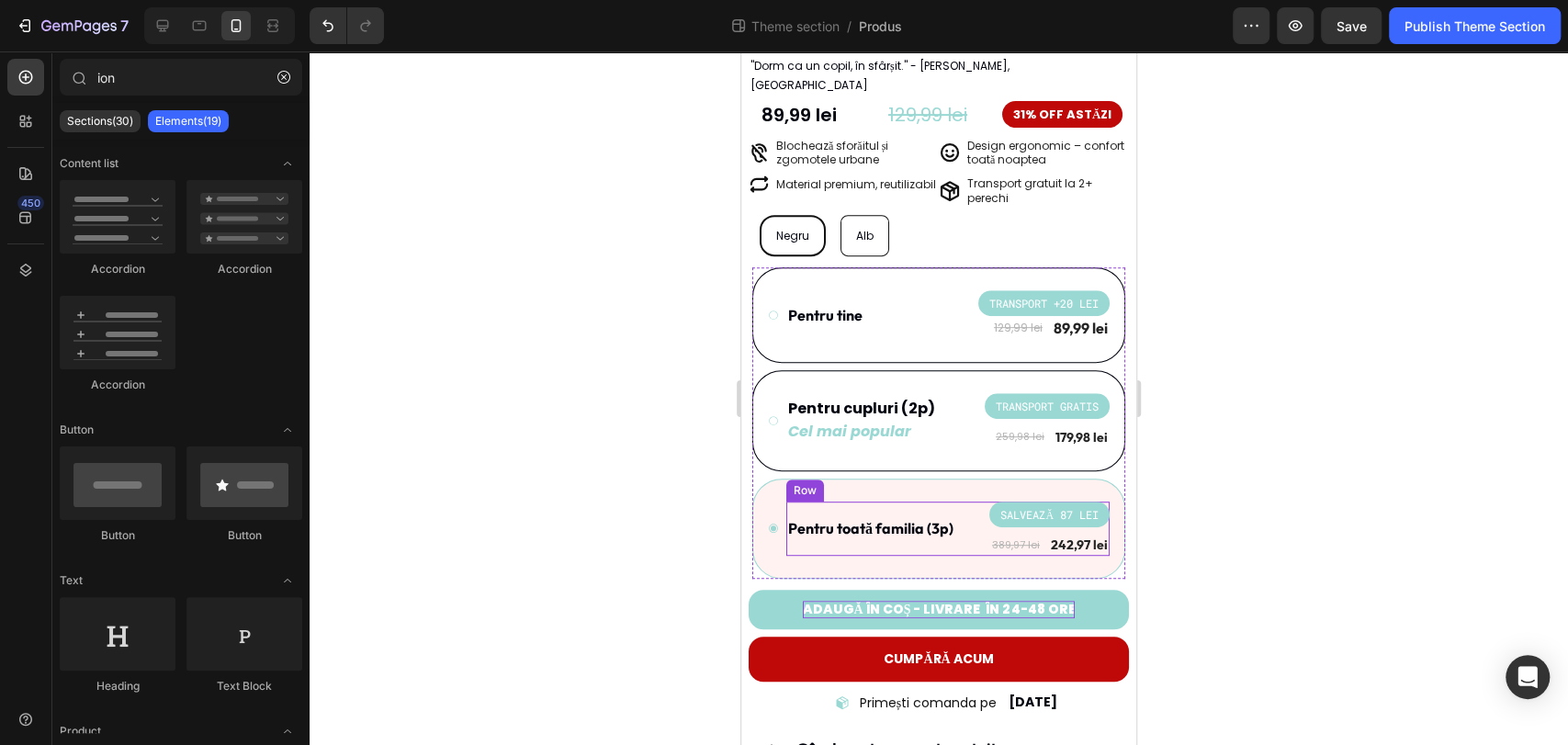
click at [905, 521] on div "Pentru toată familia (3p) Text Block" at bounding box center [871, 528] width 169 height 55
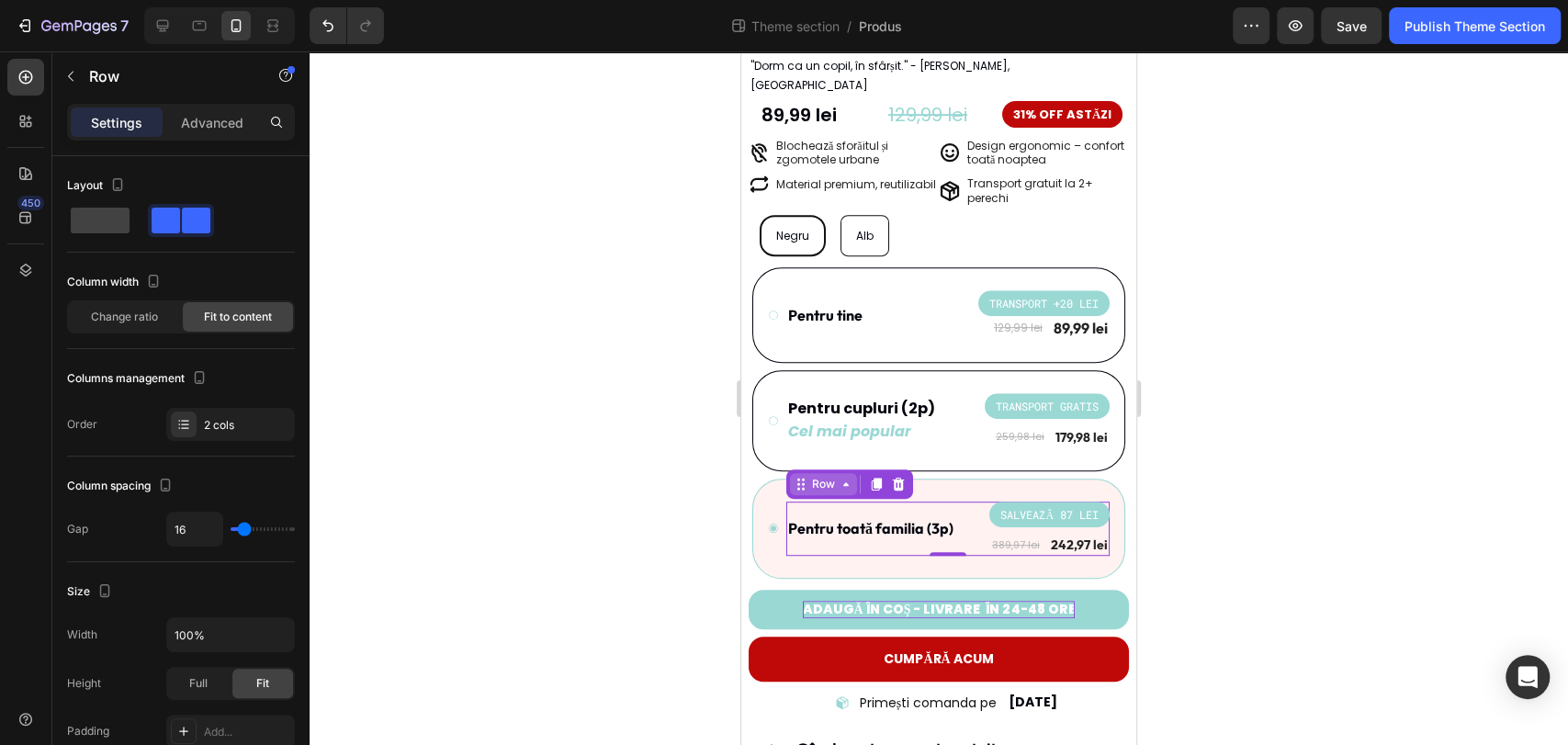
click at [824, 476] on div "Row" at bounding box center [823, 484] width 30 height 17
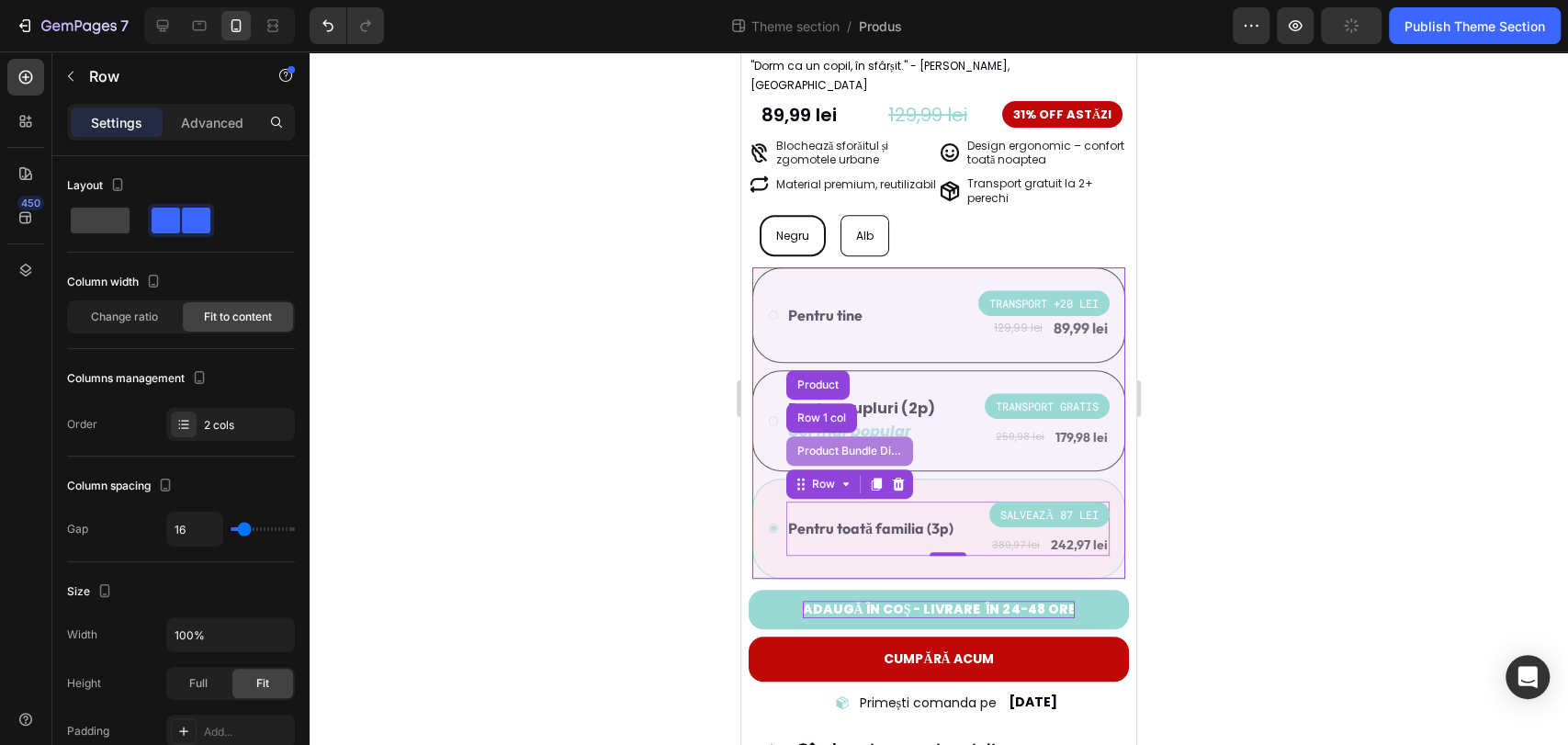
drag, startPoint x: 824, startPoint y: 426, endPoint x: 1176, endPoint y: 430, distance: 352.0
click at [824, 445] on div "Product Bundle Discount" at bounding box center [850, 450] width 112 height 11
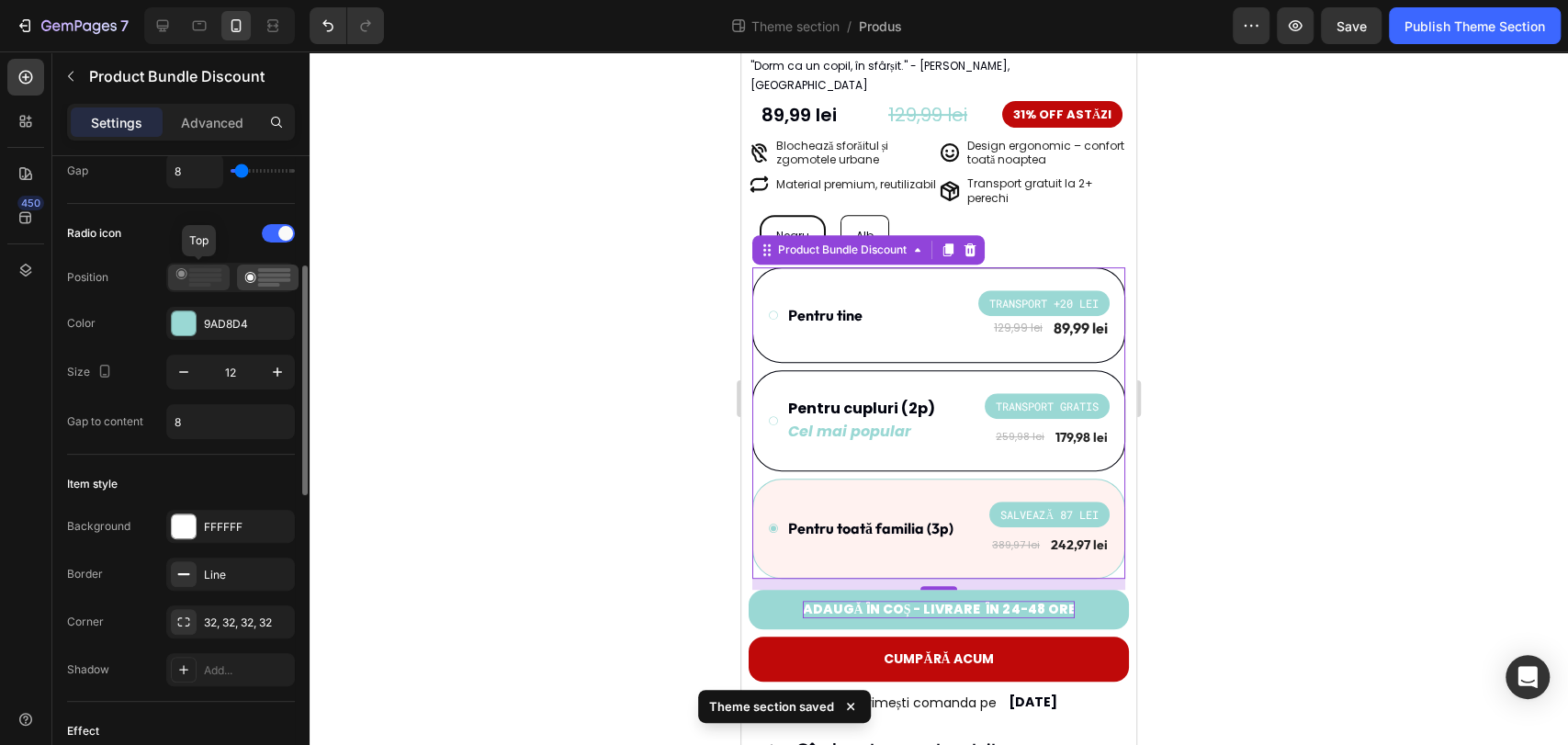
click at [222, 275] on div at bounding box center [199, 278] width 62 height 26
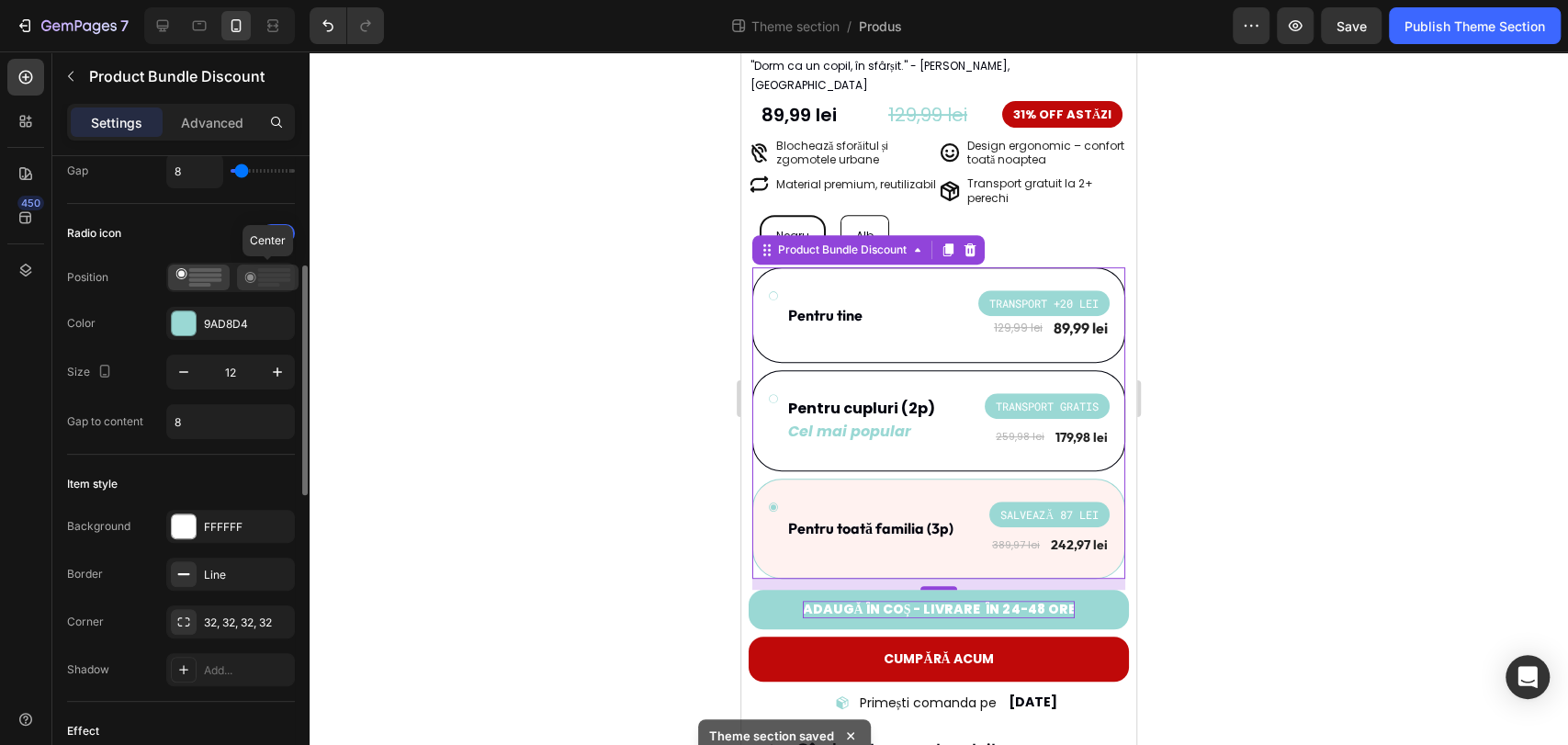
click at [259, 278] on rect at bounding box center [274, 280] width 33 height 4
click at [273, 372] on icon "button" at bounding box center [277, 372] width 18 height 18
click at [273, 371] on icon "button" at bounding box center [277, 372] width 18 height 18
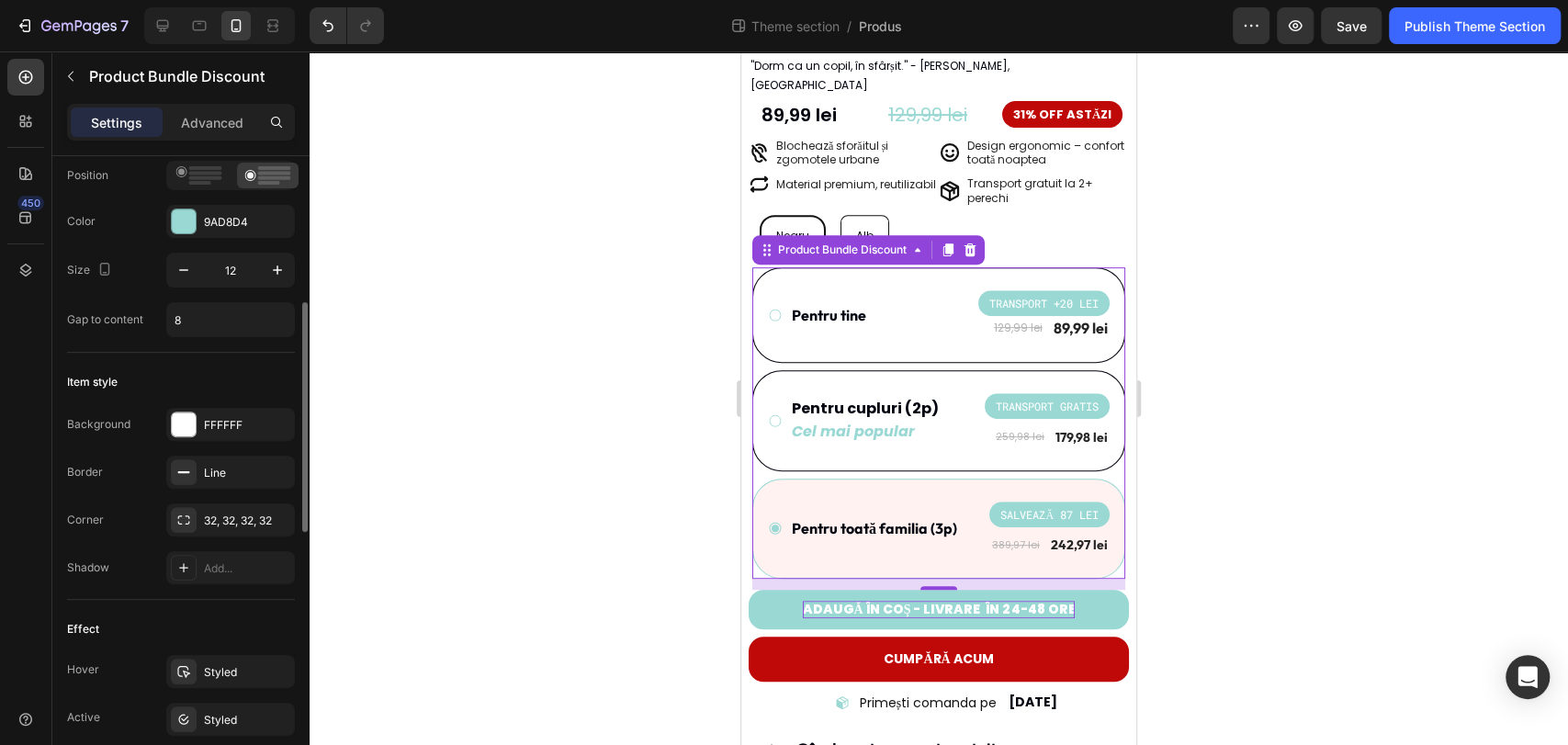
scroll to position [510, 0]
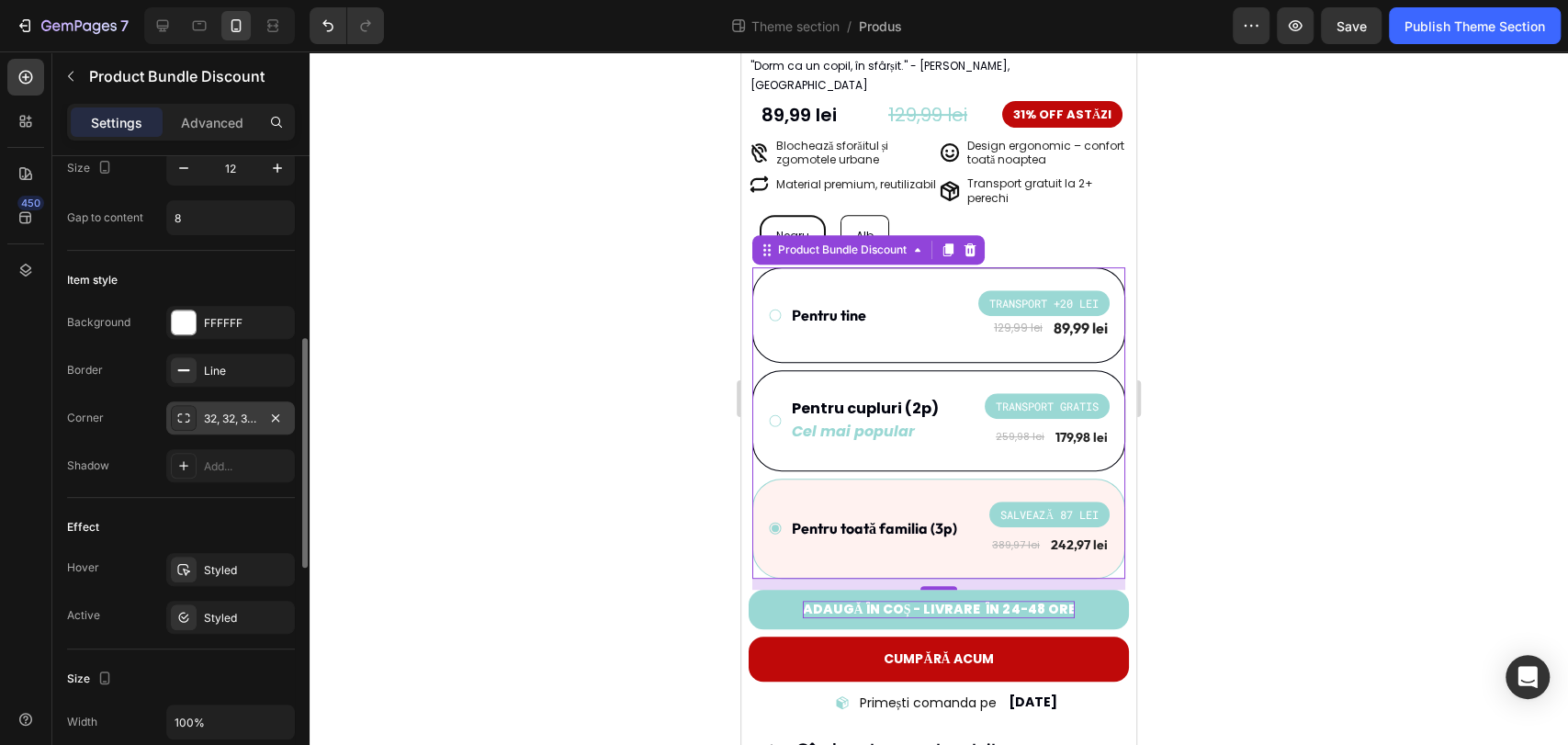
click at [238, 421] on div "32, 32, 32, 32" at bounding box center [230, 418] width 53 height 17
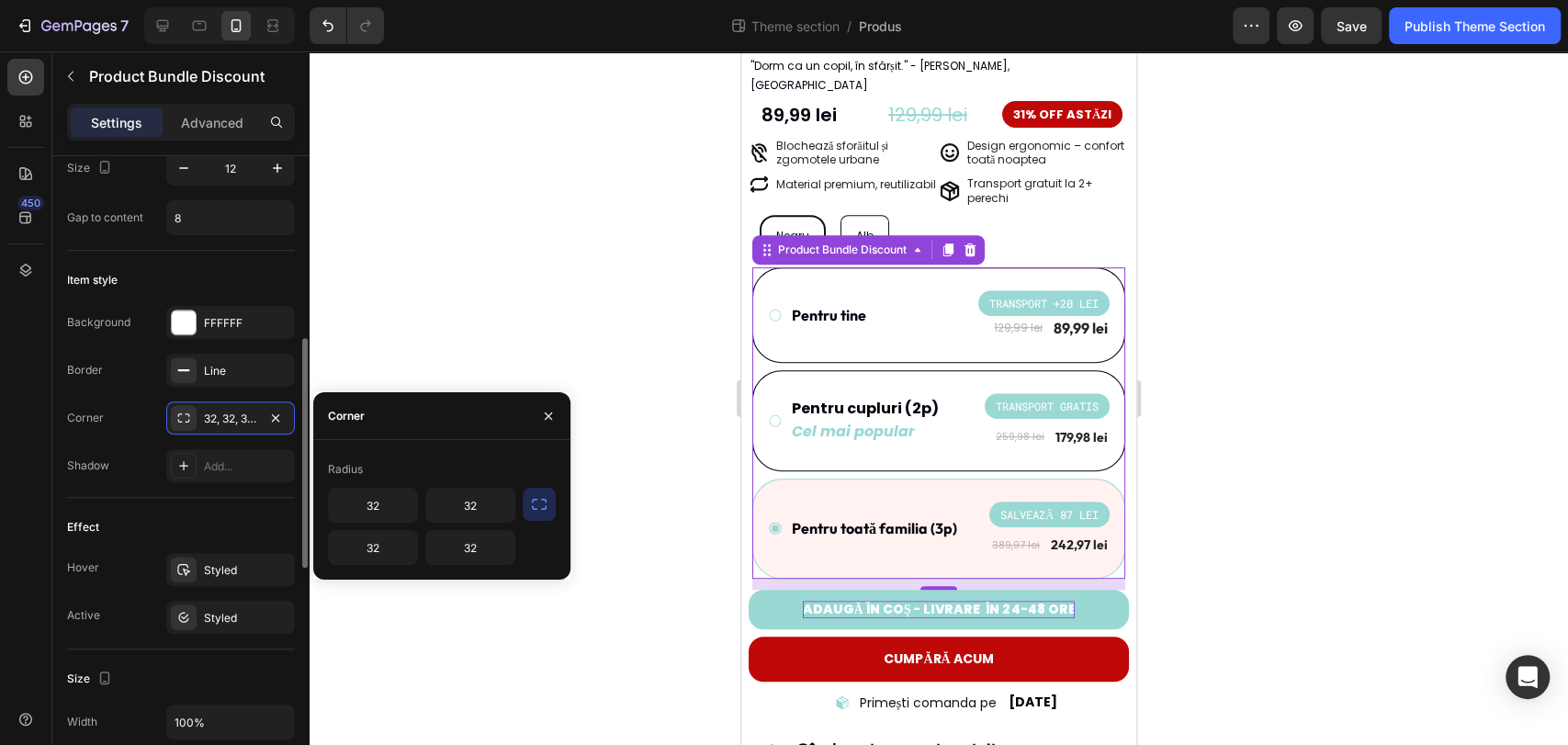
click at [176, 488] on div "Item style Background FFFFFF Border Line Corner 32, 32, 32, 32 Shadow Add..." at bounding box center [180, 374] width 228 height 247
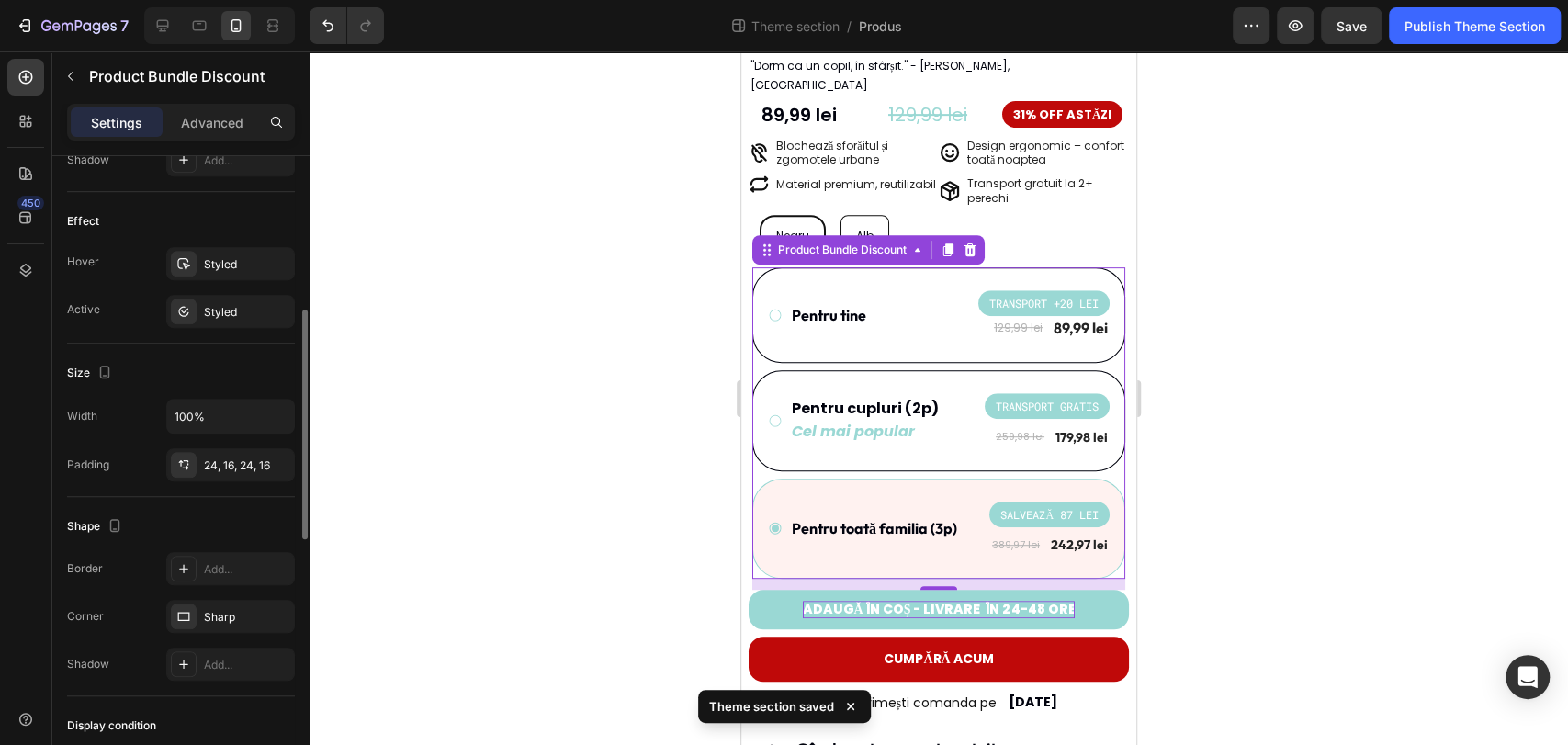
scroll to position [713, 0]
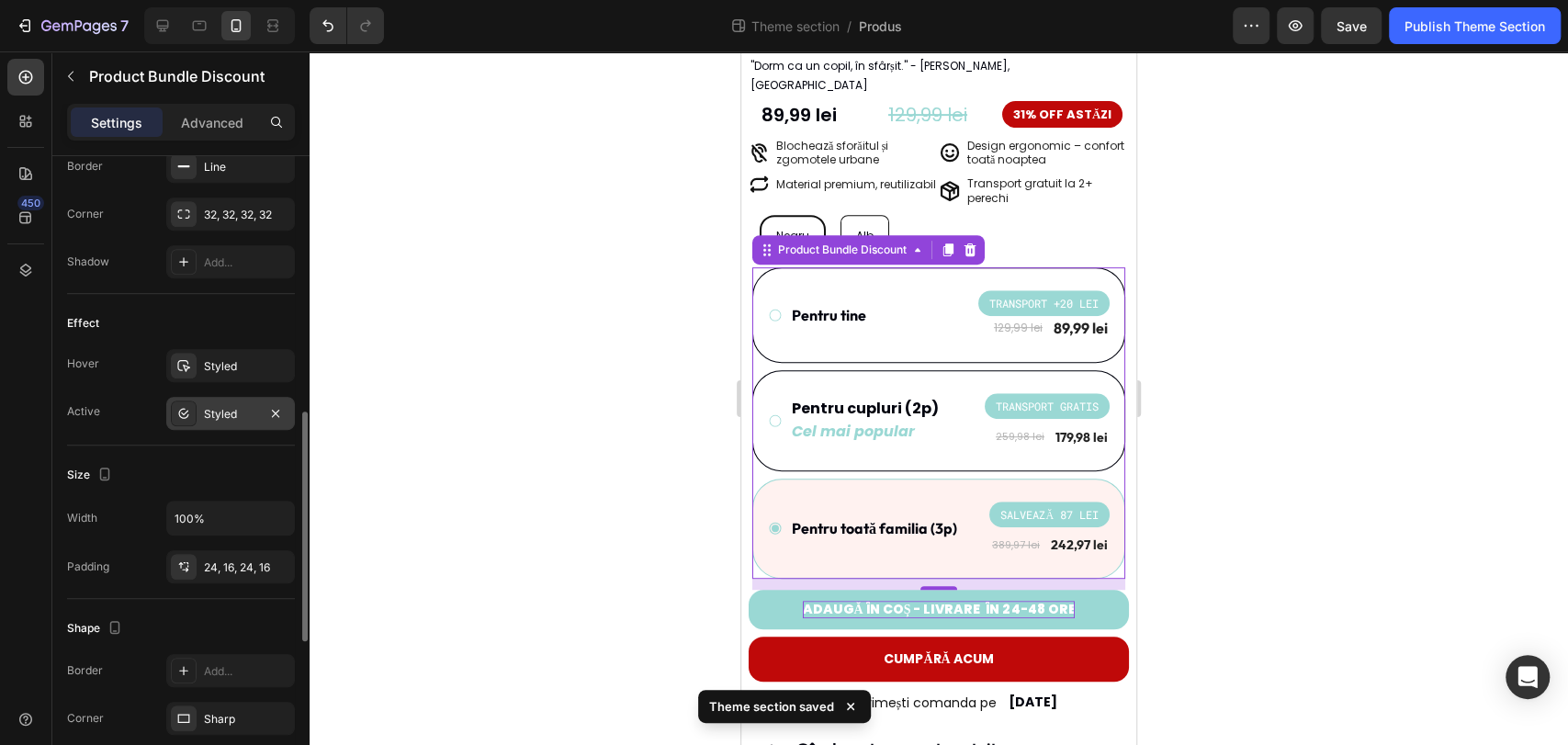
click at [235, 409] on div "Styled" at bounding box center [230, 414] width 53 height 17
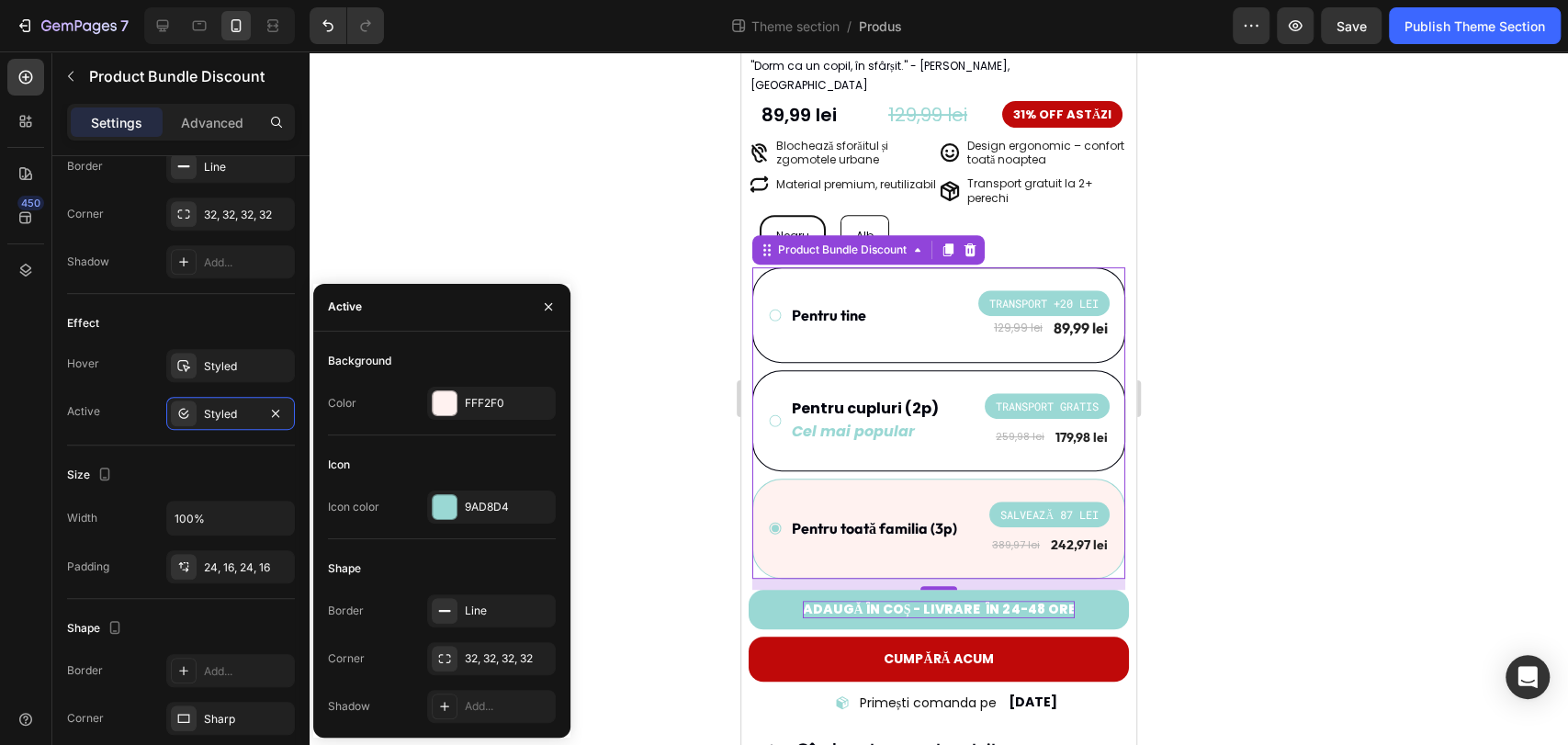
click at [638, 407] on div at bounding box center [938, 398] width 1258 height 693
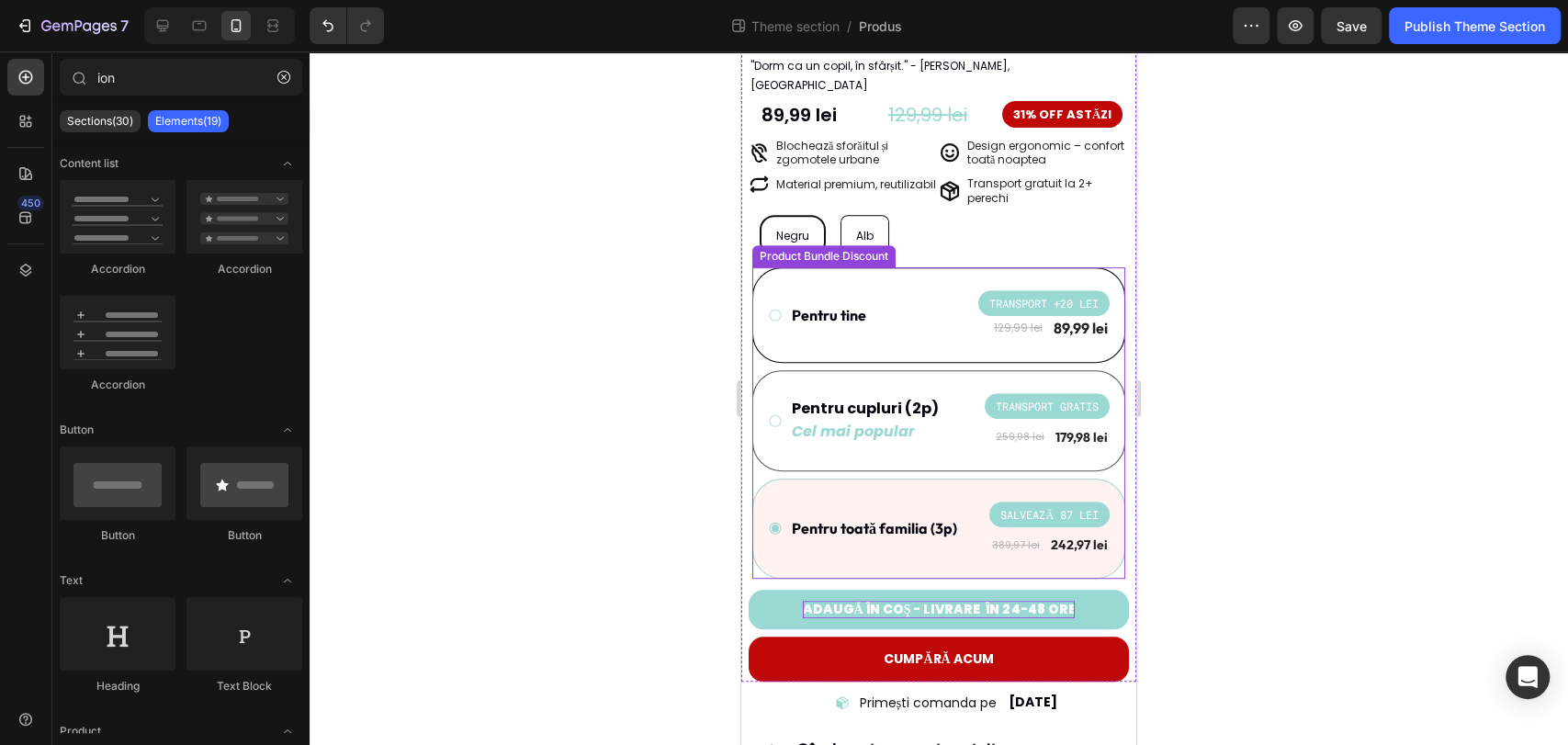
click at [928, 430] on div "Pentru cupluri (2p) Text Block Cel mai popular Text Block TRANSPORT GRATIS Prod…" at bounding box center [938, 420] width 373 height 101
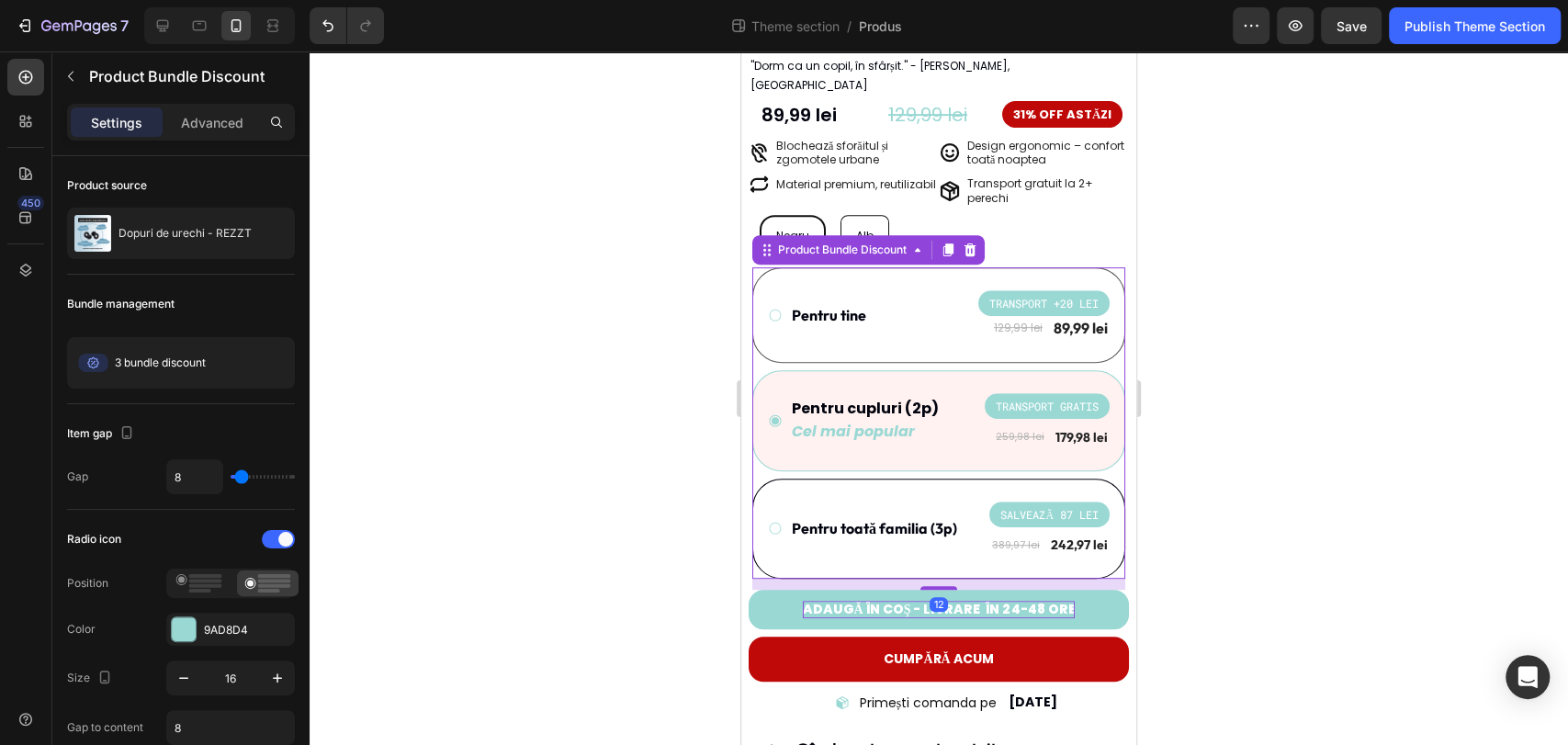
click at [924, 333] on div "Pentru tine Text Block TRANSPORT +20 LEI Product Badge 129,99 lei Product Price…" at bounding box center [938, 315] width 373 height 96
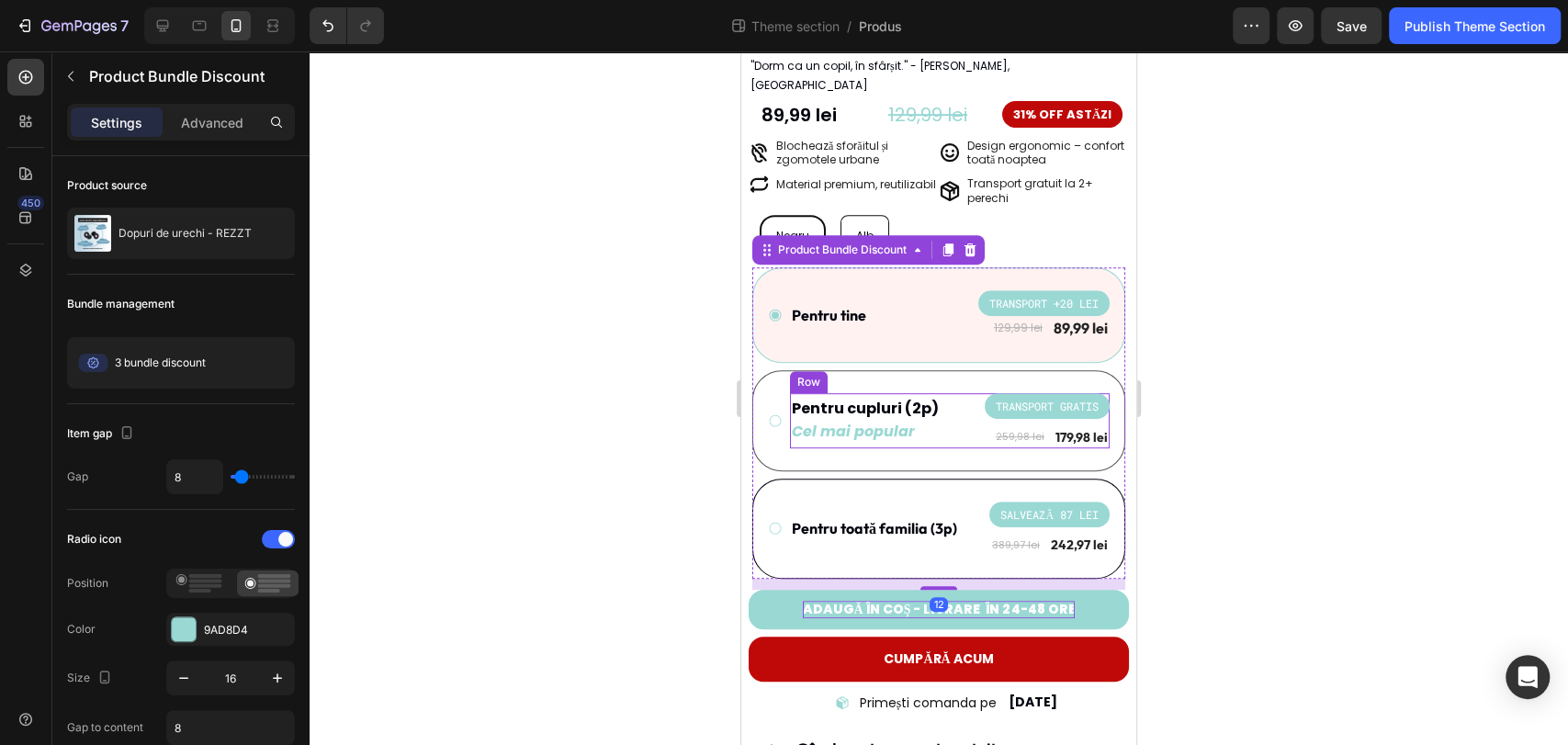
click at [924, 422] on p "Cel mai popular" at bounding box center [866, 431] width 147 height 19
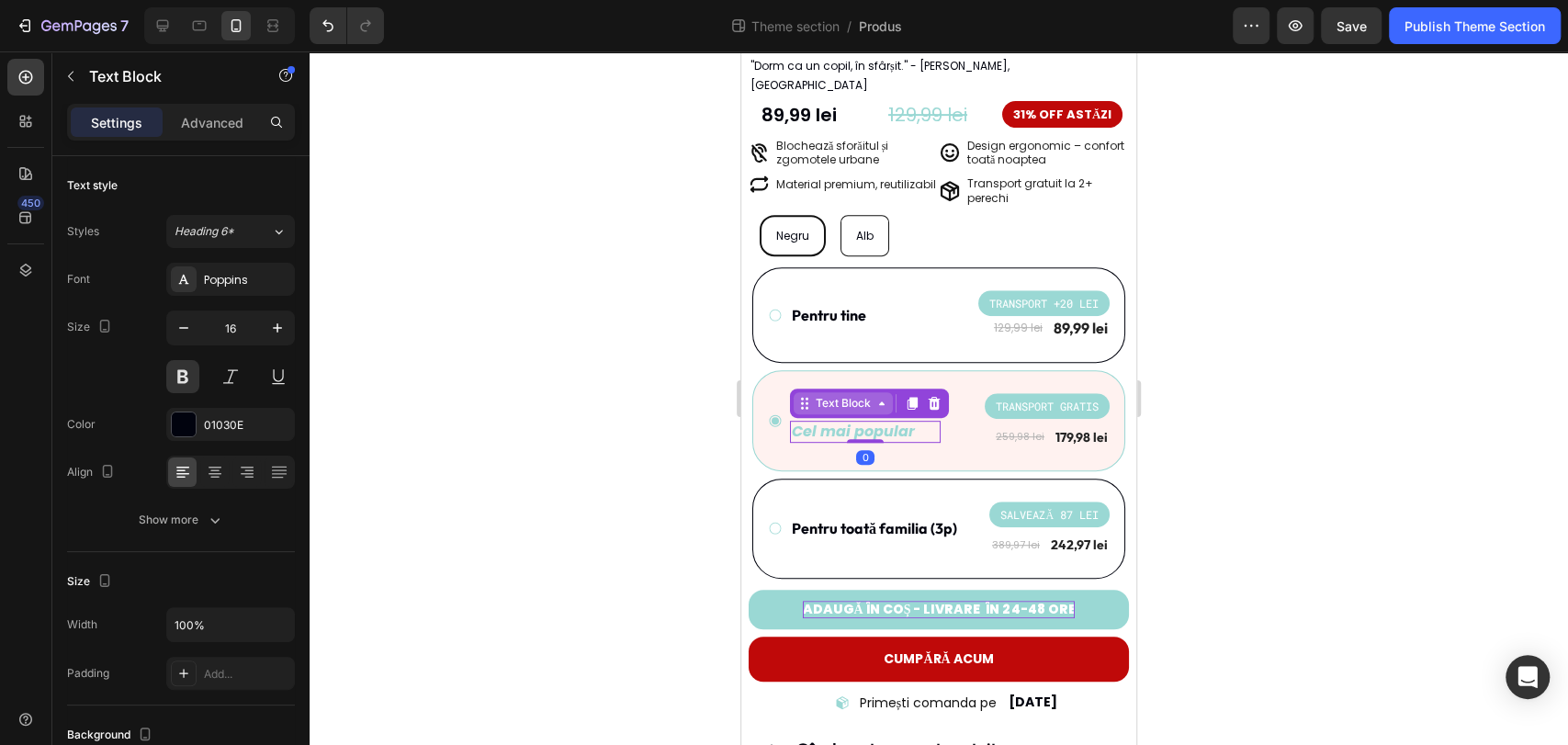
click at [867, 394] on div "Text Block" at bounding box center [843, 402] width 63 height 17
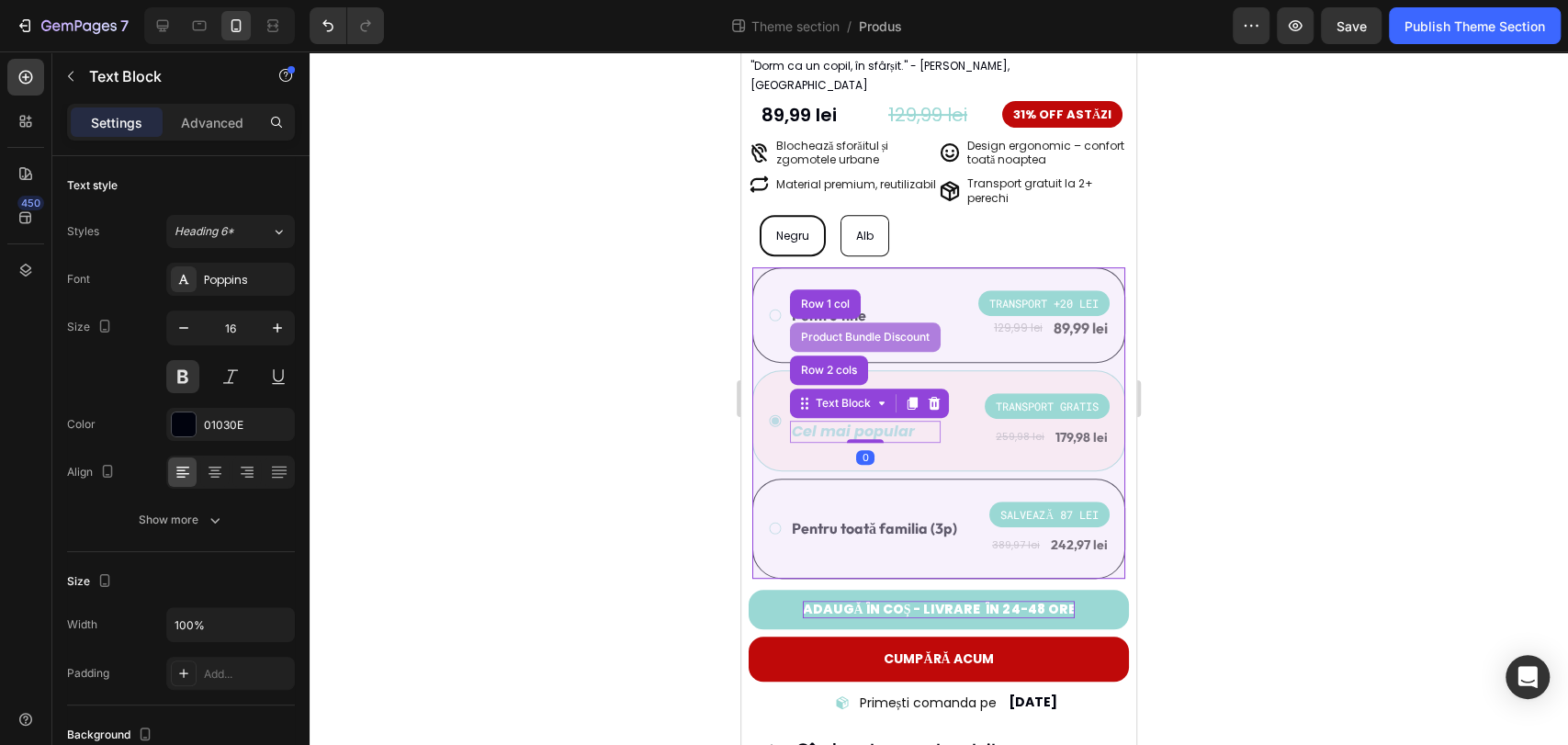
click at [854, 324] on div "Product Bundle Discount" at bounding box center [865, 338] width 150 height 30
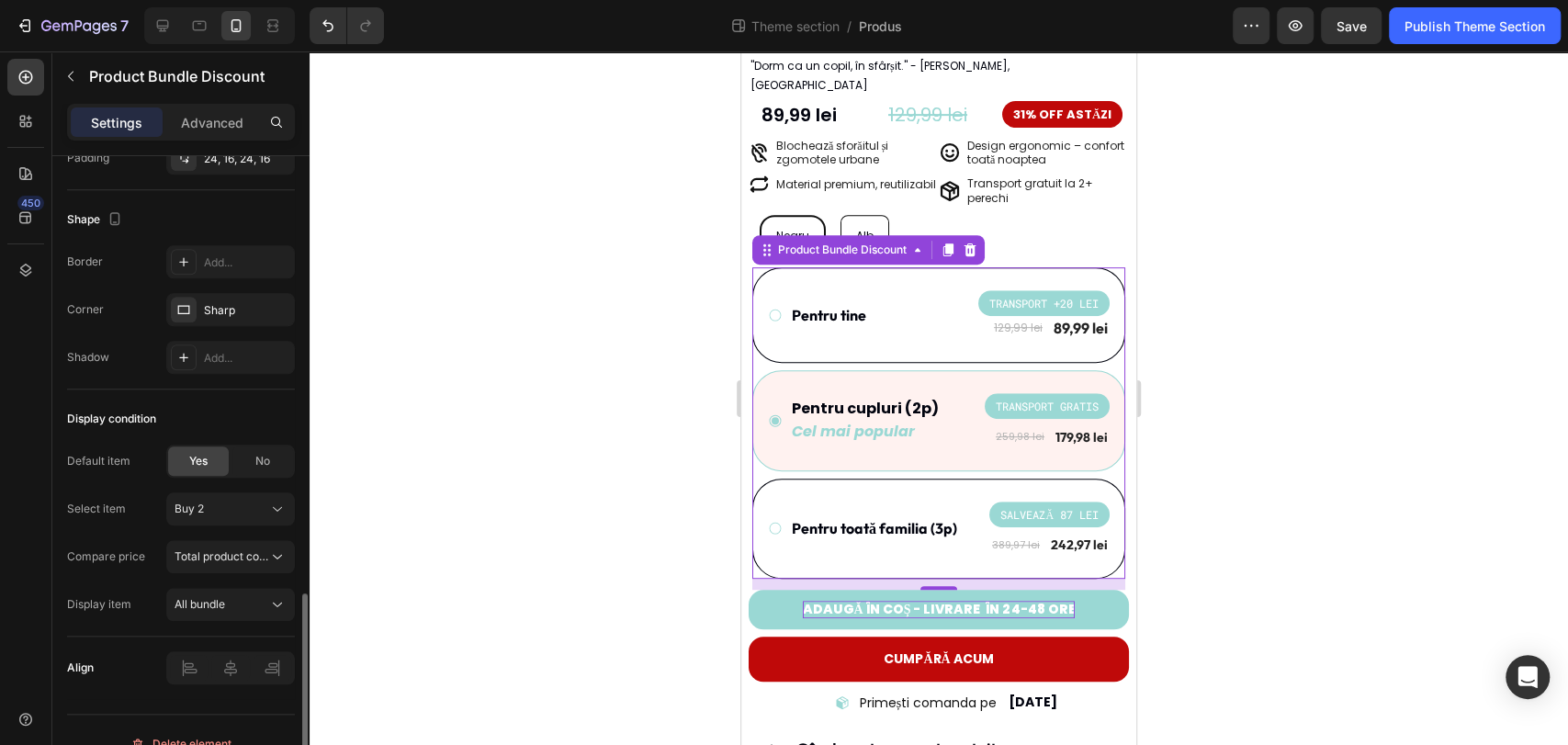
scroll to position [1148, 0]
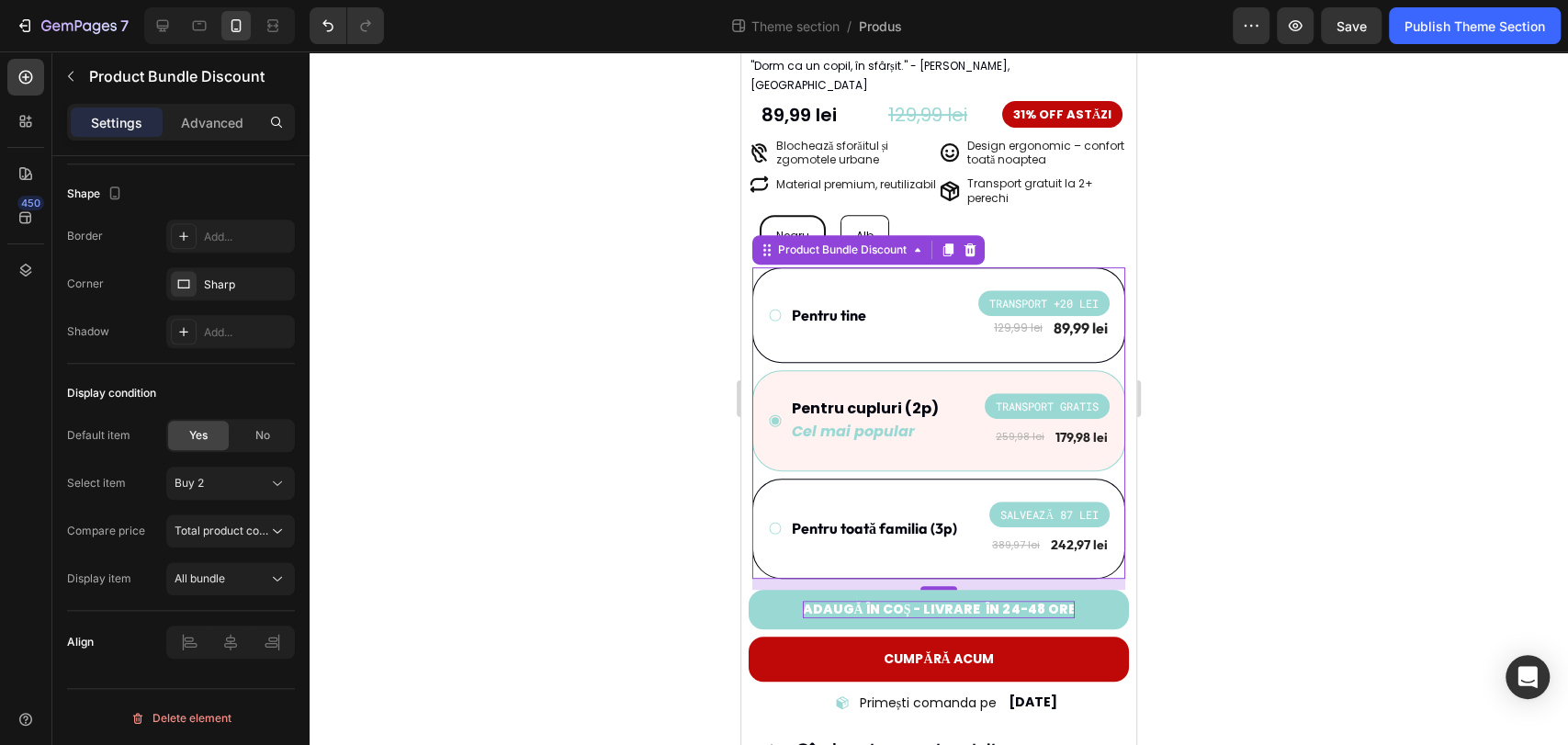
click at [650, 413] on div at bounding box center [938, 398] width 1258 height 693
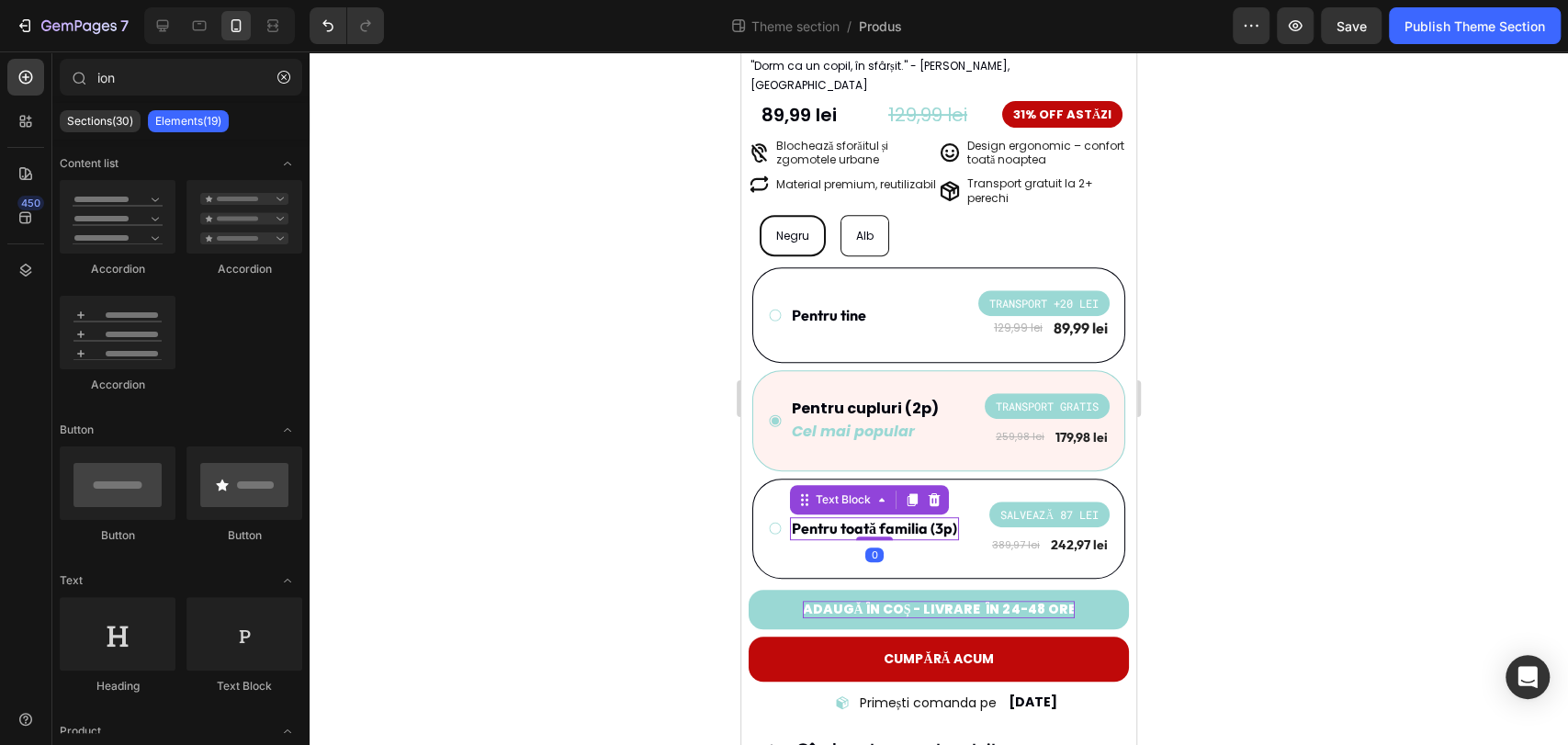
click at [898, 519] on p "Pentru toată familia (3p)" at bounding box center [875, 528] width 165 height 19
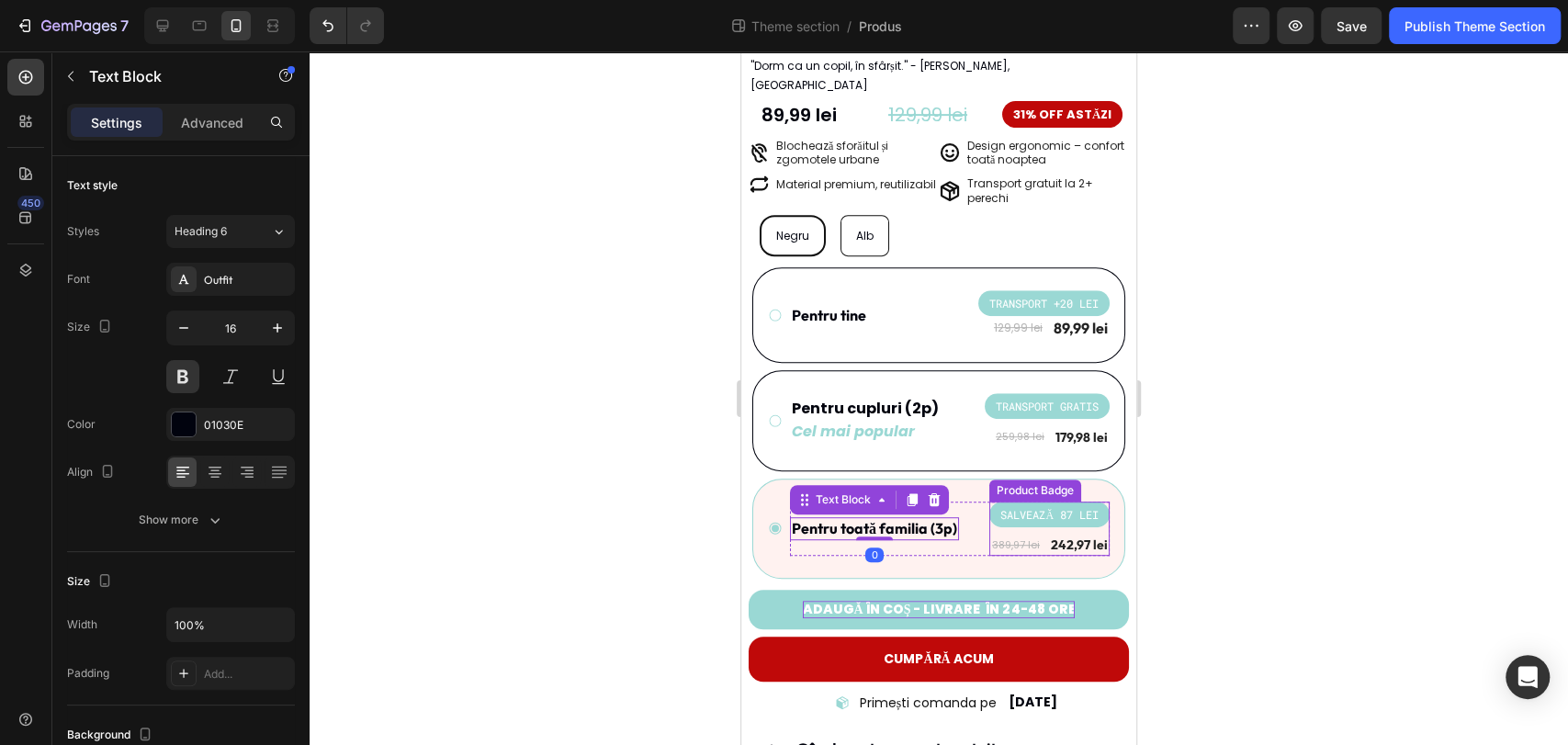
click at [1058, 501] on pre "SALVEAZĂ 87 LEI" at bounding box center [1049, 514] width 121 height 26
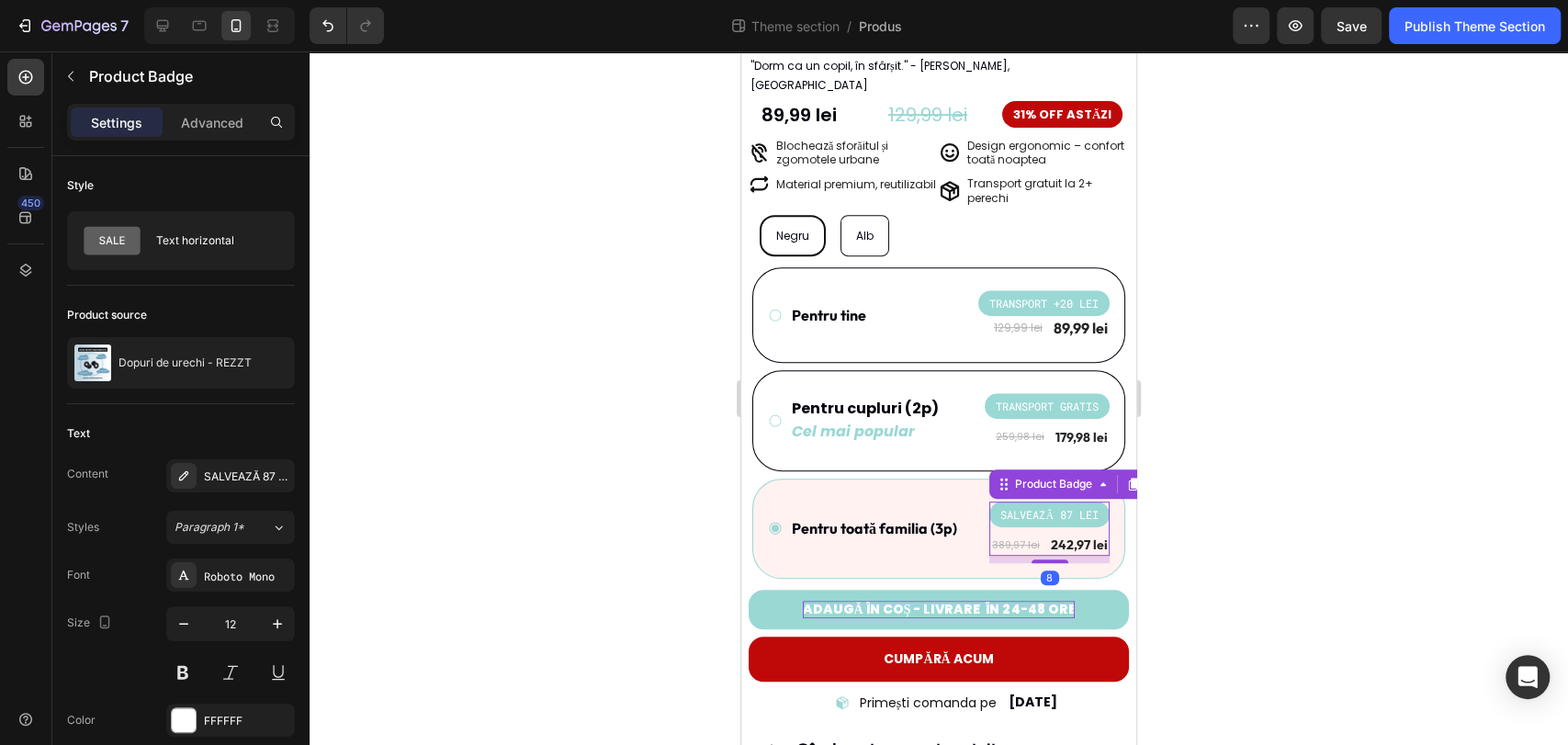
click at [1065, 501] on pre "SALVEAZĂ 87 LEI" at bounding box center [1049, 514] width 121 height 26
click at [248, 464] on div "SALVEAZĂ 87 LEI" at bounding box center [230, 475] width 129 height 33
click at [544, 401] on div at bounding box center [938, 398] width 1258 height 693
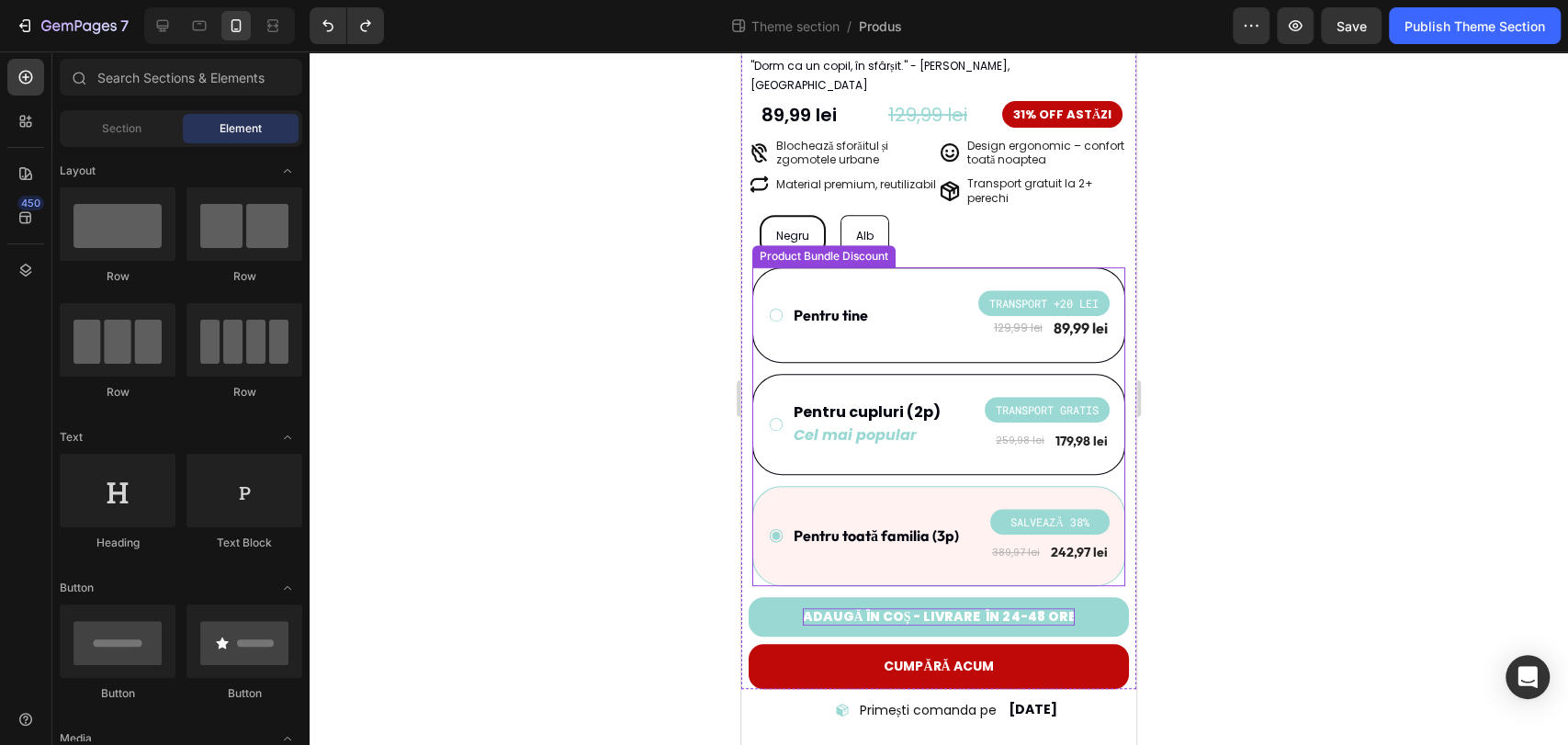
click at [842, 486] on div "Pentru toată familia (3p) Text Block SALVEAZĂ 38% Product Badge 389,97 lei Prod…" at bounding box center [938, 536] width 373 height 101
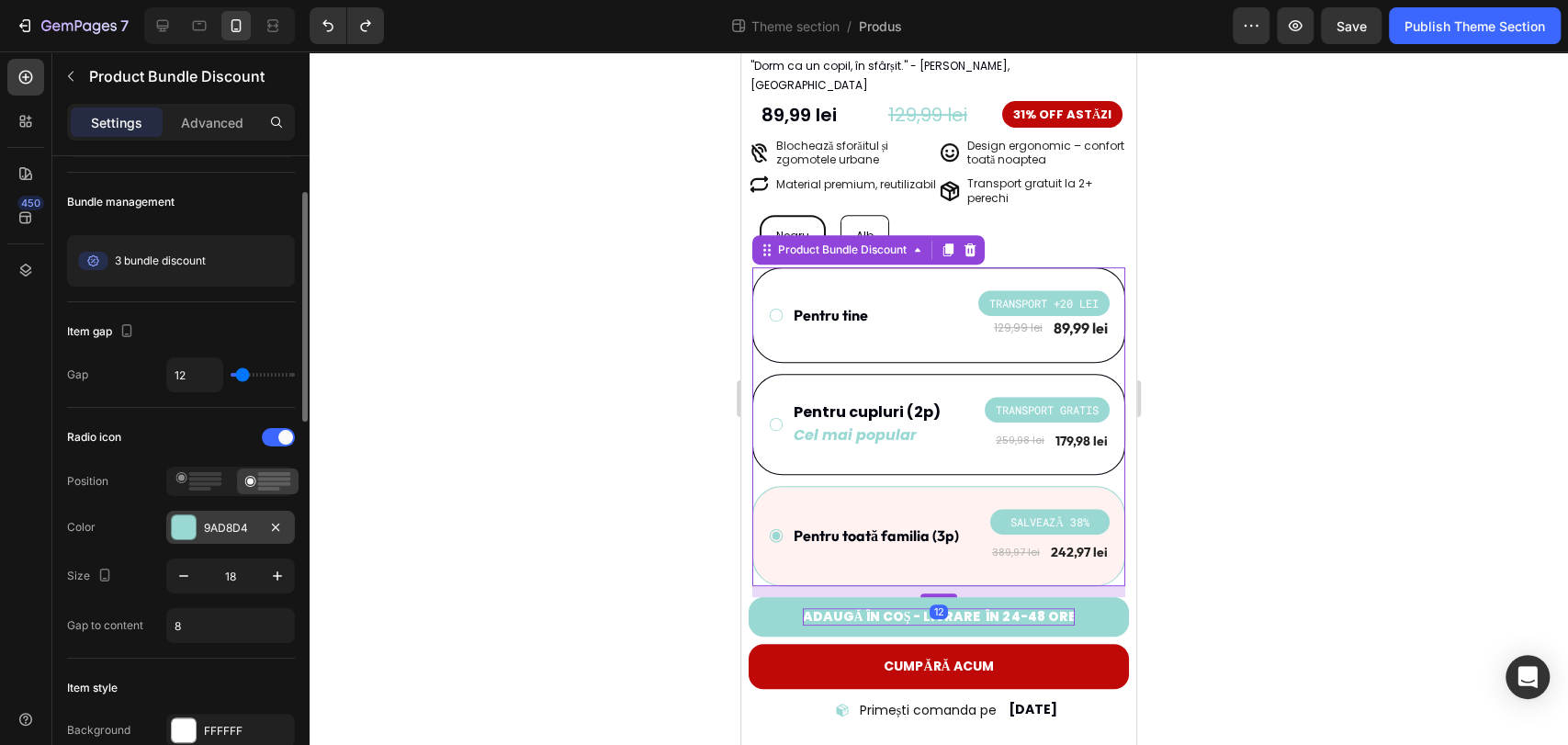
scroll to position [204, 0]
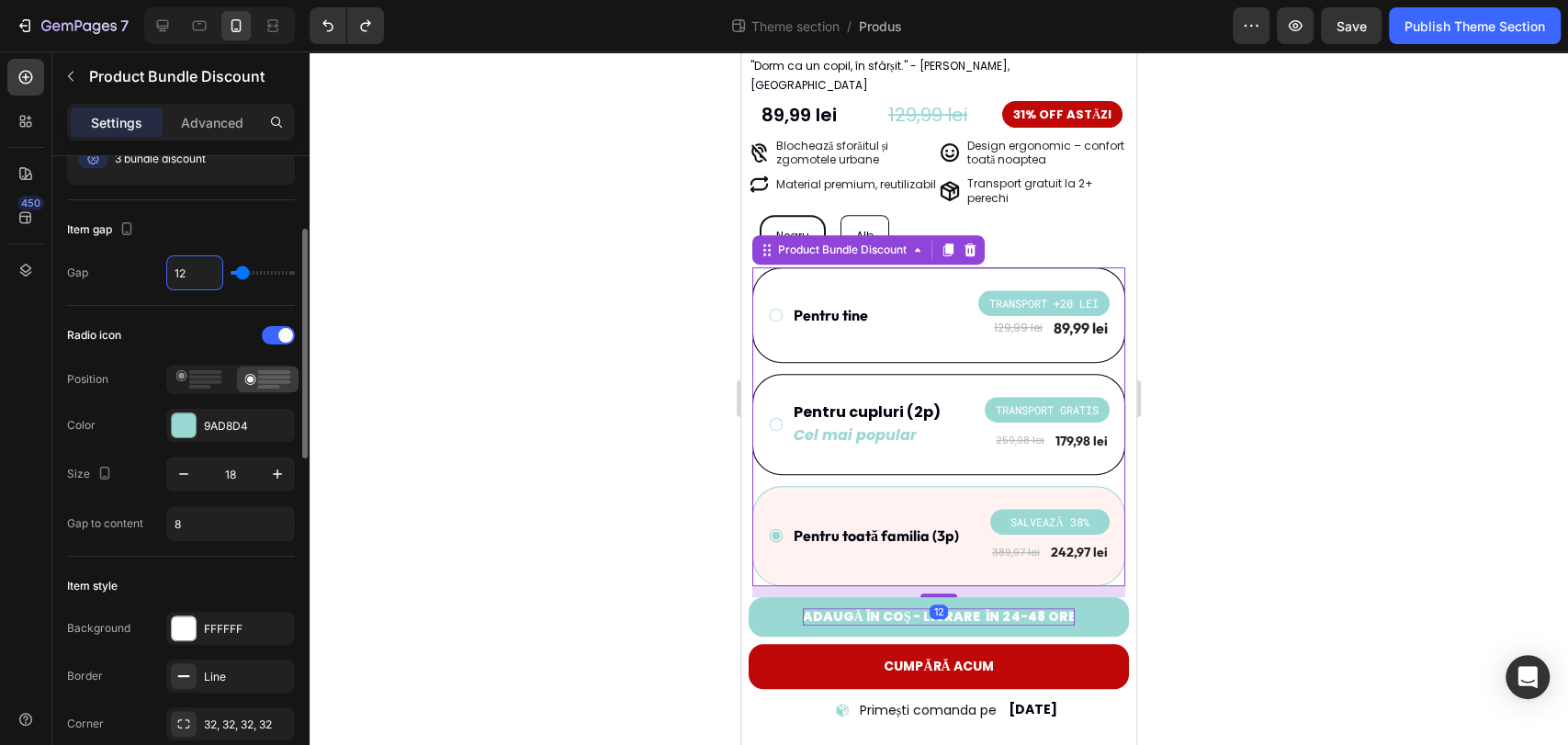
click at [191, 267] on input "12" at bounding box center [194, 272] width 55 height 33
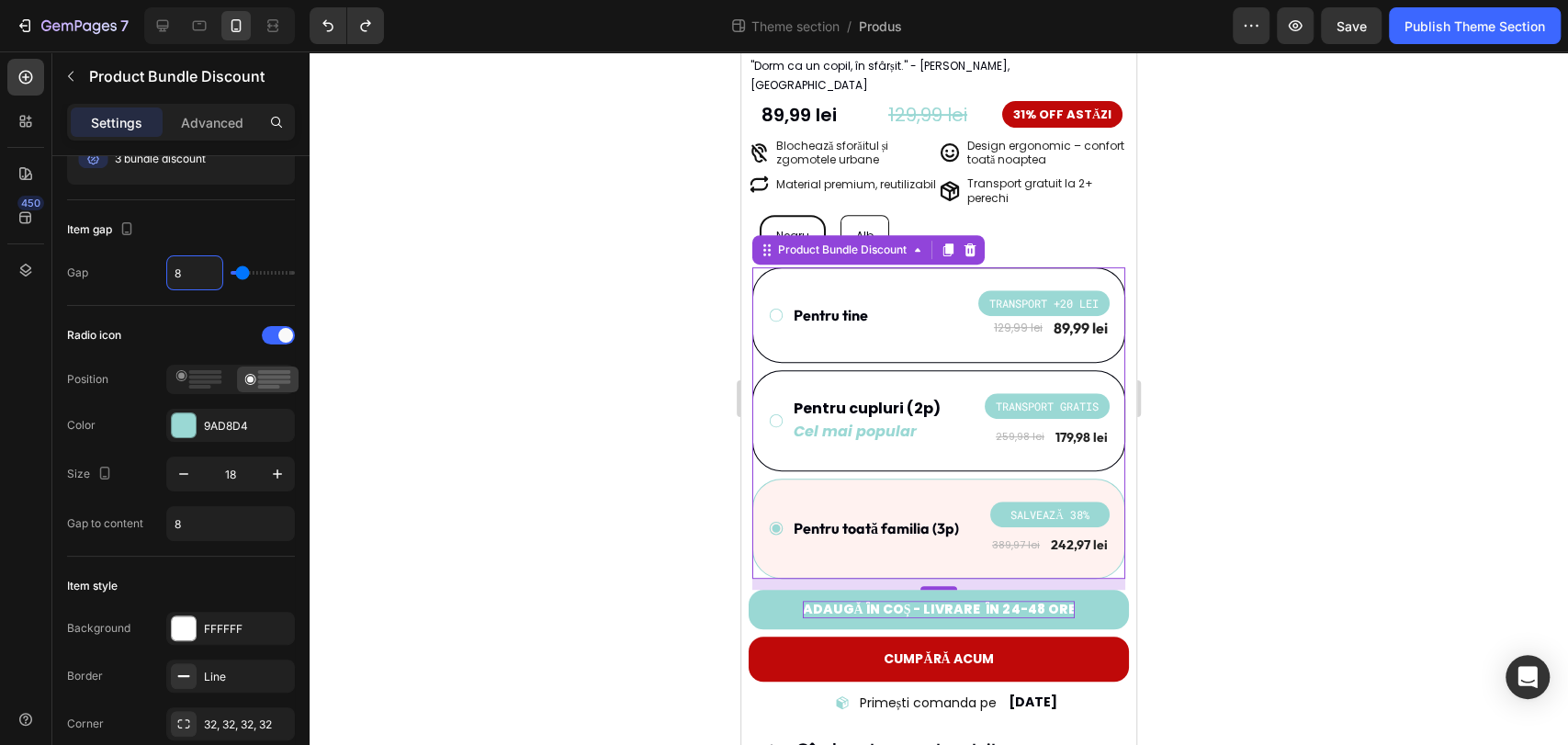
type input "8"
click at [520, 339] on div at bounding box center [938, 398] width 1258 height 693
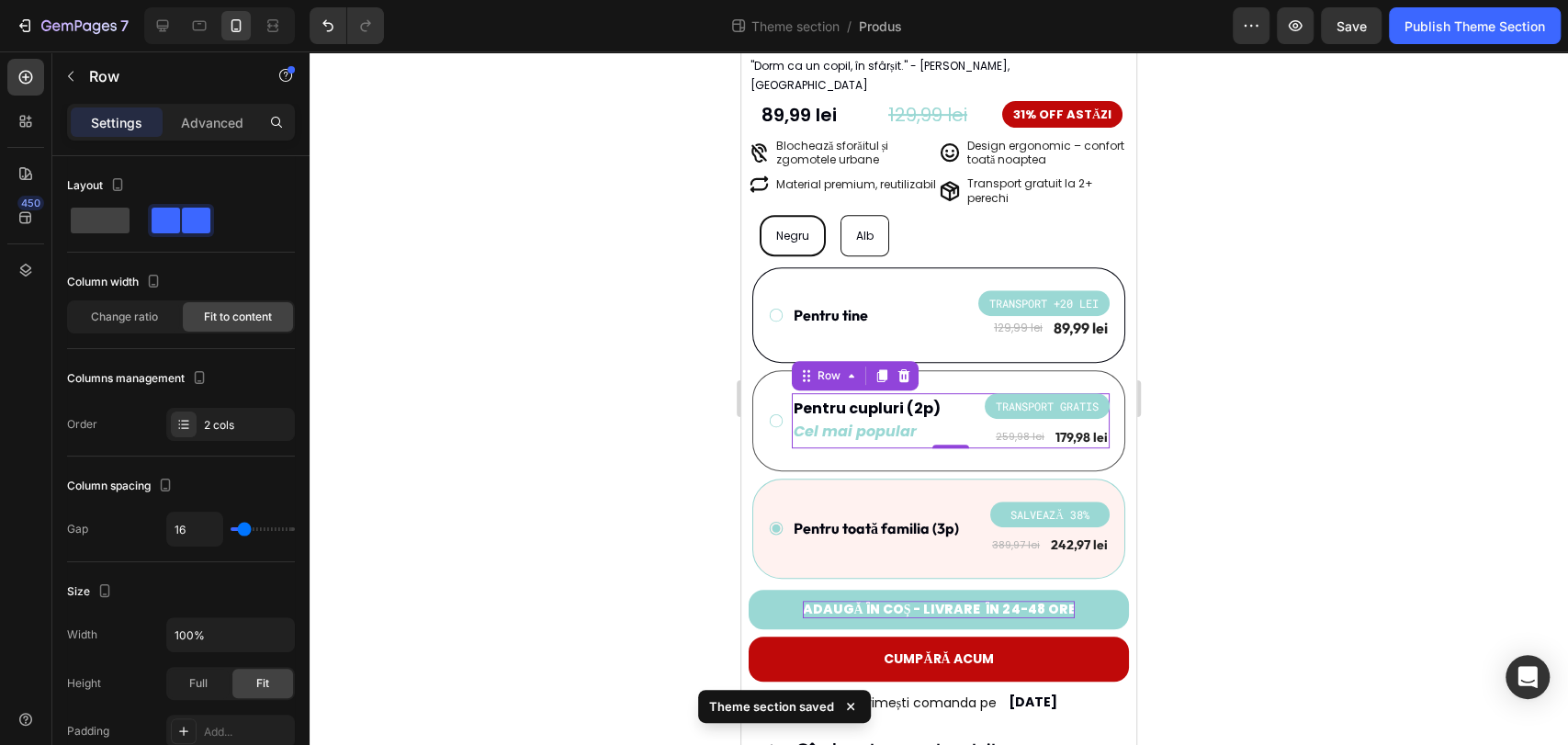
click at [950, 421] on div "Pentru cupluri (2p) Text Block Cel mai popular Text Block TRANSPORT GRATIS Prod…" at bounding box center [950, 420] width 318 height 55
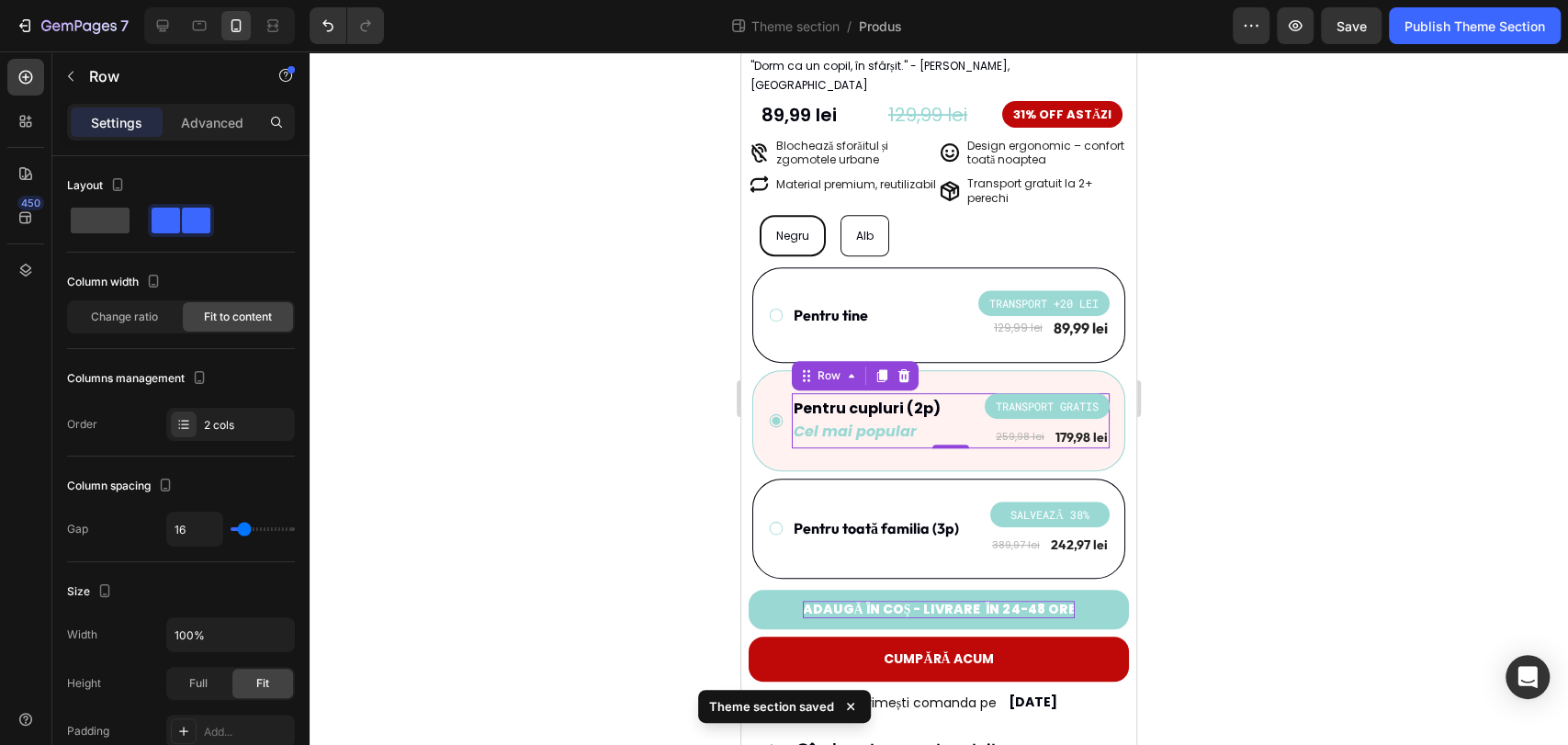
click at [1205, 424] on div at bounding box center [938, 398] width 1258 height 693
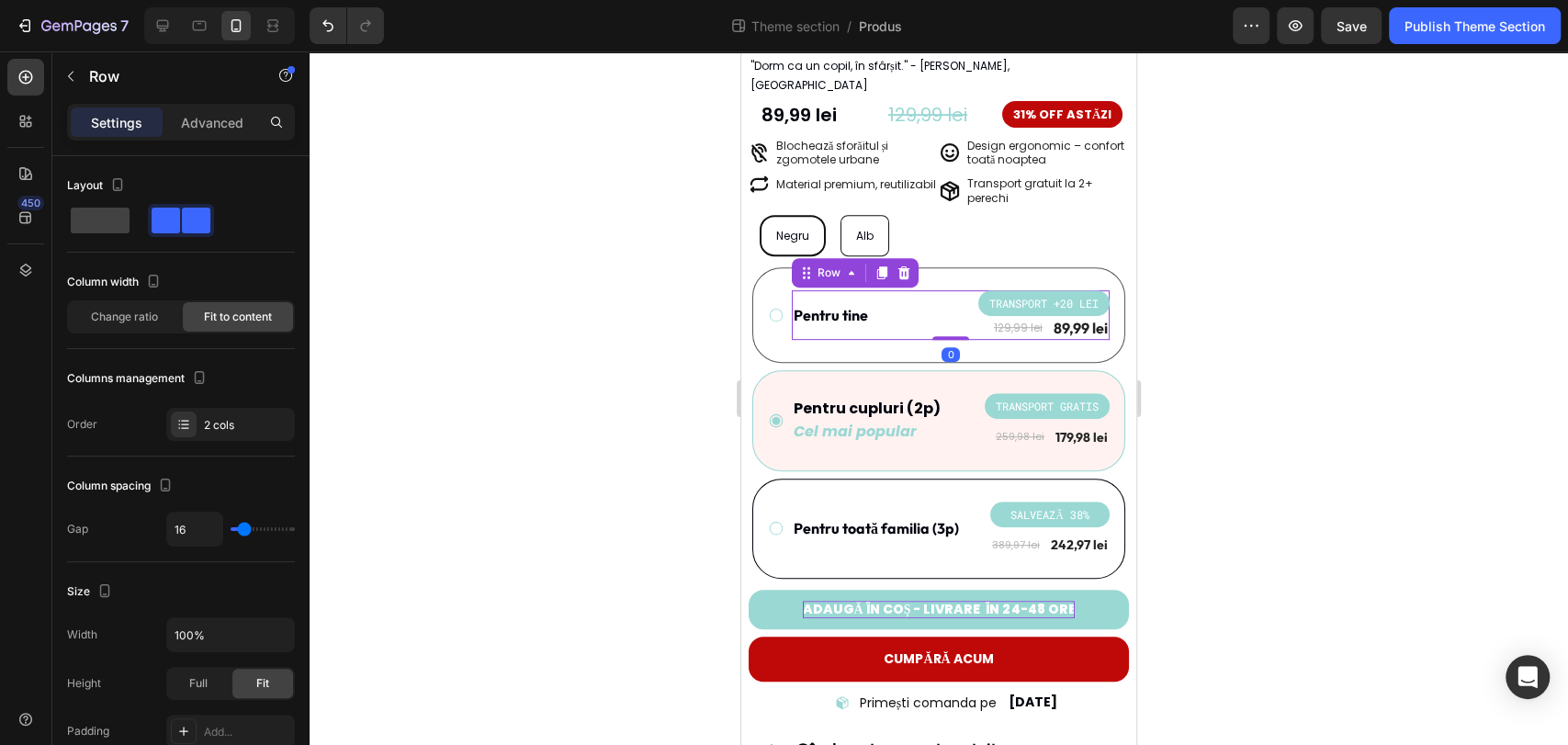
click at [933, 308] on div "Pentru tine Text Block TRANSPORT +20 LEI Product Badge 129,99 lei Product Price…" at bounding box center [950, 315] width 318 height 50
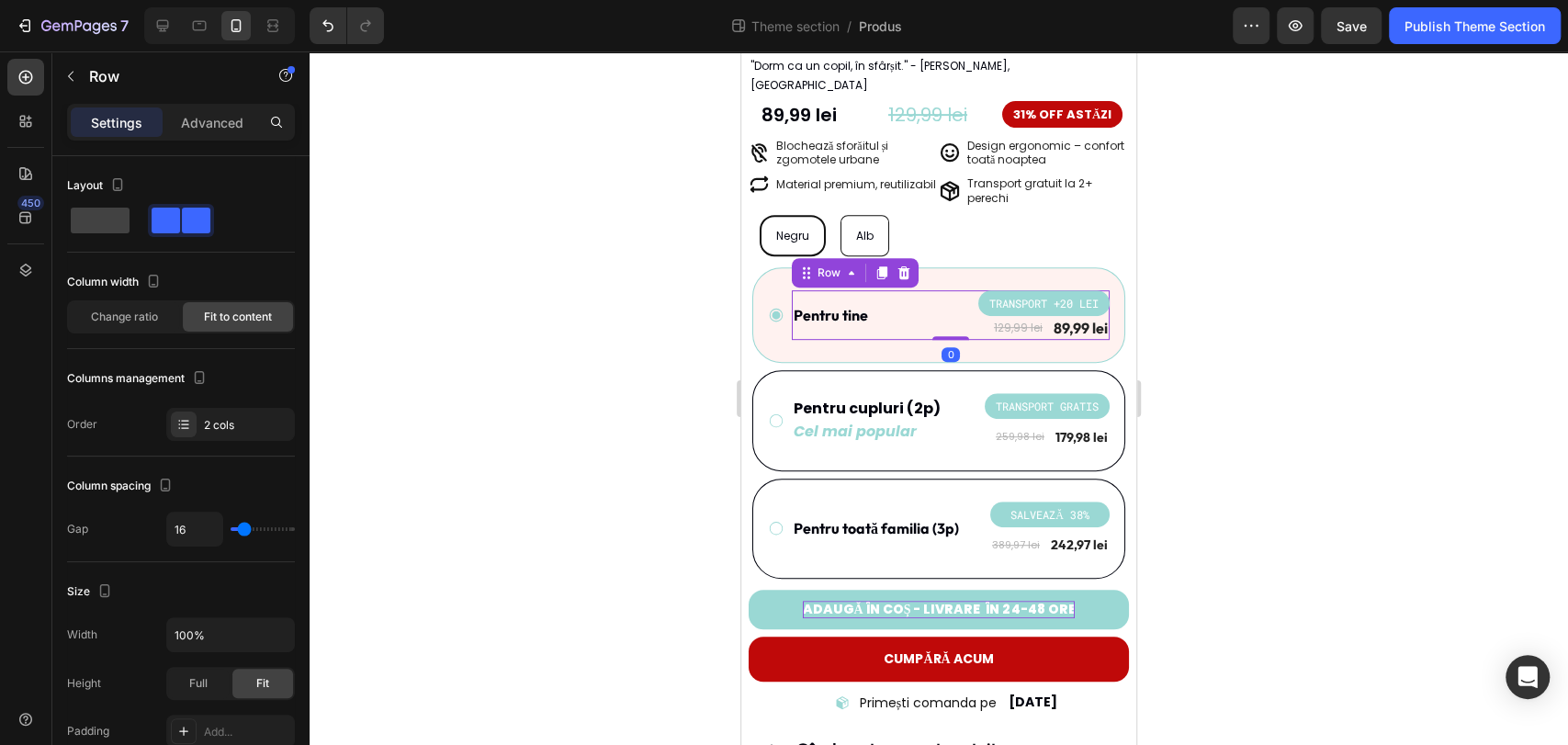
click at [1271, 348] on div at bounding box center [938, 398] width 1258 height 693
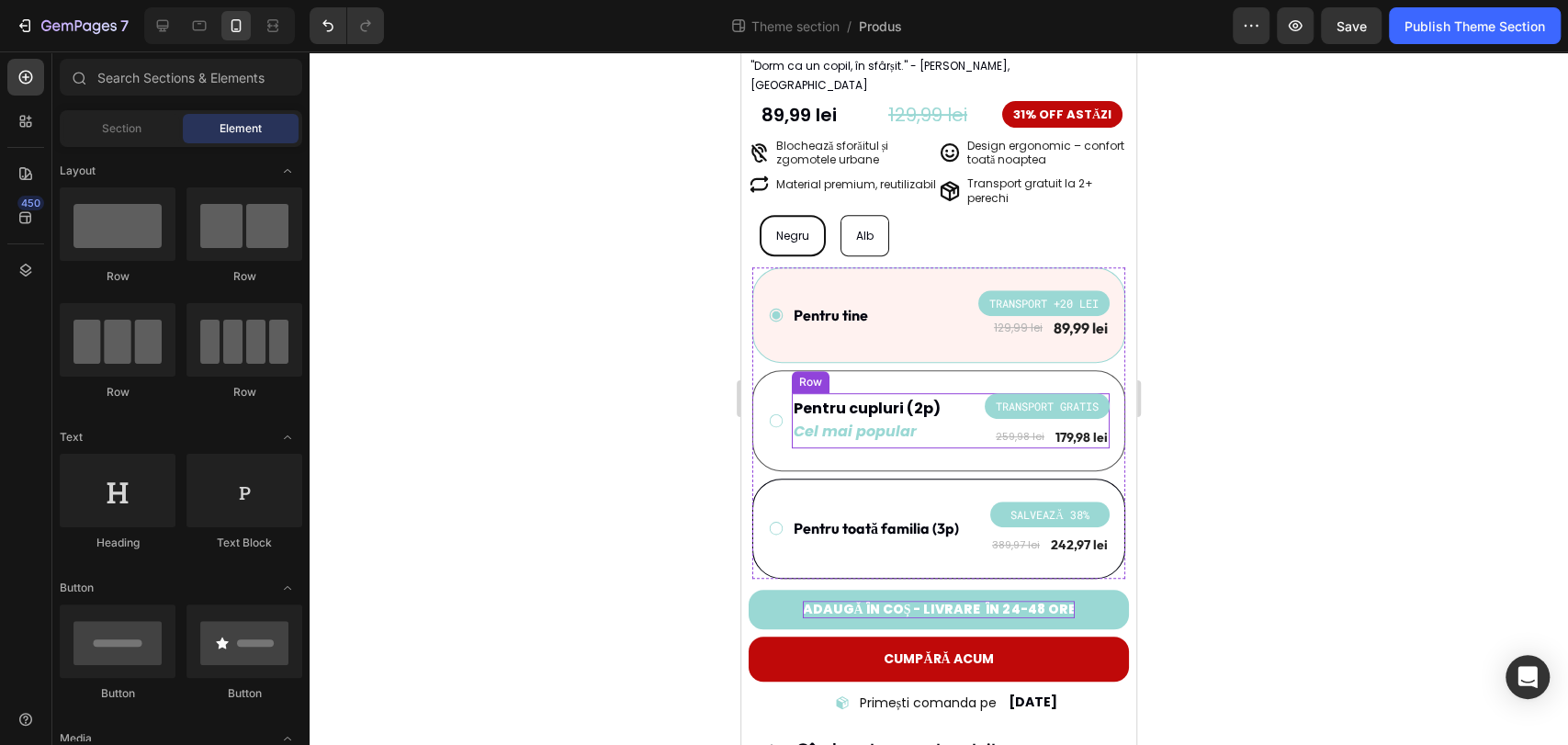
click at [943, 414] on div "Pentru cupluri (2p) Text Block Cel mai popular Text Block TRANSPORT GRATIS Prod…" at bounding box center [950, 420] width 318 height 55
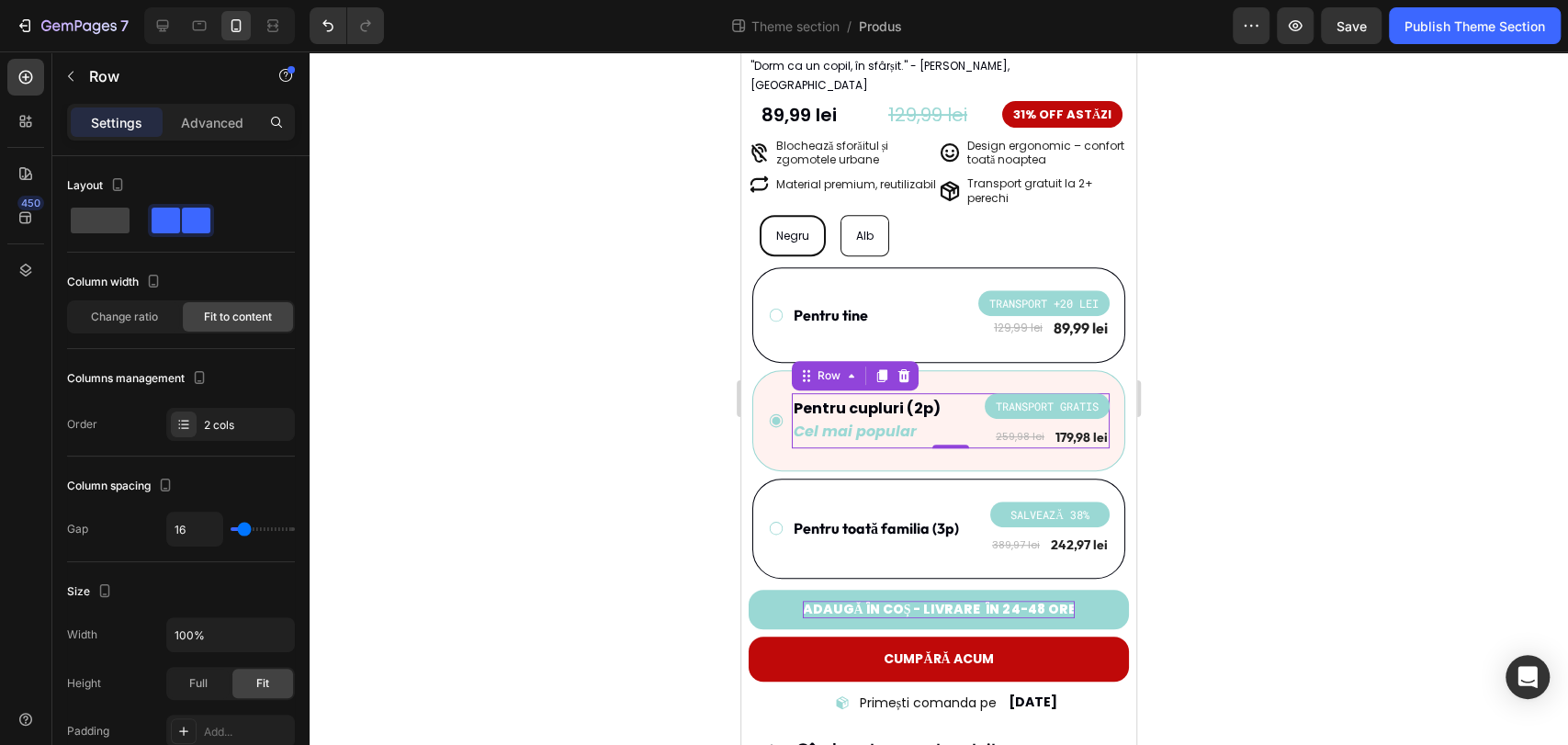
click at [1222, 415] on div at bounding box center [938, 398] width 1258 height 693
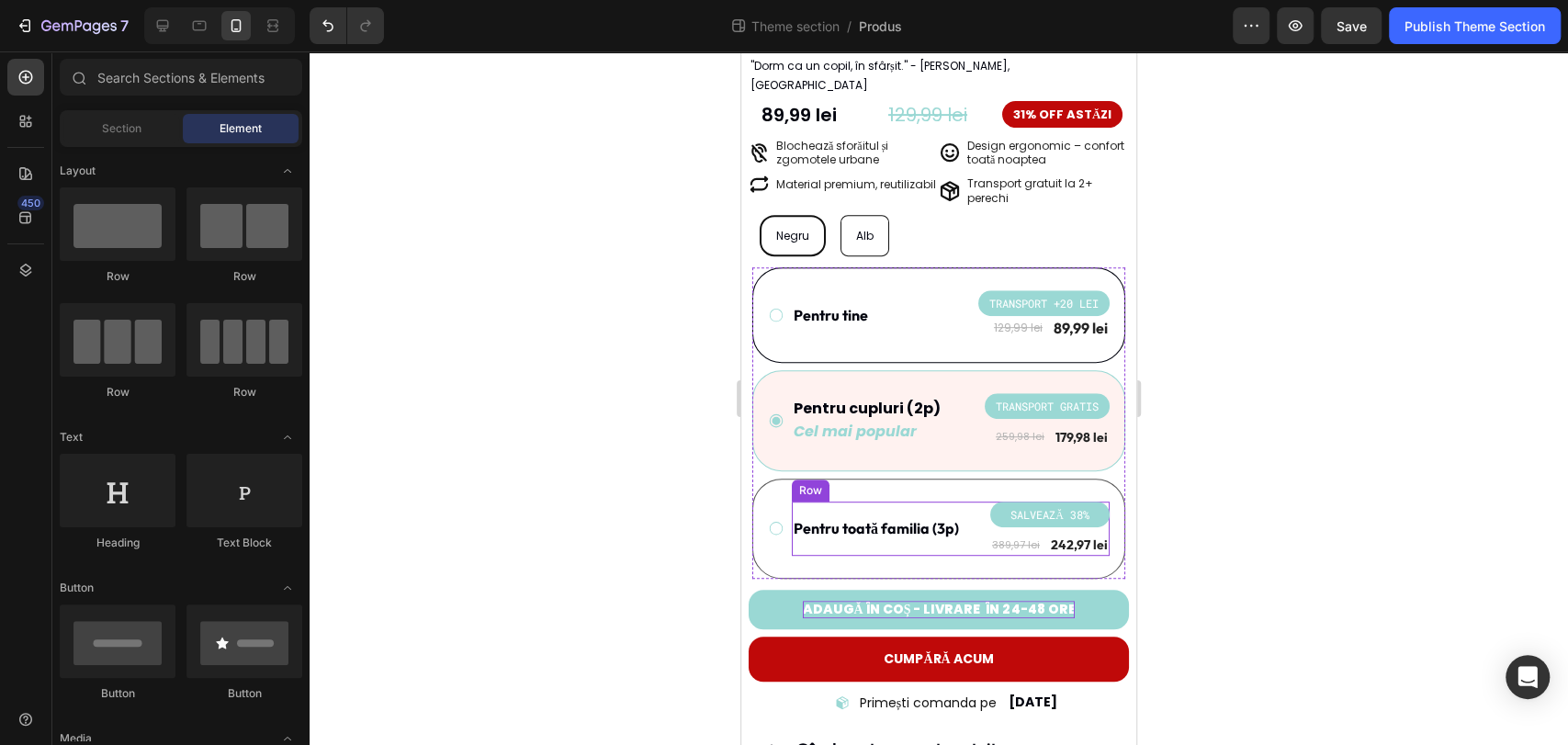
click at [939, 525] on div "Pentru toată familia (3p) Text Block" at bounding box center [877, 528] width 169 height 55
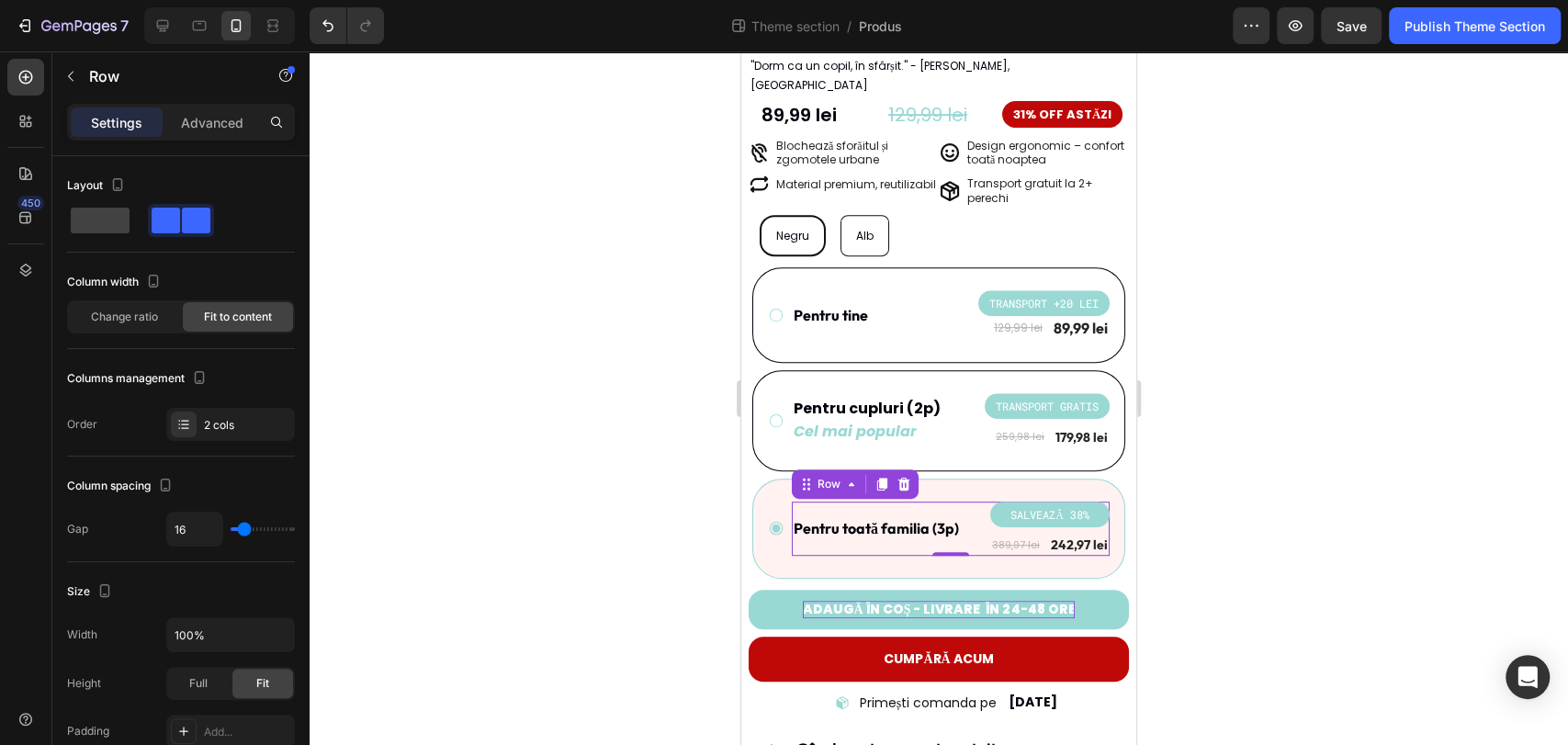
click at [1279, 477] on div at bounding box center [938, 398] width 1258 height 693
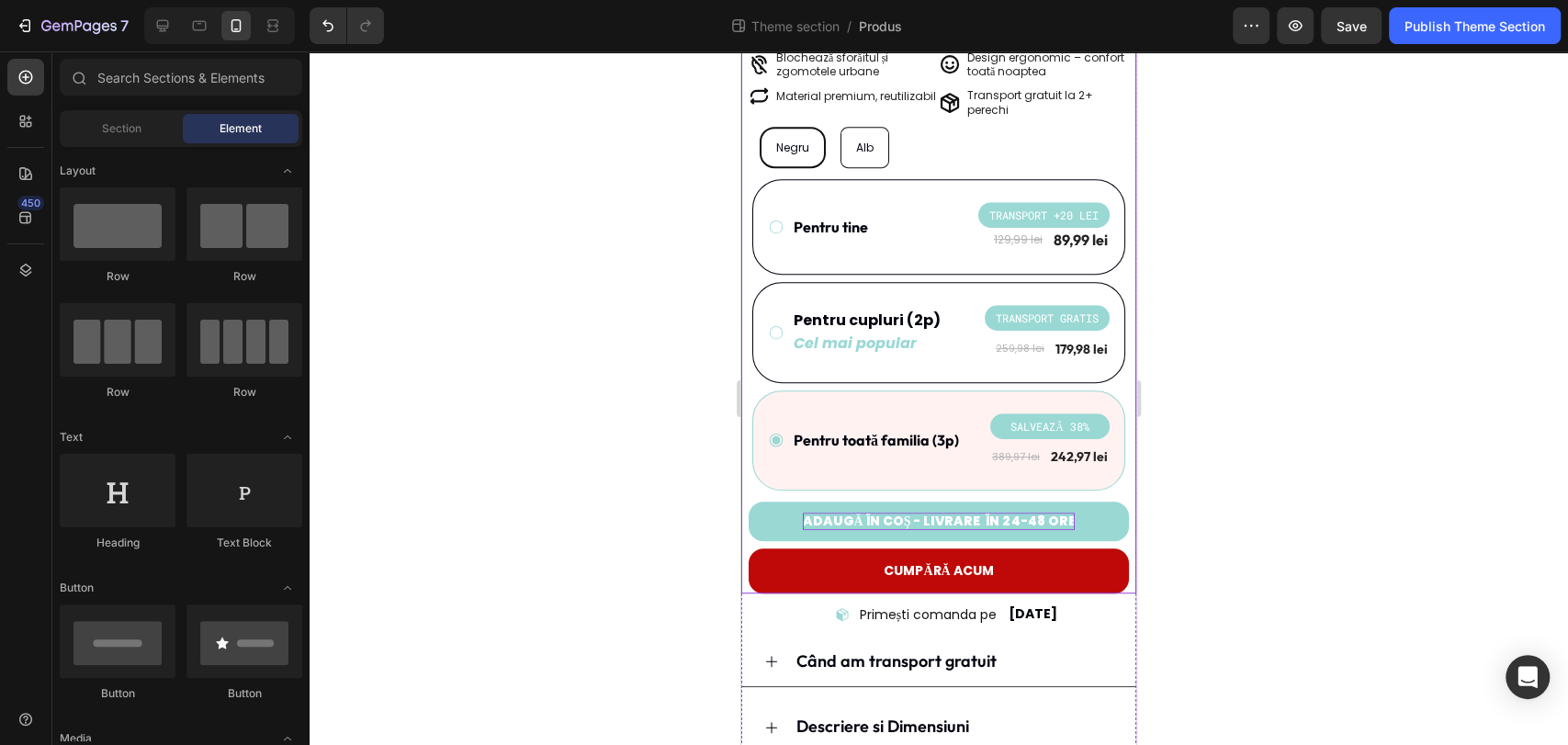
scroll to position [595, 0]
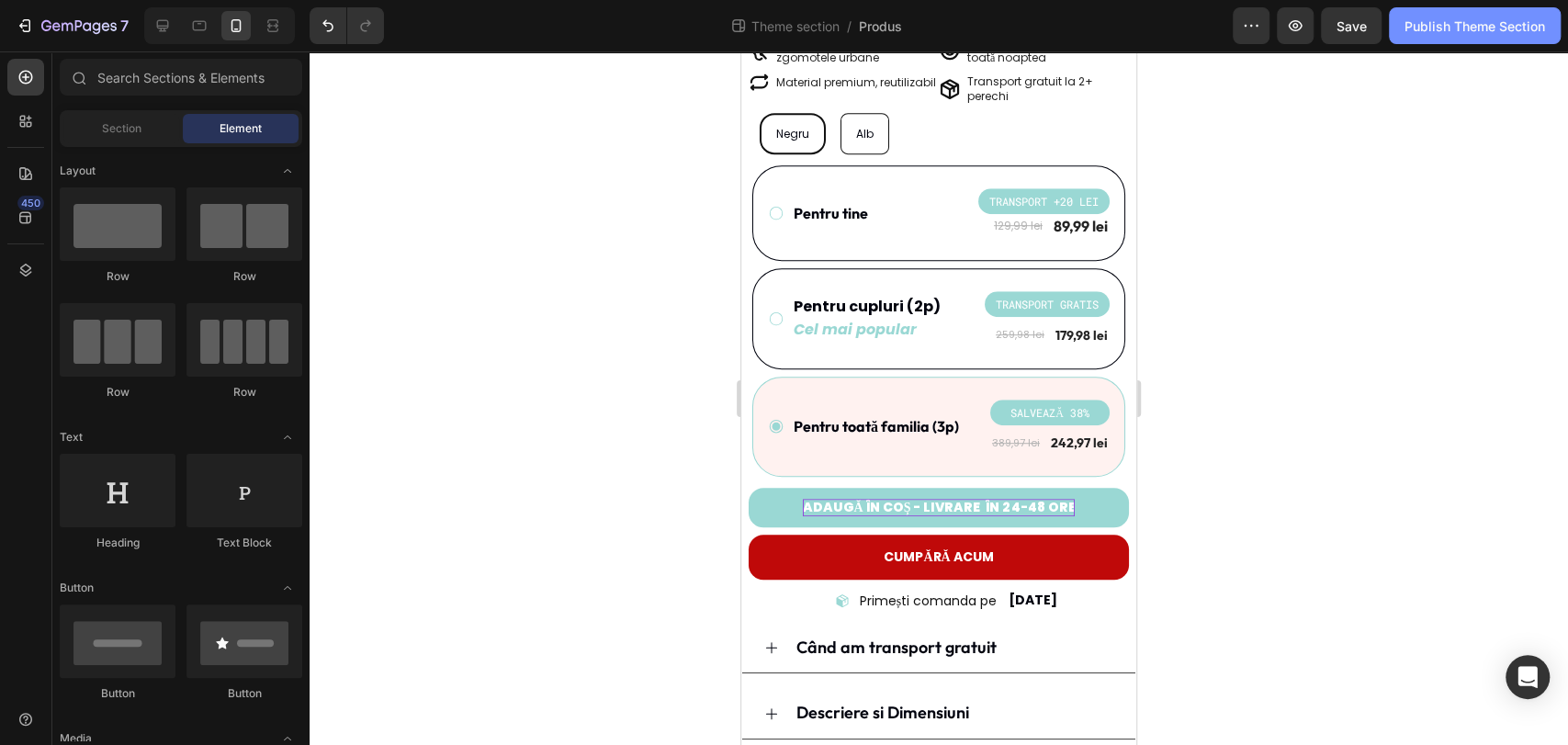
click at [1501, 38] on button "Publish Theme Section" at bounding box center [1474, 25] width 171 height 37
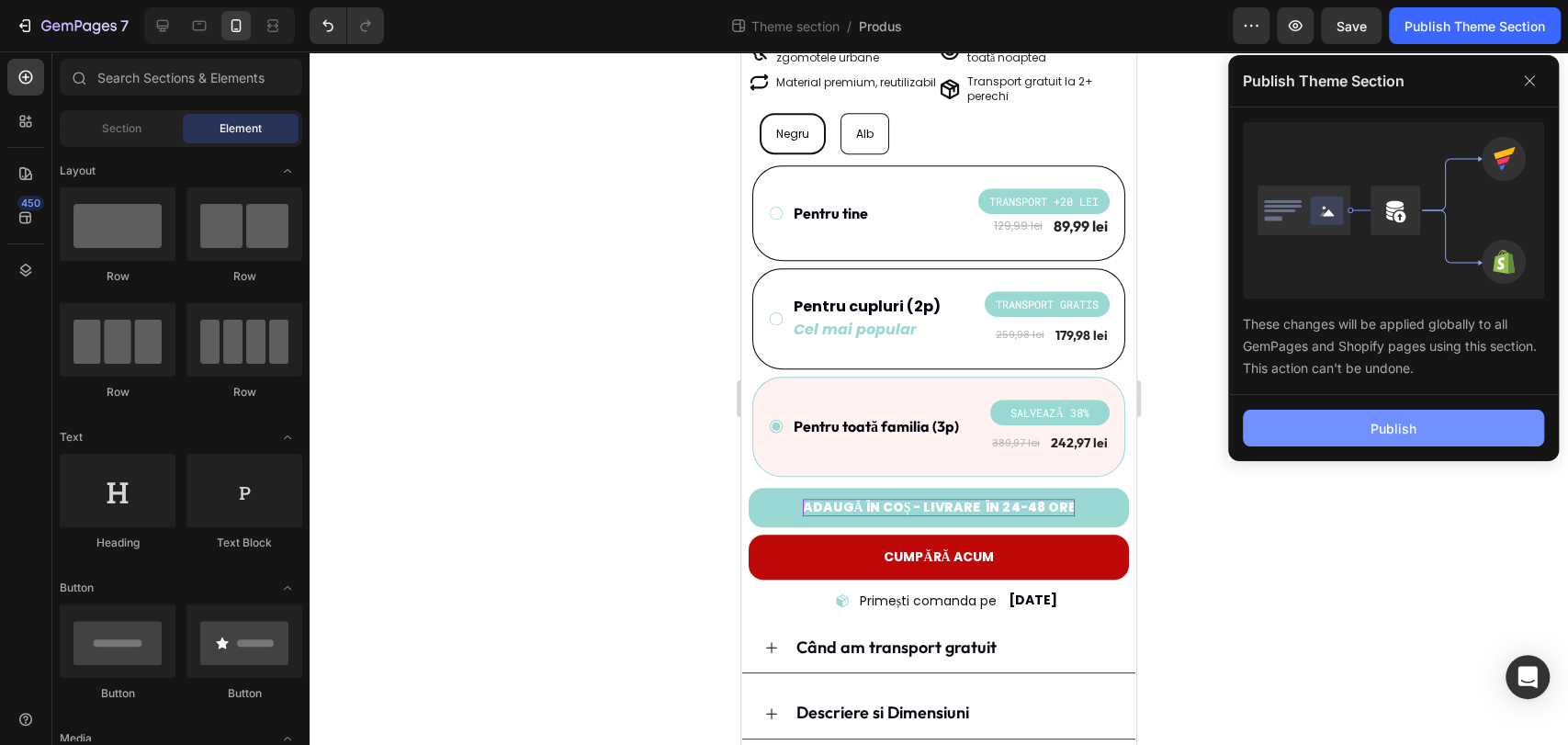
click at [1424, 440] on button "Publish" at bounding box center [1393, 427] width 301 height 37
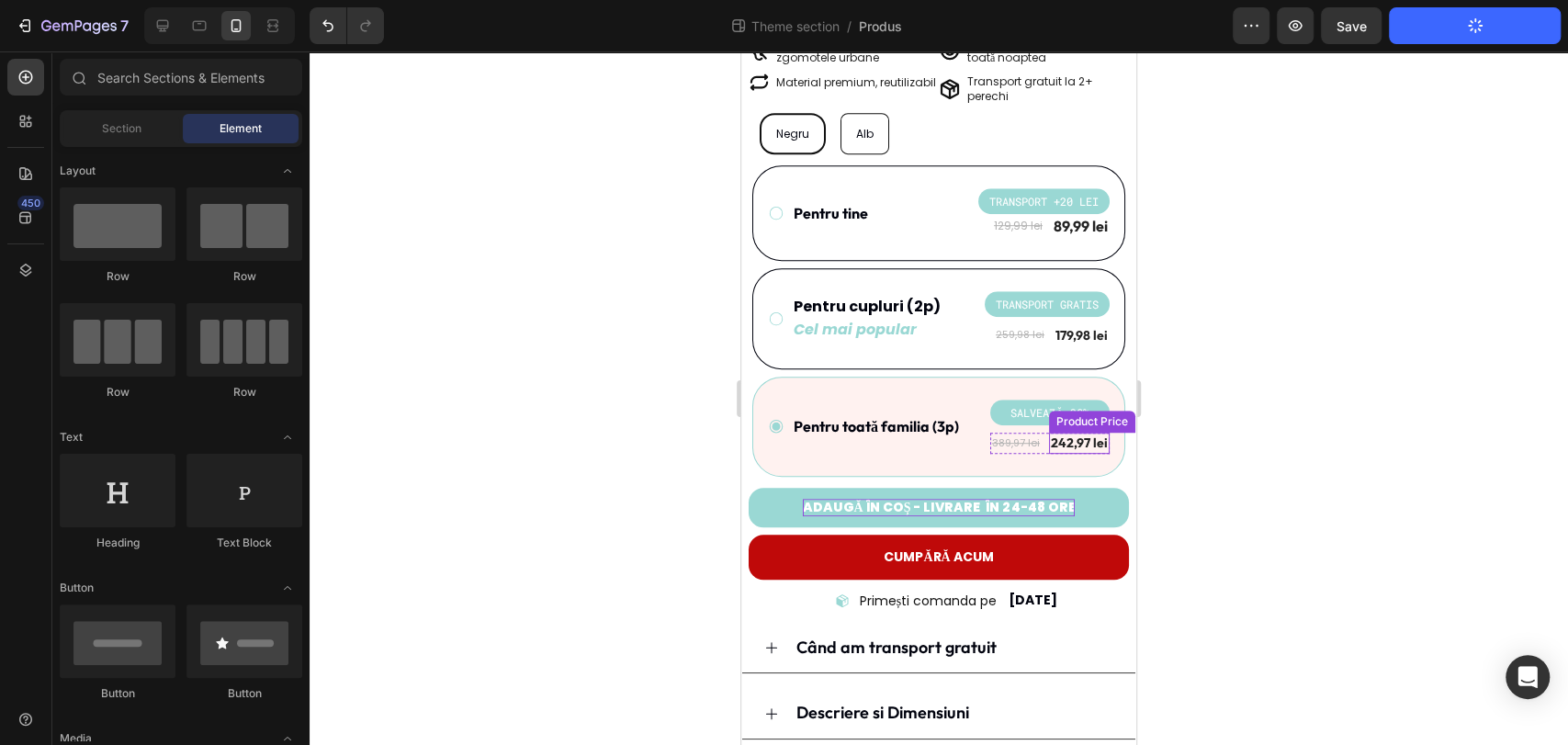
click at [1078, 432] on div "242,97 lei" at bounding box center [1079, 442] width 61 height 20
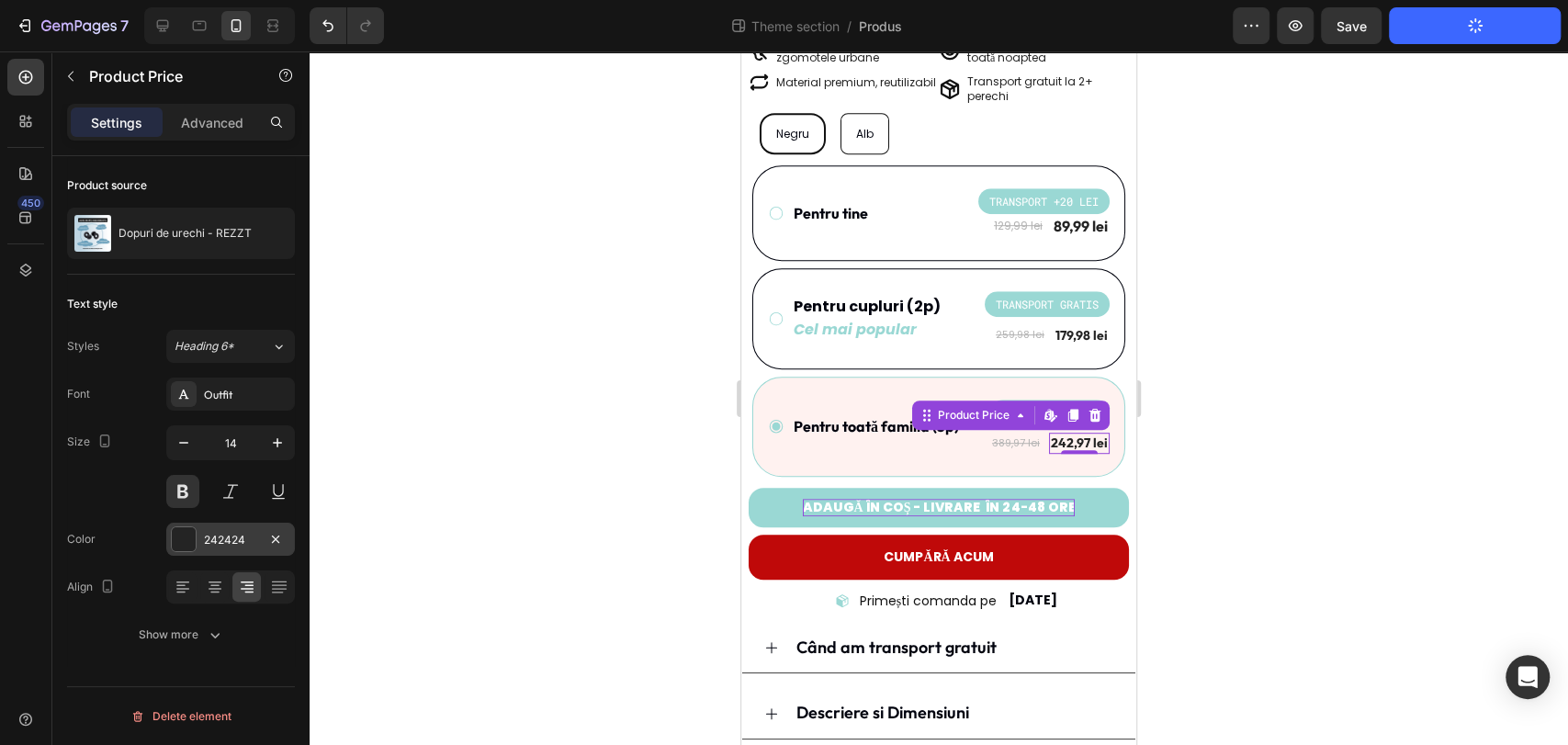
click at [224, 538] on div "242424" at bounding box center [230, 540] width 53 height 17
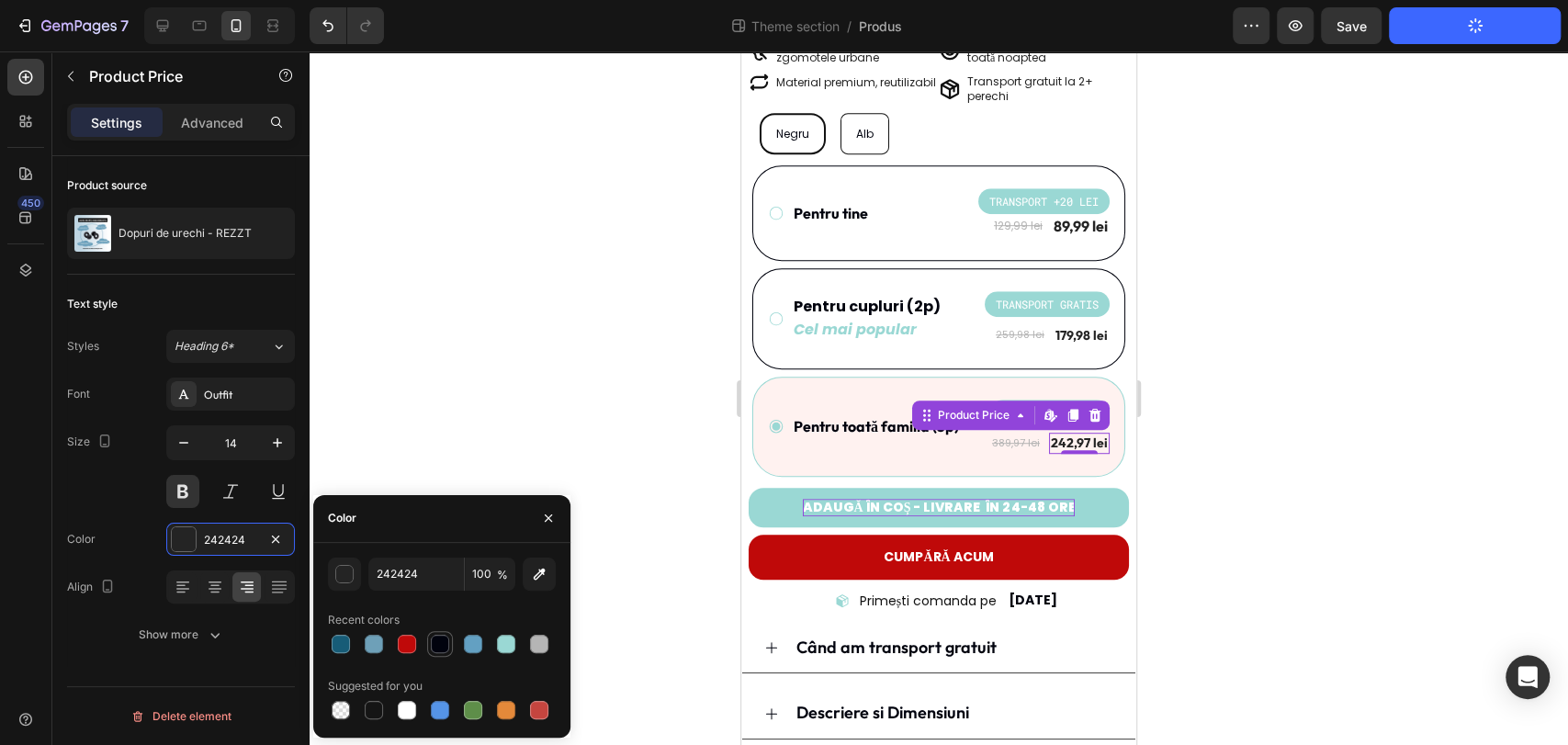
click at [433, 638] on div at bounding box center [439, 643] width 18 height 18
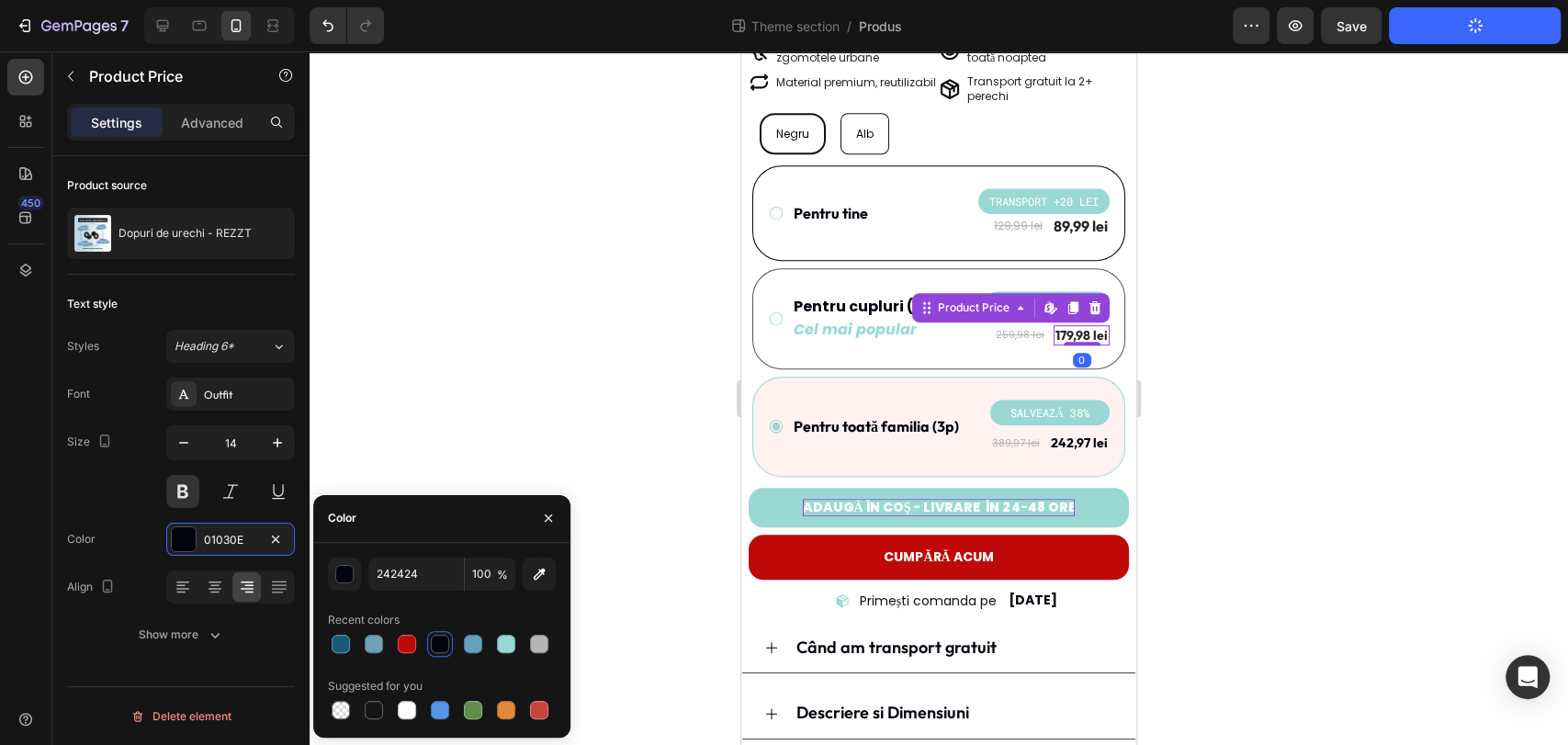
click at [1072, 325] on div "179,98 lei" at bounding box center [1082, 335] width 56 height 20
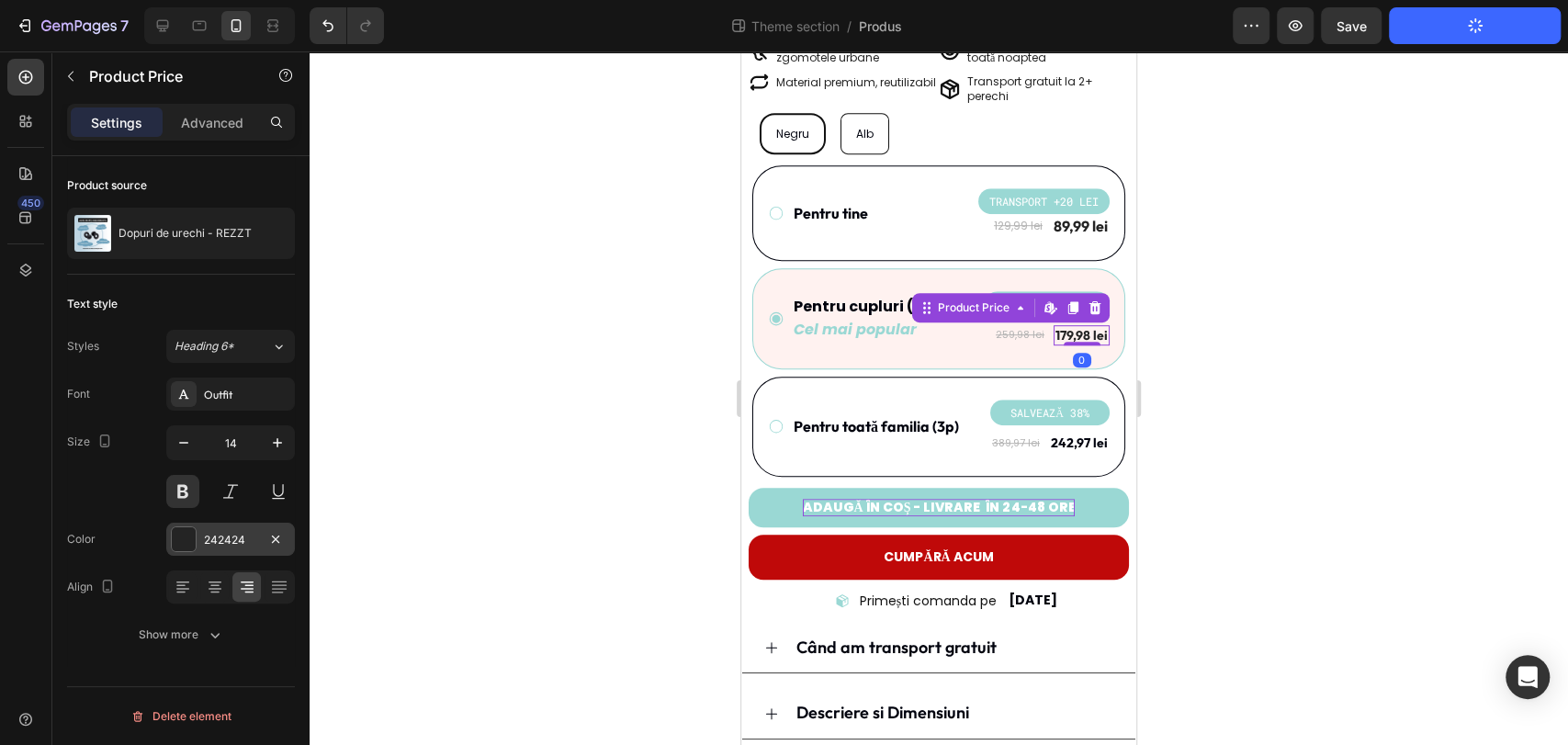
click at [228, 533] on div "242424" at bounding box center [230, 540] width 53 height 17
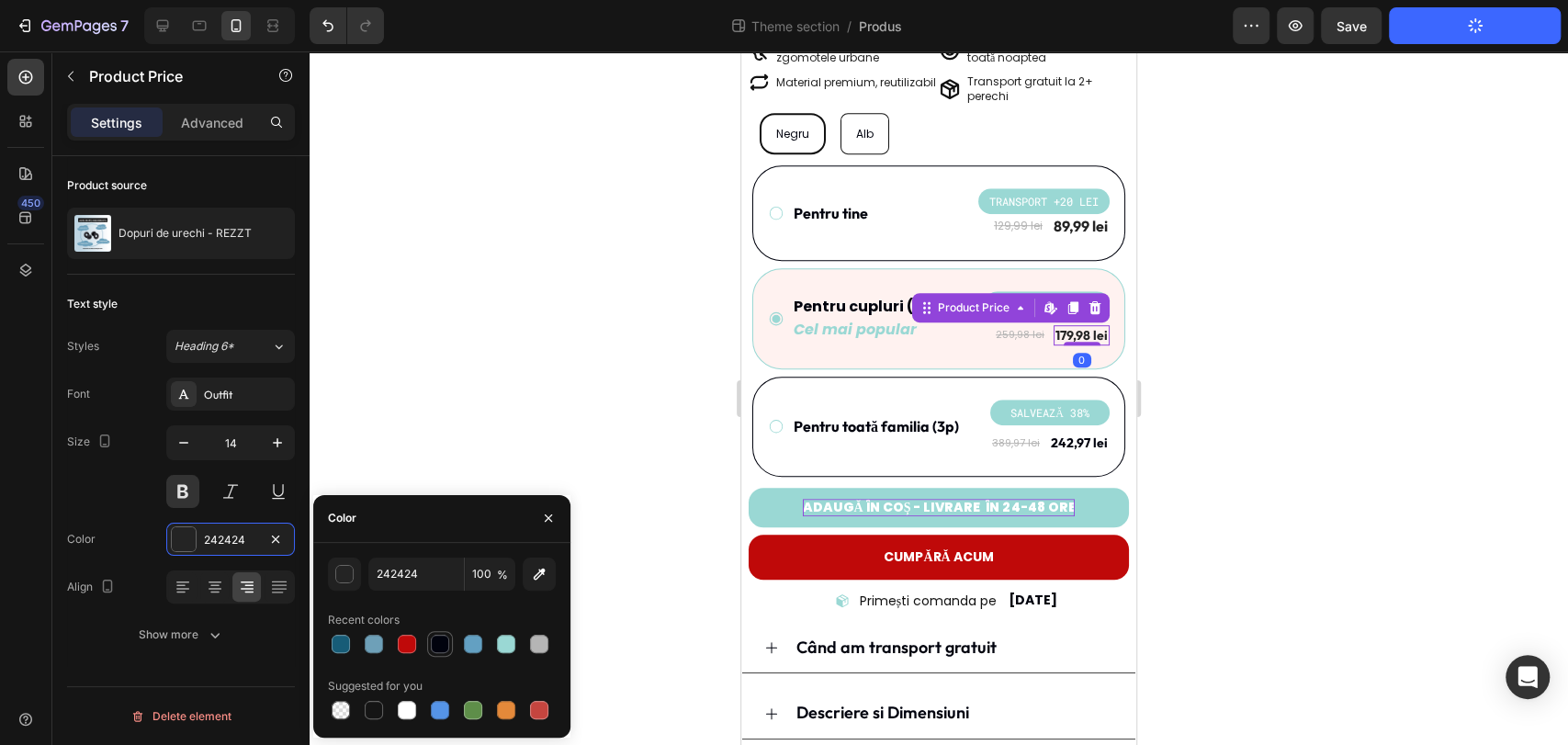
click at [448, 641] on div at bounding box center [439, 643] width 18 height 18
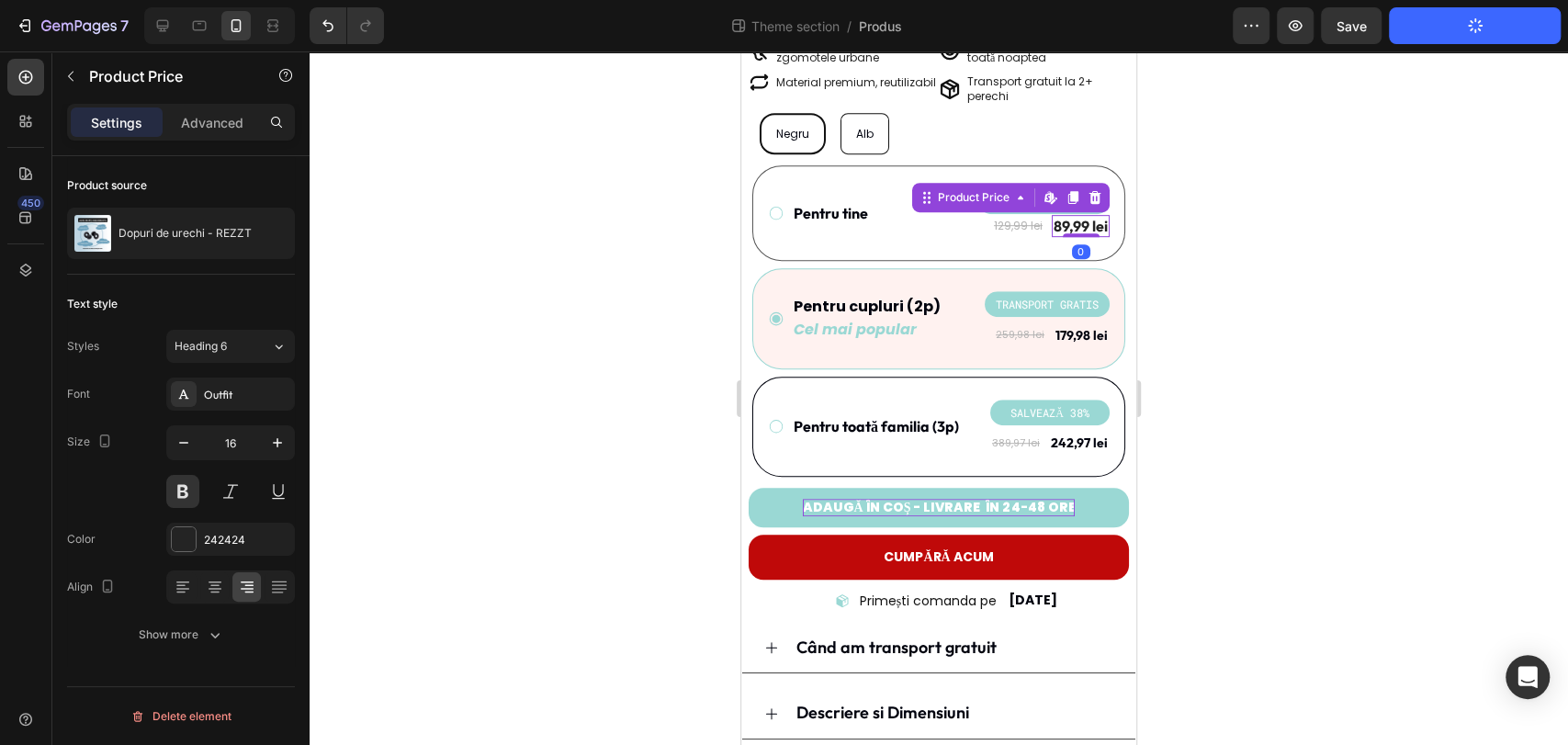
click at [1066, 215] on div "89,99 lei" at bounding box center [1081, 226] width 58 height 23
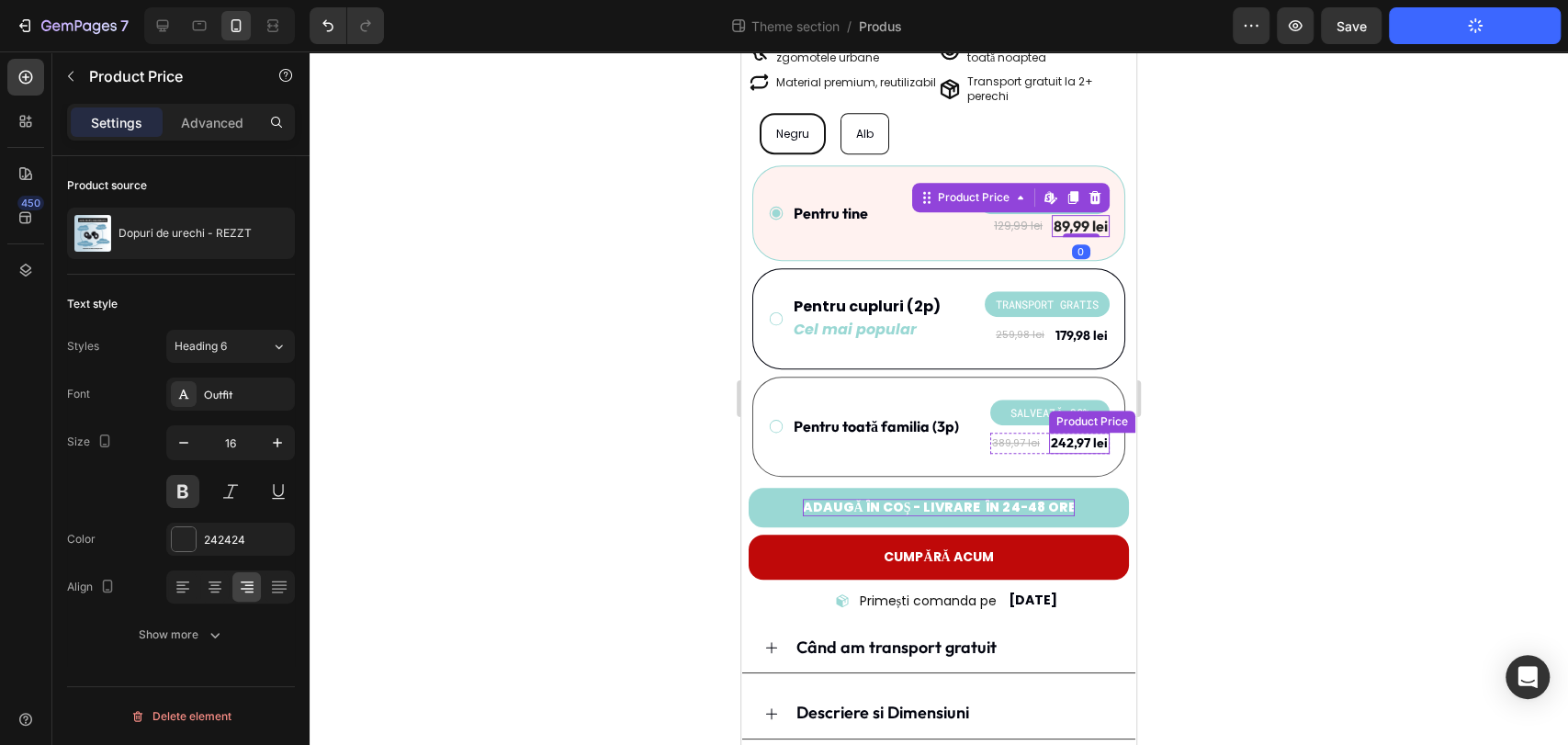
click at [1077, 432] on div "242,97 lei" at bounding box center [1079, 442] width 61 height 20
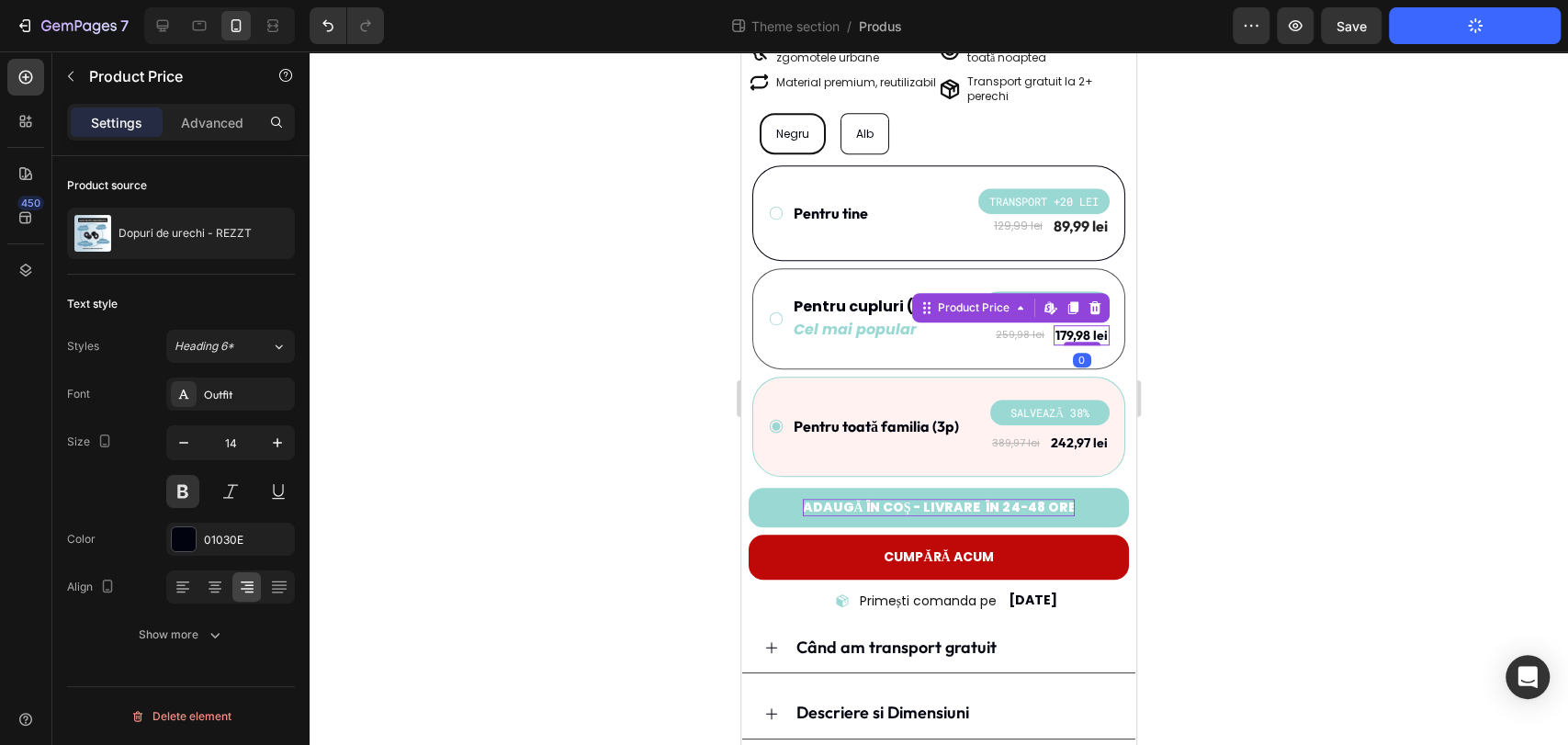
click at [1074, 325] on div "179,98 lei" at bounding box center [1082, 335] width 56 height 20
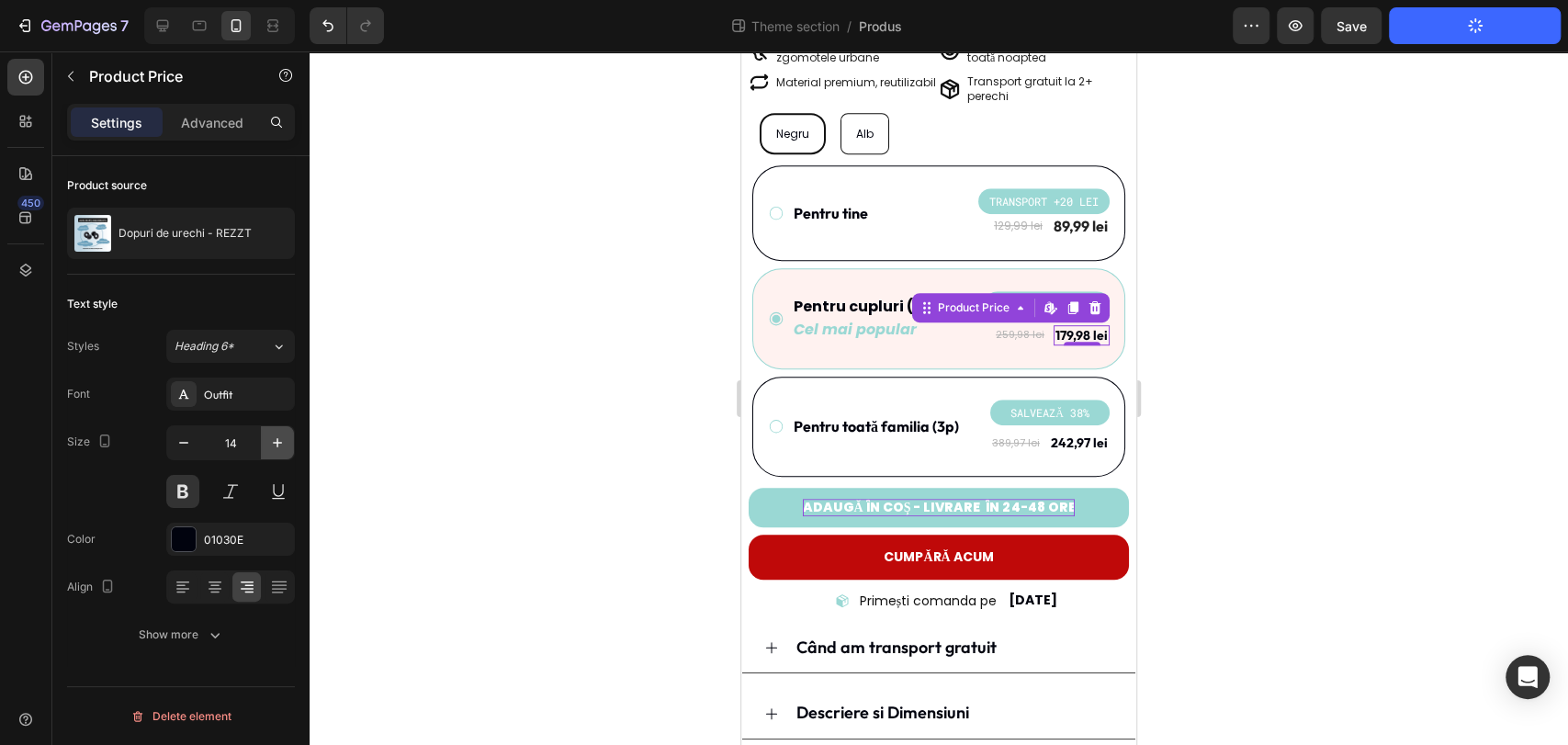
click at [274, 447] on icon "button" at bounding box center [277, 442] width 18 height 18
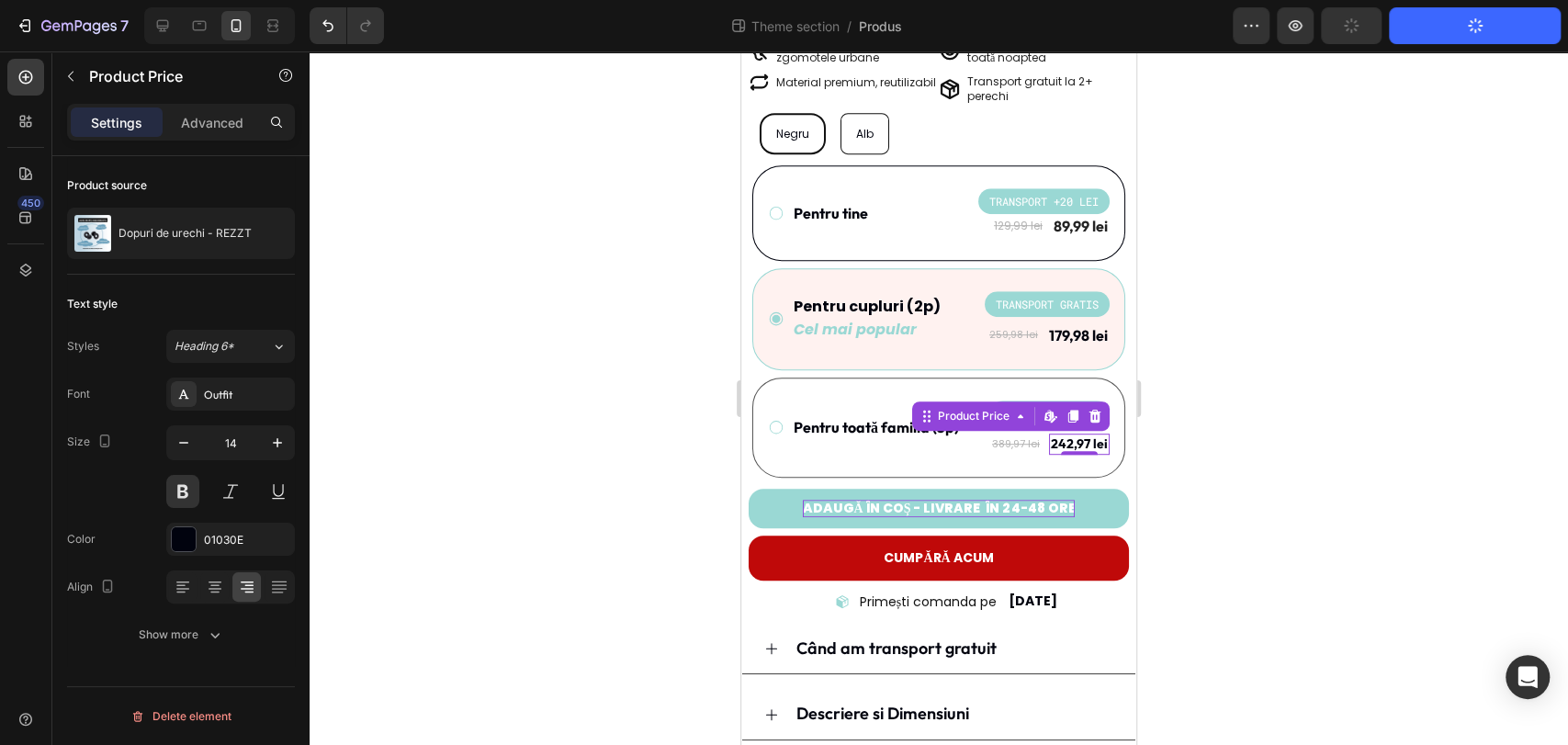
click at [1062, 433] on div "242,97 lei" at bounding box center [1079, 443] width 61 height 20
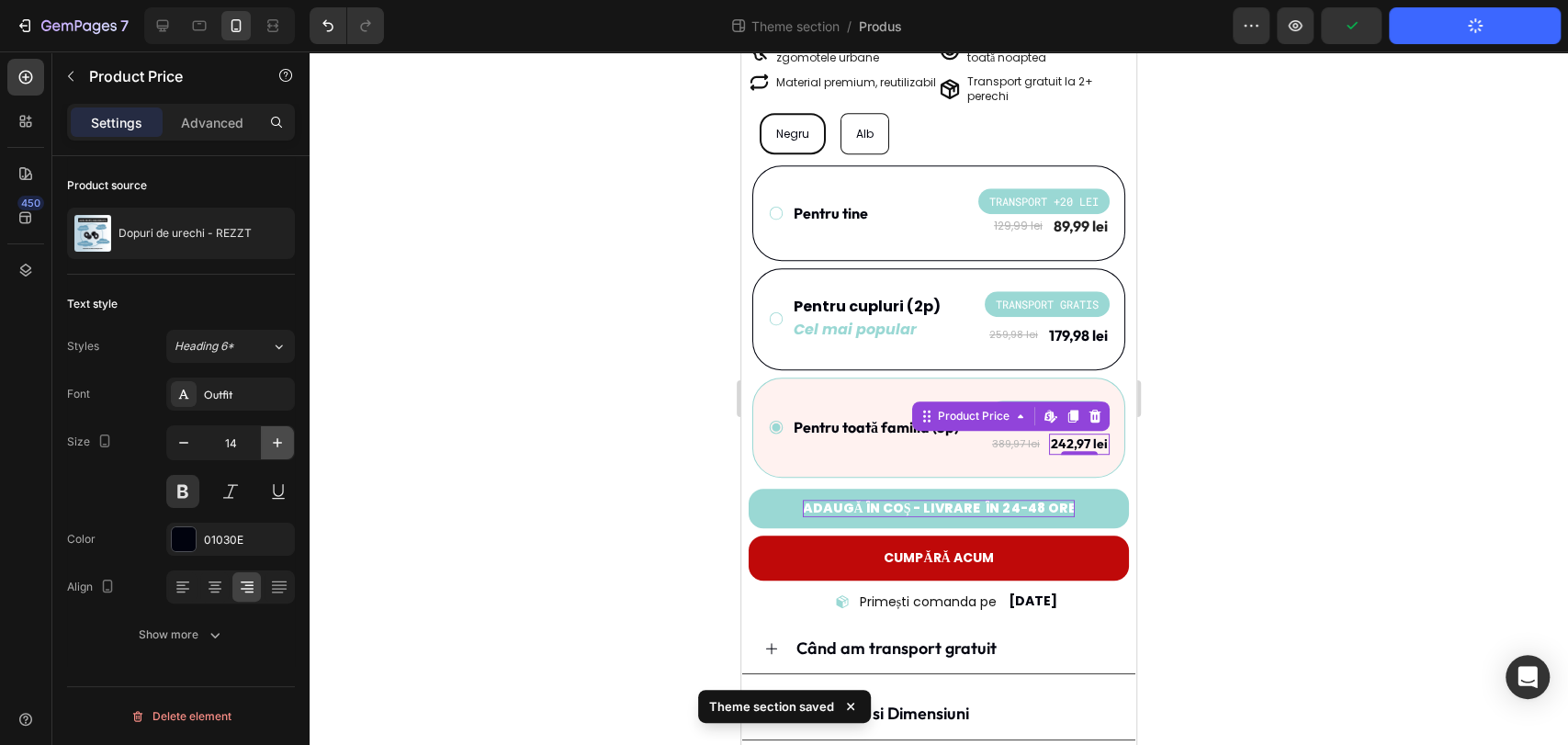
click at [287, 457] on button "button" at bounding box center [277, 442] width 33 height 33
click at [1241, 372] on div at bounding box center [938, 398] width 1258 height 693
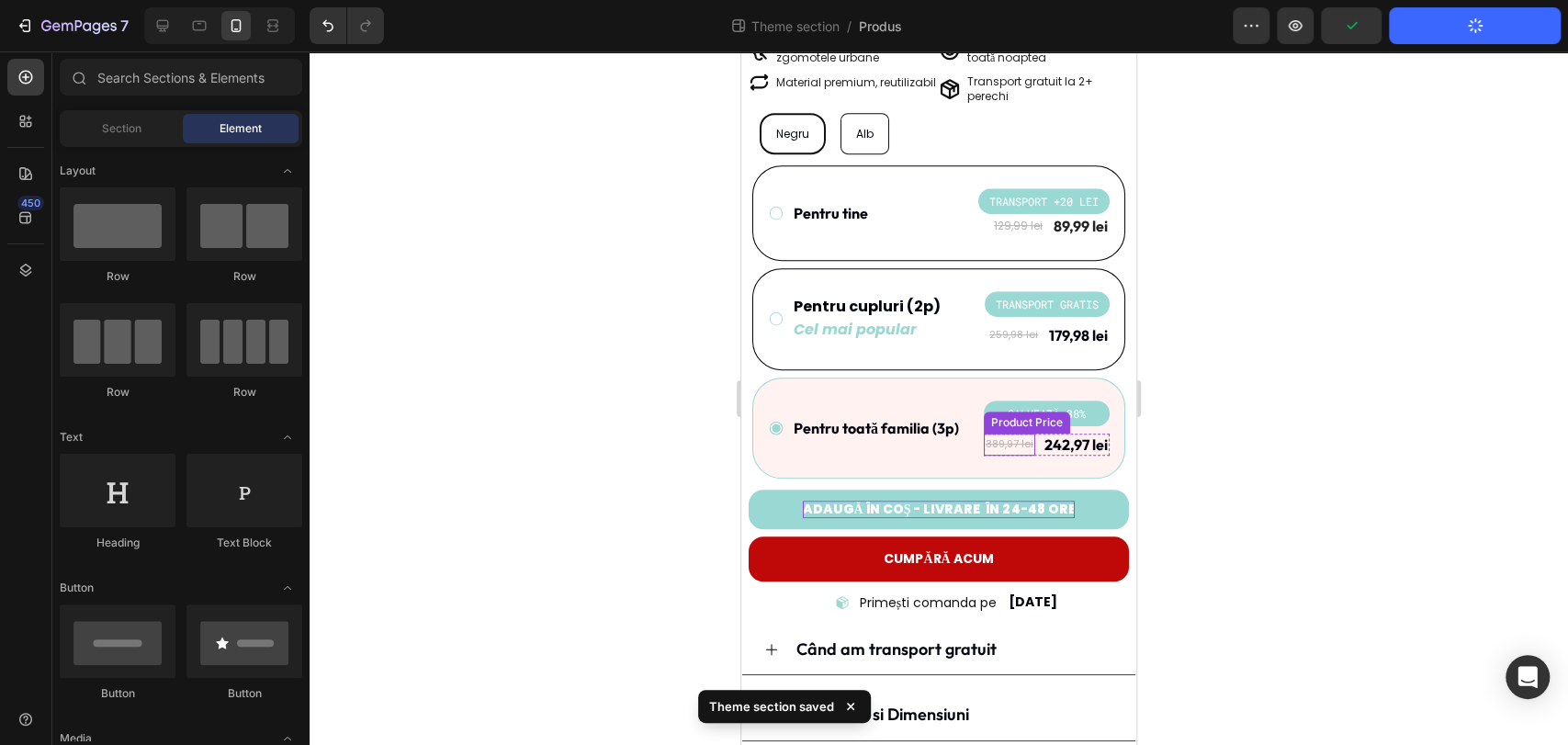
click at [1001, 433] on div "389,97 lei" at bounding box center [1009, 444] width 52 height 22
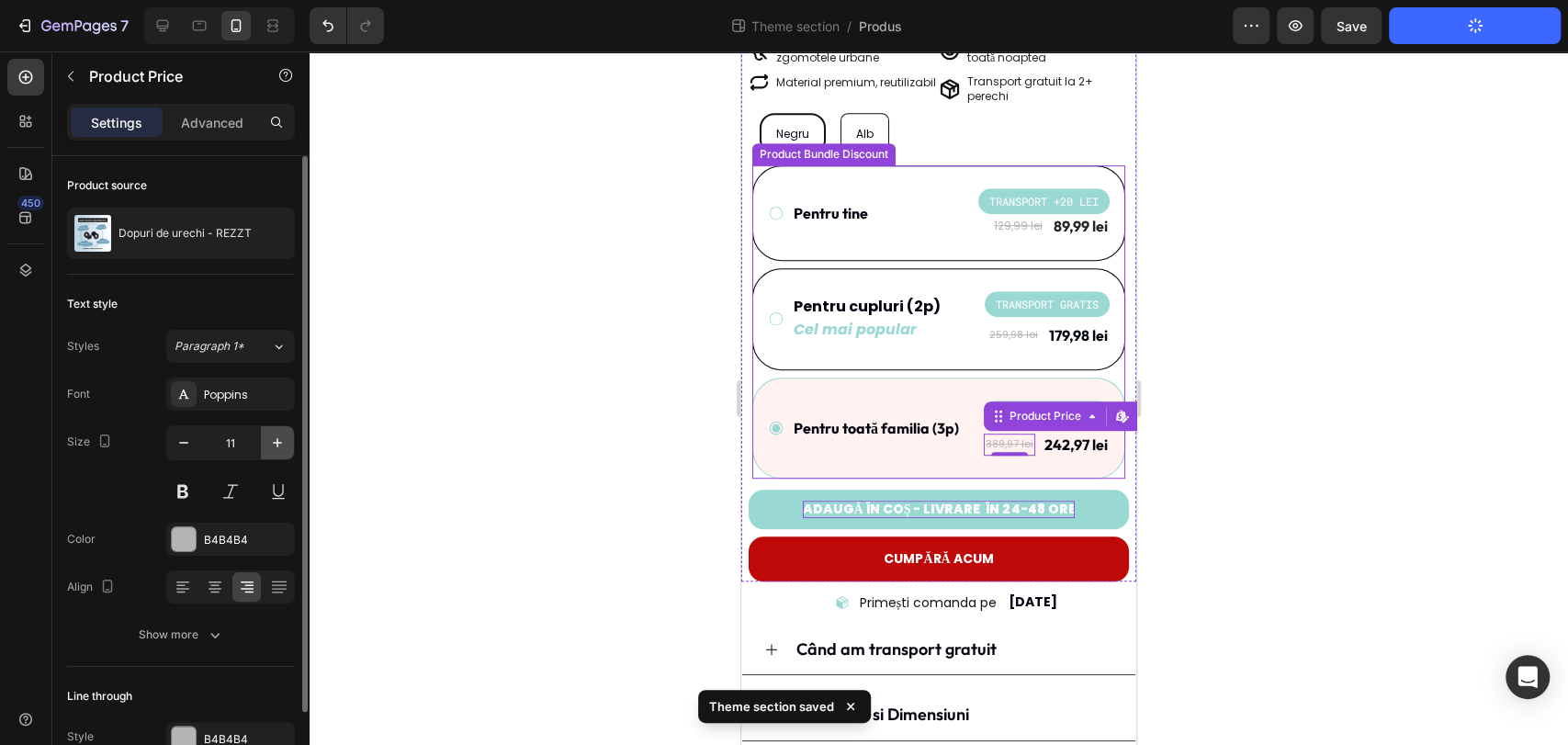
click at [280, 448] on icon "button" at bounding box center [277, 442] width 18 height 18
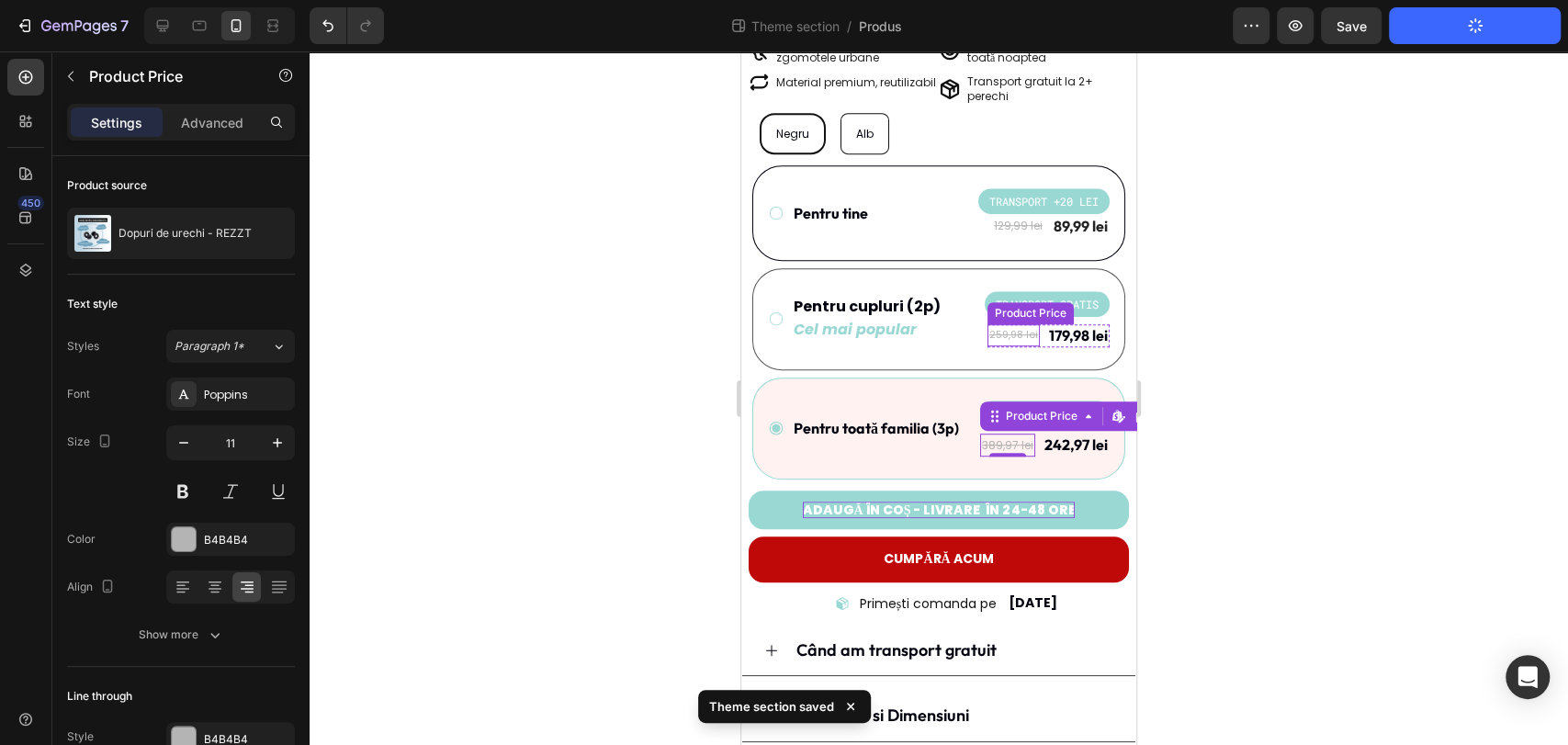
click at [1012, 324] on div "259,98 lei" at bounding box center [1013, 335] width 53 height 22
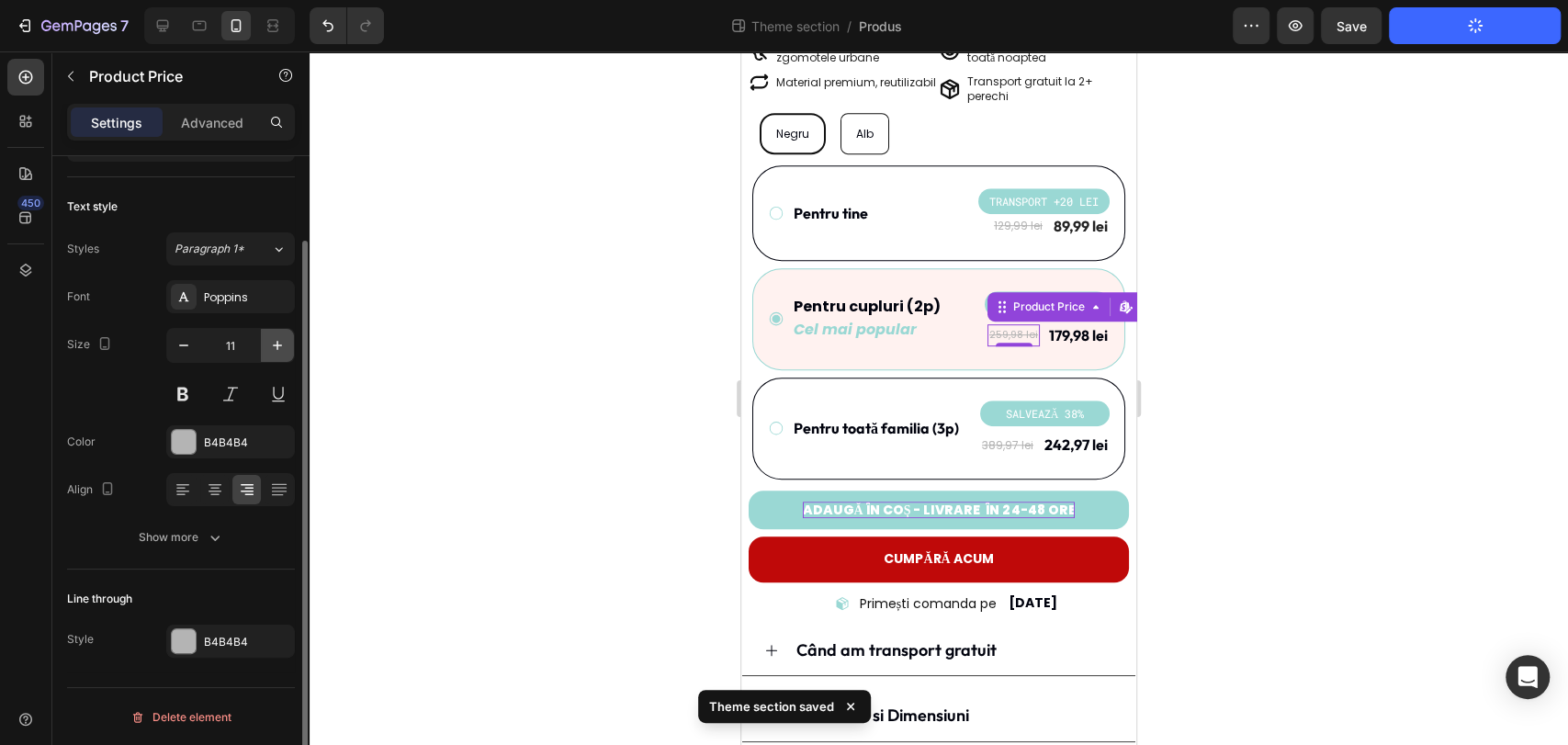
click at [274, 344] on icon "button" at bounding box center [277, 345] width 9 height 9
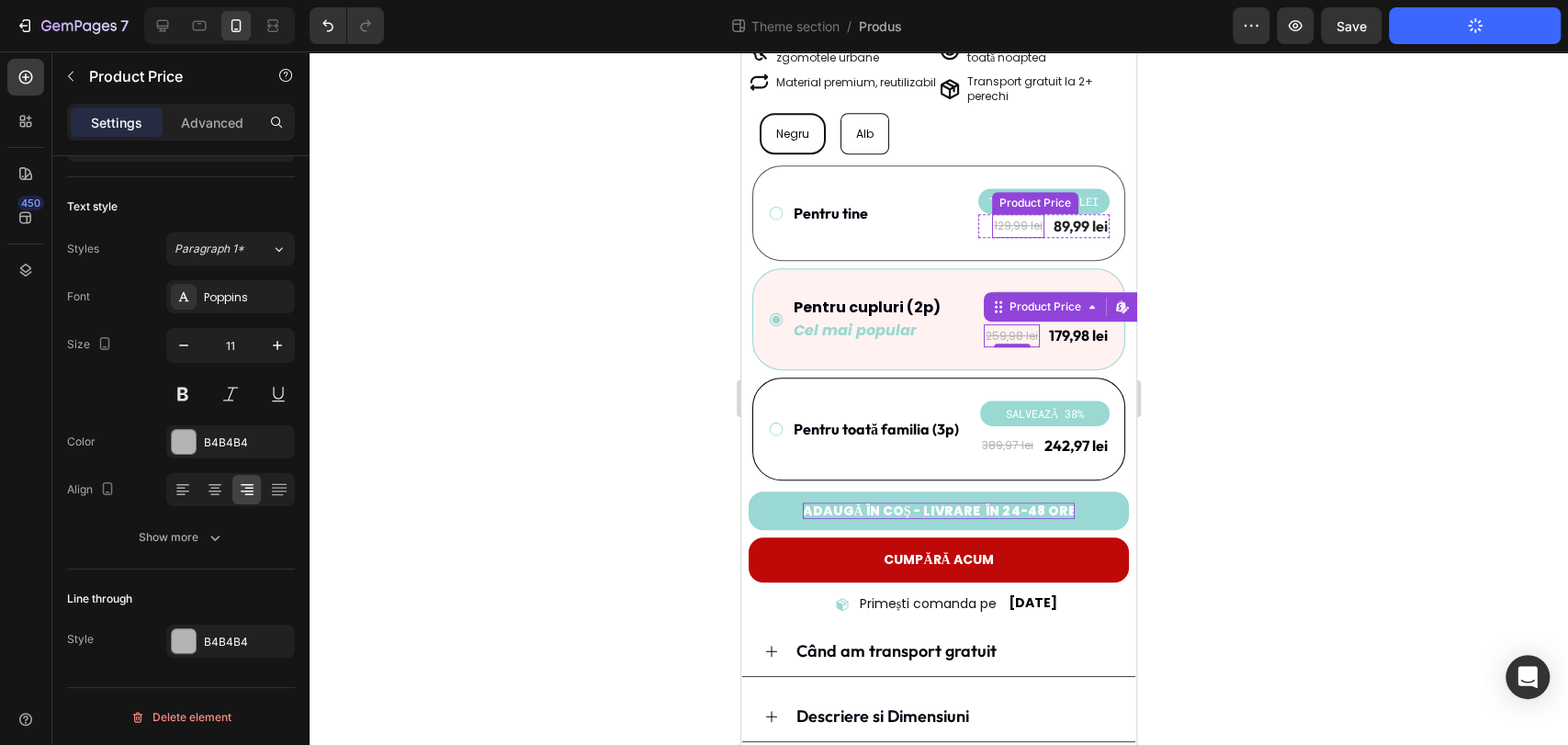
click at [1006, 214] on div "129,99 lei Product Price Product Price" at bounding box center [1018, 226] width 53 height 24
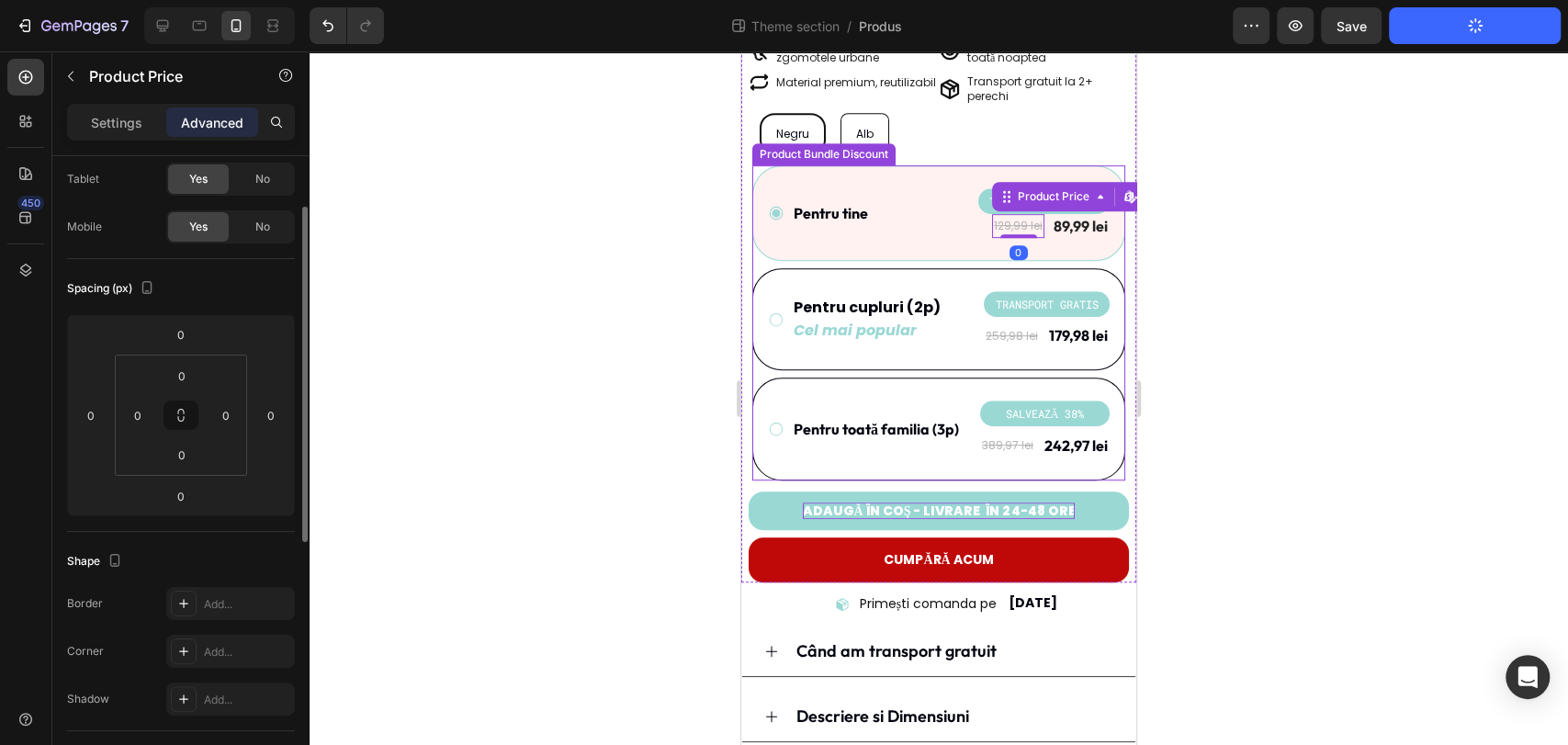
click at [1042, 225] on div "Pentru tine Text Block TRANSPORT +20 LEI Product Badge 129,99 lei Product Price…" at bounding box center [938, 213] width 373 height 96
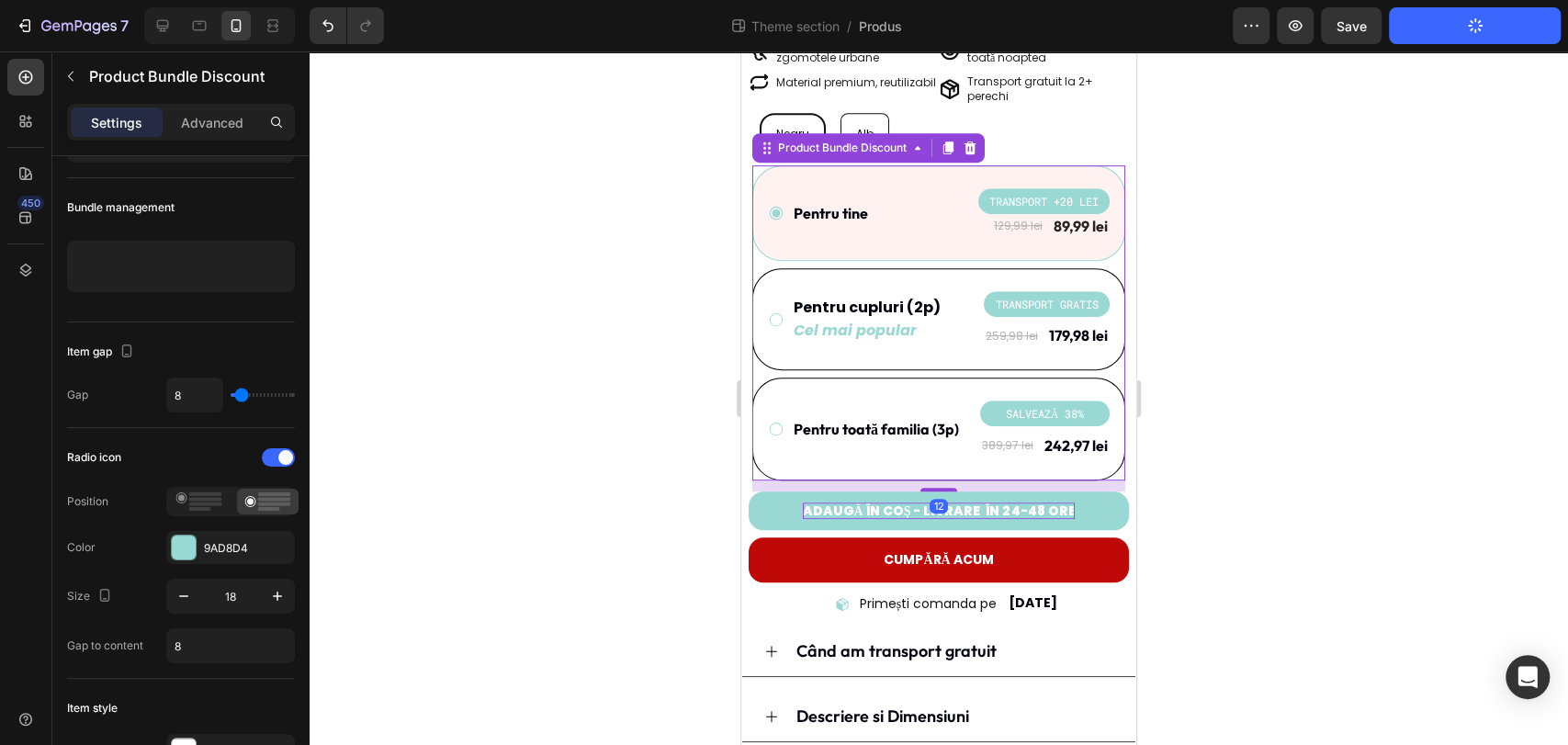
scroll to position [0, 0]
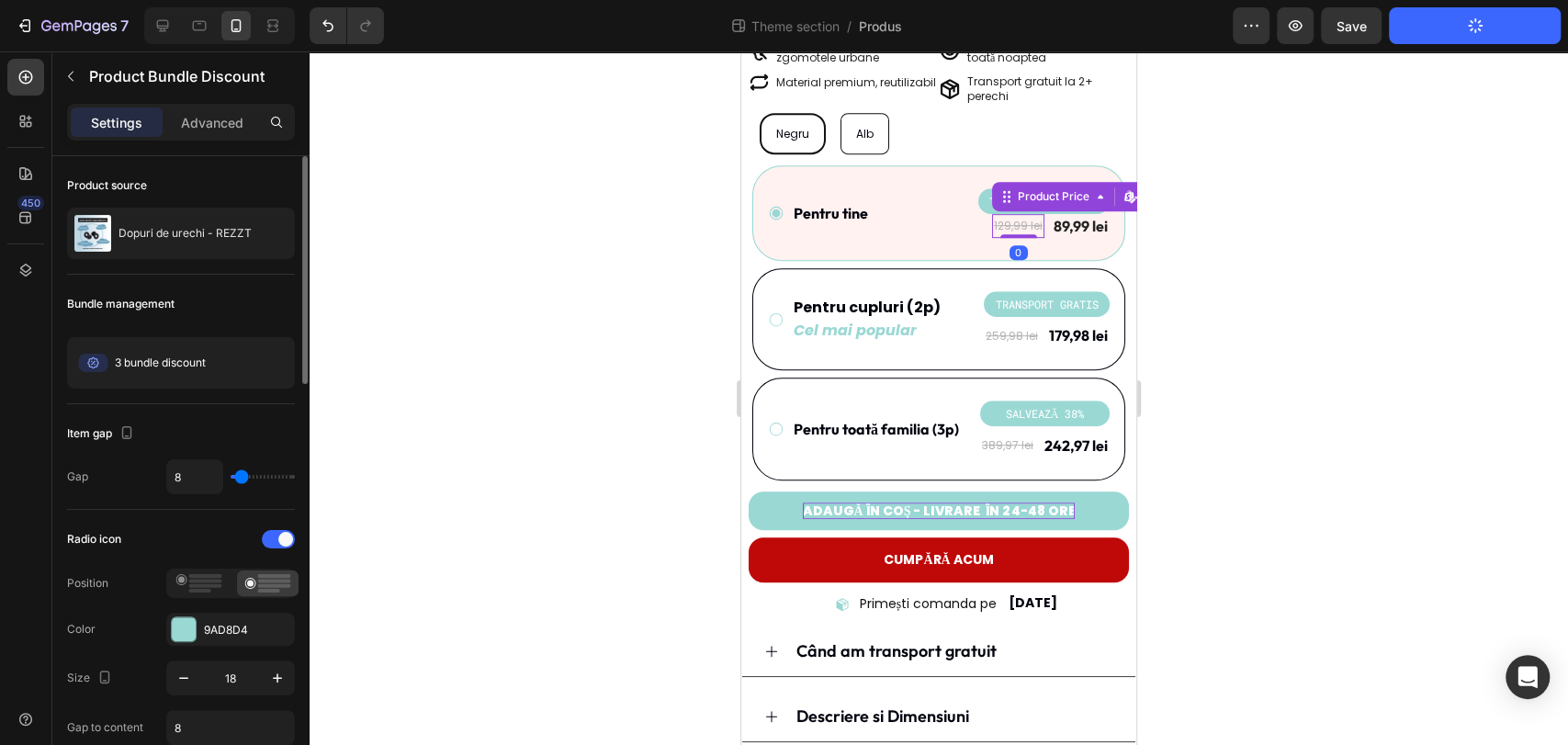
click at [1001, 214] on div "129,99 lei" at bounding box center [1018, 226] width 53 height 24
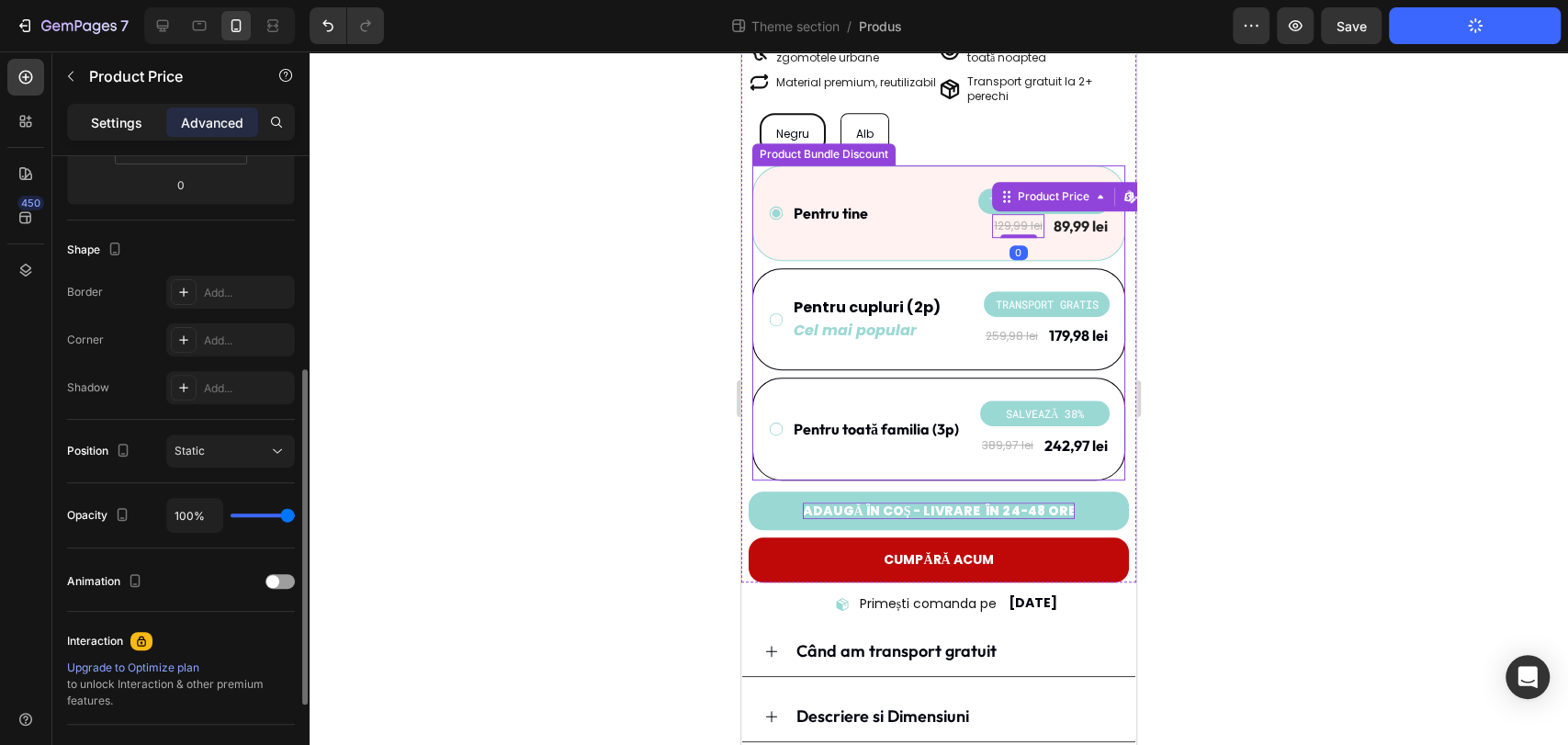
click at [144, 123] on div "Settings" at bounding box center [117, 123] width 92 height 30
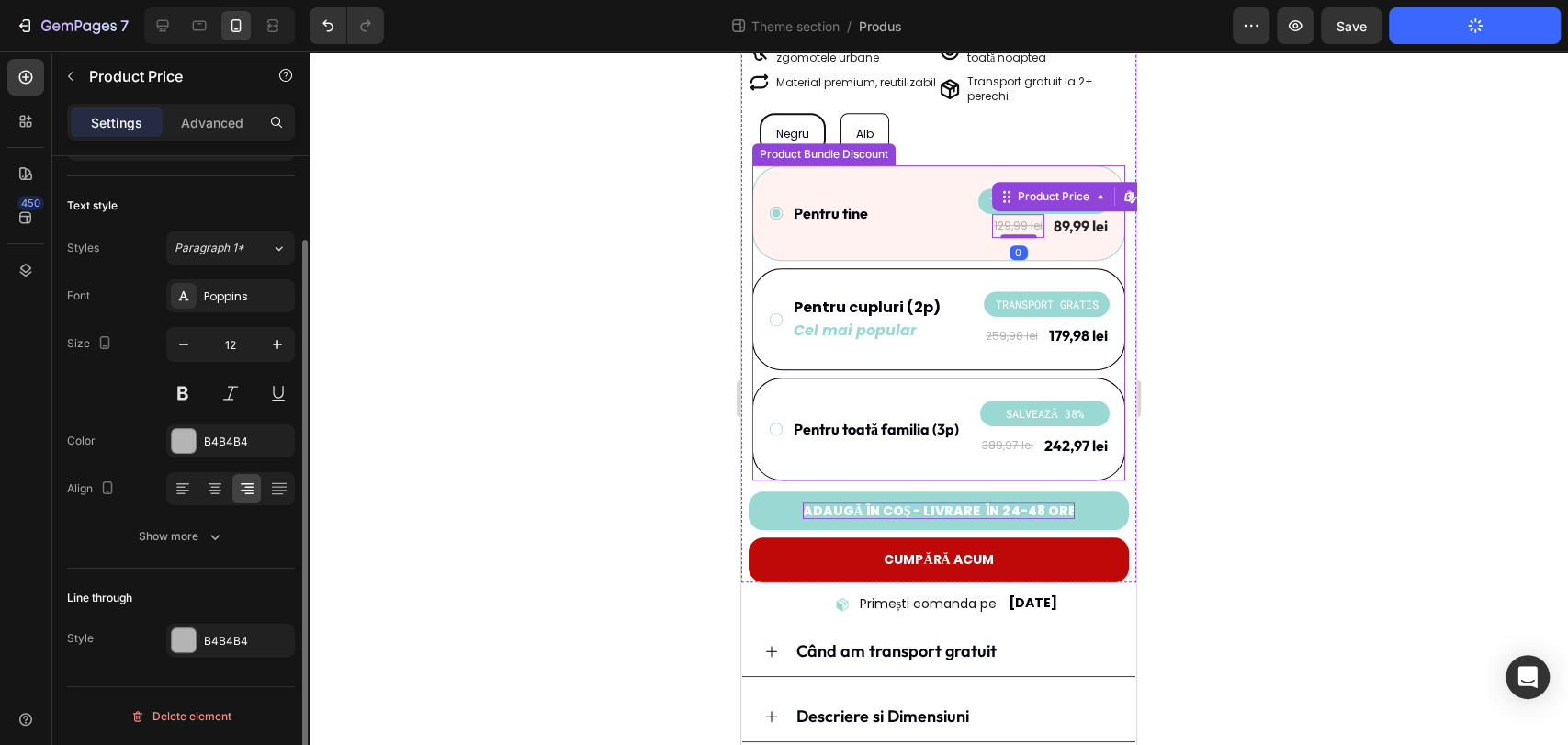
scroll to position [98, 0]
click at [515, 325] on div at bounding box center [938, 398] width 1258 height 693
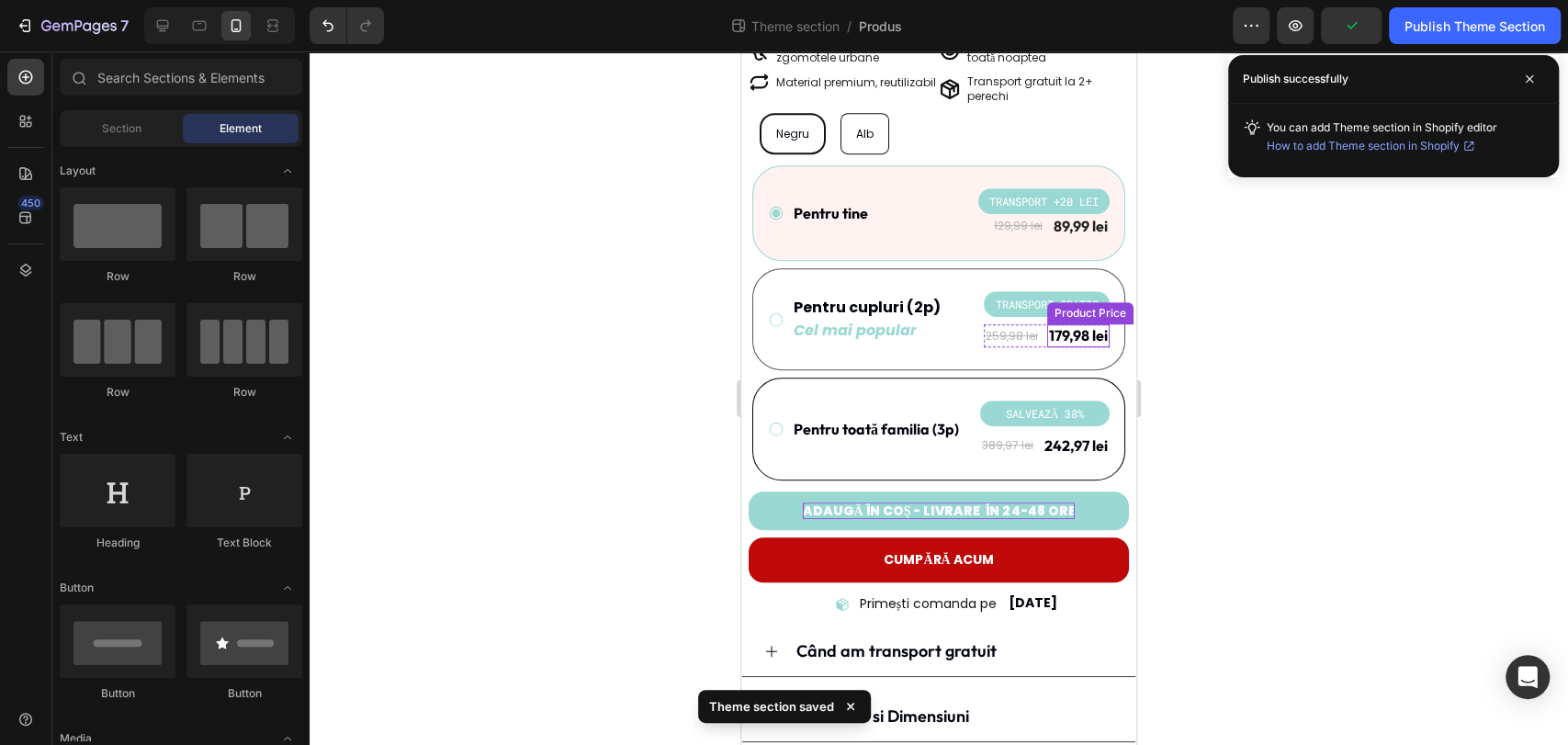
click at [1073, 324] on div "179,98 lei" at bounding box center [1078, 335] width 63 height 23
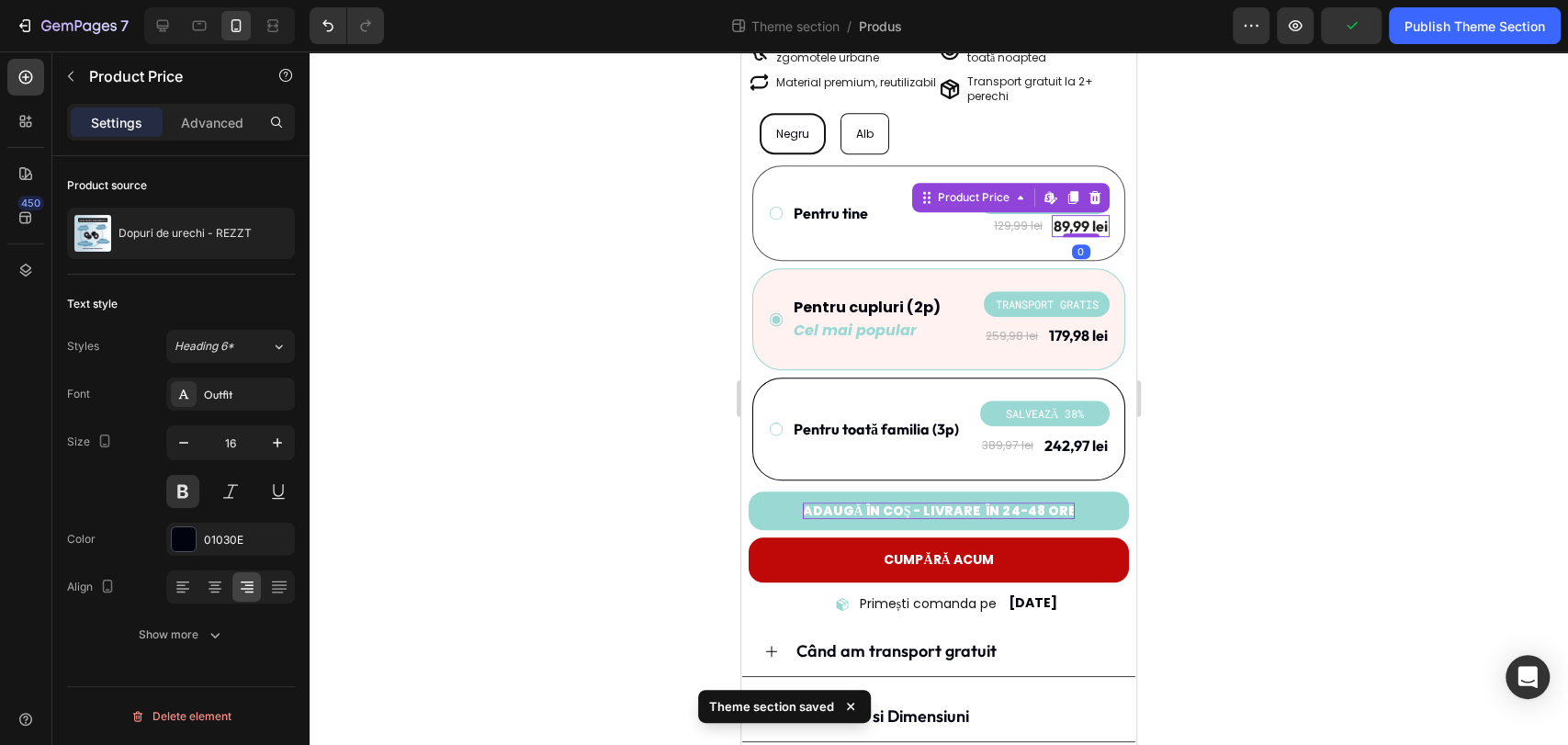
click at [1073, 215] on div "89,99 lei" at bounding box center [1081, 226] width 58 height 23
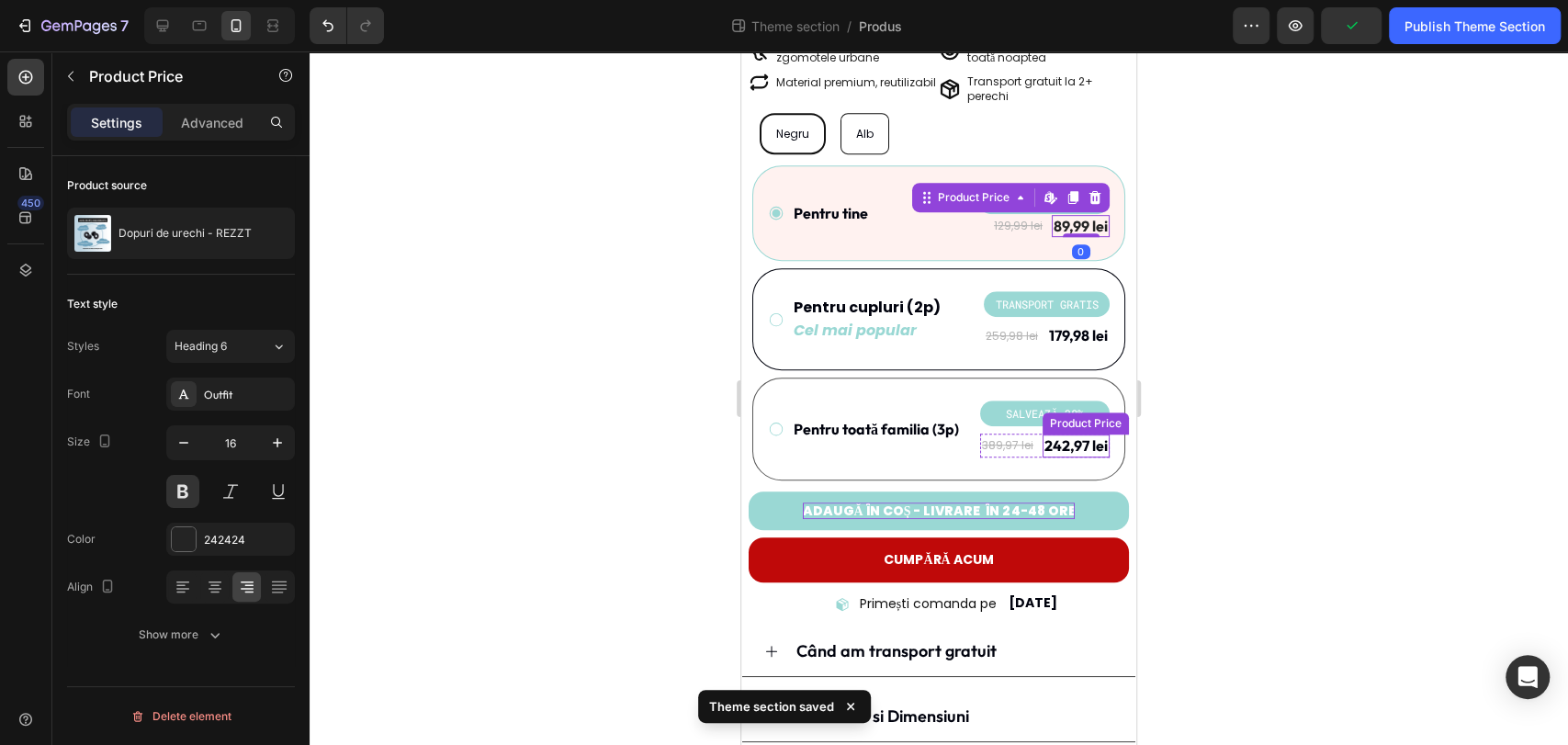
drag, startPoint x: 1054, startPoint y: 424, endPoint x: 1085, endPoint y: 409, distance: 34.4
click at [1054, 434] on div "242,97 lei" at bounding box center [1075, 445] width 67 height 23
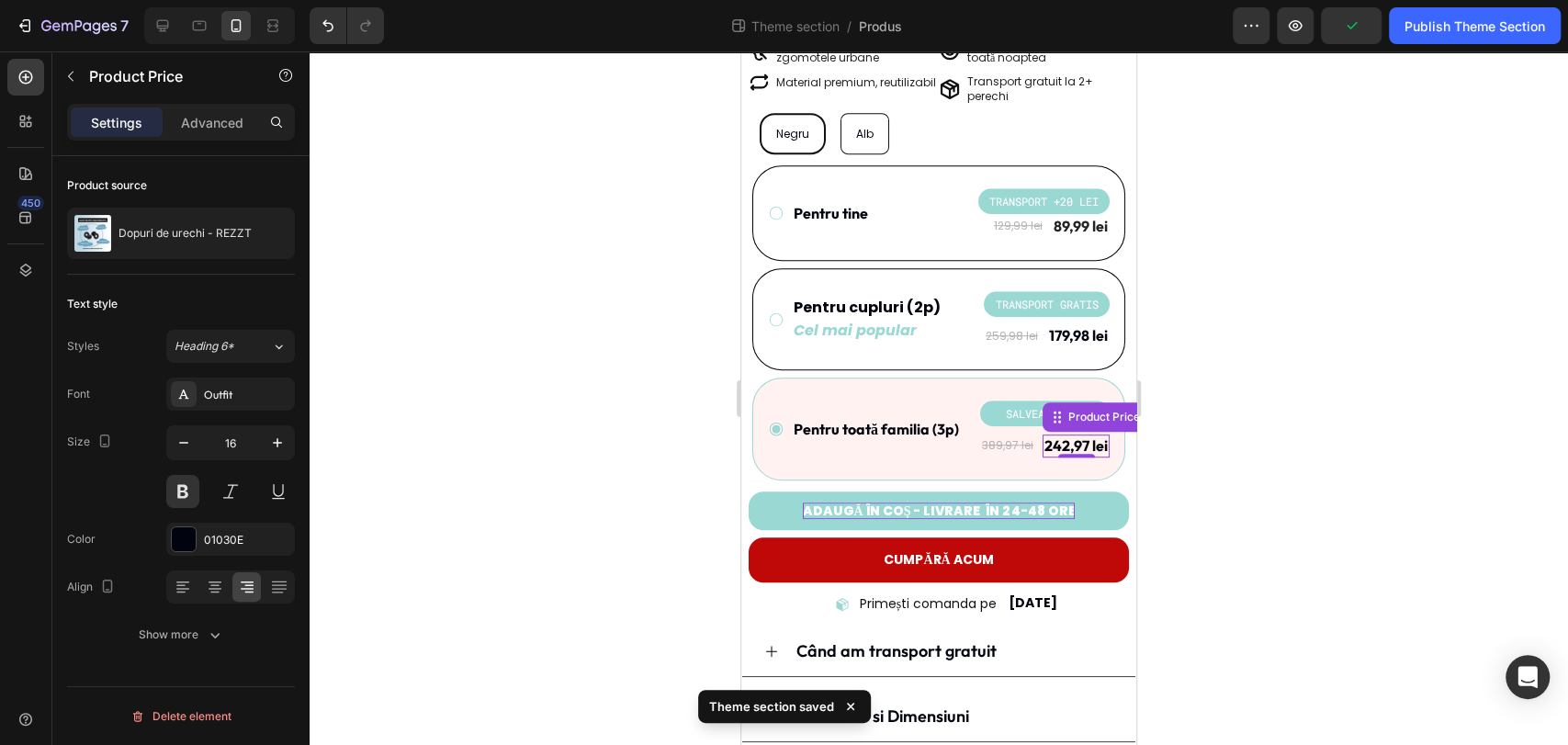
click at [1334, 308] on div at bounding box center [938, 398] width 1258 height 693
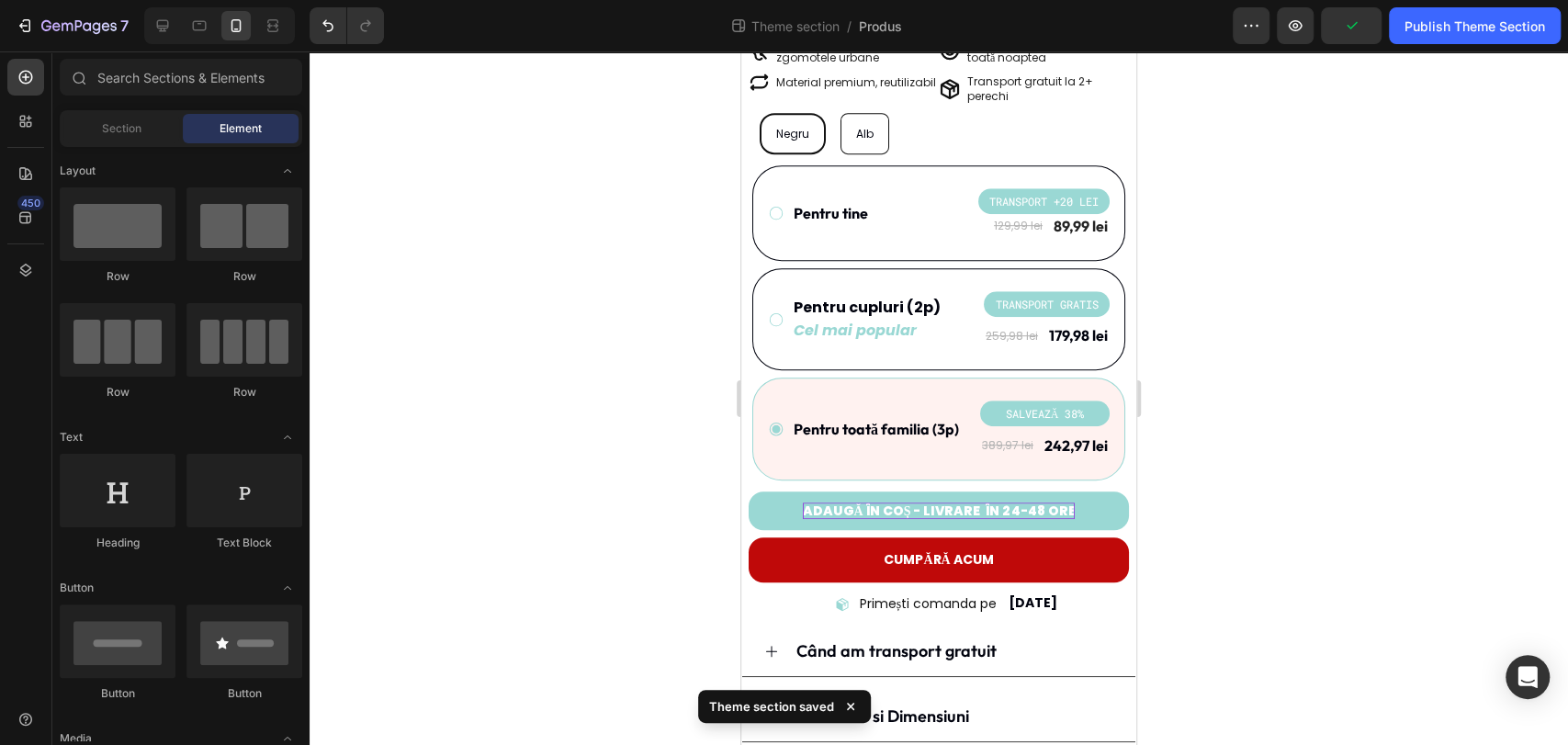
click at [1480, 2] on div "7 Theme section / Produs Preview Publish Theme Section" at bounding box center [784, 26] width 1568 height 53
drag, startPoint x: 1477, startPoint y: 25, endPoint x: 1472, endPoint y: 70, distance: 45.3
click at [1477, 25] on div "Publish Theme Section" at bounding box center [1474, 26] width 140 height 19
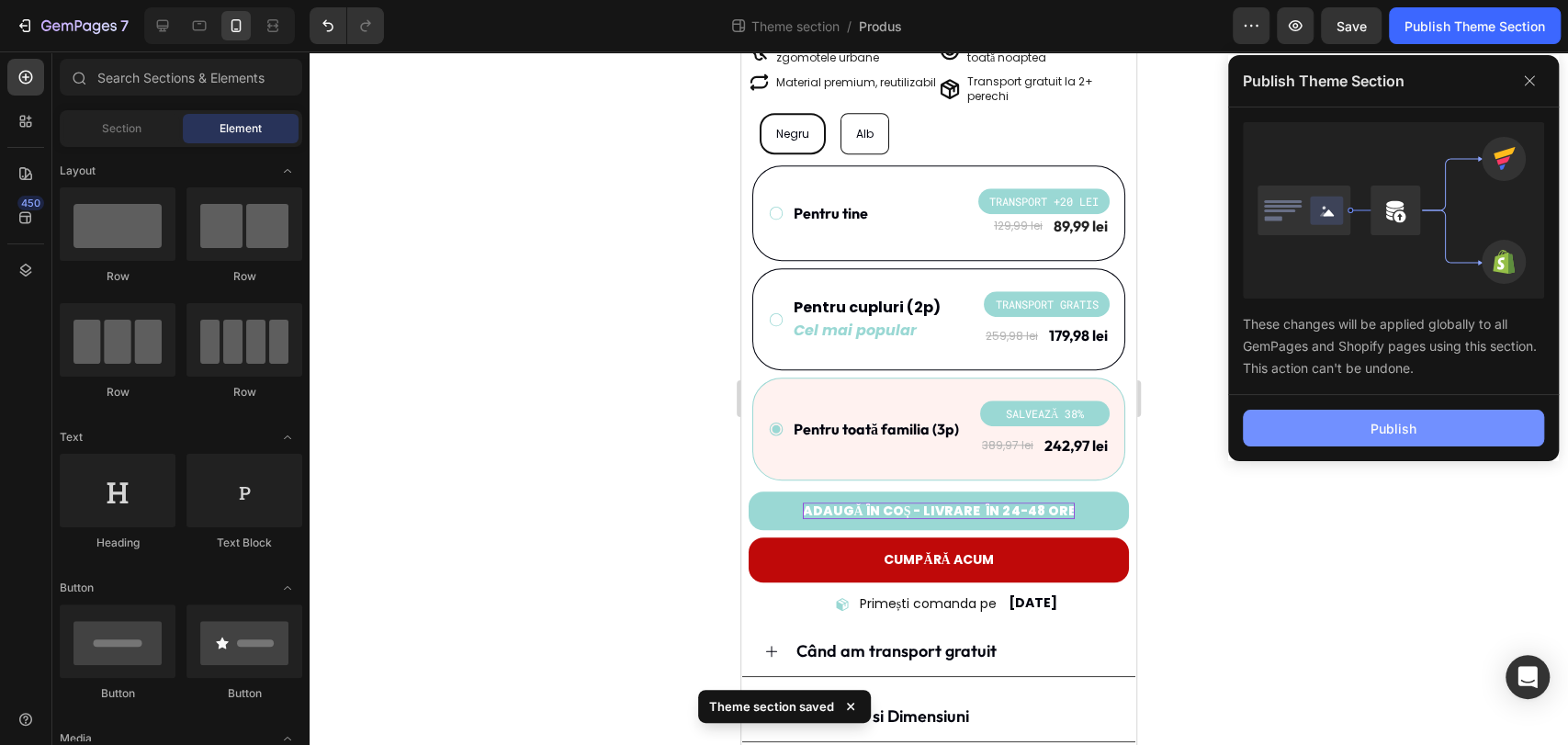
click at [1400, 435] on div "Publish" at bounding box center [1394, 427] width 46 height 19
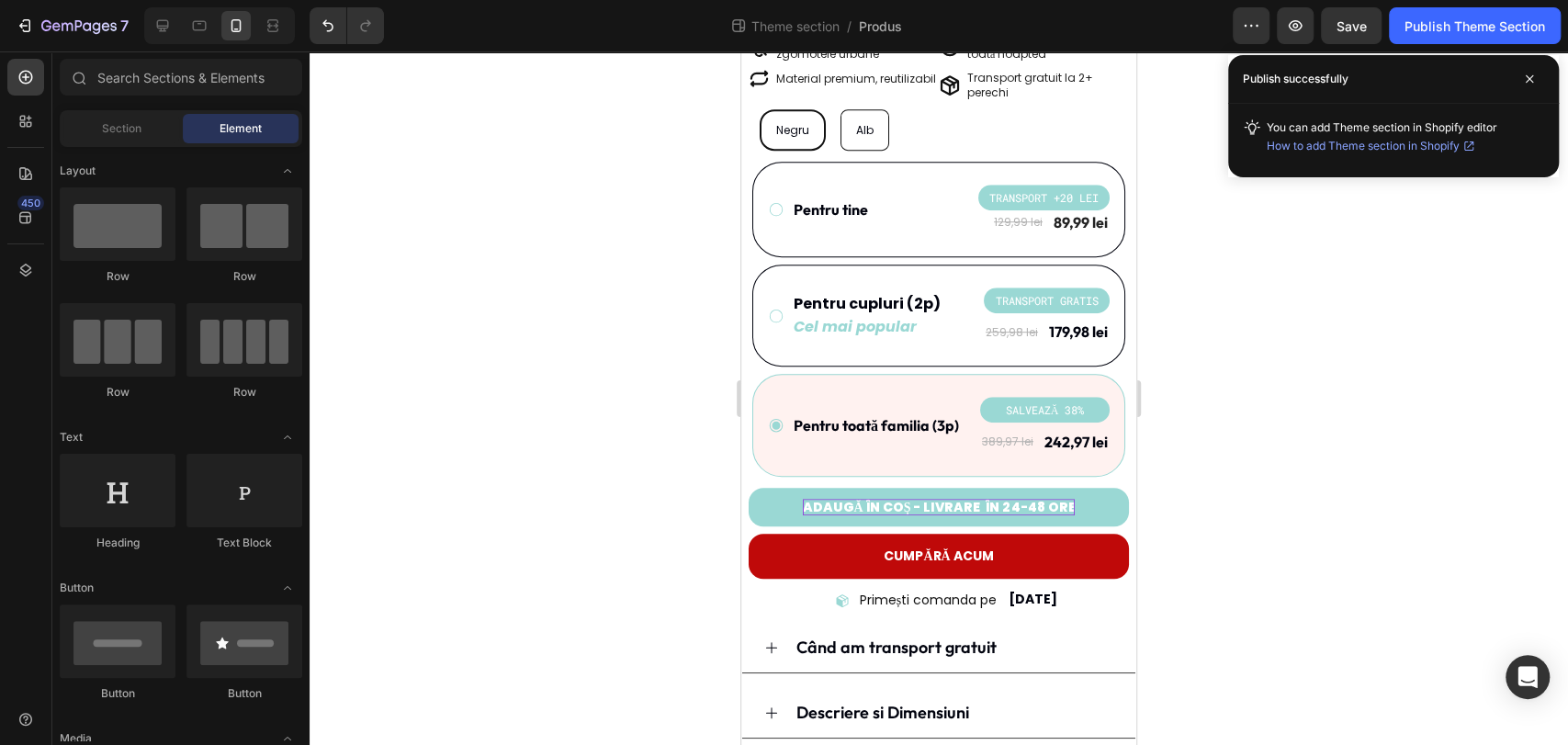
scroll to position [612, 0]
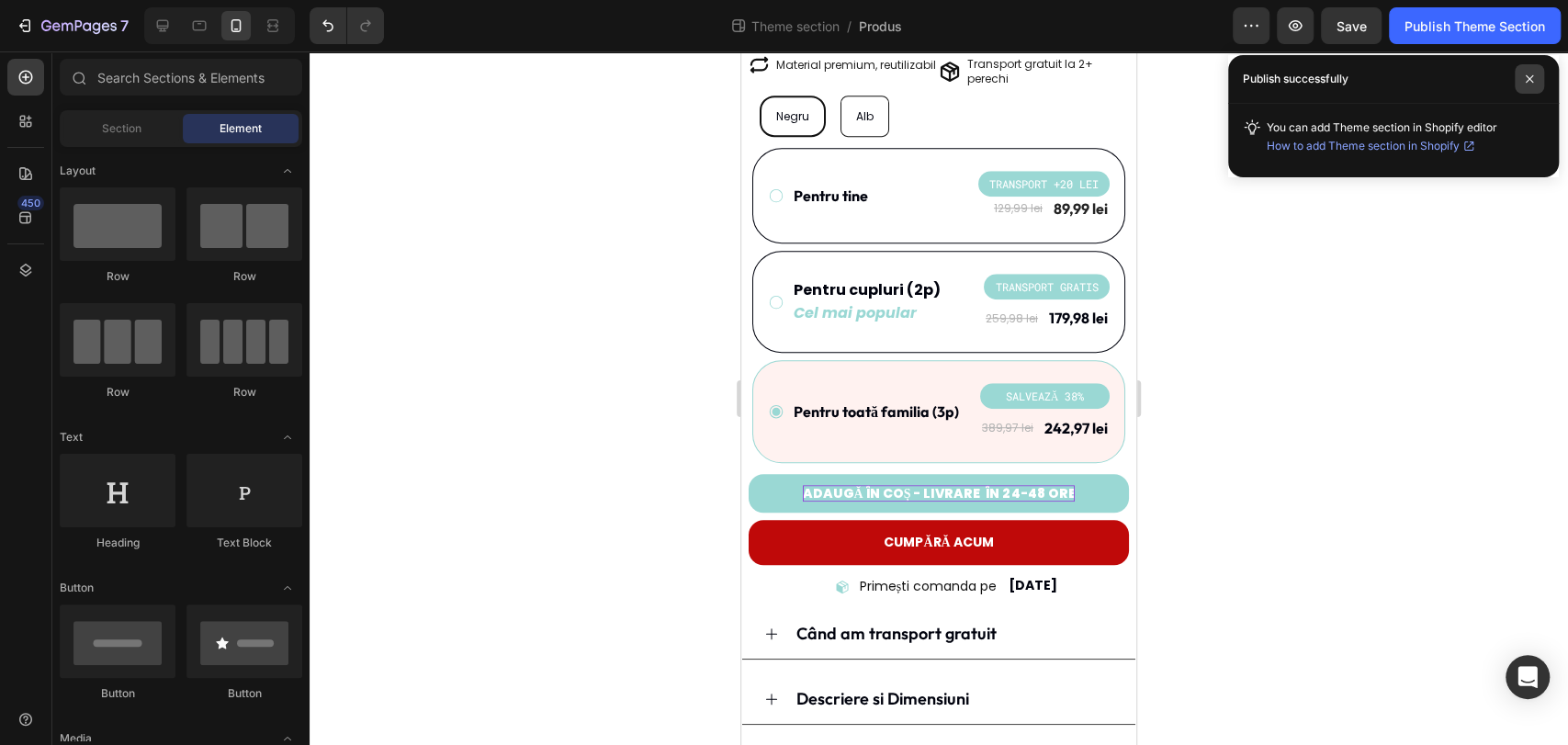
click at [1539, 86] on span at bounding box center [1529, 80] width 30 height 30
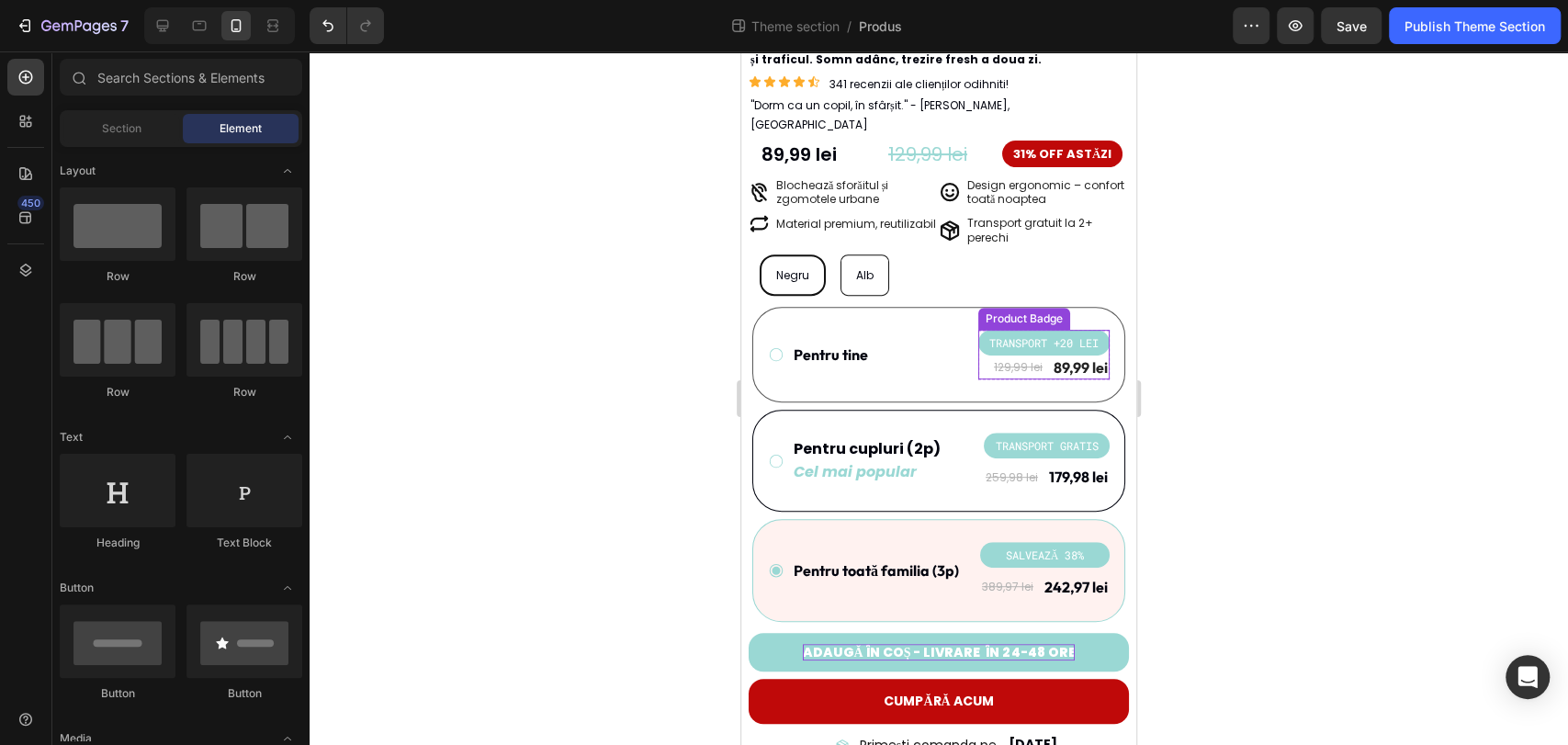
scroll to position [691, 0]
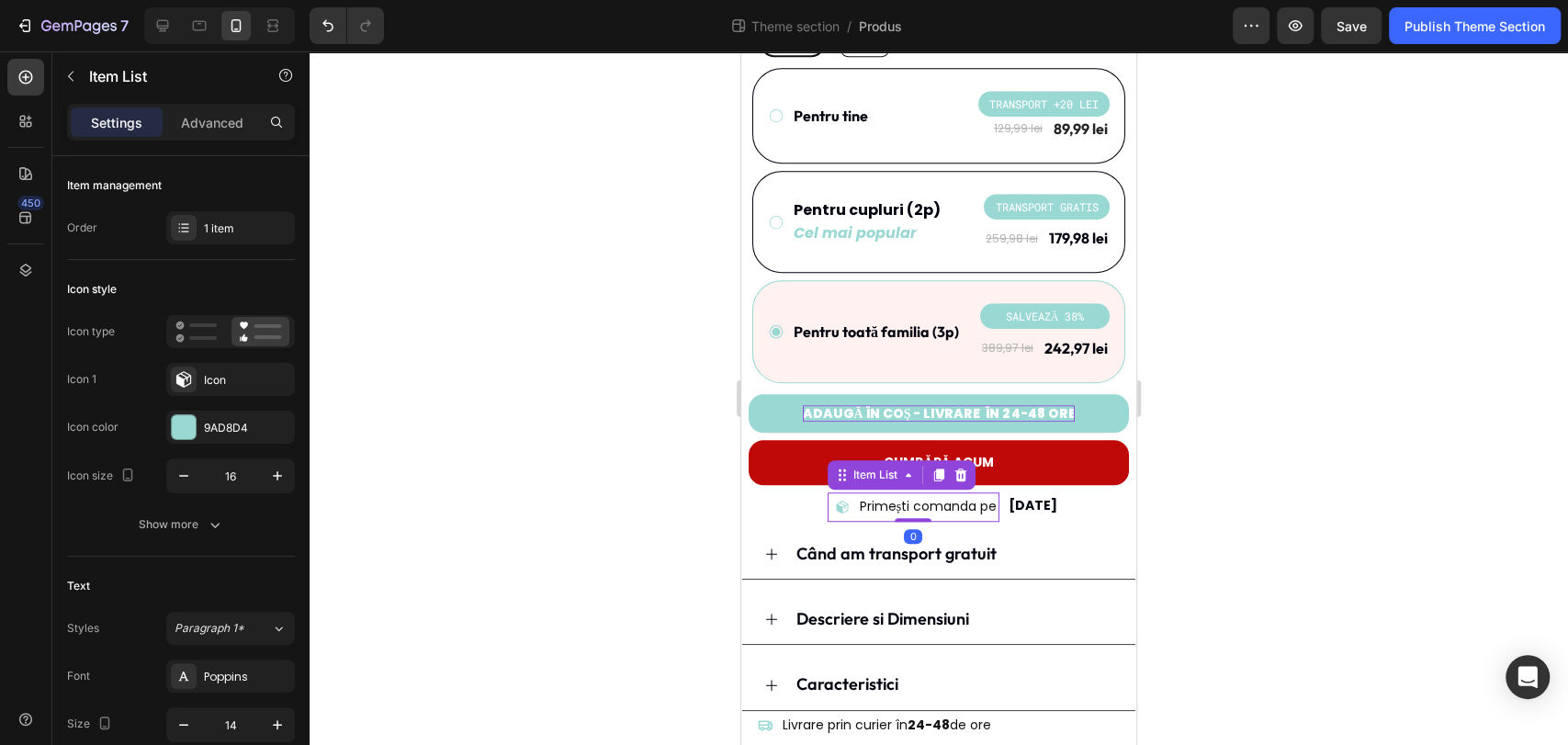
drag, startPoint x: 825, startPoint y: 487, endPoint x: 1454, endPoint y: 538, distance: 631.1
click at [835, 500] on icon at bounding box center [842, 507] width 15 height 15
click at [274, 481] on icon "button" at bounding box center [277, 475] width 18 height 18
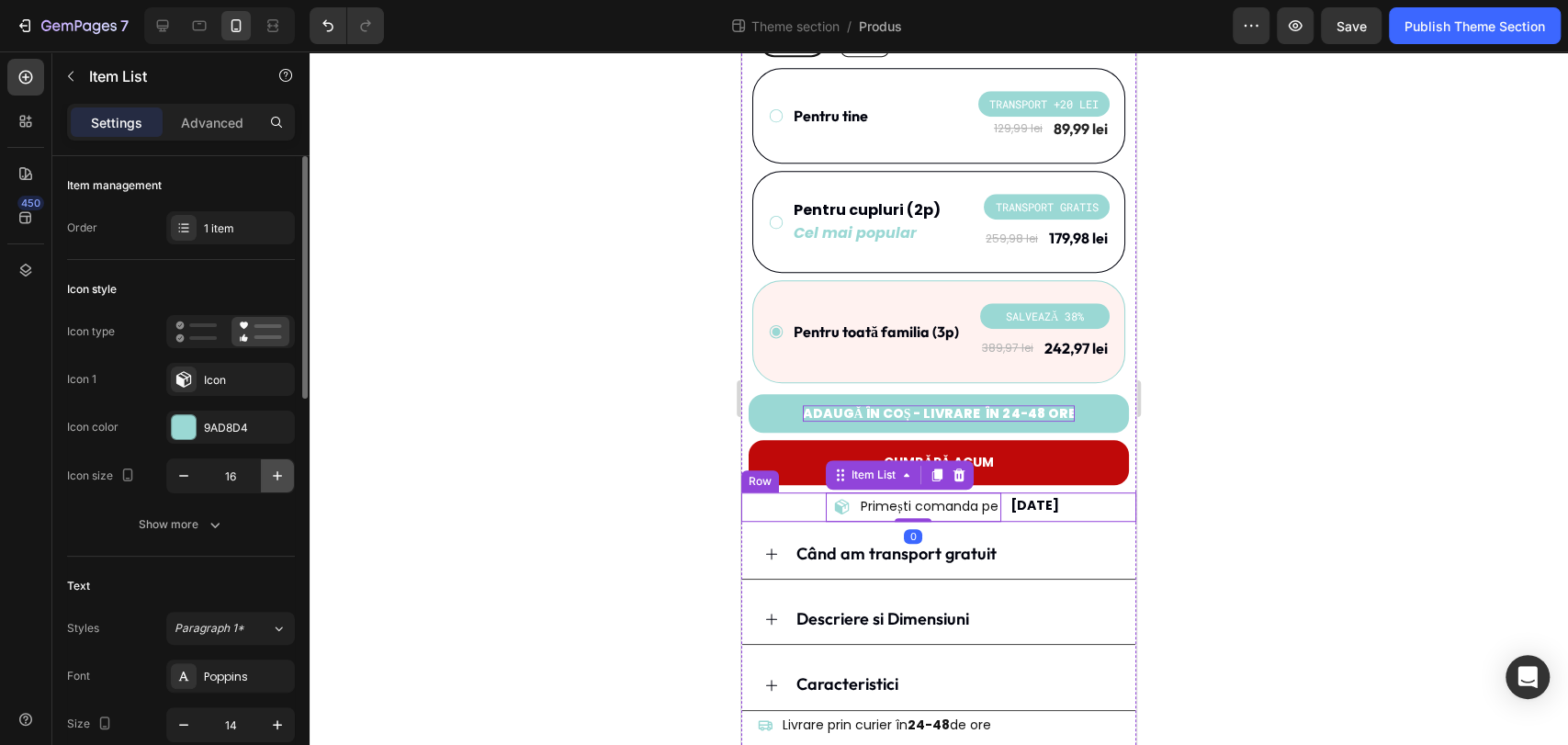
click at [274, 481] on icon "button" at bounding box center [277, 475] width 18 height 18
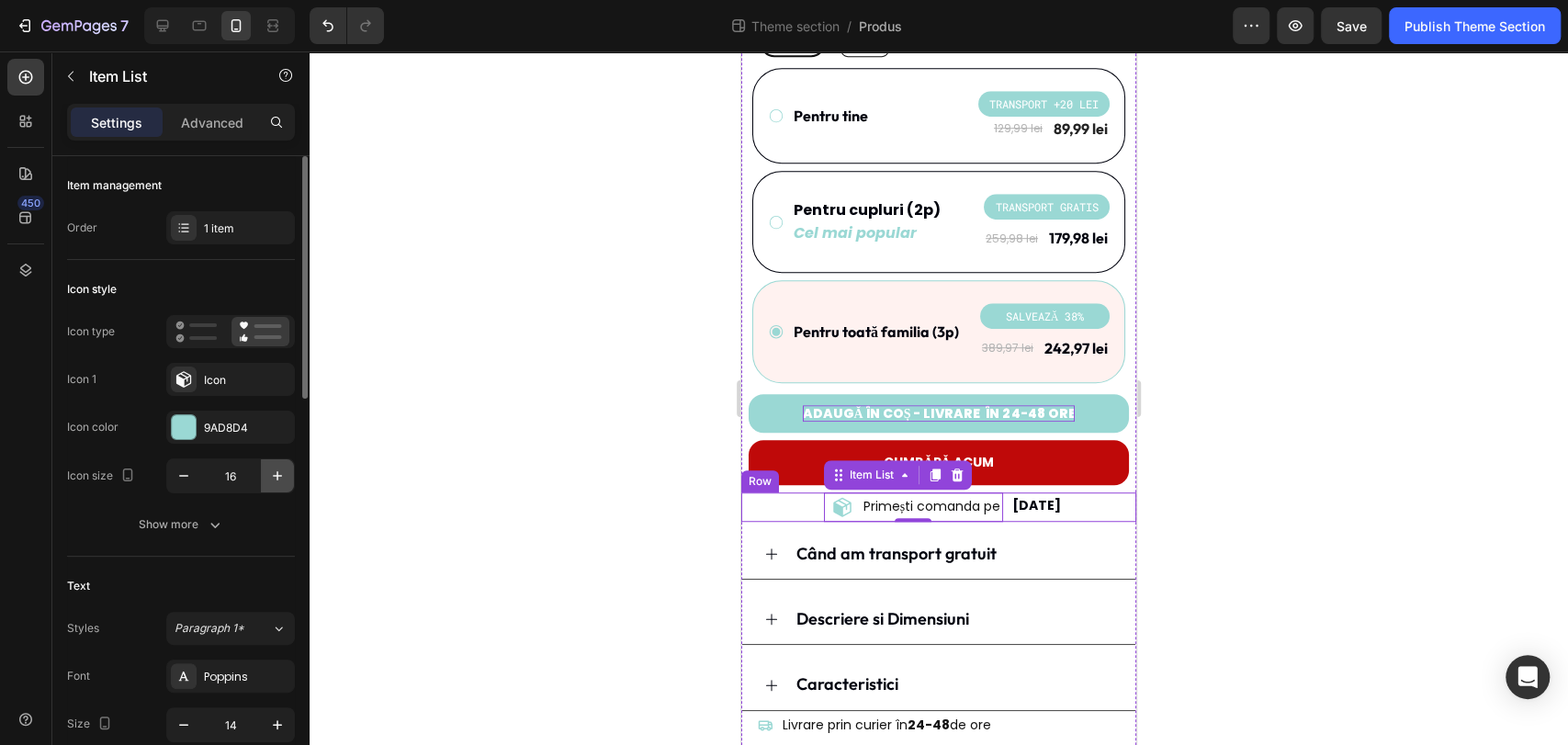
click at [274, 481] on icon "button" at bounding box center [277, 475] width 18 height 18
click at [169, 482] on button "button" at bounding box center [183, 475] width 33 height 33
click at [170, 482] on button "button" at bounding box center [183, 475] width 33 height 33
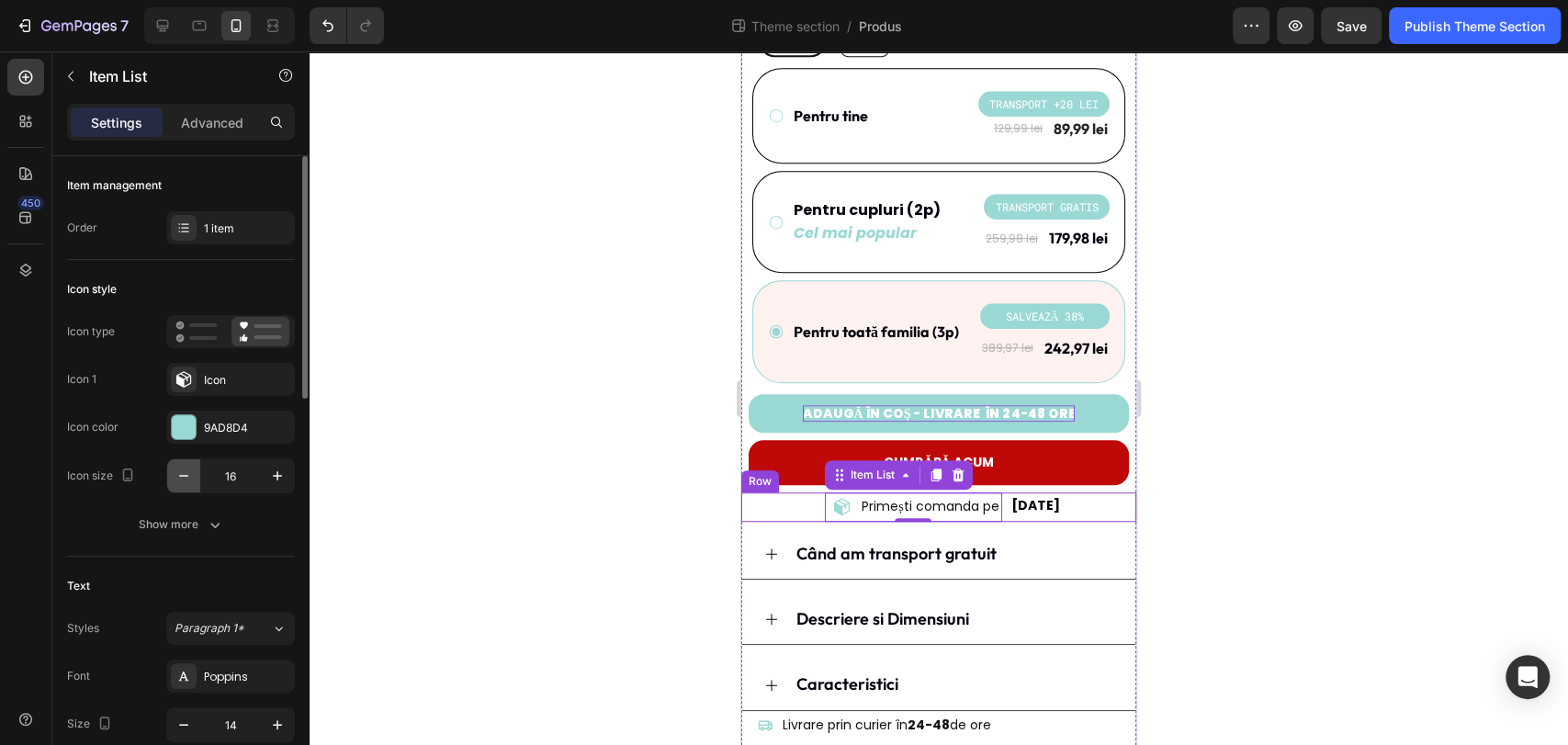
click at [171, 481] on button "button" at bounding box center [183, 475] width 33 height 33
click at [289, 478] on button "button" at bounding box center [277, 475] width 33 height 33
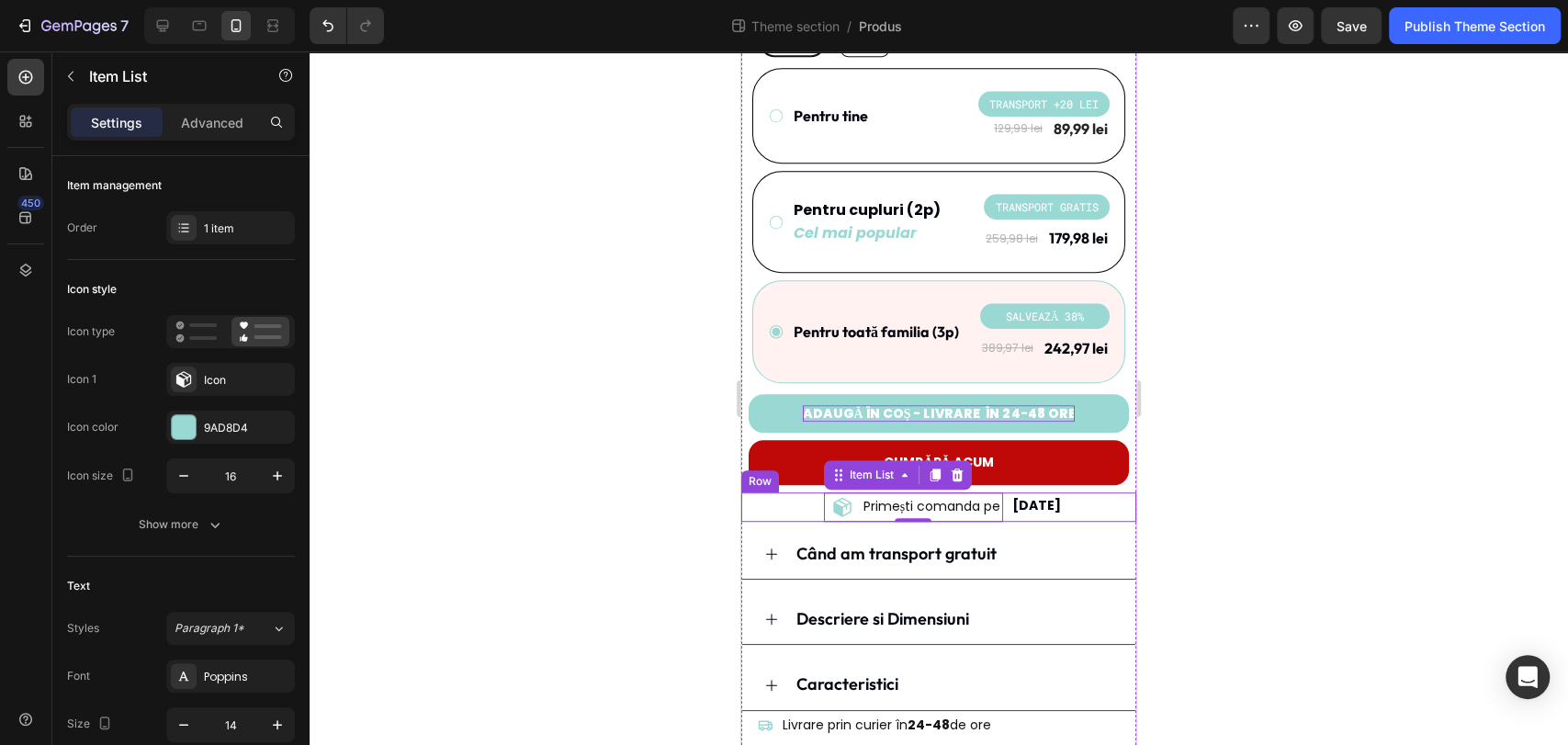
click at [471, 501] on div at bounding box center [938, 398] width 1258 height 693
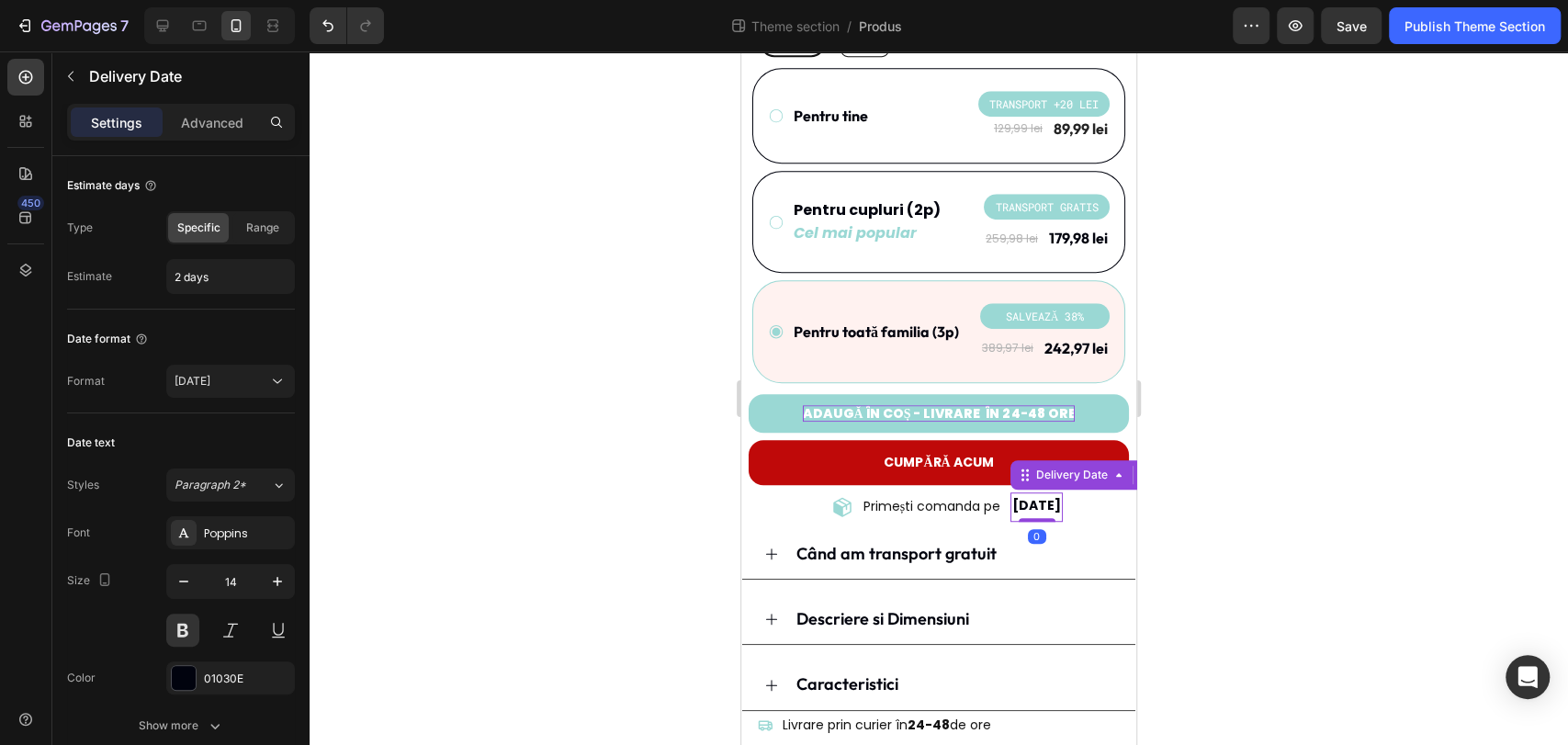
click at [1012, 496] on span "[DATE]" at bounding box center [1036, 505] width 49 height 18
click at [974, 495] on p "Primești comanda pe" at bounding box center [931, 506] width 136 height 23
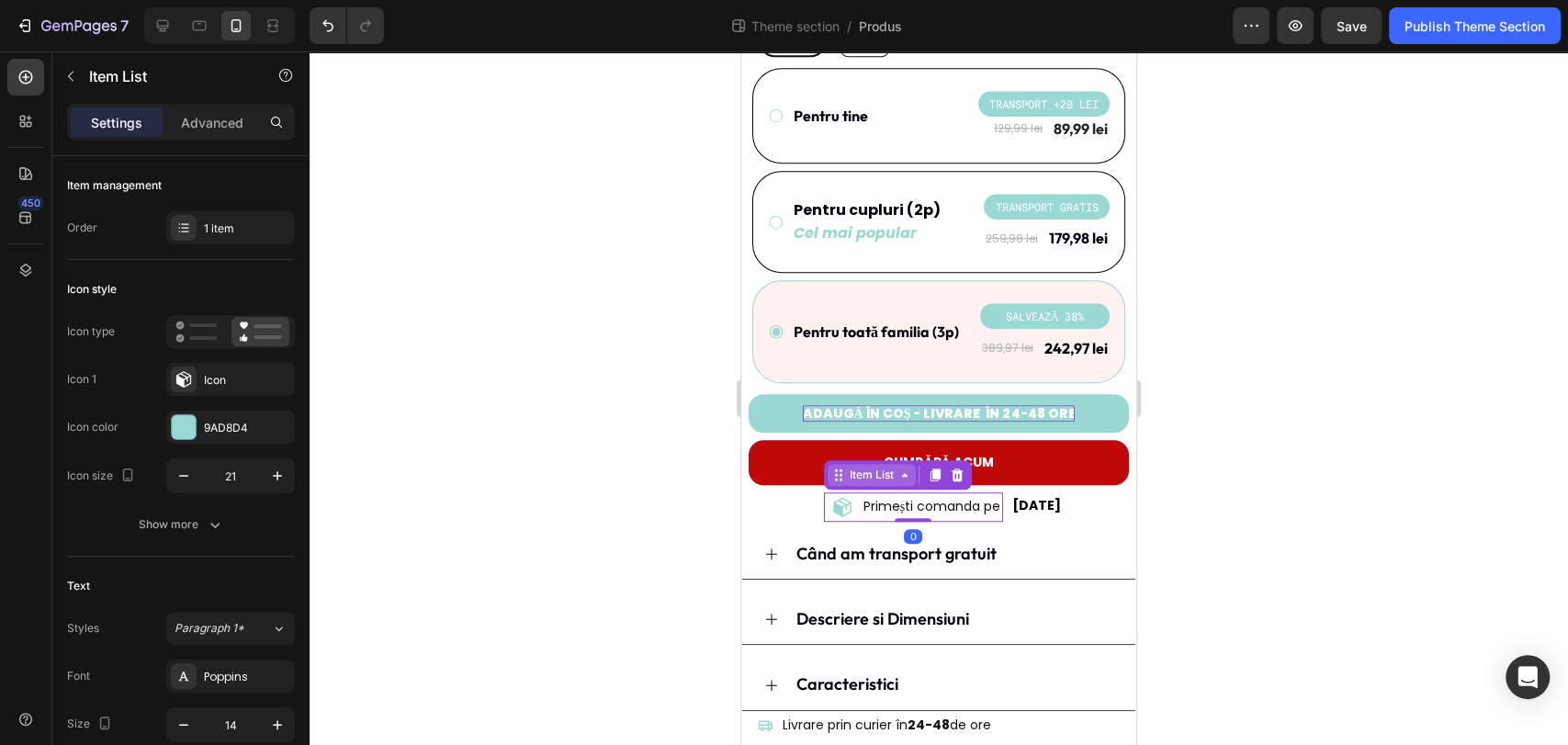
click at [858, 466] on div "Item List" at bounding box center [872, 474] width 52 height 17
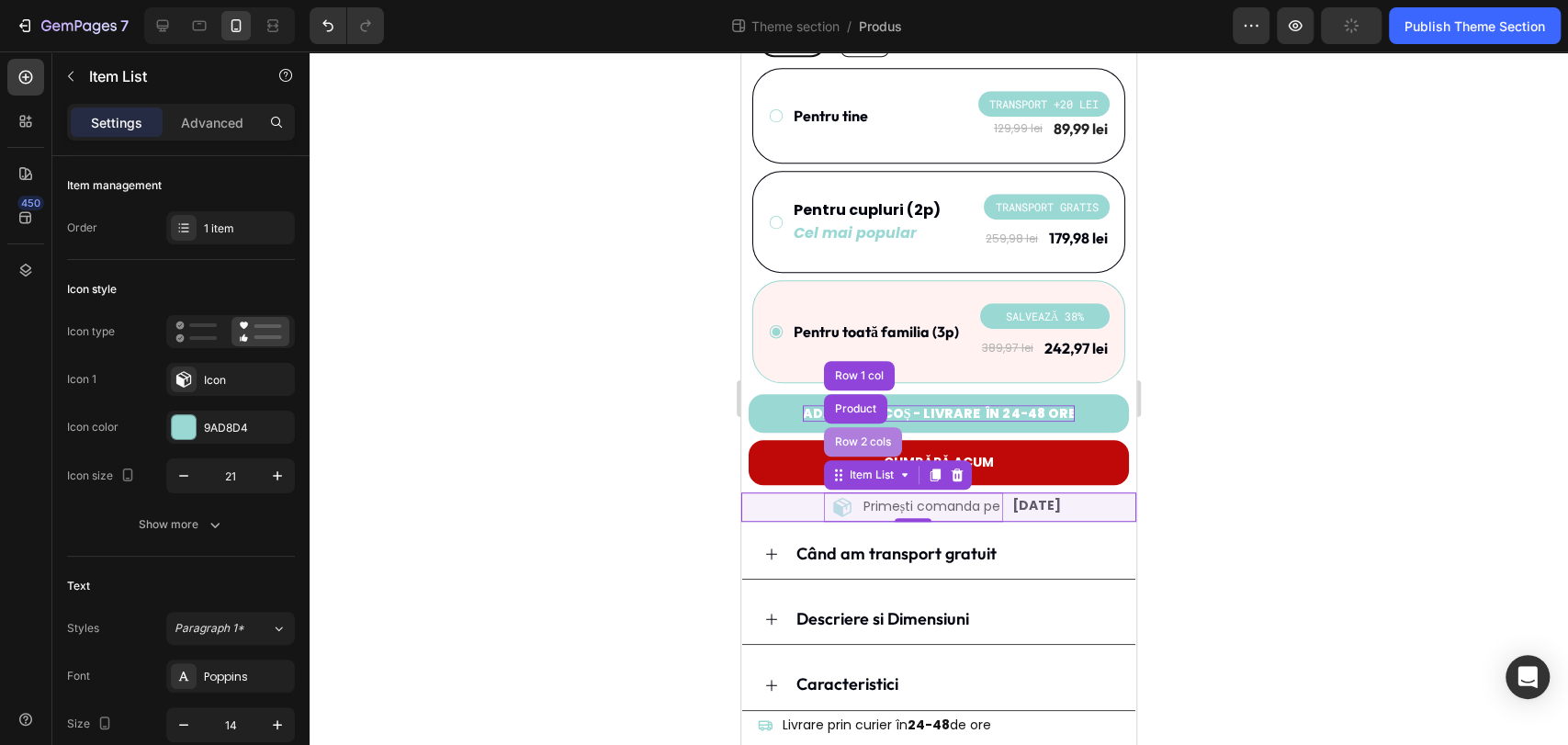
click at [851, 436] on div "Row 2 cols" at bounding box center [863, 441] width 64 height 11
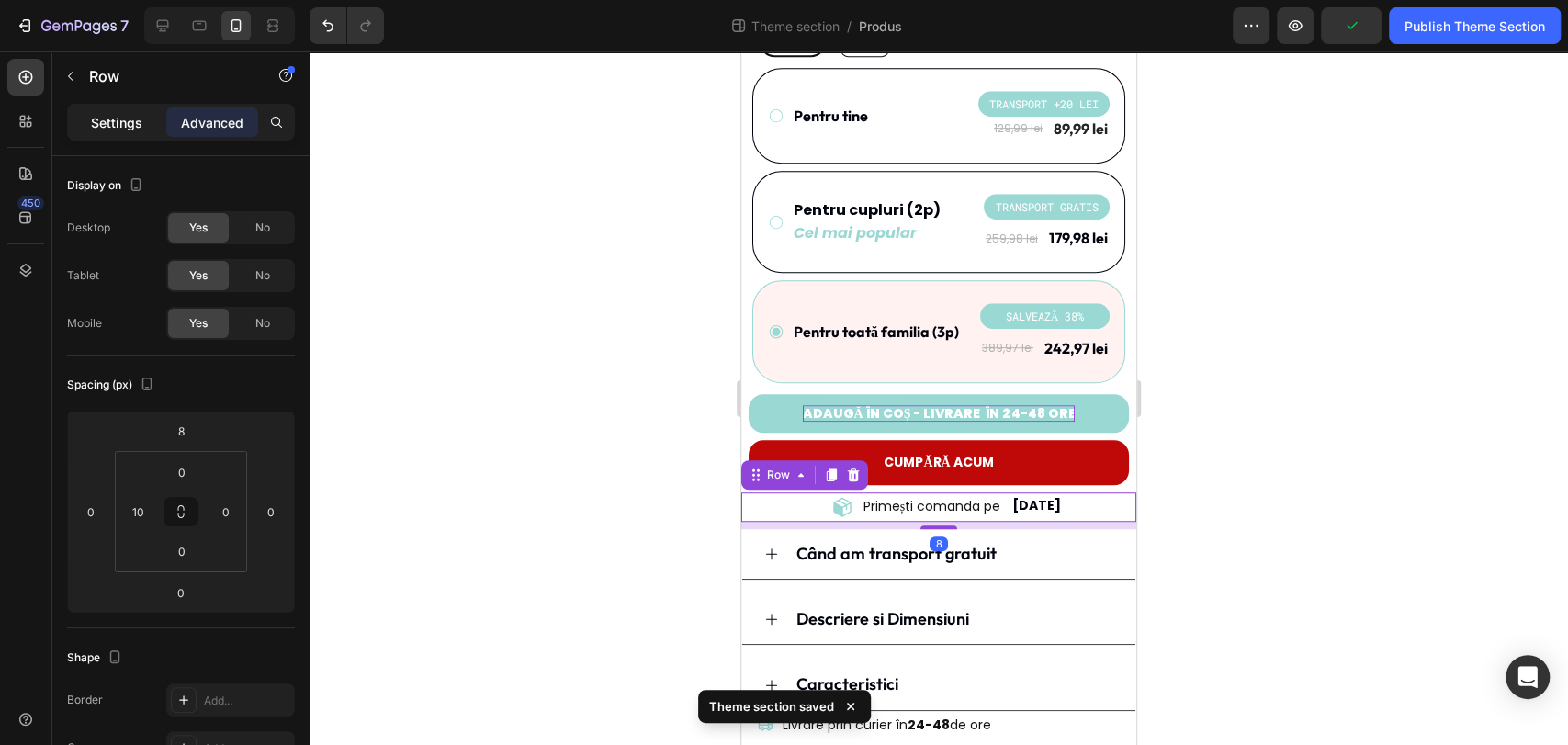
click at [132, 127] on p "Settings" at bounding box center [117, 122] width 52 height 19
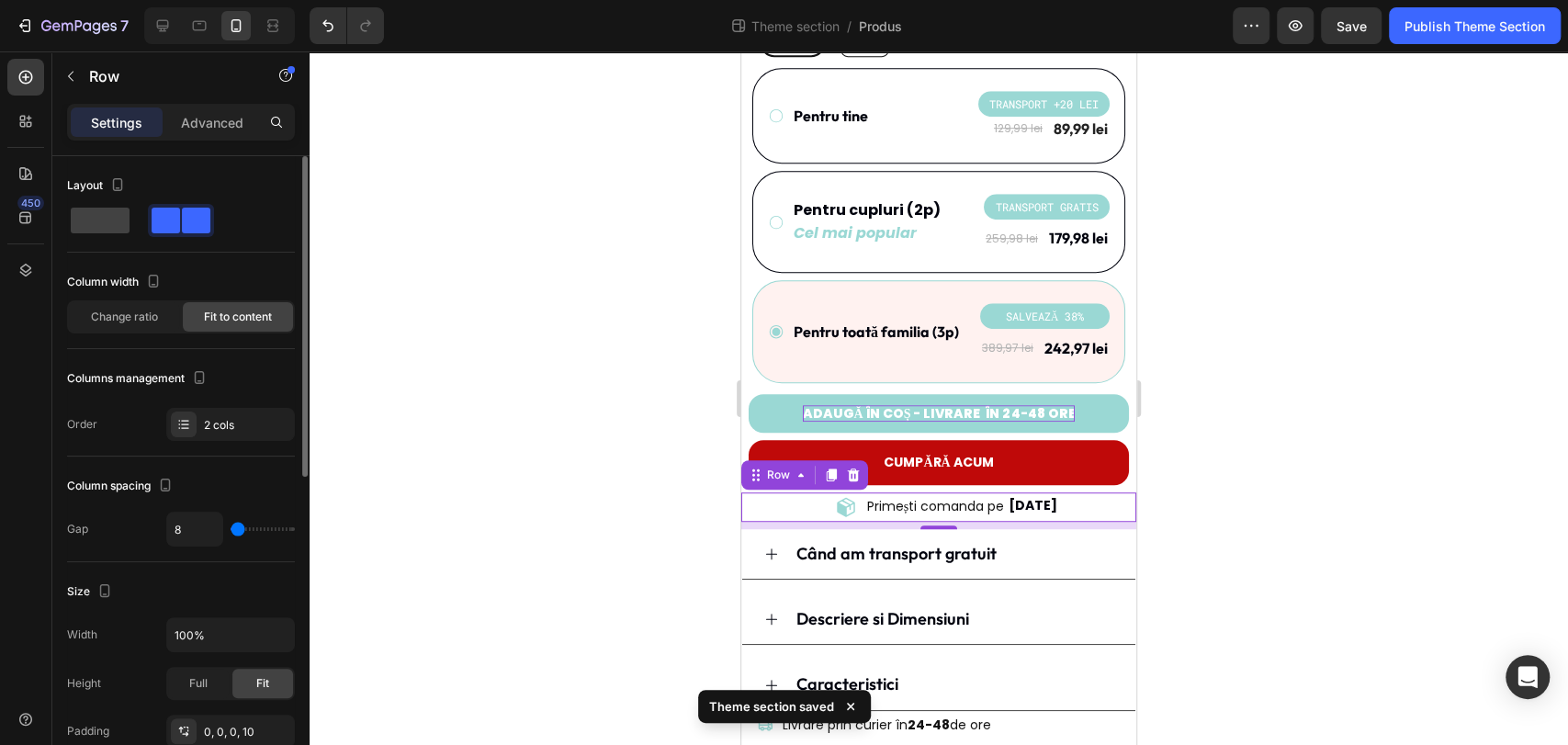
drag, startPoint x: 242, startPoint y: 531, endPoint x: 230, endPoint y: 531, distance: 12.0
type input "0"
click at [230, 531] on input "range" at bounding box center [262, 529] width 65 height 4
click at [264, 493] on div "Column spacing" at bounding box center [180, 486] width 228 height 30
click at [1310, 434] on div at bounding box center [938, 398] width 1258 height 693
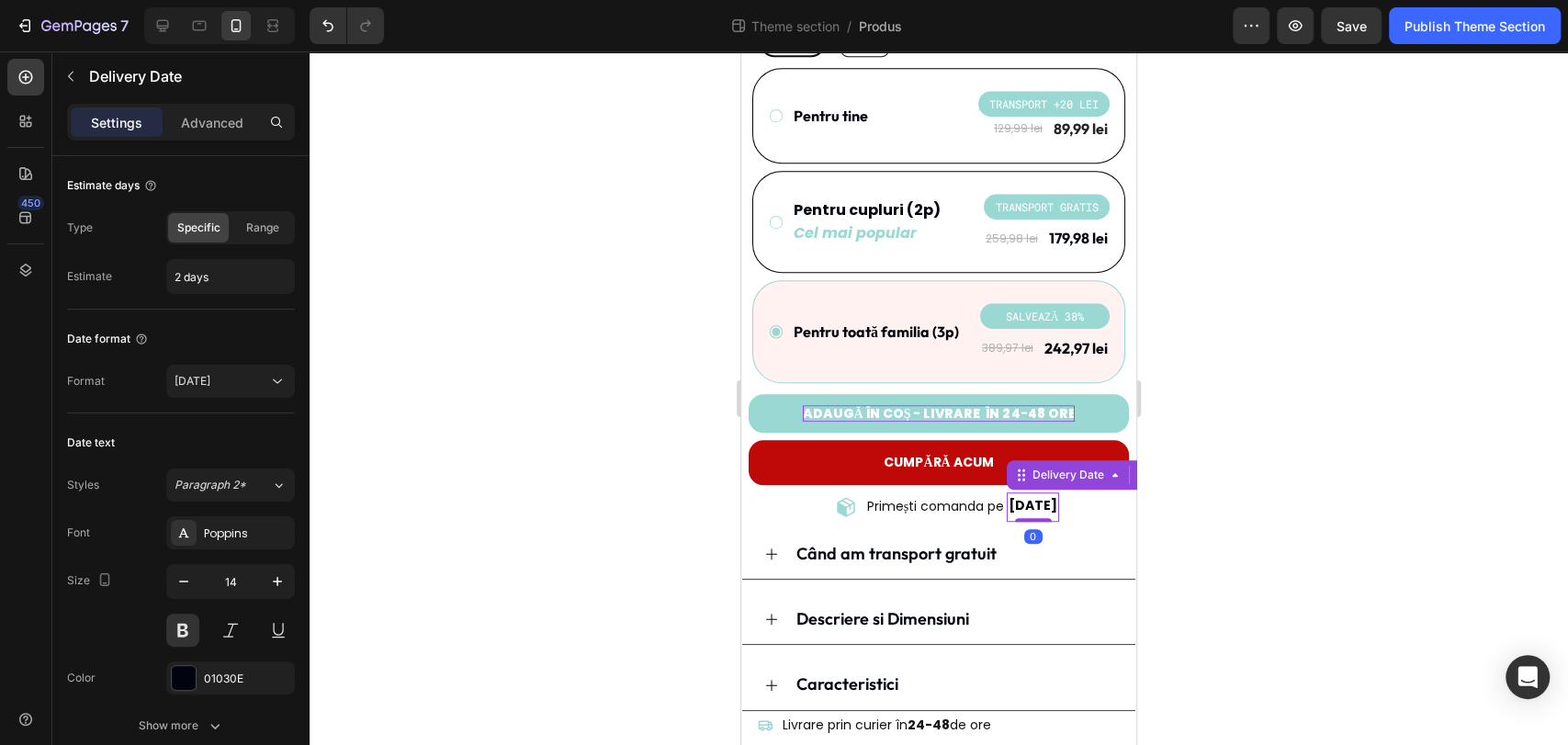
click at [1031, 496] on span "[DATE]" at bounding box center [1032, 505] width 49 height 18
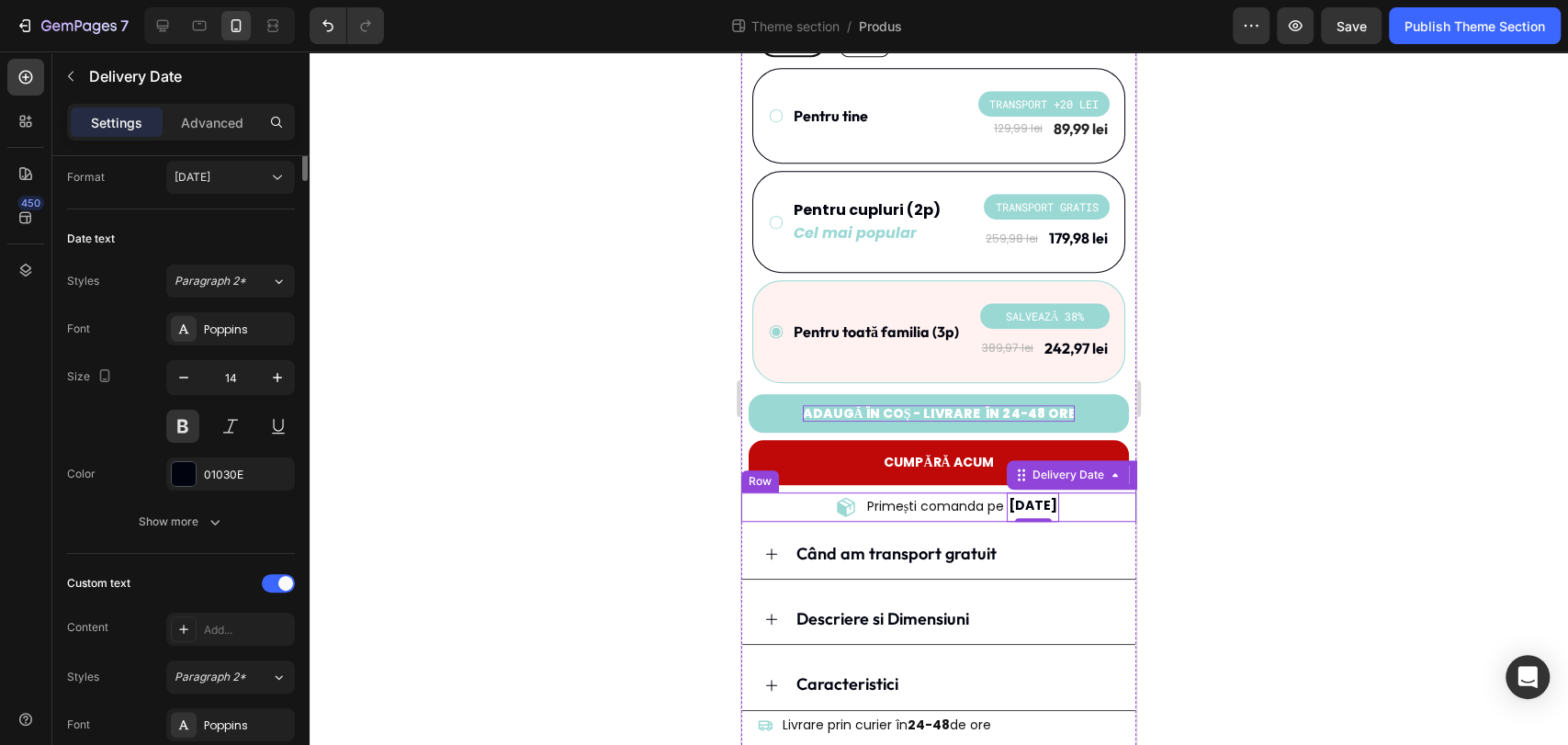
scroll to position [0, 0]
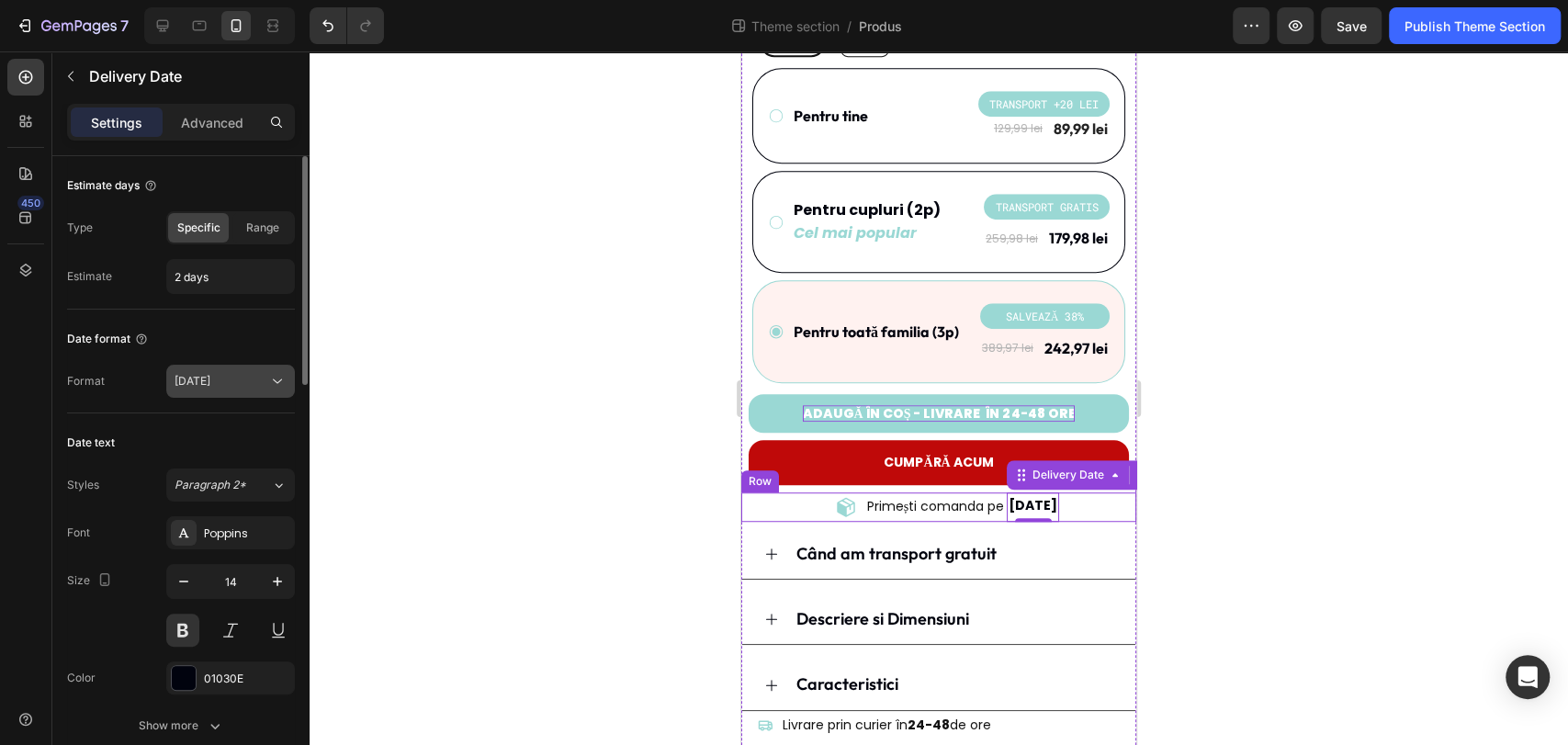
click at [265, 384] on div "[DATE]" at bounding box center [221, 380] width 94 height 17
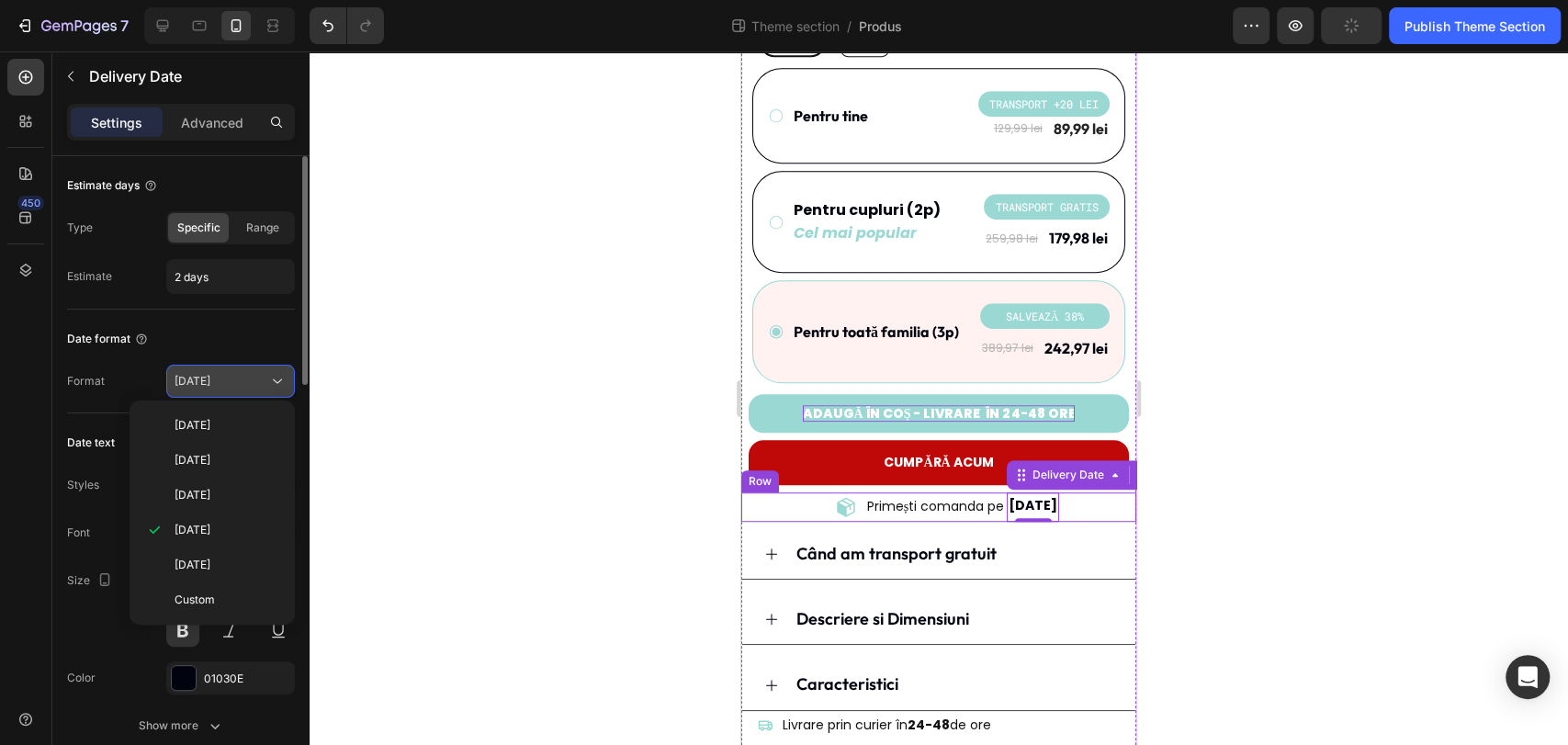
click at [265, 384] on div "[DATE]" at bounding box center [221, 380] width 94 height 17
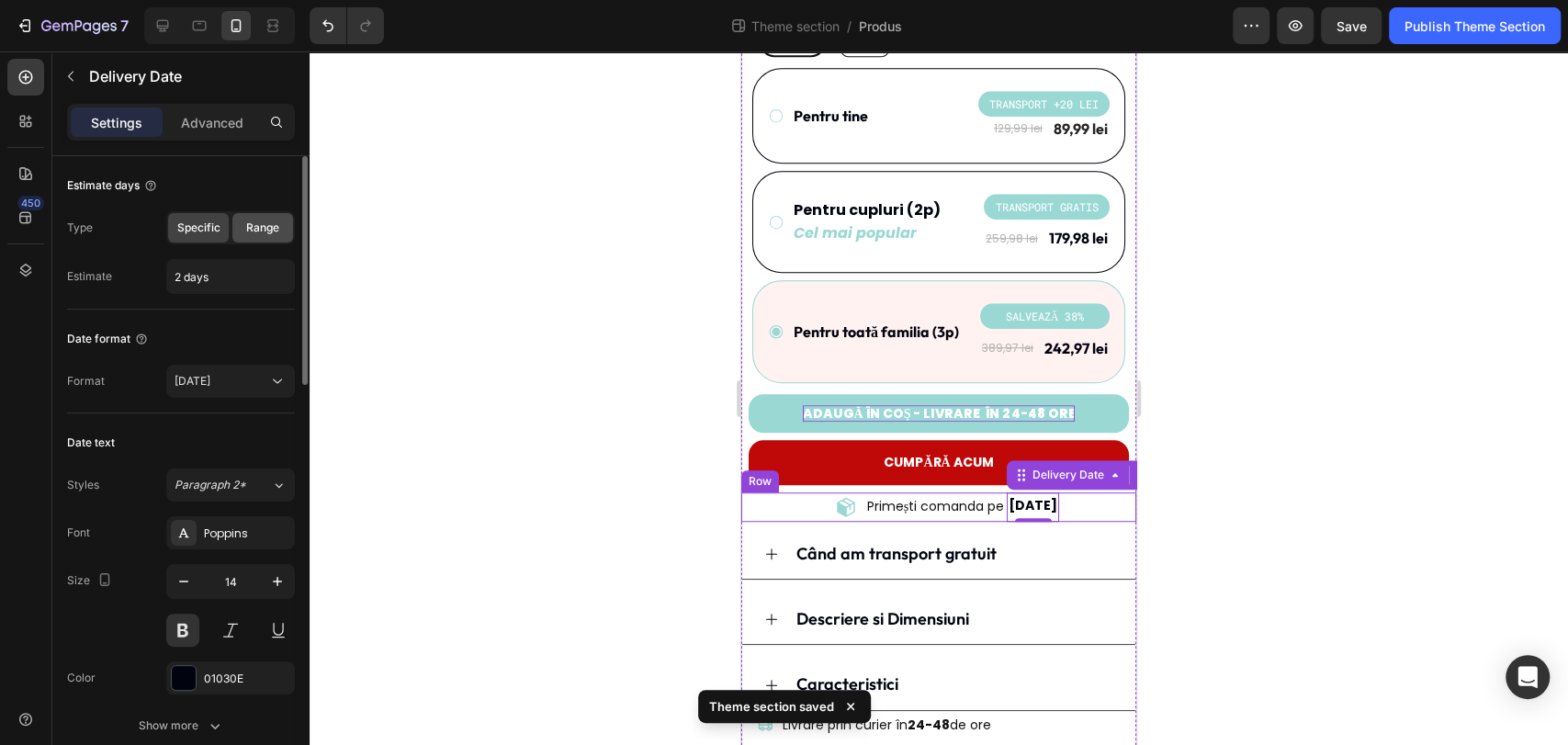
click at [266, 234] on span "Range" at bounding box center [262, 227] width 33 height 17
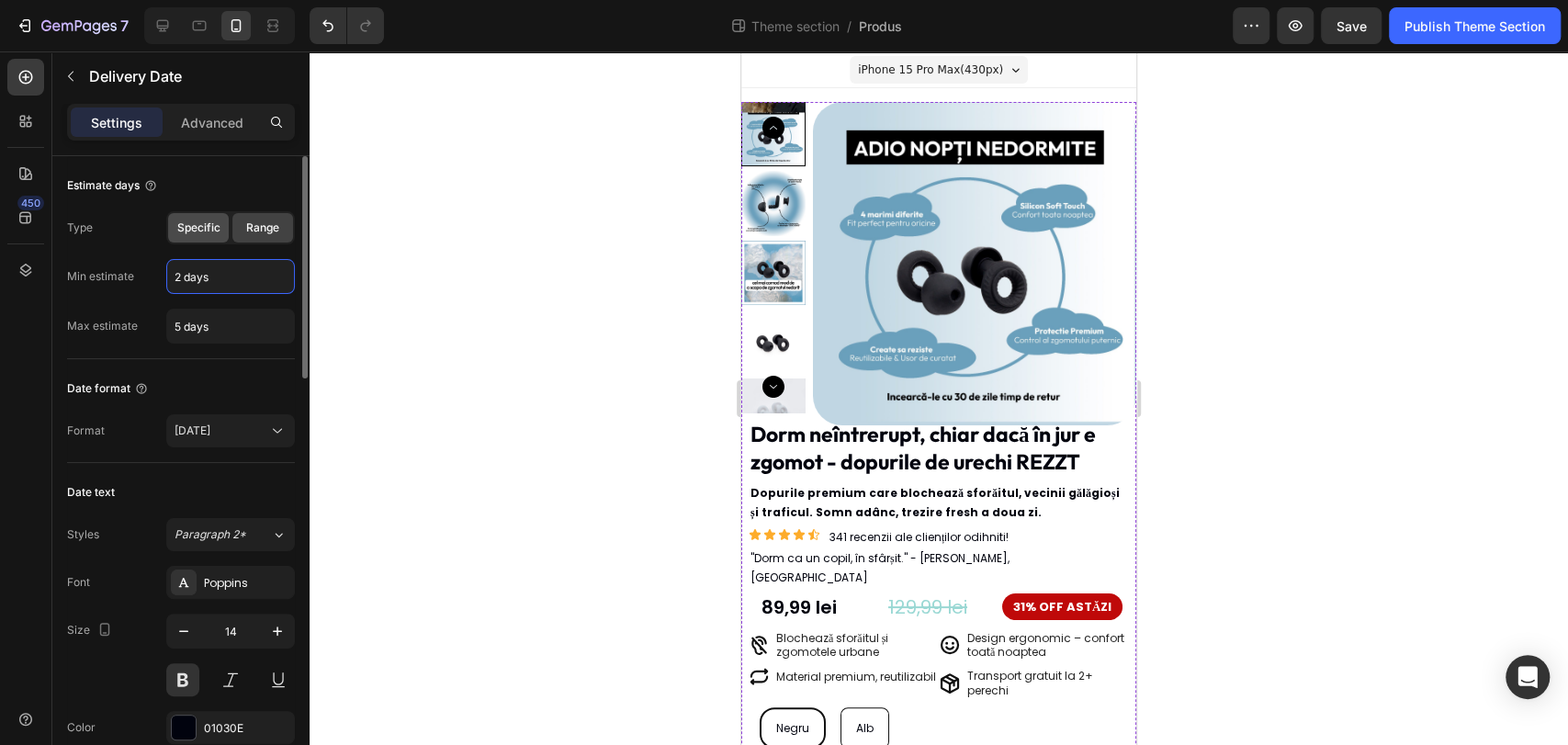
scroll to position [691, 0]
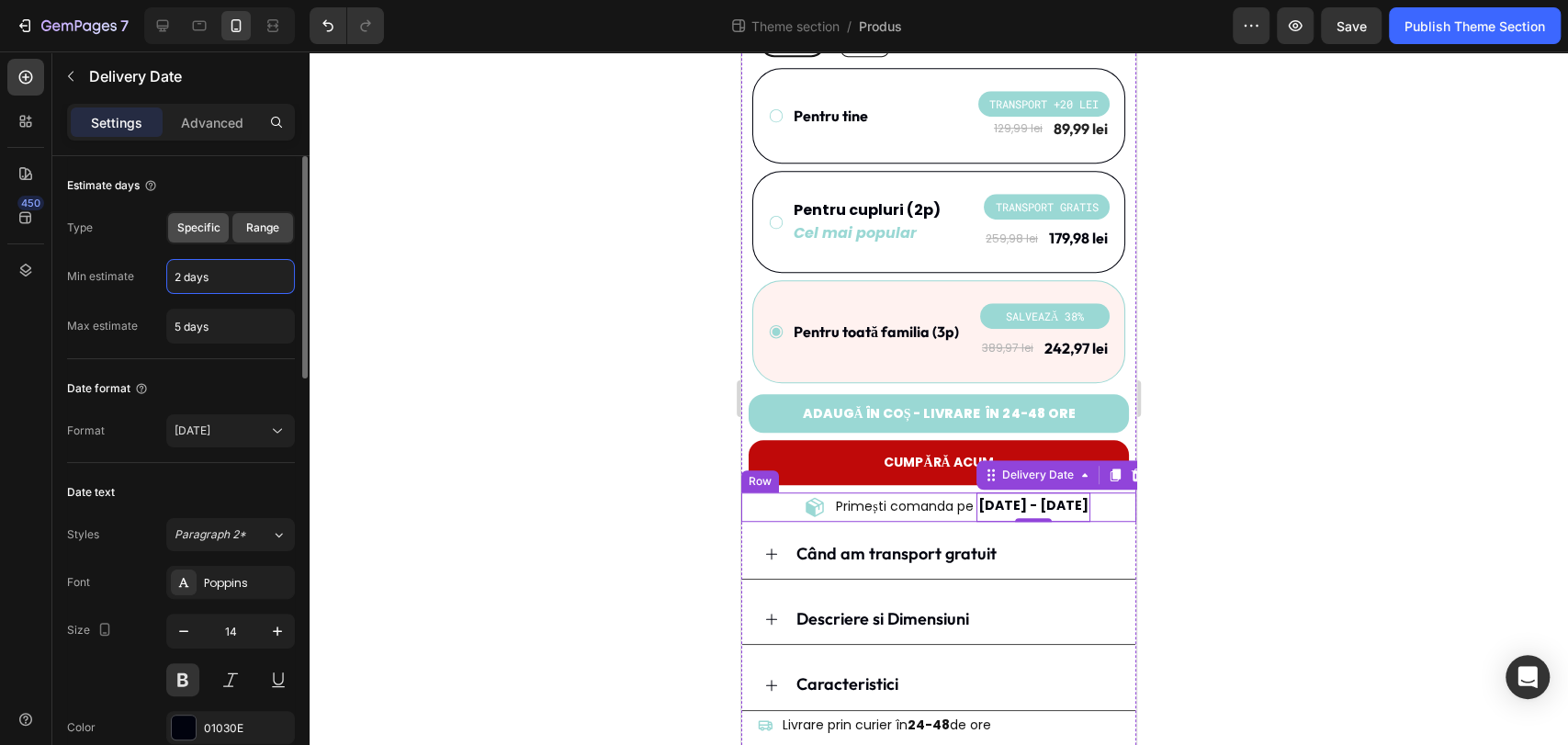
click at [209, 231] on span "Specific" at bounding box center [198, 227] width 43 height 17
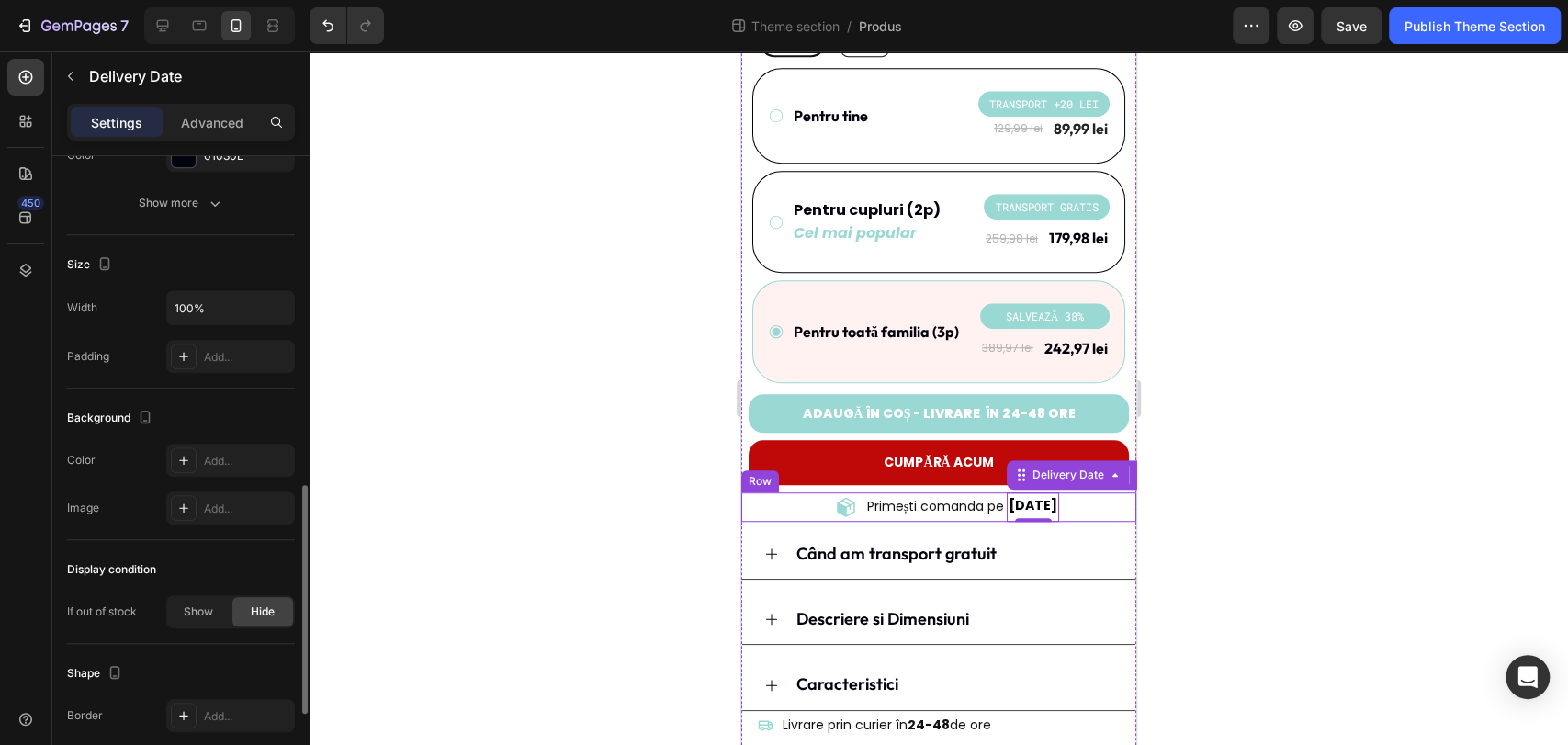
scroll to position [1150, 0]
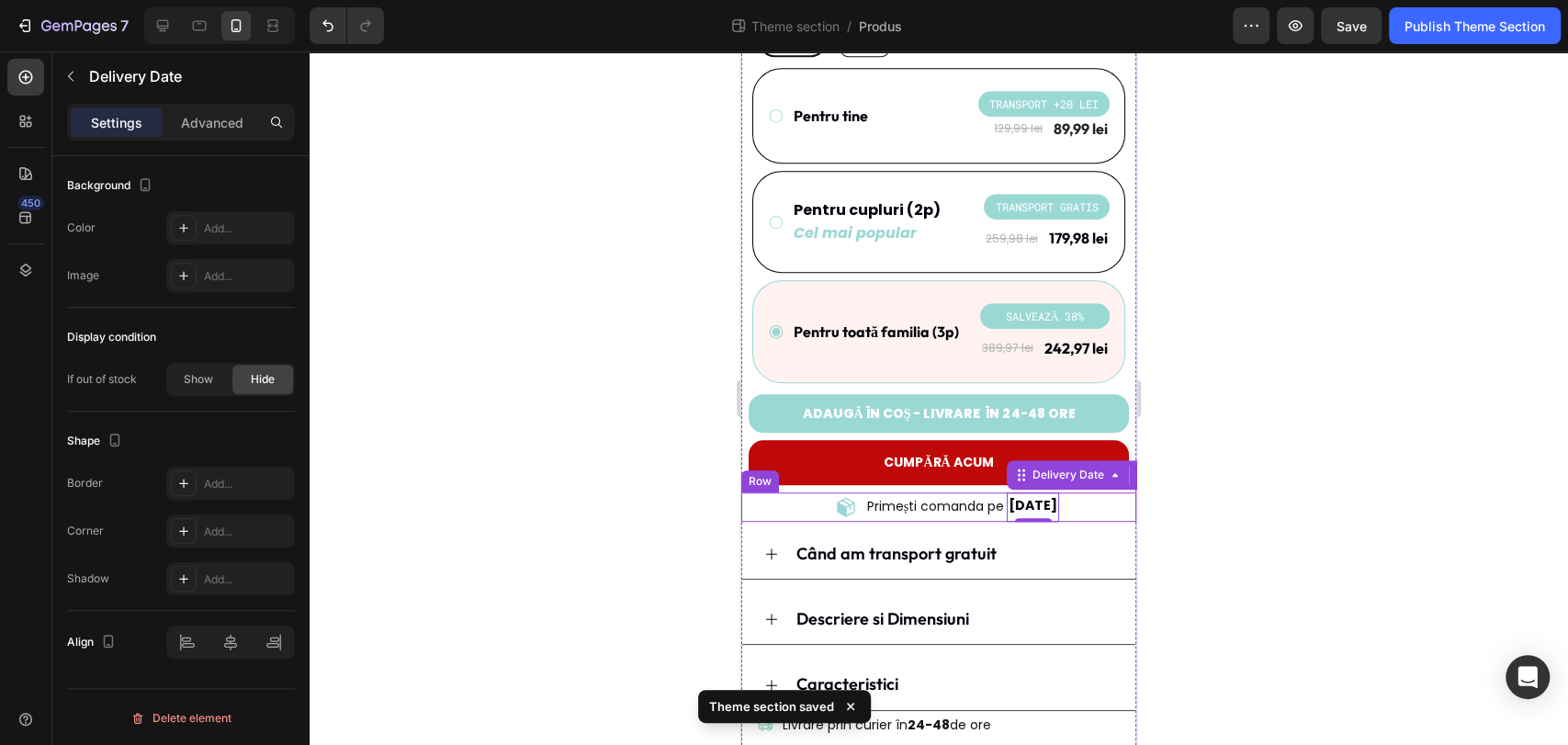
click at [647, 406] on div at bounding box center [938, 398] width 1258 height 693
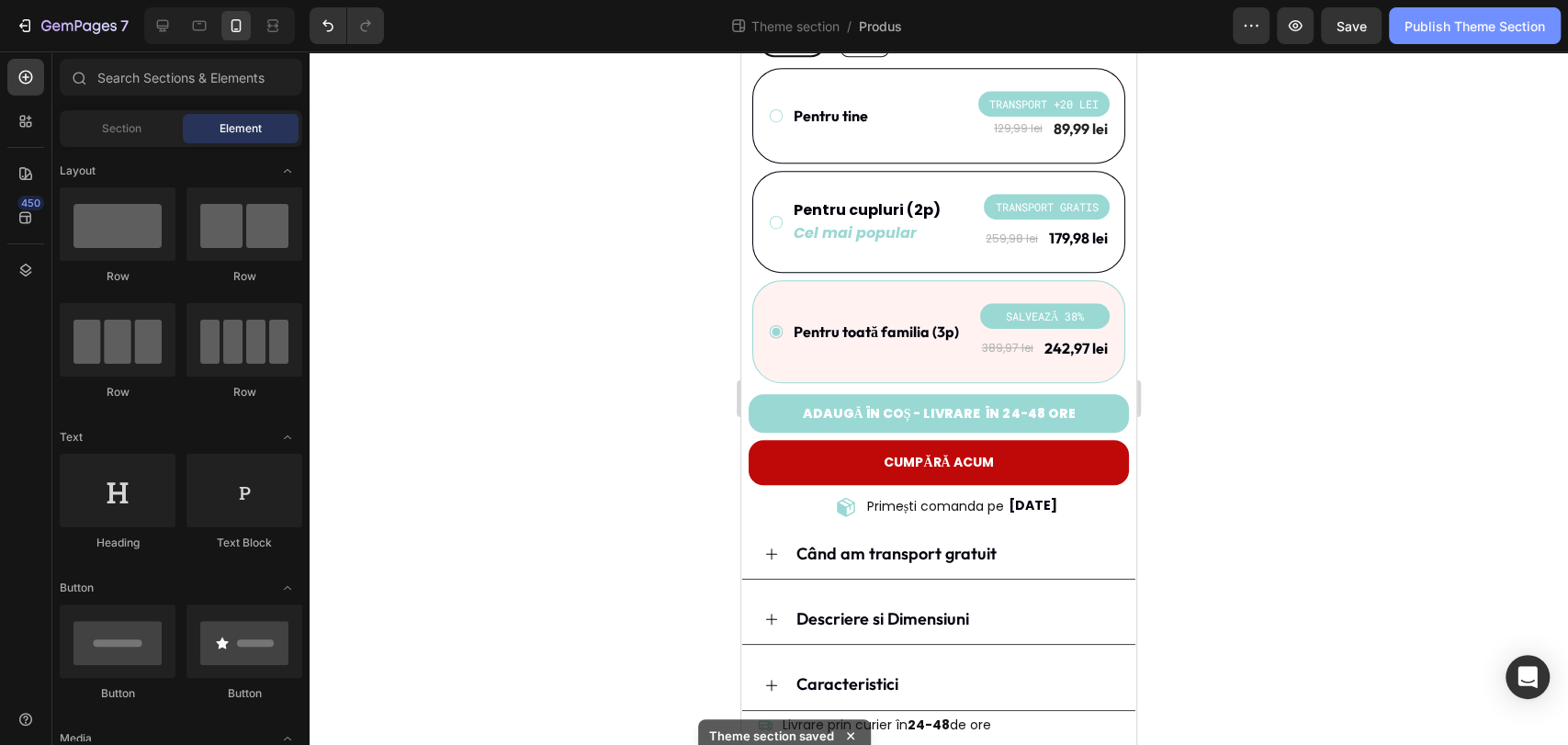
click at [1439, 40] on button "Publish Theme Section" at bounding box center [1474, 25] width 171 height 37
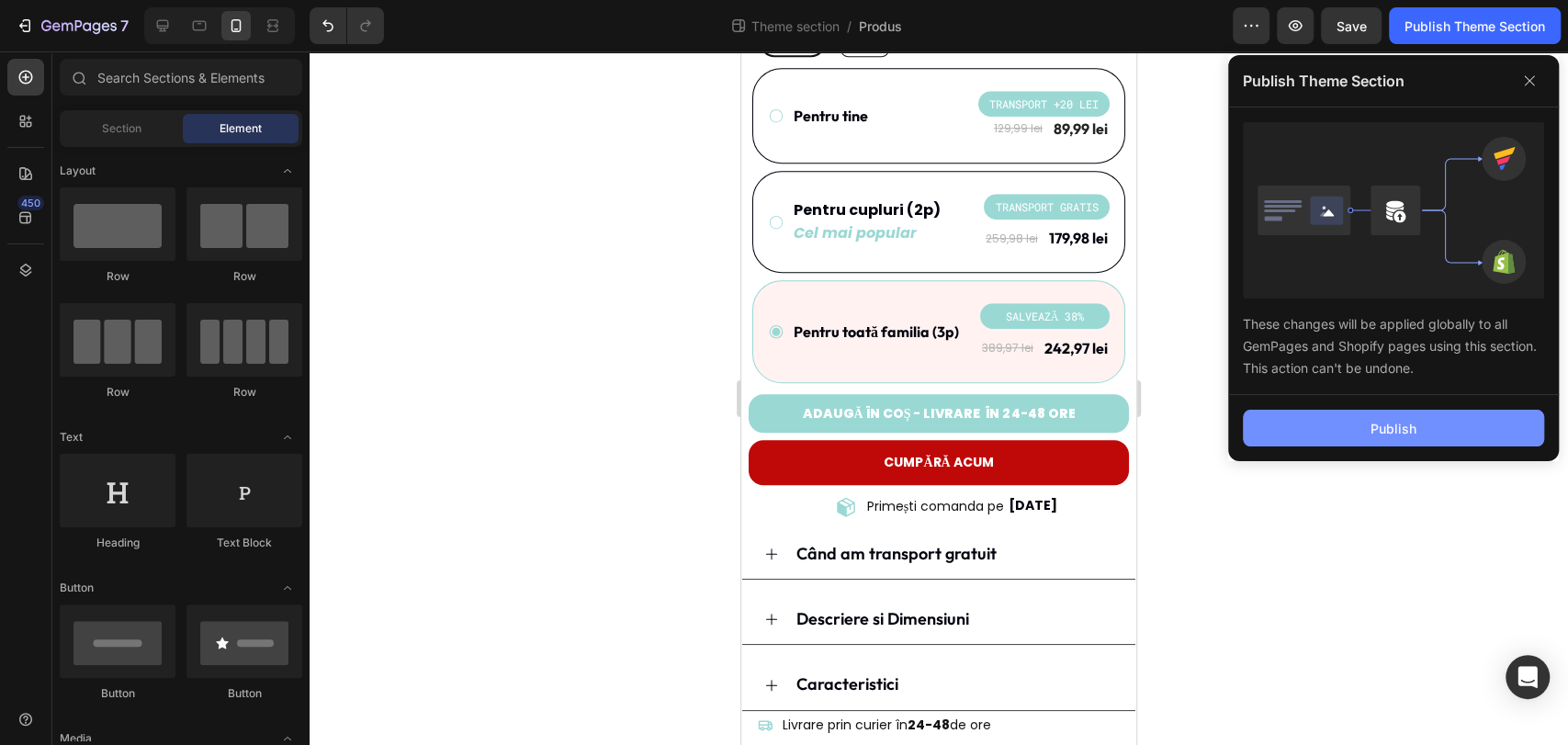
click at [1446, 420] on button "Publish" at bounding box center [1393, 427] width 301 height 37
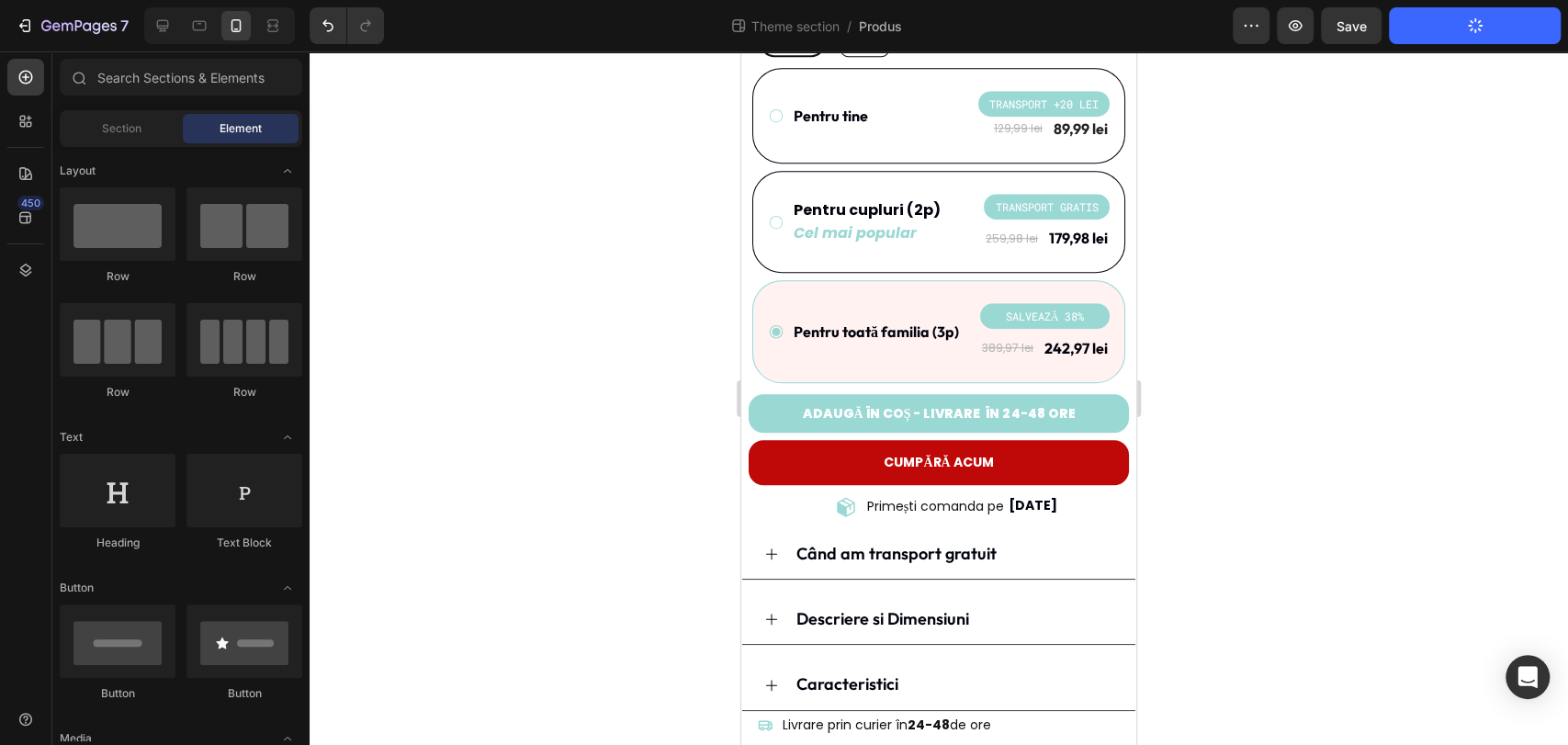
click at [1289, 463] on div at bounding box center [938, 398] width 1258 height 693
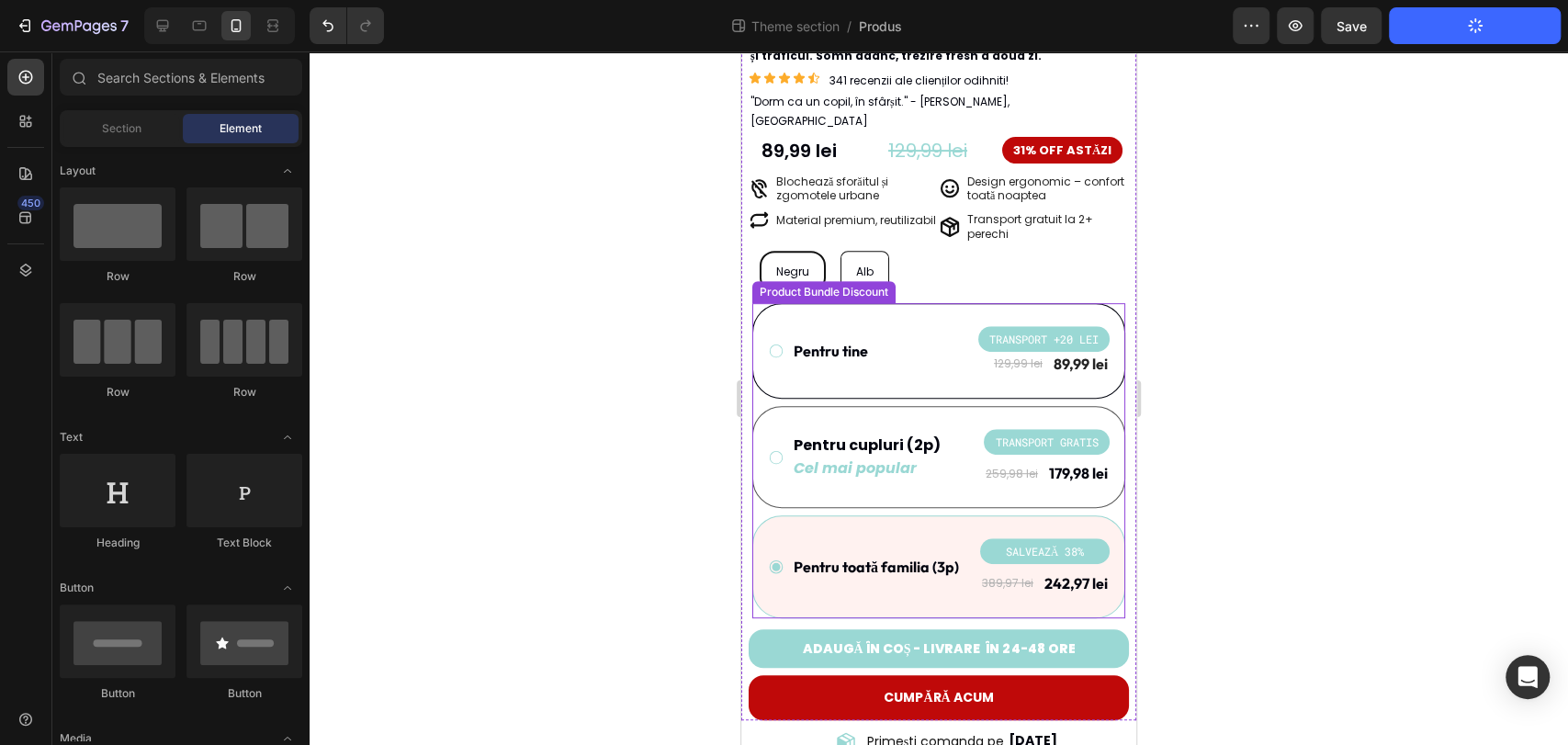
scroll to position [284, 0]
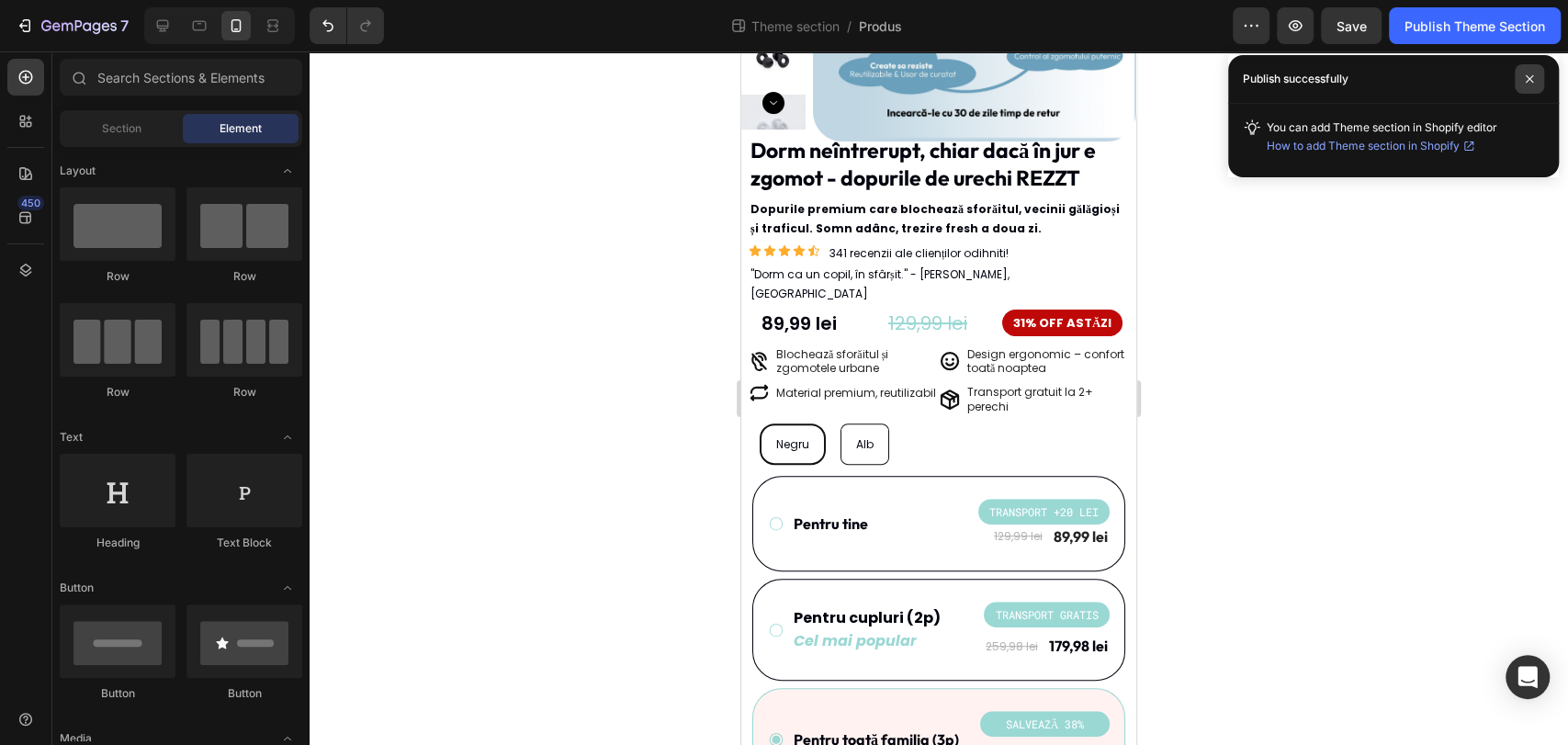
click at [1533, 79] on icon at bounding box center [1529, 79] width 9 height 9
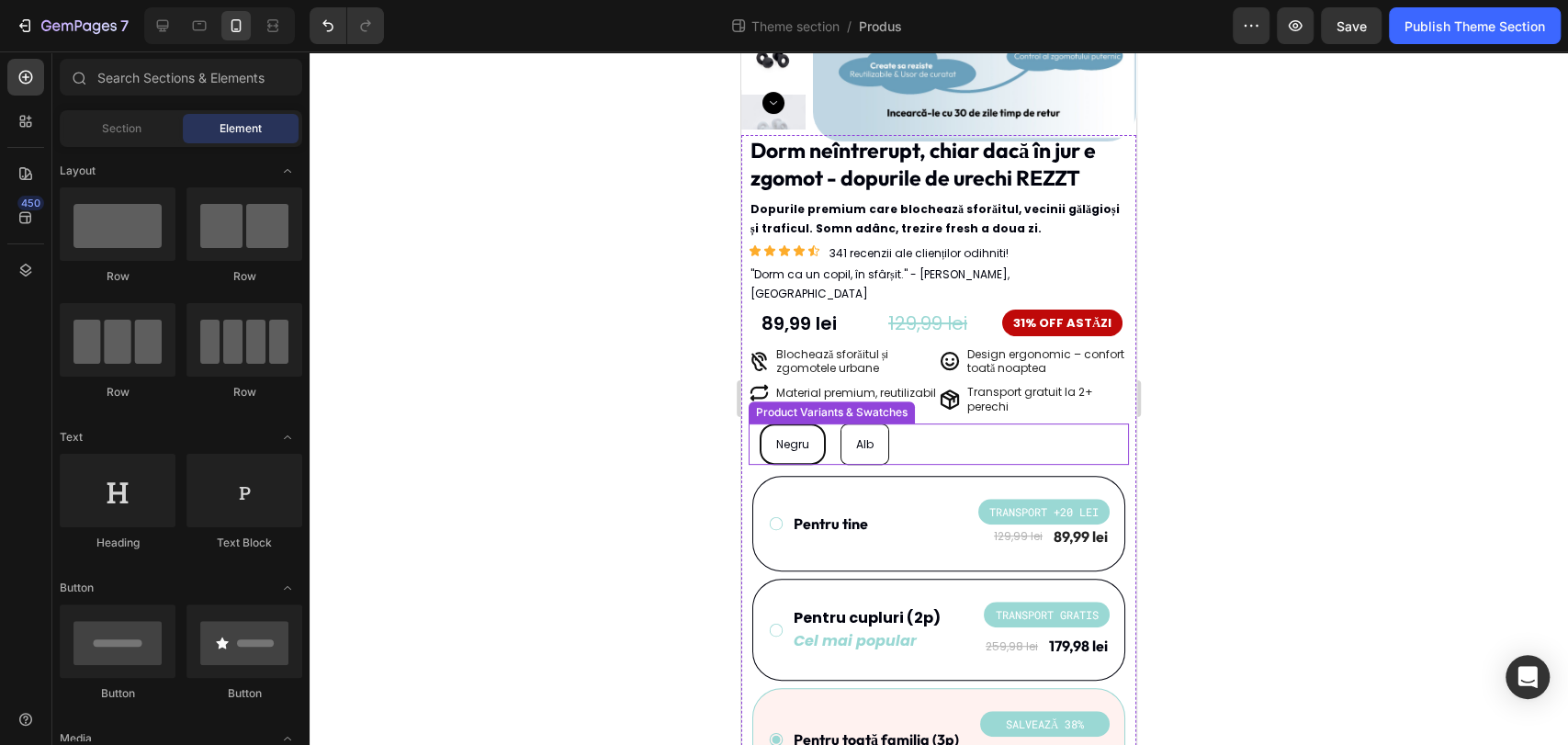
click at [937, 427] on div "Negru Negru Negru Alb Alb Alb" at bounding box center [944, 443] width 370 height 41
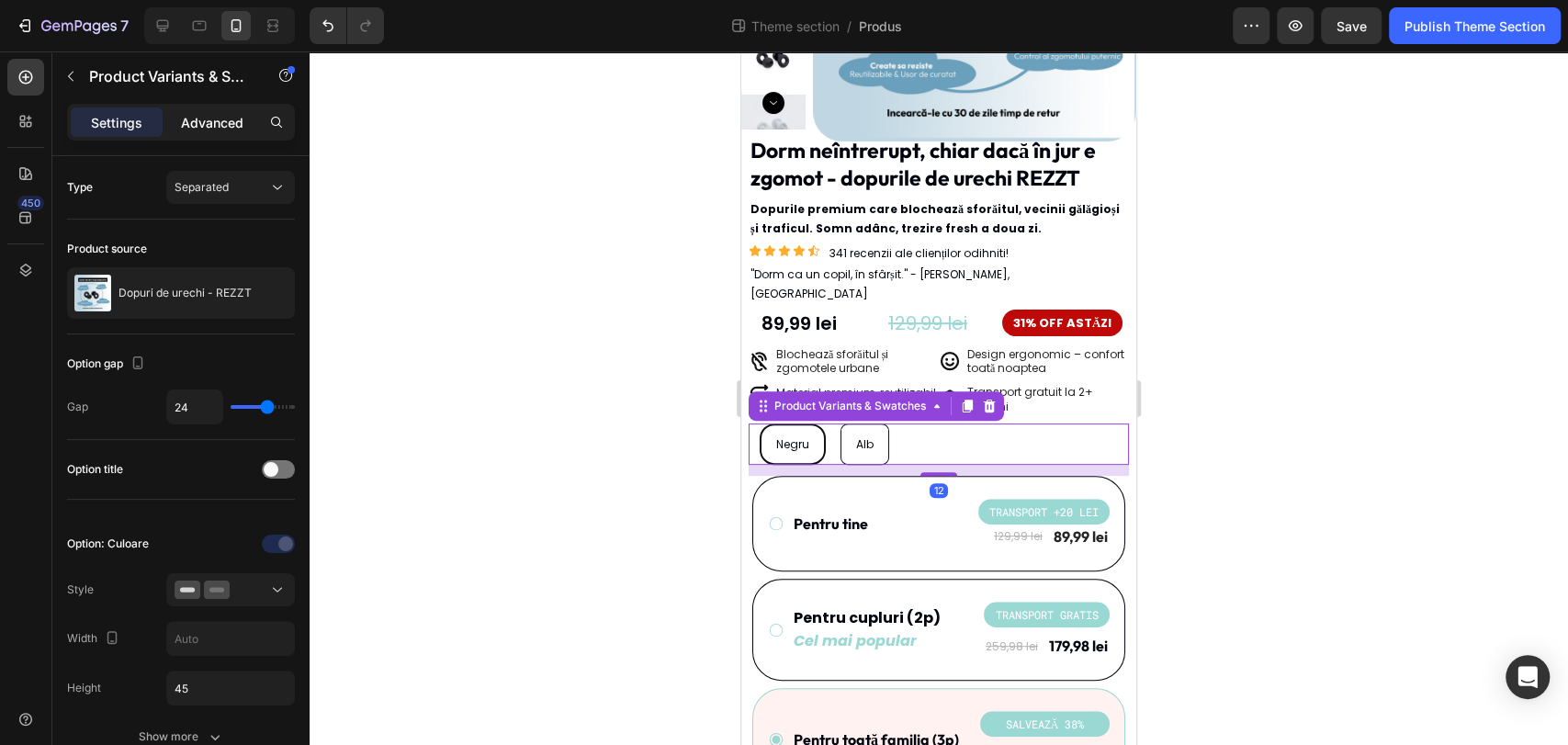
click at [197, 112] on div "Advanced" at bounding box center [212, 123] width 92 height 30
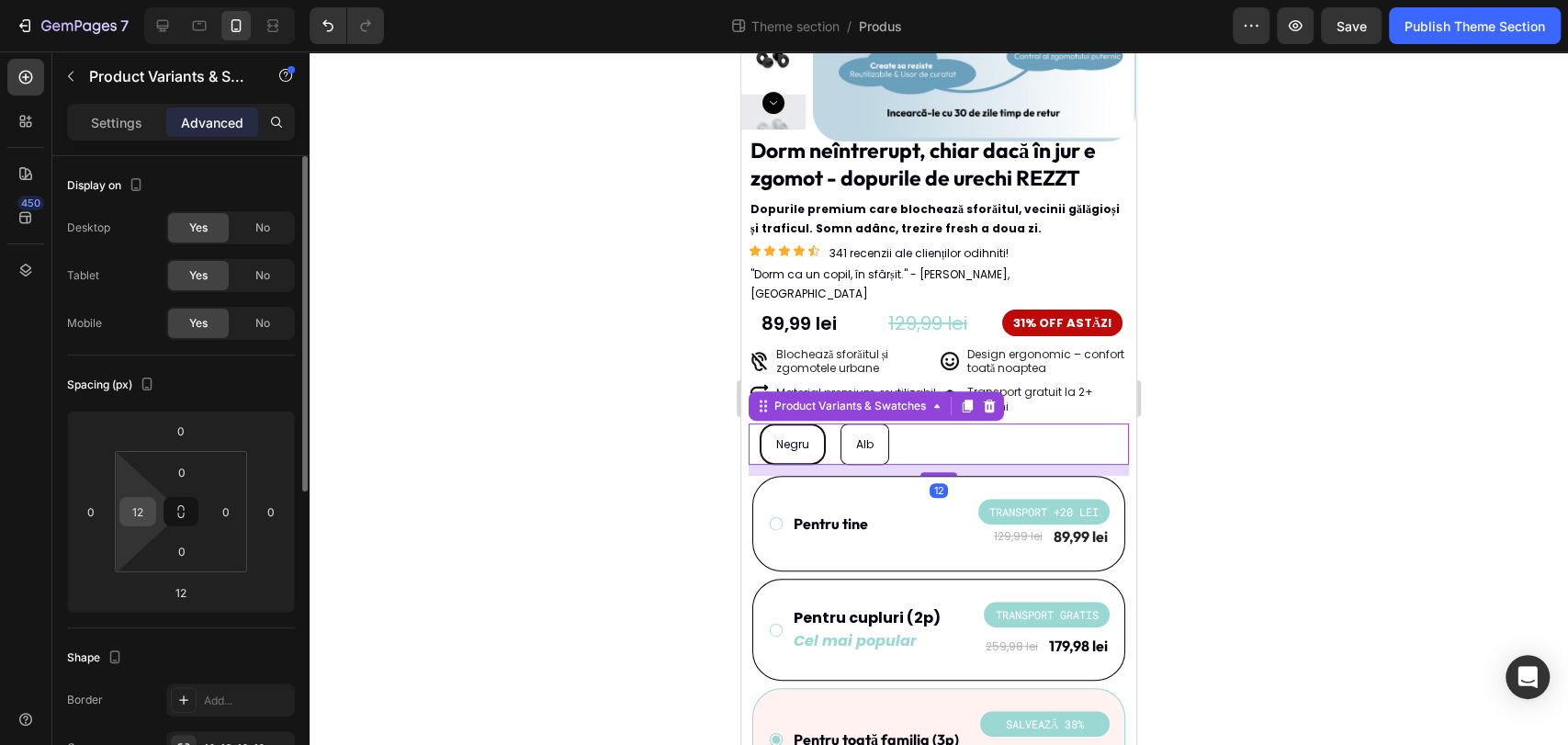
click at [137, 502] on input "12" at bounding box center [137, 512] width 28 height 28
type input "0"
click at [503, 438] on div at bounding box center [938, 398] width 1258 height 693
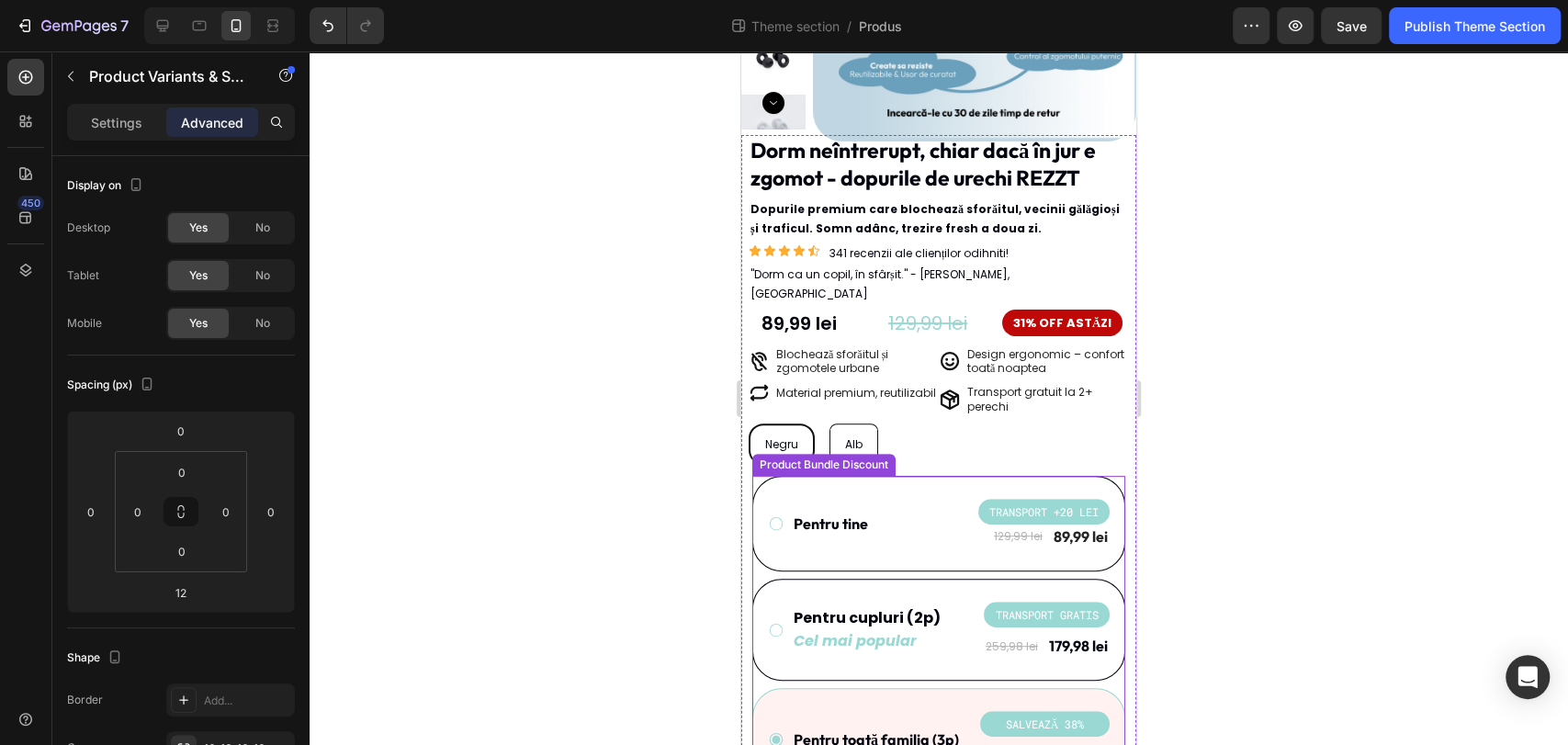
click at [949, 423] on div "Negru Negru Negru Alb Alb Alb" at bounding box center [938, 443] width 381 height 41
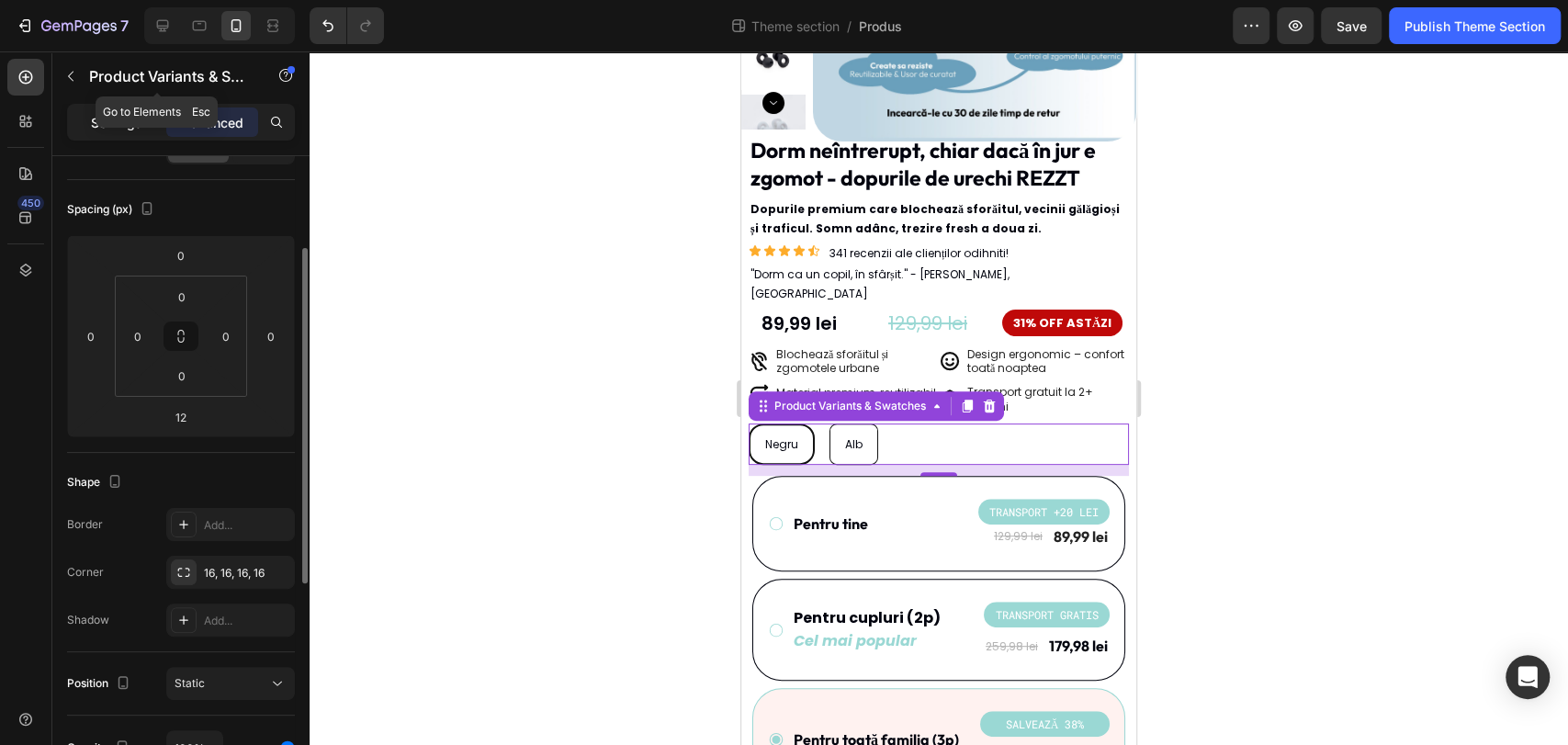
click at [107, 120] on p "Settings" at bounding box center [117, 122] width 52 height 19
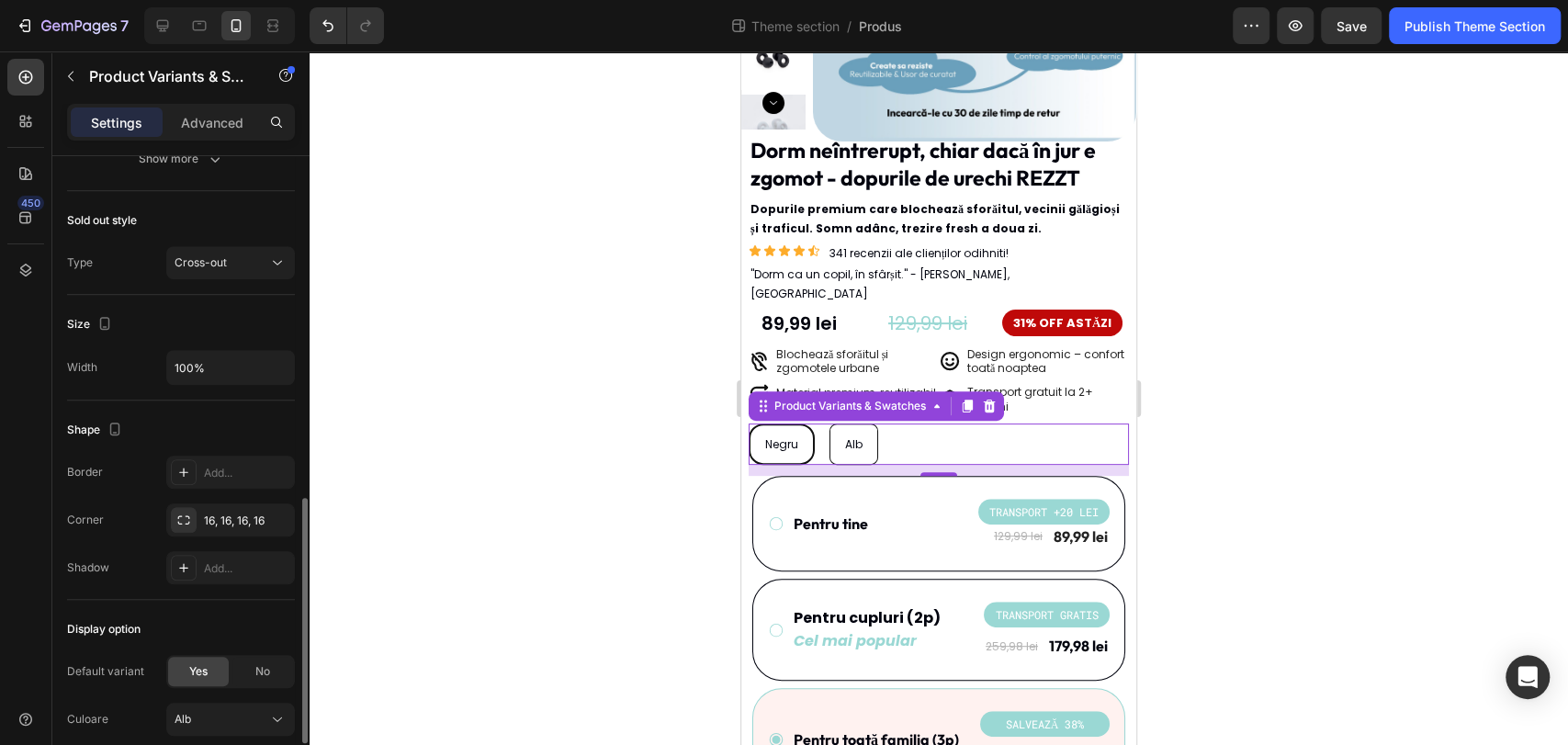
scroll to position [1029, 0]
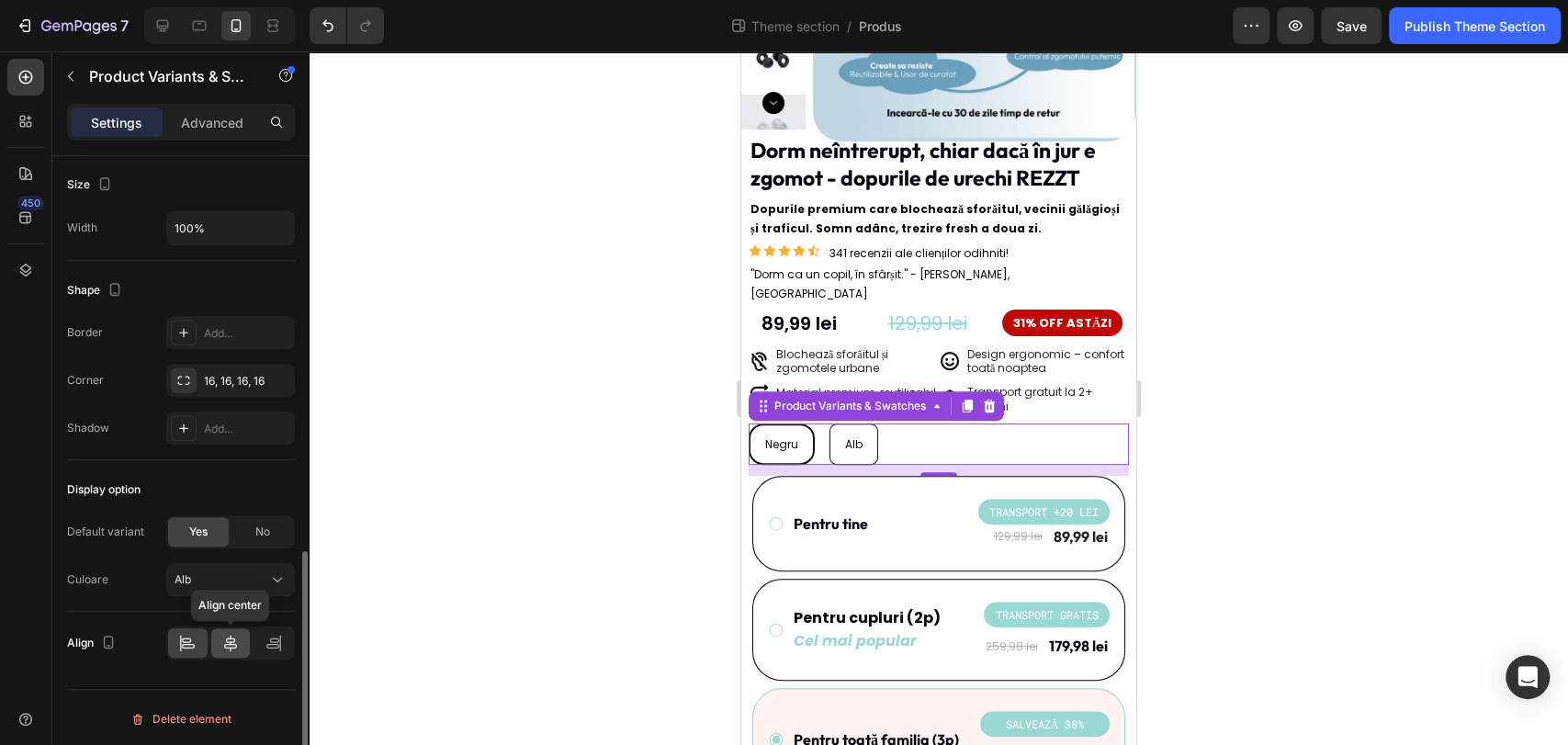
click at [239, 648] on div at bounding box center [231, 643] width 40 height 30
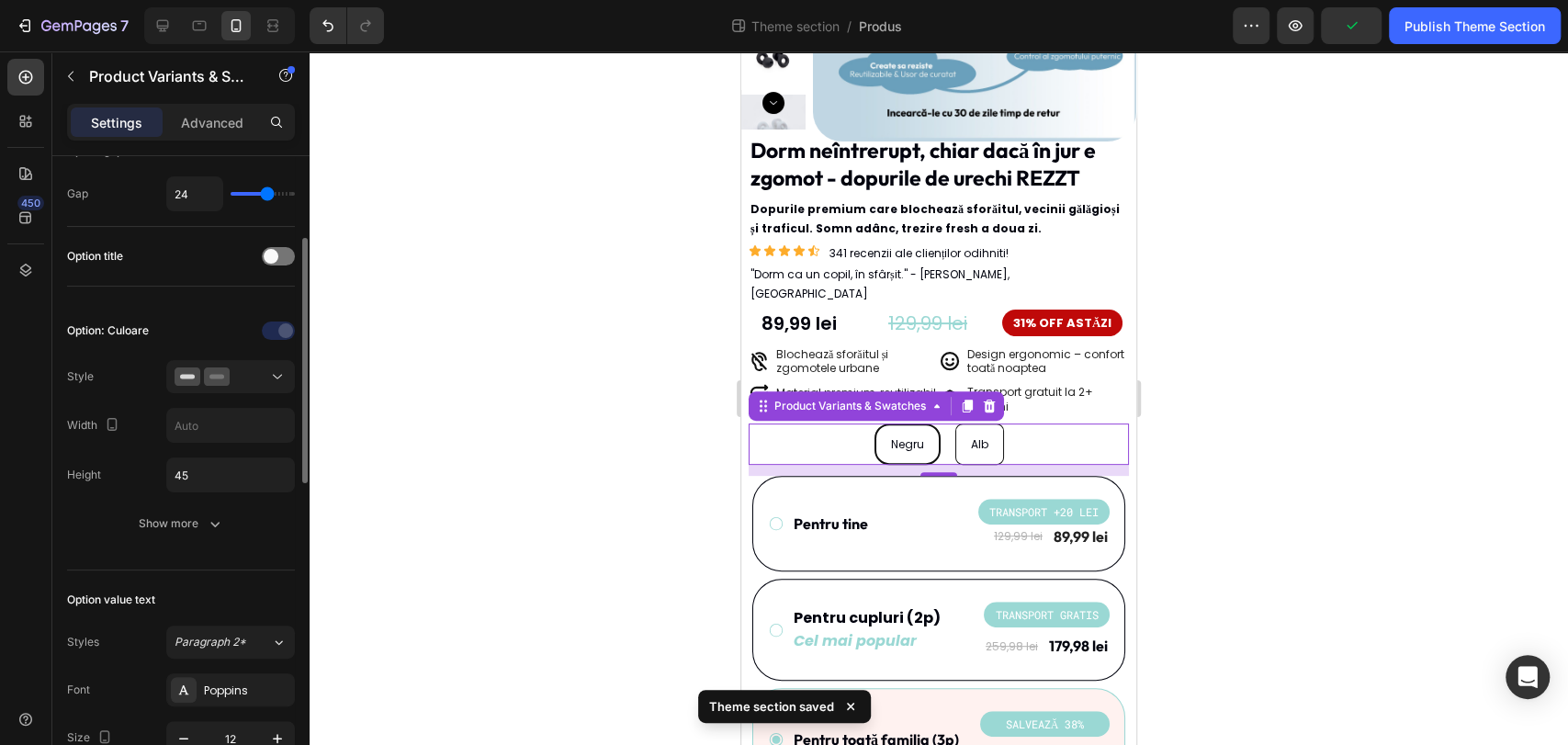
scroll to position [111, 0]
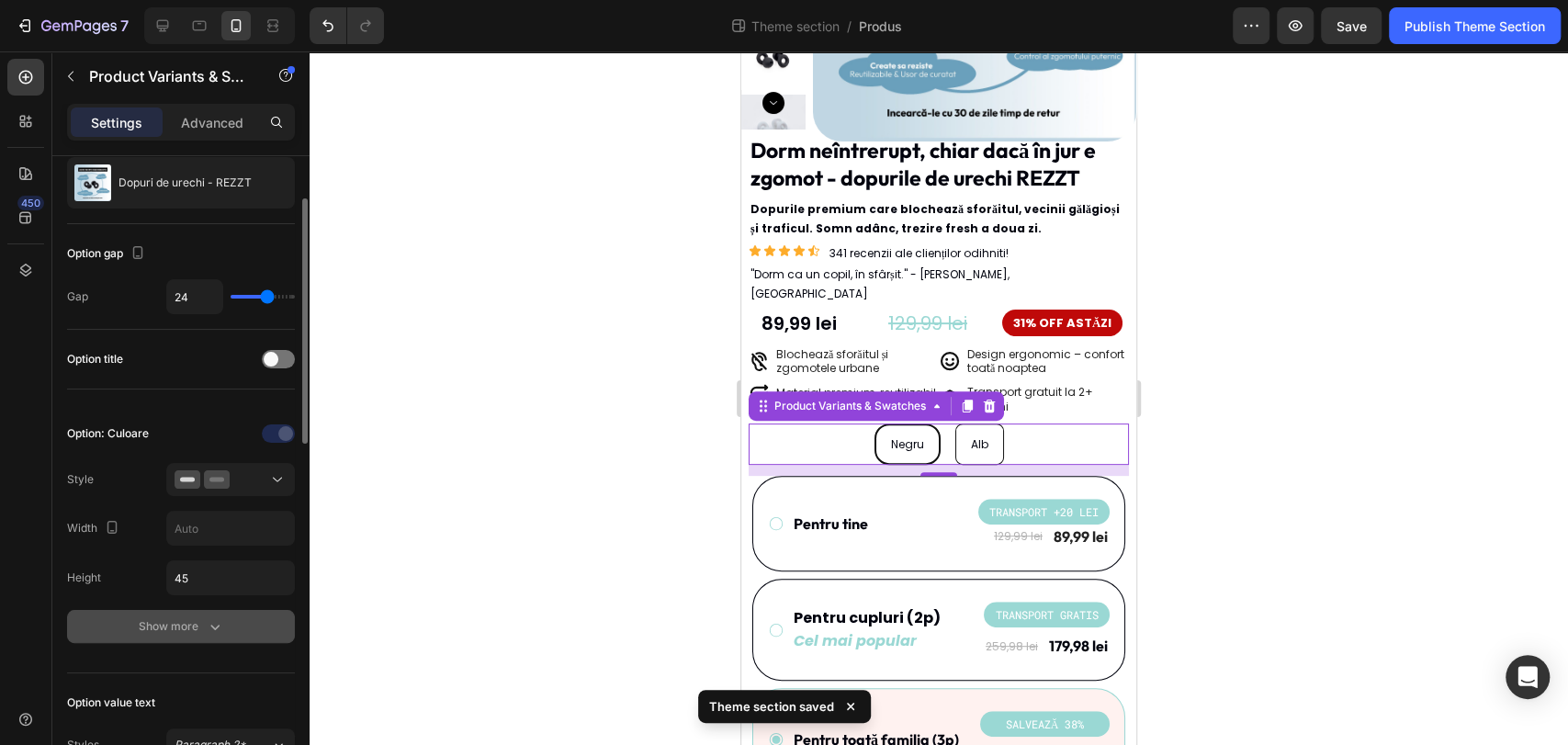
click at [210, 618] on icon "button" at bounding box center [215, 626] width 18 height 18
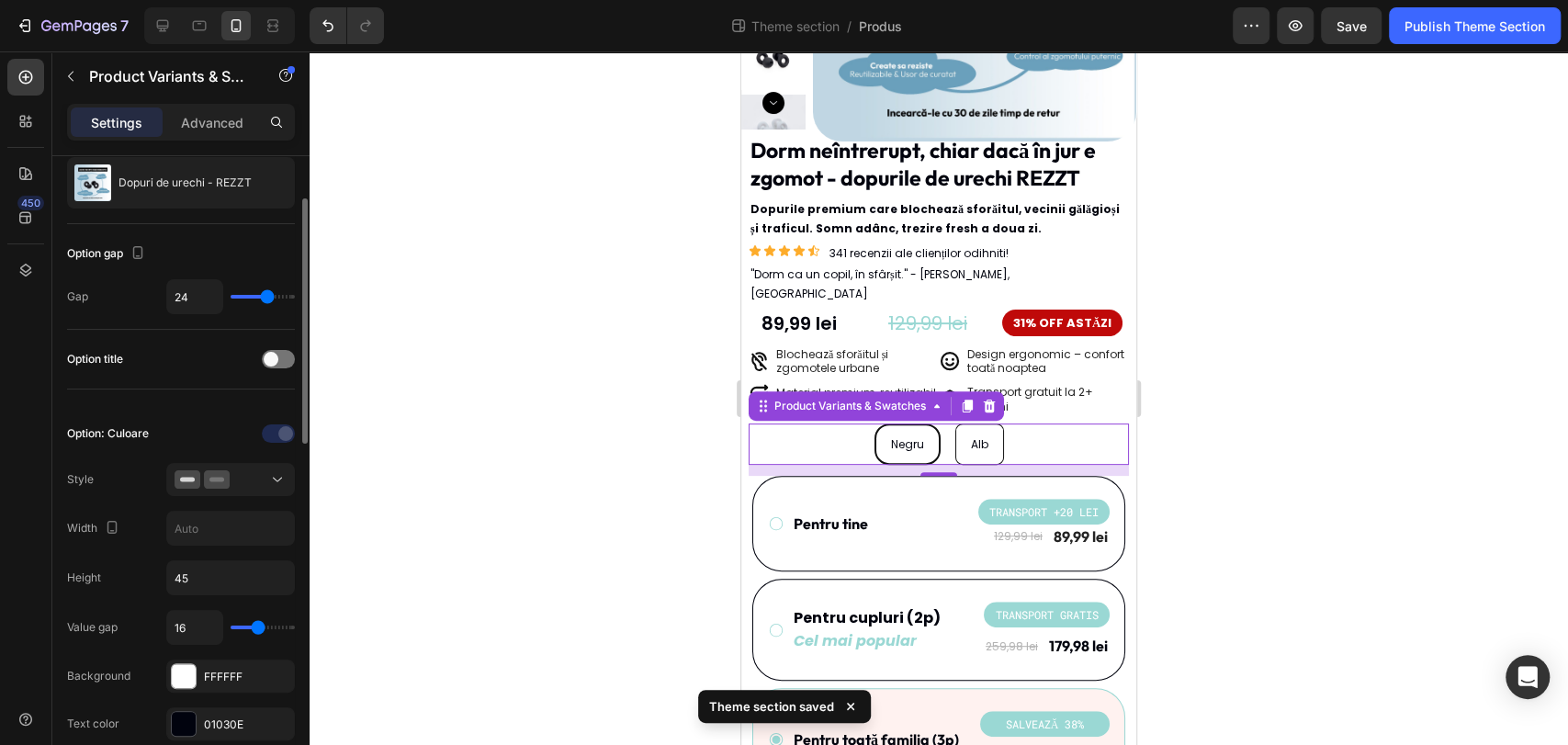
scroll to position [213, 0]
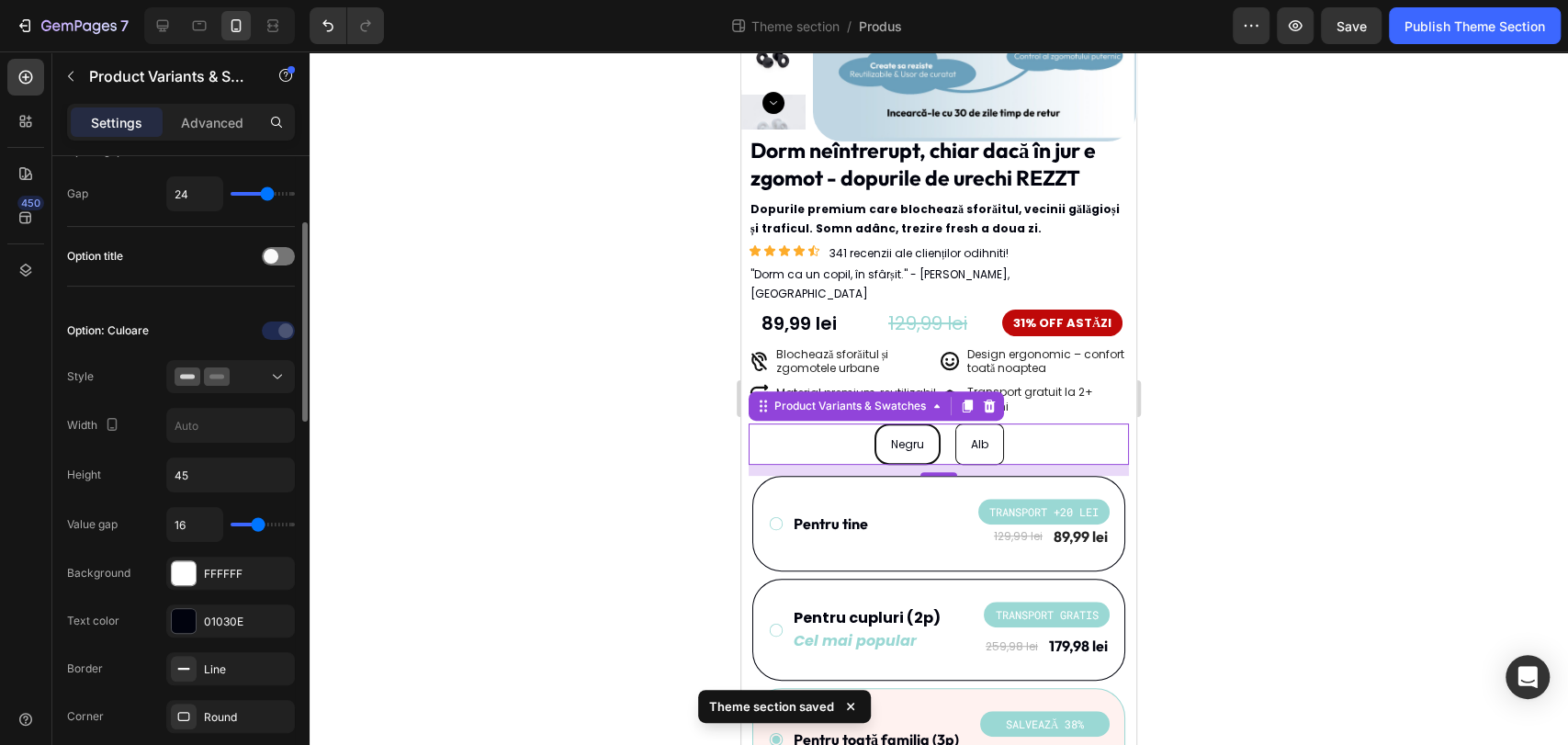
type input "14"
type input "15"
type input "16"
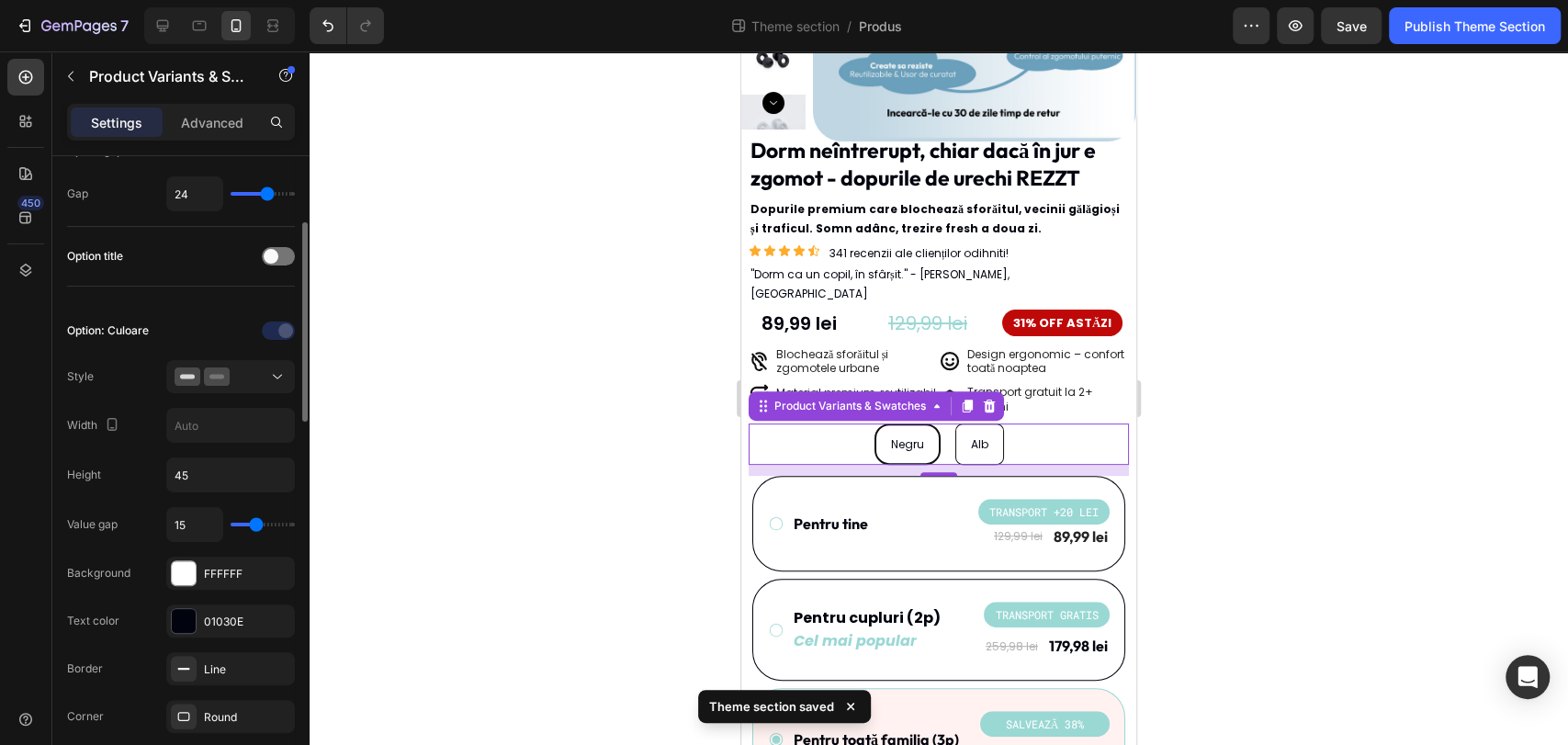
type input "16"
type input "17"
type input "21"
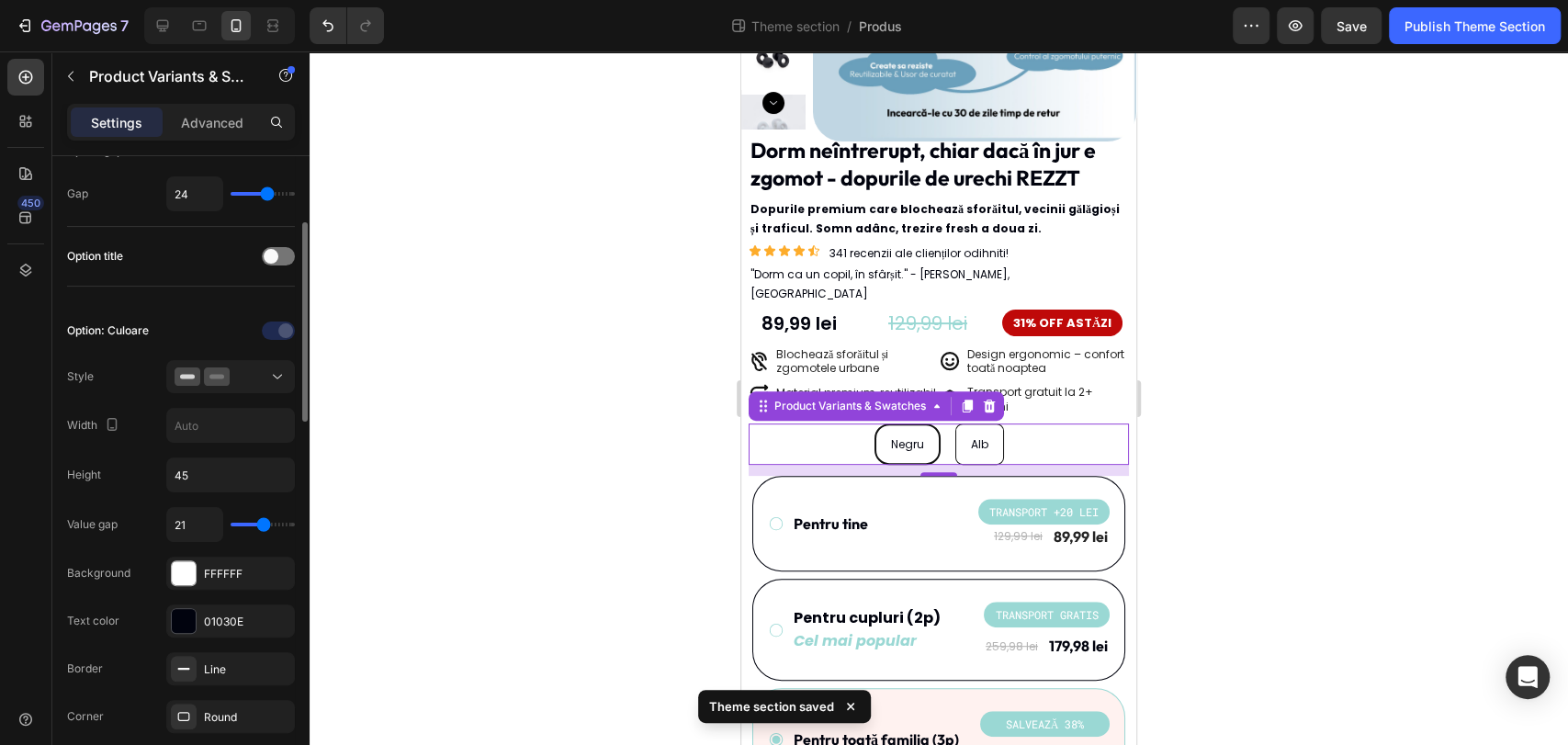
type input "23"
type input "25"
type input "27"
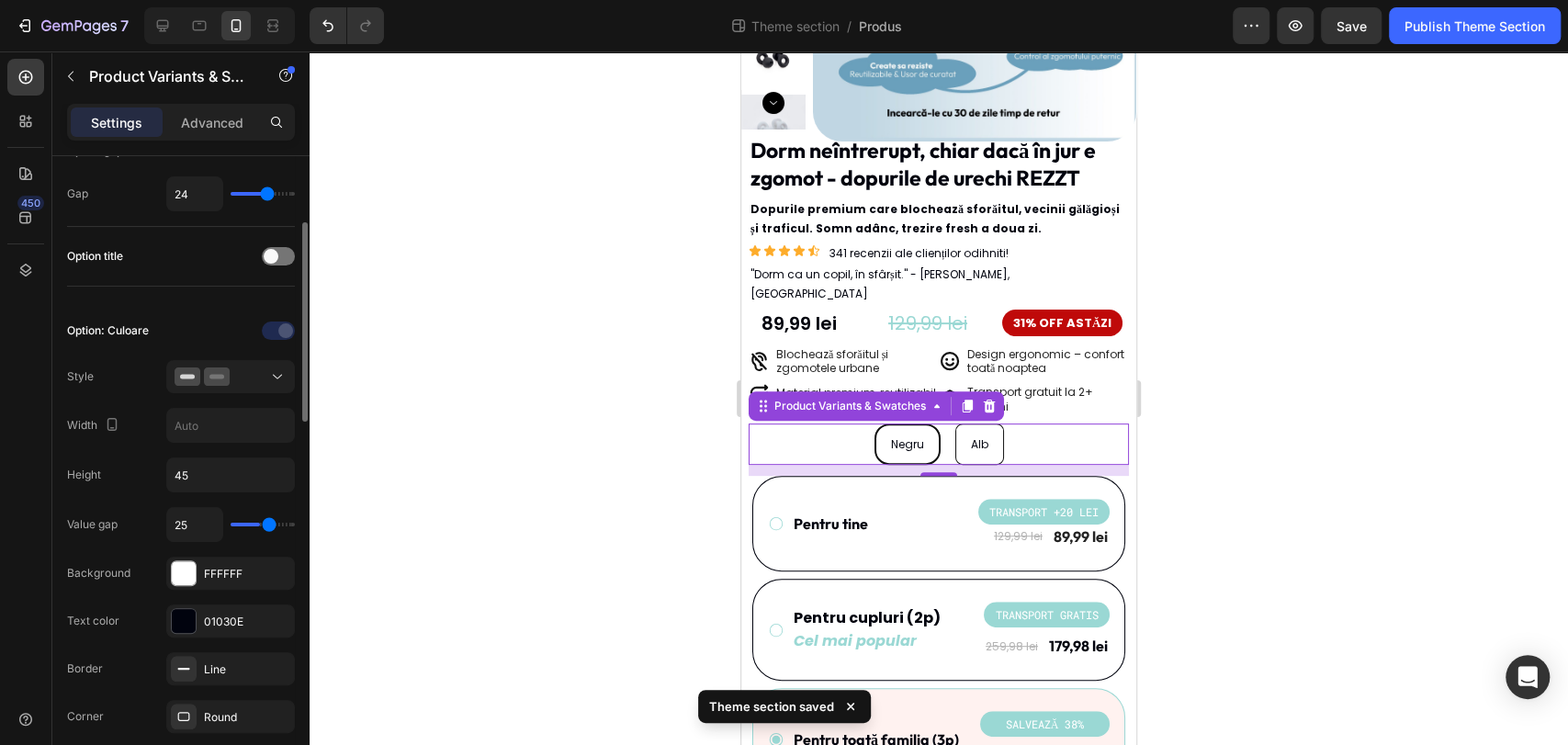
type input "27"
type input "30"
type input "33"
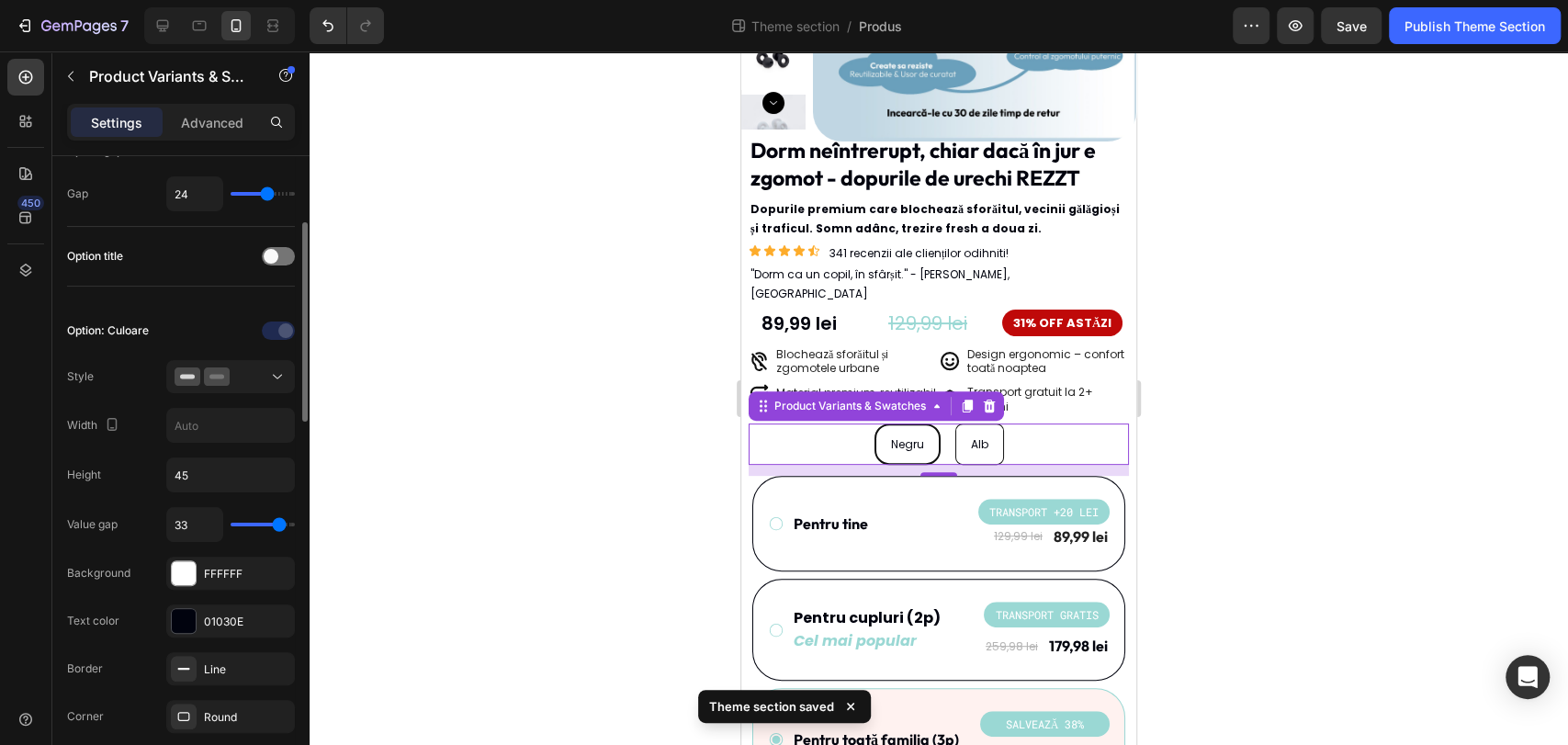
type input "34"
type input "35"
type input "40"
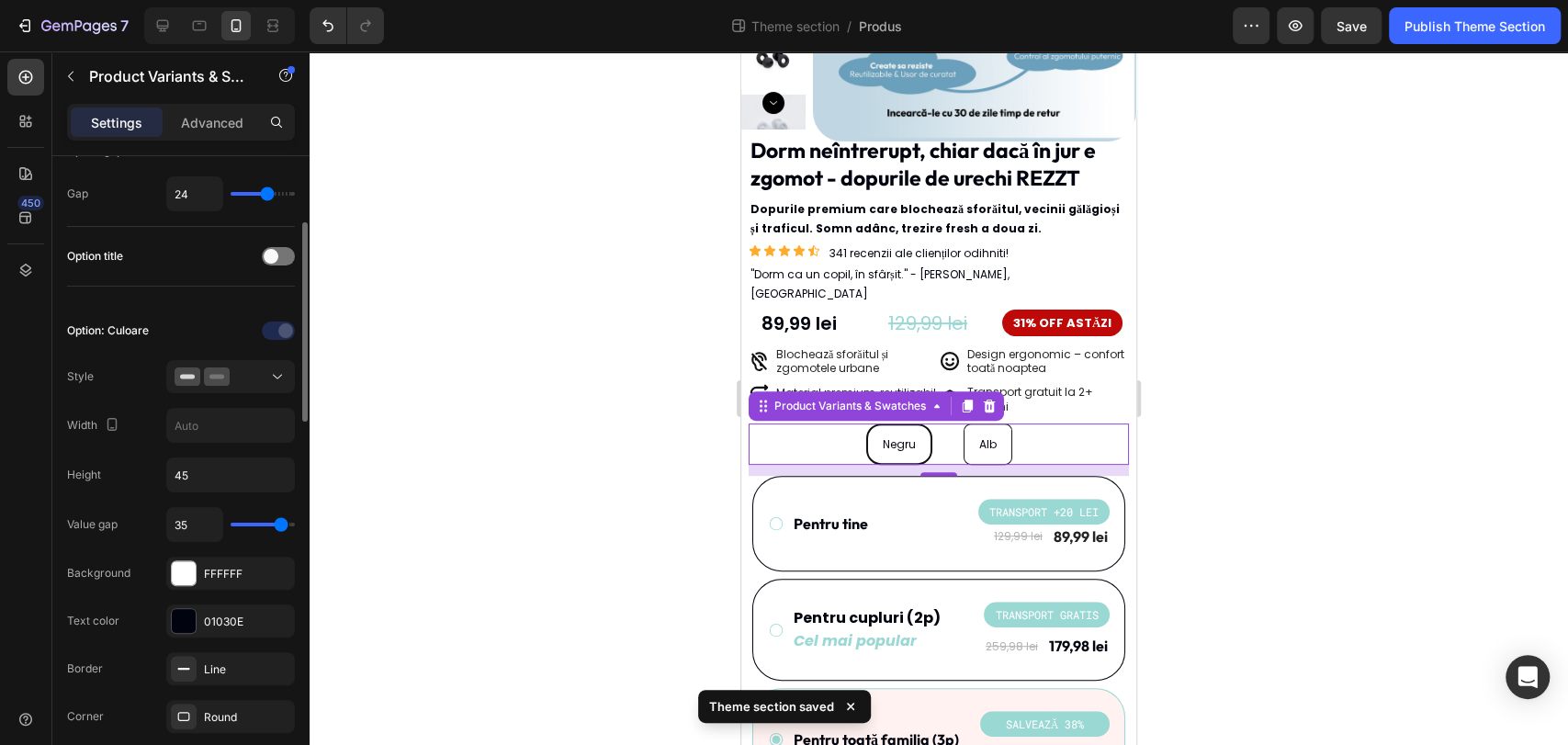
type input "40"
type input "39"
type input "18"
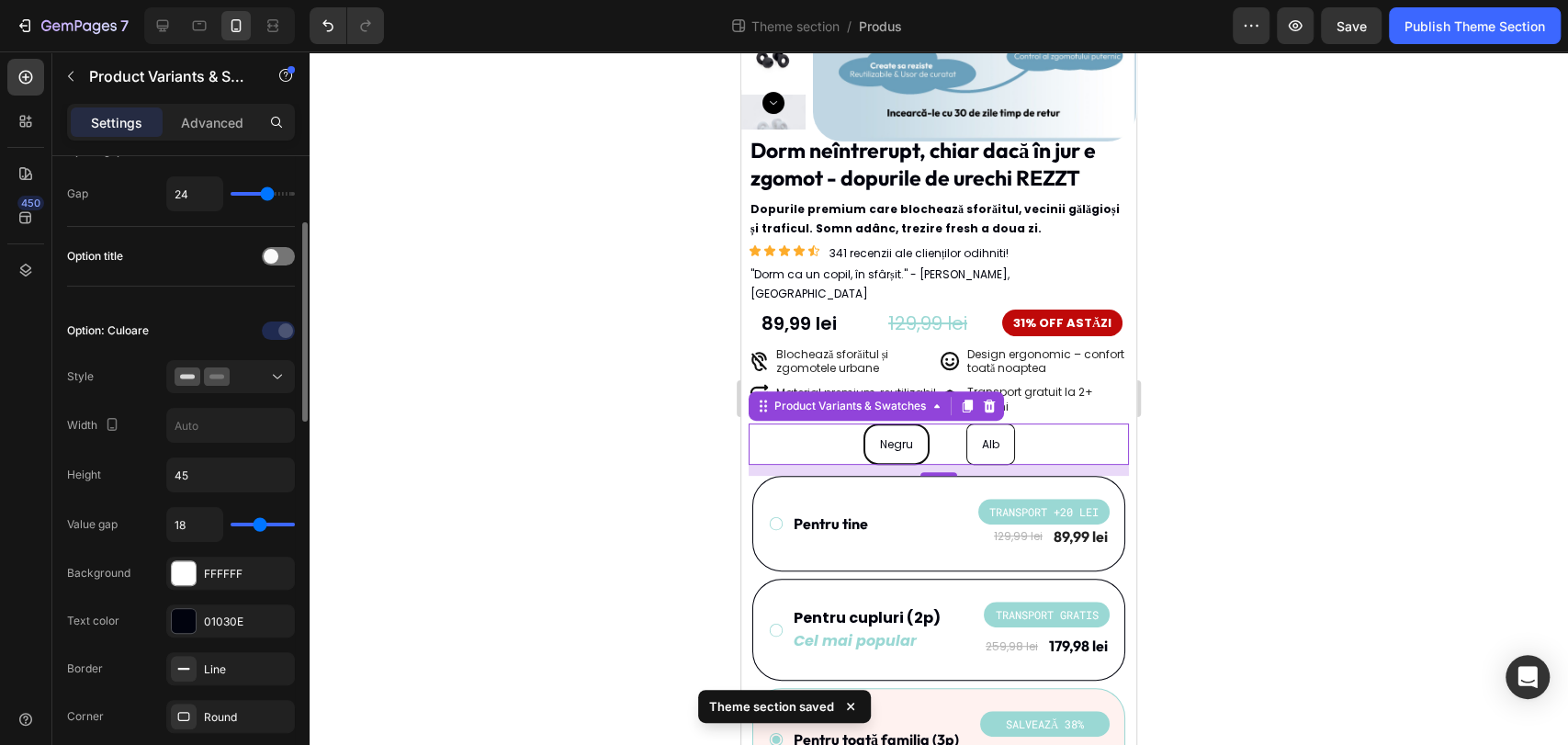
type input "13"
type input "10"
type input "8"
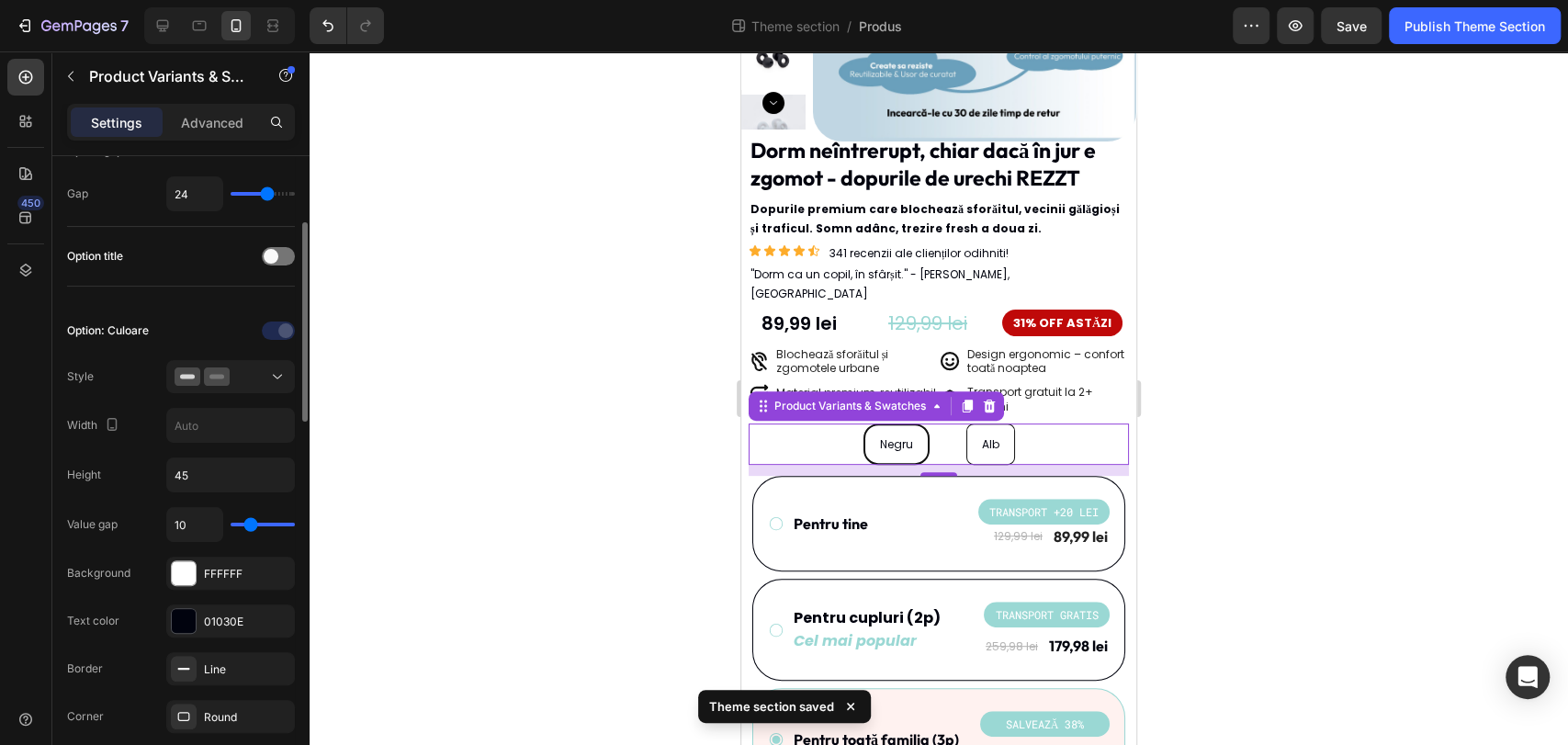
type input "8"
type input "5"
type input "2"
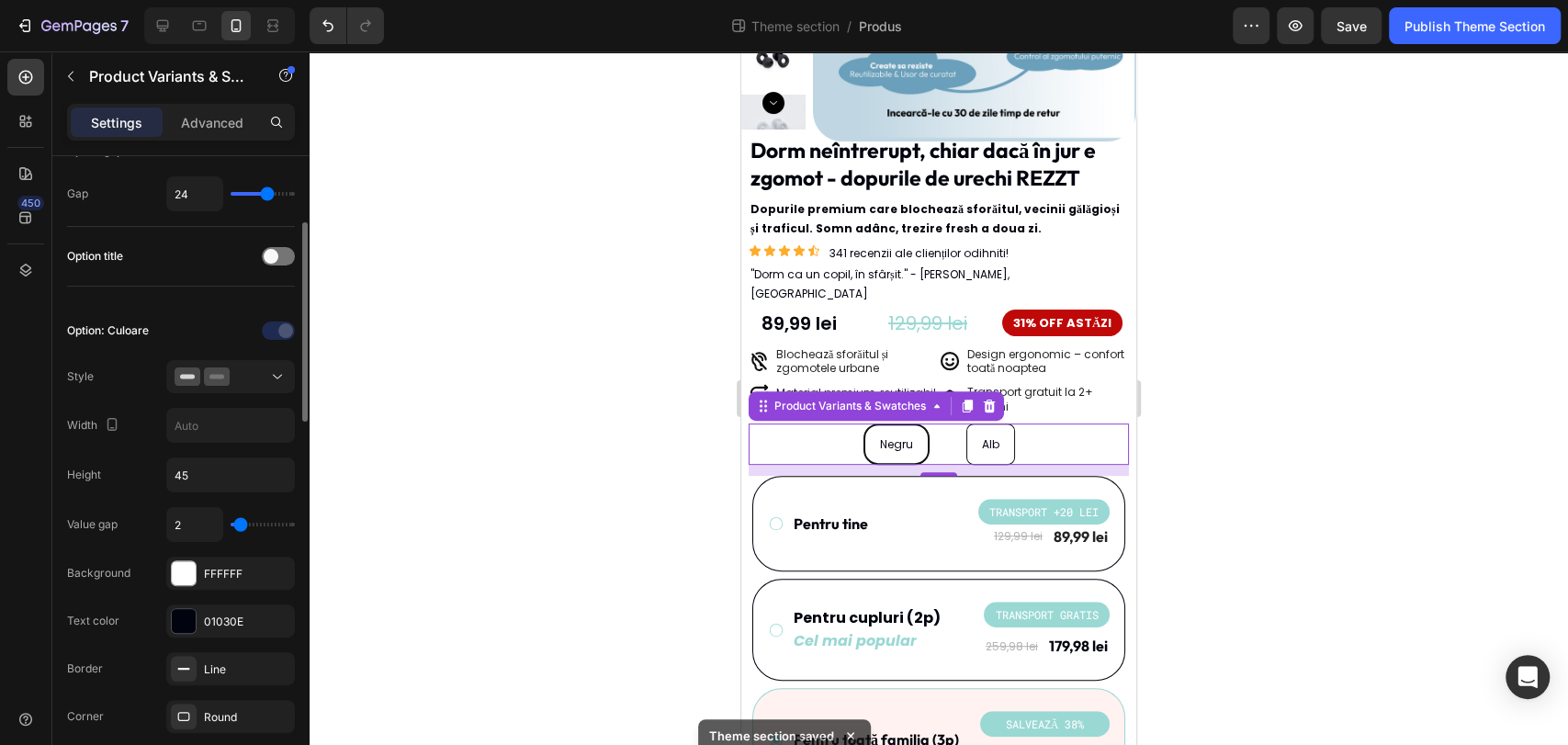
type input "1"
type input "0"
type input "1"
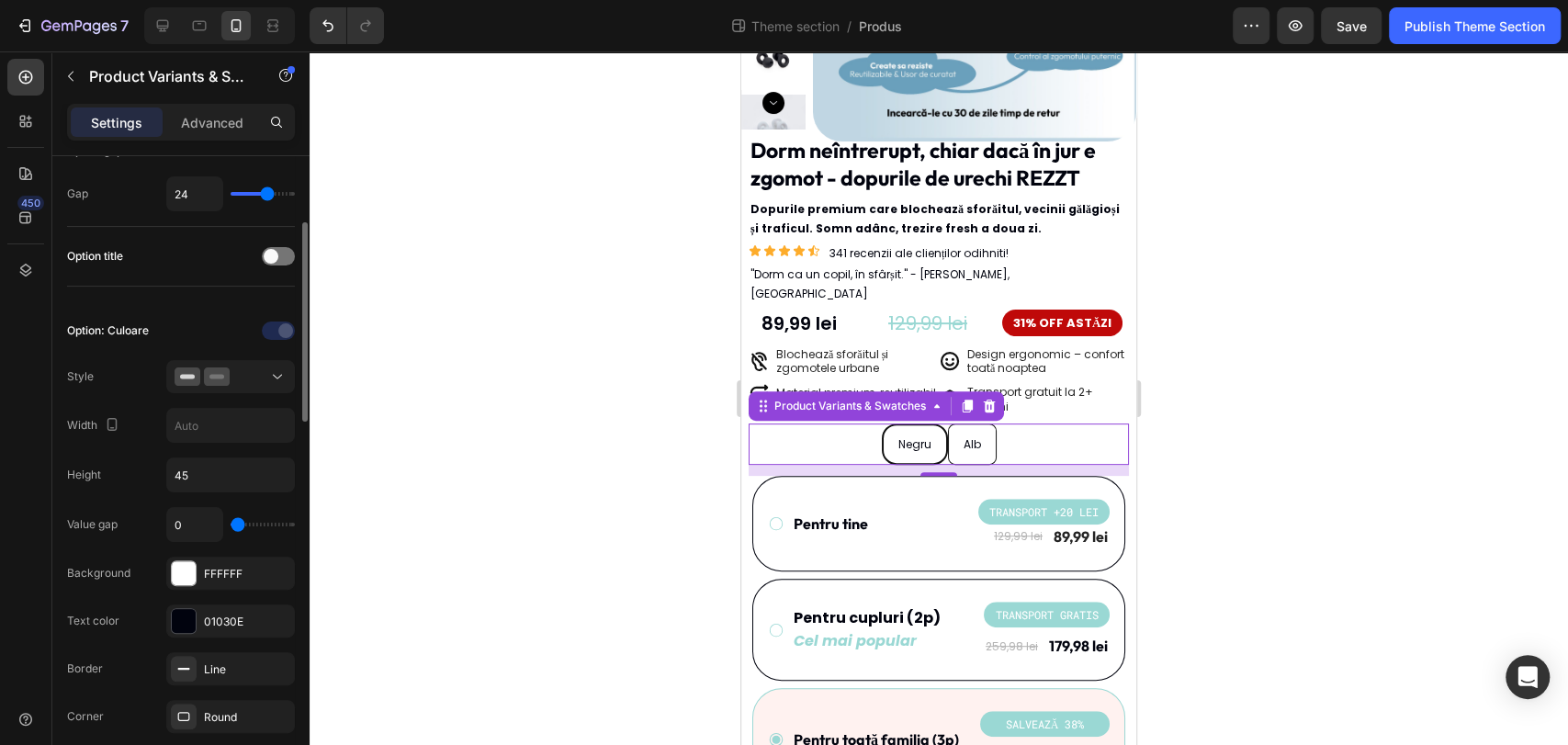
type input "1"
type input "2"
type input "3"
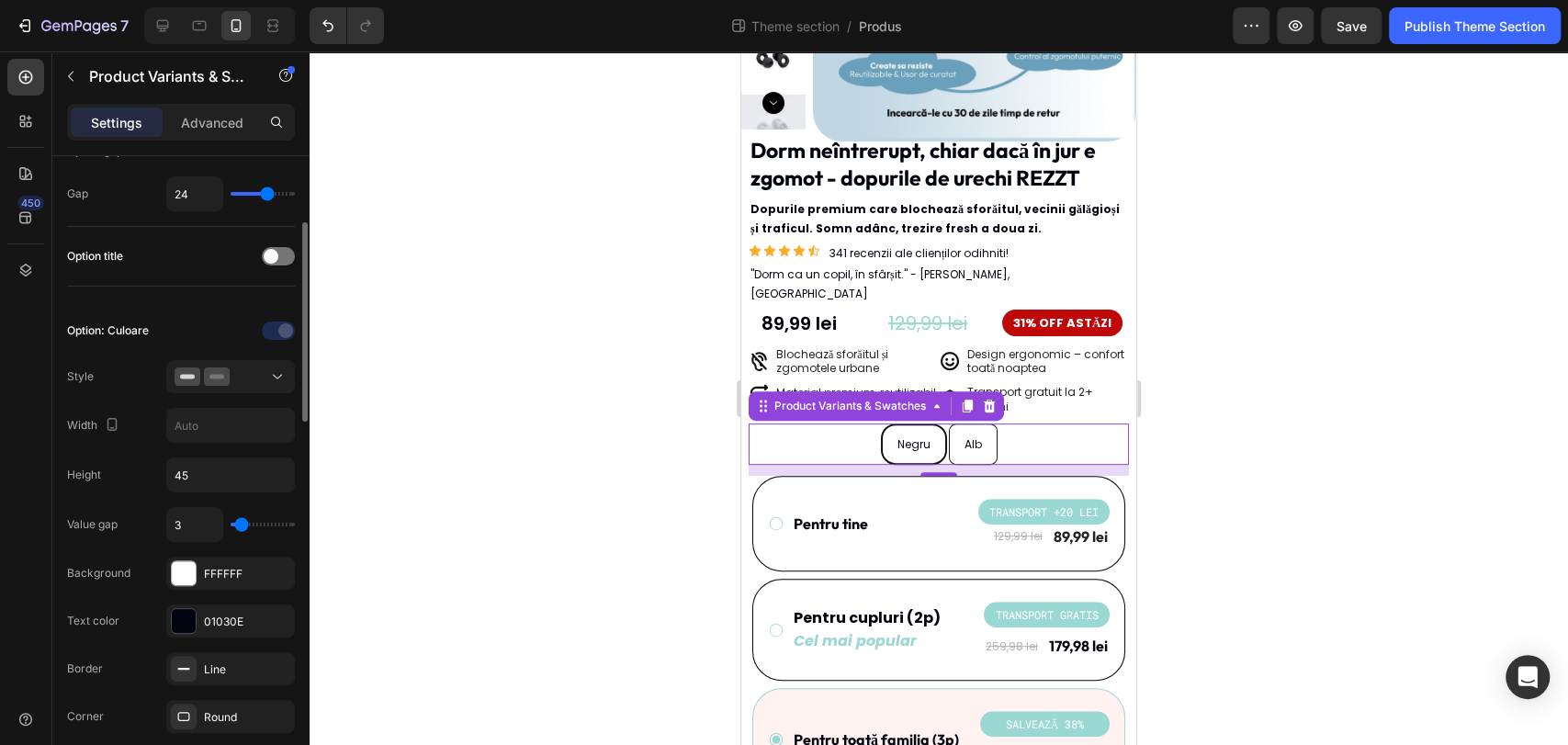
type input "4"
type input "5"
type input "6"
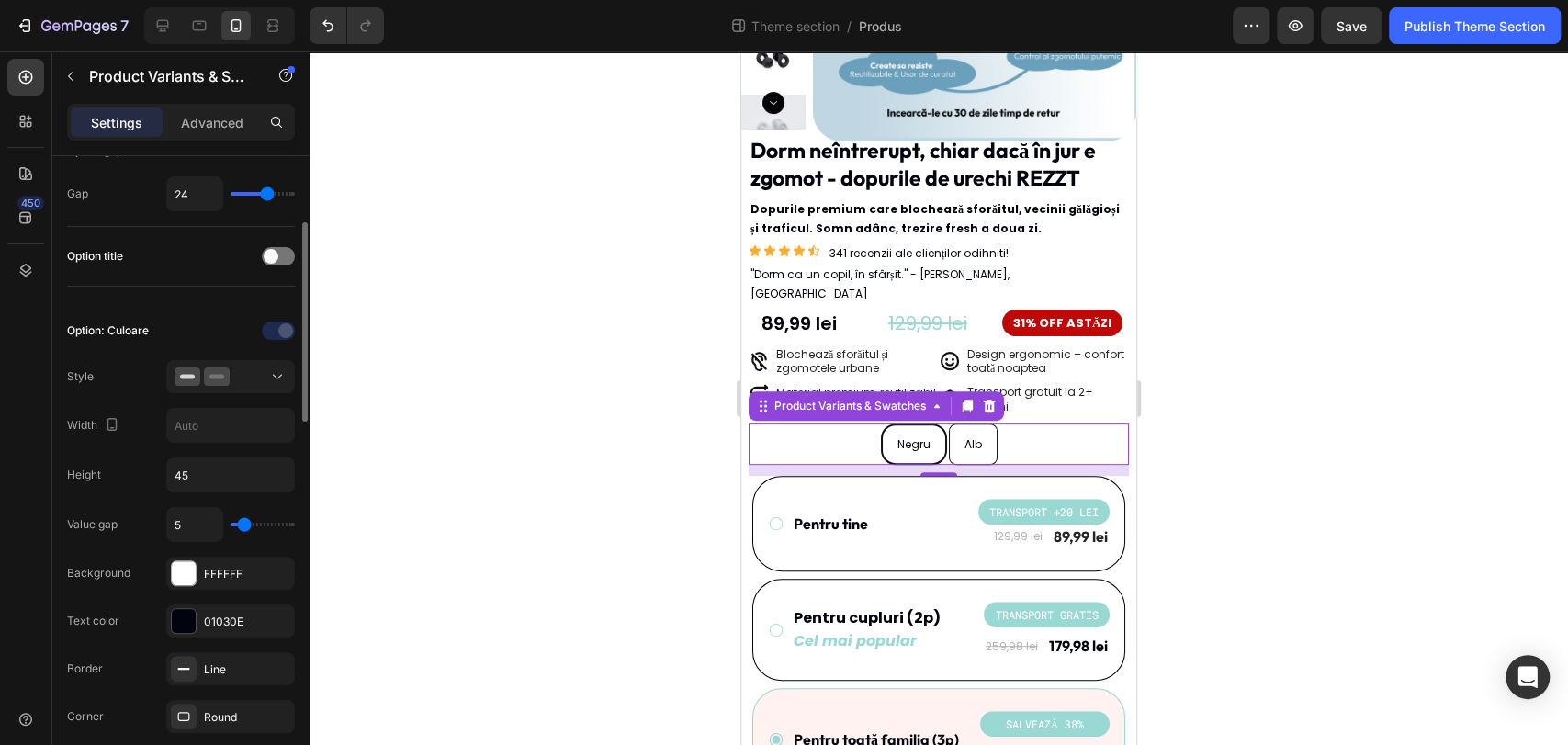
type input "6"
type input "7"
click at [246, 523] on input "range" at bounding box center [262, 525] width 65 height 4
click at [193, 522] on input "7" at bounding box center [194, 524] width 55 height 33
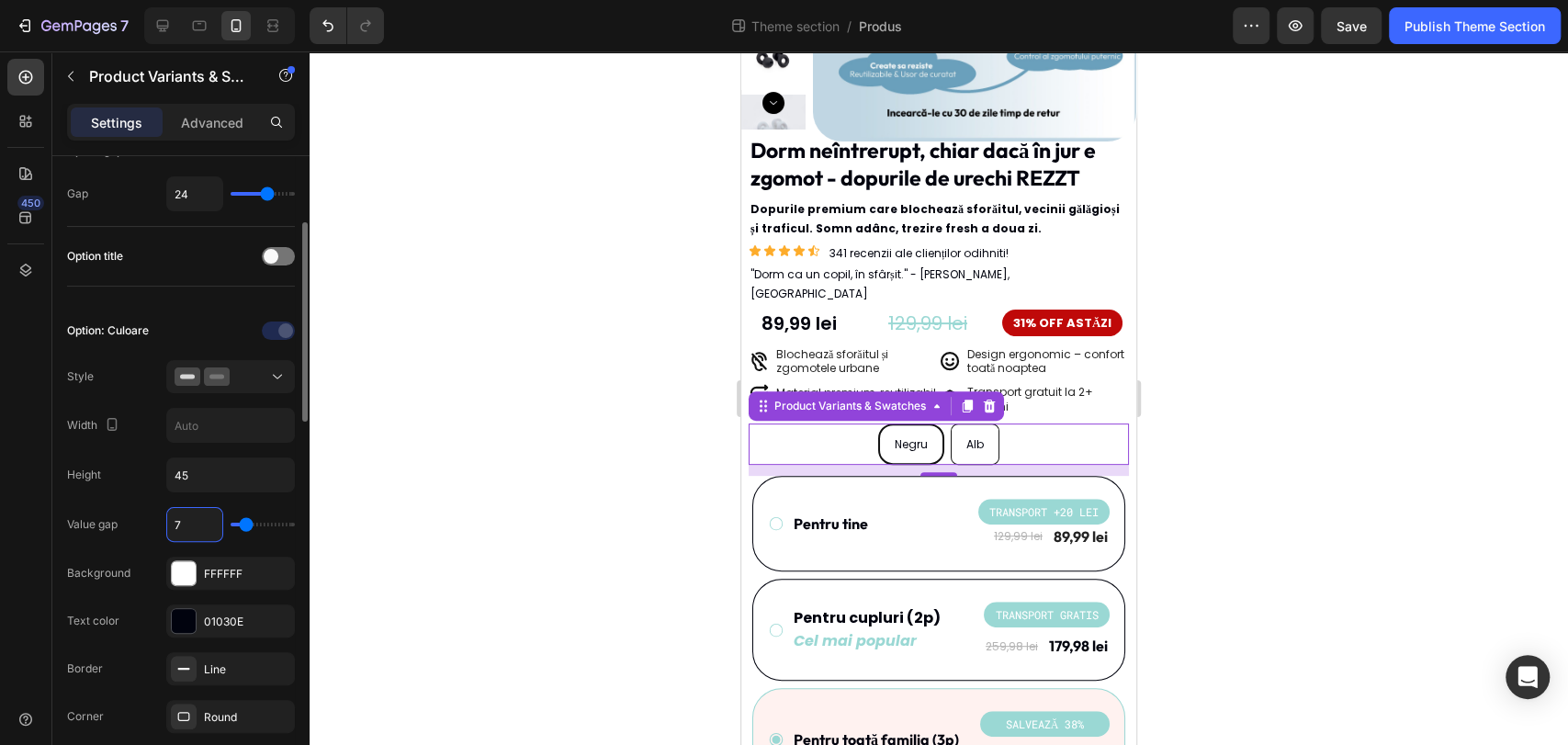
type input "1"
type input "16"
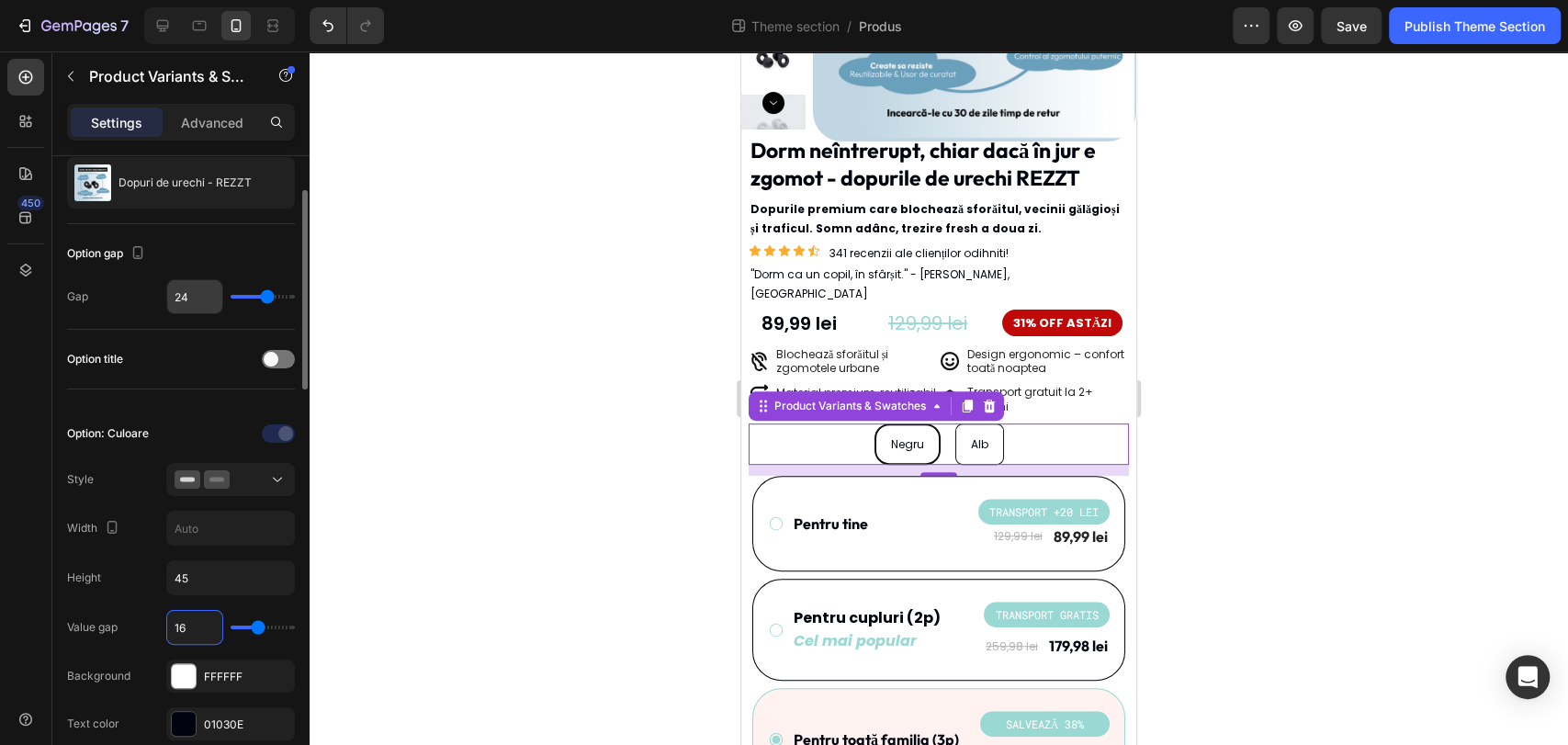
scroll to position [8, 0]
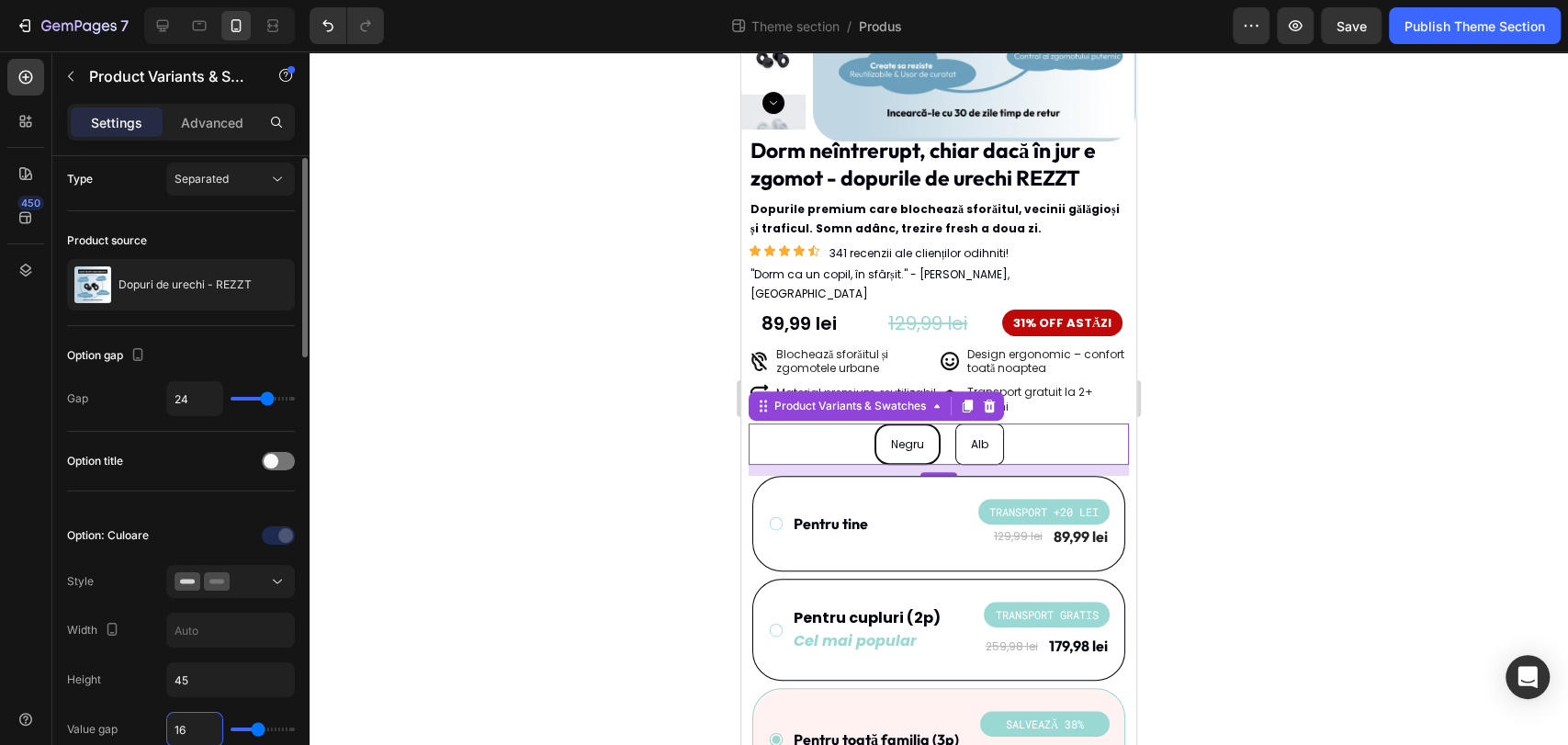
type input "16"
type input "21"
type input "20"
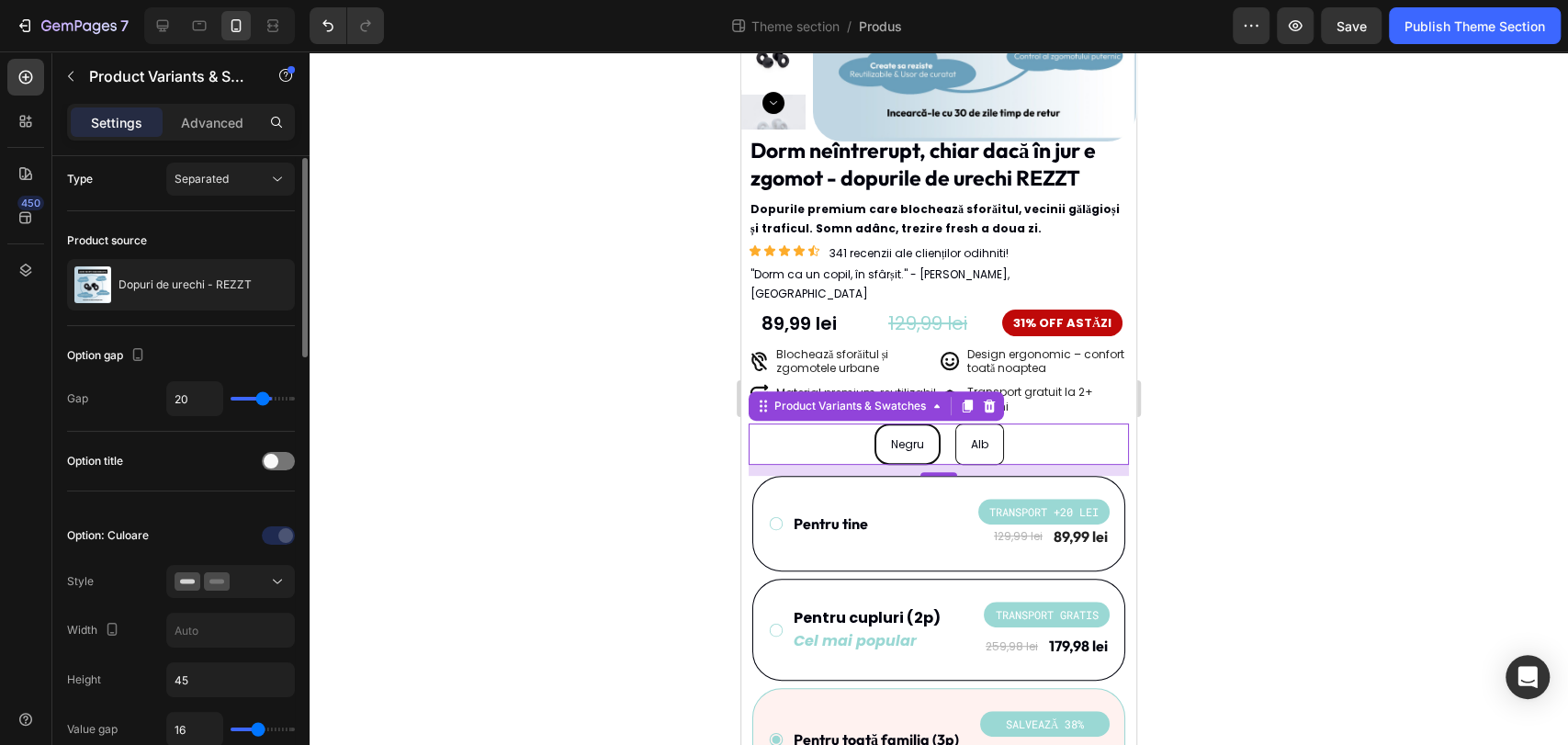
type input "18"
type input "17"
type input "16"
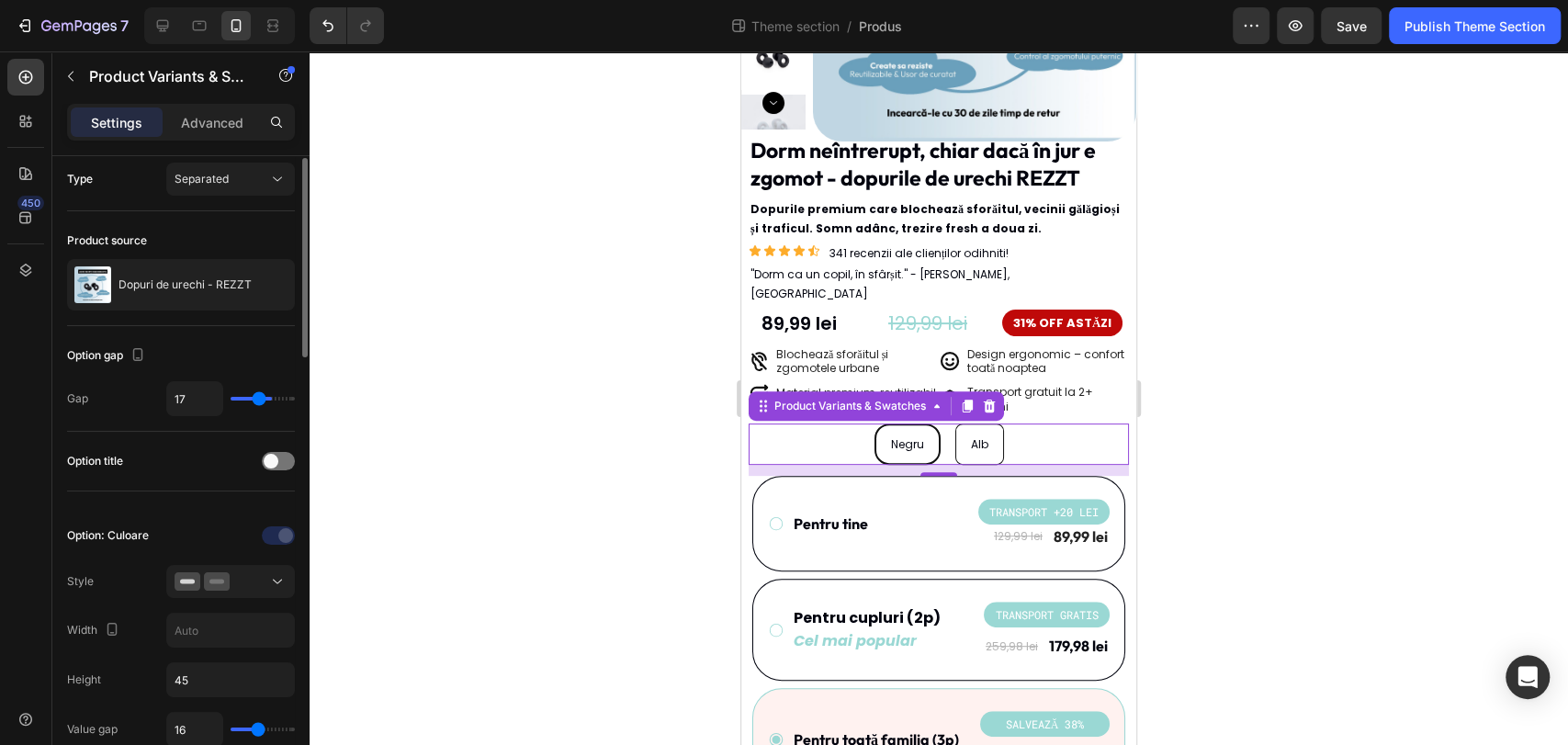
type input "16"
type input "15"
type input "14"
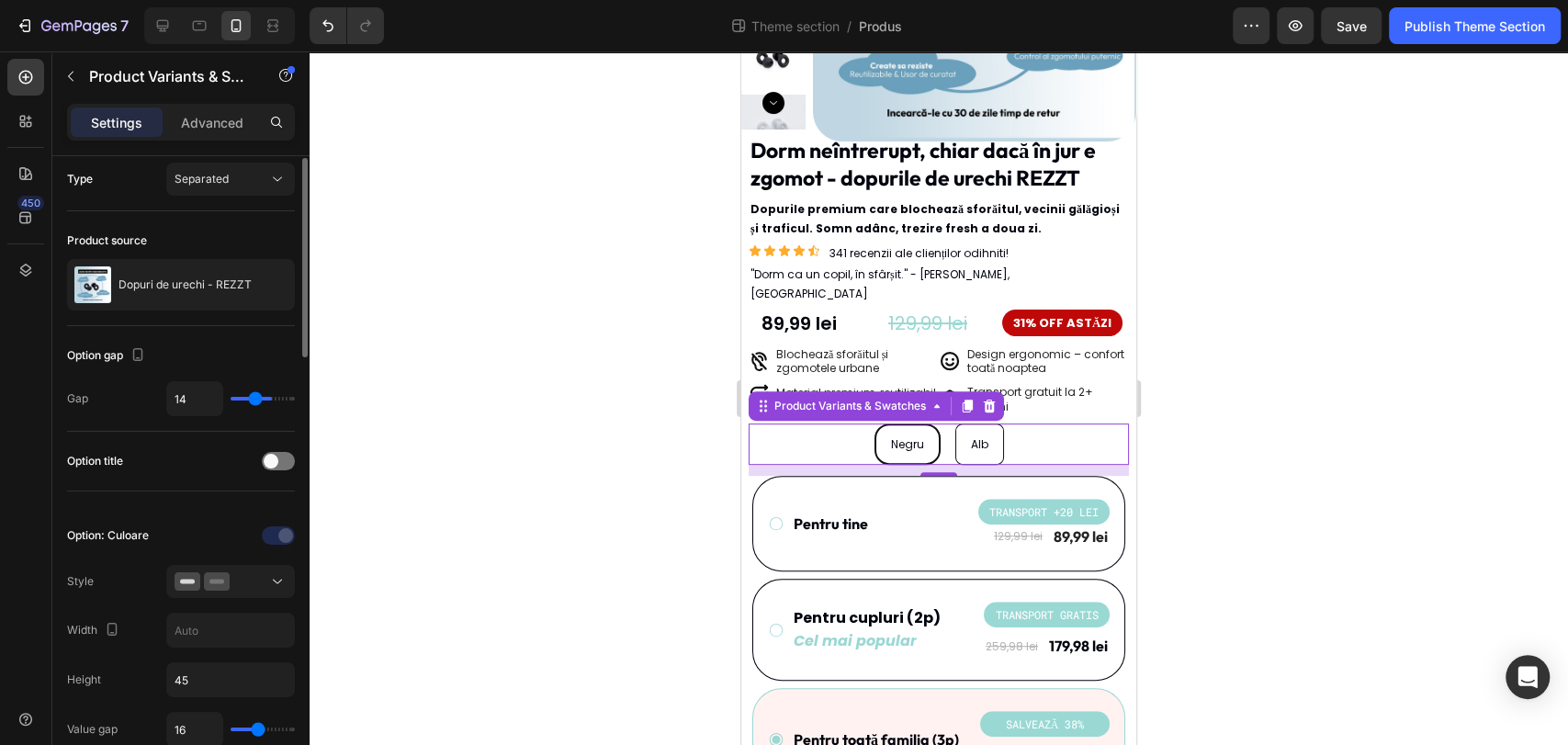
type input "13"
type input "12"
type input "11"
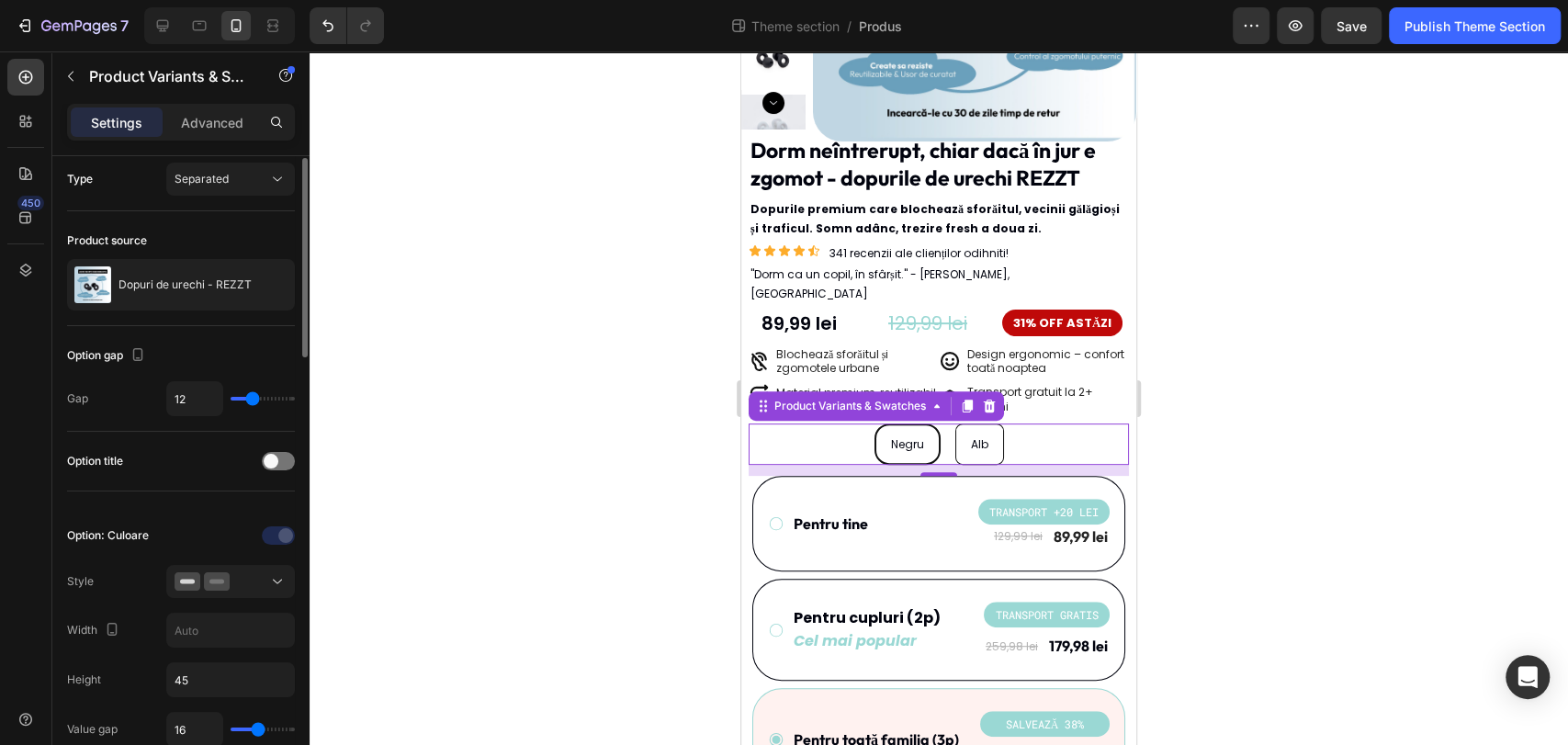
type input "11"
type input "10"
type input "9"
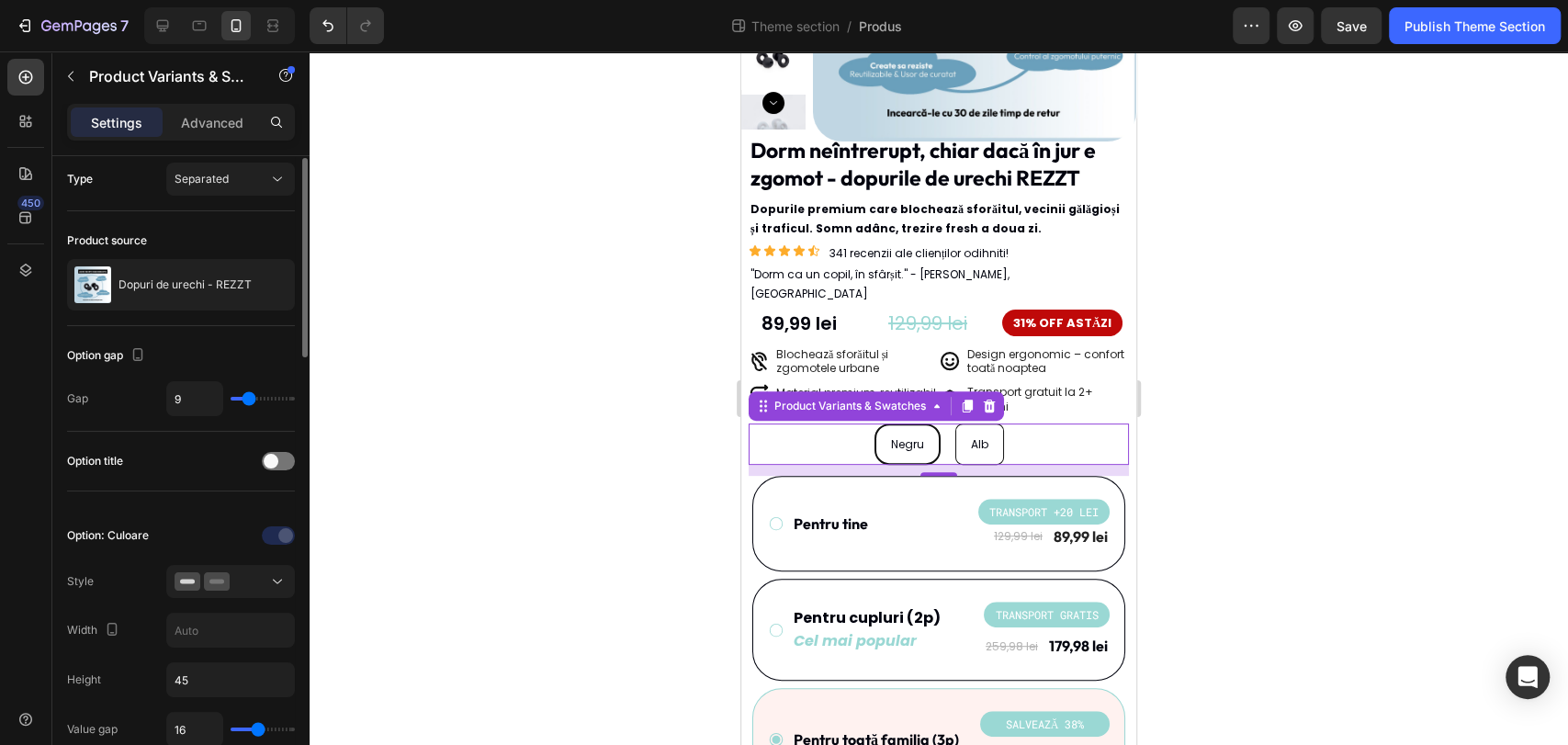
type input "8"
type input "7"
type input "6"
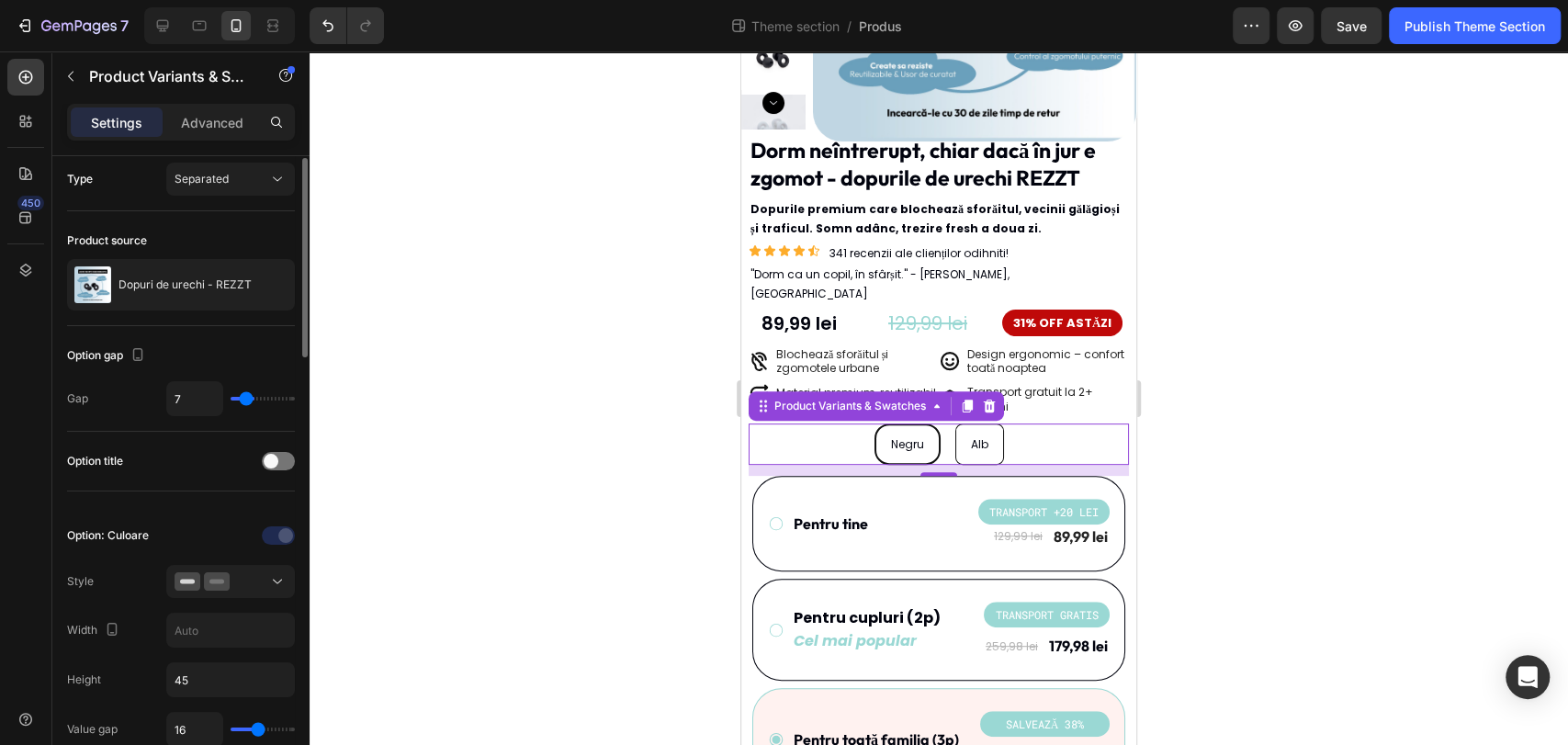
type input "6"
type input "5"
type input "4"
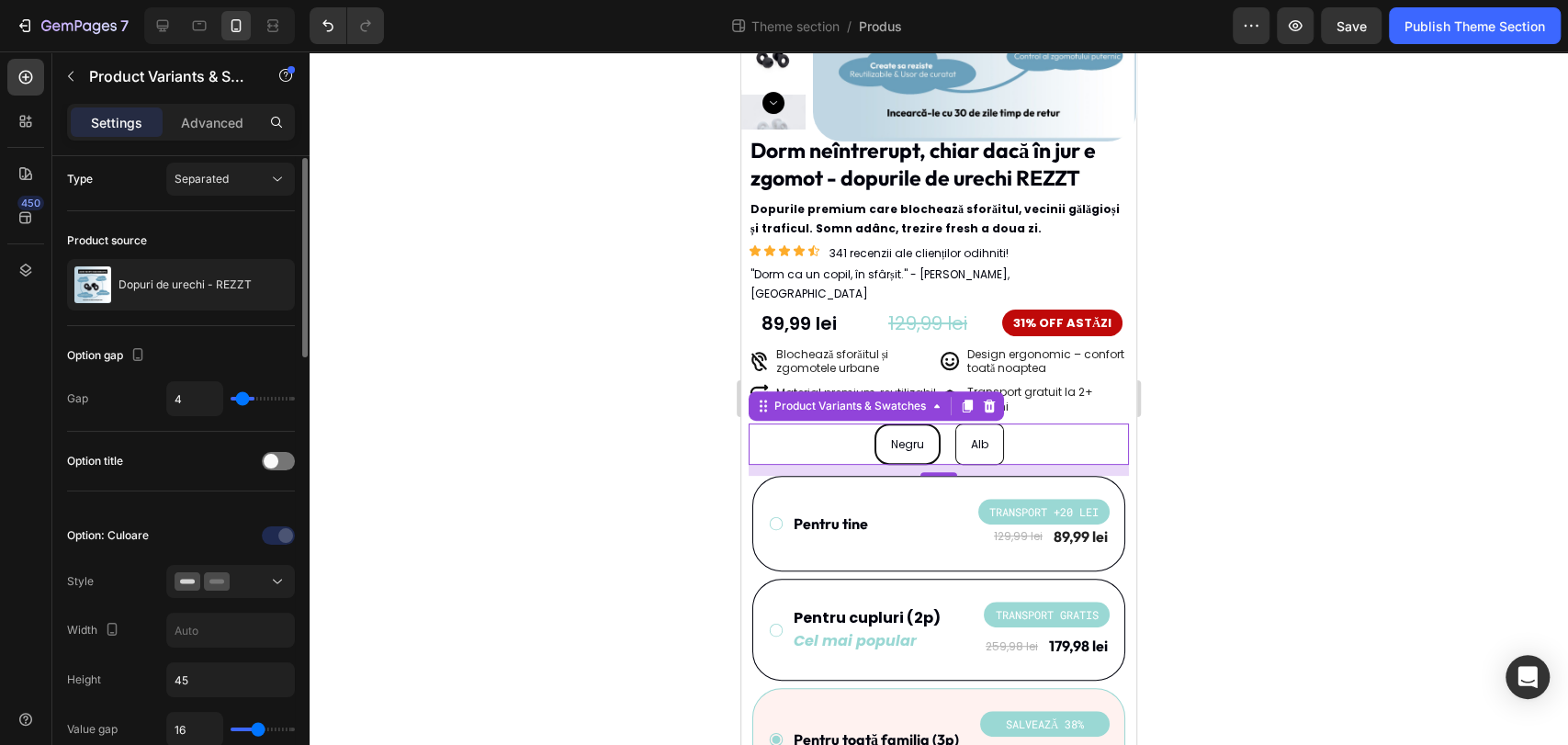
type input "3"
type input "2"
type input "1"
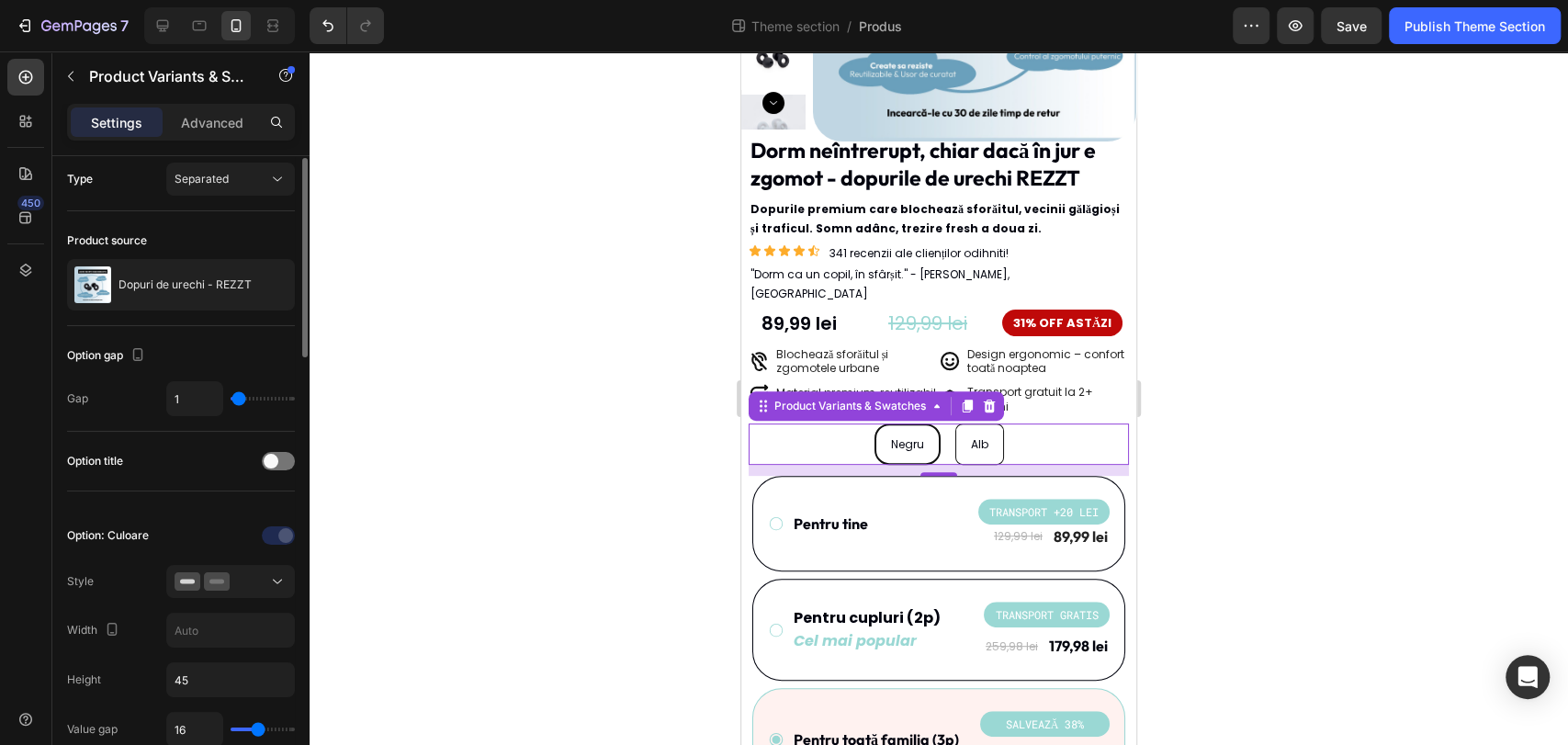
drag, startPoint x: 265, startPoint y: 398, endPoint x: 239, endPoint y: 398, distance: 26.0
type input "1"
click at [239, 398] on input "range" at bounding box center [262, 398] width 65 height 4
type input "4"
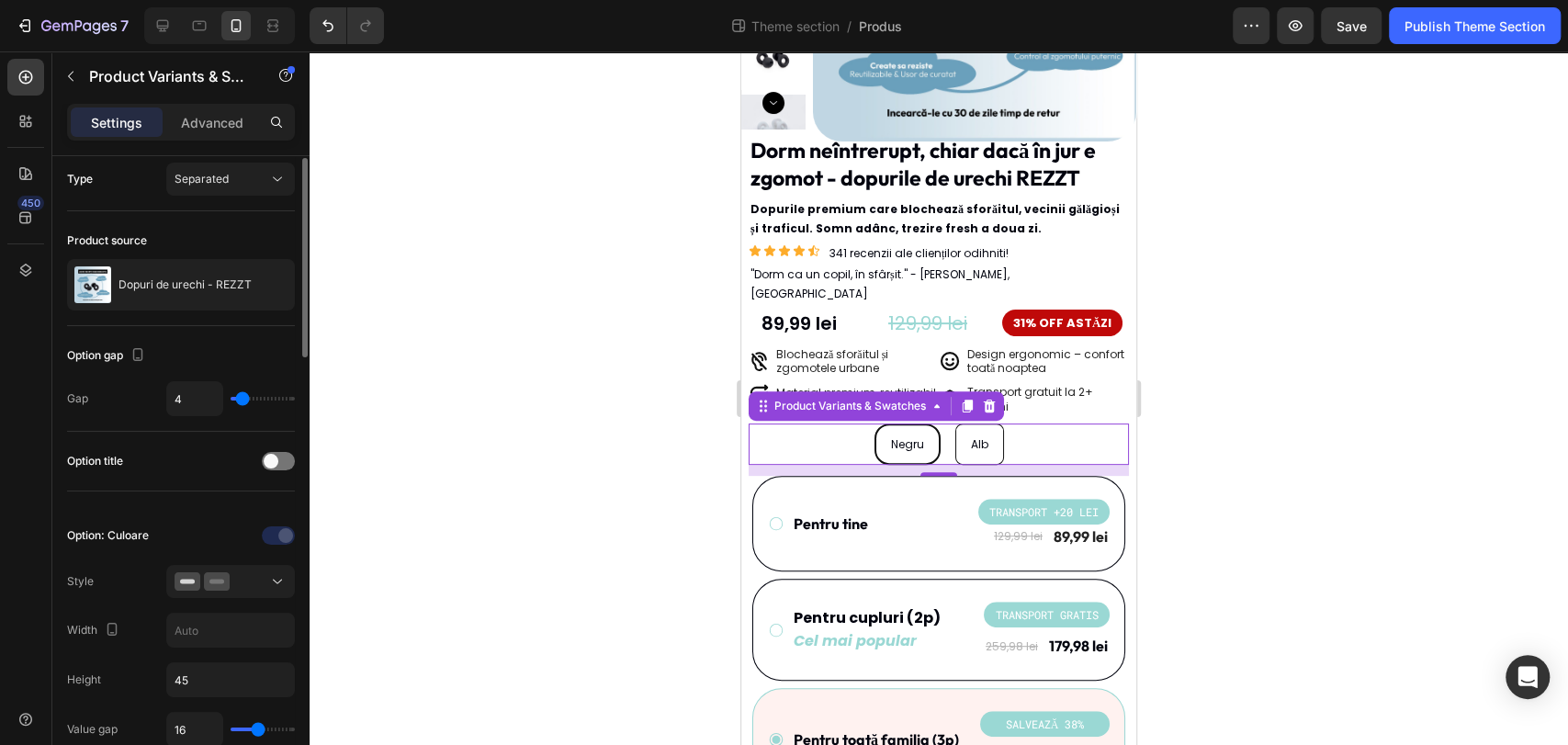
type input "23"
type input "24"
click at [267, 398] on input "range" at bounding box center [262, 398] width 65 height 4
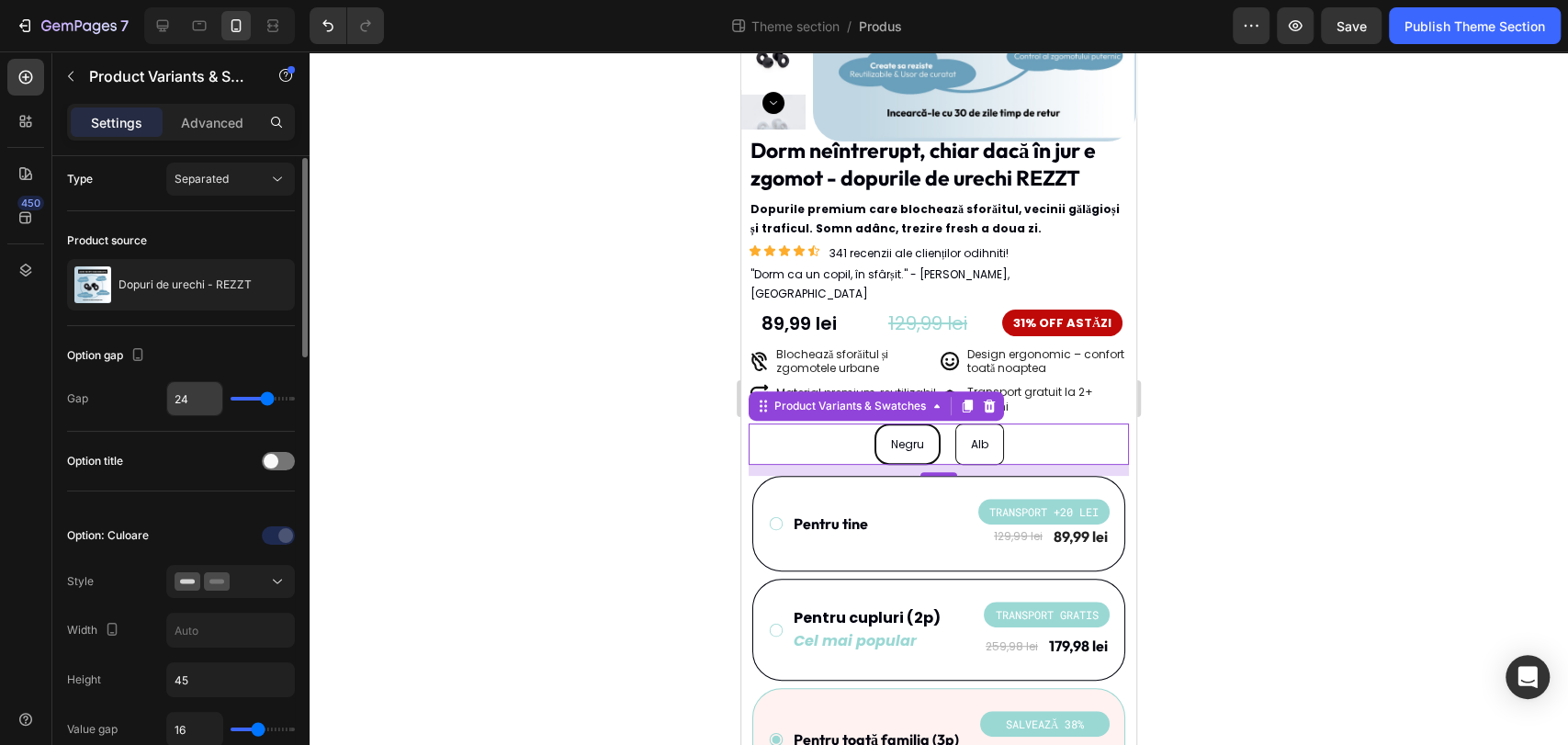
click at [194, 395] on input "24" at bounding box center [194, 398] width 55 height 33
type input "2"
type input "23"
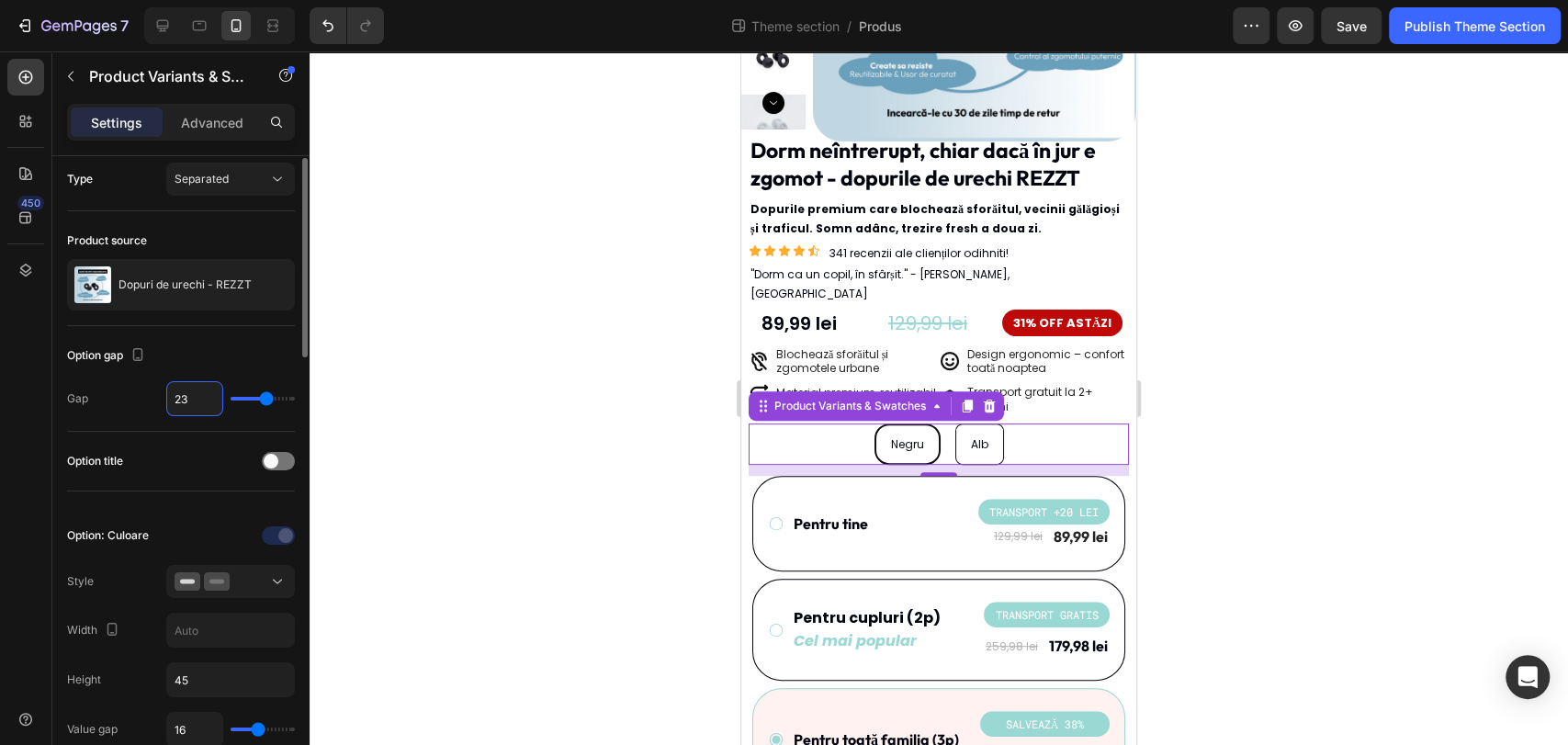
click at [220, 351] on div "Option gap" at bounding box center [180, 356] width 228 height 30
click at [197, 394] on input "23" at bounding box center [194, 398] width 55 height 33
type input "2"
type input "24"
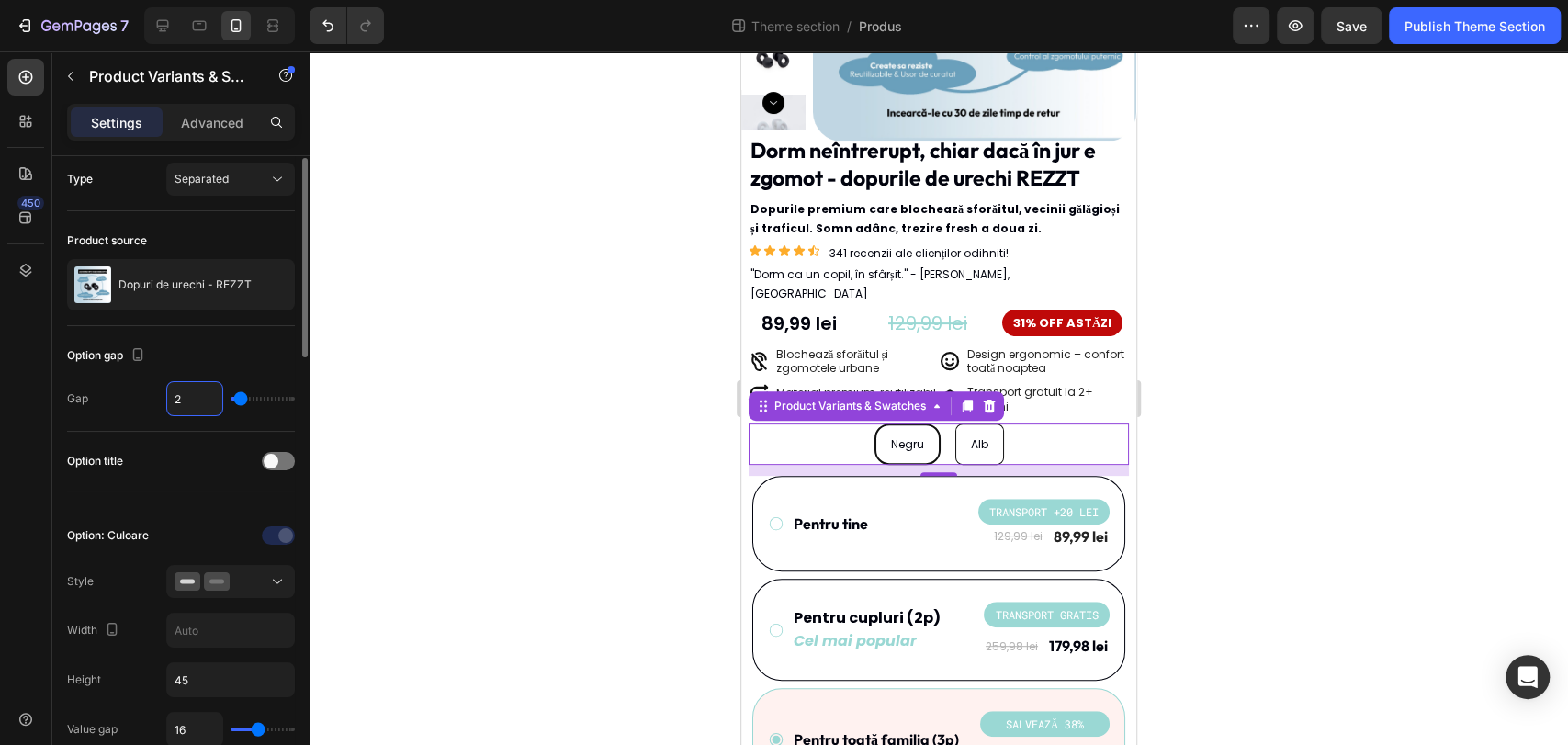
type input "24"
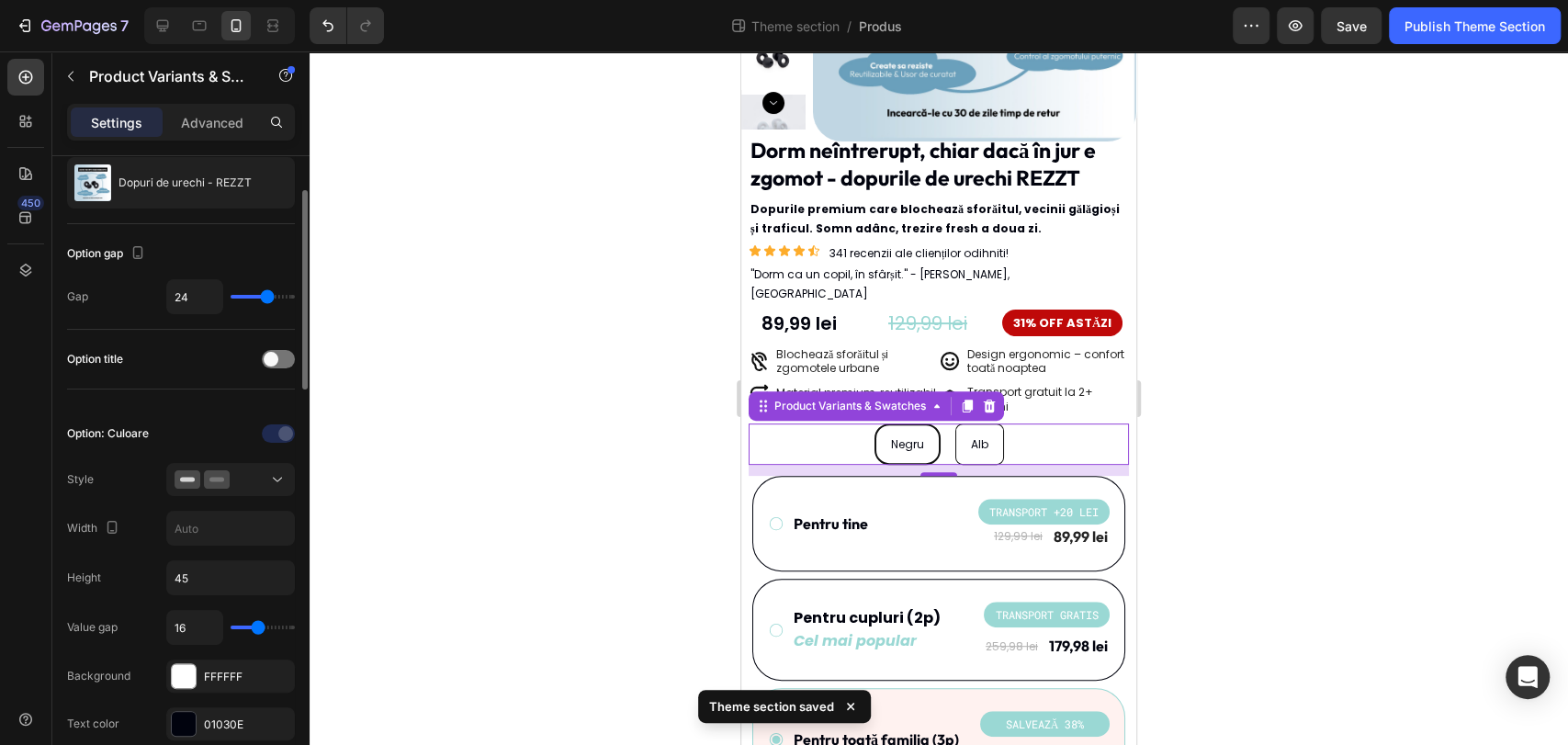
scroll to position [213, 0]
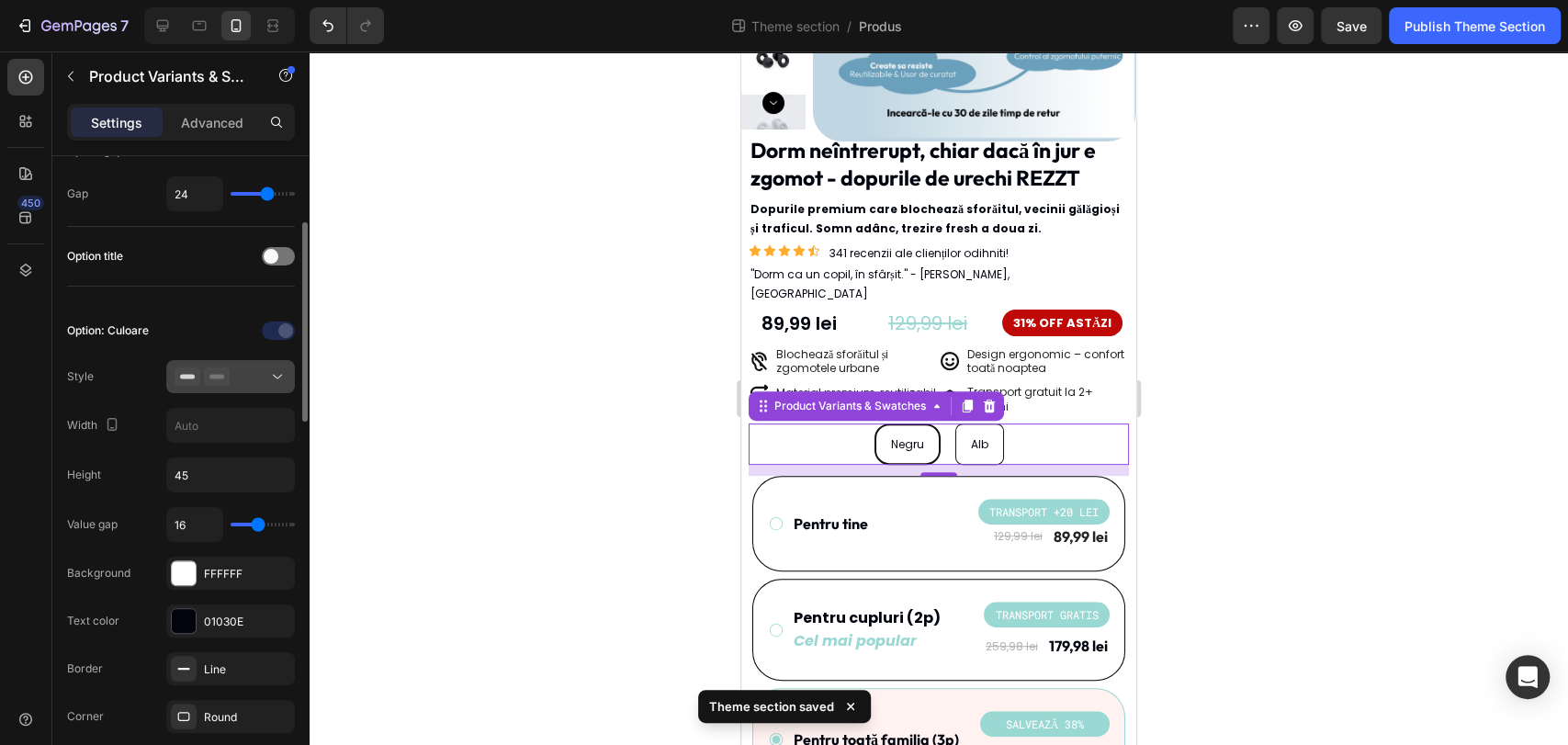
click at [222, 370] on icon at bounding box center [217, 376] width 26 height 18
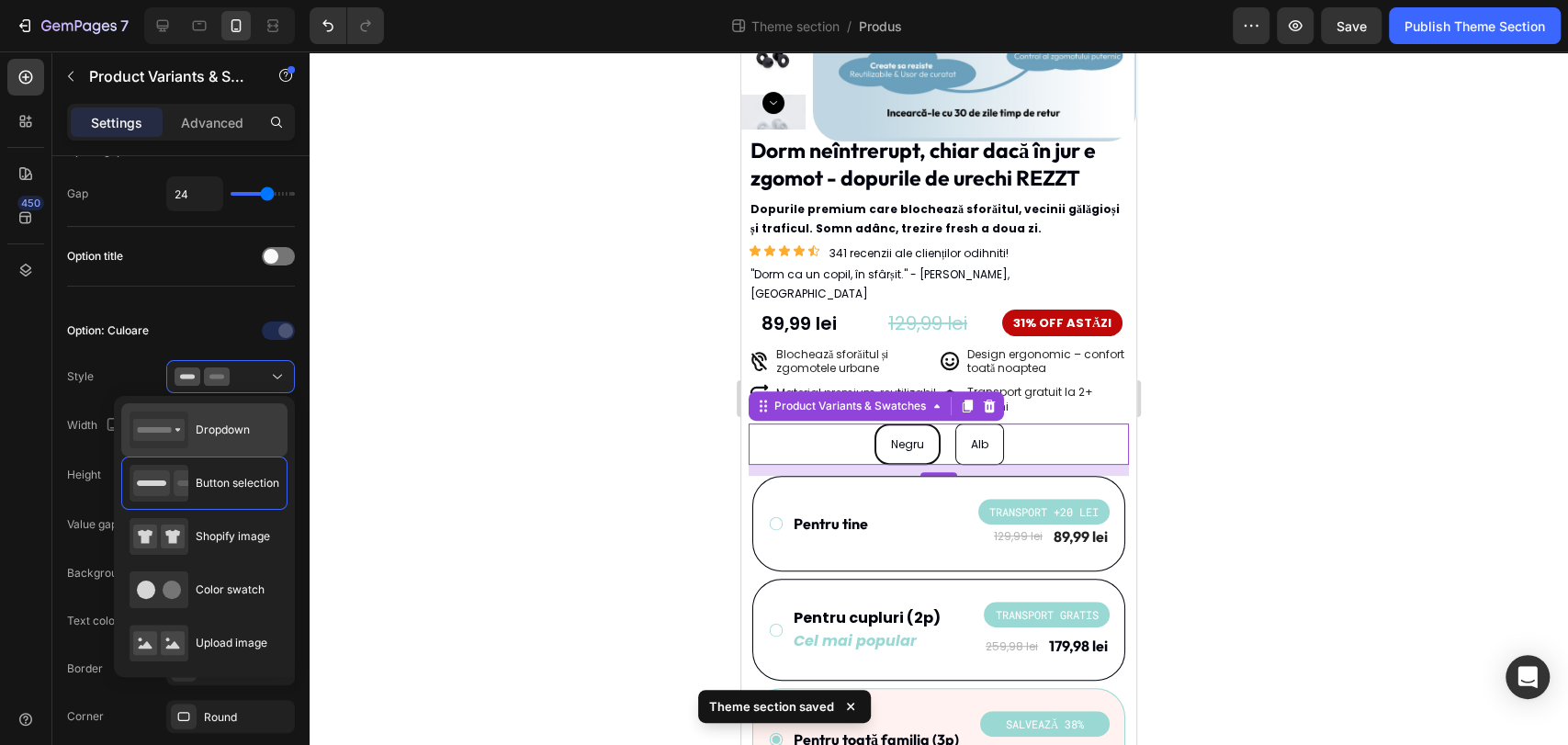
click at [230, 421] on span "Dropdown" at bounding box center [222, 429] width 54 height 17
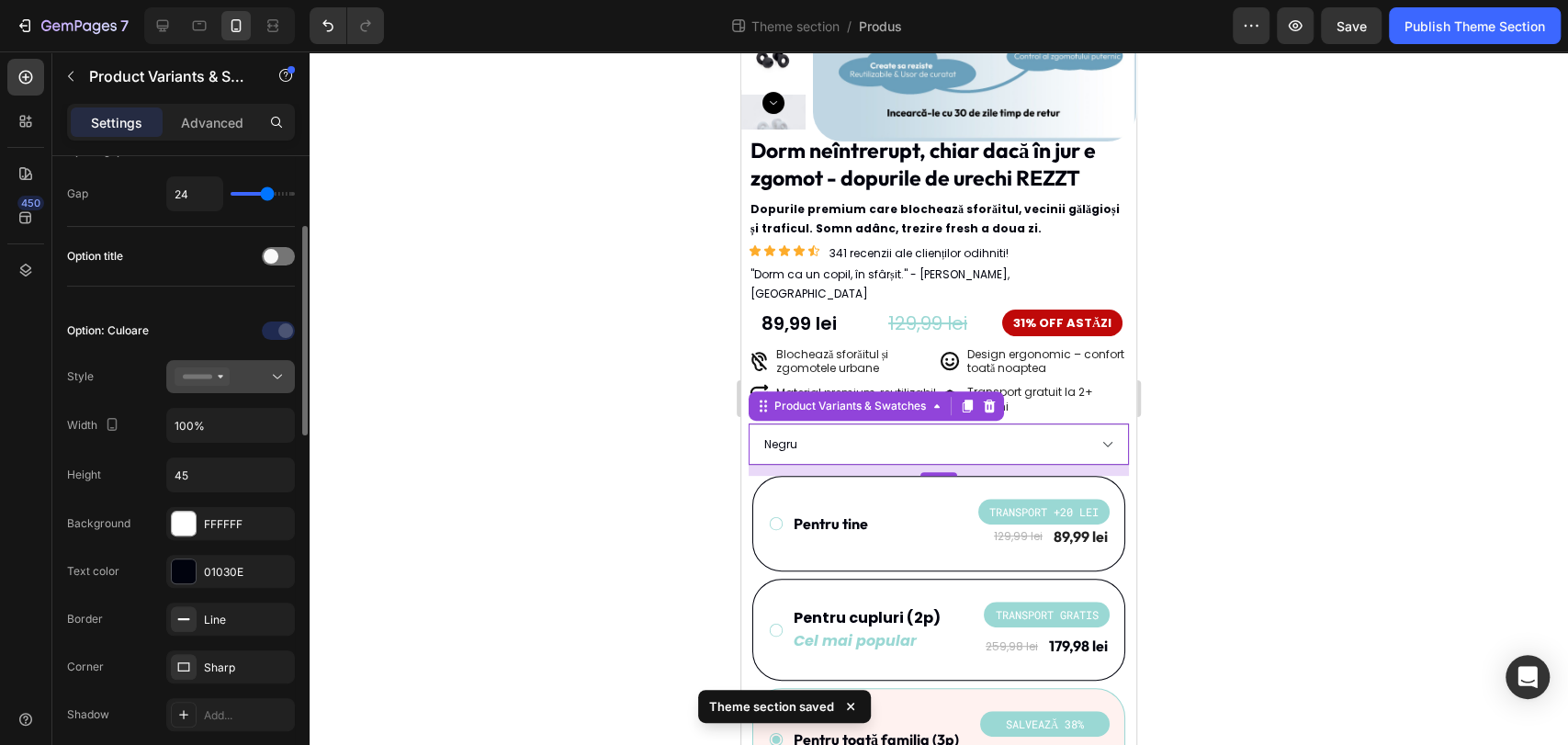
click at [256, 379] on div at bounding box center [230, 376] width 112 height 18
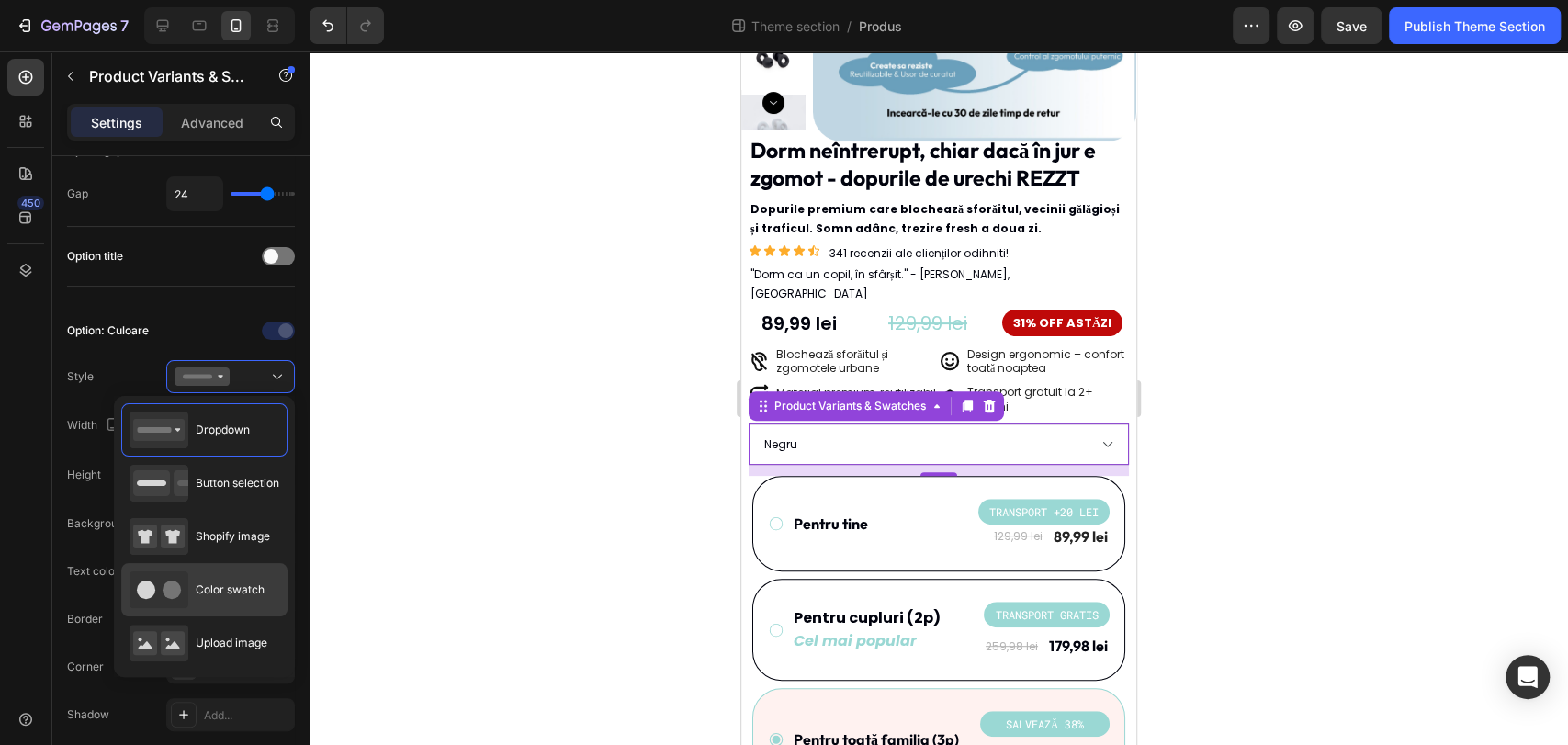
click at [228, 582] on span "Color swatch" at bounding box center [229, 590] width 69 height 17
type input "45"
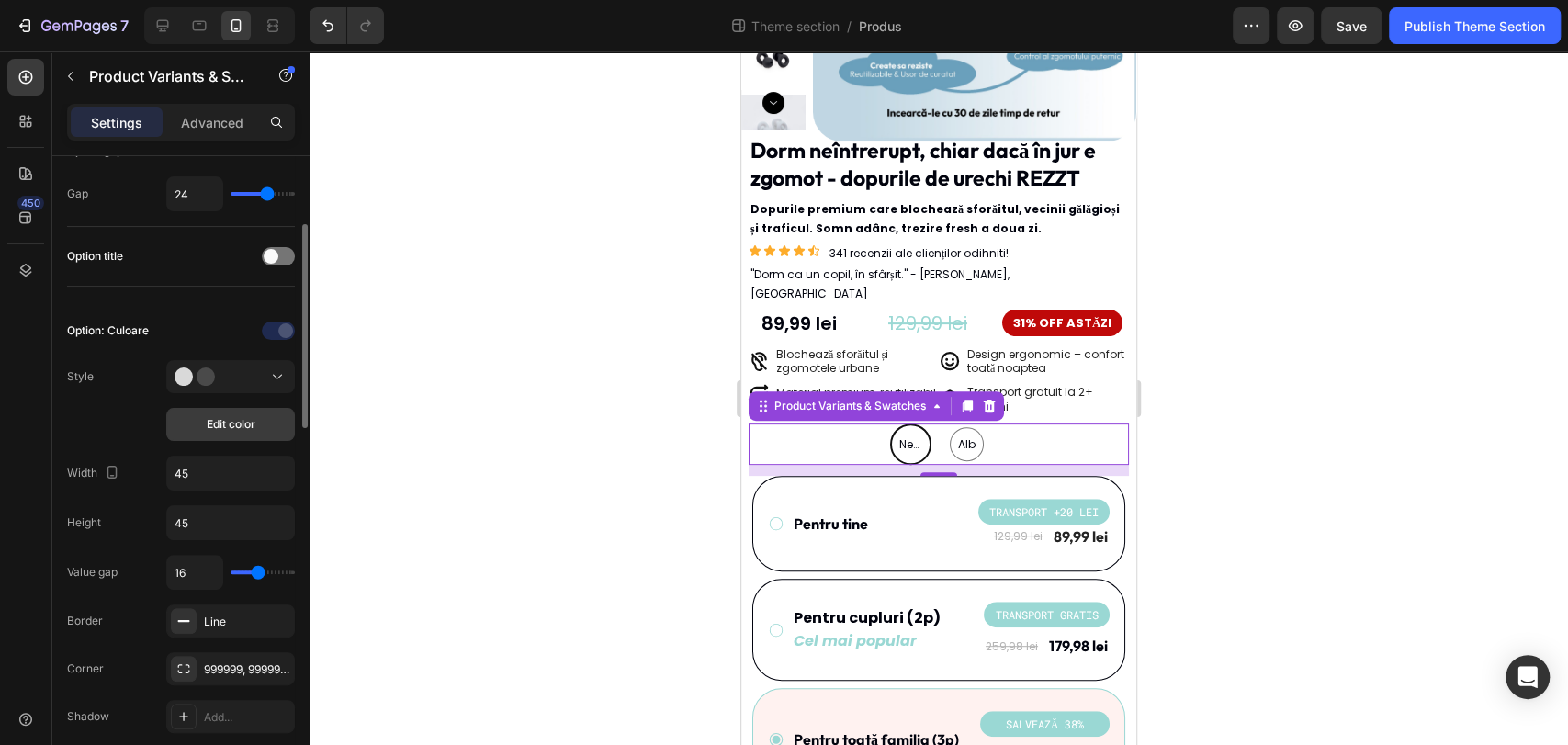
click at [260, 413] on button "Edit color" at bounding box center [230, 423] width 129 height 33
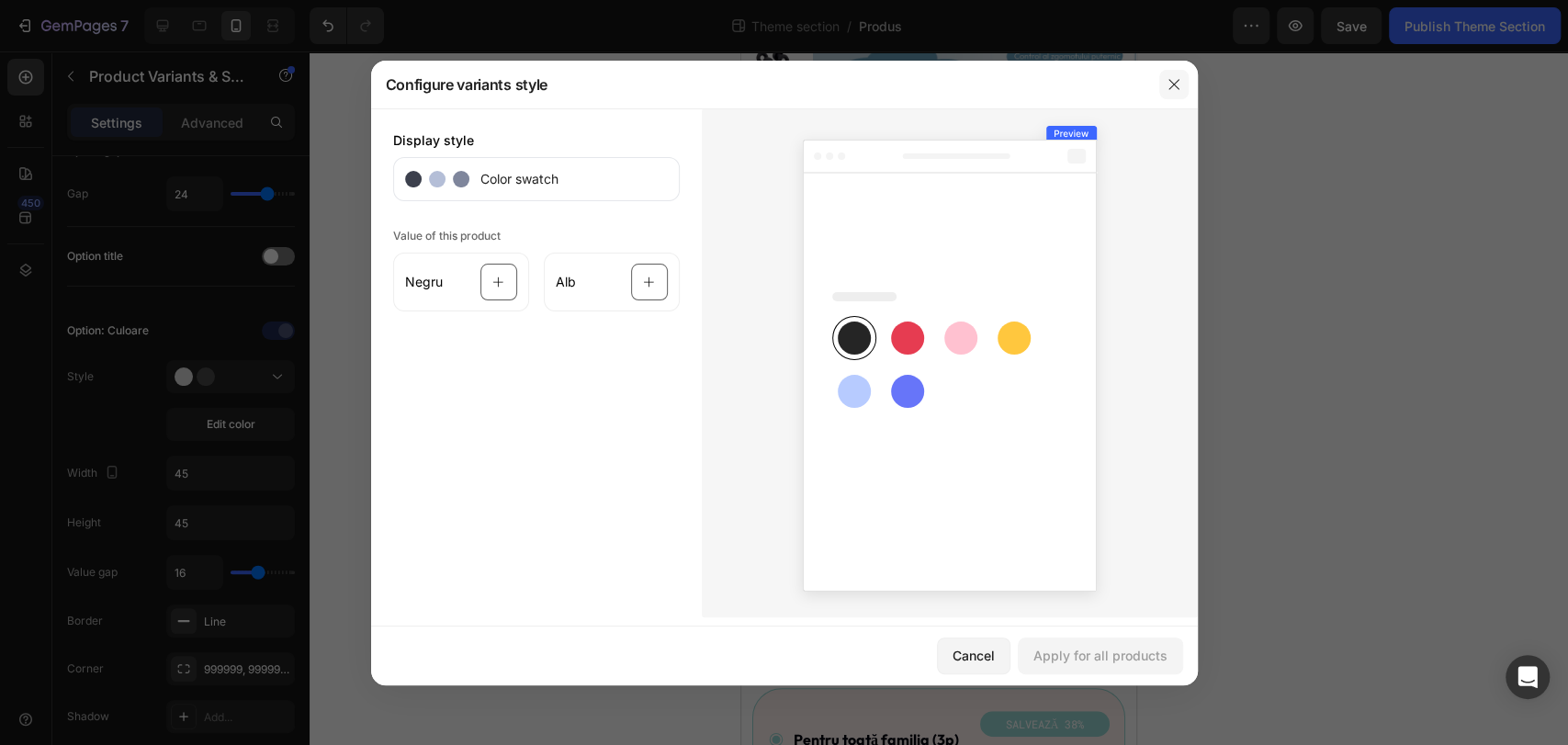
click at [1182, 83] on button "button" at bounding box center [1175, 85] width 30 height 30
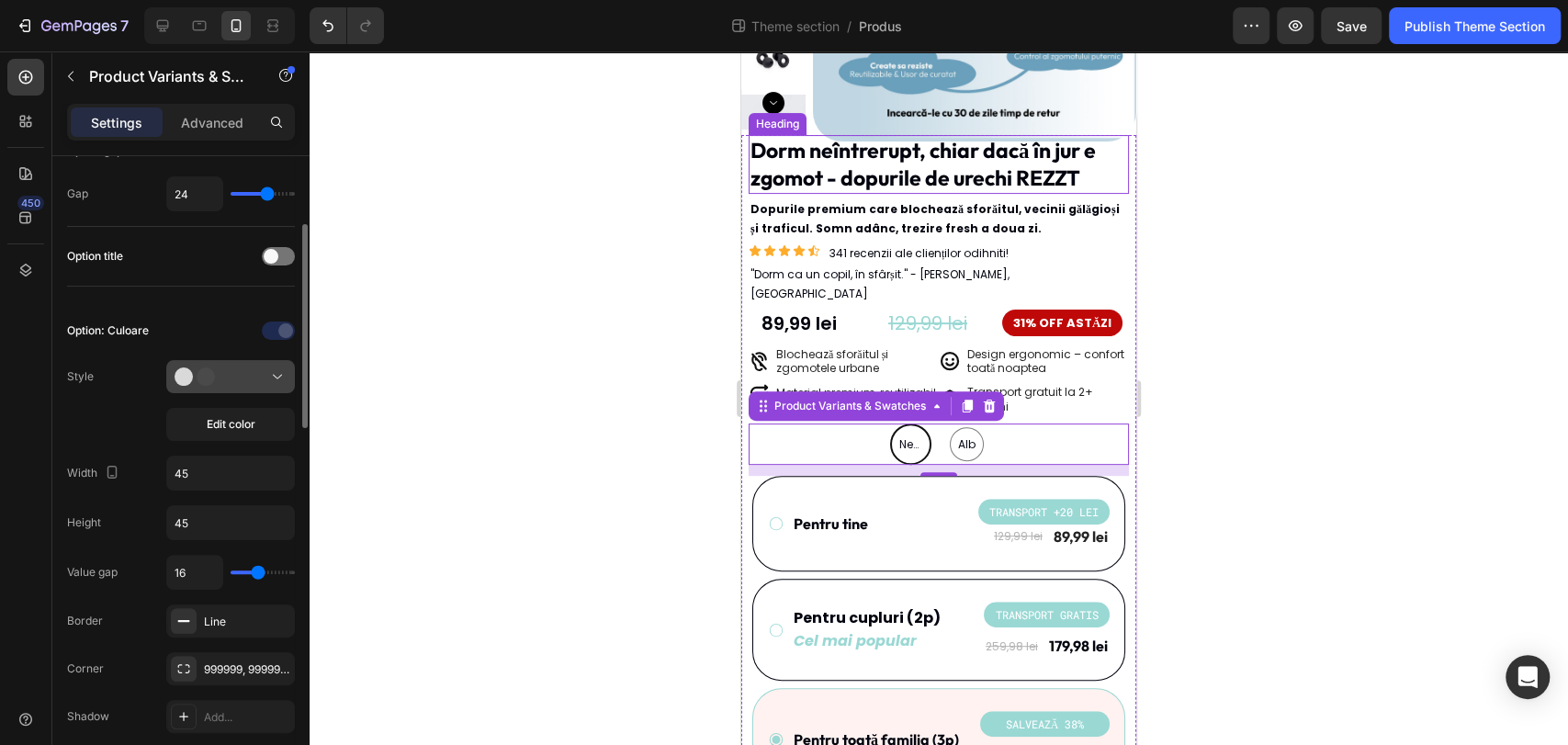
click at [270, 382] on icon at bounding box center [277, 376] width 18 height 18
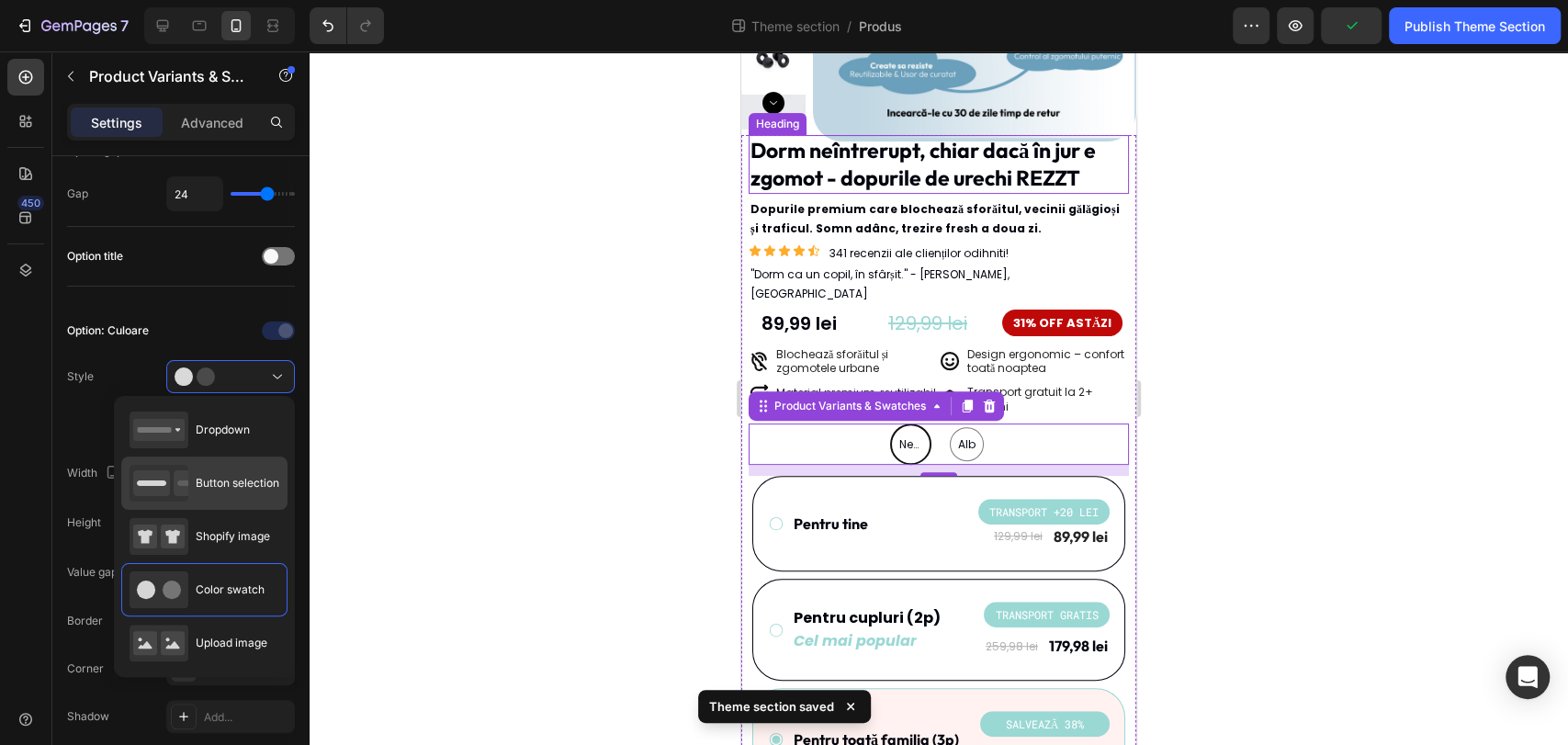
click at [256, 477] on span "Button selection" at bounding box center [237, 483] width 84 height 17
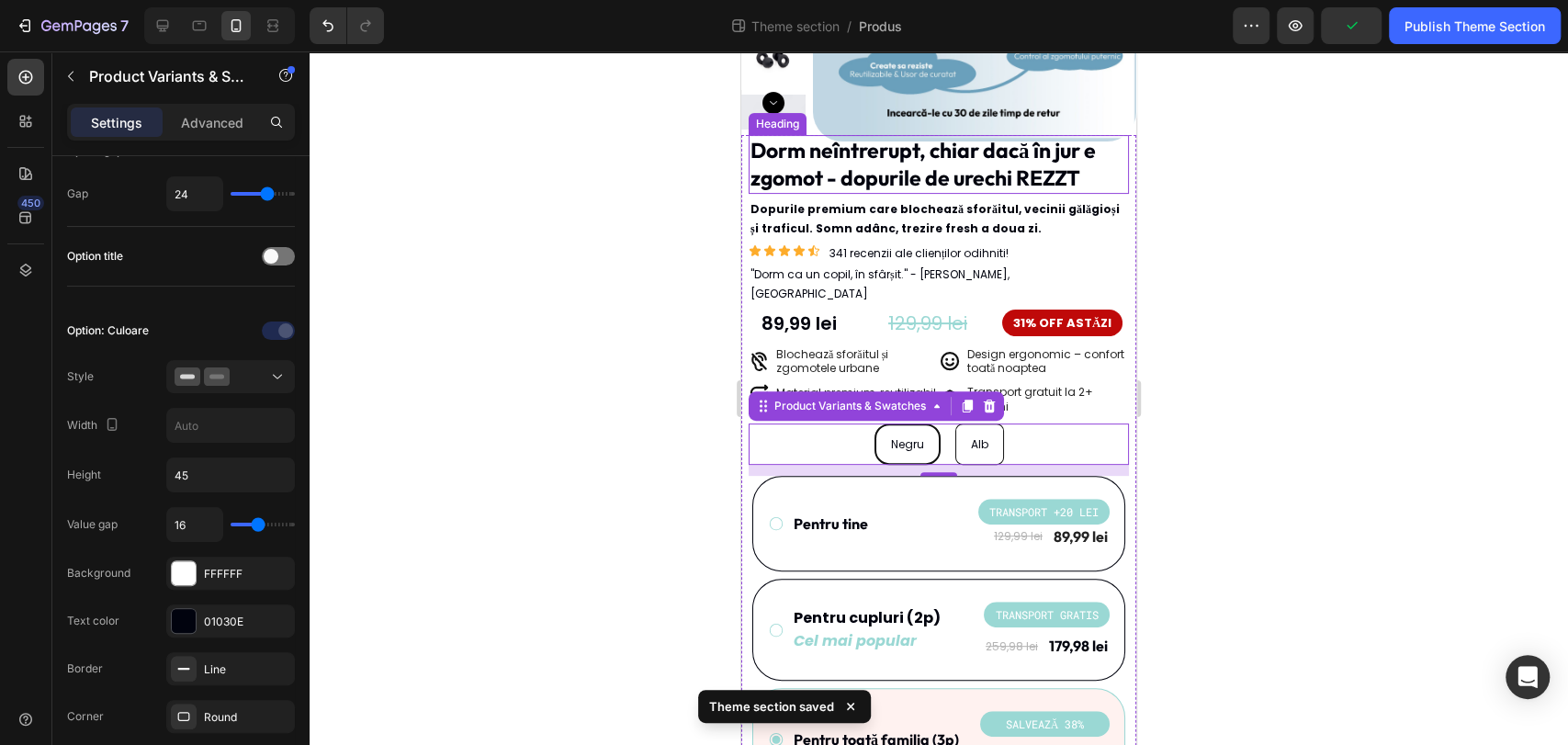
click at [472, 430] on div at bounding box center [938, 398] width 1258 height 693
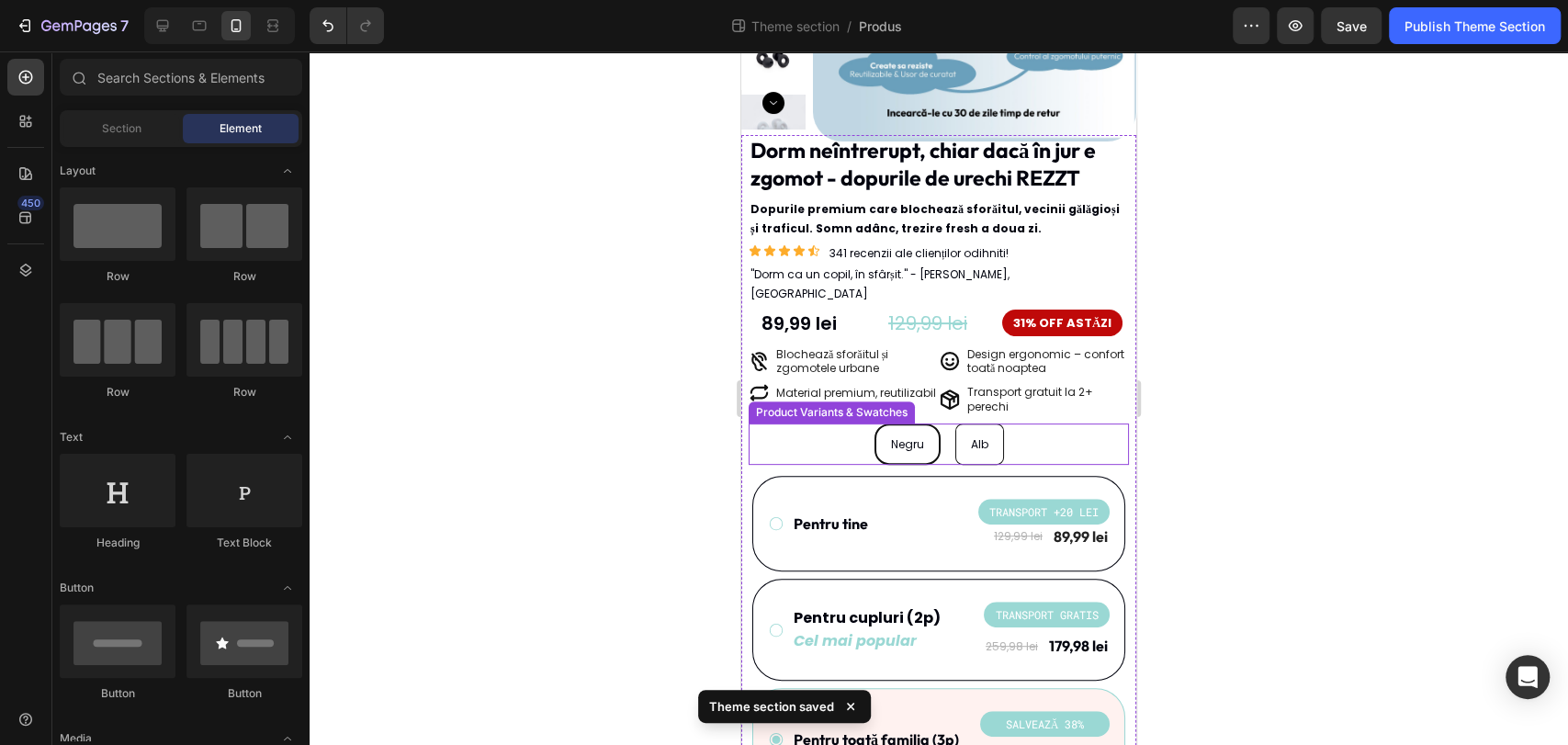
click at [1062, 427] on div "Negru Negru Negru Alb Alb Alb" at bounding box center [938, 443] width 381 height 41
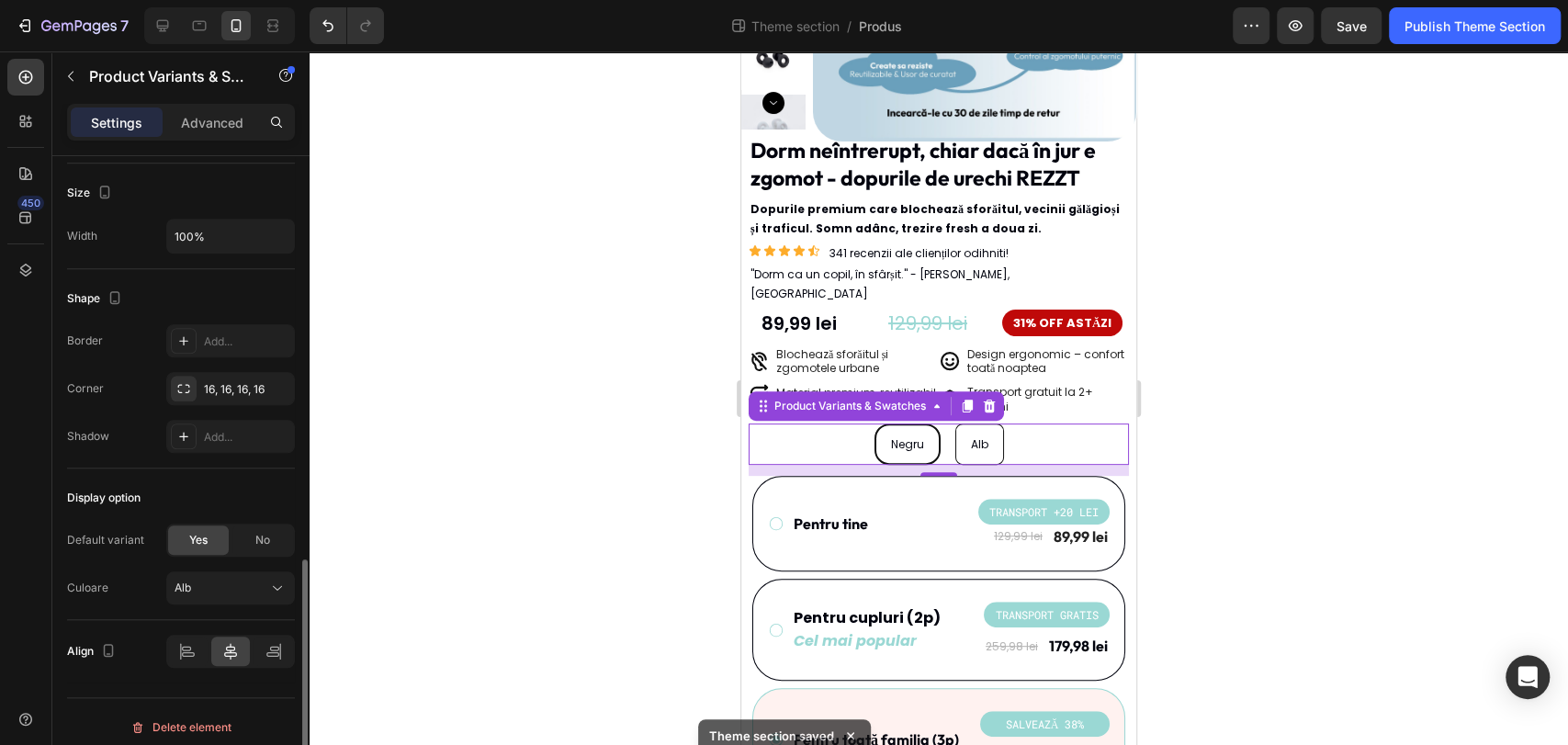
scroll to position [1029, 0]
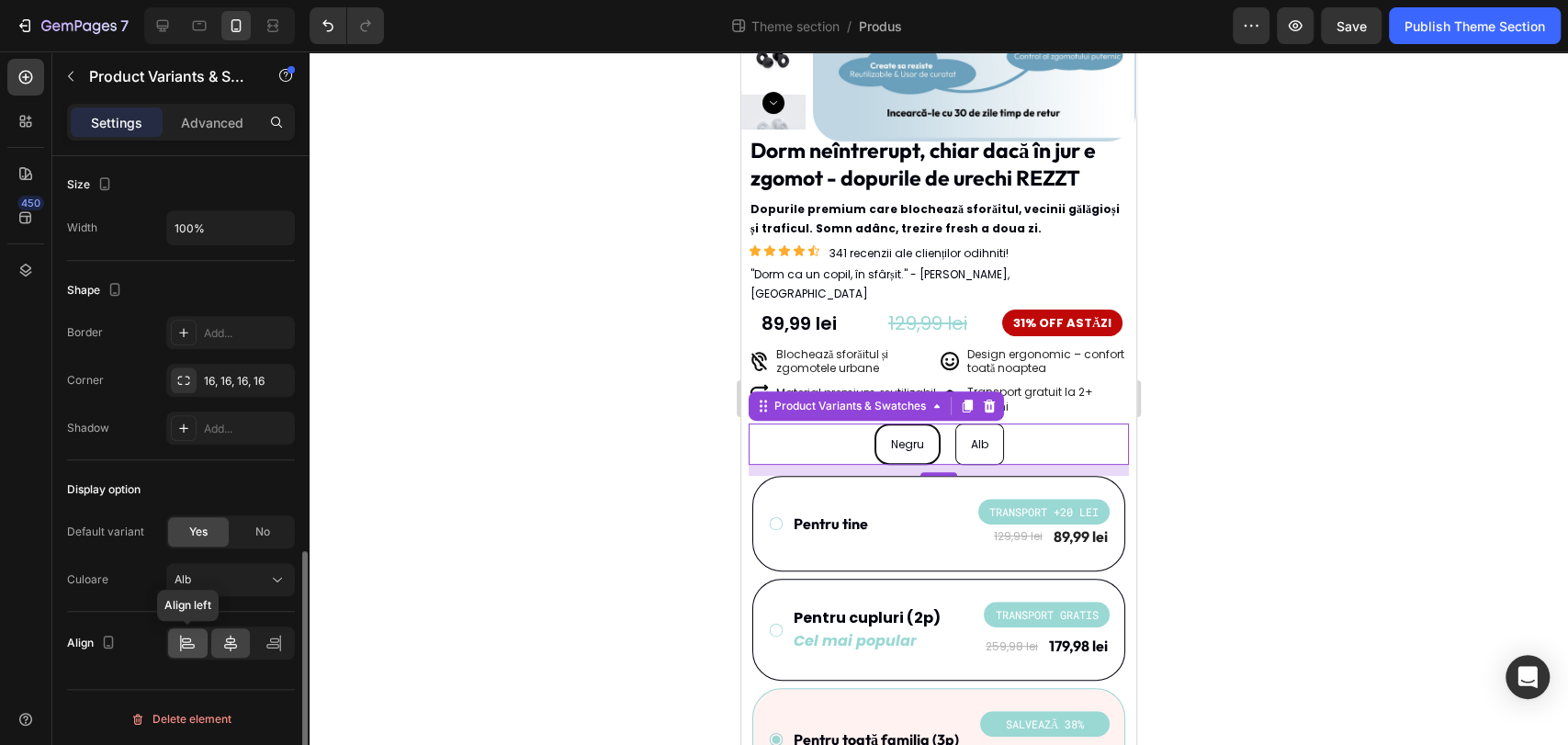
click at [181, 635] on icon at bounding box center [181, 642] width 1 height 17
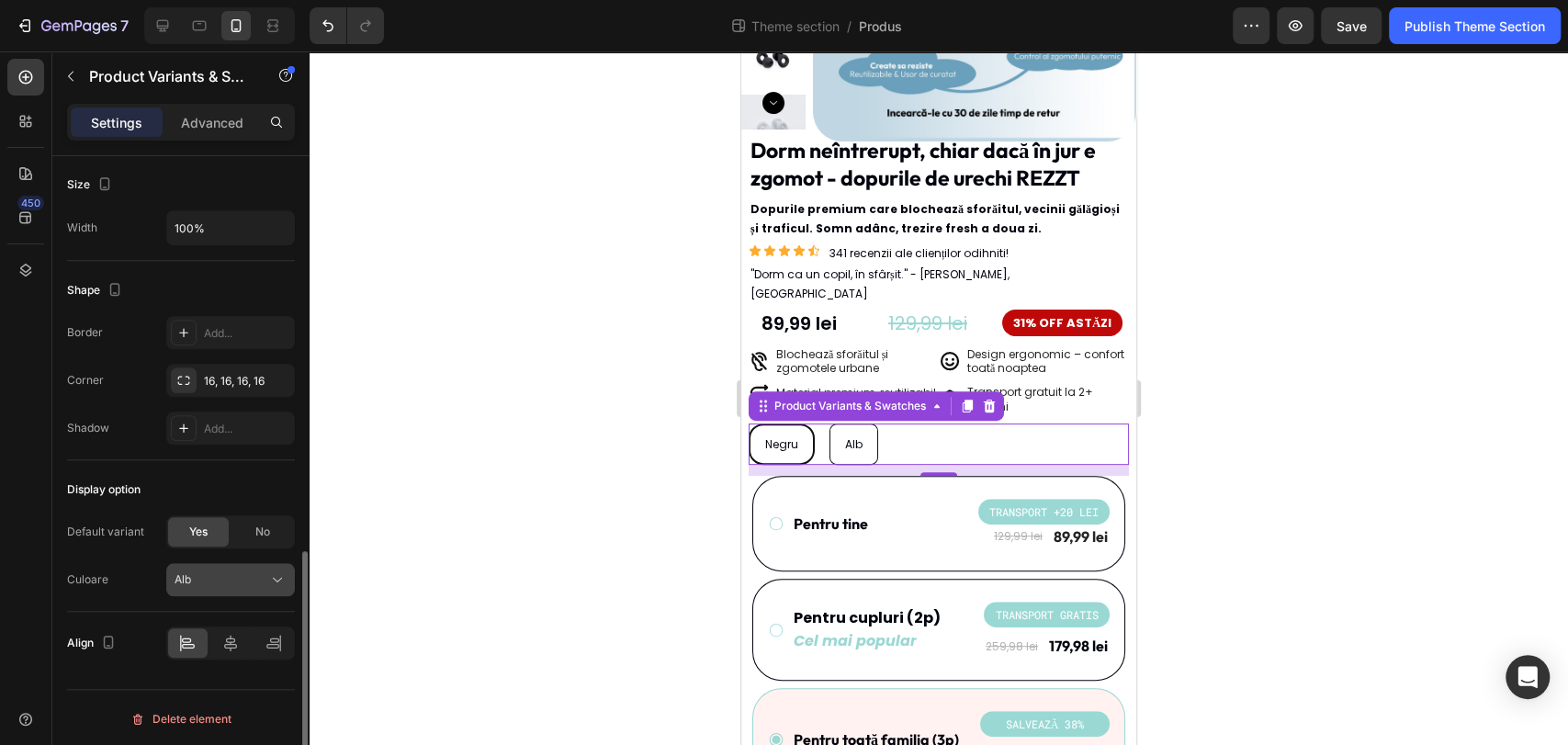
click at [234, 575] on div "Alb" at bounding box center [219, 579] width 90 height 17
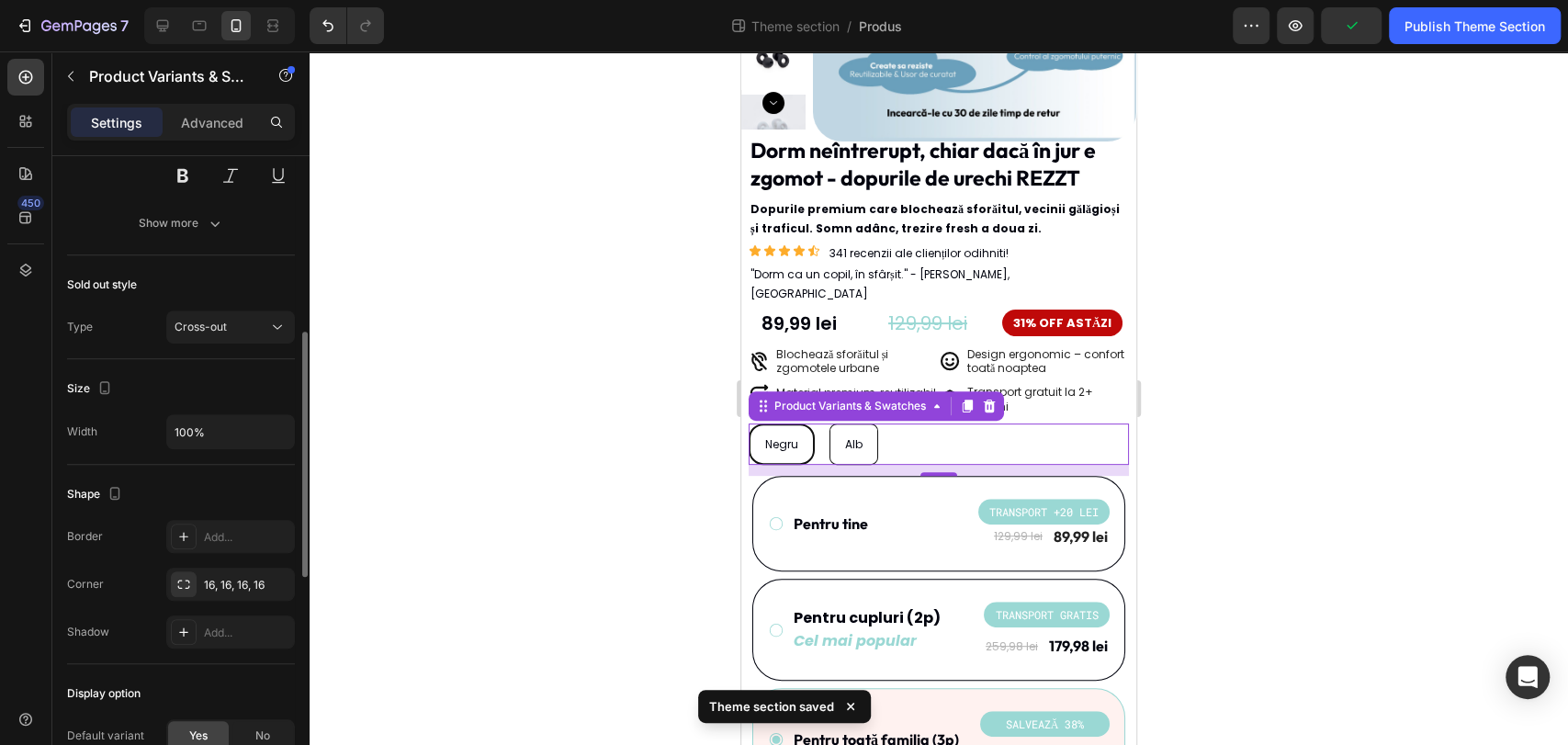
scroll to position [723, 0]
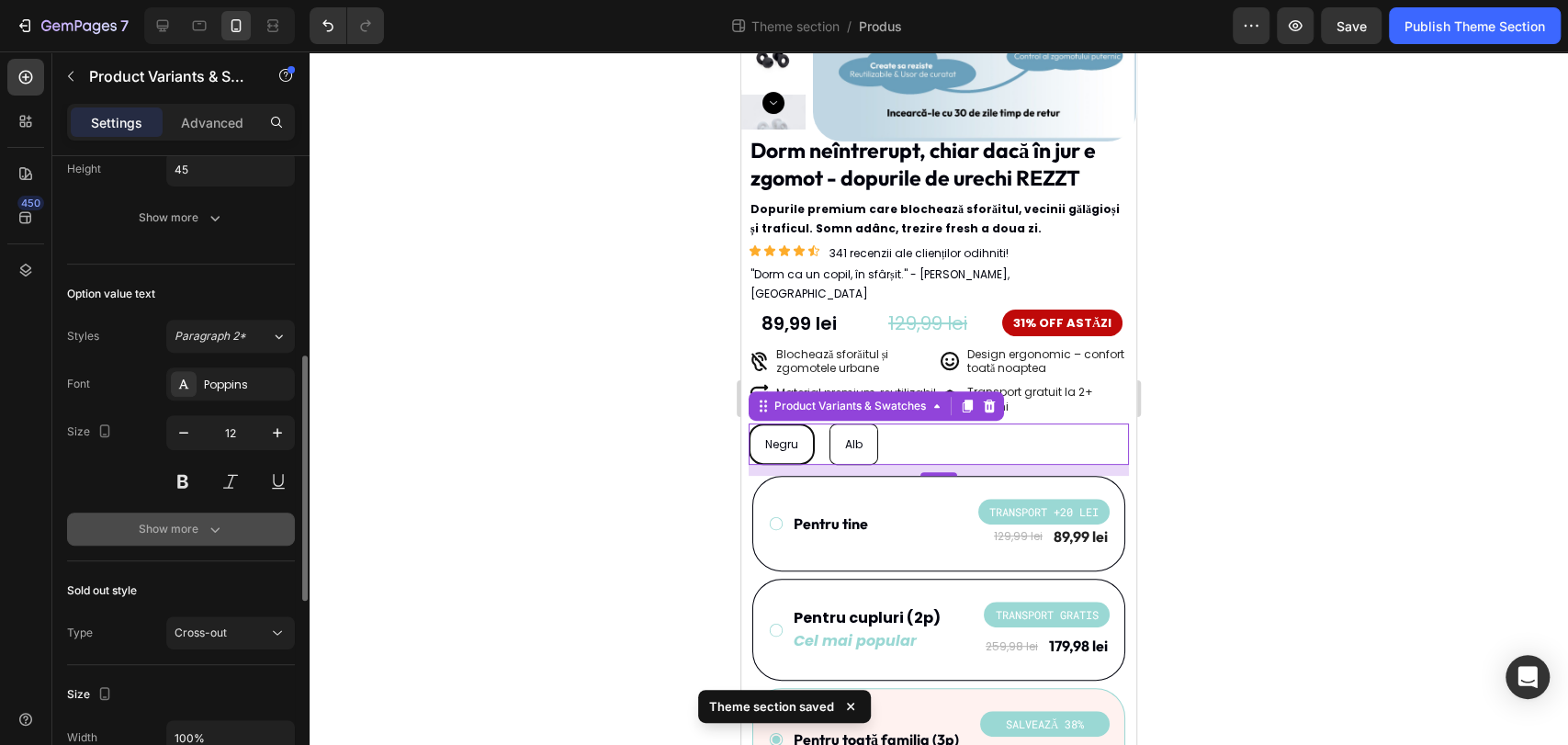
click at [195, 538] on button "Show more" at bounding box center [180, 528] width 228 height 33
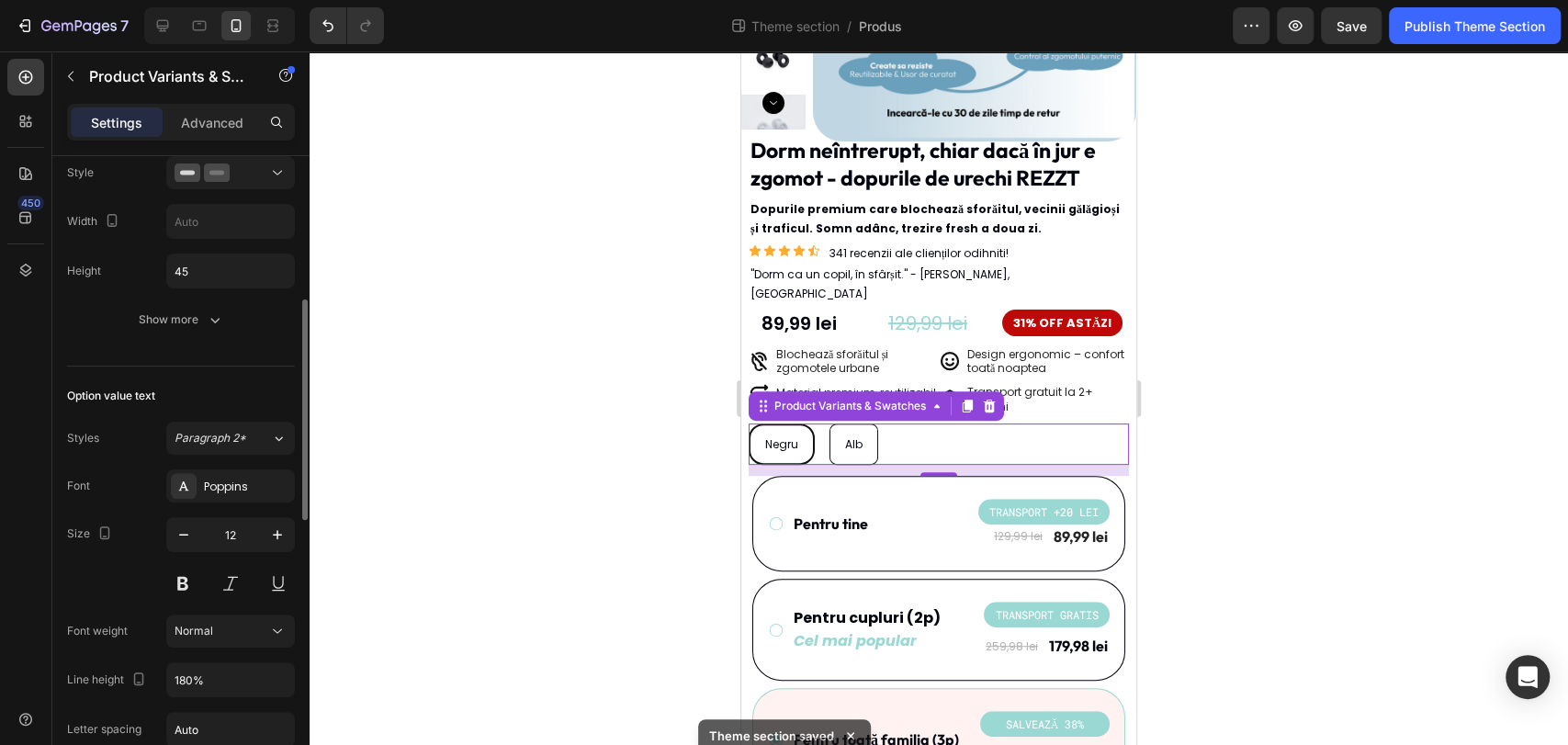
scroll to position [315, 0]
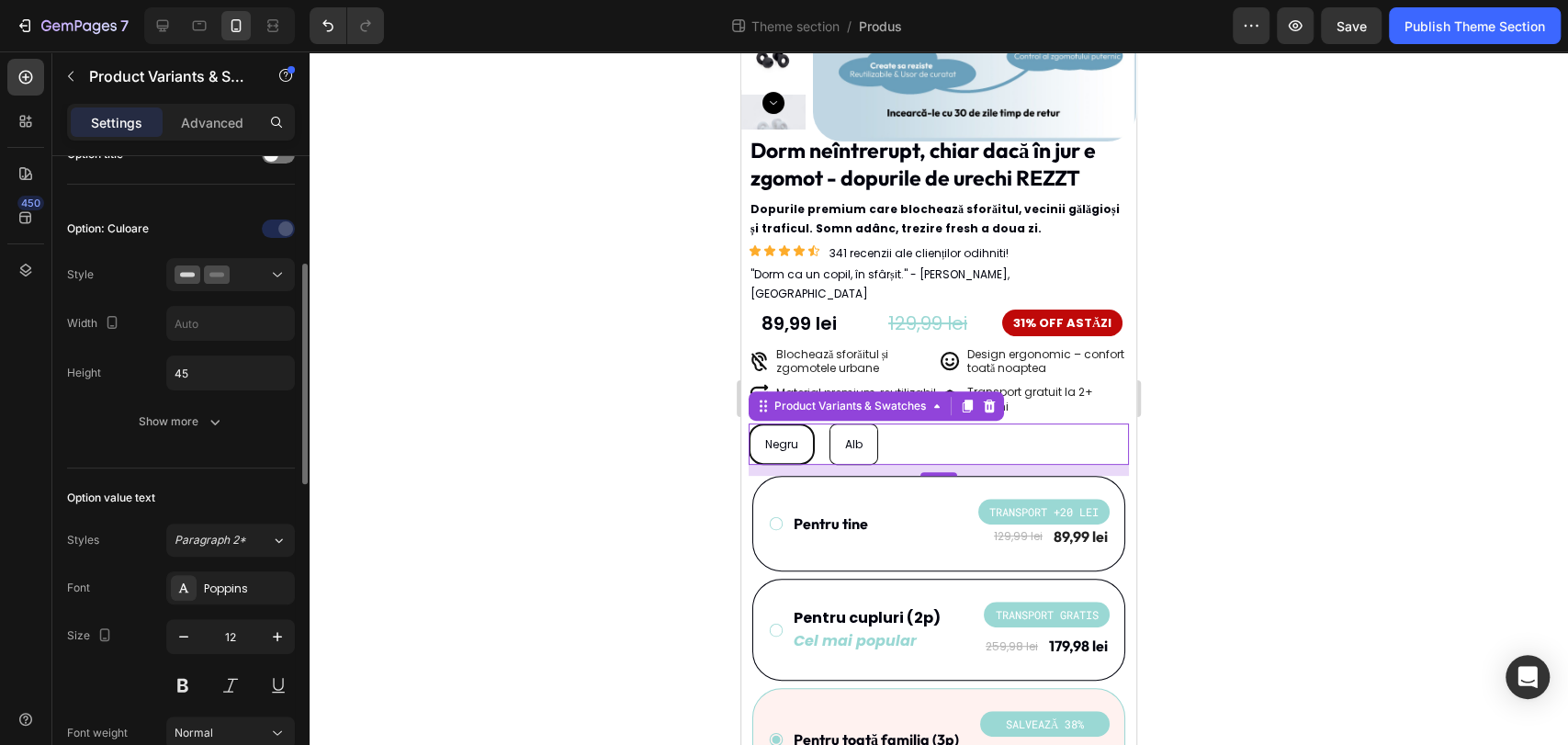
click at [550, 405] on div at bounding box center [938, 398] width 1258 height 693
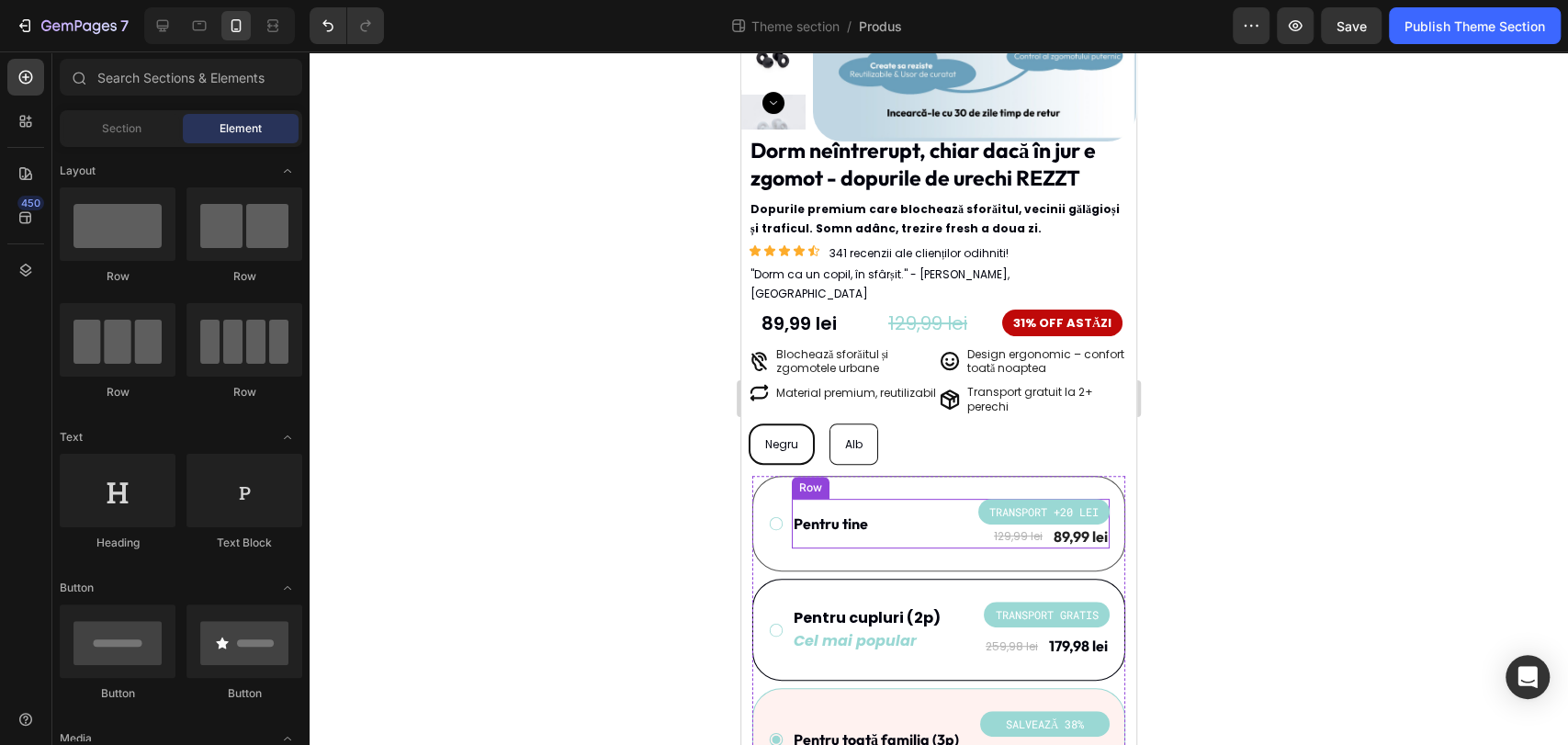
click at [890, 516] on div "Pentru tine Text Block TRANSPORT +20 LEI Product Badge 129,99 lei Product Price…" at bounding box center [950, 524] width 318 height 50
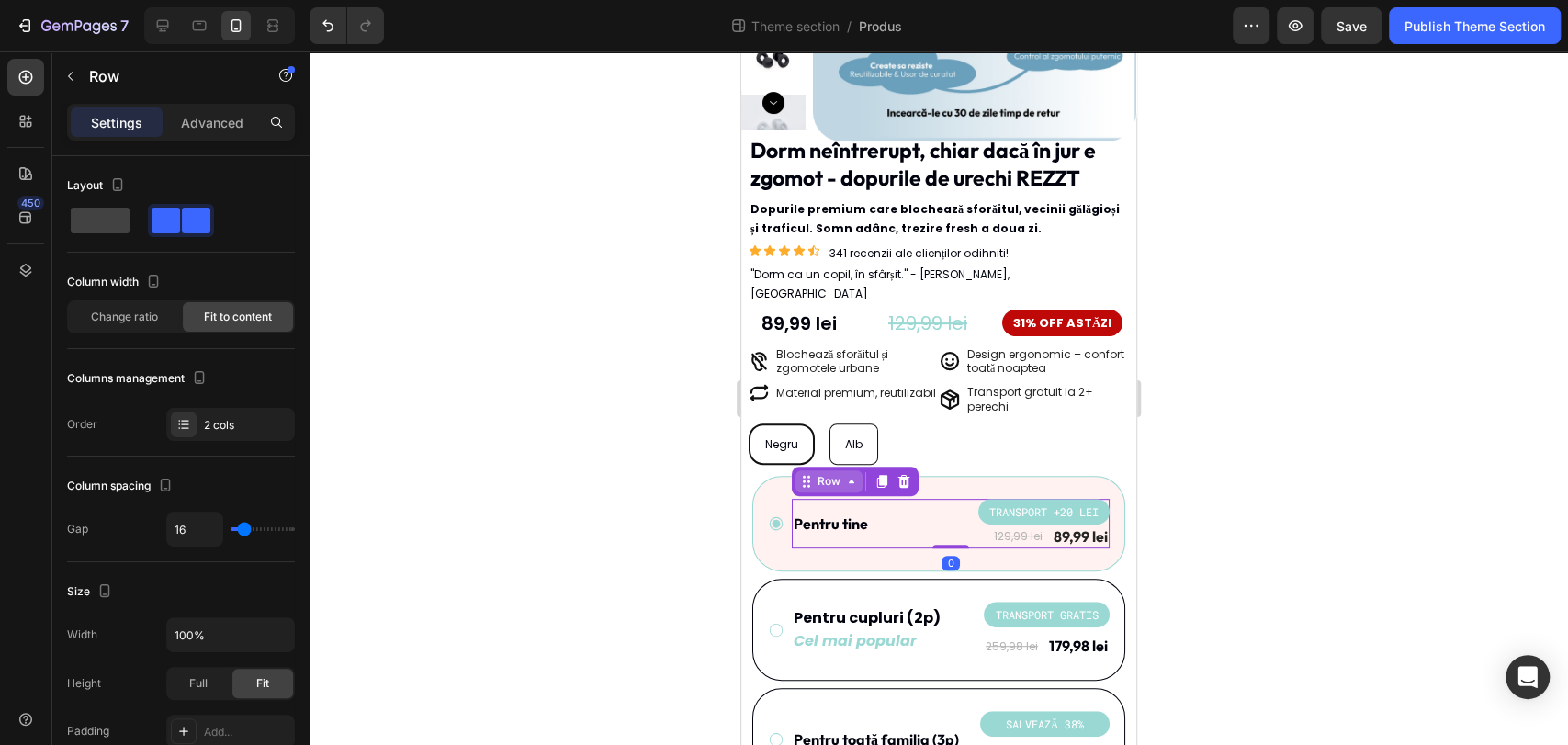
click at [831, 473] on div "Row" at bounding box center [829, 481] width 30 height 17
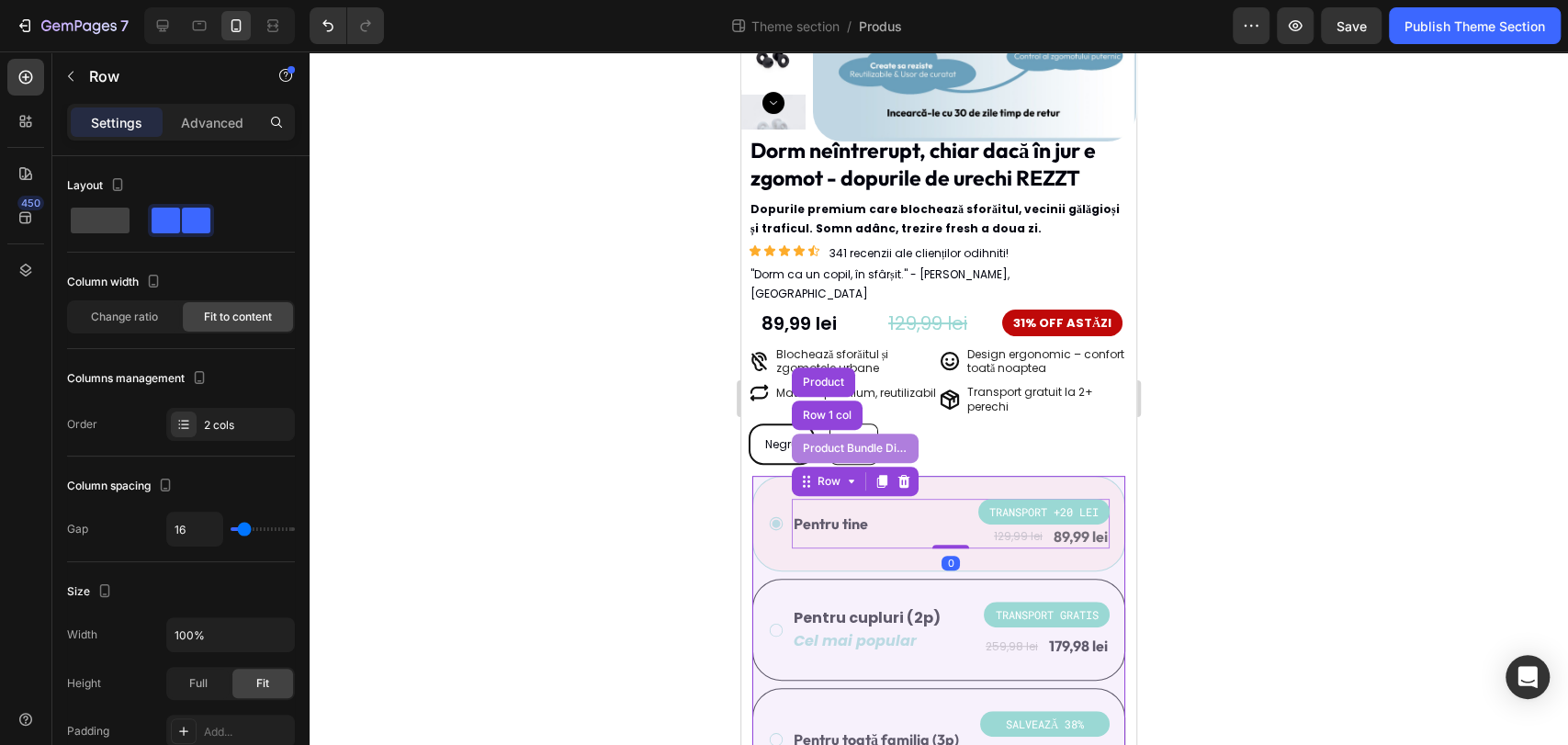
click at [827, 442] on div "Product Bundle Discount" at bounding box center [855, 447] width 112 height 11
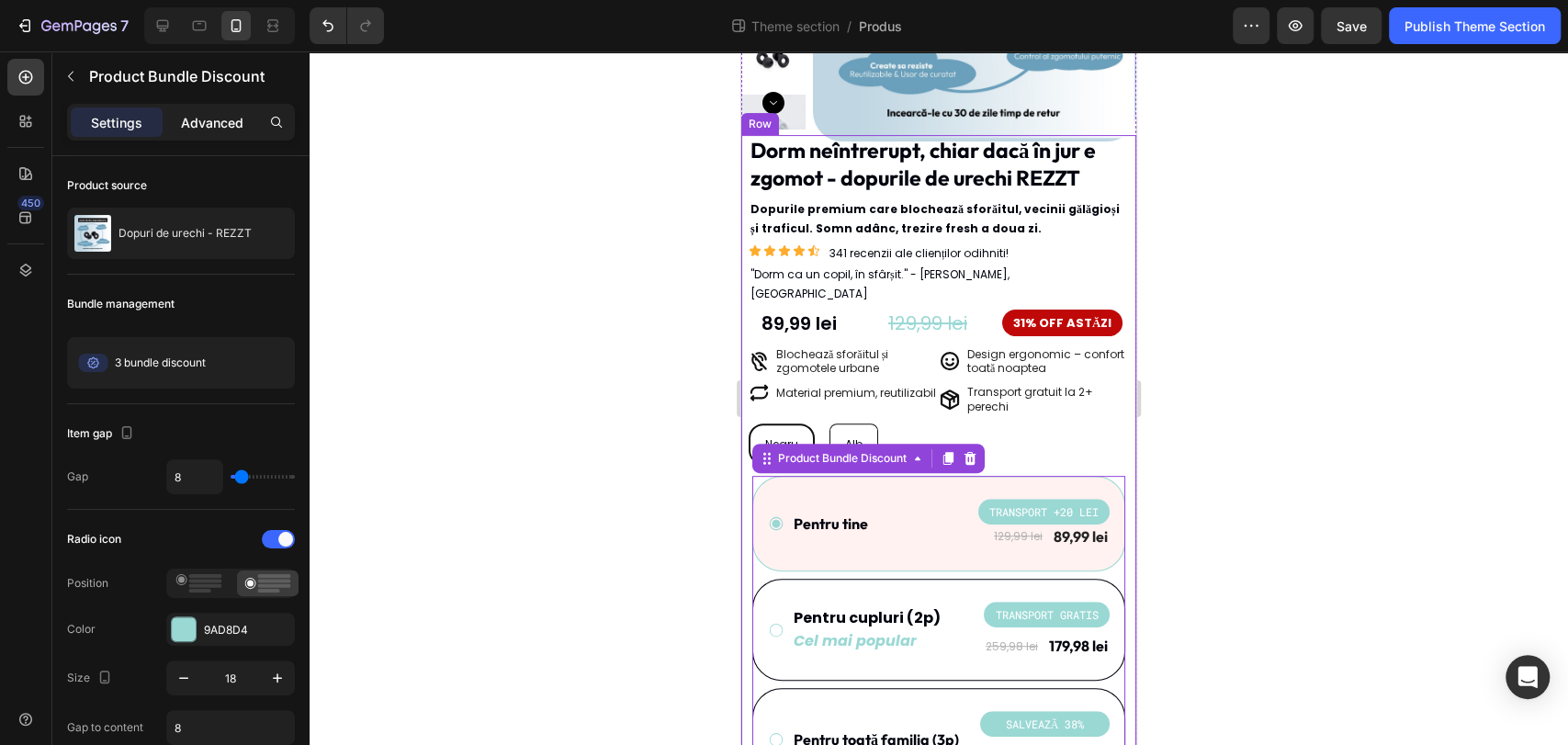
click at [209, 124] on p "Advanced" at bounding box center [212, 122] width 63 height 19
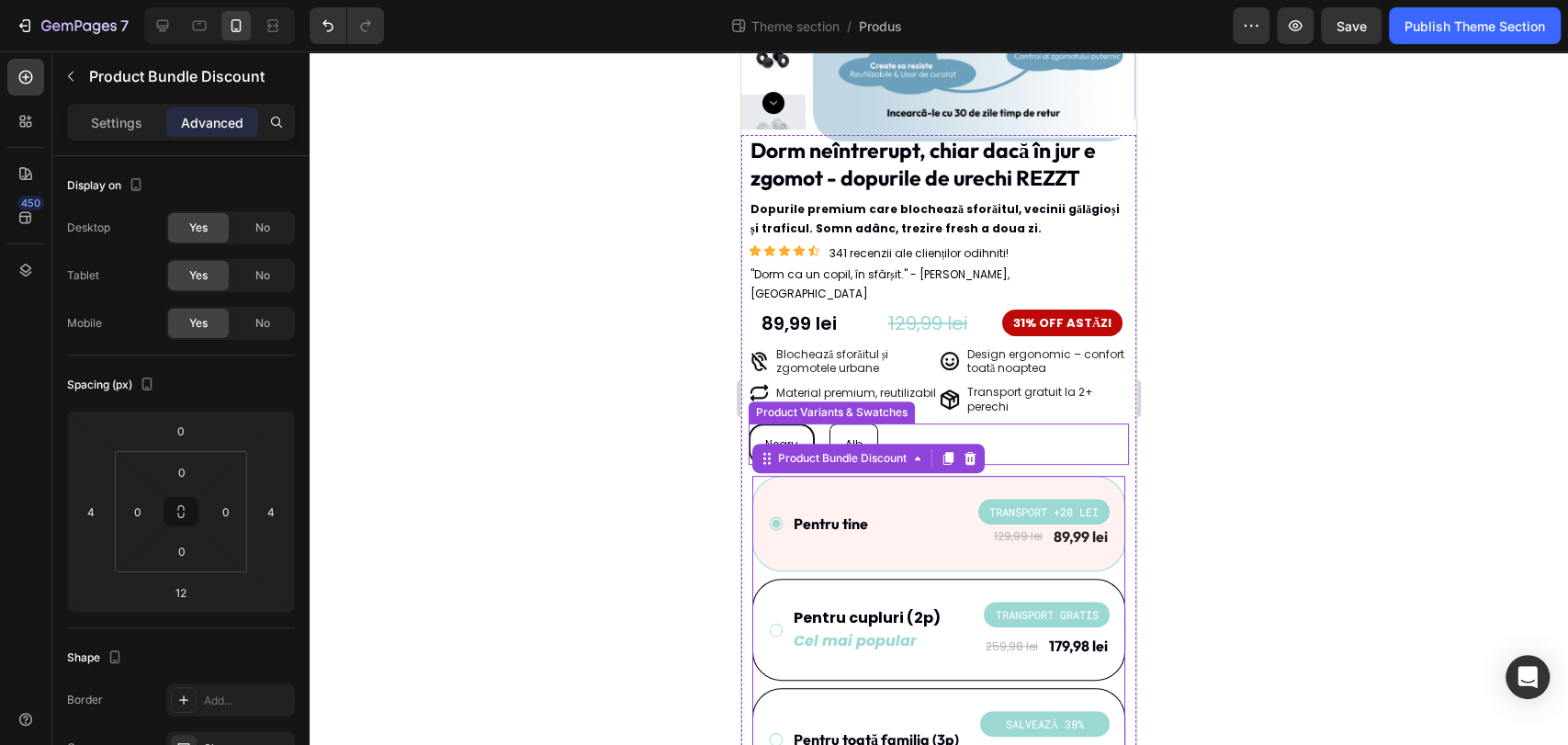
click at [1021, 423] on div "Negru Negru Negru Alb Alb Alb" at bounding box center [938, 443] width 381 height 41
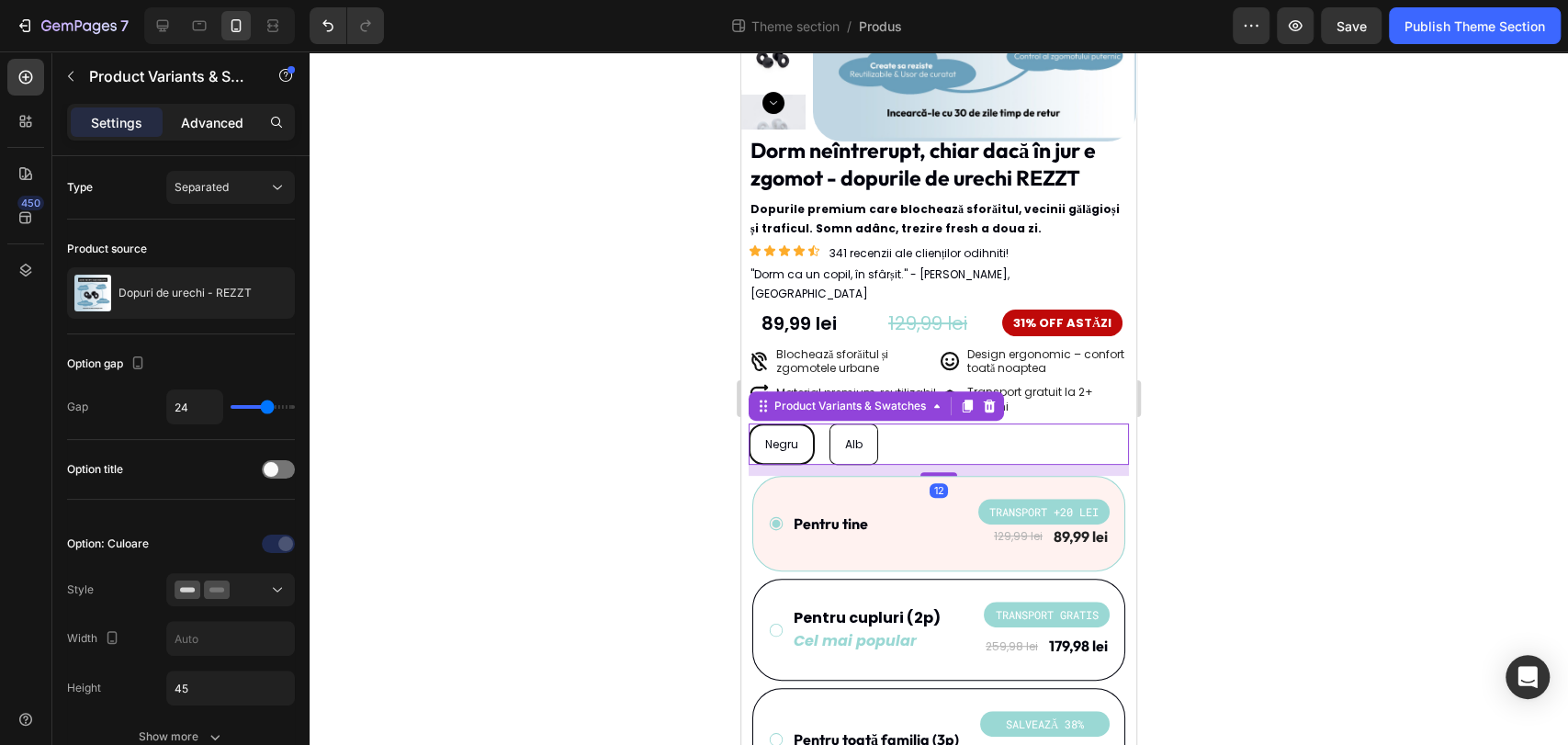
click at [203, 118] on p "Advanced" at bounding box center [212, 122] width 63 height 19
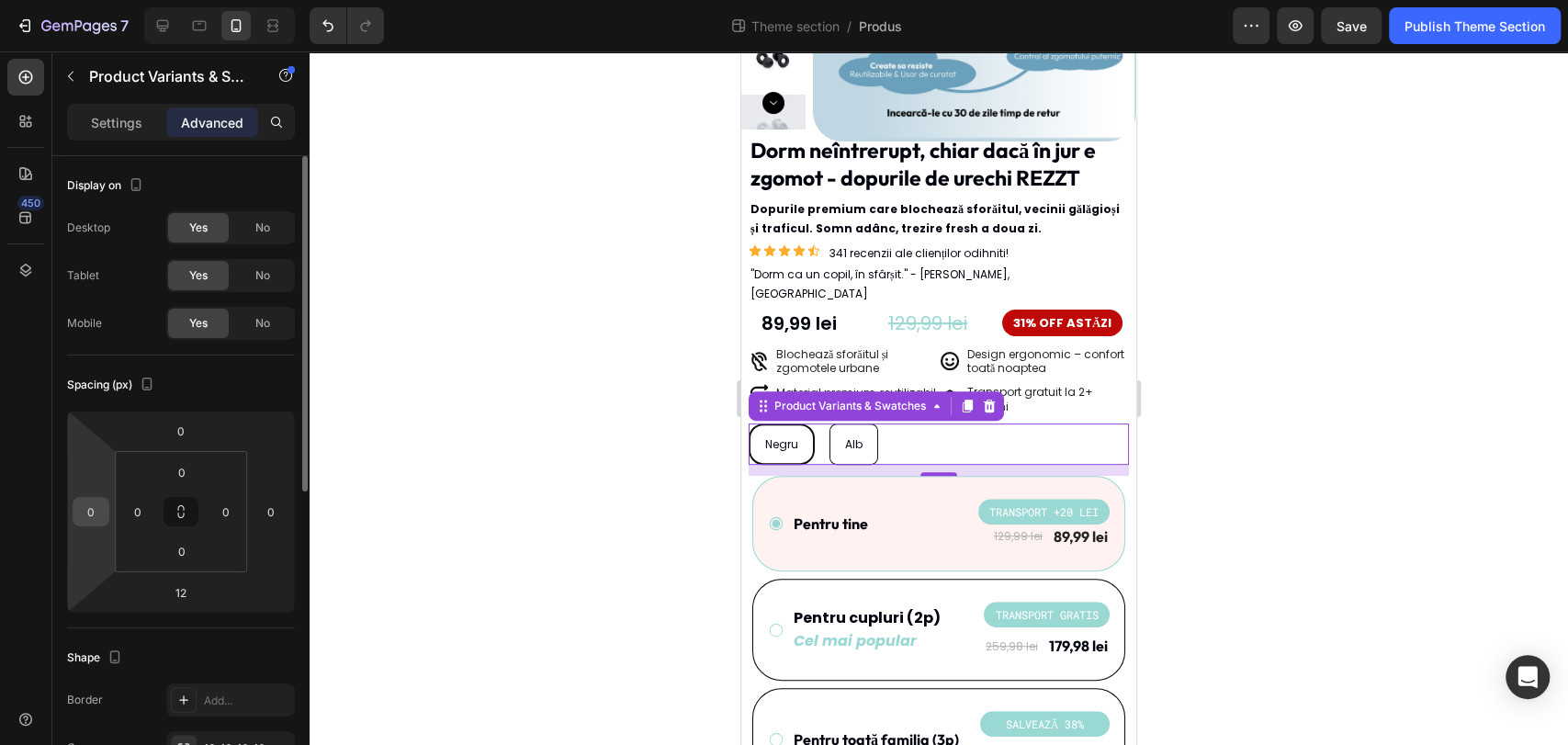
click at [94, 502] on input "0" at bounding box center [91, 512] width 28 height 28
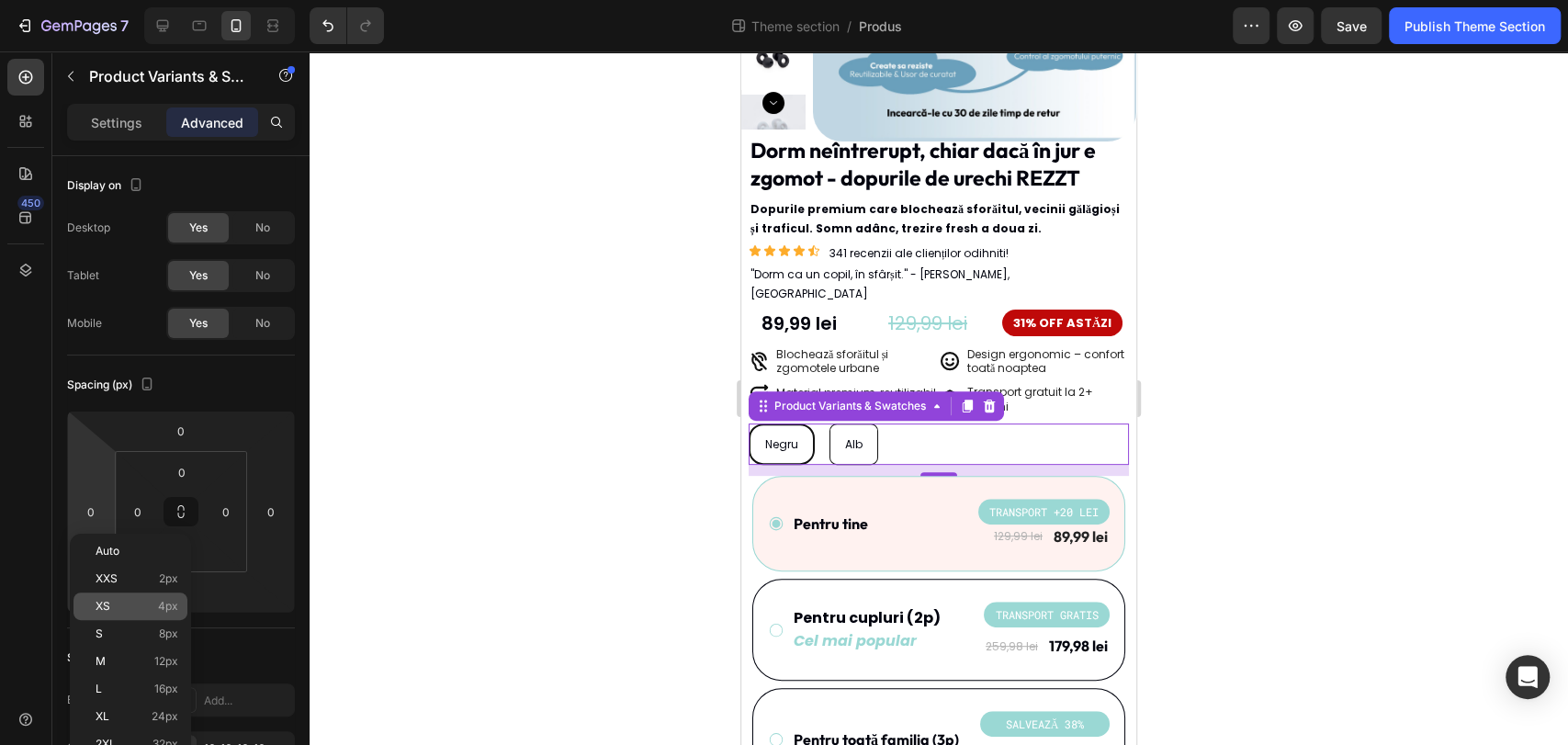
click at [159, 605] on span "4px" at bounding box center [168, 606] width 20 height 13
type input "4"
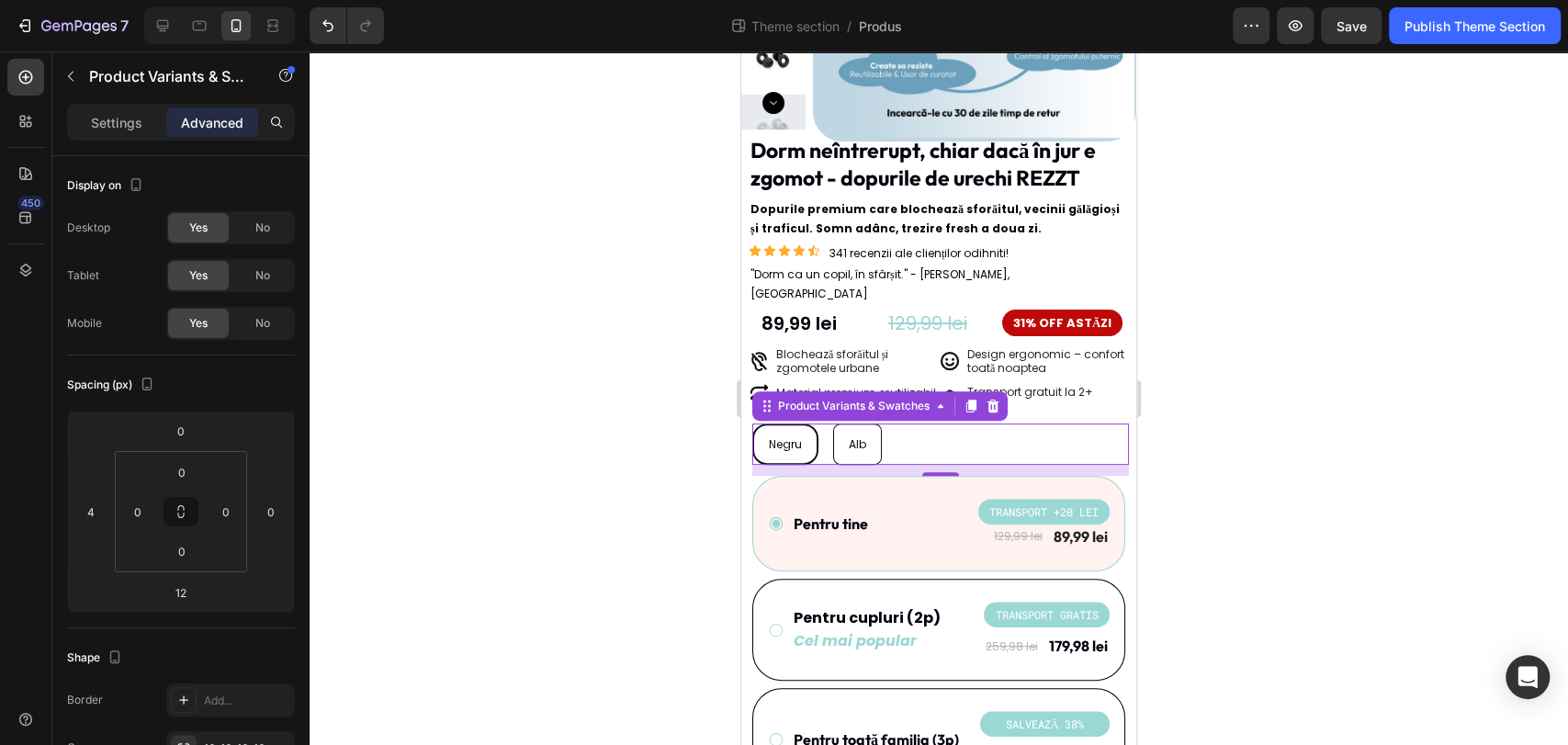
click at [547, 476] on div at bounding box center [938, 398] width 1258 height 693
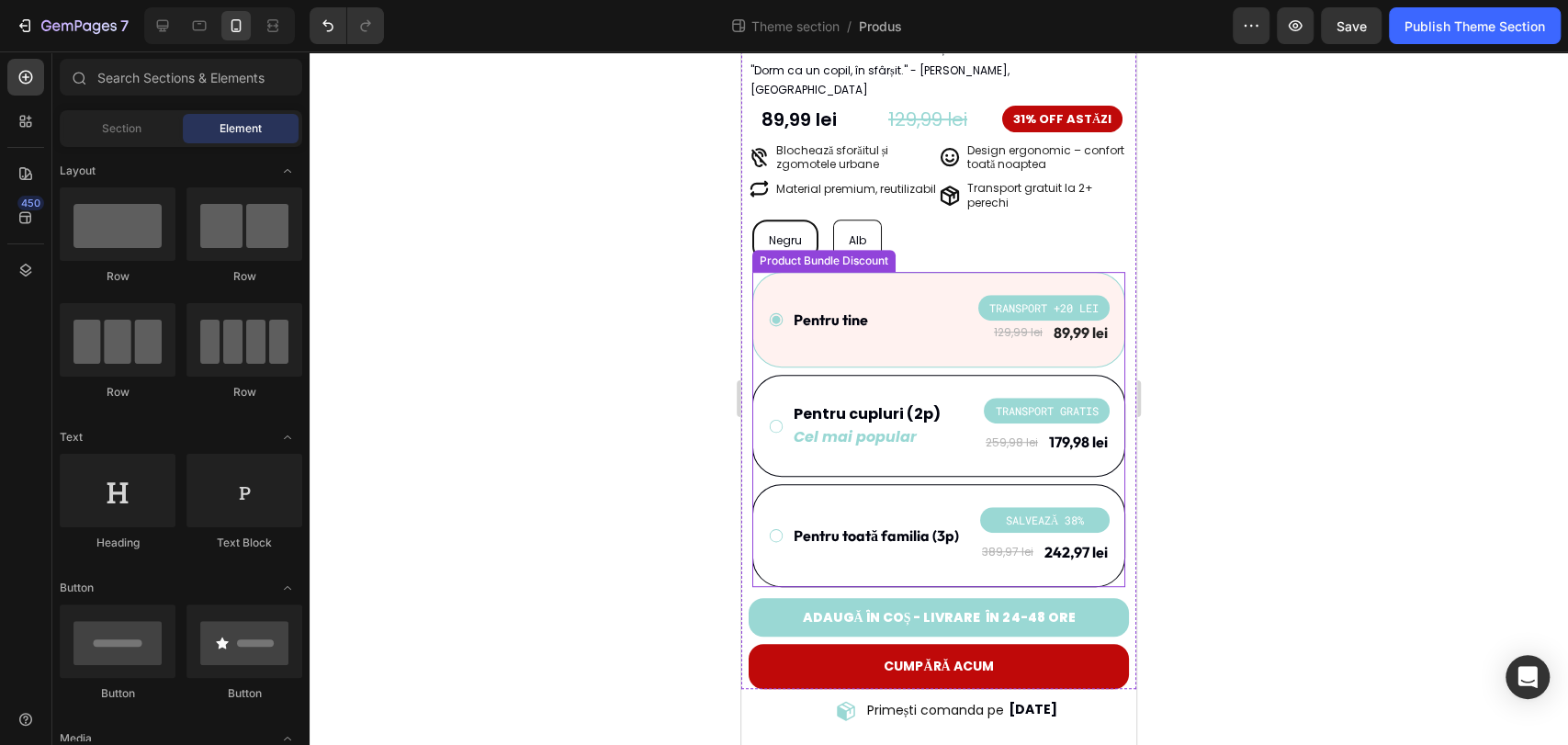
scroll to position [691, 0]
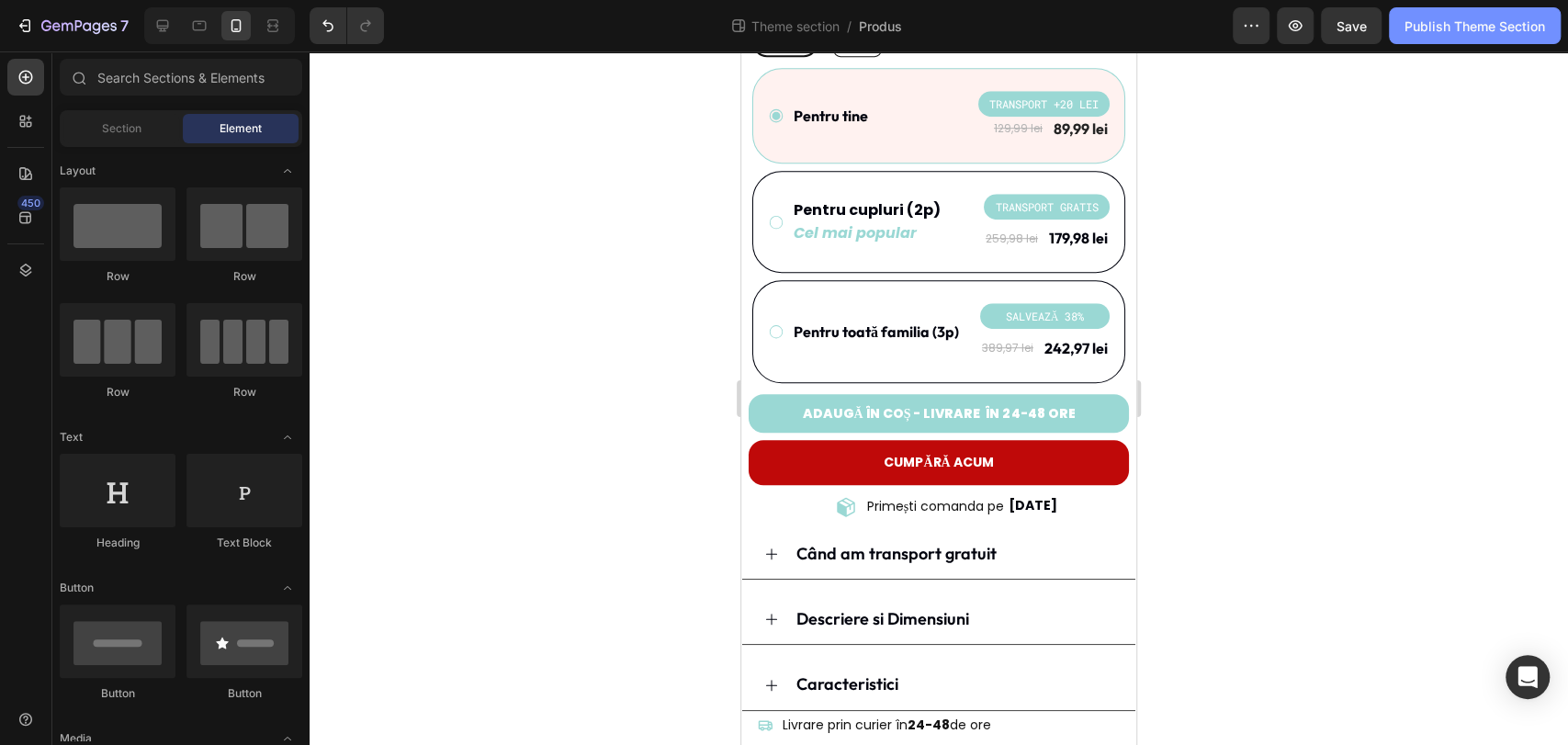
click at [1480, 24] on div "Publish Theme Section" at bounding box center [1474, 26] width 140 height 19
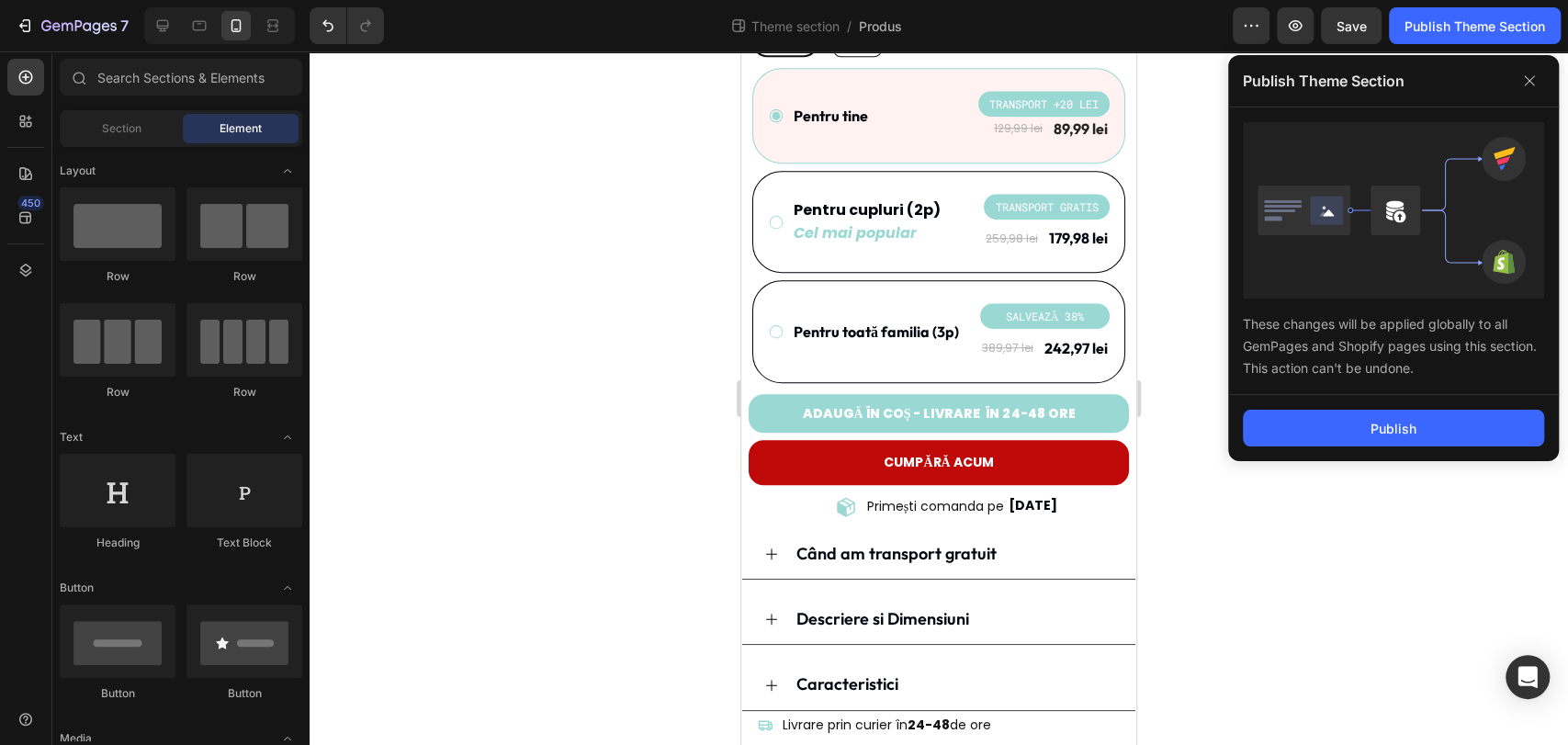
click at [1364, 451] on div "Publish" at bounding box center [1394, 427] width 331 height 66
click at [1377, 435] on div "Publish" at bounding box center [1394, 427] width 46 height 19
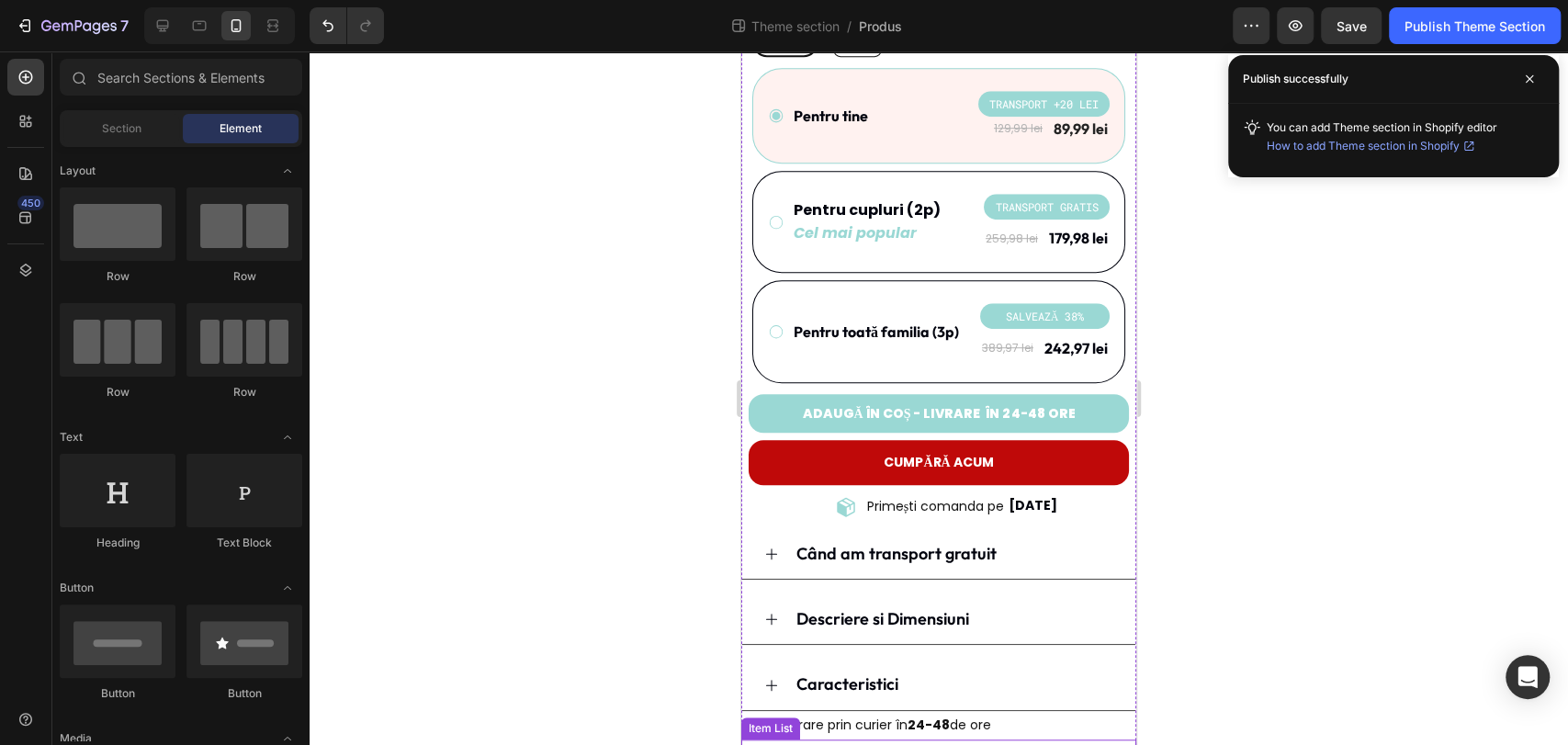
click at [1021, 739] on div "Achitare și cash la curier" at bounding box center [942, 753] width 386 height 29
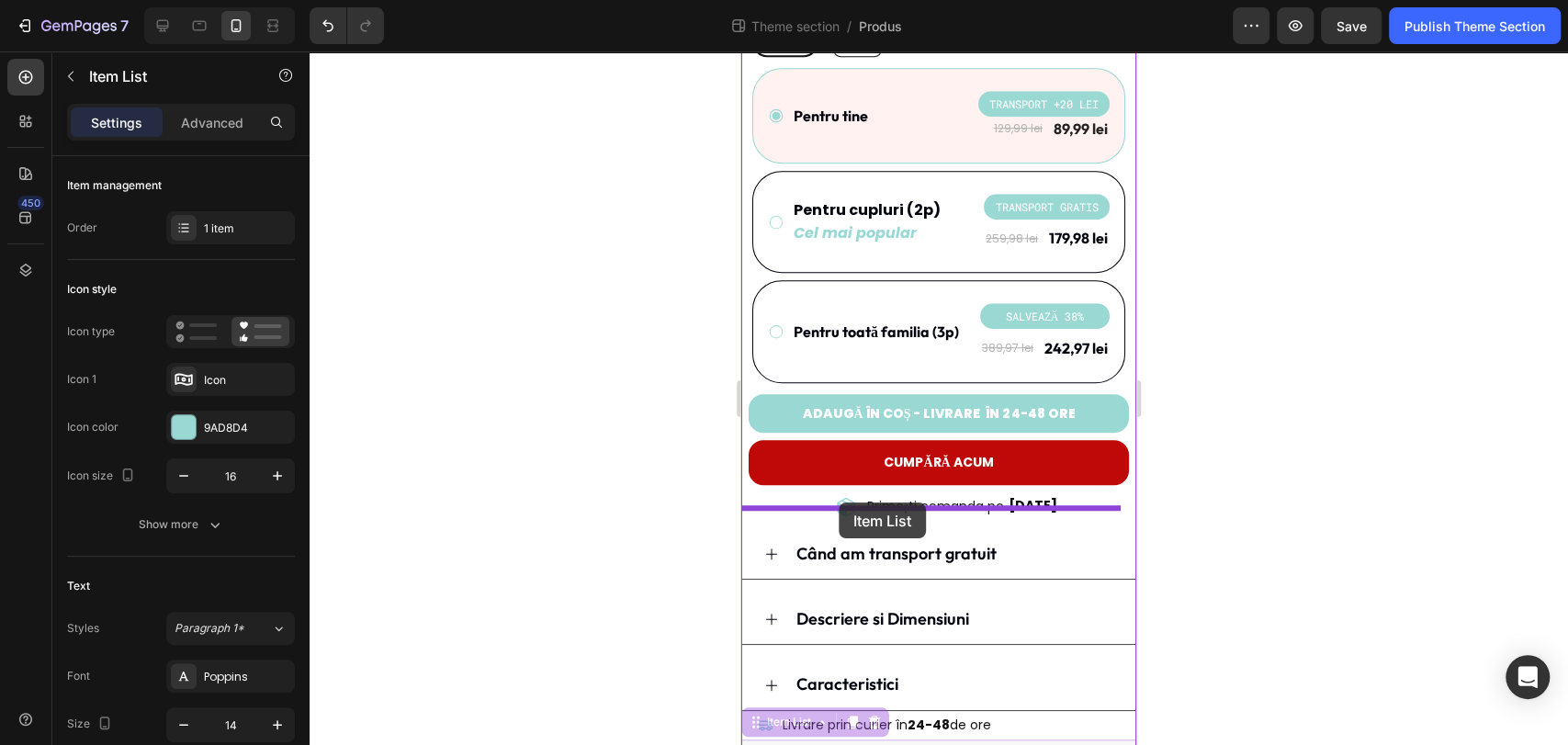
drag, startPoint x: 753, startPoint y: 704, endPoint x: 839, endPoint y: 502, distance: 219.5
click at [839, 502] on div "iPhone 15 Pro Max ( 430 px) iPhone 13 Mini iPhone 13 Pro iPhone 11 Pro Max iPho…" at bounding box center [938, 63] width 394 height 1407
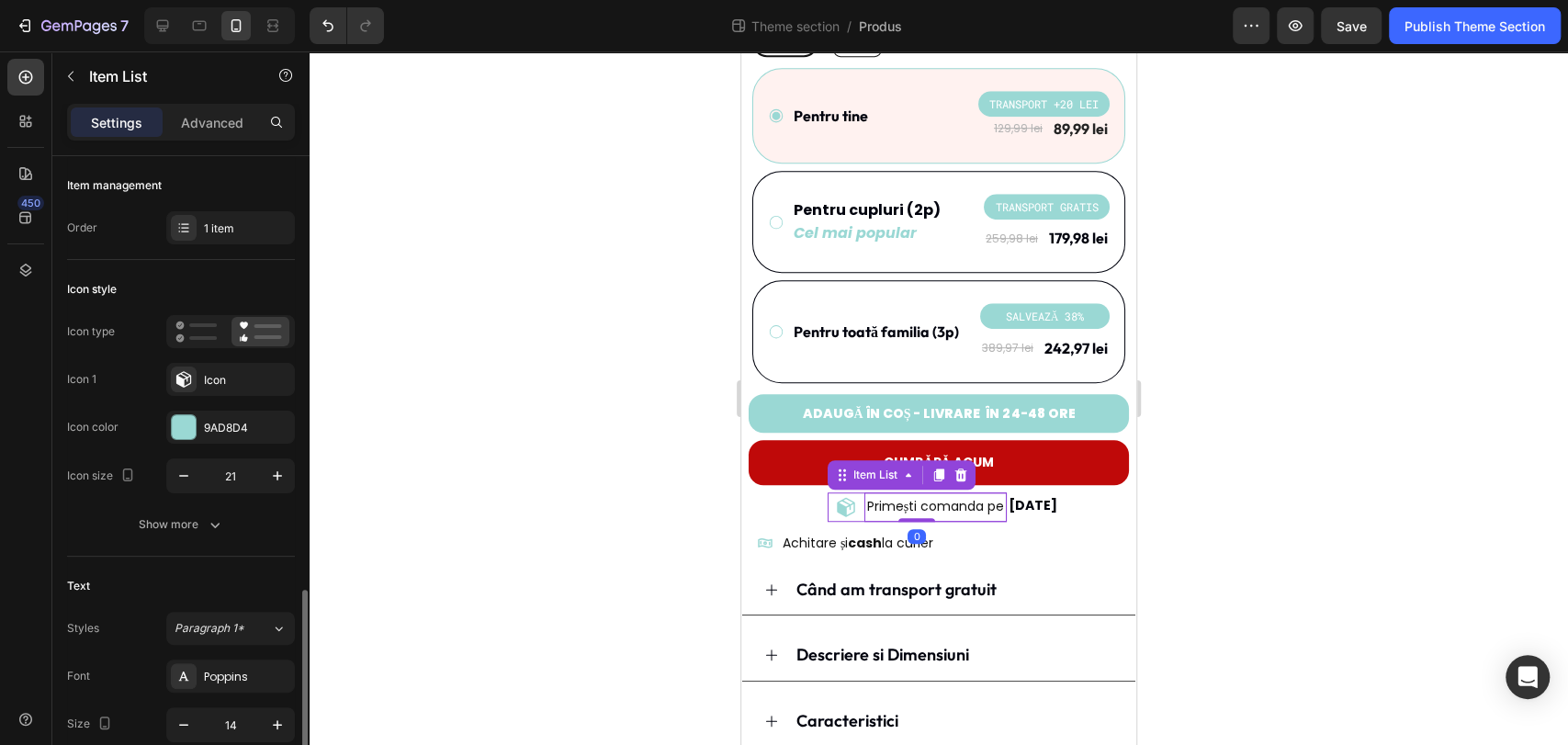
click at [963, 495] on p "Primești comanda pe" at bounding box center [934, 506] width 136 height 23
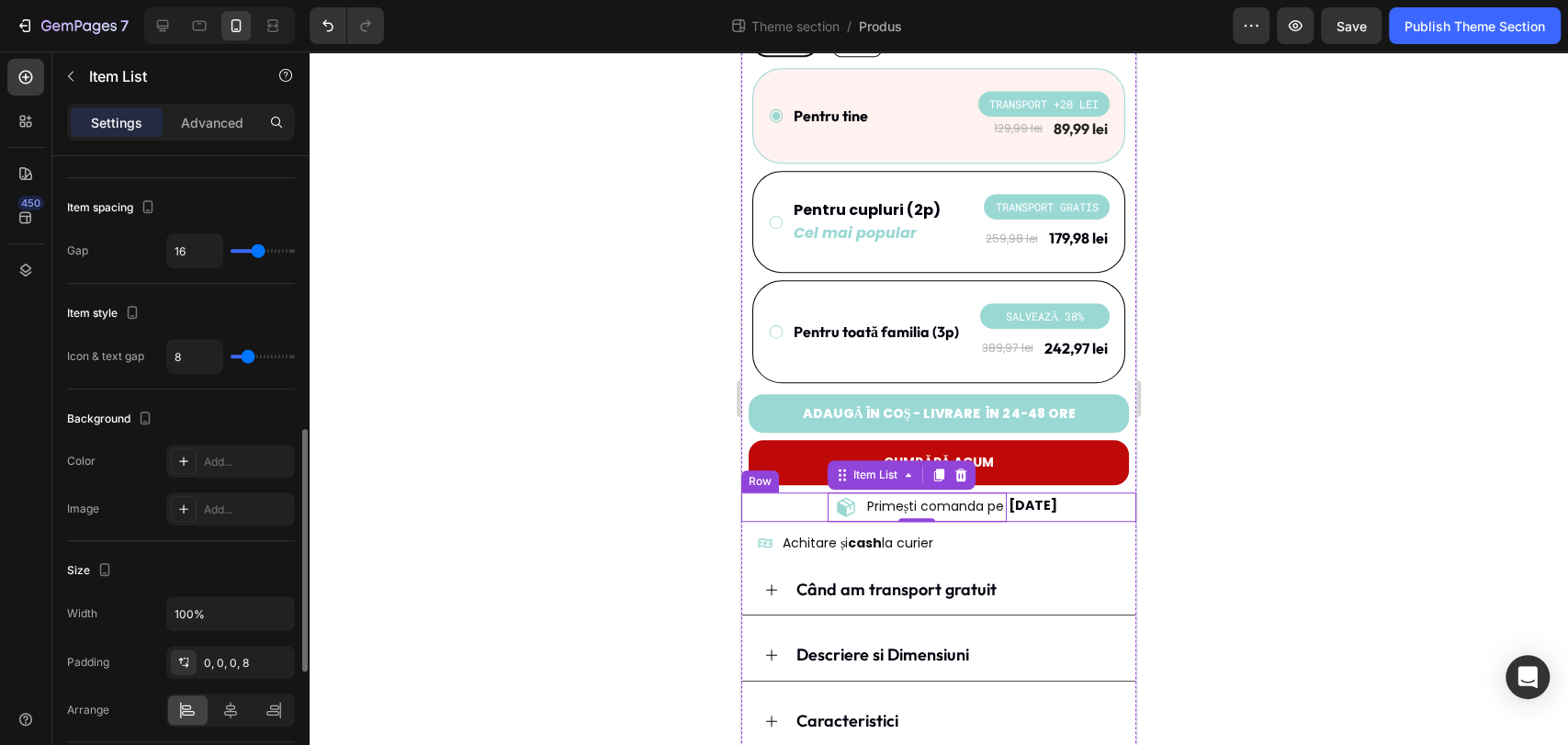
scroll to position [1029, 0]
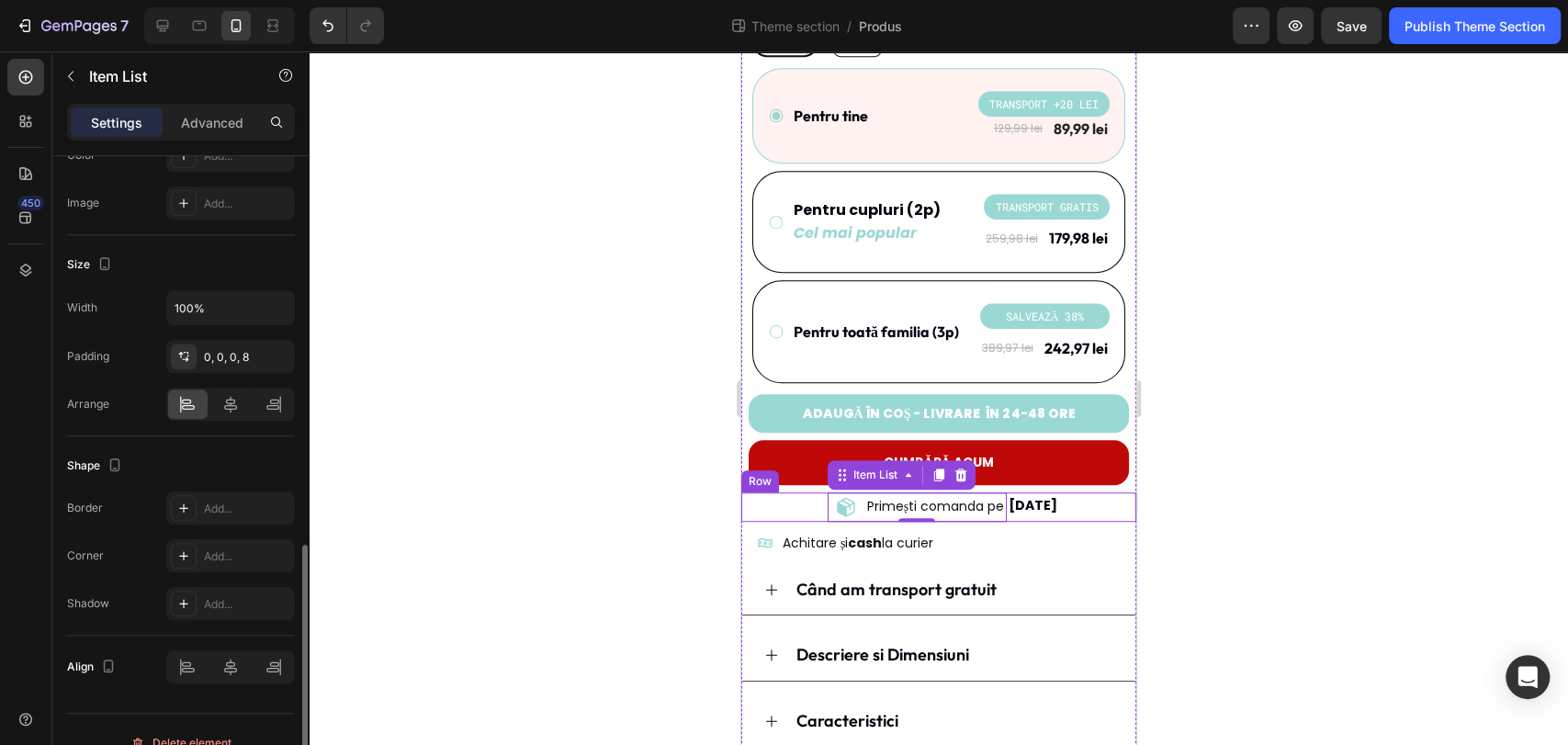
click at [601, 473] on div at bounding box center [938, 398] width 1258 height 693
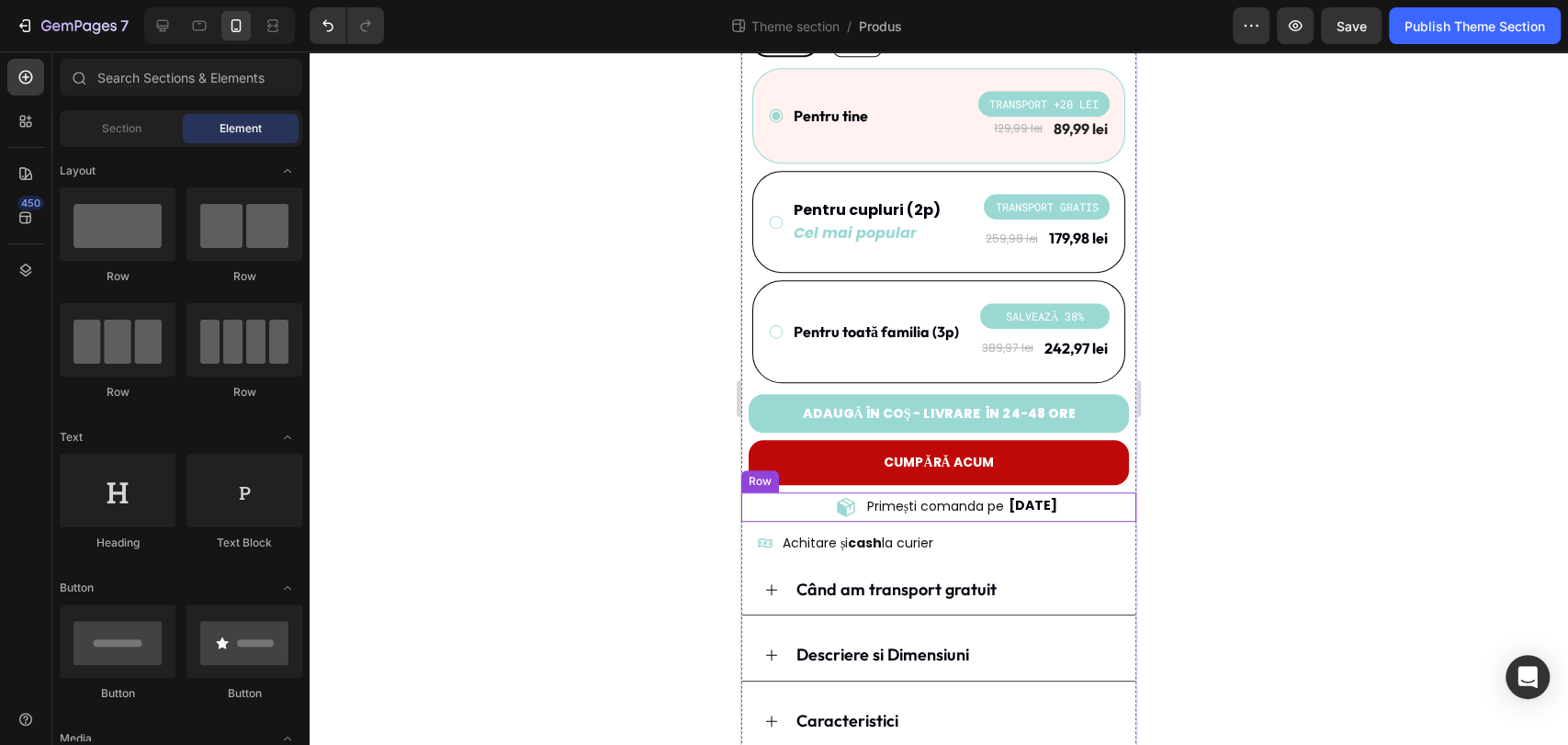
click at [666, 515] on div at bounding box center [938, 398] width 1258 height 693
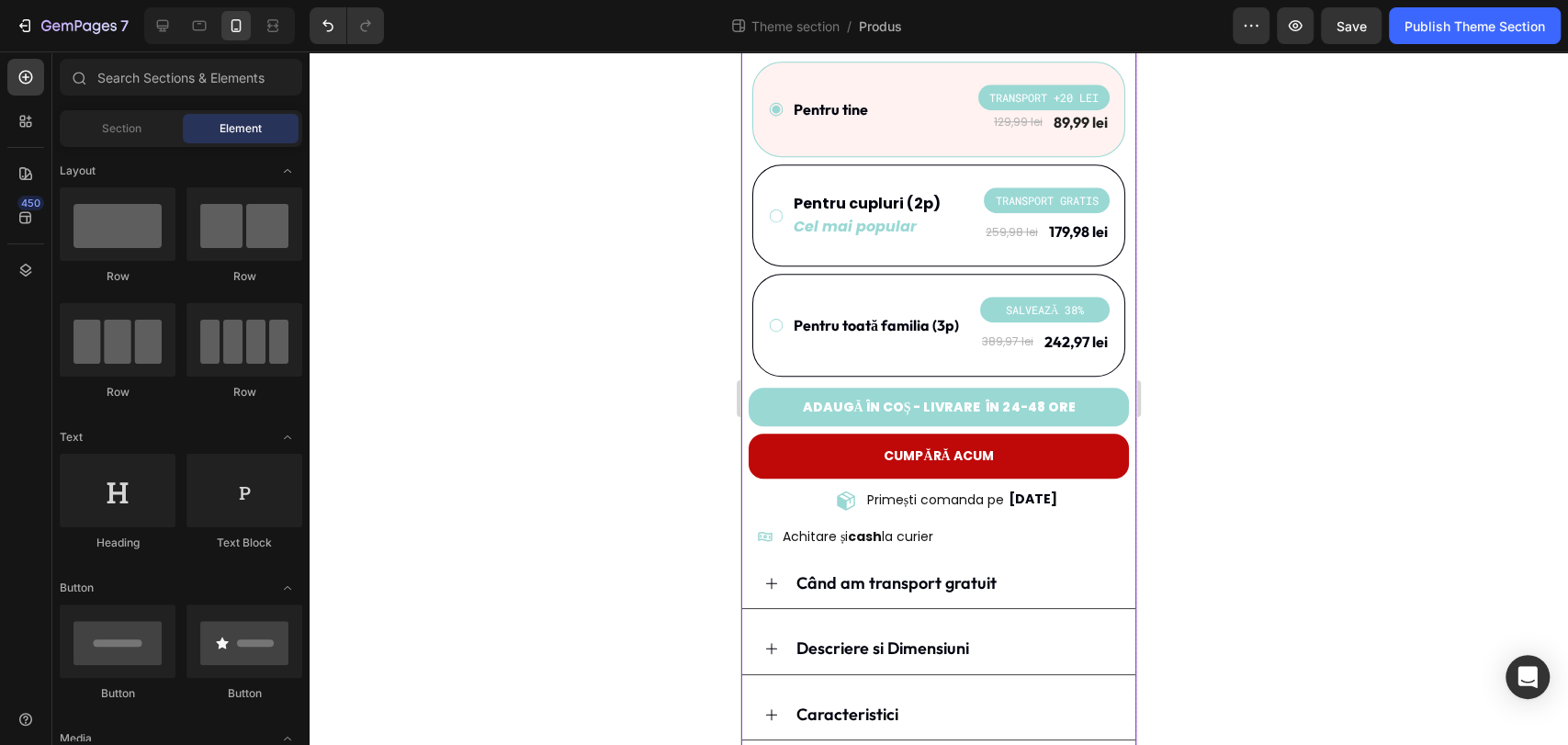
scroll to position [699, 0]
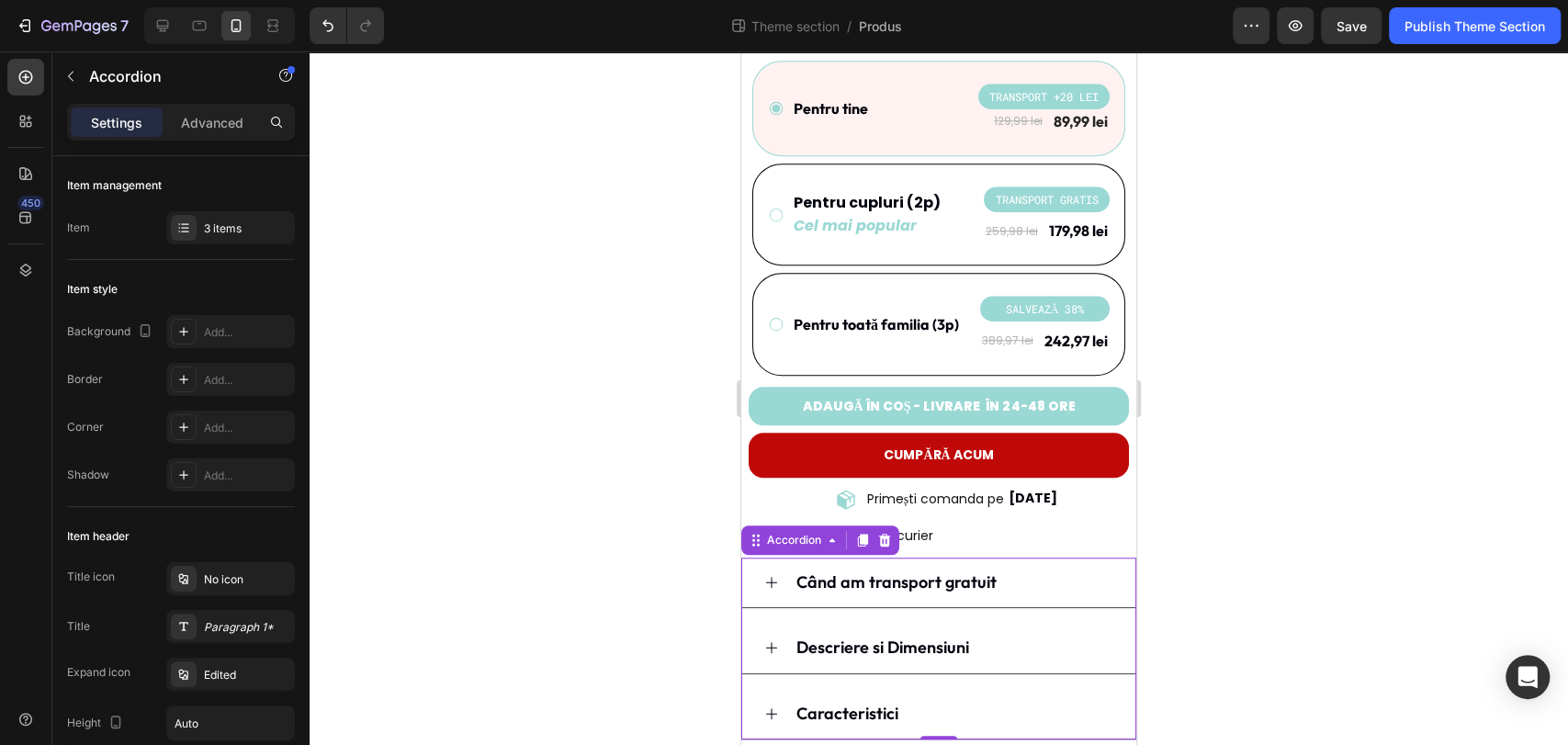
click at [1054, 565] on div "Când am transport gratuit" at bounding box center [953, 582] width 320 height 35
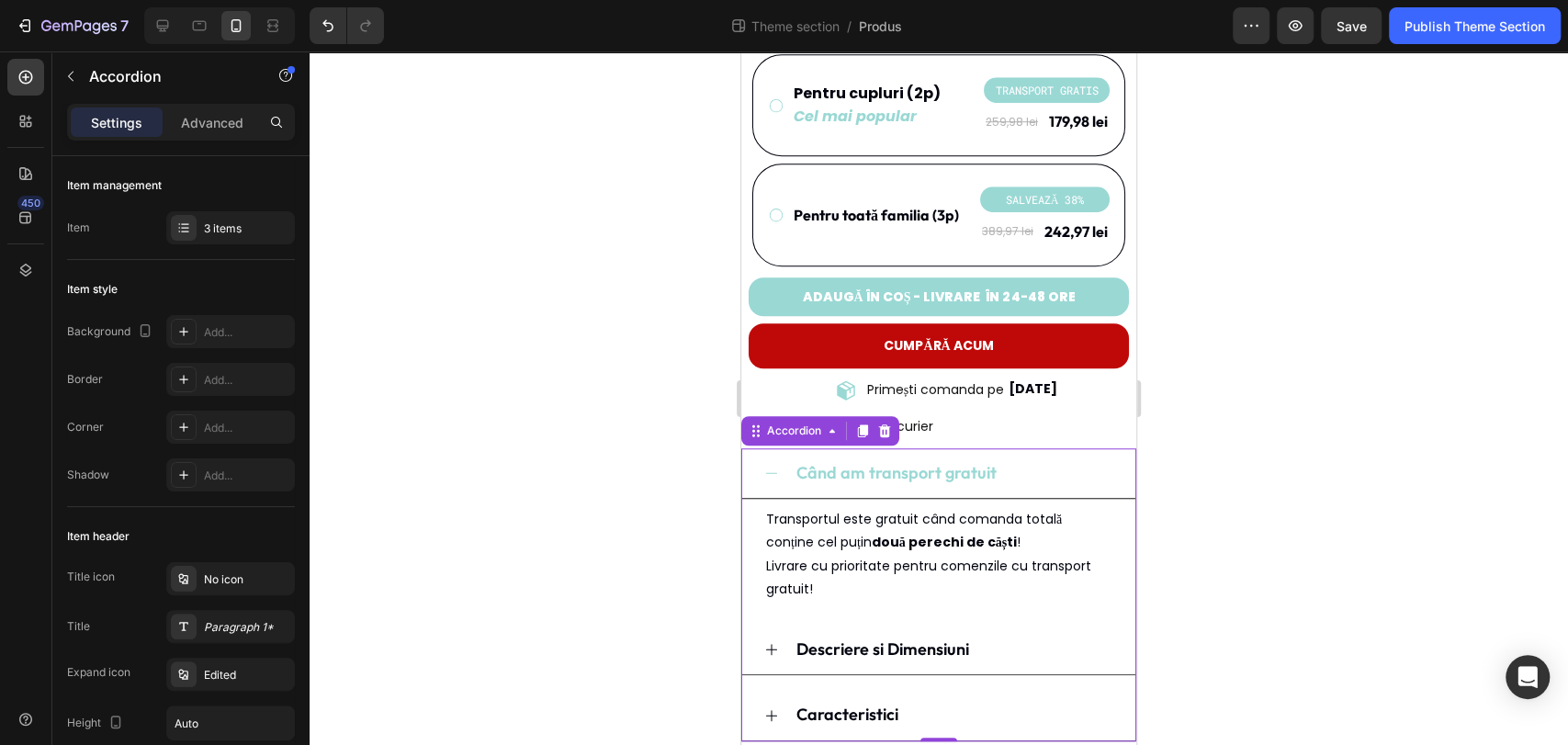
click at [1057, 455] on div "Când am transport gratuit" at bounding box center [953, 472] width 320 height 35
